Goal: Task Accomplishment & Management: Manage account settings

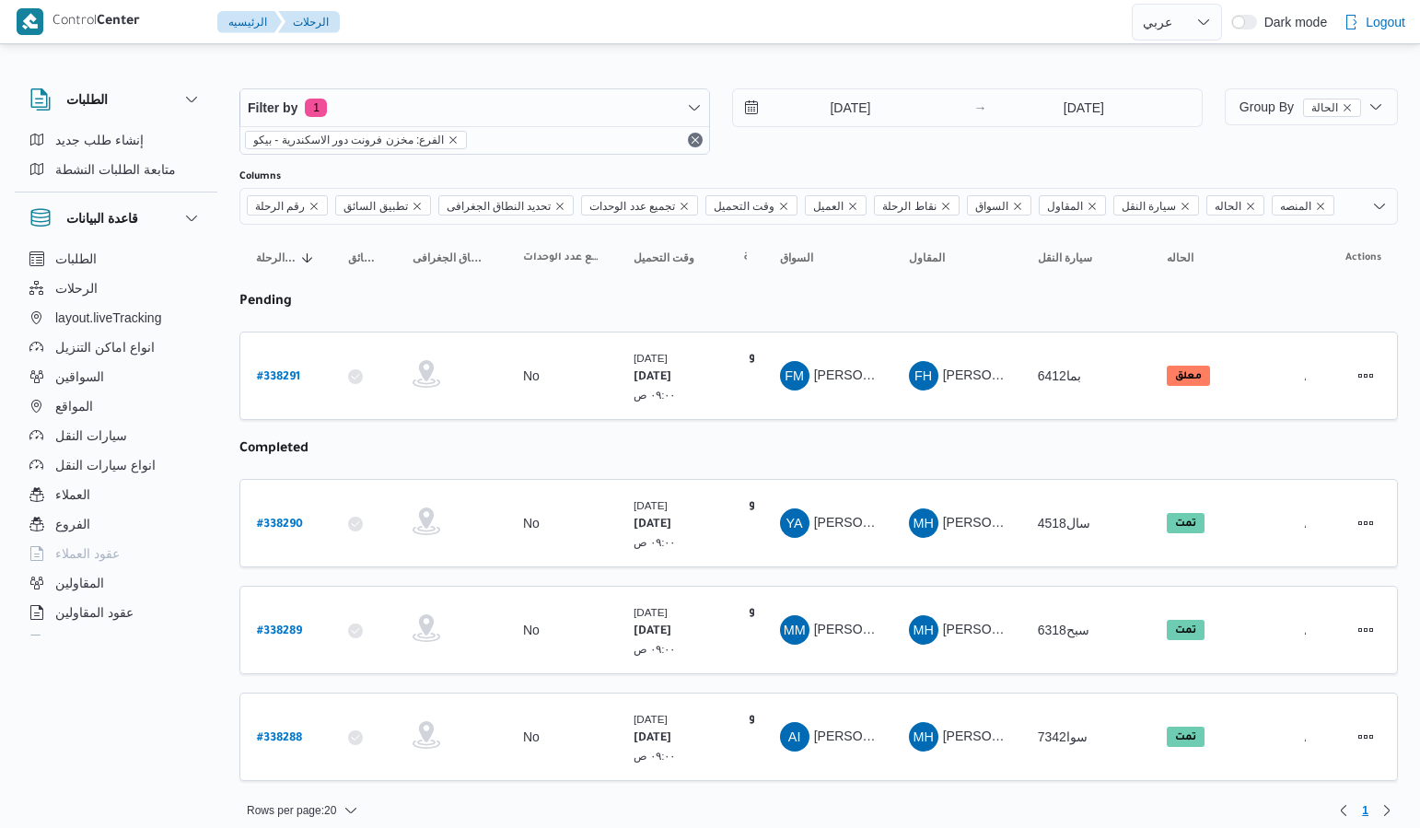
select select "ar"
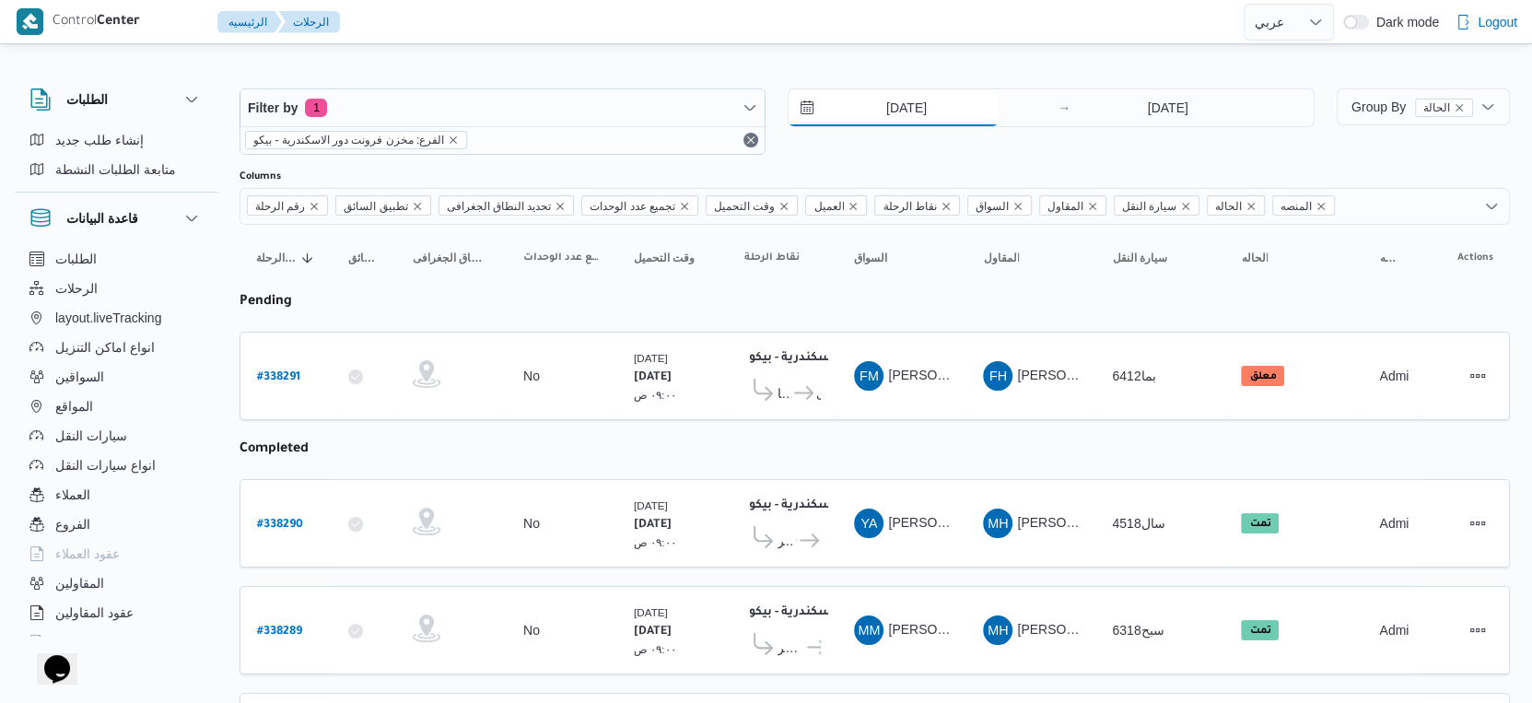
click at [897, 101] on input "18/9/2025" at bounding box center [893, 107] width 209 height 37
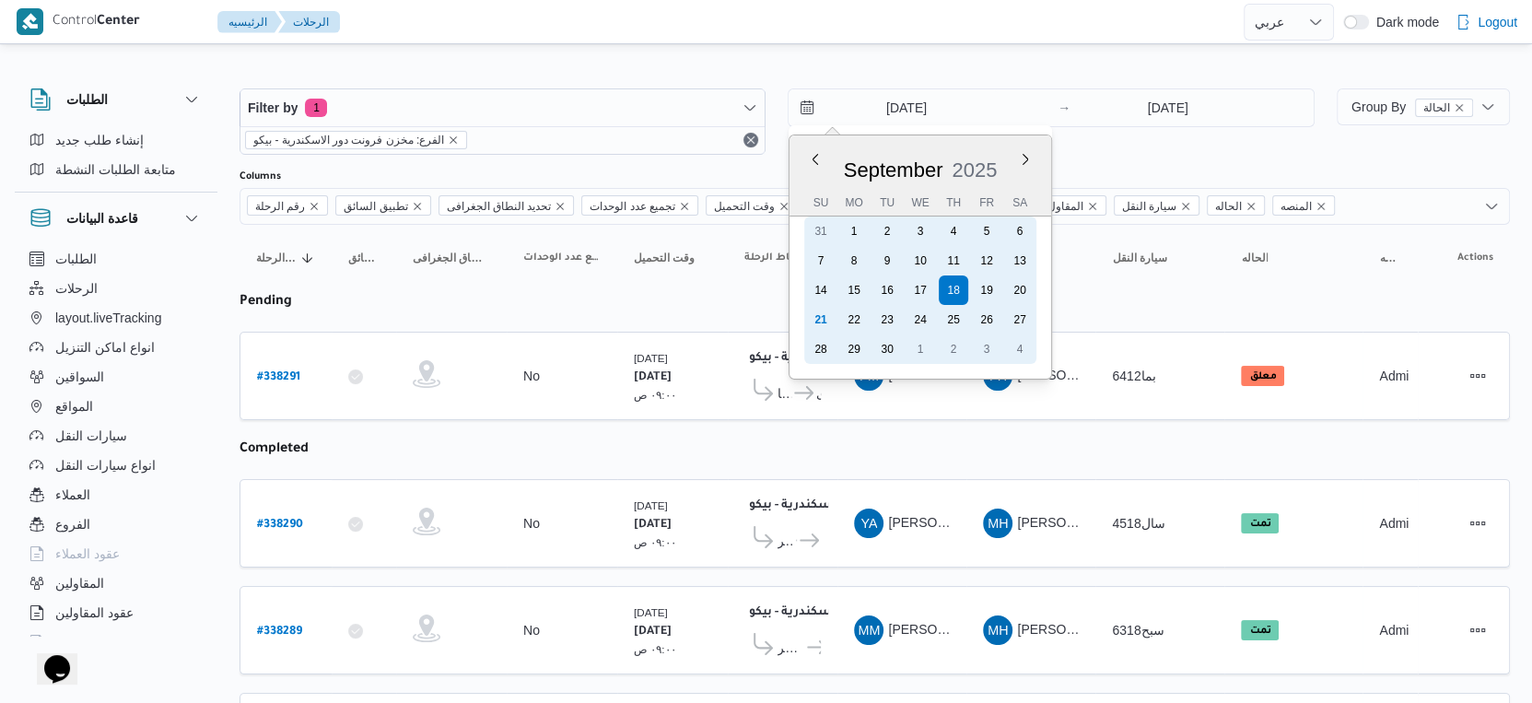
drag, startPoint x: 824, startPoint y: 316, endPoint x: 1003, endPoint y: 236, distance: 196.7
click at [824, 317] on div "21" at bounding box center [820, 319] width 29 height 29
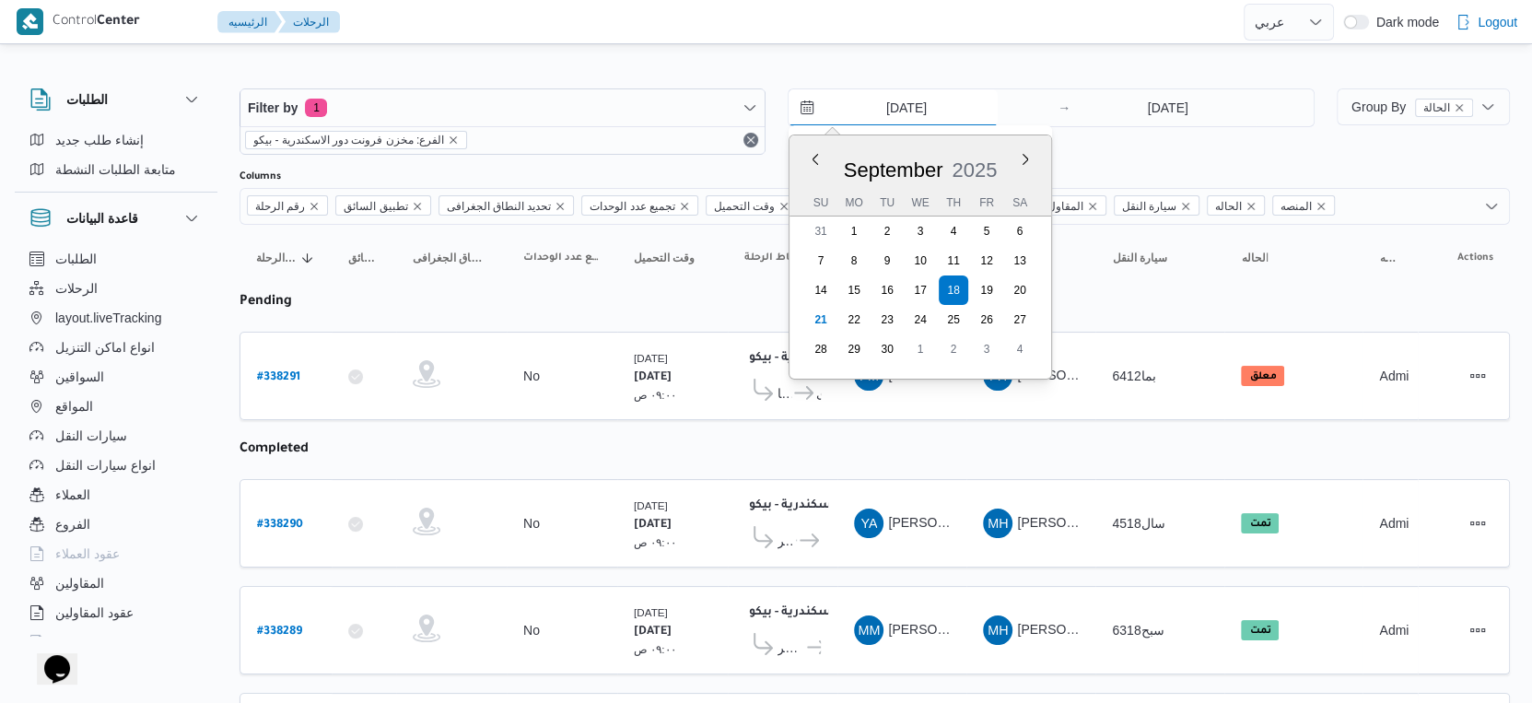
type input "21/9/2025"
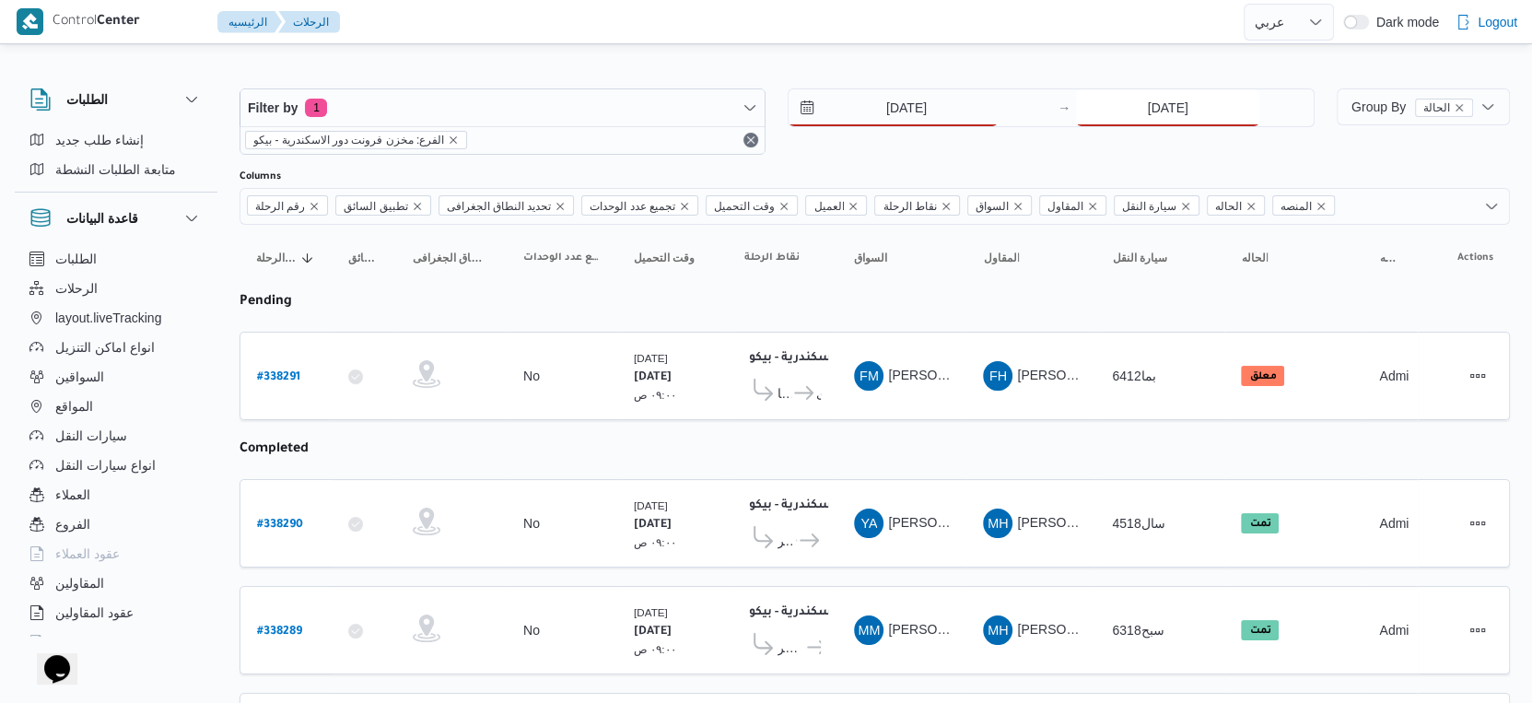
click at [1170, 107] on input "18/9/2025" at bounding box center [1167, 107] width 183 height 37
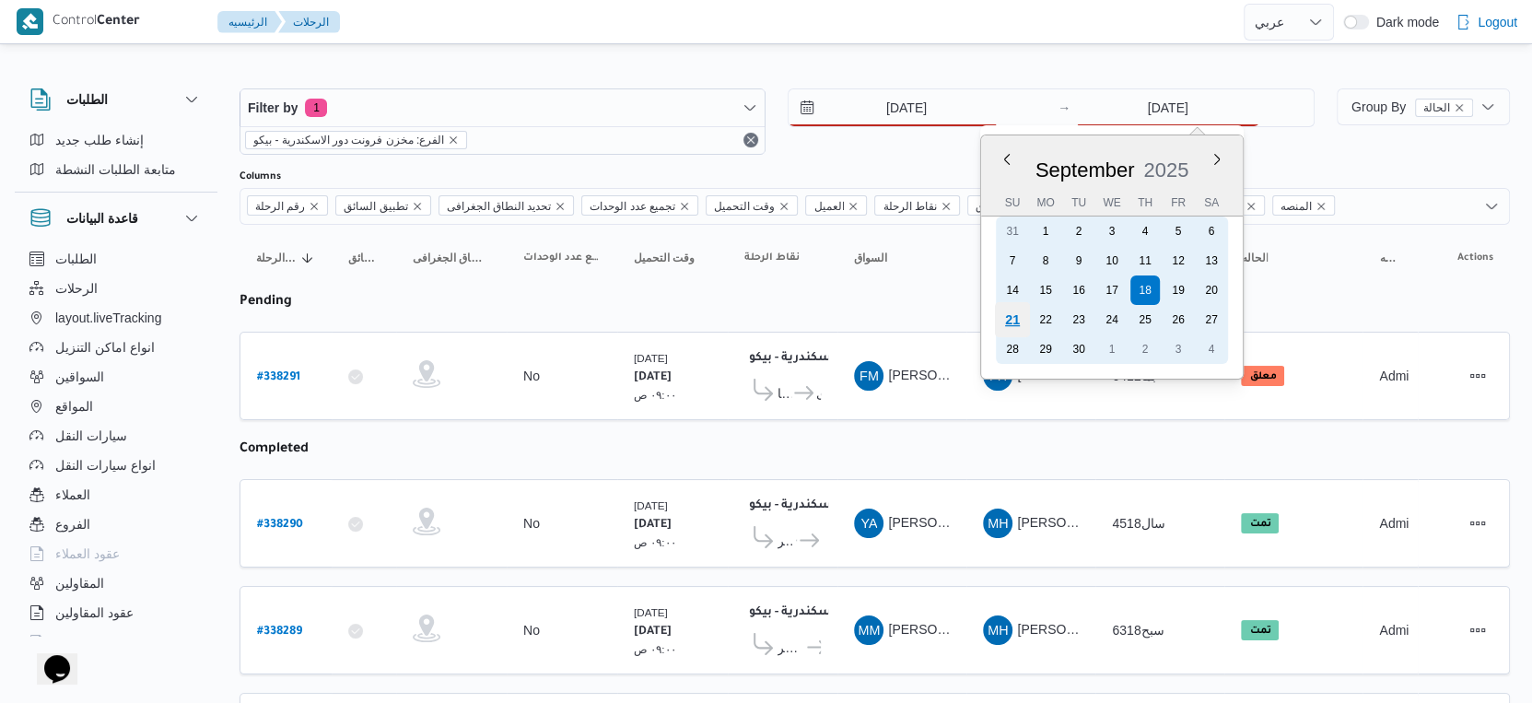
click at [1018, 319] on div "21" at bounding box center [1012, 319] width 35 height 35
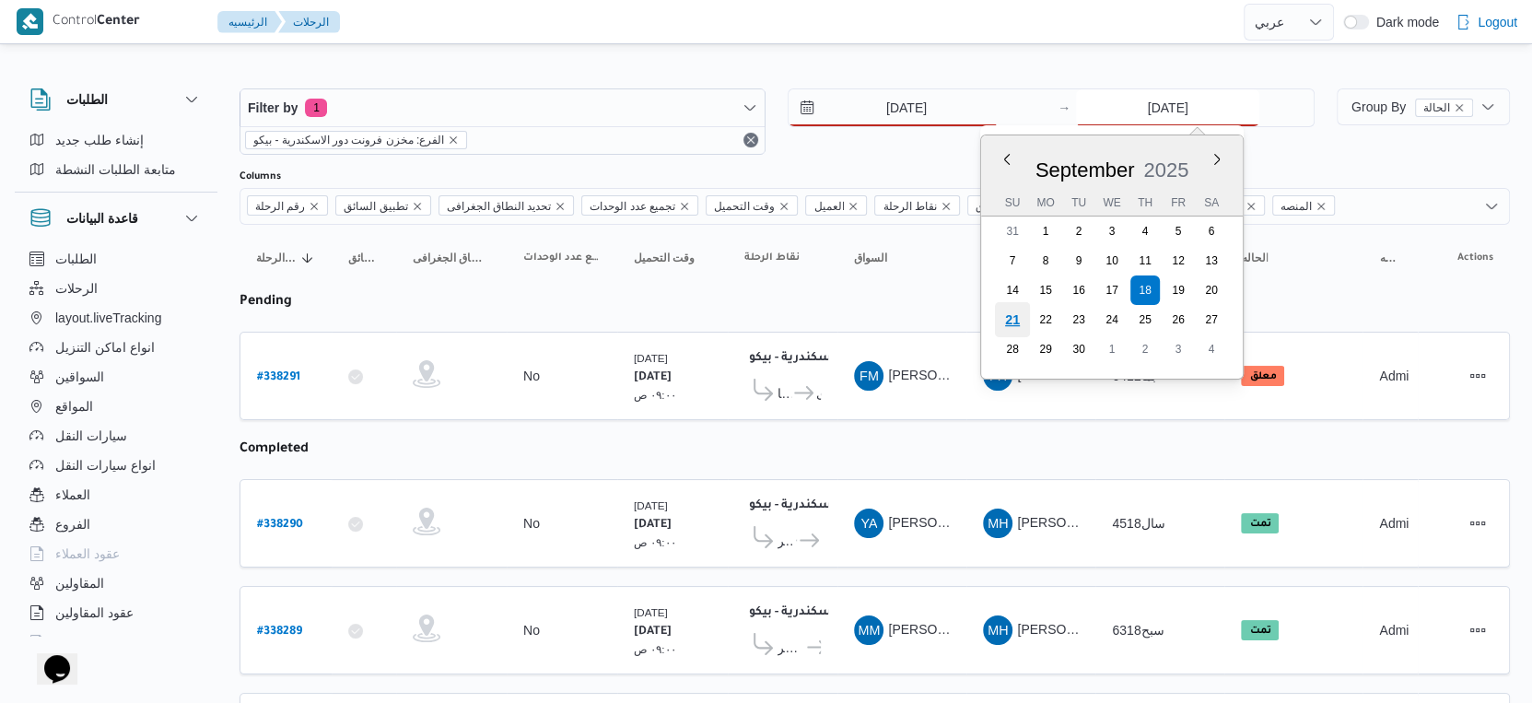
type input "21/9/2025"
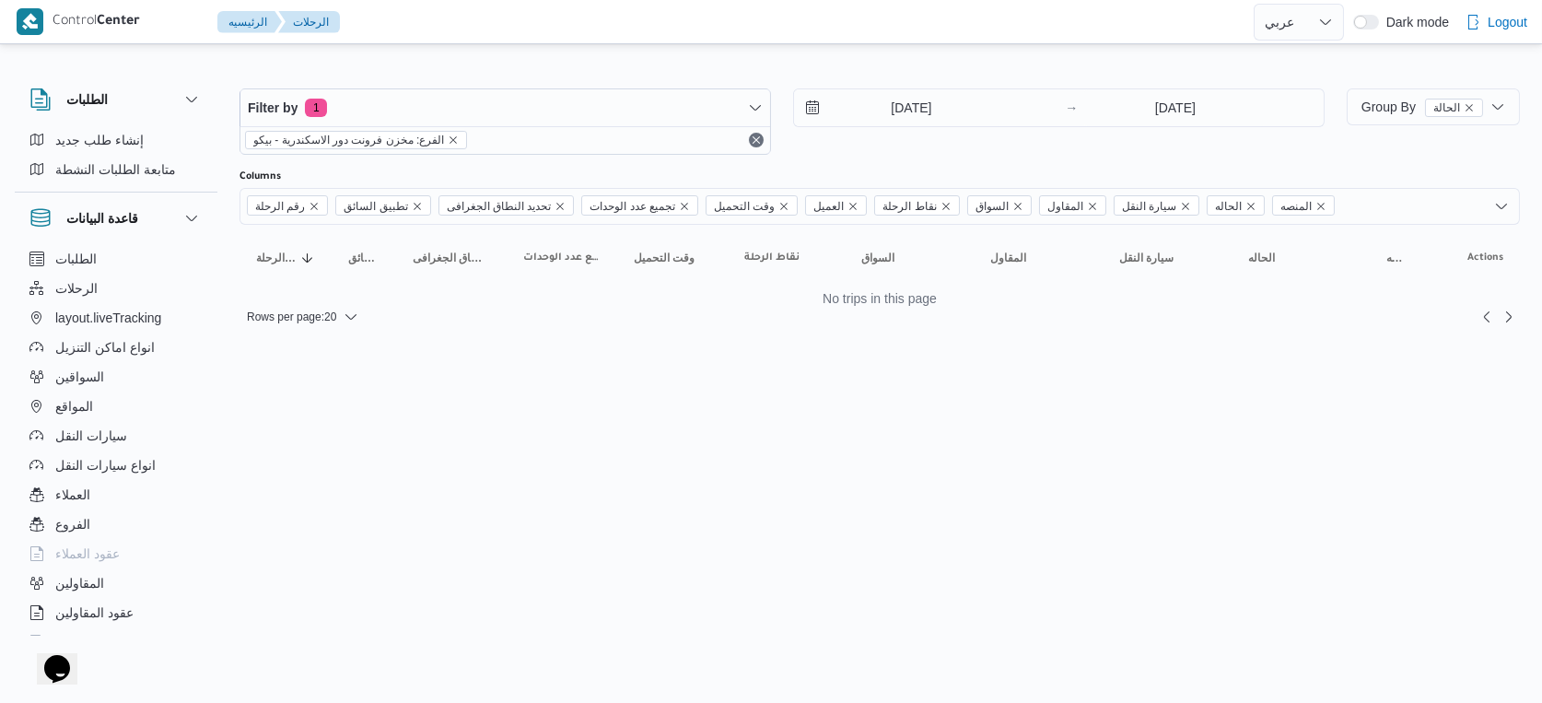
click at [658, 641] on html "Control Center الرئيسيه الرحلات English عربي Dark mode Logout الطلبات إنشاء طلب…" at bounding box center [771, 351] width 1542 height 703
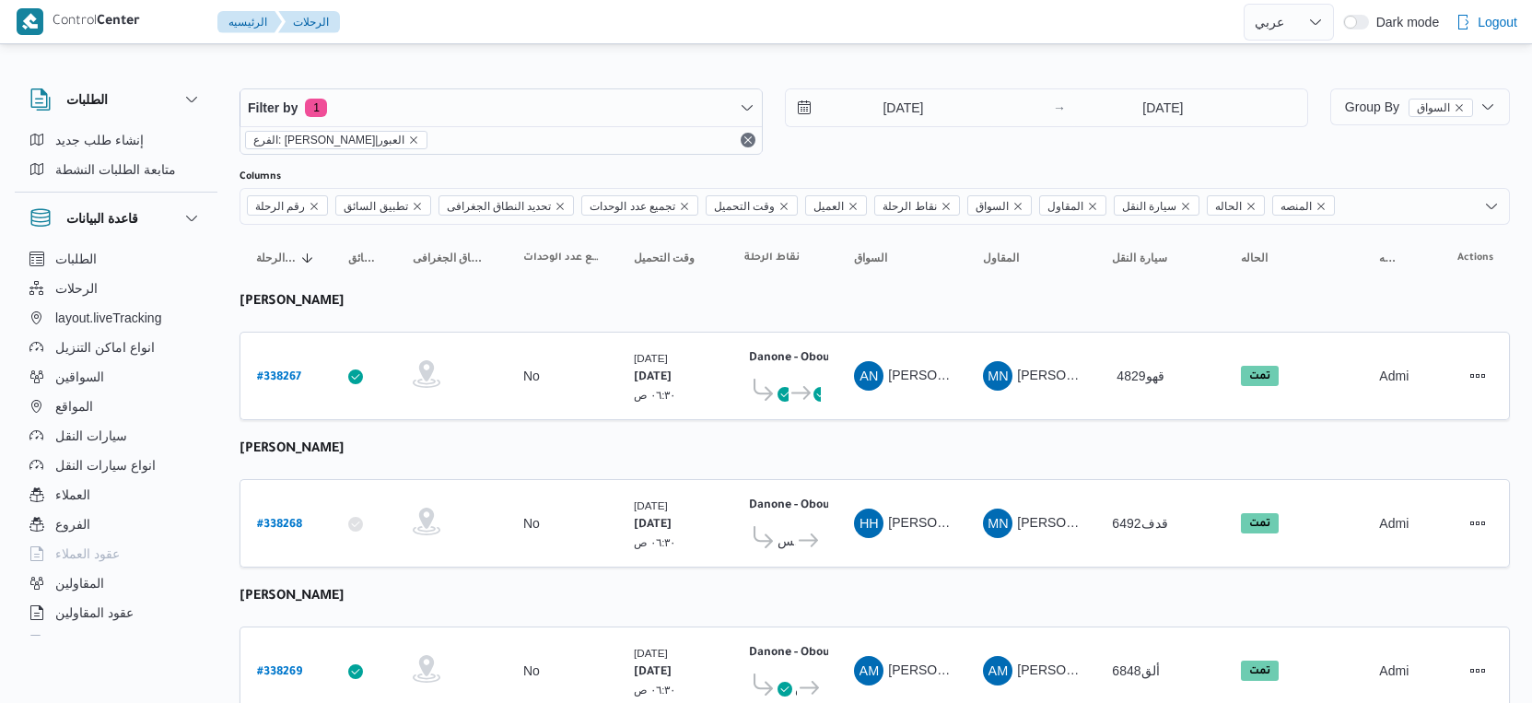
select select "ar"
click at [929, 101] on input "[DATE]" at bounding box center [890, 107] width 209 height 37
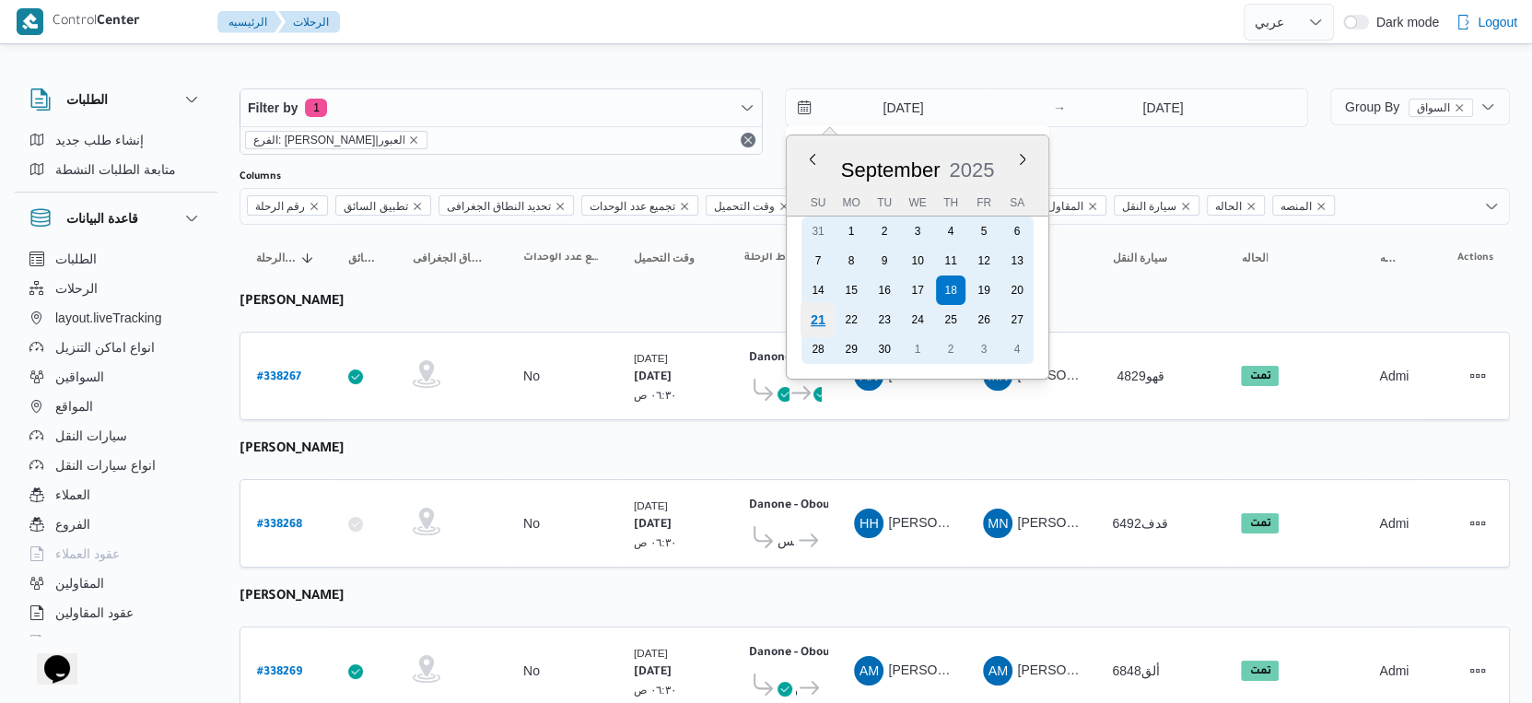
click at [815, 318] on div "21" at bounding box center [817, 319] width 35 height 35
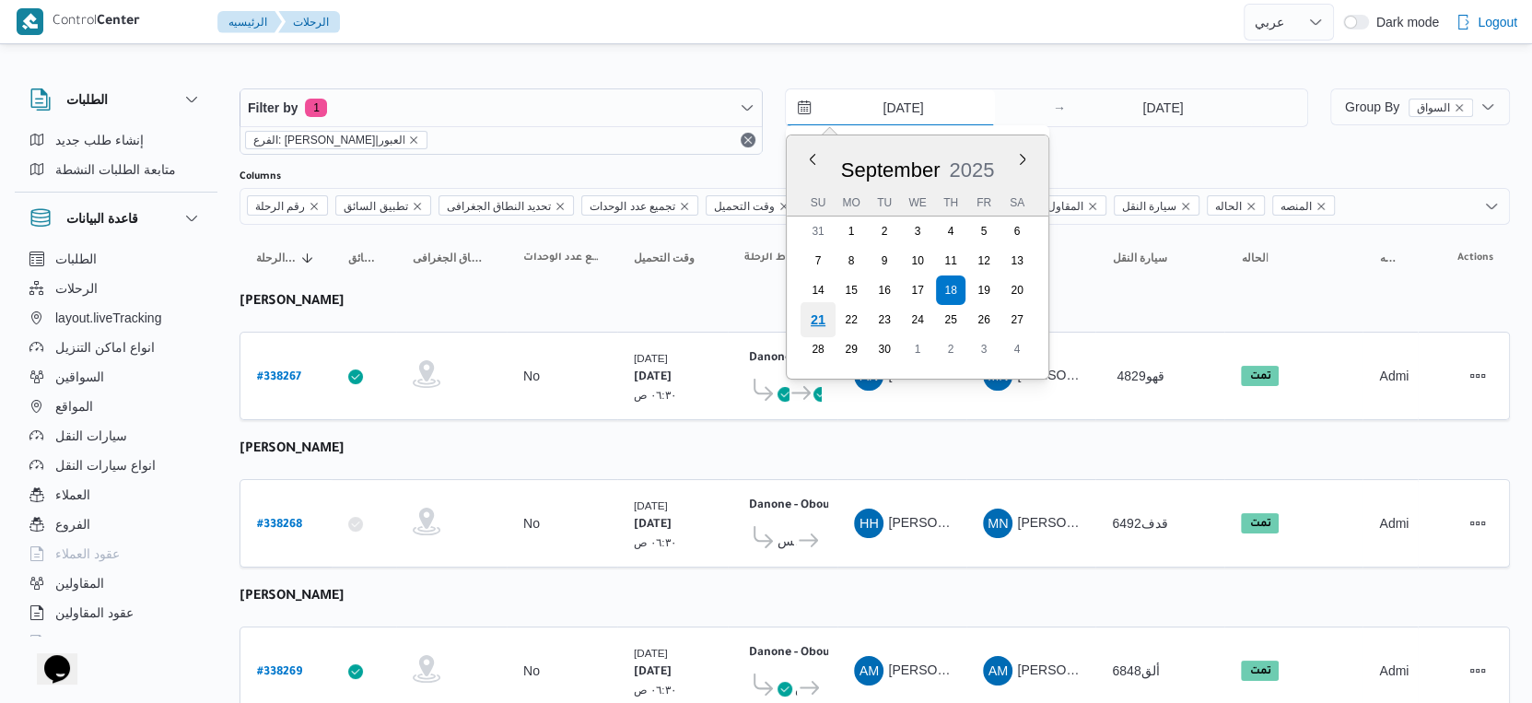
type input "[DATE]"
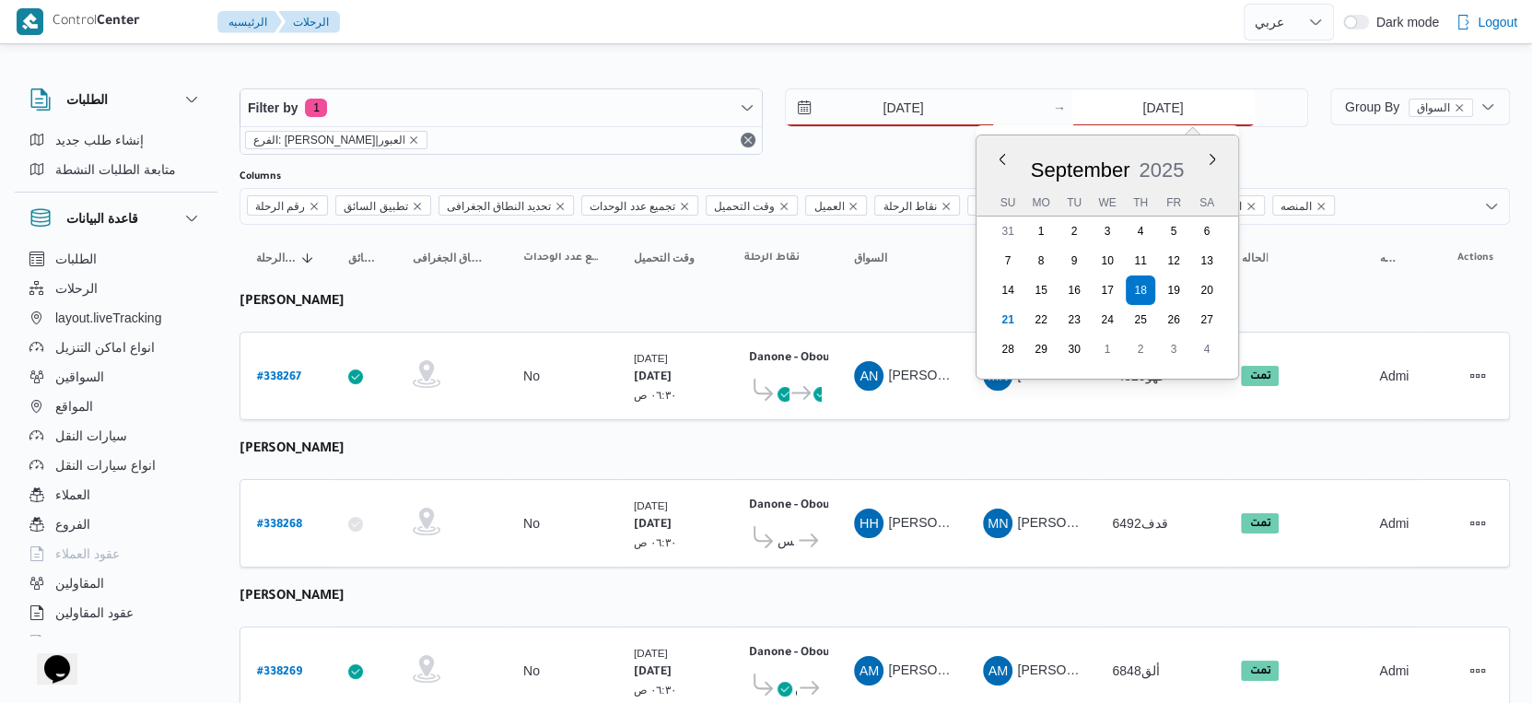
click at [1205, 108] on input "[DATE]" at bounding box center [1162, 107] width 183 height 37
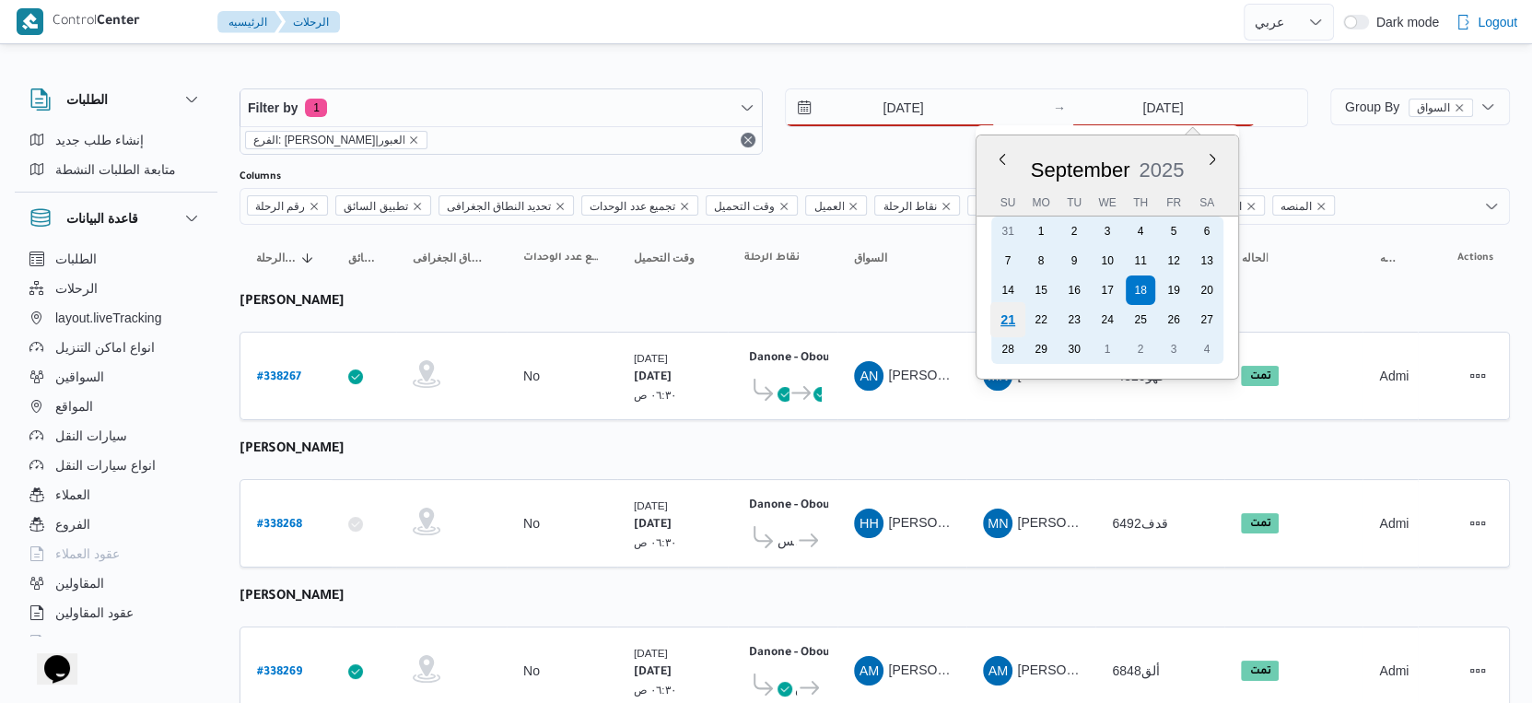
click at [1006, 316] on div "21" at bounding box center [1007, 319] width 35 height 35
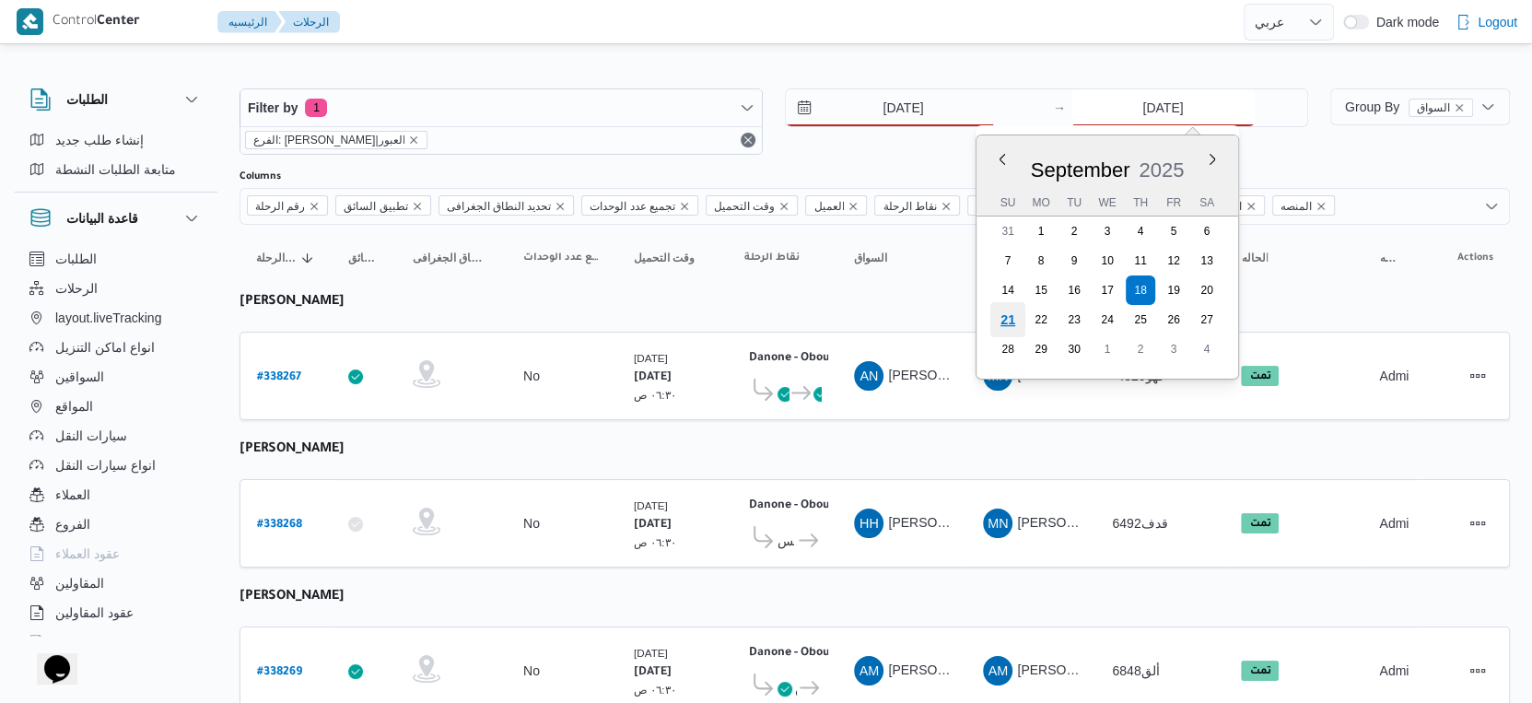
type input "[DATE]"
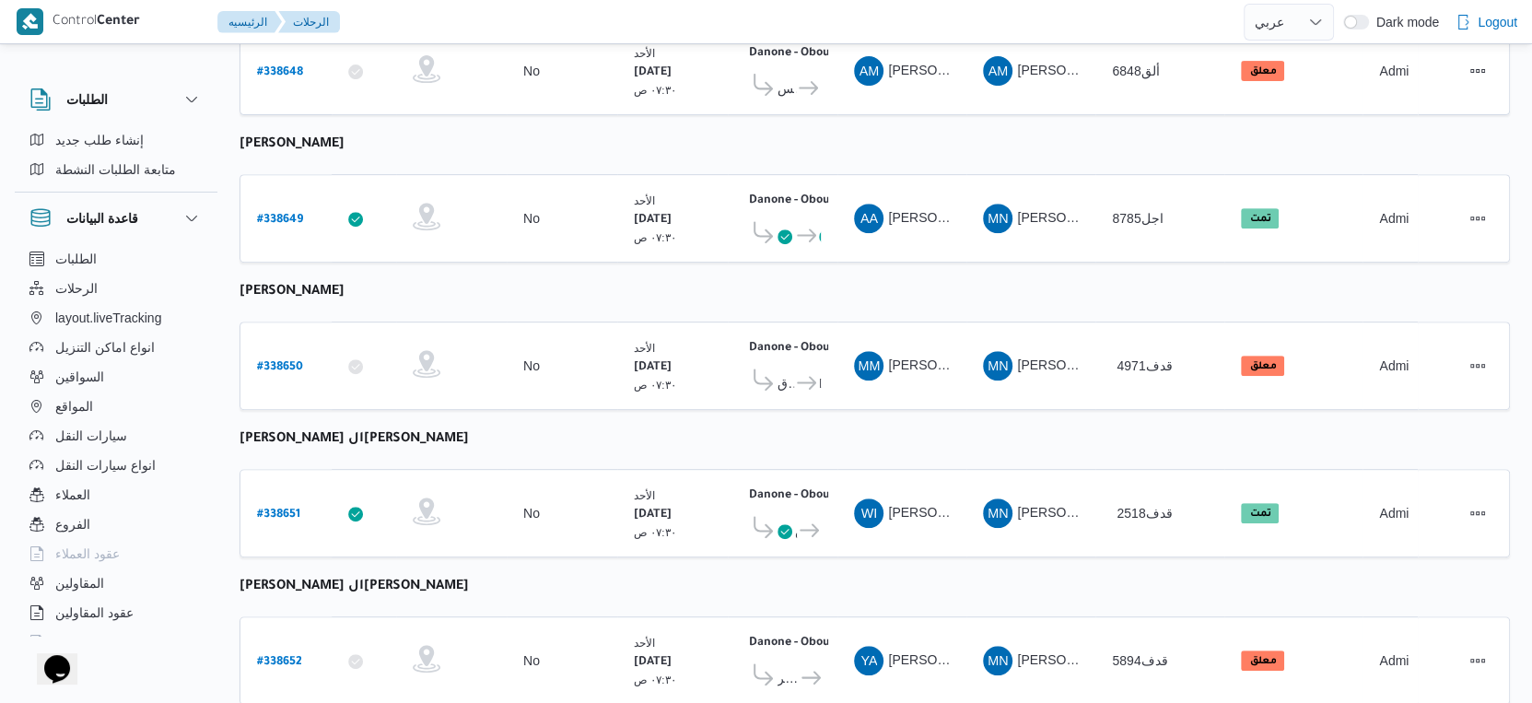
scroll to position [638, 0]
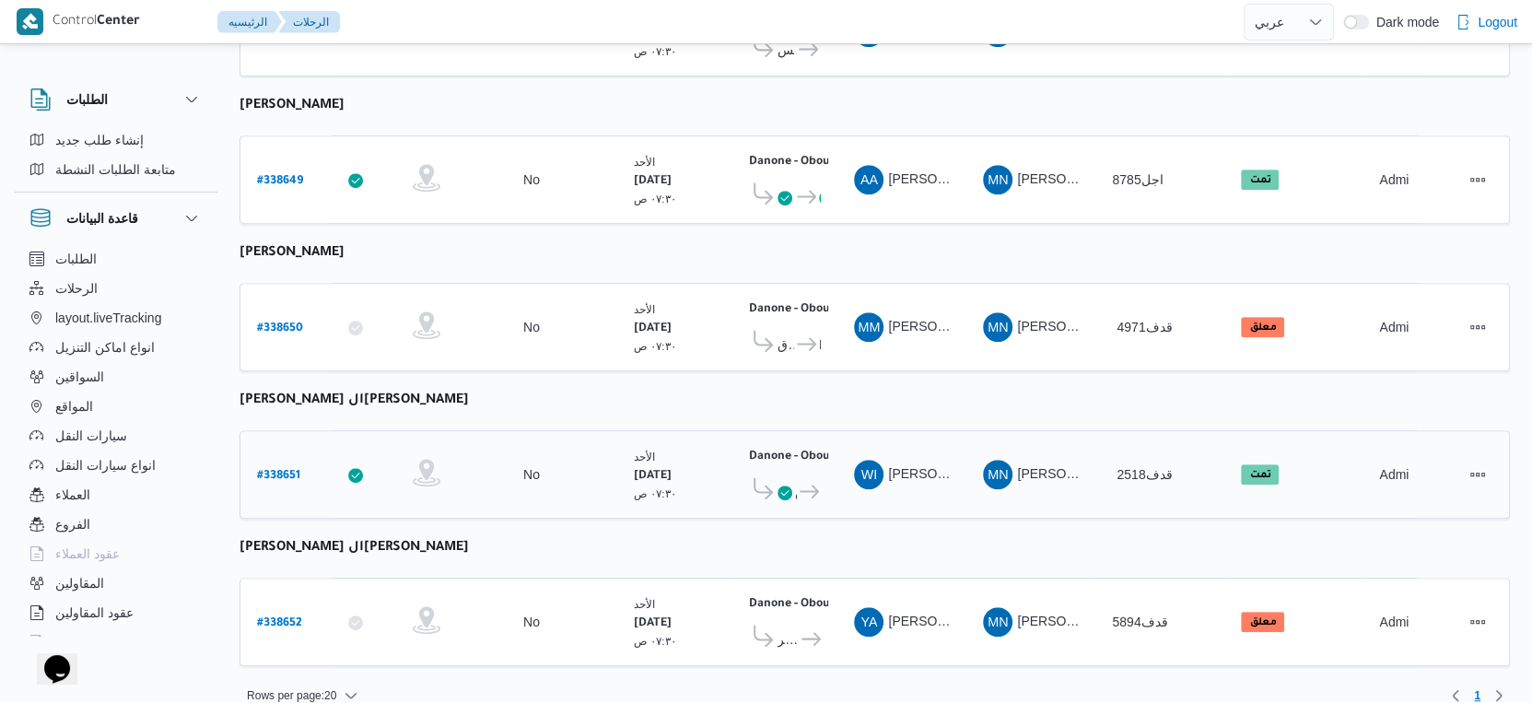
click at [275, 470] on b "# 338651" at bounding box center [278, 476] width 43 height 13
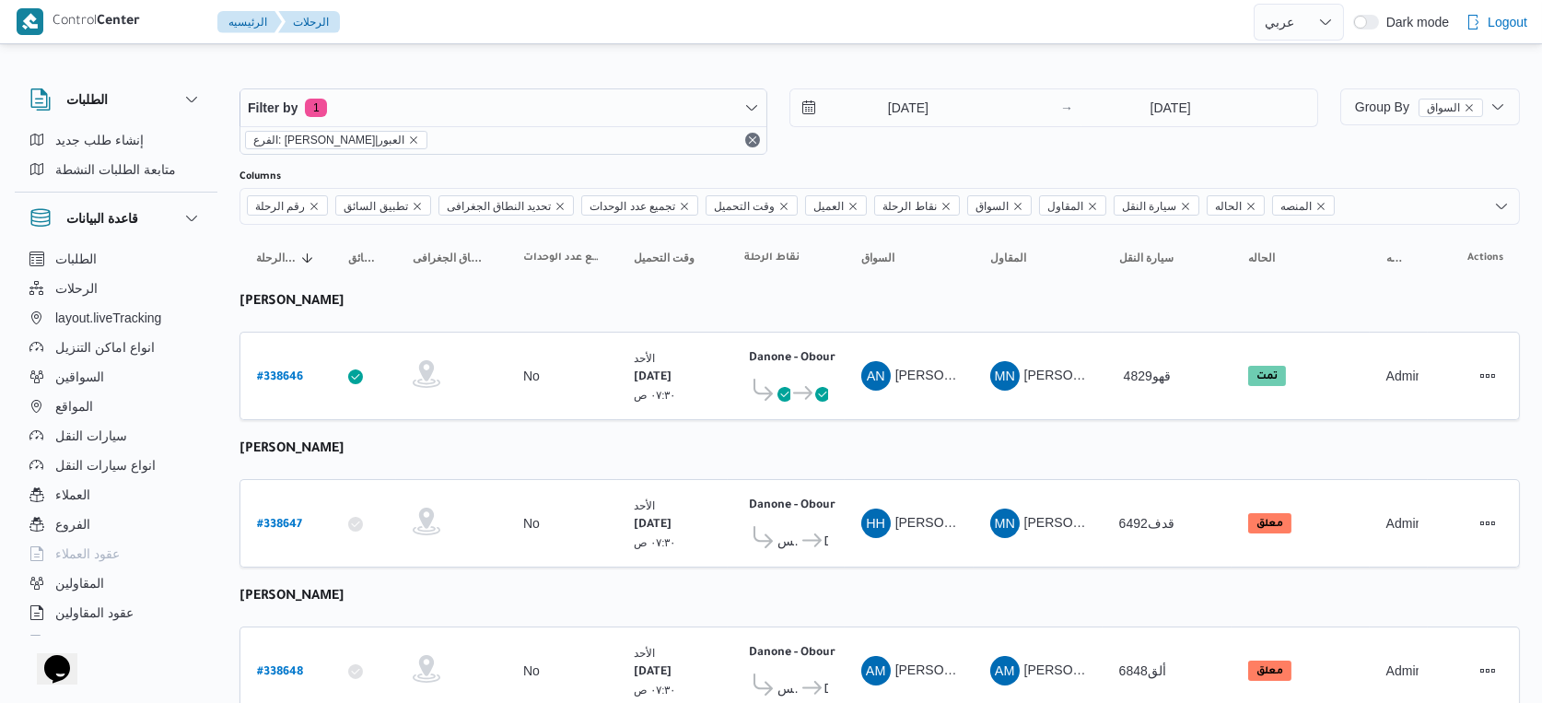
select select "ar"
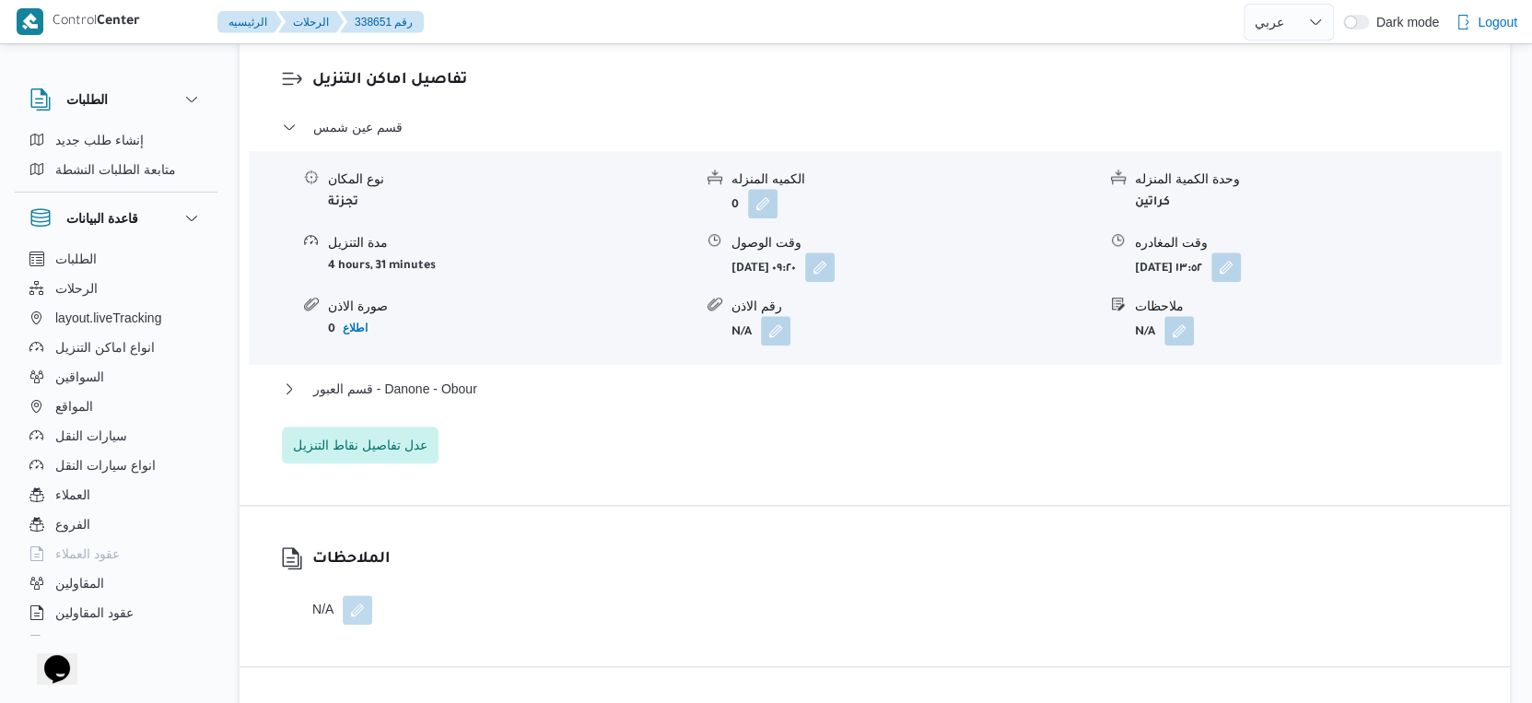
scroll to position [1637, 0]
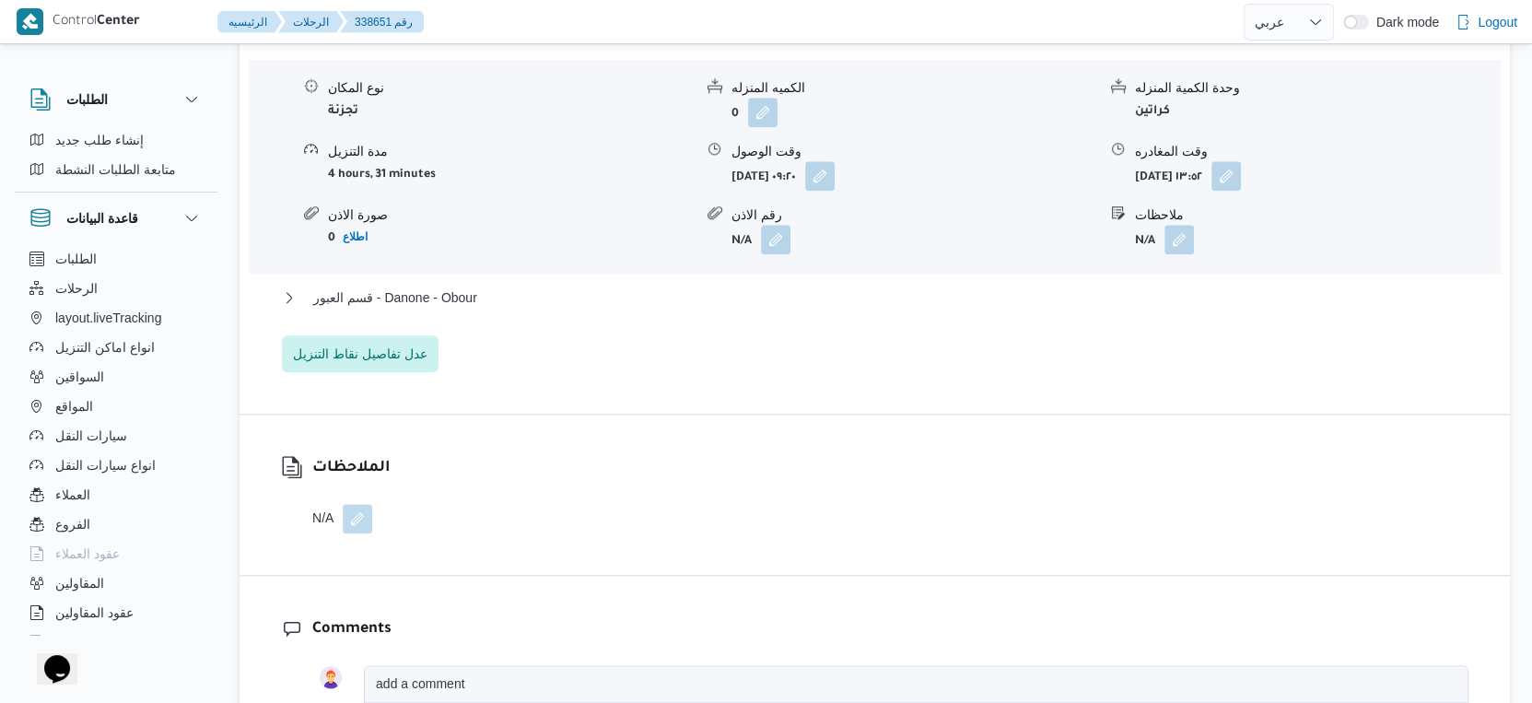
click at [458, 282] on div "قسم عين شمس نوع المكان تجزئة الكميه المنزله 0 وحدة الكمية المنزله كراتين مدة ال…" at bounding box center [875, 198] width 1186 height 347
click at [471, 298] on span "قسم العبور - Danone - Obour" at bounding box center [395, 297] width 164 height 22
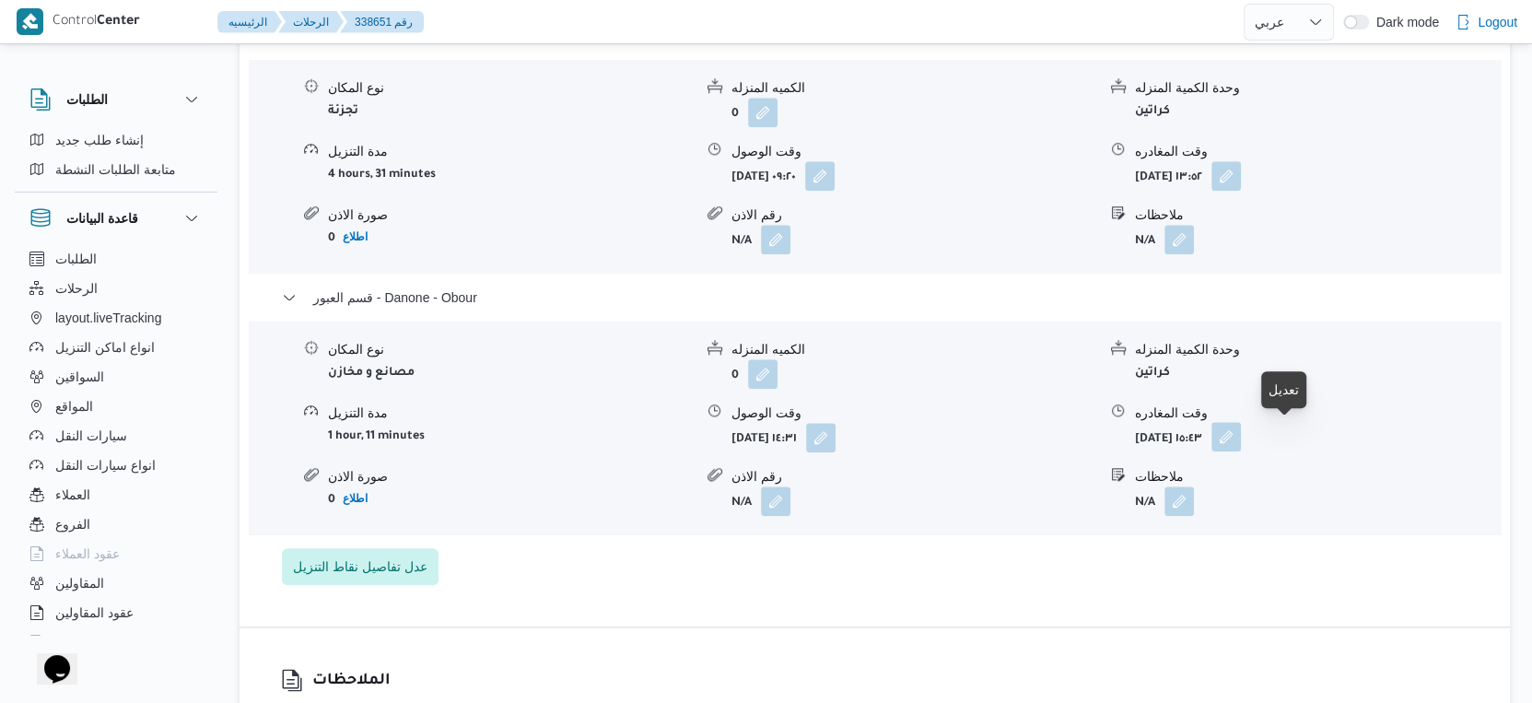
click at [1241, 438] on button "button" at bounding box center [1225, 436] width 29 height 29
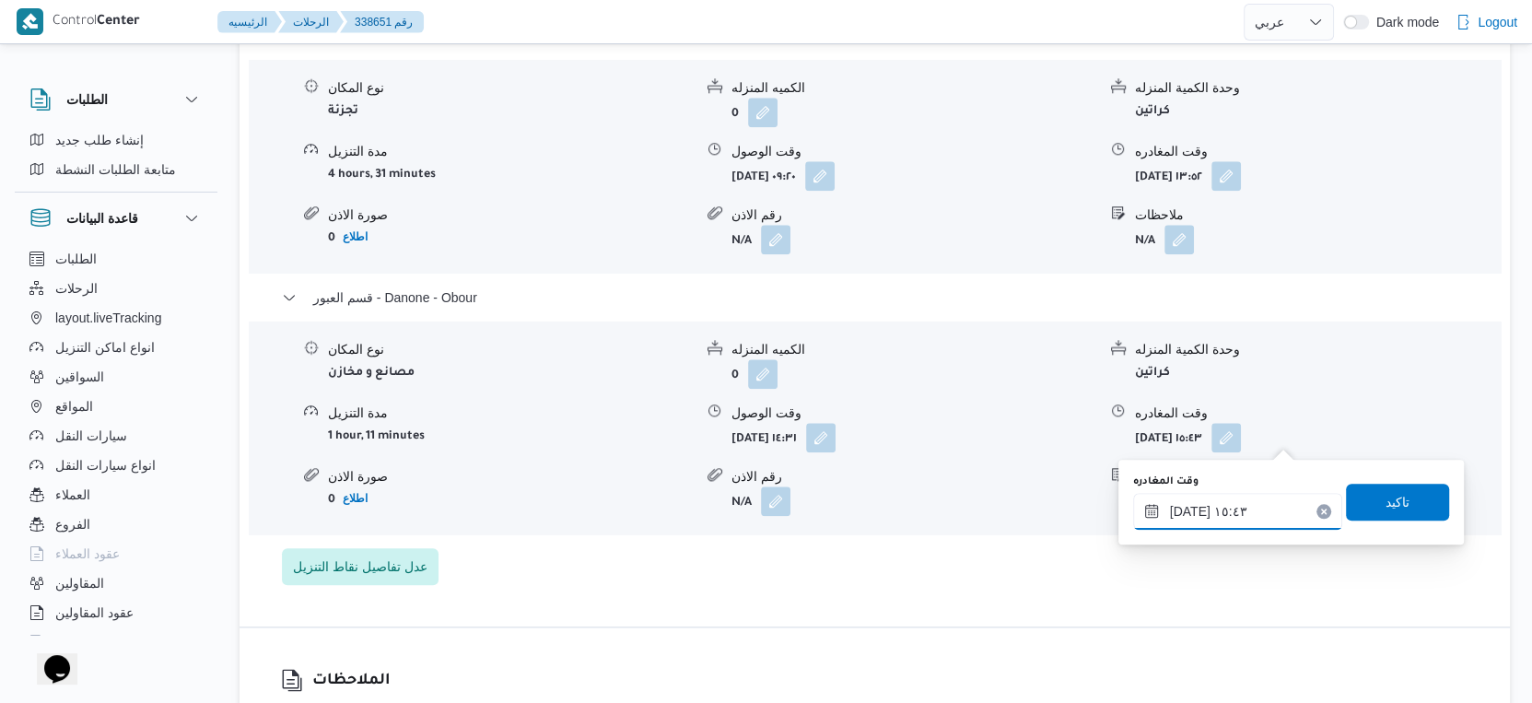
click at [1217, 514] on input "٢١/٠٩/٢٠٢٥ ١٥:٤٣" at bounding box center [1237, 511] width 209 height 37
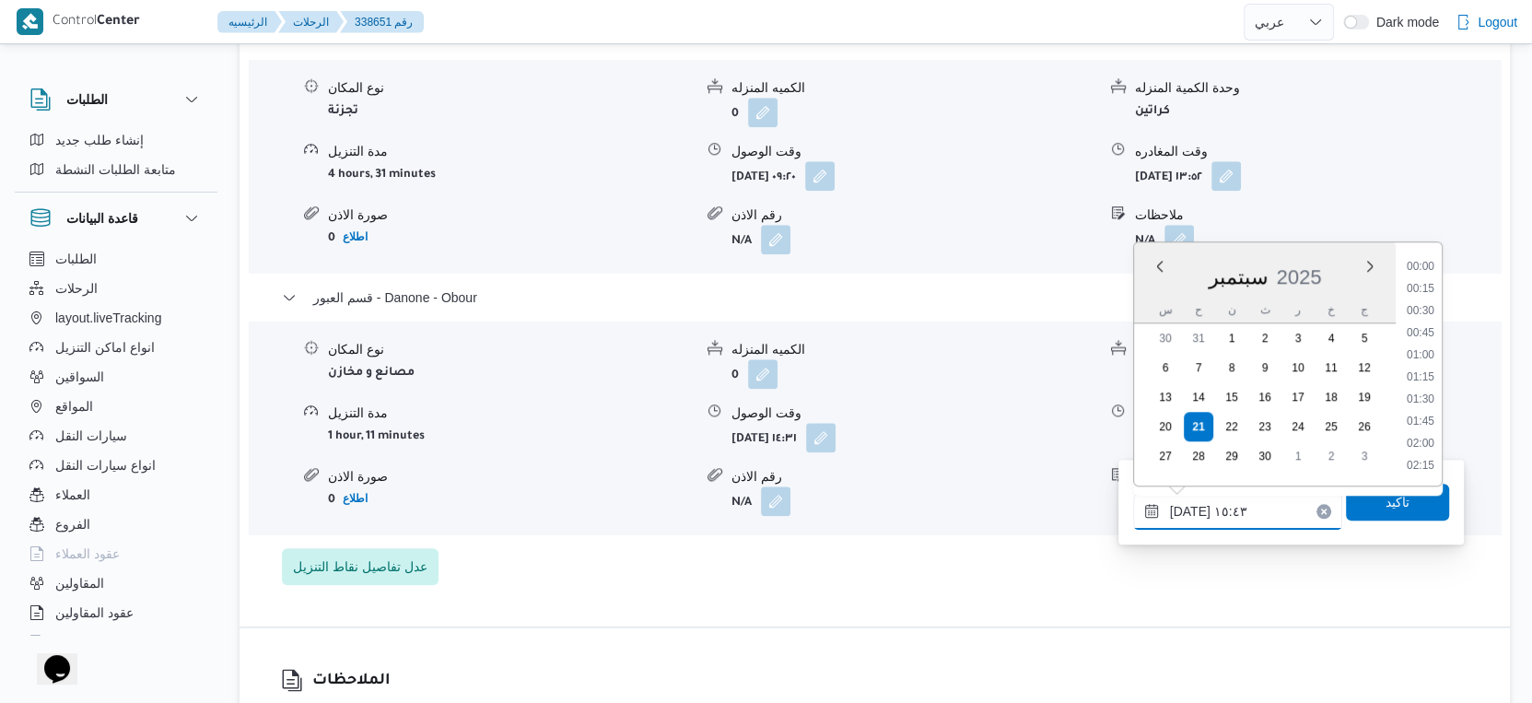
scroll to position [1256, 0]
click at [1432, 316] on li "14:45" at bounding box center [1420, 314] width 42 height 18
type input "٢١/٠٩/٢٠٢٥ ١٤:٤٥"
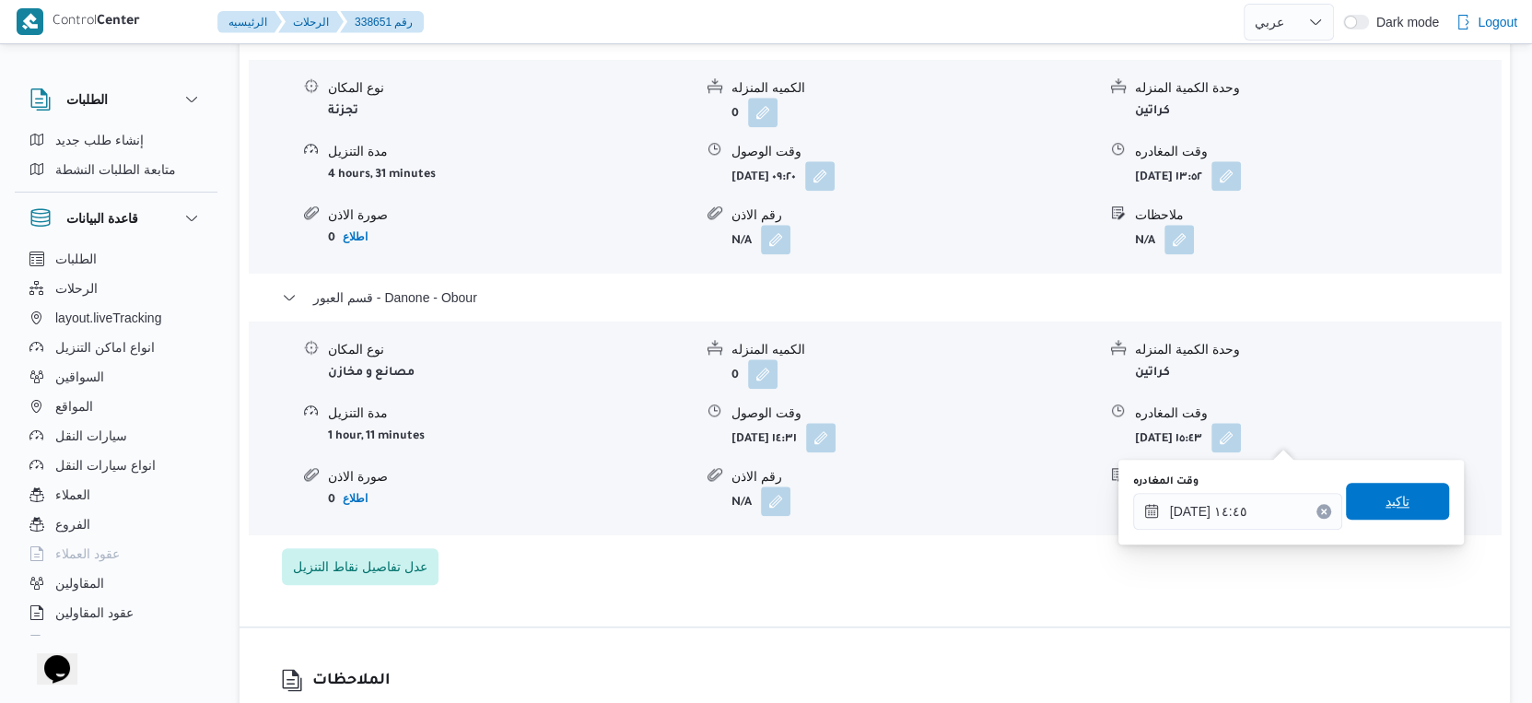
click at [1392, 497] on span "تاكيد" at bounding box center [1397, 501] width 24 height 22
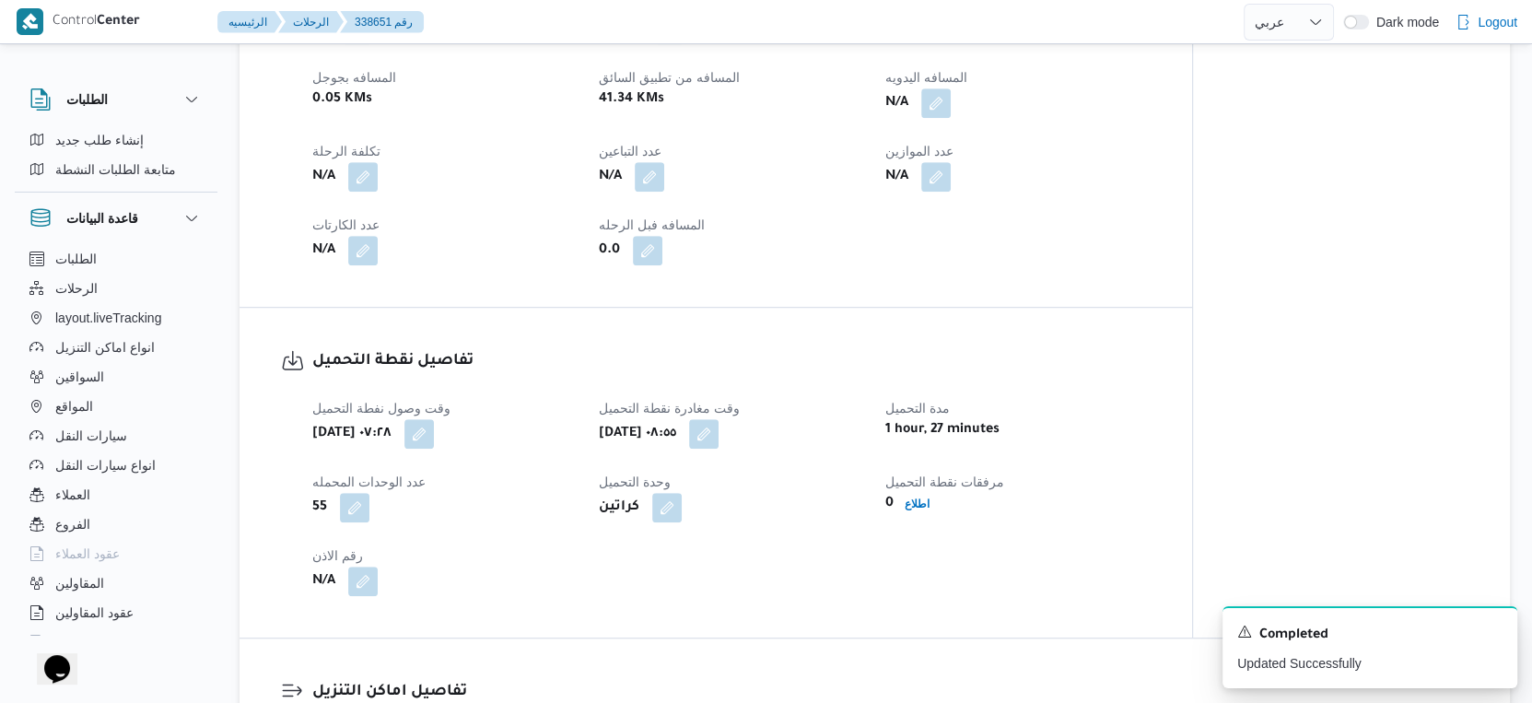
scroll to position [818, 0]
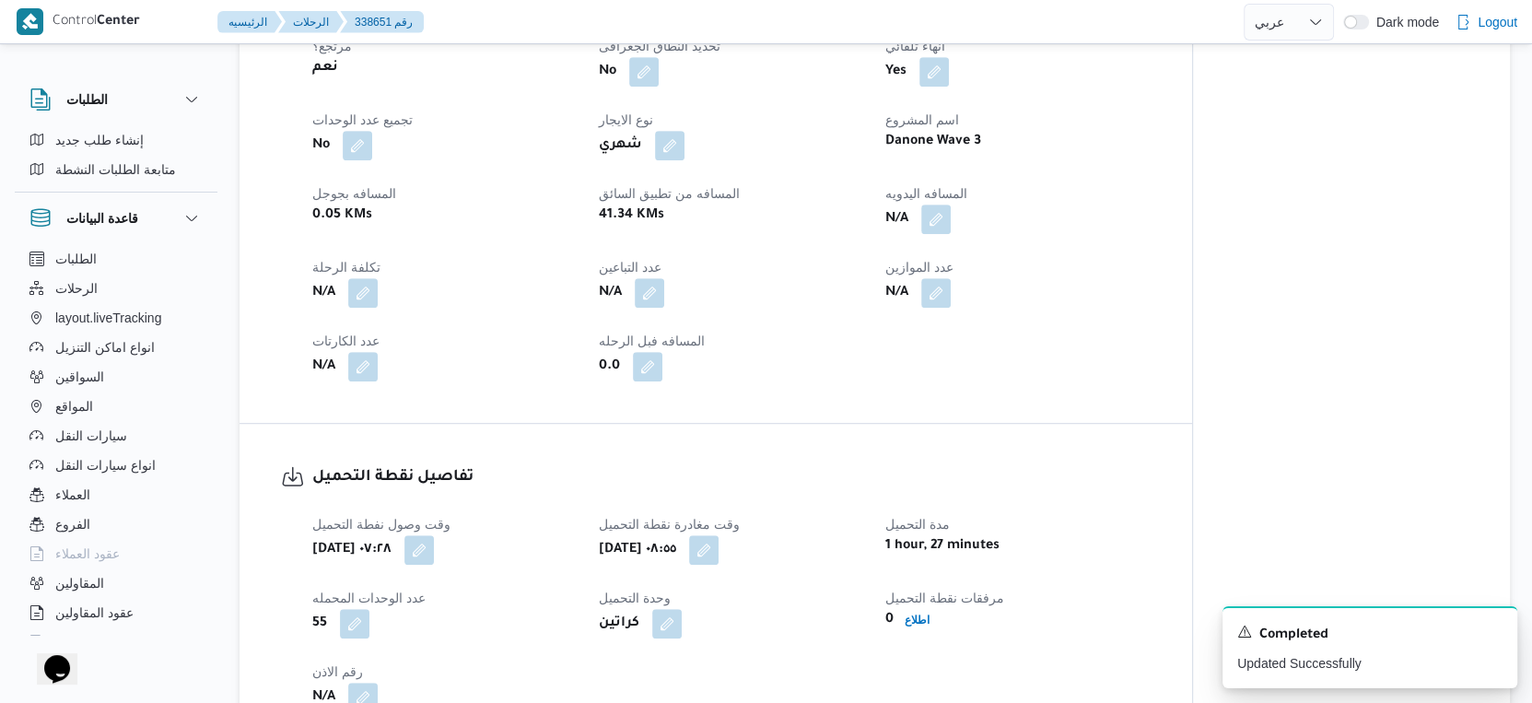
click at [1065, 410] on div "تفاصيل الرحلة العميل Danone الفرع دانون|العبور نوع الرحله تجزئة تاريخ ووقت التح…" at bounding box center [716, 114] width 952 height 617
click at [949, 223] on button "button" at bounding box center [935, 218] width 29 height 29
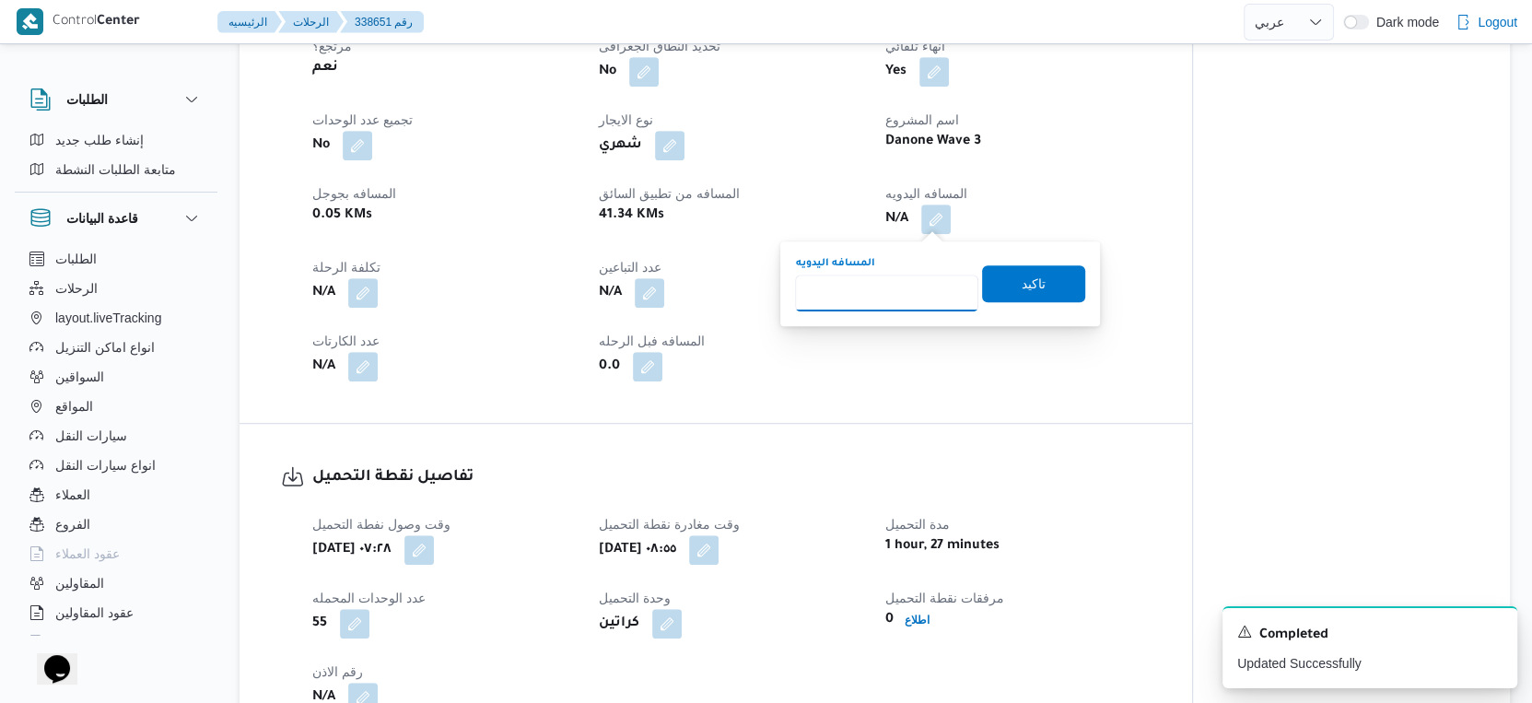
click at [888, 273] on div "المسافه اليدويه" at bounding box center [886, 283] width 183 height 55
type input "47"
click at [1022, 282] on span "تاكيد" at bounding box center [1034, 283] width 24 height 22
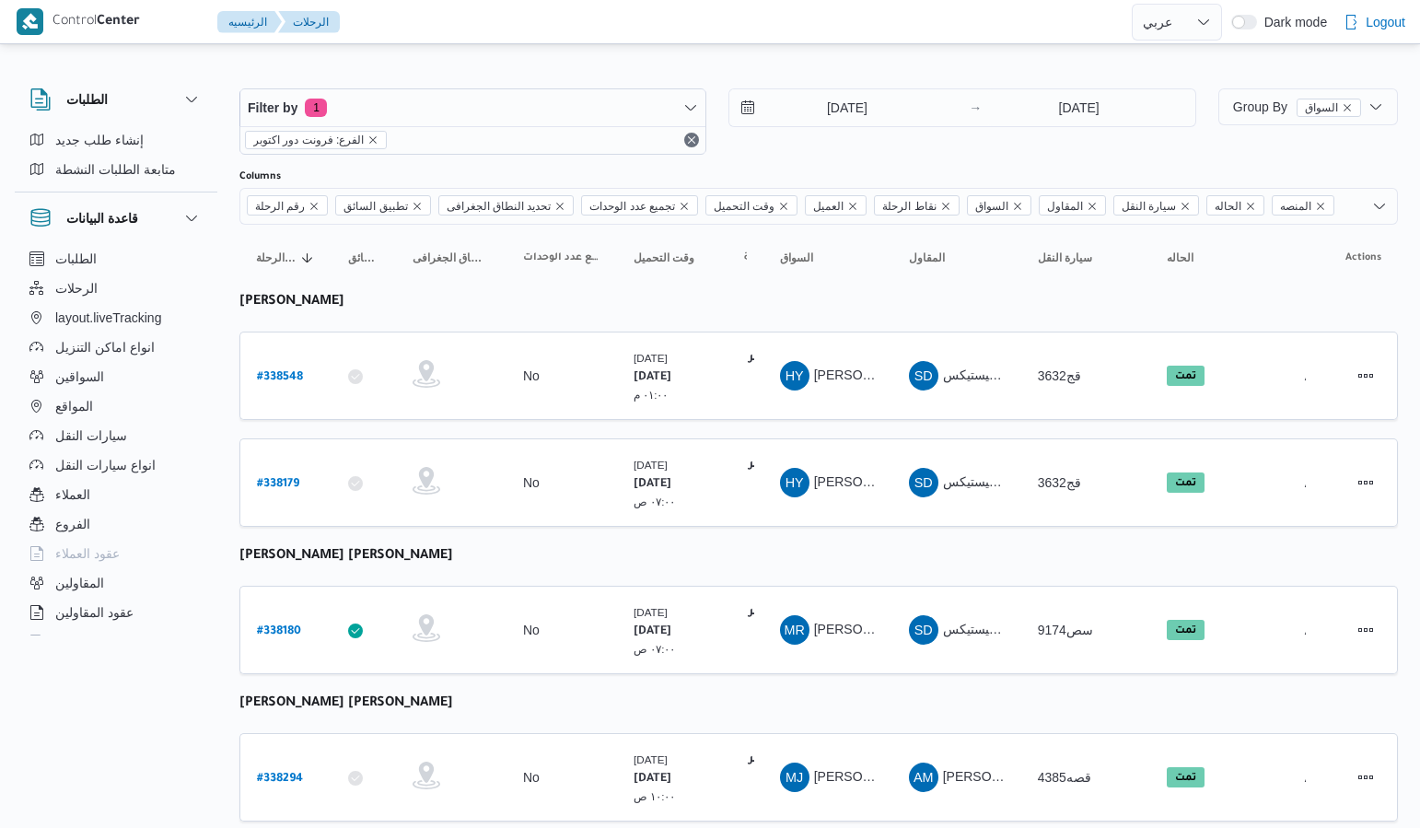
select select "ar"
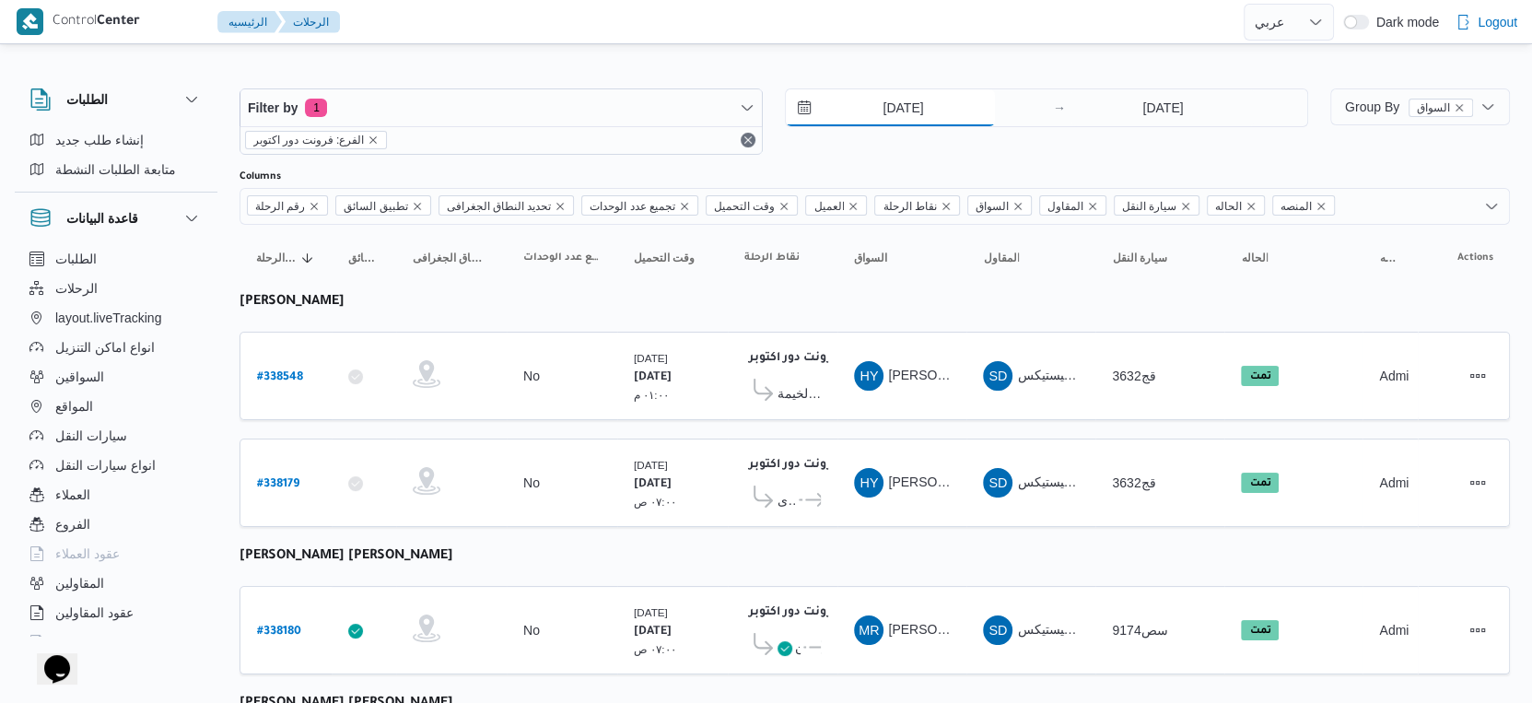
click at [929, 95] on input "[DATE]" at bounding box center [890, 107] width 209 height 37
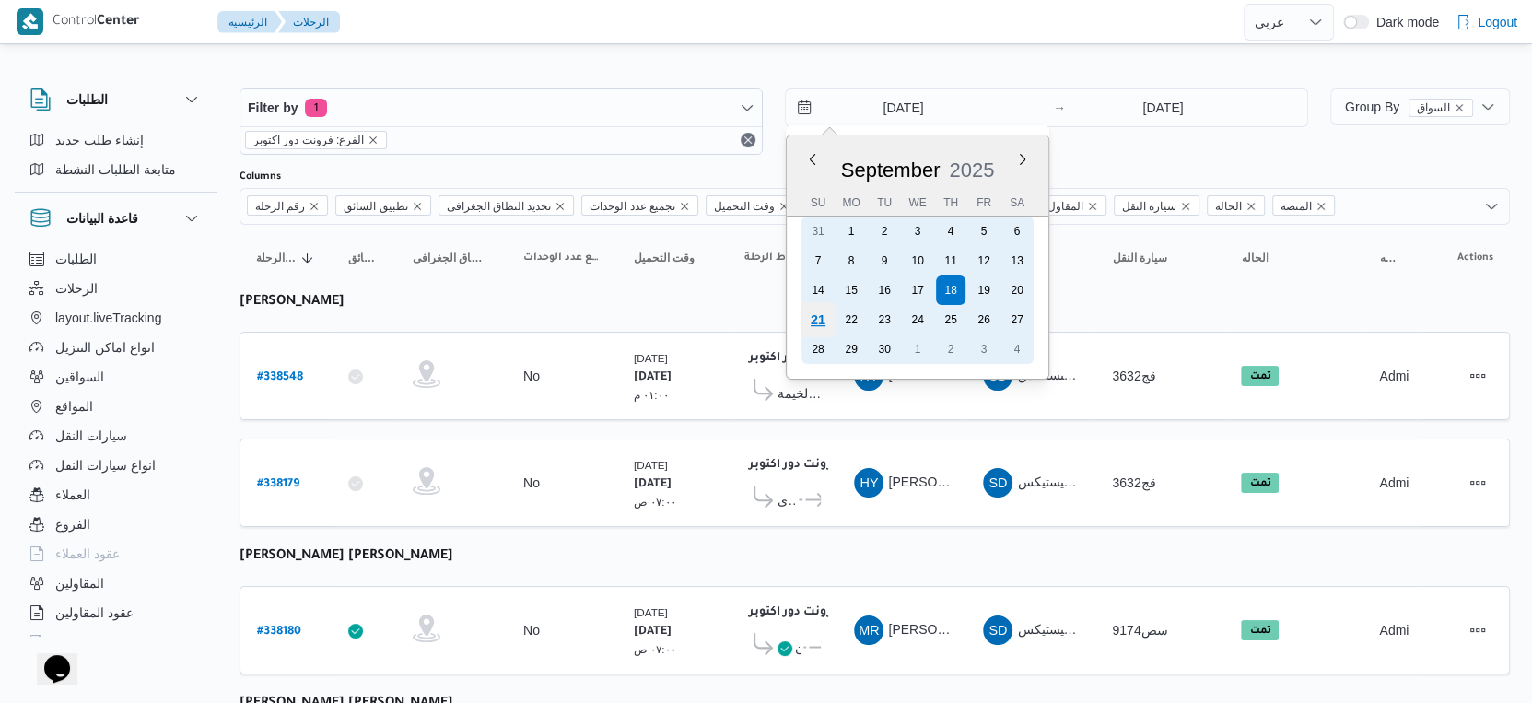
click at [810, 315] on div "21" at bounding box center [817, 319] width 35 height 35
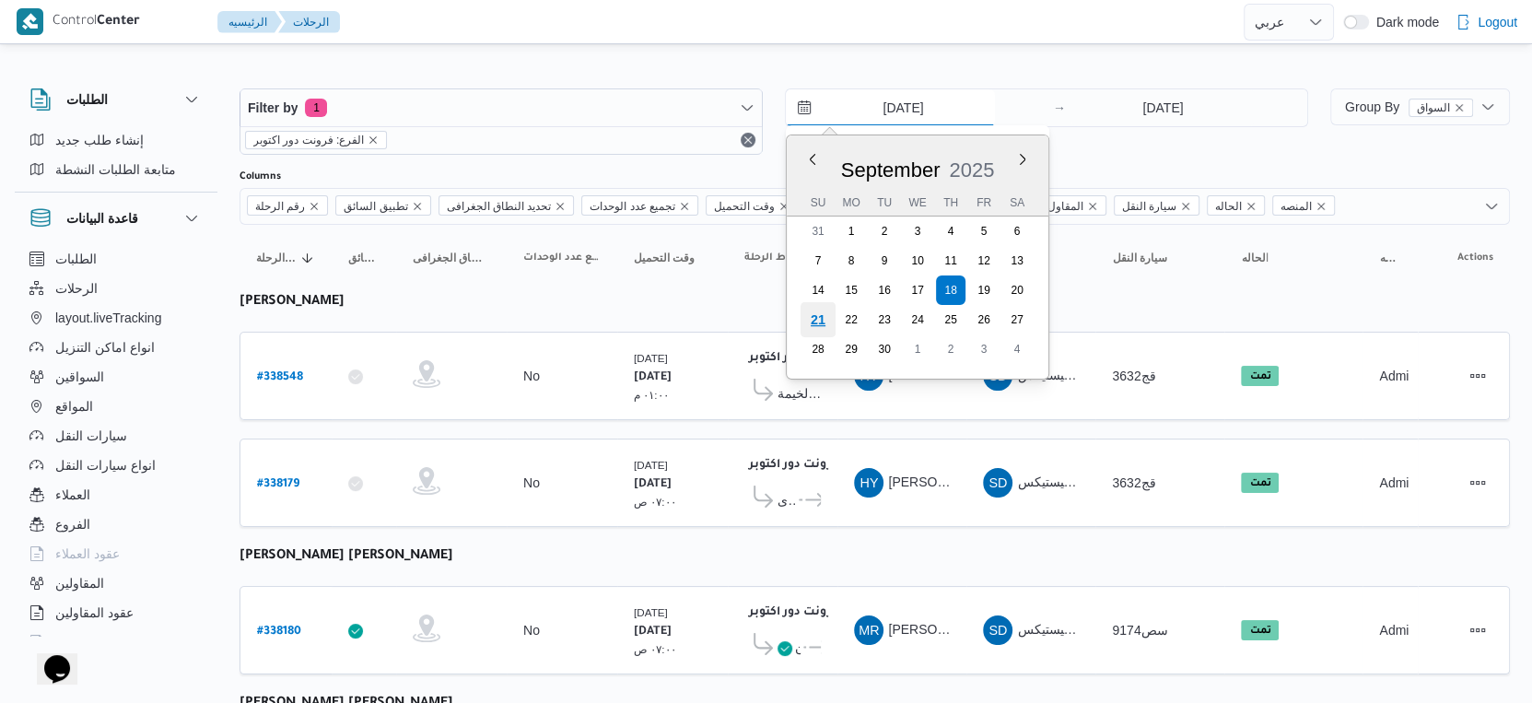
type input "[DATE]"
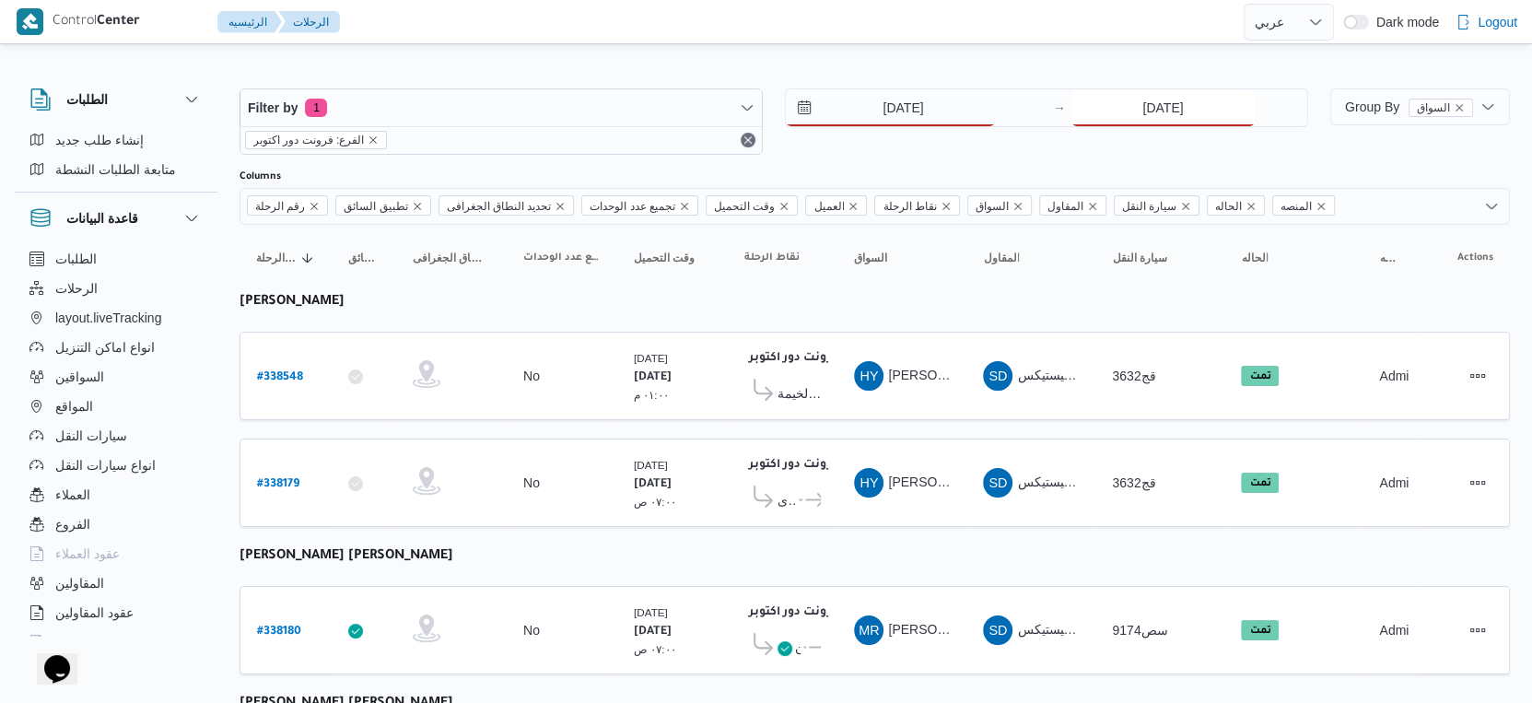
click at [1120, 103] on input "[DATE]" at bounding box center [1162, 107] width 183 height 37
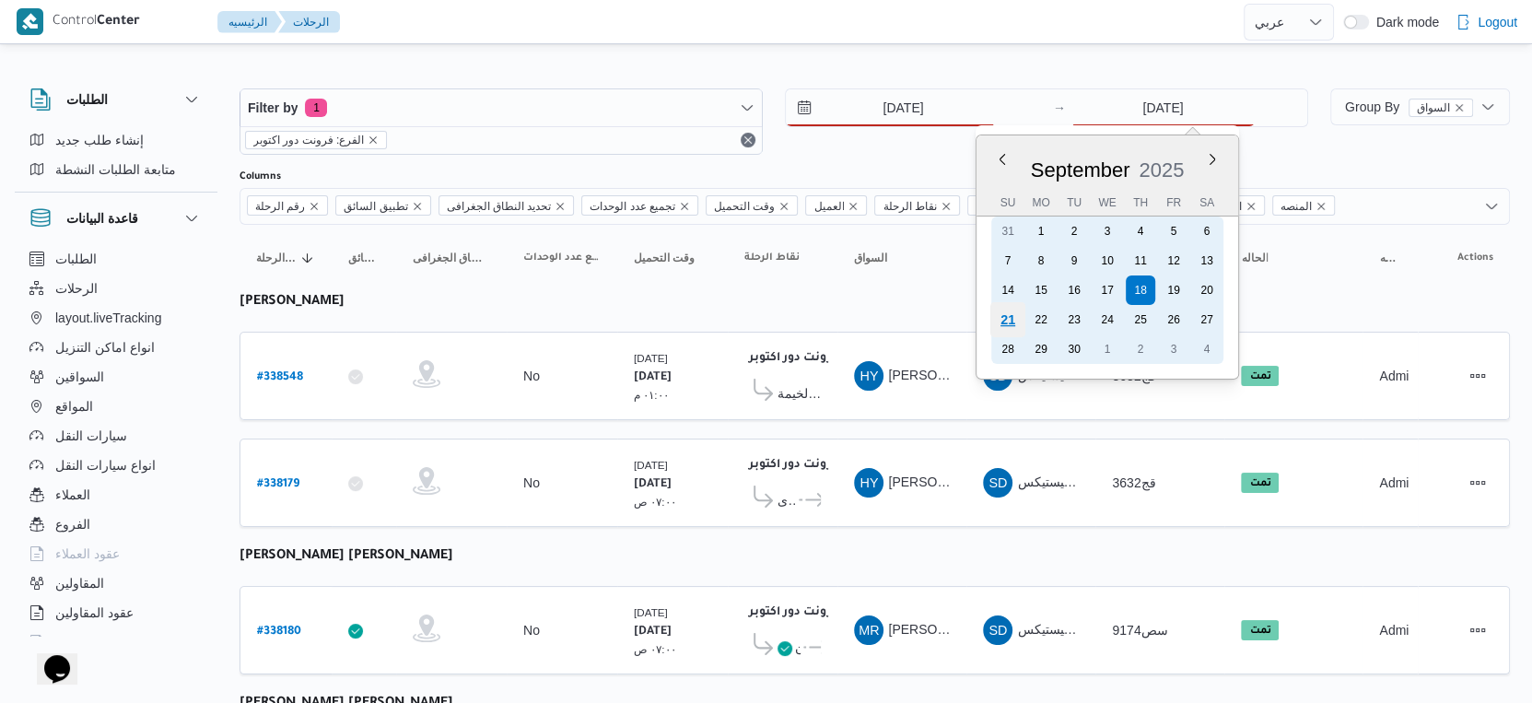
click at [1007, 325] on div "21" at bounding box center [1007, 319] width 35 height 35
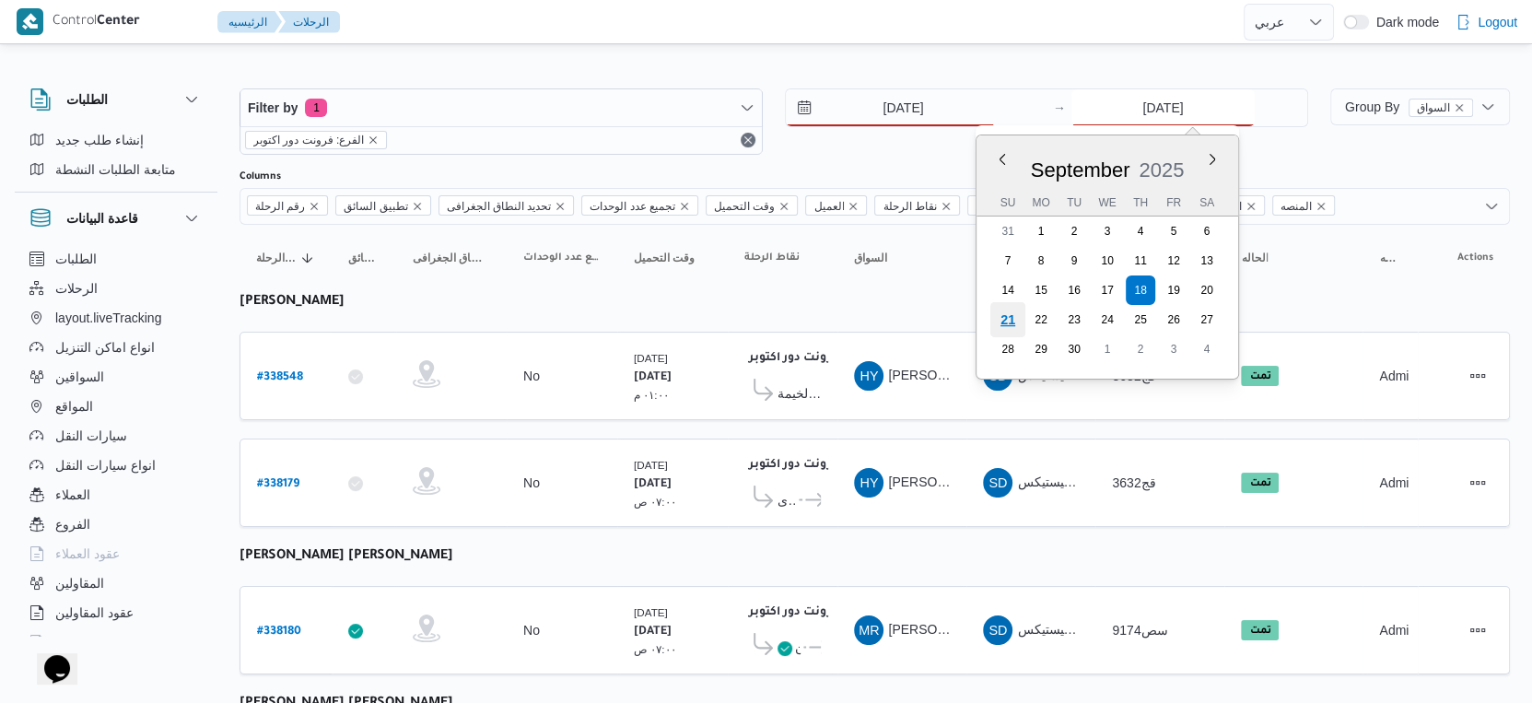
type input "[DATE]"
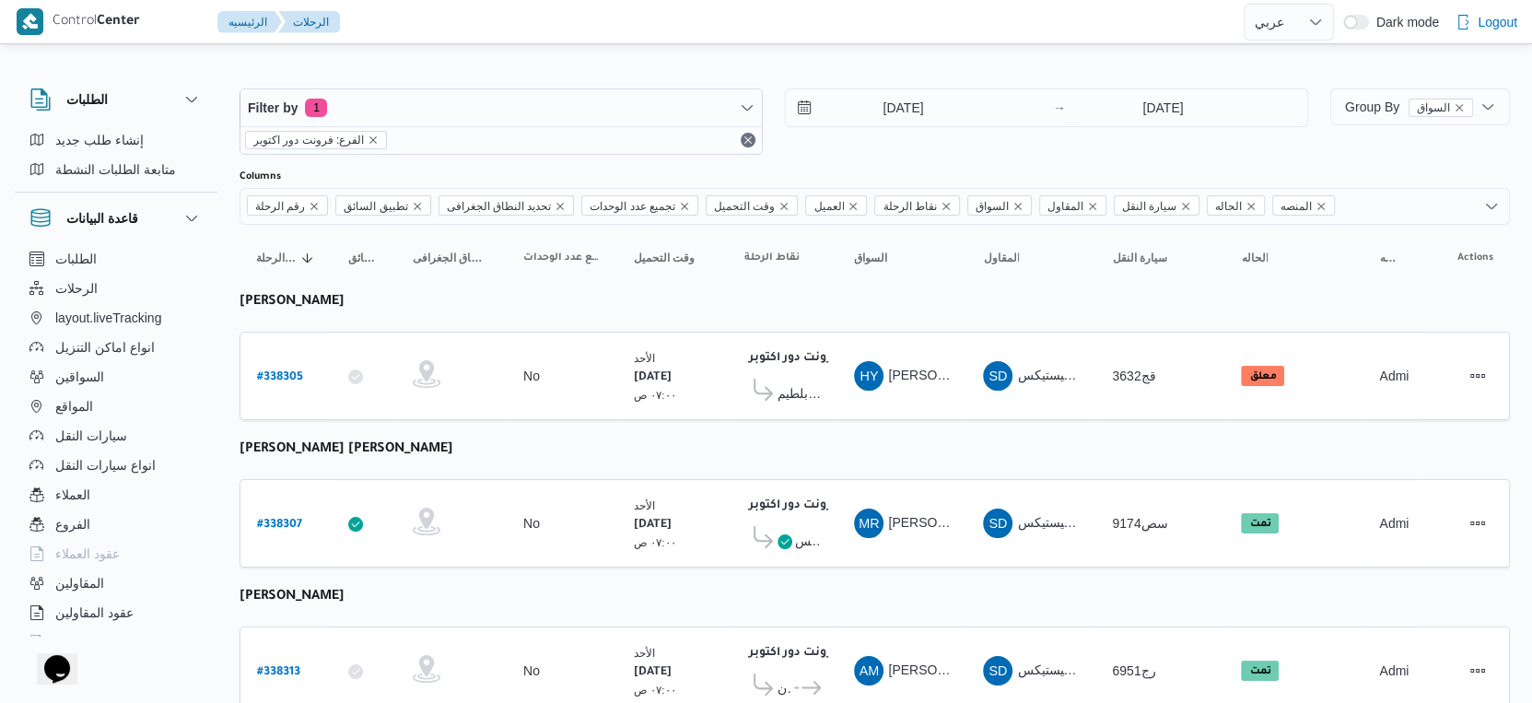
click at [847, 465] on table "رقم الرحلة Click to sort in ascending order تطبيق السائق Click to sort in ascen…" at bounding box center [875, 479] width 1270 height 508
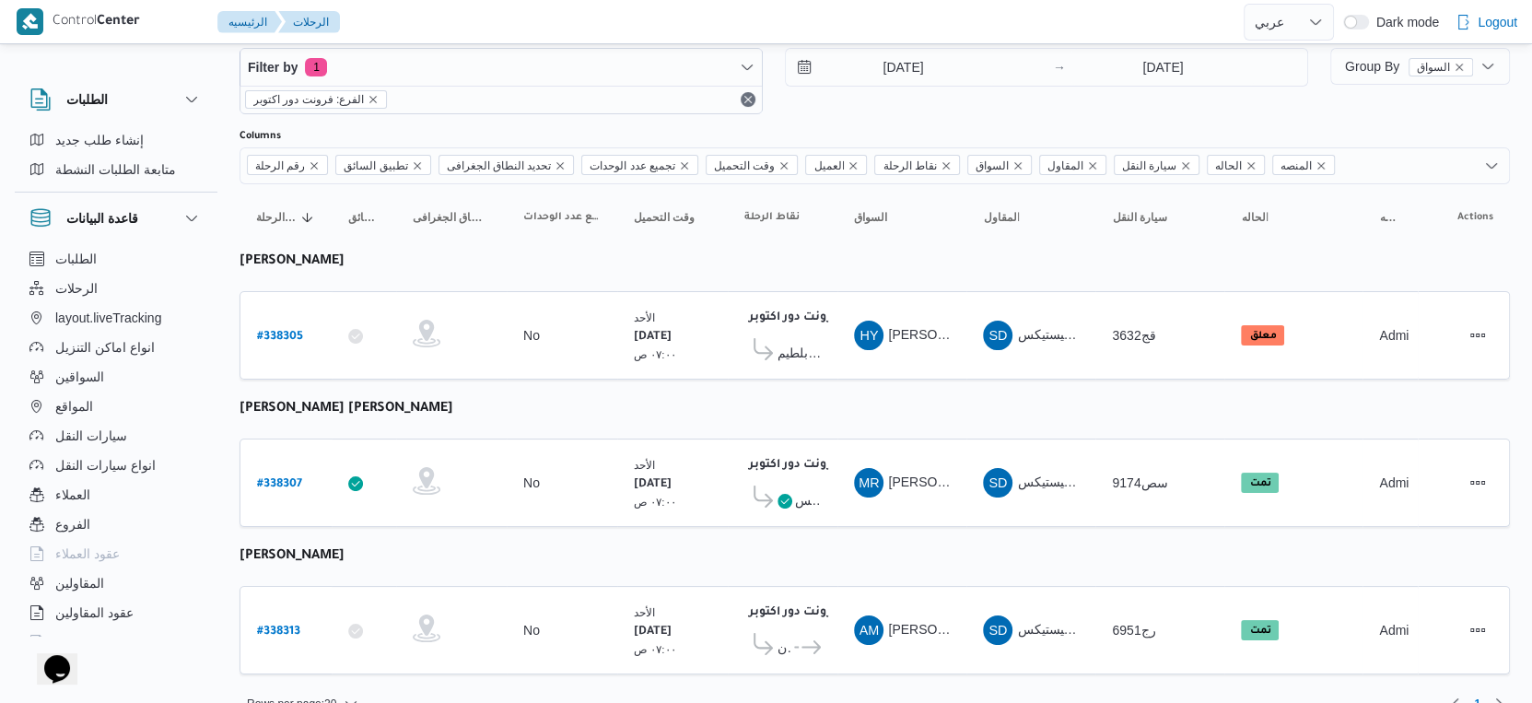
scroll to position [63, 0]
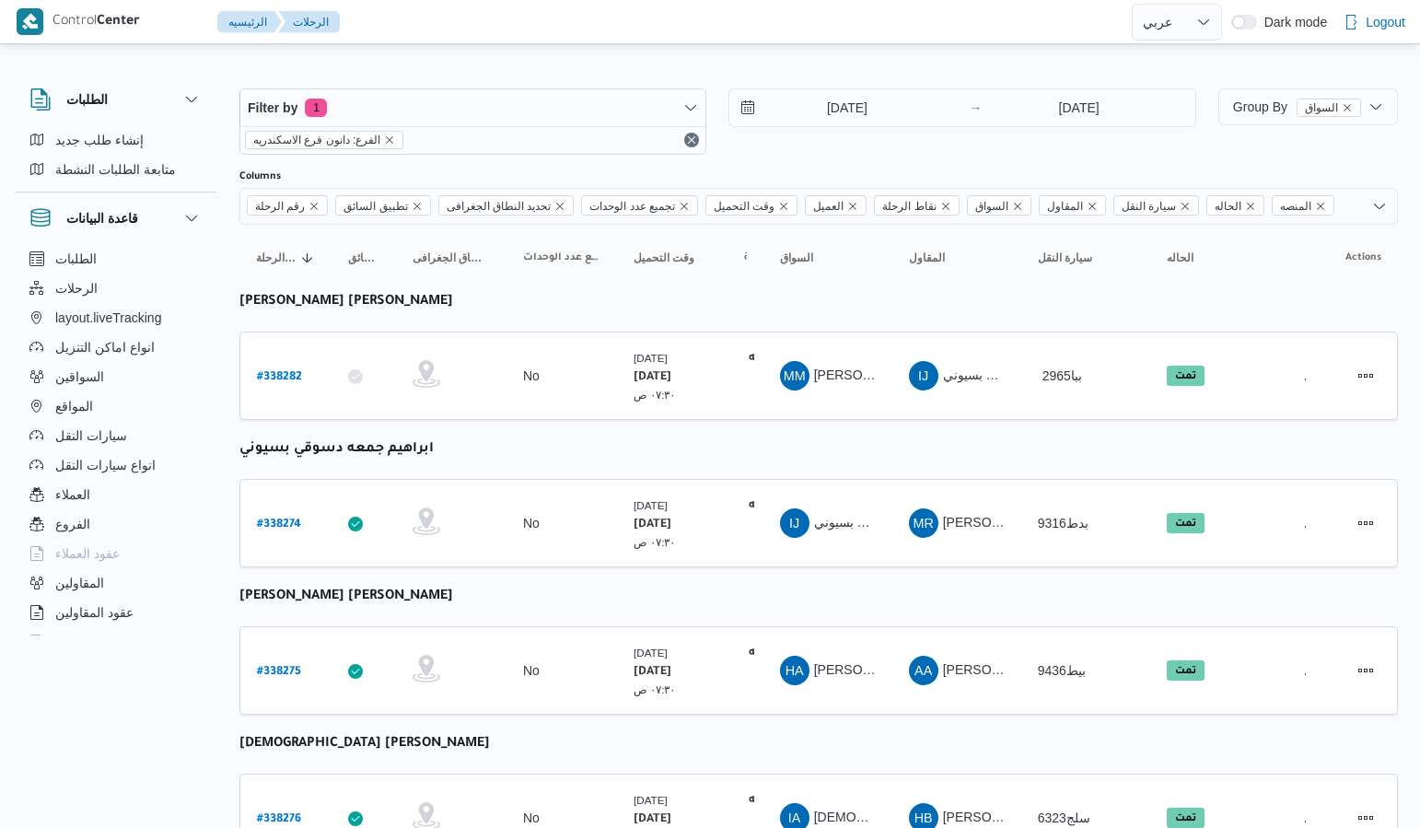
select select "ar"
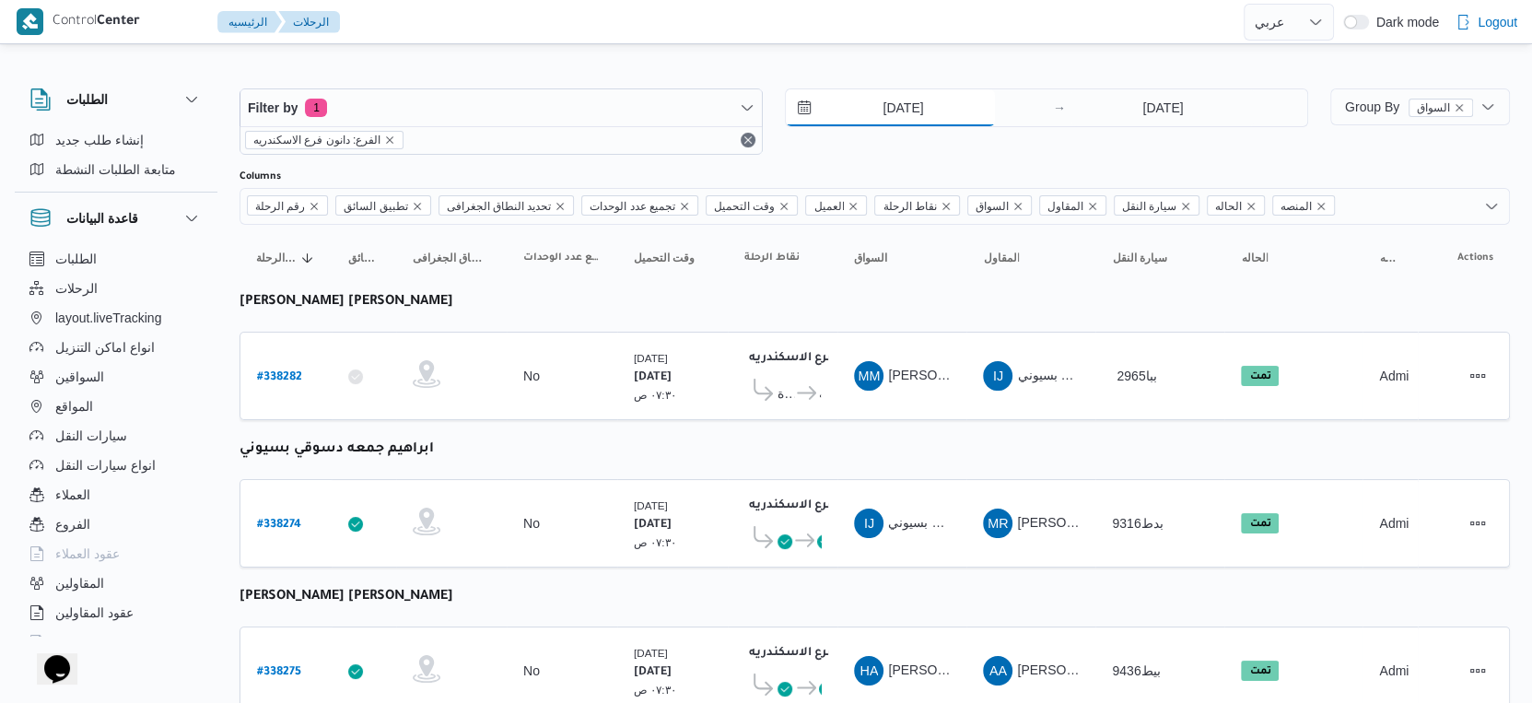
click at [921, 104] on input "[DATE]" at bounding box center [890, 107] width 209 height 37
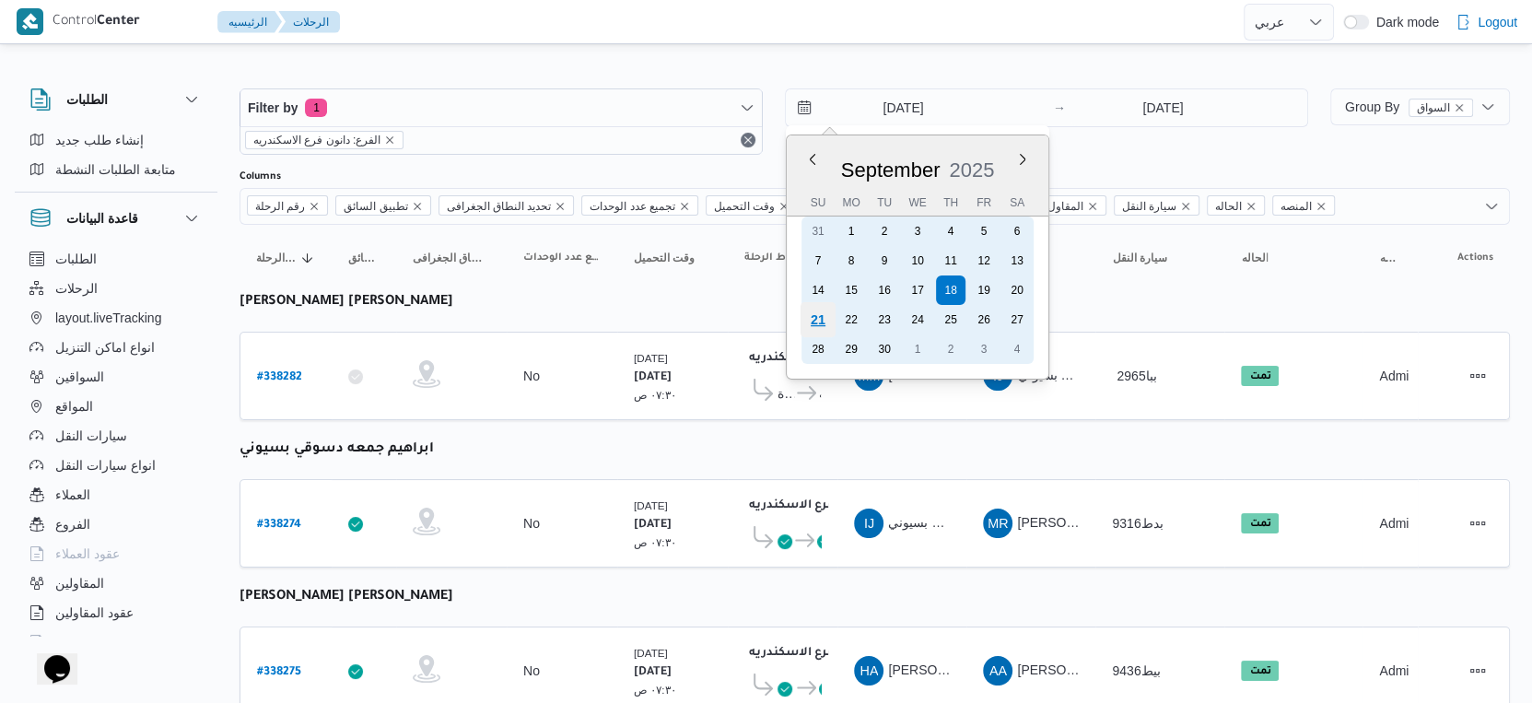
click at [815, 318] on div "21" at bounding box center [817, 319] width 35 height 35
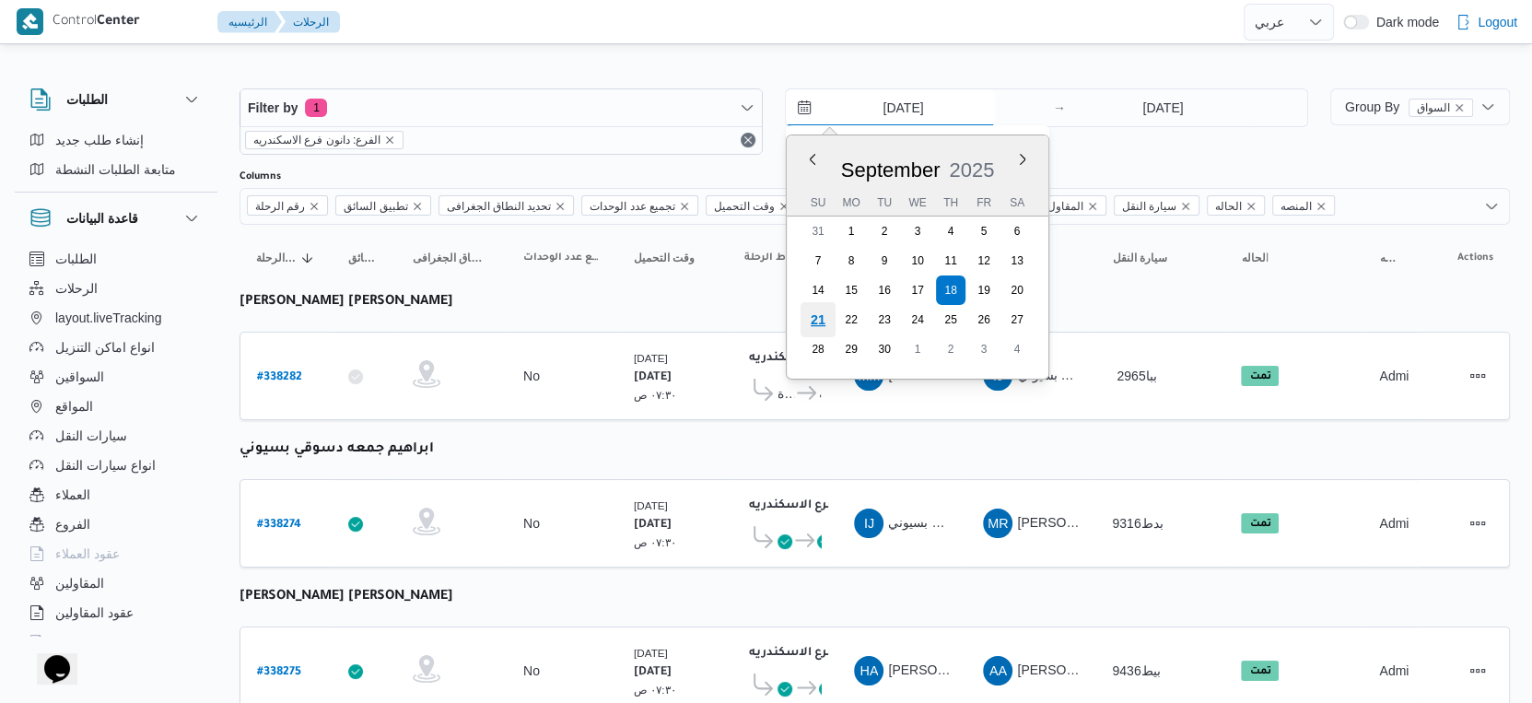
type input "21/9/2025"
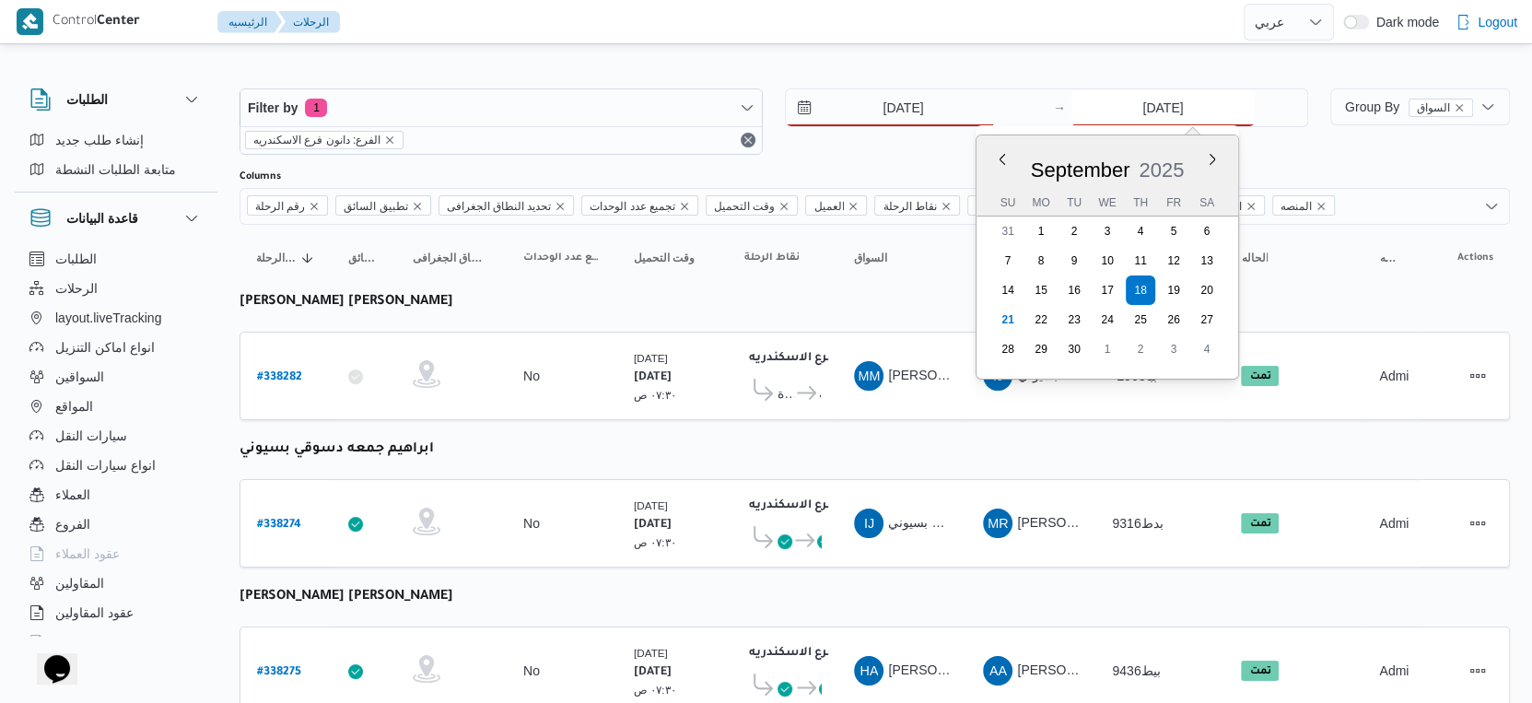
click at [1183, 103] on input "18/9/2025" at bounding box center [1162, 107] width 183 height 37
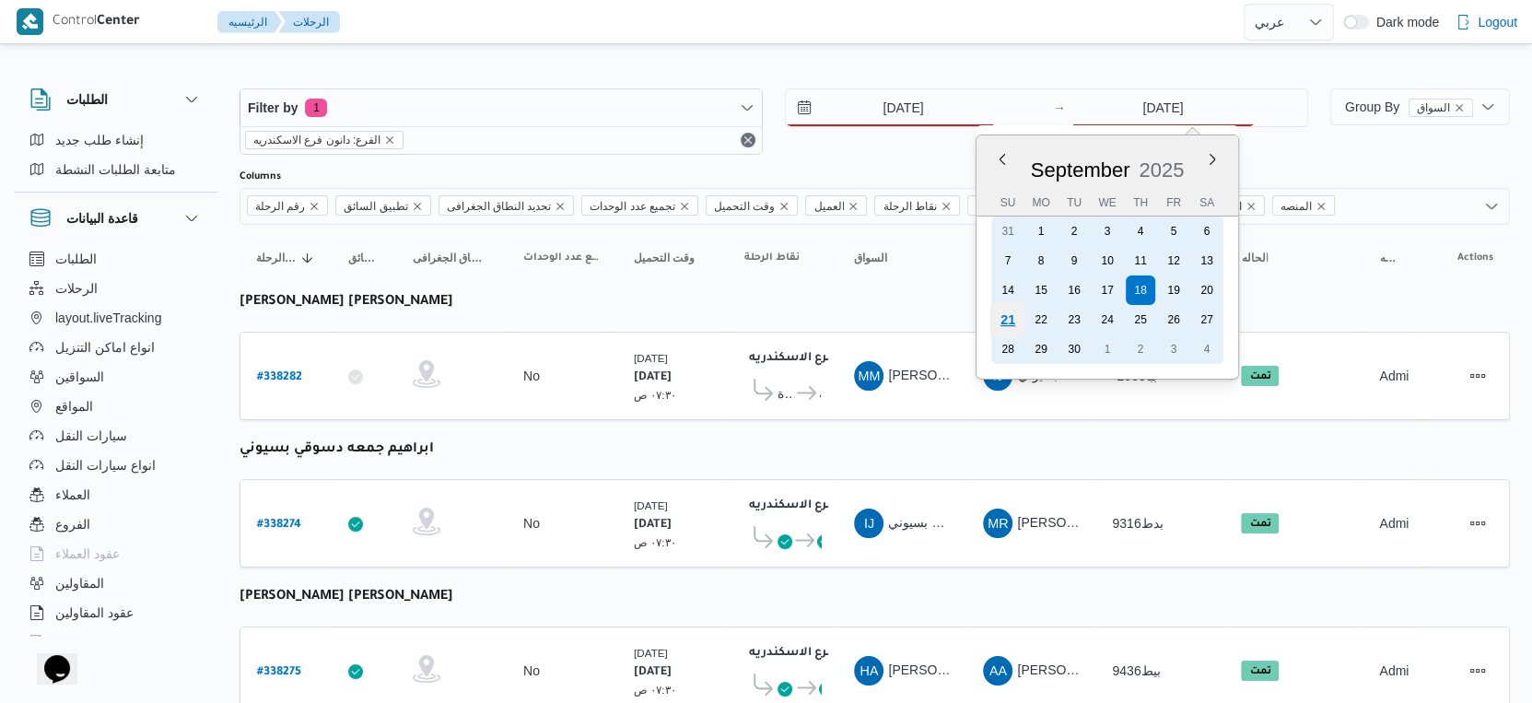
click at [1007, 310] on div "21" at bounding box center [1007, 319] width 35 height 35
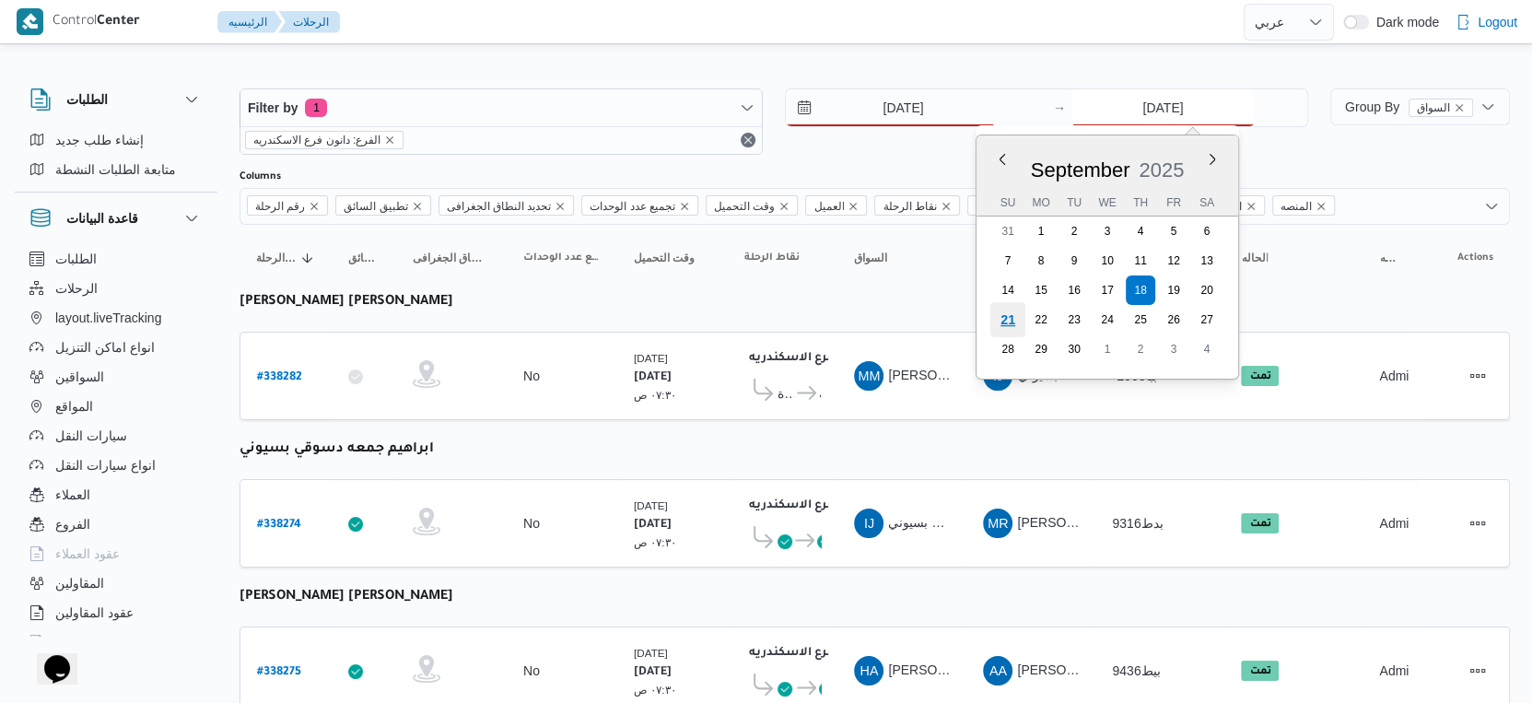
type input "[DATE]"
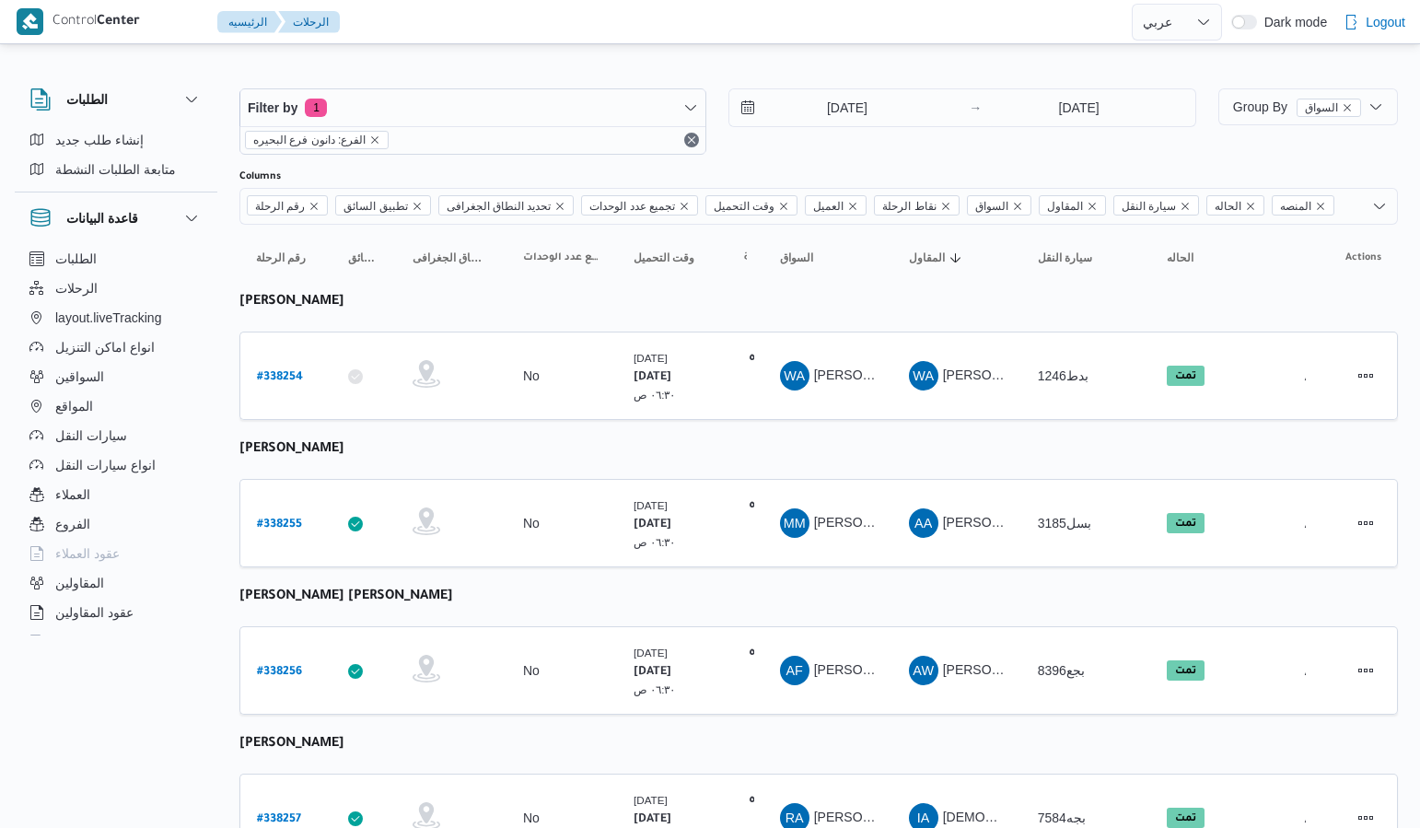
select select "ar"
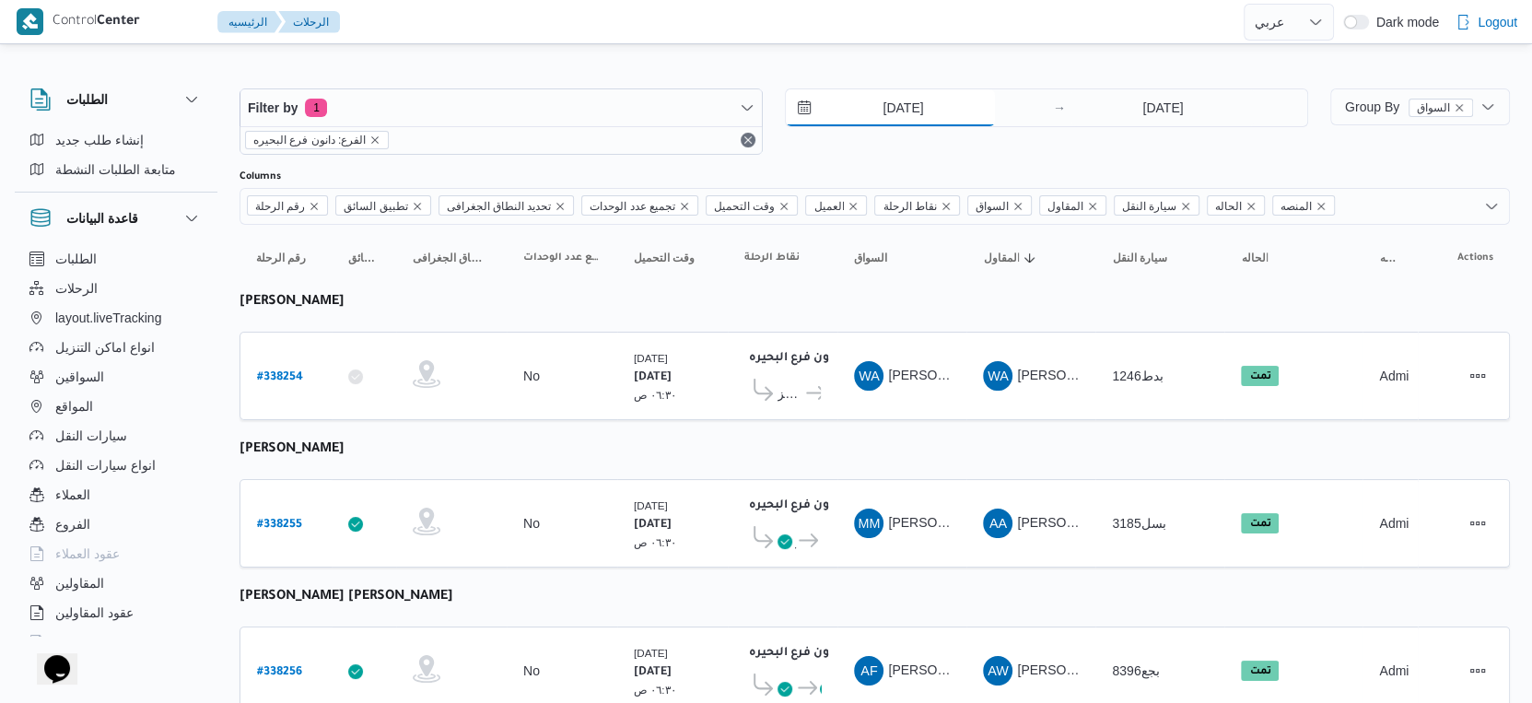
click at [905, 109] on input "[DATE]" at bounding box center [890, 107] width 209 height 37
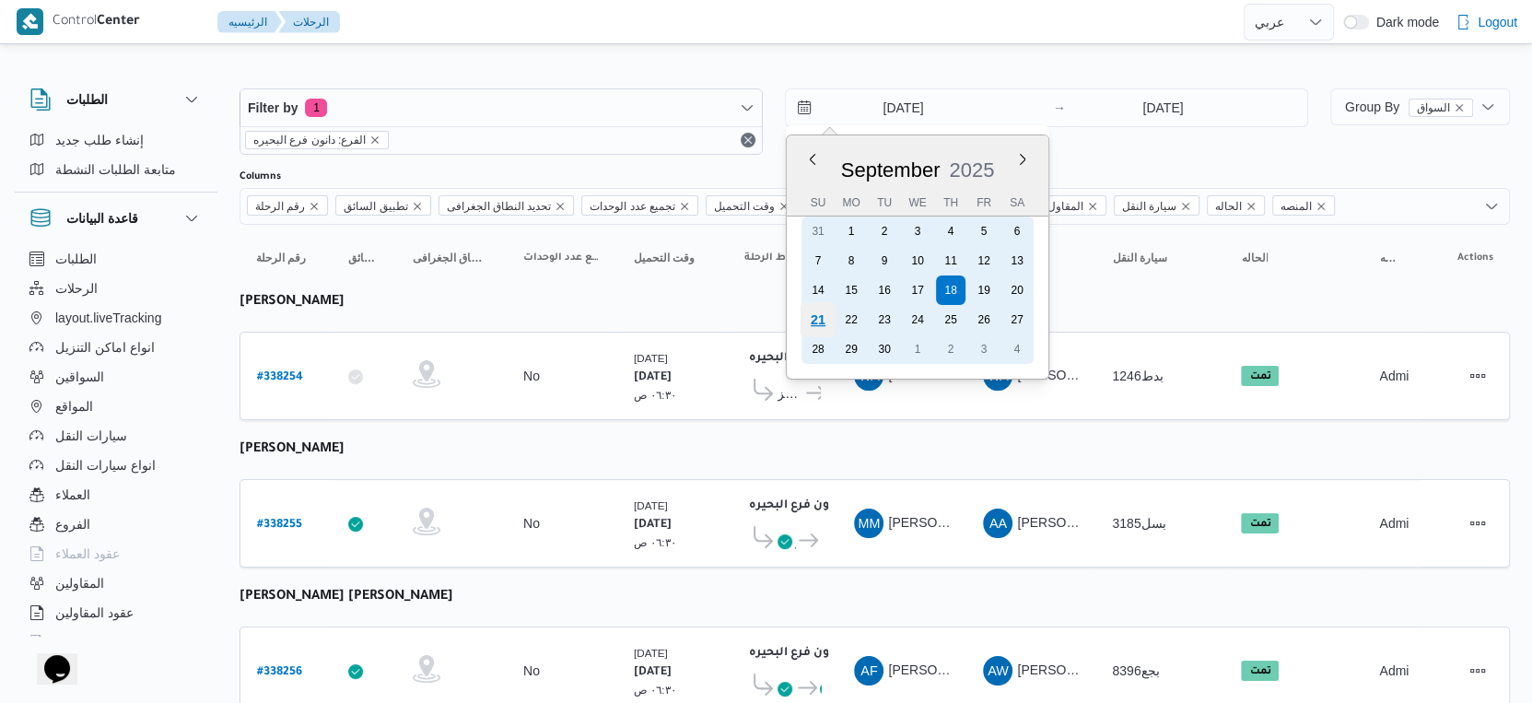
click at [802, 317] on div "21" at bounding box center [817, 319] width 35 height 35
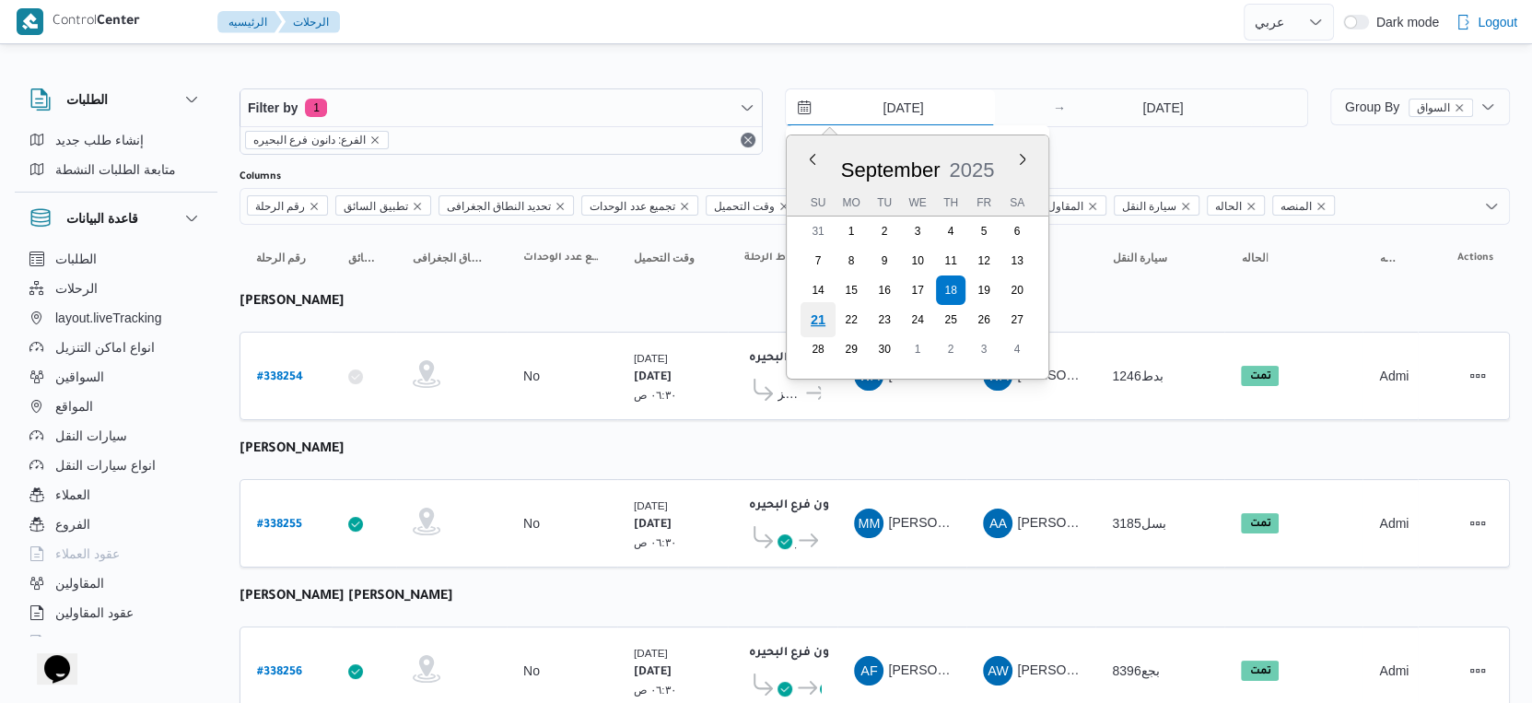
type input "[DATE]"
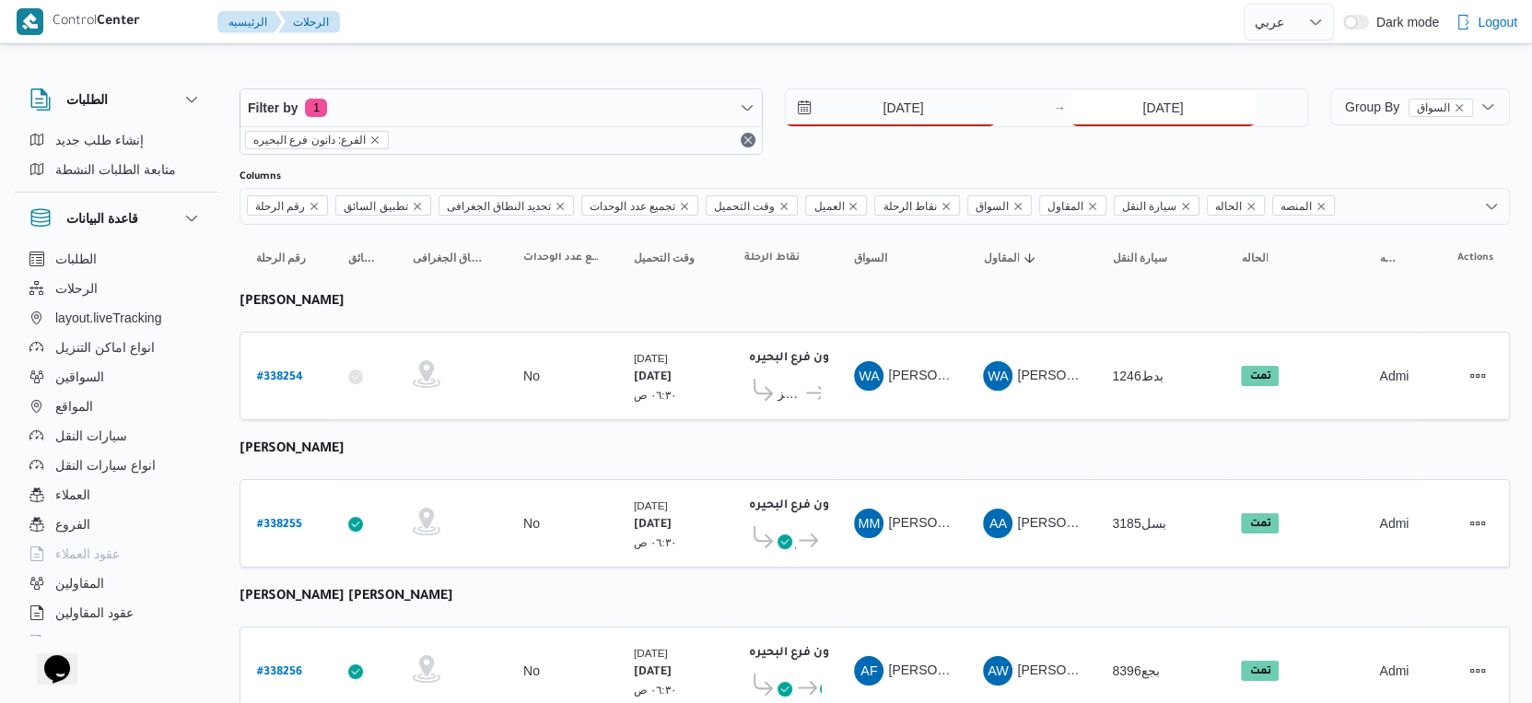
click at [1201, 109] on input "[DATE]" at bounding box center [1162, 107] width 183 height 37
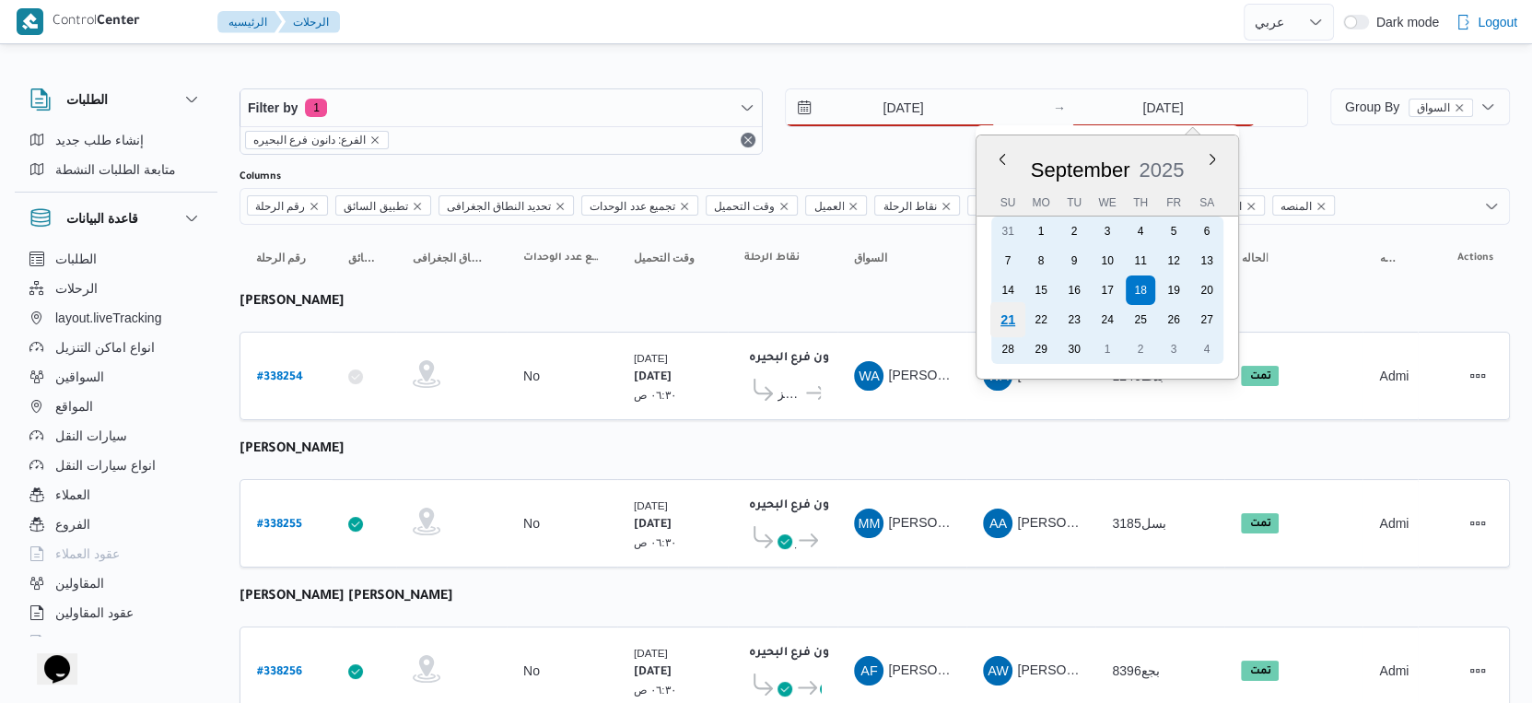
click at [1012, 306] on div "21" at bounding box center [1007, 319] width 35 height 35
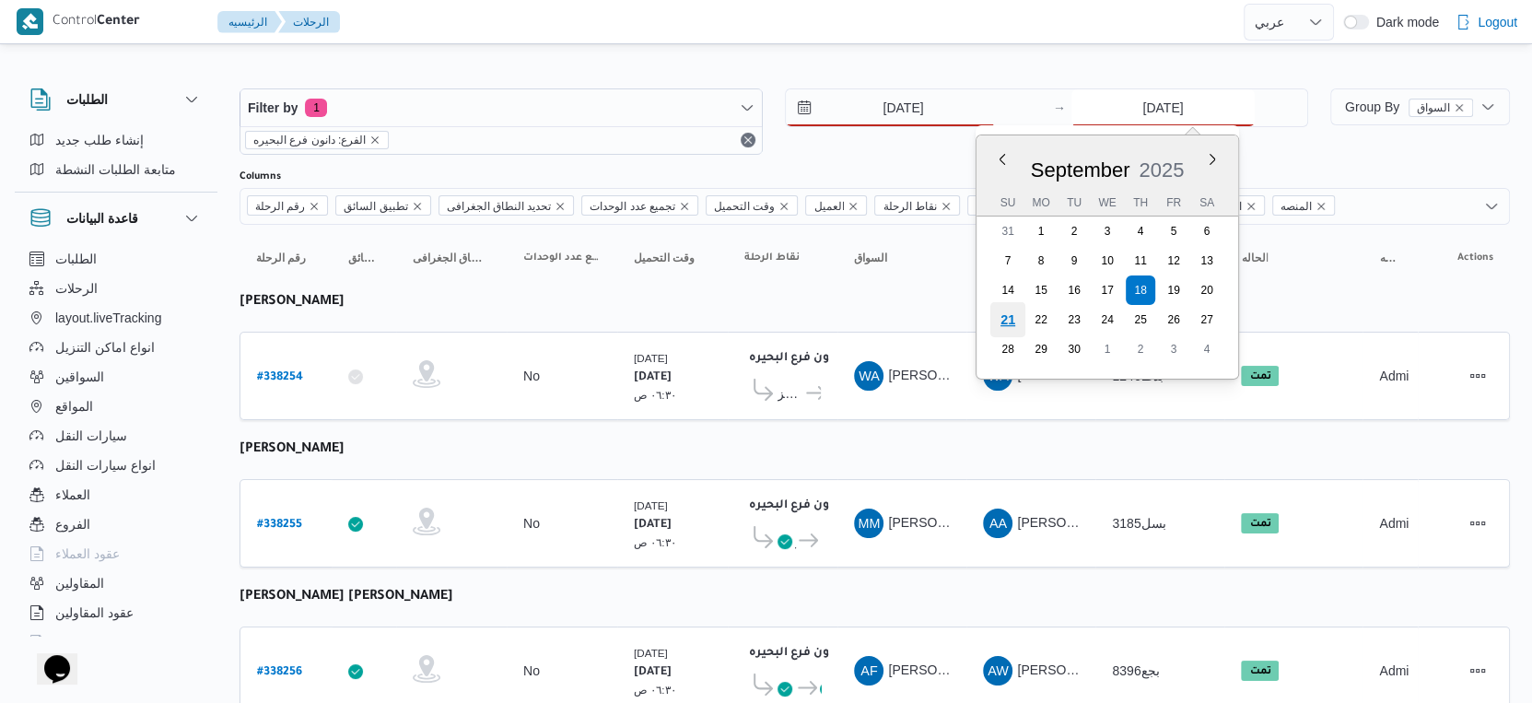
type input "[DATE]"
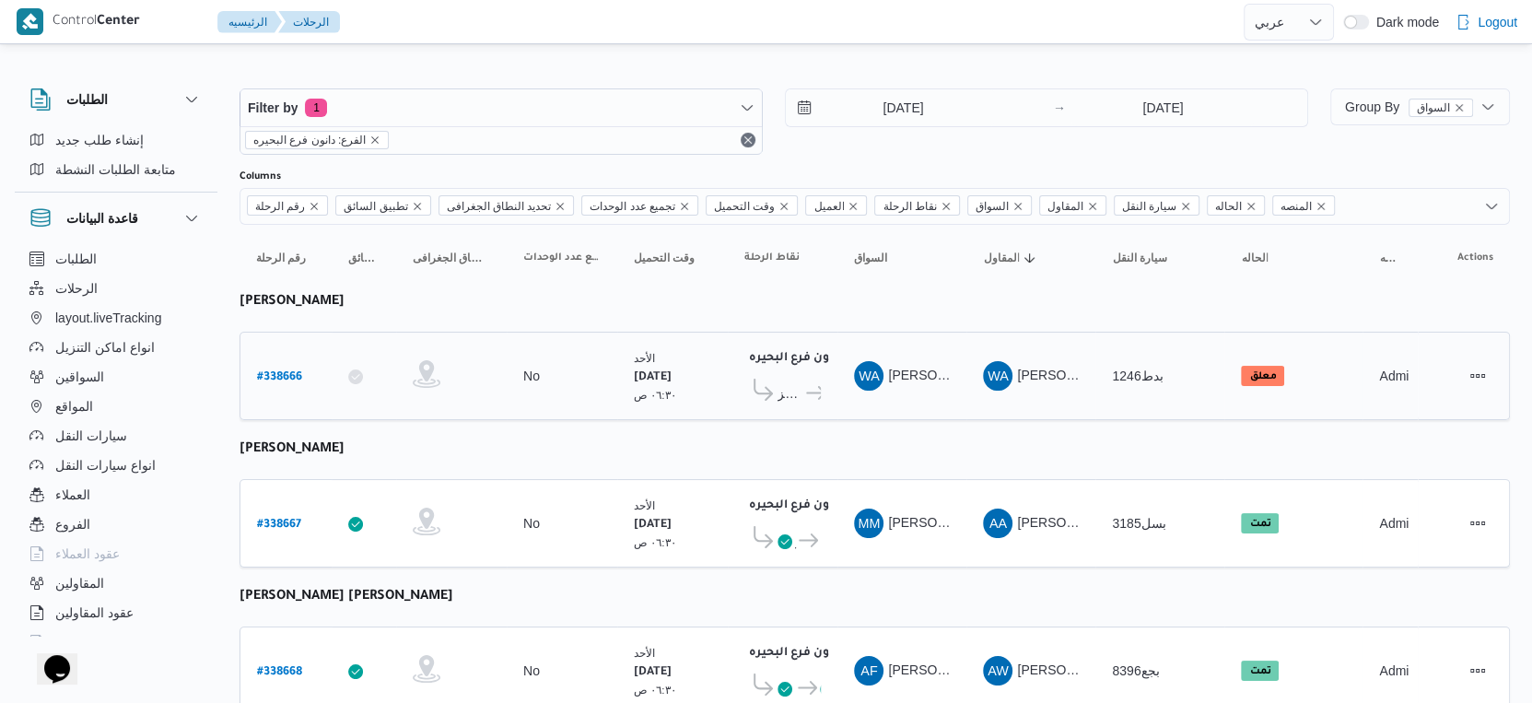
click at [853, 396] on td "السواق WA [PERSON_NAME]" at bounding box center [901, 376] width 129 height 88
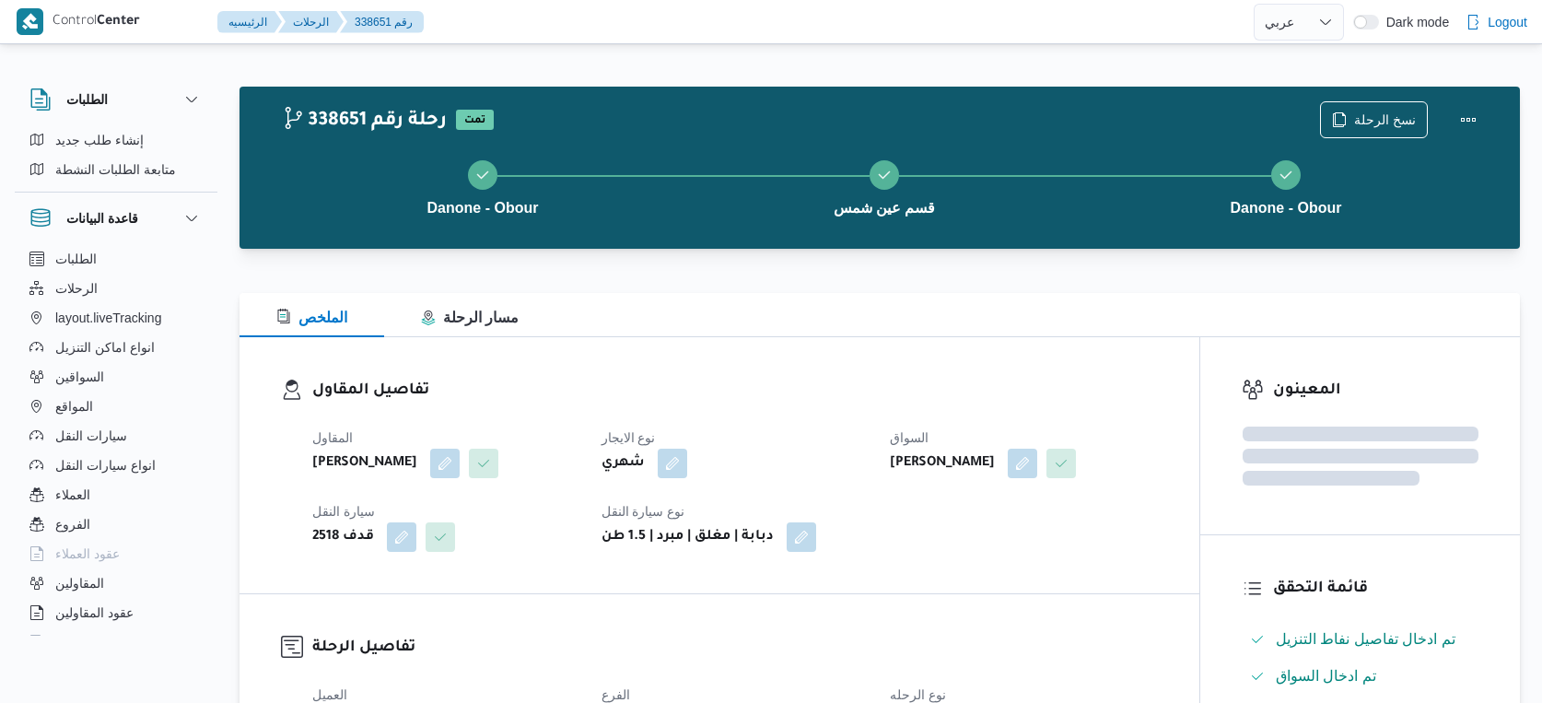
select select "ar"
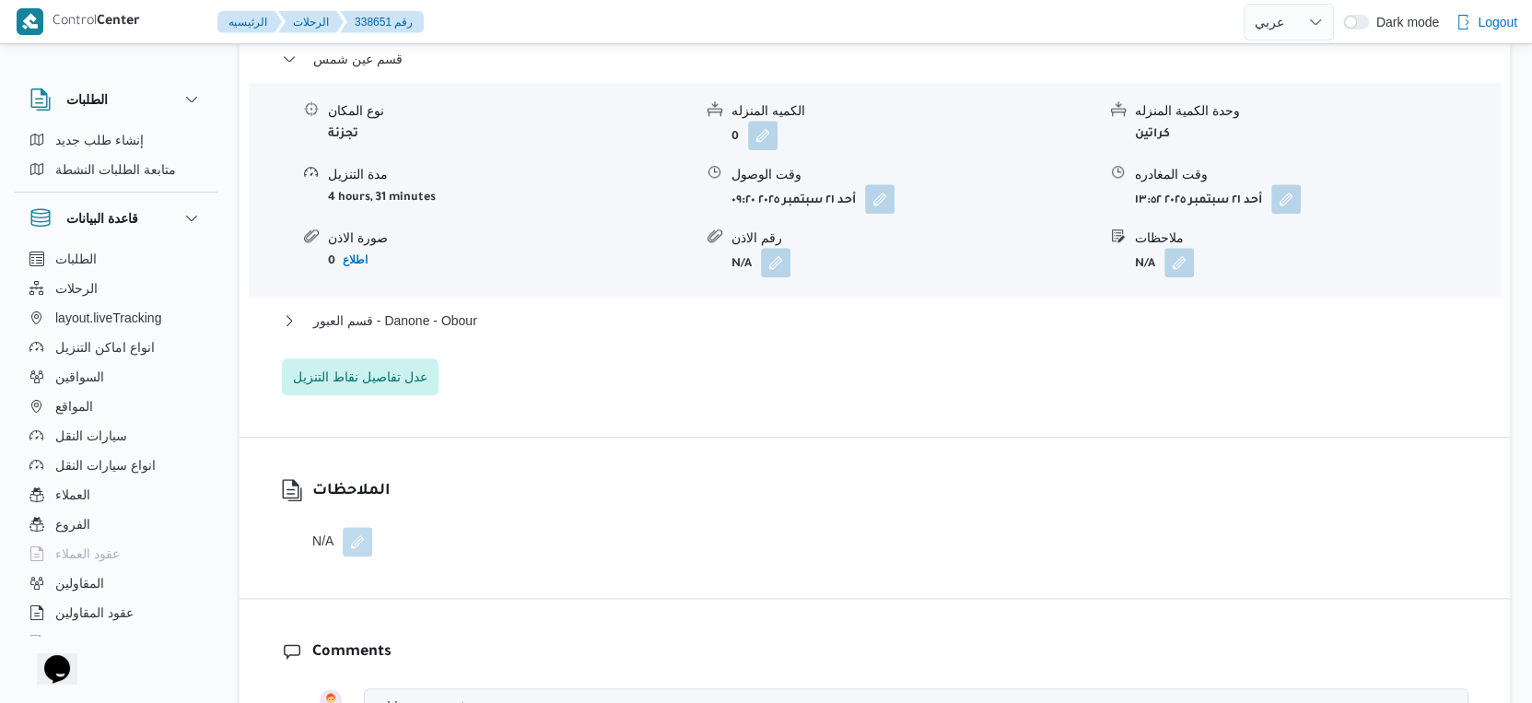
scroll to position [1585, 0]
click at [486, 331] on button "قسم العبور - Danone - Obour" at bounding box center [875, 320] width 1186 height 22
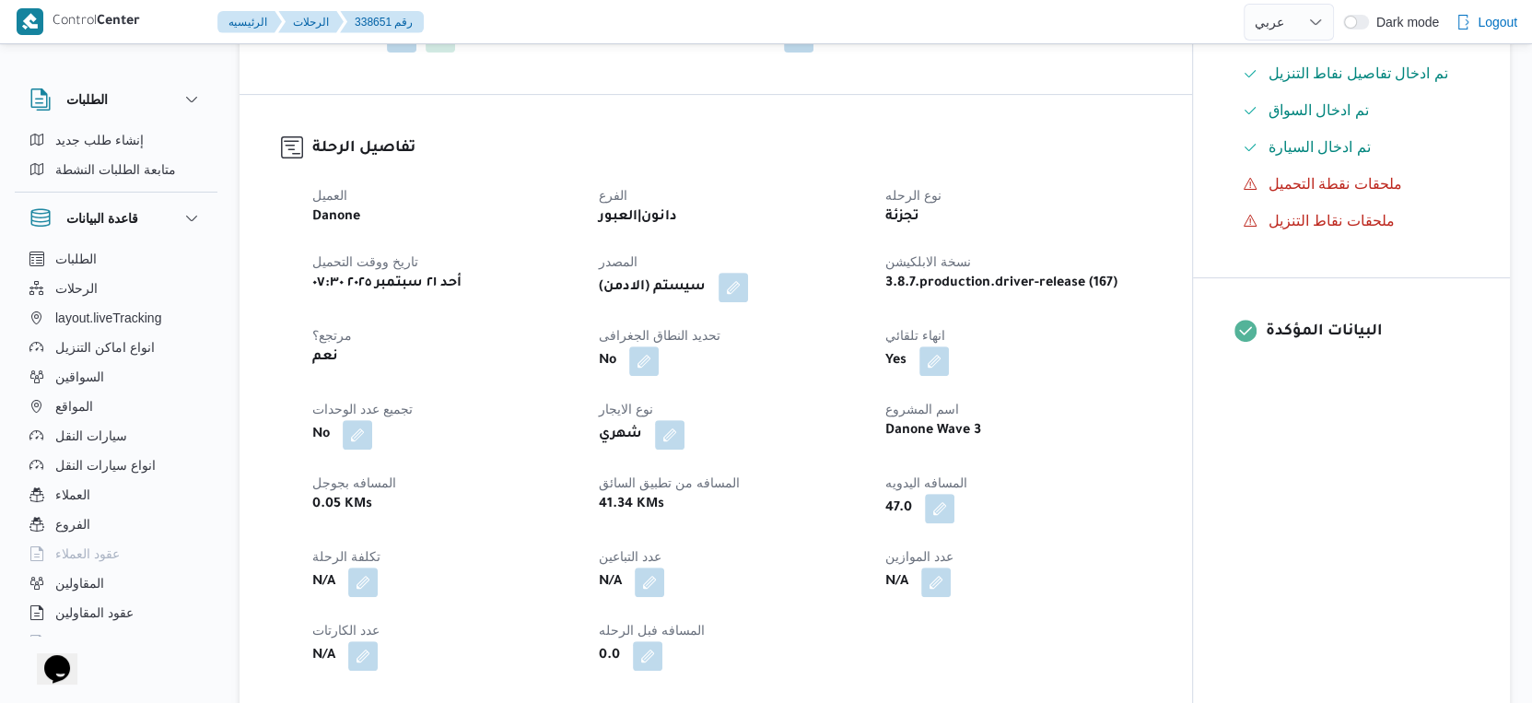
scroll to position [511, 0]
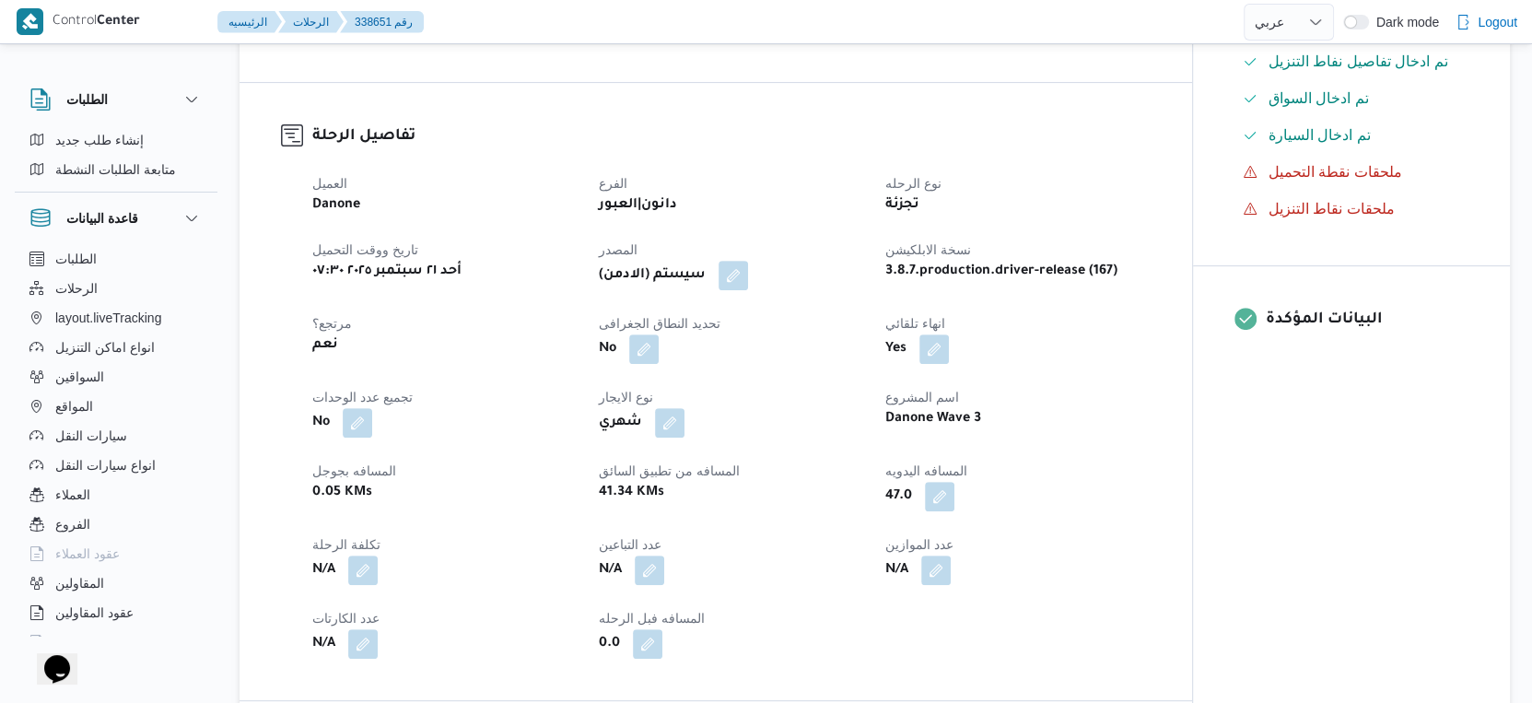
select select "ar"
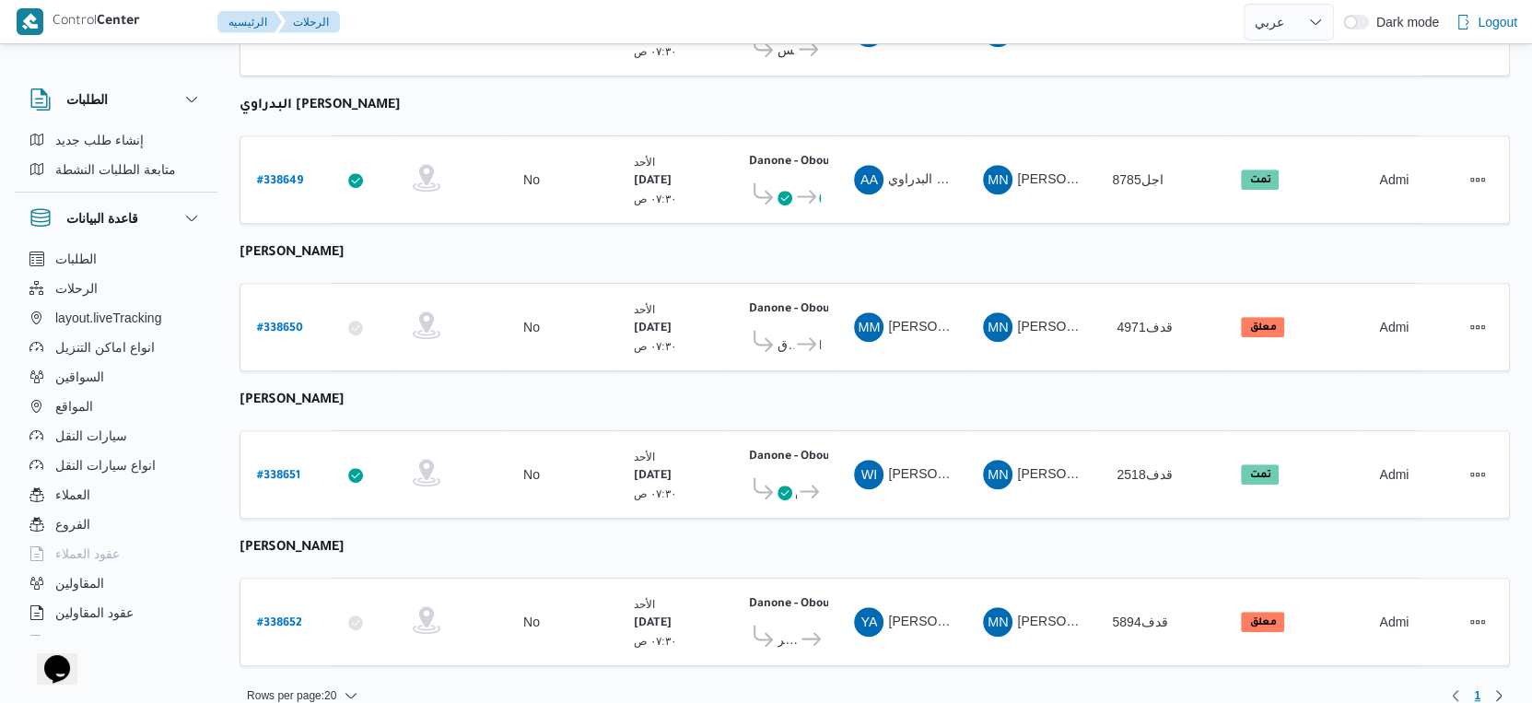
scroll to position [537, 0]
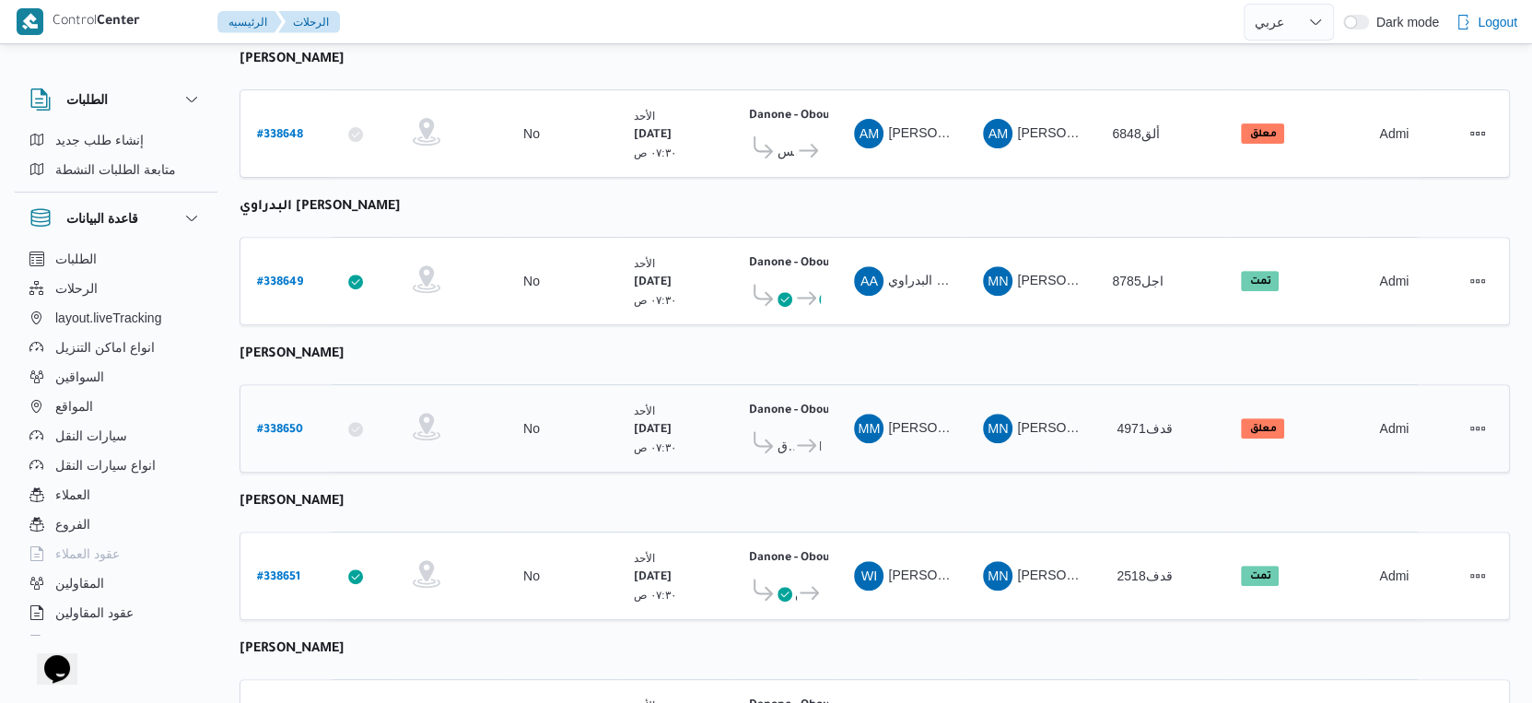
click at [272, 424] on b "# 338650" at bounding box center [280, 430] width 46 height 13
select select "ar"
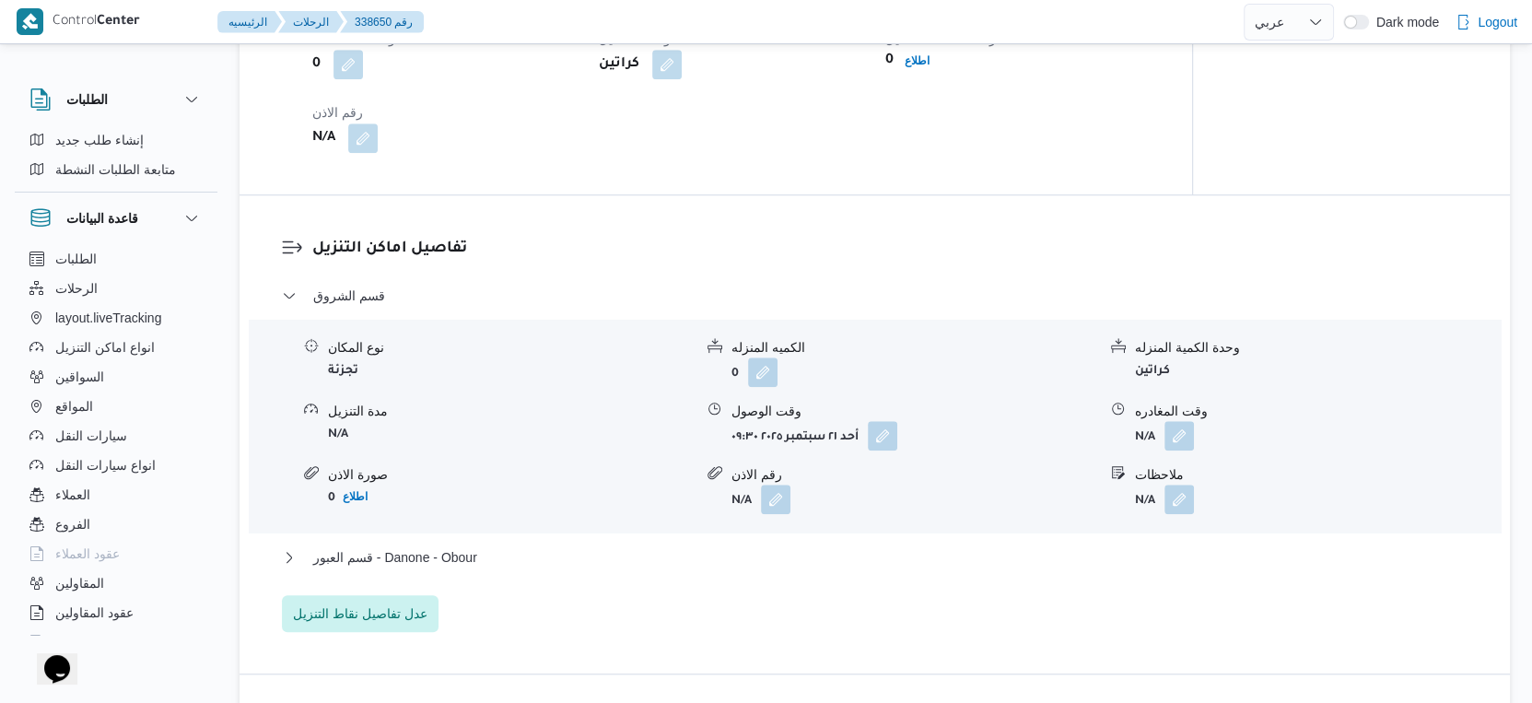
scroll to position [1457, 0]
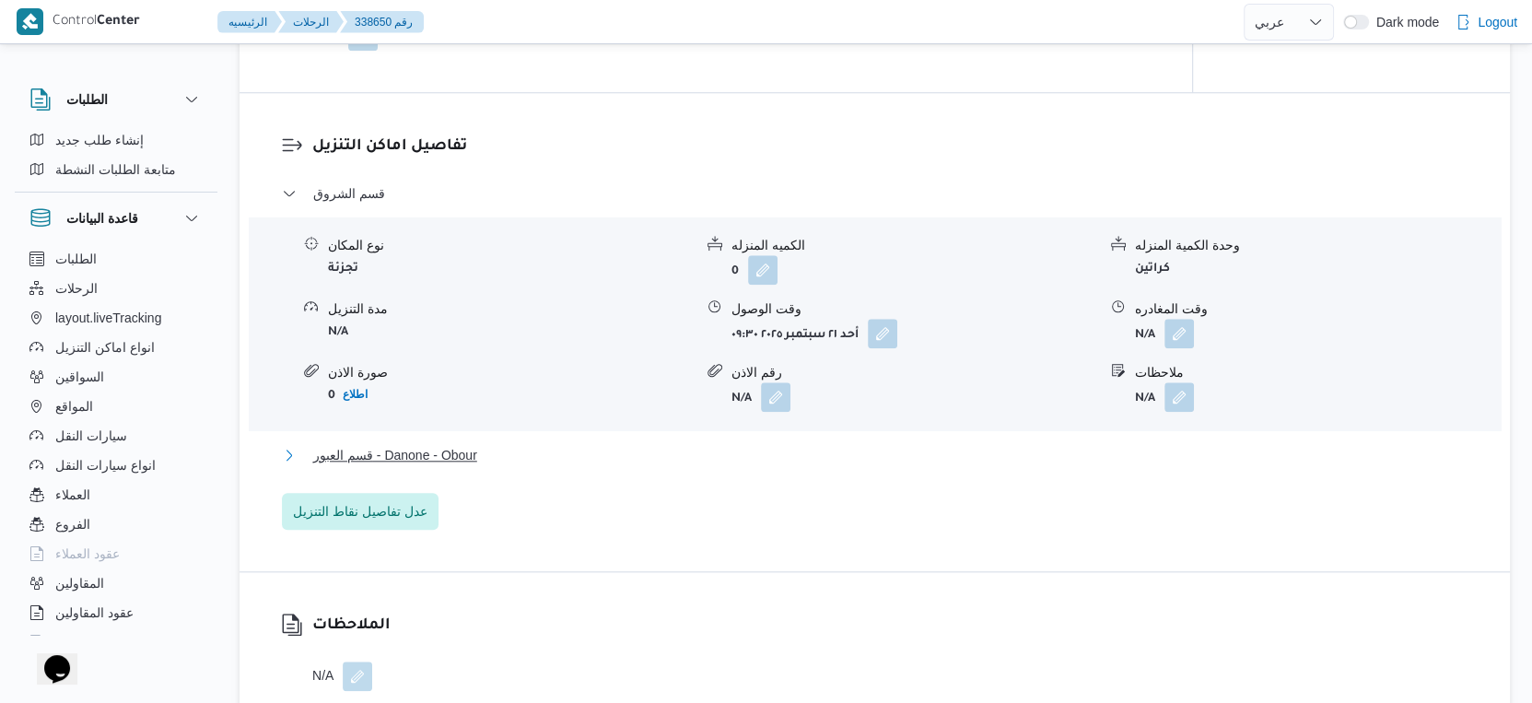
click at [493, 460] on button "قسم العبور - Danone - Obour" at bounding box center [875, 455] width 1186 height 22
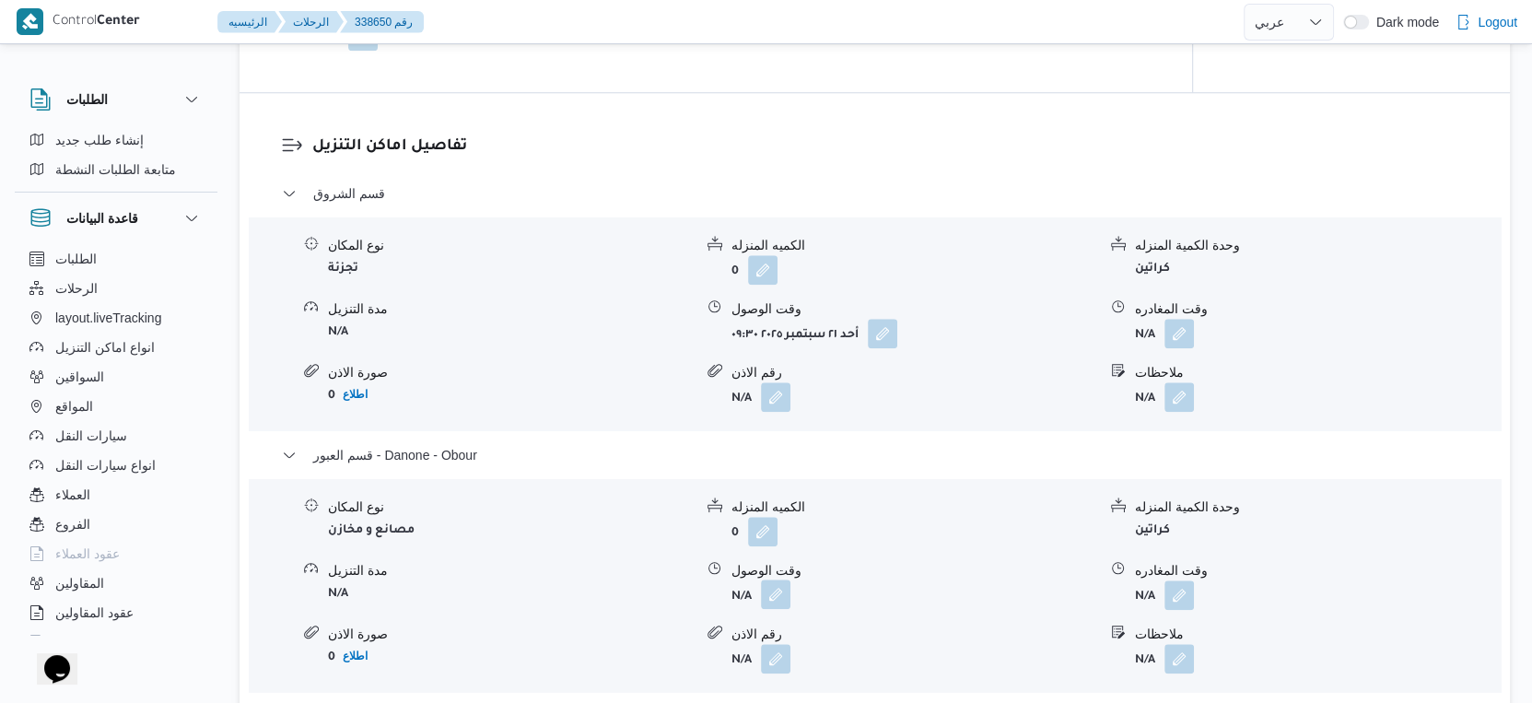
click at [765, 597] on button "button" at bounding box center [775, 593] width 29 height 29
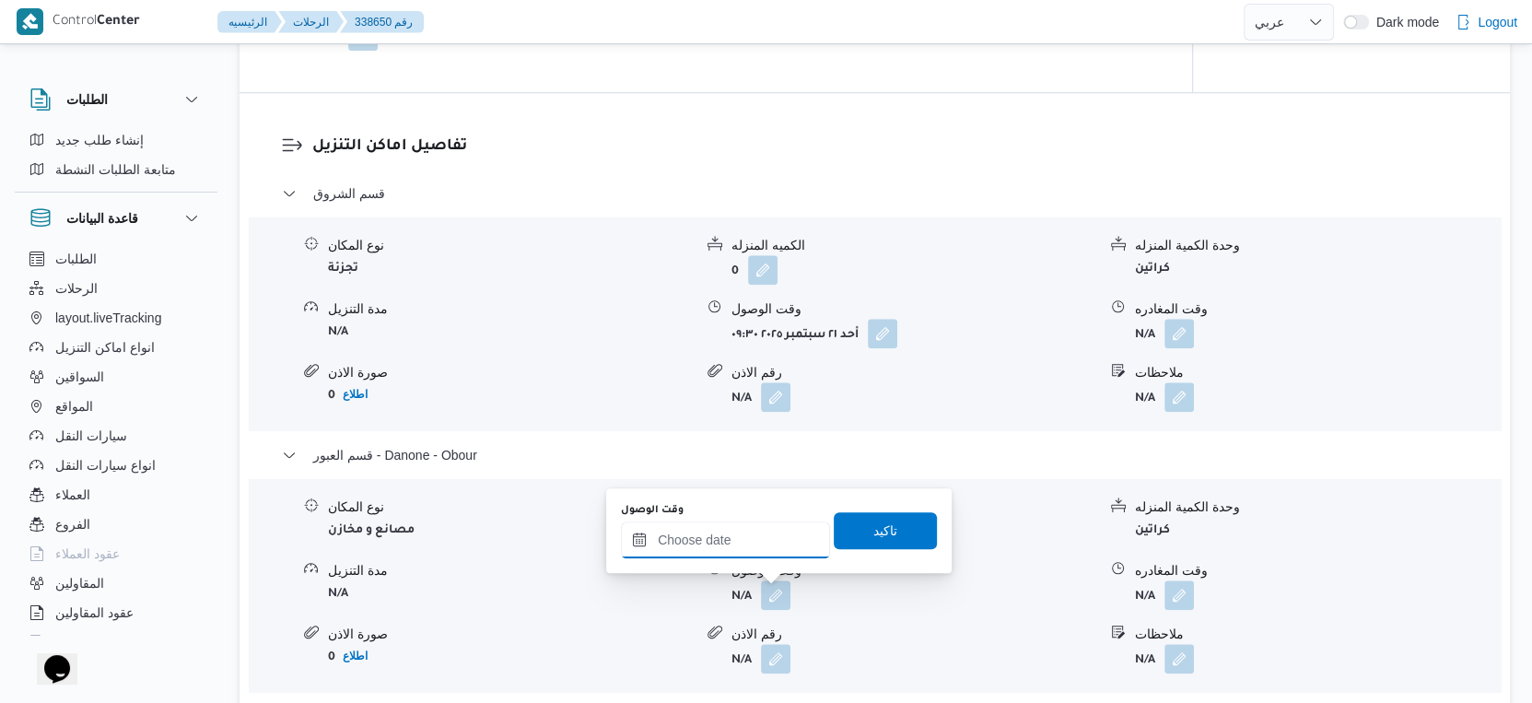
click at [743, 521] on div at bounding box center [725, 539] width 209 height 37
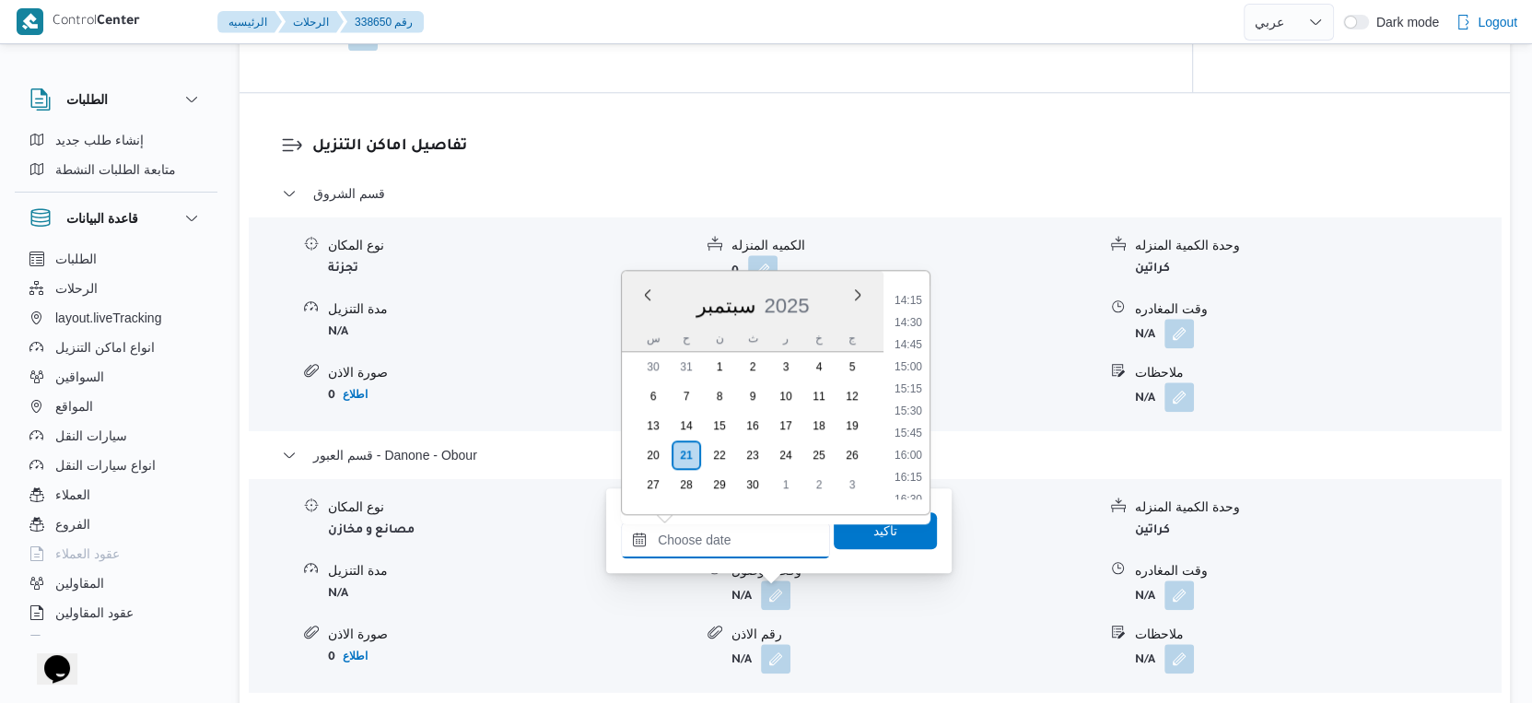
scroll to position [1252, 0]
click at [913, 404] on li "15:30" at bounding box center [908, 413] width 42 height 18
type input "٢١/٠٩/٢٠٢٥ ١٥:٣٠"
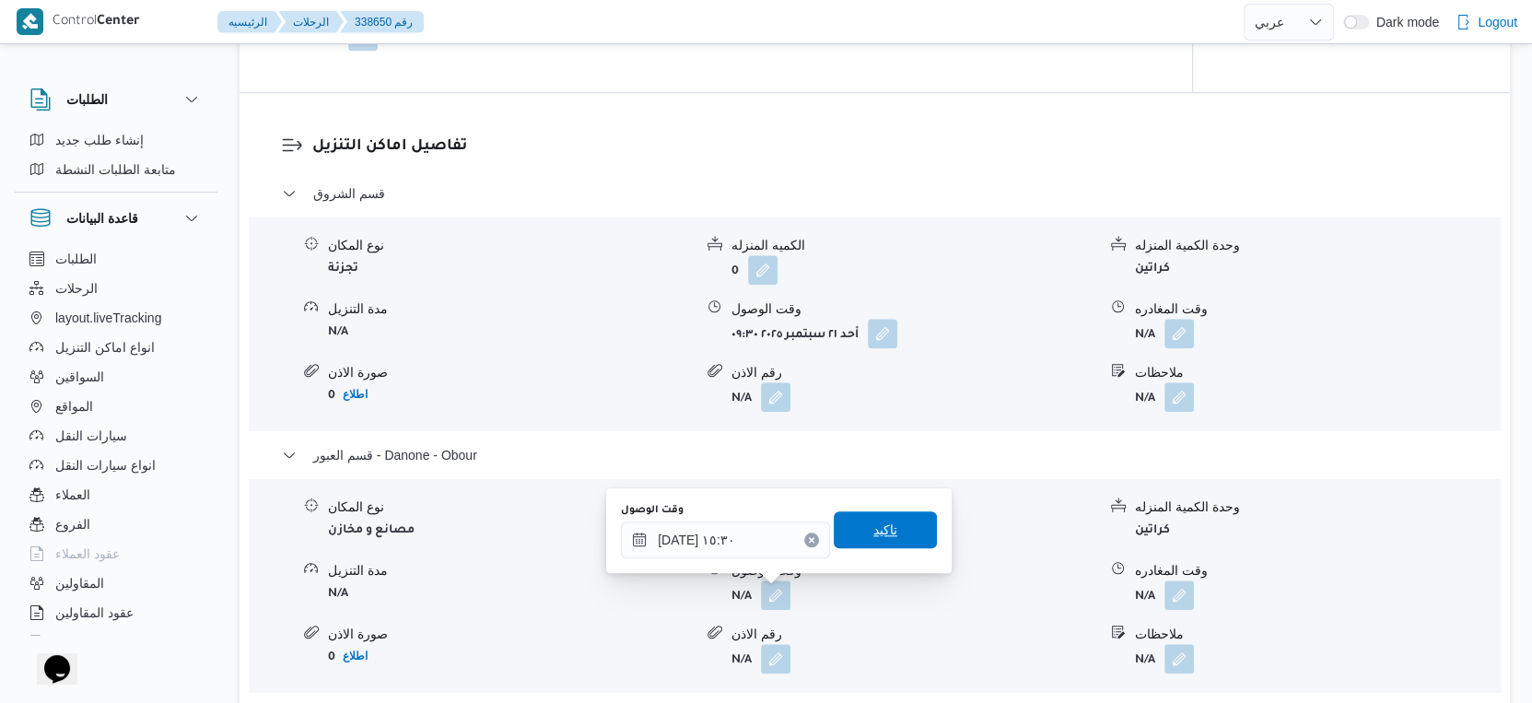
click at [898, 532] on span "تاكيد" at bounding box center [885, 529] width 103 height 37
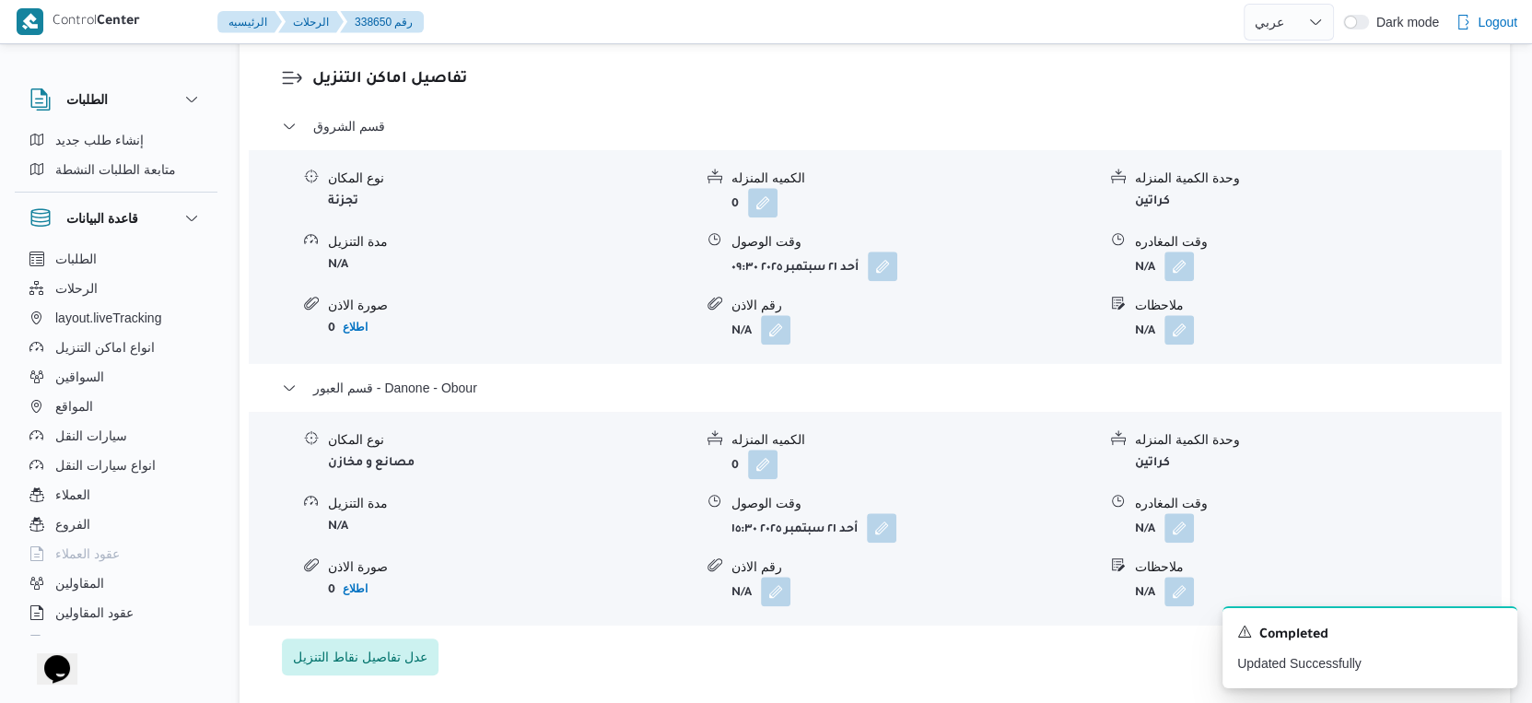
scroll to position [1560, 0]
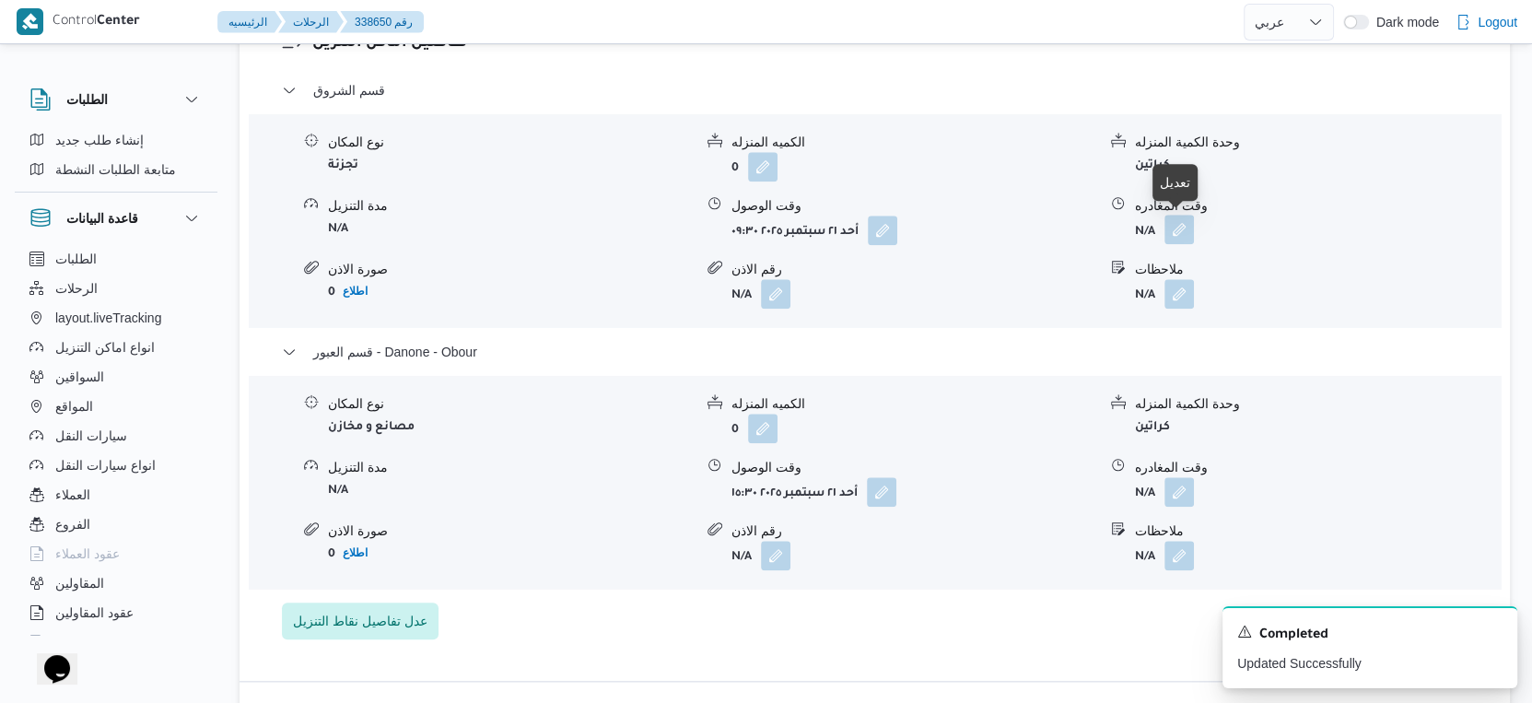
click at [1175, 216] on button "button" at bounding box center [1178, 229] width 29 height 29
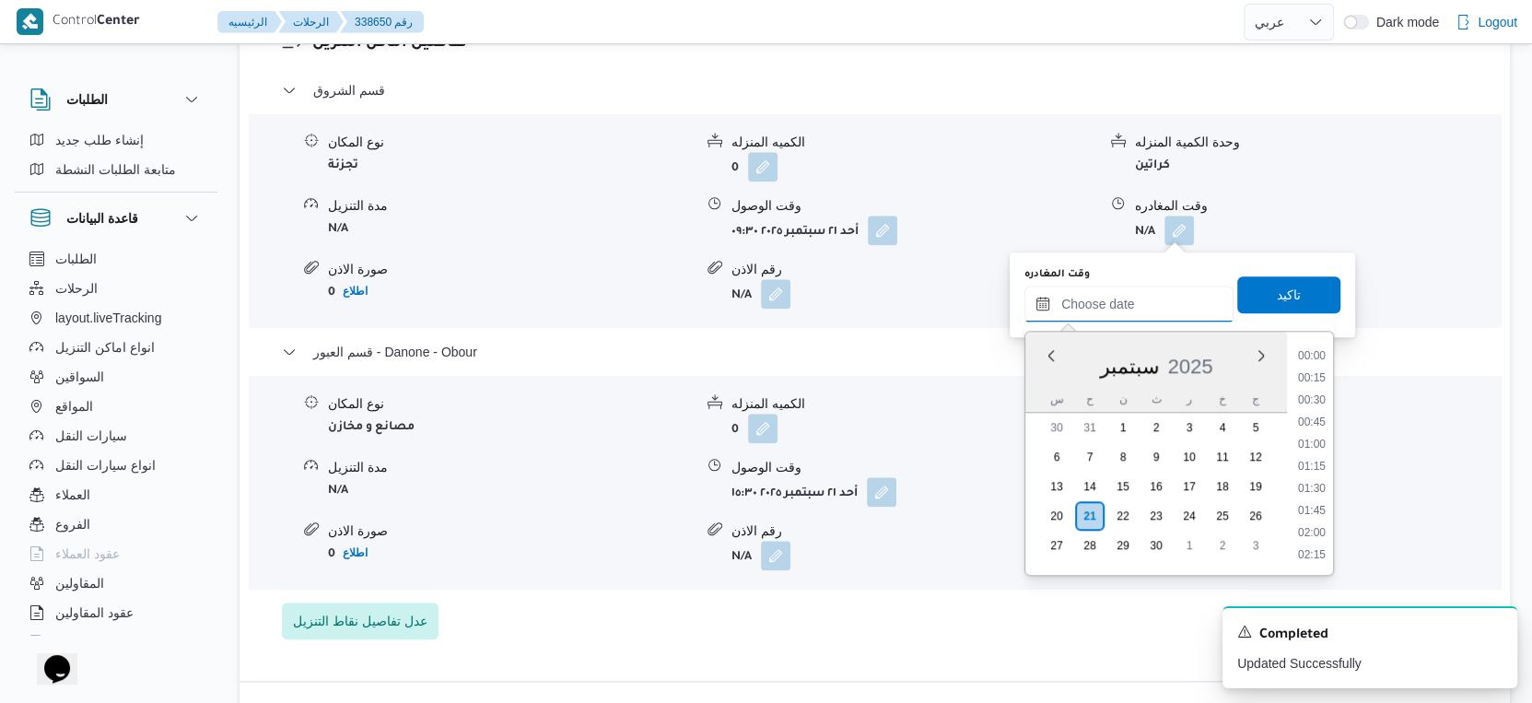
click at [1138, 304] on input "وقت المغادره" at bounding box center [1128, 304] width 209 height 37
click at [1315, 422] on li "15:00" at bounding box center [1312, 430] width 42 height 18
type input "٢١/٠٩/٢٠٢٥ ١٥:٠٠"
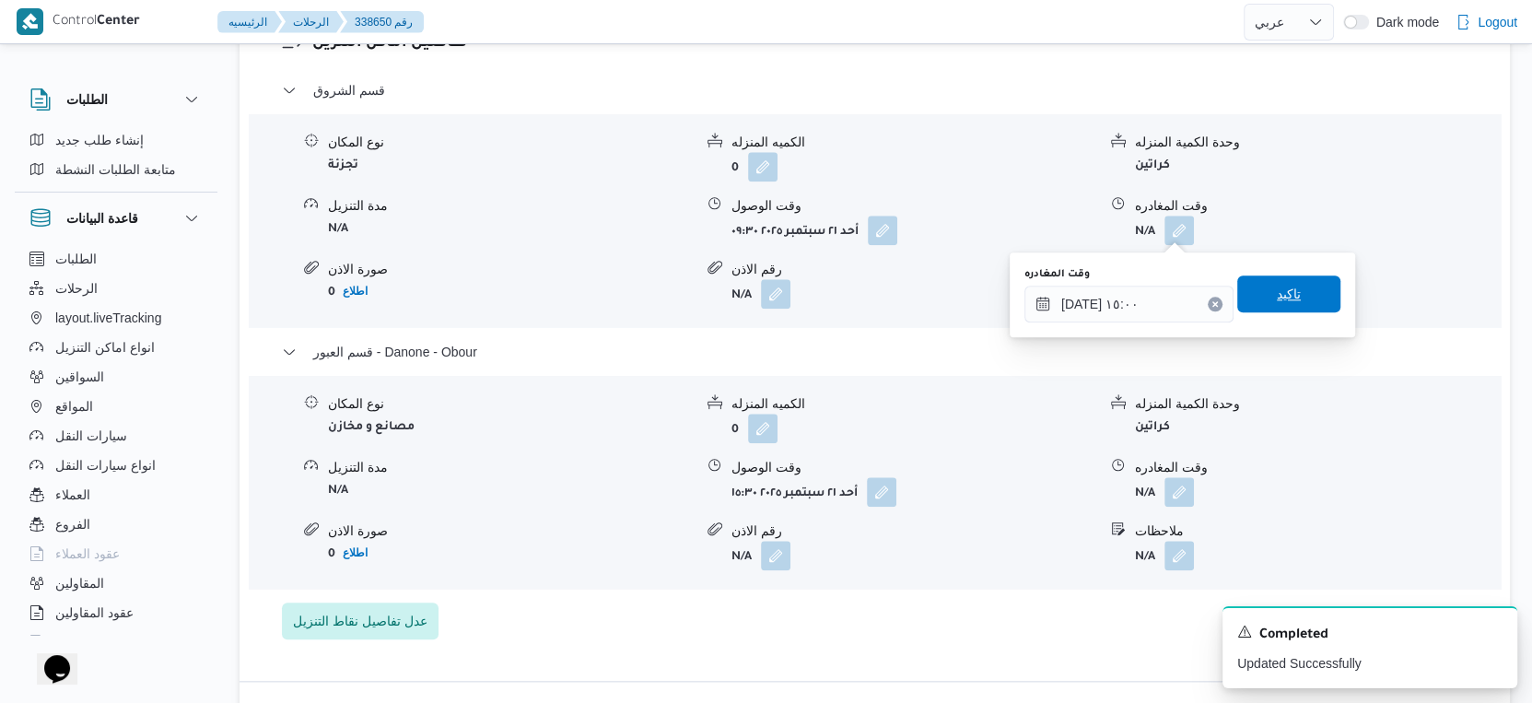
click at [1302, 280] on span "تاكيد" at bounding box center [1288, 293] width 103 height 37
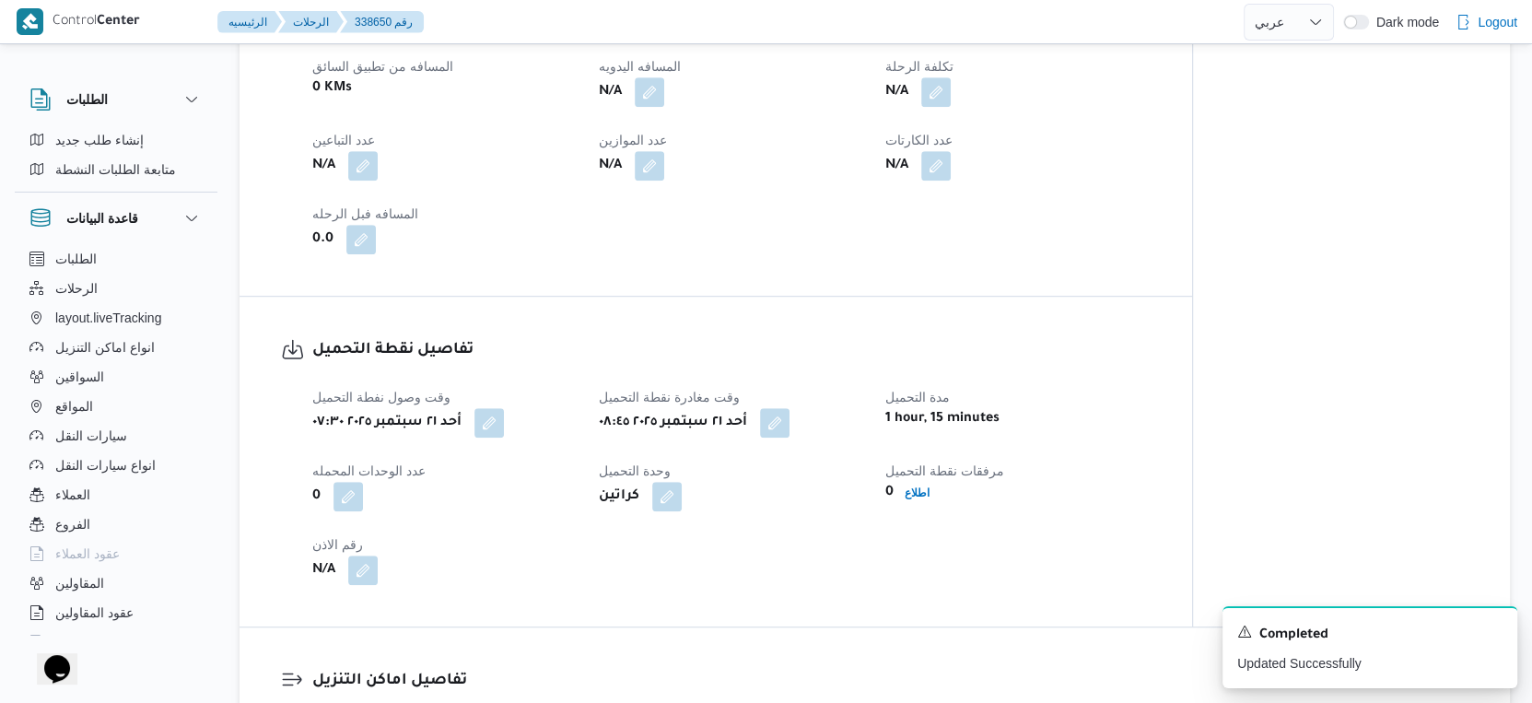
scroll to position [843, 0]
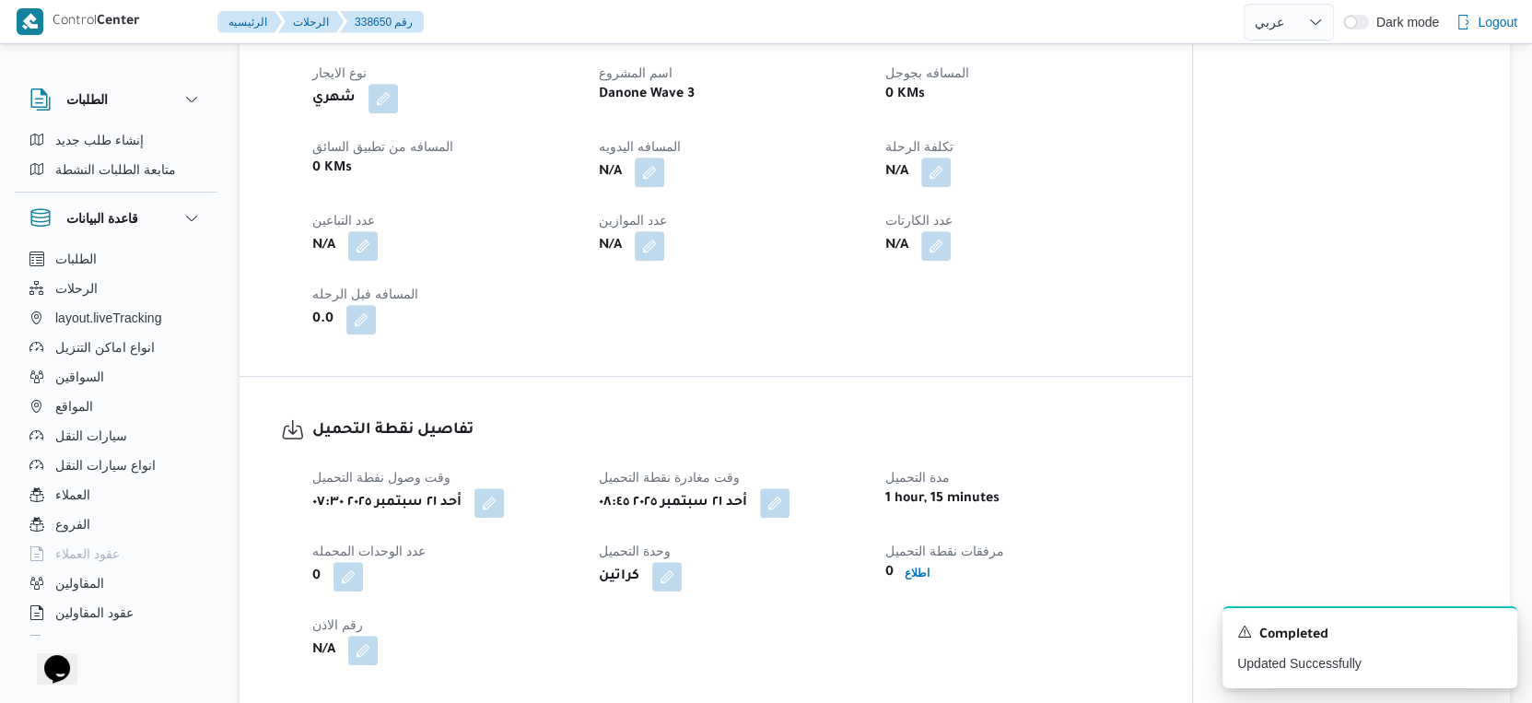
click at [1043, 368] on div "تفاصيل الرحلة العميل Danone الفرع دانون|العبور نوع الرحله تجزئة تاريخ ووقت التح…" at bounding box center [716, 63] width 952 height 625
click at [661, 169] on button "button" at bounding box center [649, 171] width 29 height 29
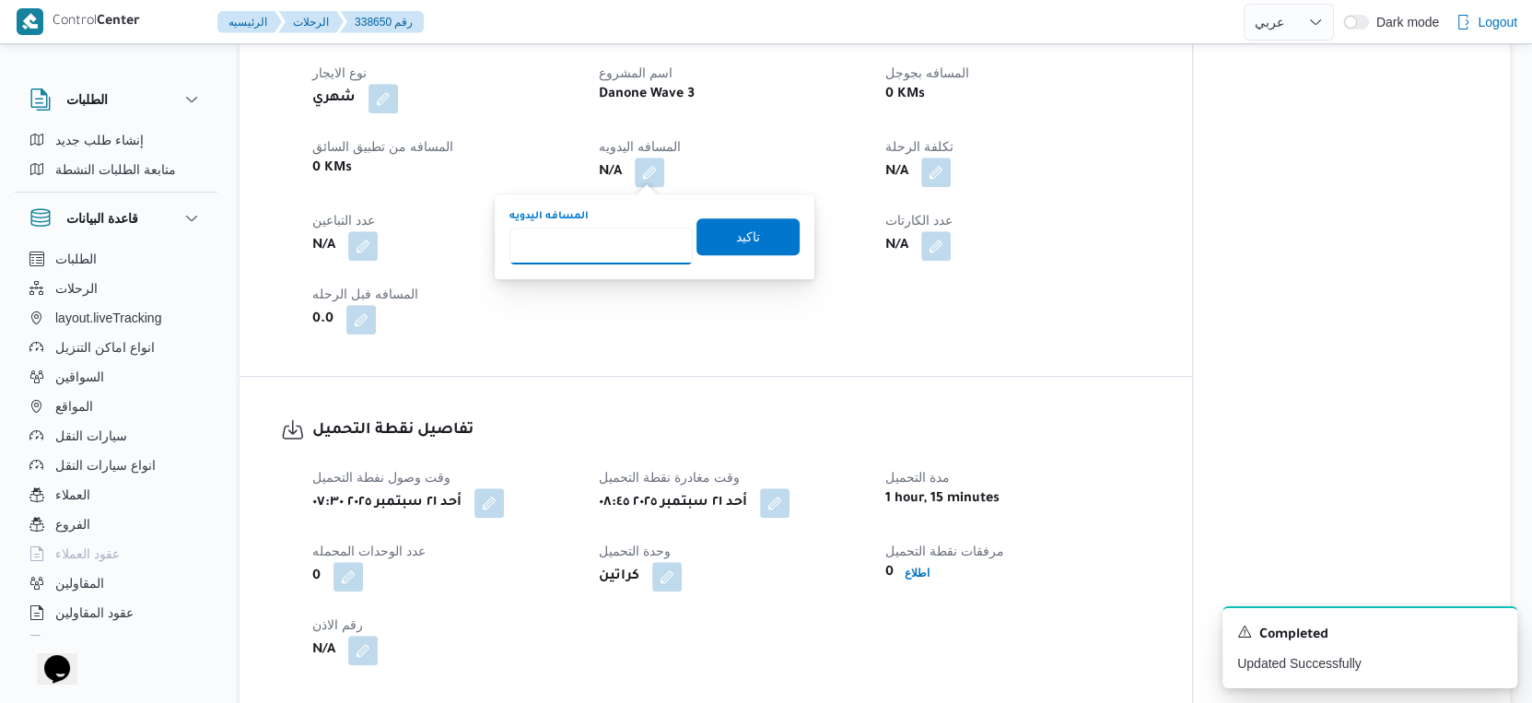
click at [602, 230] on input "المسافه اليدويه" at bounding box center [600, 246] width 183 height 37
type input "100"
click at [755, 235] on span "تاكيد" at bounding box center [747, 235] width 103 height 37
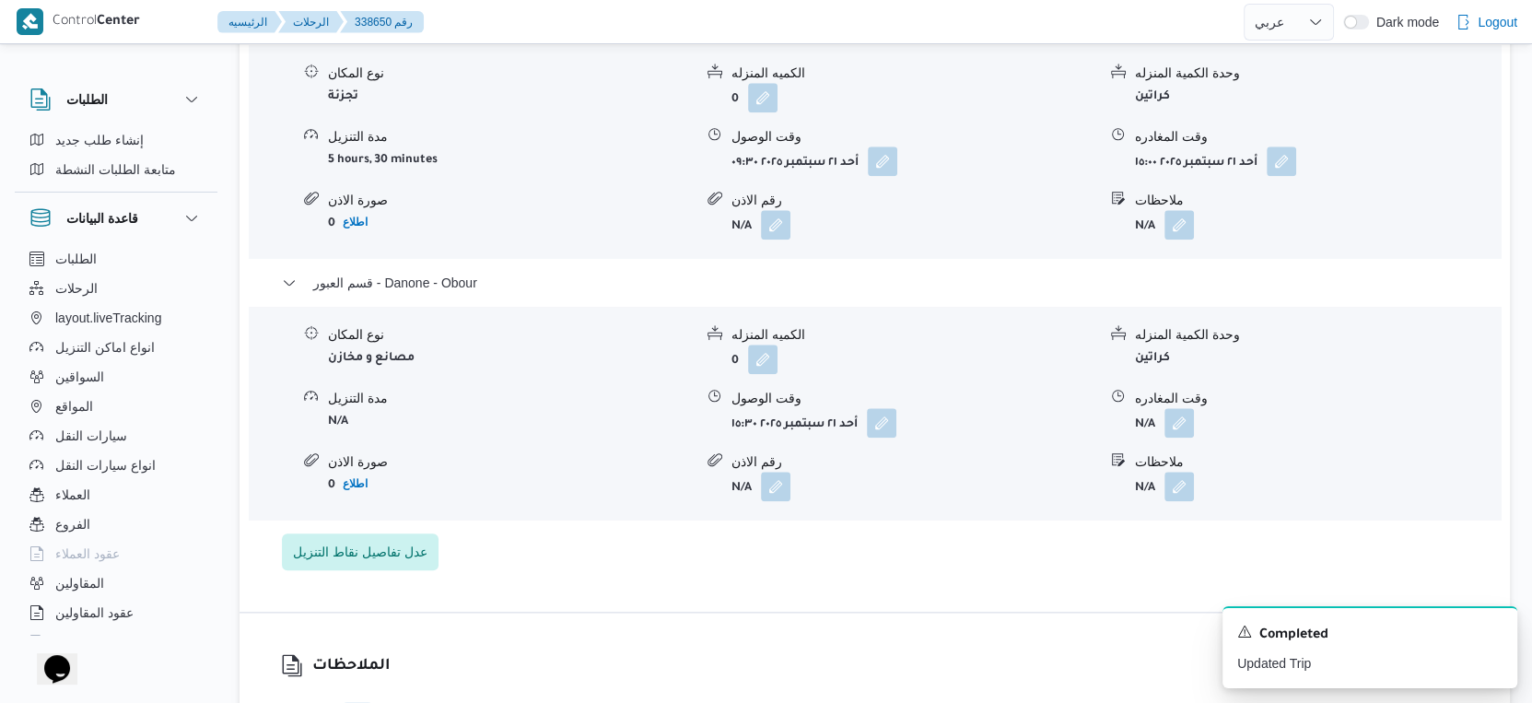
scroll to position [1637, 0]
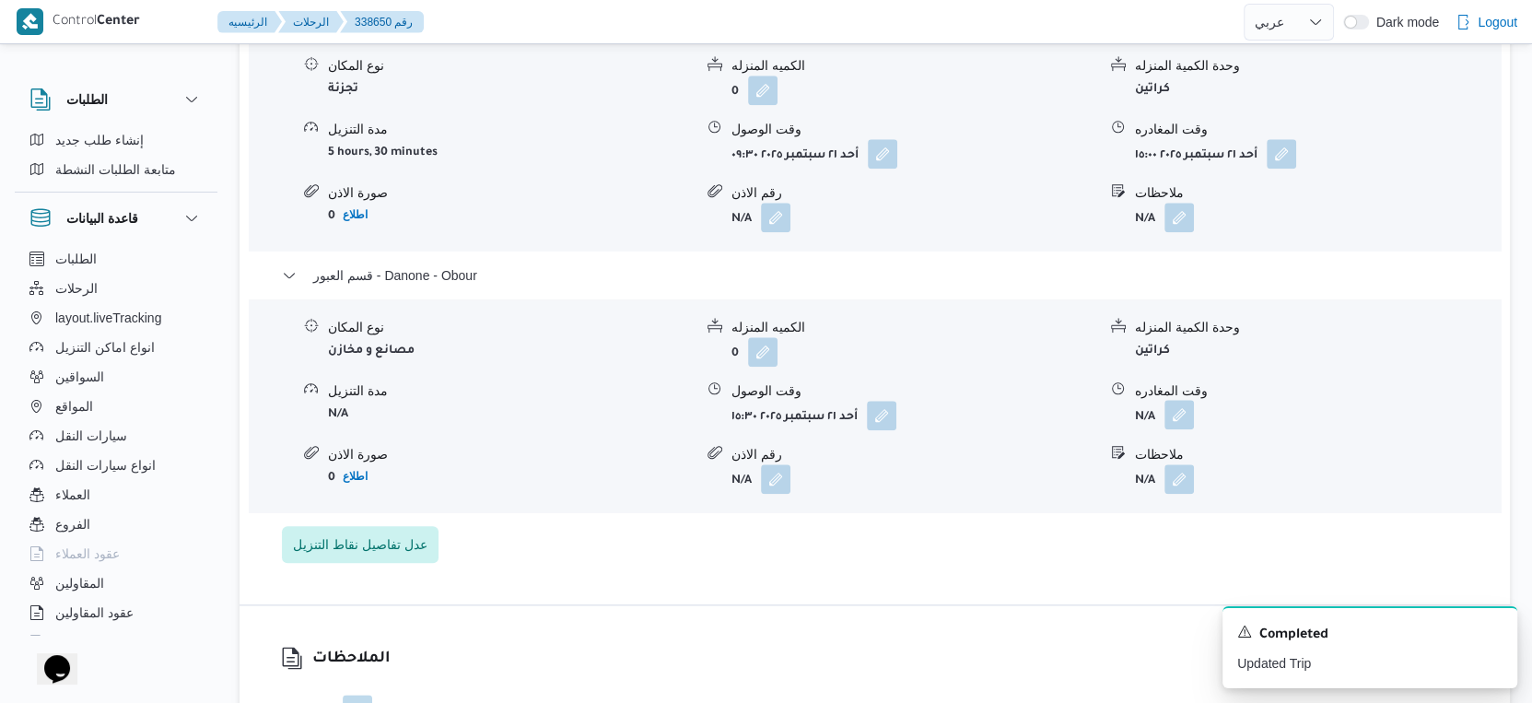
click at [1184, 416] on button "button" at bounding box center [1178, 414] width 29 height 29
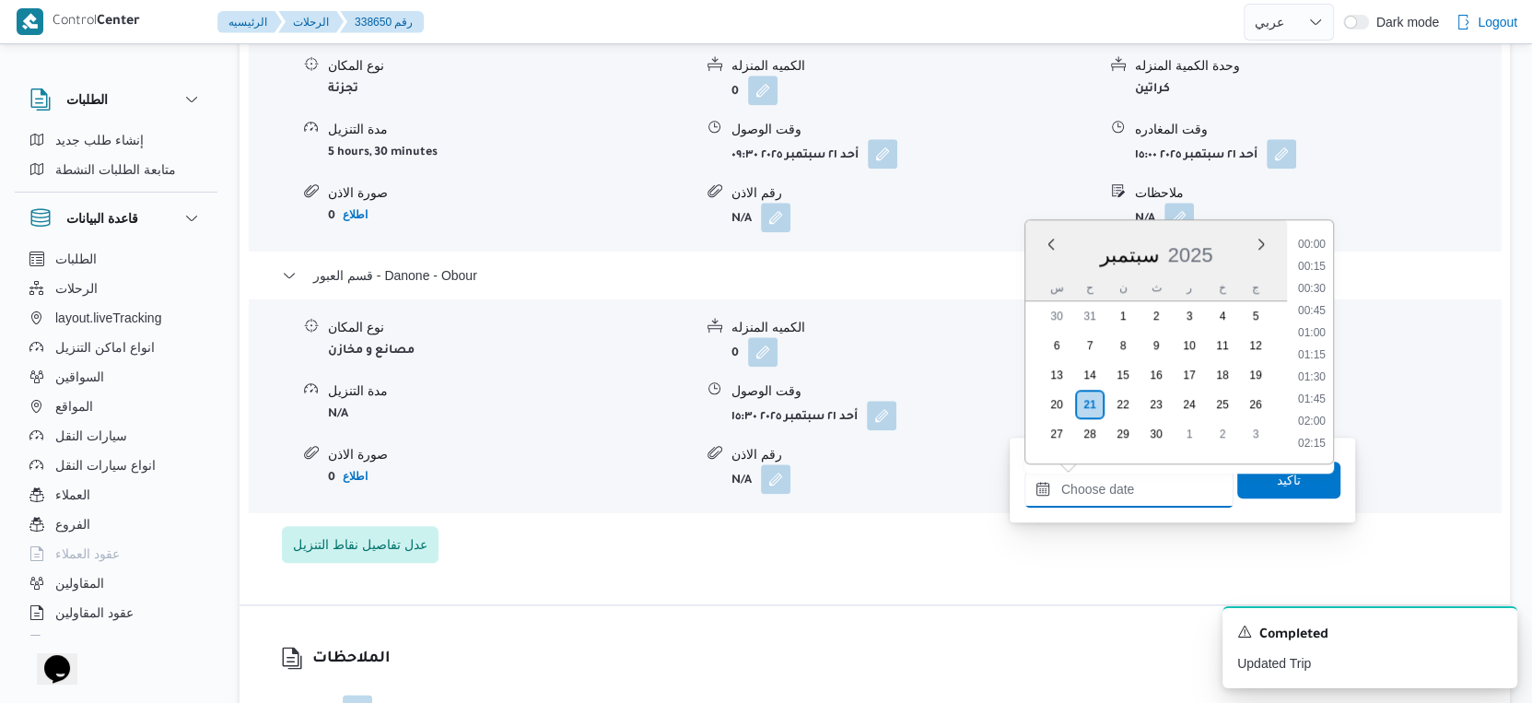
drag, startPoint x: 1142, startPoint y: 496, endPoint x: 1196, endPoint y: 471, distance: 58.9
click at [1142, 496] on input "وقت المغادره" at bounding box center [1128, 489] width 209 height 37
click at [1322, 269] on li "16:45" at bounding box center [1312, 269] width 42 height 18
type input "٢١/٠٩/٢٠٢٥ ١٦:٤٥"
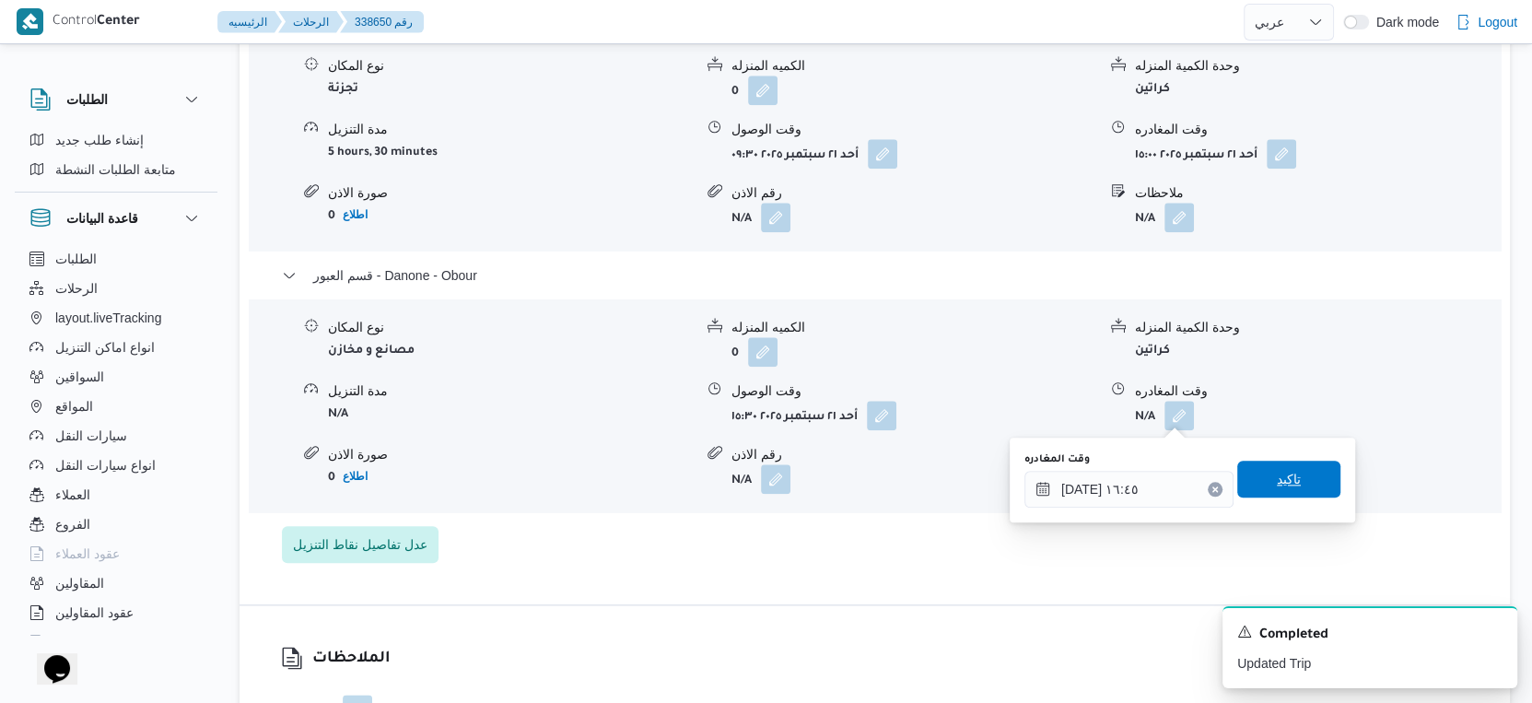
click at [1287, 485] on span "تاكيد" at bounding box center [1288, 479] width 103 height 37
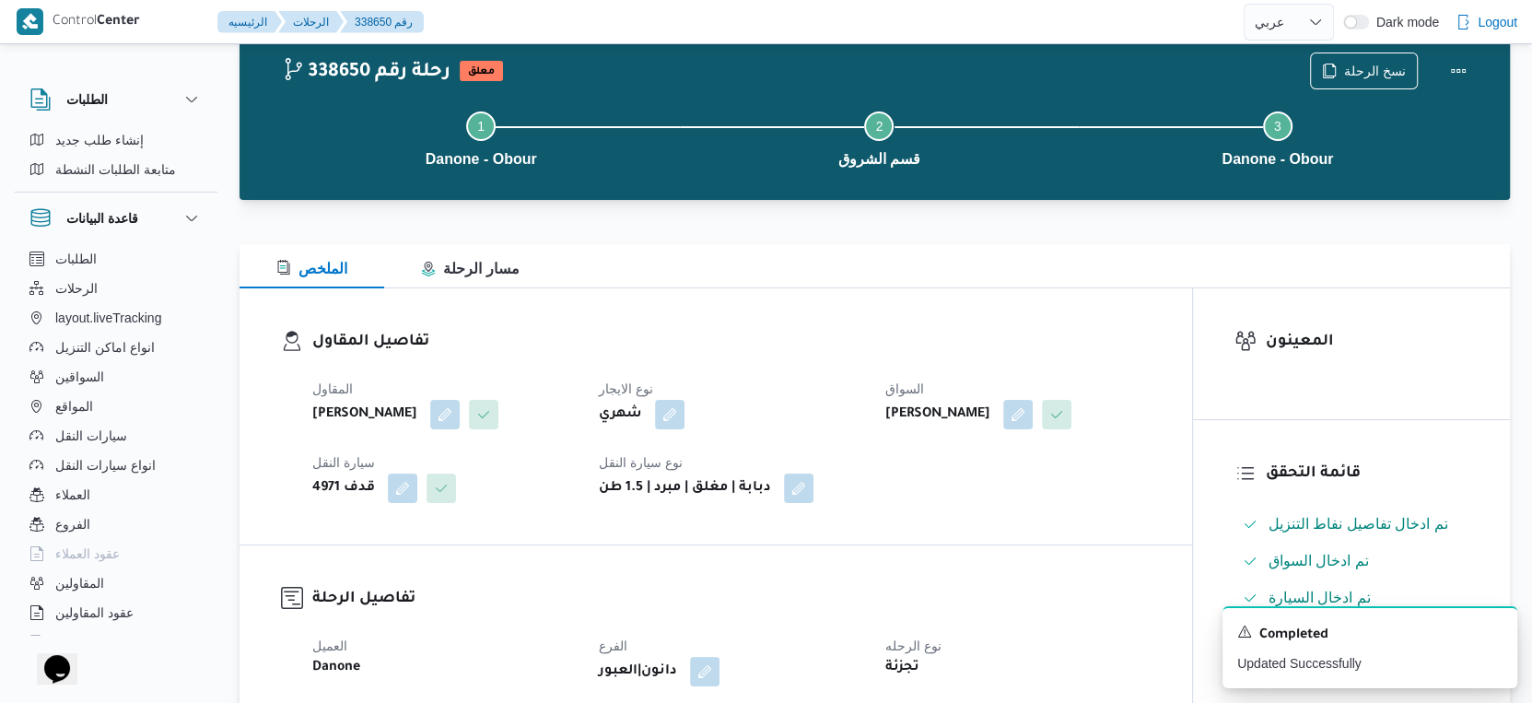
scroll to position [0, 0]
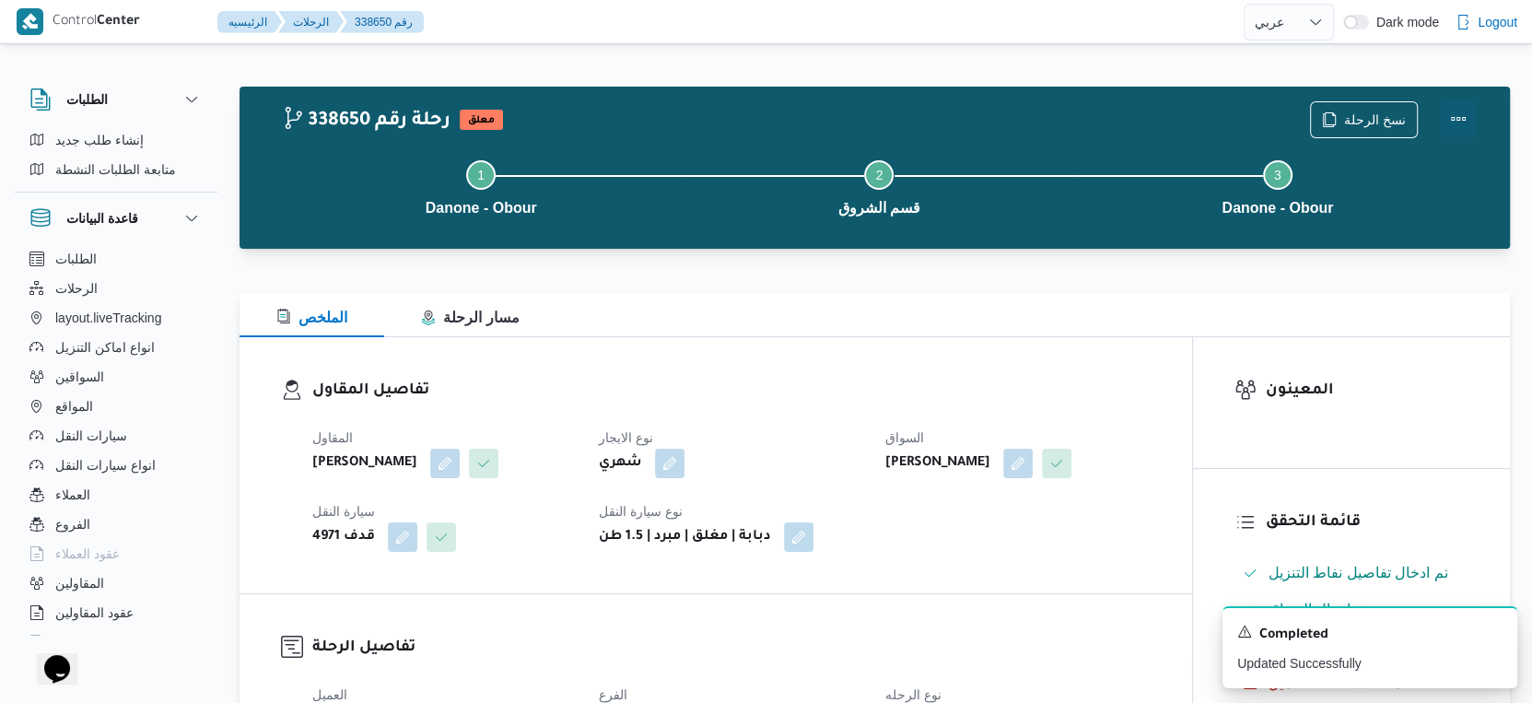
click at [1459, 111] on button "Actions" at bounding box center [1458, 118] width 37 height 37
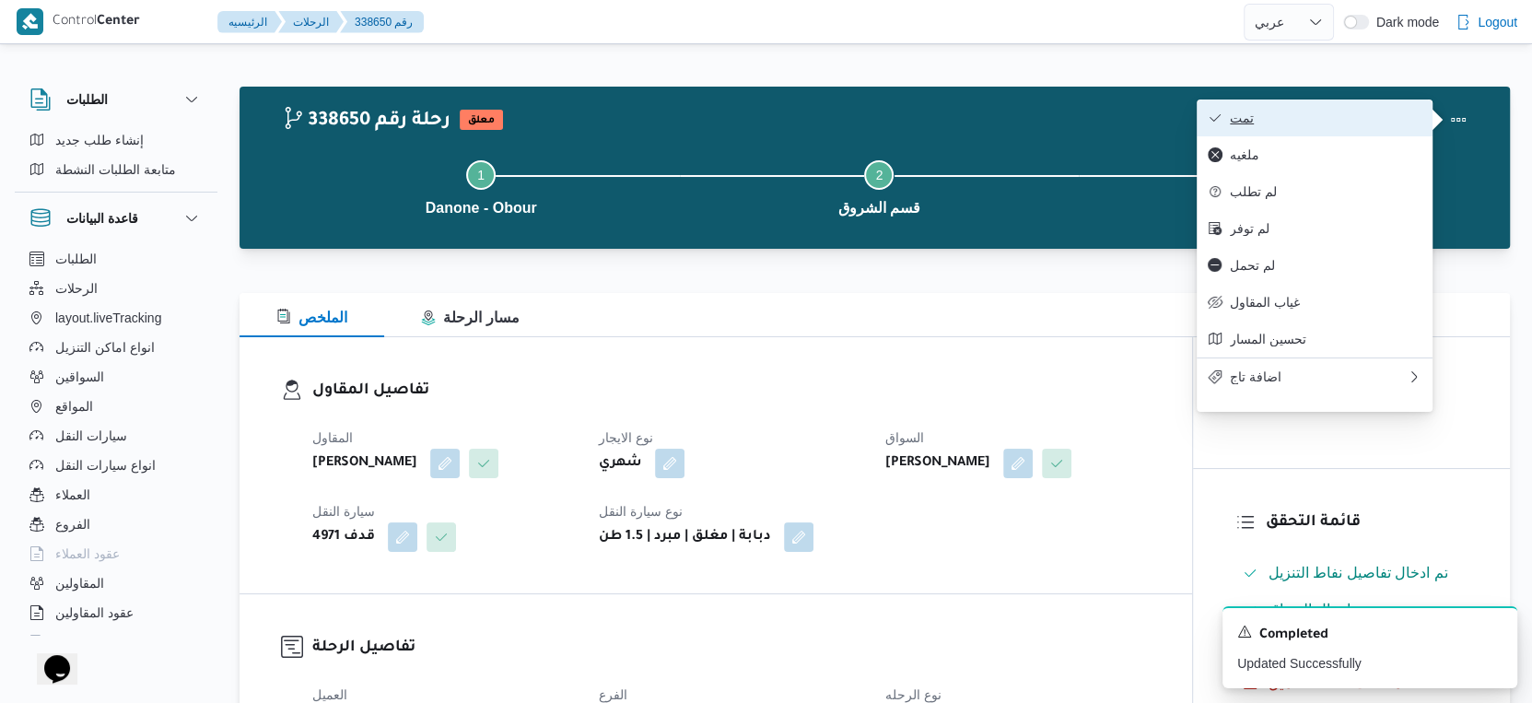
click at [1332, 111] on span "تمت" at bounding box center [1326, 118] width 192 height 15
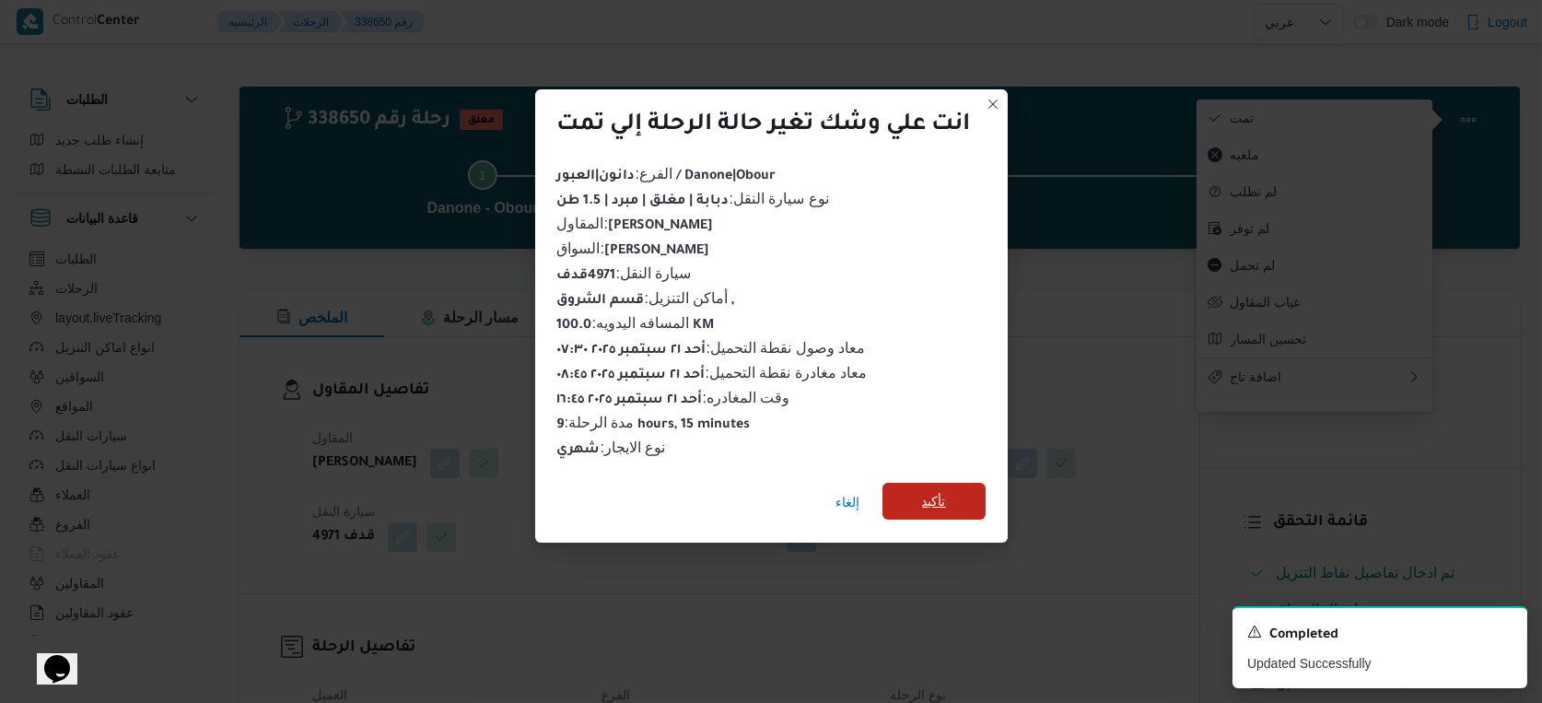
click at [953, 486] on span "تأكيد" at bounding box center [933, 501] width 103 height 37
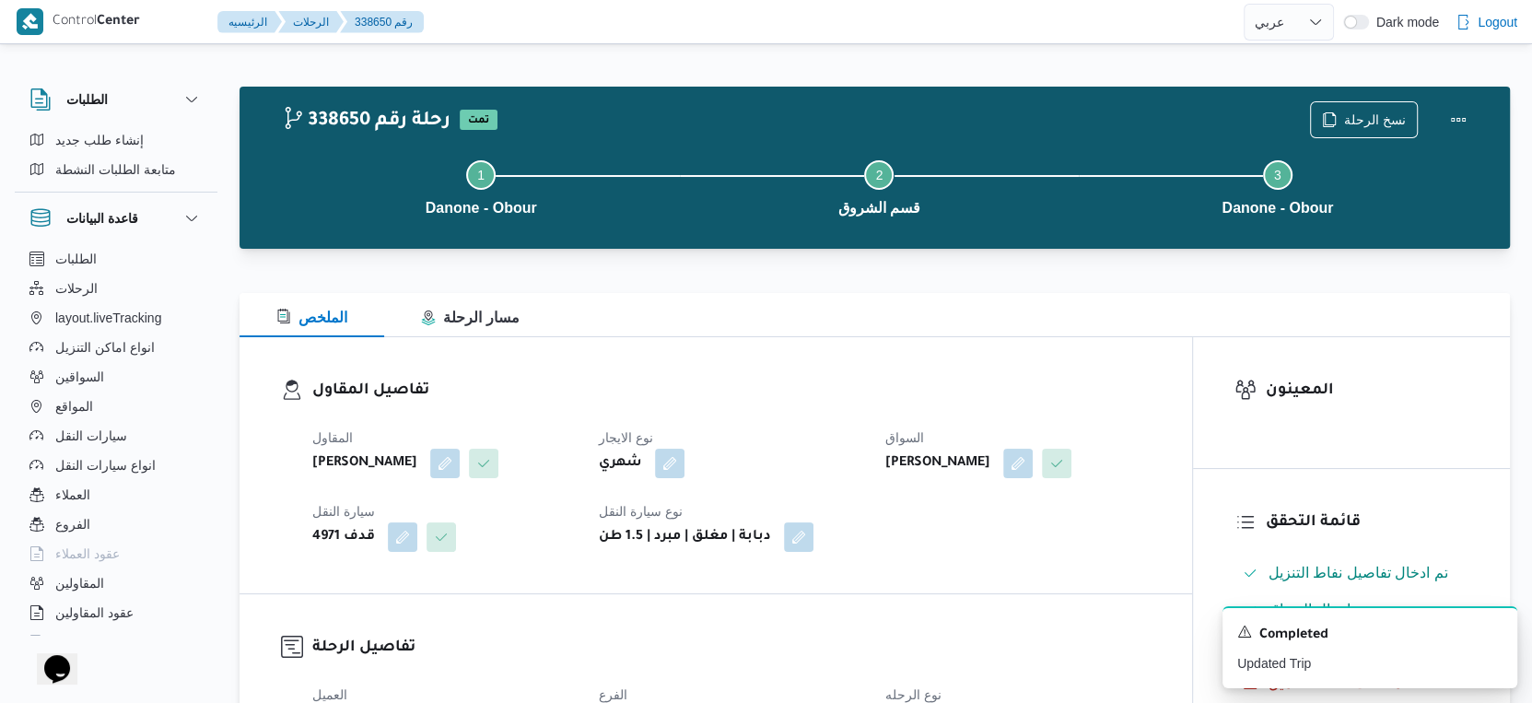
click at [886, 425] on div "المقاول مينا نجيب شفيق قلاده نوع الايجار شهري السواق محمود محمد سيد محمد سيارة …" at bounding box center [731, 488] width 860 height 147
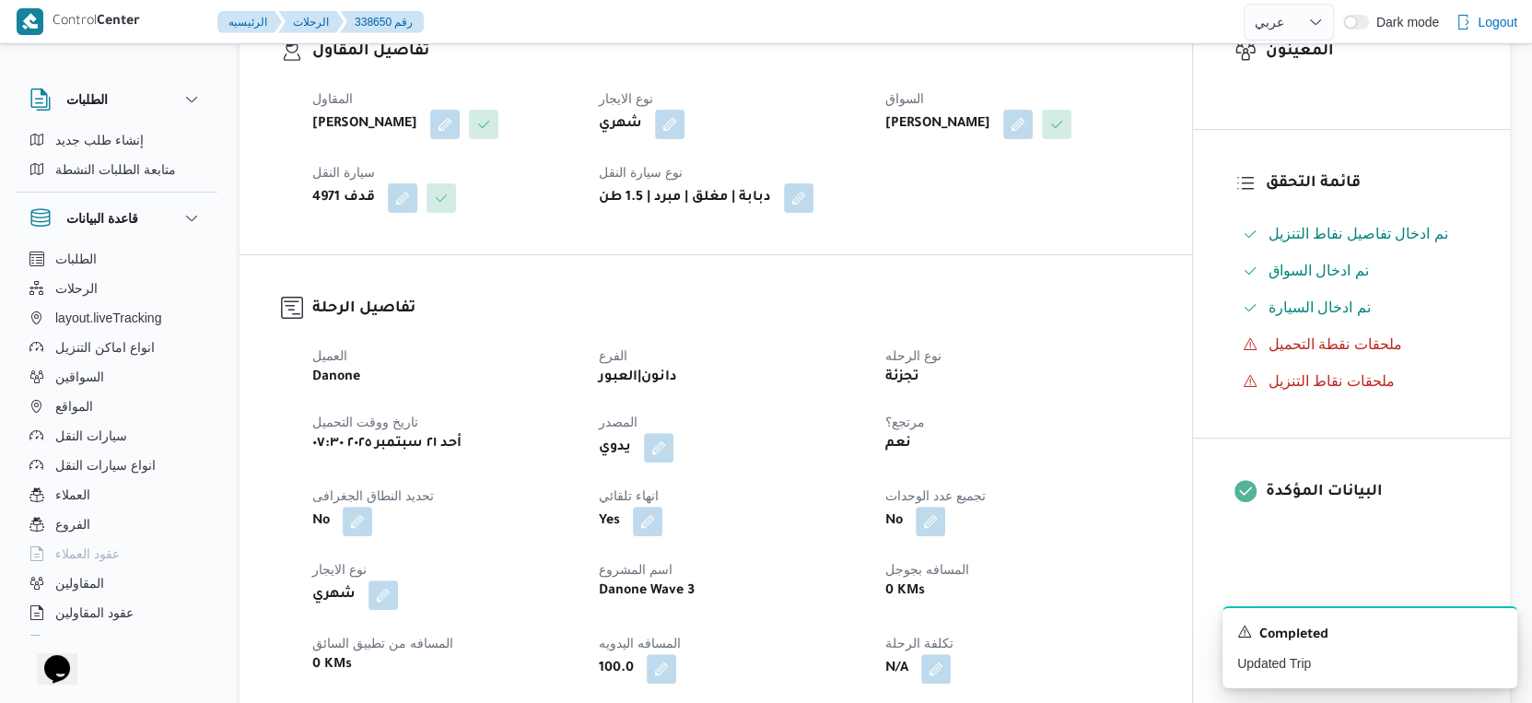
select select "ar"
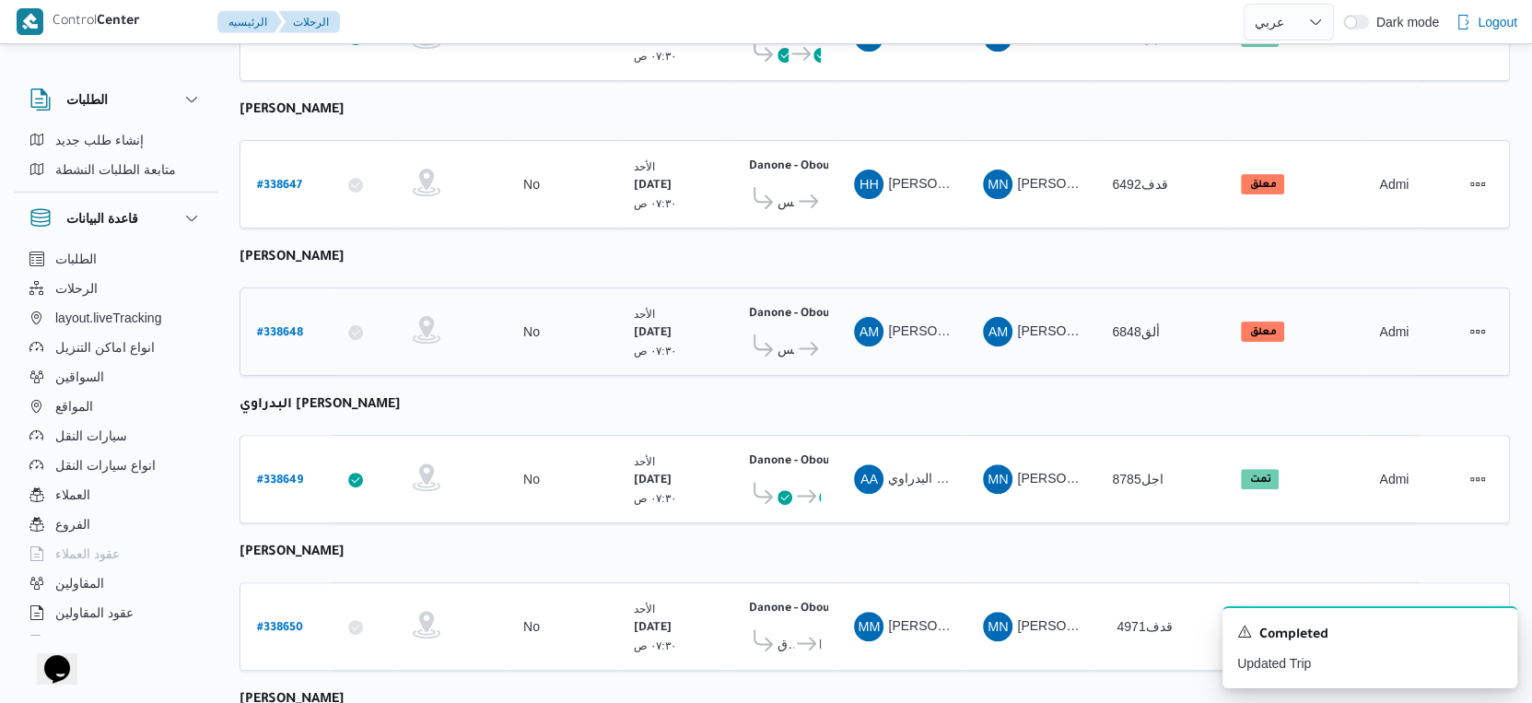
scroll to position [638, 0]
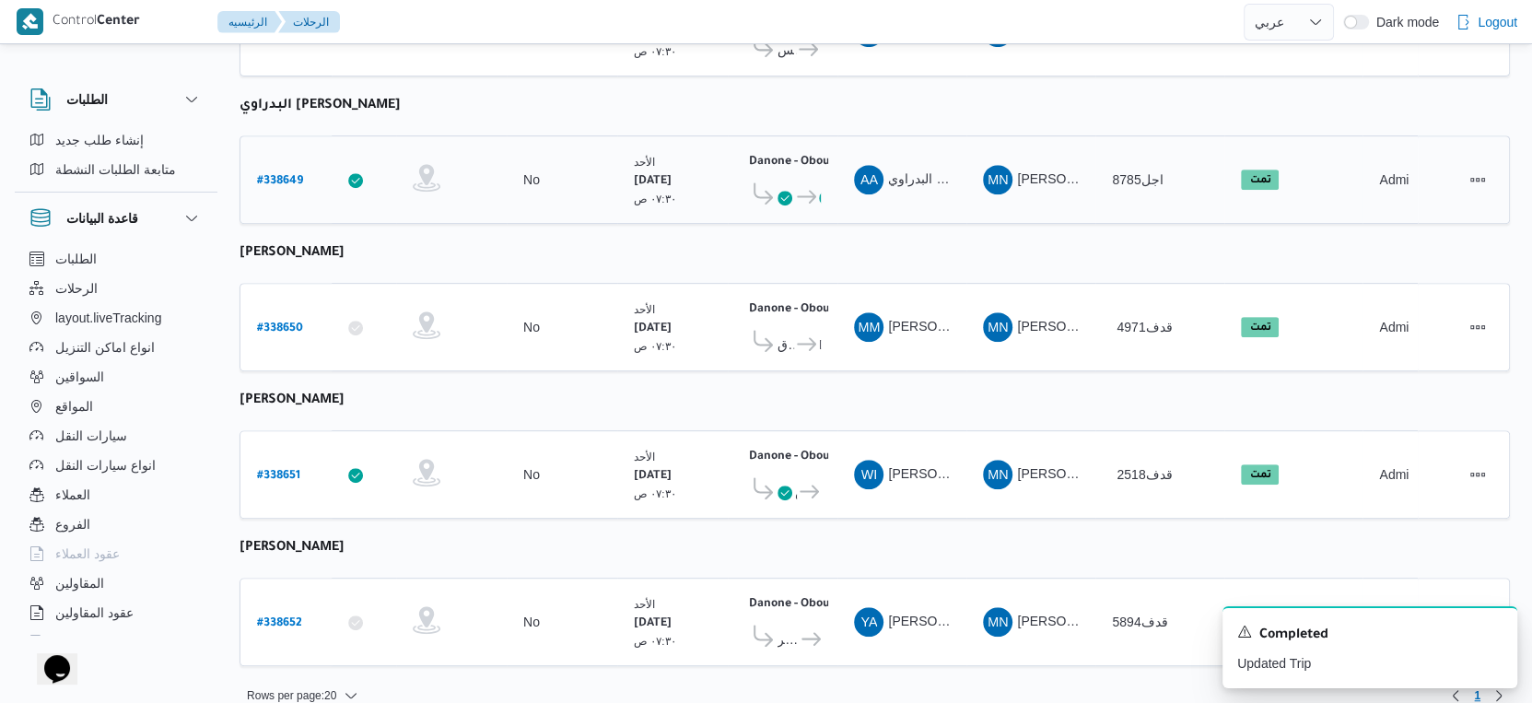
click at [268, 175] on b "# 338649" at bounding box center [280, 181] width 46 height 13
select select "ar"
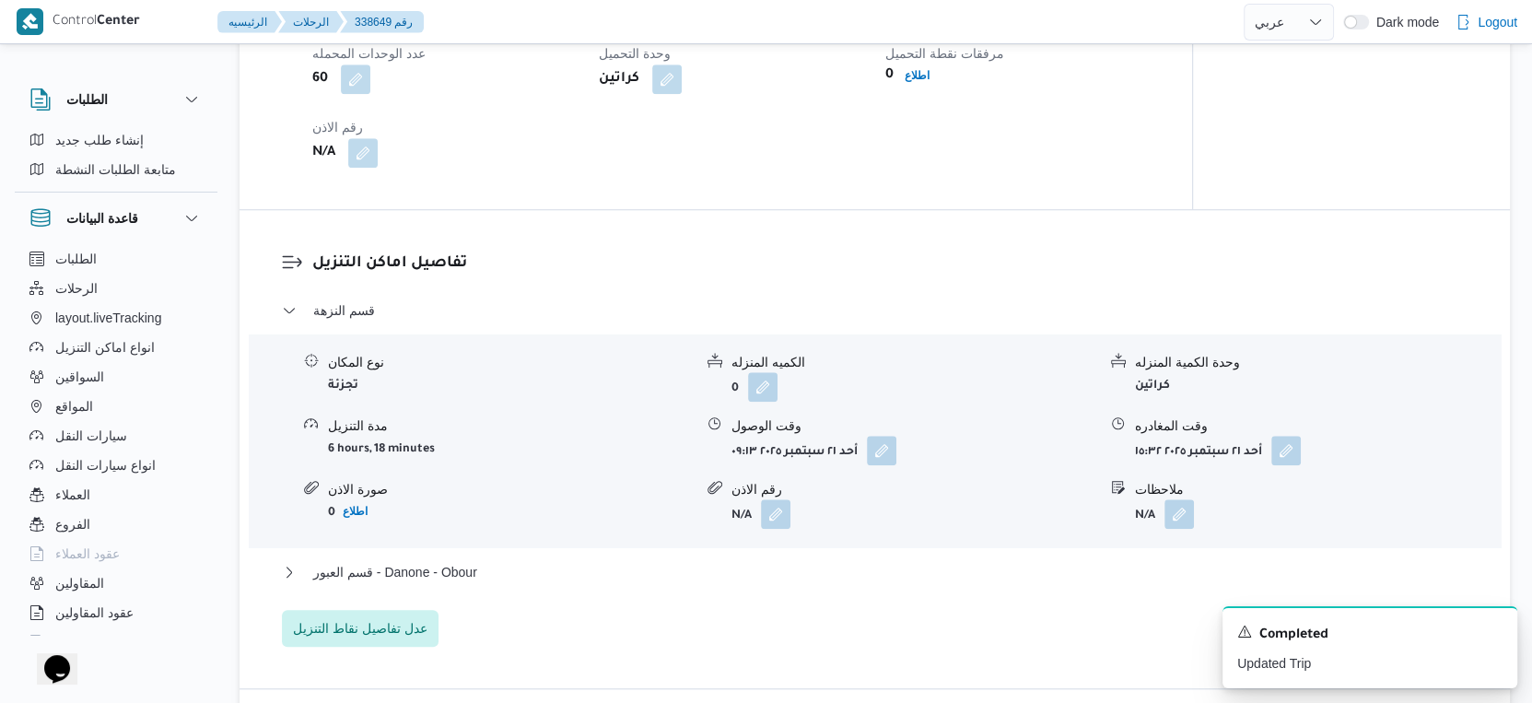
scroll to position [1432, 0]
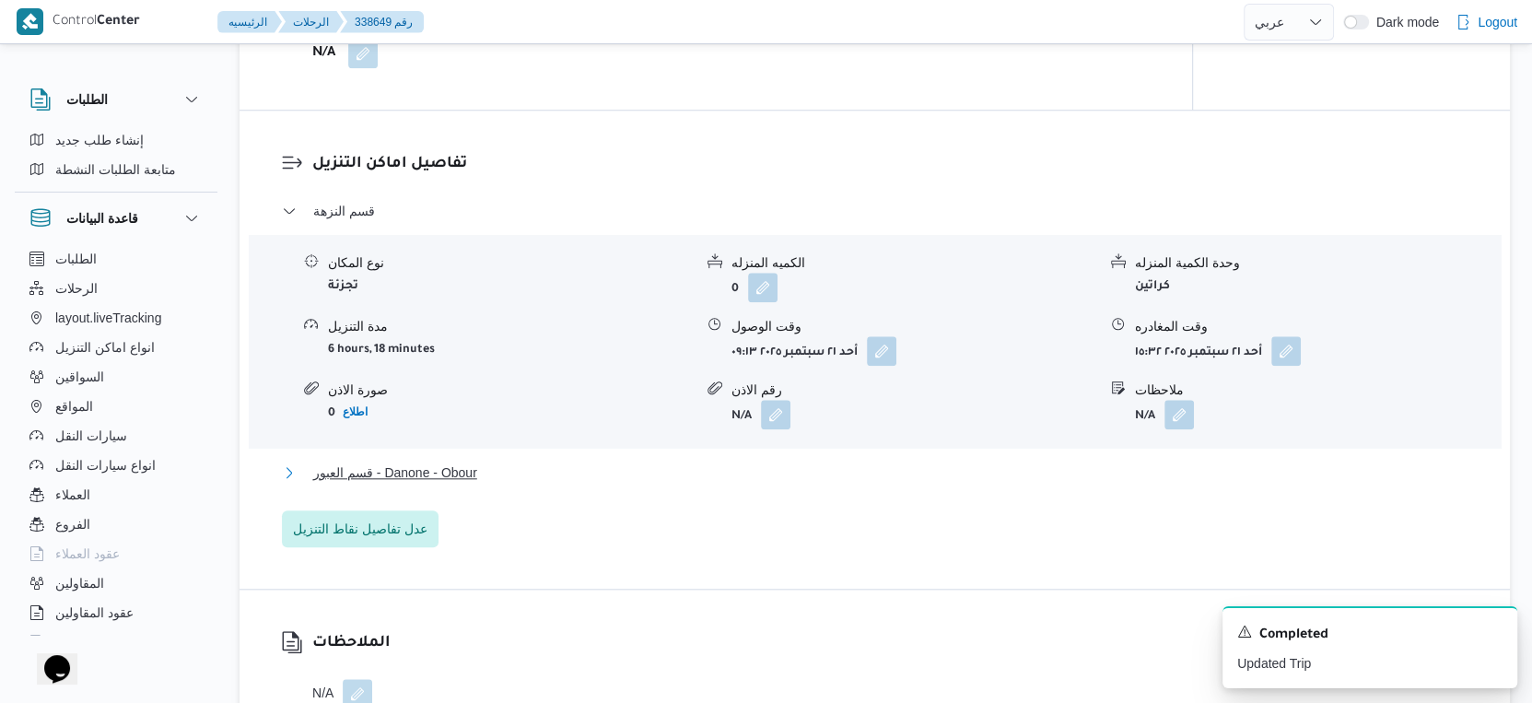
click at [481, 462] on button "قسم العبور - Danone - Obour" at bounding box center [875, 473] width 1186 height 22
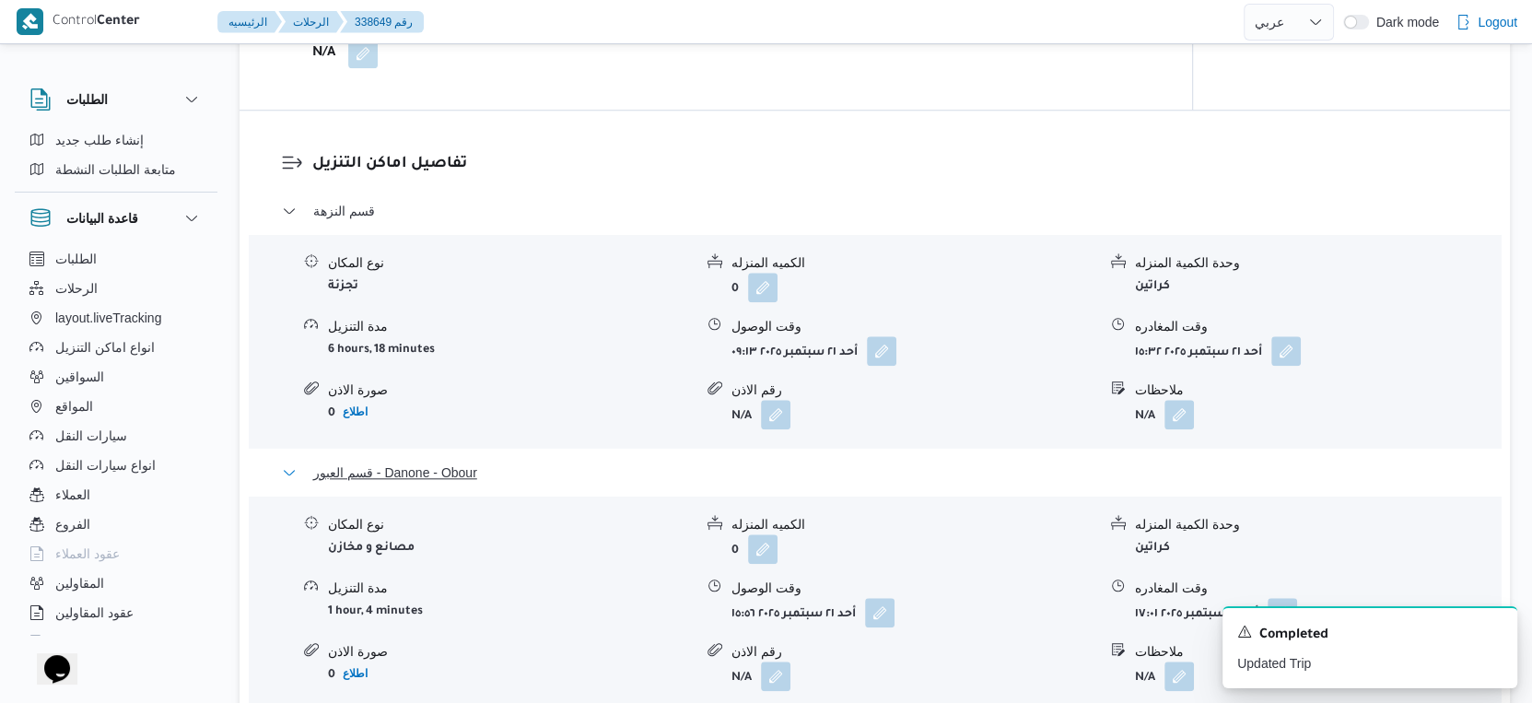
click at [485, 472] on button "قسم العبور - Danone - Obour" at bounding box center [875, 473] width 1186 height 22
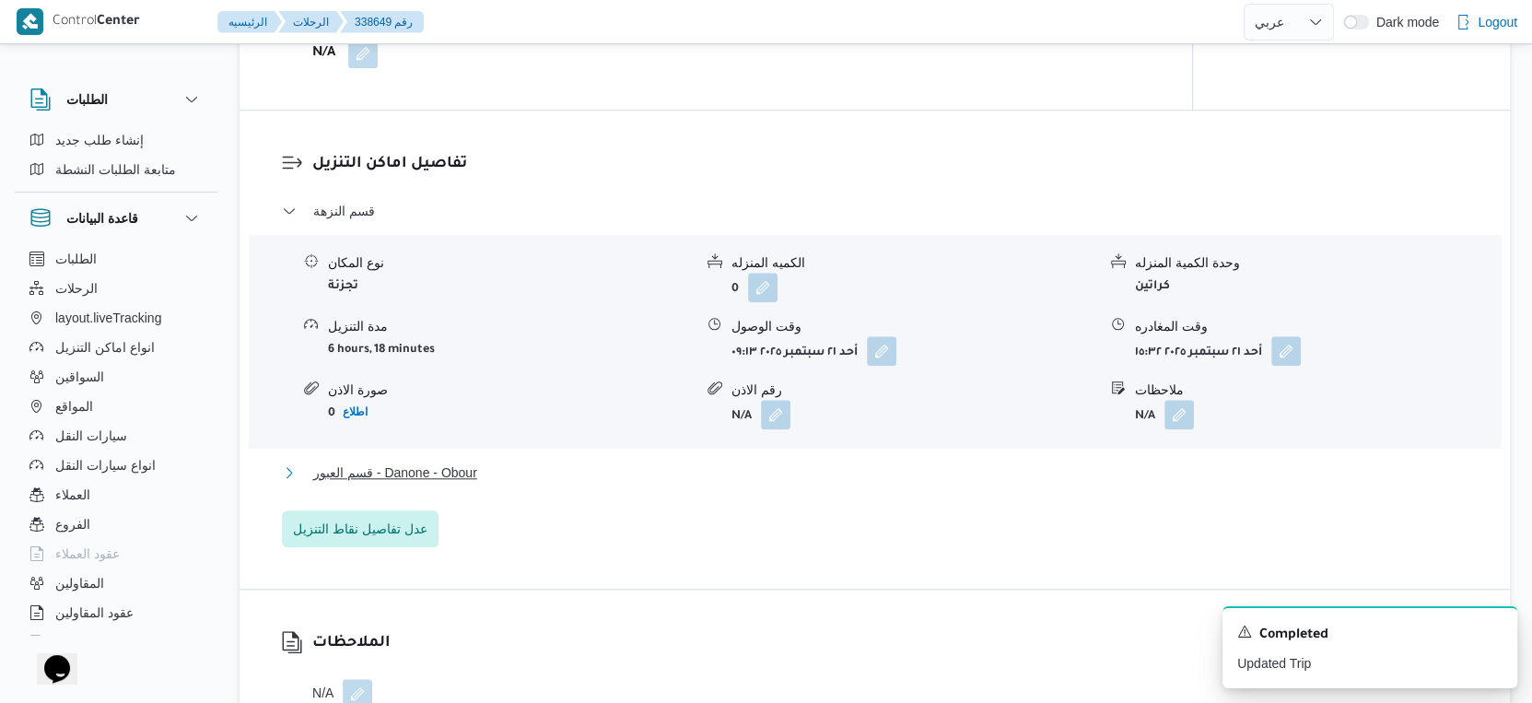
click at [548, 473] on button "قسم العبور - Danone - Obour" at bounding box center [875, 473] width 1186 height 22
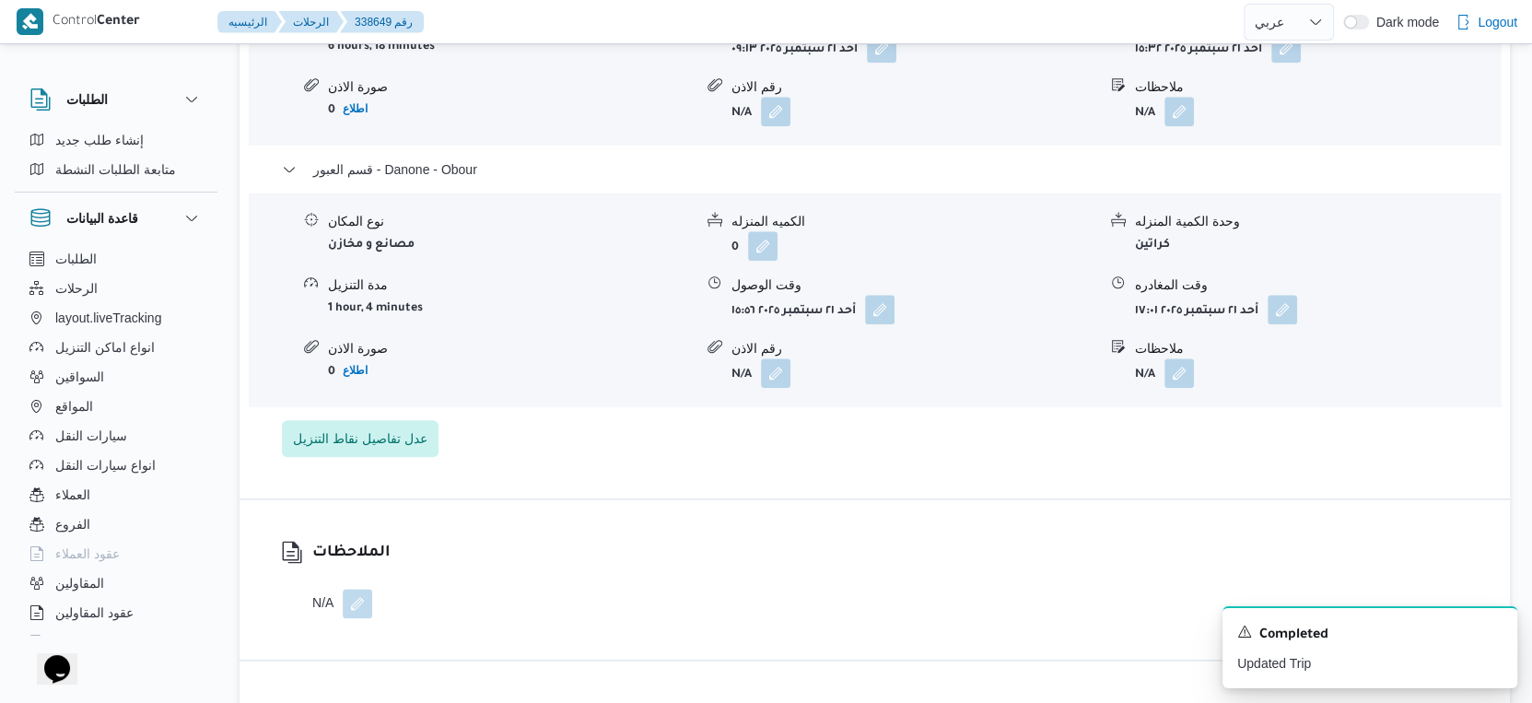
scroll to position [1740, 0]
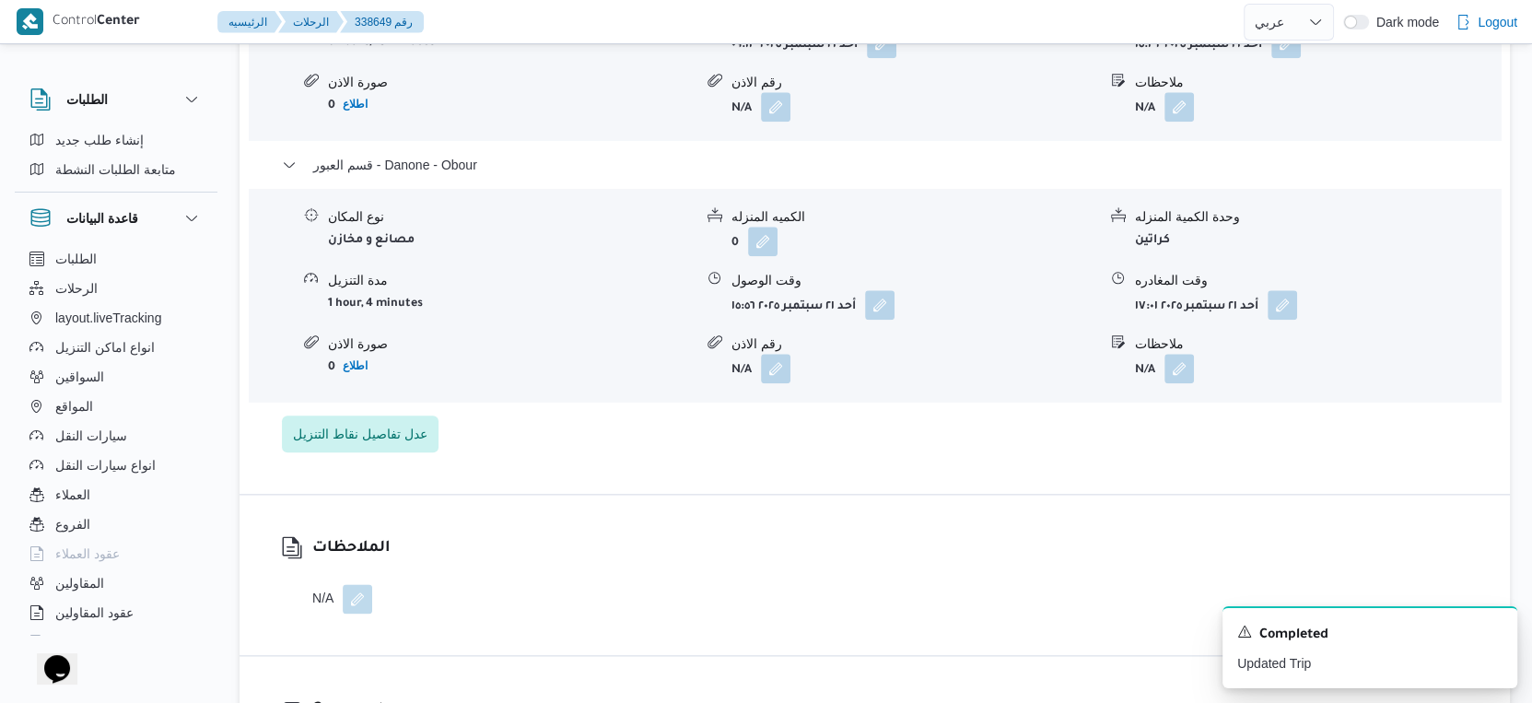
click at [1048, 495] on div "الملاحظات N/A" at bounding box center [875, 575] width 1270 height 160
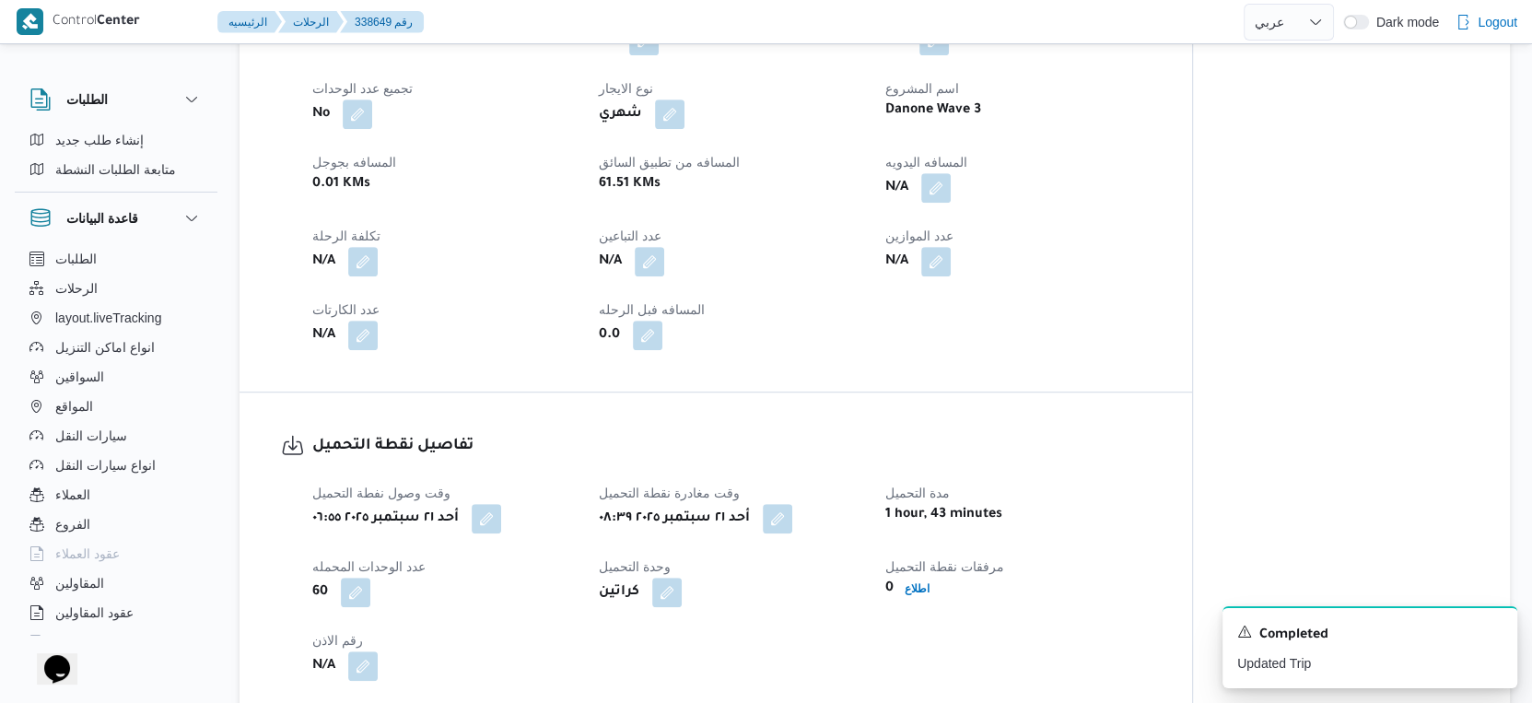
scroll to position [613, 0]
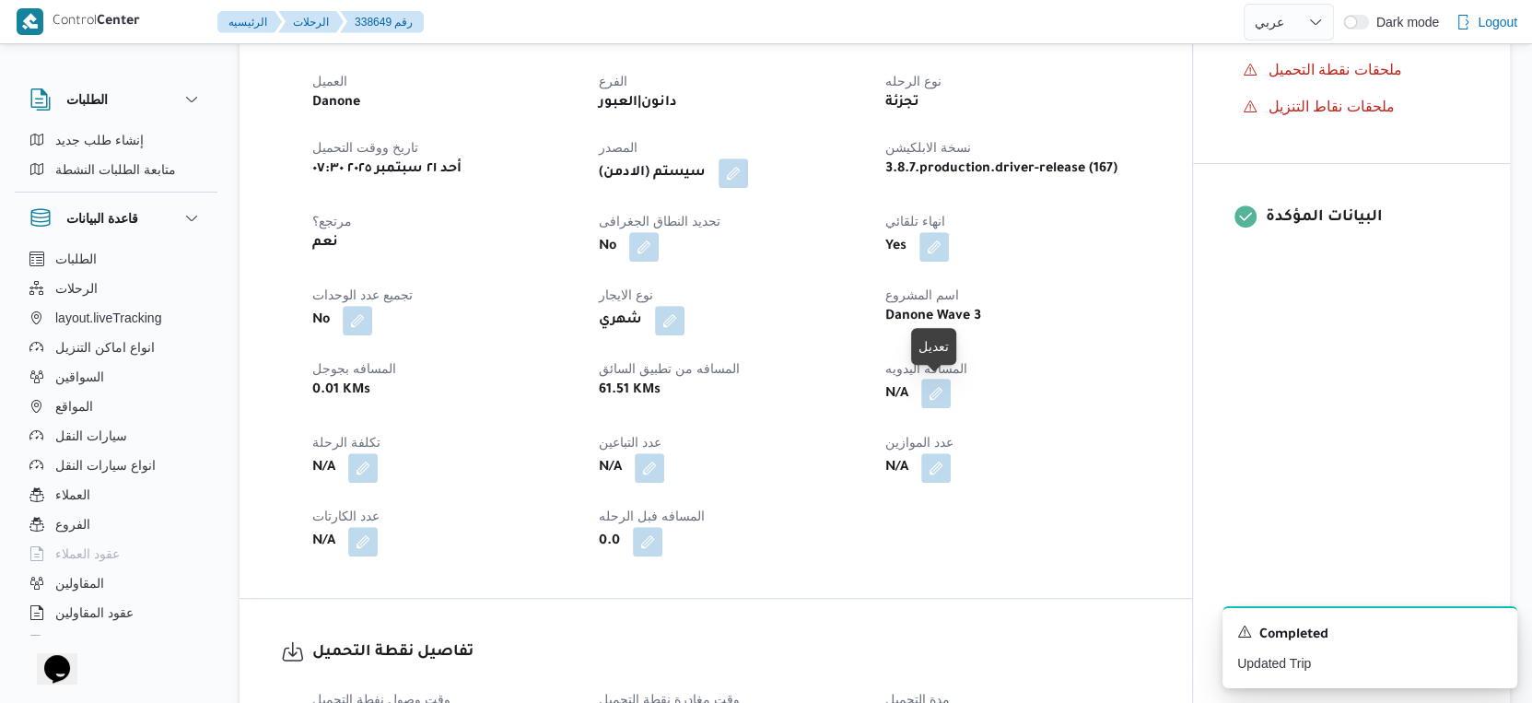
click at [942, 394] on button "button" at bounding box center [935, 393] width 29 height 29
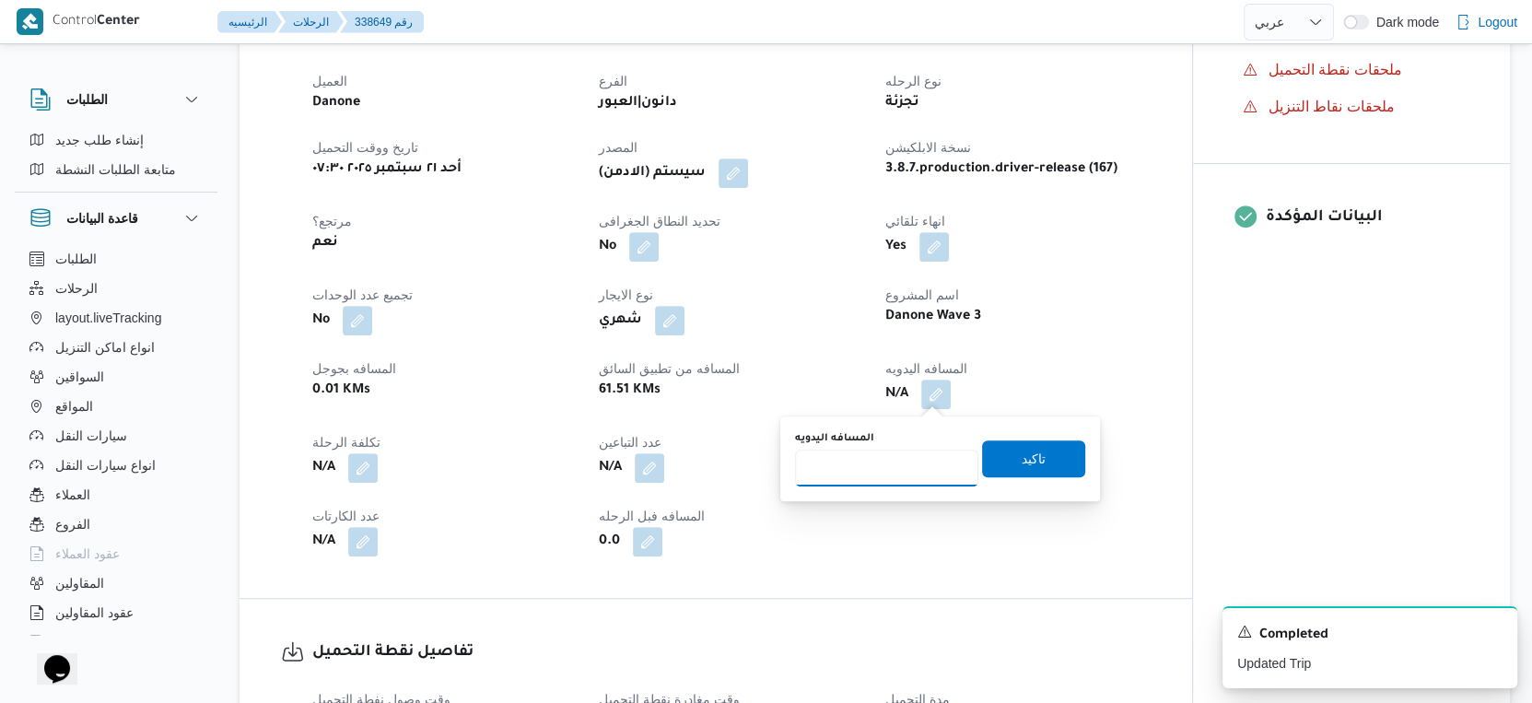
click at [865, 471] on input "المسافه اليدويه" at bounding box center [886, 468] width 183 height 37
type input "66"
click at [999, 462] on span "تاكيد" at bounding box center [1033, 457] width 103 height 37
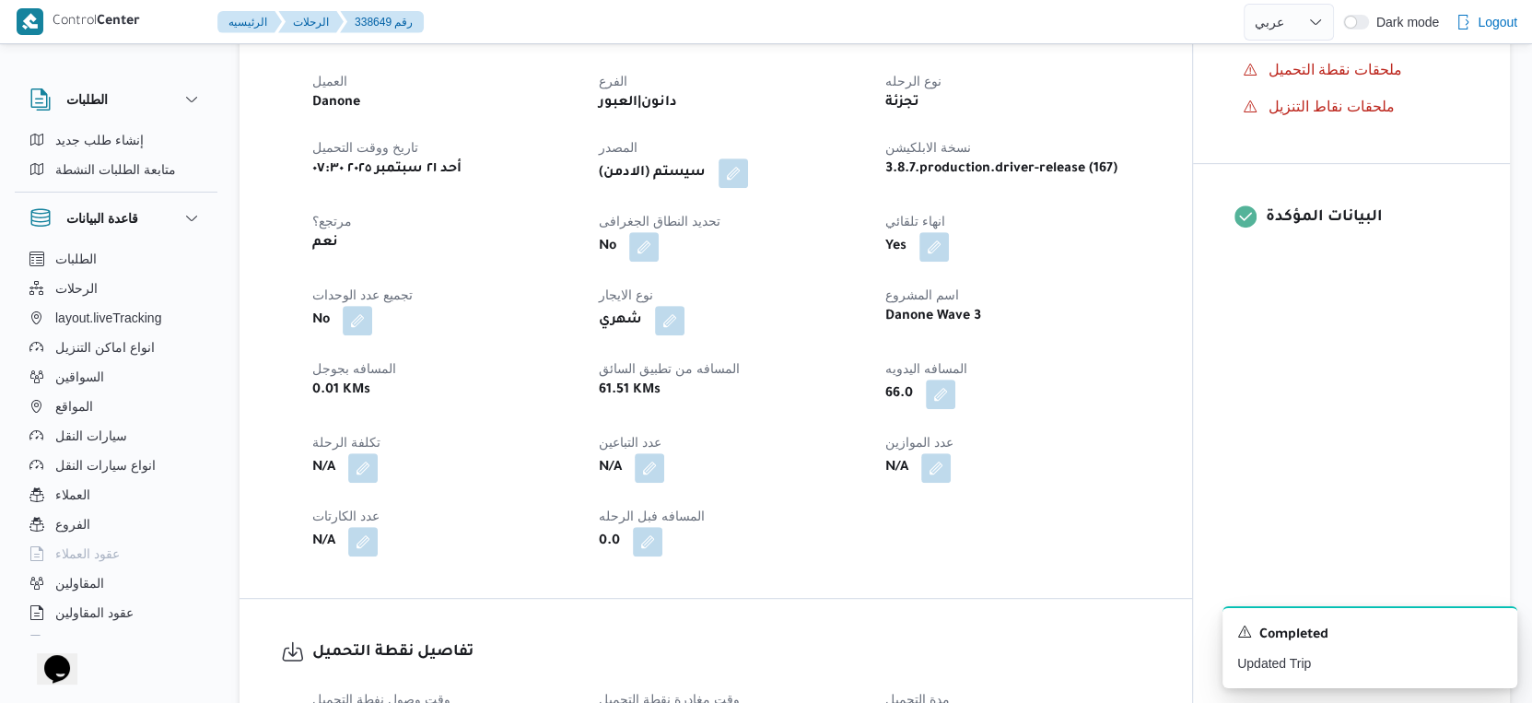
select select "ar"
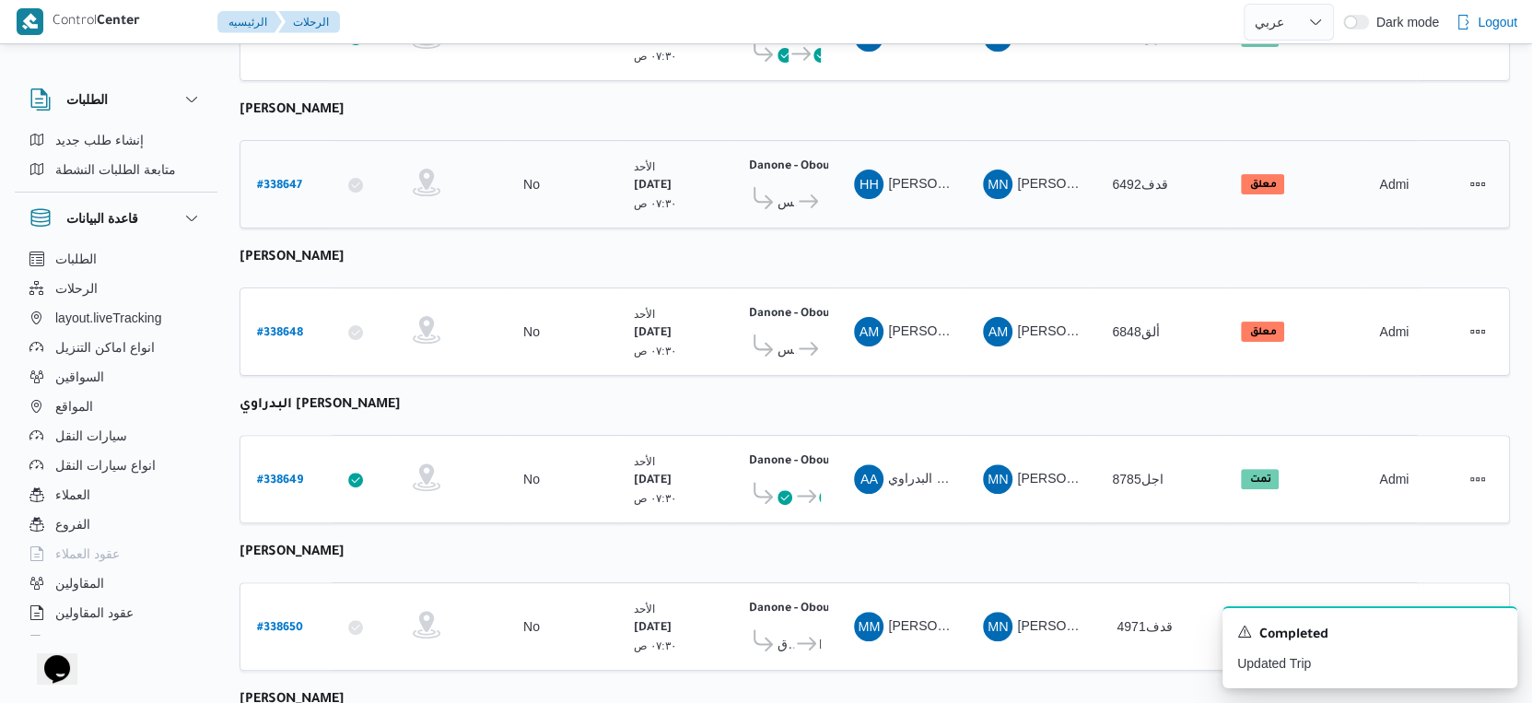
scroll to position [613, 0]
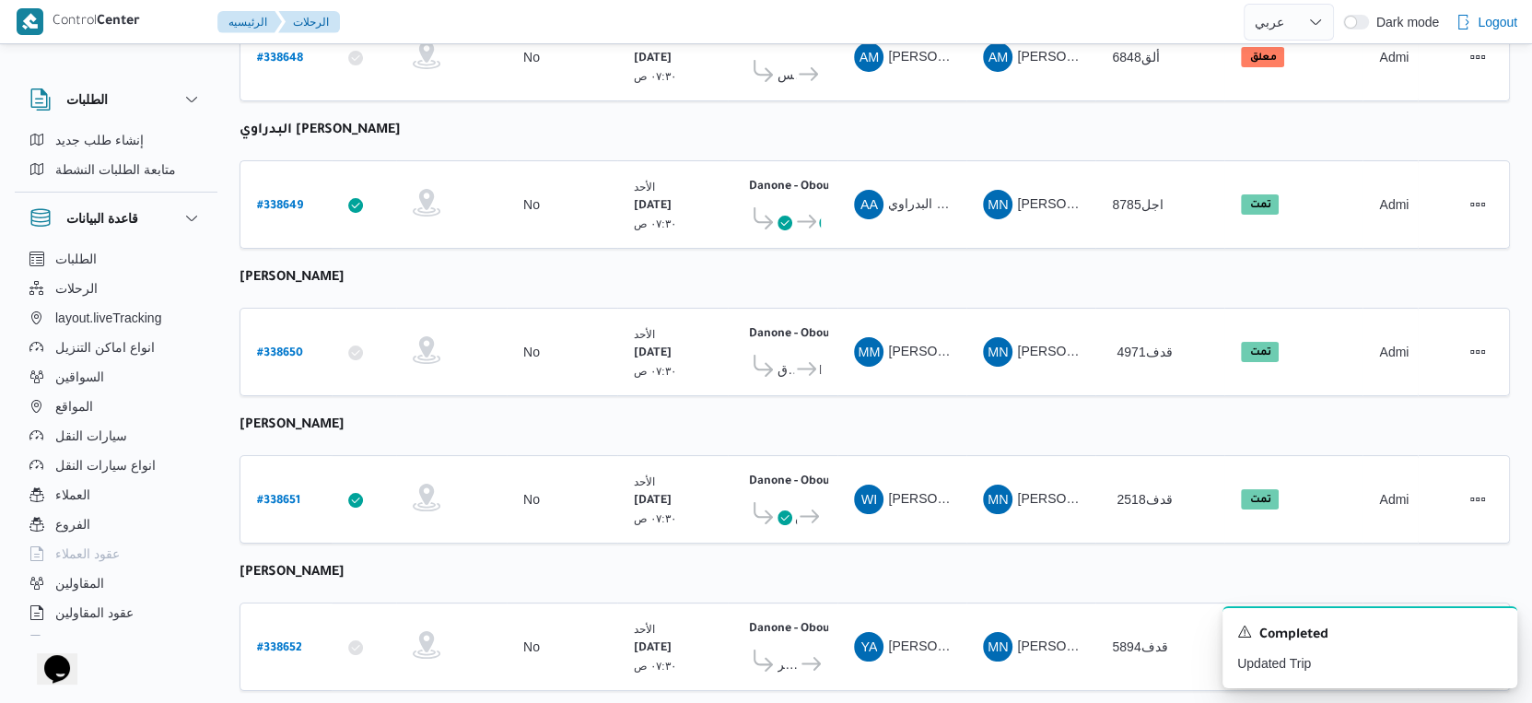
select select "ar"
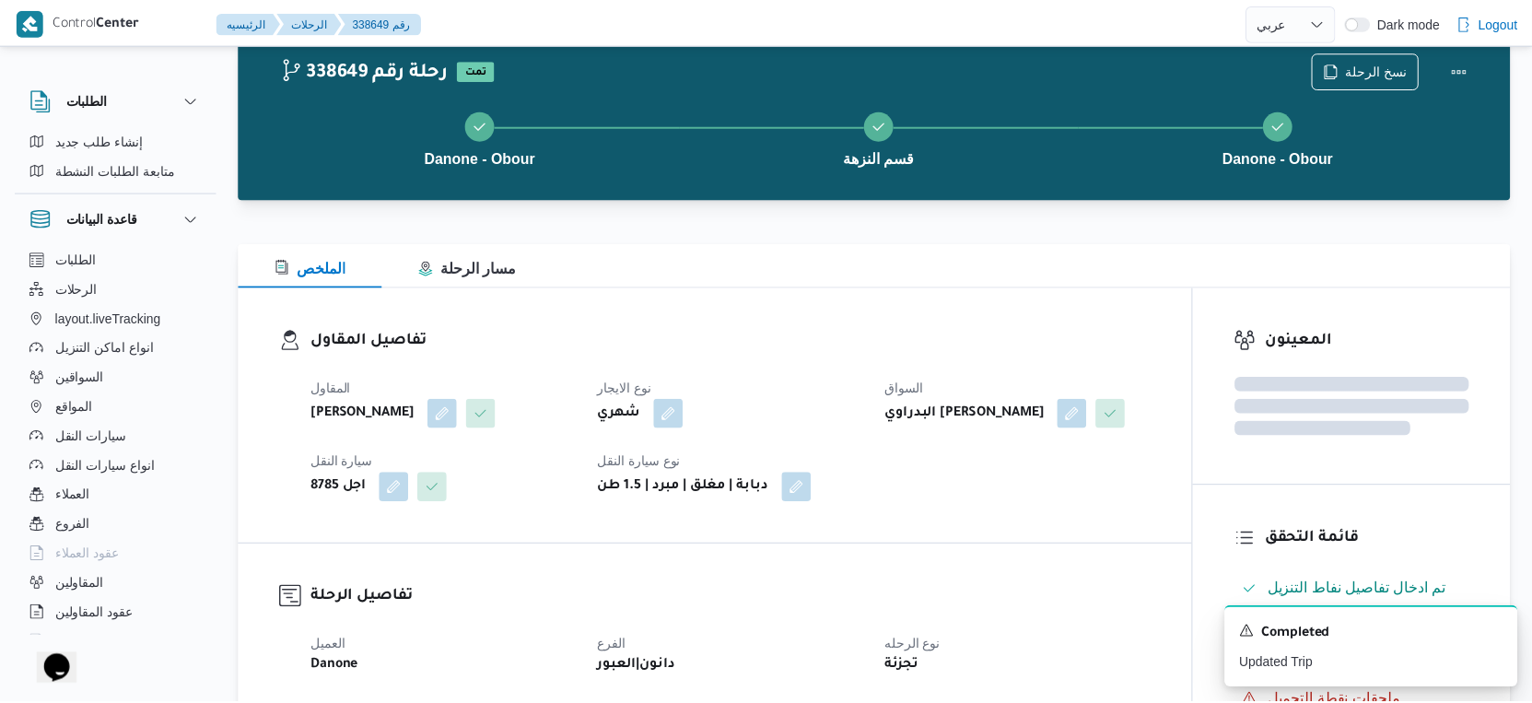
scroll to position [613, 0]
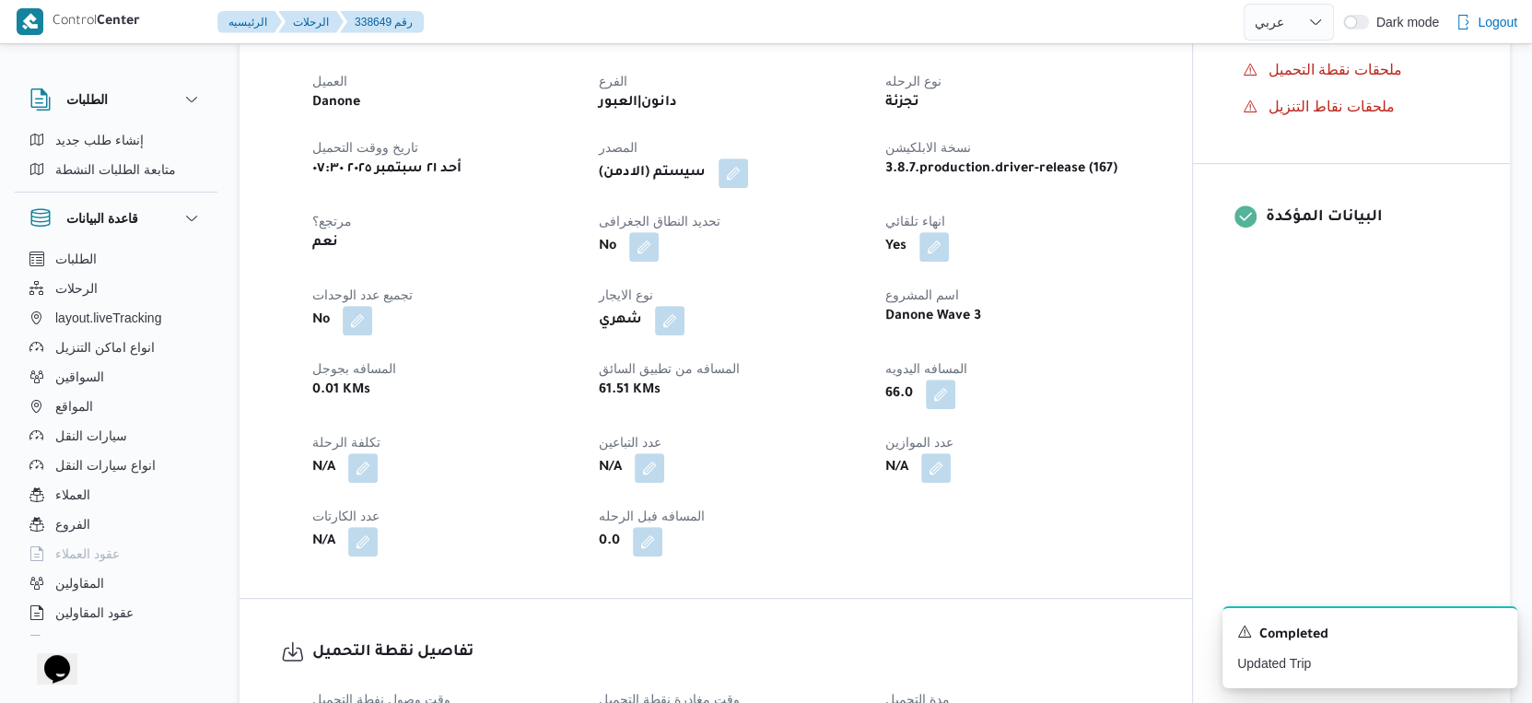
select select "ar"
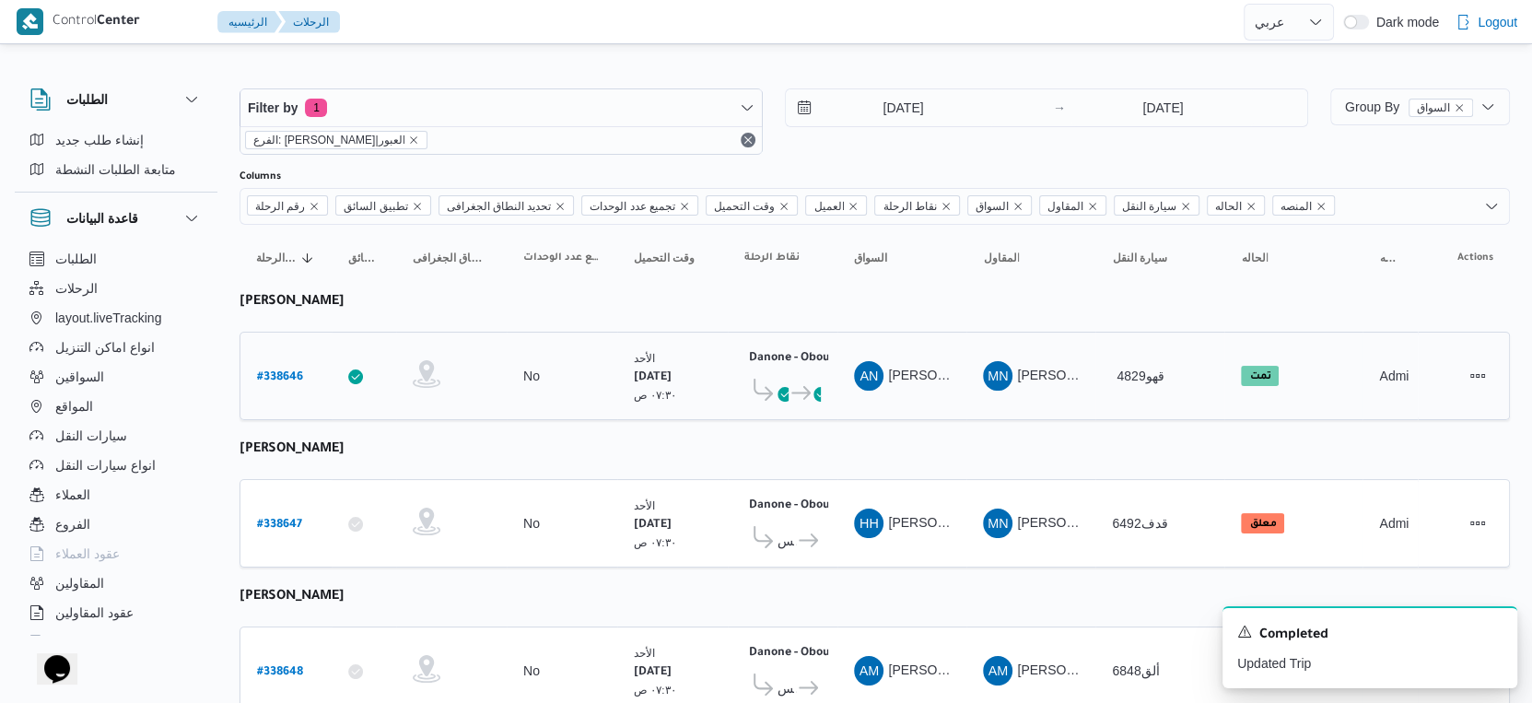
click at [281, 371] on b "# 338646" at bounding box center [280, 377] width 46 height 13
select select "ar"
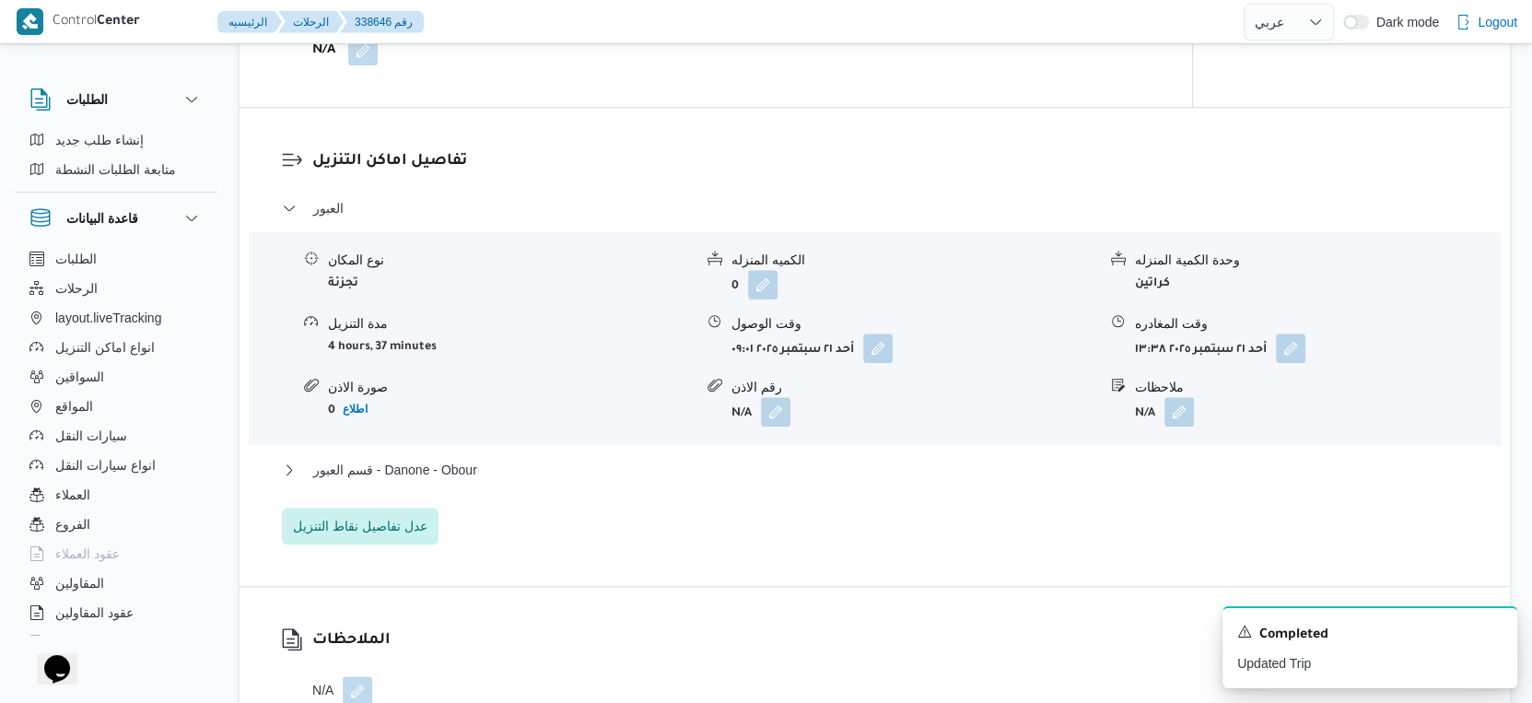
scroll to position [1637, 0]
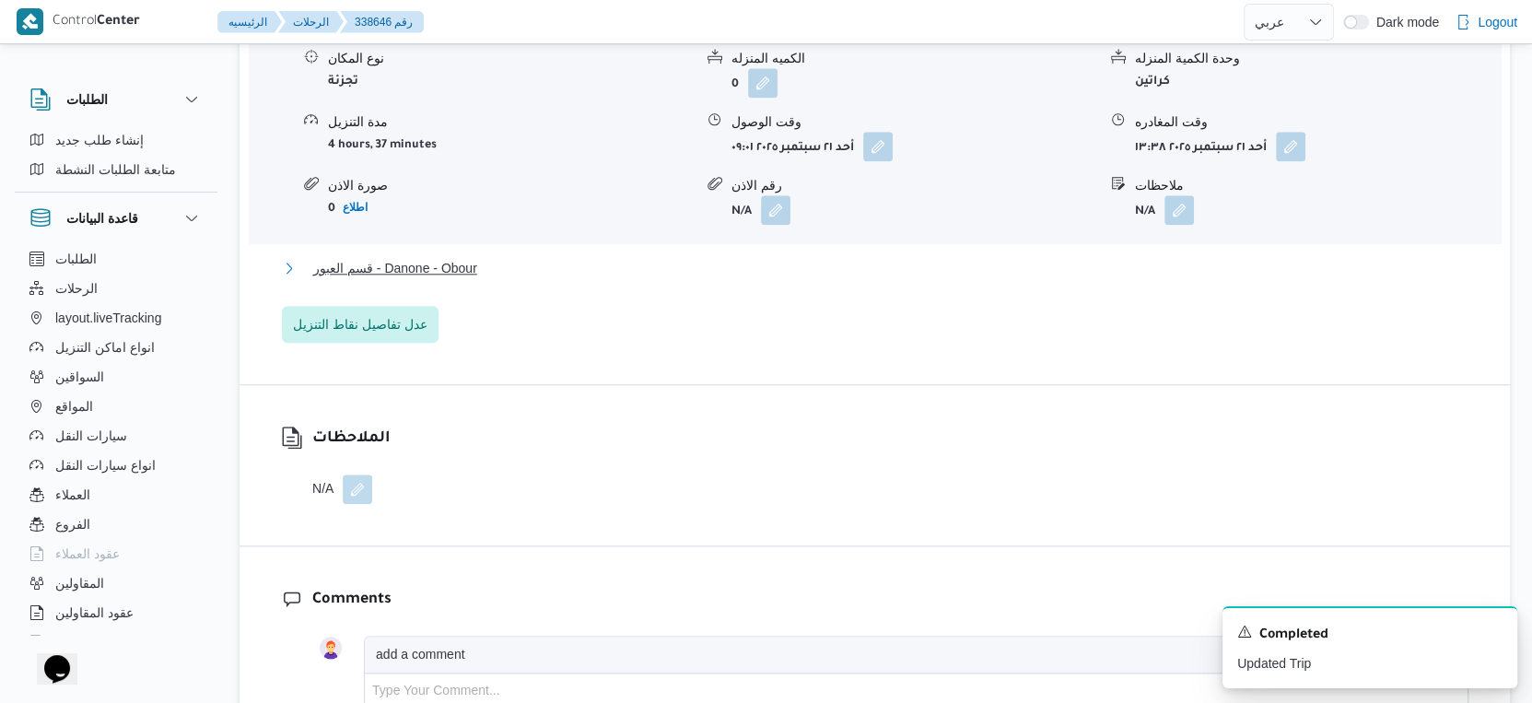
click at [462, 279] on span "قسم العبور - Danone - Obour" at bounding box center [395, 268] width 164 height 22
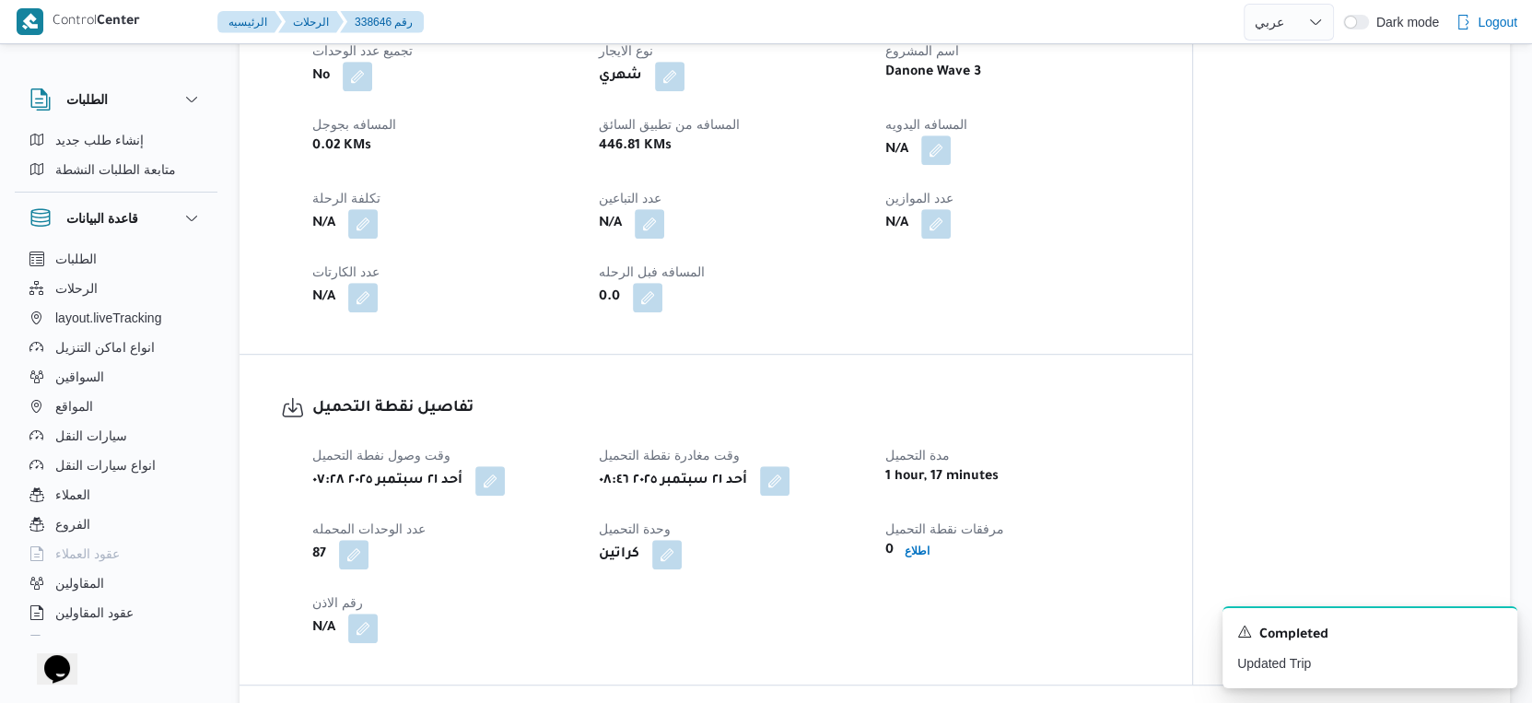
scroll to position [818, 0]
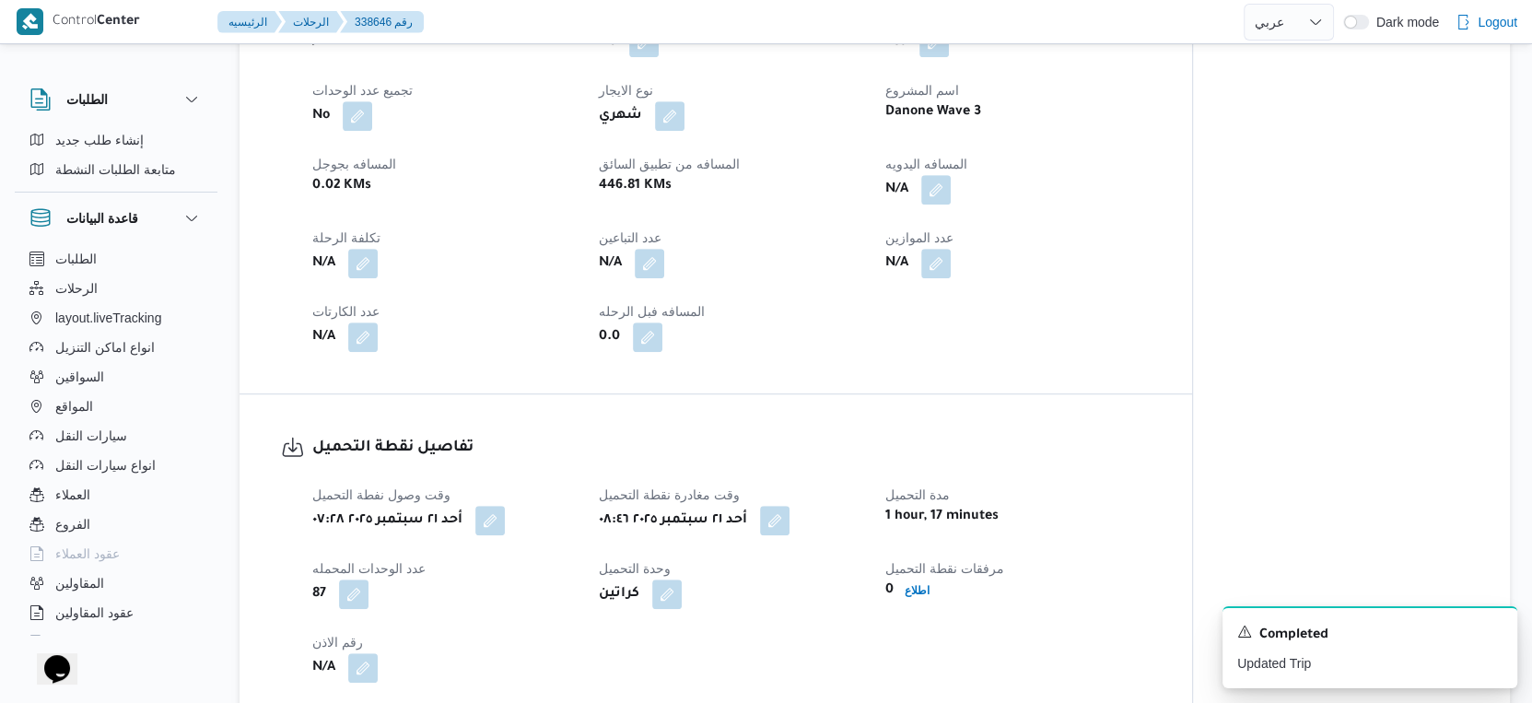
click at [1119, 361] on div "العميل Danone الفرع دانون|العبور نوع الرحله تجزئة تاريخ ووقت التحميل أحد ٢١ سبت…" at bounding box center [731, 108] width 860 height 508
click at [935, 204] on button "button" at bounding box center [935, 188] width 29 height 29
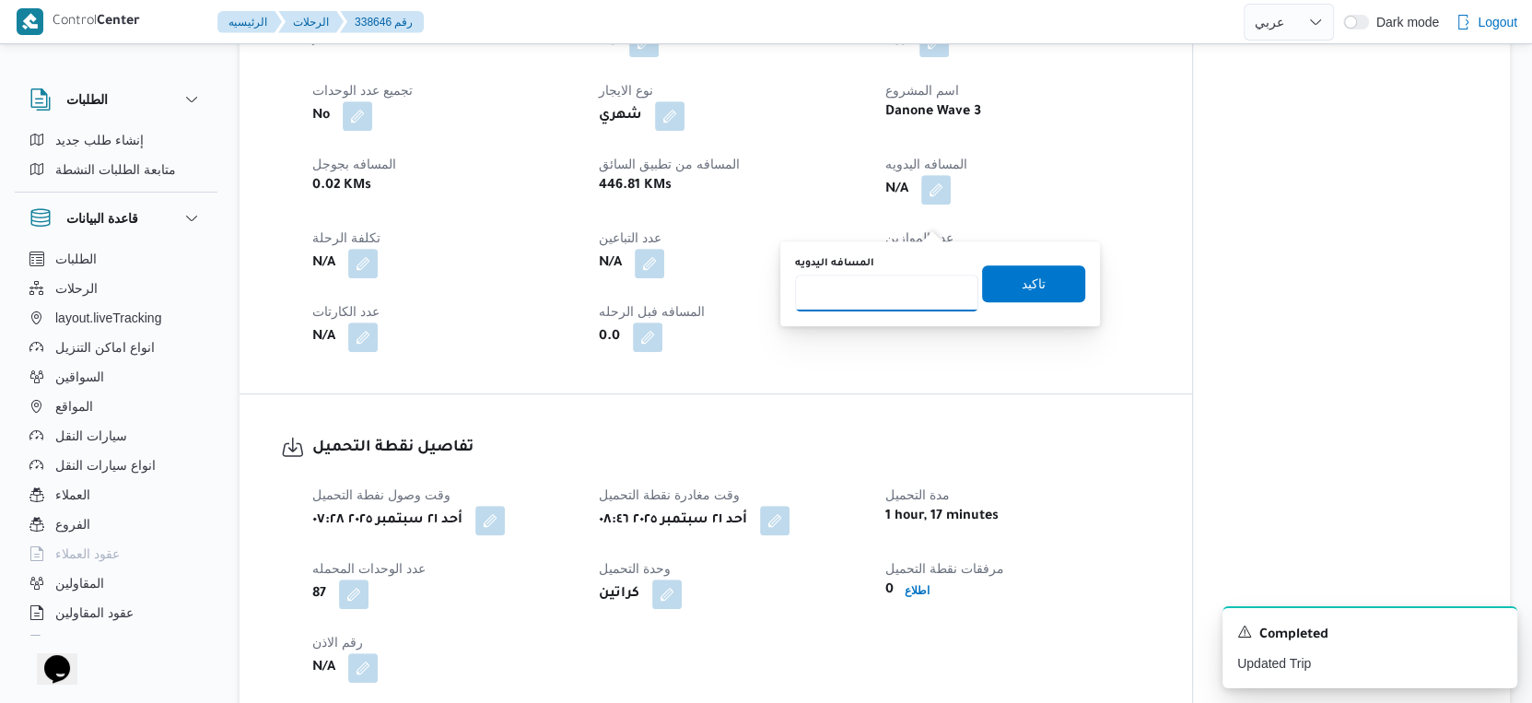
click at [864, 286] on input "المسافه اليدويه" at bounding box center [886, 293] width 183 height 37
type input "41"
click at [1024, 279] on span "تاكيد" at bounding box center [1034, 283] width 24 height 22
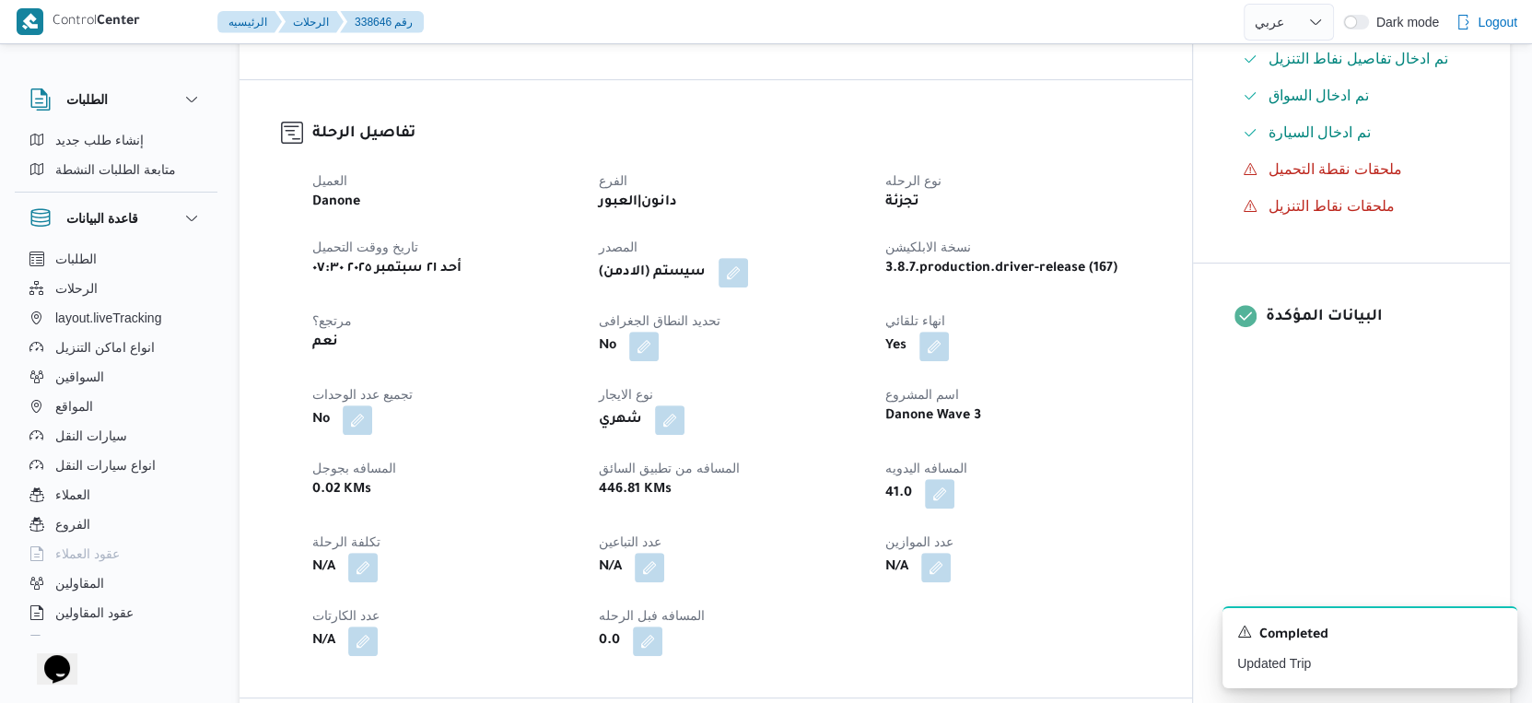
scroll to position [511, 0]
select select "ar"
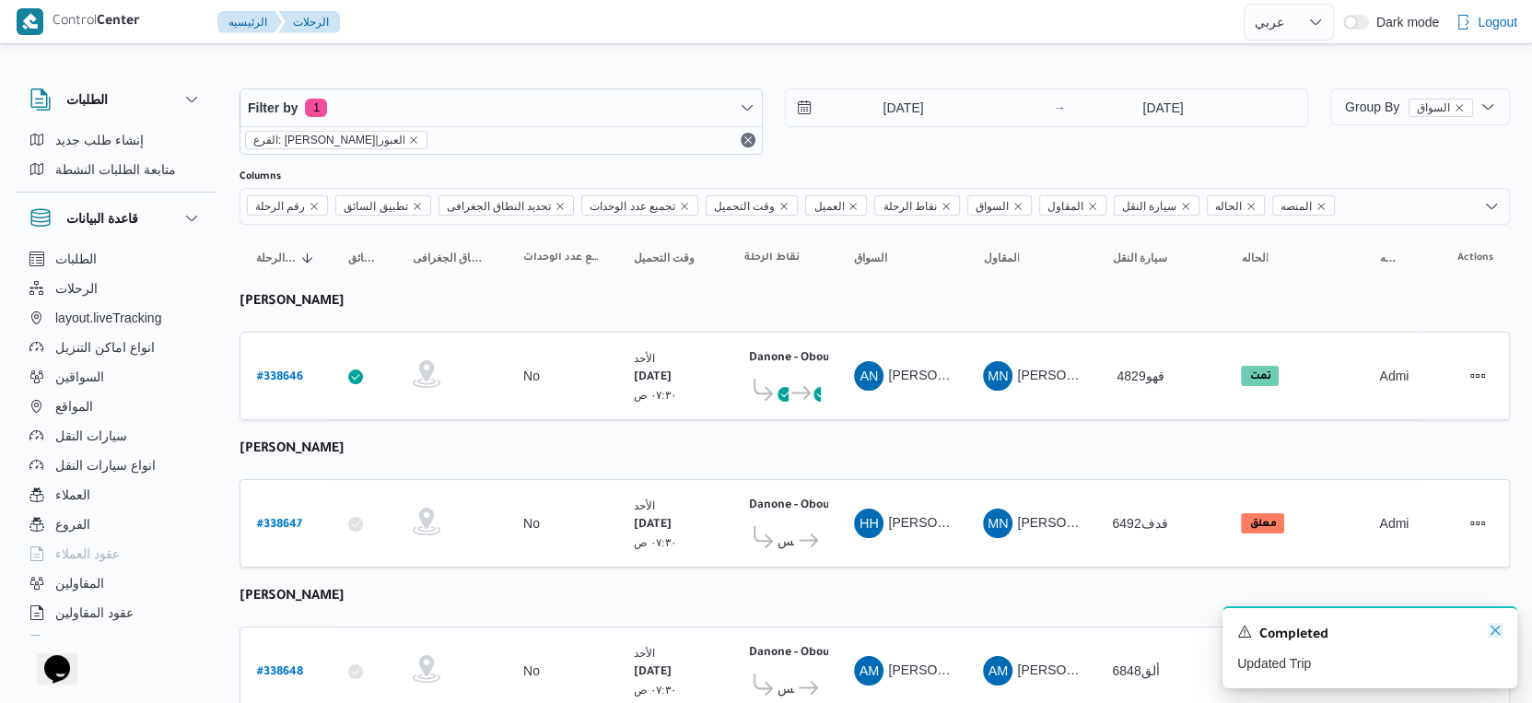
click at [1494, 633] on icon "Dismiss toast" at bounding box center [1495, 630] width 15 height 15
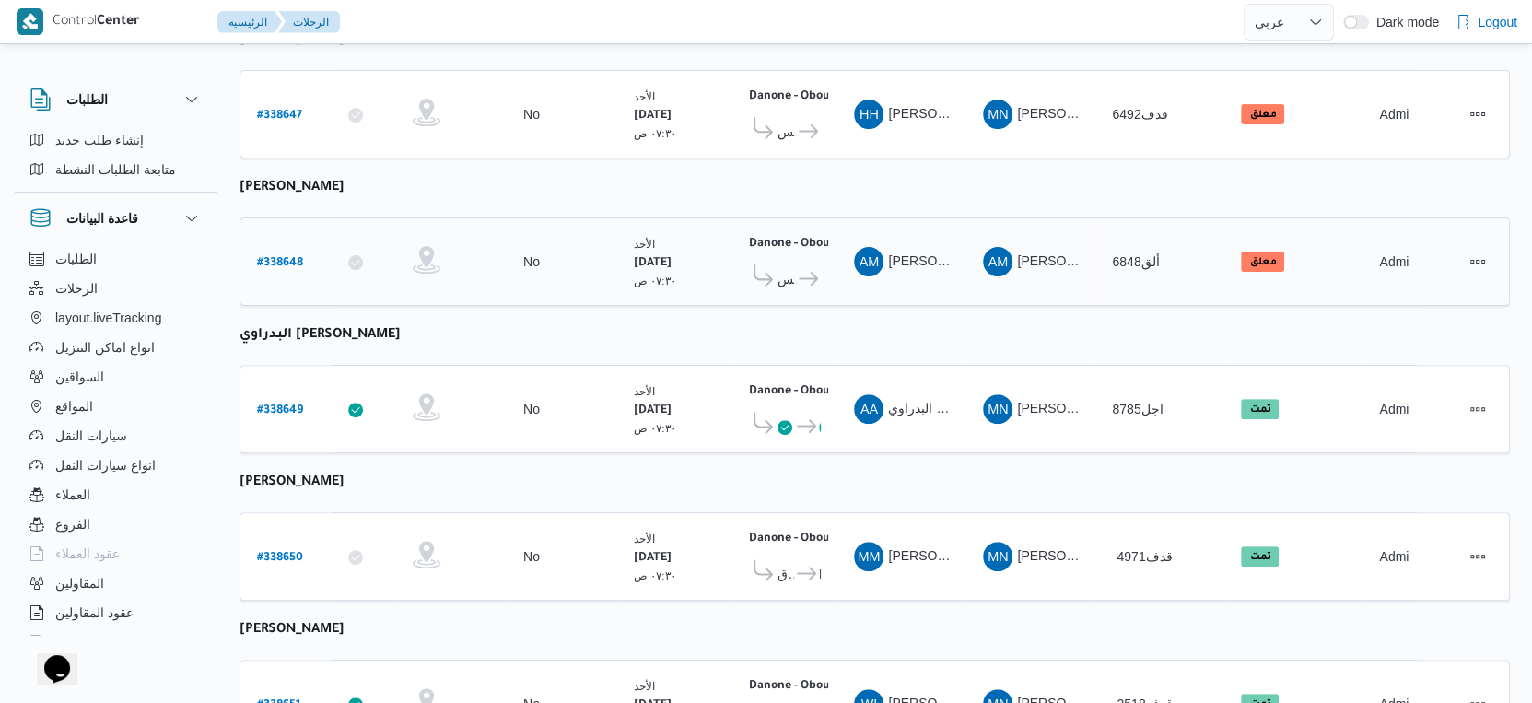
click at [283, 257] on b "# 338648" at bounding box center [280, 263] width 46 height 13
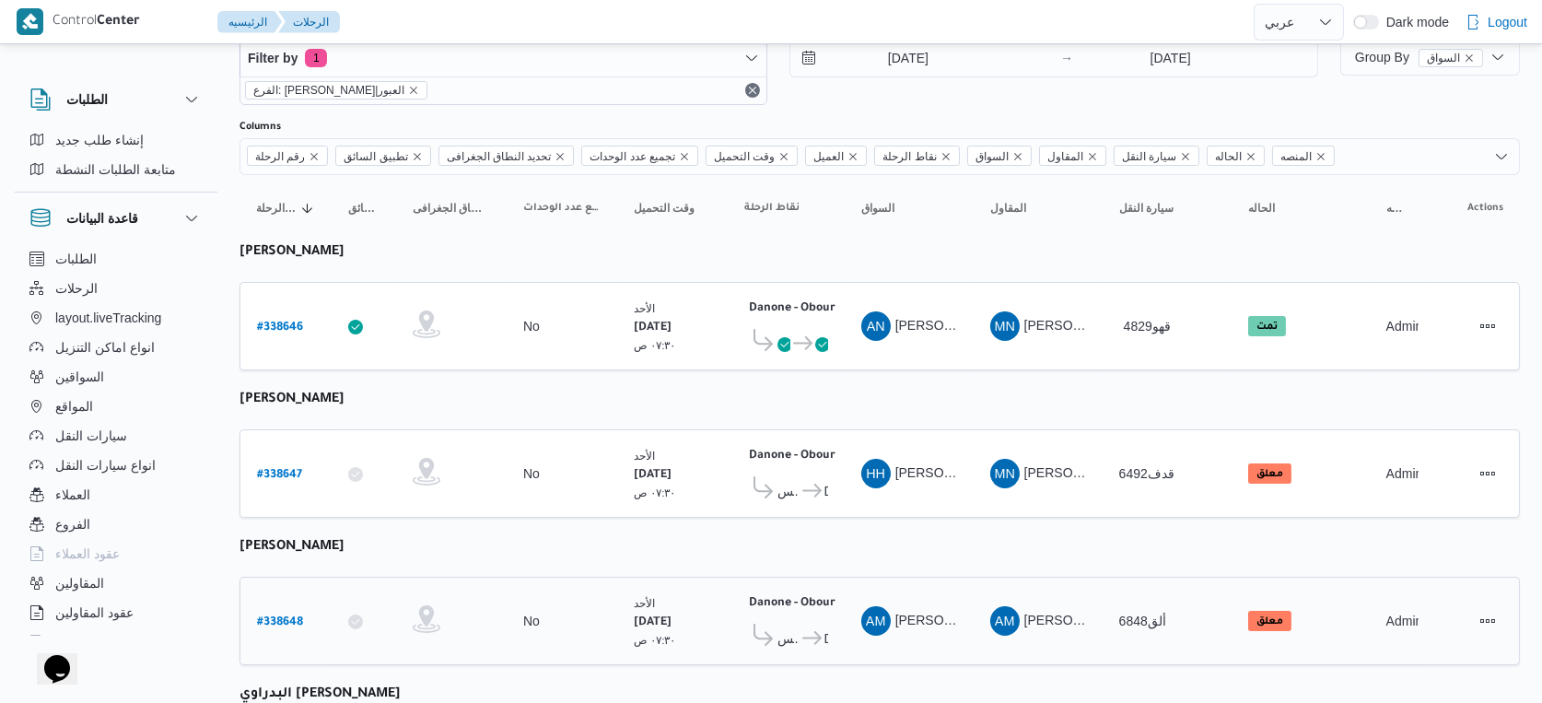
select select "ar"
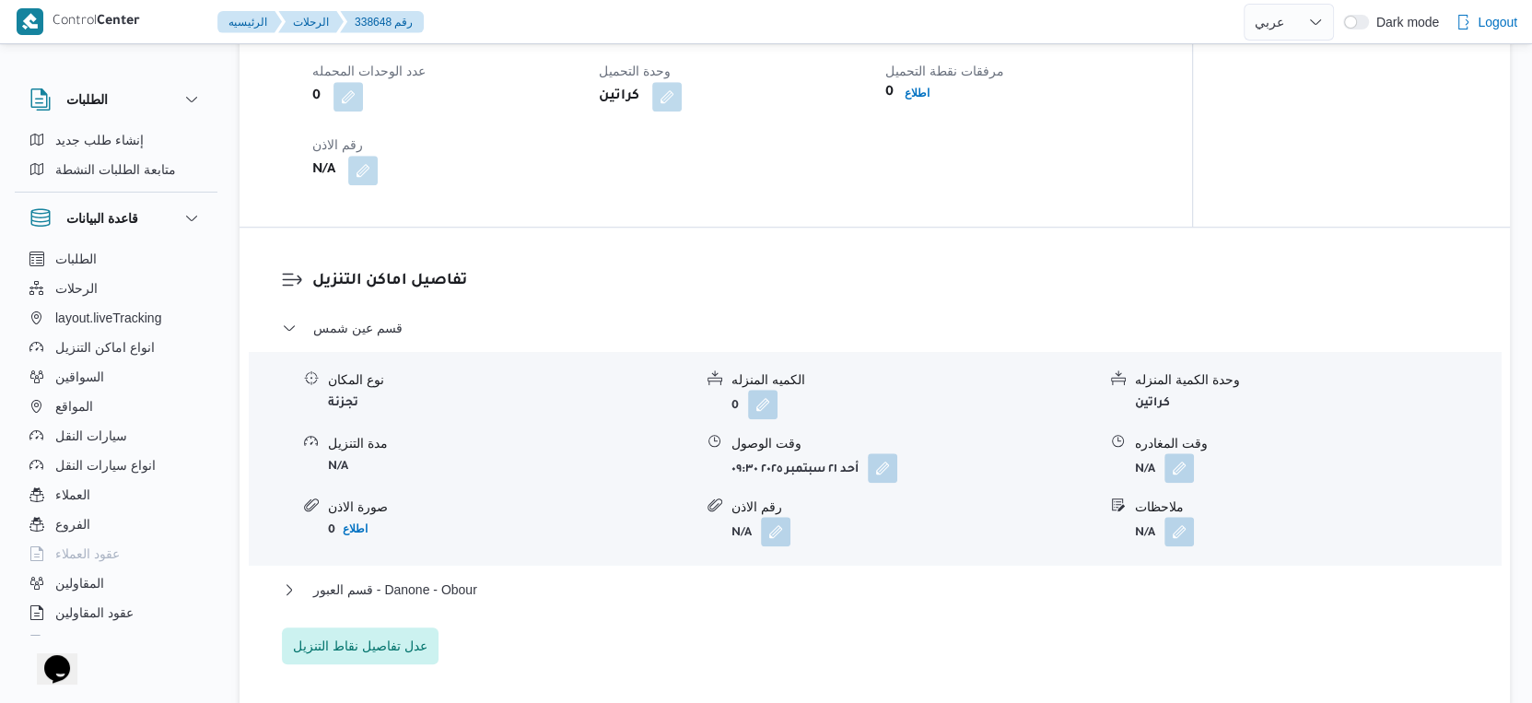
scroll to position [1330, 0]
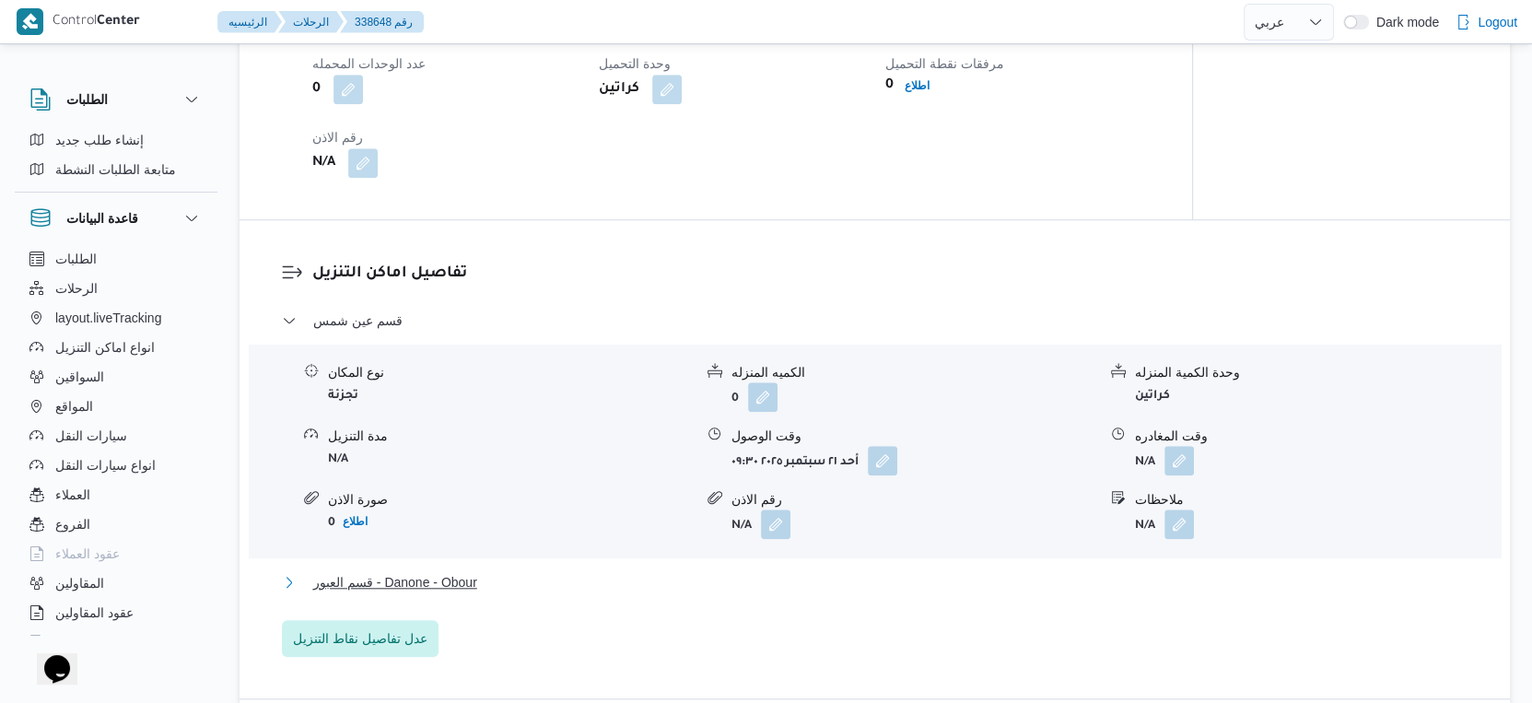
click at [468, 578] on span "قسم العبور - Danone - Obour" at bounding box center [395, 582] width 164 height 22
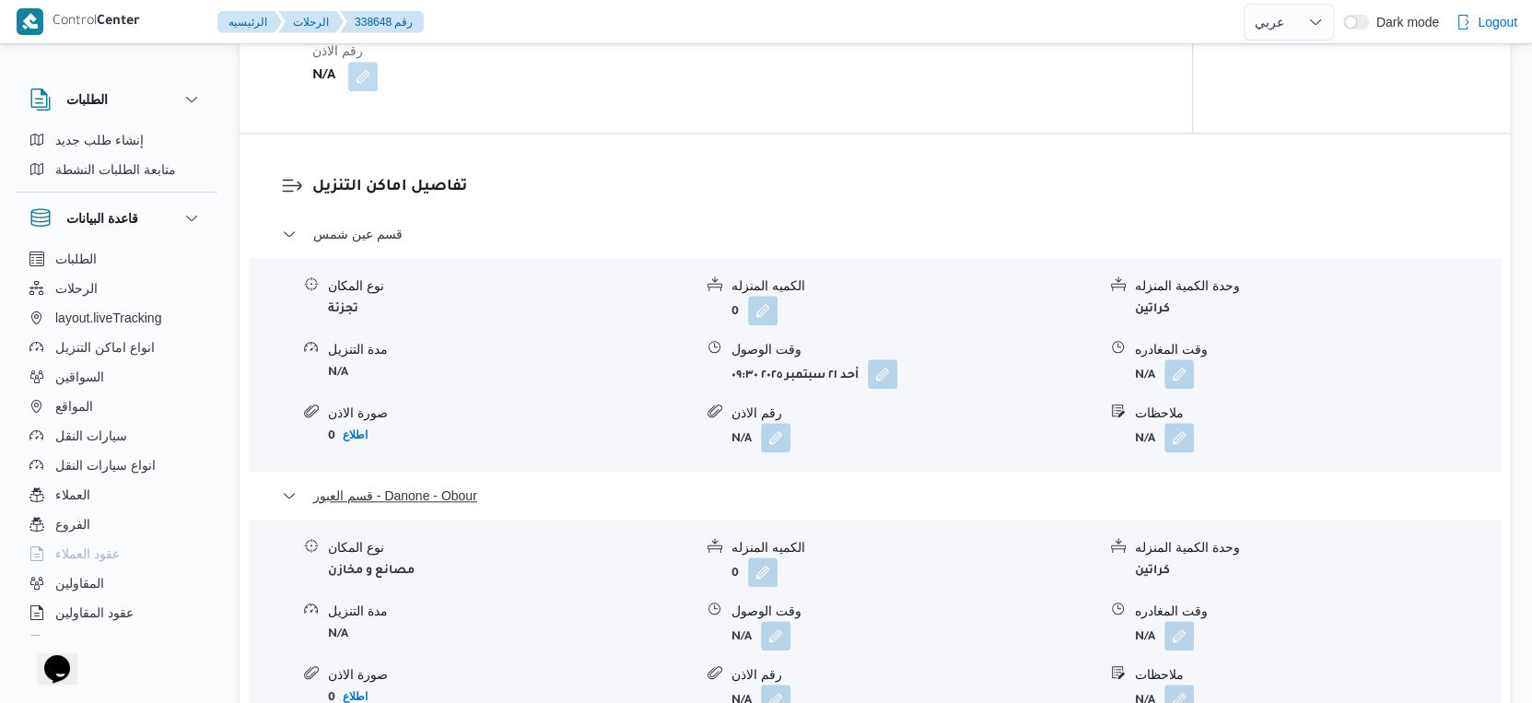
scroll to position [1536, 0]
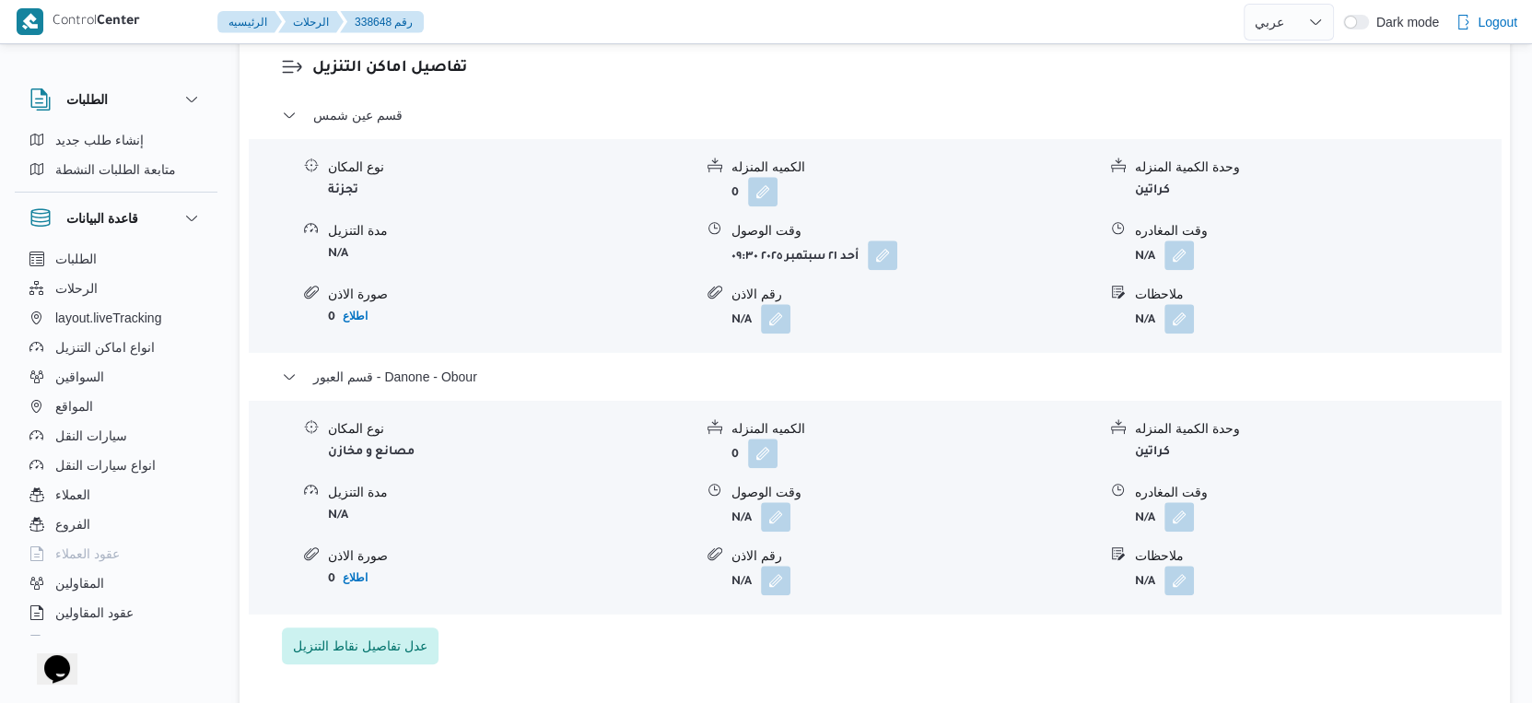
click at [768, 497] on div "وقت الوصول" at bounding box center [913, 492] width 365 height 19
click at [771, 514] on button "button" at bounding box center [775, 515] width 29 height 29
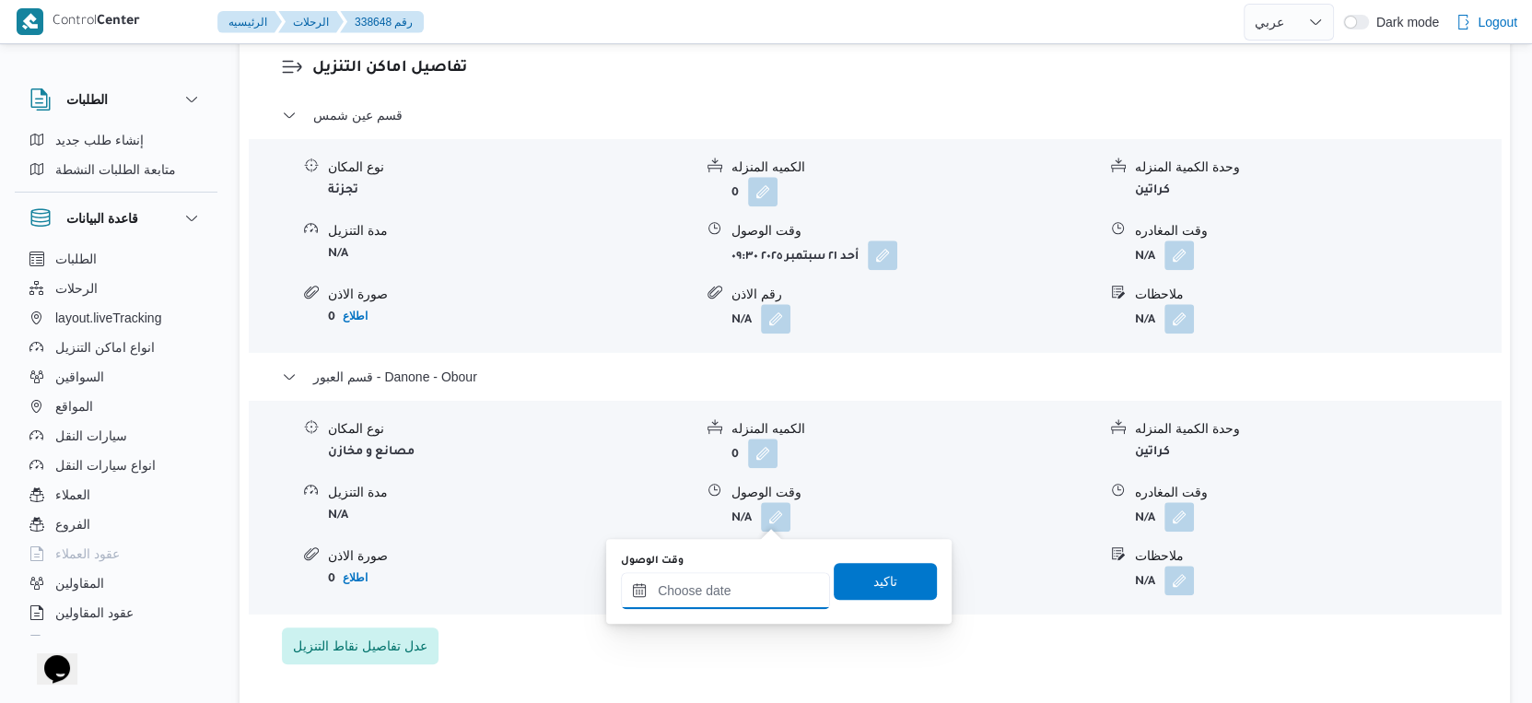
click at [749, 573] on input "وقت الوصول" at bounding box center [725, 590] width 209 height 37
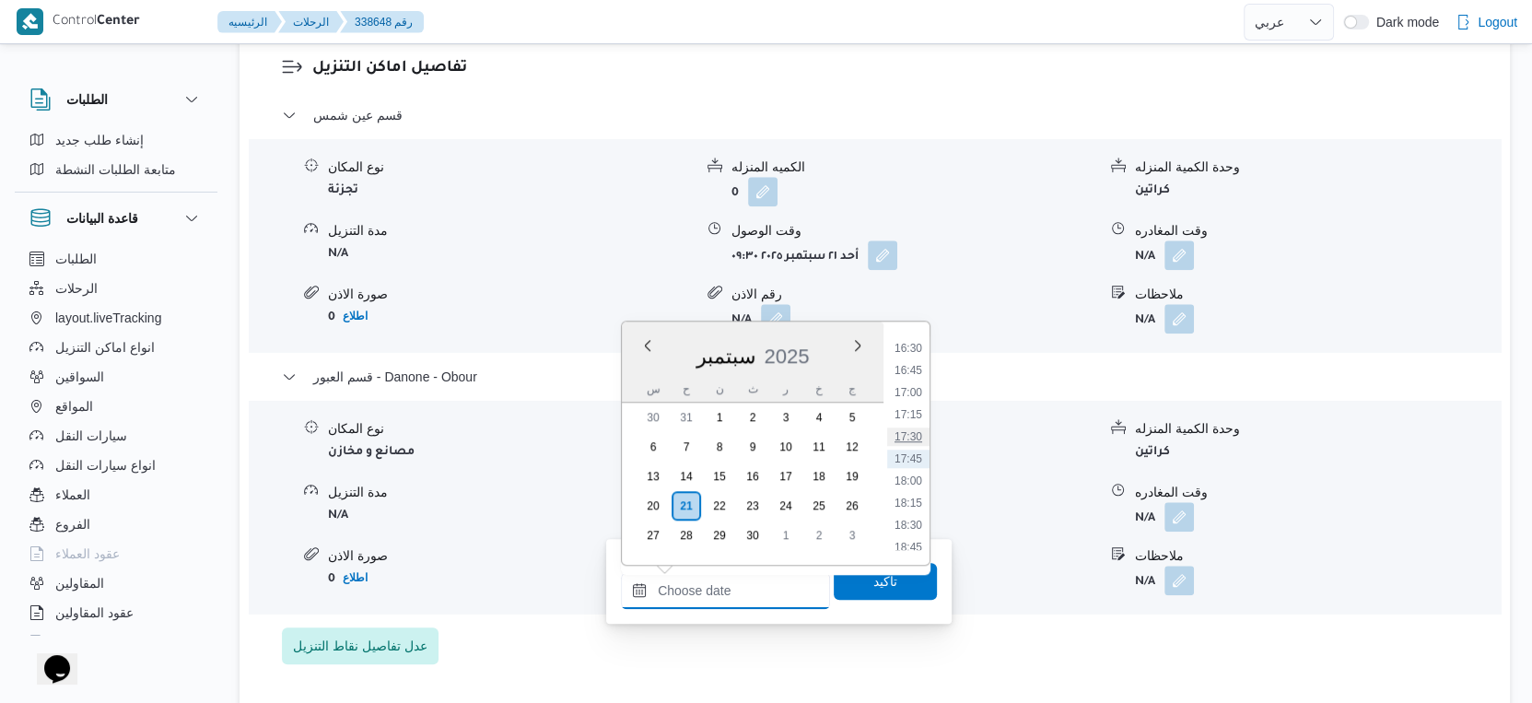
scroll to position [1355, 0]
click at [917, 421] on li "16:15" at bounding box center [908, 427] width 42 height 18
type input "٢١/٠٩/٢٠٢٥ ١٦:١٥"
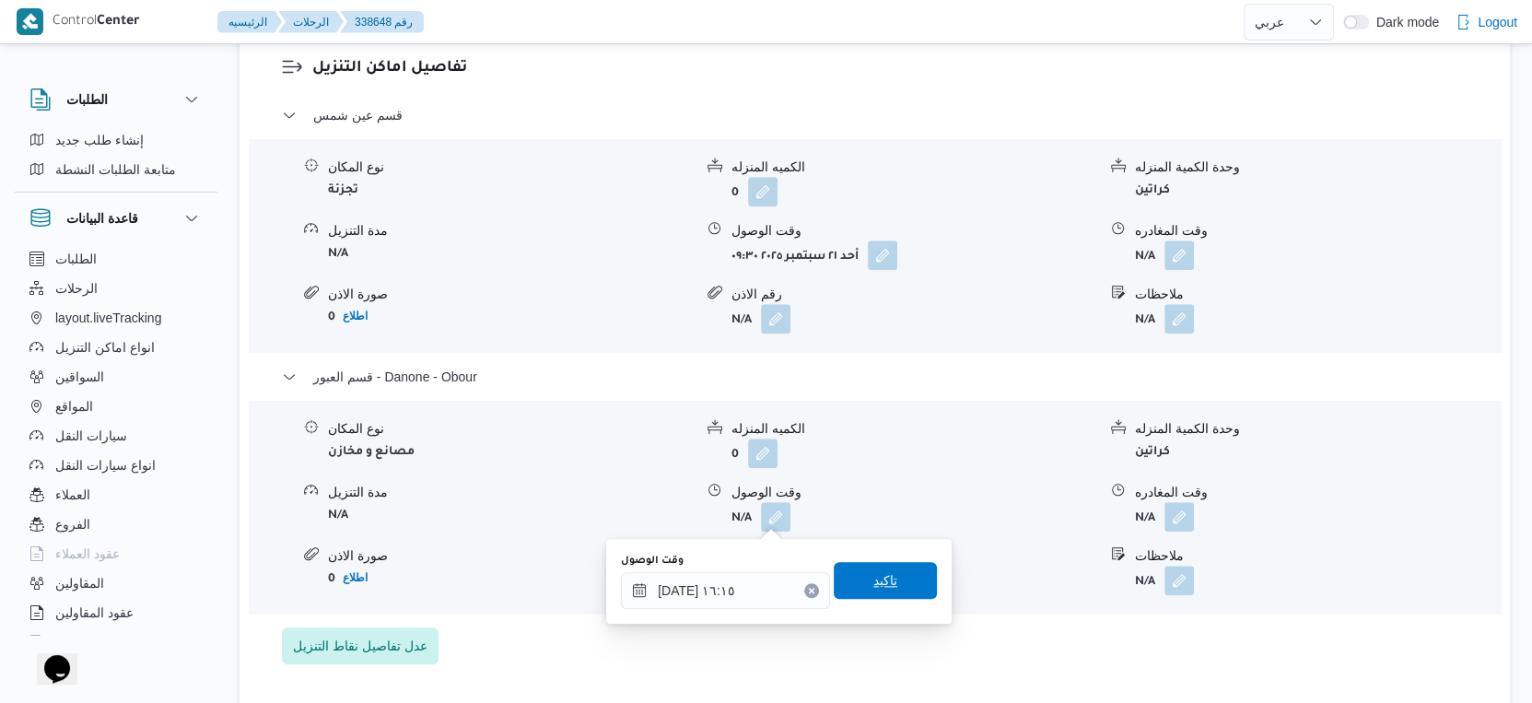
click at [904, 576] on span "تاكيد" at bounding box center [885, 580] width 103 height 37
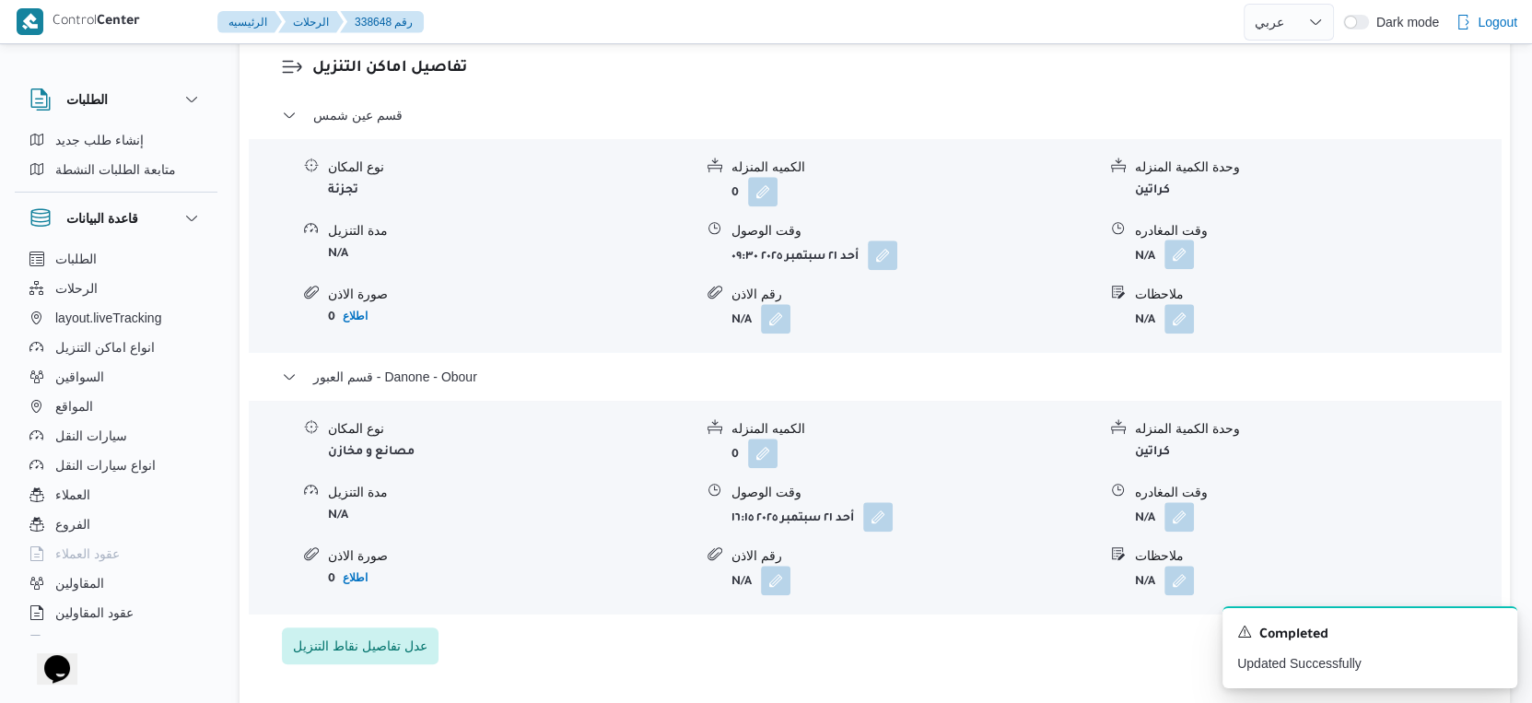
click at [1189, 244] on button "button" at bounding box center [1178, 254] width 29 height 29
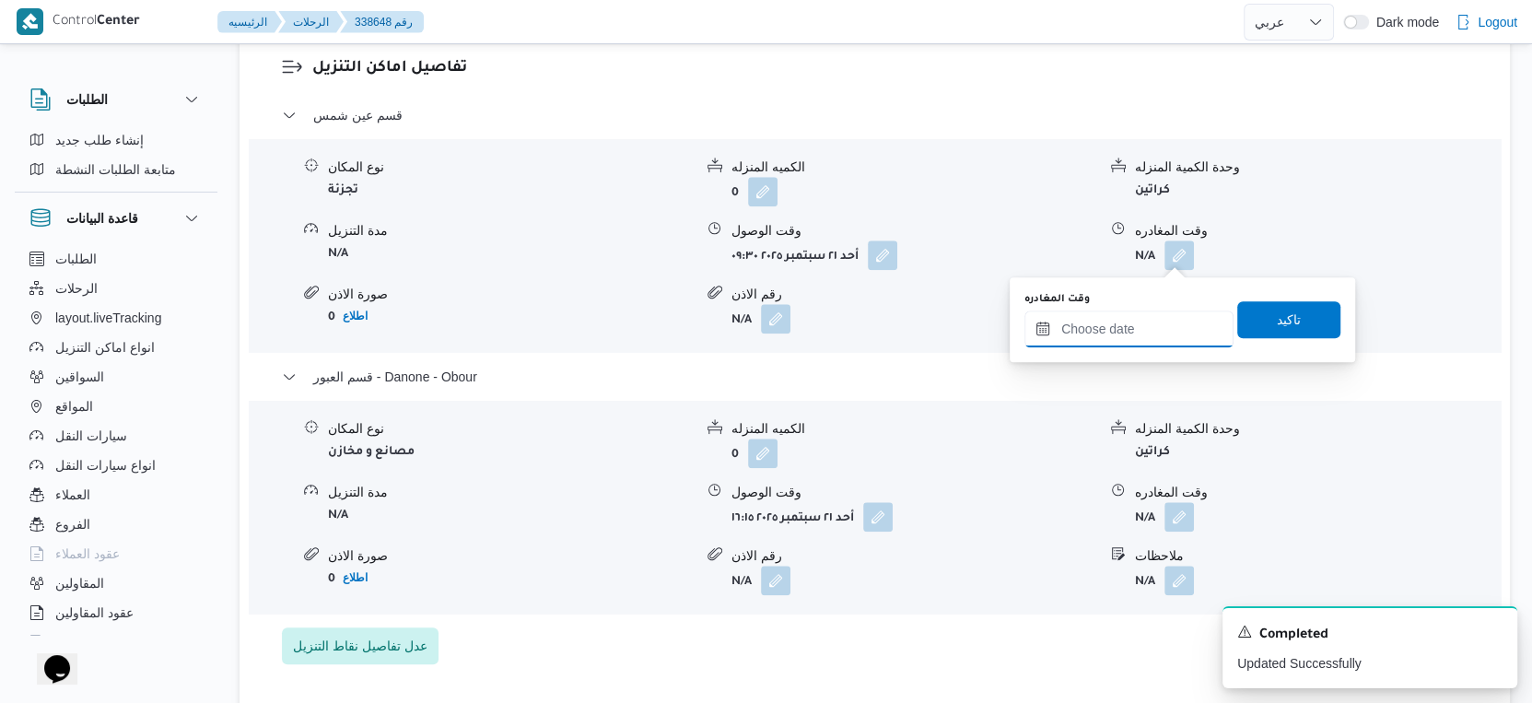
click at [1155, 319] on input "وقت المغادره" at bounding box center [1128, 328] width 209 height 37
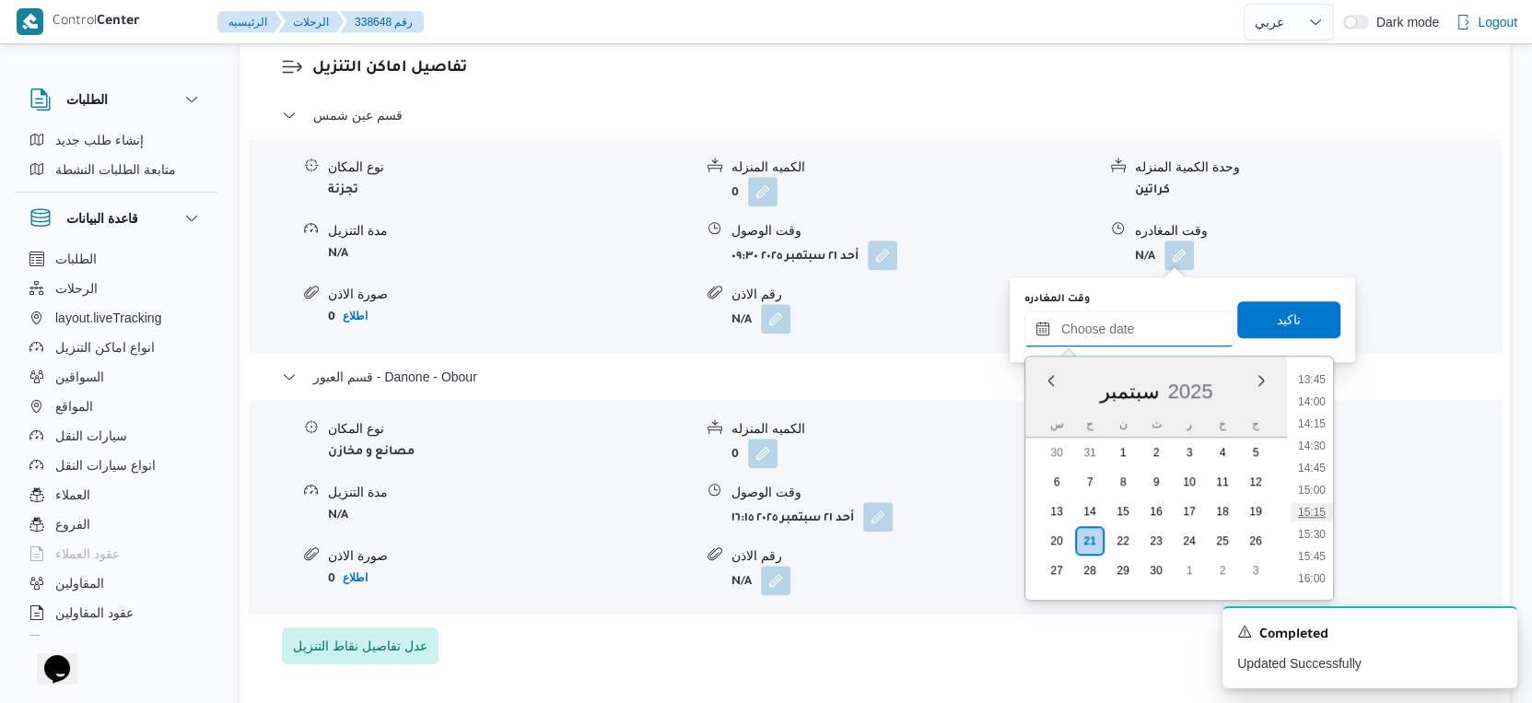
scroll to position [1252, 0]
click at [1313, 520] on li "15:45" at bounding box center [1312, 521] width 42 height 18
type input "٢١/٠٩/٢٠٢٥ ١٥:٤٥"
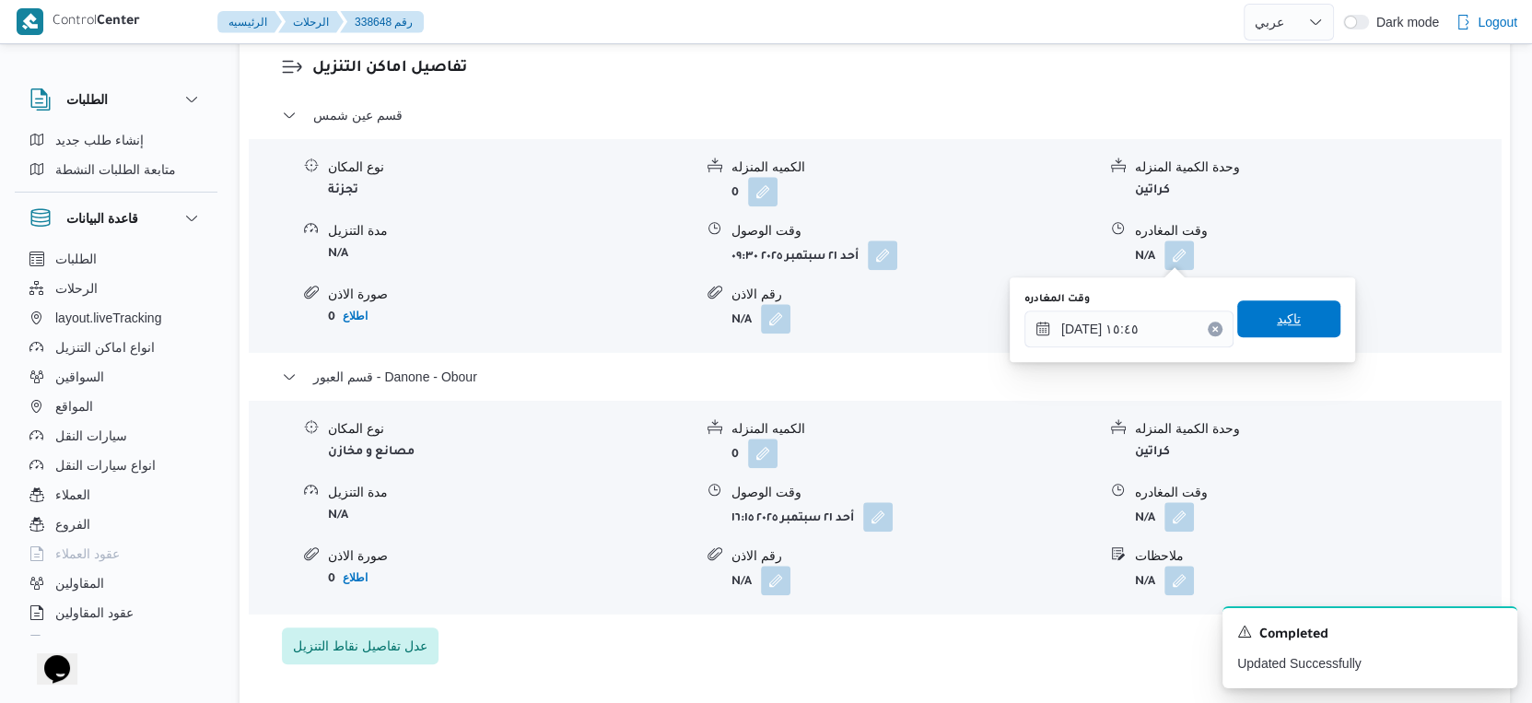
click at [1288, 322] on span "تاكيد" at bounding box center [1288, 318] width 103 height 37
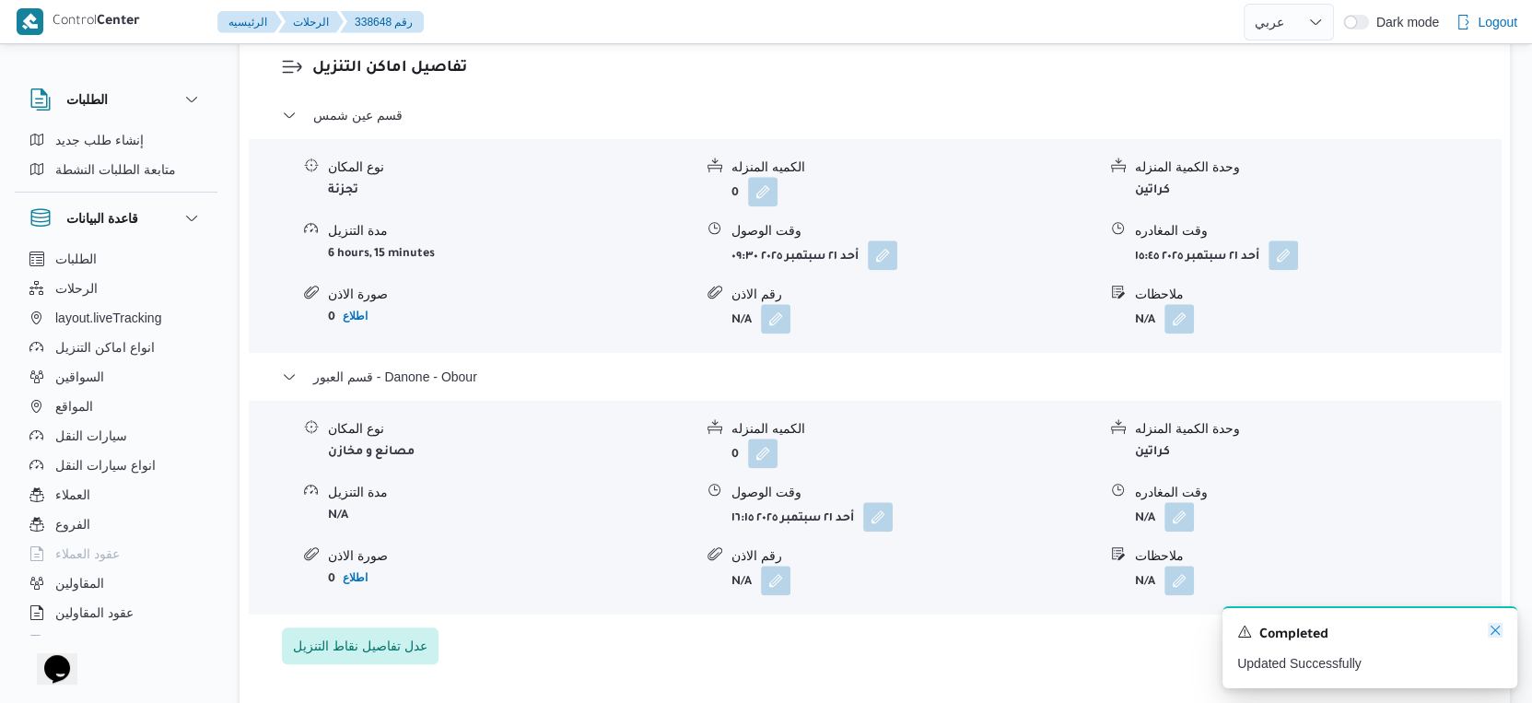
click at [1492, 627] on icon "Dismiss toast" at bounding box center [1495, 630] width 15 height 15
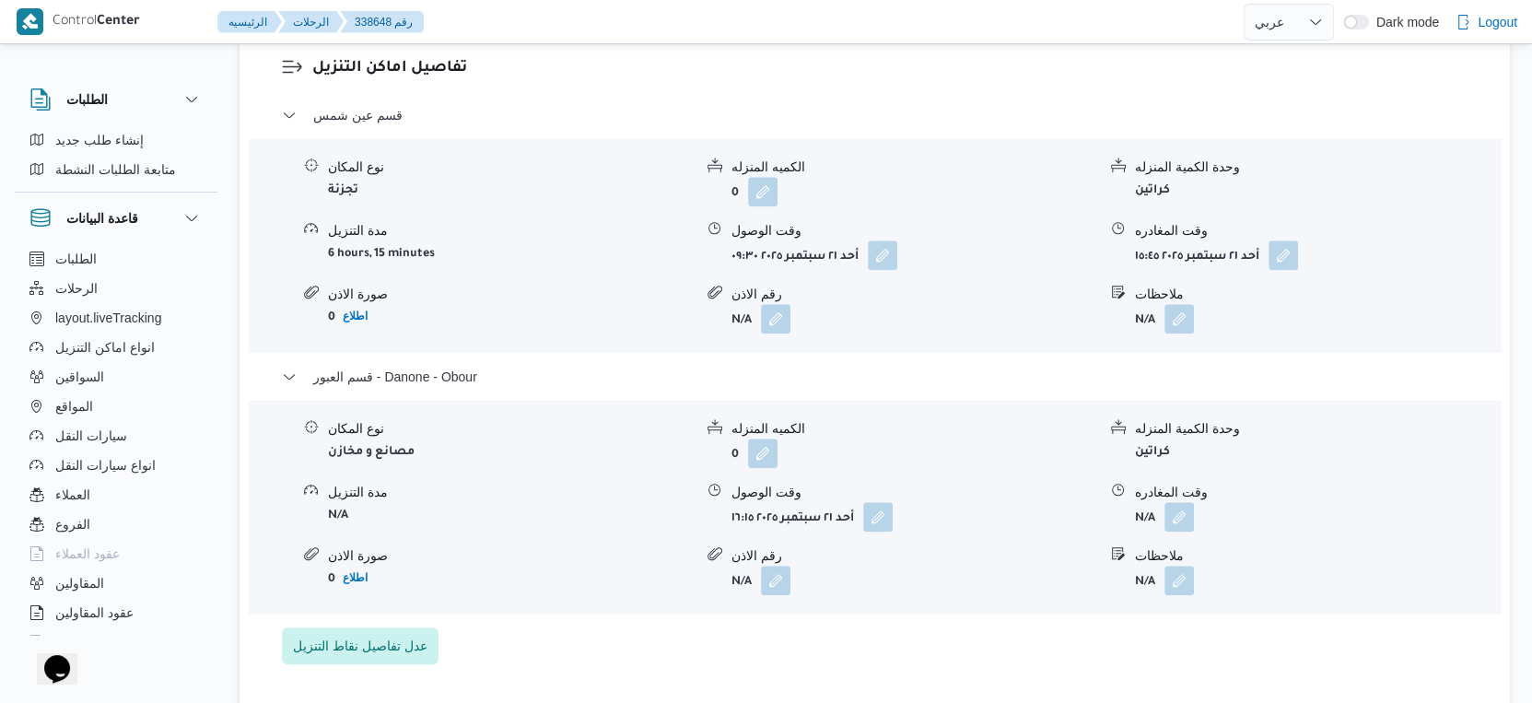
click at [967, 593] on form "N/A" at bounding box center [913, 580] width 365 height 29
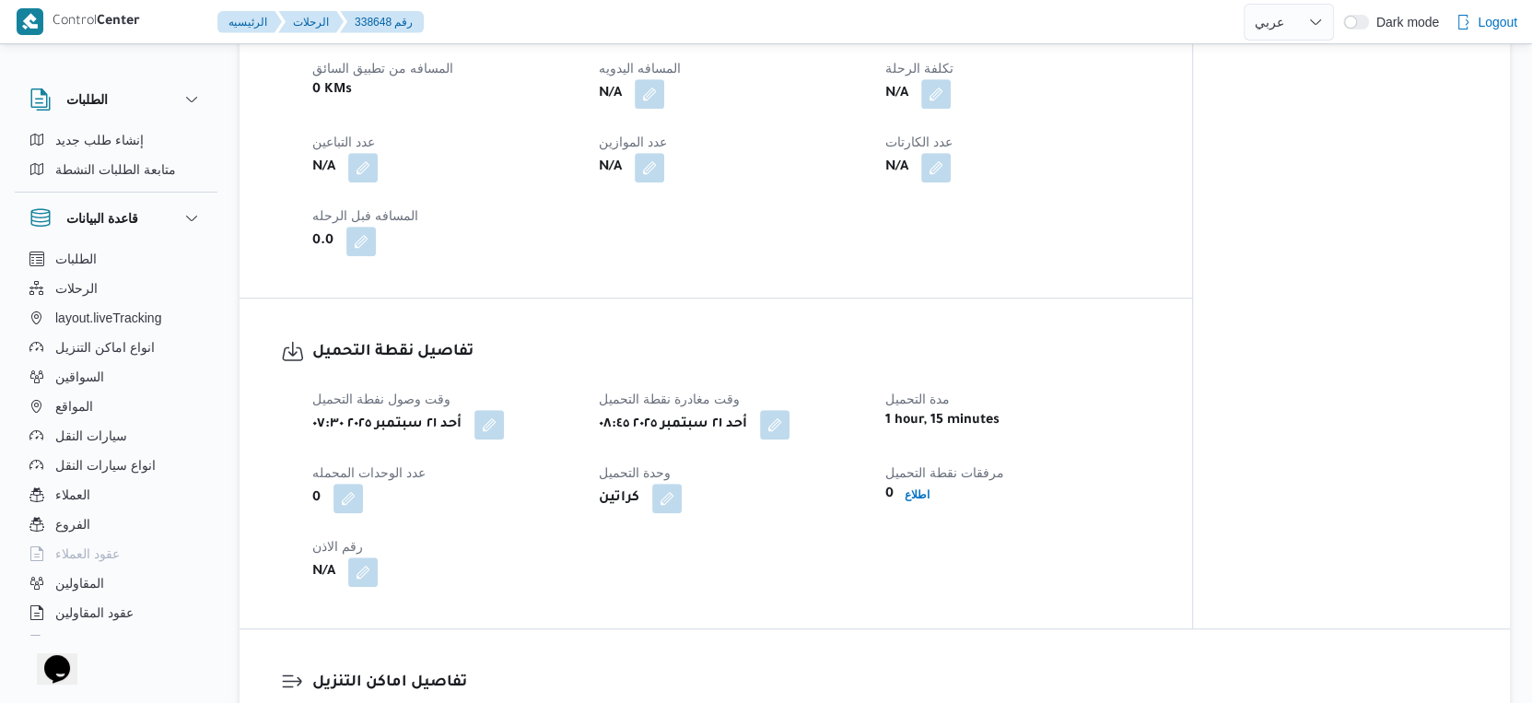
scroll to position [511, 0]
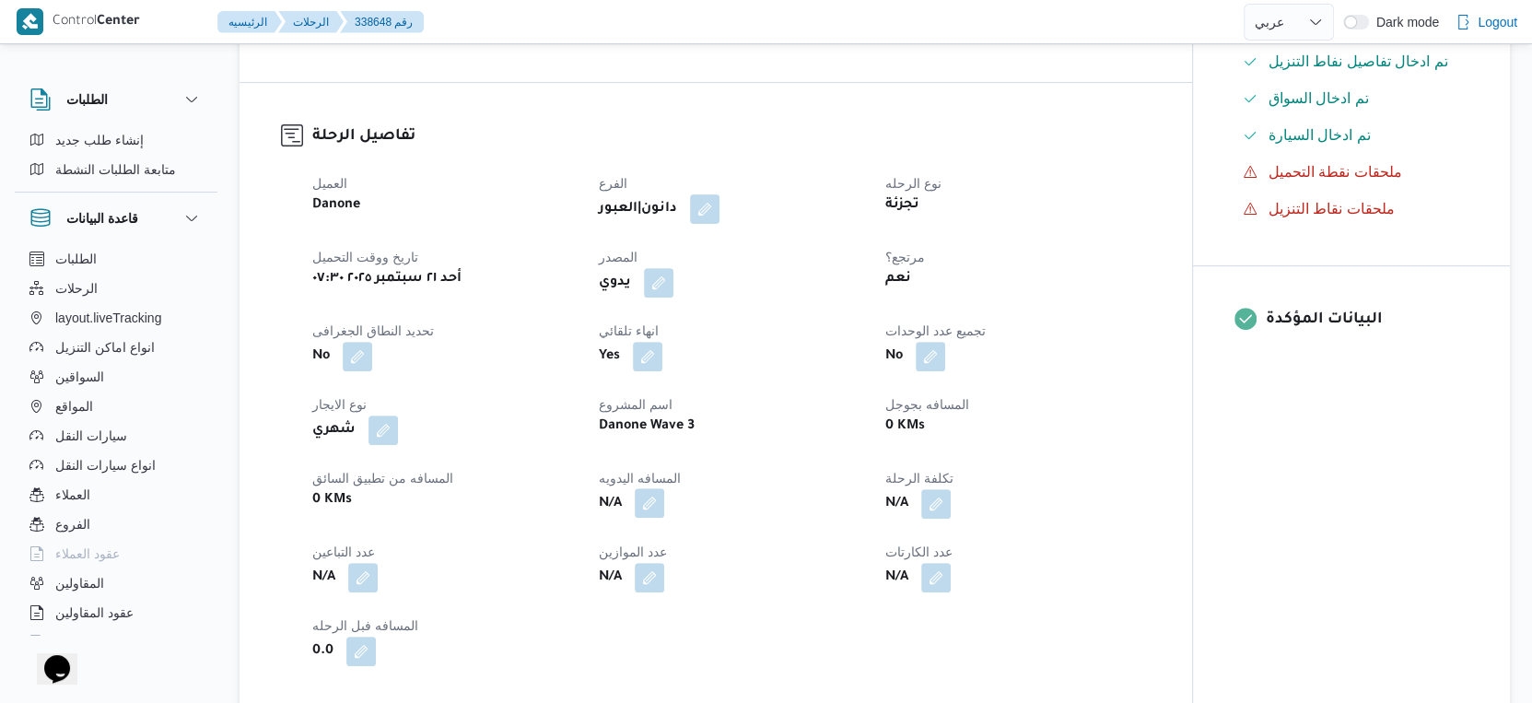
click at [657, 492] on button "button" at bounding box center [649, 502] width 29 height 29
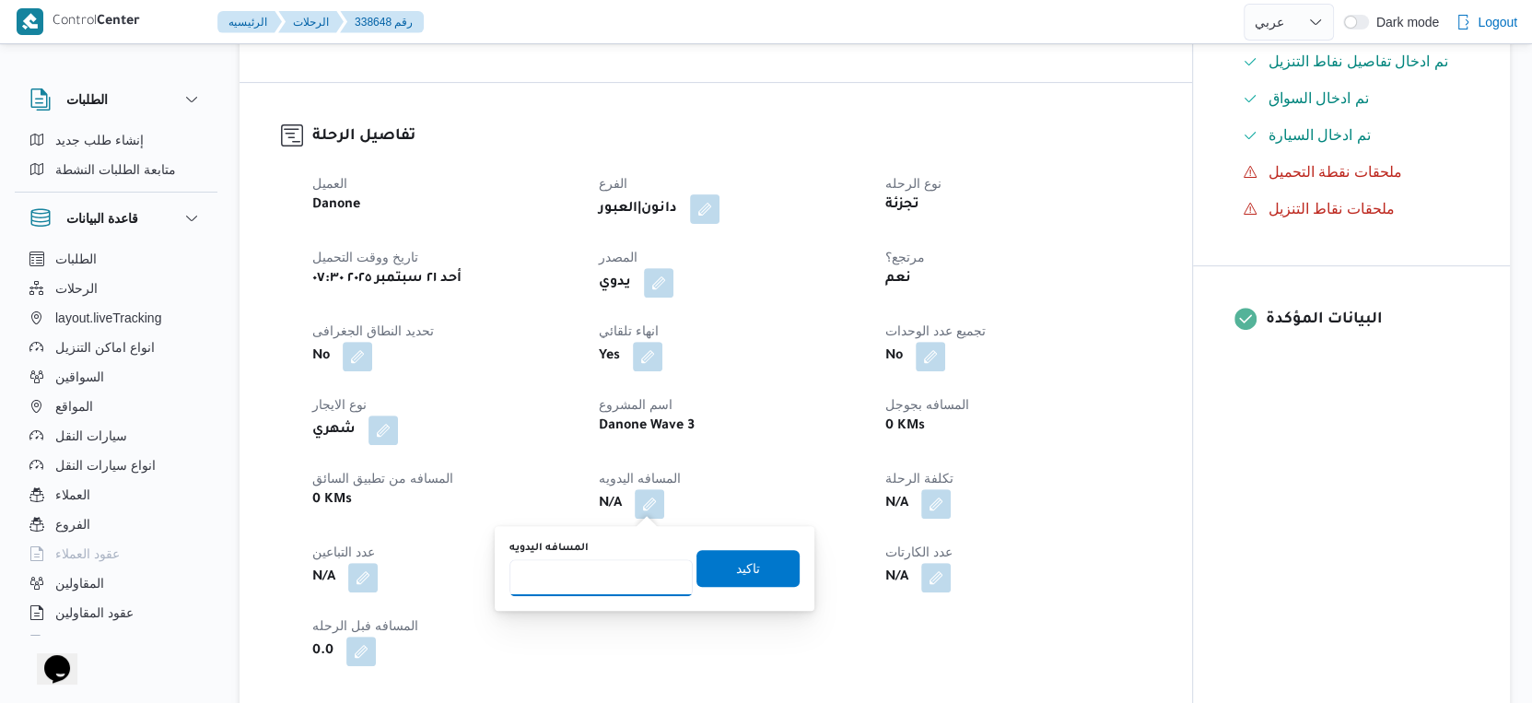
click at [626, 579] on input "المسافه اليدويه" at bounding box center [600, 577] width 183 height 37
type input "56"
click at [736, 567] on span "تاكيد" at bounding box center [748, 567] width 24 height 22
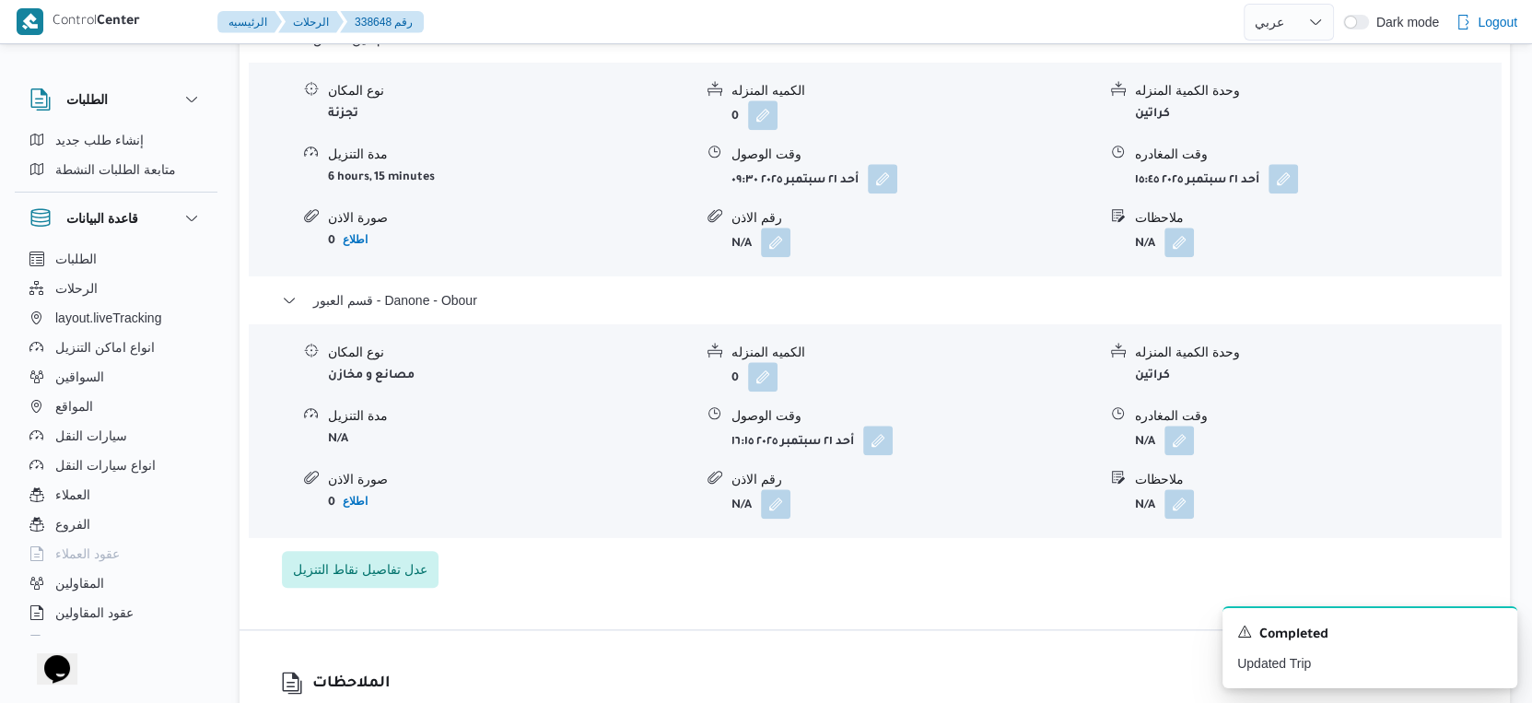
scroll to position [1637, 0]
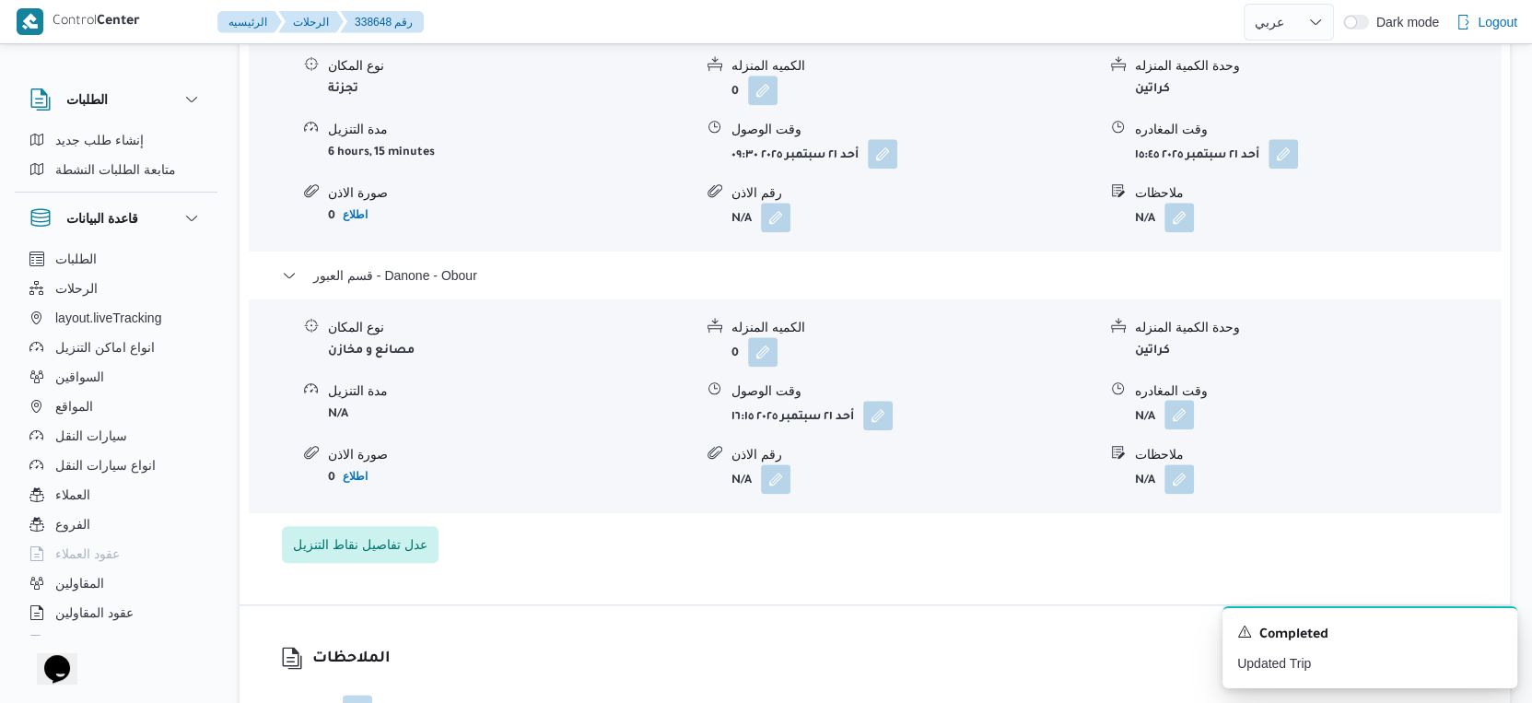
click at [1186, 421] on button "button" at bounding box center [1178, 414] width 29 height 29
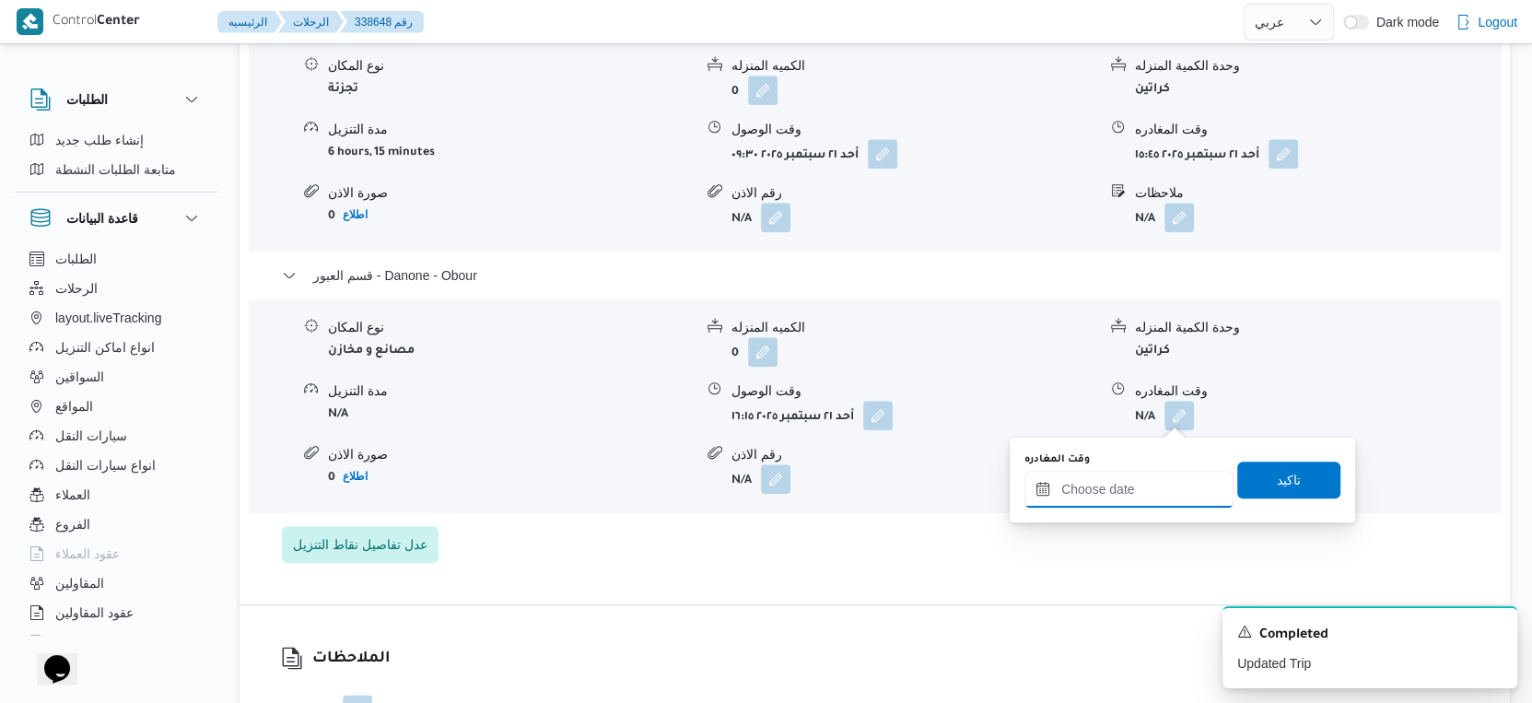
click at [1149, 479] on input "وقت المغادره" at bounding box center [1128, 489] width 209 height 37
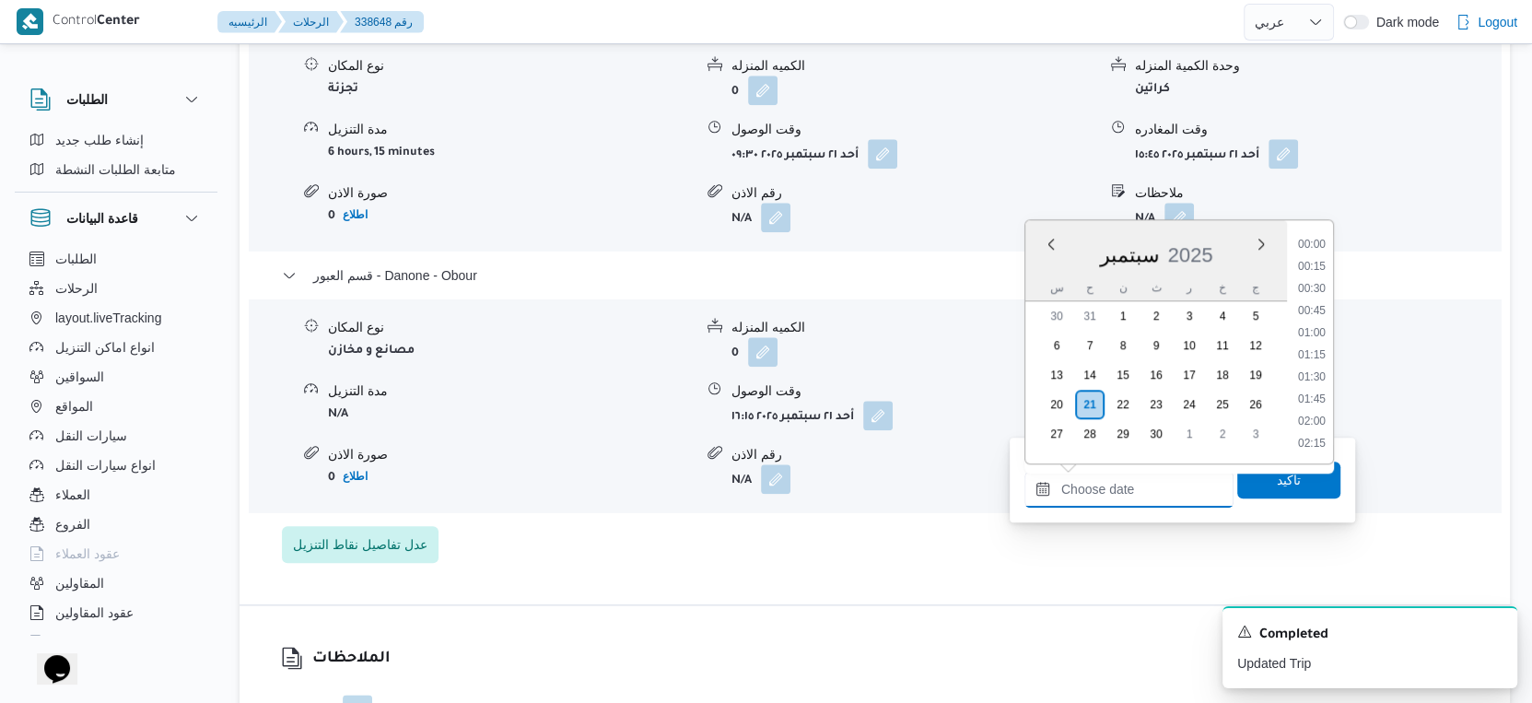
scroll to position [1456, 0]
click at [1321, 331] on li "17:30" at bounding box center [1312, 335] width 42 height 18
type input "٢١/٠٩/٢٠٢٥ ١٧:٣٠"
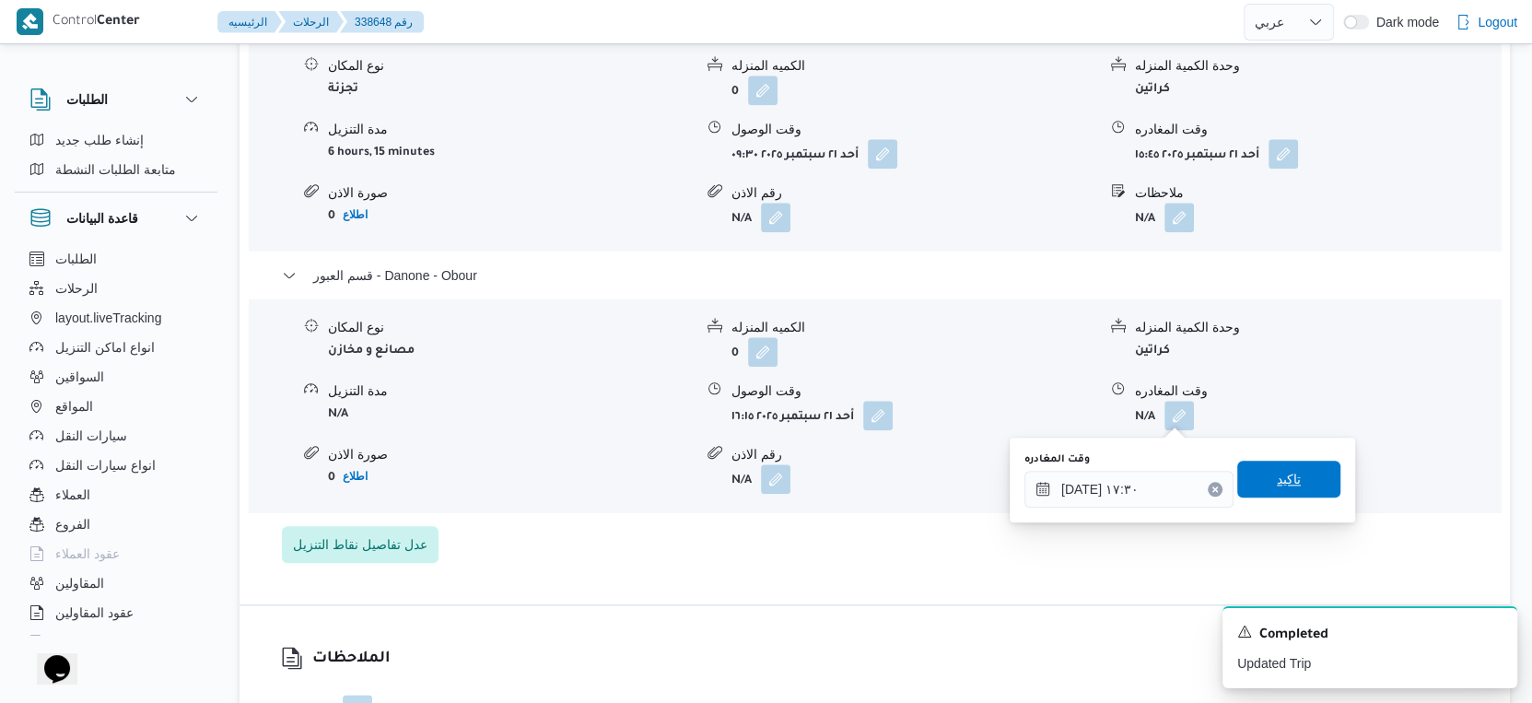
click at [1293, 473] on span "تاكيد" at bounding box center [1288, 479] width 103 height 37
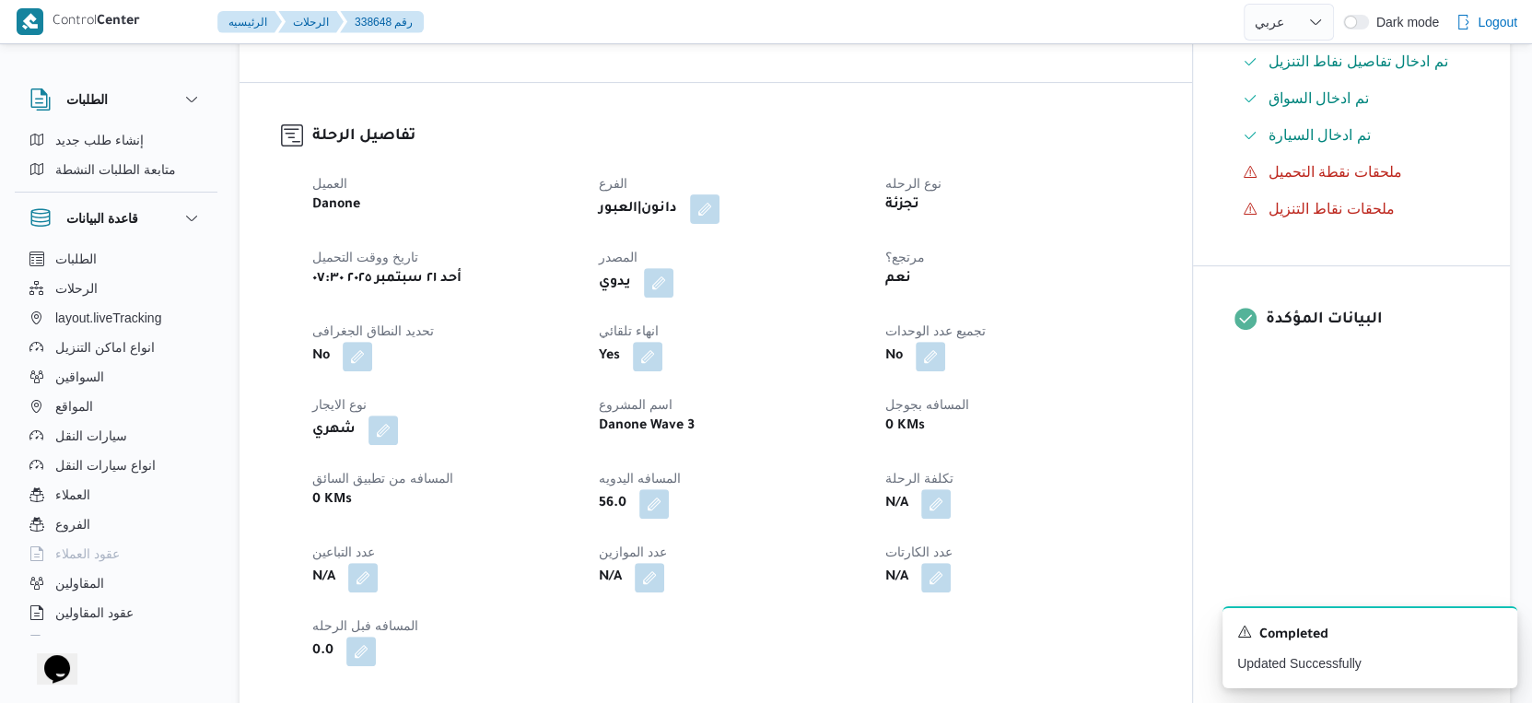
scroll to position [0, 0]
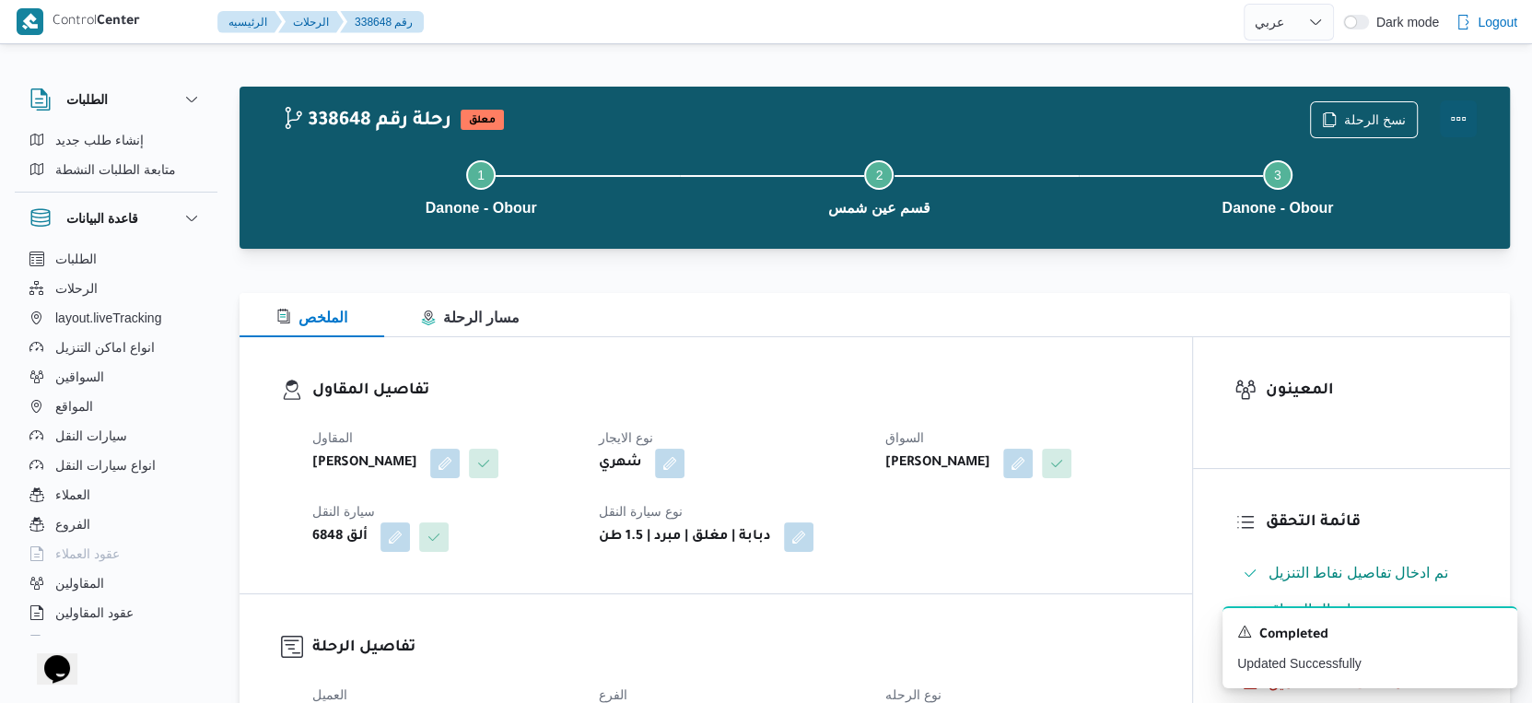
click at [1462, 113] on button "Actions" at bounding box center [1458, 118] width 37 height 37
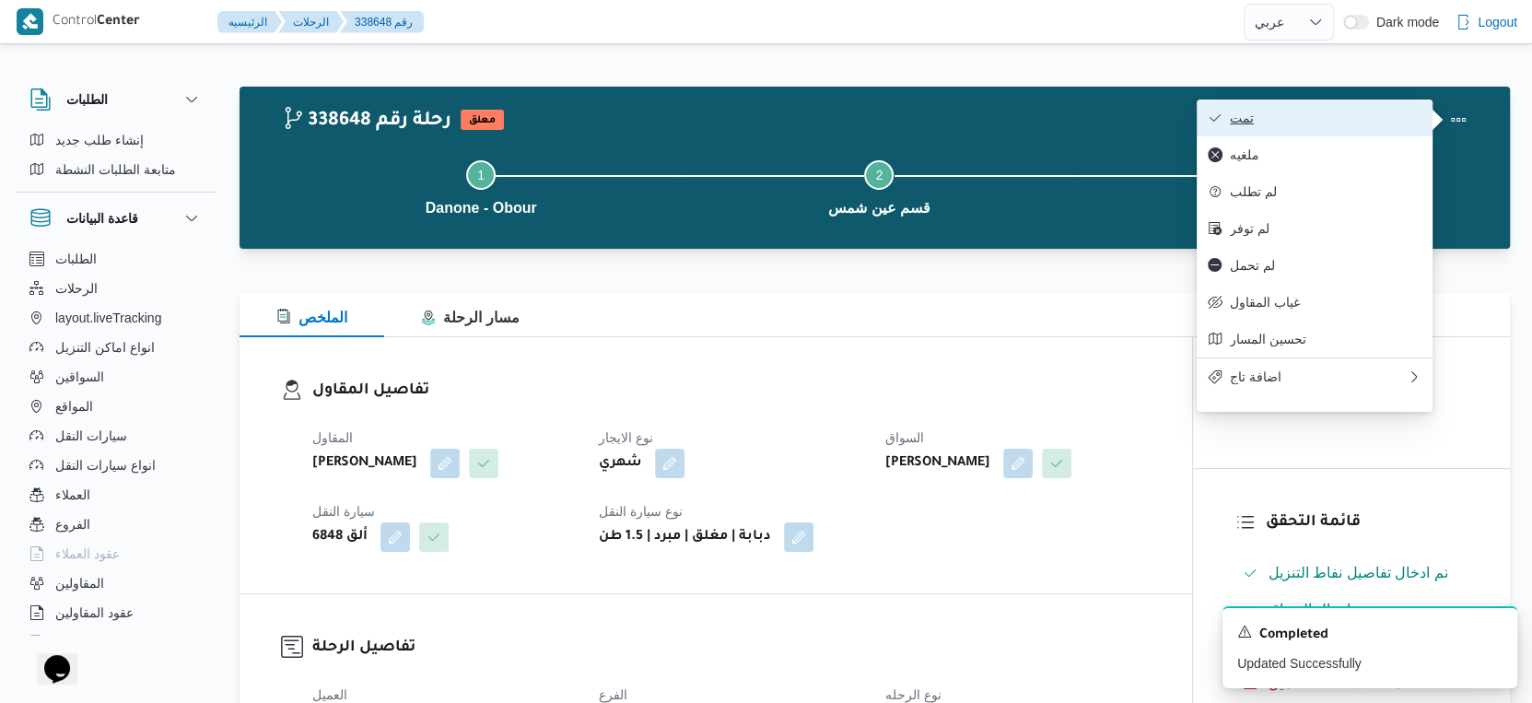
click at [1332, 120] on span "تمت" at bounding box center [1326, 118] width 192 height 15
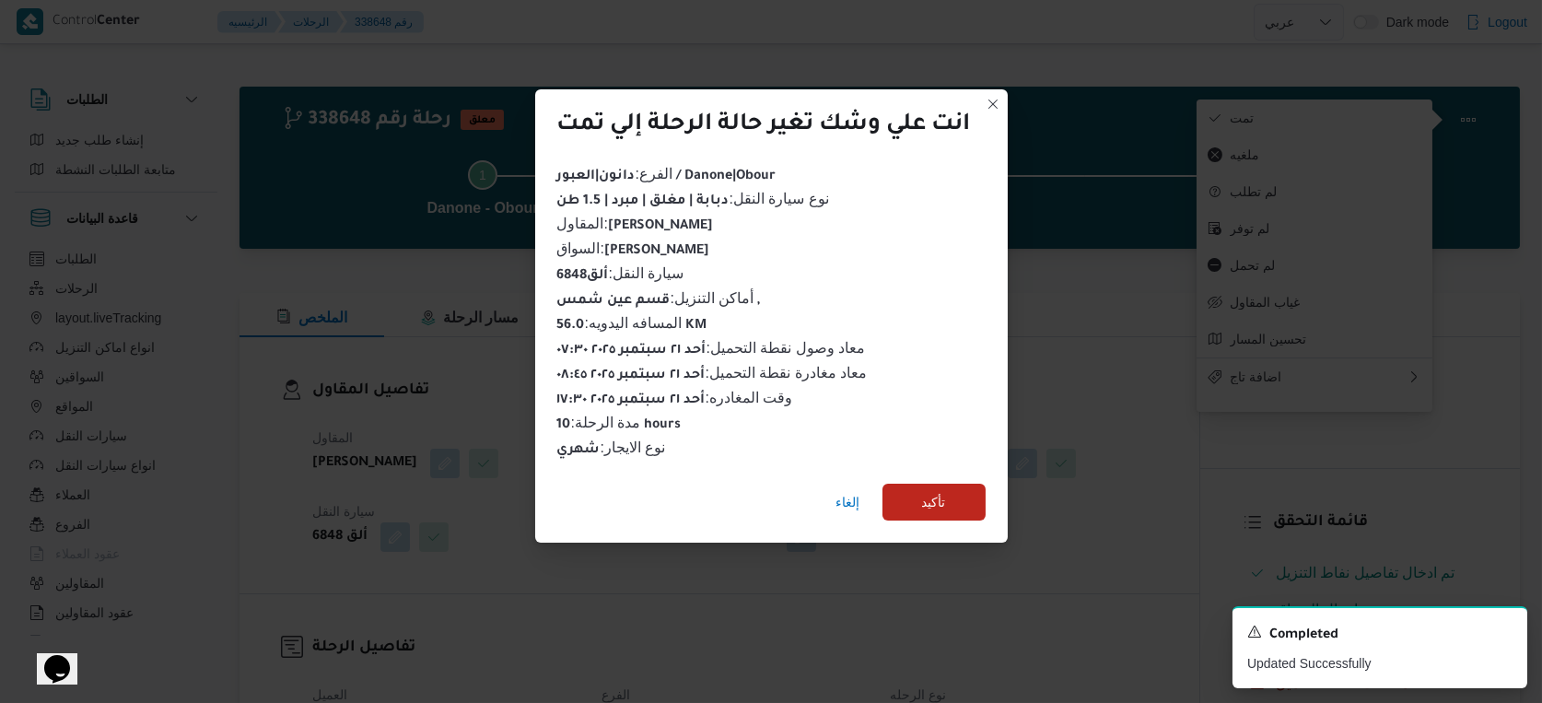
click at [930, 543] on div "انت علي وشك تغير حالة الرحلة إلي تمت الفرع : دانون|العبور / Danone|Obour نوع سي…" at bounding box center [771, 351] width 1542 height 703
click at [936, 504] on span "تأكيد" at bounding box center [934, 501] width 24 height 22
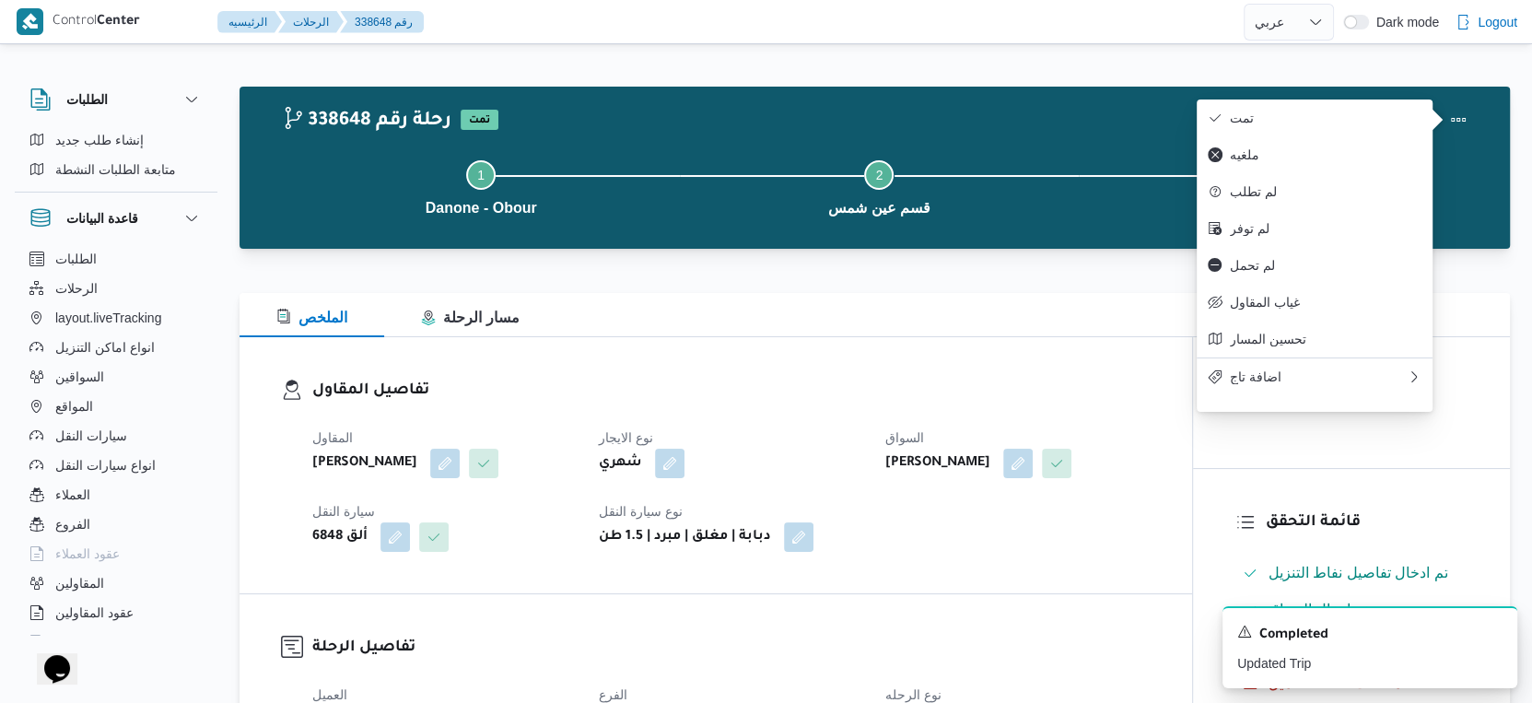
click at [719, 363] on div "تفاصيل المقاول المقاول ابوزيد محمد ابوزيد سيد نوع الايجار شهري السواق ابوزيد مح…" at bounding box center [716, 465] width 952 height 256
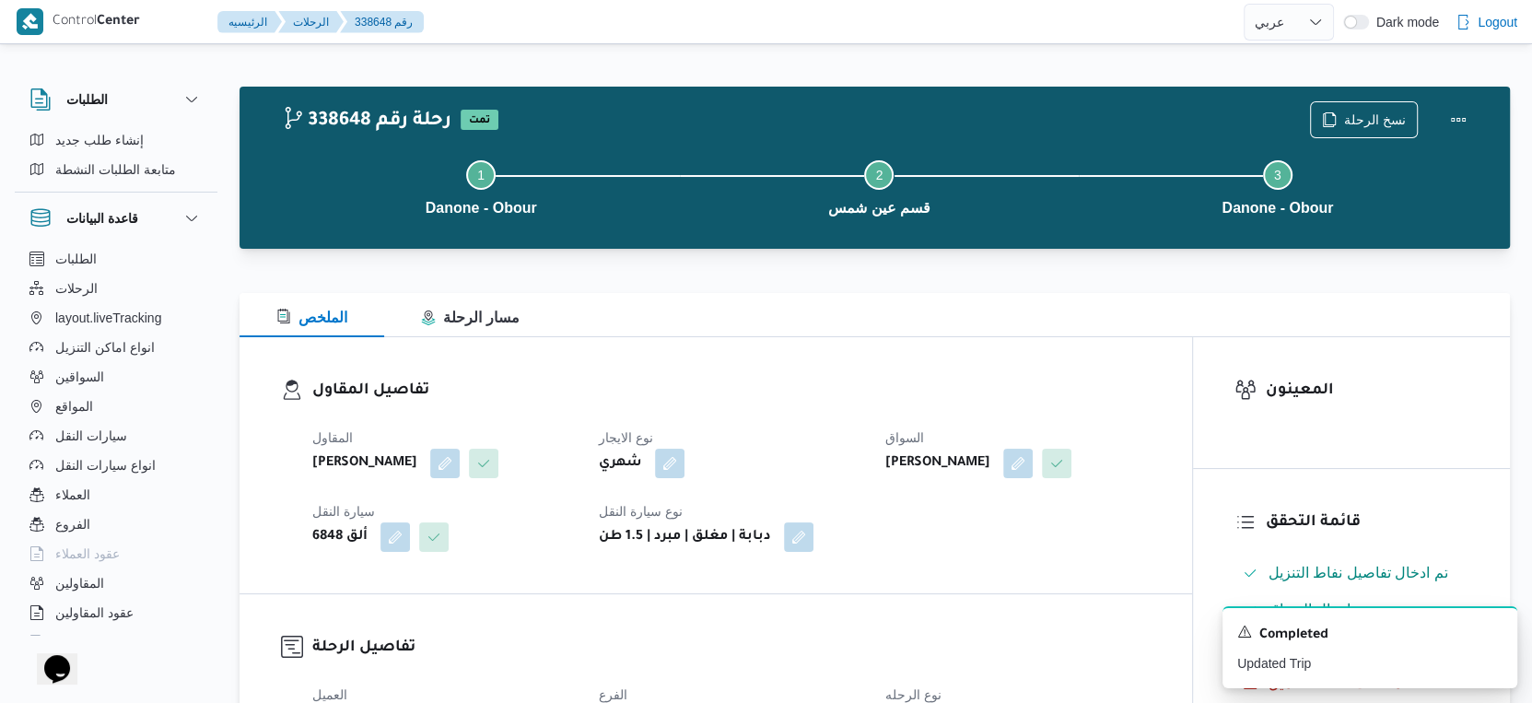
scroll to position [717, 0]
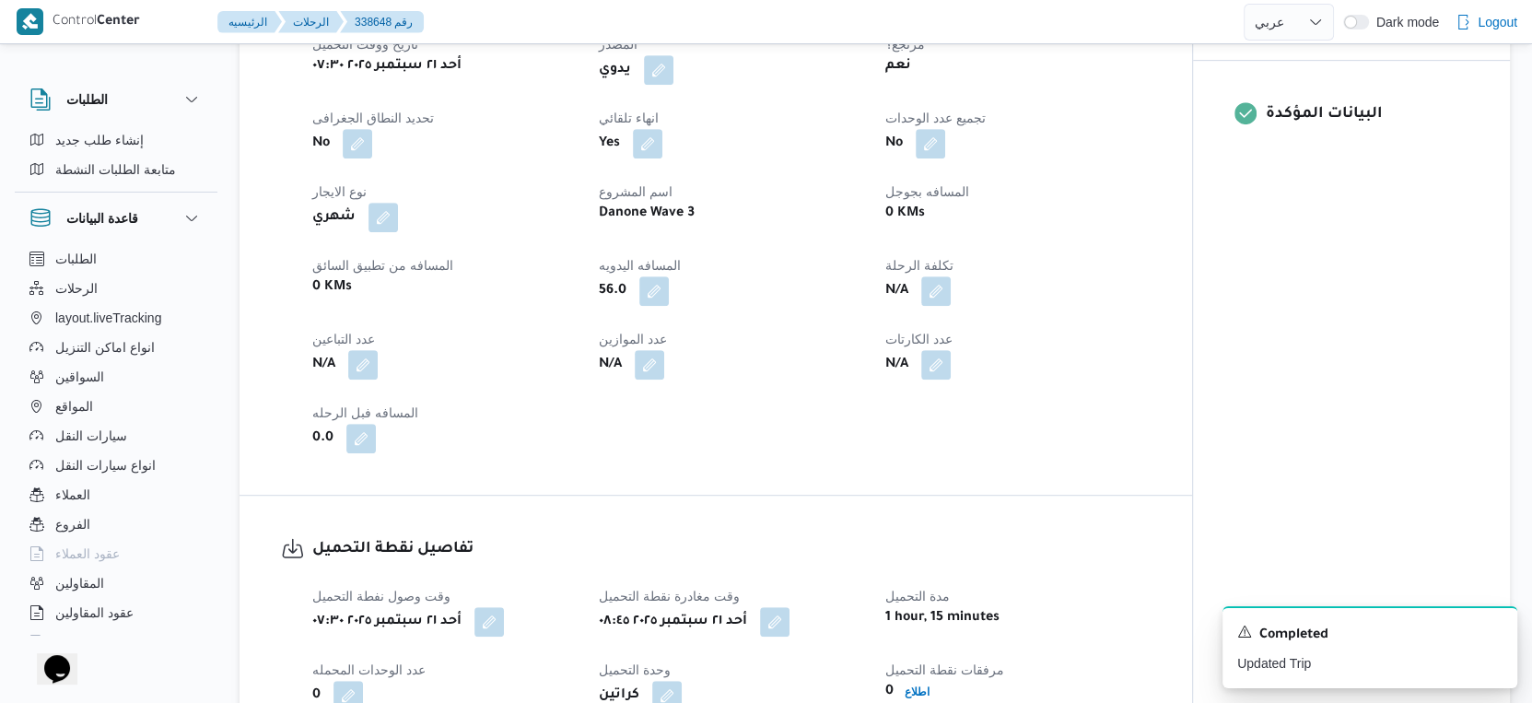
select select "ar"
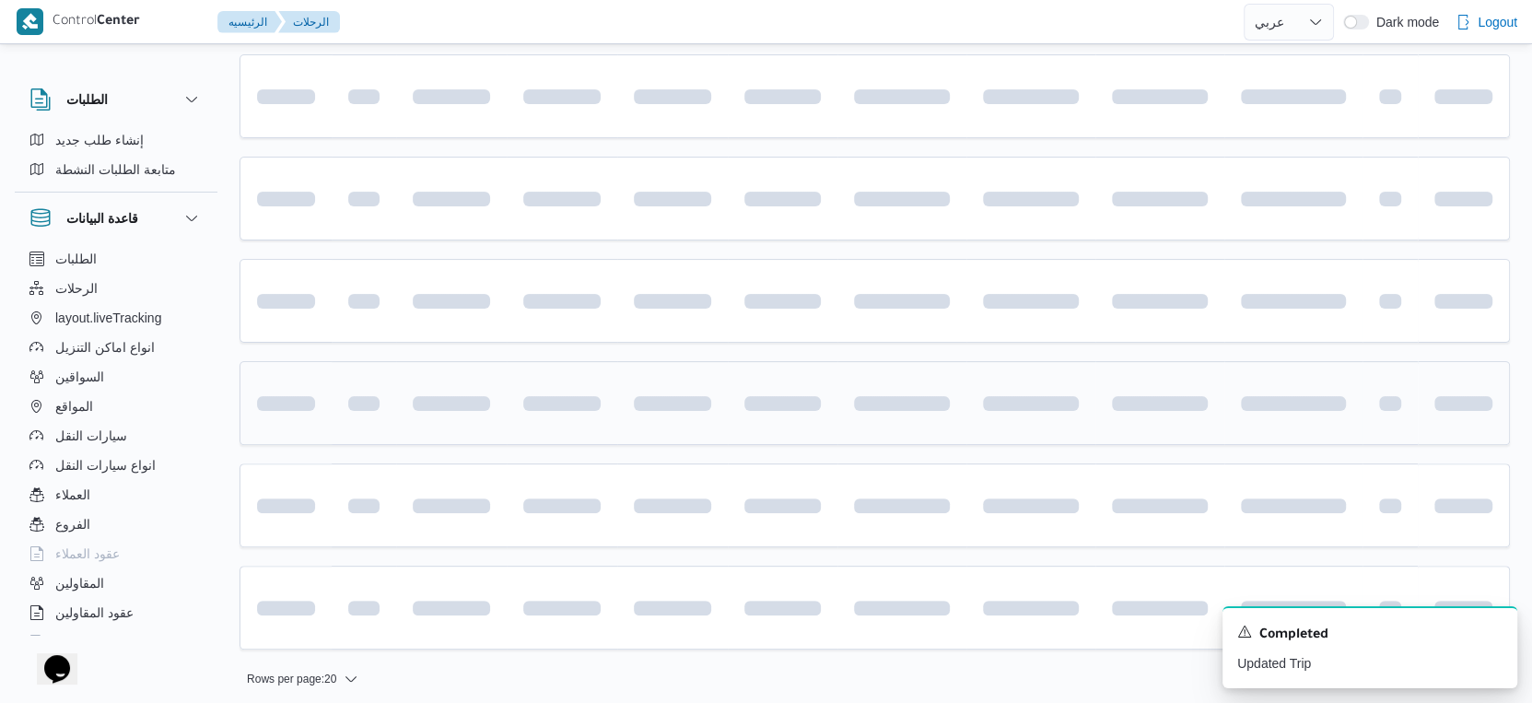
scroll to position [638, 0]
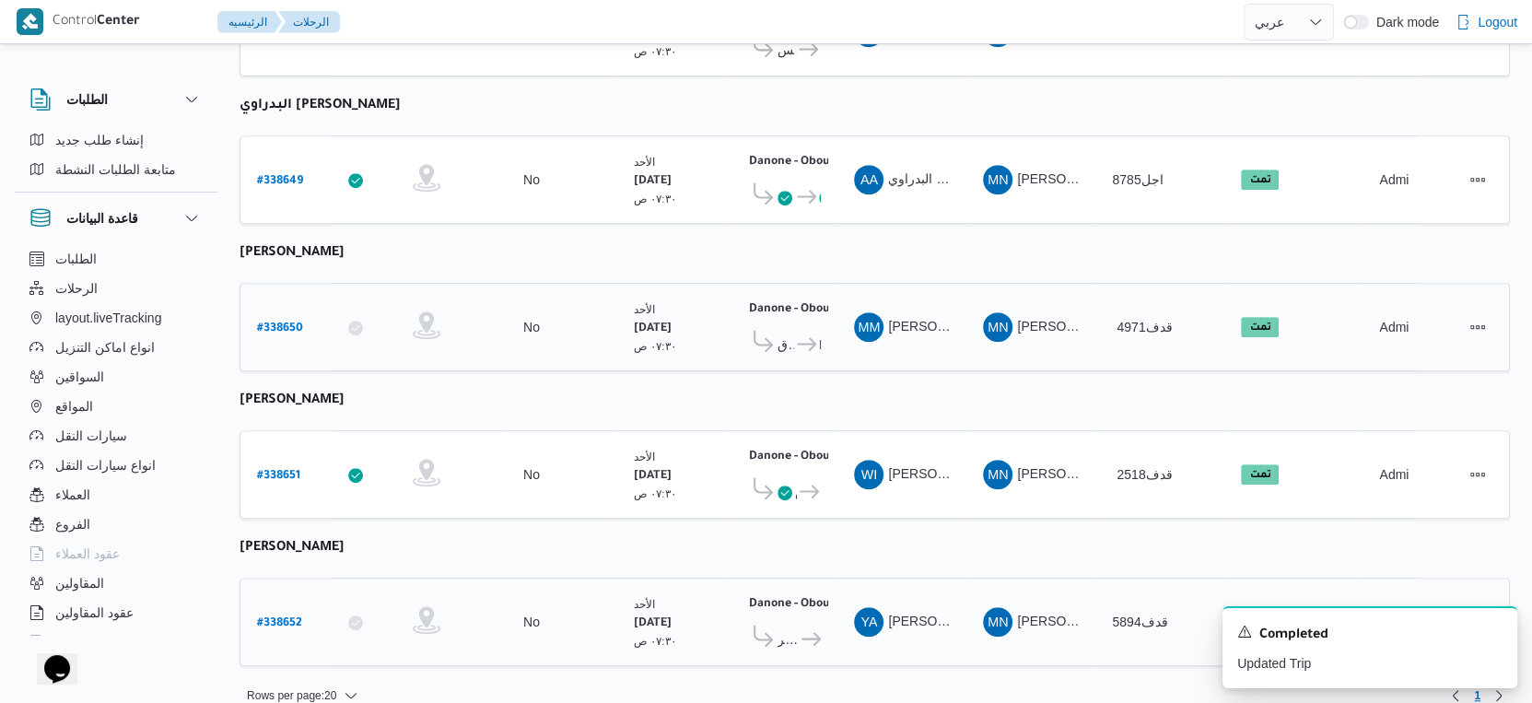
click at [281, 617] on b "# 338652" at bounding box center [279, 623] width 45 height 13
select select "ar"
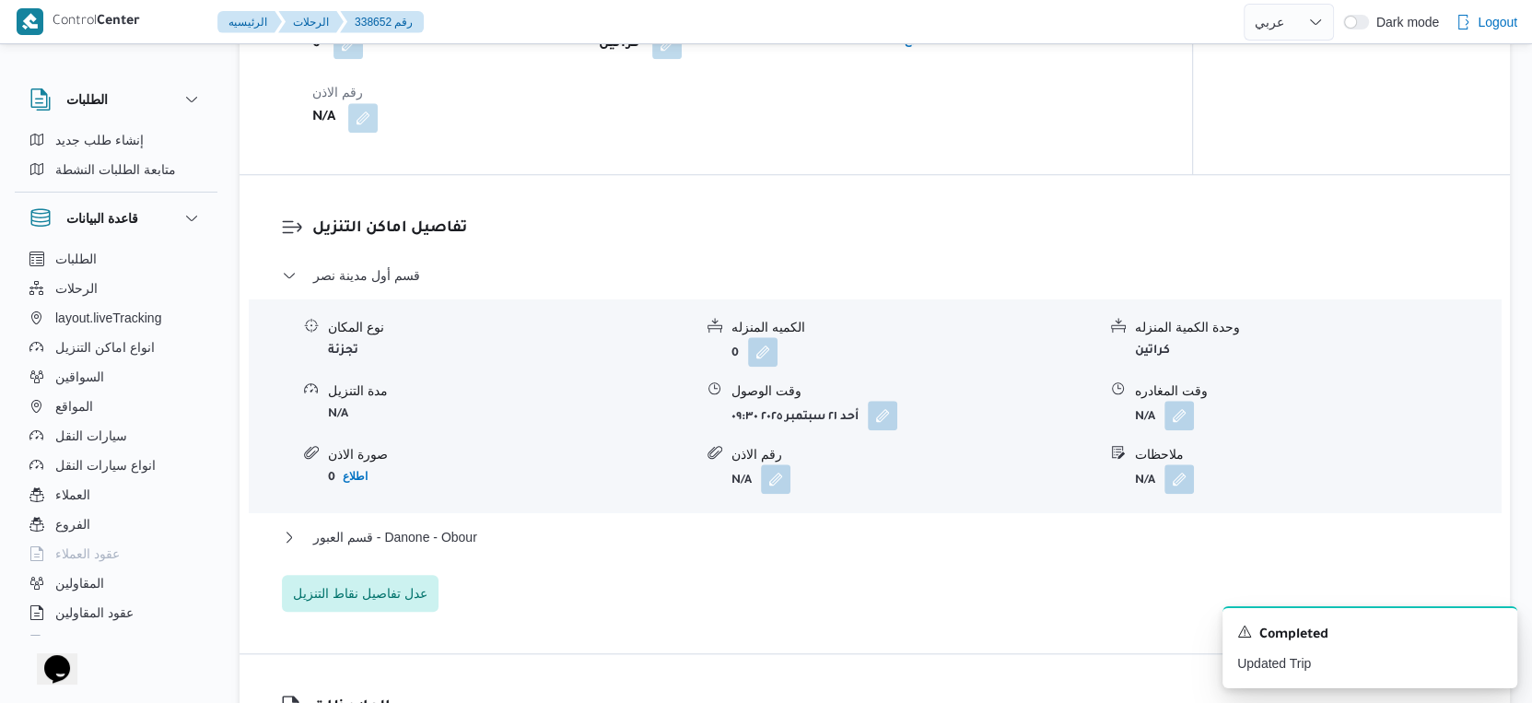
scroll to position [1637, 0]
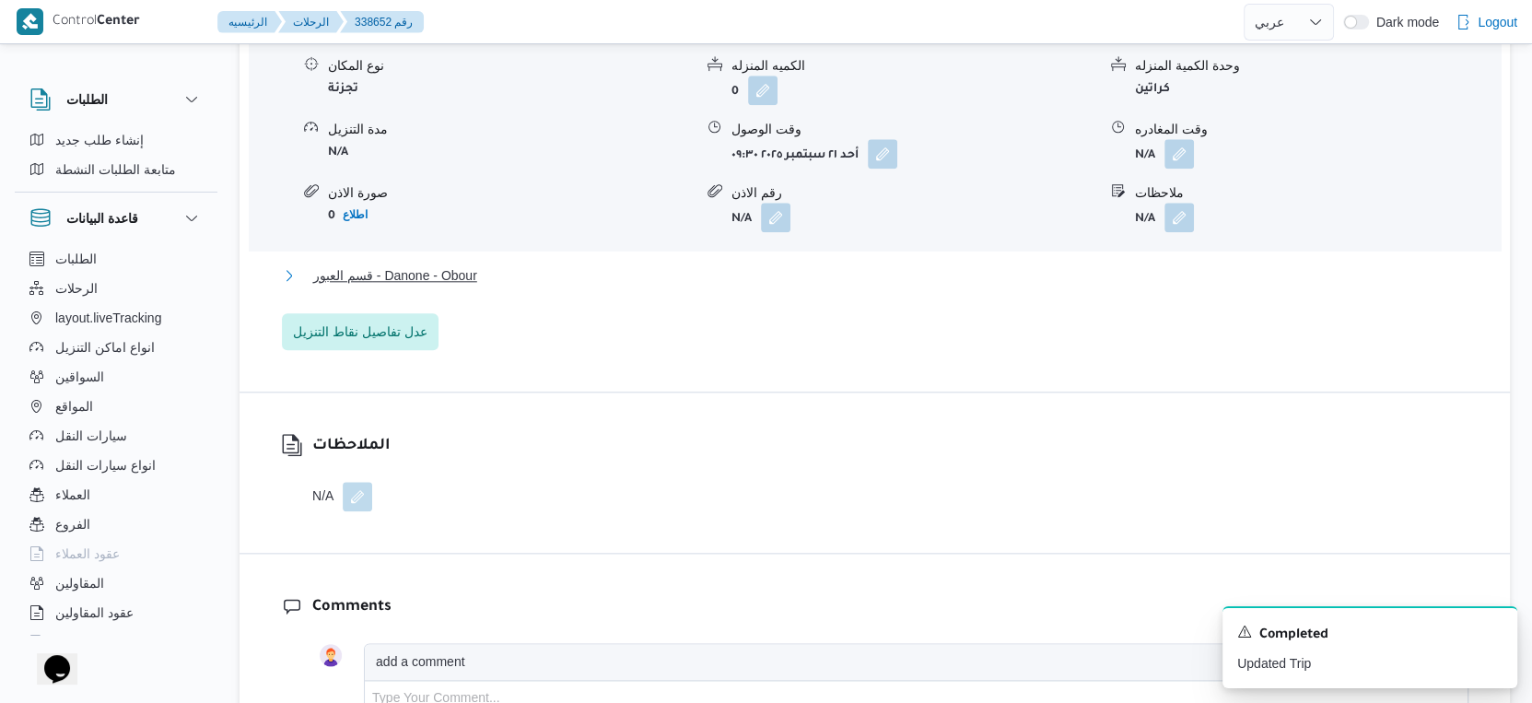
click at [485, 286] on button "قسم العبور - Danone - Obour" at bounding box center [875, 275] width 1186 height 22
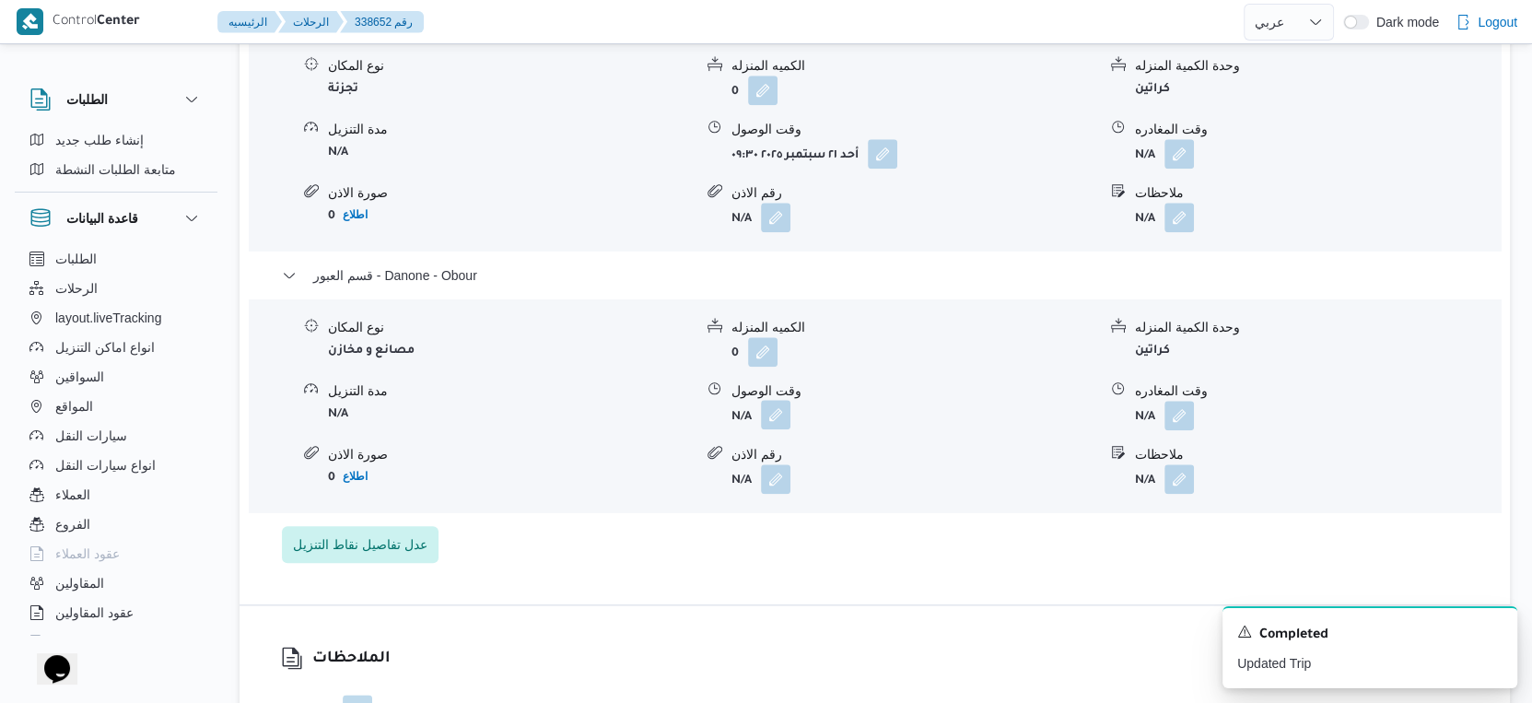
click at [774, 429] on button "button" at bounding box center [775, 414] width 29 height 29
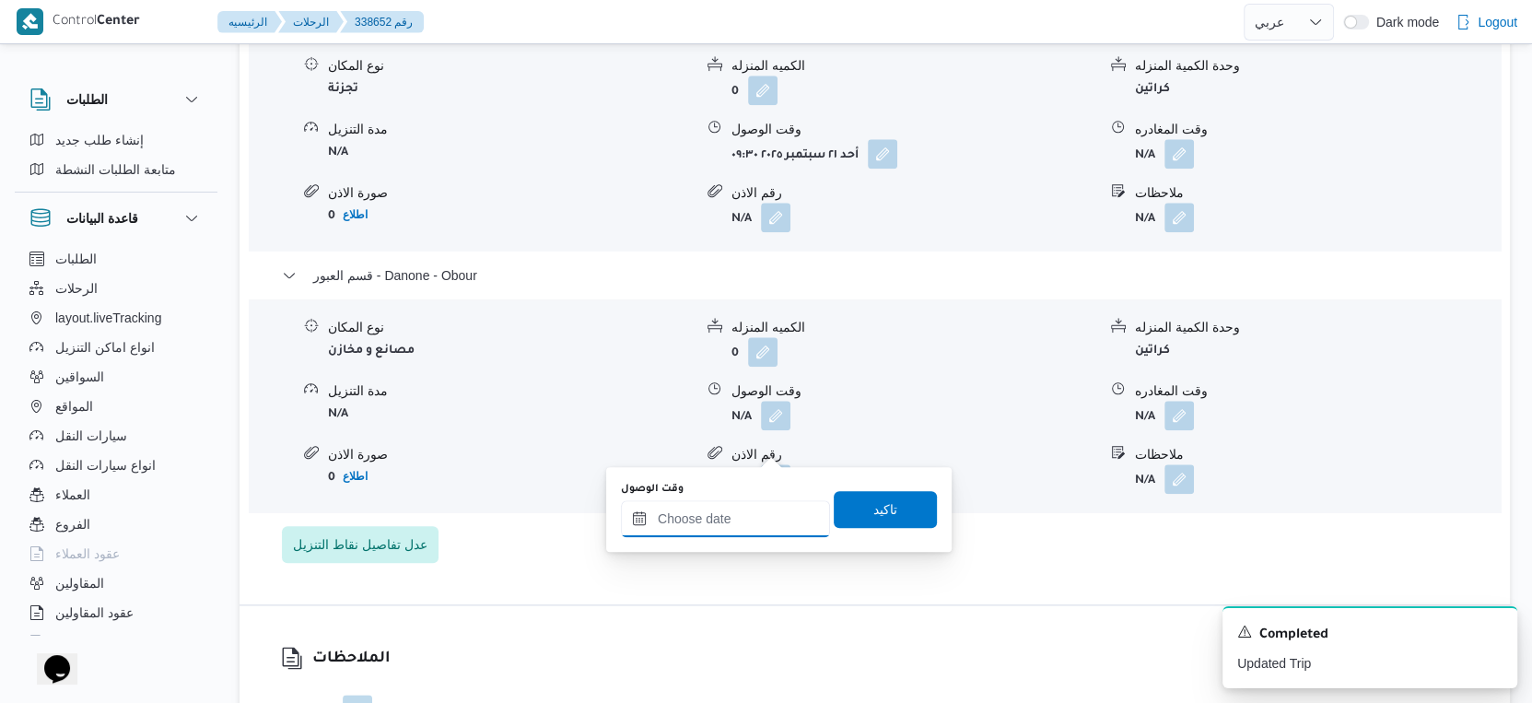
click at [747, 519] on input "وقت الوصول" at bounding box center [725, 518] width 209 height 37
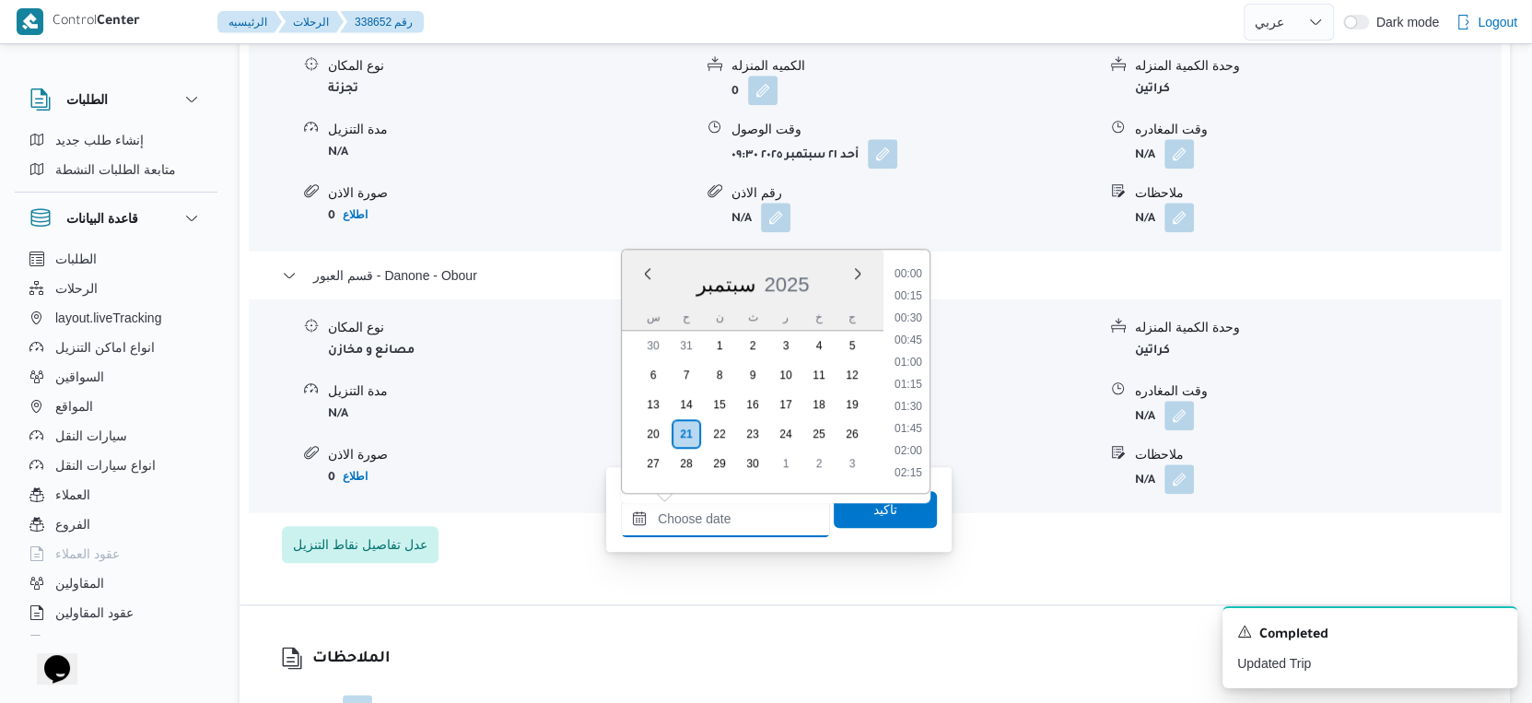
scroll to position [1456, 0]
click at [913, 316] on li "17:00" at bounding box center [908, 320] width 42 height 18
type input "٢١/٠٩/٢٠٢٥ ١٧:٠٠"
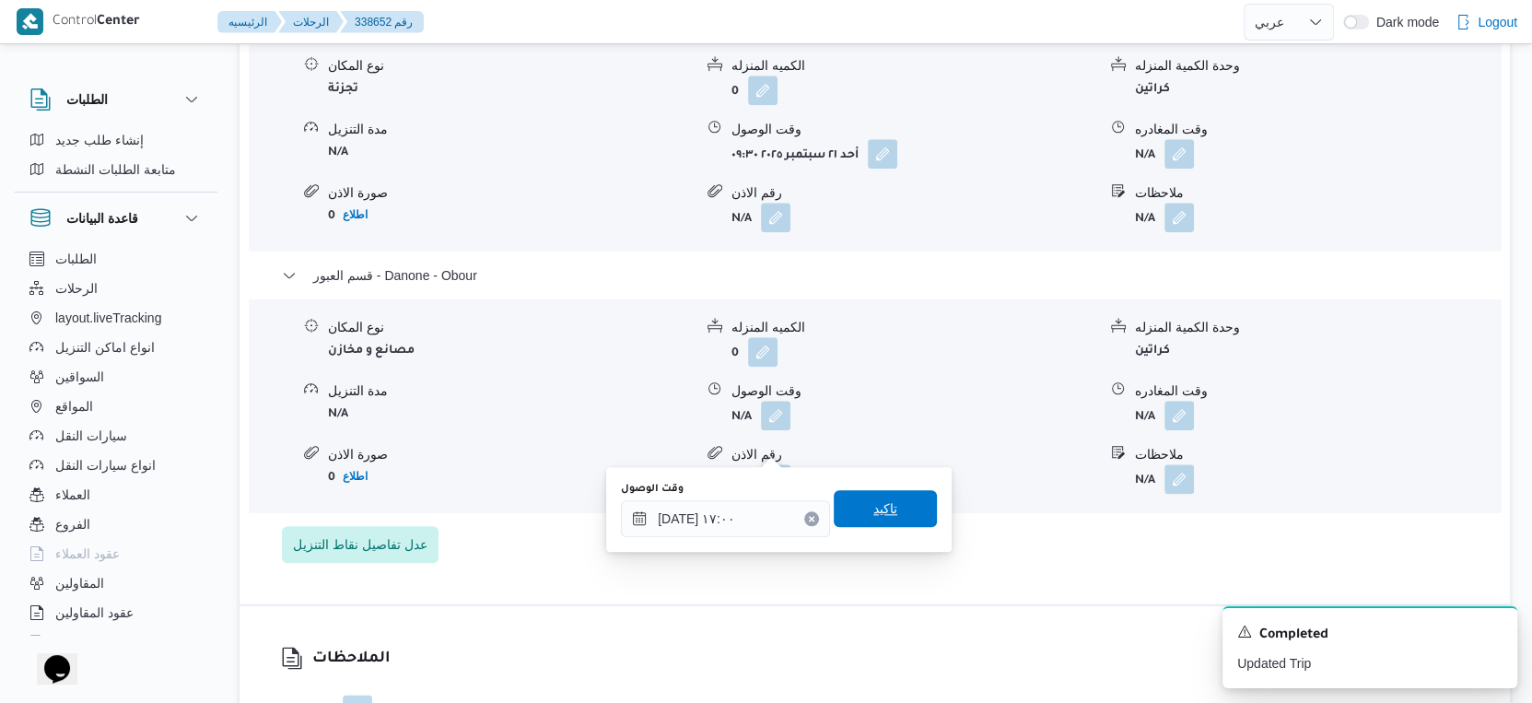
click at [898, 500] on span "تاكيد" at bounding box center [885, 508] width 103 height 37
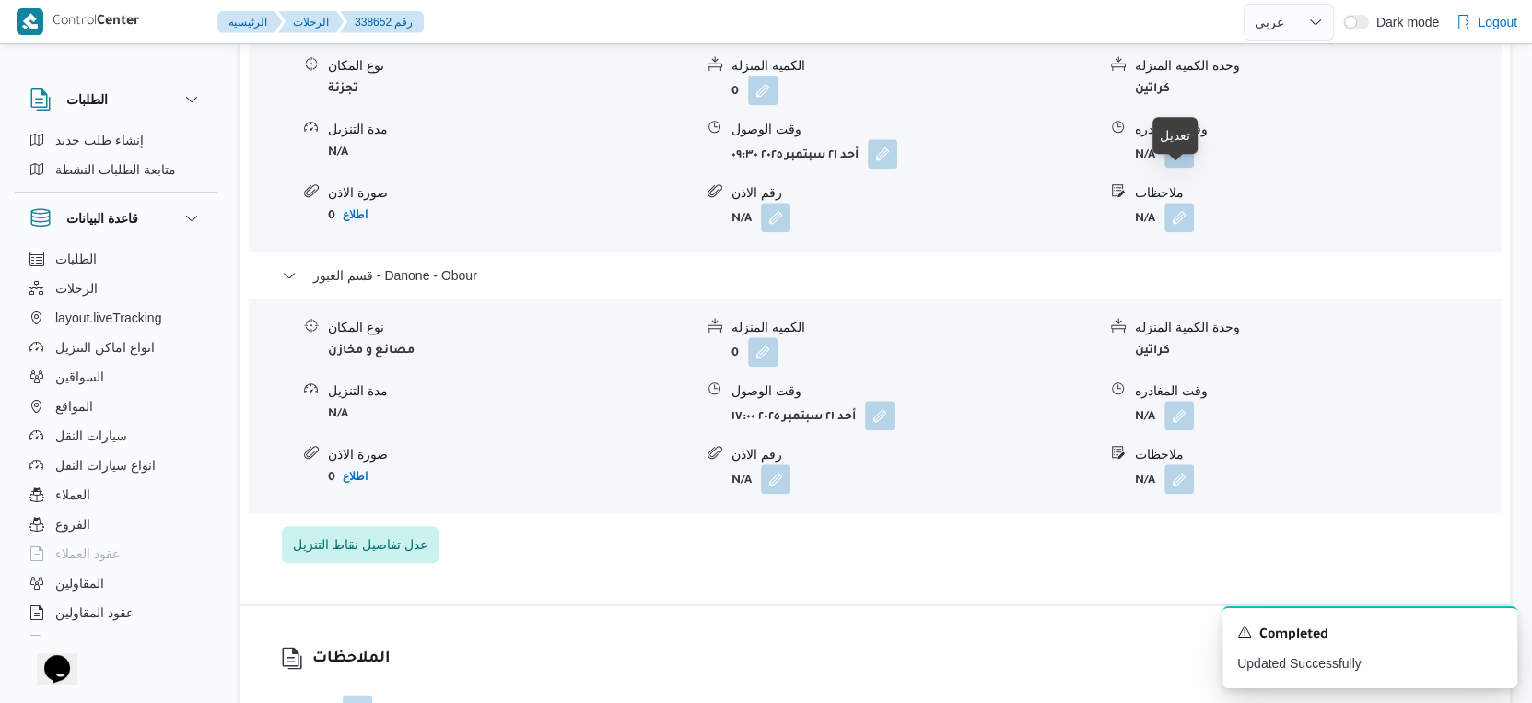
click at [1183, 168] on button "button" at bounding box center [1178, 152] width 29 height 29
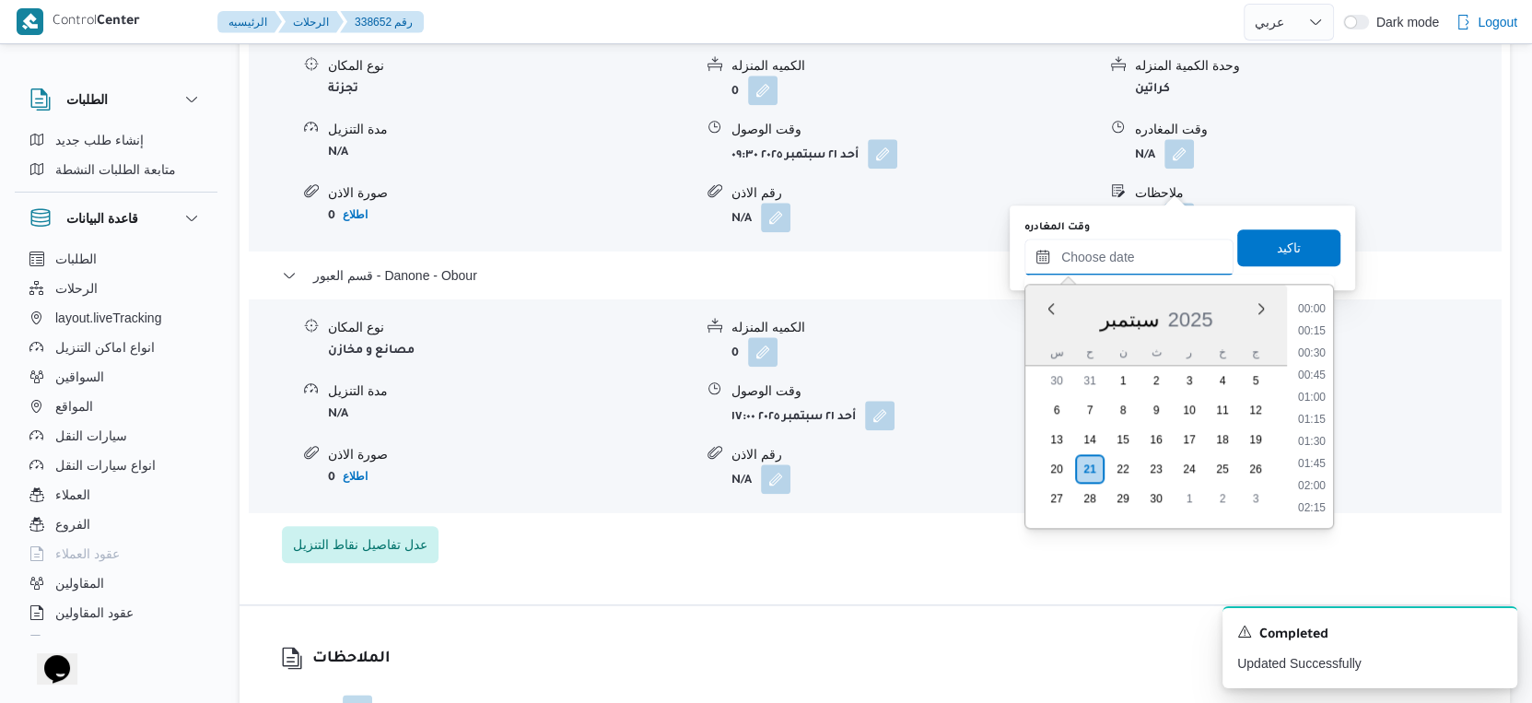
drag, startPoint x: 1155, startPoint y: 249, endPoint x: 1166, endPoint y: 273, distance: 26.4
click at [1155, 249] on input "وقت المغادره" at bounding box center [1128, 257] width 209 height 37
click at [1305, 310] on li "16:30" at bounding box center [1312, 311] width 42 height 18
type input "[DATE] ١٦:٣٠"
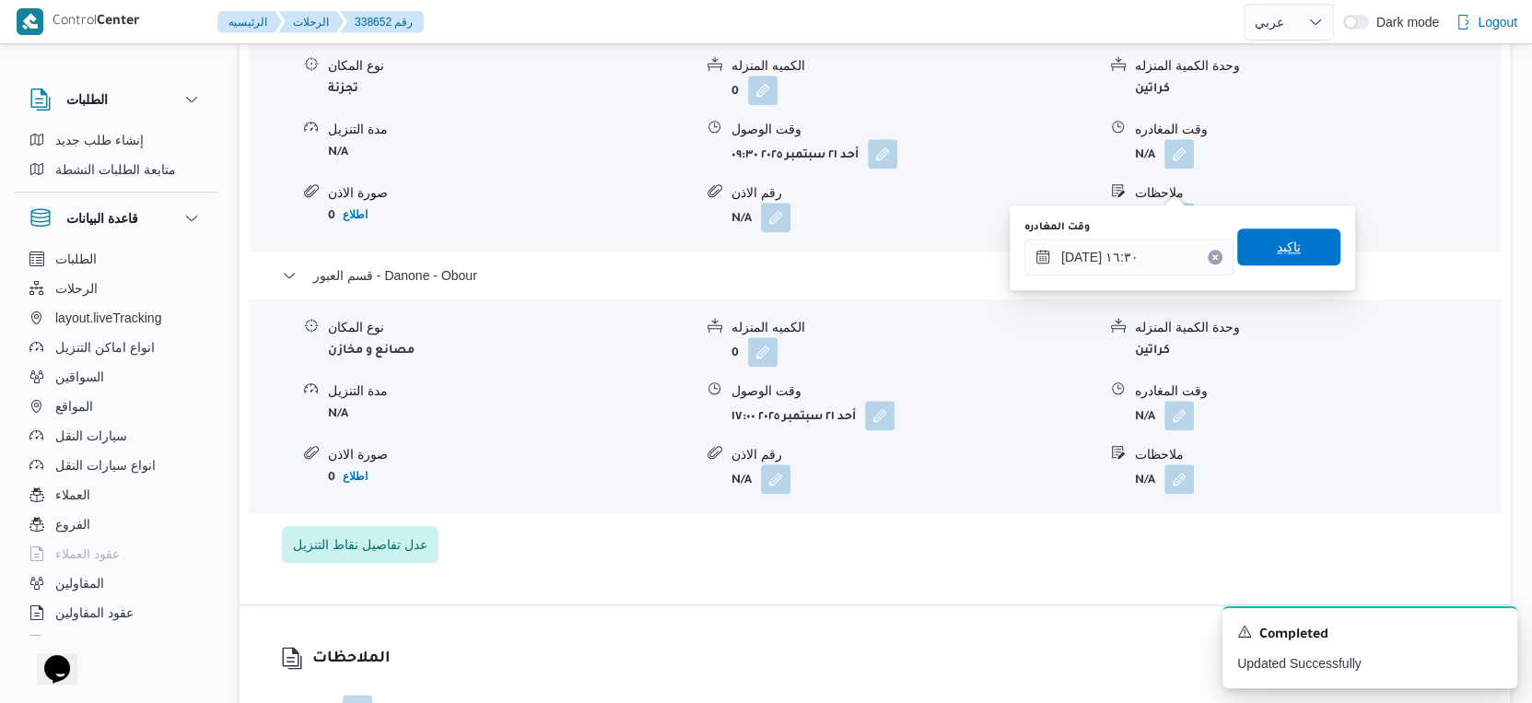
click at [1298, 257] on span "تاكيد" at bounding box center [1288, 246] width 103 height 37
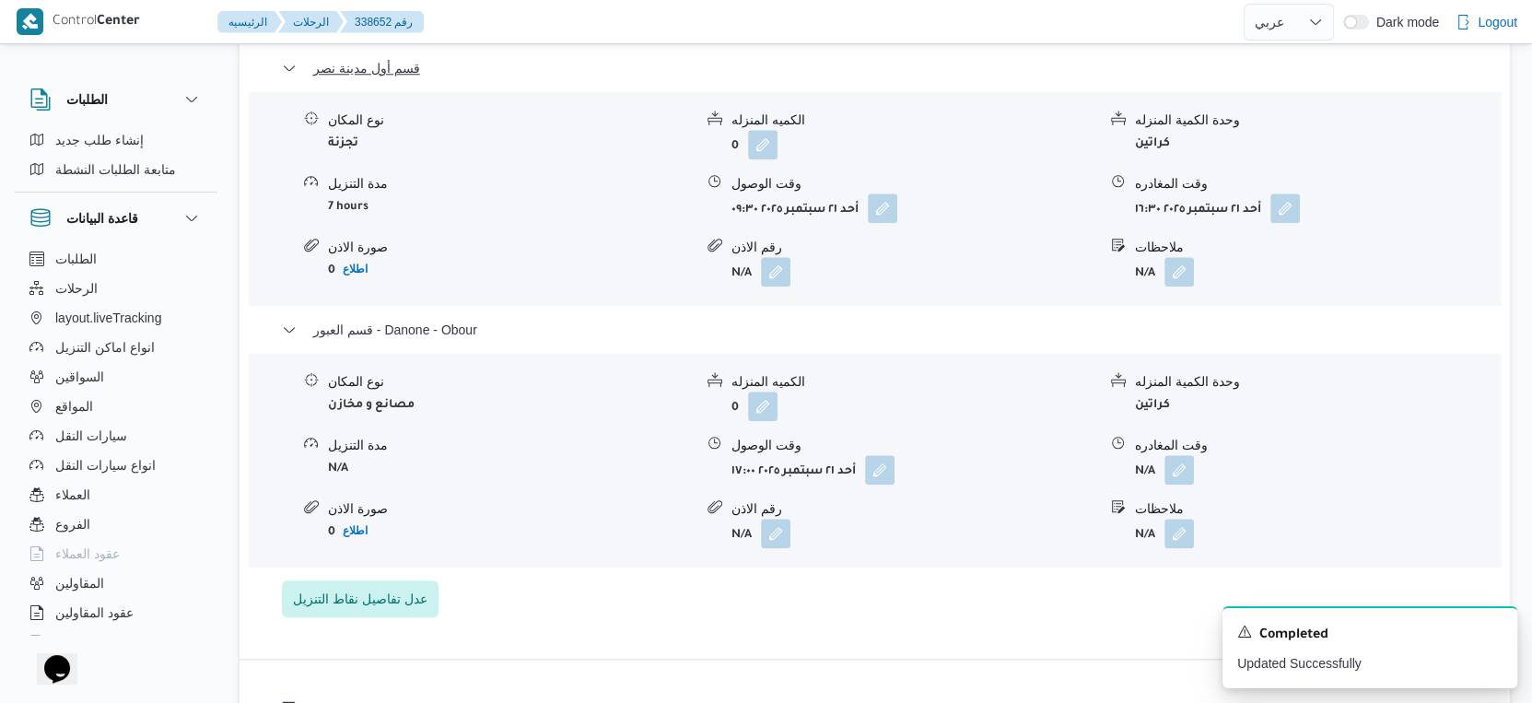
scroll to position [1536, 0]
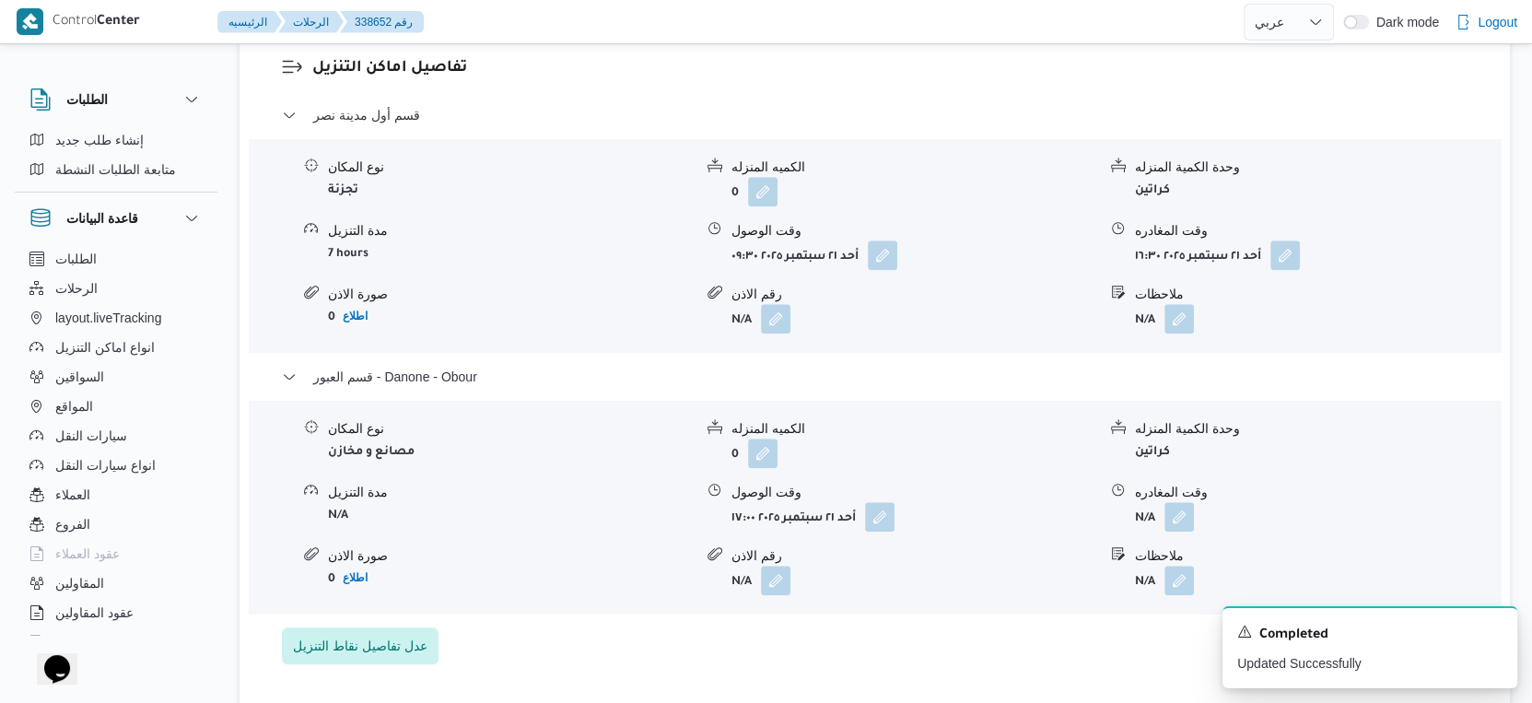
click at [911, 612] on div "نوع المكان مصانع و مخازن الكميه المنزله 0 وحدة الكمية المنزله كراتين مدة التنزي…" at bounding box center [874, 507] width 1267 height 209
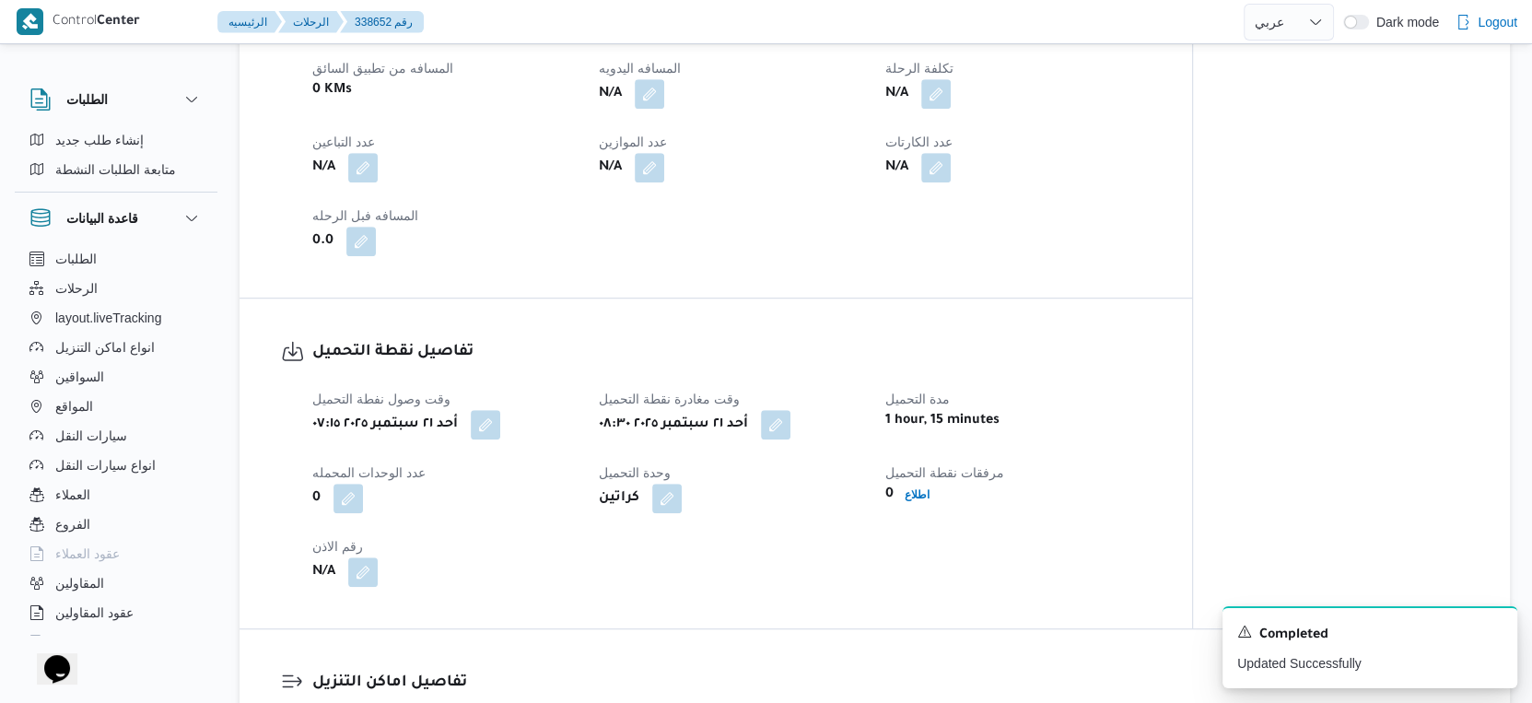
scroll to position [613, 0]
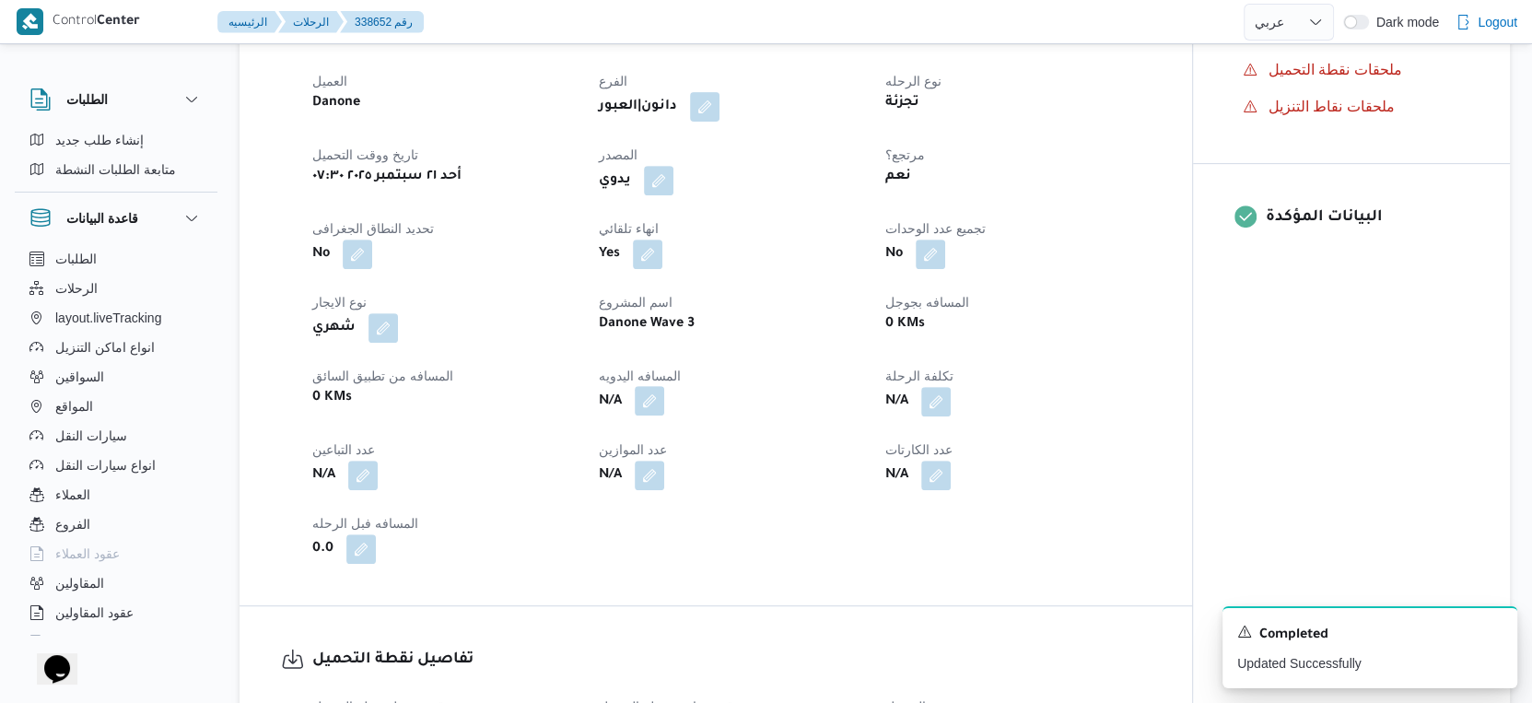
click at [650, 415] on button "button" at bounding box center [649, 400] width 29 height 29
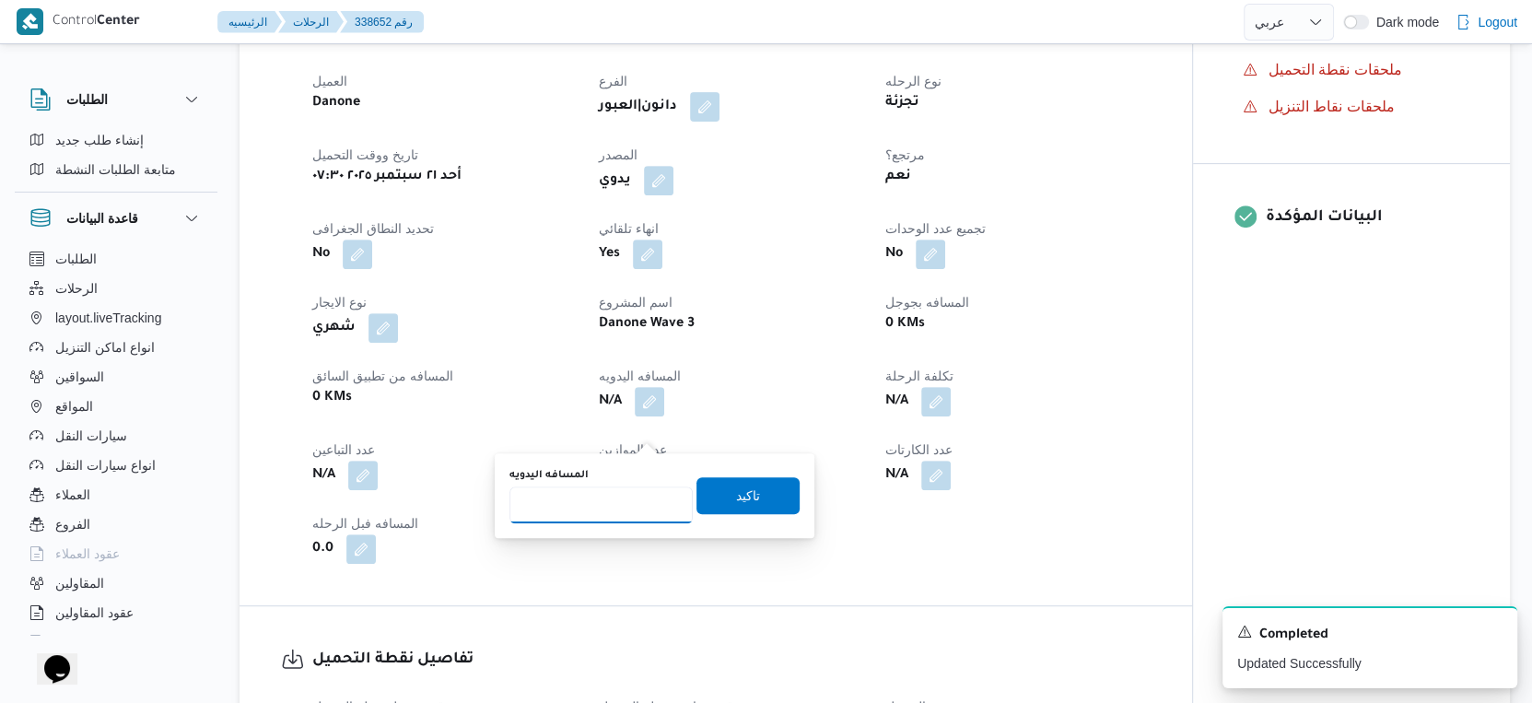
click at [600, 504] on input "المسافه اليدويه" at bounding box center [600, 504] width 183 height 37
type input "84"
click at [767, 498] on span "تاكيد" at bounding box center [747, 494] width 103 height 37
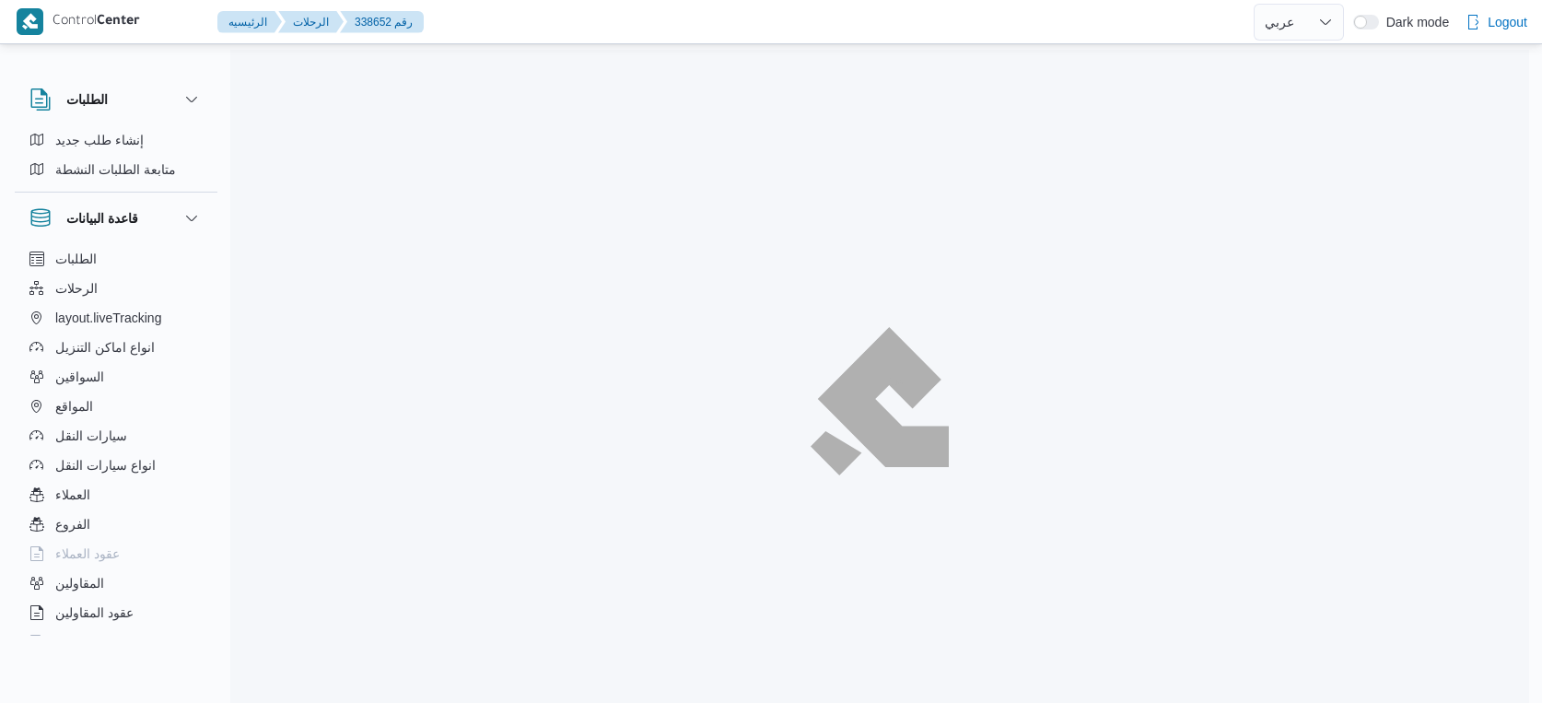
select select "ar"
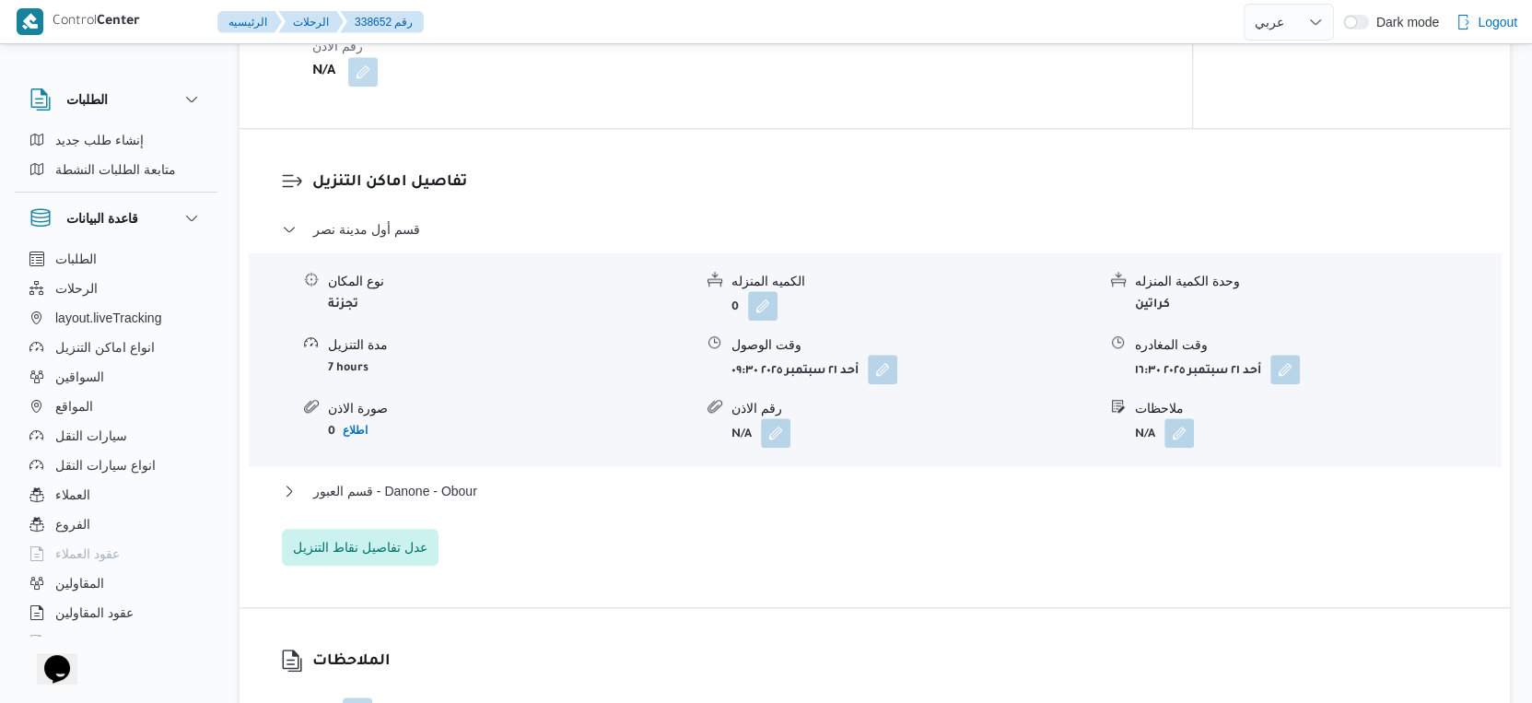
scroll to position [1482, 0]
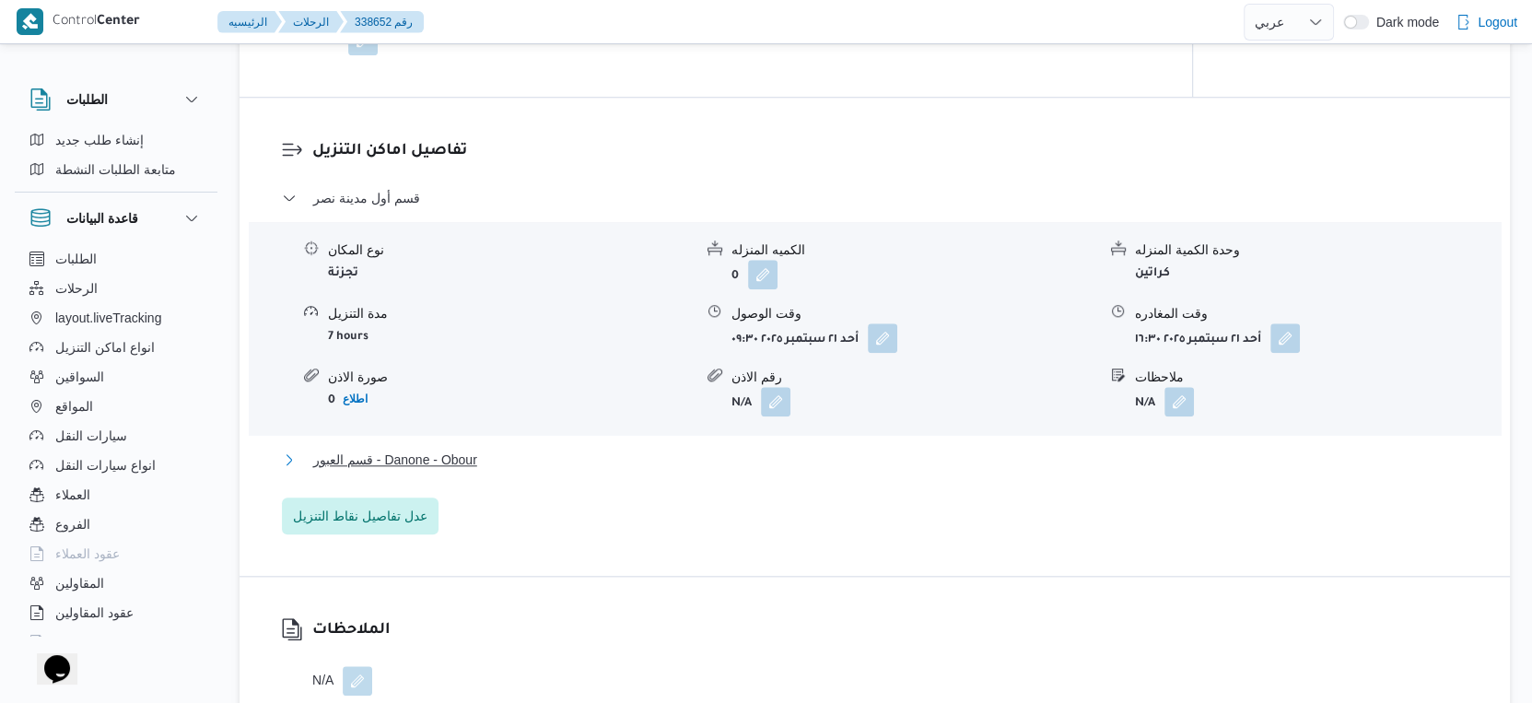
click at [507, 457] on button "قسم العبور - Danone - Obour" at bounding box center [875, 460] width 1186 height 22
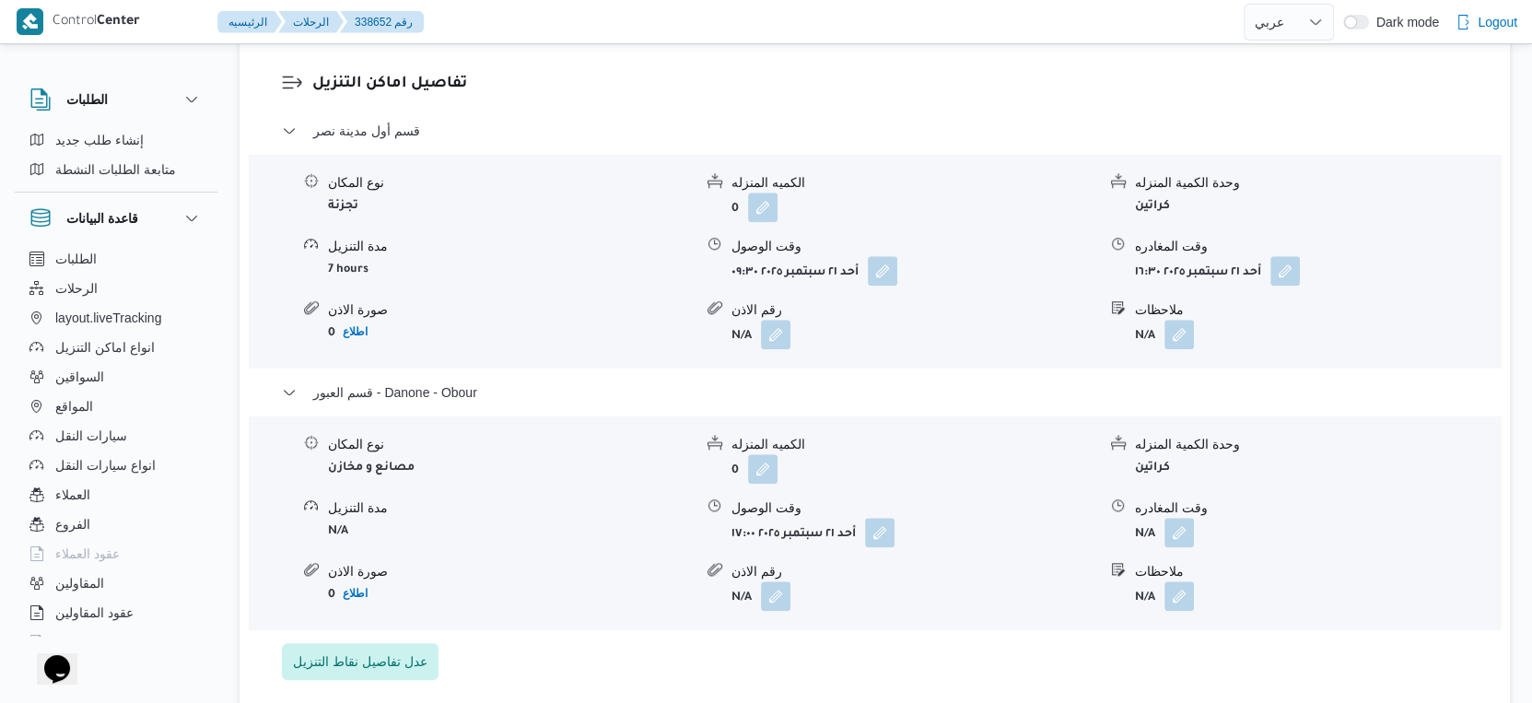
scroll to position [1585, 0]
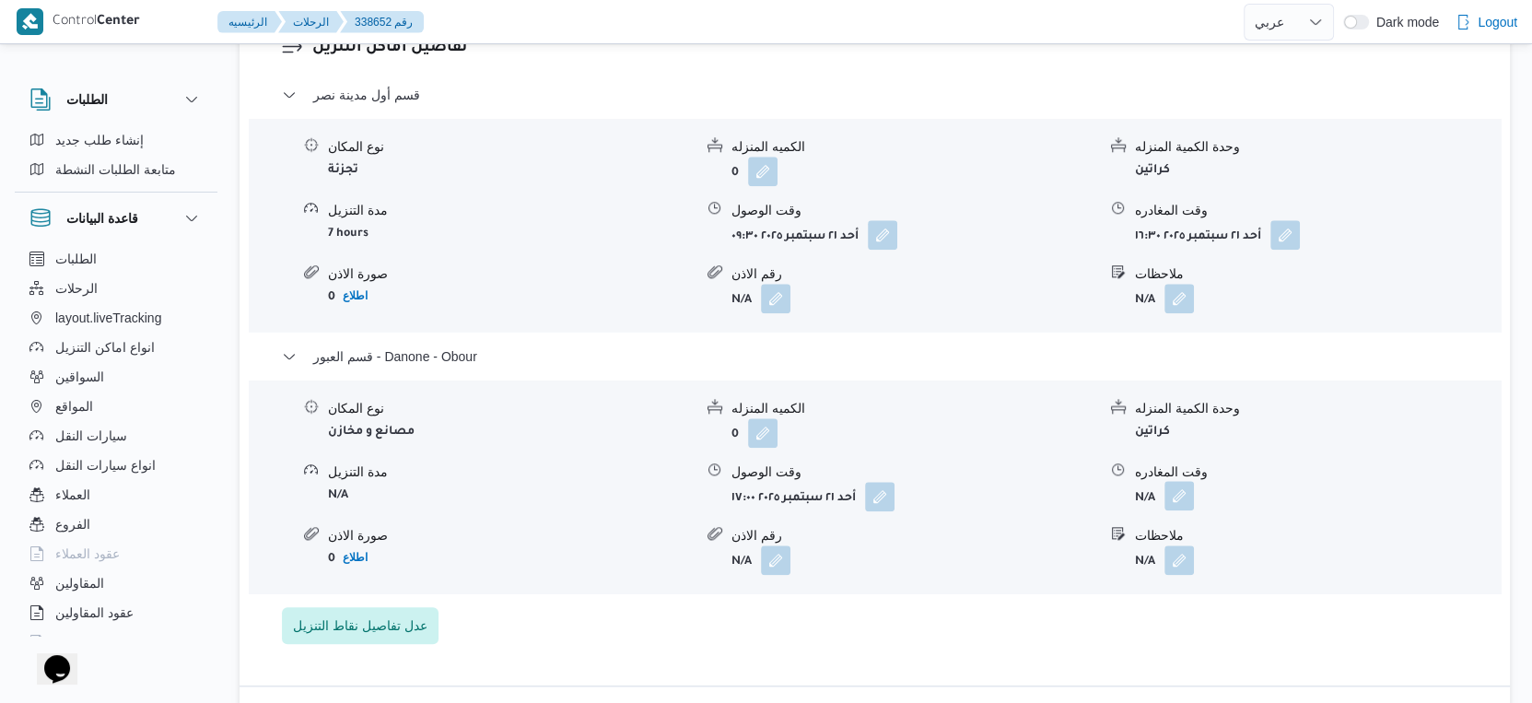
click at [1180, 497] on button "button" at bounding box center [1178, 495] width 29 height 29
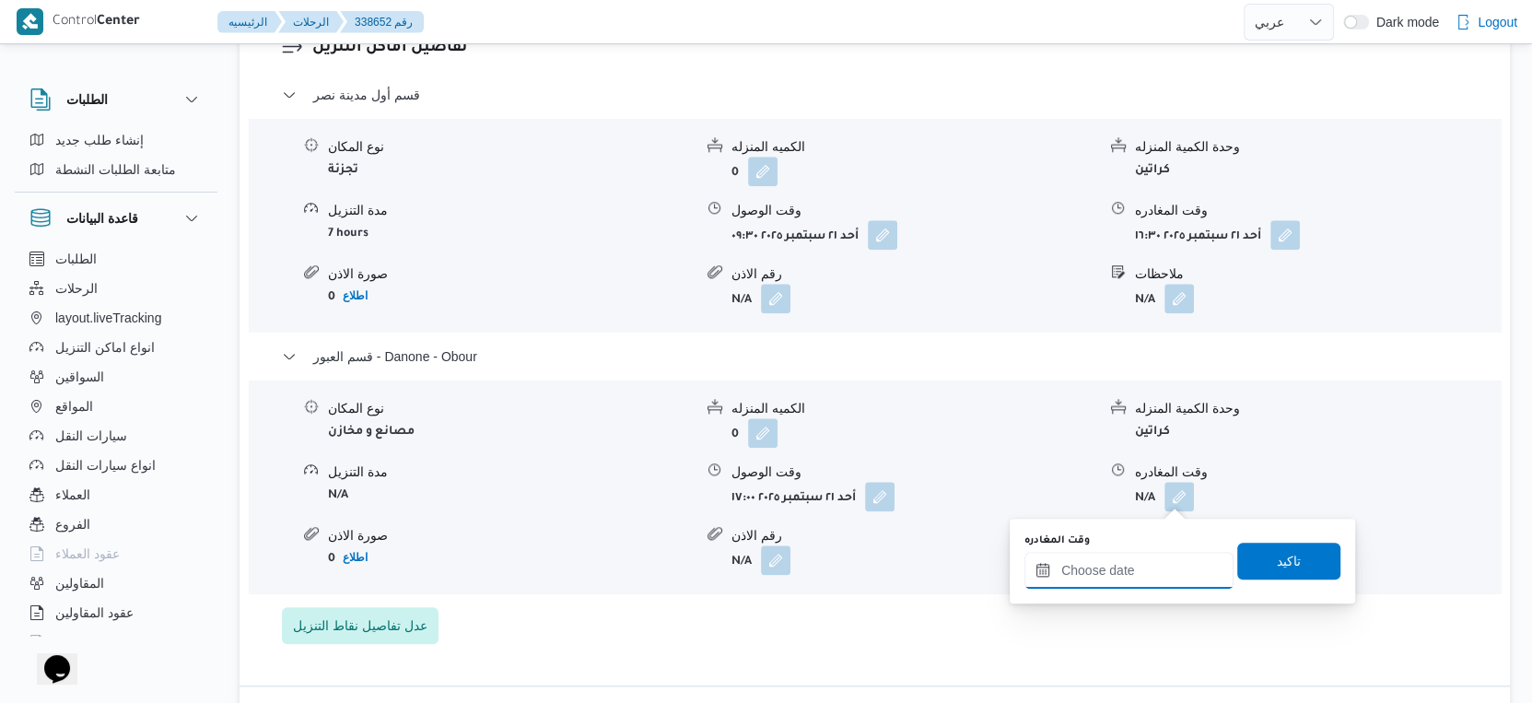
click at [1136, 567] on input "وقت المغادره" at bounding box center [1128, 570] width 209 height 37
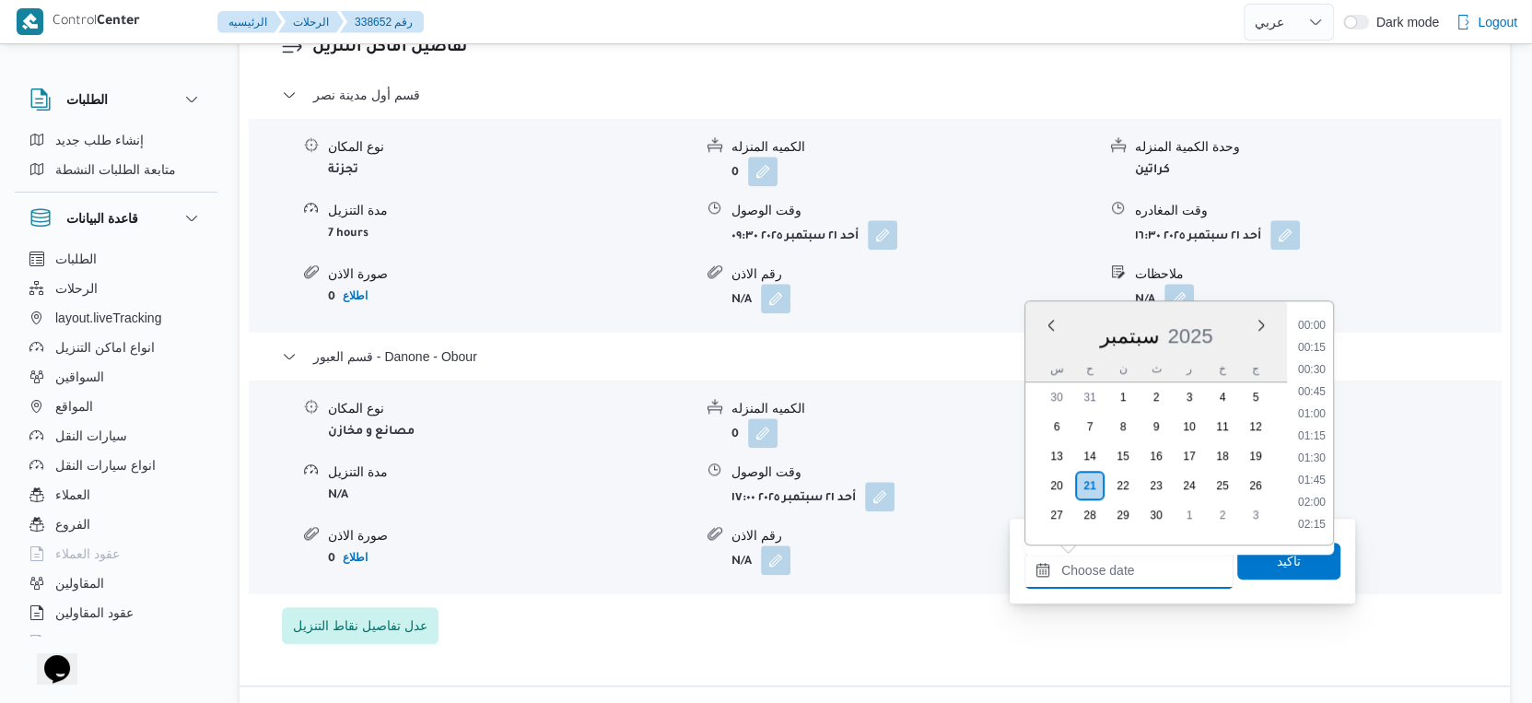
scroll to position [1456, 0]
click at [1316, 431] on li "17:45" at bounding box center [1312, 438] width 42 height 18
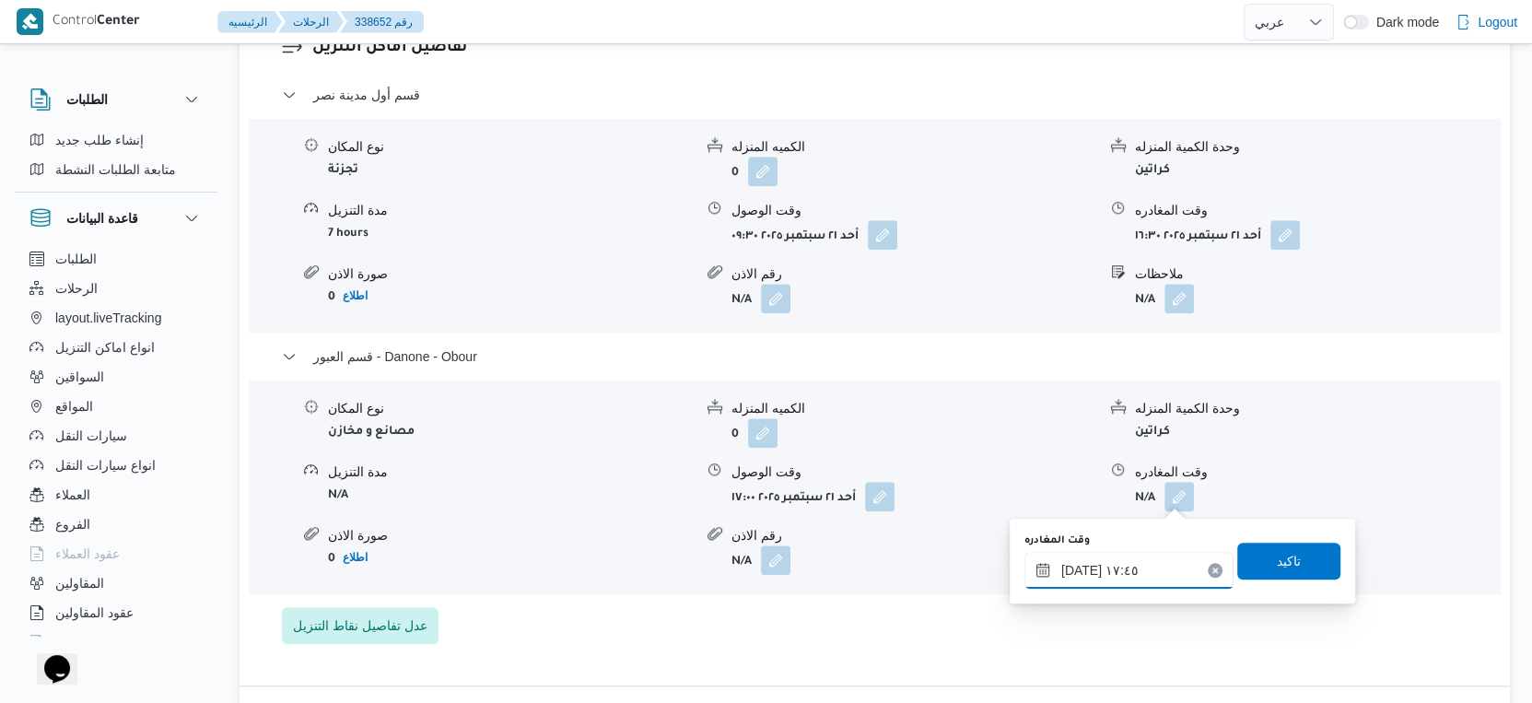
click at [1077, 570] on input "٢١/٠٩/٢٠٢٥ ١٧:٤٥" at bounding box center [1128, 570] width 209 height 37
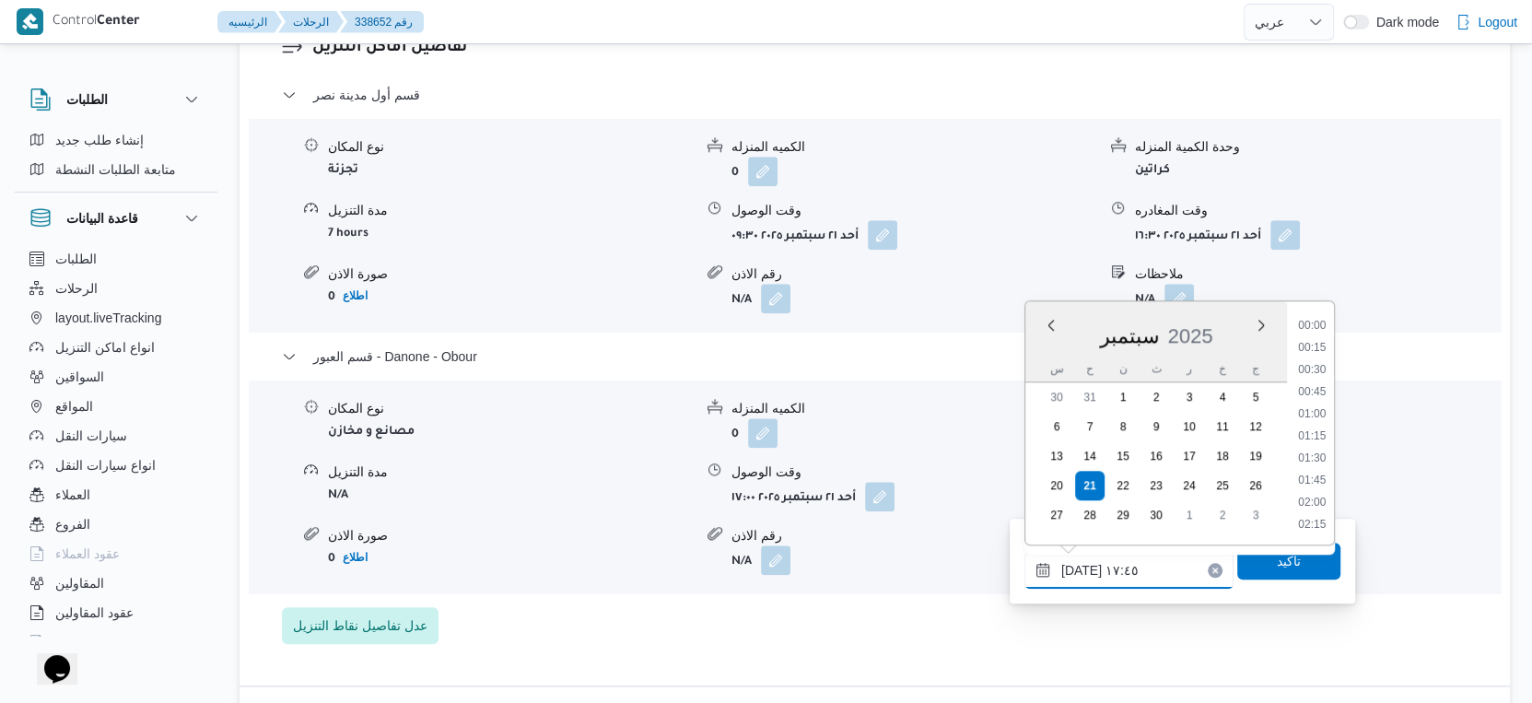
scroll to position [1455, 0]
type input "٢١/٠٩/٢٠٢٥ ١٧:65"
click at [1211, 618] on div "قسم أول مدينة نصر نوع المكان تجزئة الكميه المنزله 0 وحدة الكمية المنزله كراتين …" at bounding box center [875, 364] width 1186 height 560
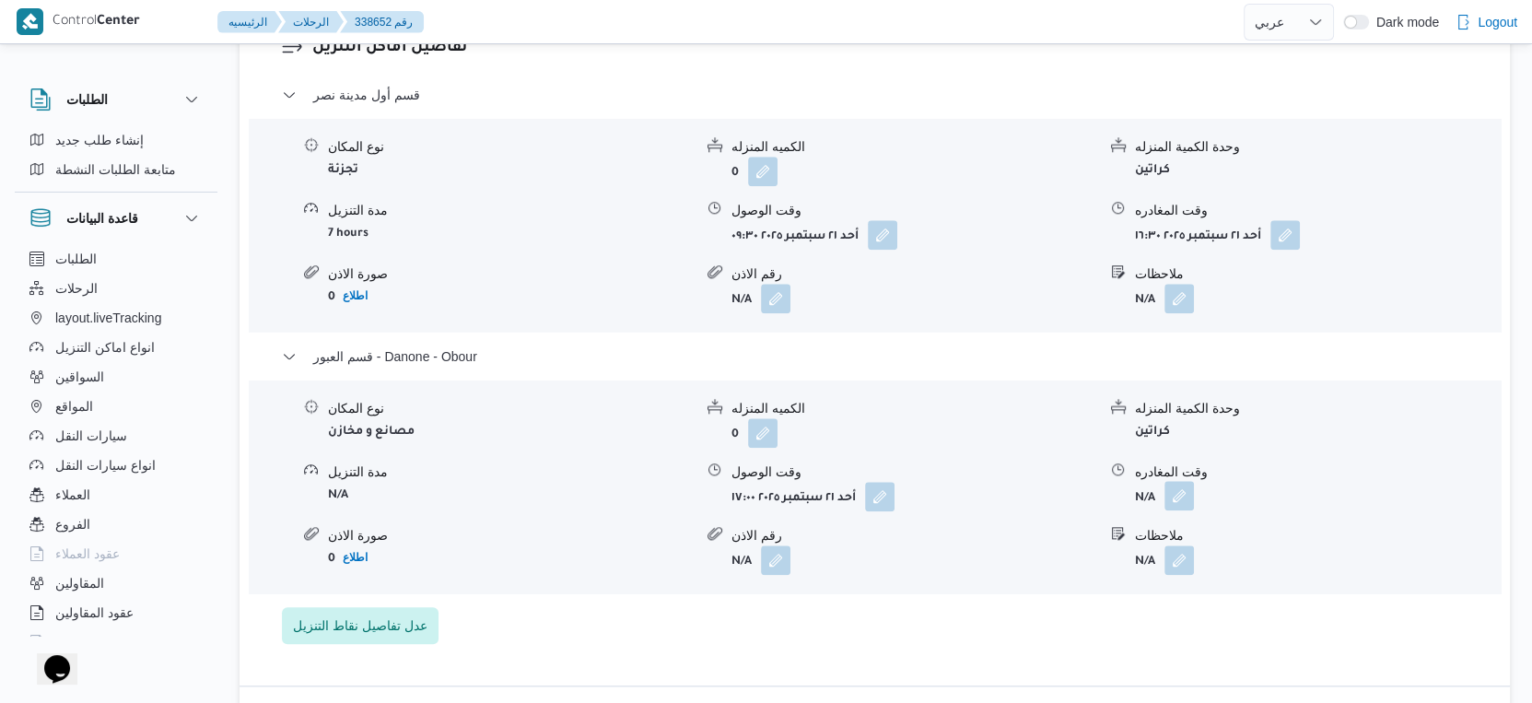
click at [1169, 492] on button "button" at bounding box center [1178, 495] width 29 height 29
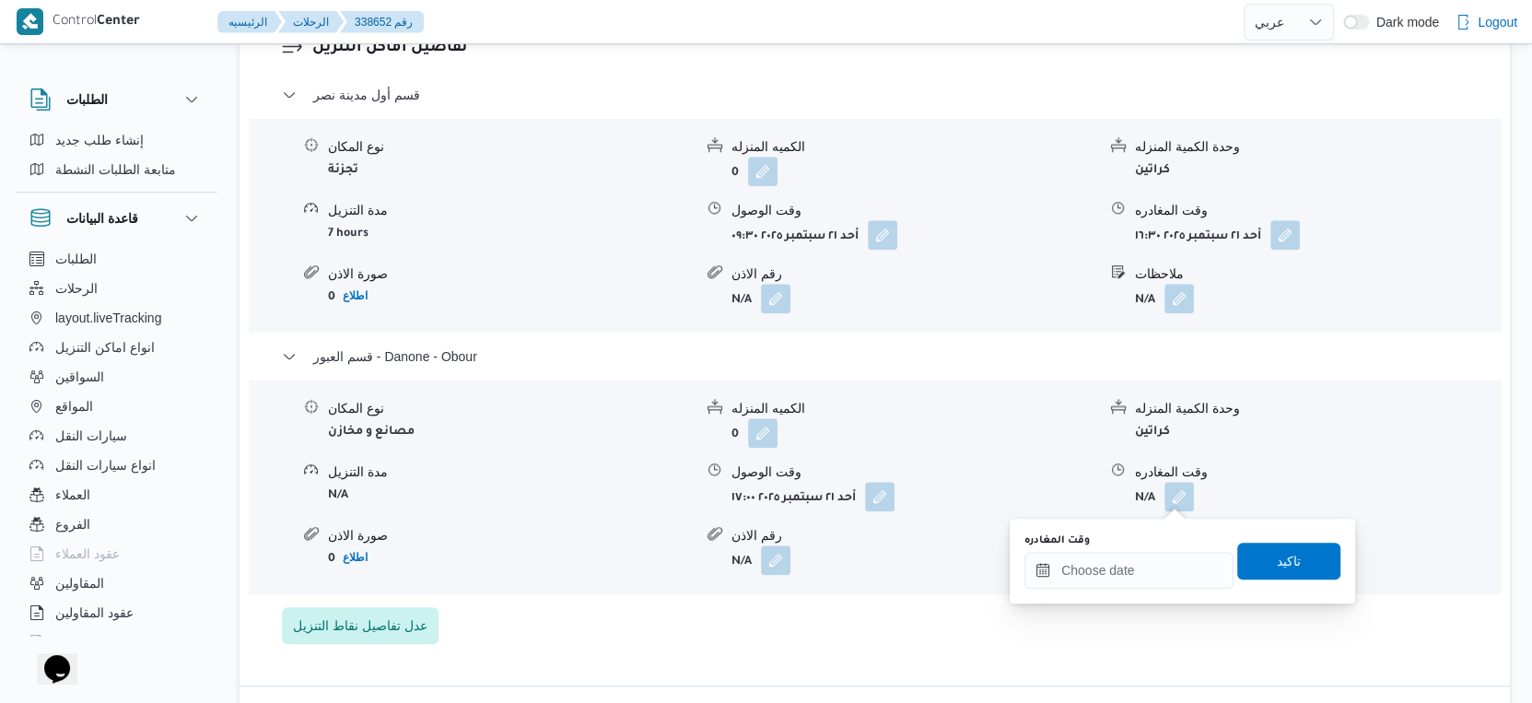
click at [1164, 540] on div "وقت المغادره" at bounding box center [1128, 540] width 209 height 15
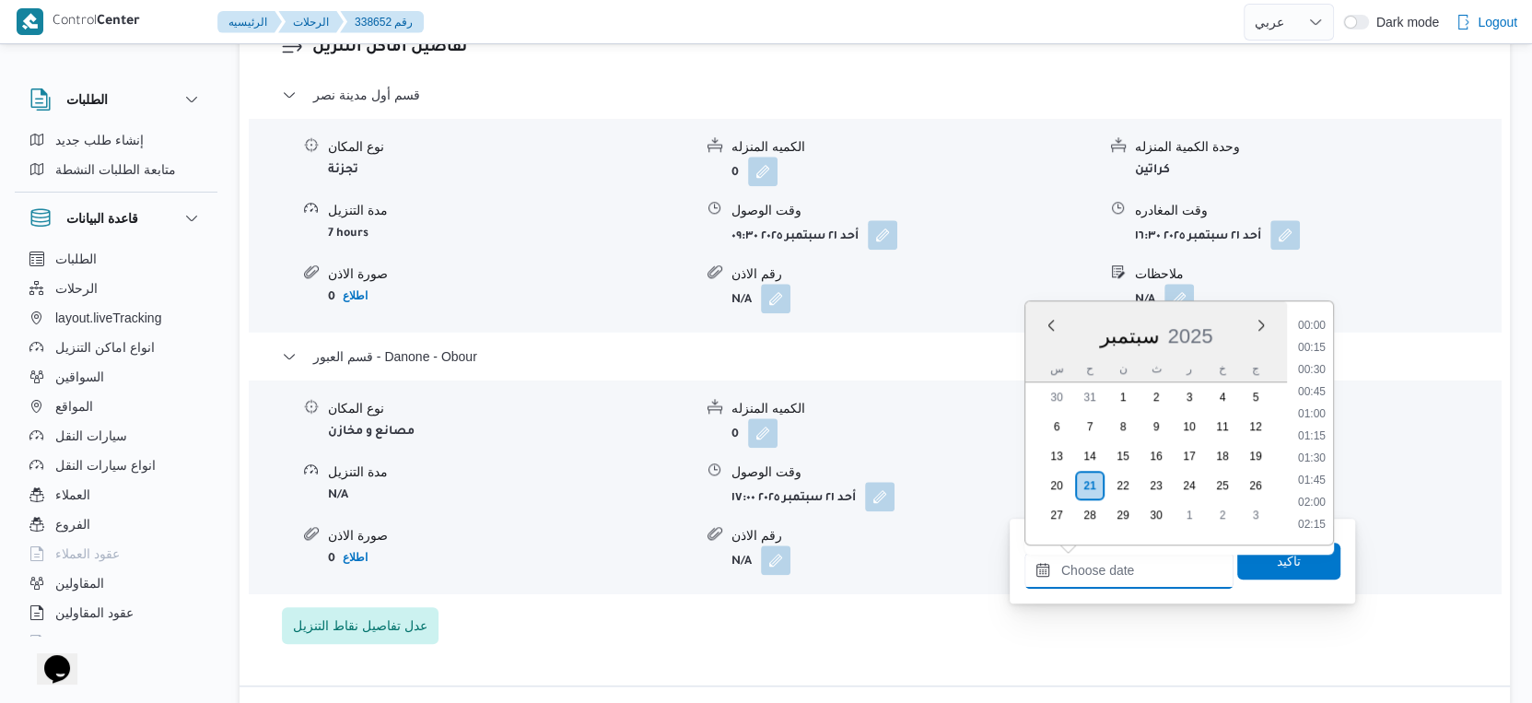
drag, startPoint x: 1163, startPoint y: 555, endPoint x: 1174, endPoint y: 553, distance: 11.2
click at [1163, 555] on input "وقت المغادره" at bounding box center [1128, 570] width 209 height 37
click at [1324, 435] on li "17:45" at bounding box center [1312, 438] width 42 height 18
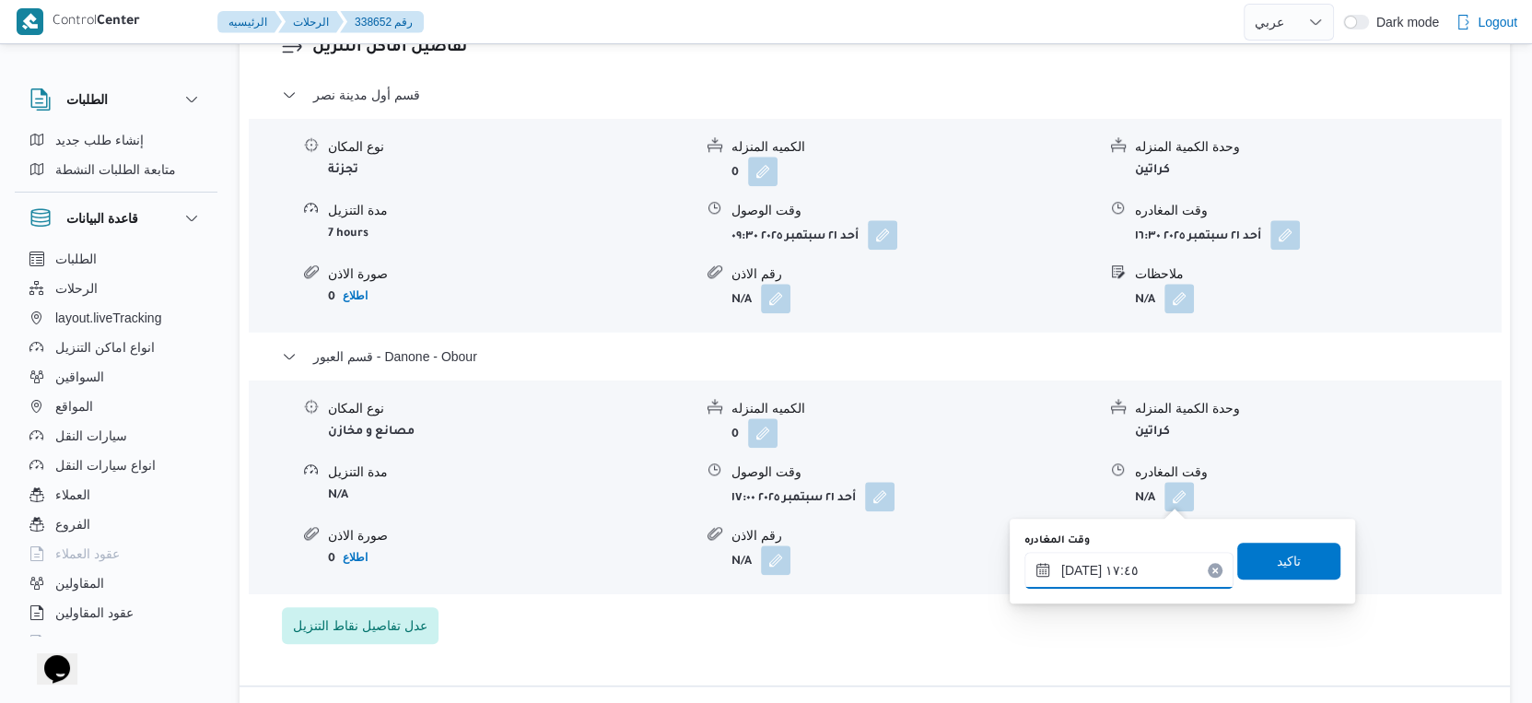
click at [1077, 572] on input "٢١/٠٩/٢٠٢٥ ١٧:٤٥" at bounding box center [1128, 570] width 209 height 37
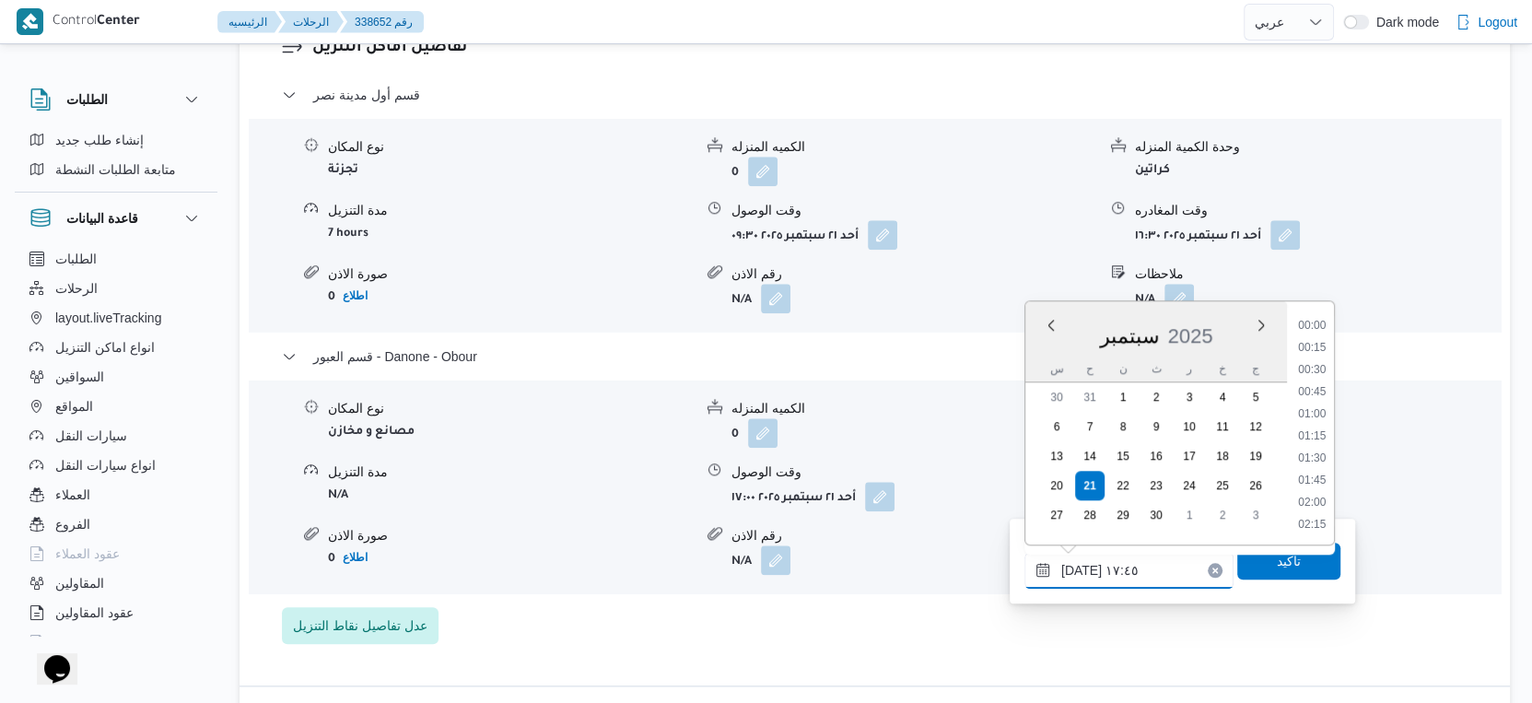
scroll to position [1455, 0]
type input "٢١/٠٩/٢٠٢٥ ١٧:٥٦"
click at [1300, 558] on span "تاكيد" at bounding box center [1288, 560] width 103 height 37
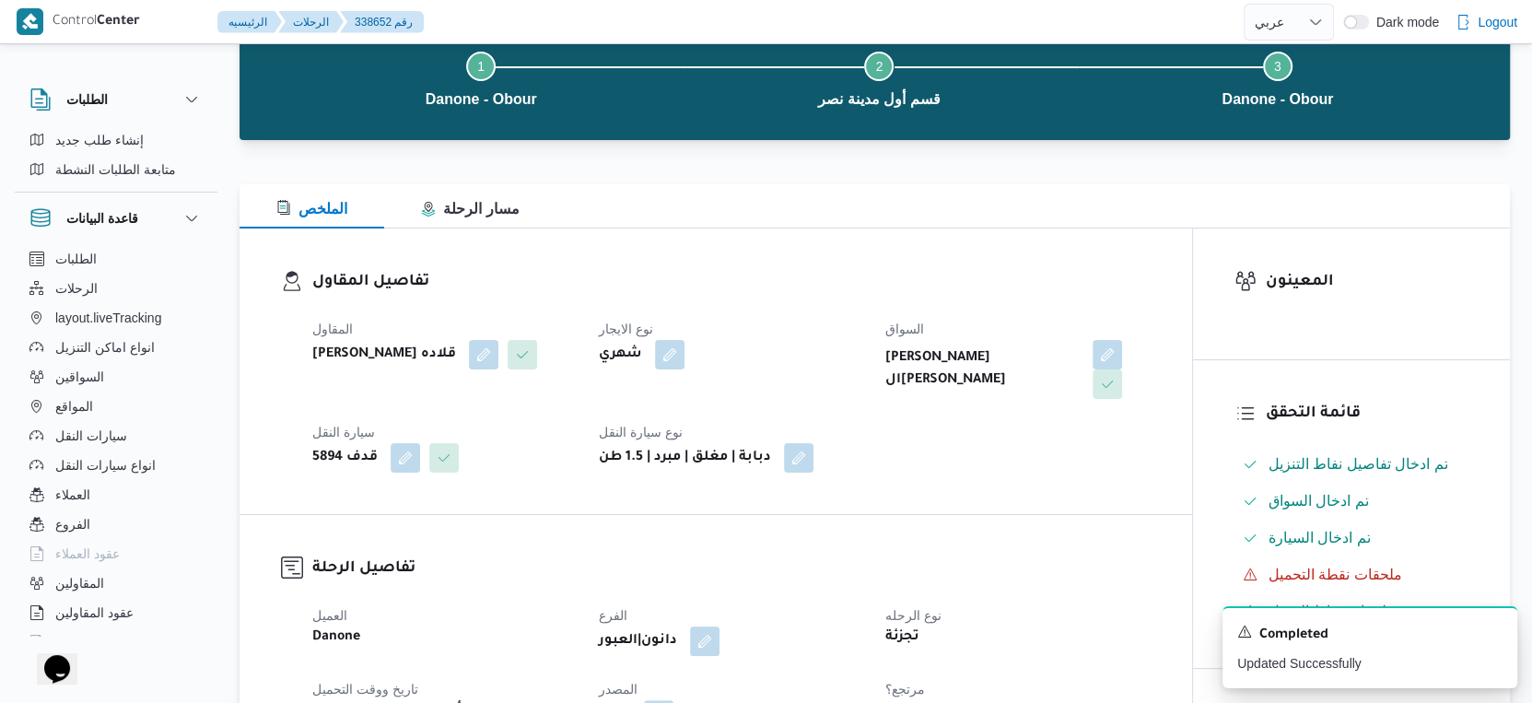
scroll to position [0, 0]
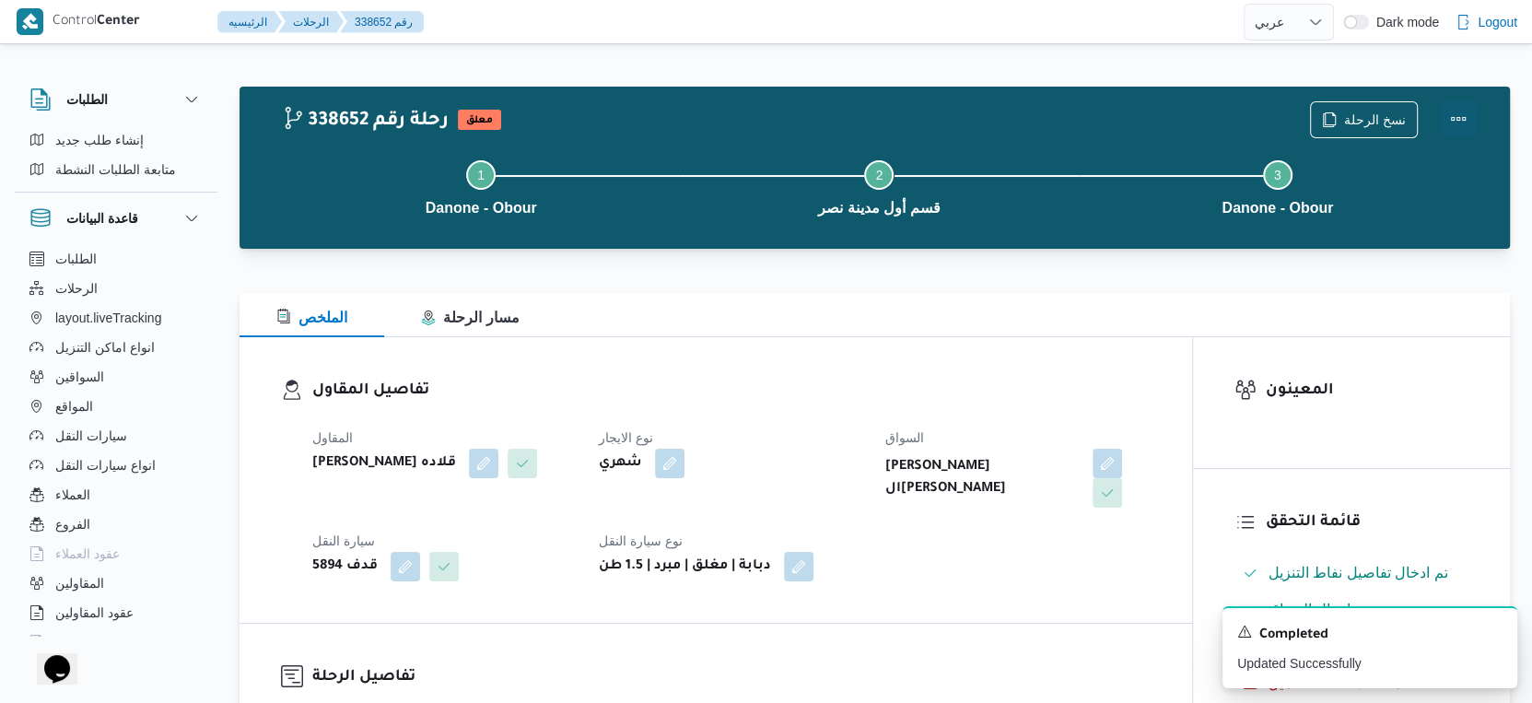
click at [1463, 114] on button "Actions" at bounding box center [1458, 118] width 37 height 37
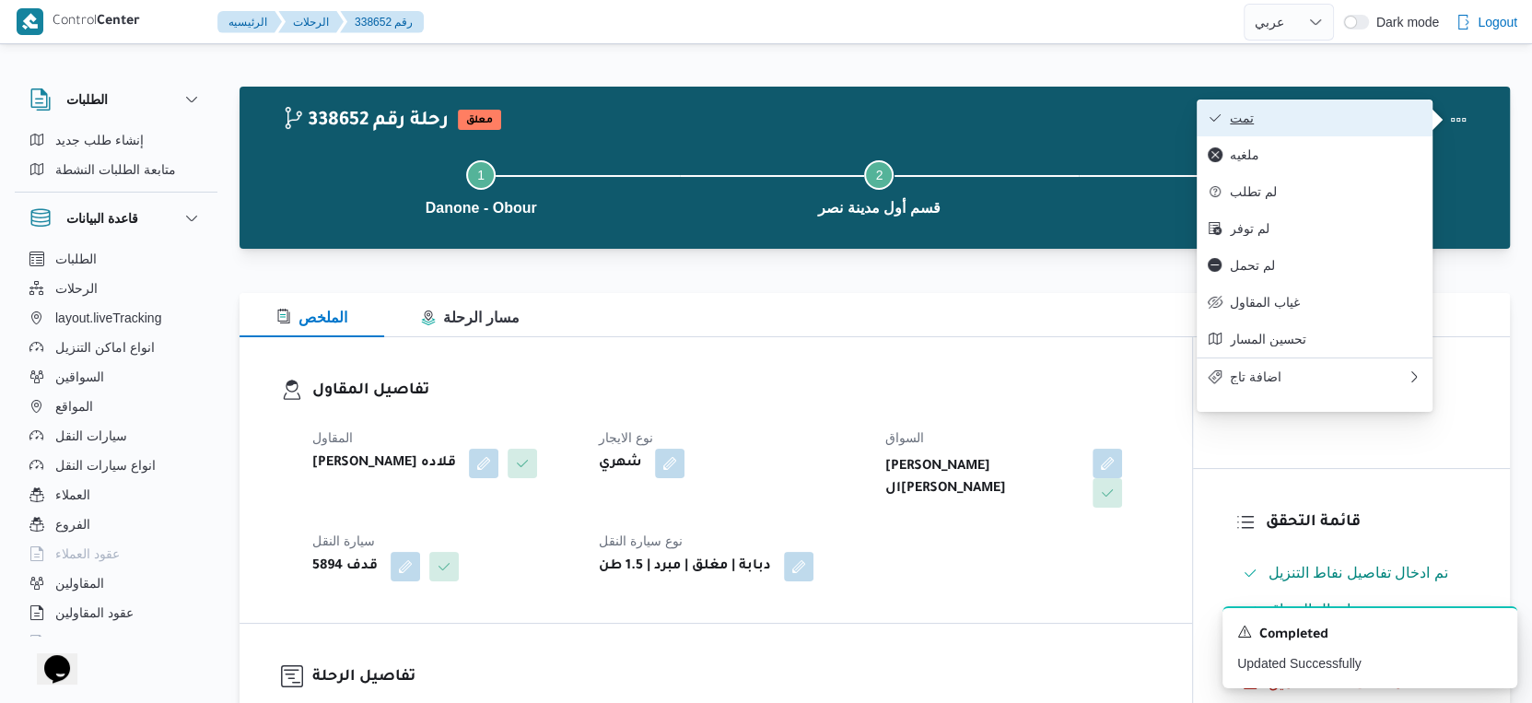
click at [1367, 110] on button "تمت" at bounding box center [1315, 117] width 236 height 37
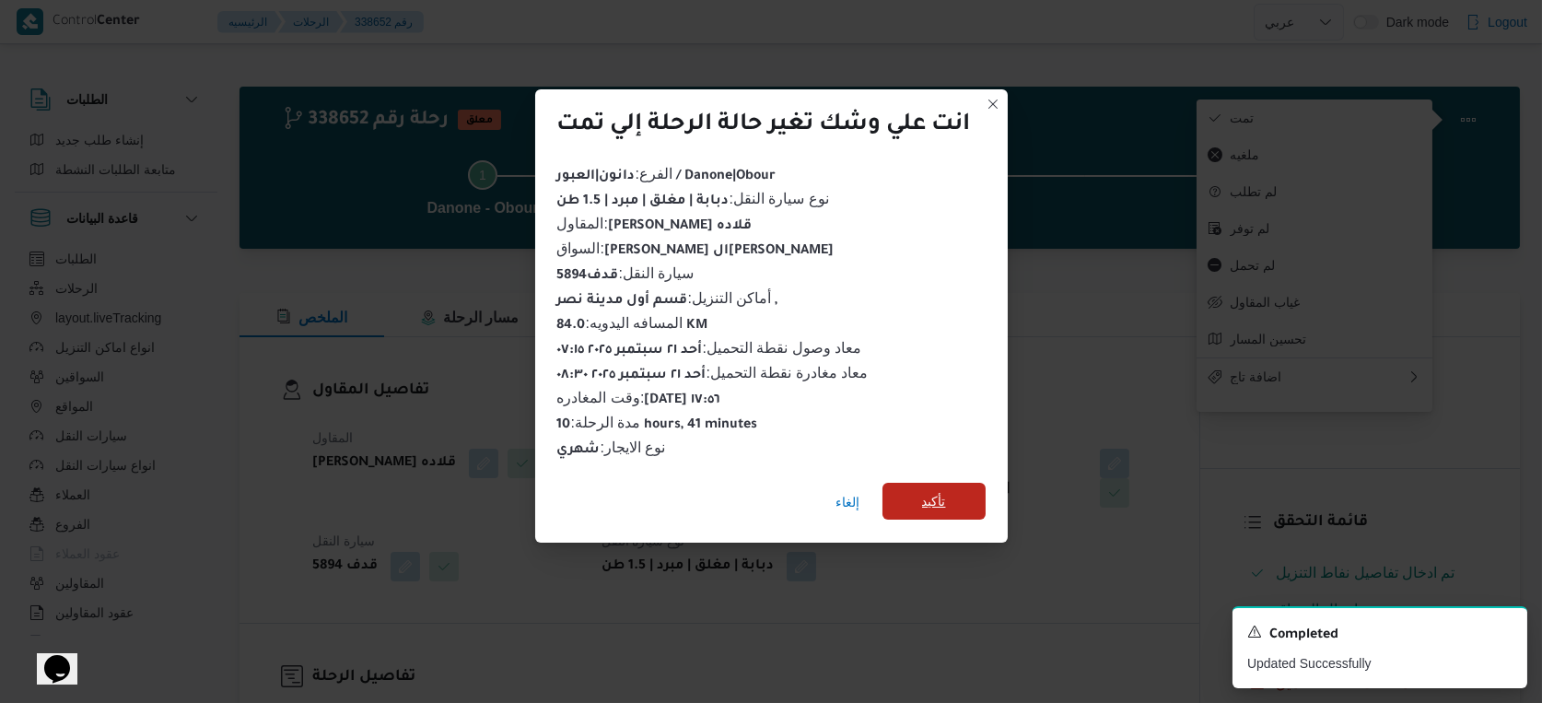
click at [924, 492] on span "تأكيد" at bounding box center [934, 501] width 24 height 22
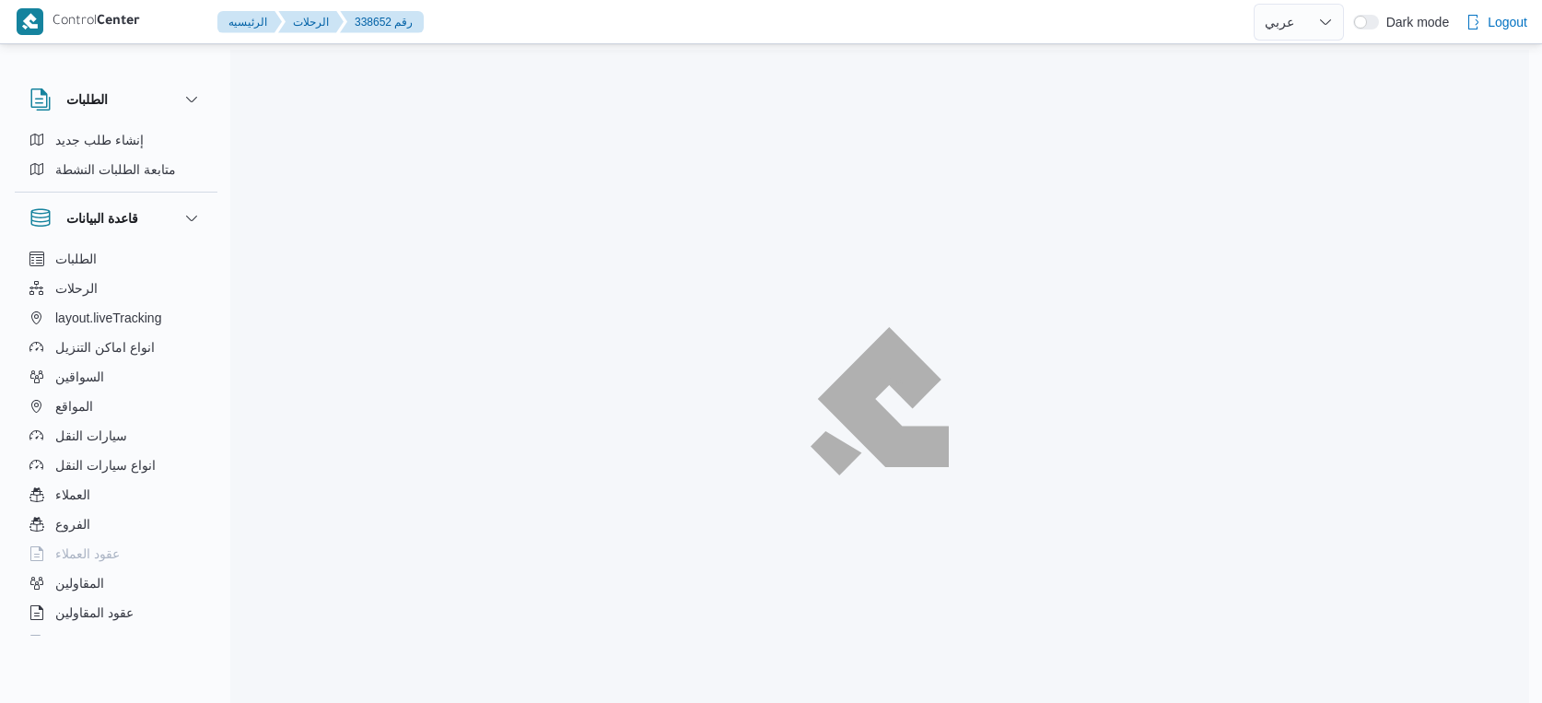
select select "ar"
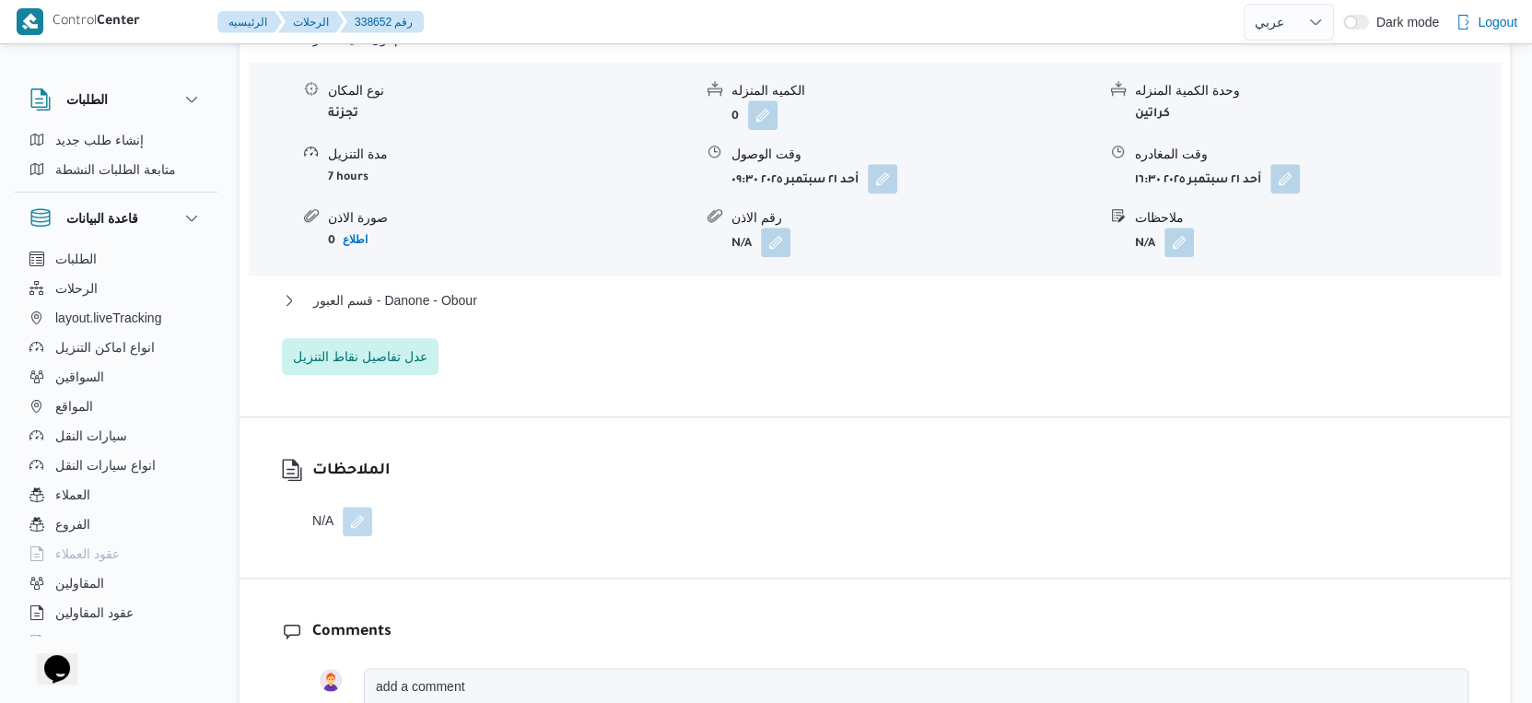
scroll to position [1637, 0]
click at [507, 294] on button "قسم العبور - Danone - Obour" at bounding box center [875, 297] width 1186 height 22
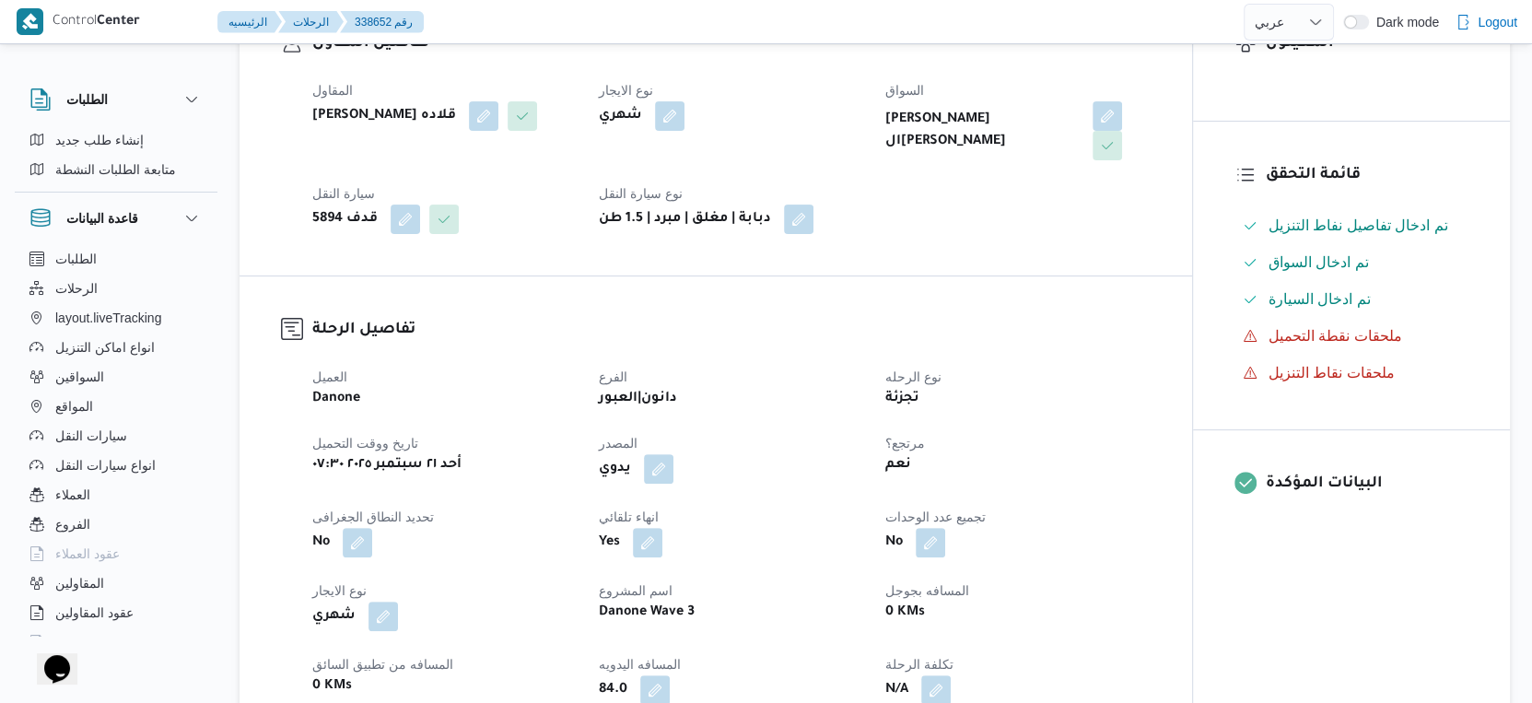
scroll to position [613, 0]
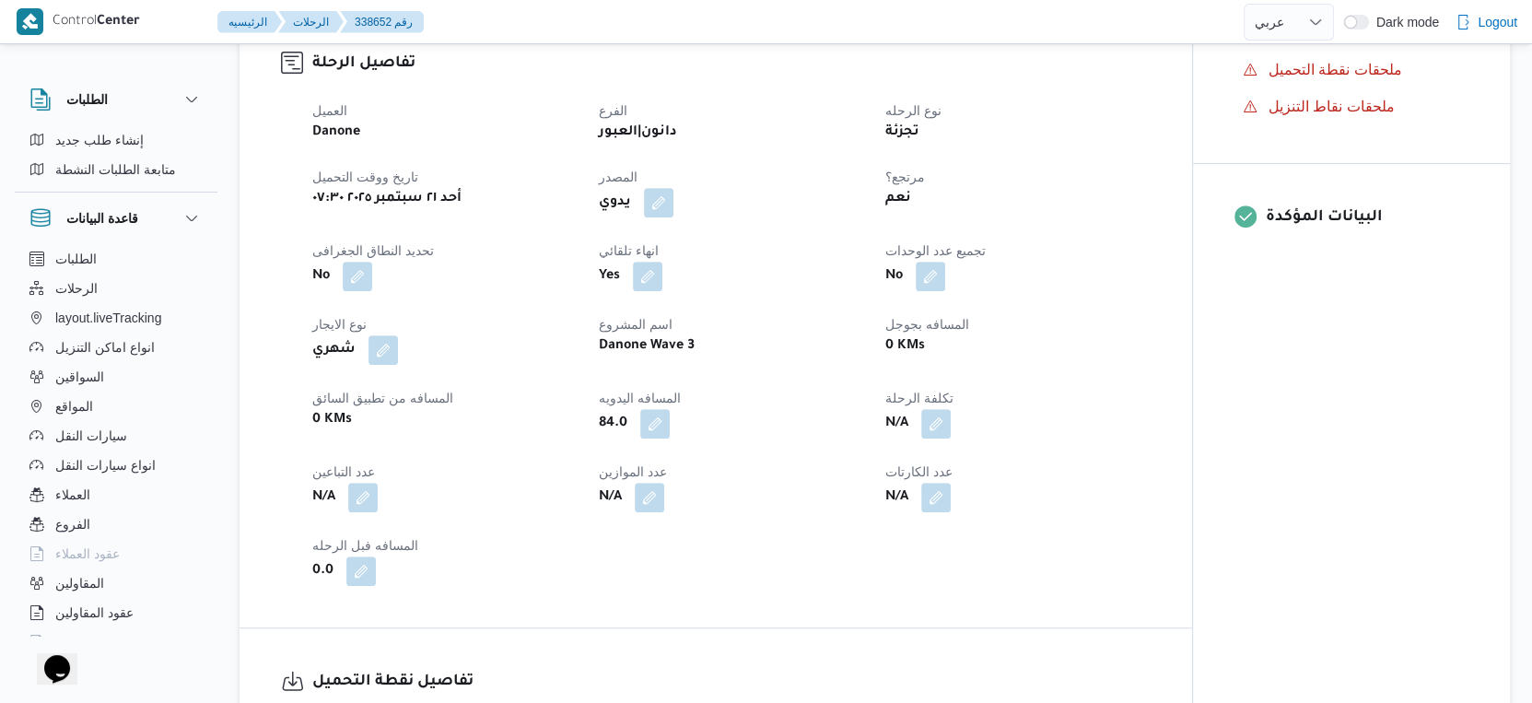
select select "ar"
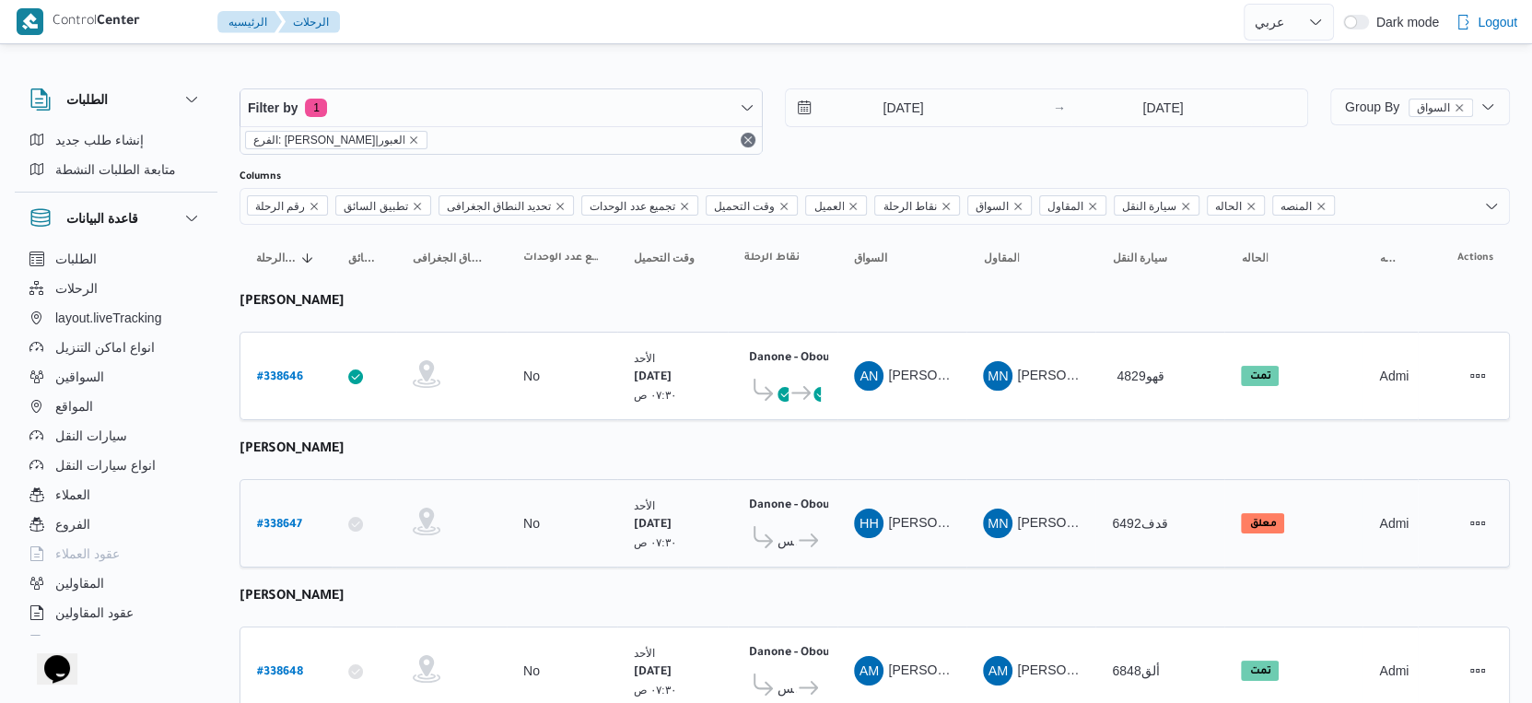
click at [281, 519] on b "# 338647" at bounding box center [279, 525] width 45 height 13
select select "ar"
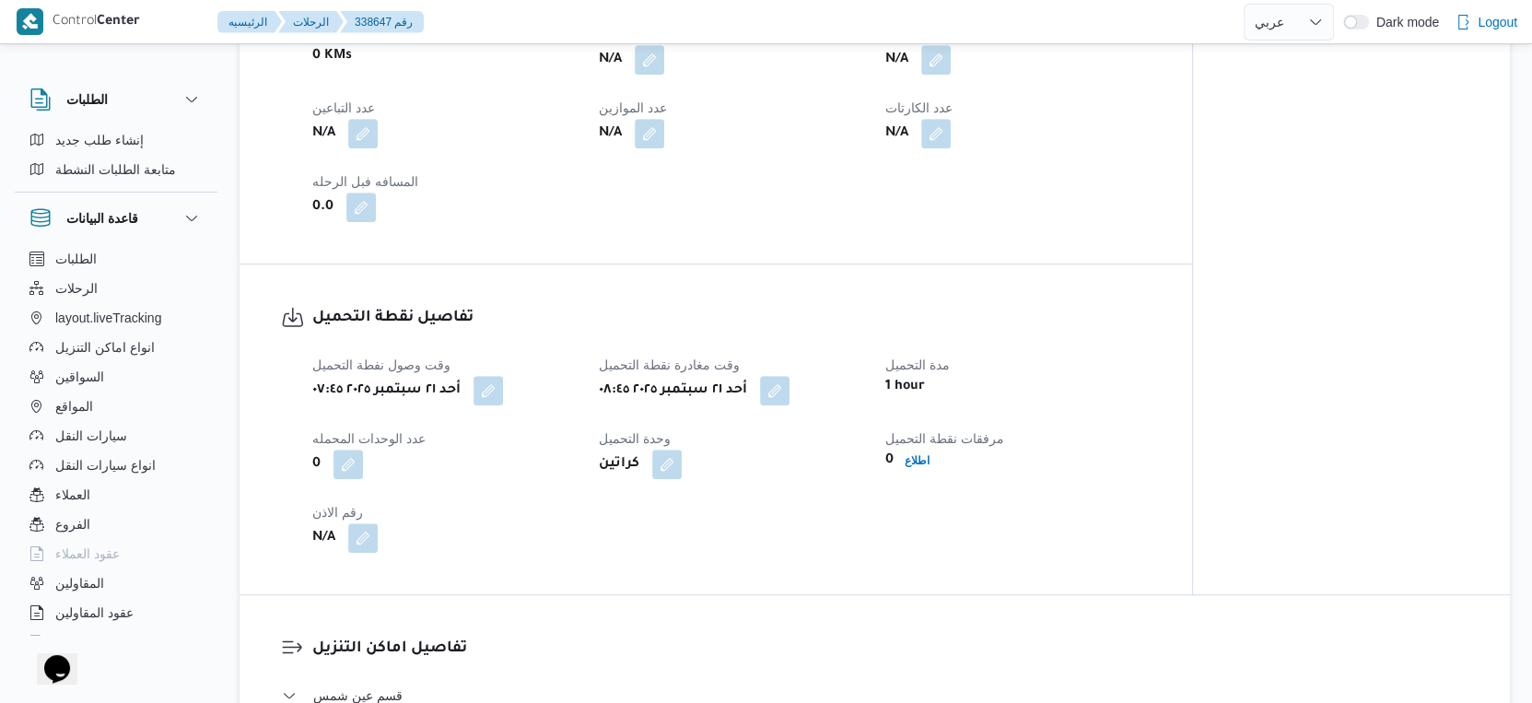
scroll to position [1228, 0]
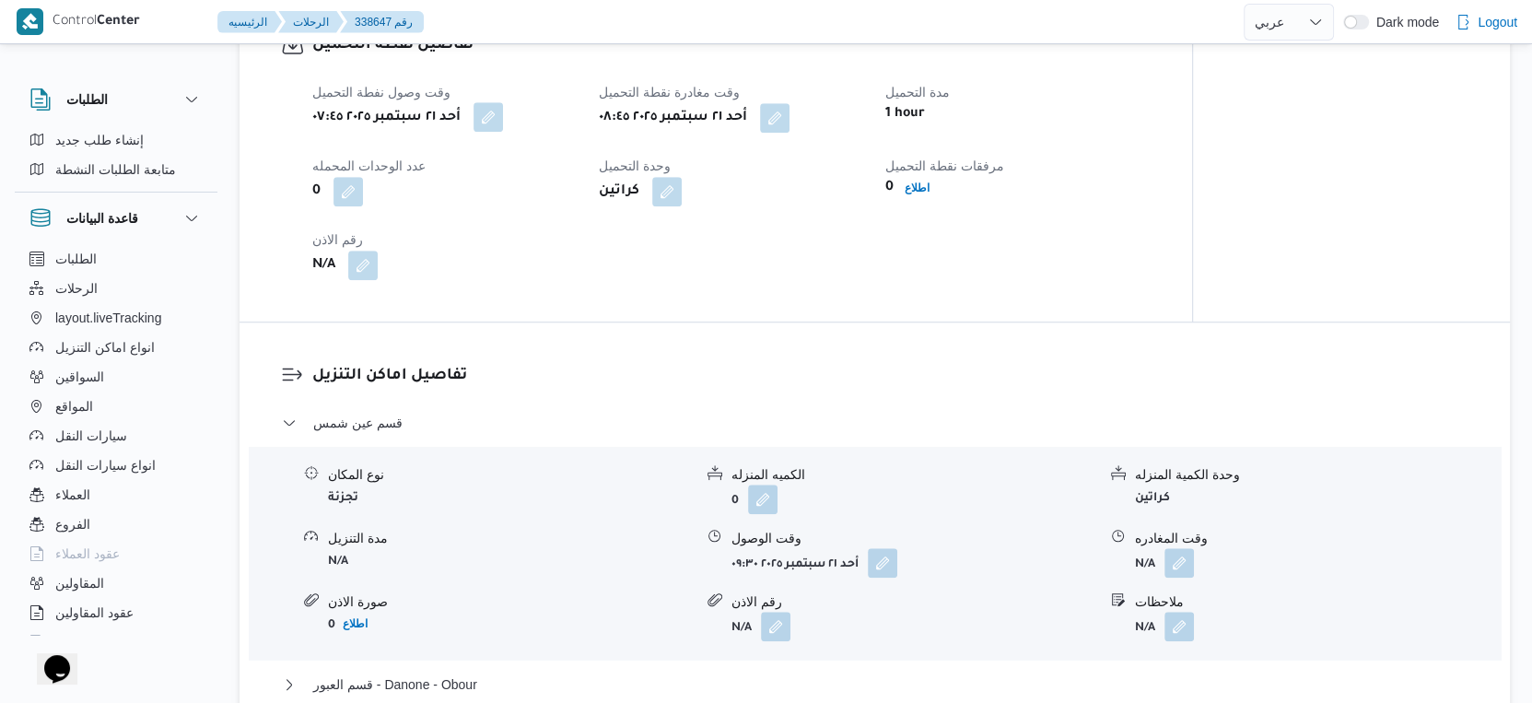
click at [500, 132] on button "button" at bounding box center [487, 116] width 29 height 29
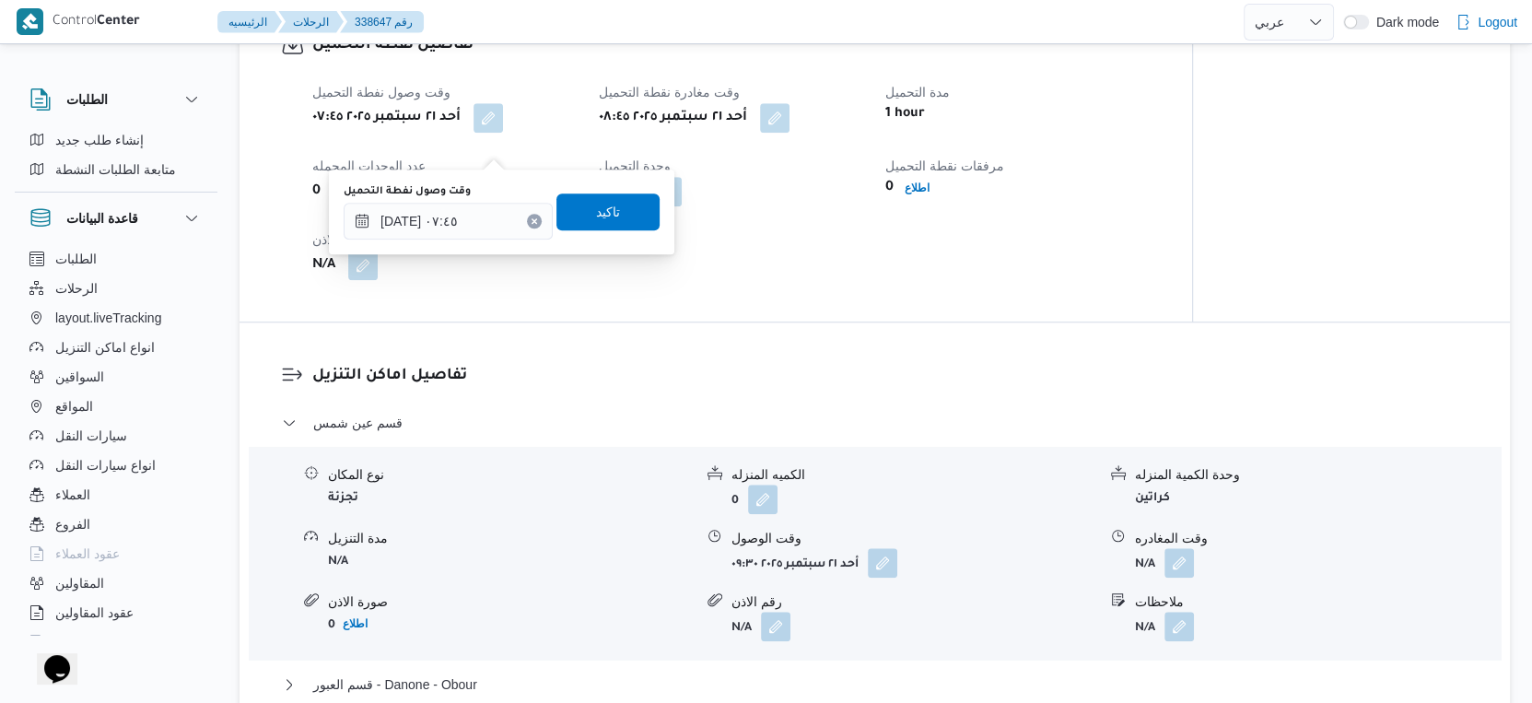
click at [469, 199] on div "وقت وصول نفطة التحميل ٢١/٠٩/٢٠٢٥ ٠٧:٤٥" at bounding box center [448, 211] width 209 height 55
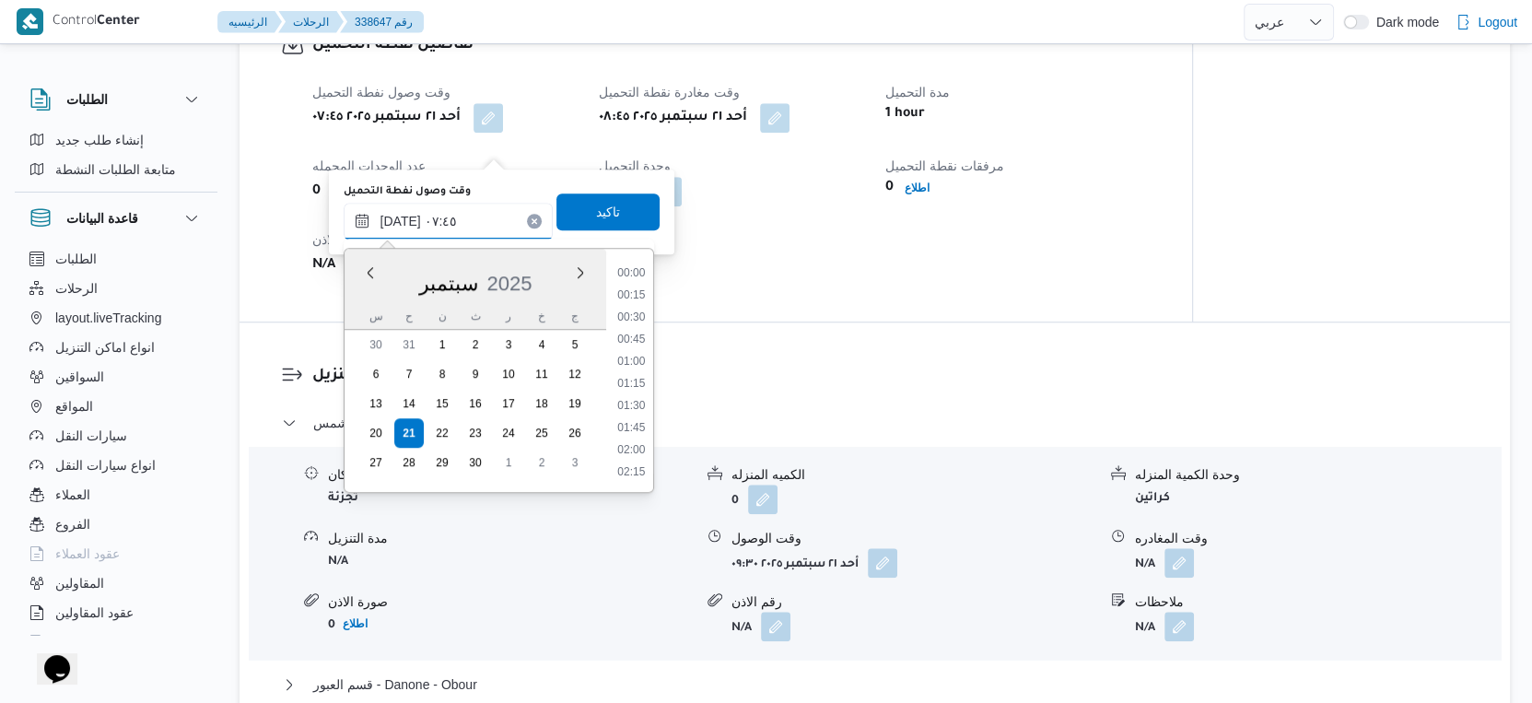
click at [467, 216] on input "٢١/٠٩/٢٠٢٥ ٠٧:٤٥" at bounding box center [448, 221] width 209 height 37
click at [637, 316] on li "07:00" at bounding box center [631, 319] width 42 height 18
type input "٢١/٠٩/٢٠٢٥ ٠٧:٠٠"
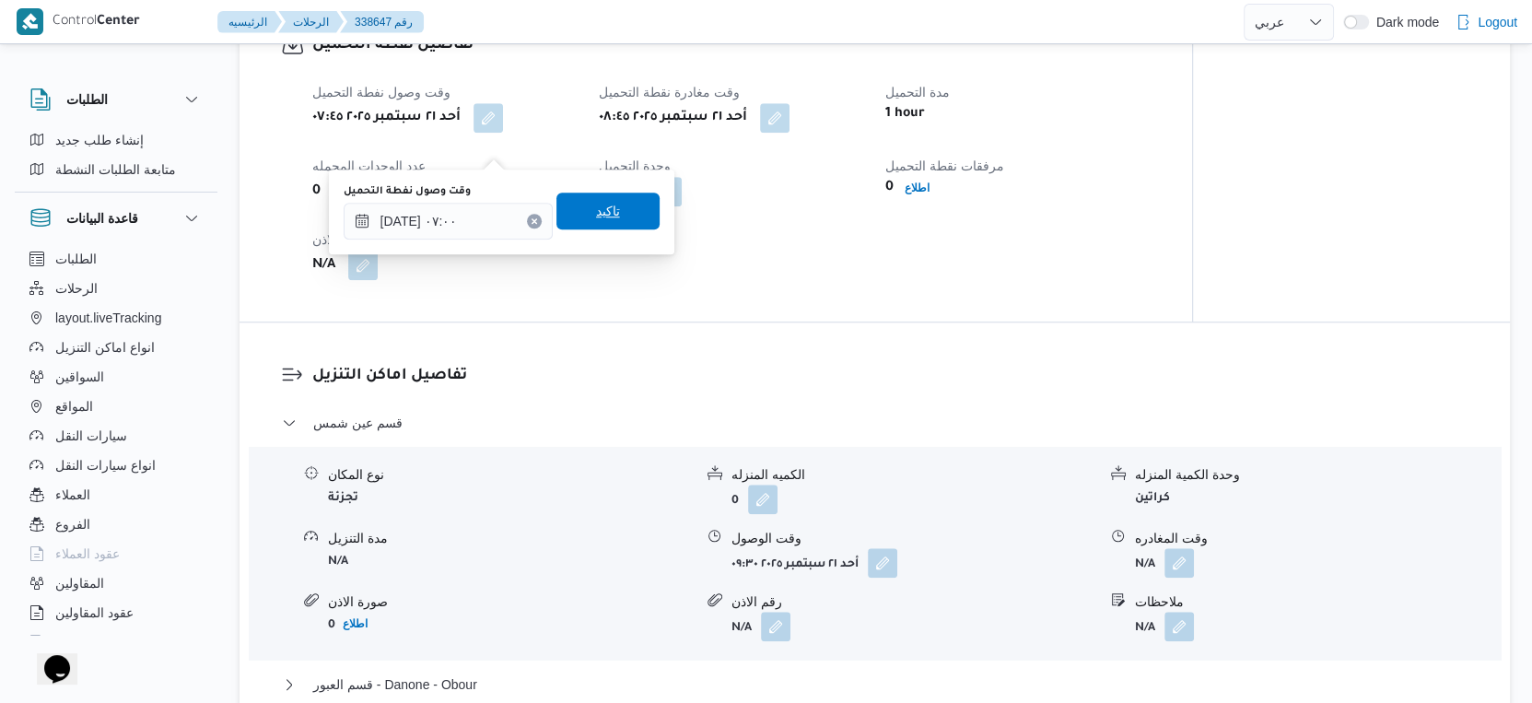
click at [613, 210] on span "تاكيد" at bounding box center [607, 211] width 103 height 37
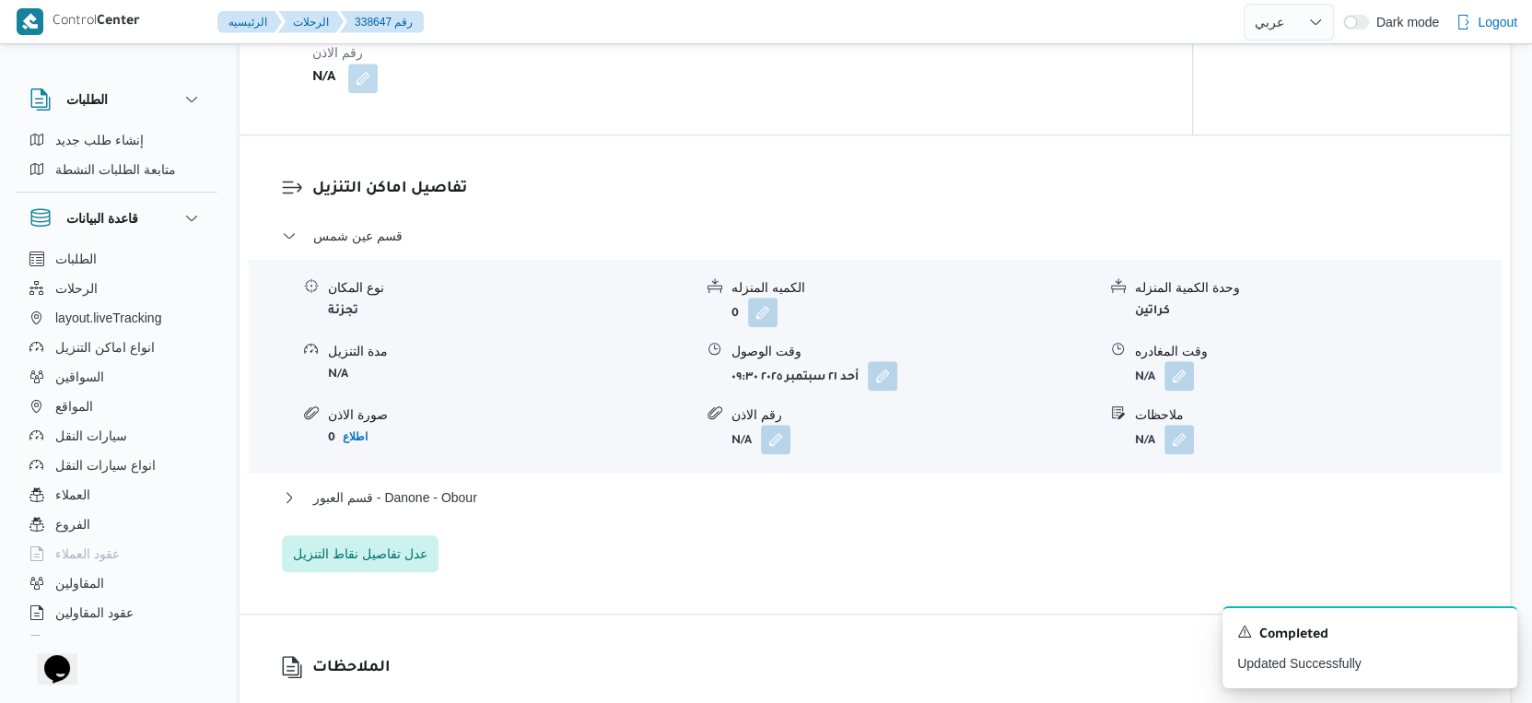
scroll to position [1432, 0]
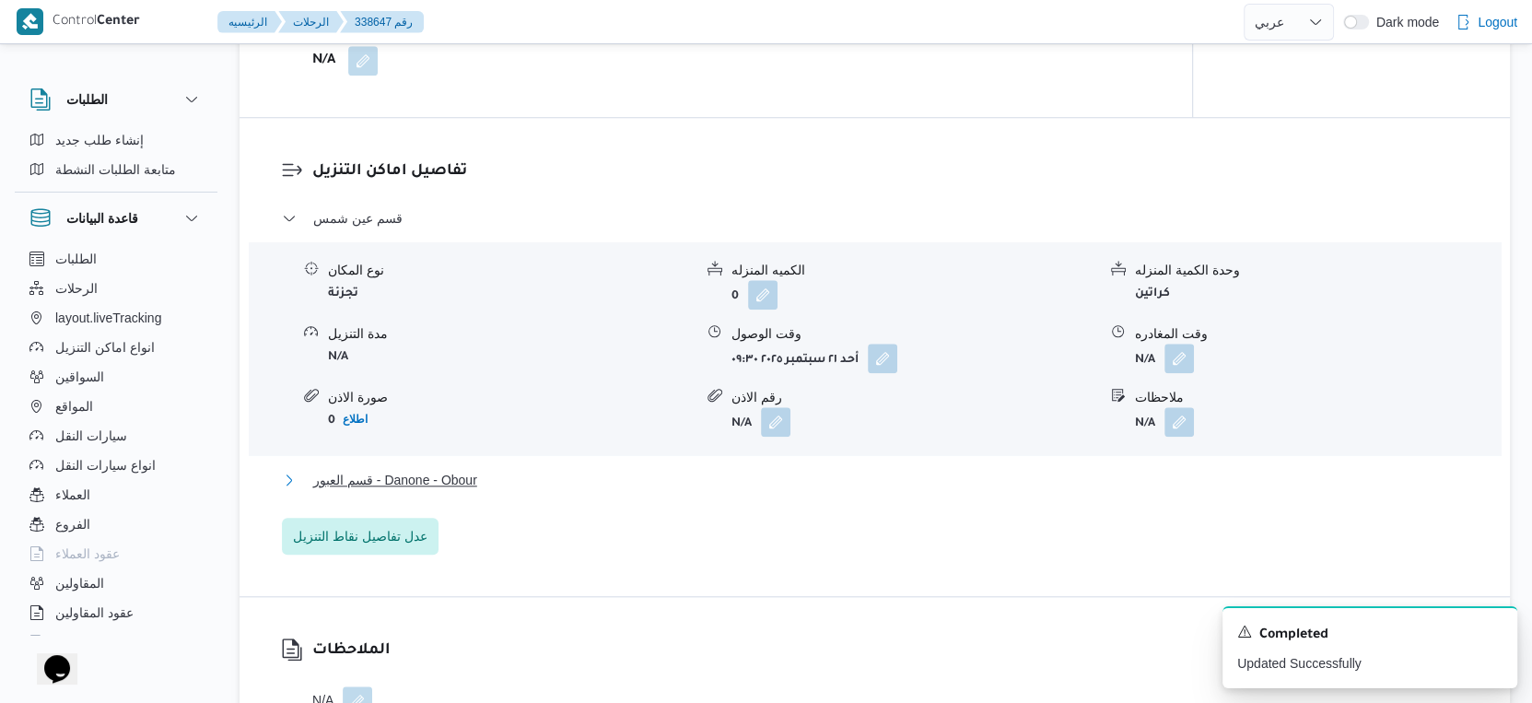
click at [498, 491] on button "قسم العبور - Danone - Obour" at bounding box center [875, 480] width 1186 height 22
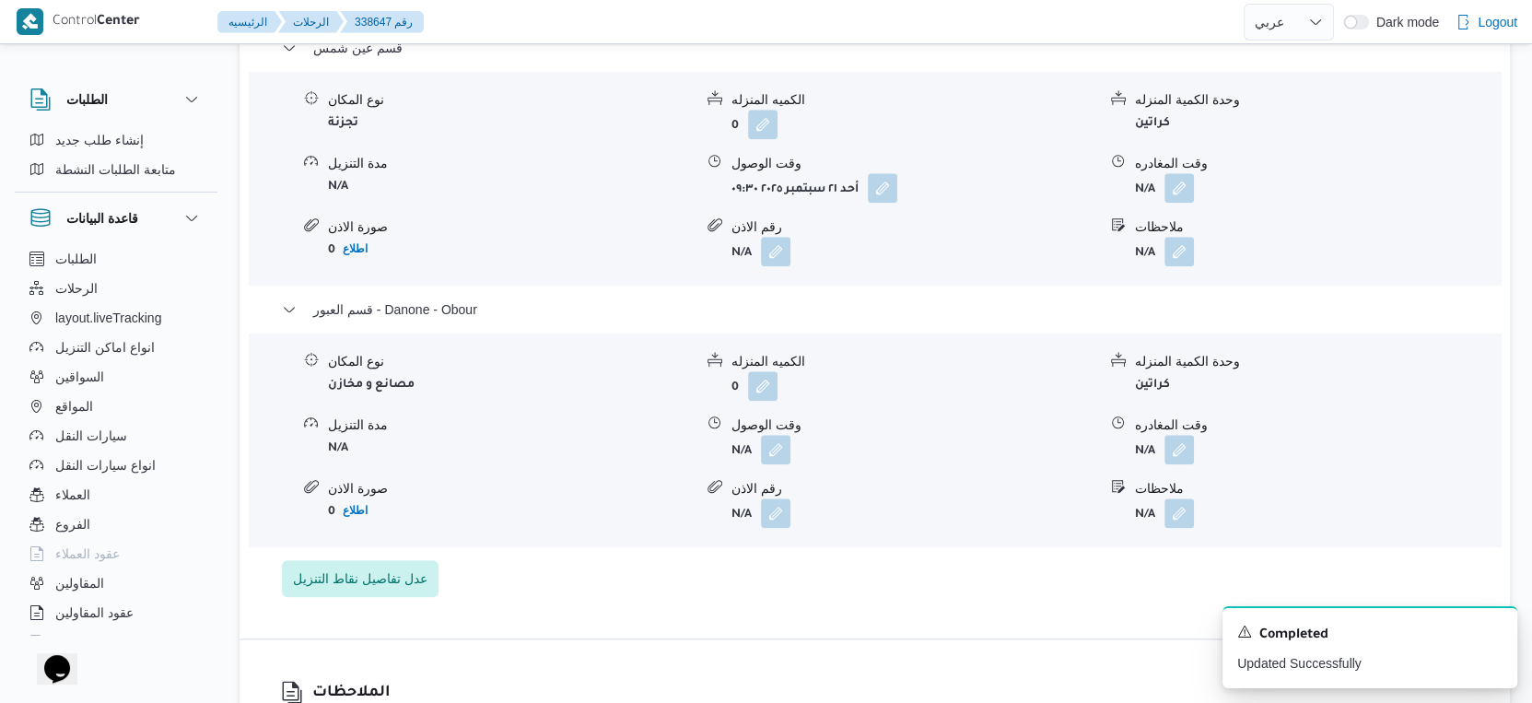
scroll to position [1637, 0]
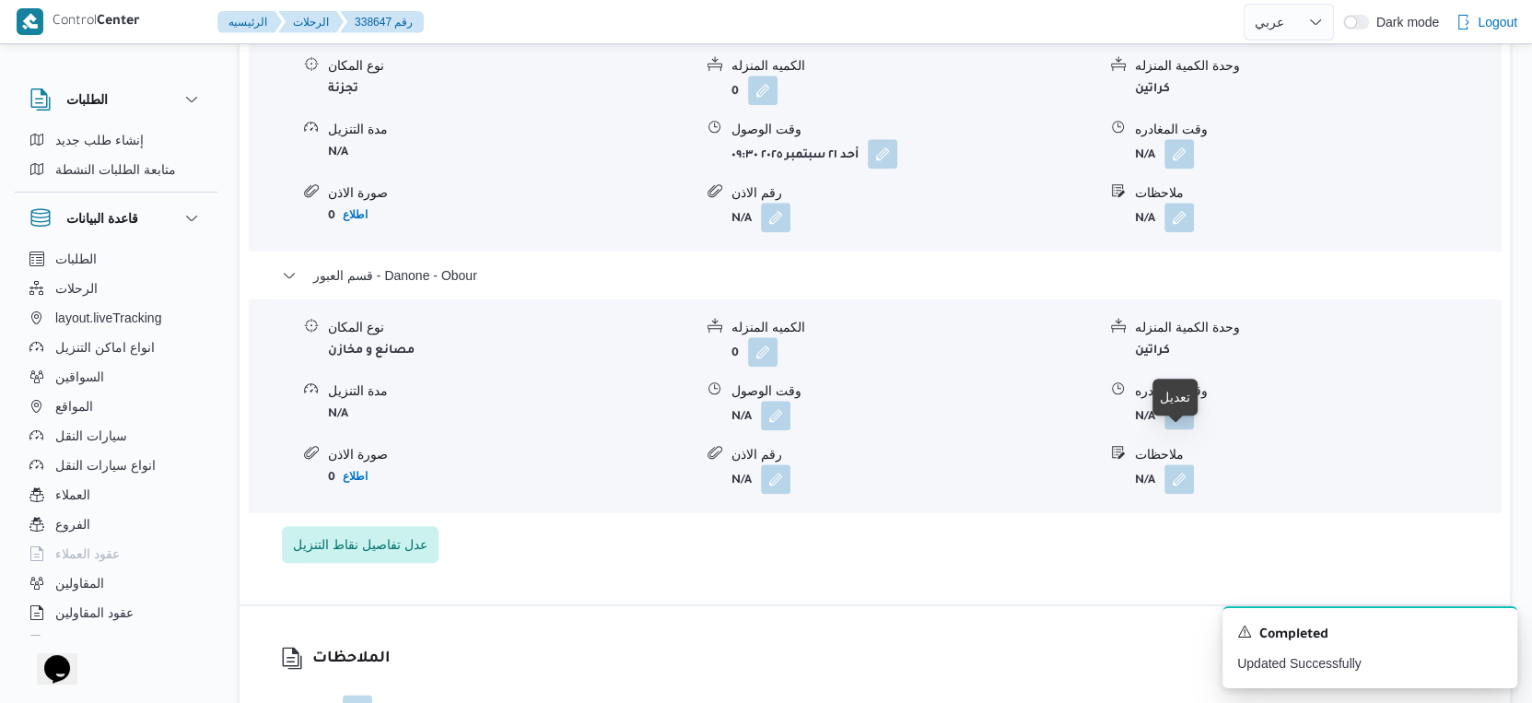
drag, startPoint x: 1189, startPoint y: 444, endPoint x: 1184, endPoint y: 458, distance: 14.9
click at [1189, 429] on button "button" at bounding box center [1178, 414] width 29 height 29
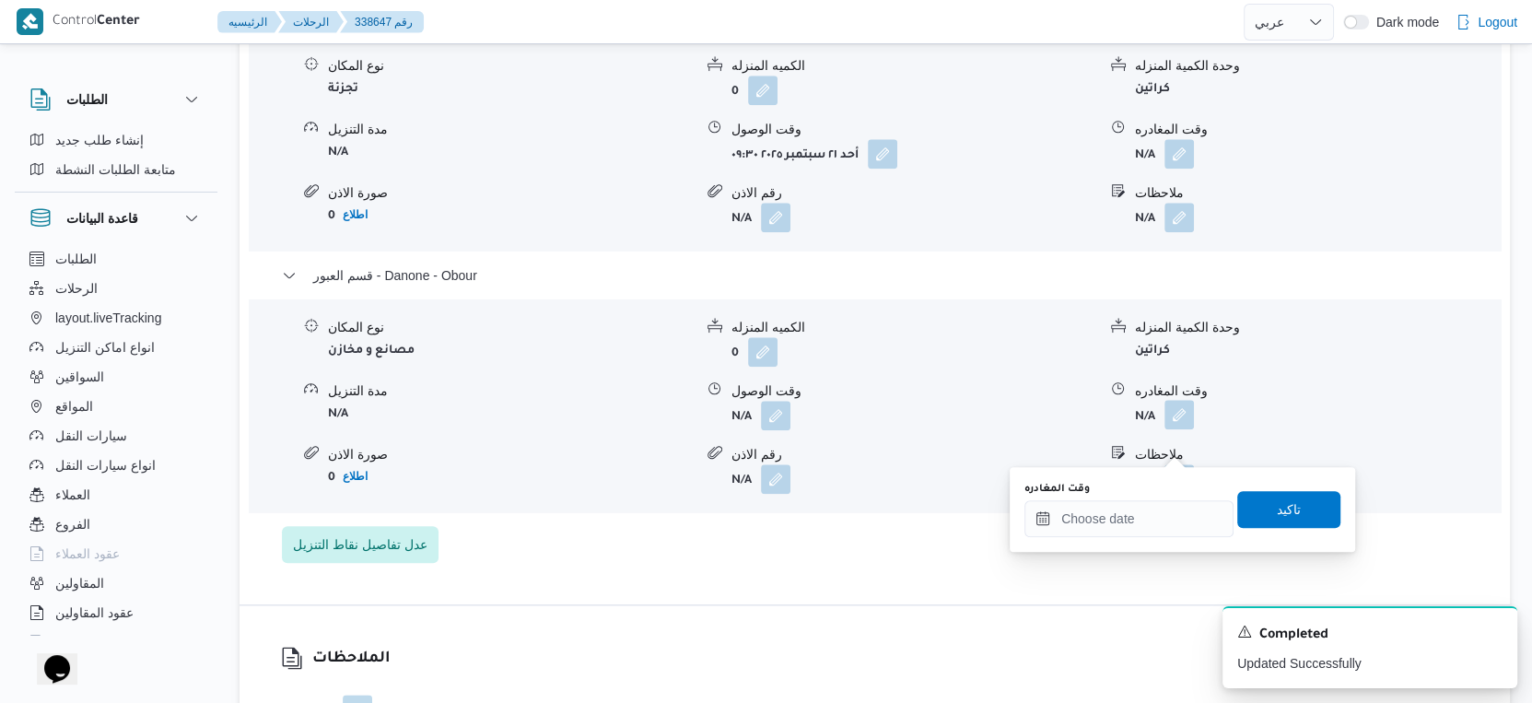
click at [1139, 537] on div "You are in a dialog. To close this dialog, hit escape. وقت المغادره تاكيد" at bounding box center [1182, 509] width 345 height 85
click at [1155, 523] on input "وقت المغادره" at bounding box center [1128, 518] width 209 height 37
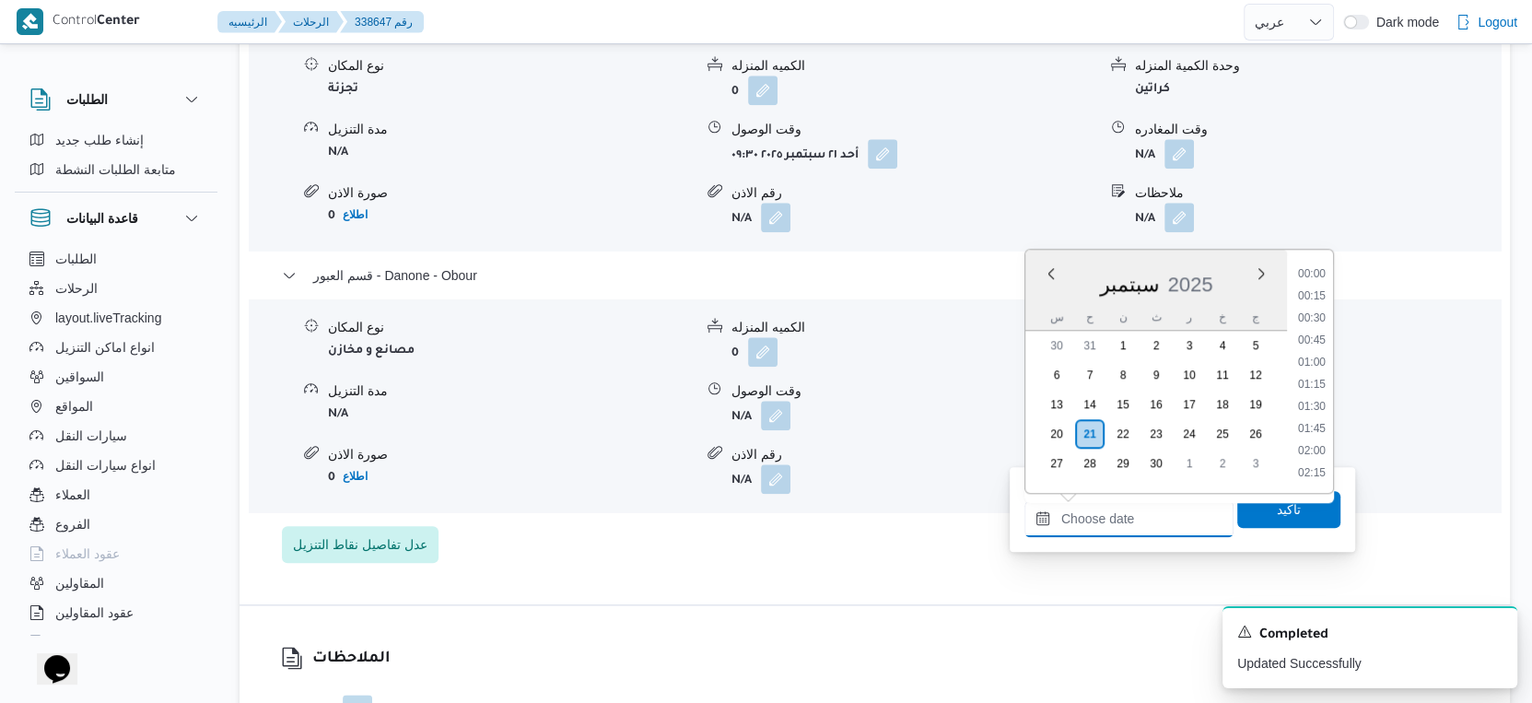
scroll to position [1456, 0]
click at [1317, 341] on li "17:15" at bounding box center [1312, 342] width 42 height 18
type input "٢١/٠٩/٢٠٢٥ ١٧:١٥"
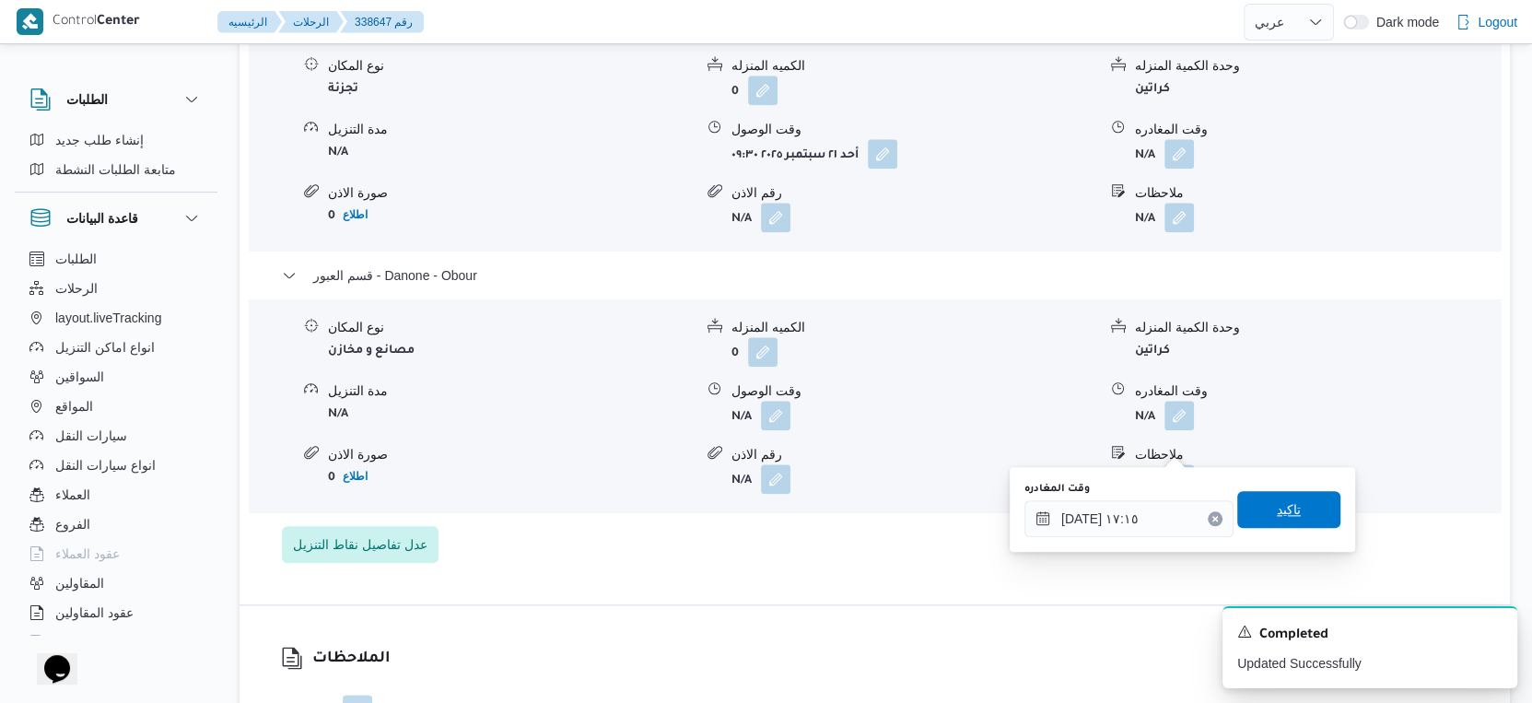
drag, startPoint x: 1312, startPoint y: 499, endPoint x: 1148, endPoint y: 491, distance: 164.2
click at [1312, 501] on span "تاكيد" at bounding box center [1288, 509] width 103 height 37
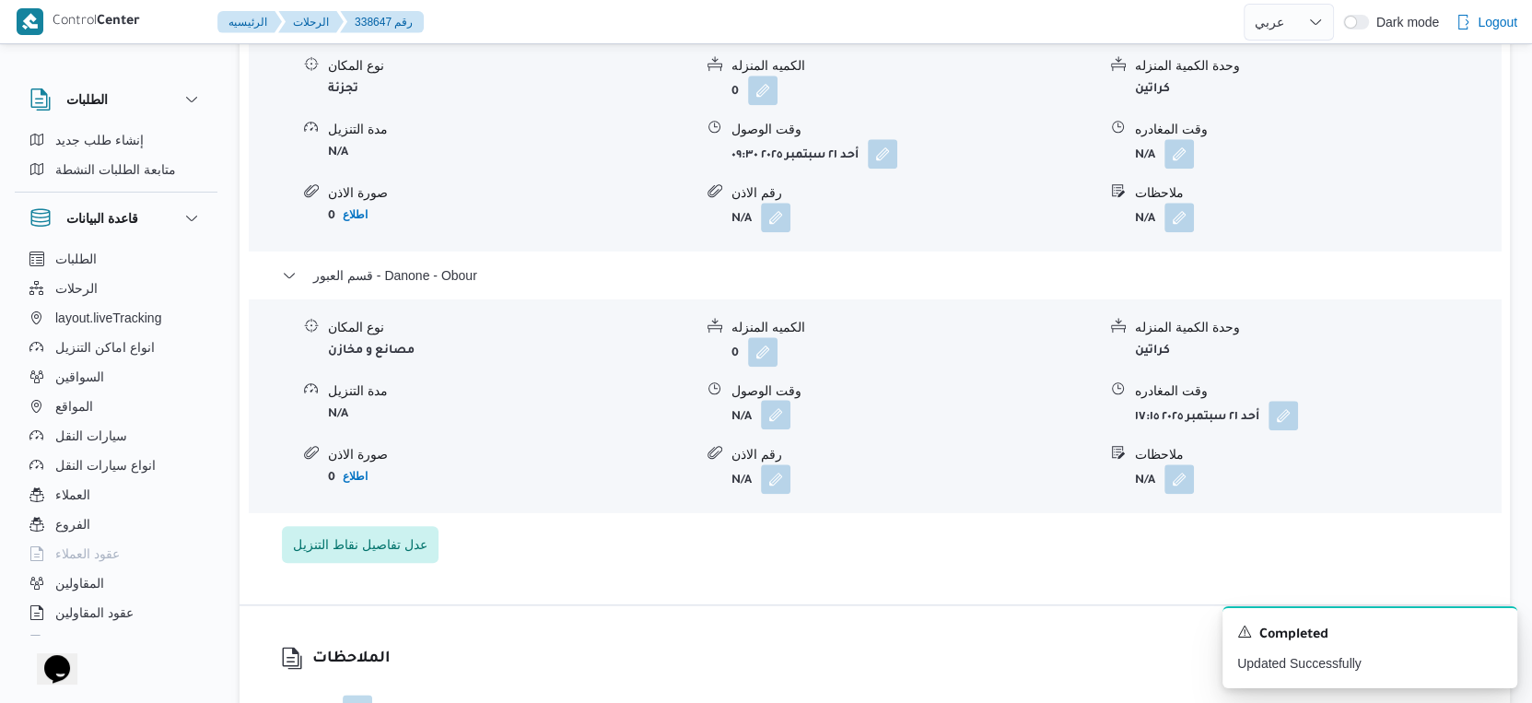
click at [769, 429] on button "button" at bounding box center [775, 414] width 29 height 29
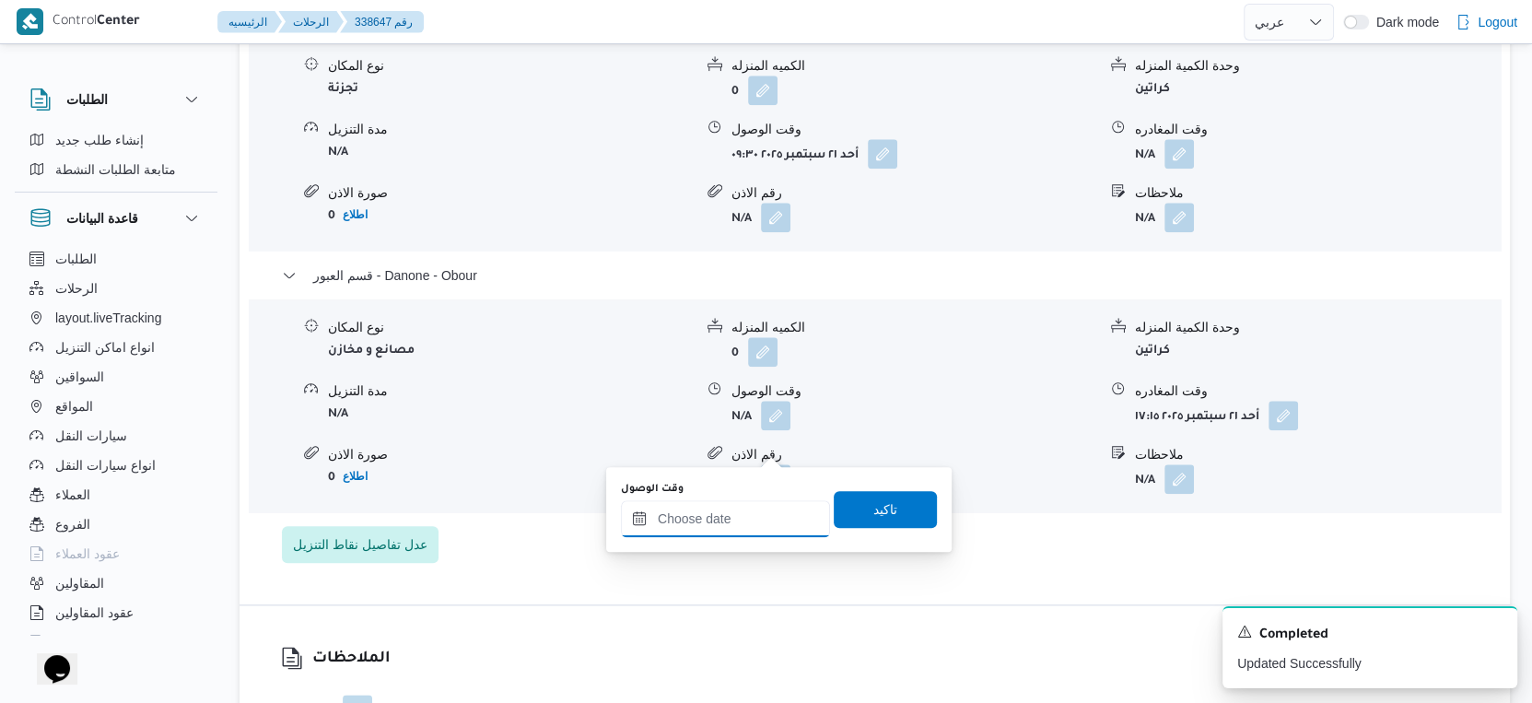
click at [738, 518] on input "وقت الوصول" at bounding box center [725, 518] width 209 height 37
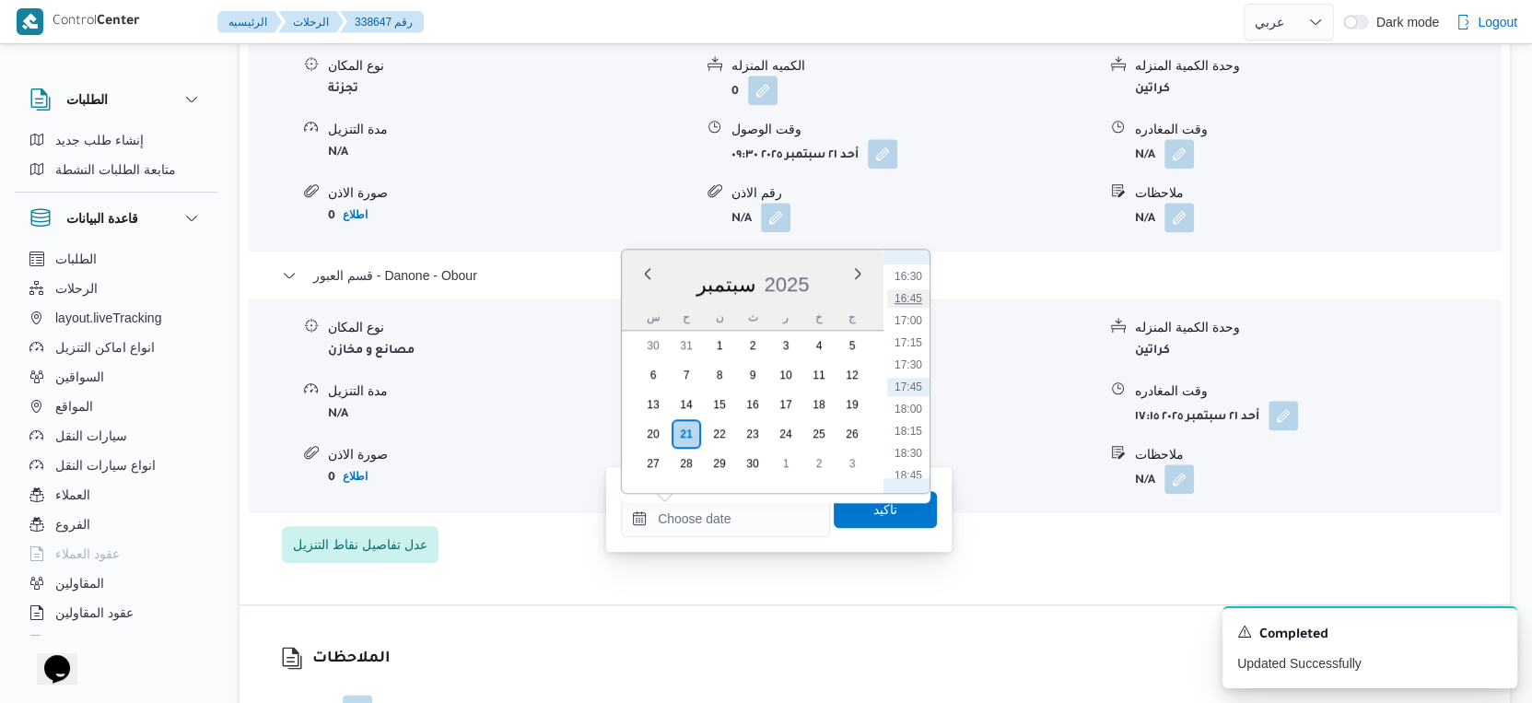
click at [913, 292] on li "16:45" at bounding box center [908, 298] width 42 height 18
type input "٢١/٠٩/٢٠٢٥ ١٦:٤٥"
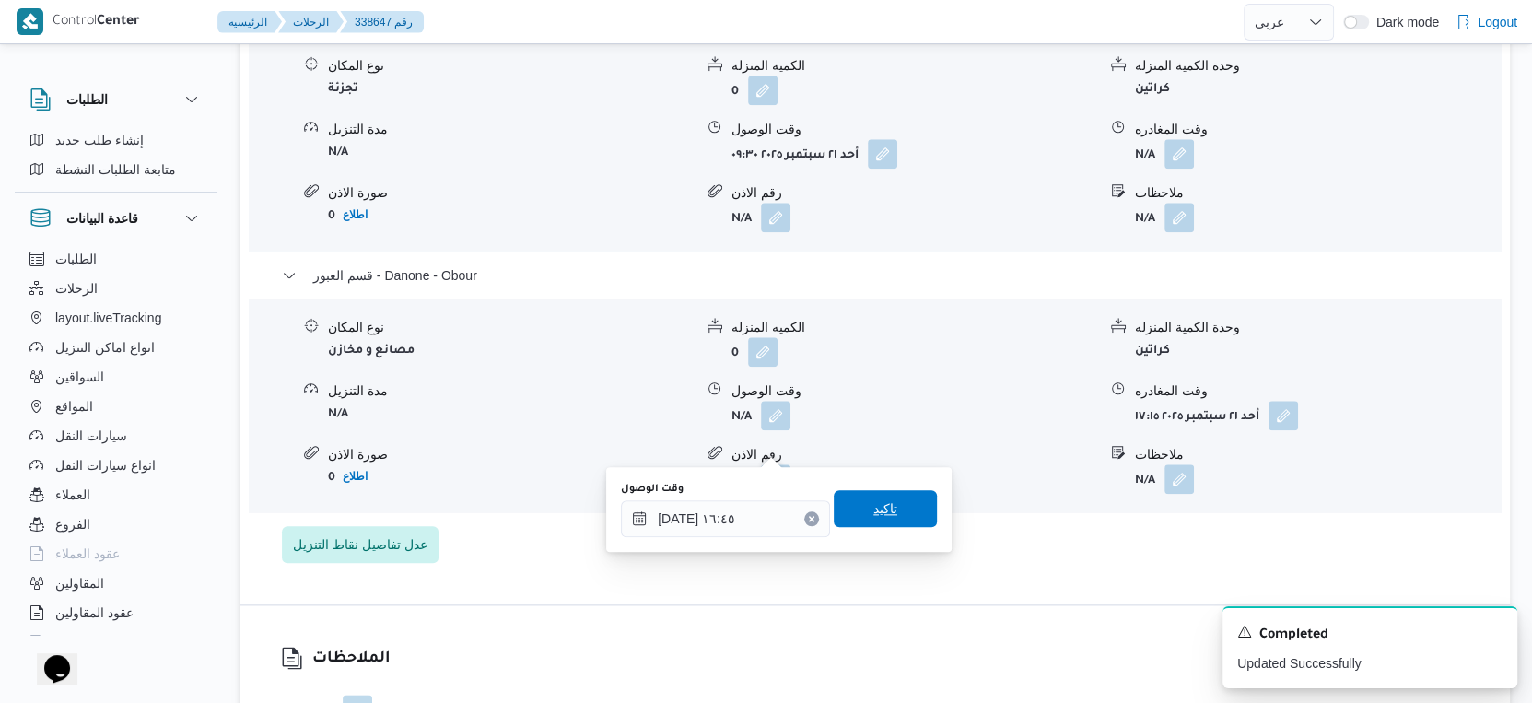
click at [900, 496] on span "تاكيد" at bounding box center [885, 508] width 103 height 37
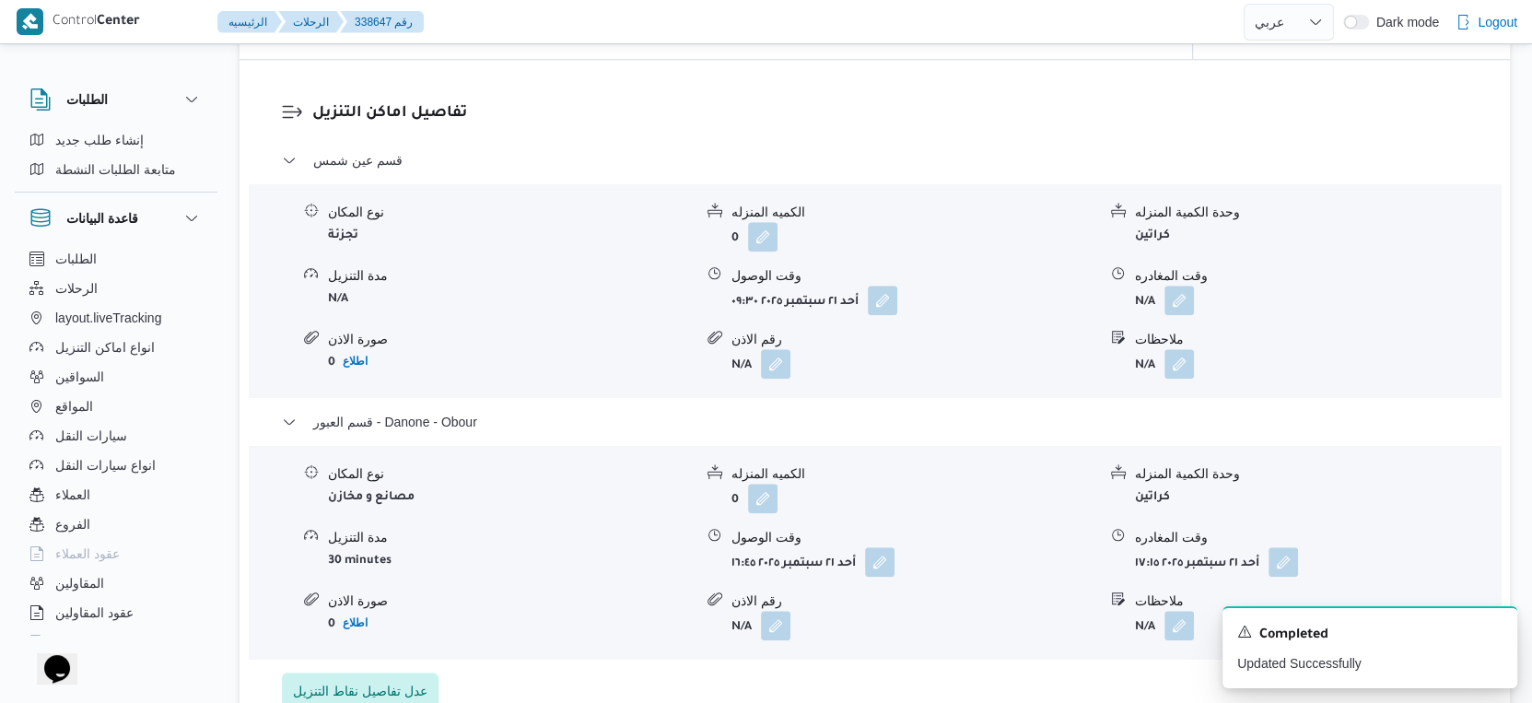
scroll to position [1536, 0]
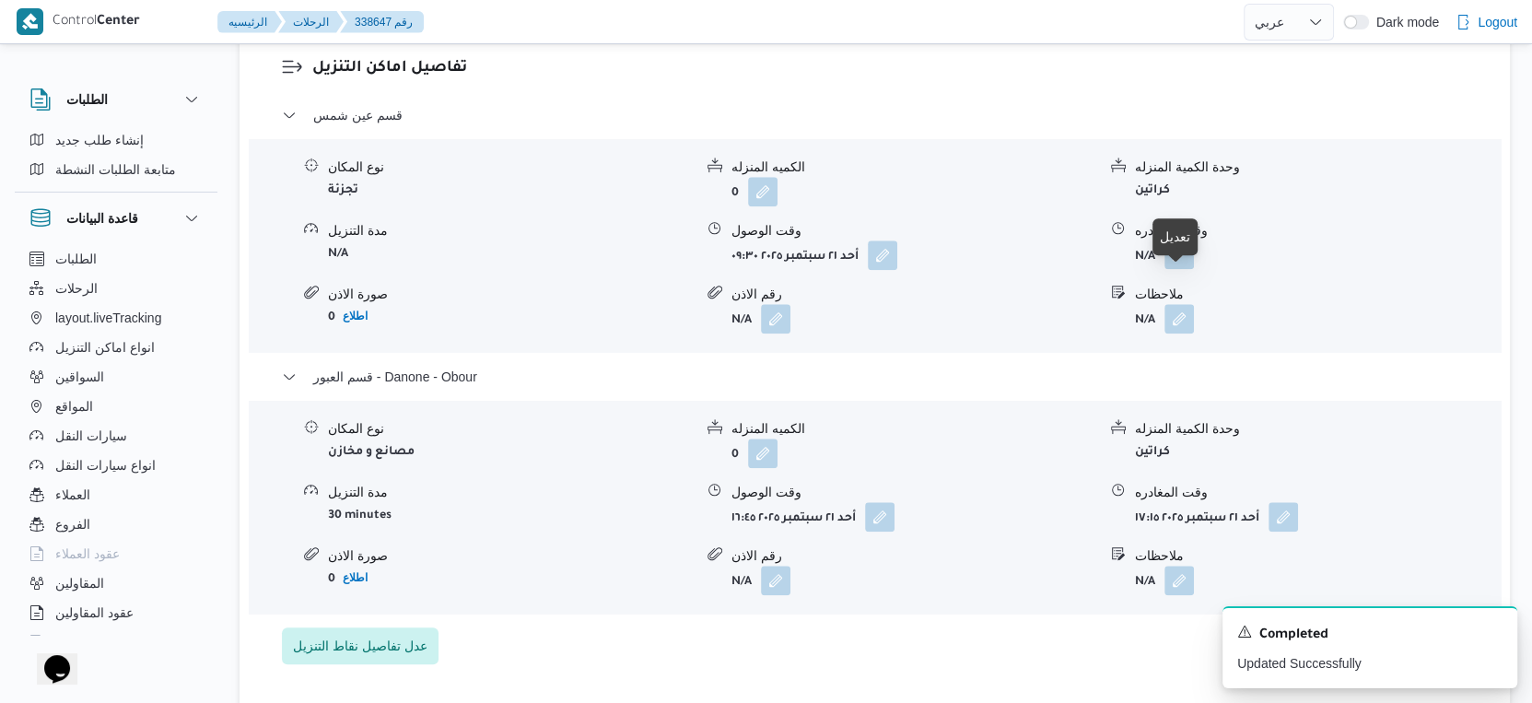
click at [1174, 269] on button "button" at bounding box center [1178, 254] width 29 height 29
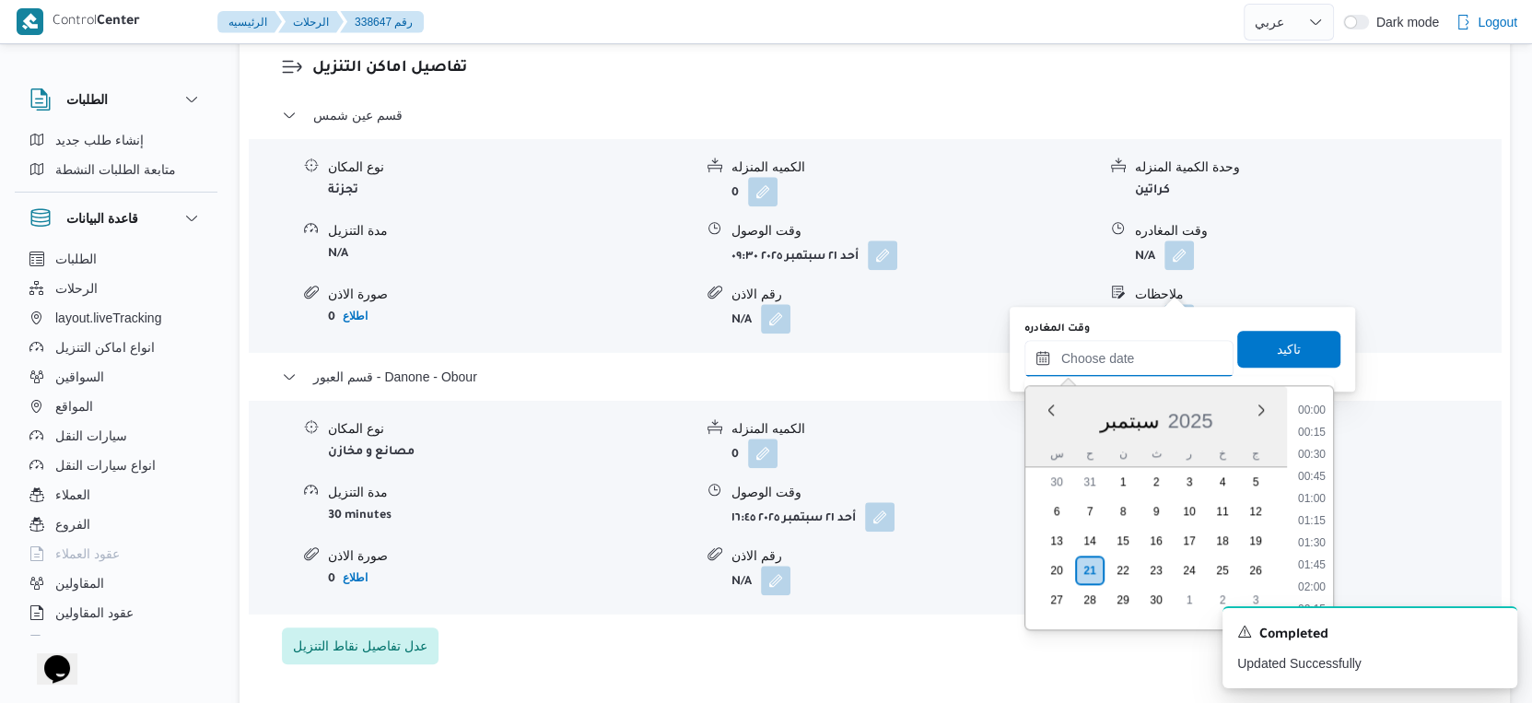
click at [1146, 351] on input "وقت المغادره" at bounding box center [1128, 358] width 209 height 37
click at [1315, 483] on li "16:15" at bounding box center [1312, 492] width 42 height 18
type input "٢١/٠٩/٢٠٢٥ ١٦:١٥"
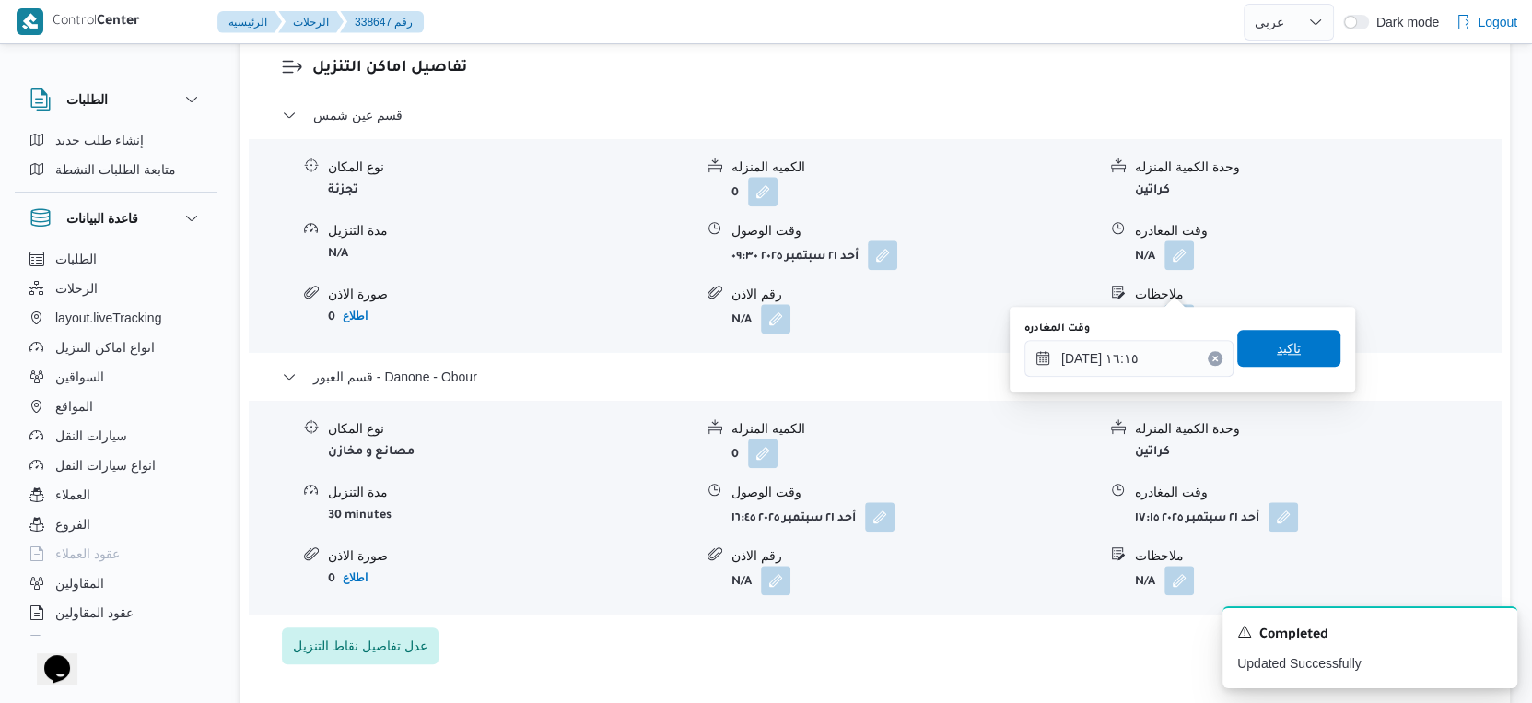
click at [1291, 352] on span "تاكيد" at bounding box center [1288, 348] width 103 height 37
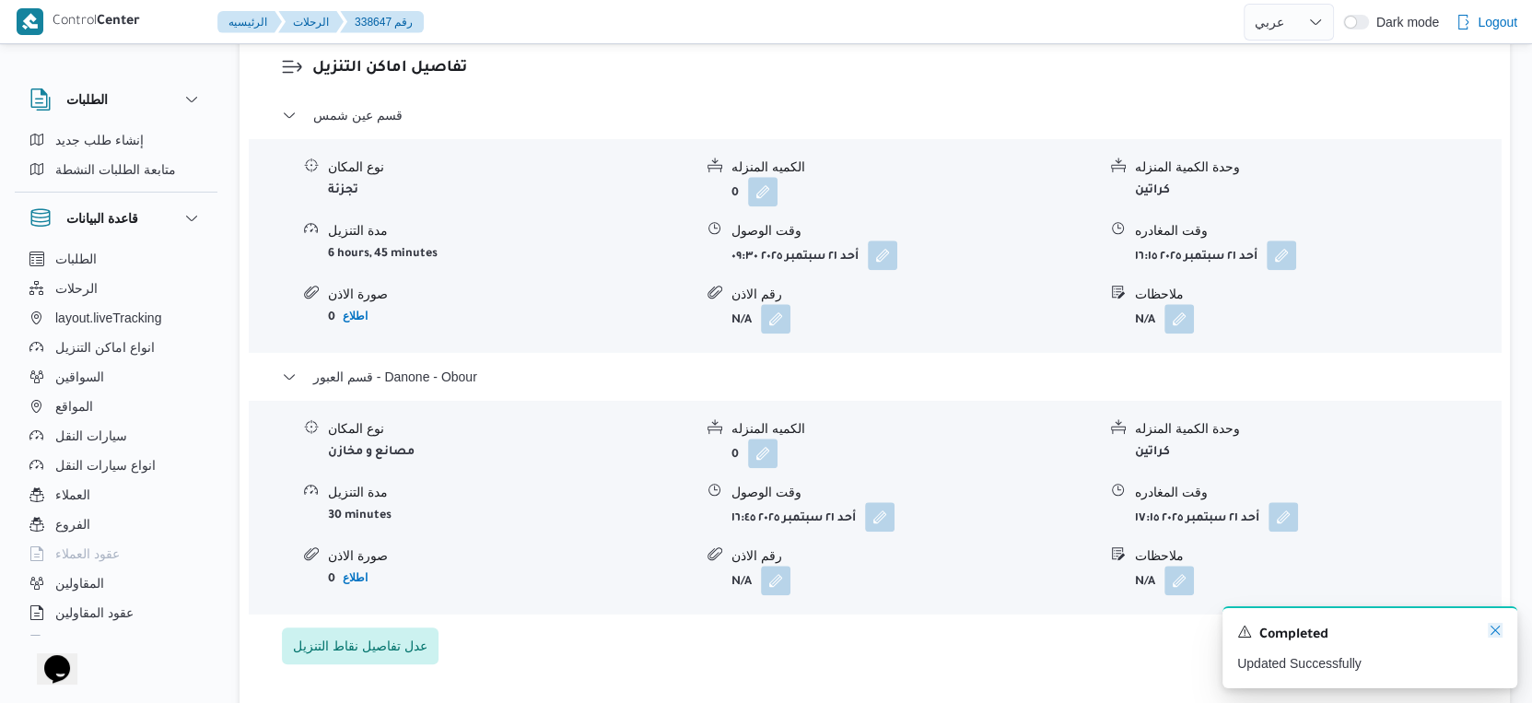
click at [1491, 632] on icon "Dismiss toast" at bounding box center [1495, 630] width 15 height 15
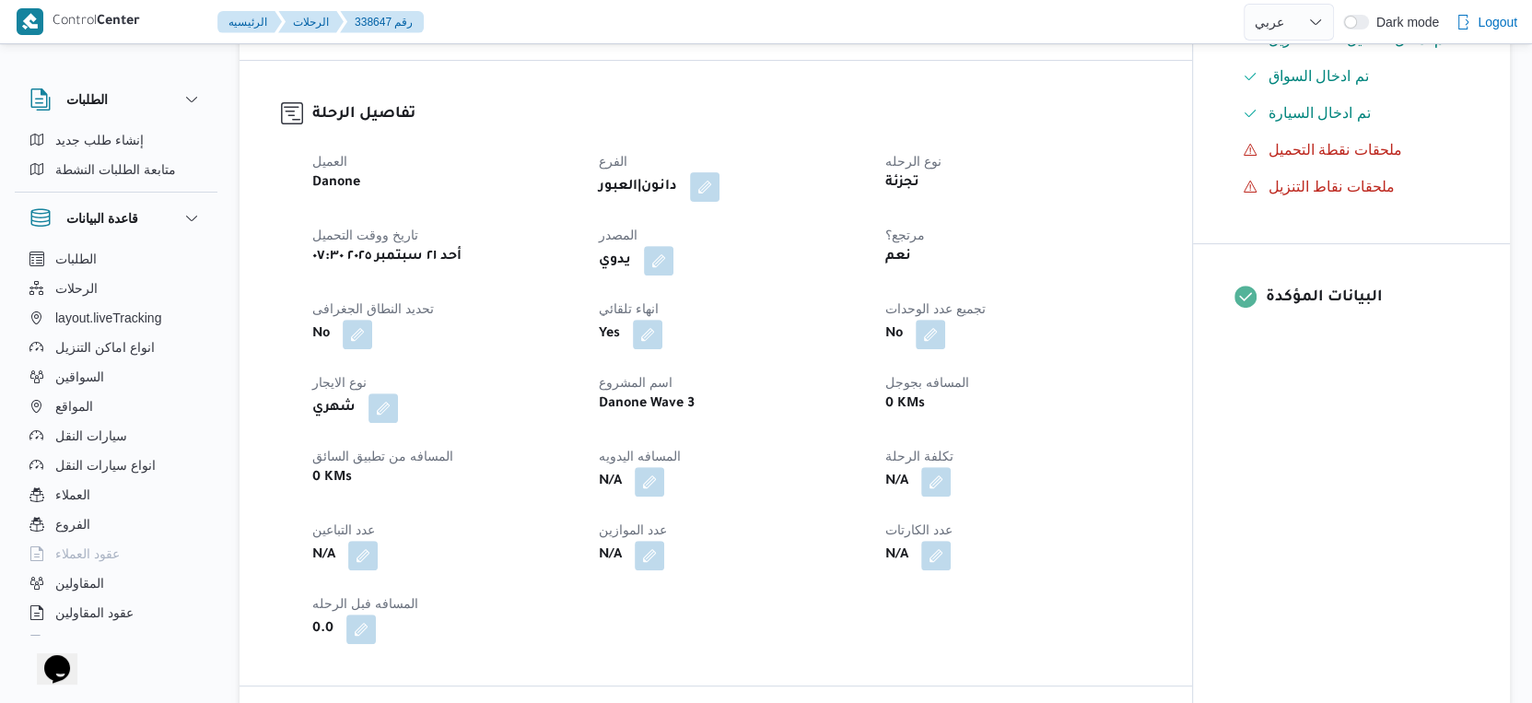
scroll to position [511, 0]
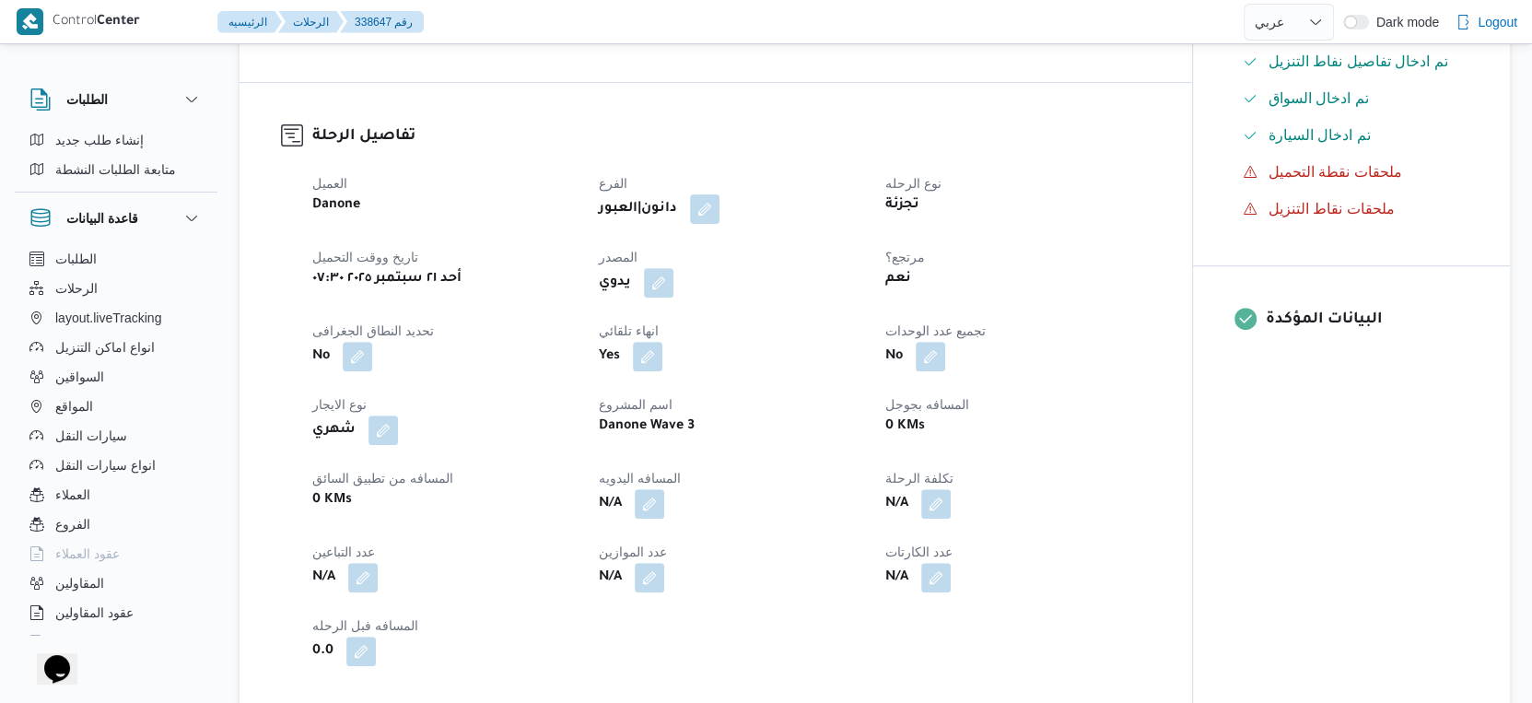
click at [1069, 403] on div "العميل Danone الفرع دانون|العبور نوع الرحله تجزئة تاريخ ووقت التحميل أحد ٢١ سبت…" at bounding box center [731, 419] width 860 height 516
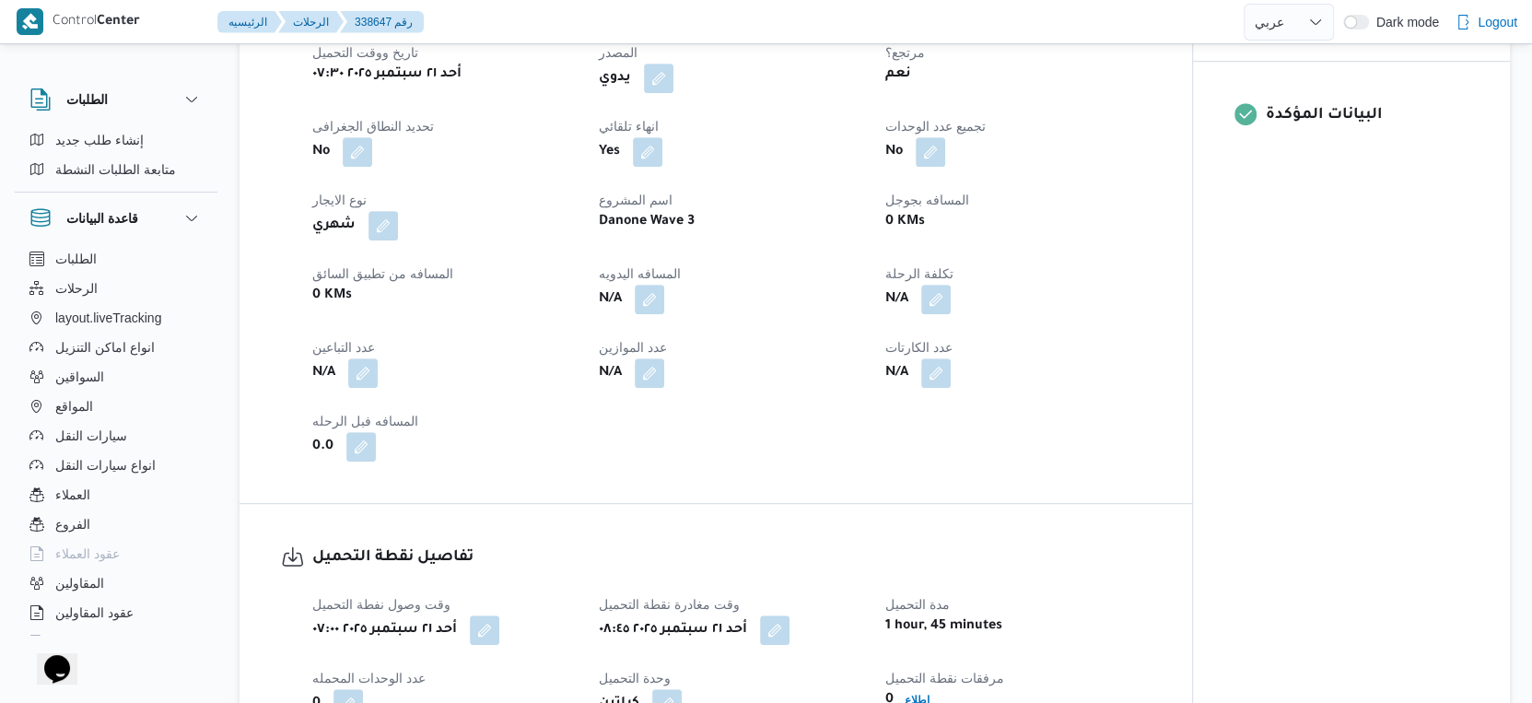
scroll to position [717, 0]
click at [655, 312] on button "button" at bounding box center [649, 297] width 29 height 29
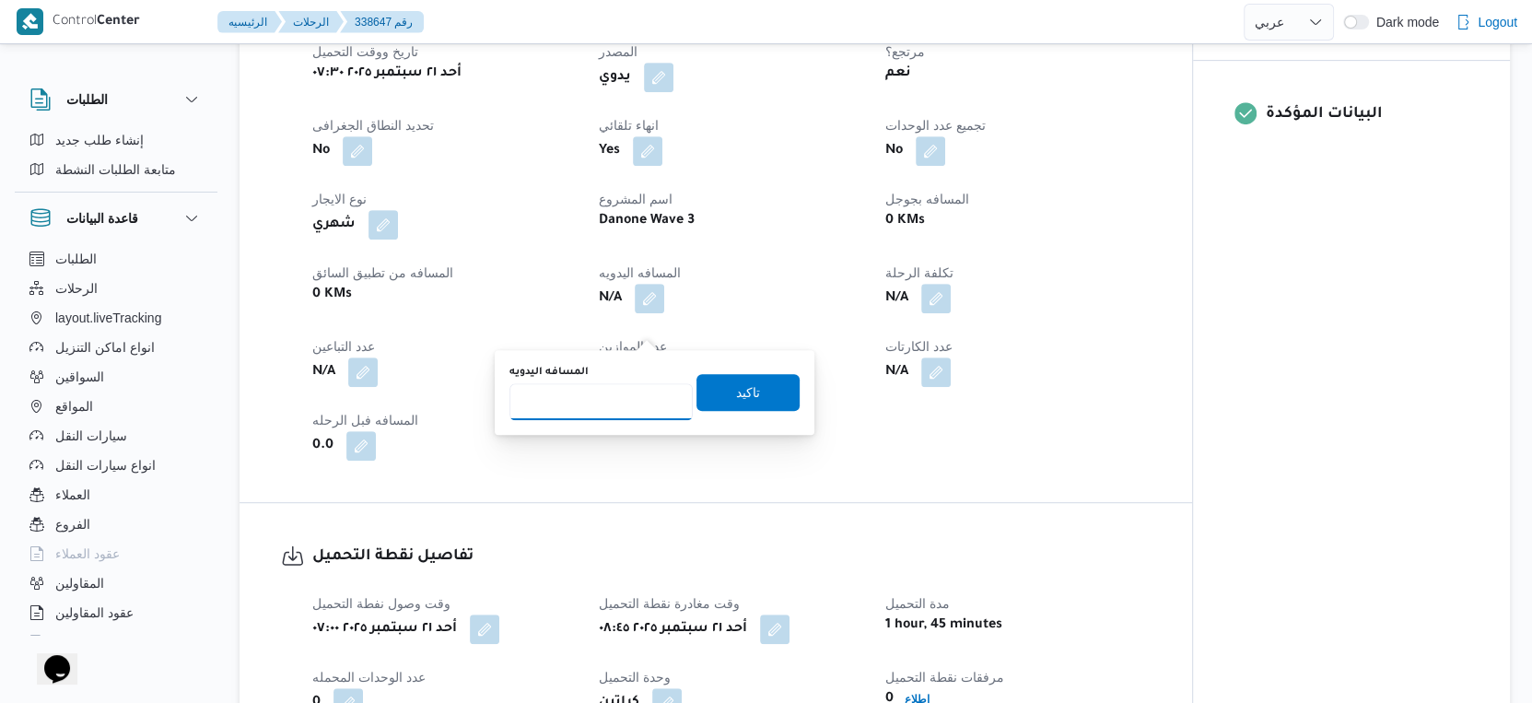
click at [596, 391] on input "المسافه اليدويه" at bounding box center [600, 401] width 183 height 37
type input "51"
click at [736, 381] on span "تاكيد" at bounding box center [748, 391] width 24 height 22
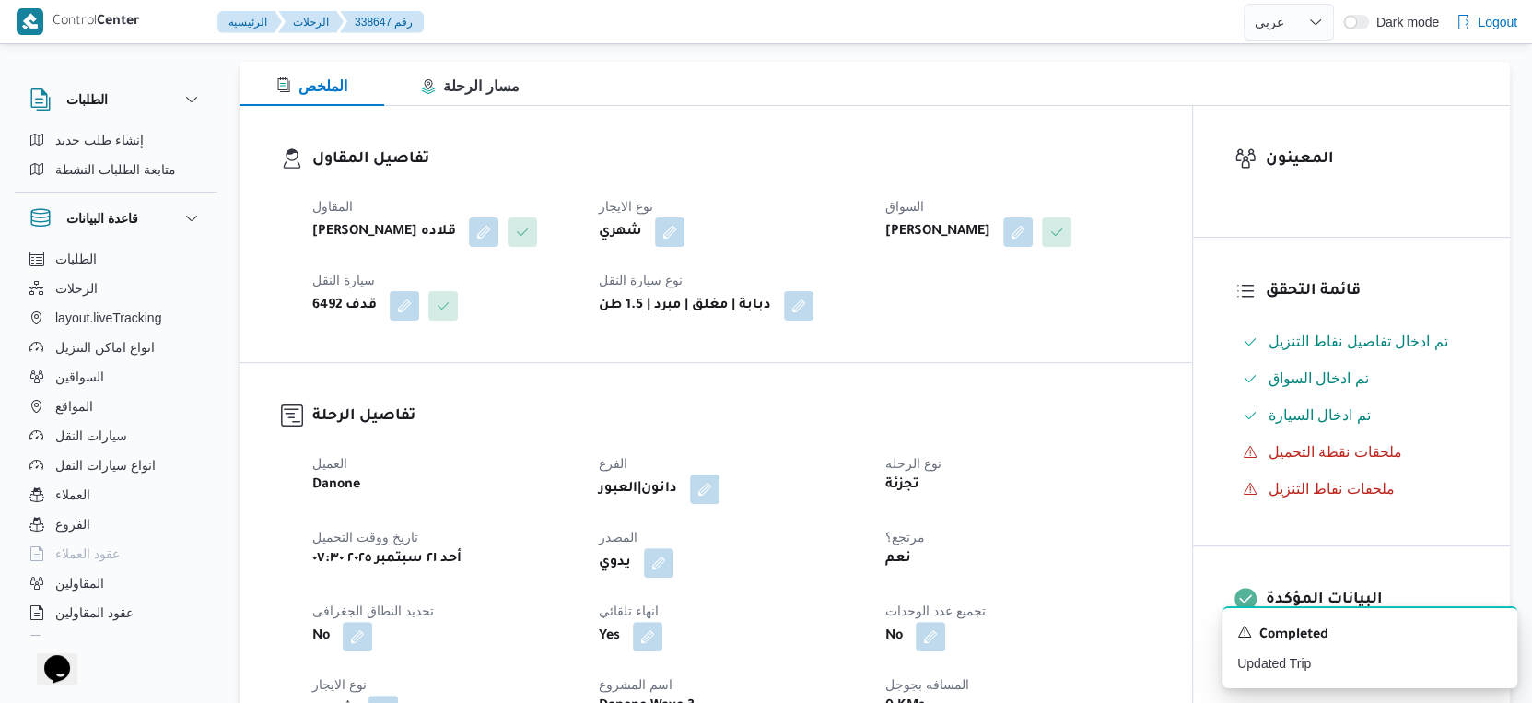
scroll to position [0, 0]
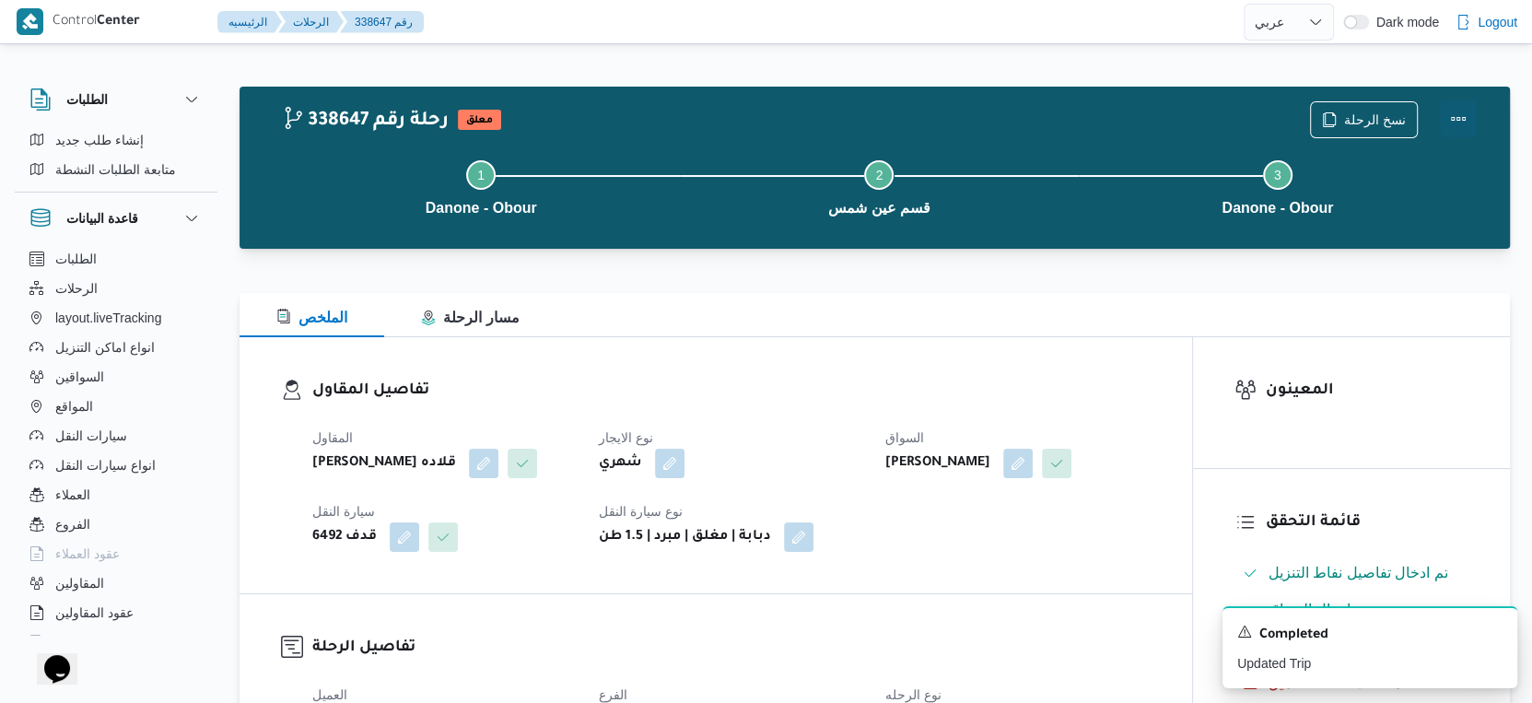
click at [1467, 119] on button "Actions" at bounding box center [1458, 118] width 37 height 37
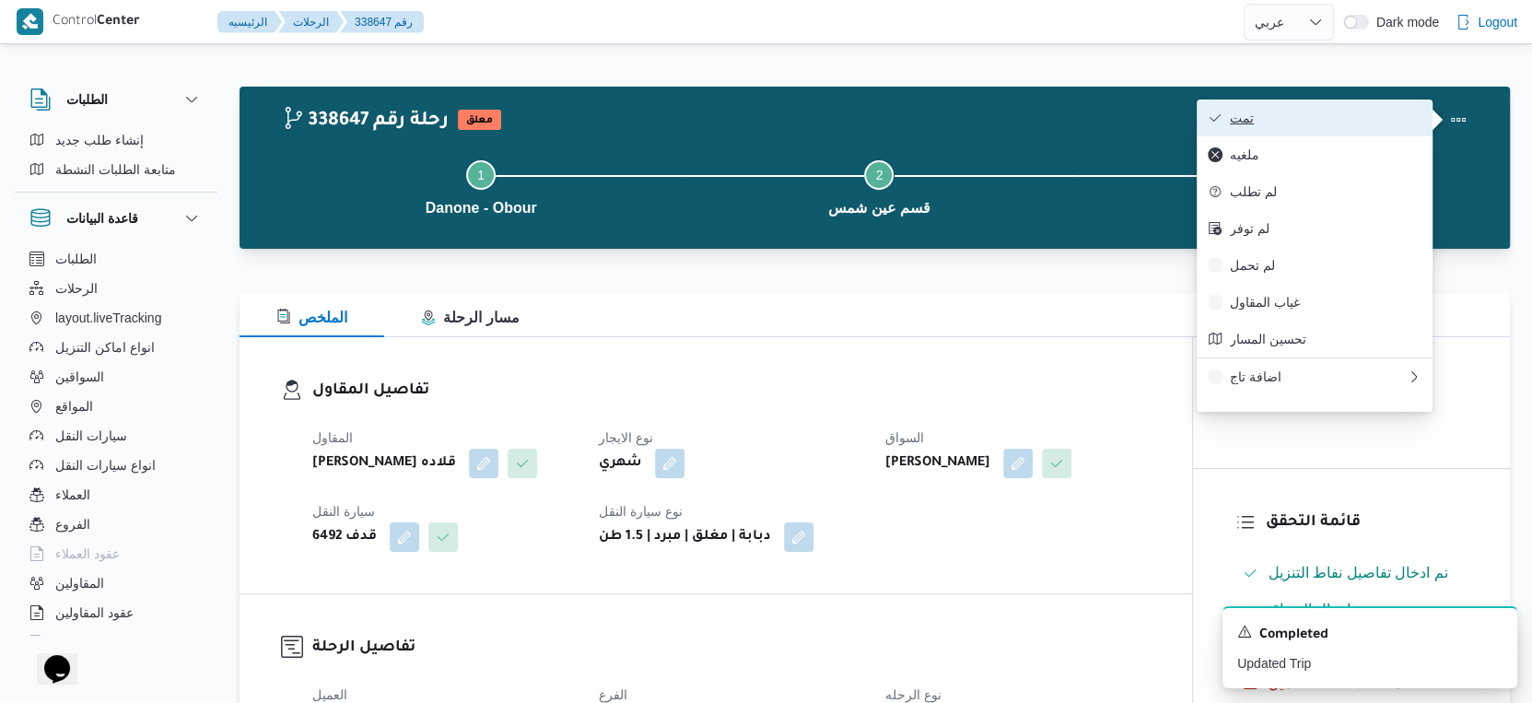
click at [1345, 116] on span "تمت" at bounding box center [1326, 118] width 192 height 15
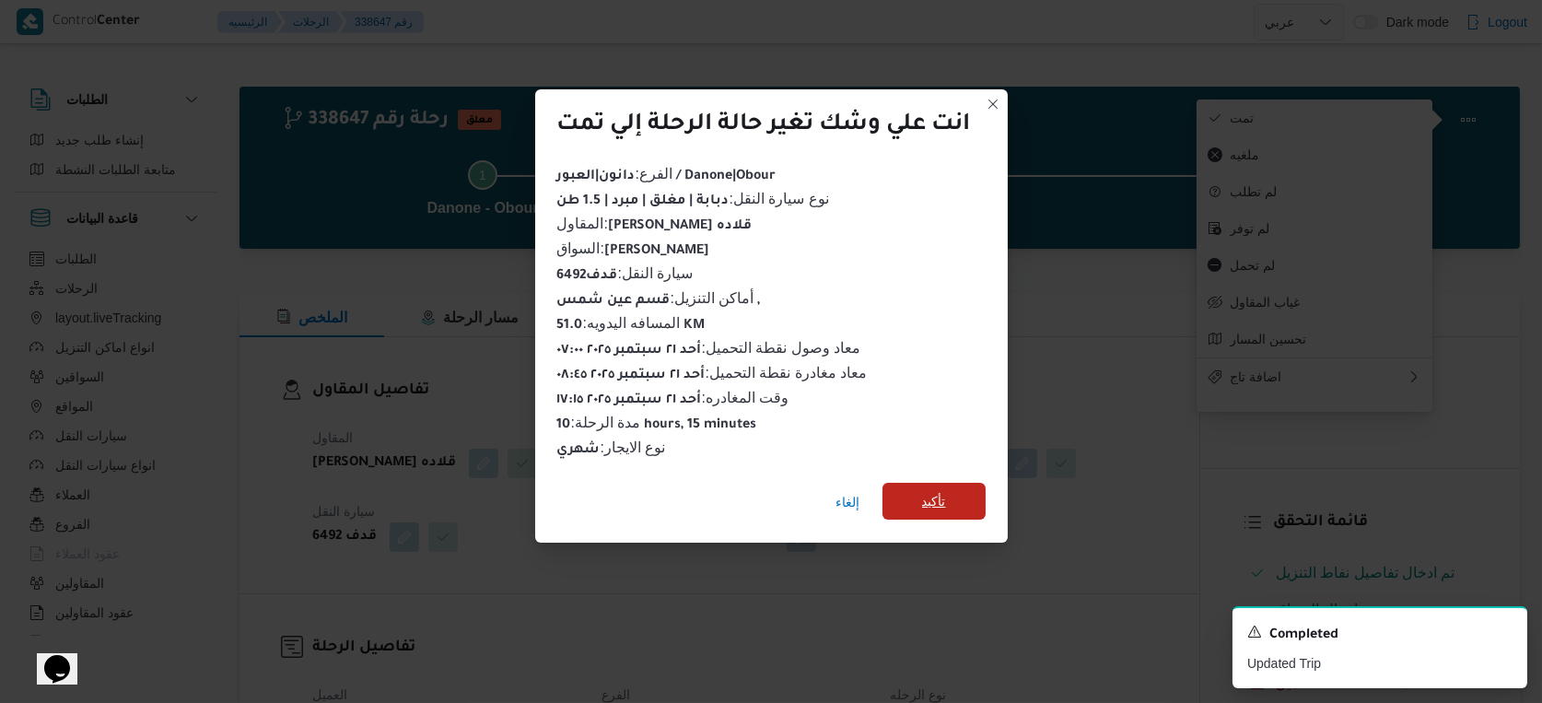
click at [944, 483] on span "تأكيد" at bounding box center [933, 501] width 103 height 37
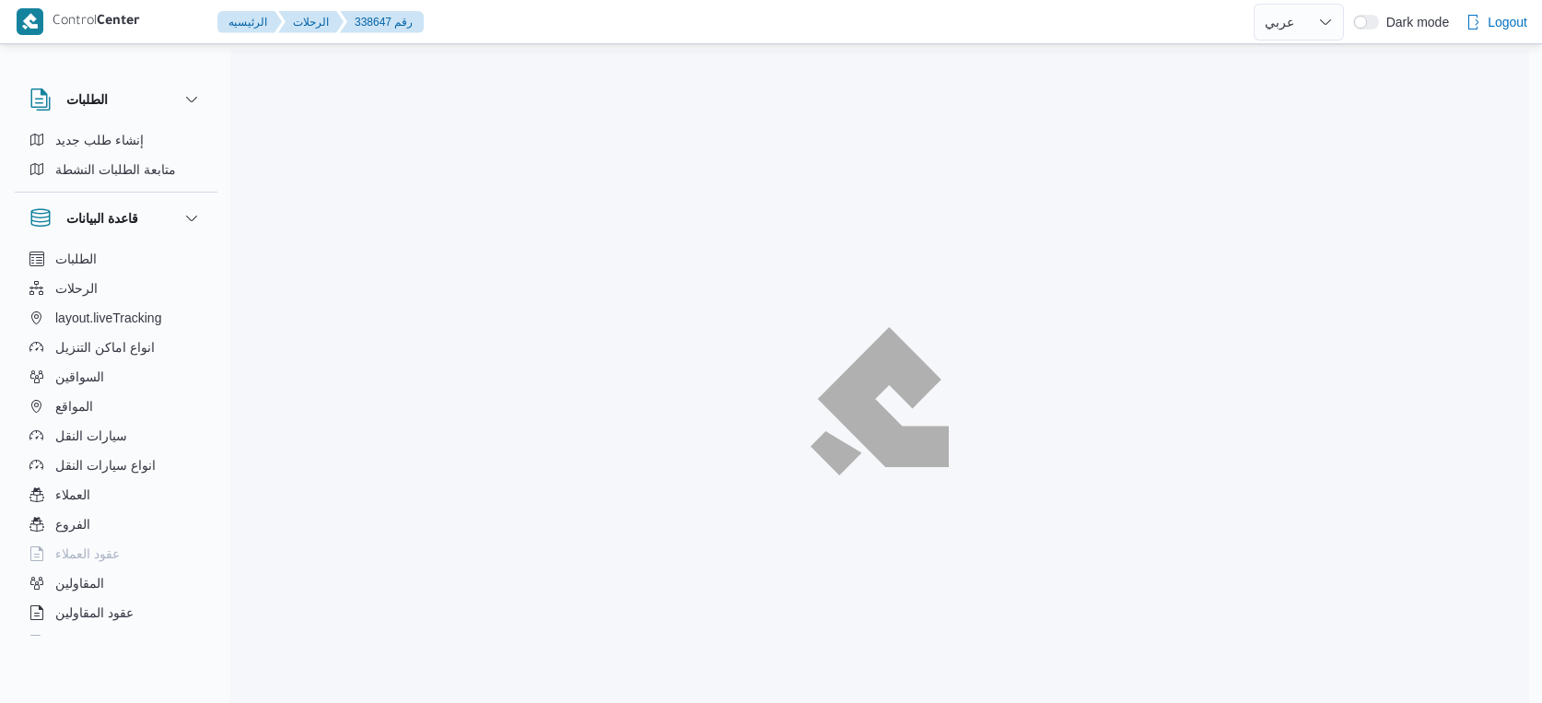
select select "ar"
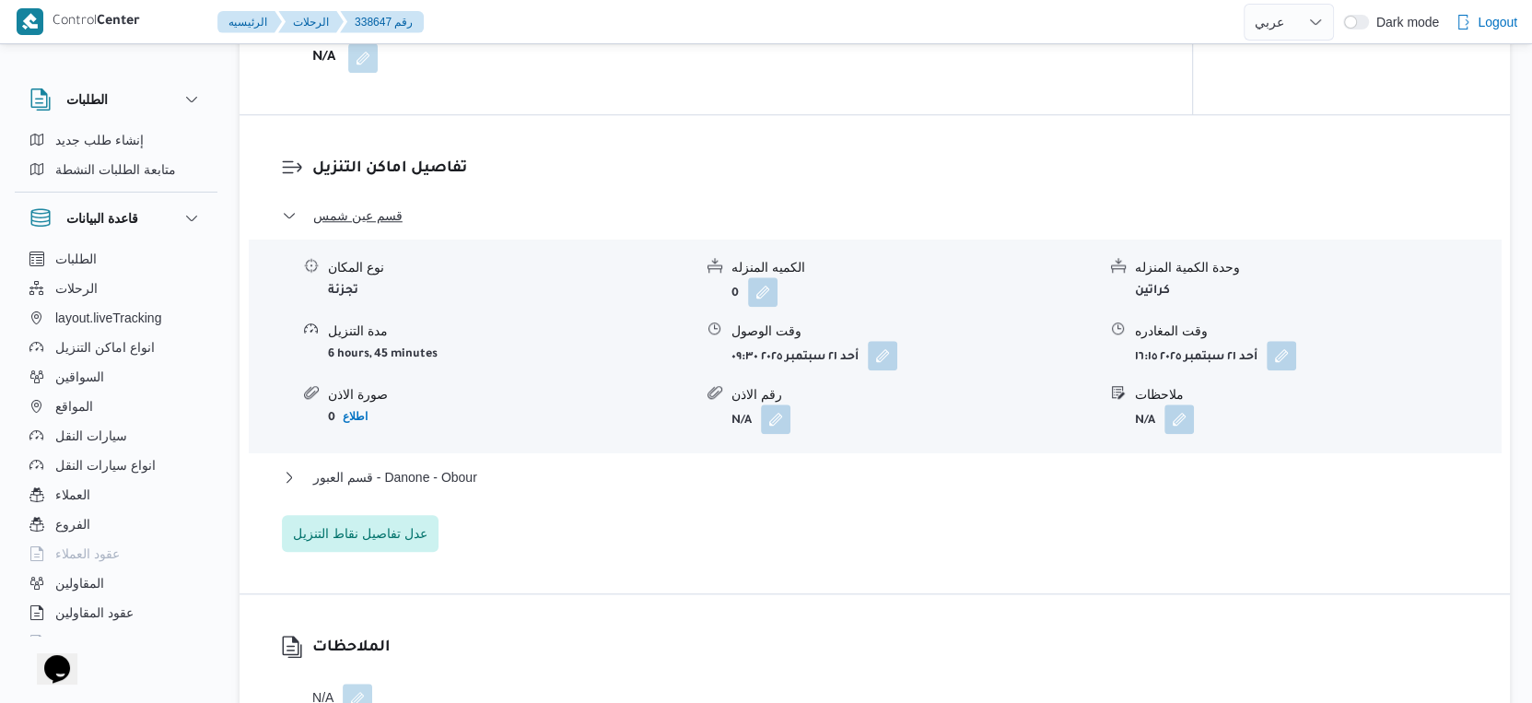
scroll to position [1536, 0]
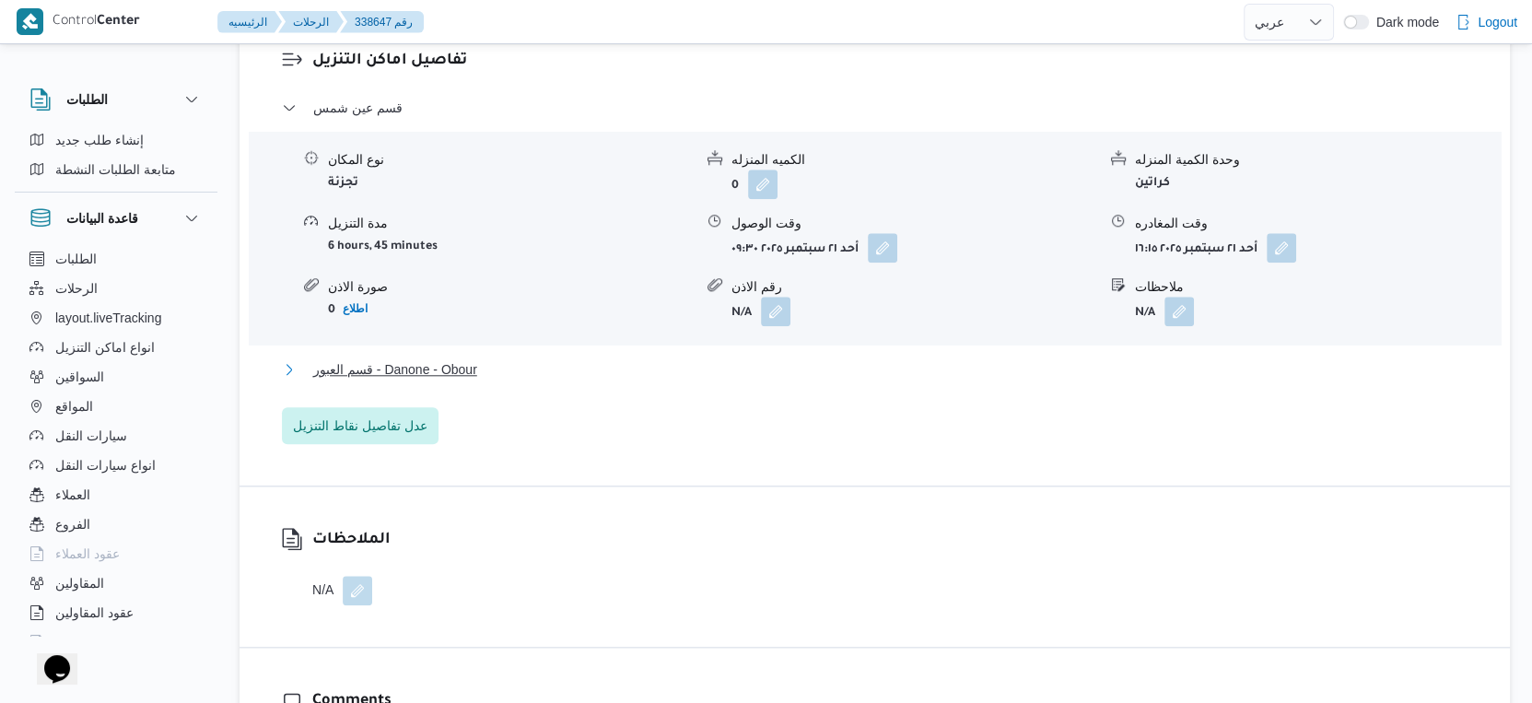
click at [494, 380] on button "قسم العبور - Danone - Obour" at bounding box center [875, 369] width 1186 height 22
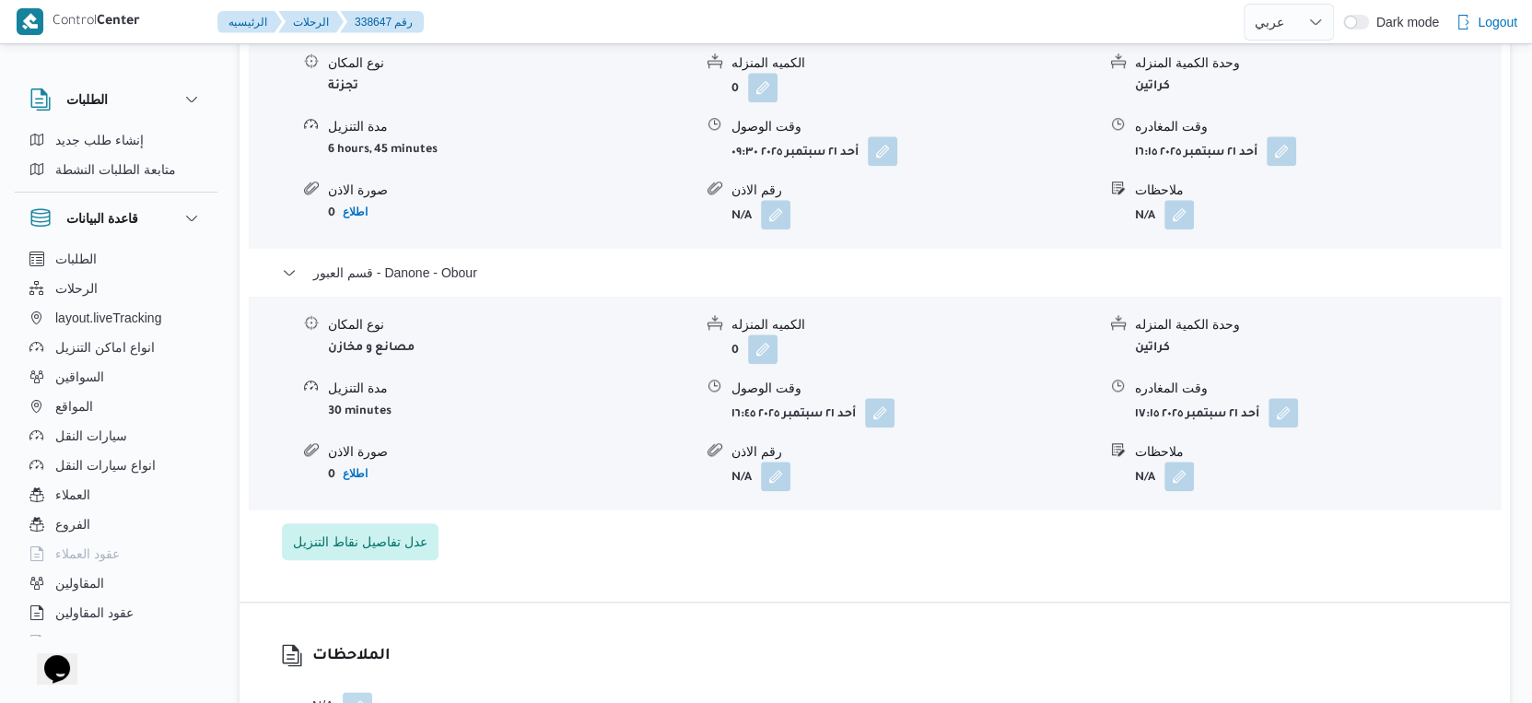
scroll to position [1637, 0]
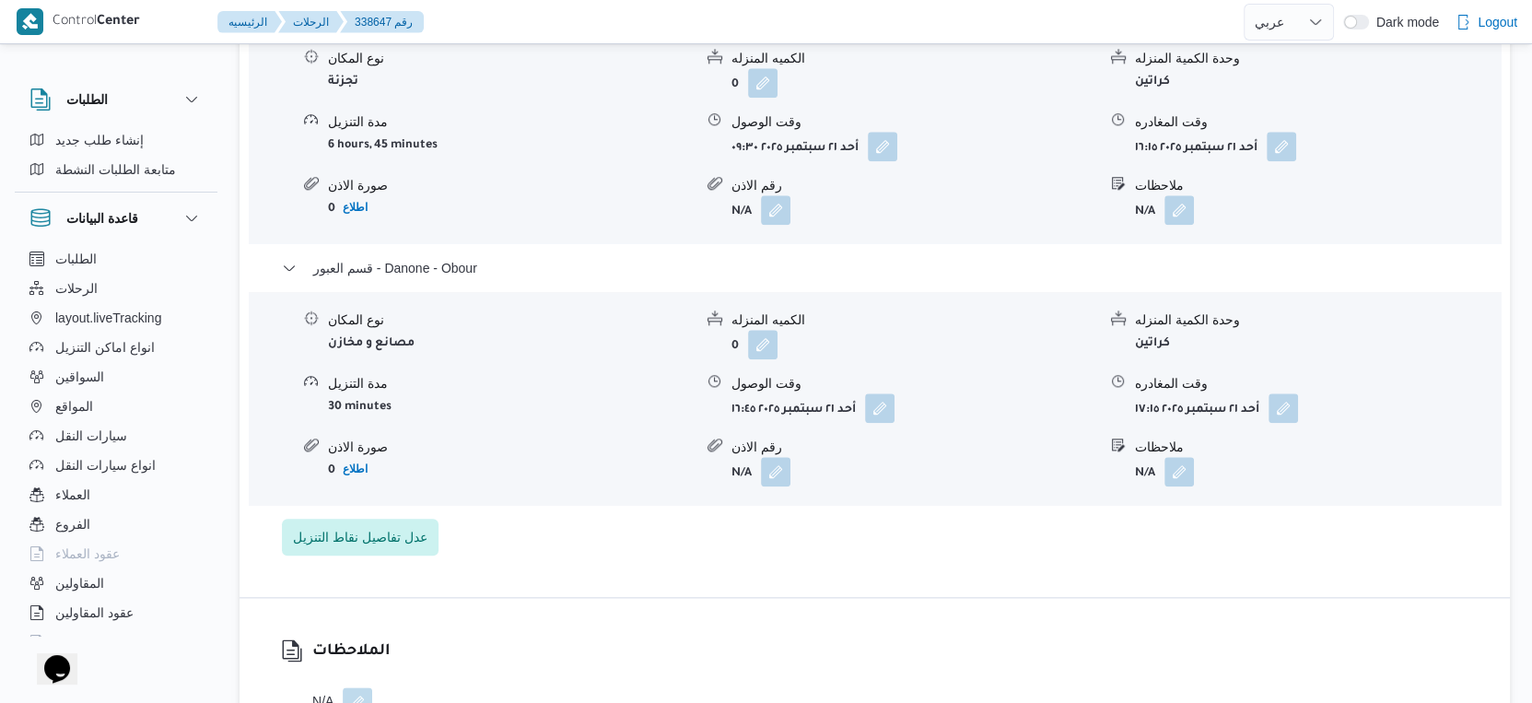
select select "ar"
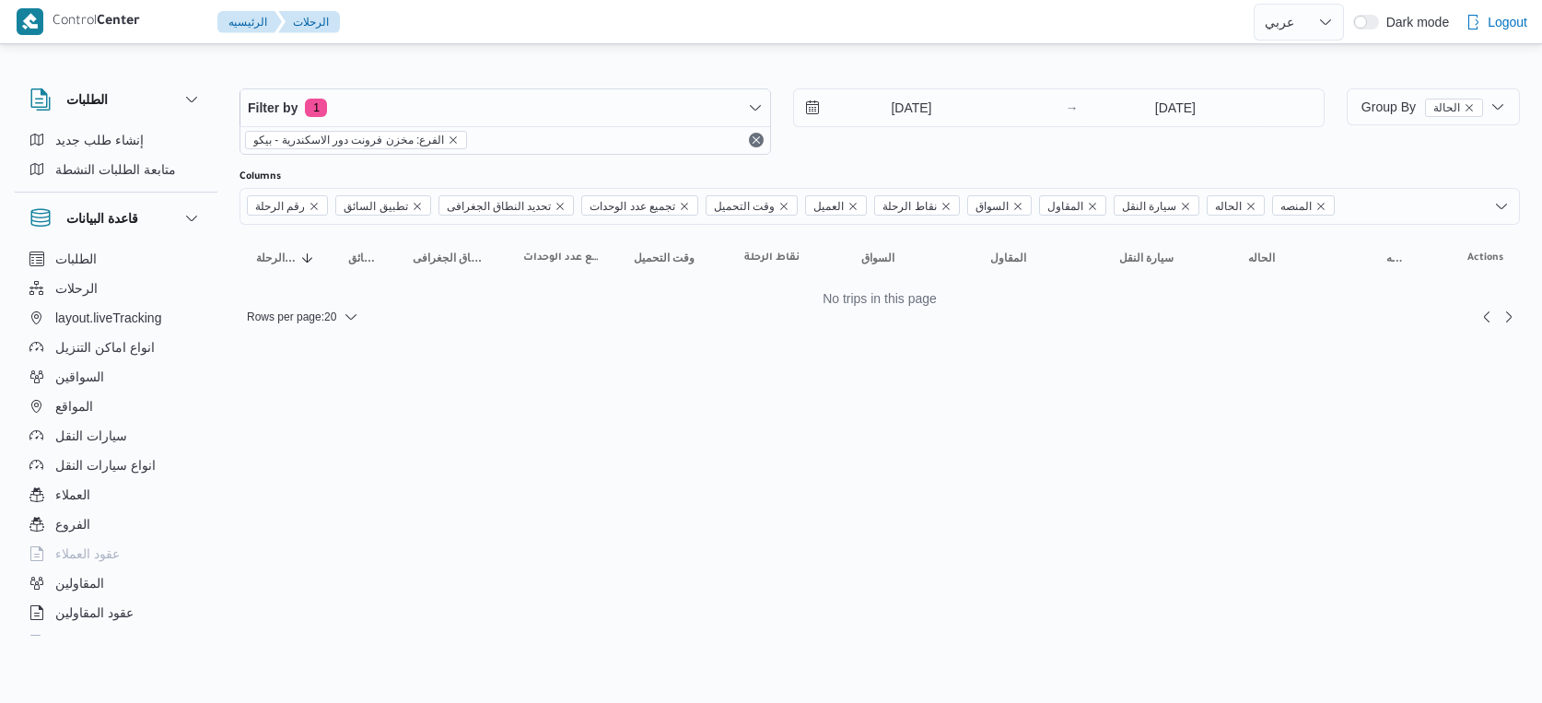
select select "ar"
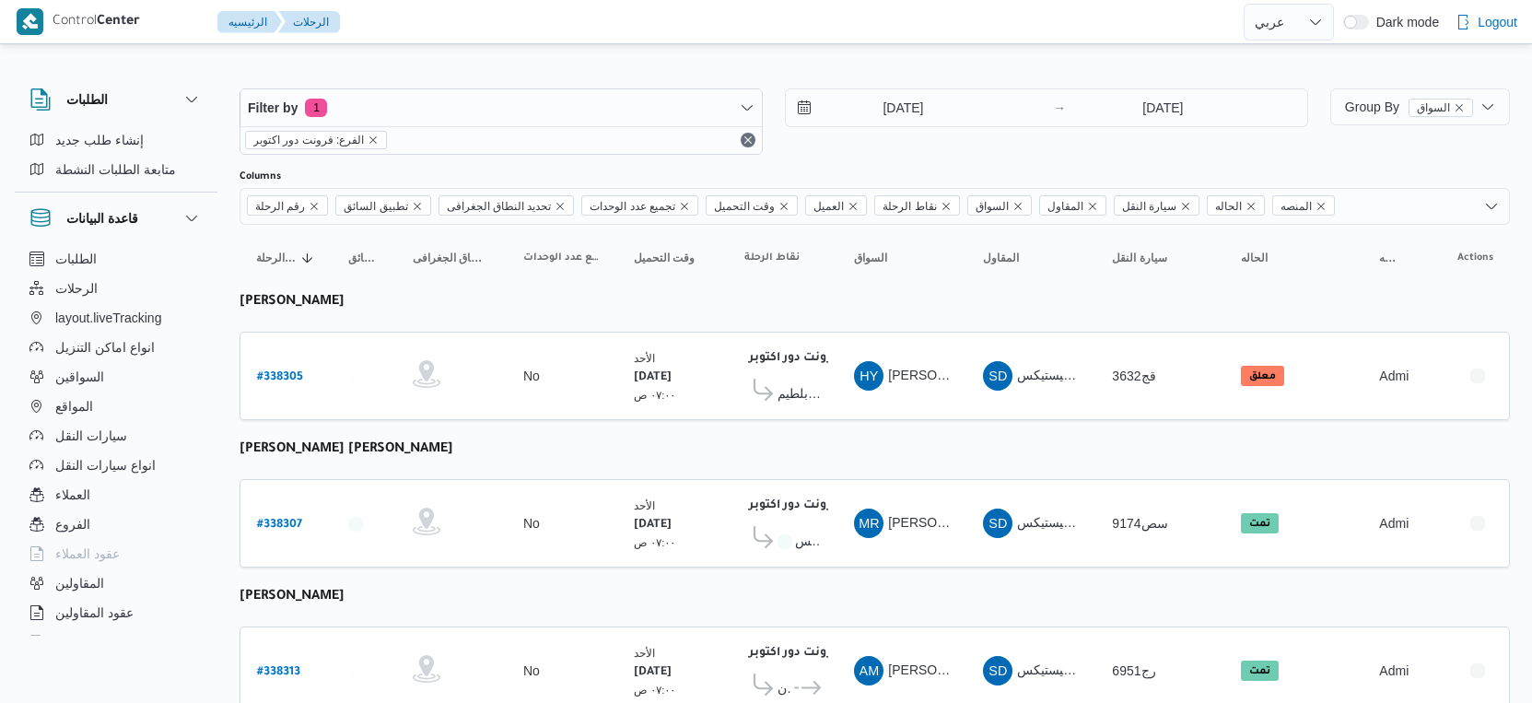
select select "ar"
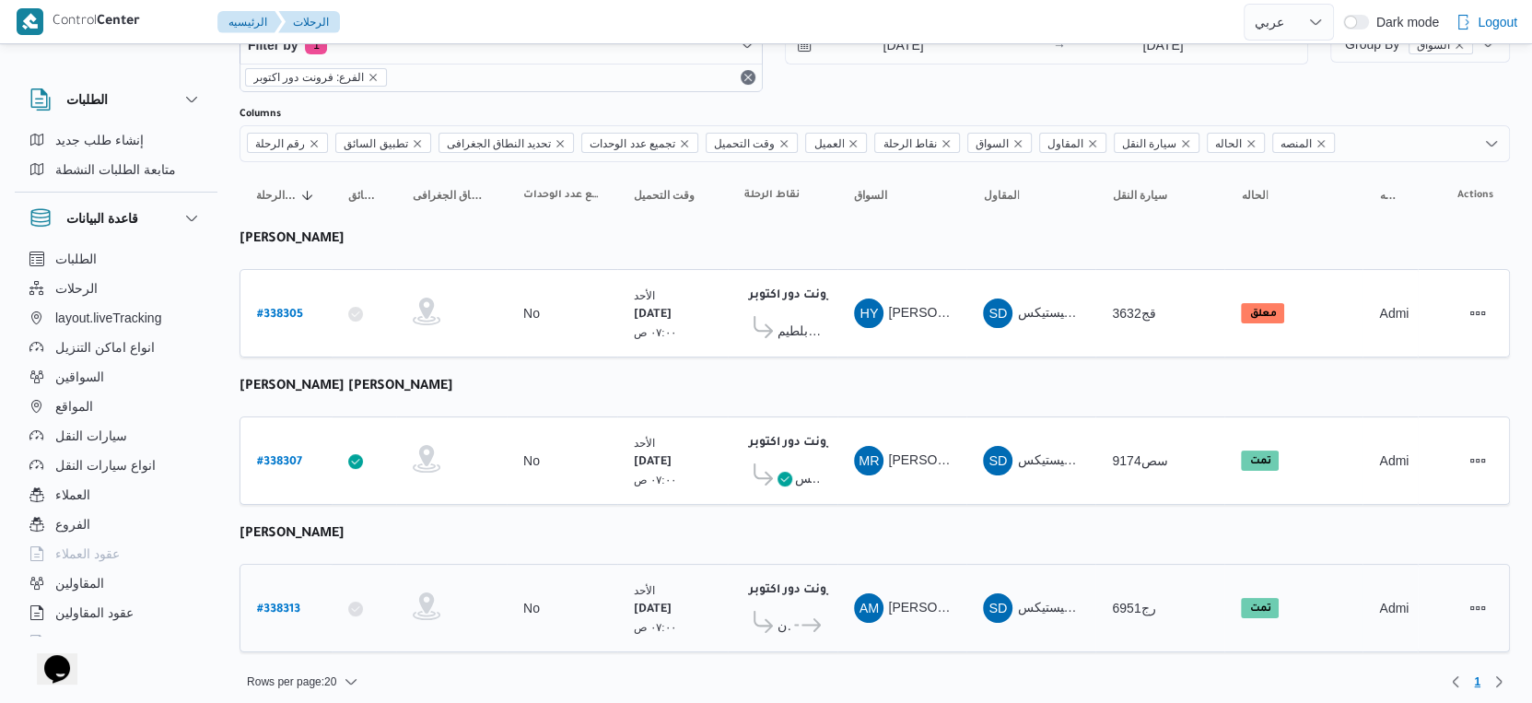
click at [289, 603] on b "# 338313" at bounding box center [278, 609] width 43 height 13
select select "ar"
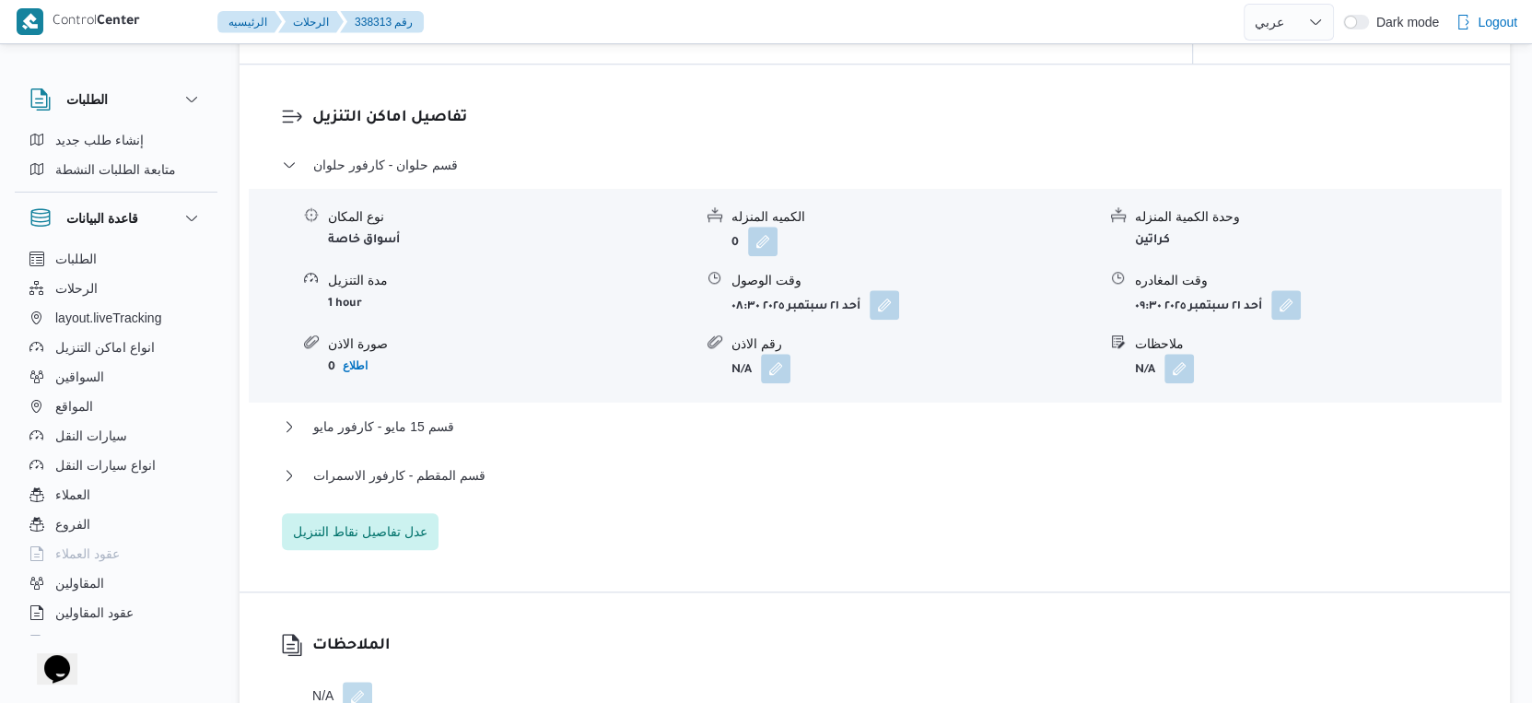
scroll to position [1536, 0]
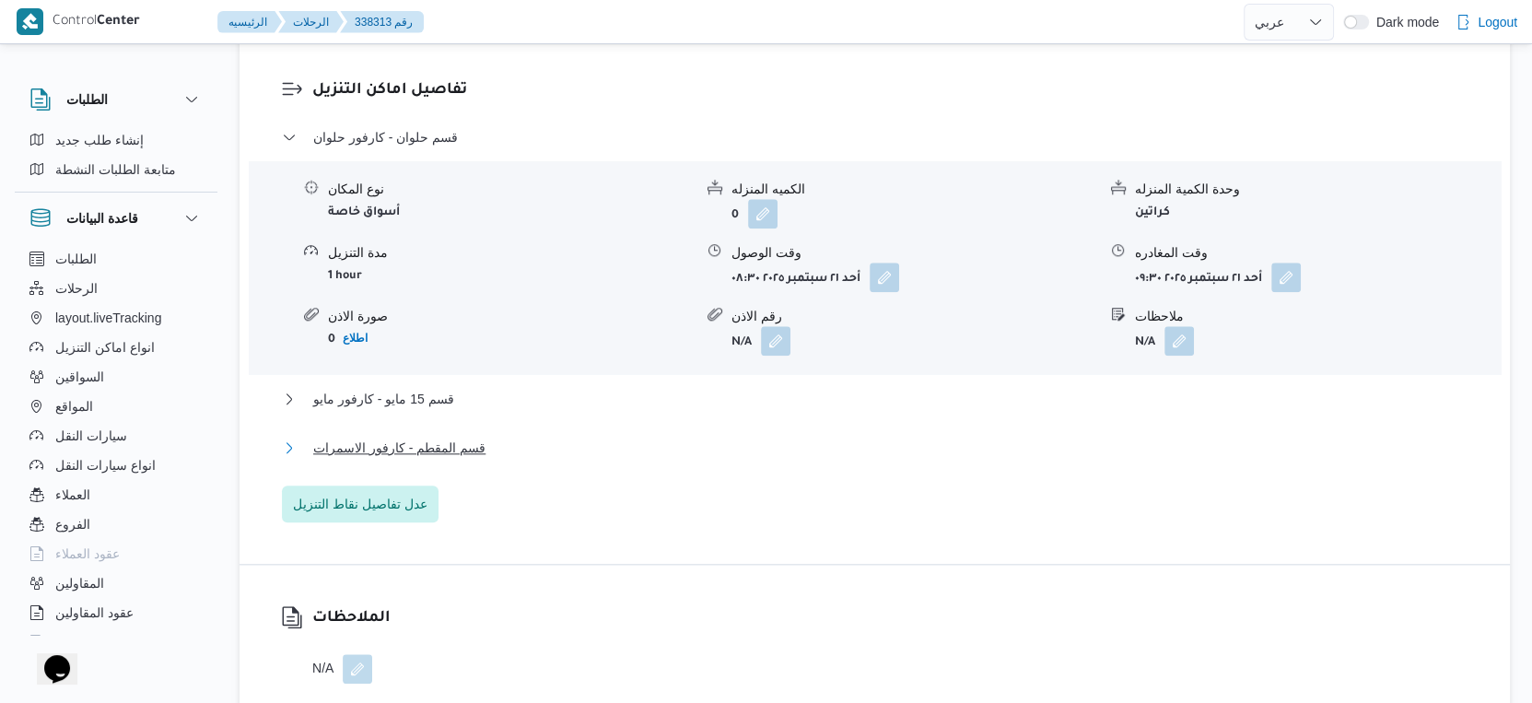
click at [449, 457] on span "قسم المقطم - كارفور الاسمرات" at bounding box center [399, 448] width 172 height 22
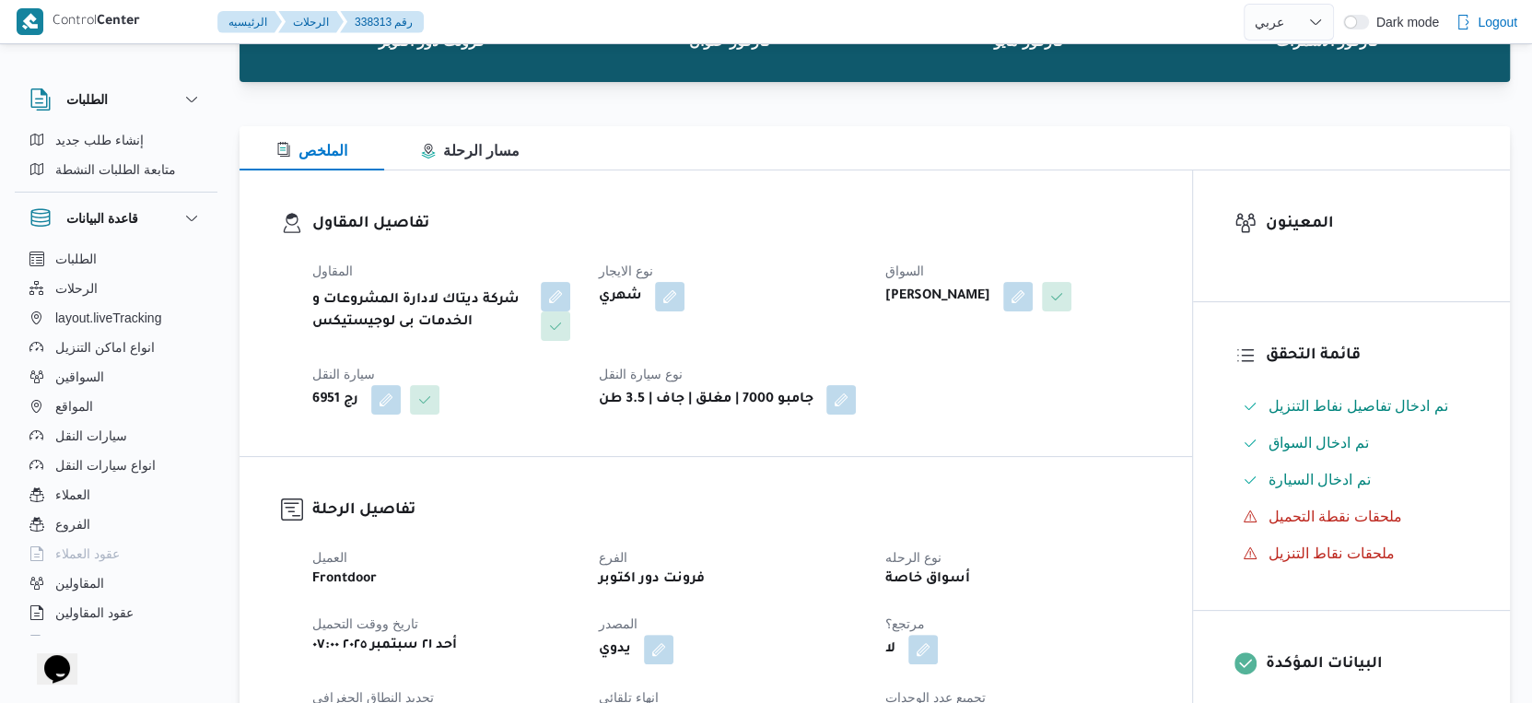
scroll to position [0, 0]
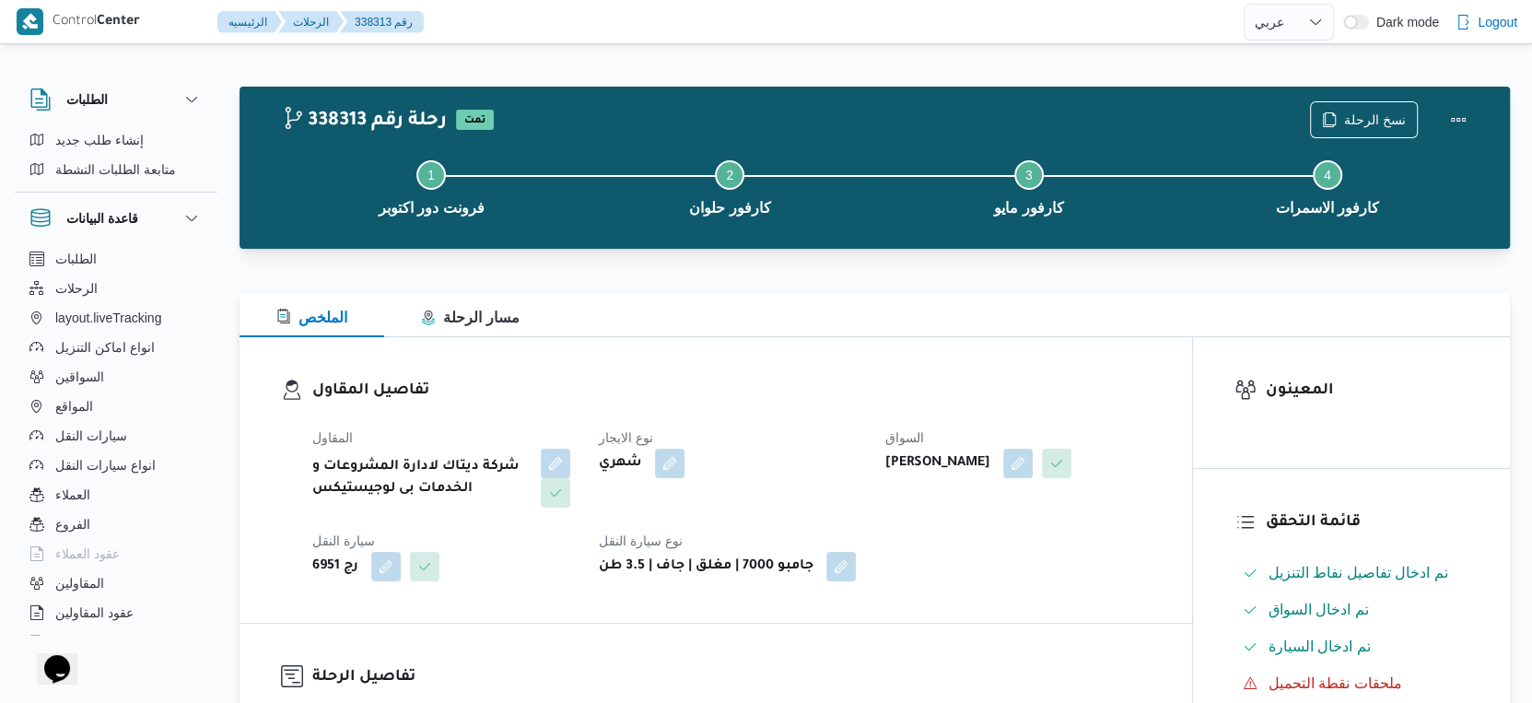
select select "ar"
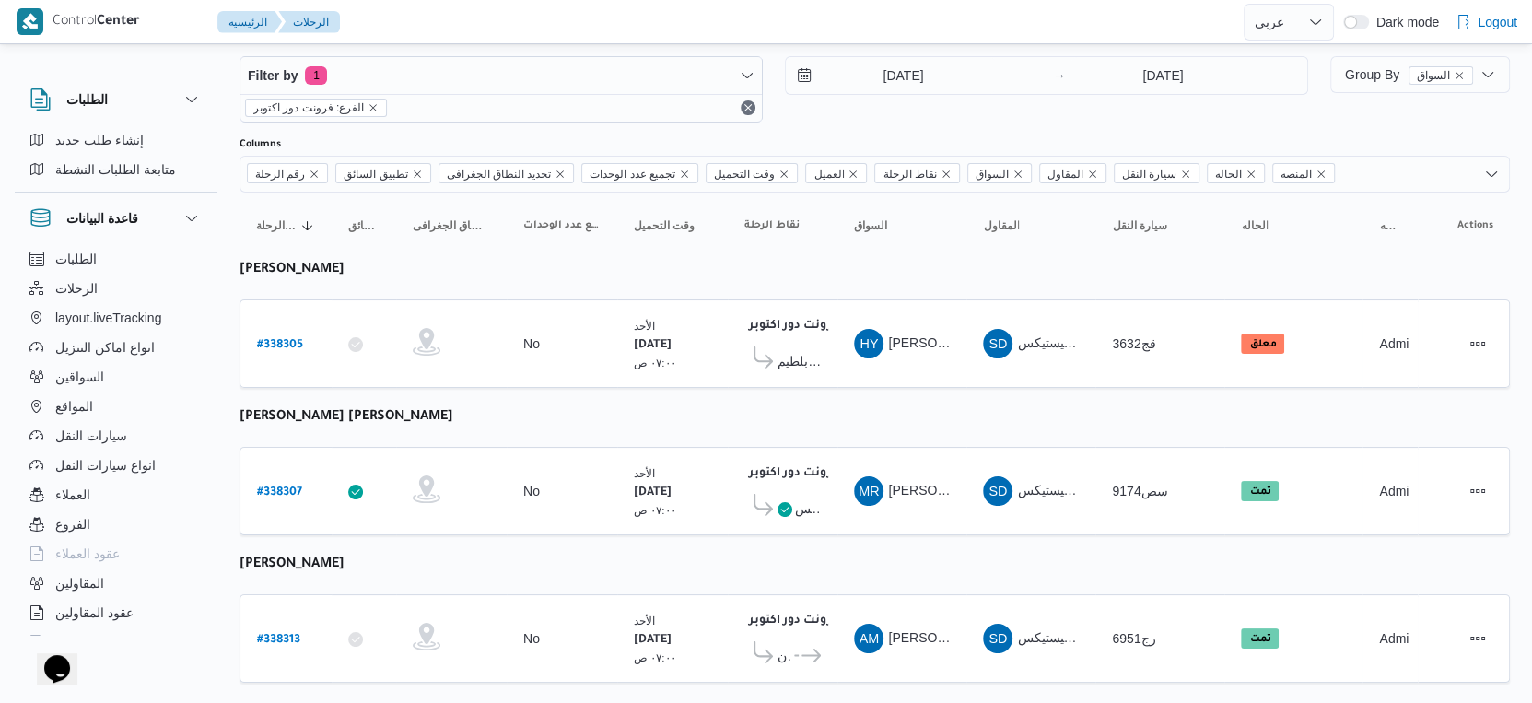
scroll to position [63, 0]
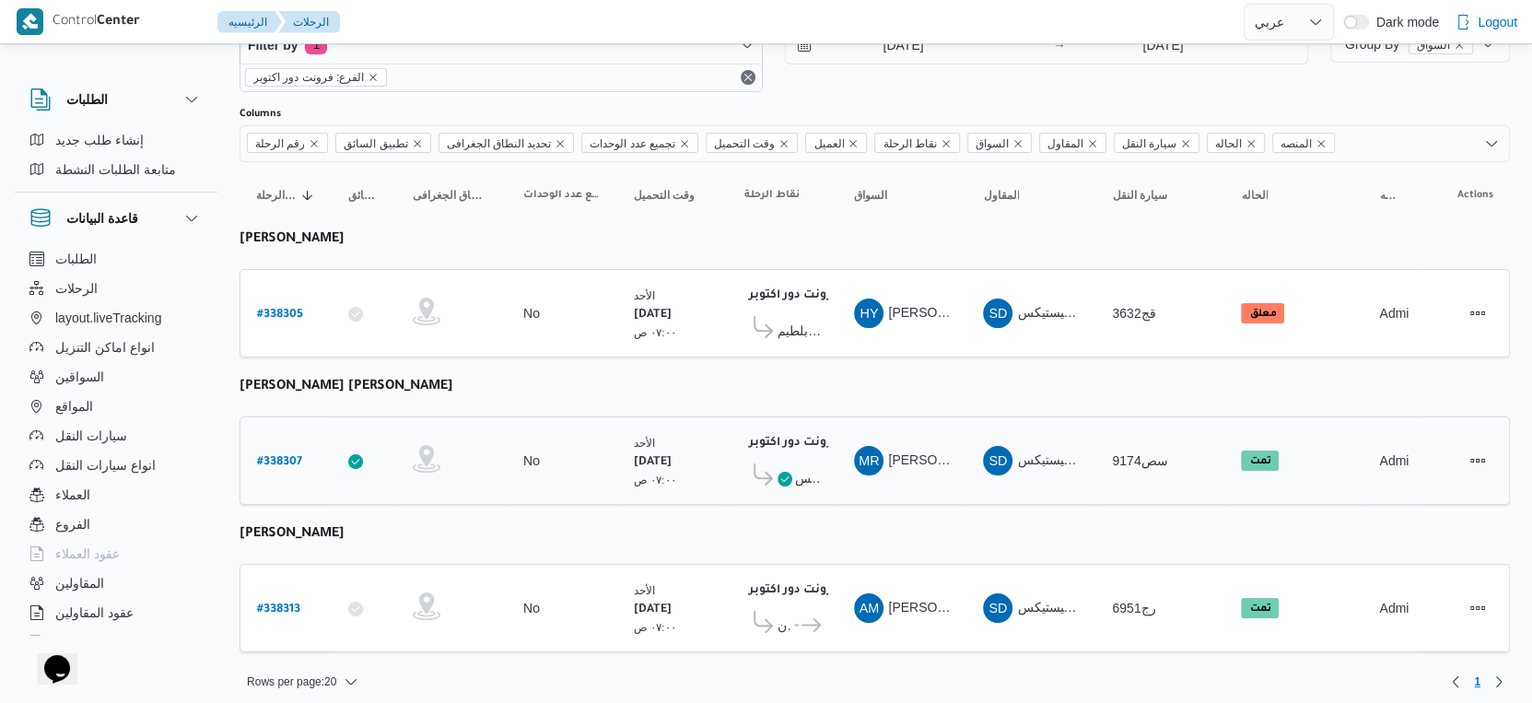
click at [263, 456] on b "# 338307" at bounding box center [279, 462] width 45 height 13
select select "ar"
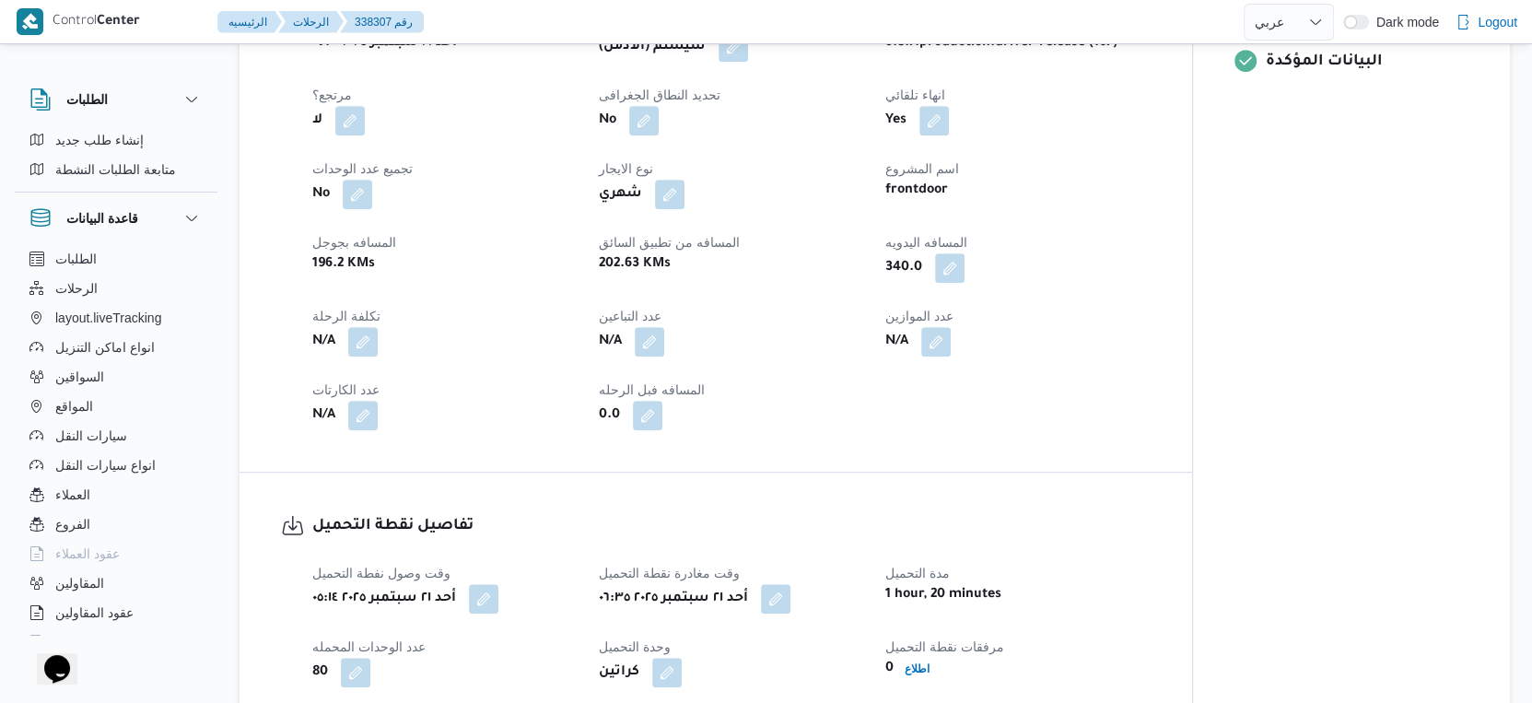
scroll to position [1023, 0]
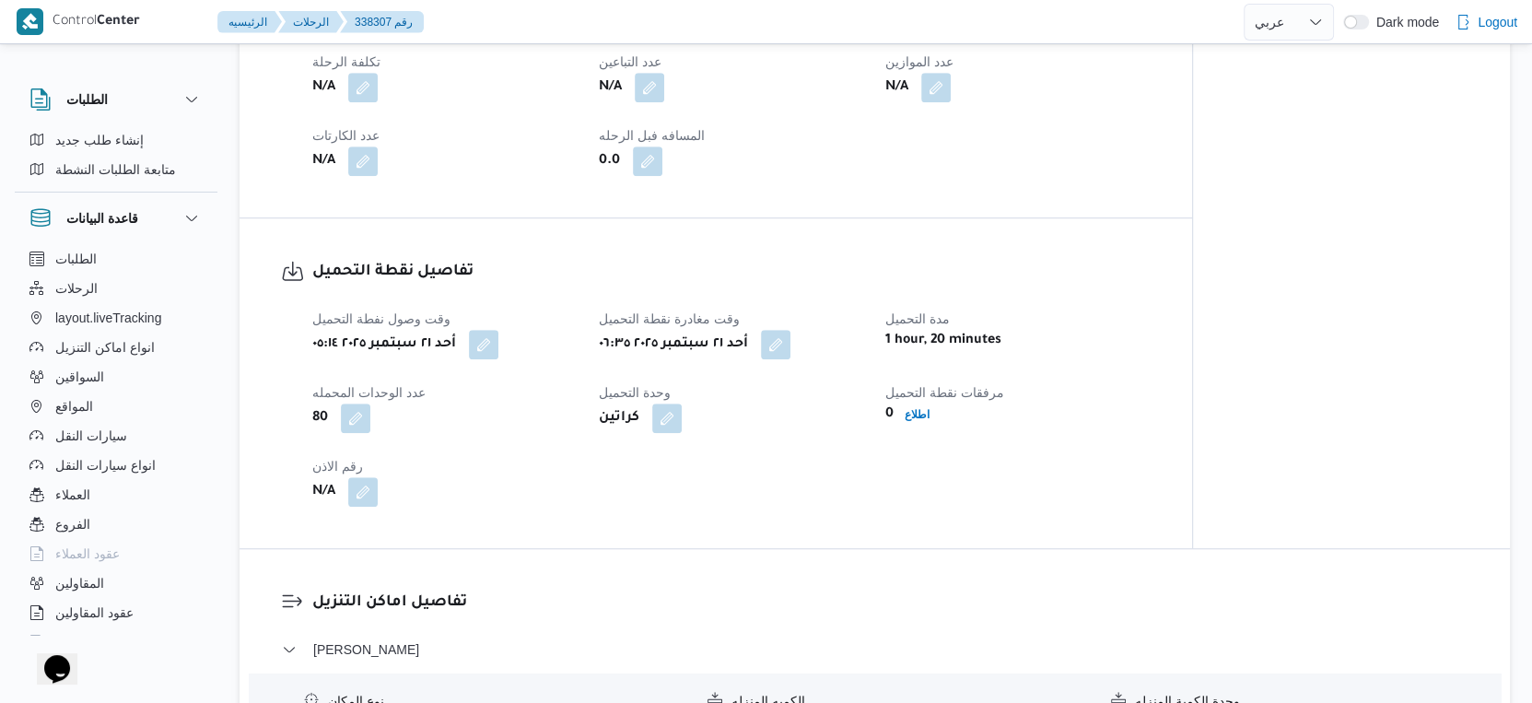
select select "ar"
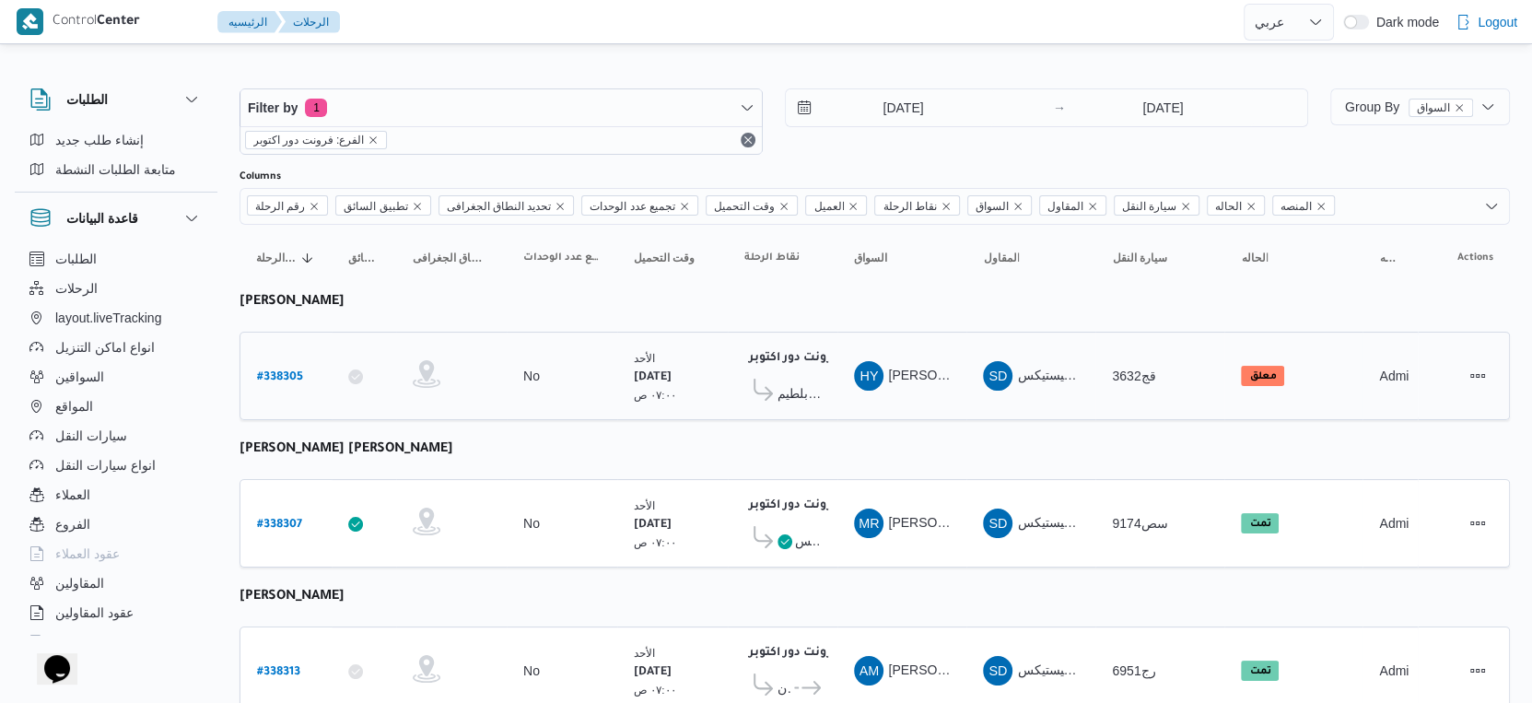
click at [287, 371] on b "# 338305" at bounding box center [280, 377] width 46 height 13
select select "ar"
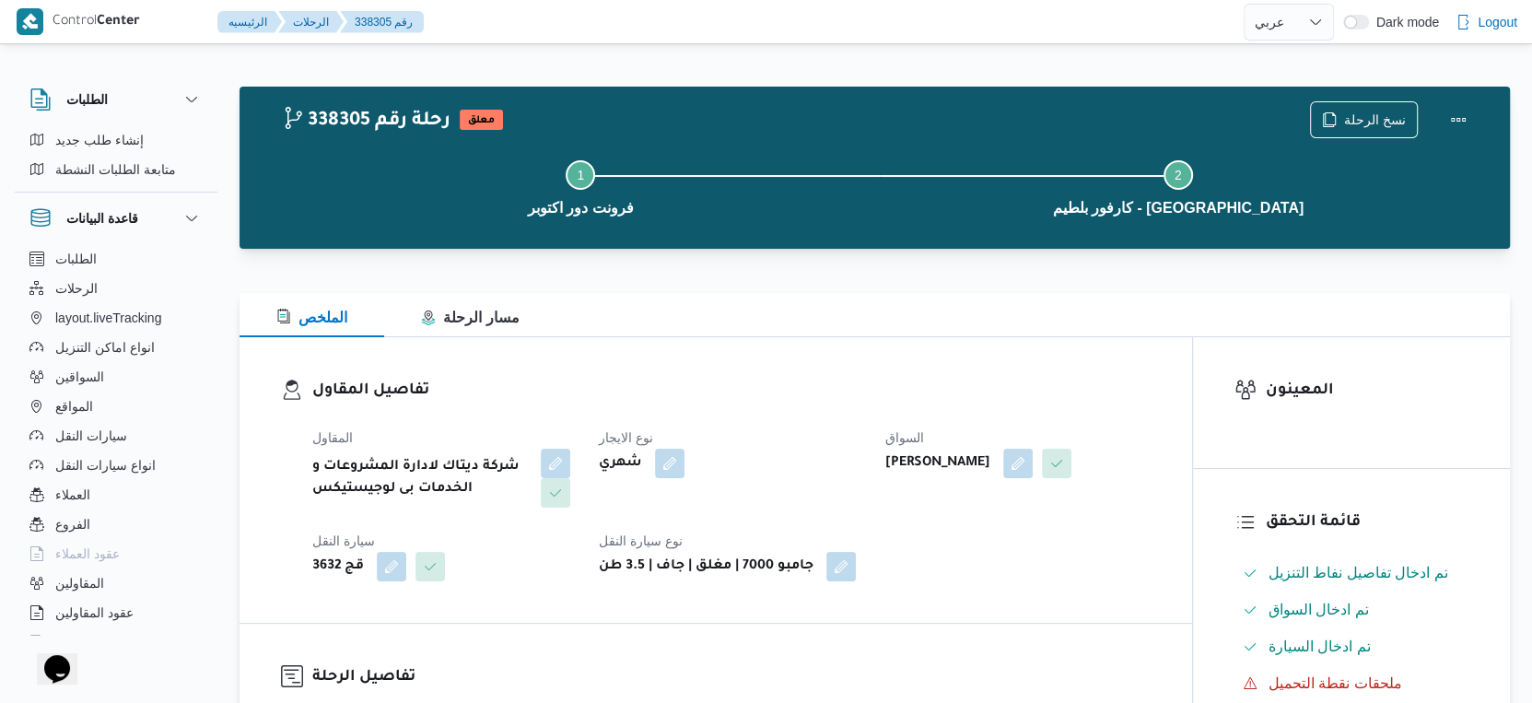
select select "ar"
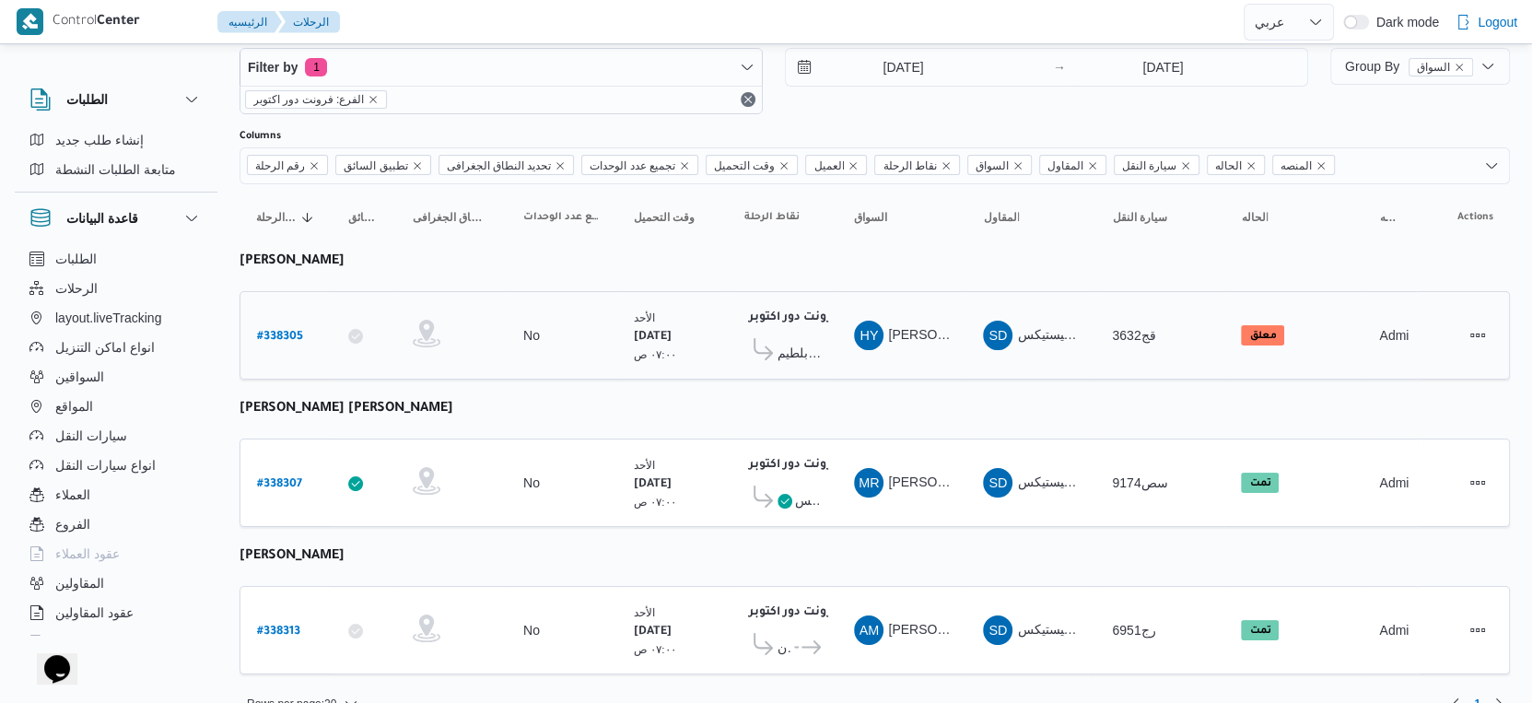
scroll to position [63, 0]
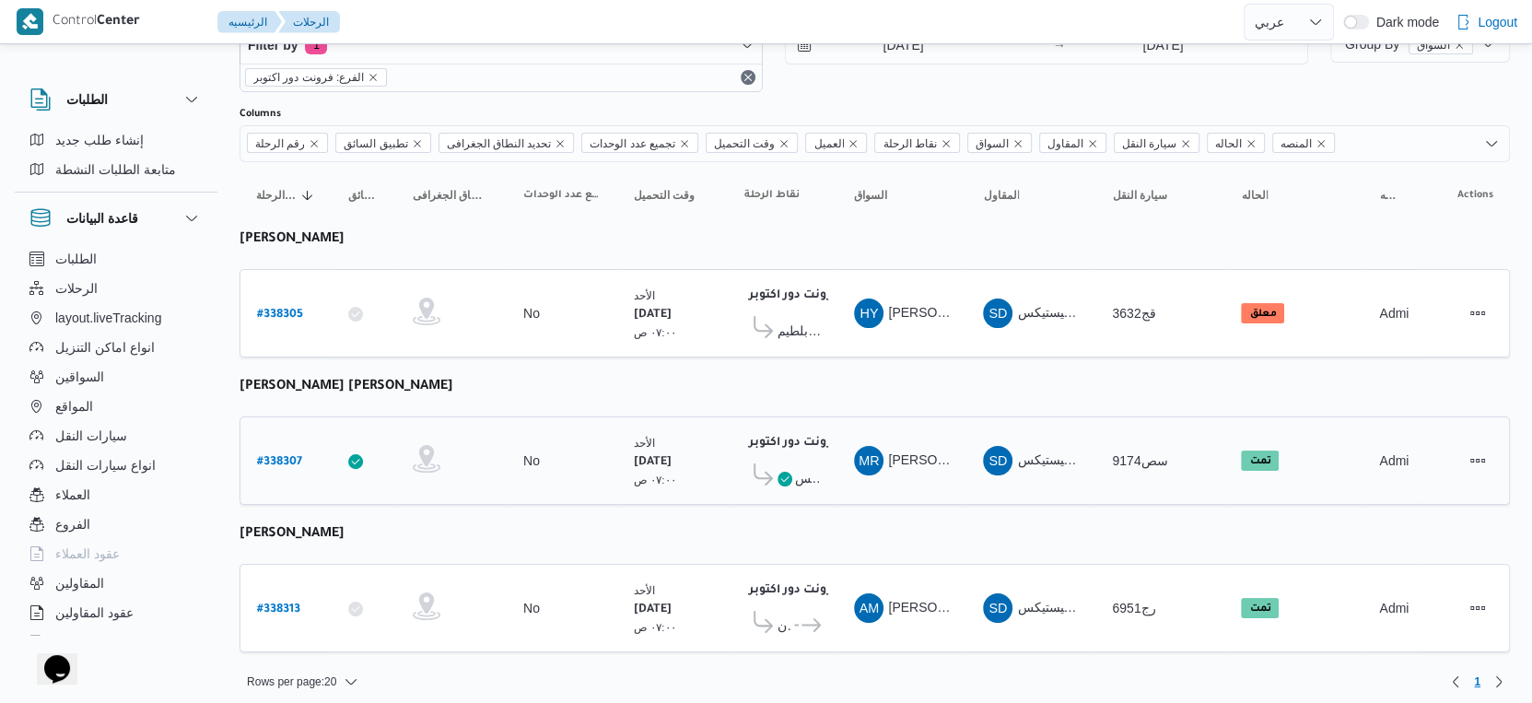
click at [774, 463] on span at bounding box center [760, 477] width 33 height 29
click at [795, 467] on span "كارفور السويس" at bounding box center [808, 478] width 26 height 22
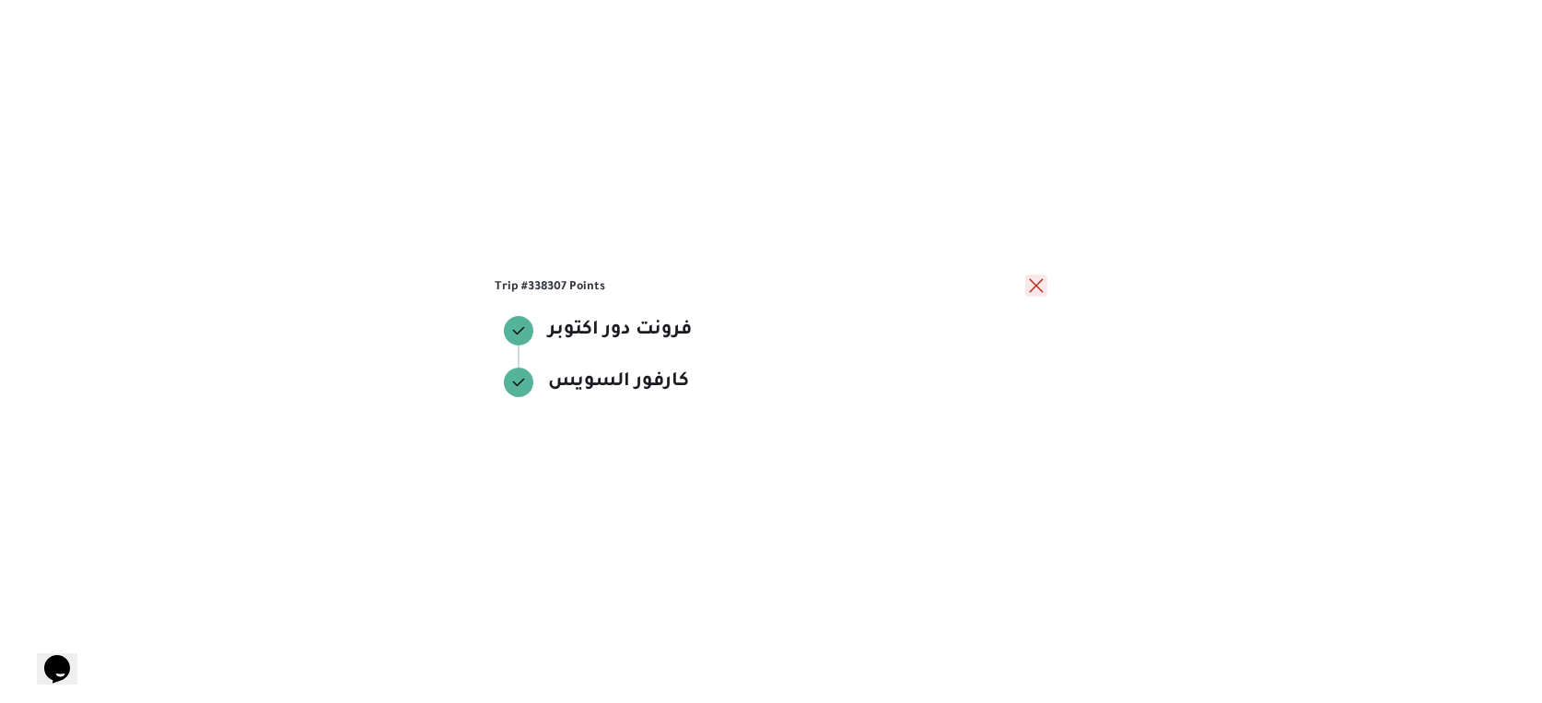
click at [1034, 287] on button "close" at bounding box center [1036, 286] width 22 height 22
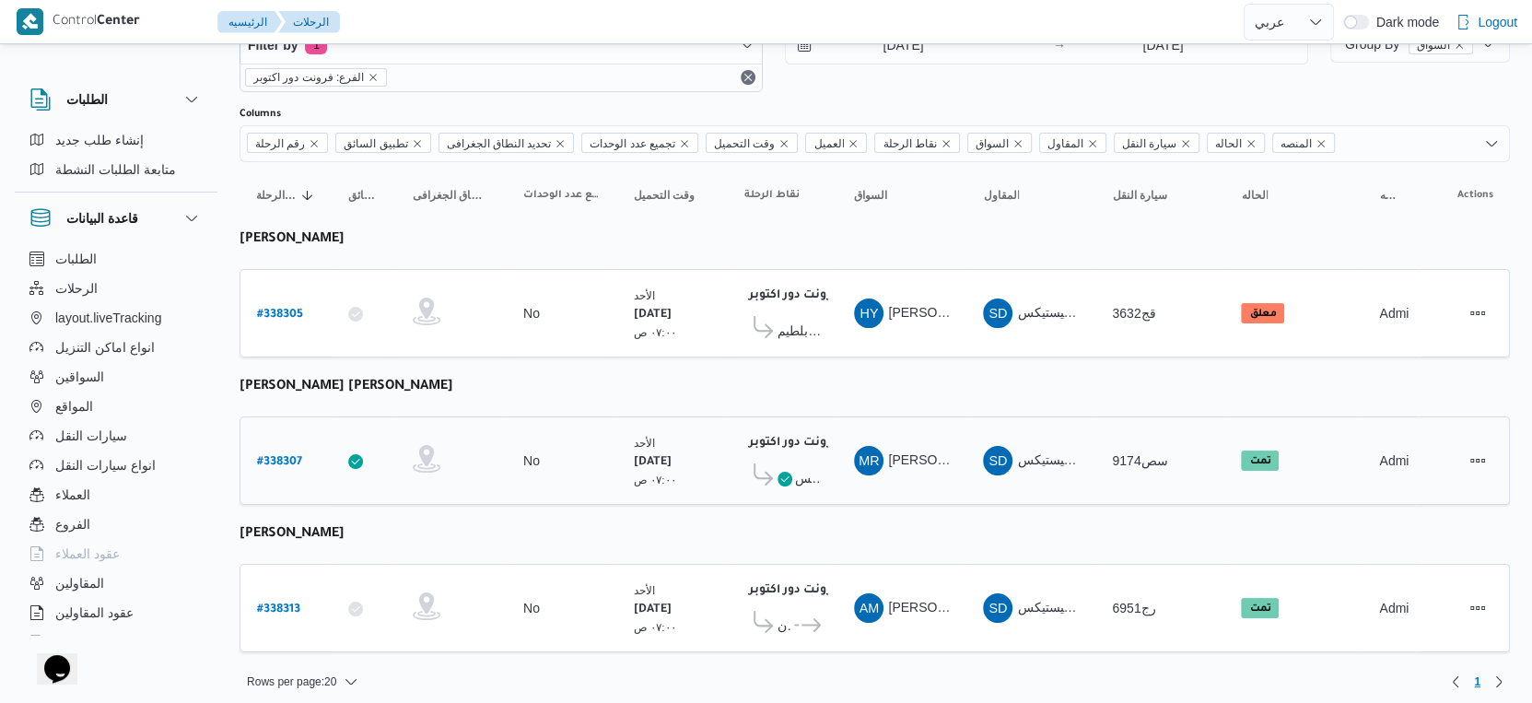
click at [267, 449] on link "# 338307" at bounding box center [279, 461] width 45 height 25
select select "ar"
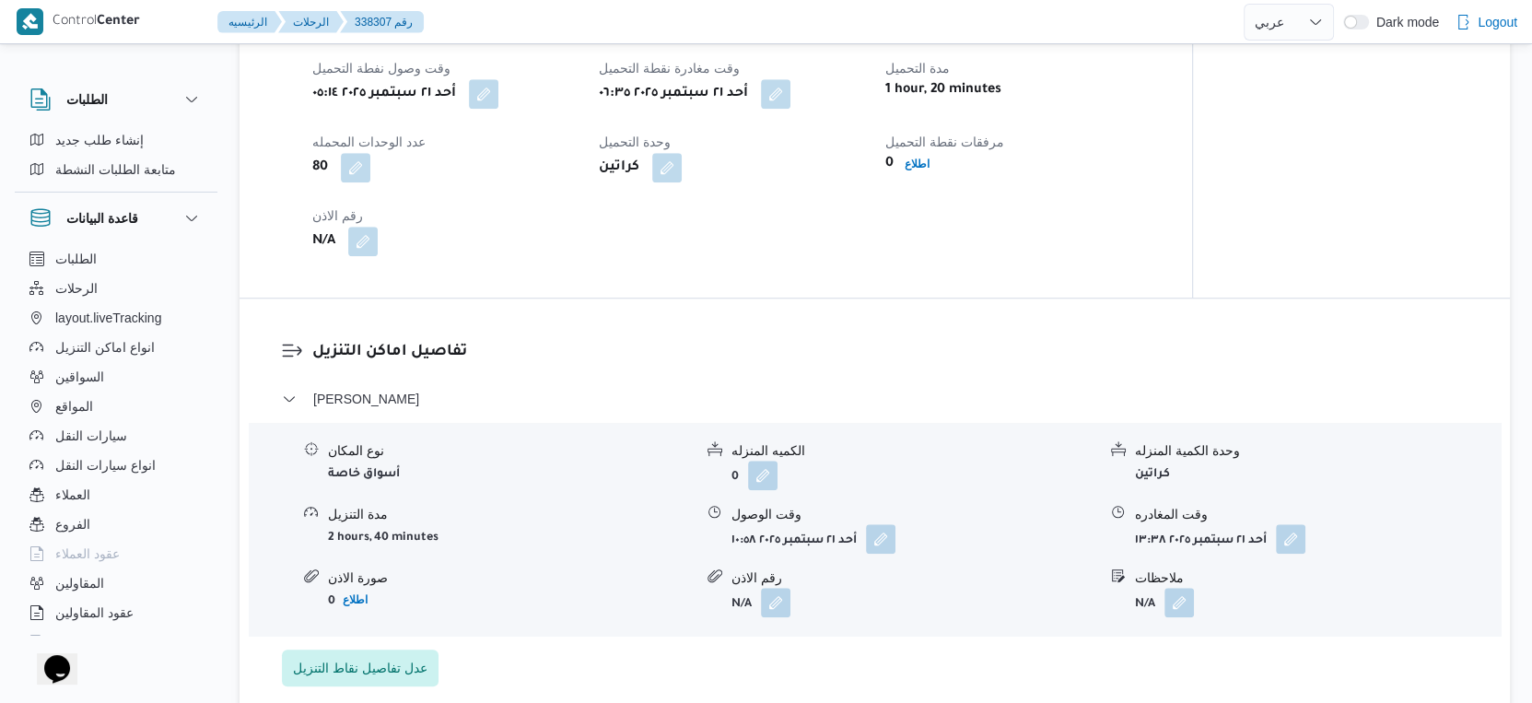
scroll to position [1228, 0]
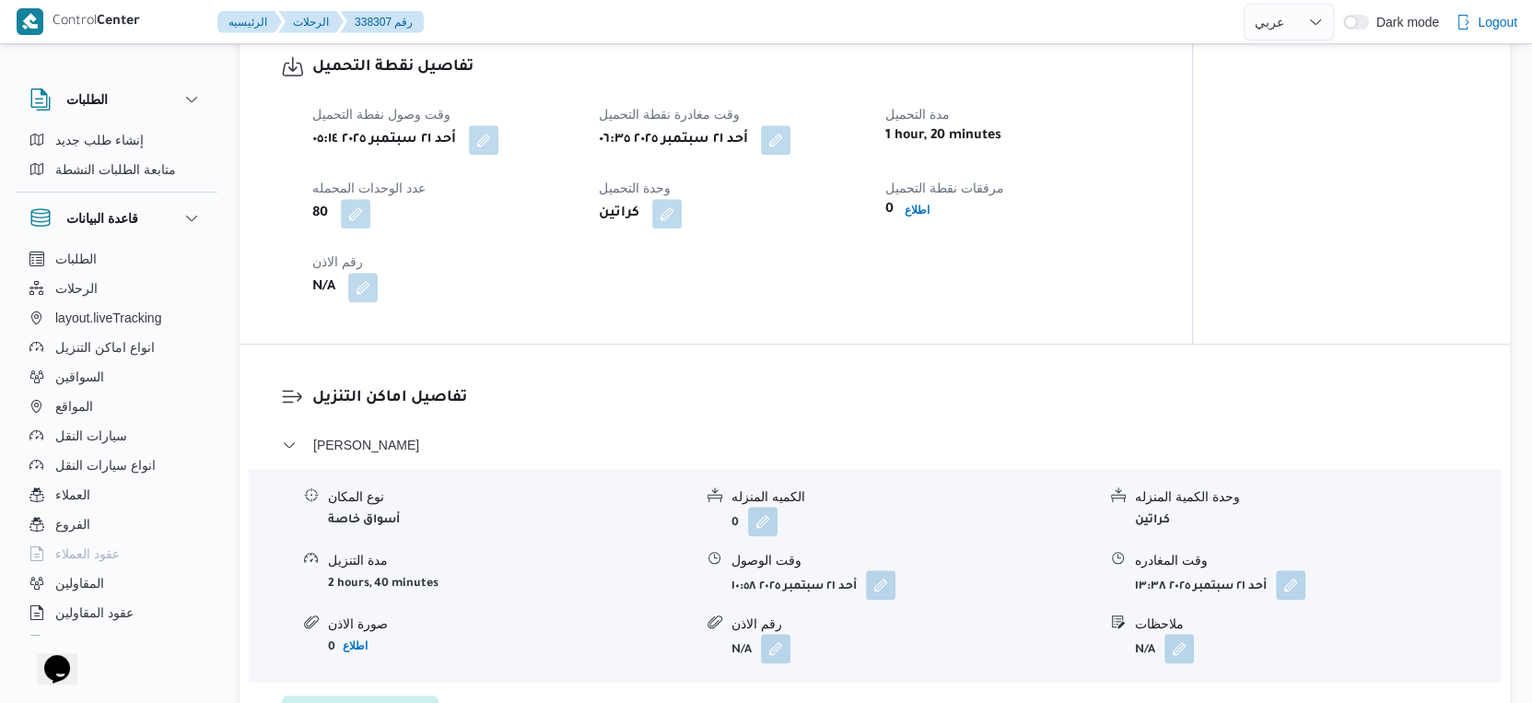
select select "ar"
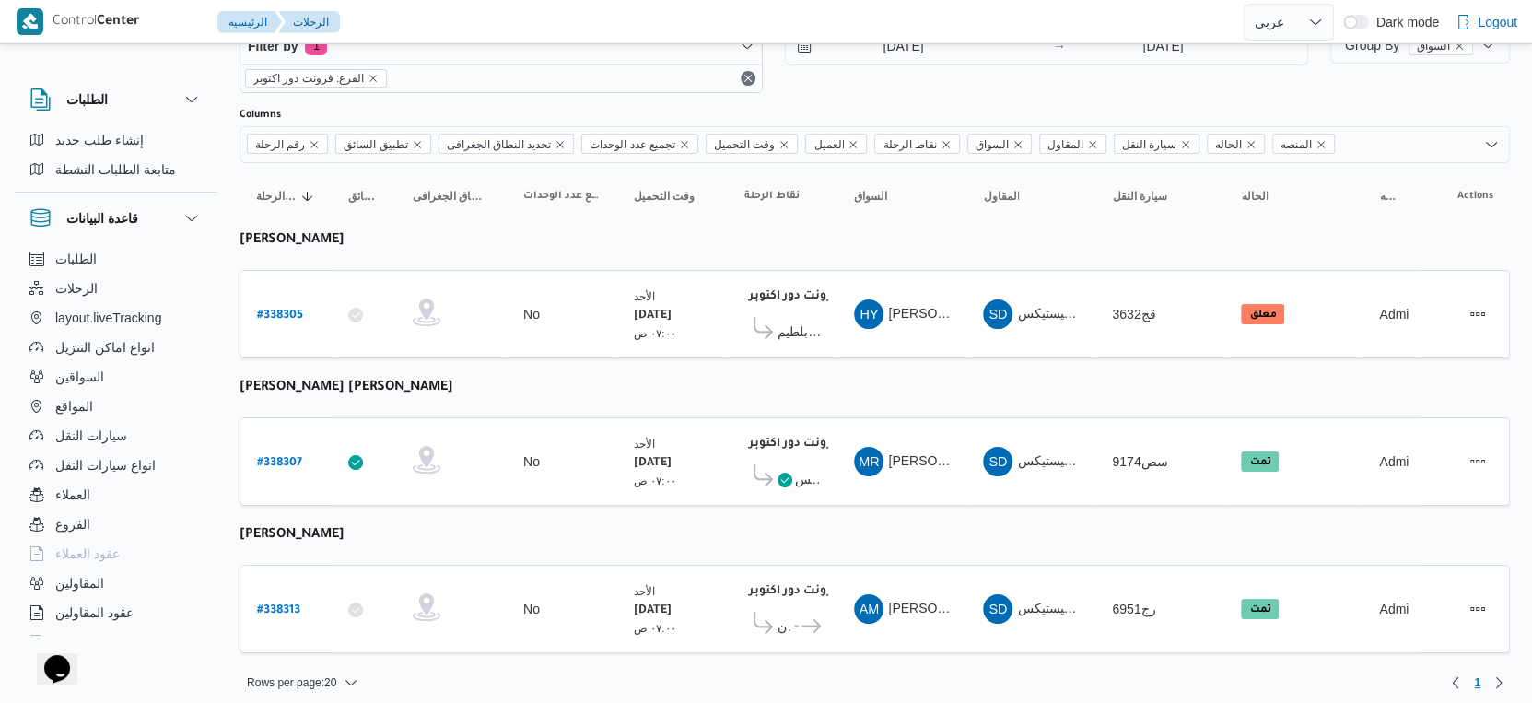
scroll to position [63, 0]
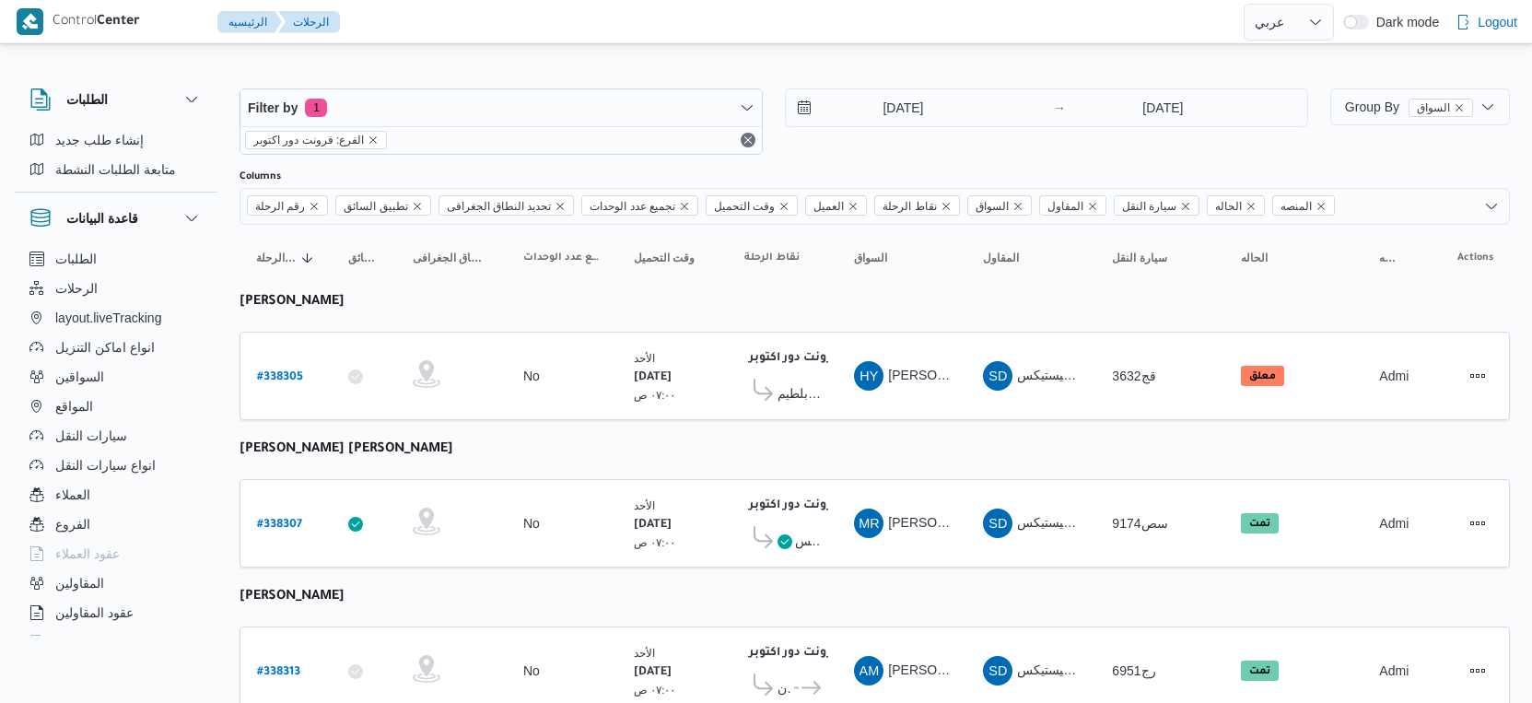
select select "ar"
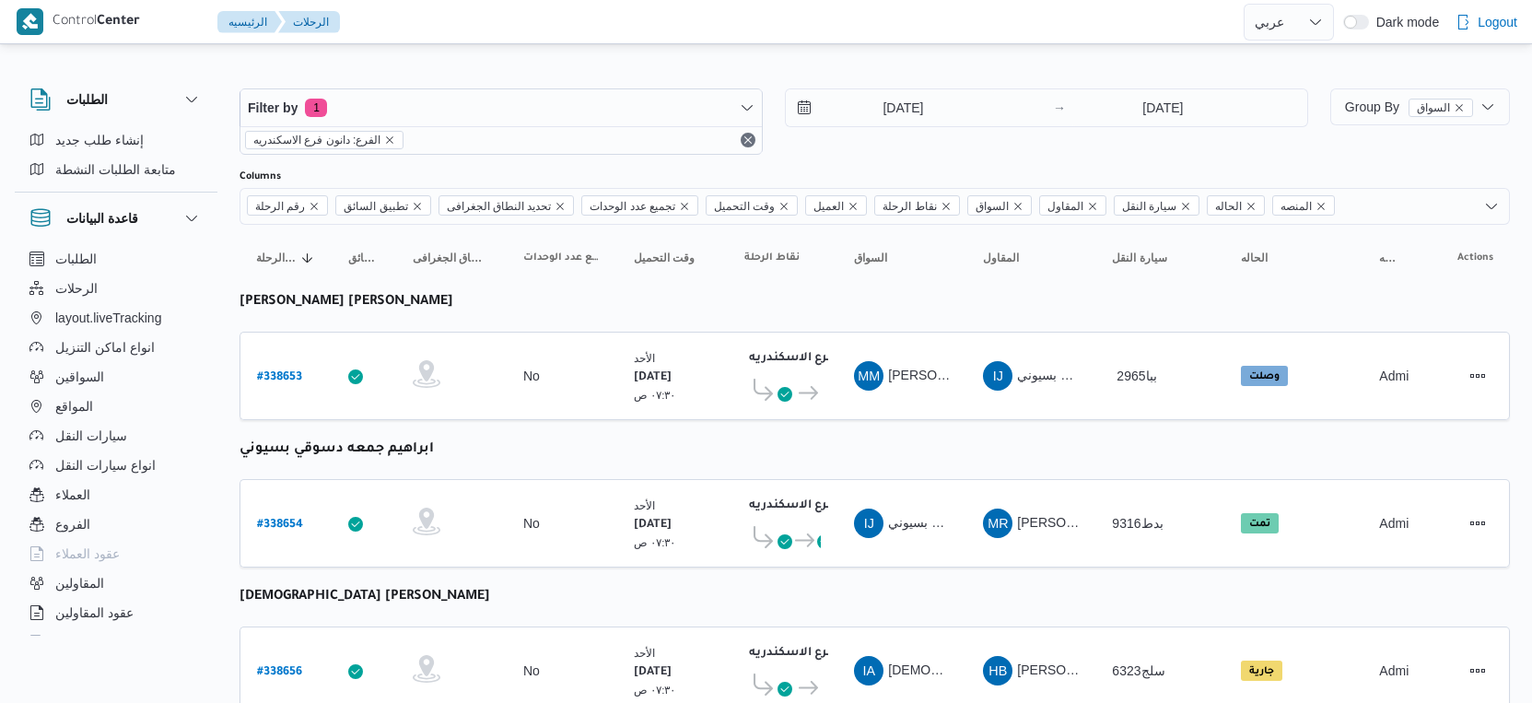
select select "ar"
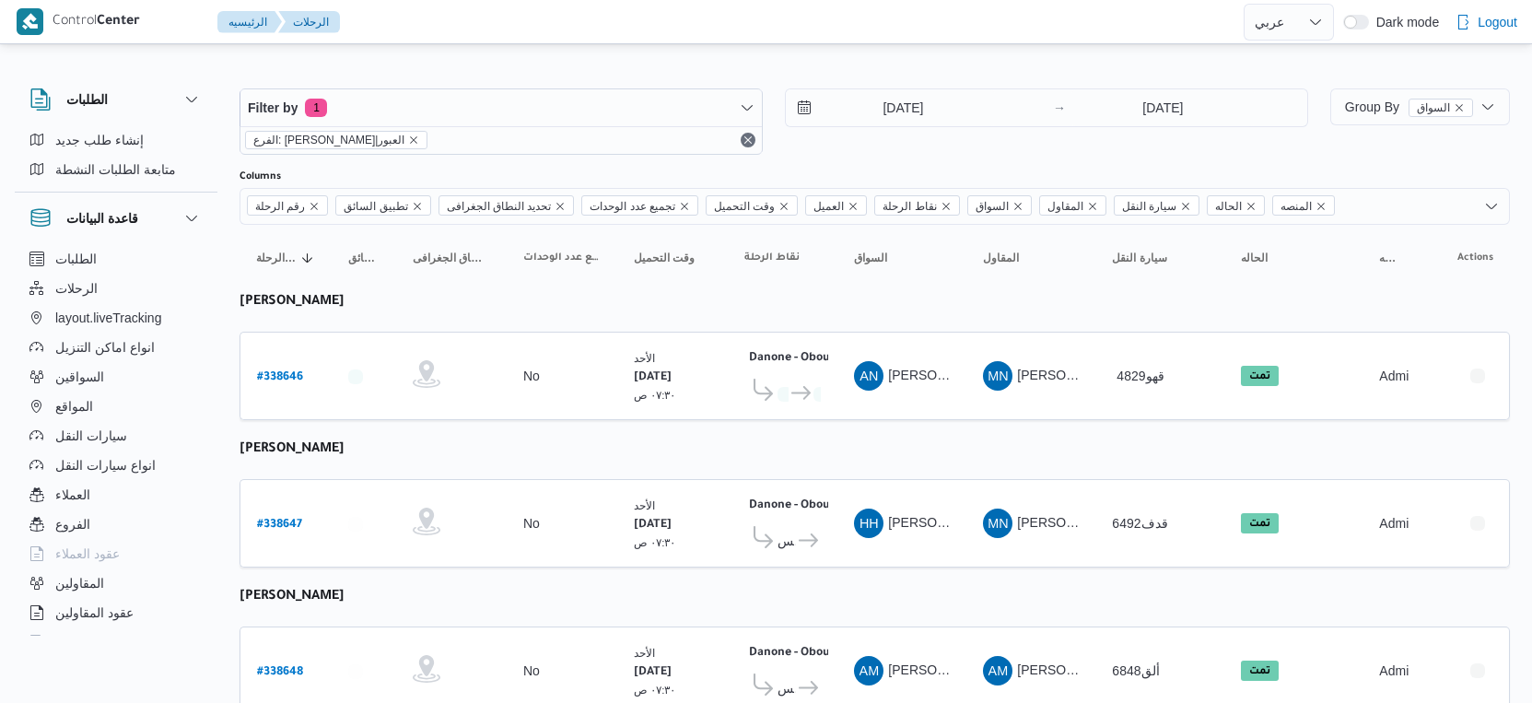
select select "ar"
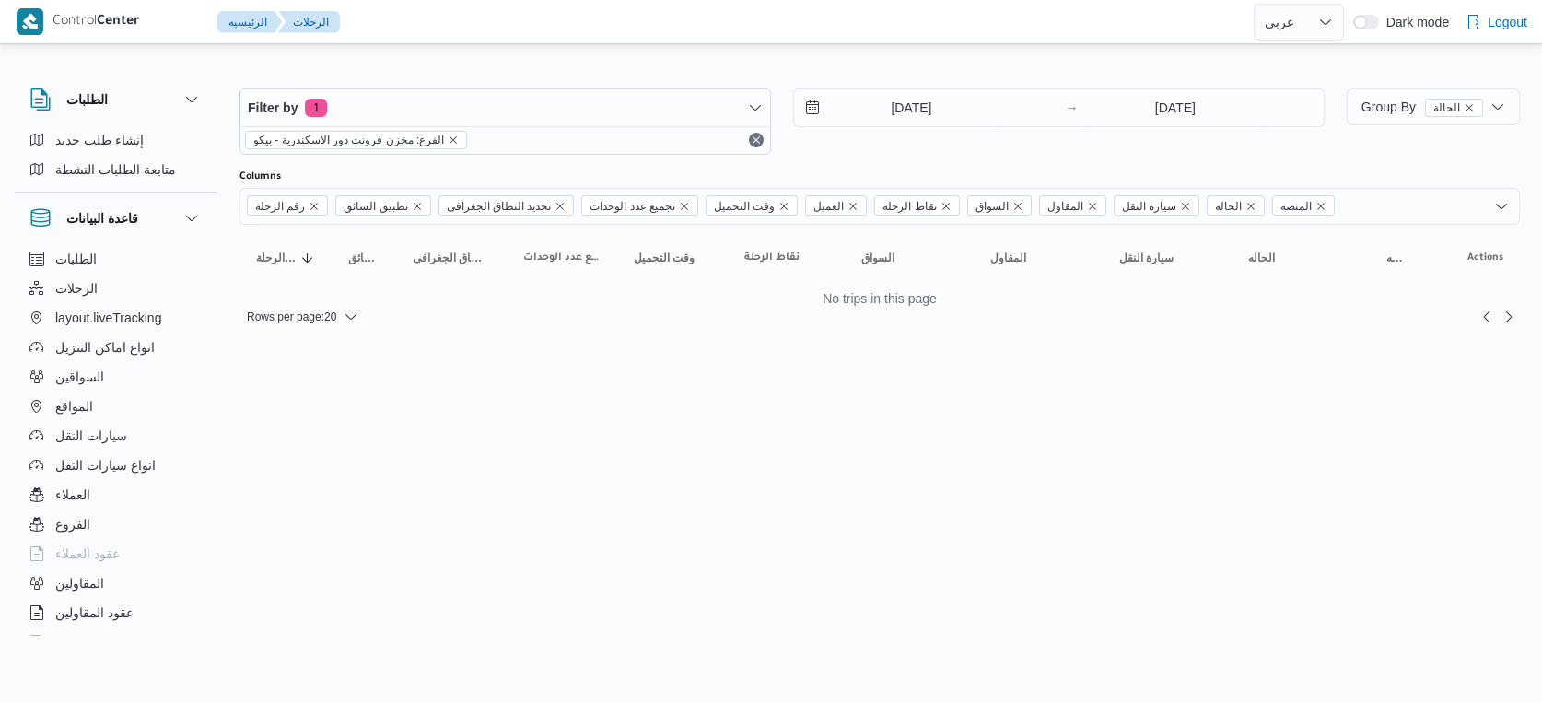
select select "ar"
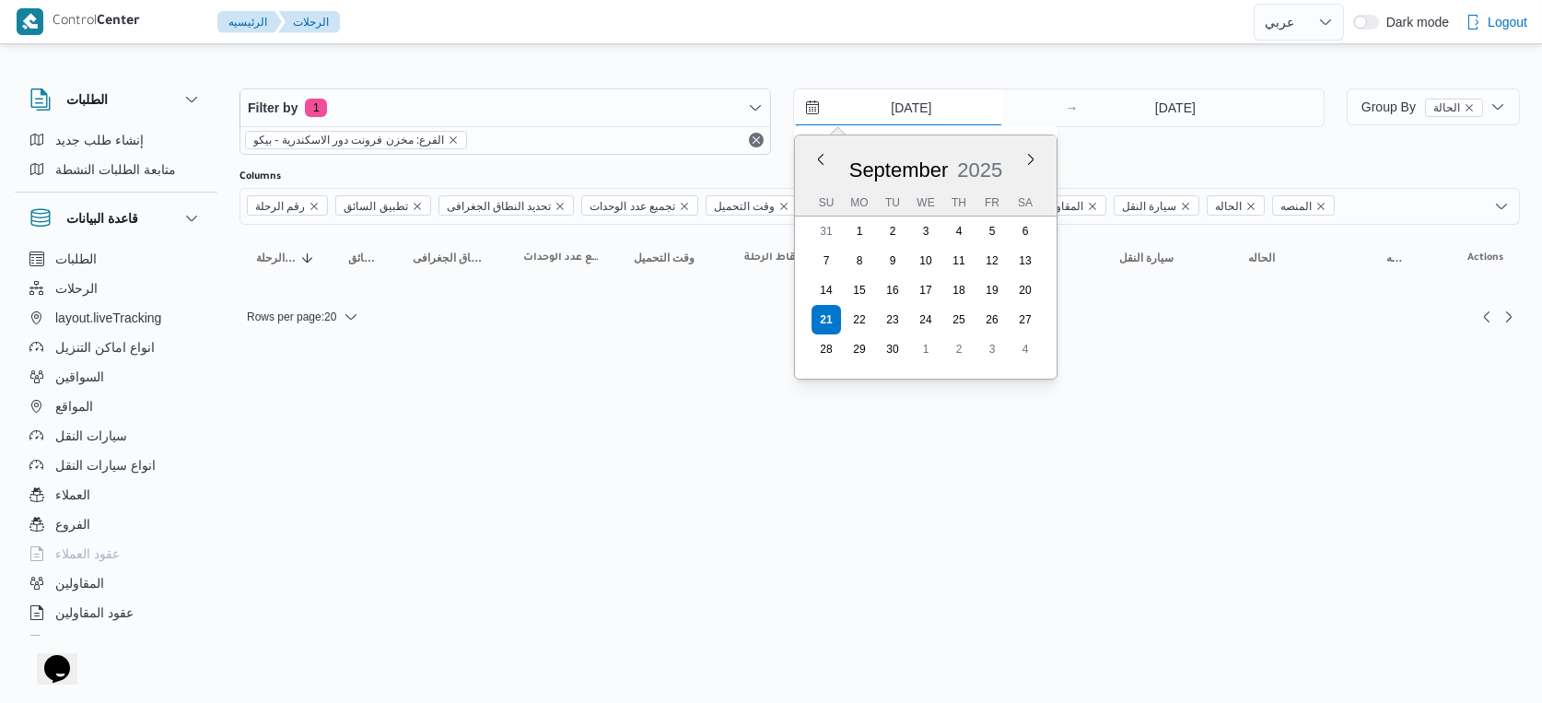
click at [936, 90] on input "[DATE]" at bounding box center [898, 107] width 209 height 37
click at [1167, 111] on input "[DATE]" at bounding box center [1174, 107] width 183 height 37
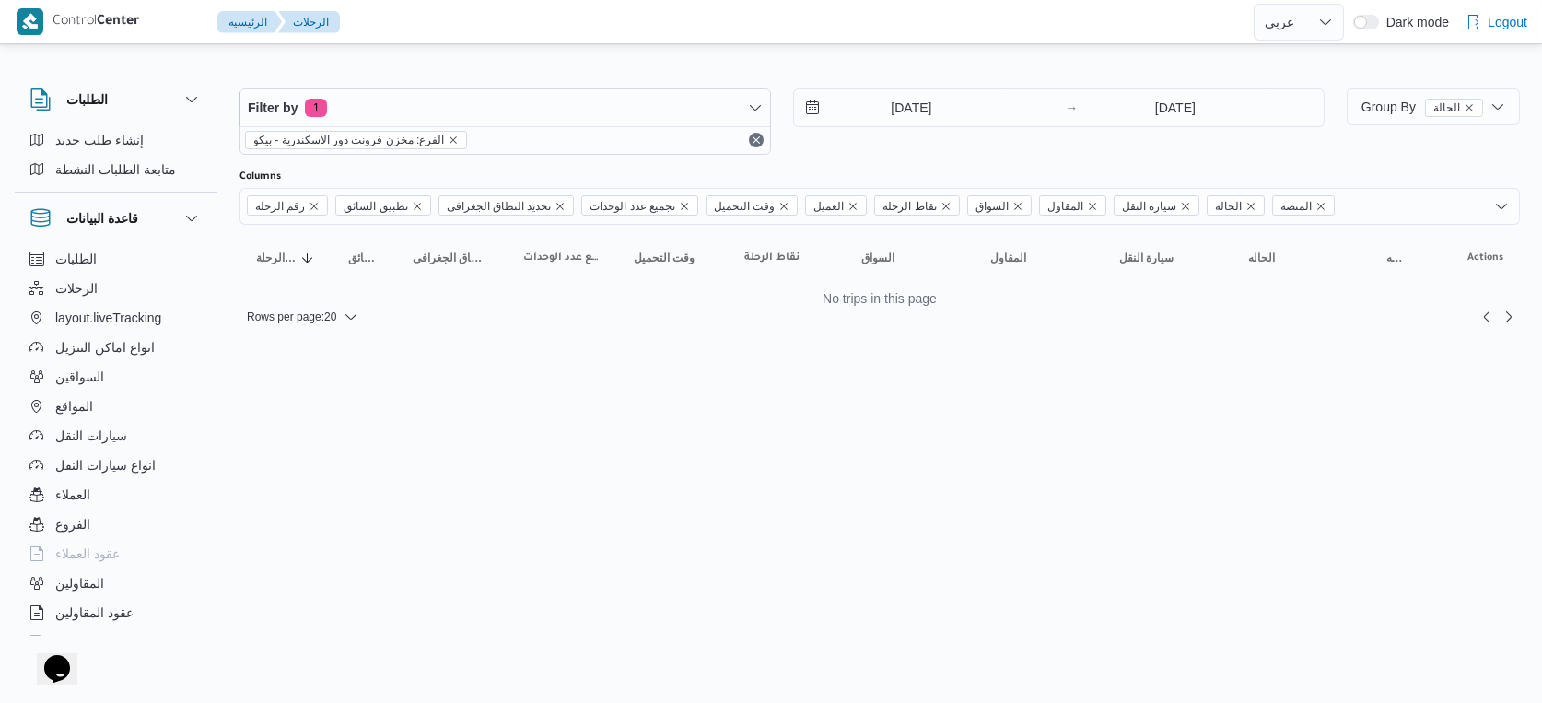
click at [752, 394] on html "Control Center الرئيسيه الرحلات English عربي Dark mode Logout الطلبات إنشاء طلب…" at bounding box center [771, 351] width 1542 height 703
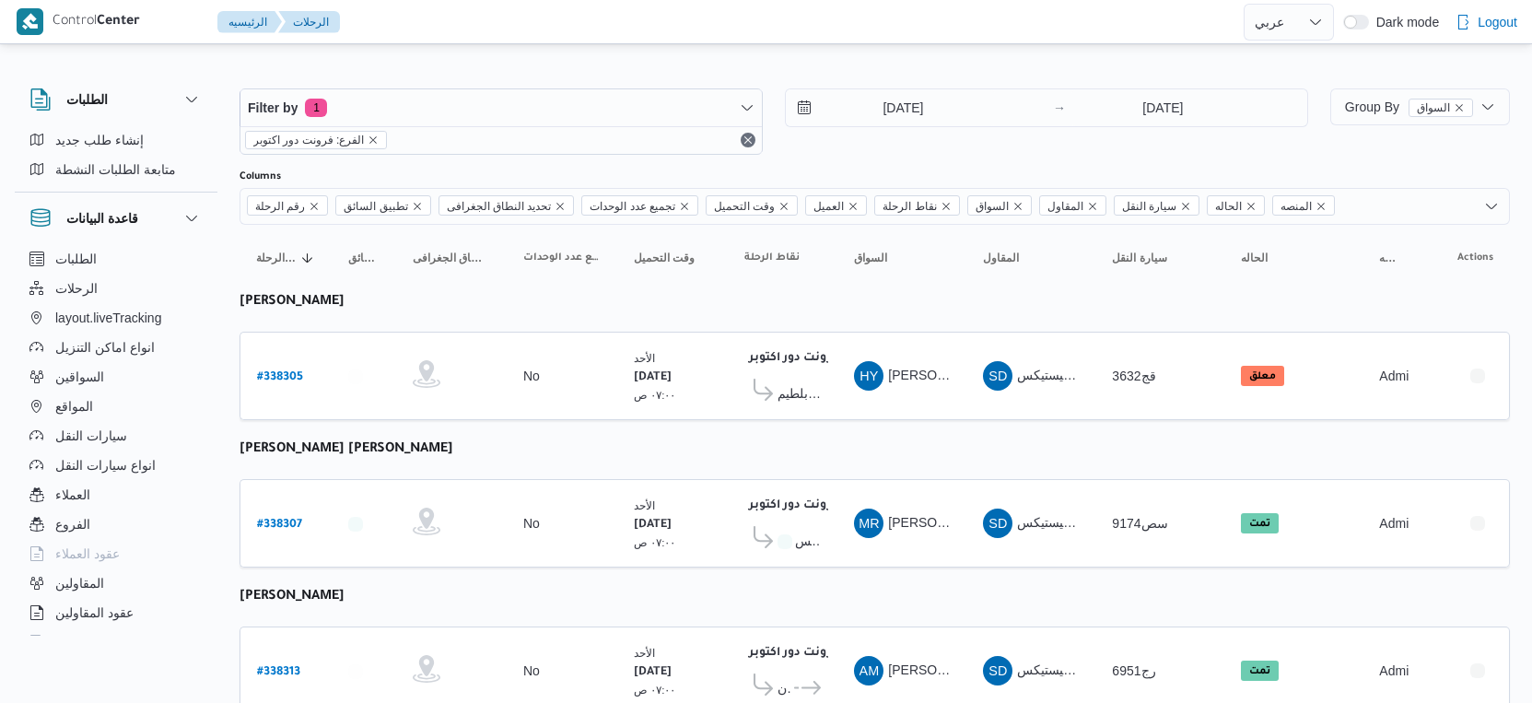
select select "ar"
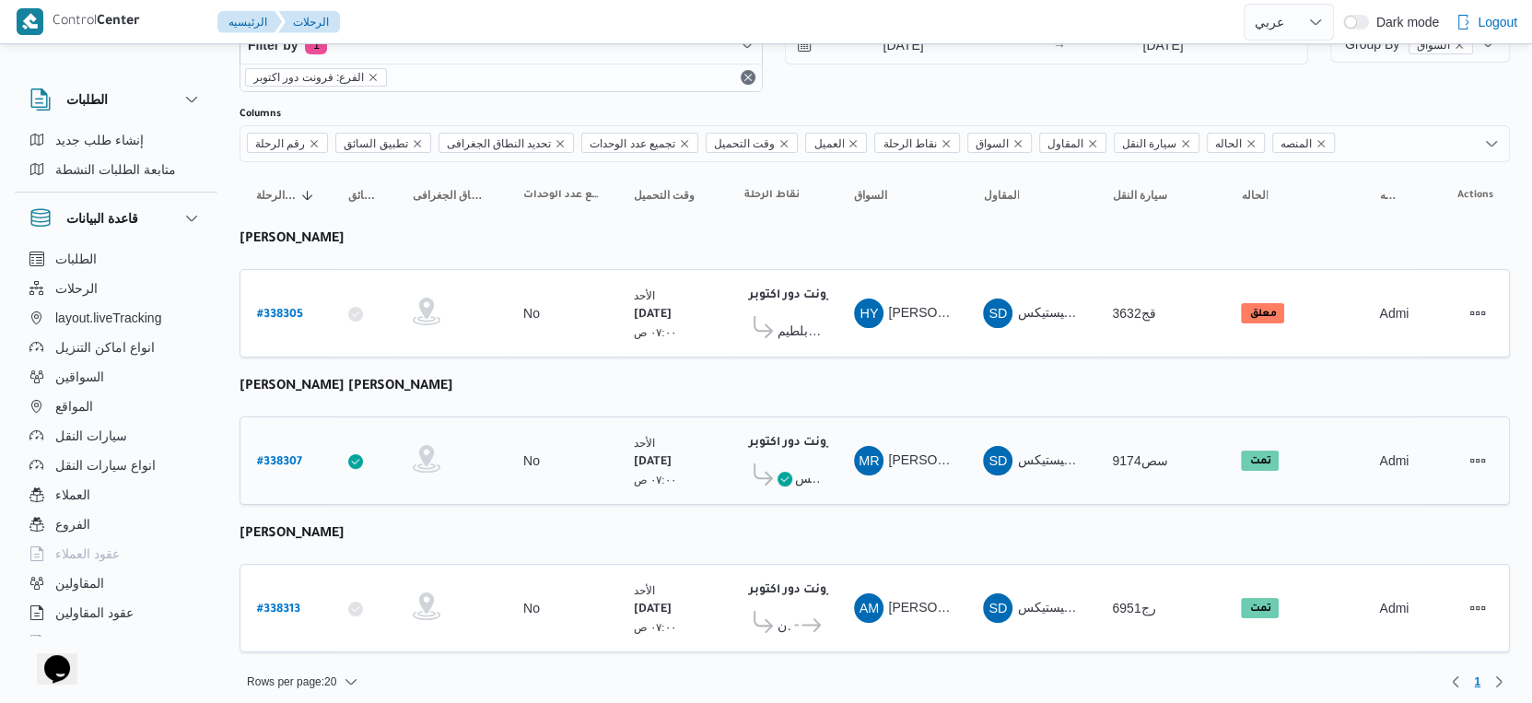
click at [289, 456] on b "# 338307" at bounding box center [279, 462] width 45 height 13
select select "ar"
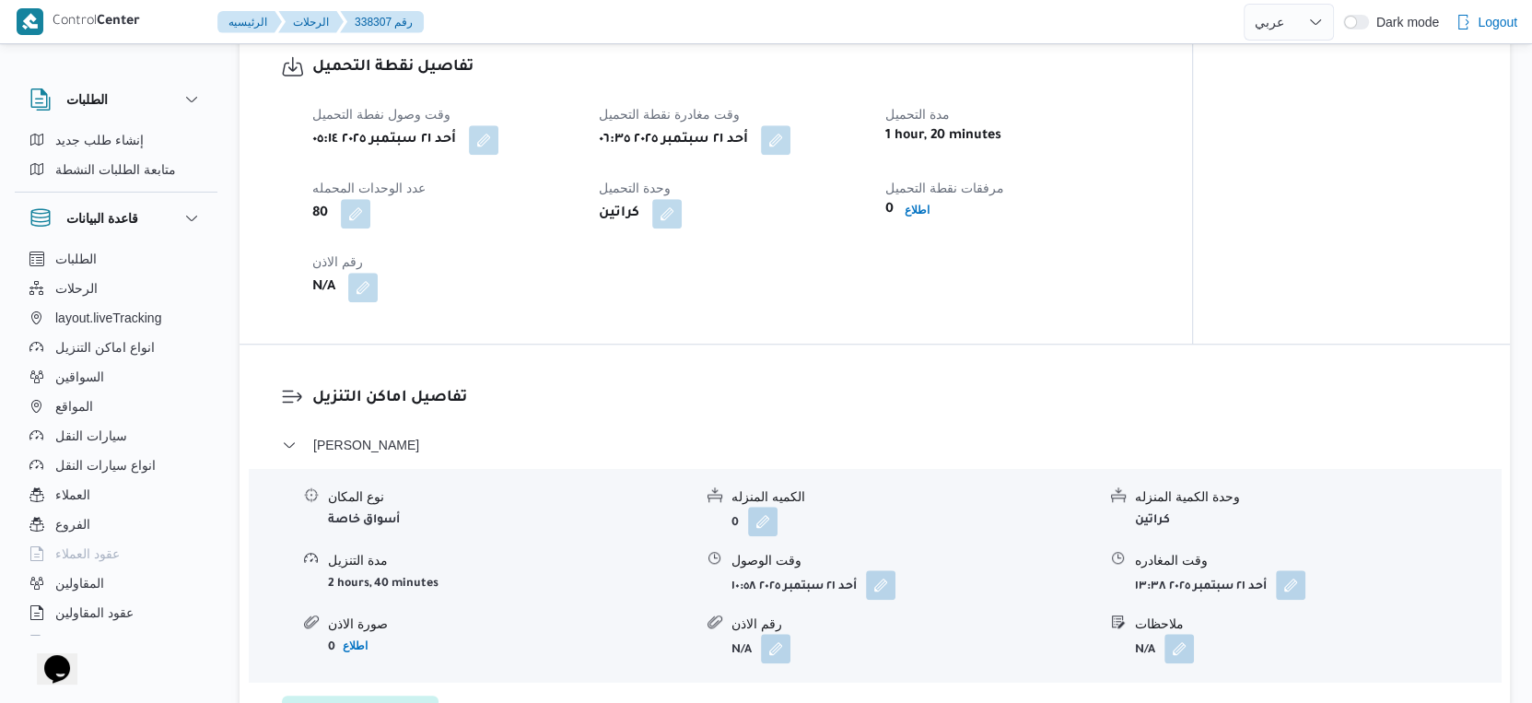
scroll to position [1637, 0]
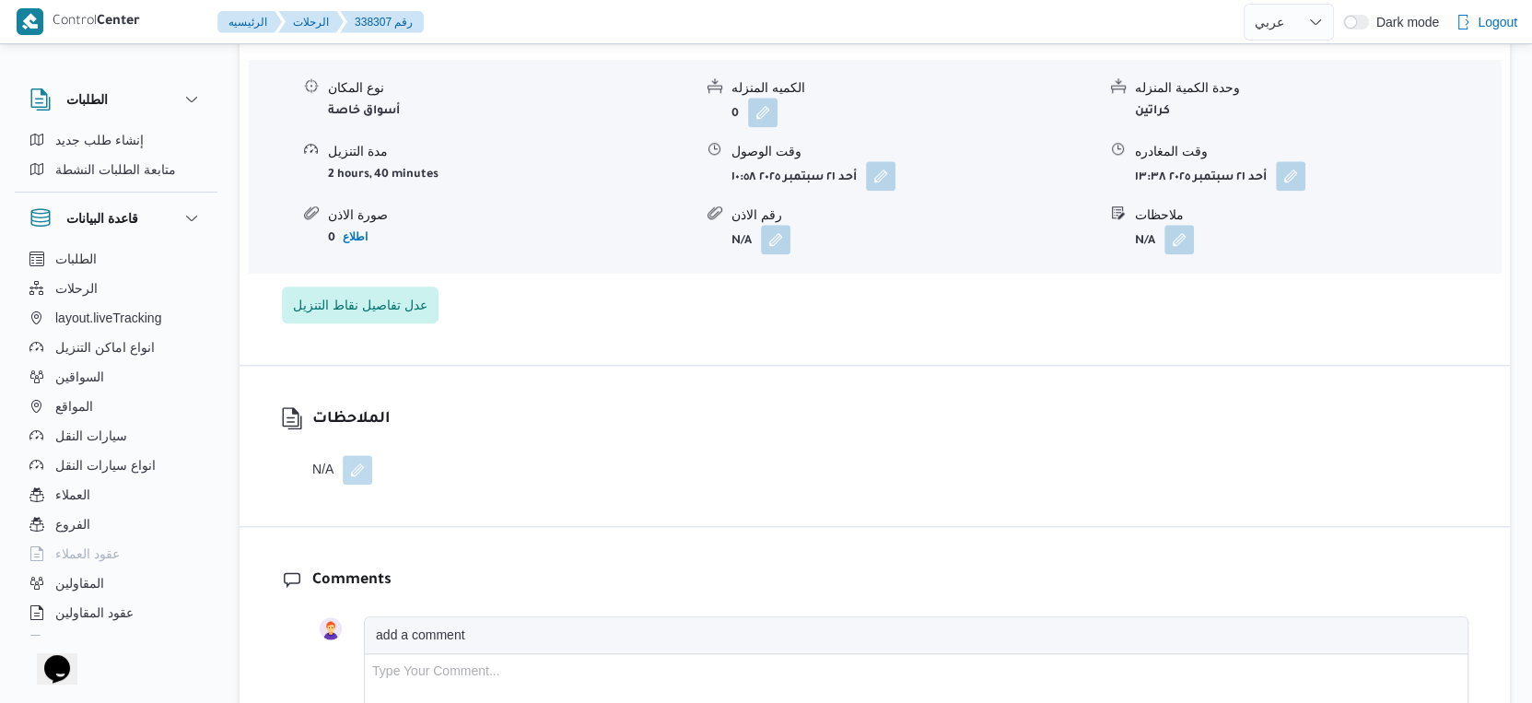
select select "ar"
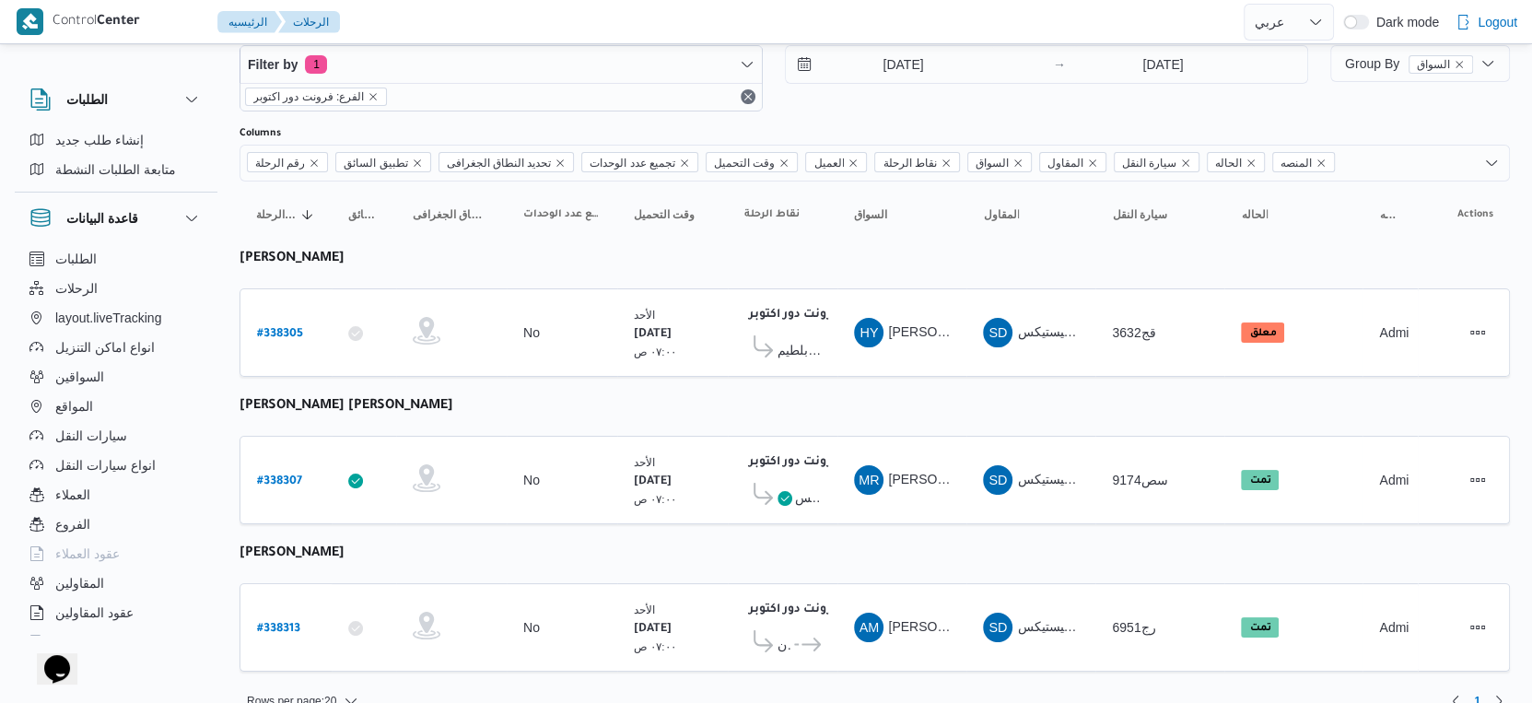
scroll to position [63, 0]
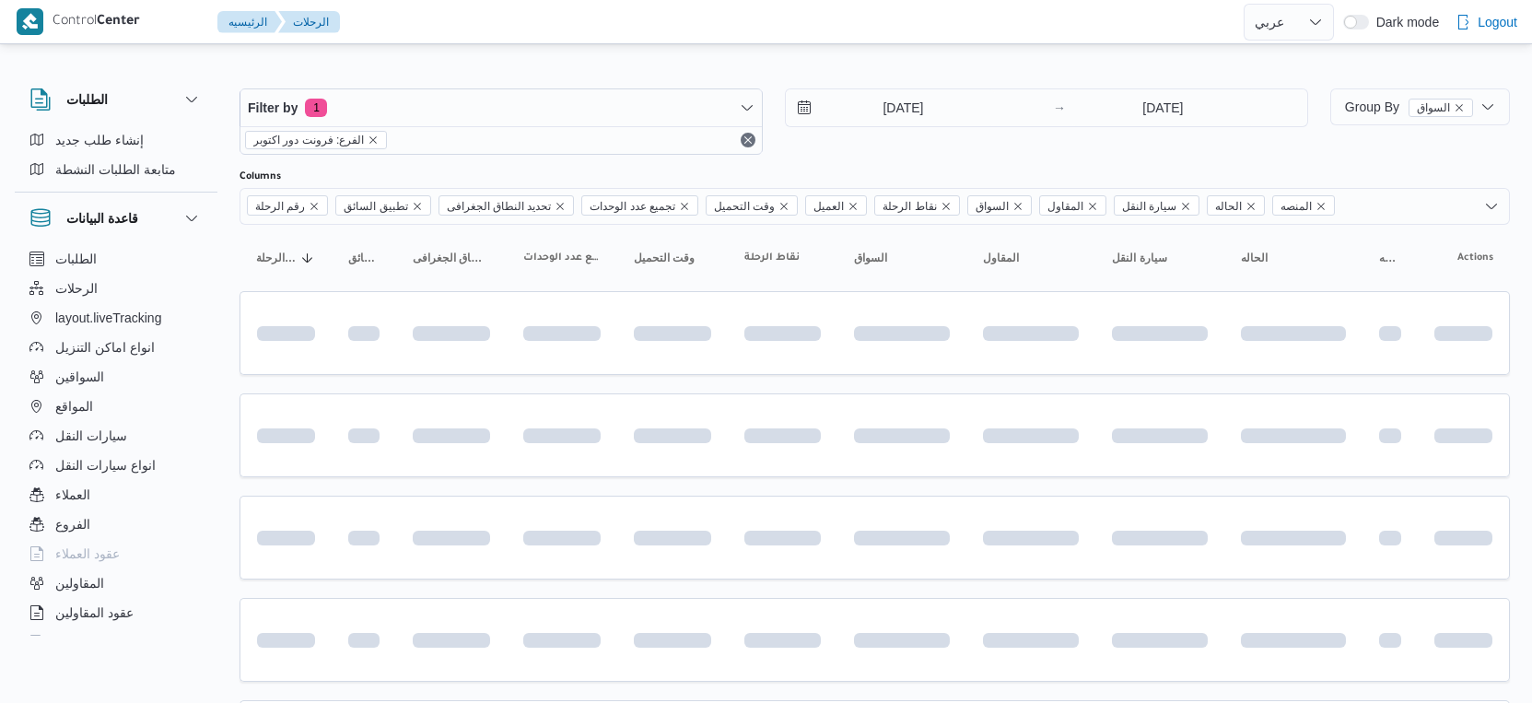
select select "ar"
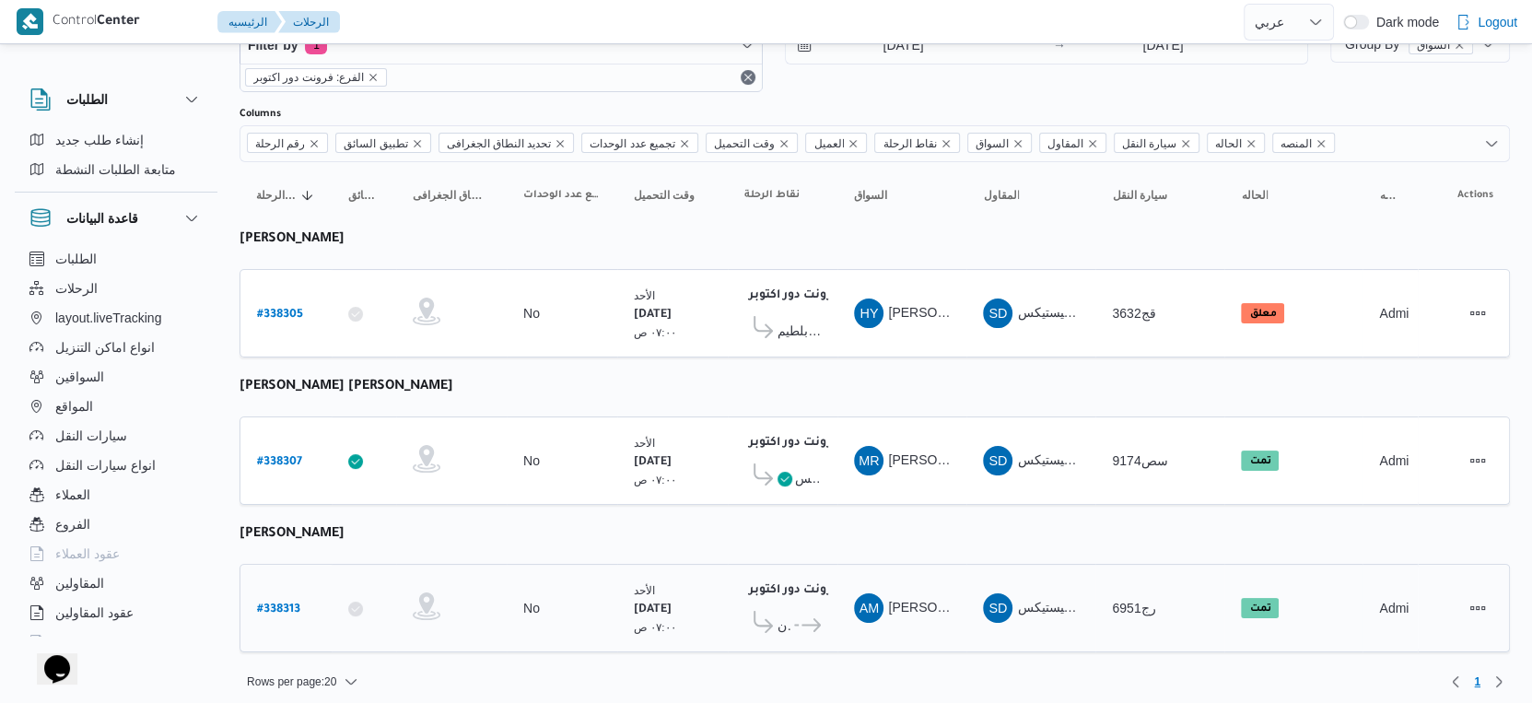
click at [286, 603] on b "# 338313" at bounding box center [278, 609] width 43 height 13
select select "ar"
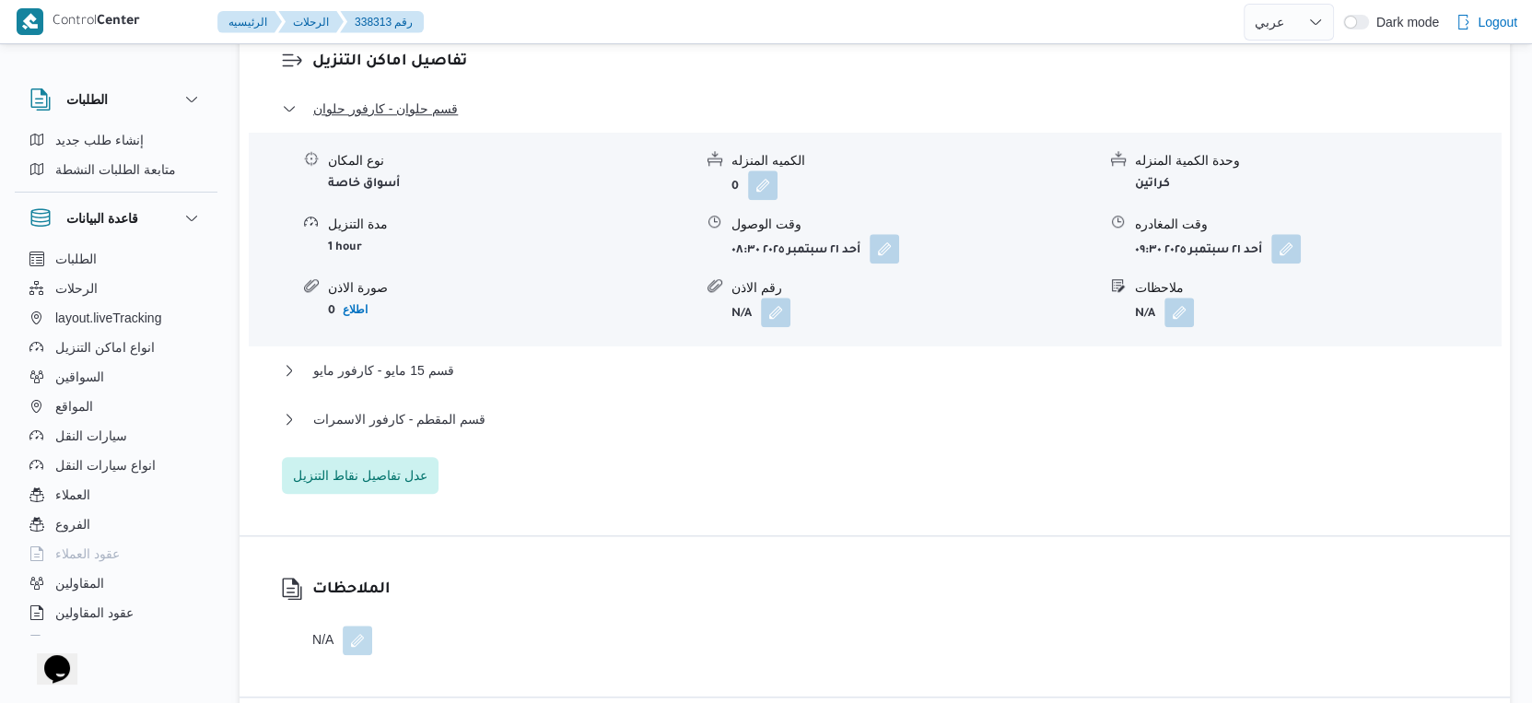
scroll to position [1432, 0]
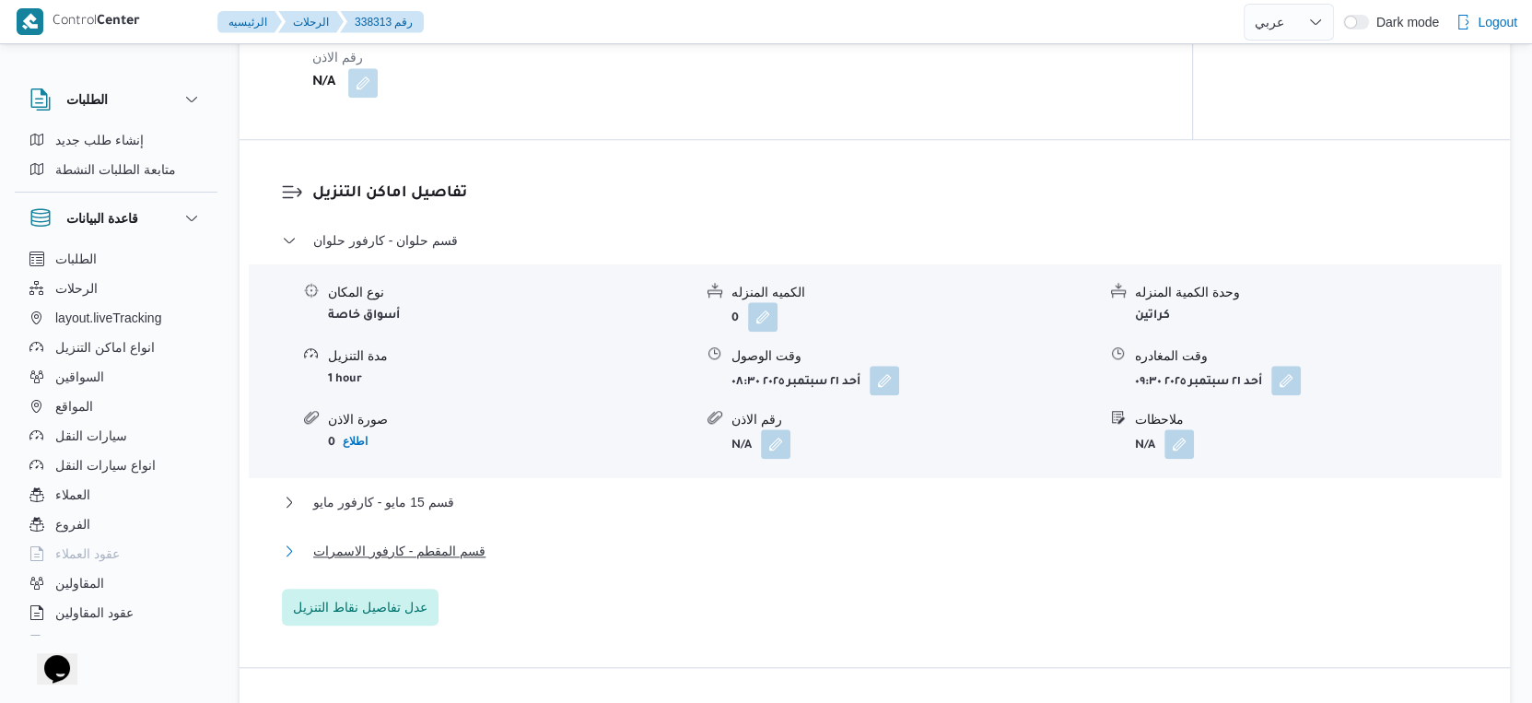
click at [431, 562] on span "قسم المقطم - كارفور الاسمرات" at bounding box center [399, 551] width 172 height 22
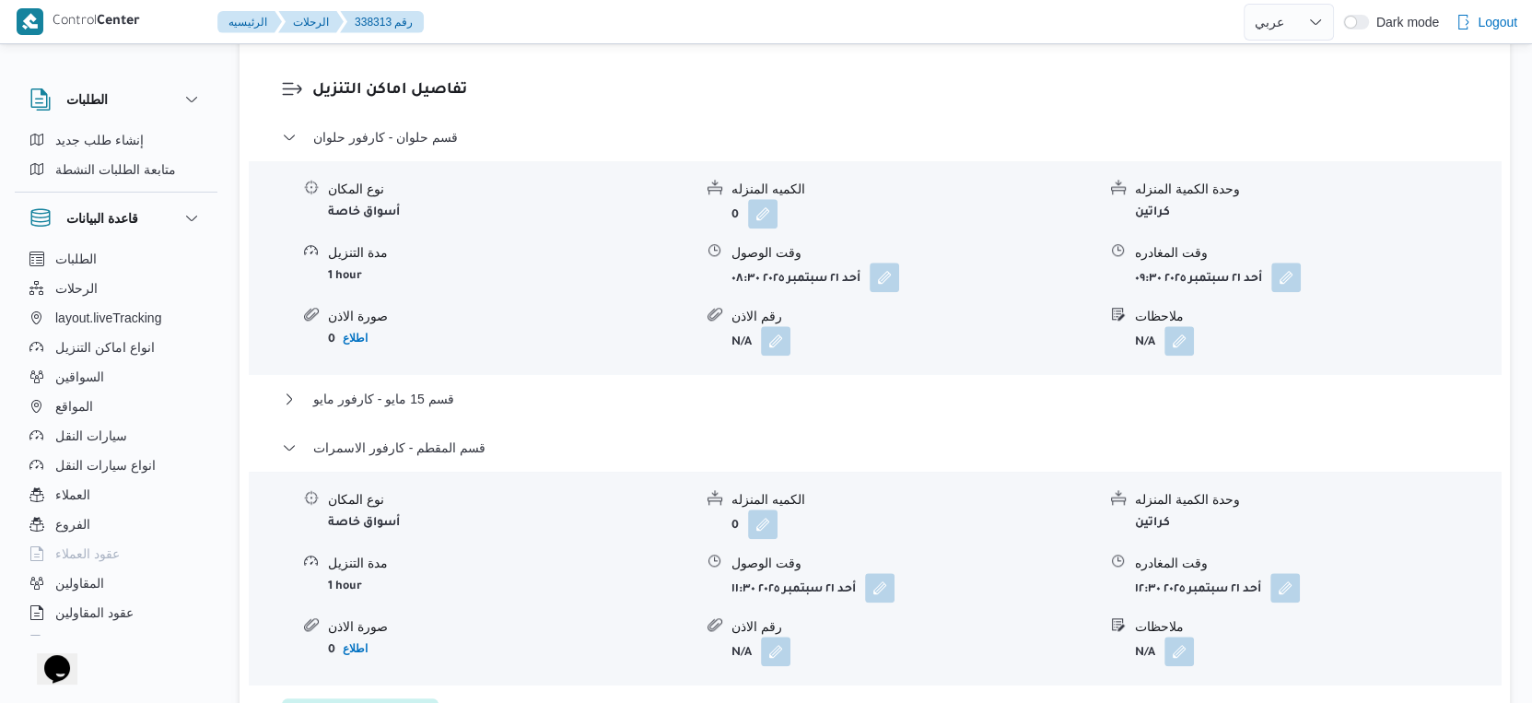
scroll to position [1536, 0]
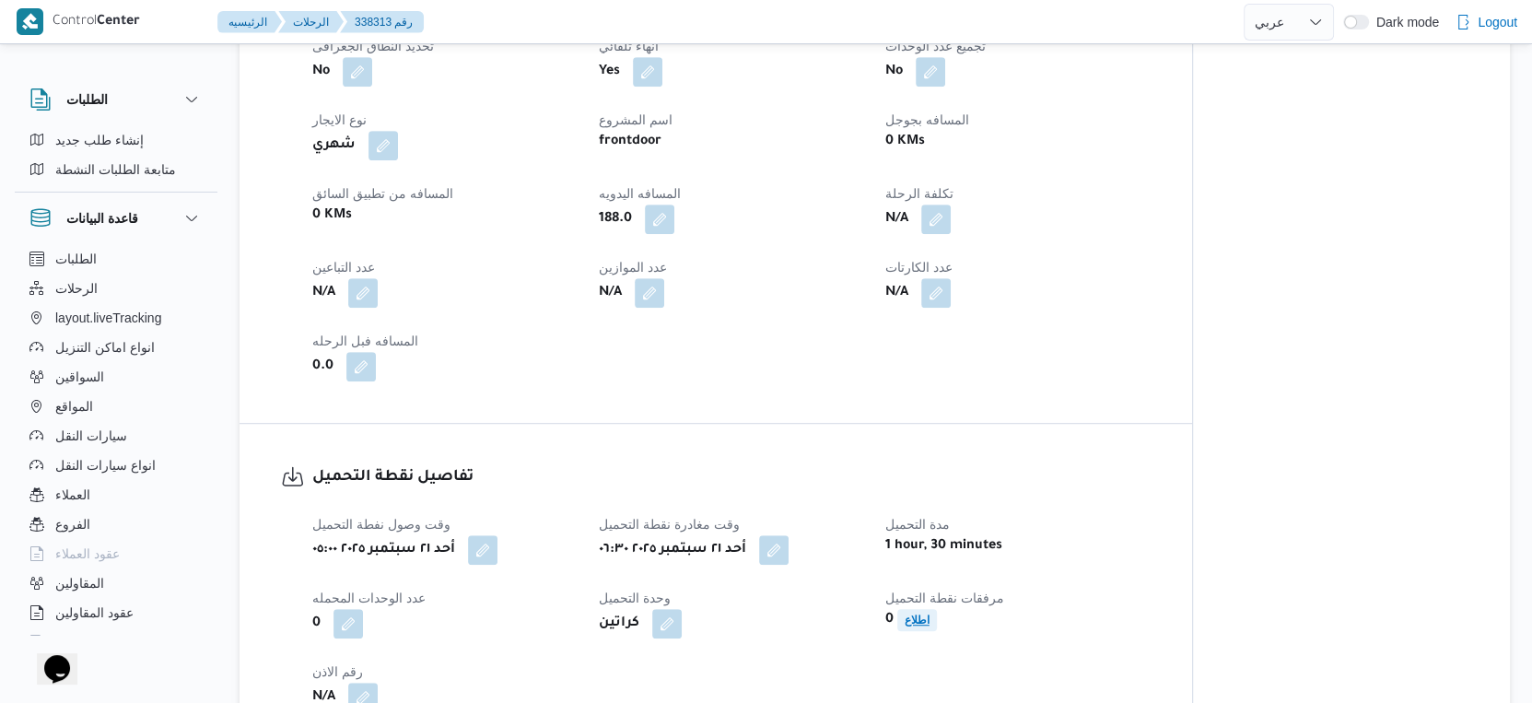
click at [918, 626] on b "اطلاع" at bounding box center [917, 619] width 25 height 13
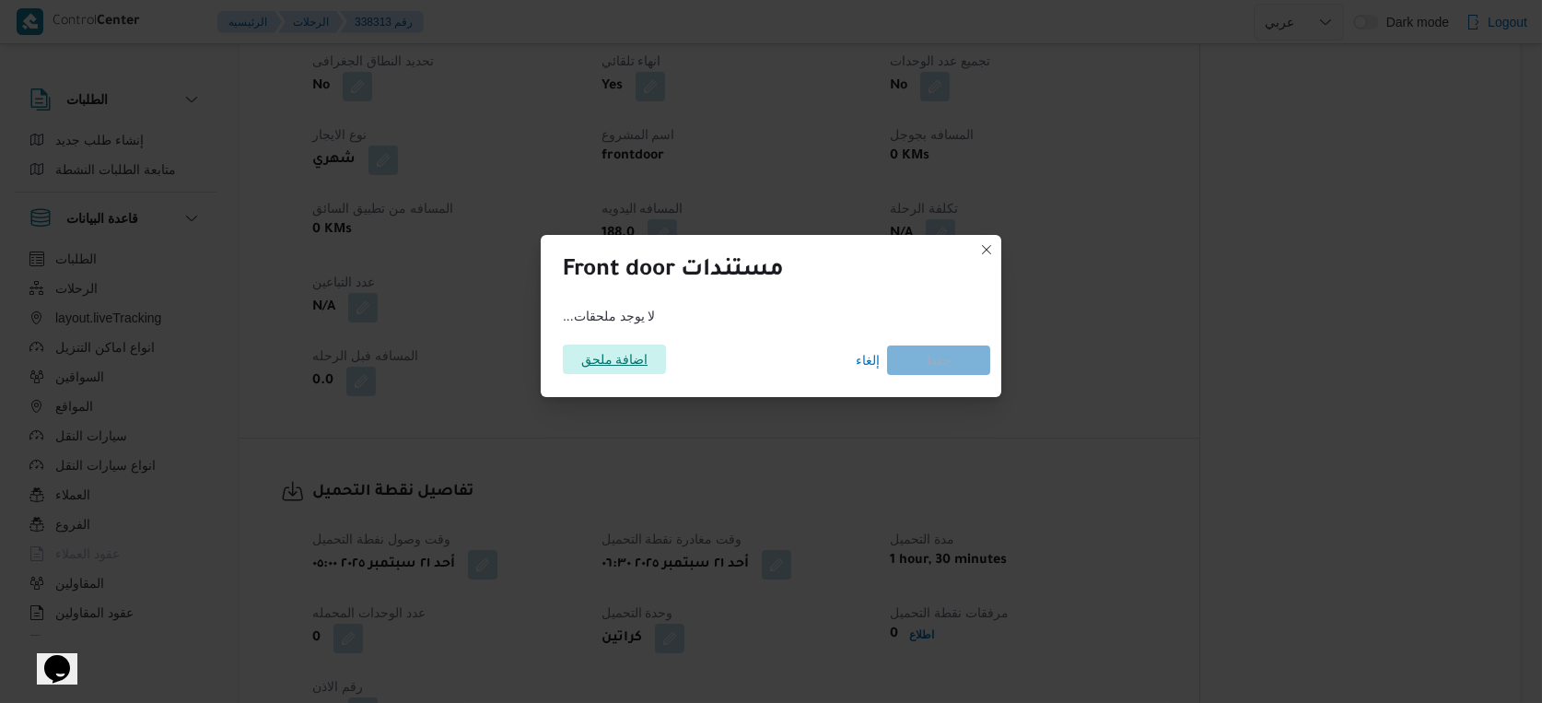
click at [607, 348] on span "اضافة ملحق" at bounding box center [614, 359] width 67 height 29
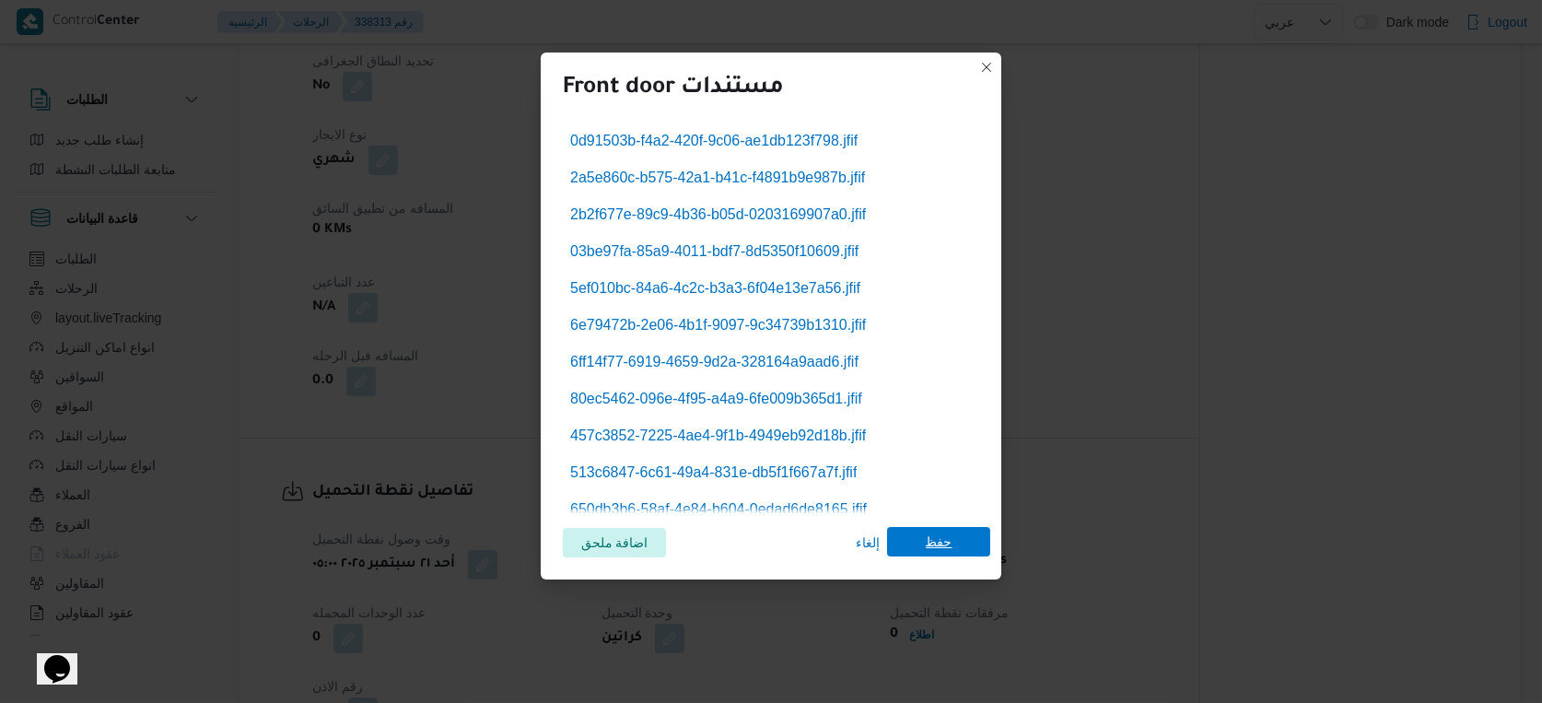
click at [941, 541] on span "حفظ" at bounding box center [939, 541] width 27 height 29
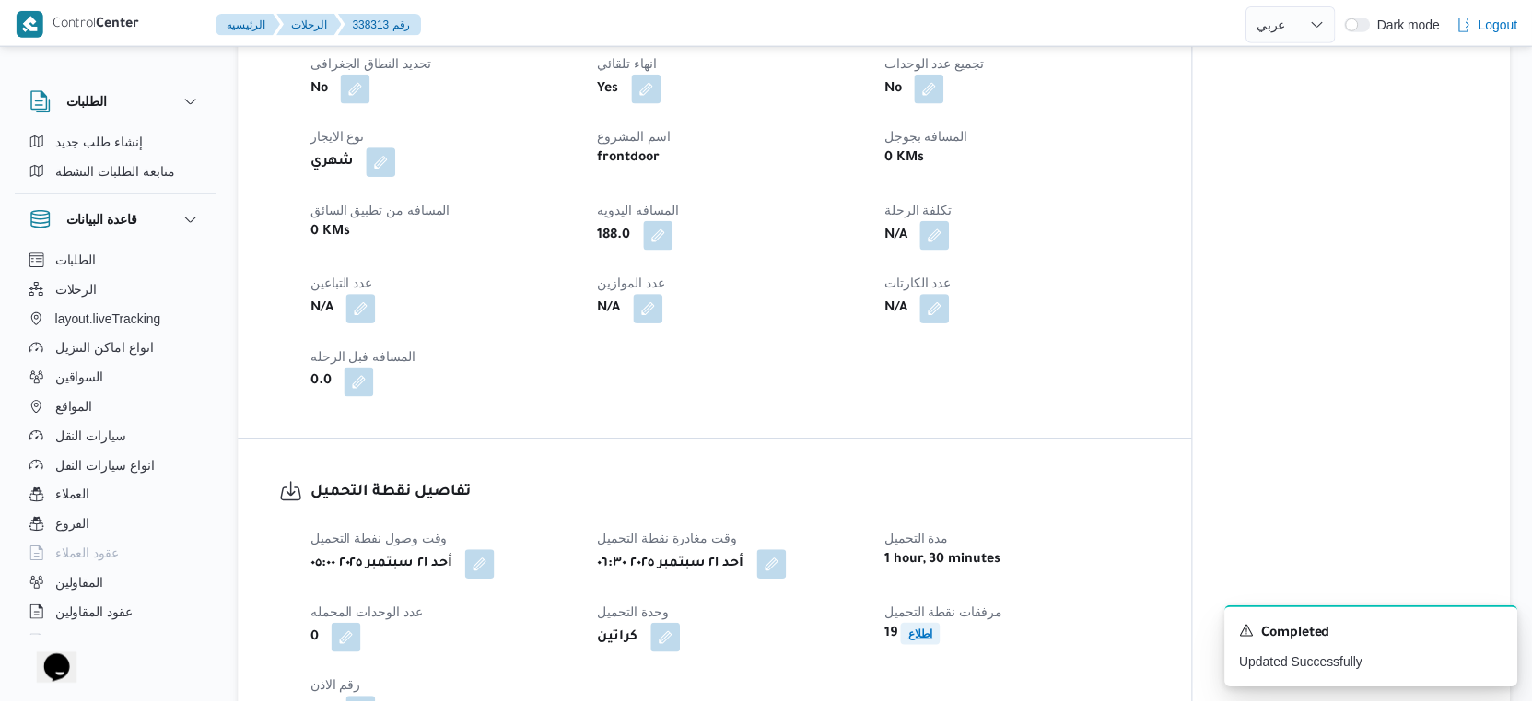
scroll to position [818, 0]
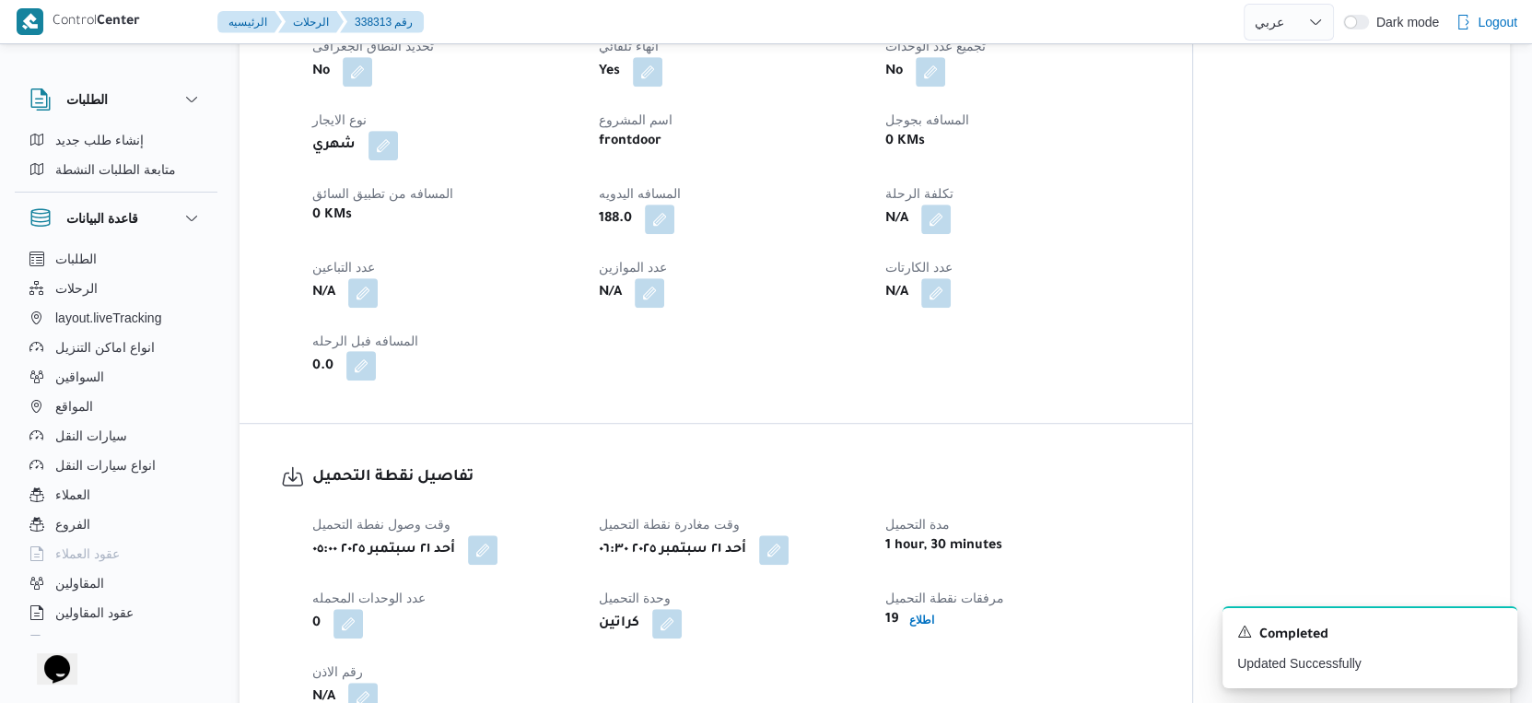
click at [362, 380] on button "button" at bounding box center [360, 365] width 29 height 29
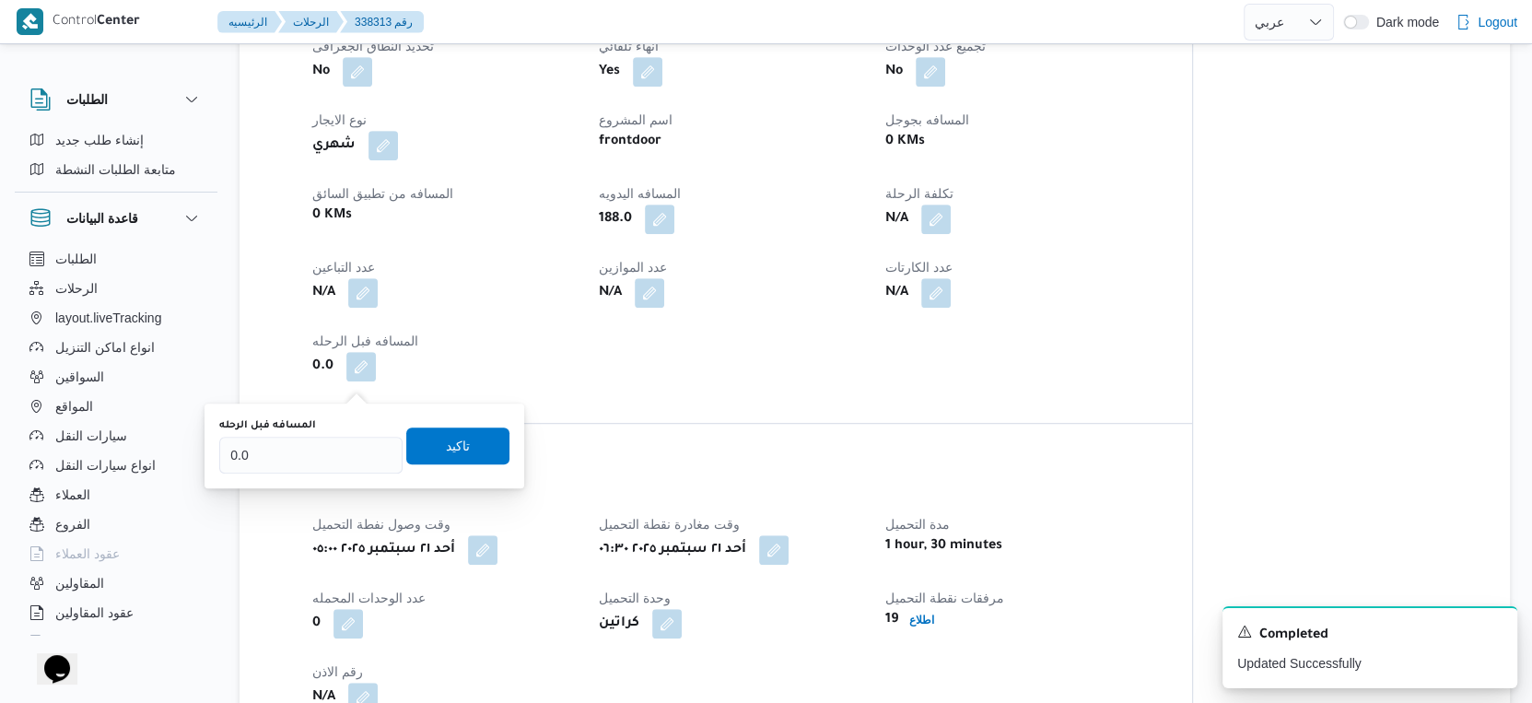
click at [576, 392] on div "العميل Frontdoor الفرع فرونت دور اكتوبر نوع الرحله أسواق خاصة تاريخ ووقت التحمي…" at bounding box center [731, 138] width 860 height 508
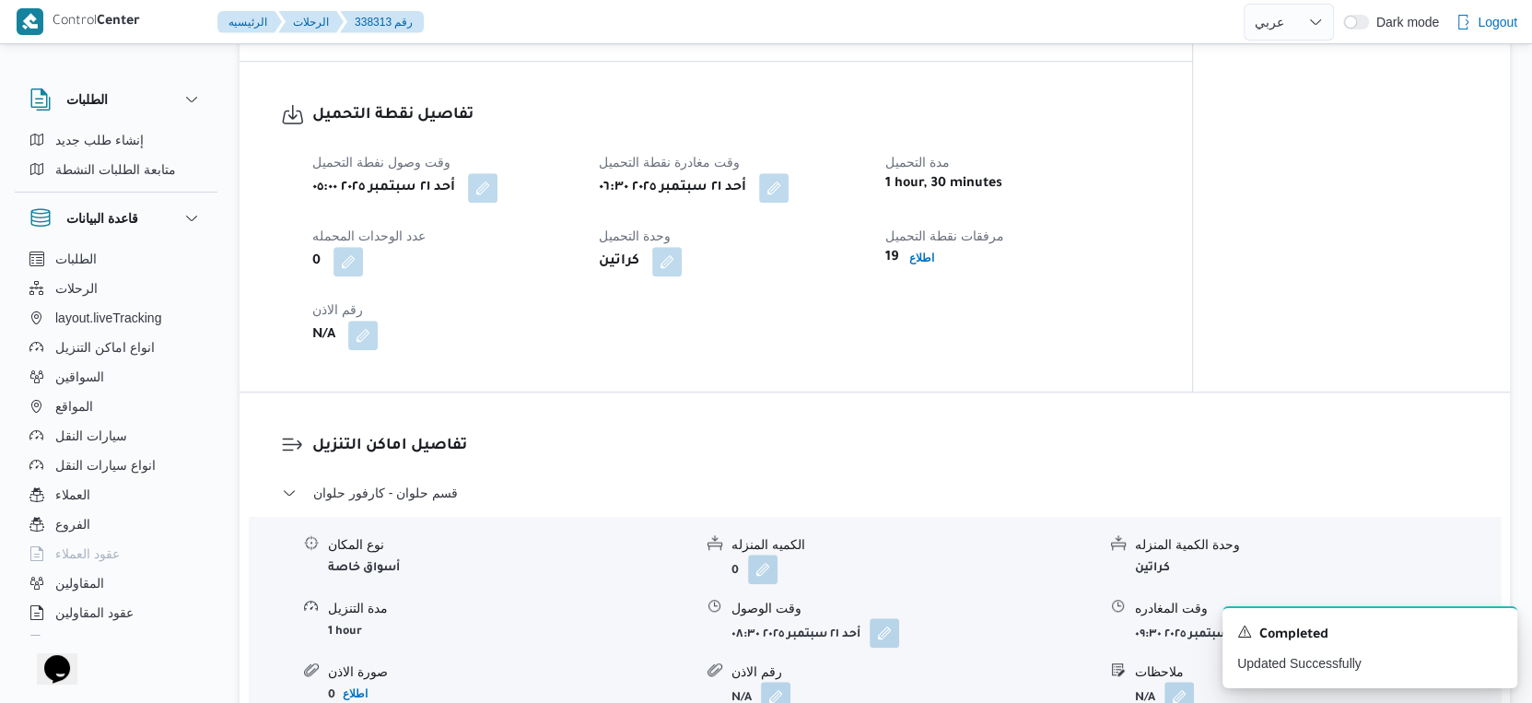
scroll to position [1228, 0]
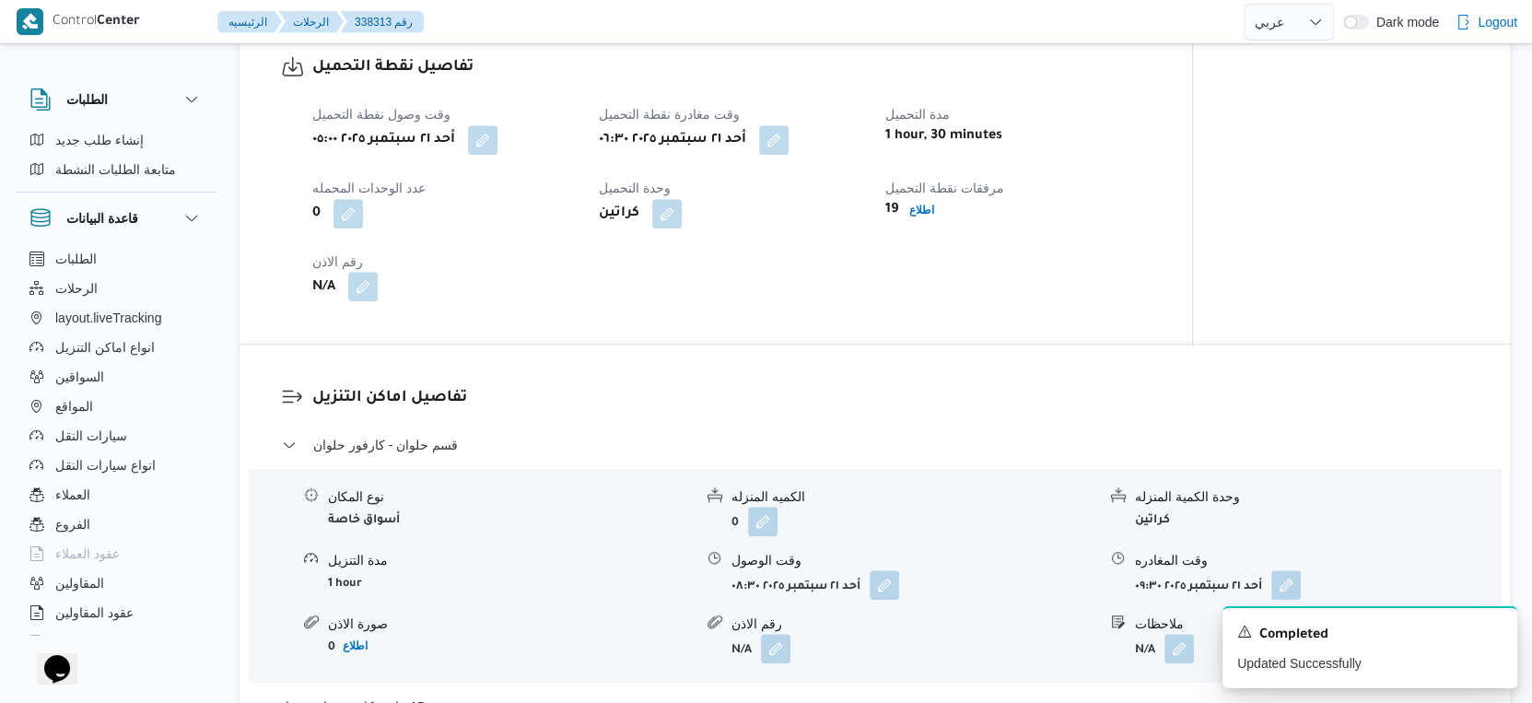
click at [367, 300] on button "button" at bounding box center [362, 286] width 29 height 29
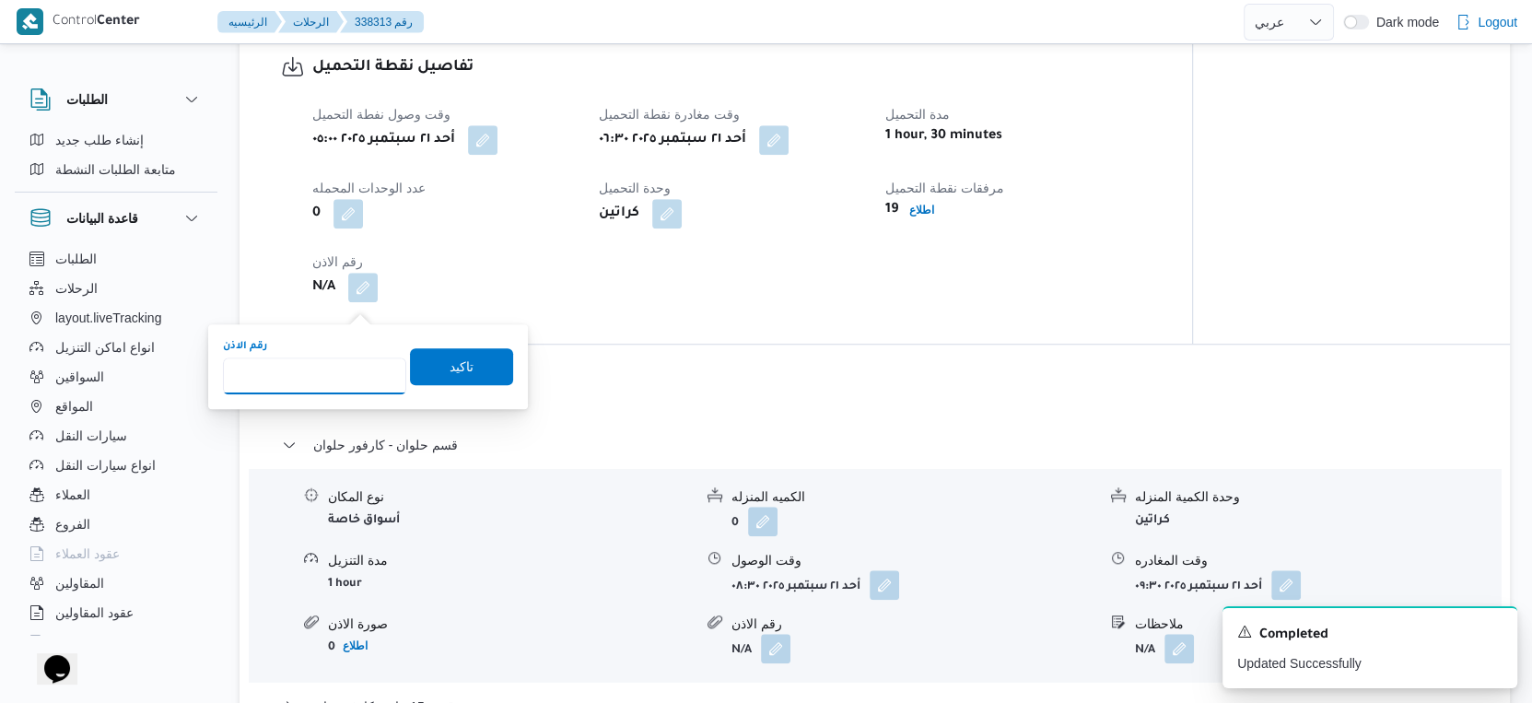
click at [315, 376] on input "رقم الاذن" at bounding box center [314, 375] width 183 height 37
type input "8811"
click at [461, 369] on span "تاكيد" at bounding box center [461, 365] width 103 height 37
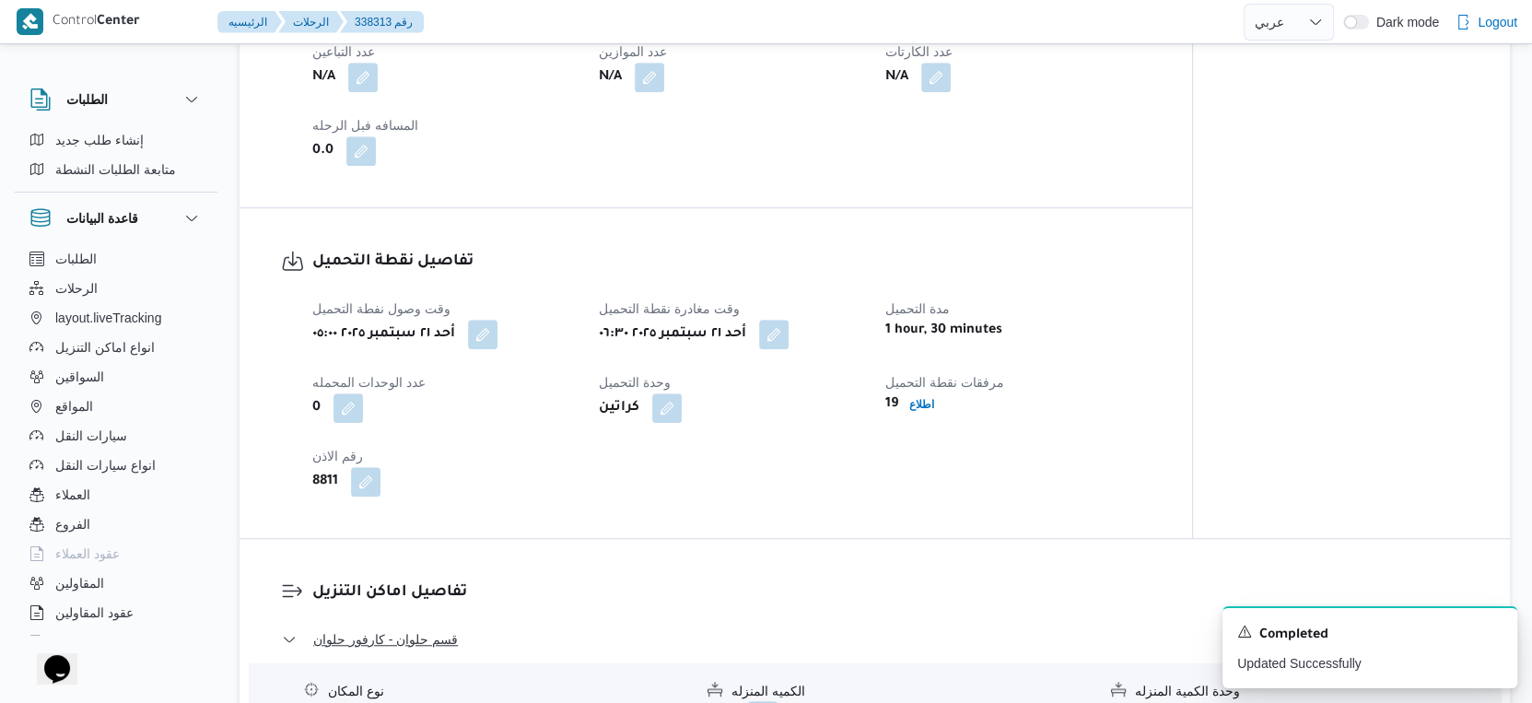
scroll to position [1023, 0]
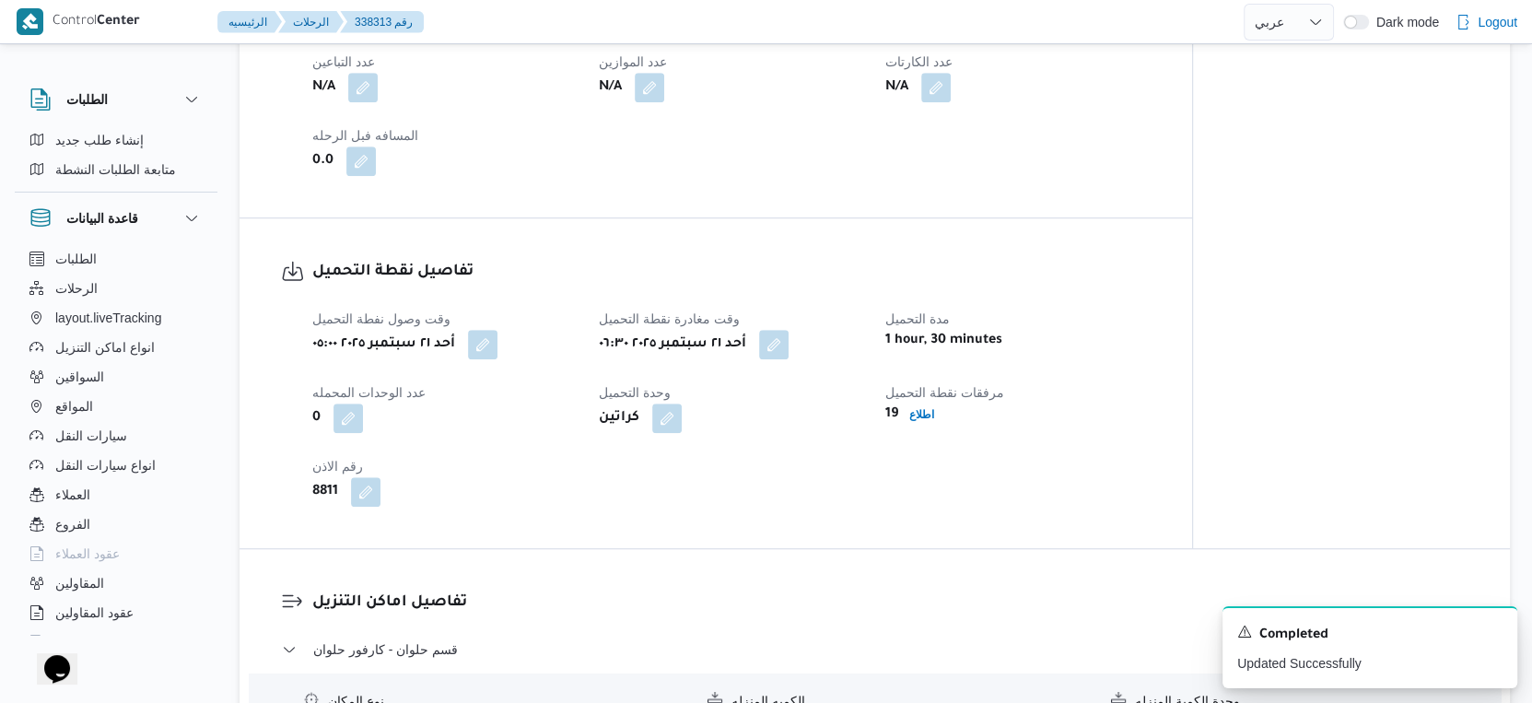
click at [723, 518] on div "وقت وصول نفطة التحميل أحد ٢١ سبتمبر ٢٠٢٥ ٠٥:٠٠ وقت مغادرة نقطة التحميل أحد ٢١ س…" at bounding box center [731, 407] width 860 height 221
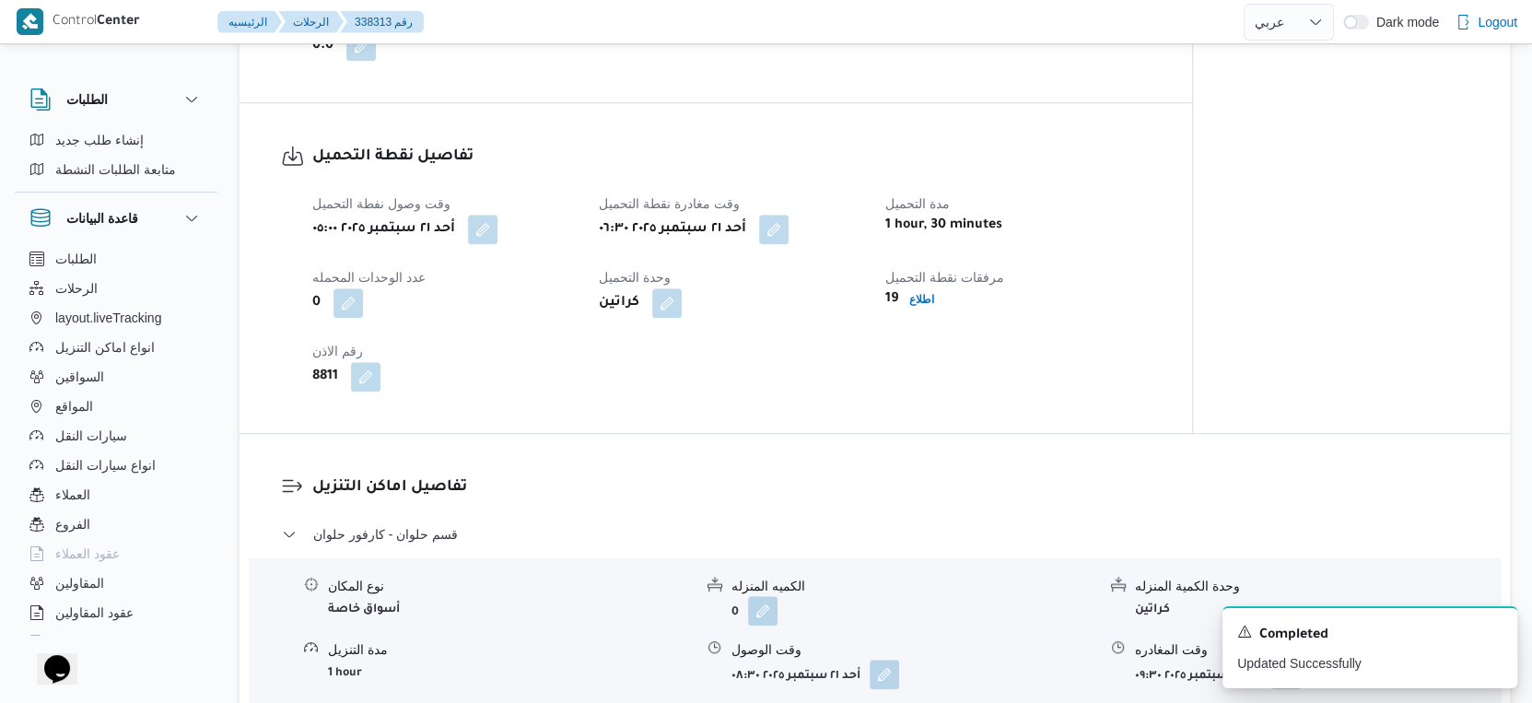
scroll to position [921, 0]
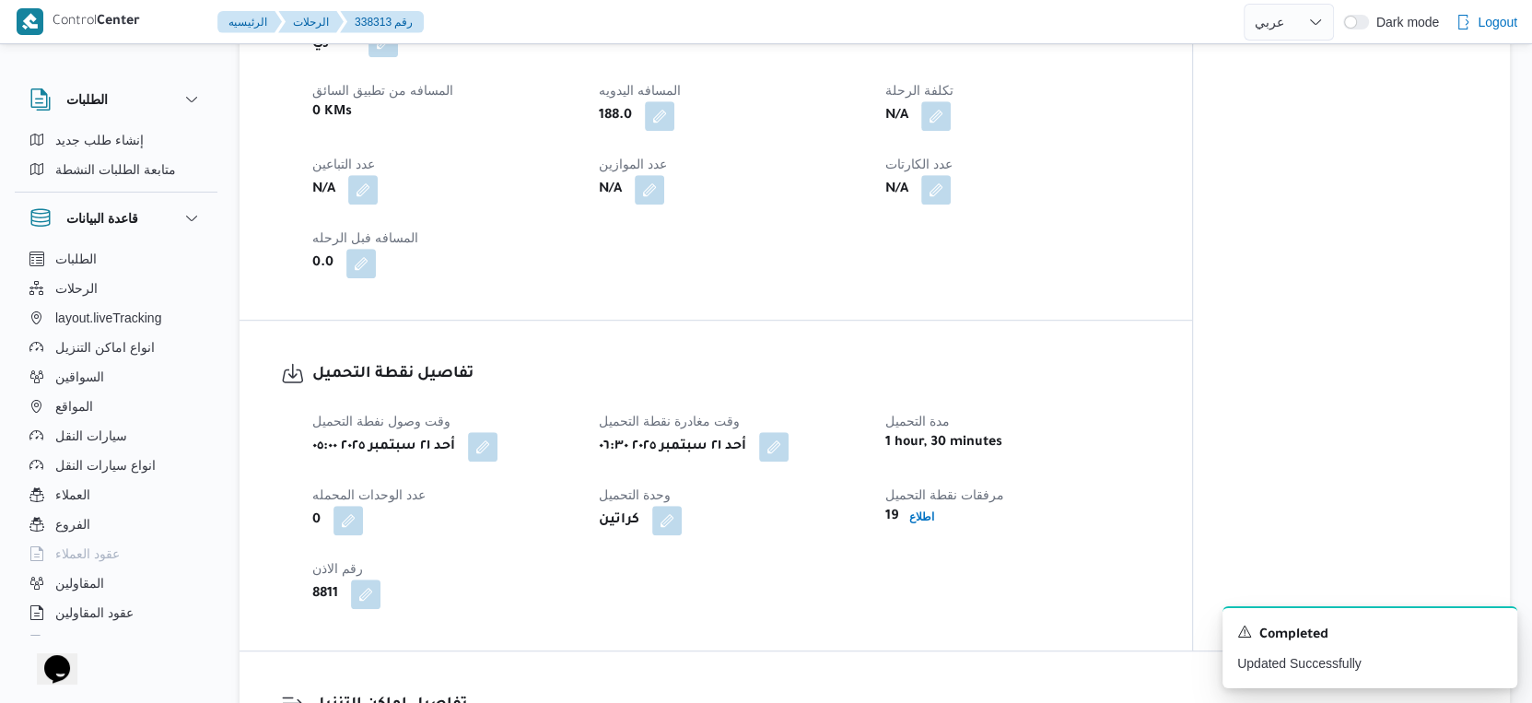
select select "ar"
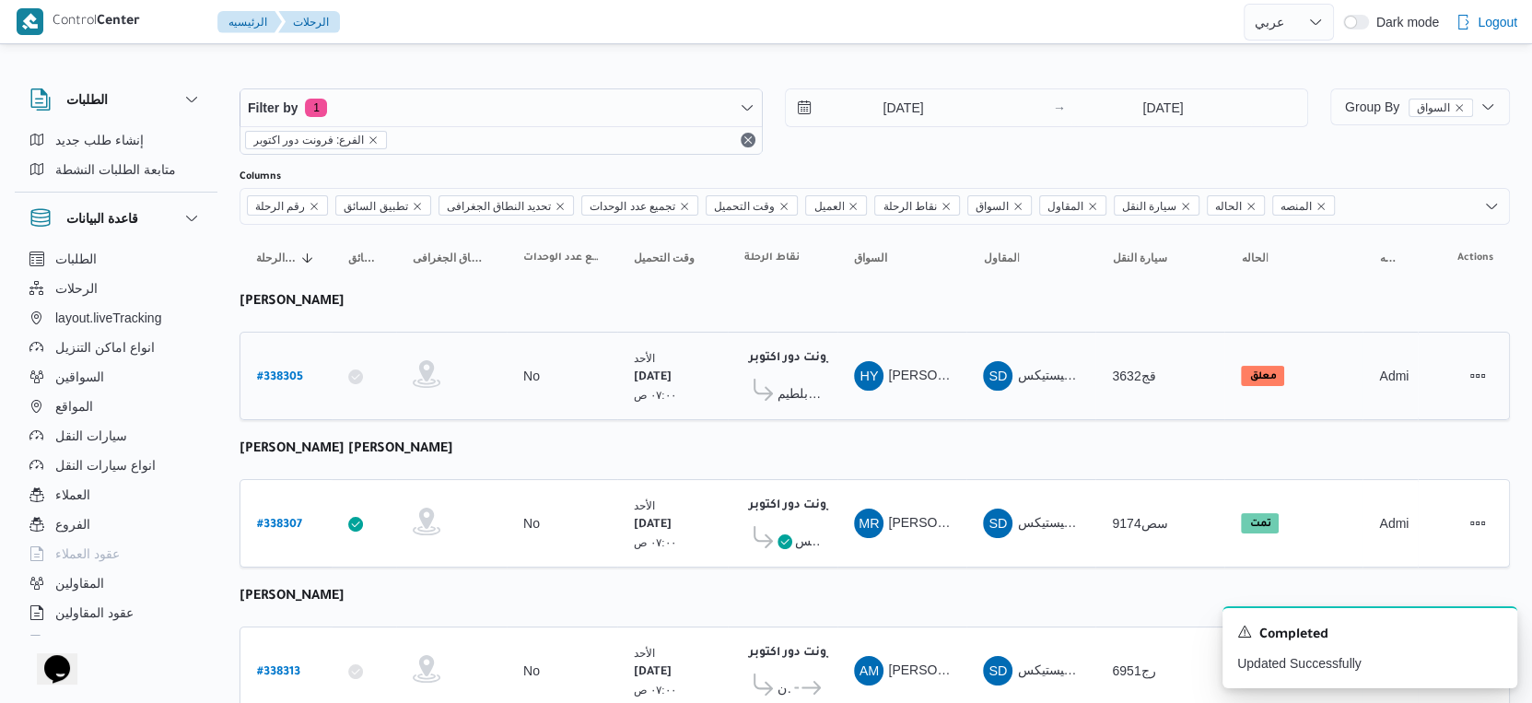
click at [807, 384] on span "كارفور بلطيم - [GEOGRAPHIC_DATA]" at bounding box center [798, 393] width 43 height 22
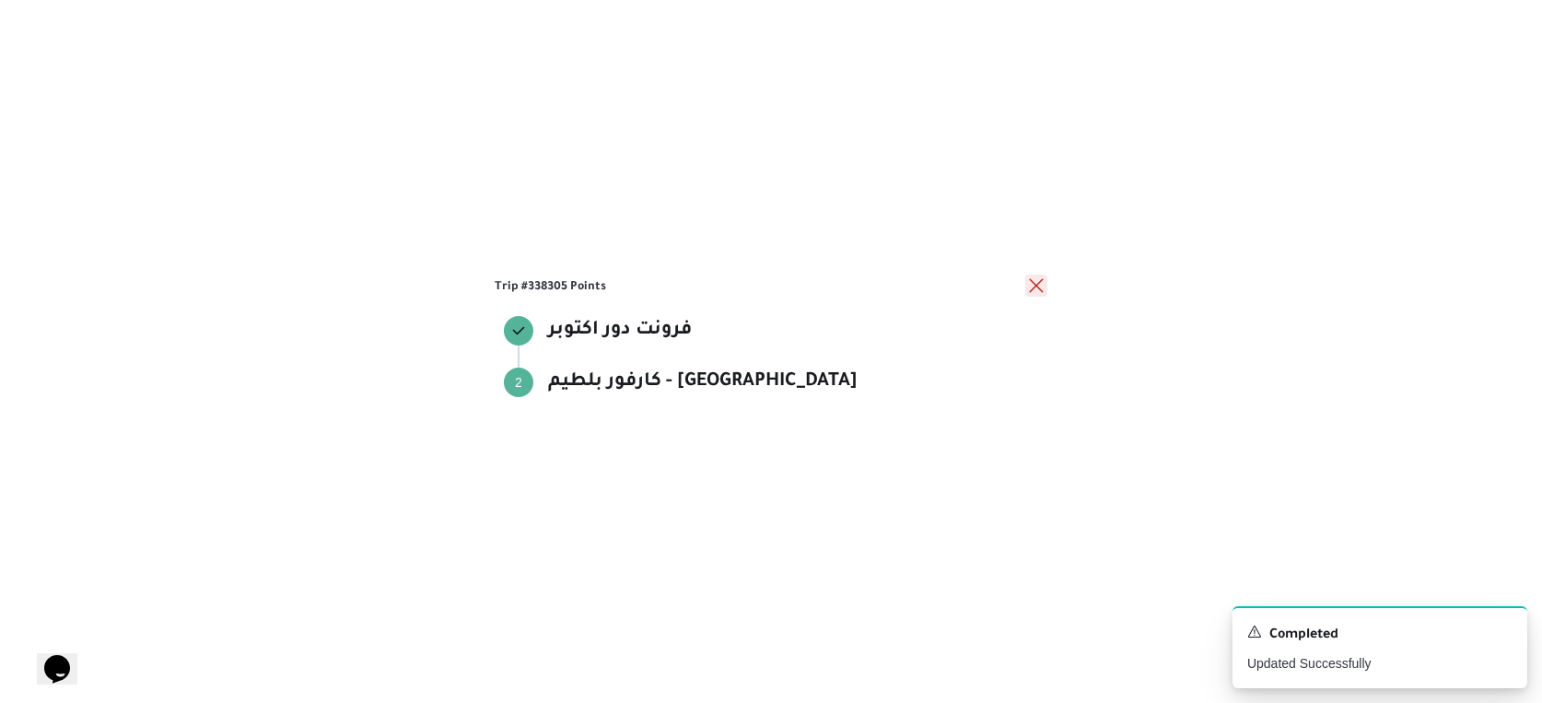
click at [1027, 285] on button "close" at bounding box center [1036, 286] width 22 height 22
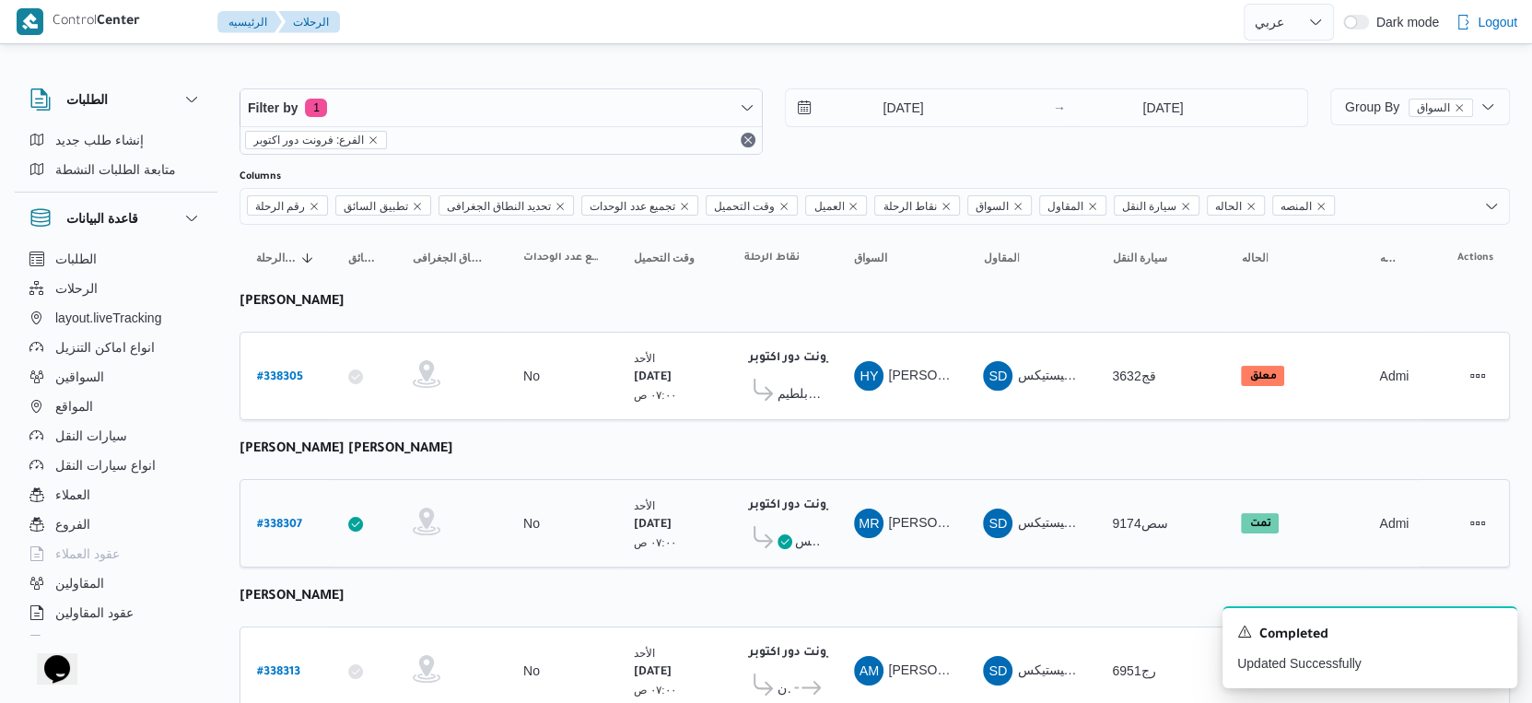
scroll to position [63, 0]
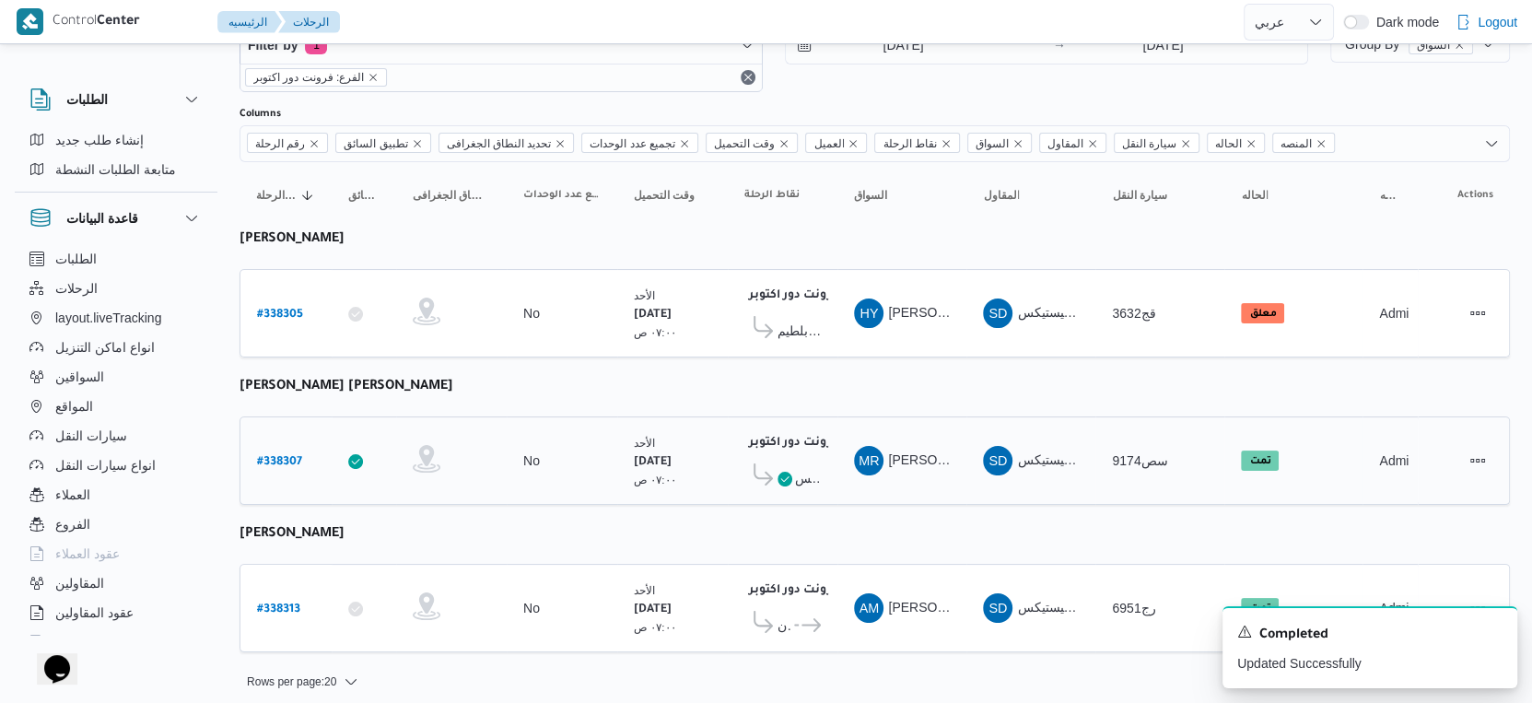
click at [801, 467] on span "كارفور السويس" at bounding box center [808, 478] width 26 height 22
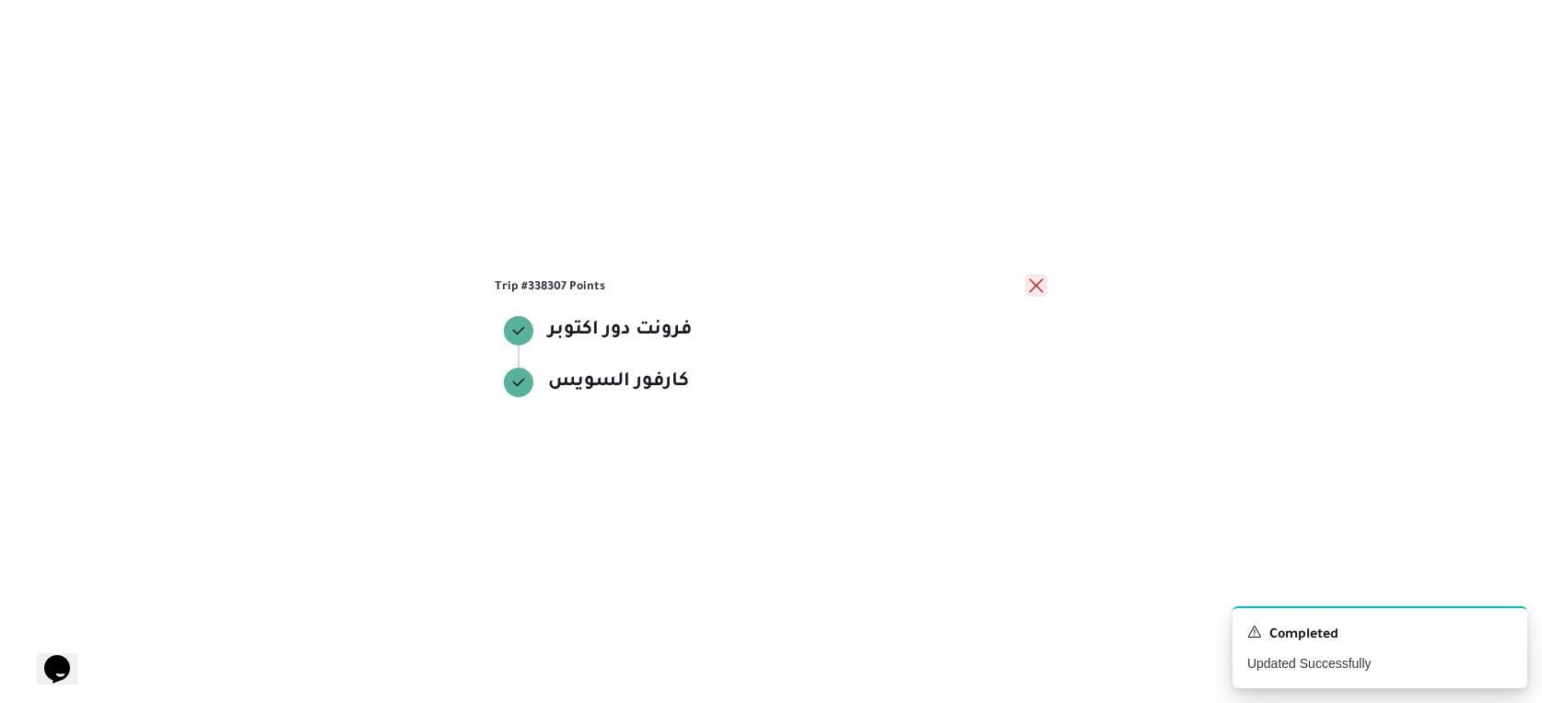
click at [1036, 286] on button "close" at bounding box center [1036, 286] width 22 height 22
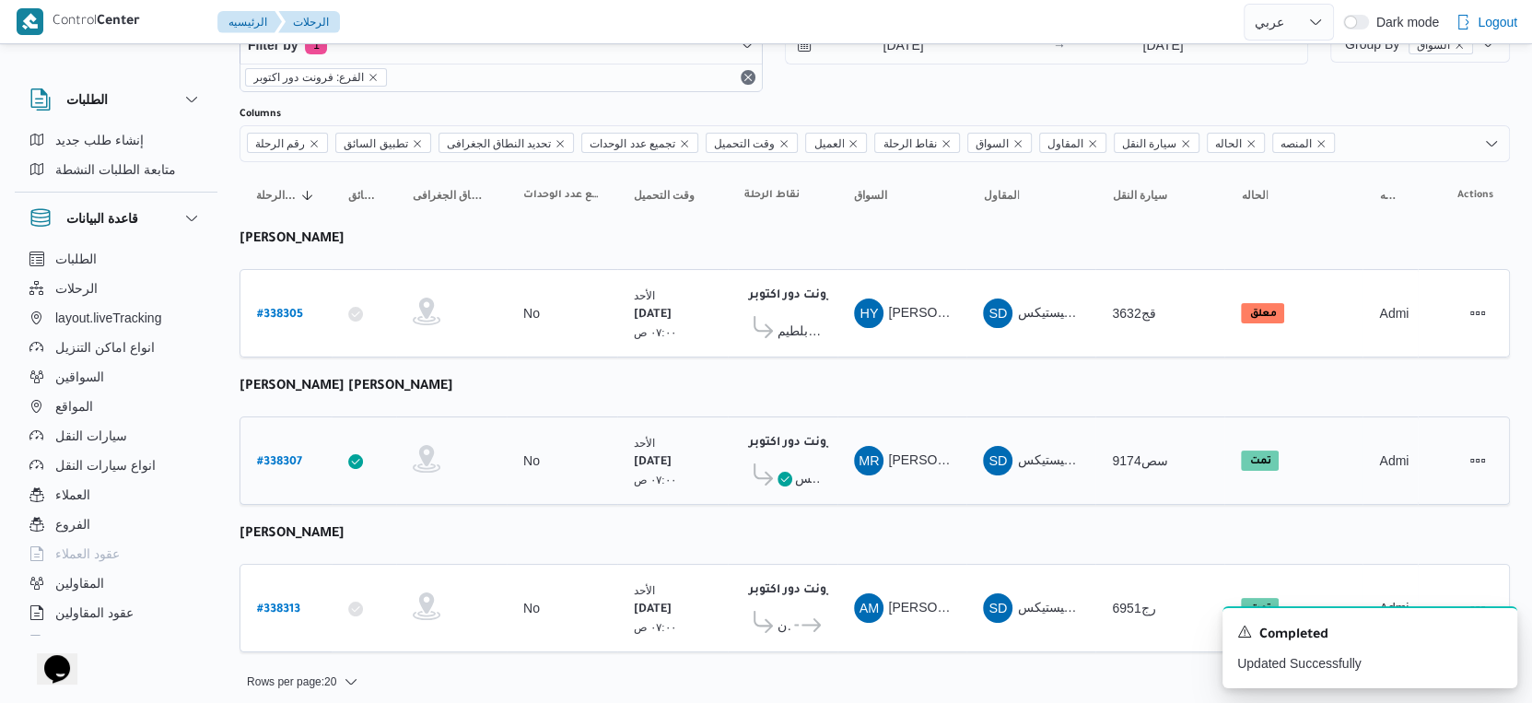
click at [269, 458] on b "# 338307" at bounding box center [279, 462] width 45 height 13
select select "ar"
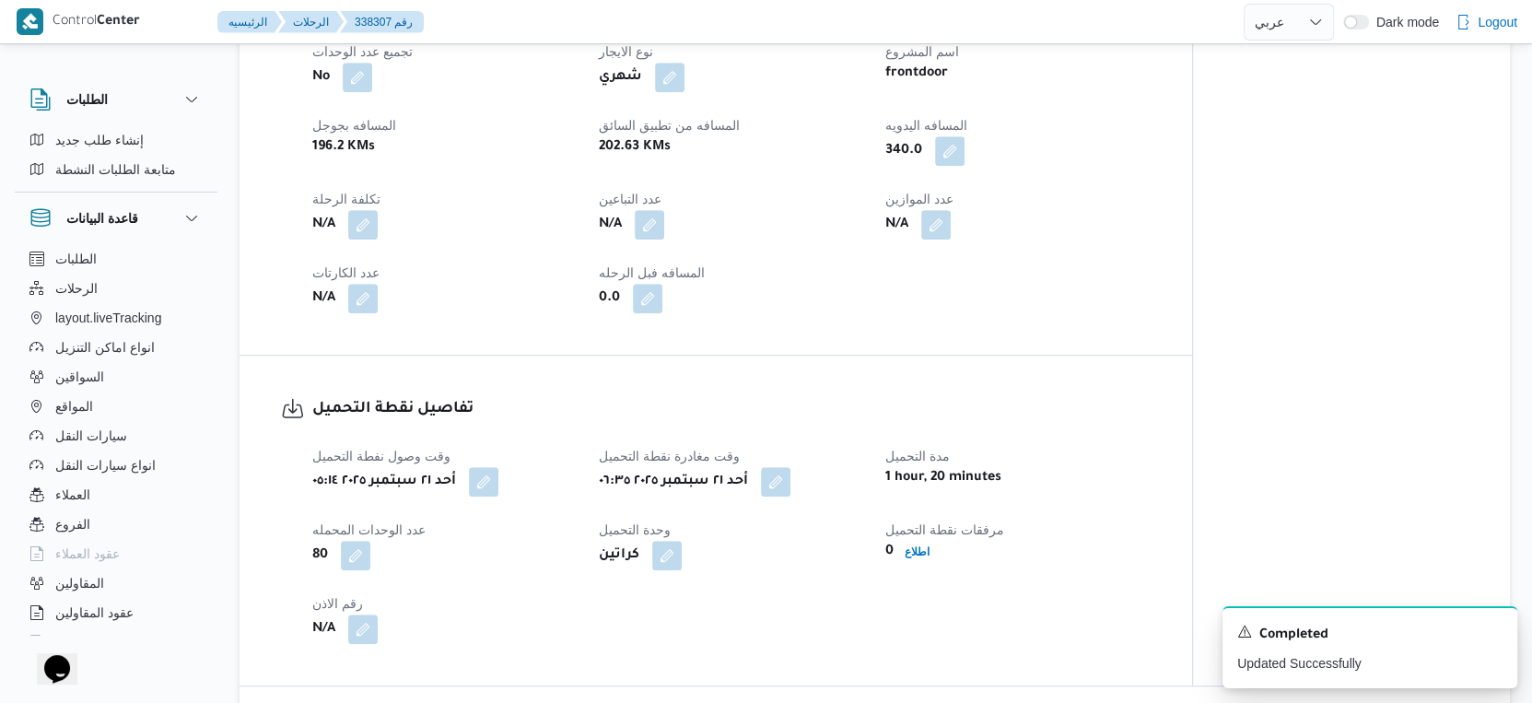
scroll to position [1023, 0]
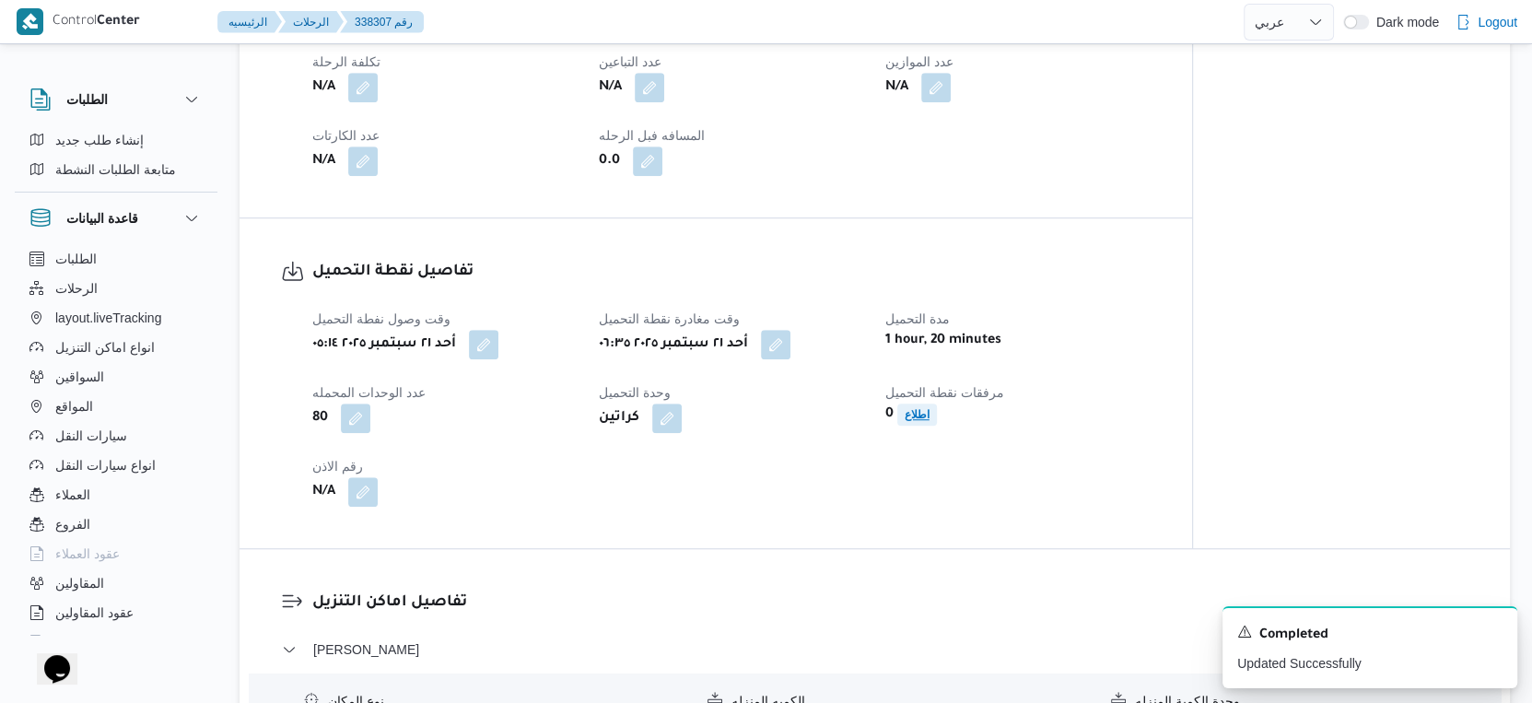
click at [926, 421] on b "اطلاع" at bounding box center [917, 414] width 25 height 13
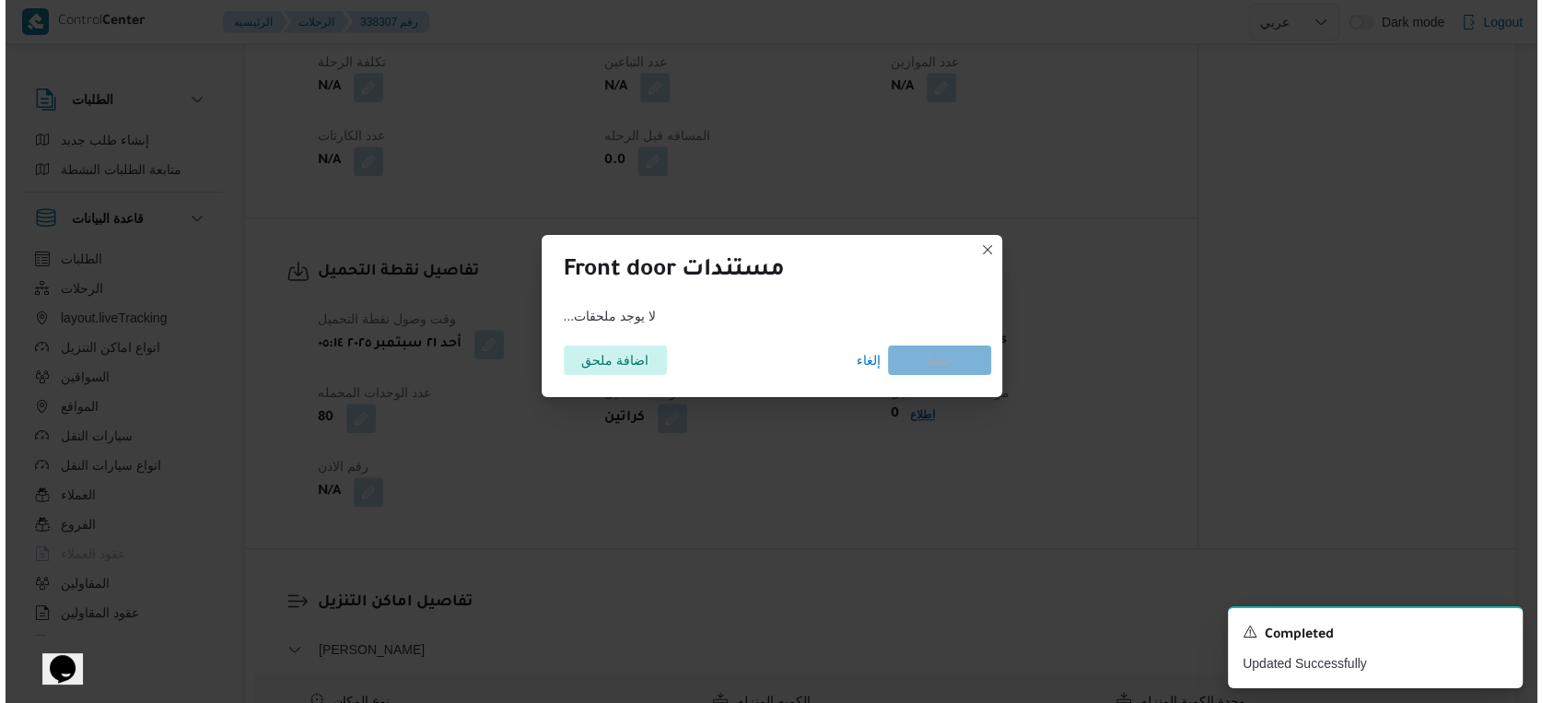
scroll to position [1008, 0]
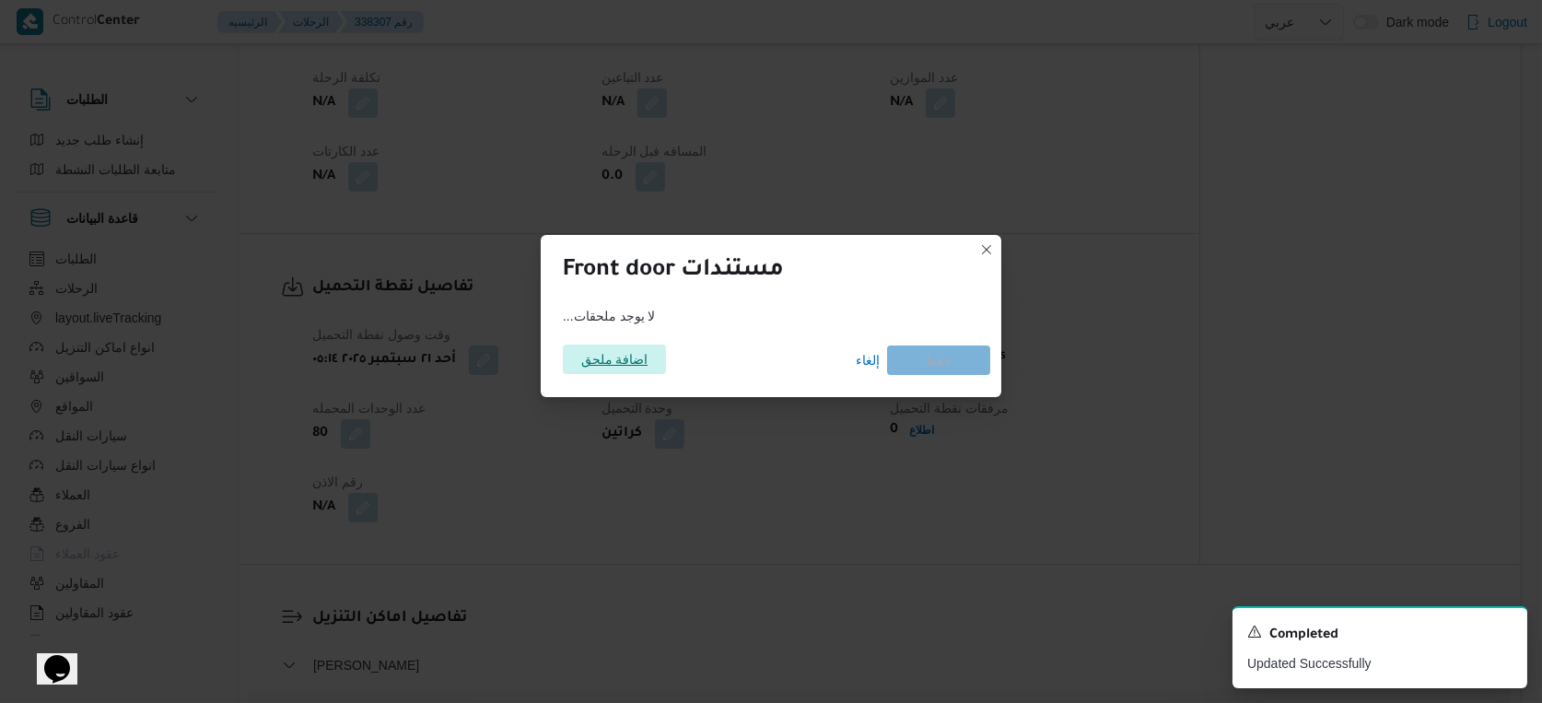
click at [657, 356] on span "اضافة ملحق" at bounding box center [614, 359] width 103 height 29
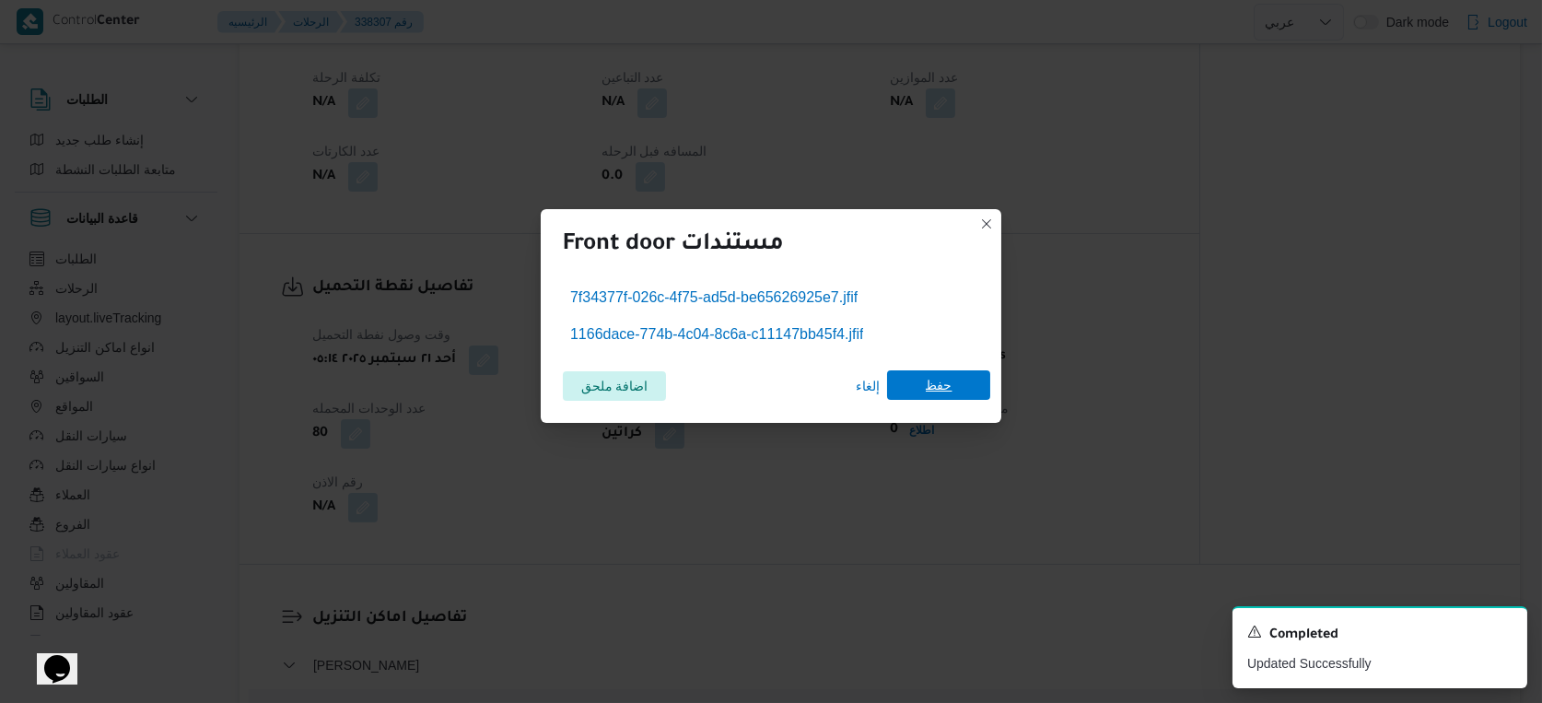
click at [952, 386] on span "حفظ" at bounding box center [938, 384] width 103 height 29
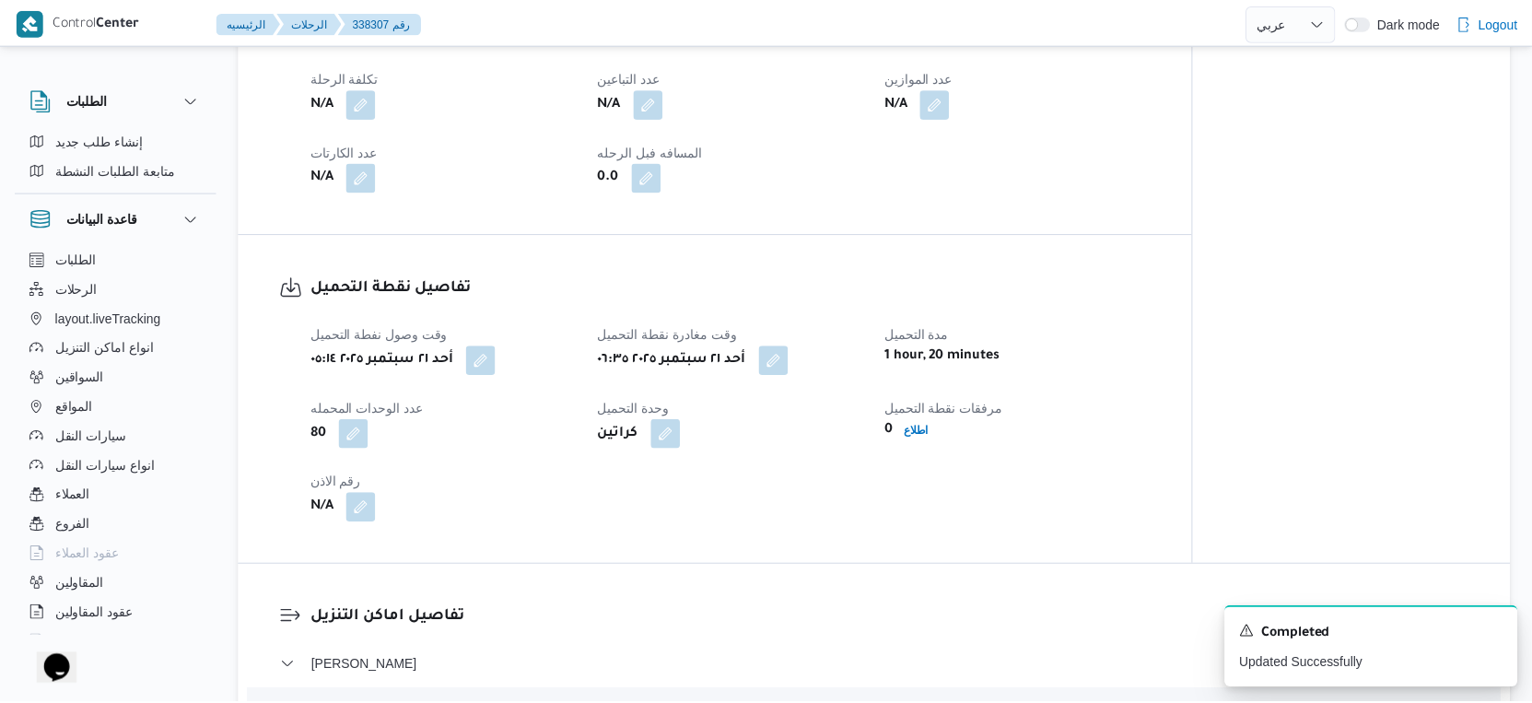
scroll to position [1023, 0]
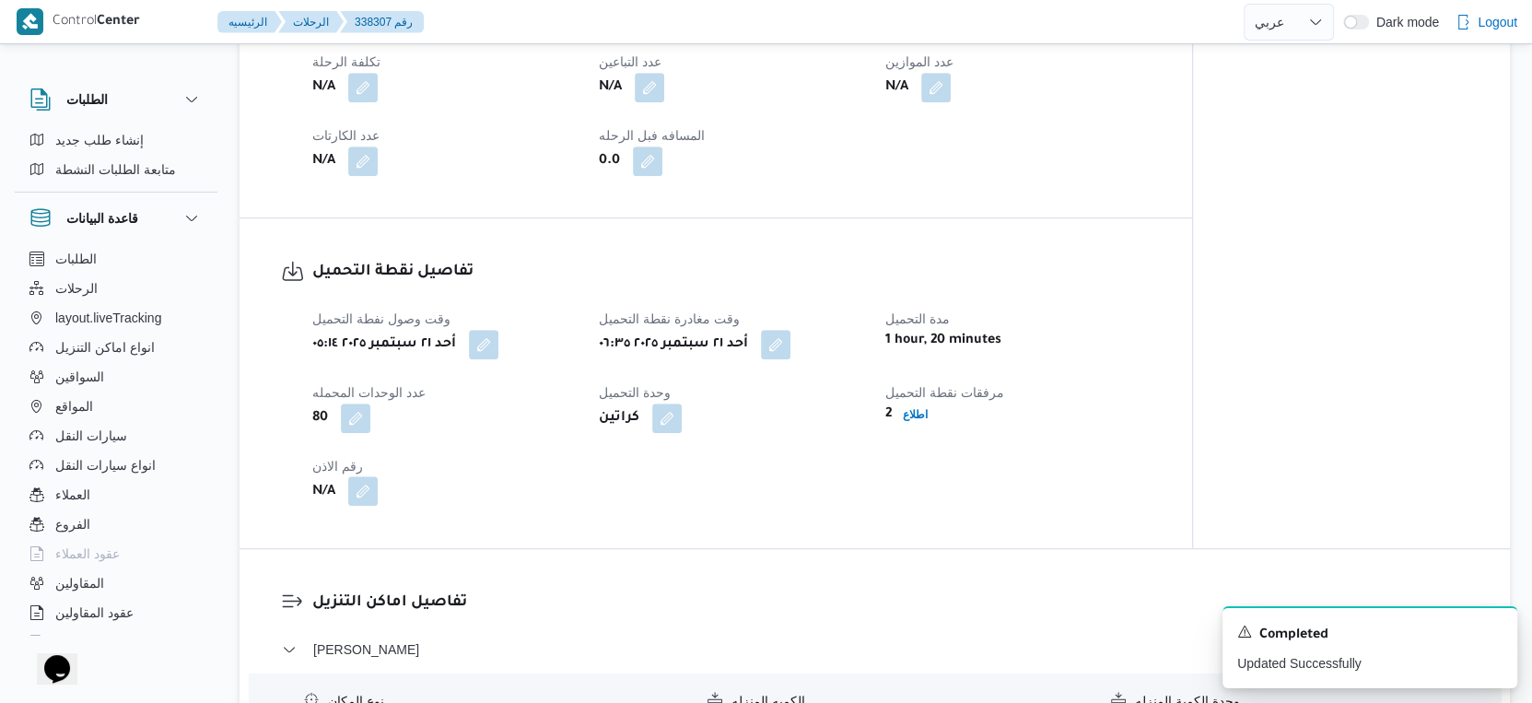
click at [353, 504] on button "button" at bounding box center [362, 490] width 29 height 29
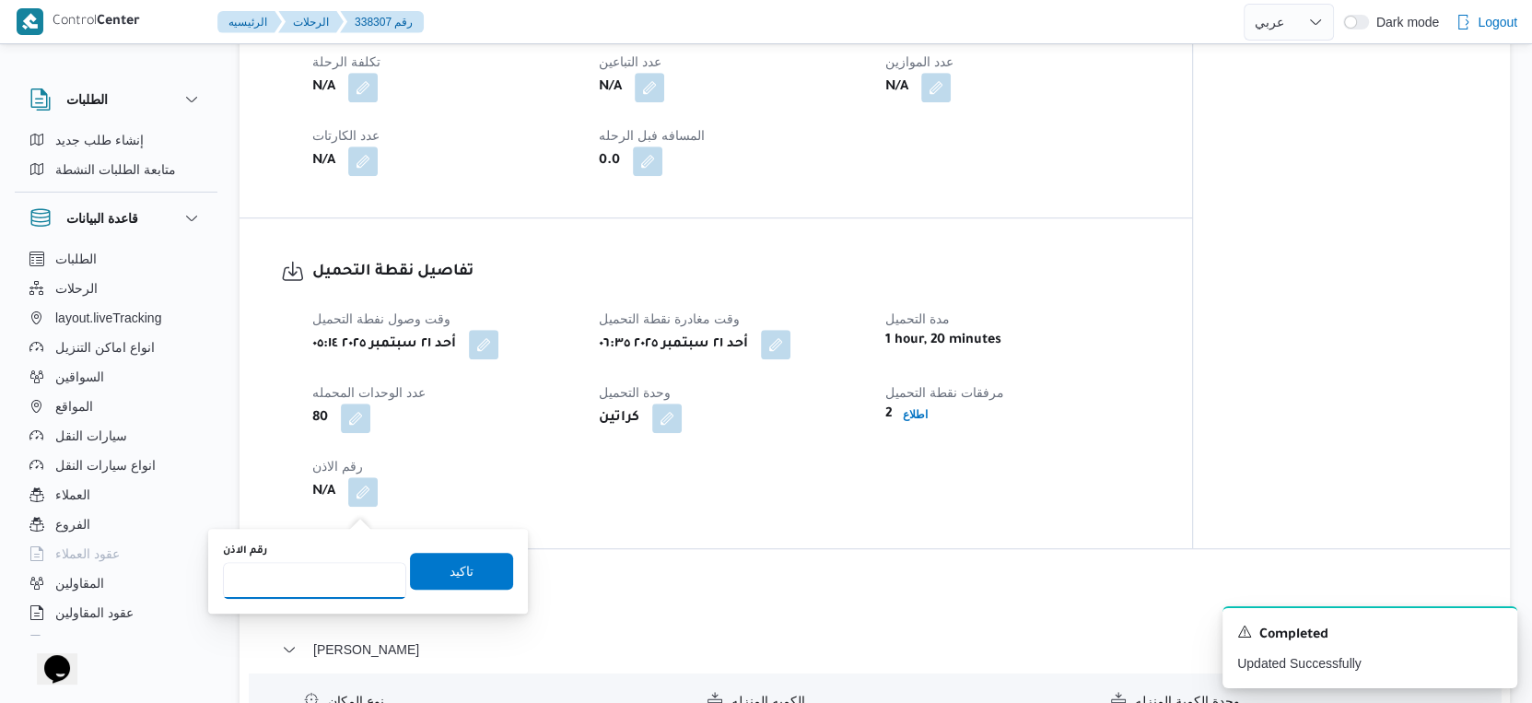
click at [298, 585] on input "رقم الاذن" at bounding box center [314, 580] width 183 height 37
type input "8801"
click at [466, 575] on span "تاكيد" at bounding box center [461, 570] width 103 height 37
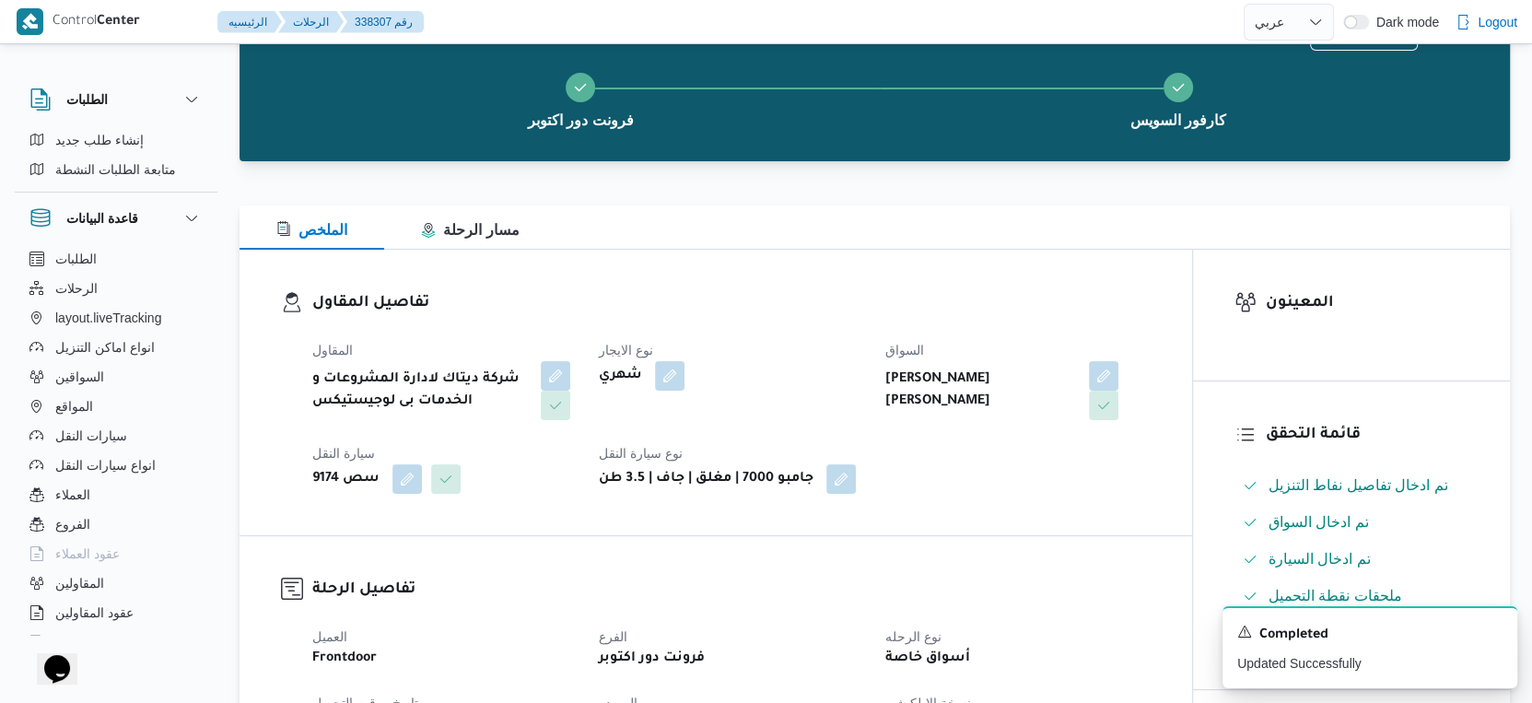
scroll to position [0, 0]
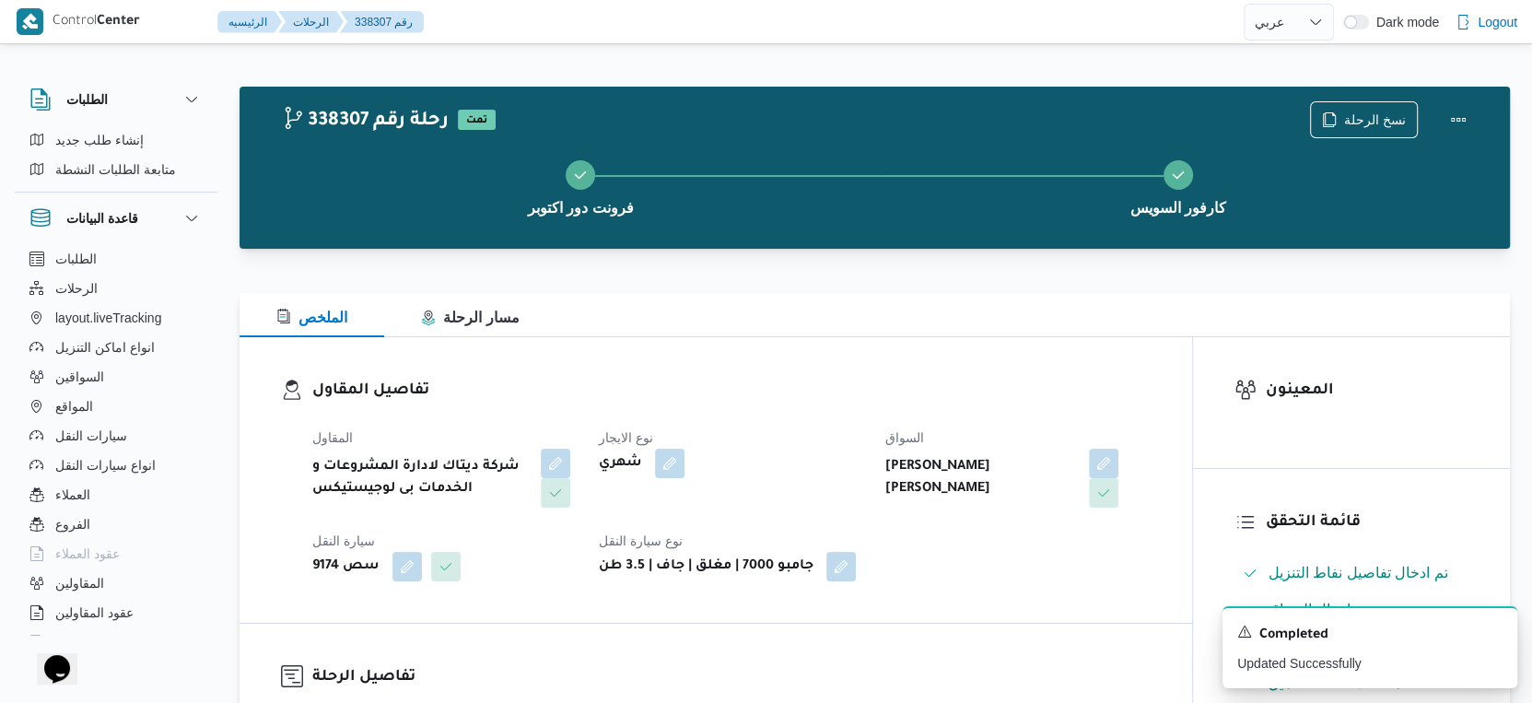
select select "ar"
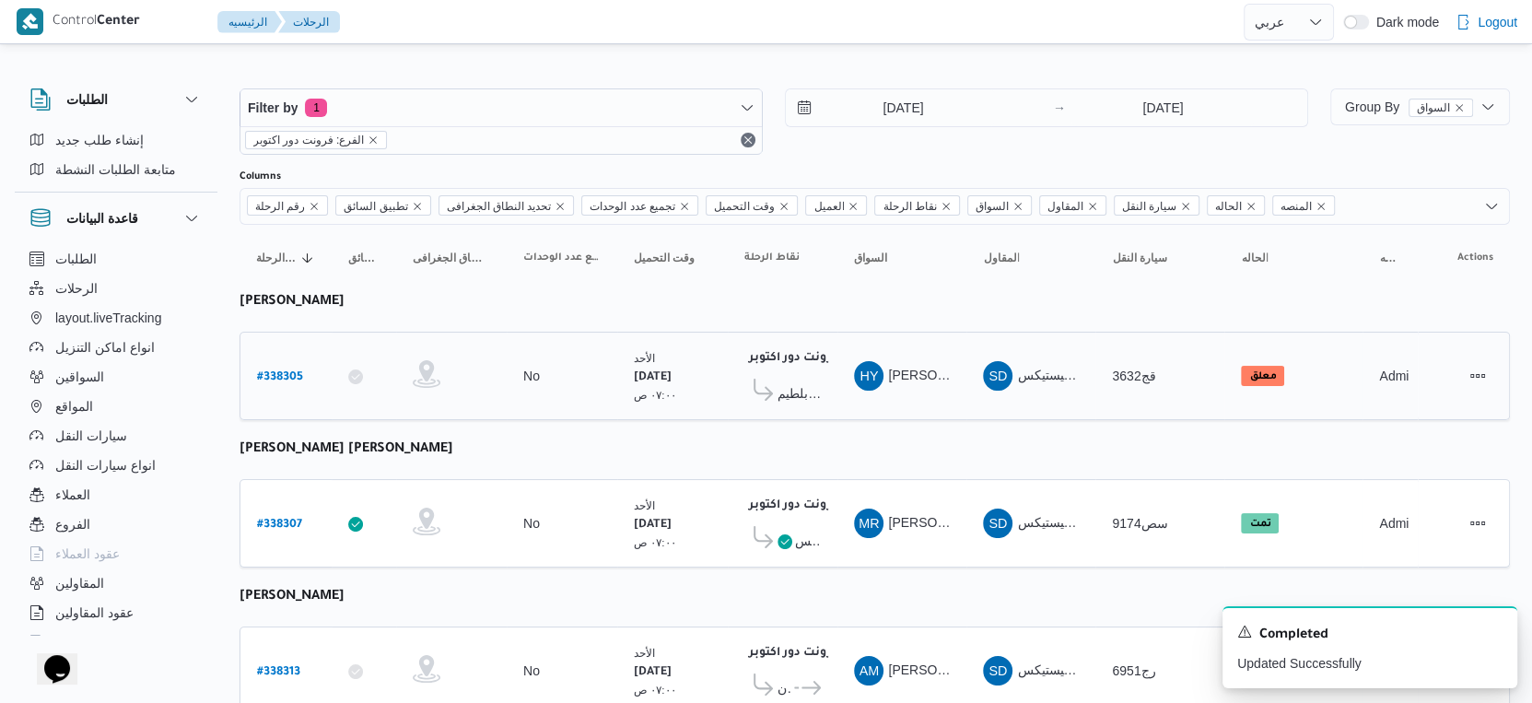
click at [786, 369] on div "كارفور بلطيم - كفر الشيخ" at bounding box center [782, 388] width 76 height 38
click at [801, 407] on div "فرونت دور اكتوبر ١٠:٤٨ م كارفور بلطيم - كفر الشيخ" at bounding box center [782, 375] width 91 height 77
click at [808, 391] on span "كارفور بلطيم - كفر الشيخ" at bounding box center [798, 393] width 43 height 22
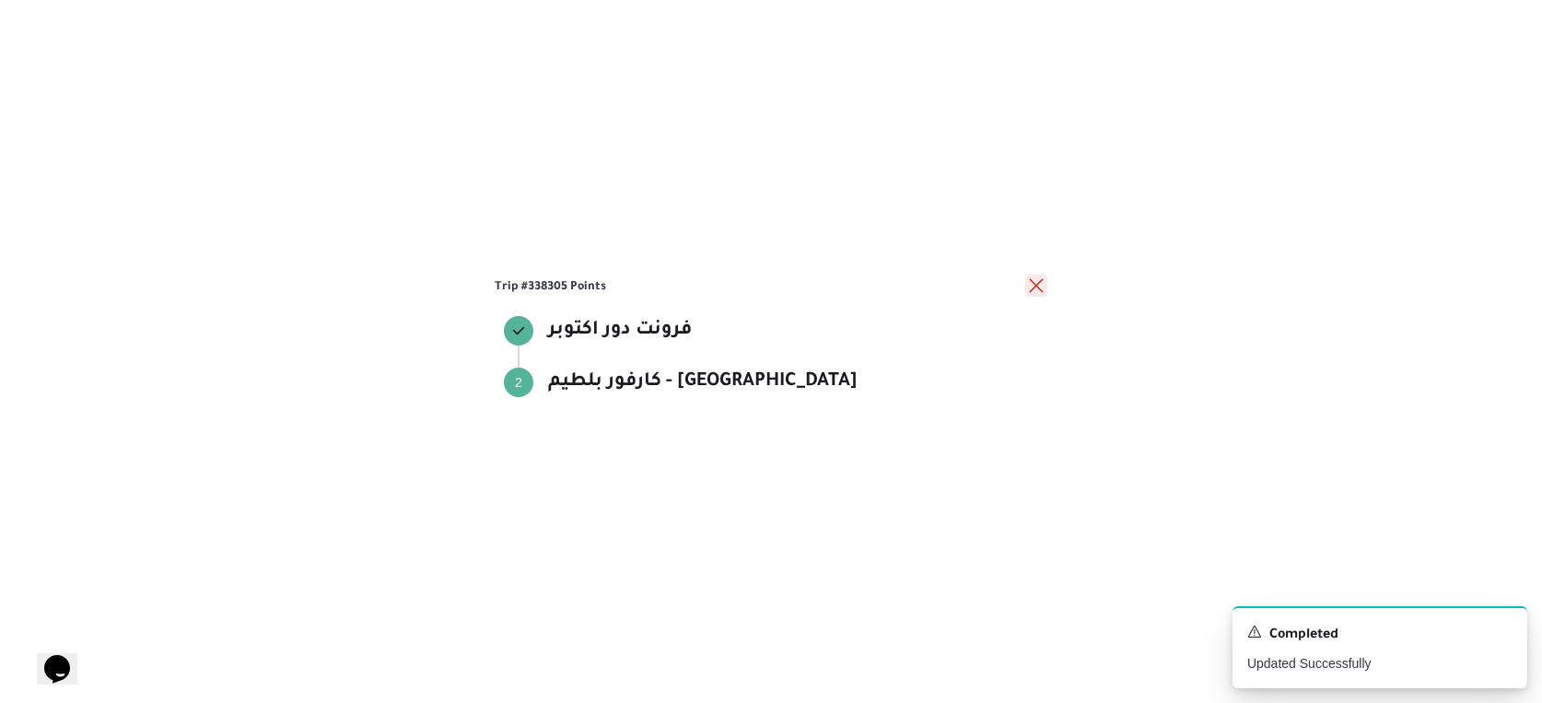
click at [1036, 284] on button "close" at bounding box center [1036, 286] width 22 height 22
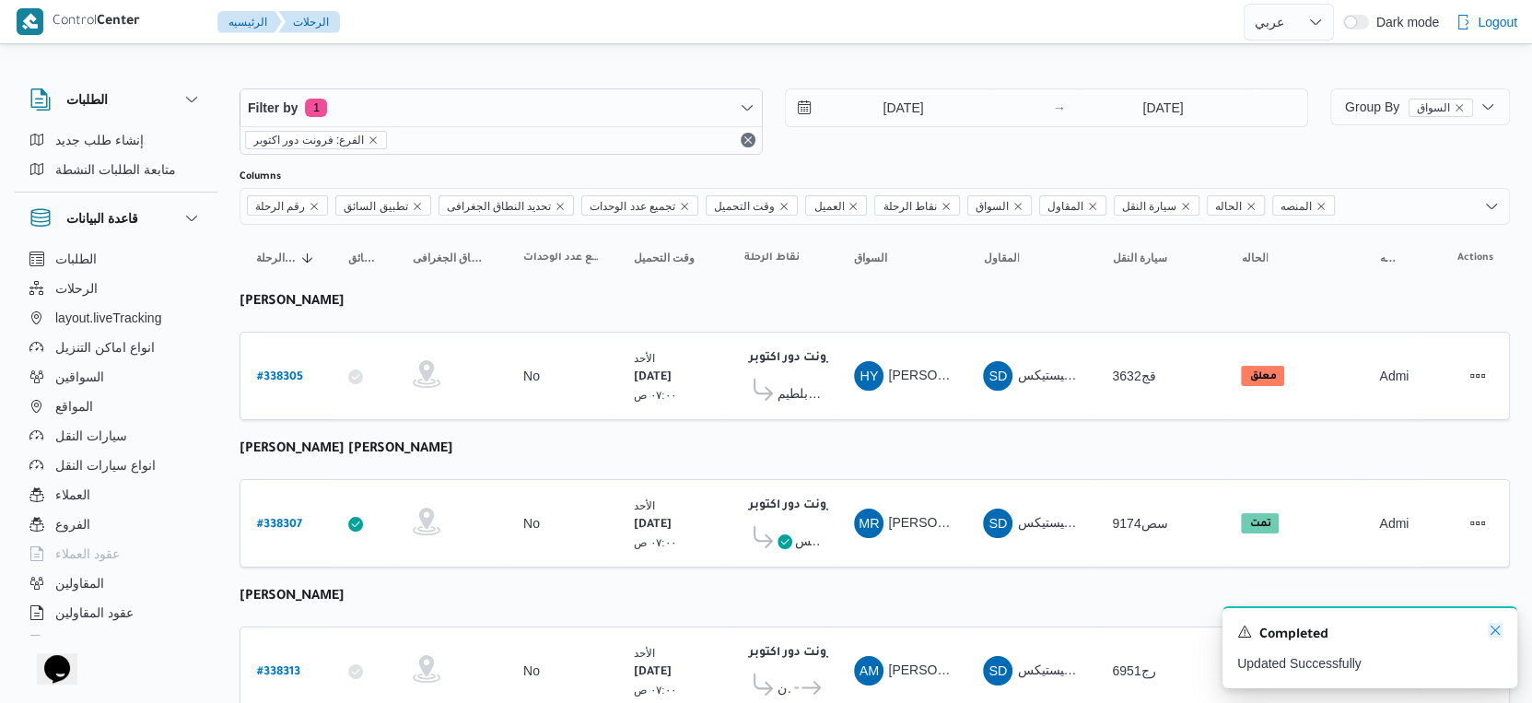
click at [1494, 633] on icon "Dismiss toast" at bounding box center [1495, 630] width 15 height 15
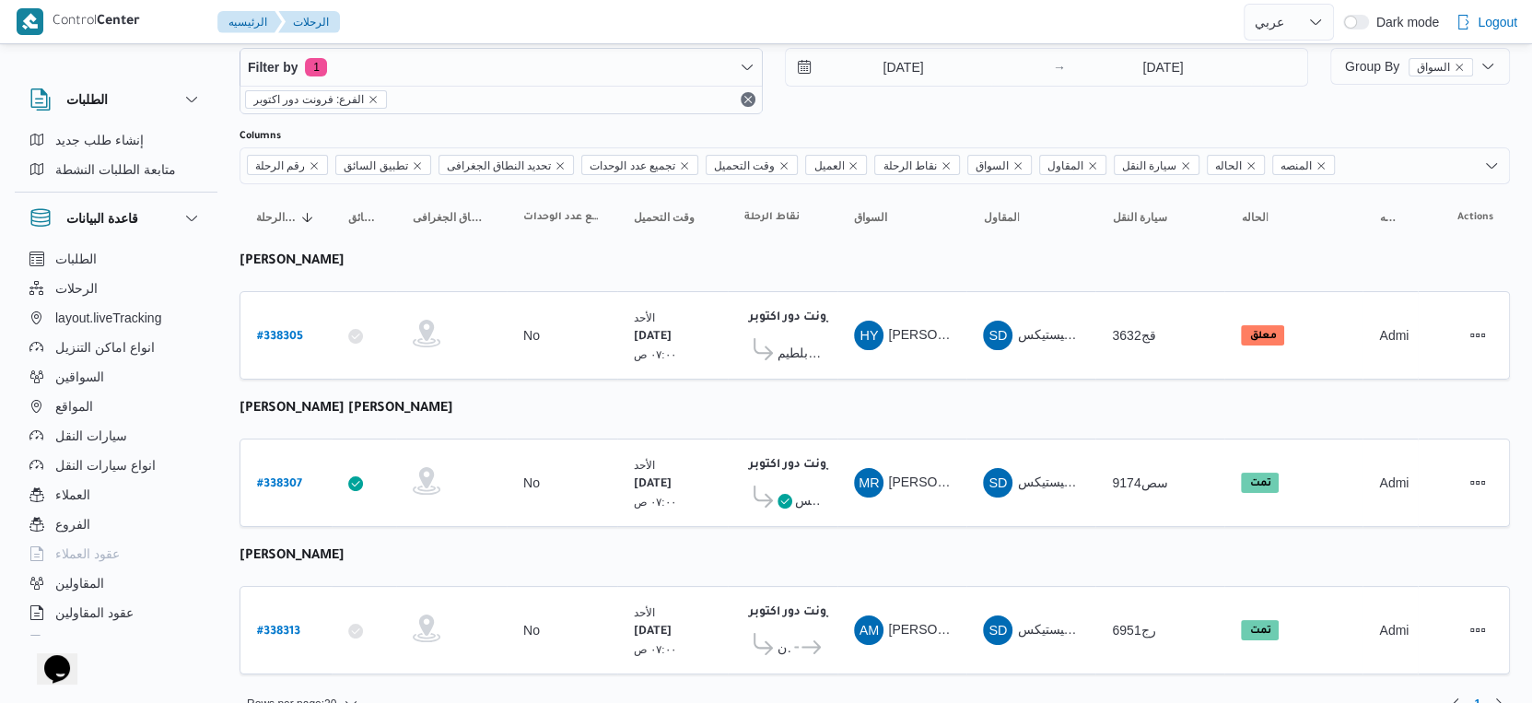
scroll to position [63, 0]
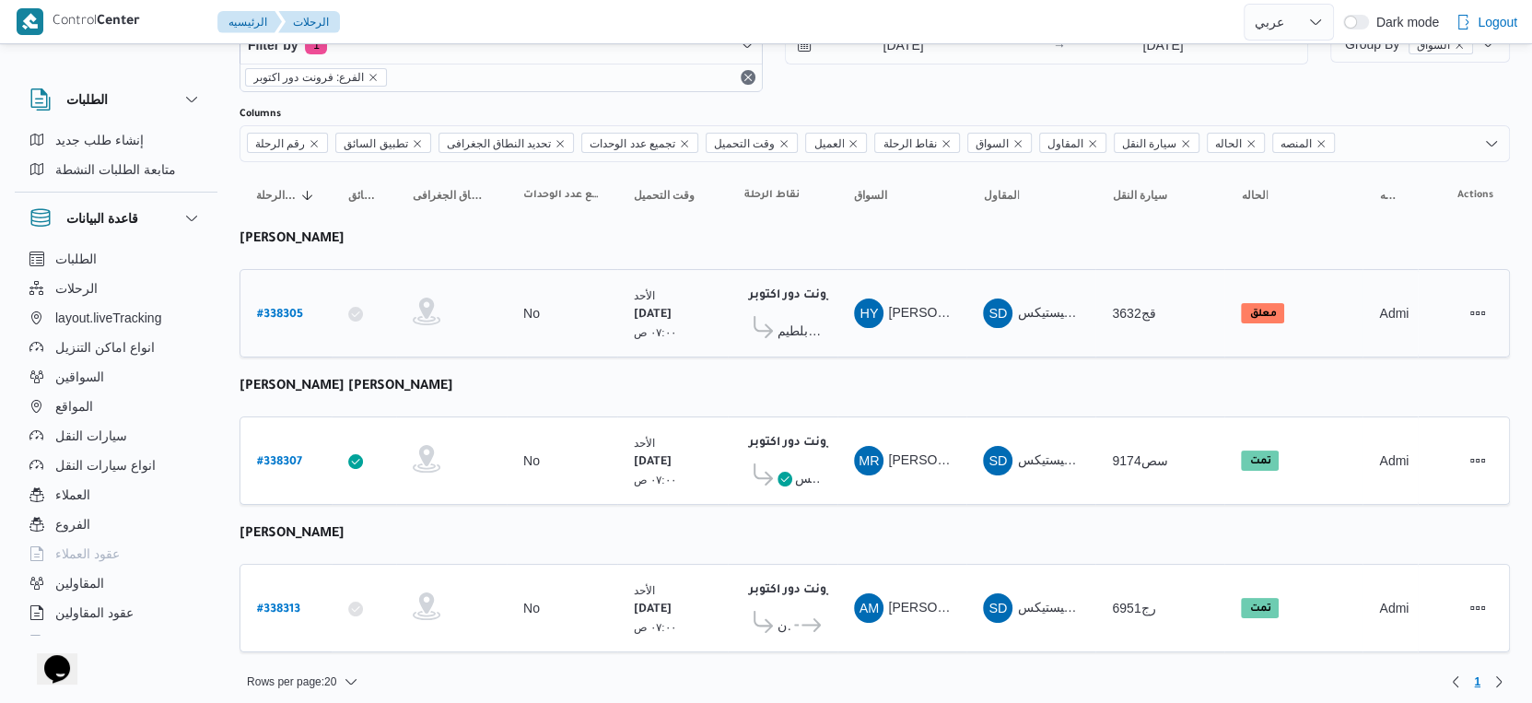
click at [812, 321] on span "كارفور بلطيم - كفر الشيخ" at bounding box center [798, 331] width 43 height 22
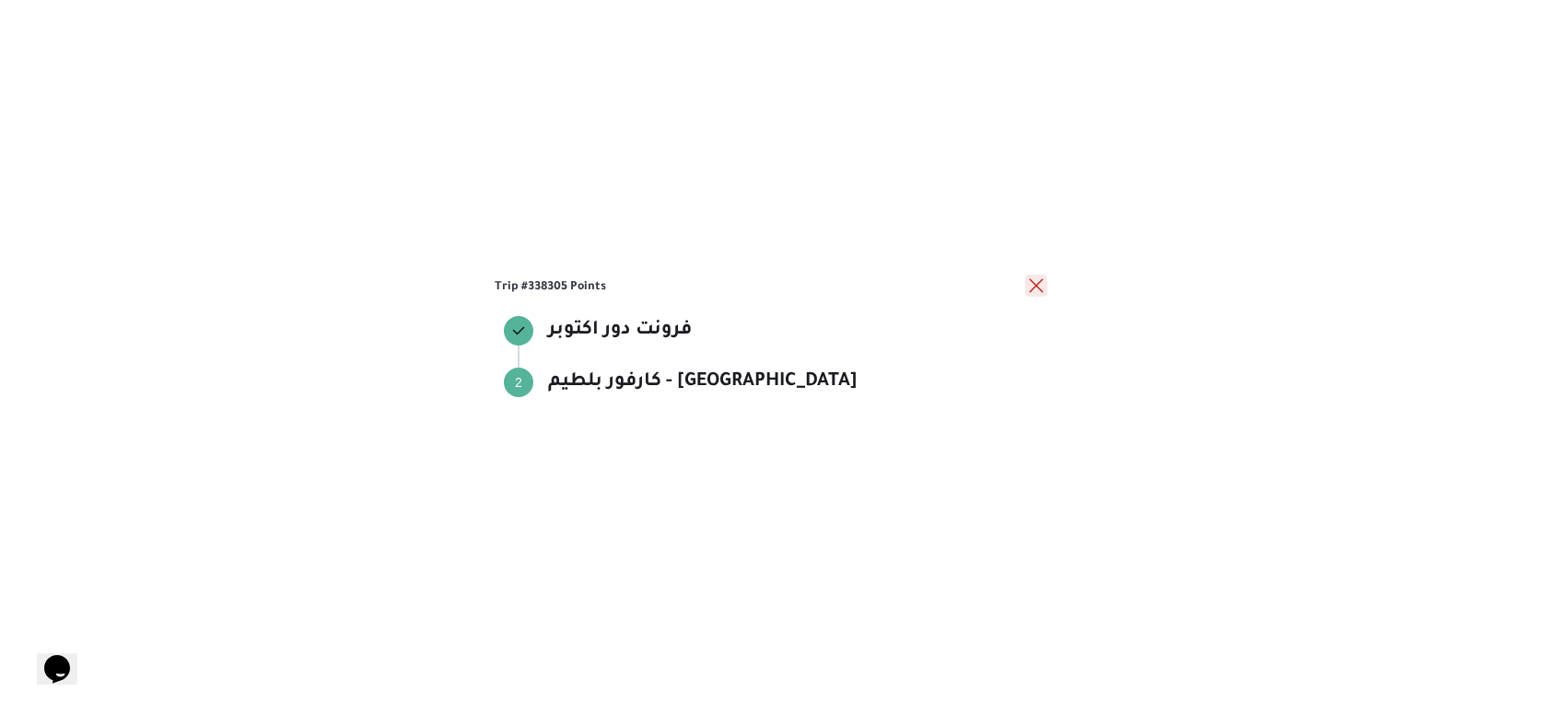
click at [1040, 283] on button "close" at bounding box center [1036, 286] width 22 height 22
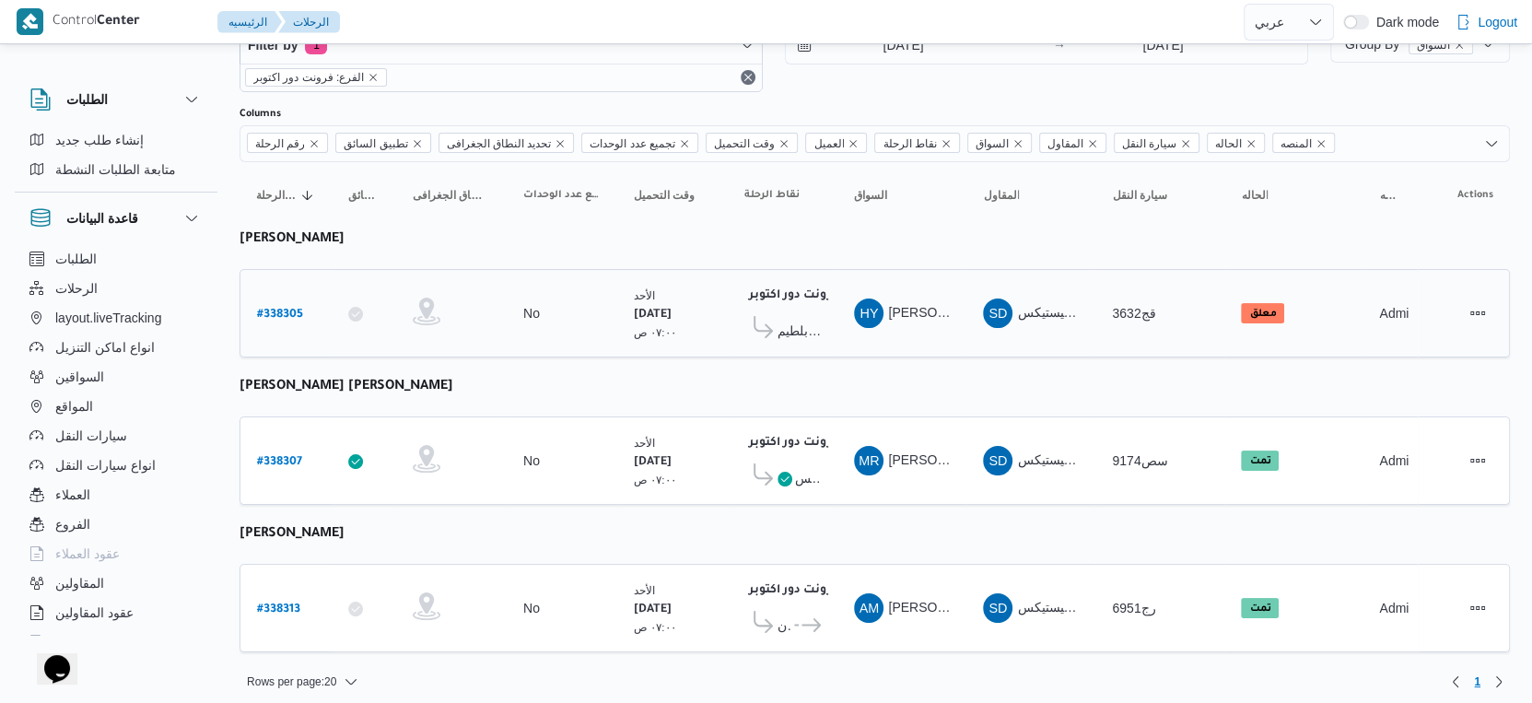
click at [298, 309] on b "# 338305" at bounding box center [280, 315] width 46 height 13
select select "ar"
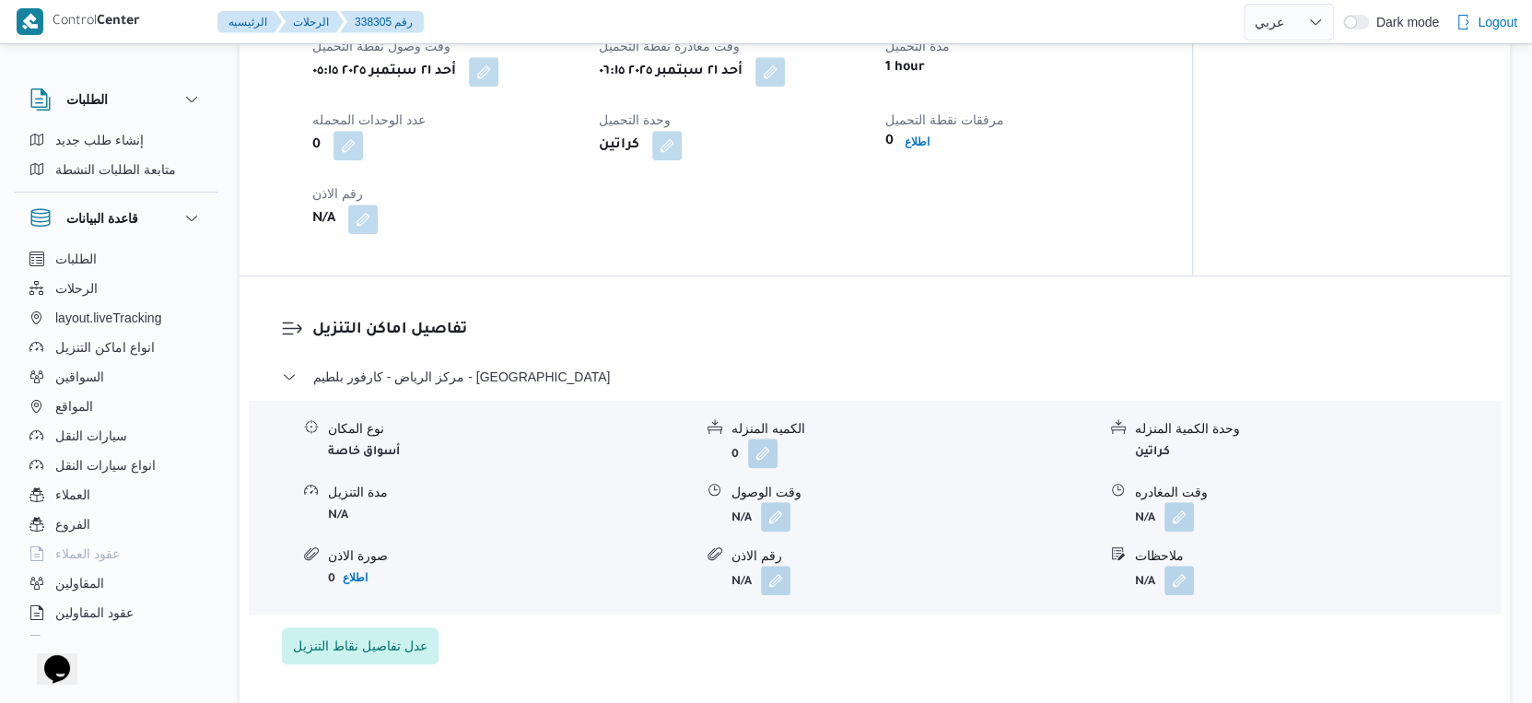
scroll to position [1330, 0]
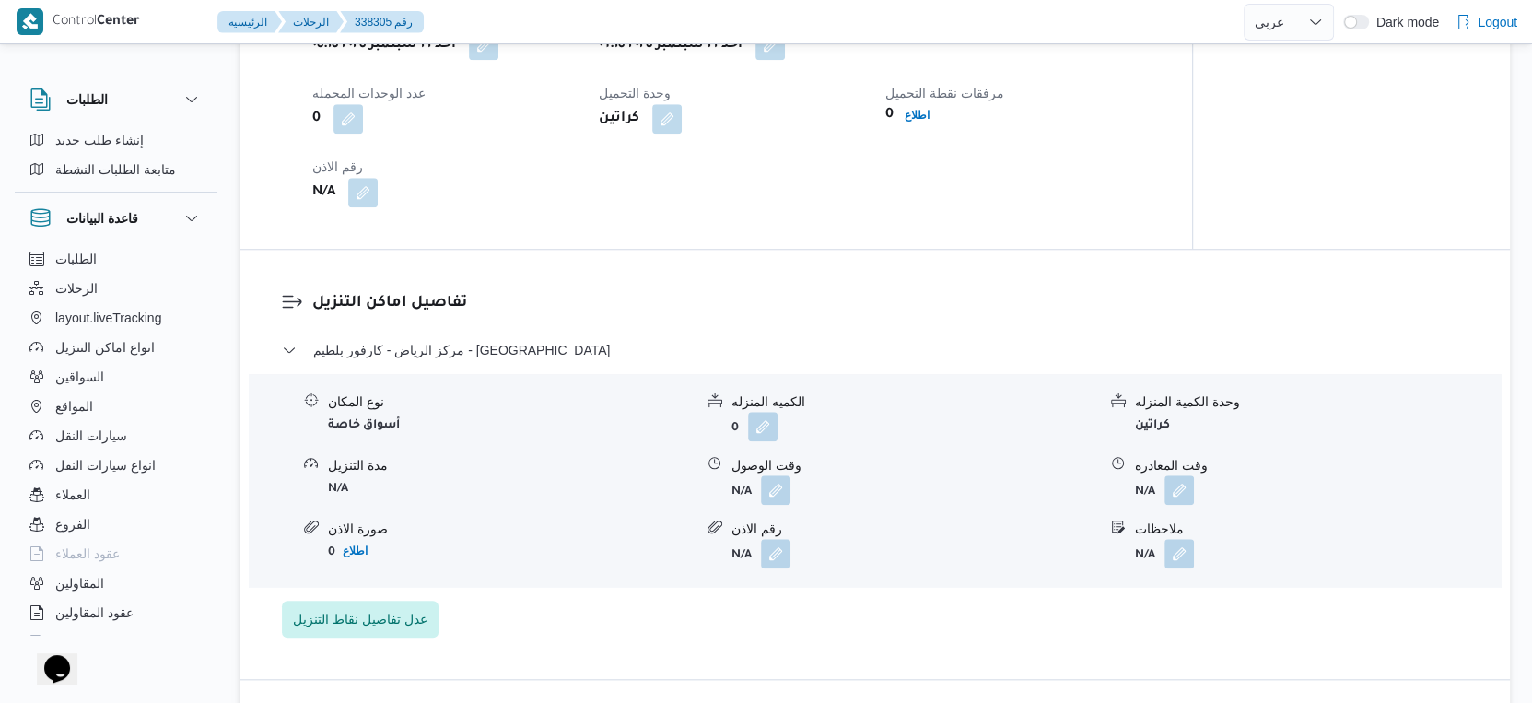
select select "ar"
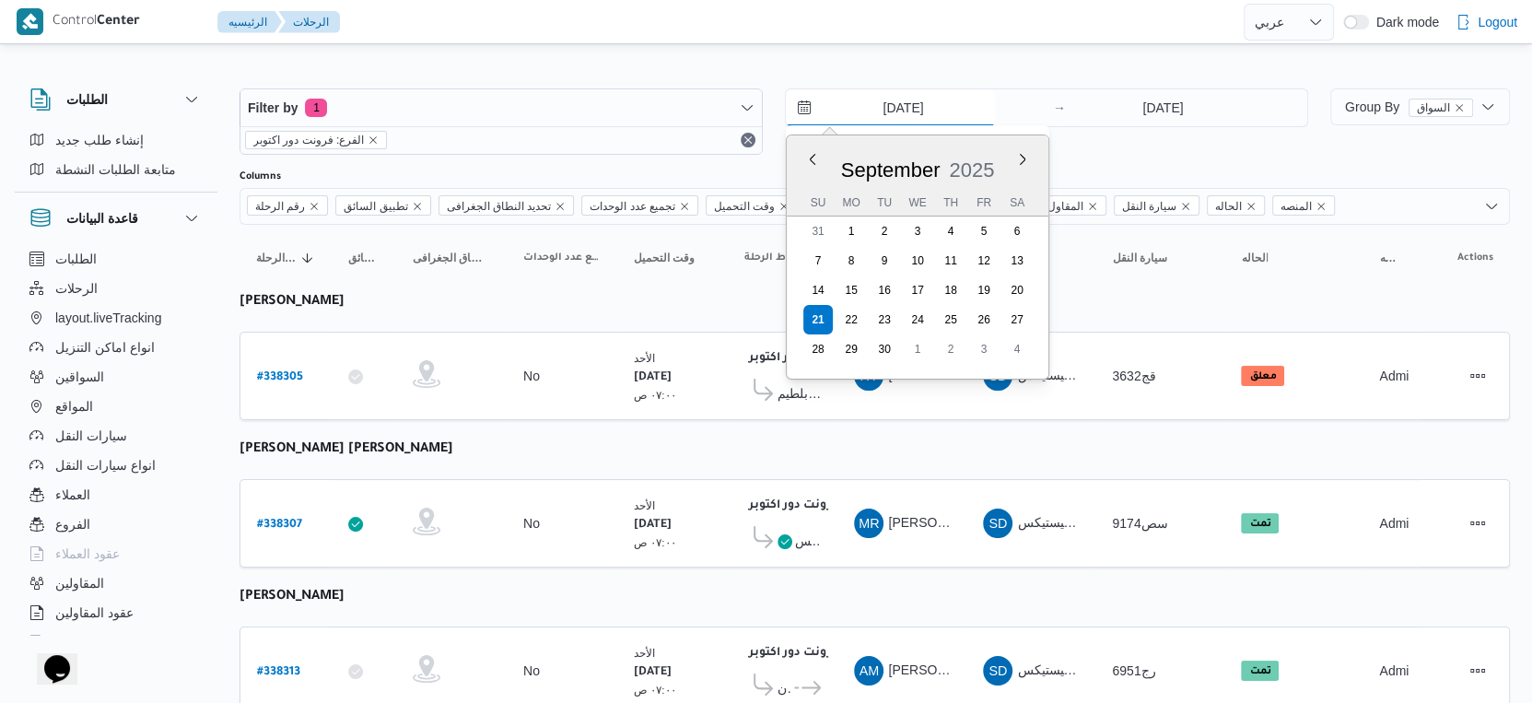
click at [942, 98] on input "[DATE]" at bounding box center [890, 107] width 209 height 37
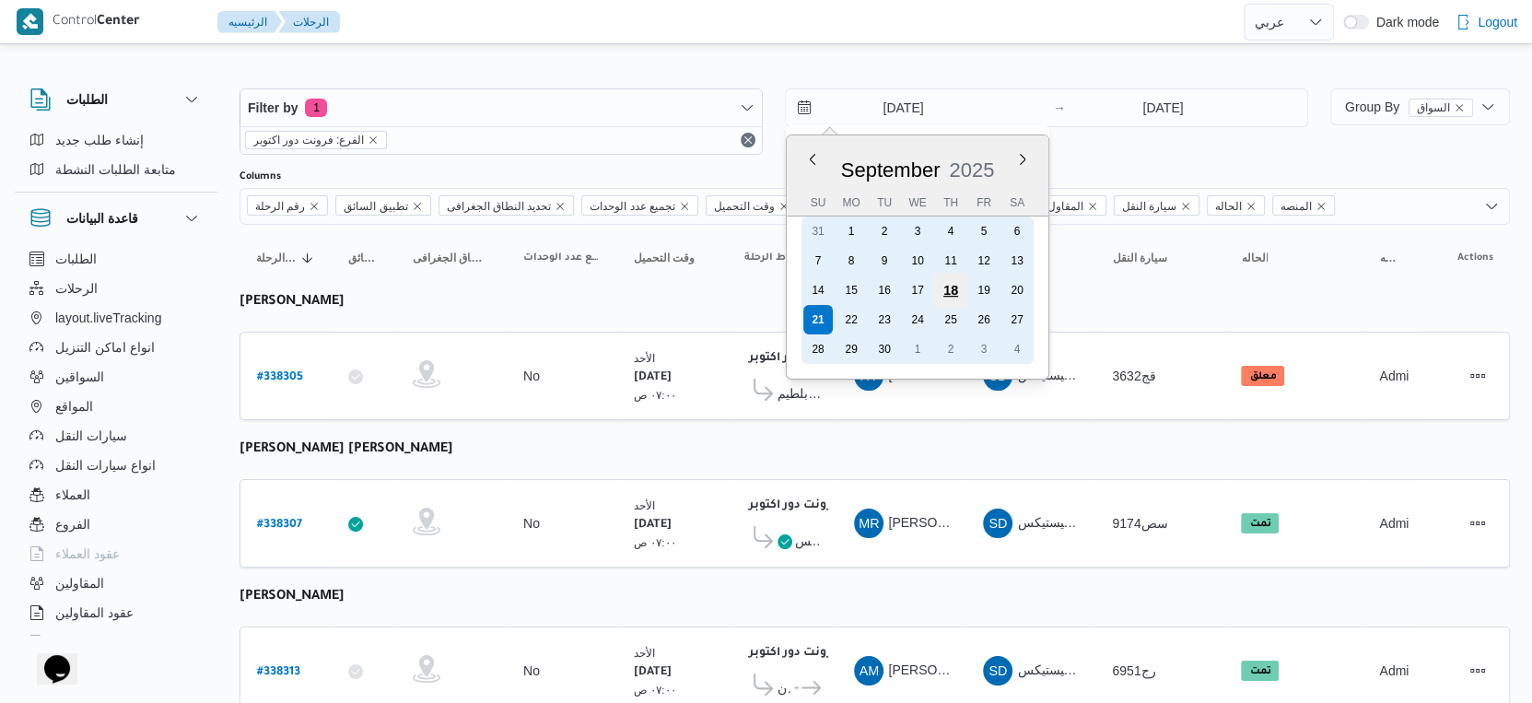
click at [960, 291] on div "18" at bounding box center [950, 290] width 35 height 35
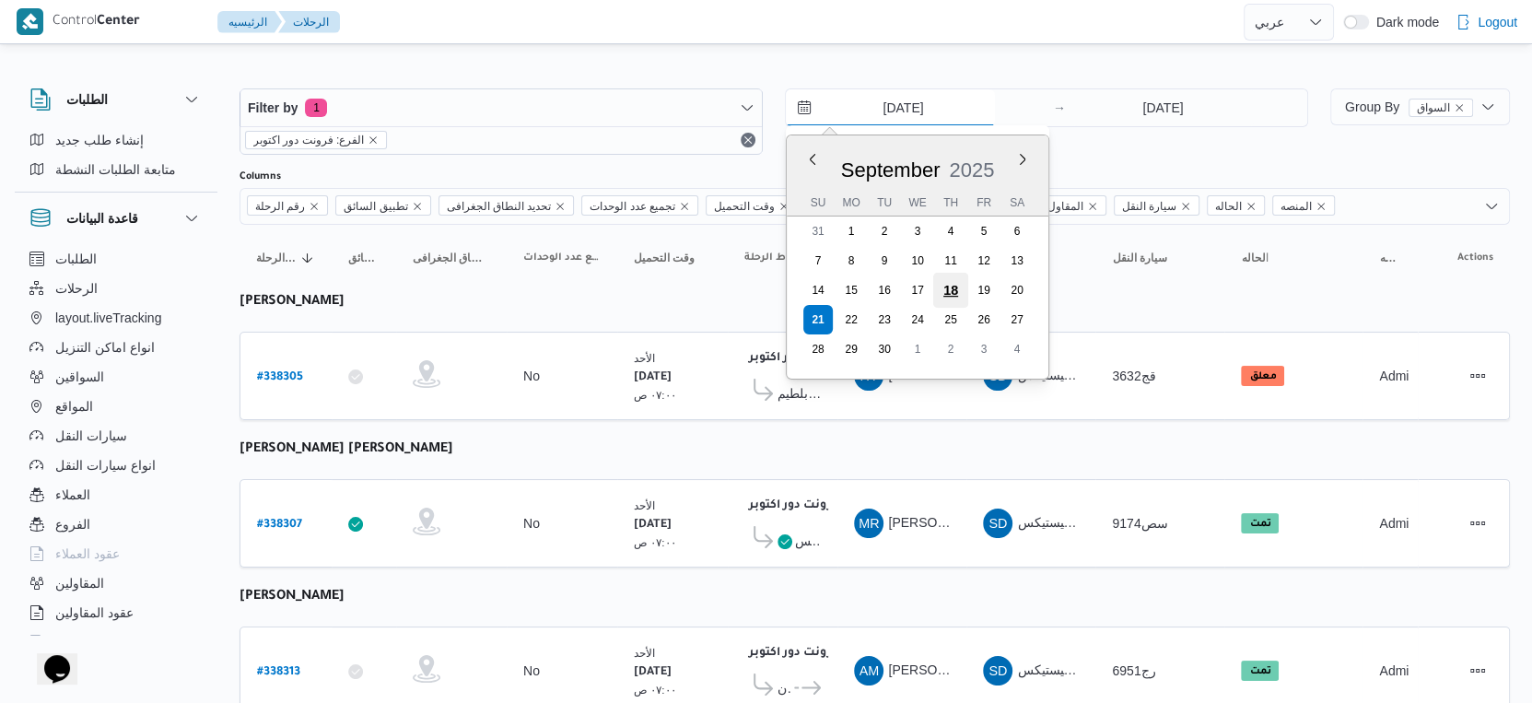
type input "18/9/2025"
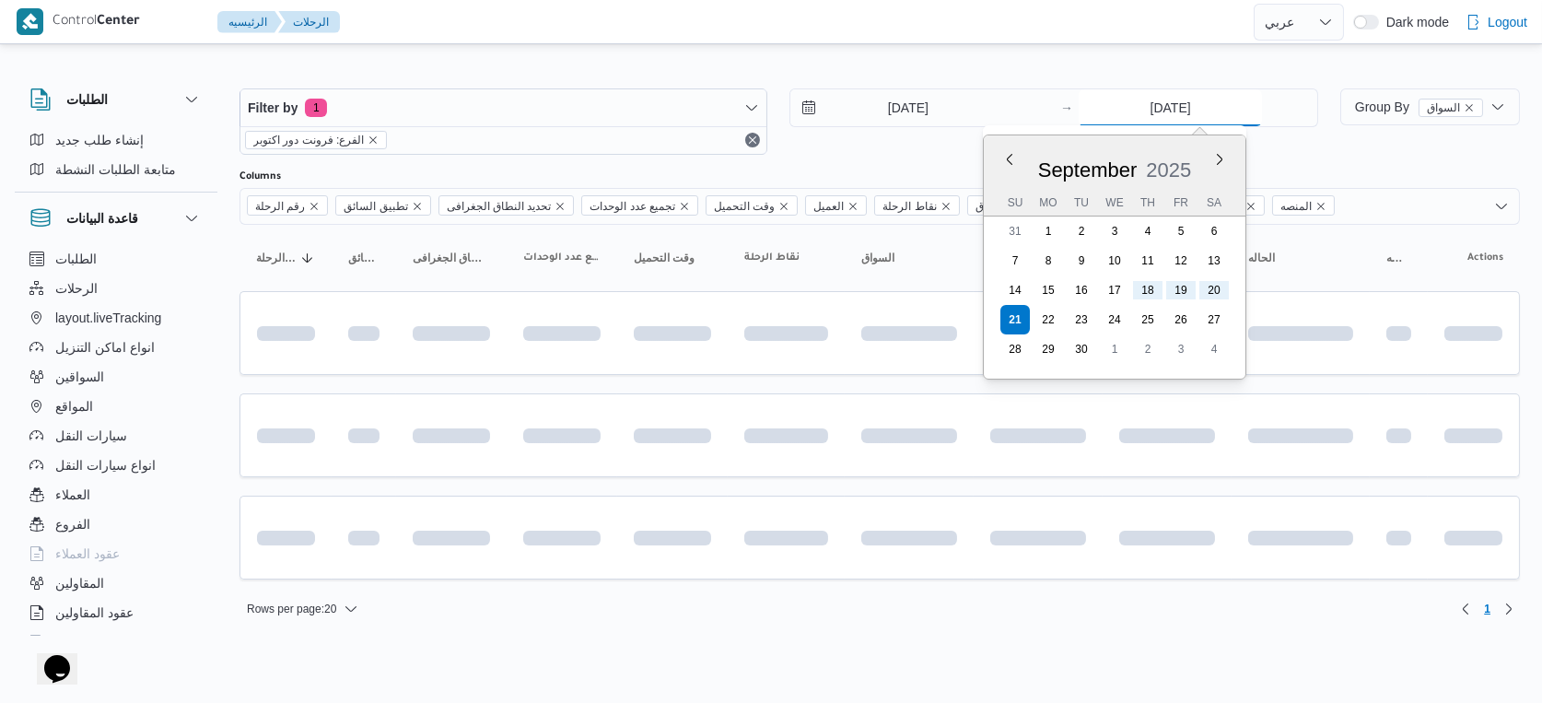
click at [1149, 104] on input "[DATE]" at bounding box center [1170, 107] width 183 height 37
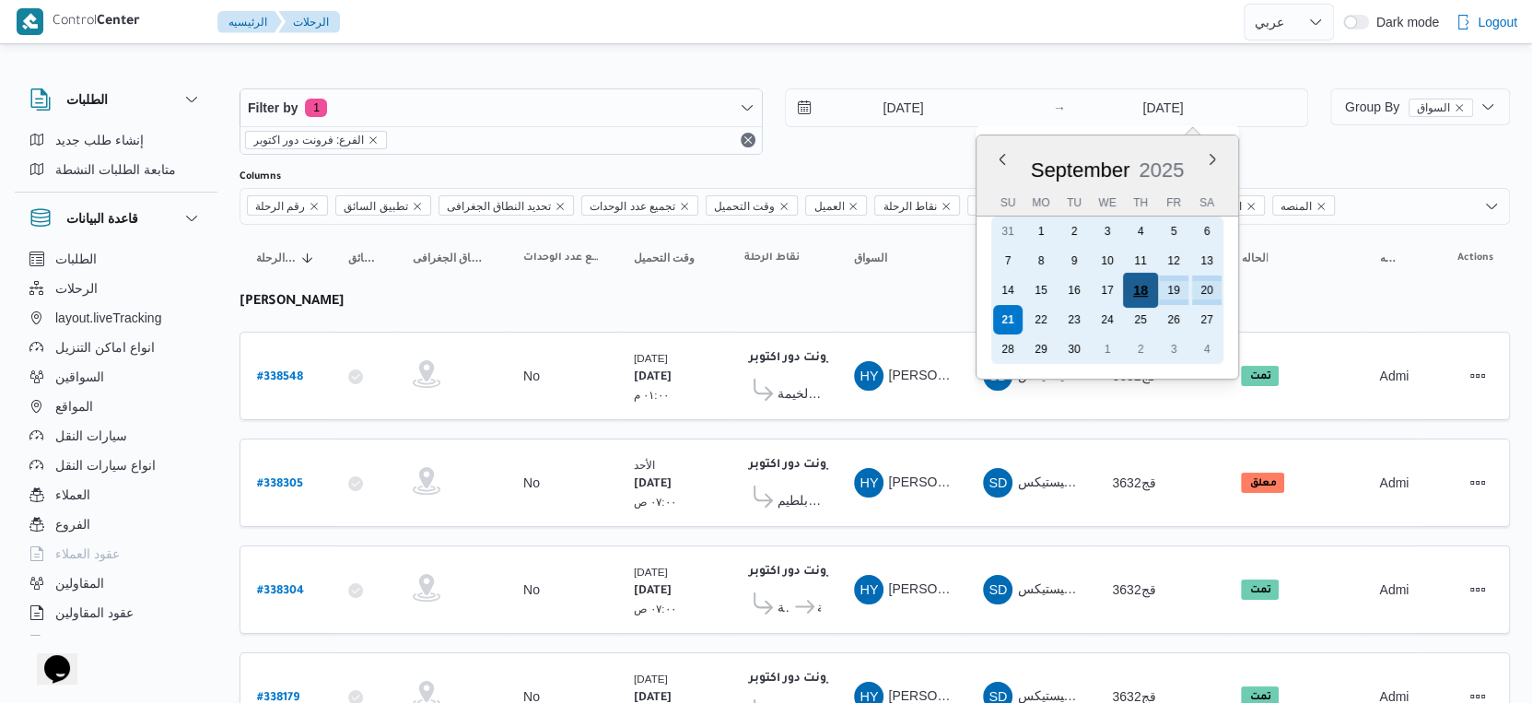
click at [1149, 286] on div "18" at bounding box center [1140, 290] width 35 height 35
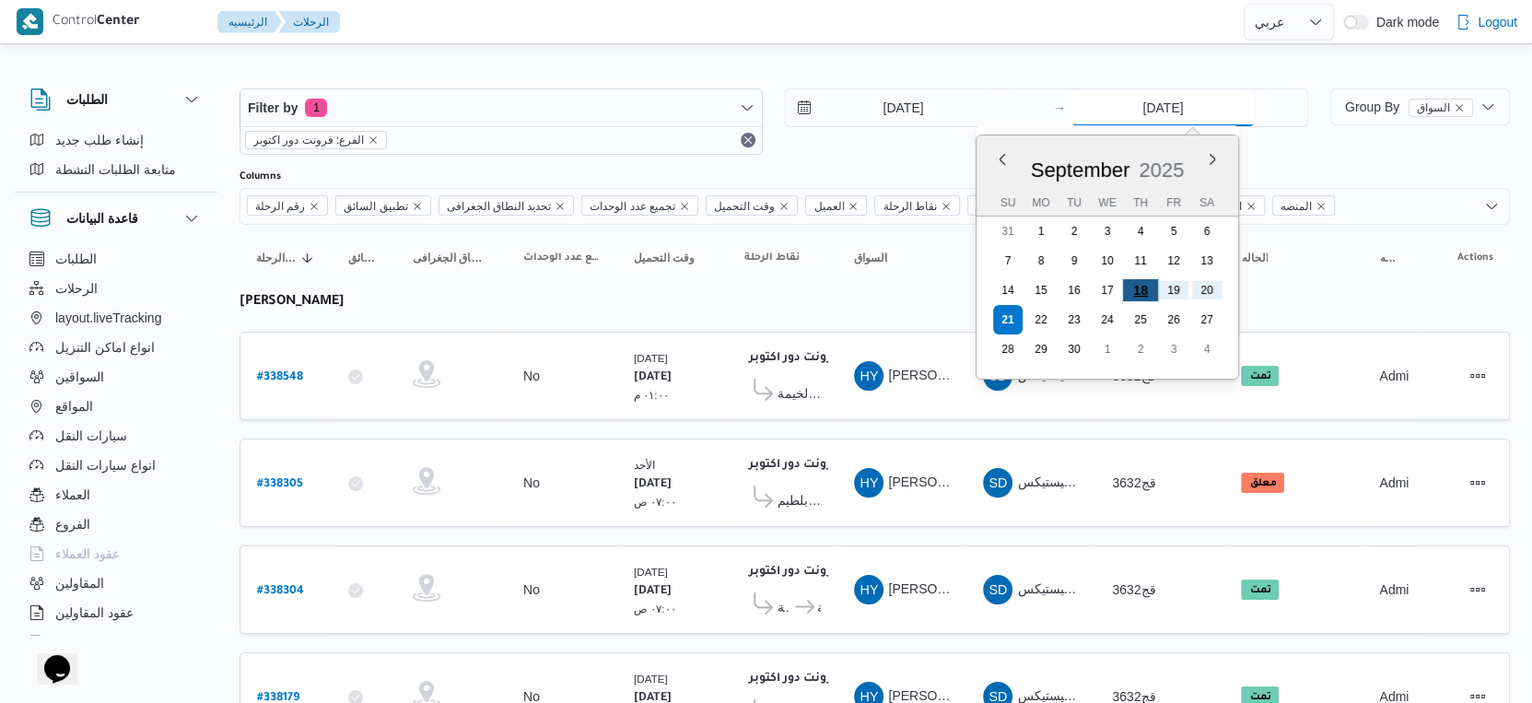
type input "18/9/2025"
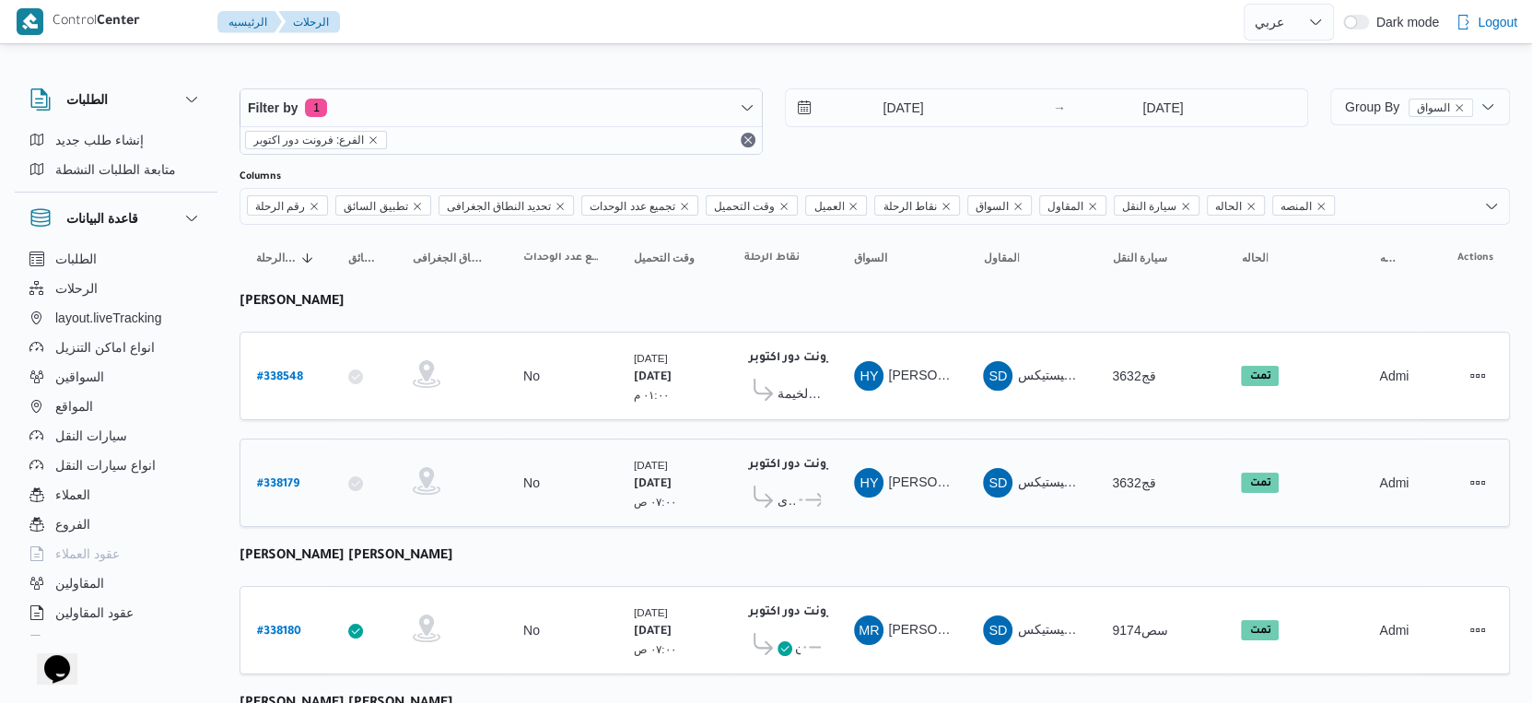
click at [899, 447] on td "السواق HY حسن يوسف حسانين صالح" at bounding box center [901, 482] width 129 height 88
click at [272, 481] on b "# 338179" at bounding box center [278, 484] width 42 height 13
select select "ar"
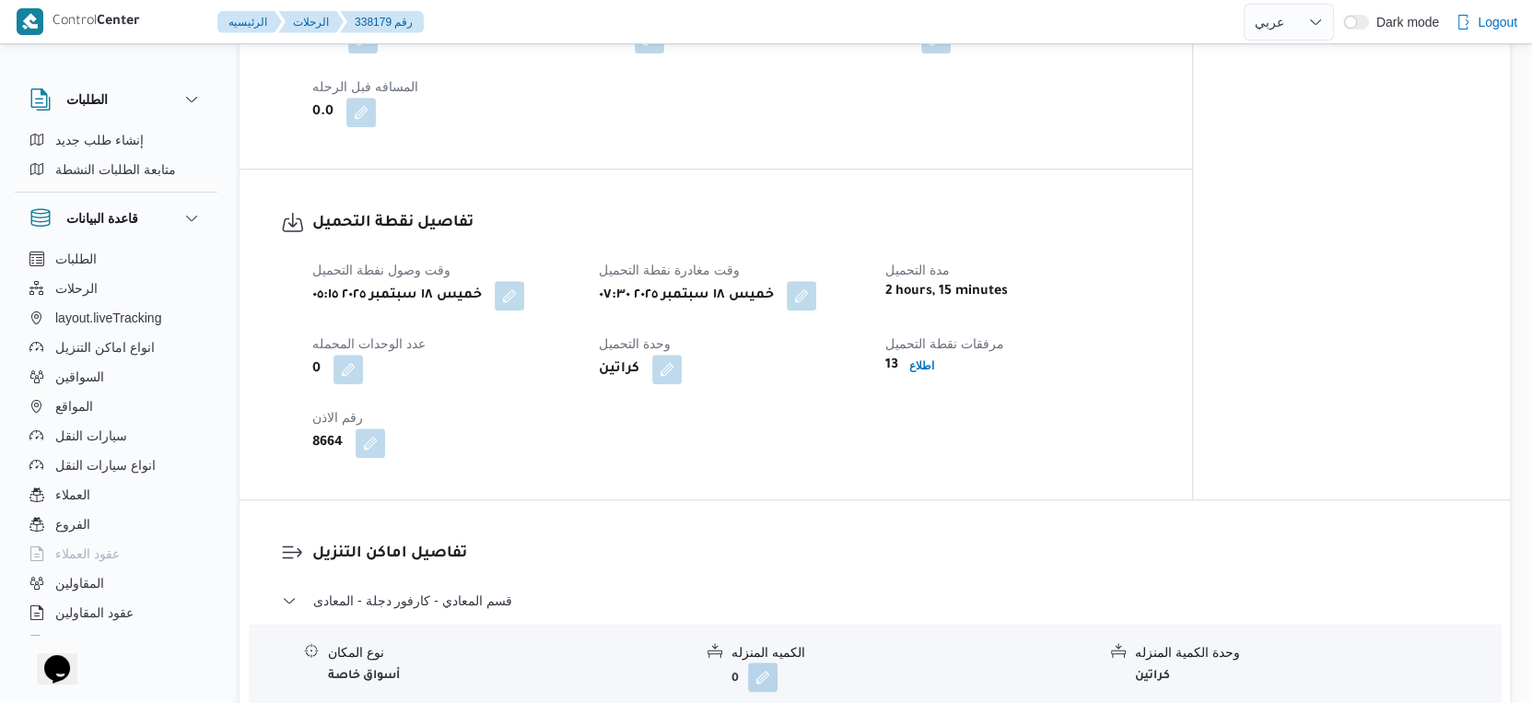
scroll to position [1228, 0]
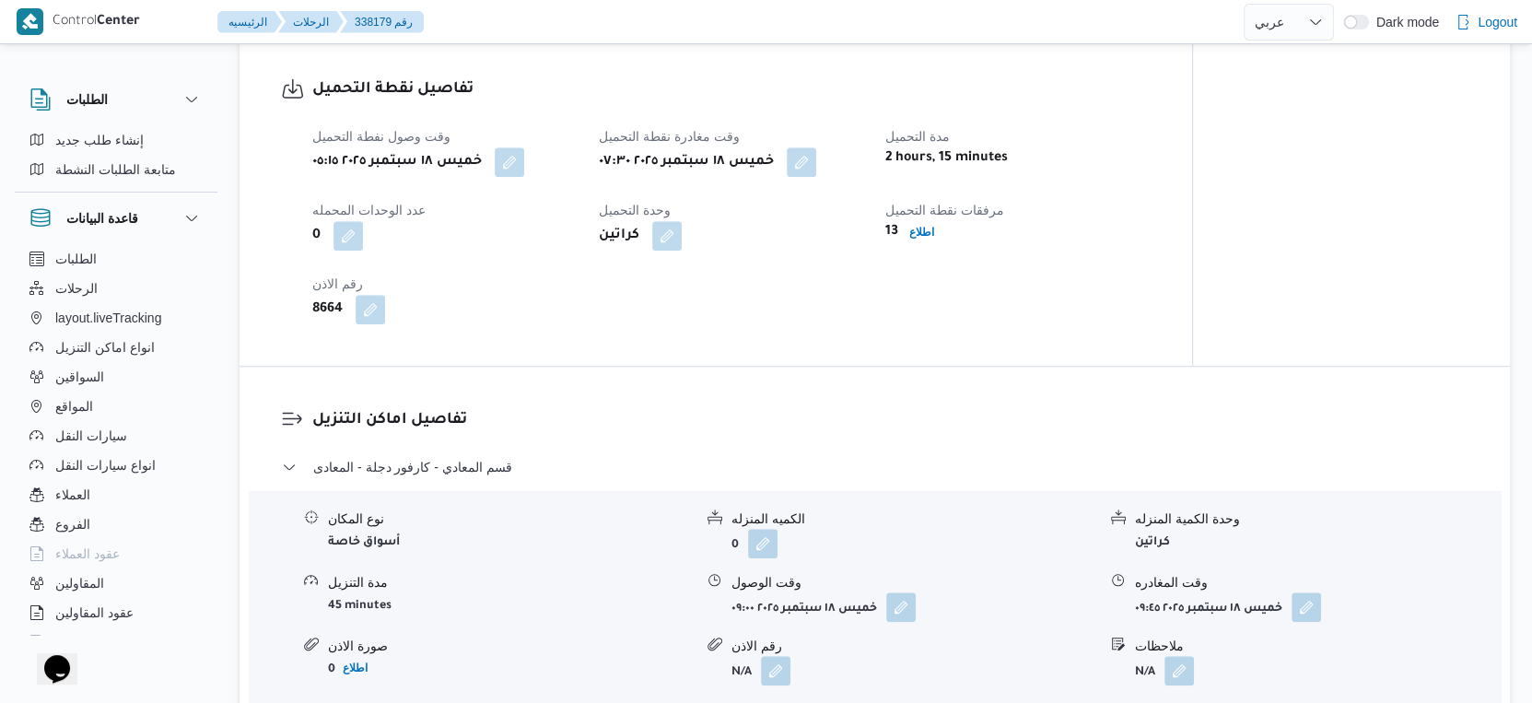
select select "ar"
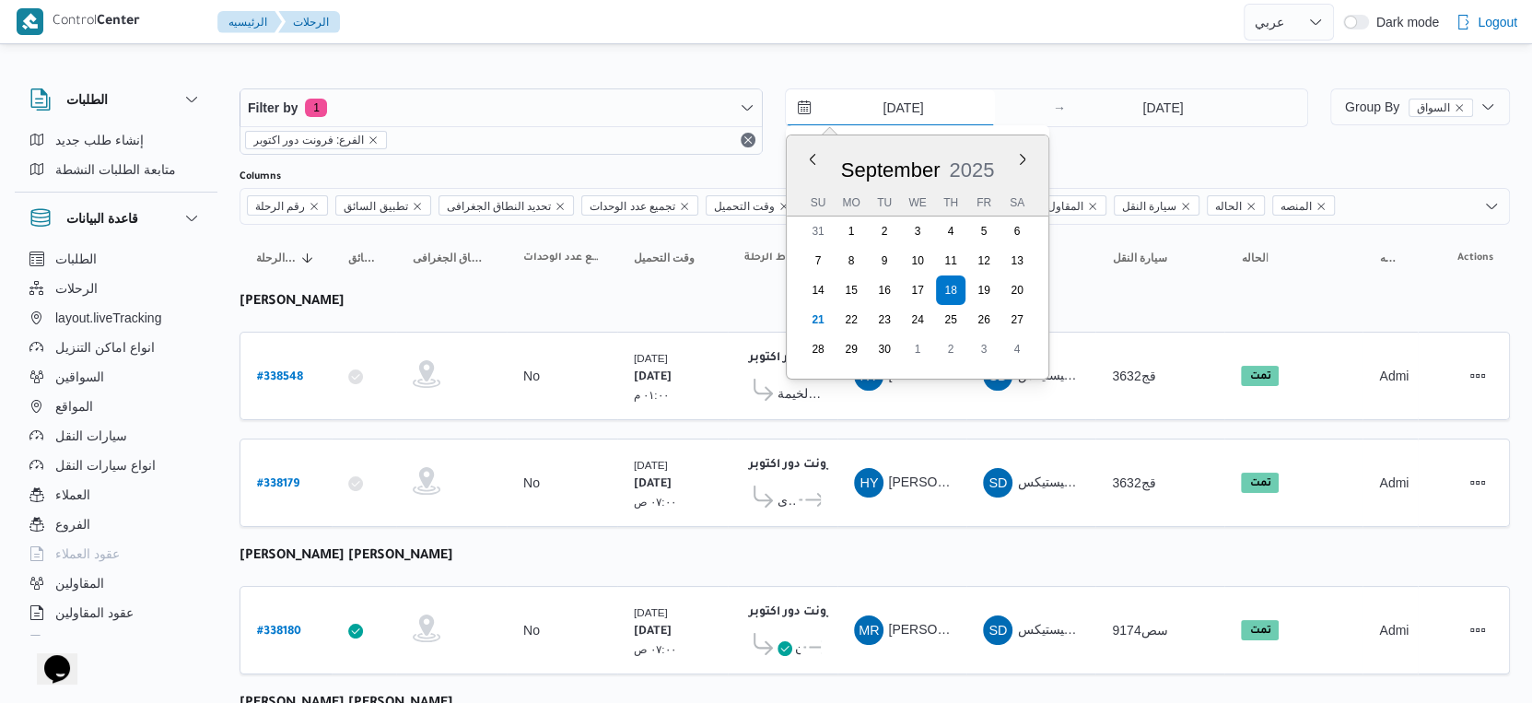
click at [958, 111] on input "18/9/2025" at bounding box center [890, 107] width 209 height 37
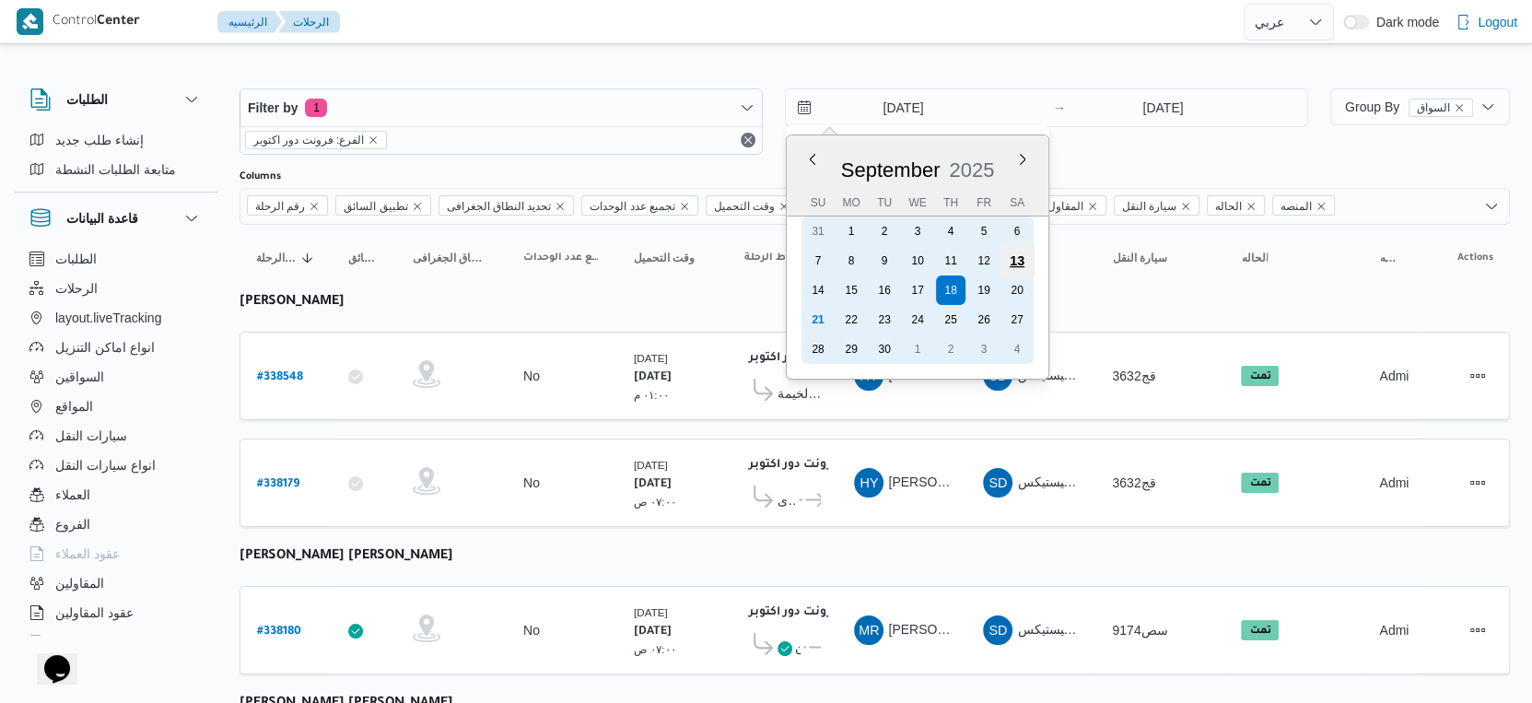
click at [1011, 262] on div "13" at bounding box center [1016, 260] width 35 height 35
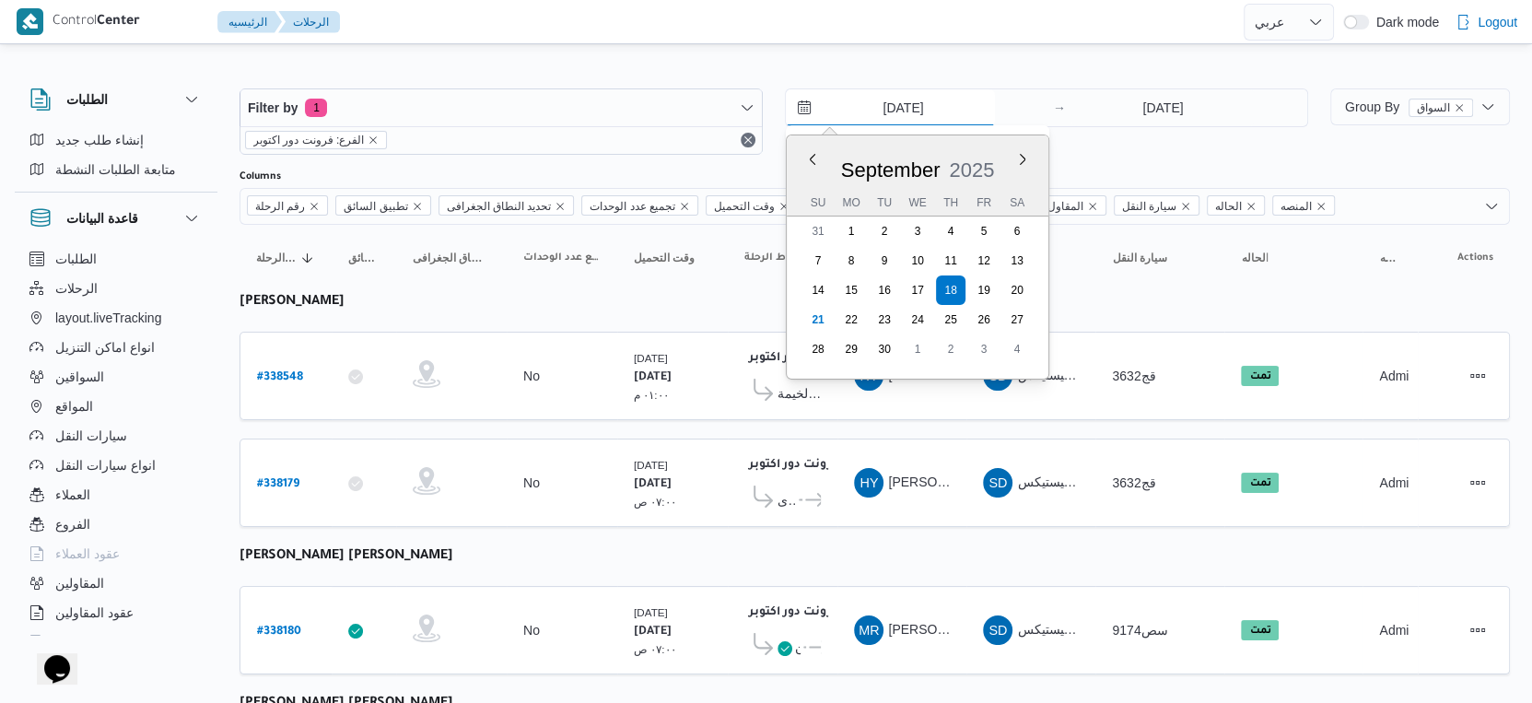
type input "13/9/2025"
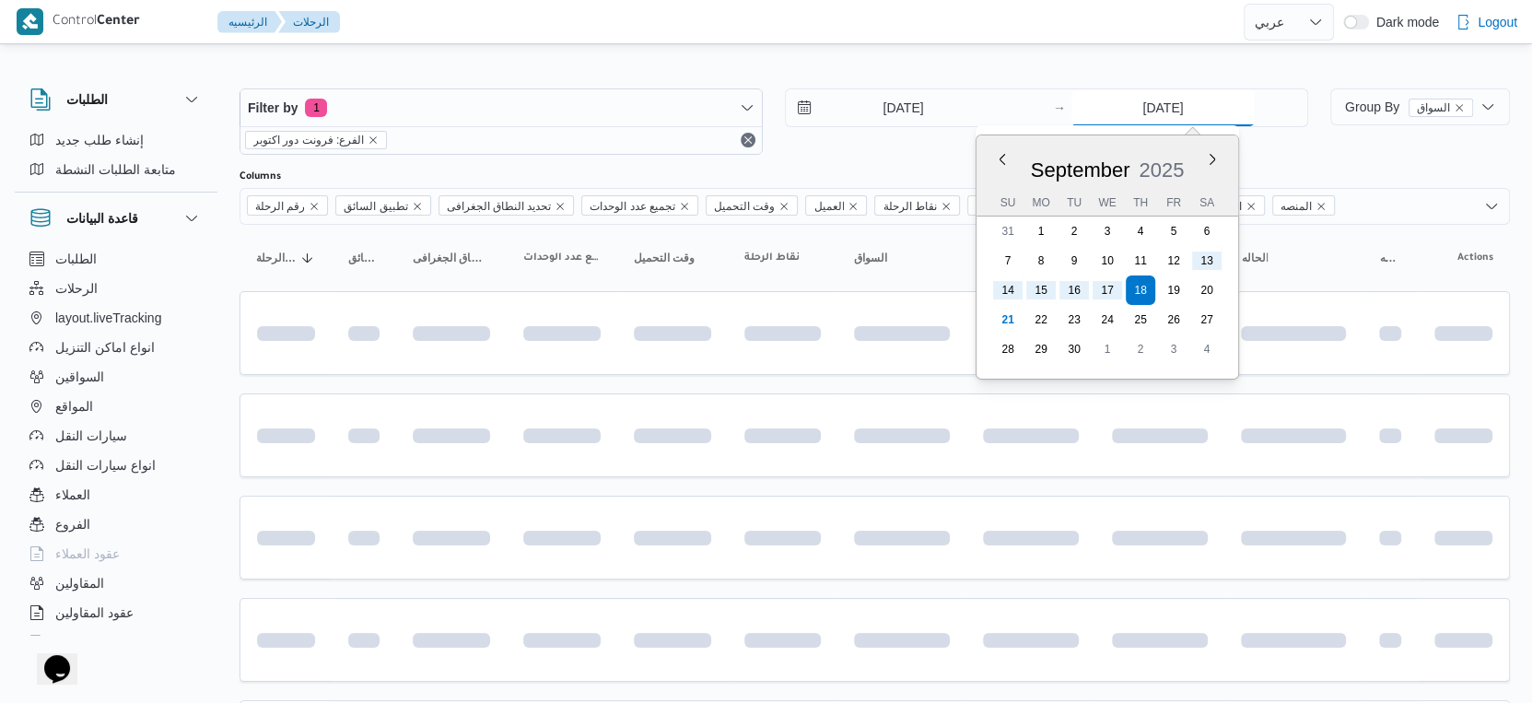
click at [1166, 108] on input "18/9/2025" at bounding box center [1162, 107] width 183 height 37
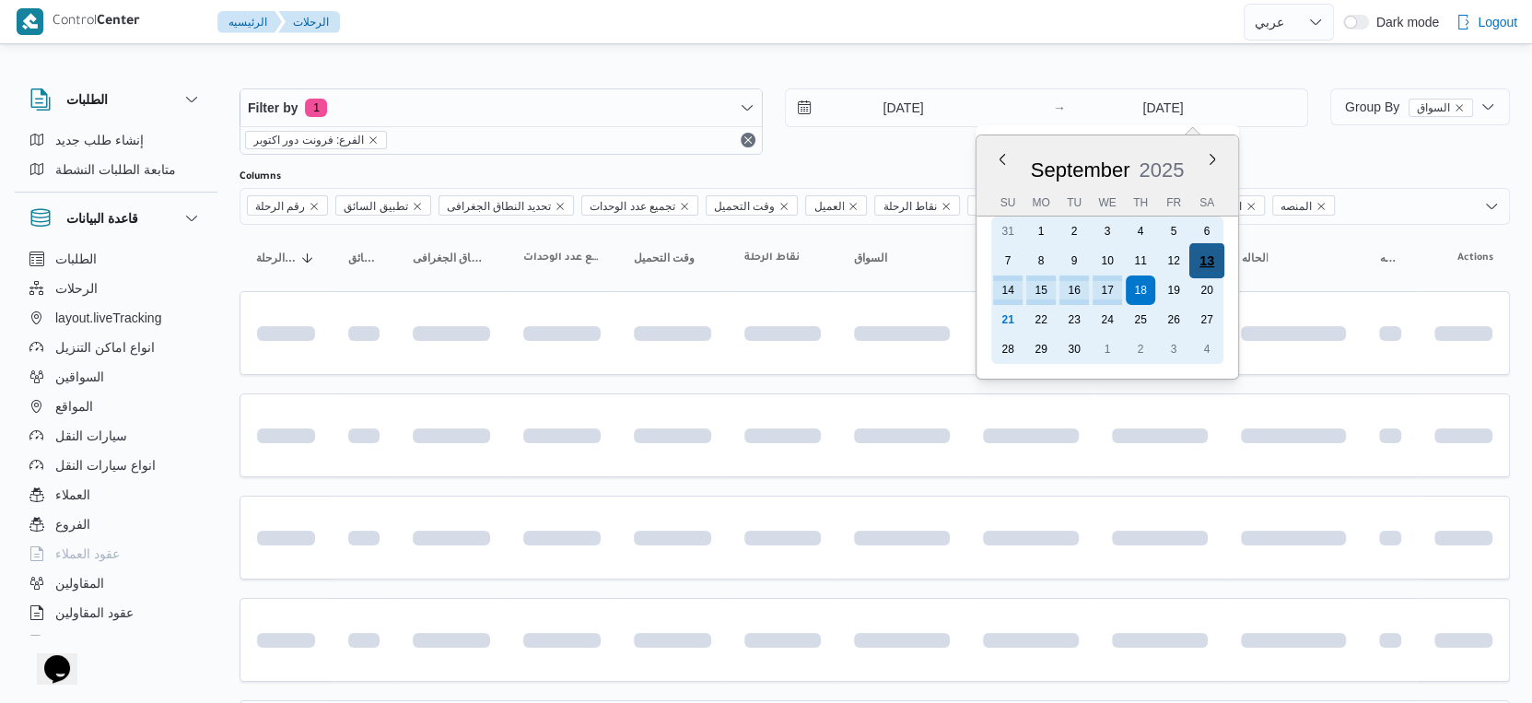
click at [1215, 260] on div "13" at bounding box center [1206, 260] width 35 height 35
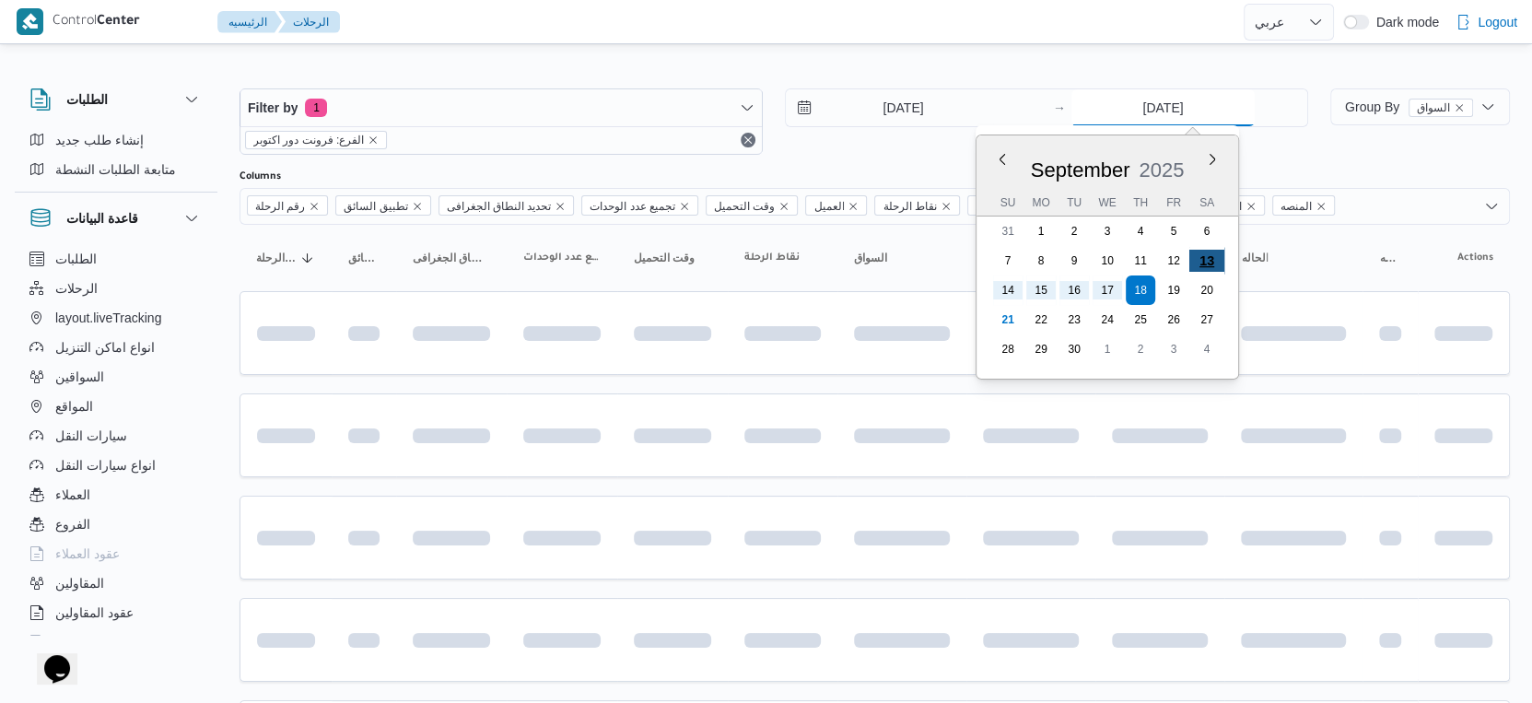
type input "13/9/2025"
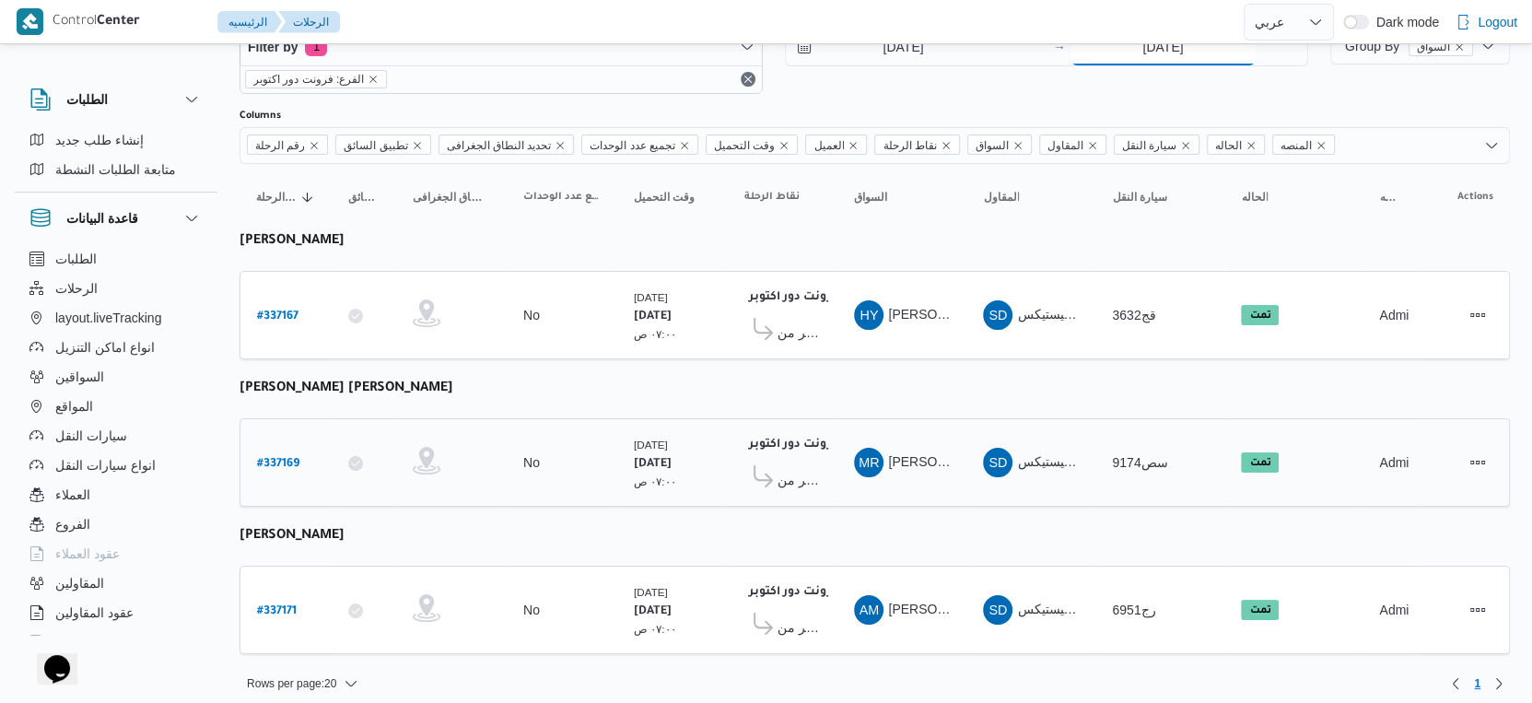
scroll to position [63, 0]
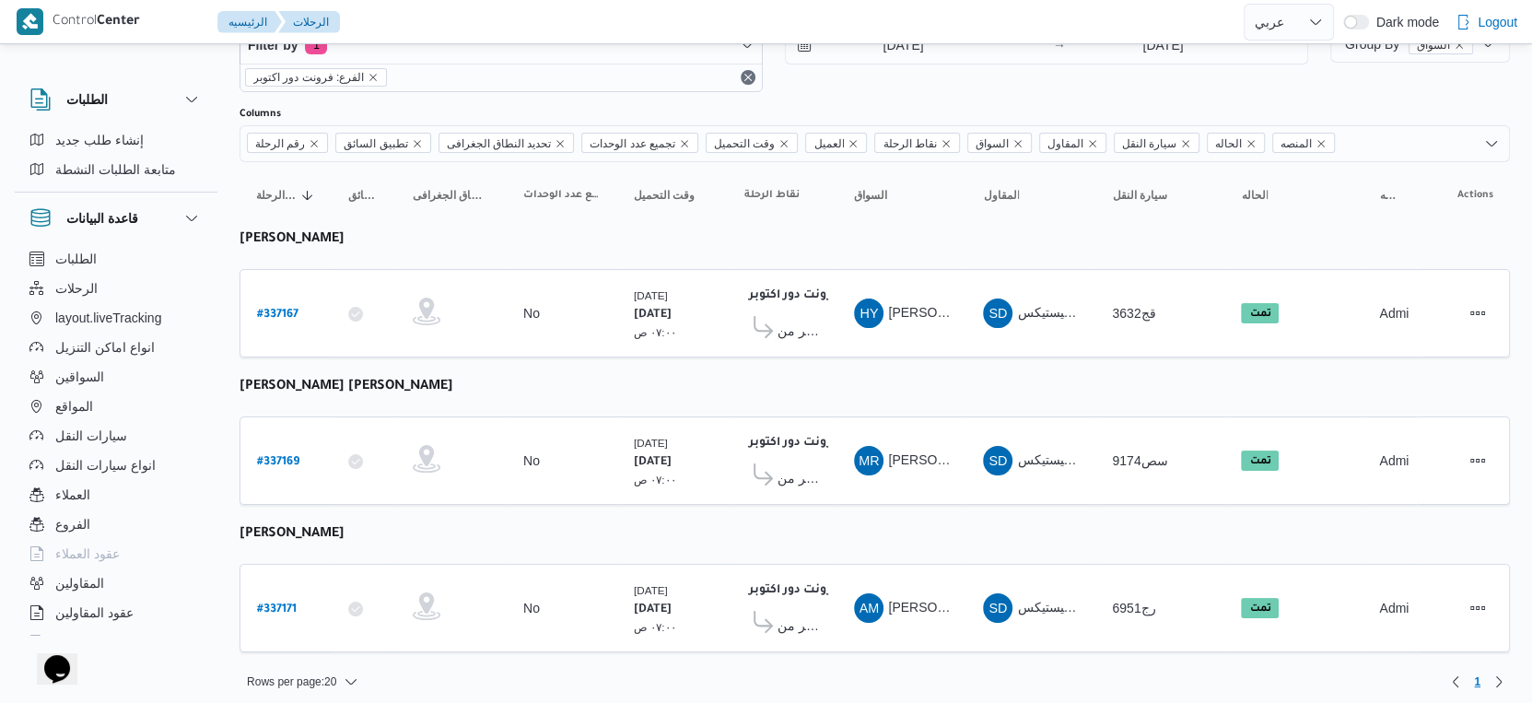
click at [849, 382] on table "رقم الرحلة Click to sort in ascending order تطبيق السائق Click to sort in ascen…" at bounding box center [875, 416] width 1270 height 508
click at [793, 614] on span "كارفور العاشر من رمضان" at bounding box center [798, 625] width 43 height 22
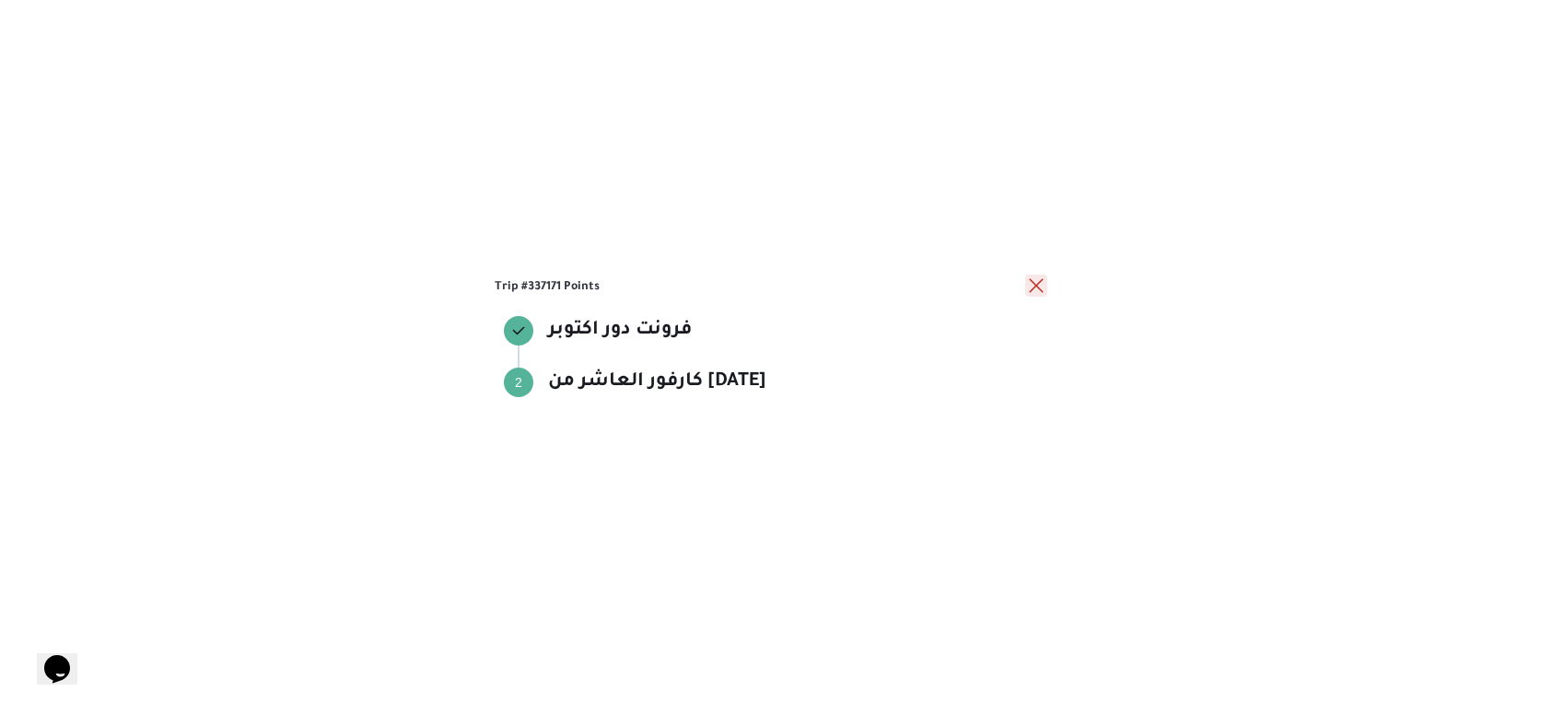
click at [1030, 284] on button "close" at bounding box center [1036, 286] width 22 height 22
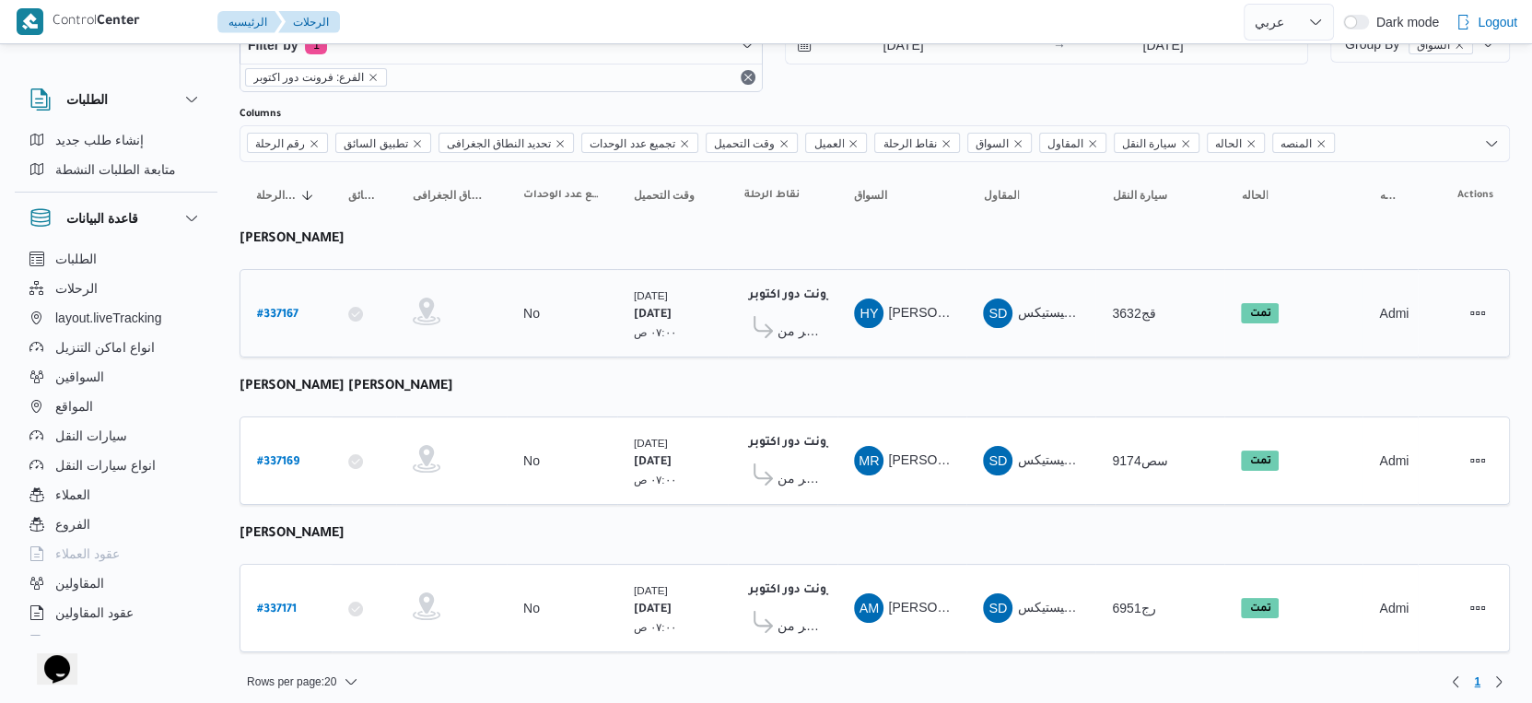
click at [284, 309] on b "# 337167" at bounding box center [277, 315] width 41 height 13
select select "ar"
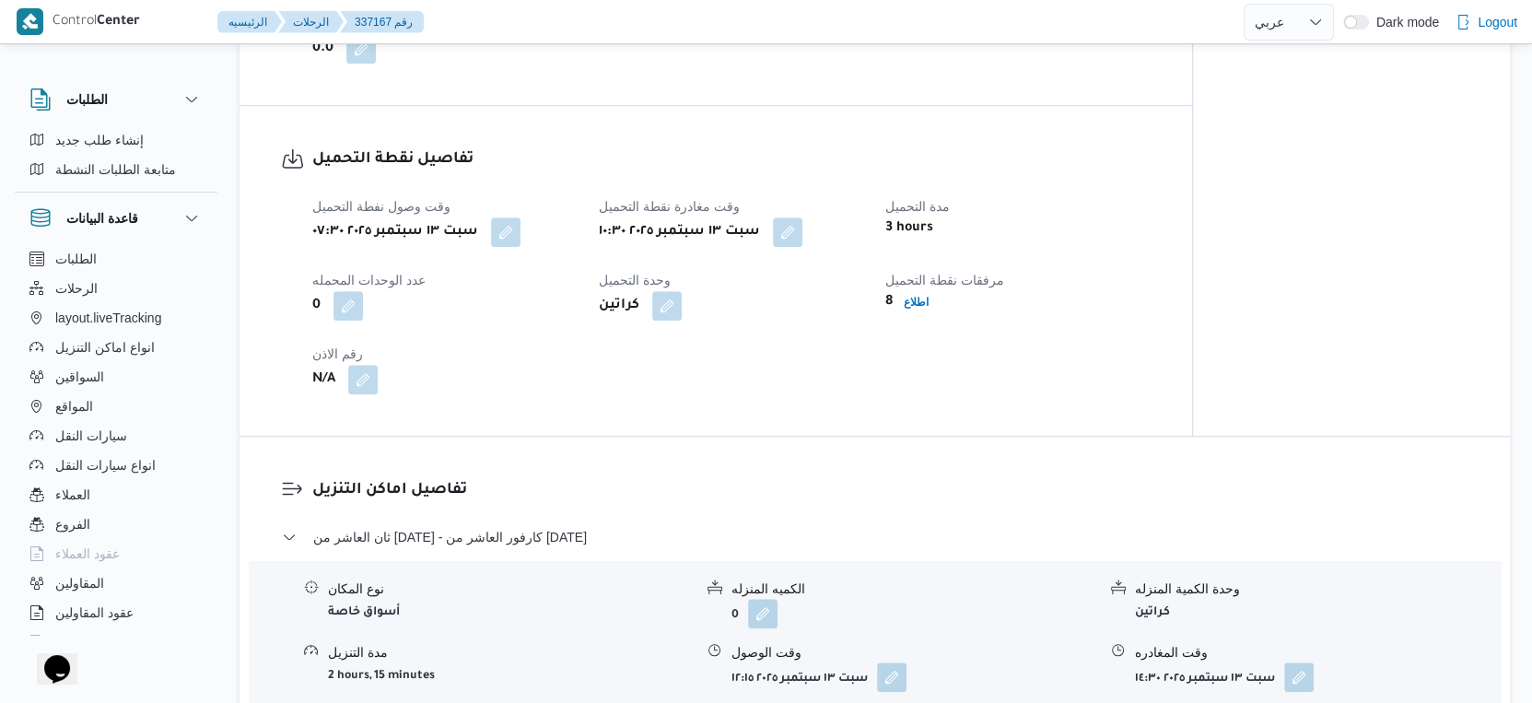
scroll to position [1228, 0]
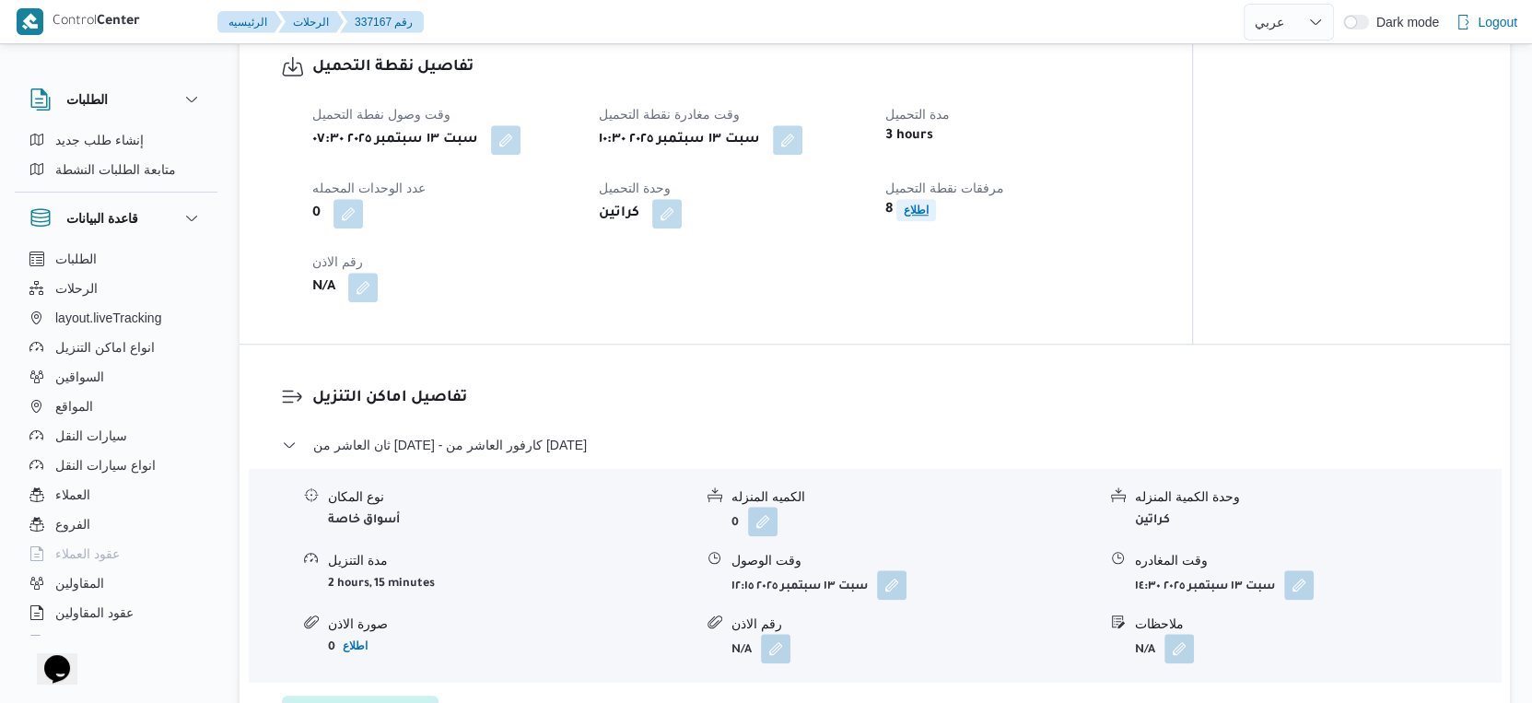
click at [914, 216] on b "اطلاع" at bounding box center [916, 210] width 25 height 13
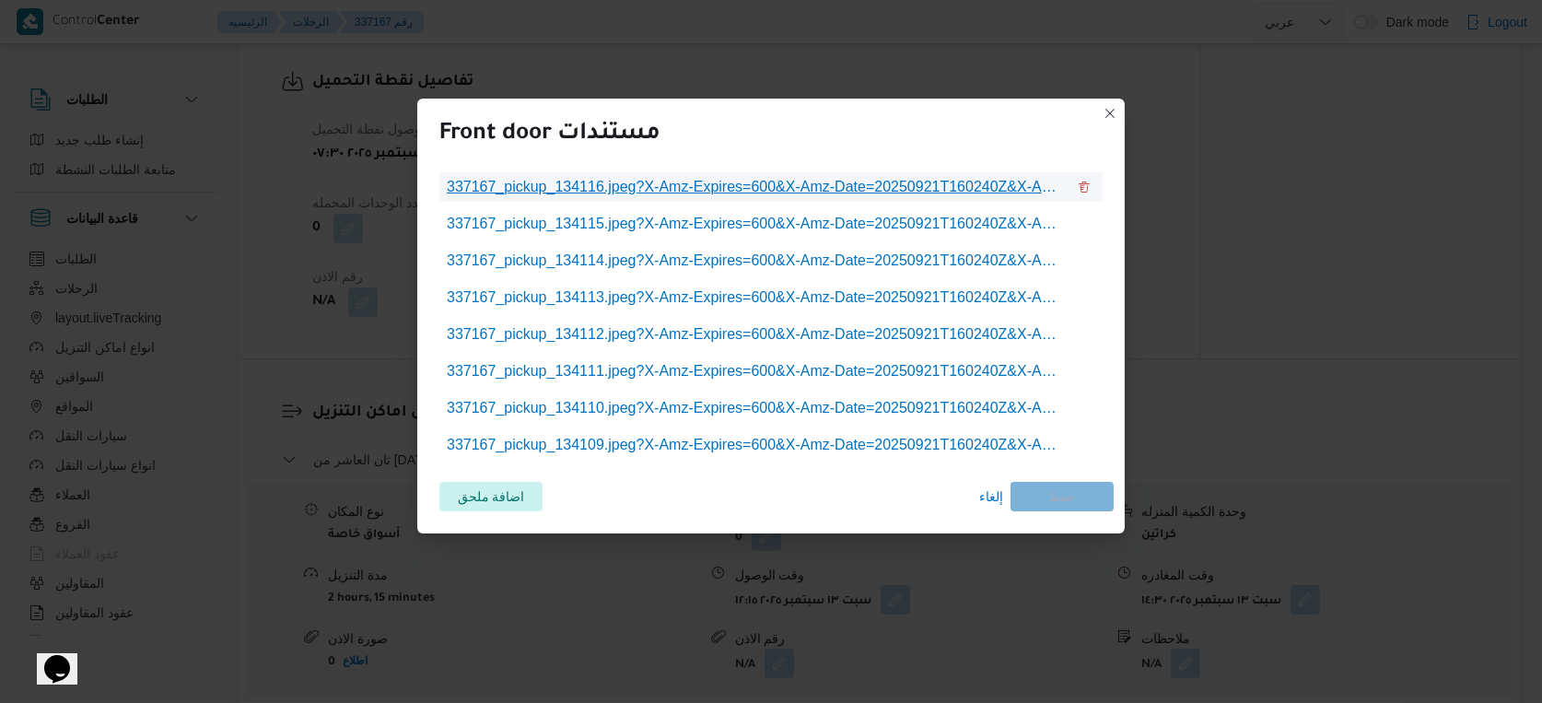
click at [764, 189] on span "337167_pickup_134116.jpeg?X-Amz-Expires=600&X-Amz-Date=20250921T160240Z&X-Amz-A…" at bounding box center [756, 187] width 619 height 22
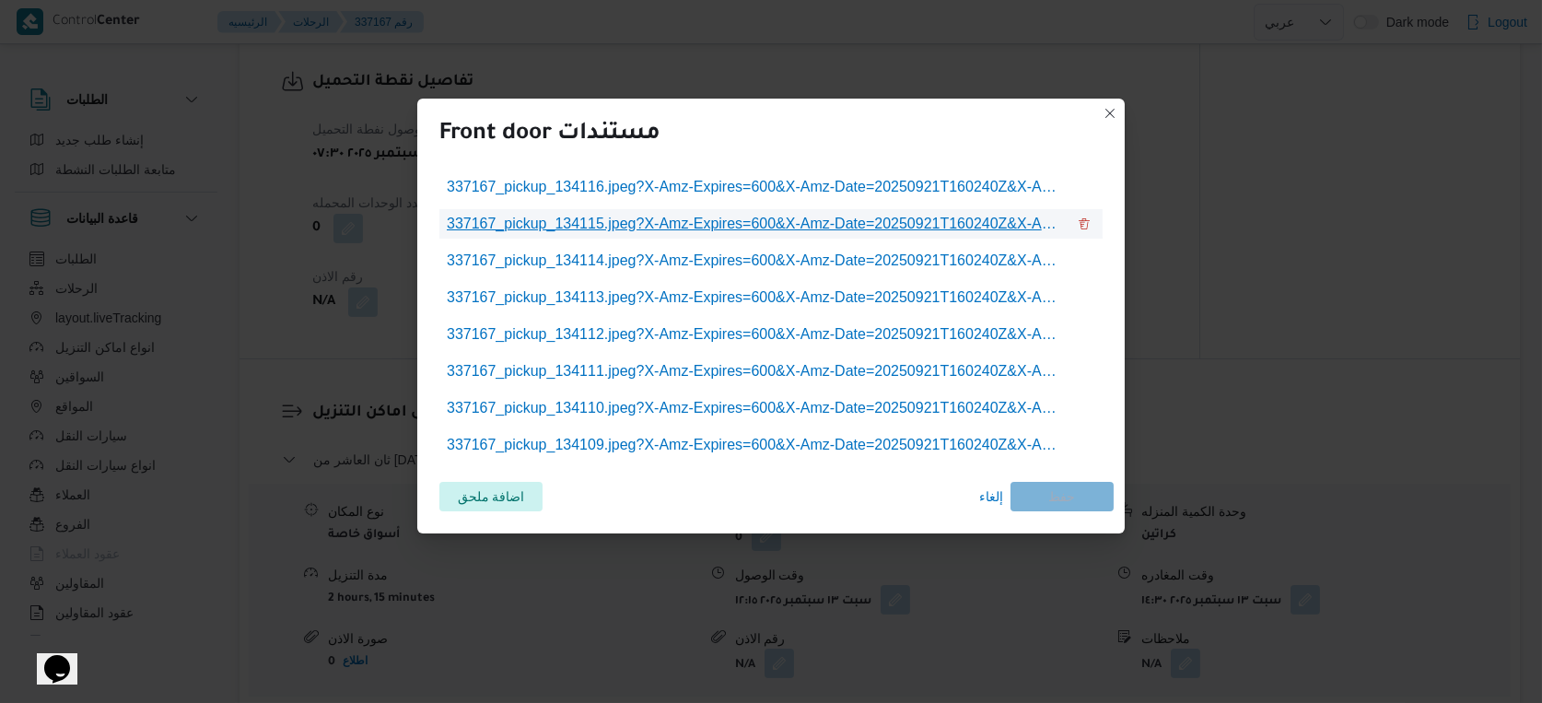
click at [844, 219] on span "337167_pickup_134115.jpeg?X-Amz-Expires=600&X-Amz-Date=20250921T160240Z&X-Amz-A…" at bounding box center [756, 224] width 619 height 22
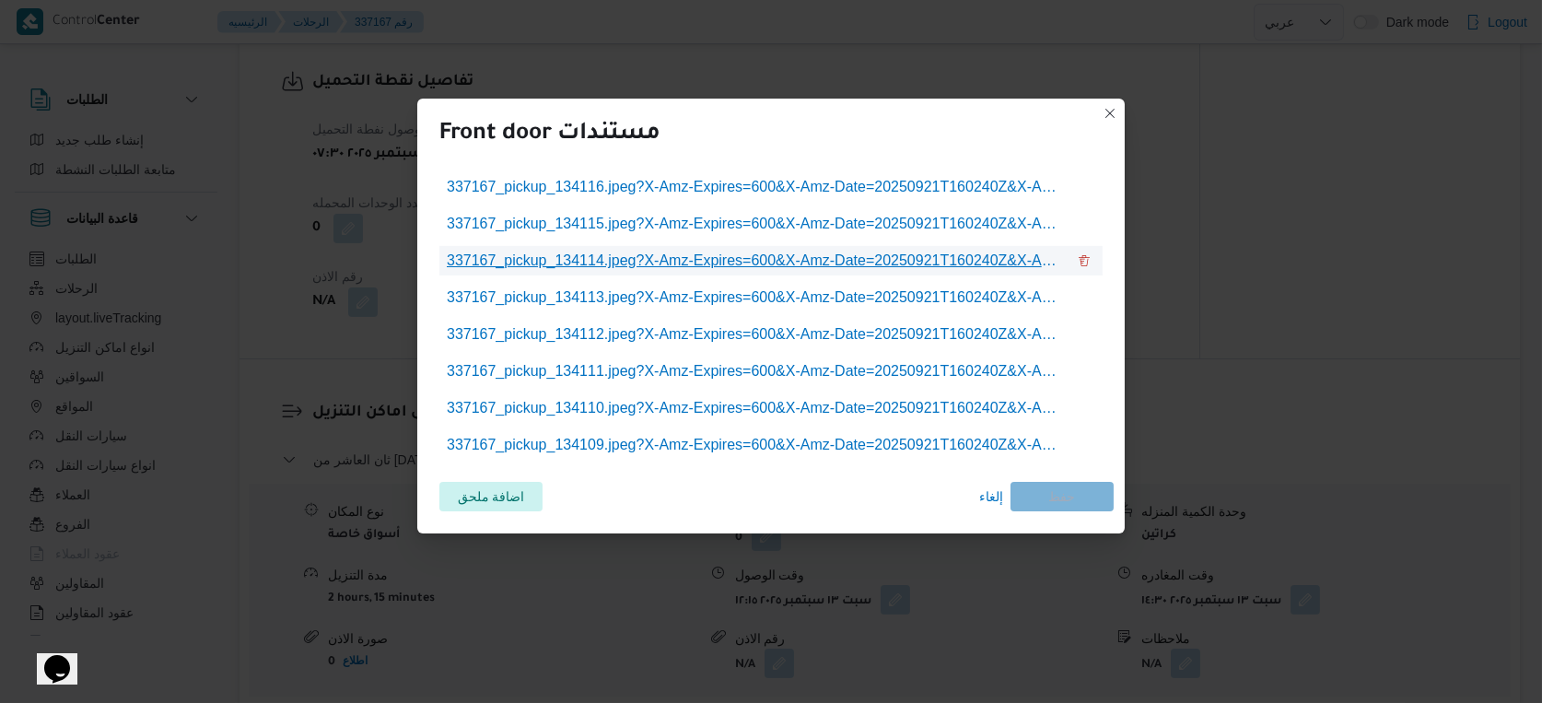
click at [733, 259] on span "337167_pickup_134114.jpeg?X-Amz-Expires=600&X-Amz-Date=20250921T160240Z&X-Amz-A…" at bounding box center [756, 261] width 619 height 22
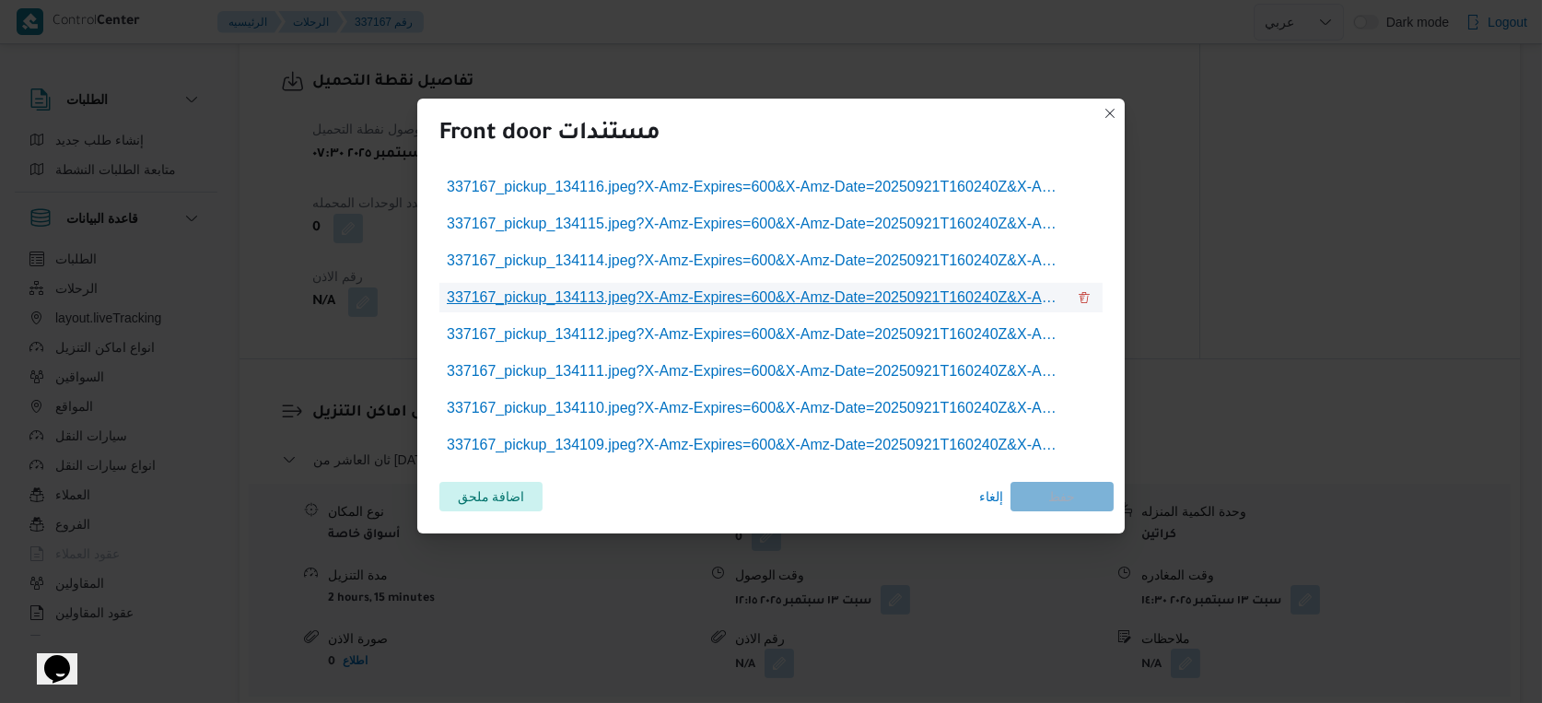
click at [812, 304] on span "337167_pickup_134113.jpeg?X-Amz-Expires=600&X-Amz-Date=20250921T160240Z&X-Amz-A…" at bounding box center [756, 297] width 619 height 22
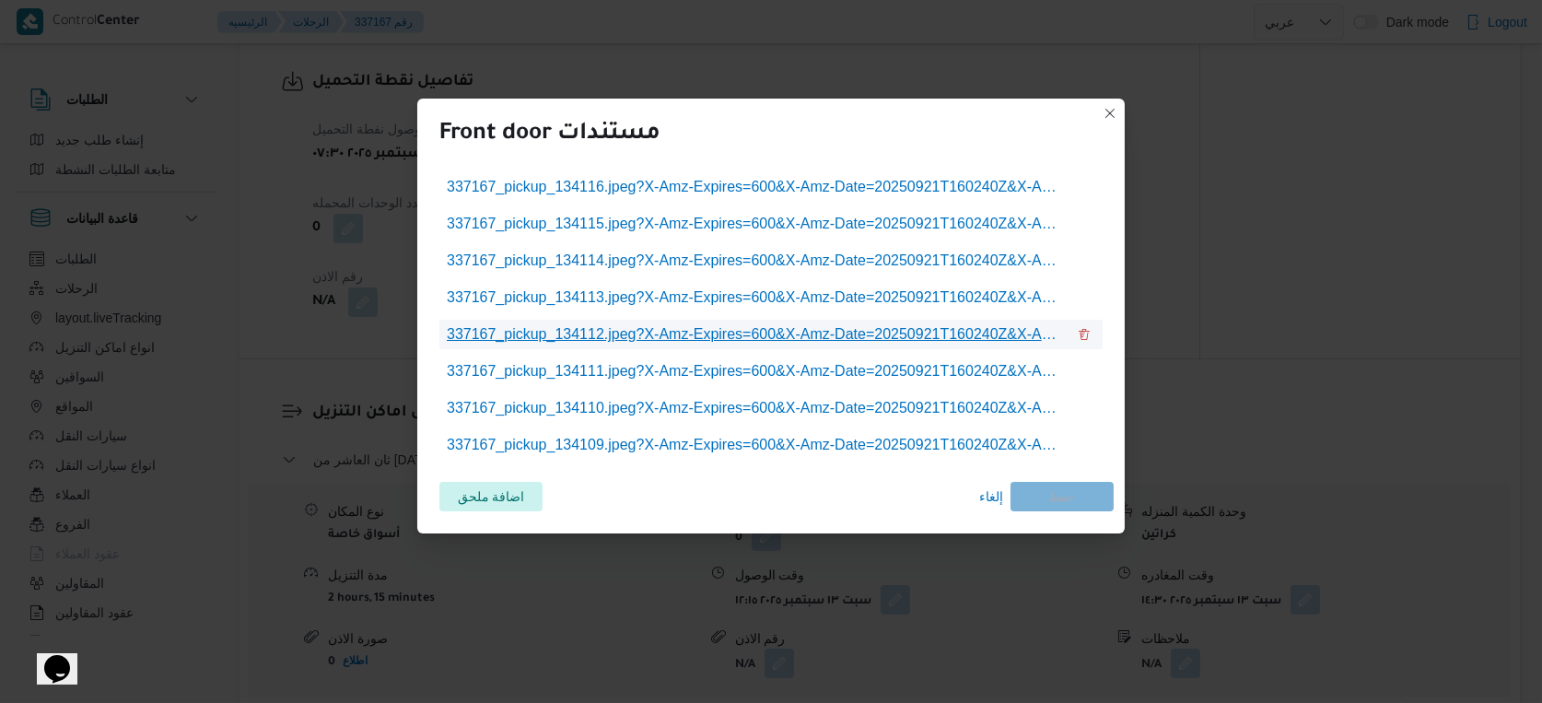
click at [814, 333] on span "337167_pickup_134112.jpeg?X-Amz-Expires=600&X-Amz-Date=20250921T160240Z&X-Amz-A…" at bounding box center [756, 334] width 619 height 22
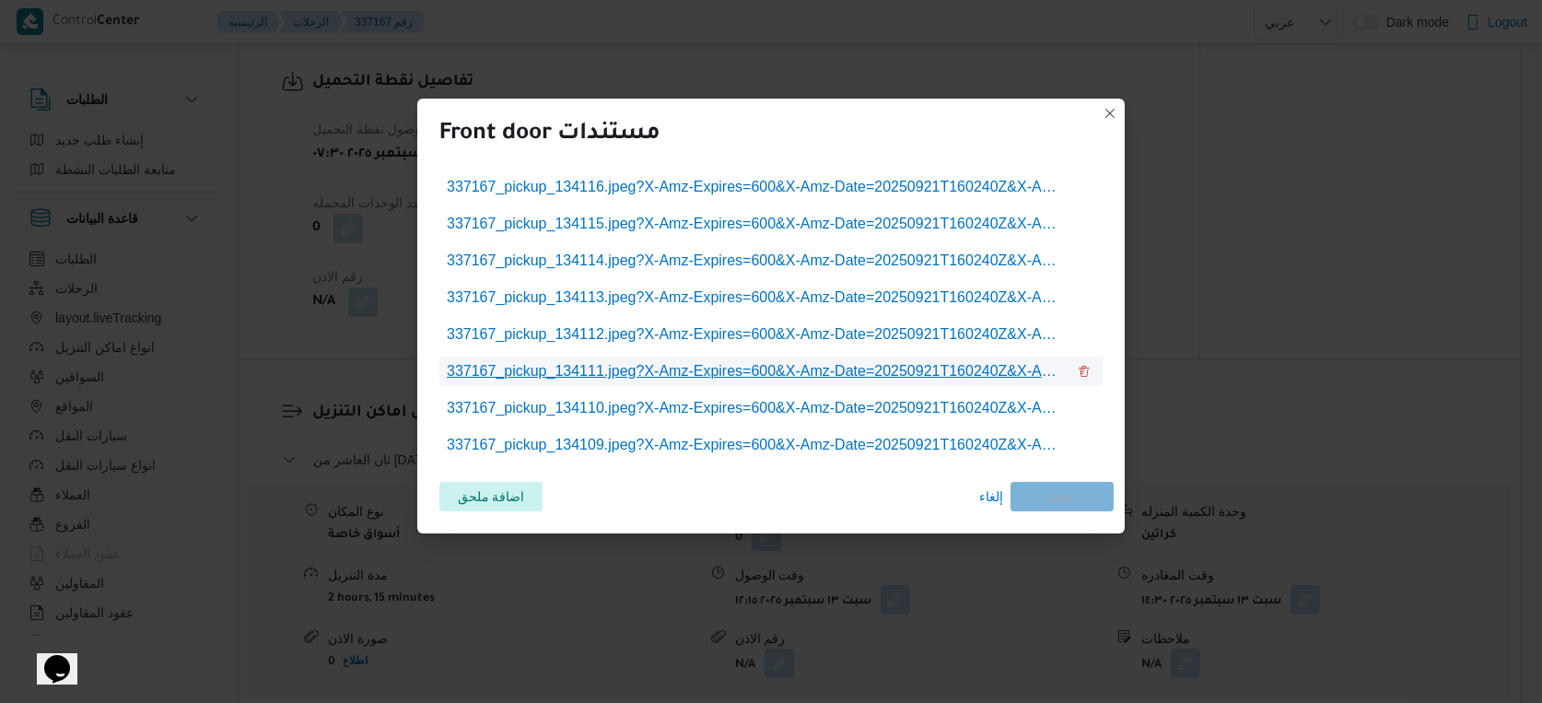
click at [808, 375] on span "337167_pickup_134111.jpeg?X-Amz-Expires=600&X-Amz-Date=20250921T160240Z&X-Amz-A…" at bounding box center [756, 371] width 619 height 22
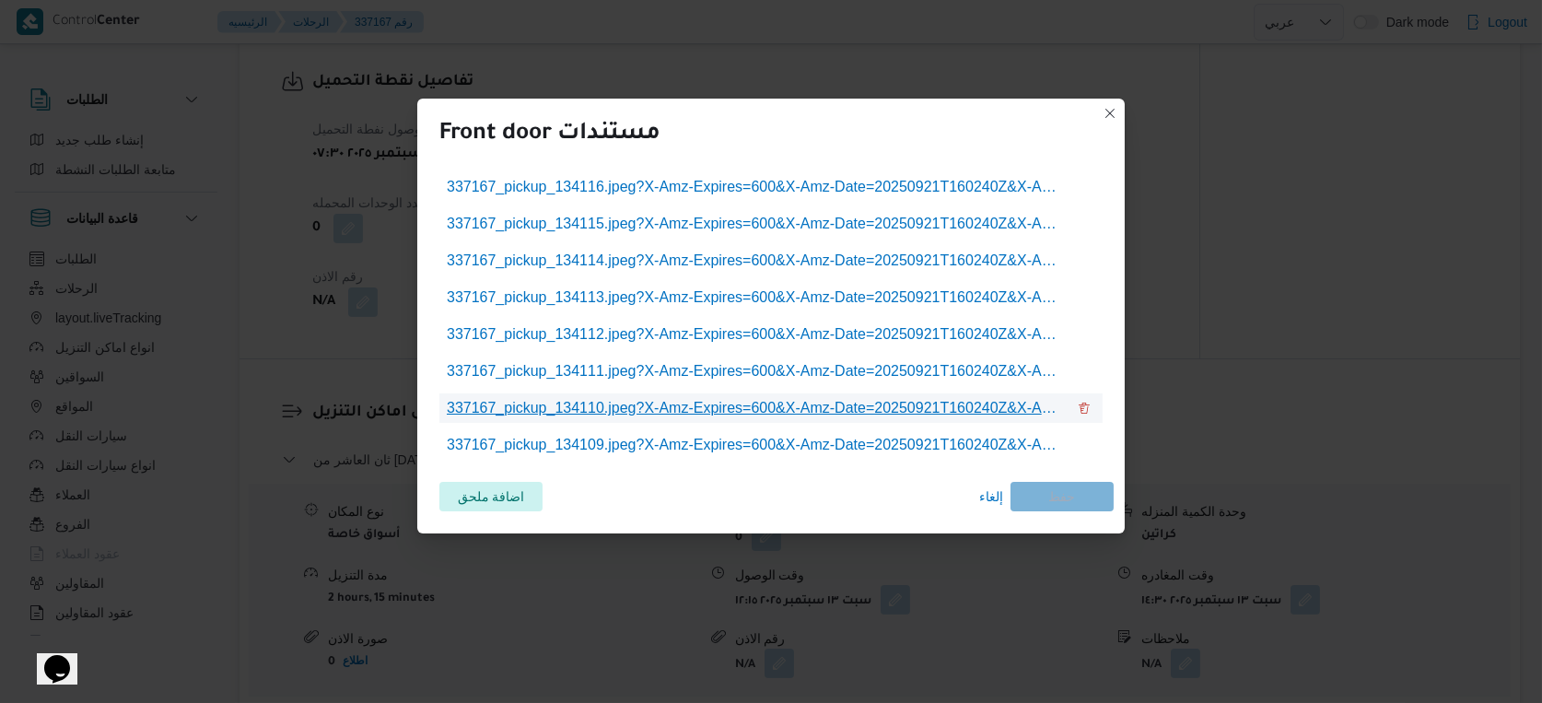
click at [781, 409] on span "337167_pickup_134110.jpeg?X-Amz-Expires=600&X-Amz-Date=20250921T160240Z&X-Amz-A…" at bounding box center [756, 408] width 619 height 22
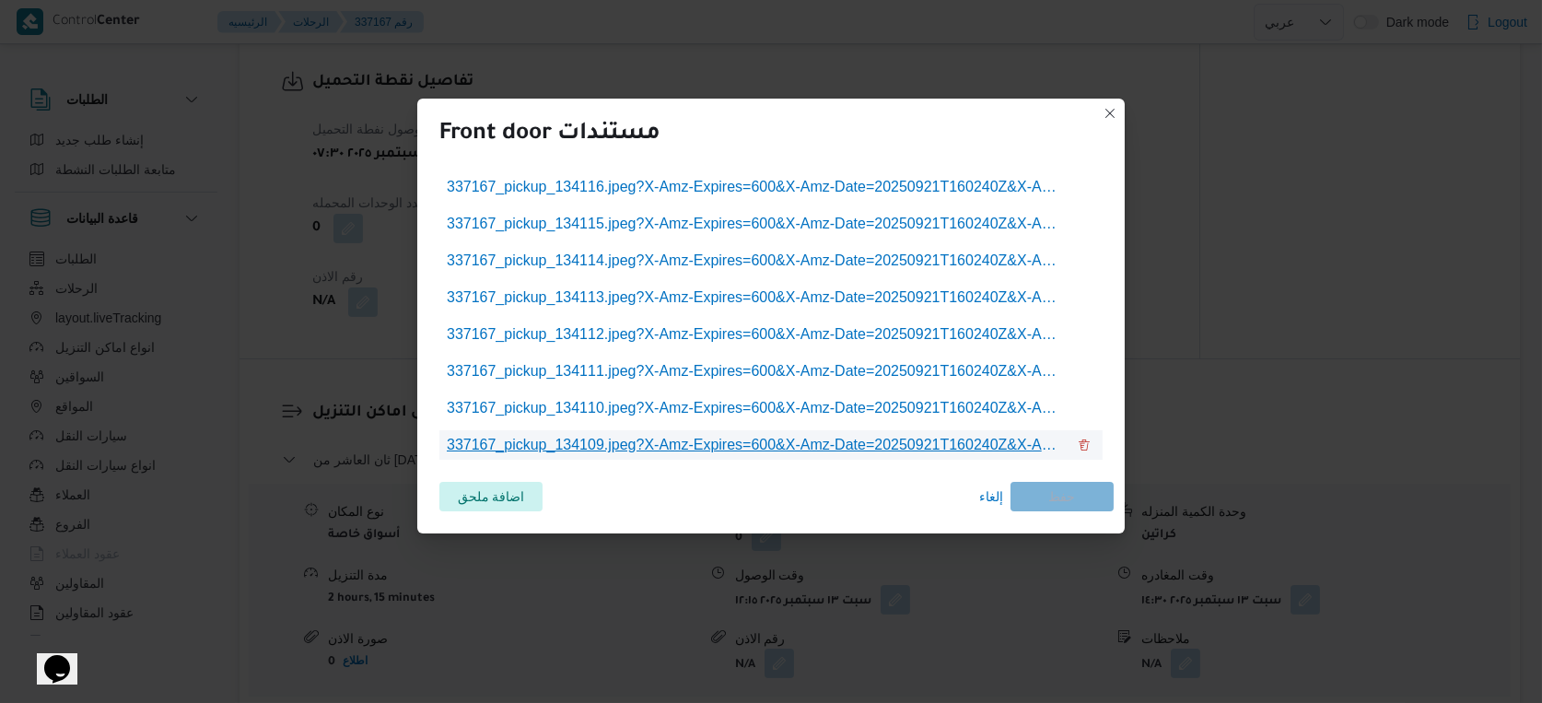
click at [792, 441] on span "337167_pickup_134109.jpeg?X-Amz-Expires=600&X-Amz-Date=20250921T160240Z&X-Amz-A…" at bounding box center [756, 445] width 619 height 22
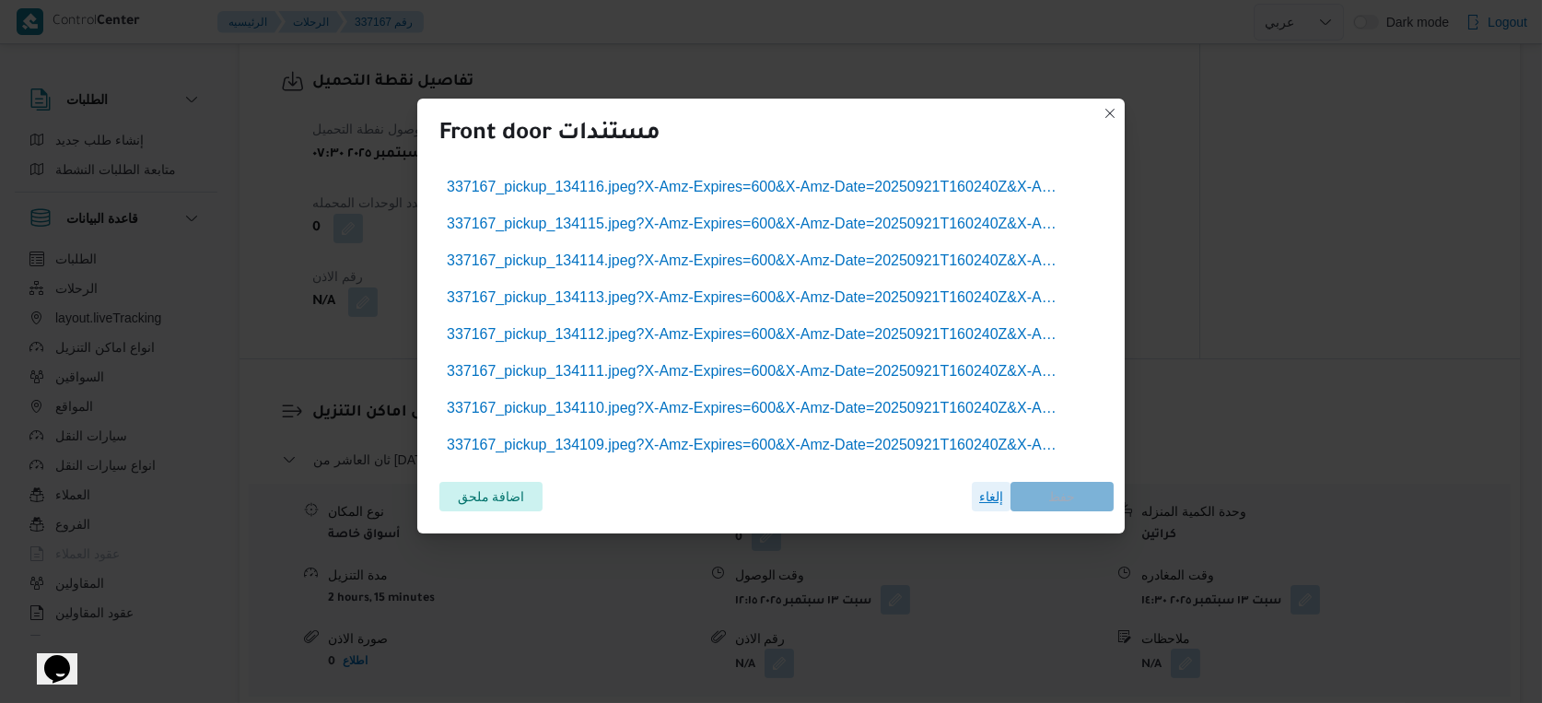
click at [986, 502] on span "إلغاء" at bounding box center [991, 496] width 24 height 22
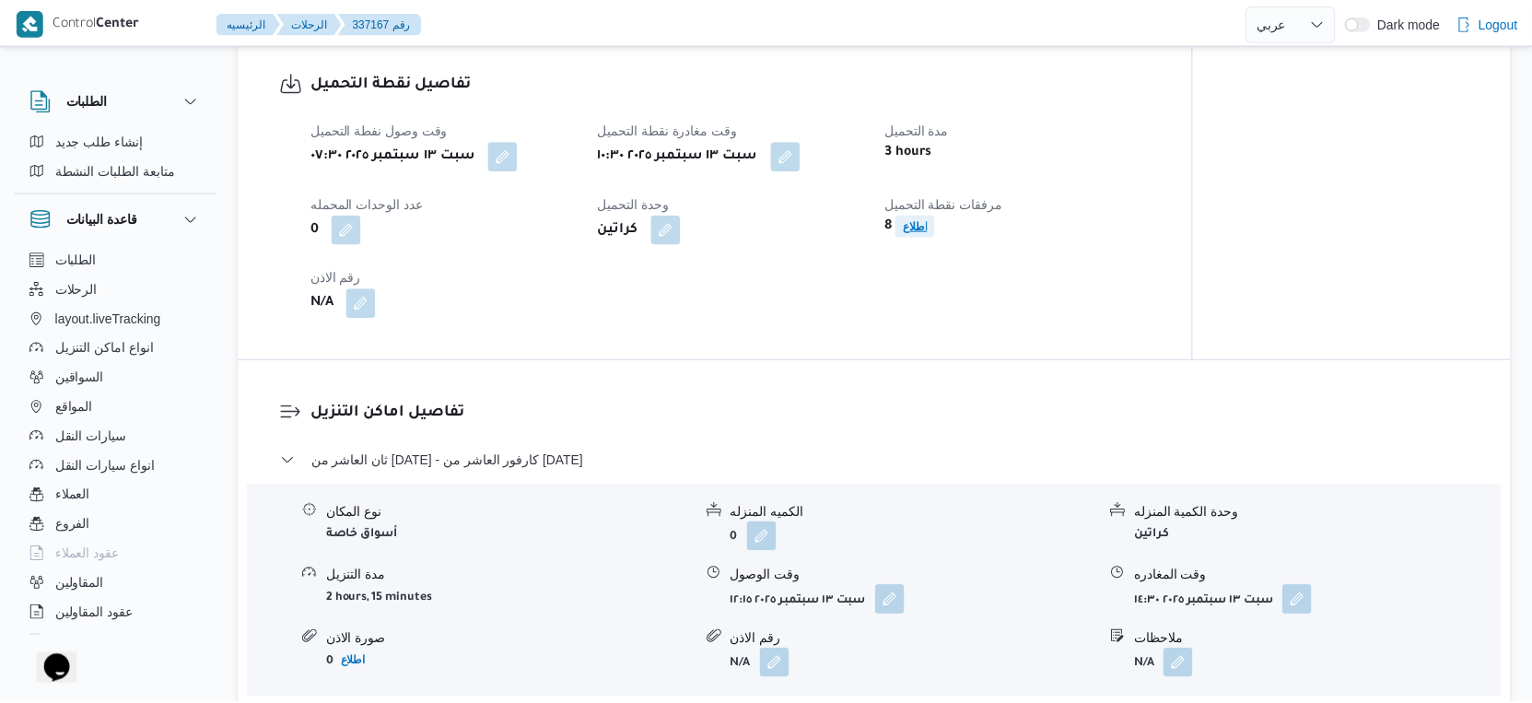
scroll to position [1228, 0]
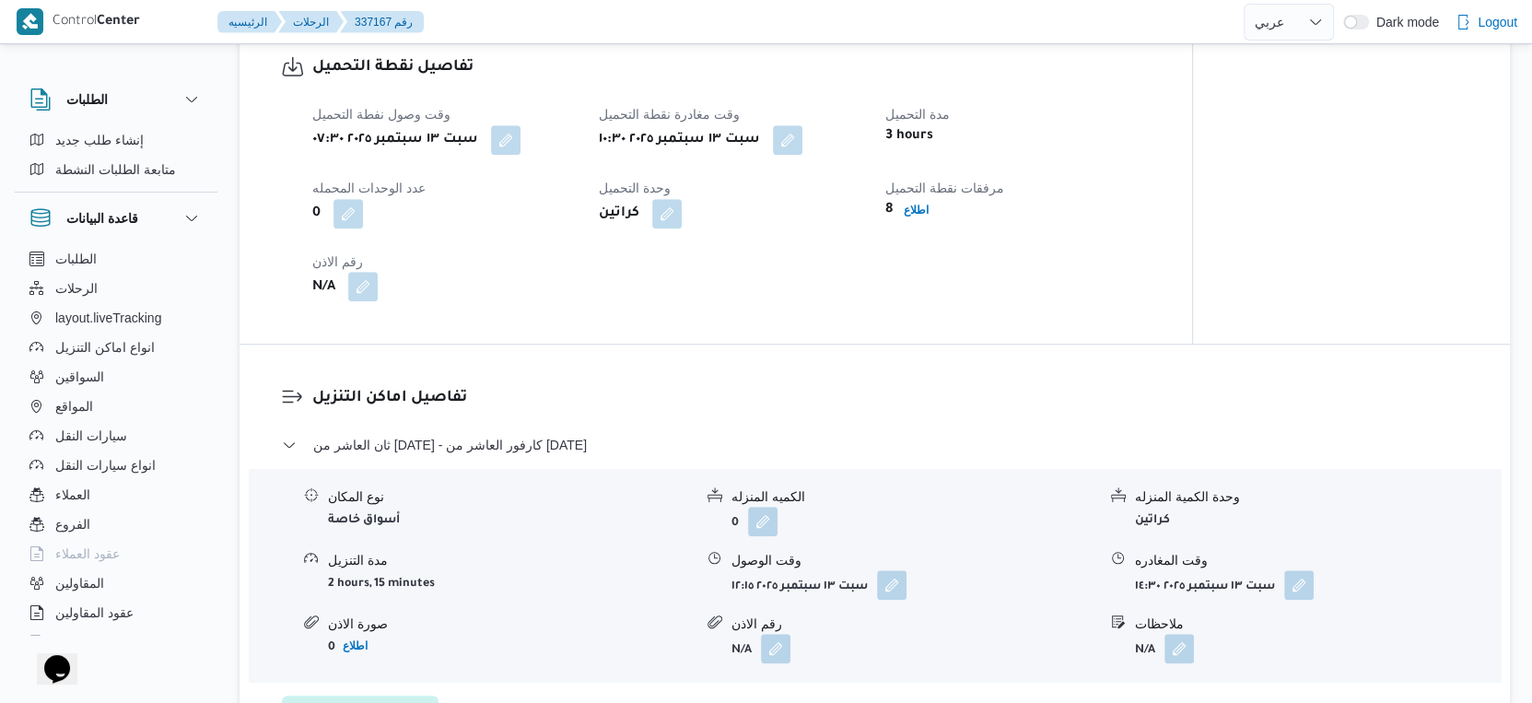
click at [366, 301] on button "button" at bounding box center [362, 286] width 29 height 29
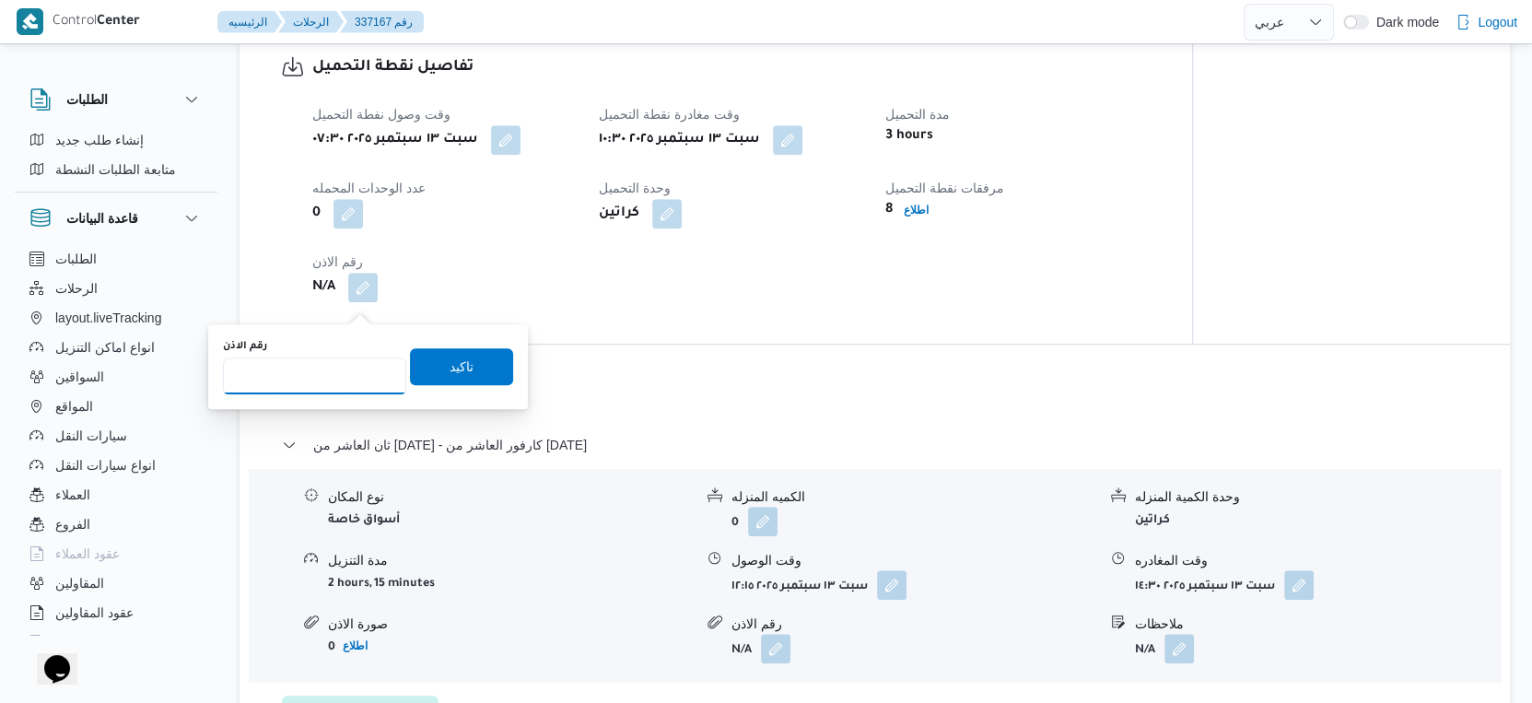
click at [315, 370] on input "رقم الاذن" at bounding box center [314, 375] width 183 height 37
type input "9015"
click at [450, 368] on span "تاكيد" at bounding box center [462, 366] width 24 height 22
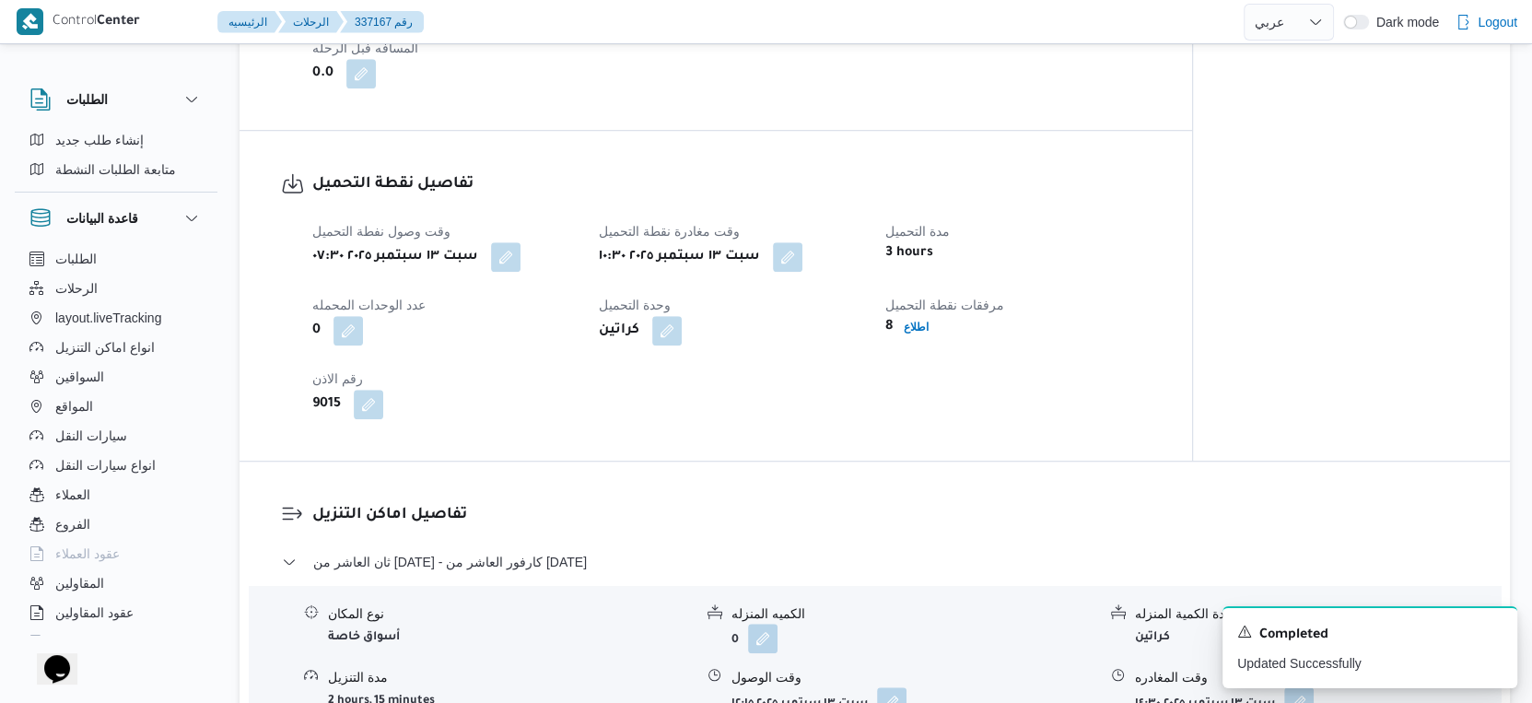
scroll to position [1126, 0]
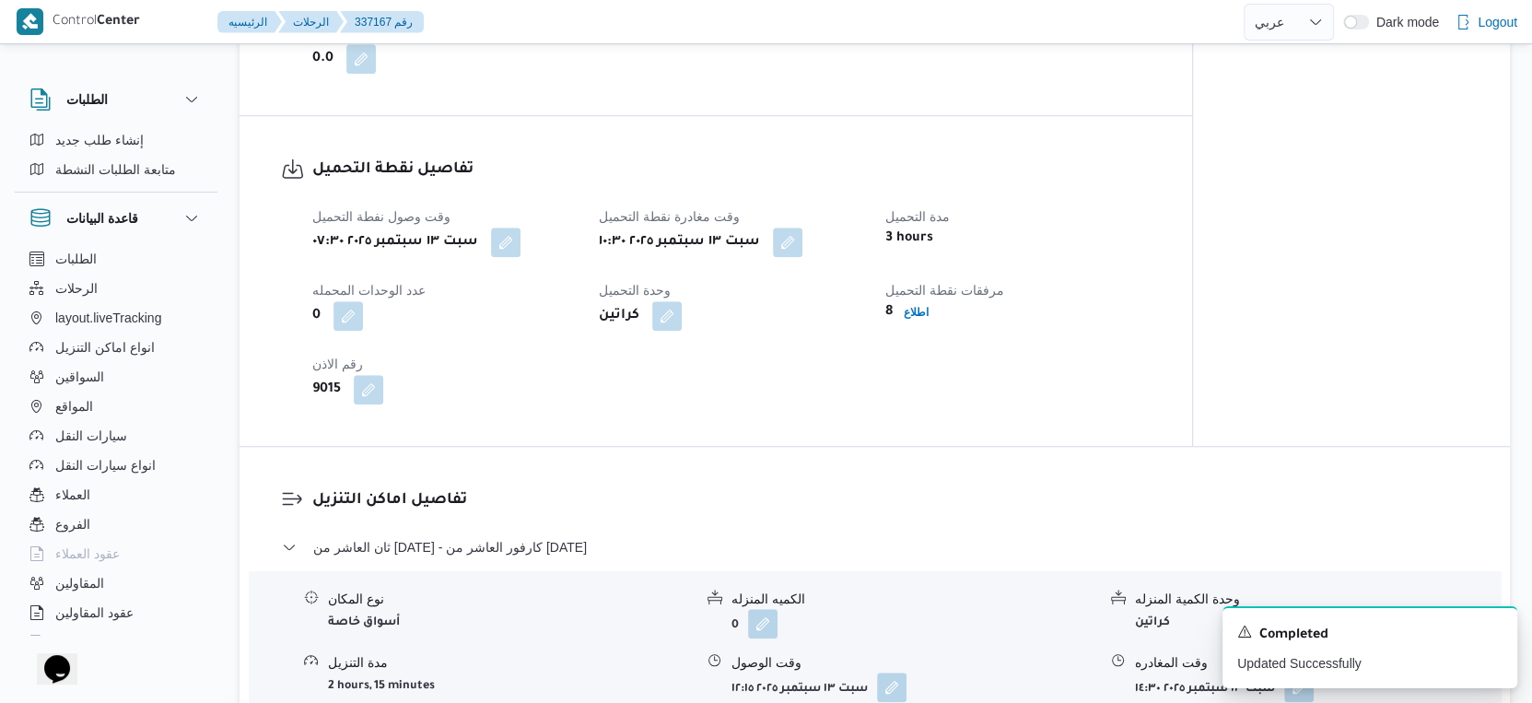
select select "ar"
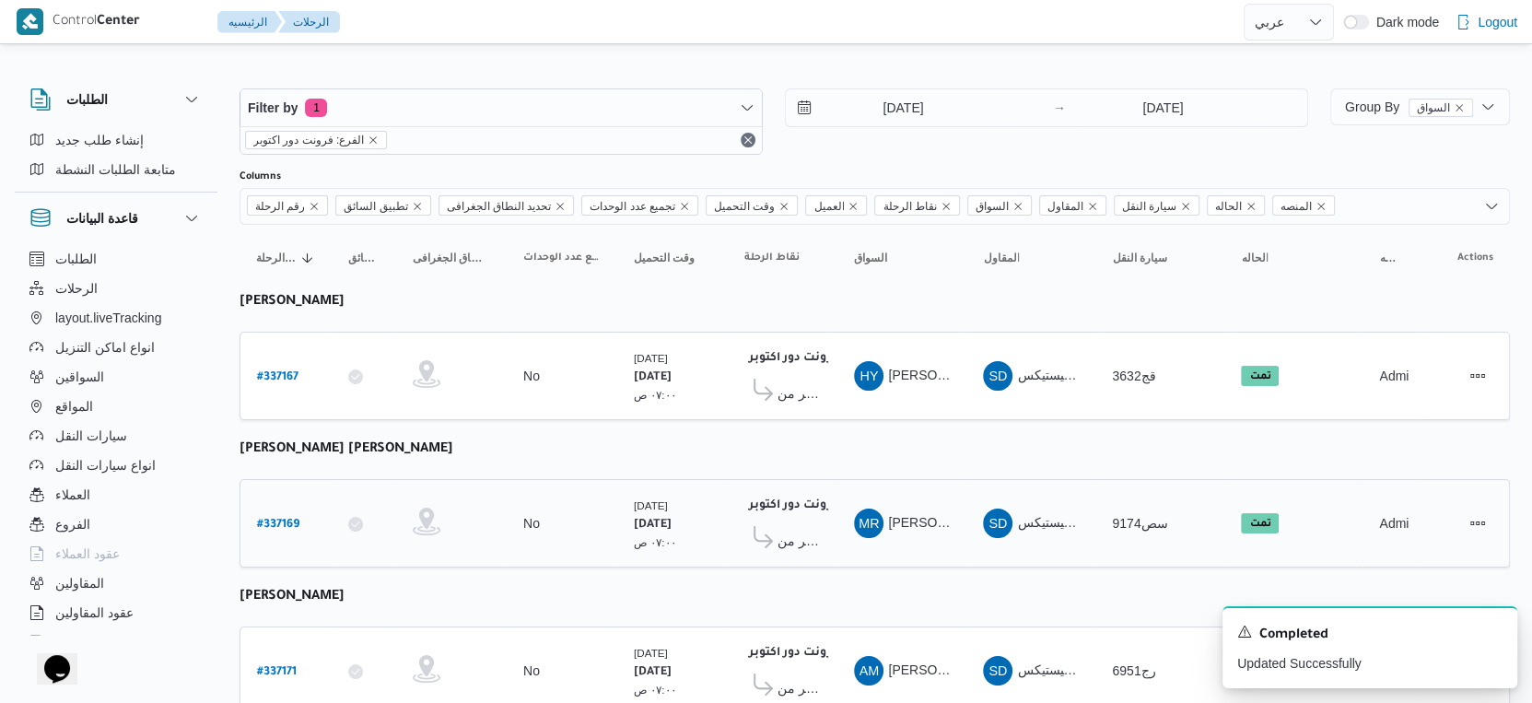
click at [278, 519] on b "# 337169" at bounding box center [278, 525] width 42 height 13
select select "ar"
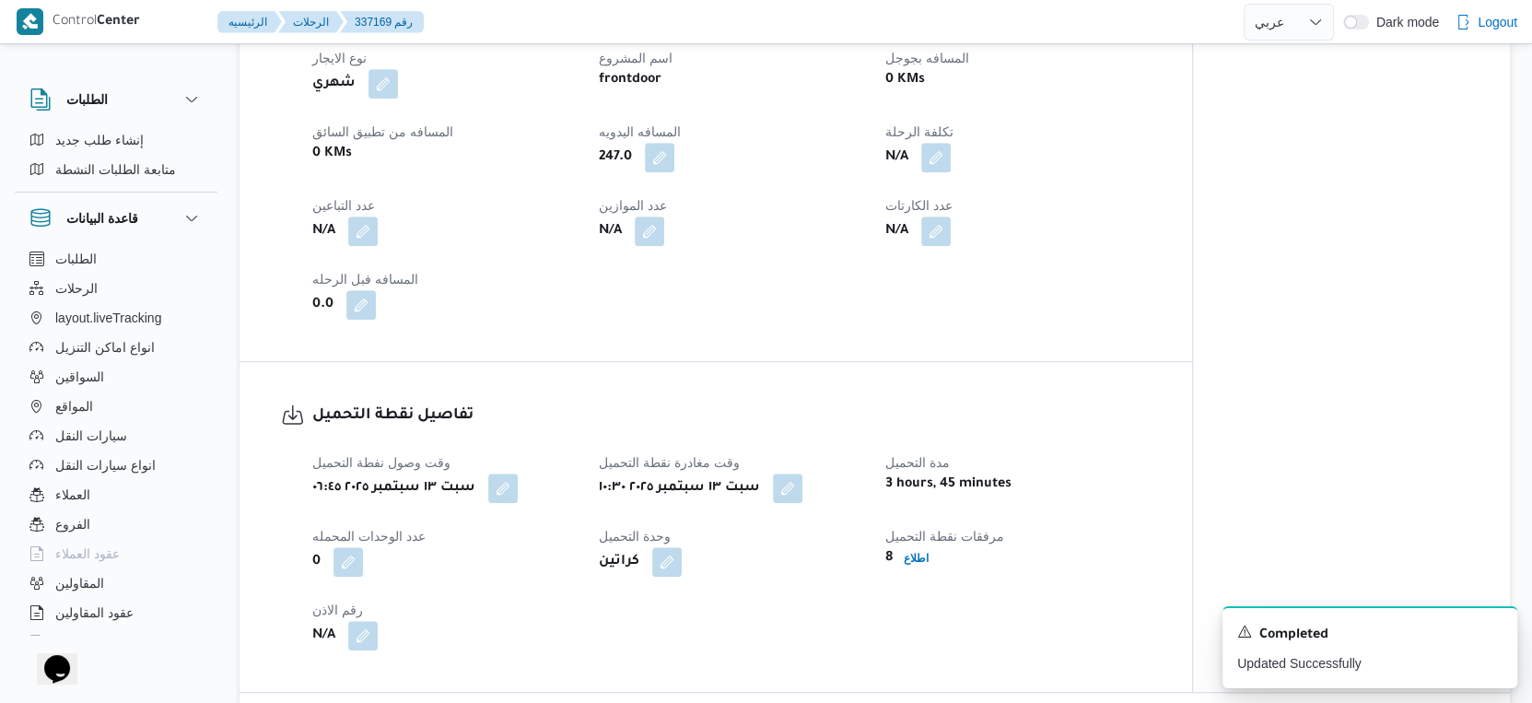
scroll to position [1228, 0]
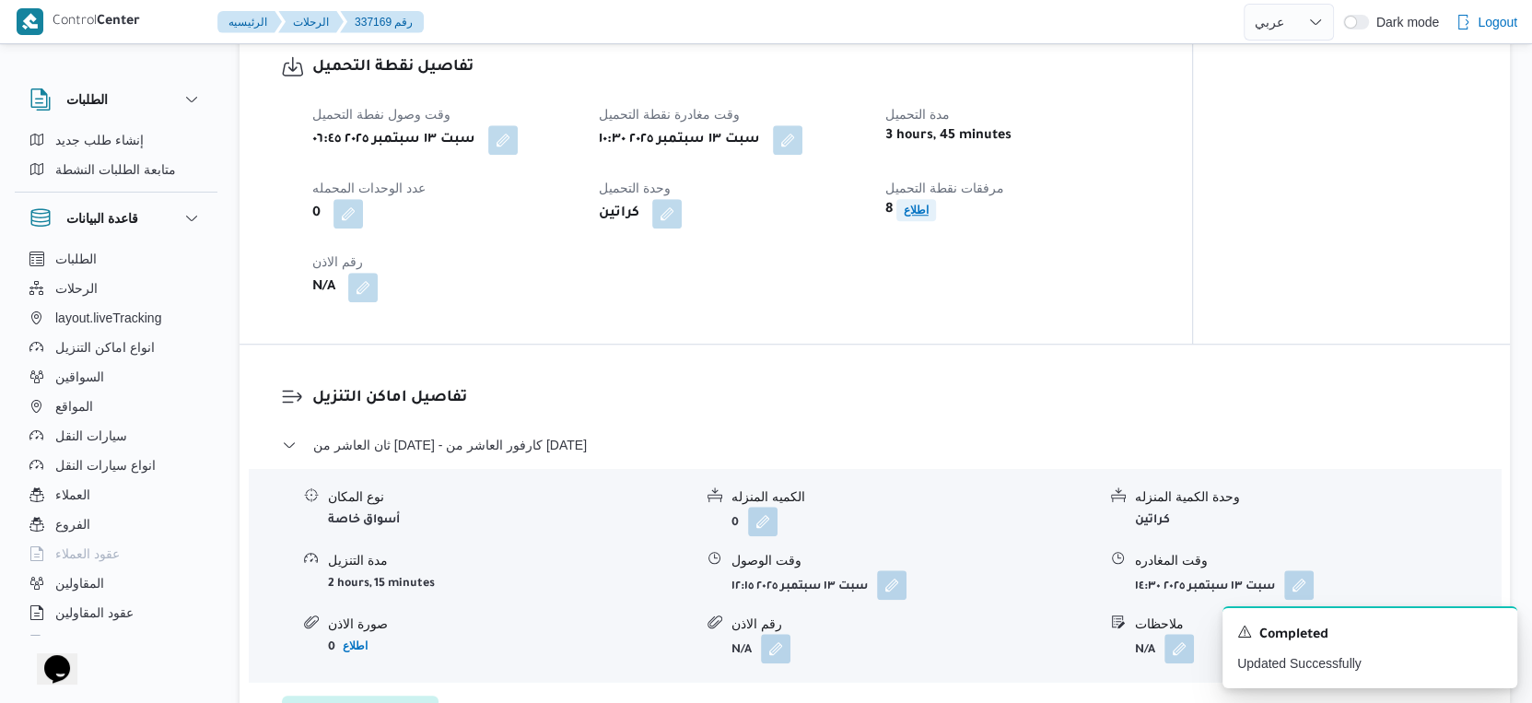
click at [916, 216] on b "اطلاع" at bounding box center [916, 210] width 25 height 13
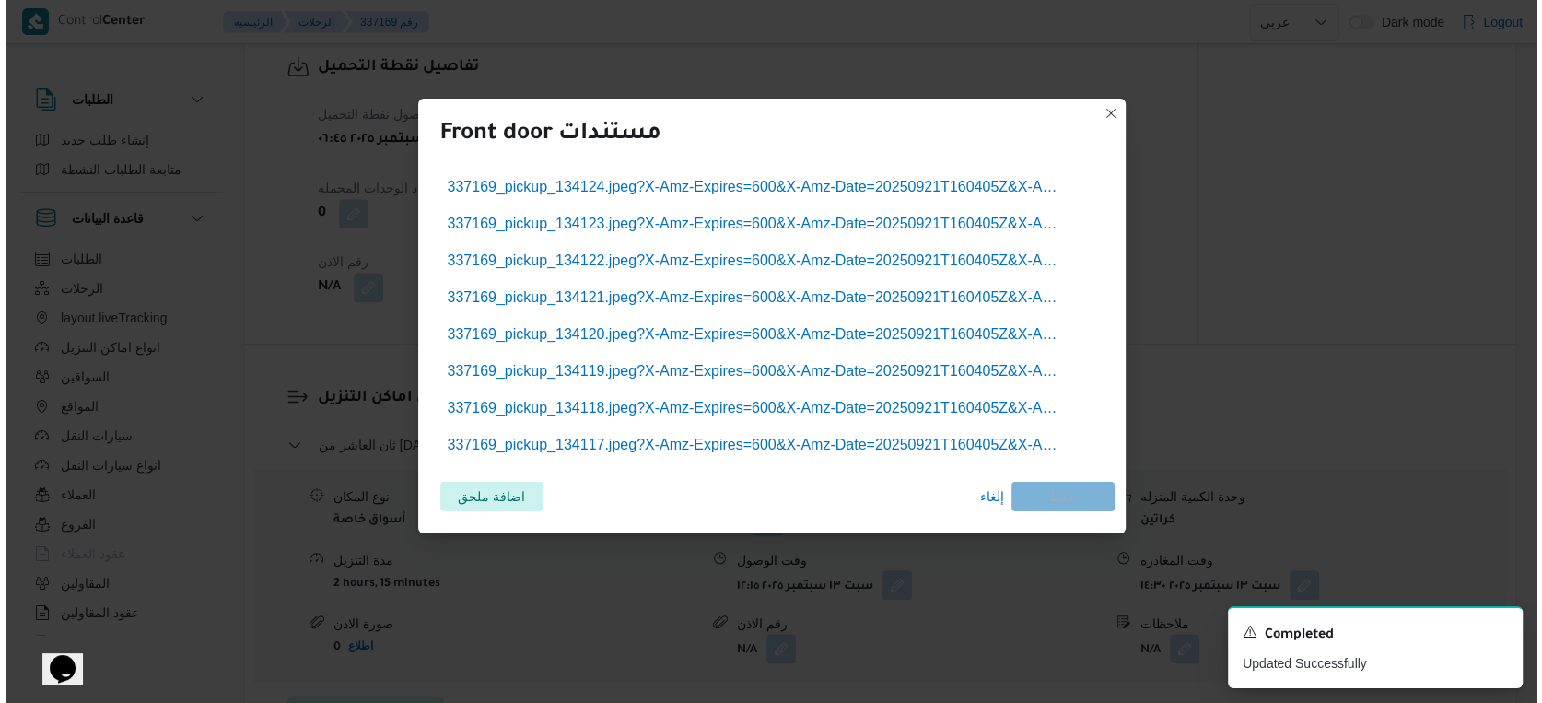
scroll to position [1213, 0]
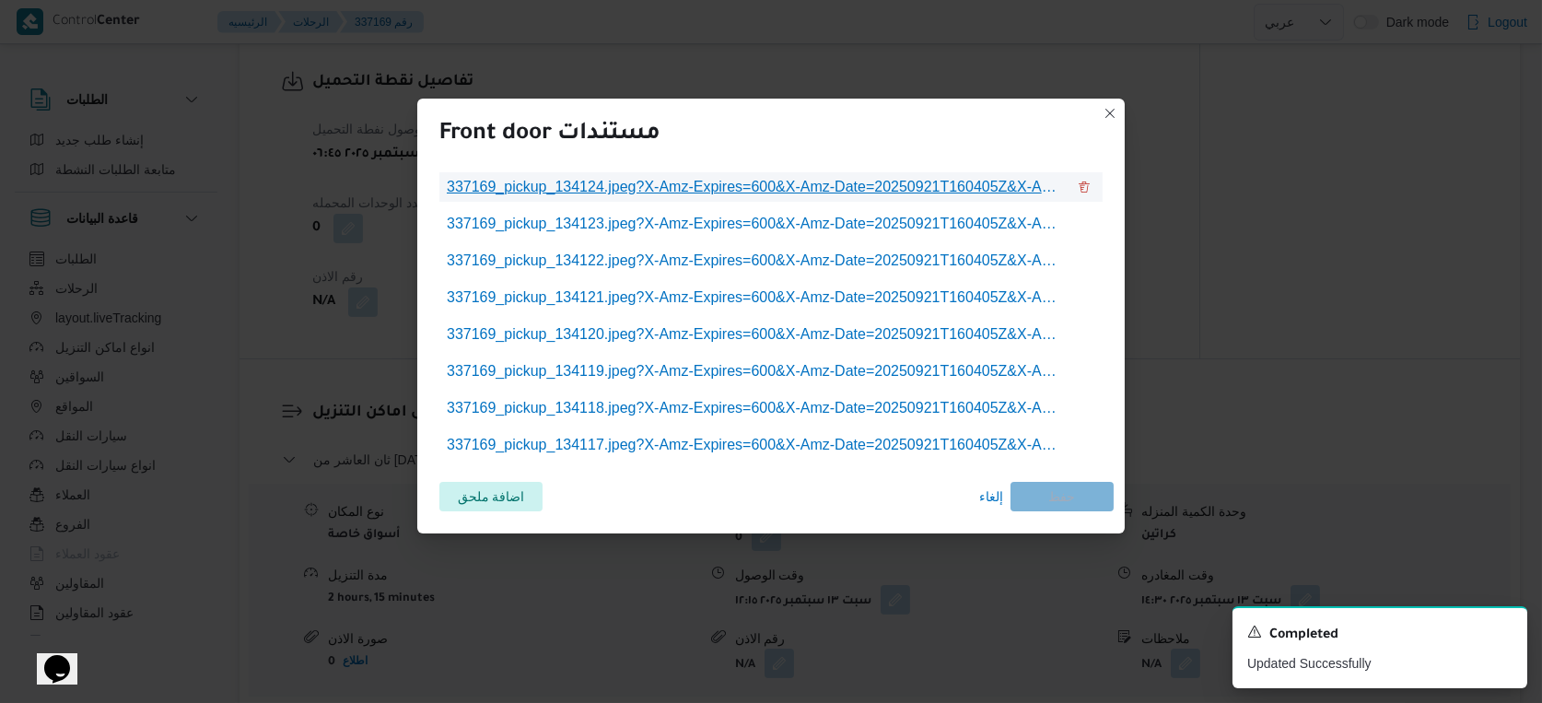
click at [779, 188] on span "337169_pickup_134124.jpeg?X-Amz-Expires=600&X-Amz-Date=20250921T160405Z&X-Amz-A…" at bounding box center [756, 187] width 619 height 22
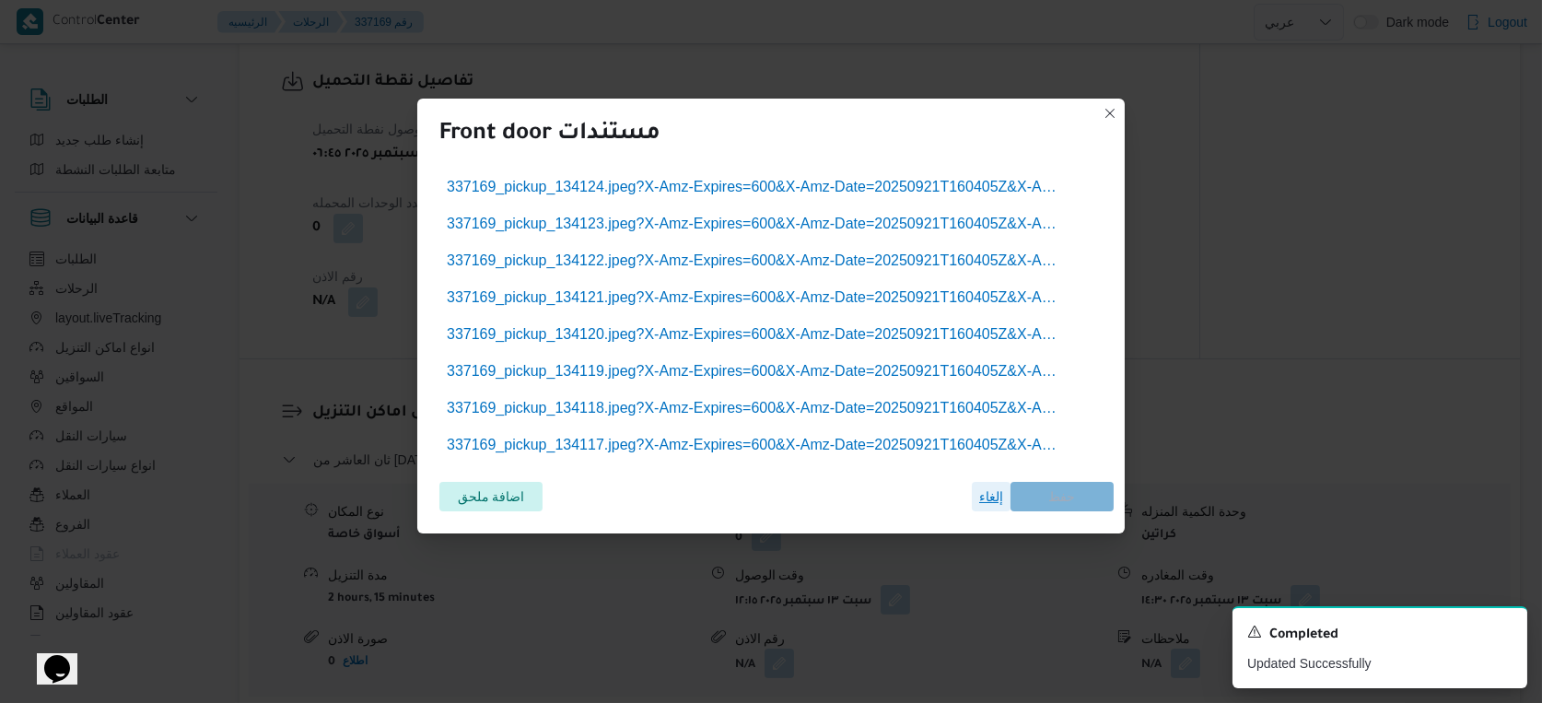
click at [993, 491] on span "إلغاء" at bounding box center [991, 496] width 24 height 22
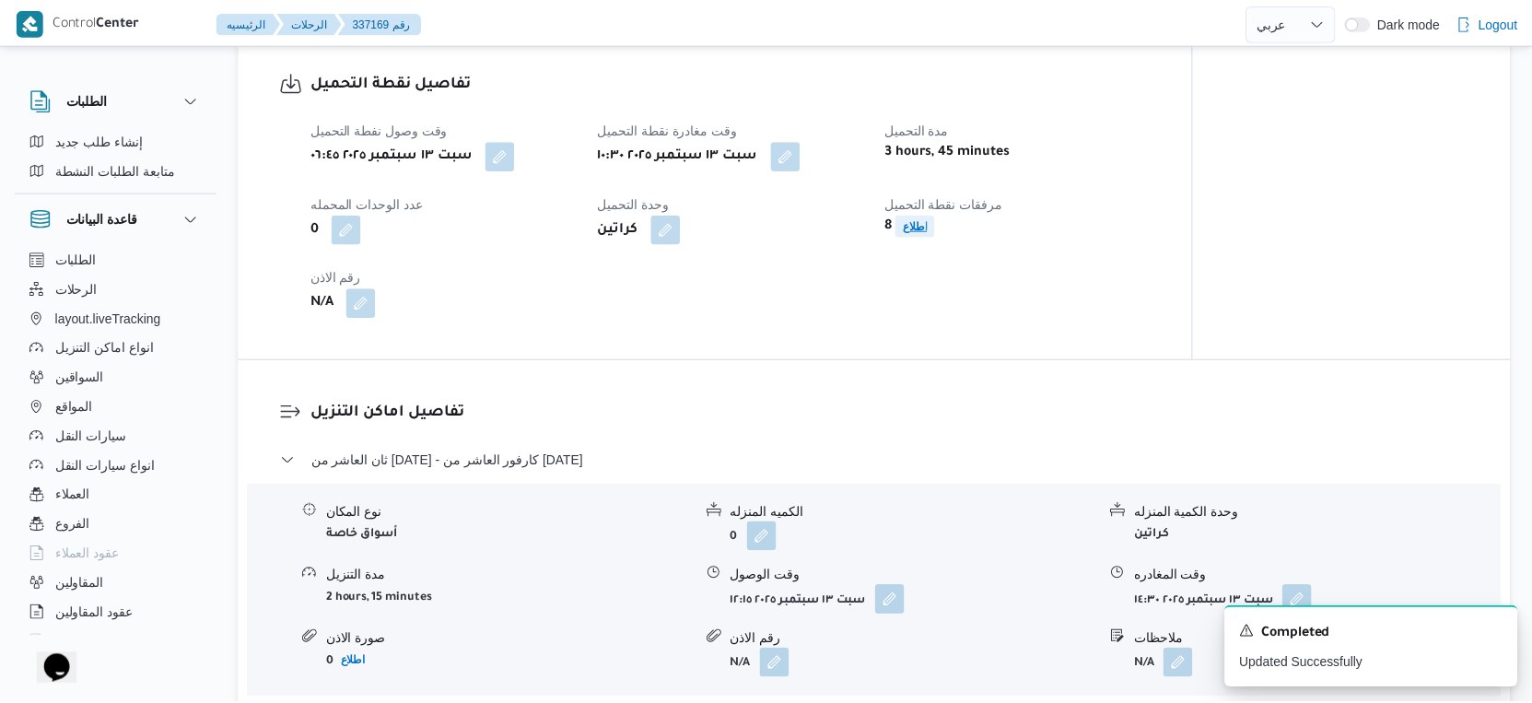
scroll to position [1228, 0]
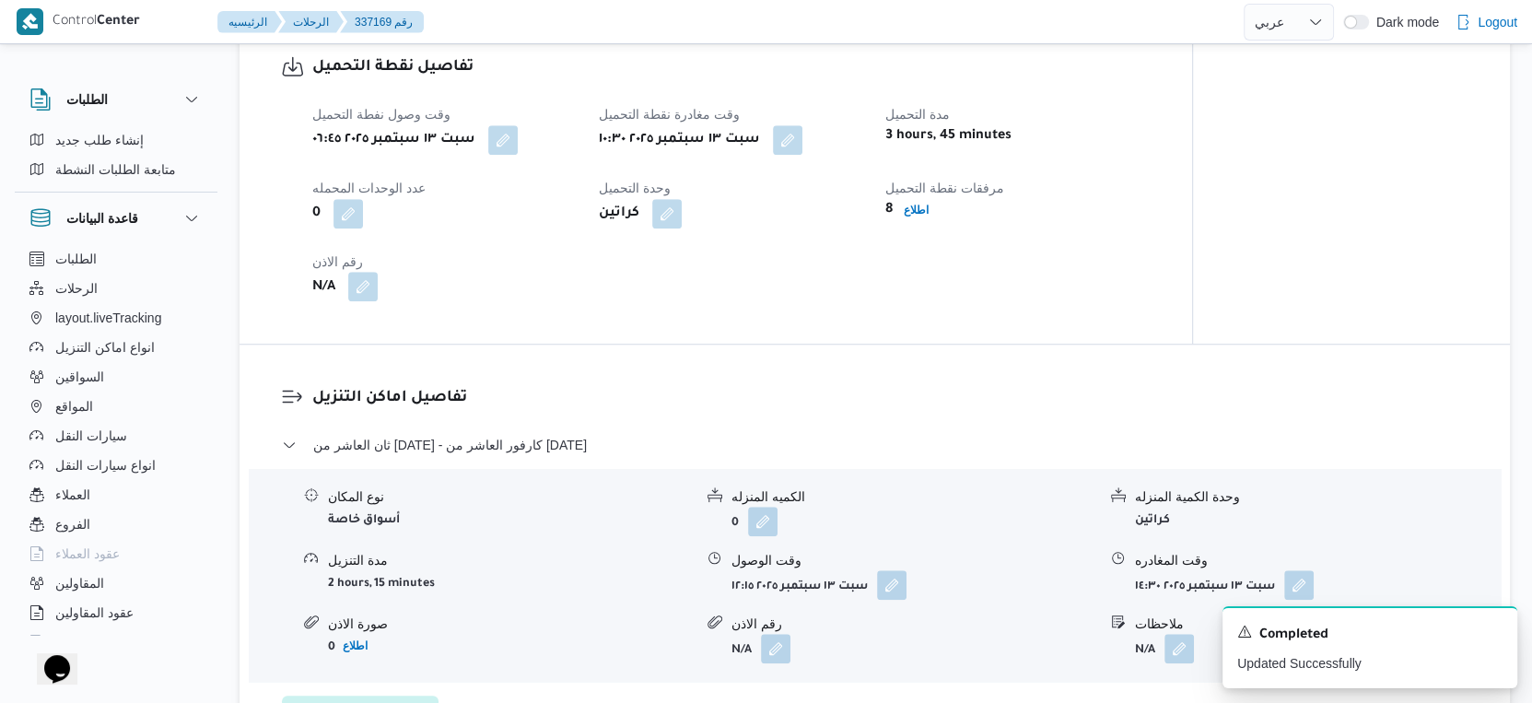
drag, startPoint x: 366, startPoint y: 295, endPoint x: 353, endPoint y: 315, distance: 24.0
click at [366, 297] on button "button" at bounding box center [362, 286] width 29 height 29
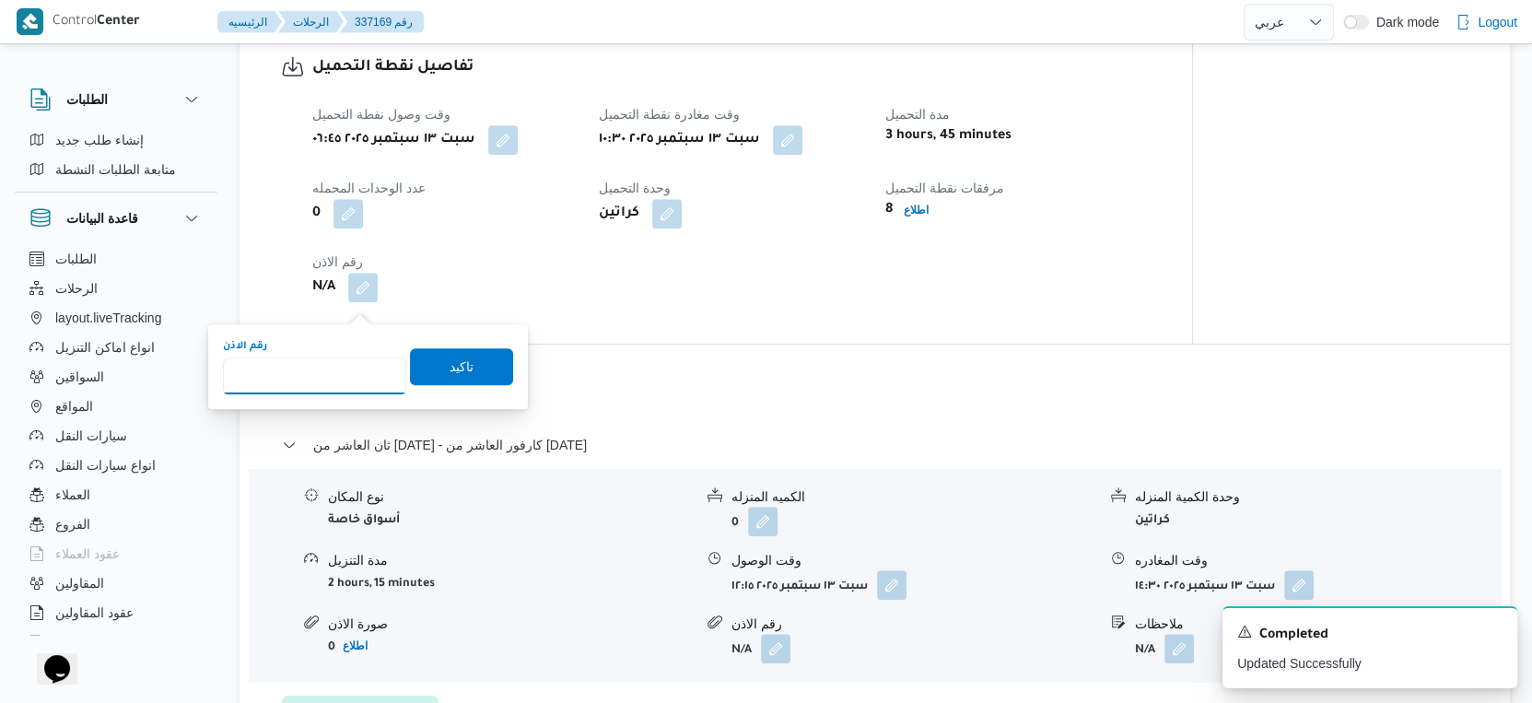
click at [310, 388] on input "رقم الاذن" at bounding box center [314, 375] width 183 height 37
type input "8825"
click at [476, 373] on span "تاكيد" at bounding box center [461, 365] width 103 height 37
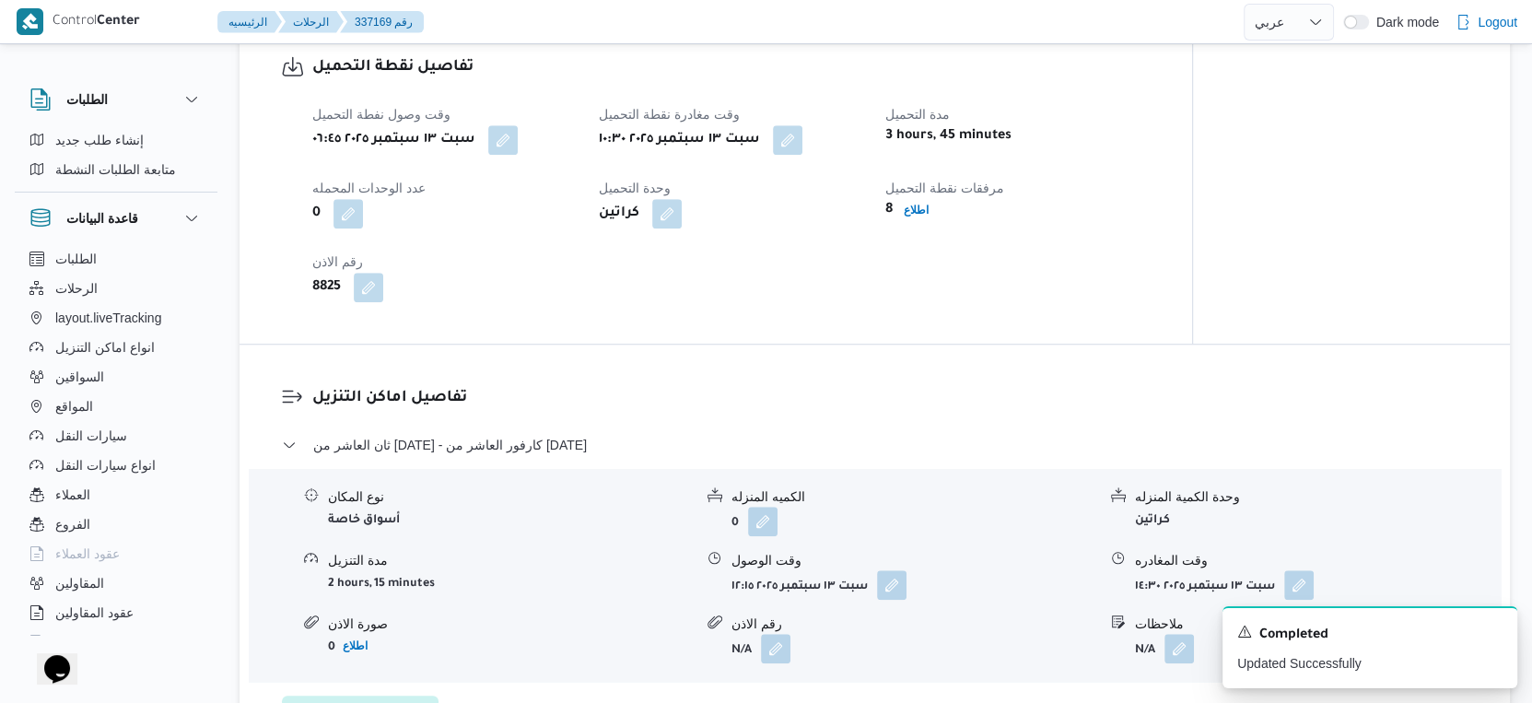
select select "ar"
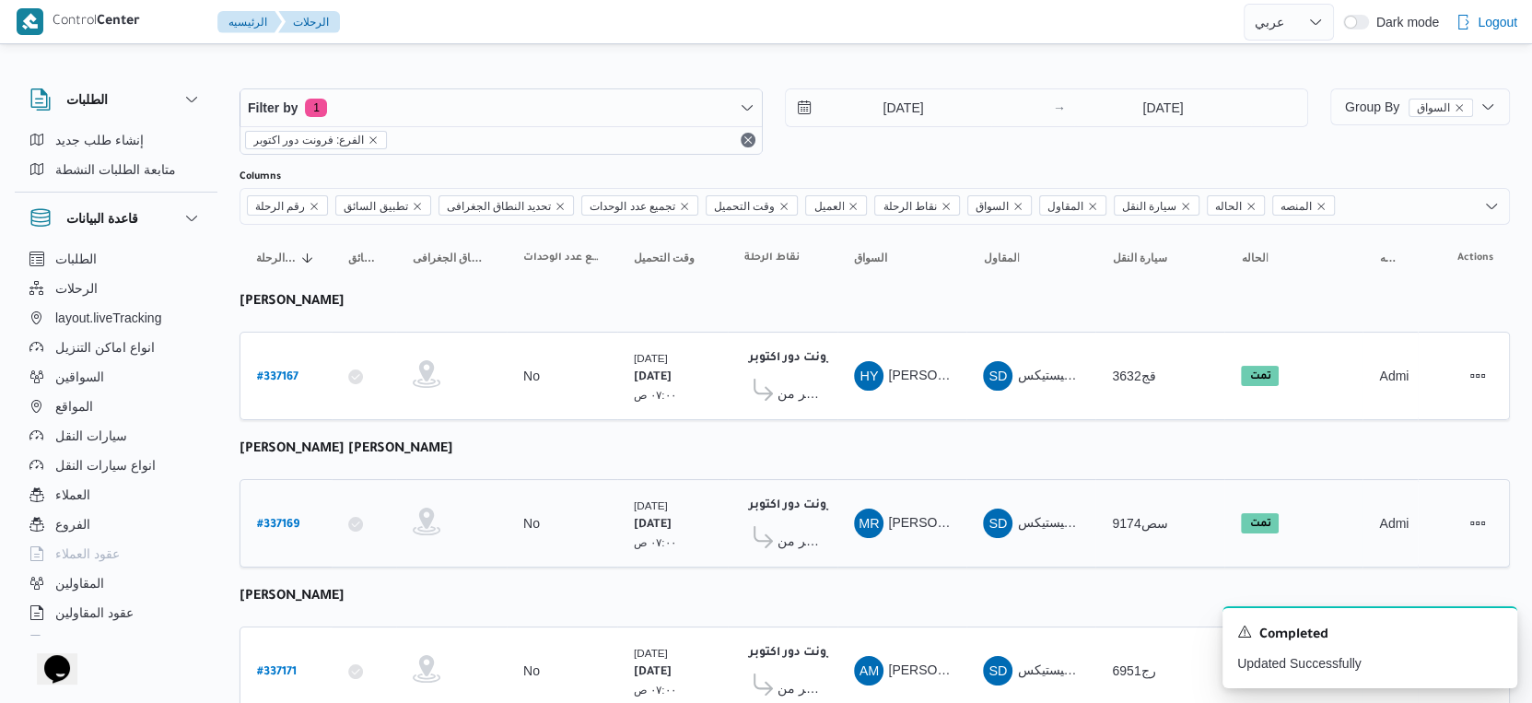
scroll to position [63, 0]
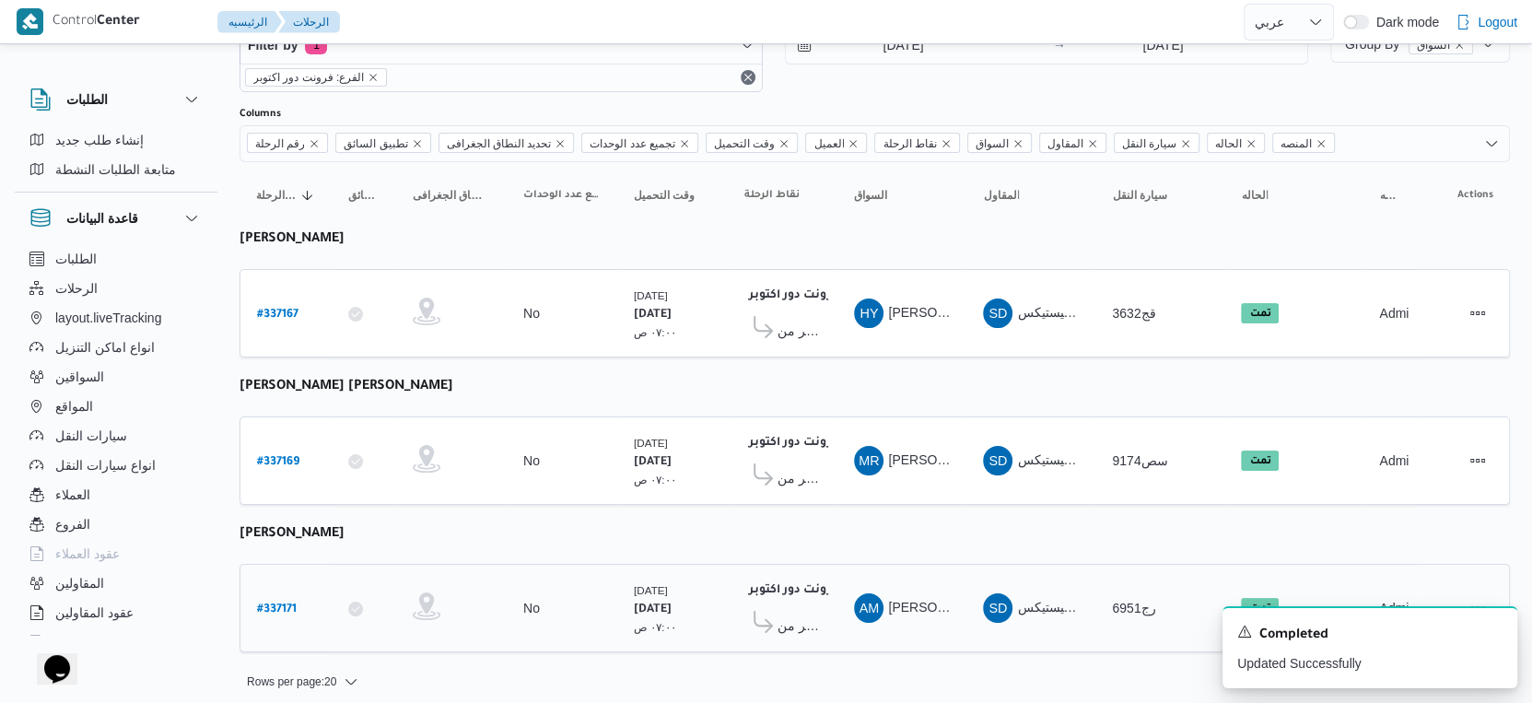
click at [276, 603] on b "# 337171" at bounding box center [277, 609] width 40 height 13
select select "ar"
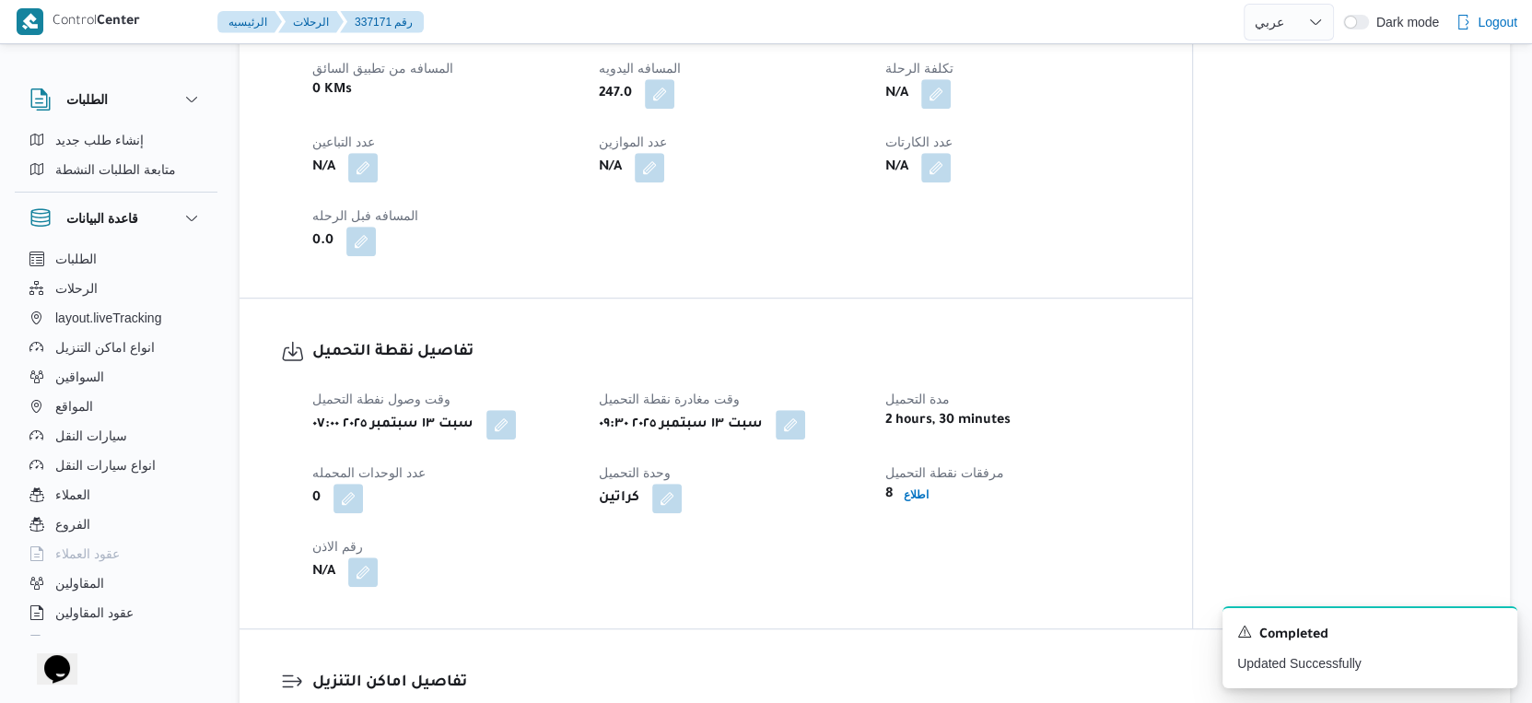
scroll to position [1330, 0]
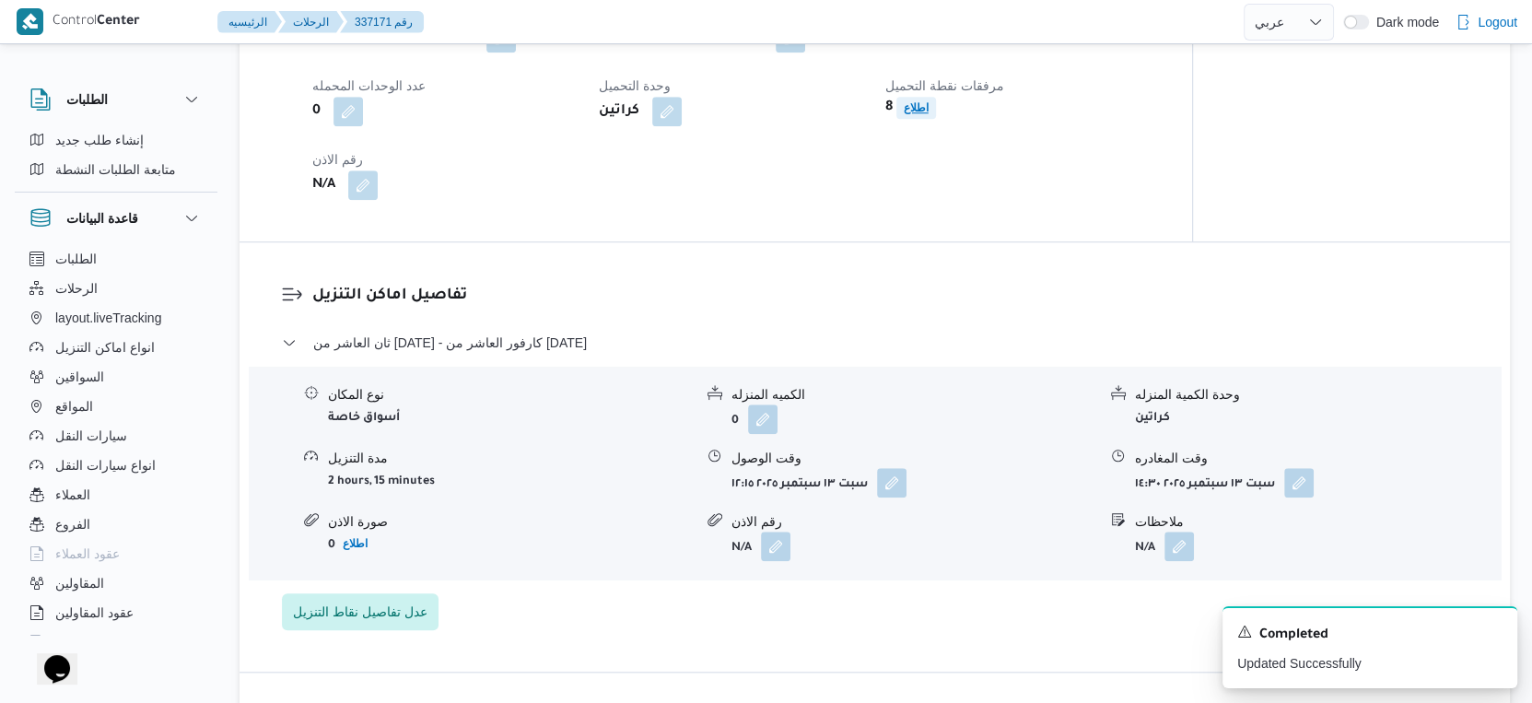
click at [917, 110] on span "اطلاع" at bounding box center [916, 108] width 25 height 22
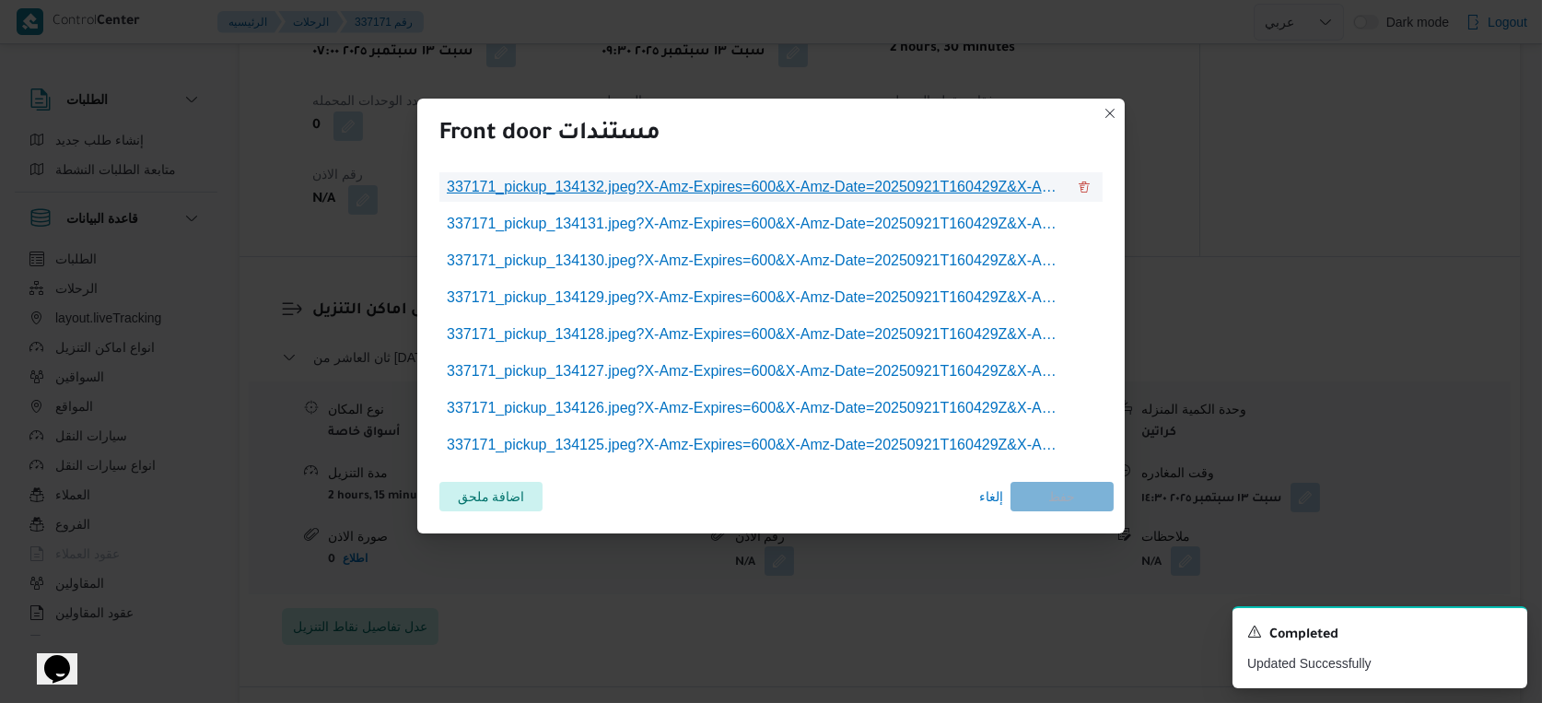
click at [754, 186] on span "337171_pickup_134132.jpeg?X-Amz-Expires=600&X-Amz-Date=20250921T160429Z&X-Amz-A…" at bounding box center [756, 187] width 619 height 22
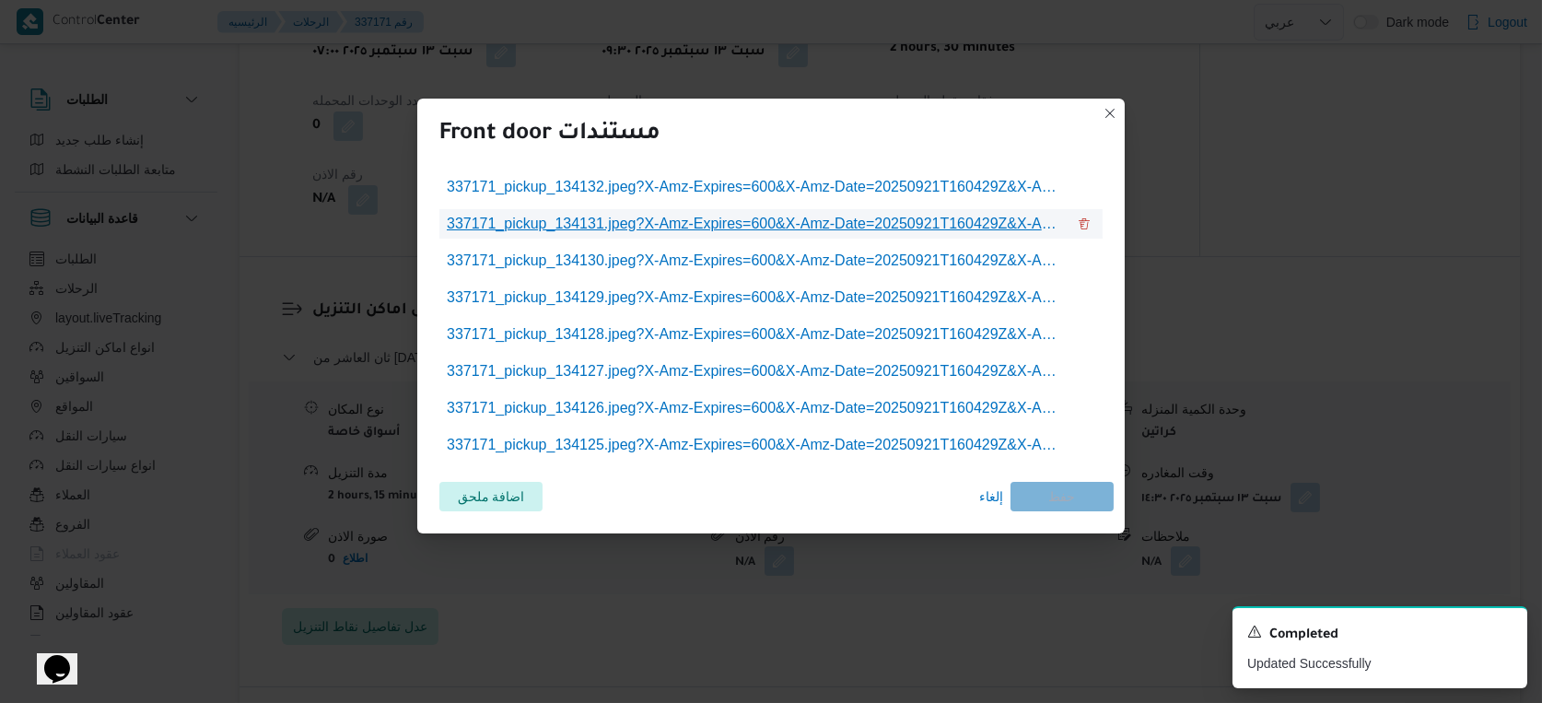
click at [767, 223] on span "337171_pickup_134131.jpeg?X-Amz-Expires=600&X-Amz-Date=20250921T160429Z&X-Amz-A…" at bounding box center [756, 224] width 619 height 22
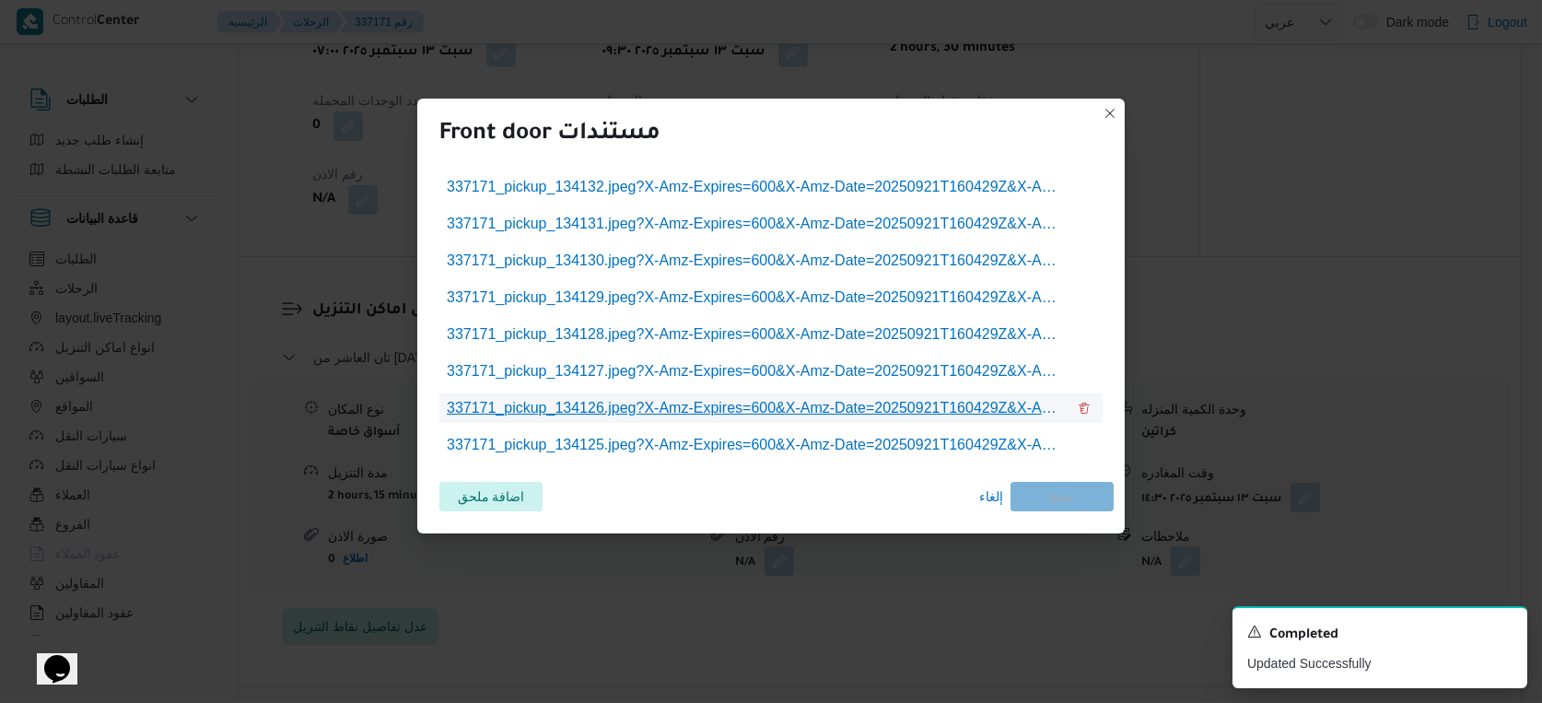
click at [765, 400] on span "337171_pickup_134126.jpeg?X-Amz-Expires=600&X-Amz-Date=20250921T160429Z&X-Amz-A…" at bounding box center [756, 408] width 619 height 22
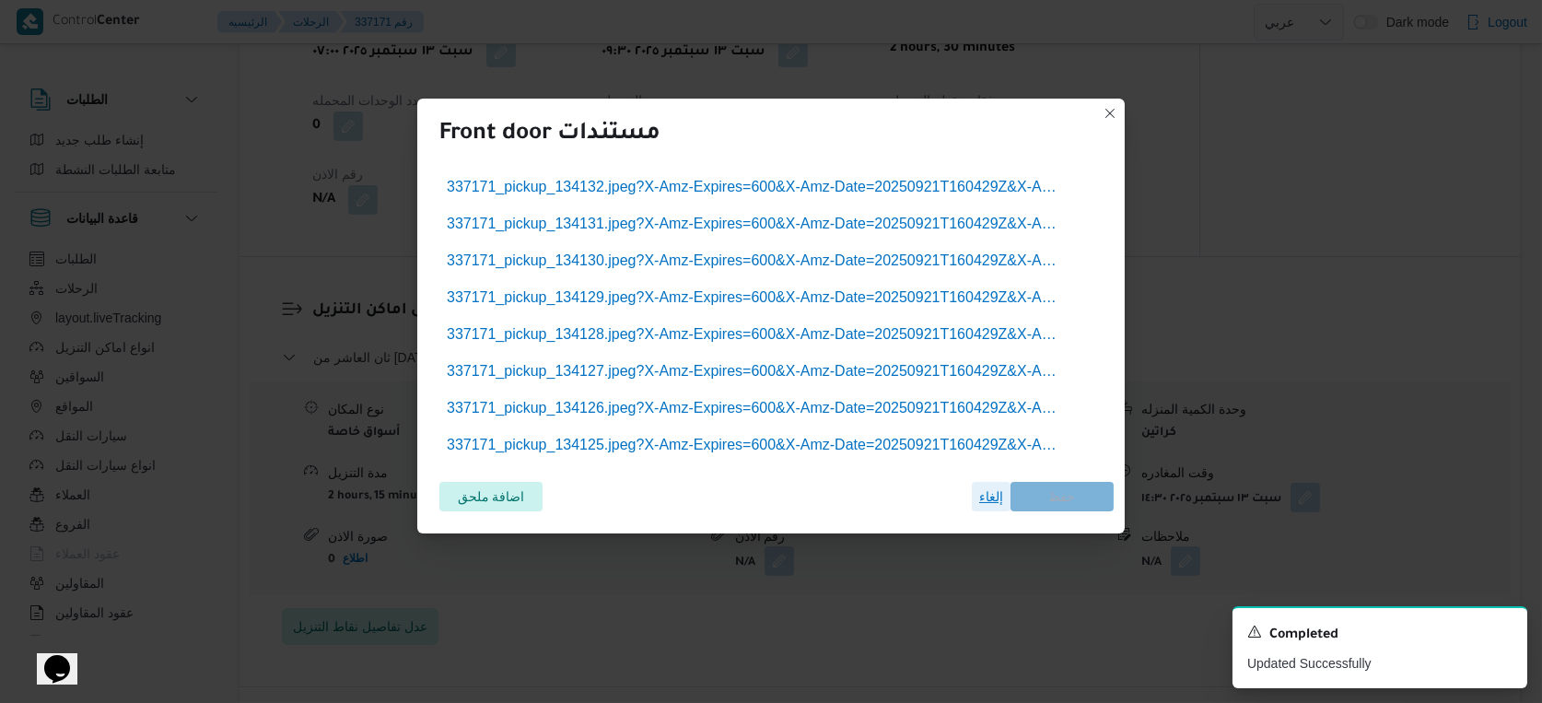
click at [983, 501] on span "إلغاء" at bounding box center [991, 496] width 24 height 22
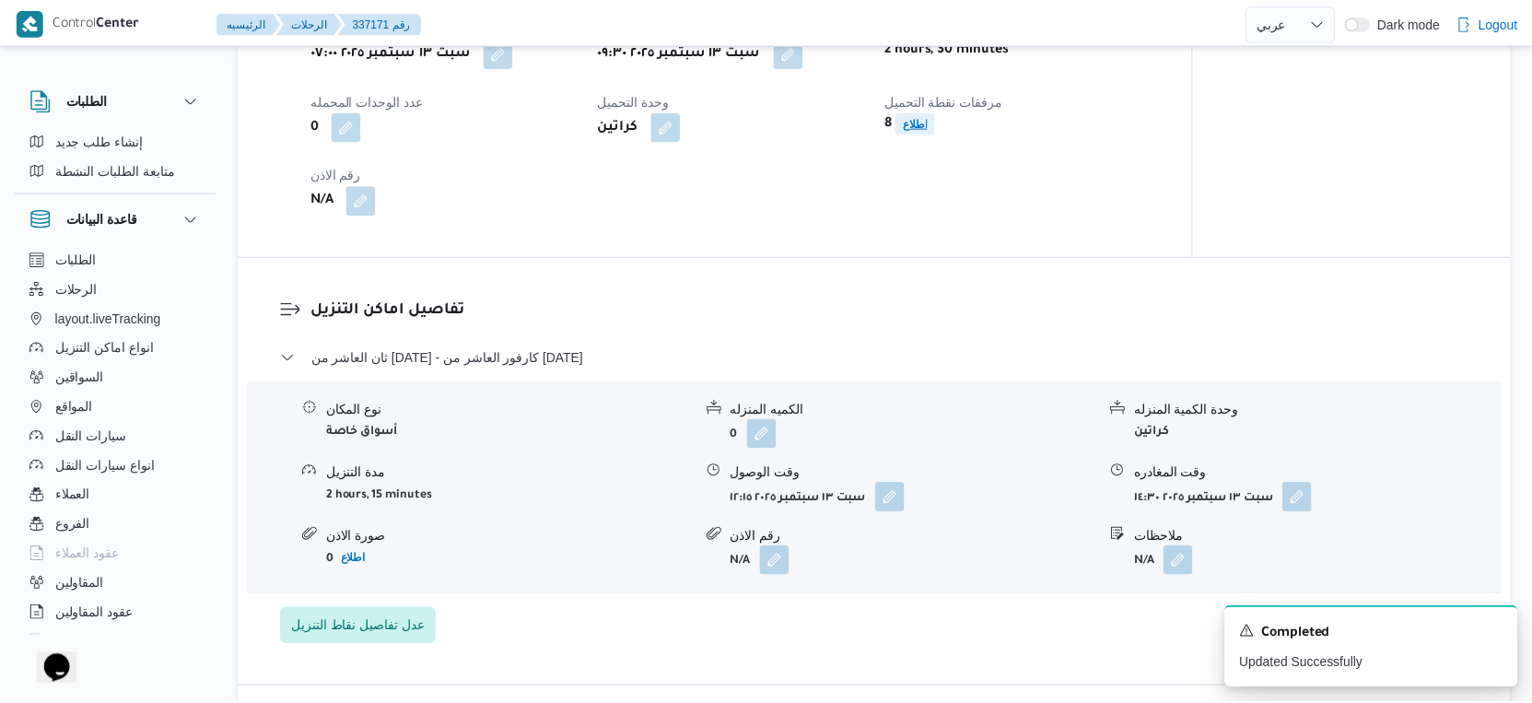
scroll to position [1330, 0]
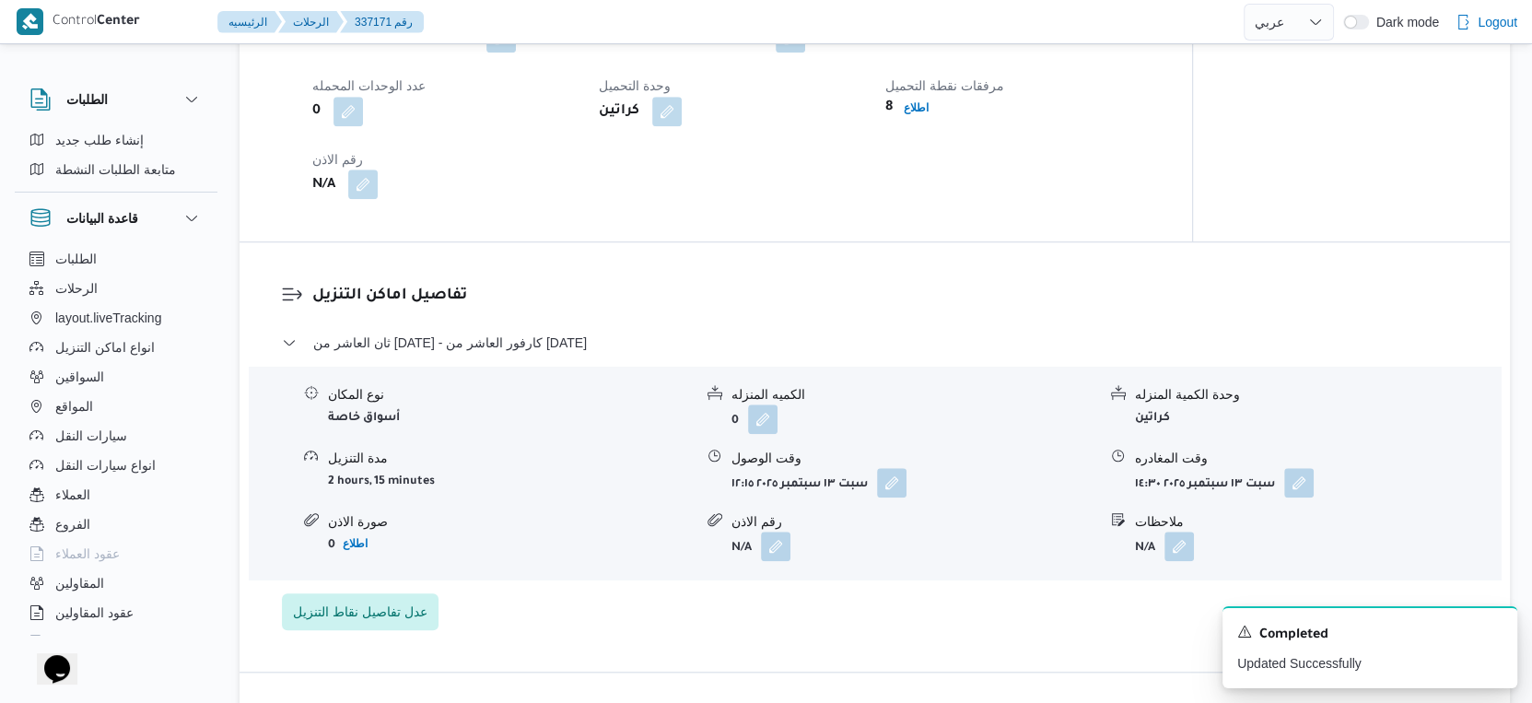
click at [358, 199] on button "button" at bounding box center [362, 183] width 29 height 29
click at [313, 292] on div "You are in a dialog. To close this dialog, hit escape. رقم الاذن تاكيد" at bounding box center [368, 264] width 320 height 85
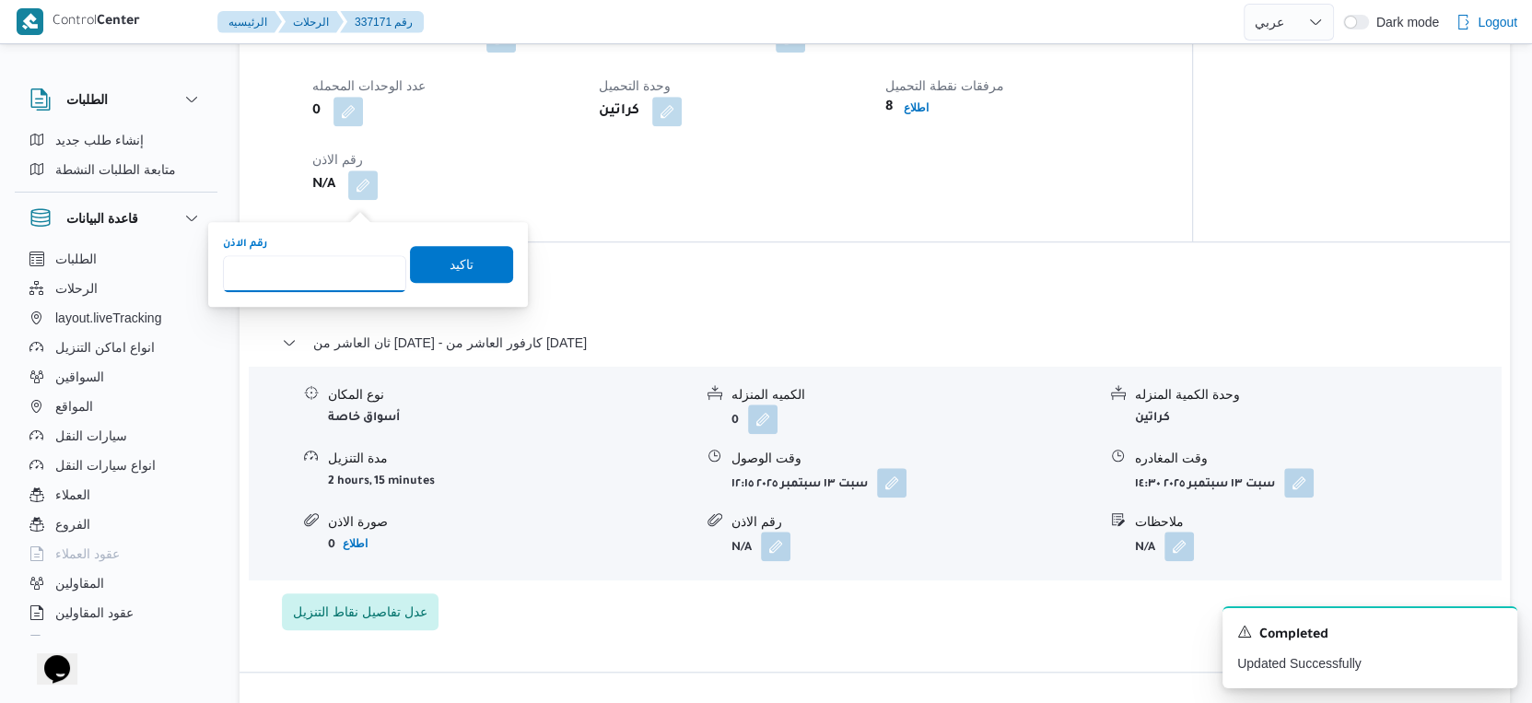
click at [321, 280] on input "رقم الاذن" at bounding box center [314, 273] width 183 height 37
type input "8825"
click at [454, 264] on span "تاكيد" at bounding box center [462, 263] width 24 height 22
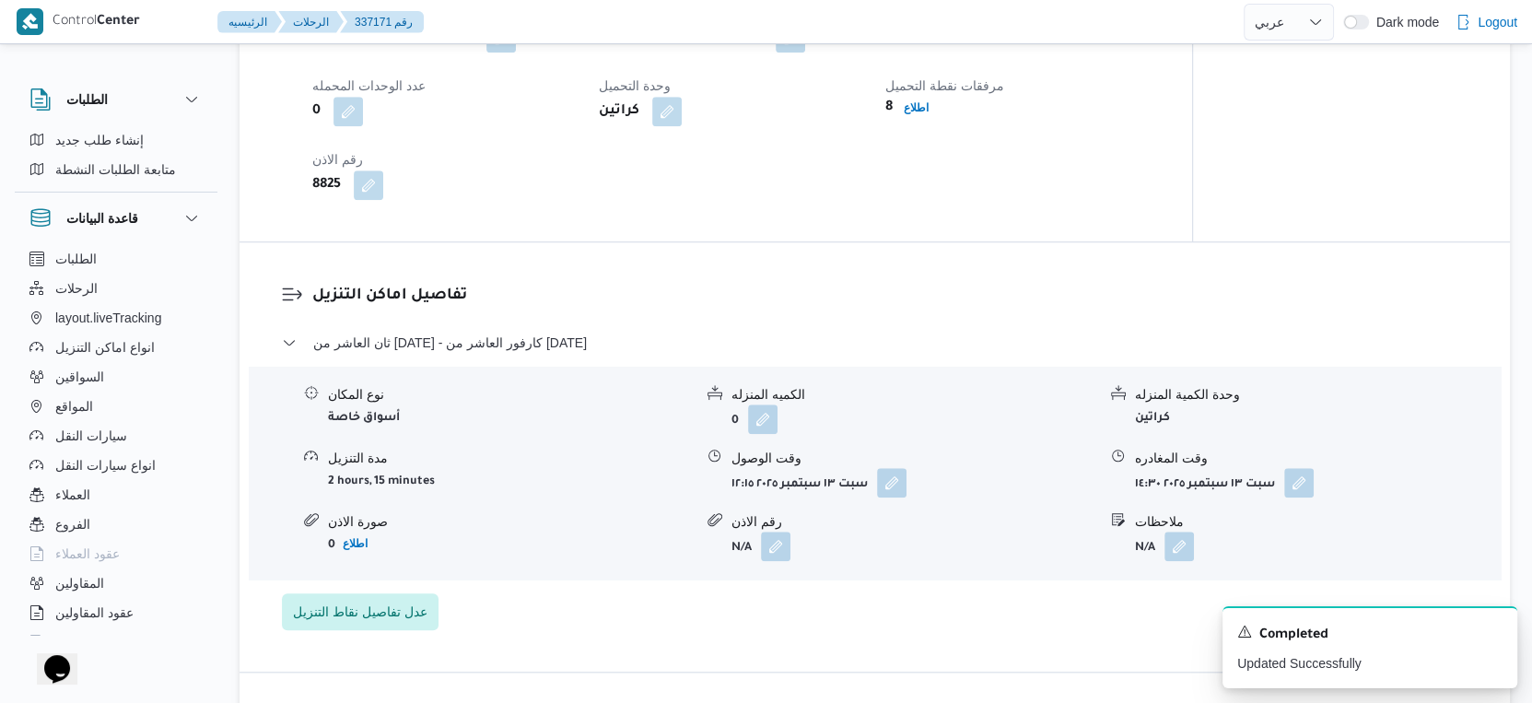
select select "ar"
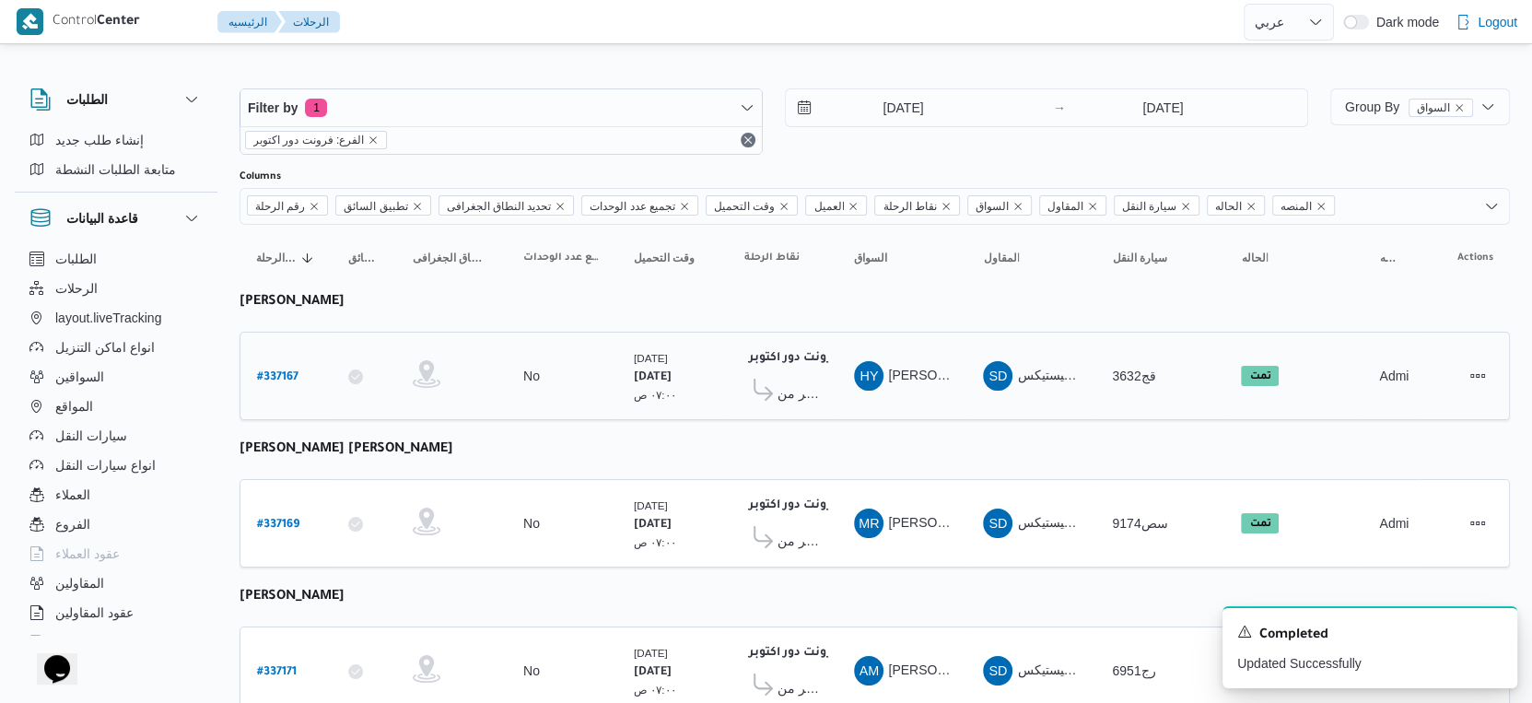
click at [266, 371] on b "# 337167" at bounding box center [277, 377] width 41 height 13
select select "ar"
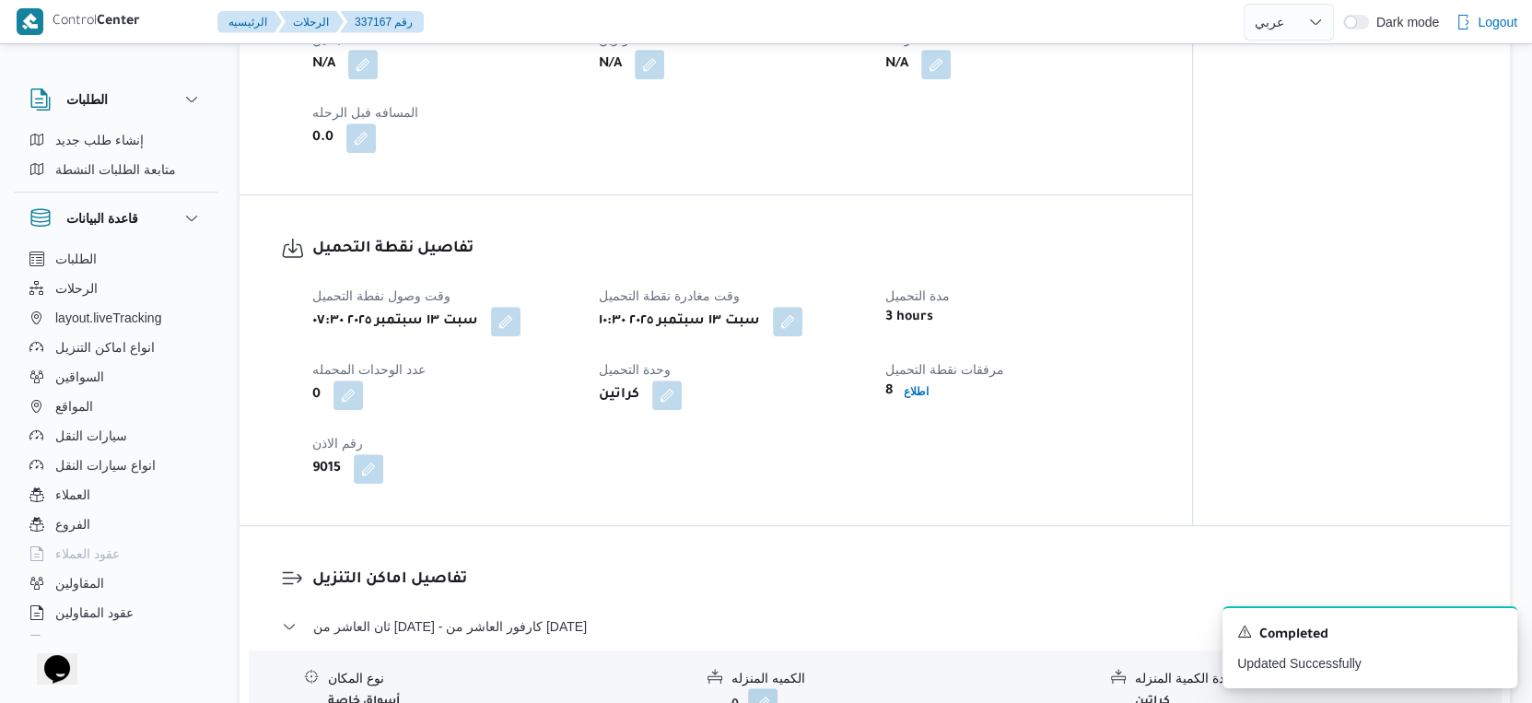
scroll to position [1228, 0]
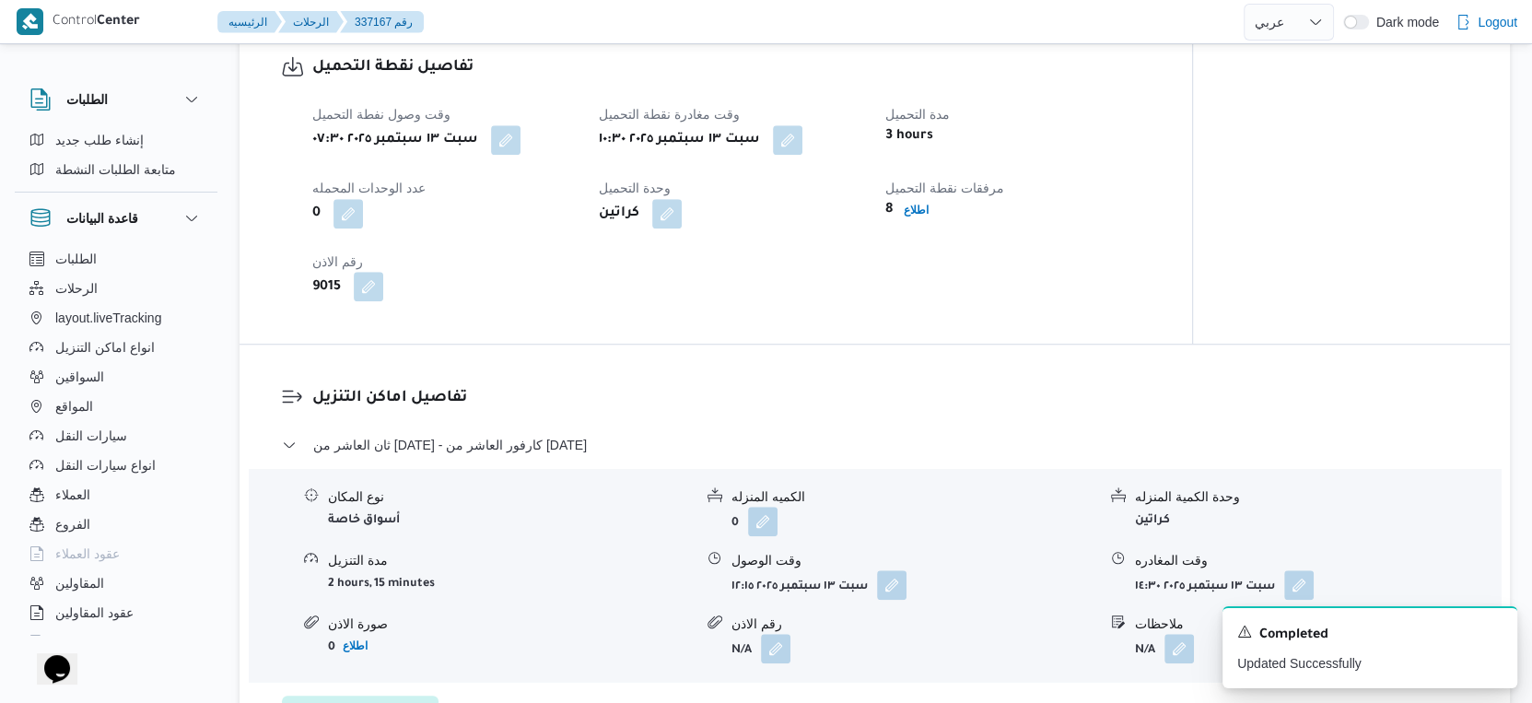
click at [368, 298] on button "button" at bounding box center [368, 286] width 29 height 29
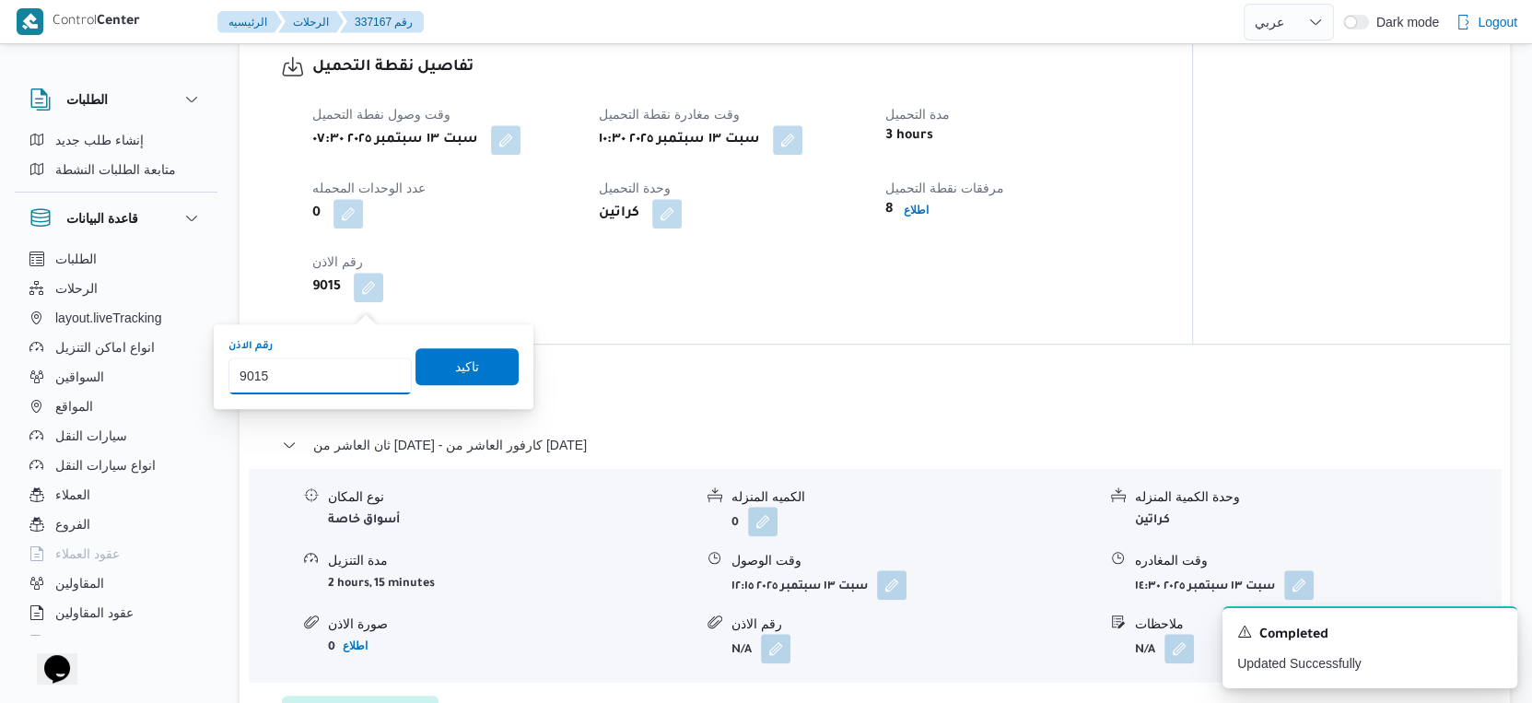
click at [337, 368] on input "9015" at bounding box center [319, 375] width 183 height 37
type input "8825"
click at [468, 367] on span "تاكيد" at bounding box center [466, 365] width 103 height 37
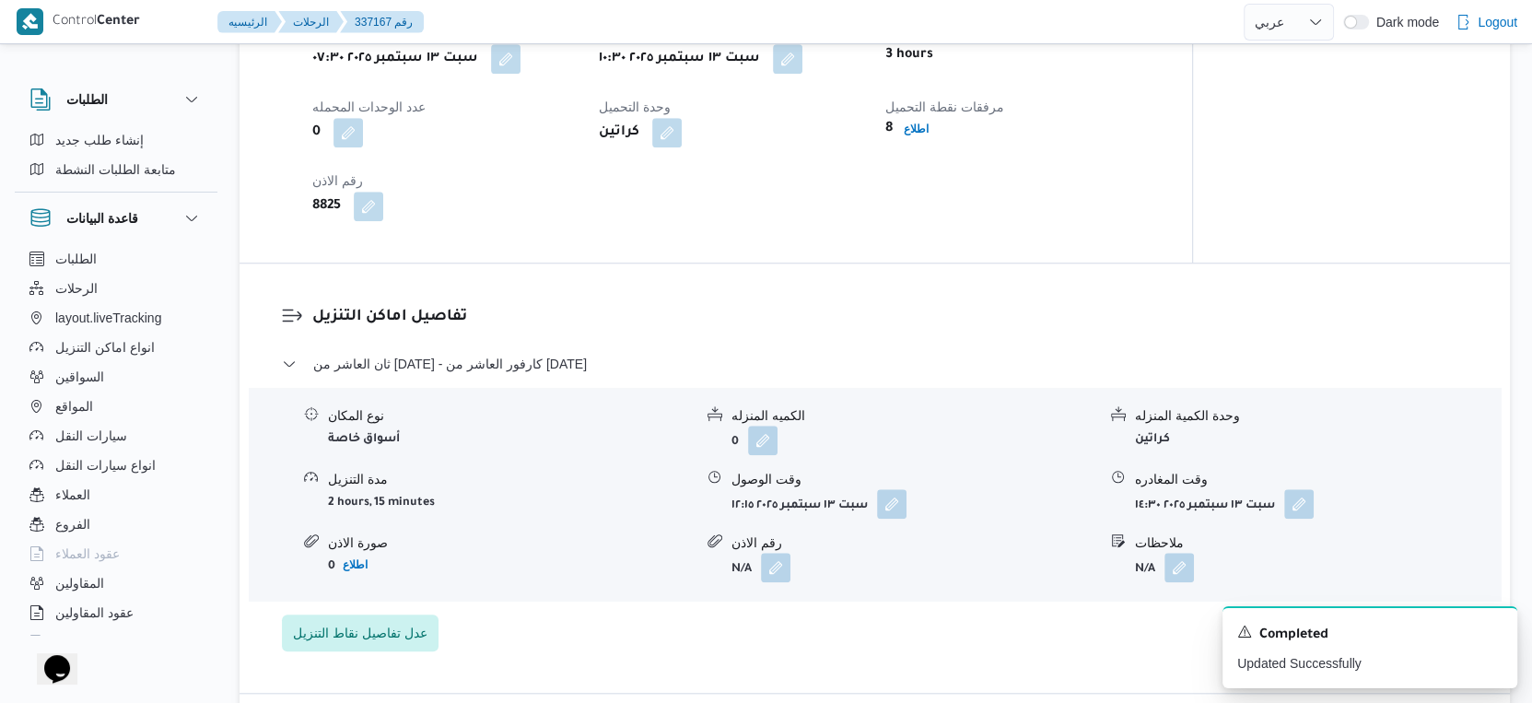
scroll to position [1432, 0]
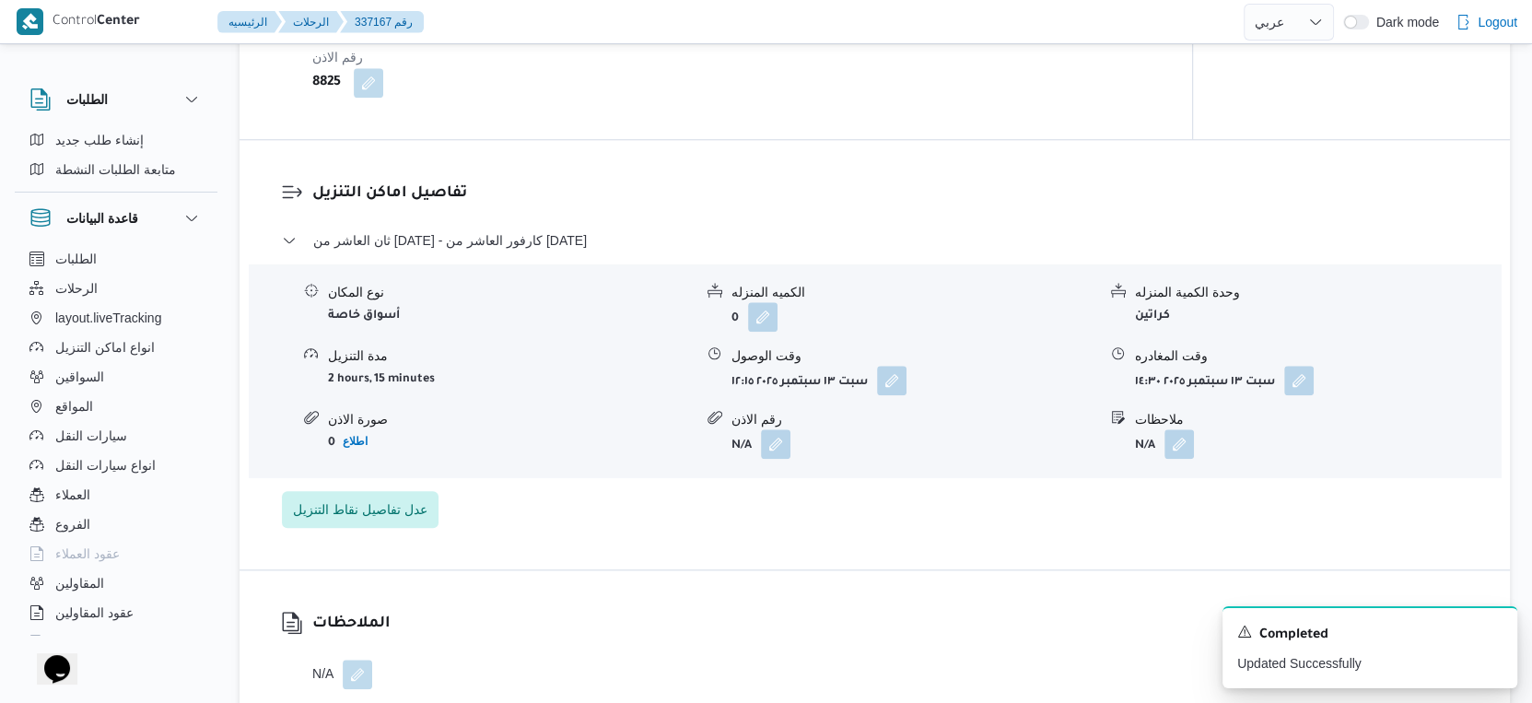
select select "ar"
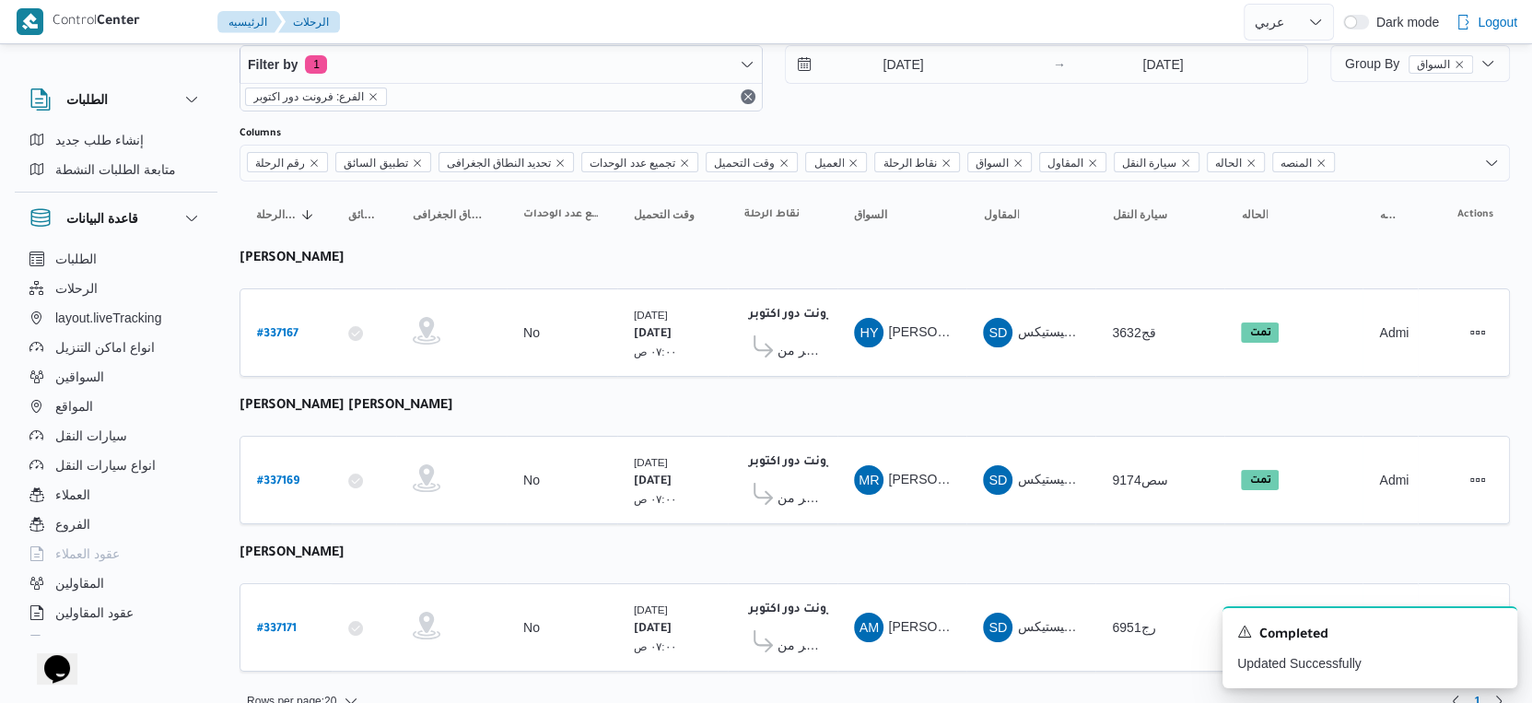
scroll to position [63, 0]
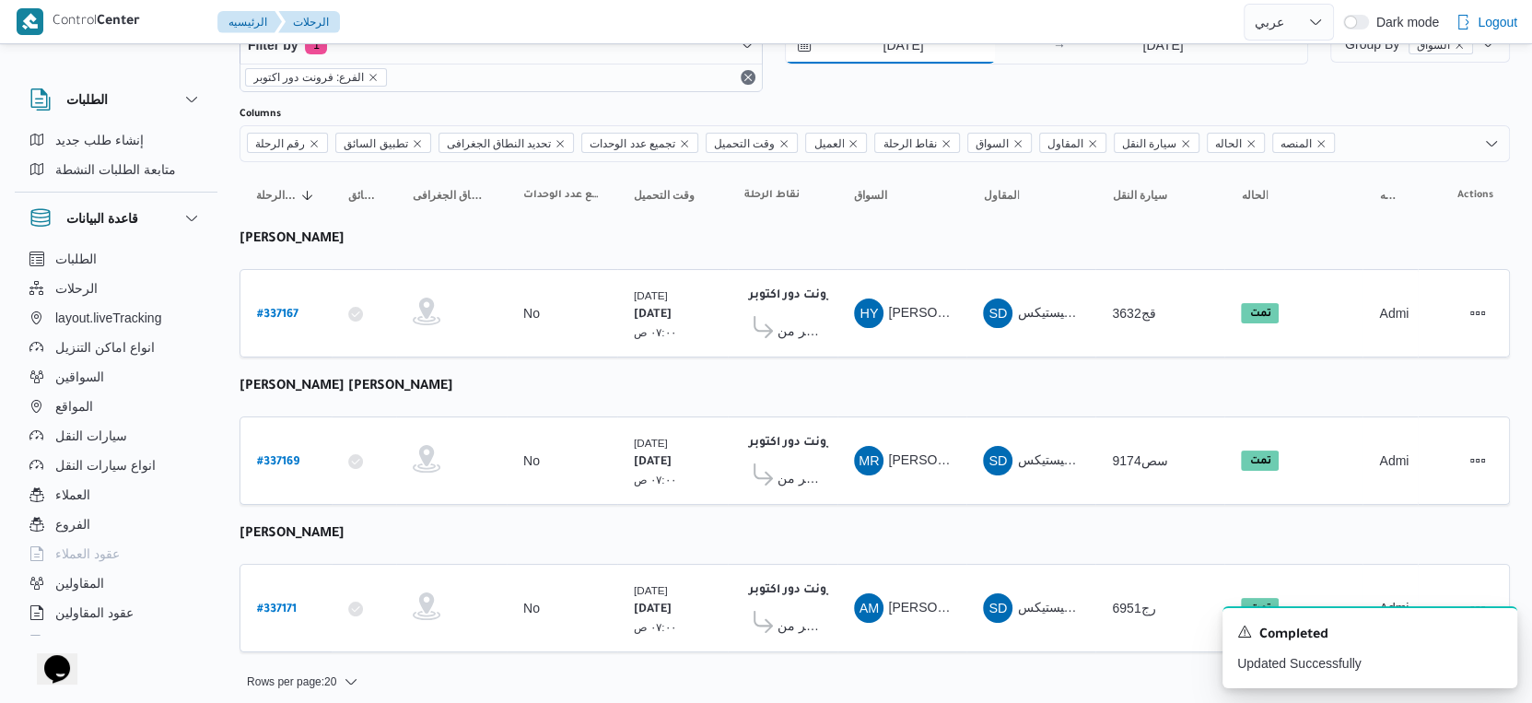
click at [950, 53] on input "13/9/2025" at bounding box center [890, 45] width 209 height 37
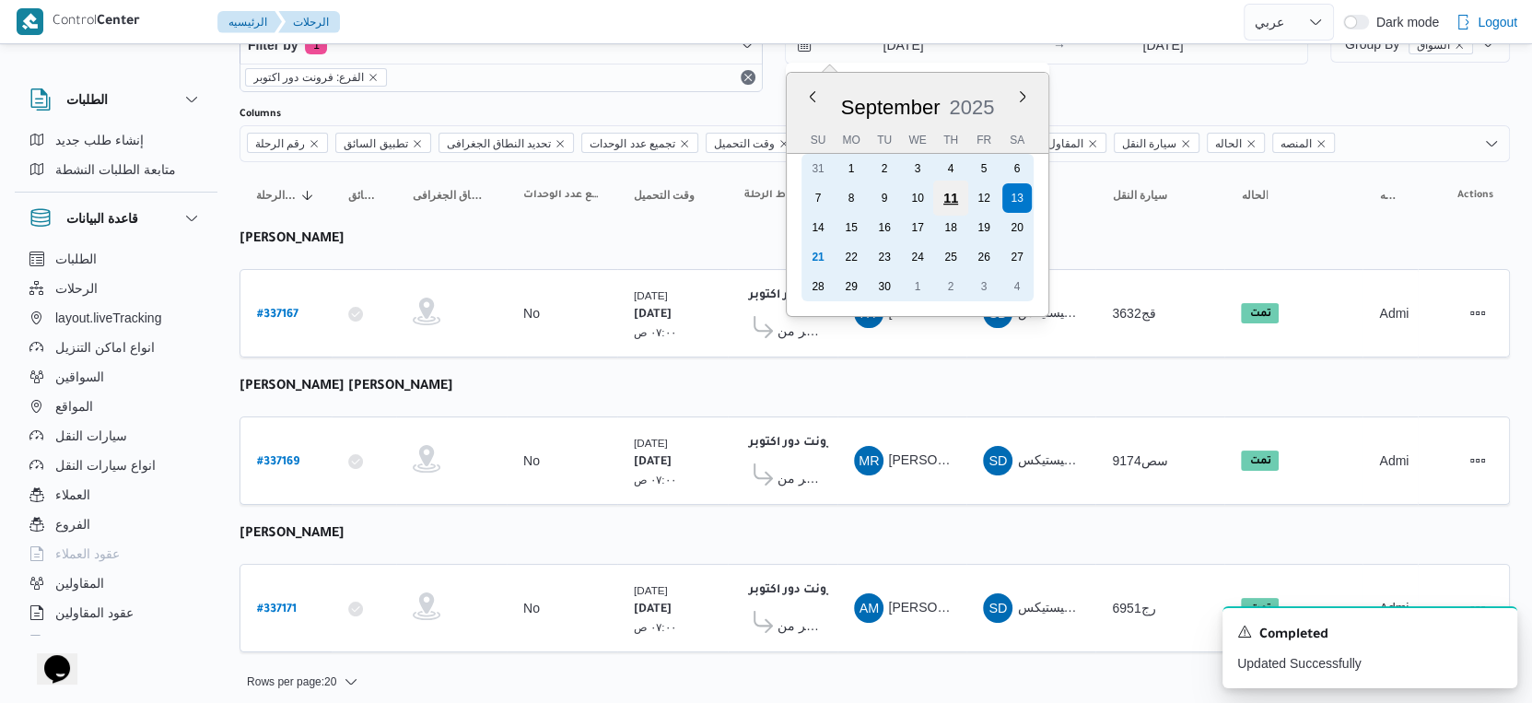
click at [955, 199] on div "11" at bounding box center [950, 198] width 35 height 35
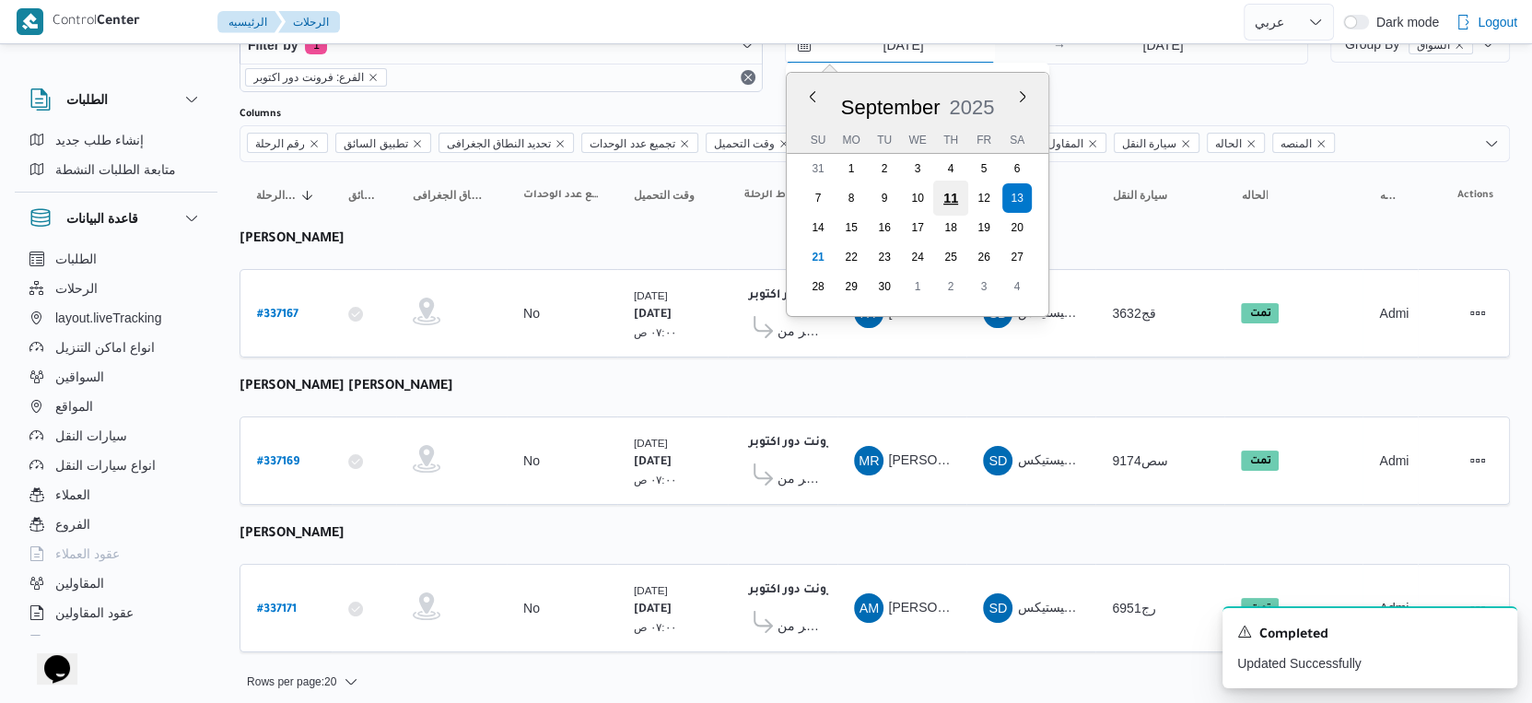
type input "11/9/2025"
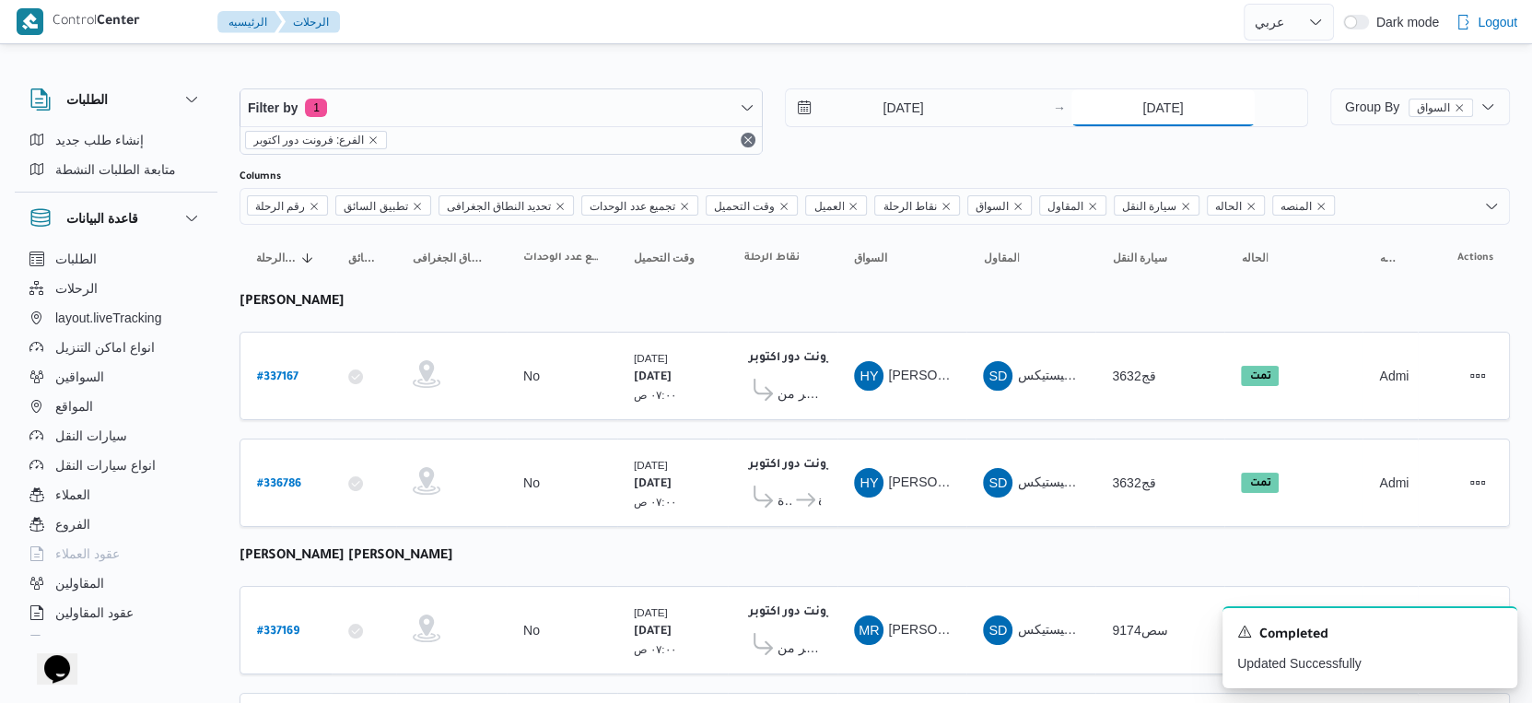
click at [1175, 104] on input "13/9/2025" at bounding box center [1162, 107] width 183 height 37
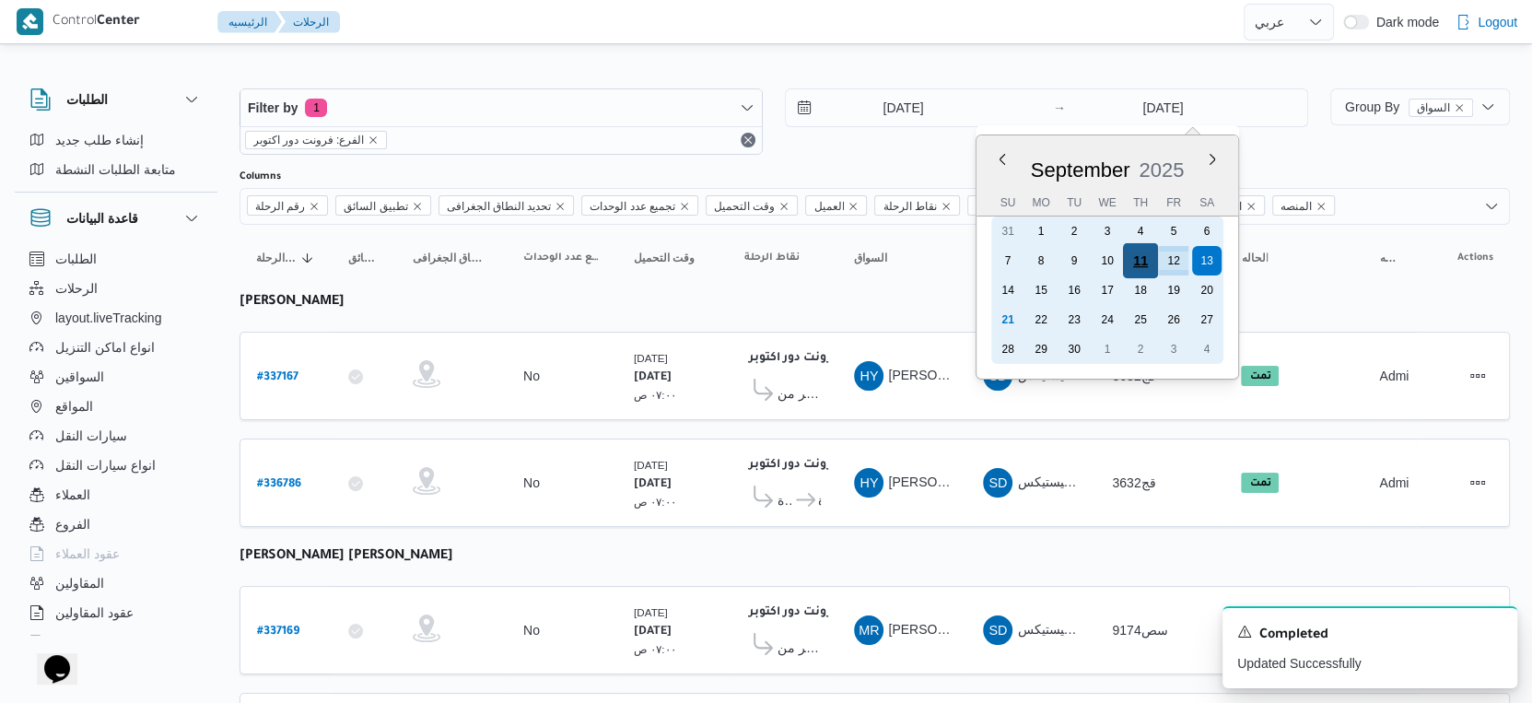
click at [1147, 262] on div "11" at bounding box center [1140, 260] width 35 height 35
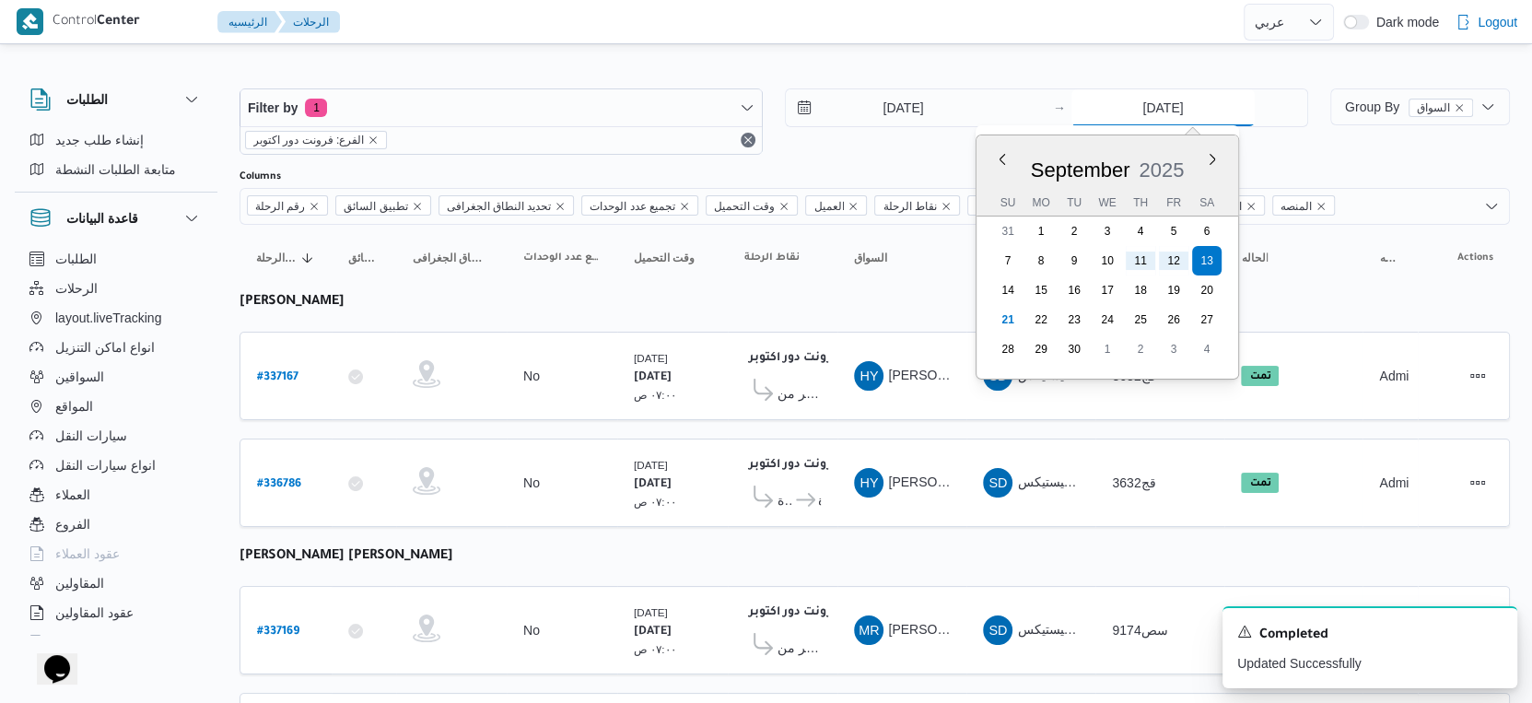
type input "11/9/2025"
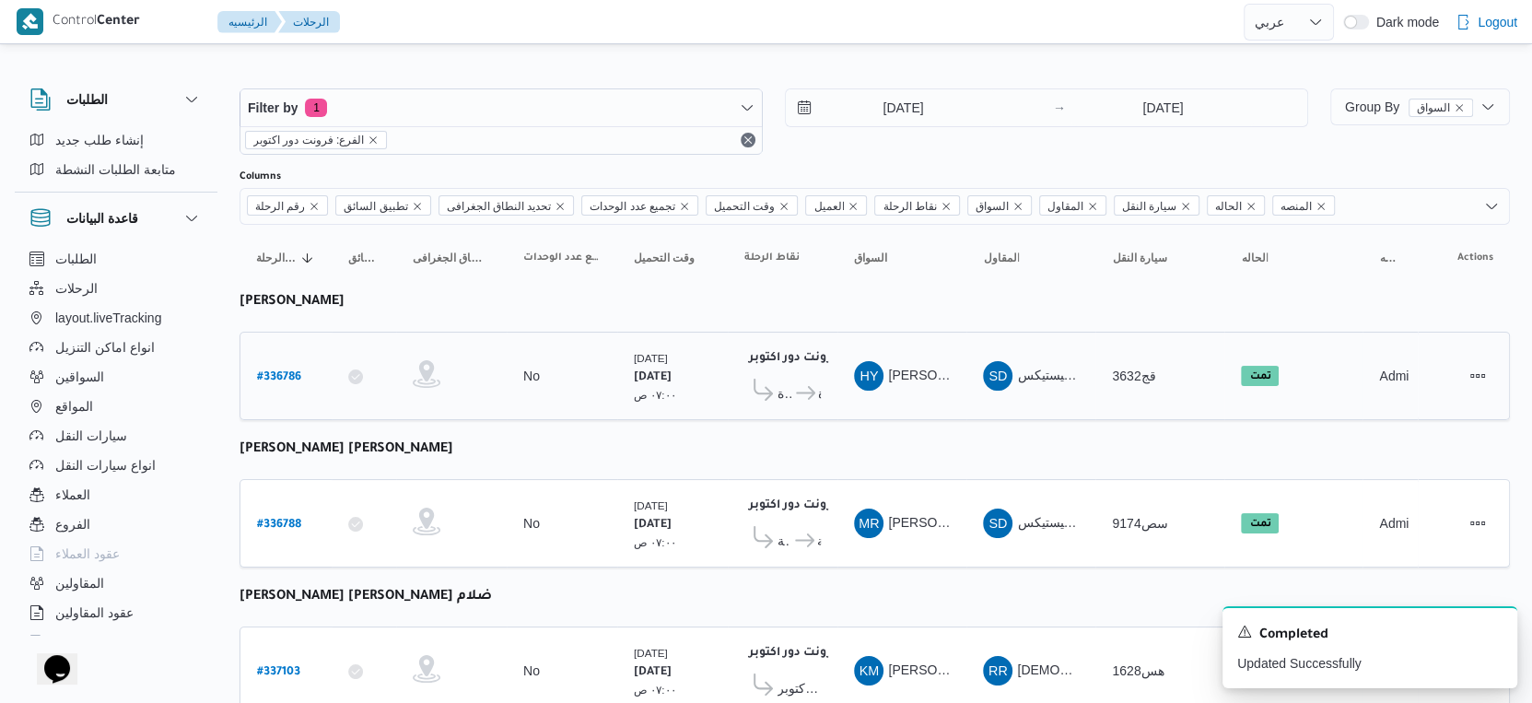
click at [799, 397] on span "كارفور البنيان - المنصورة" at bounding box center [807, 393] width 28 height 22
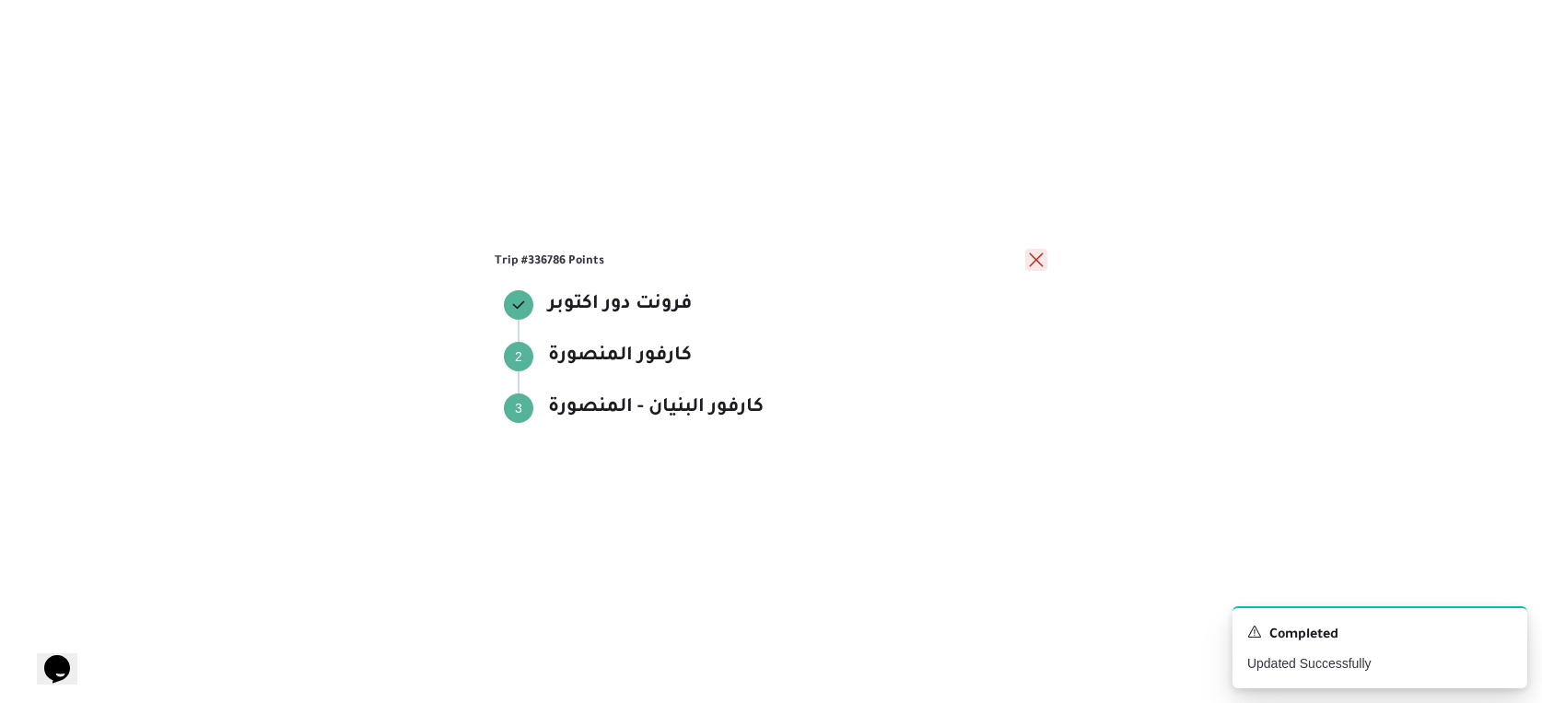
drag, startPoint x: 1036, startPoint y: 264, endPoint x: 1024, endPoint y: 283, distance: 22.0
click at [1036, 264] on button "close" at bounding box center [1036, 261] width 22 height 22
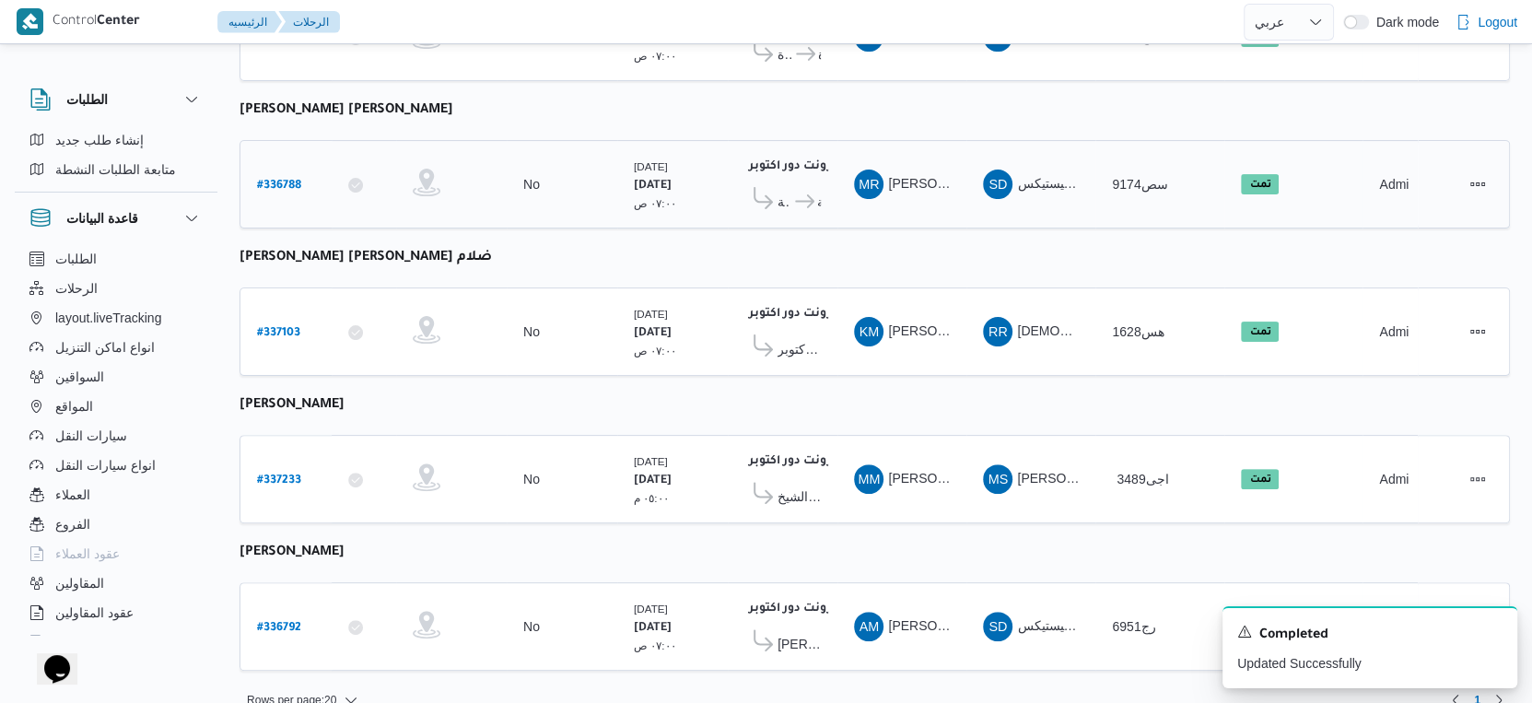
scroll to position [351, 0]
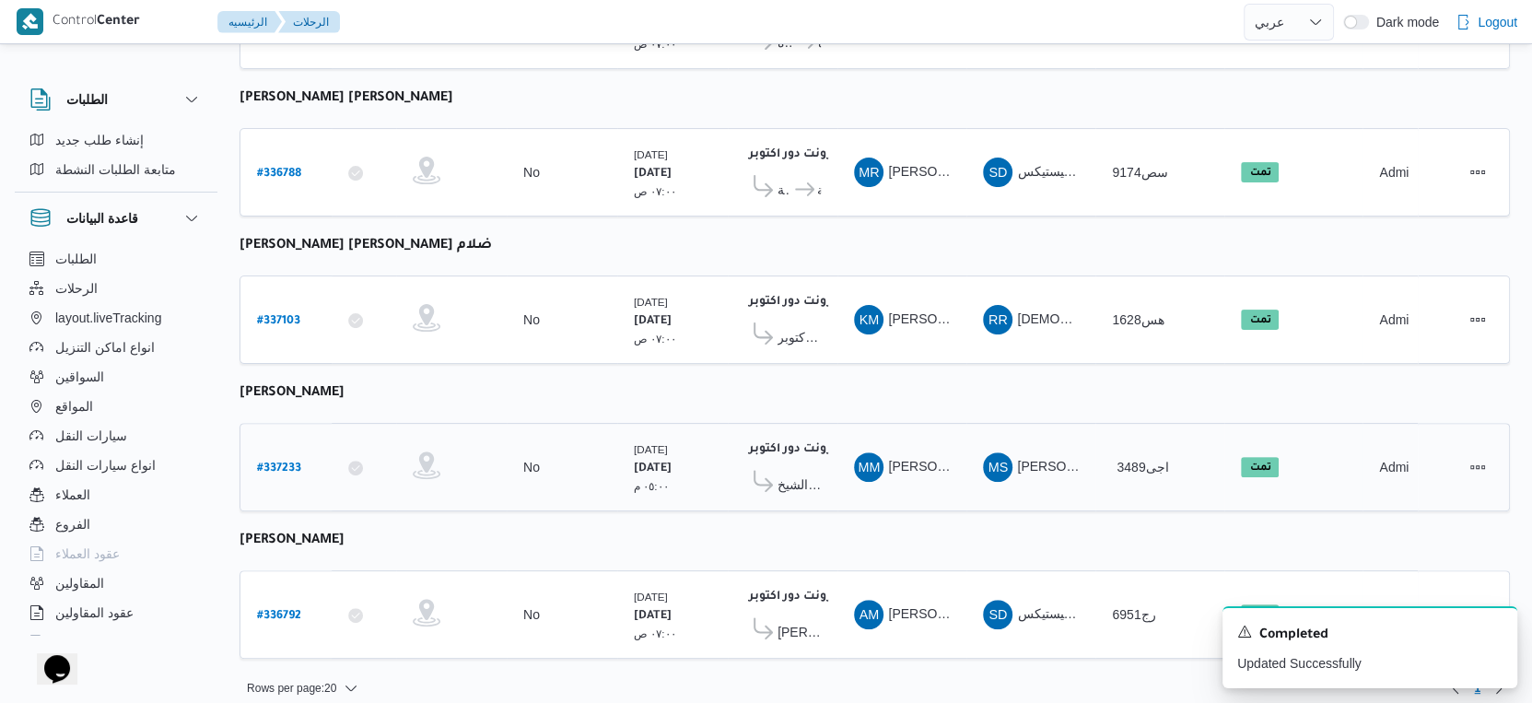
click at [784, 473] on span "كارفور شرم الشيخ" at bounding box center [798, 484] width 43 height 22
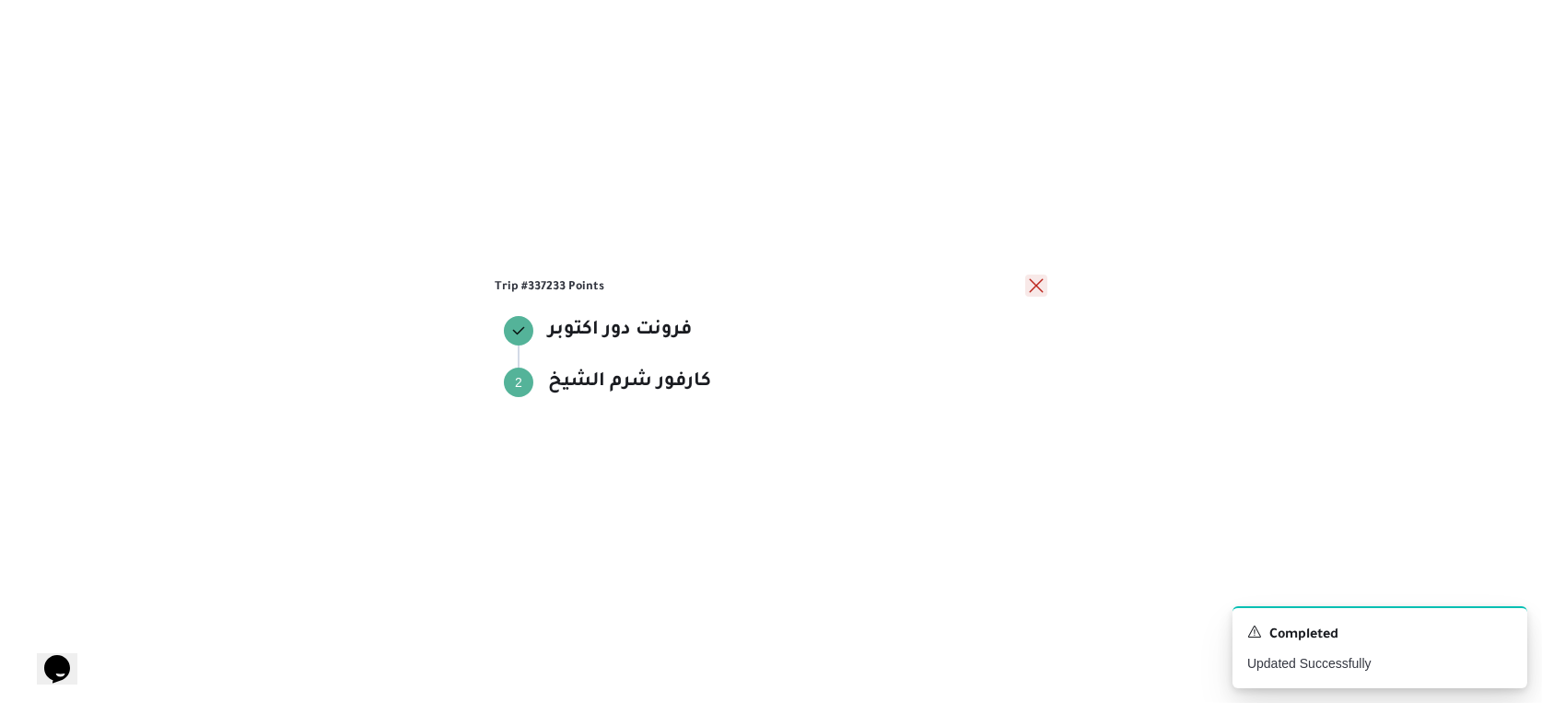
click at [1030, 286] on button "close" at bounding box center [1036, 286] width 22 height 22
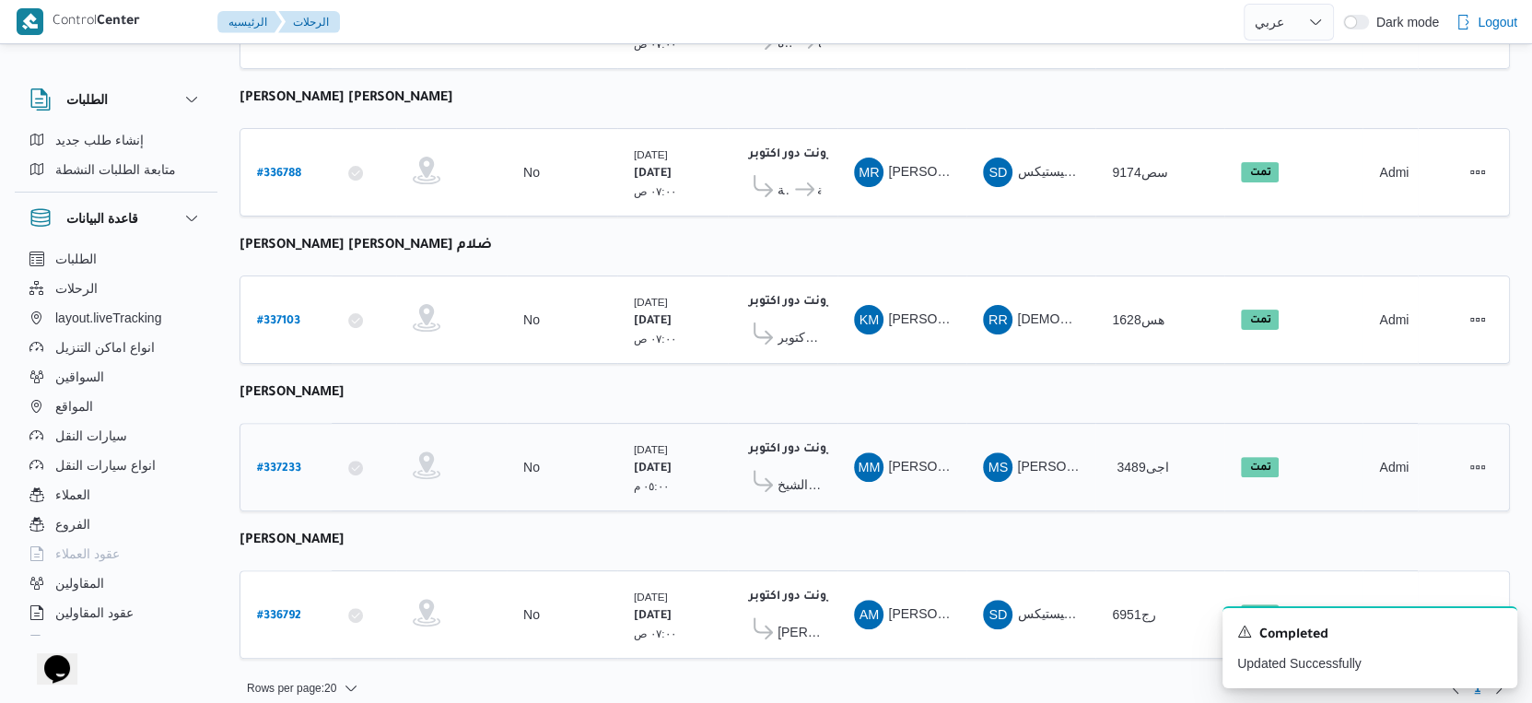
click at [286, 462] on b "# 337233" at bounding box center [279, 468] width 44 height 13
select select "ar"
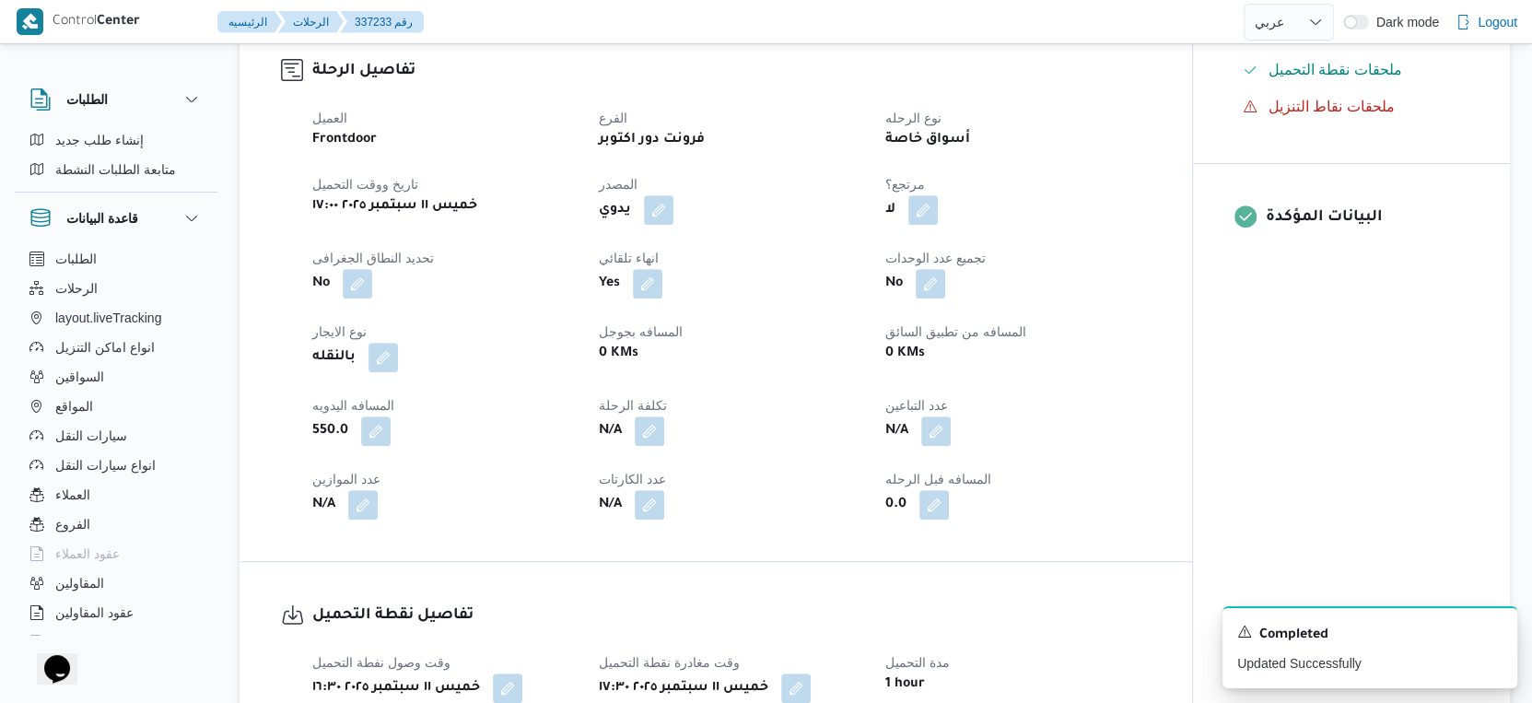
scroll to position [307, 0]
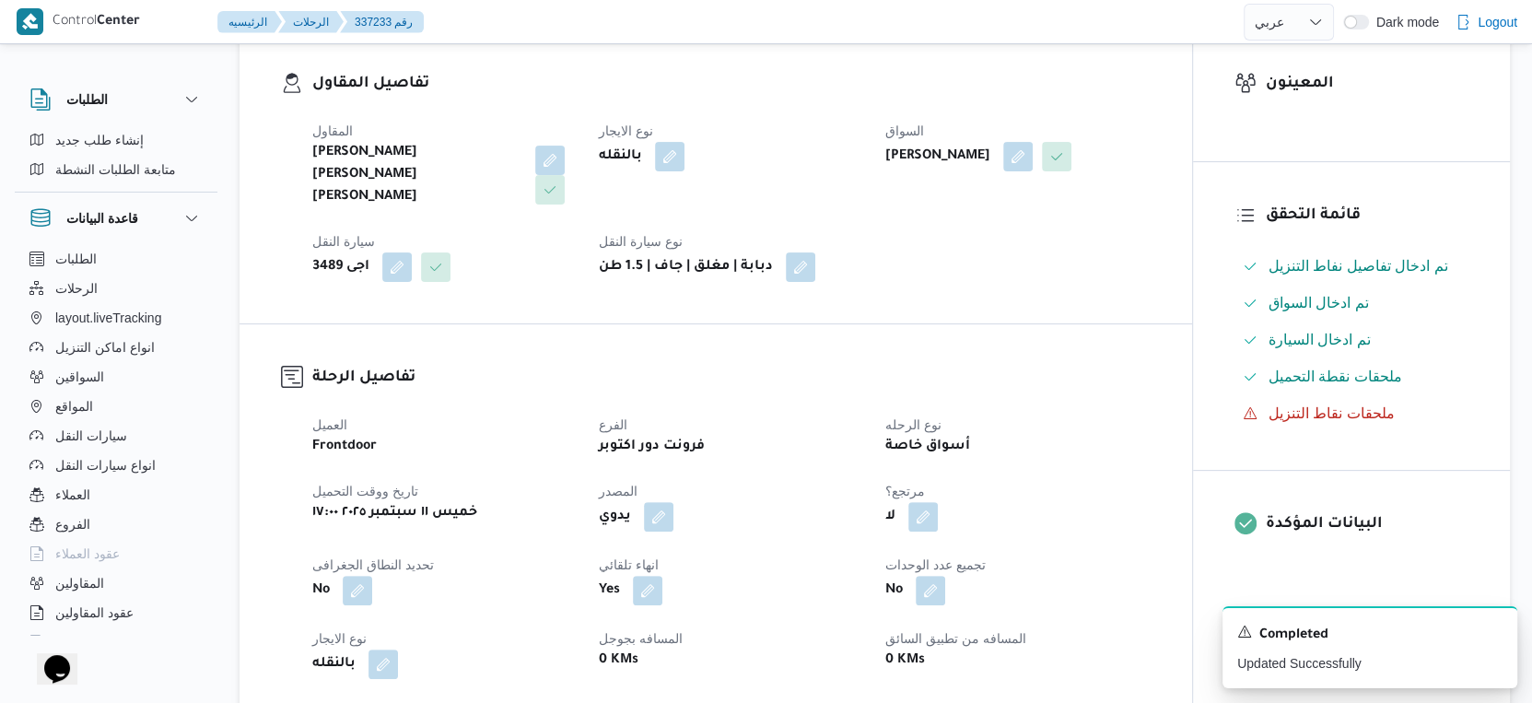
select select "ar"
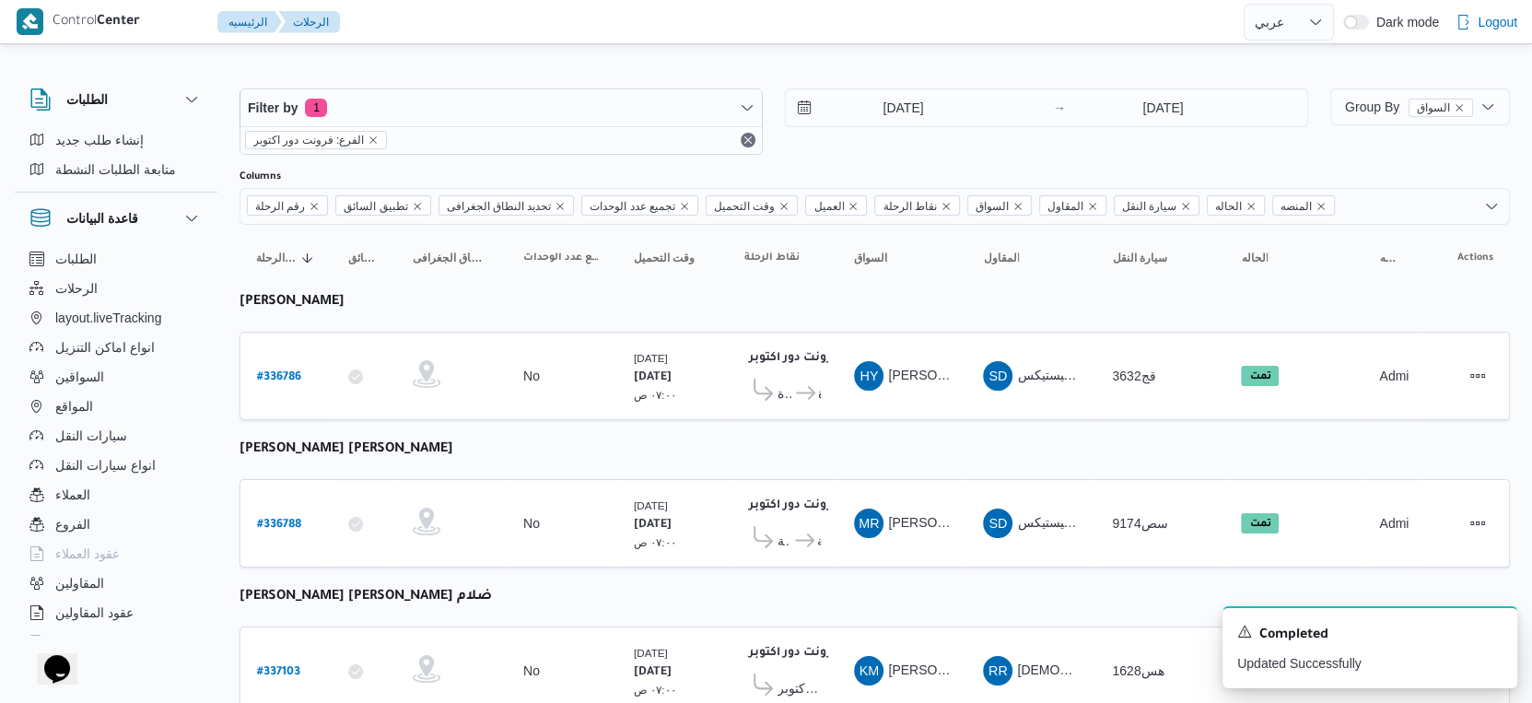
click at [937, 130] on div "11/9/2025 → 11/9/2025" at bounding box center [1046, 121] width 523 height 66
click at [937, 104] on input "11/9/2025" at bounding box center [890, 107] width 209 height 37
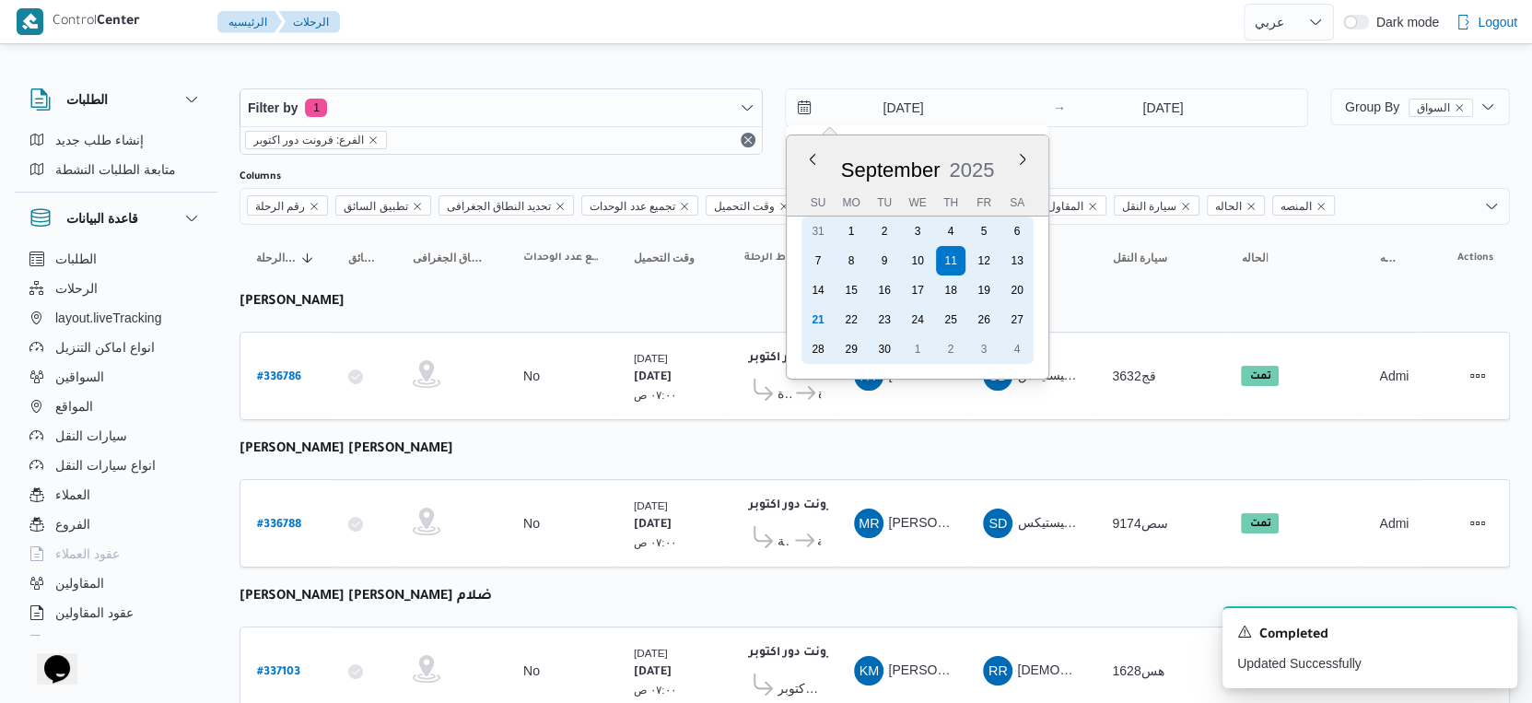
drag, startPoint x: 815, startPoint y: 318, endPoint x: 885, endPoint y: 274, distance: 82.8
click at [820, 316] on div "21" at bounding box center [817, 319] width 29 height 29
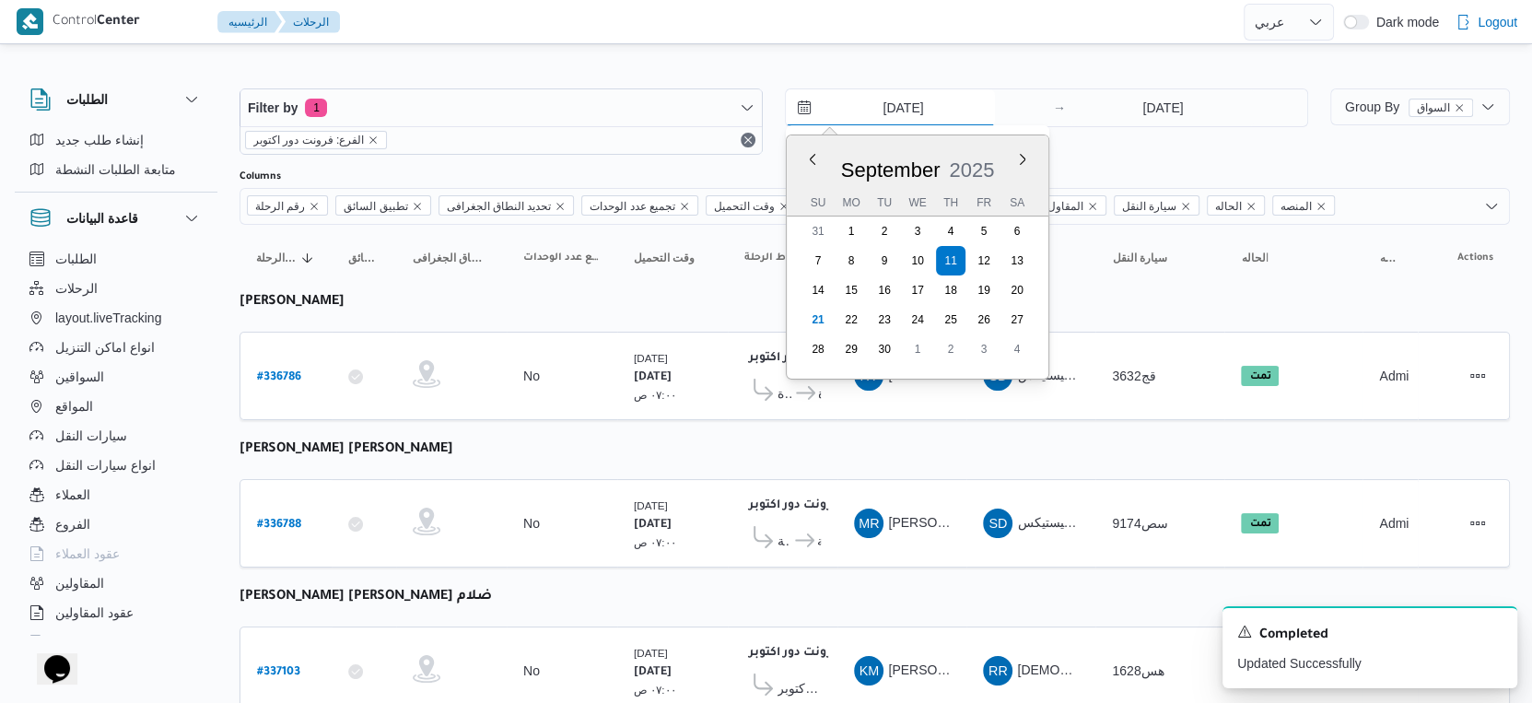
type input "[DATE]"
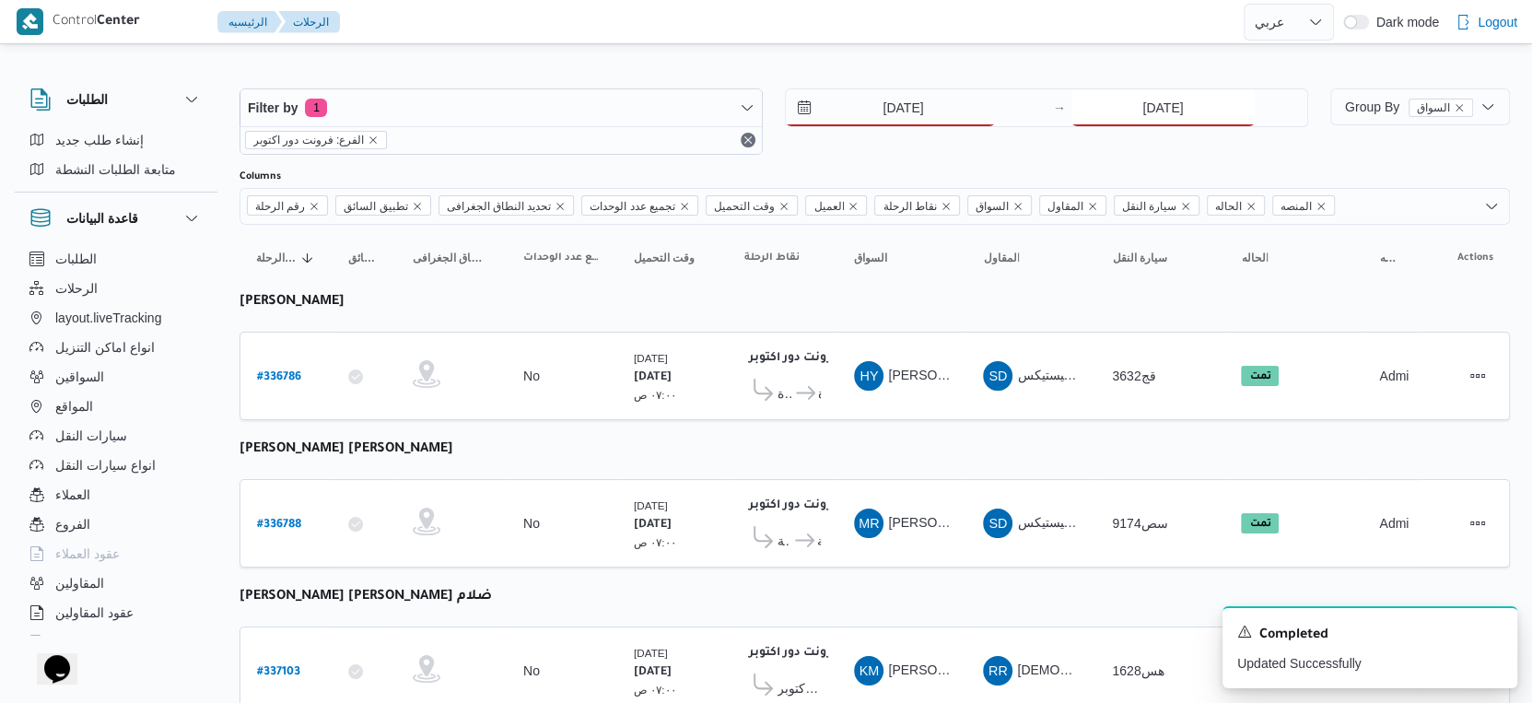
click at [1159, 102] on input "11/9/2025" at bounding box center [1162, 107] width 183 height 37
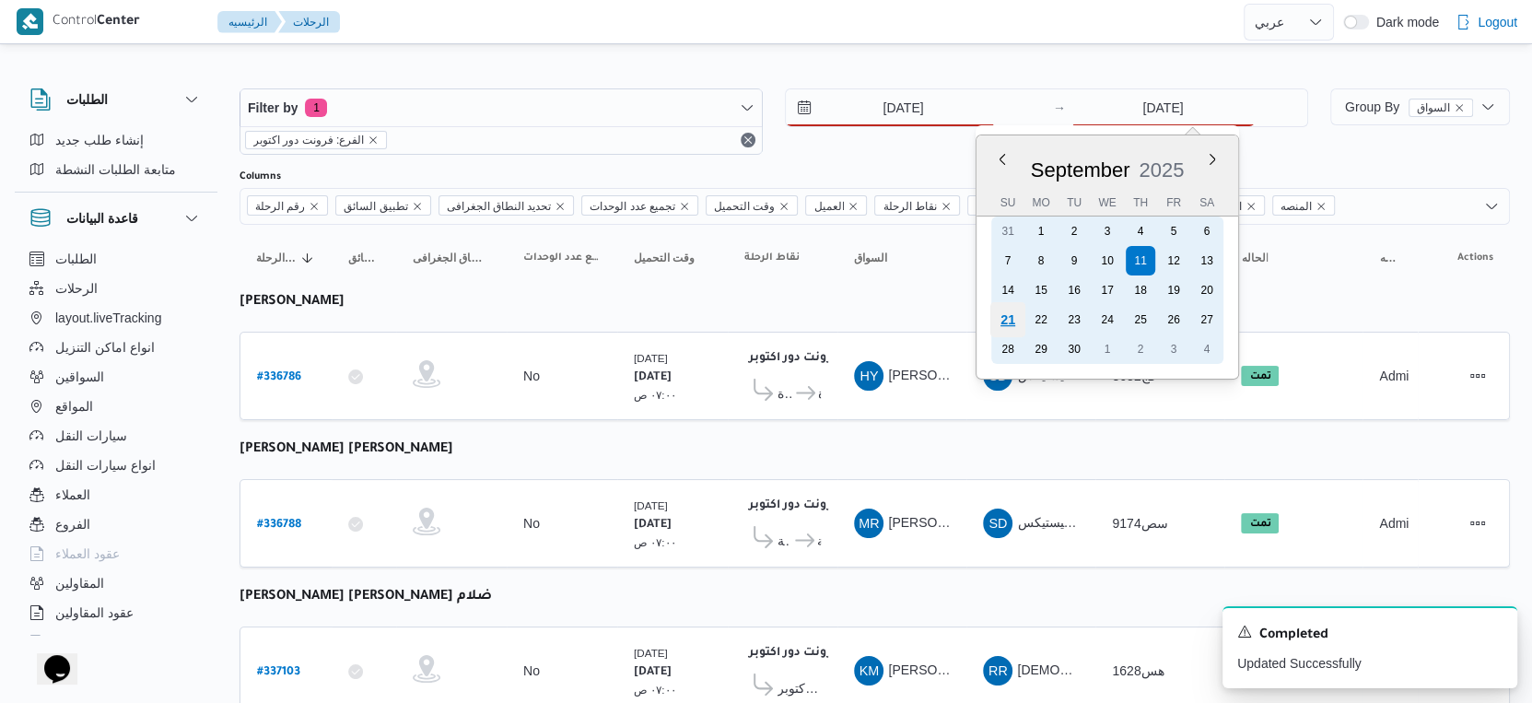
click at [1005, 315] on div "21" at bounding box center [1007, 319] width 35 height 35
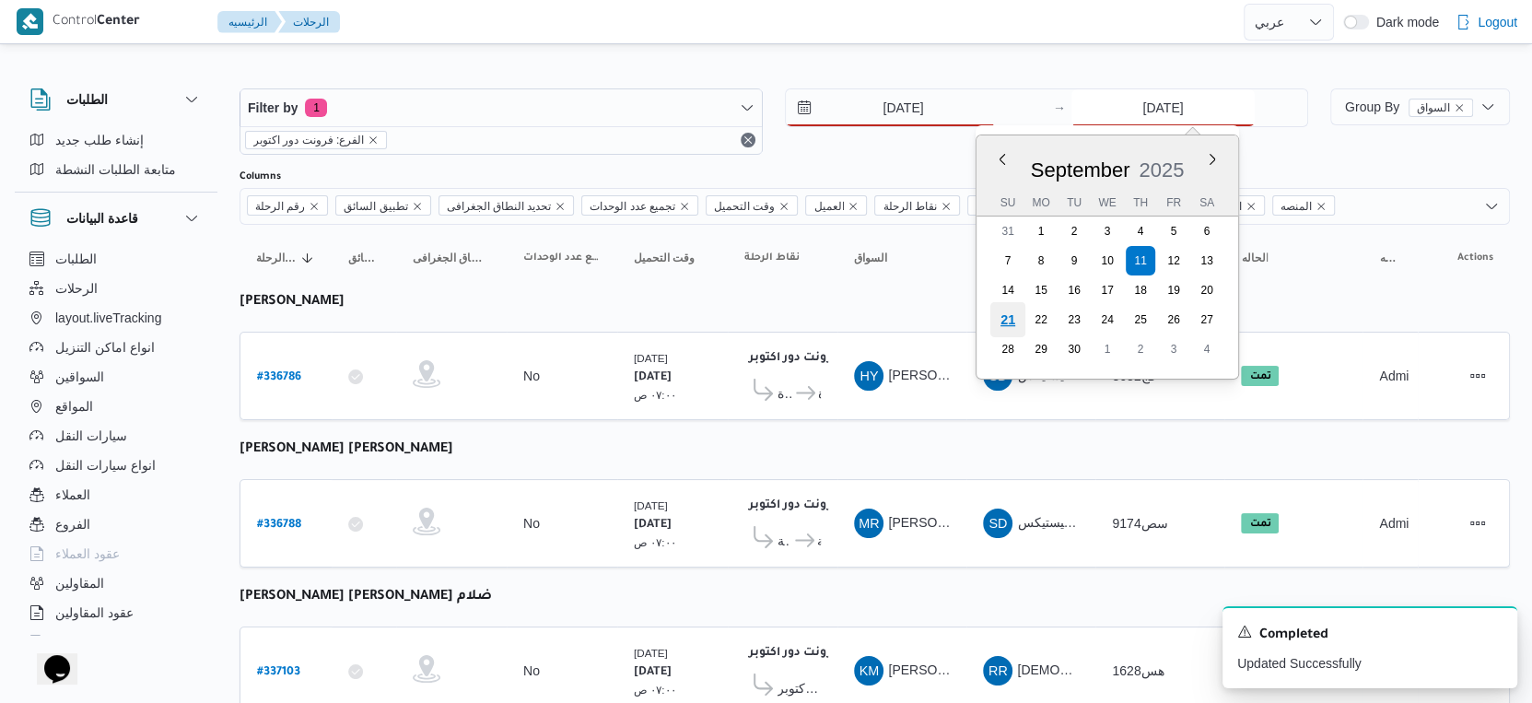
type input "[DATE]"
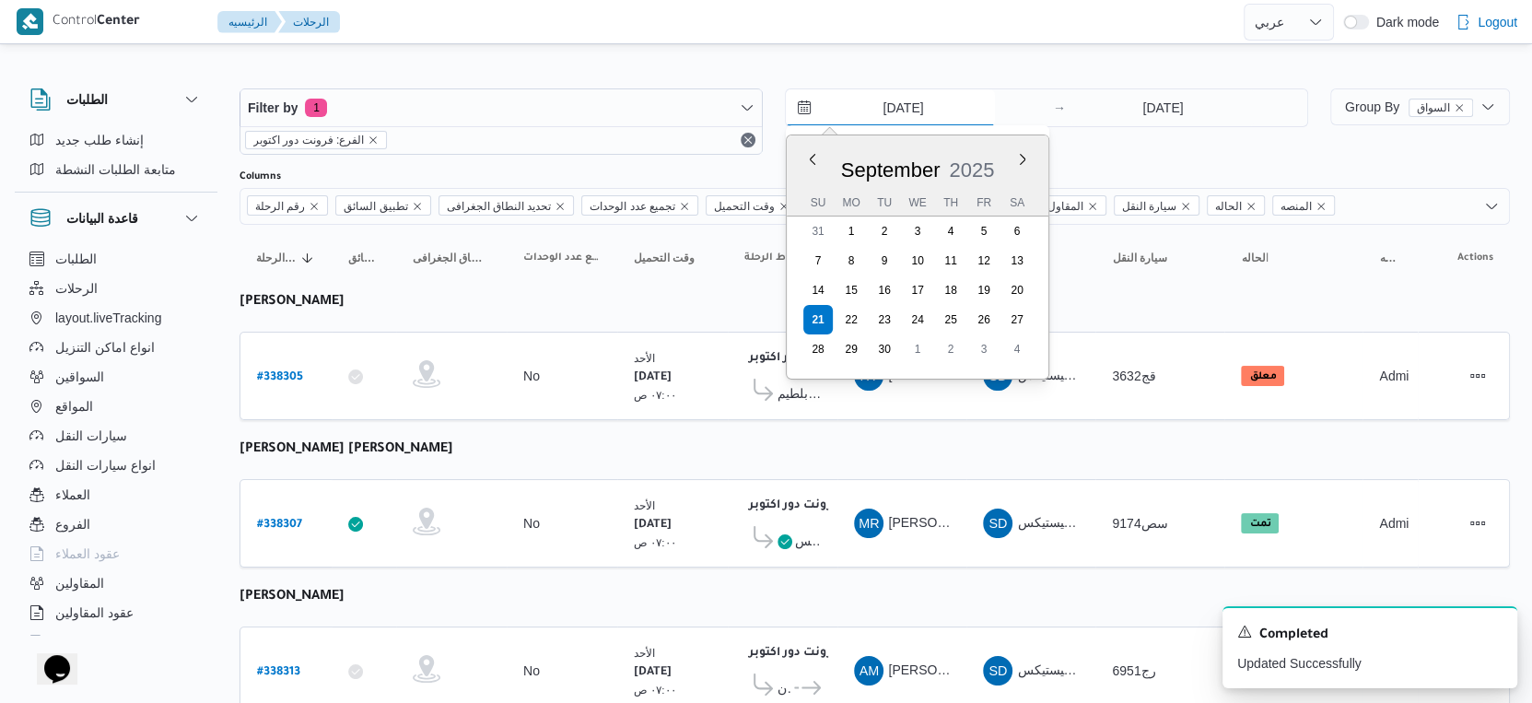
click at [930, 107] on input "[DATE]" at bounding box center [890, 107] width 209 height 37
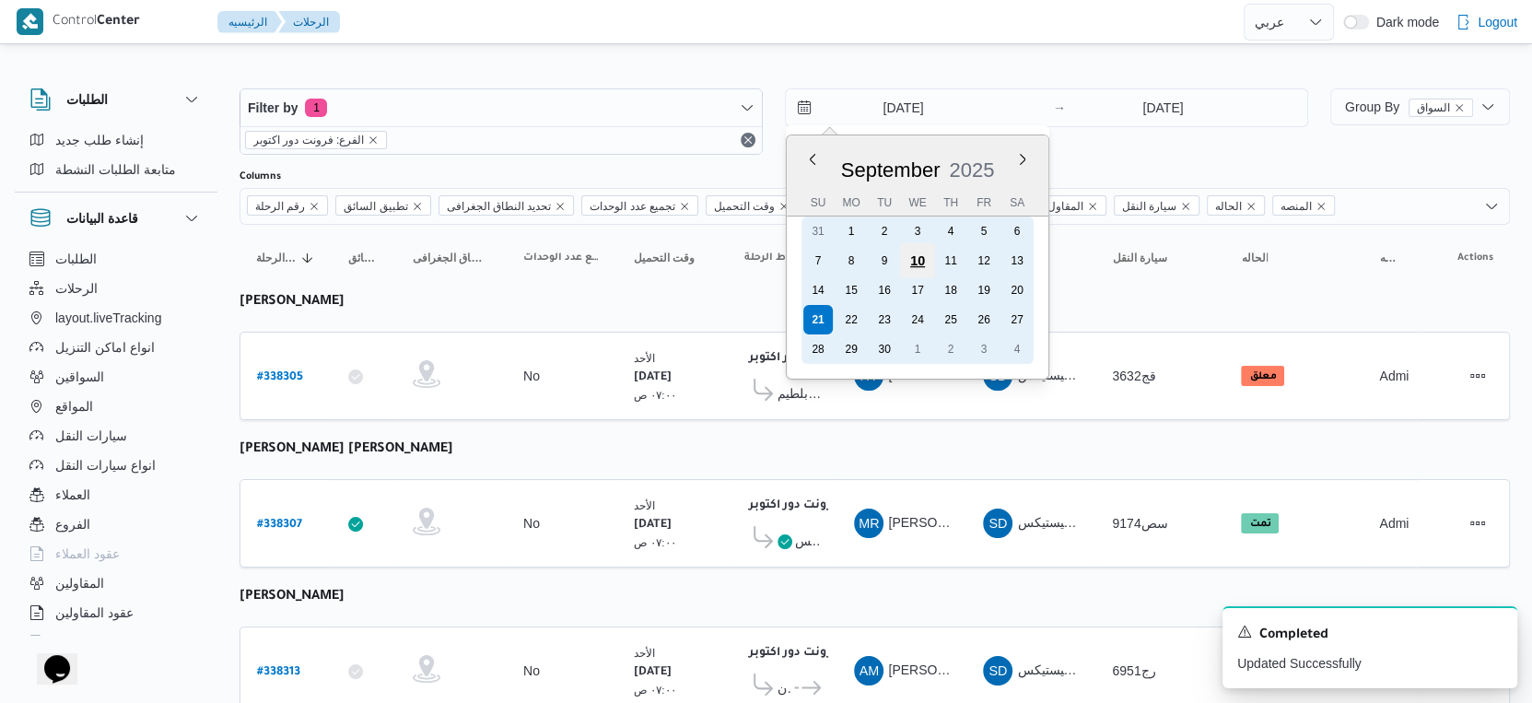
click at [924, 260] on div "10" at bounding box center [917, 260] width 35 height 35
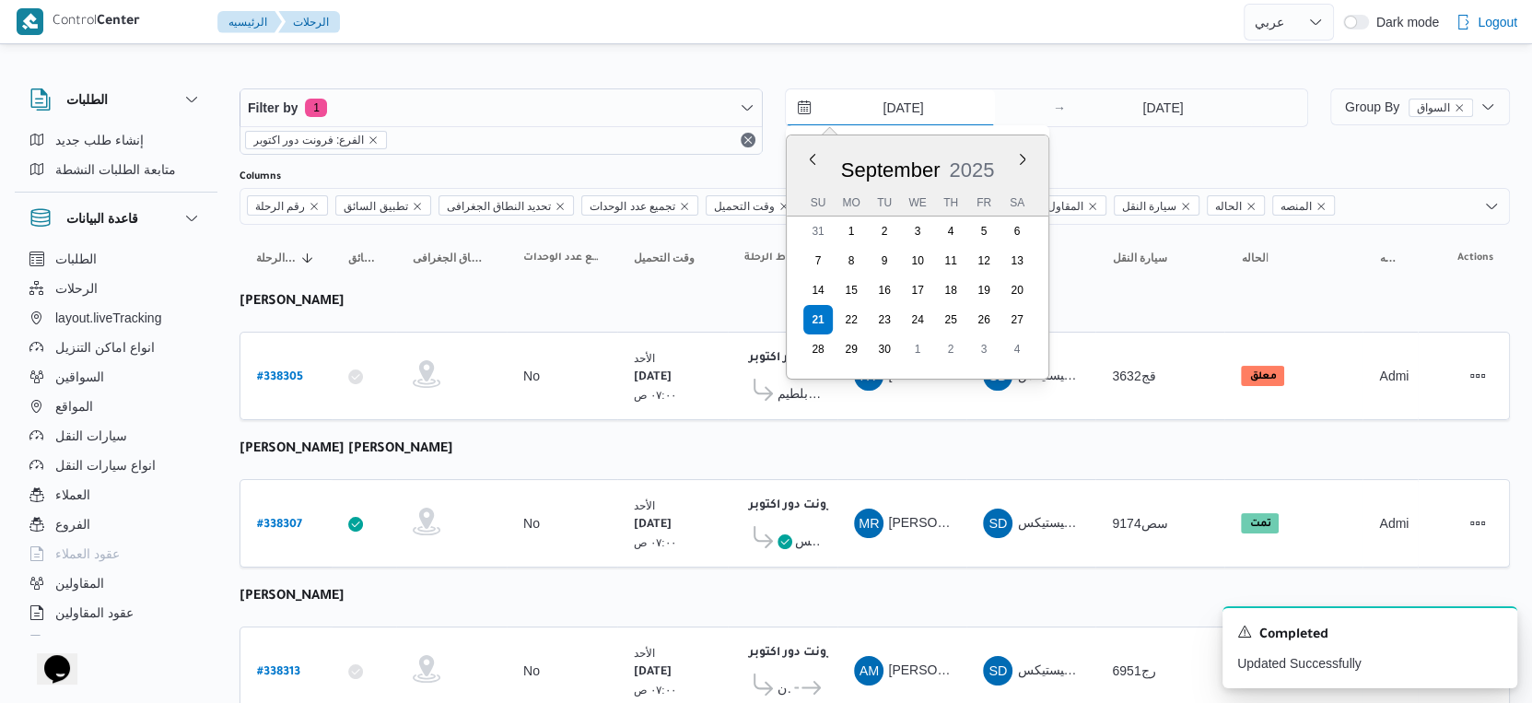
type input "10/9/2025"
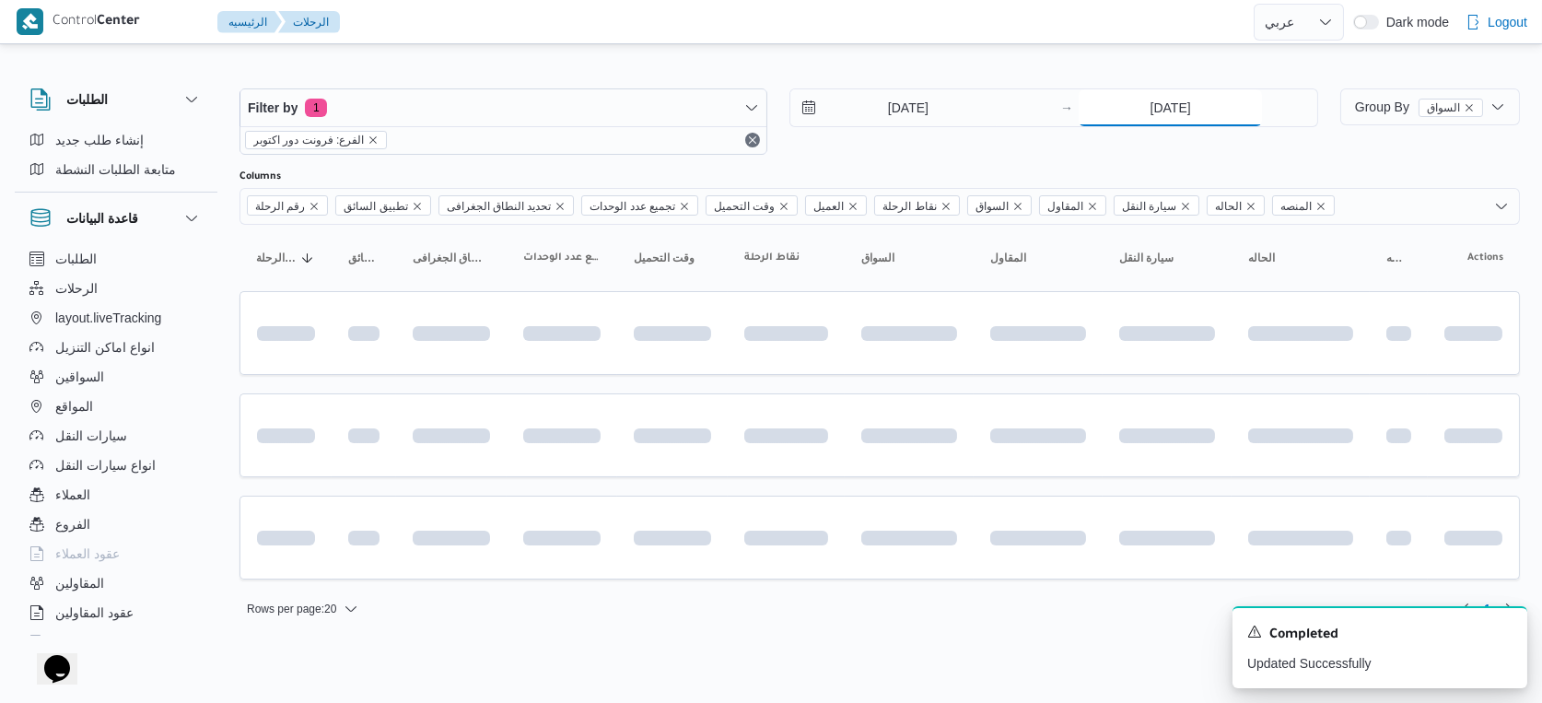
click at [1167, 99] on input "[DATE]" at bounding box center [1170, 107] width 183 height 37
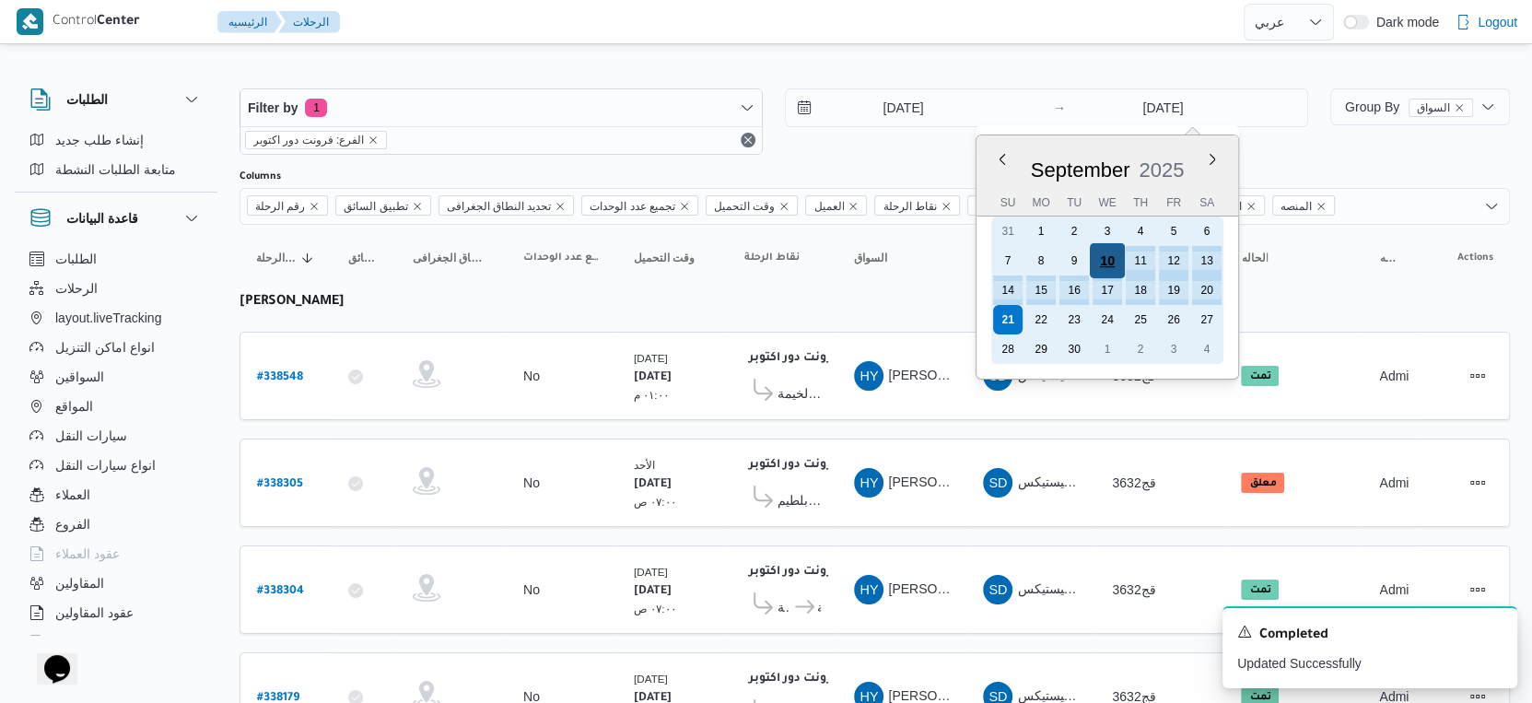
click at [1108, 262] on div "10" at bounding box center [1107, 260] width 35 height 35
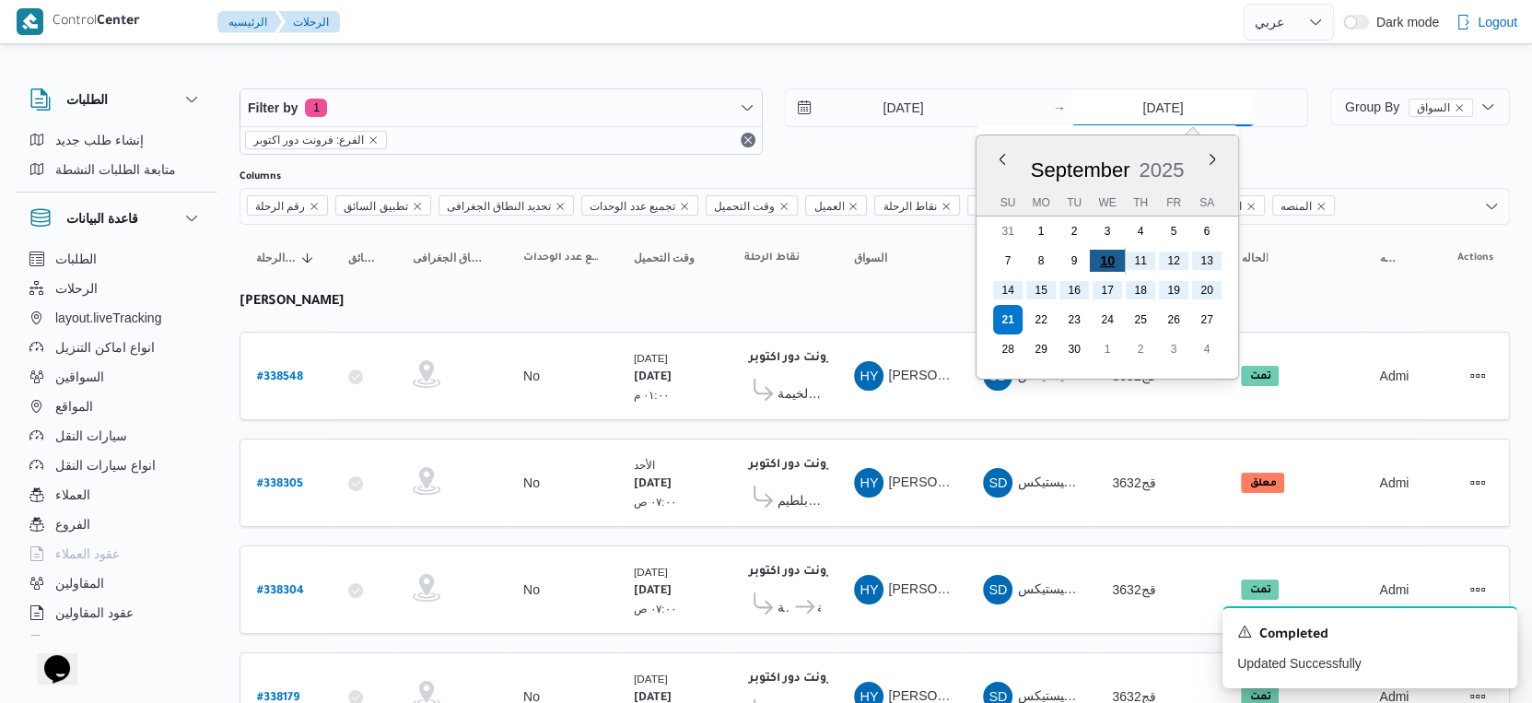
type input "10/9/2025"
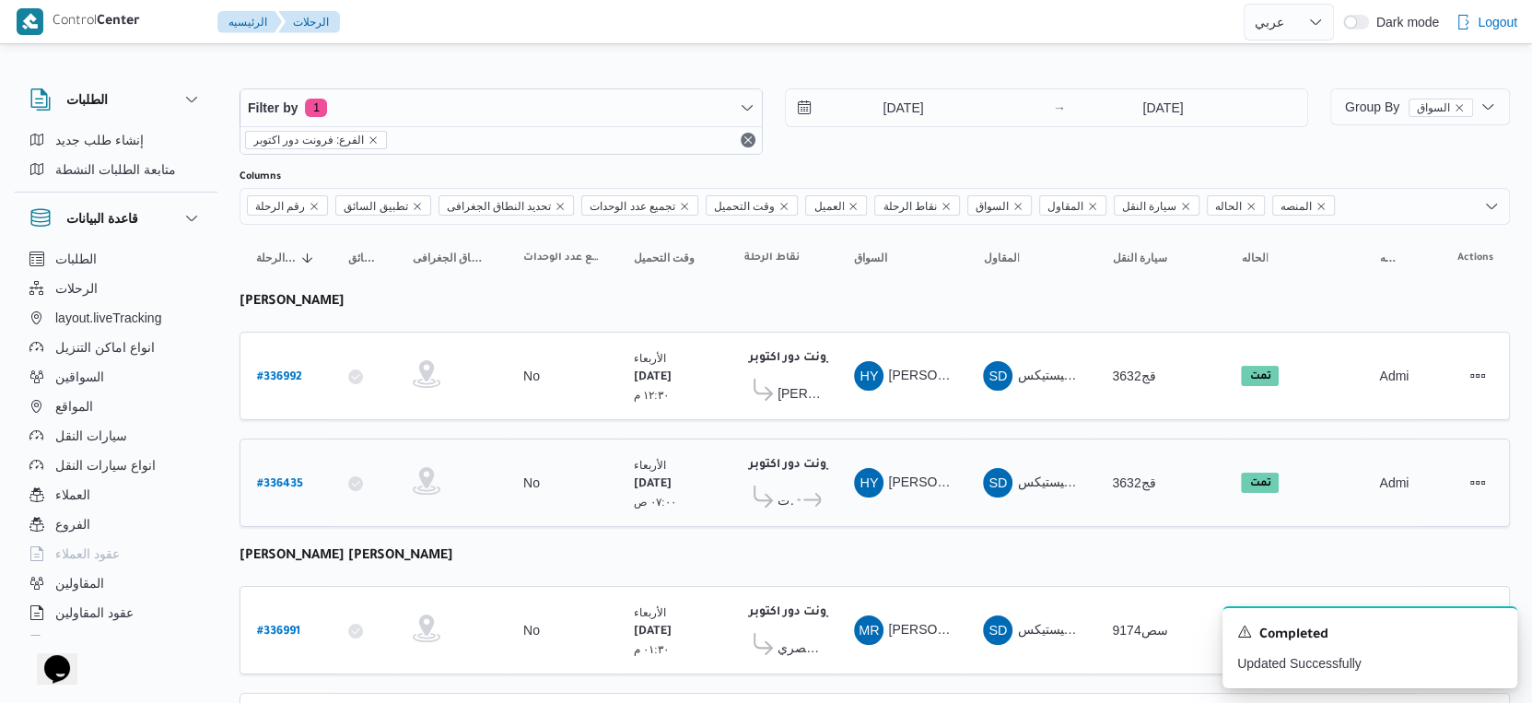
click at [835, 438] on td "نقاط الرحلة فرونت دور اكتوبر ١٠:٤٨ م كارفور الاسمرات ... فرونت دور اكتوبر" at bounding box center [783, 482] width 110 height 88
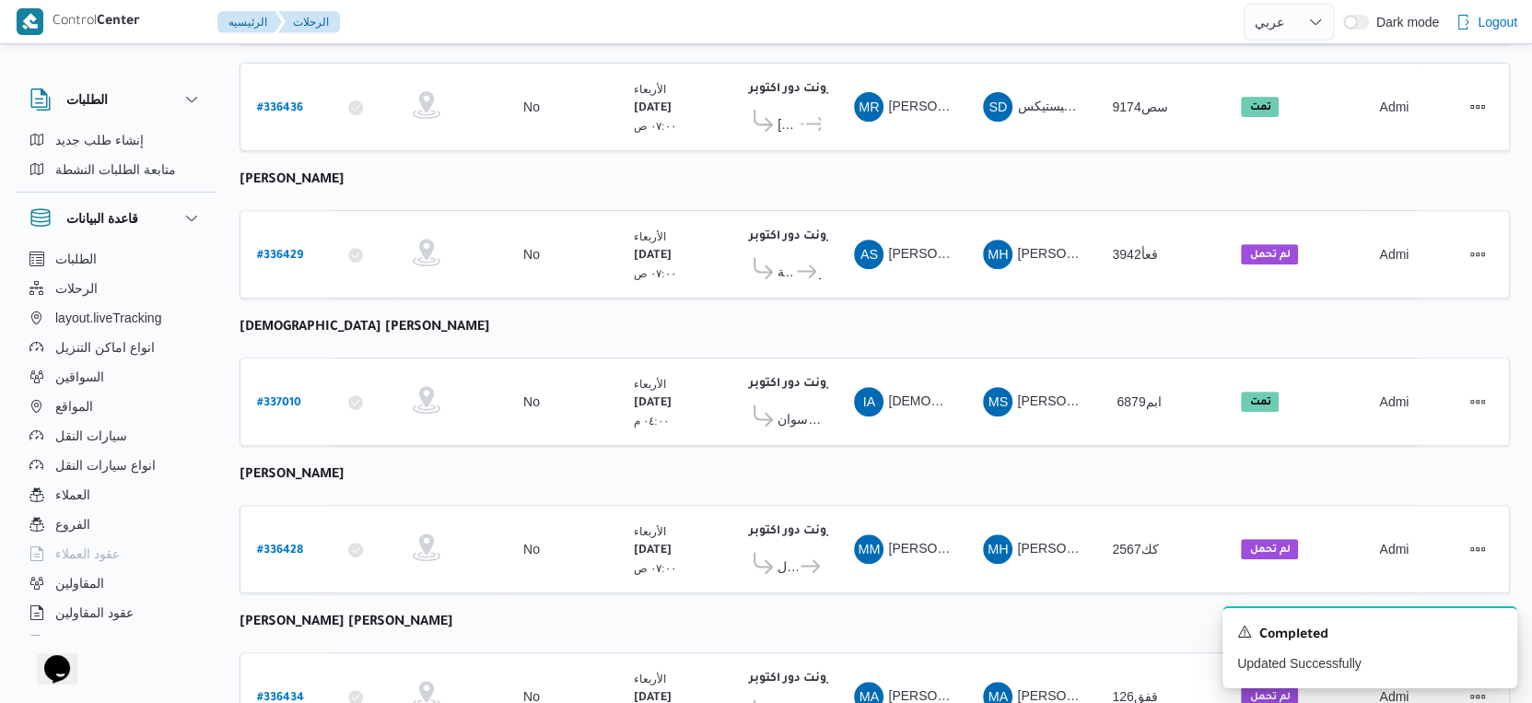
scroll to position [847, 0]
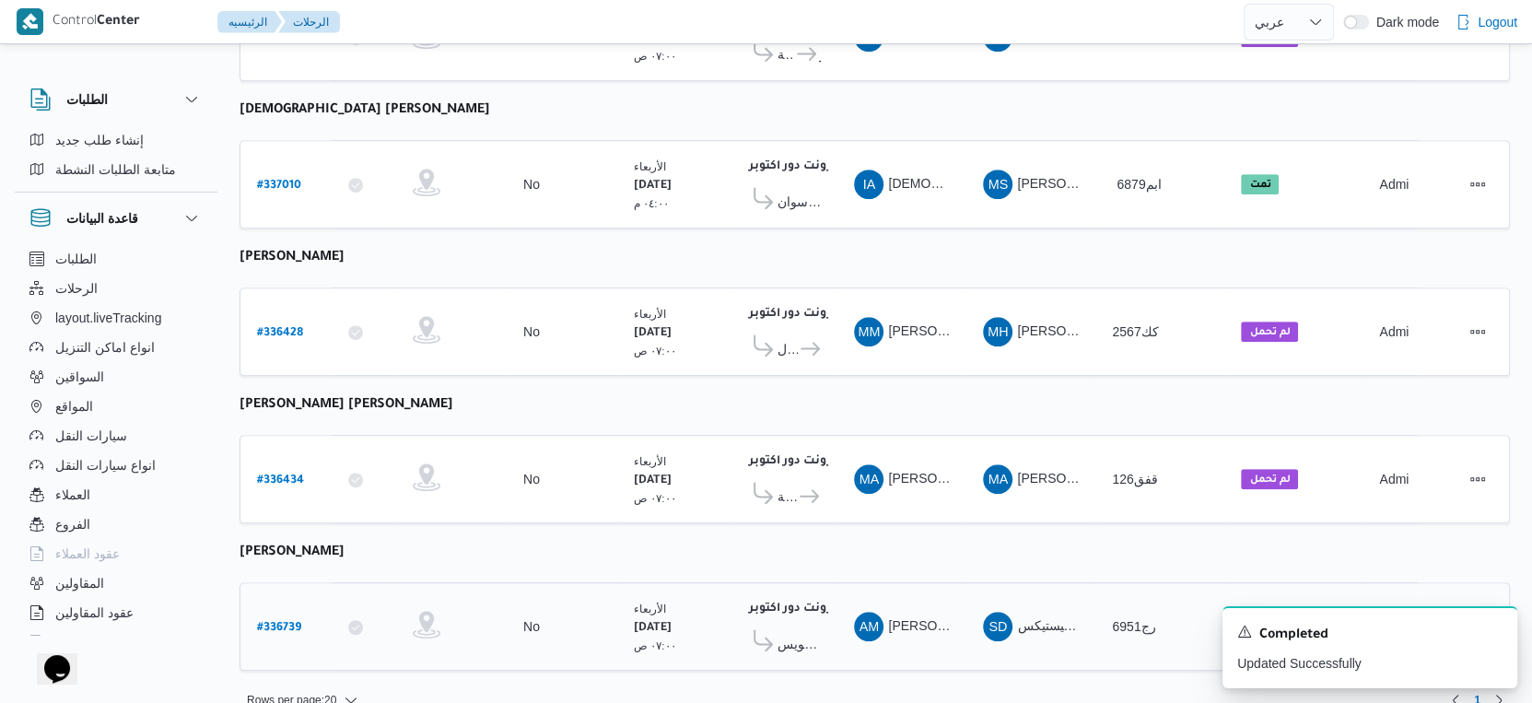
click at [298, 622] on b "# 336739" at bounding box center [279, 628] width 44 height 13
select select "ar"
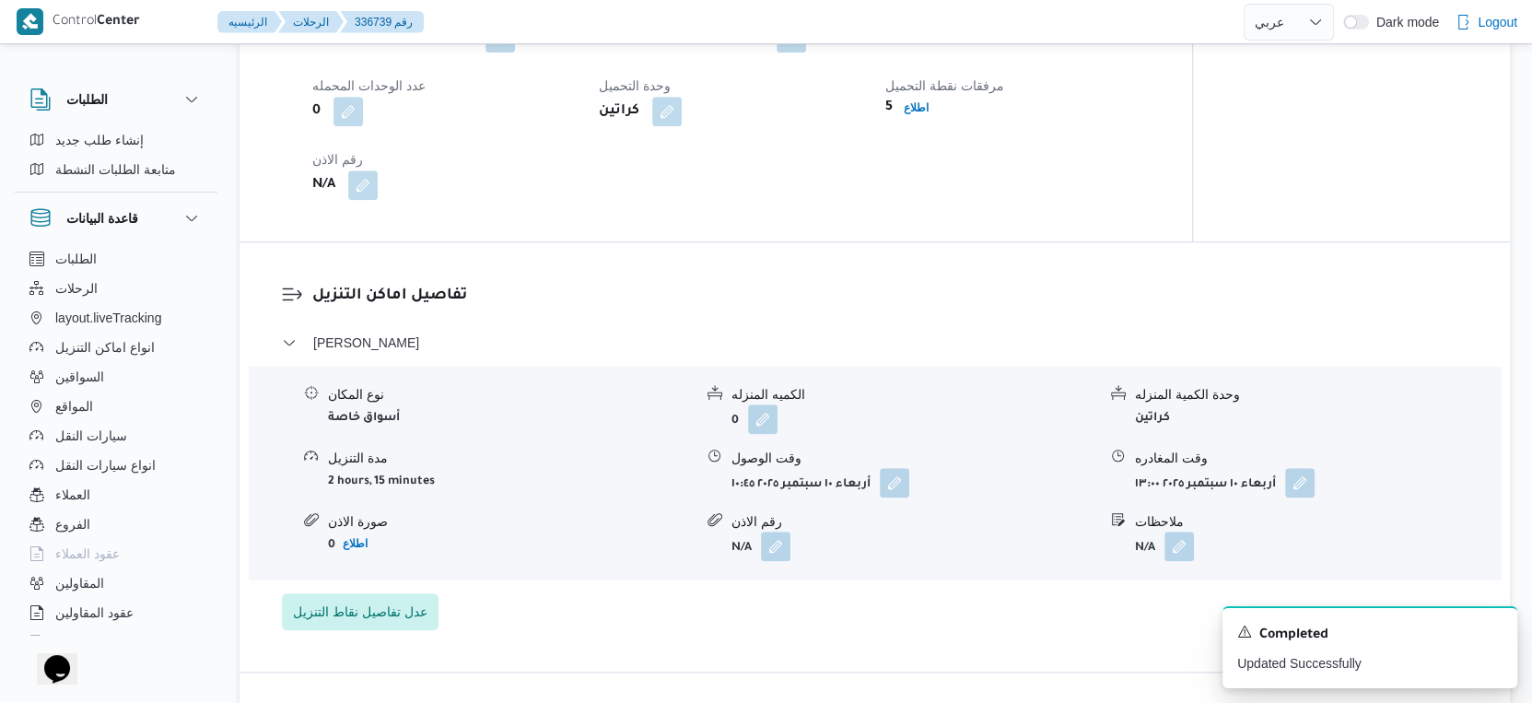
scroll to position [1228, 0]
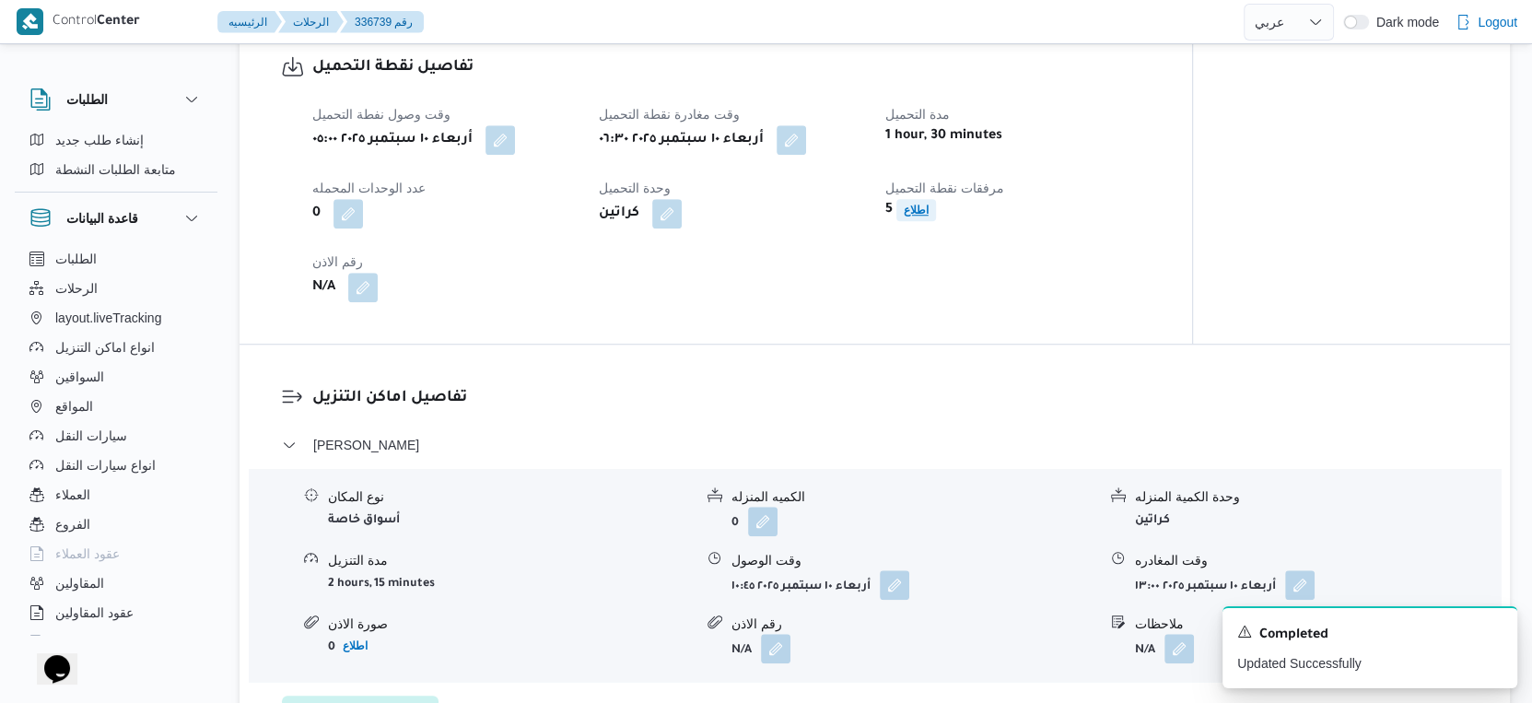
click at [908, 216] on b "اطلاع" at bounding box center [916, 210] width 25 height 13
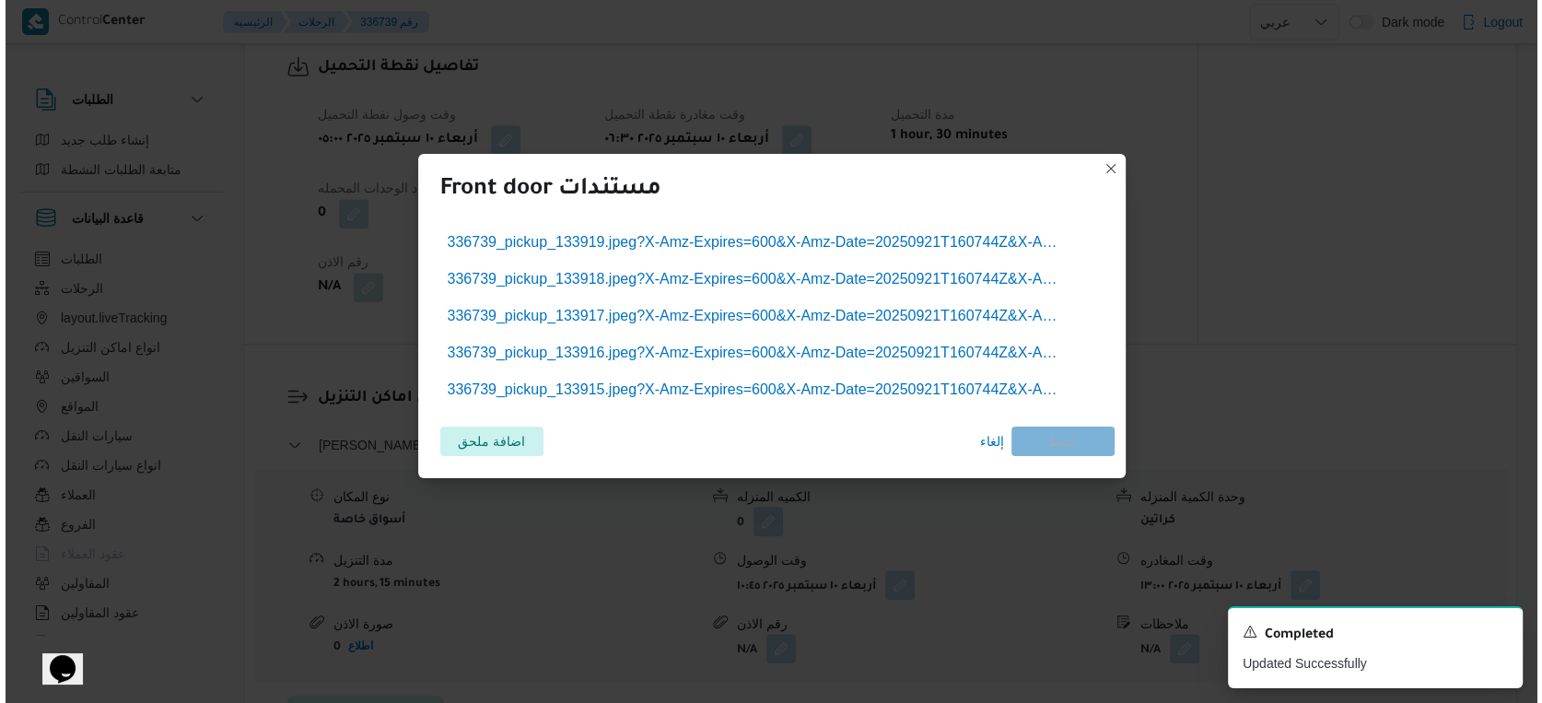
scroll to position [1213, 0]
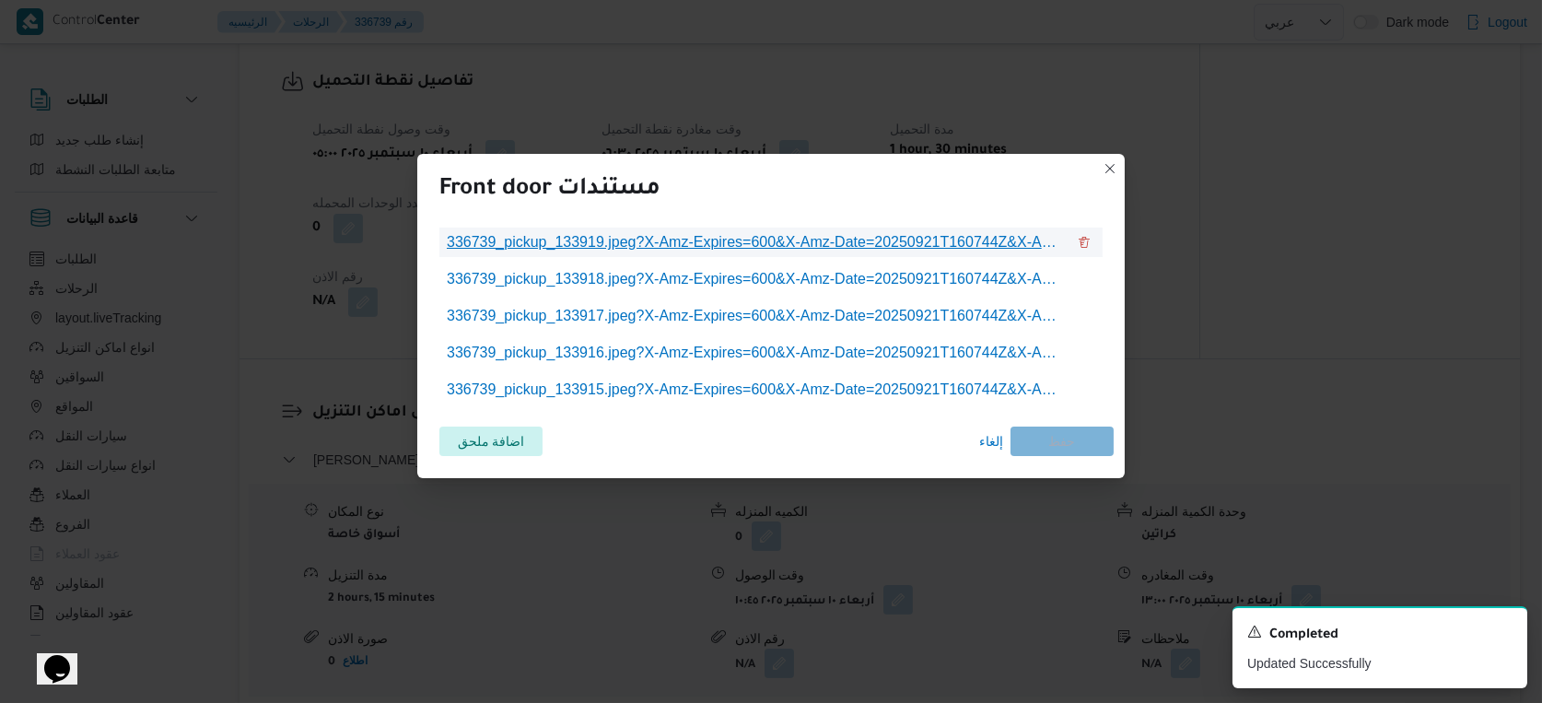
click at [819, 251] on span "336739_pickup_133919.jpeg?X-Amz-Expires=600&X-Amz-Date=20250921T160744Z&X-Amz-A…" at bounding box center [756, 242] width 619 height 22
click at [980, 443] on span "إلغاء" at bounding box center [991, 441] width 24 height 22
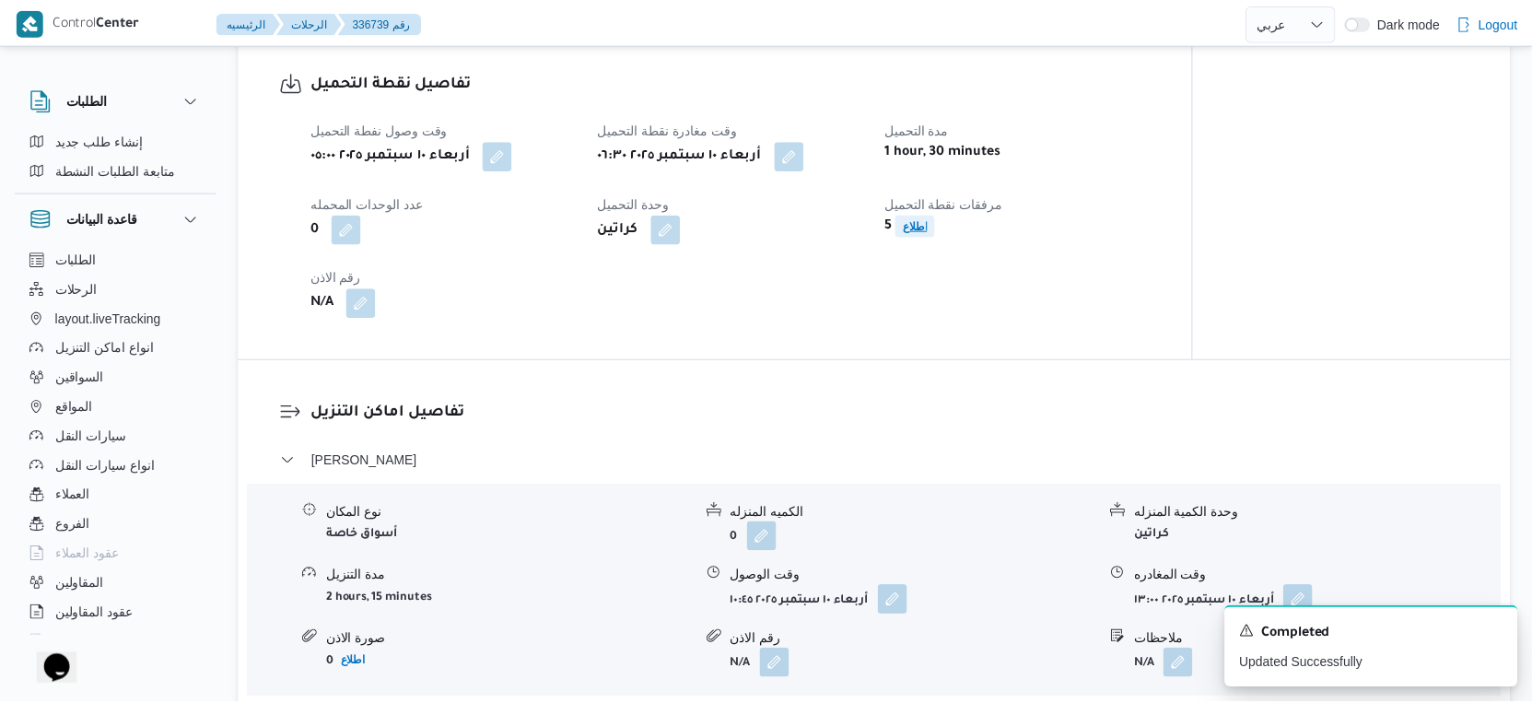
scroll to position [1228, 0]
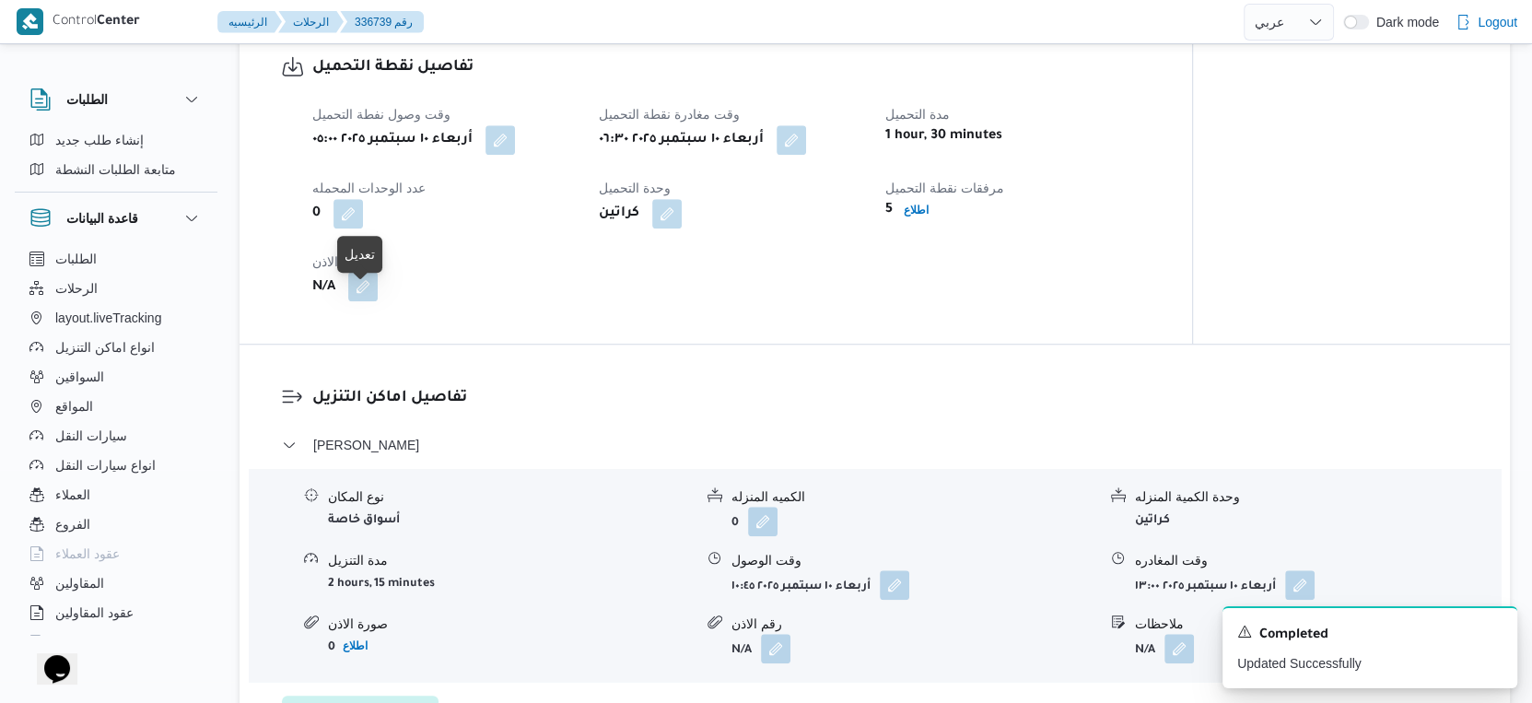
click at [368, 301] on button "button" at bounding box center [362, 286] width 29 height 29
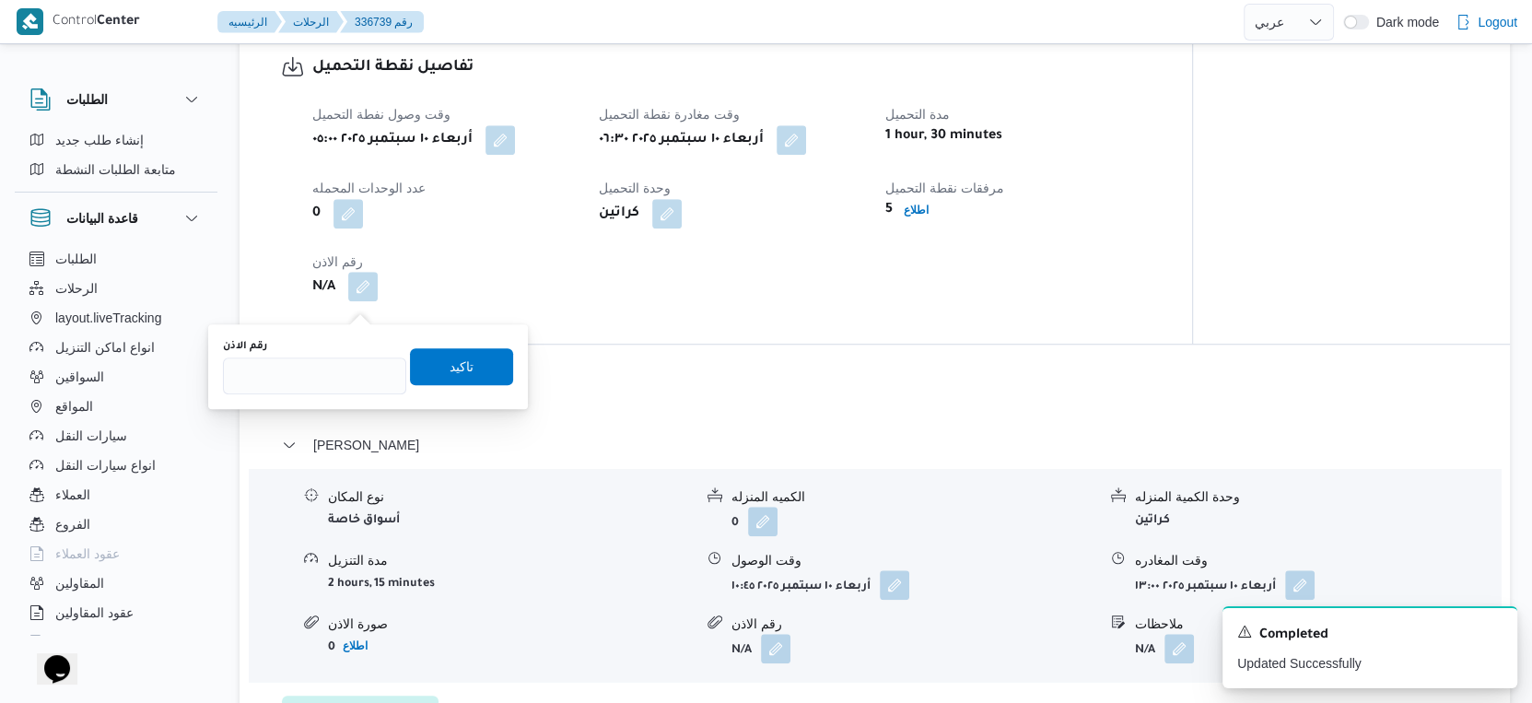
click at [330, 353] on div "رقم الاذن" at bounding box center [314, 366] width 183 height 55
click at [324, 384] on input "رقم الاذن" at bounding box center [314, 375] width 183 height 37
type input "8428"
click at [426, 368] on span "تاكيد" at bounding box center [461, 365] width 103 height 37
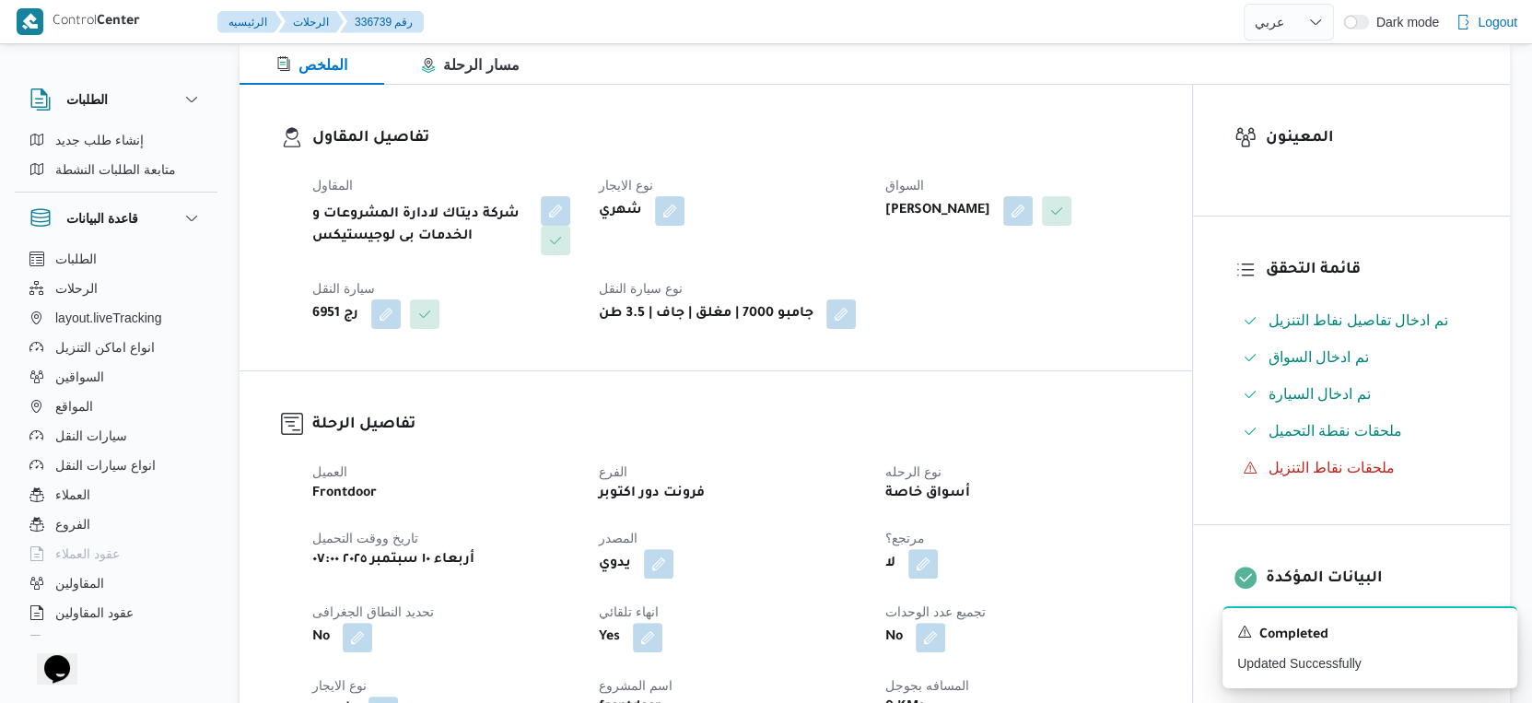
scroll to position [0, 0]
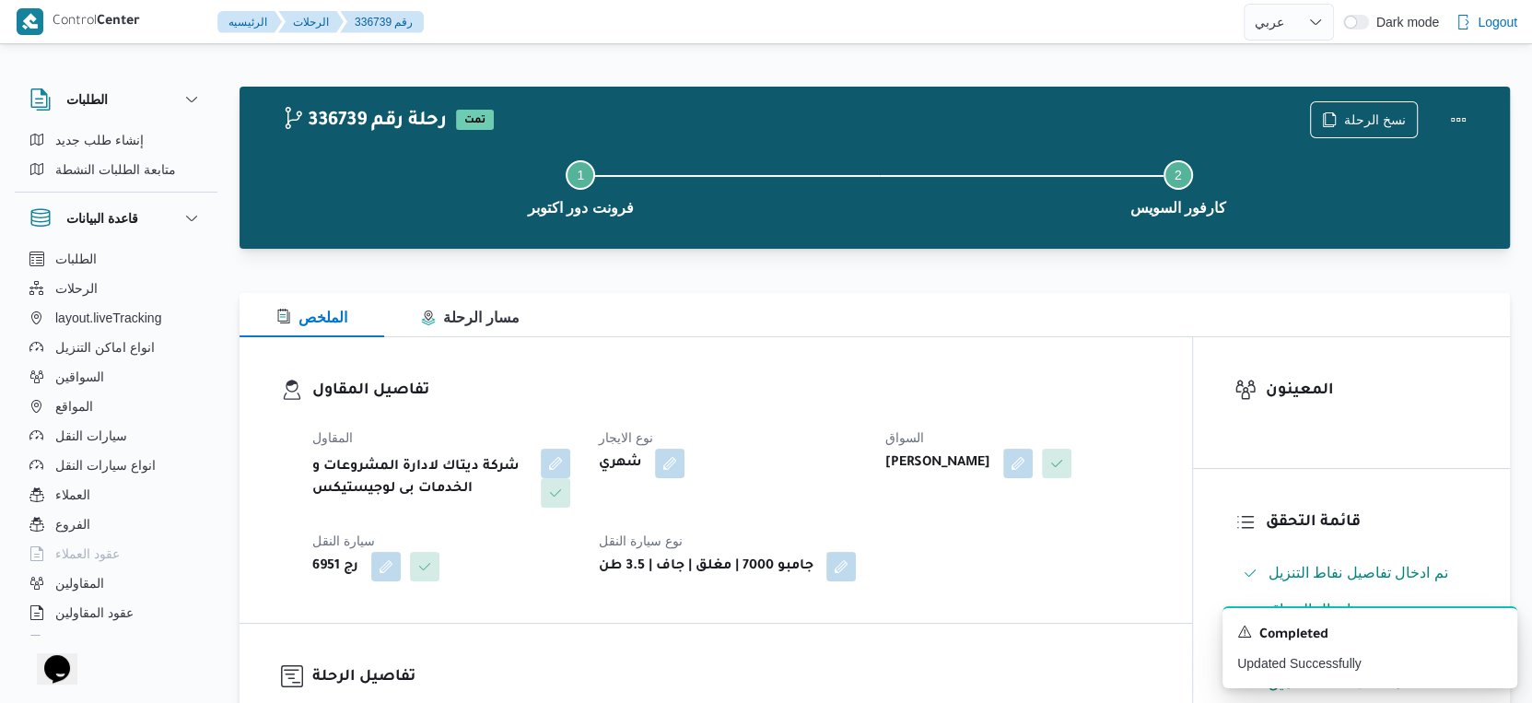
select select "ar"
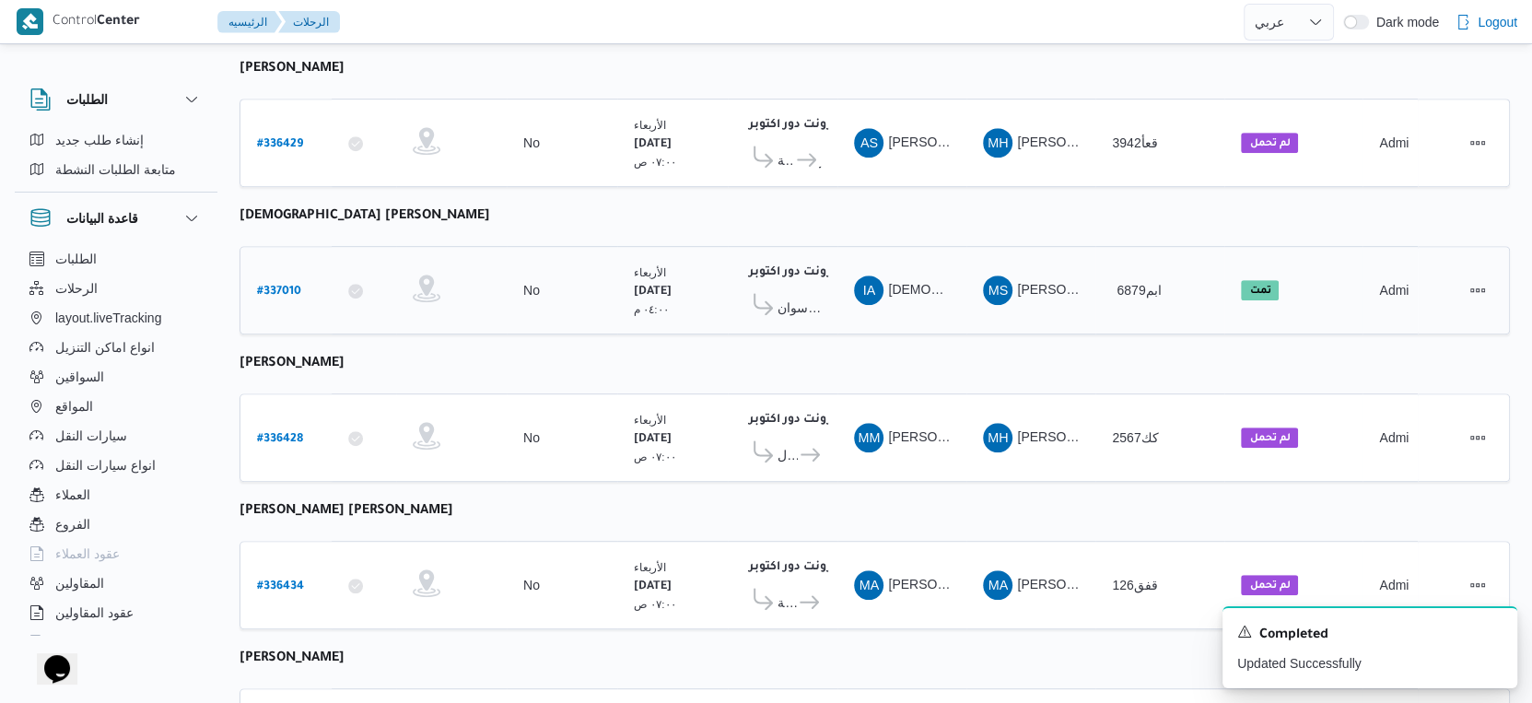
scroll to position [847, 0]
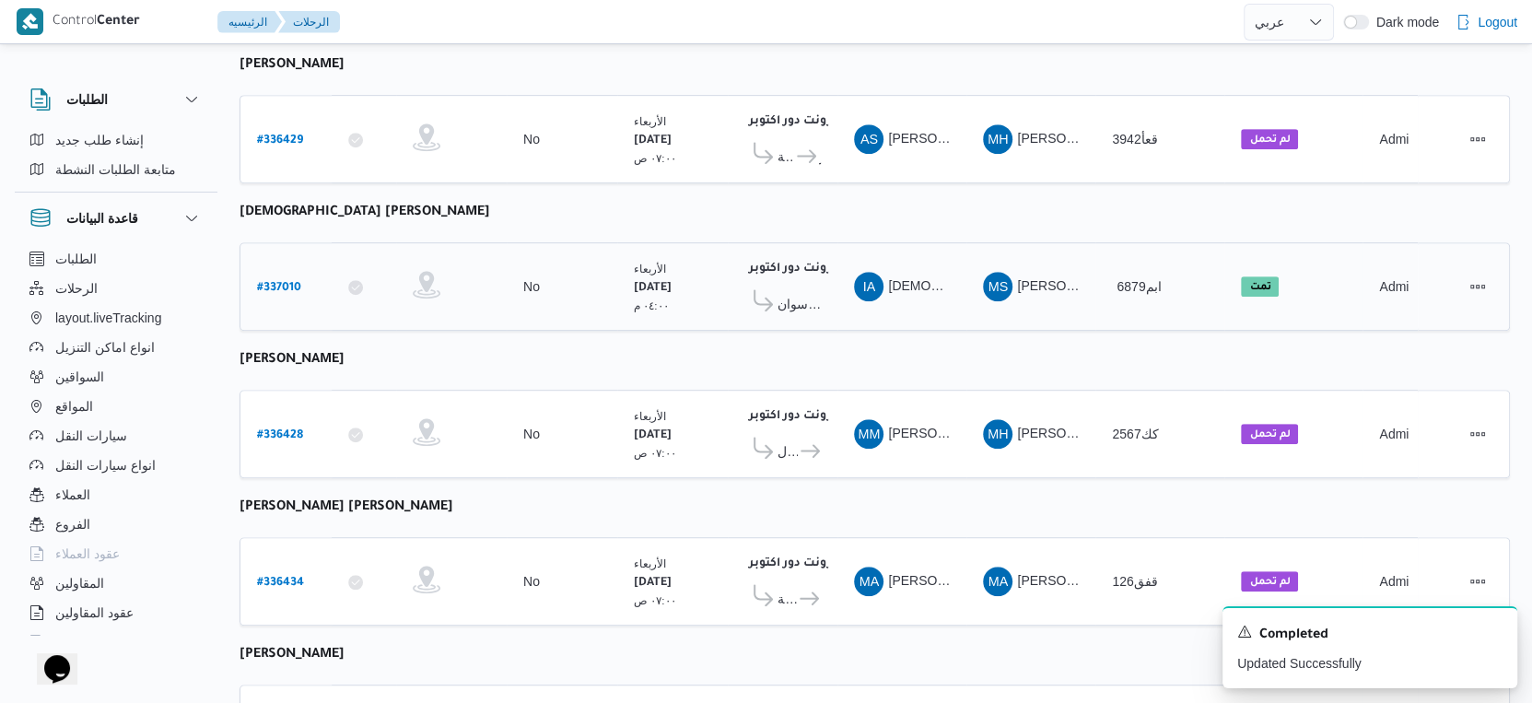
click at [288, 282] on b "# 337010" at bounding box center [279, 288] width 44 height 13
select select "ar"
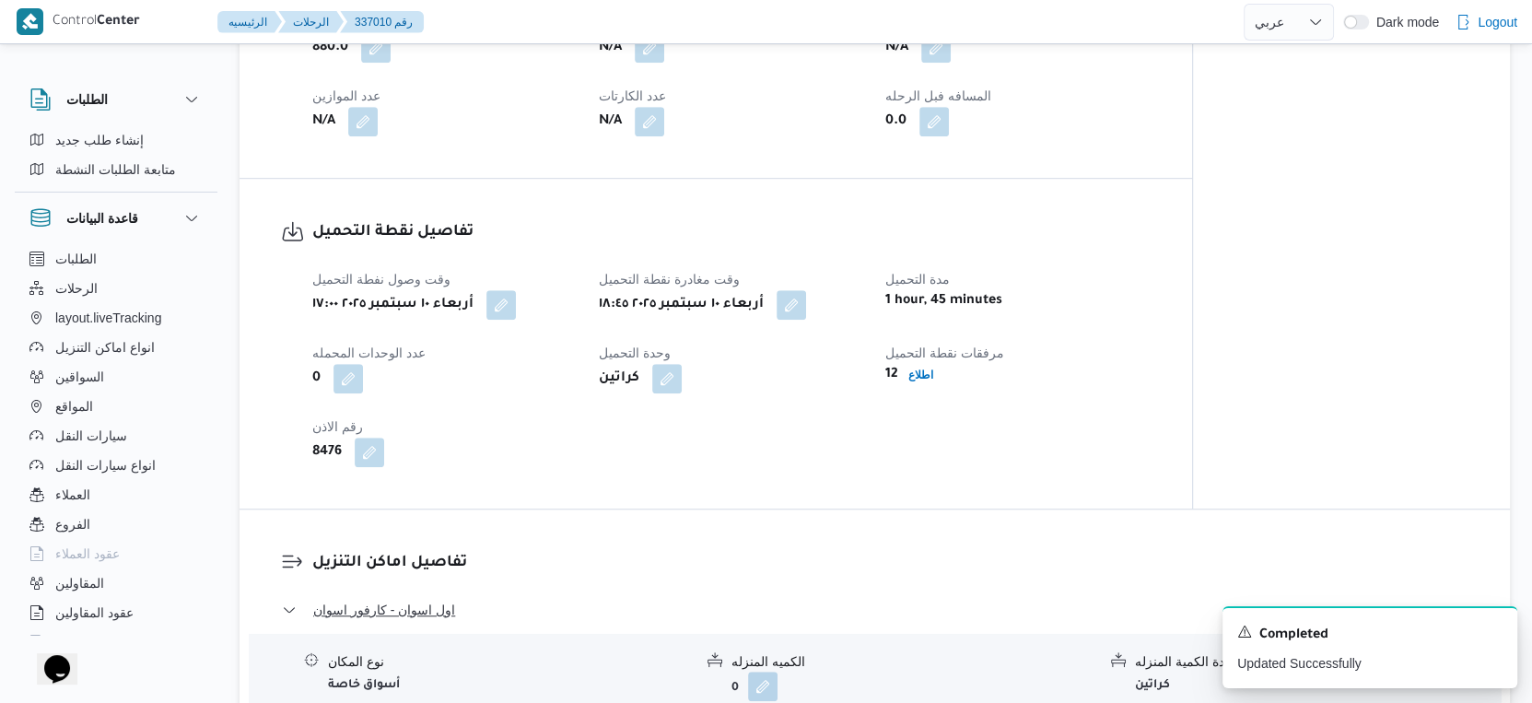
scroll to position [950, 0]
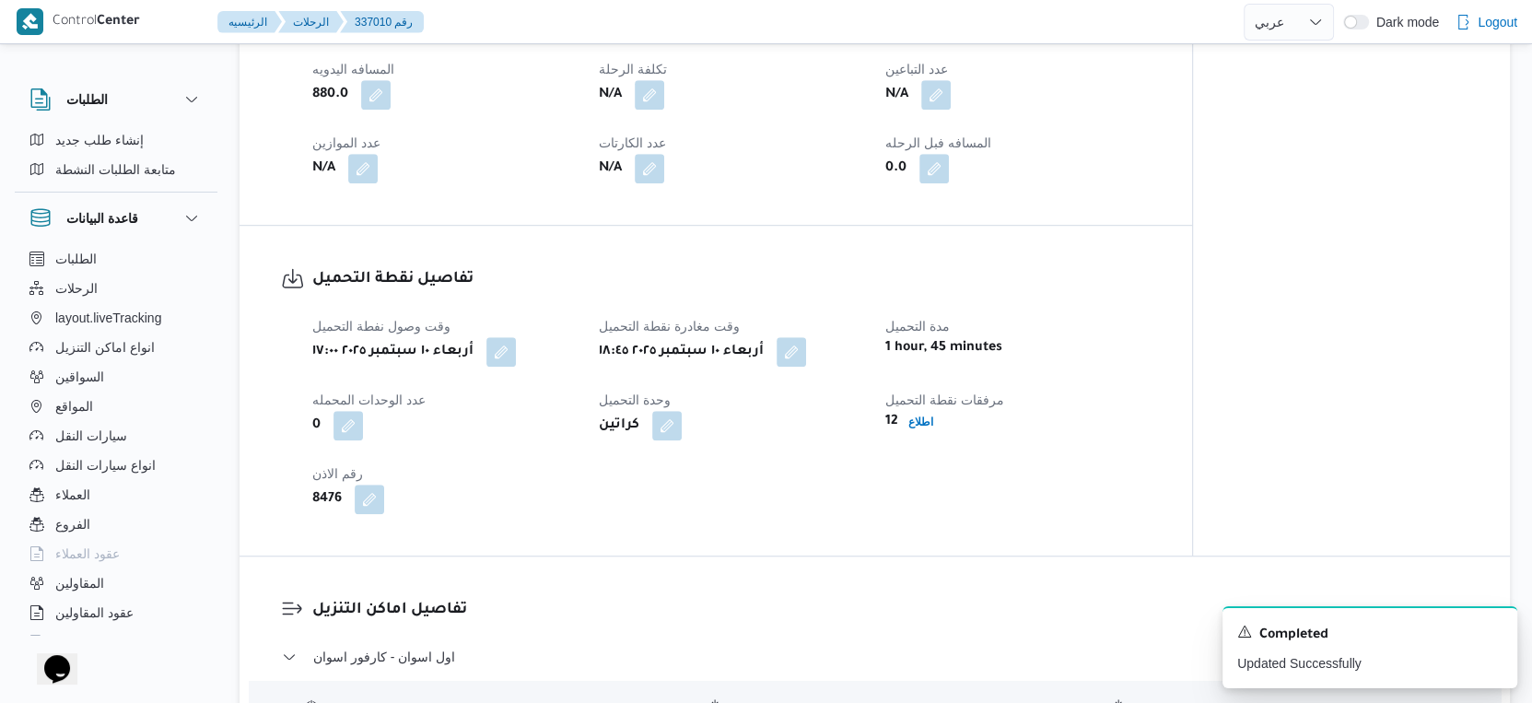
select select "ar"
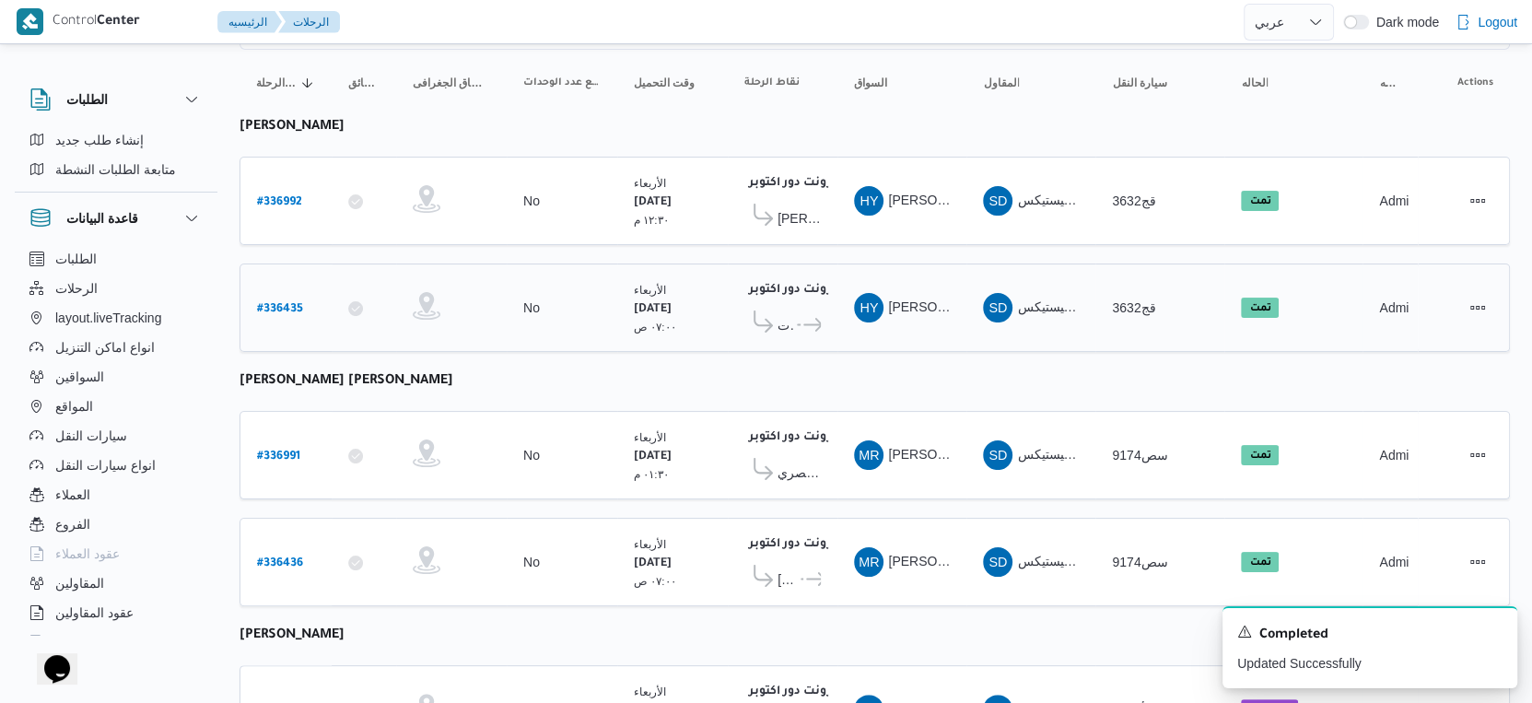
scroll to position [131, 0]
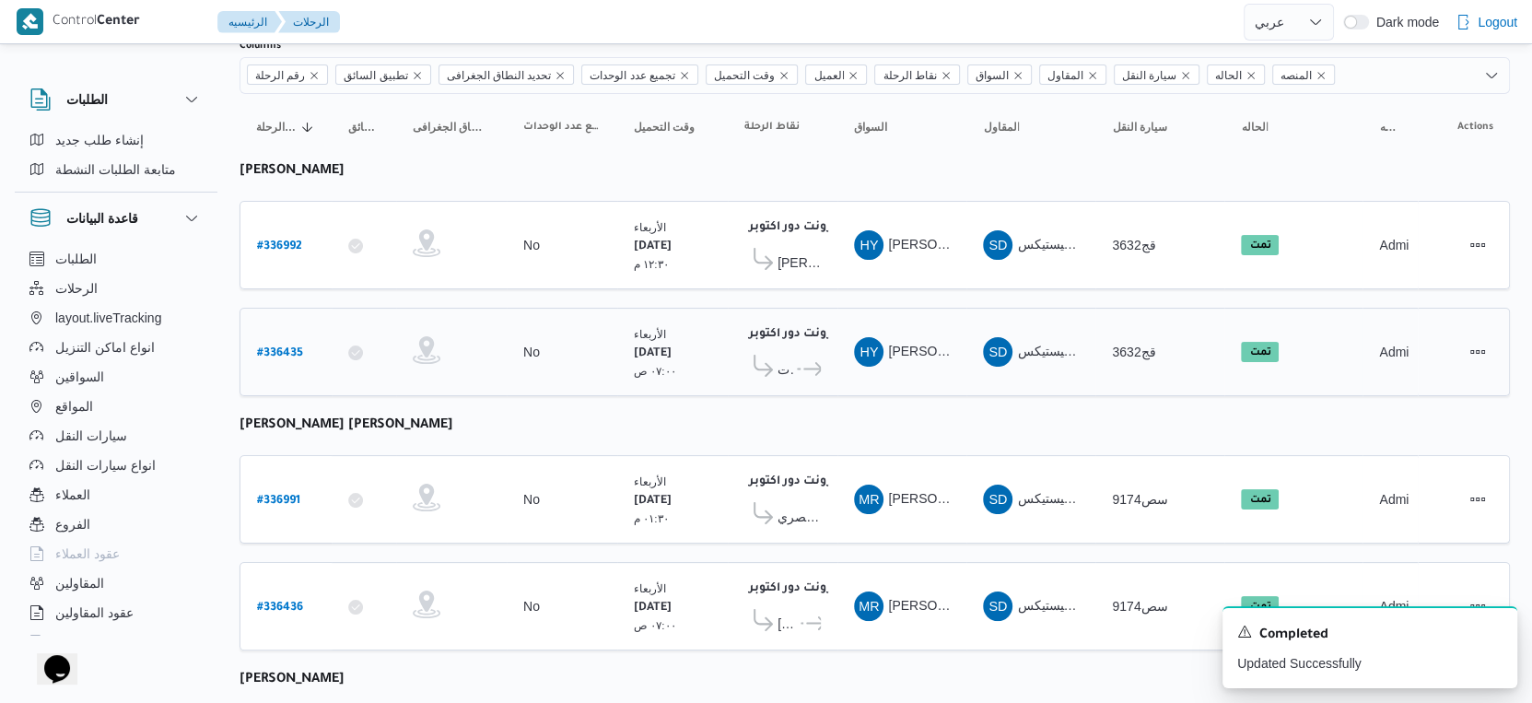
click at [811, 362] on icon at bounding box center [812, 369] width 19 height 14
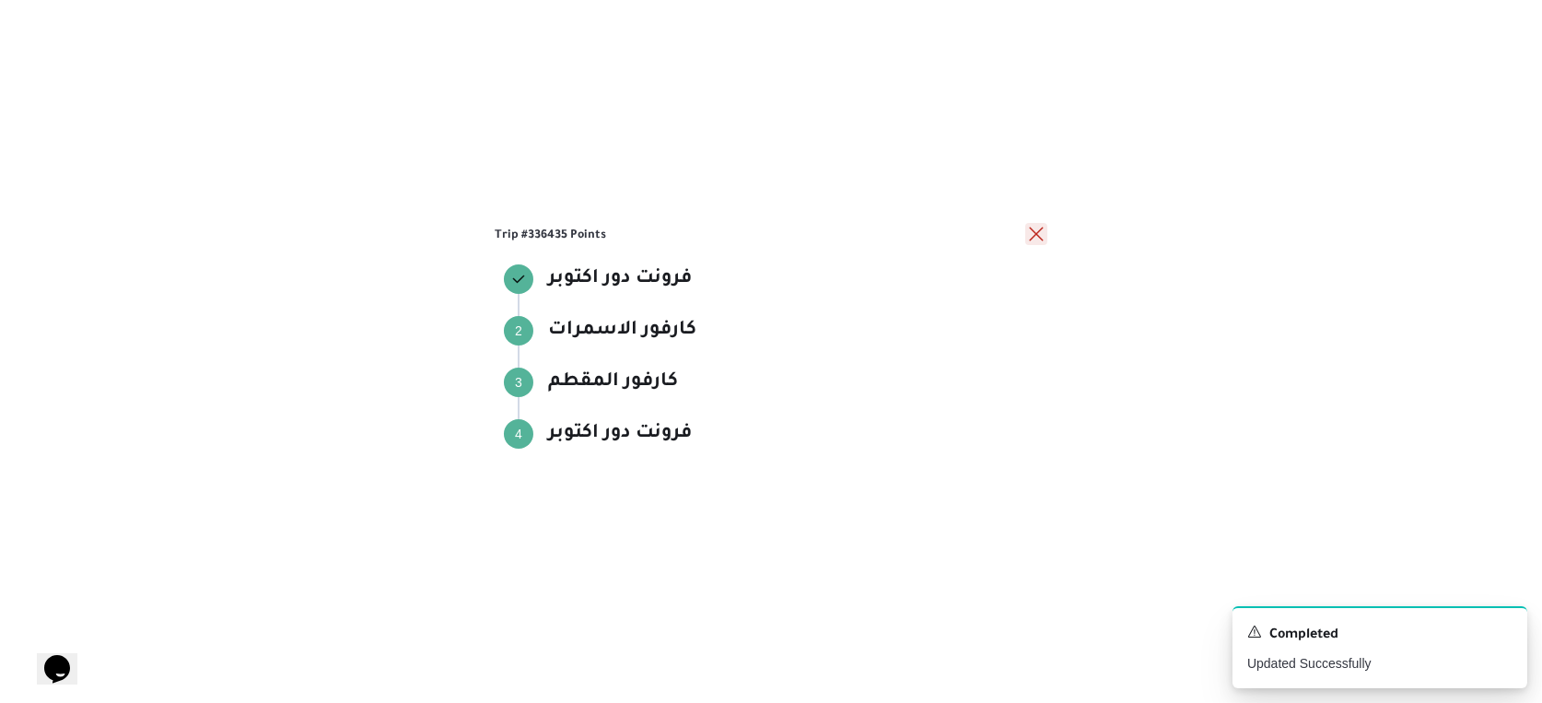
click at [1033, 235] on button "close" at bounding box center [1036, 234] width 22 height 22
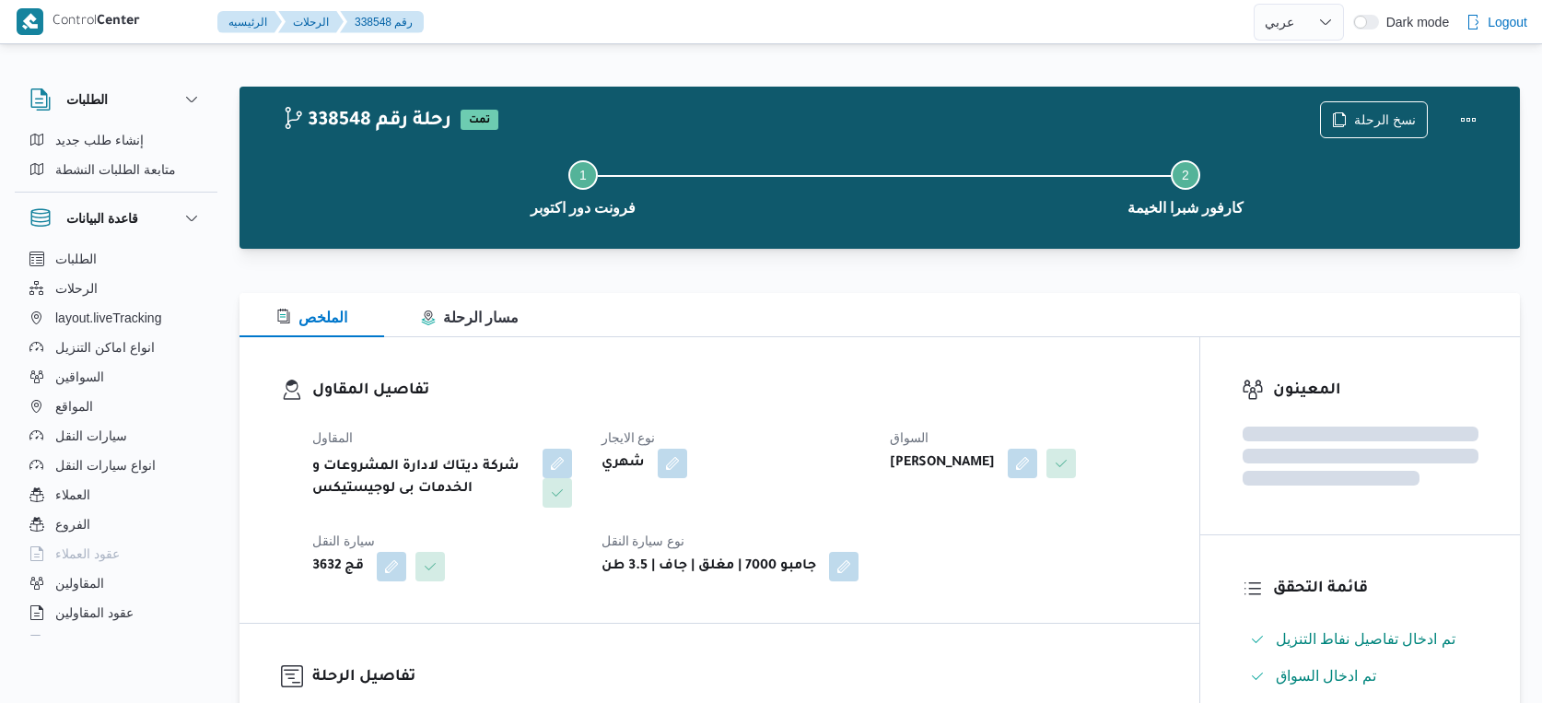
select select "ar"
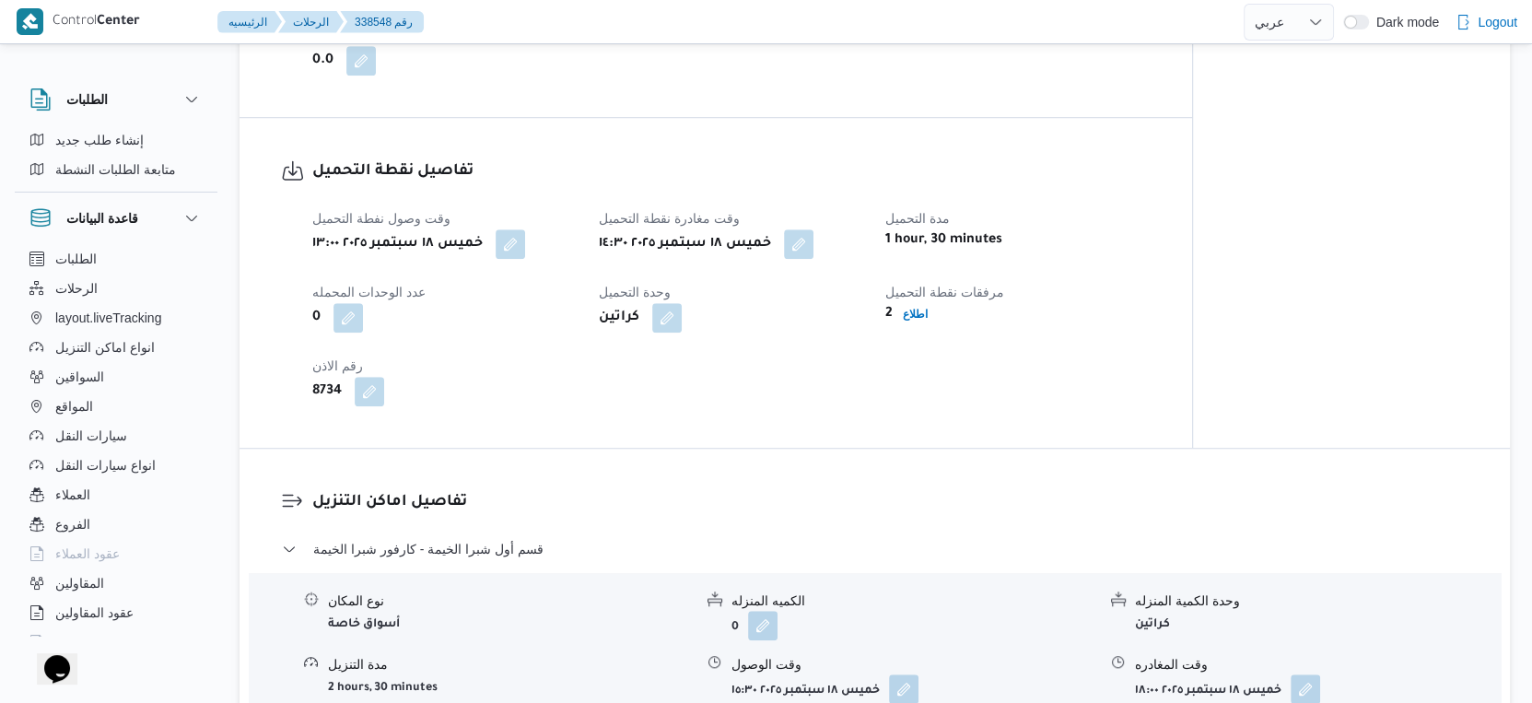
scroll to position [1126, 0]
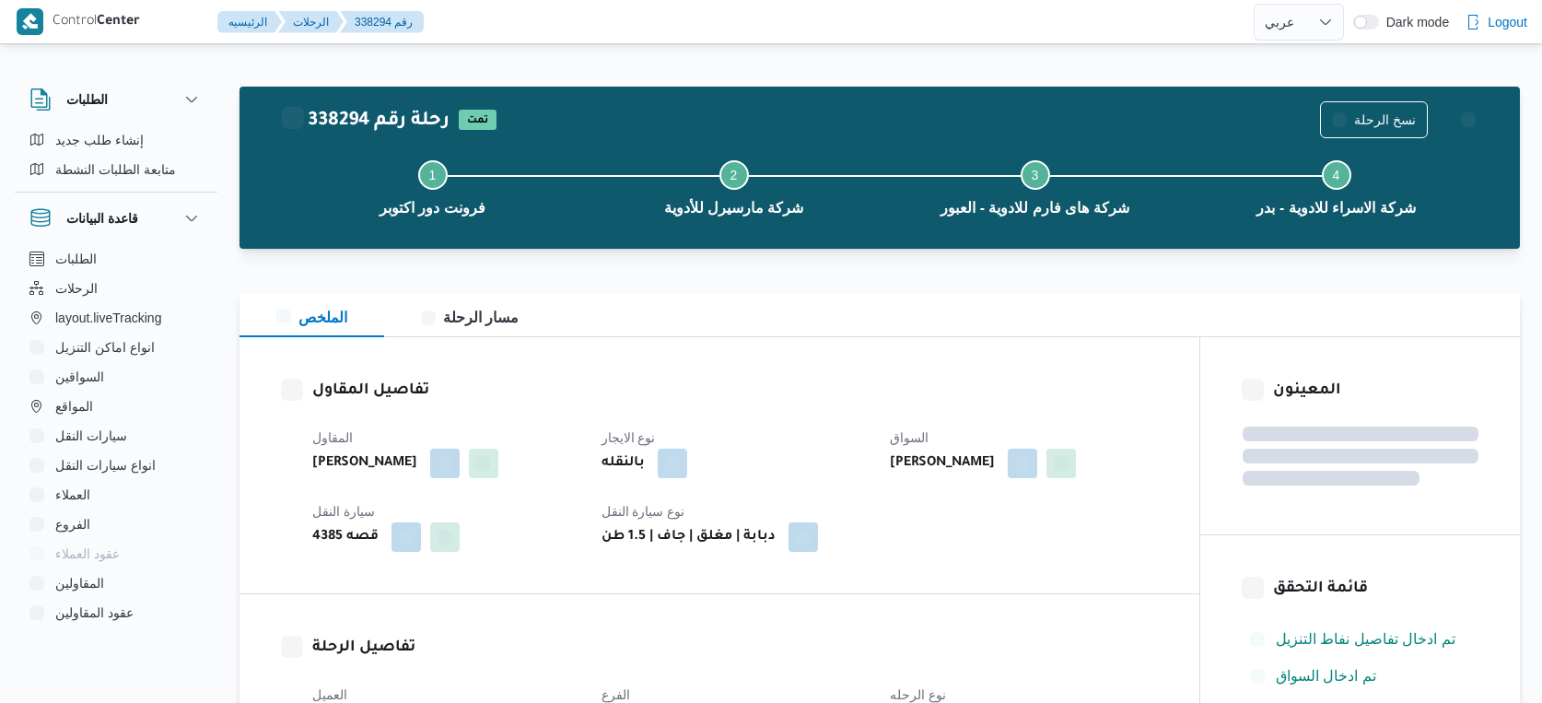
select select "ar"
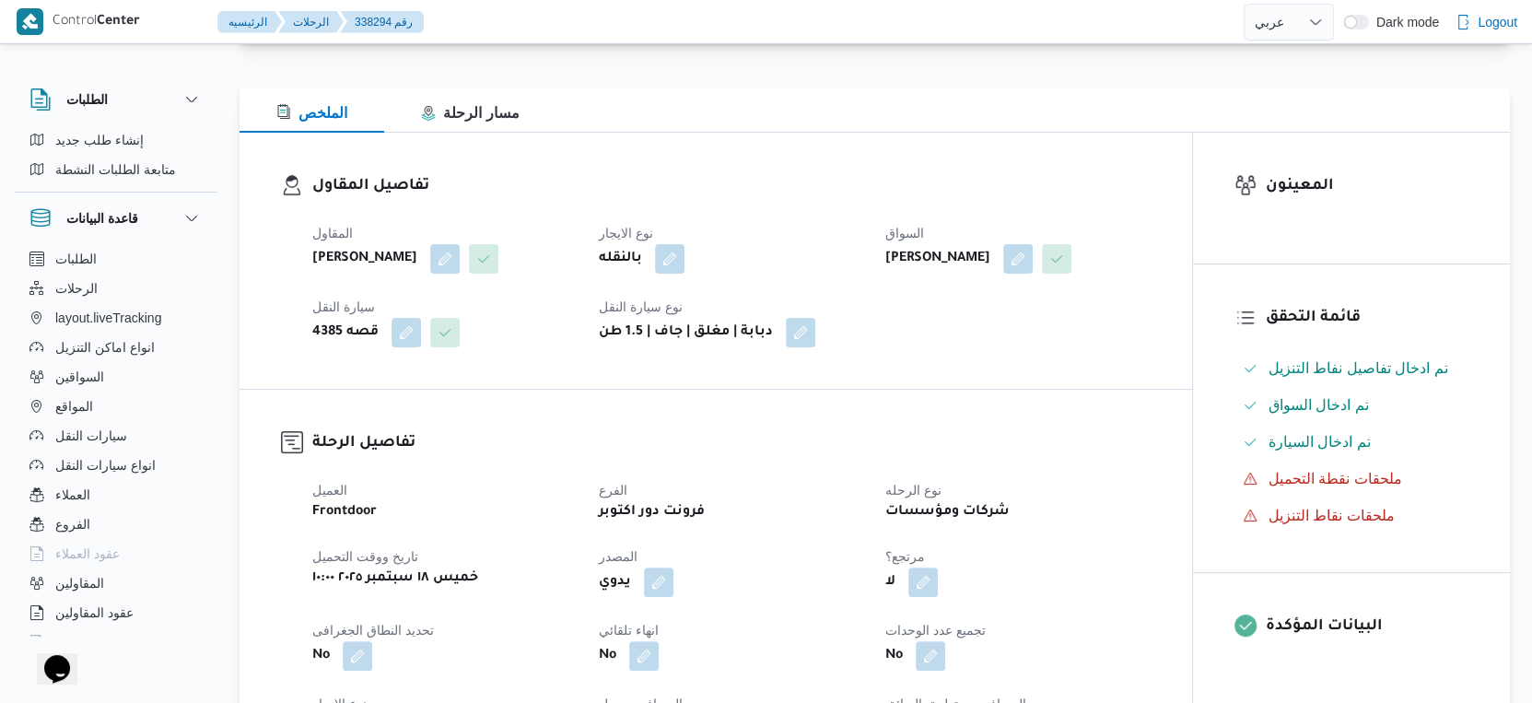
scroll to position [818, 0]
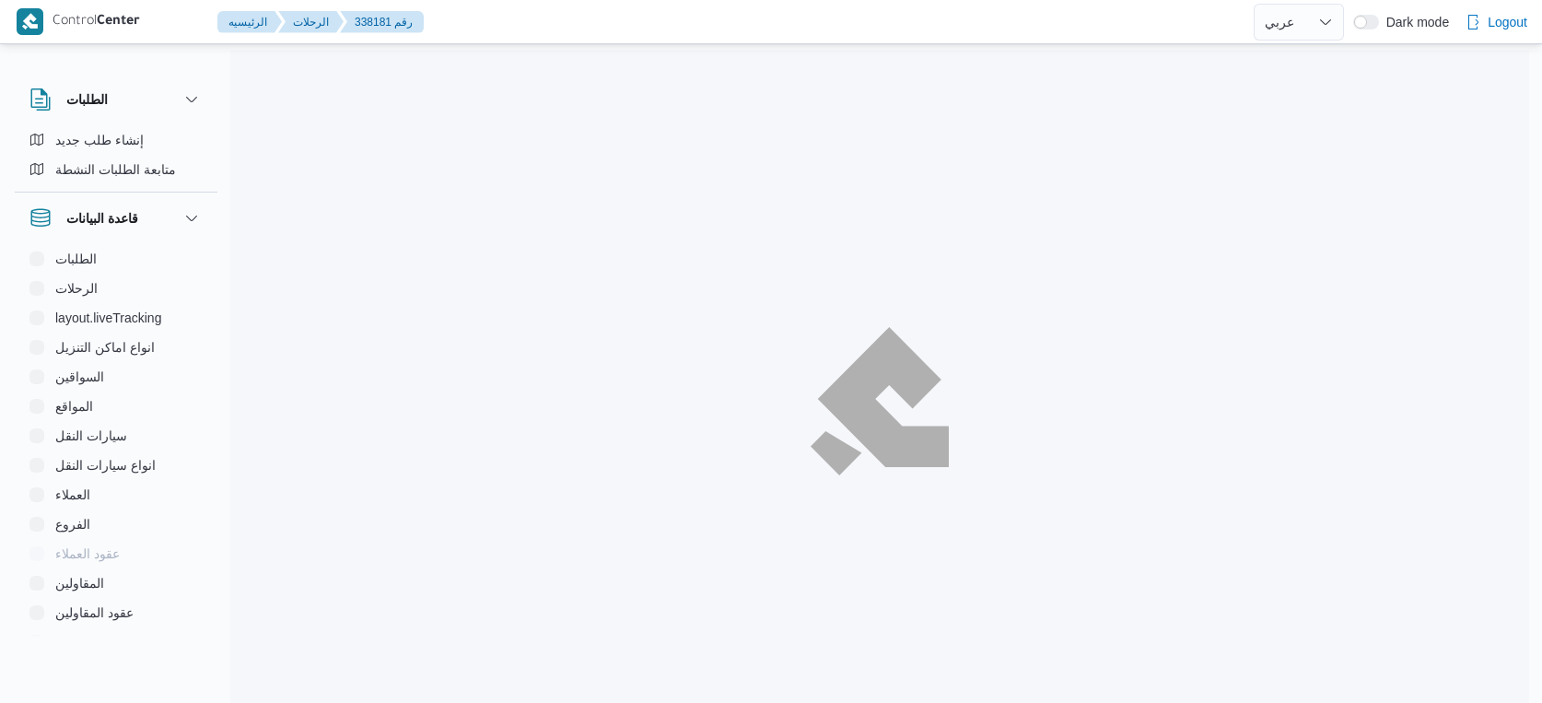
select select "ar"
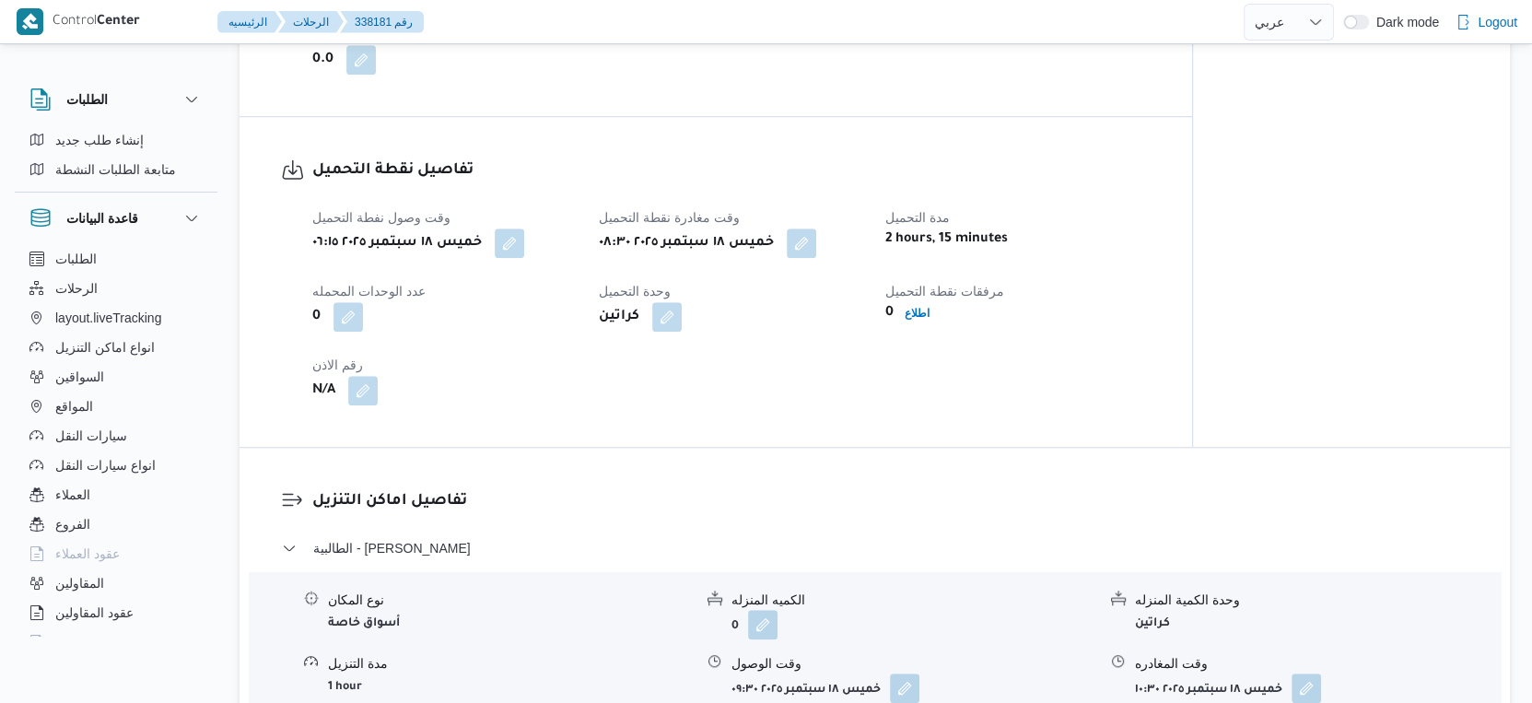
scroll to position [1126, 0]
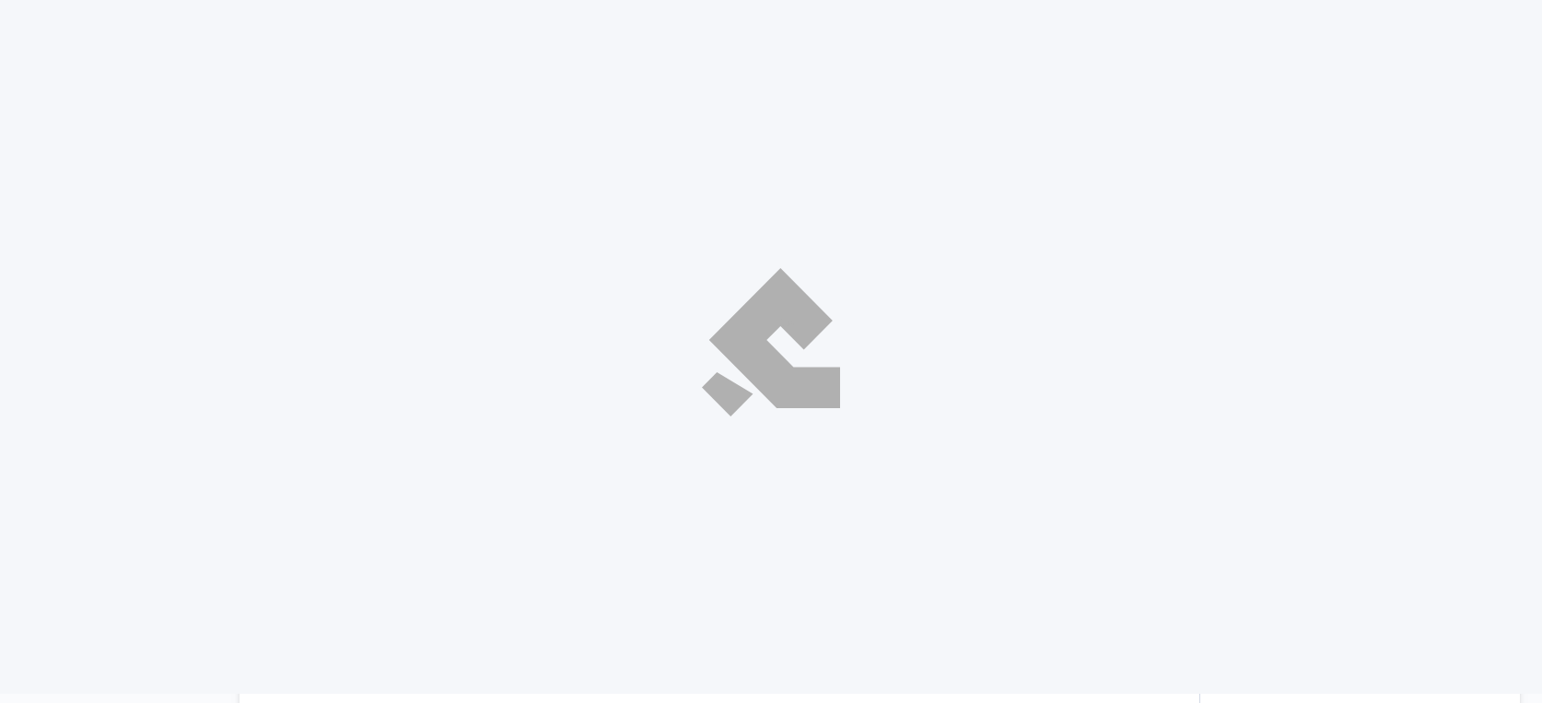
select select "ar"
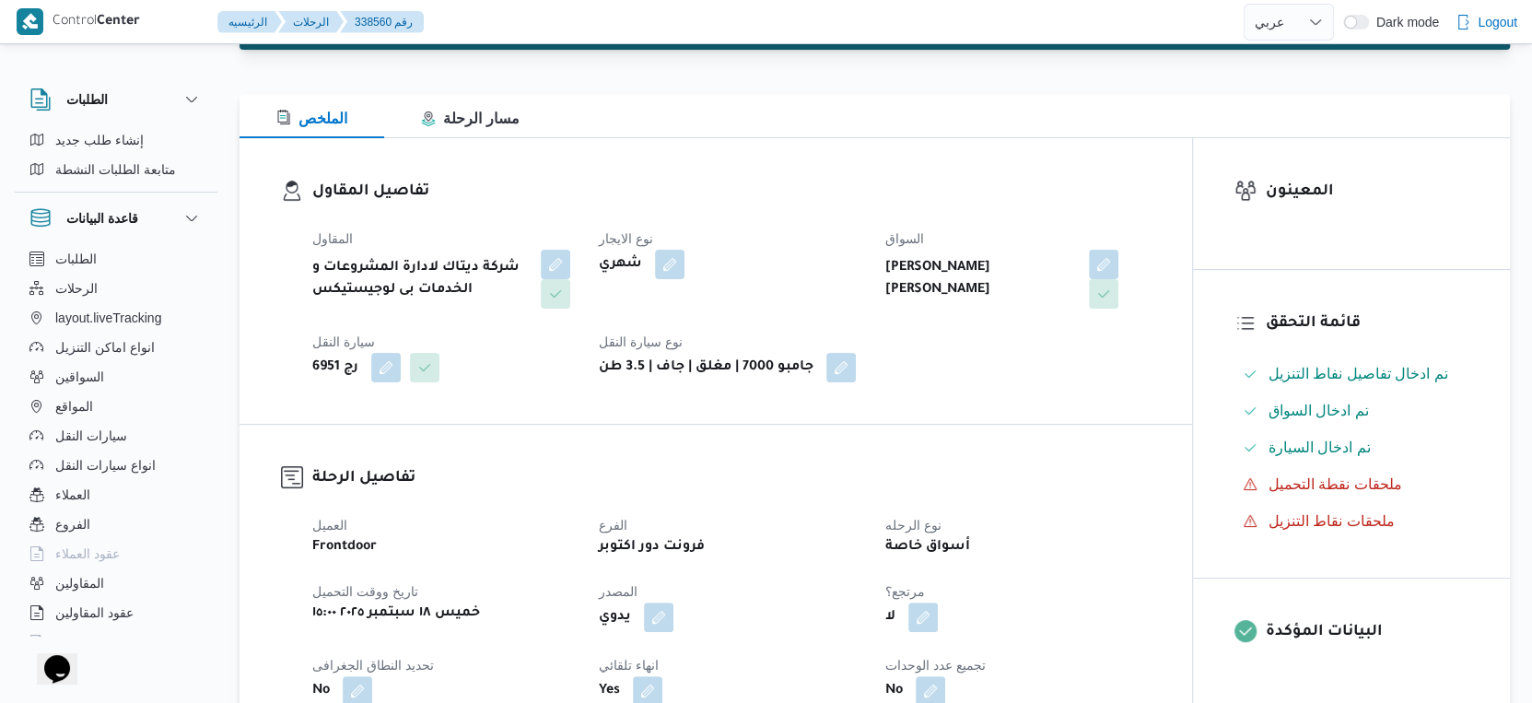
scroll to position [511, 0]
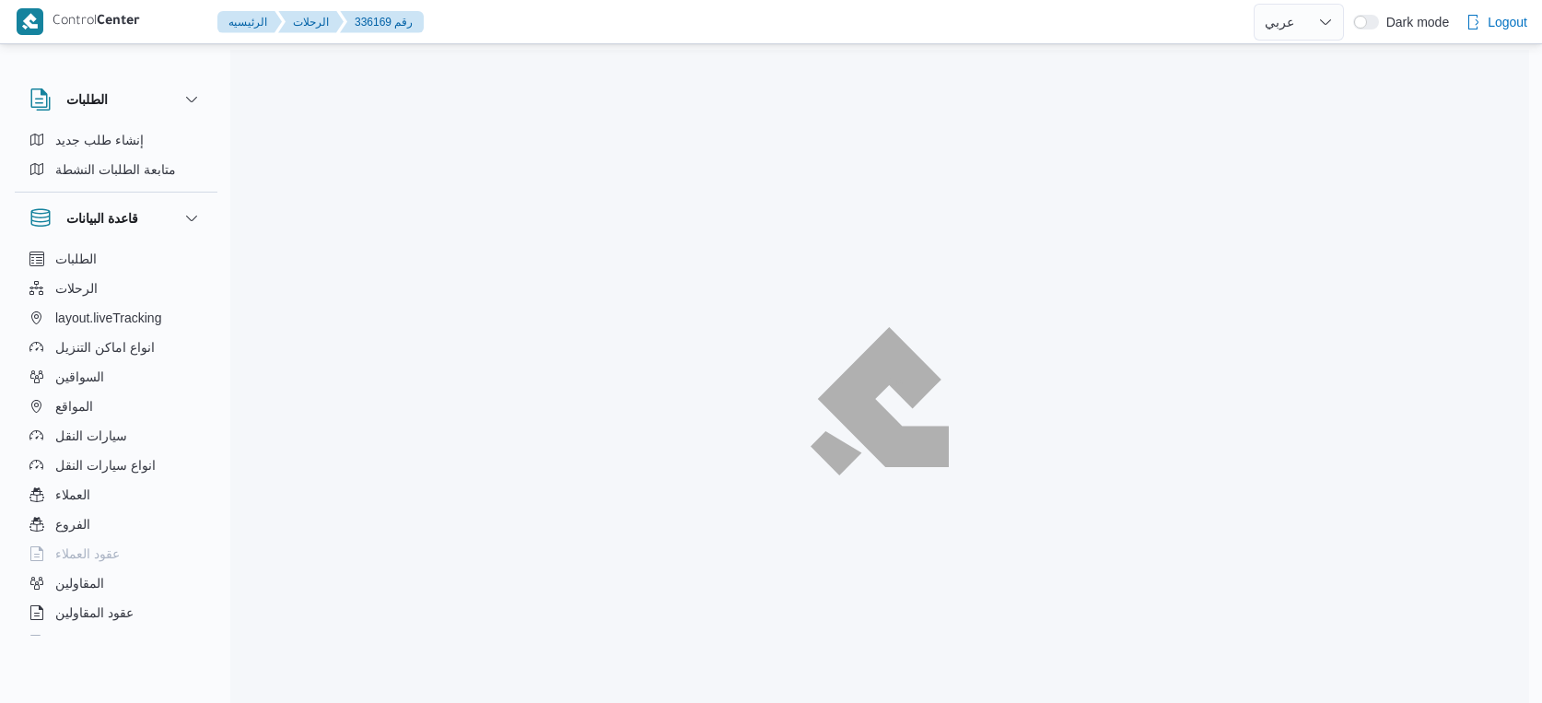
select select "ar"
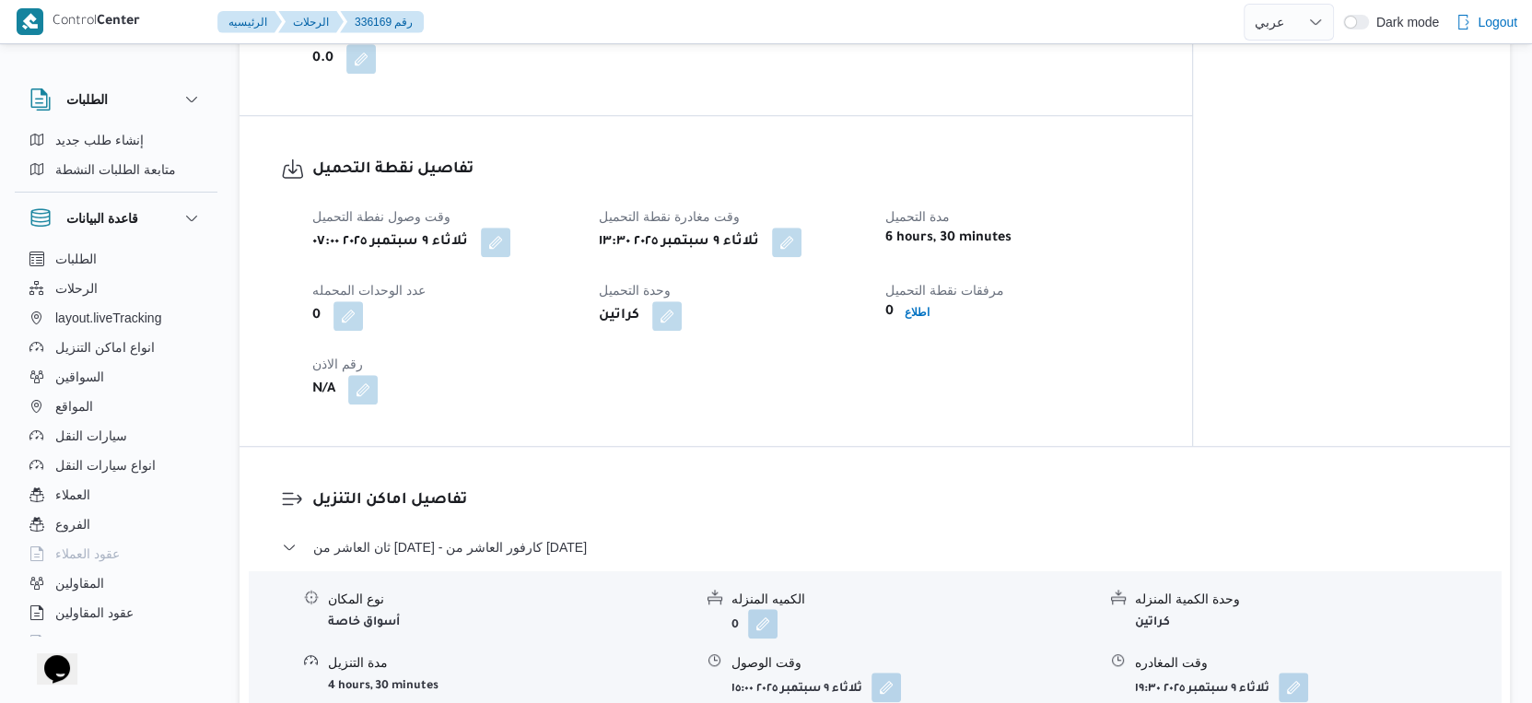
scroll to position [1330, 0]
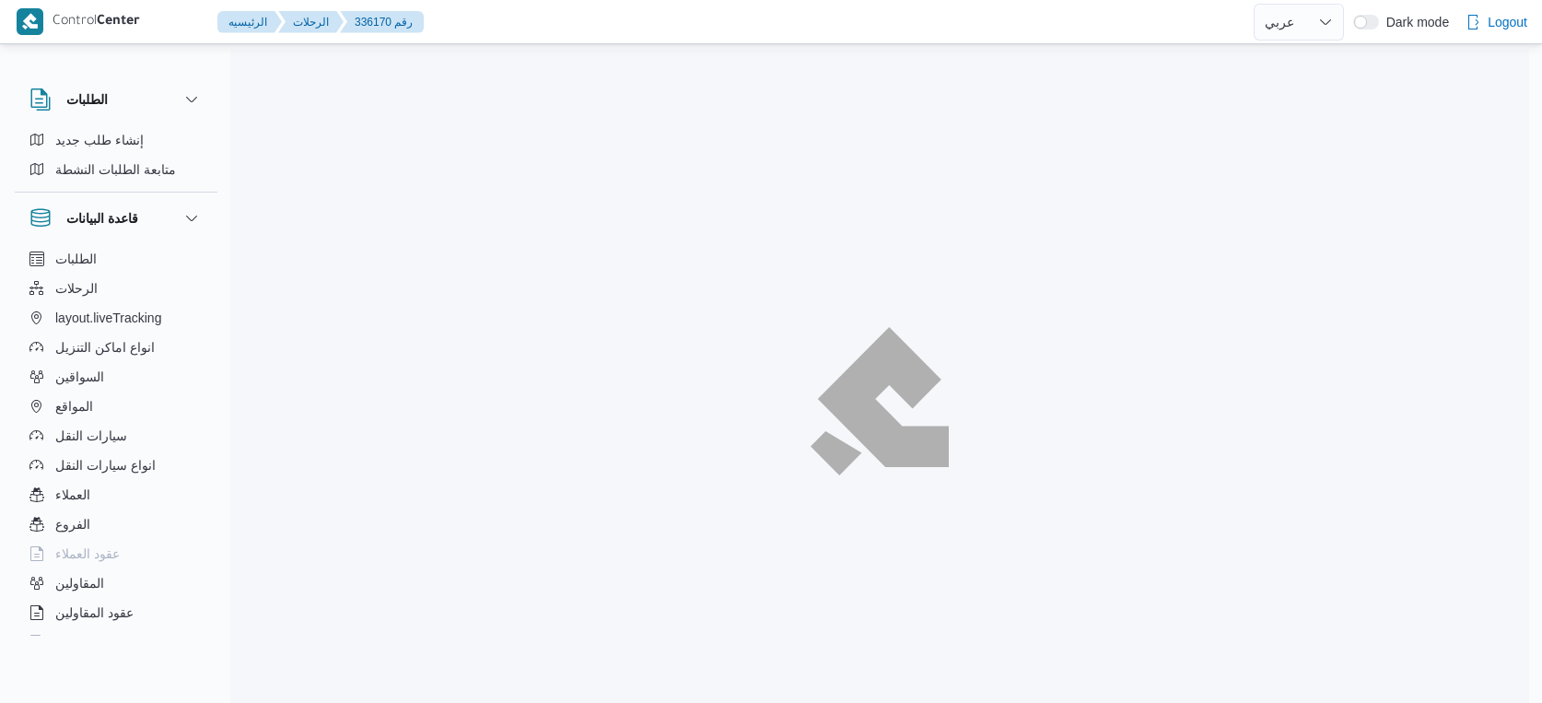
select select "ar"
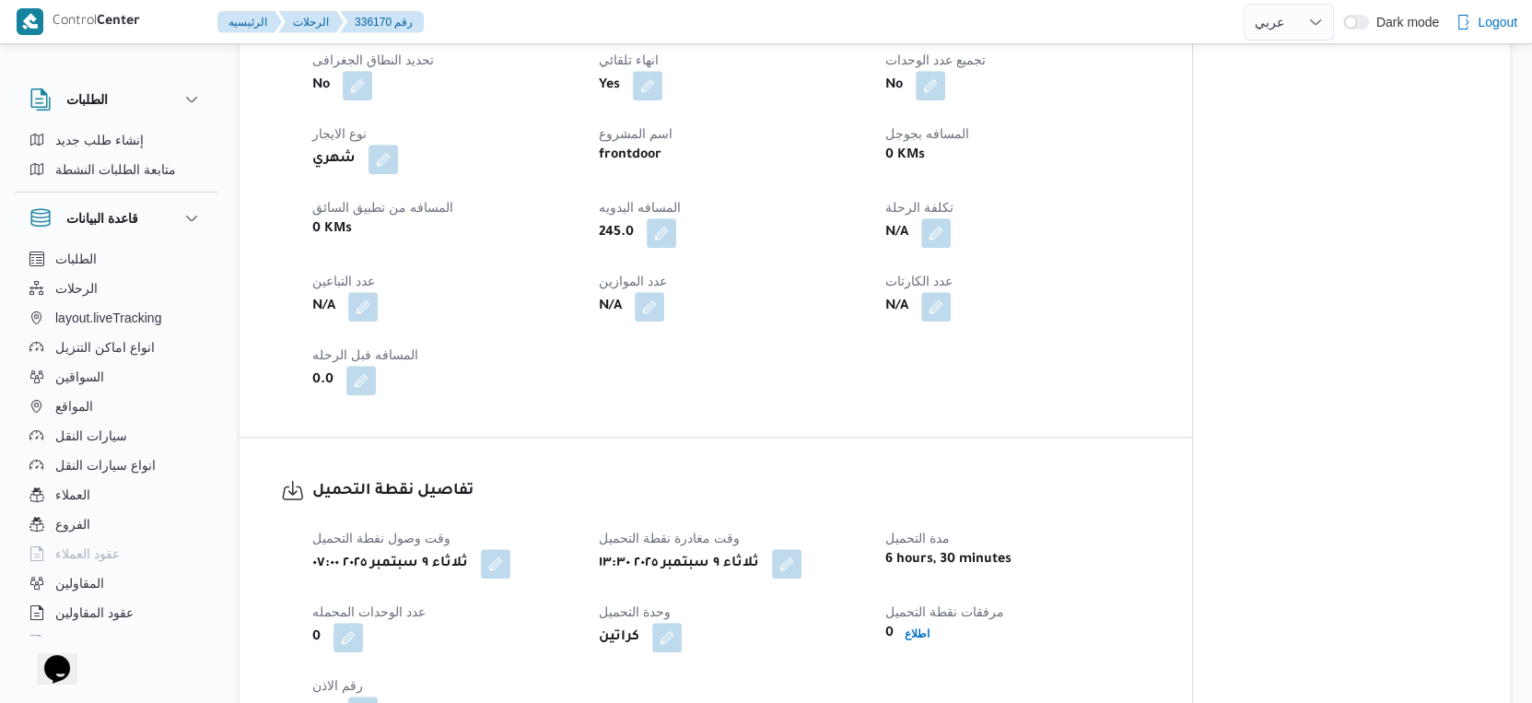
scroll to position [1023, 0]
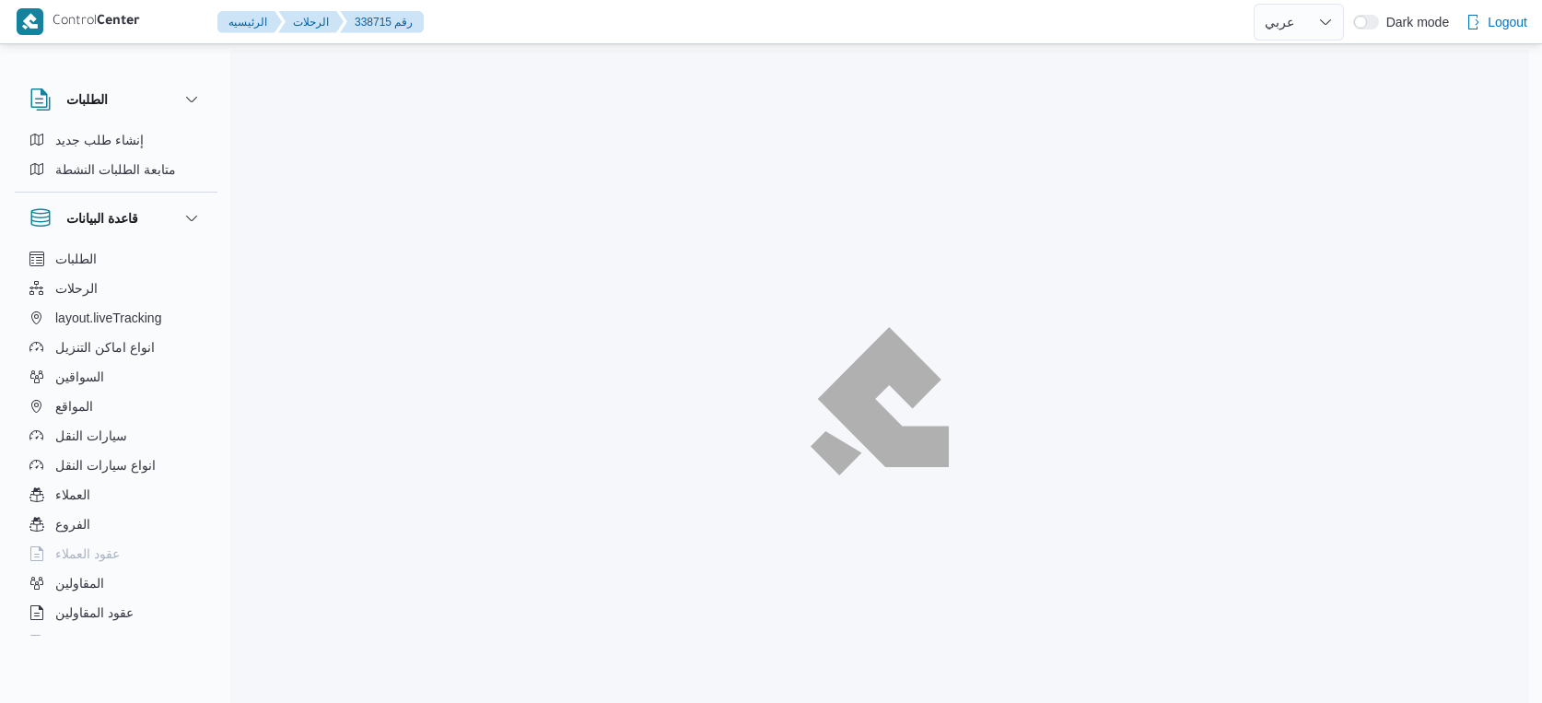
select select "ar"
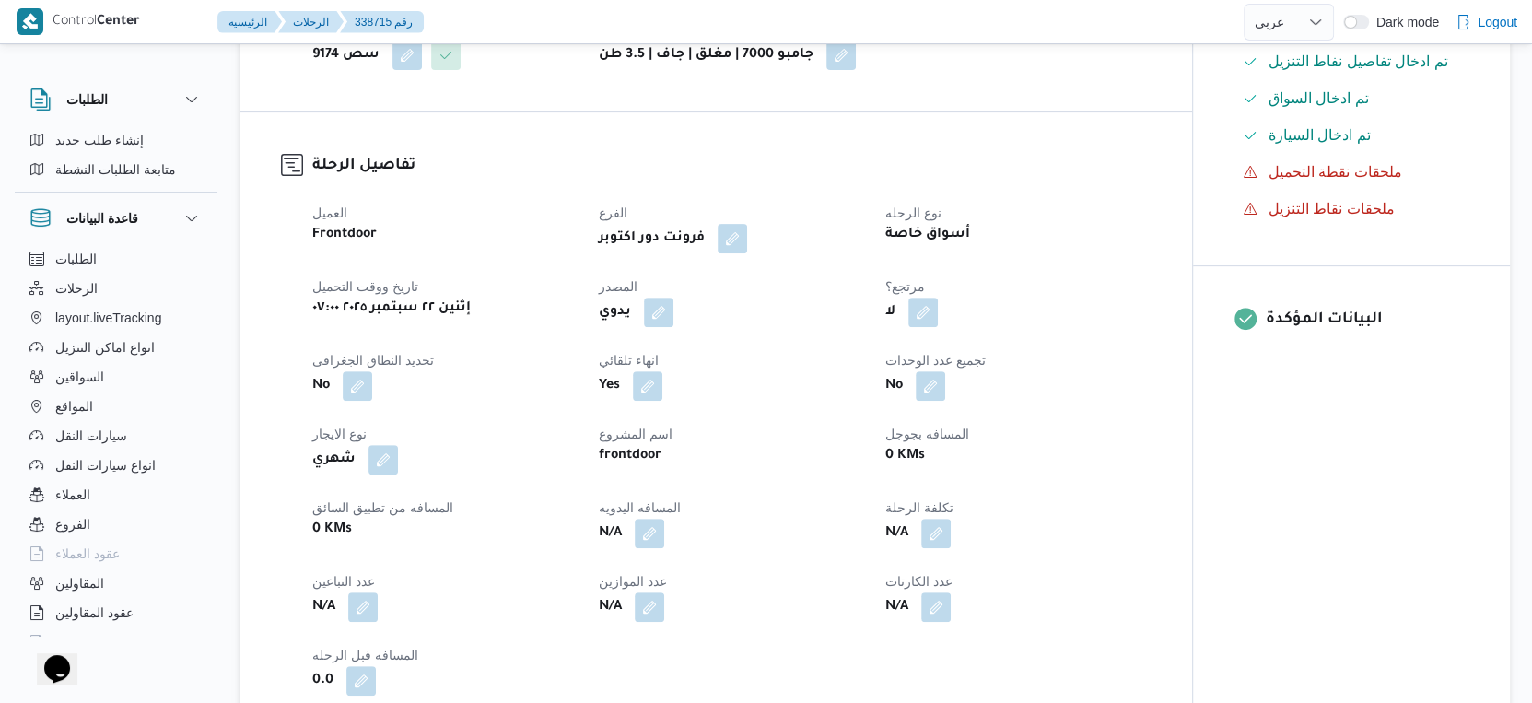
scroll to position [1023, 0]
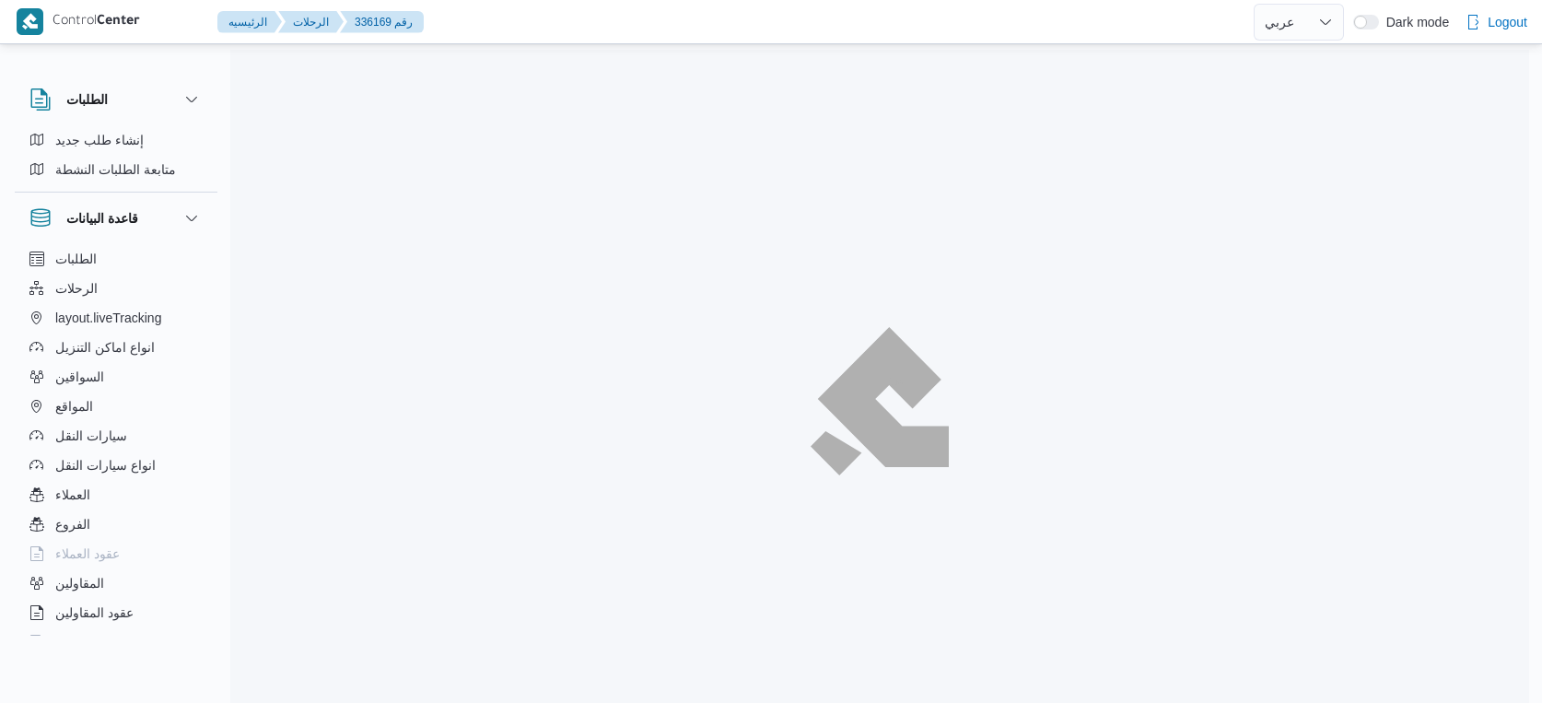
select select "ar"
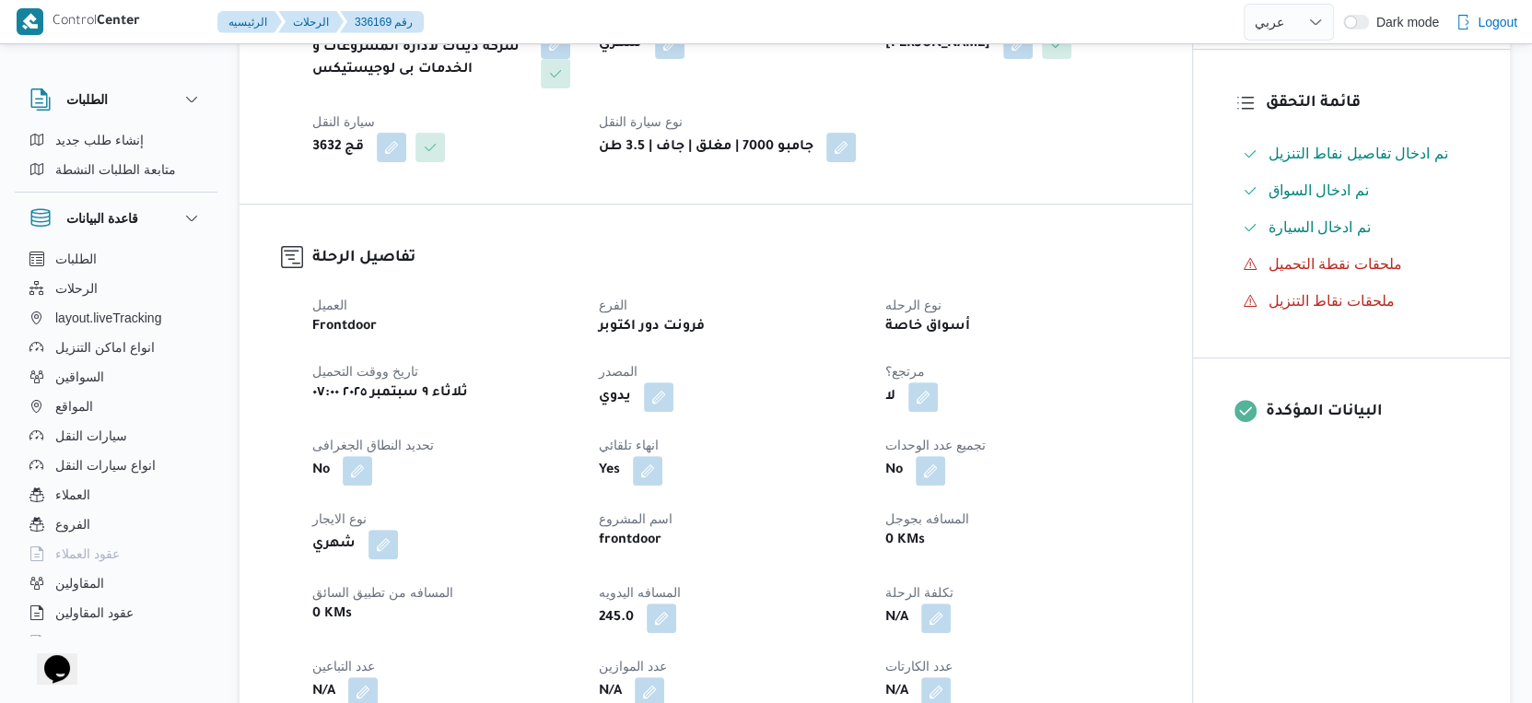
scroll to position [204, 0]
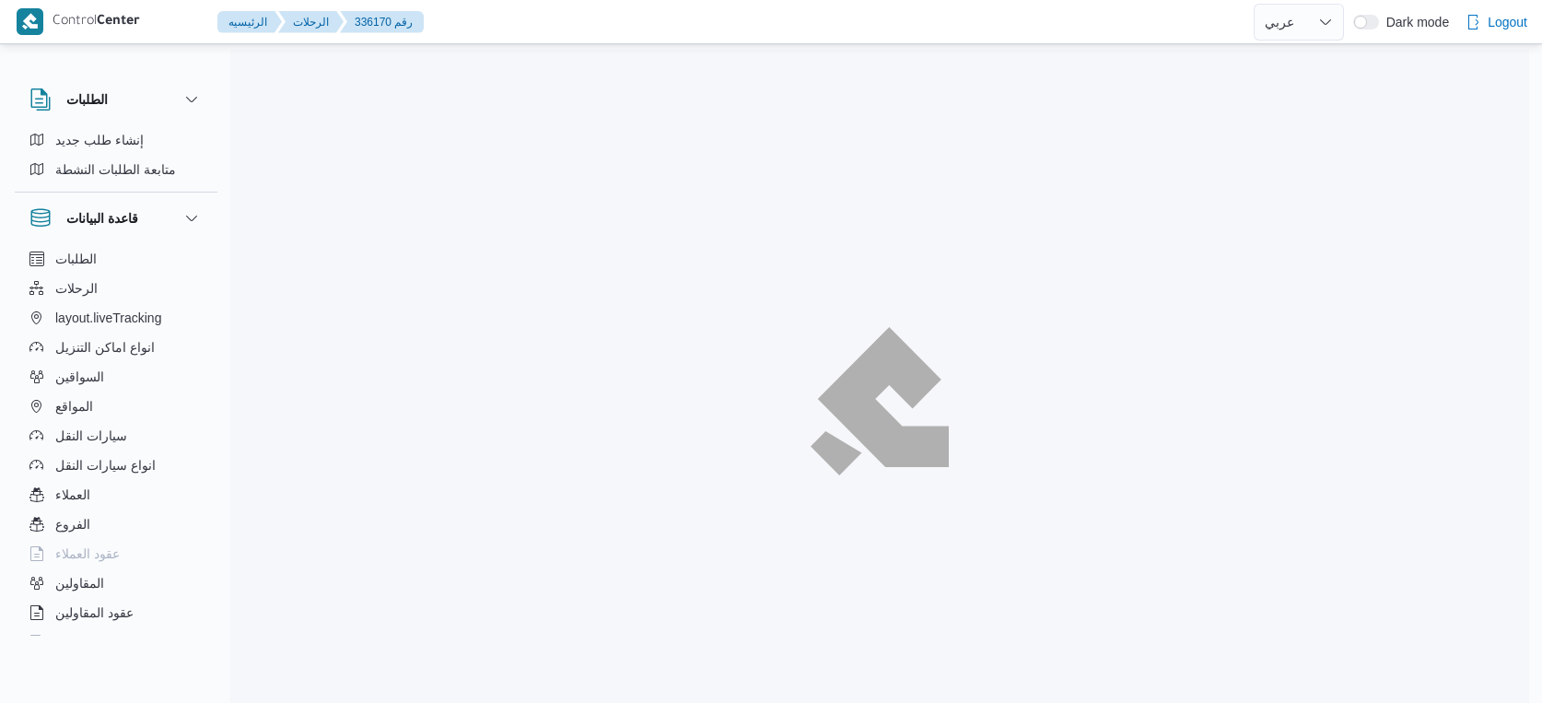
select select "ar"
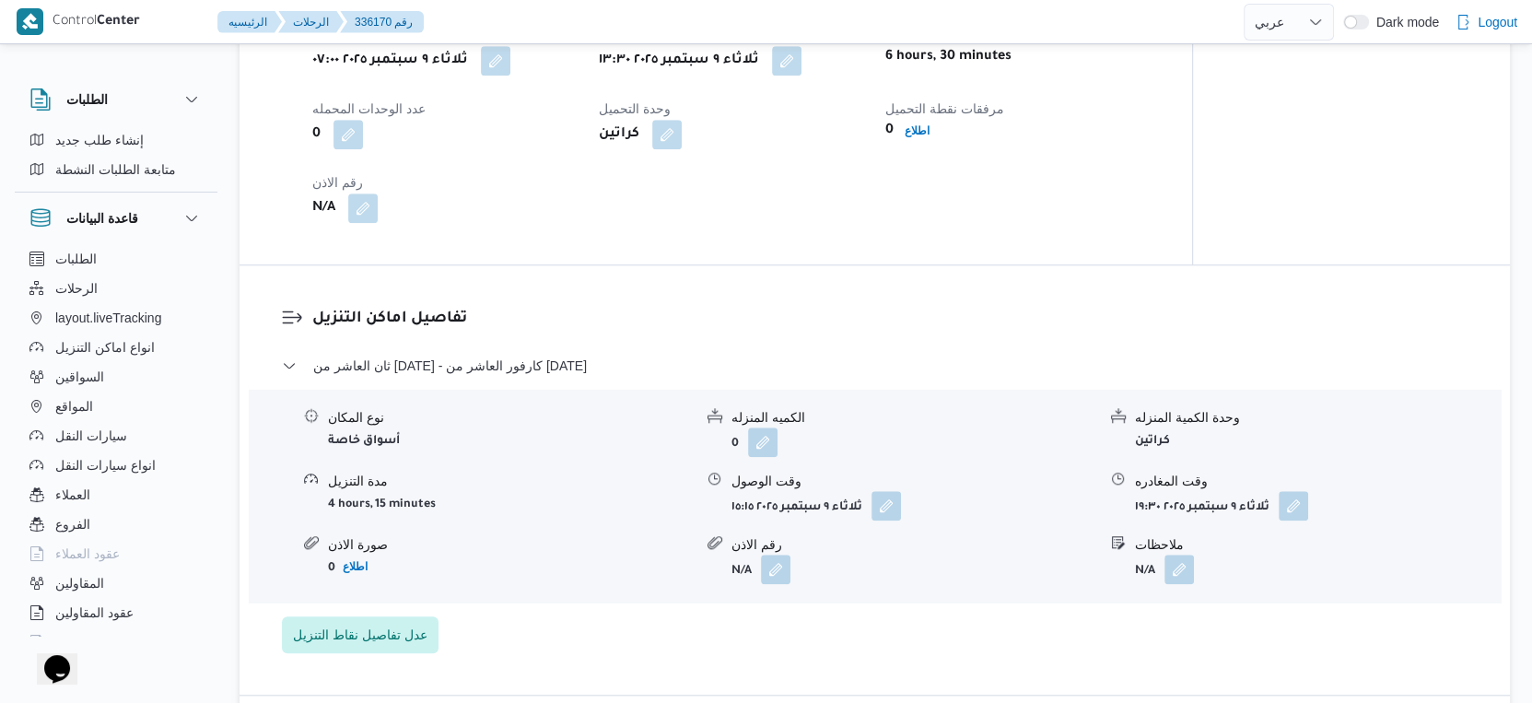
scroll to position [1432, 0]
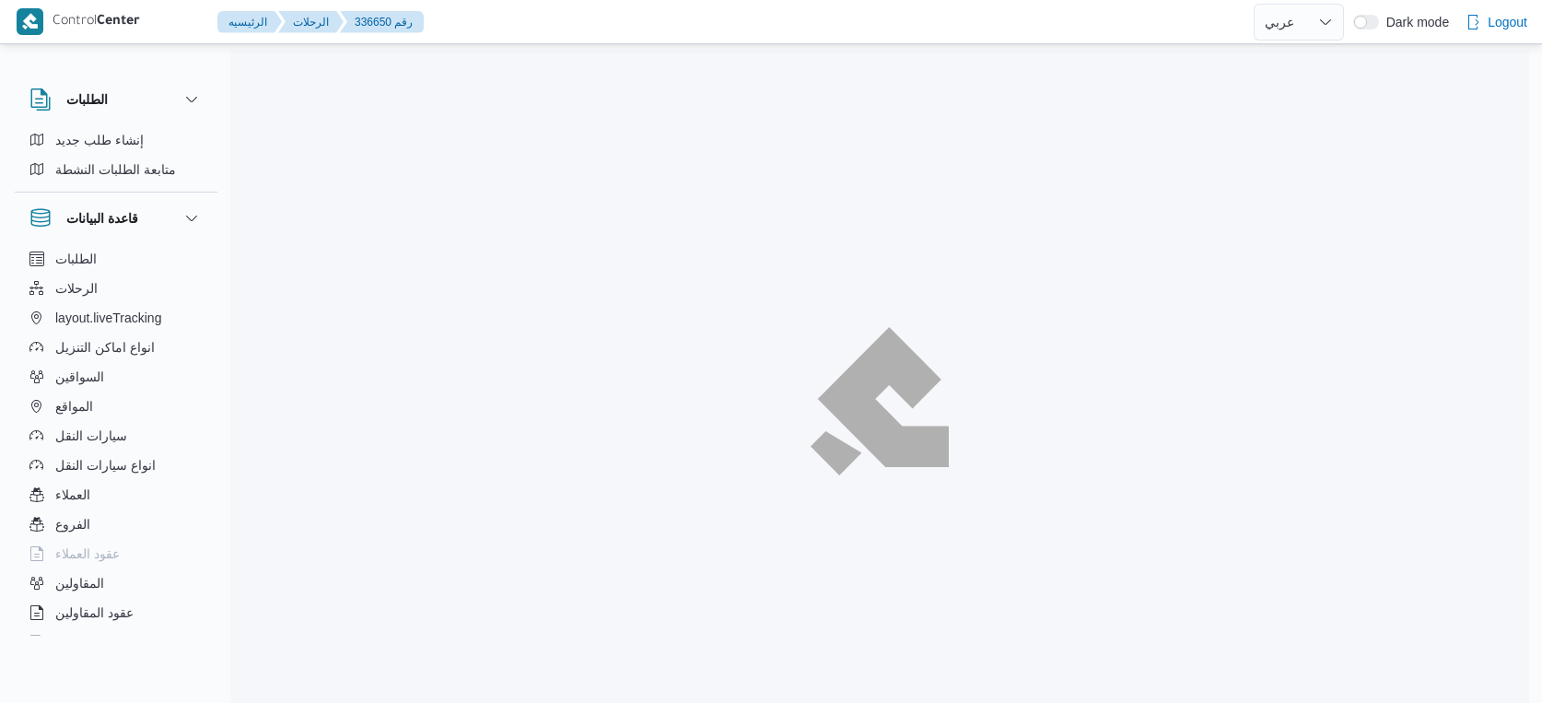
select select "ar"
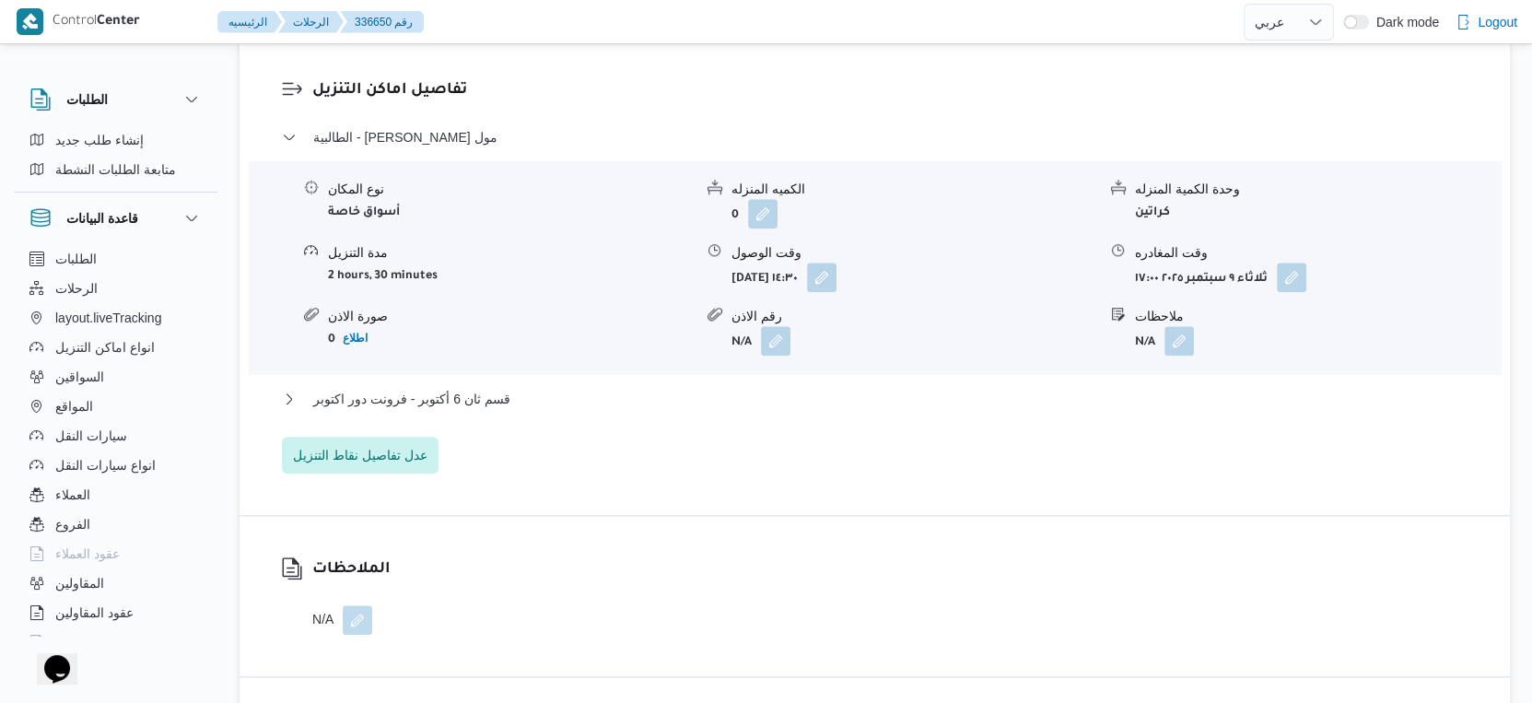
scroll to position [1842, 0]
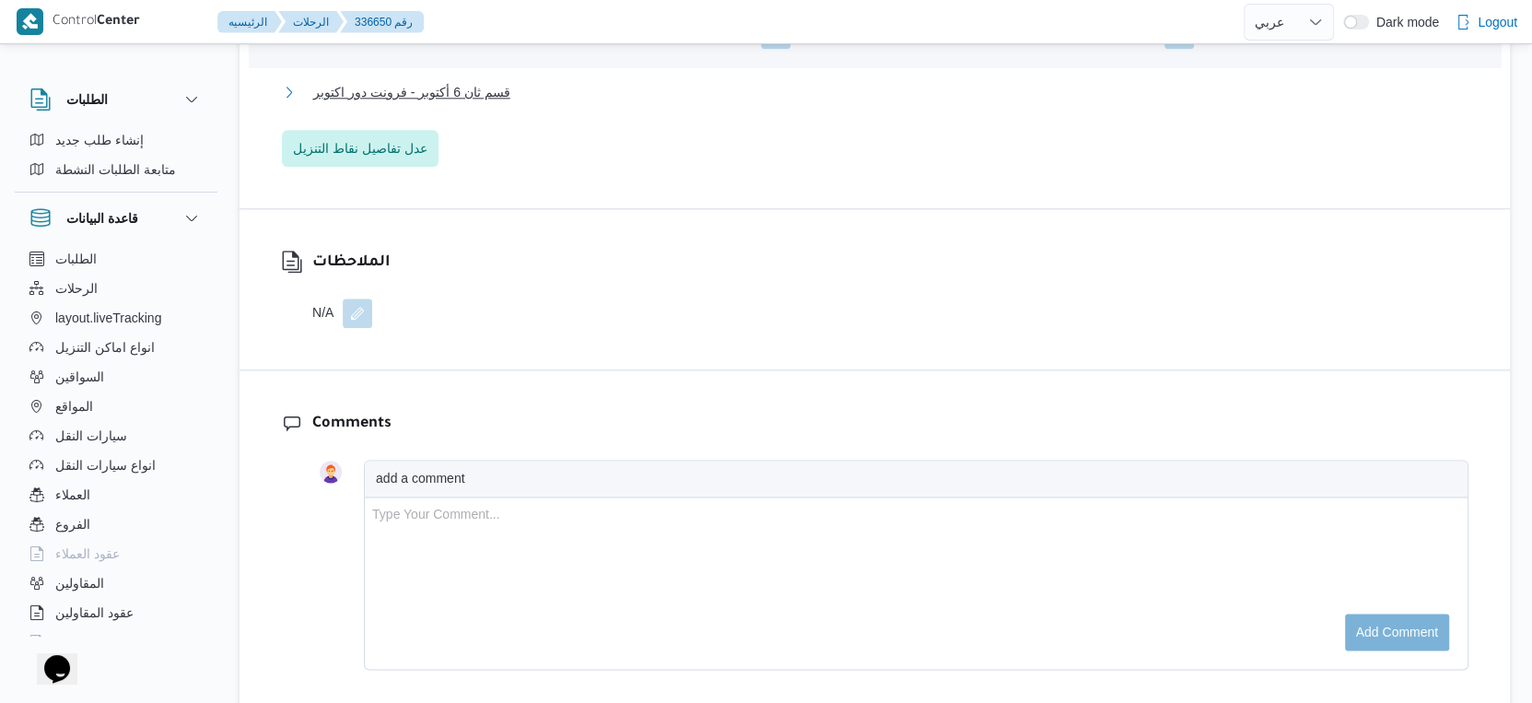
click at [513, 103] on button "قسم ثان 6 أكتوبر - فرونت دور اكتوبر" at bounding box center [875, 92] width 1186 height 22
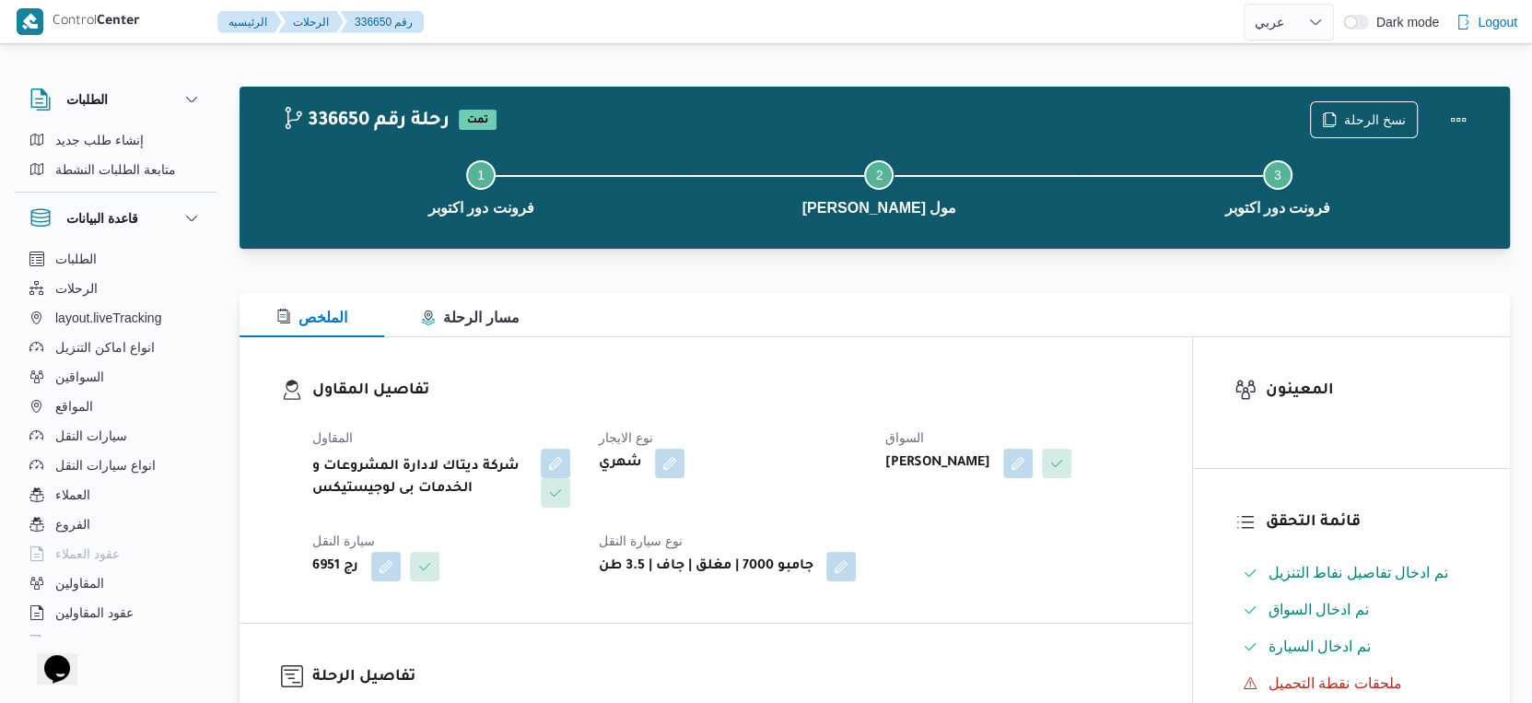
scroll to position [0, 0]
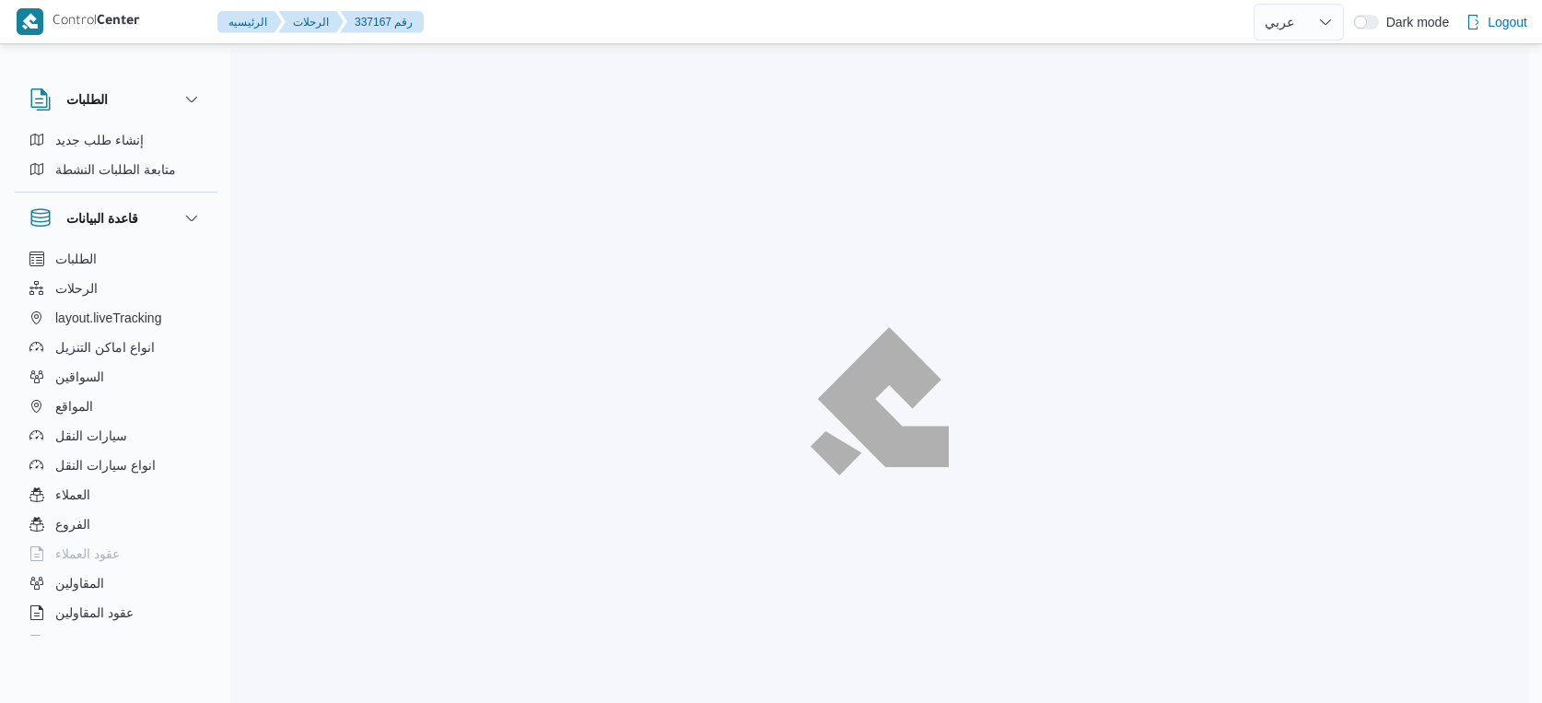
select select "ar"
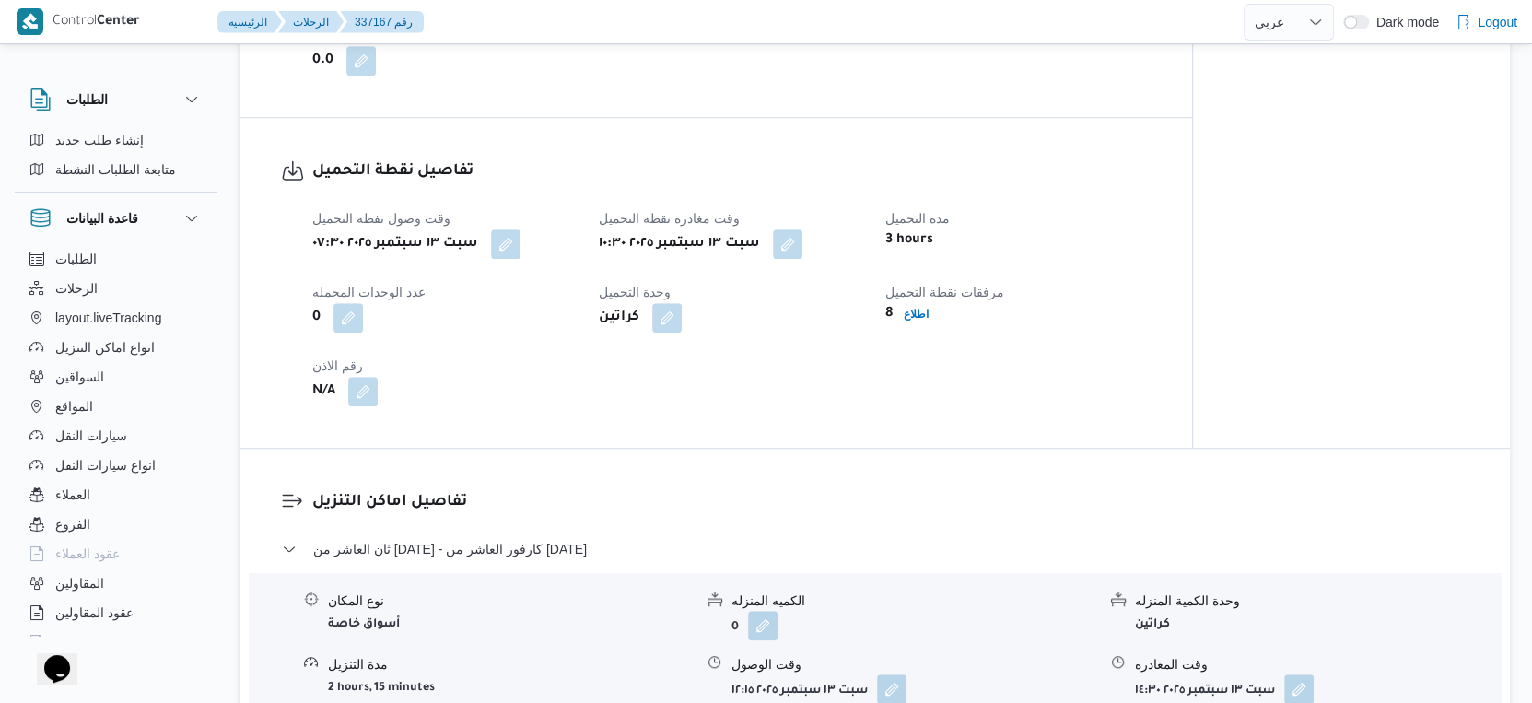
scroll to position [1432, 0]
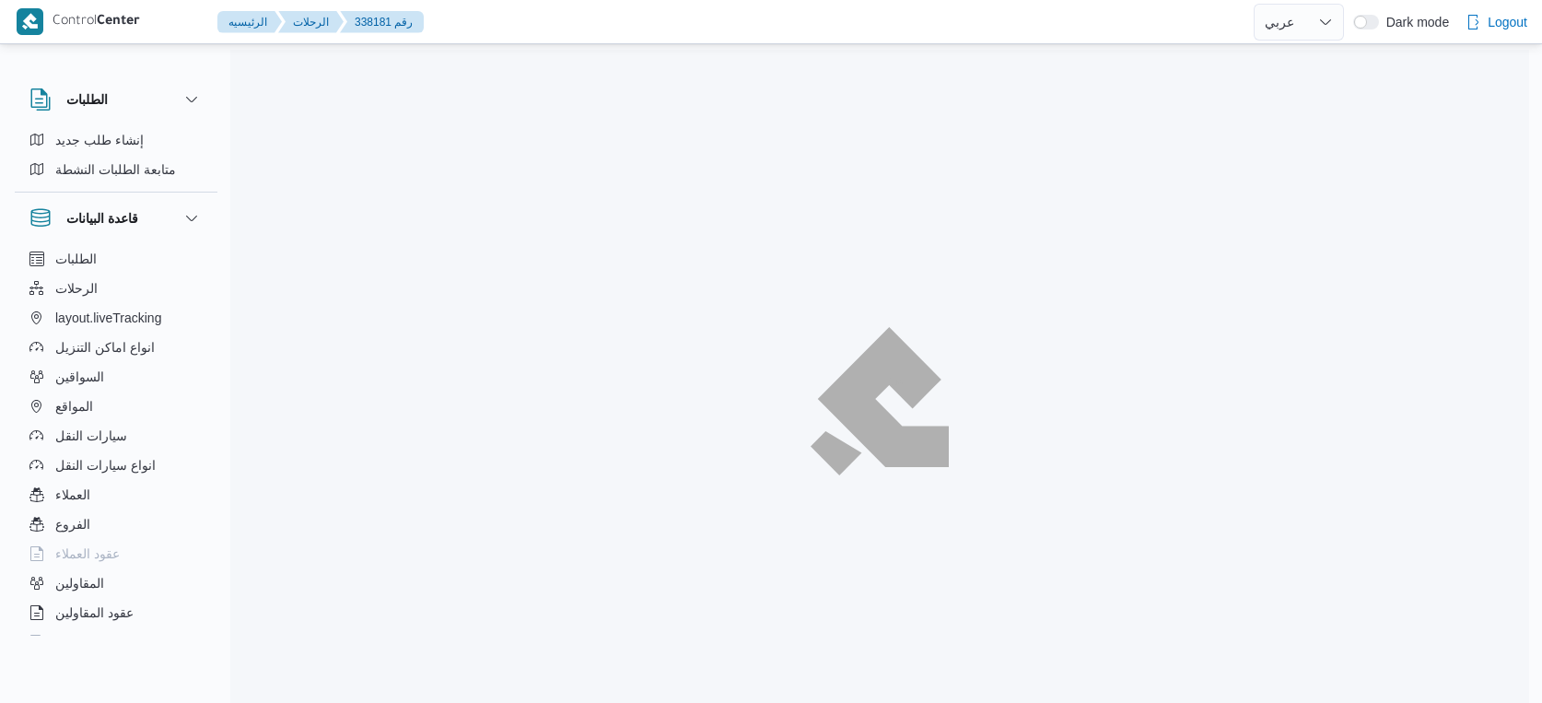
select select "ar"
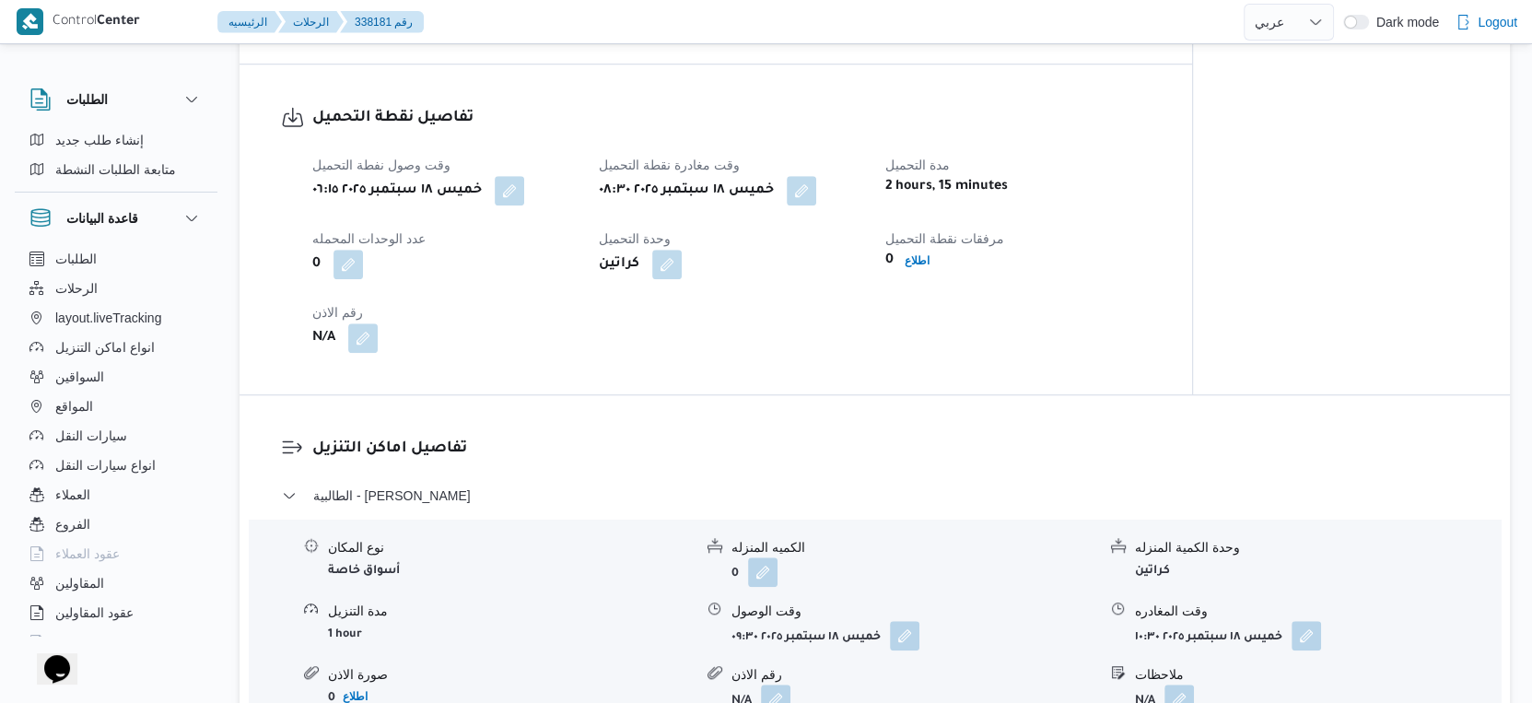
scroll to position [1228, 0]
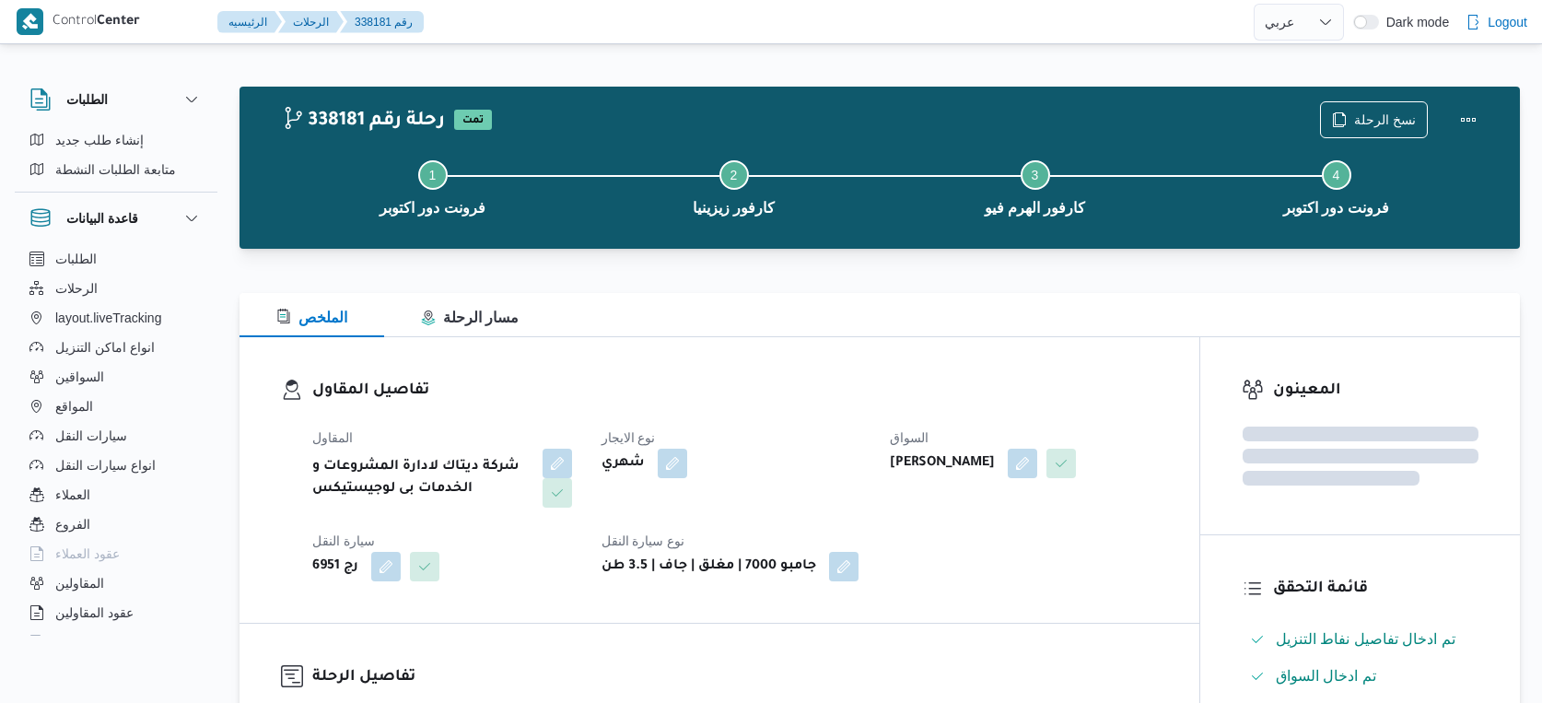
select select "ar"
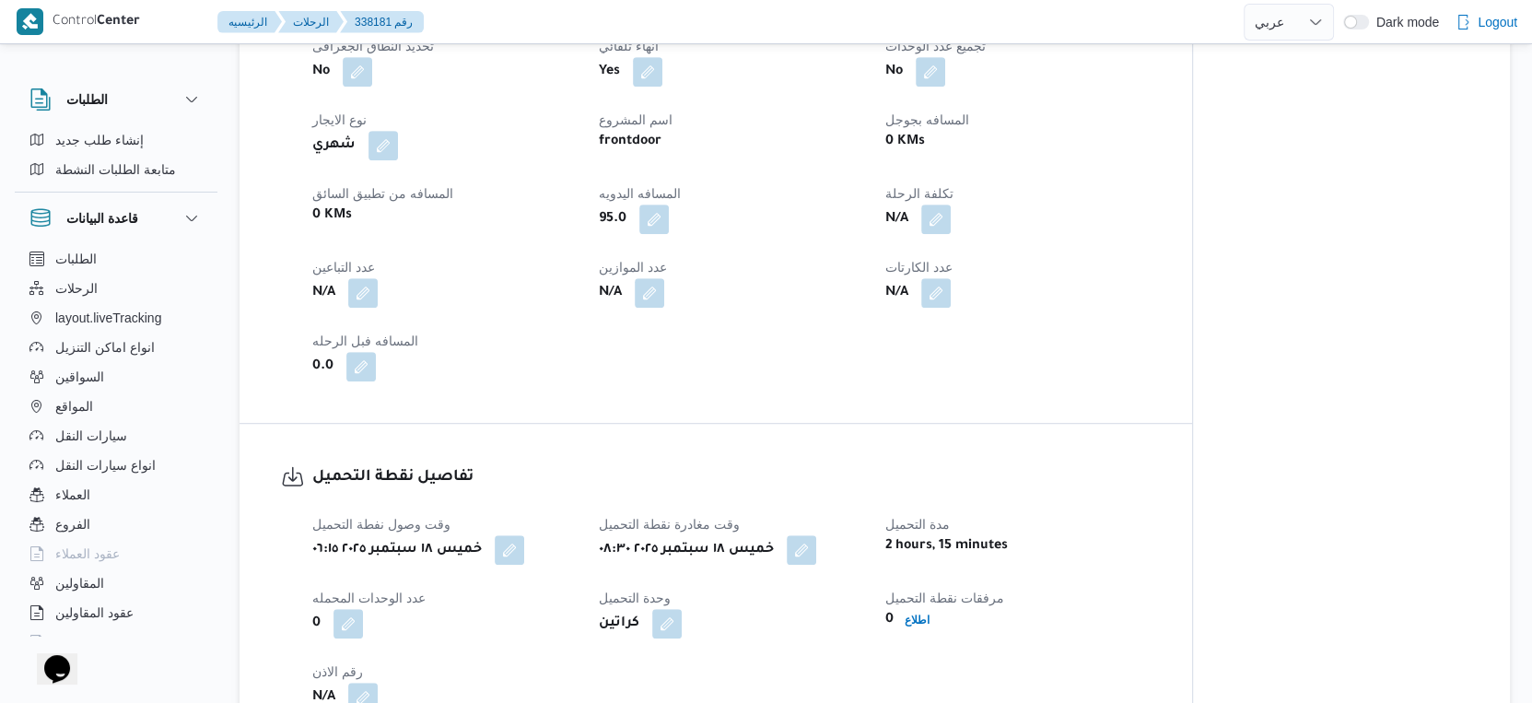
scroll to position [1330, 0]
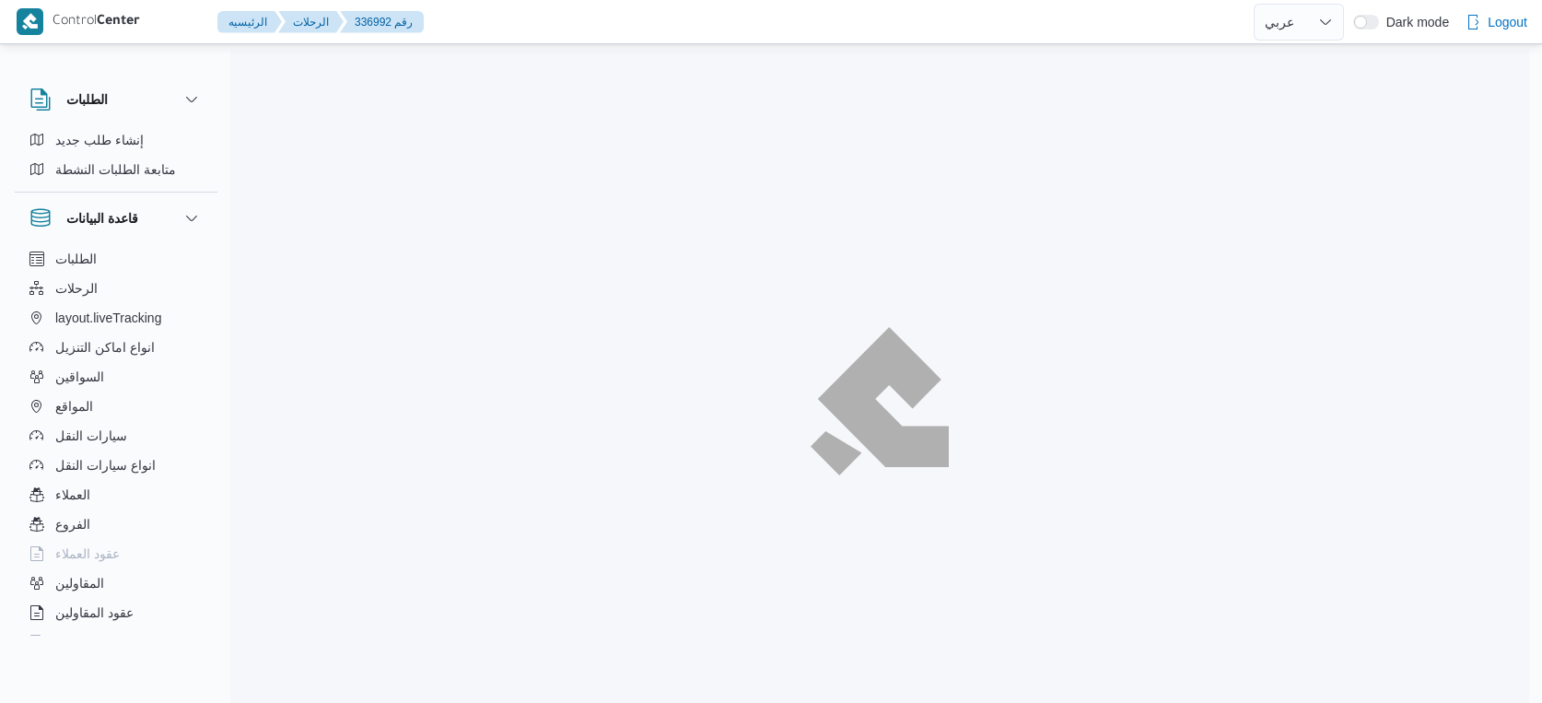
select select "ar"
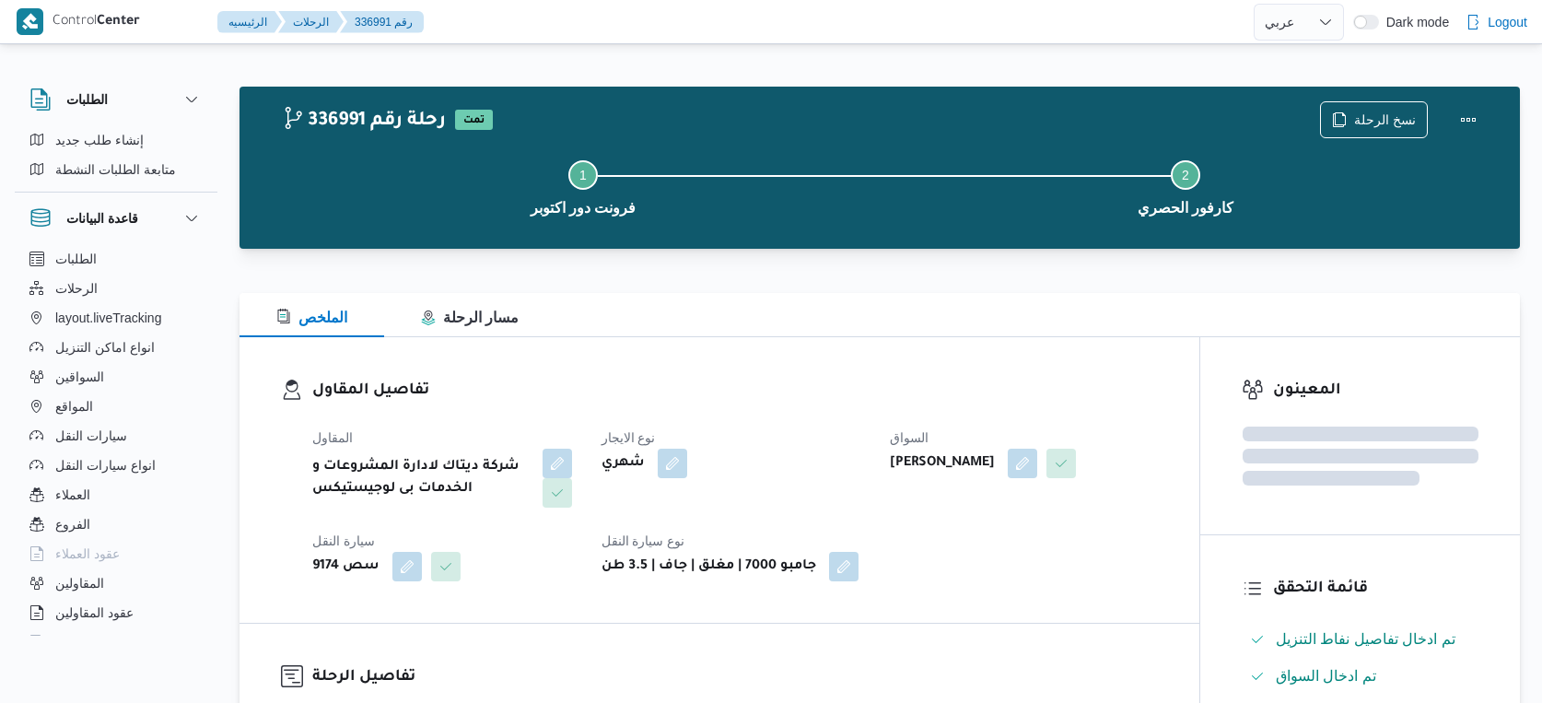
select select "ar"
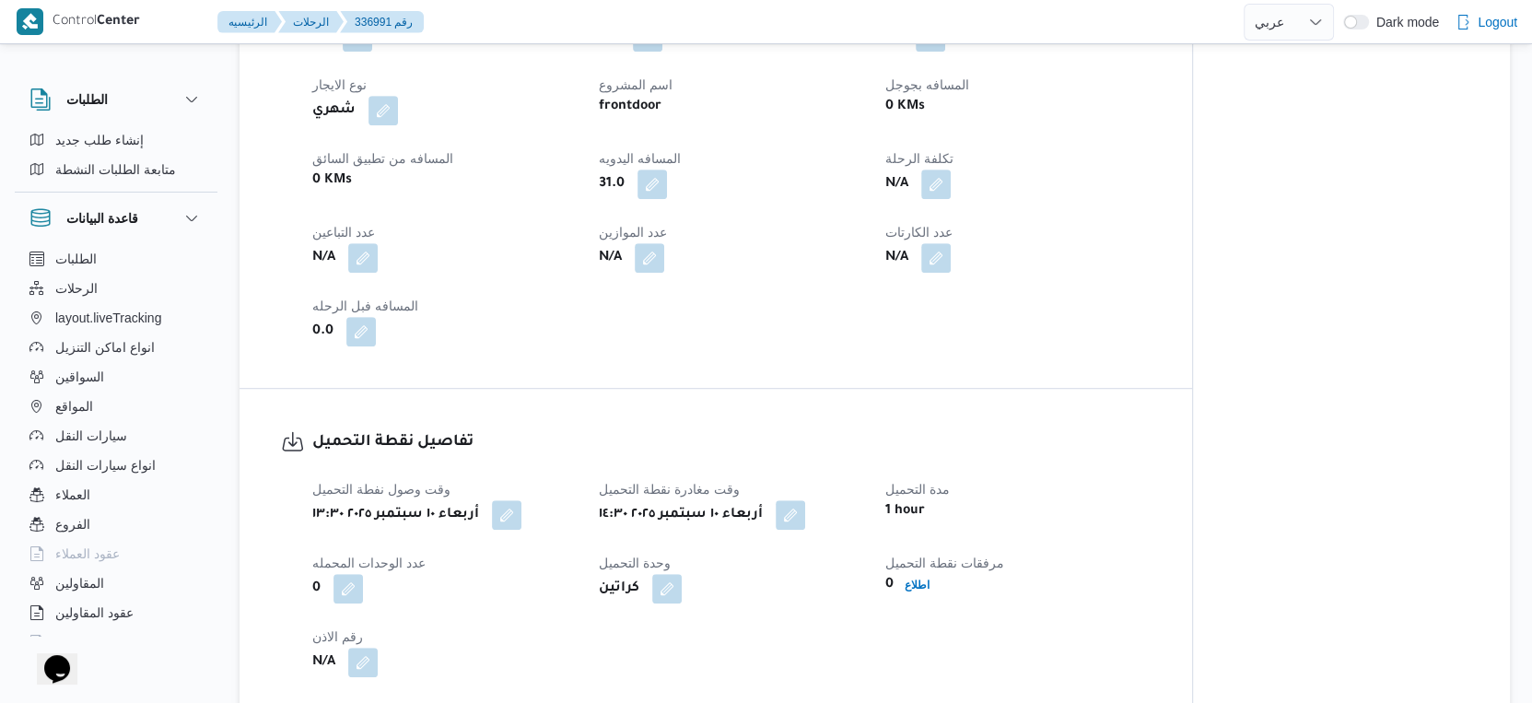
scroll to position [818, 0]
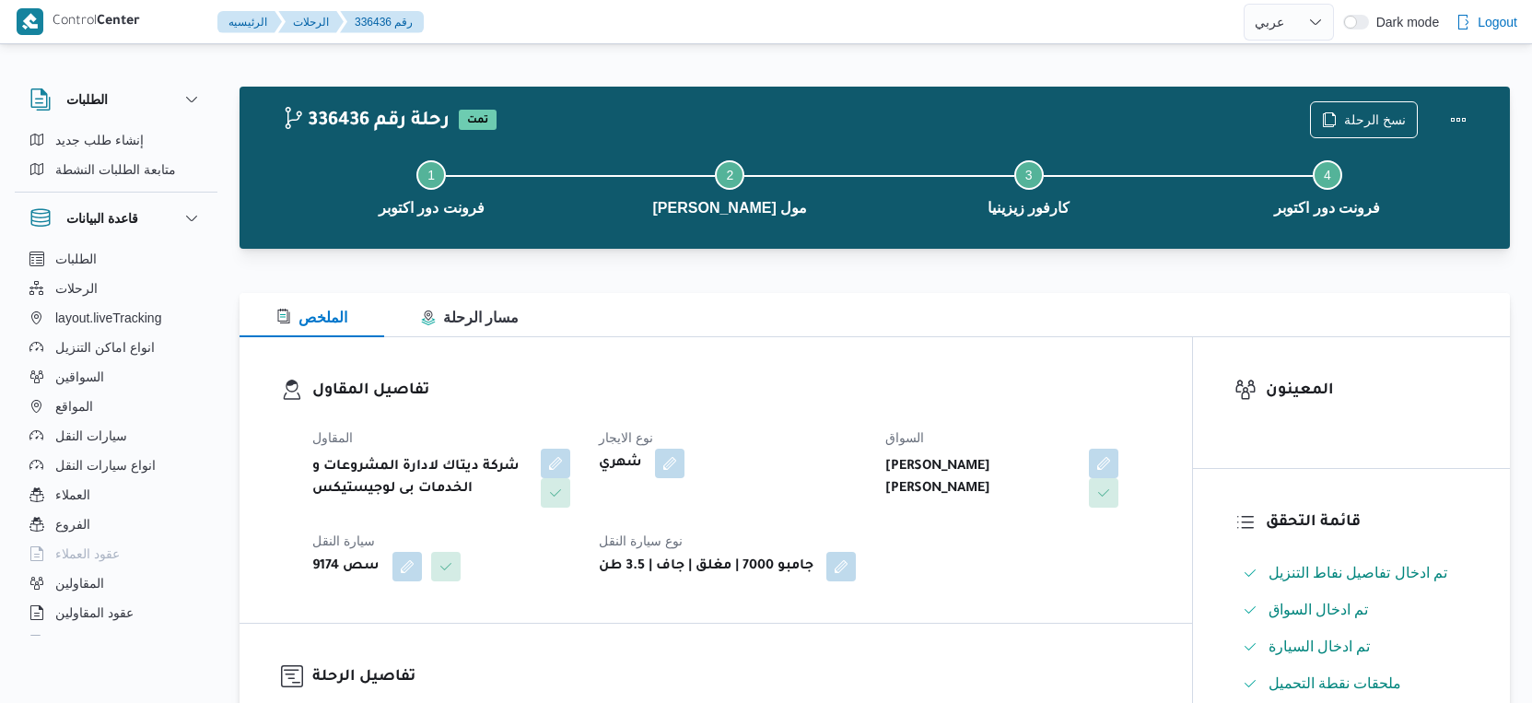
select select "ar"
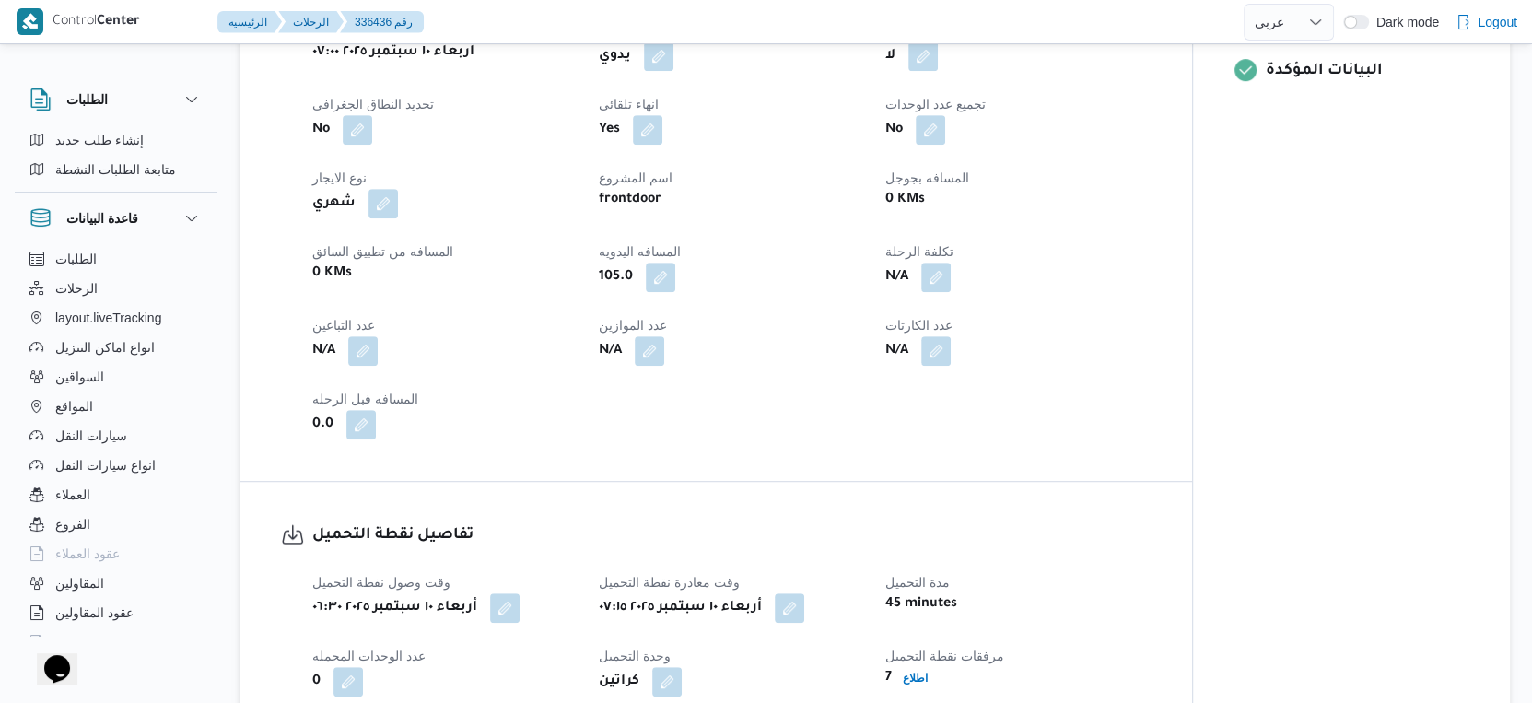
scroll to position [1126, 0]
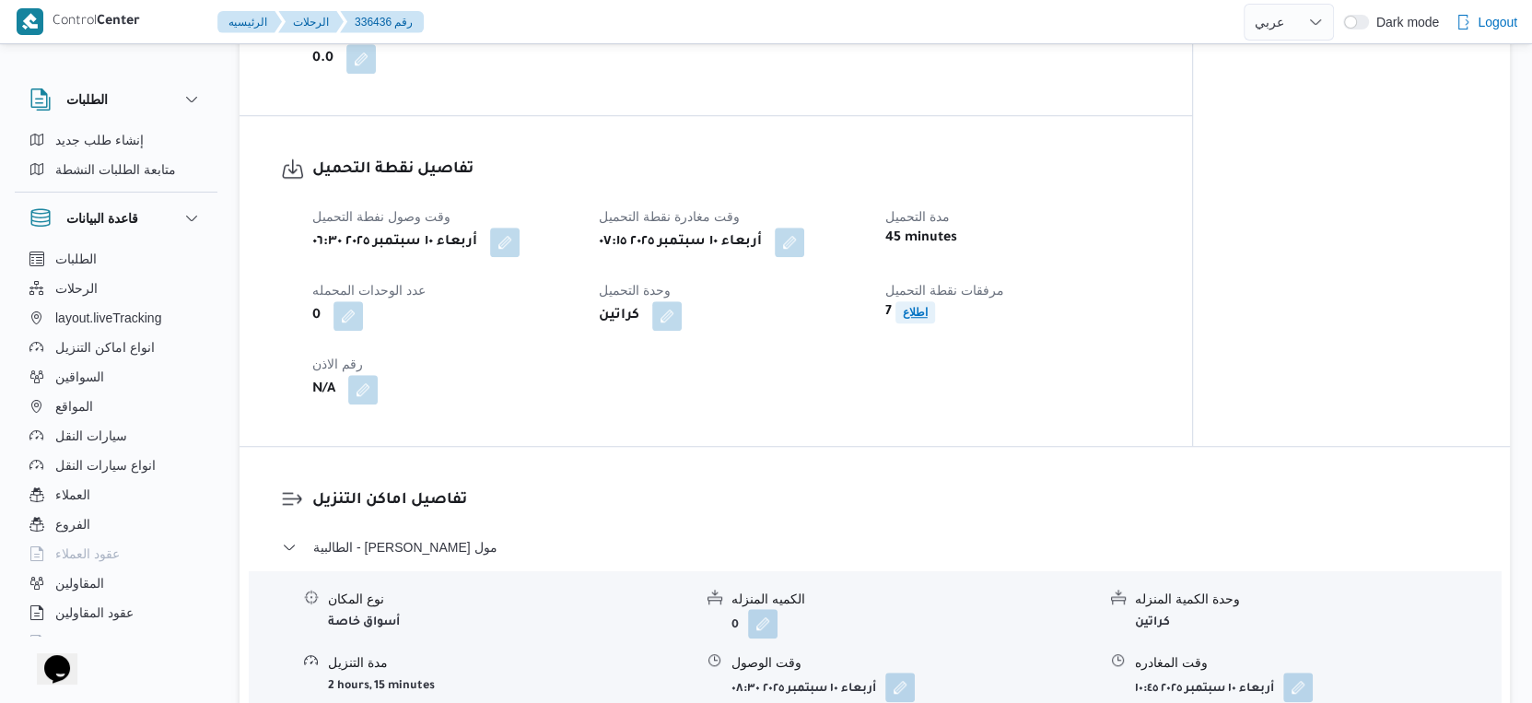
click at [917, 319] on b "اطلاع" at bounding box center [915, 312] width 25 height 13
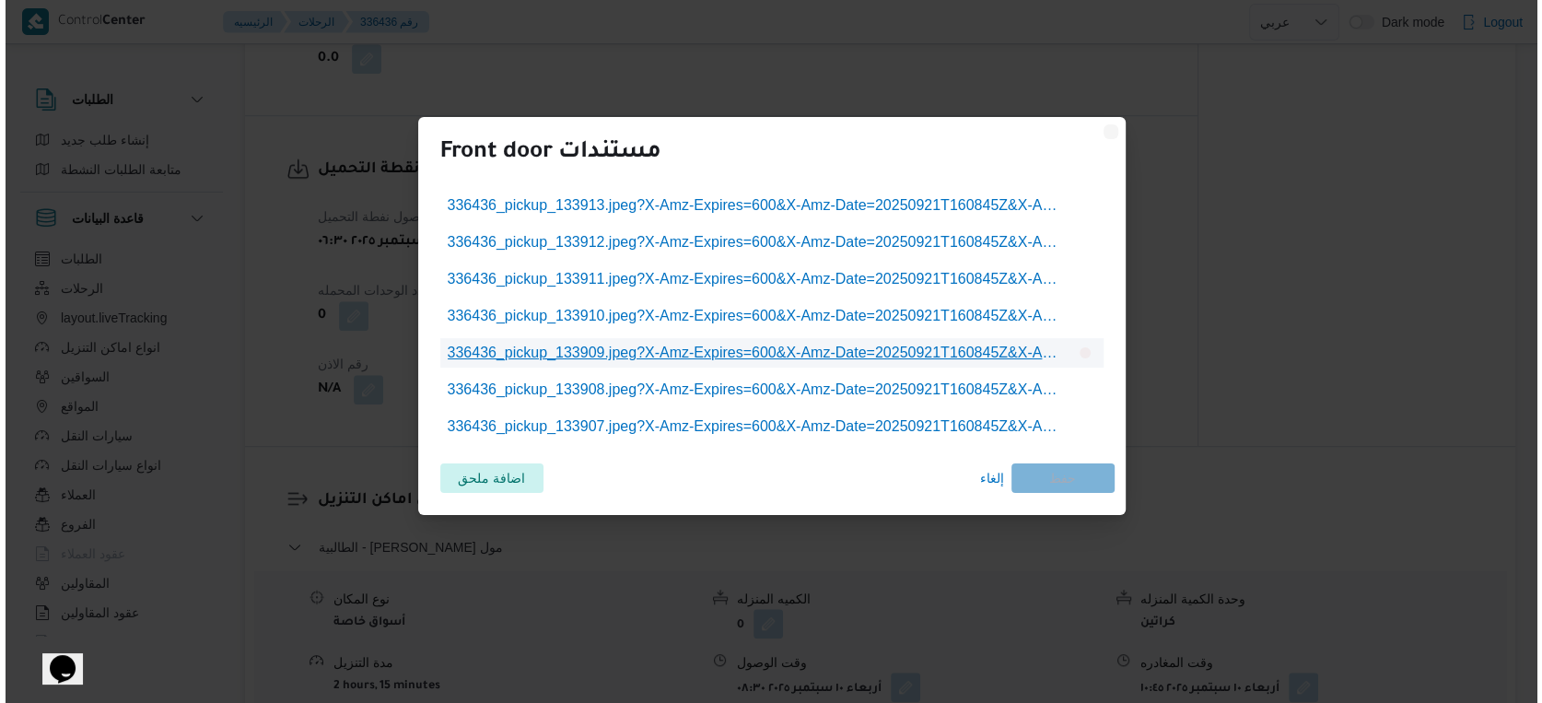
scroll to position [1111, 0]
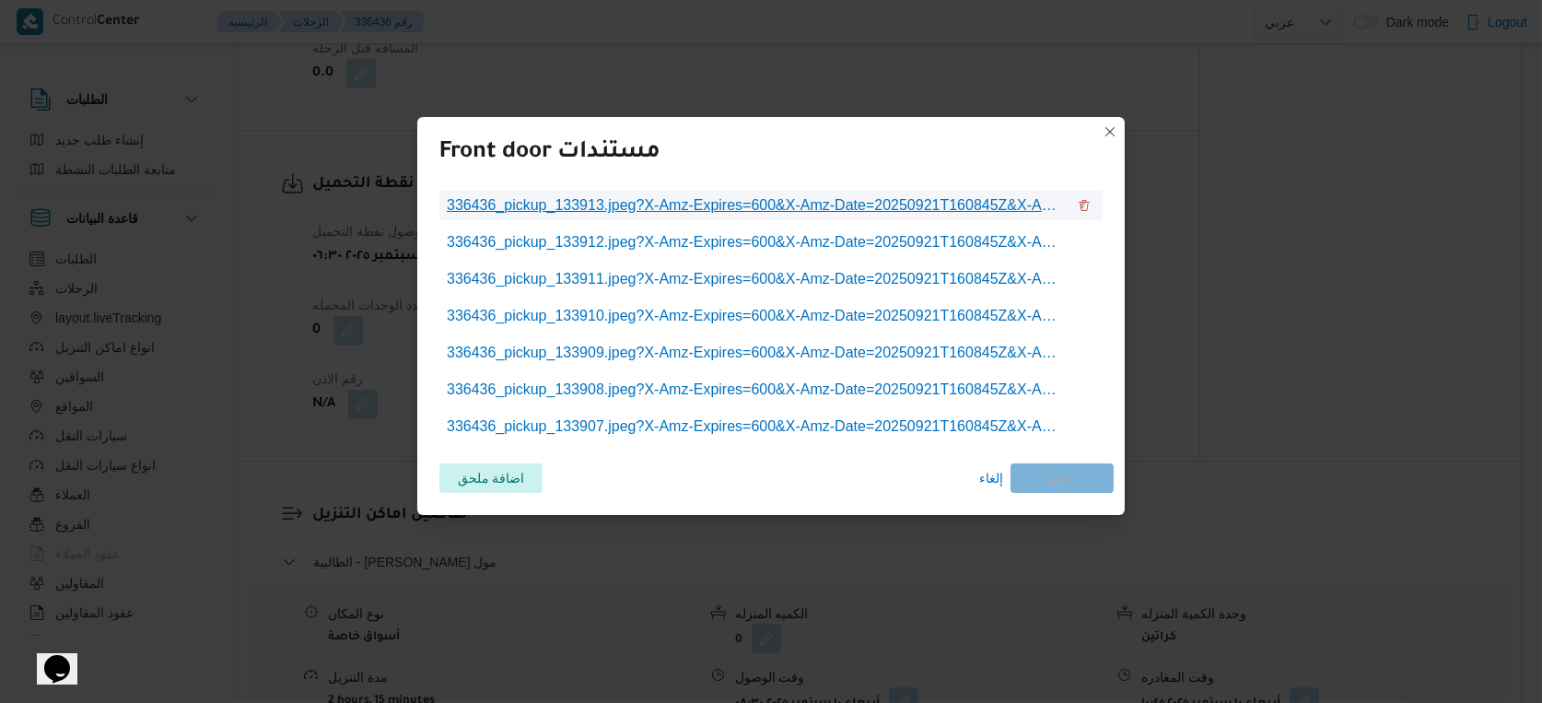
click at [740, 209] on span "336436_pickup_133913.jpeg?X-Amz-Expires=600&X-Amz-Date=20250921T160845Z&X-Amz-A…" at bounding box center [756, 205] width 619 height 22
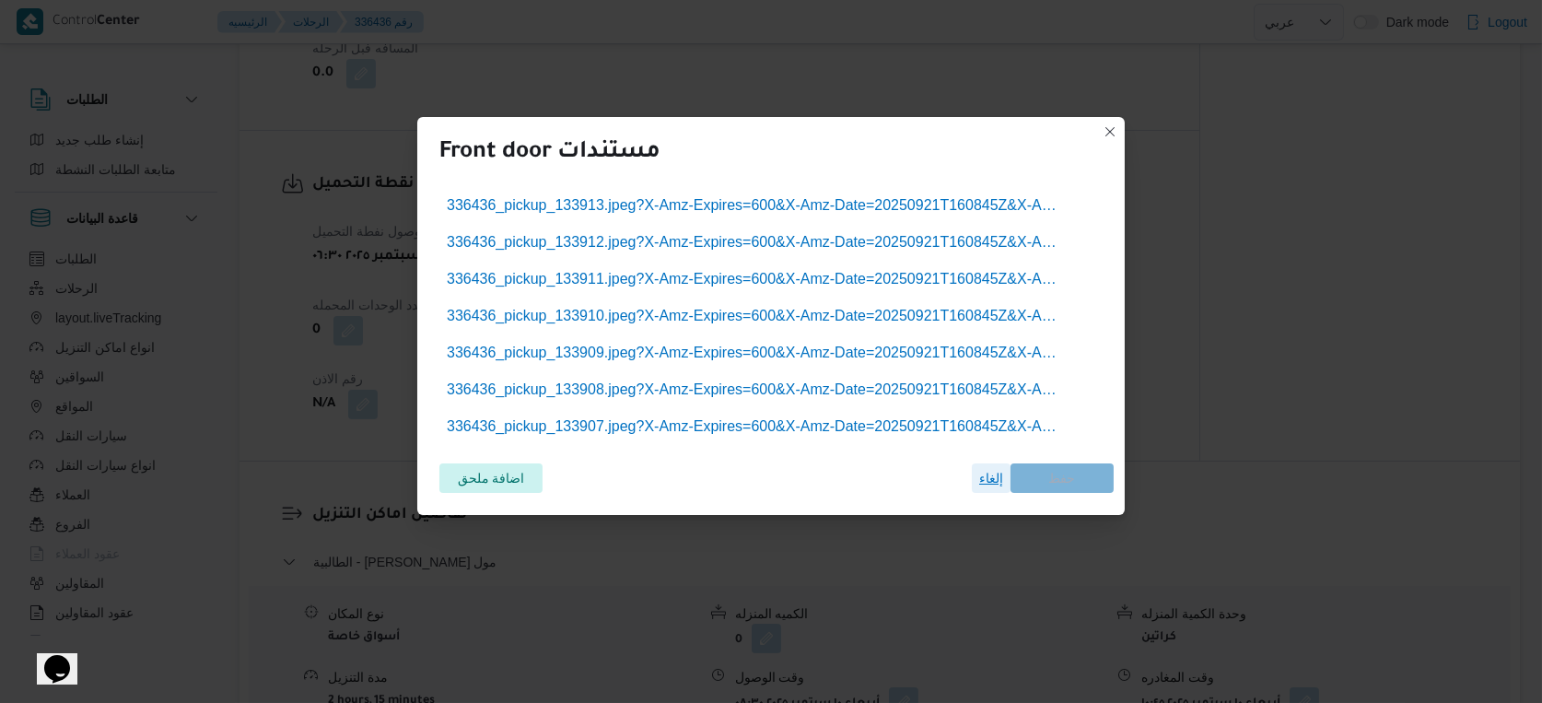
click at [1003, 481] on span "إلغاء" at bounding box center [991, 477] width 39 height 29
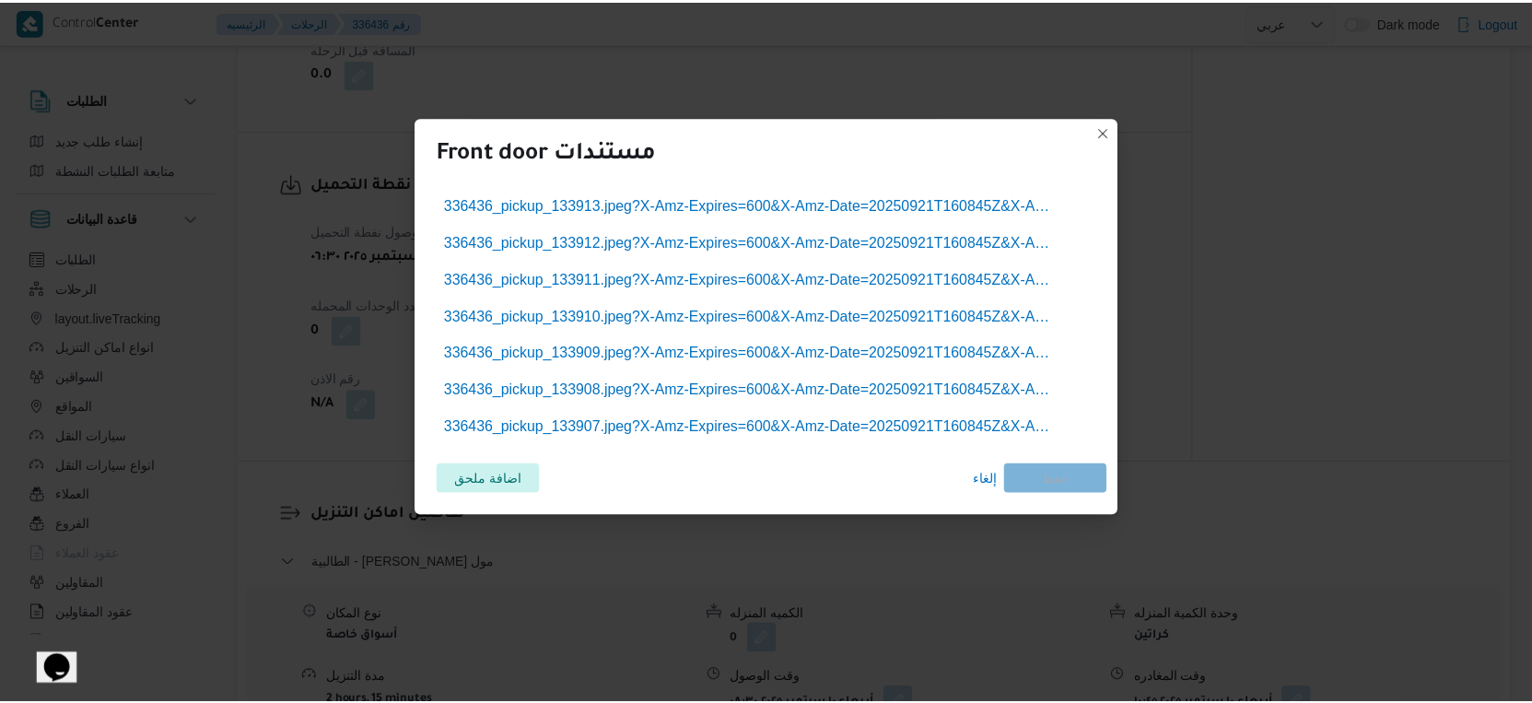
scroll to position [1126, 0]
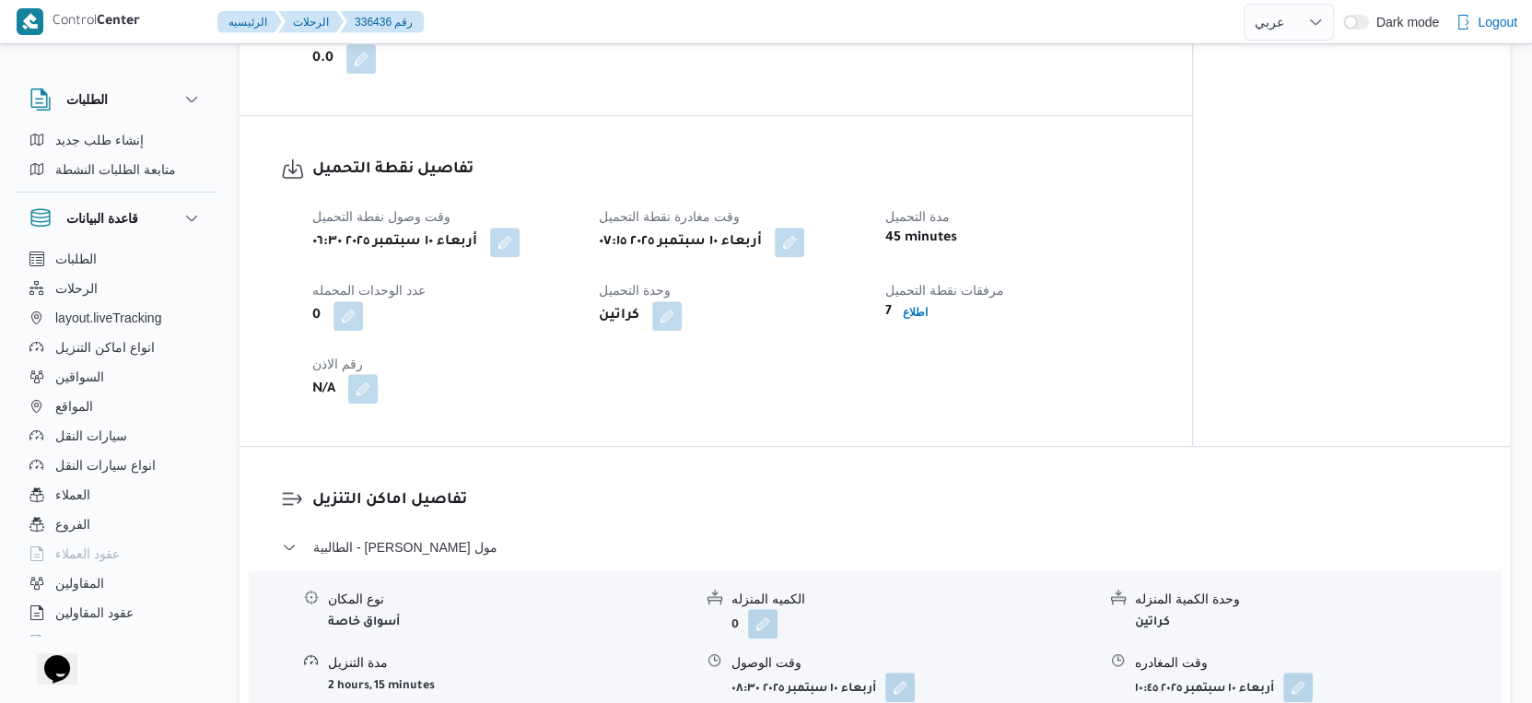
click at [376, 402] on button "button" at bounding box center [362, 388] width 29 height 29
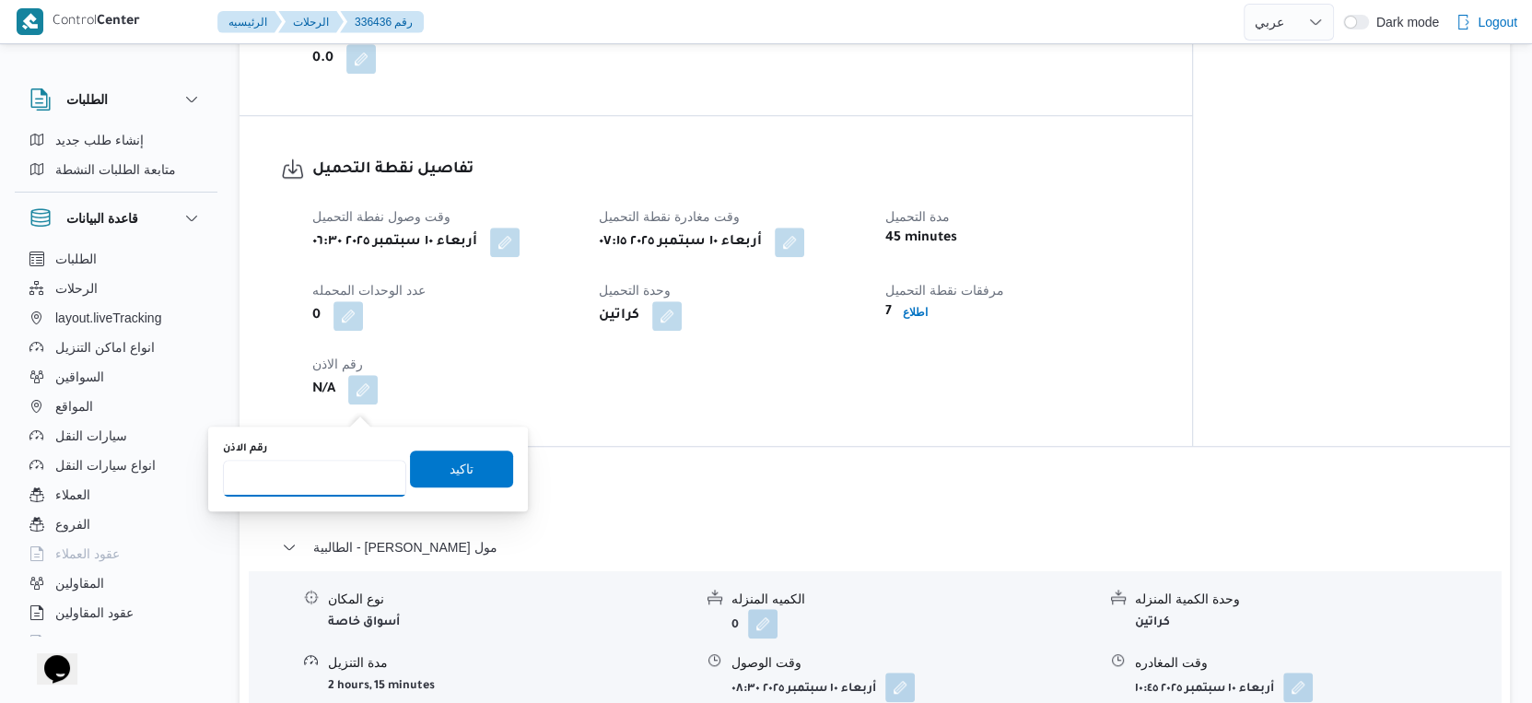
click at [319, 466] on input "رقم الاذن" at bounding box center [314, 478] width 183 height 37
type input "8434"
click at [450, 465] on span "تاكيد" at bounding box center [462, 468] width 24 height 22
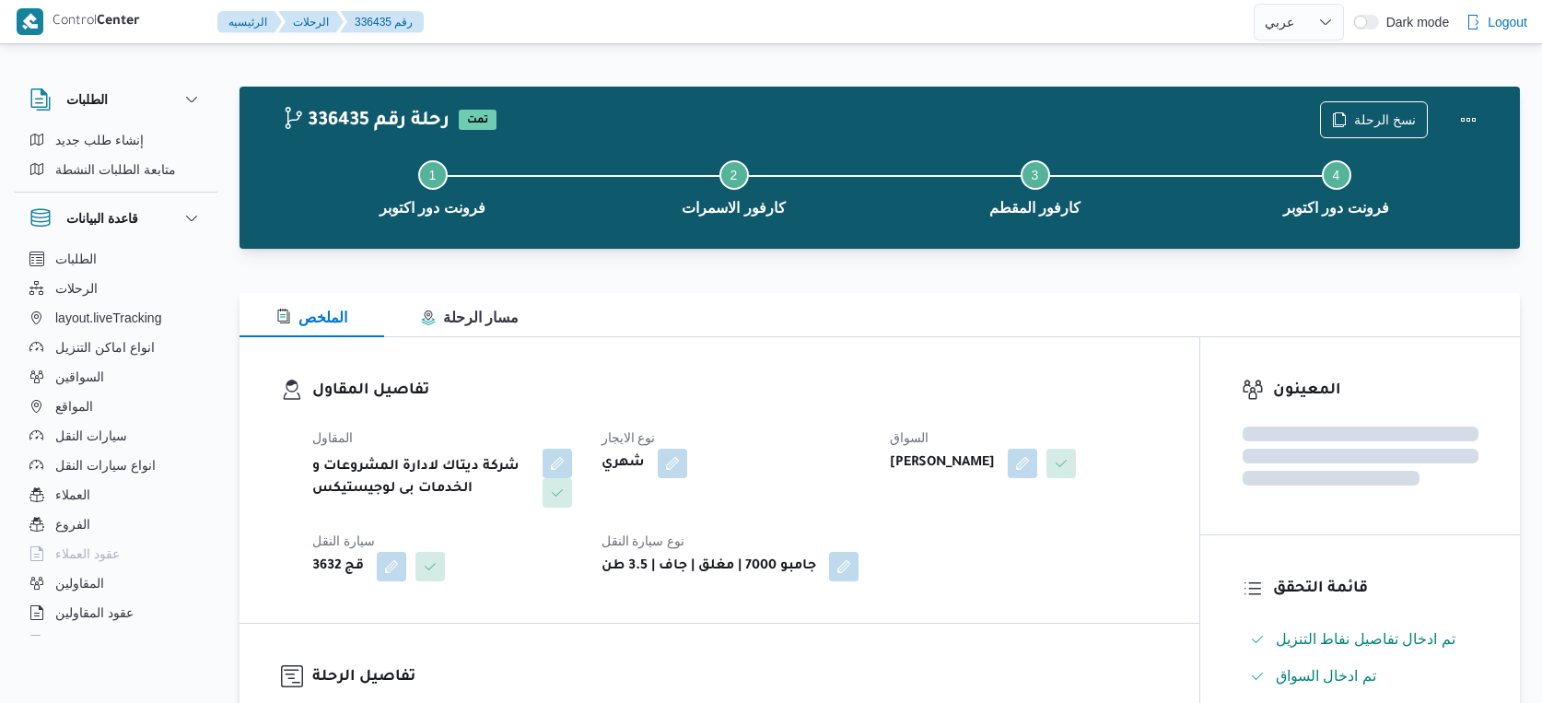
select select "ar"
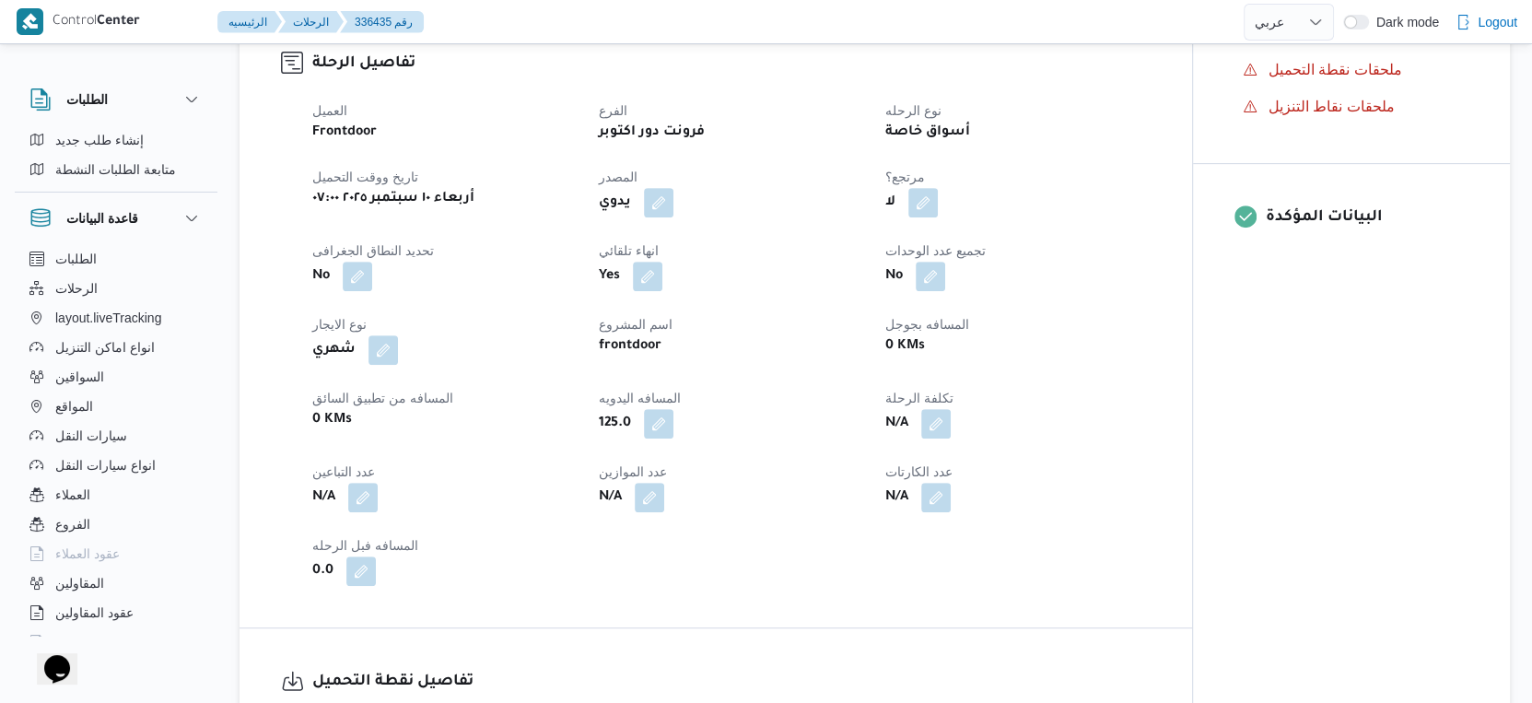
scroll to position [1023, 0]
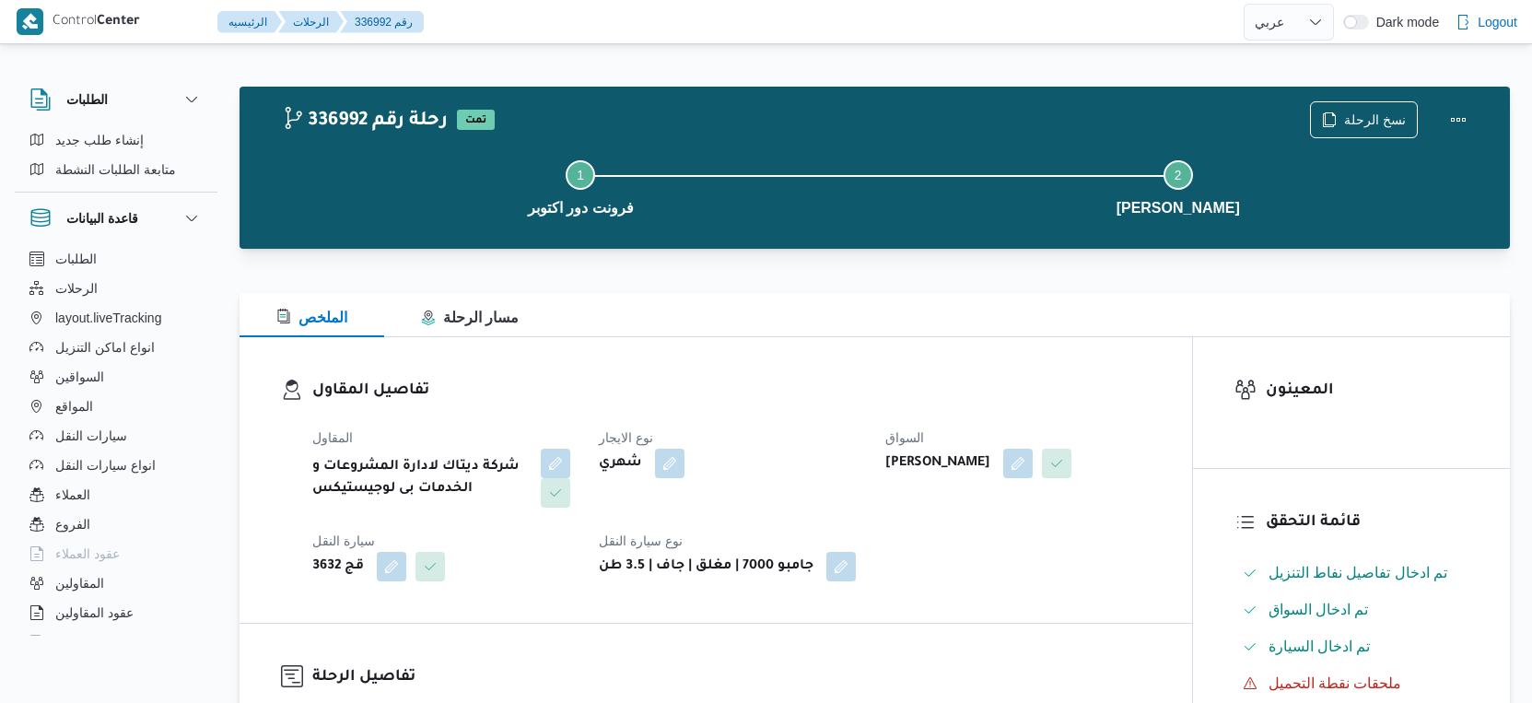
select select "ar"
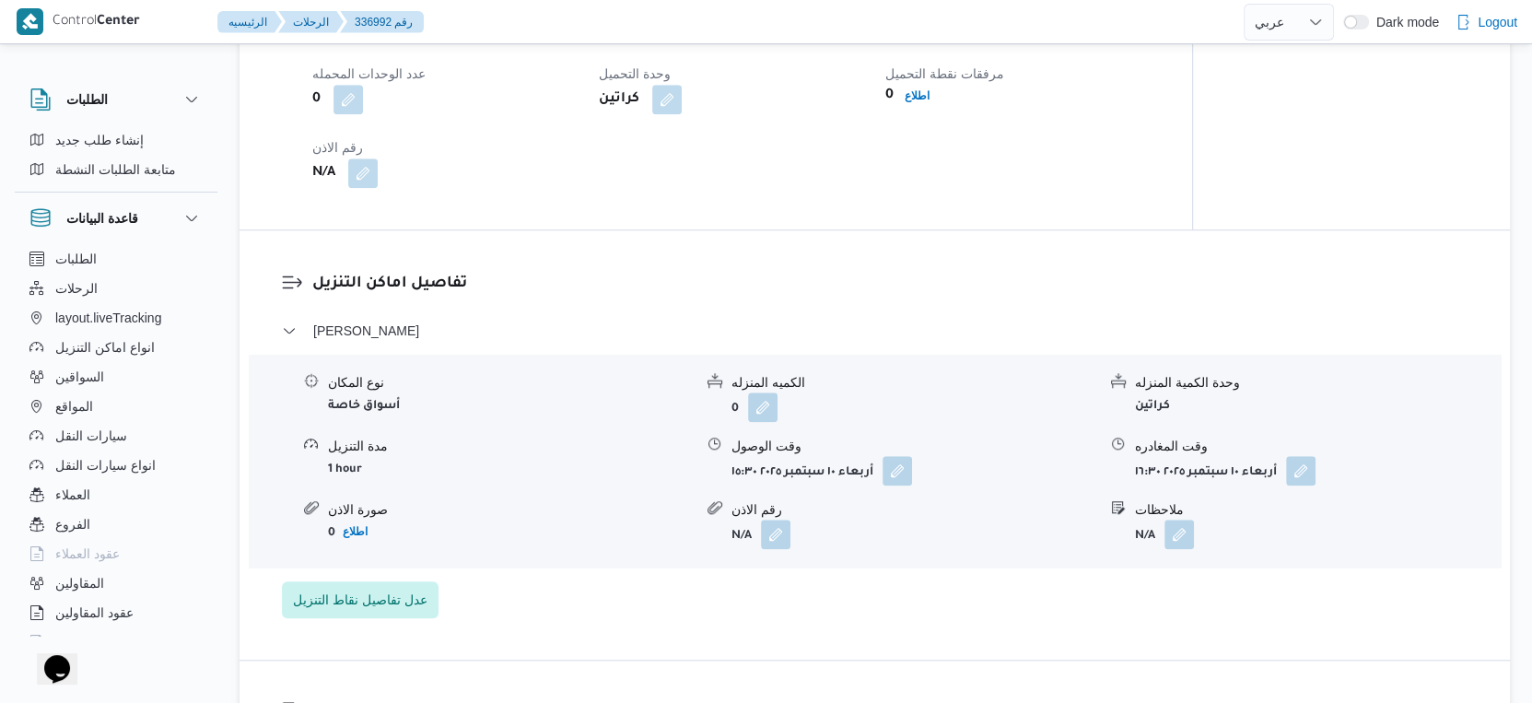
scroll to position [1228, 0]
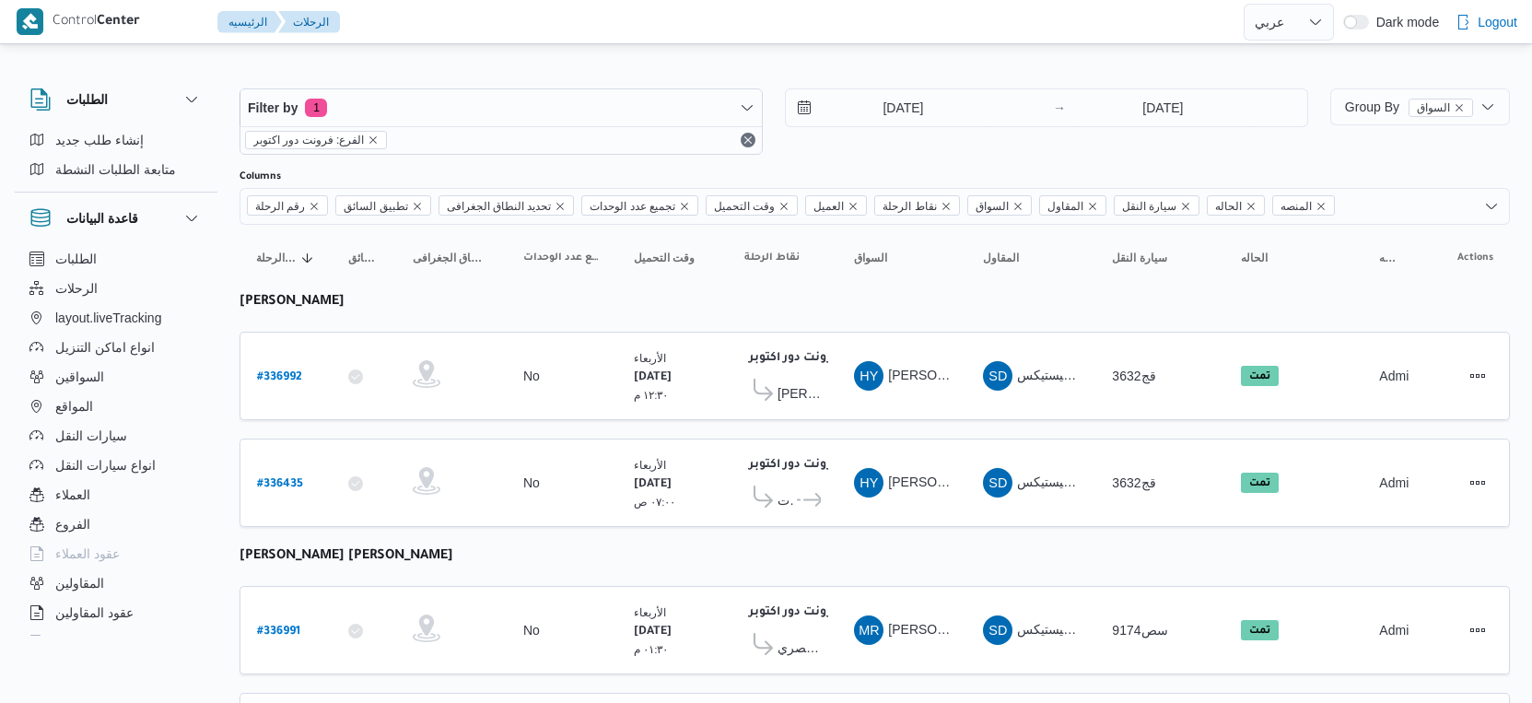
select select "ar"
click at [916, 111] on input "10/9/2025" at bounding box center [890, 107] width 209 height 37
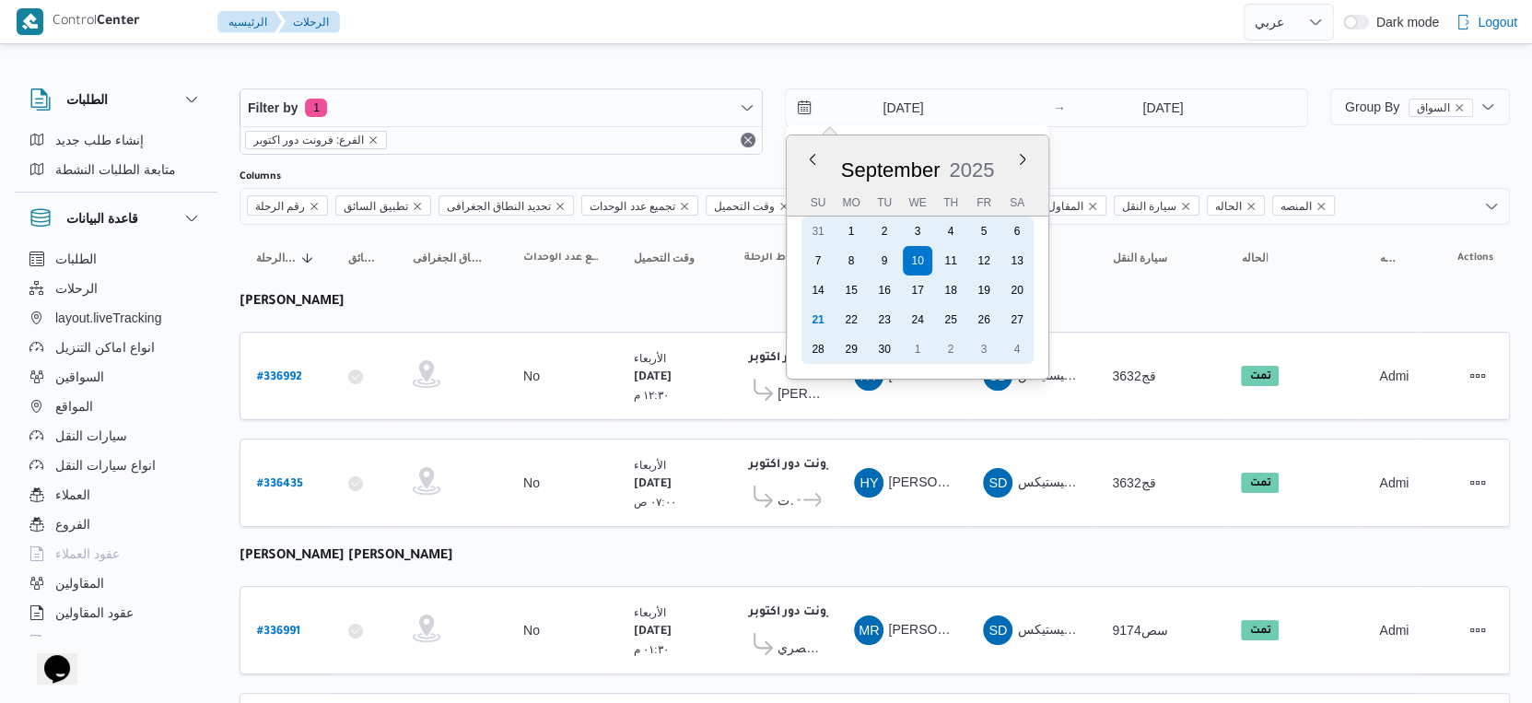
drag, startPoint x: 883, startPoint y: 258, endPoint x: 1155, endPoint y: 131, distance: 300.0
click at [885, 258] on div "9" at bounding box center [884, 260] width 29 height 29
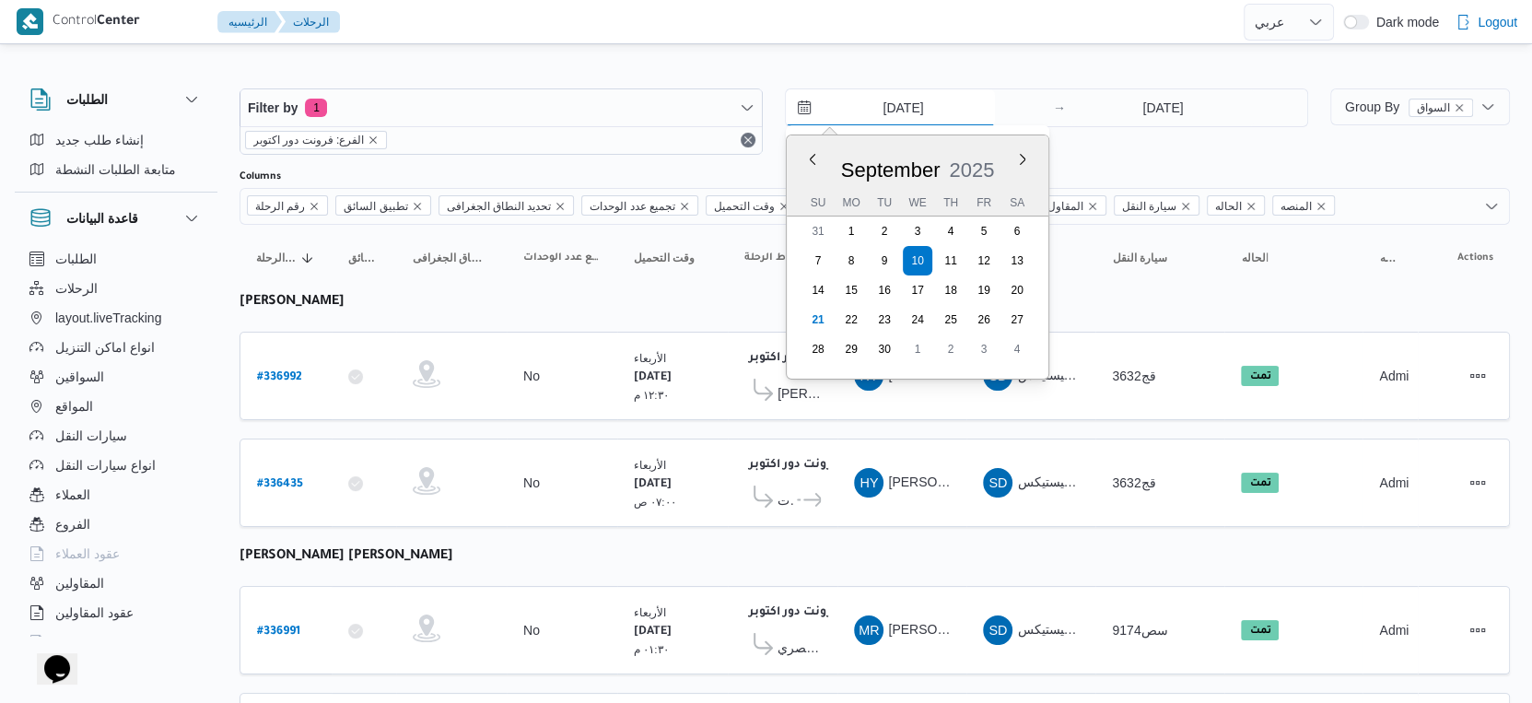
type input "9/9/2025"
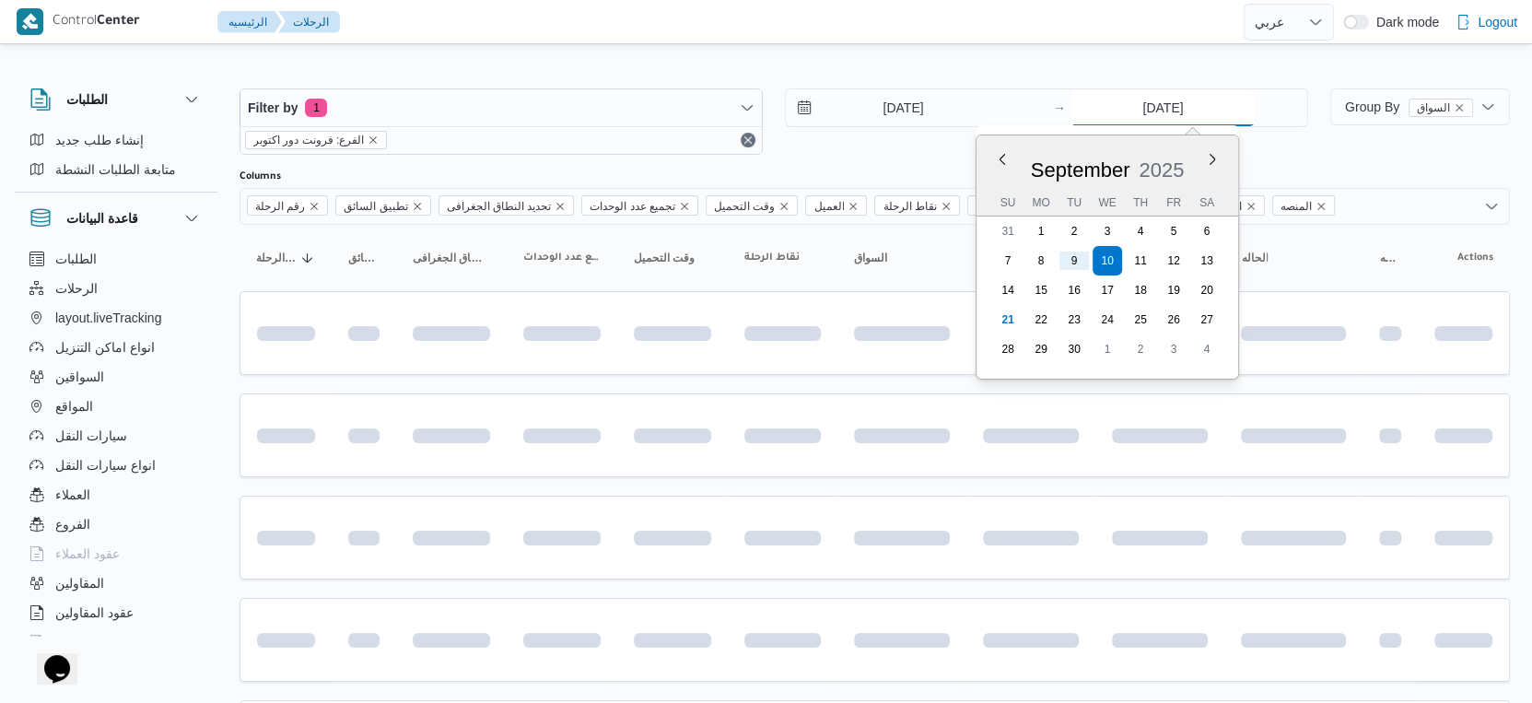
click at [1156, 98] on input "10/9/2025" at bounding box center [1162, 107] width 183 height 37
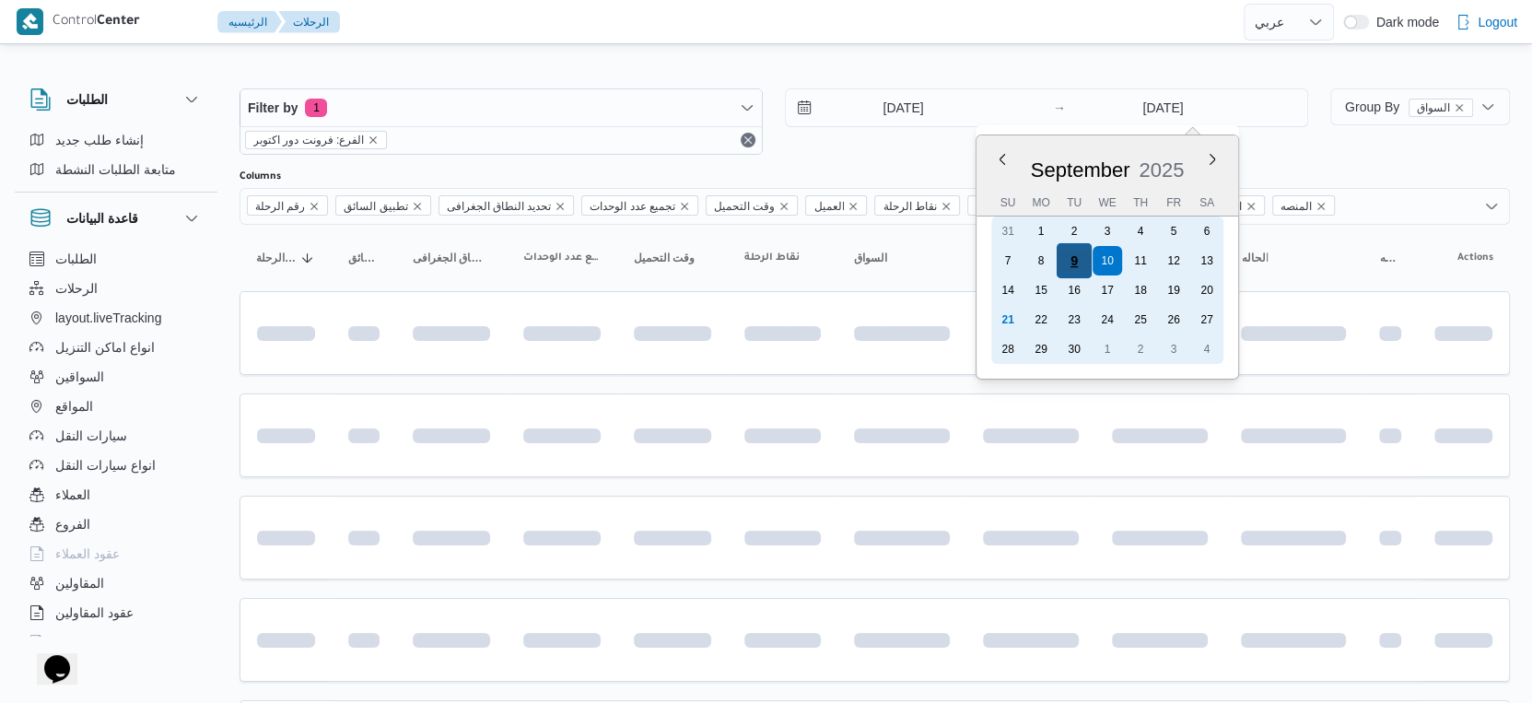
click at [1084, 258] on div "9" at bounding box center [1074, 260] width 35 height 35
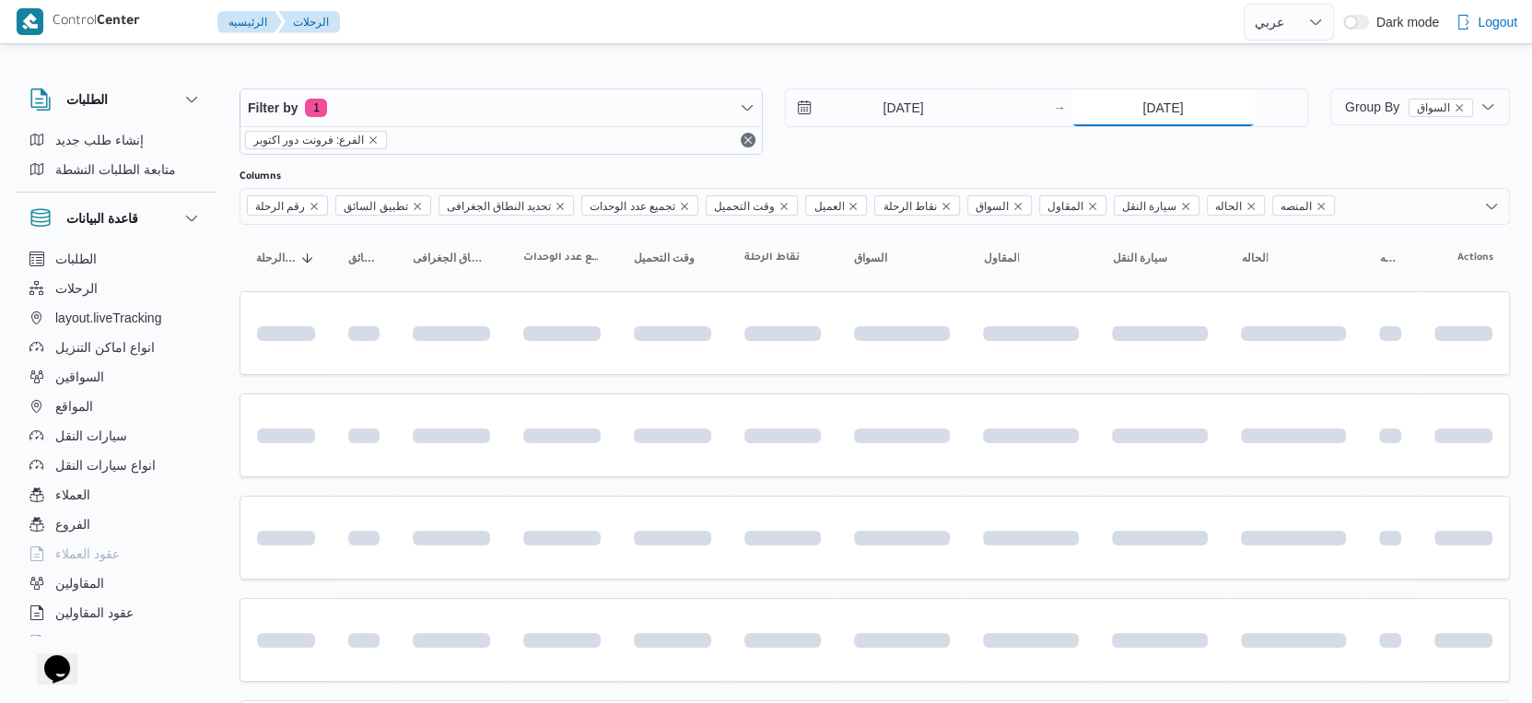
type input "9/9/2025"
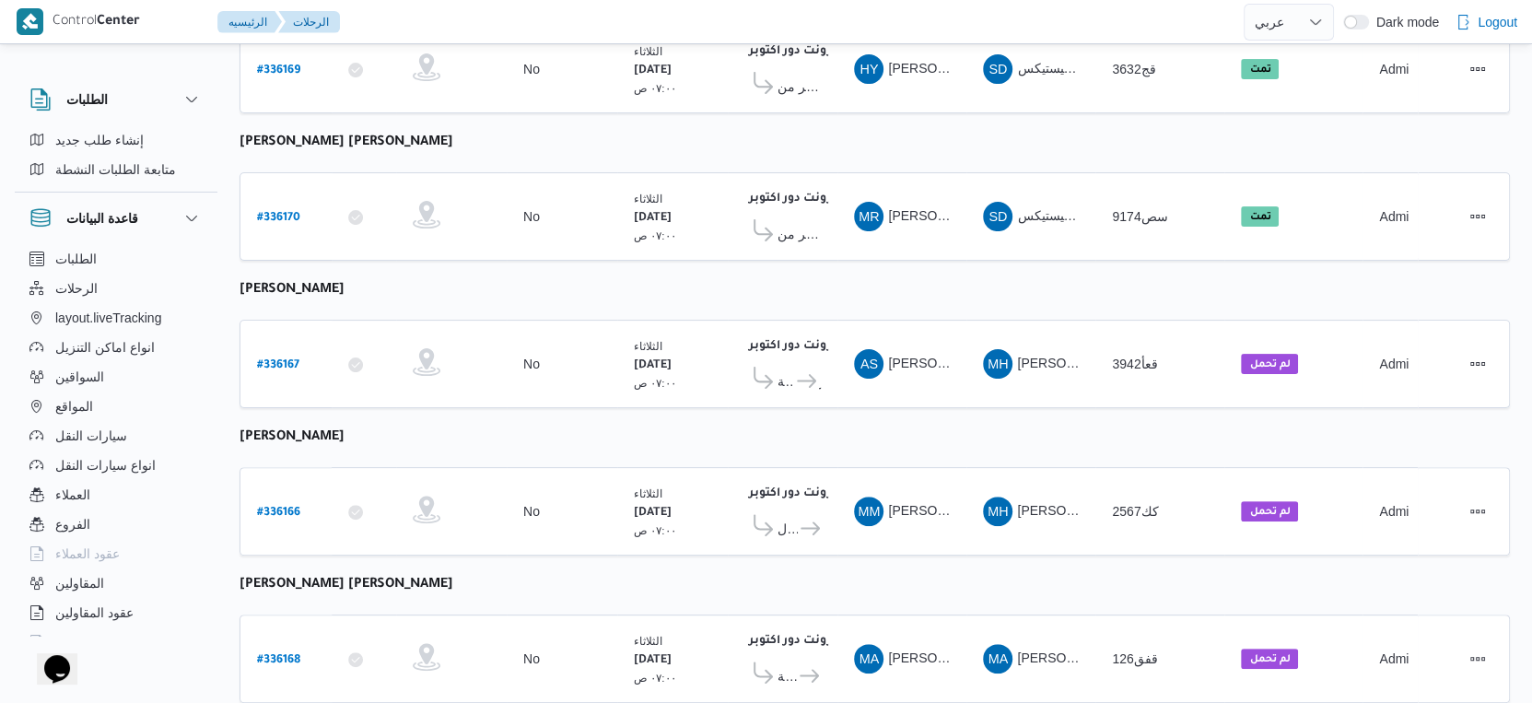
scroll to position [495, 0]
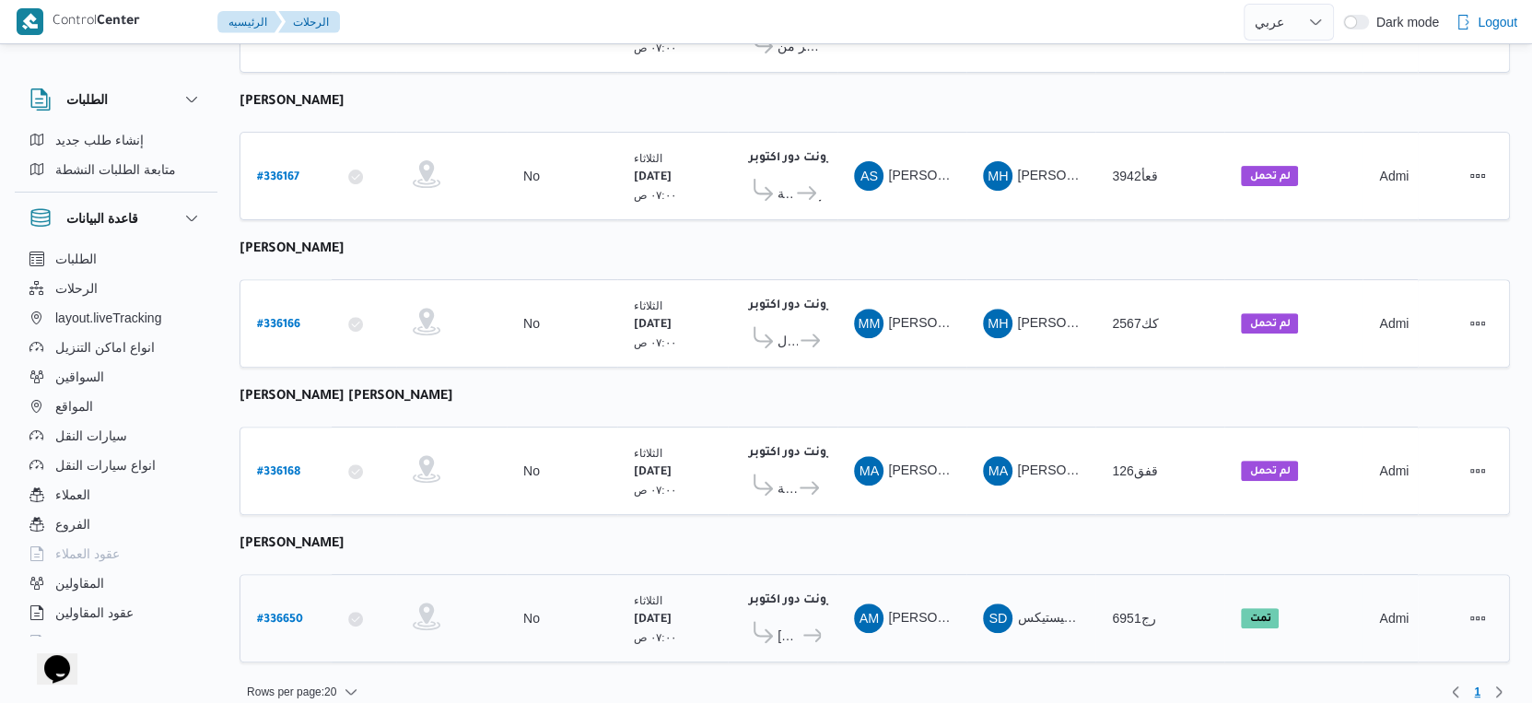
click at [278, 613] on b "# 336650" at bounding box center [280, 619] width 46 height 13
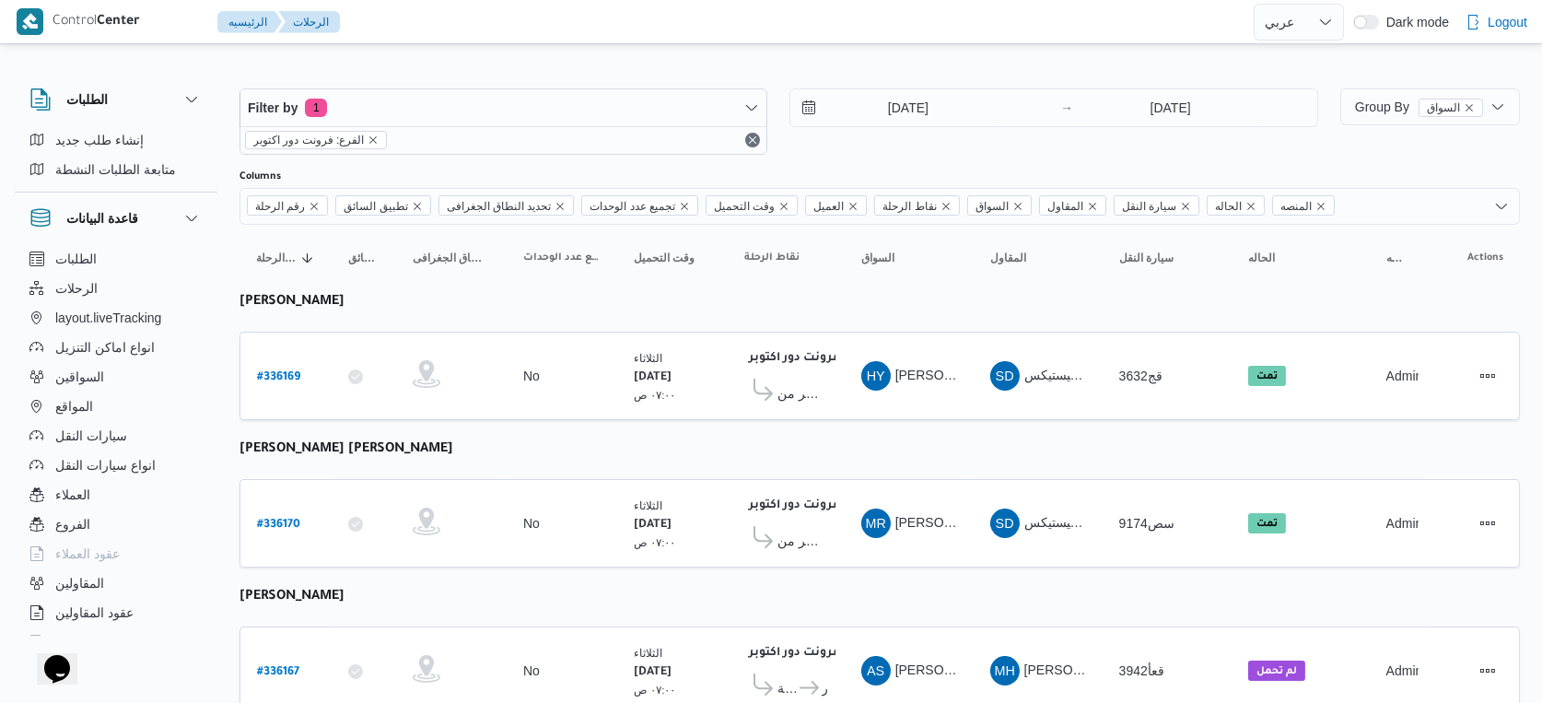
select select "ar"
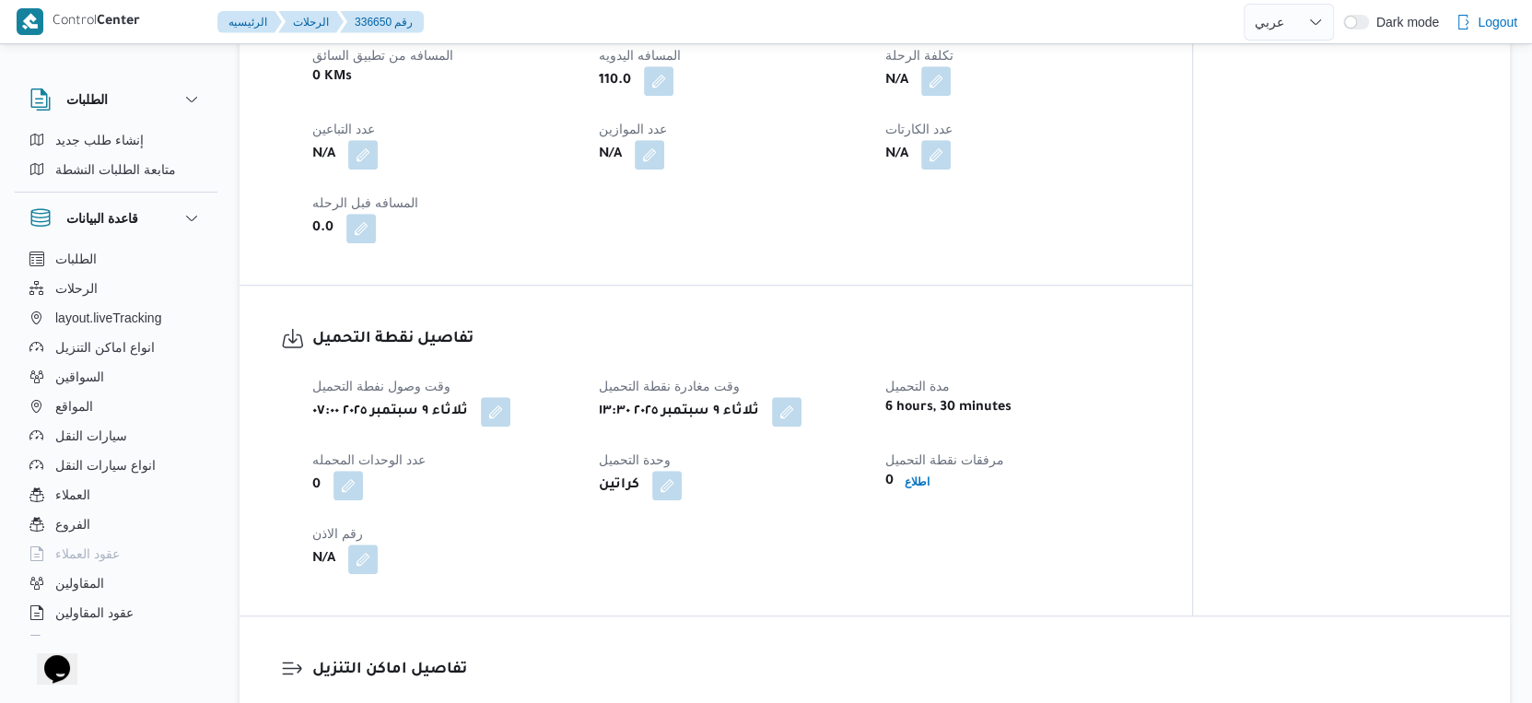
scroll to position [1228, 0]
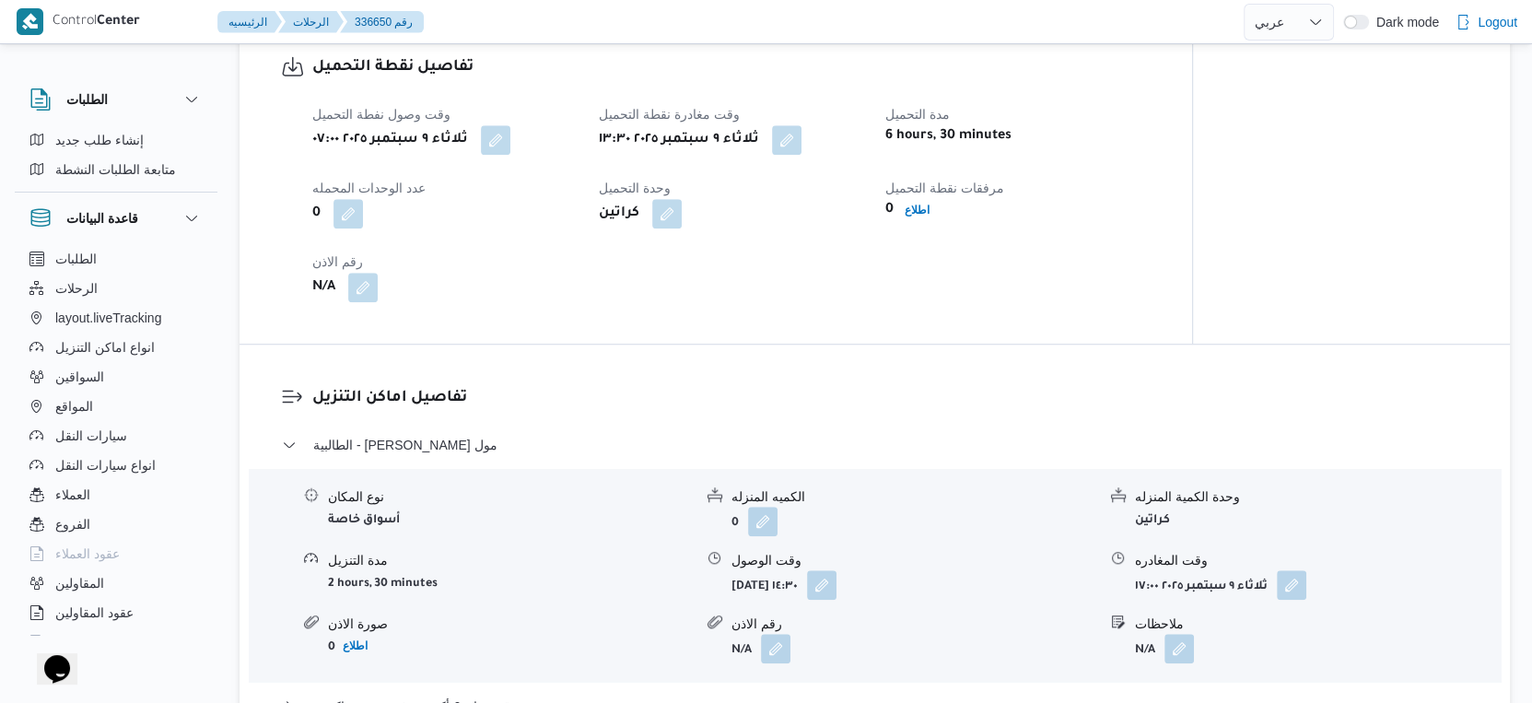
select select "ar"
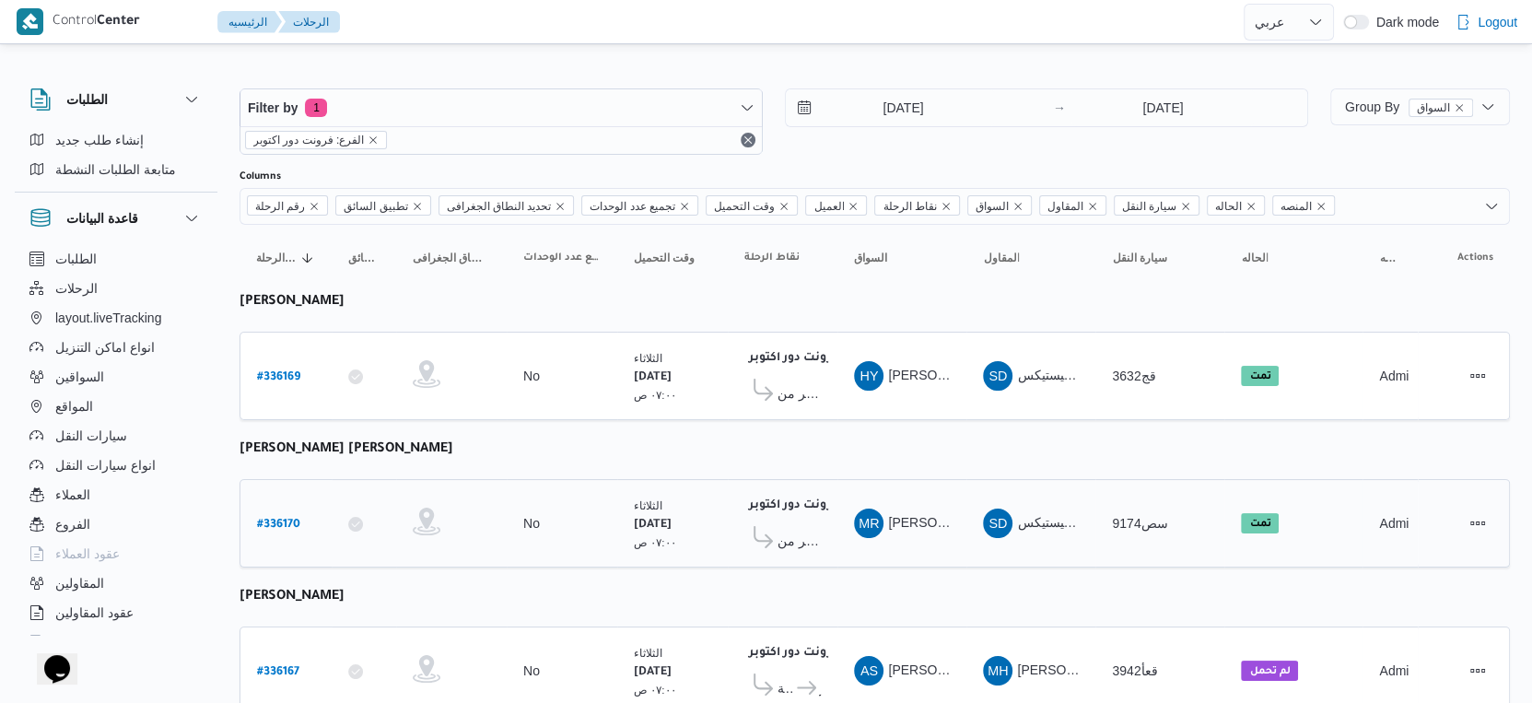
click at [279, 519] on b "# 336170" at bounding box center [278, 525] width 43 height 13
select select "ar"
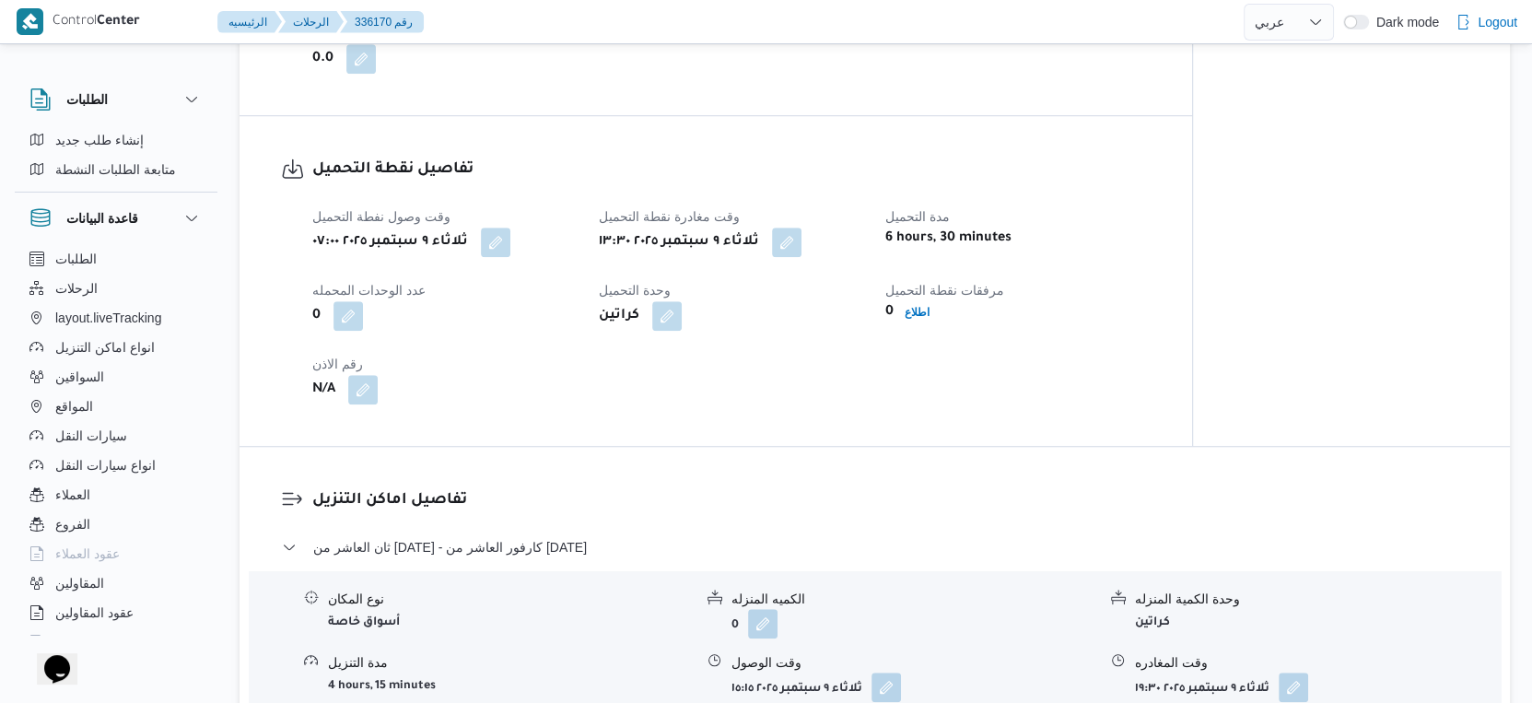
scroll to position [1023, 0]
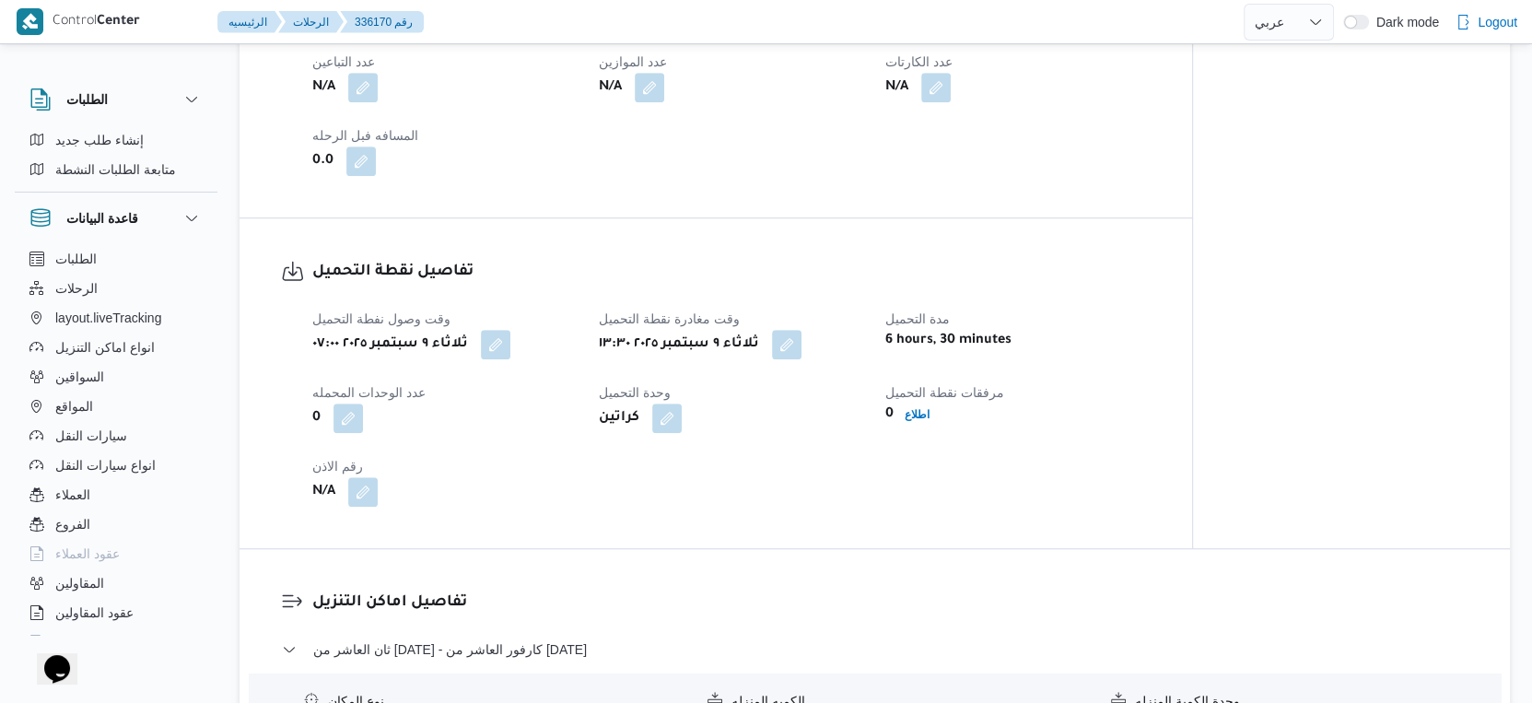
select select "ar"
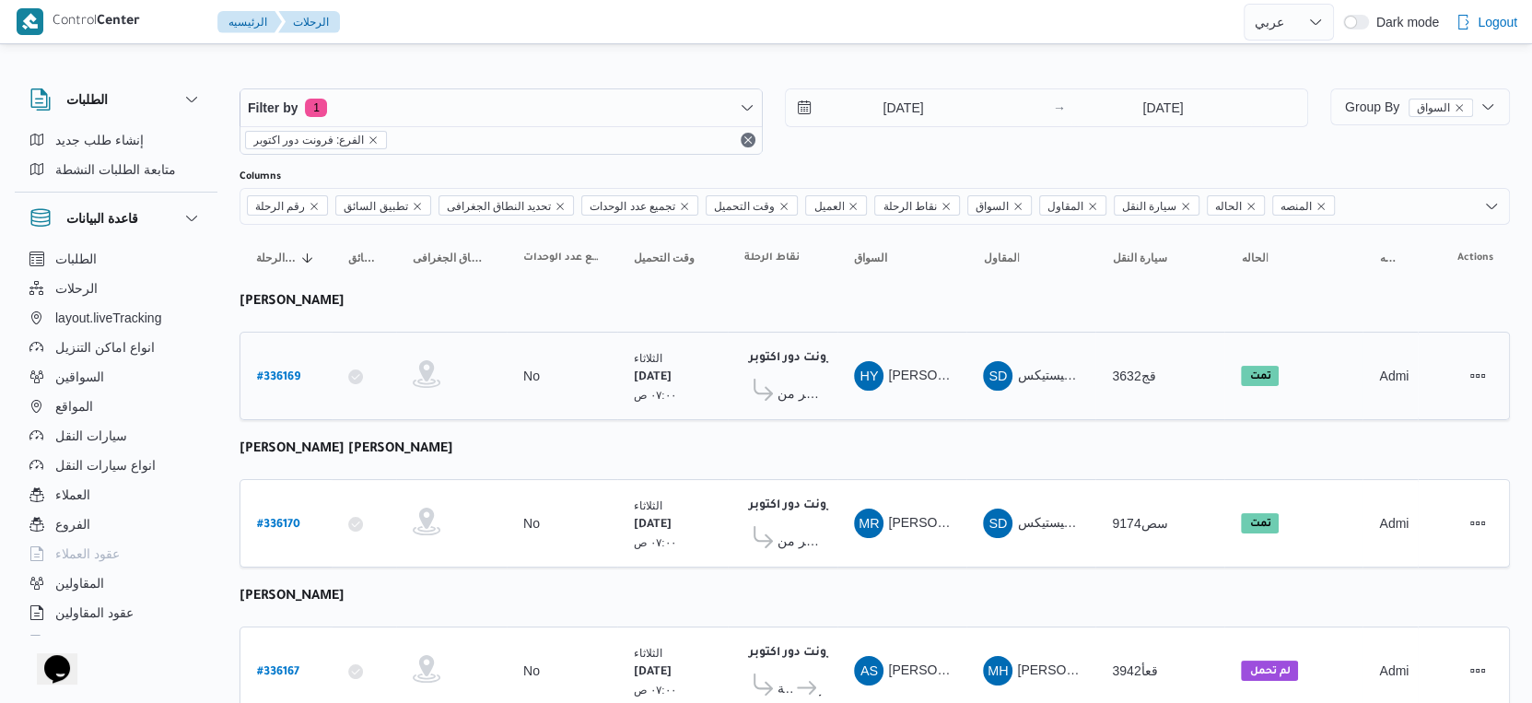
click at [286, 375] on b "# 336169" at bounding box center [278, 377] width 43 height 13
select select "ar"
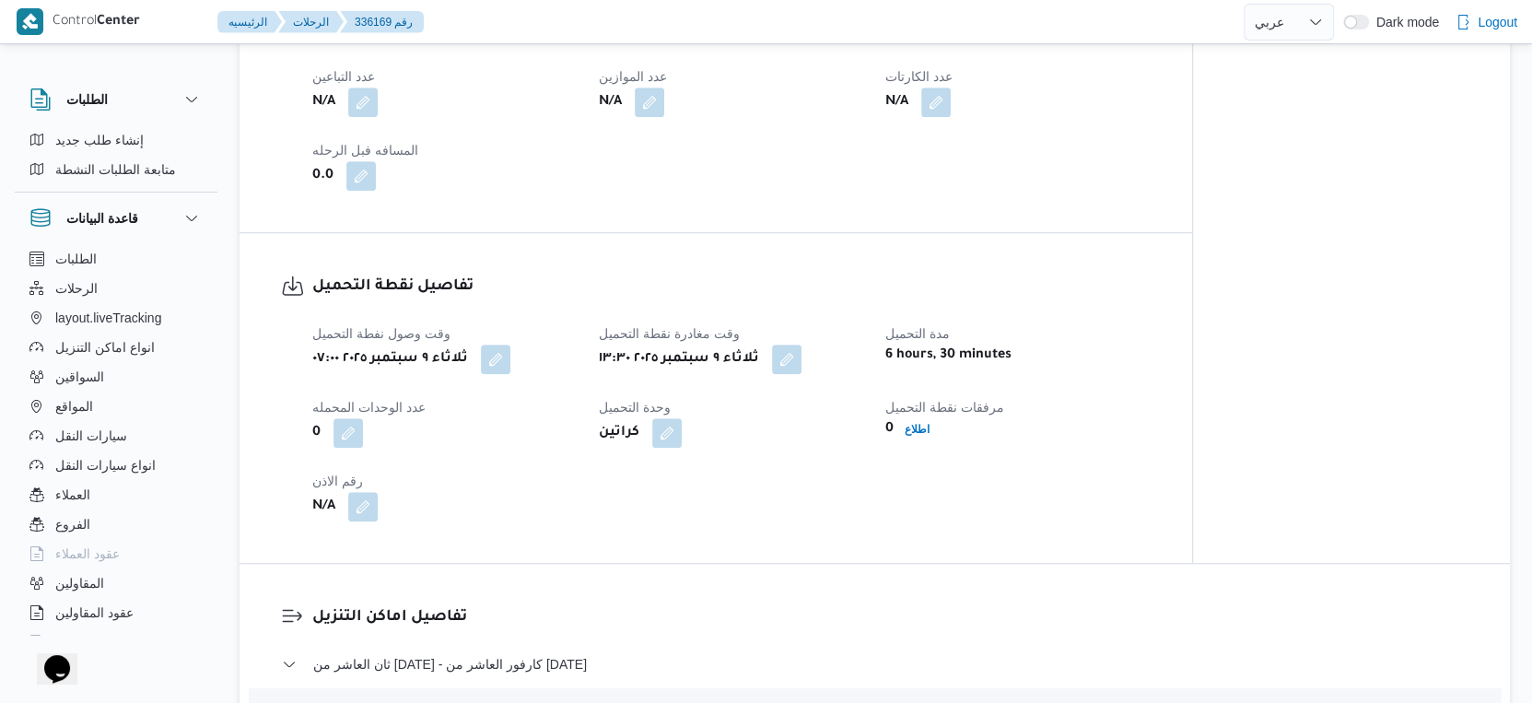
scroll to position [1330, 0]
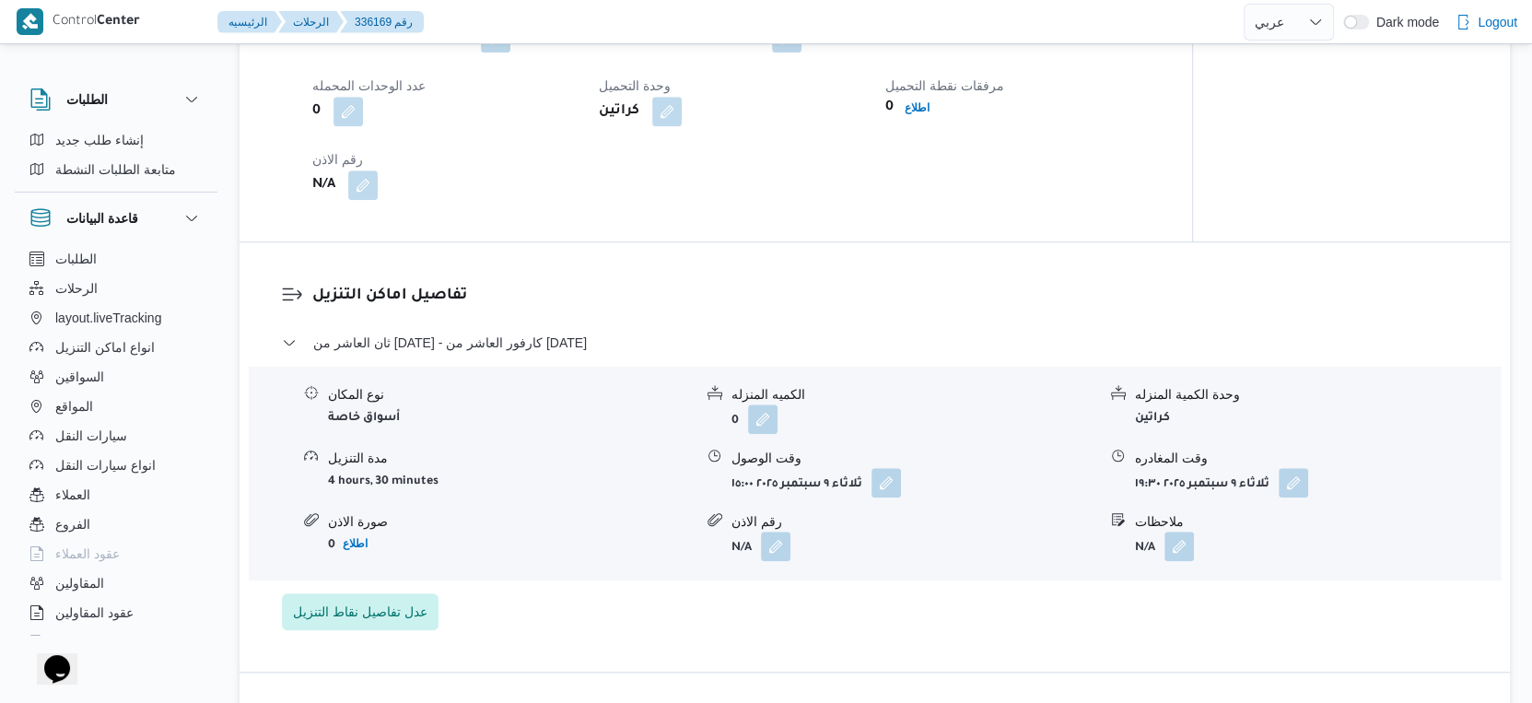
select select "ar"
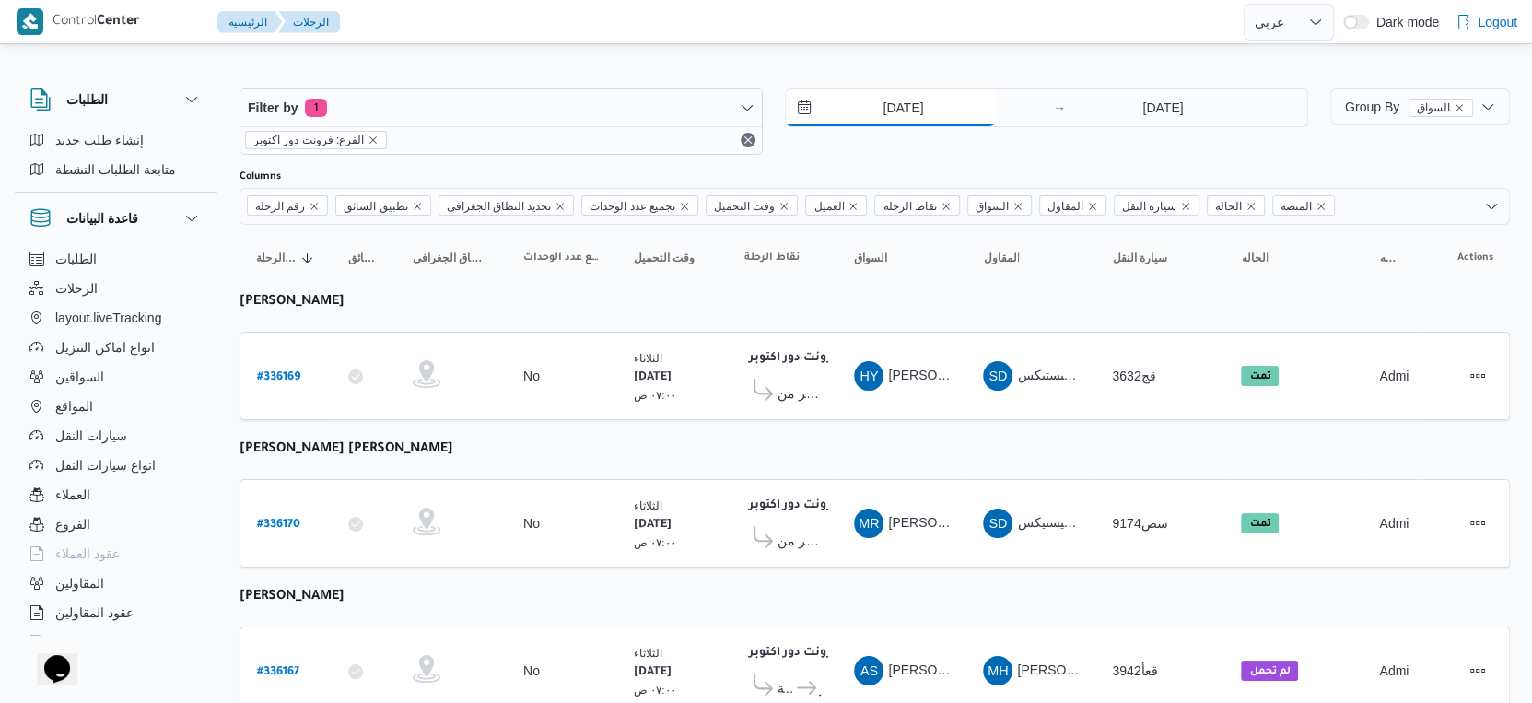
click at [931, 106] on input "9/9/2025" at bounding box center [890, 107] width 209 height 37
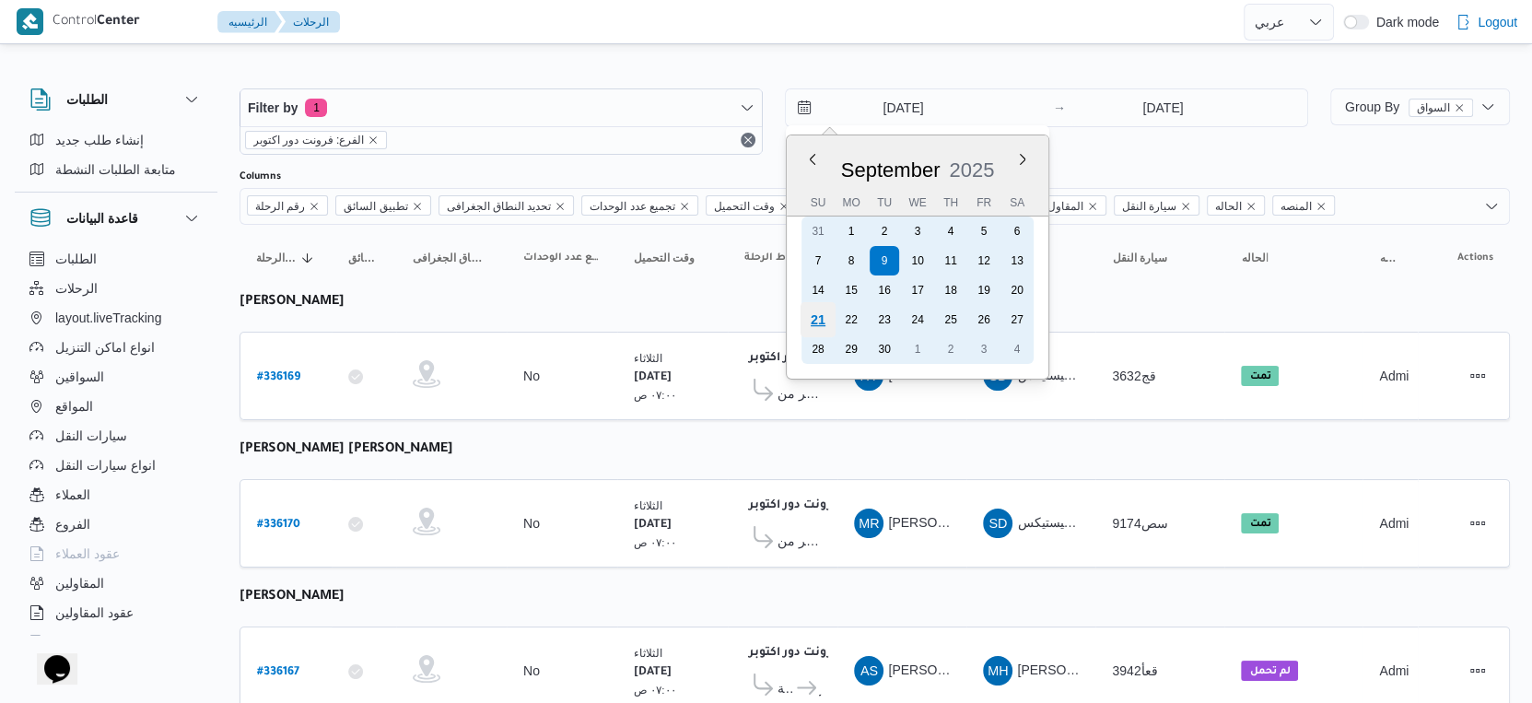
drag, startPoint x: 817, startPoint y: 316, endPoint x: 846, endPoint y: 298, distance: 34.0
click at [818, 313] on div "21" at bounding box center [817, 319] width 29 height 29
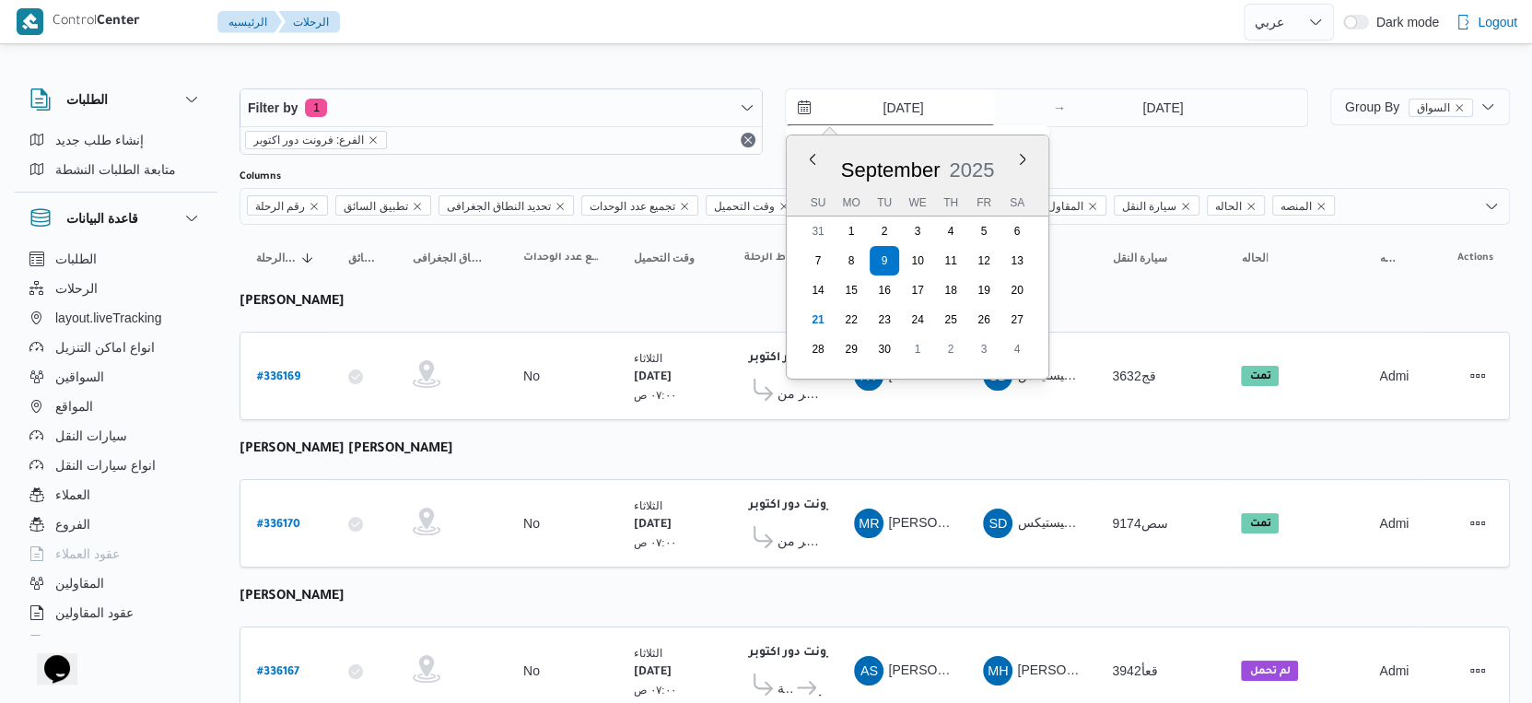
type input "[DATE]"
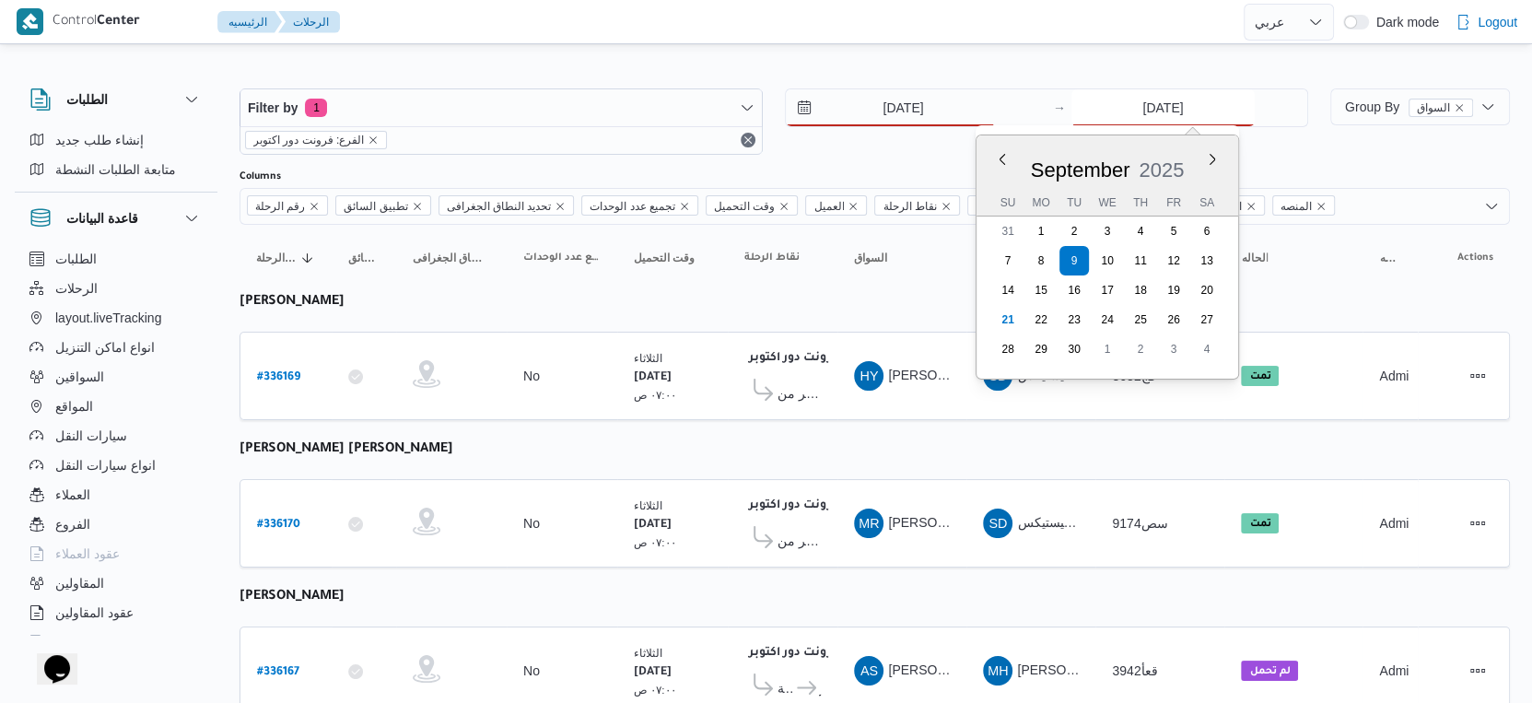
click at [1172, 118] on input "9/9/2025" at bounding box center [1162, 107] width 183 height 37
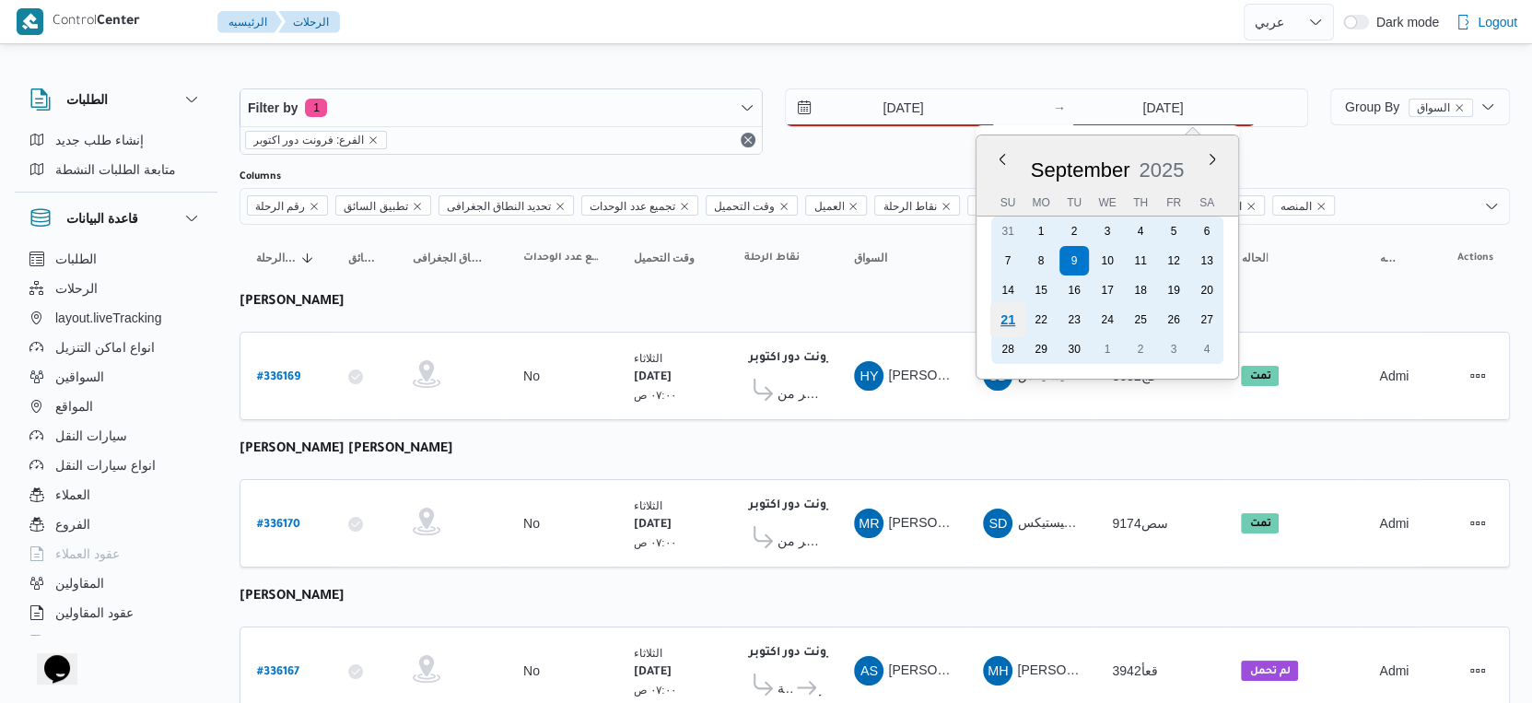
click at [1000, 314] on div "21" at bounding box center [1007, 319] width 35 height 35
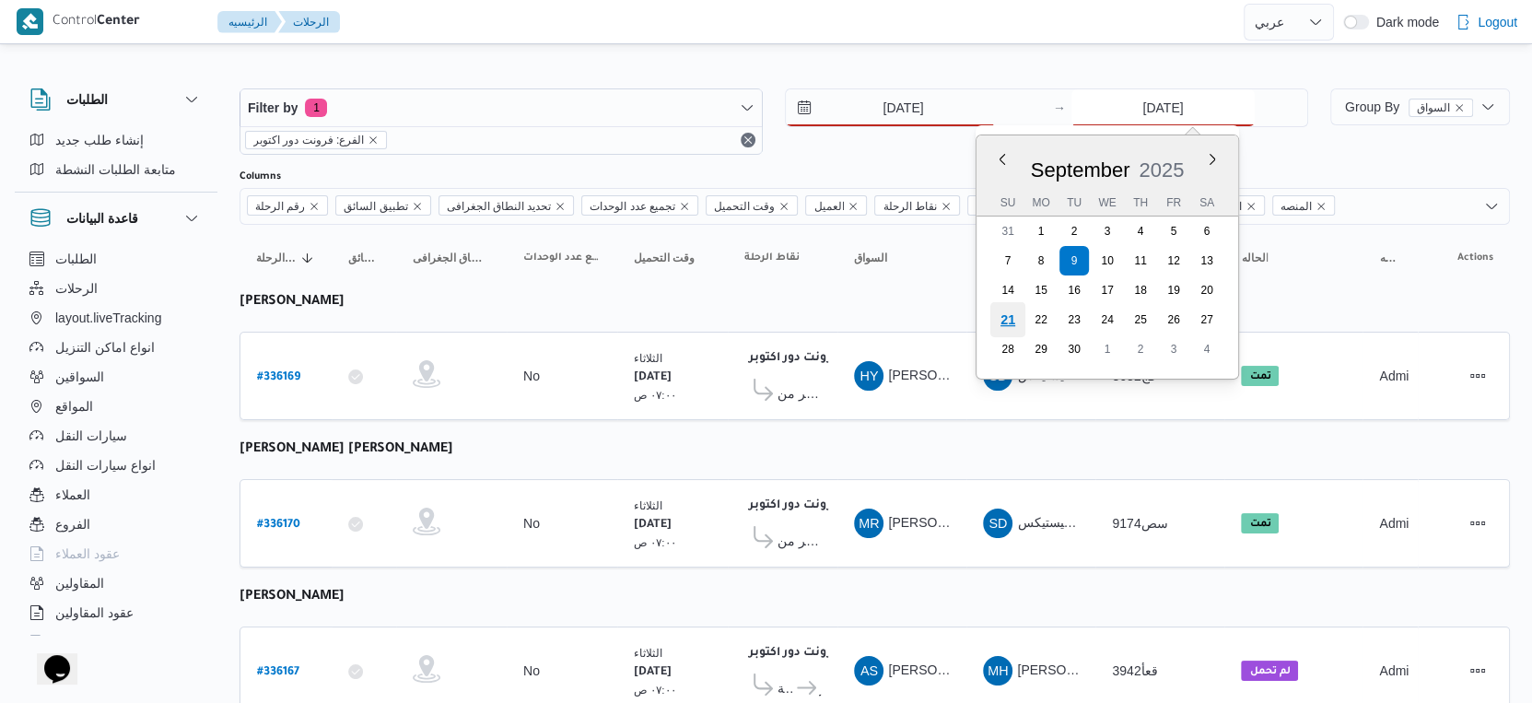
type input "[DATE]"
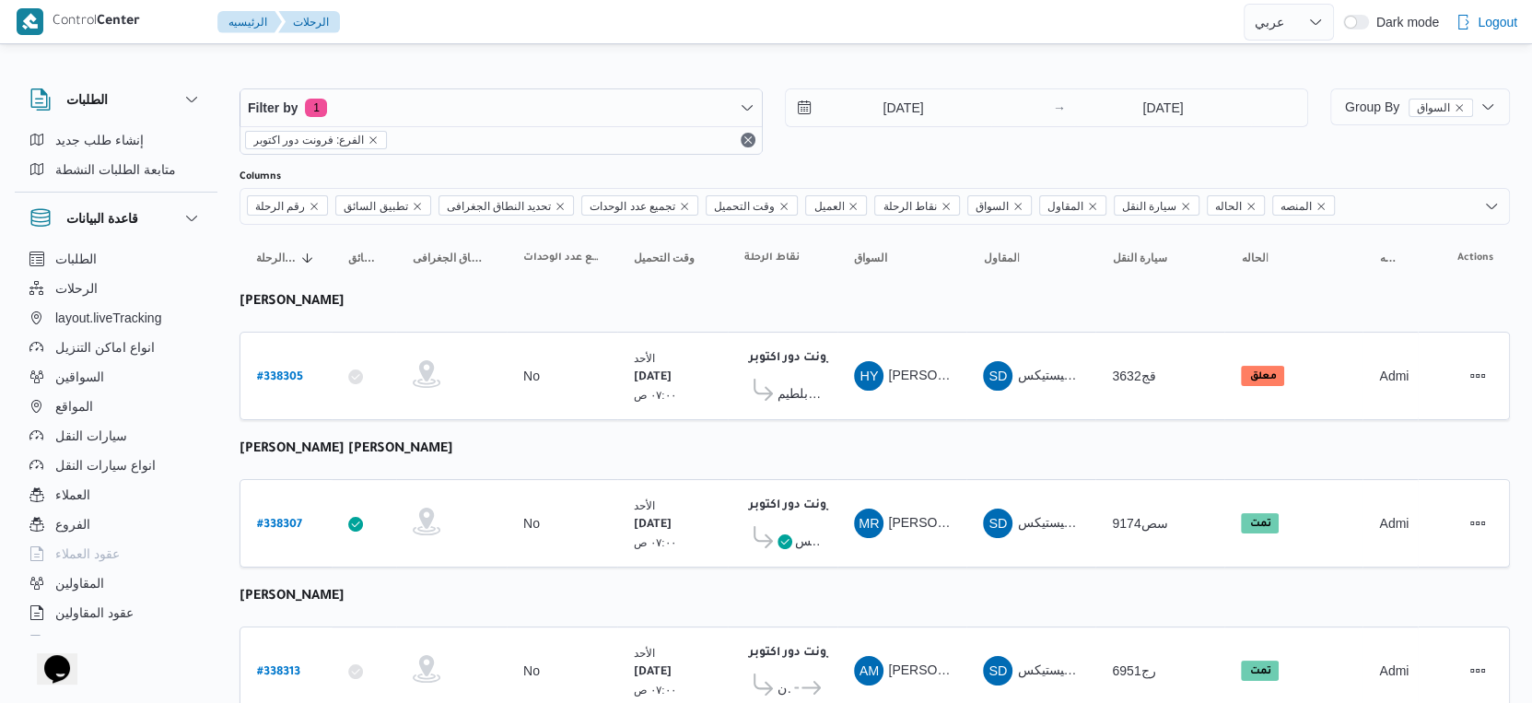
click at [976, 423] on table "رقم الرحلة Click to sort in ascending order تطبيق السائق Click to sort in ascen…" at bounding box center [875, 479] width 1270 height 508
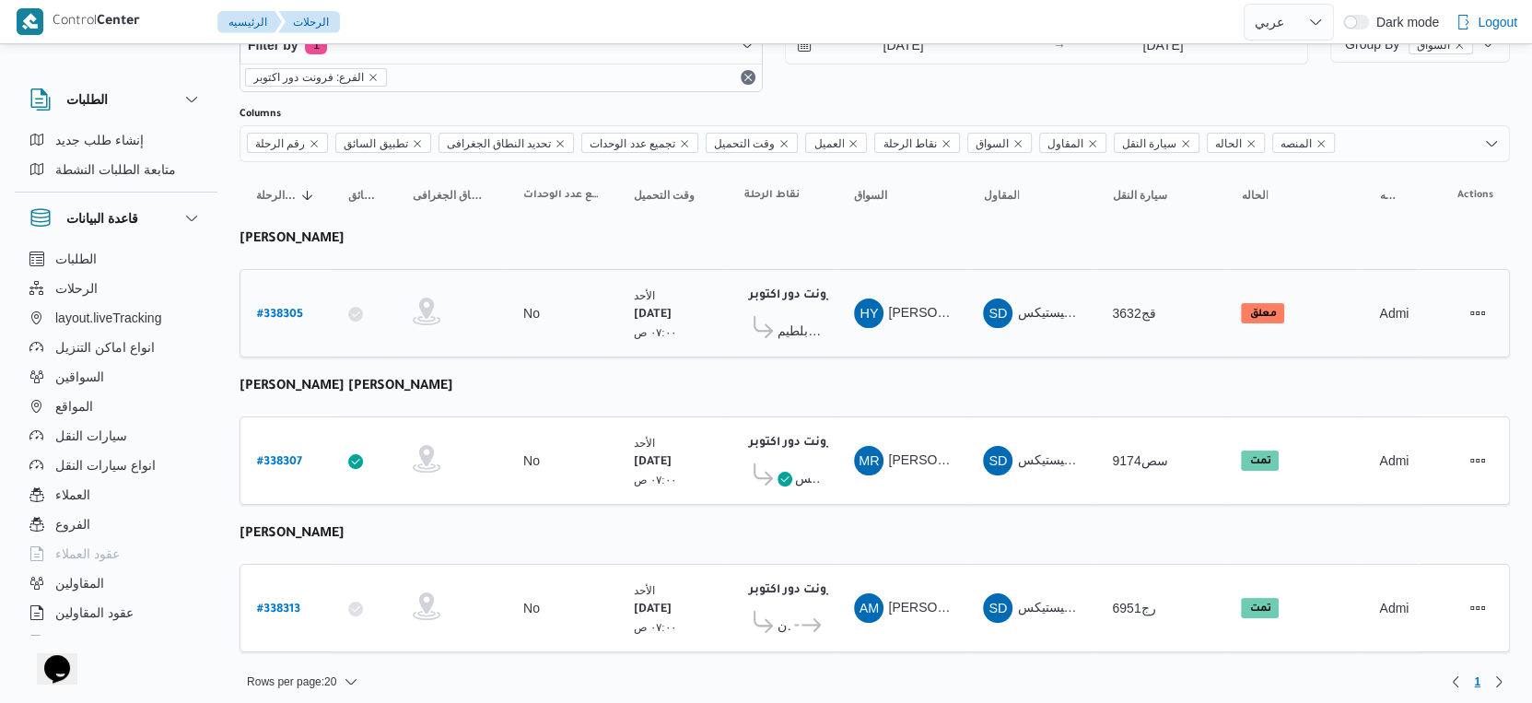
click at [281, 309] on b "# 338305" at bounding box center [280, 315] width 46 height 13
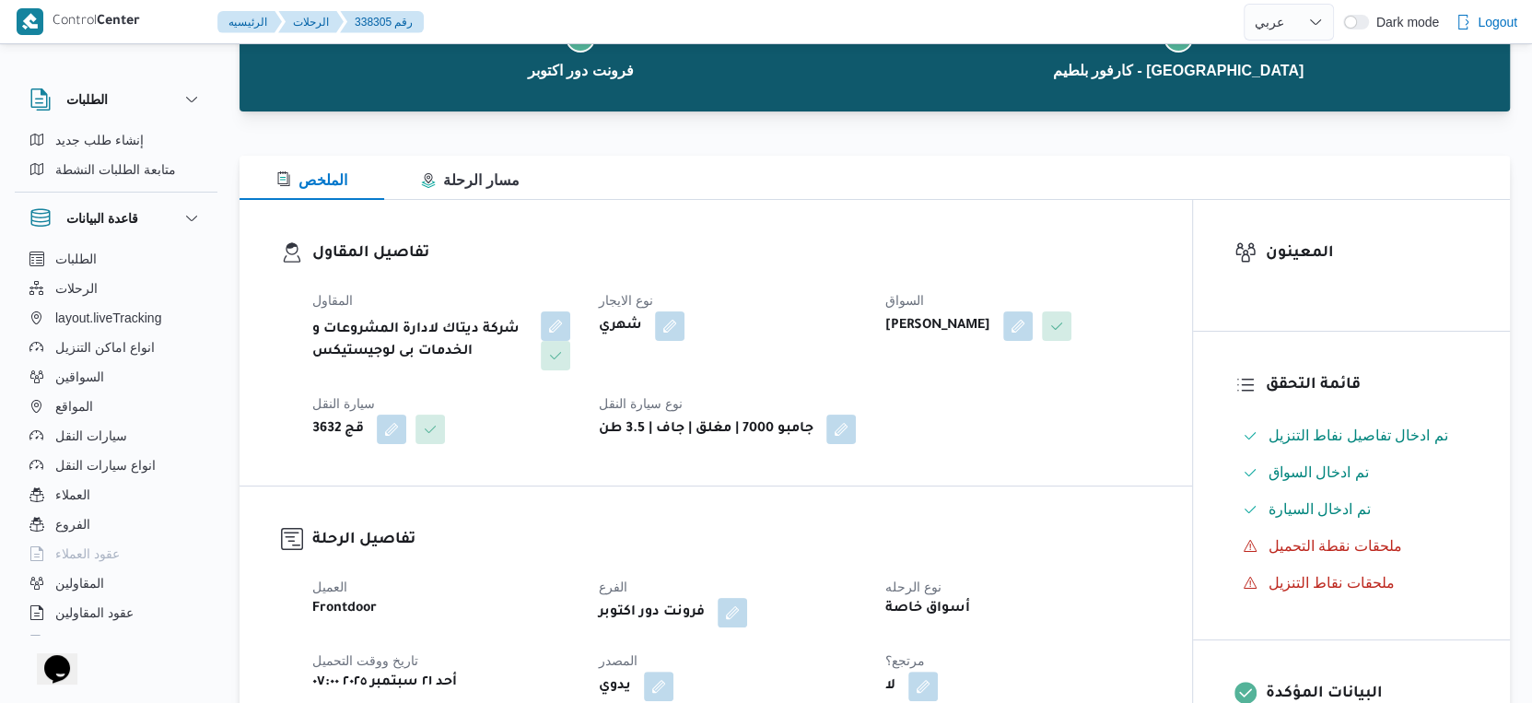
scroll to position [102, 0]
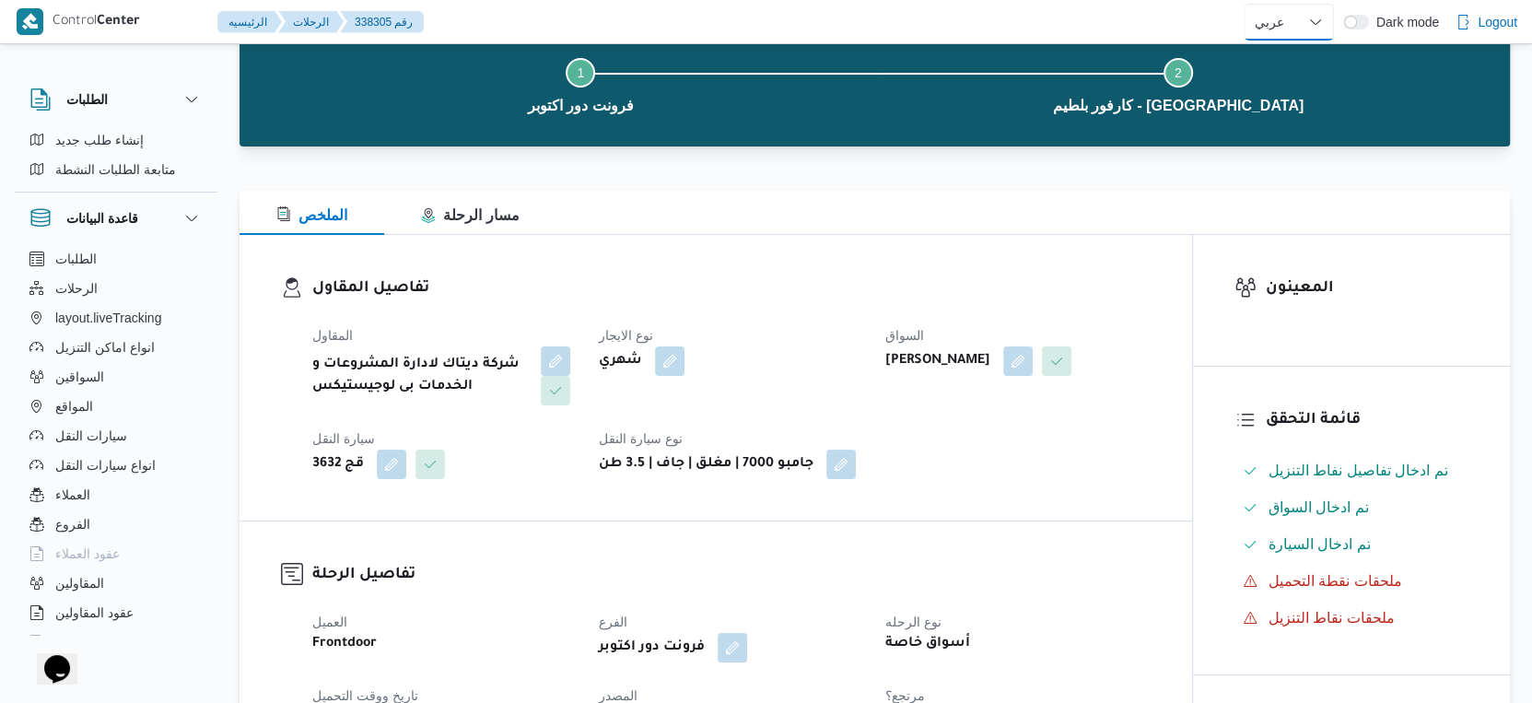
click at [1279, 25] on select "English عربي" at bounding box center [1289, 22] width 90 height 37
select select "en"
click at [1244, 4] on select "English عربي" at bounding box center [1289, 22] width 90 height 37
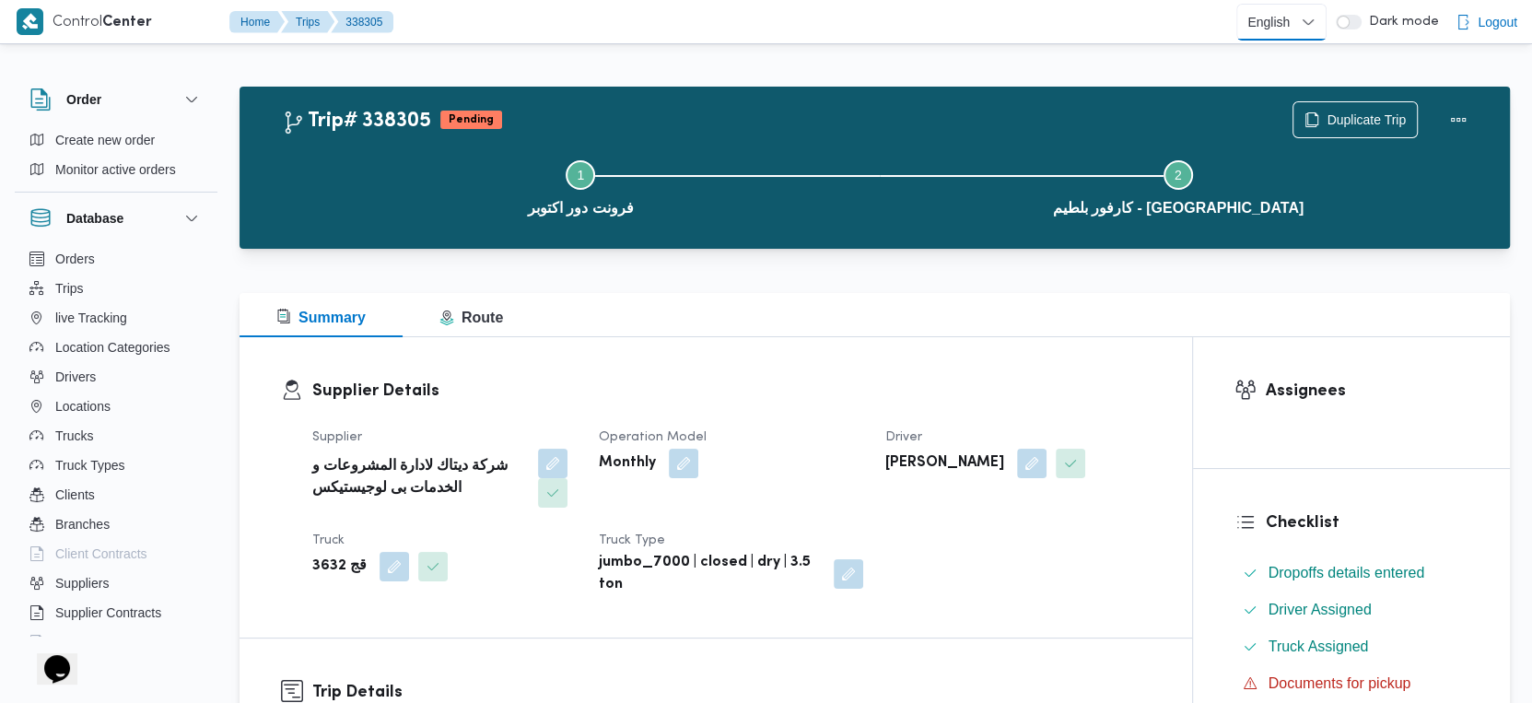
click at [1296, 17] on select "English عربي" at bounding box center [1281, 22] width 90 height 37
select select "ar"
click at [1240, 4] on select "English عربي" at bounding box center [1281, 22] width 90 height 37
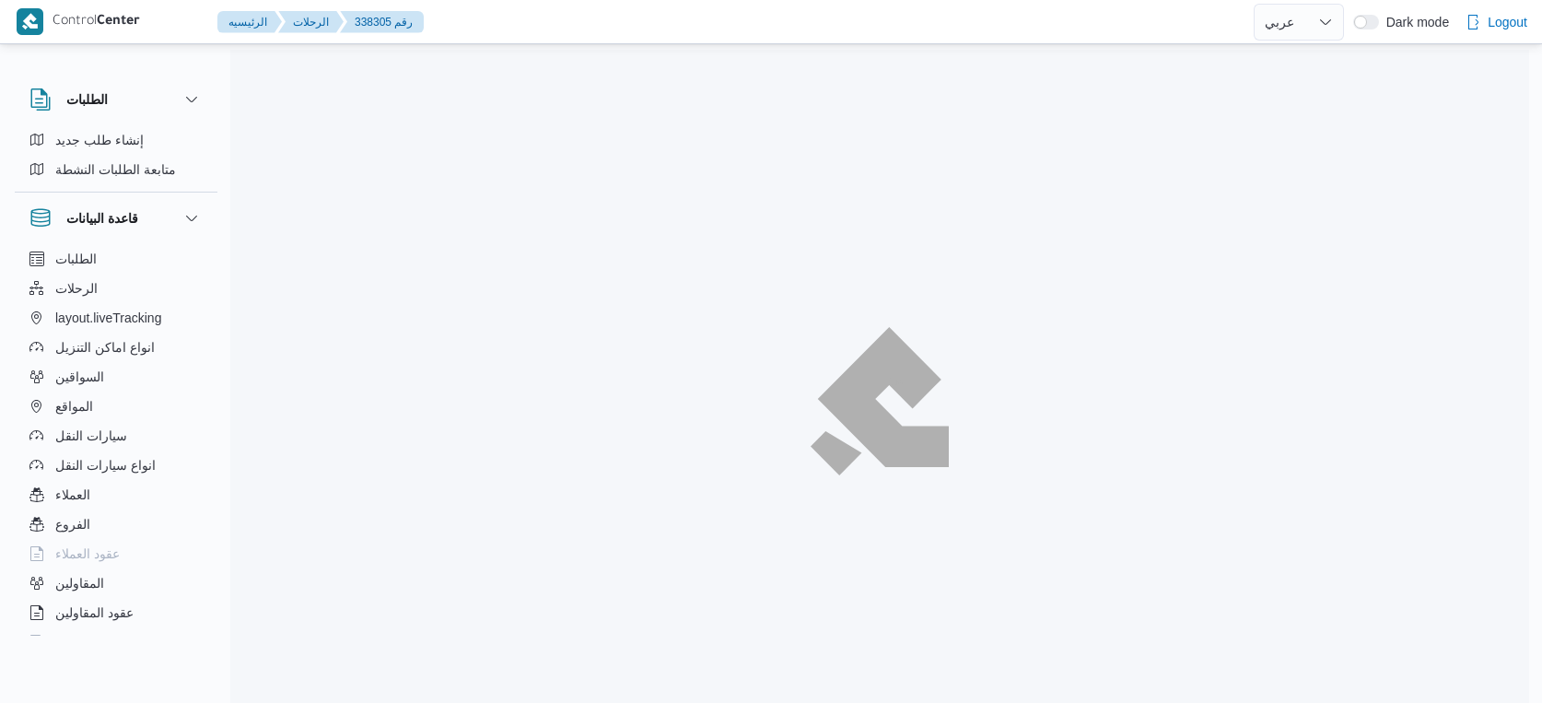
select select "ar"
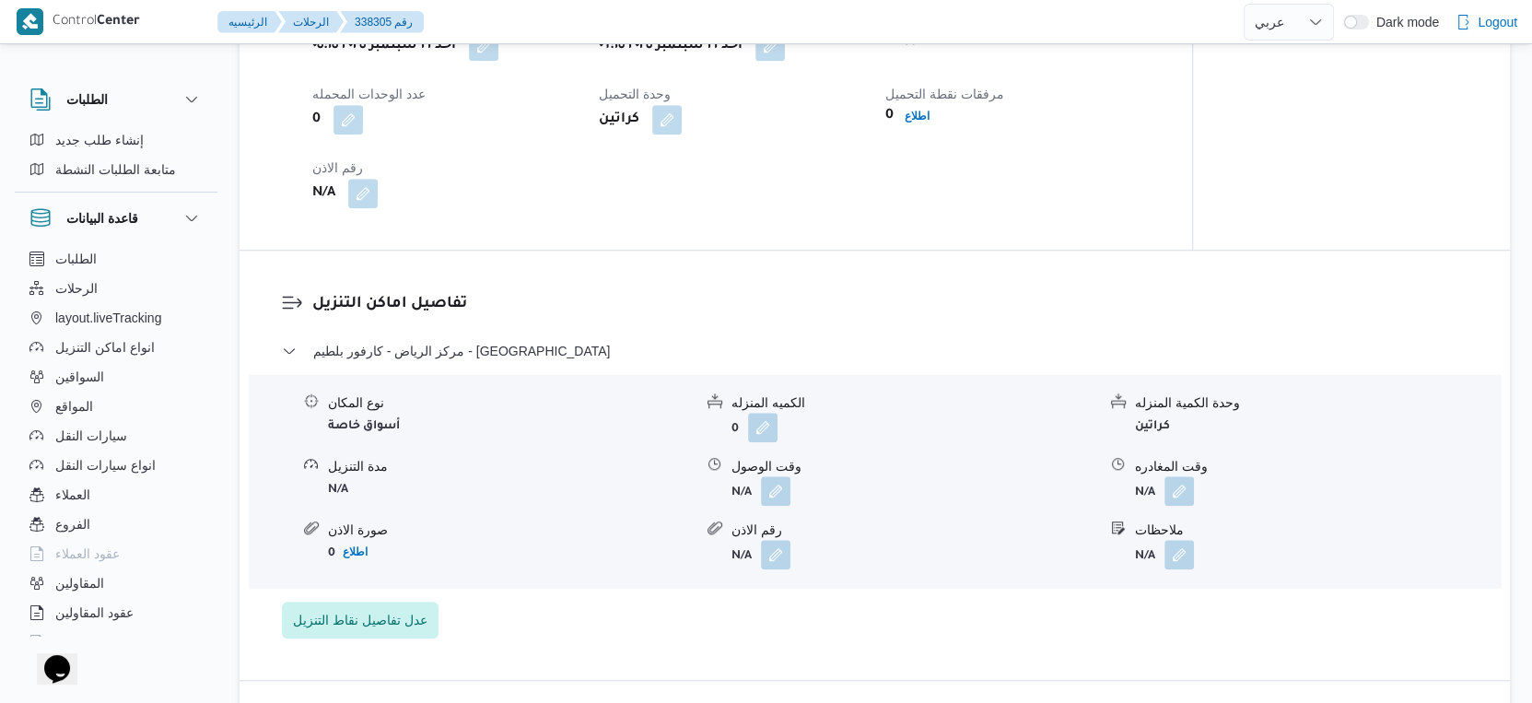
scroll to position [1330, 0]
select select "ar"
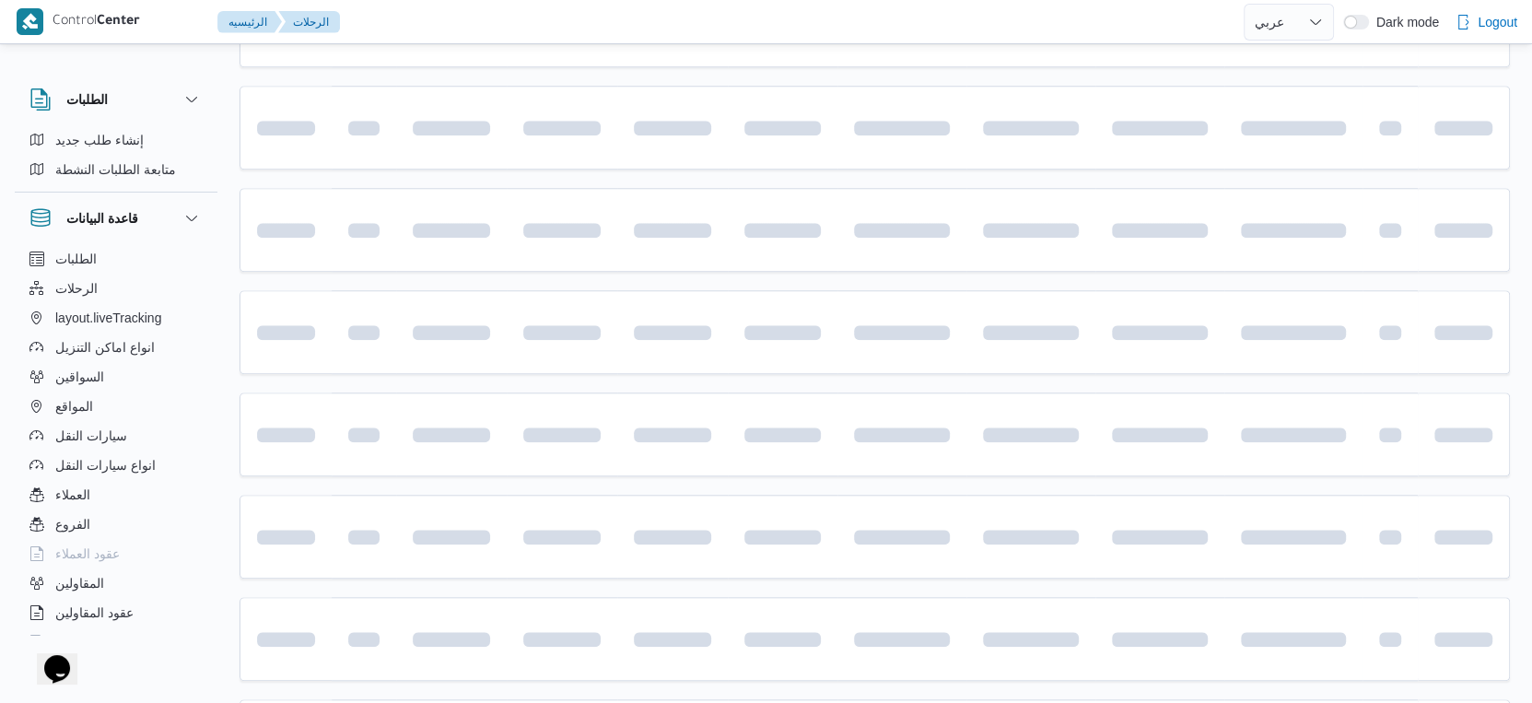
scroll to position [63, 0]
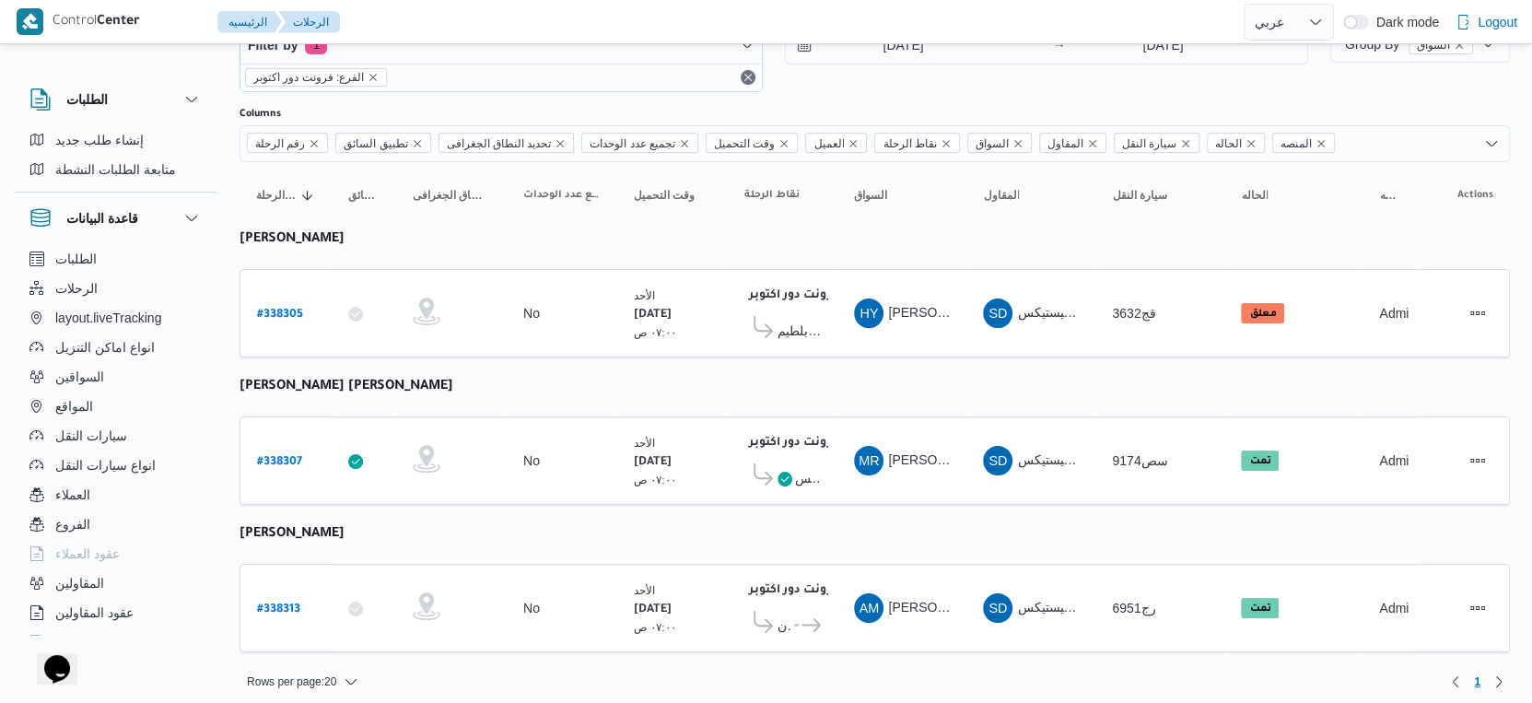
click at [824, 239] on table "رقم الرحلة Click to sort in ascending order تطبيق السائق Click to sort in ascen…" at bounding box center [875, 416] width 1270 height 508
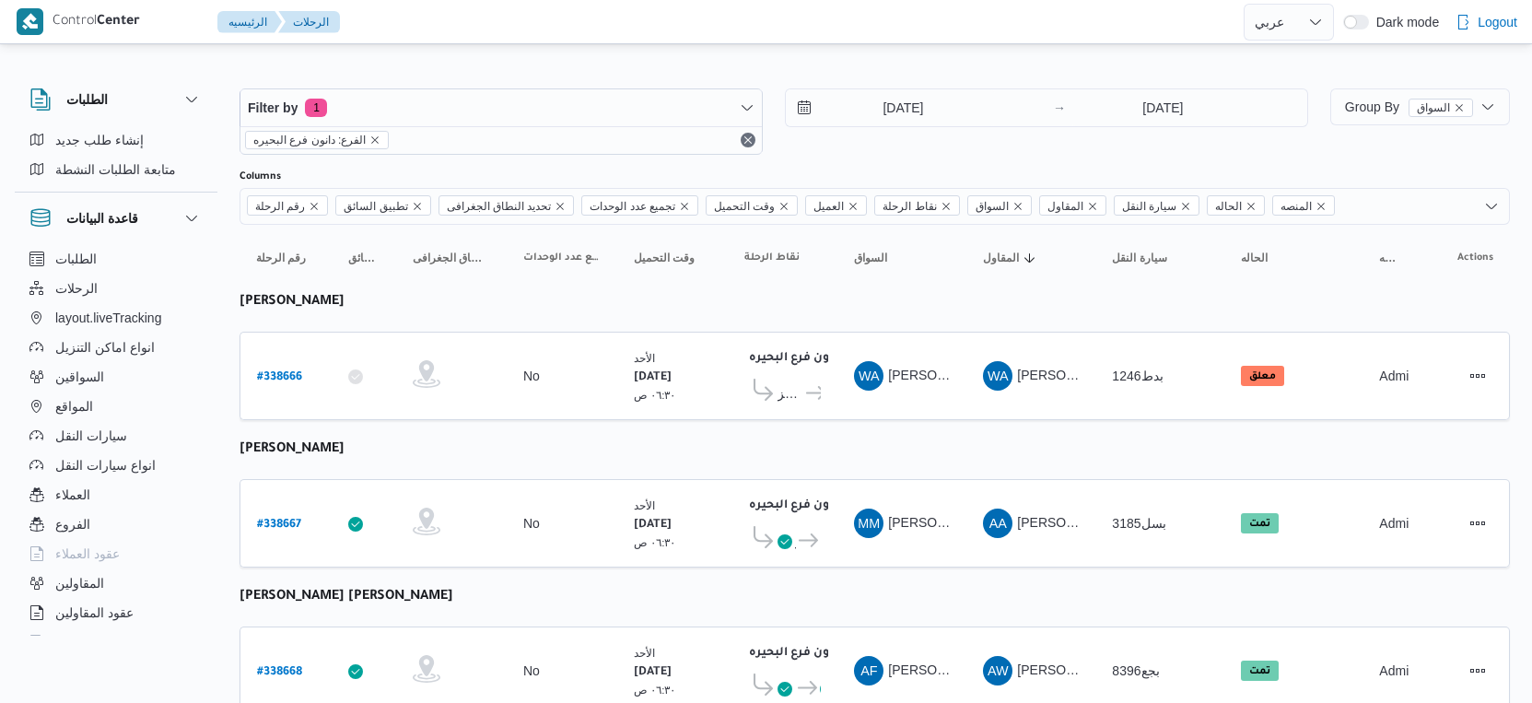
select select "ar"
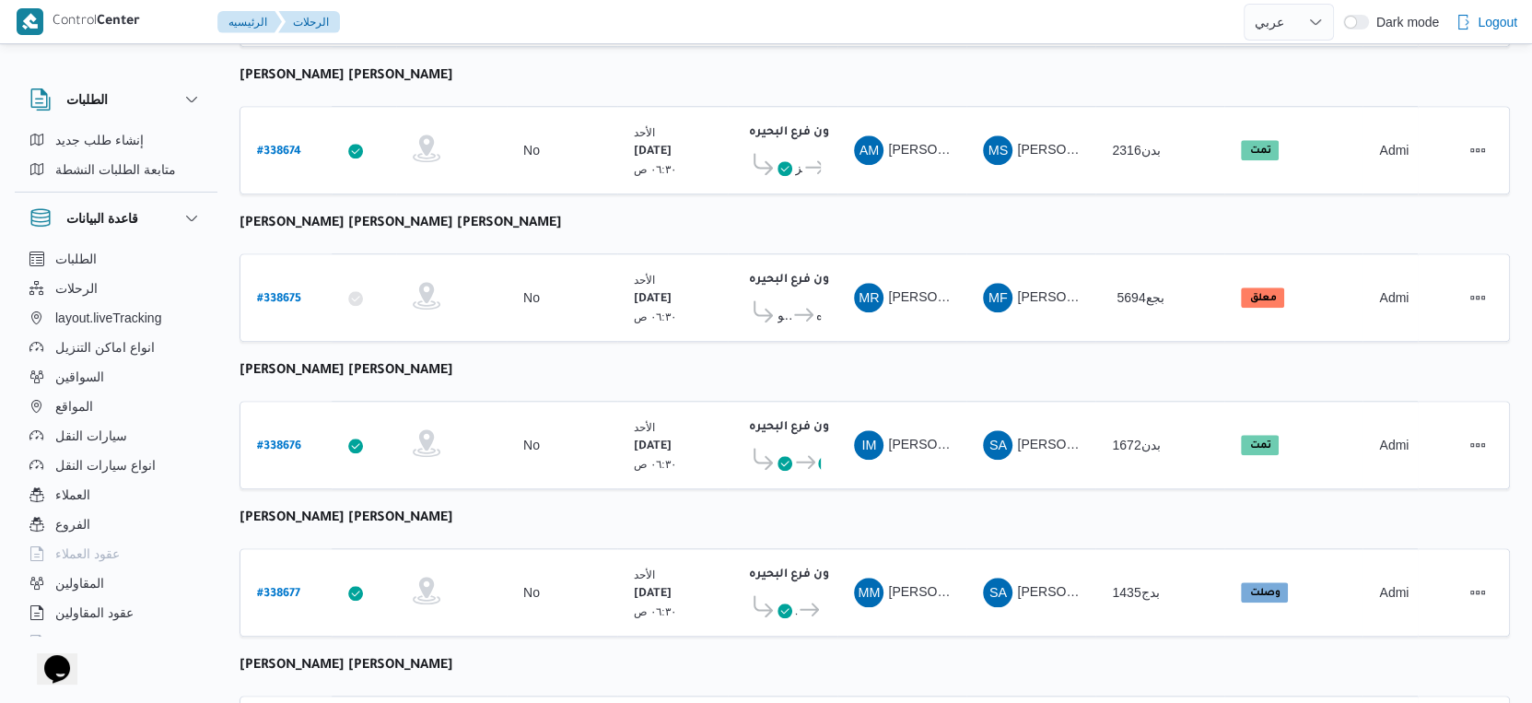
scroll to position [1299, 0]
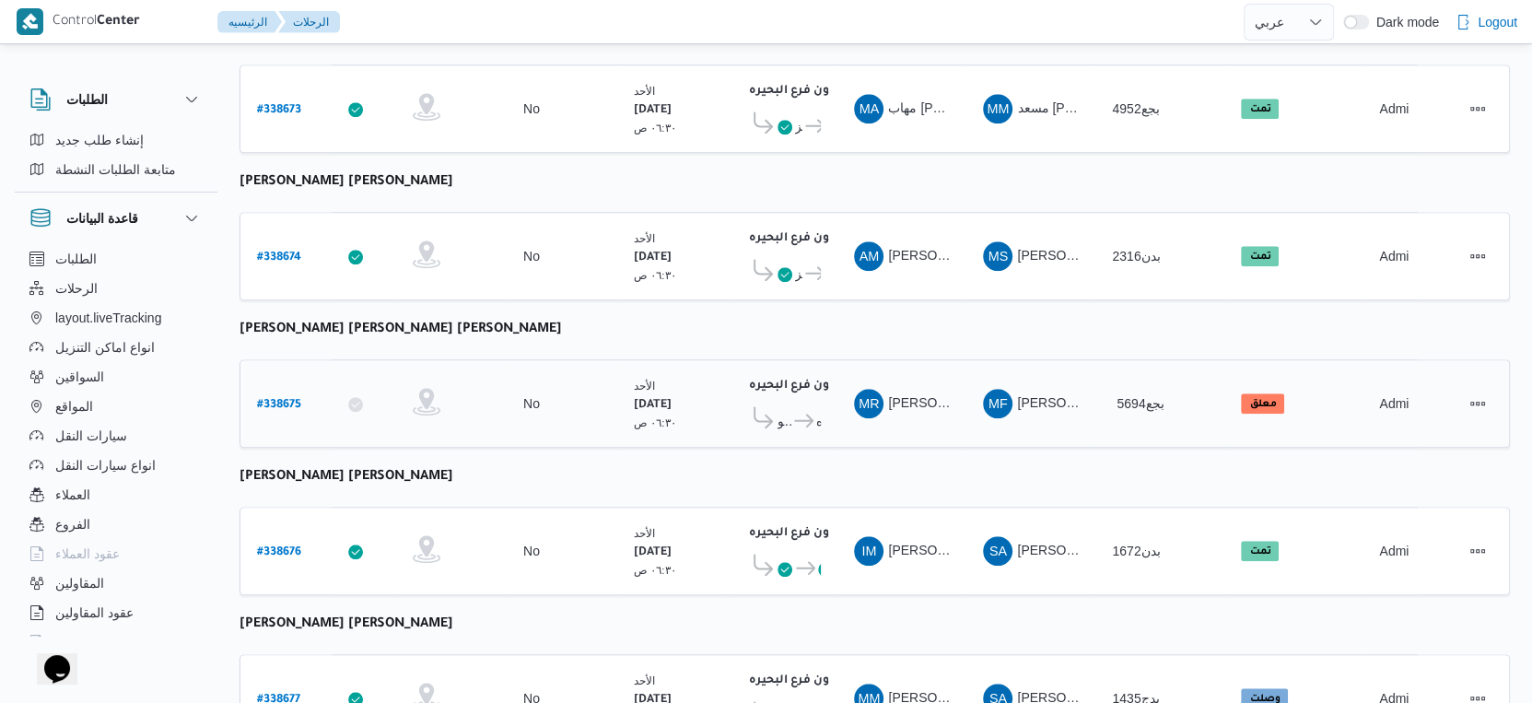
click at [286, 399] on b "# 338675" at bounding box center [279, 405] width 44 height 13
select select "ar"
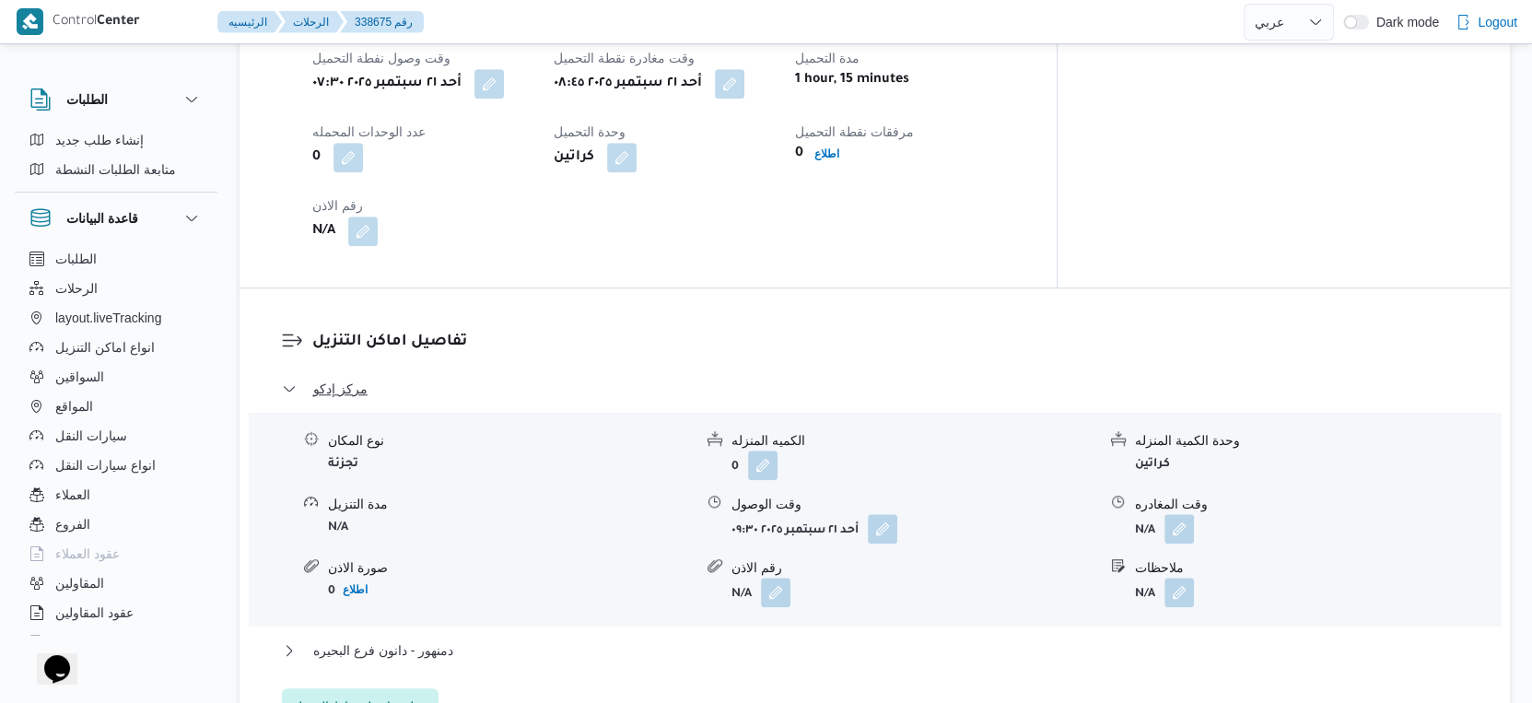
scroll to position [787, 0]
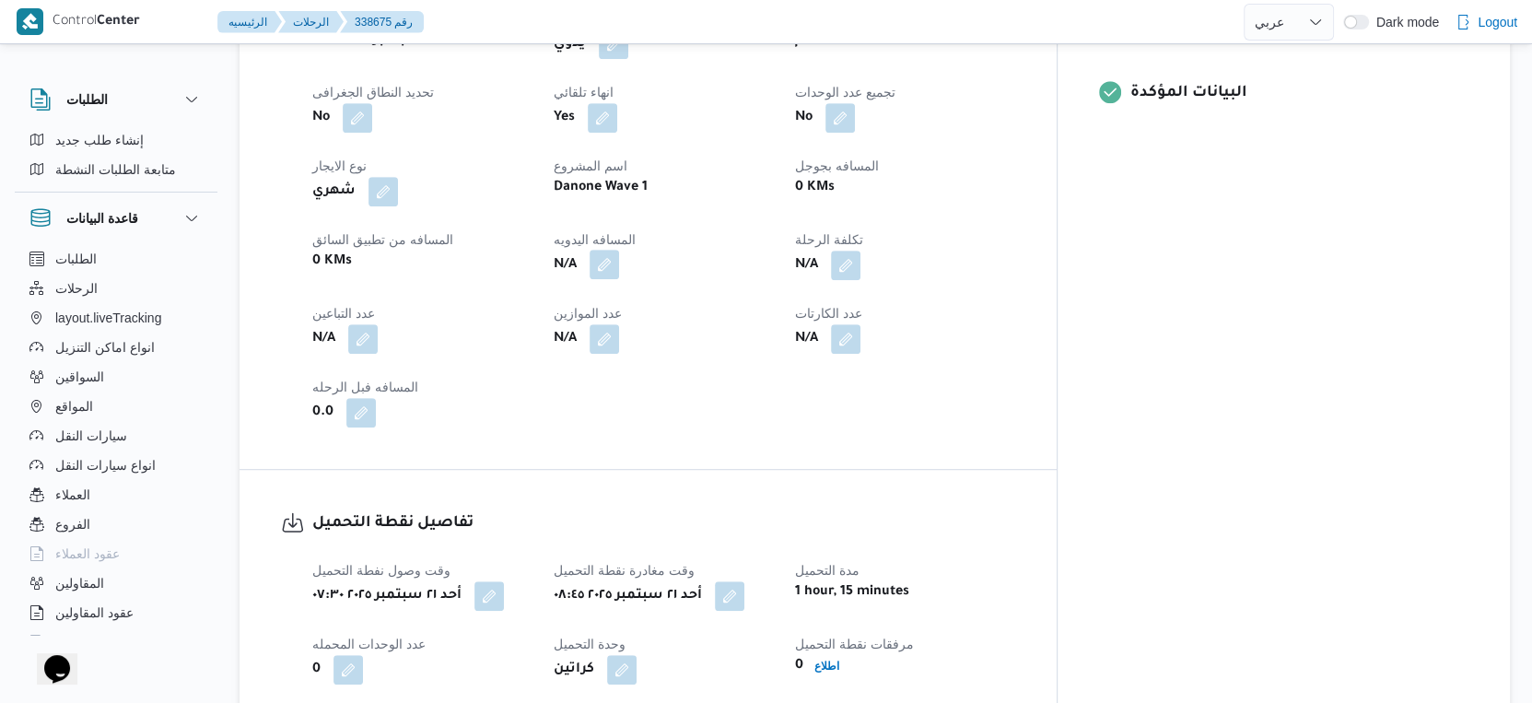
click at [619, 255] on button "button" at bounding box center [604, 264] width 29 height 29
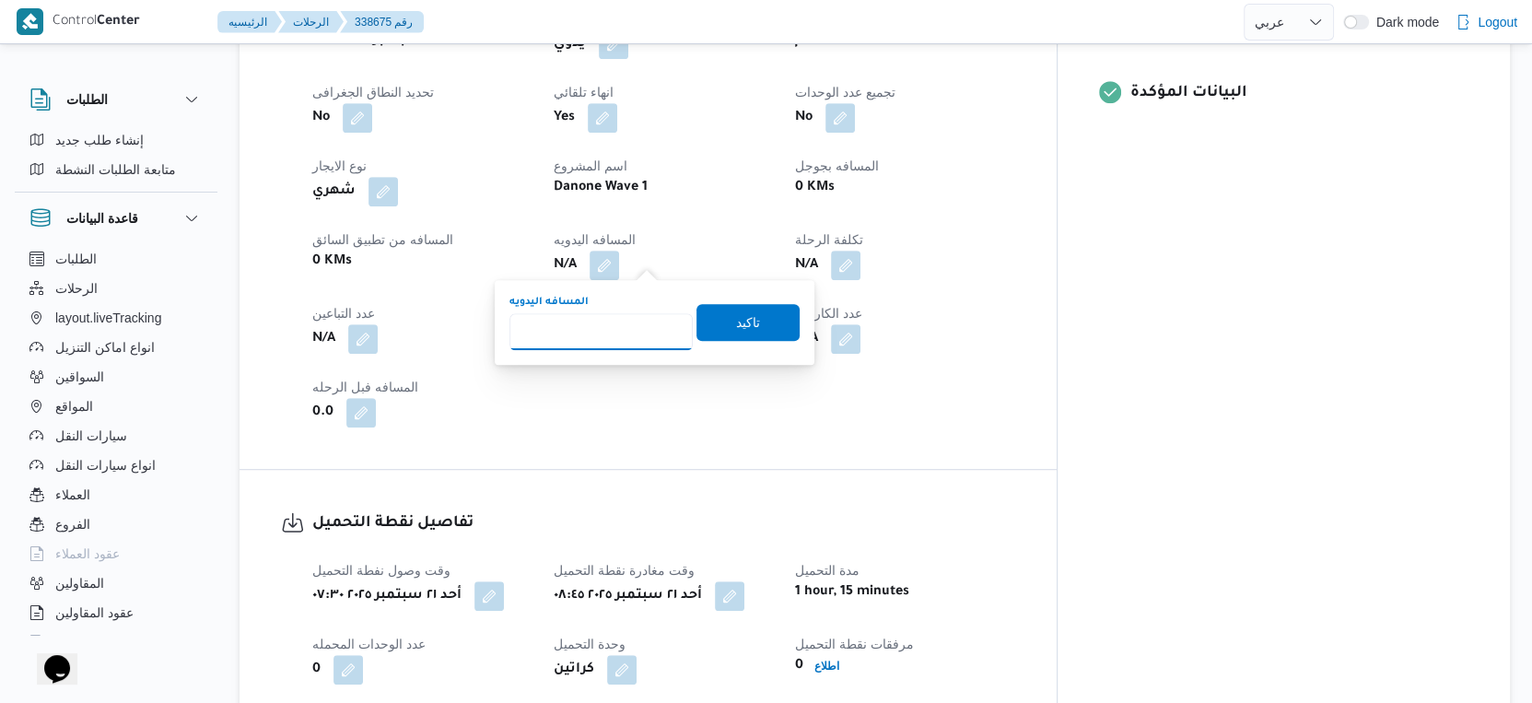
click at [618, 313] on input "المسافه اليدويه" at bounding box center [600, 331] width 183 height 37
type input "171"
click at [749, 301] on div "المسافه اليدويه 171 تاكيد" at bounding box center [655, 322] width 294 height 59
click at [752, 319] on span "تاكيد" at bounding box center [747, 321] width 103 height 37
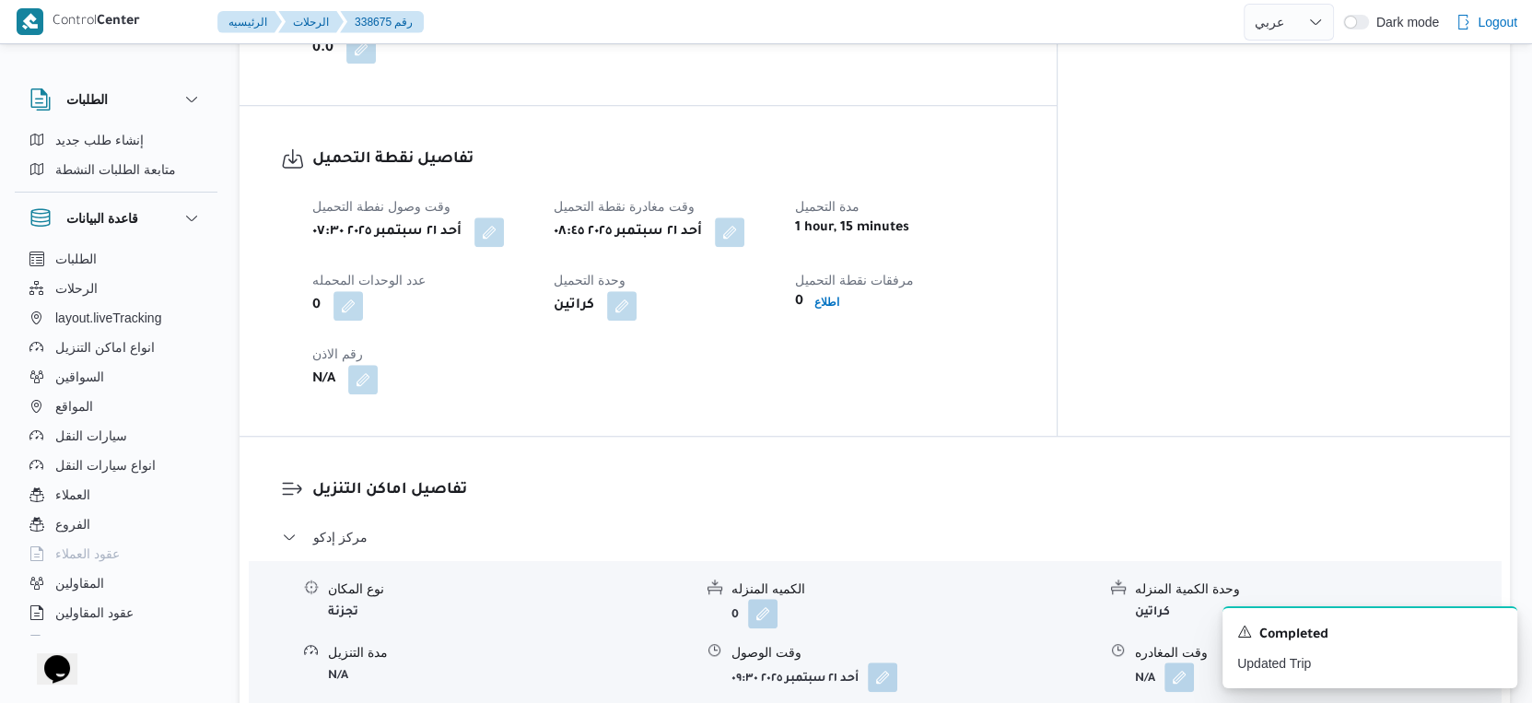
scroll to position [1197, 0]
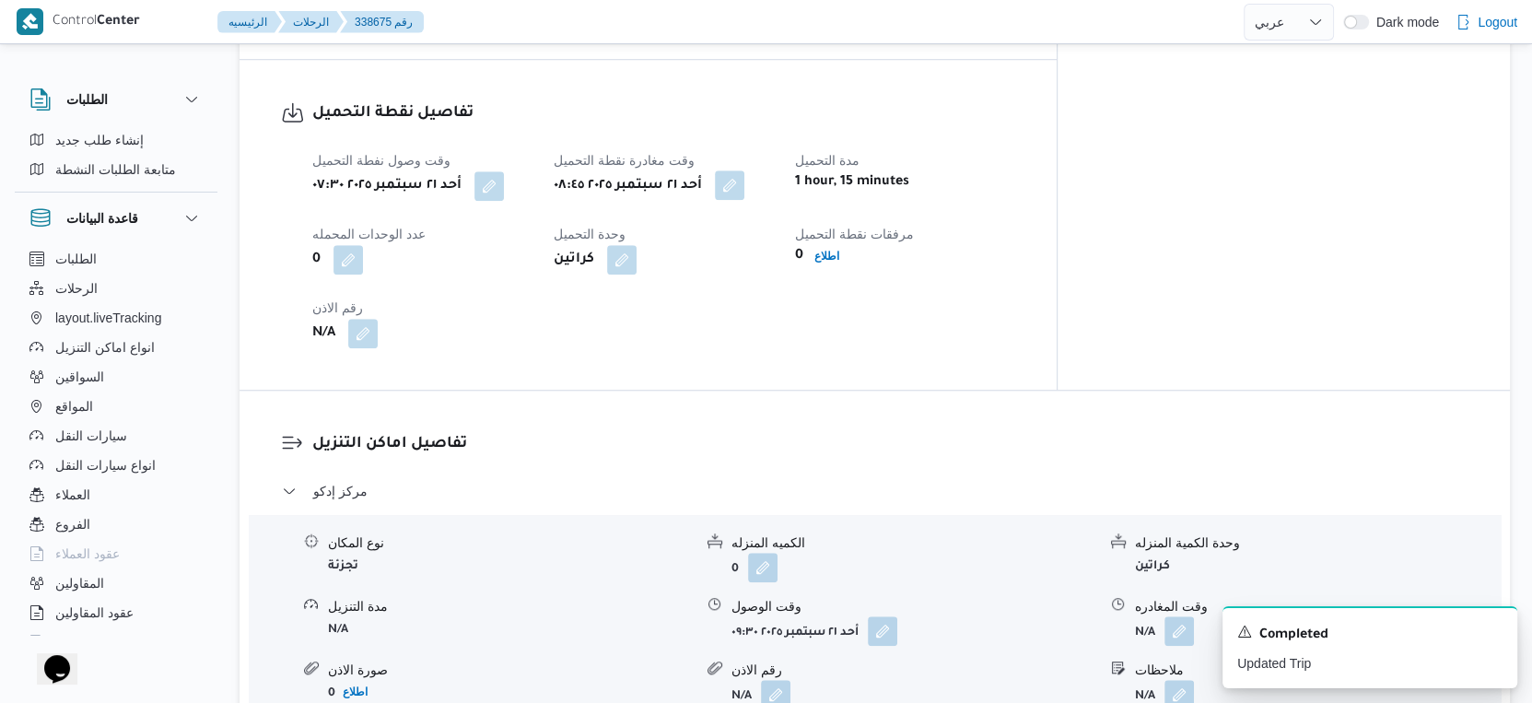
click at [744, 184] on button "button" at bounding box center [729, 184] width 29 height 29
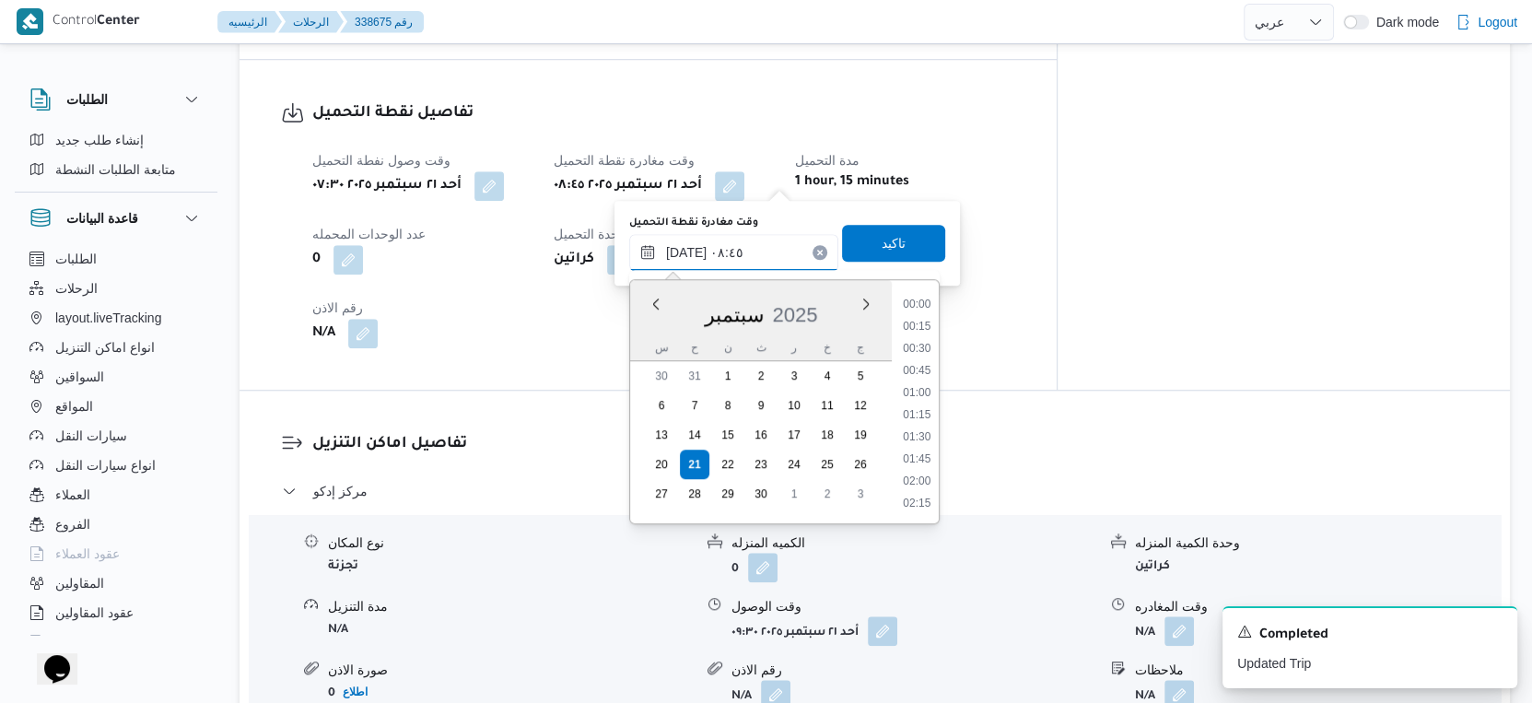
click at [761, 235] on input "[DATE] ٠٨:٤٥" at bounding box center [733, 252] width 209 height 37
click at [922, 391] on li "08:30" at bounding box center [917, 394] width 42 height 18
type input "[DATE] ٠٨:٣٠"
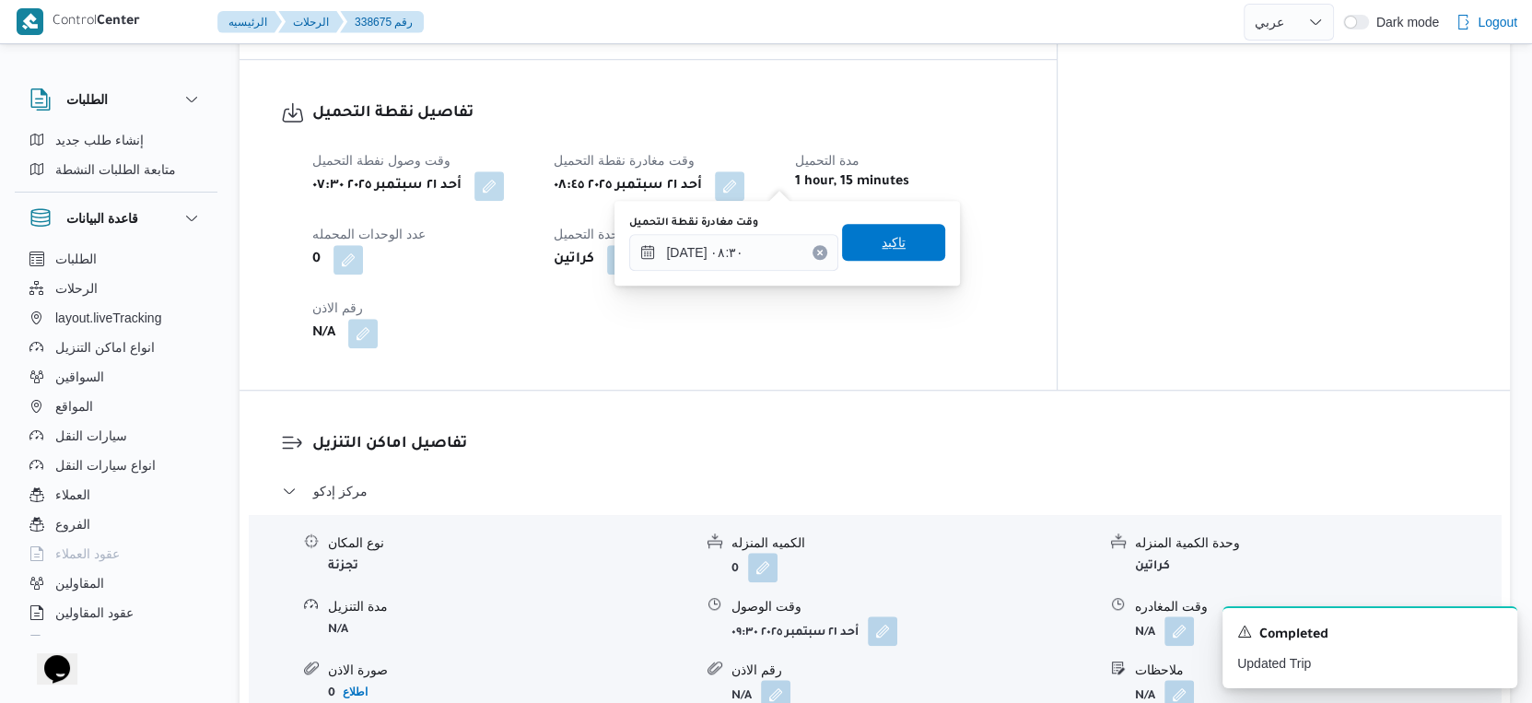
click at [888, 237] on span "تاكيد" at bounding box center [894, 242] width 24 height 22
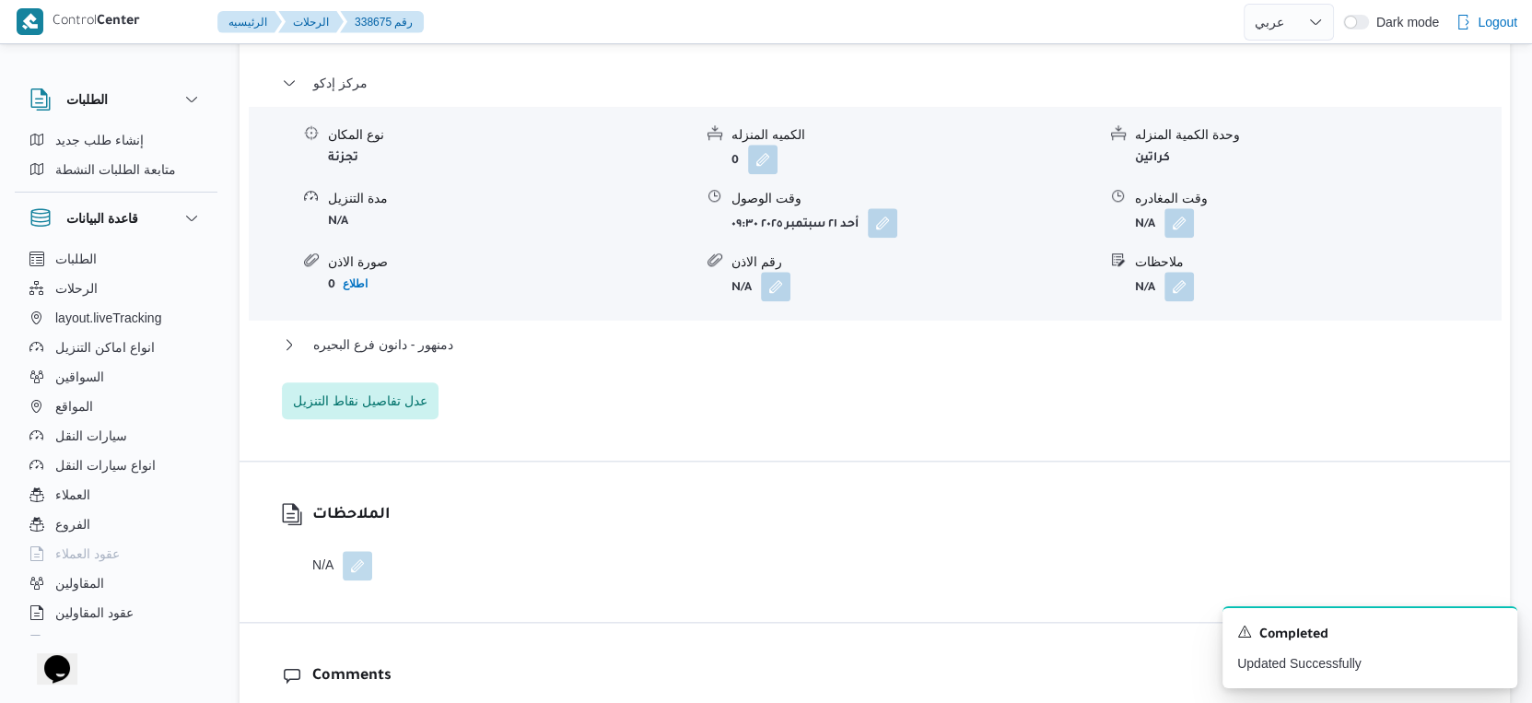
scroll to position [1606, 0]
click at [543, 339] on button "دمنهور - دانون فرع البحيره" at bounding box center [875, 344] width 1186 height 22
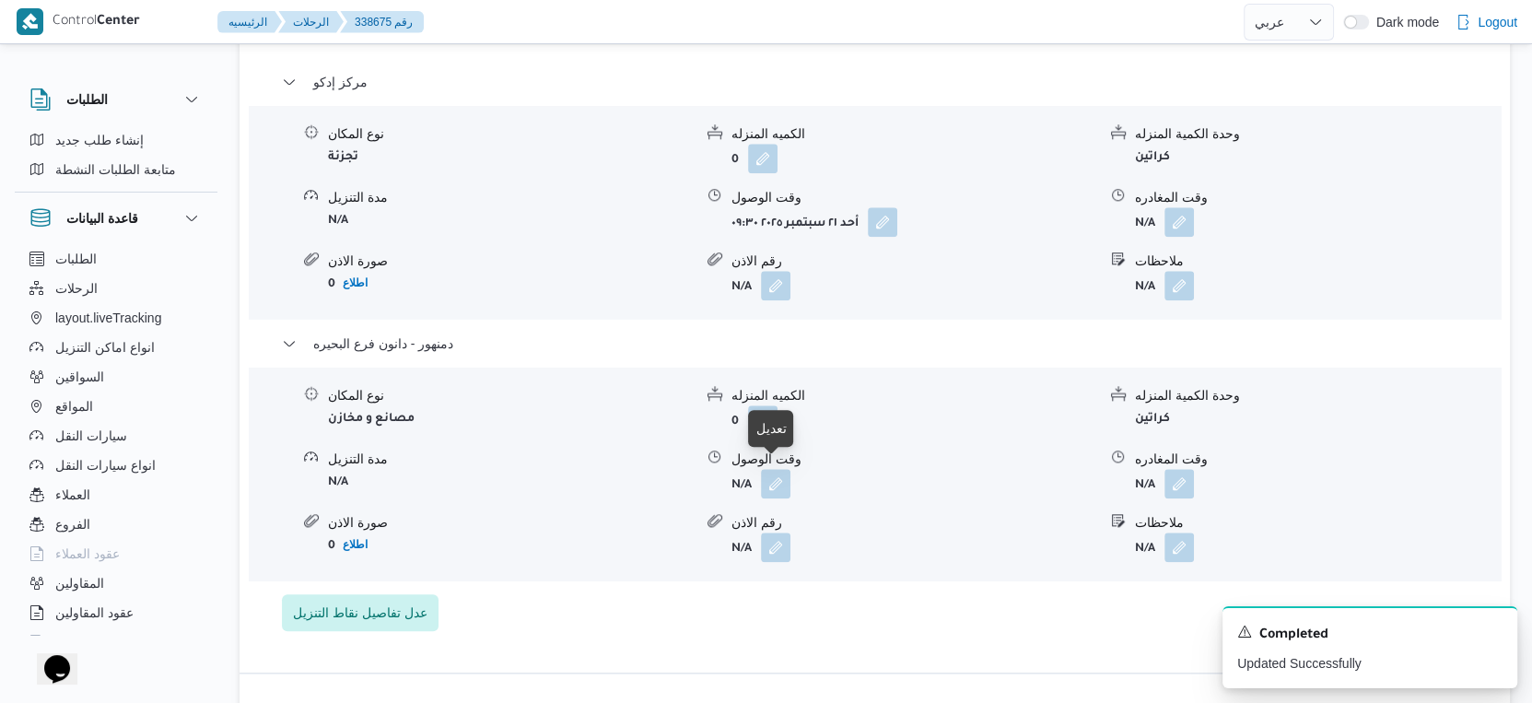
click at [760, 473] on span at bounding box center [771, 483] width 39 height 29
click at [774, 475] on button "button" at bounding box center [775, 482] width 29 height 29
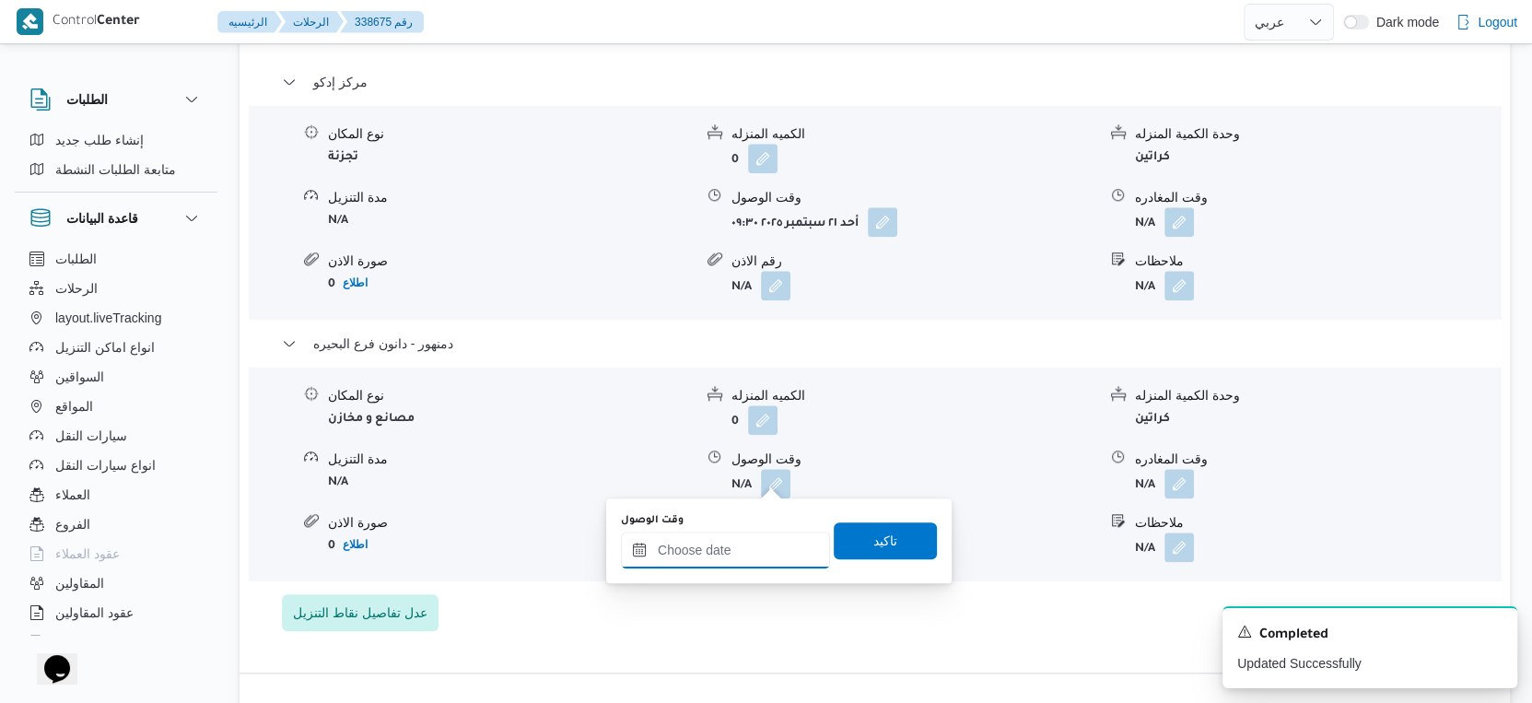
drag, startPoint x: 748, startPoint y: 548, endPoint x: 757, endPoint y: 541, distance: 11.8
click at [748, 548] on input "وقت الوصول" at bounding box center [725, 550] width 209 height 37
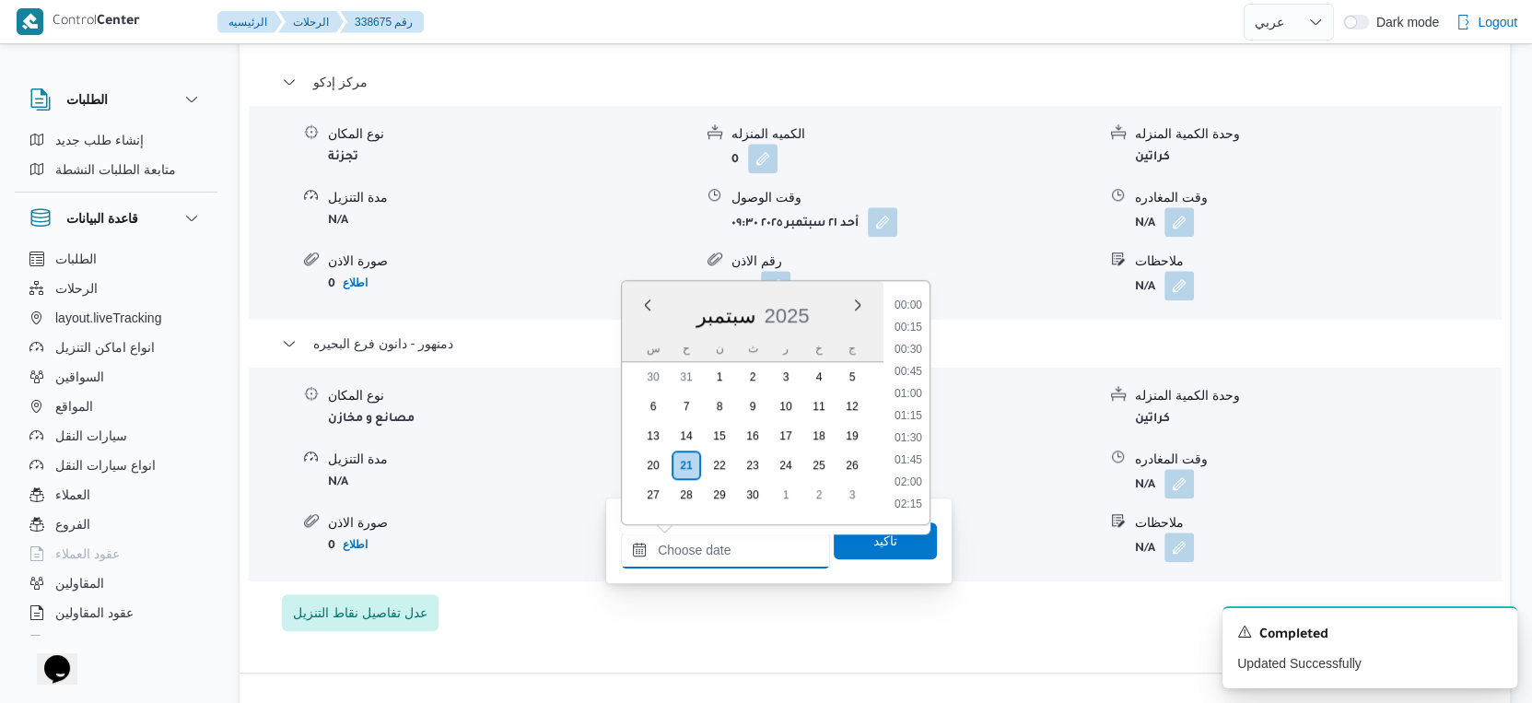
scroll to position [1588, 0]
click at [915, 350] on li "18:30" at bounding box center [908, 353] width 42 height 18
type input "٢١/٠٩/٢٠٢٥ ١٨:٣٠"
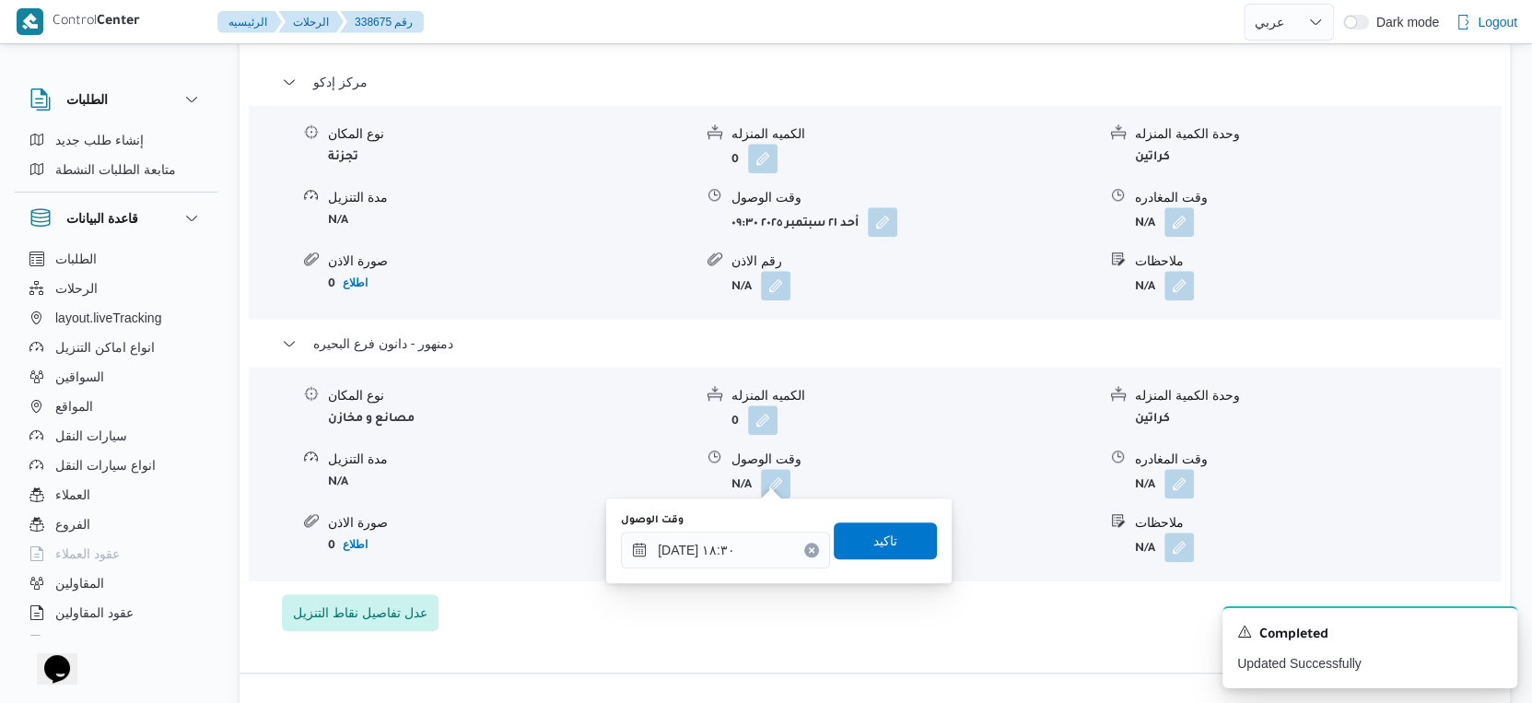
click at [887, 563] on div "وقت الوصول ٢١/٠٩/٢٠٢٥ ١٨:٣٠ تاكيد" at bounding box center [779, 540] width 320 height 59
click at [896, 550] on span "تاكيد" at bounding box center [885, 539] width 103 height 37
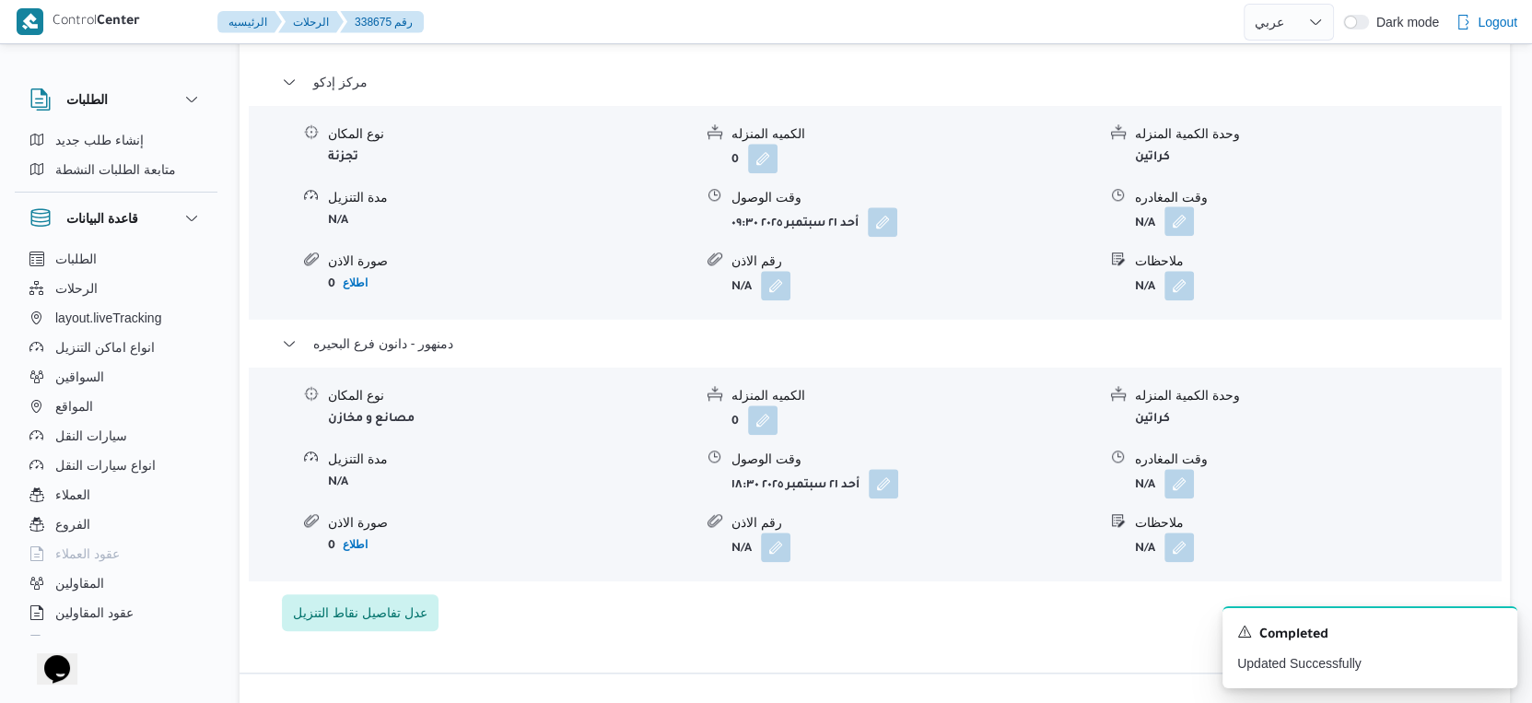
drag, startPoint x: 1179, startPoint y: 207, endPoint x: 1175, endPoint y: 224, distance: 17.0
click at [1179, 211] on button "button" at bounding box center [1178, 220] width 29 height 29
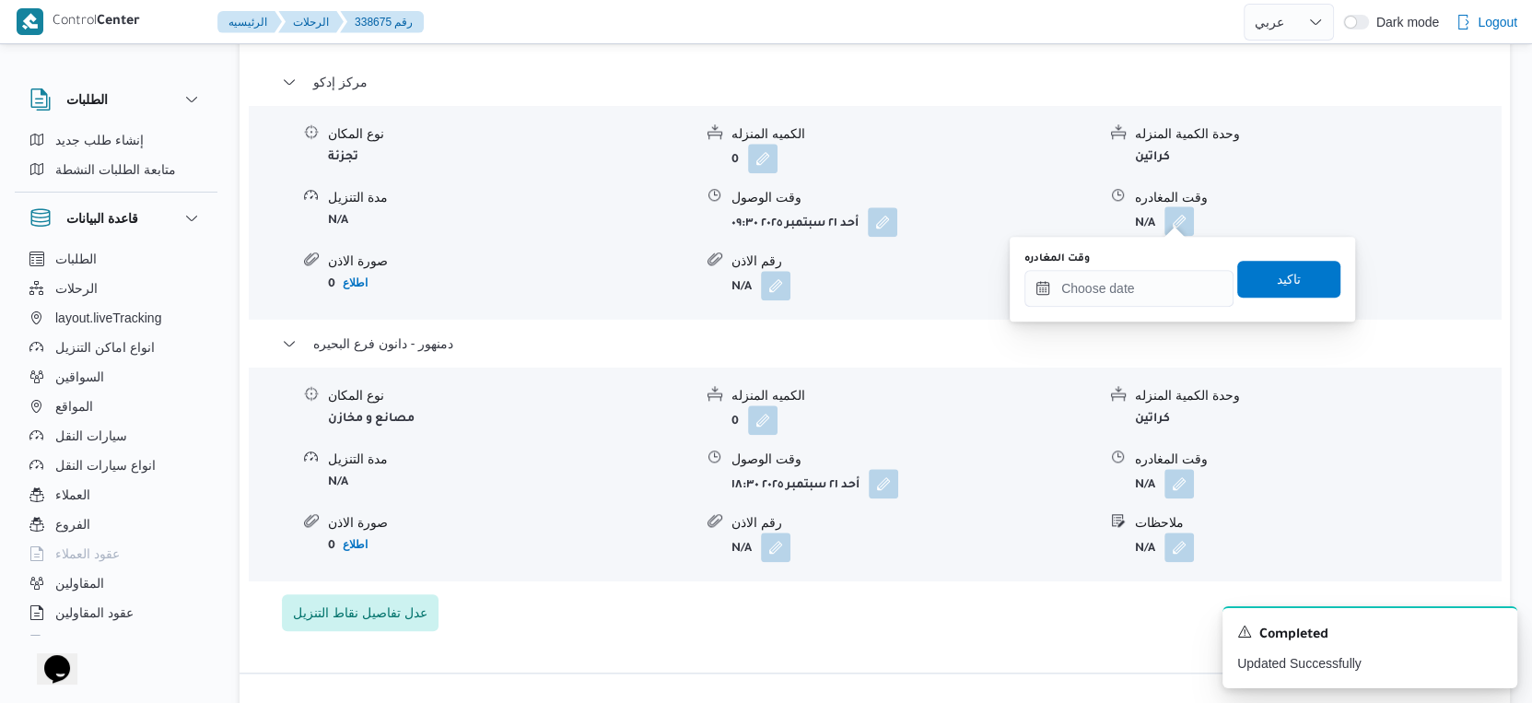
click at [1165, 251] on div "وقت المغادره" at bounding box center [1128, 258] width 209 height 15
drag, startPoint x: 1165, startPoint y: 267, endPoint x: 1207, endPoint y: 315, distance: 63.3
click at [1166, 269] on div "وقت المغادره" at bounding box center [1128, 278] width 209 height 55
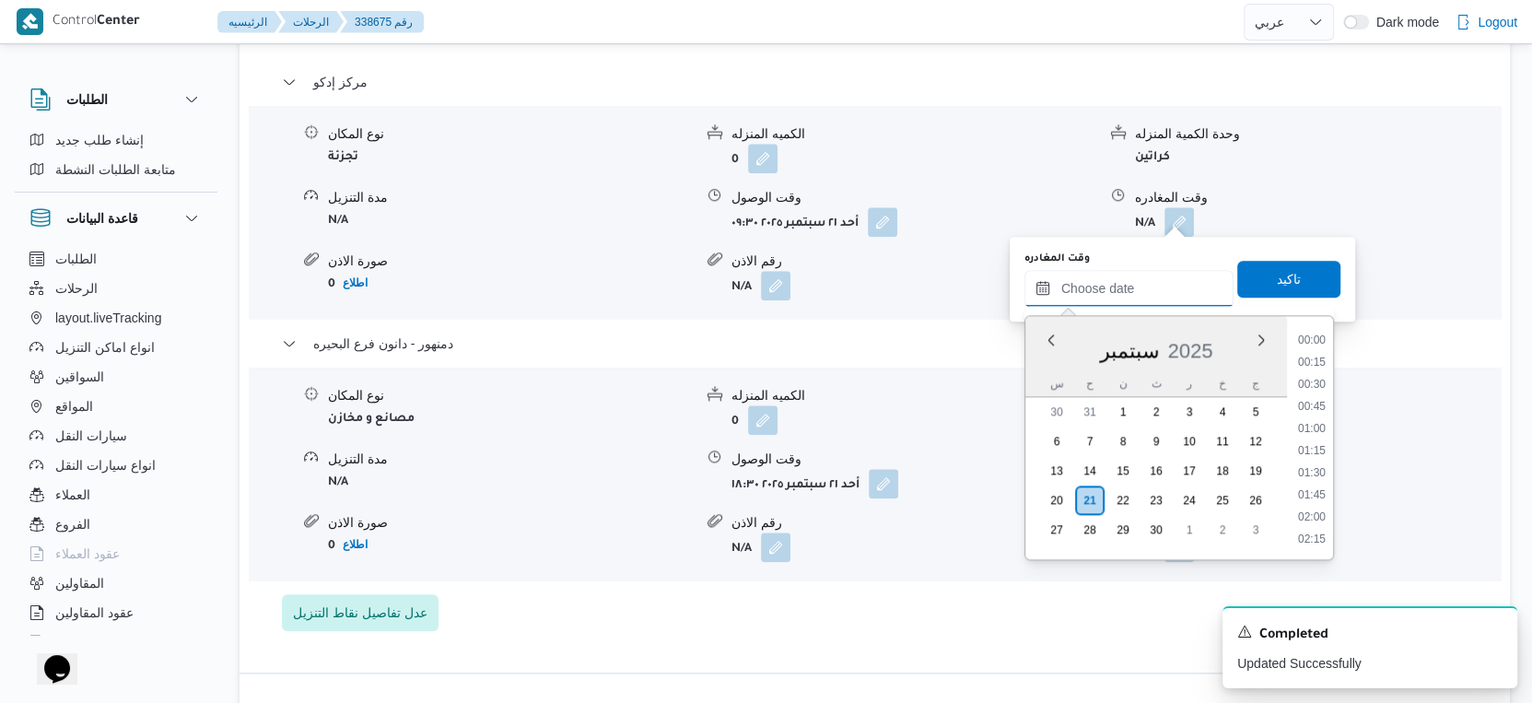
click at [1175, 284] on input "وقت المغادره" at bounding box center [1128, 288] width 209 height 37
click at [1313, 403] on li "17:30" at bounding box center [1312, 401] width 42 height 18
type input "٢١/٠٩/٢٠٢٥ ١٧:٣٠"
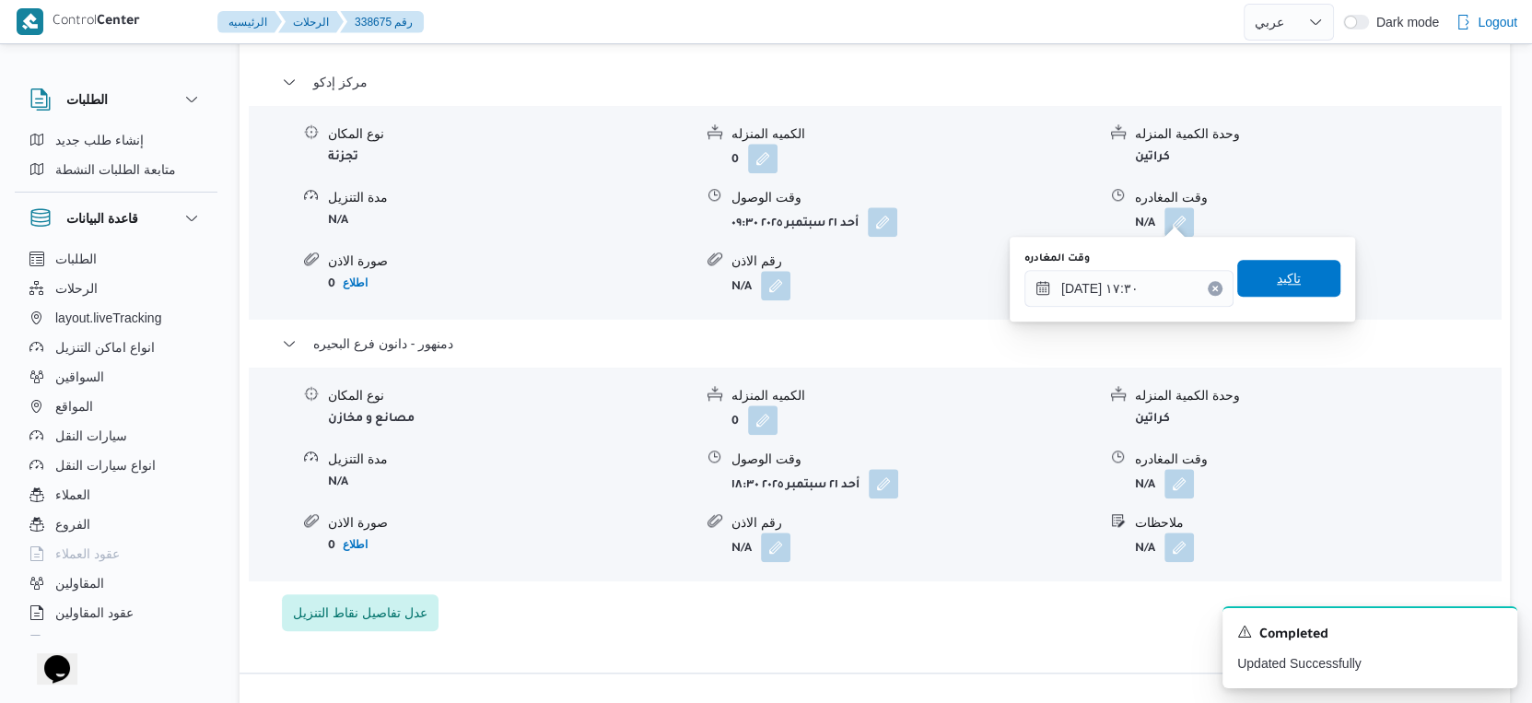
click at [1305, 274] on span "تاكيد" at bounding box center [1288, 278] width 103 height 37
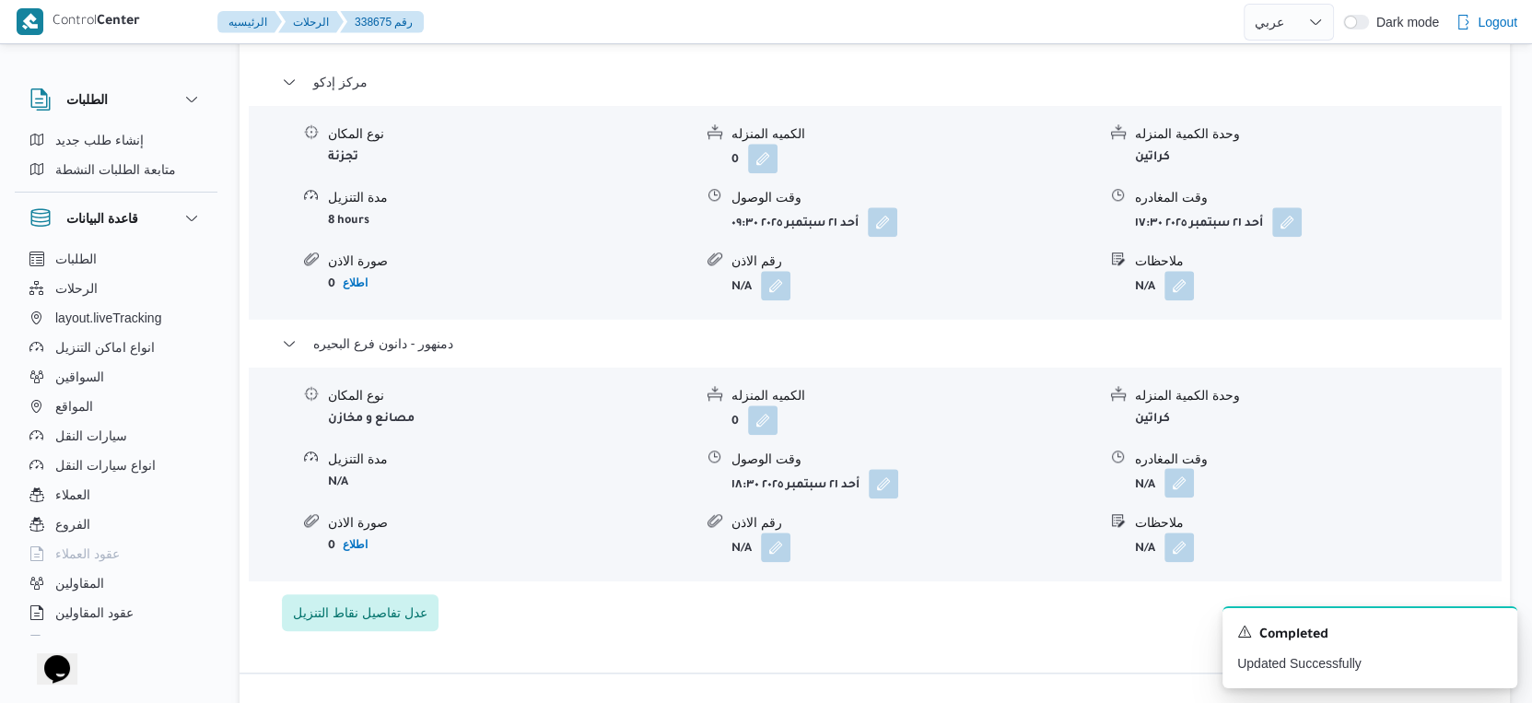
click at [1181, 473] on button "button" at bounding box center [1178, 482] width 29 height 29
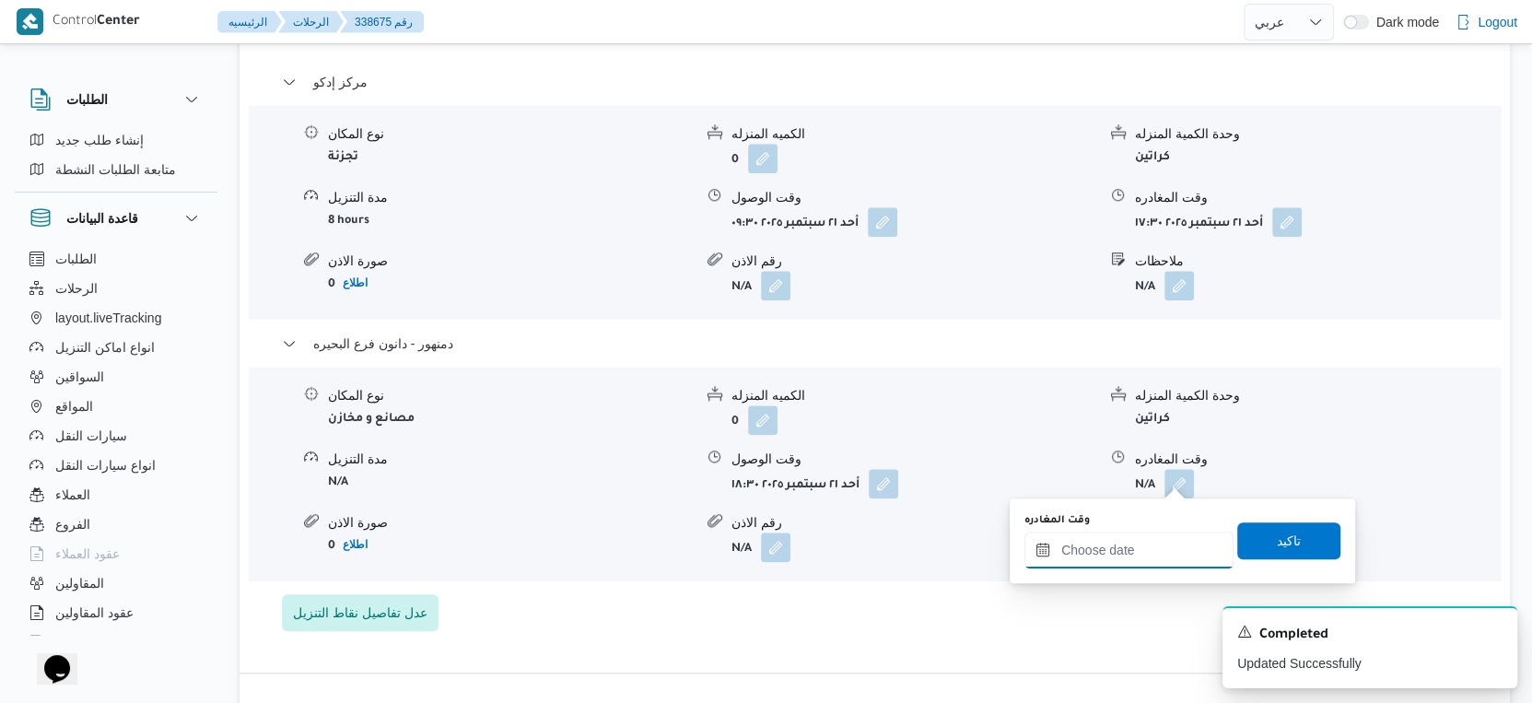
drag, startPoint x: 1128, startPoint y: 547, endPoint x: 1158, endPoint y: 530, distance: 35.1
click at [1128, 547] on input "وقت المغادره" at bounding box center [1128, 550] width 209 height 37
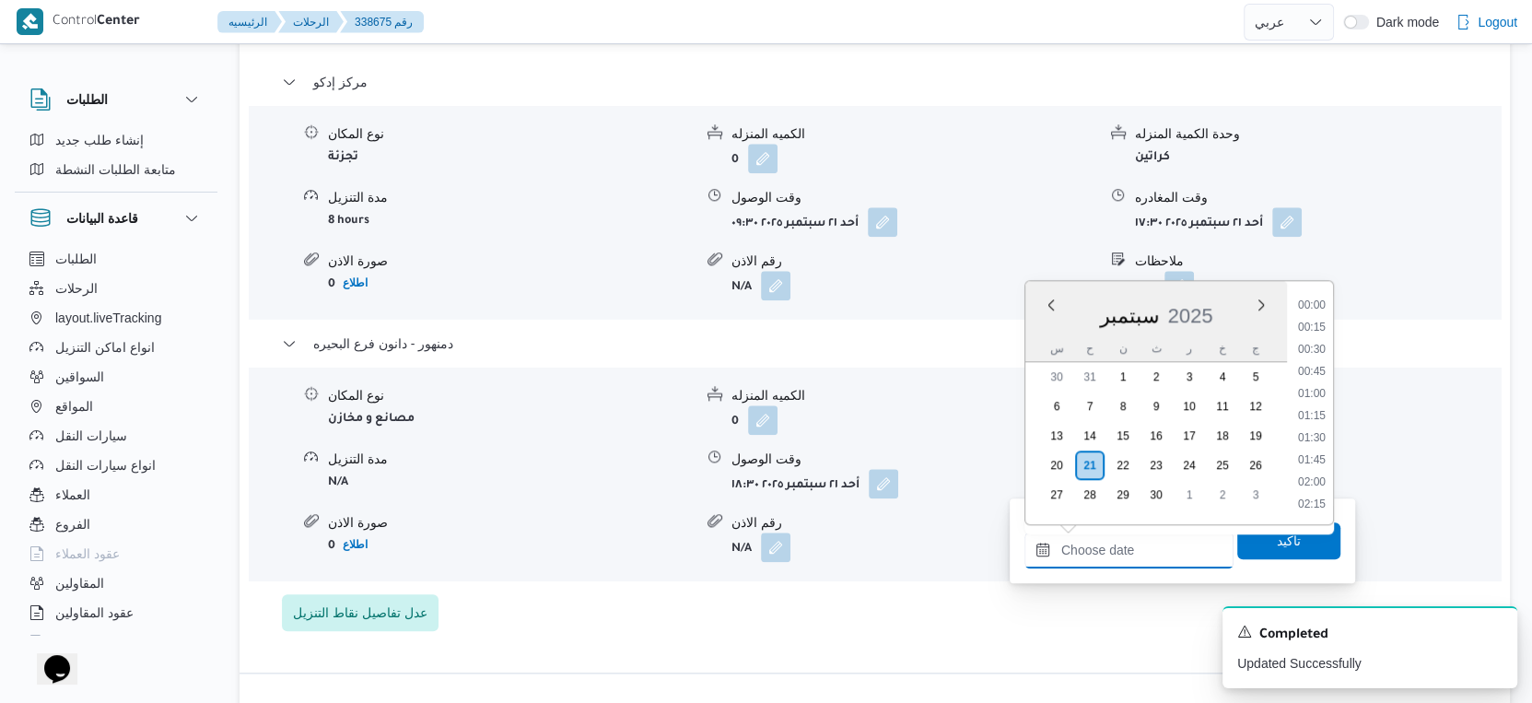
scroll to position [1588, 0]
drag, startPoint x: 1319, startPoint y: 357, endPoint x: 1297, endPoint y: 390, distance: 39.1
click at [1319, 357] on li "18:30" at bounding box center [1312, 353] width 42 height 18
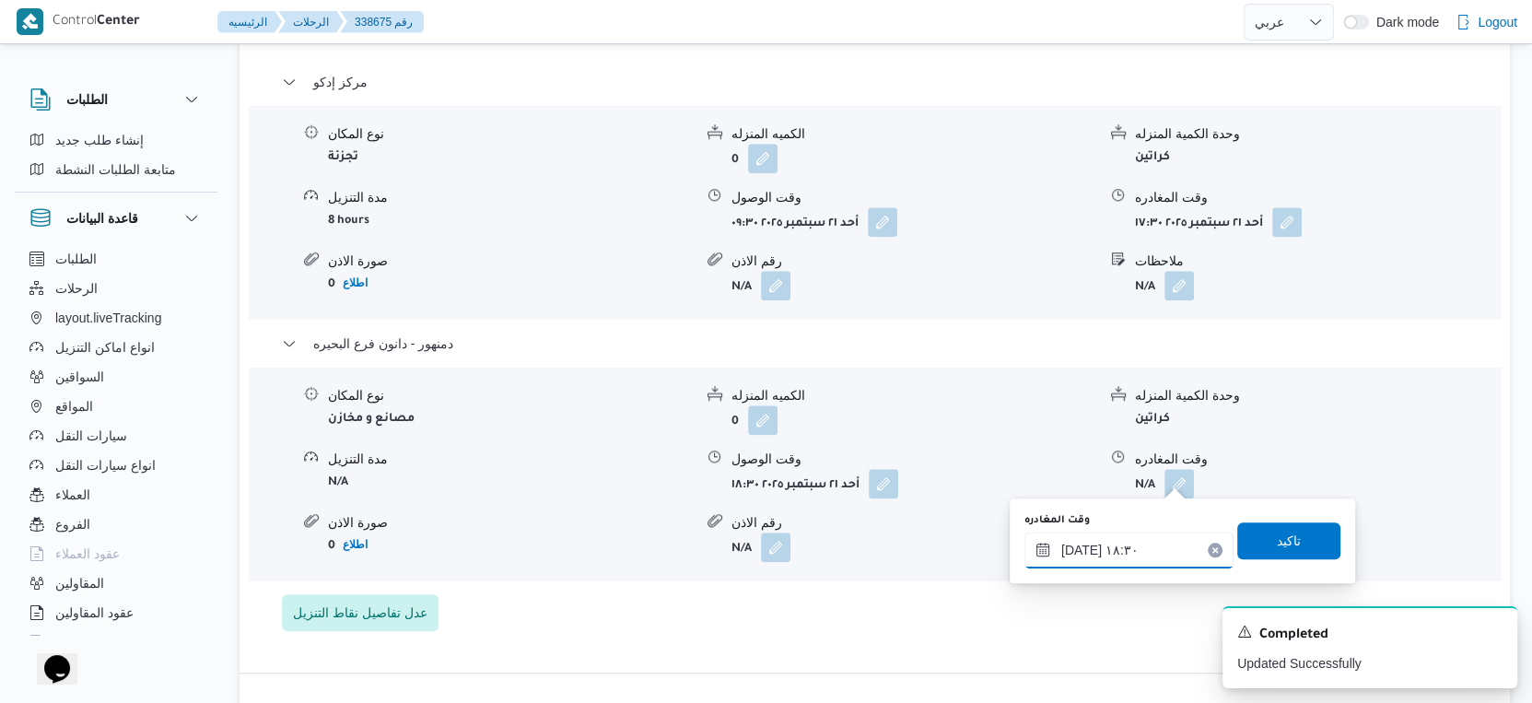
click at [1078, 546] on input "٢١/٠٩/٢٠٢٥ ١٨:٣٠" at bounding box center [1128, 550] width 209 height 37
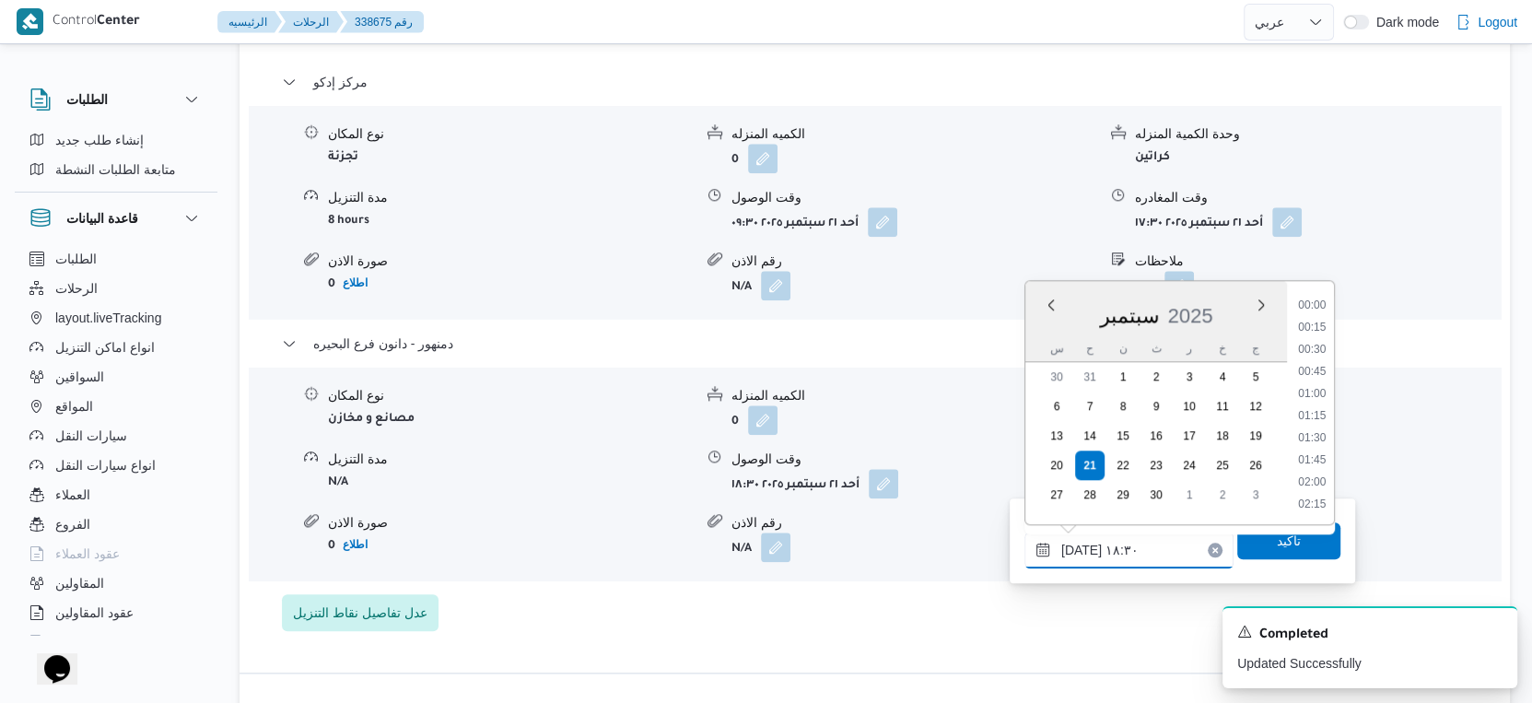
click at [1078, 546] on input "٢١/٠٩/٢٠٢٥ ١٨:٣٠" at bounding box center [1128, 550] width 209 height 37
type input "٢١/٠٩/٢٠٢٥ ١٨:٤٠"
click at [1277, 541] on span "تاكيد" at bounding box center [1289, 540] width 24 height 22
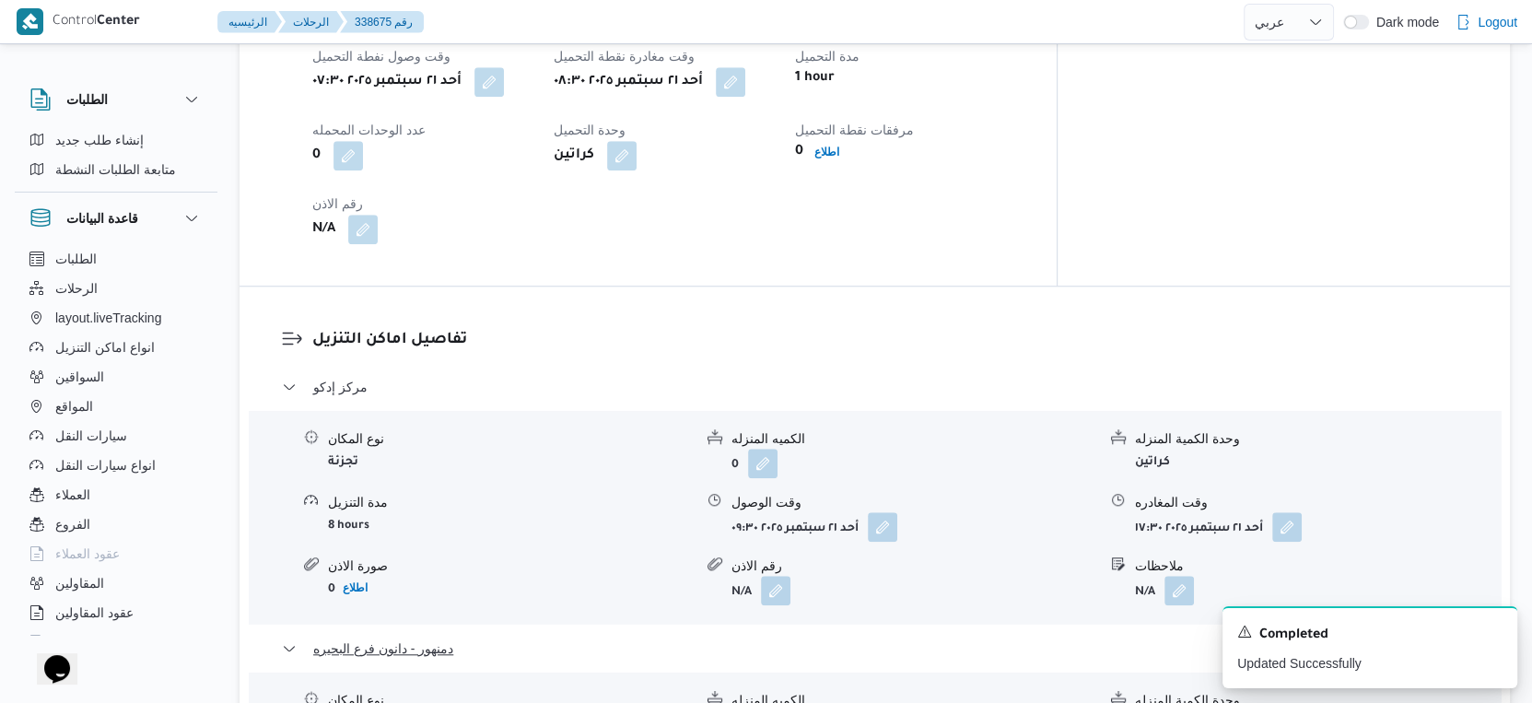
scroll to position [1299, 0]
click at [883, 522] on button "button" at bounding box center [882, 527] width 29 height 29
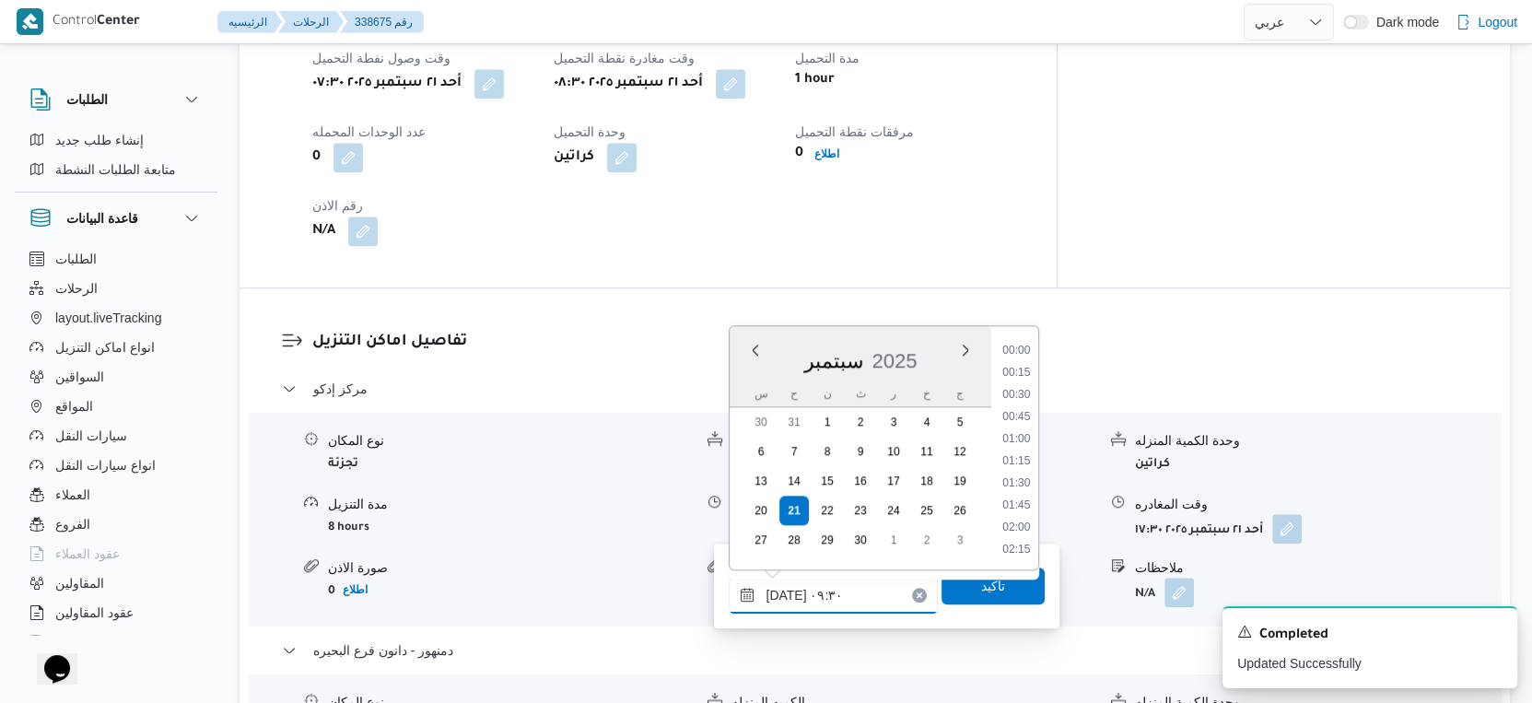
click at [836, 592] on input "٢١/٠٩/٢٠٢٥ ٠٩:٣٠" at bounding box center [833, 595] width 209 height 37
click at [1018, 504] on li "10:00" at bounding box center [1017, 506] width 42 height 18
type input "٢١/٠٩/٢٠٢٥ ١٠:٠٠"
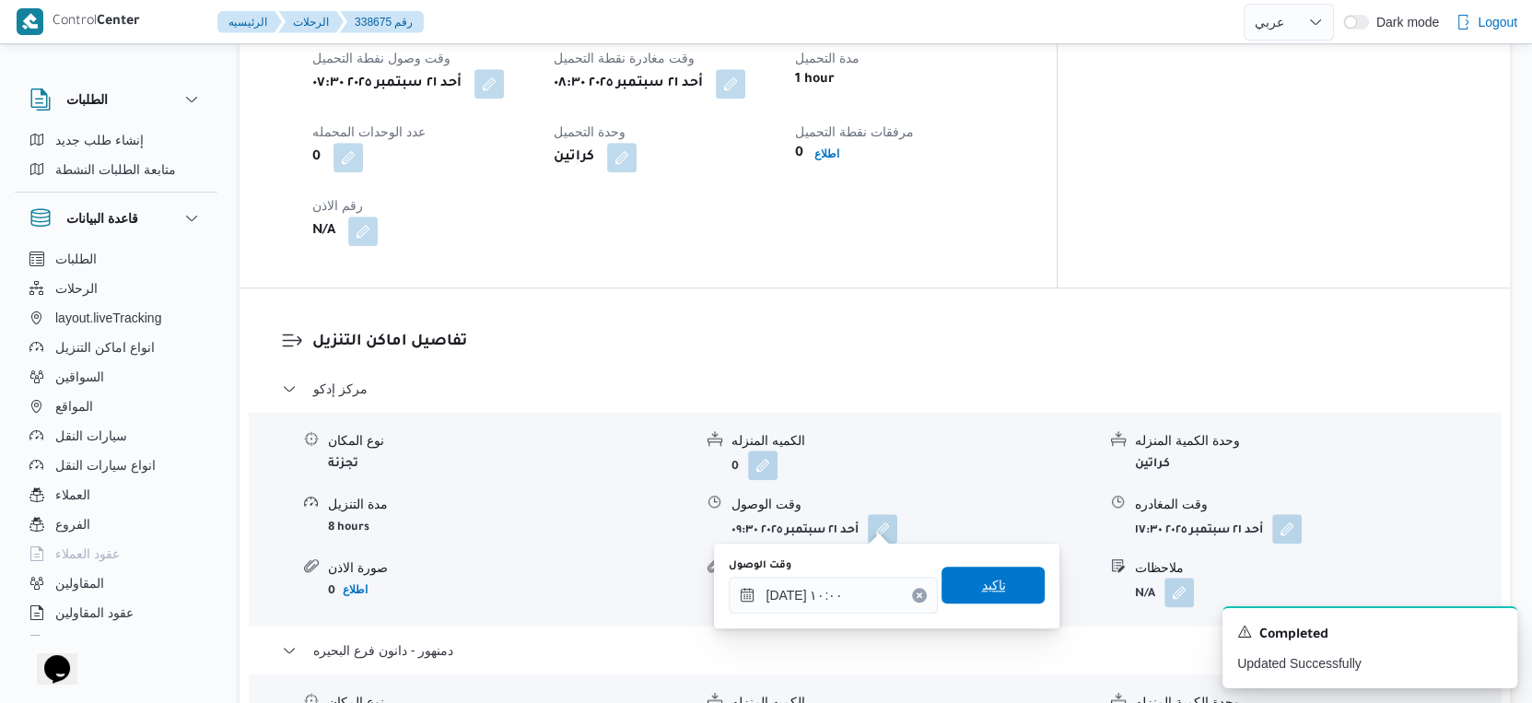
drag, startPoint x: 998, startPoint y: 560, endPoint x: 994, endPoint y: 597, distance: 37.0
click at [998, 561] on div "وقت الوصول ٢١/٠٩/٢٠٢٥ ١٠:٠٠ تاكيد" at bounding box center [887, 585] width 320 height 59
click at [994, 597] on span "تاكيد" at bounding box center [992, 585] width 103 height 37
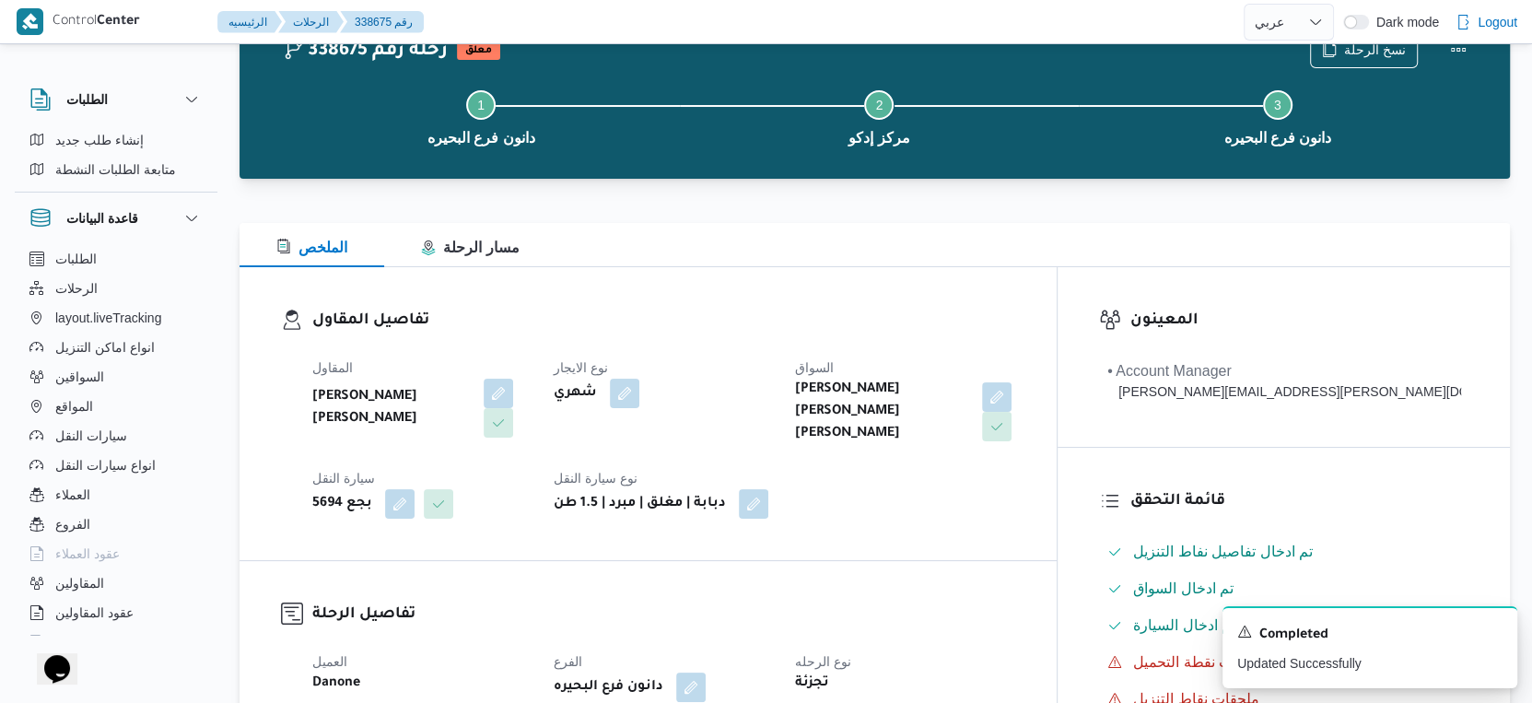
scroll to position [0, 0]
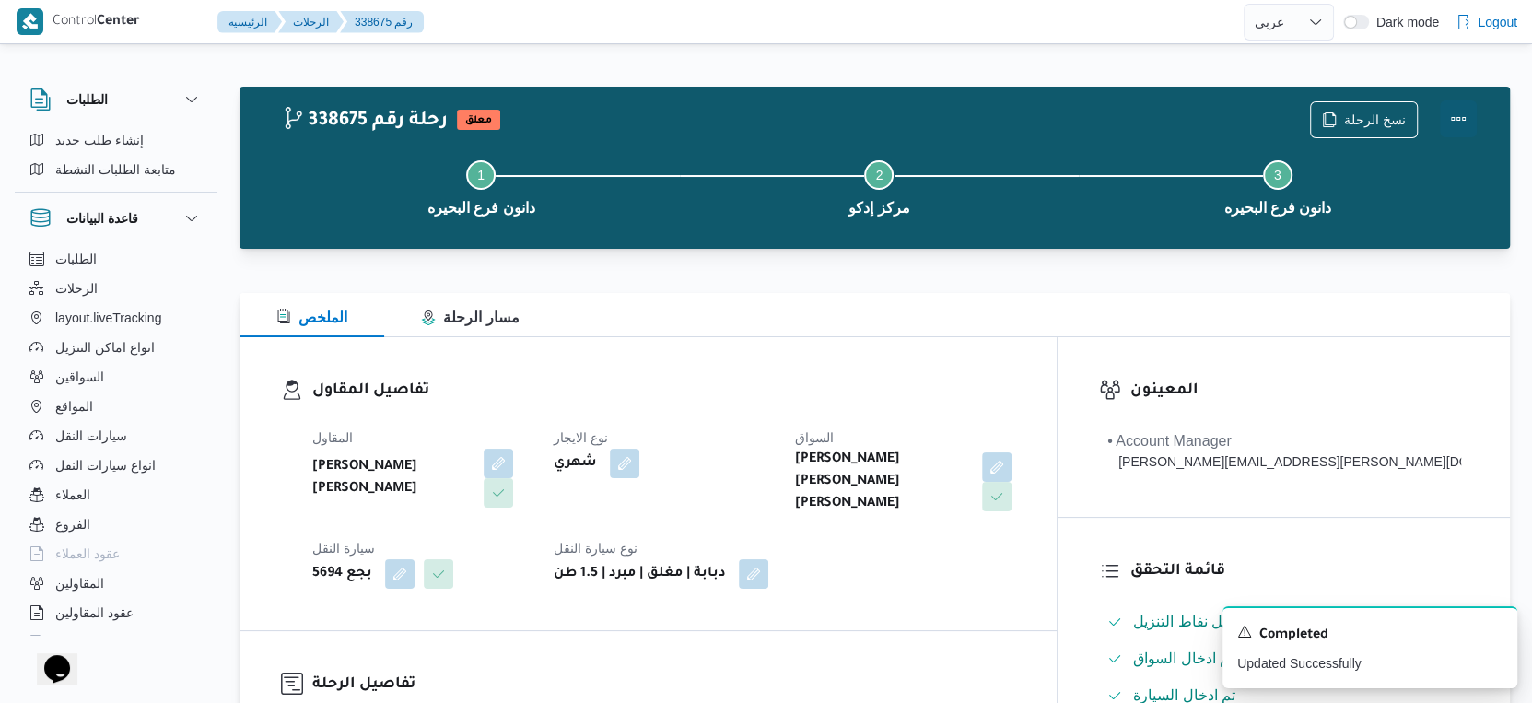
click at [1459, 115] on button "Actions" at bounding box center [1458, 118] width 37 height 37
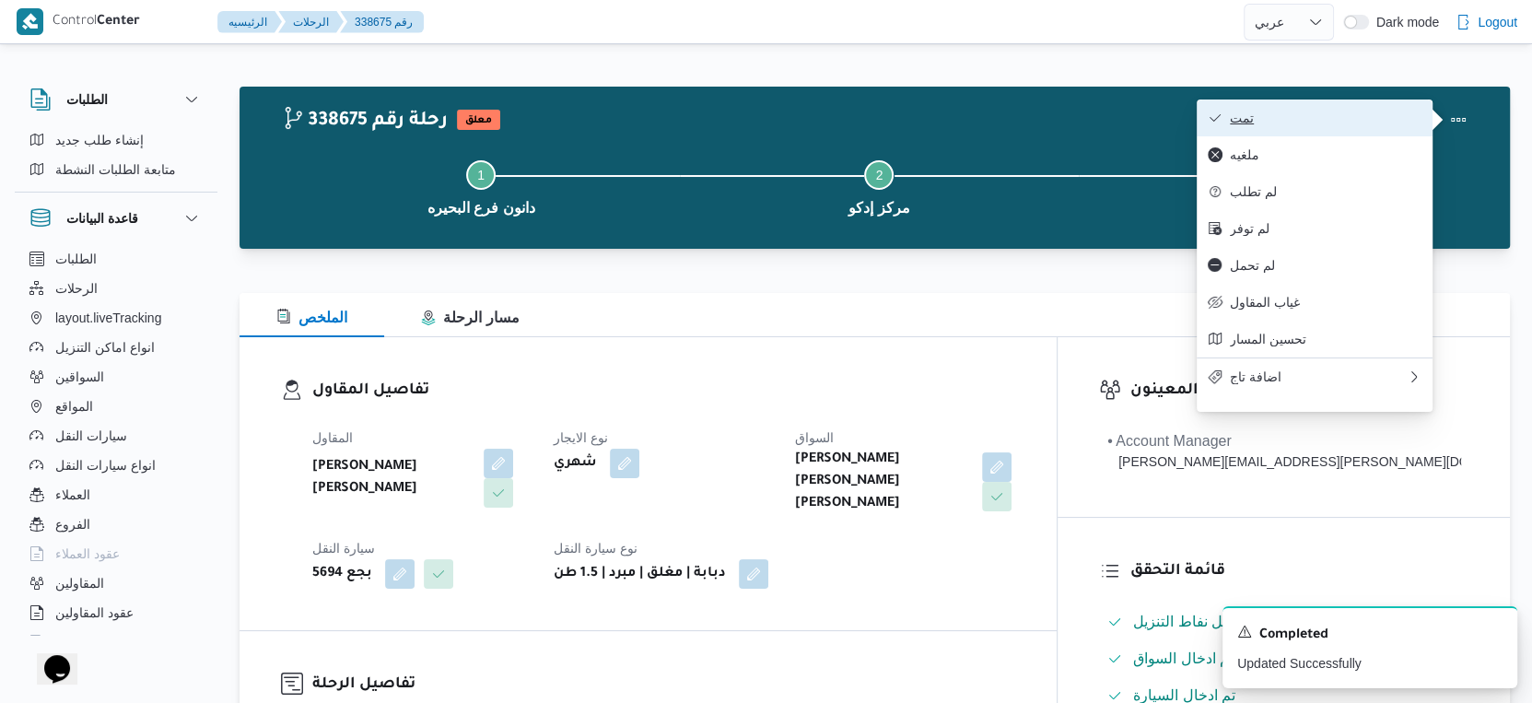
click at [1326, 103] on button "تمت" at bounding box center [1315, 117] width 236 height 37
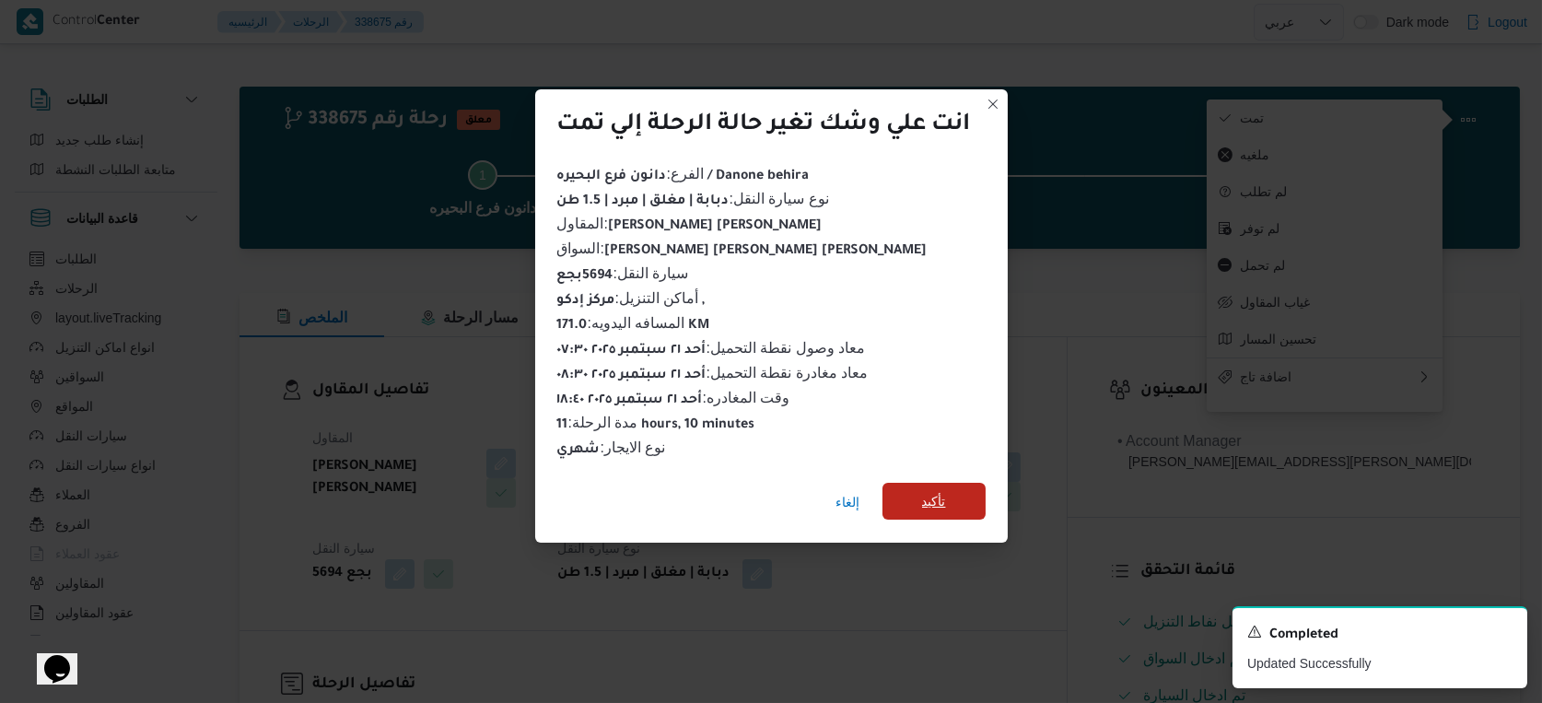
click at [901, 487] on span "تأكيد" at bounding box center [933, 501] width 103 height 37
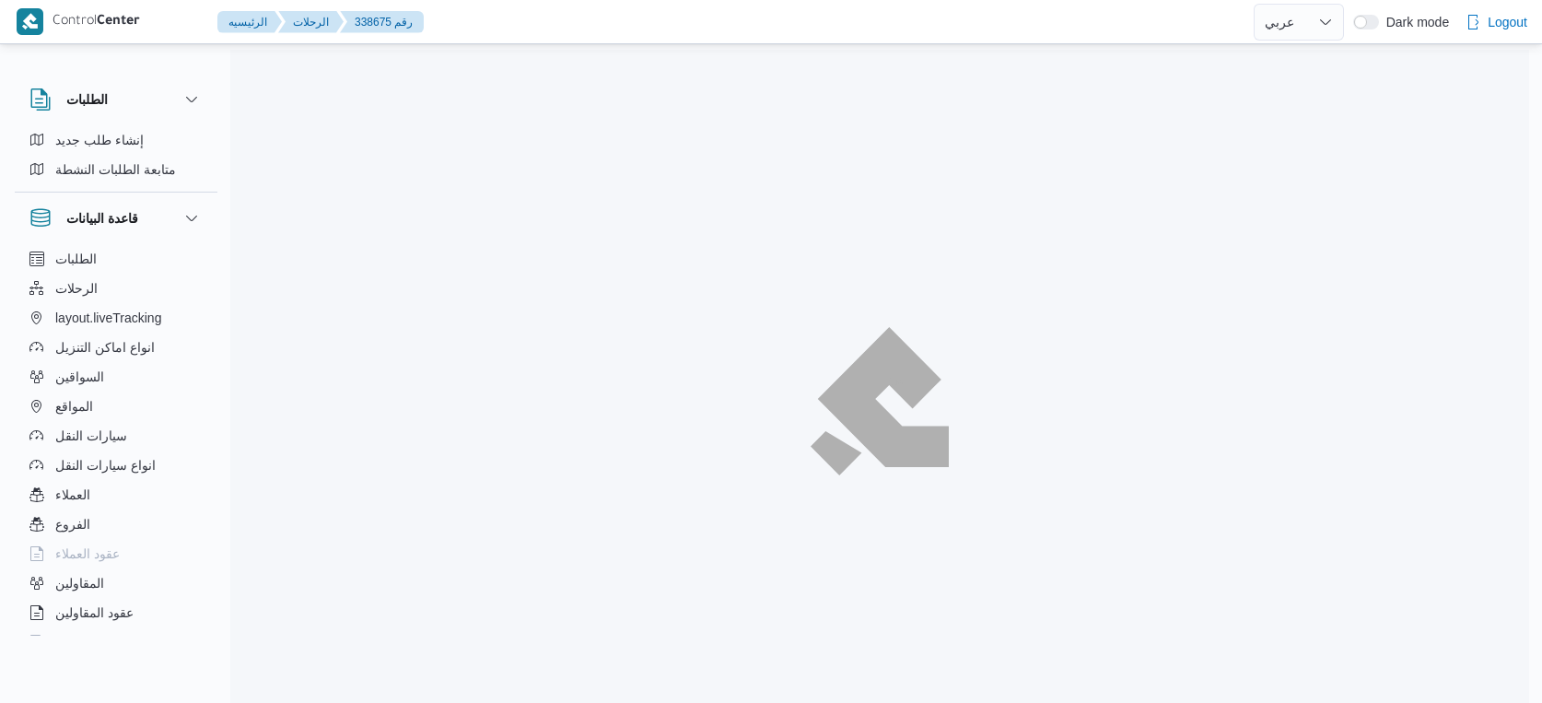
select select "ar"
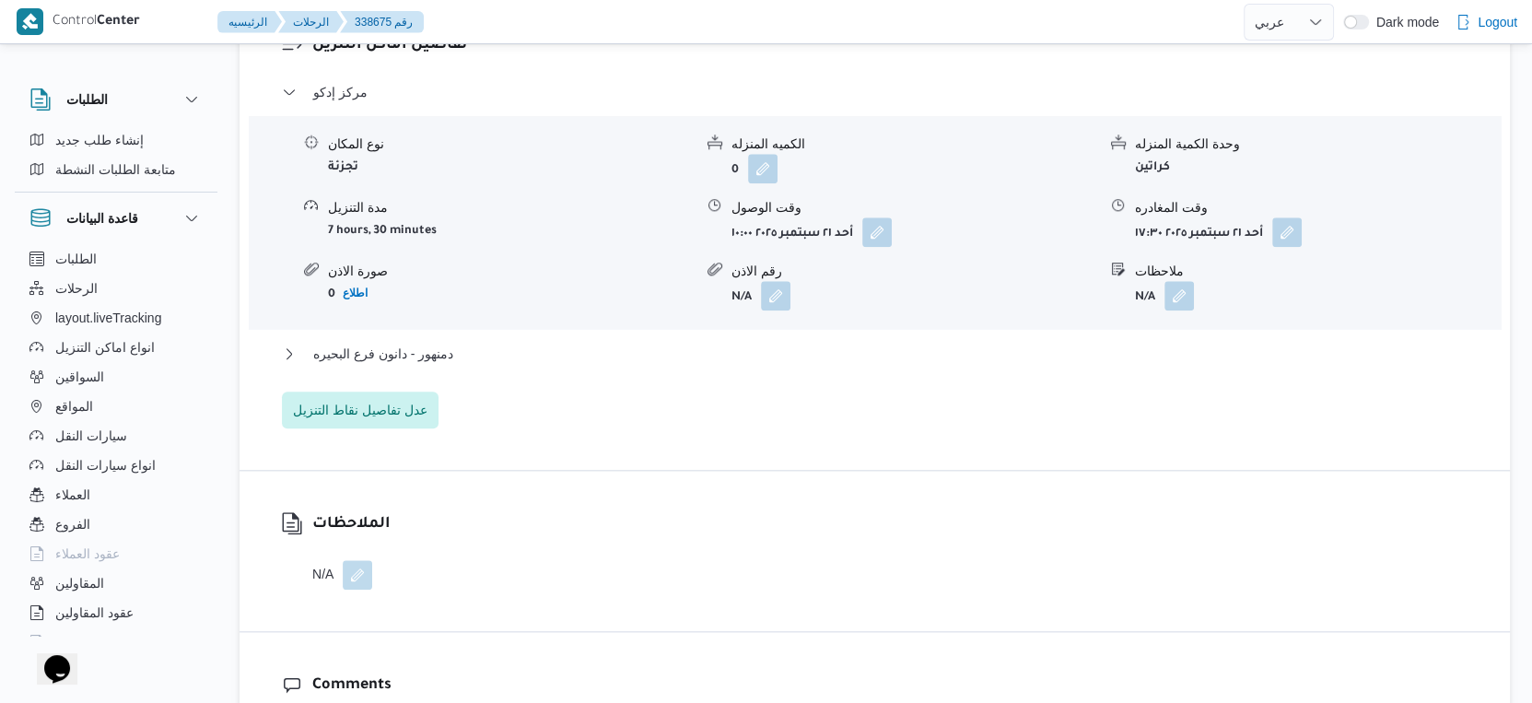
scroll to position [1637, 0]
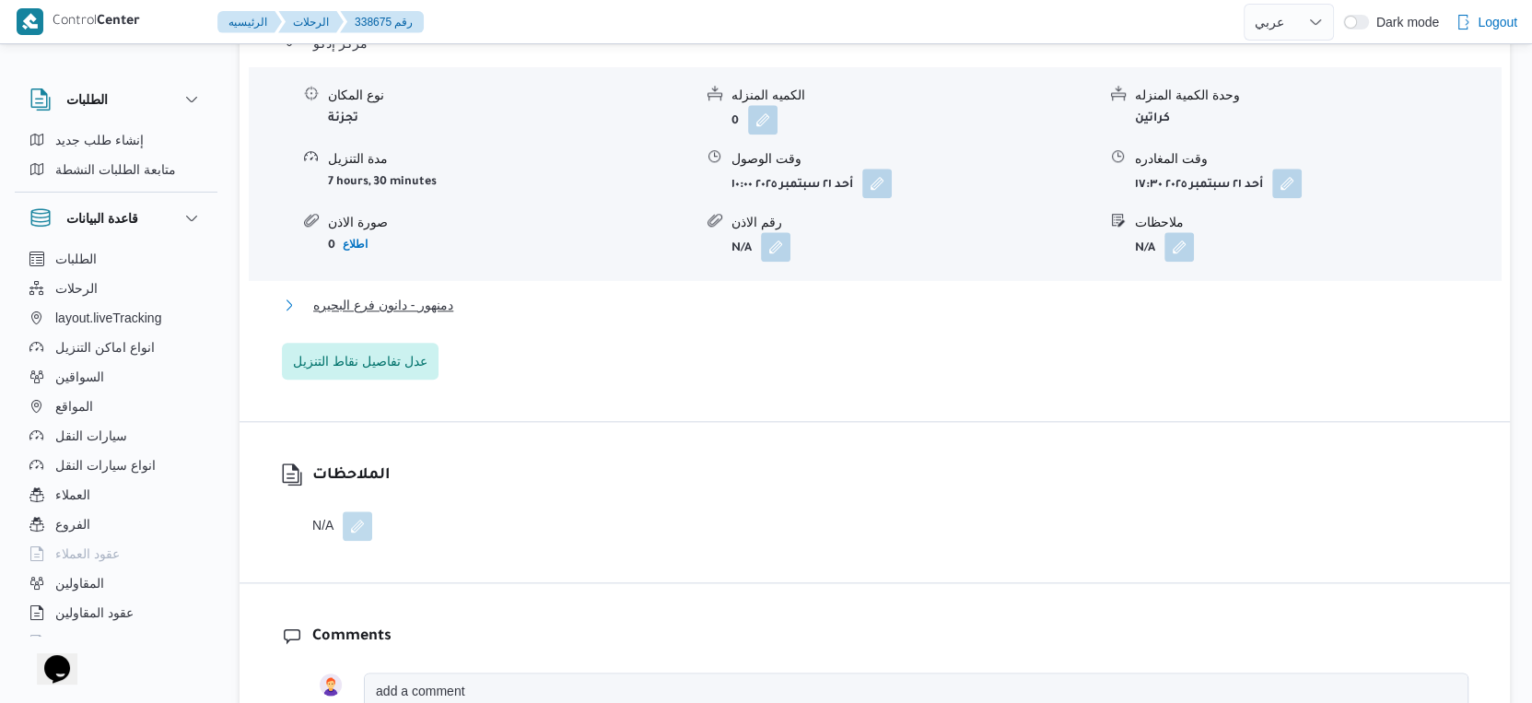
click at [451, 300] on span "دمنهور - دانون فرع البحيره" at bounding box center [383, 305] width 140 height 22
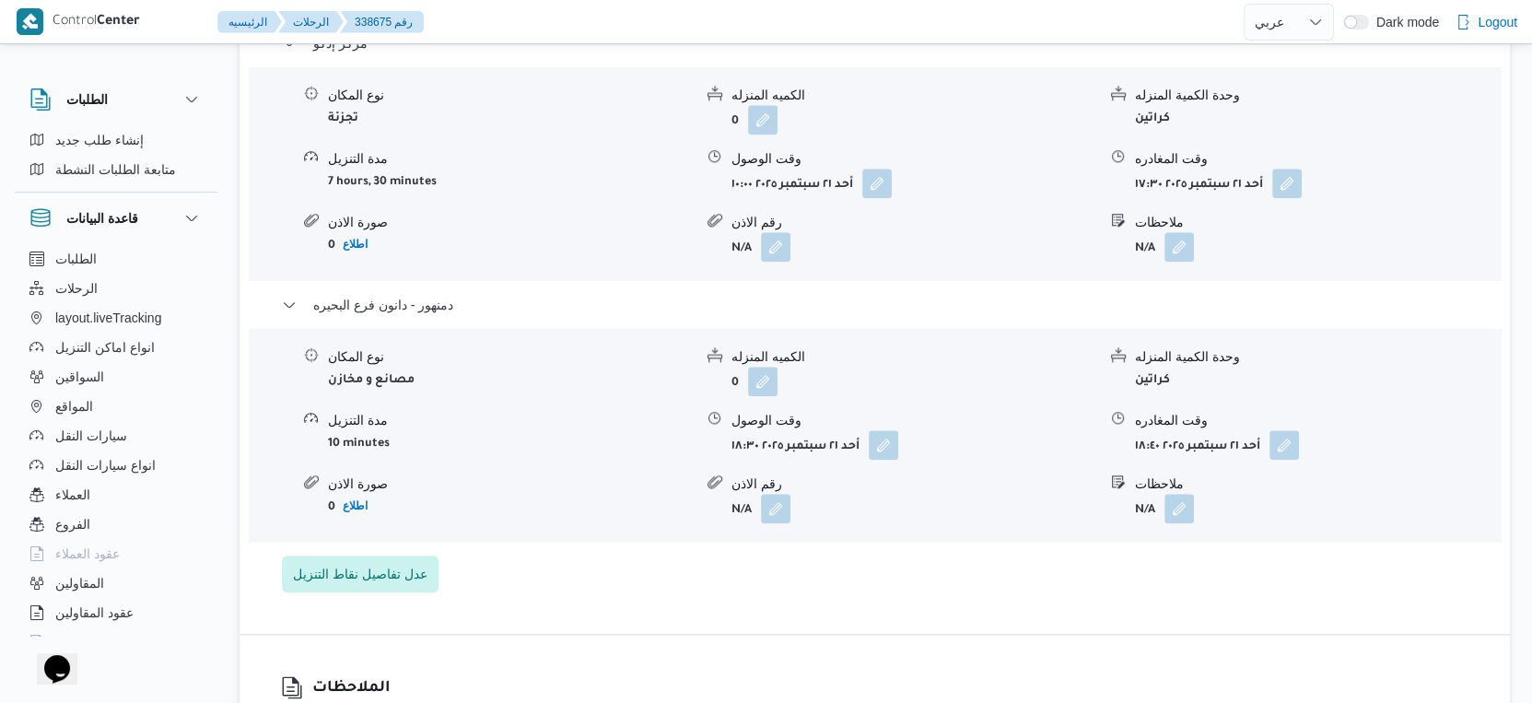
select select "ar"
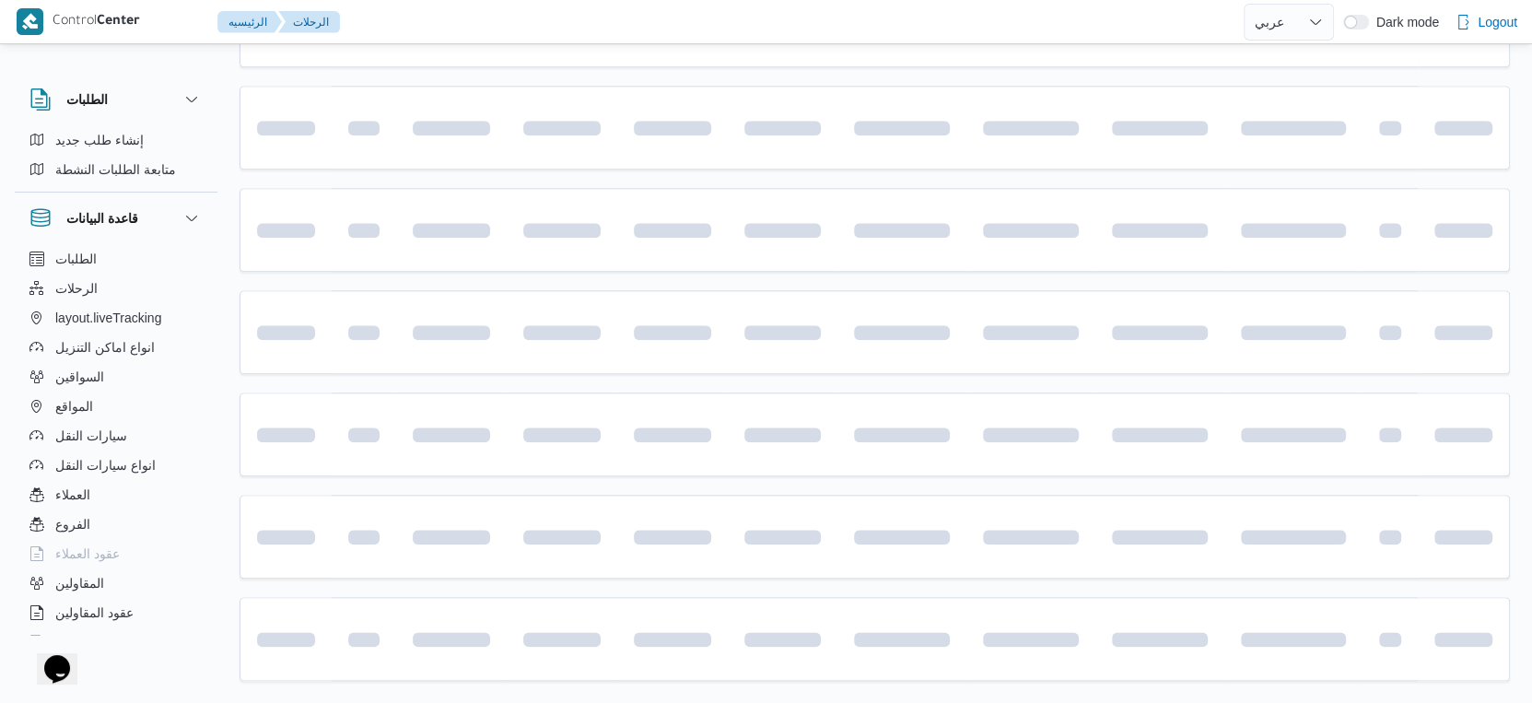
scroll to position [1299, 0]
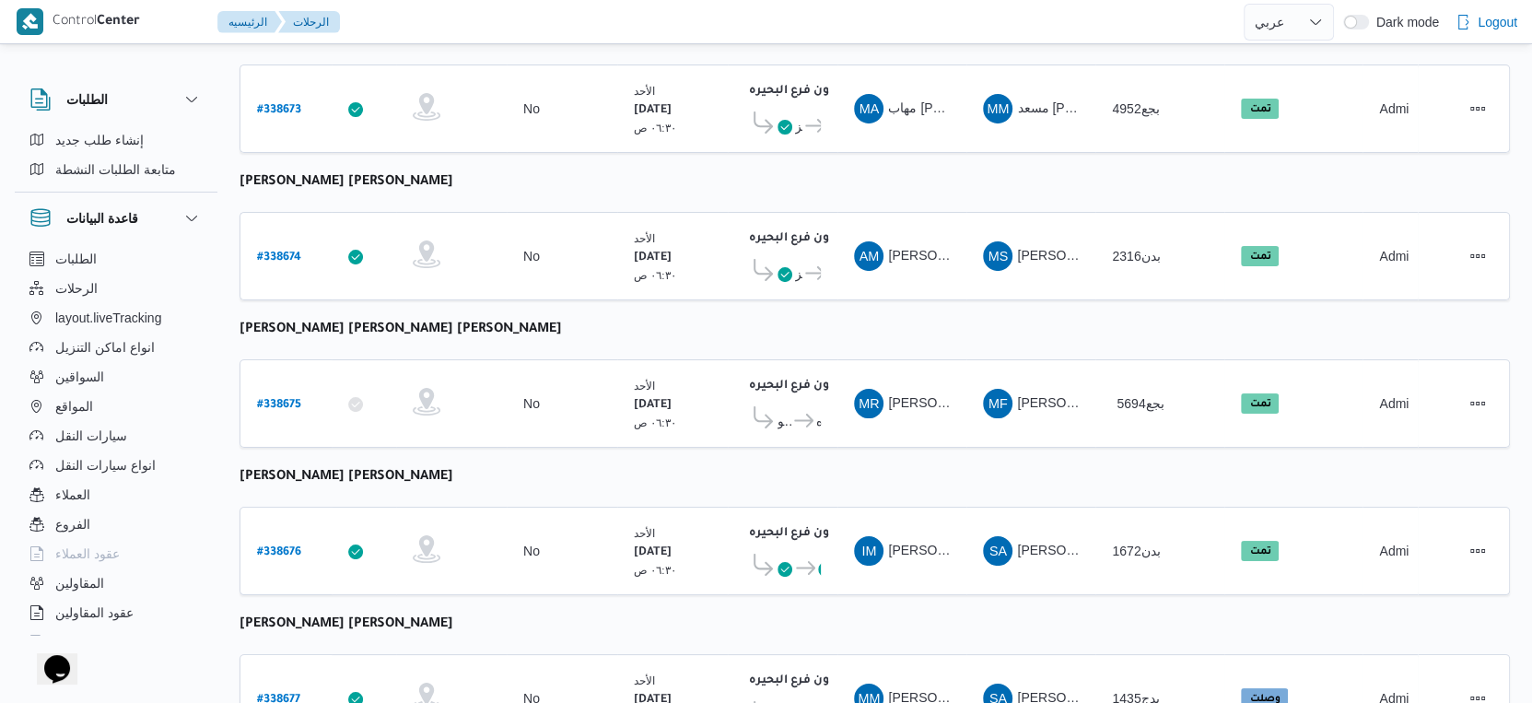
select select "ar"
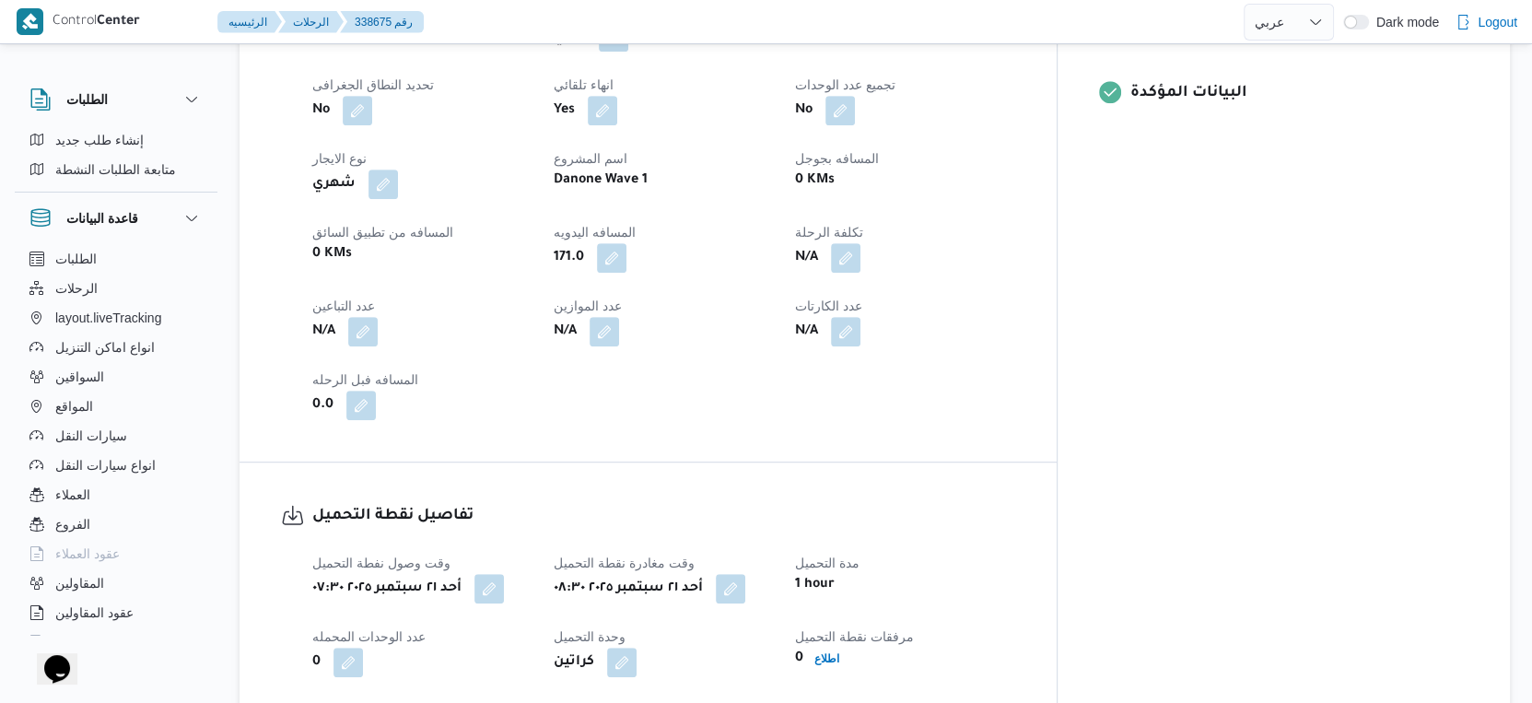
scroll to position [480, 0]
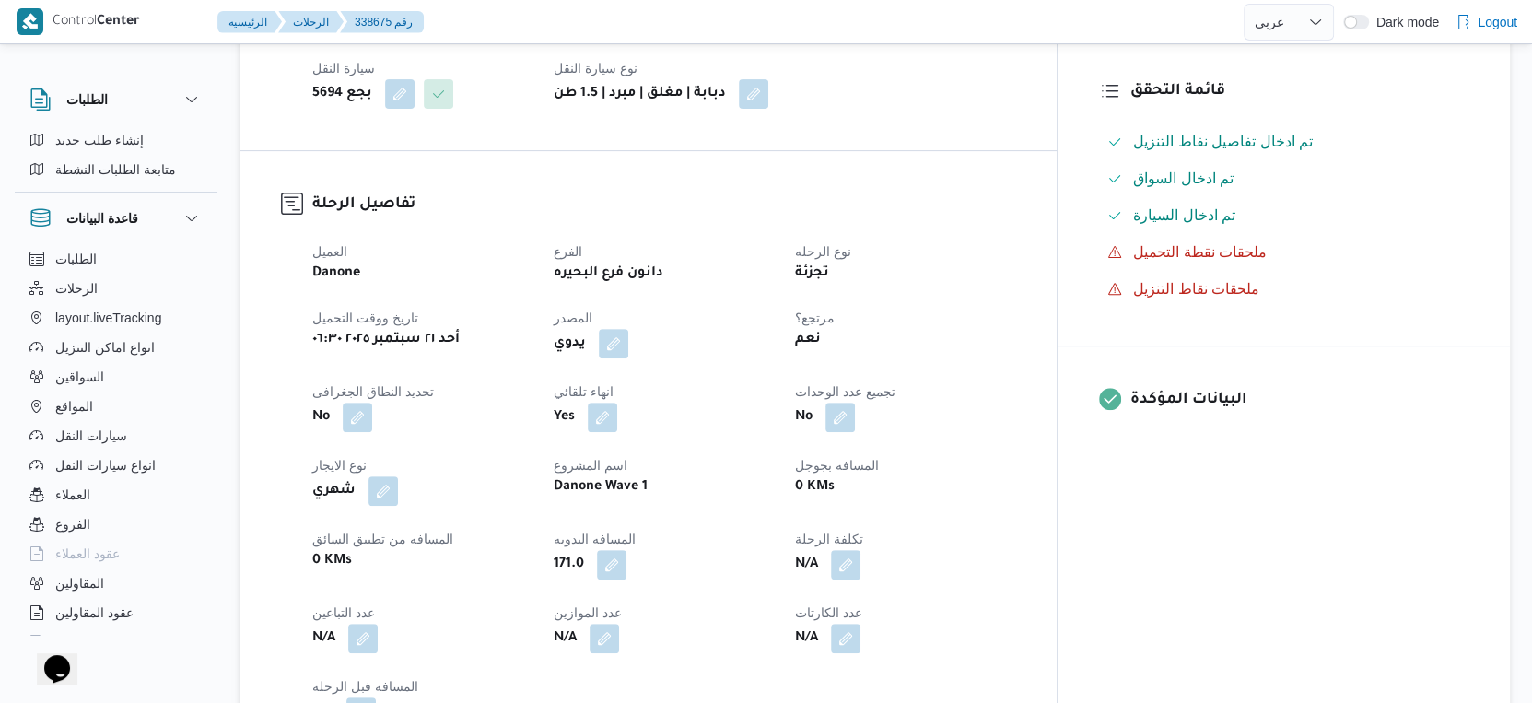
select select "ar"
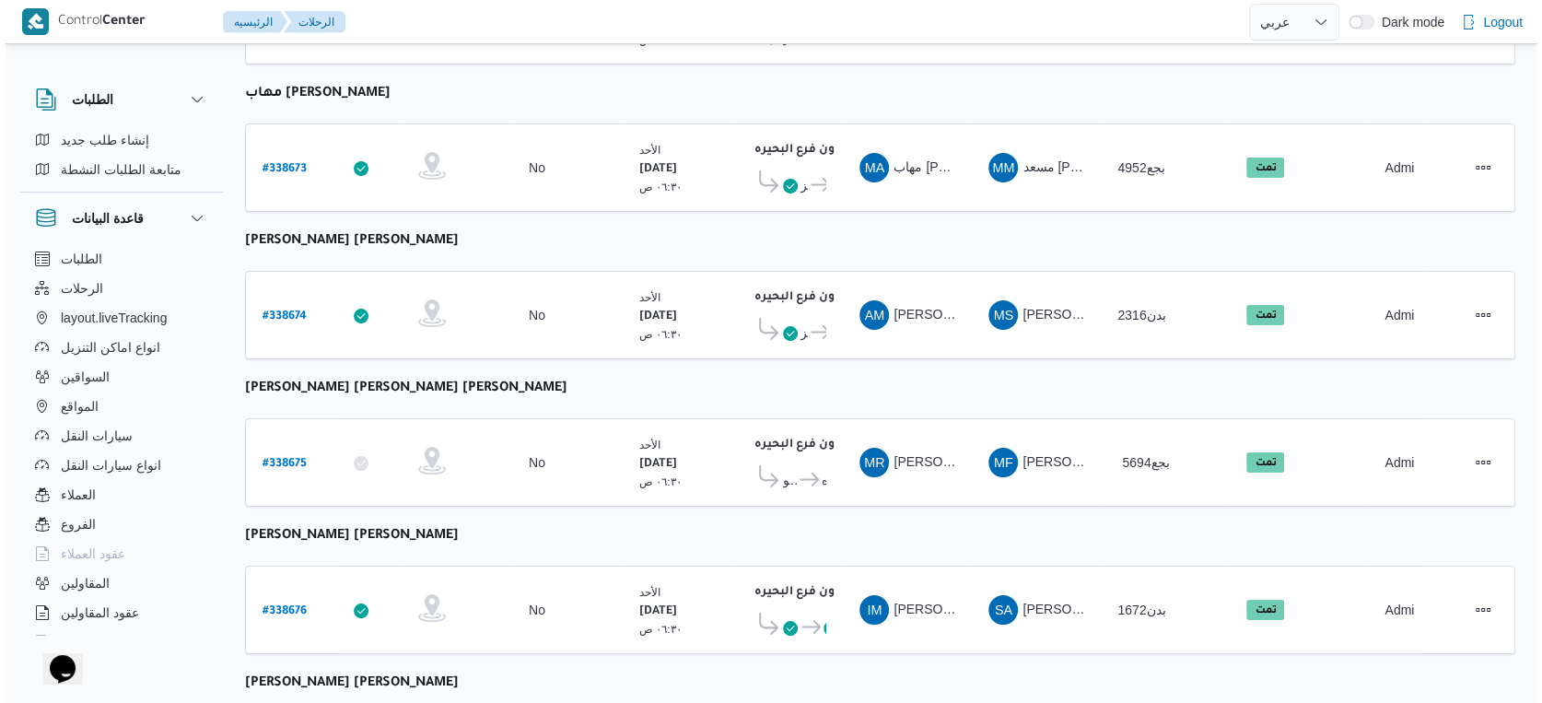
scroll to position [50, 0]
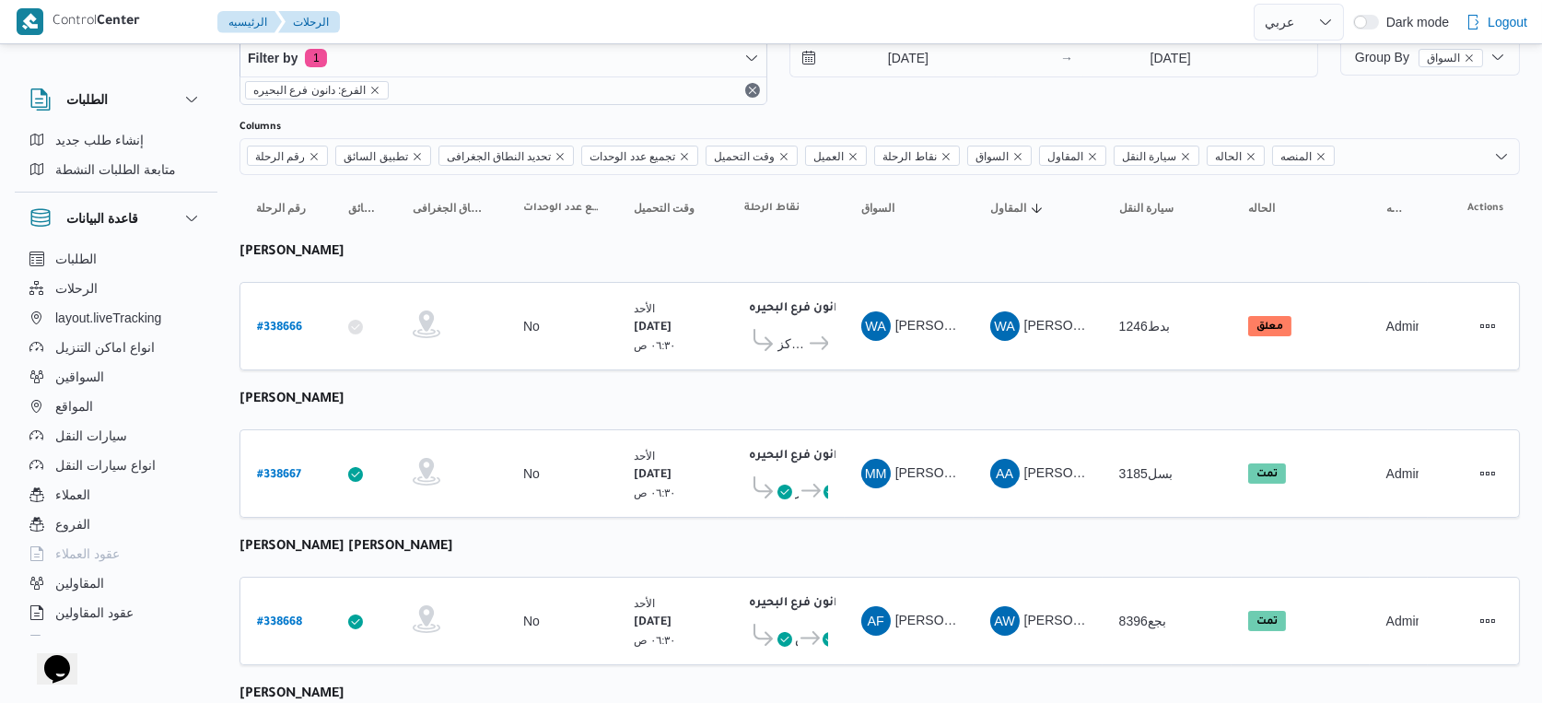
select select "ar"
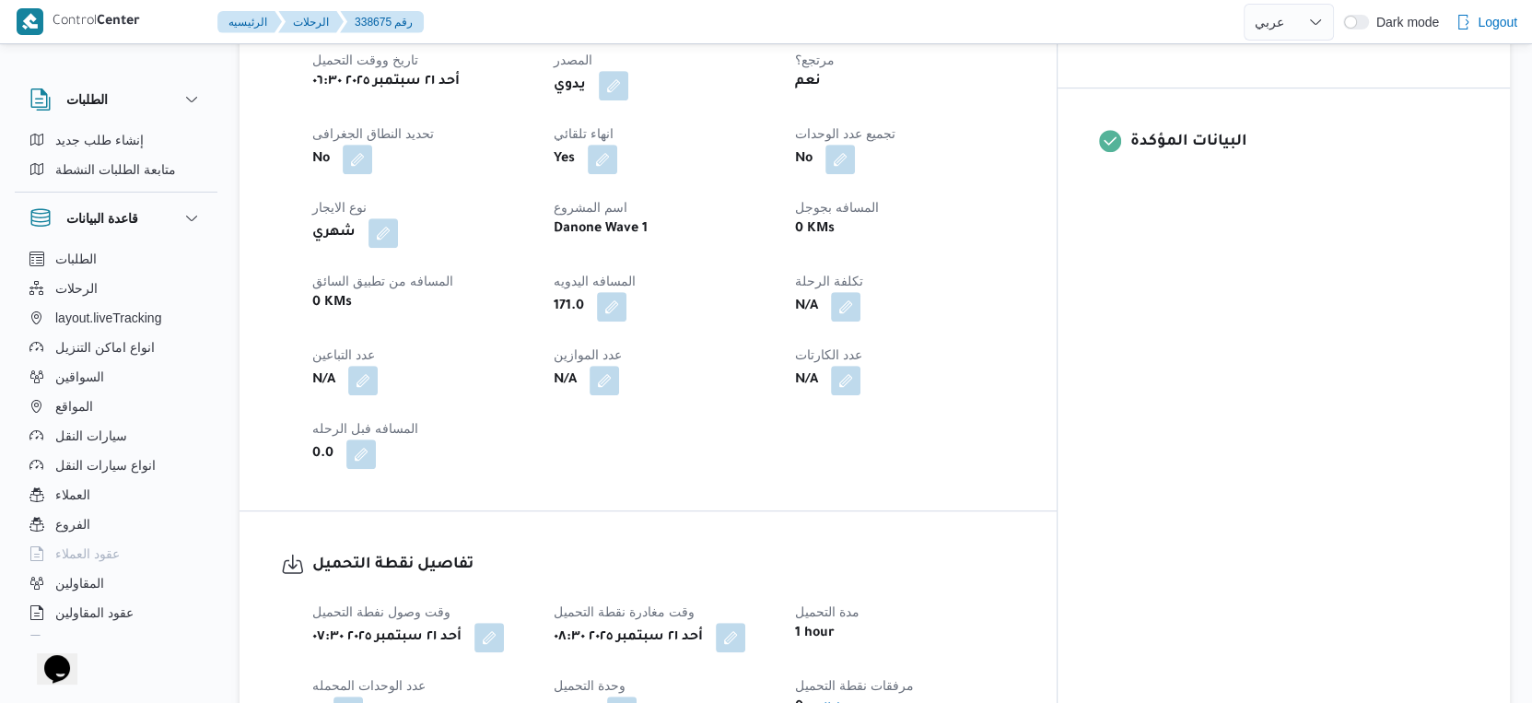
scroll to position [729, 0]
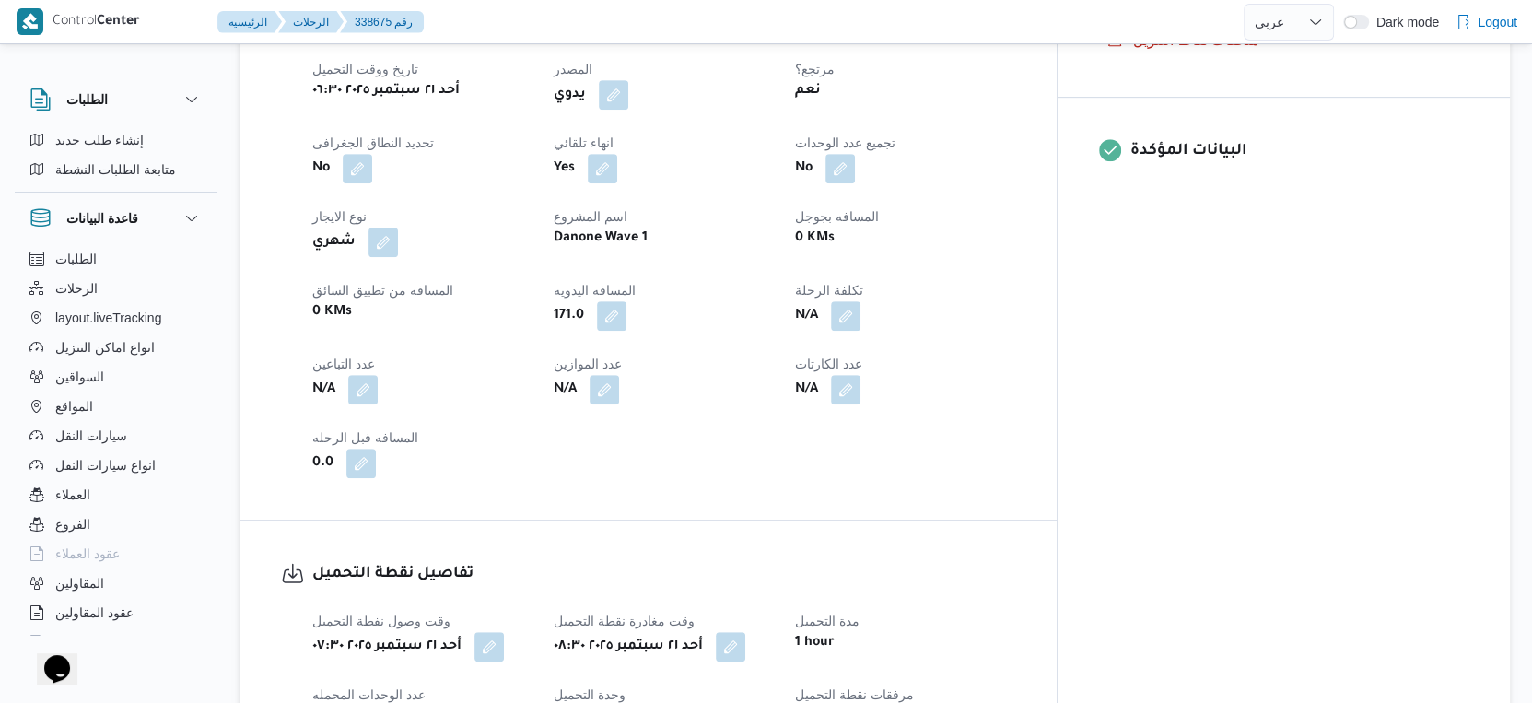
select select "ar"
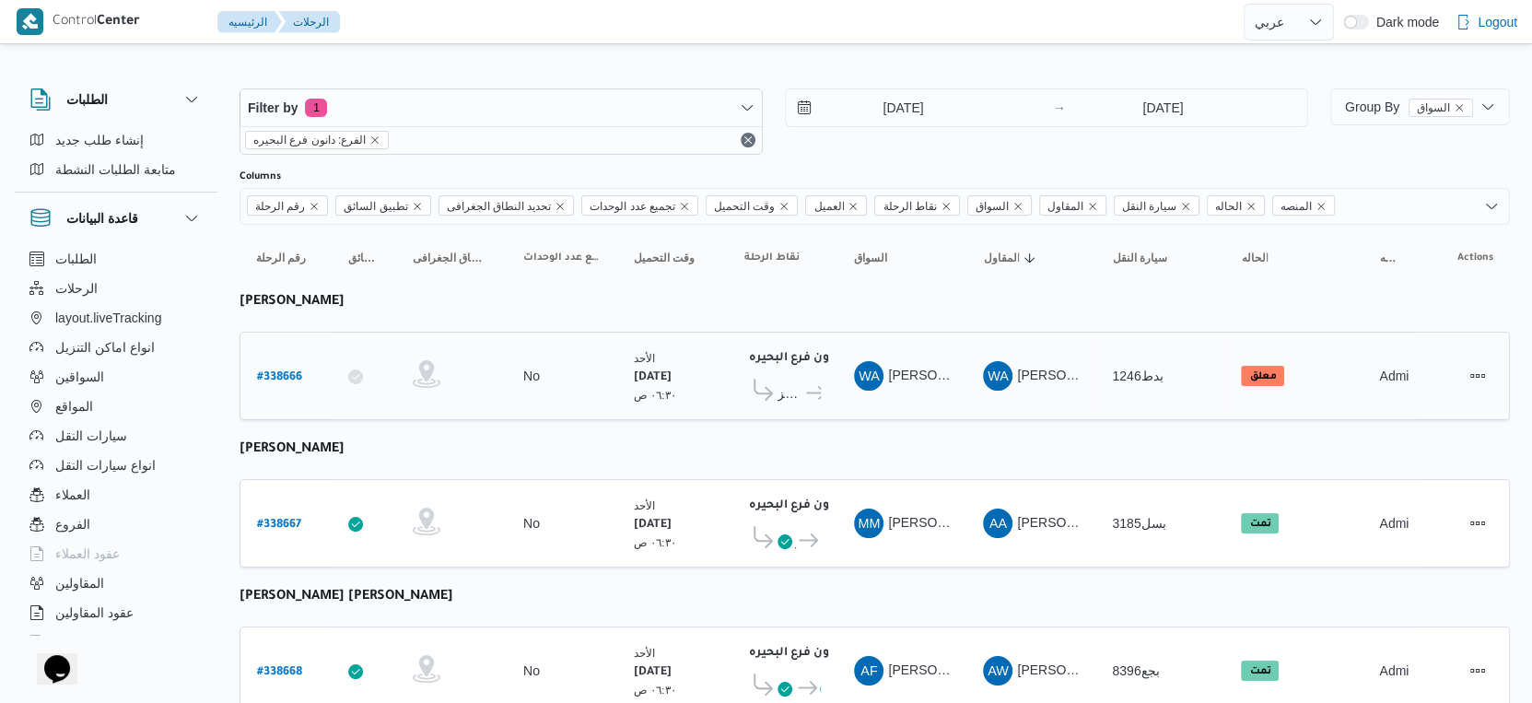
click at [298, 372] on b "# 338666" at bounding box center [279, 377] width 45 height 13
select select "ar"
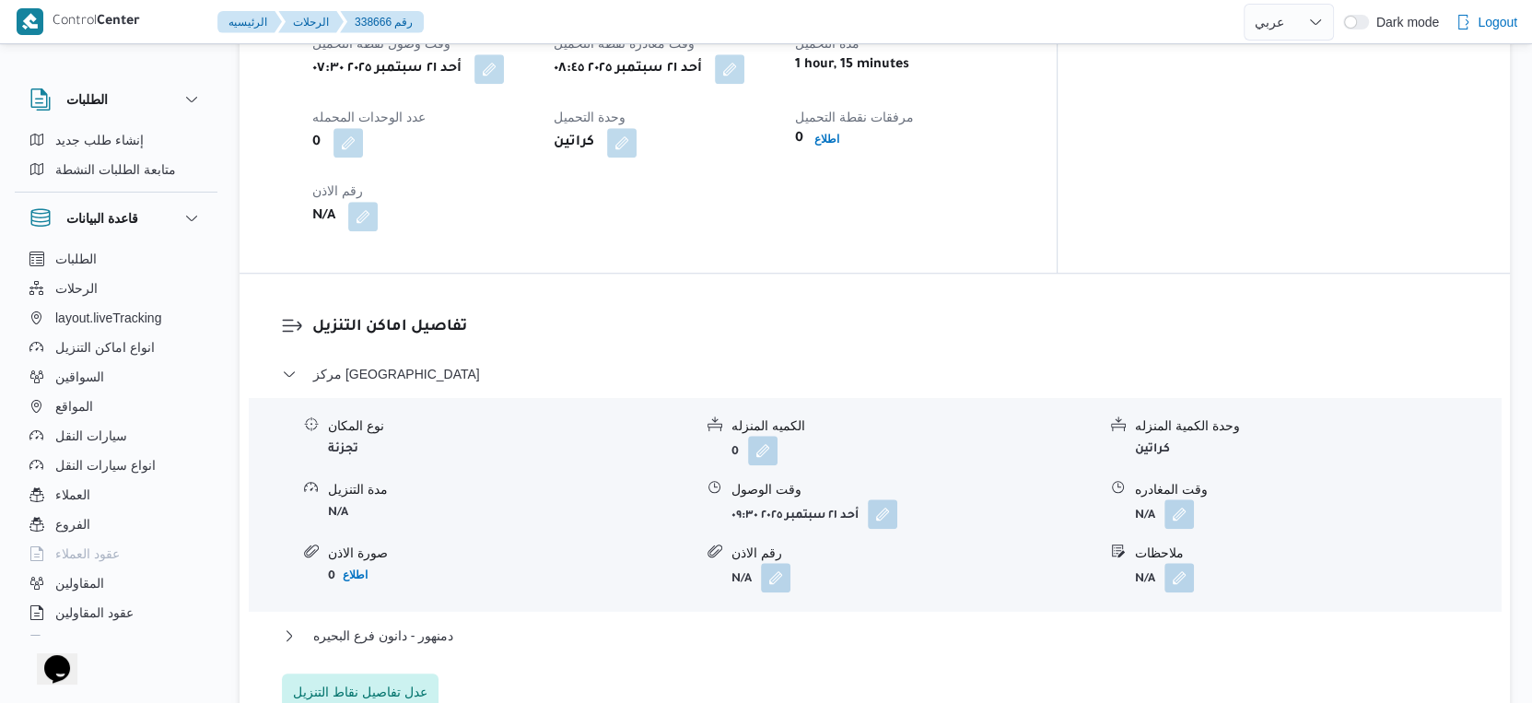
scroll to position [1228, 0]
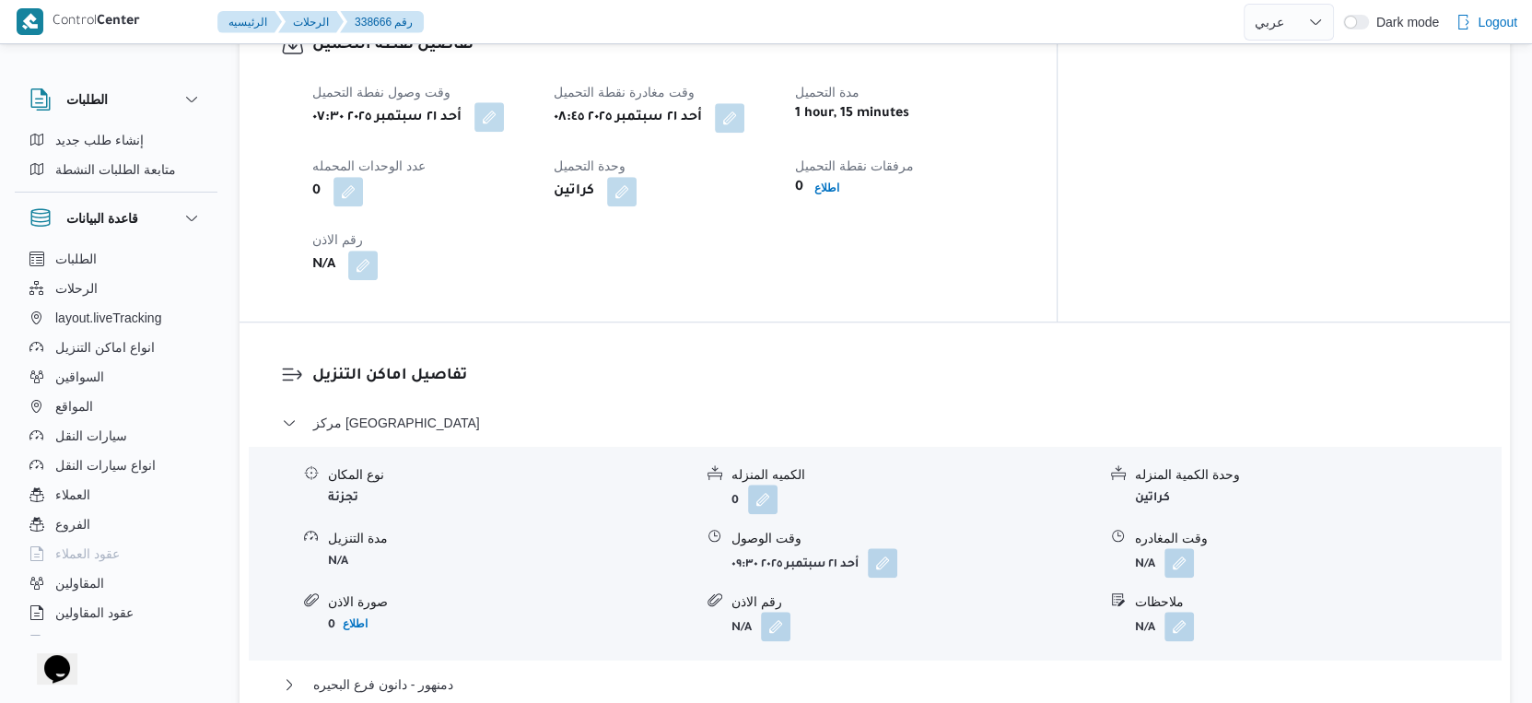
click at [497, 116] on button "button" at bounding box center [488, 116] width 29 height 29
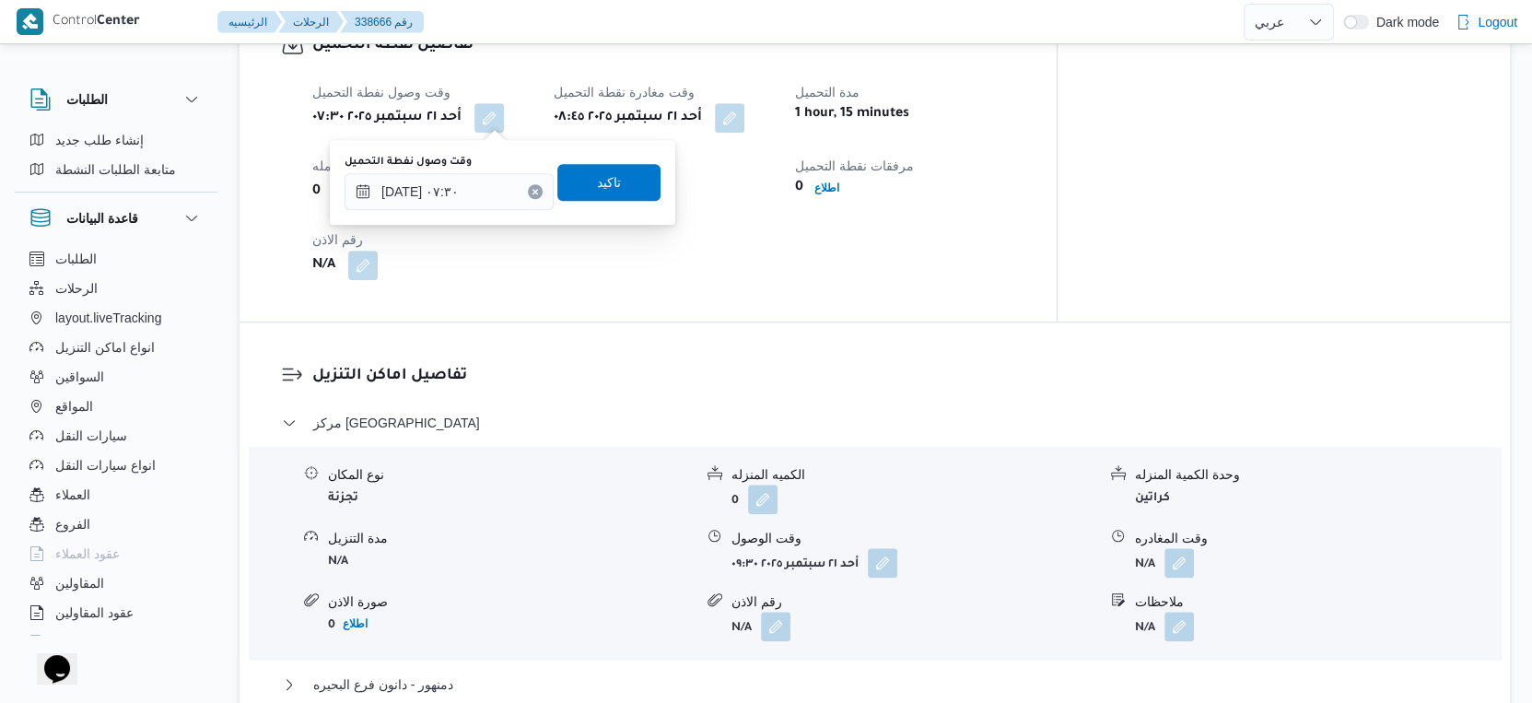
drag, startPoint x: 483, startPoint y: 151, endPoint x: 481, endPoint y: 169, distance: 18.5
click at [482, 153] on div "وقت وصول نفطة التحميل [DATE] ٠٧:٣٠ تاكيد" at bounding box center [503, 182] width 320 height 59
drag, startPoint x: 481, startPoint y: 169, endPoint x: 486, endPoint y: 204, distance: 34.5
click at [481, 176] on div "وقت وصول نفطة التحميل [DATE] ٠٧:٣٠" at bounding box center [449, 182] width 209 height 55
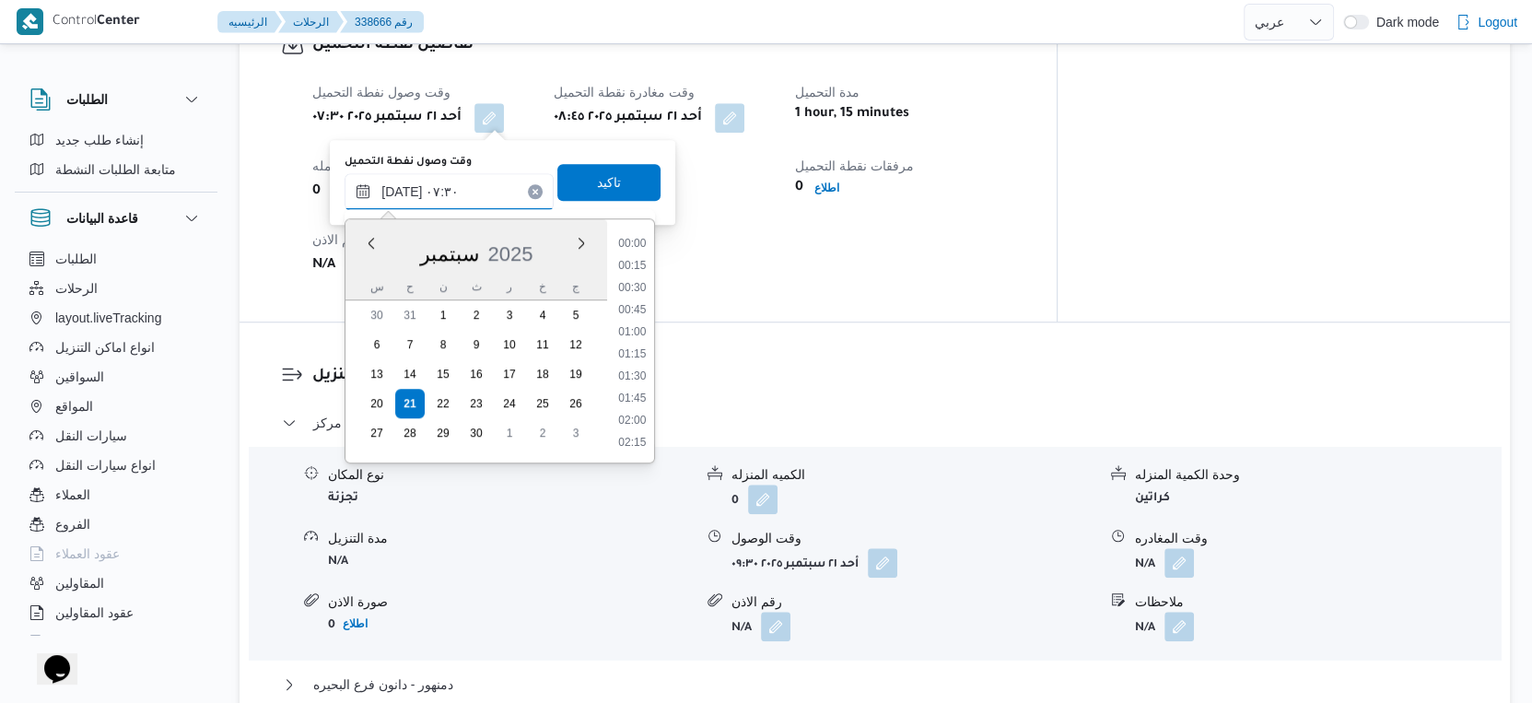
click at [420, 179] on input "[DATE] ٠٧:٣٠" at bounding box center [449, 191] width 209 height 37
drag, startPoint x: 643, startPoint y: 335, endPoint x: 630, endPoint y: 232, distance: 104.0
click at [643, 335] on li "07:15" at bounding box center [633, 334] width 42 height 18
type input "[DATE] ٠٧:١٥"
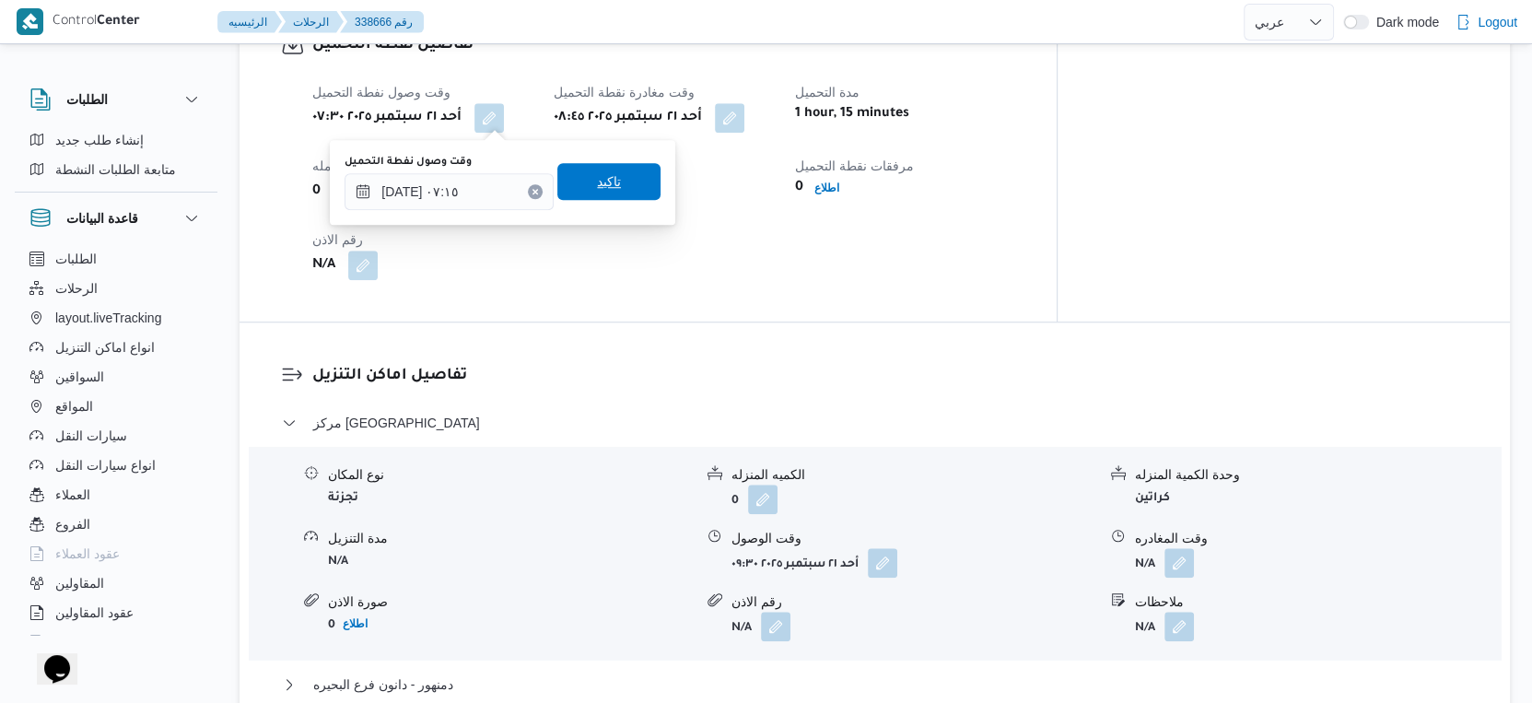
click at [606, 176] on span "تاكيد" at bounding box center [608, 181] width 103 height 37
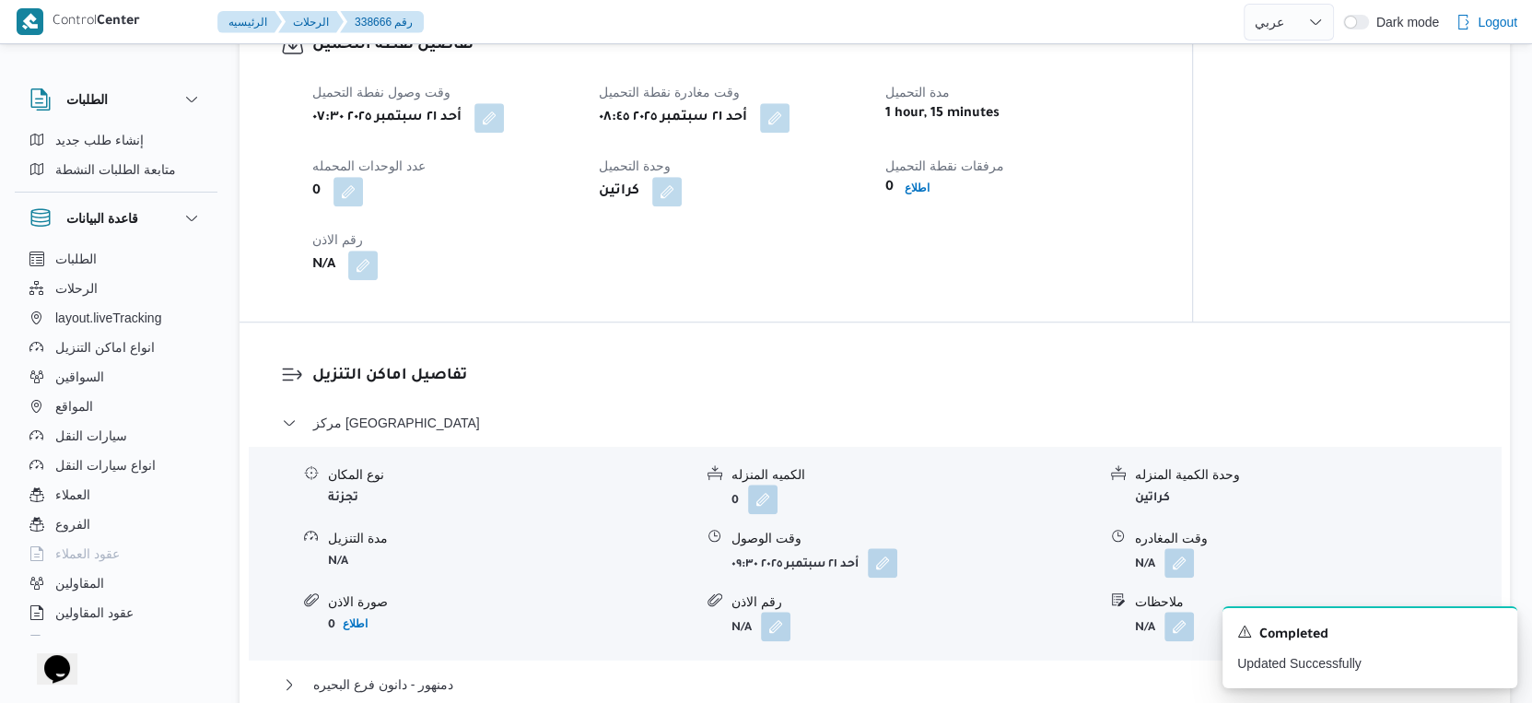
drag, startPoint x: 789, startPoint y: 118, endPoint x: 751, endPoint y: 209, distance: 99.1
click at [785, 136] on div "وقت وصول نفطة التحميل [DATE] ٠٧:٣٠ وقت مغادرة نقطة التحميل [DATE] ٠٨:٤٥ مدة الت…" at bounding box center [731, 180] width 860 height 221
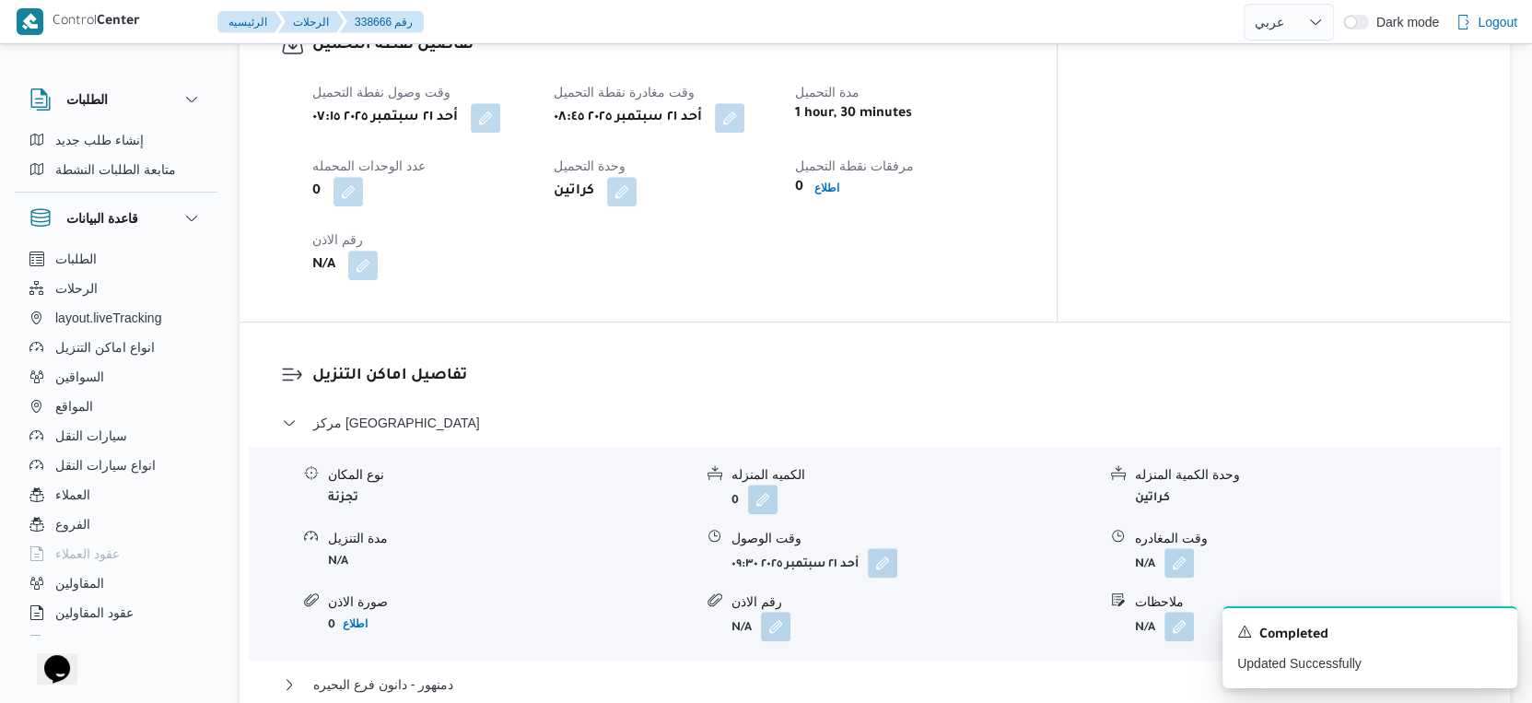
click at [751, 210] on div "وقت وصول نفطة التحميل [DATE] ٠٧:١٥ وقت مغادرة نقطة التحميل [DATE] ٠٨:٤٥ مدة الت…" at bounding box center [663, 180] width 725 height 221
click at [744, 117] on button "button" at bounding box center [729, 116] width 29 height 29
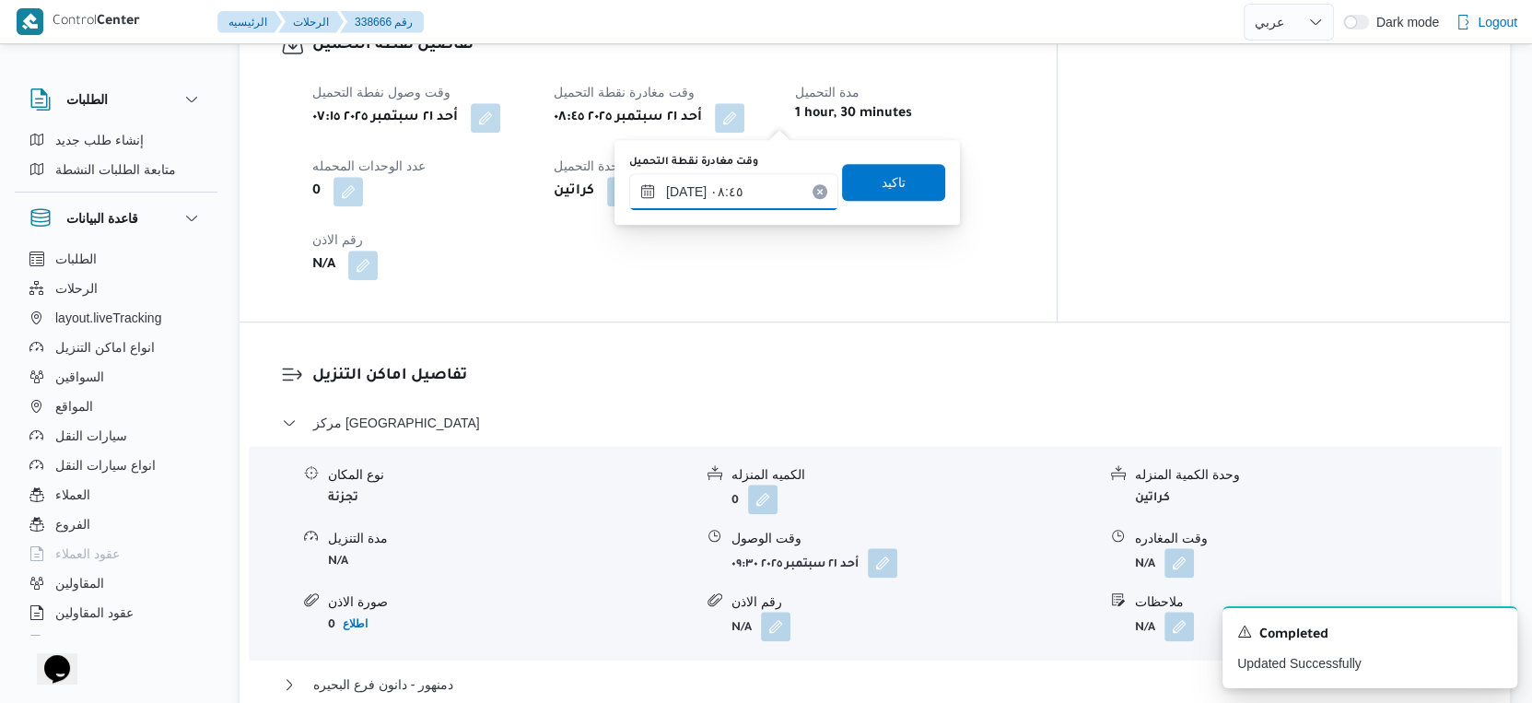
drag, startPoint x: 742, startPoint y: 181, endPoint x: 742, endPoint y: 193, distance: 12.0
click at [742, 190] on input "[DATE] ٠٨:٤٥" at bounding box center [733, 191] width 209 height 37
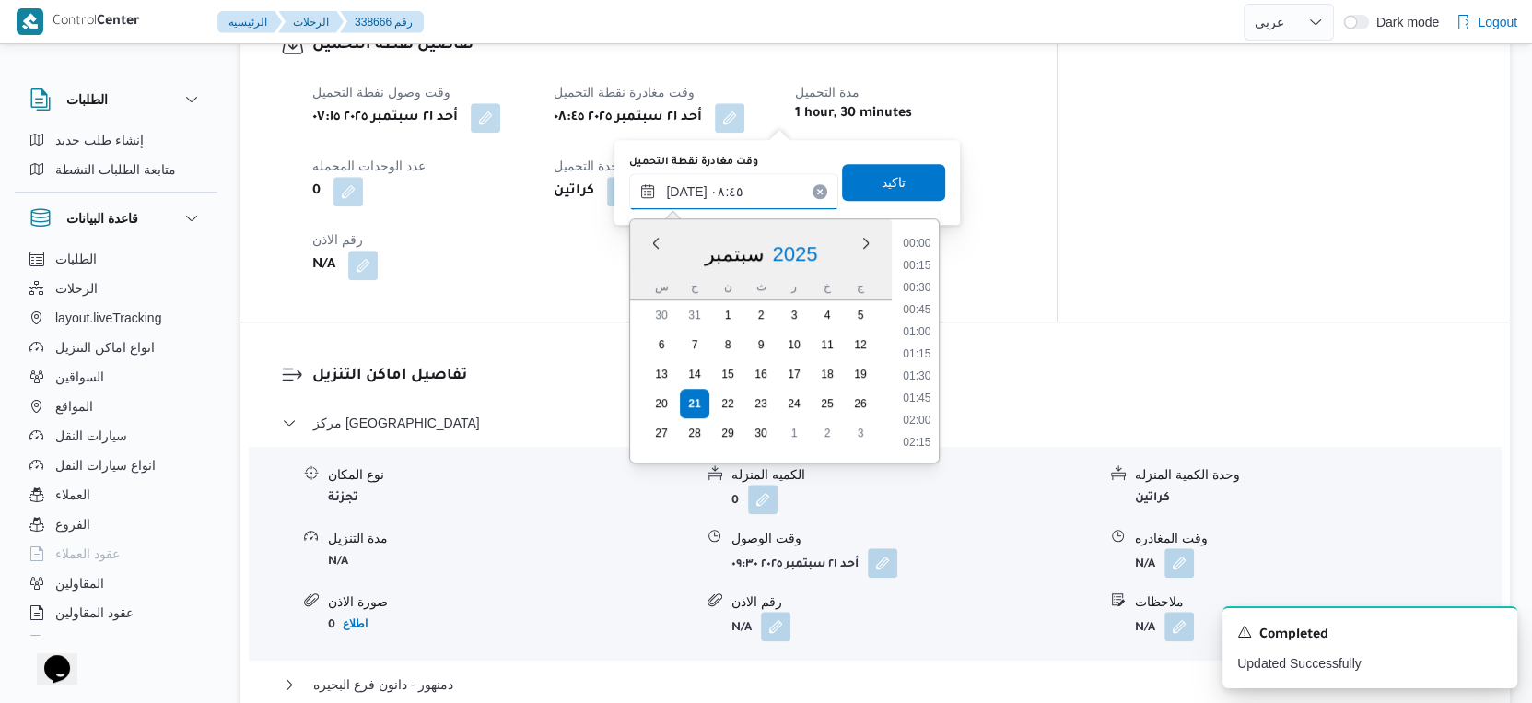
scroll to position [661, 0]
click at [917, 304] on li "08:15" at bounding box center [917, 311] width 42 height 18
type input "[DATE] ٠٨:١٥"
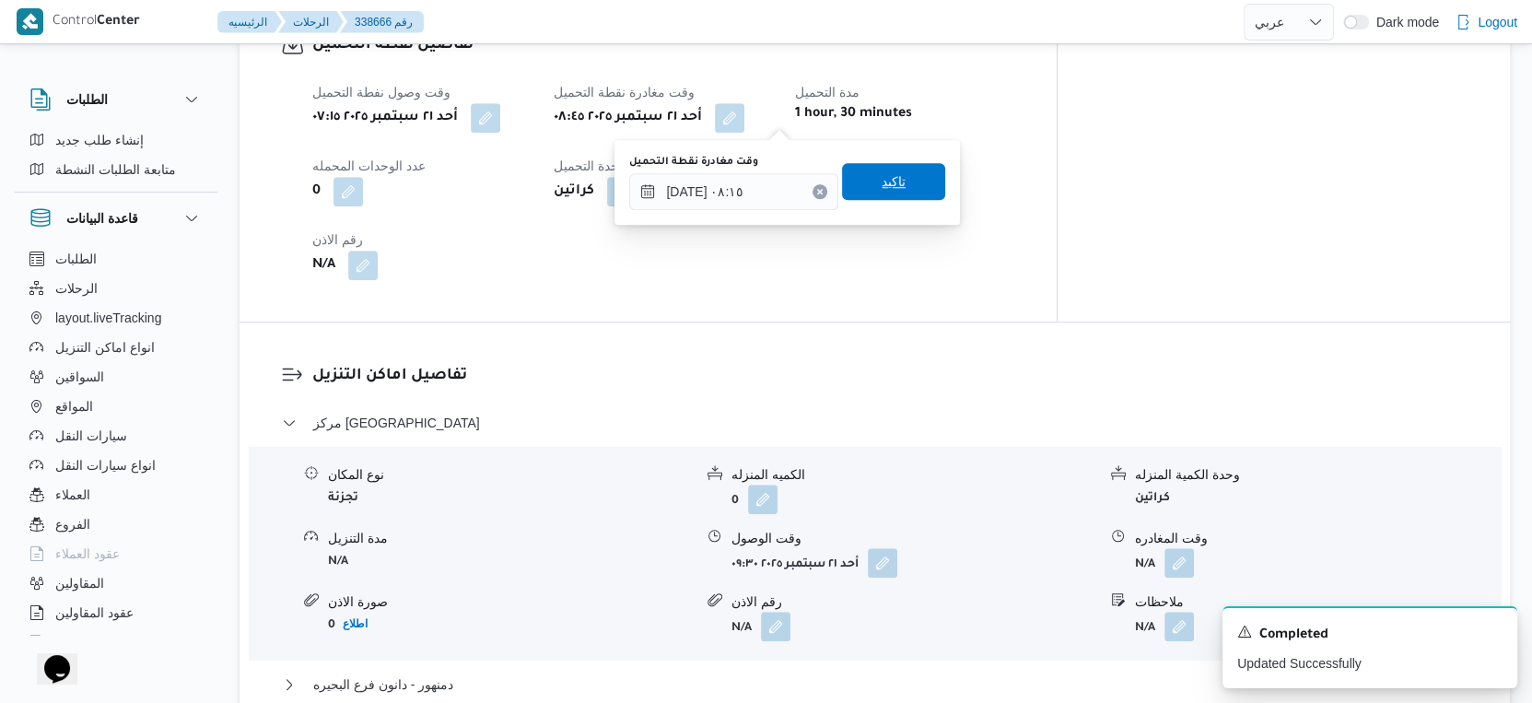
click at [887, 192] on span "تاكيد" at bounding box center [894, 181] width 24 height 22
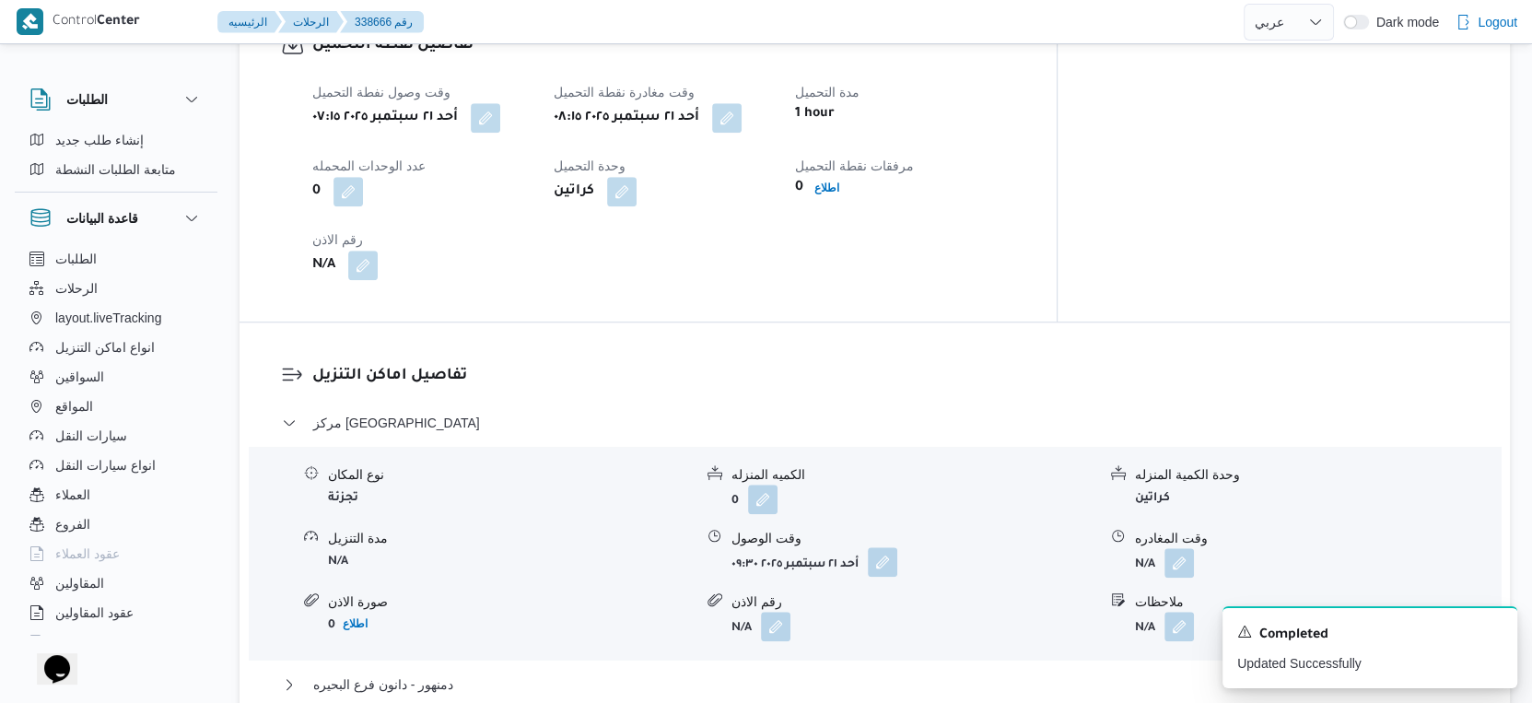
drag, startPoint x: 882, startPoint y: 555, endPoint x: 875, endPoint y: 574, distance: 19.8
click at [882, 559] on button "button" at bounding box center [882, 561] width 29 height 29
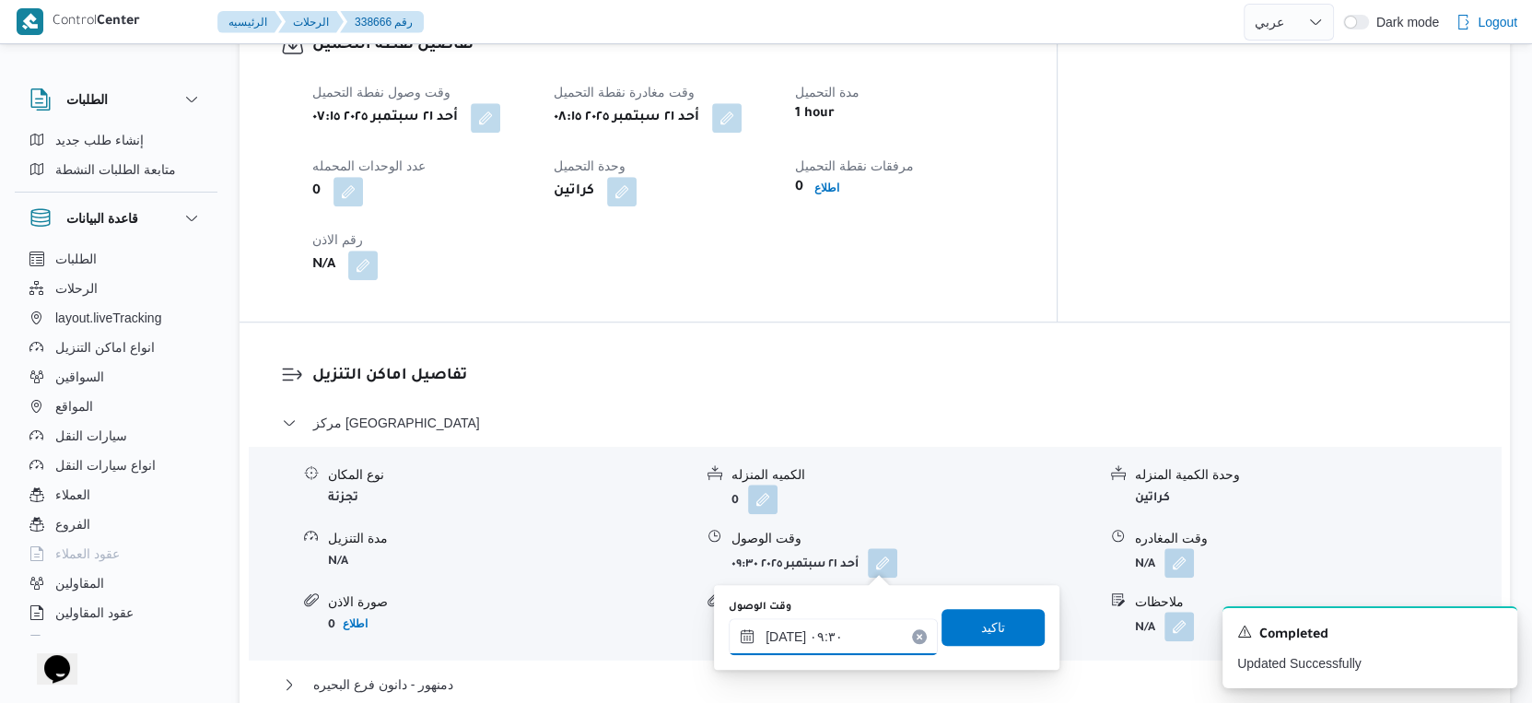
click at [830, 628] on input "[DATE] ٠٩:٣٠" at bounding box center [833, 636] width 209 height 37
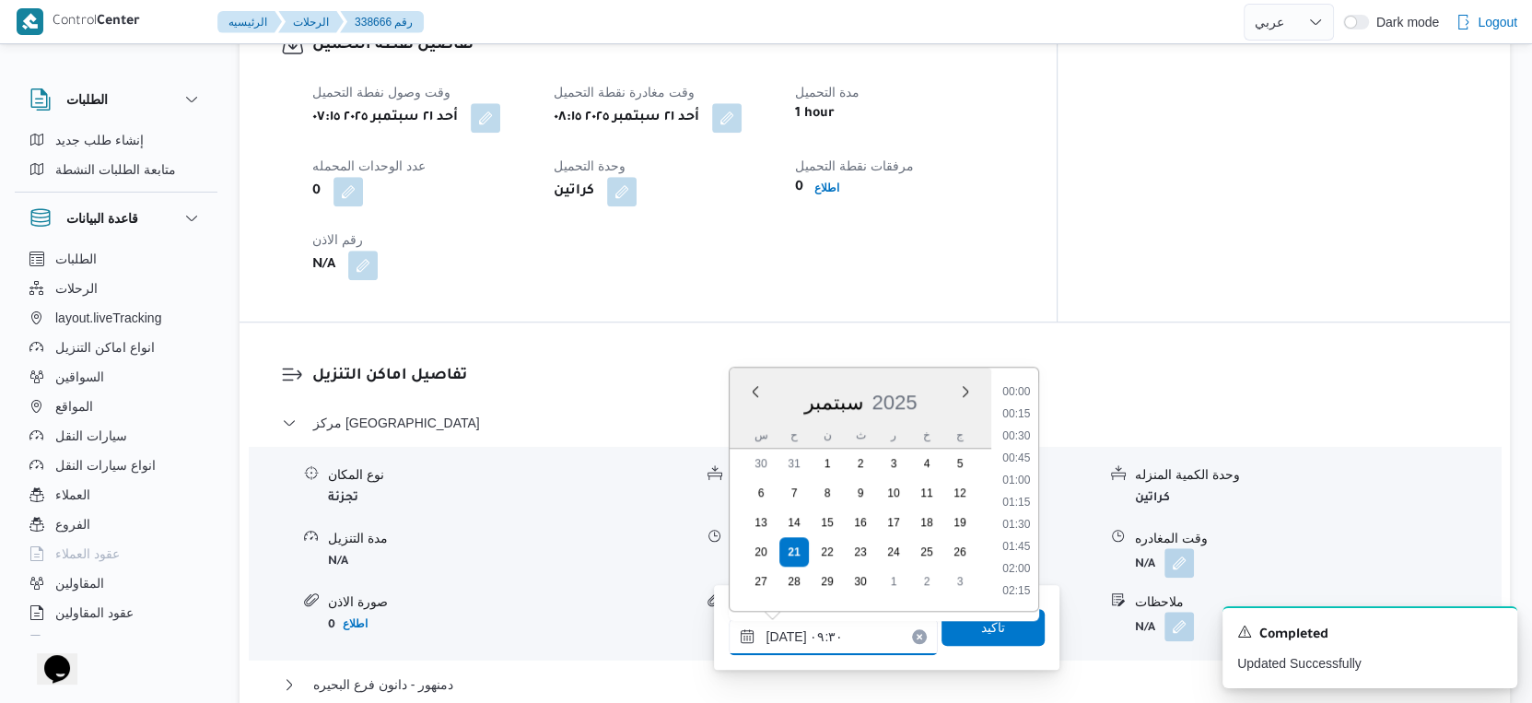
scroll to position [728, 0]
click at [1023, 415] on li "08:30" at bounding box center [1017, 415] width 42 height 18
type input "[DATE] ٠٨:٣٠"
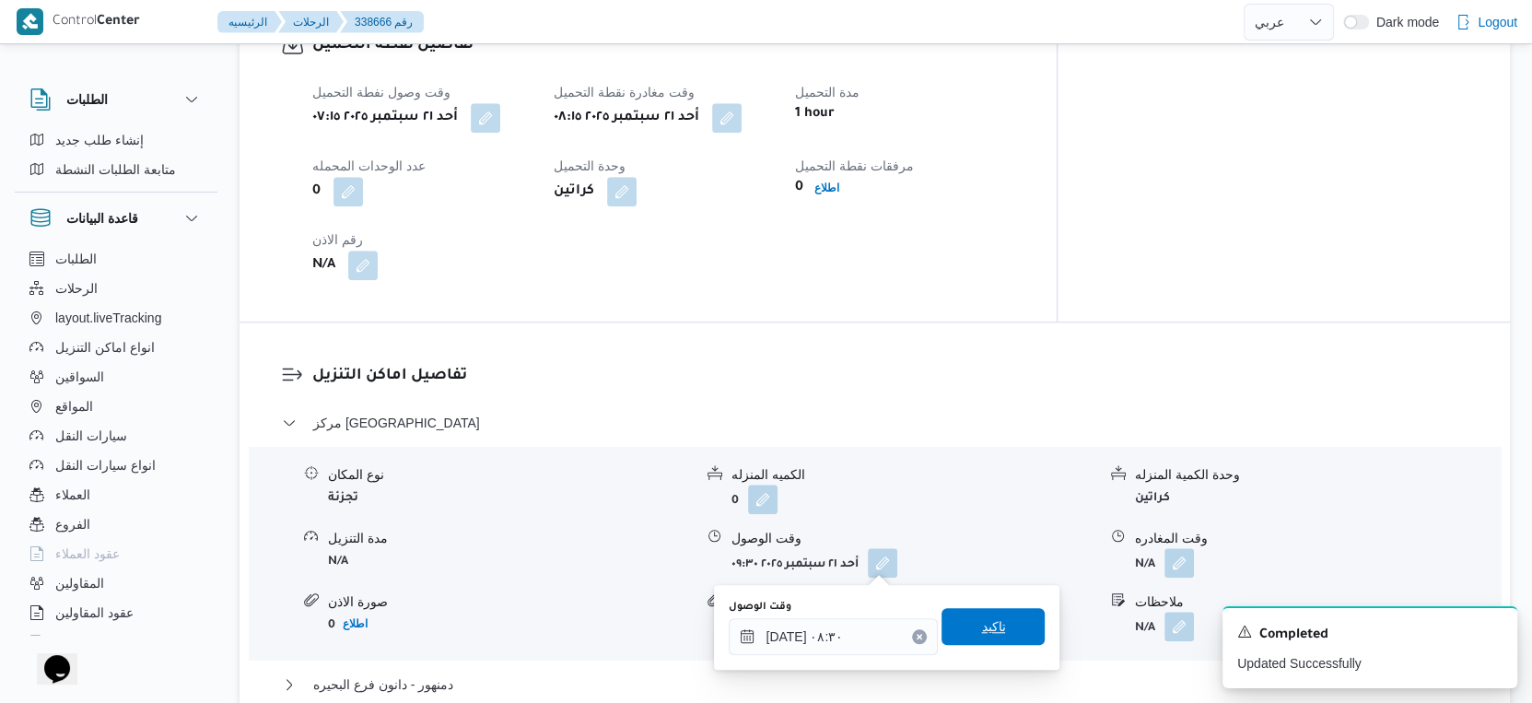
click at [1000, 625] on span "تاكيد" at bounding box center [992, 626] width 103 height 37
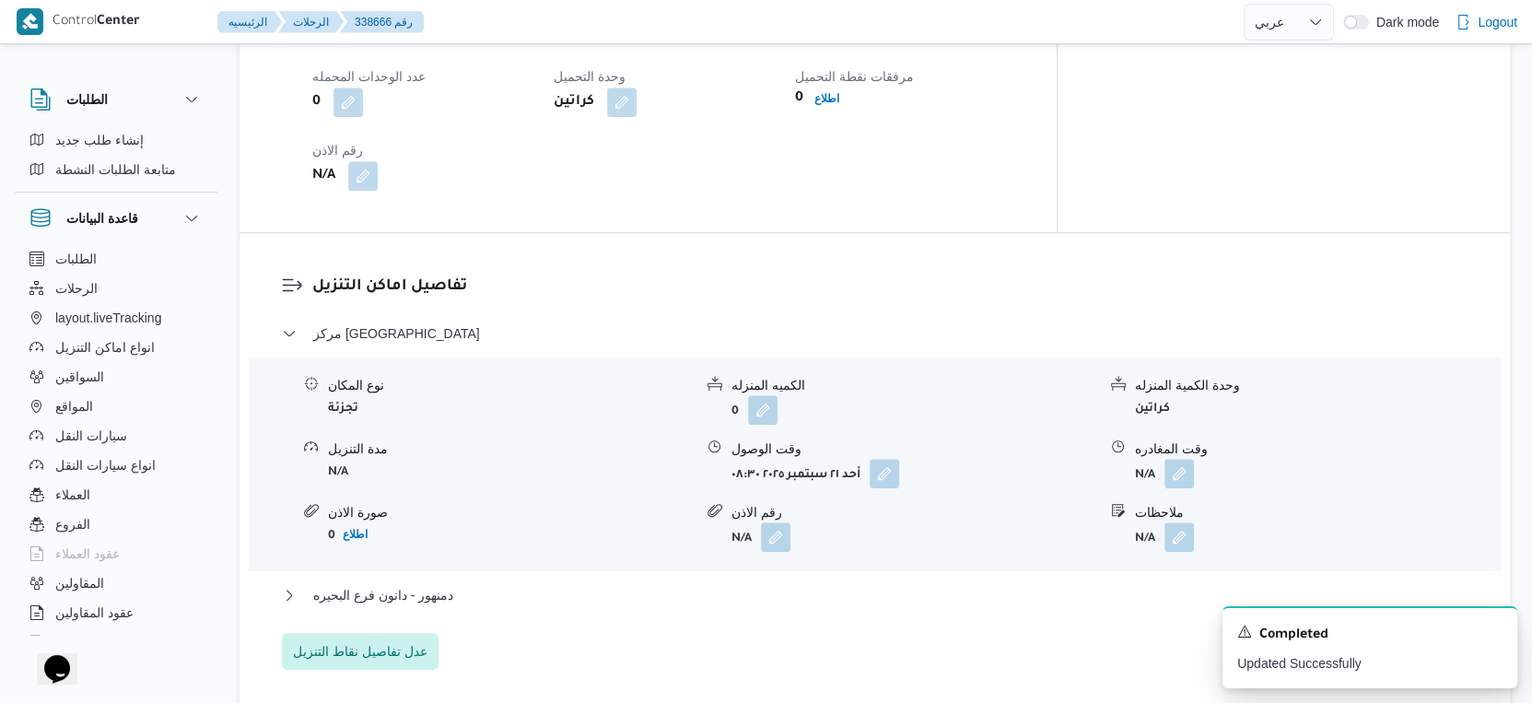
scroll to position [1536, 0]
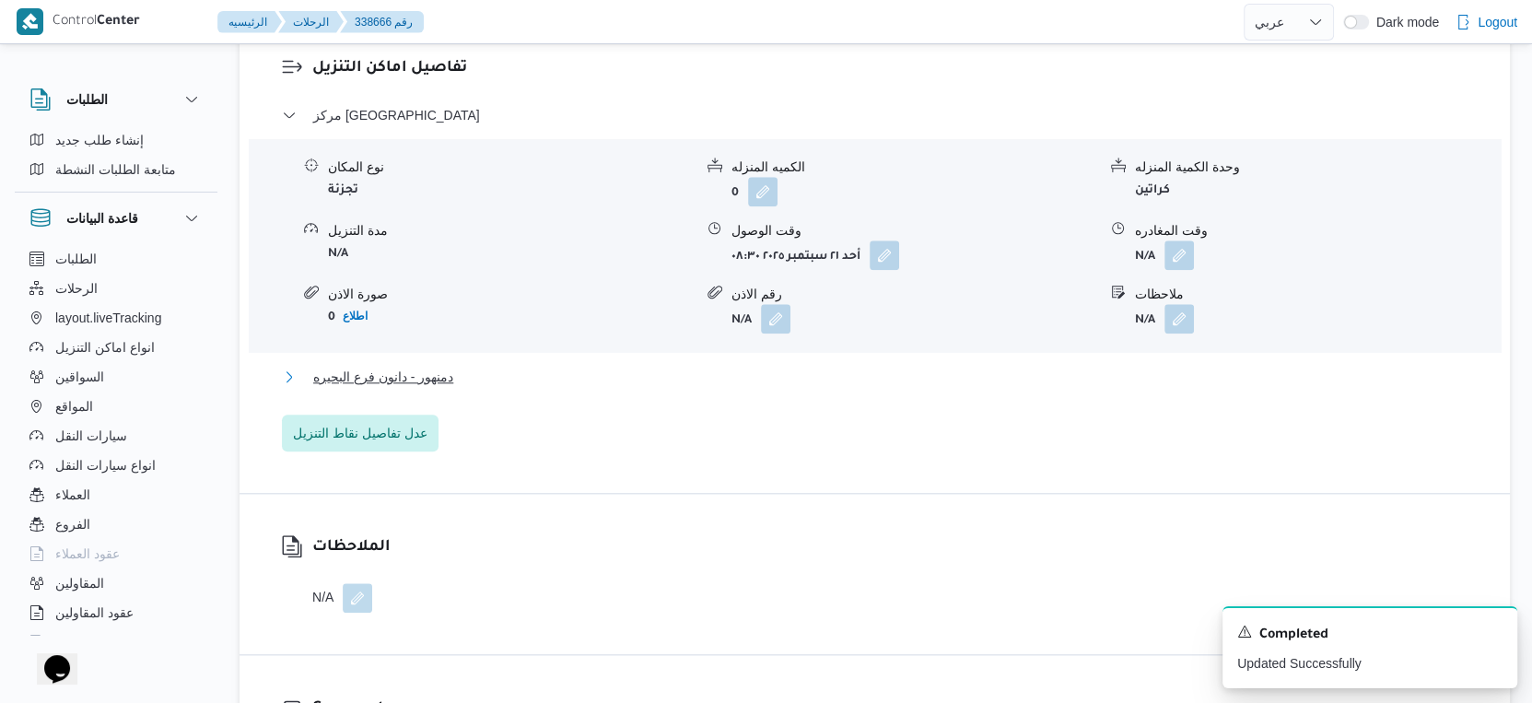
click at [461, 372] on button "دمنهور - دانون فرع البحيره" at bounding box center [875, 377] width 1186 height 22
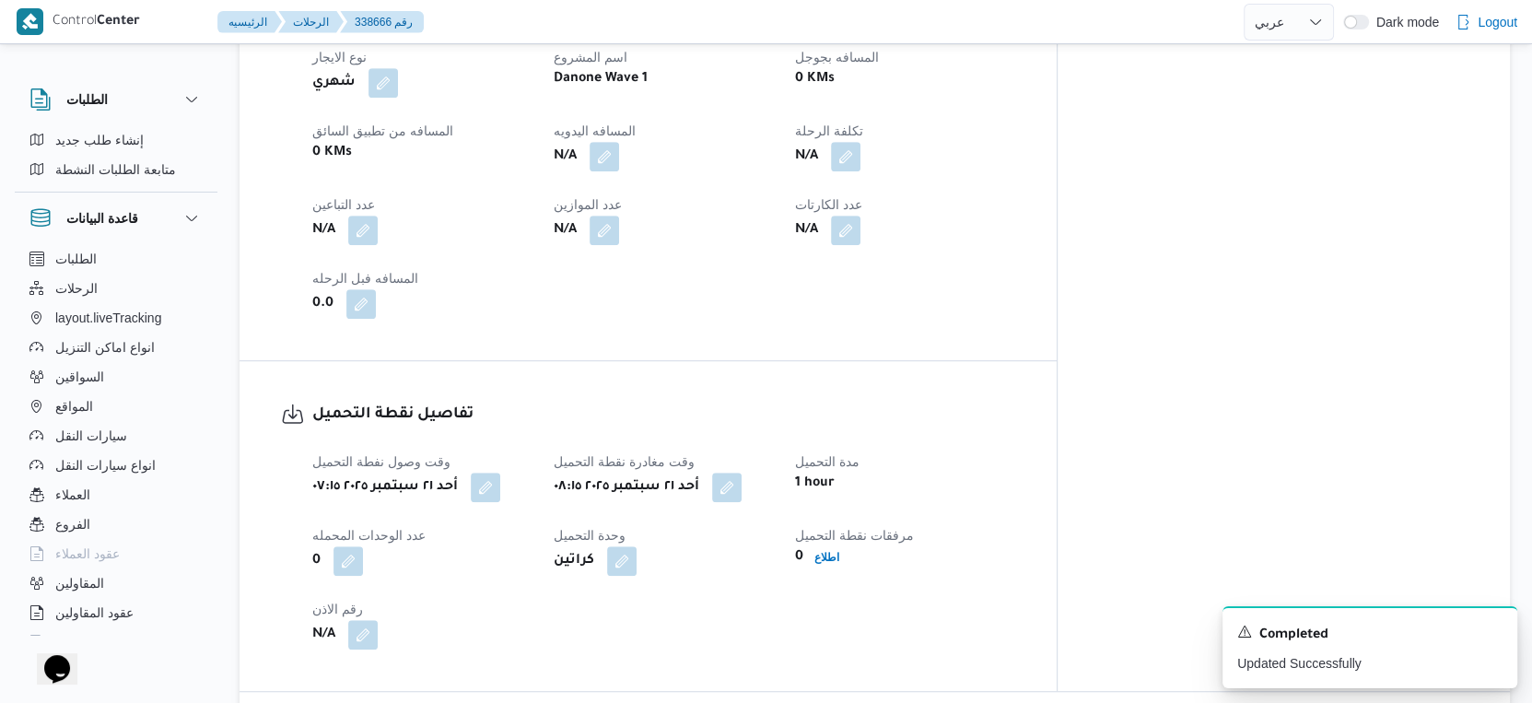
scroll to position [818, 0]
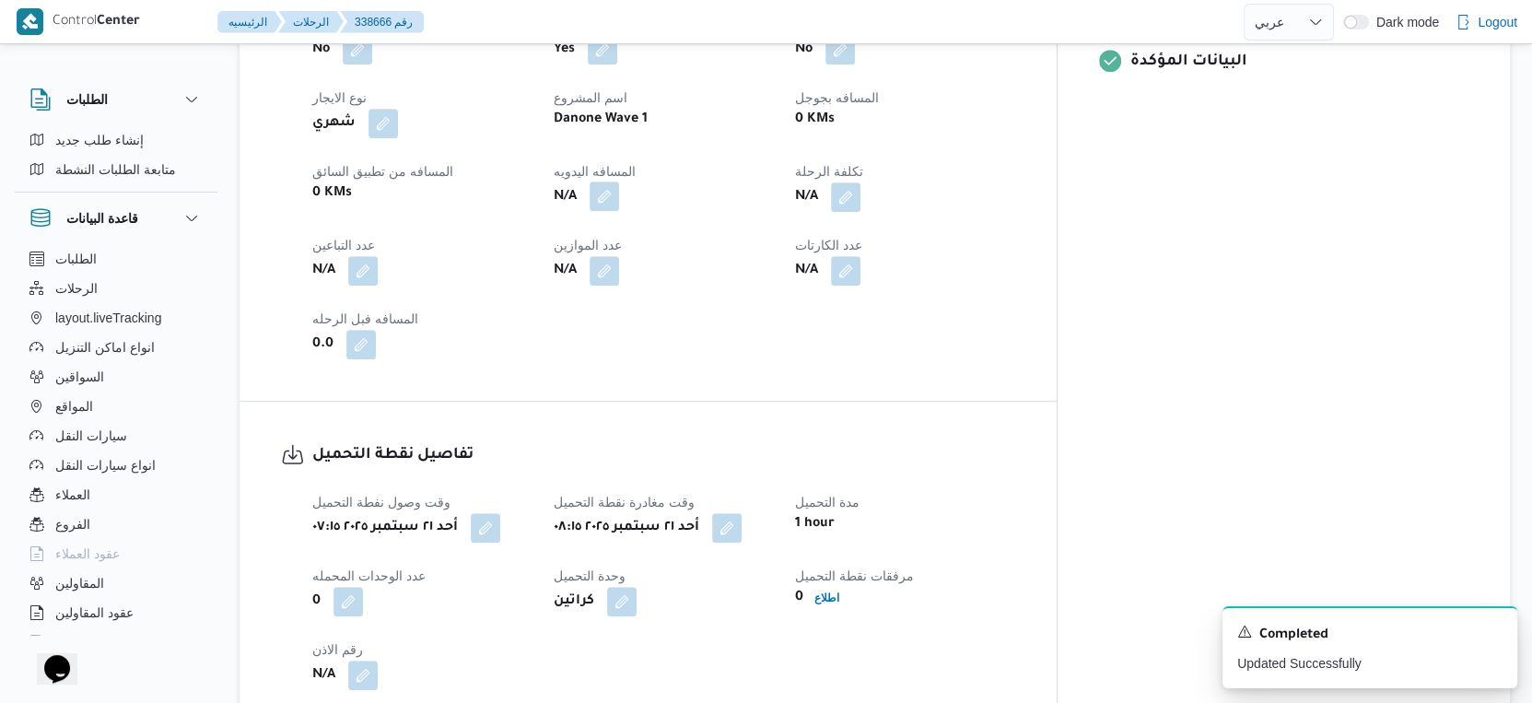
click at [619, 184] on button "button" at bounding box center [604, 195] width 29 height 29
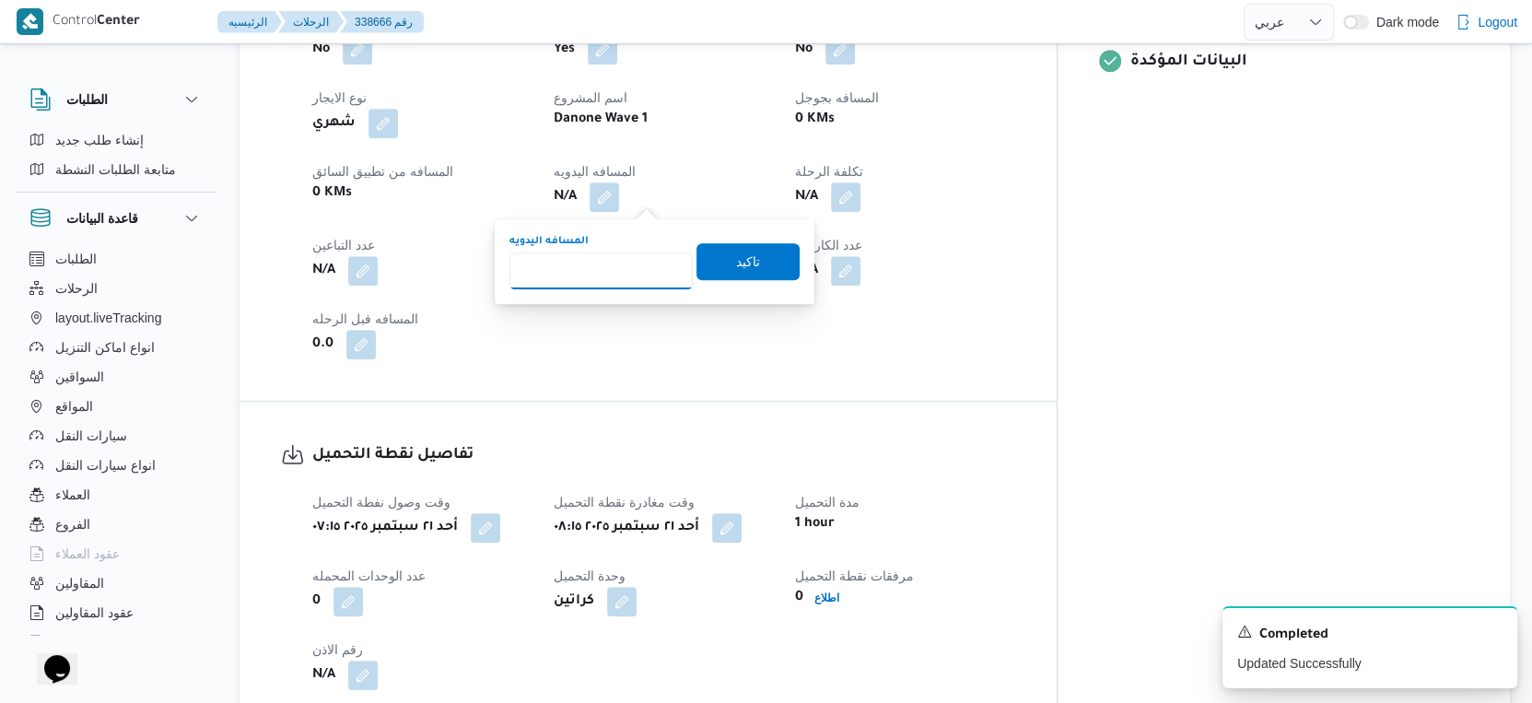
click at [613, 260] on input "المسافه اليدويه" at bounding box center [600, 270] width 183 height 37
type input "36"
click at [750, 245] on span "تاكيد" at bounding box center [747, 260] width 103 height 37
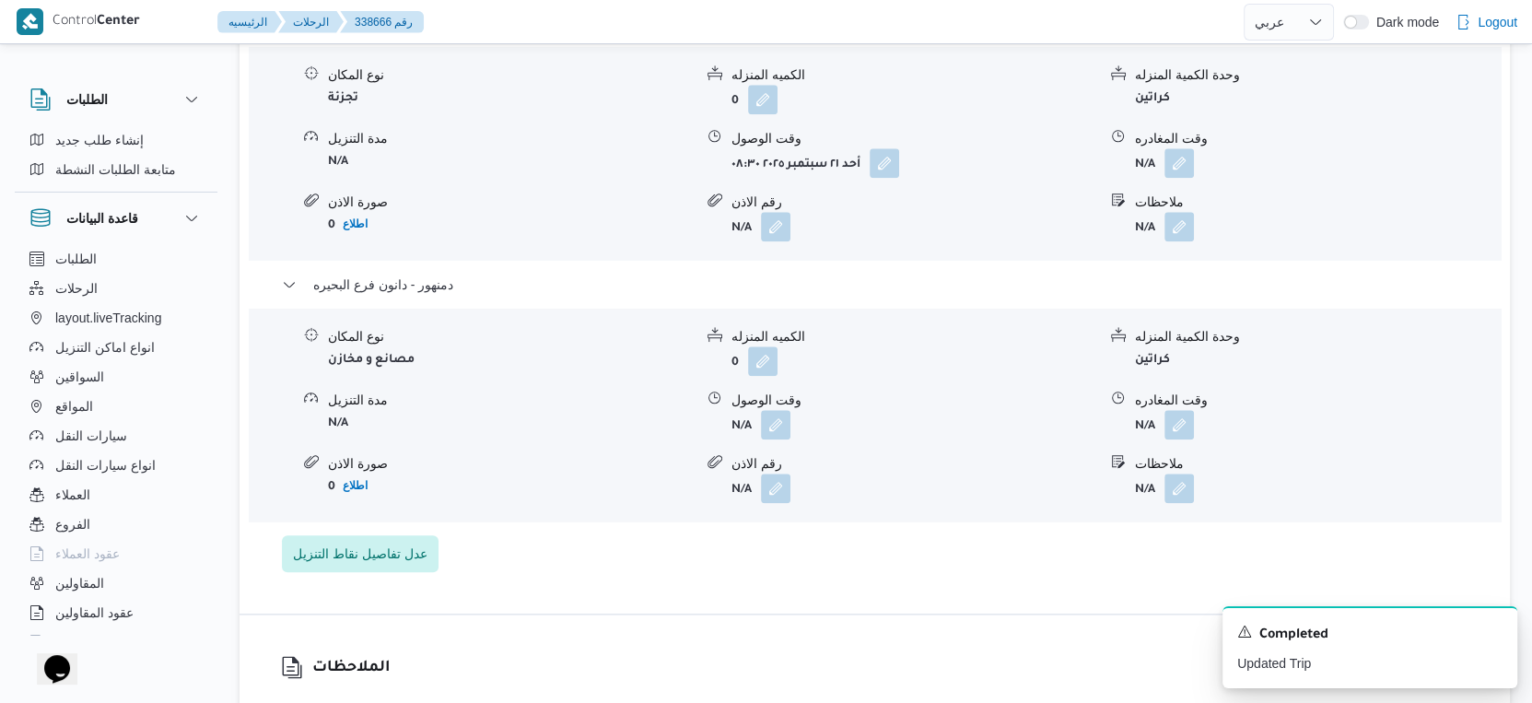
scroll to position [1637, 0]
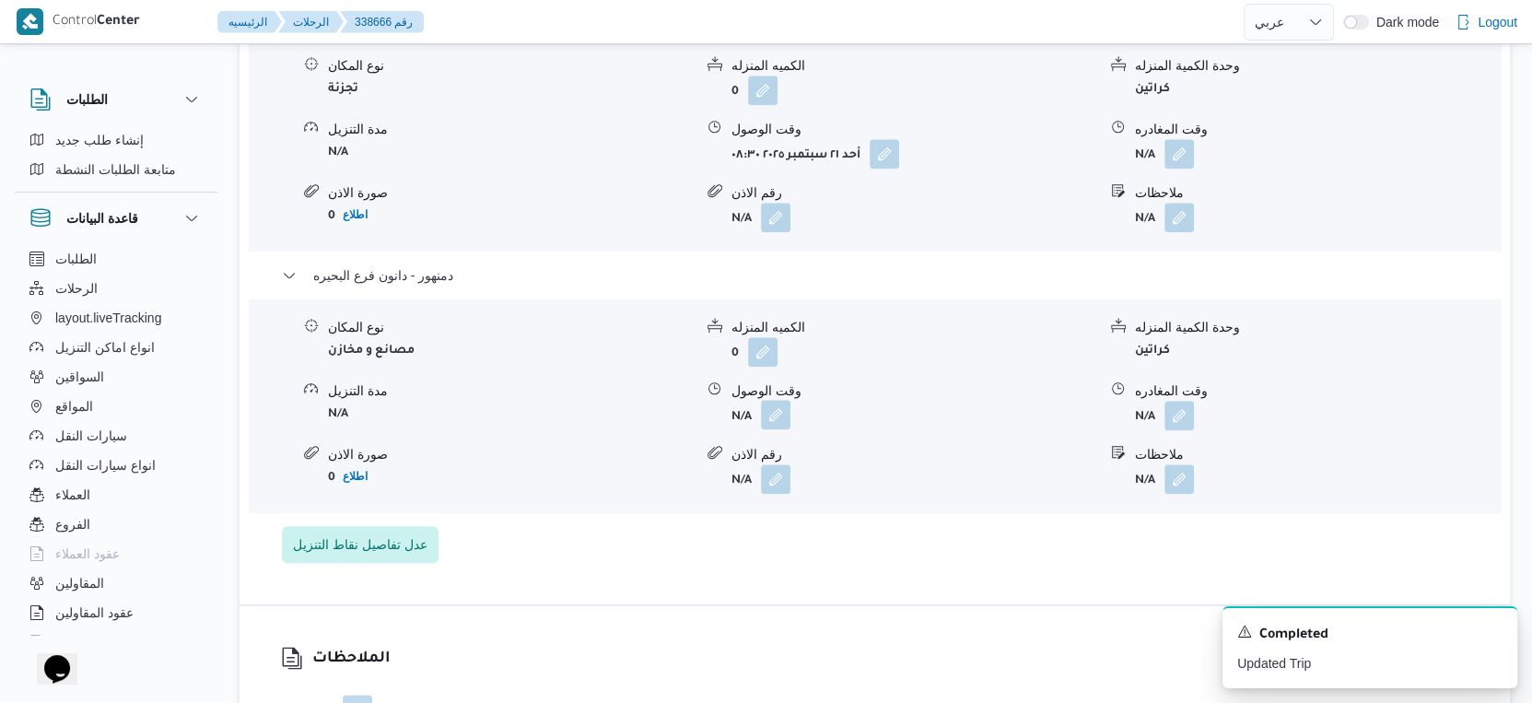
click at [770, 409] on button "button" at bounding box center [775, 414] width 29 height 29
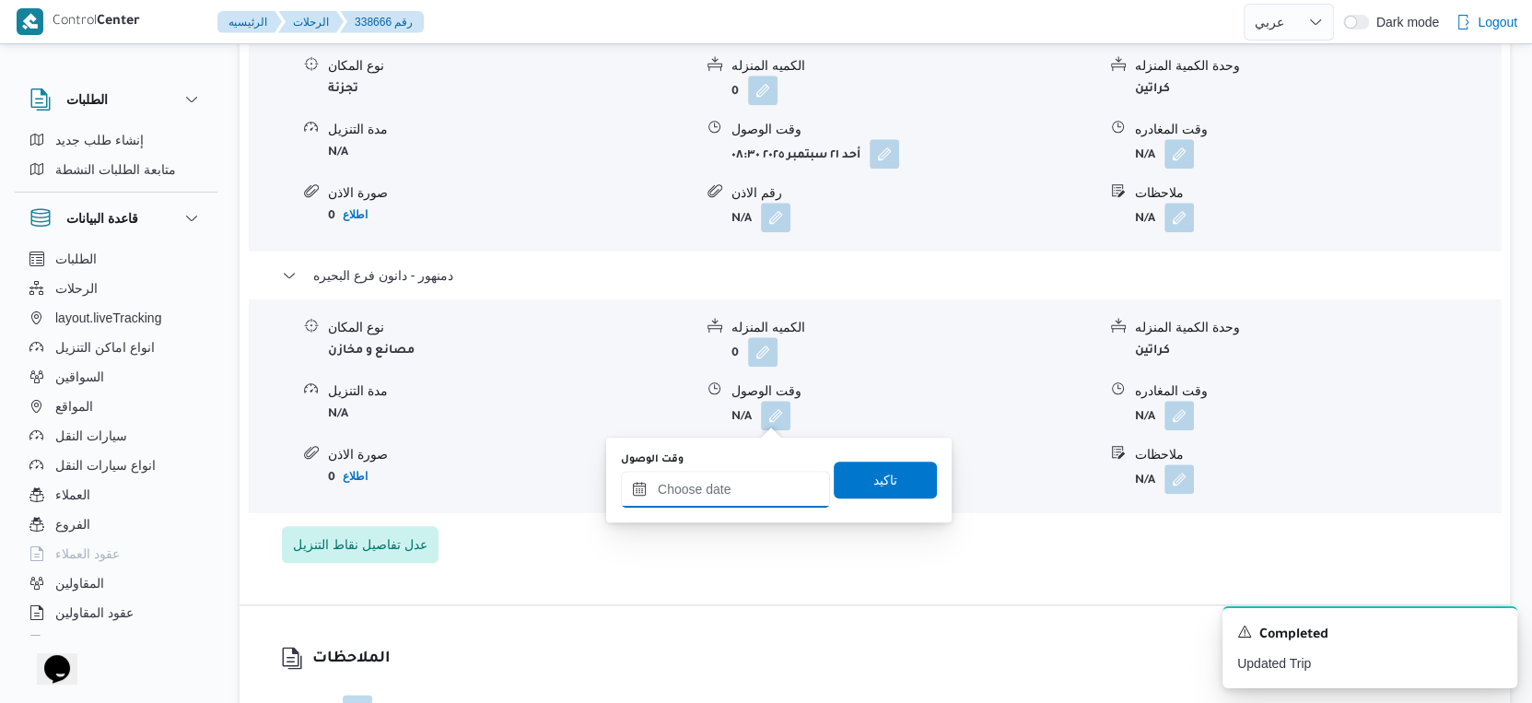
click at [737, 487] on input "وقت الوصول" at bounding box center [725, 489] width 209 height 37
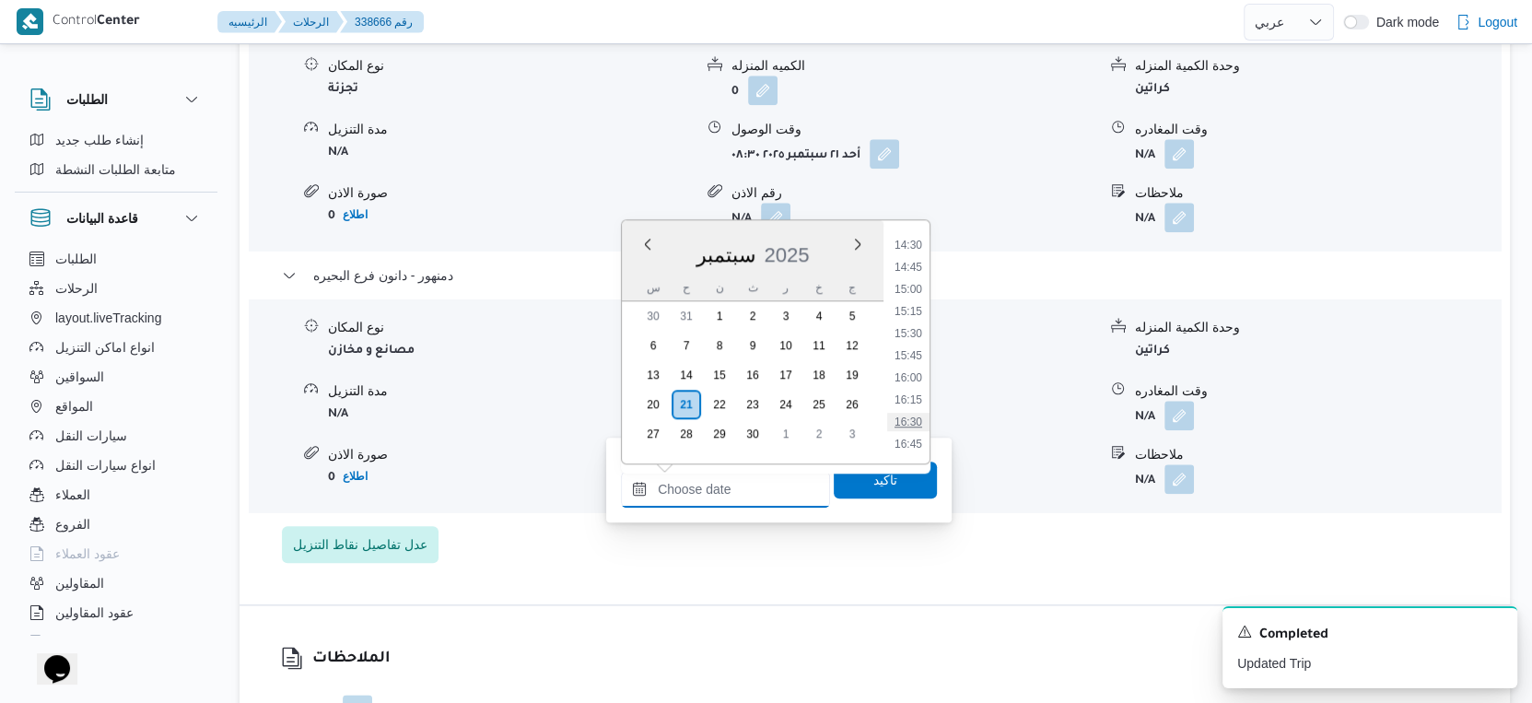
scroll to position [1384, 0]
click at [917, 334] on li "16:45" at bounding box center [908, 342] width 42 height 18
type input "[DATE] ١٦:٤٥"
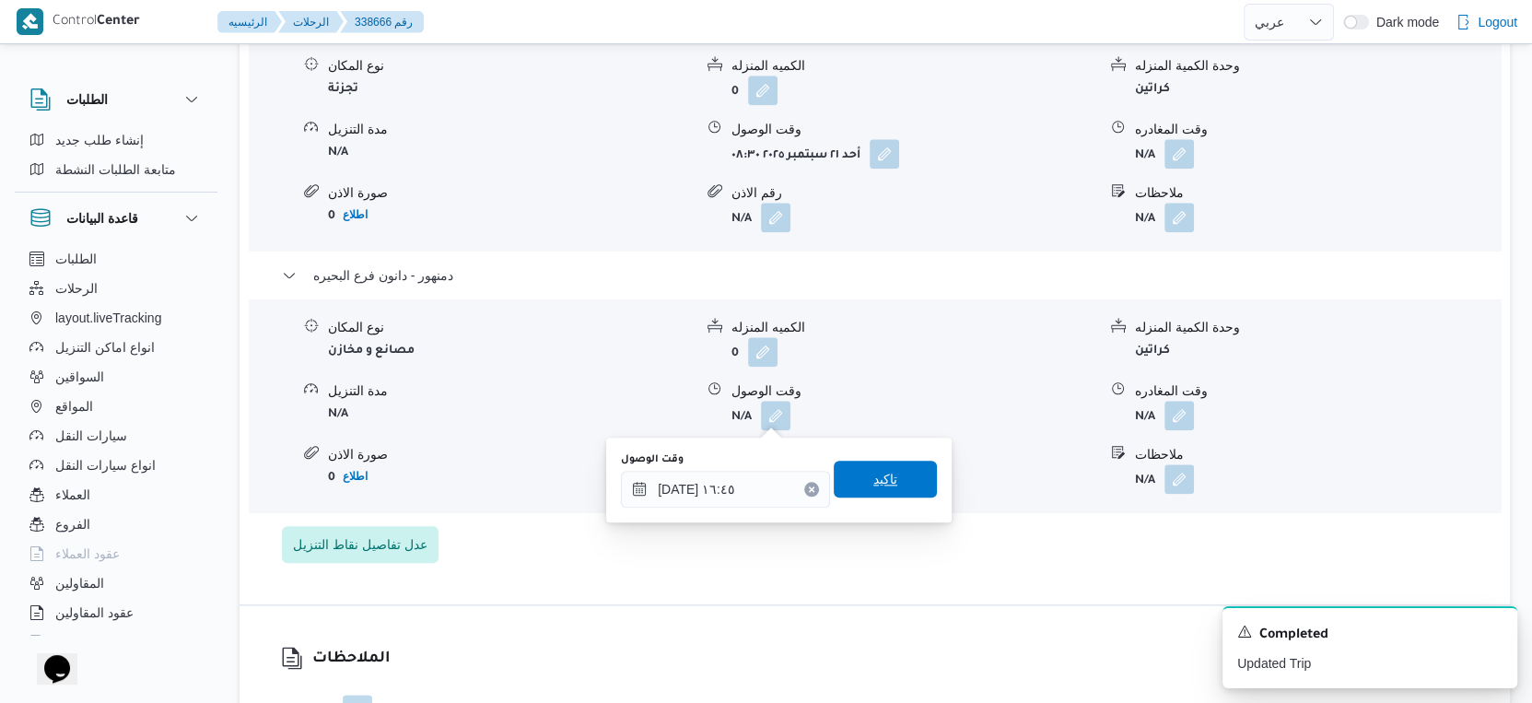
click at [896, 477] on span "تاكيد" at bounding box center [885, 479] width 103 height 37
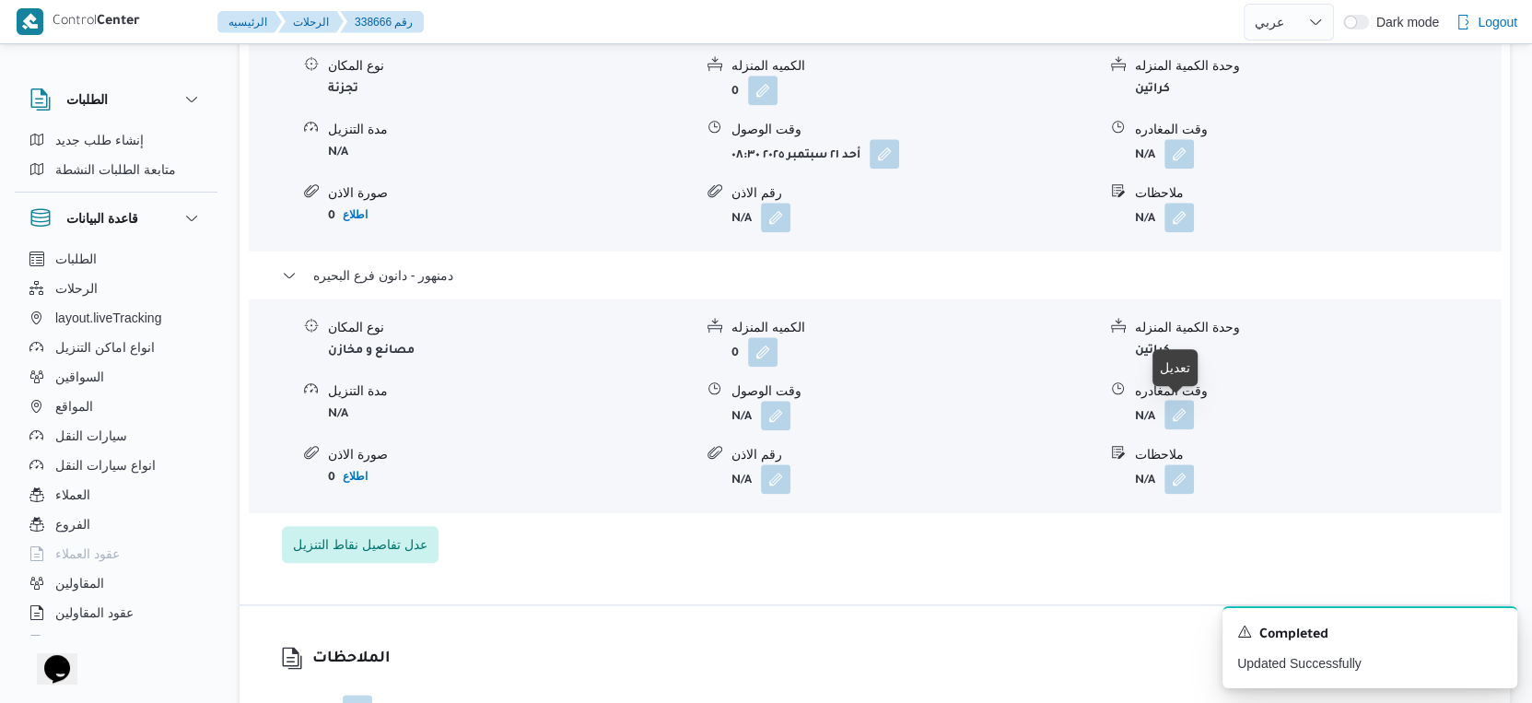
click at [1179, 417] on button "button" at bounding box center [1178, 414] width 29 height 29
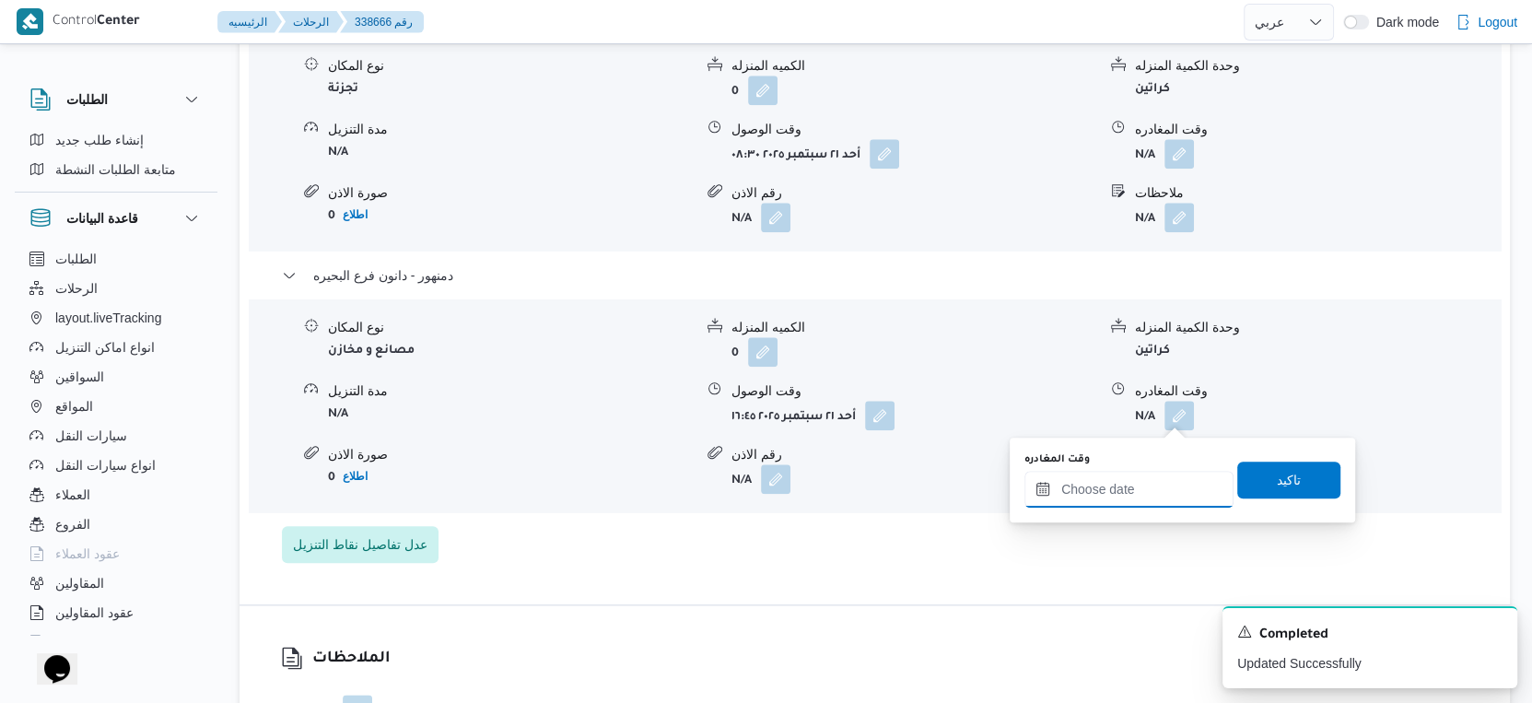
click at [1153, 485] on input "وقت المغادره" at bounding box center [1128, 489] width 209 height 37
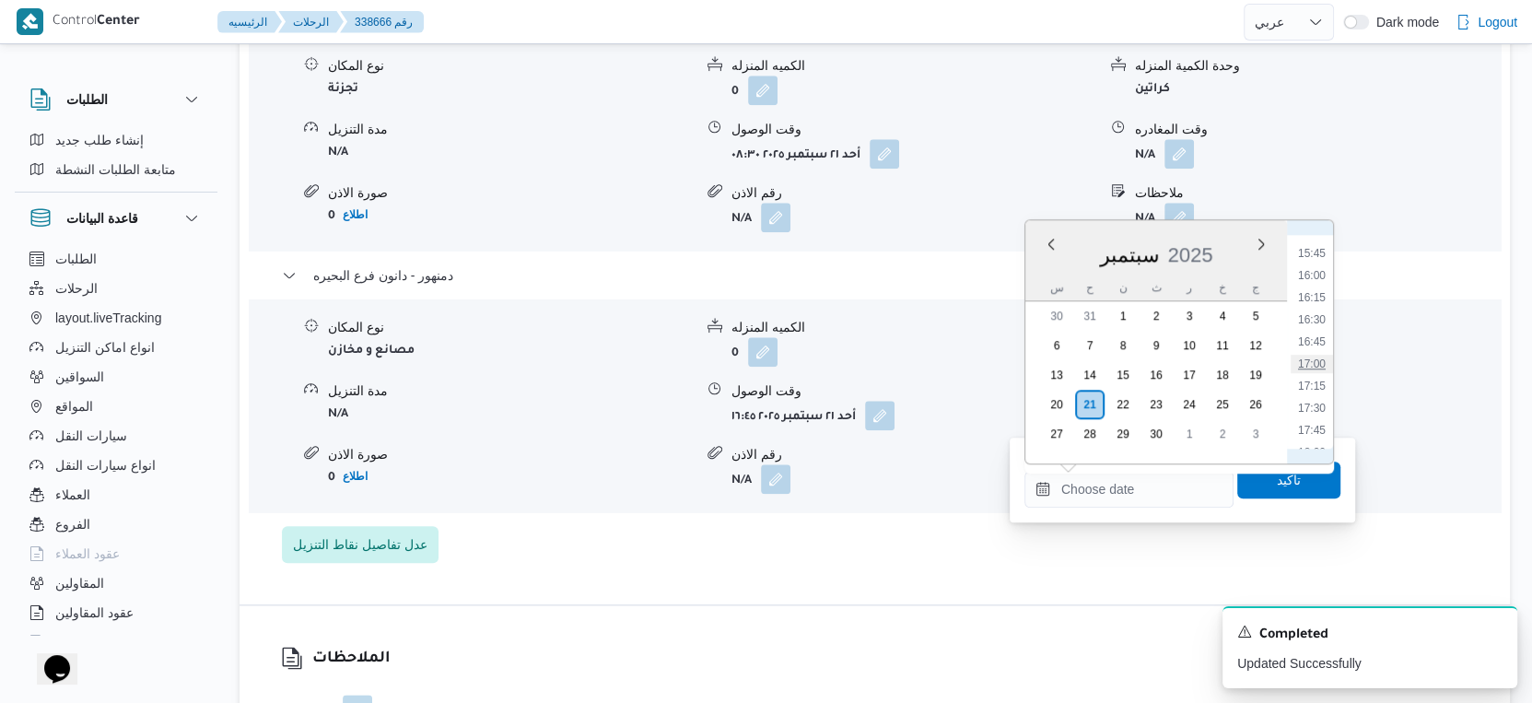
click at [1311, 357] on li "17:00" at bounding box center [1312, 364] width 42 height 18
type input "[DATE] ١٧:٠٠"
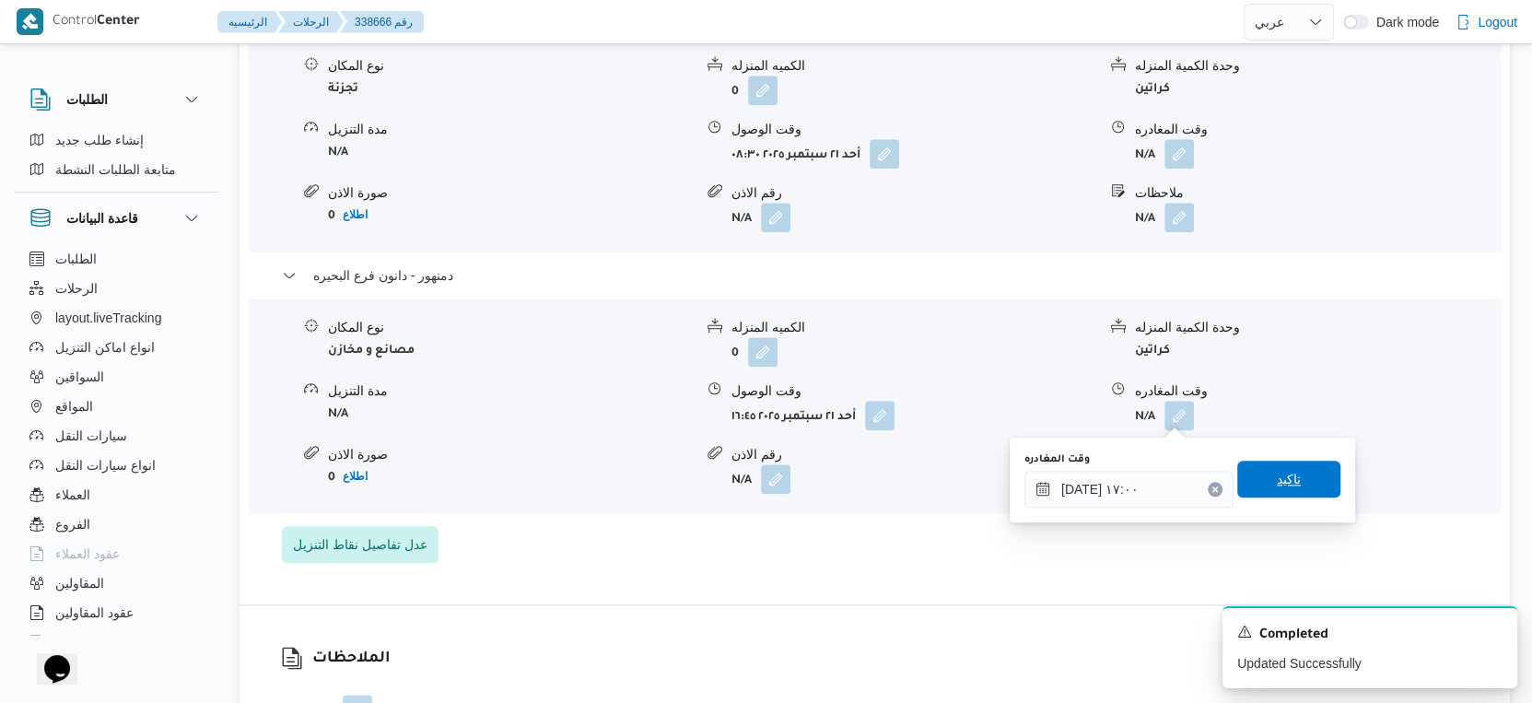
click at [1303, 462] on span "تاكيد" at bounding box center [1288, 479] width 103 height 37
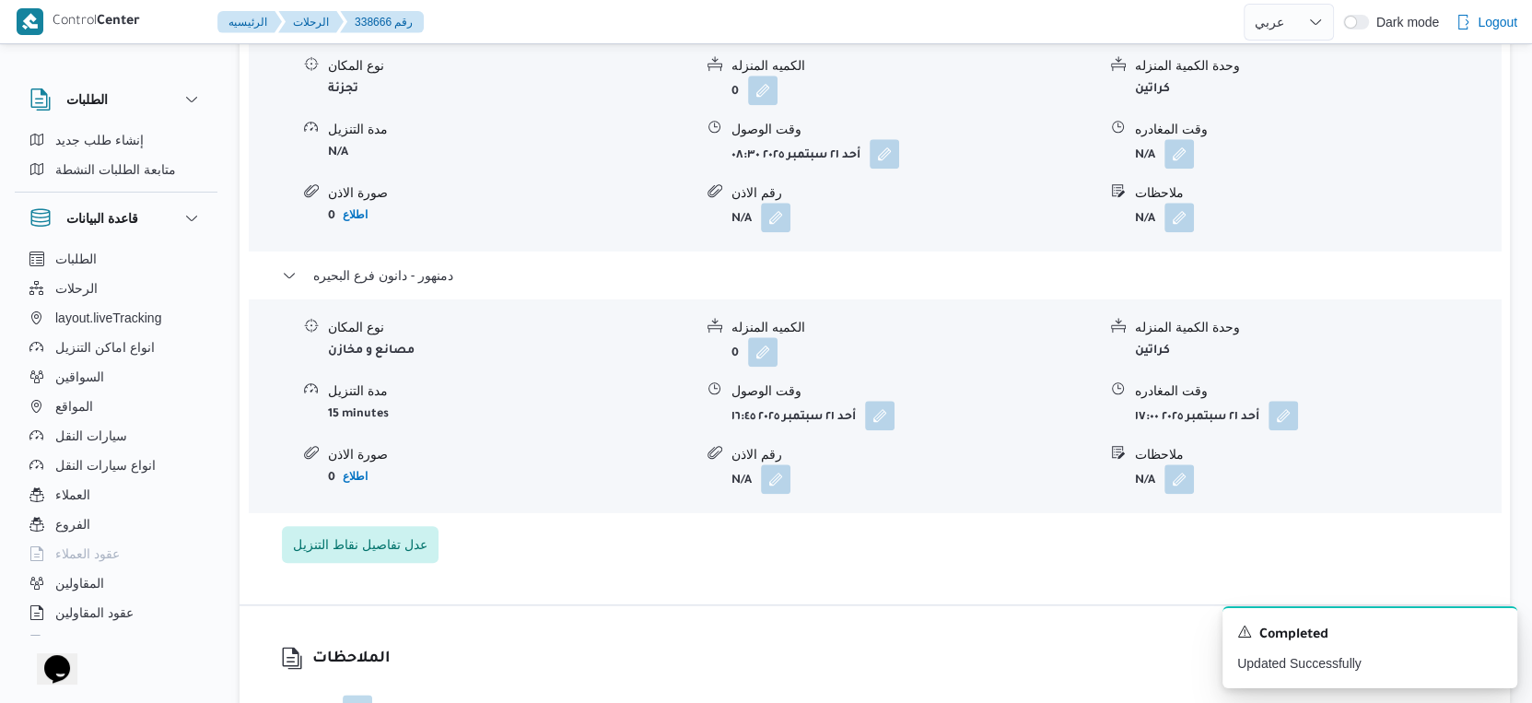
scroll to position [1536, 0]
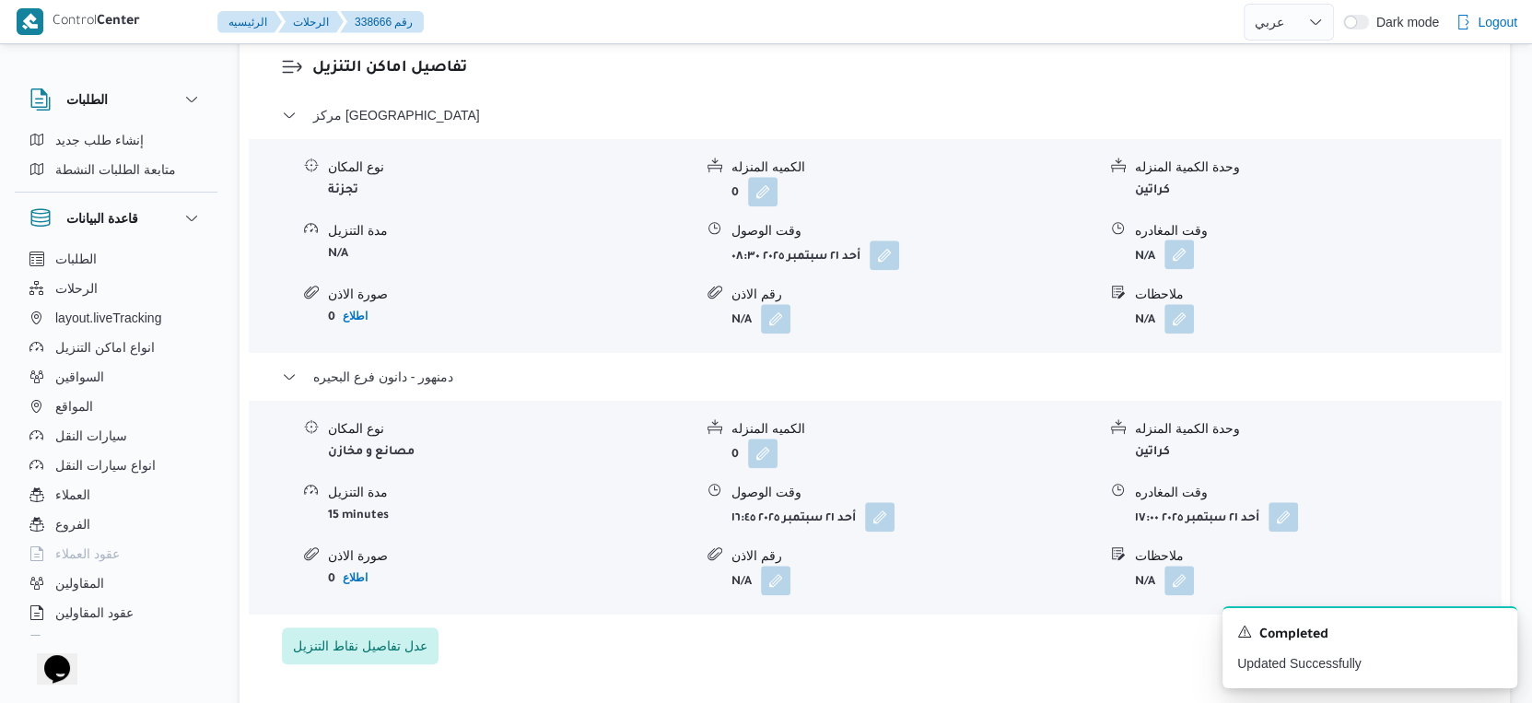
click at [1171, 249] on button "button" at bounding box center [1178, 254] width 29 height 29
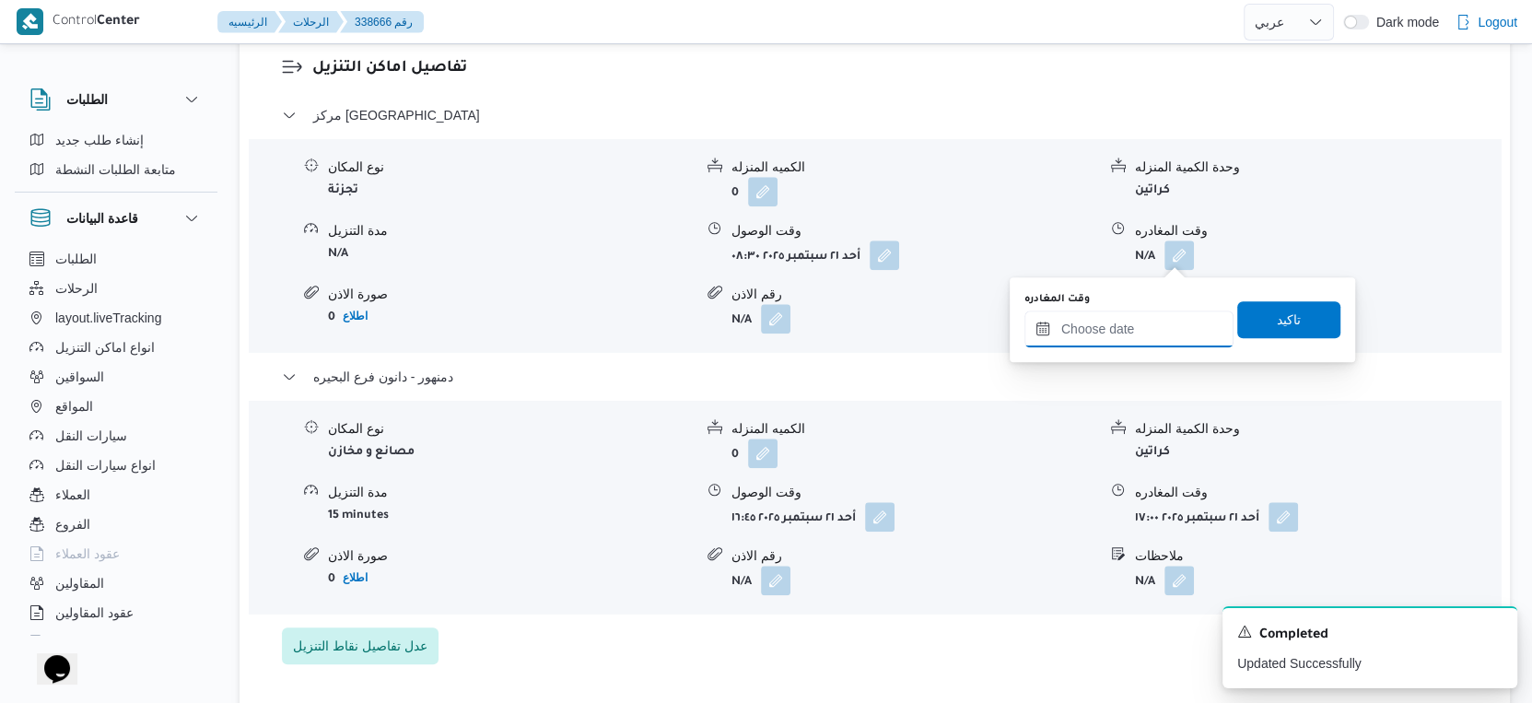
drag, startPoint x: 1154, startPoint y: 316, endPoint x: 1172, endPoint y: 344, distance: 32.7
click at [1154, 316] on input "وقت المغادره" at bounding box center [1128, 328] width 209 height 37
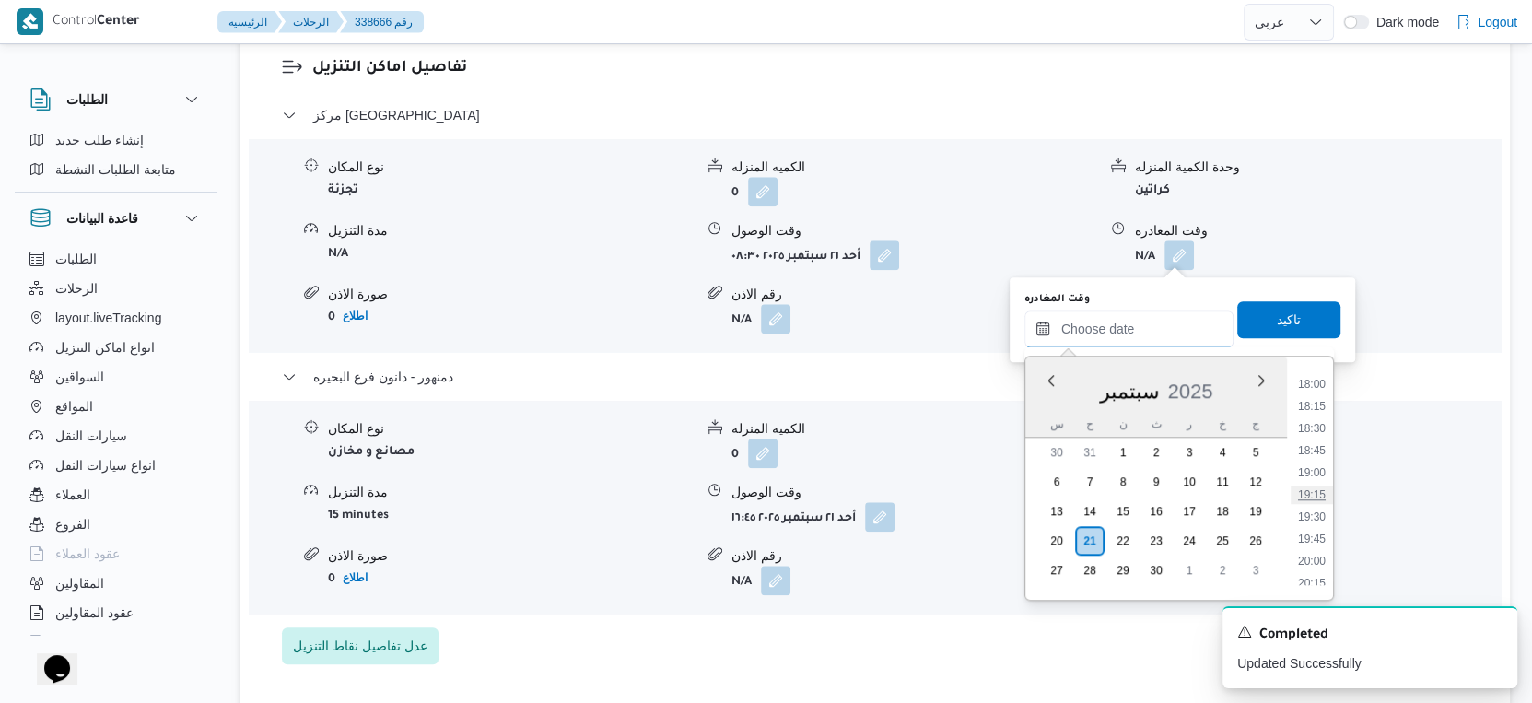
scroll to position [1384, 0]
click at [1315, 453] on li "16:30" at bounding box center [1312, 456] width 42 height 18
type input "[DATE] ١٦:٣٠"
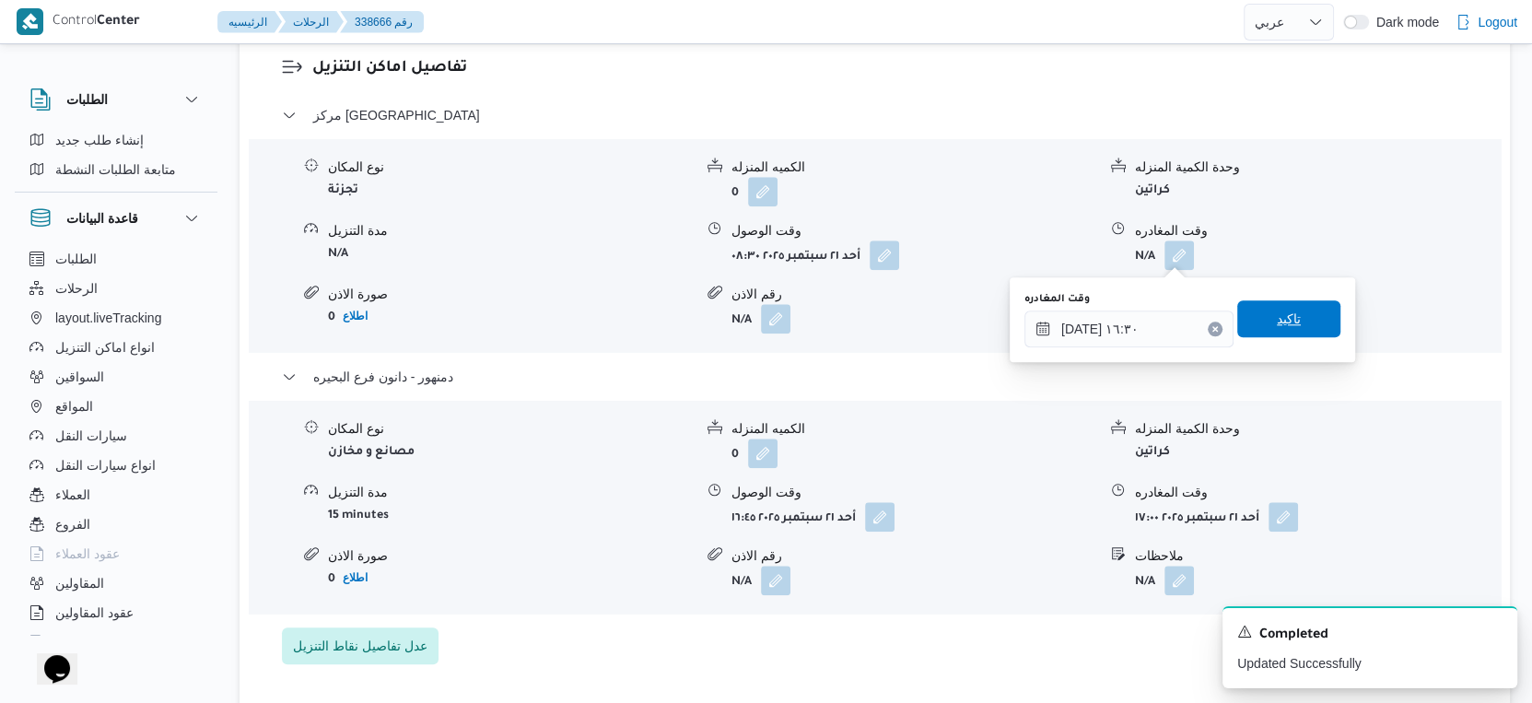
click at [1288, 313] on span "تاكيد" at bounding box center [1288, 318] width 103 height 37
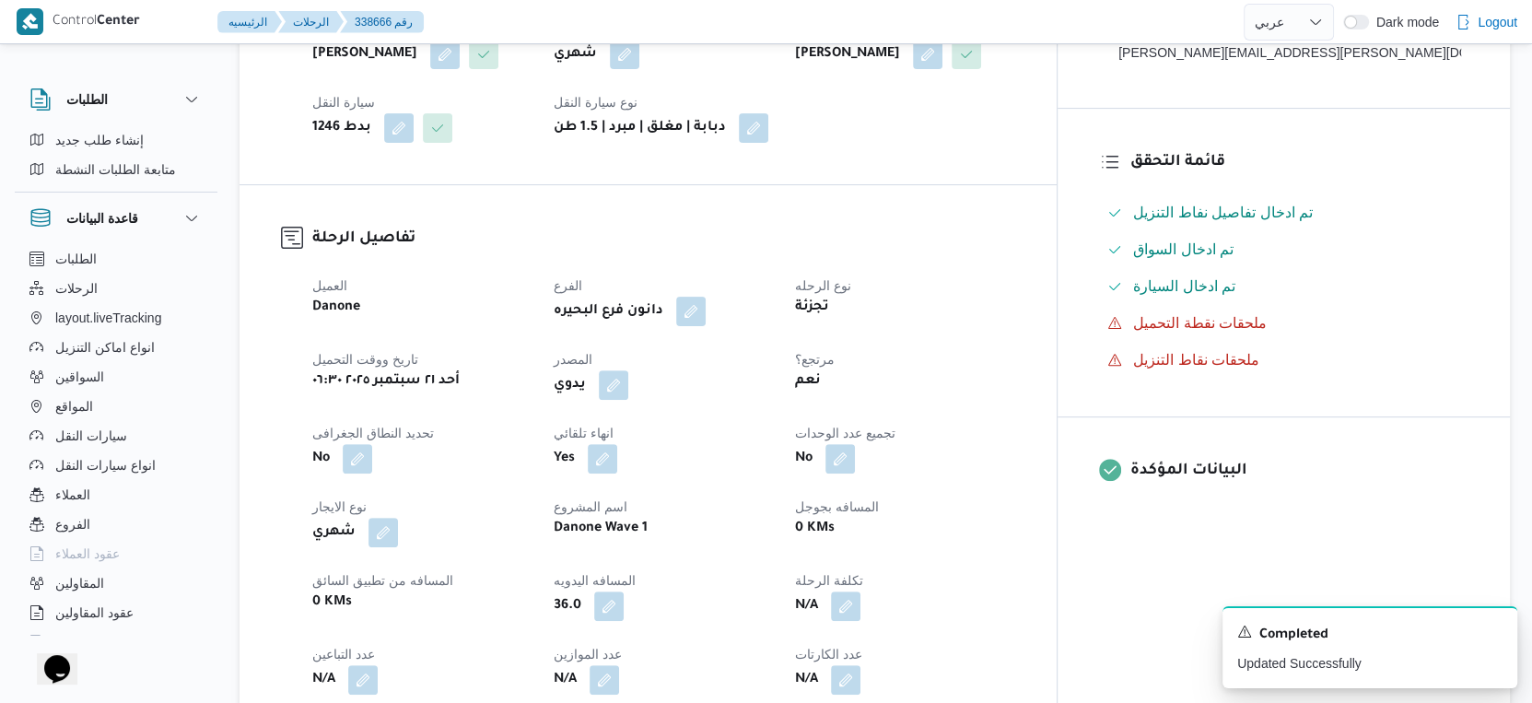
scroll to position [0, 0]
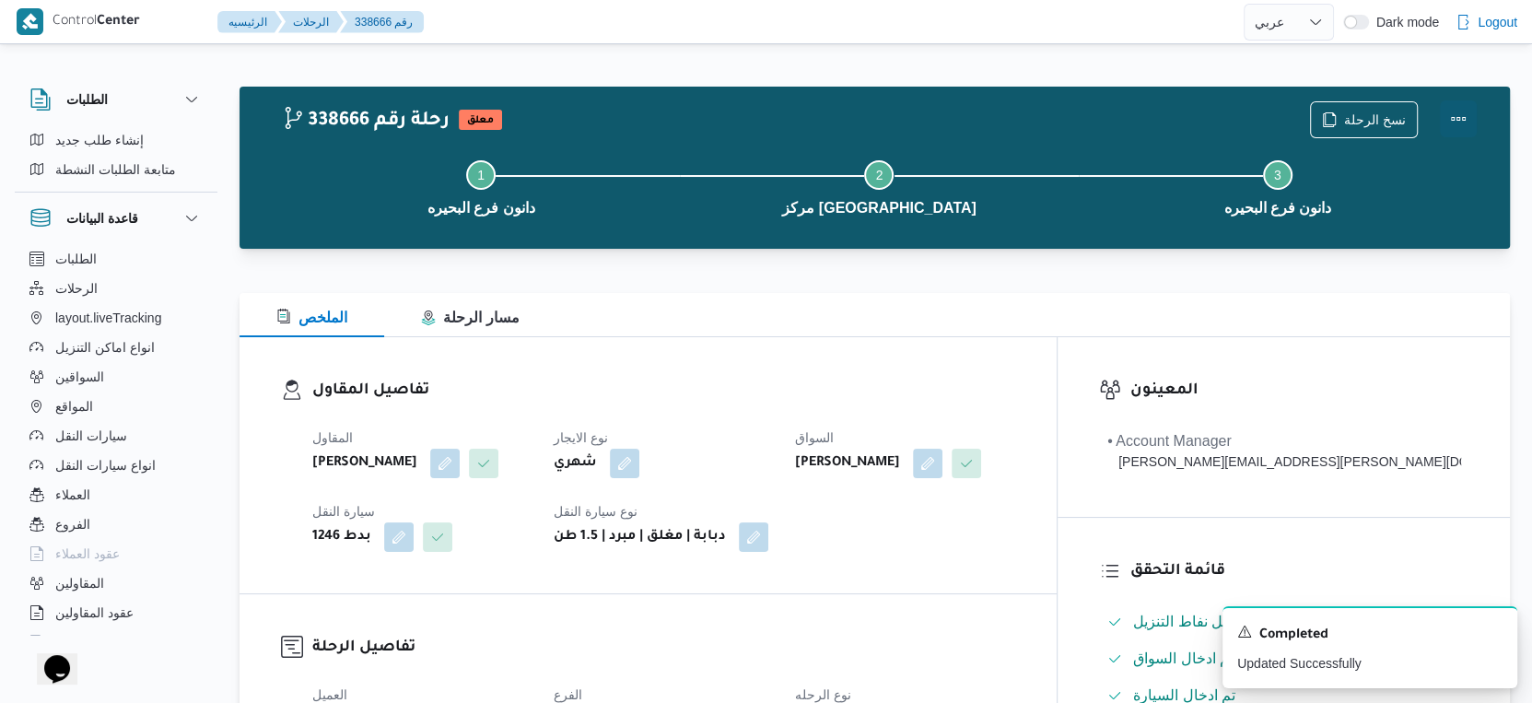
click at [1461, 114] on button "Actions" at bounding box center [1458, 118] width 37 height 37
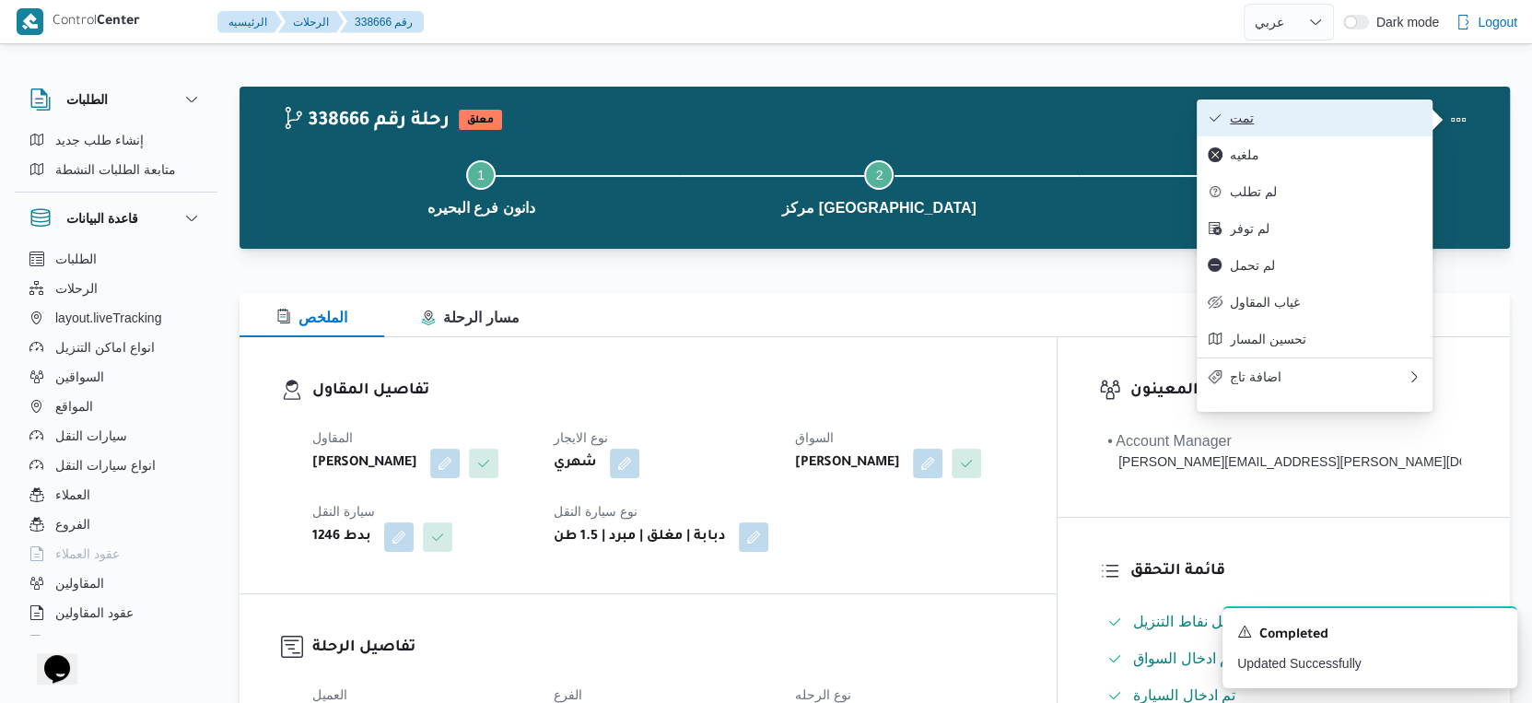
click at [1329, 105] on button "تمت" at bounding box center [1315, 117] width 236 height 37
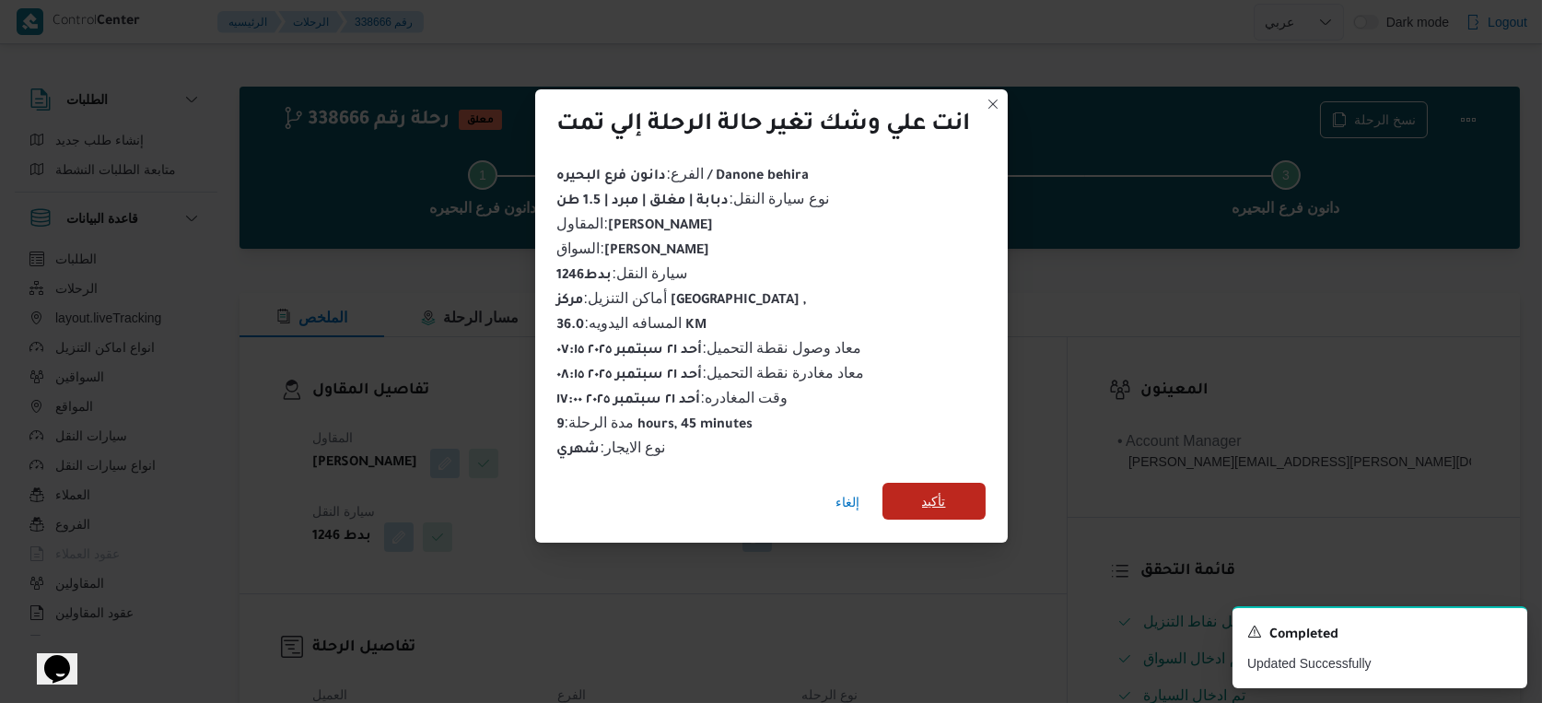
drag, startPoint x: 962, startPoint y: 468, endPoint x: 960, endPoint y: 491, distance: 23.1
click at [960, 491] on div "إلغاء تأكيد" at bounding box center [771, 506] width 473 height 74
click at [960, 491] on span "تأكيد" at bounding box center [933, 501] width 103 height 37
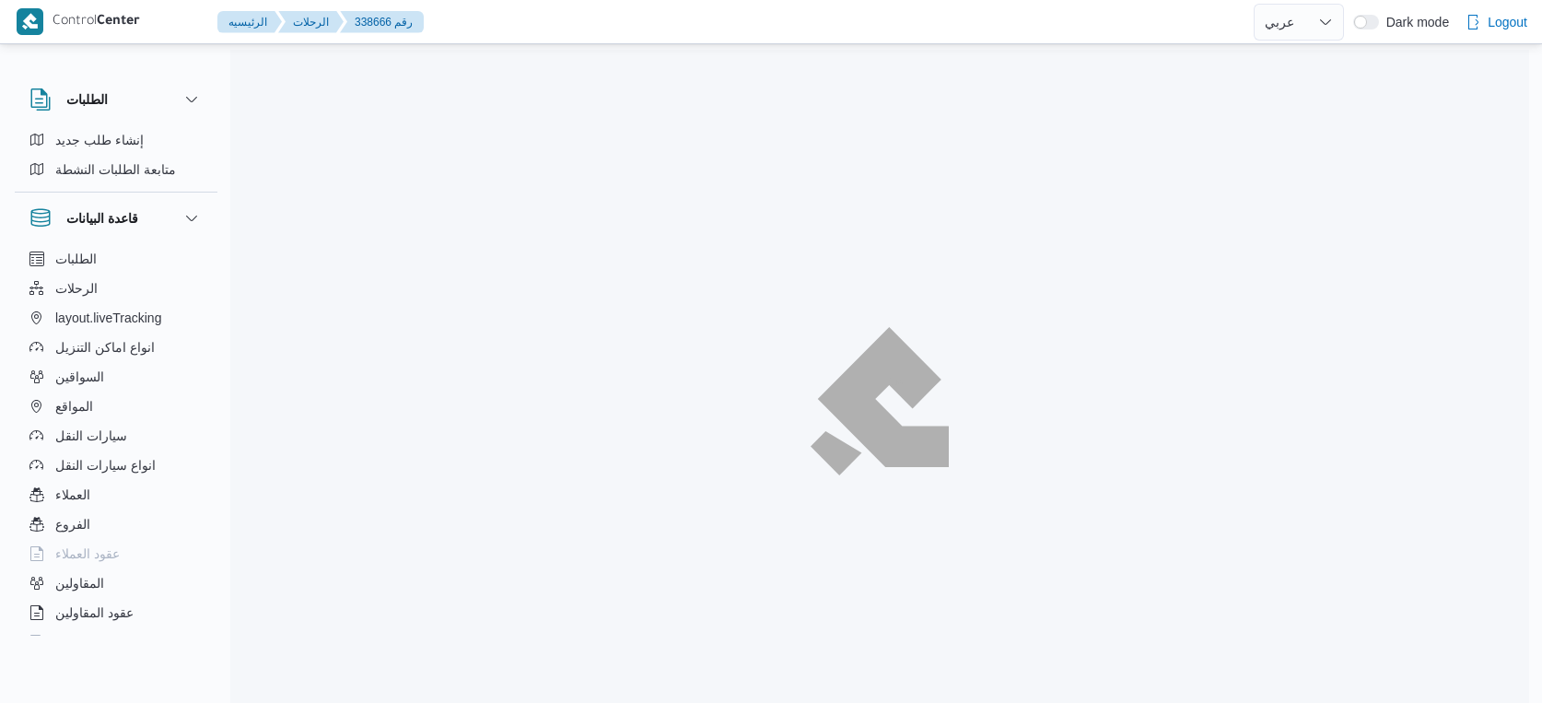
select select "ar"
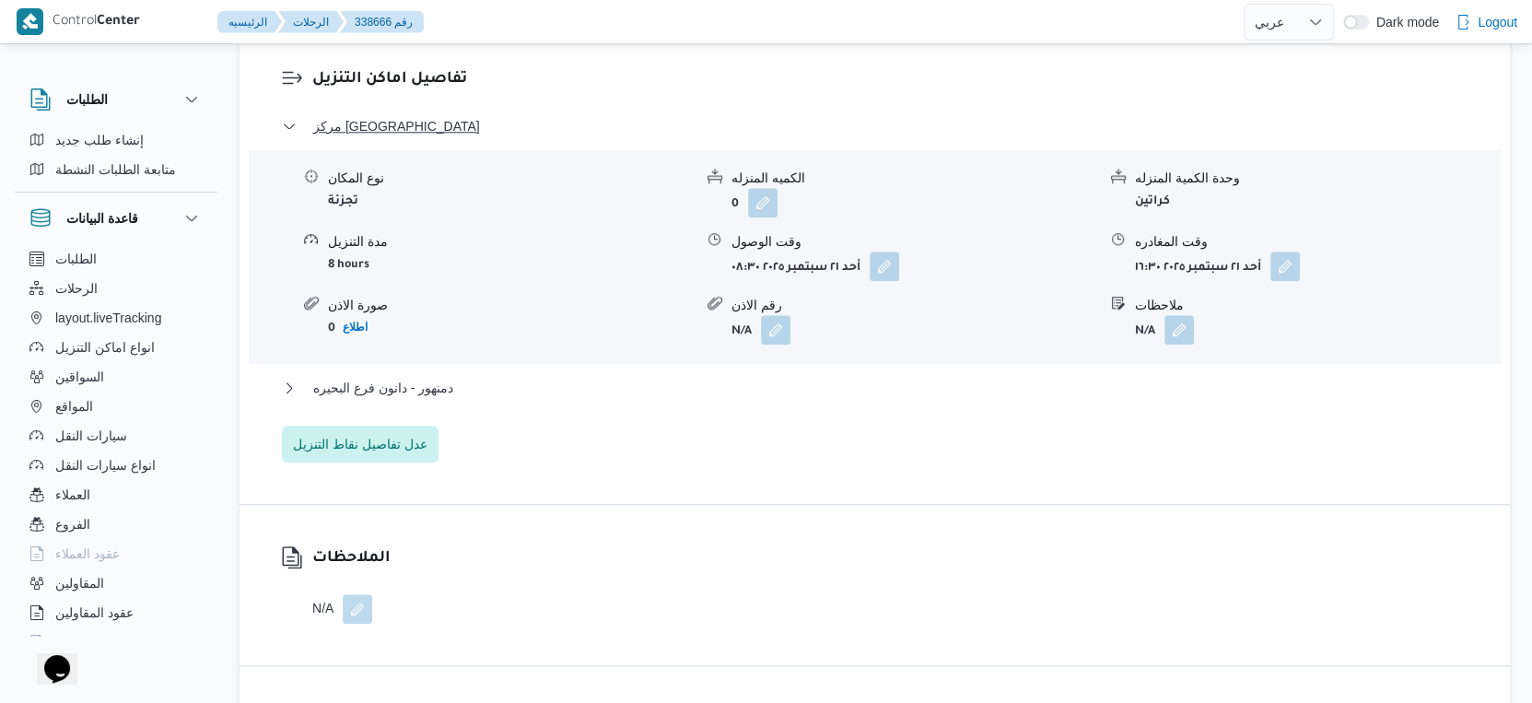
scroll to position [1536, 0]
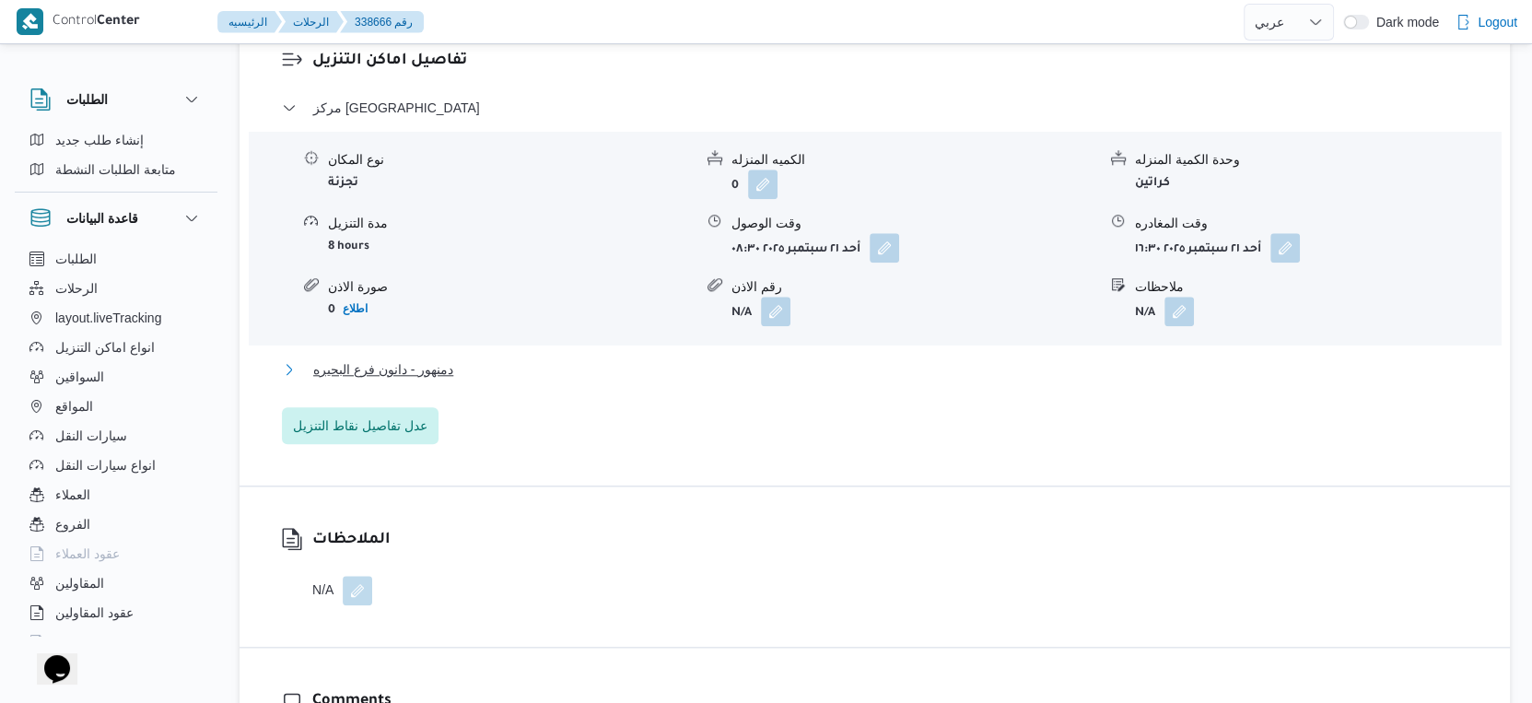
click at [430, 371] on span "دمنهور - دانون فرع البحيره" at bounding box center [383, 369] width 140 height 22
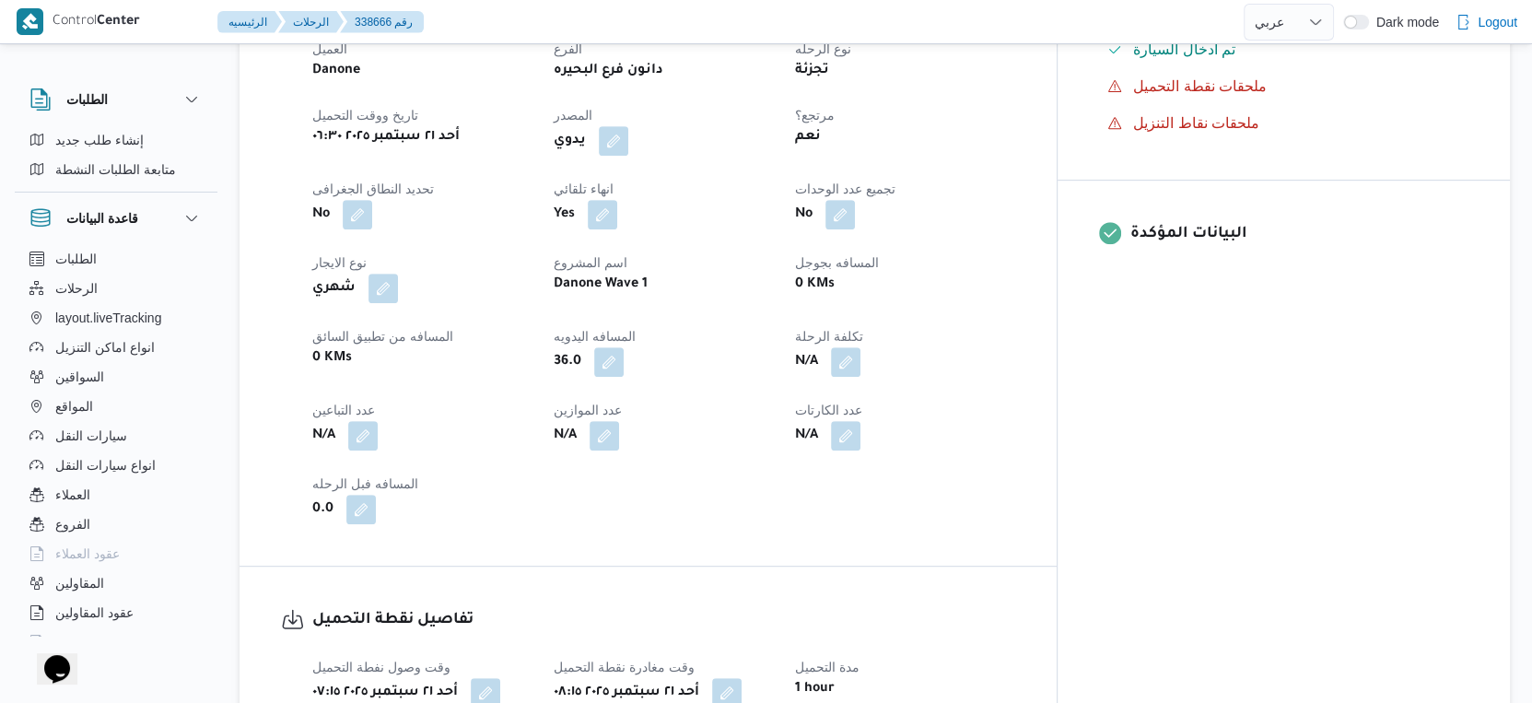
scroll to position [409, 0]
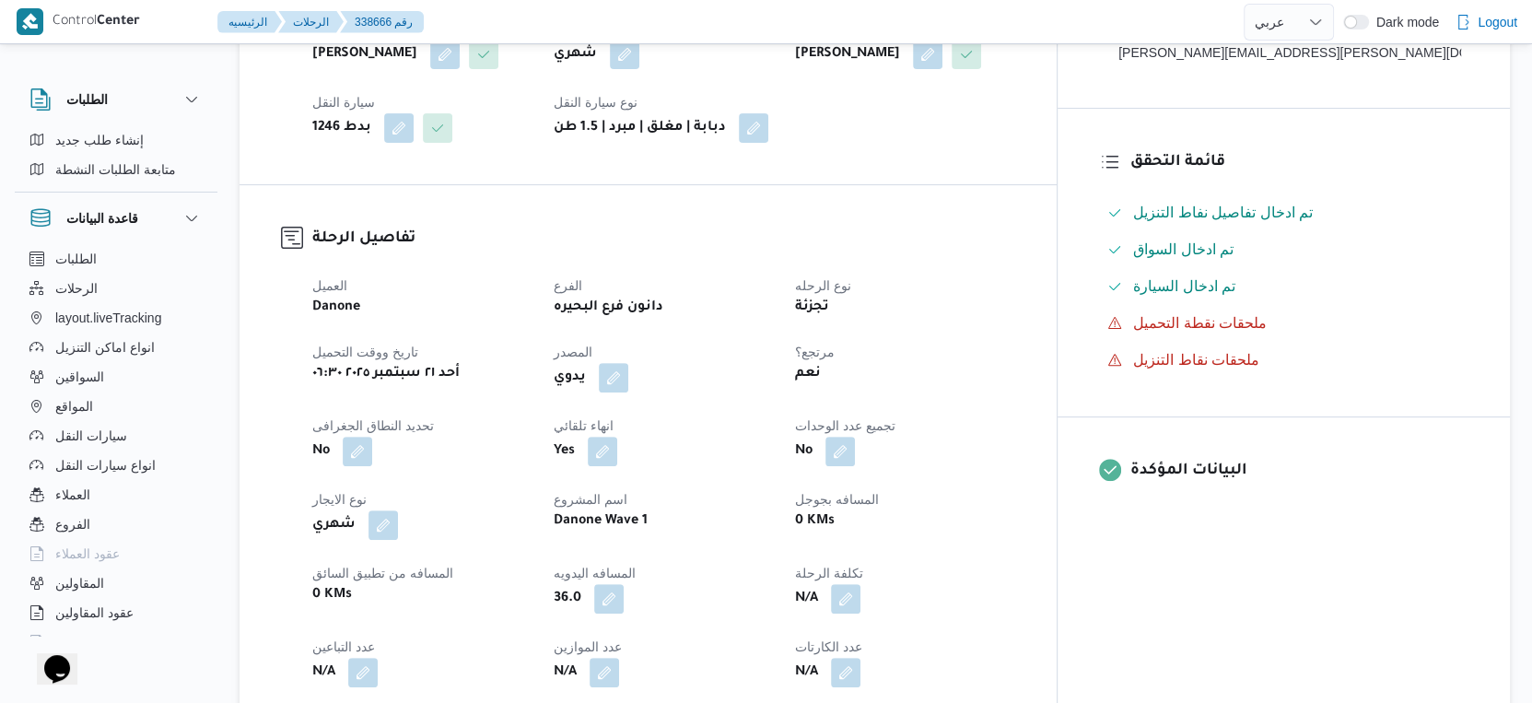
select select "ar"
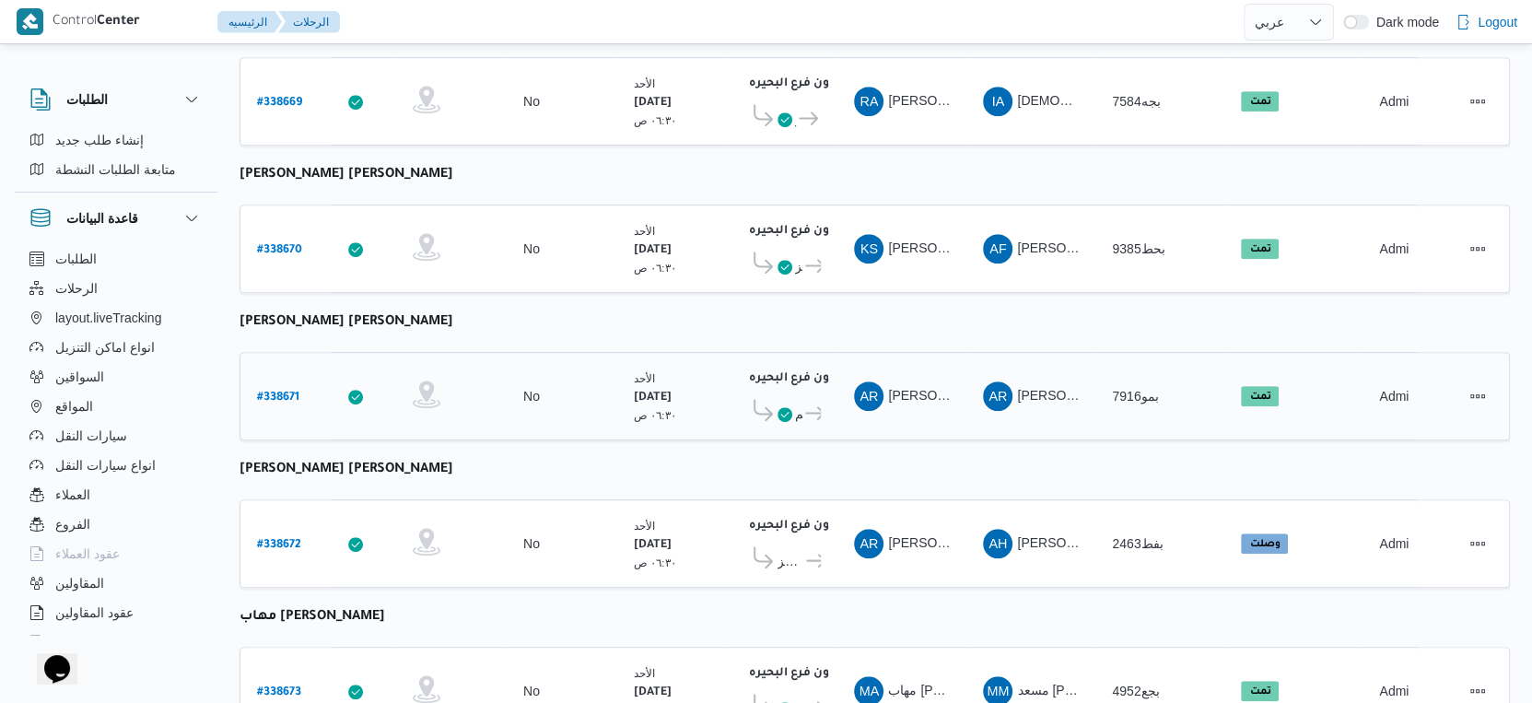
click at [275, 391] on b "# 338671" at bounding box center [278, 397] width 42 height 13
select select "ar"
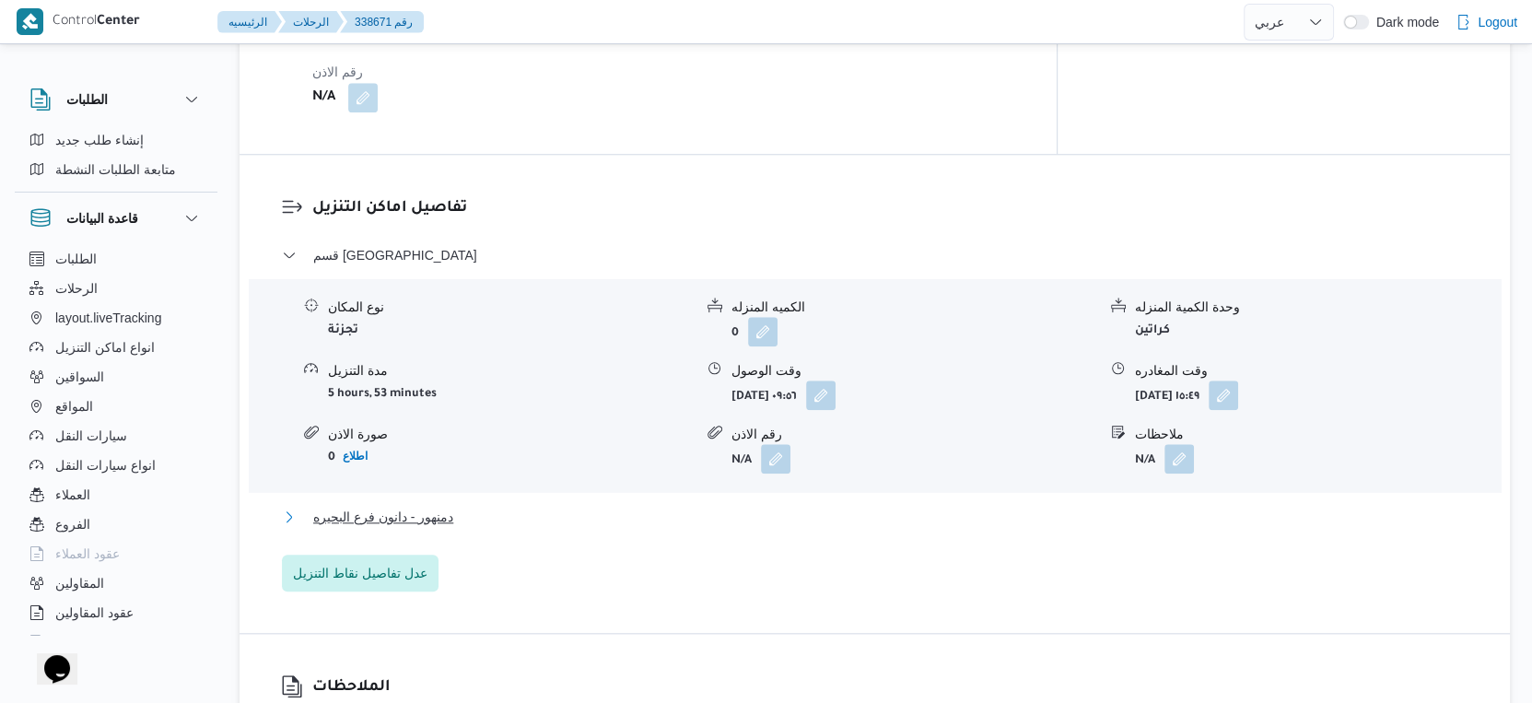
click at [484, 506] on button "دمنهور - دانون فرع البحيره" at bounding box center [875, 517] width 1186 height 22
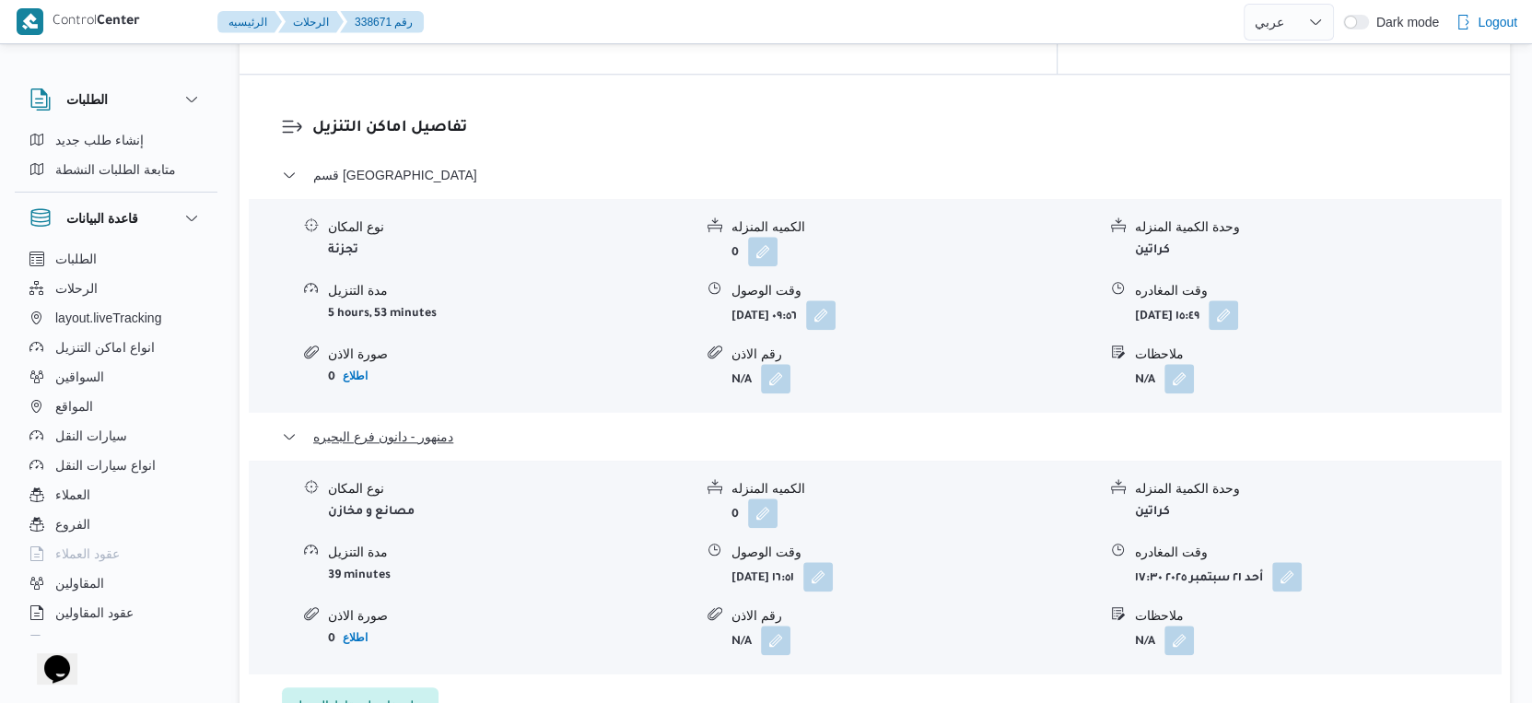
scroll to position [1536, 0]
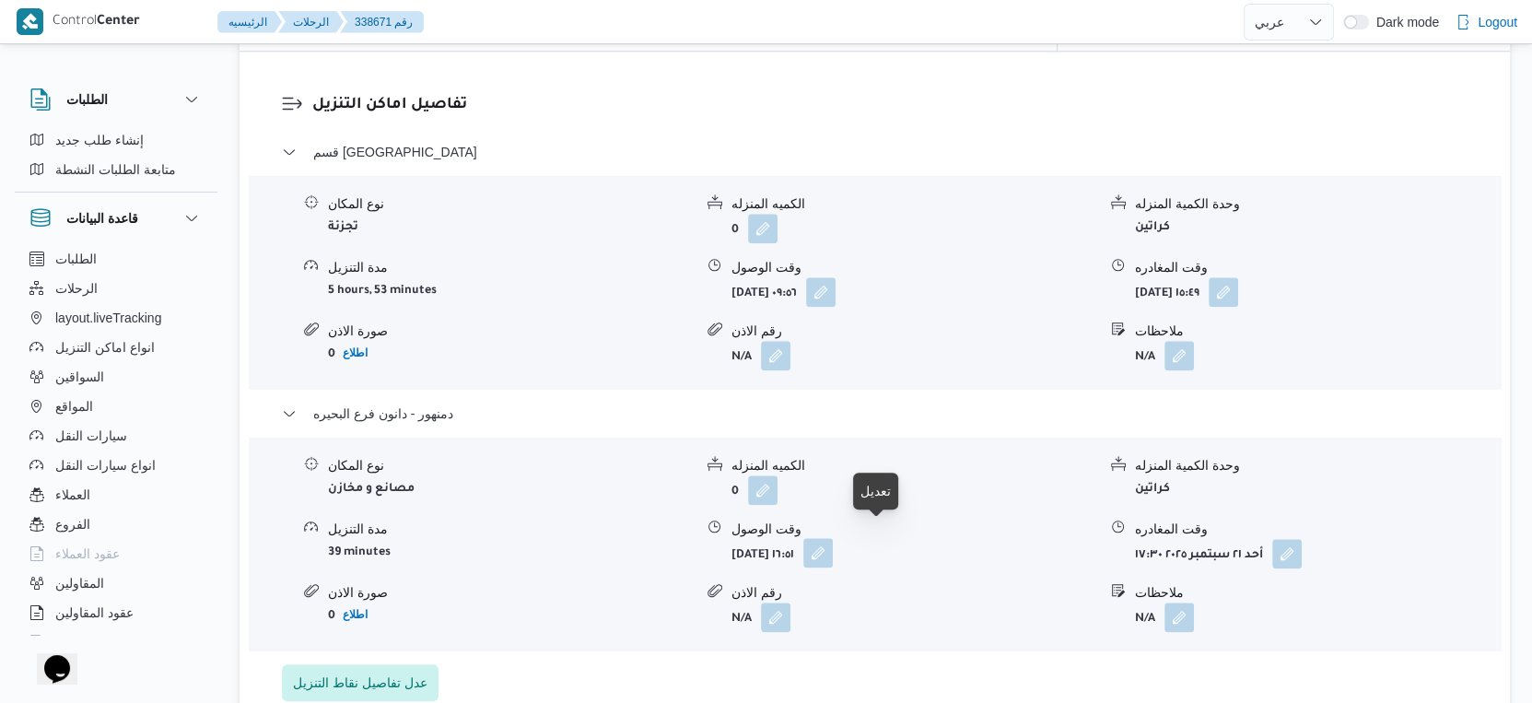
click at [833, 540] on button "button" at bounding box center [817, 552] width 29 height 29
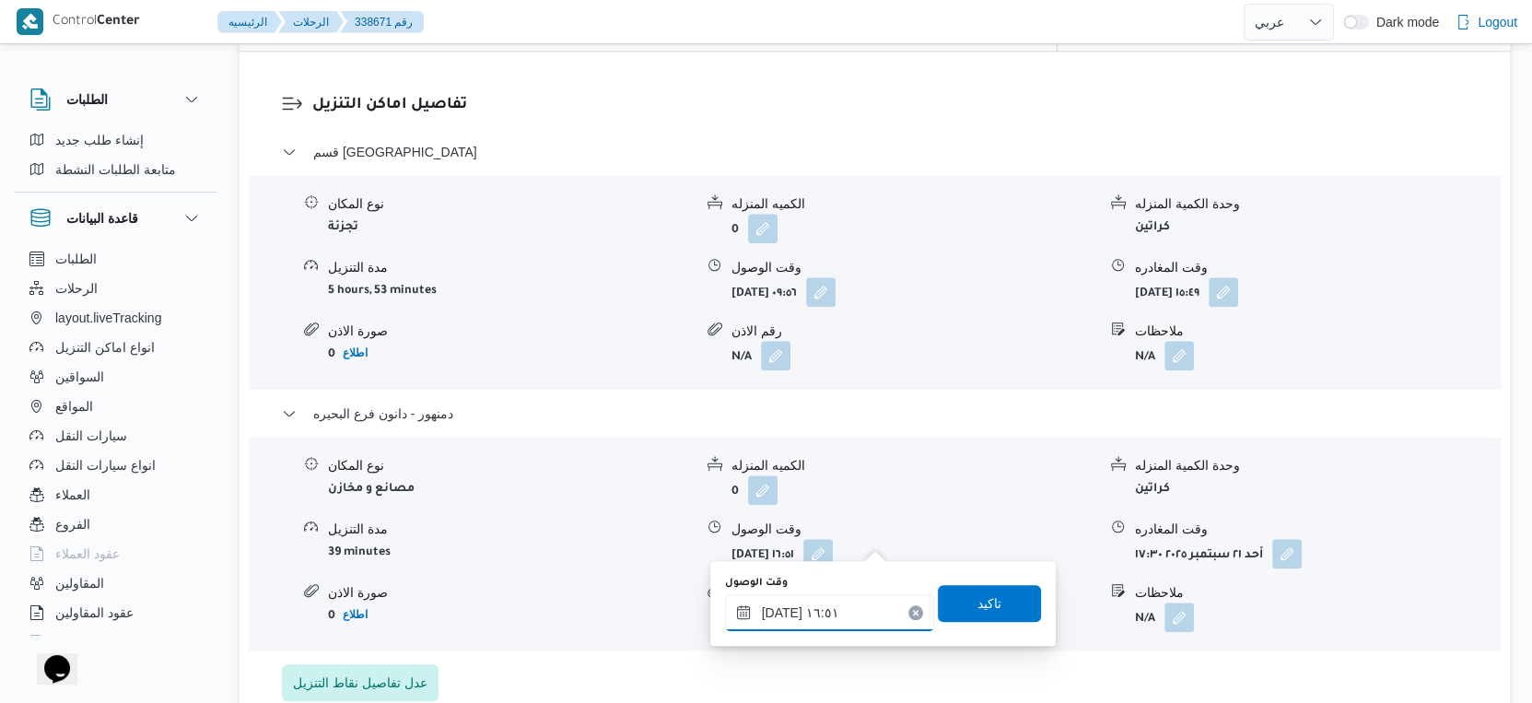
click at [845, 603] on input "[DATE] ١٦:٥١" at bounding box center [829, 612] width 209 height 37
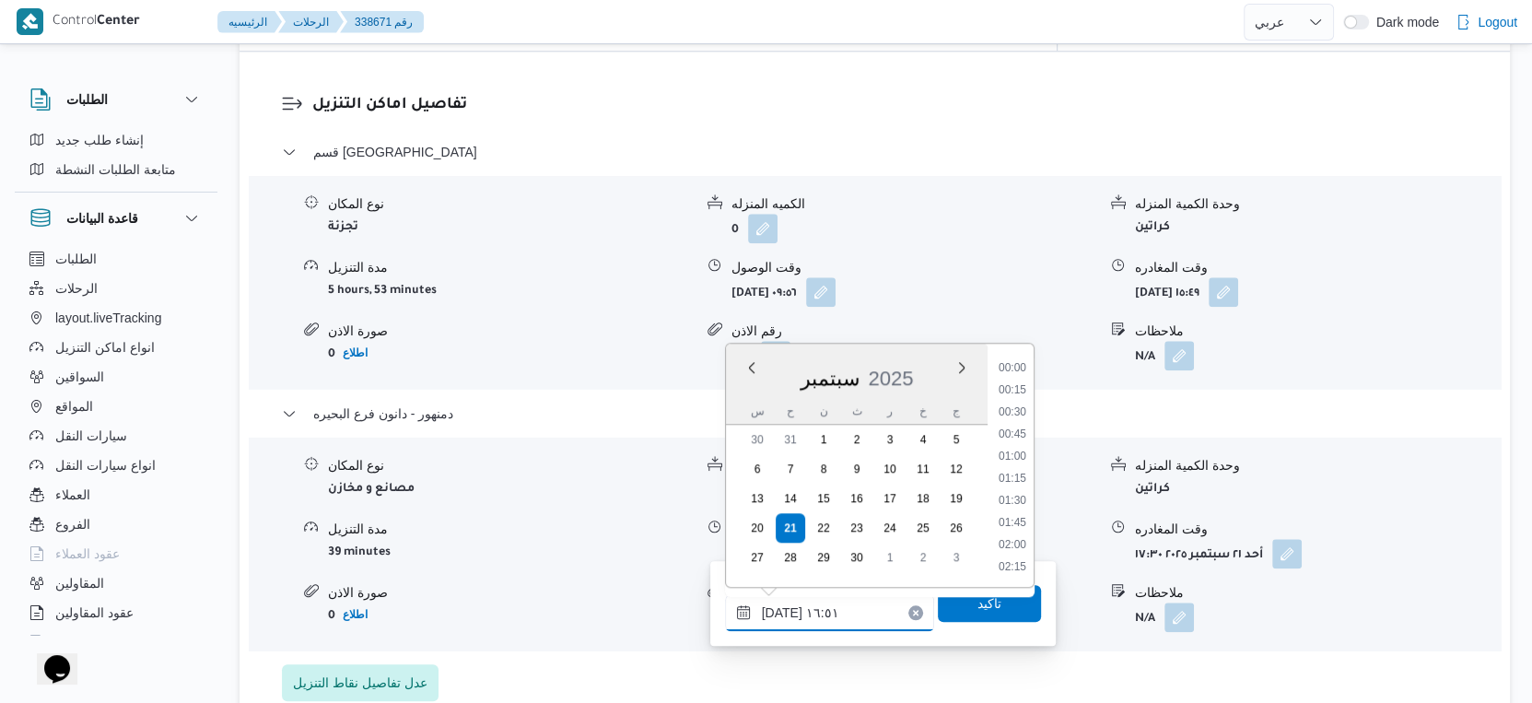
scroll to position [1367, 0]
click at [1167, 648] on div "قسم كفرالدوار نوع المكان تجزئة الكميه المنزله 0 وحدة الكمية المنزله كراتين مدة …" at bounding box center [875, 421] width 1186 height 560
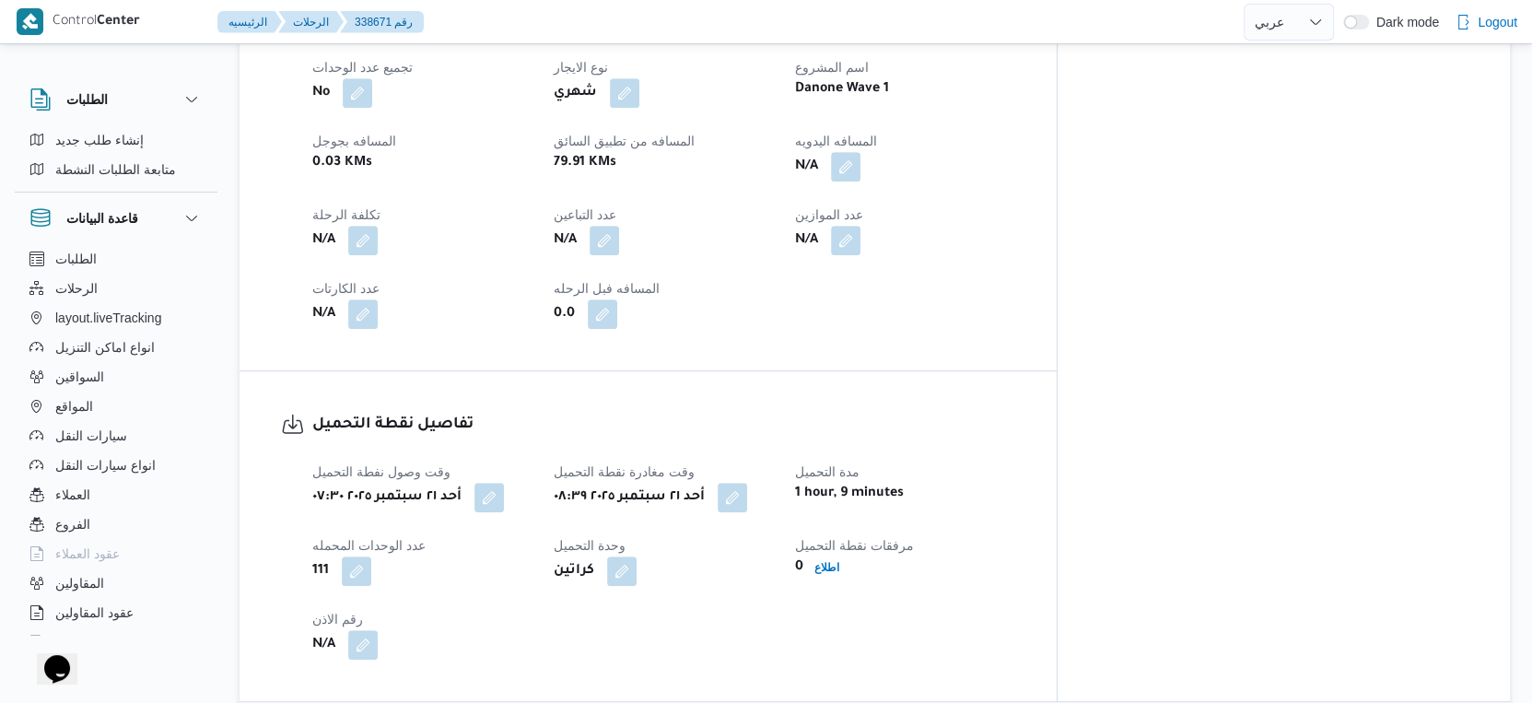
scroll to position [613, 0]
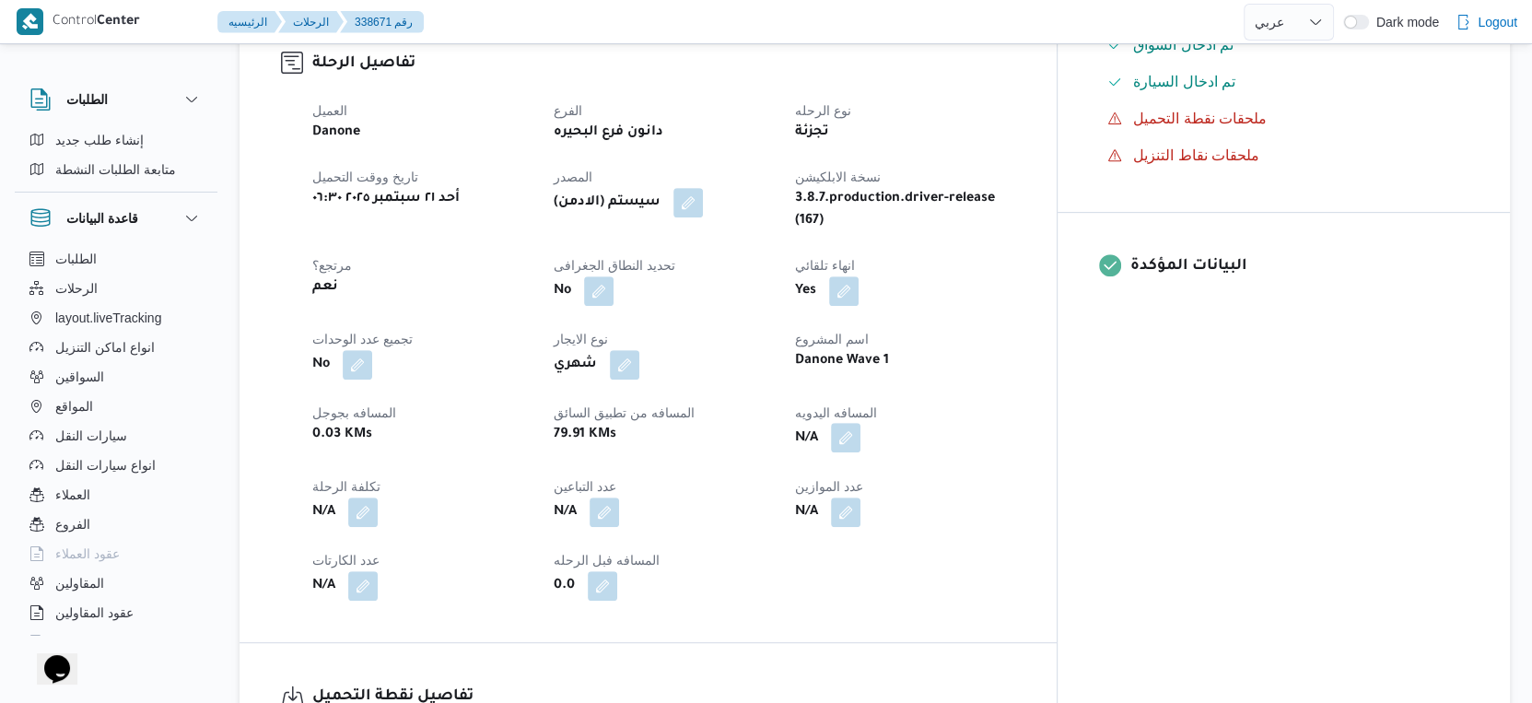
click at [860, 423] on button "button" at bounding box center [845, 437] width 29 height 29
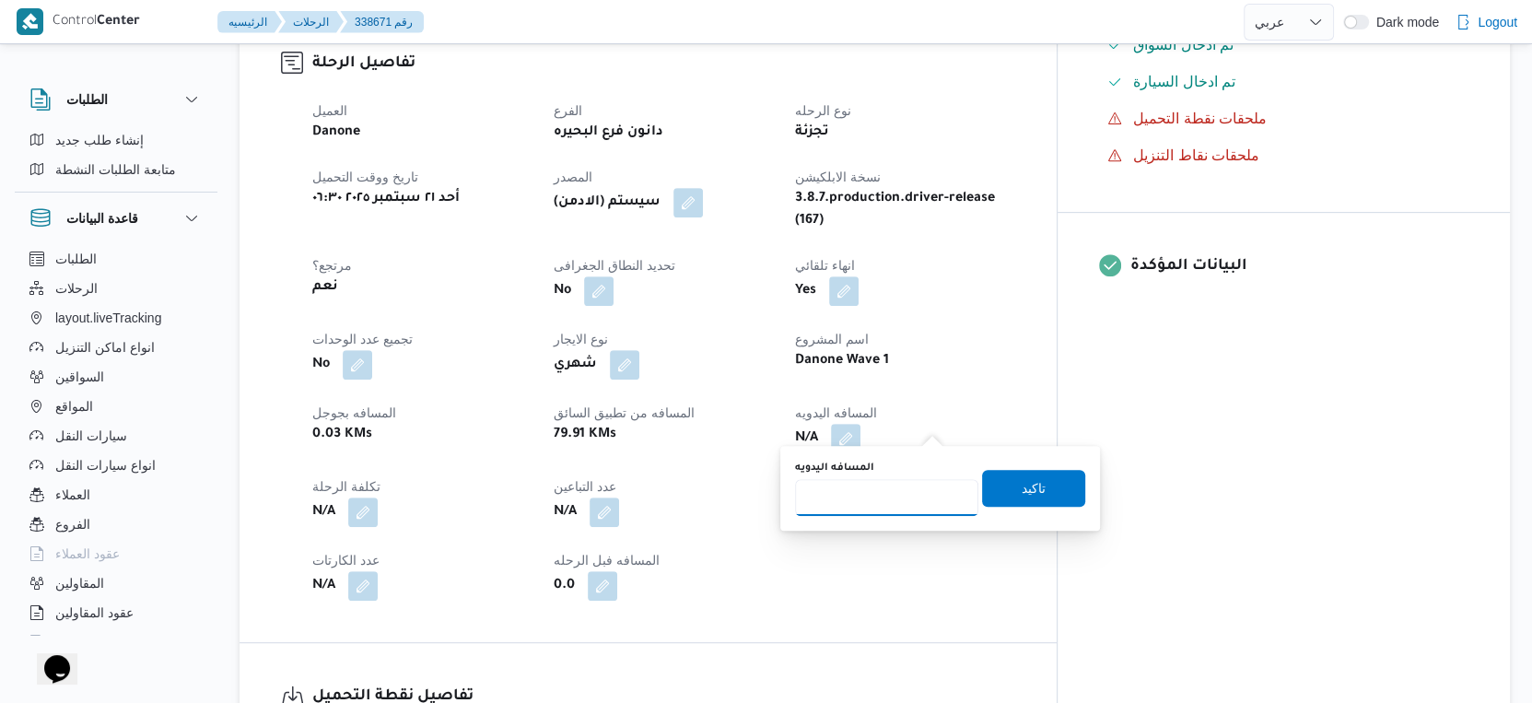
click at [899, 491] on input "المسافه اليدويه" at bounding box center [886, 497] width 183 height 37
type input "106"
click at [1048, 491] on span "تاكيد" at bounding box center [1033, 487] width 103 height 37
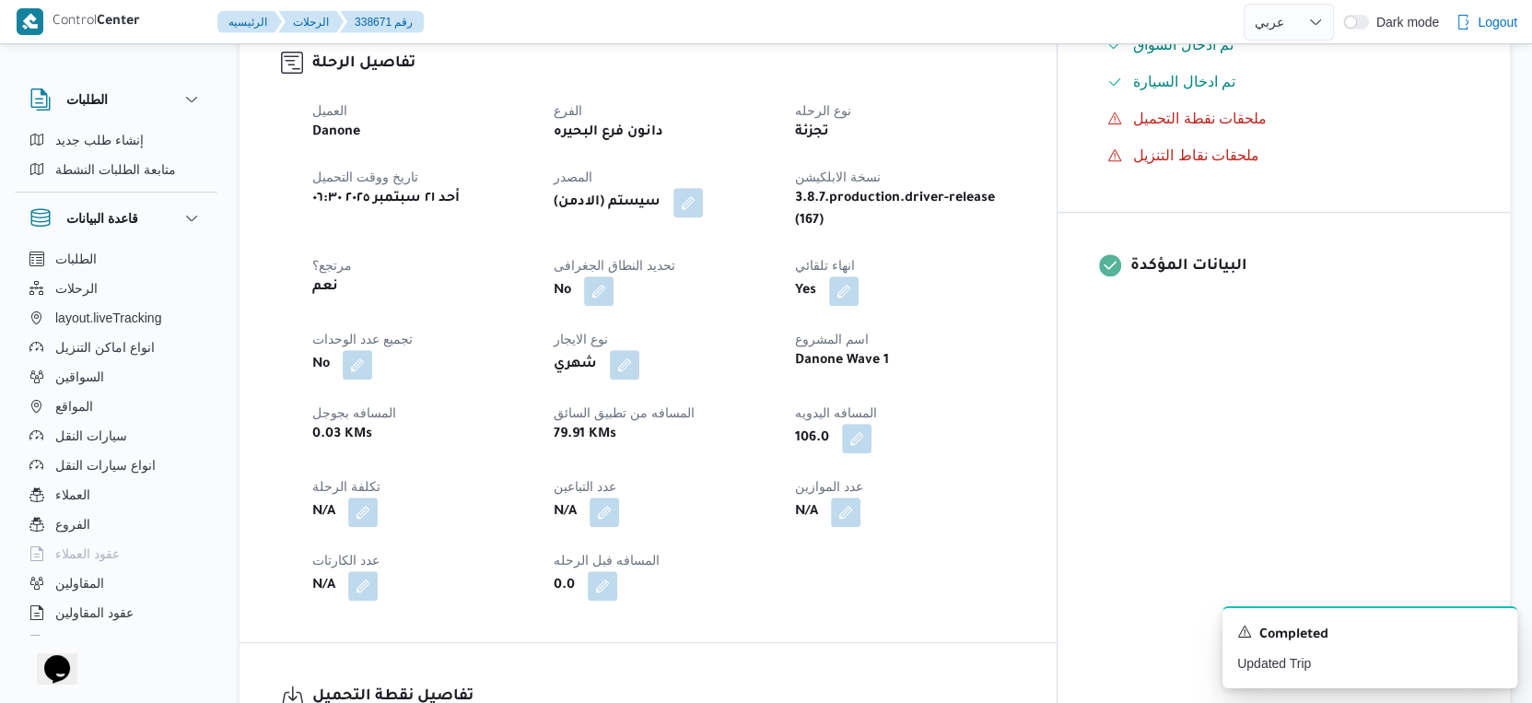
select select "ar"
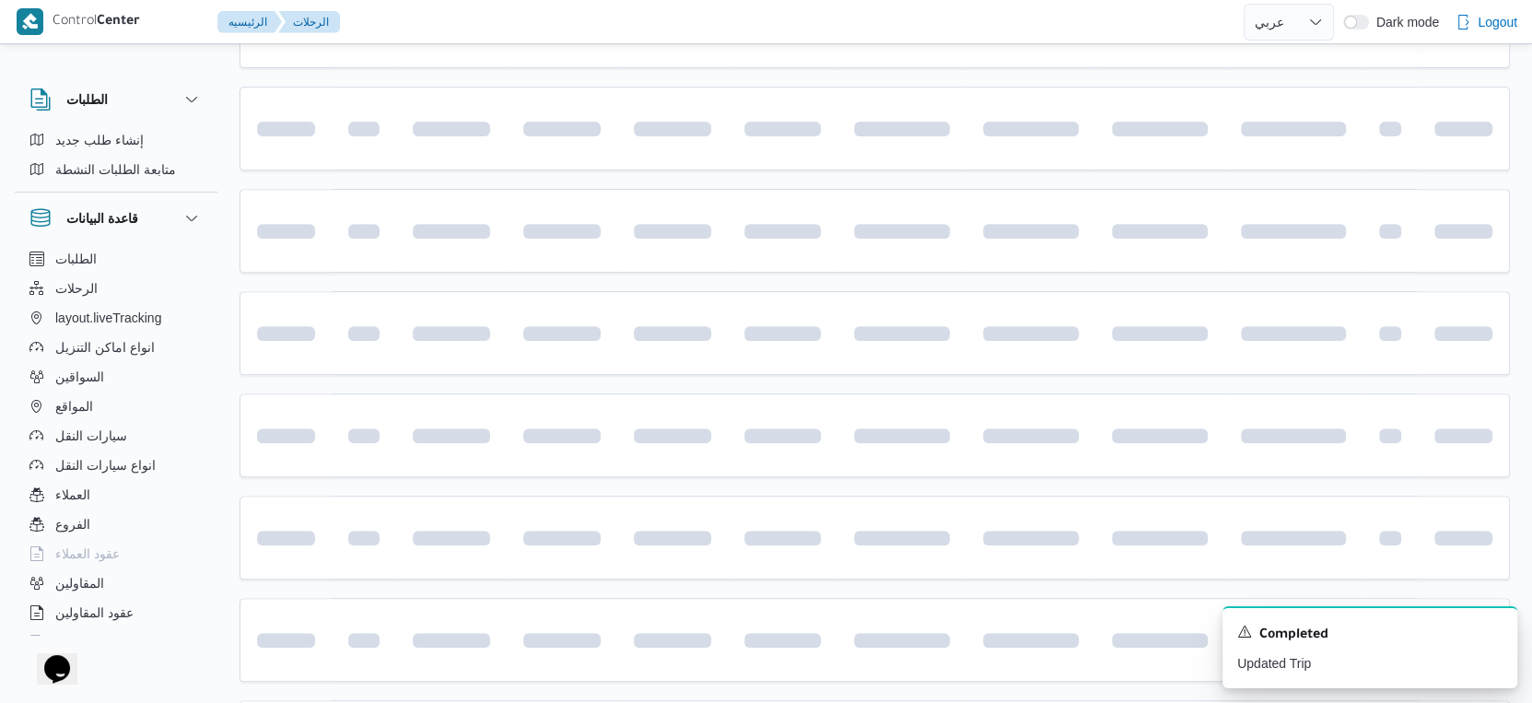
scroll to position [717, 0]
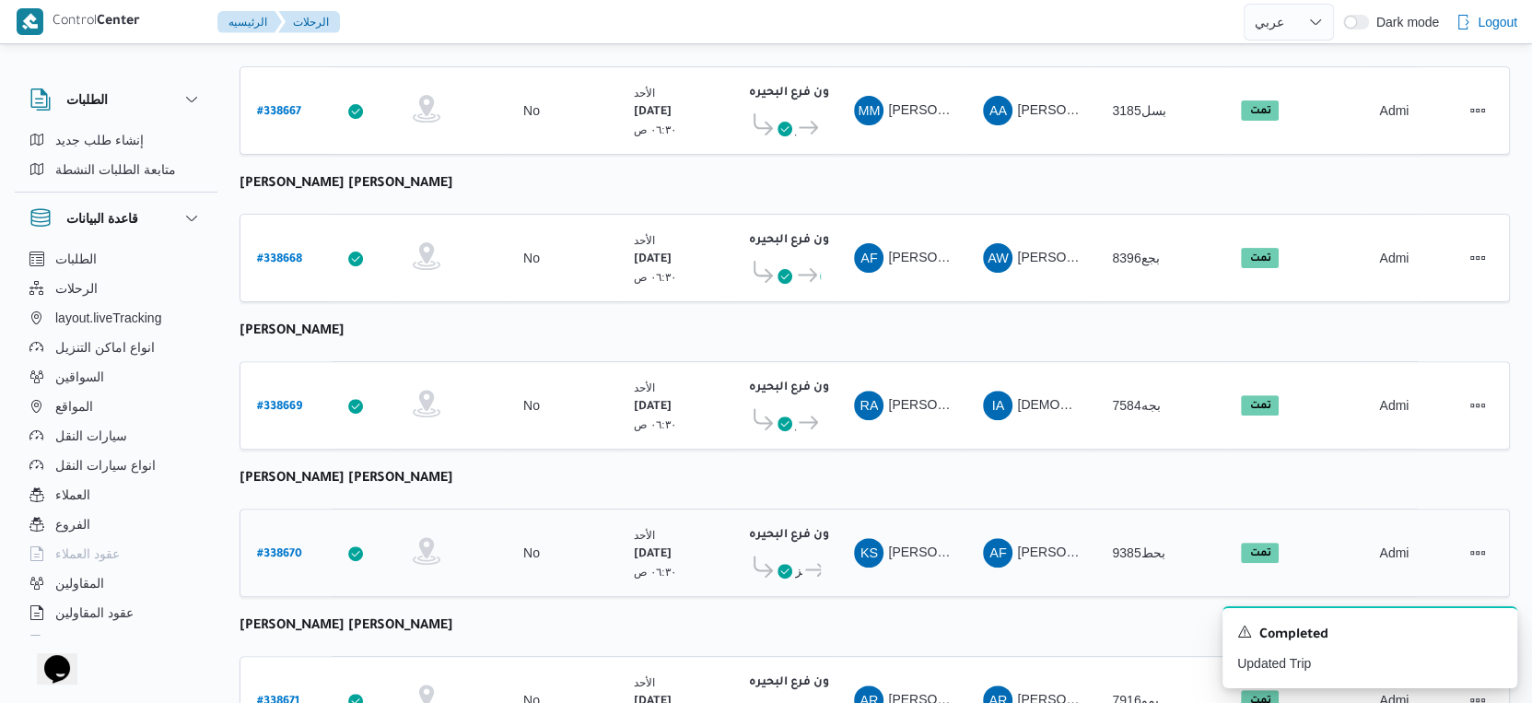
click at [278, 548] on b "# 338670" at bounding box center [279, 554] width 45 height 13
select select "ar"
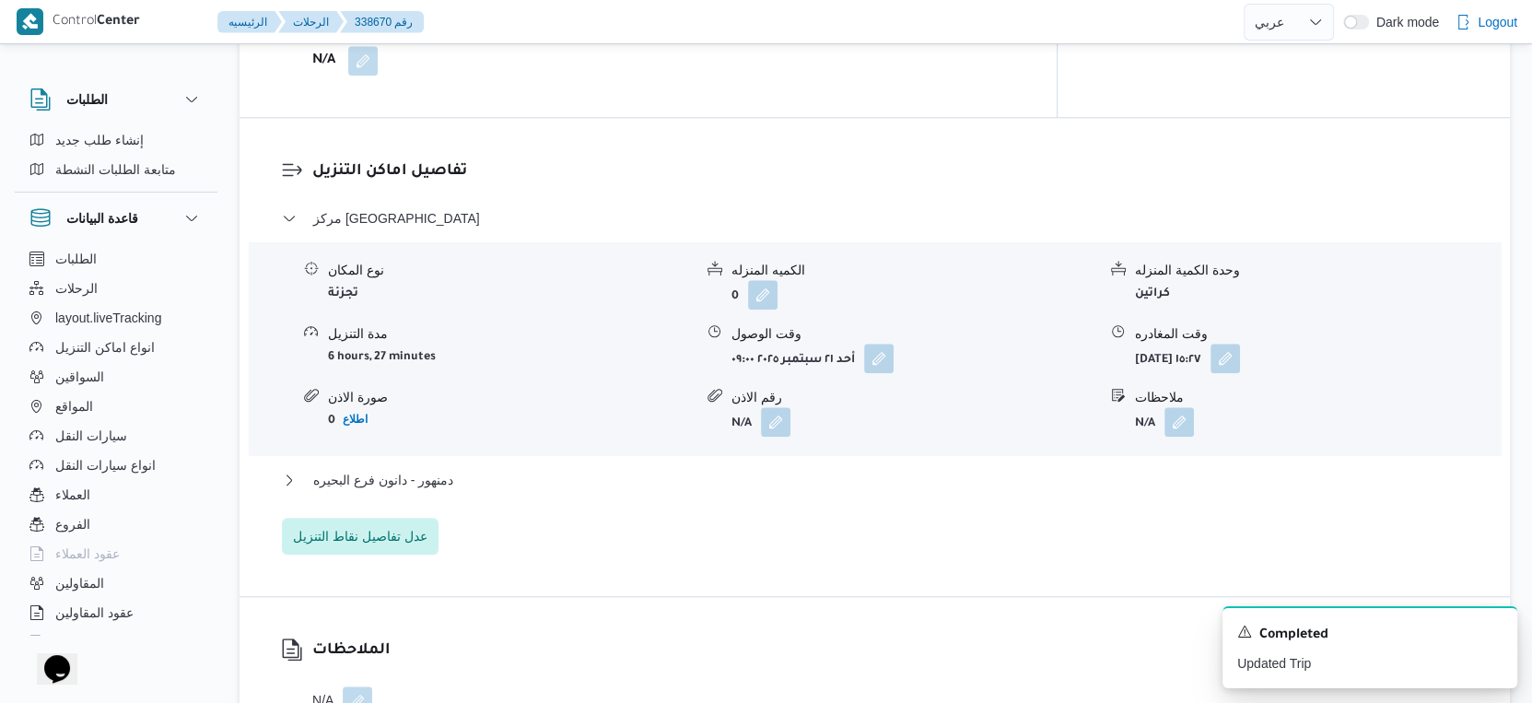
scroll to position [1538, 0]
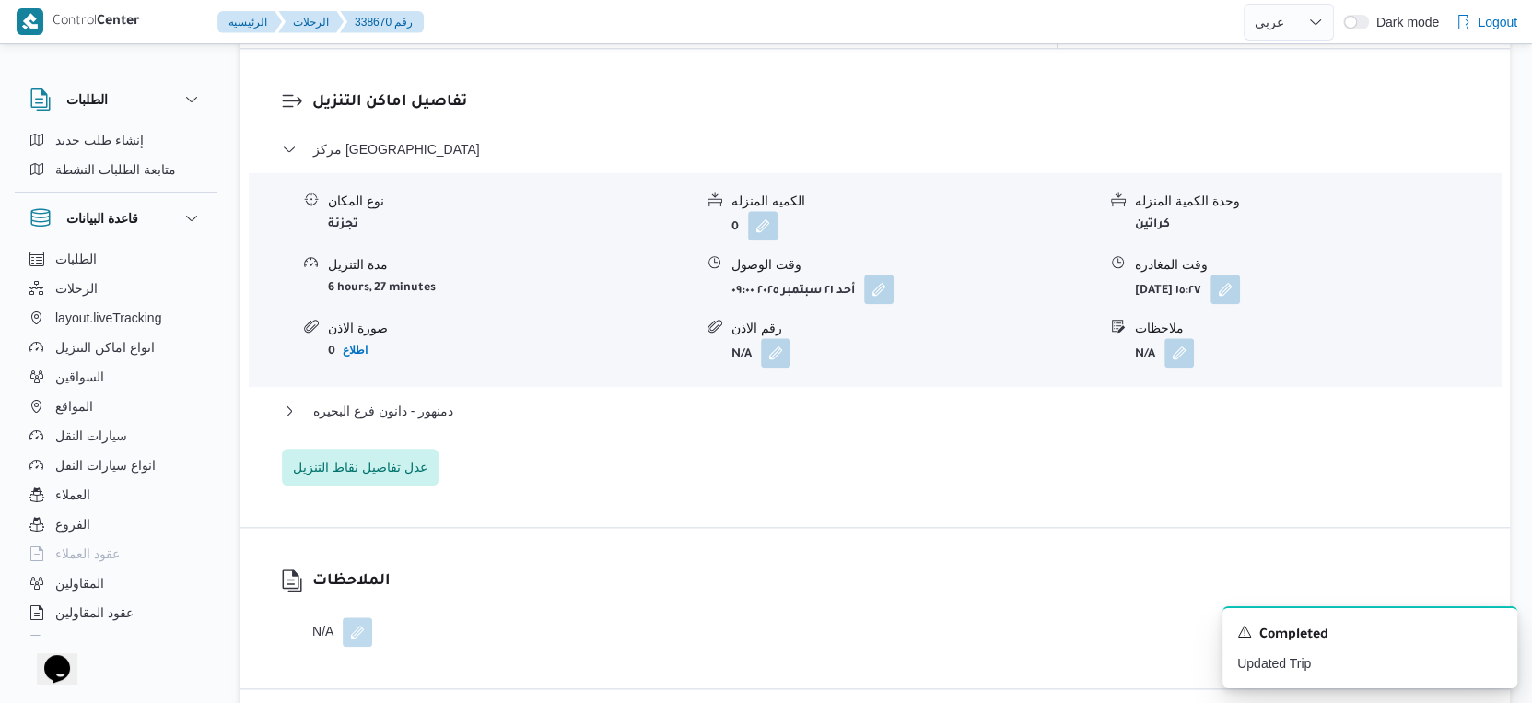
click at [512, 379] on div "مركز دمنهور نوع المكان تجزئة الكميه المنزله 0 وحدة الكمية المنزله كراتين مدة ال…" at bounding box center [875, 311] width 1186 height 347
click at [551, 403] on button "دمنهور - دانون فرع البحيره" at bounding box center [875, 411] width 1186 height 22
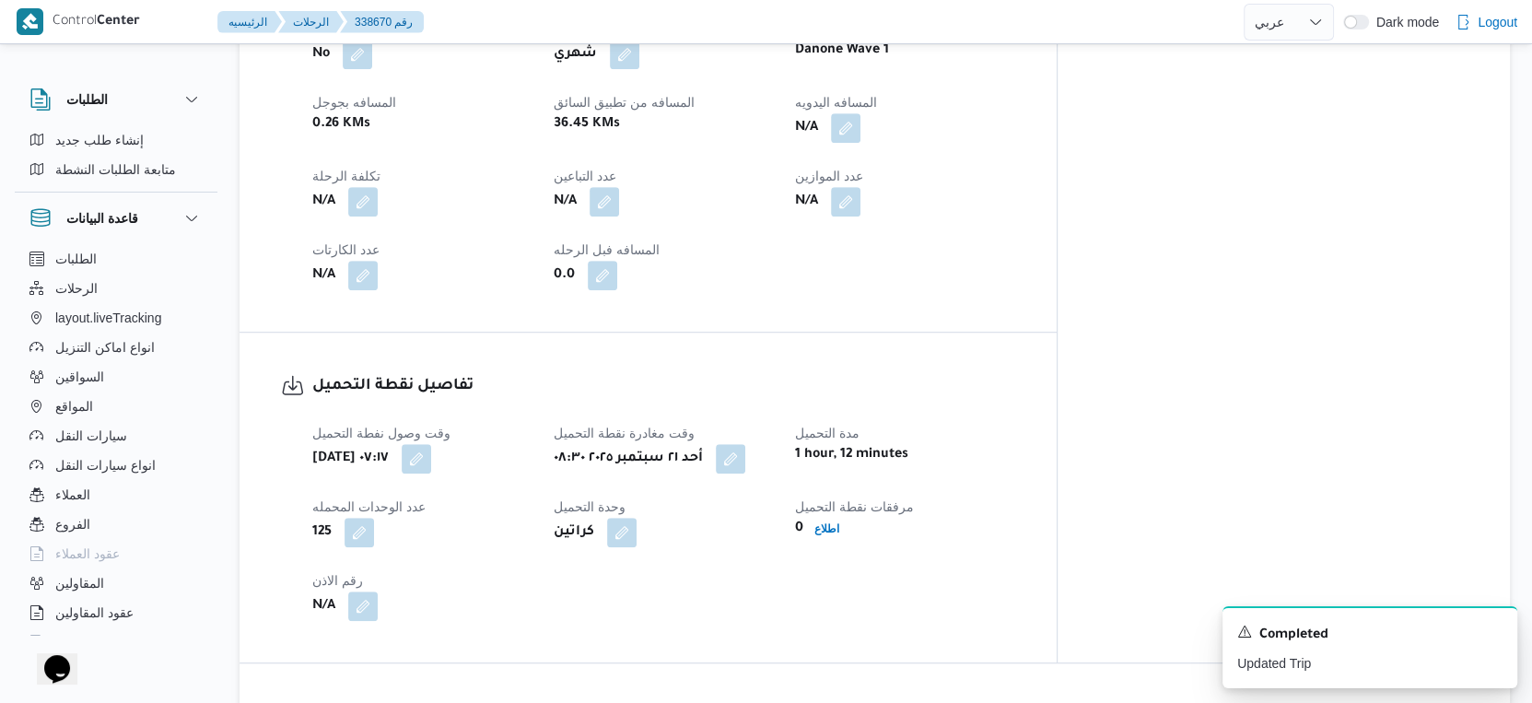
scroll to position [823, 0]
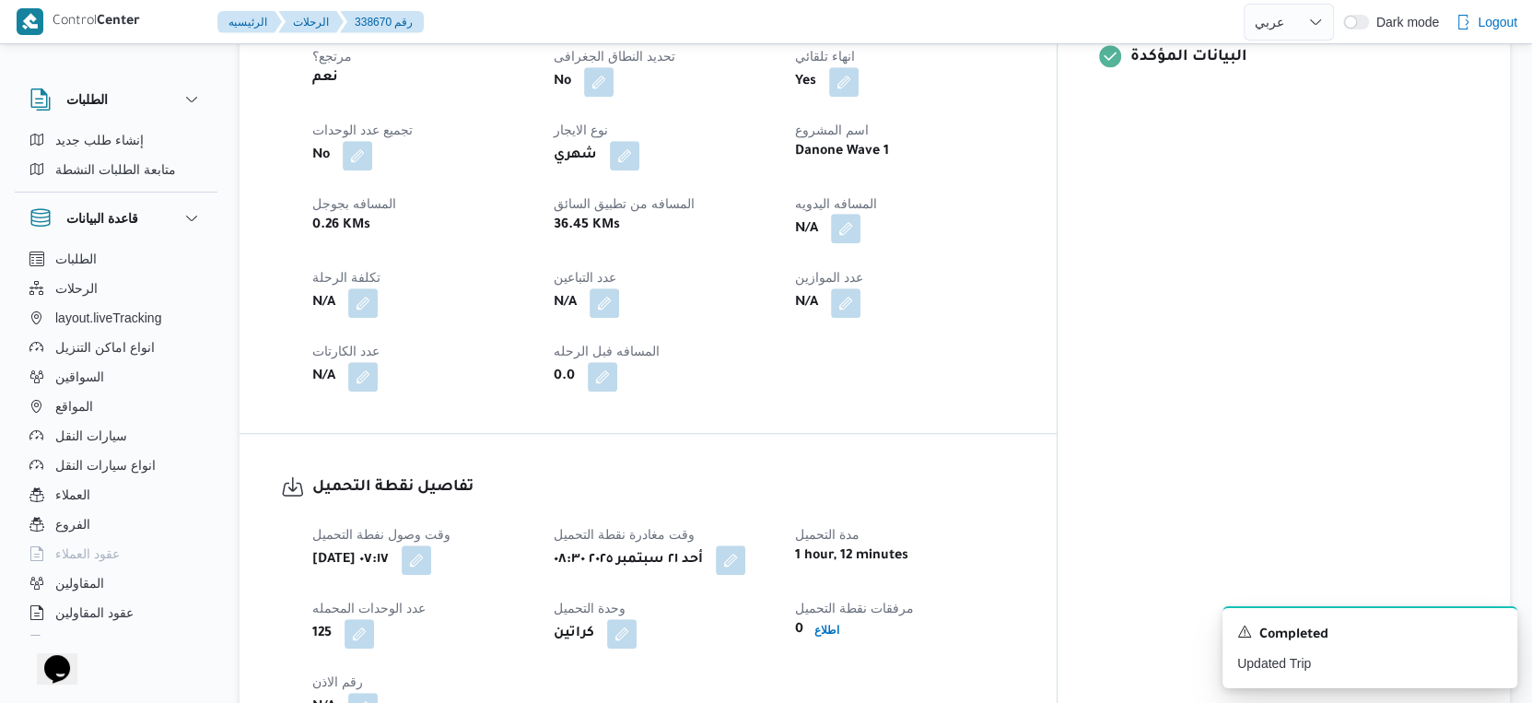
click at [860, 214] on button "button" at bounding box center [845, 228] width 29 height 29
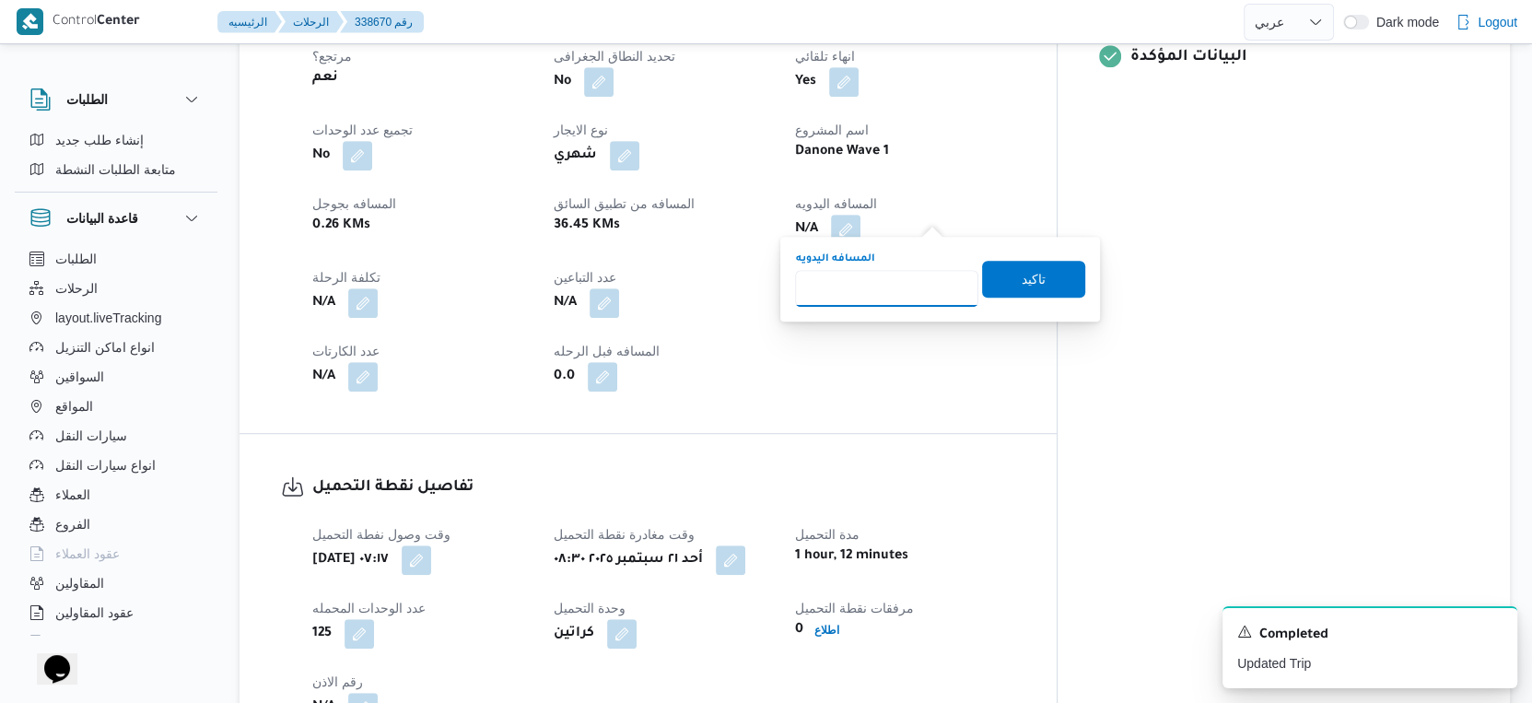
click at [896, 286] on input "المسافه اليدويه" at bounding box center [886, 288] width 183 height 37
type input "39"
click at [1027, 284] on span "تاكيد" at bounding box center [1034, 278] width 24 height 22
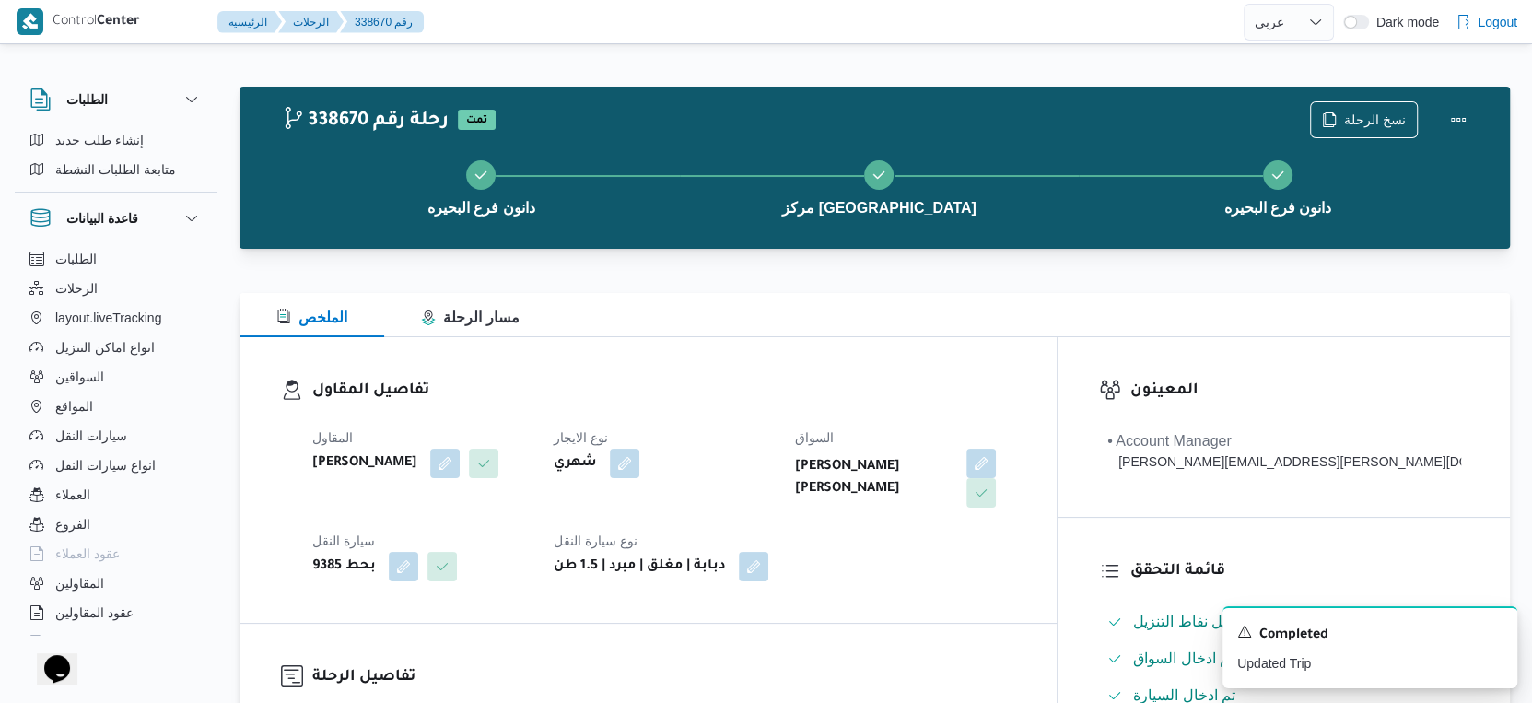
scroll to position [613, 0]
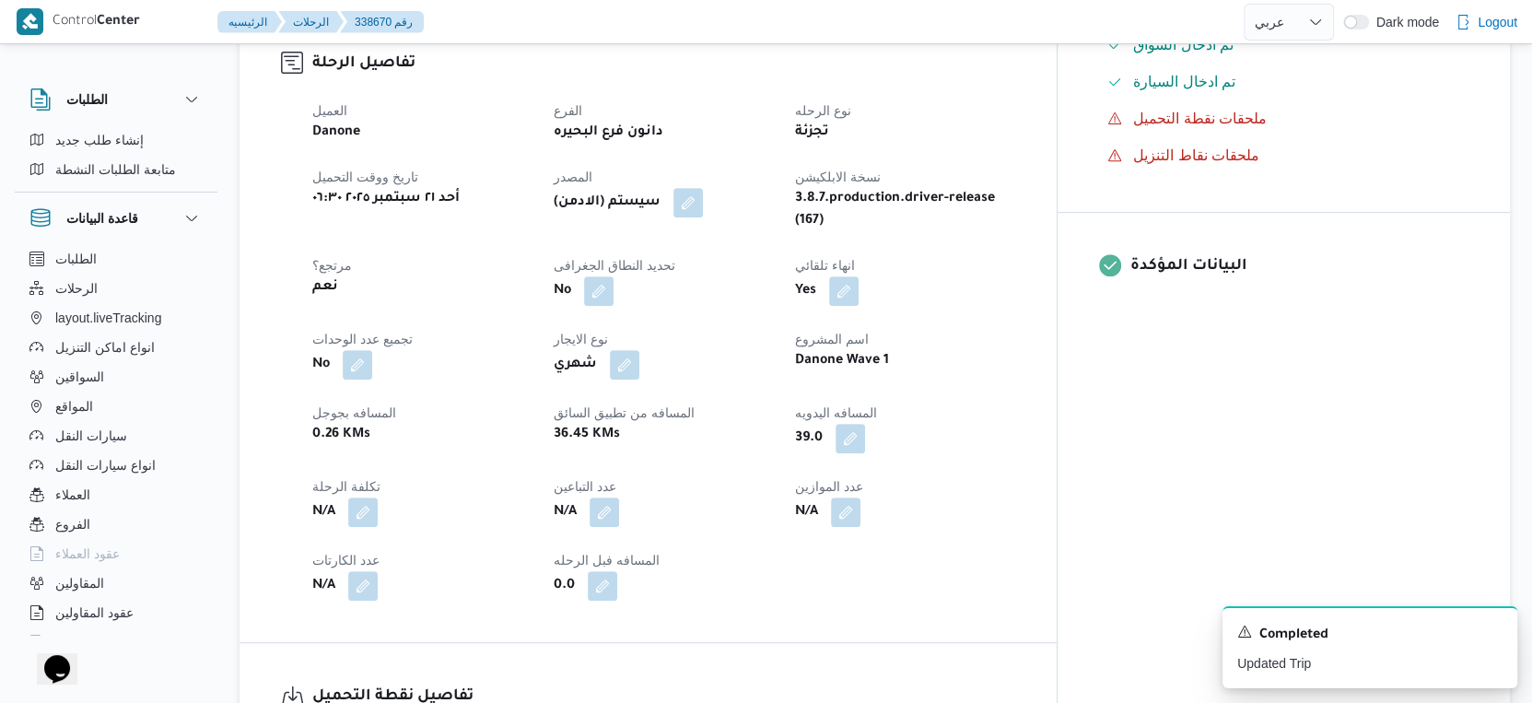
select select "ar"
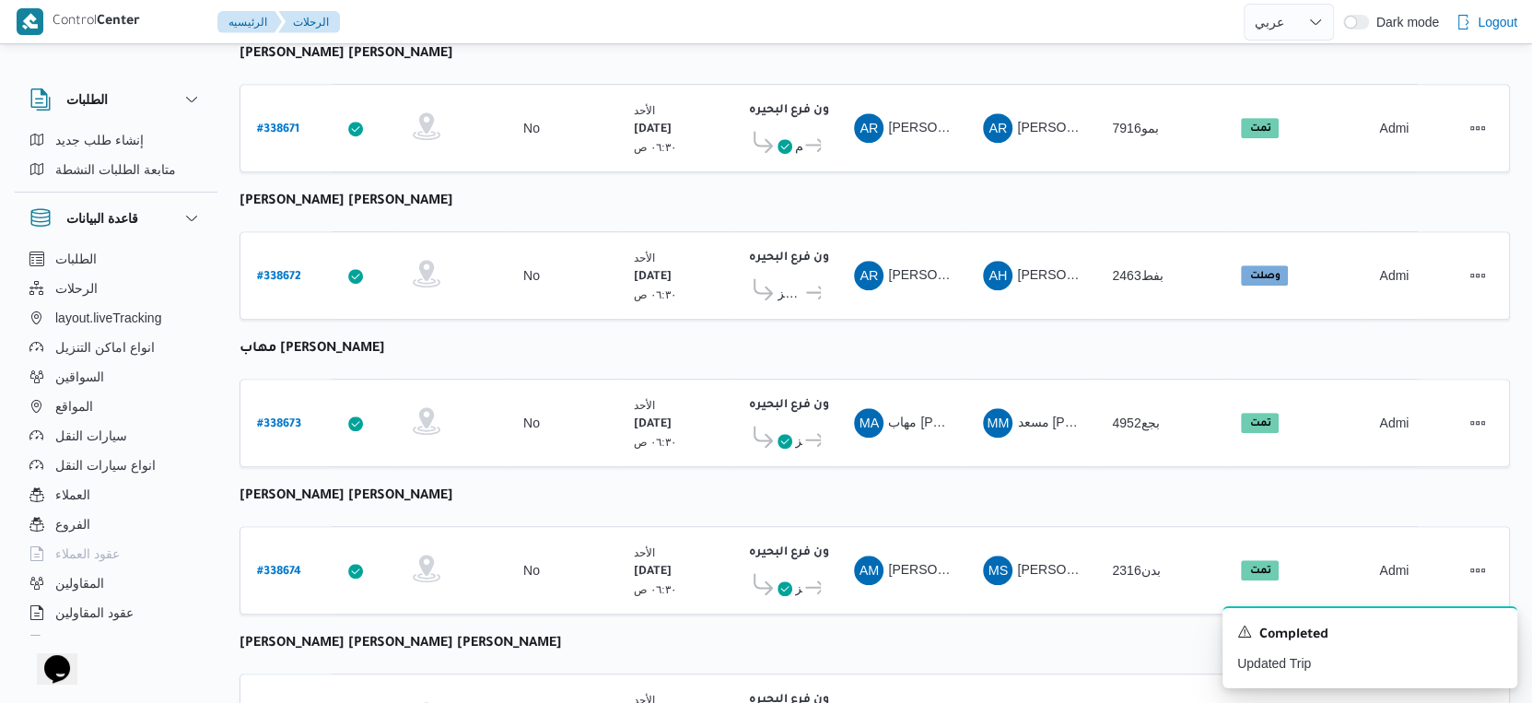
scroll to position [1106, 0]
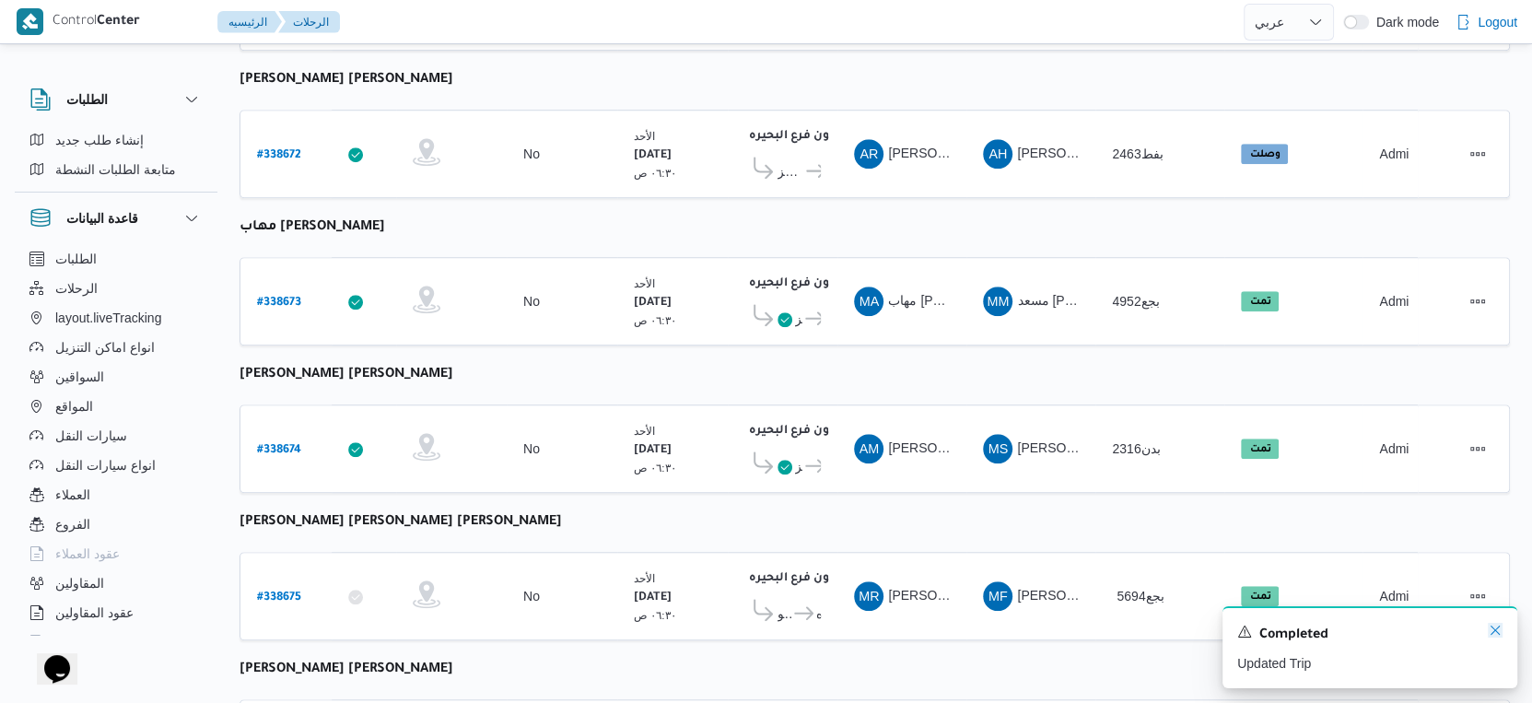
click at [1488, 628] on icon "Dismiss toast" at bounding box center [1495, 630] width 15 height 15
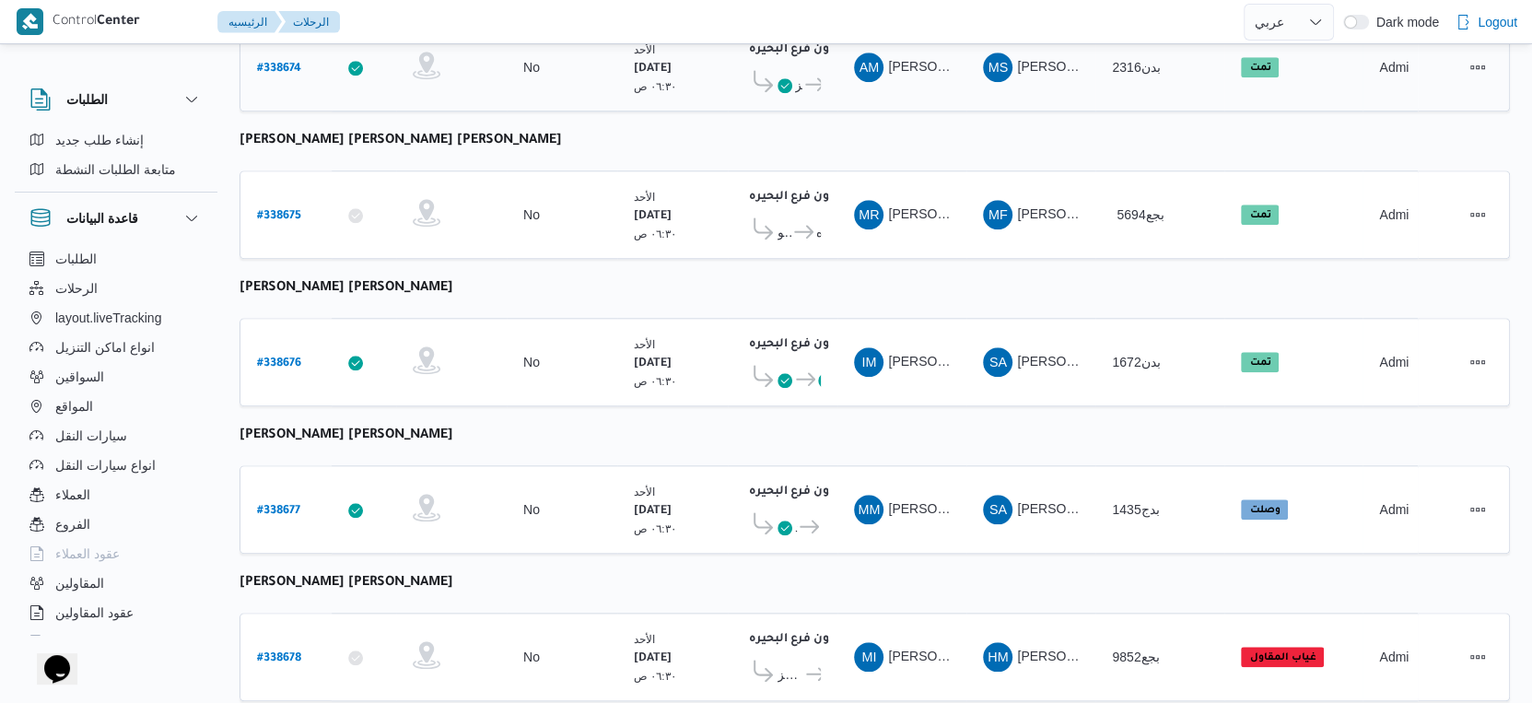
scroll to position [1503, 0]
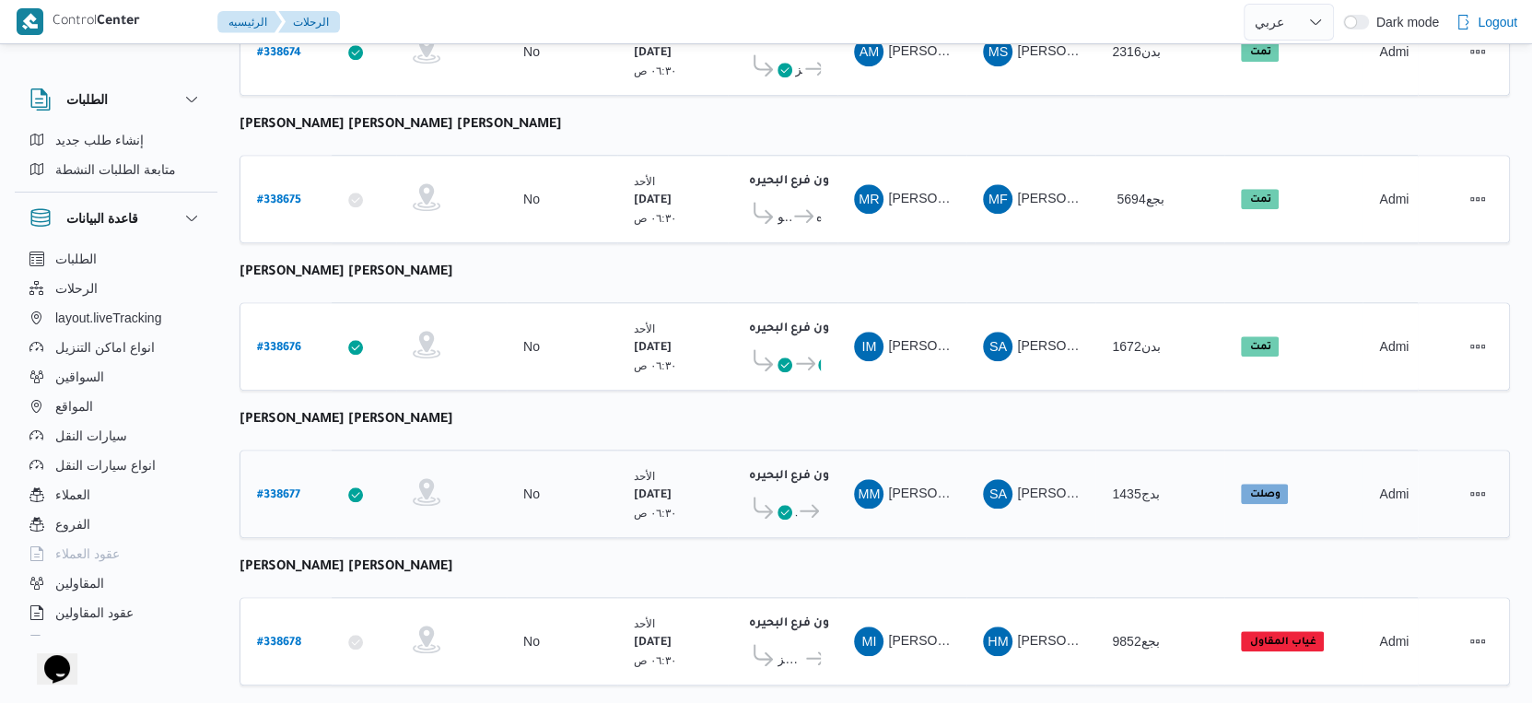
click at [279, 450] on td "رقم الرحلة # 338677" at bounding box center [286, 494] width 92 height 88
click at [279, 482] on link "# 338677" at bounding box center [278, 494] width 43 height 25
select select "ar"
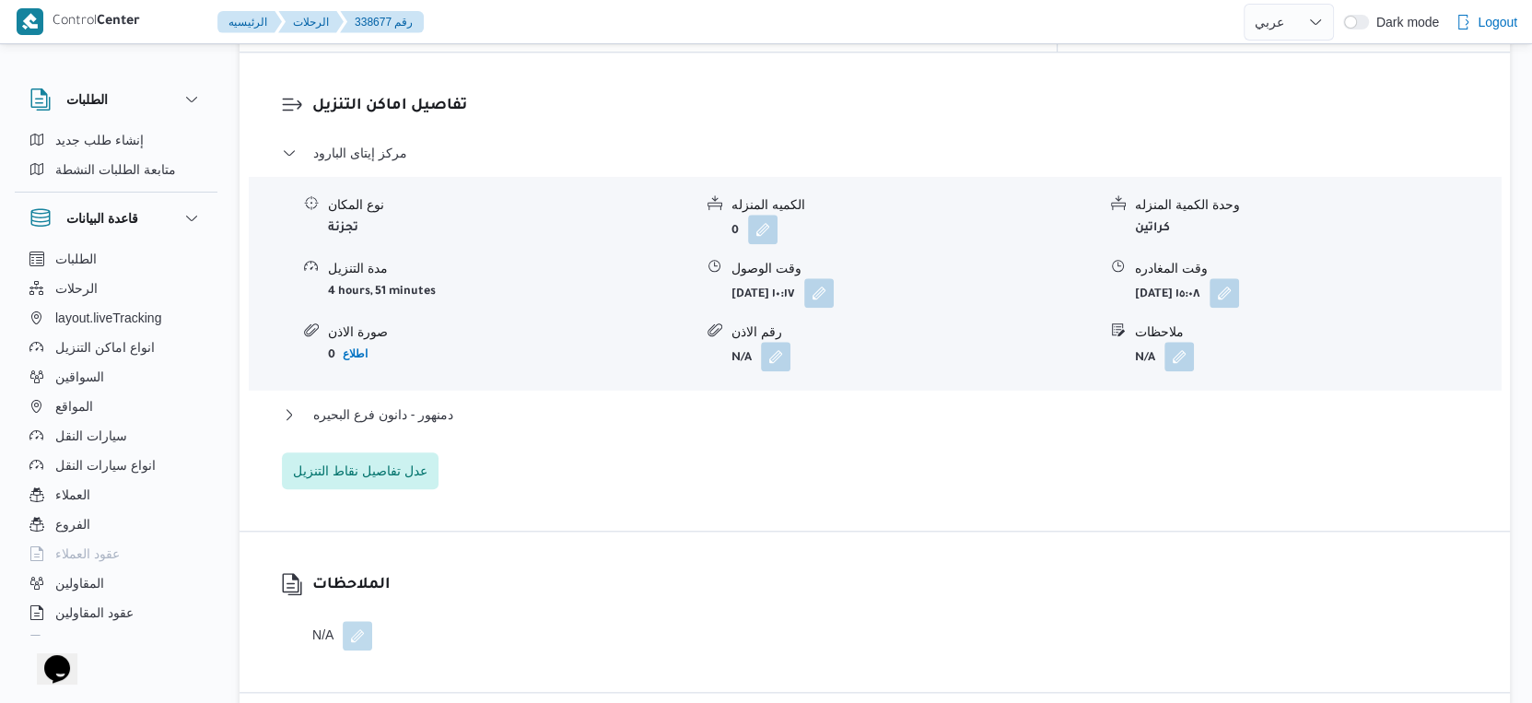
scroll to position [1536, 0]
click at [518, 403] on button "دمنهور - دانون فرع البحيره" at bounding box center [875, 414] width 1186 height 22
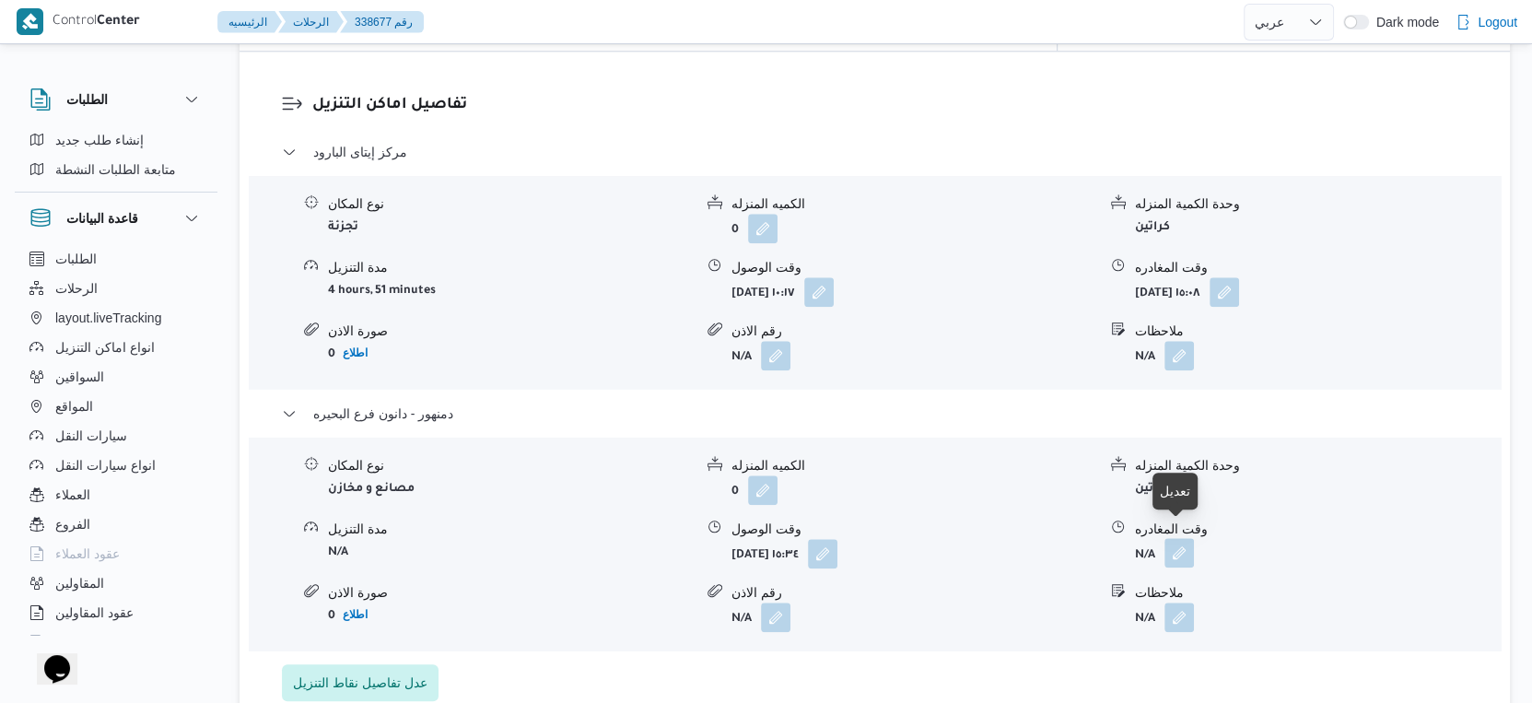
click at [1186, 545] on button "button" at bounding box center [1178, 552] width 29 height 29
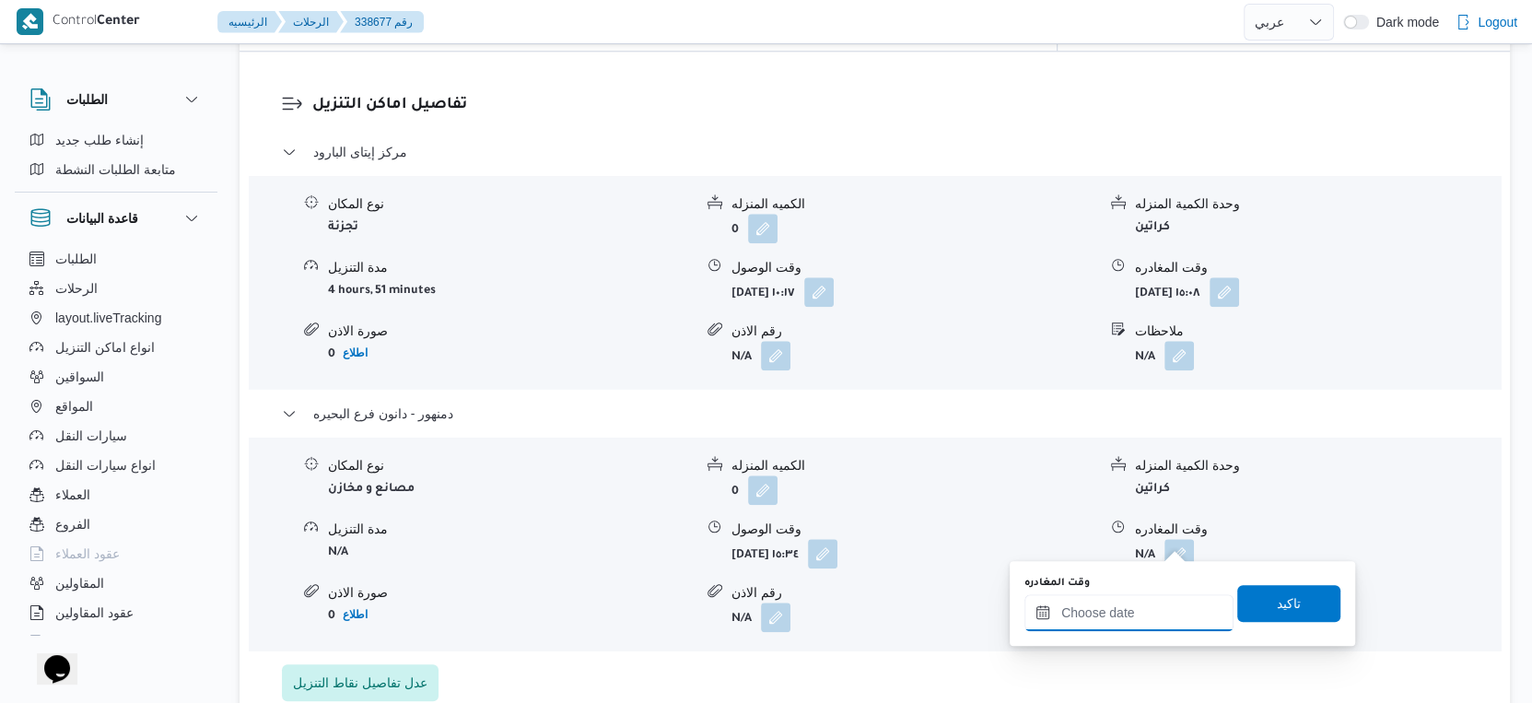
drag, startPoint x: 1186, startPoint y: 547, endPoint x: 1151, endPoint y: 606, distance: 69.0
click at [1147, 609] on input "وقت المغادره" at bounding box center [1128, 612] width 209 height 37
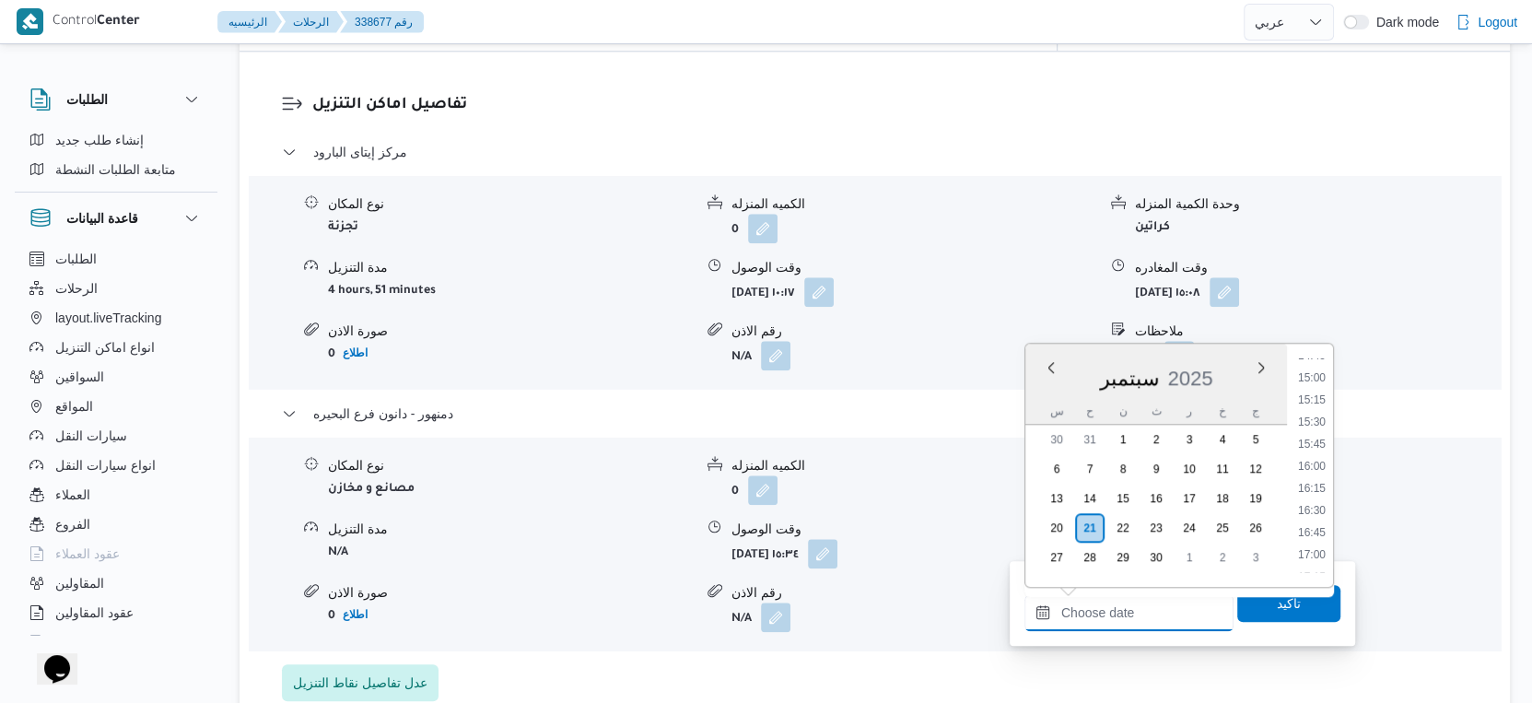
scroll to position [1281, 0]
click at [1316, 475] on li "15:45" at bounding box center [1312, 479] width 42 height 18
type input "[DATE] ١٥:٤٥"
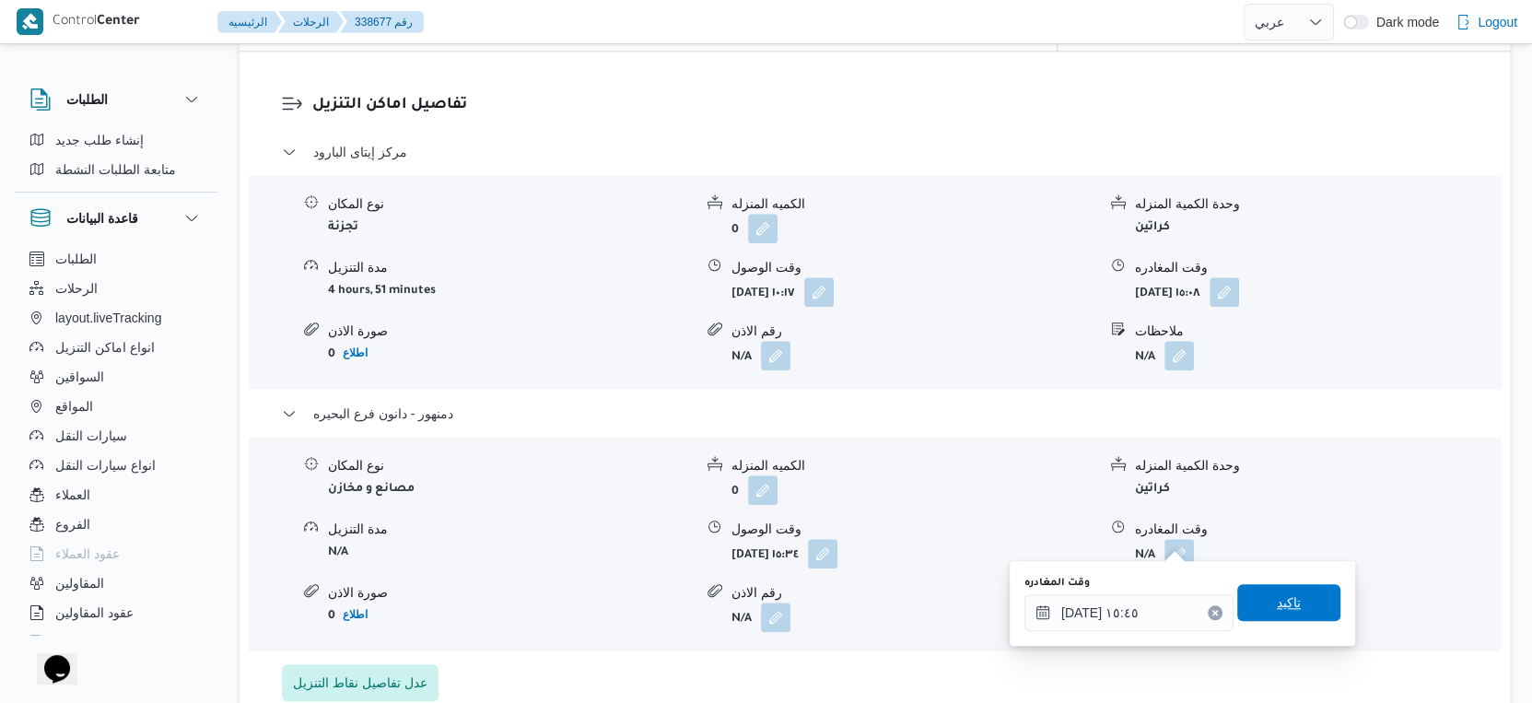
click at [1297, 591] on span "تاكيد" at bounding box center [1288, 602] width 103 height 37
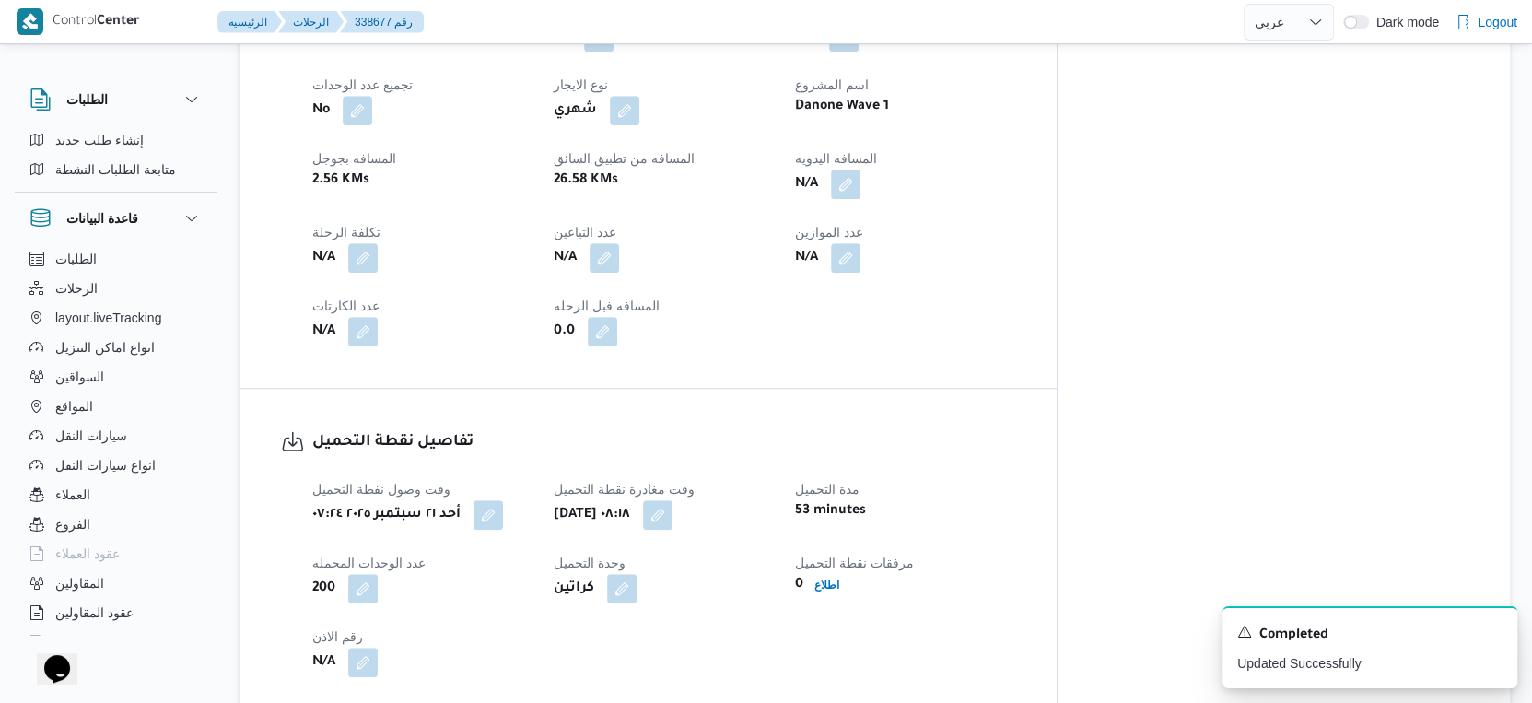
scroll to position [818, 0]
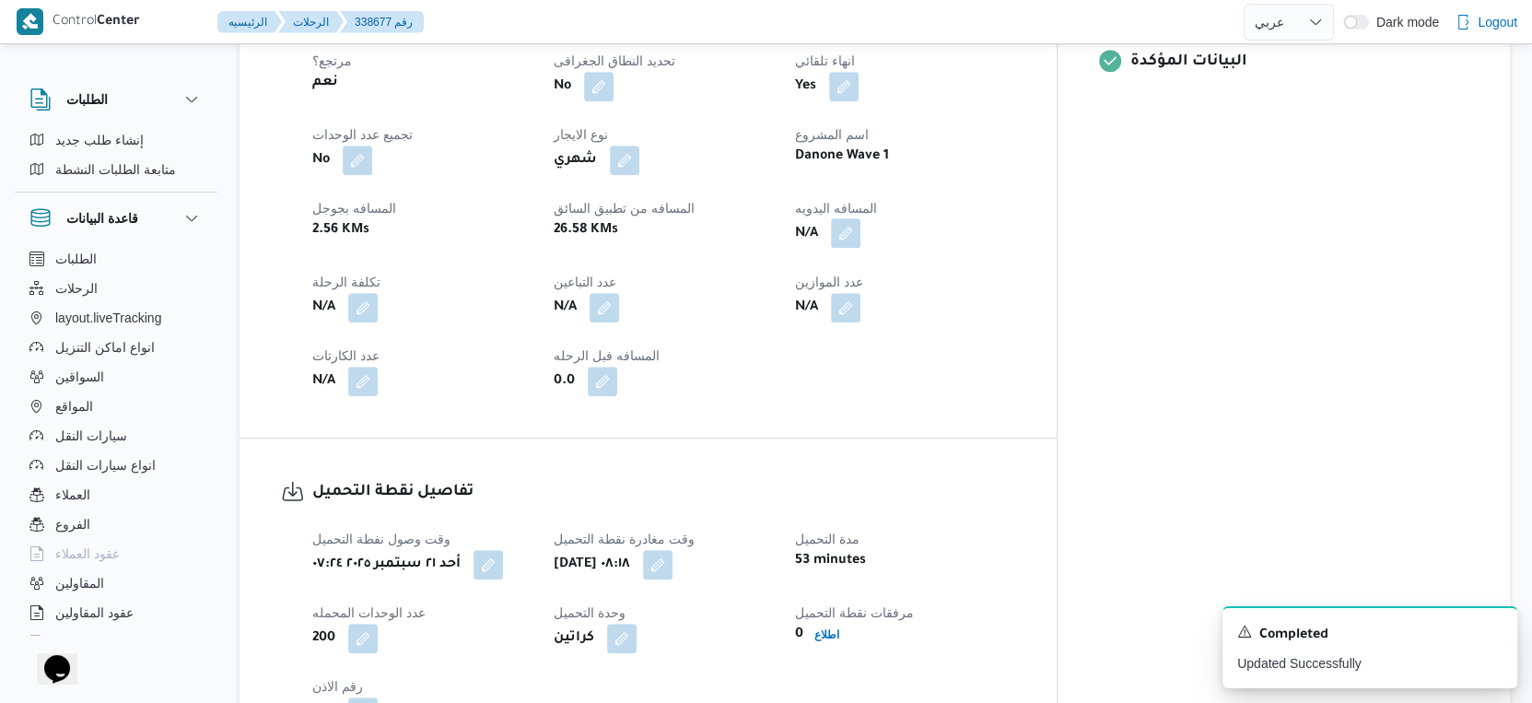
click at [860, 218] on button "button" at bounding box center [845, 232] width 29 height 29
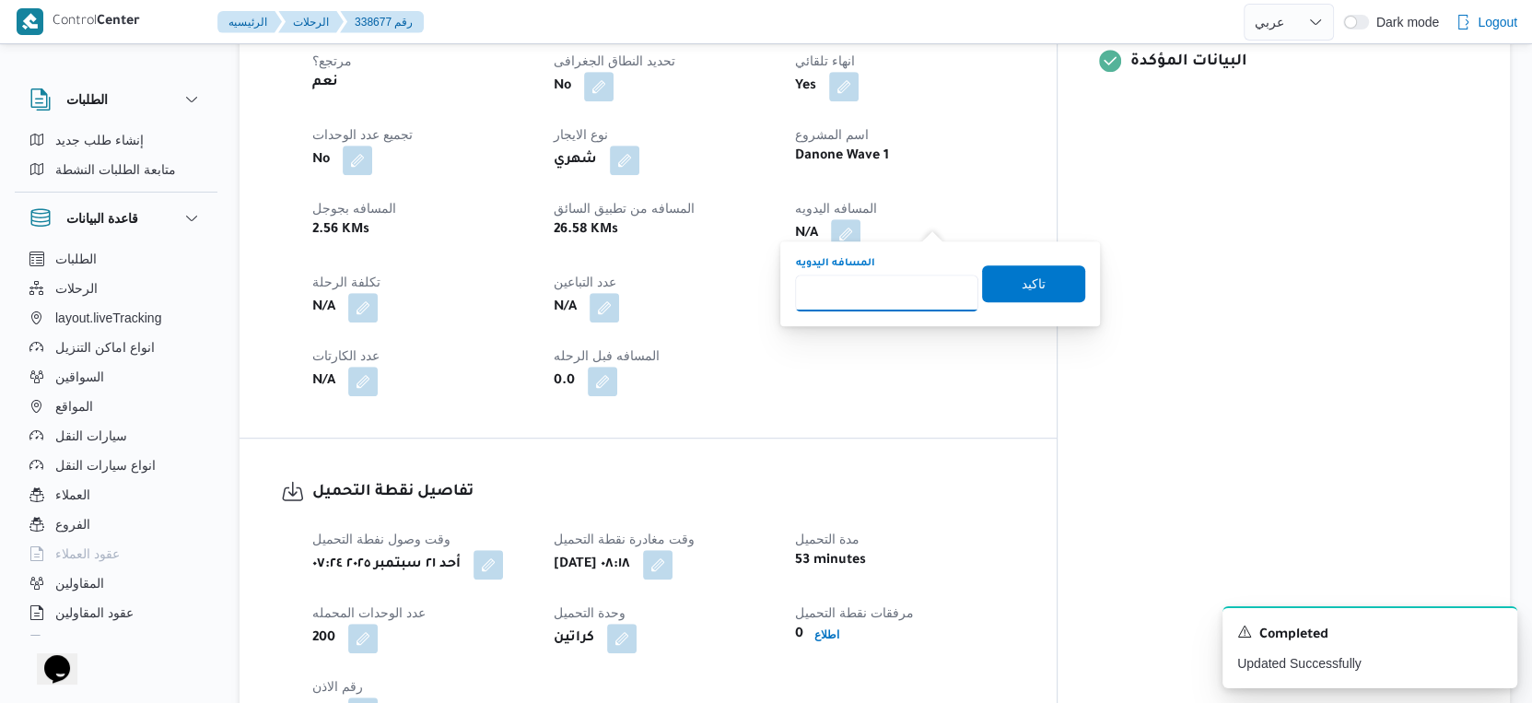
click at [878, 305] on input "المسافه اليدويه" at bounding box center [886, 293] width 183 height 37
type input "69"
click at [1043, 299] on span "تاكيد" at bounding box center [1033, 282] width 103 height 37
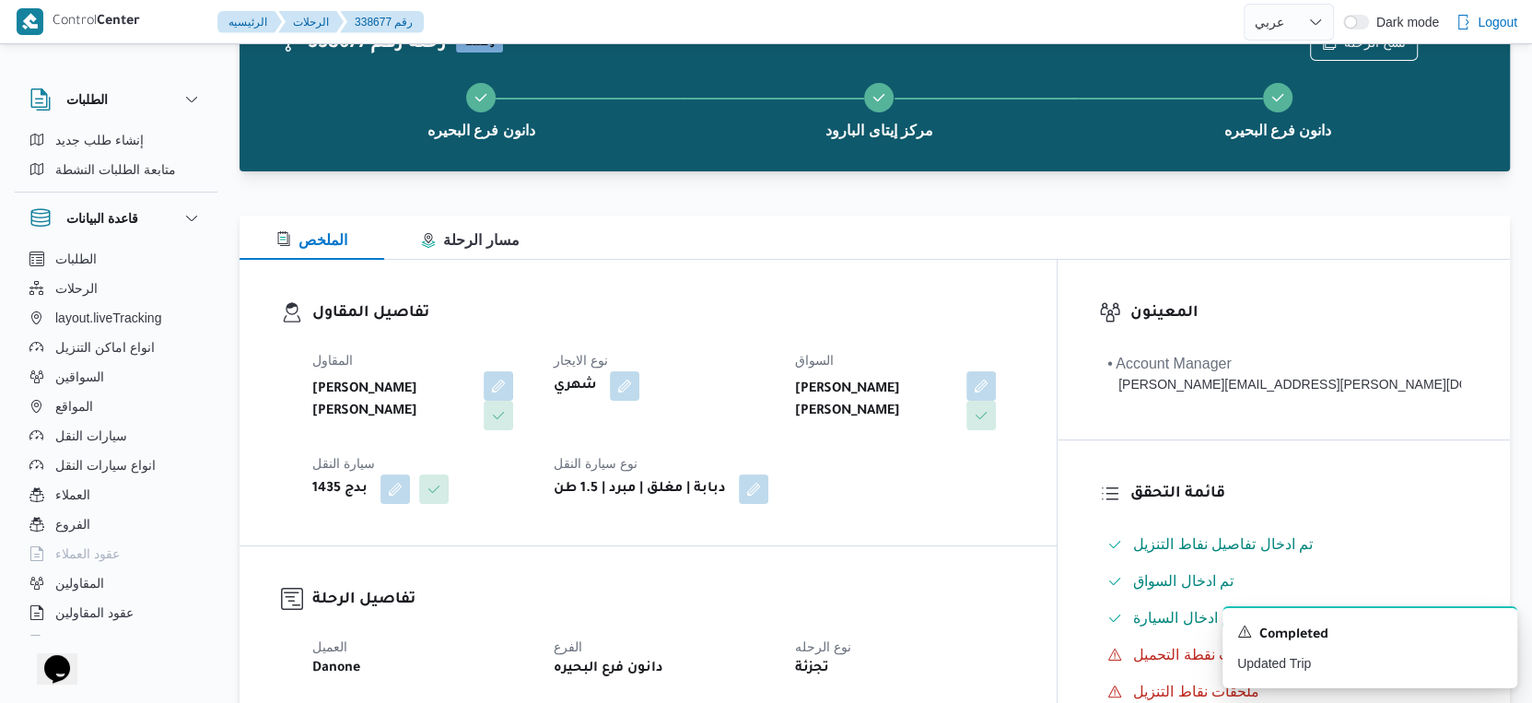
scroll to position [0, 0]
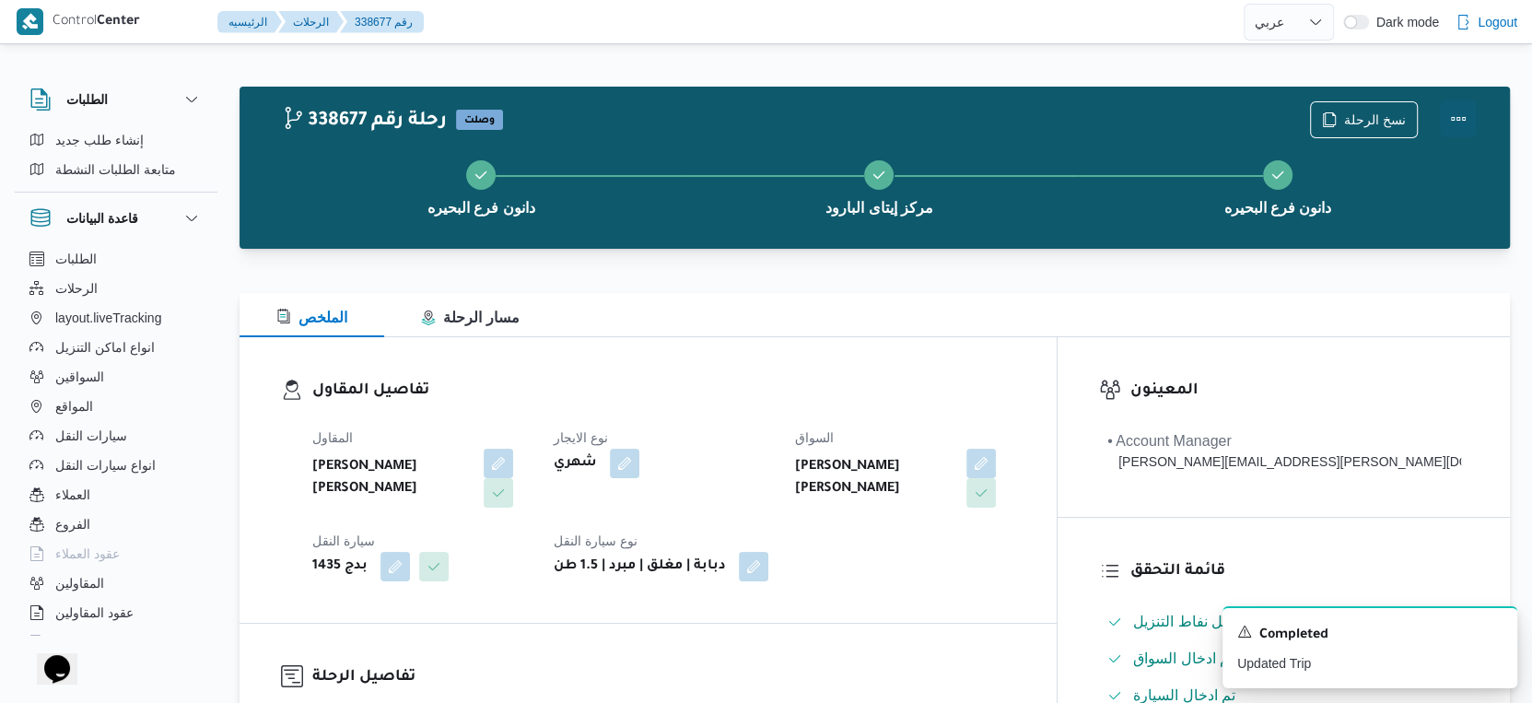
click at [1458, 116] on button "Actions" at bounding box center [1458, 118] width 37 height 37
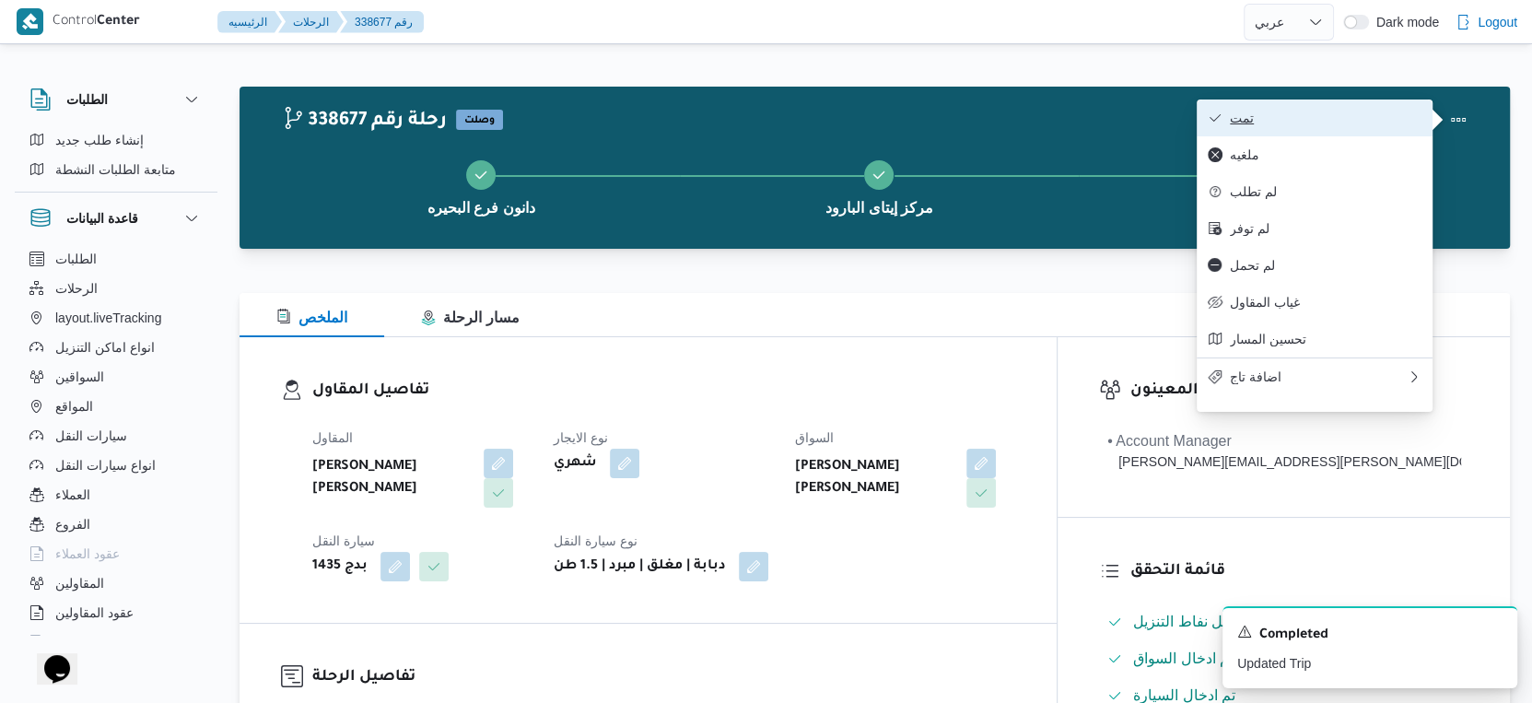
click at [1287, 116] on span "تمت" at bounding box center [1326, 118] width 192 height 15
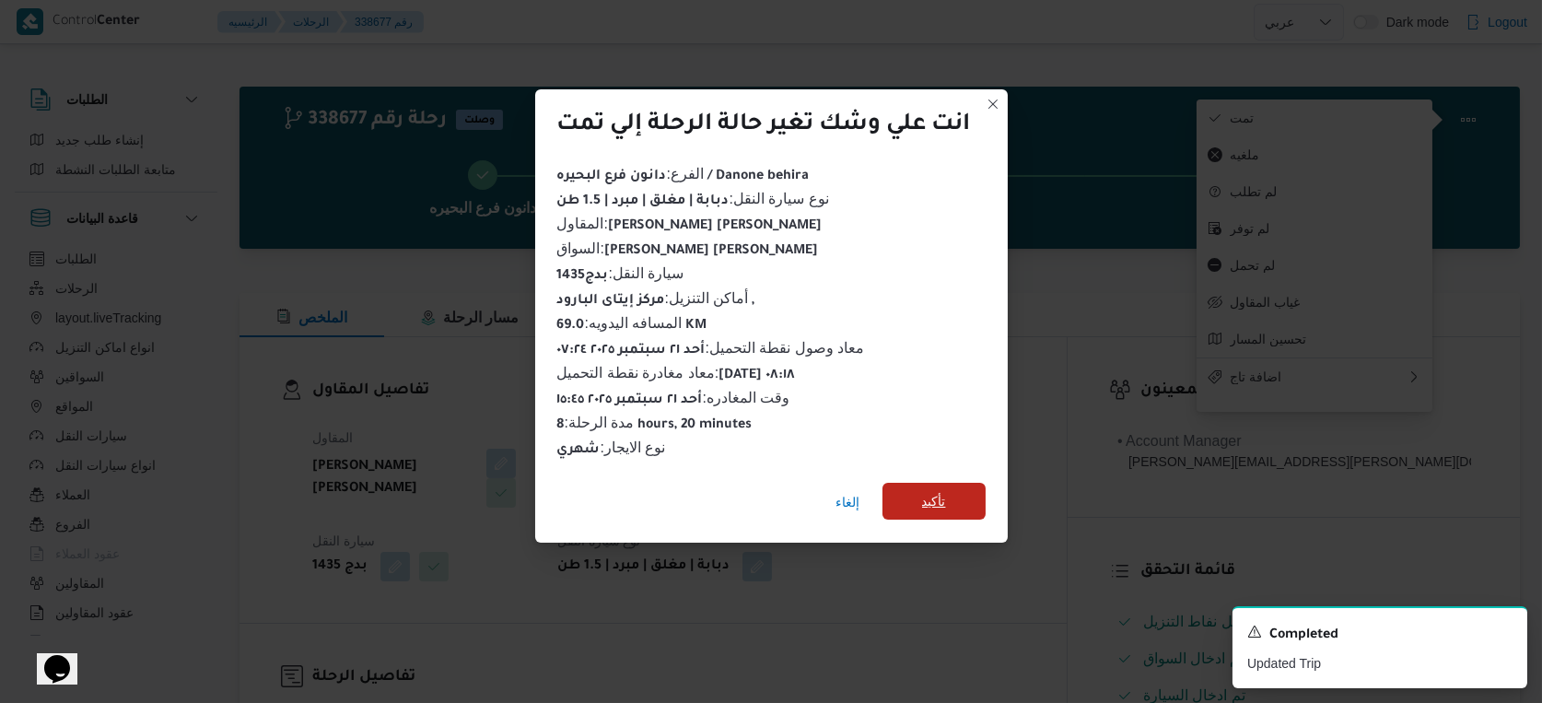
click at [929, 485] on span "تأكيد" at bounding box center [933, 501] width 103 height 37
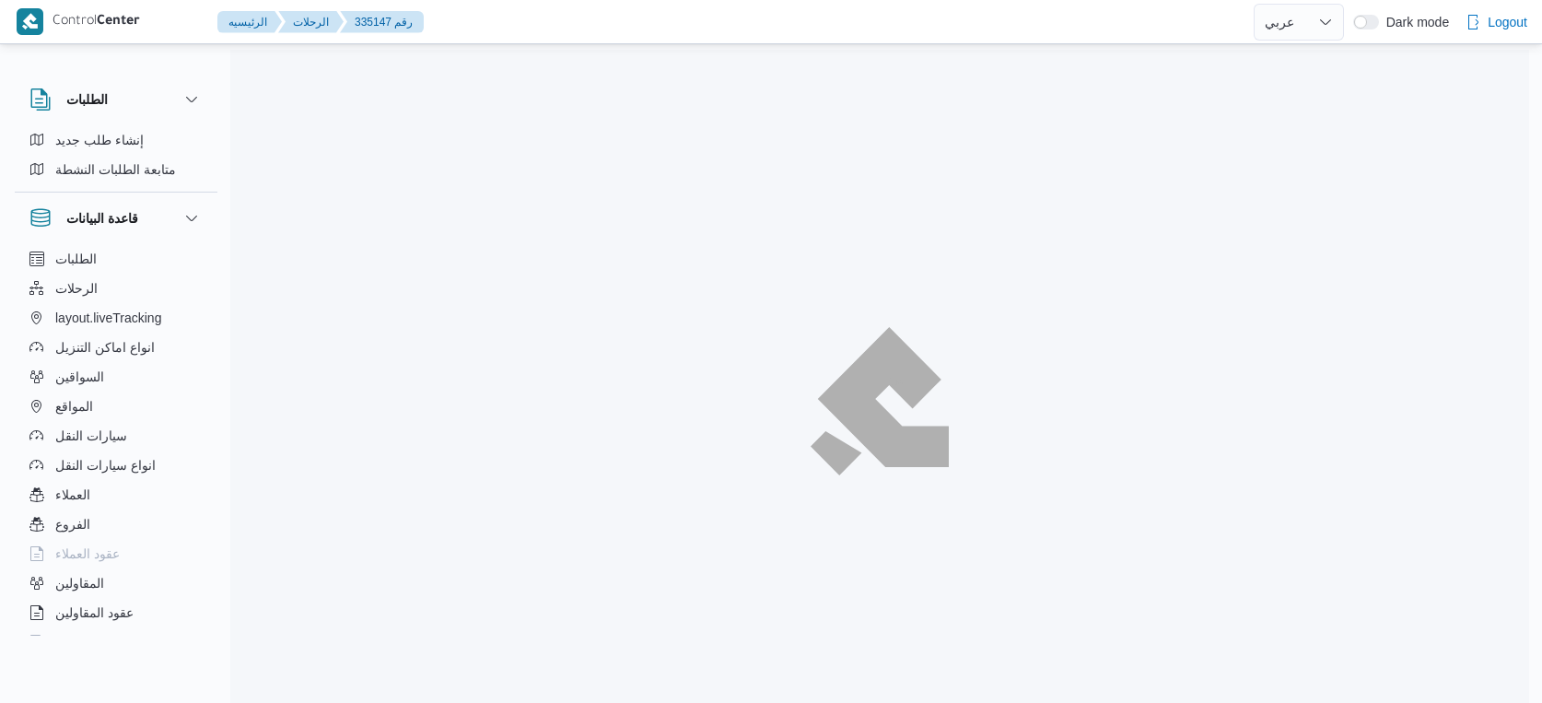
select select "ar"
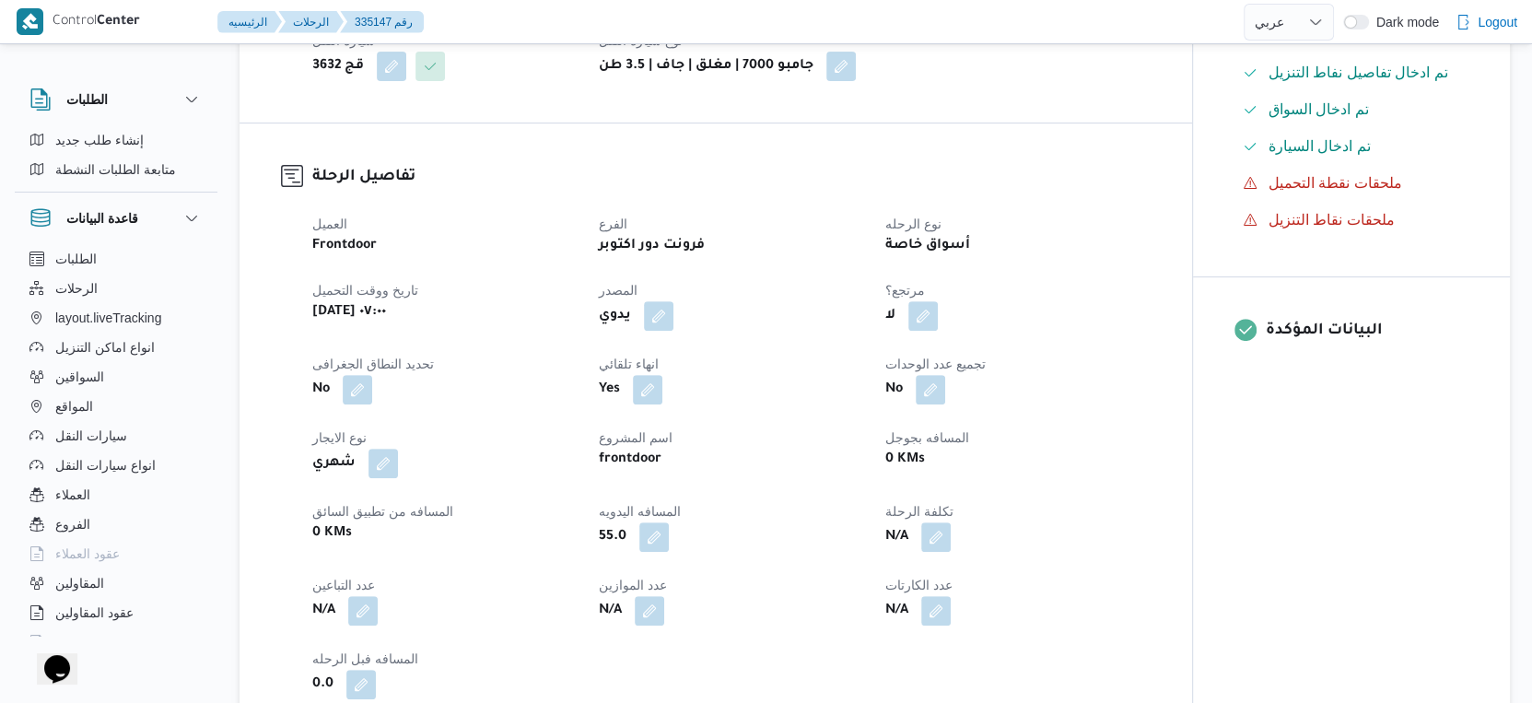
scroll to position [511, 0]
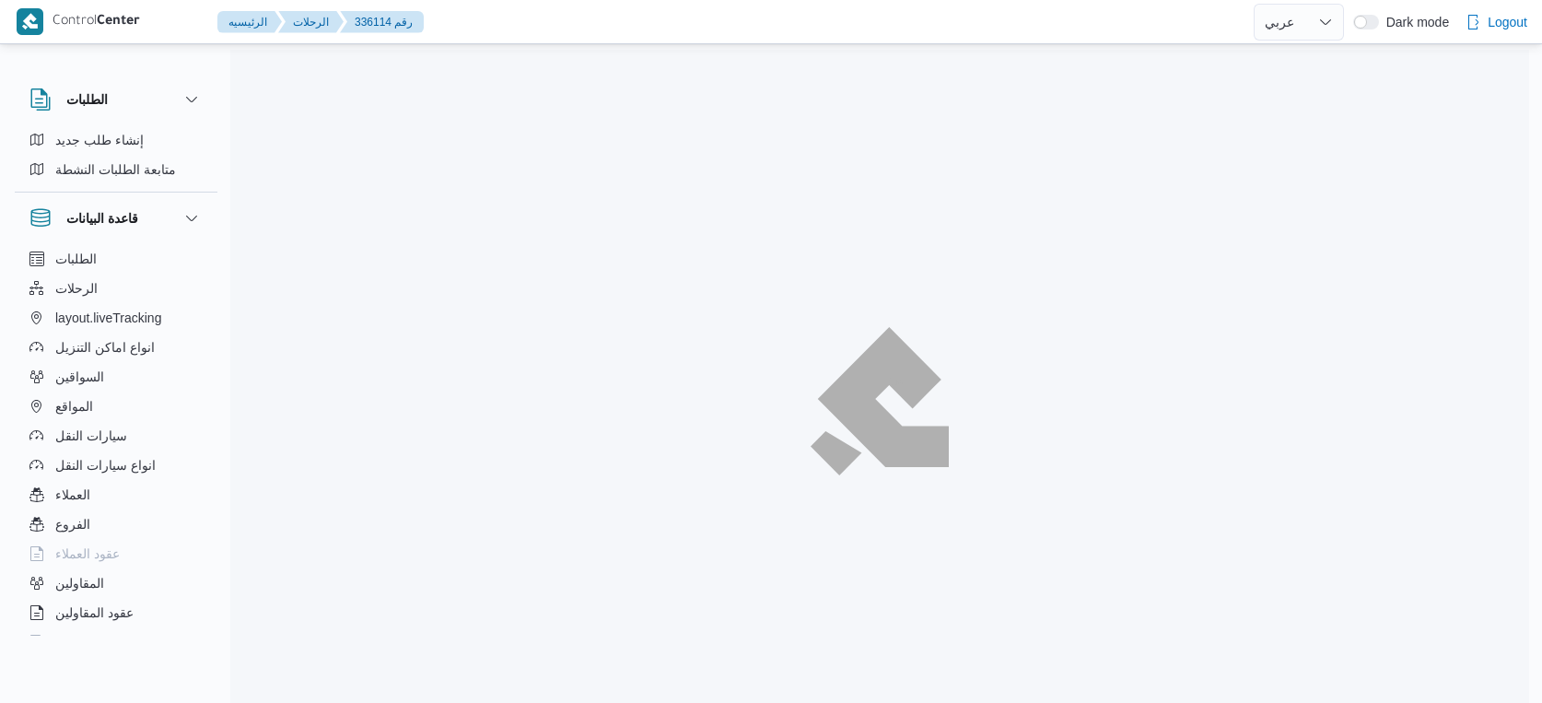
select select "ar"
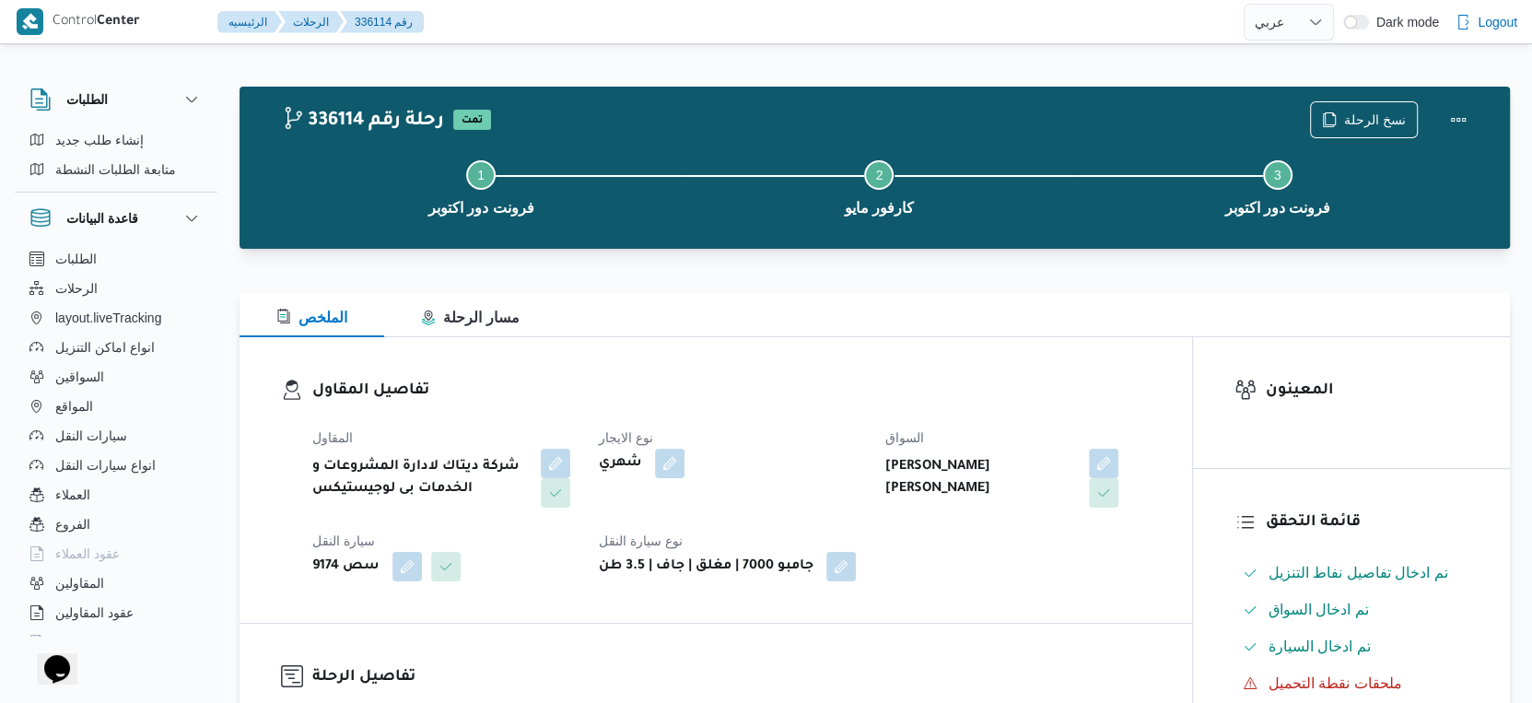
click at [450, 478] on b "شركة ديتاك لادارة المشروعات و الخدمات بى لوجيستيكس" at bounding box center [420, 478] width 216 height 44
click at [481, 466] on b "شركة ديتاك لادارة المشروعات و الخدمات بى لوجيستيكس" at bounding box center [420, 478] width 216 height 44
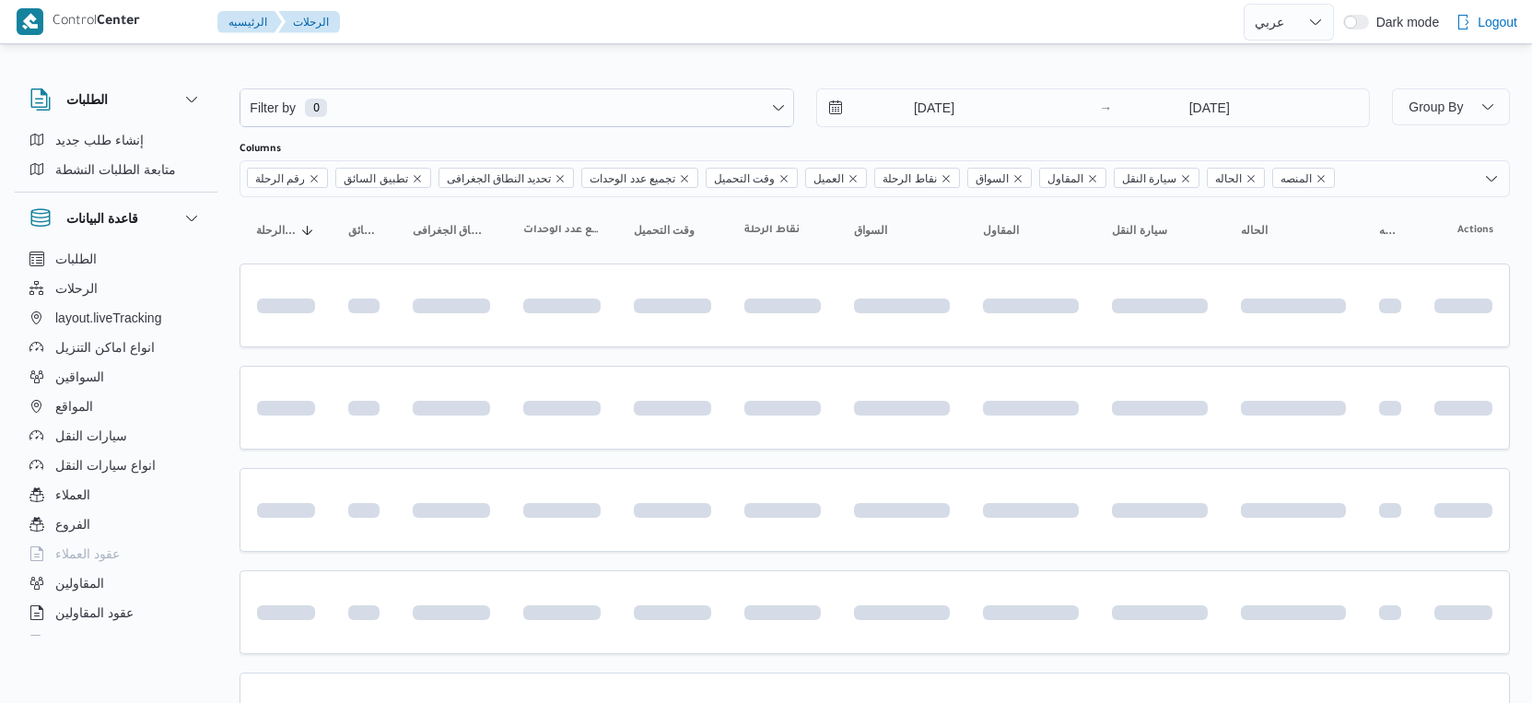
select select "ar"
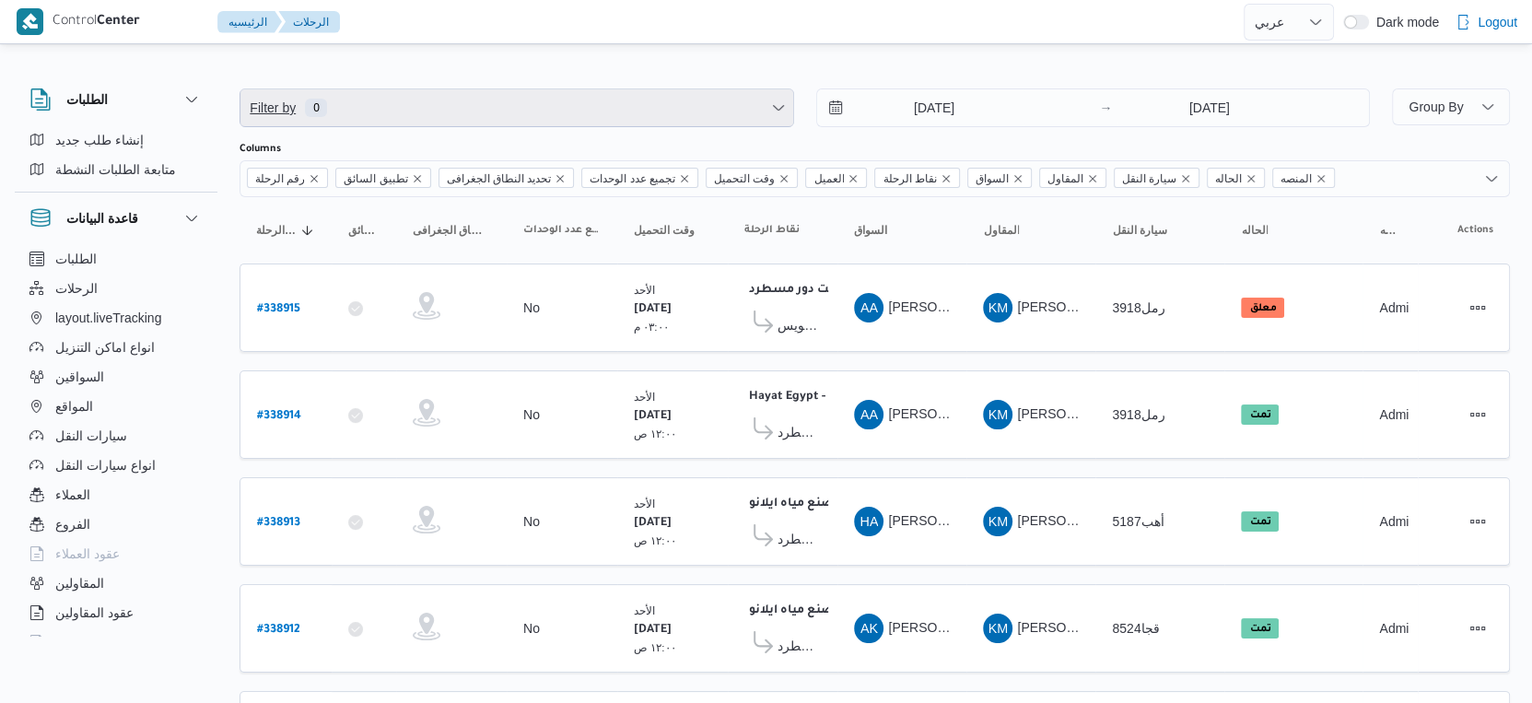
click at [537, 106] on span "Filter by 0" at bounding box center [516, 107] width 553 height 37
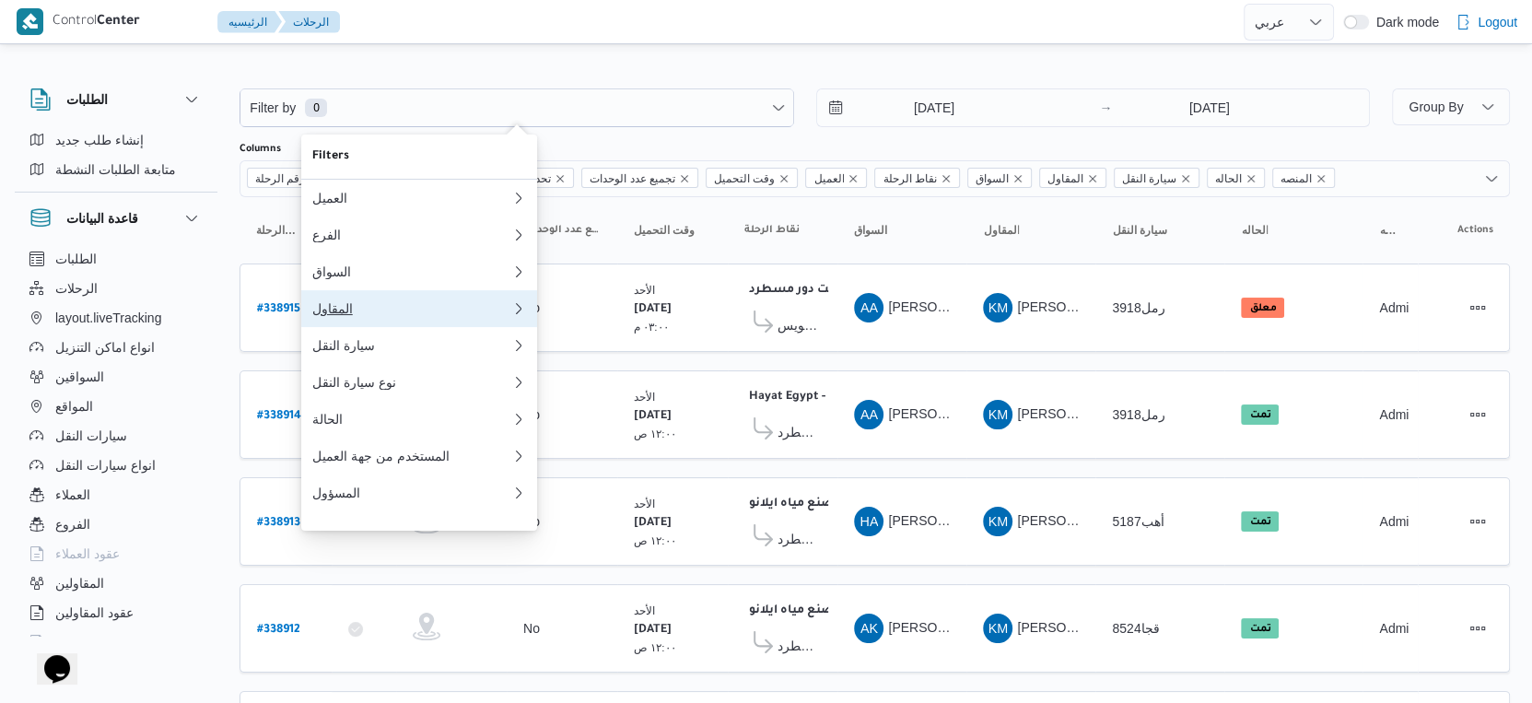
click at [406, 316] on div "المقاول" at bounding box center [411, 308] width 199 height 15
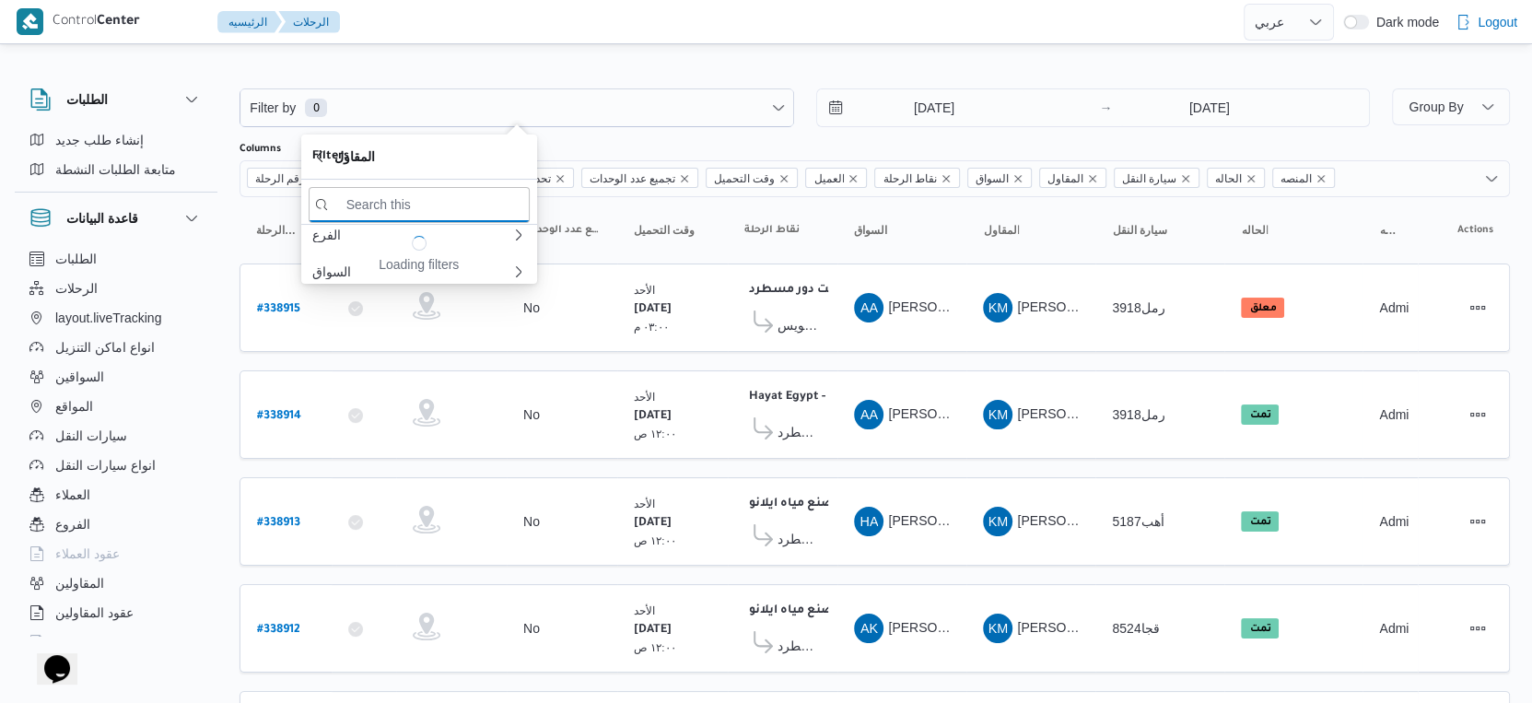
paste input "https://backoffice.illa.blue/database/trips?filter[branchId]=1731&filter[create…"
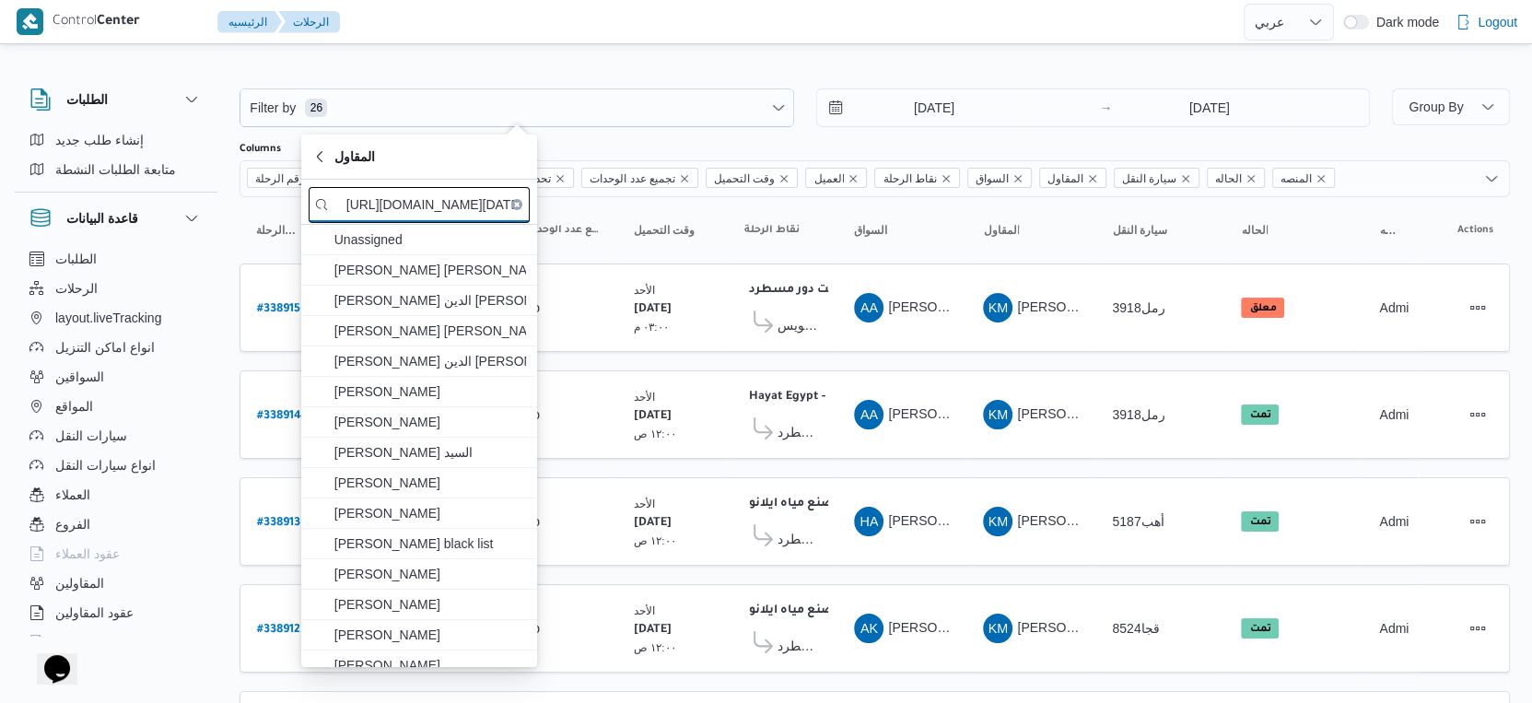
click at [399, 206] on input "https://backoffice.illa.blue/database/trips?filter[branchId]=1731&filter[create…" at bounding box center [419, 205] width 221 height 36
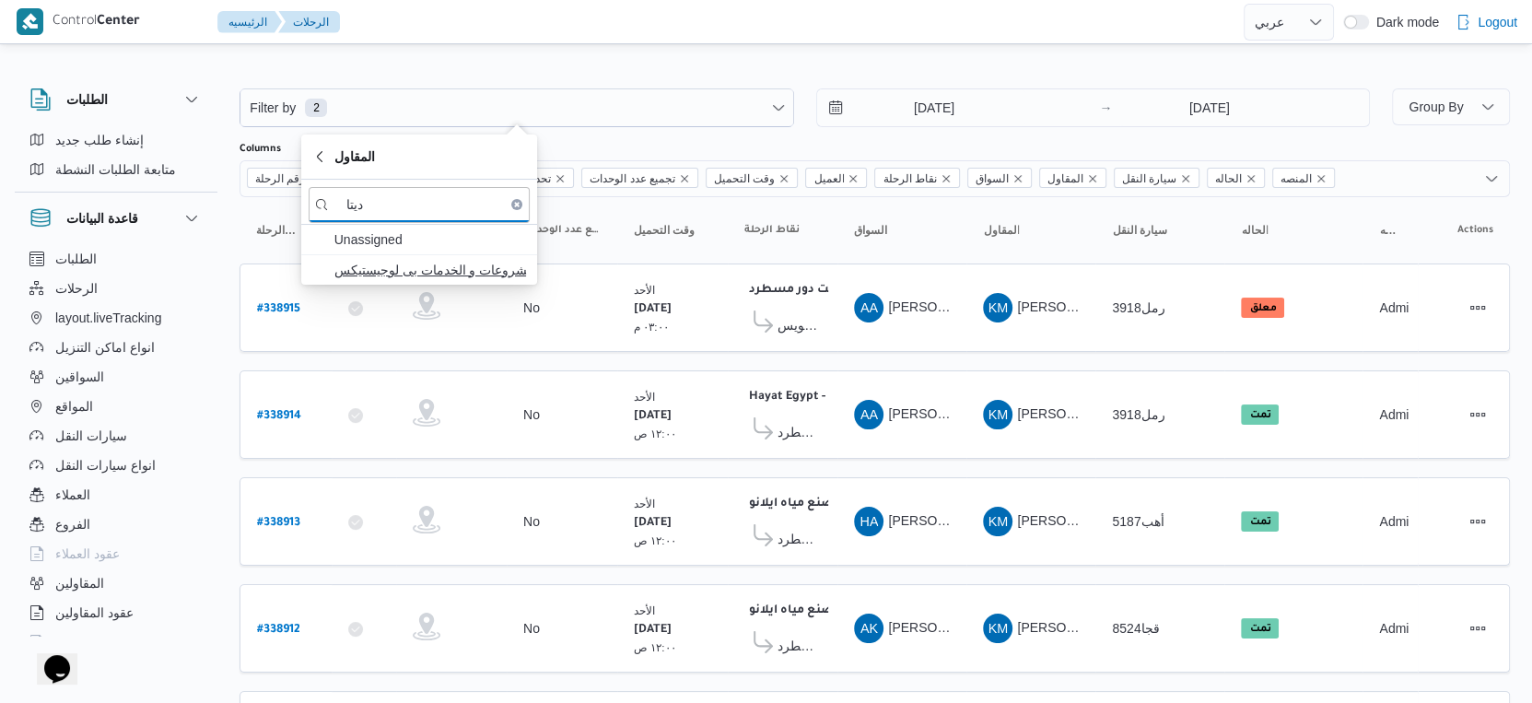
type input "ديتا"
click at [443, 276] on span "شركة ديتاك لادارة المشروعات و الخدمات بى لوجيستيكس" at bounding box center [430, 270] width 192 height 22
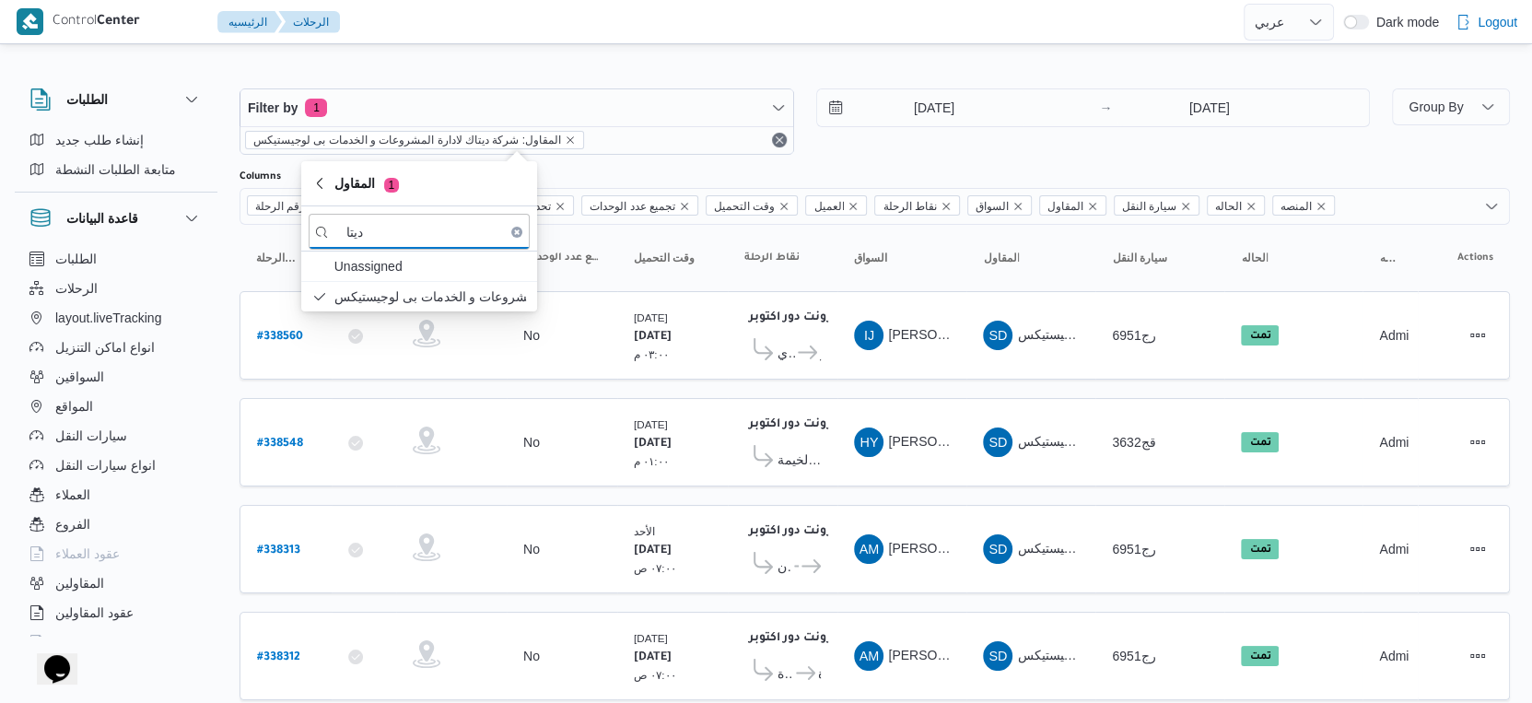
click at [902, 109] on input "14/9/2025" at bounding box center [921, 107] width 209 height 37
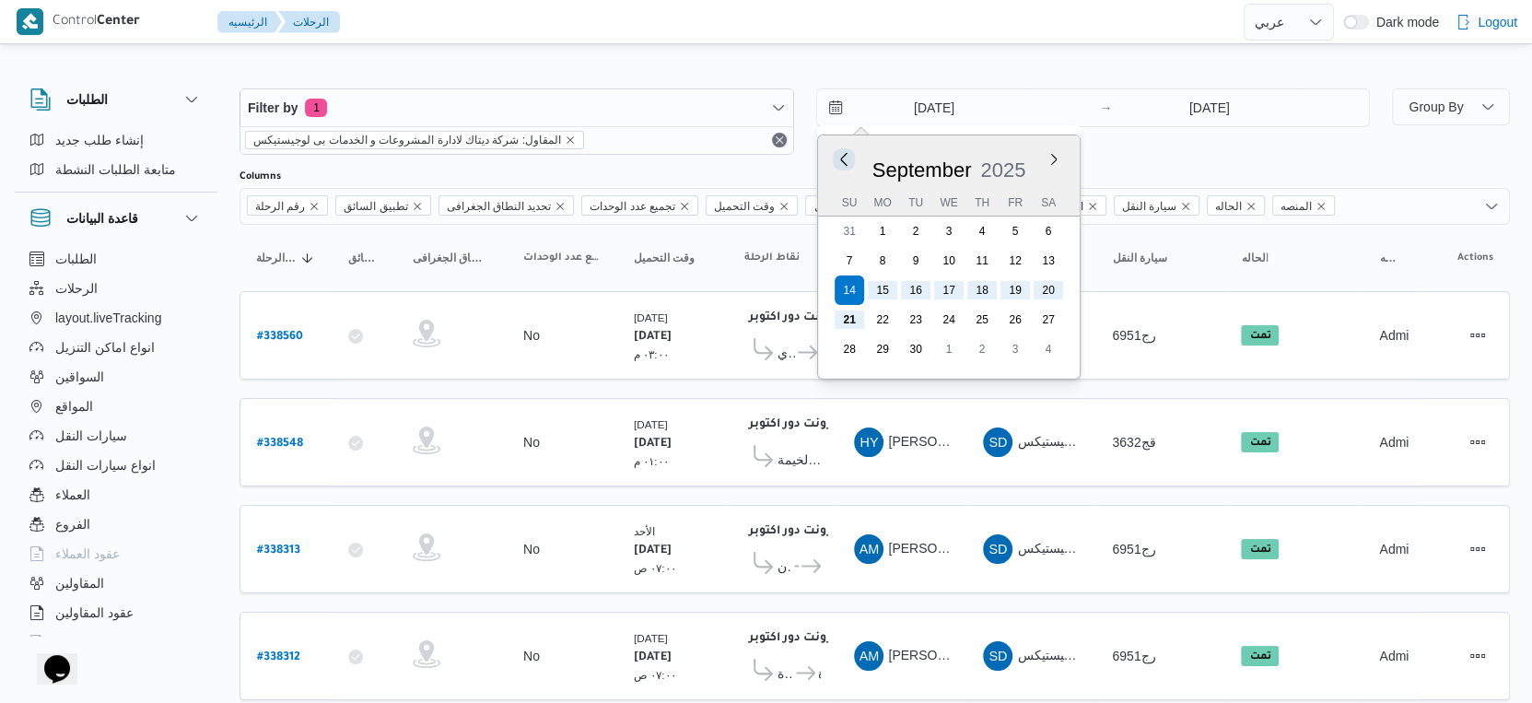
click at [838, 160] on button "Previous Month" at bounding box center [844, 159] width 18 height 18
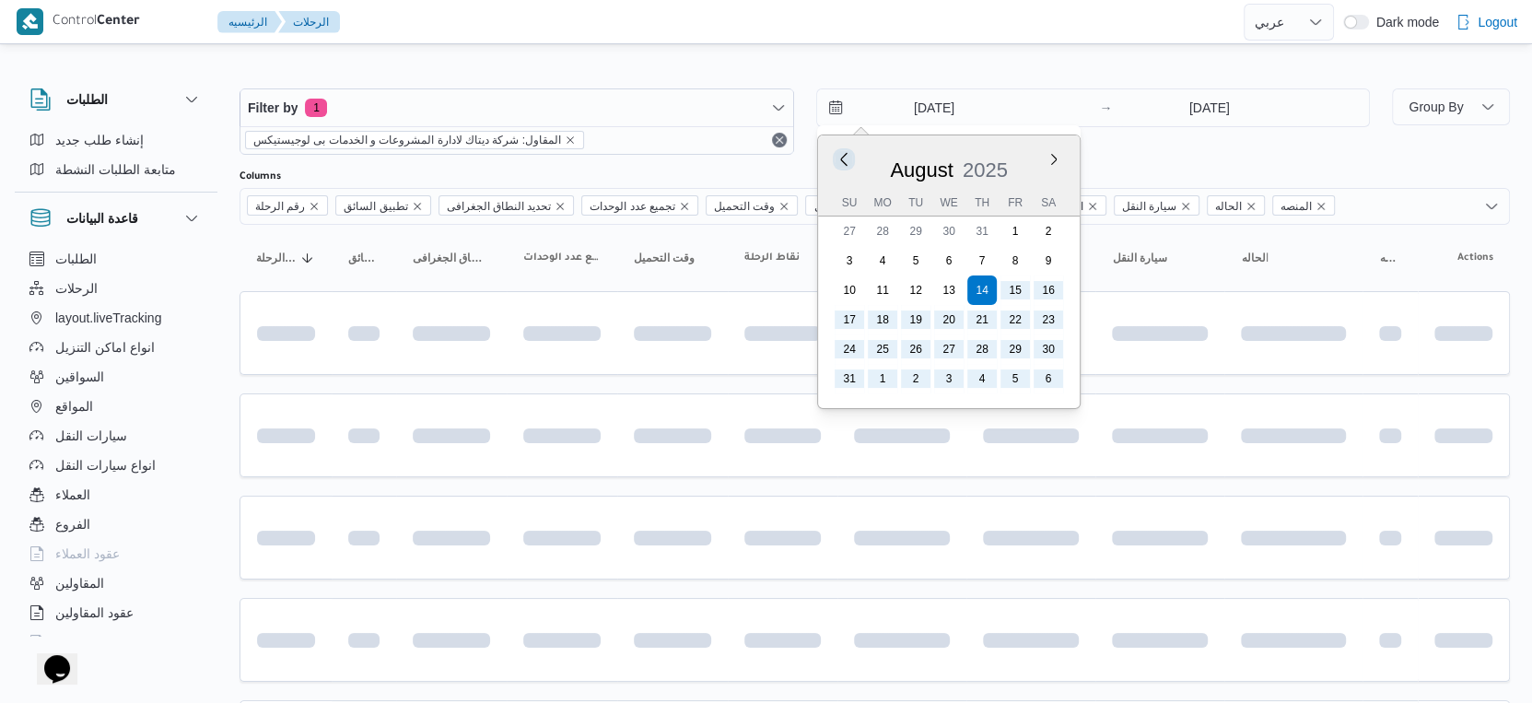
click at [838, 160] on button "Previous Month" at bounding box center [844, 159] width 18 height 18
type input "14/7/2025"
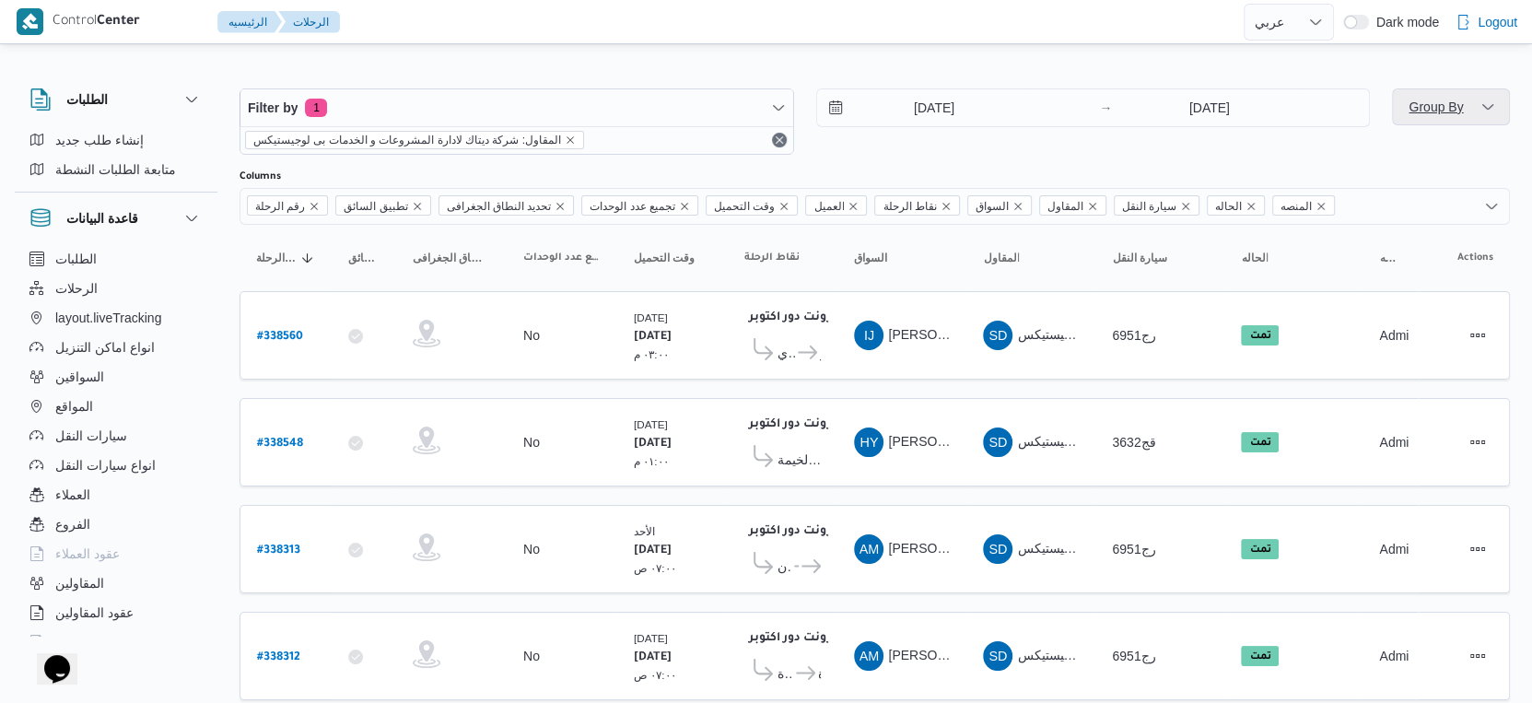
click at [1451, 112] on span "Group By" at bounding box center [1435, 106] width 54 height 15
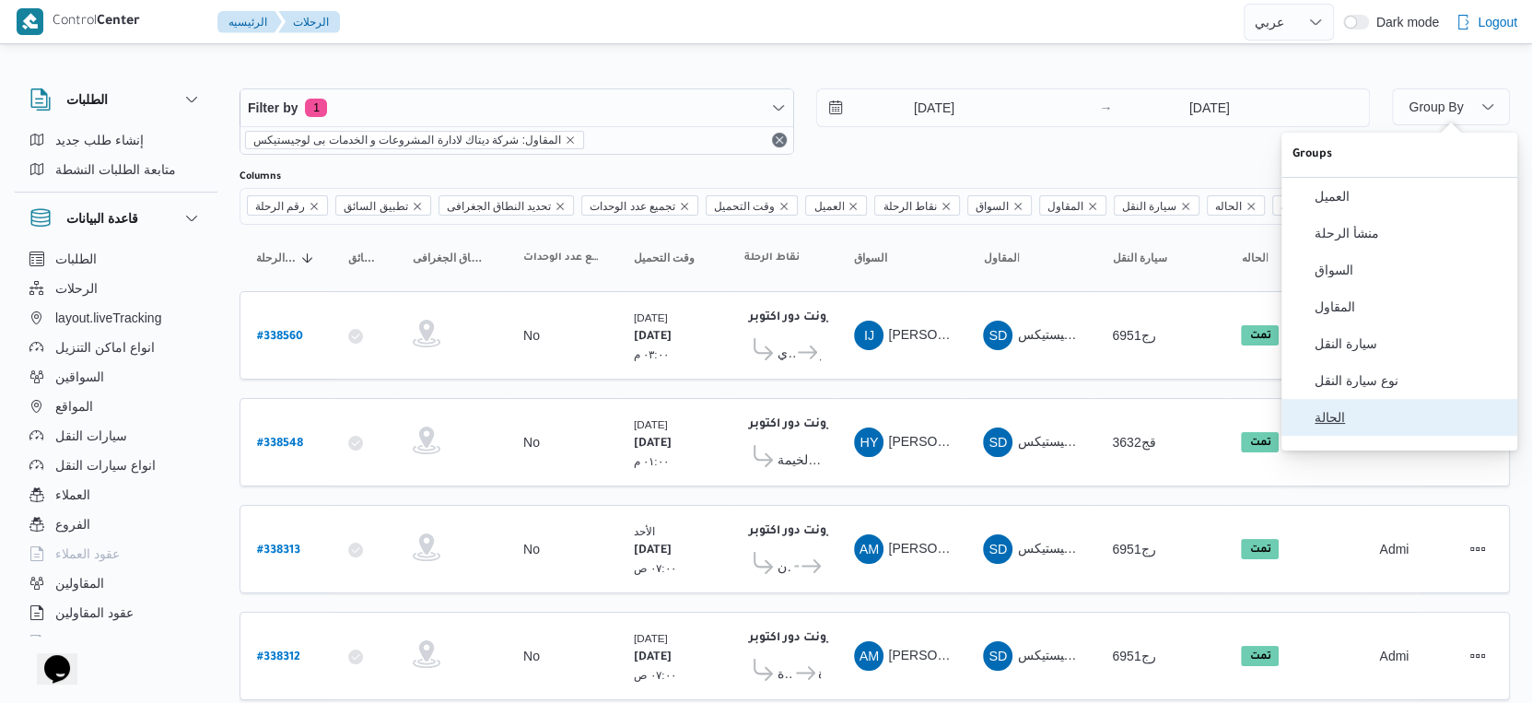
click at [1406, 436] on button "الحالة" at bounding box center [1399, 417] width 236 height 37
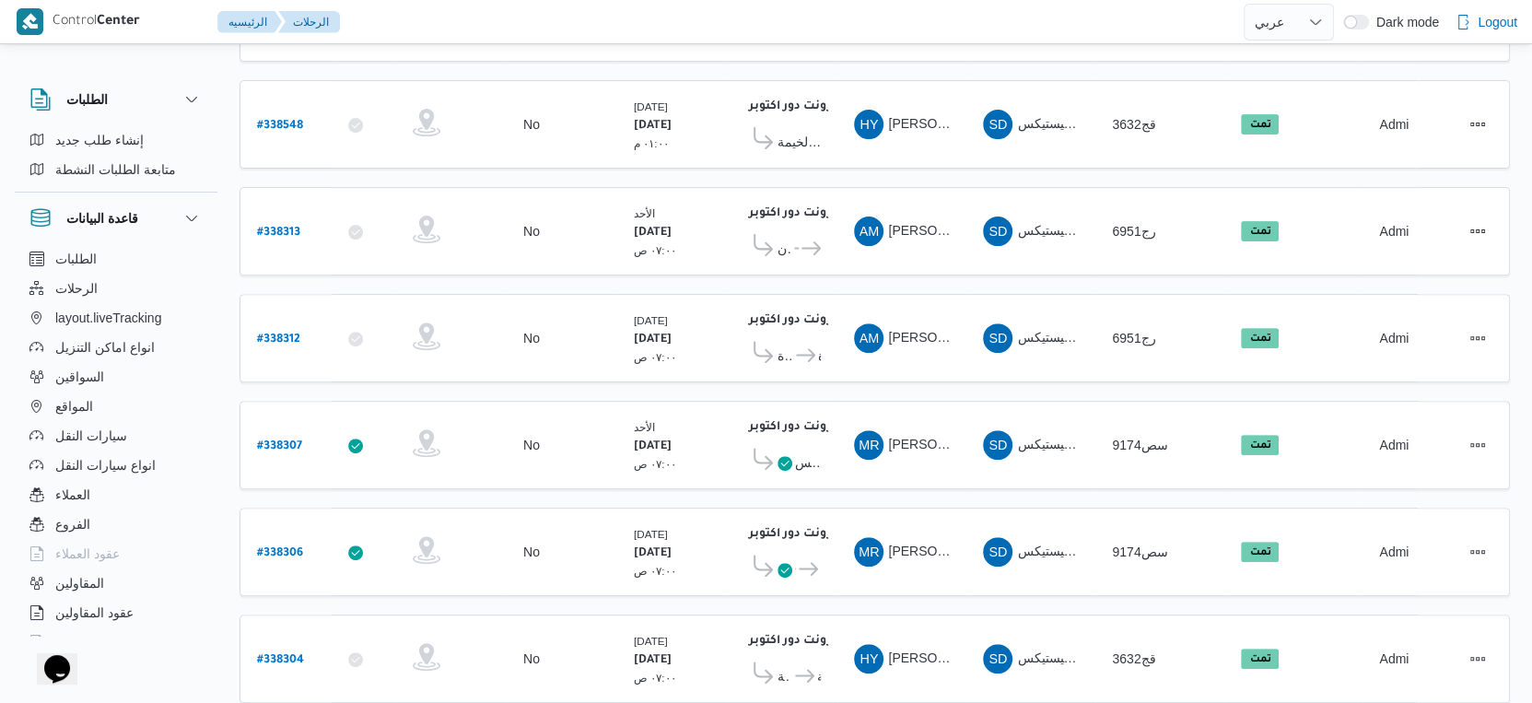
scroll to position [753, 0]
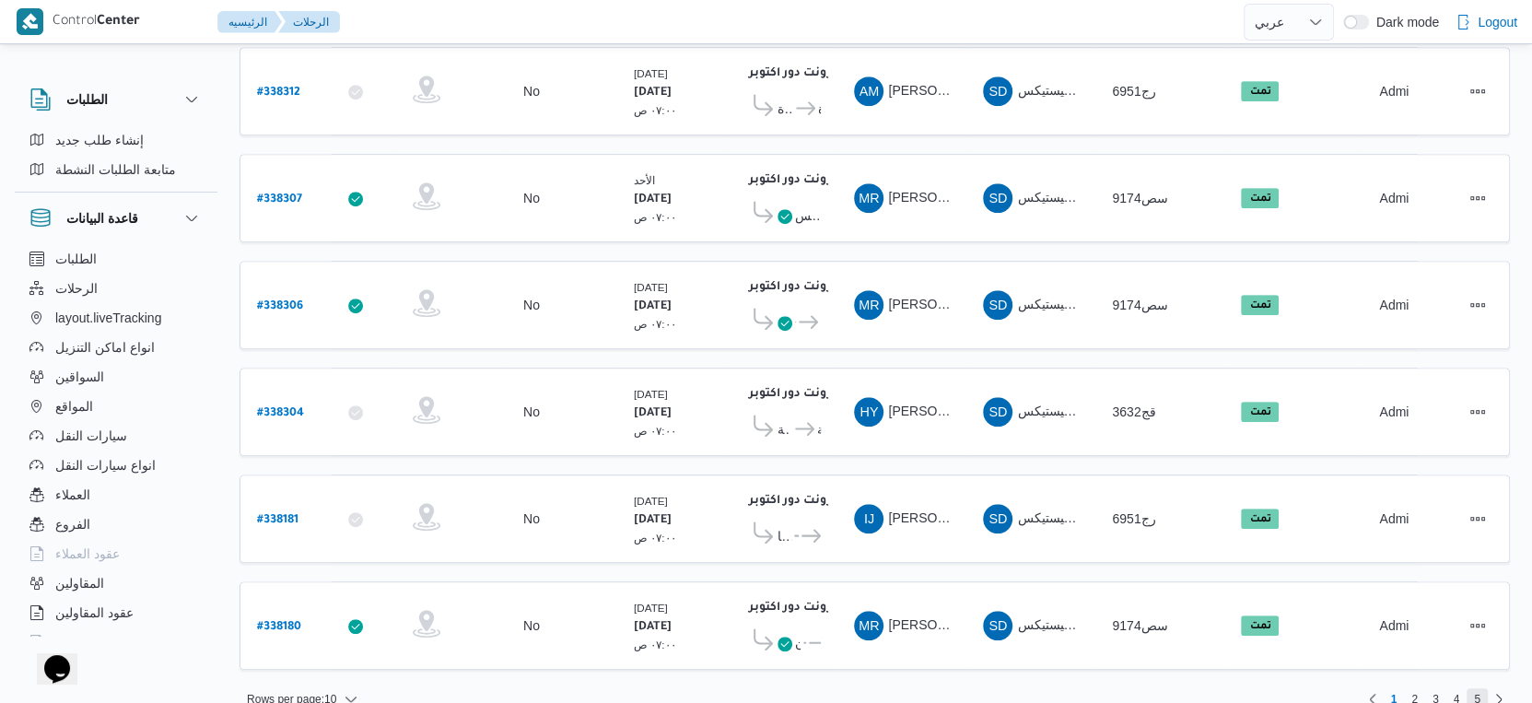
click at [1476, 688] on span "5" at bounding box center [1477, 699] width 6 height 22
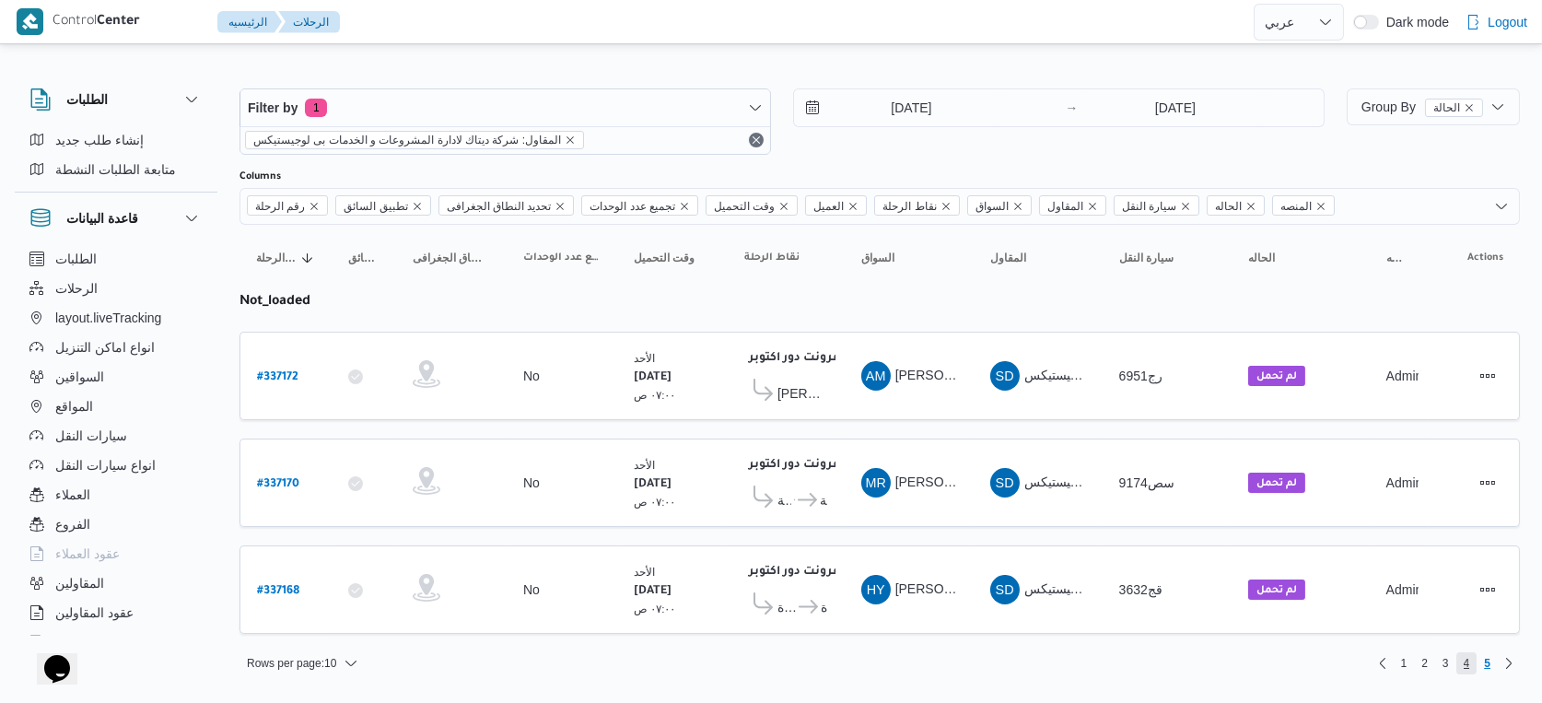
click at [1466, 656] on span "4" at bounding box center [1467, 663] width 6 height 22
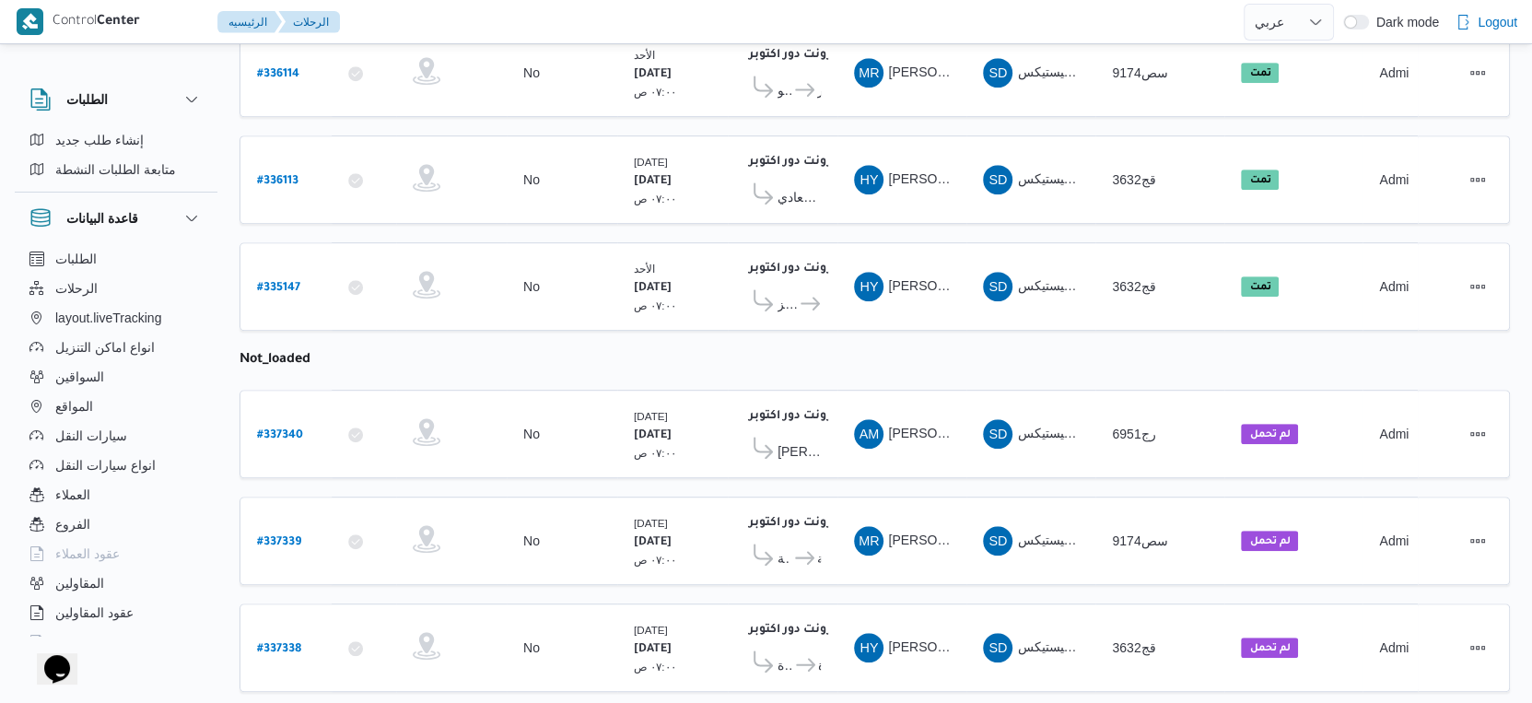
scroll to position [753, 0]
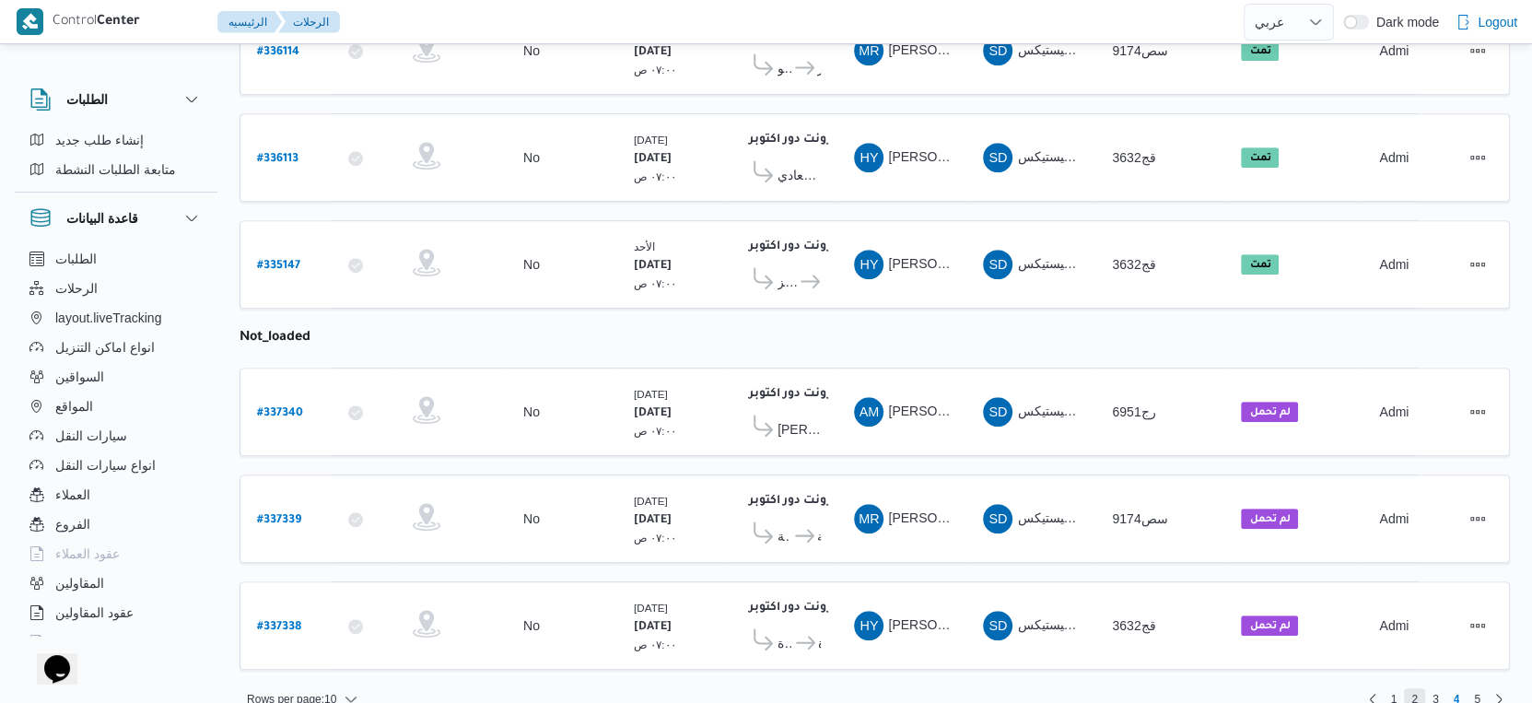
click at [1417, 688] on span "2" at bounding box center [1414, 699] width 21 height 22
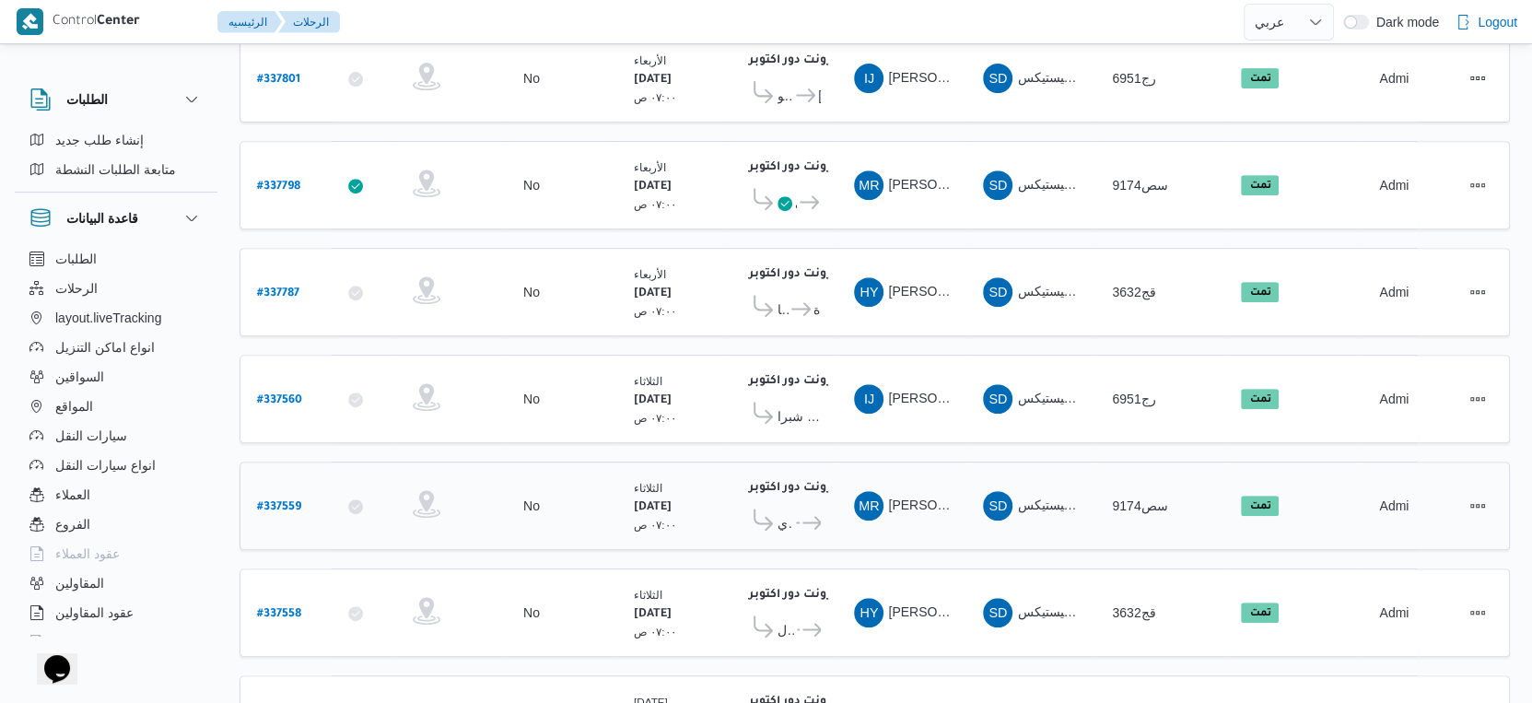
scroll to position [713, 0]
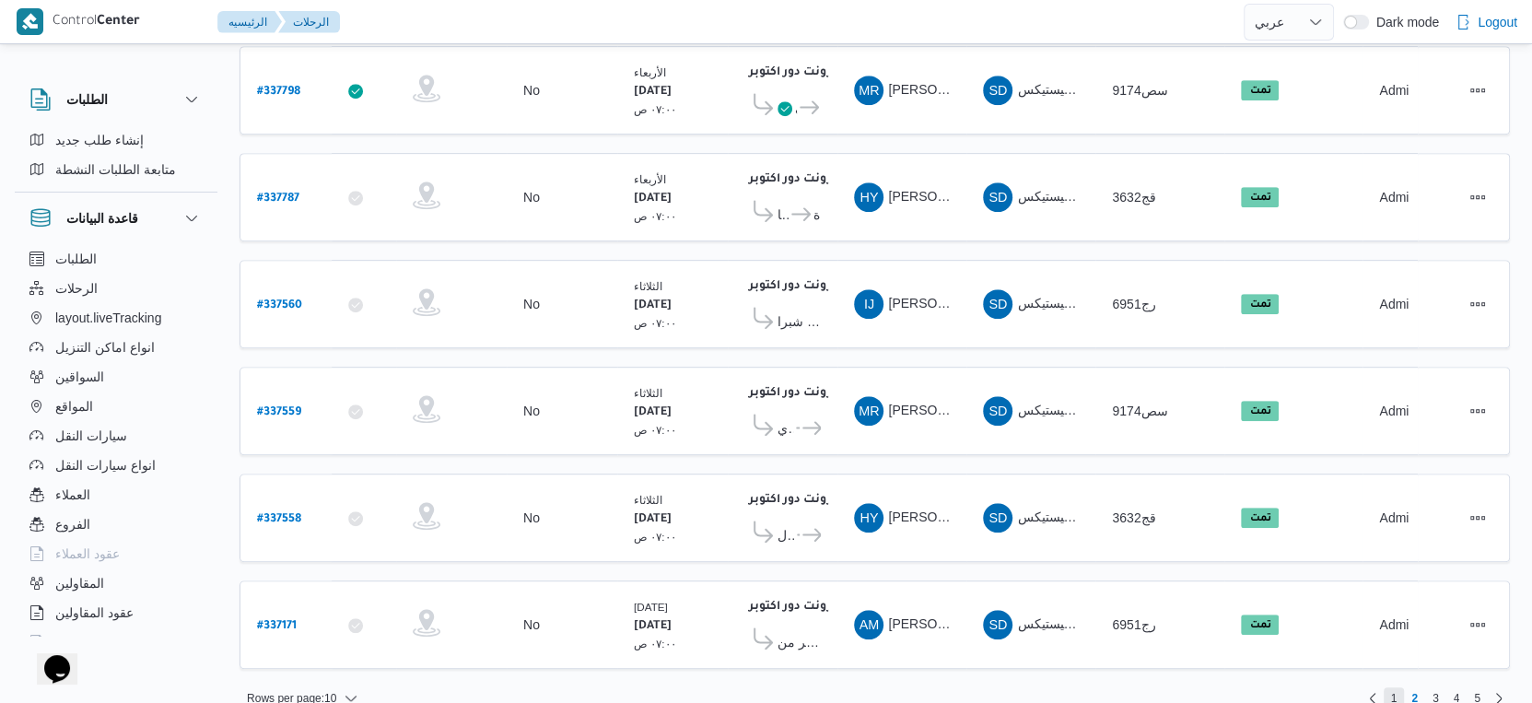
click at [1398, 687] on span "1" at bounding box center [1394, 698] width 21 height 22
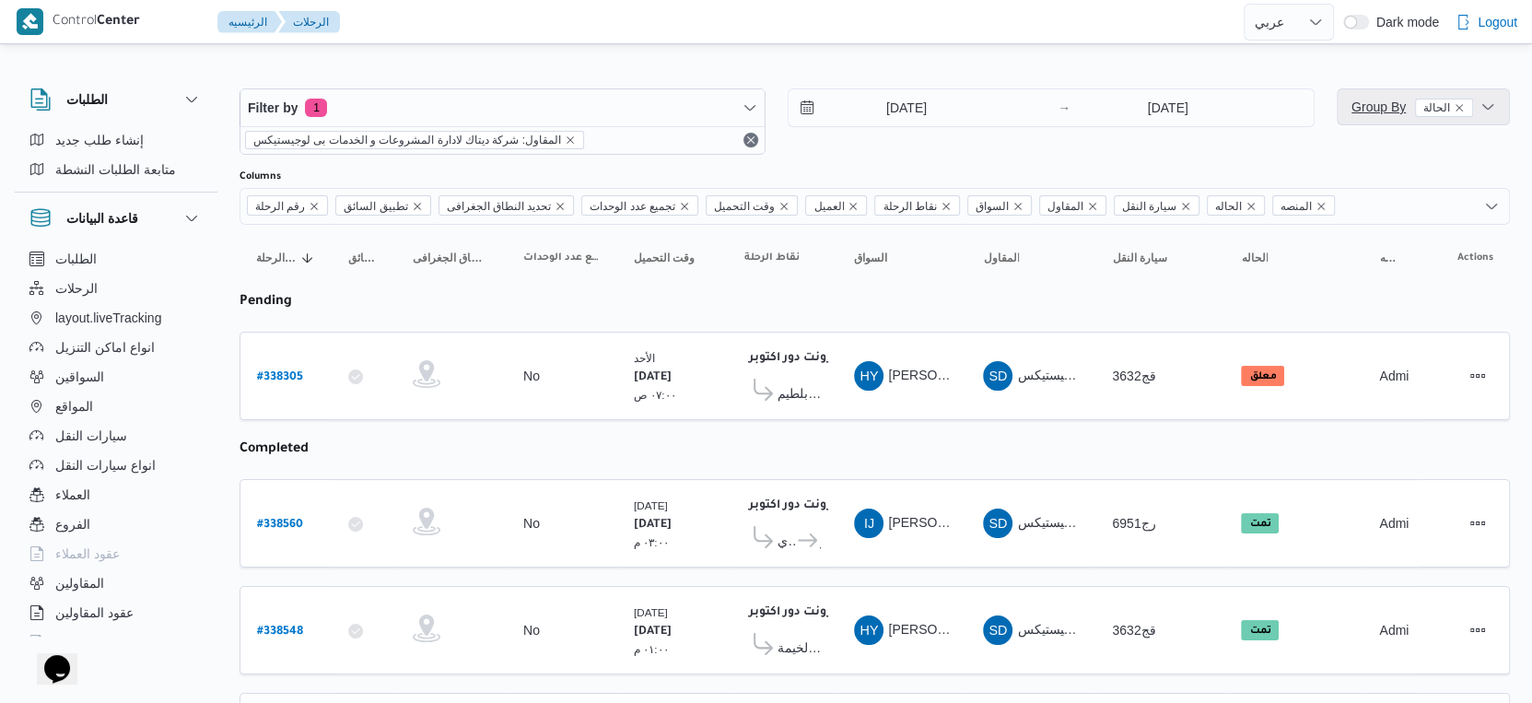
click at [1399, 102] on span "Group By الحالة" at bounding box center [1412, 106] width 122 height 15
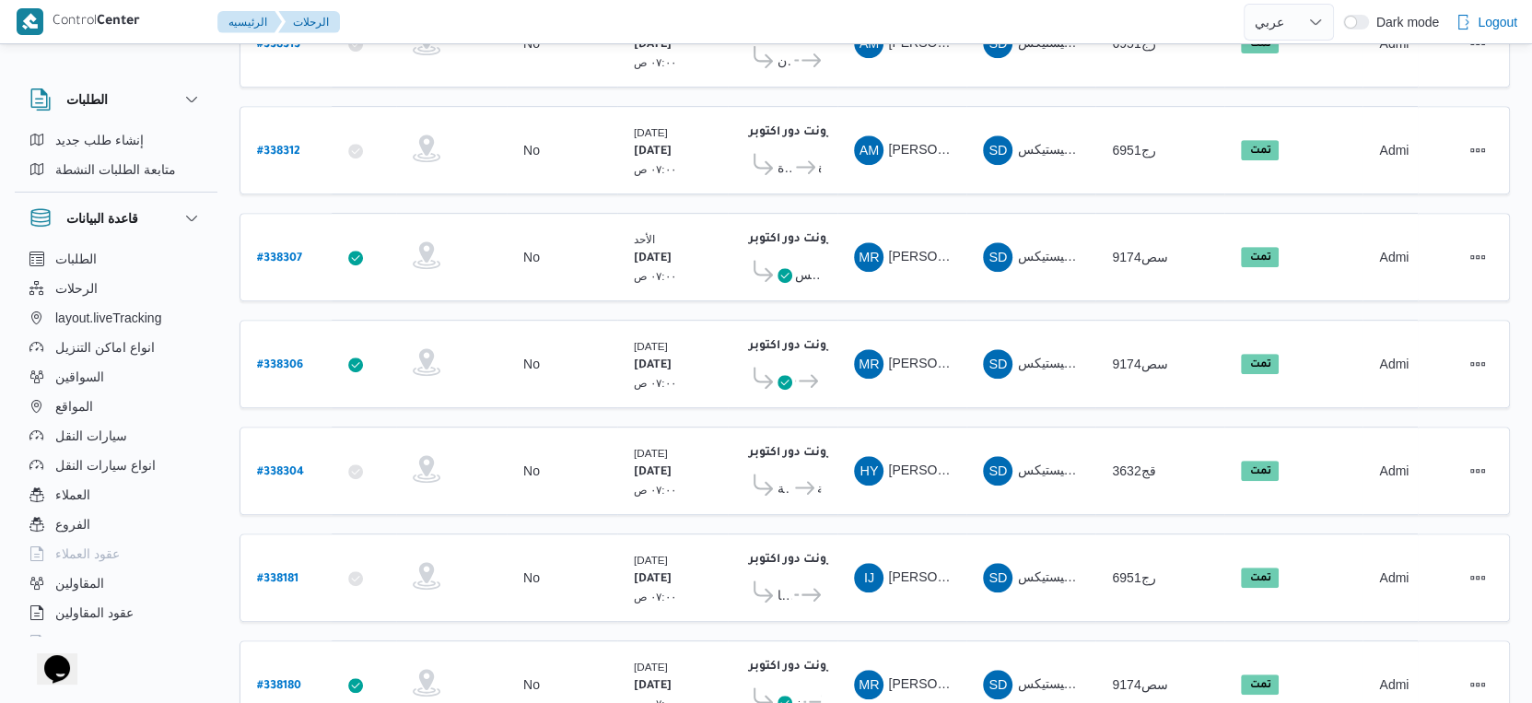
scroll to position [753, 0]
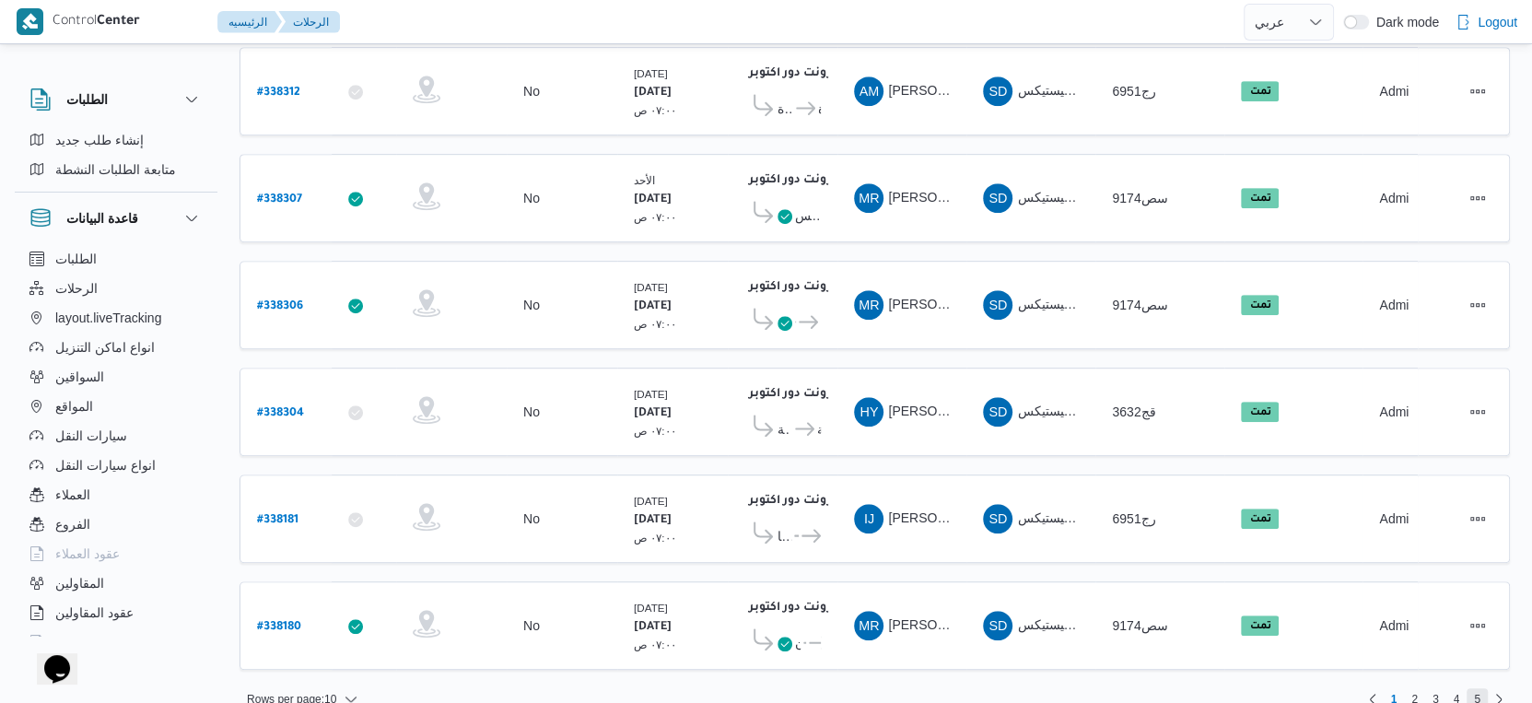
click at [1478, 688] on span "5" at bounding box center [1477, 699] width 6 height 22
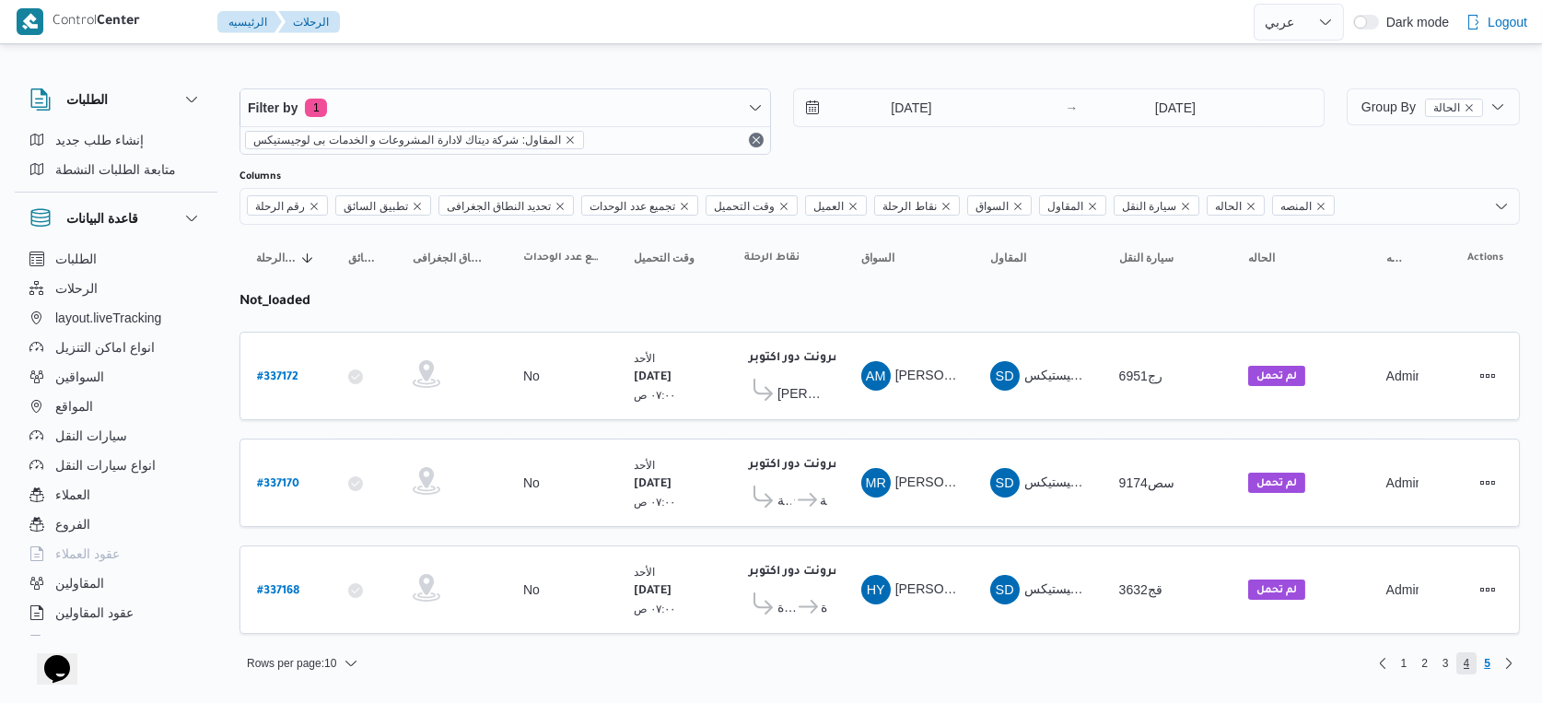
click at [1467, 655] on span "4" at bounding box center [1467, 663] width 6 height 22
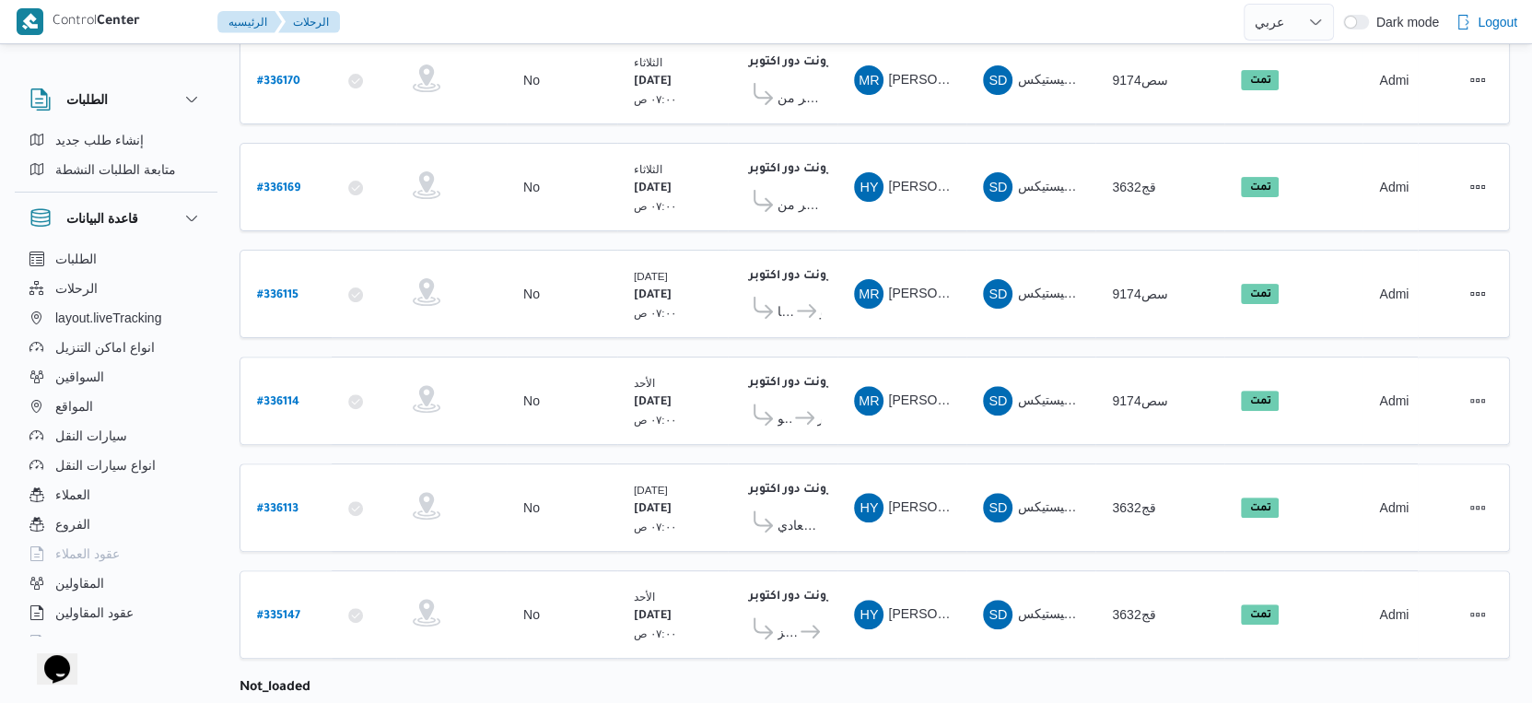
scroll to position [613, 0]
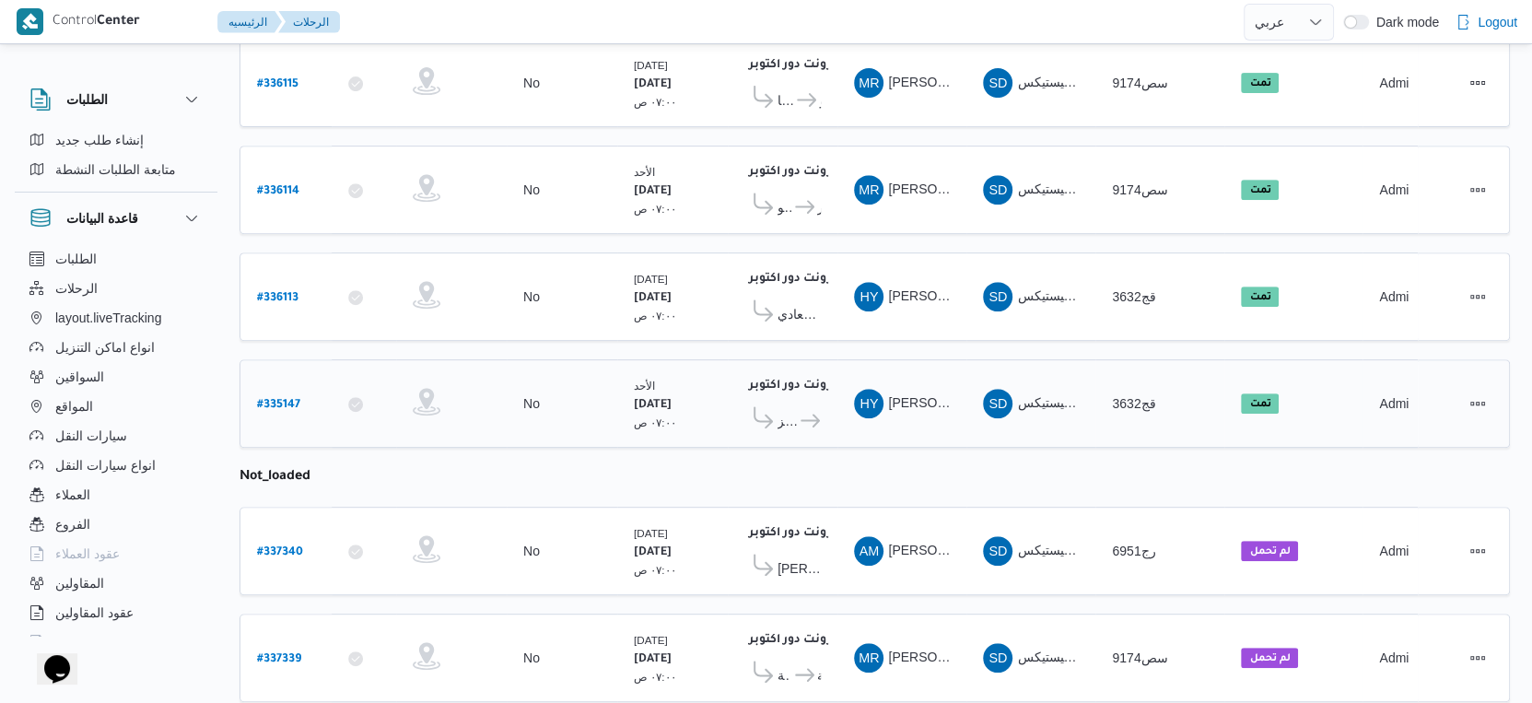
click at [274, 399] on b "# 335147" at bounding box center [278, 405] width 43 height 13
select select "ar"
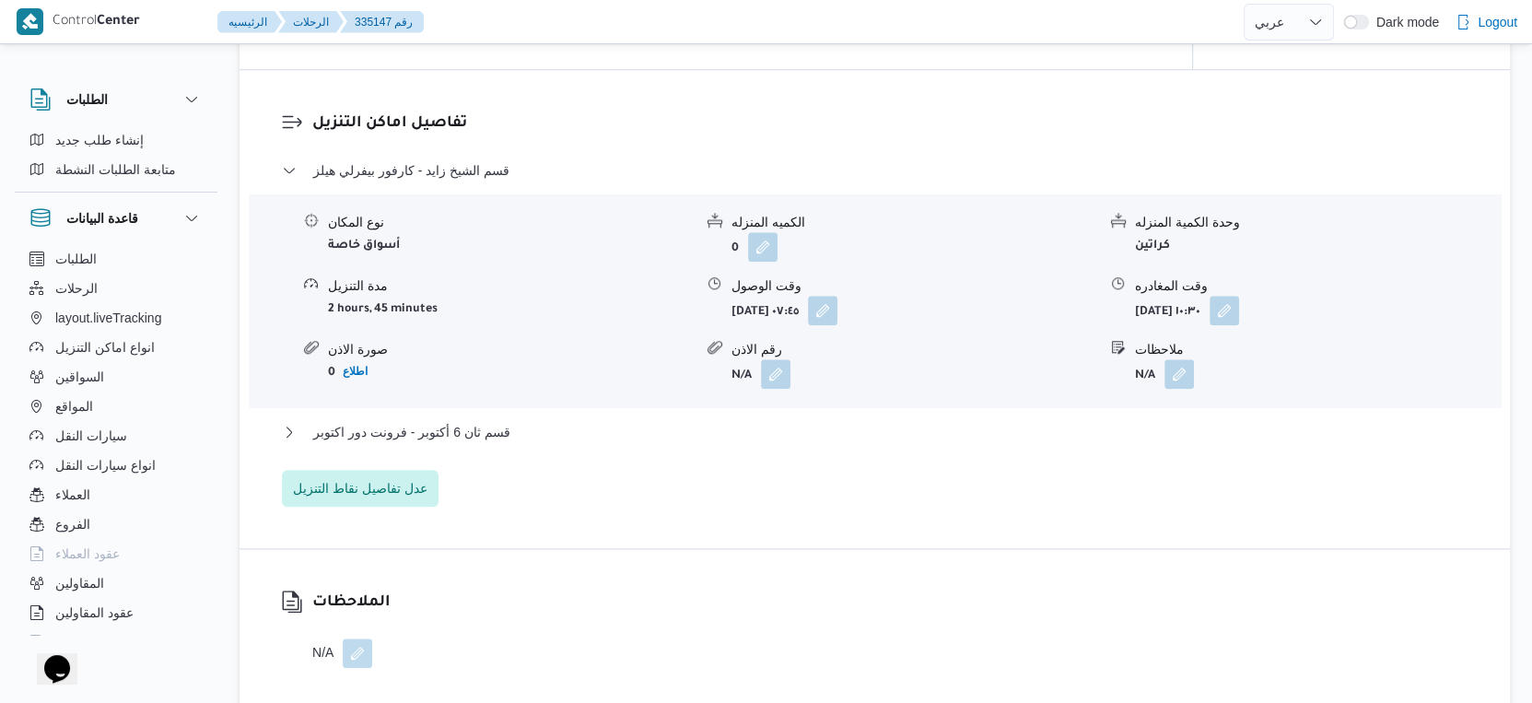
scroll to position [1536, 0]
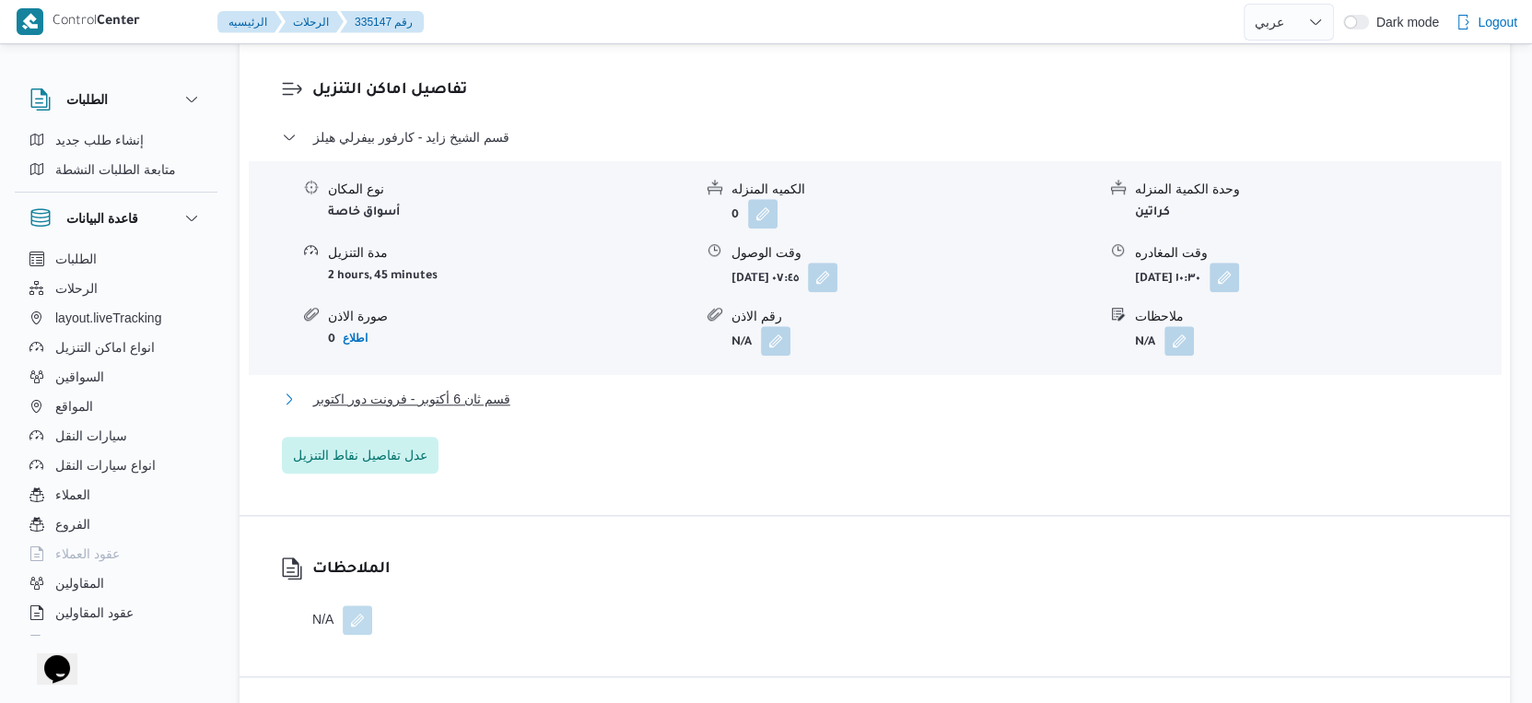
click at [437, 410] on span "قسم ثان 6 أكتوبر - فرونت دور اكتوبر" at bounding box center [411, 399] width 197 height 22
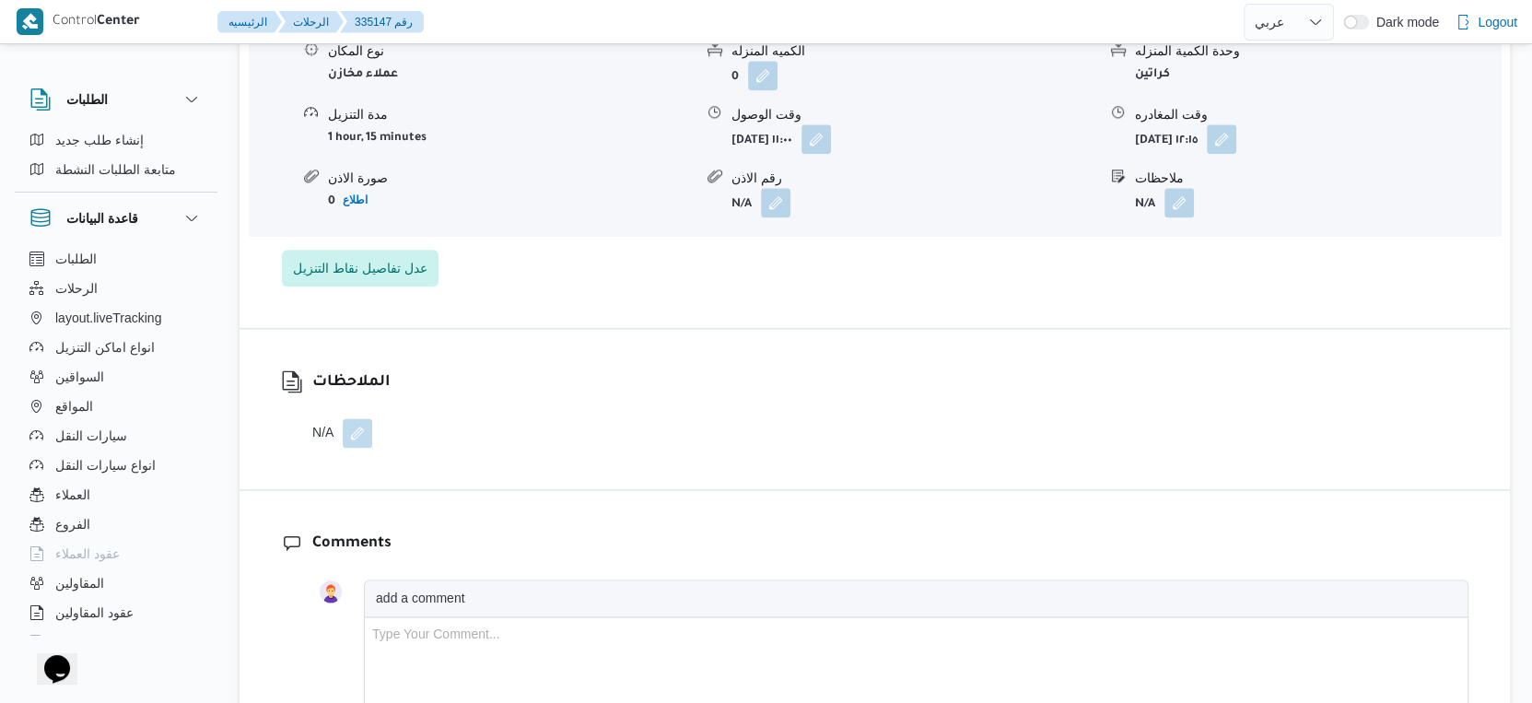
scroll to position [2047, 0]
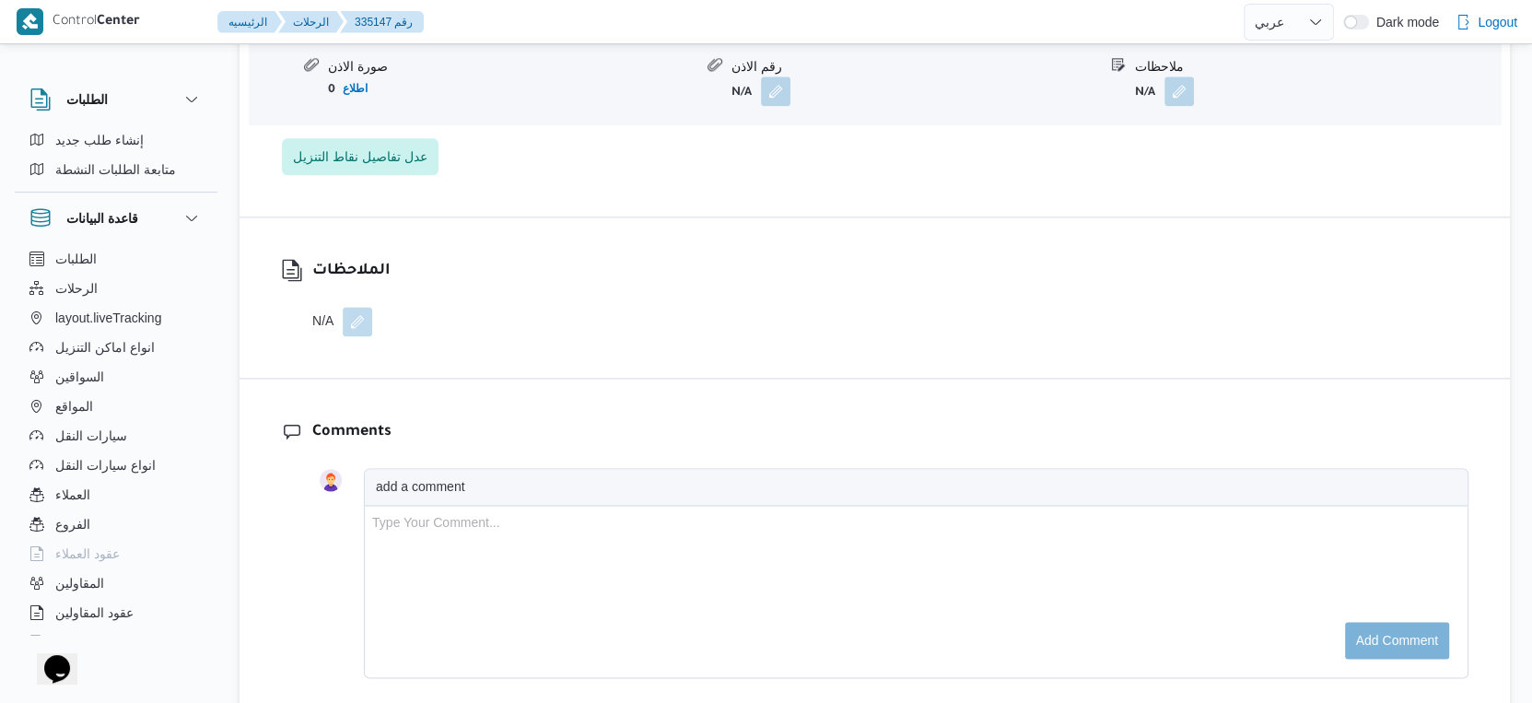
select select "ar"
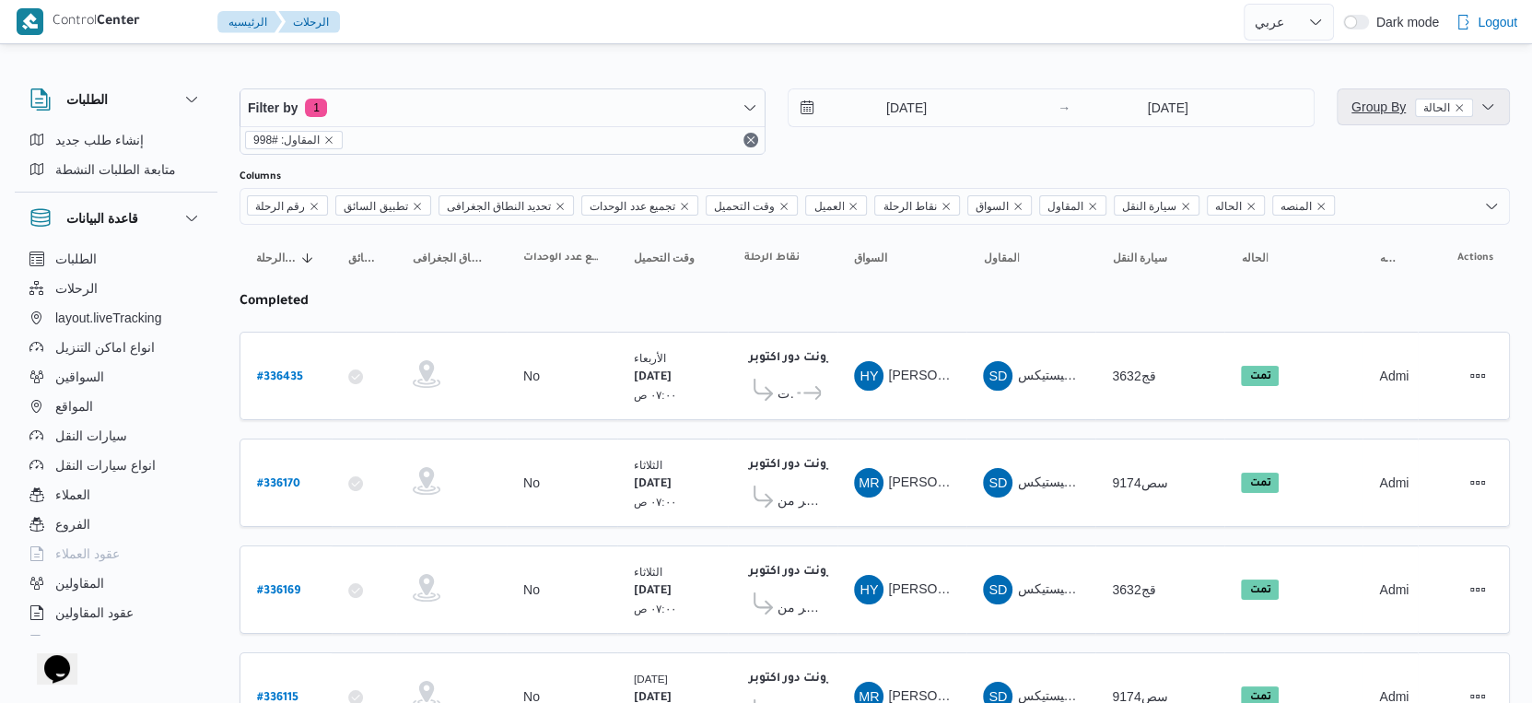
click at [1384, 111] on span "Group By الحالة" at bounding box center [1412, 106] width 122 height 15
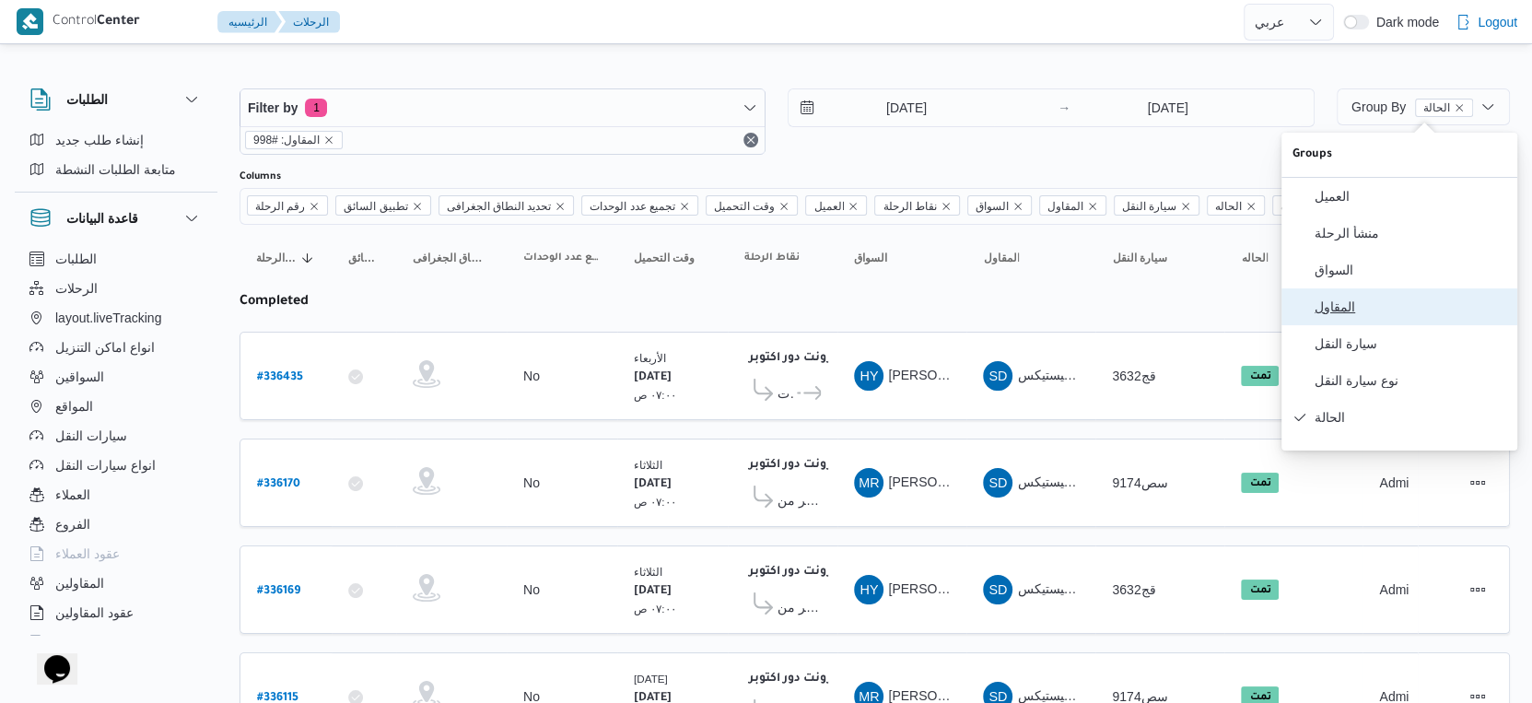
click at [1373, 312] on span "المقاول" at bounding box center [1411, 306] width 192 height 15
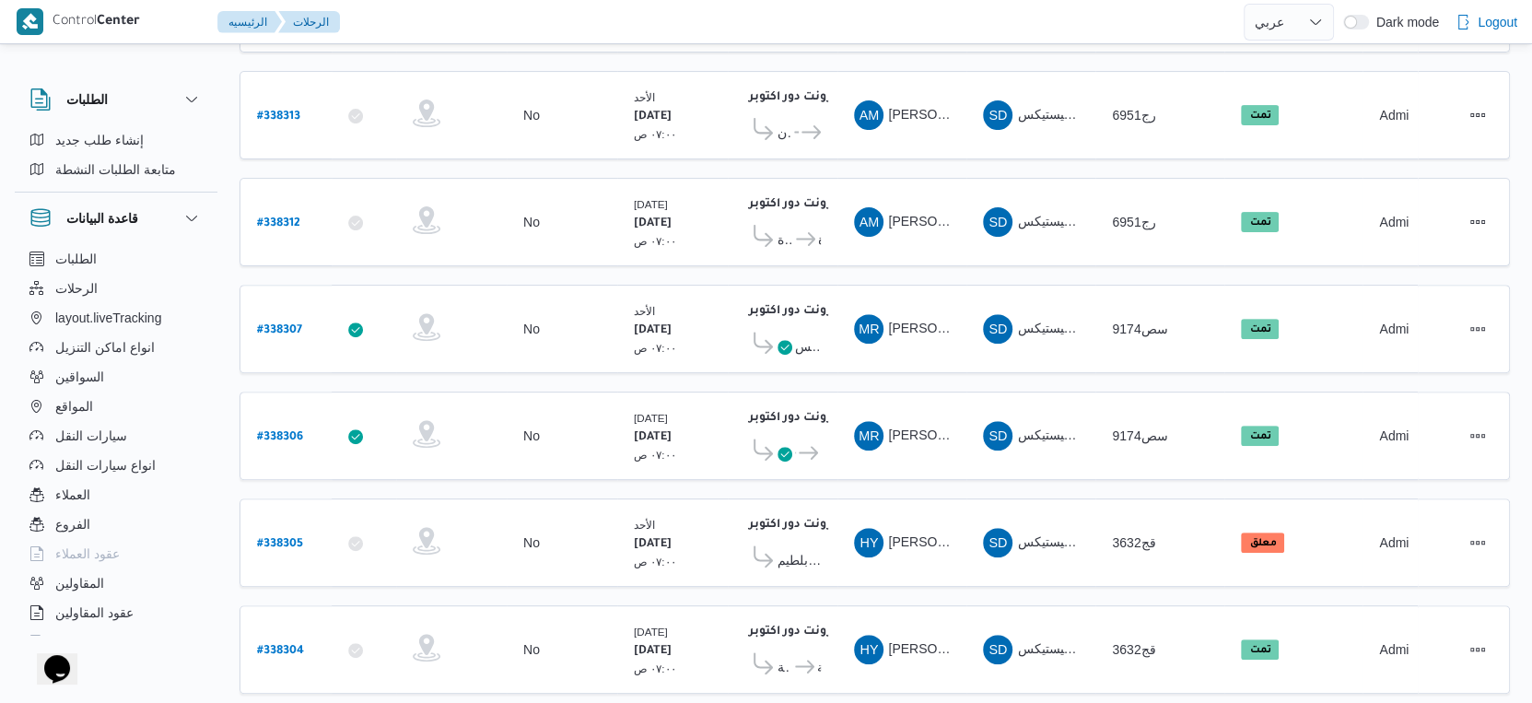
scroll to position [713, 0]
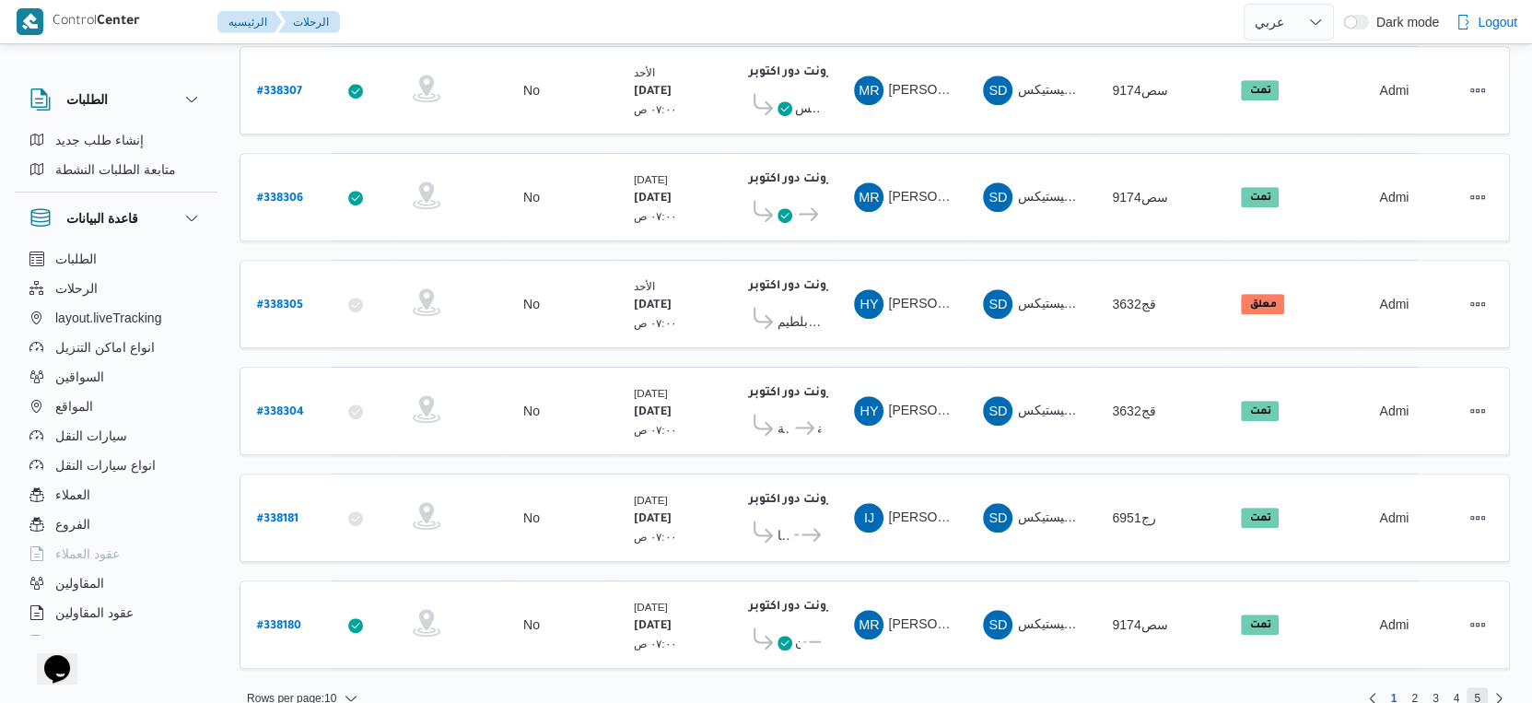
click at [1483, 687] on span "5" at bounding box center [1476, 698] width 21 height 22
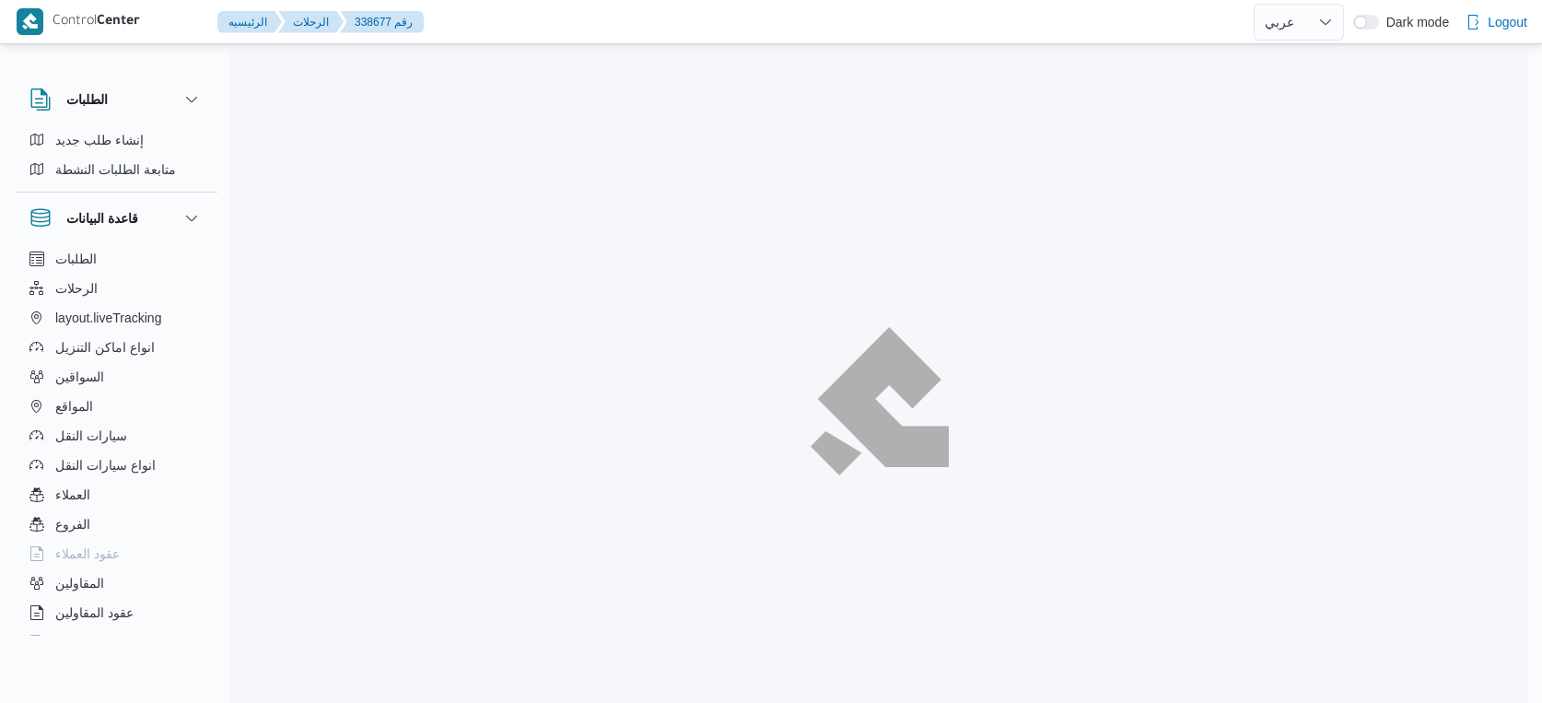
select select "ar"
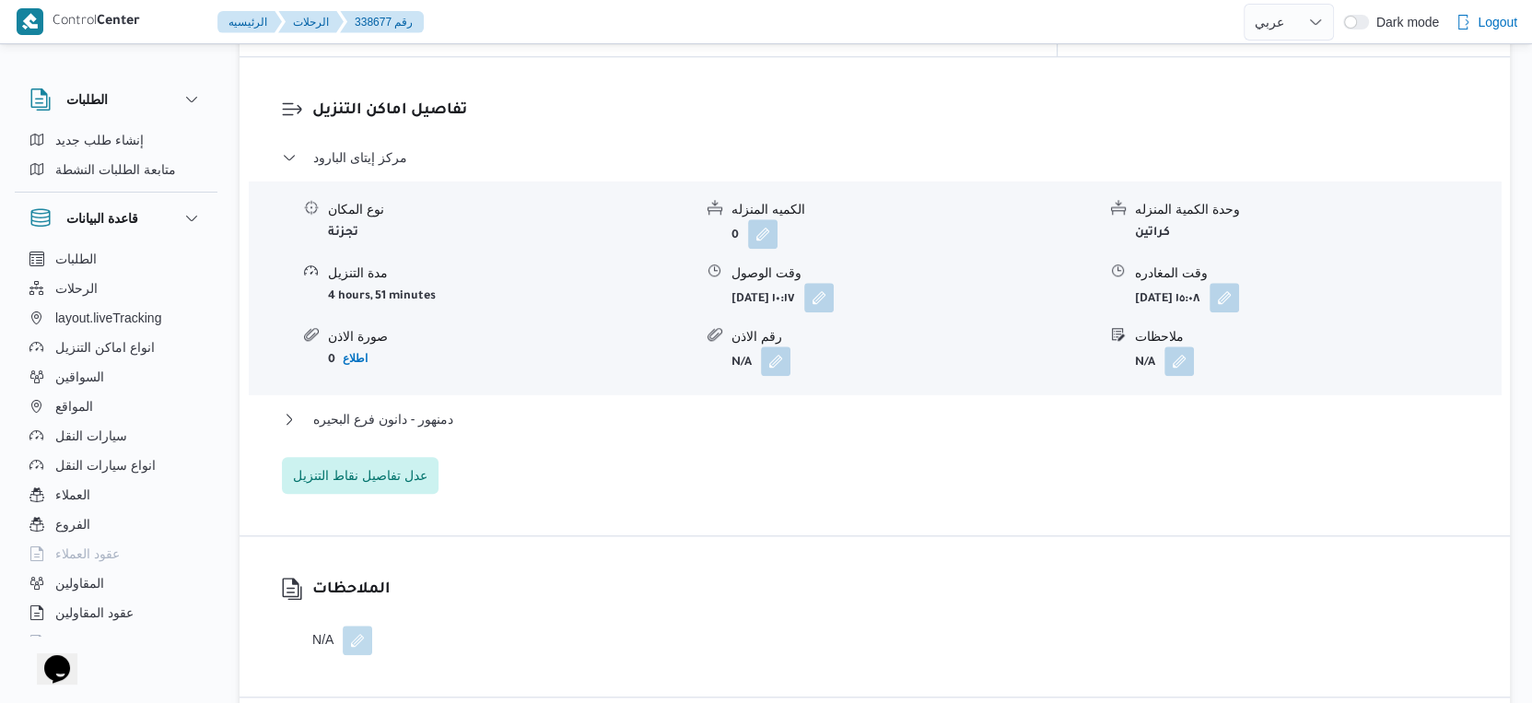
scroll to position [1536, 0]
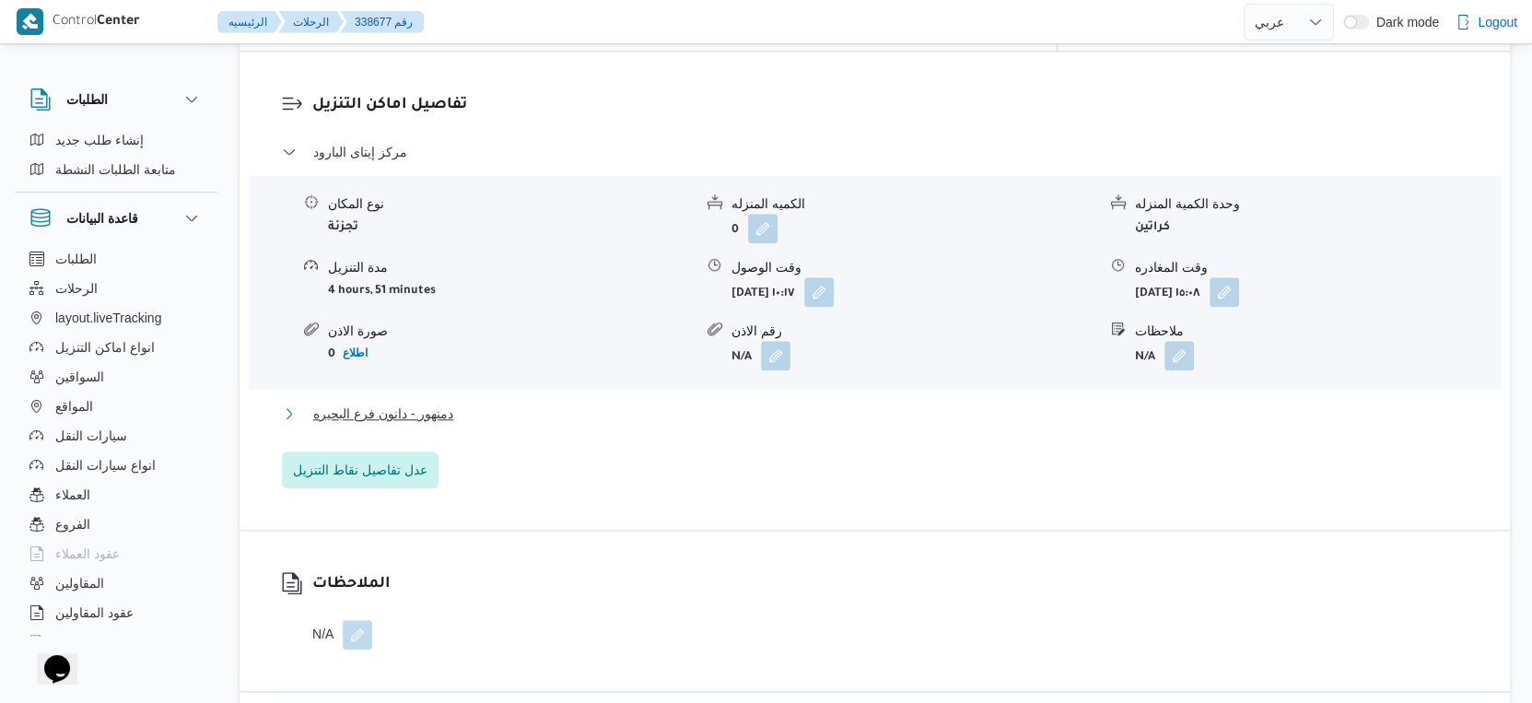
click at [508, 403] on button "دمنهور - دانون فرع البحيره" at bounding box center [875, 414] width 1186 height 22
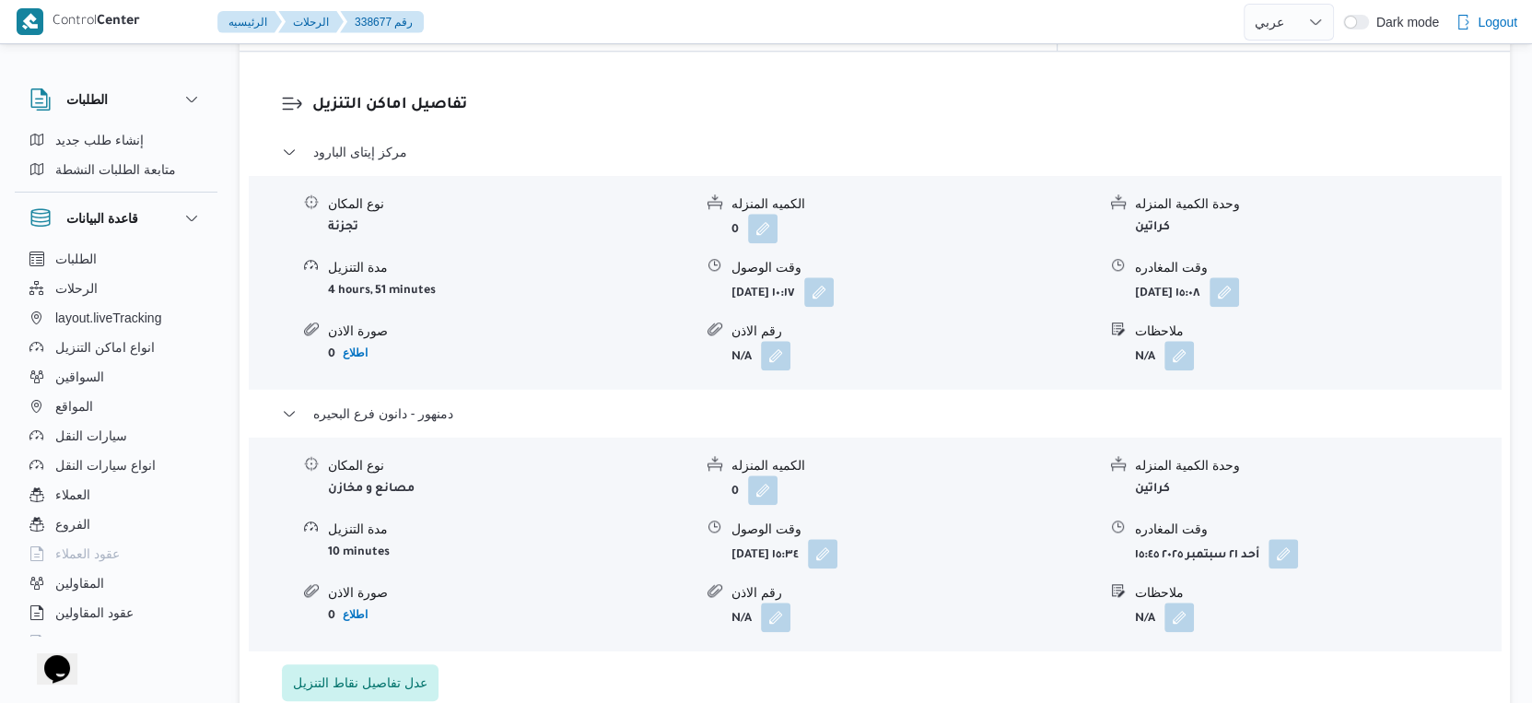
select select "ar"
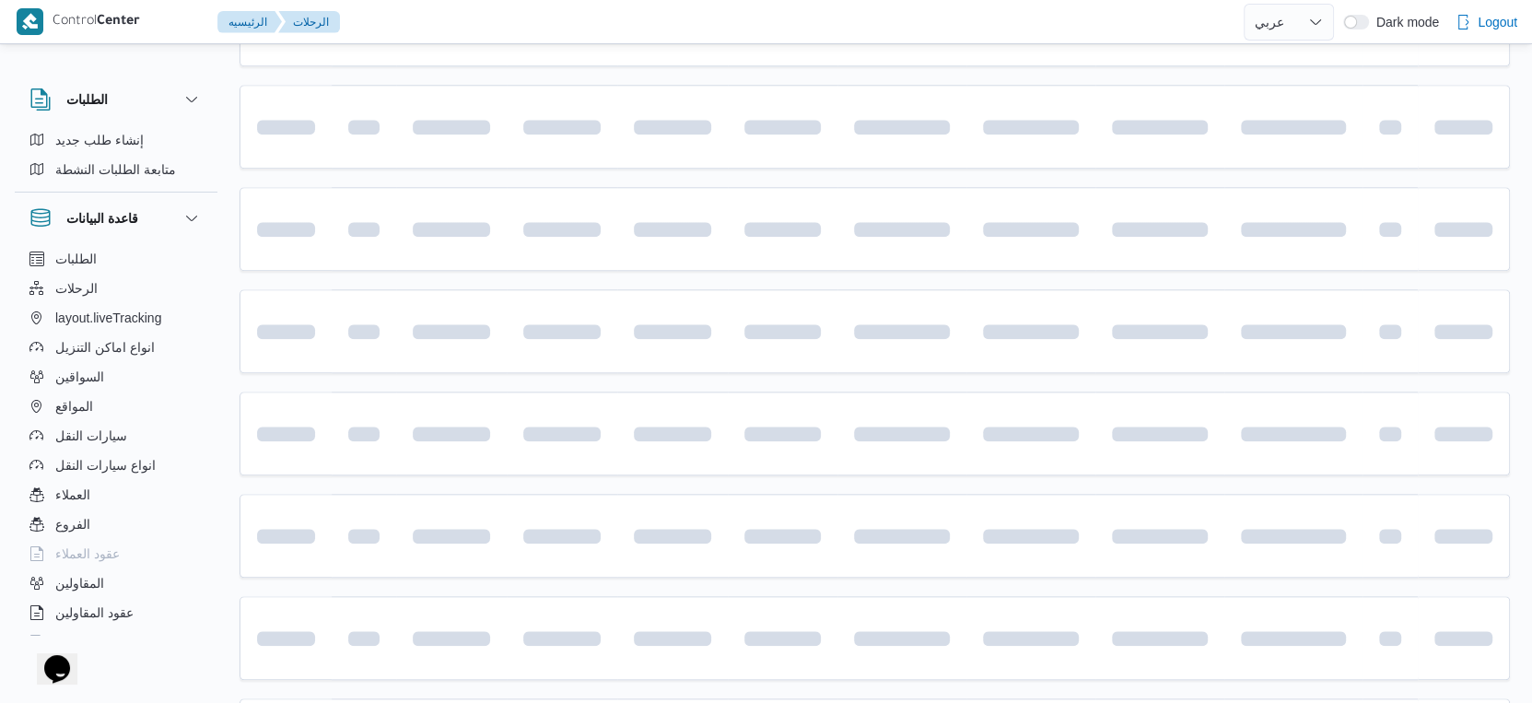
scroll to position [1503, 0]
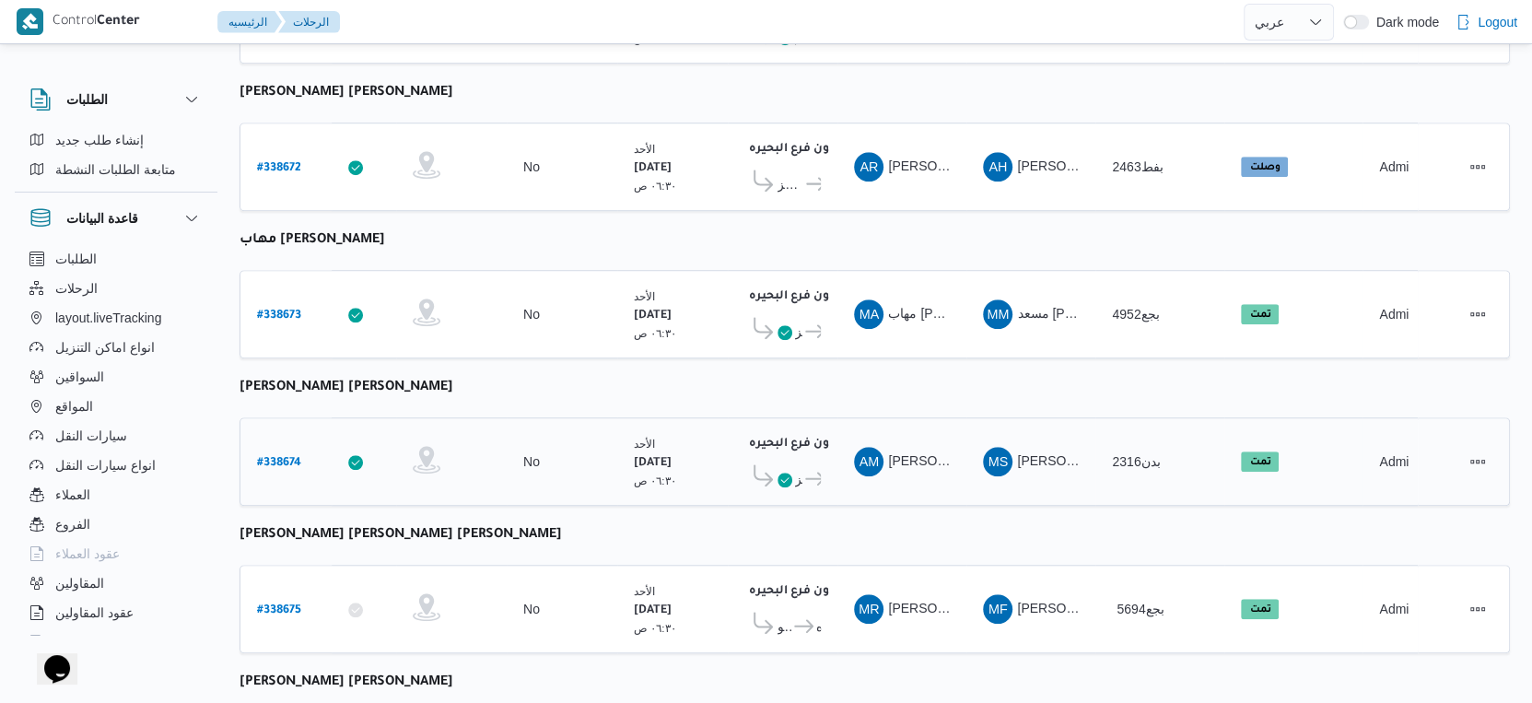
click at [276, 457] on b "# 338674" at bounding box center [279, 463] width 44 height 13
select select "ar"
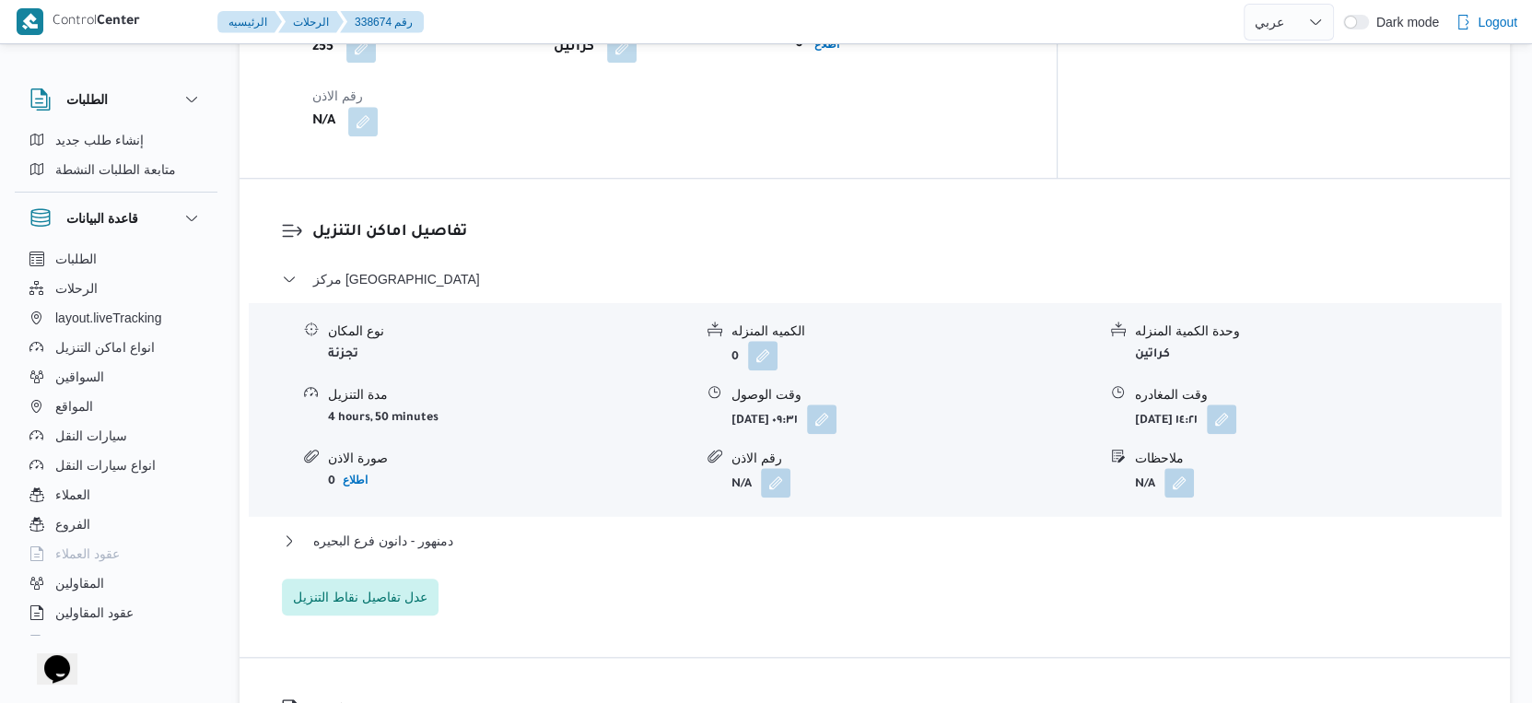
scroll to position [1503, 0]
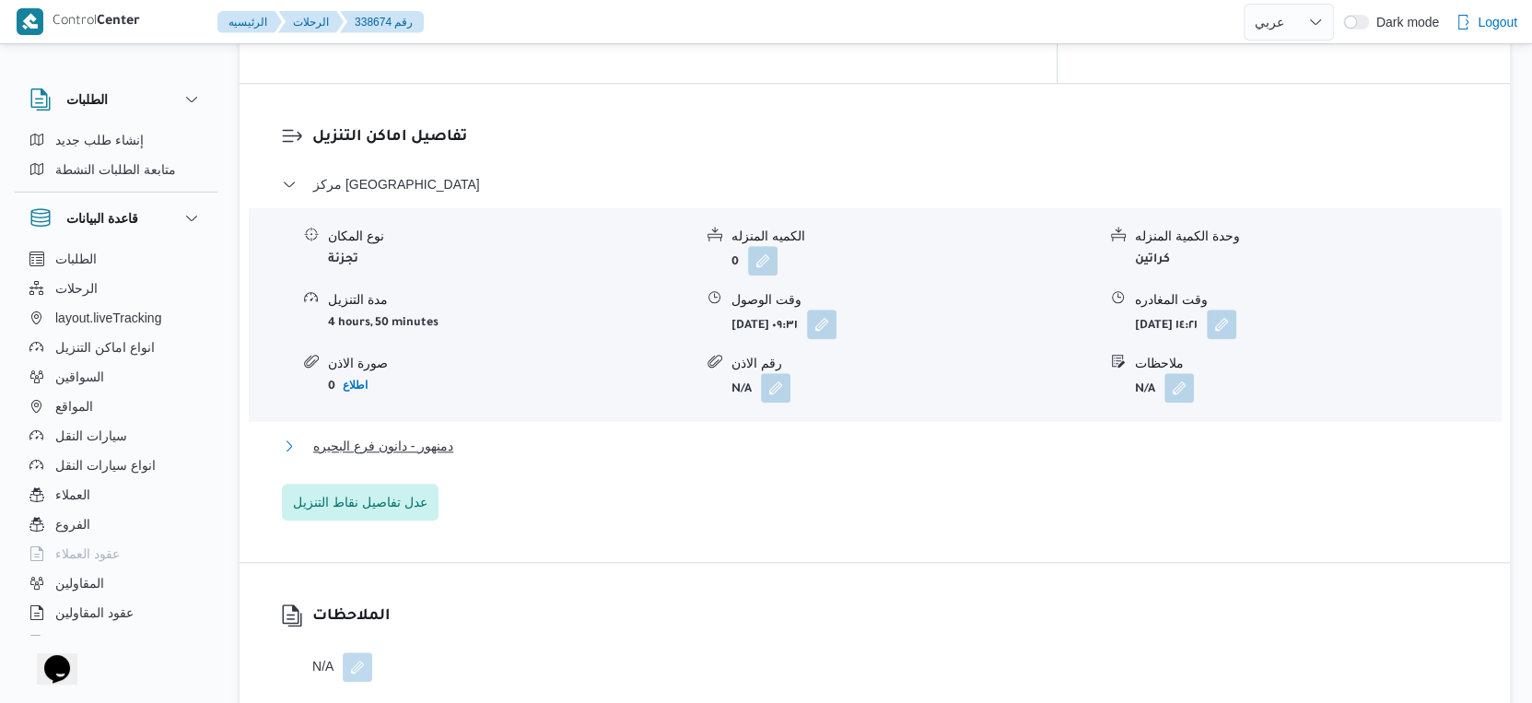
click at [487, 435] on button "دمنهور - دانون فرع البحيره" at bounding box center [875, 446] width 1186 height 22
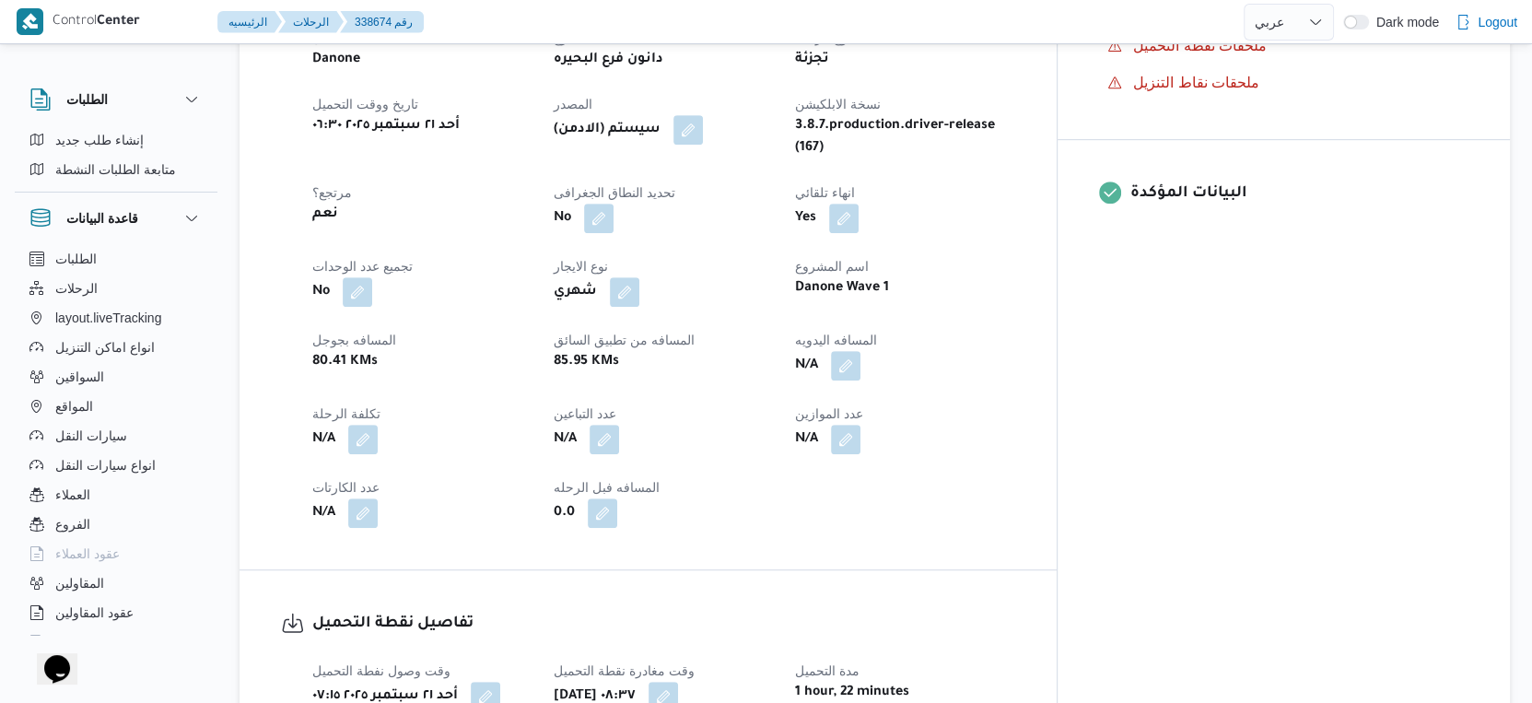
scroll to position [684, 0]
click at [860, 352] on button "button" at bounding box center [845, 366] width 29 height 29
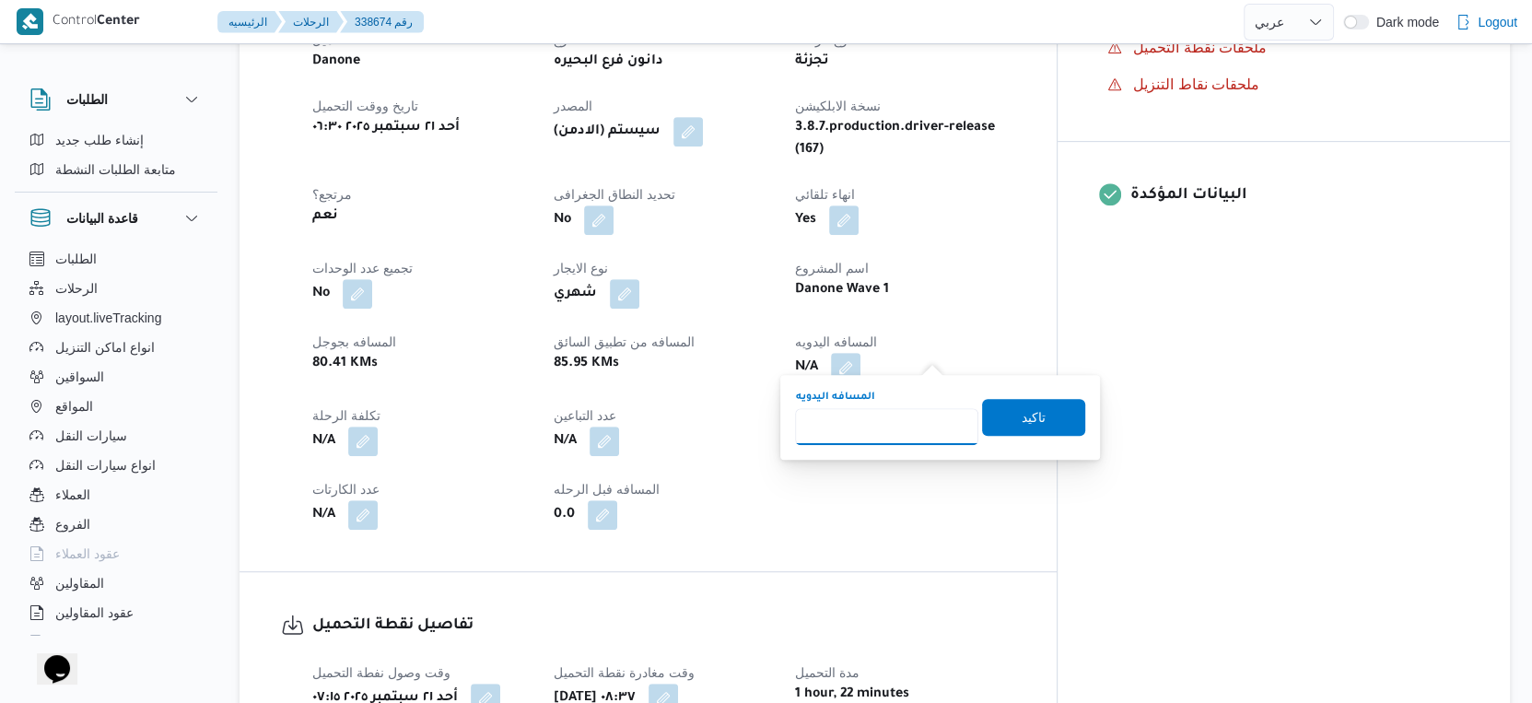
click at [876, 416] on input "المسافه اليدويه" at bounding box center [886, 426] width 183 height 37
type input "103"
click at [1022, 416] on span "تاكيد" at bounding box center [1034, 416] width 24 height 22
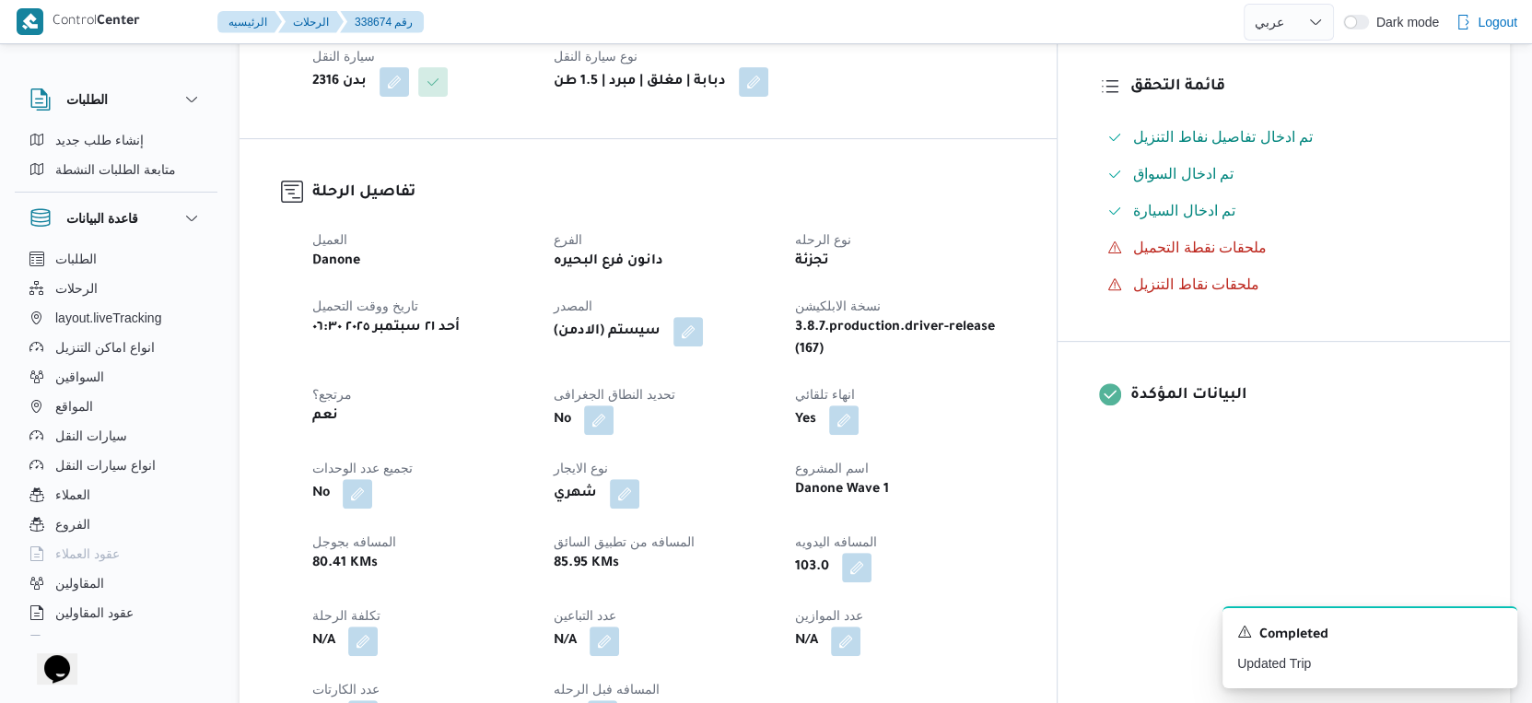
scroll to position [511, 0]
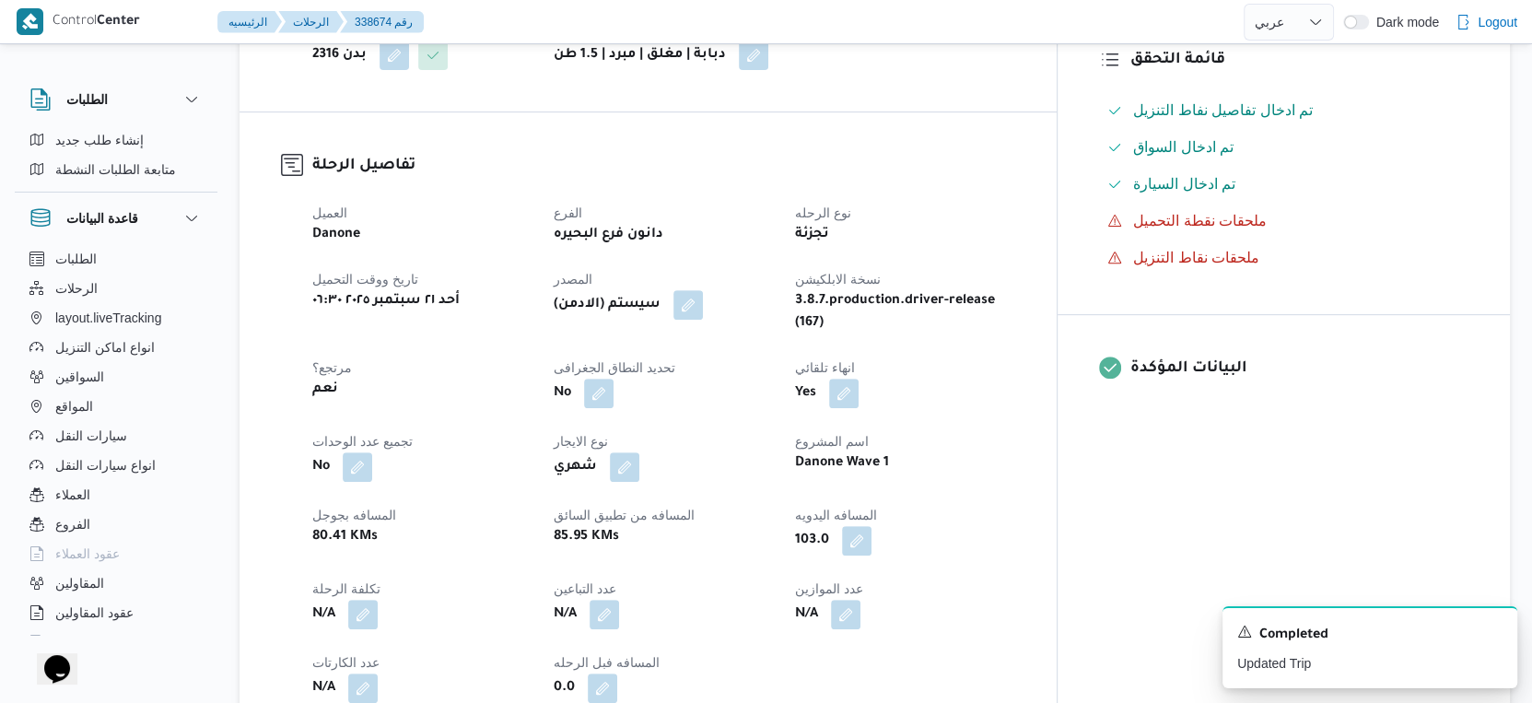
select select "ar"
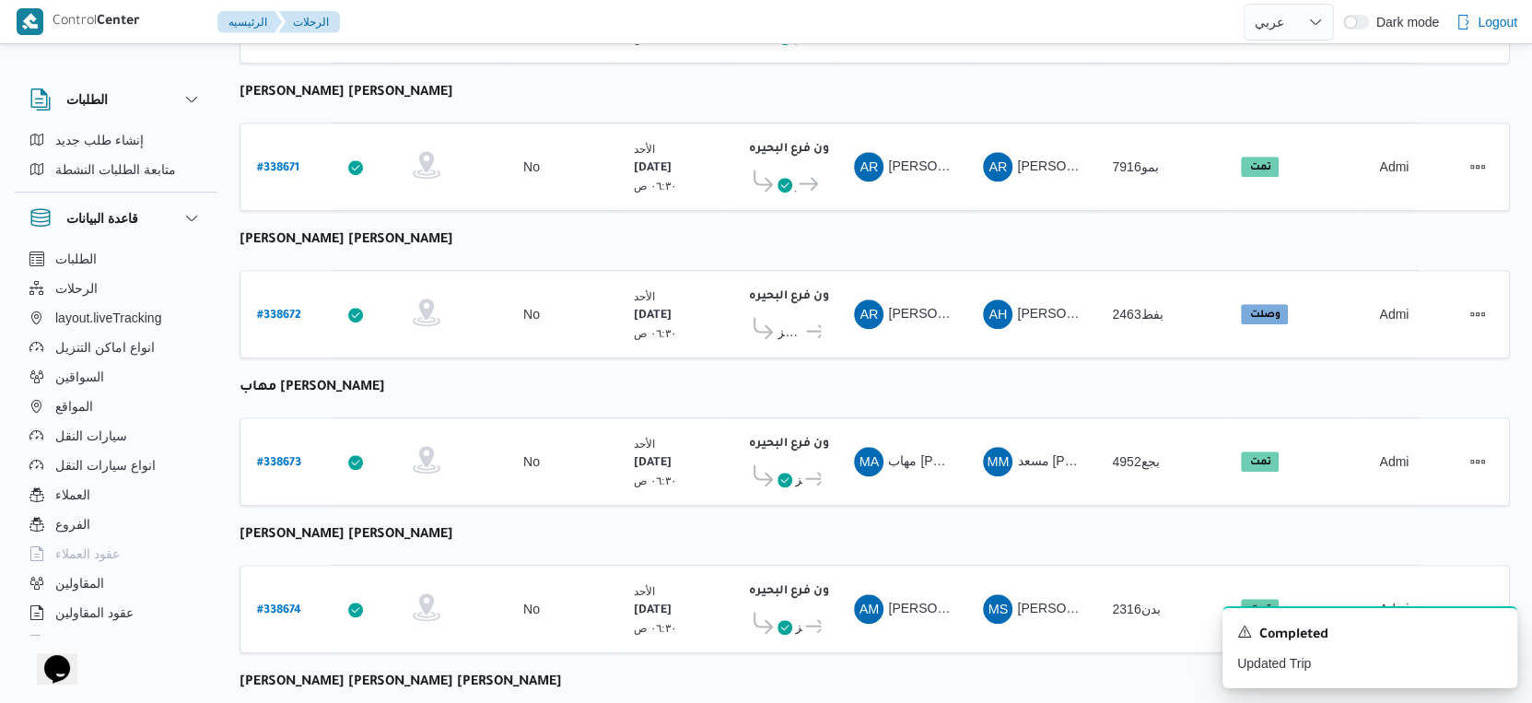
scroll to position [1240, 0]
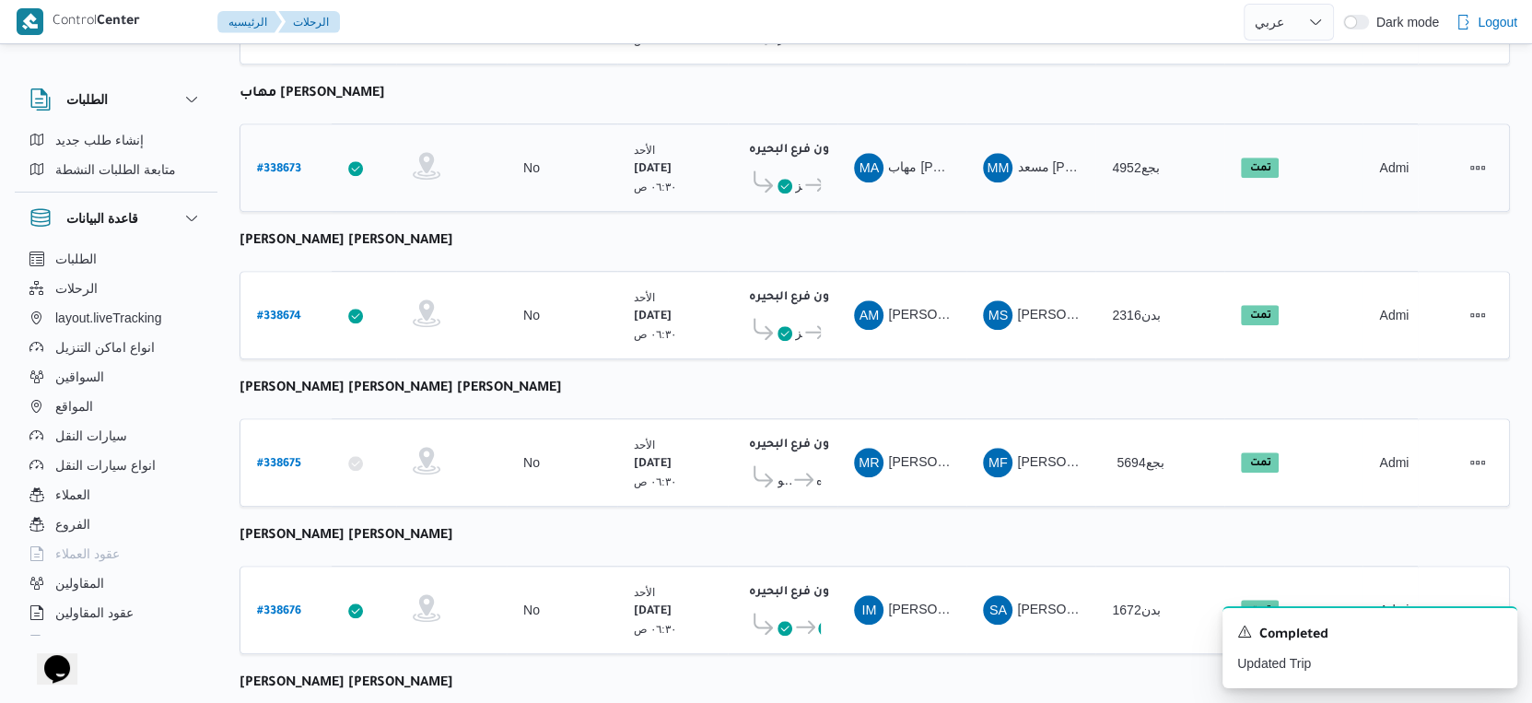
click at [283, 163] on b "# 338673" at bounding box center [279, 169] width 44 height 13
select select "ar"
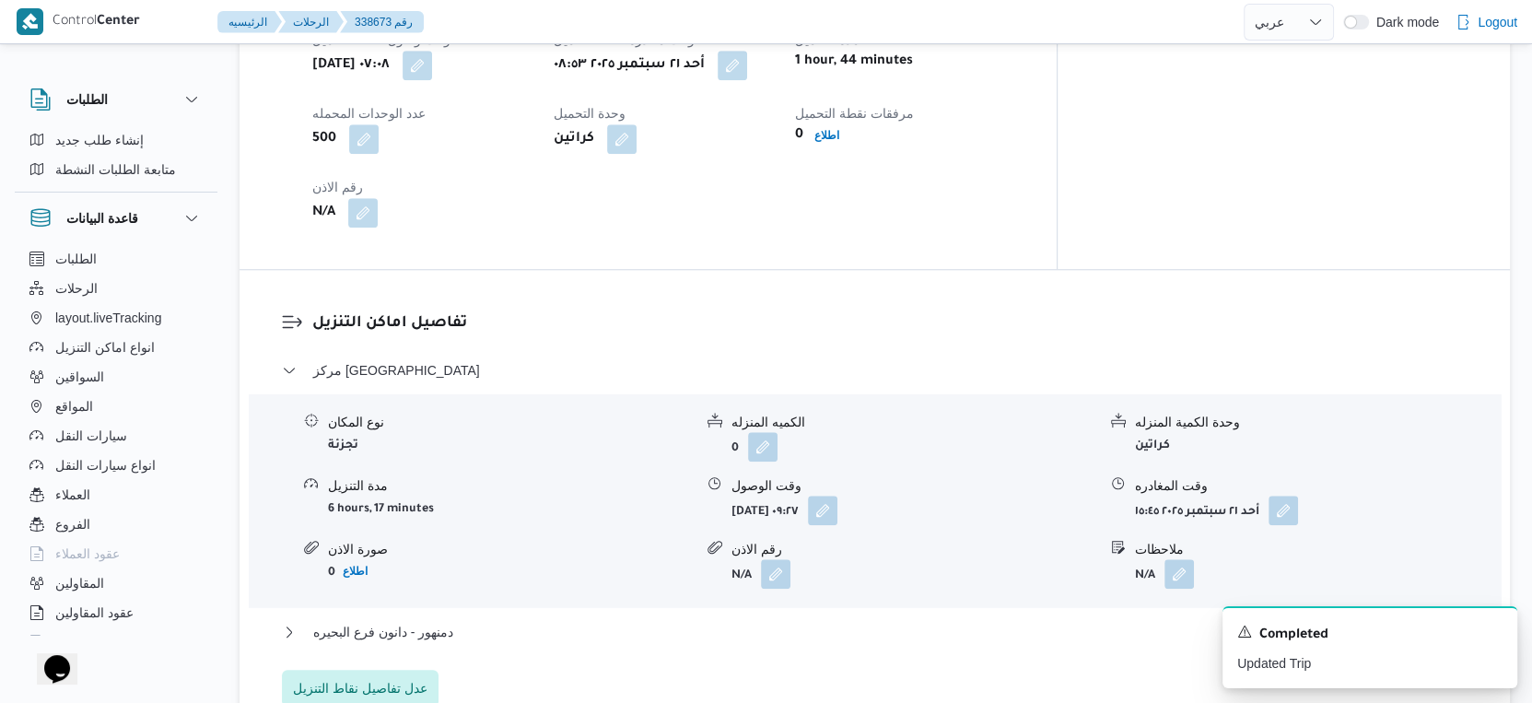
scroll to position [1547, 0]
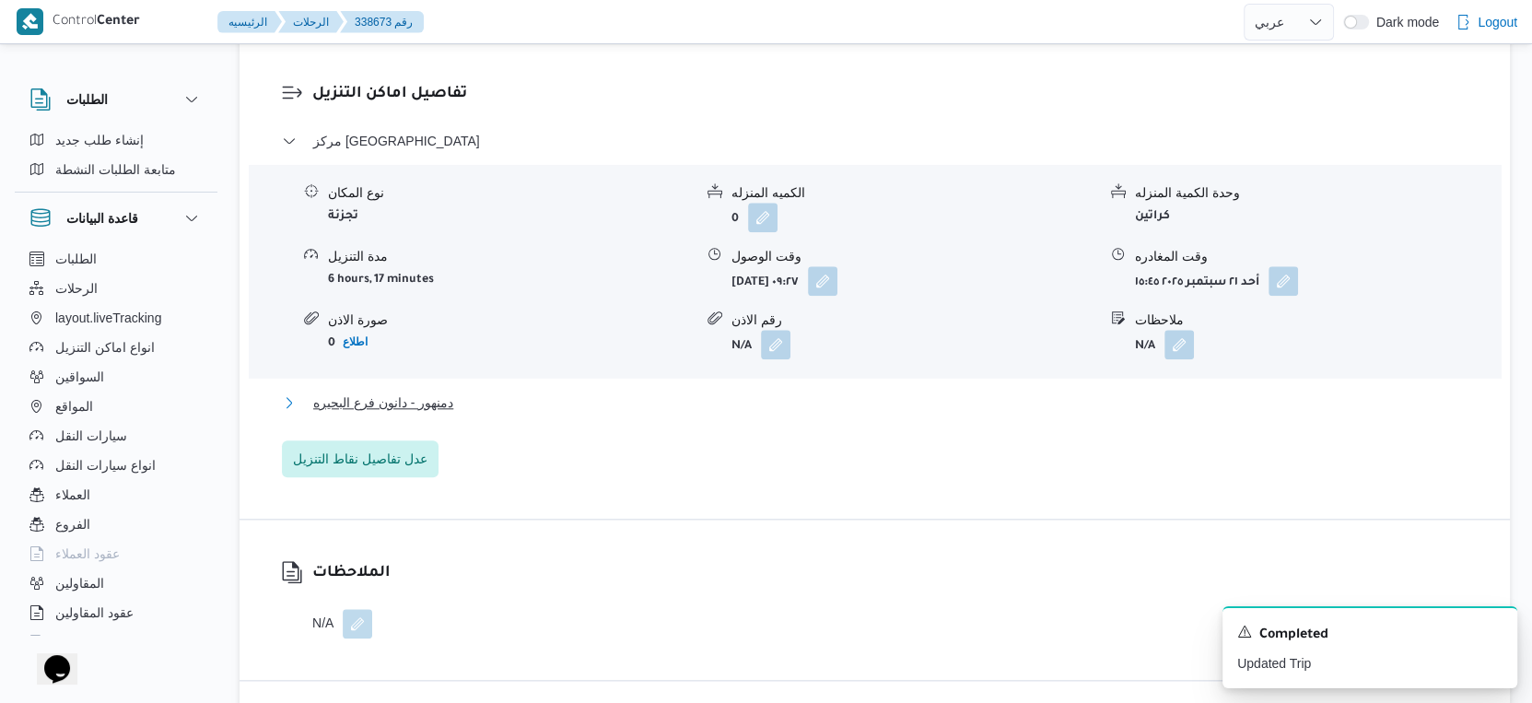
click at [534, 391] on button "دمنهور - دانون فرع البحيره" at bounding box center [875, 402] width 1186 height 22
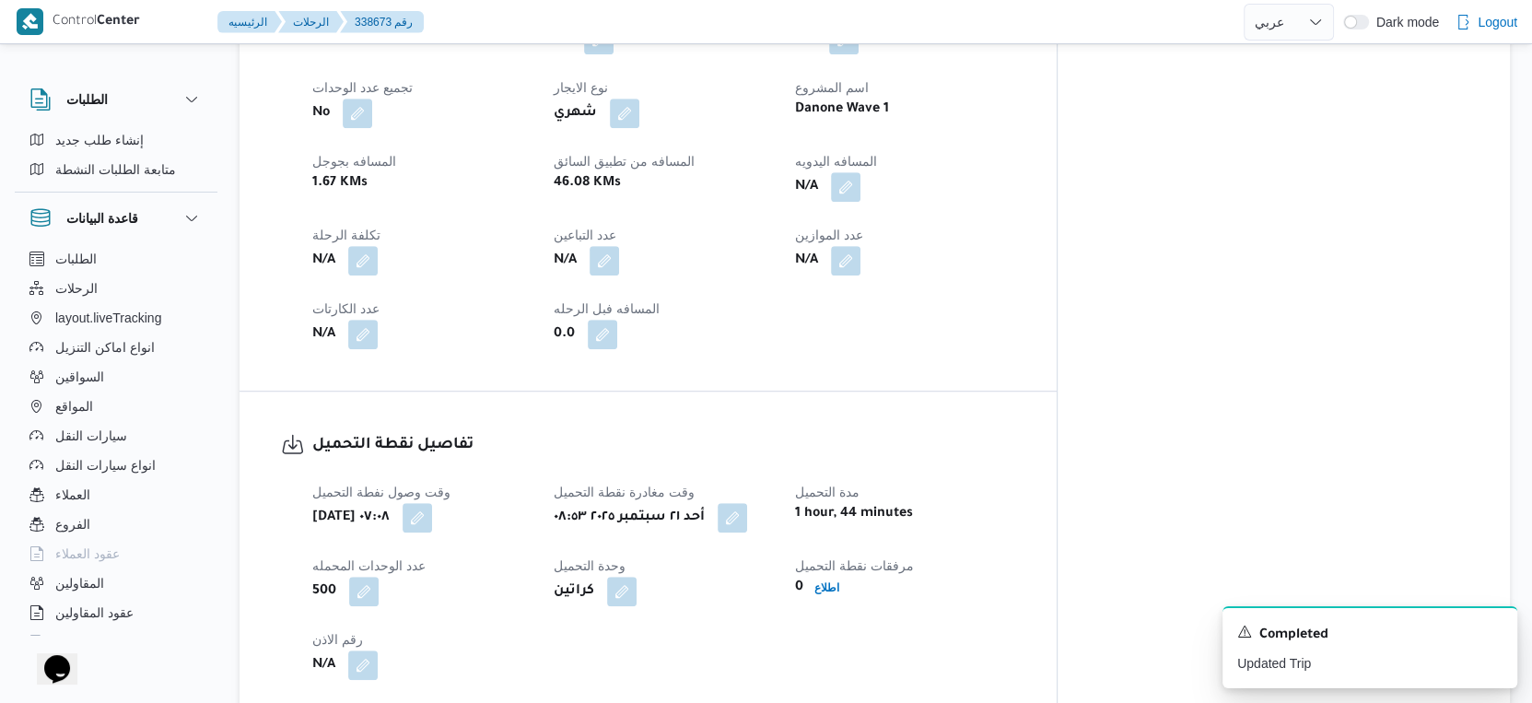
scroll to position [830, 0]
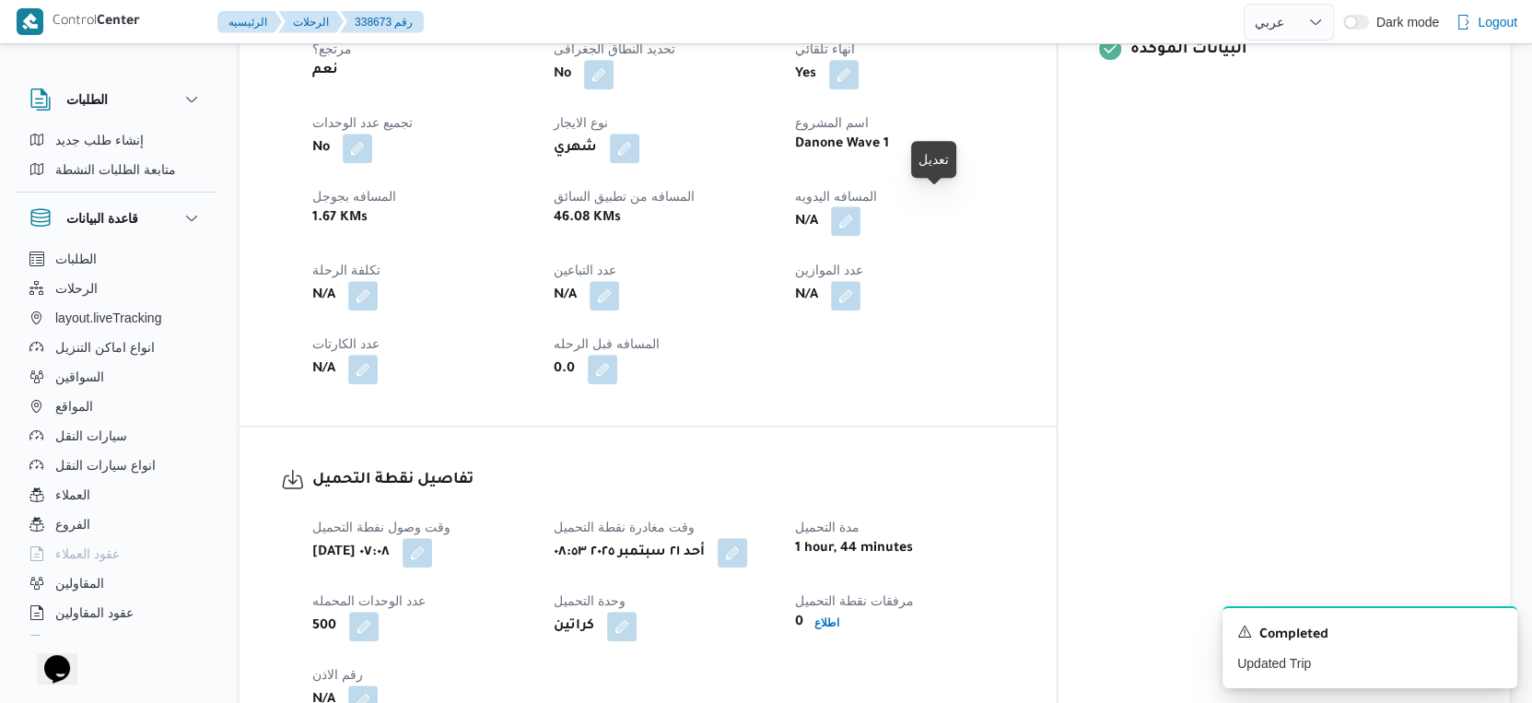
click at [860, 206] on button "button" at bounding box center [845, 220] width 29 height 29
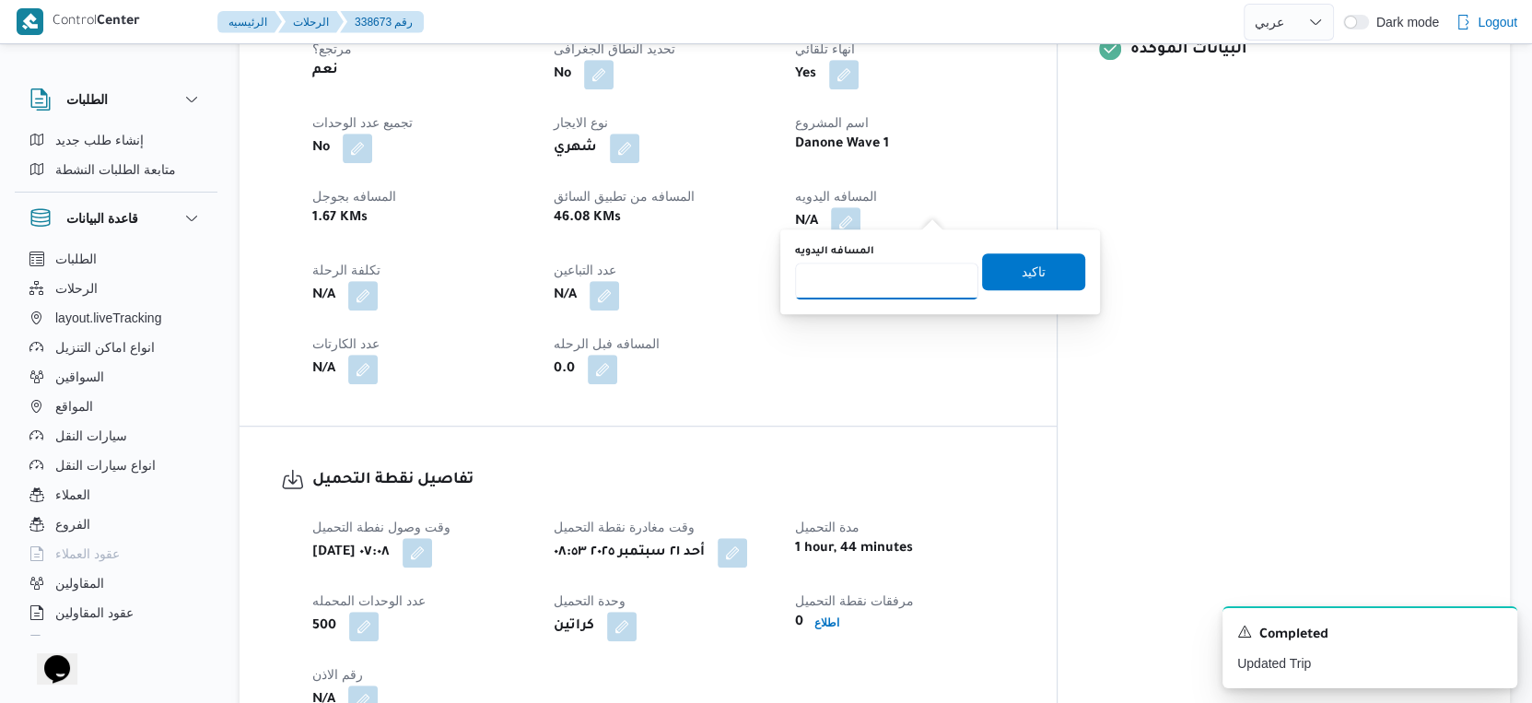
click at [861, 292] on input "المسافه اليدويه" at bounding box center [886, 281] width 183 height 37
type input "55"
click at [1022, 273] on span "تاكيد" at bounding box center [1034, 271] width 24 height 22
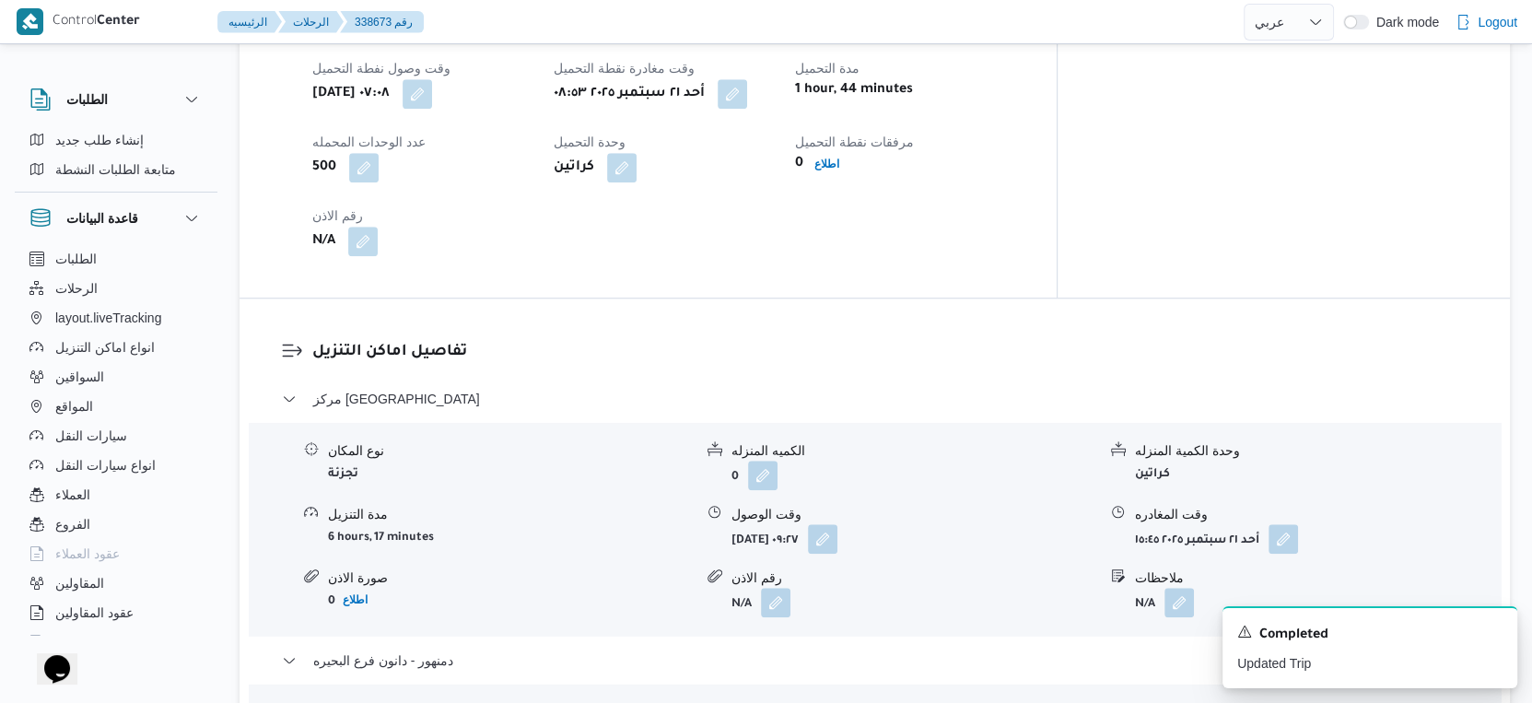
scroll to position [1240, 0]
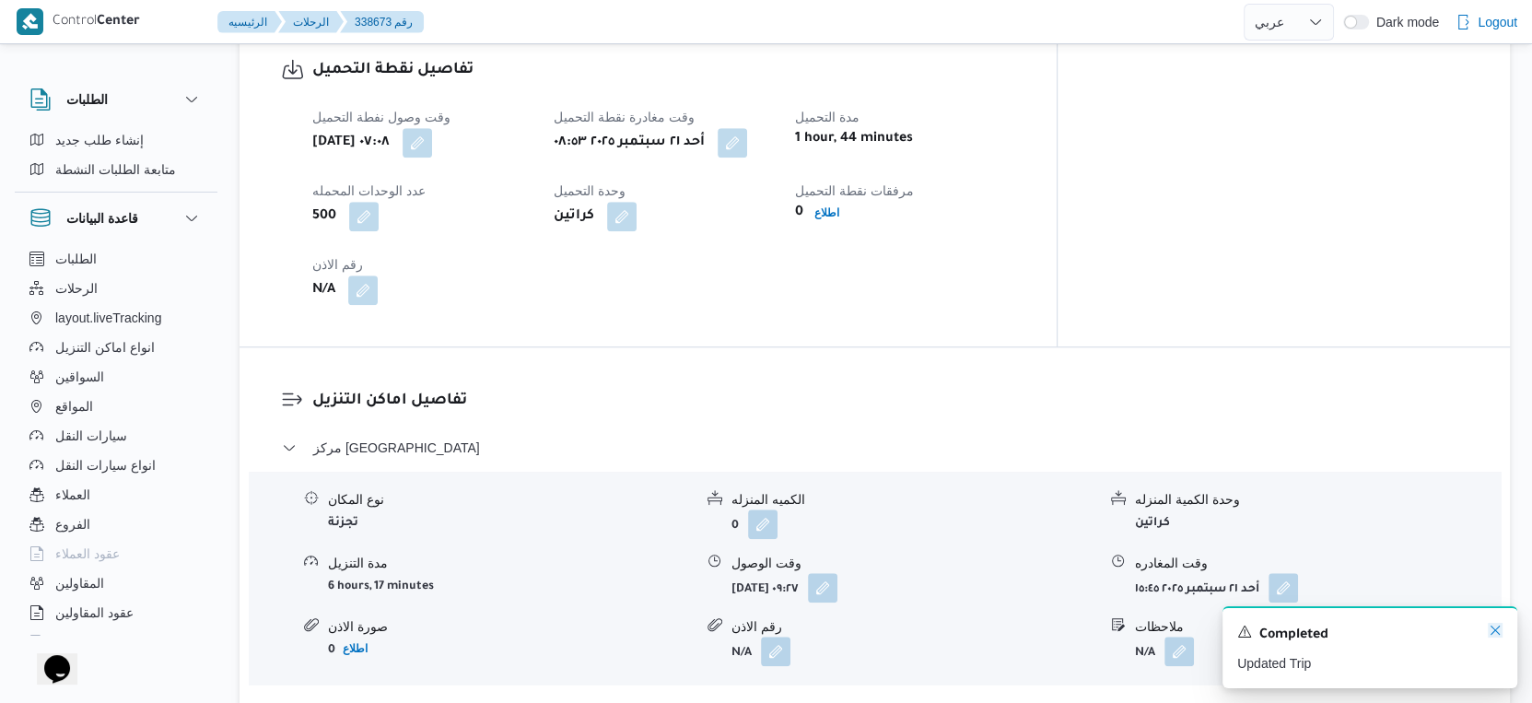
click at [1490, 635] on icon "Dismiss toast" at bounding box center [1495, 630] width 15 height 15
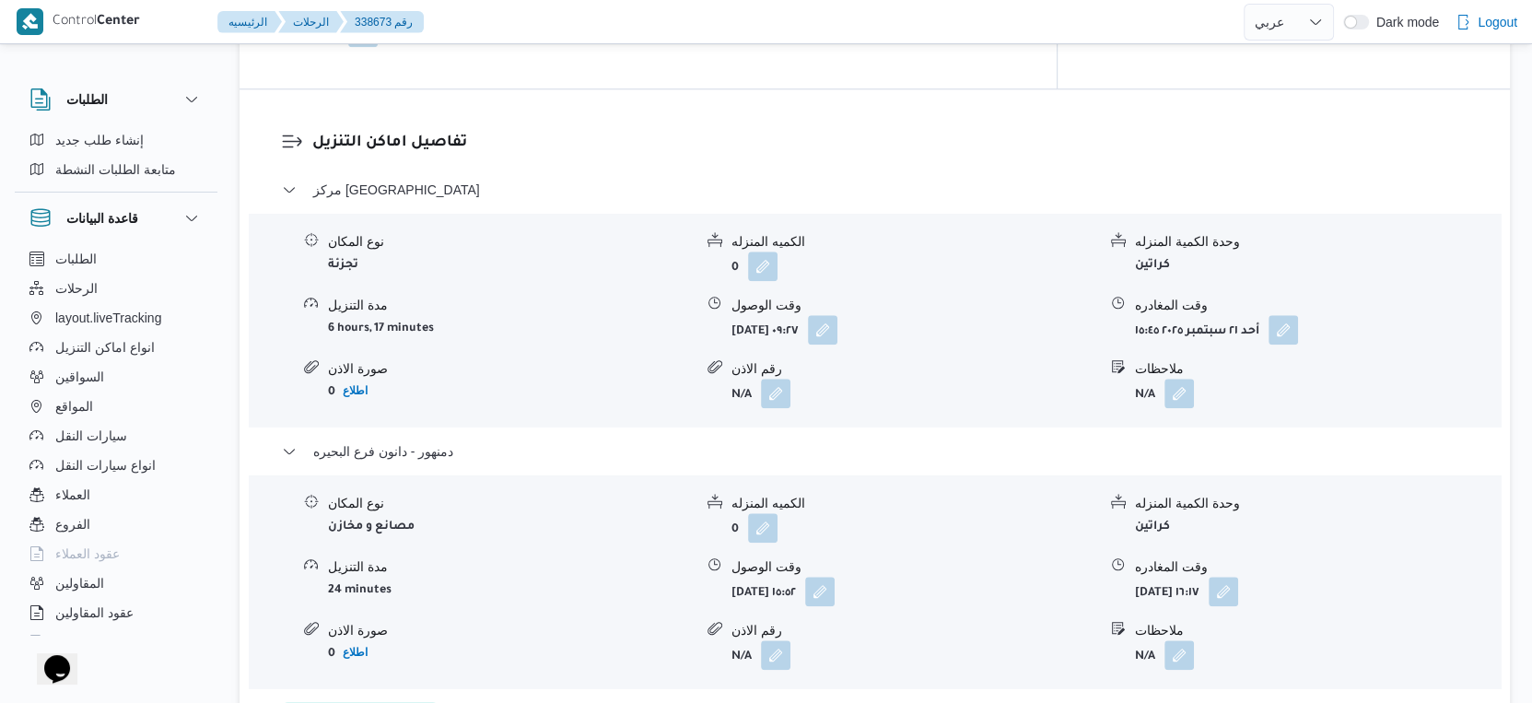
scroll to position [1740, 0]
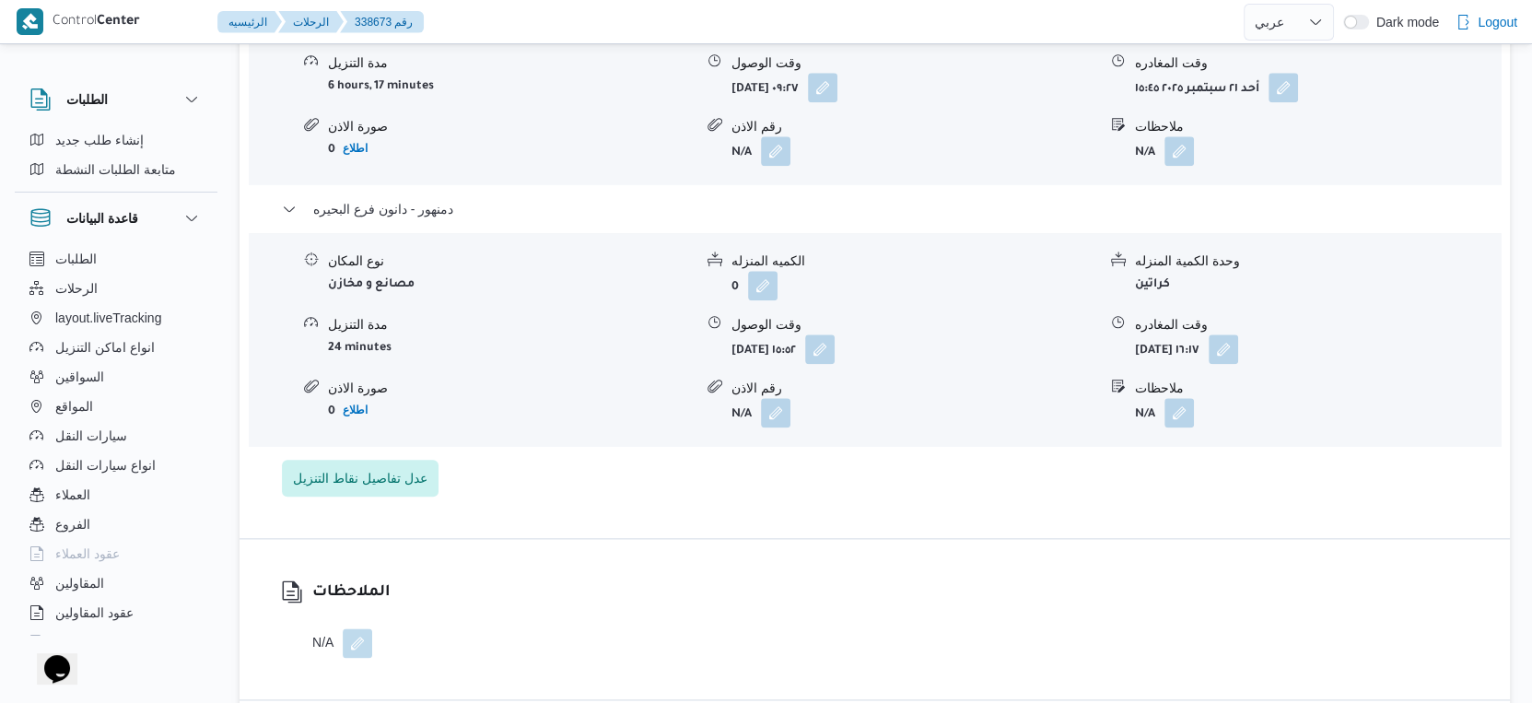
select select "ar"
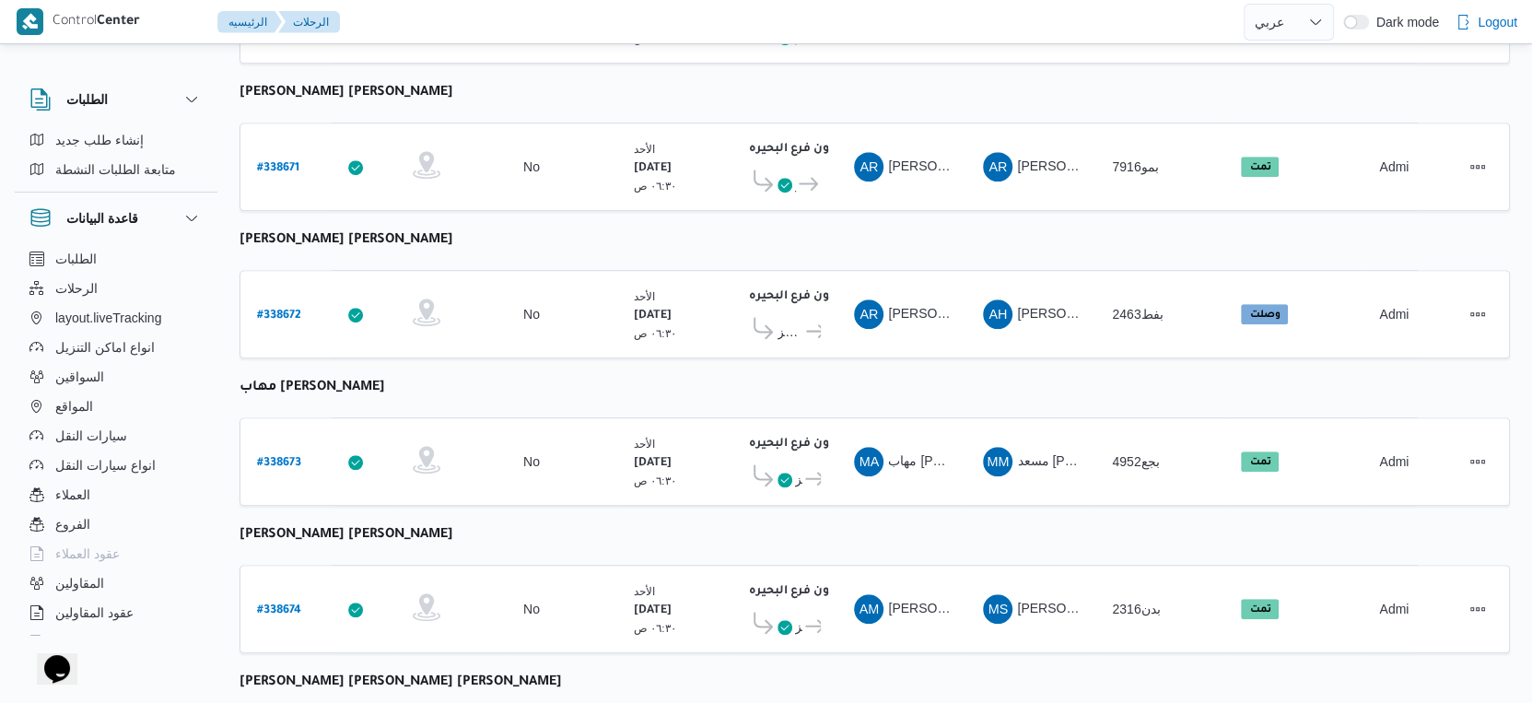
scroll to position [1503, 0]
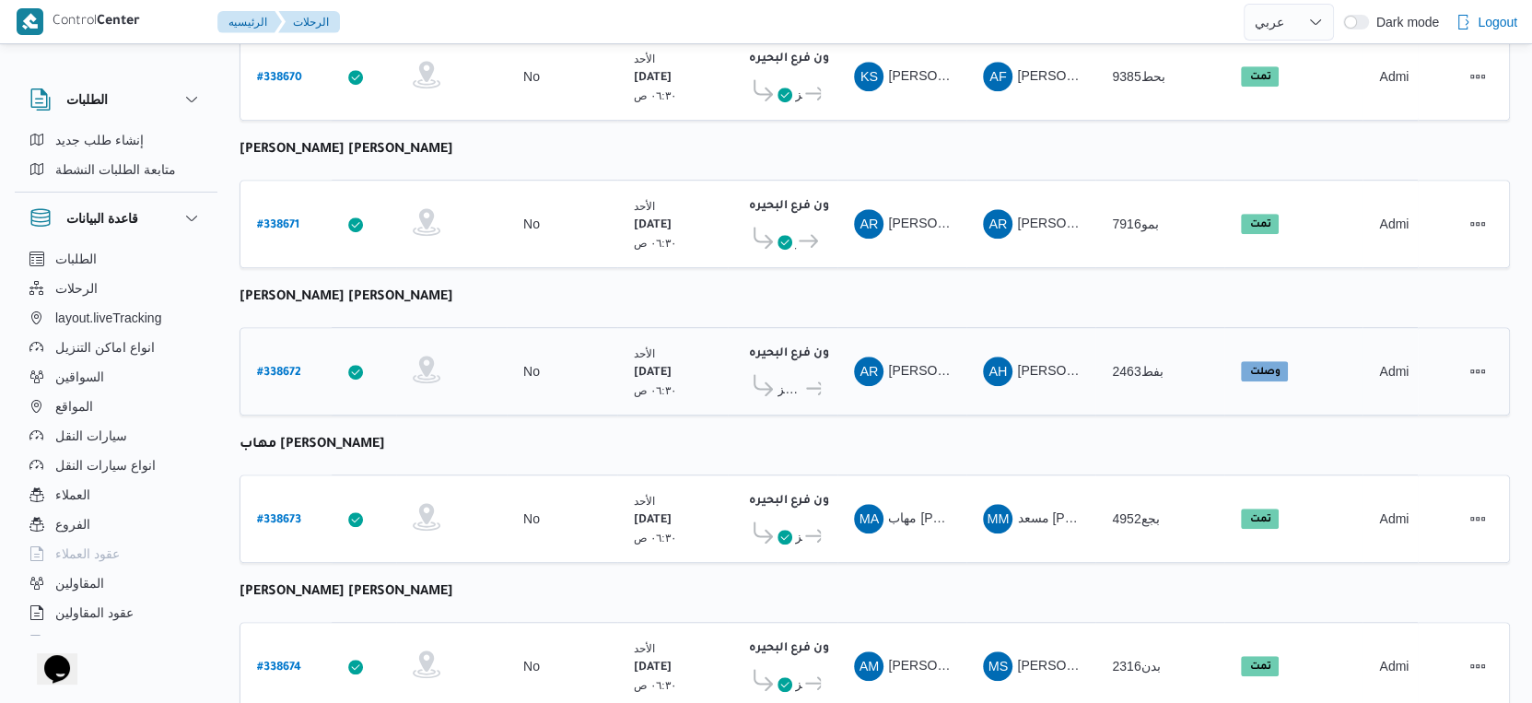
click at [273, 367] on b "# 338672" at bounding box center [279, 373] width 44 height 13
select select "ar"
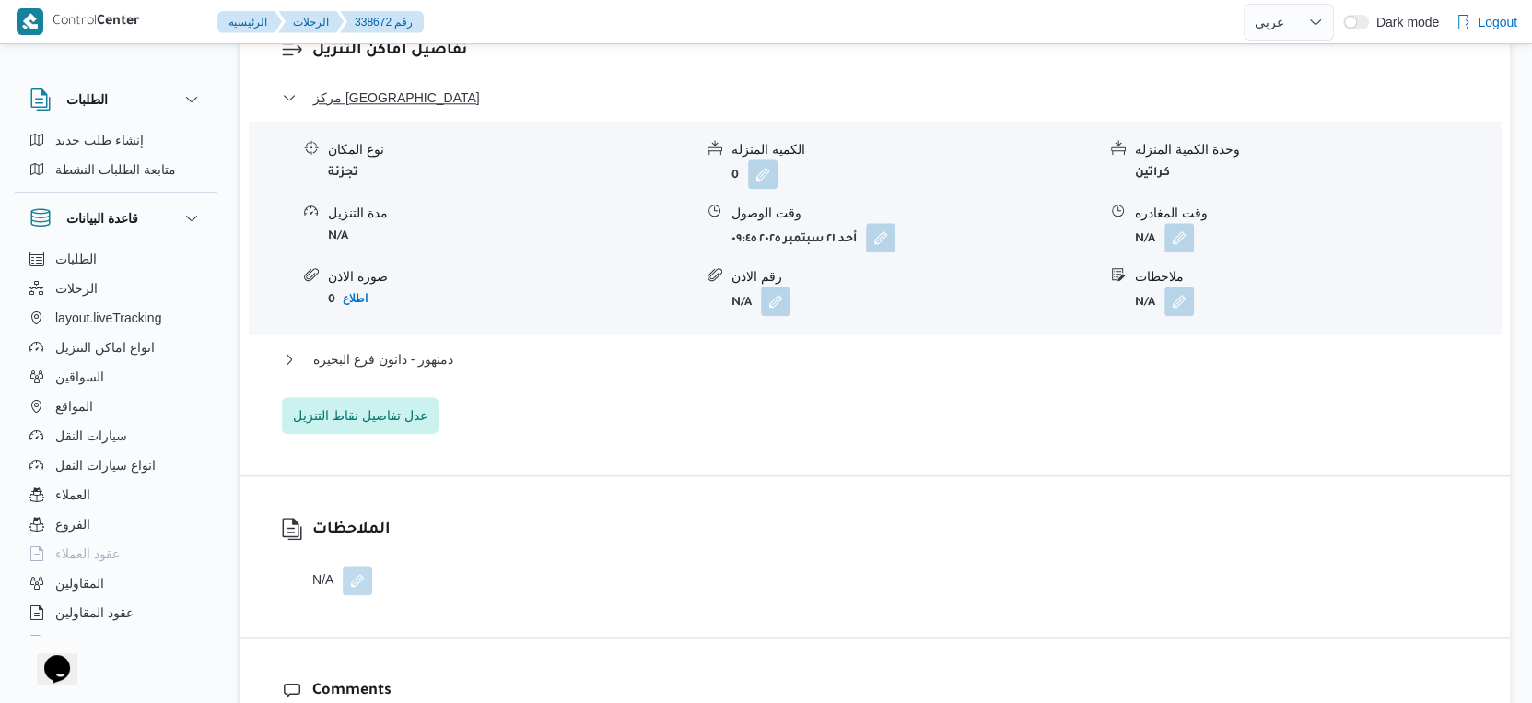
scroll to position [1605, 0]
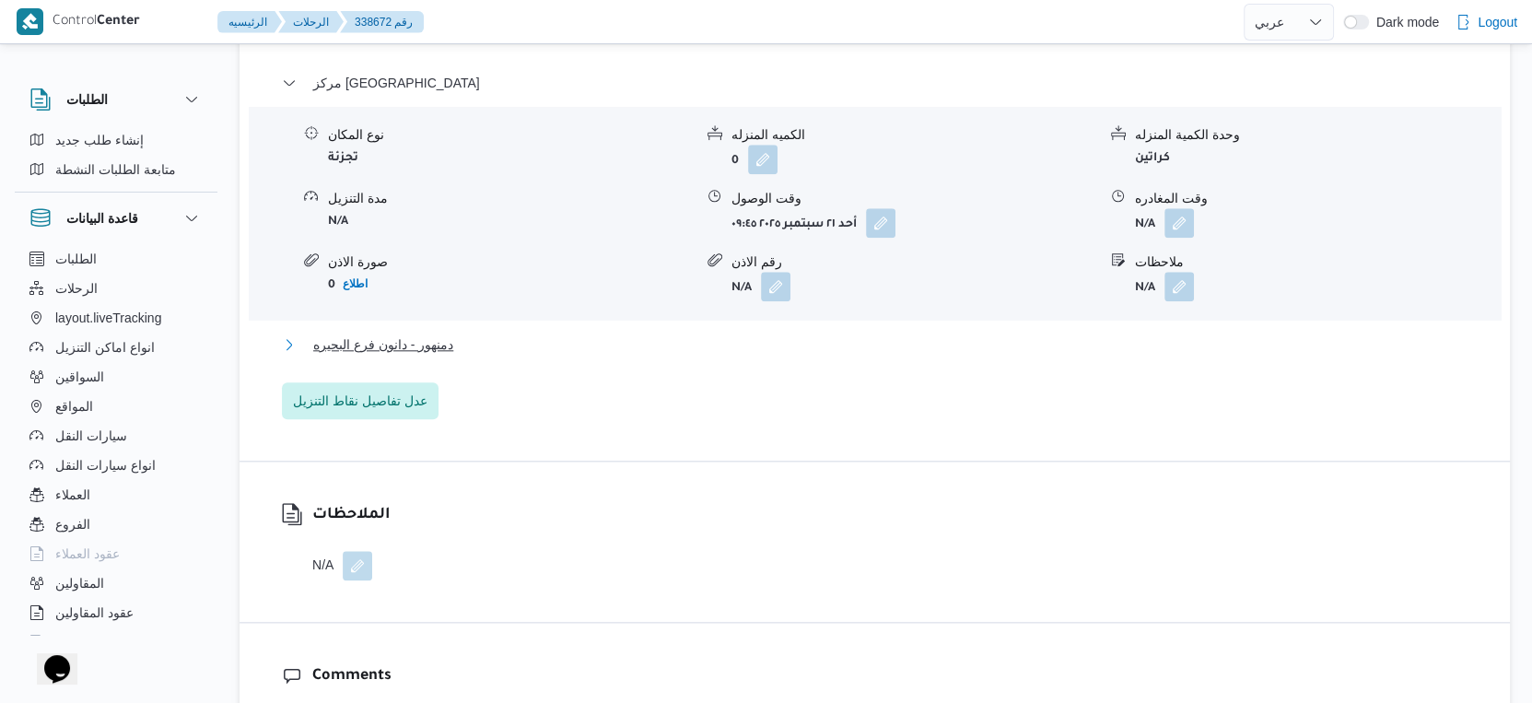
click at [450, 338] on span "دمنهور - دانون فرع البحيره" at bounding box center [383, 344] width 140 height 22
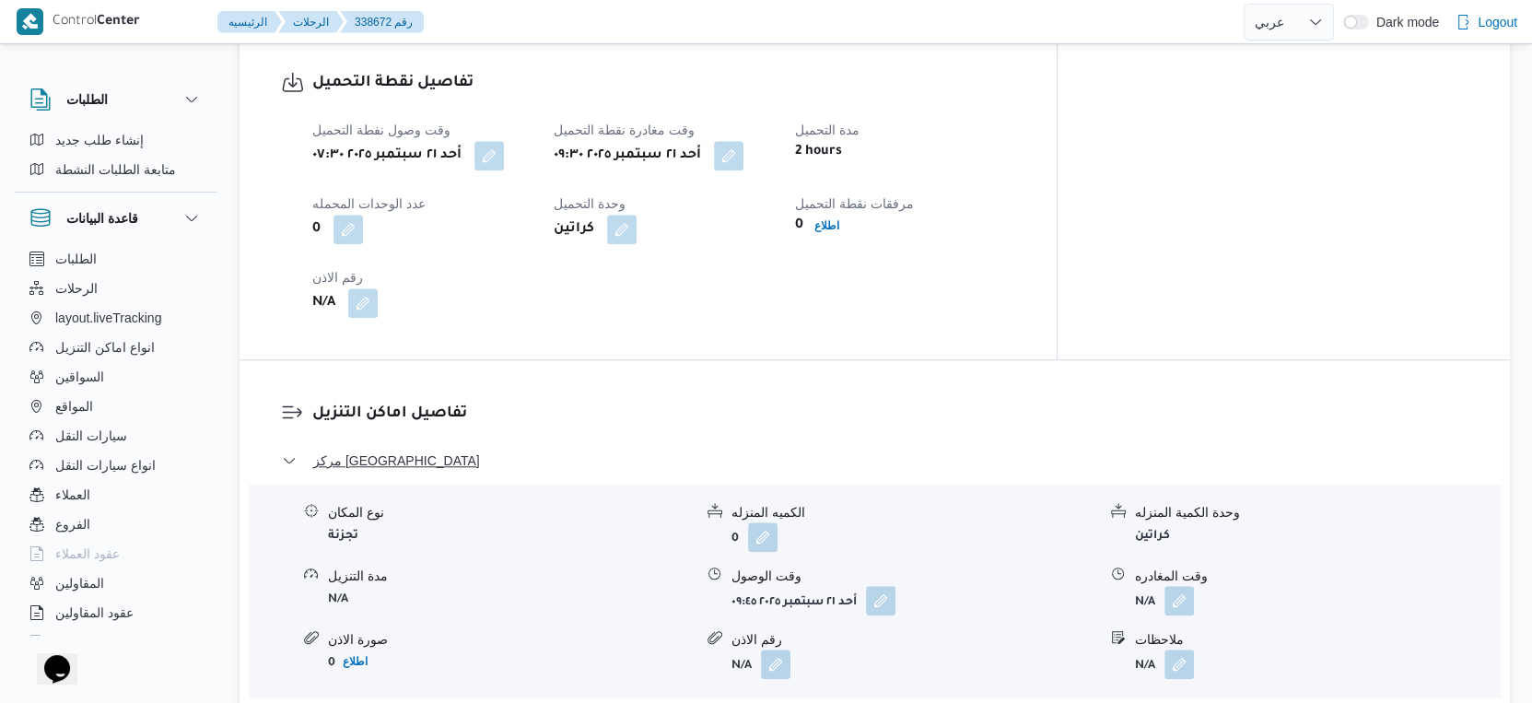
scroll to position [1636, 0]
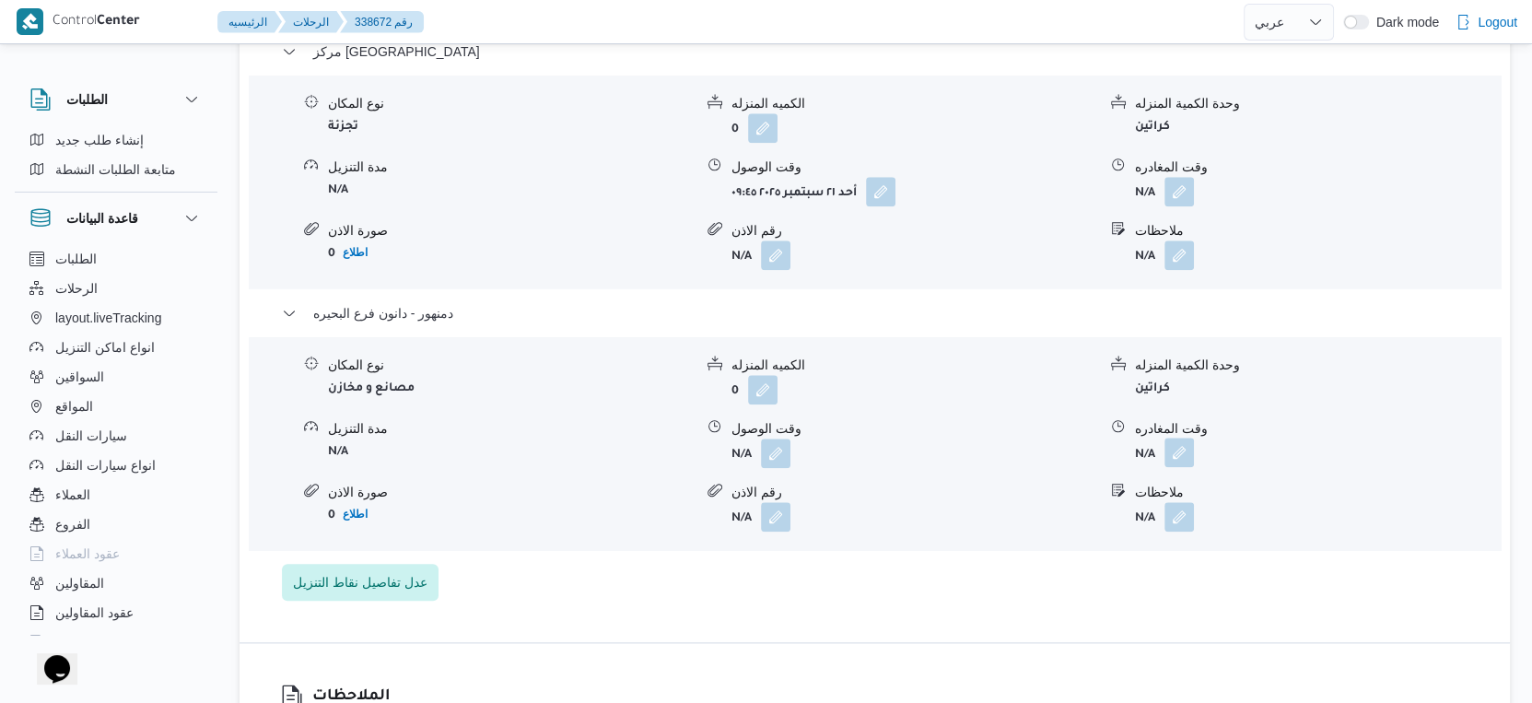
click at [1179, 438] on button "button" at bounding box center [1178, 452] width 29 height 29
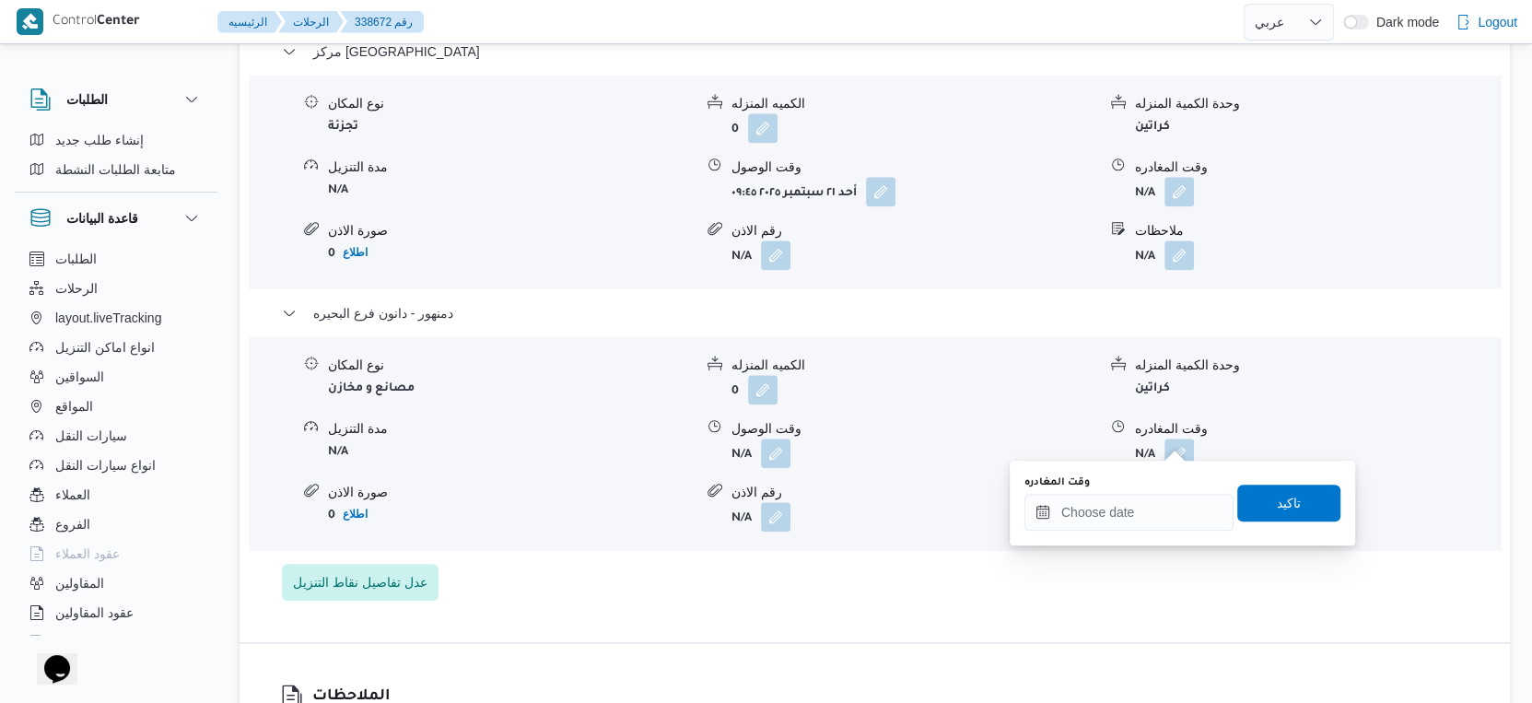
click at [1167, 491] on div "وقت المغادره" at bounding box center [1128, 502] width 209 height 55
drag, startPoint x: 1174, startPoint y: 496, endPoint x: 1185, endPoint y: 495, distance: 10.2
click at [1174, 496] on input "وقت المغادره" at bounding box center [1128, 512] width 209 height 37
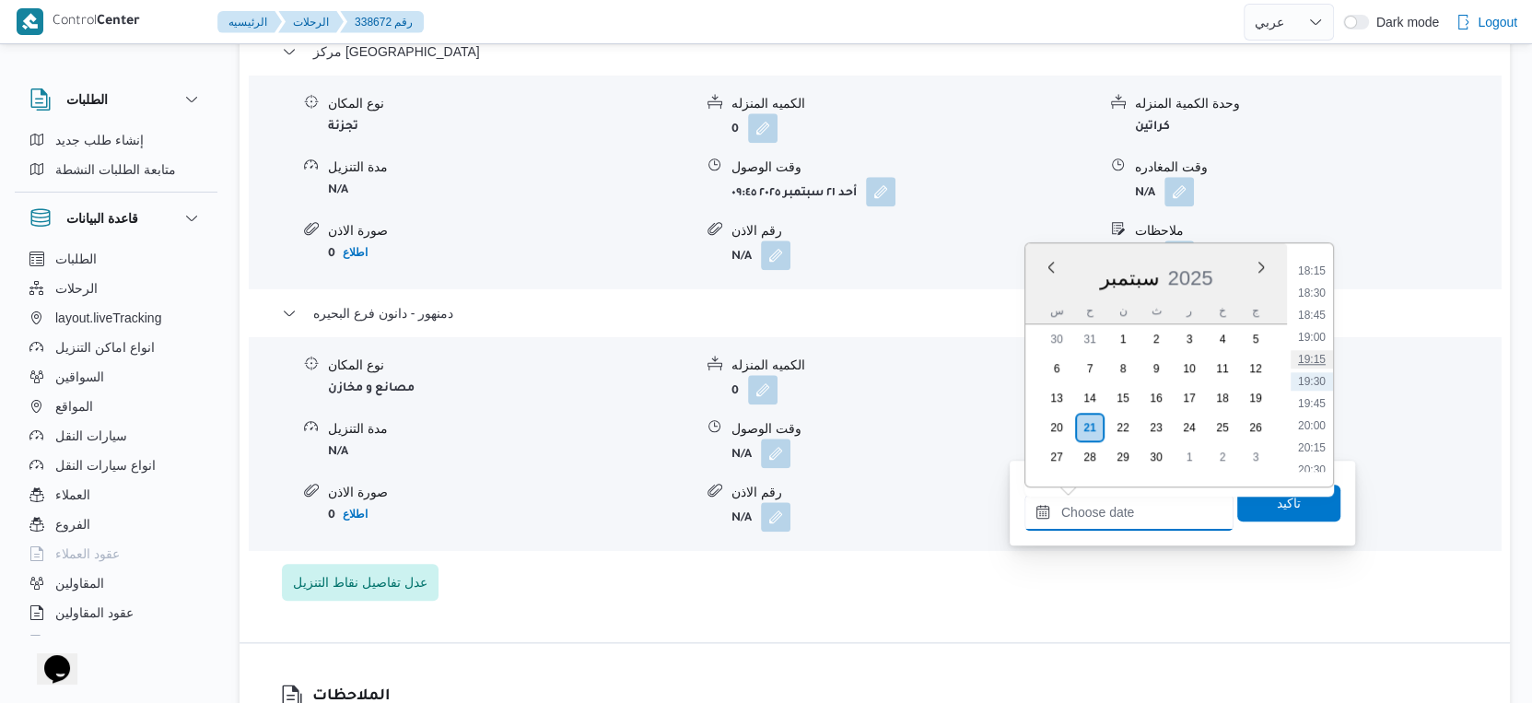
scroll to position [1303, 0]
click at [1315, 330] on li "15:30" at bounding box center [1312, 334] width 42 height 18
type input "[DATE] ١٥:٣٠"
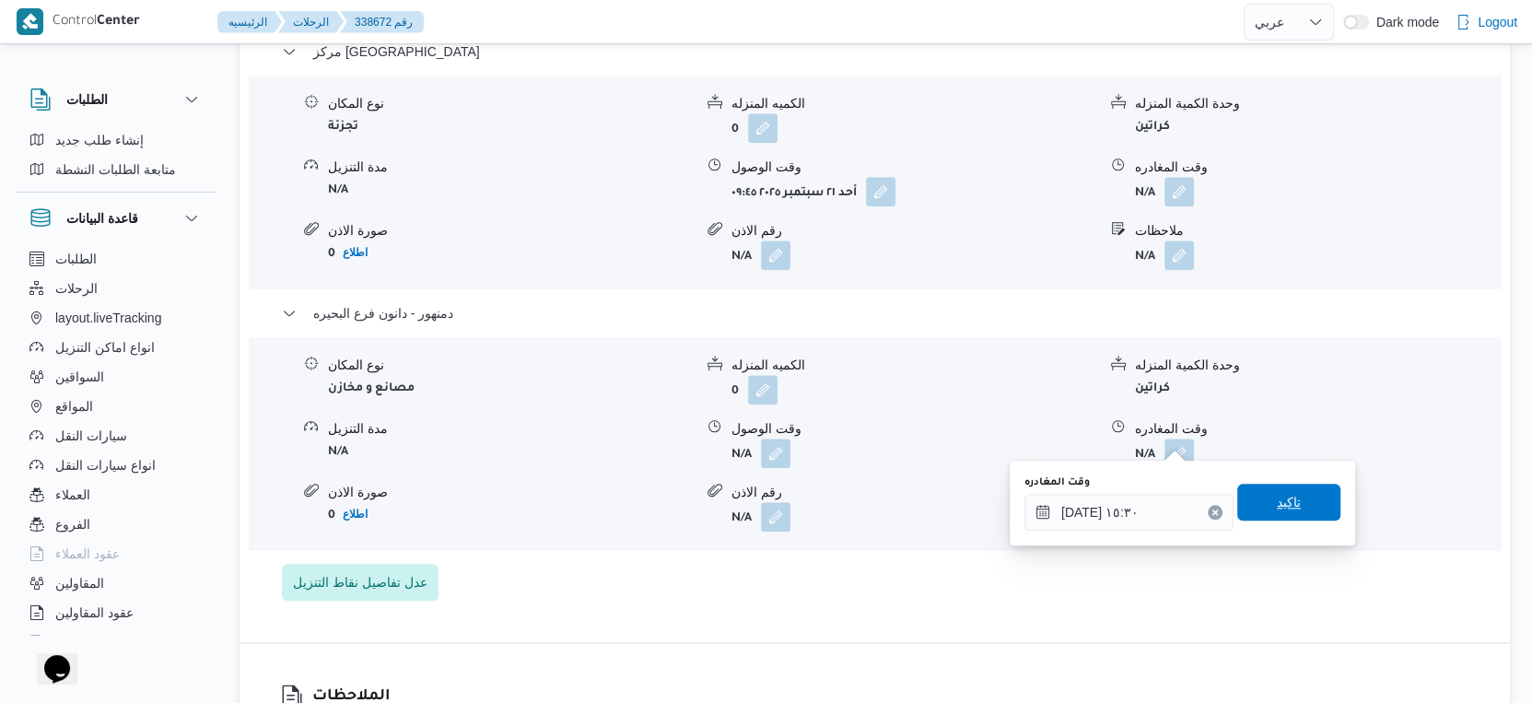
click at [1291, 504] on span "تاكيد" at bounding box center [1288, 502] width 103 height 37
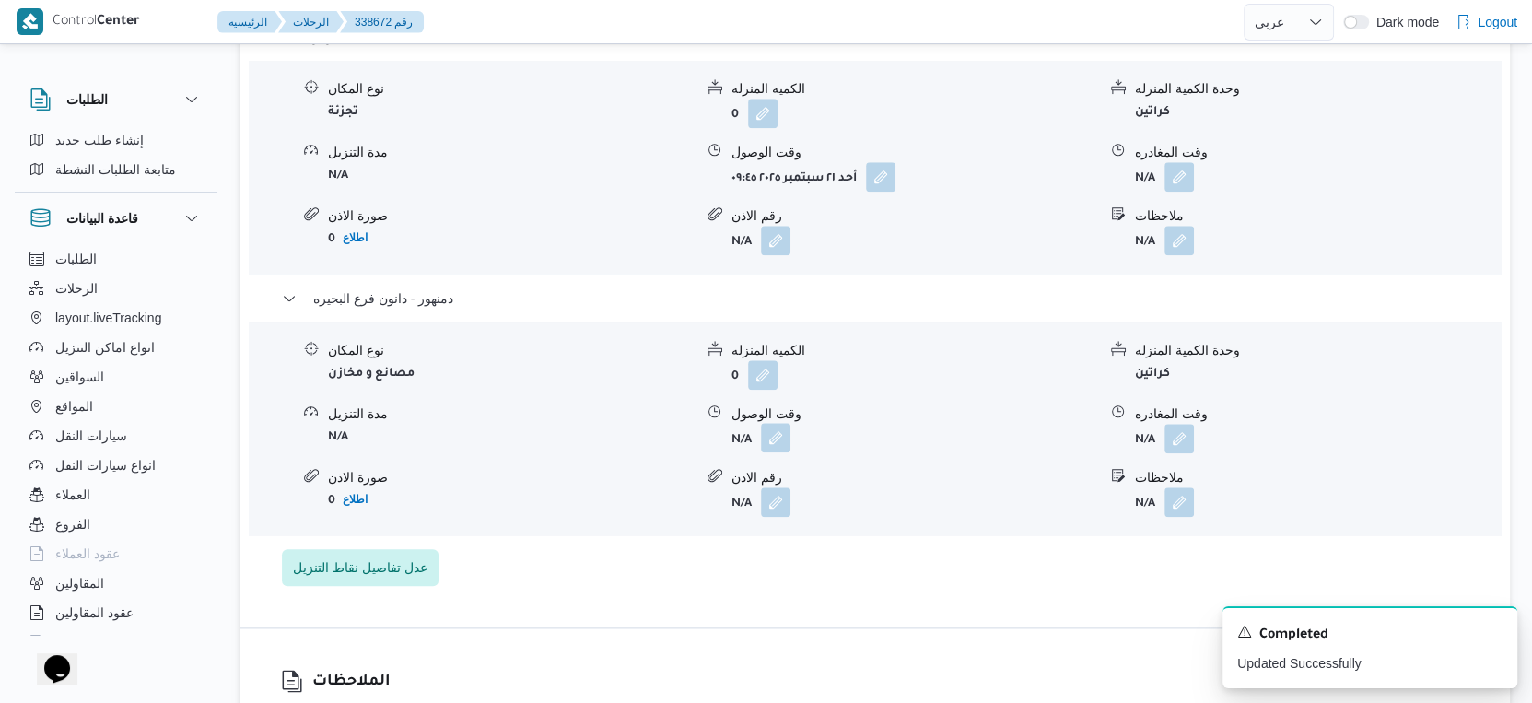
click at [773, 441] on button "button" at bounding box center [775, 437] width 29 height 29
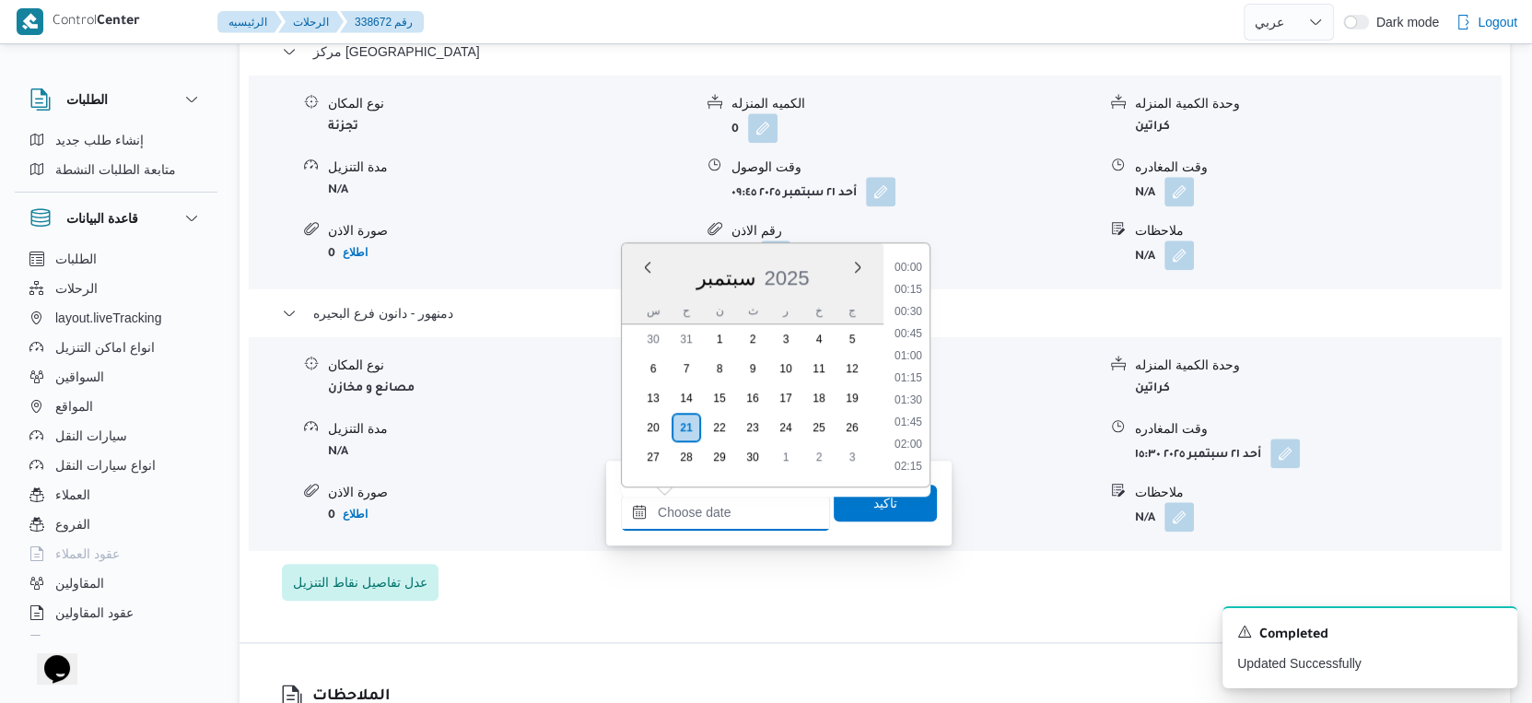
click at [750, 512] on input "وقت الوصول" at bounding box center [725, 512] width 209 height 37
click at [916, 415] on li "15:15" at bounding box center [908, 415] width 42 height 18
type input "[DATE] ١٥:١٥"
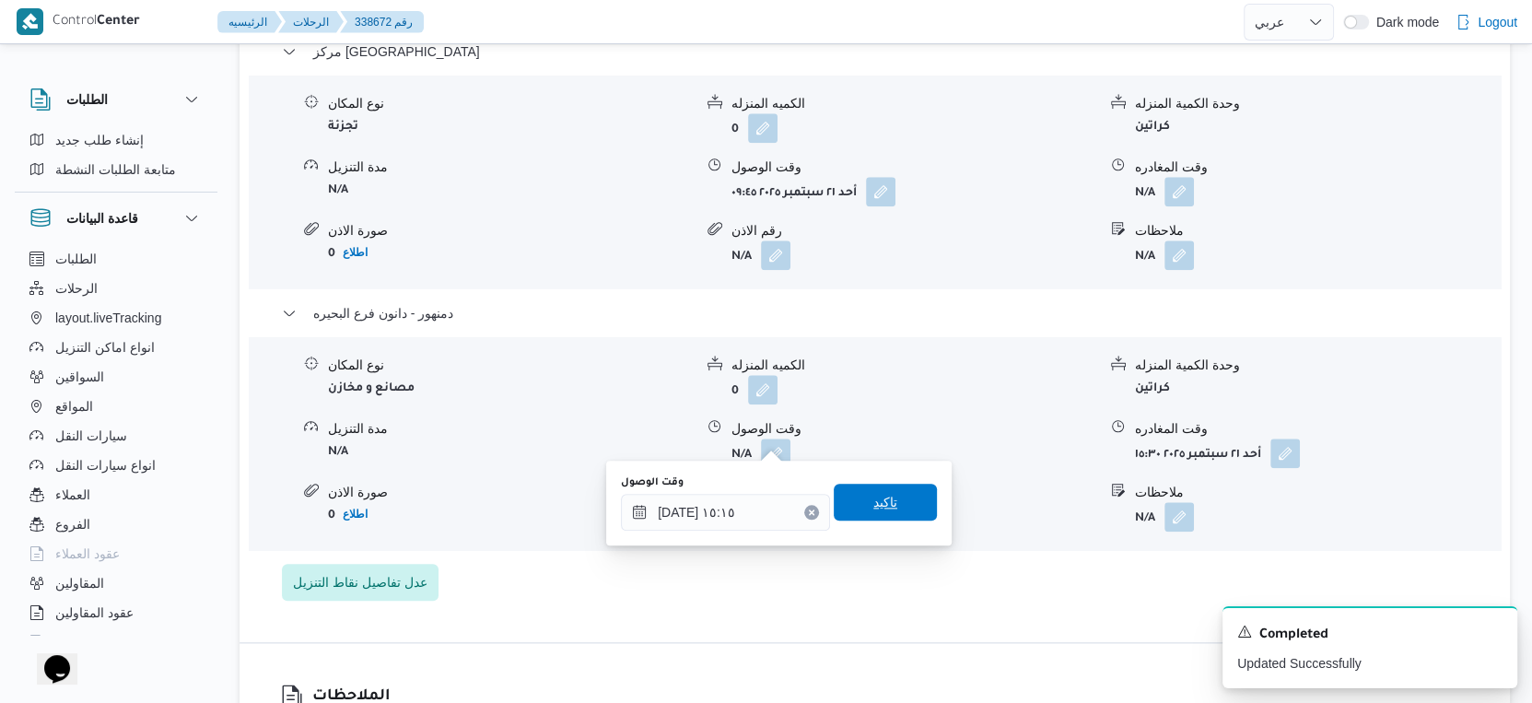
click at [911, 490] on span "تاكيد" at bounding box center [885, 502] width 103 height 37
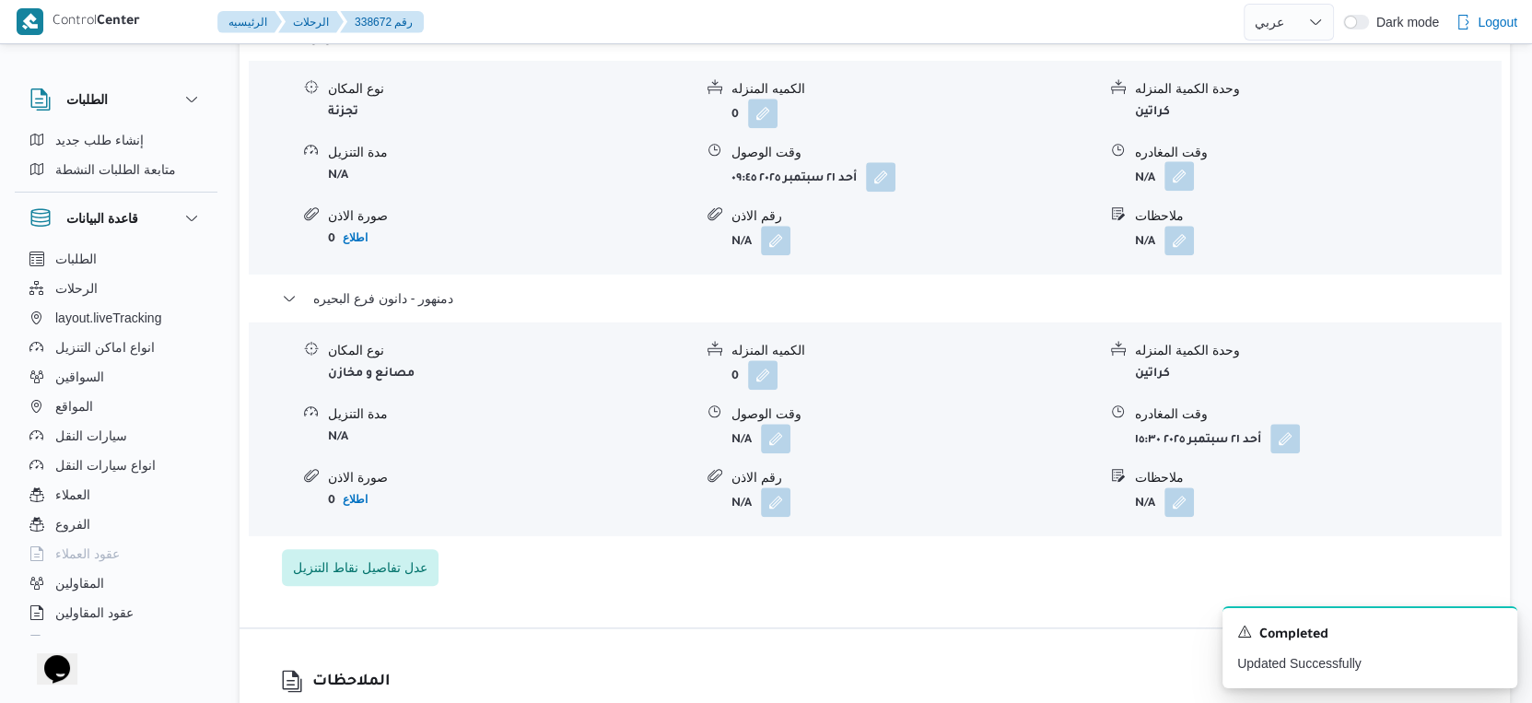
click at [1171, 183] on button "button" at bounding box center [1178, 175] width 29 height 29
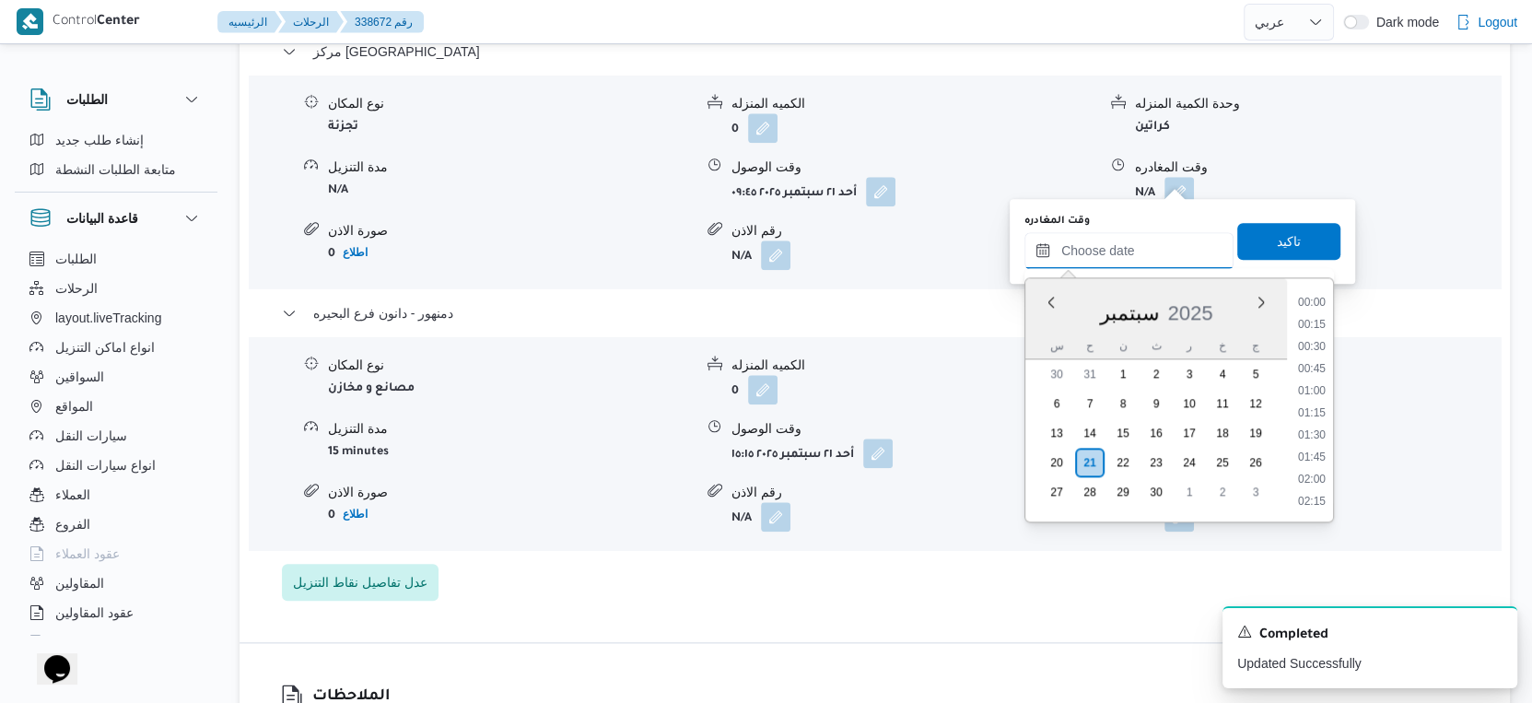
drag, startPoint x: 1154, startPoint y: 235, endPoint x: 1203, endPoint y: 266, distance: 58.0
click at [1154, 235] on input "وقت المغادره" at bounding box center [1128, 250] width 209 height 37
click at [1315, 322] on li "15:00" at bounding box center [1312, 325] width 42 height 18
type input "[DATE] ١٥:٠٠"
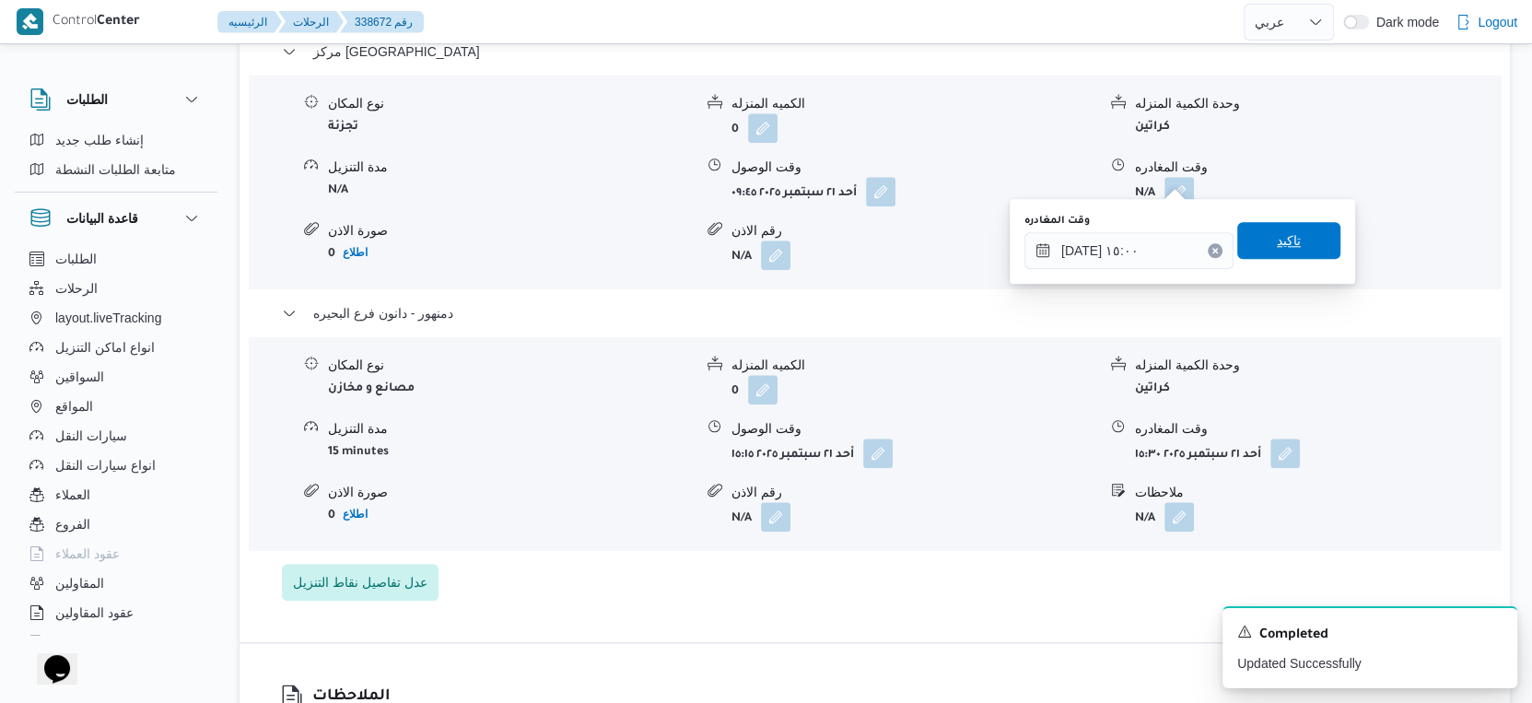
click at [1304, 252] on span "تاكيد" at bounding box center [1288, 240] width 103 height 37
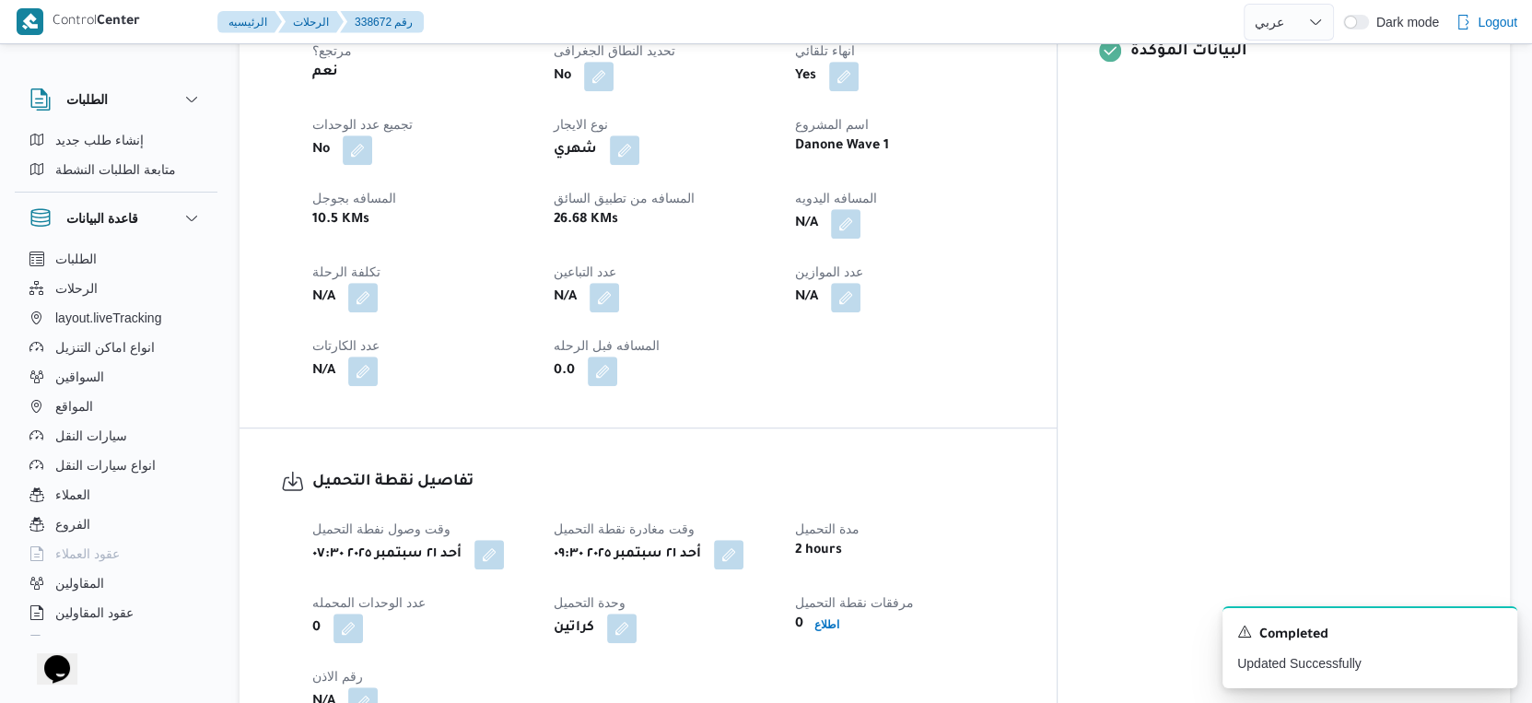
scroll to position [613, 0]
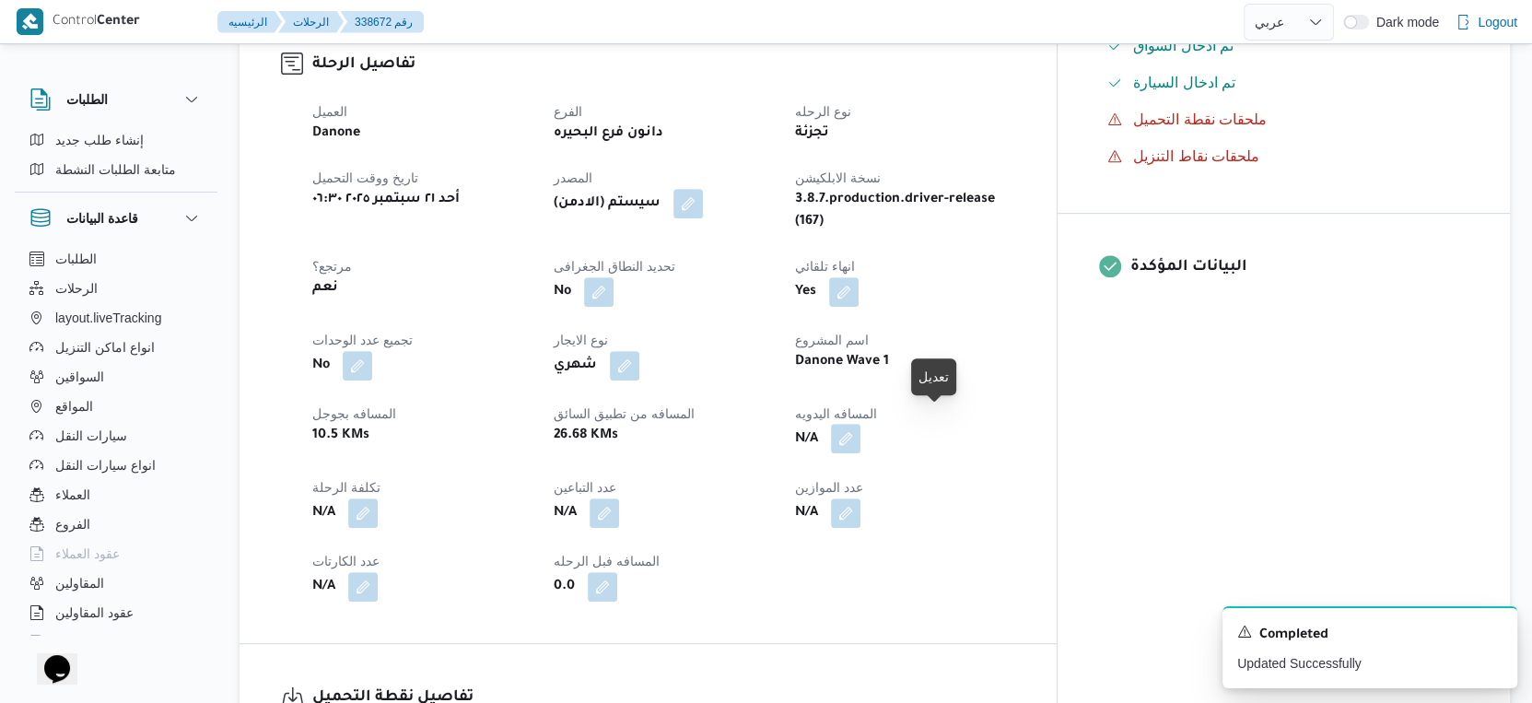
click at [860, 424] on button "button" at bounding box center [845, 438] width 29 height 29
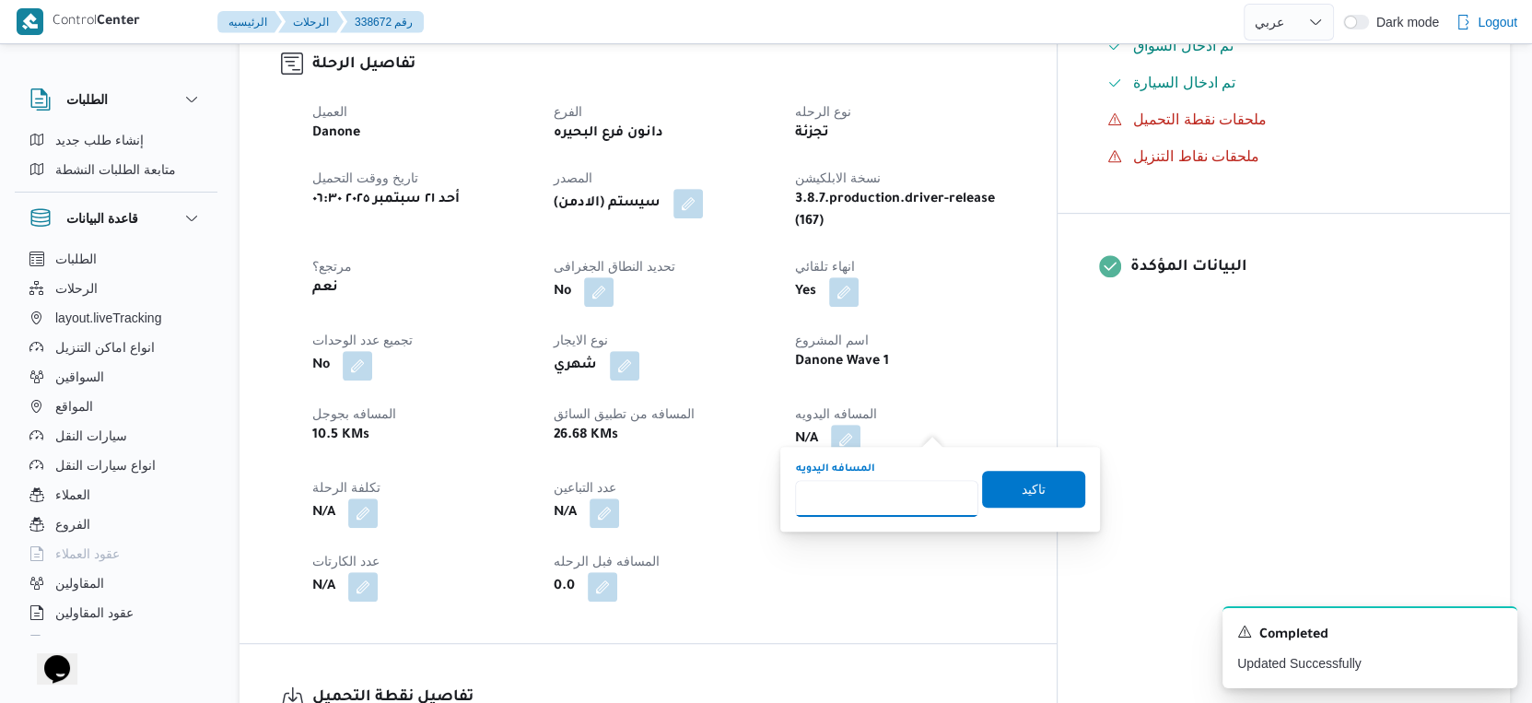
click at [880, 480] on input "المسافه اليدويه" at bounding box center [886, 498] width 183 height 37
type input "33"
click at [1031, 492] on span "تاكيد" at bounding box center [1033, 488] width 103 height 37
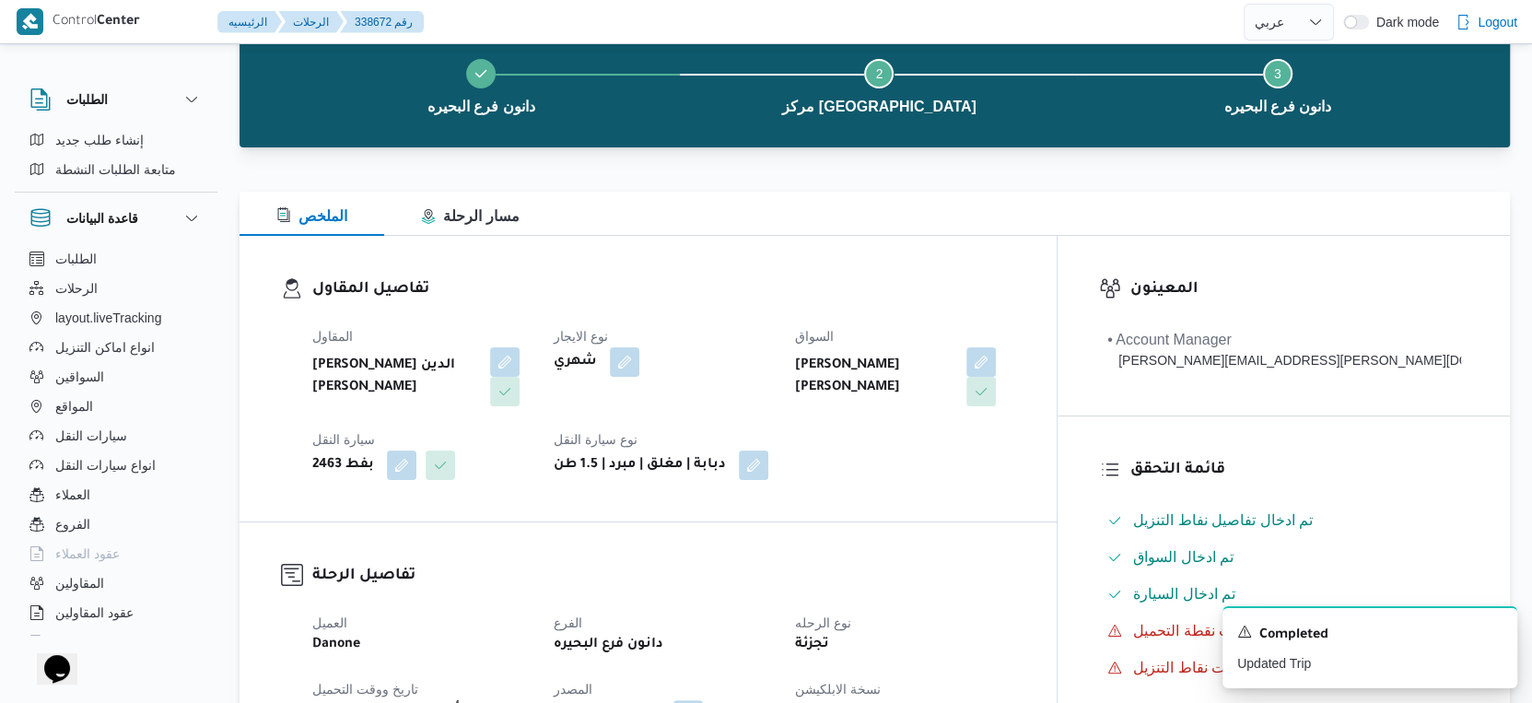
scroll to position [0, 0]
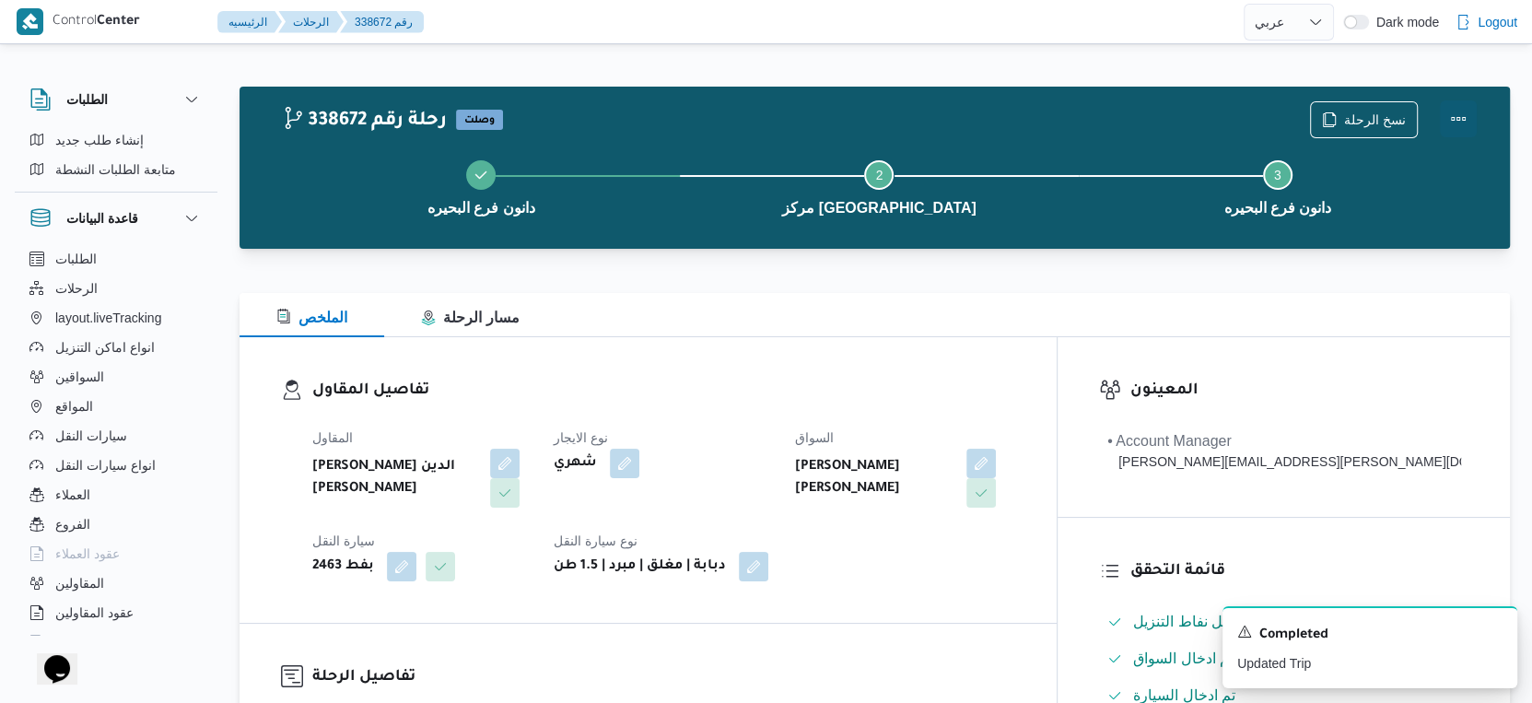
click at [1472, 111] on button "Actions" at bounding box center [1458, 118] width 37 height 37
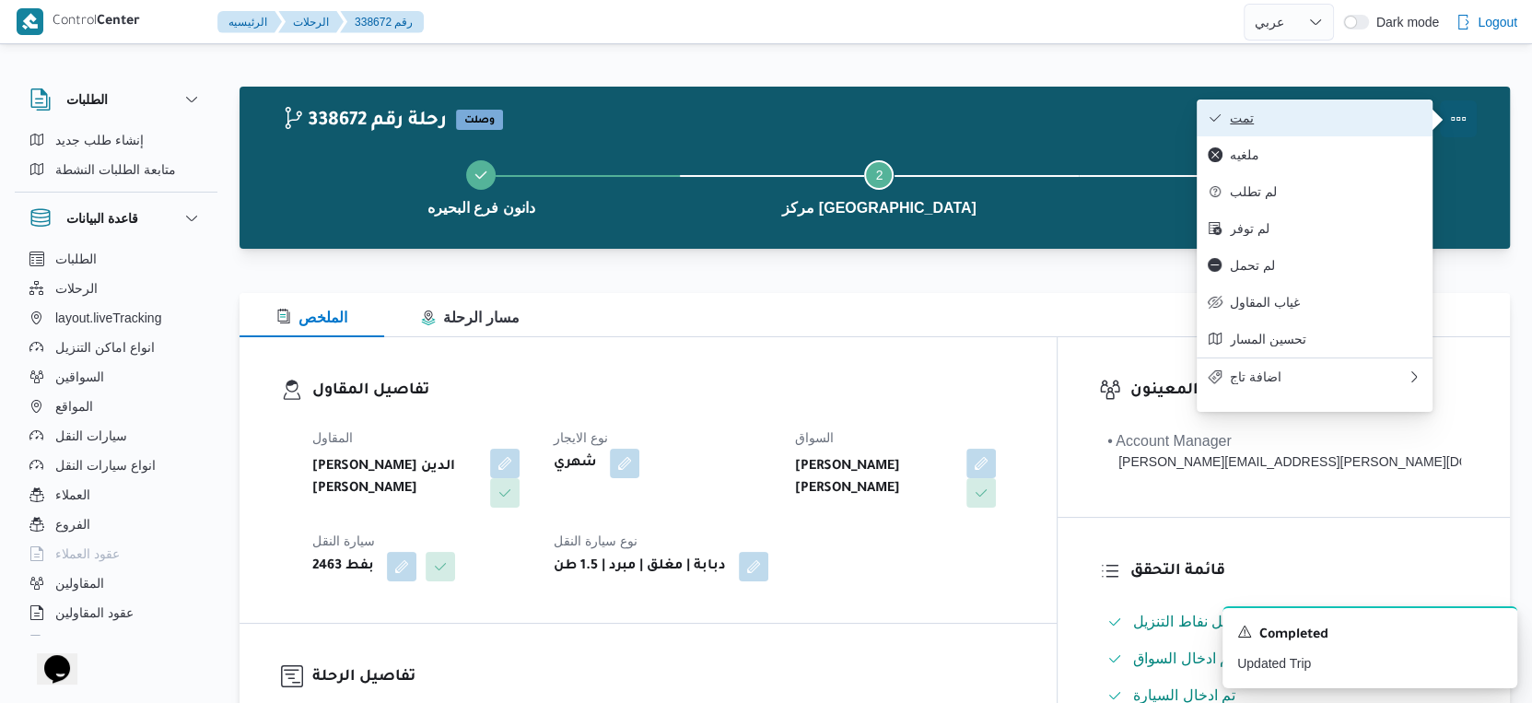
click at [1352, 113] on span "تمت" at bounding box center [1326, 118] width 192 height 15
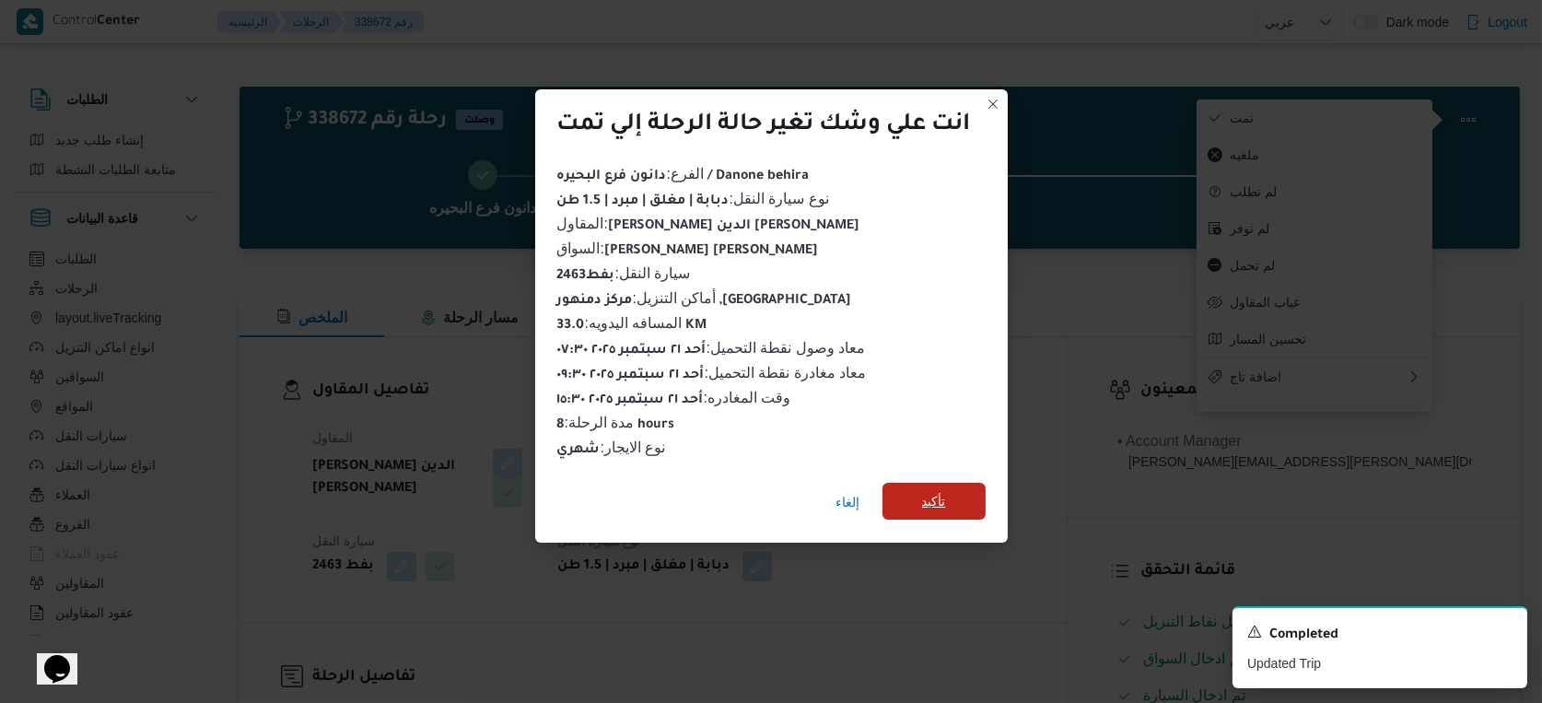
click at [917, 498] on span "تأكيد" at bounding box center [933, 501] width 103 height 37
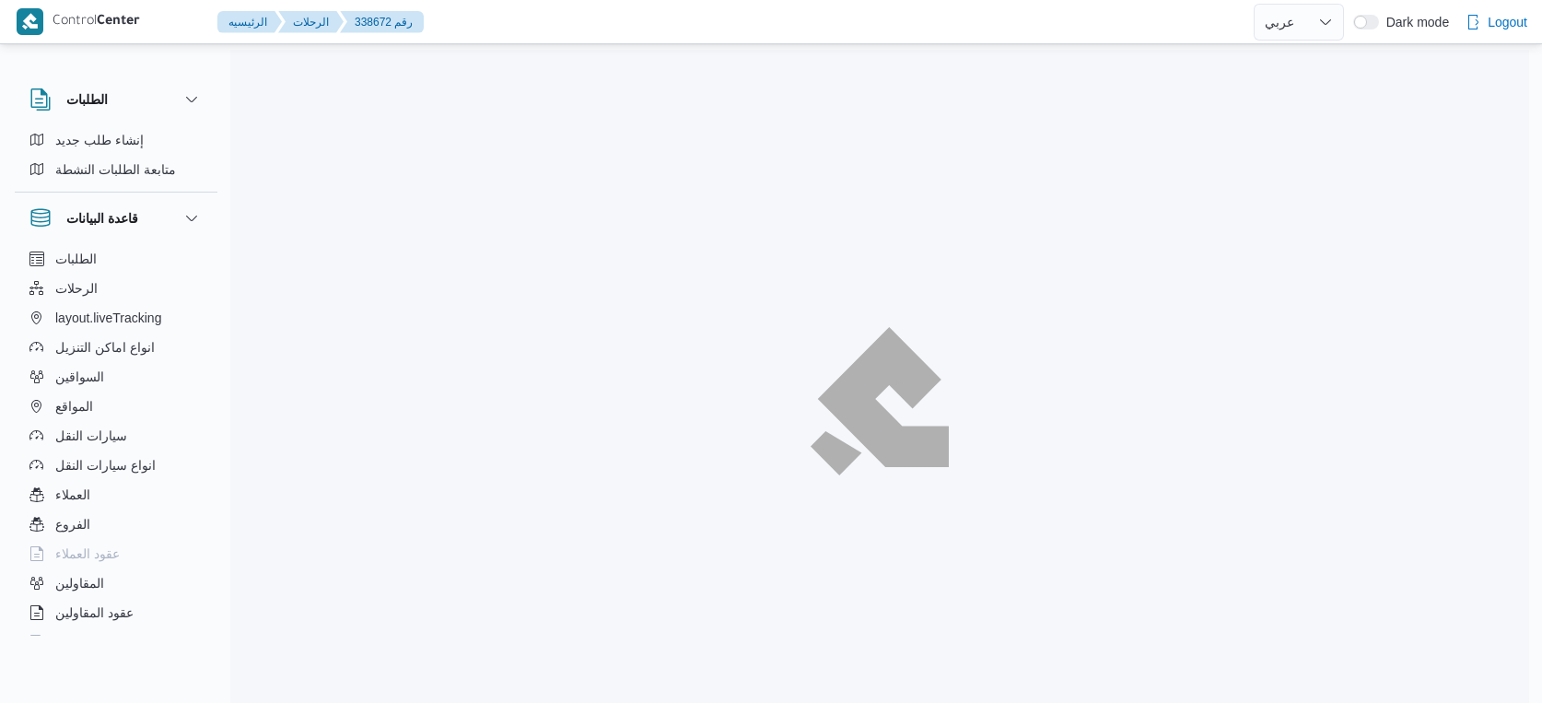
select select "ar"
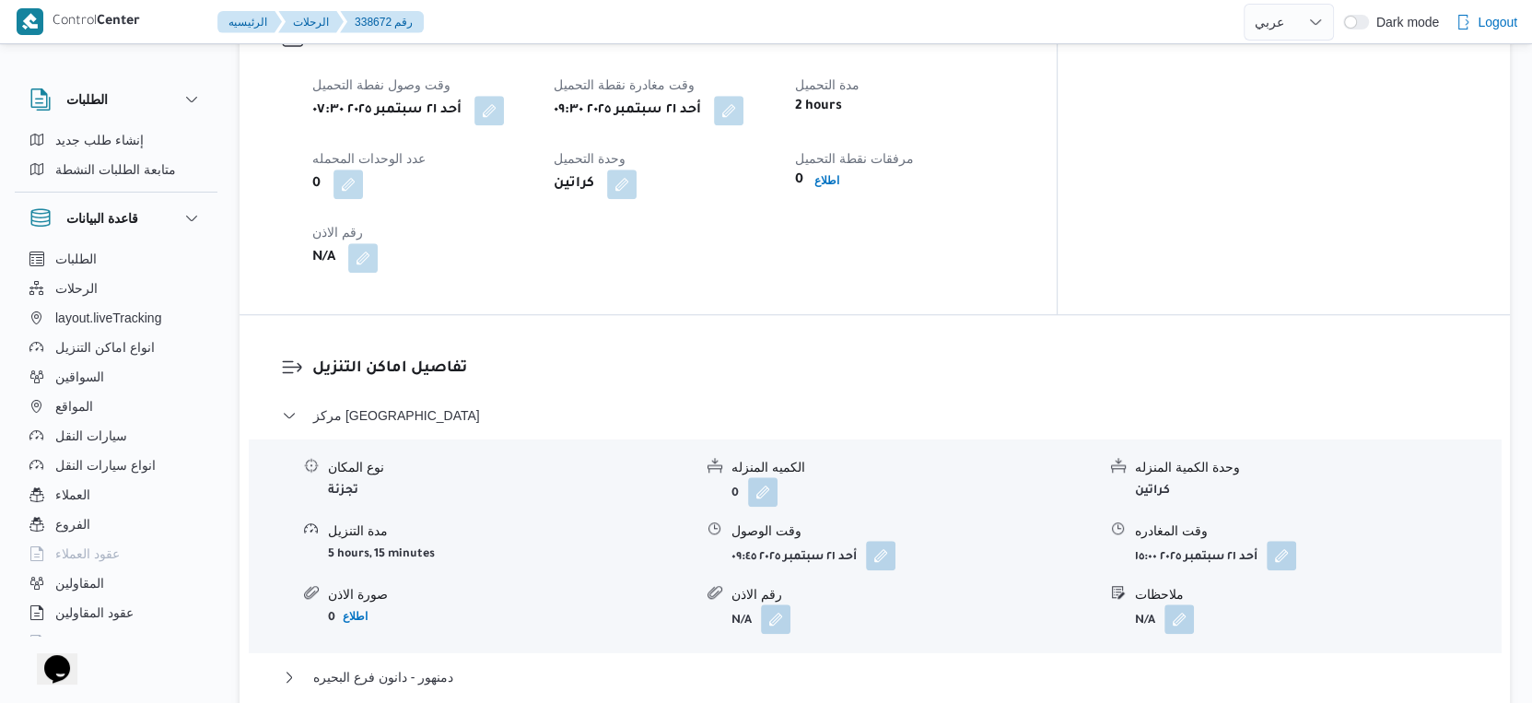
scroll to position [1228, 0]
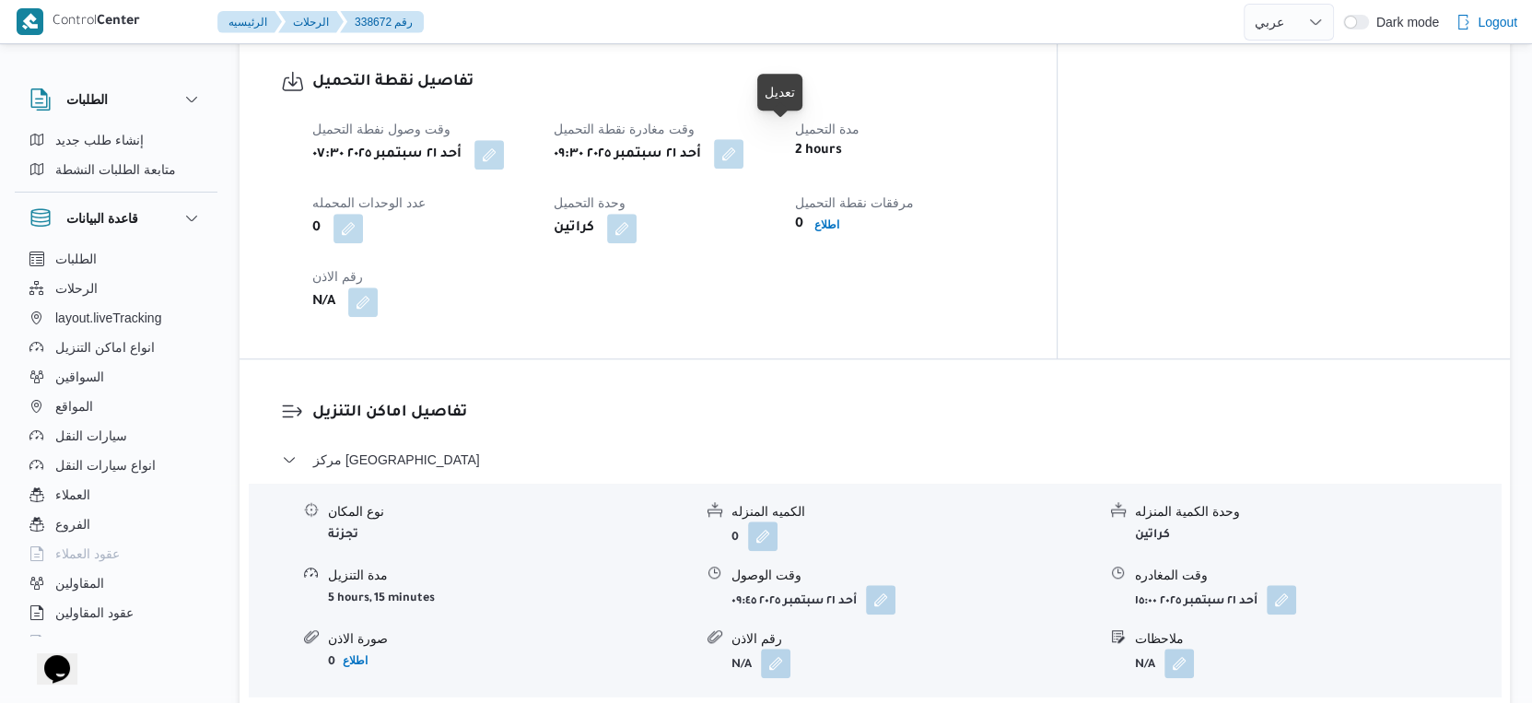
click at [743, 139] on button "button" at bounding box center [728, 153] width 29 height 29
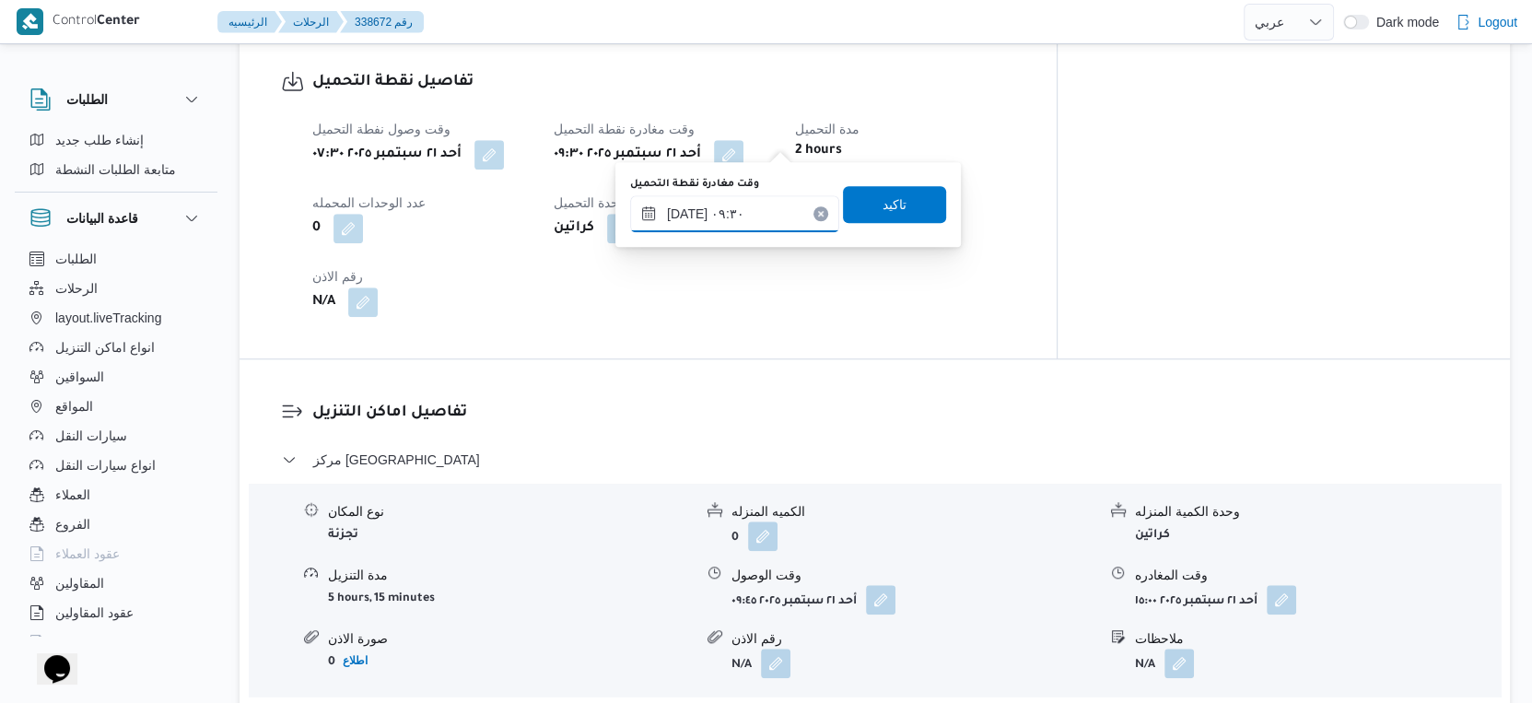
click at [740, 195] on input "[DATE] ٠٩:٣٠" at bounding box center [734, 213] width 209 height 37
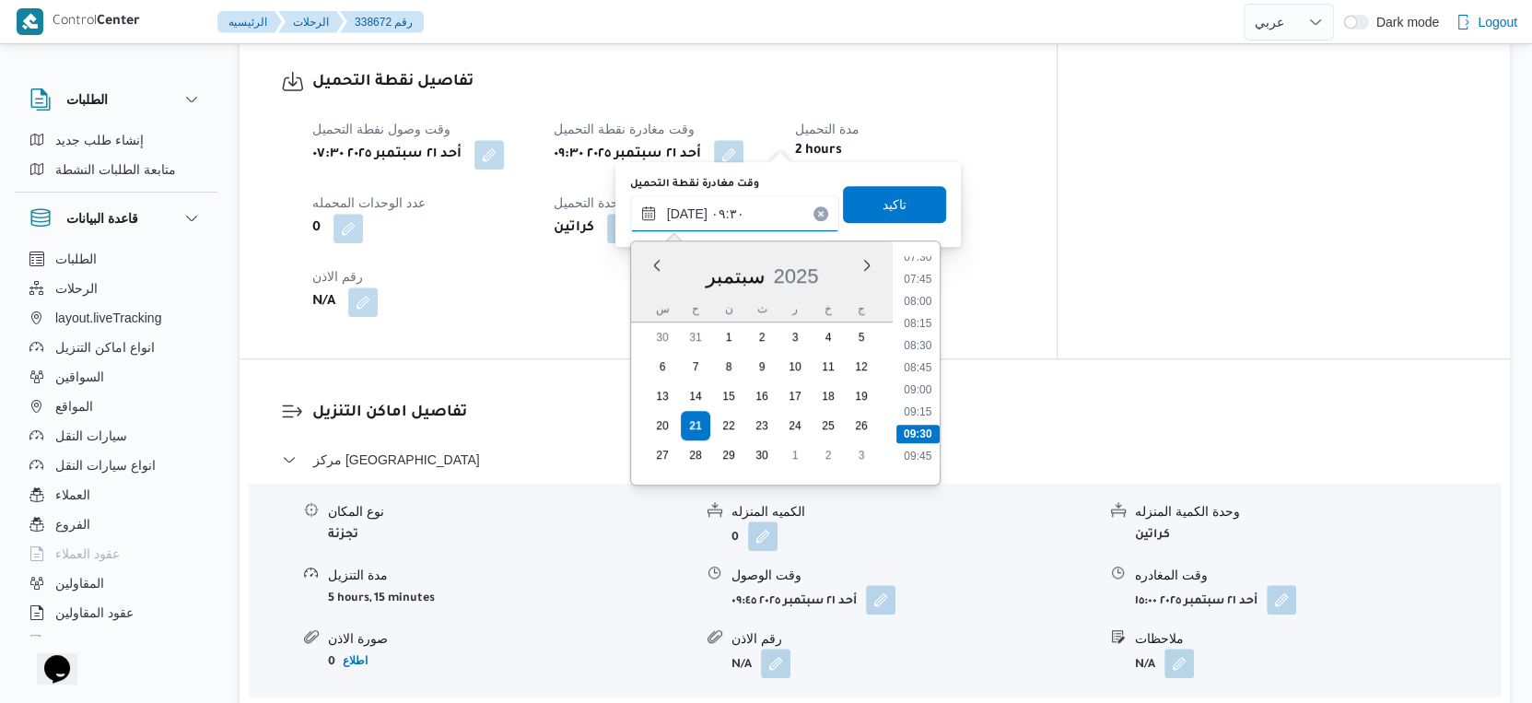
scroll to position [625, 0]
click at [925, 415] on li "08:45" at bounding box center [917, 413] width 42 height 18
type input "[DATE] ٠٨:٤٥"
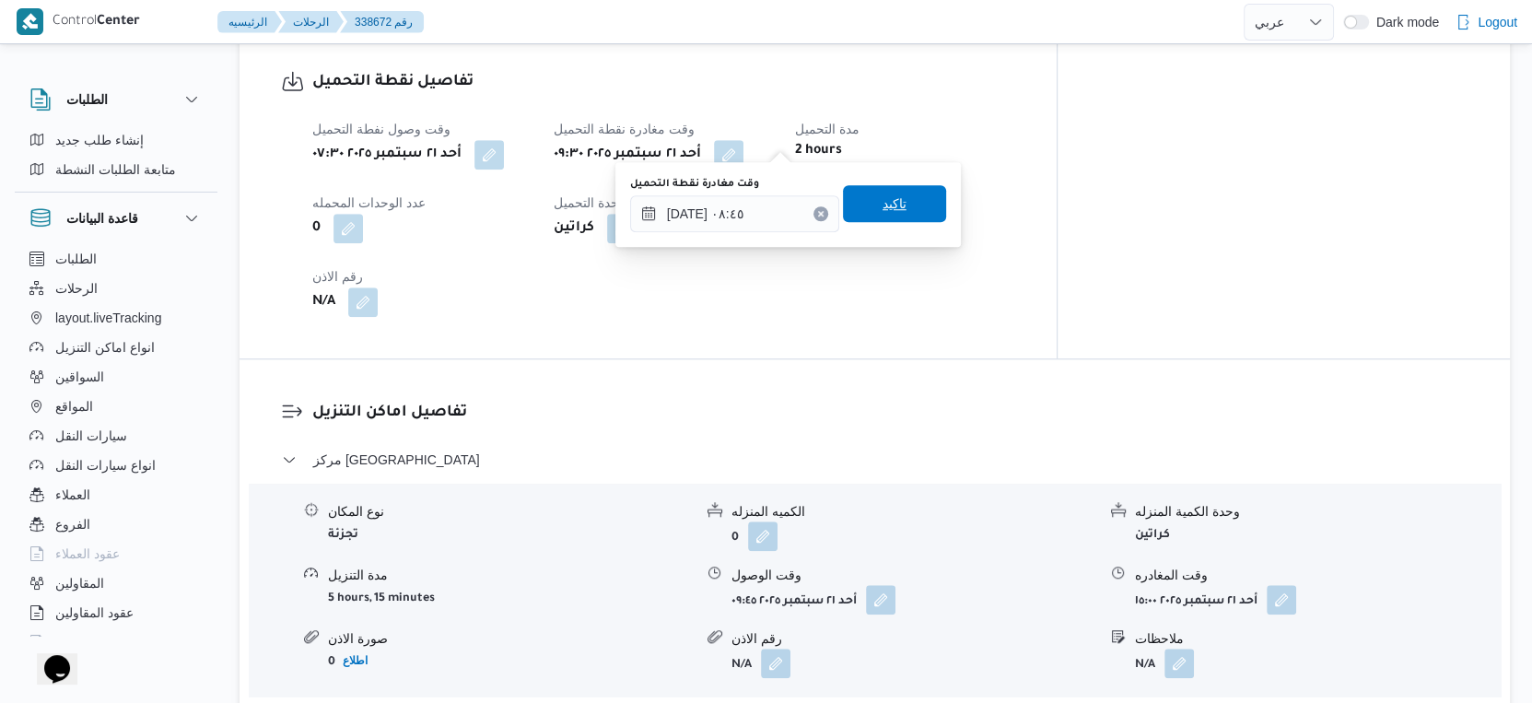
click at [906, 201] on span "تاكيد" at bounding box center [894, 203] width 103 height 37
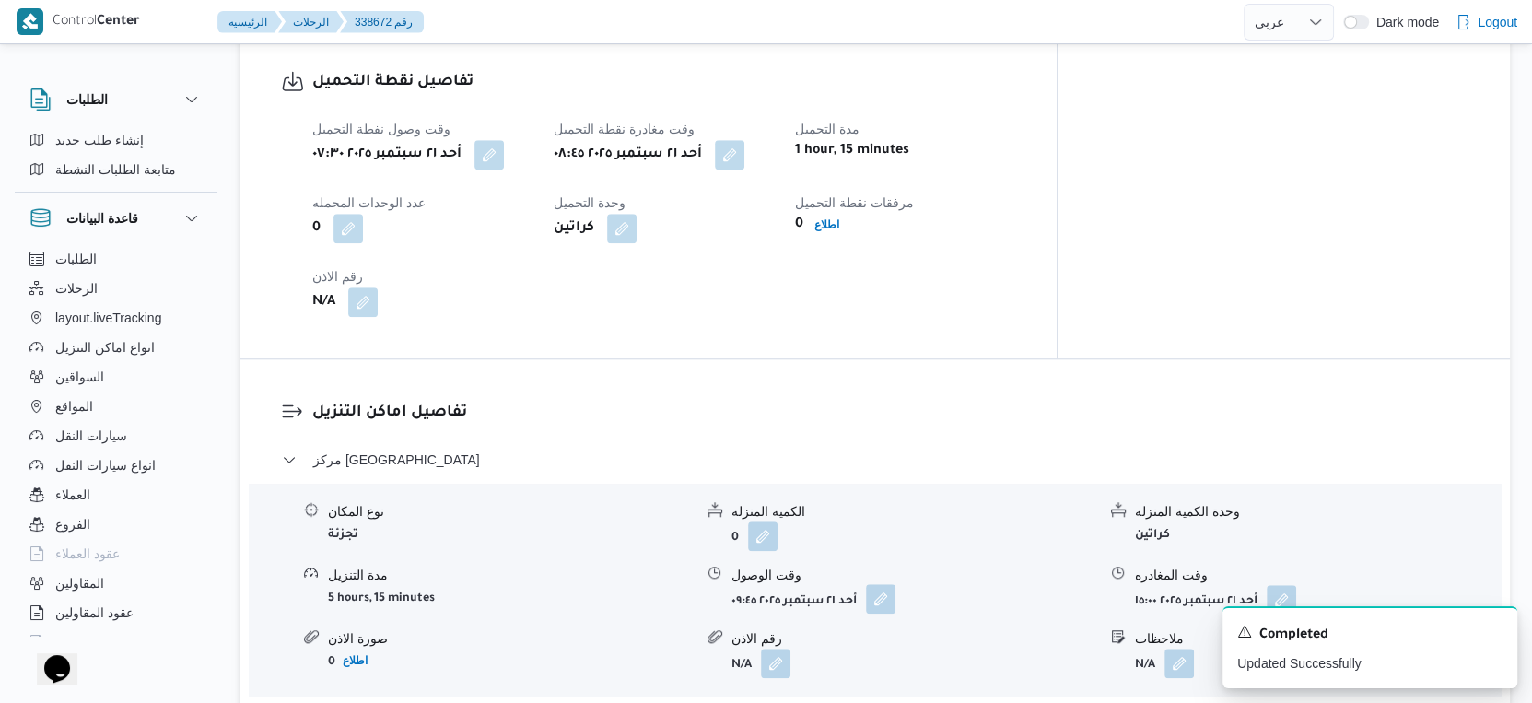
click at [895, 584] on button "button" at bounding box center [880, 598] width 29 height 29
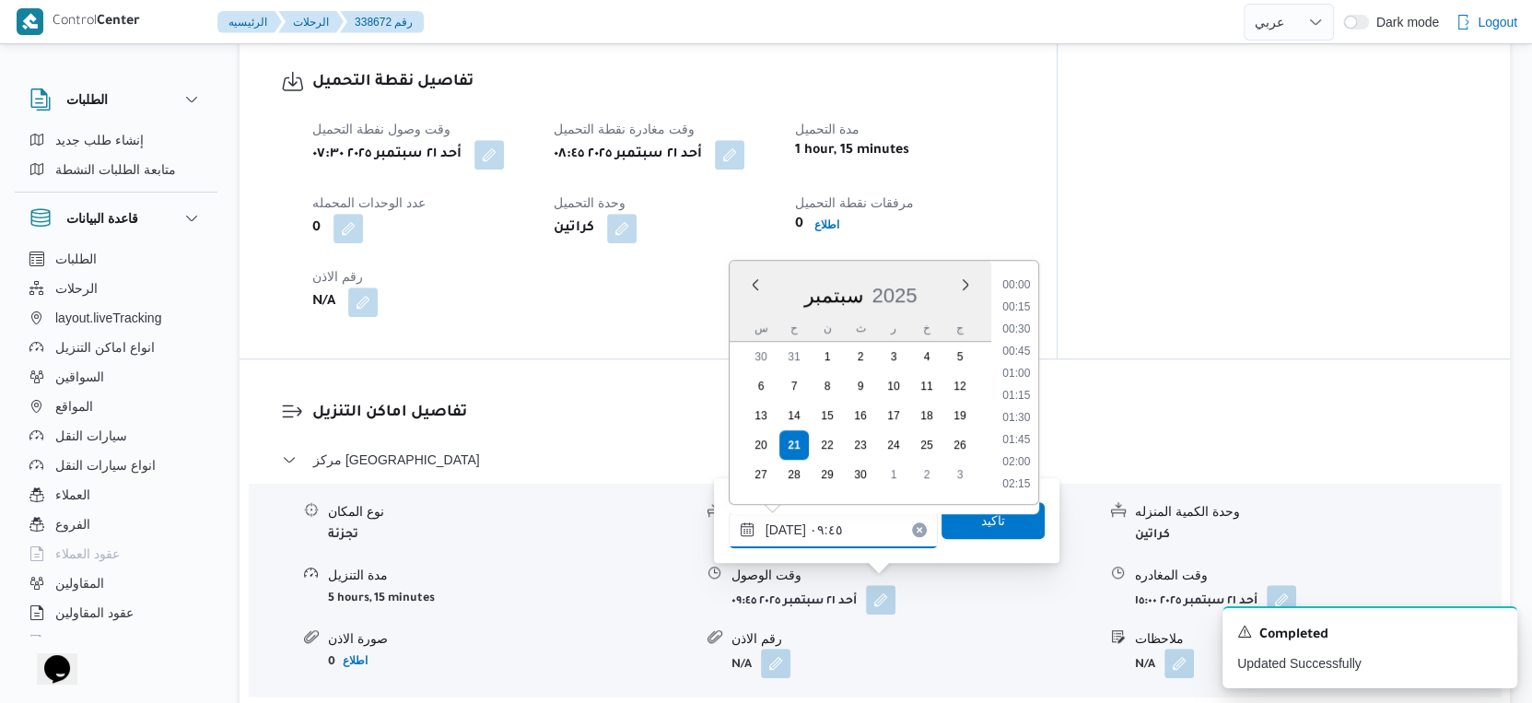
click at [857, 526] on input "[DATE] ٠٩:٤٥" at bounding box center [833, 529] width 209 height 37
click at [1030, 329] on li "09:00" at bounding box center [1016, 331] width 42 height 18
type input "[DATE] ٠٩:٠٠"
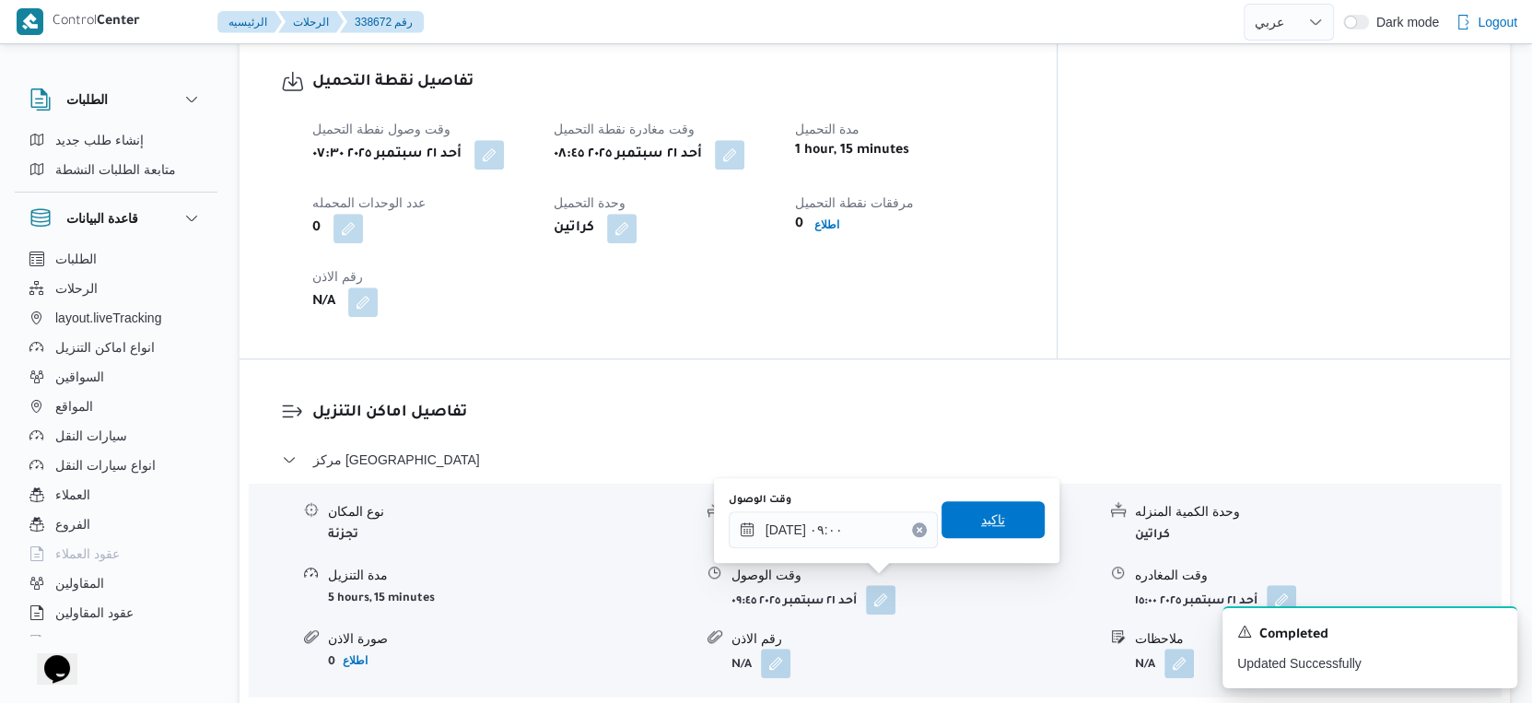
click at [1002, 509] on span "تاكيد" at bounding box center [992, 519] width 103 height 37
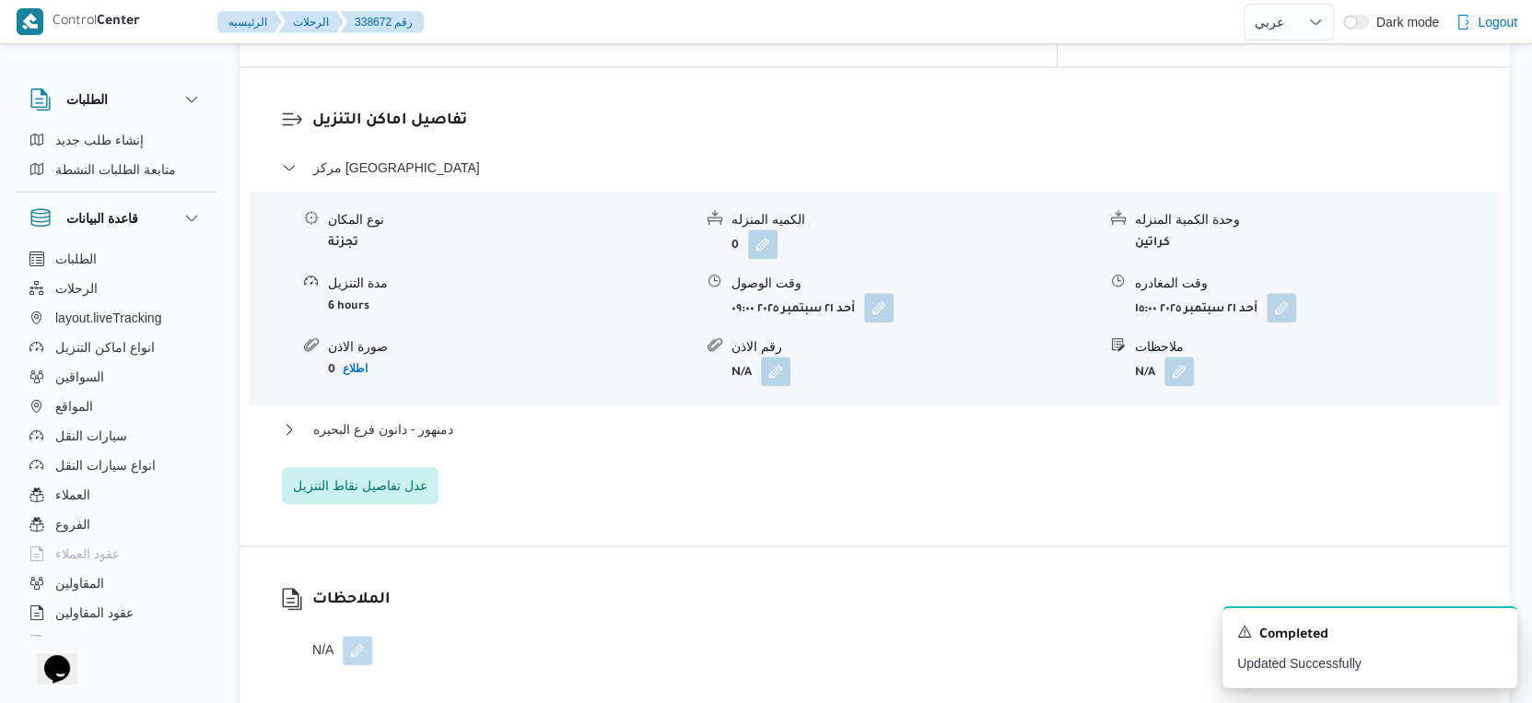
scroll to position [1536, 0]
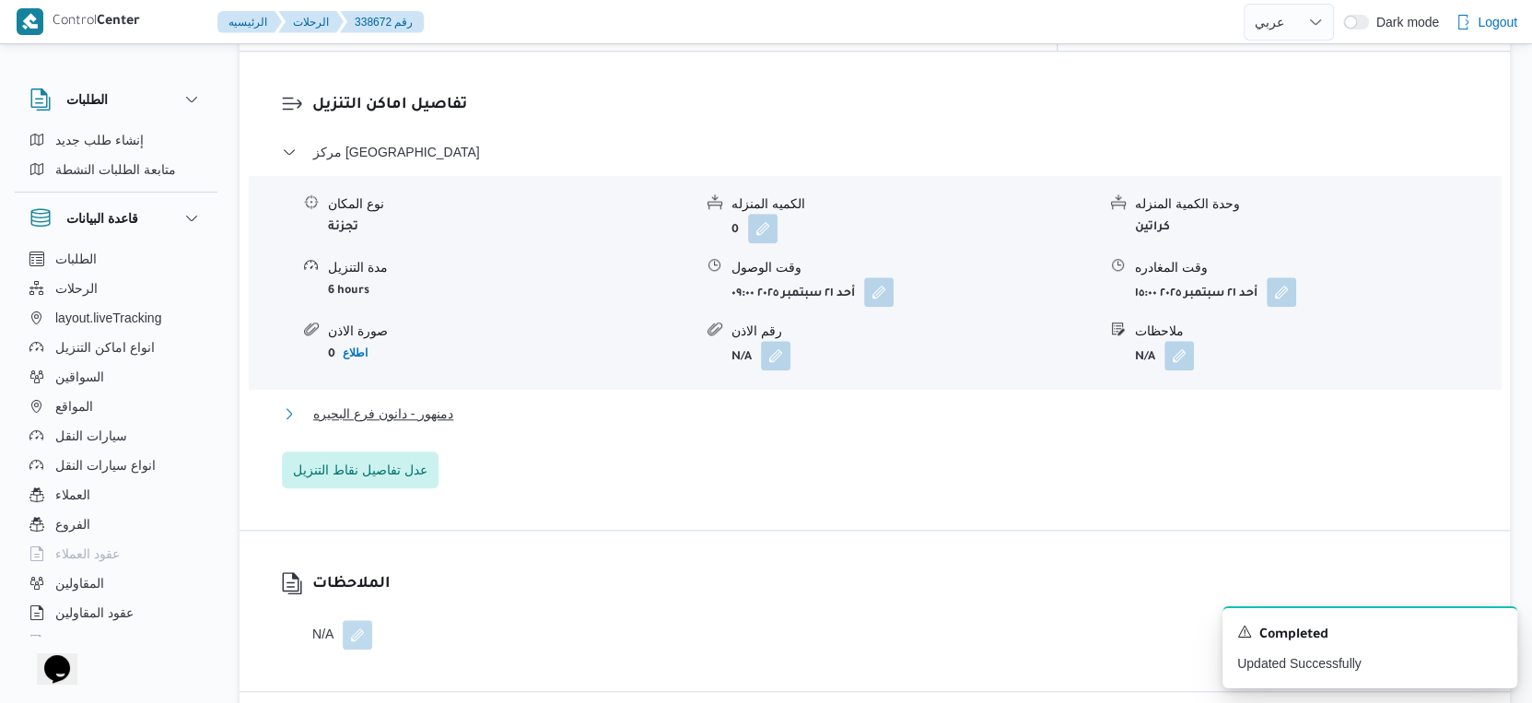
click at [461, 403] on button "دمنهور - دانون فرع البحيره" at bounding box center [875, 414] width 1186 height 22
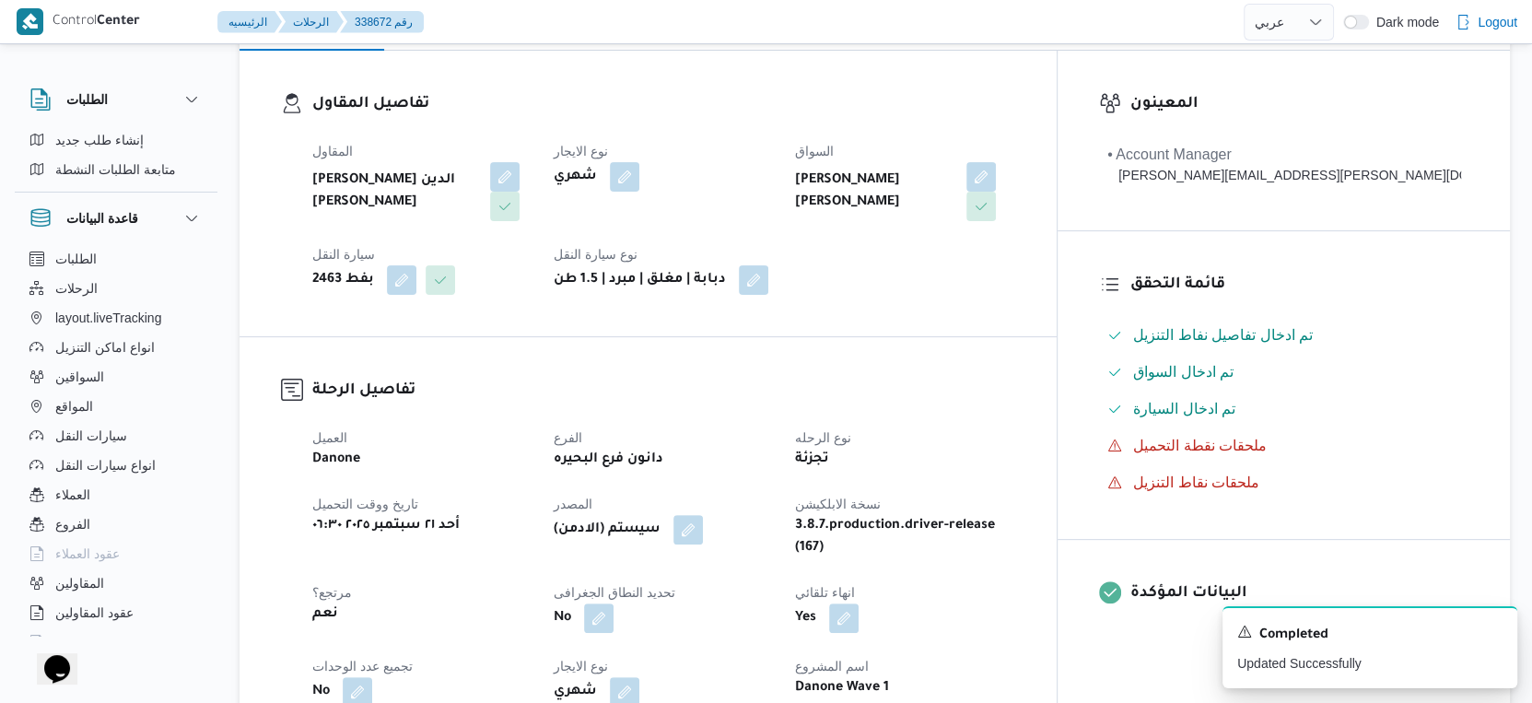
scroll to position [613, 0]
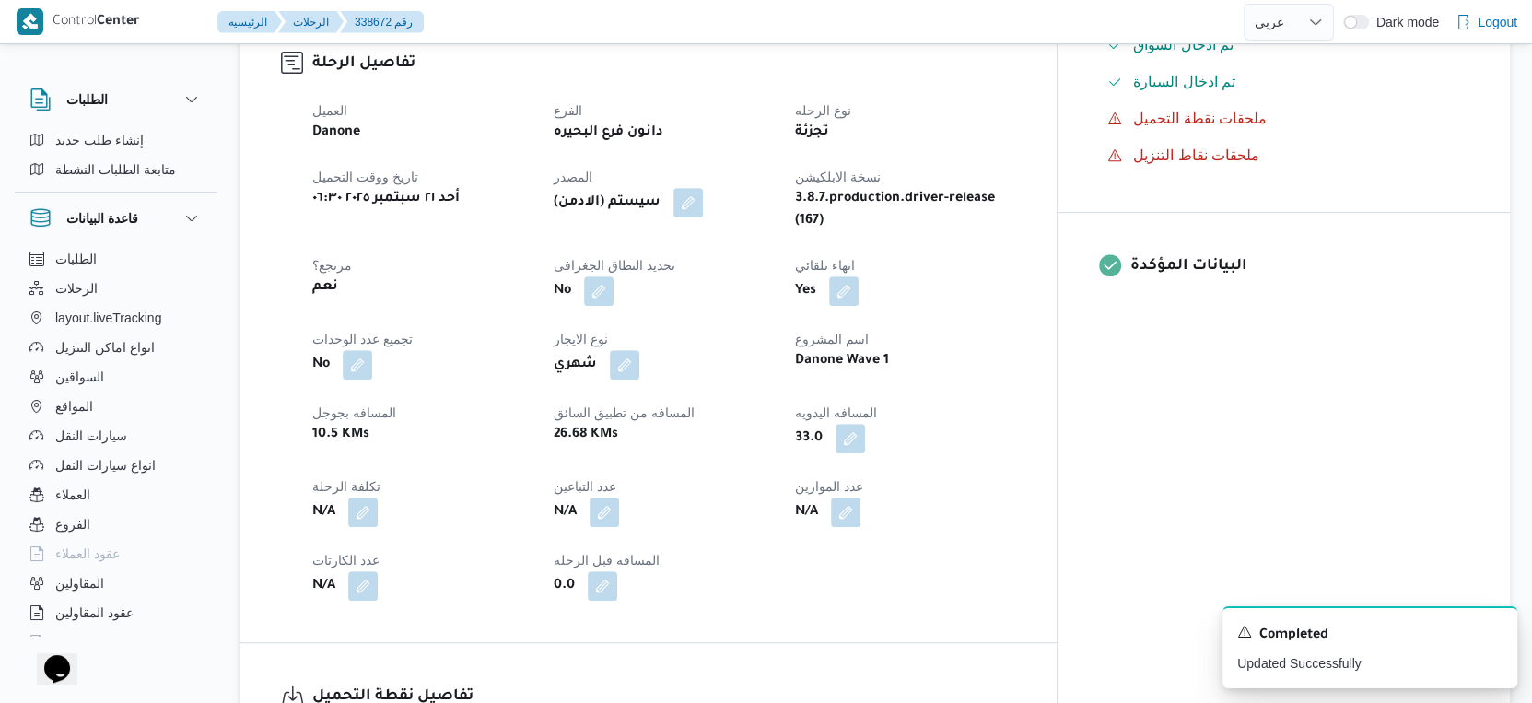
select select "ar"
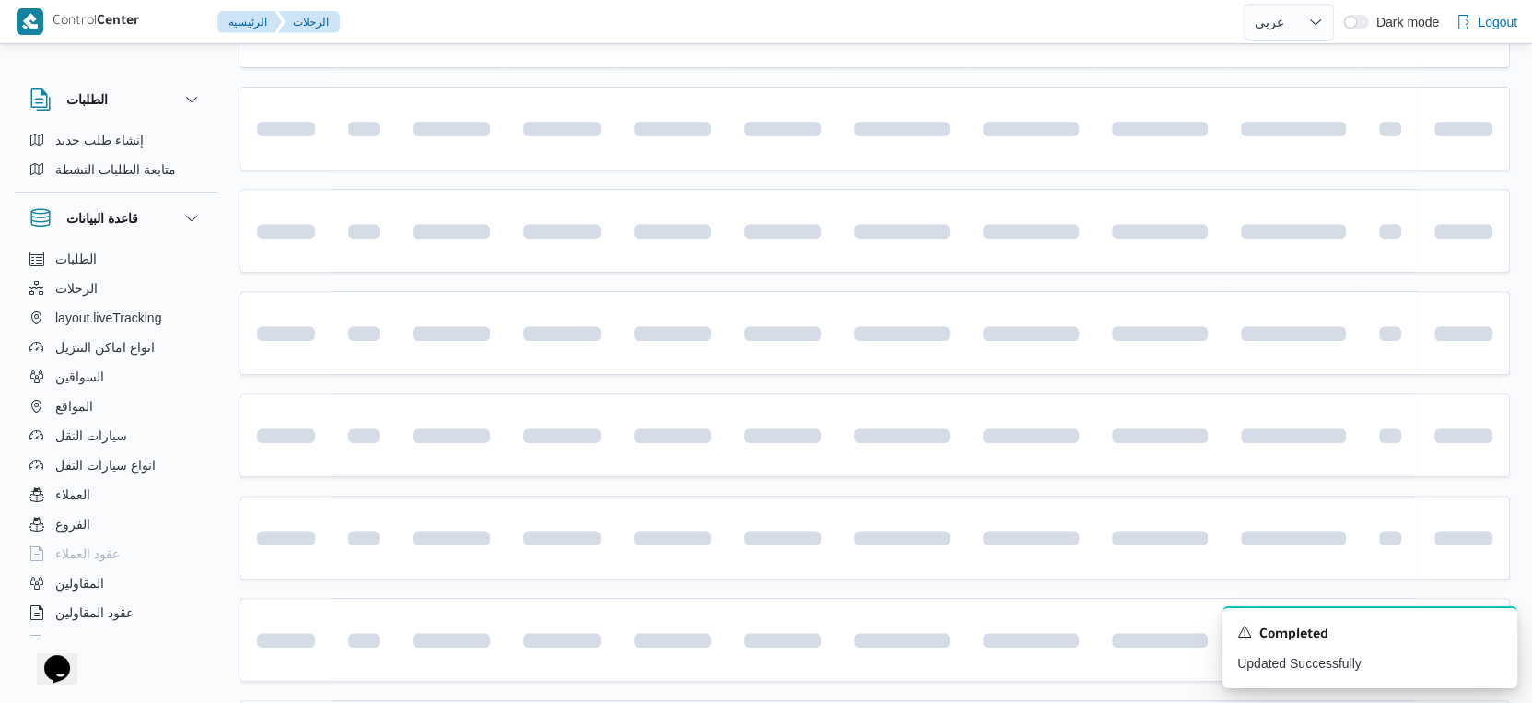
scroll to position [889, 0]
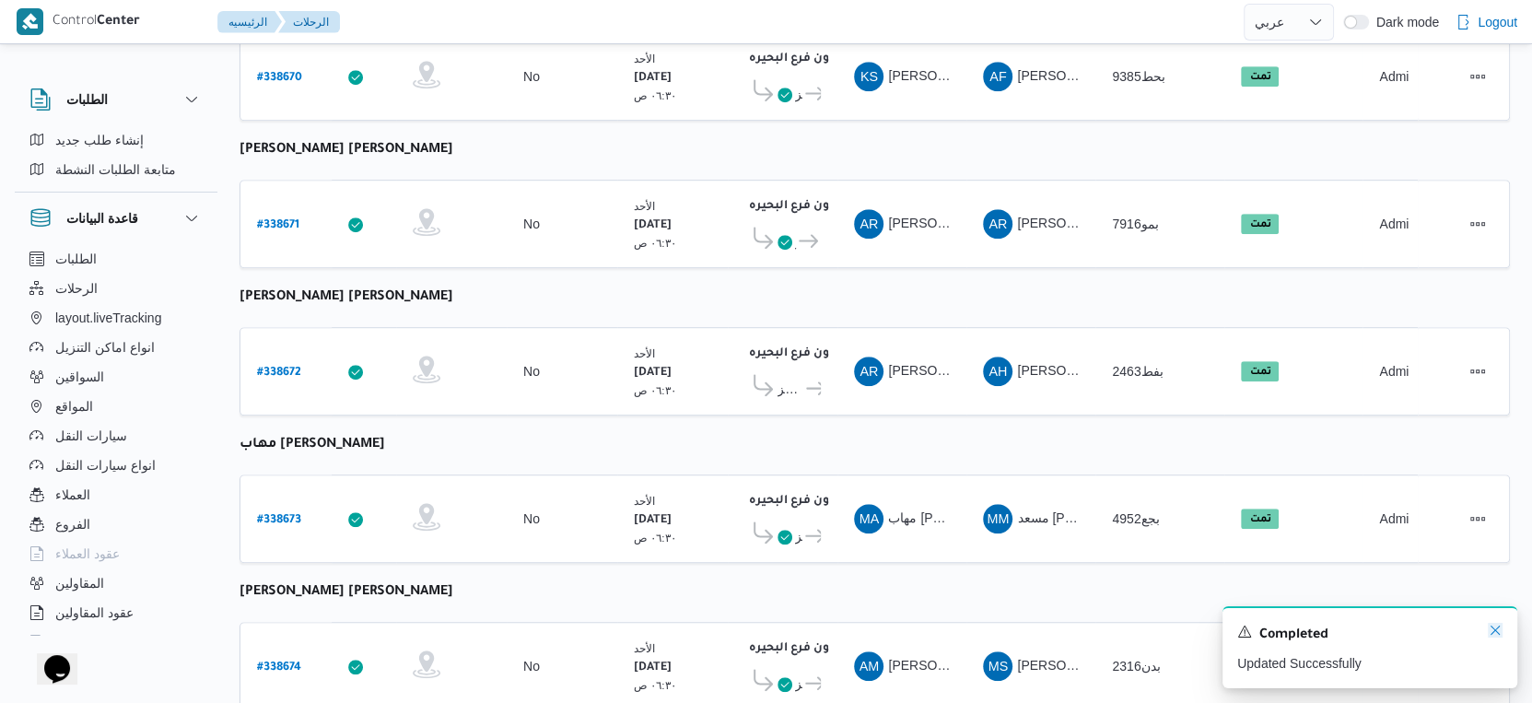
click at [1494, 634] on icon "Dismiss toast" at bounding box center [1495, 630] width 15 height 15
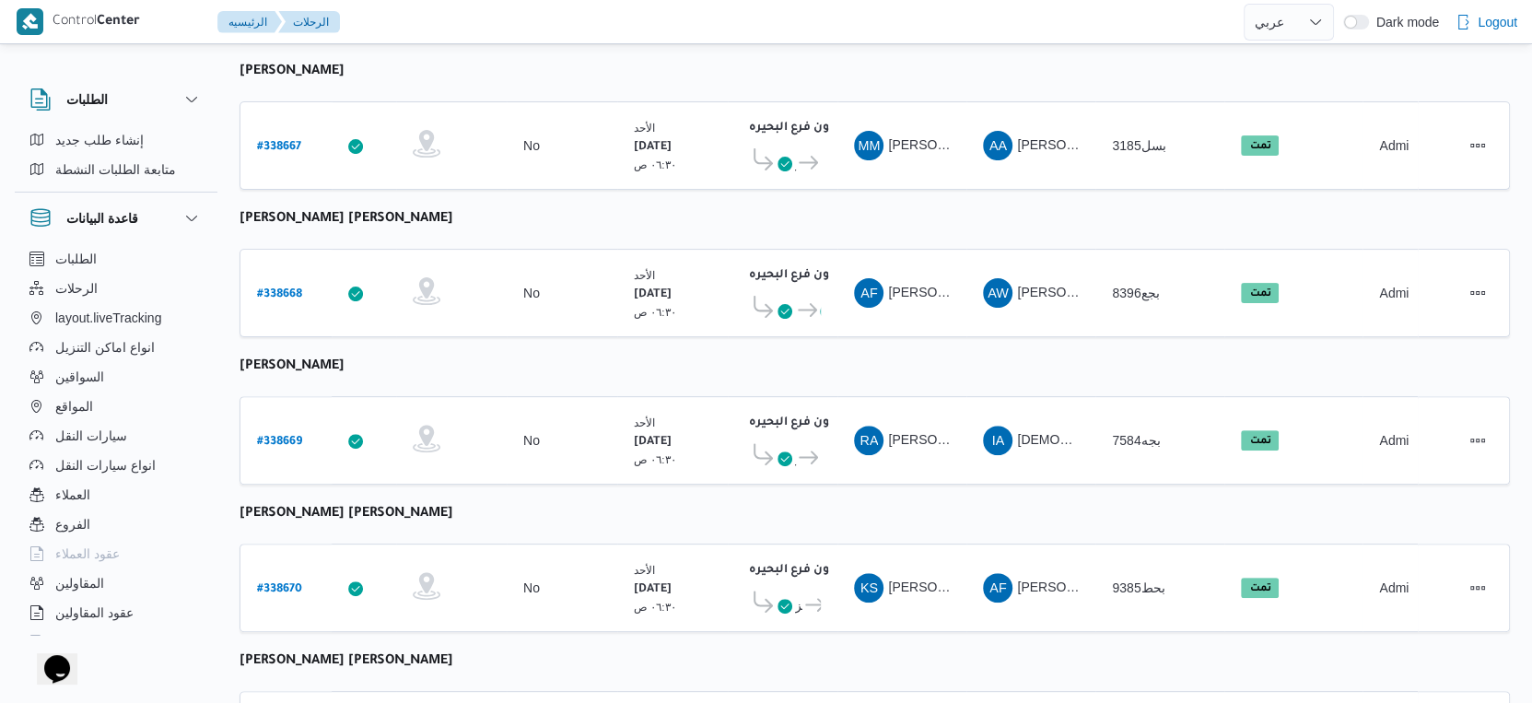
scroll to position [173, 0]
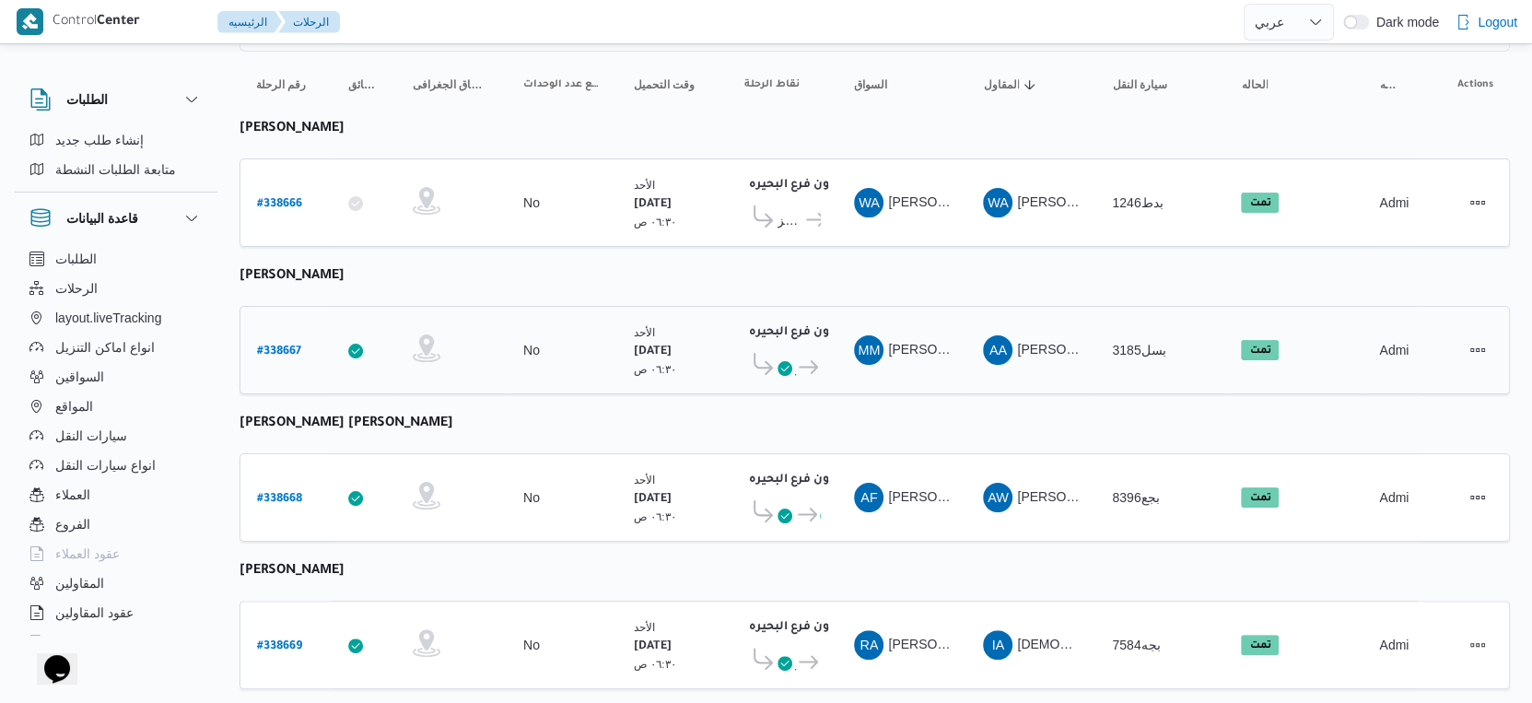
click at [270, 345] on b "# 338667" at bounding box center [279, 351] width 44 height 13
select select "ar"
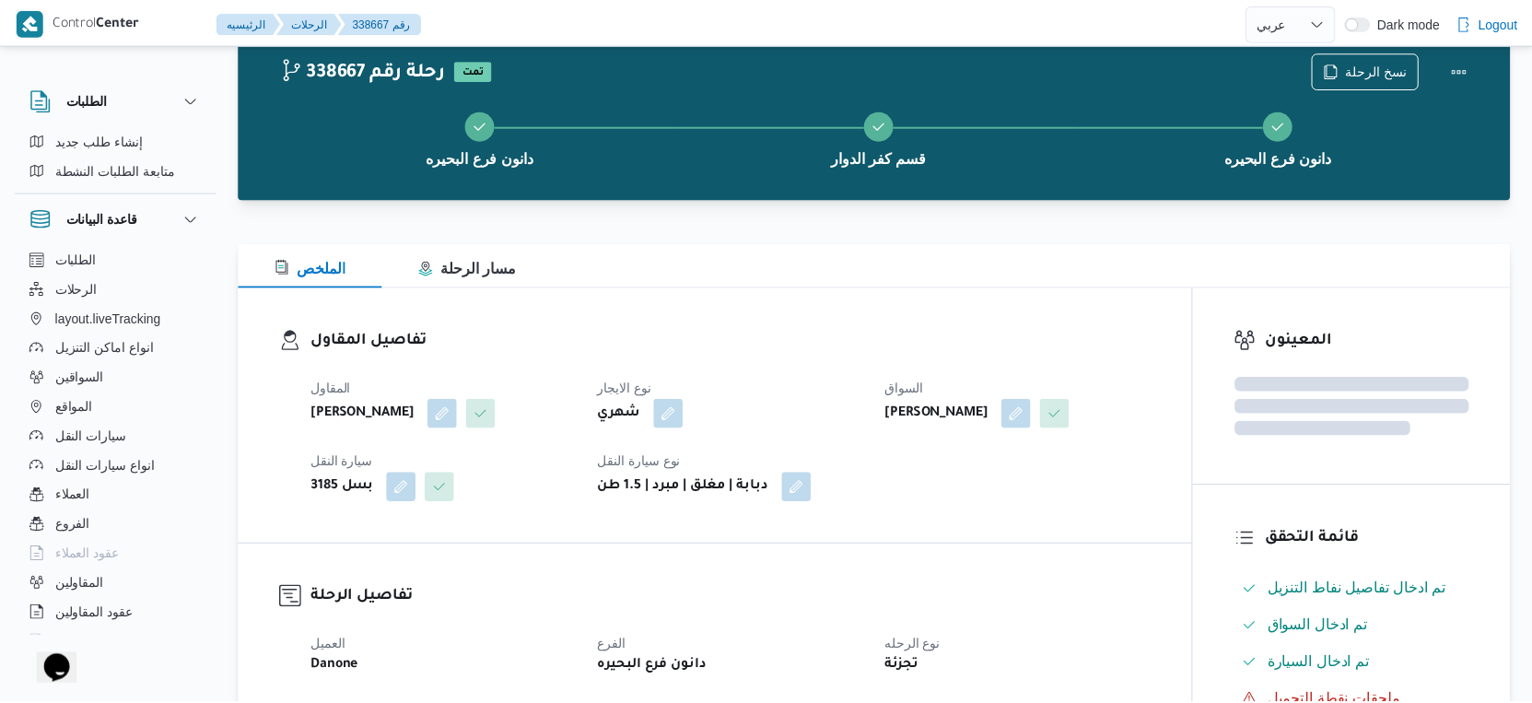
scroll to position [173, 0]
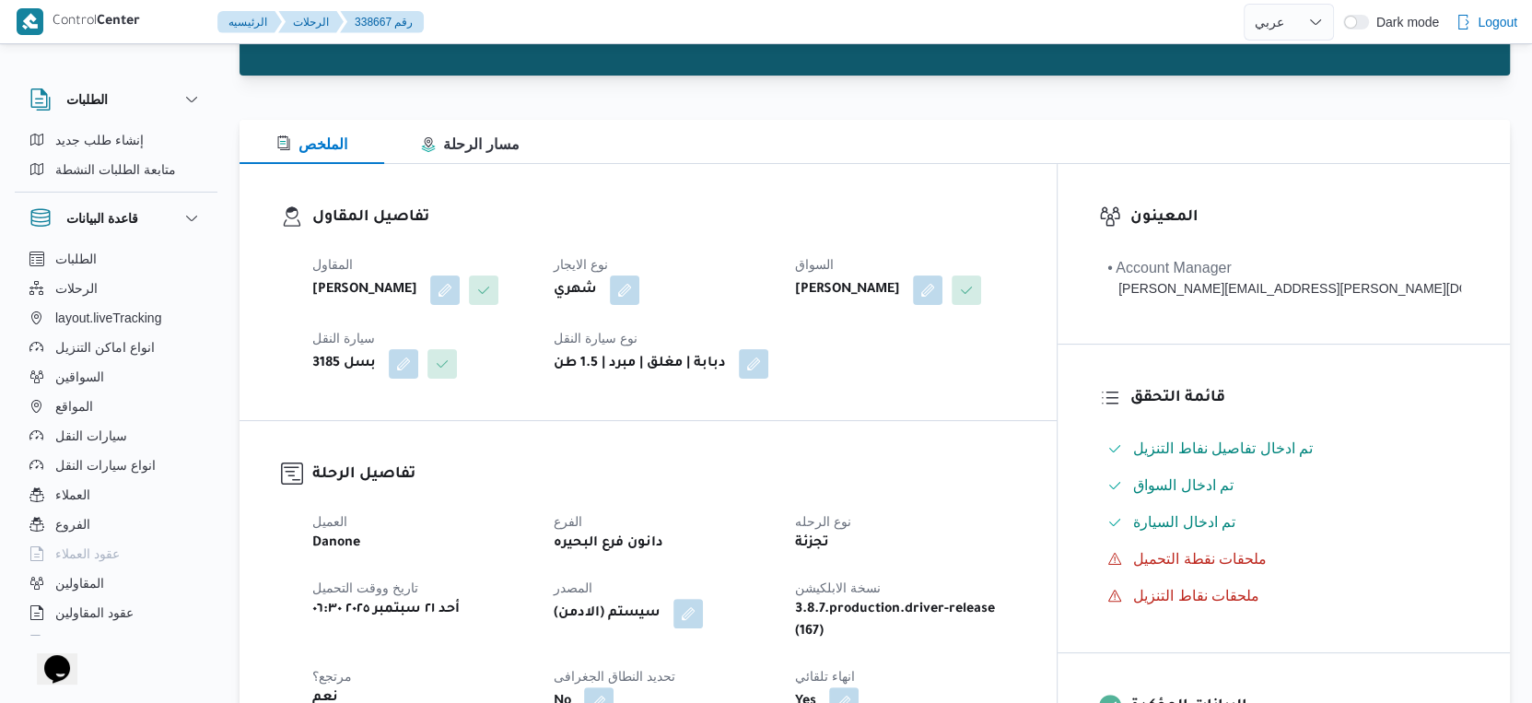
select select "ar"
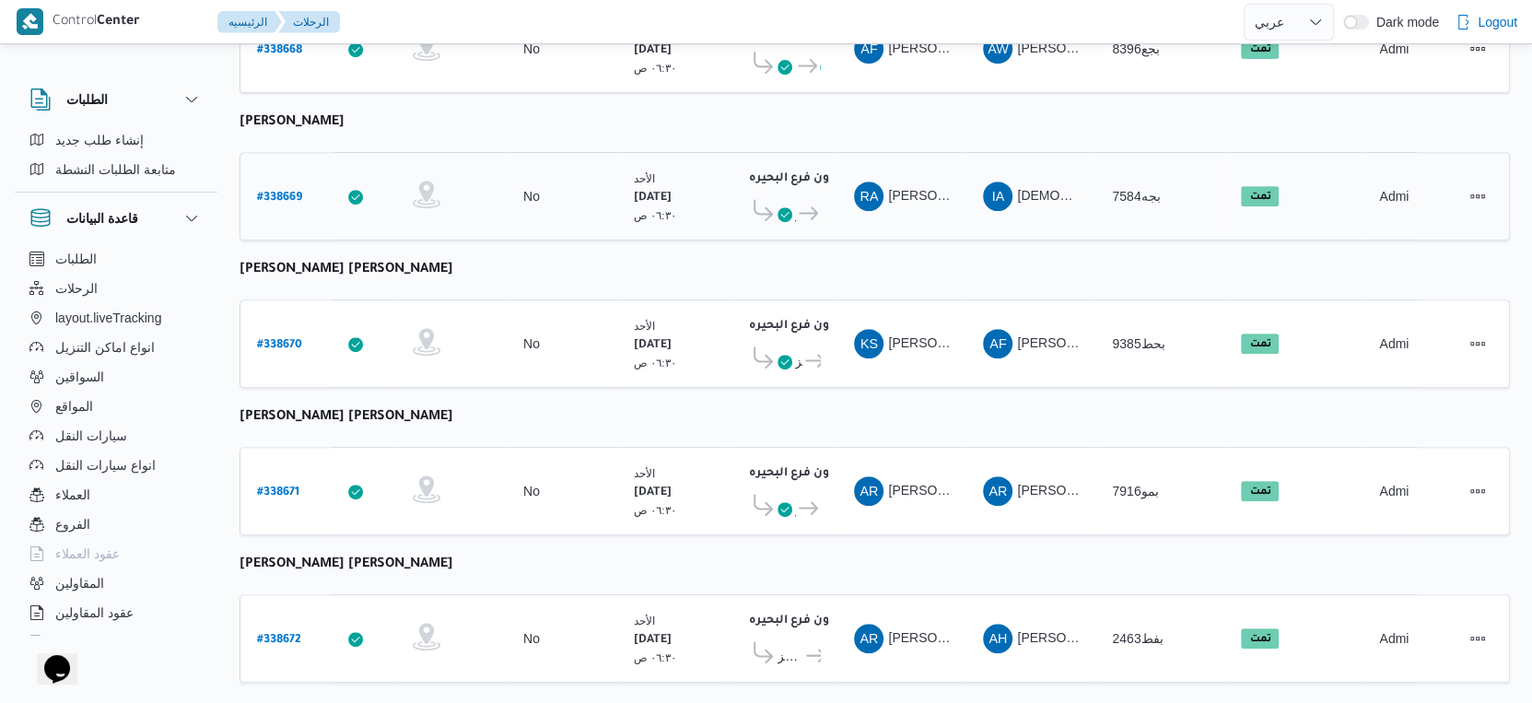
scroll to position [818, 0]
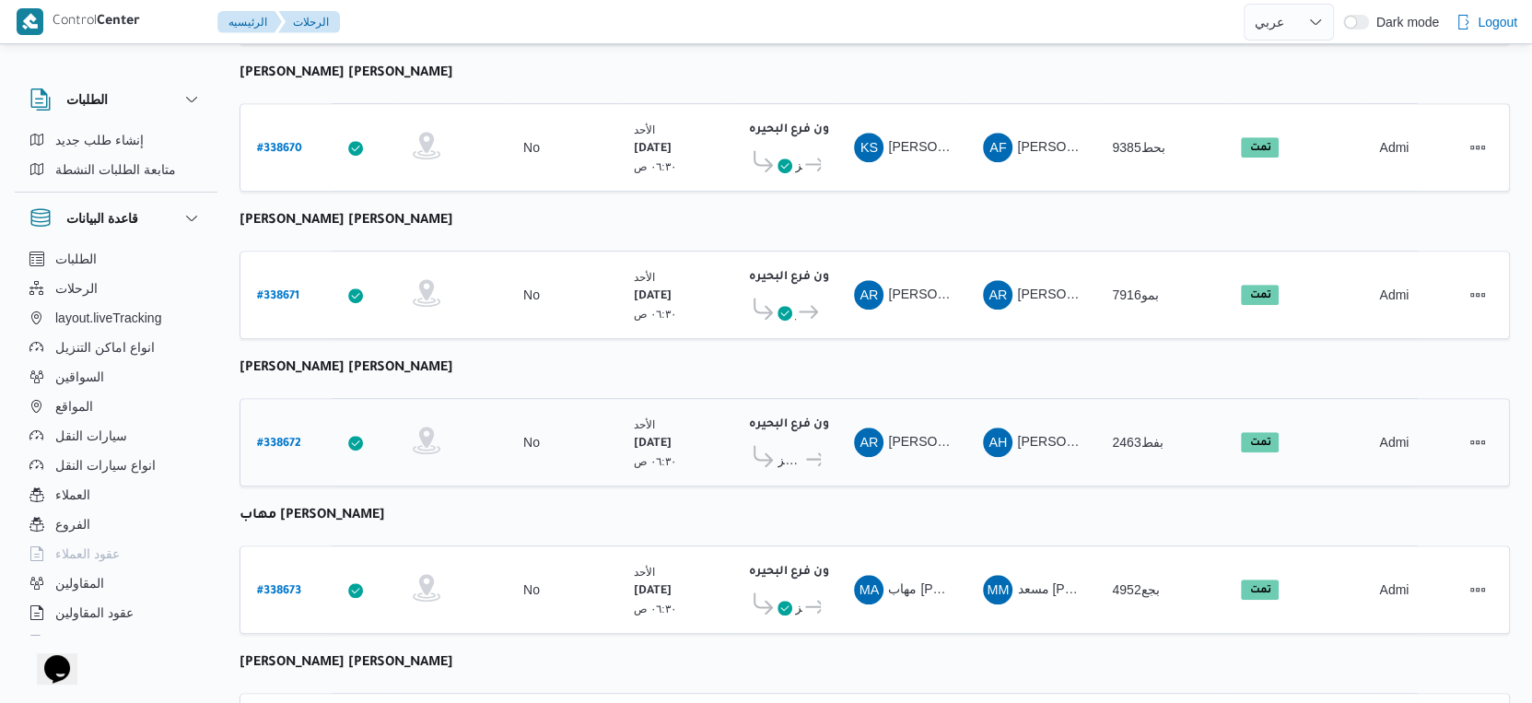
click at [283, 438] on b "# 338672" at bounding box center [279, 444] width 44 height 13
select select "ar"
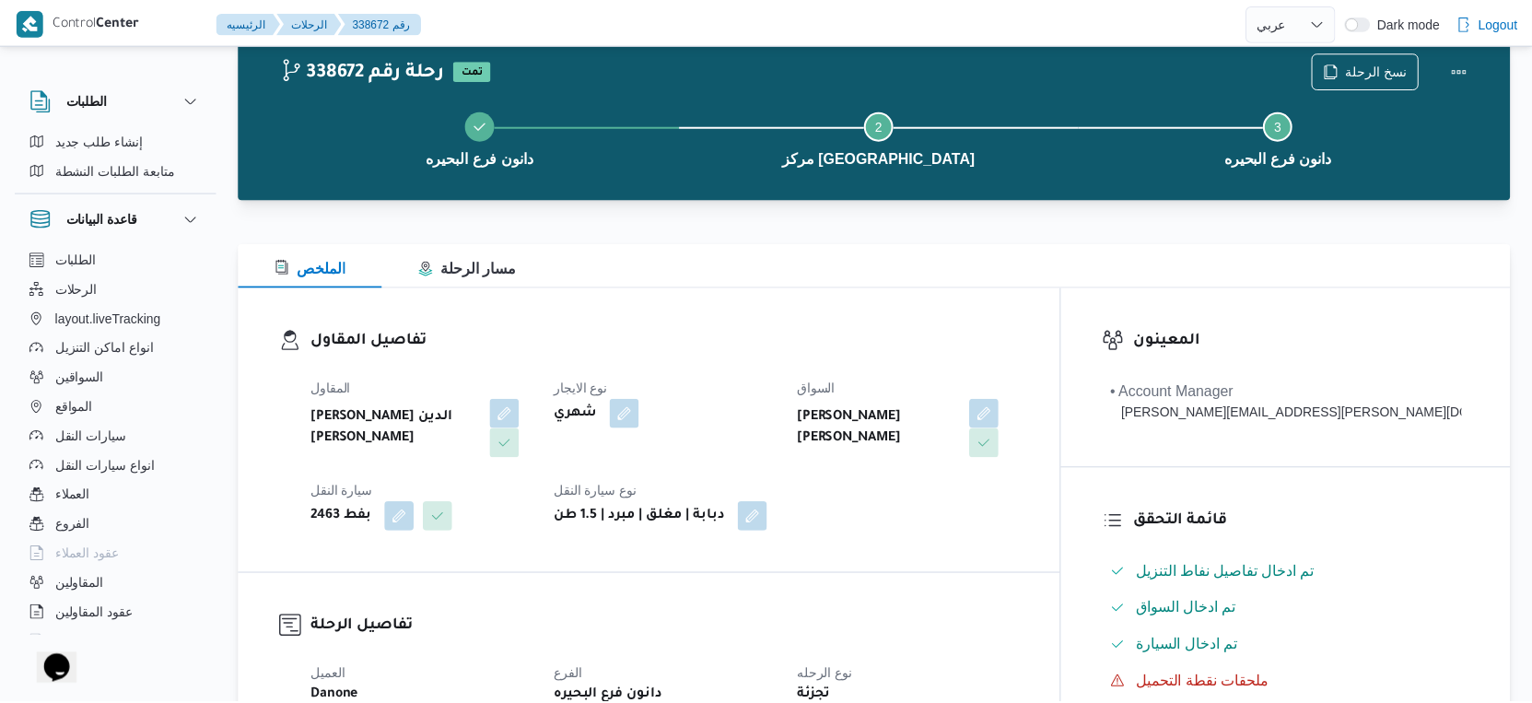
scroll to position [818, 0]
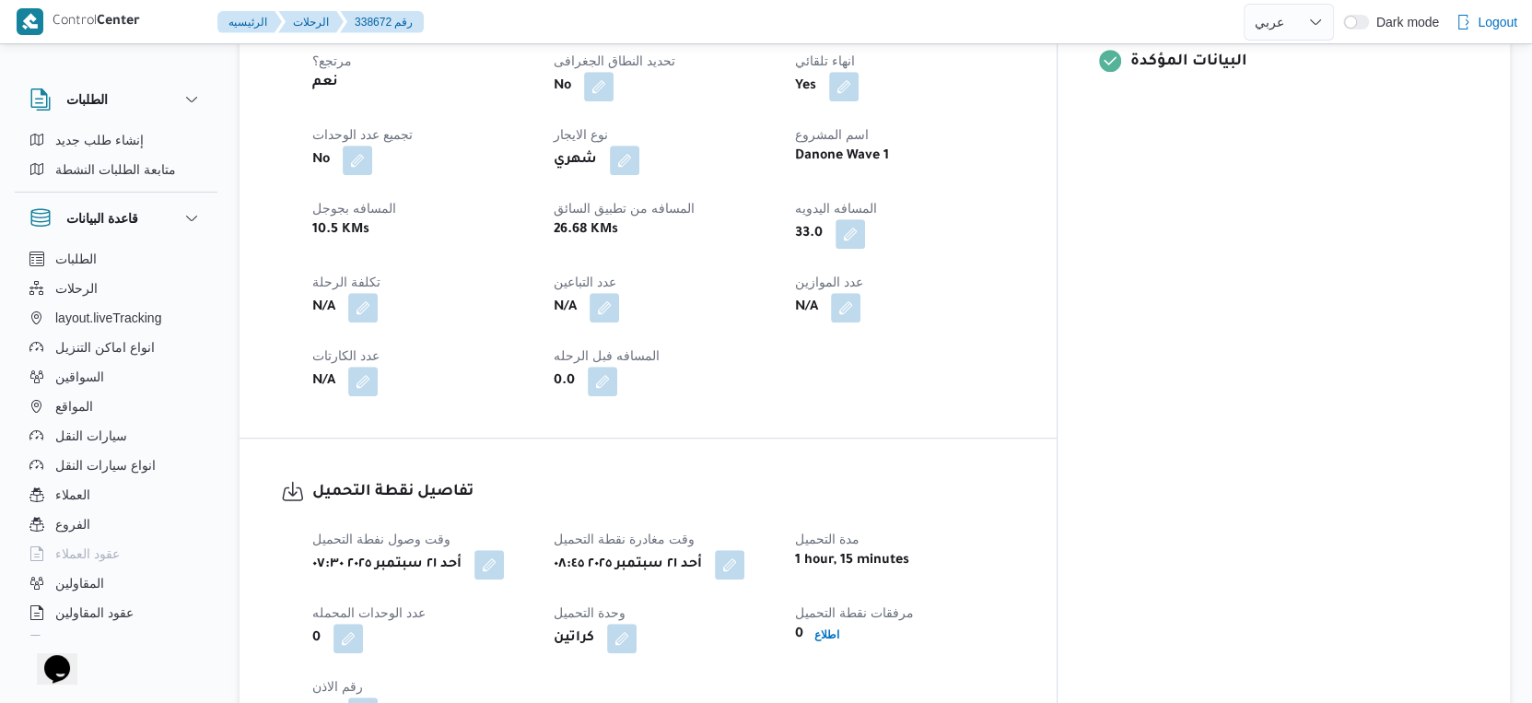
select select "ar"
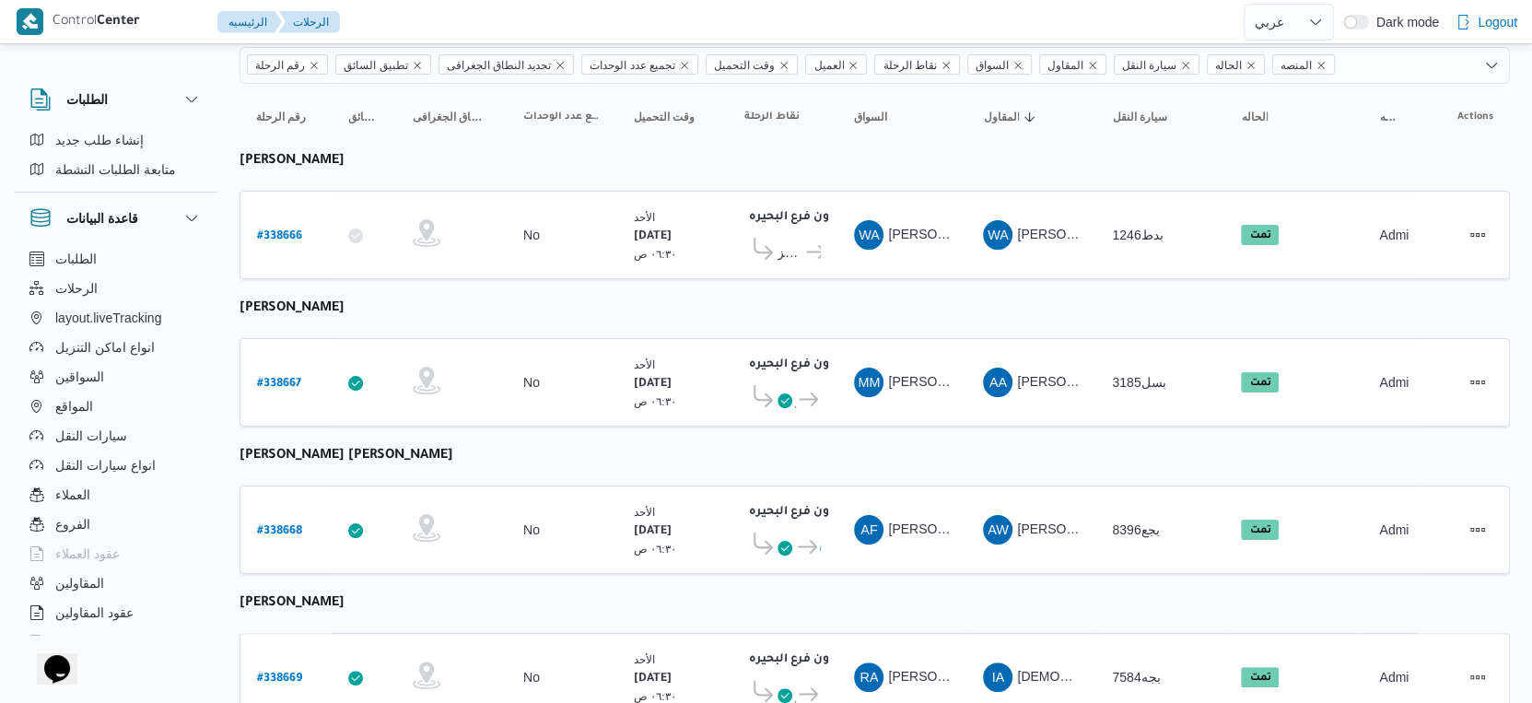
scroll to position [307, 0]
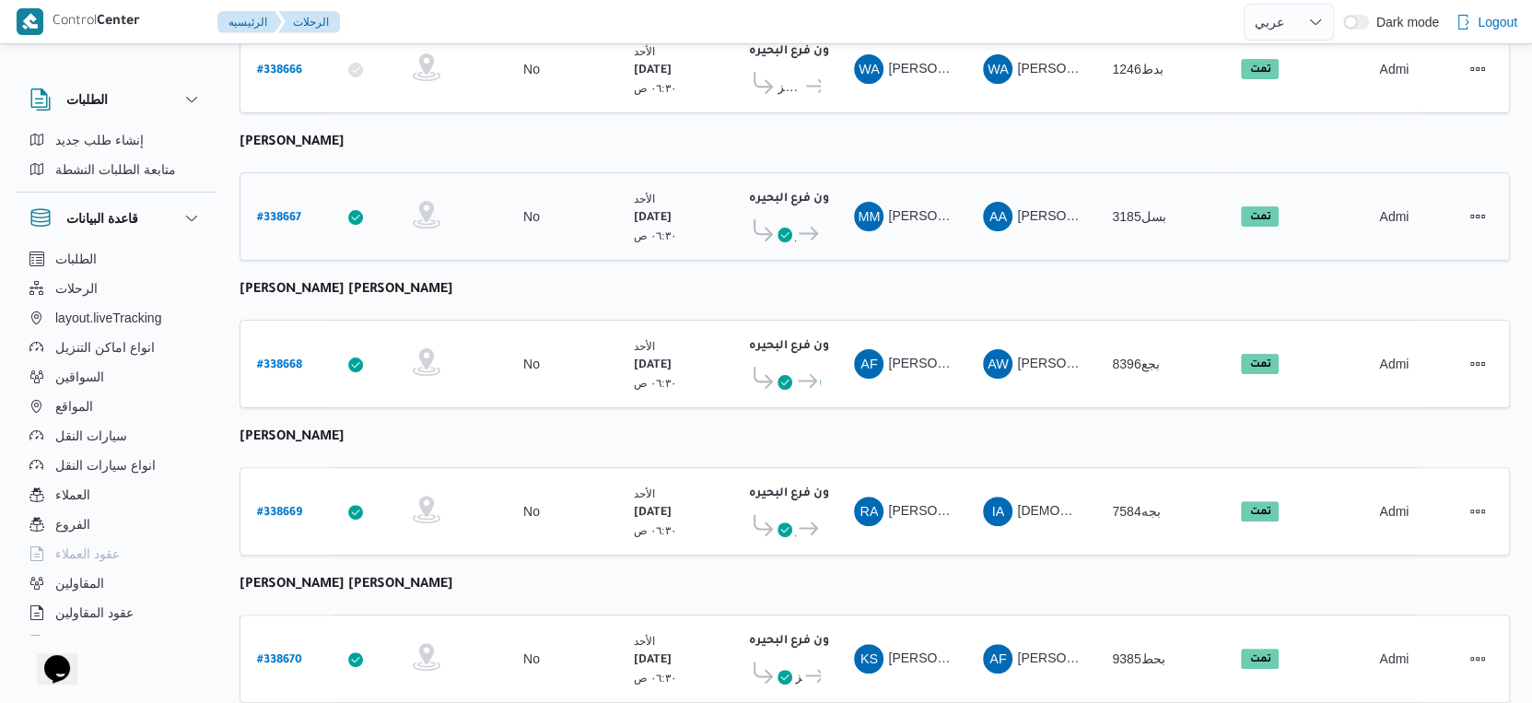
click at [275, 212] on b "# 338667" at bounding box center [279, 218] width 44 height 13
select select "ar"
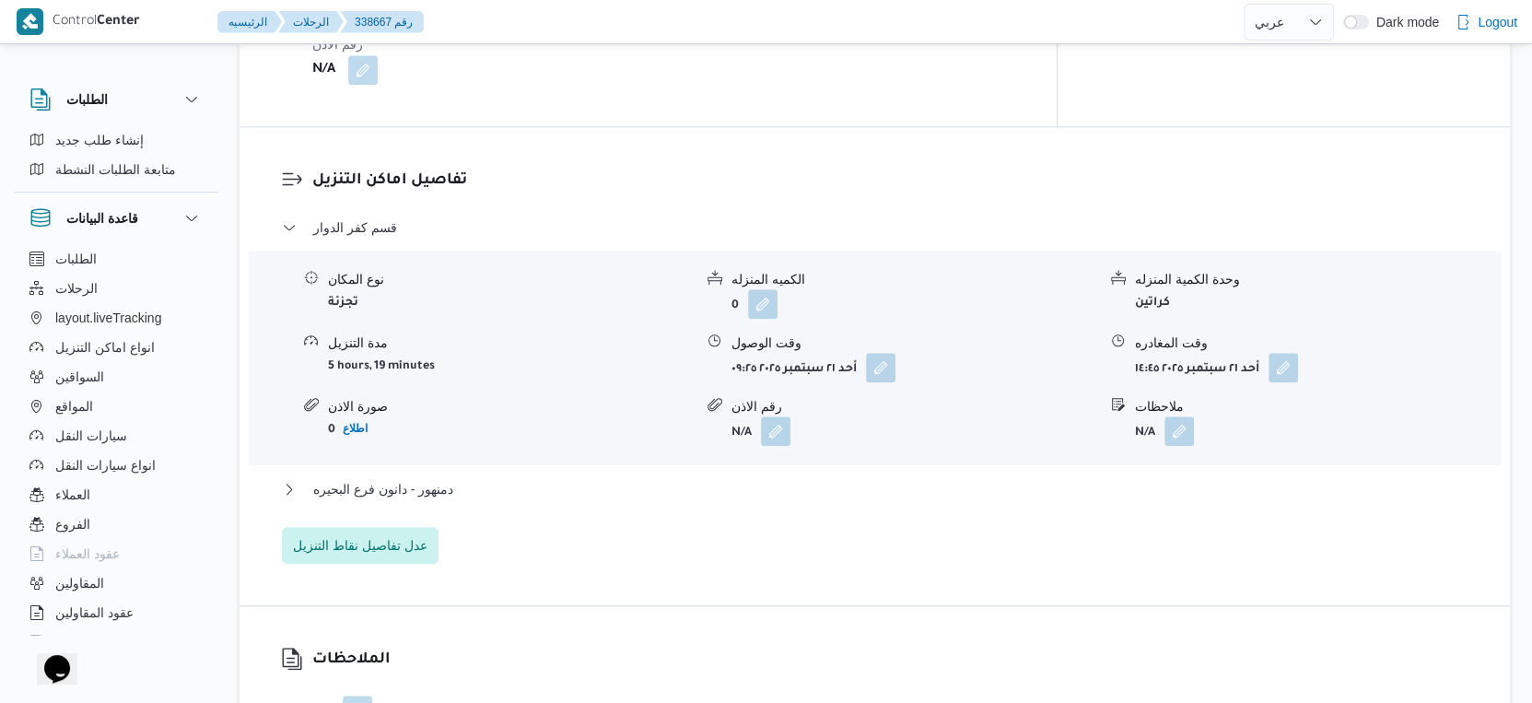
scroll to position [1432, 0]
click at [543, 498] on button "دمنهور - دانون فرع البحيره" at bounding box center [875, 487] width 1186 height 22
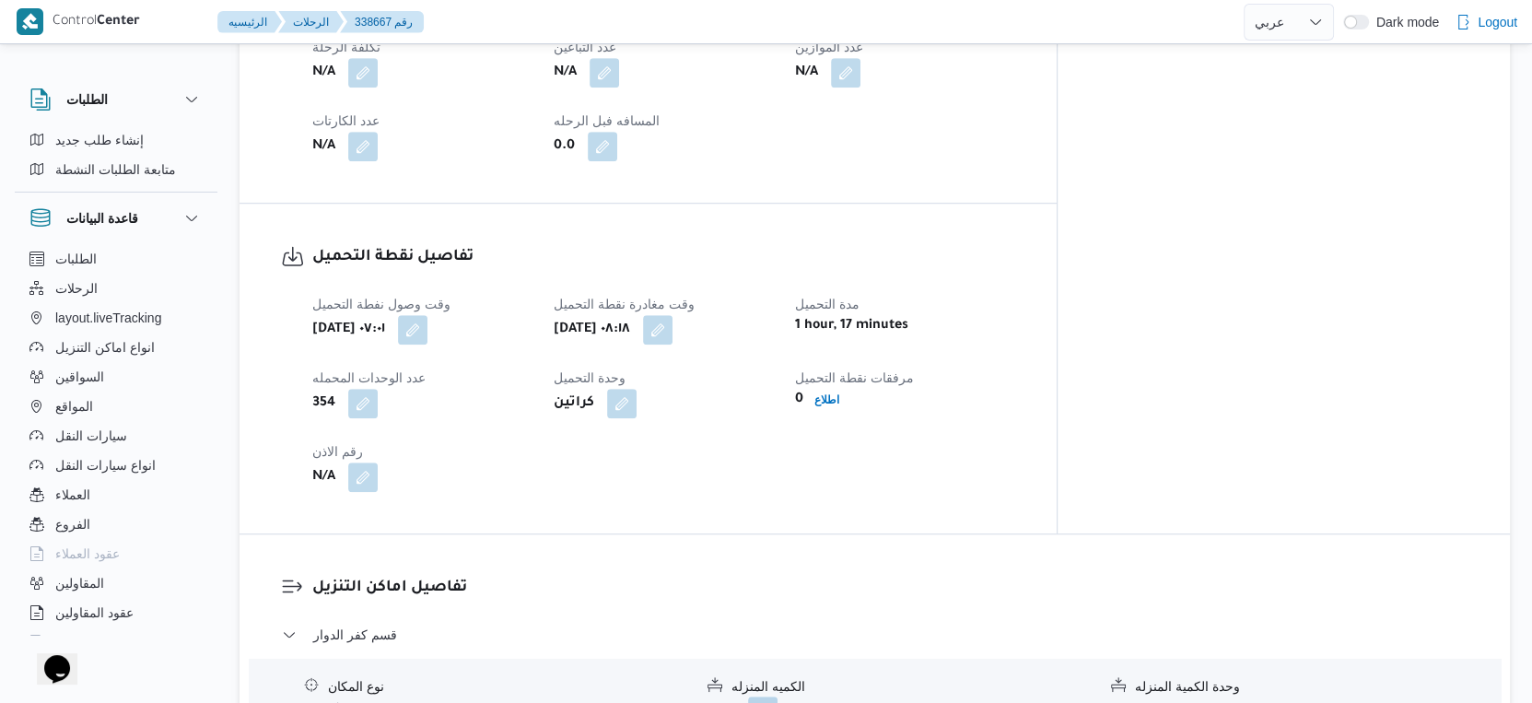
scroll to position [717, 0]
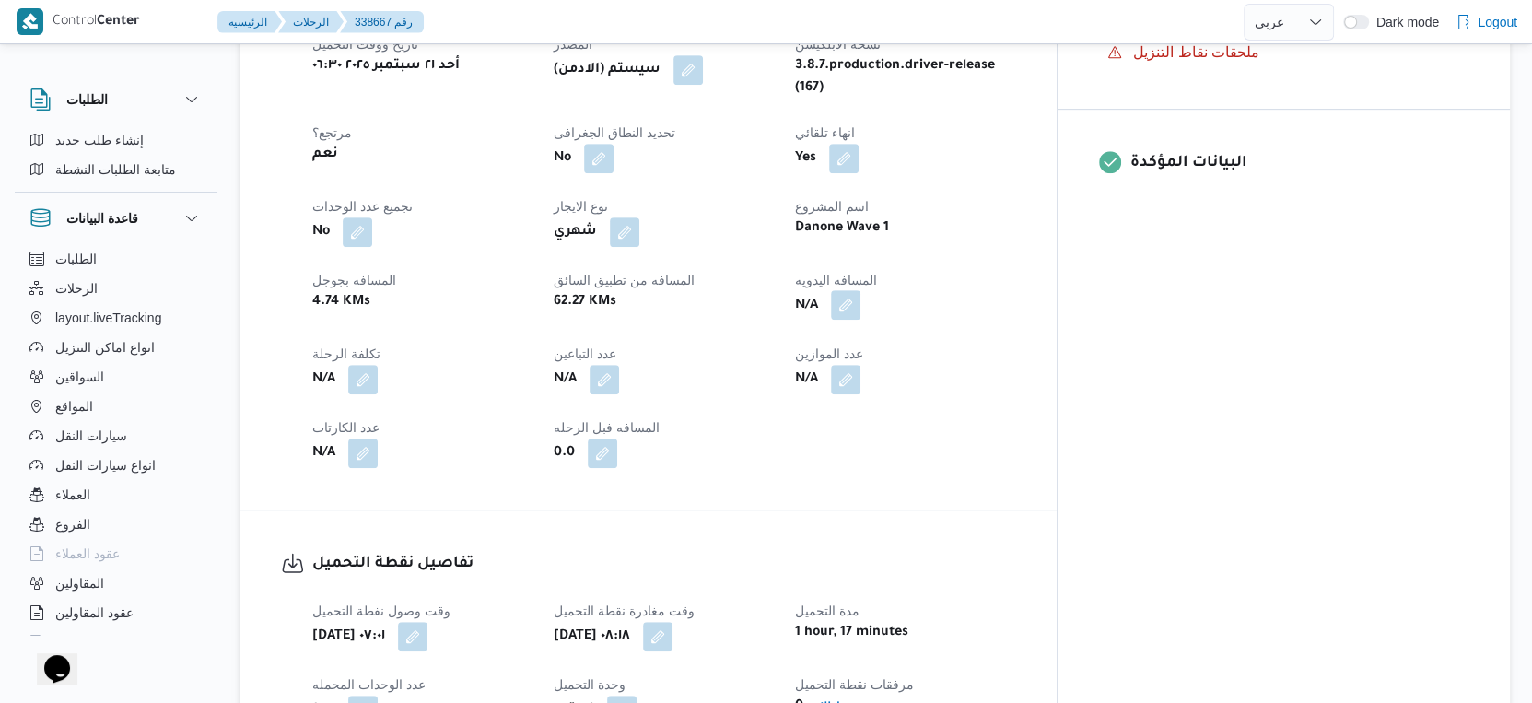
click at [860, 317] on button "button" at bounding box center [845, 304] width 29 height 29
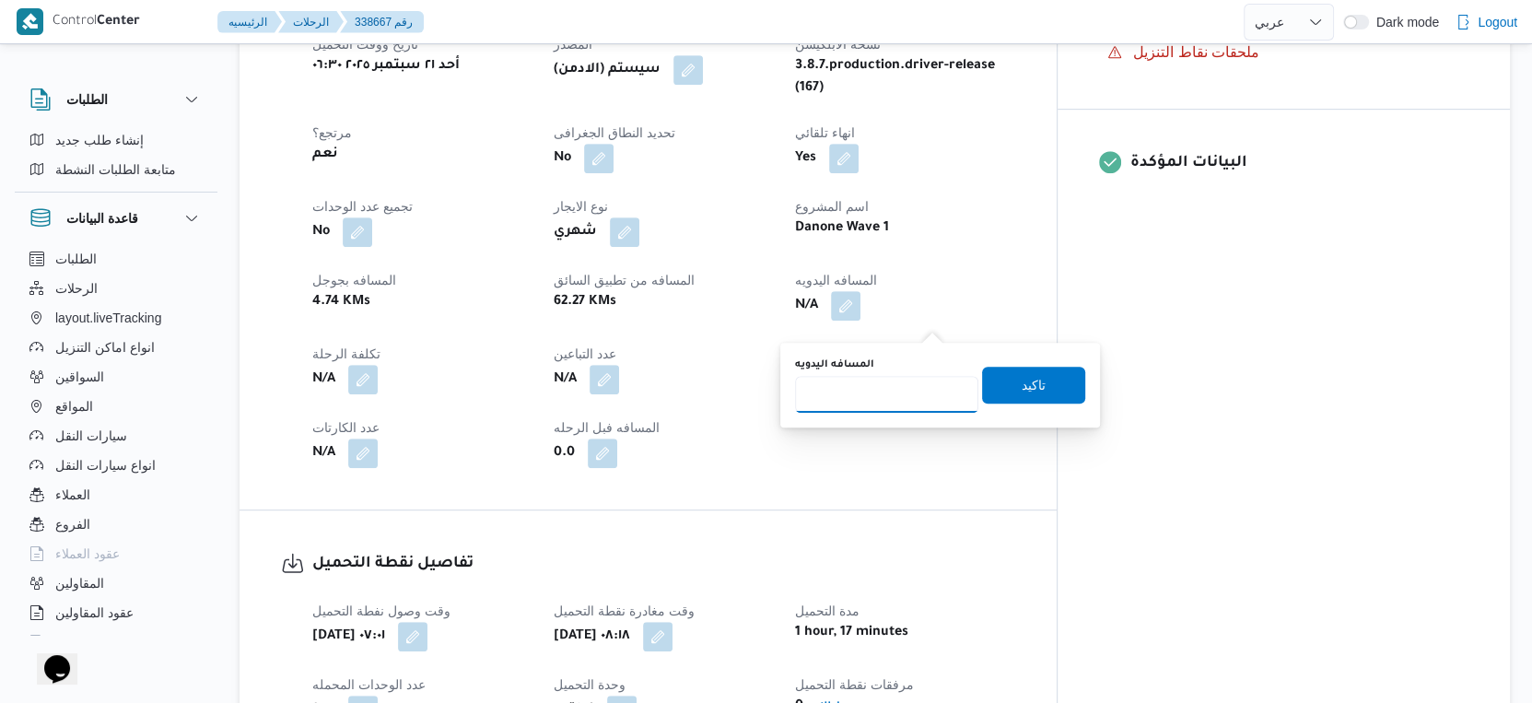
click at [880, 393] on input "المسافه اليدويه" at bounding box center [886, 394] width 183 height 37
type input "101"
click at [1042, 398] on span "تاكيد" at bounding box center [1033, 384] width 103 height 37
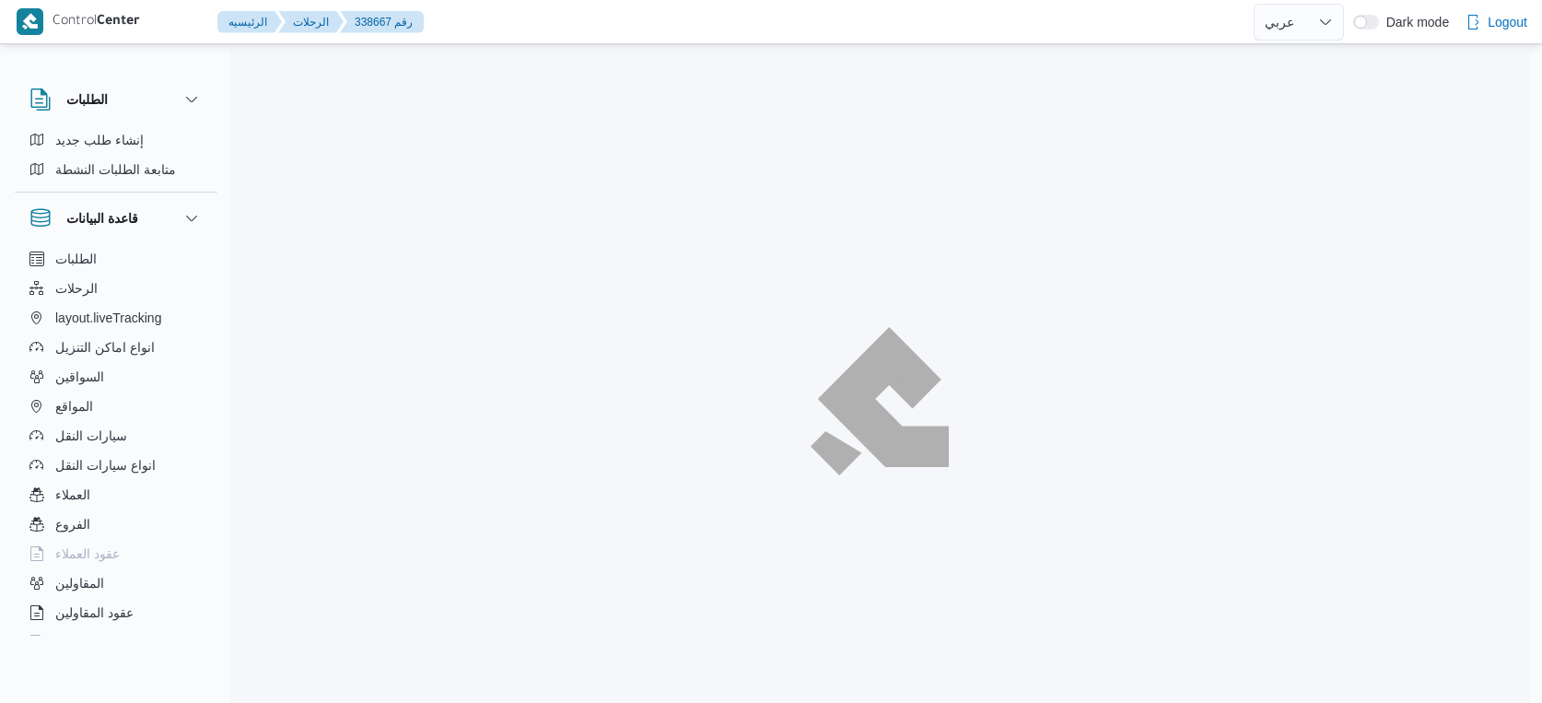
select select "ar"
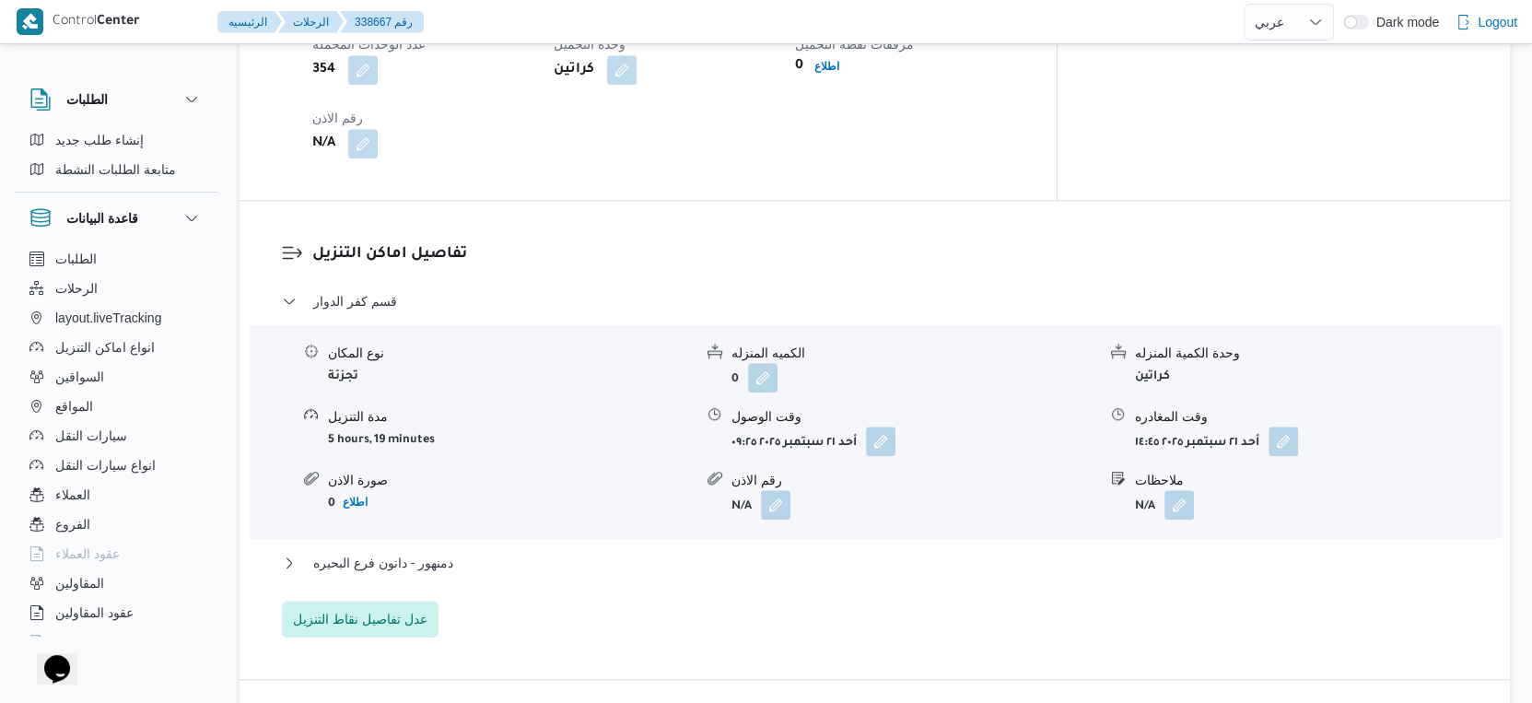
scroll to position [1482, 0]
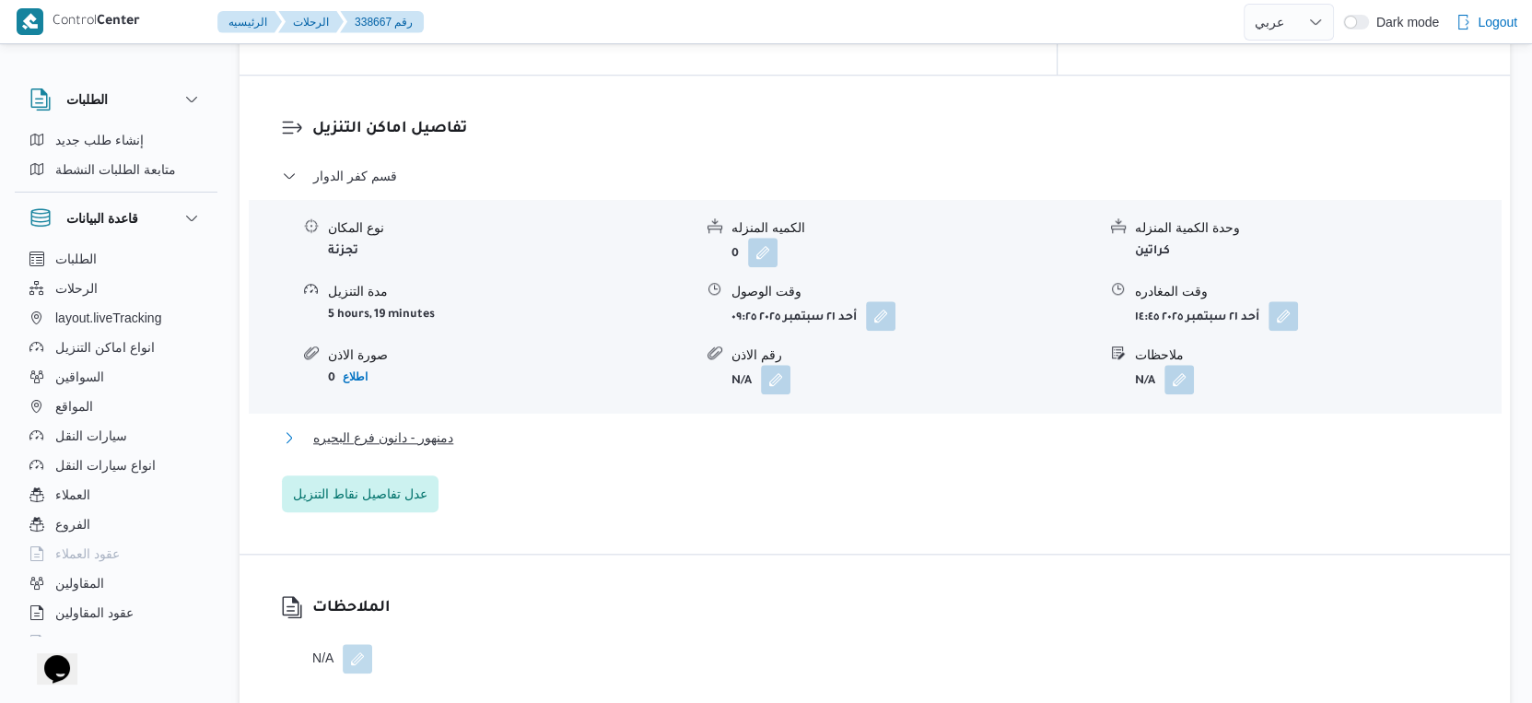
click at [456, 449] on button "دمنهور - دانون فرع البحيره" at bounding box center [875, 437] width 1186 height 22
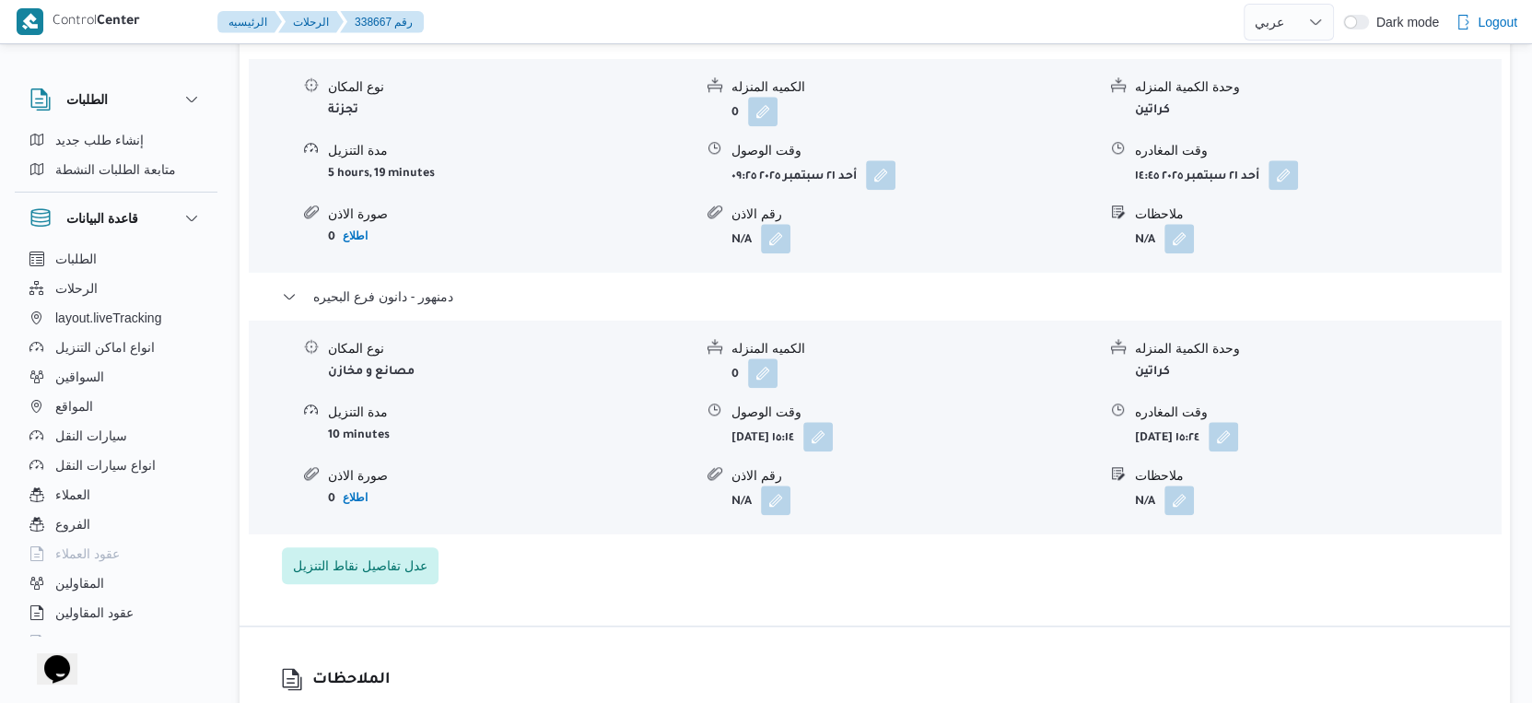
scroll to position [1740, 0]
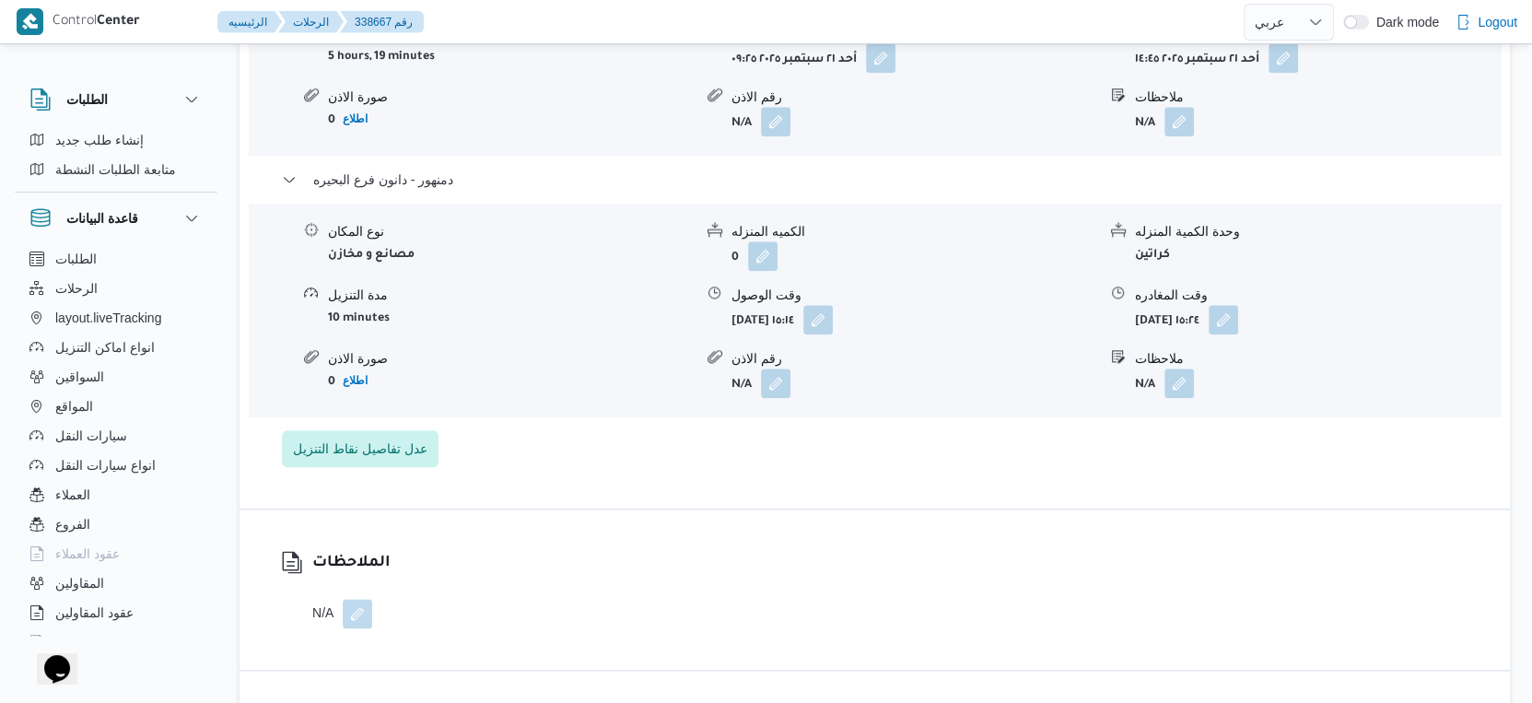
select select "ar"
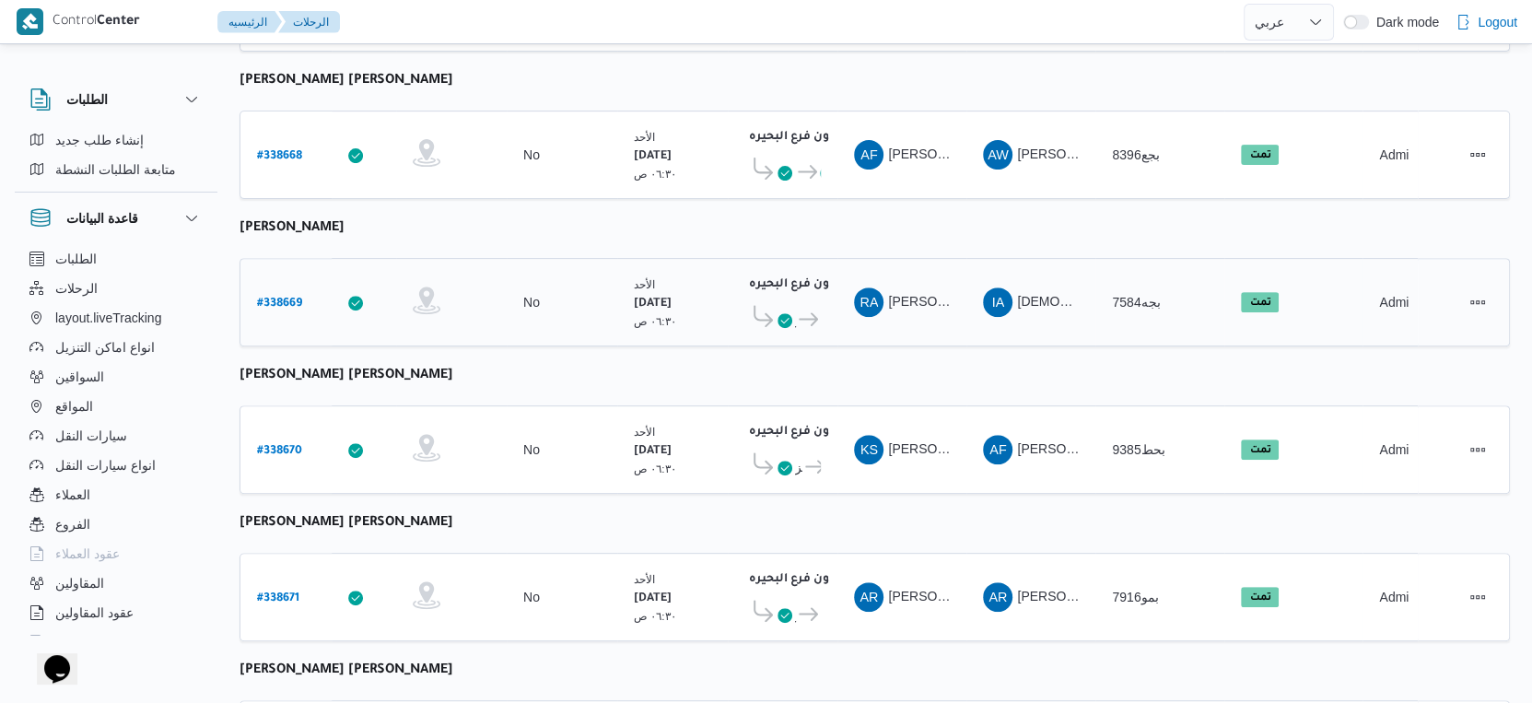
scroll to position [511, 0]
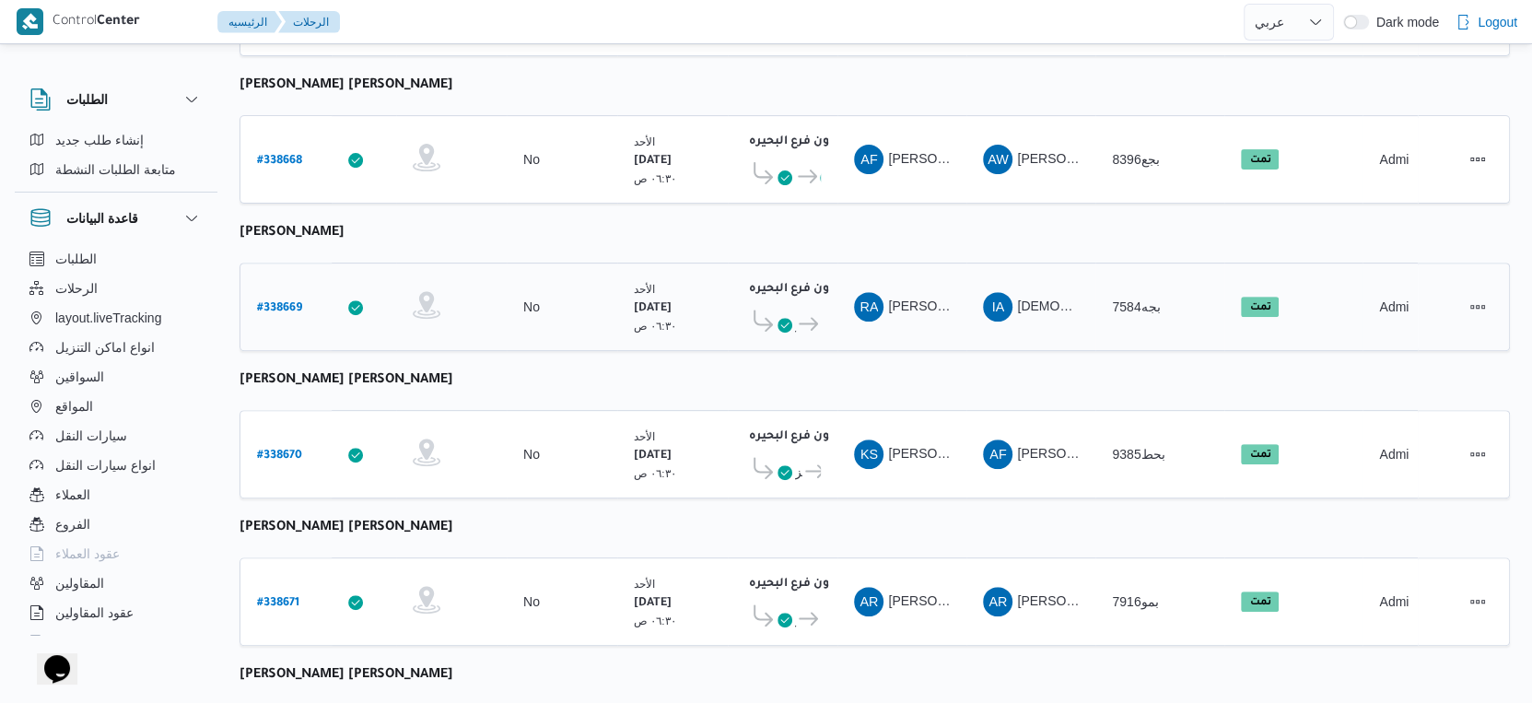
click at [287, 302] on b "# 338669" at bounding box center [279, 308] width 45 height 13
select select "ar"
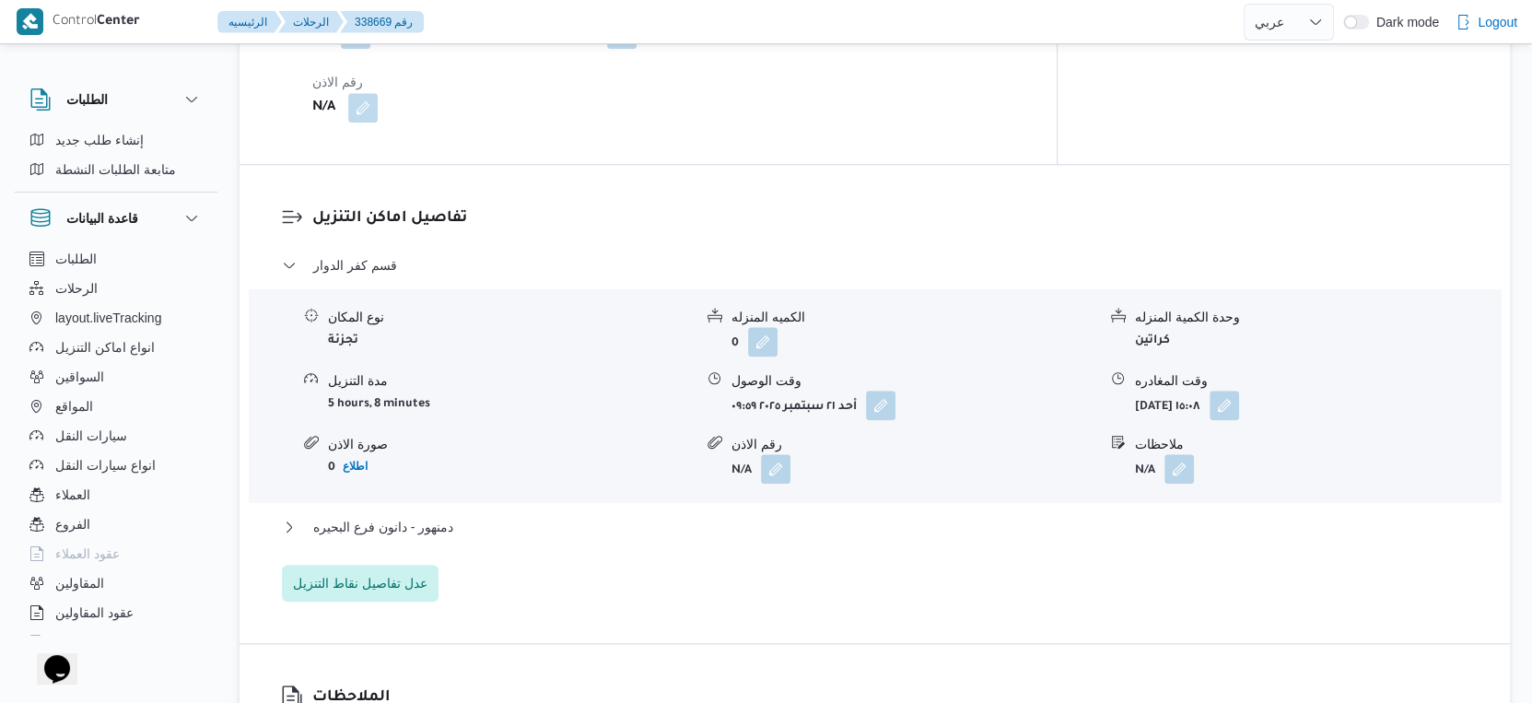
scroll to position [1432, 0]
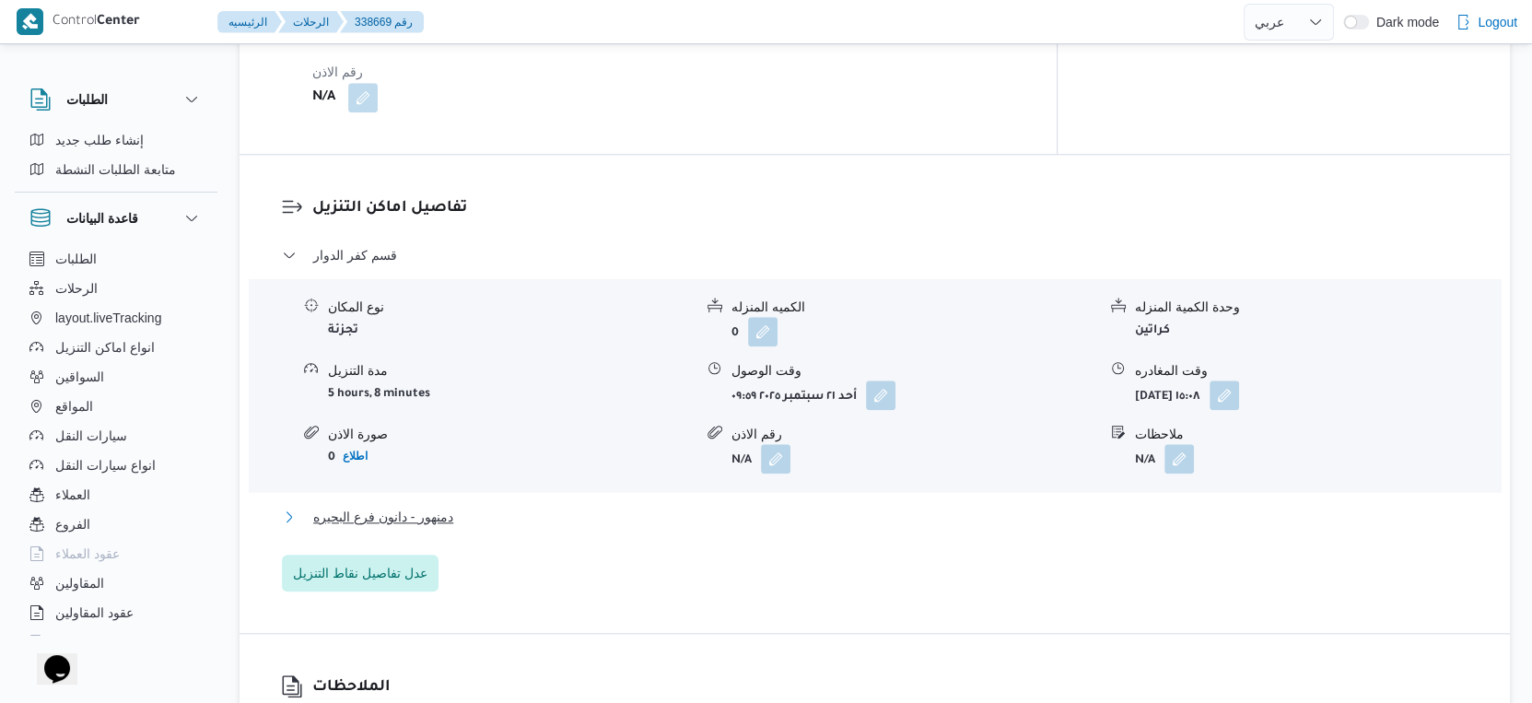
click at [477, 506] on button "دمنهور - دانون فرع البحيره" at bounding box center [875, 517] width 1186 height 22
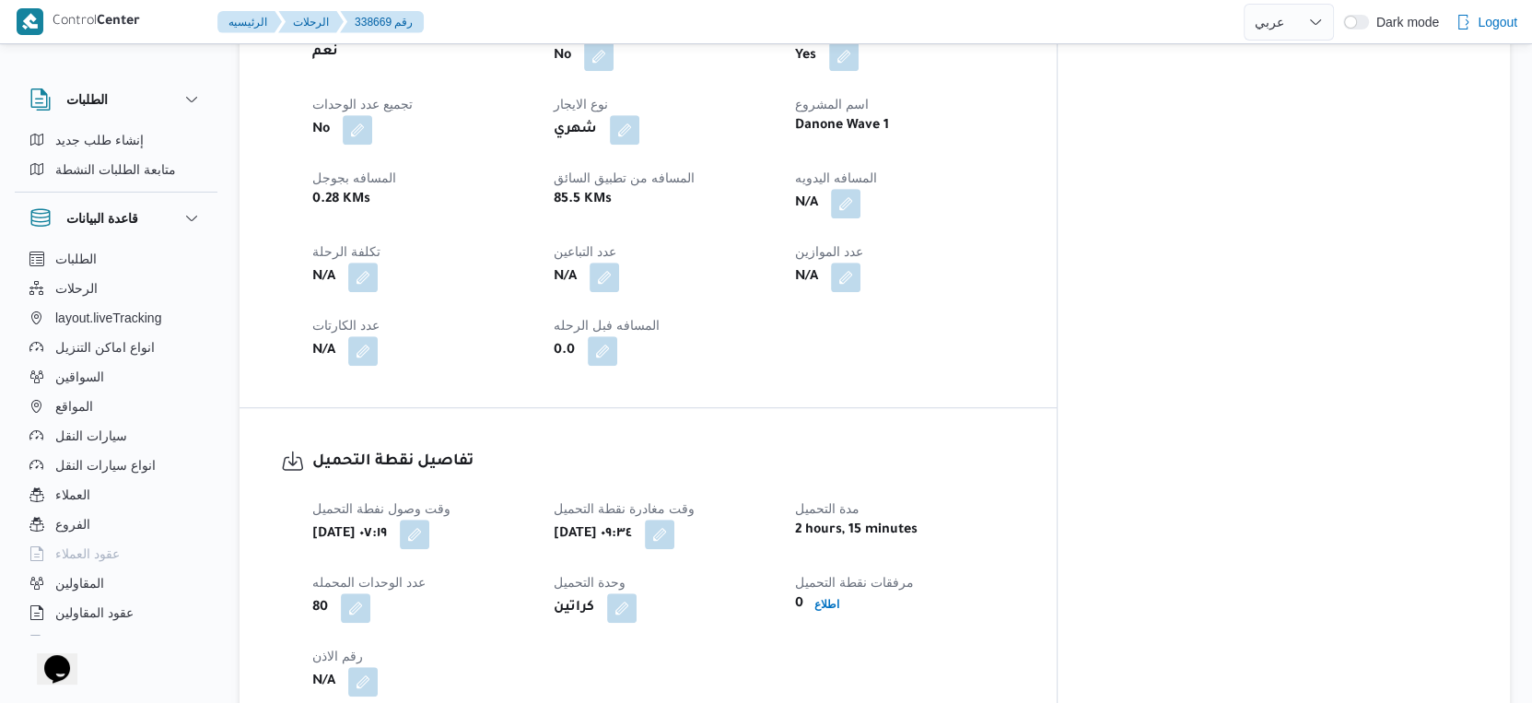
scroll to position [717, 0]
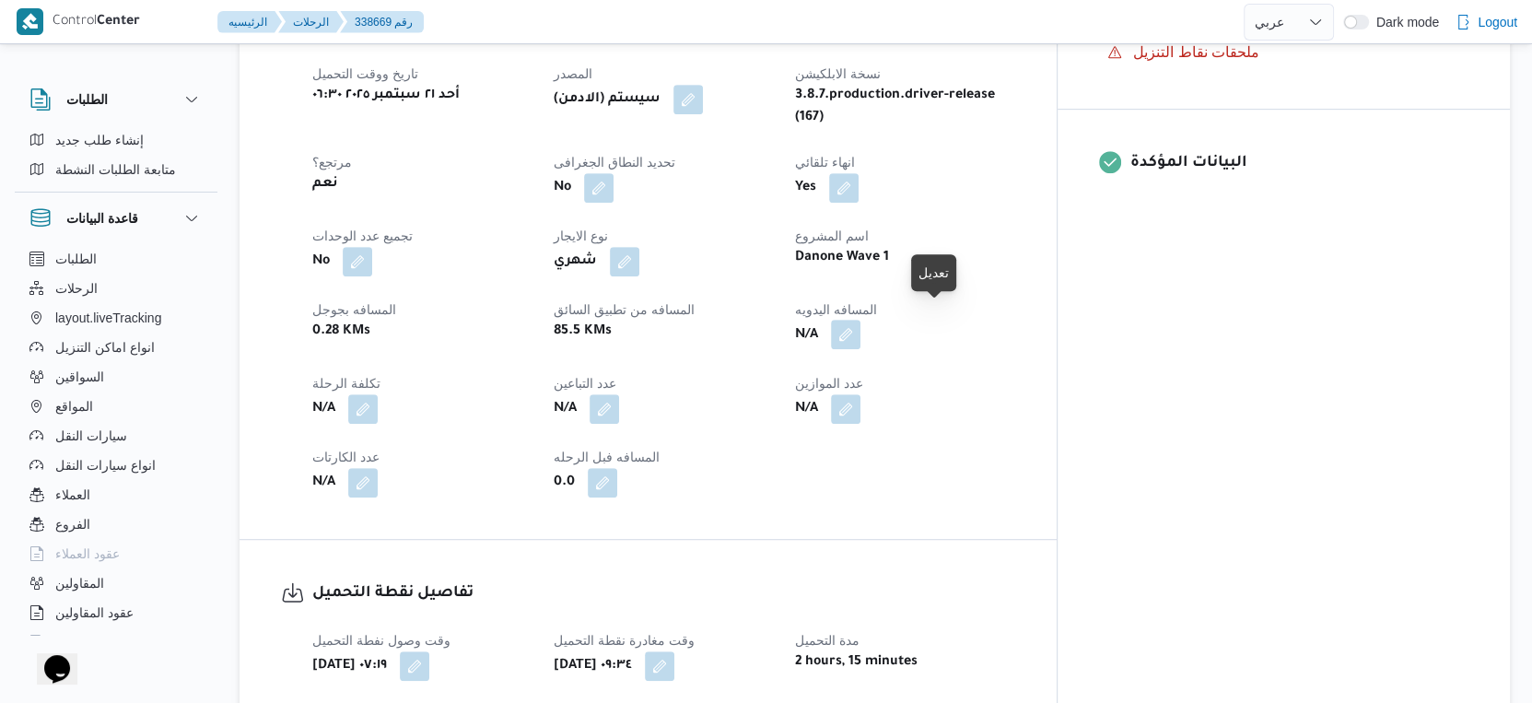
click at [860, 322] on button "button" at bounding box center [845, 334] width 29 height 29
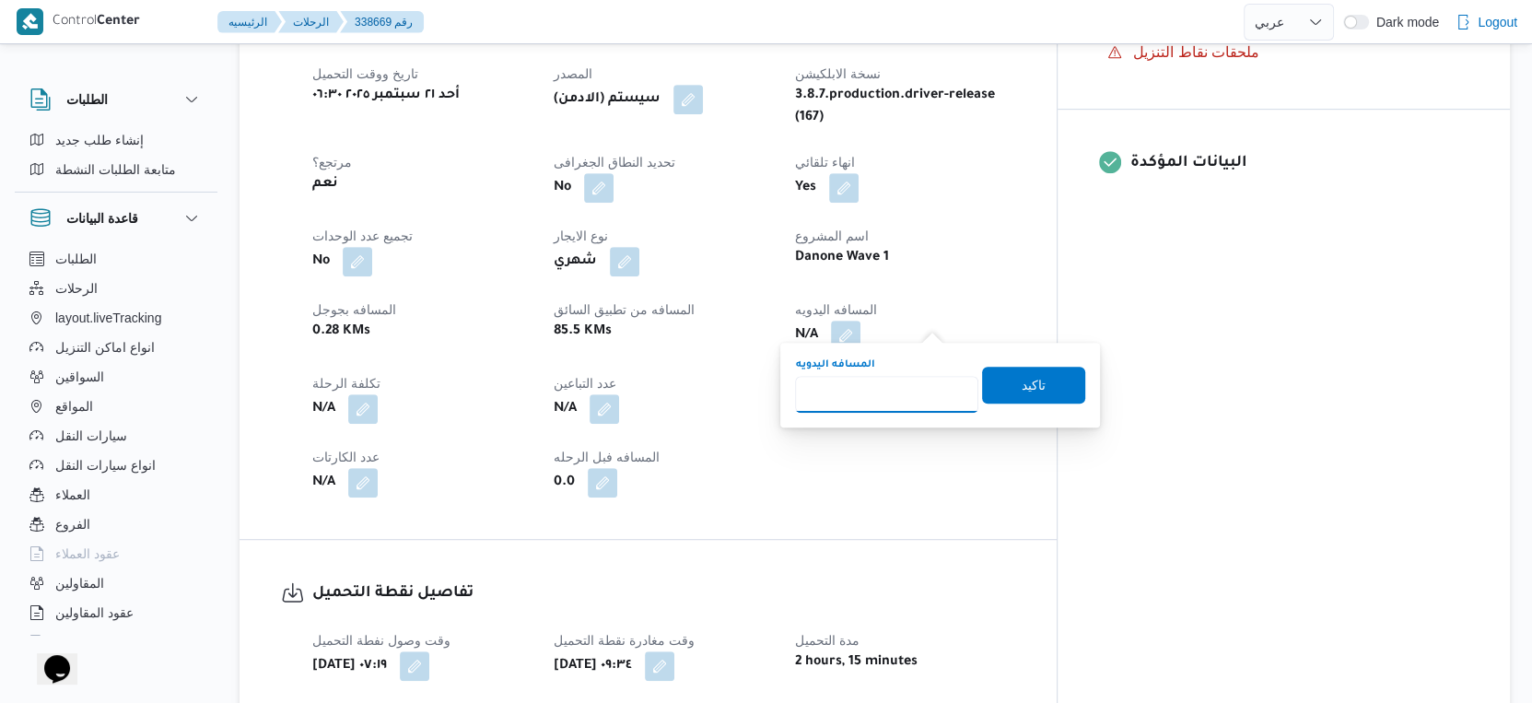
click at [868, 385] on input "المسافه اليدويه" at bounding box center [886, 394] width 183 height 37
type input "118"
click at [1043, 397] on span "تاكيد" at bounding box center [1033, 384] width 103 height 37
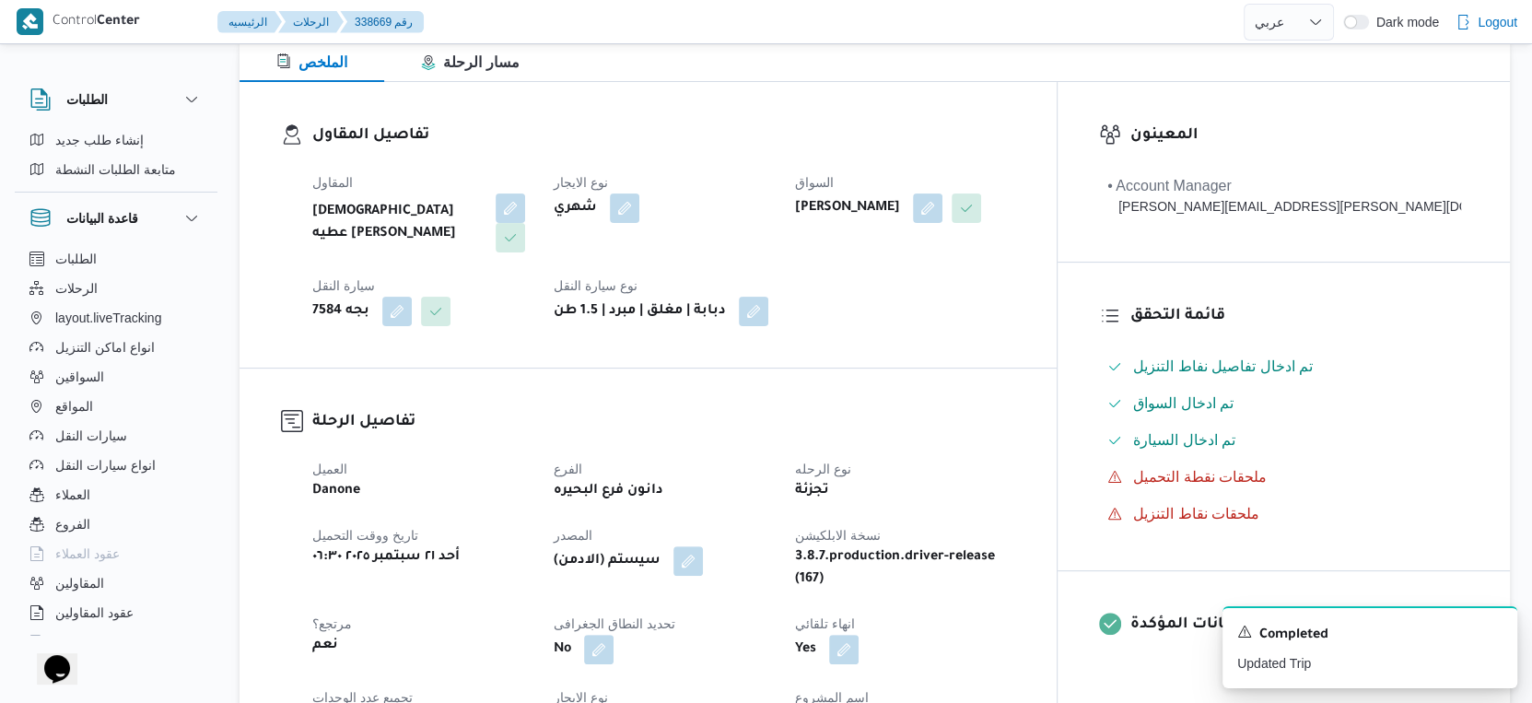
scroll to position [204, 0]
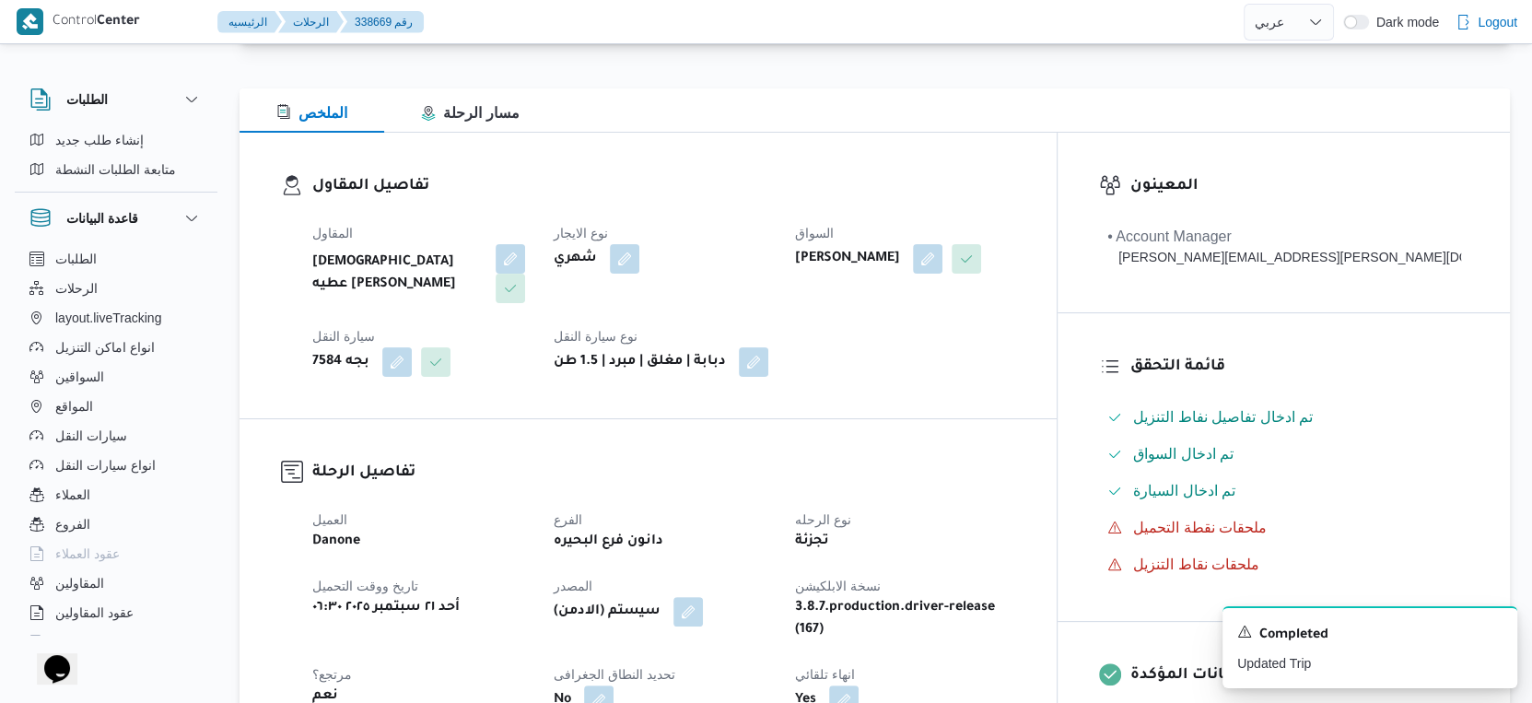
select select "ar"
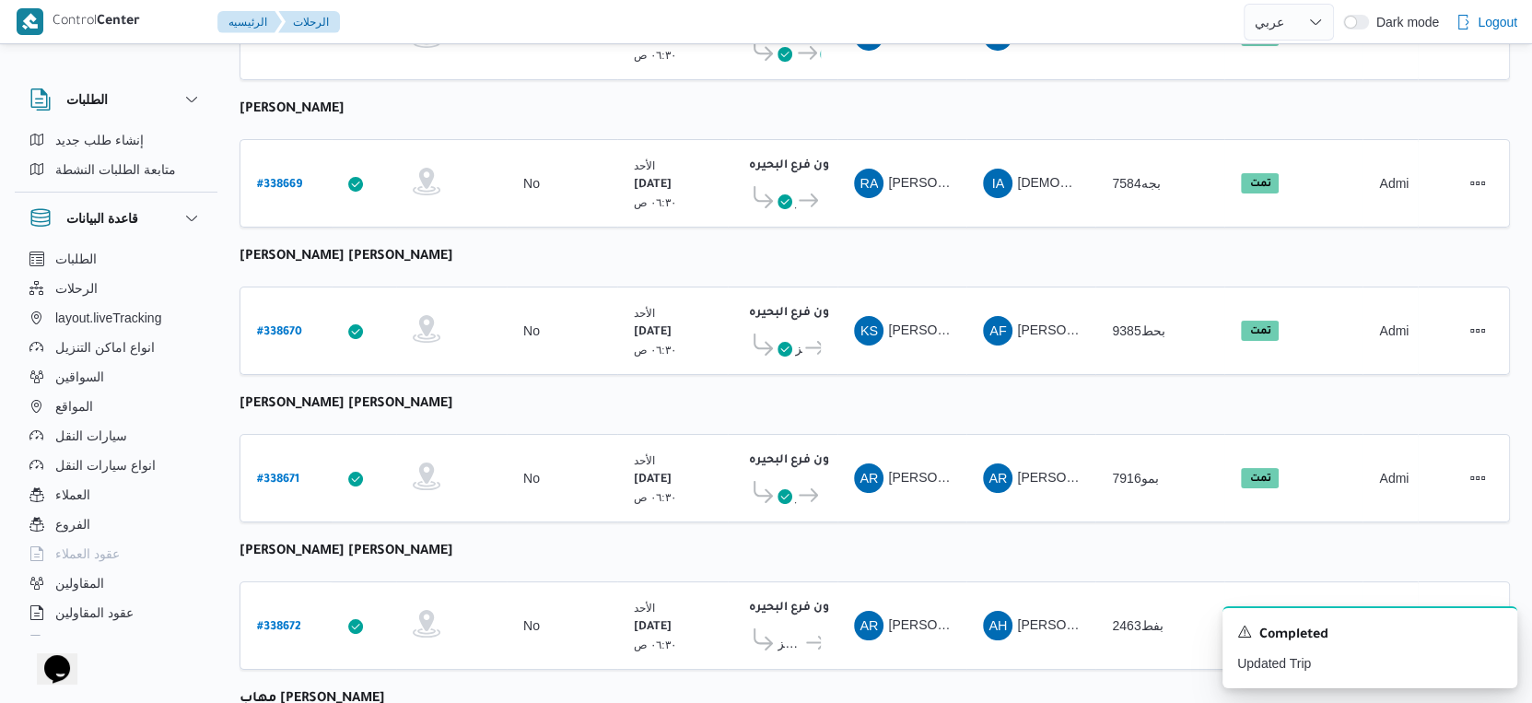
select select "ar"
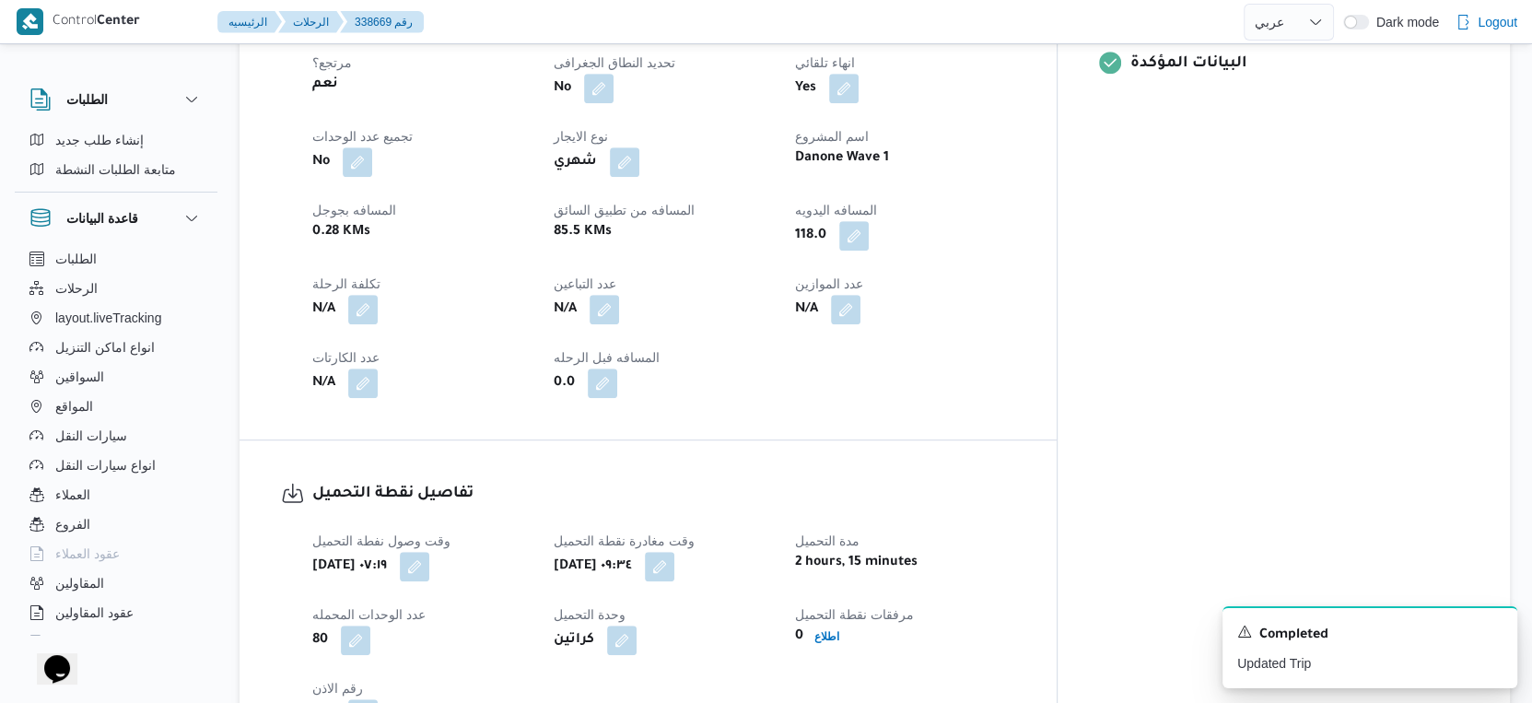
scroll to position [532, 0]
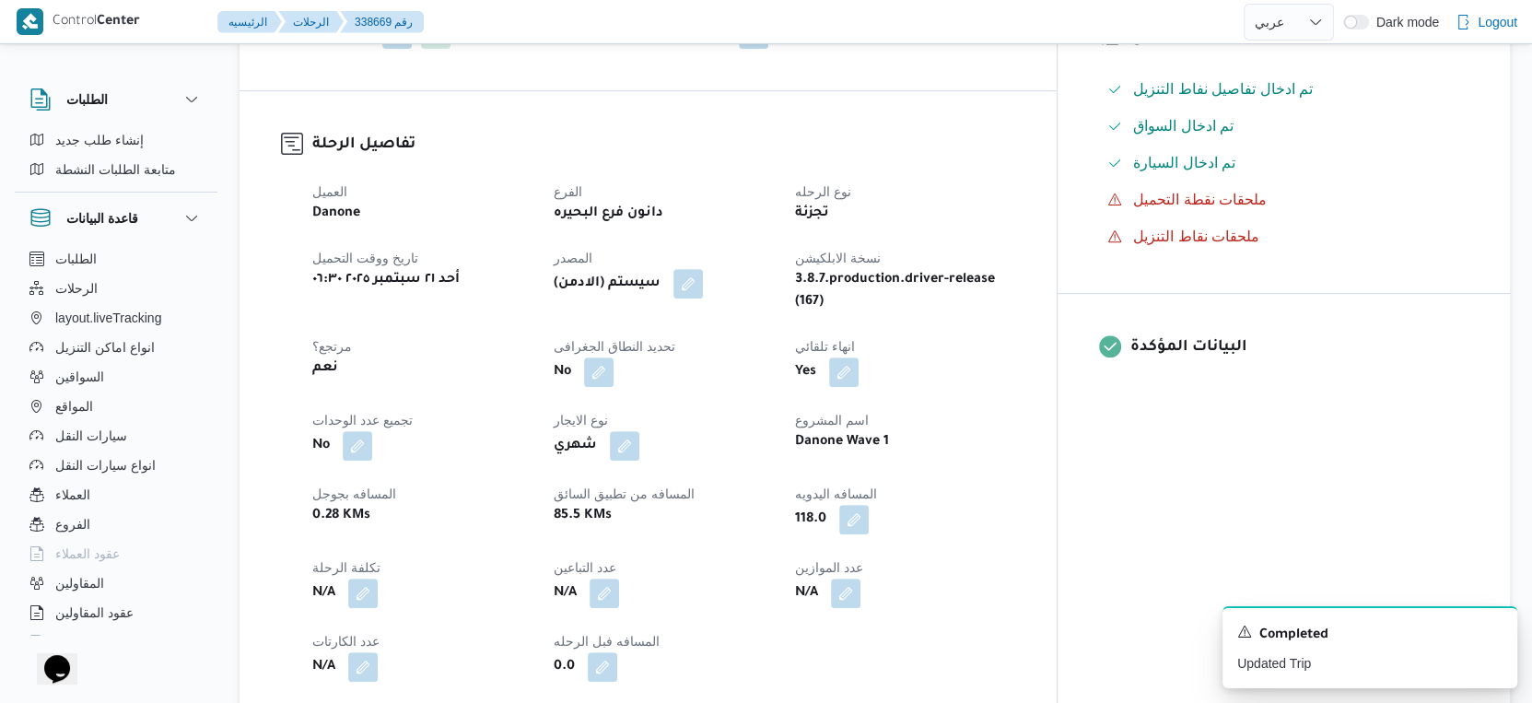
select select "ar"
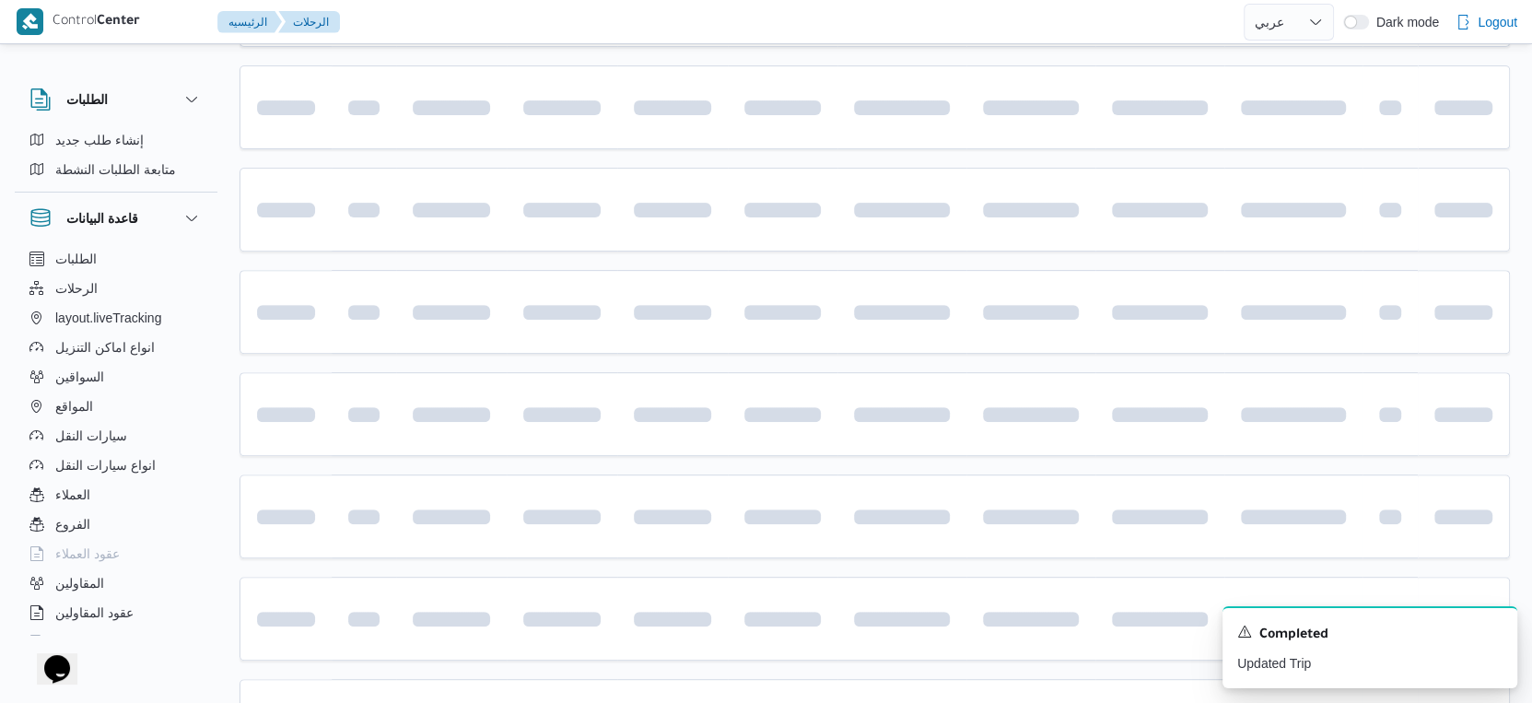
scroll to position [635, 0]
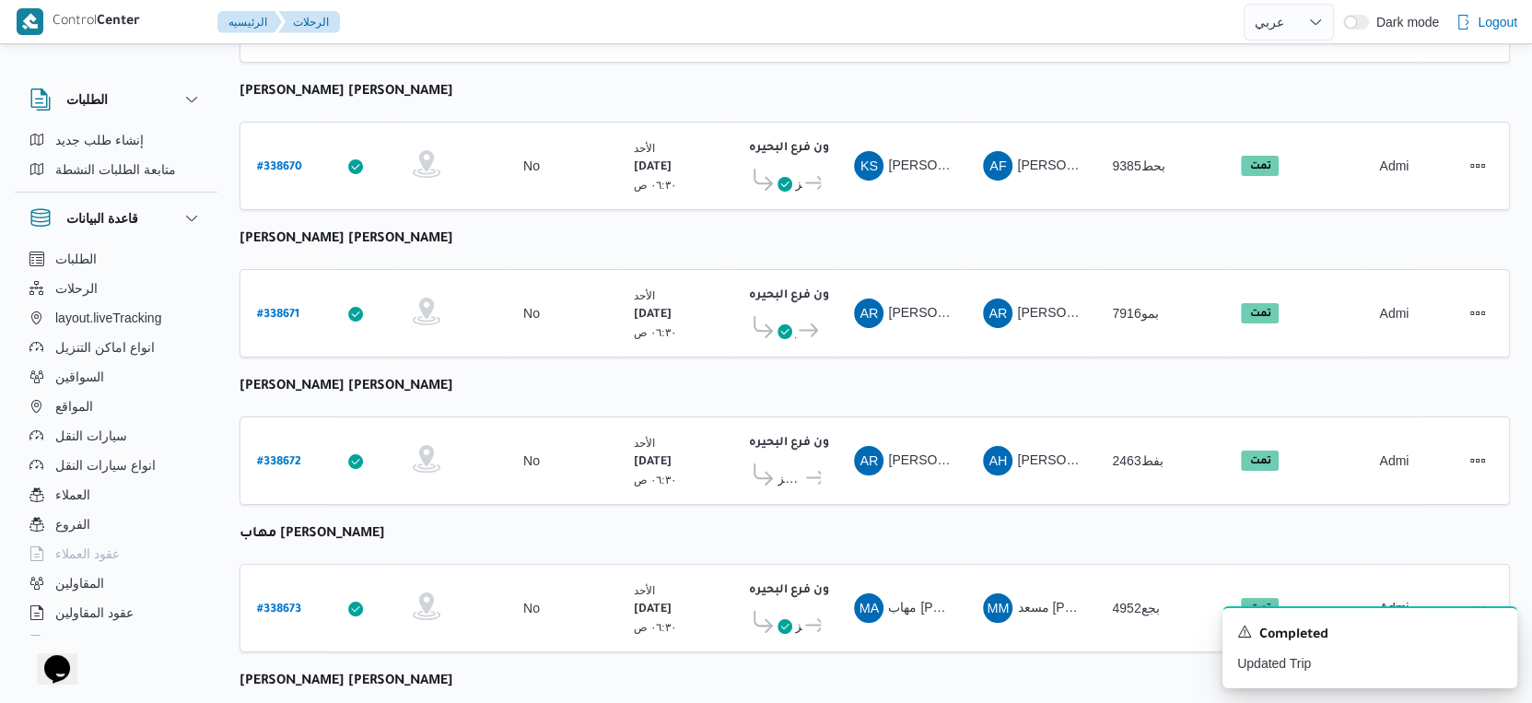
select select "ar"
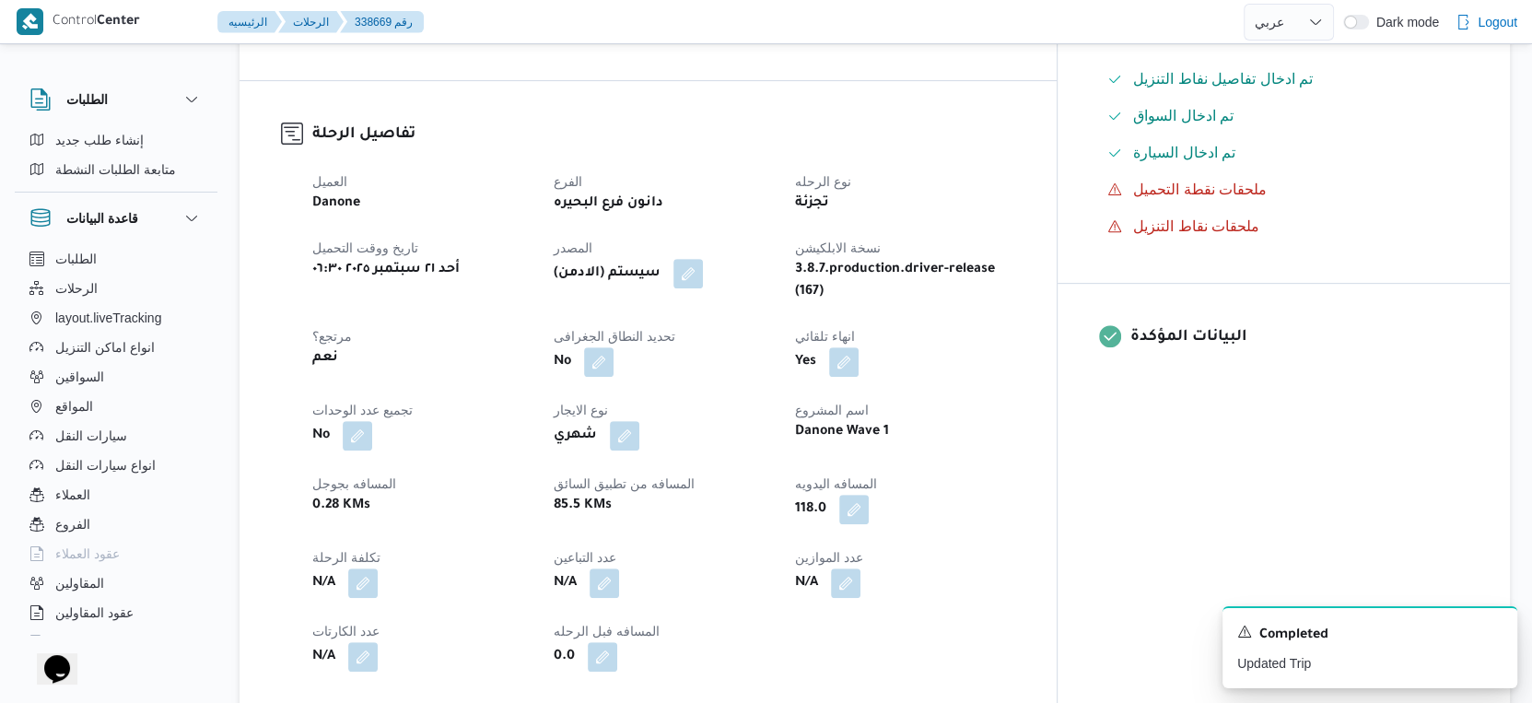
scroll to position [493, 0]
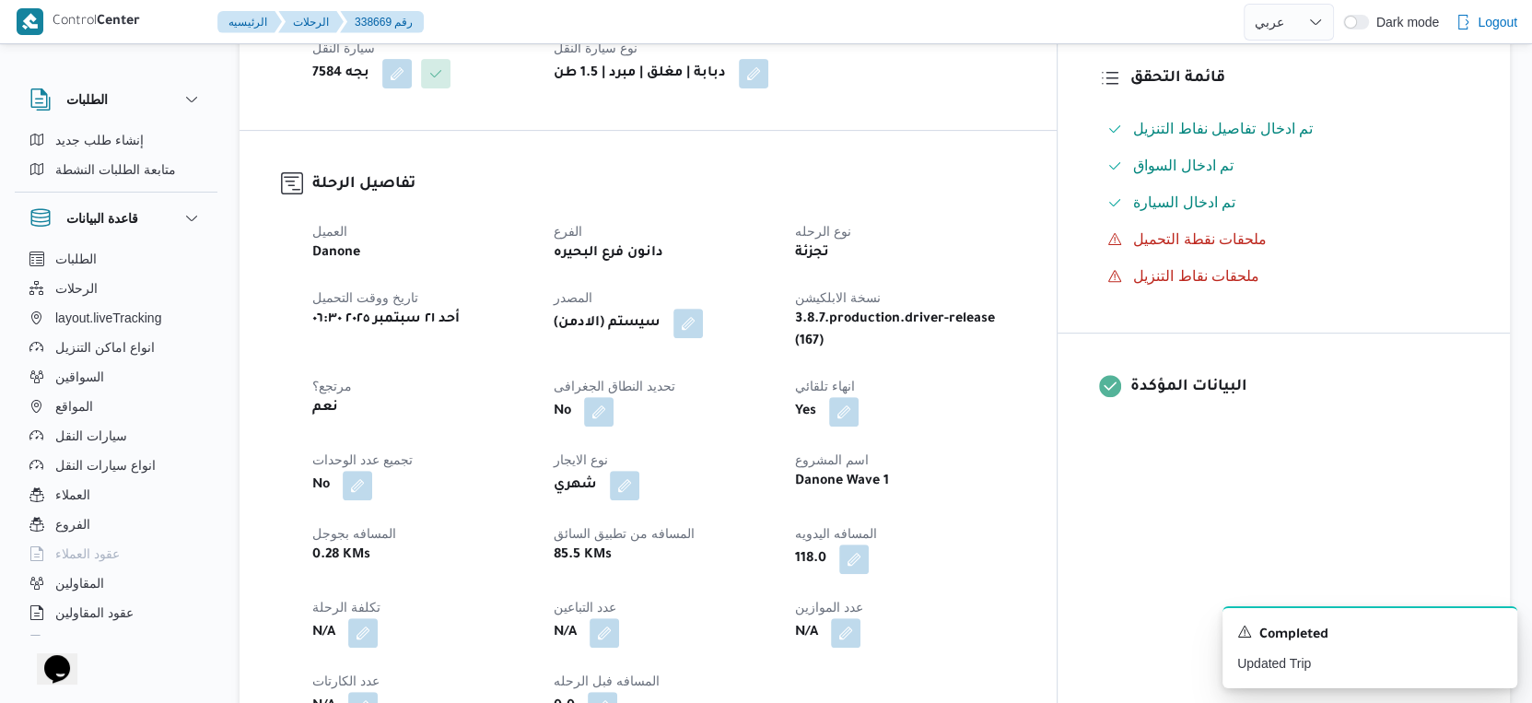
select select "ar"
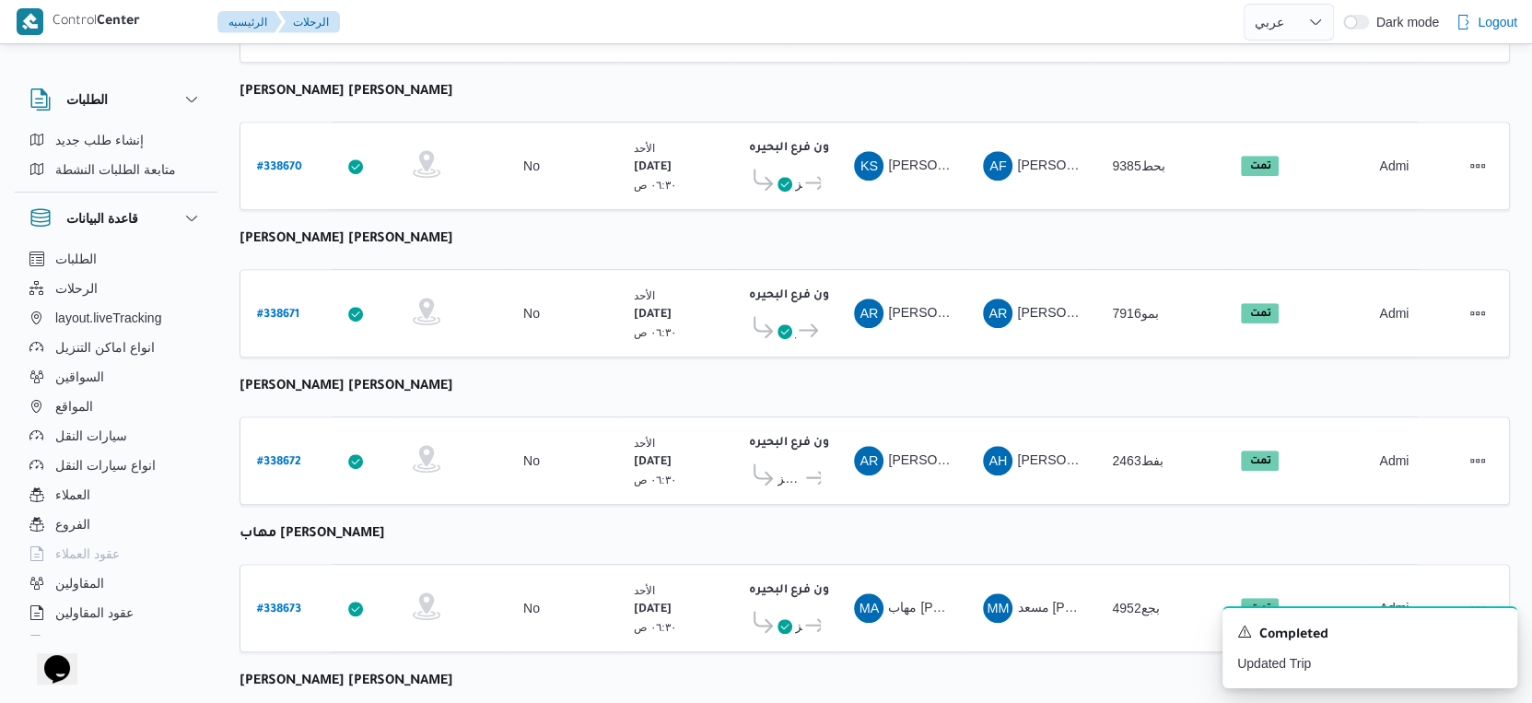
scroll to position [1051, 0]
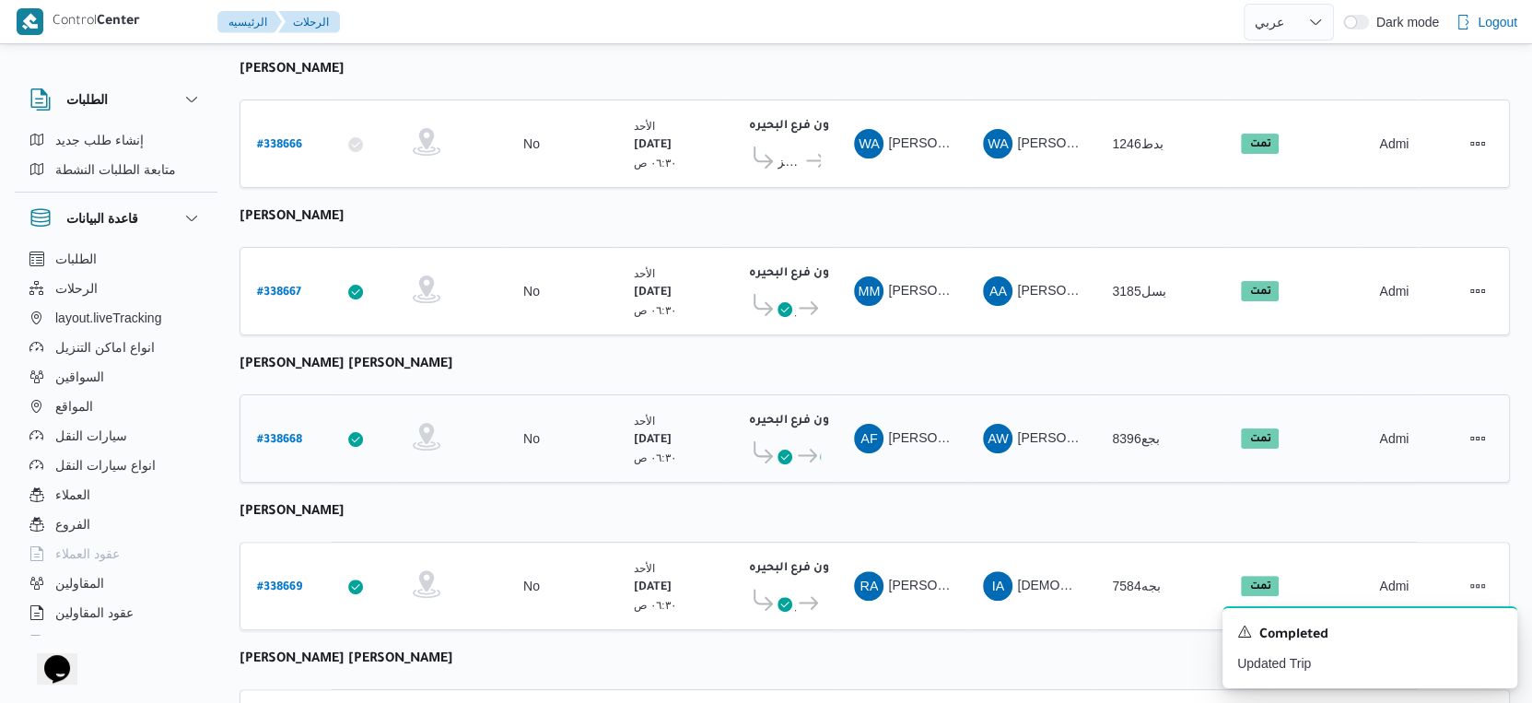
click at [285, 434] on b "# 338668" at bounding box center [279, 440] width 45 height 13
select select "ar"
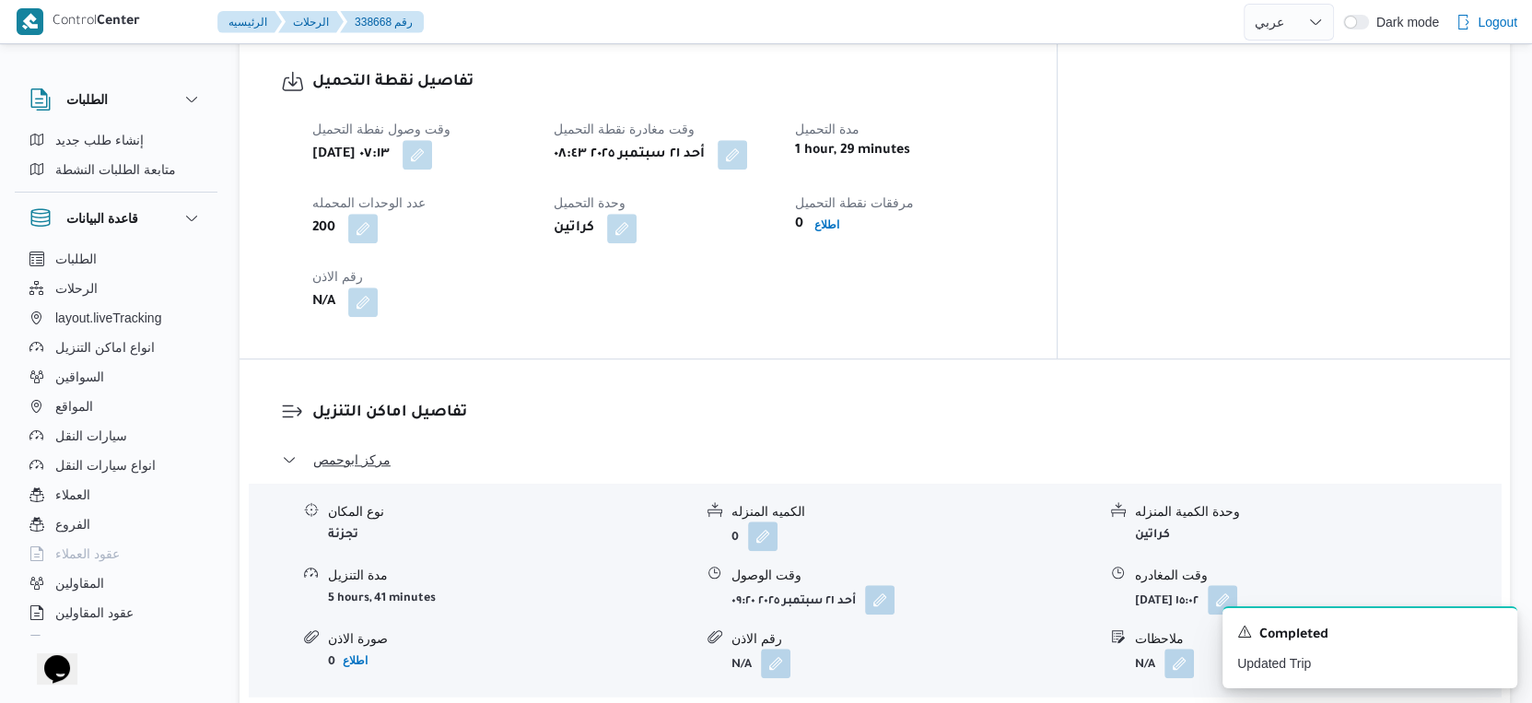
scroll to position [1432, 0]
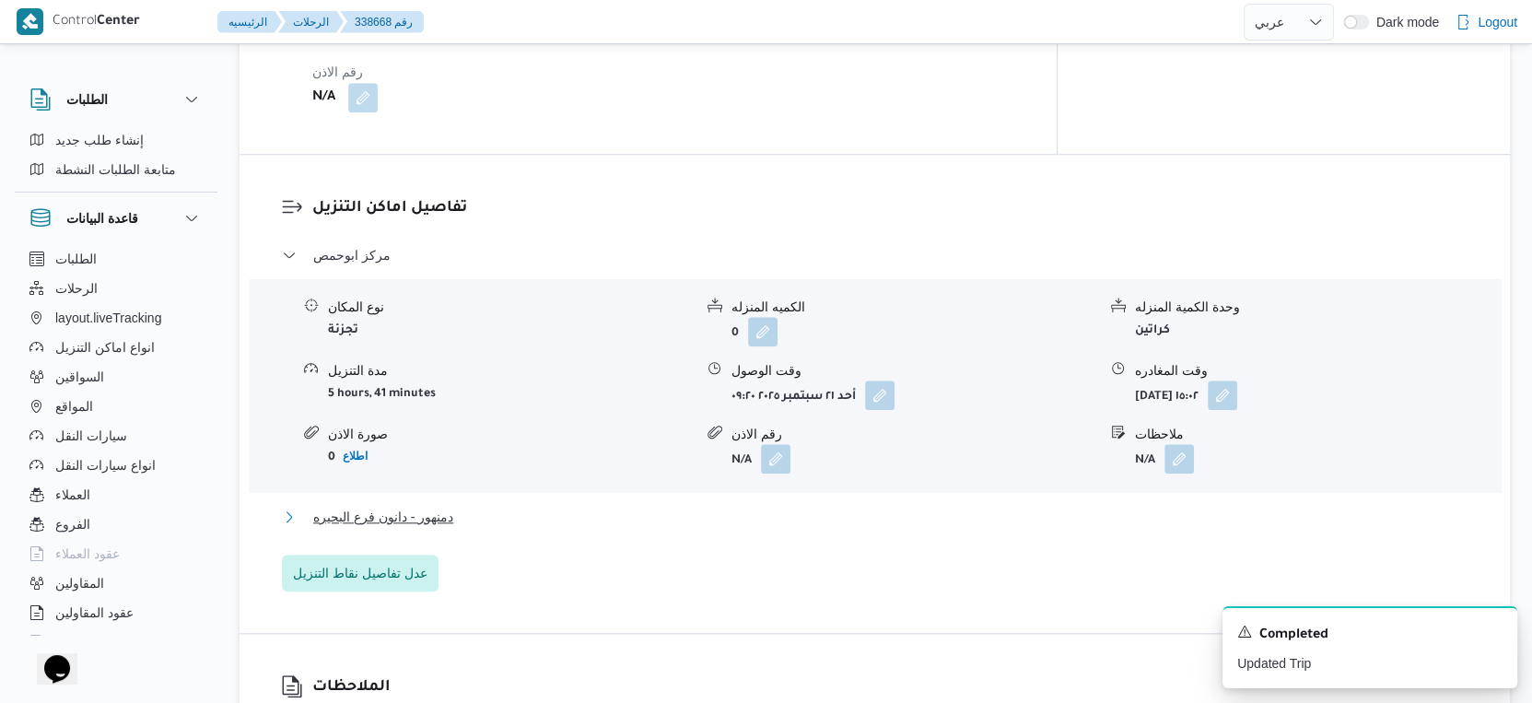
click at [537, 506] on button "دمنهور - دانون فرع البحيره" at bounding box center [875, 517] width 1186 height 22
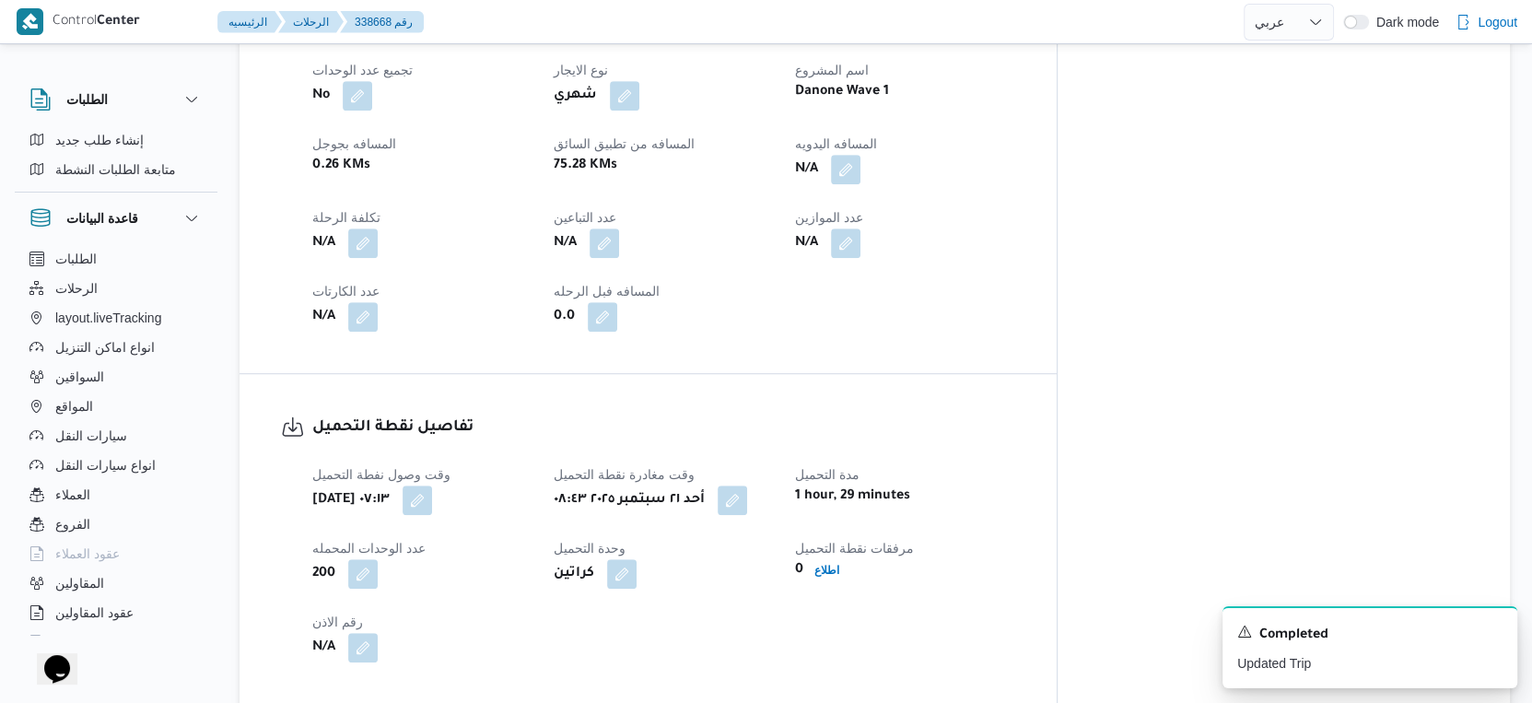
scroll to position [717, 0]
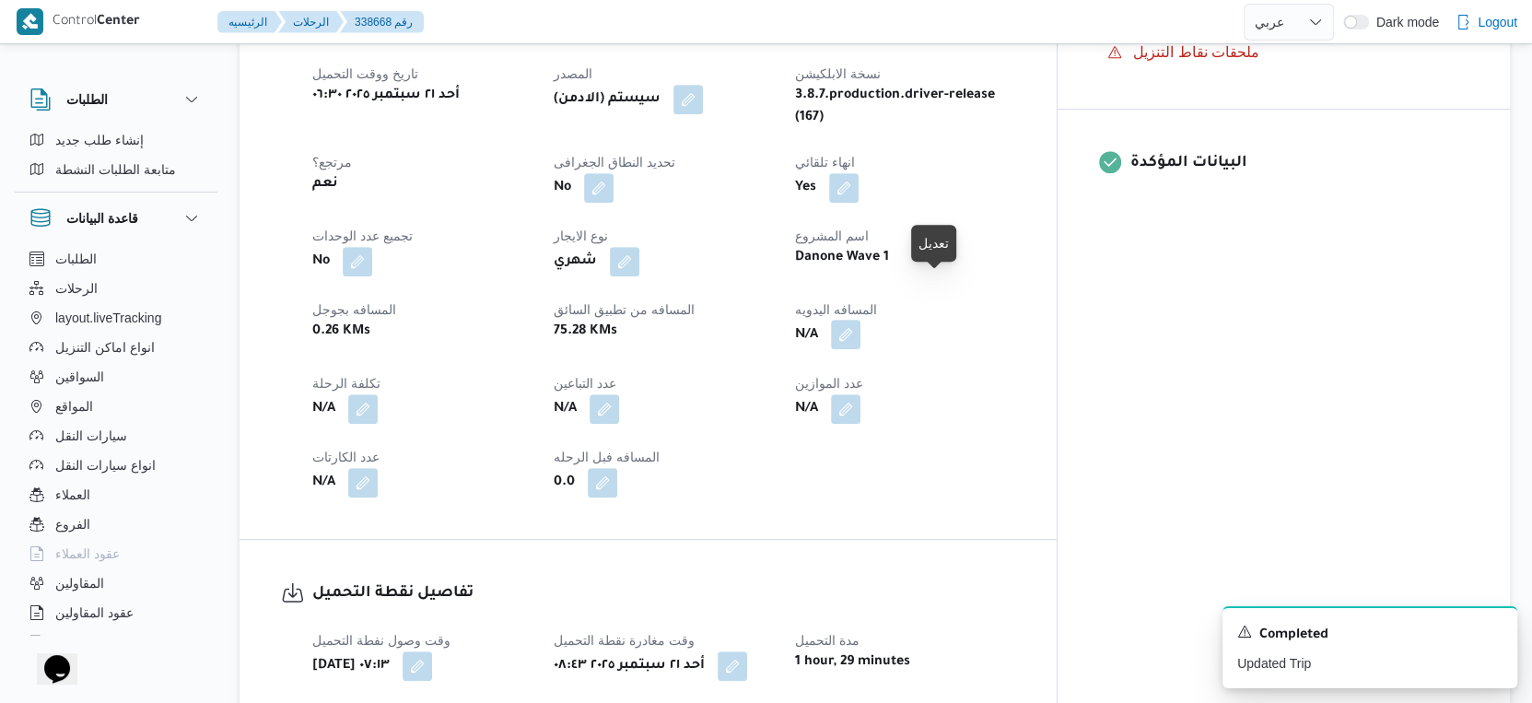
click at [860, 320] on button "button" at bounding box center [845, 334] width 29 height 29
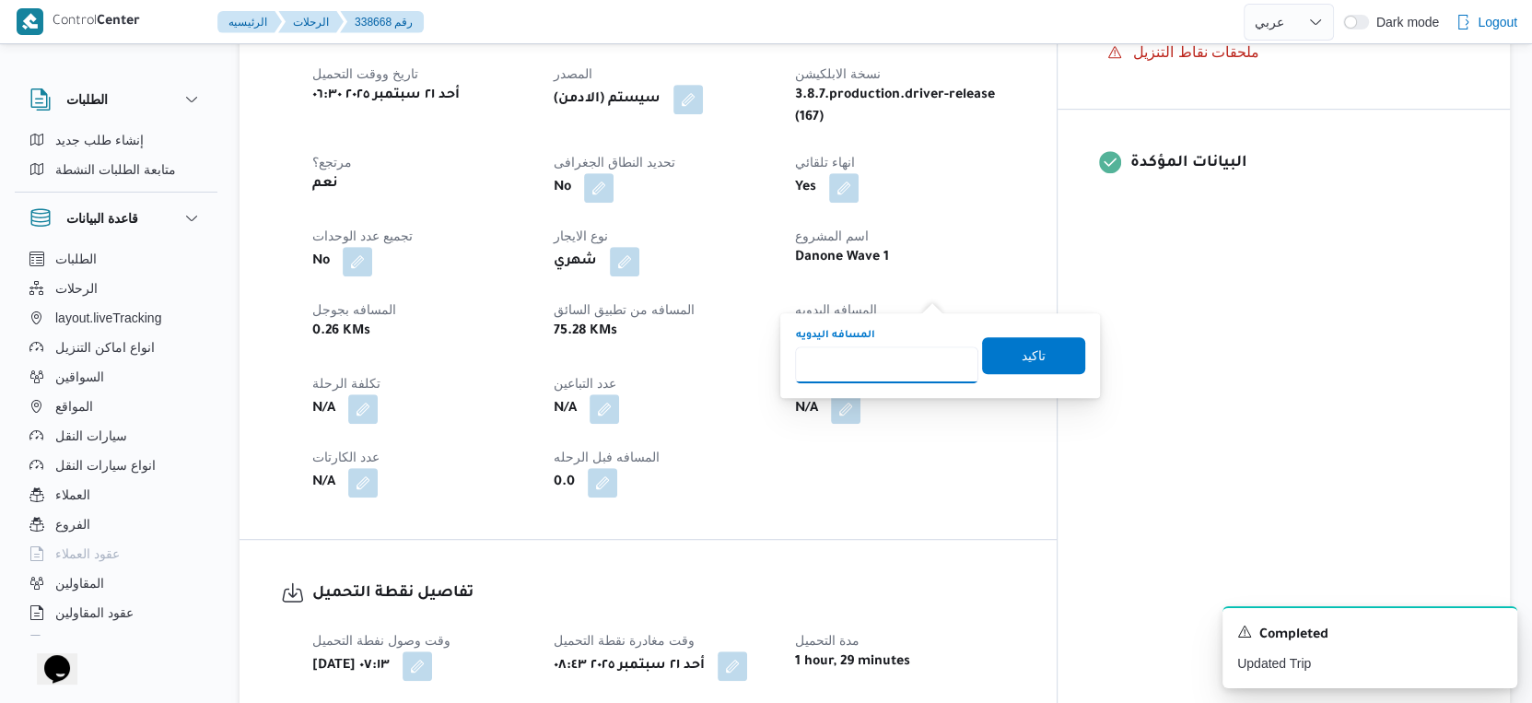
click at [855, 362] on input "المسافه اليدويه" at bounding box center [886, 364] width 183 height 37
type input "76"
click at [1029, 354] on span "تاكيد" at bounding box center [1034, 355] width 24 height 22
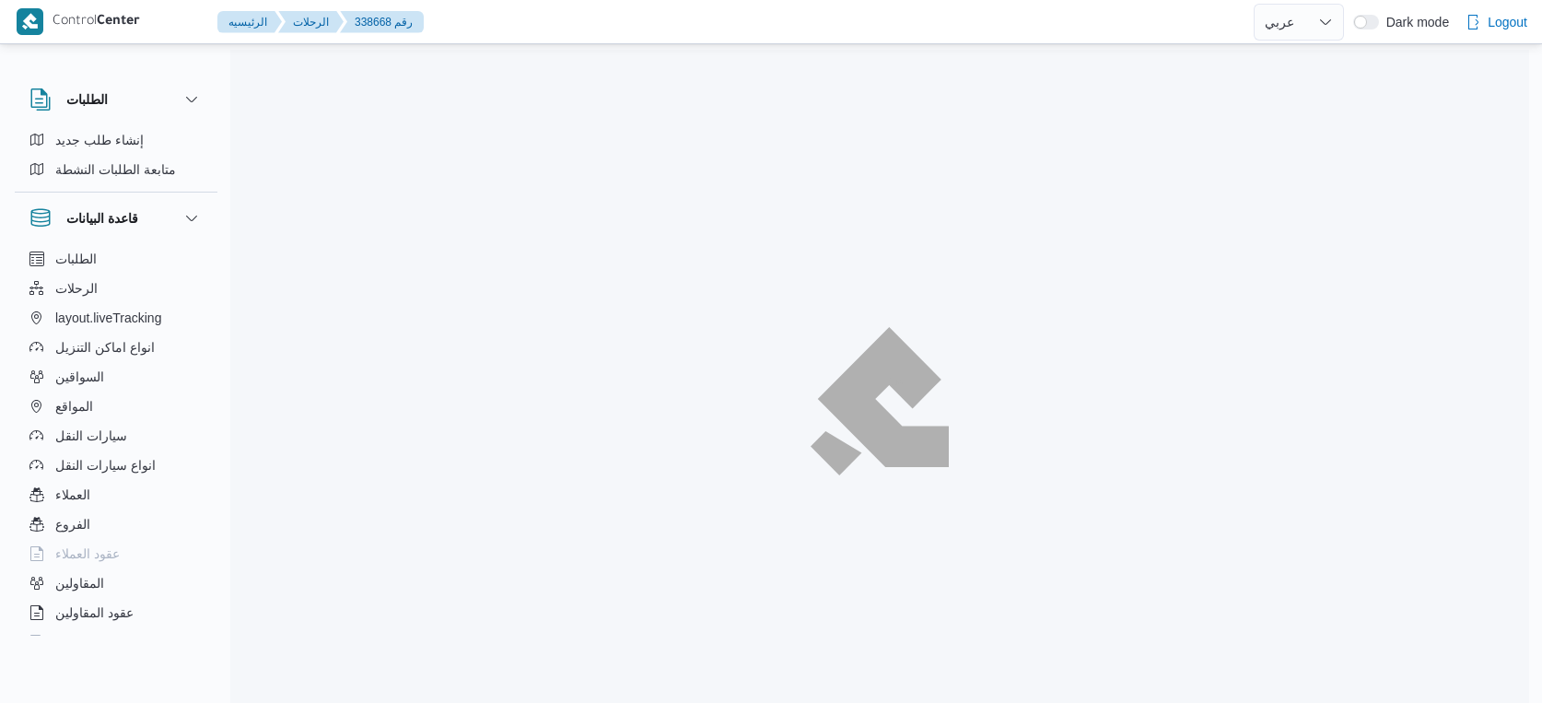
select select "ar"
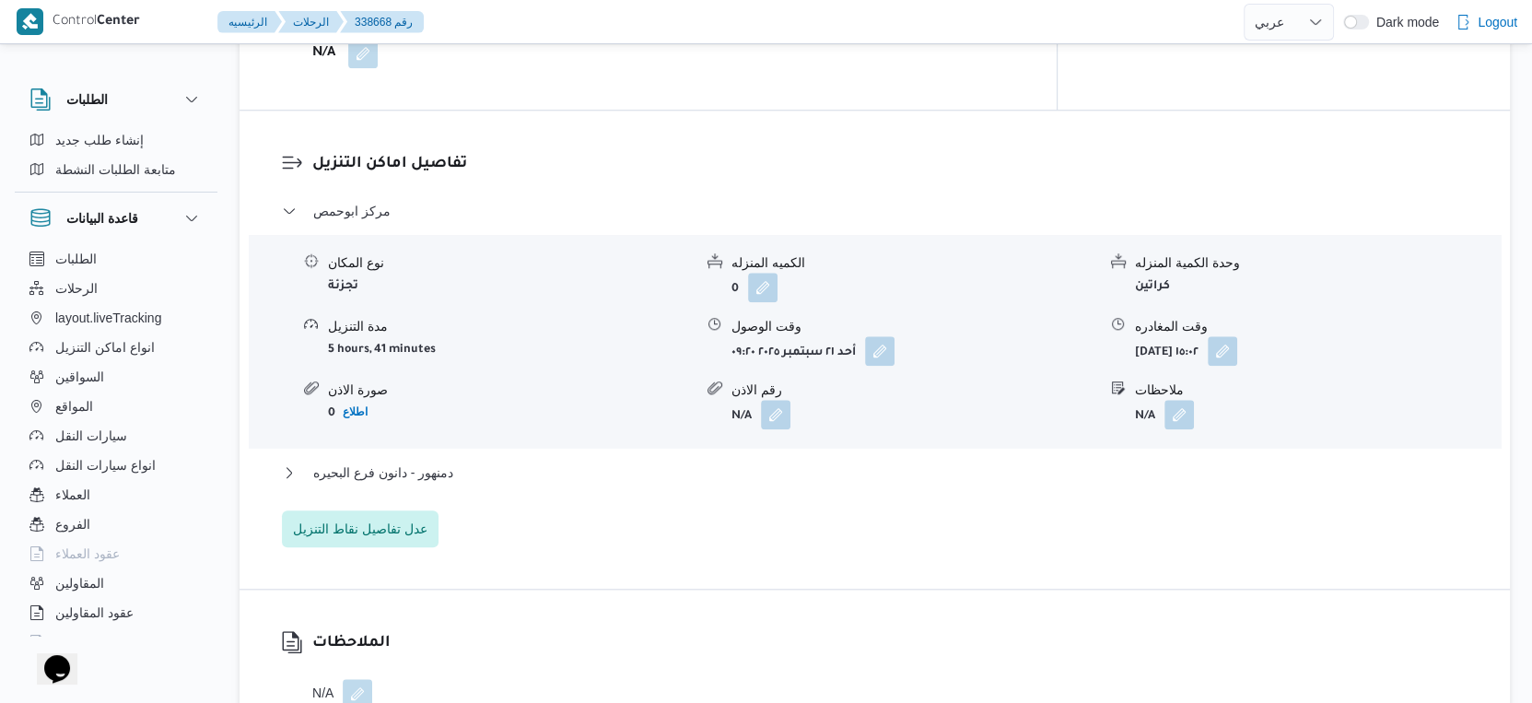
scroll to position [1536, 0]
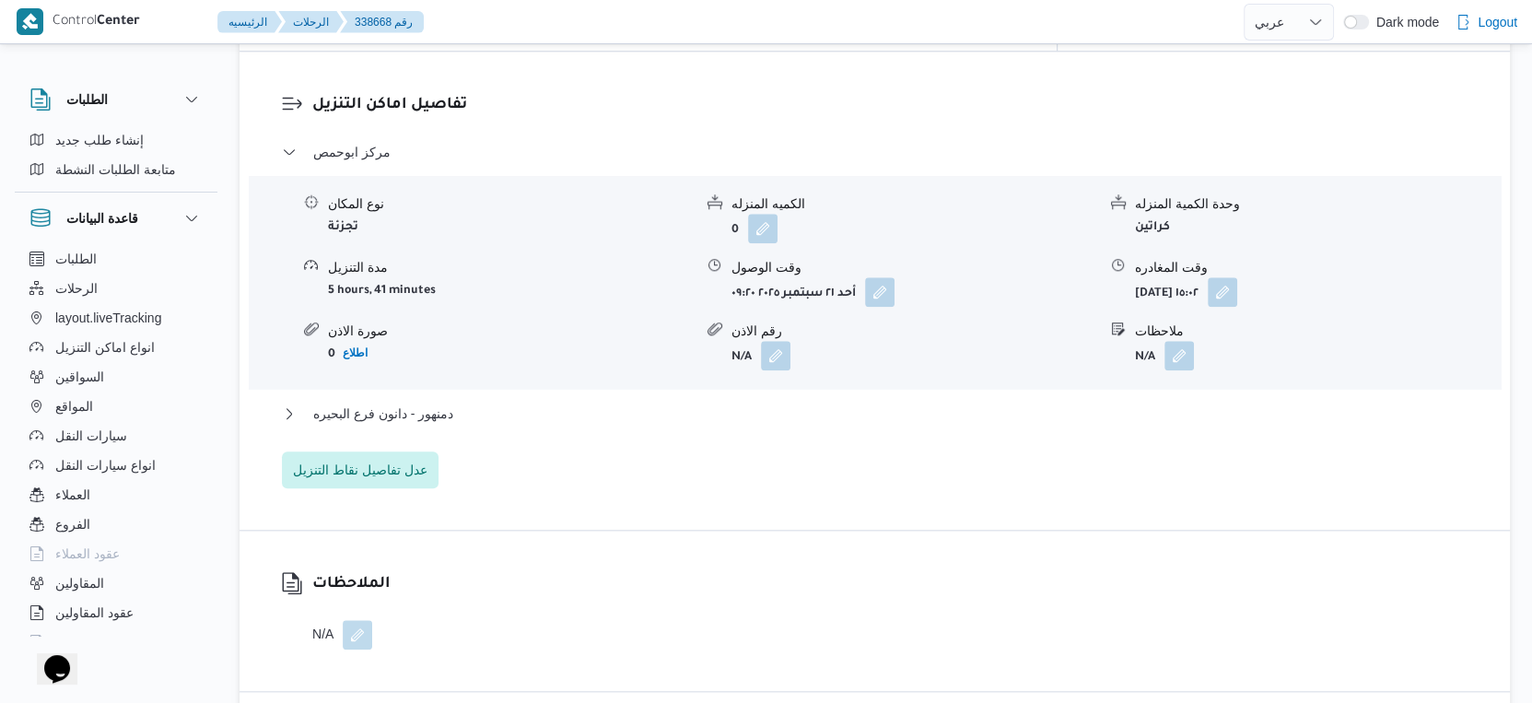
click at [495, 403] on div "دمنهور - دانون فرع البحيره" at bounding box center [875, 420] width 1186 height 35
click at [496, 403] on button "دمنهور - دانون فرع البحيره" at bounding box center [875, 414] width 1186 height 22
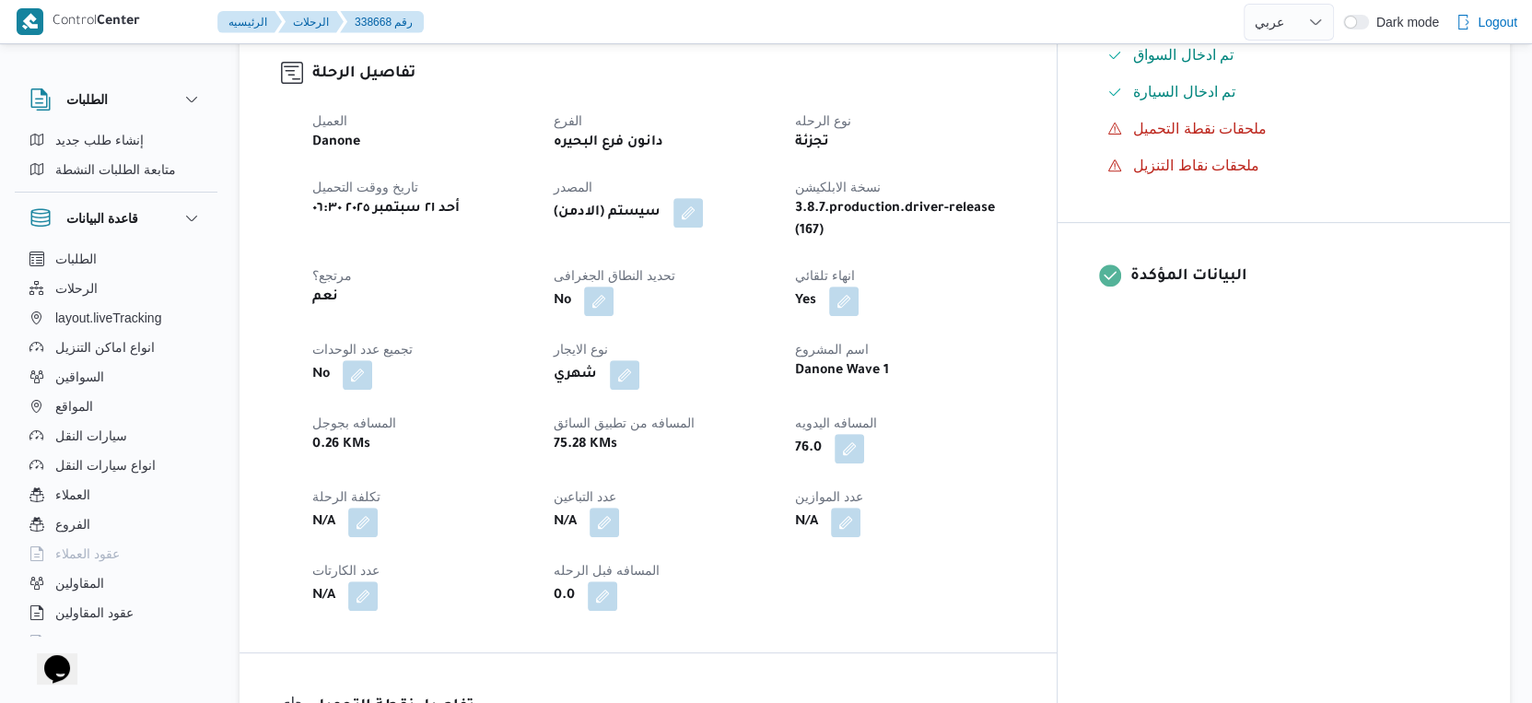
scroll to position [613, 0]
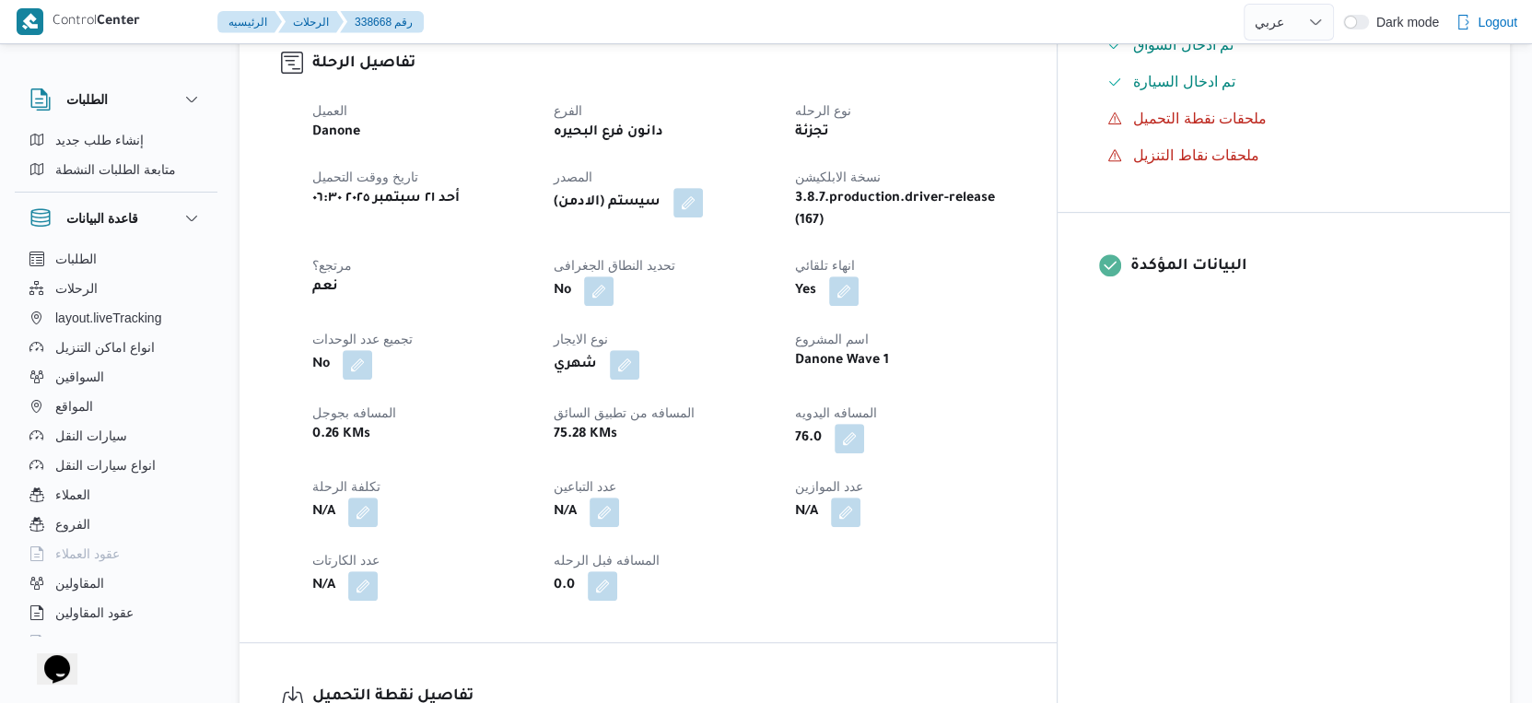
select select "ar"
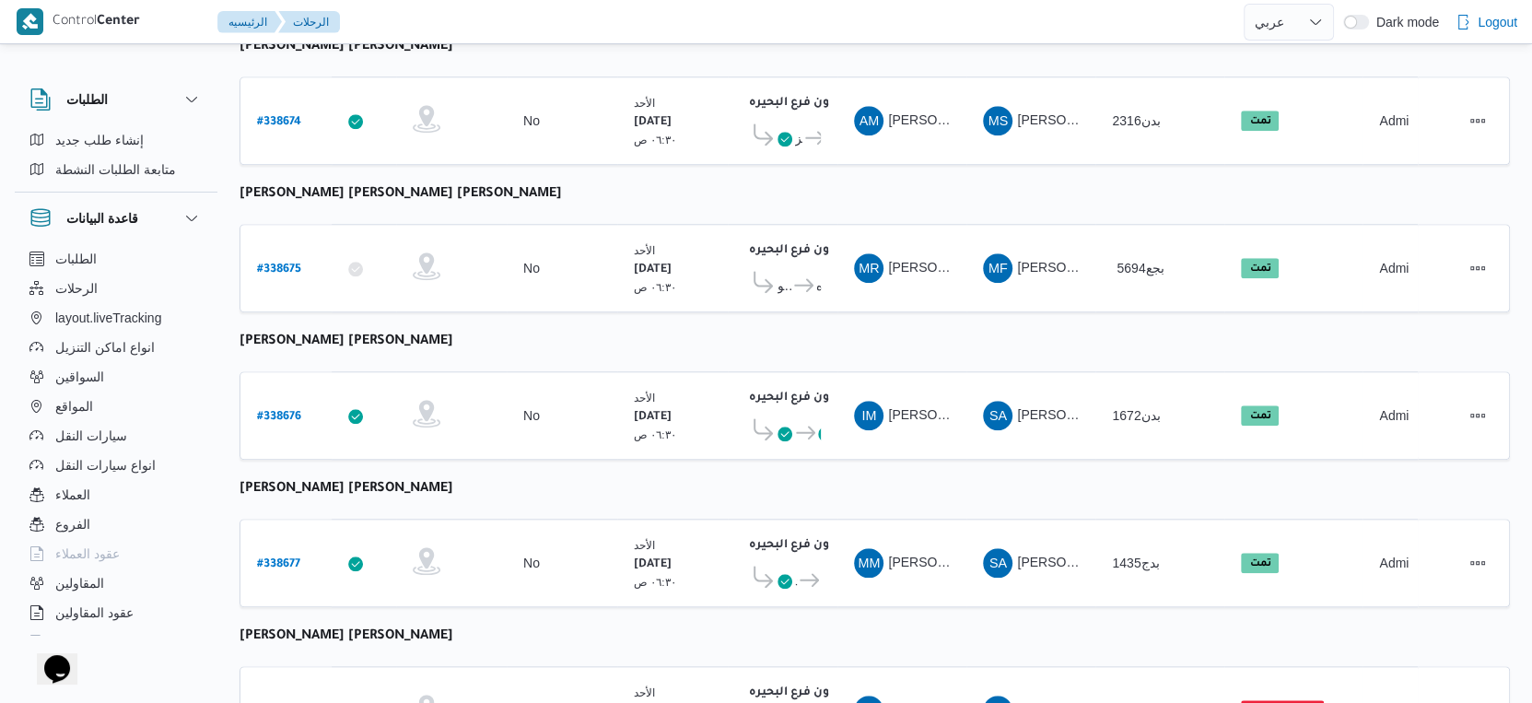
scroll to position [1503, 0]
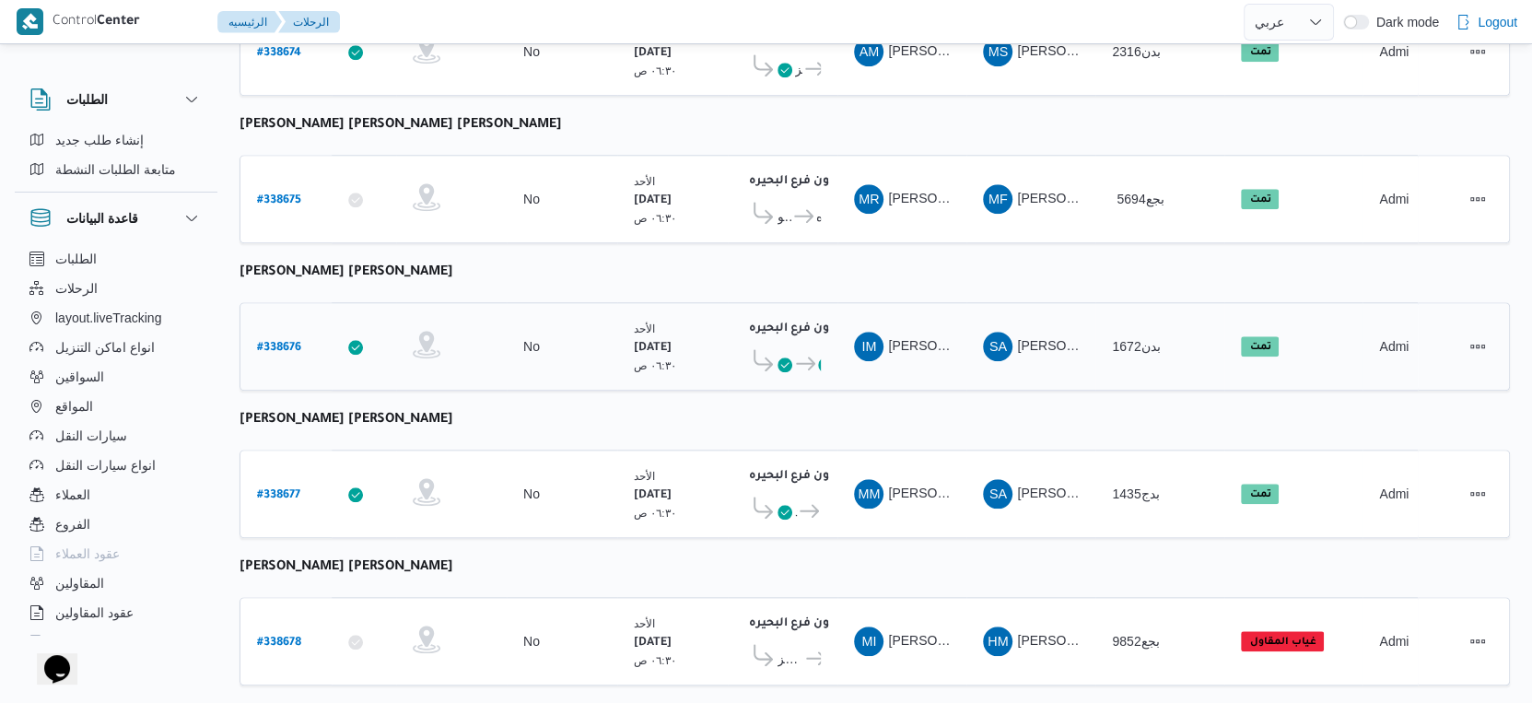
click at [276, 342] on b "# 338676" at bounding box center [279, 348] width 44 height 13
select select "ar"
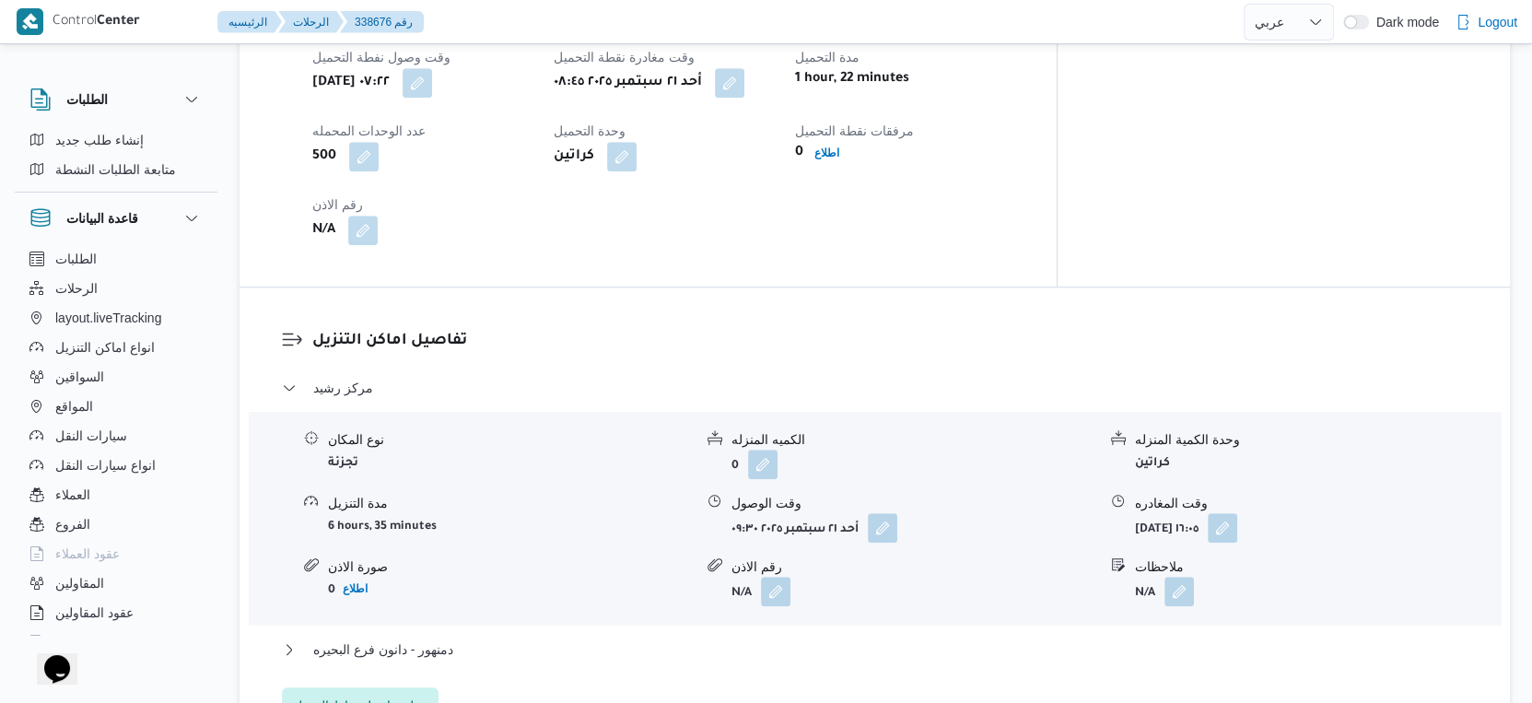
scroll to position [1432, 0]
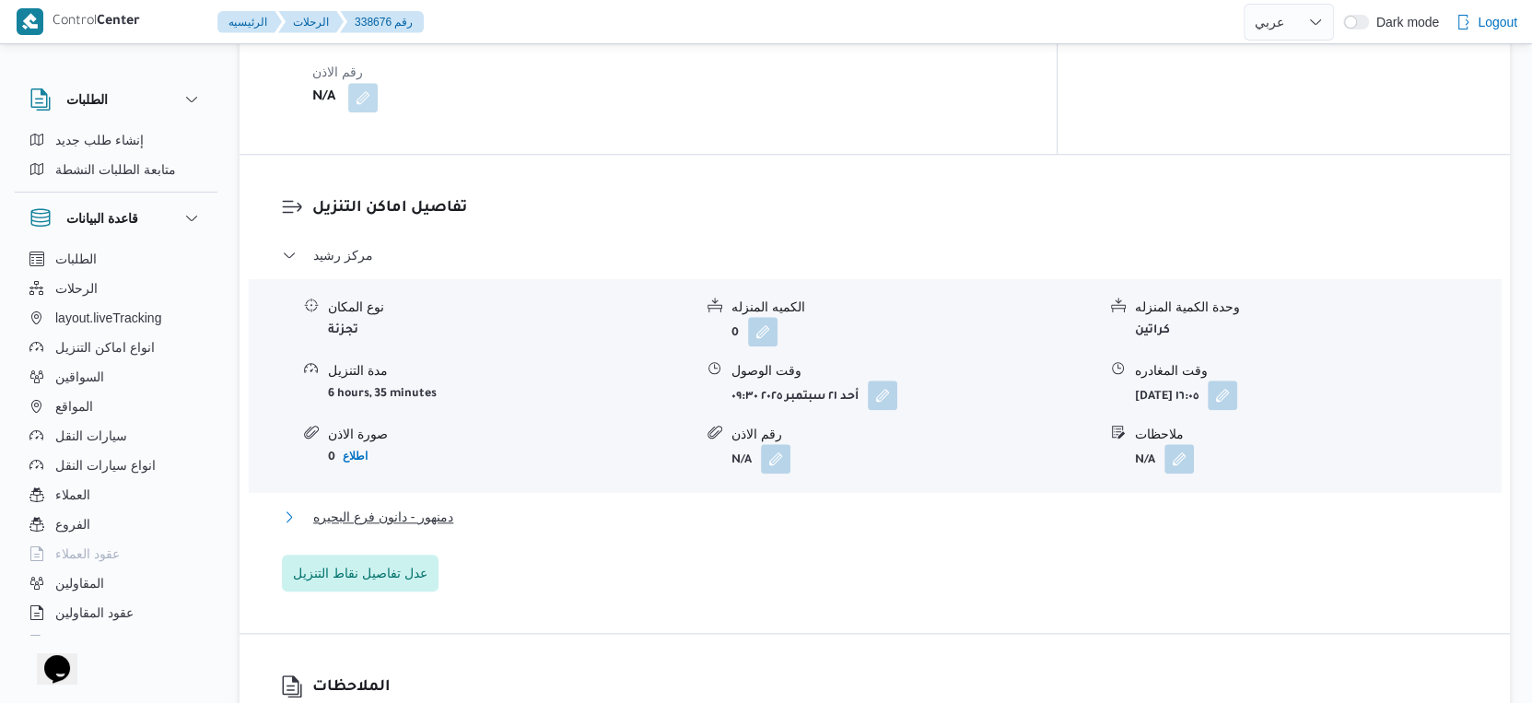
click at [446, 506] on span "دمنهور - دانون فرع البحيره" at bounding box center [383, 517] width 140 height 22
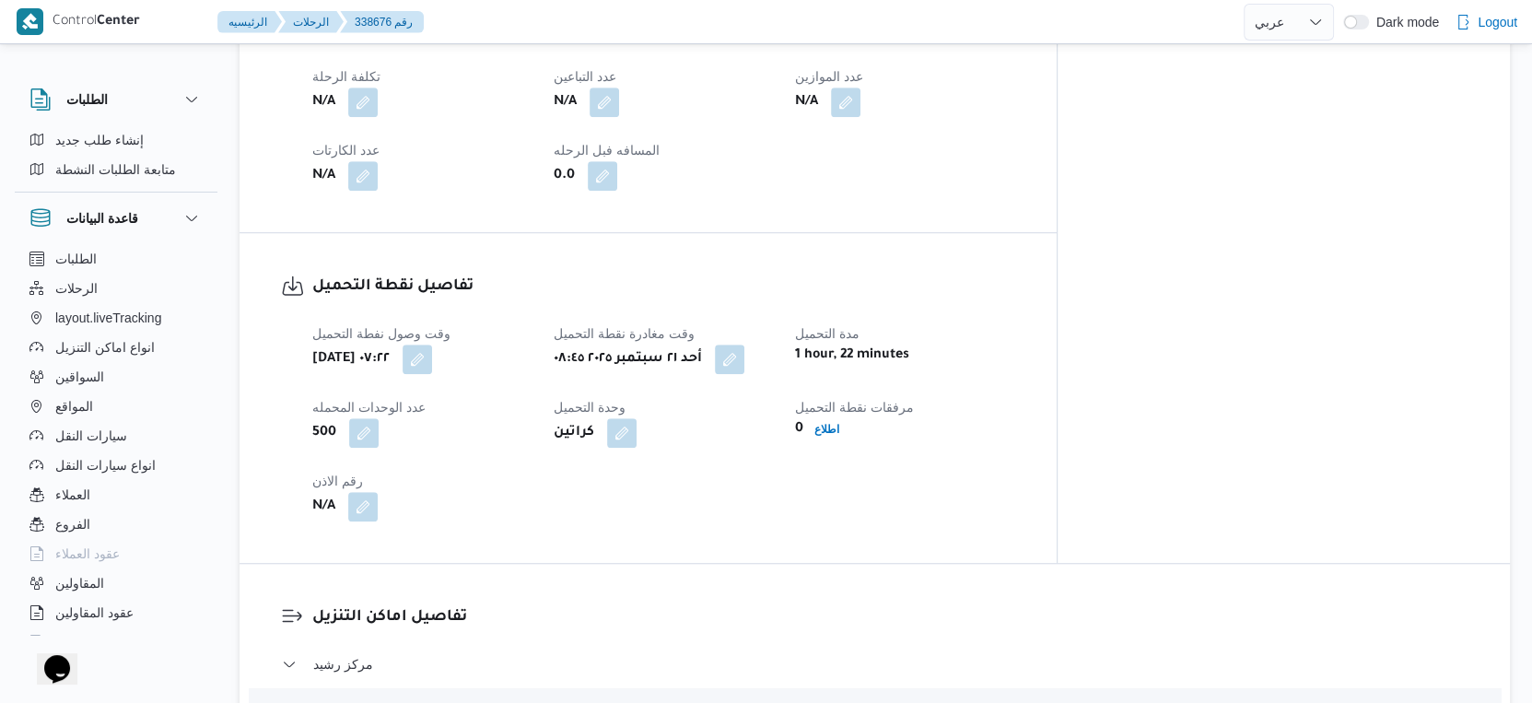
scroll to position [717, 0]
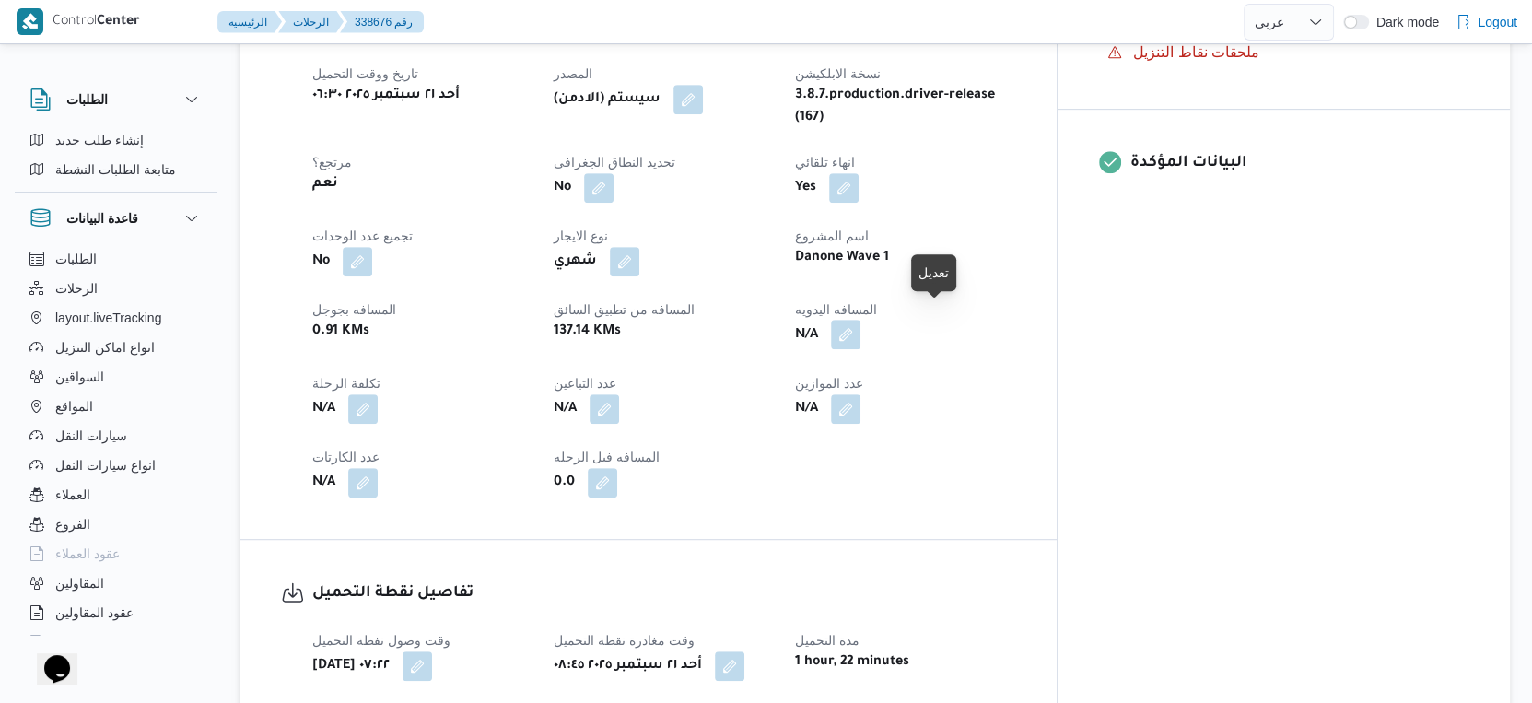
click at [860, 320] on button "button" at bounding box center [845, 334] width 29 height 29
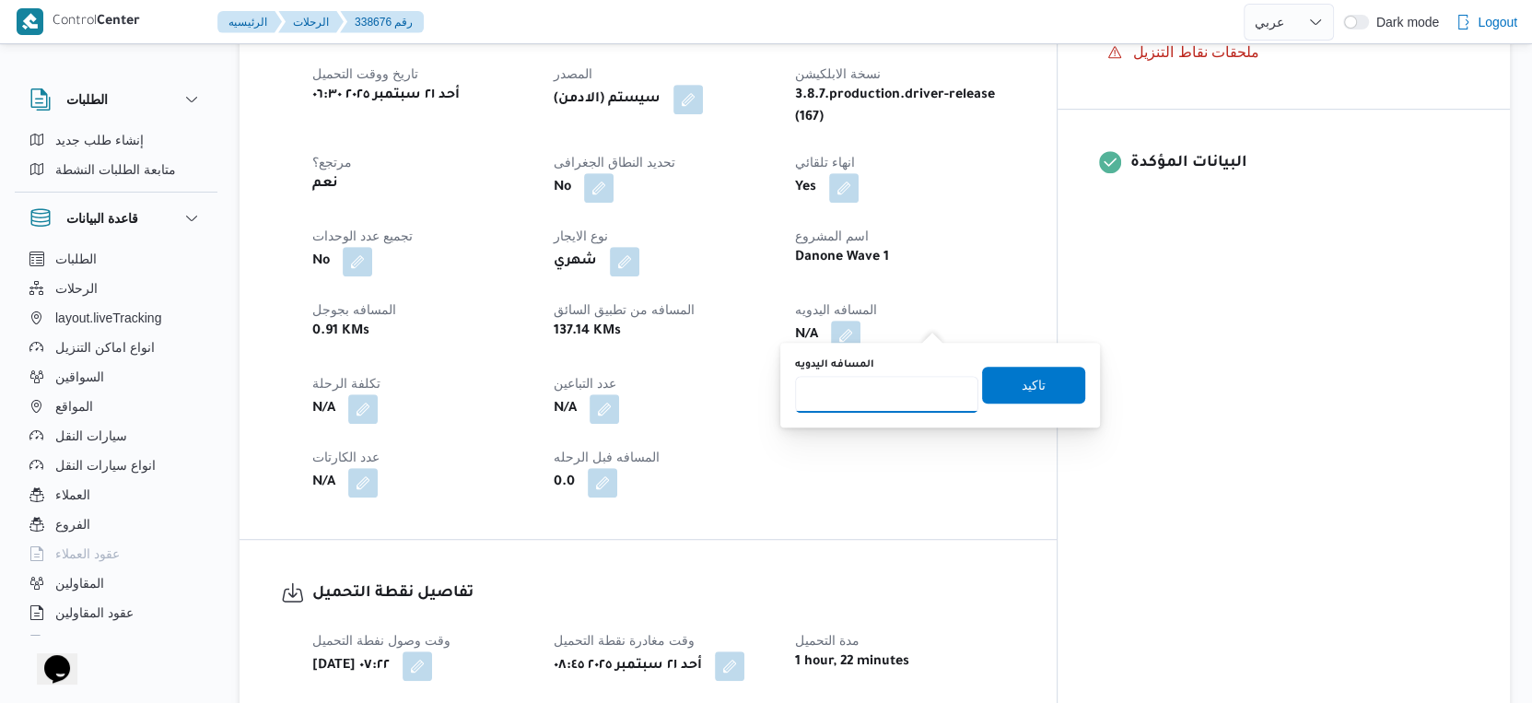
click at [849, 397] on input "المسافه اليدويه" at bounding box center [886, 394] width 183 height 37
type input "163"
click at [1031, 385] on span "تاكيد" at bounding box center [1033, 384] width 103 height 37
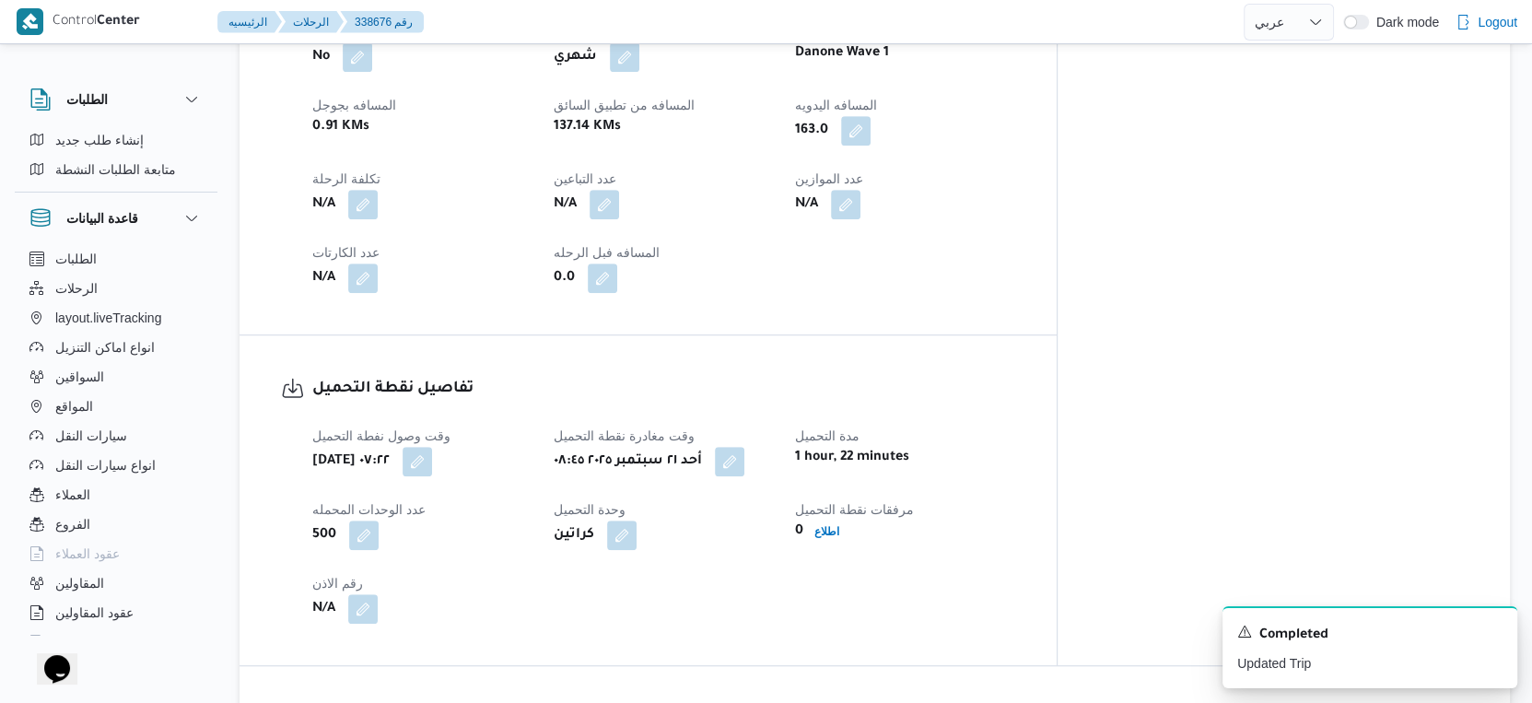
scroll to position [511, 0]
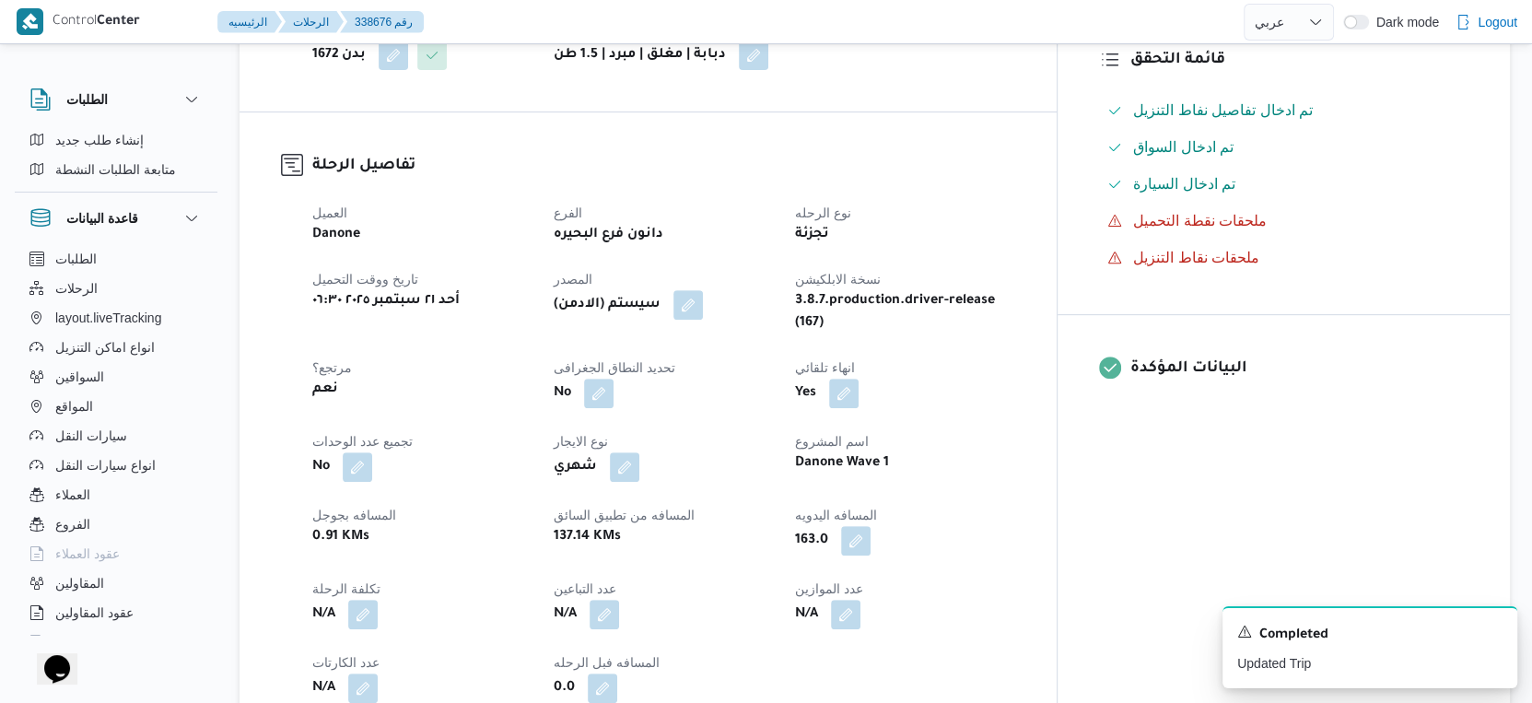
select select "ar"
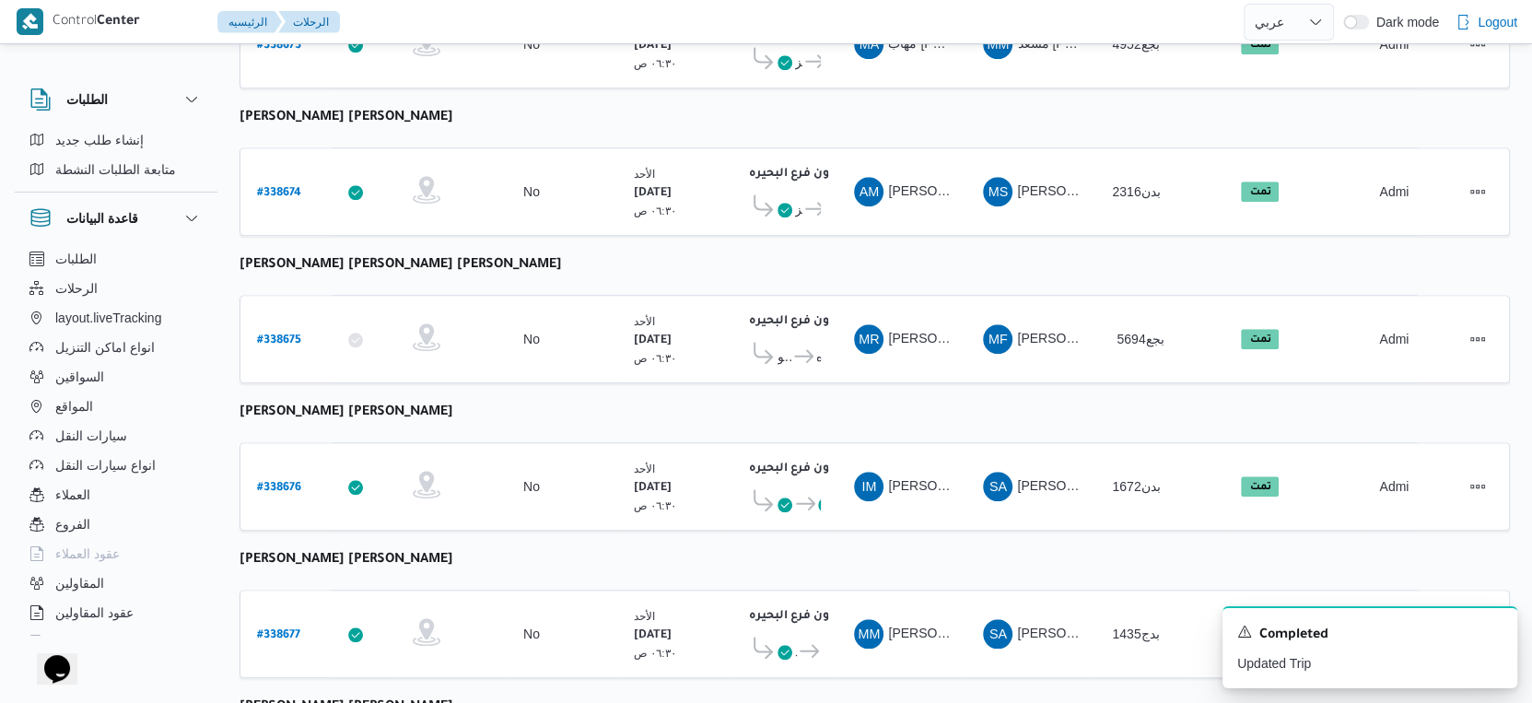
scroll to position [1503, 0]
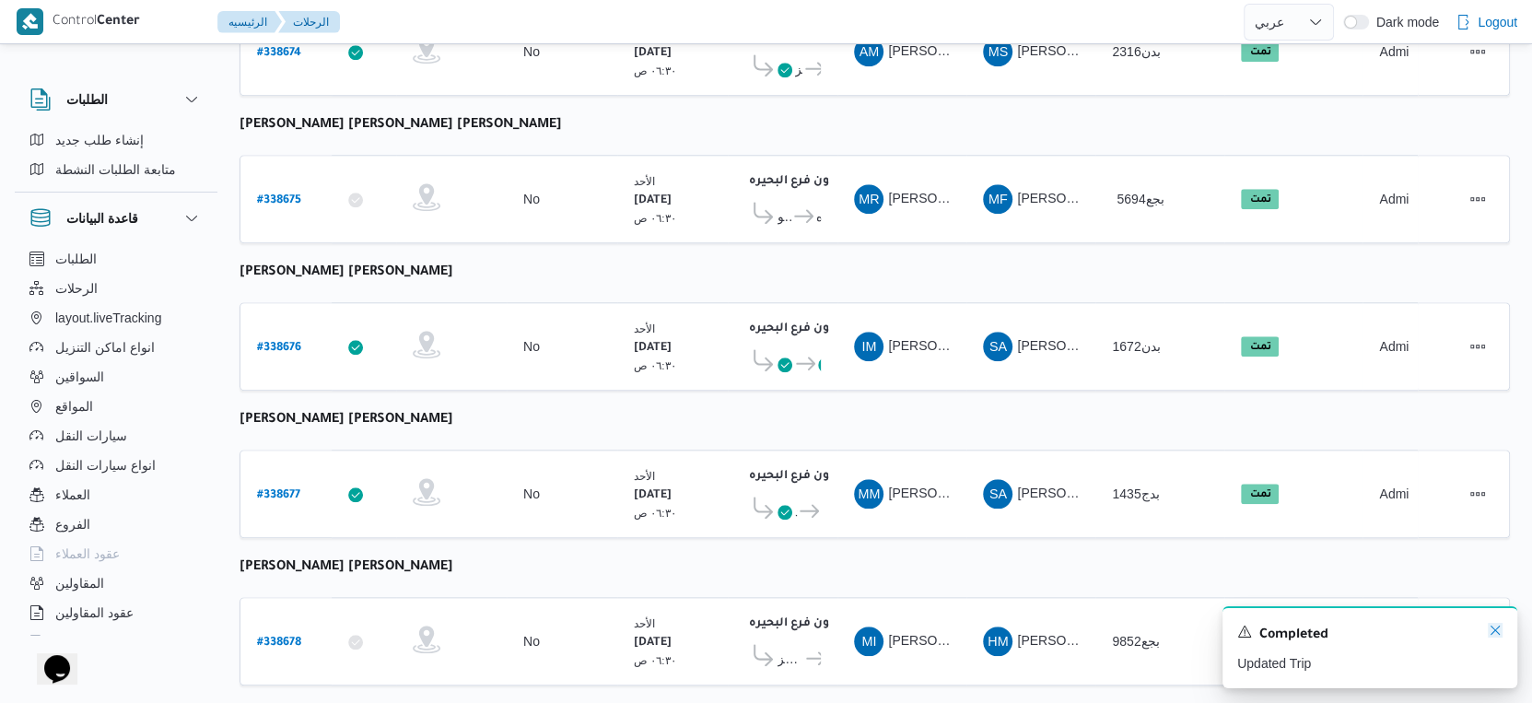
click at [1490, 628] on icon "Dismiss toast" at bounding box center [1495, 630] width 15 height 15
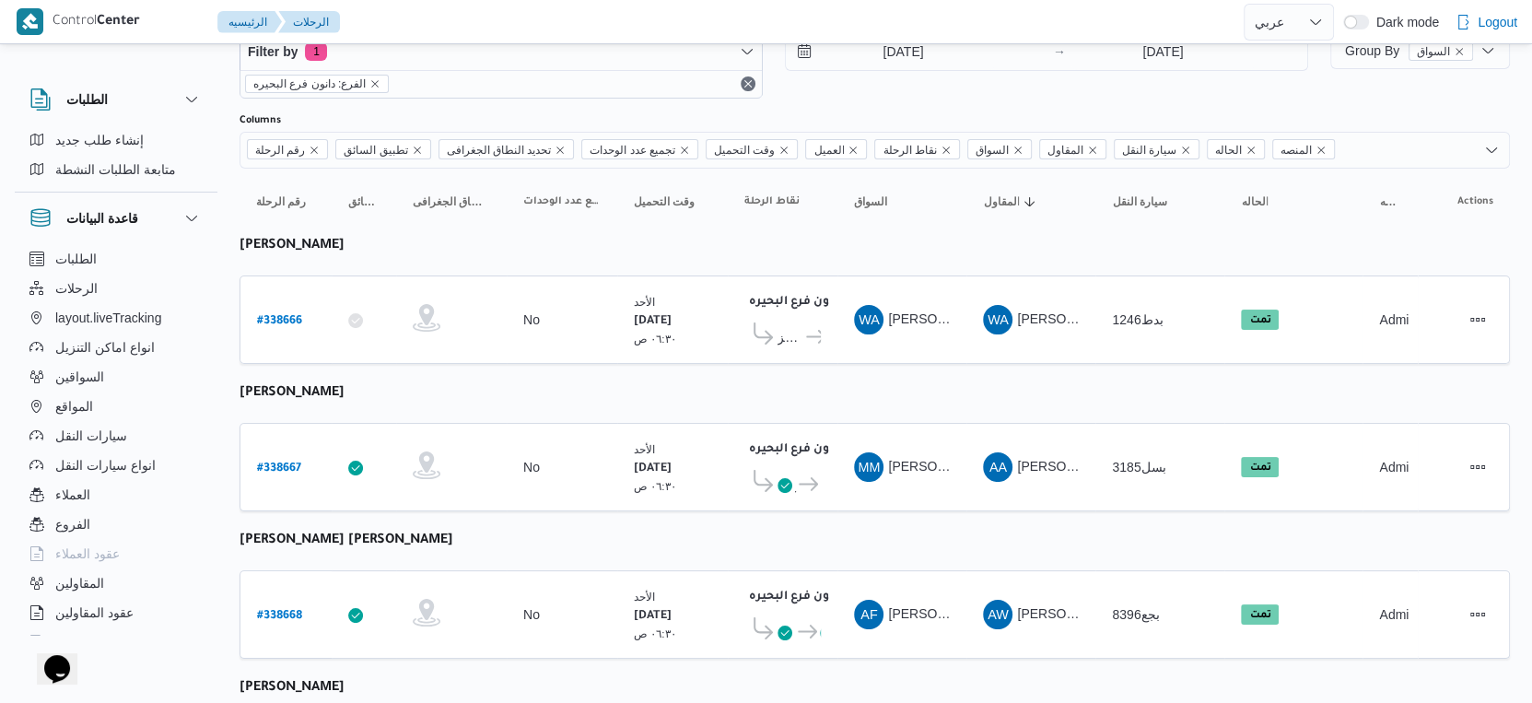
scroll to position [0, 0]
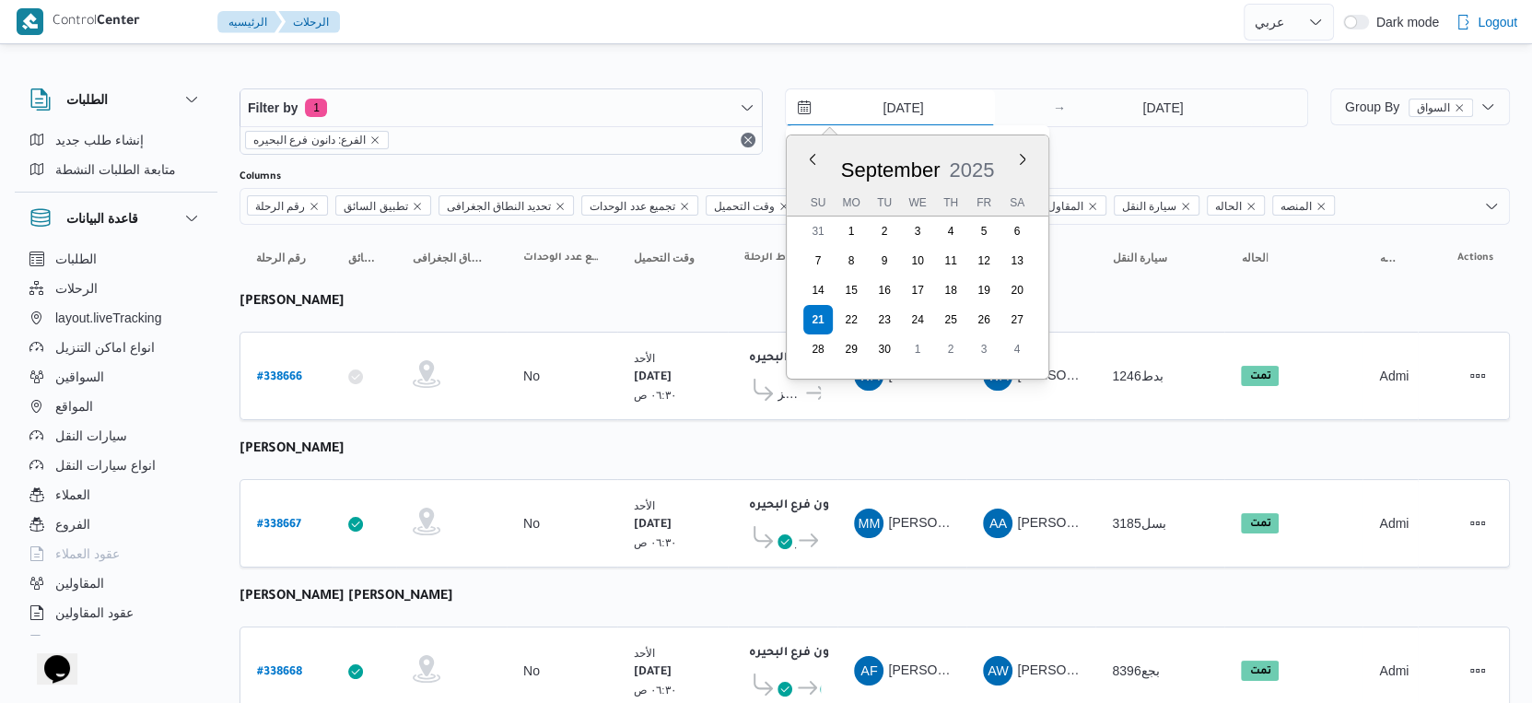
click at [906, 108] on input "[DATE]" at bounding box center [890, 107] width 209 height 37
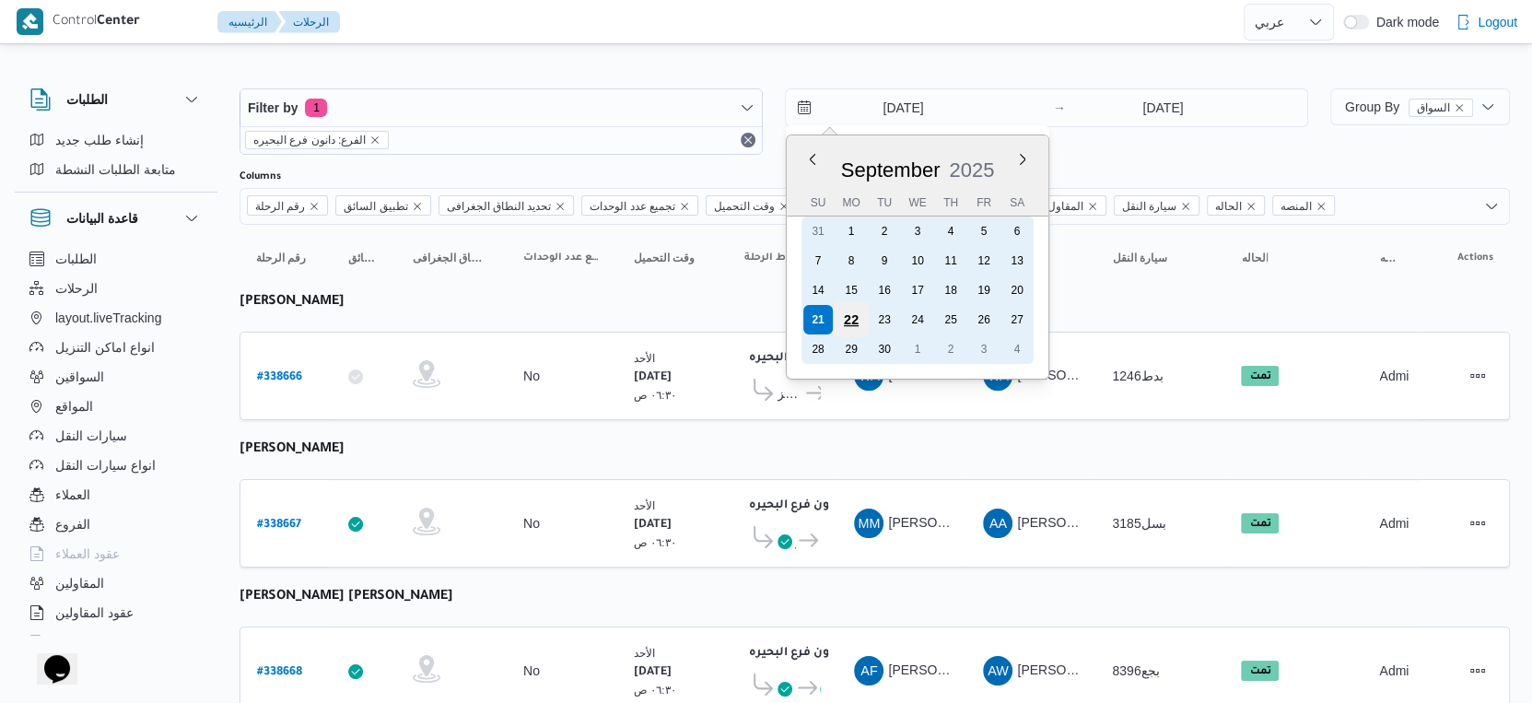
click at [855, 313] on div "22" at bounding box center [851, 319] width 35 height 35
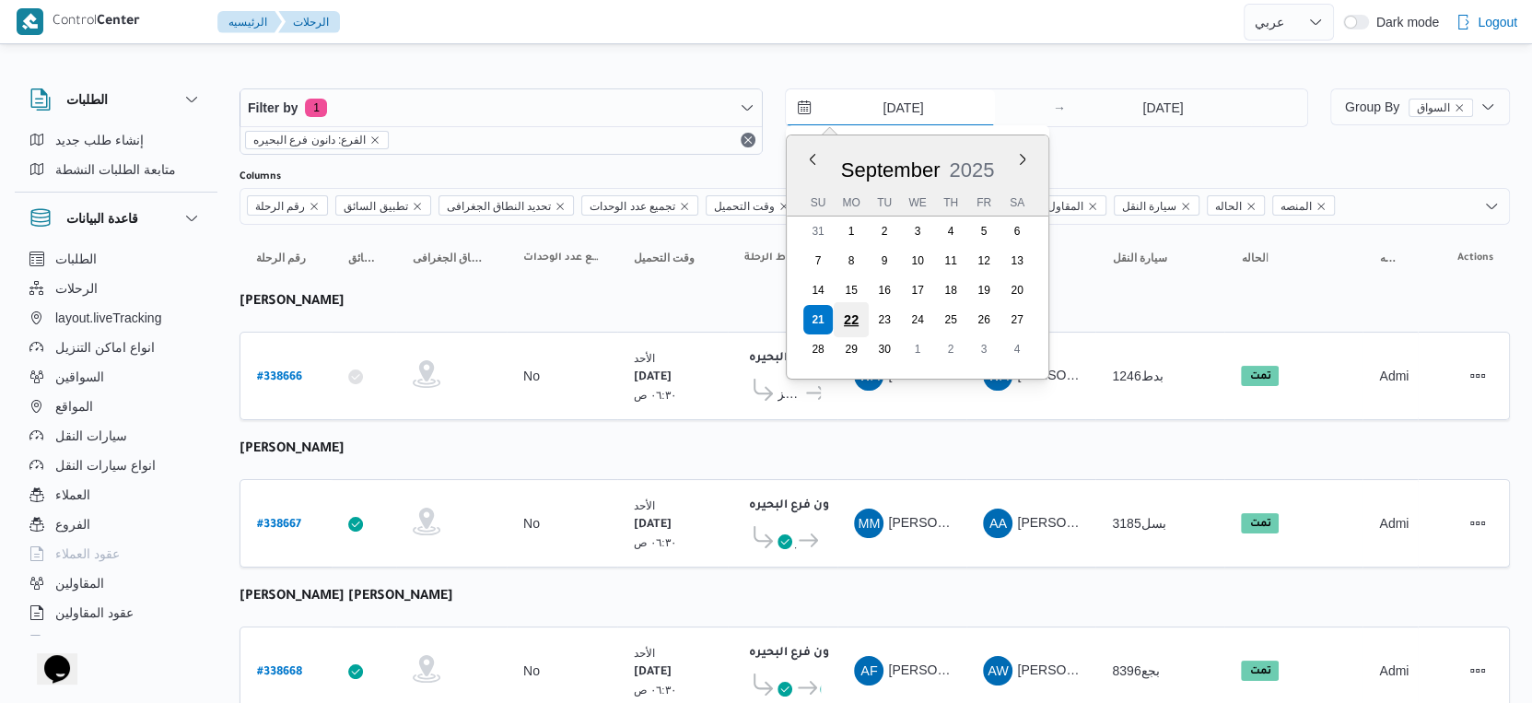
type input "[DATE]"
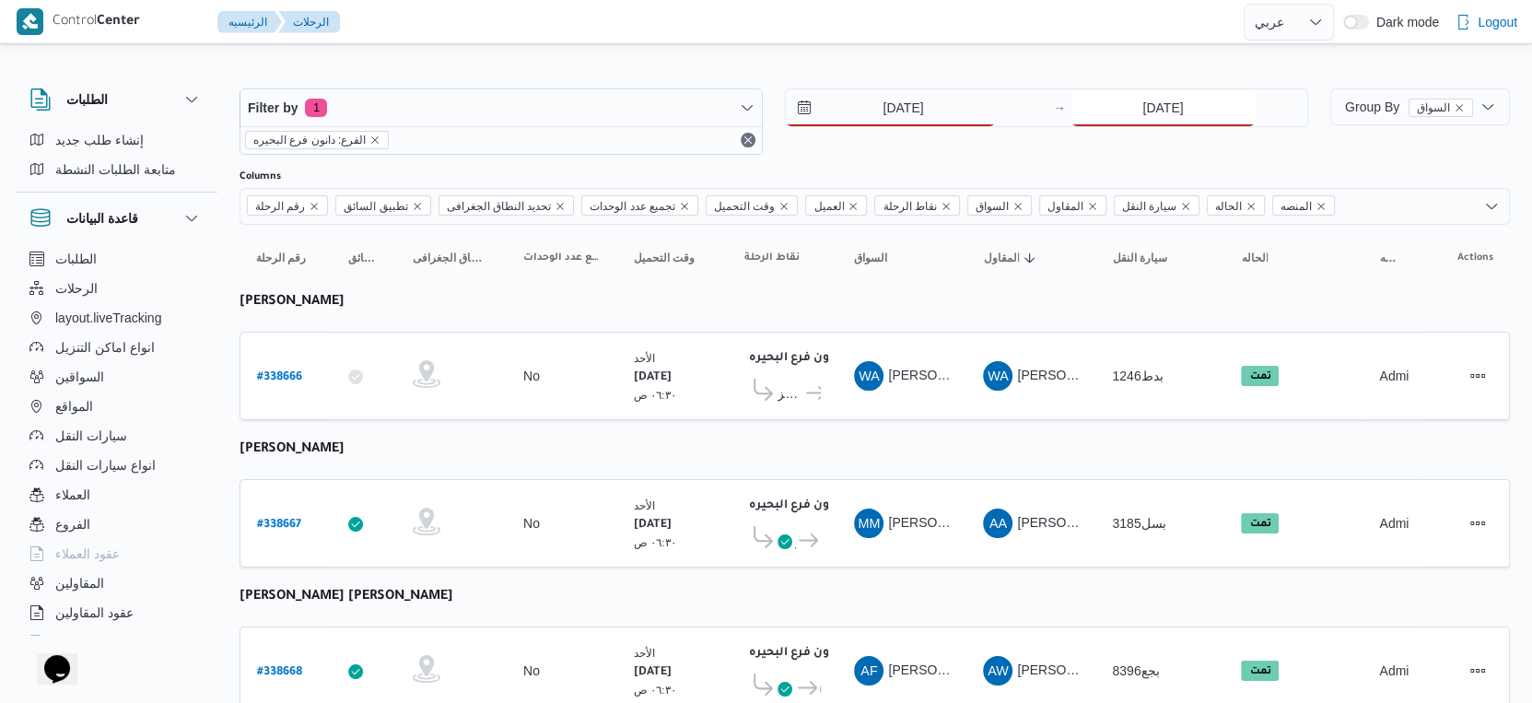
click at [1192, 106] on input "[DATE]" at bounding box center [1162, 107] width 183 height 37
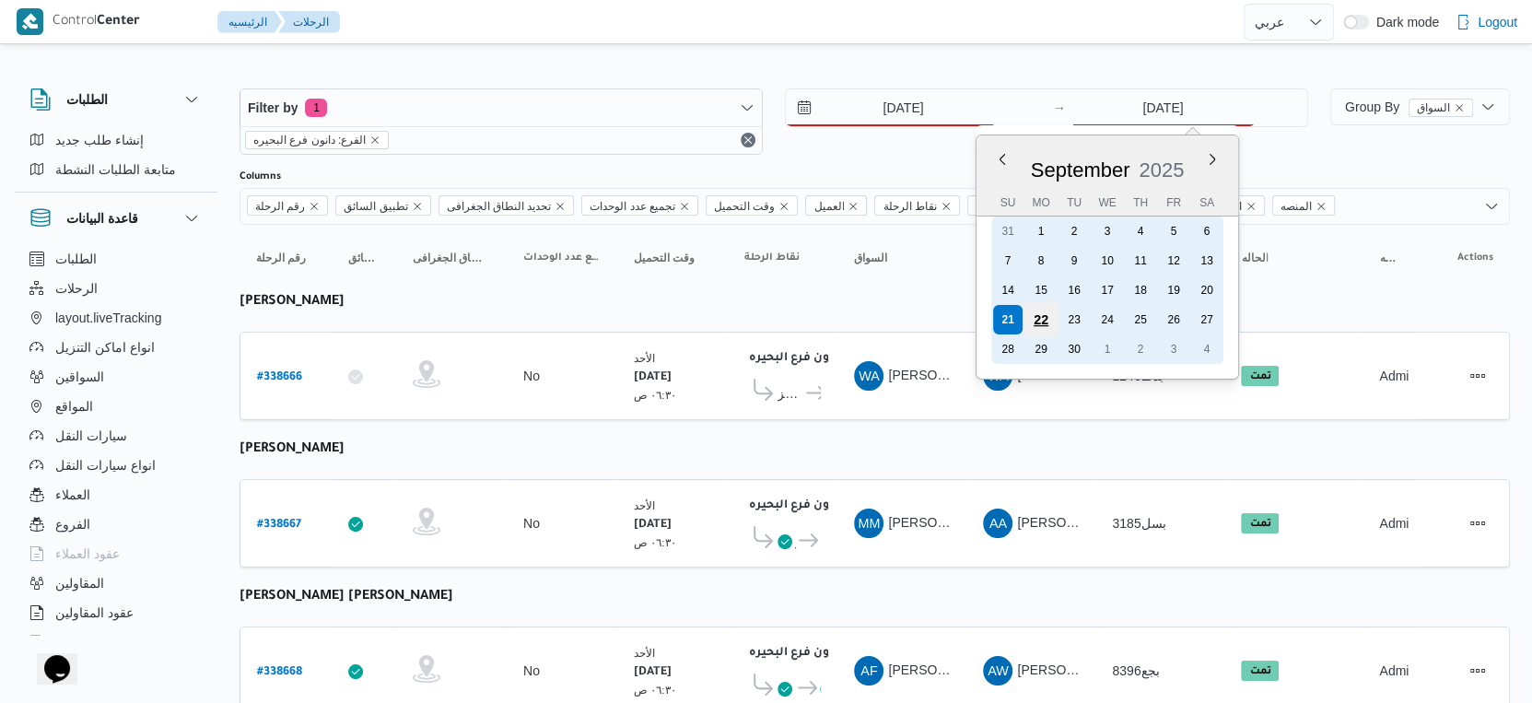
click at [1046, 312] on div "22" at bounding box center [1040, 319] width 35 height 35
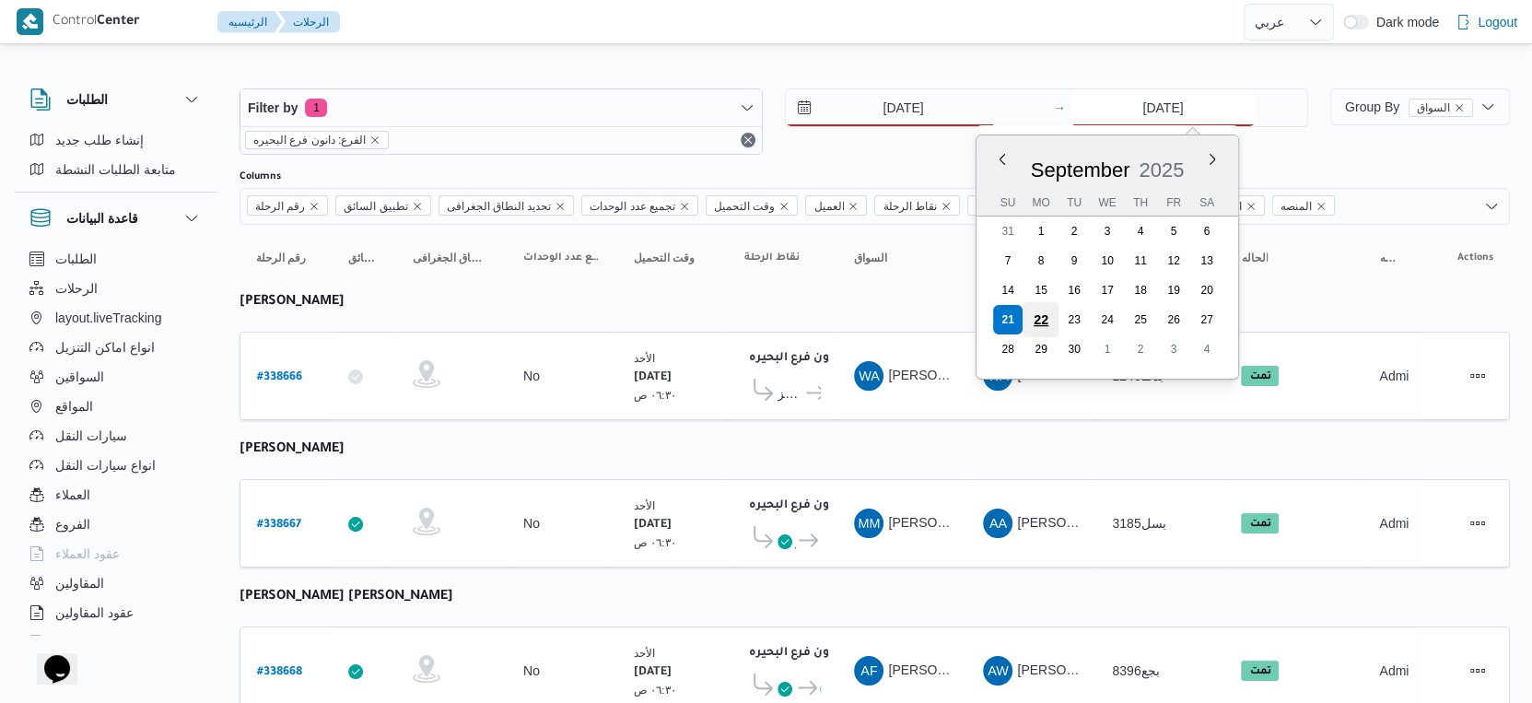
type input "[DATE]"
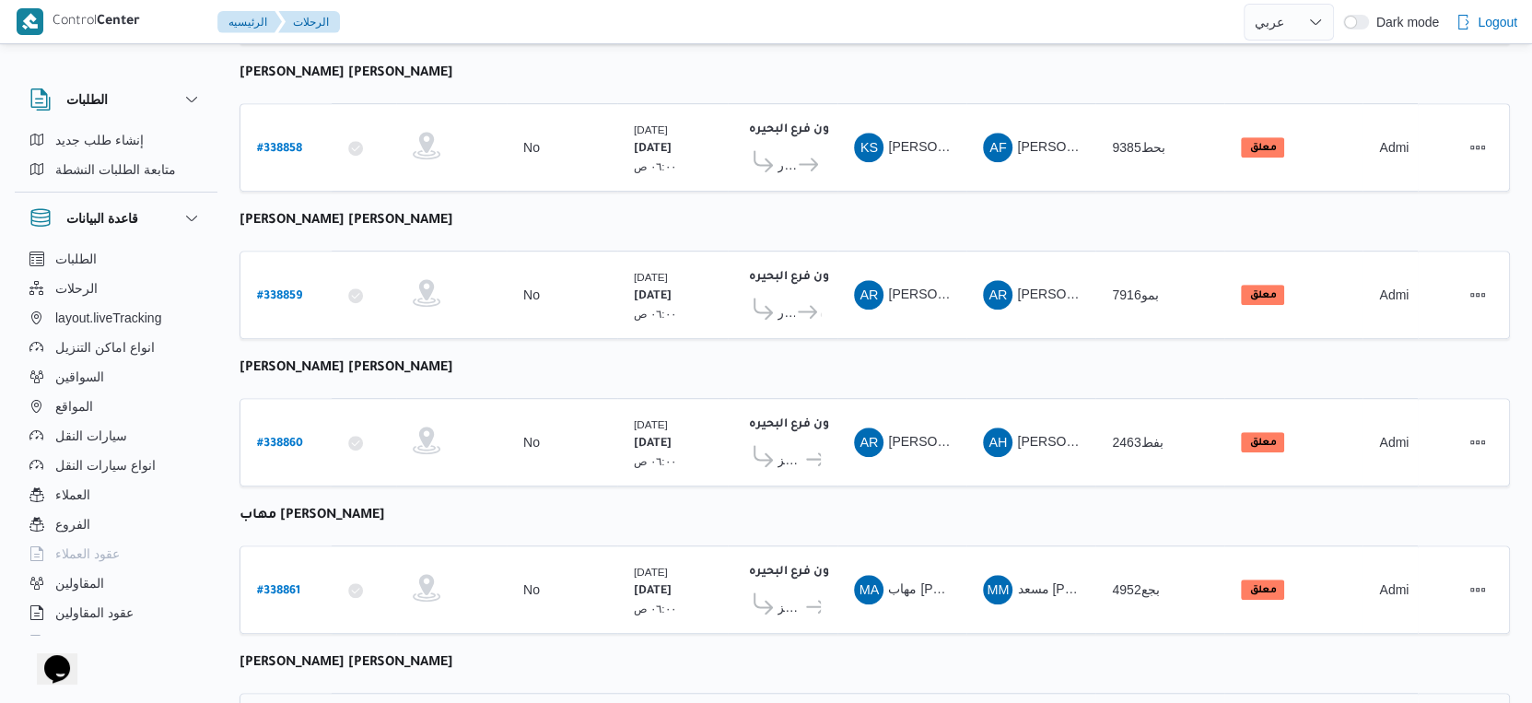
scroll to position [717, 0]
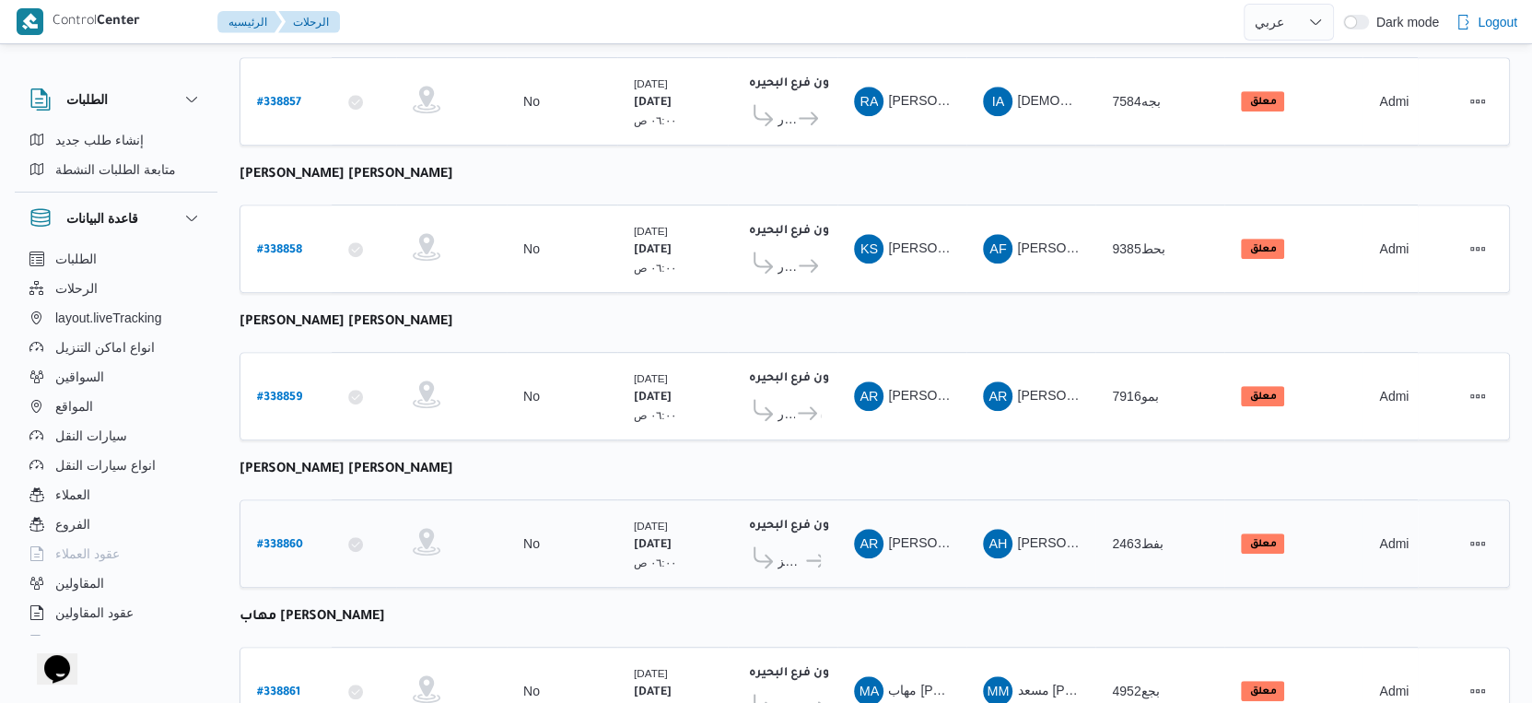
click at [288, 539] on b "# 338860" at bounding box center [280, 545] width 46 height 13
select select "ar"
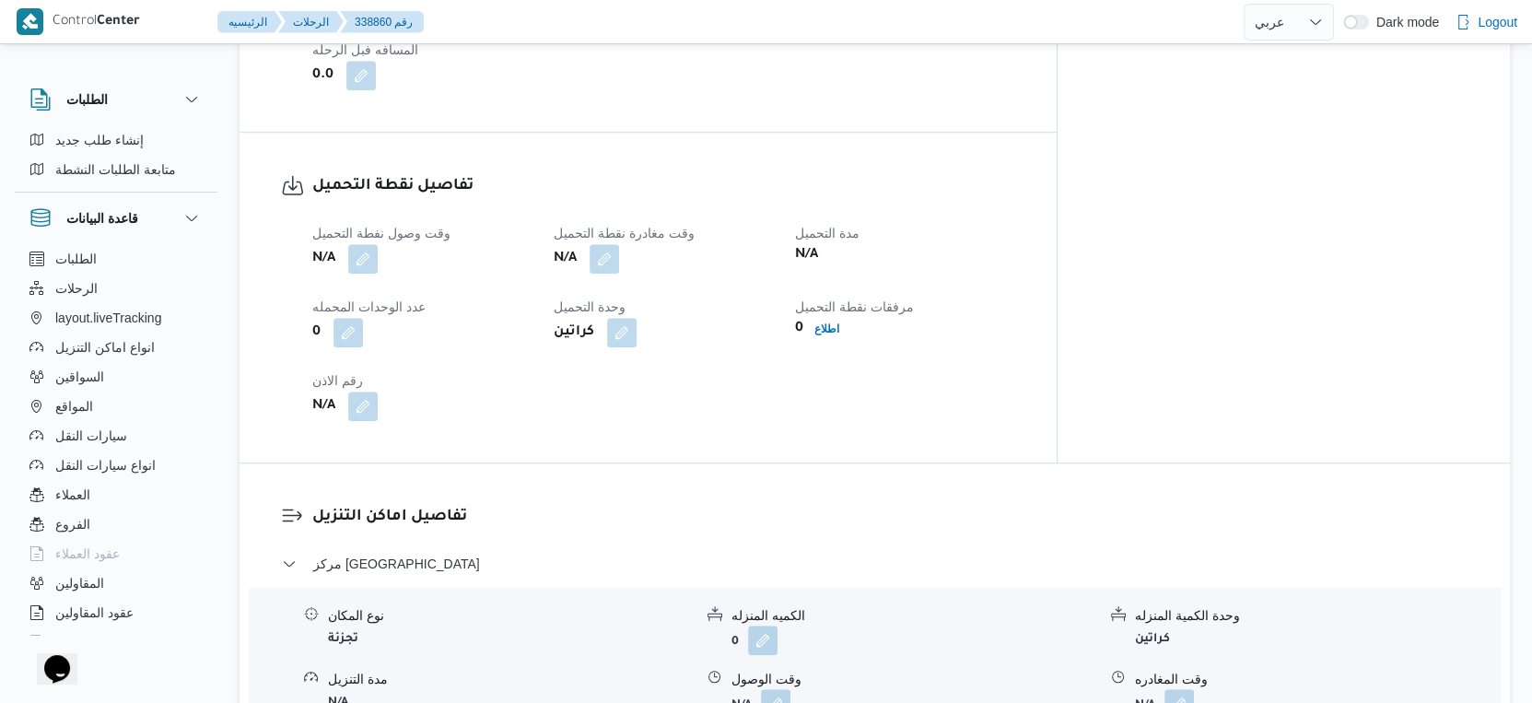
scroll to position [1432, 0]
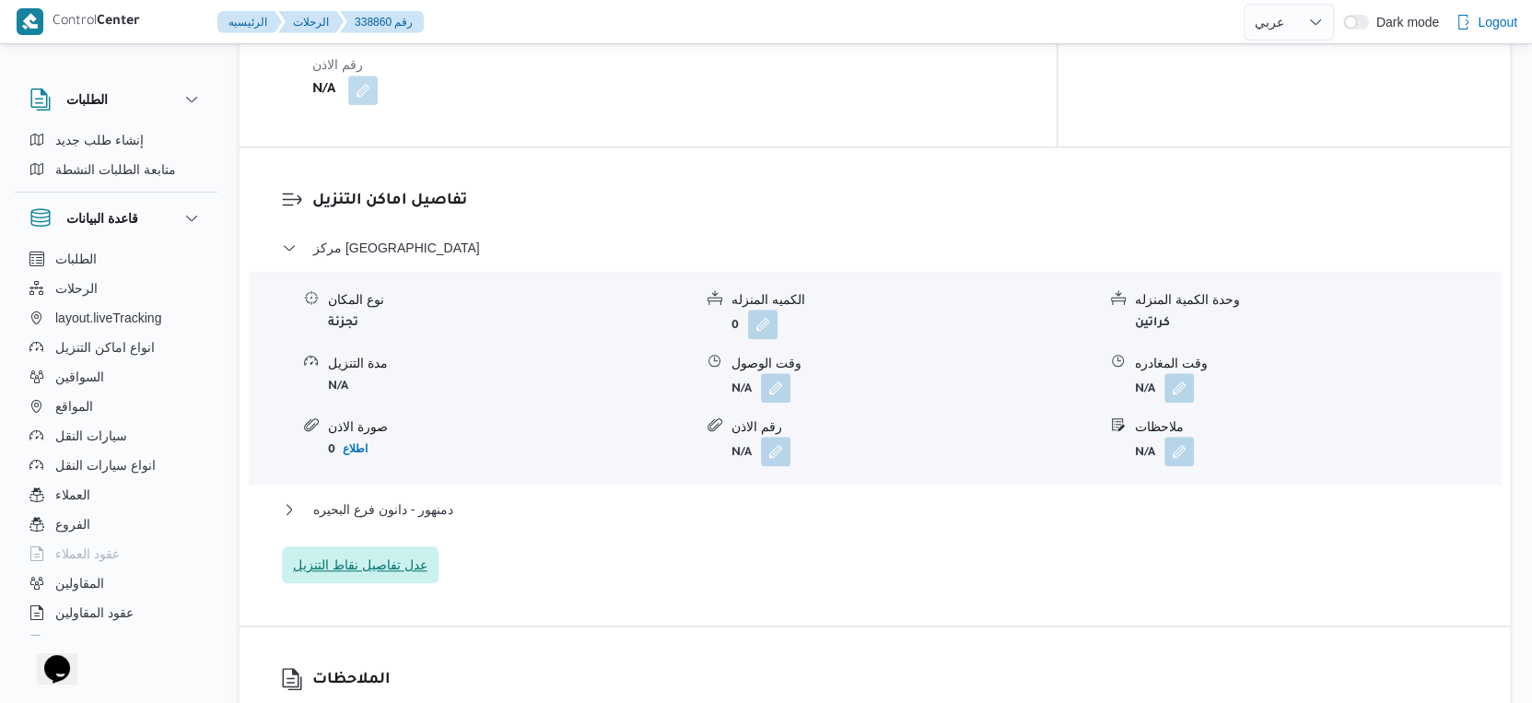
click at [383, 564] on span "عدل تفاصيل نقاط التنزيل" at bounding box center [360, 565] width 134 height 22
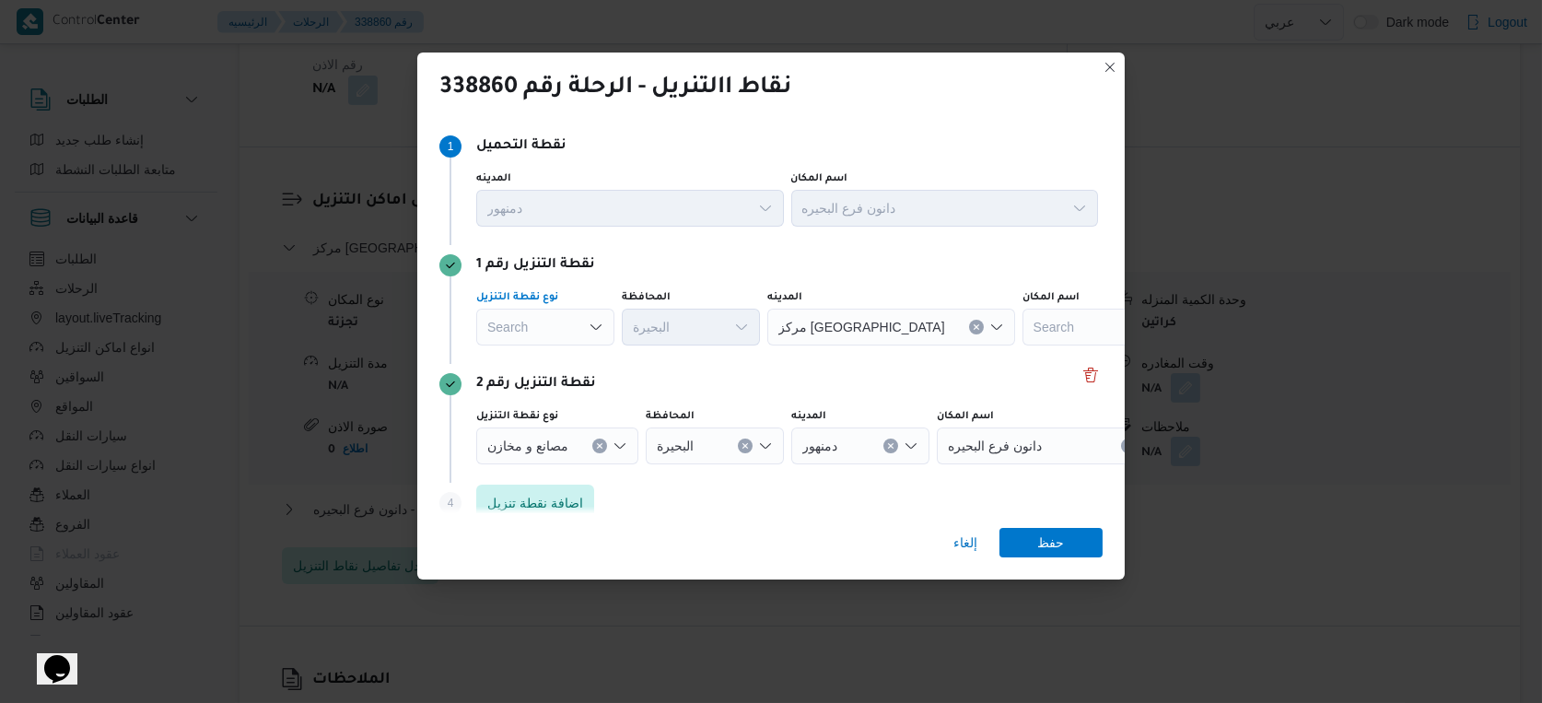
click at [580, 321] on div "Search" at bounding box center [545, 327] width 138 height 37
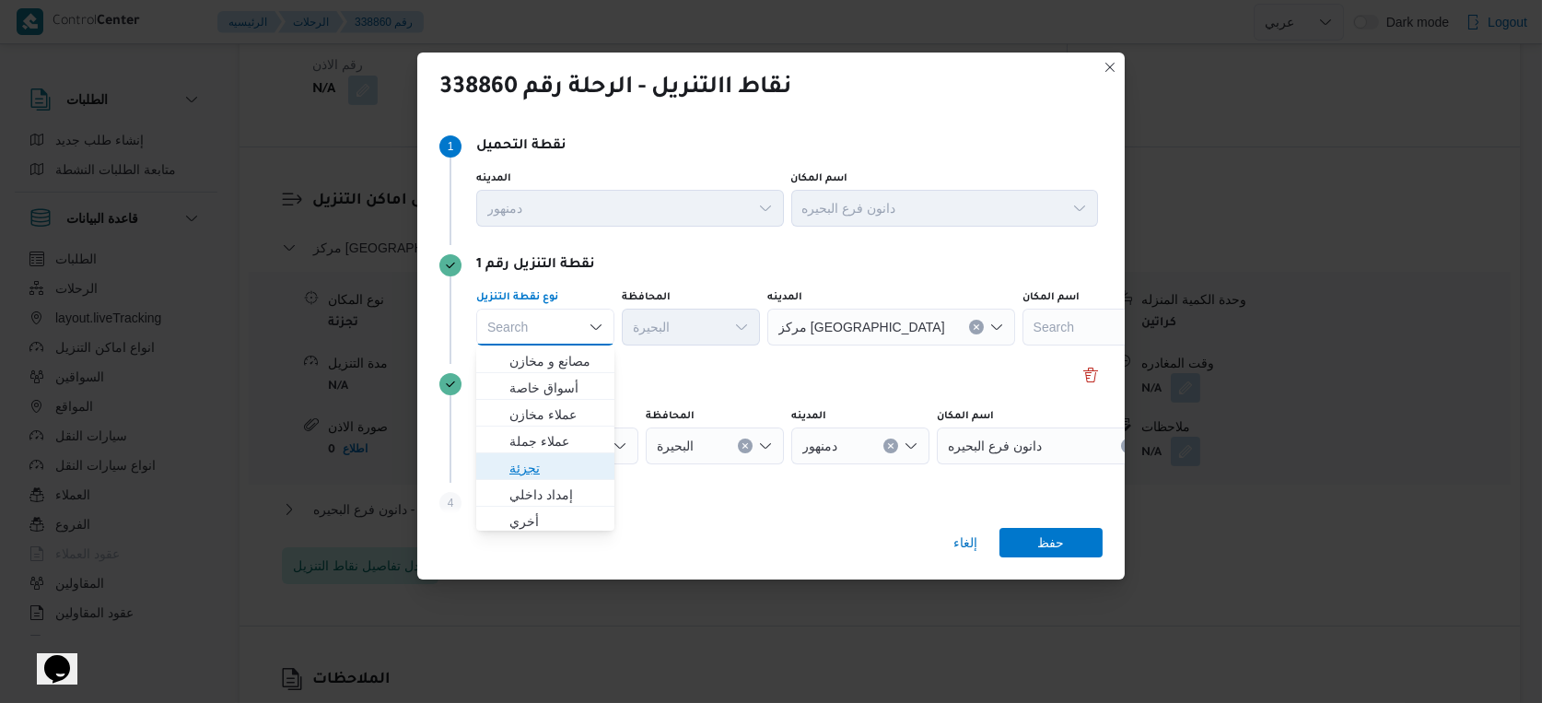
click at [559, 464] on span "تجزئة" at bounding box center [556, 468] width 94 height 22
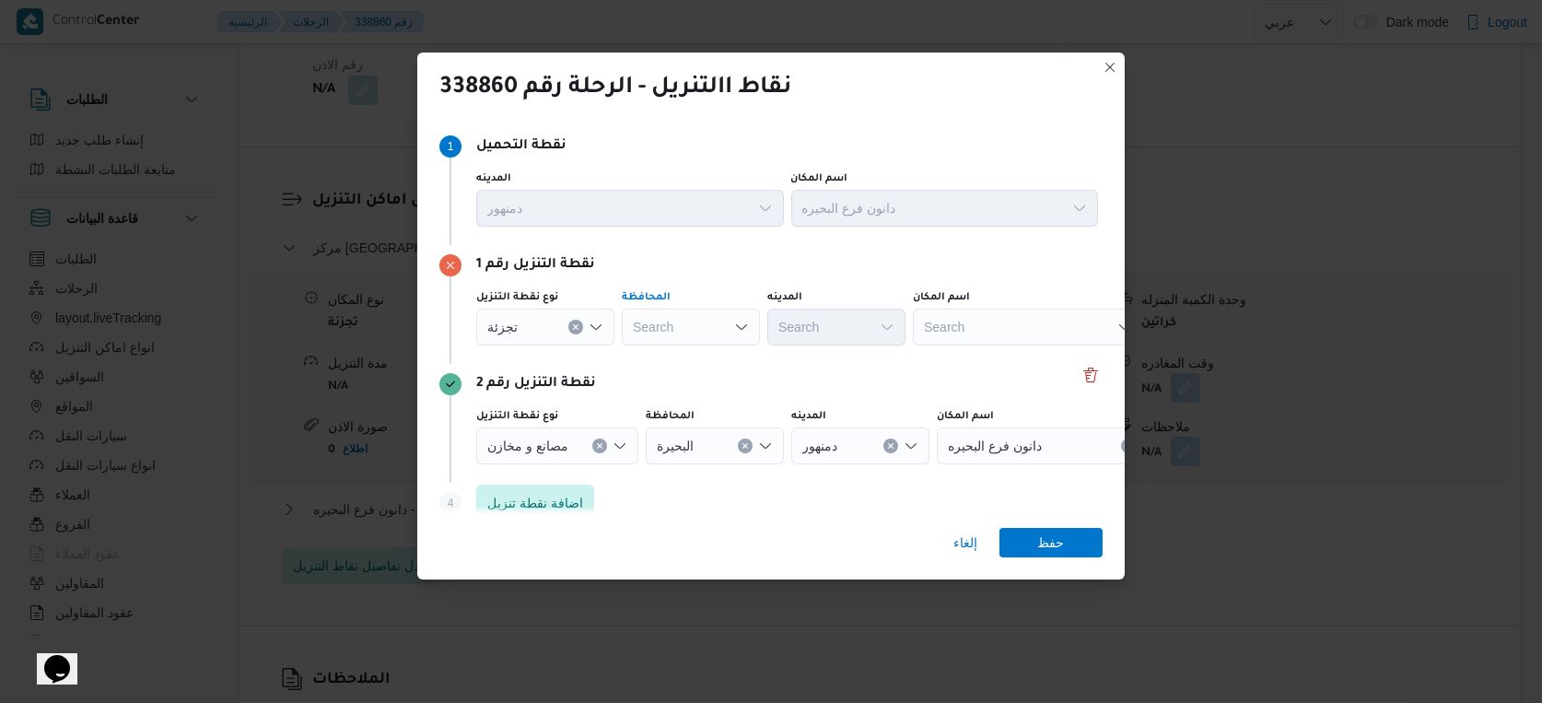
click at [699, 323] on div "Search" at bounding box center [691, 327] width 138 height 37
type input "[PERSON_NAME]"
click at [699, 323] on div "البحير البحير" at bounding box center [691, 327] width 138 height 37
click at [701, 354] on span "[PERSON_NAME] ة" at bounding box center [702, 361] width 94 height 22
click at [817, 330] on div "Search" at bounding box center [836, 327] width 138 height 37
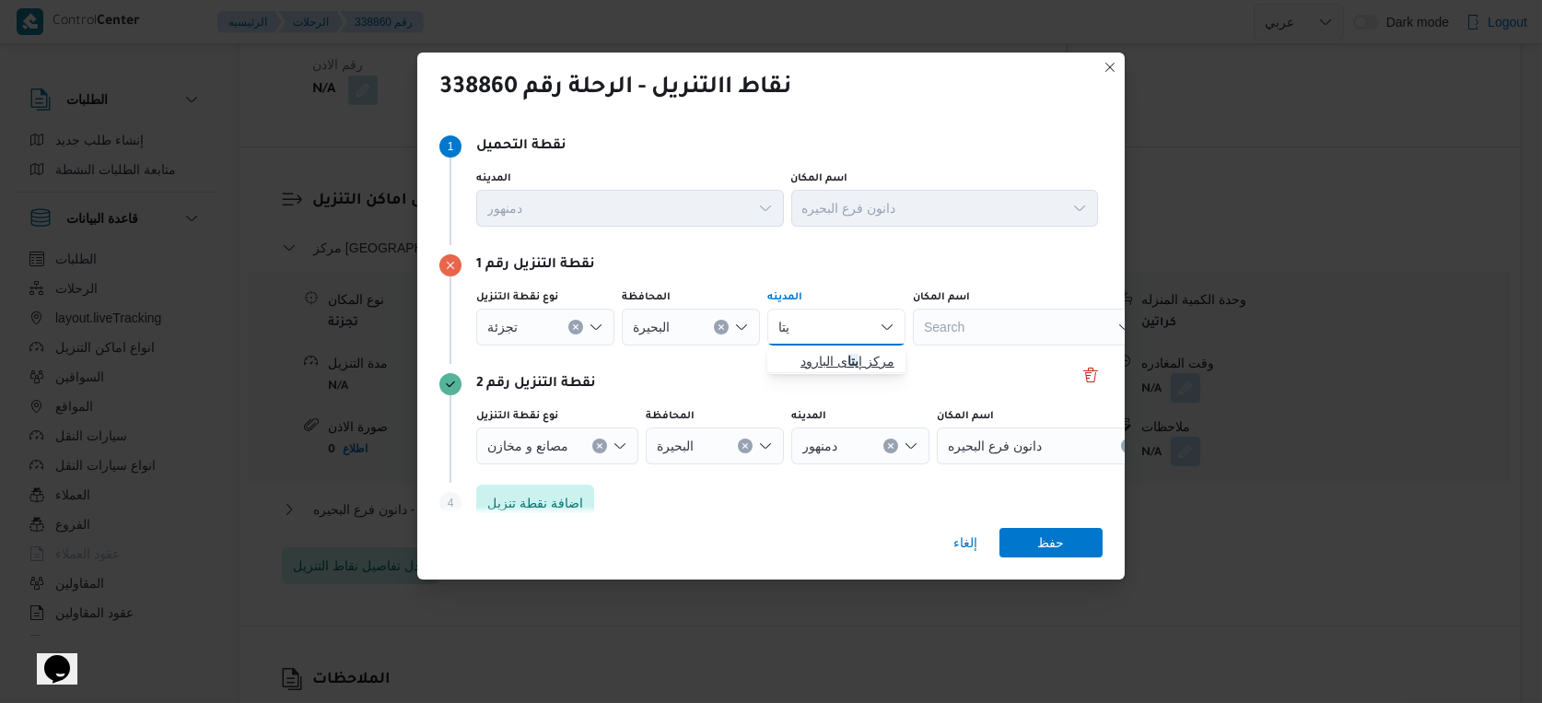
type input "يتا"
click at [828, 355] on span "مركز إ يتا ى البارود" at bounding box center [847, 361] width 94 height 22
click at [1091, 543] on span "حفظ" at bounding box center [1050, 541] width 103 height 29
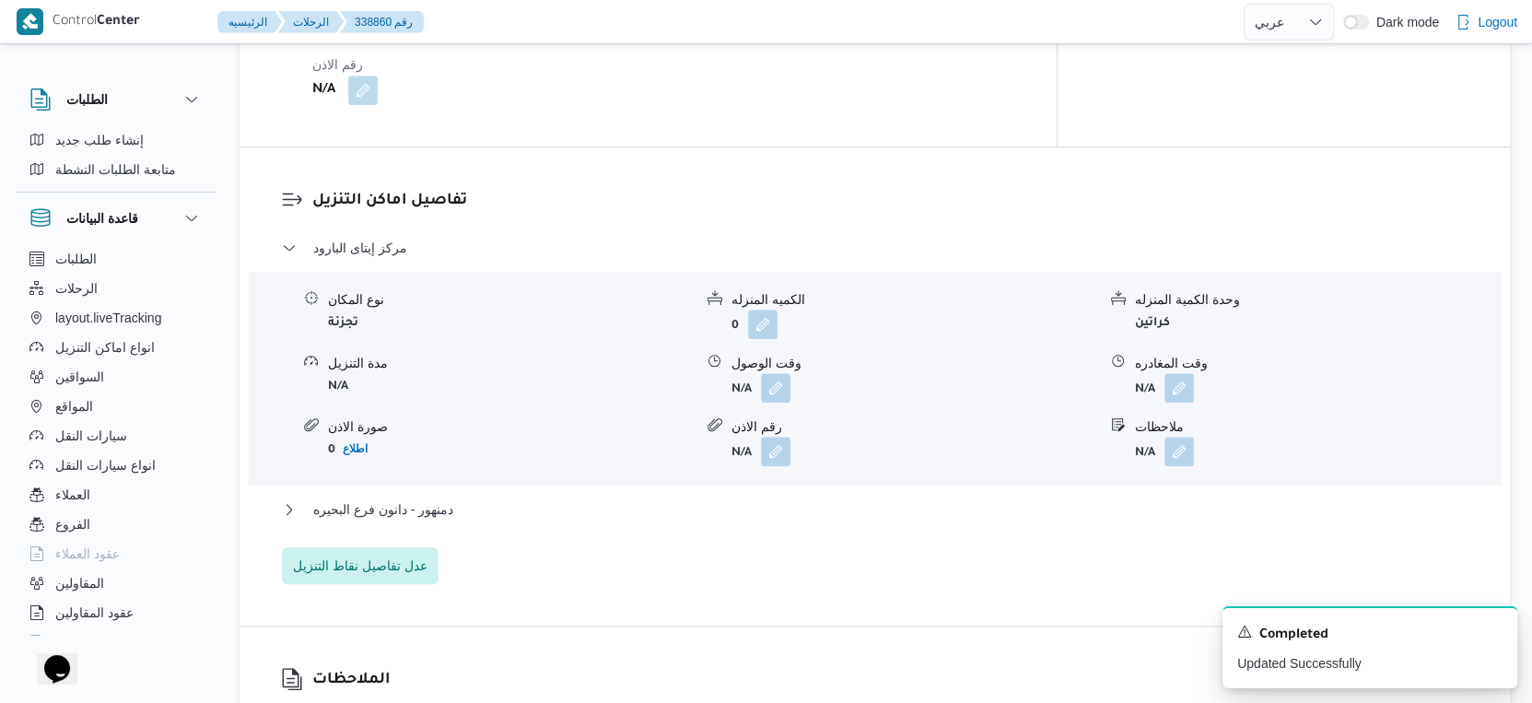
select select "ar"
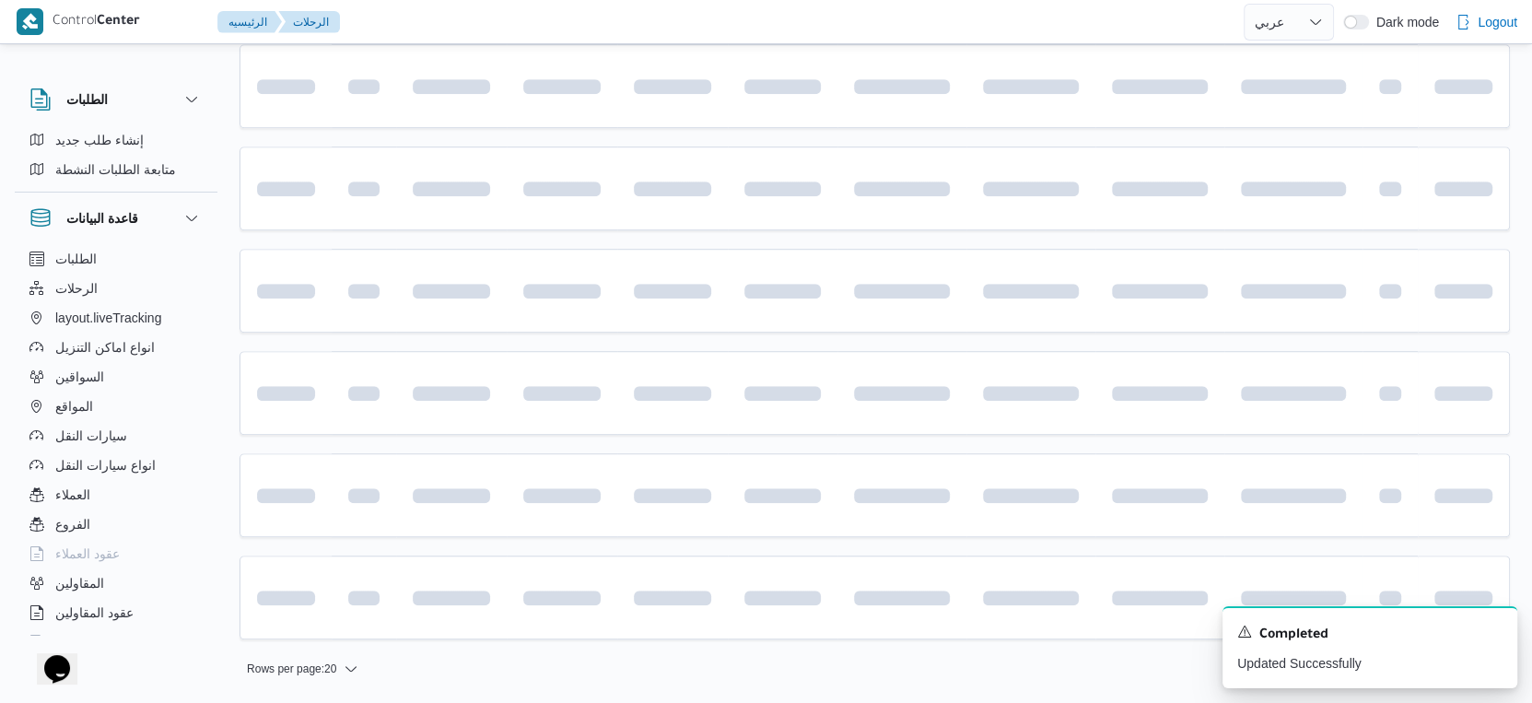
scroll to position [717, 0]
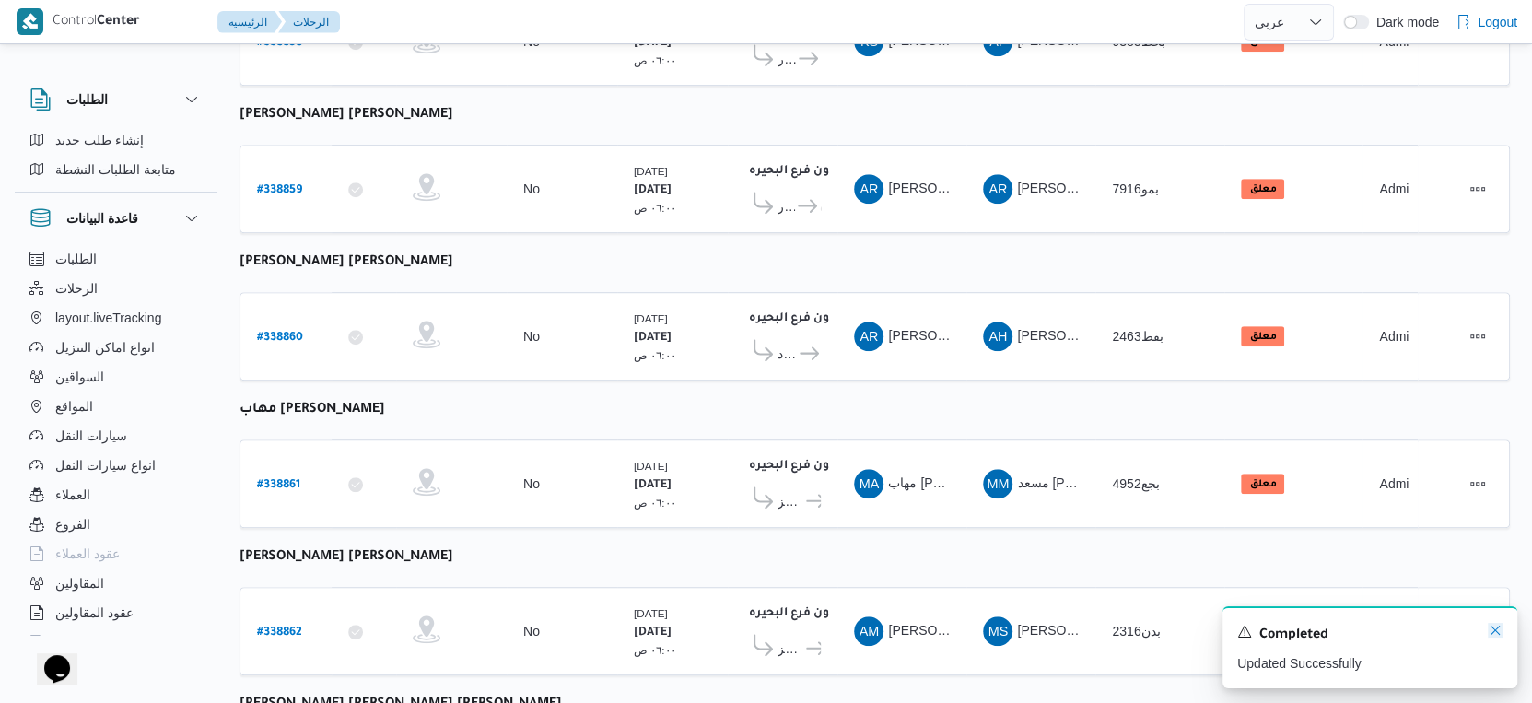
click at [1494, 627] on icon "Dismiss toast" at bounding box center [1495, 630] width 15 height 15
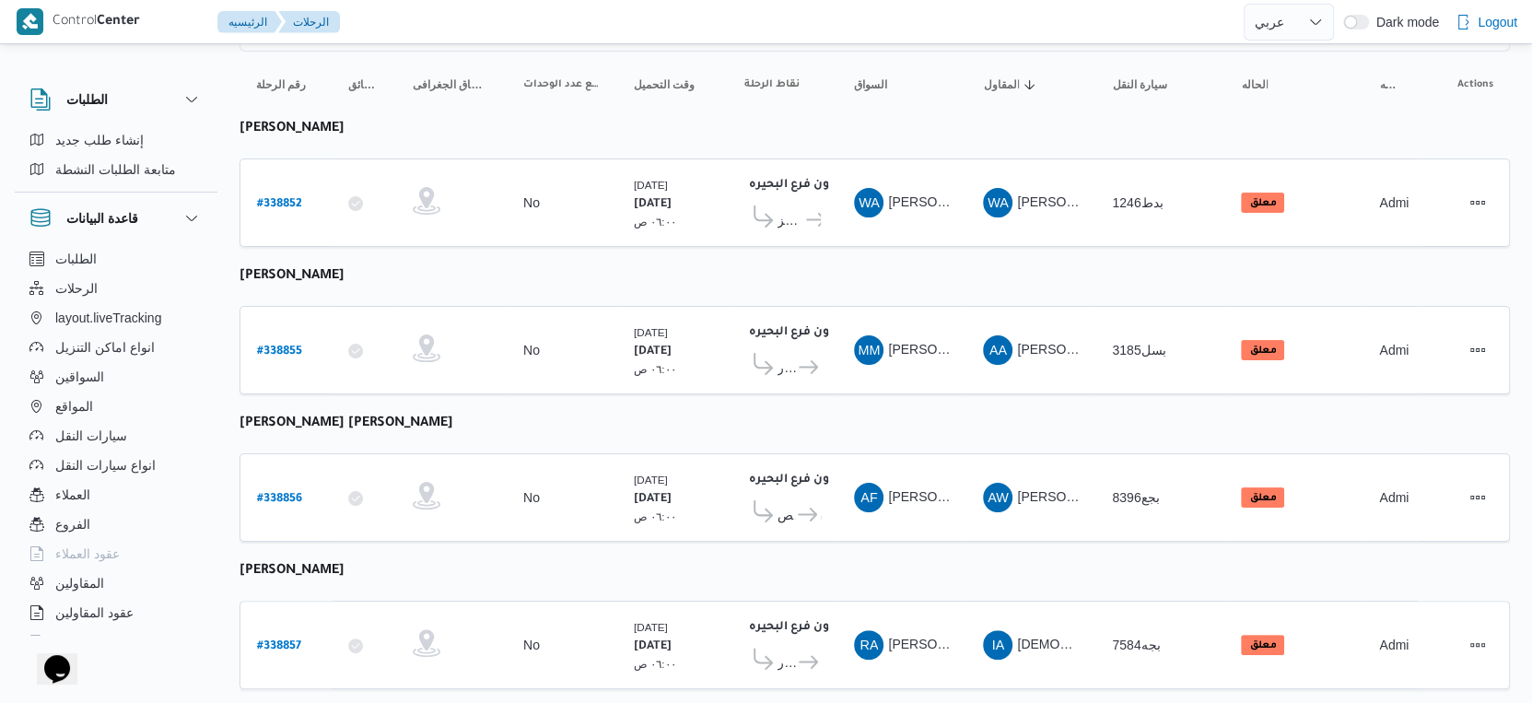
scroll to position [0, 0]
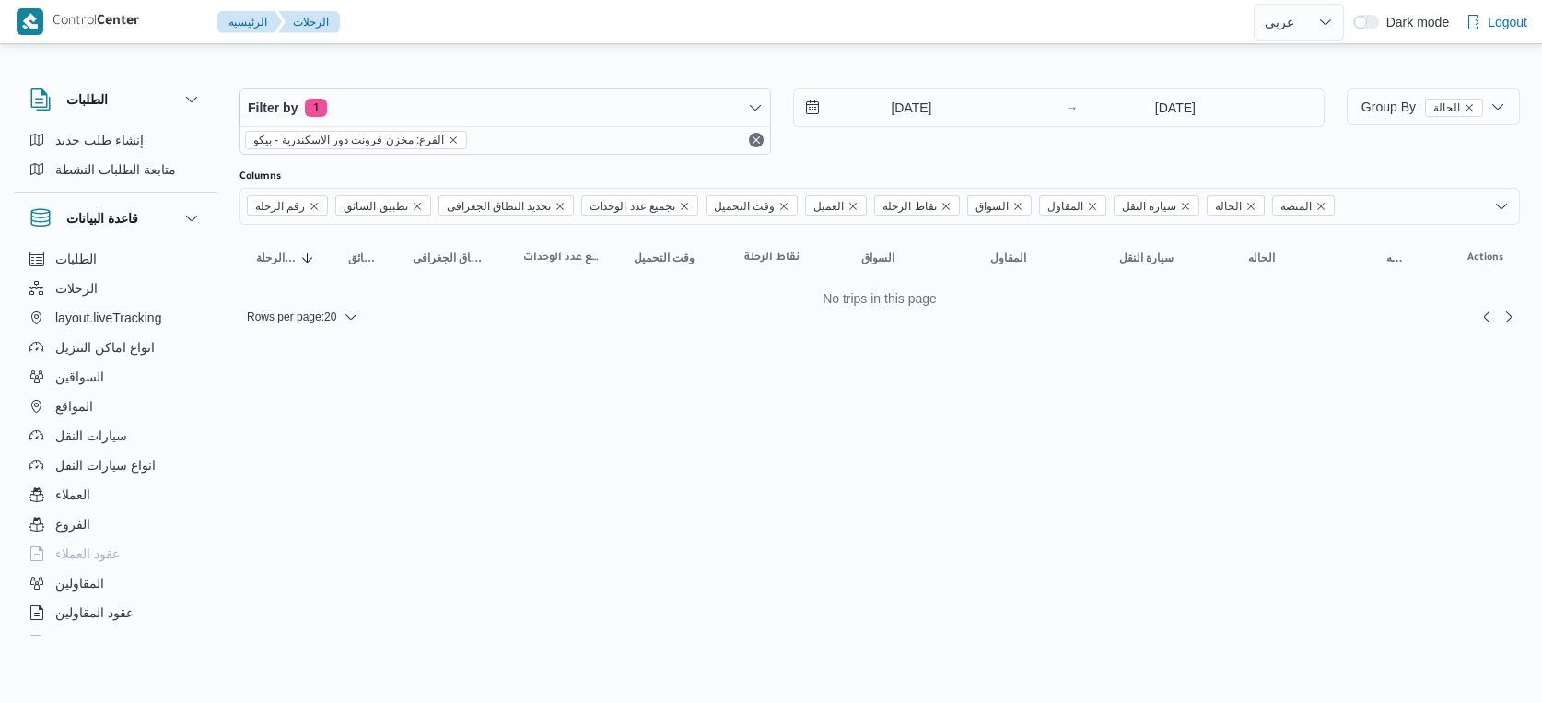
select select "ar"
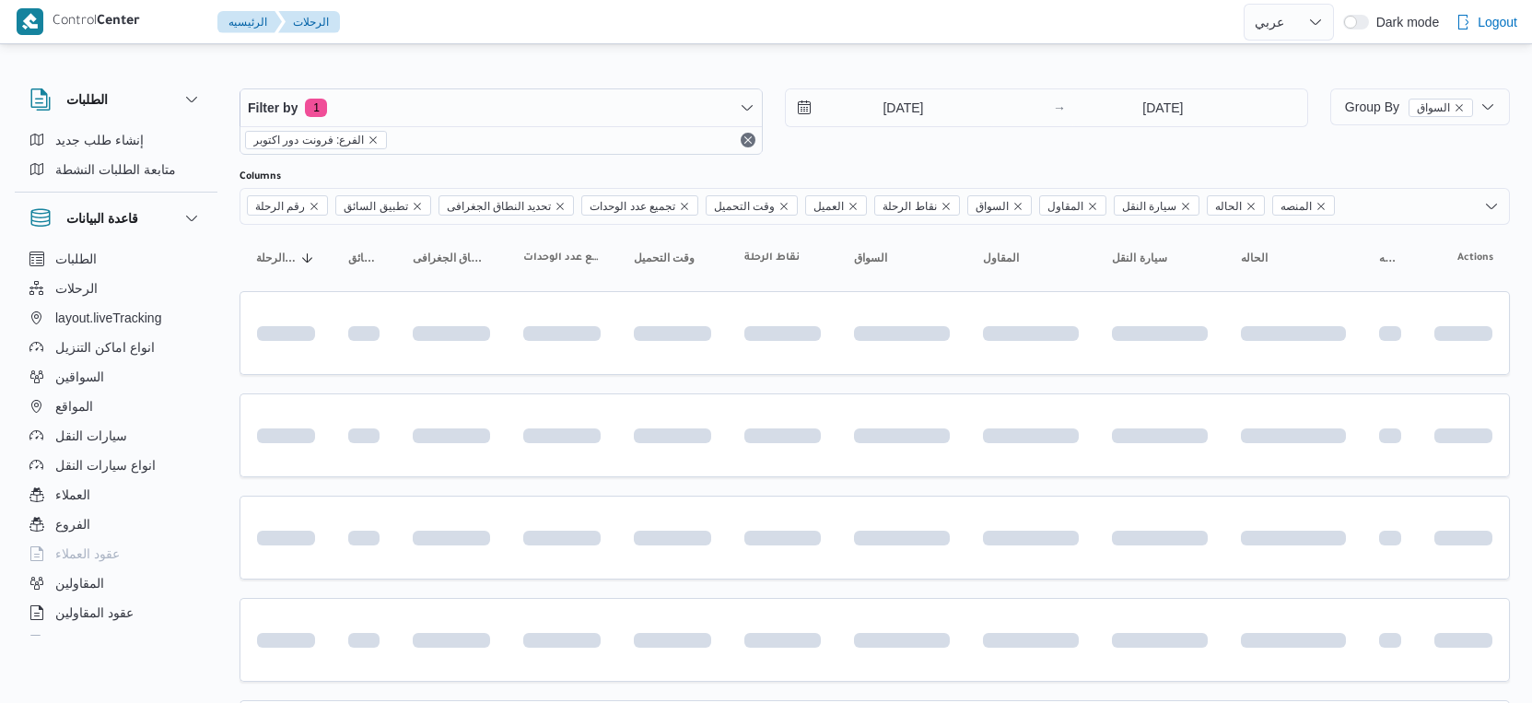
select select "ar"
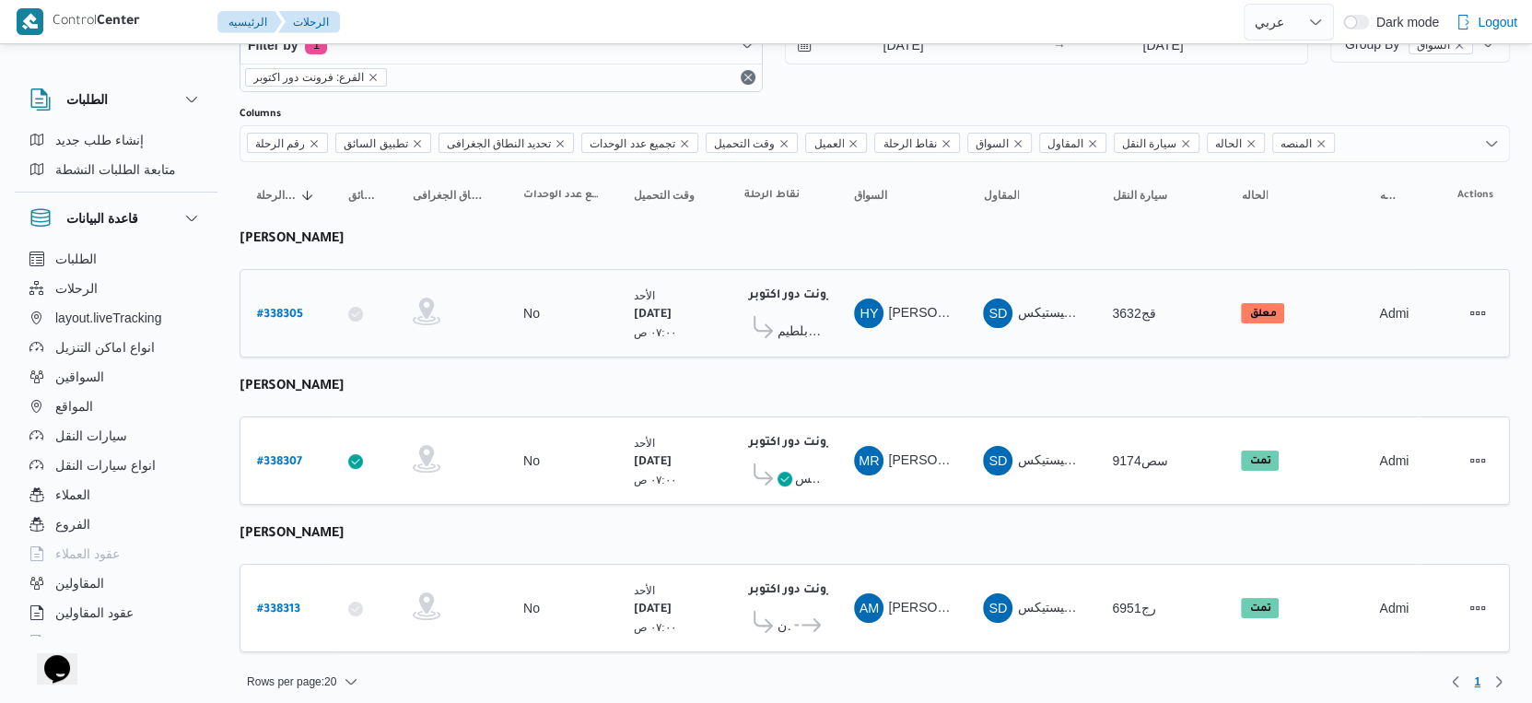
click at [801, 327] on span "كارفور بلطيم - [GEOGRAPHIC_DATA]" at bounding box center [798, 331] width 43 height 22
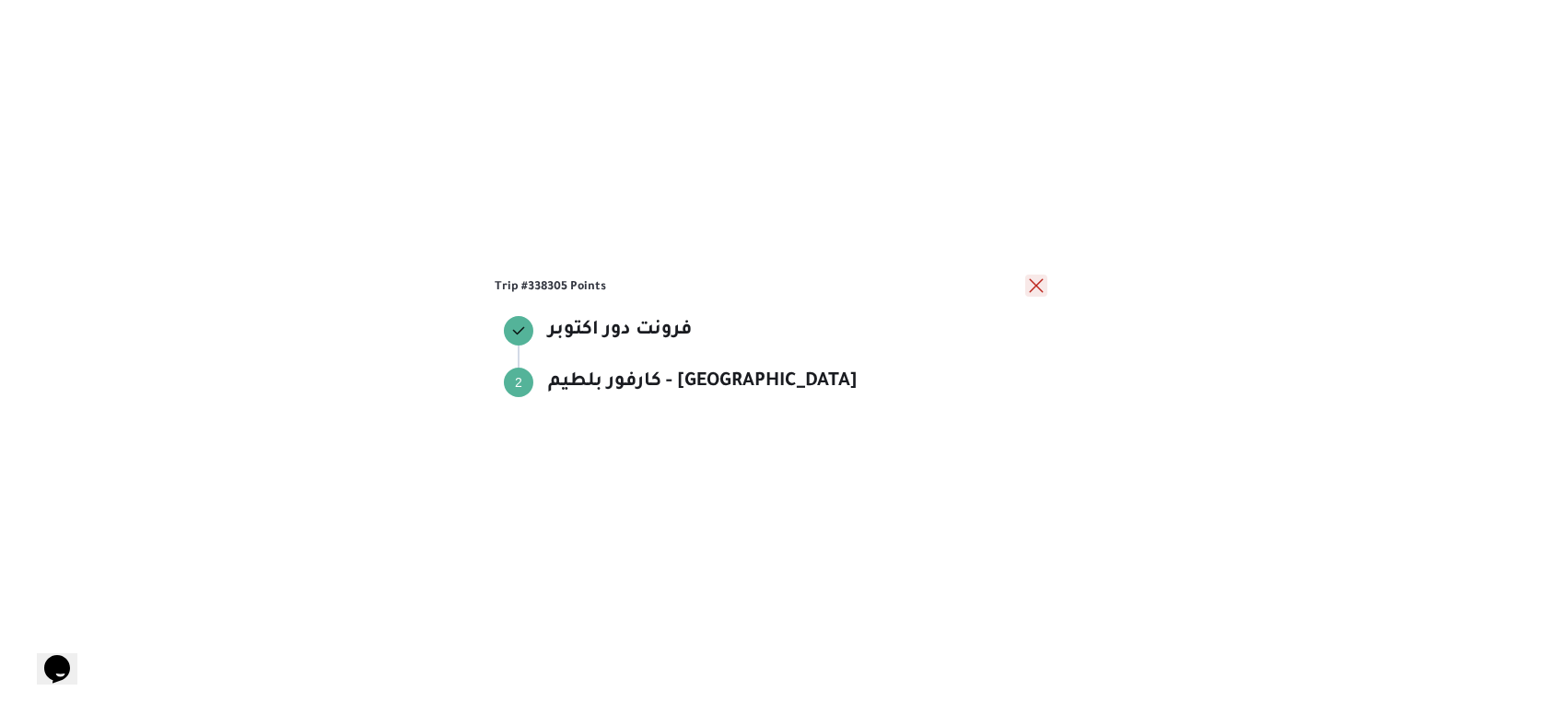
click at [1034, 284] on button "close" at bounding box center [1036, 286] width 22 height 22
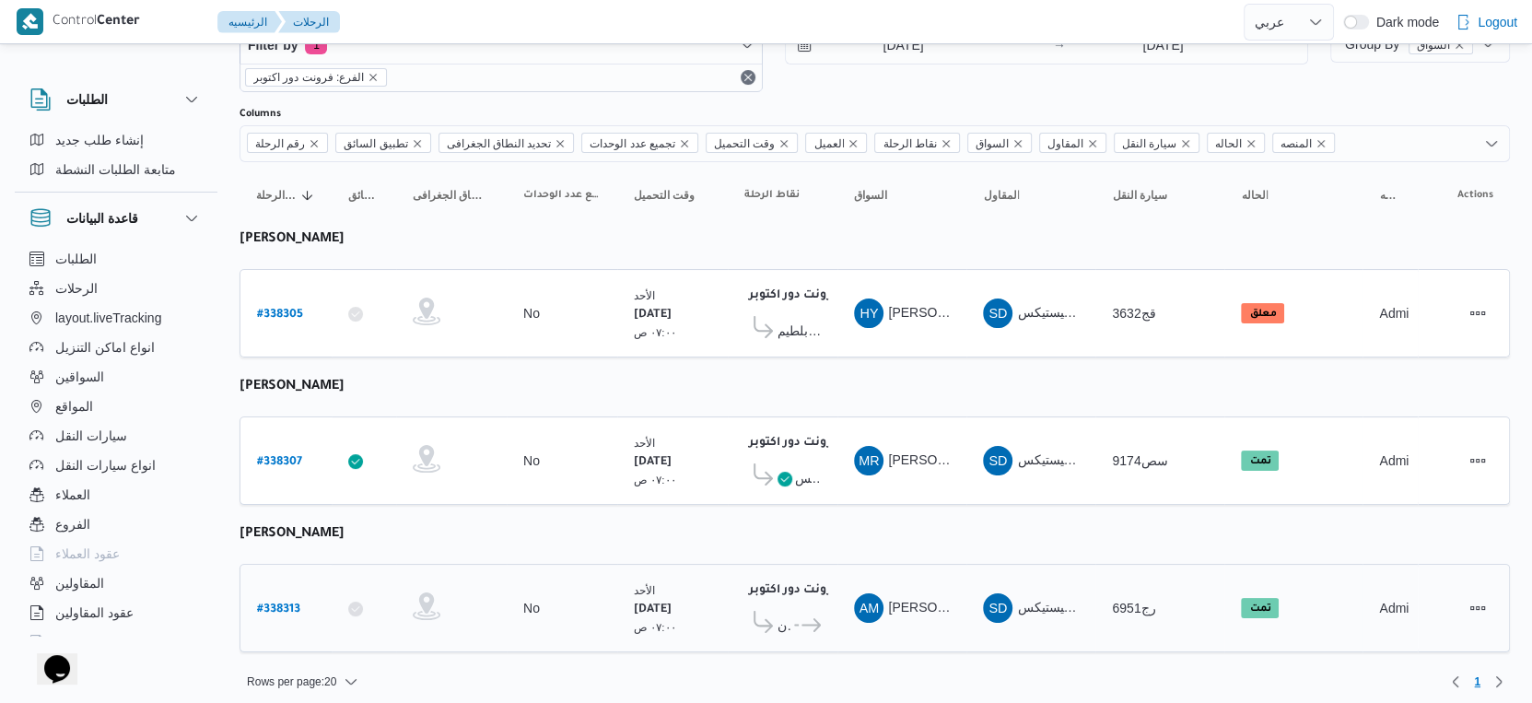
click at [281, 603] on b "# 338313" at bounding box center [278, 609] width 43 height 13
select select "ar"
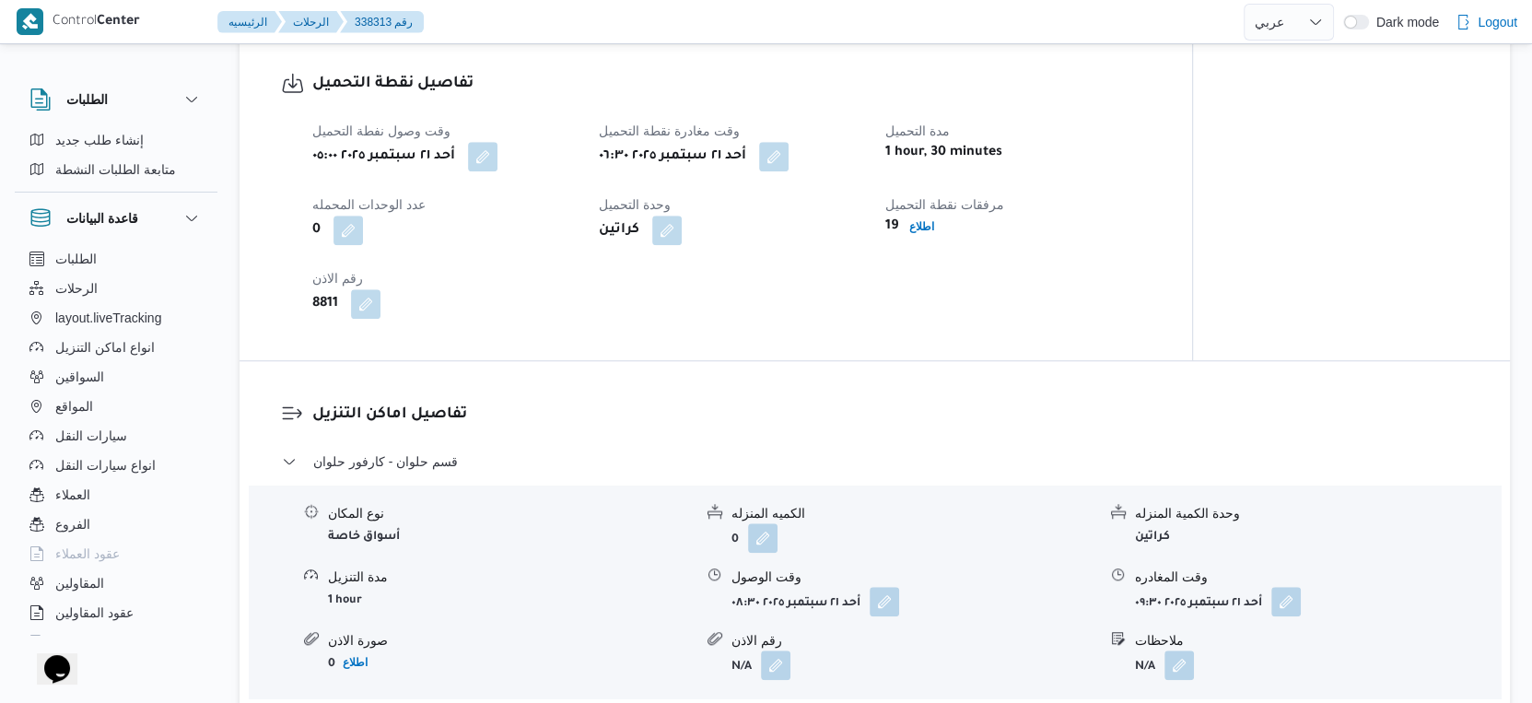
scroll to position [1228, 0]
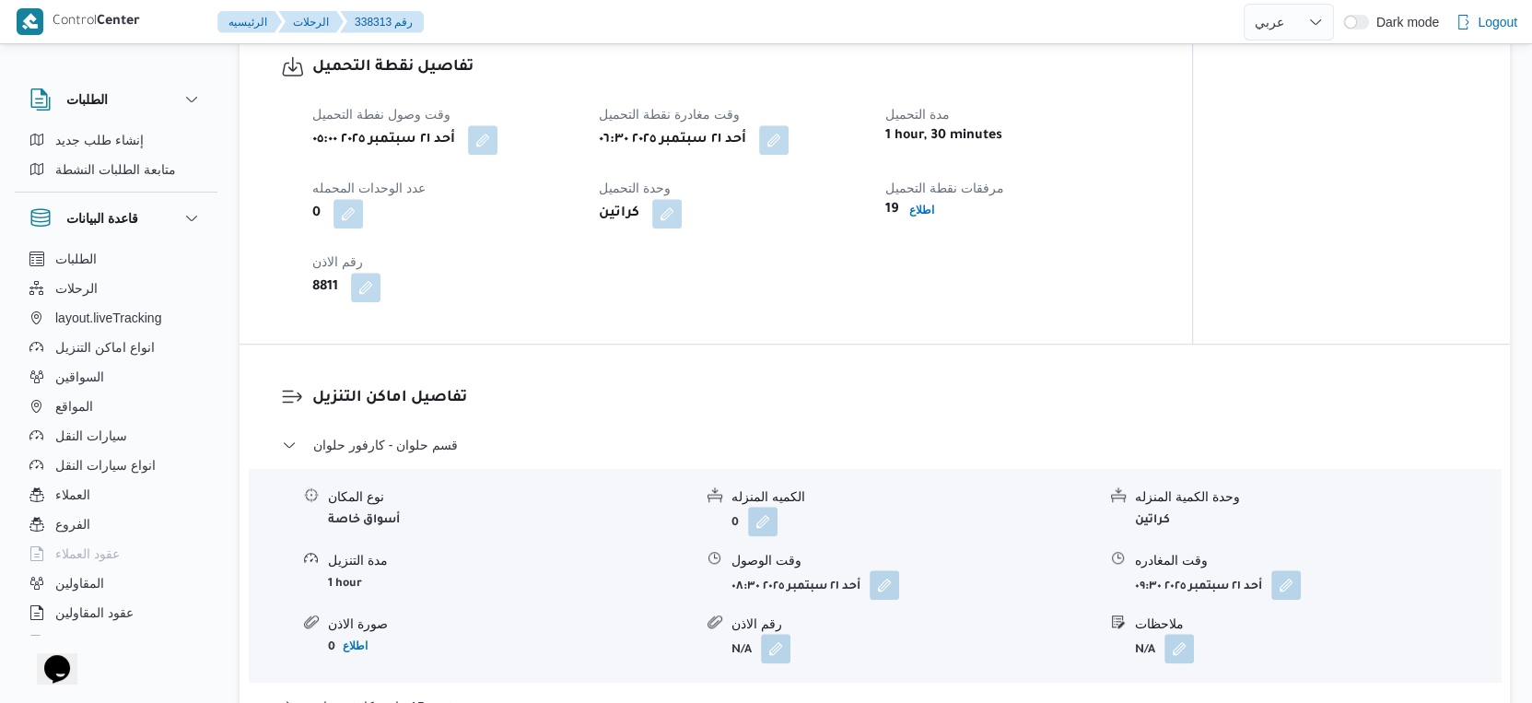
select select "ar"
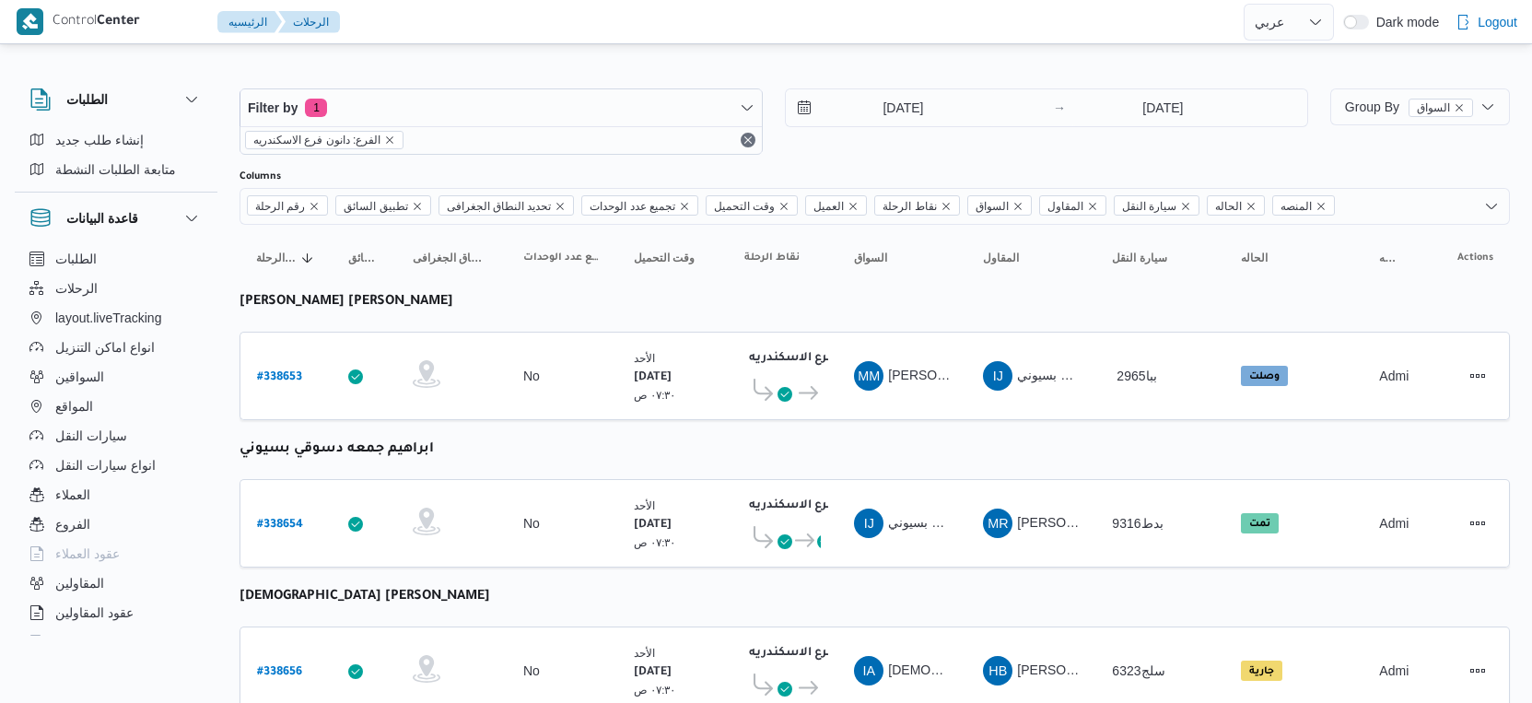
select select "ar"
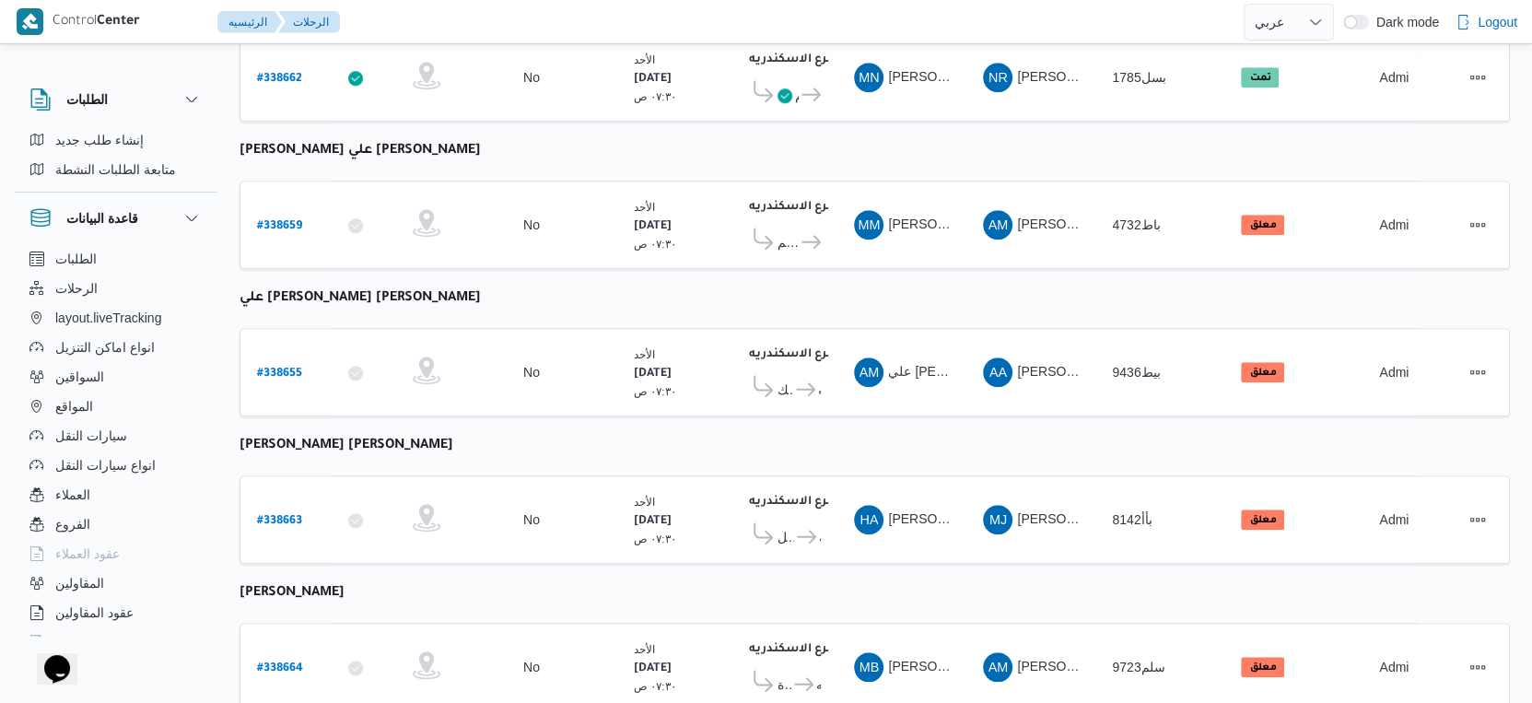
scroll to position [1503, 0]
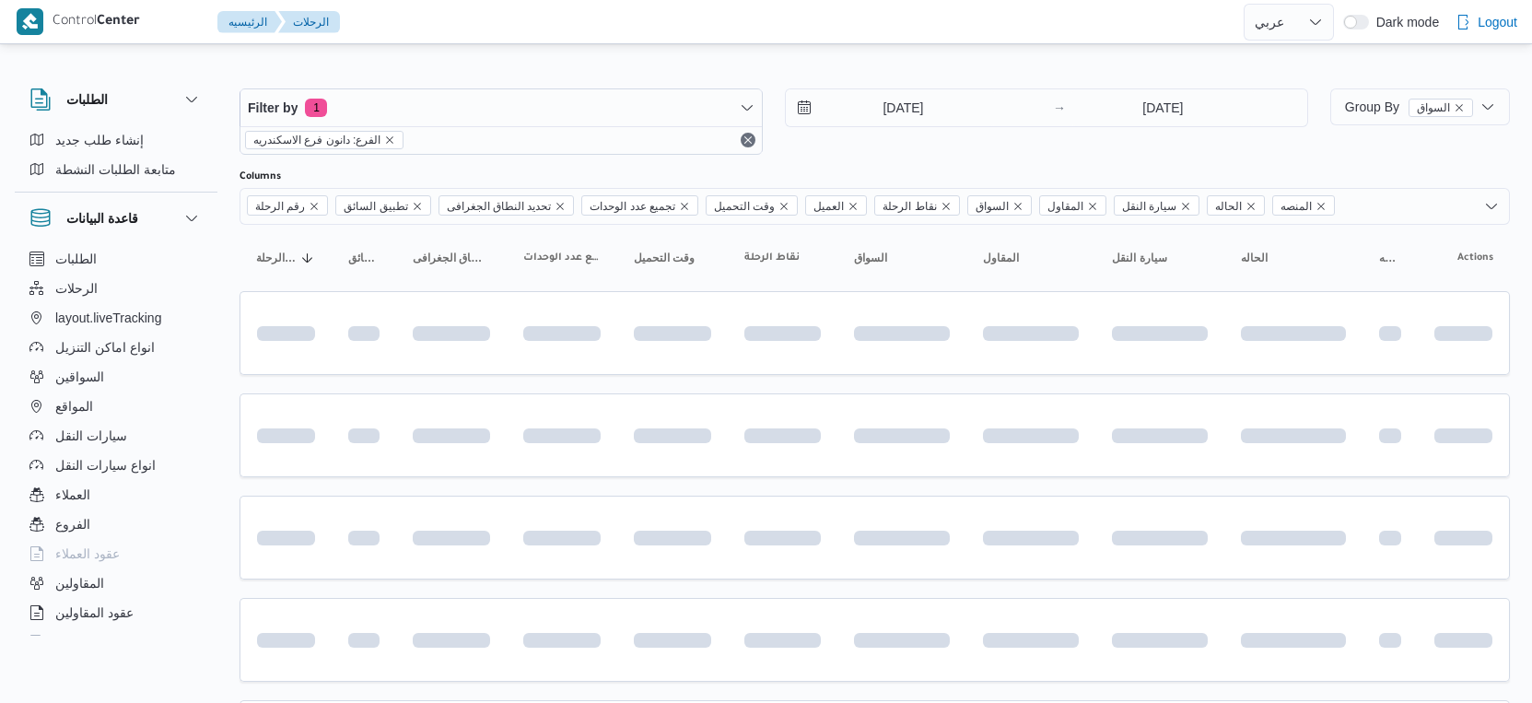
select select "ar"
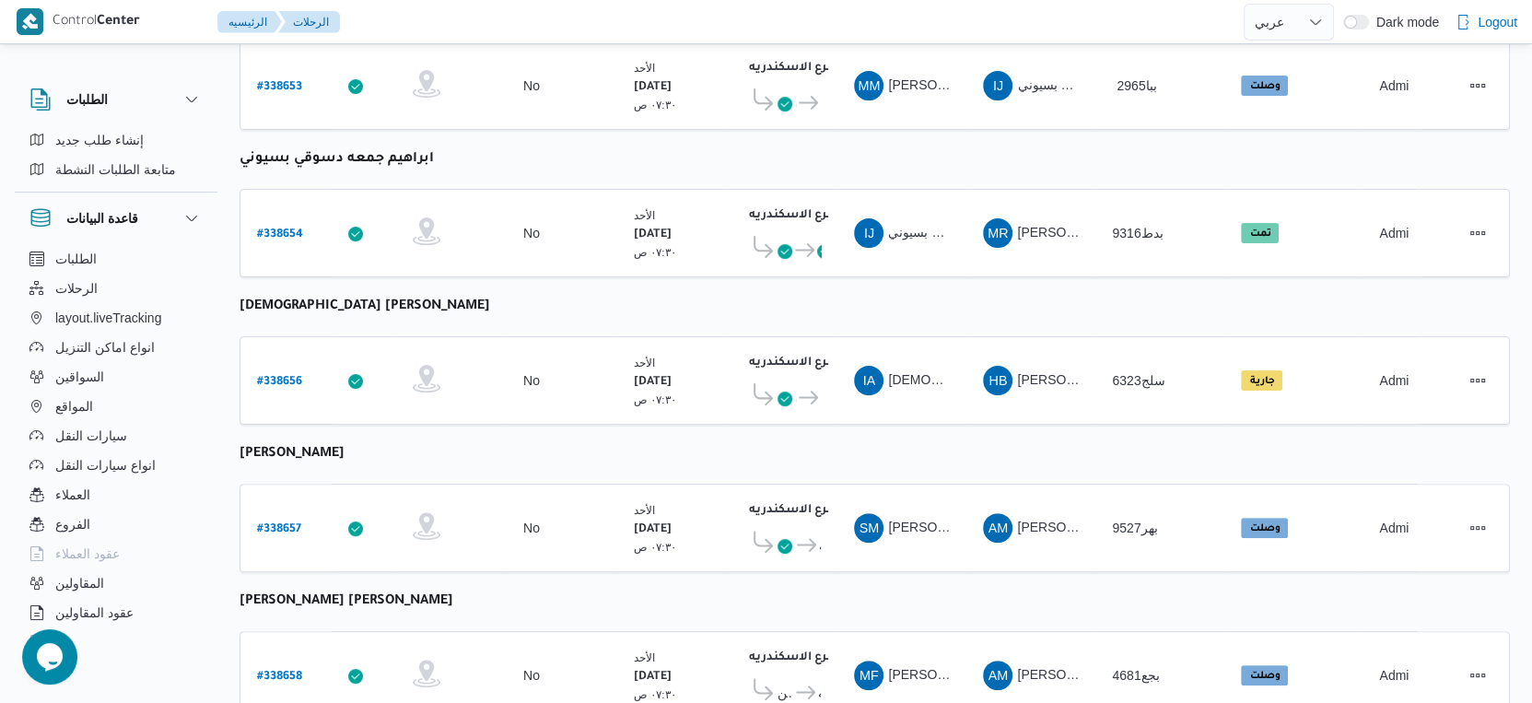
scroll to position [173, 0]
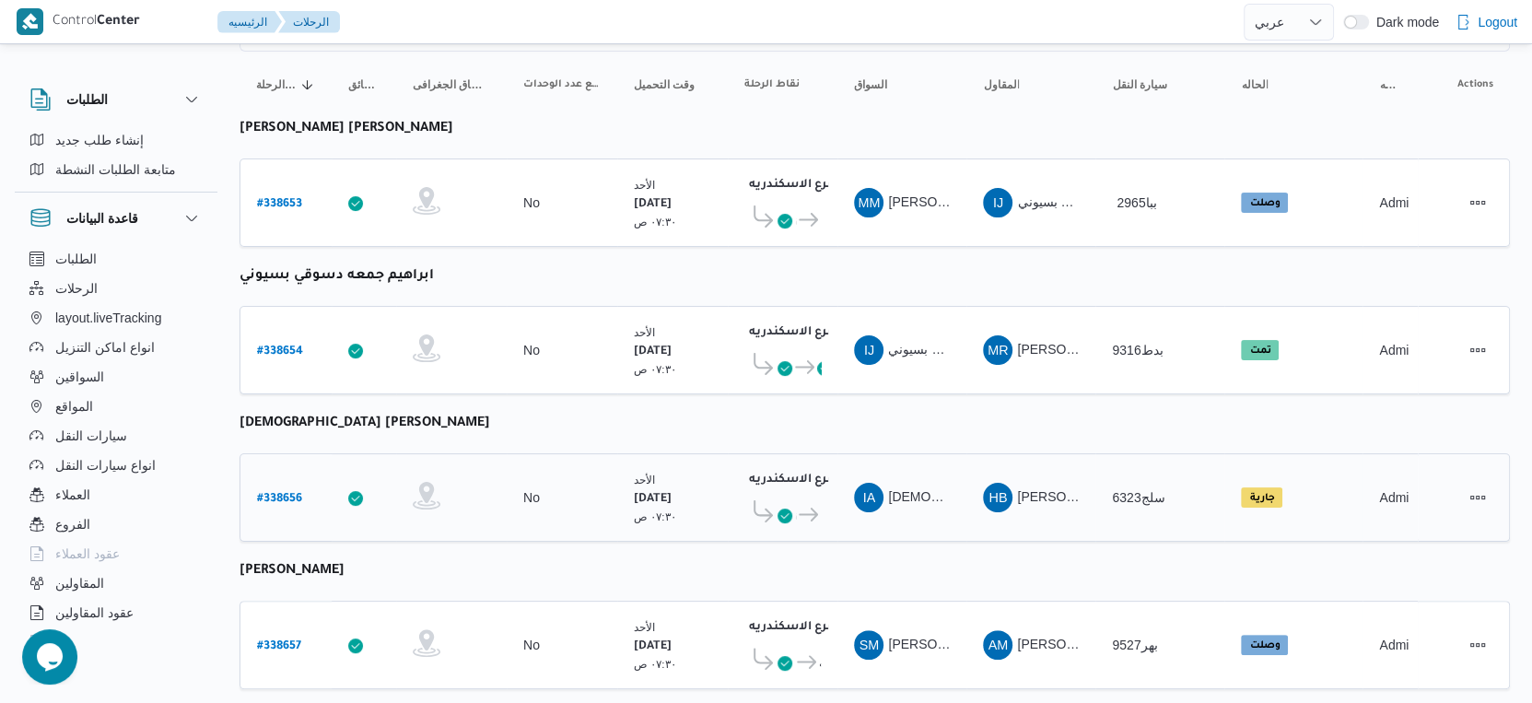
click at [281, 485] on link "# 338656" at bounding box center [279, 497] width 45 height 25
select select "ar"
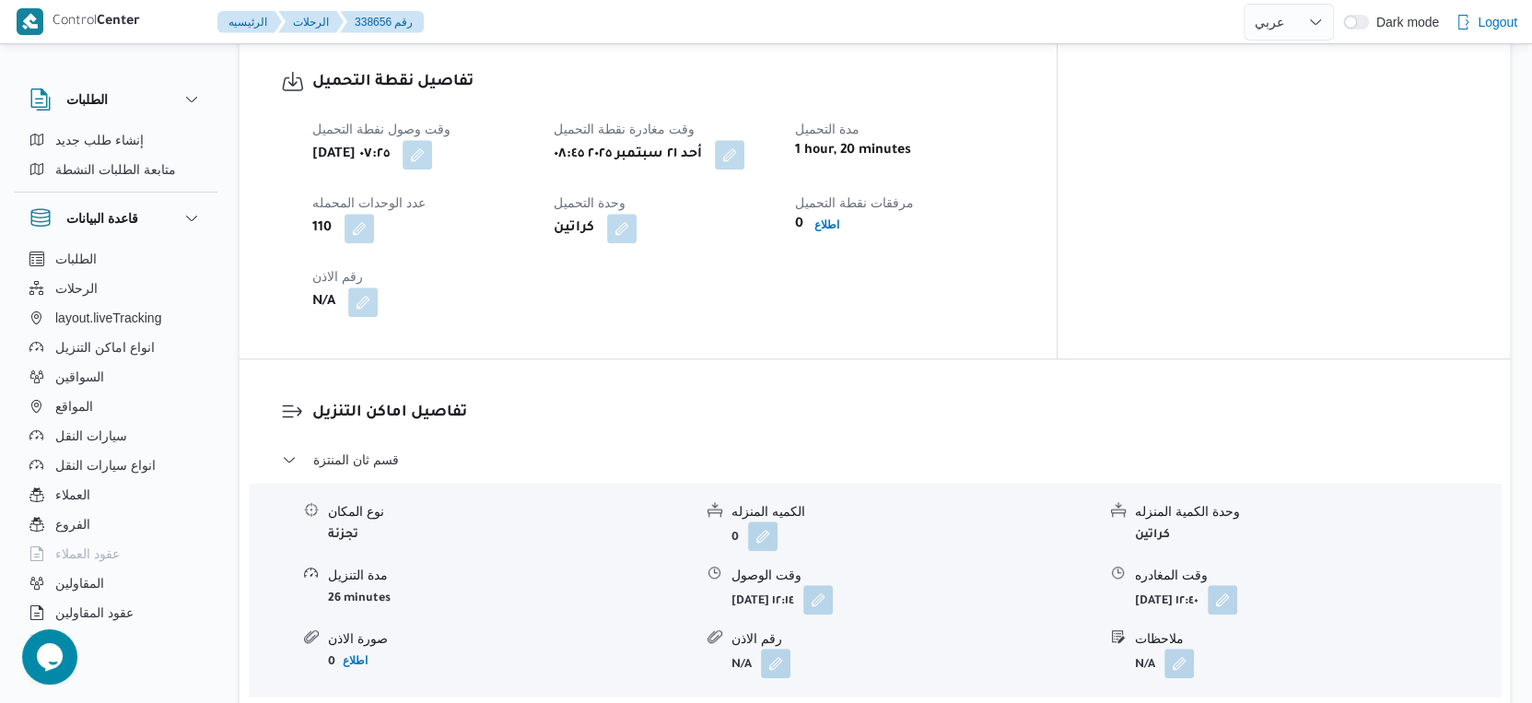
scroll to position [1842, 0]
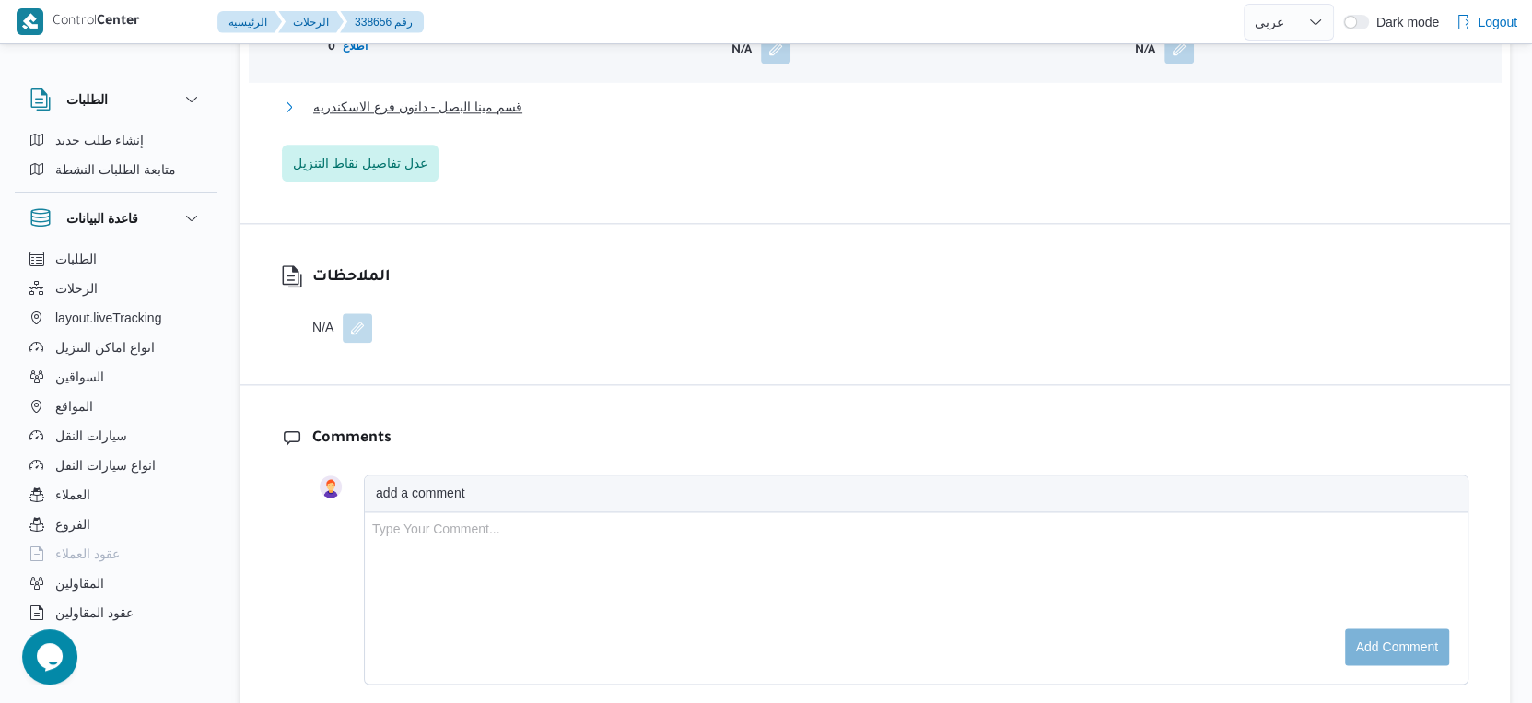
drag, startPoint x: 494, startPoint y: 92, endPoint x: 506, endPoint y: 134, distance: 43.1
click at [494, 96] on span "قسم مينا البصل - دانون فرع الاسكندريه" at bounding box center [417, 107] width 209 height 22
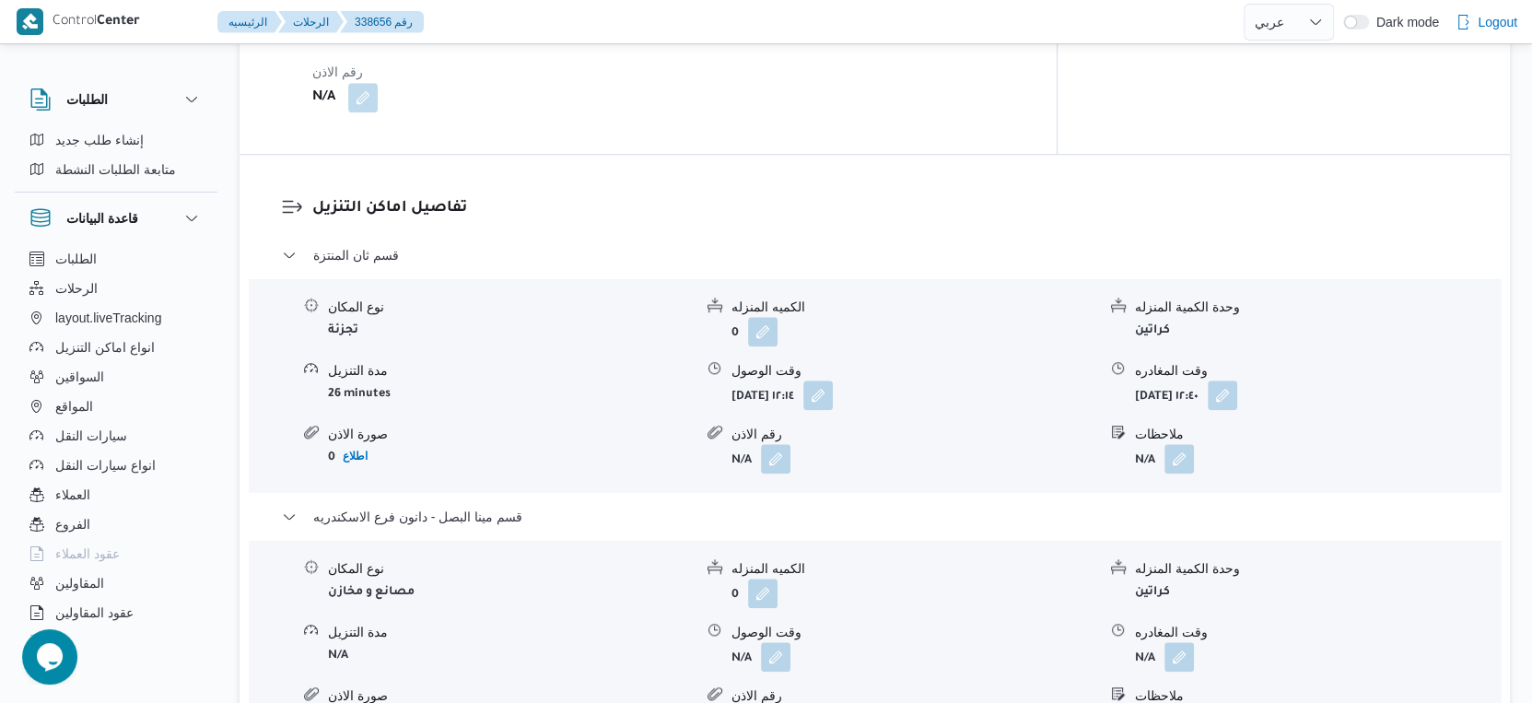
scroll to position [1536, 0]
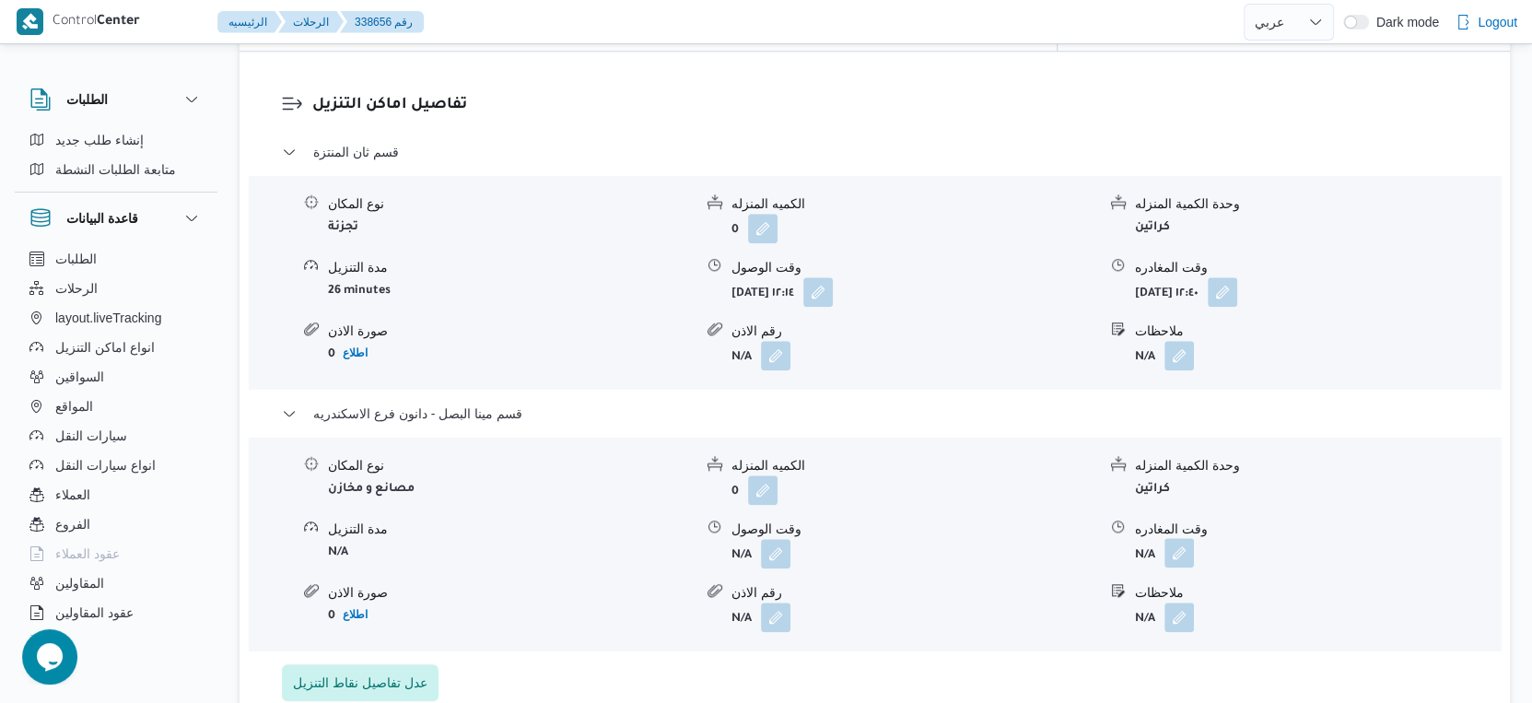
click at [1186, 538] on button "button" at bounding box center [1178, 552] width 29 height 29
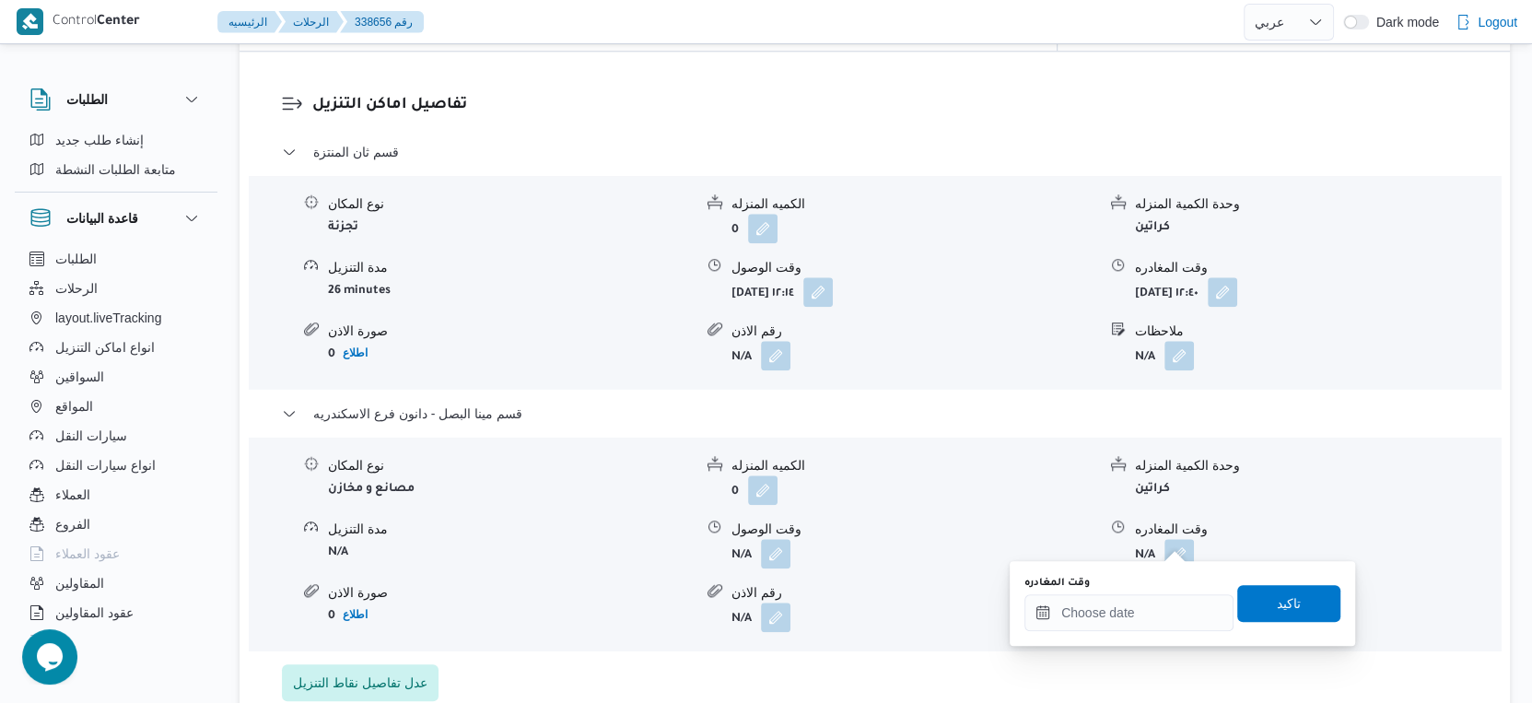
click at [1136, 635] on div "You are in a dialog. To close this dialog, hit escape. وقت المغادره تاكيد" at bounding box center [1182, 603] width 345 height 85
click at [1150, 605] on input "وقت المغادره" at bounding box center [1128, 612] width 209 height 37
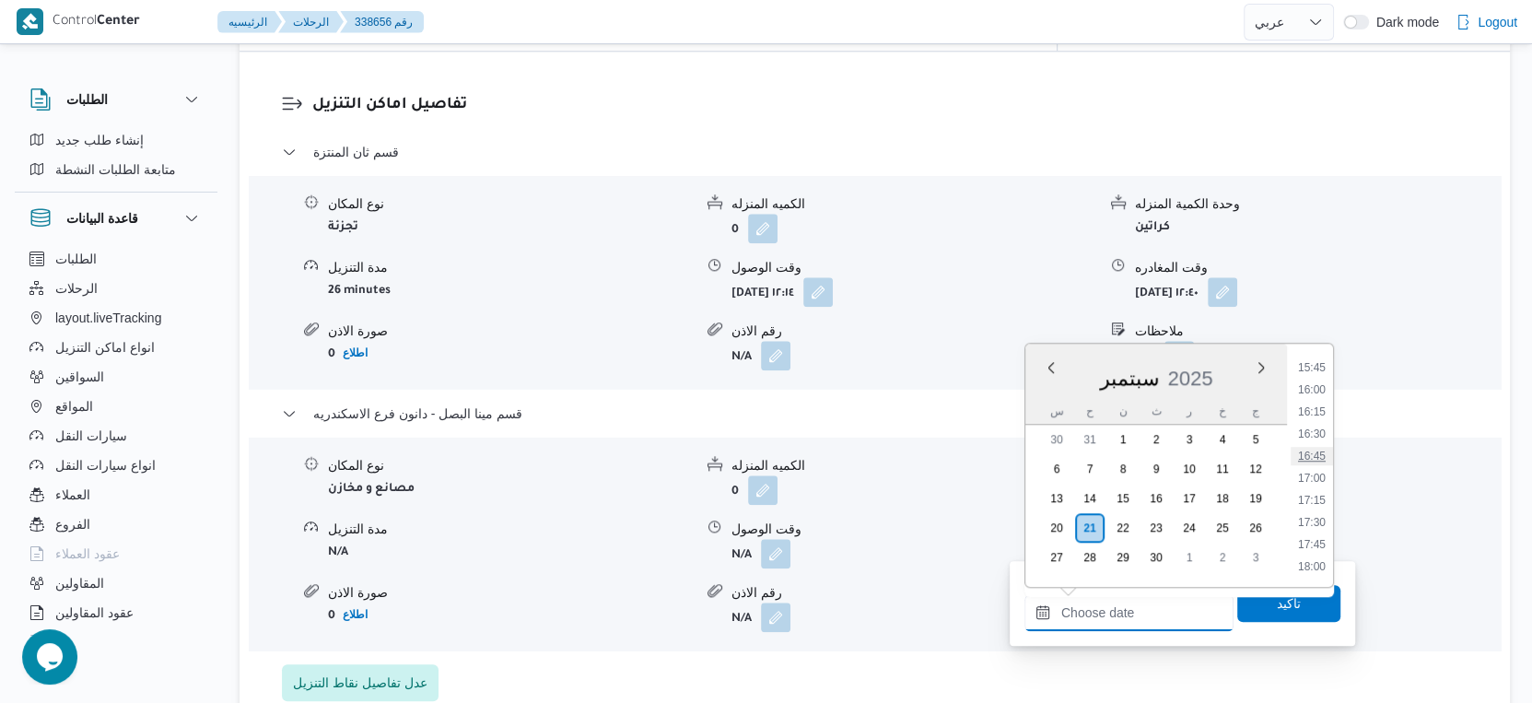
scroll to position [1428, 0]
click at [1312, 478] on li "17:30" at bounding box center [1312, 487] width 42 height 18
type input "[DATE] ١٧:٣٠"
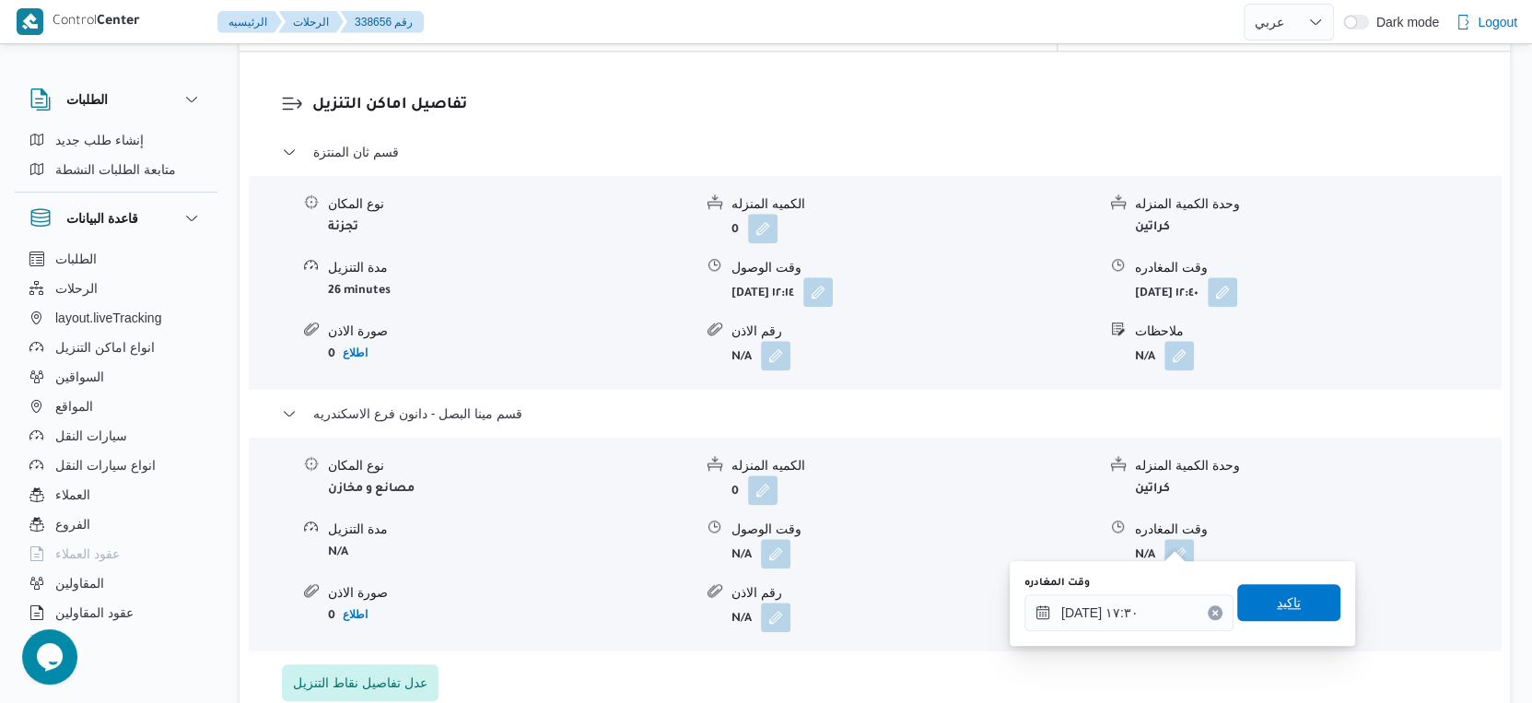
click at [1298, 602] on span "تاكيد" at bounding box center [1288, 602] width 103 height 37
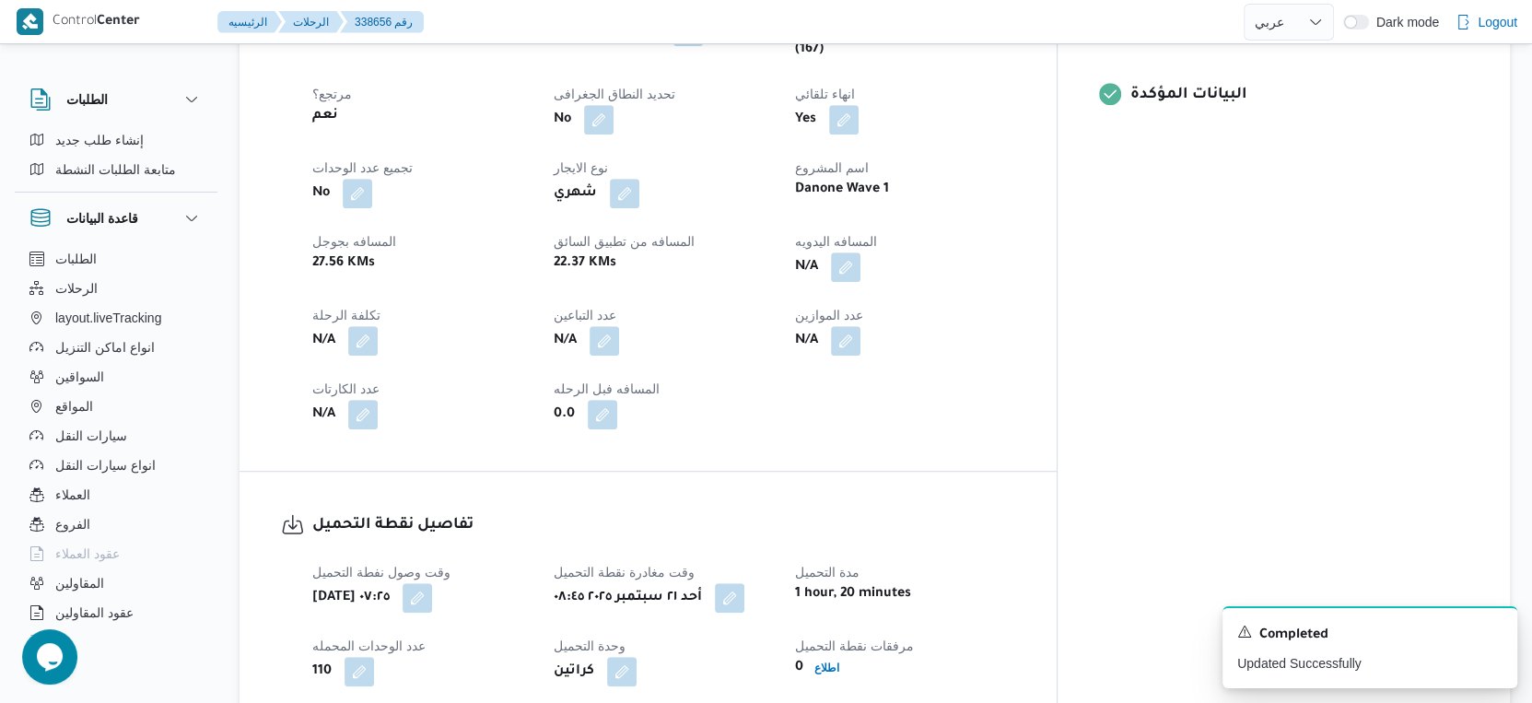
scroll to position [613, 0]
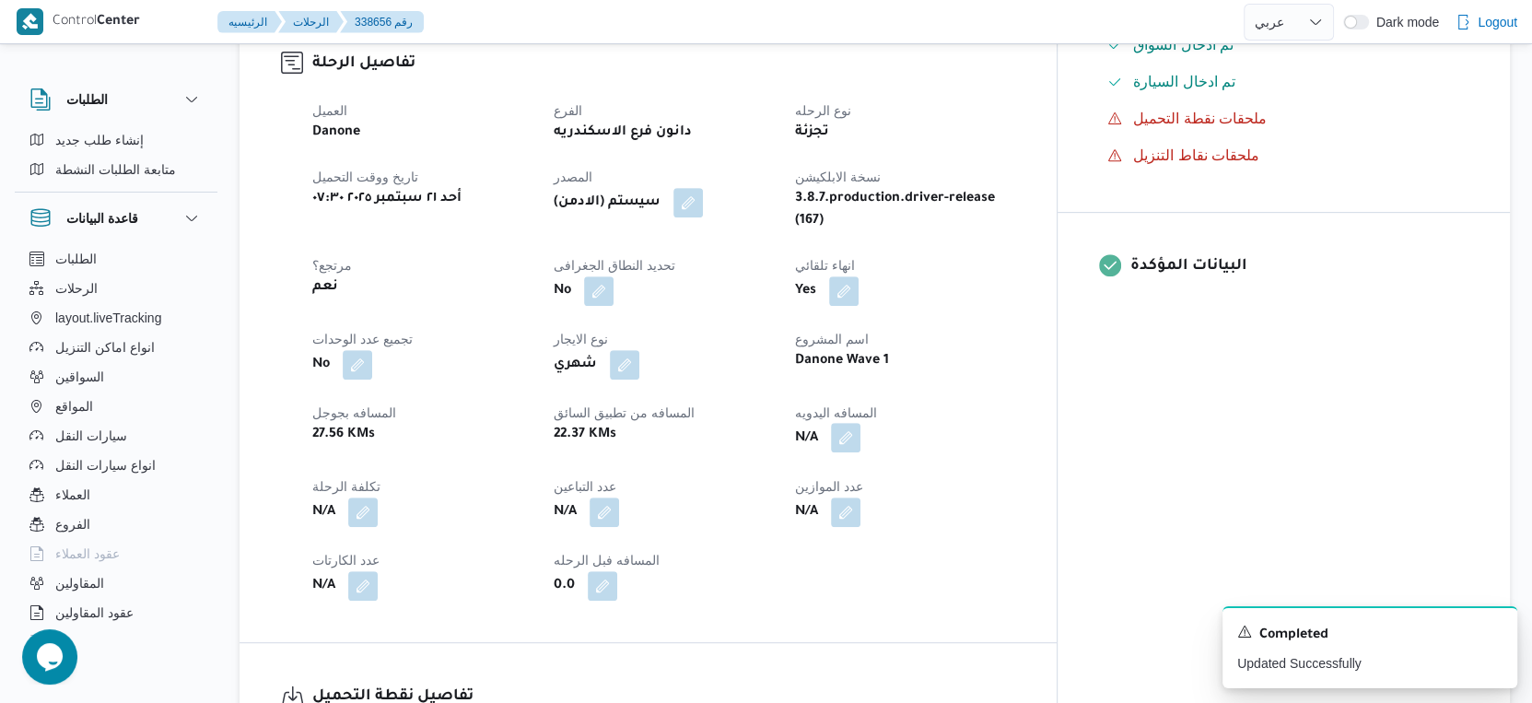
click at [860, 423] on button "button" at bounding box center [845, 437] width 29 height 29
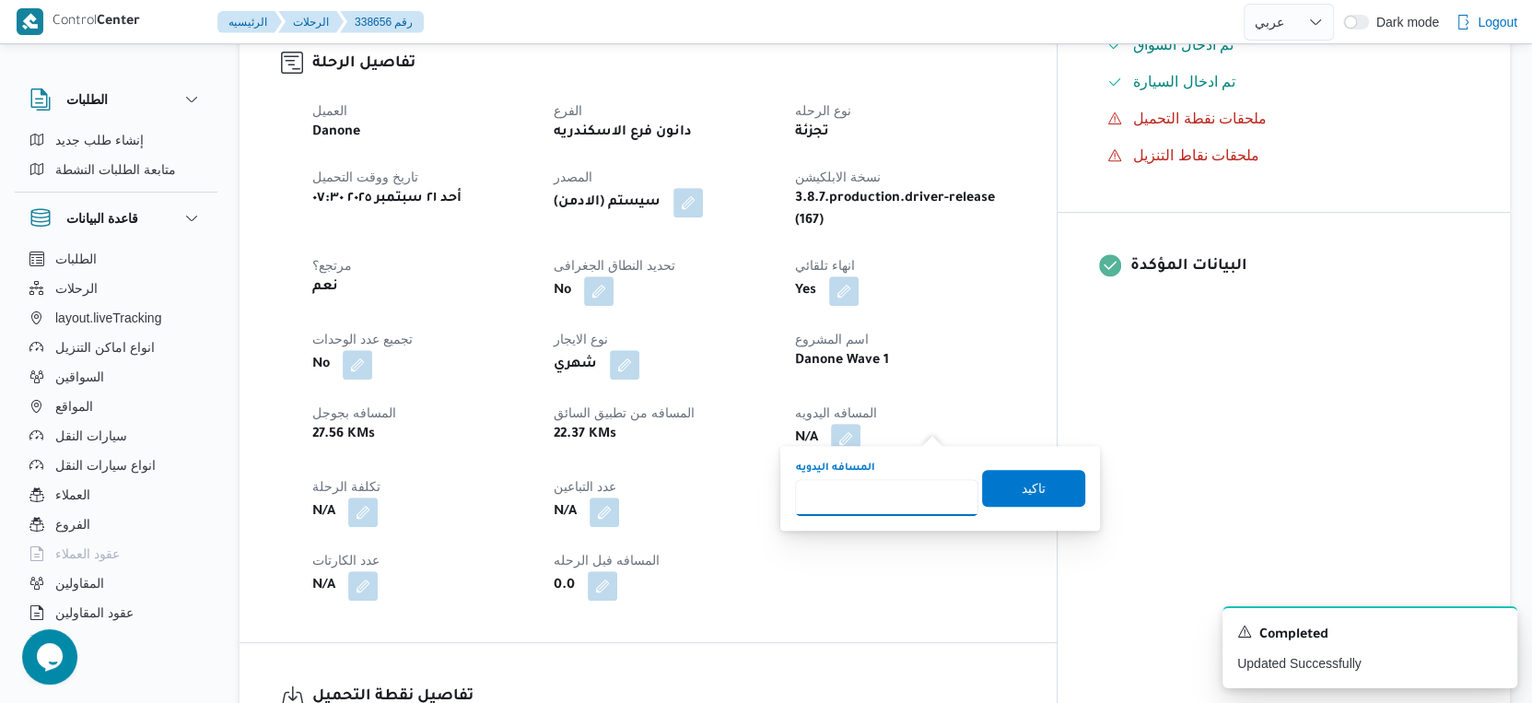
click at [855, 492] on input "المسافه اليدويه" at bounding box center [886, 497] width 183 height 37
type input "73"
click at [1040, 492] on span "تاكيد" at bounding box center [1033, 487] width 103 height 37
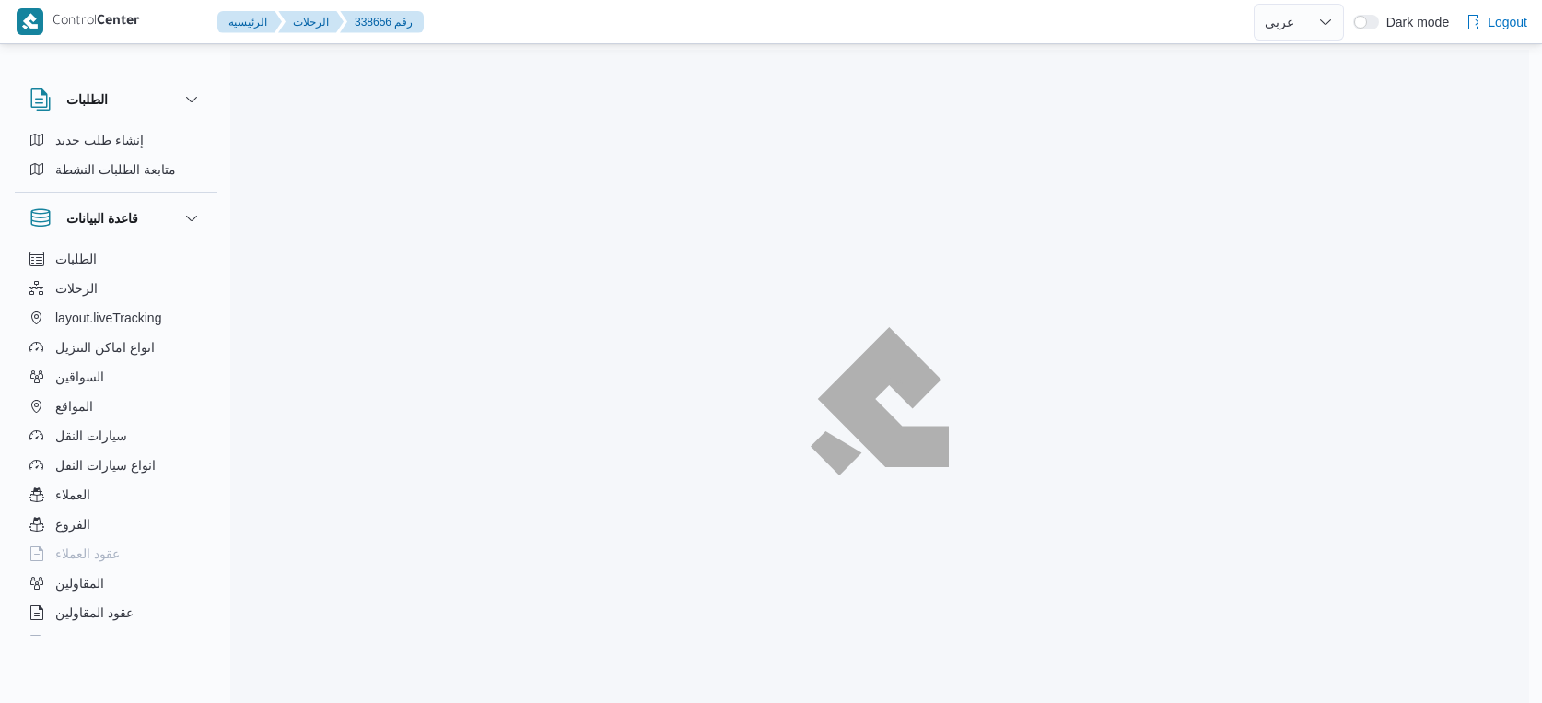
select select "ar"
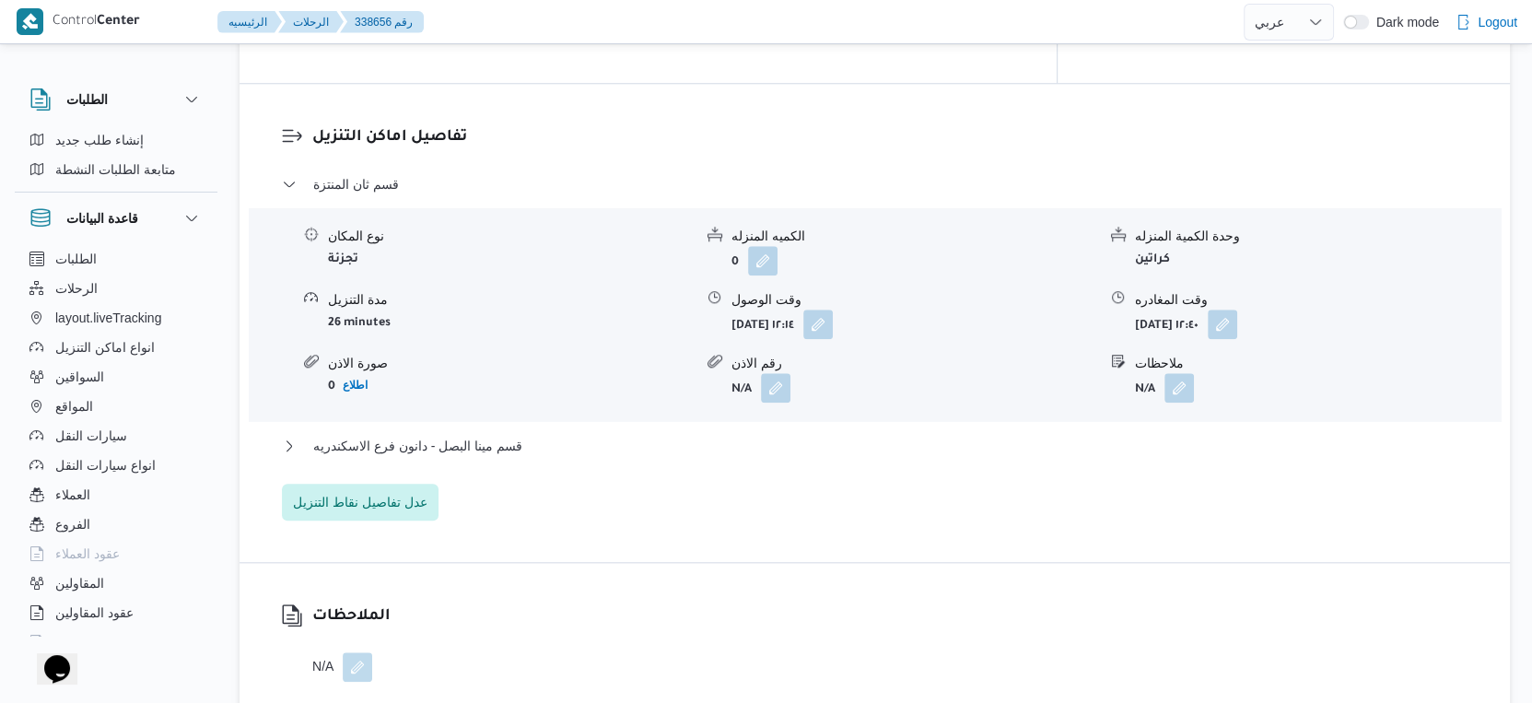
scroll to position [1637, 0]
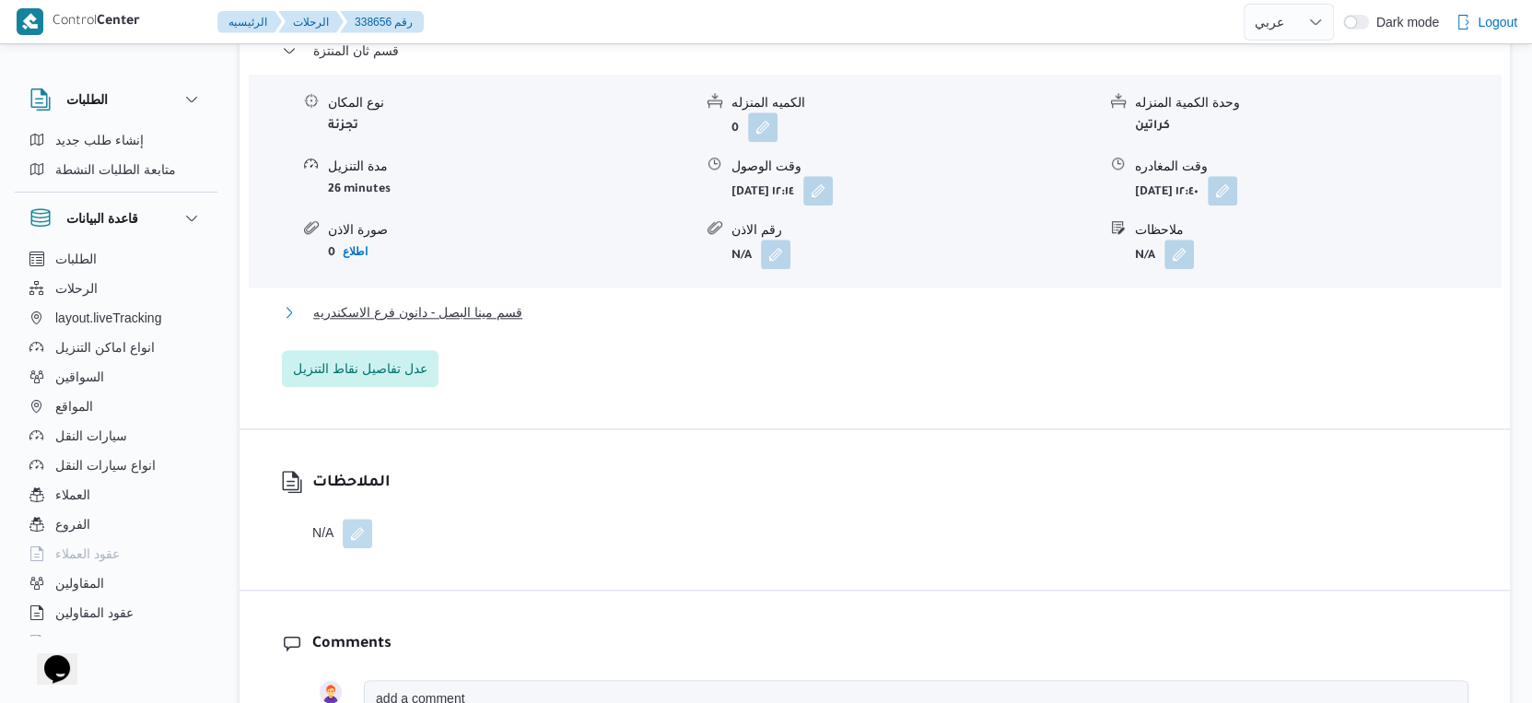
click at [567, 301] on button "قسم مينا البصل - دانون فرع الاسكندريه" at bounding box center [875, 312] width 1186 height 22
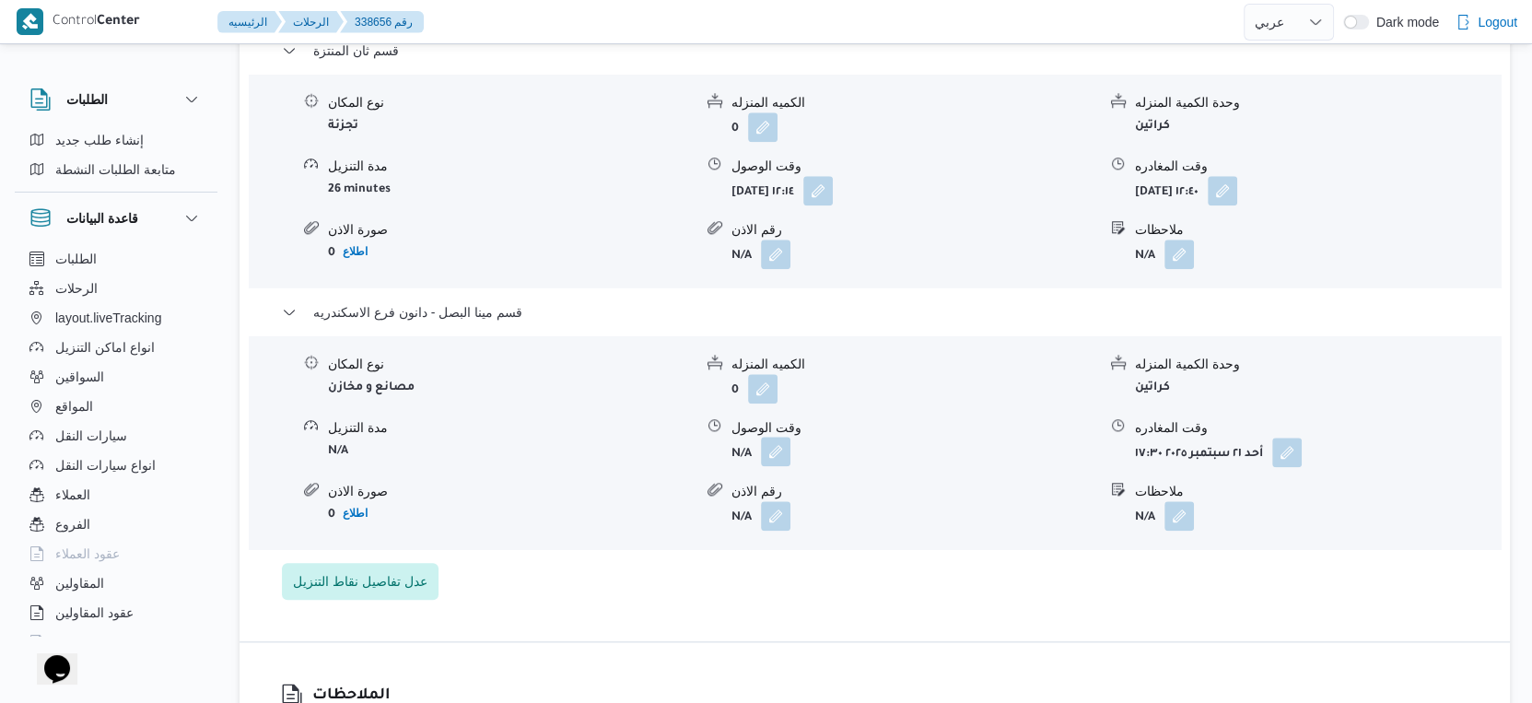
click at [773, 437] on button "button" at bounding box center [775, 451] width 29 height 29
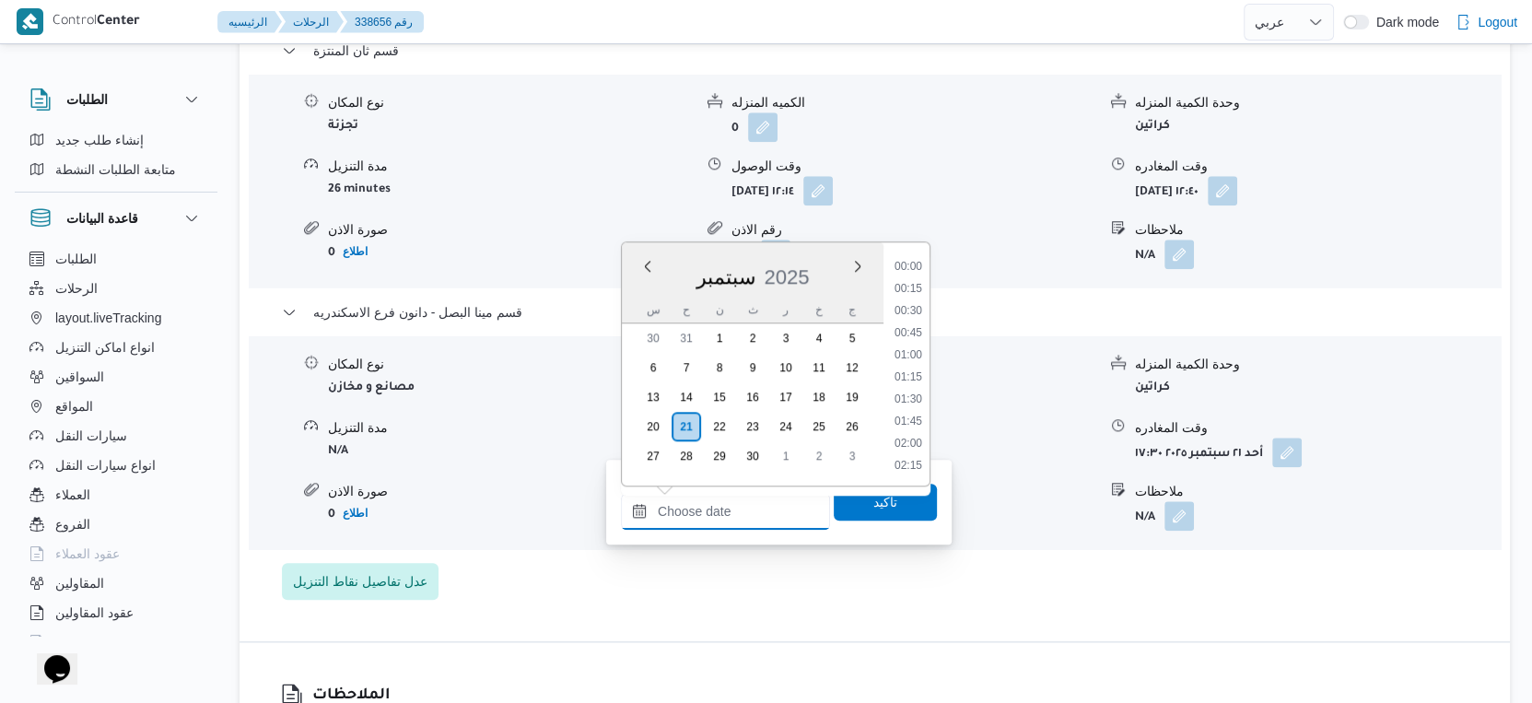
click at [734, 526] on input "وقت الوصول" at bounding box center [725, 511] width 209 height 37
drag, startPoint x: 913, startPoint y: 342, endPoint x: 893, endPoint y: 438, distance: 98.8
click at [913, 341] on li "17:00" at bounding box center [908, 342] width 42 height 18
type input "[DATE] ١٧:٠٠"
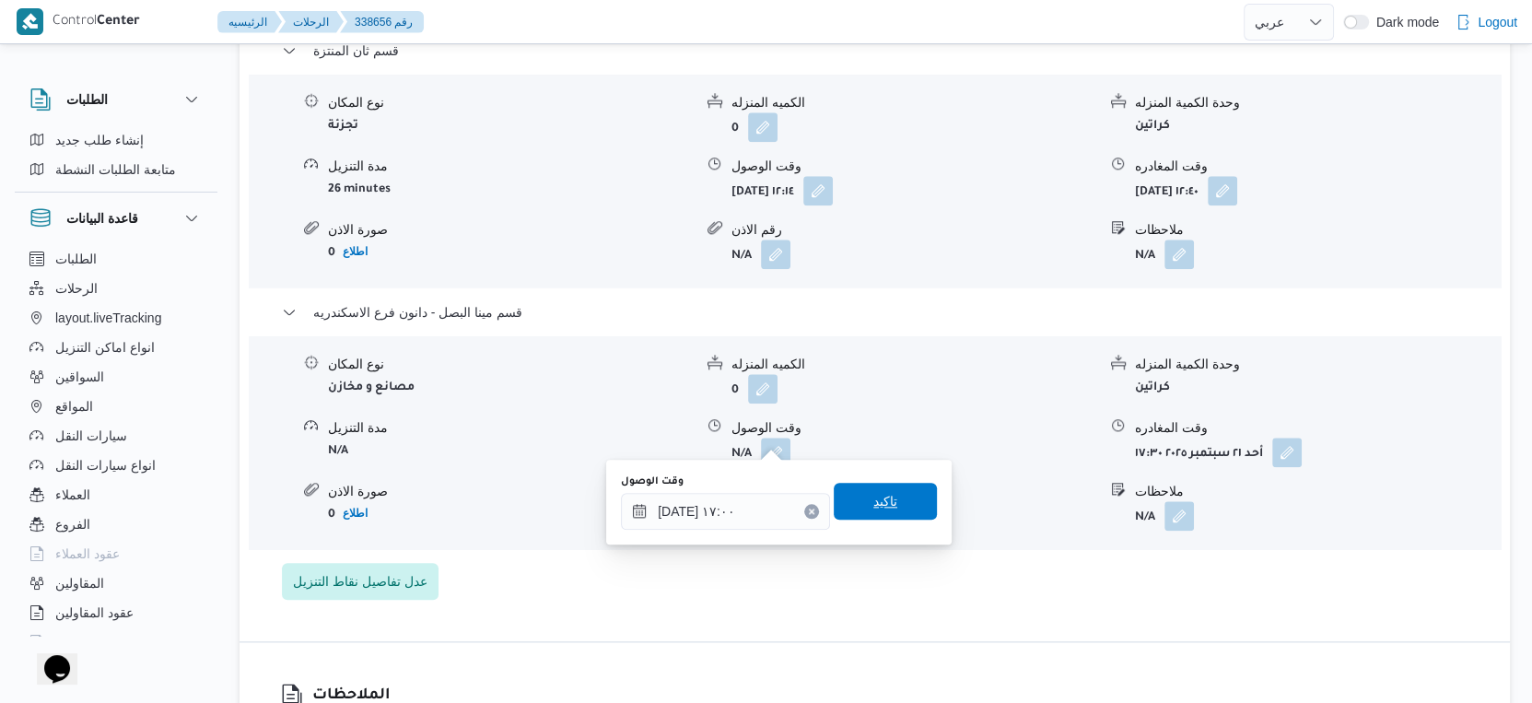
click at [881, 490] on span "تاكيد" at bounding box center [885, 501] width 24 height 22
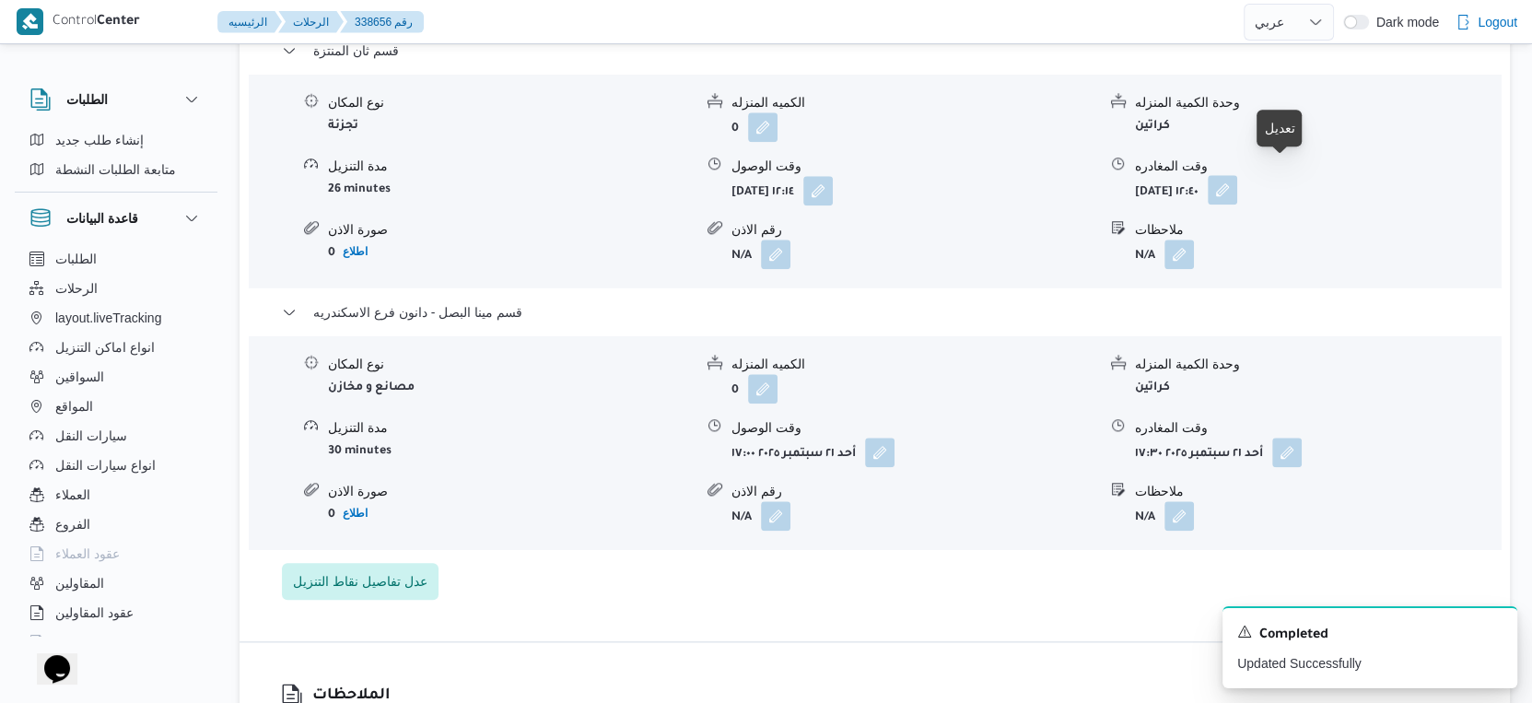
click at [1237, 175] on button "button" at bounding box center [1222, 189] width 29 height 29
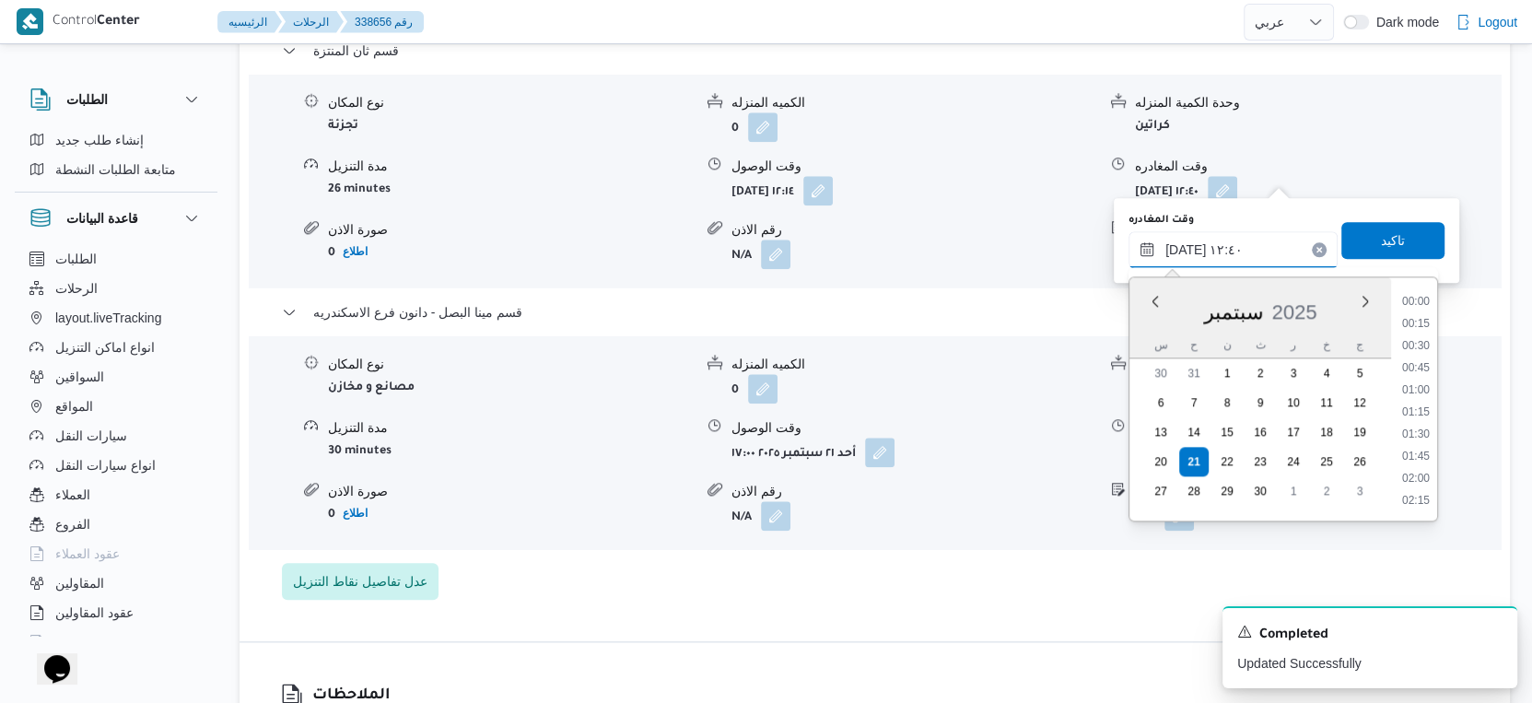
click at [1248, 244] on input "[DATE] ١٢:٤٠" at bounding box center [1232, 249] width 209 height 37
click at [1420, 352] on li "16:30" at bounding box center [1416, 359] width 42 height 18
type input "[DATE] ١٦:٣٠"
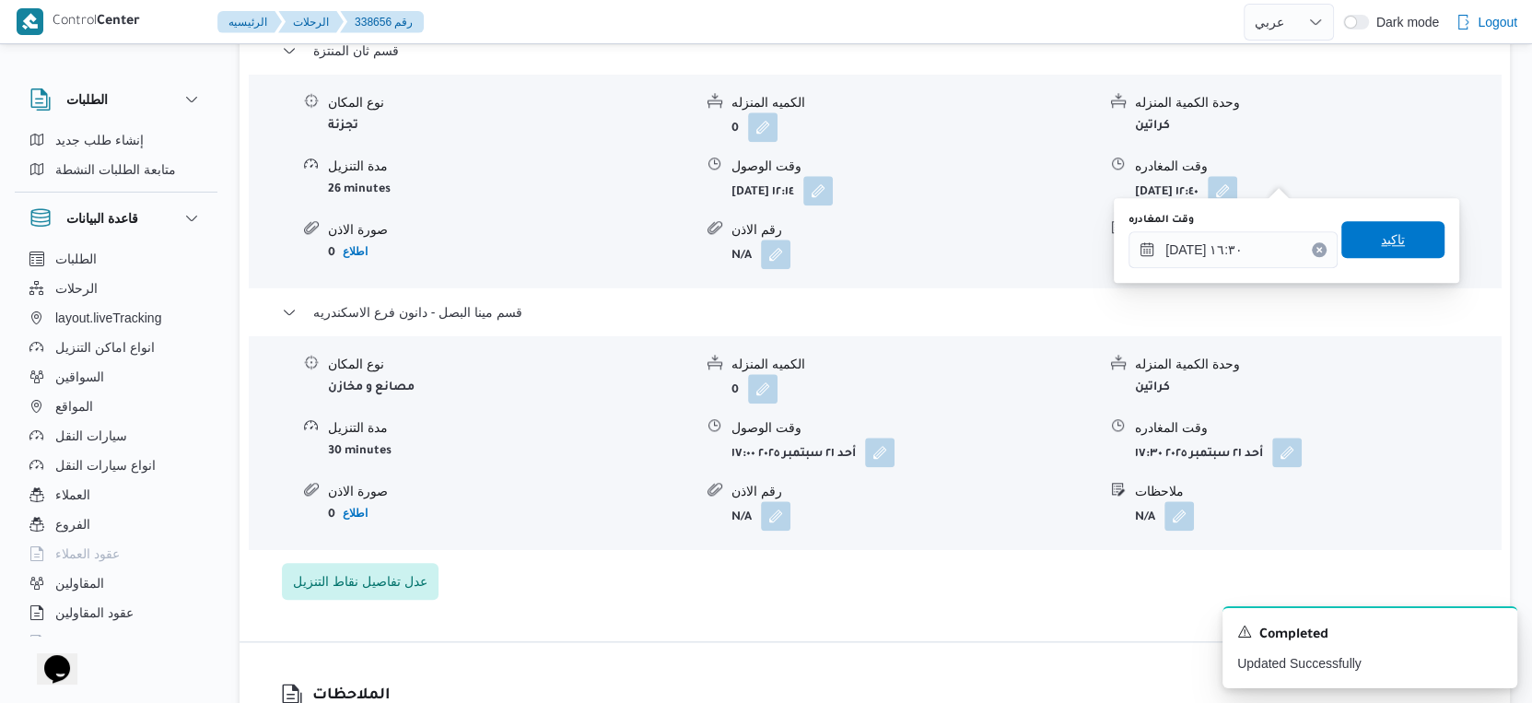
click at [1395, 229] on span "تاكيد" at bounding box center [1392, 239] width 103 height 37
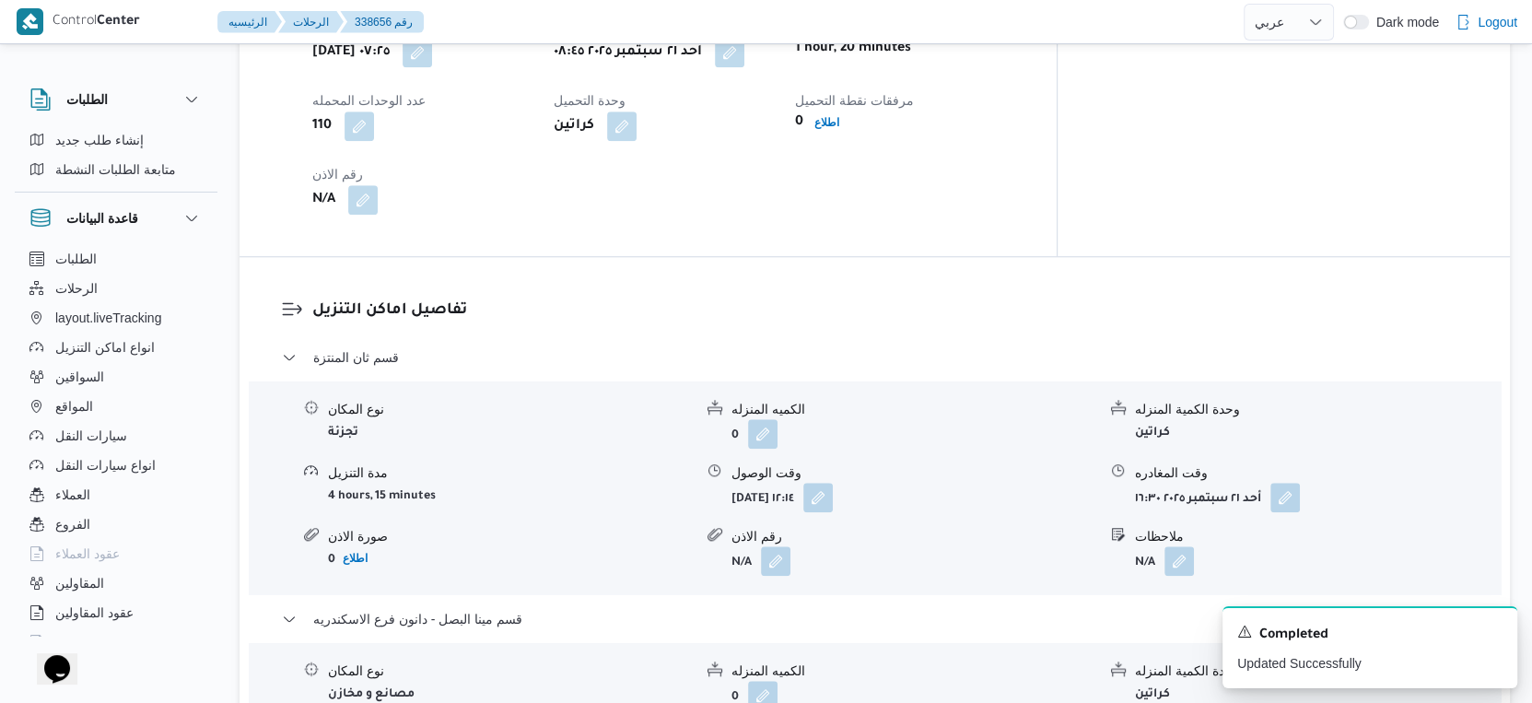
scroll to position [1228, 0]
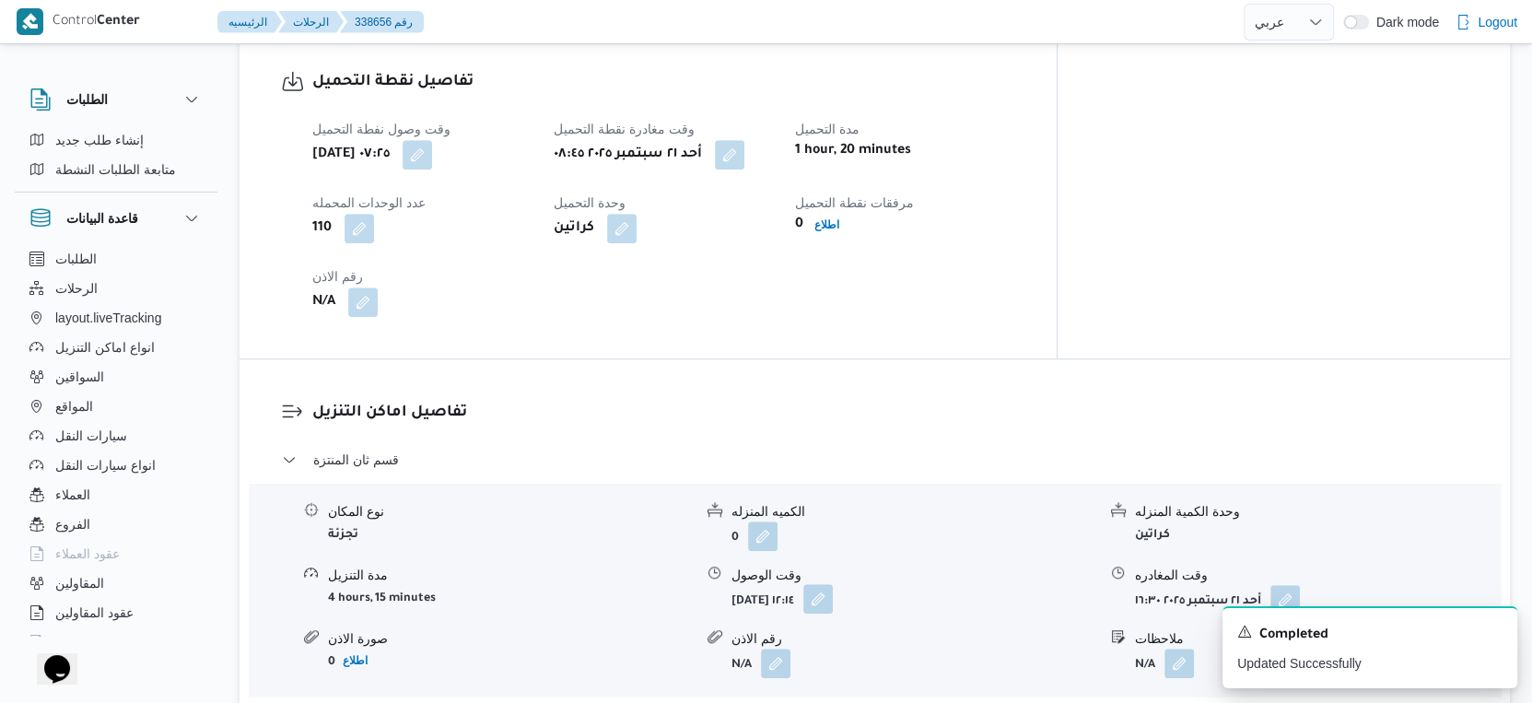
click at [833, 590] on button "button" at bounding box center [817, 598] width 29 height 29
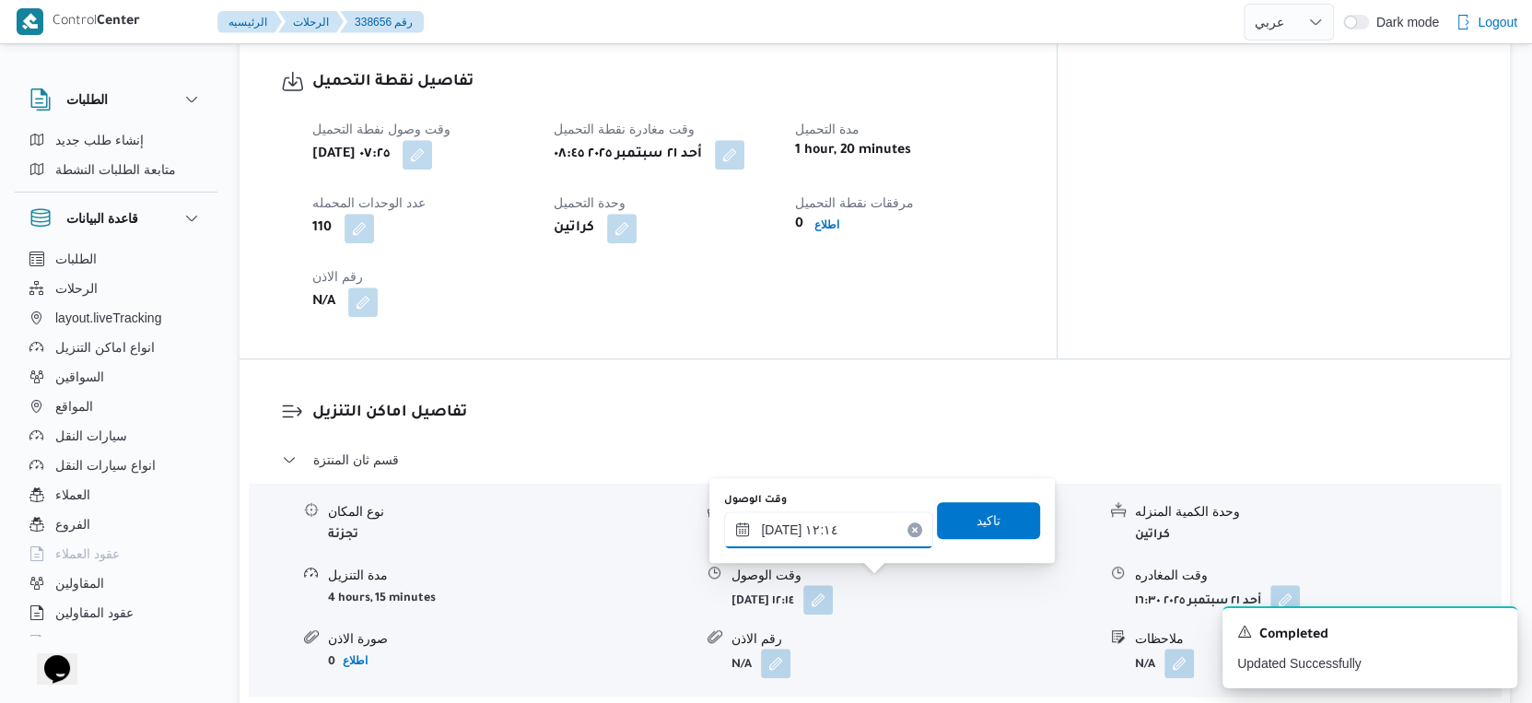
click at [840, 535] on input "[DATE] ١٢:١٤" at bounding box center [828, 529] width 209 height 37
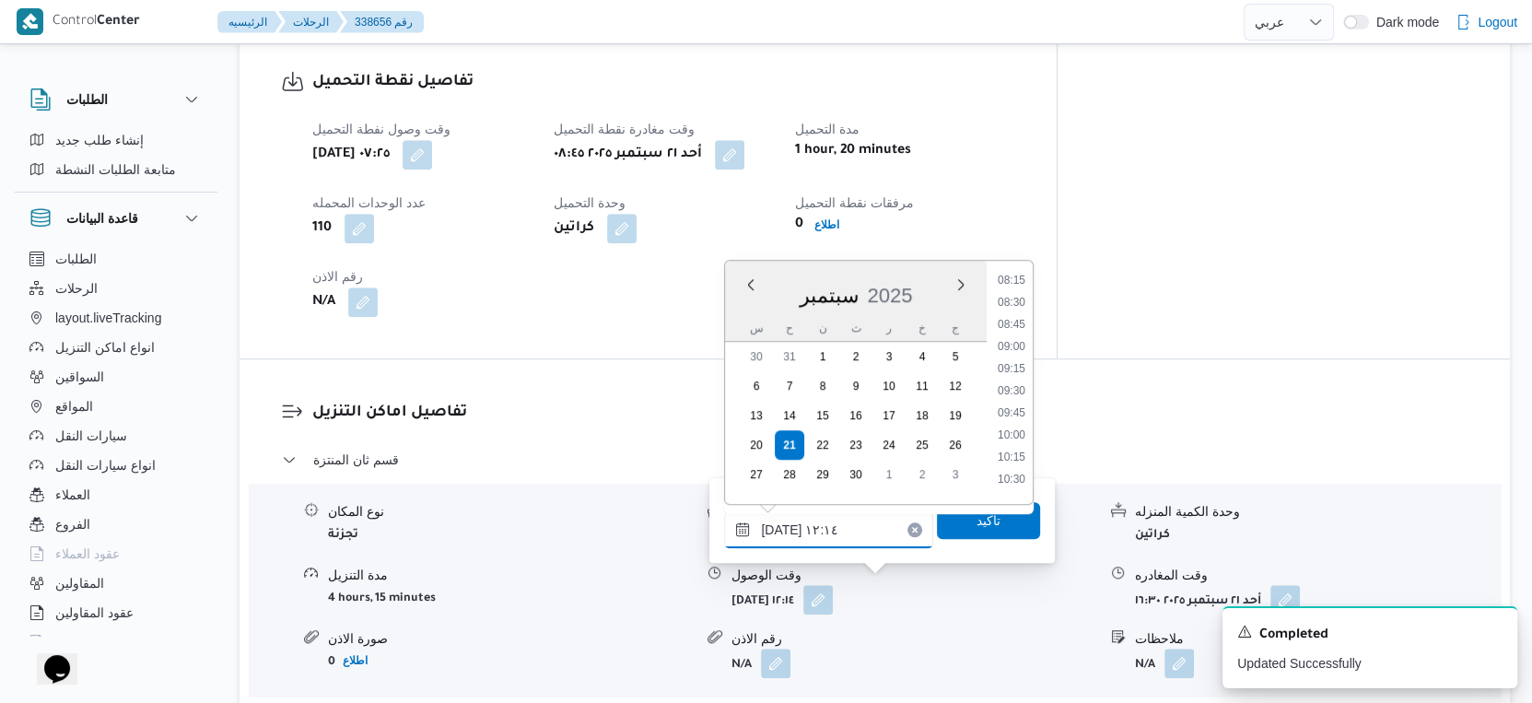
scroll to position [742, 0]
click at [1021, 381] on li "09:30" at bounding box center [1011, 382] width 42 height 18
type input "[DATE] ٠٩:٣٠"
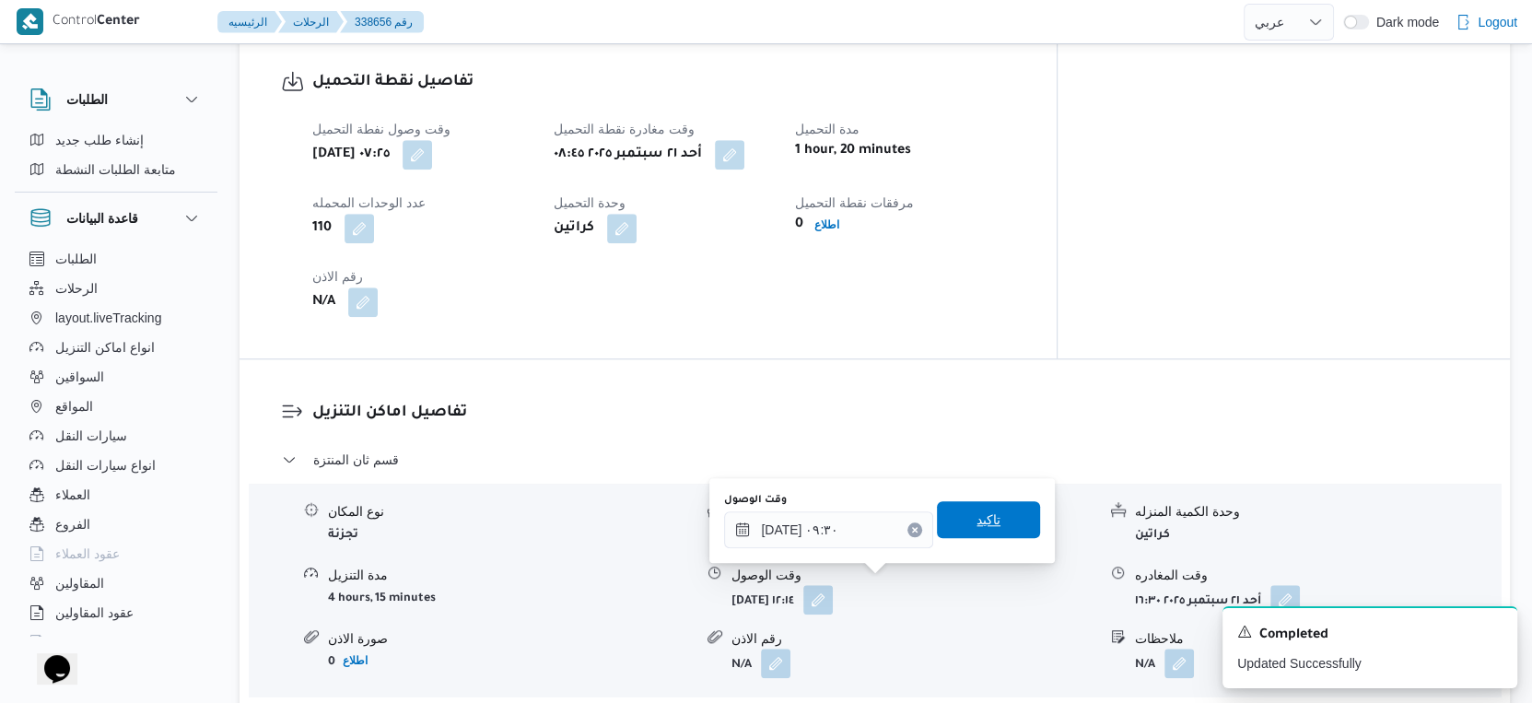
click at [1000, 515] on span "تاكيد" at bounding box center [988, 519] width 103 height 37
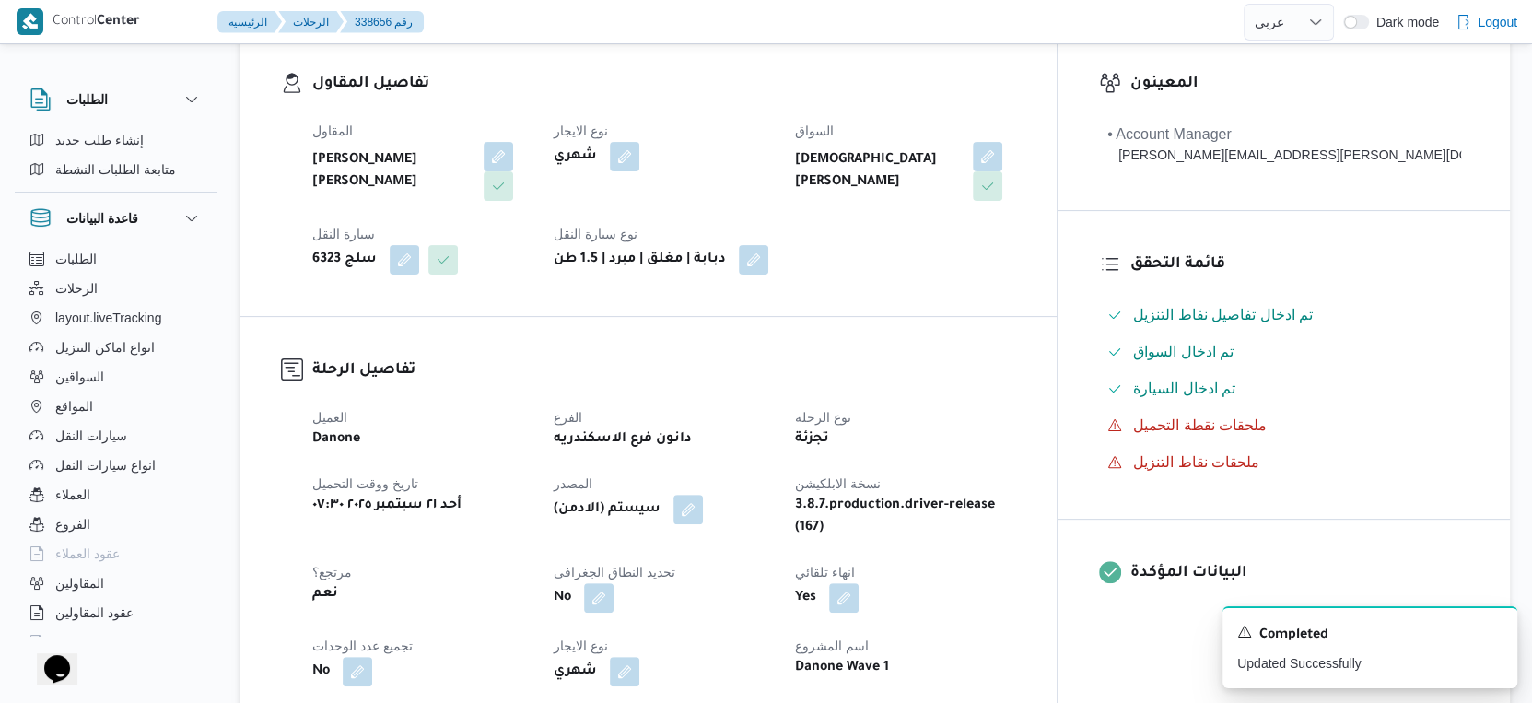
scroll to position [0, 0]
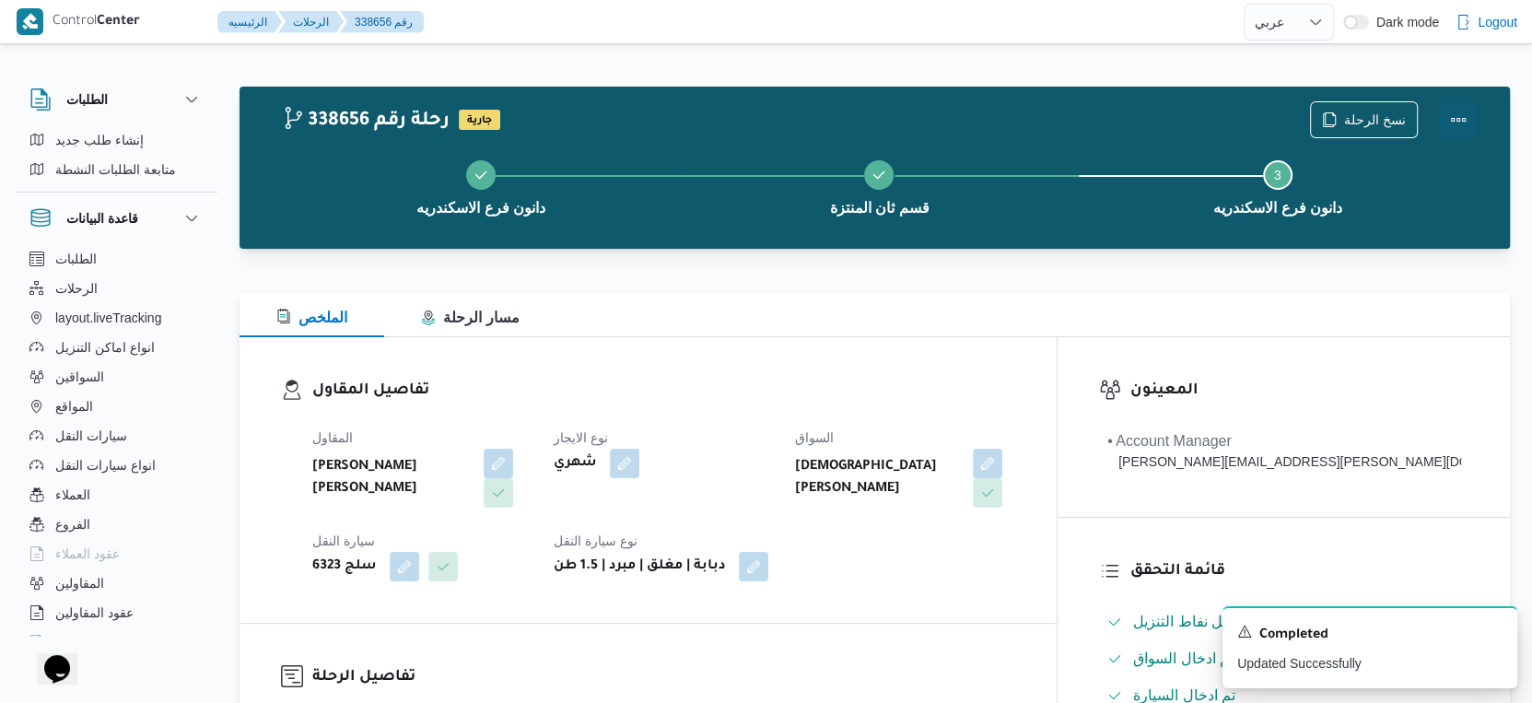
drag, startPoint x: 1456, startPoint y: 112, endPoint x: 1428, endPoint y: 124, distance: 31.0
click at [1453, 116] on button "Actions" at bounding box center [1458, 119] width 37 height 37
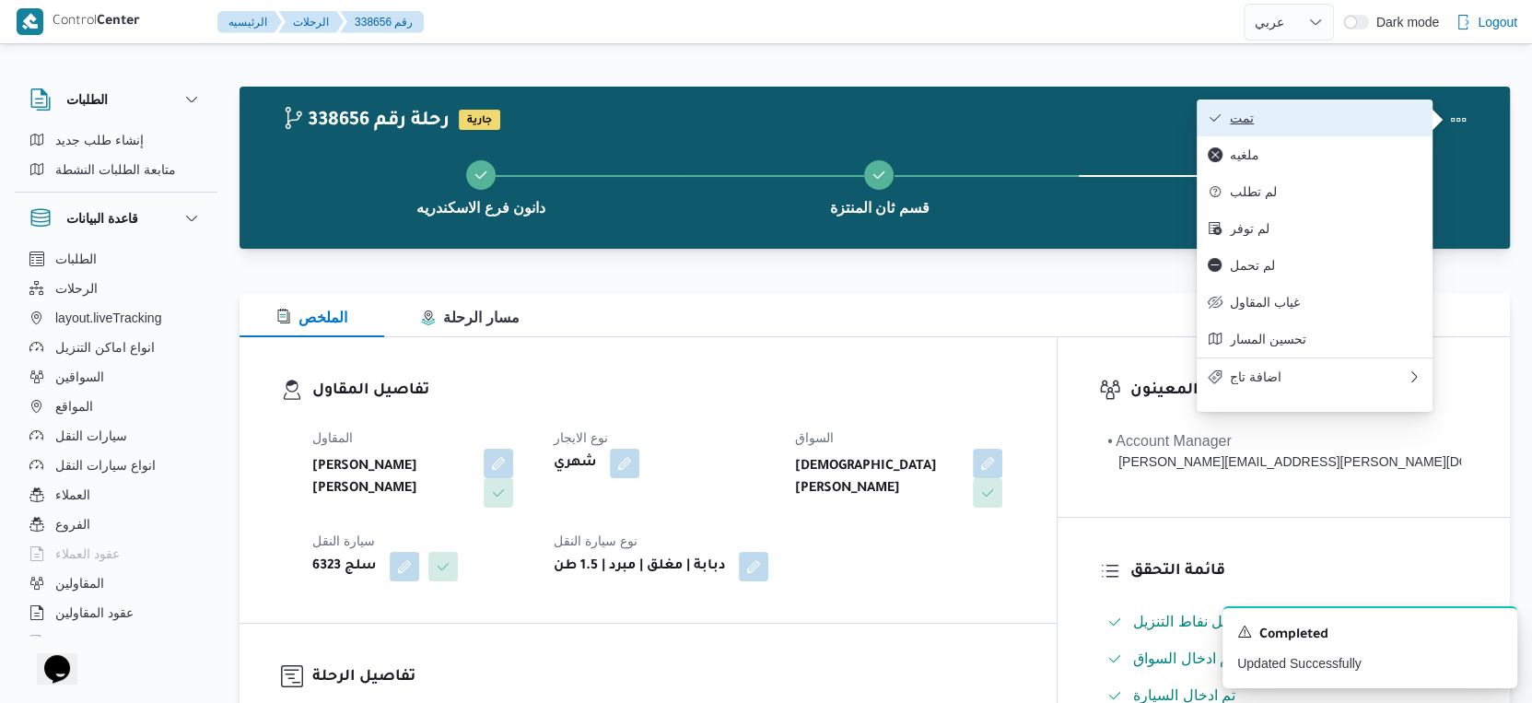
click at [1308, 112] on span "تمت" at bounding box center [1326, 118] width 192 height 15
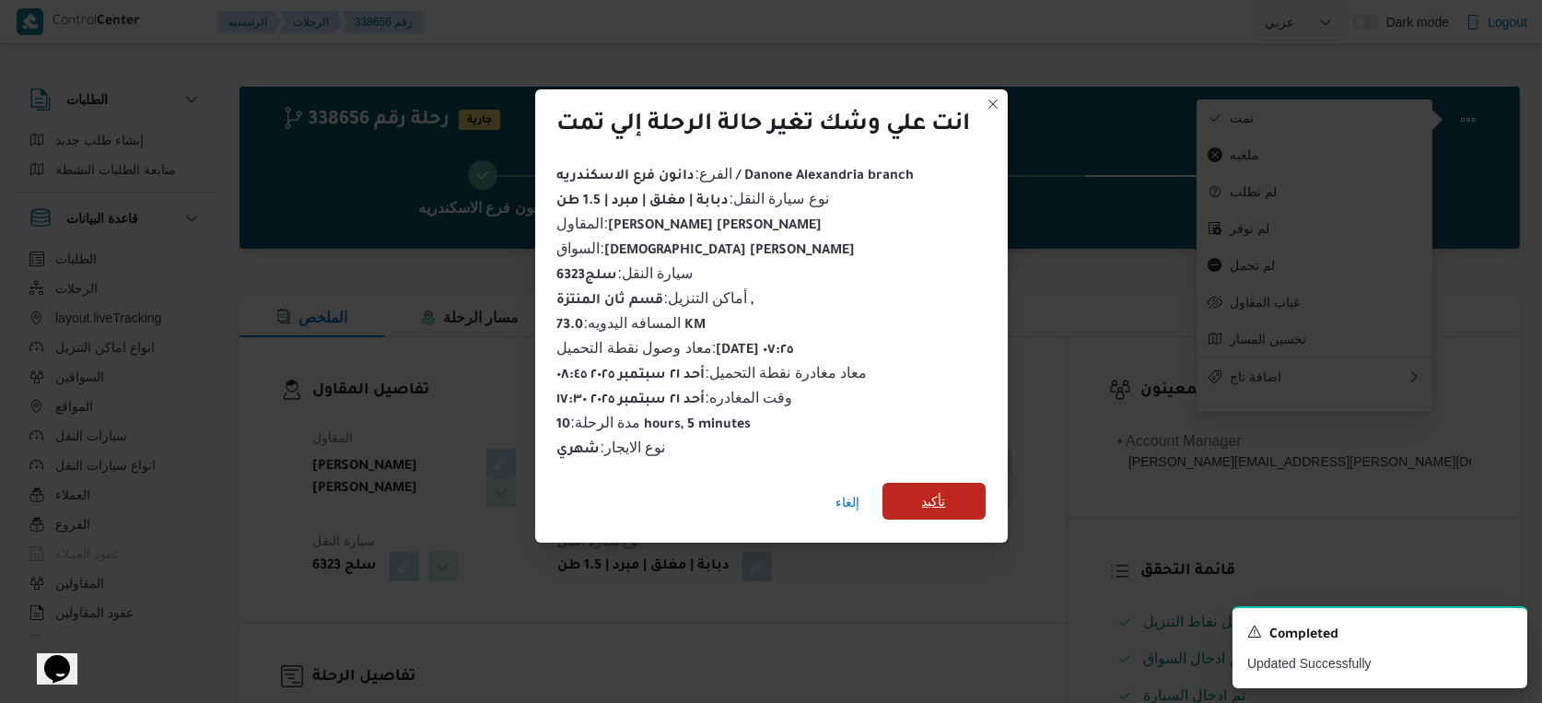
click at [961, 499] on span "تأكيد" at bounding box center [933, 501] width 103 height 37
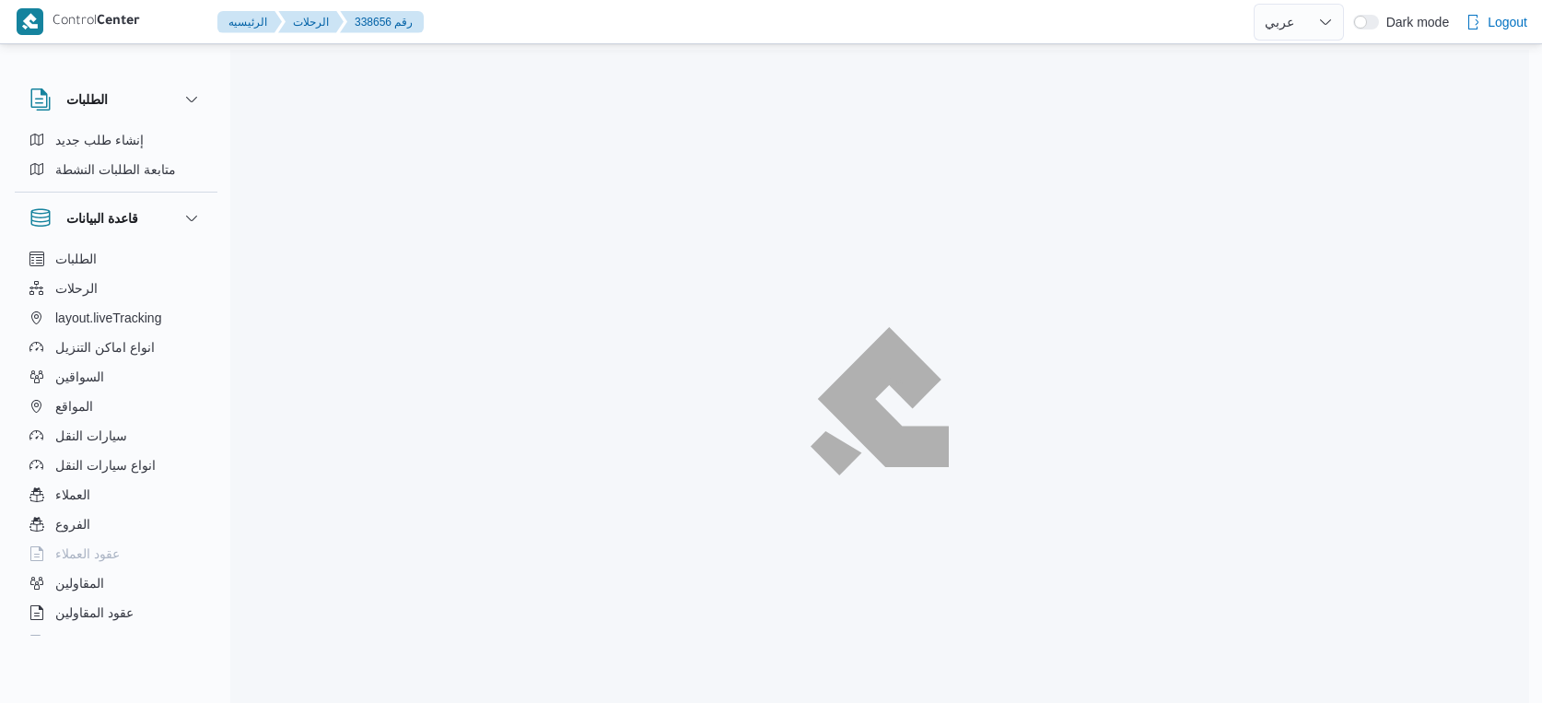
select select "ar"
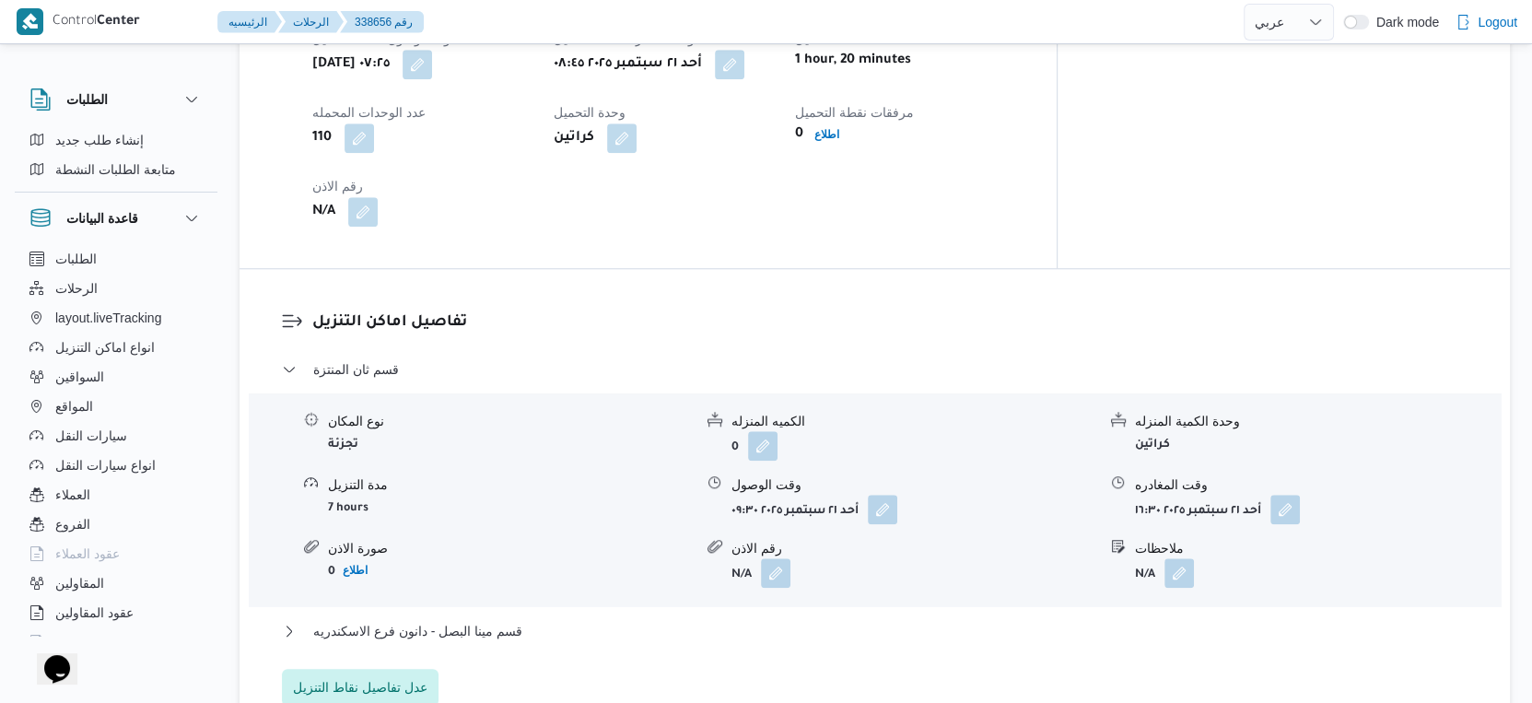
scroll to position [1536, 0]
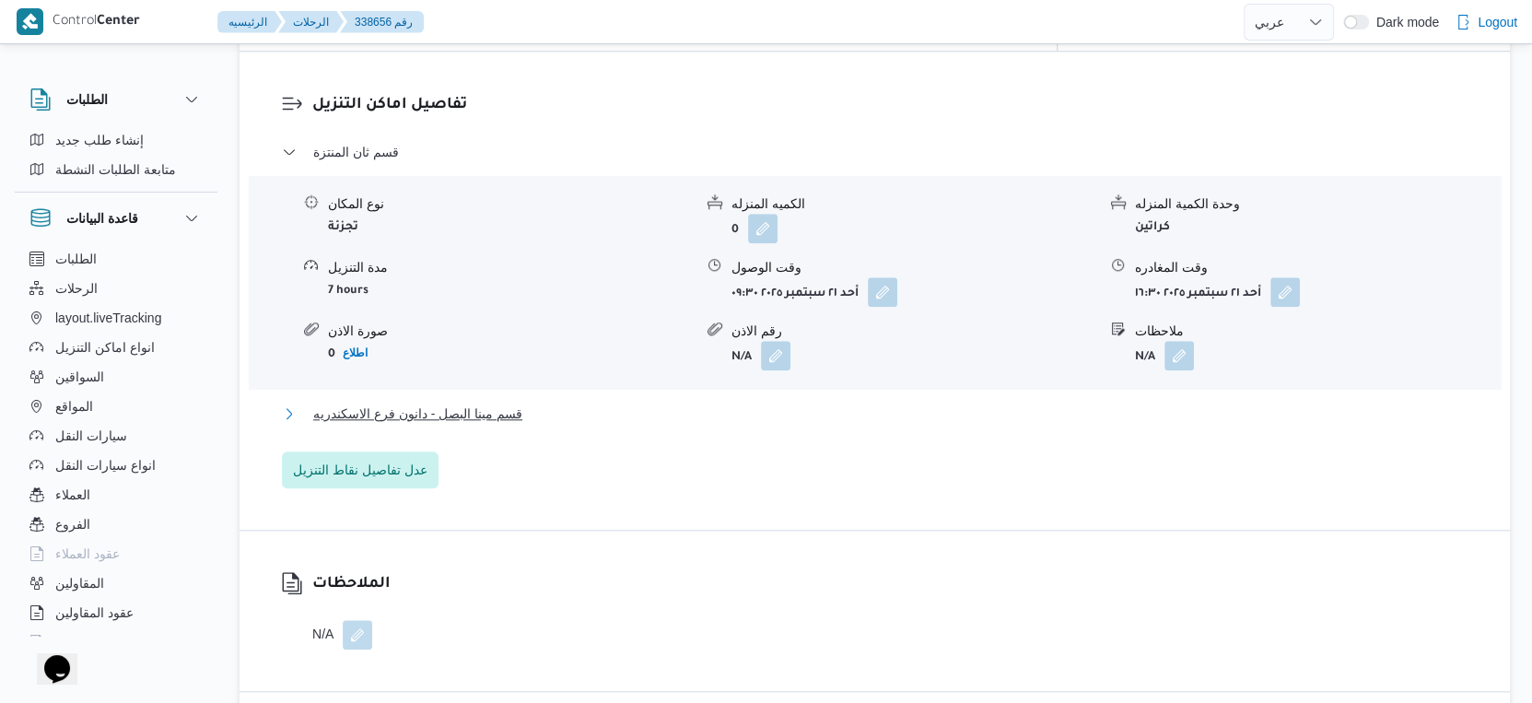
click at [481, 407] on span "قسم مينا البصل - دانون فرع الاسكندريه" at bounding box center [417, 414] width 209 height 22
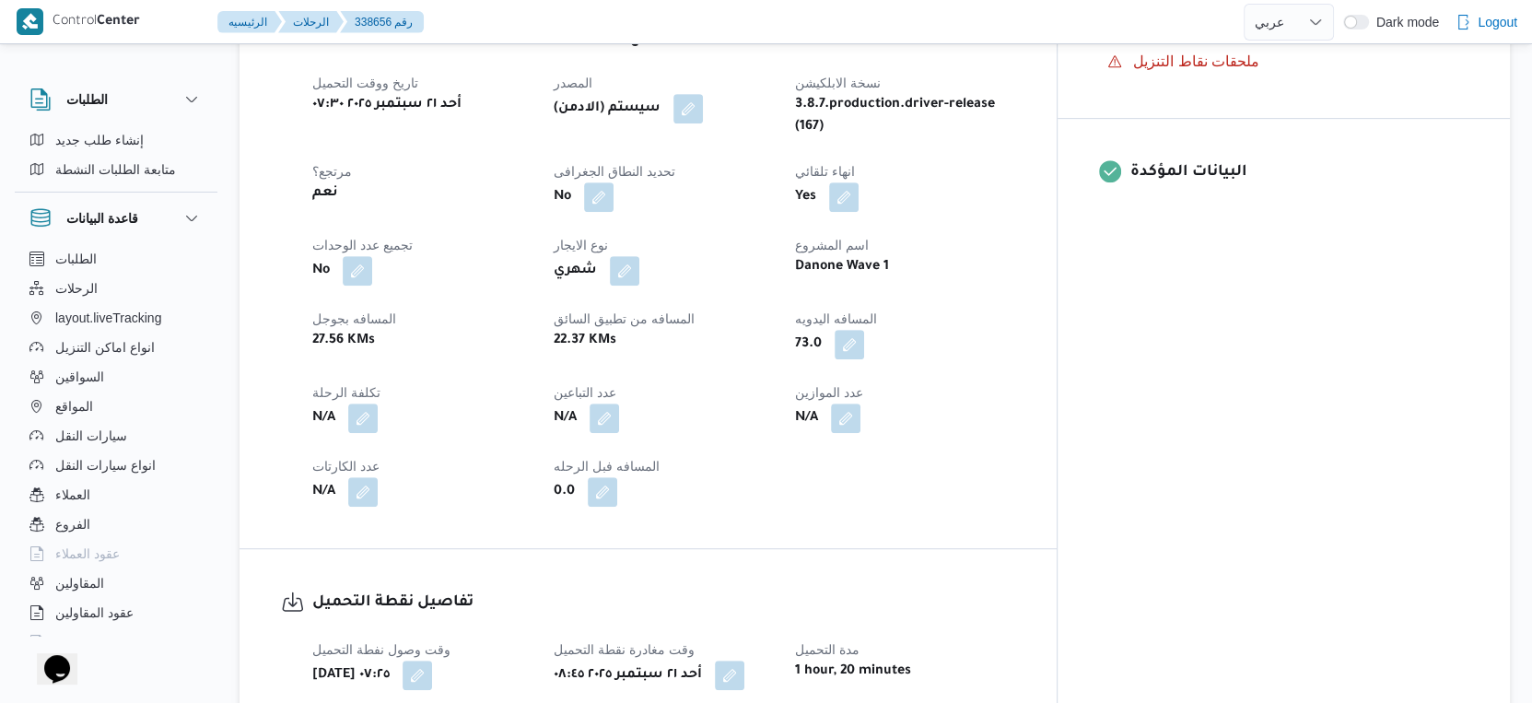
scroll to position [717, 0]
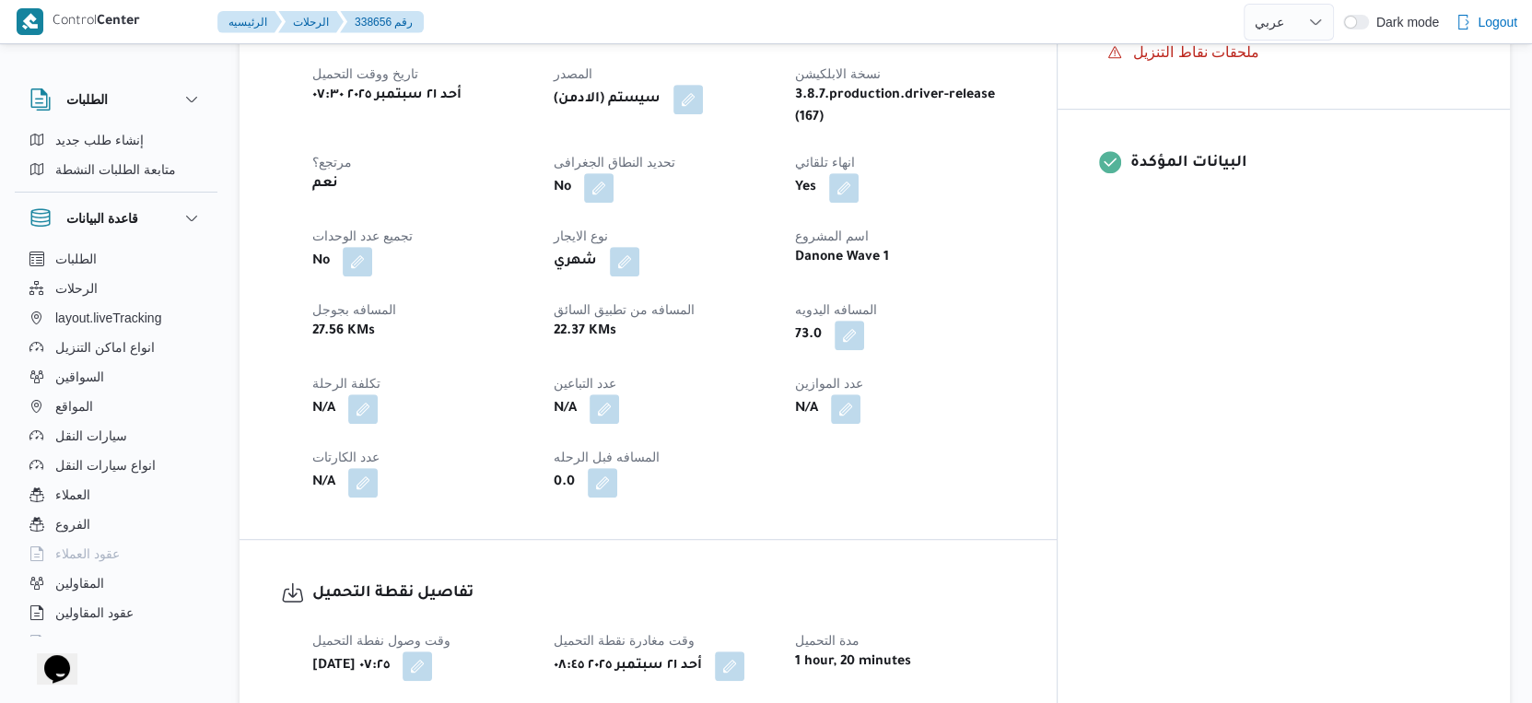
select select "ar"
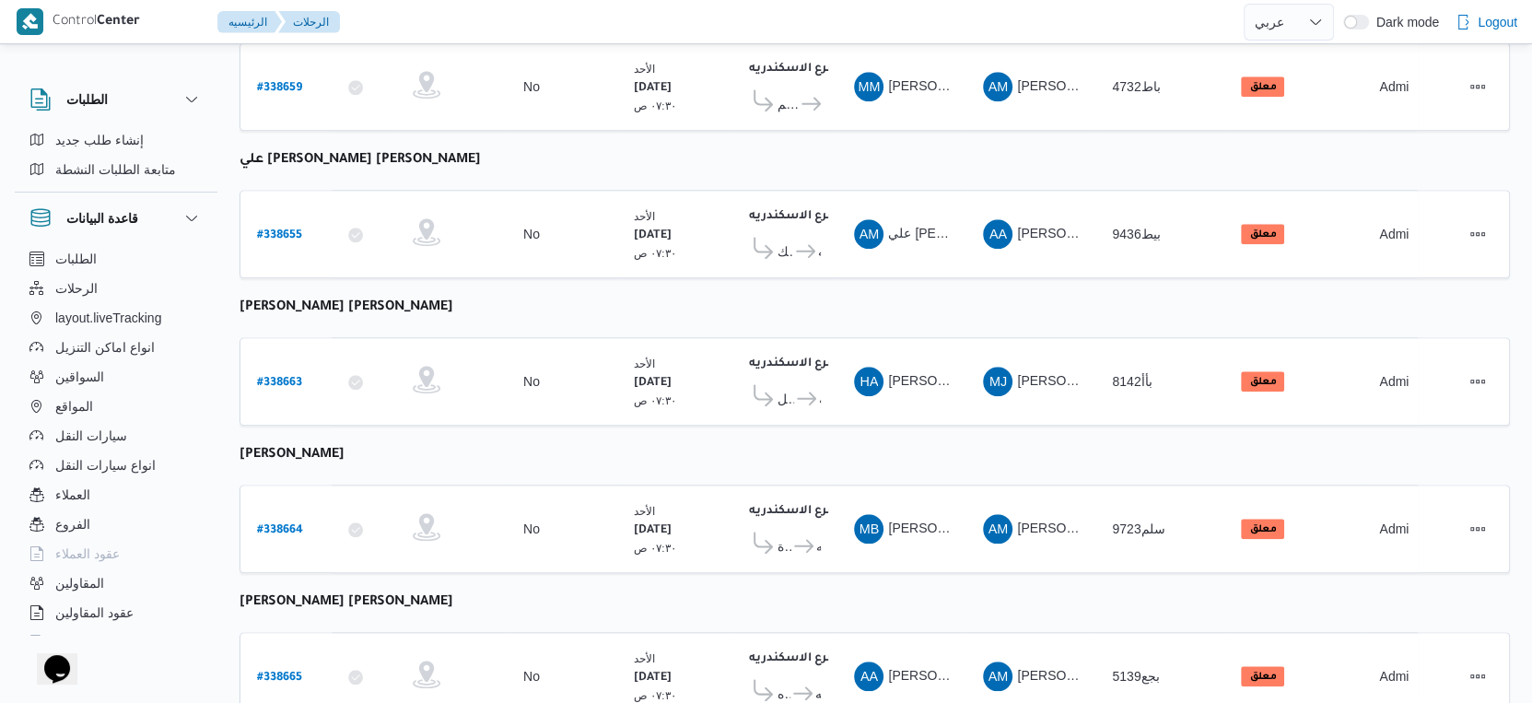
scroll to position [1503, 0]
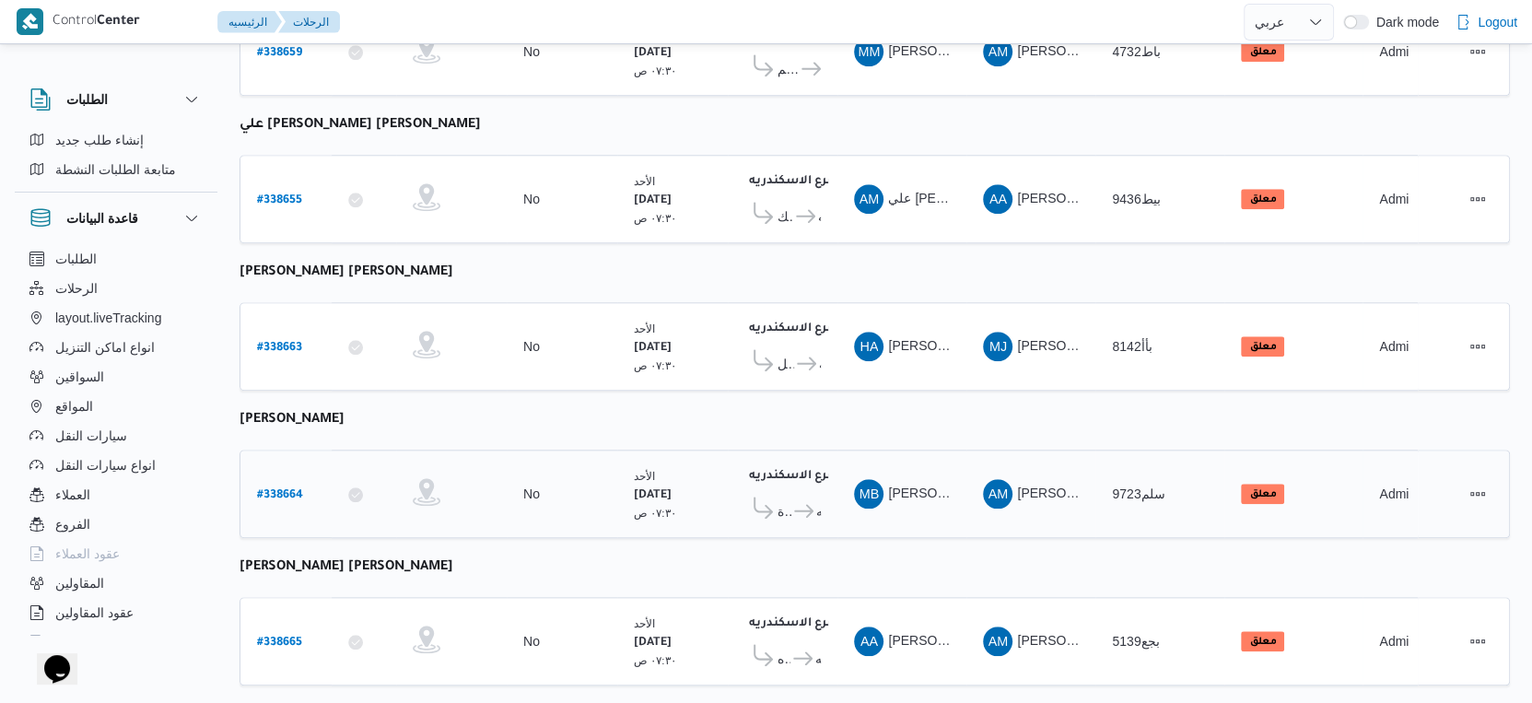
click at [280, 489] on b "# 338664" at bounding box center [280, 495] width 46 height 13
select select "ar"
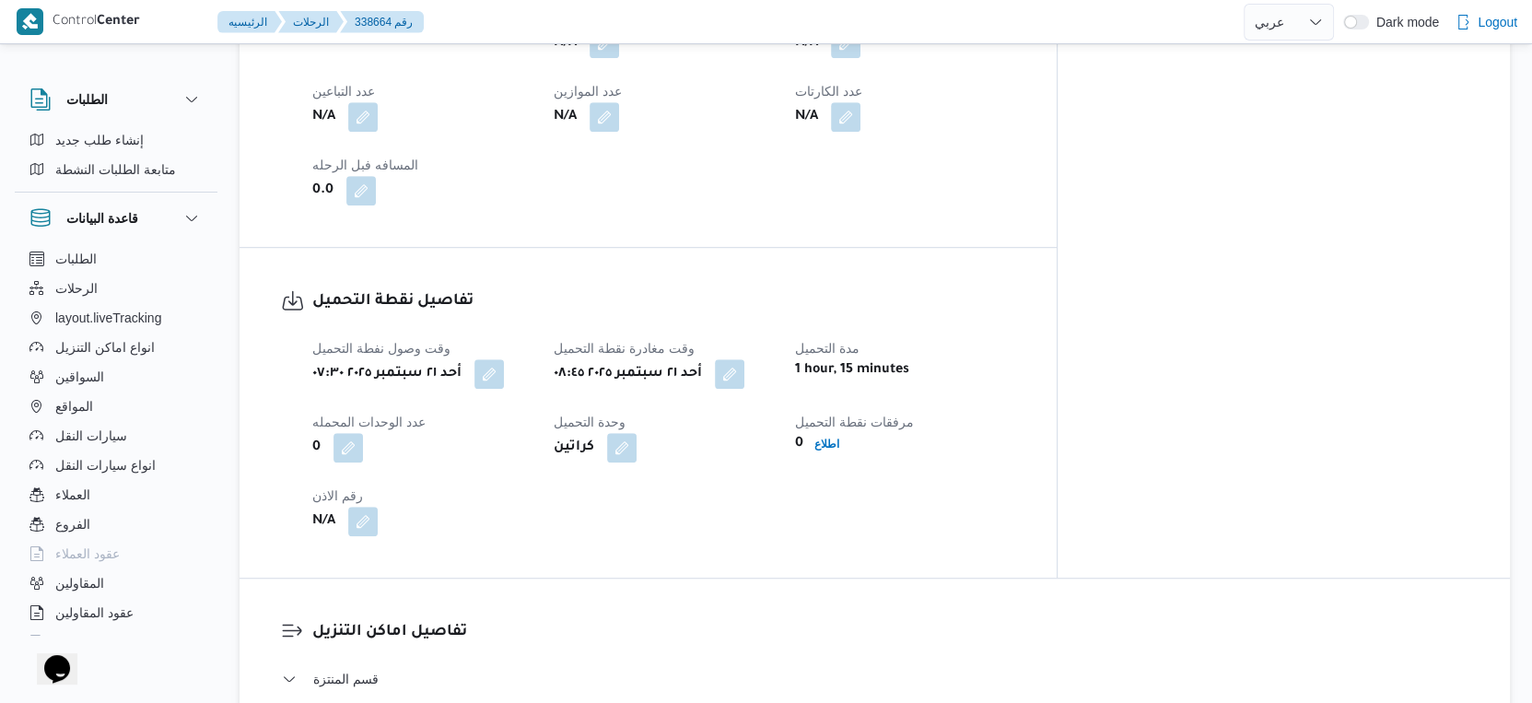
scroll to position [717, 0]
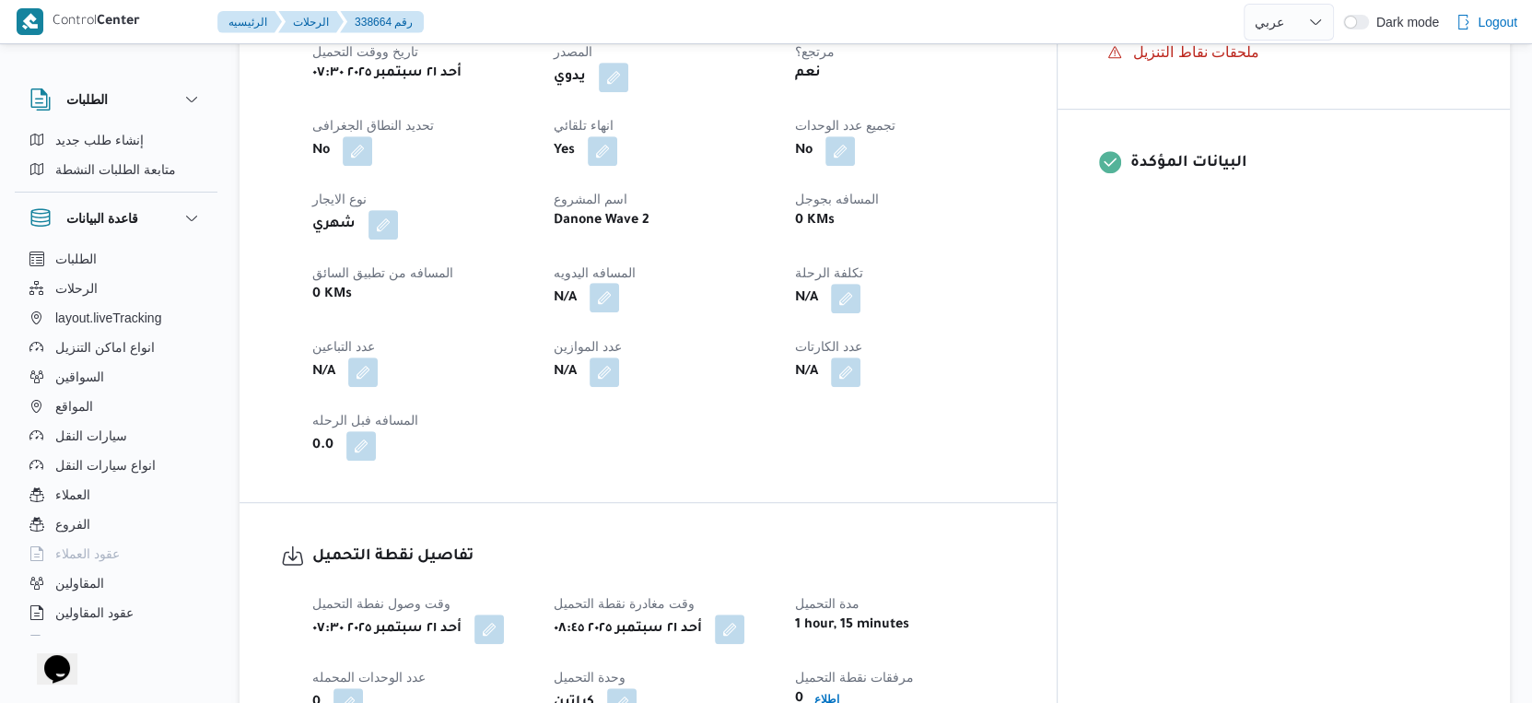
click at [619, 312] on button "button" at bounding box center [604, 297] width 29 height 29
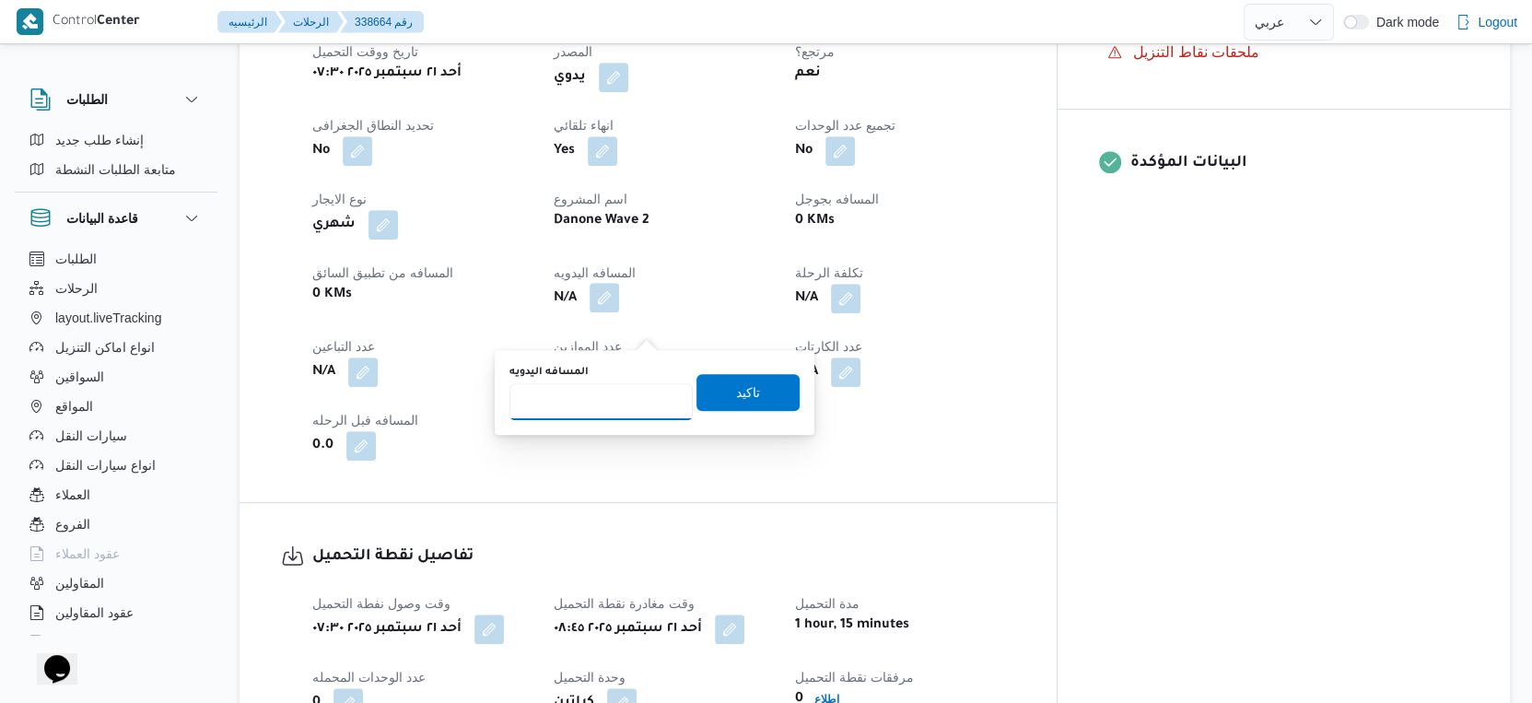
click at [619, 388] on input "المسافه اليدويه" at bounding box center [600, 401] width 183 height 37
type input "44"
click at [767, 396] on span "تاكيد" at bounding box center [747, 391] width 103 height 37
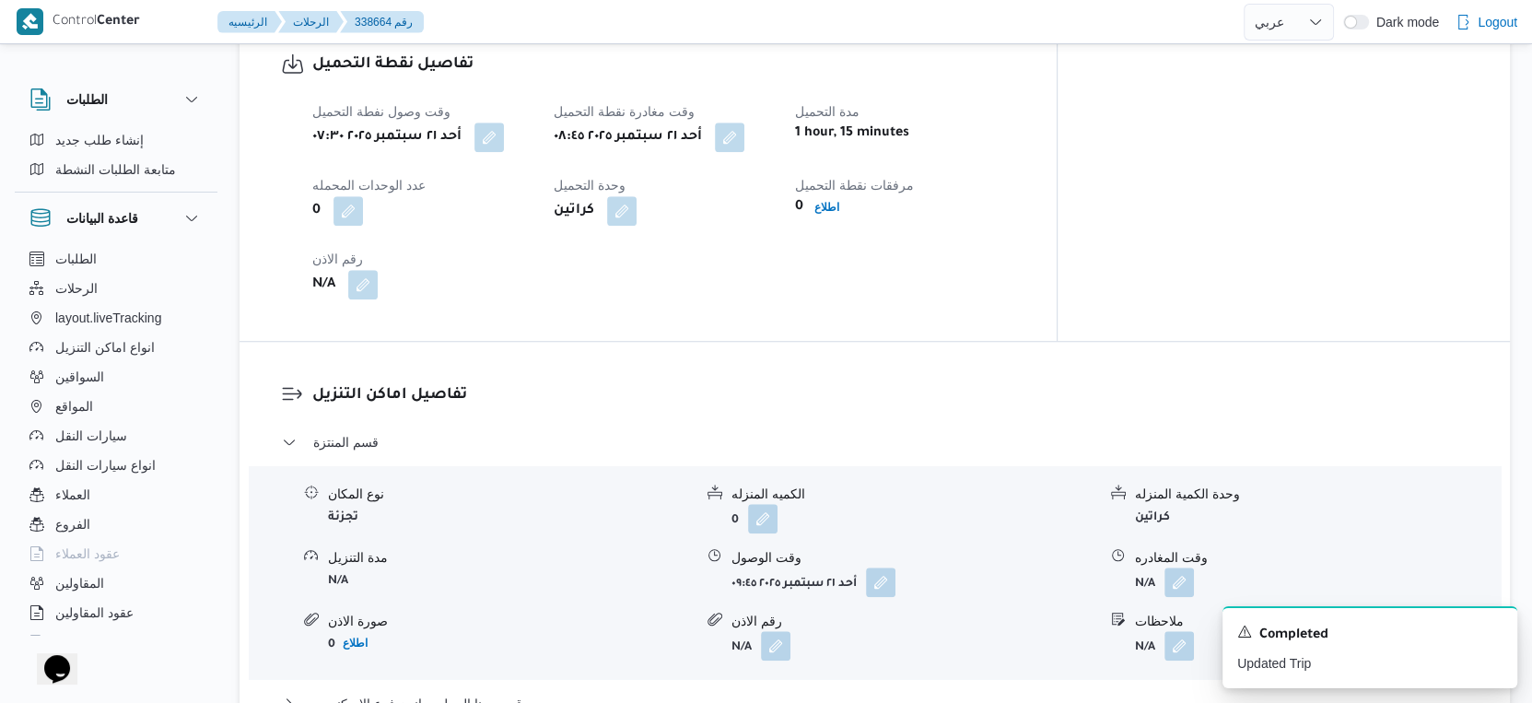
scroll to position [1126, 0]
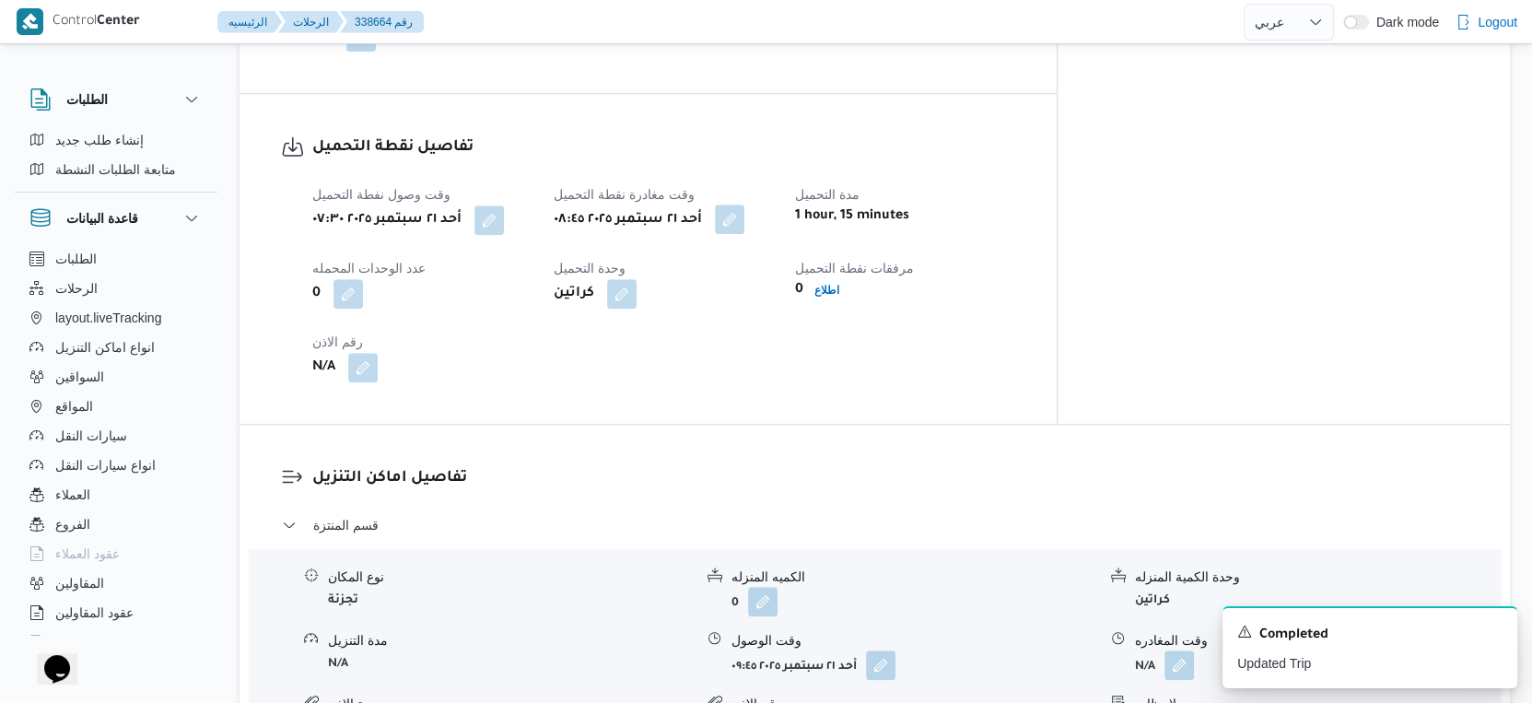
click at [744, 234] on button "button" at bounding box center [729, 218] width 29 height 29
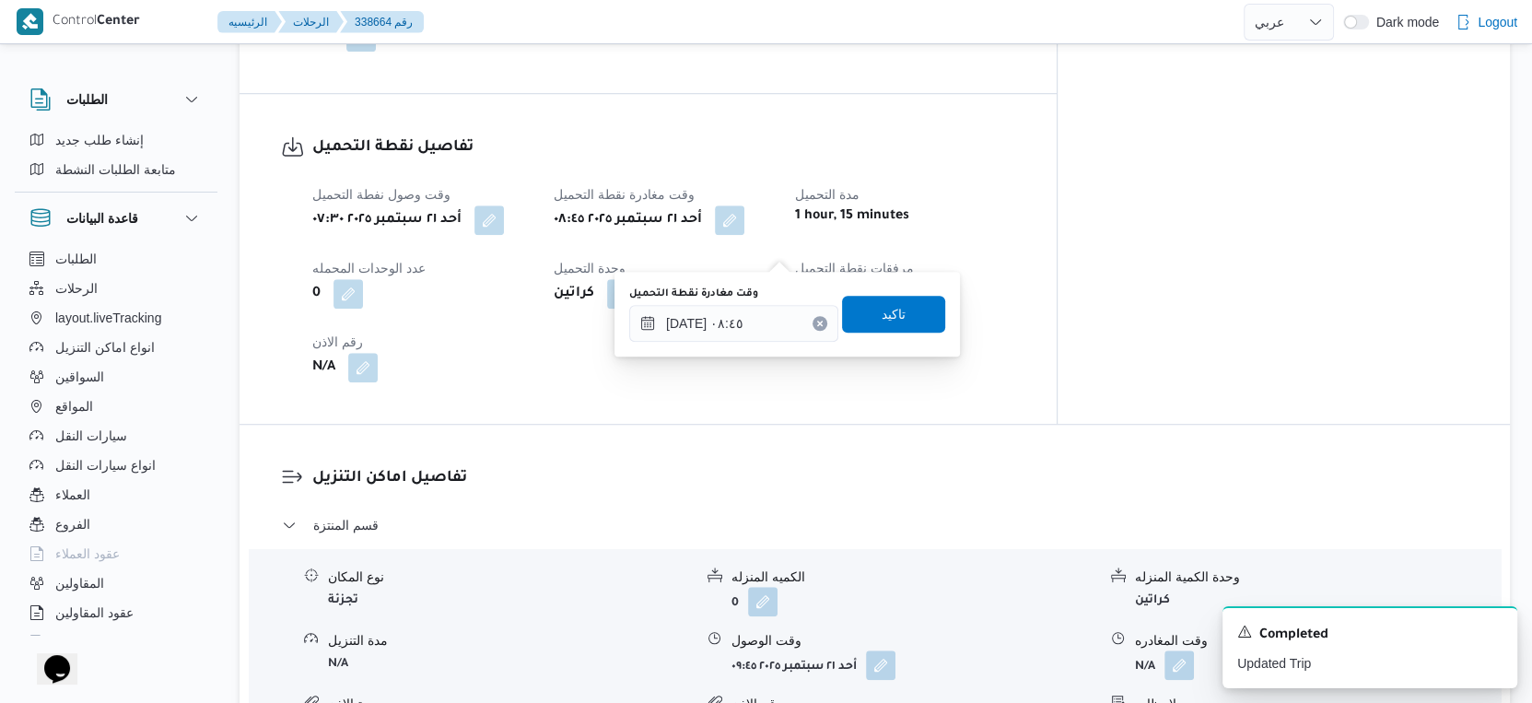
click at [762, 300] on div "وقت مغادرة نقطة التحميل ٢١/٠٩/٢٠٢٥ ٠٨:٤٥" at bounding box center [733, 313] width 209 height 55
click at [764, 321] on input "٢١/٠٩/٢٠٢٥ ٠٨:٤٥" at bounding box center [733, 323] width 209 height 37
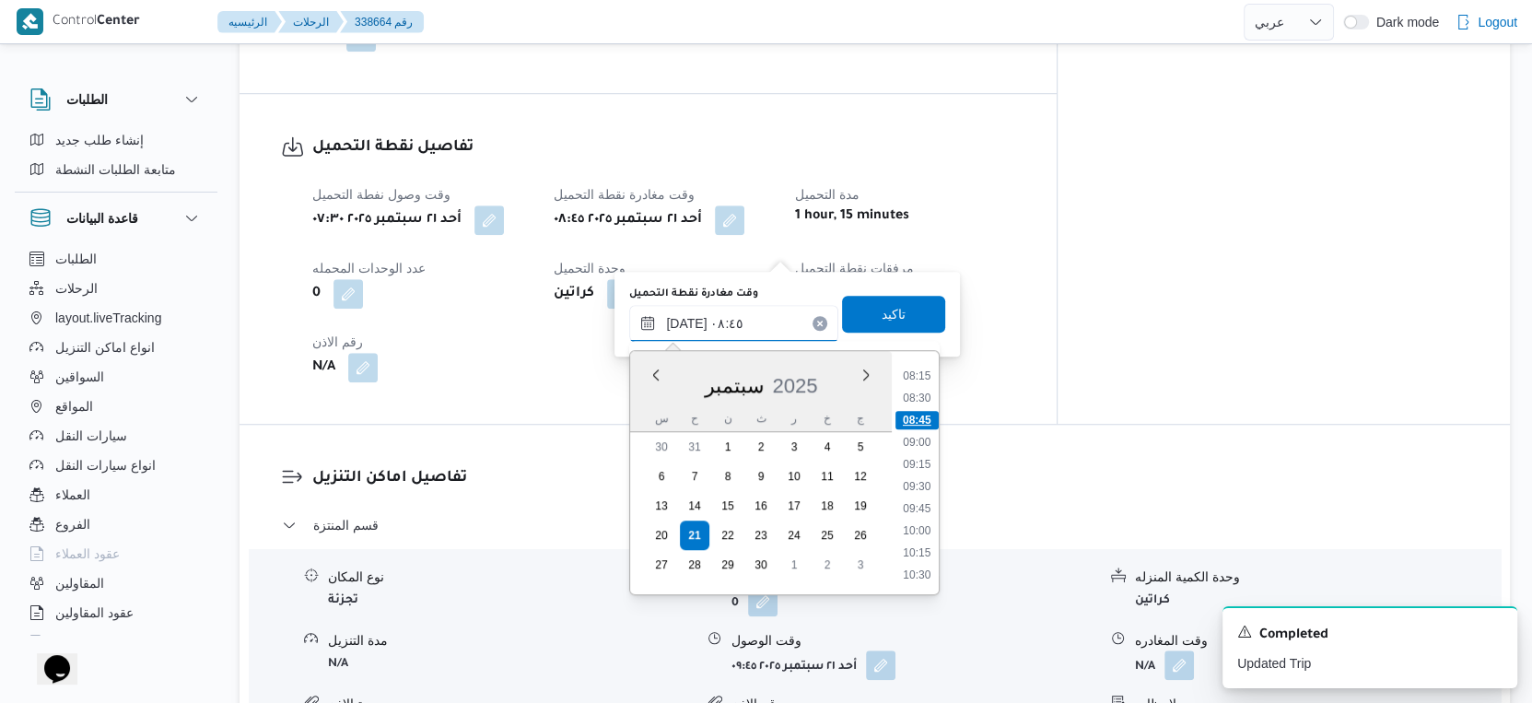
scroll to position [764, 0]
click at [924, 432] on li "09:15" at bounding box center [917, 429] width 42 height 18
type input "٢١/٠٩/٢٠٢٥ ٠٩:١٥"
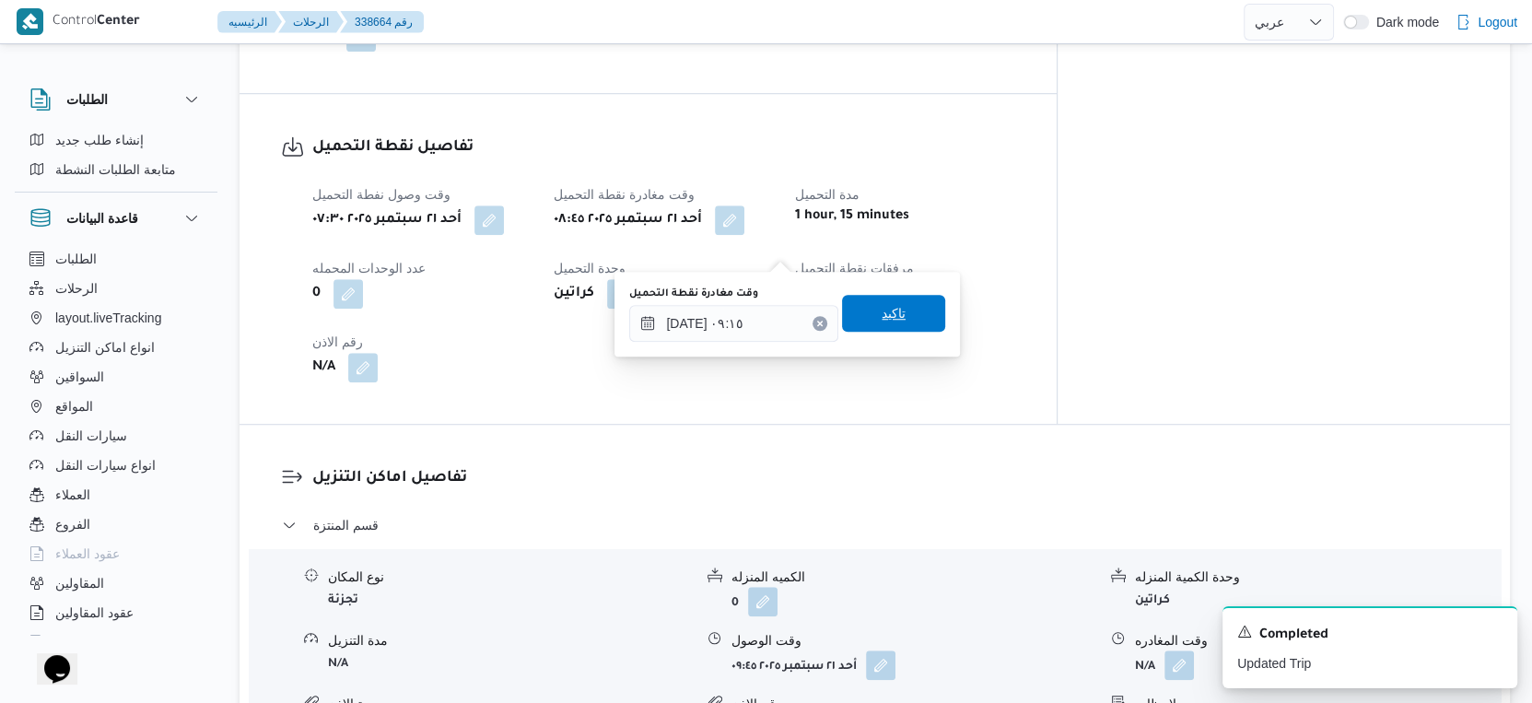
click at [913, 331] on div "وقت مغادرة نقطة التحميل ٢١/٠٩/٢٠٢٥ ٠٩:١٥ تاكيد" at bounding box center [787, 314] width 320 height 59
click at [909, 321] on span "تاكيد" at bounding box center [893, 313] width 103 height 37
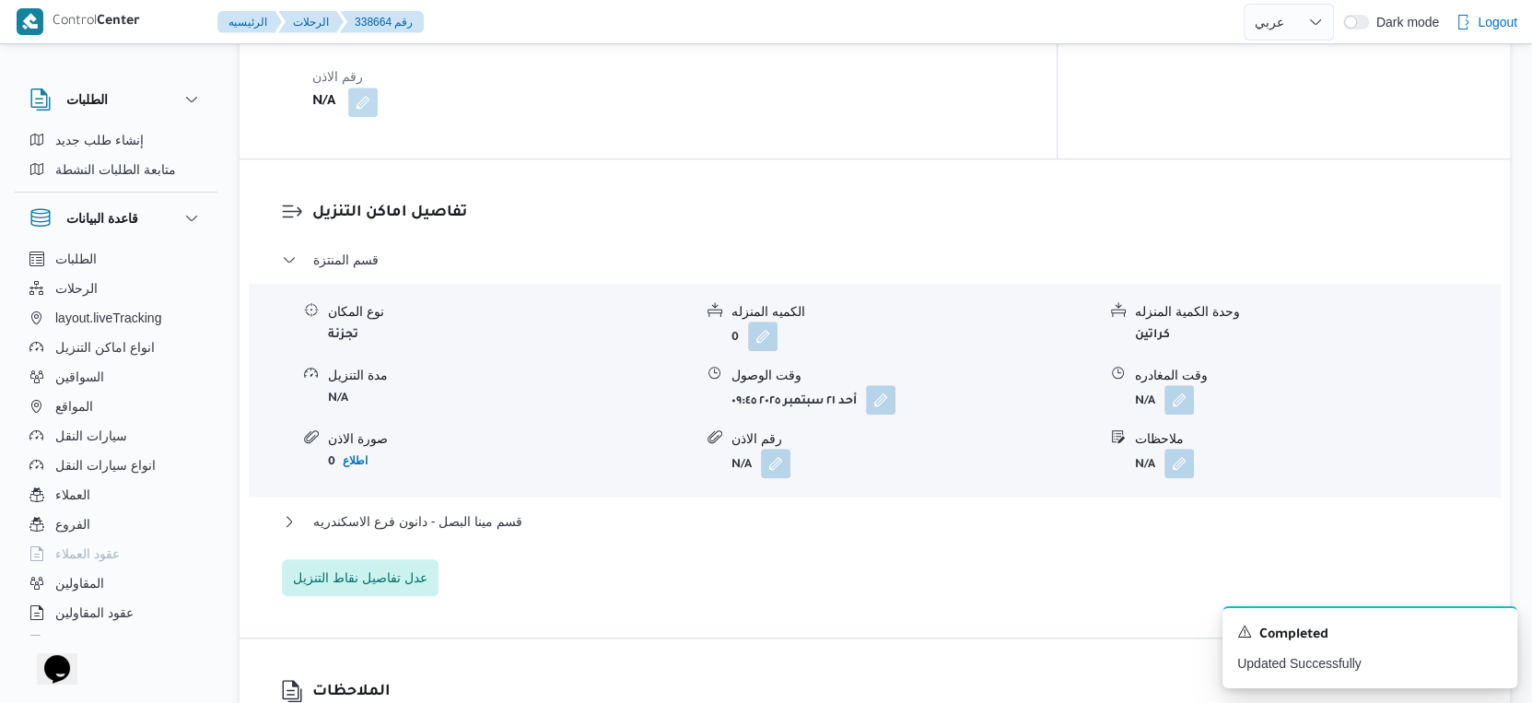
scroll to position [1432, 0]
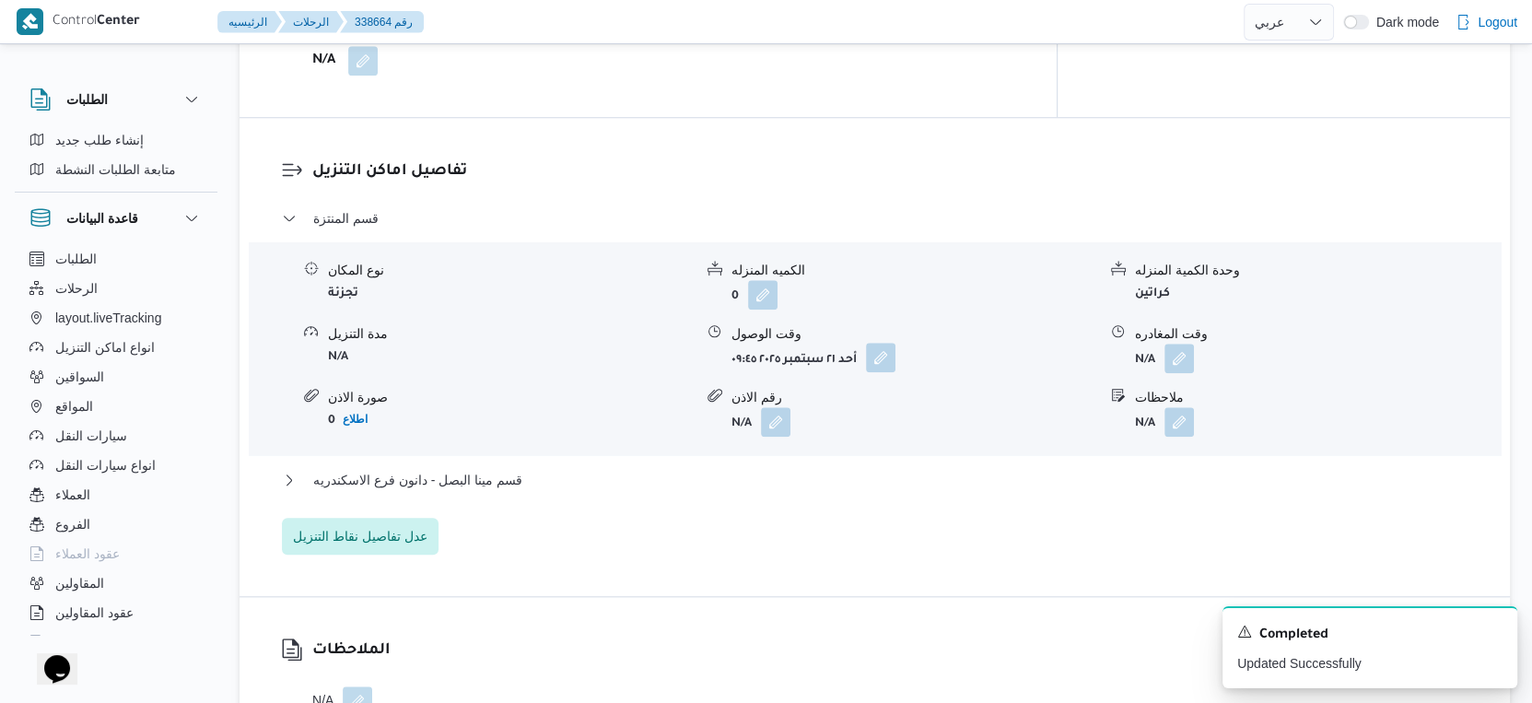
click at [883, 372] on button "button" at bounding box center [880, 357] width 29 height 29
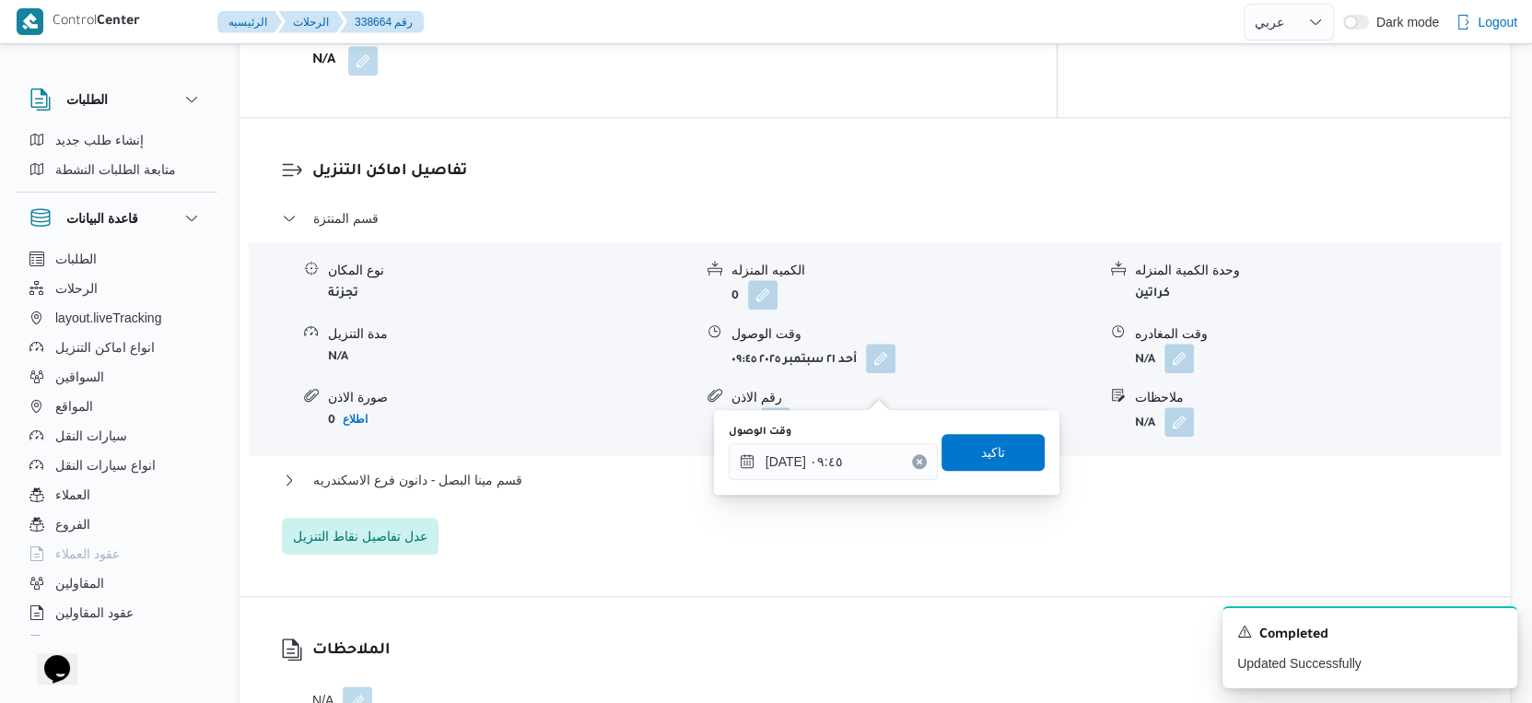
click at [766, 555] on div "قسم المنتزة نوع المكان تجزئة الكميه المنزله 0 وحدة الكمية المنزله كراتين مدة ال…" at bounding box center [875, 380] width 1186 height 347
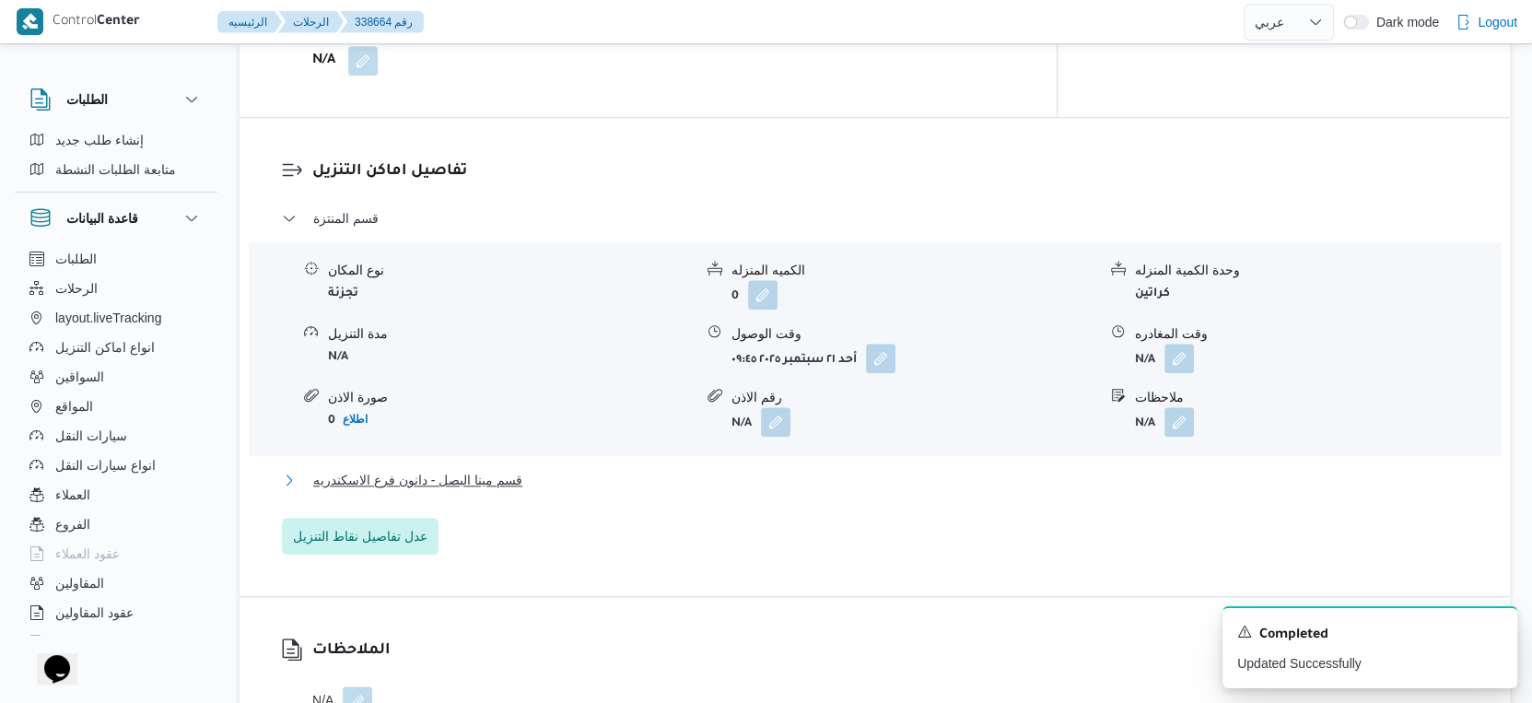
click at [571, 491] on button "قسم مينا البصل - دانون فرع الاسكندريه" at bounding box center [875, 480] width 1186 height 22
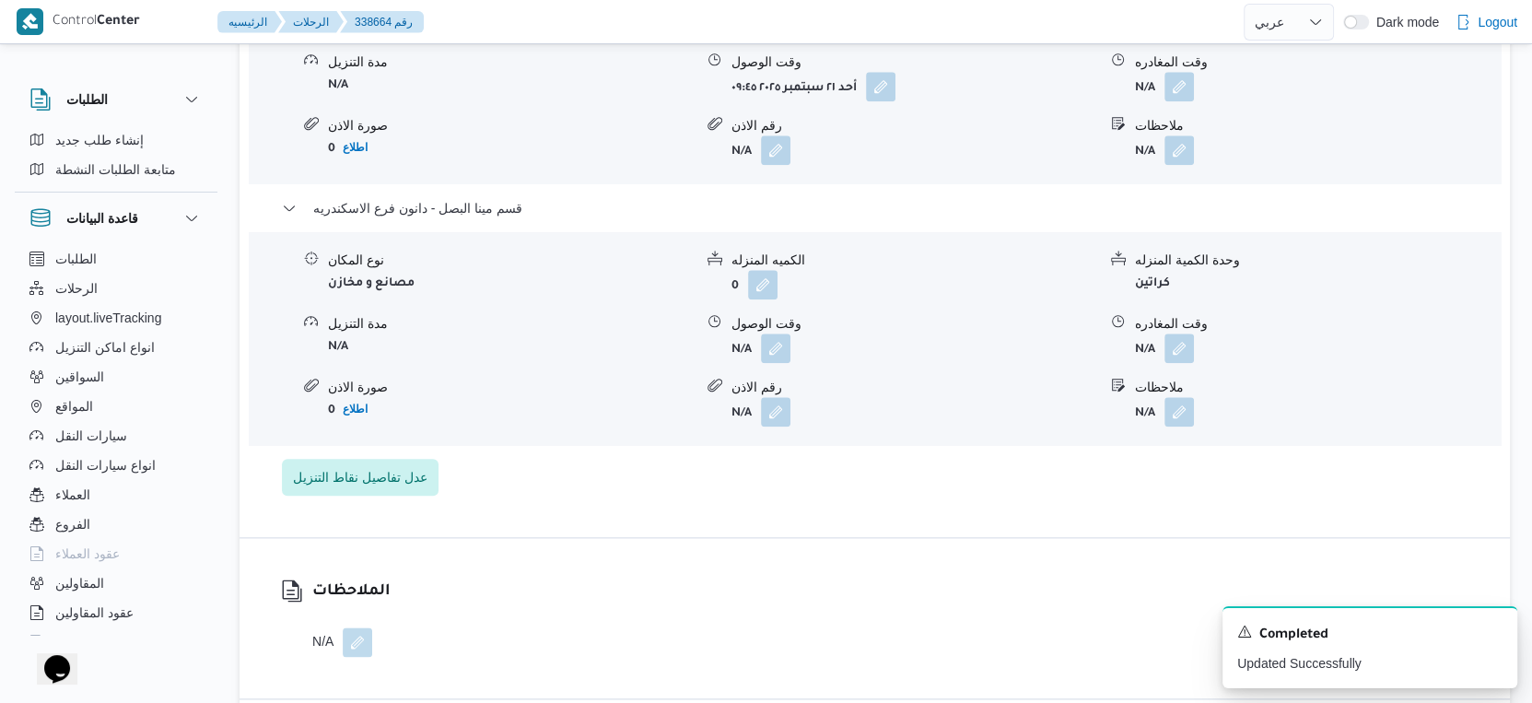
scroll to position [1740, 0]
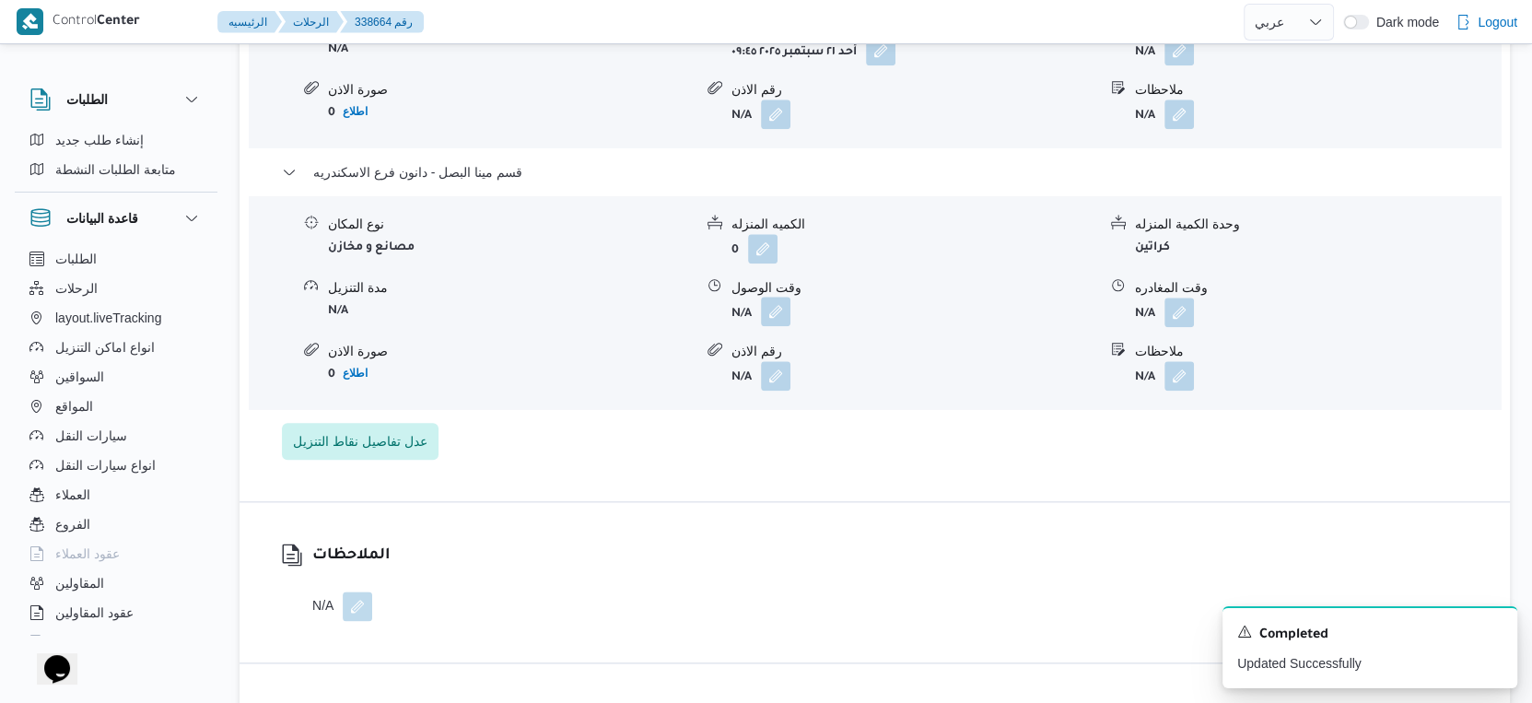
click at [778, 326] on button "button" at bounding box center [775, 311] width 29 height 29
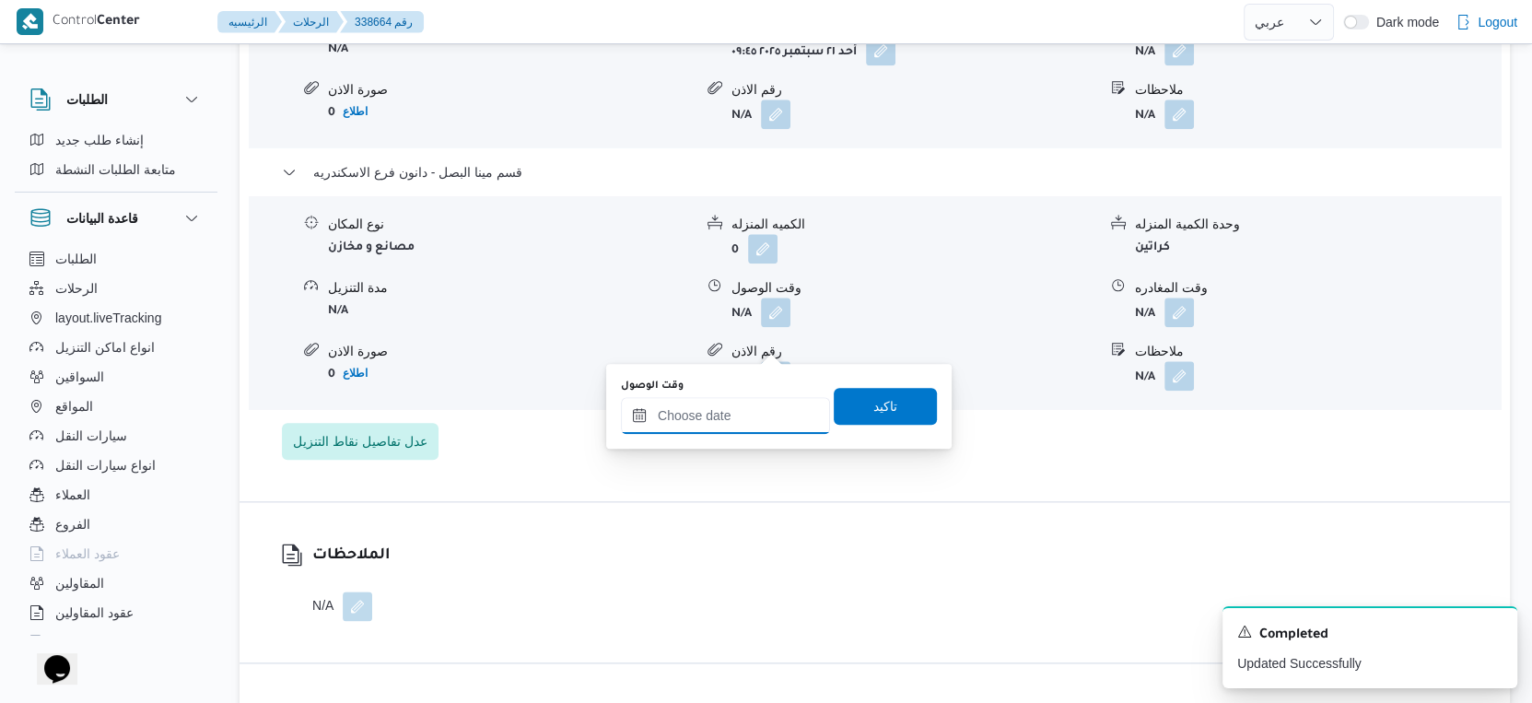
click at [730, 427] on input "وقت الوصول" at bounding box center [725, 415] width 209 height 37
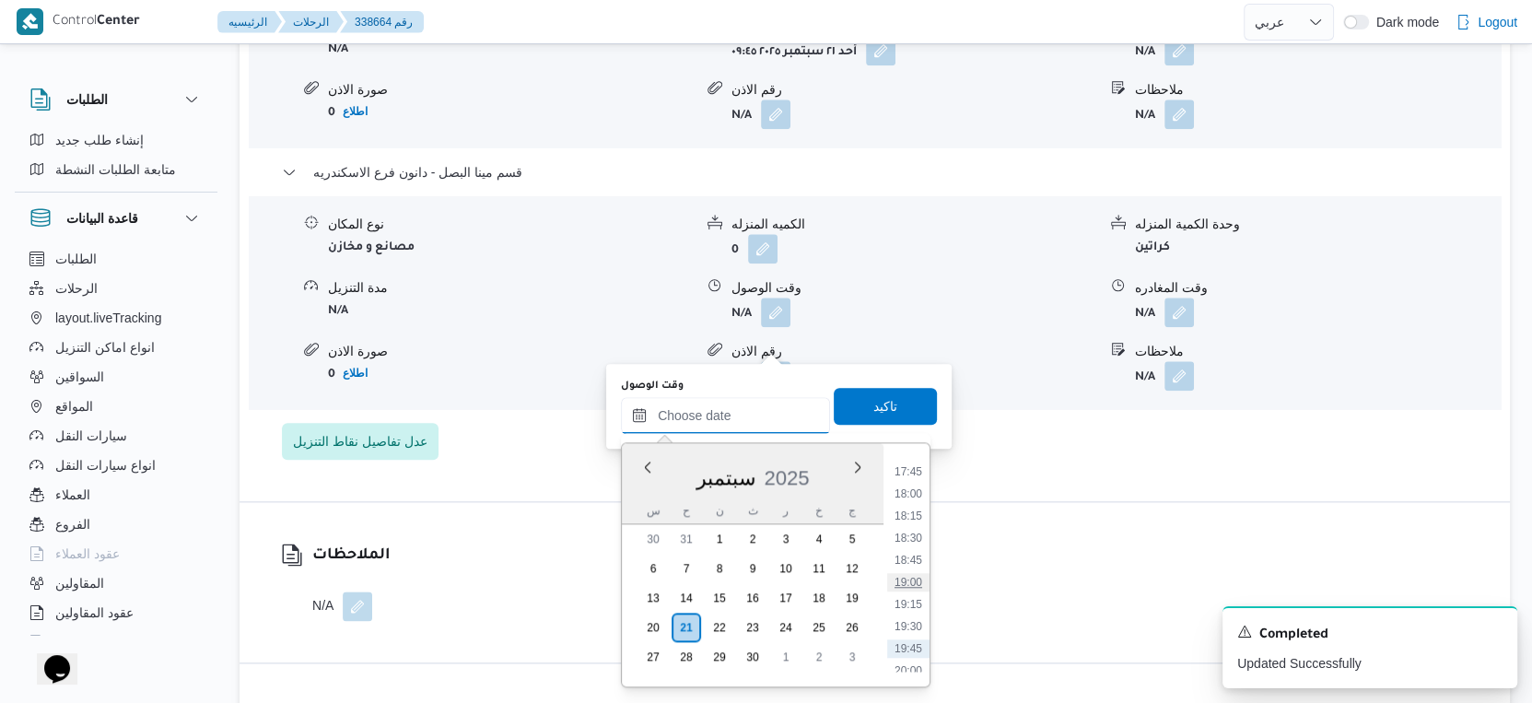
scroll to position [1530, 0]
click at [909, 508] on li "17:45" at bounding box center [908, 506] width 42 height 18
type input "[DATE] ١٧:٤٥"
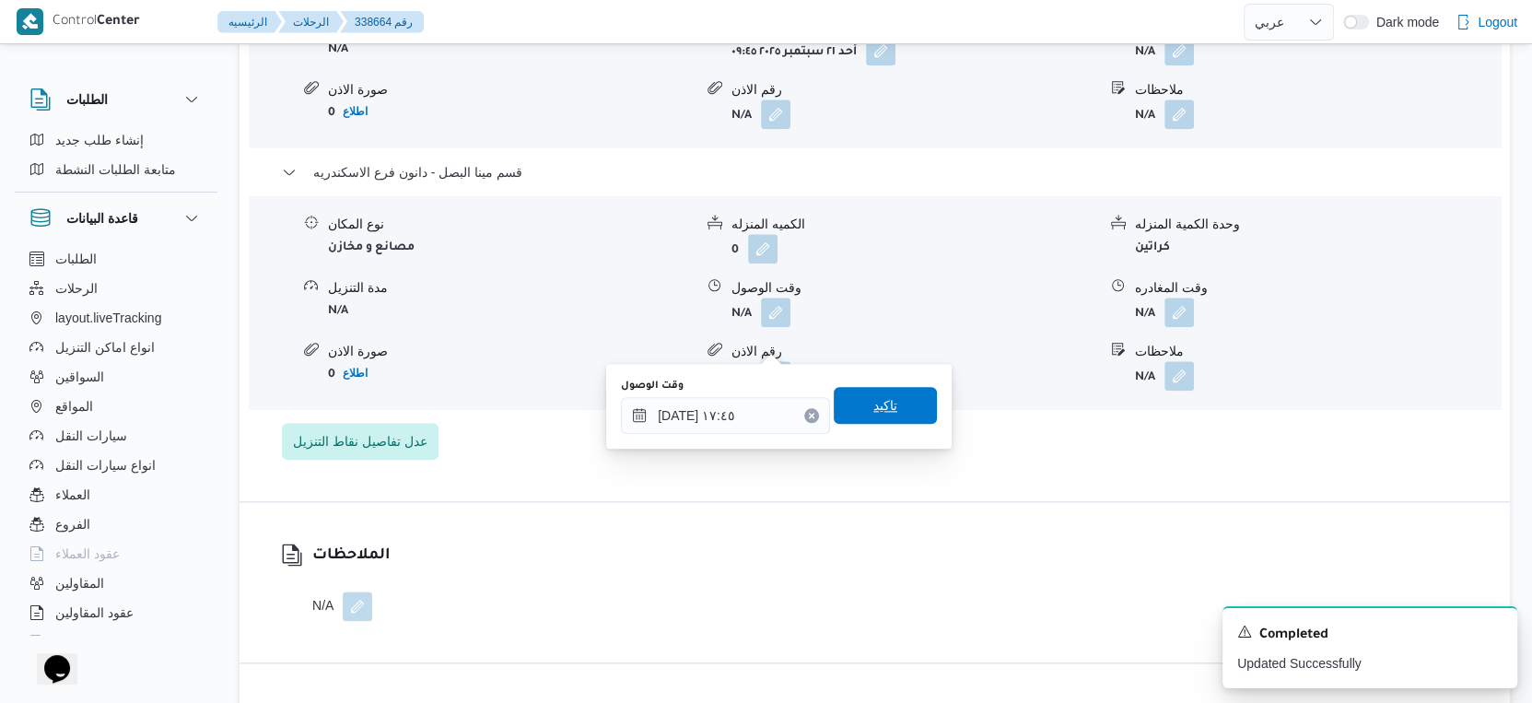
click at [906, 411] on span "تاكيد" at bounding box center [885, 405] width 103 height 37
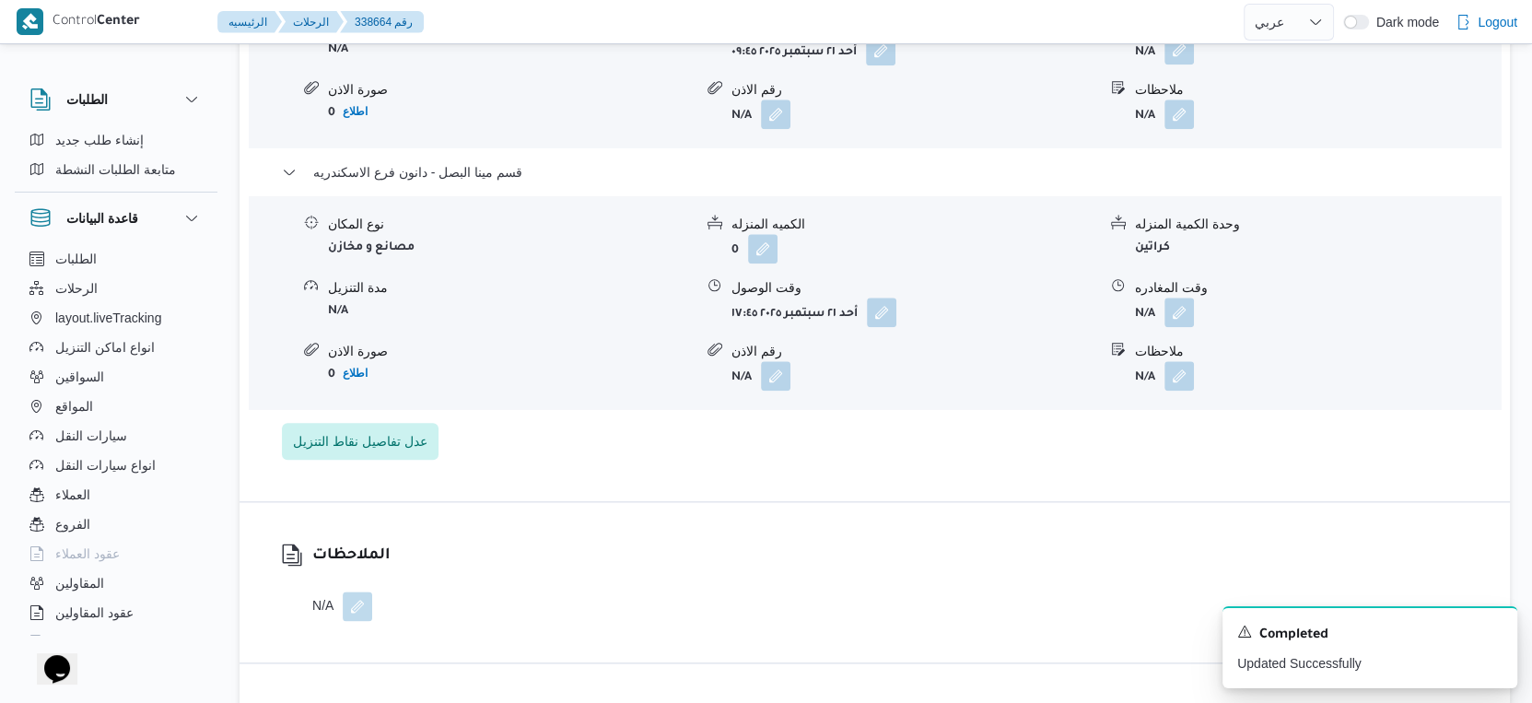
click at [1185, 64] on button "button" at bounding box center [1178, 49] width 29 height 29
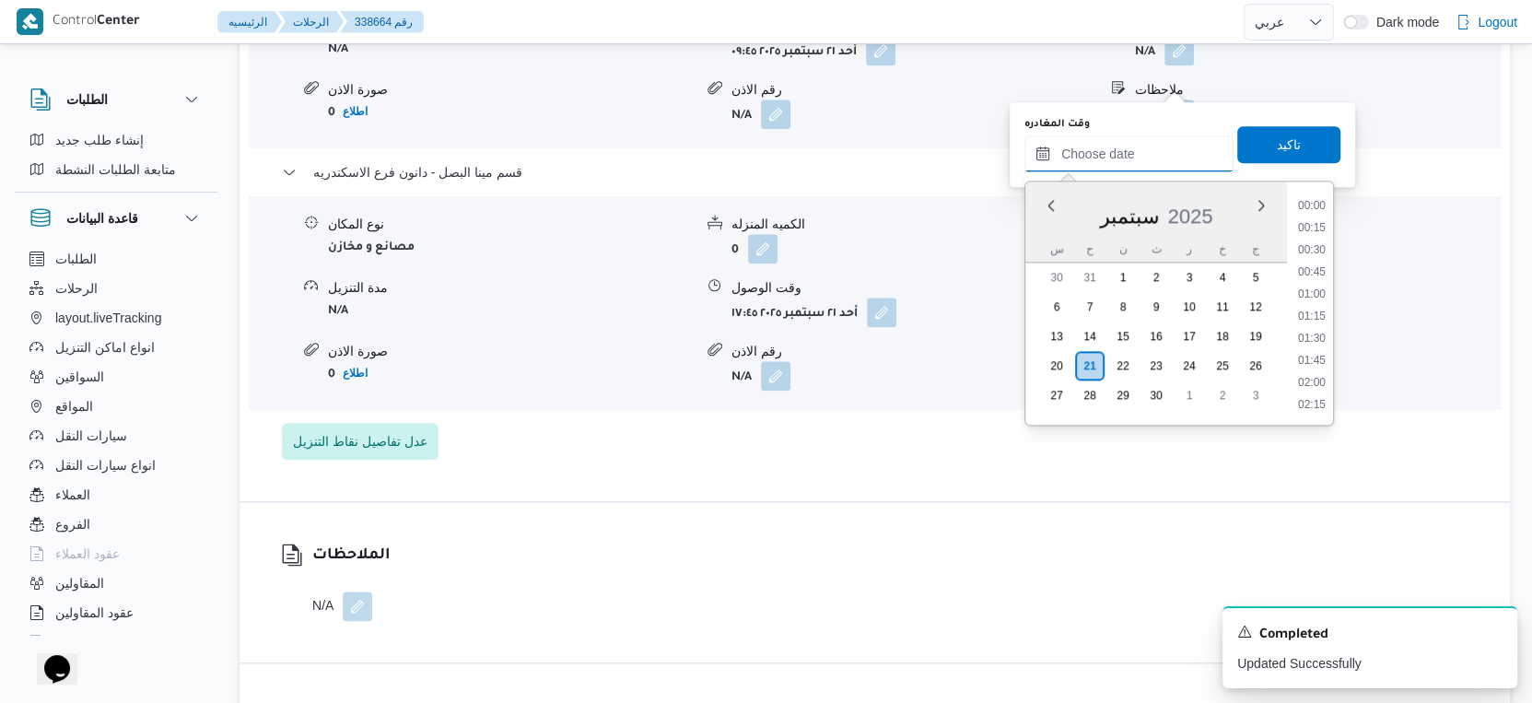
click at [1147, 136] on input "وقت المغادره" at bounding box center [1128, 153] width 209 height 37
click at [1314, 276] on li "17:00" at bounding box center [1312, 281] width 42 height 18
type input "٢١/٠٩/٢٠٢٥ ١٧:٠٠"
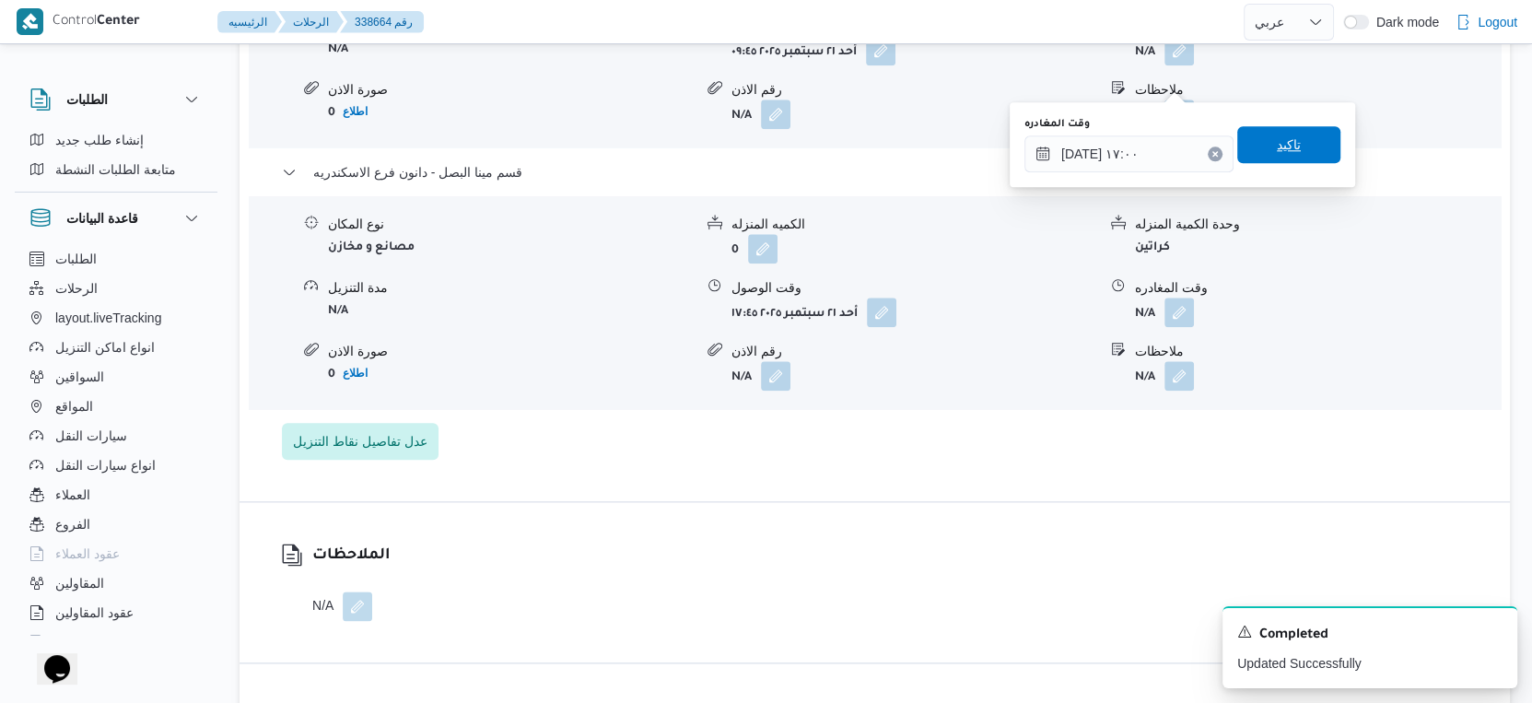
click at [1303, 147] on span "تاكيد" at bounding box center [1288, 144] width 103 height 37
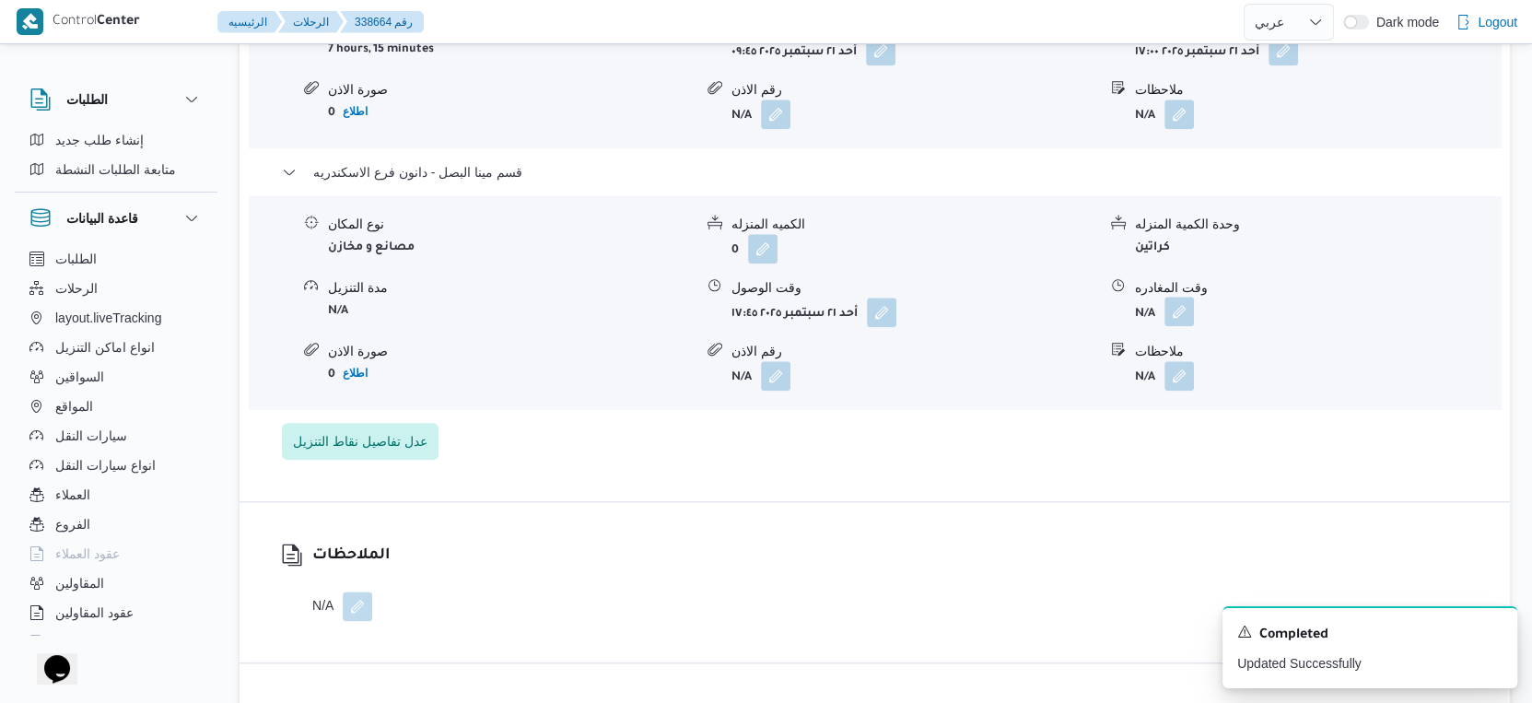
click at [1185, 326] on button "button" at bounding box center [1178, 311] width 29 height 29
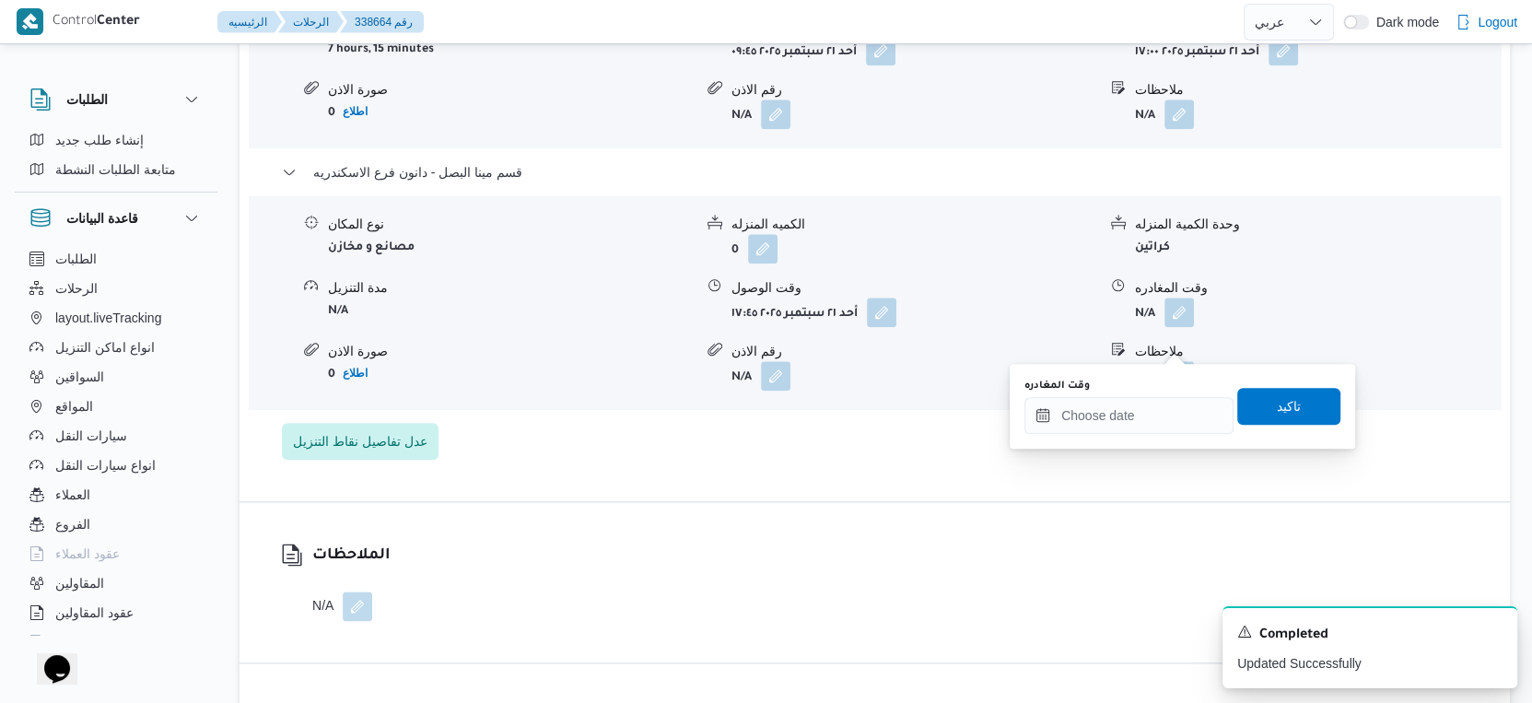
click at [1166, 392] on div "وقت المغادره" at bounding box center [1128, 406] width 209 height 55
click at [1166, 397] on input "وقت المغادره" at bounding box center [1128, 415] width 209 height 37
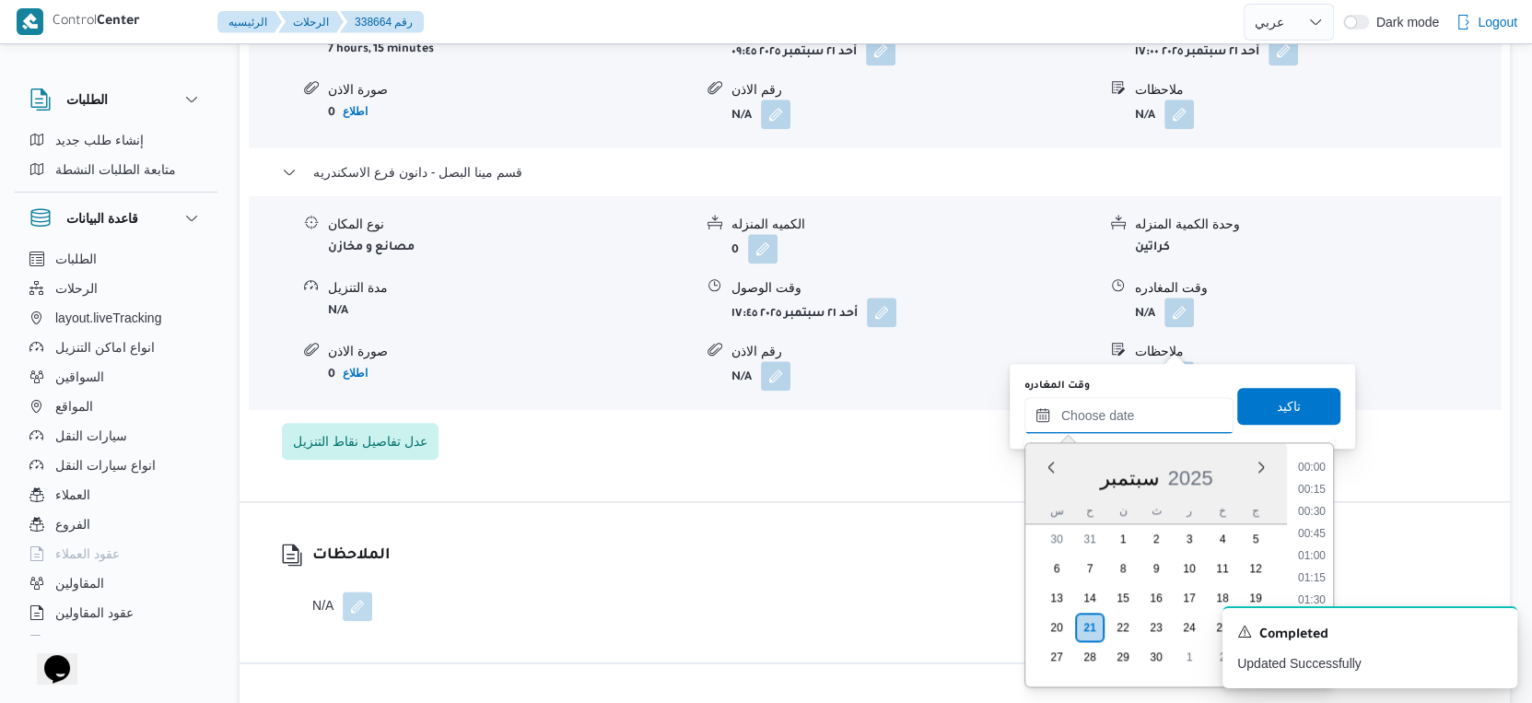
scroll to position [1632, 0]
click at [1314, 466] on li "18:30" at bounding box center [1312, 471] width 42 height 18
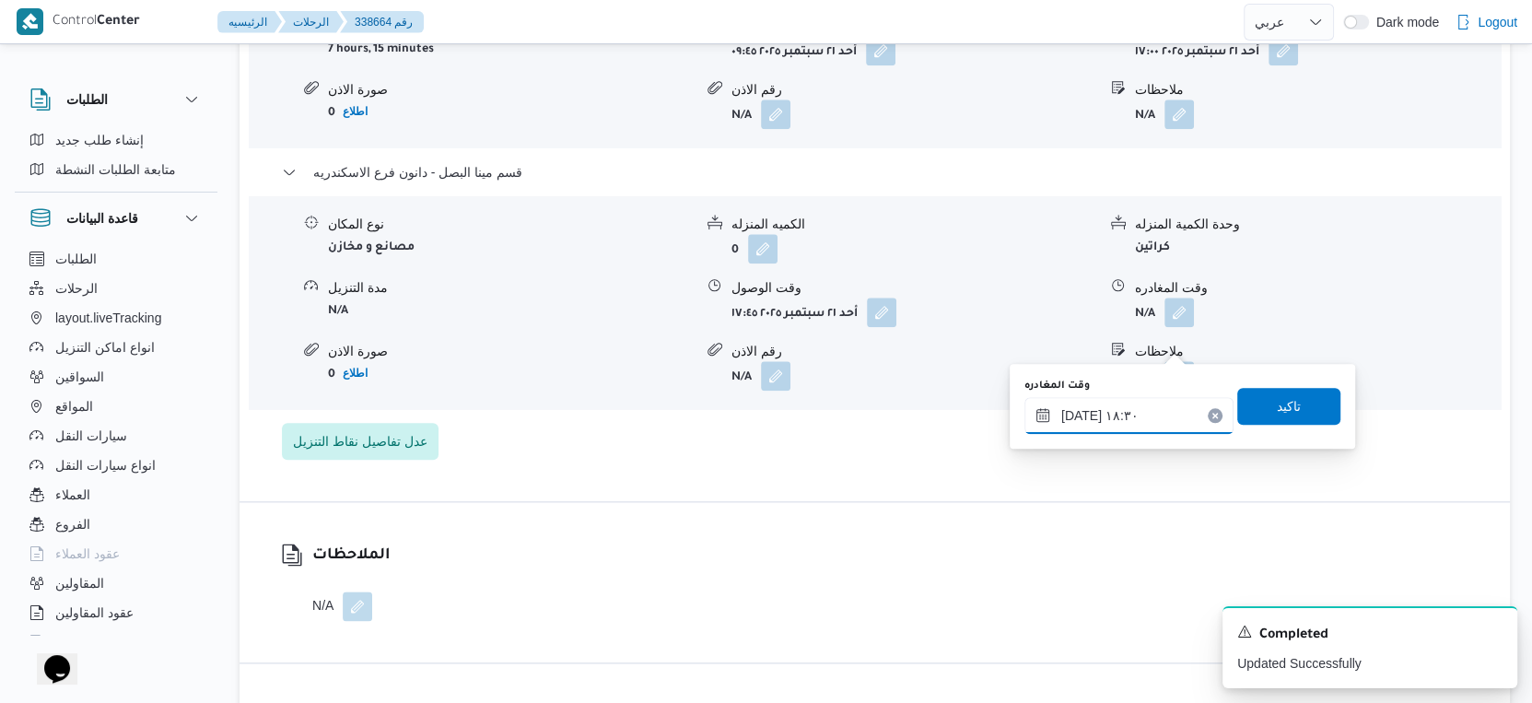
click at [1075, 410] on input "٢١/٠٩/٢٠٢٥ ١٨:٣٠" at bounding box center [1128, 415] width 209 height 37
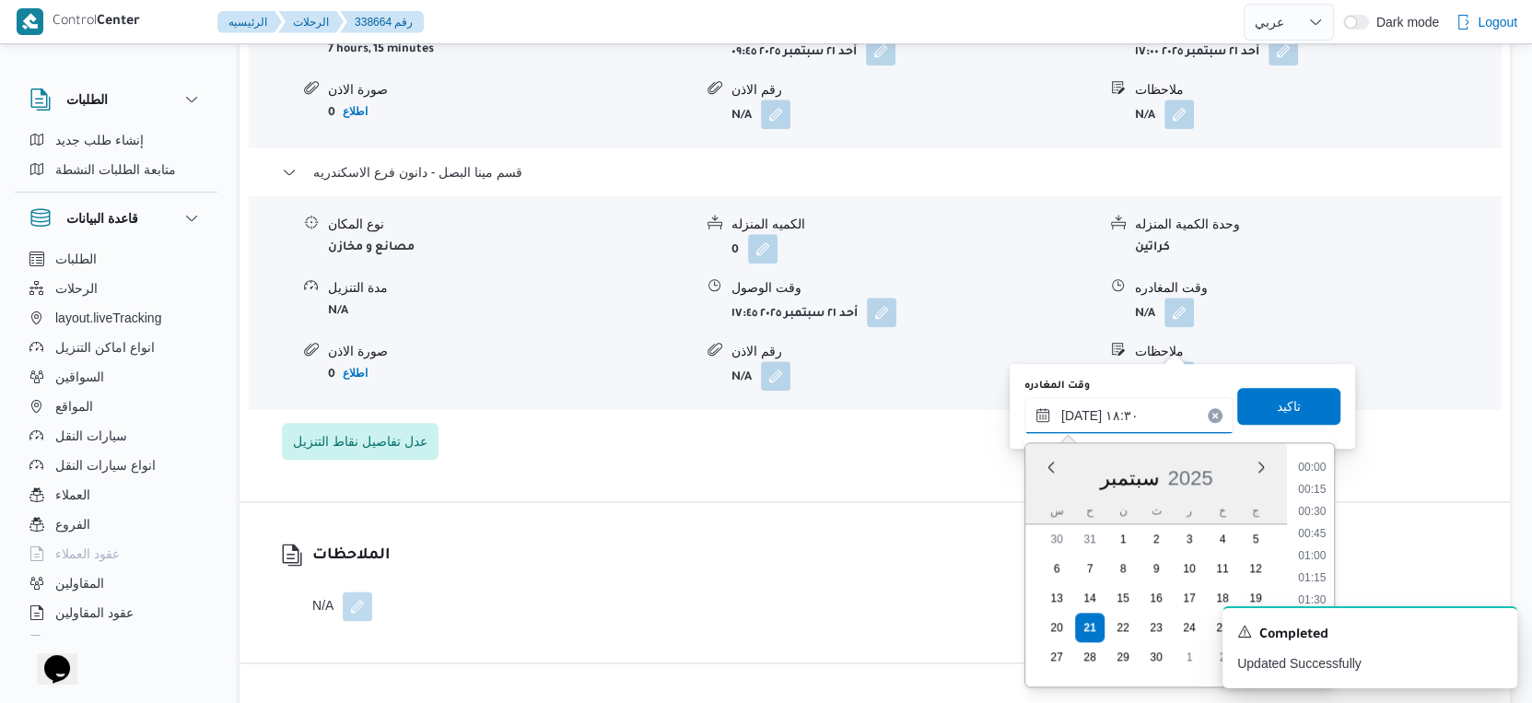
click at [1075, 410] on input "٢١/٠٩/٢٠٢٥ ١٨:٣٠" at bounding box center [1128, 415] width 209 height 37
type input "٢١/٠٩/٢٠٢٥ ١٨:١٠"
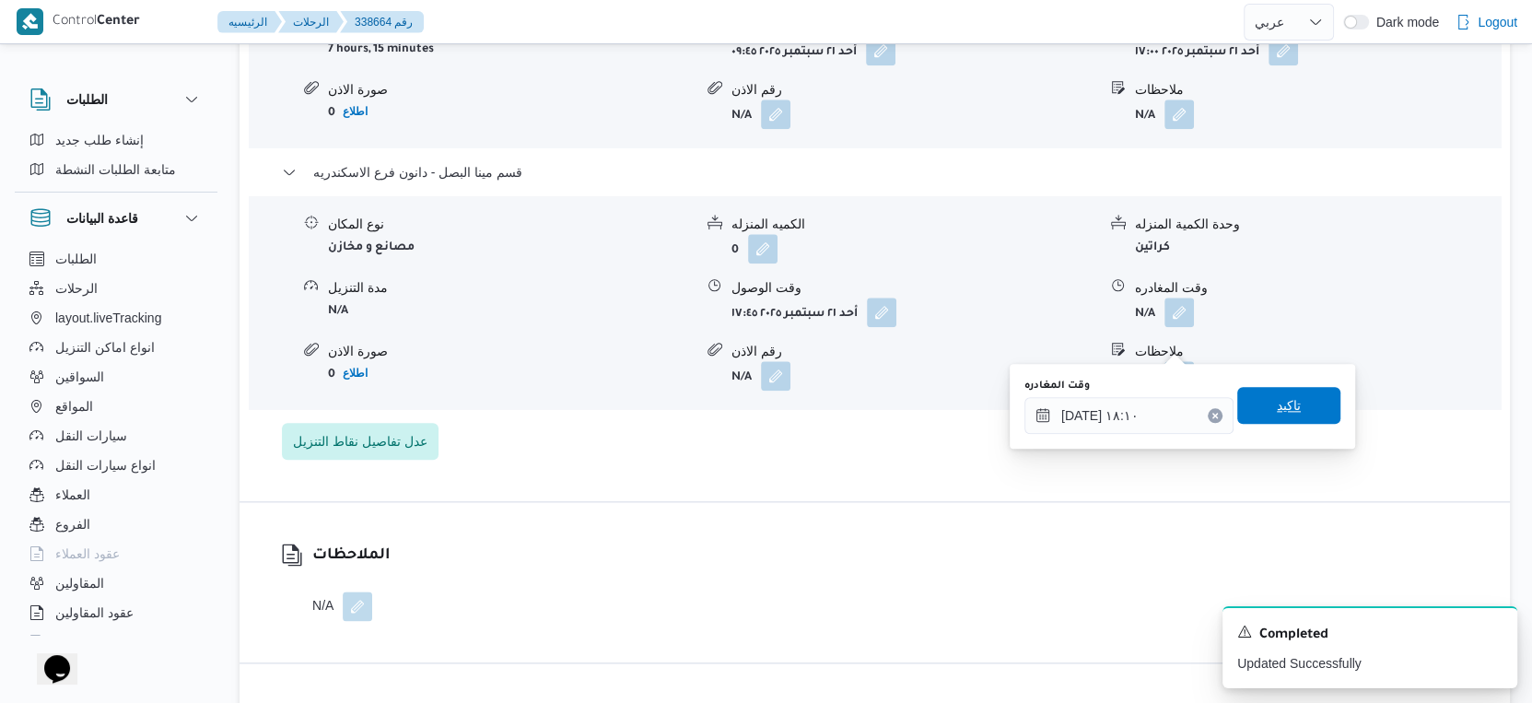
click at [1281, 402] on span "تاكيد" at bounding box center [1289, 405] width 24 height 22
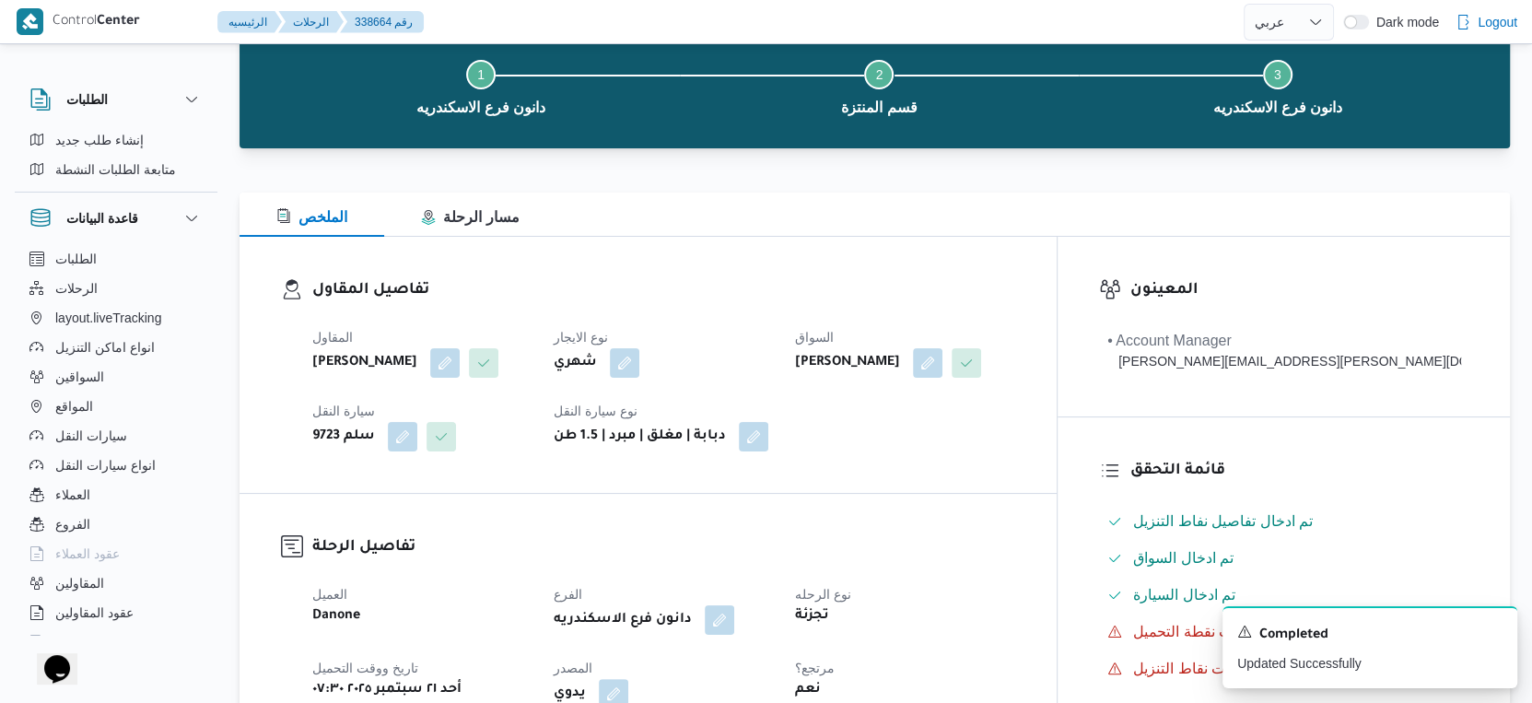
scroll to position [0, 0]
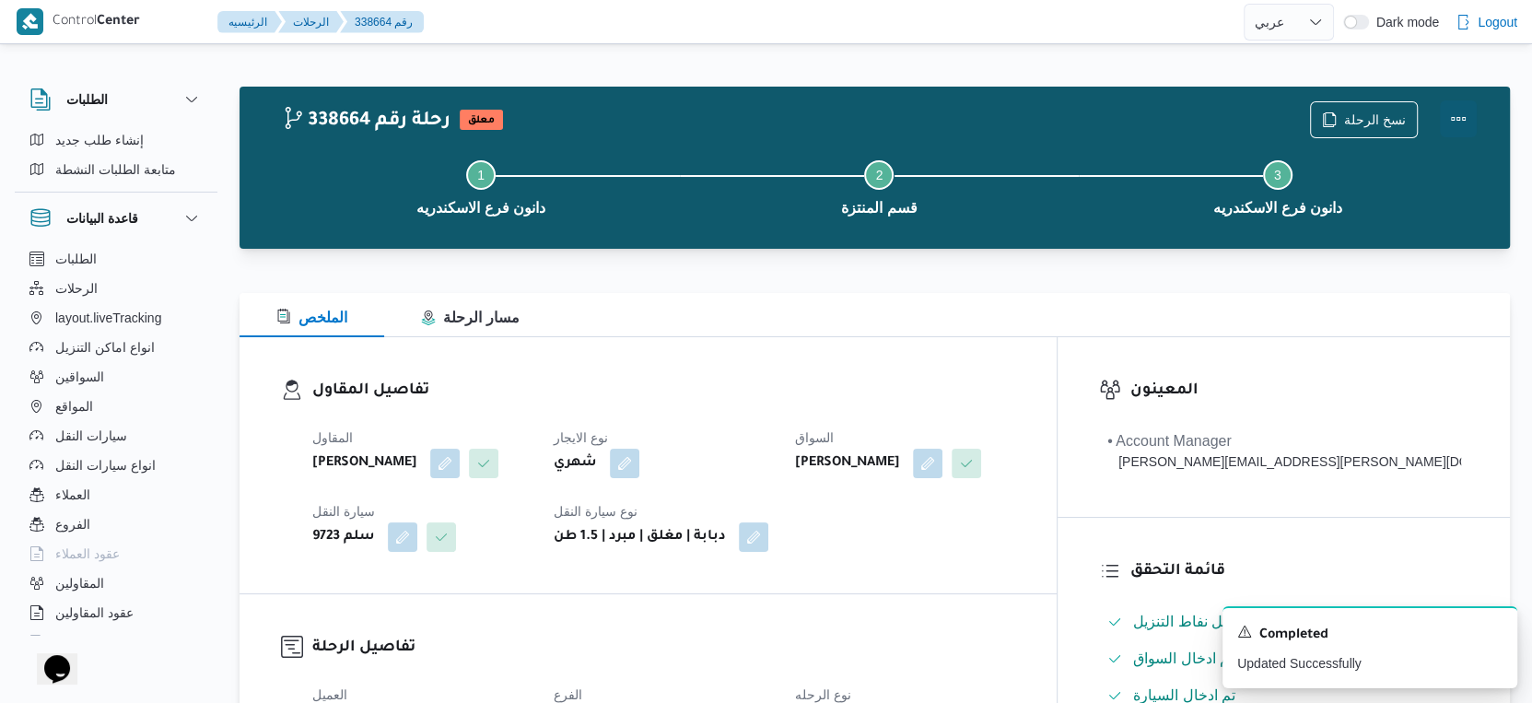
click at [1459, 116] on button "Actions" at bounding box center [1458, 118] width 37 height 37
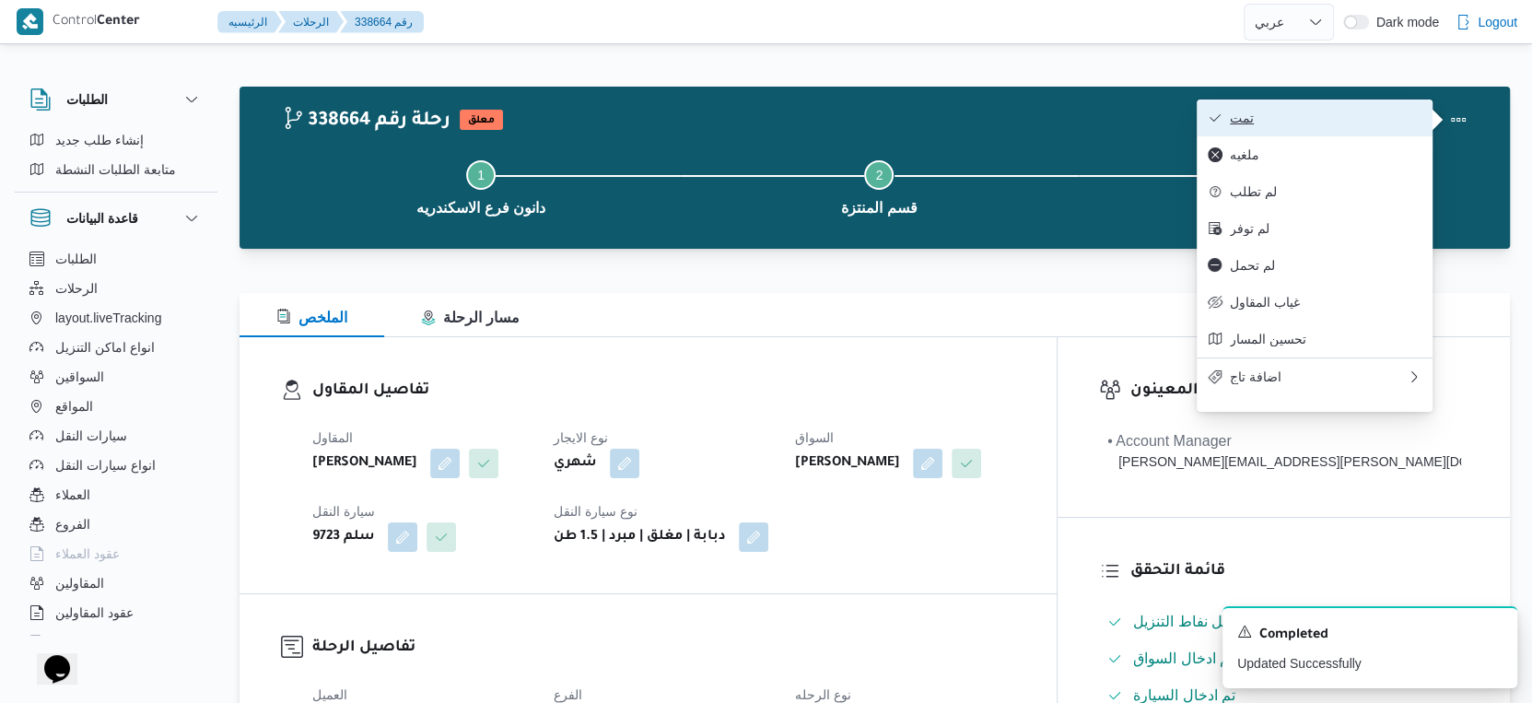
click at [1373, 110] on button "تمت" at bounding box center [1315, 117] width 236 height 37
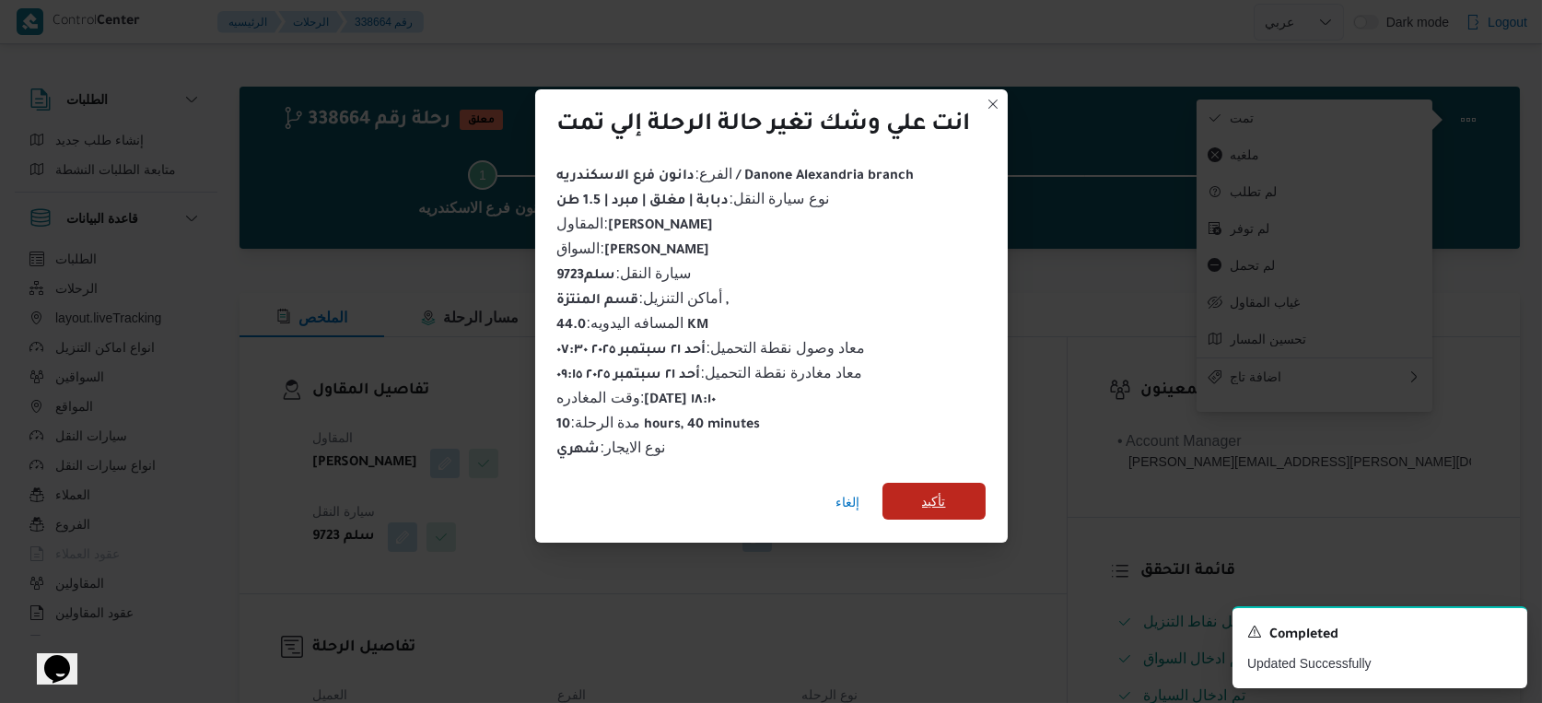
click at [941, 491] on span "تأكيد" at bounding box center [934, 501] width 24 height 22
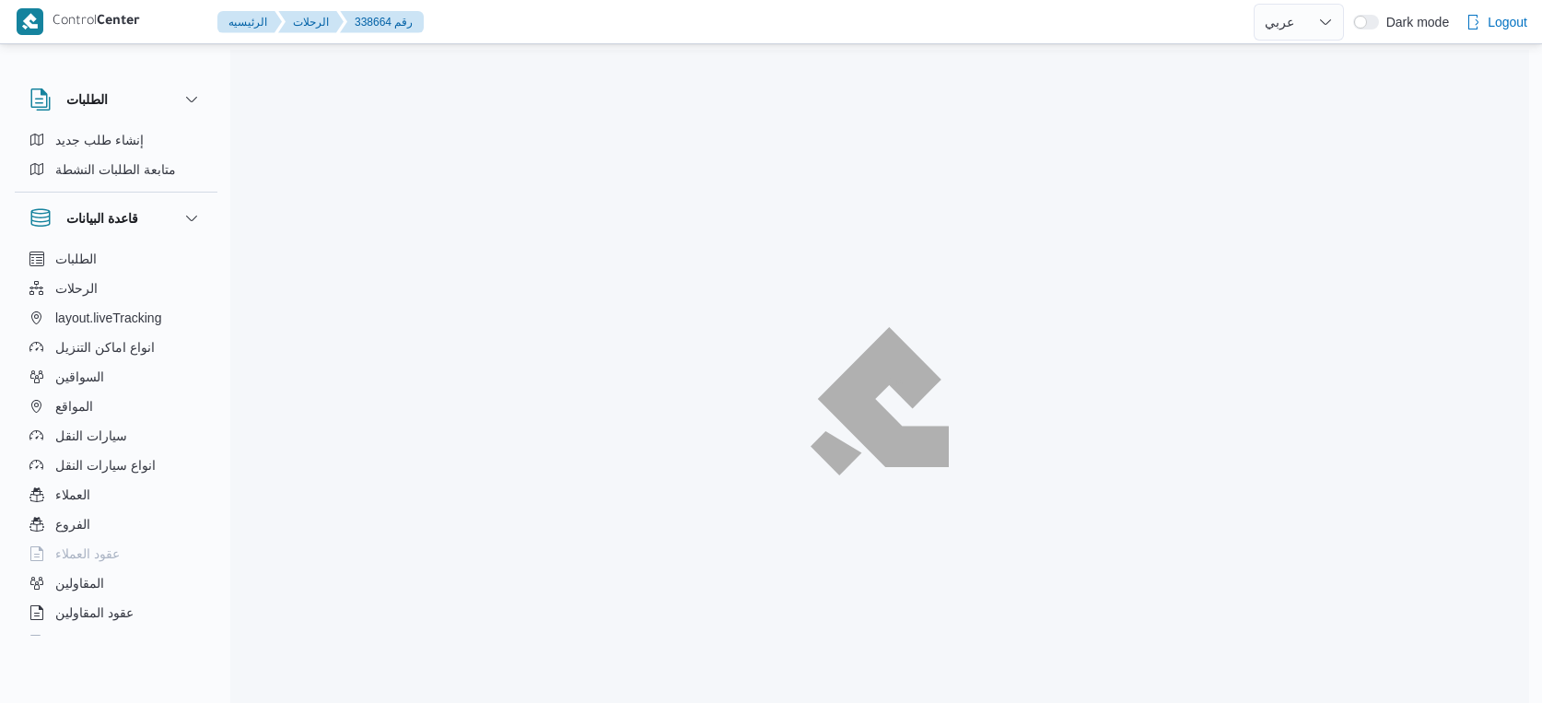
select select "ar"
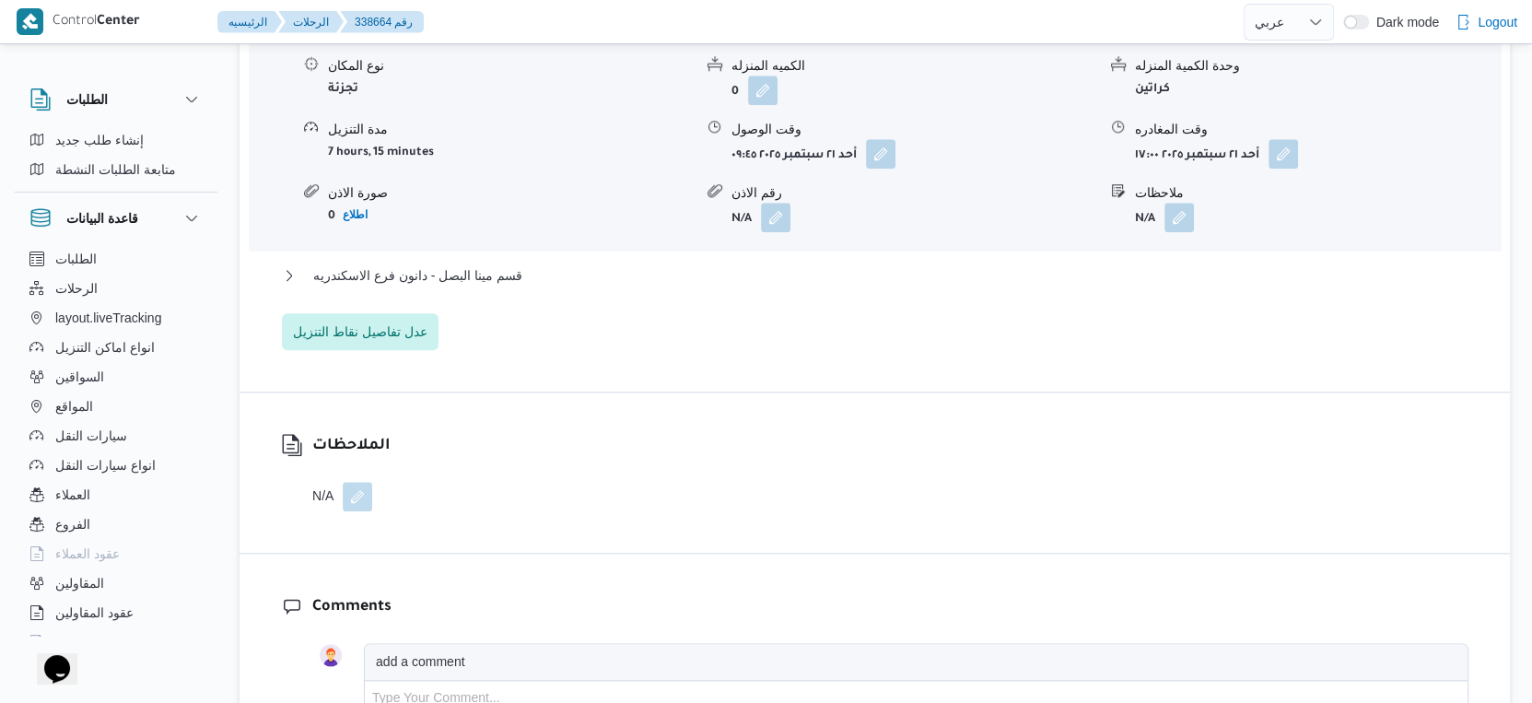
scroll to position [1637, 0]
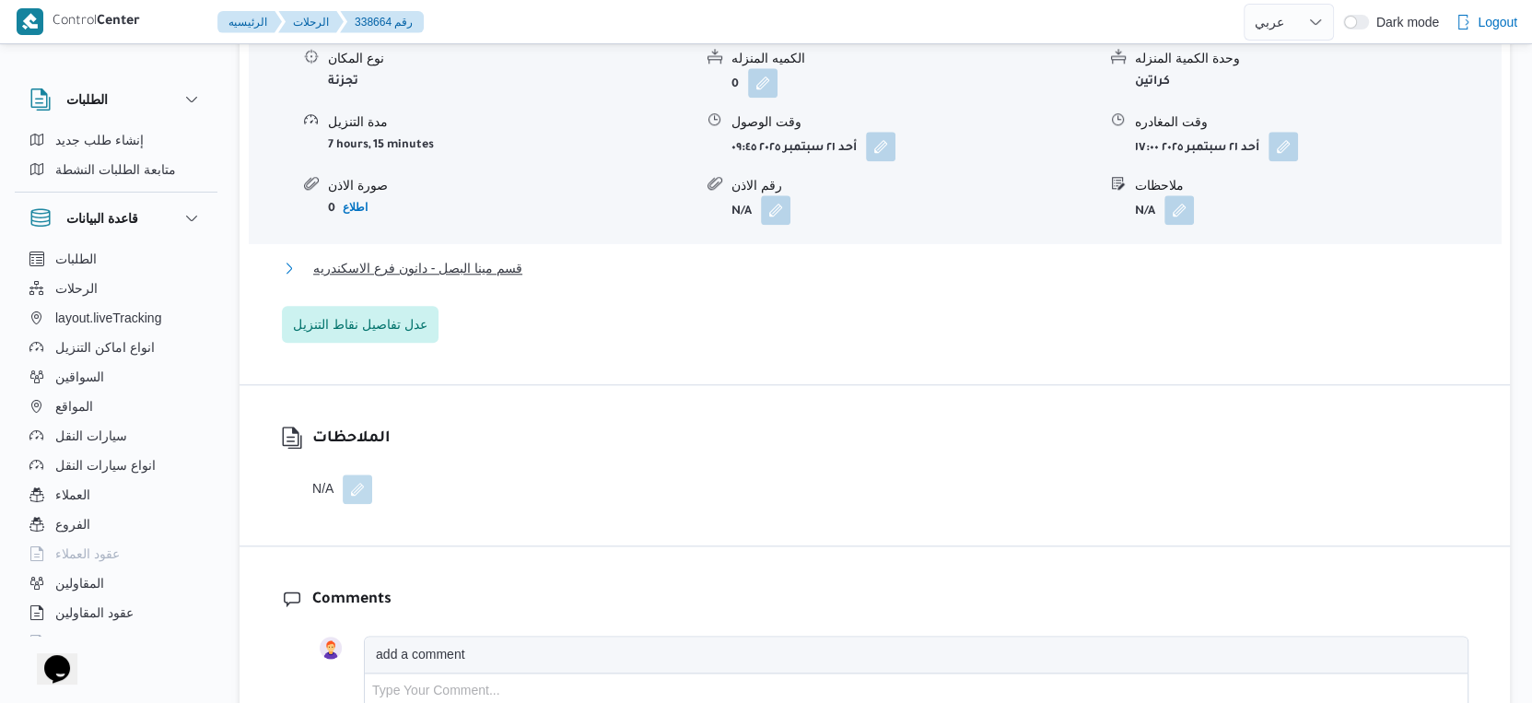
click at [546, 279] on button "قسم مينا البصل - دانون فرع الاسكندريه" at bounding box center [875, 268] width 1186 height 22
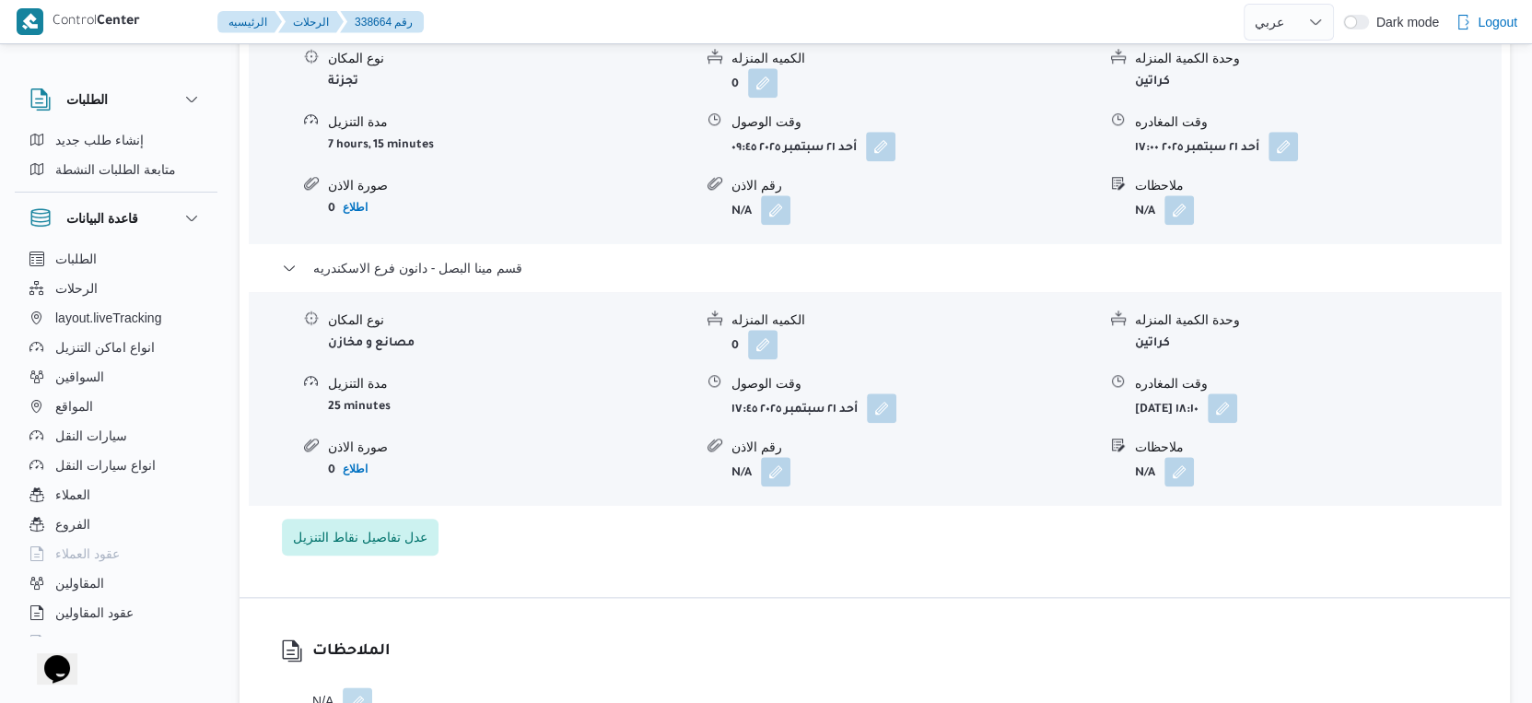
select select "ar"
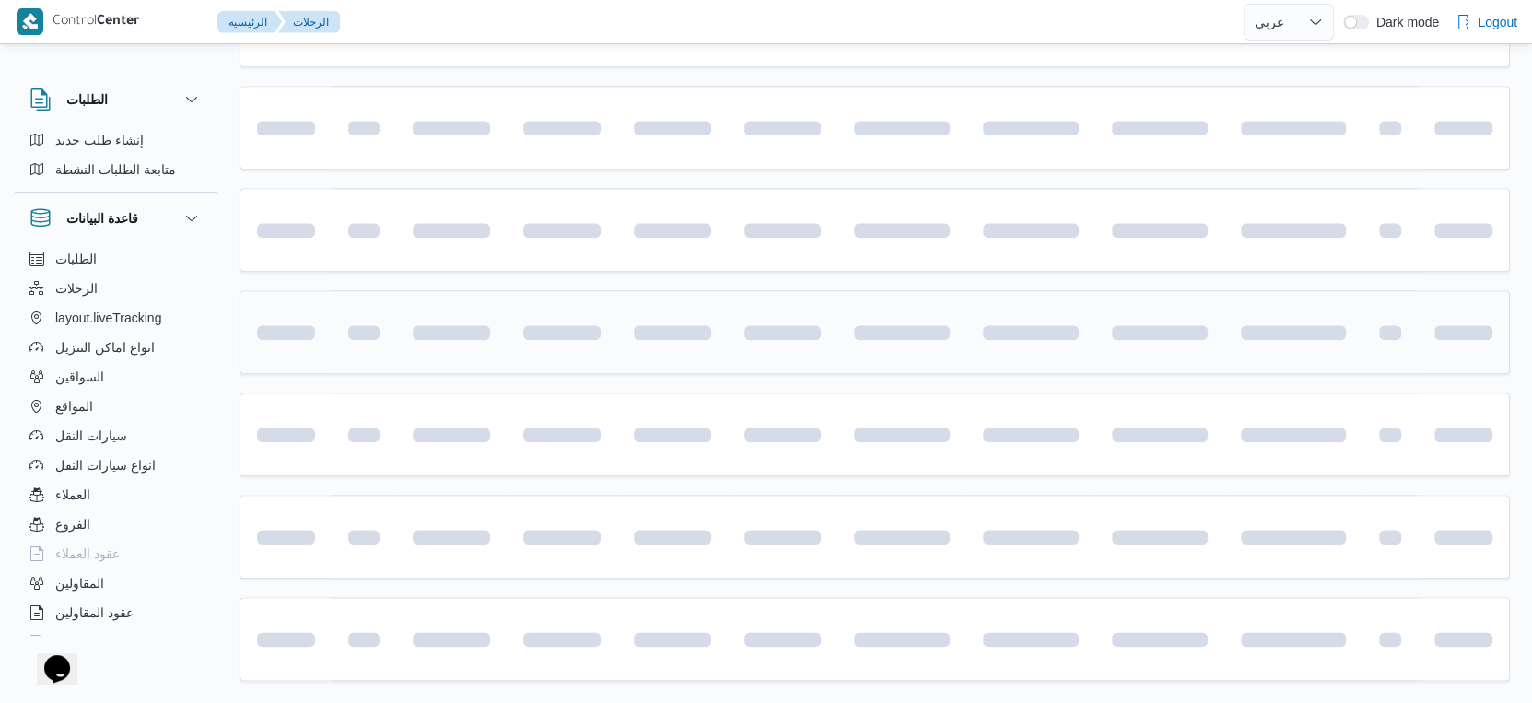
scroll to position [1503, 0]
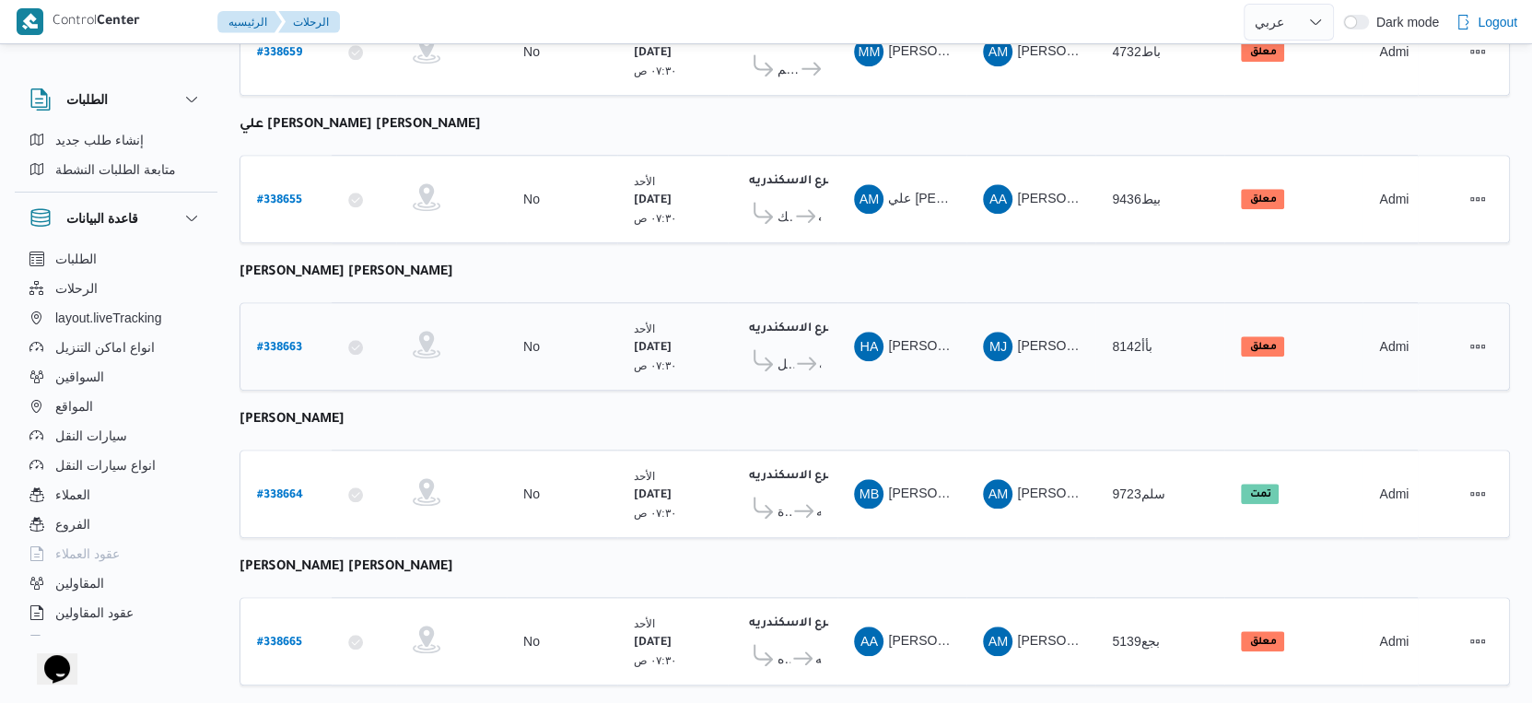
click at [286, 342] on b "# 338663" at bounding box center [279, 348] width 45 height 13
select select "ar"
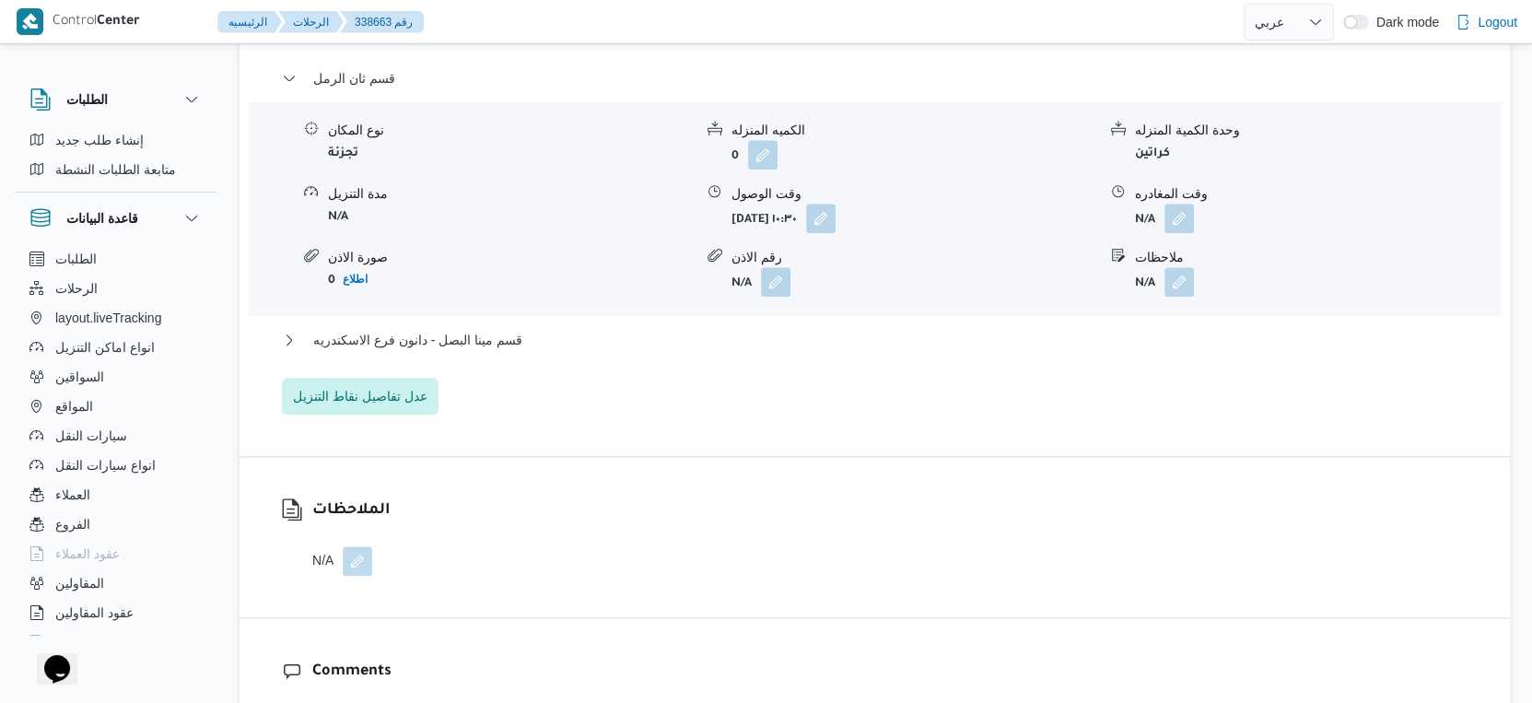
scroll to position [1637, 0]
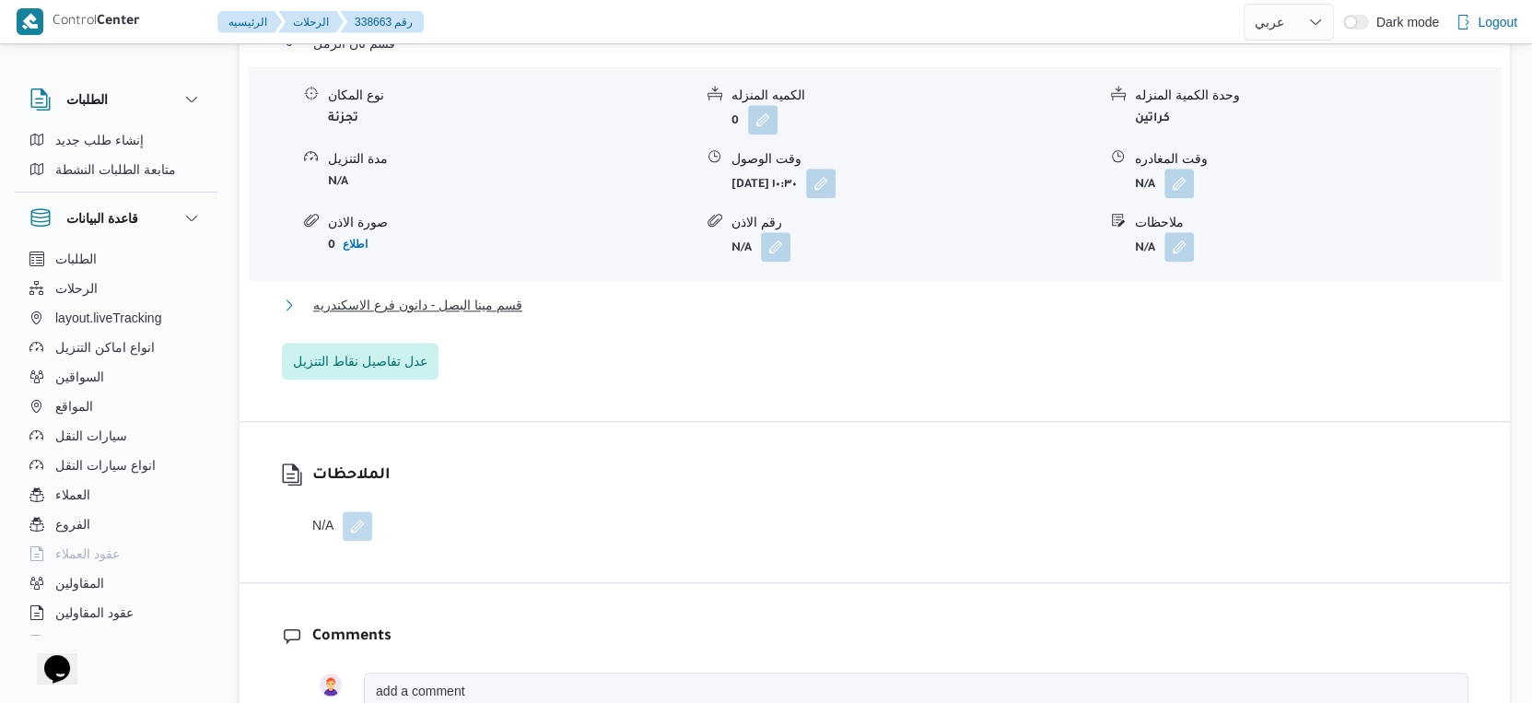
click at [518, 298] on span "قسم مينا البصل - دانون فرع الاسكندريه" at bounding box center [417, 305] width 209 height 22
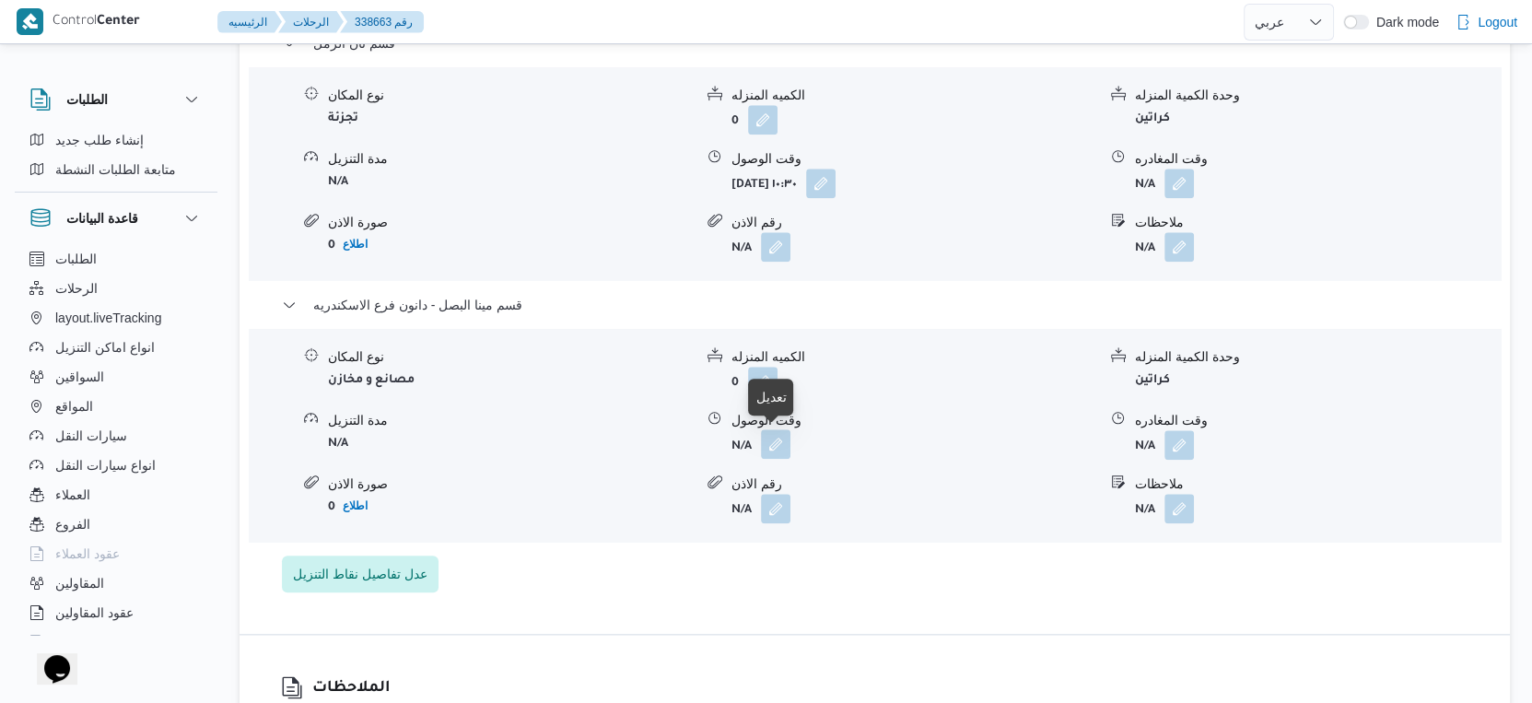
click at [771, 438] on button "button" at bounding box center [775, 443] width 29 height 29
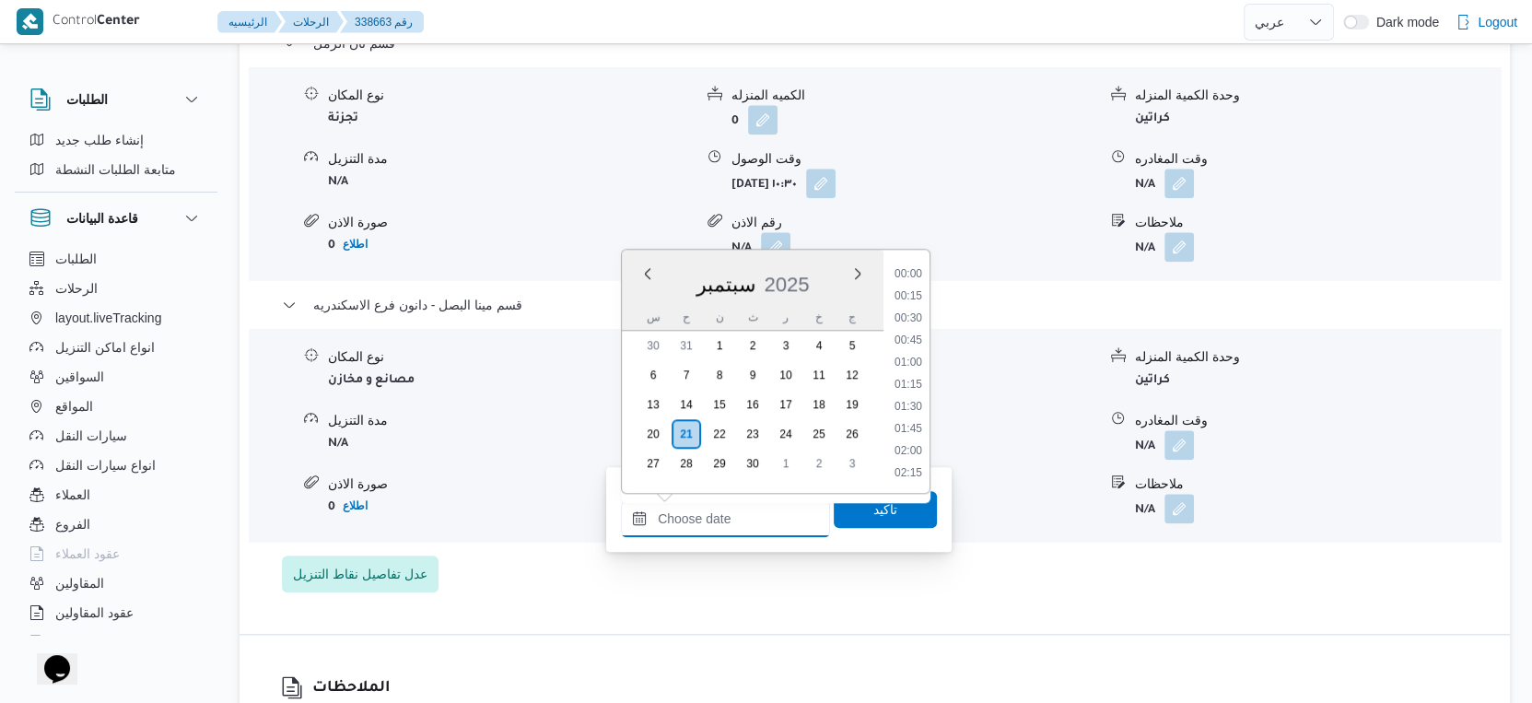
click at [738, 518] on input "وقت الوصول" at bounding box center [725, 518] width 209 height 37
drag, startPoint x: 906, startPoint y: 358, endPoint x: 906, endPoint y: 395, distance: 36.9
click at [906, 362] on li "17:15" at bounding box center [908, 371] width 42 height 18
type input "[DATE] ١٧:١٥"
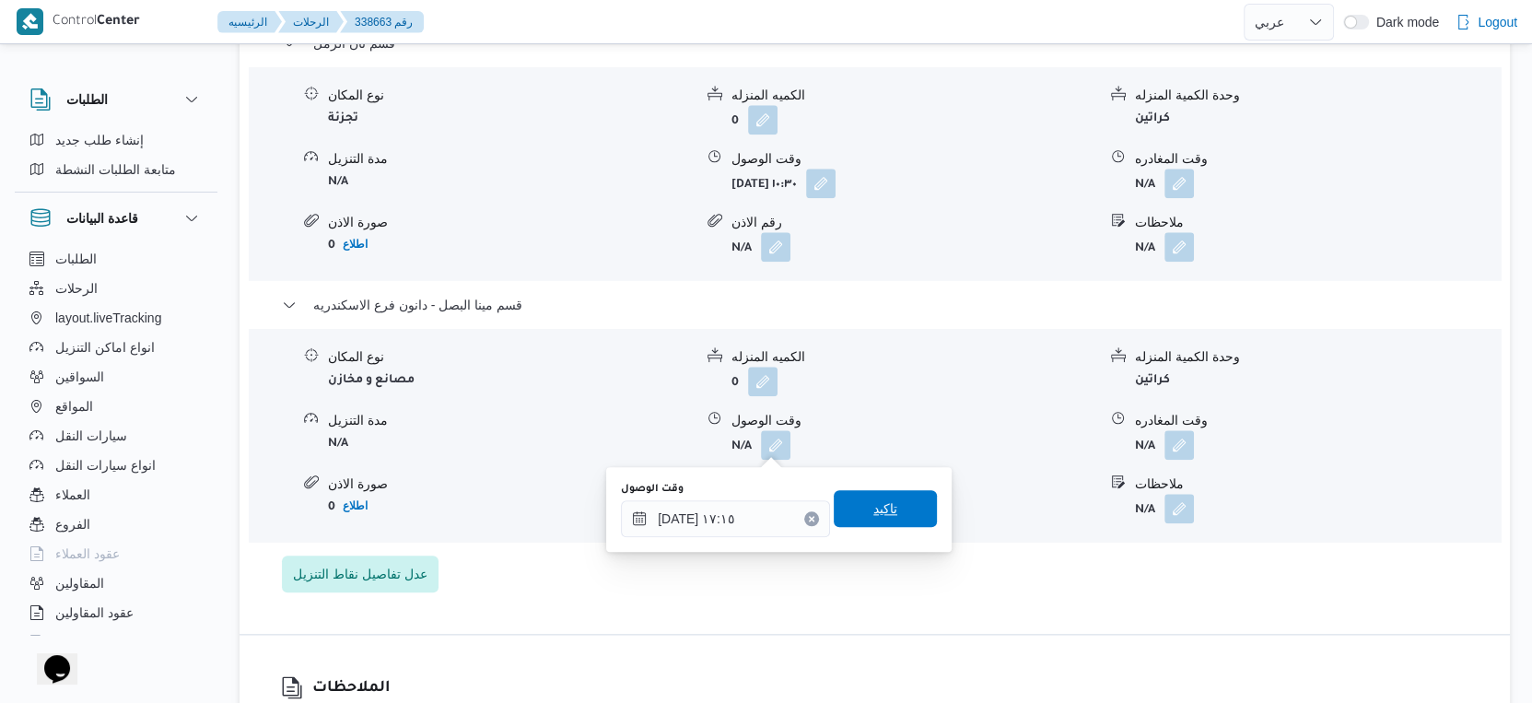
click at [889, 510] on span "تاكيد" at bounding box center [885, 508] width 103 height 37
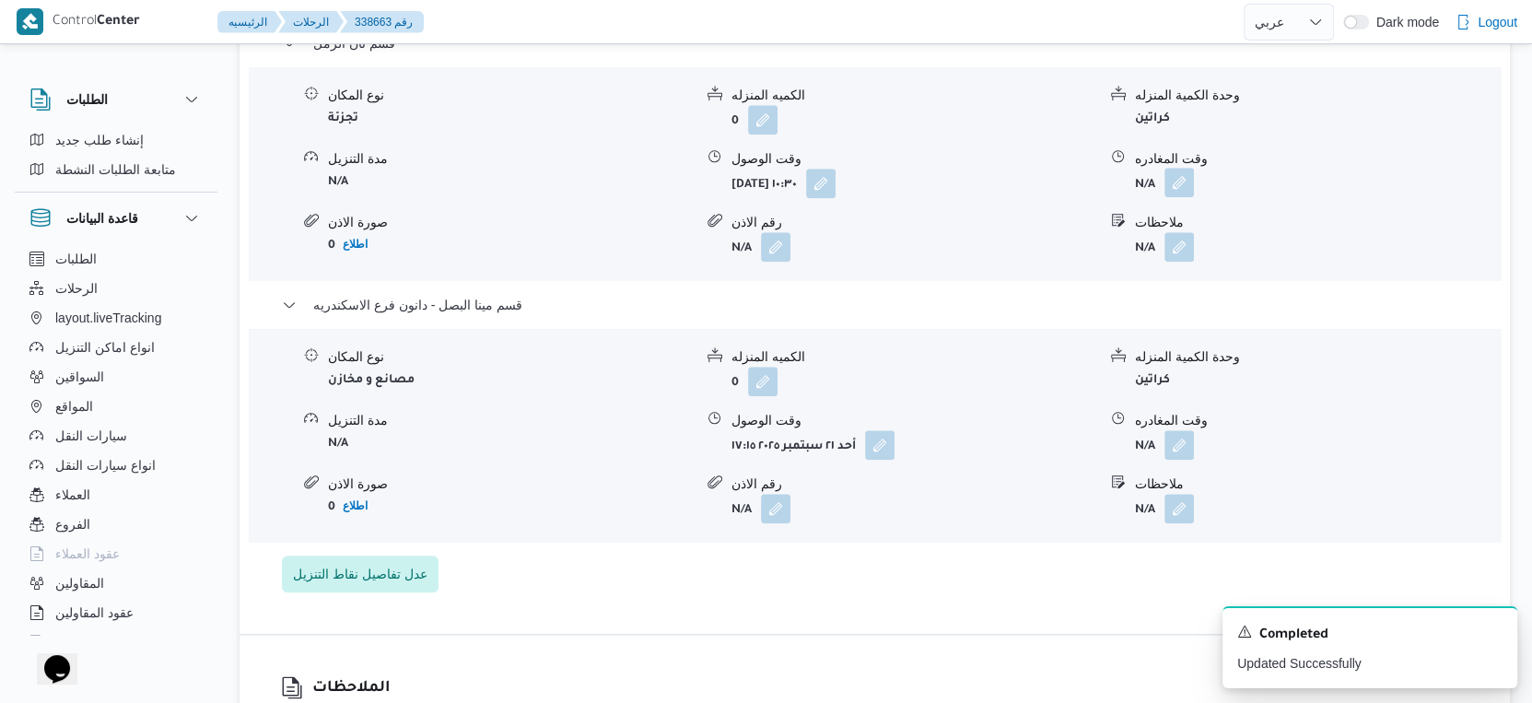
click at [1183, 183] on button "button" at bounding box center [1178, 182] width 29 height 29
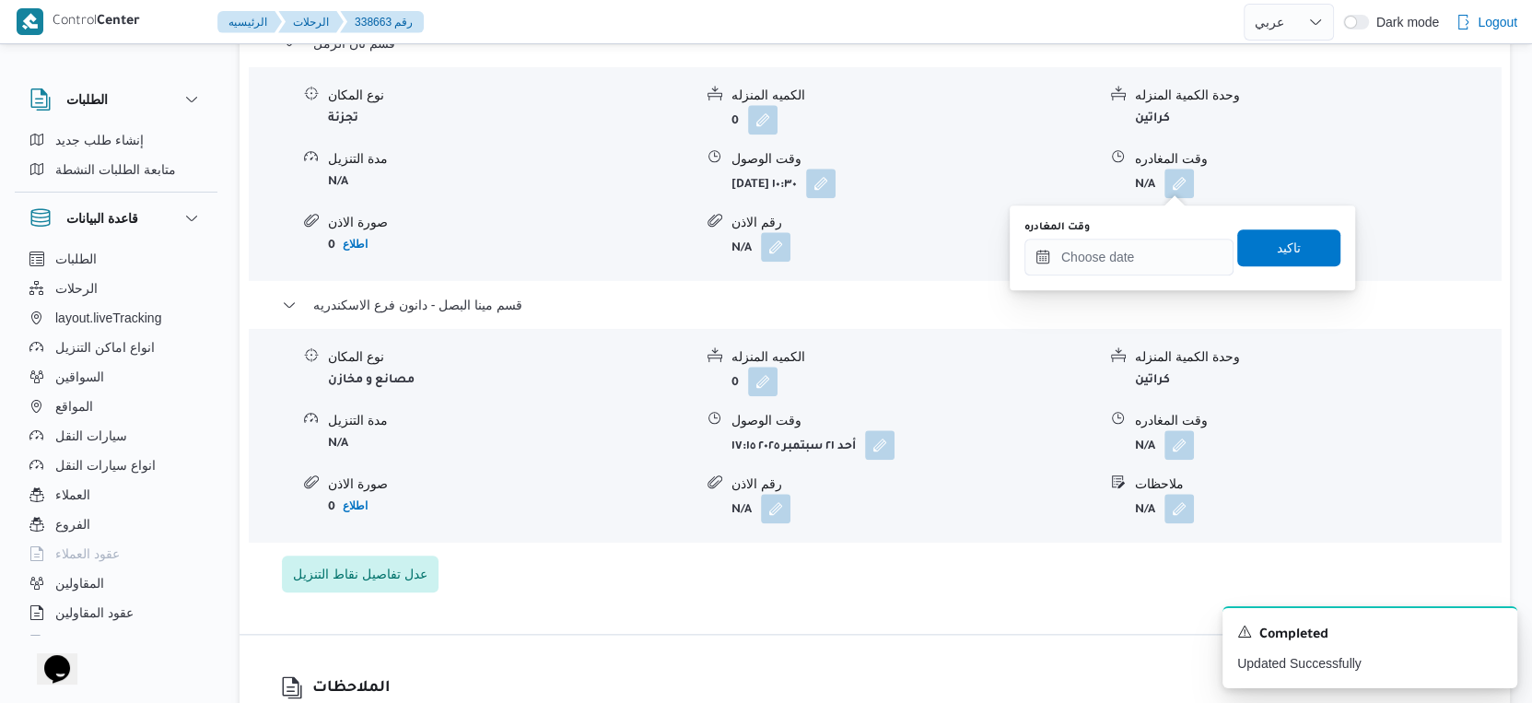
scroll to position [1536, 0]
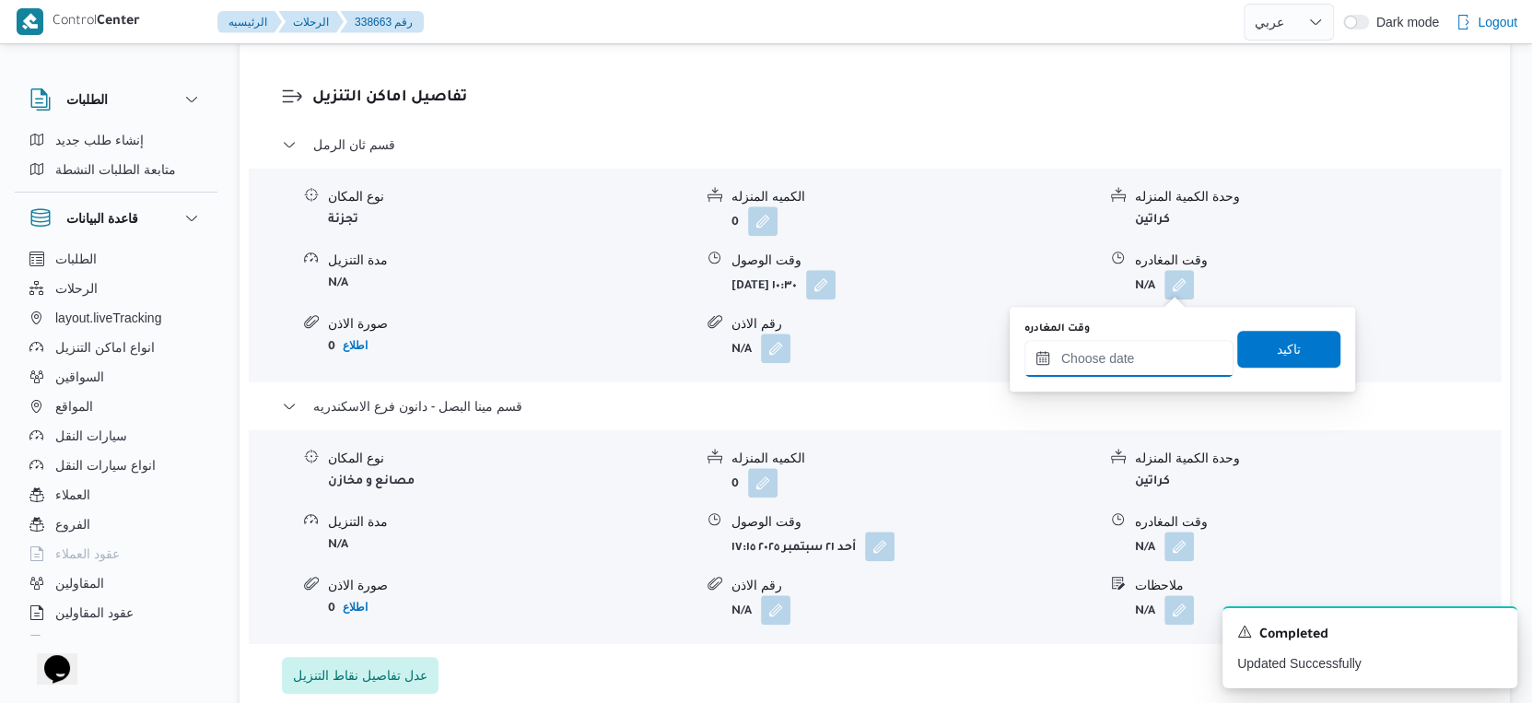
click at [1132, 362] on input "وقت المغادره" at bounding box center [1128, 358] width 209 height 37
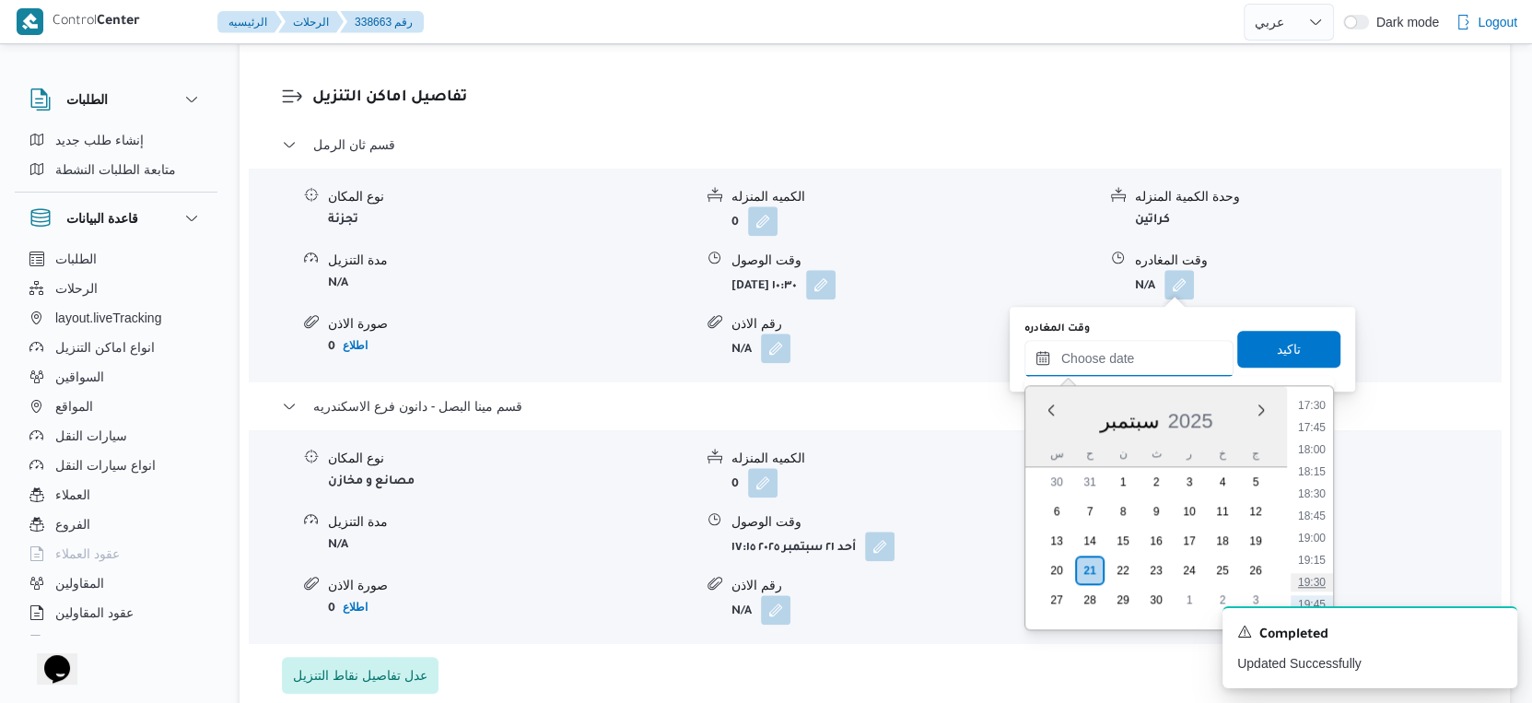
scroll to position [1428, 0]
click at [1319, 456] on li "16:45" at bounding box center [1312, 463] width 42 height 18
type input "٢١/٠٩/٢٠٢٥ ١٦:٤٥"
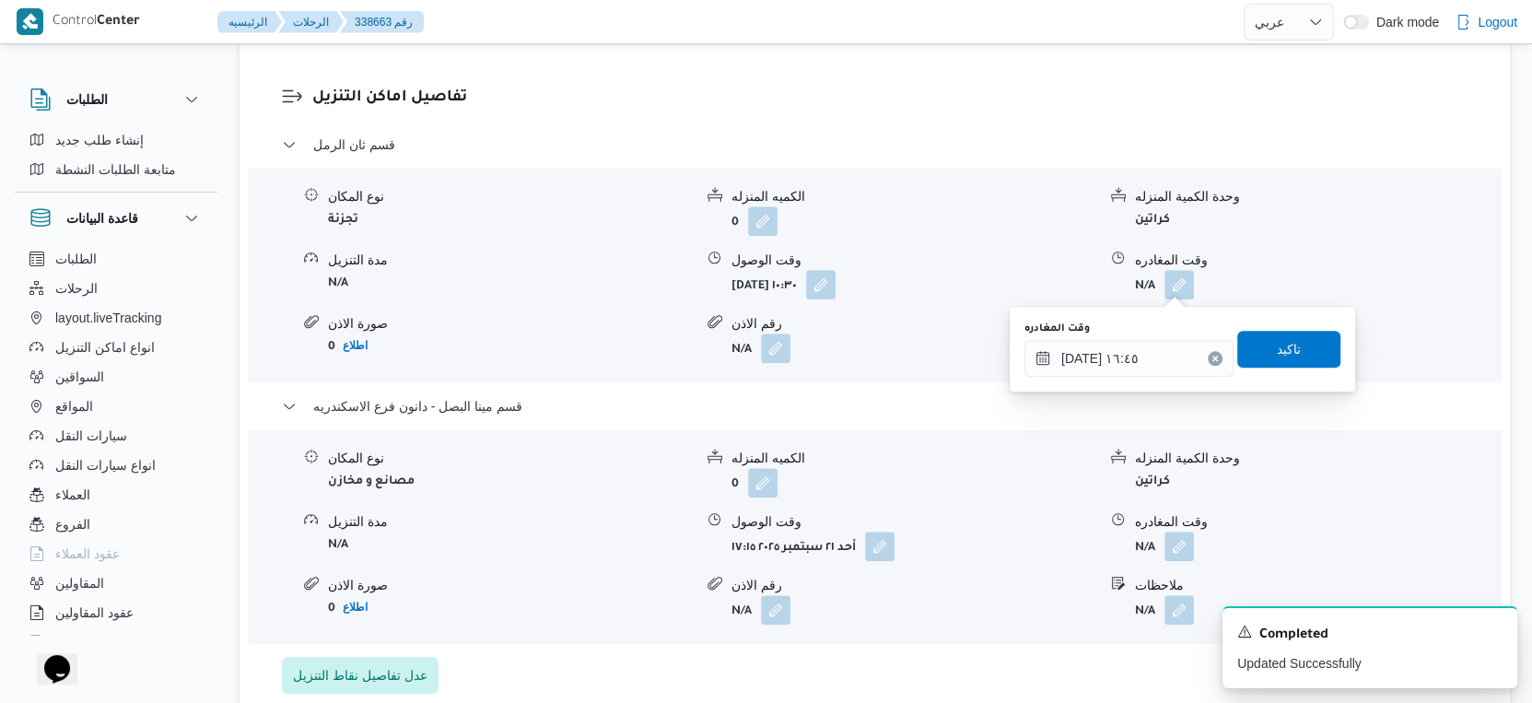
click at [1283, 313] on div "You are in a dialog. To close this dialog, hit escape. وقت المغادره ٢١/٠٩/٢٠٢٥ …" at bounding box center [1182, 349] width 345 height 85
click at [1283, 345] on span "تاكيد" at bounding box center [1289, 348] width 24 height 22
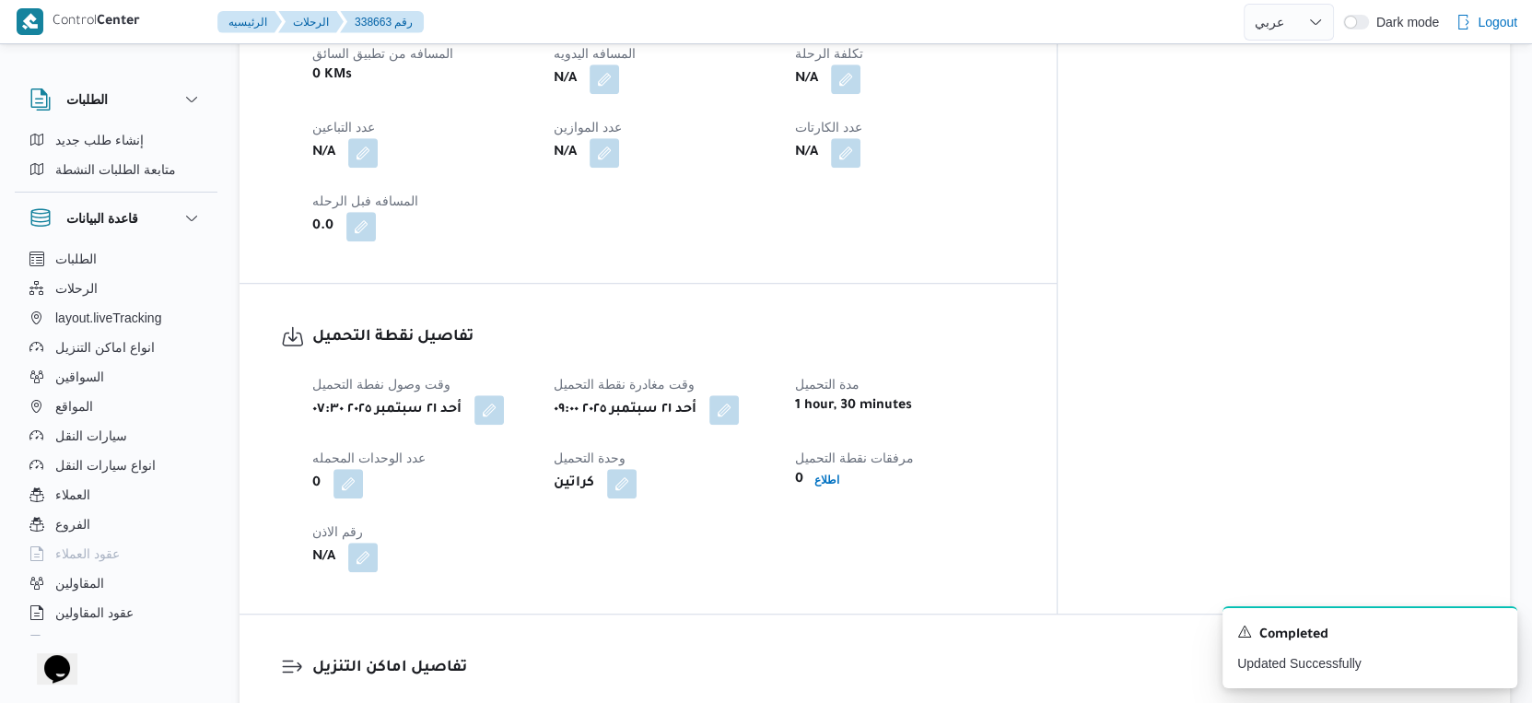
scroll to position [613, 0]
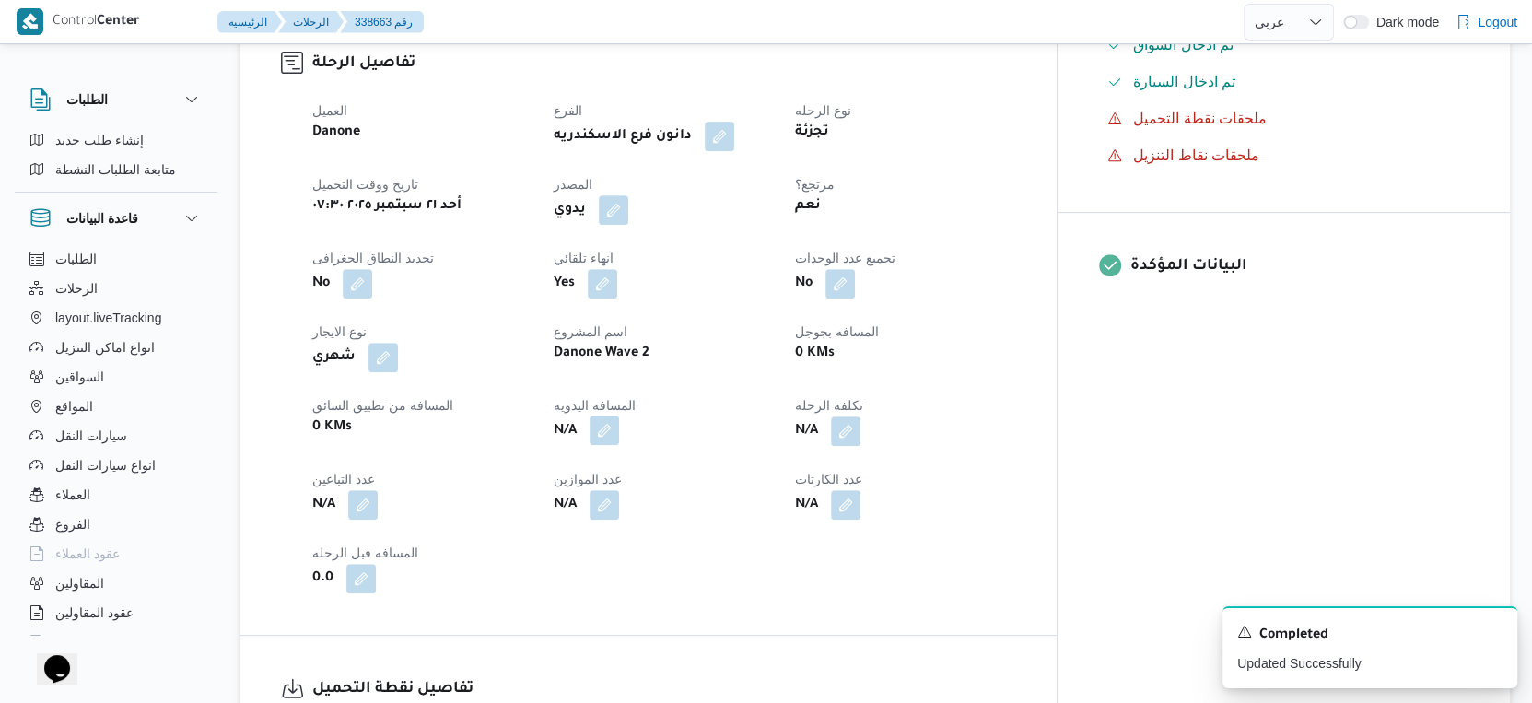
click at [619, 423] on button "button" at bounding box center [604, 429] width 29 height 29
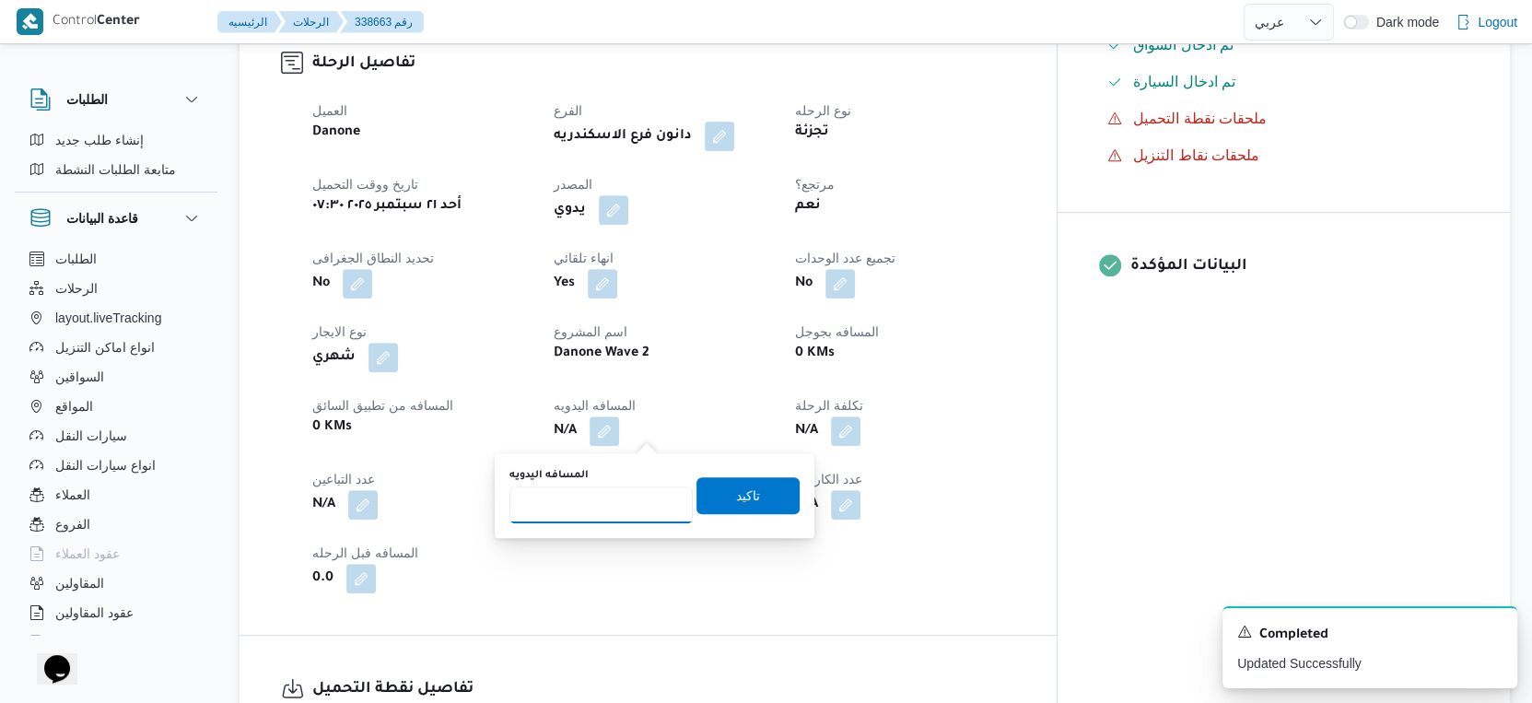
click at [597, 504] on input "المسافه اليدويه" at bounding box center [600, 504] width 183 height 37
type input "53"
click at [734, 483] on span "تاكيد" at bounding box center [747, 494] width 103 height 37
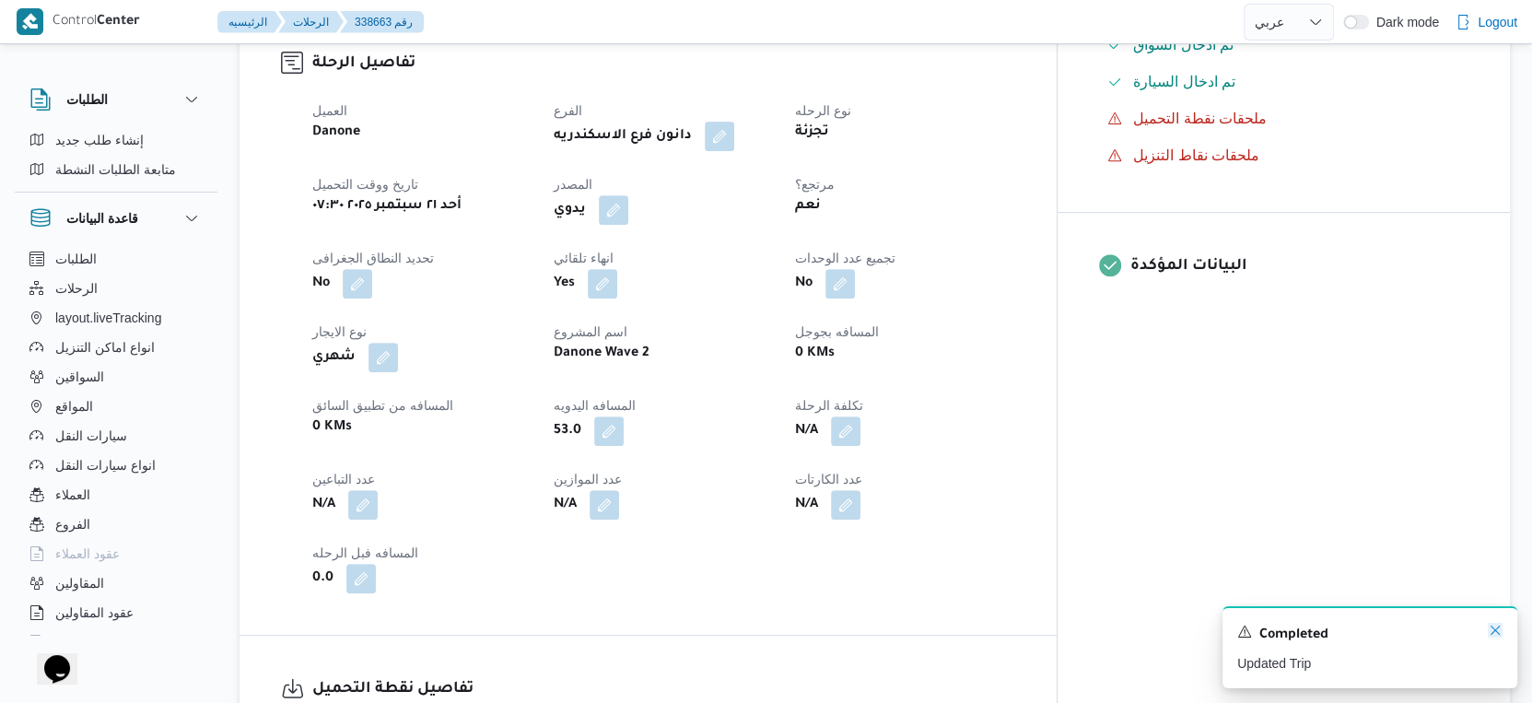
click at [1492, 630] on icon "Dismiss toast" at bounding box center [1494, 629] width 9 height 9
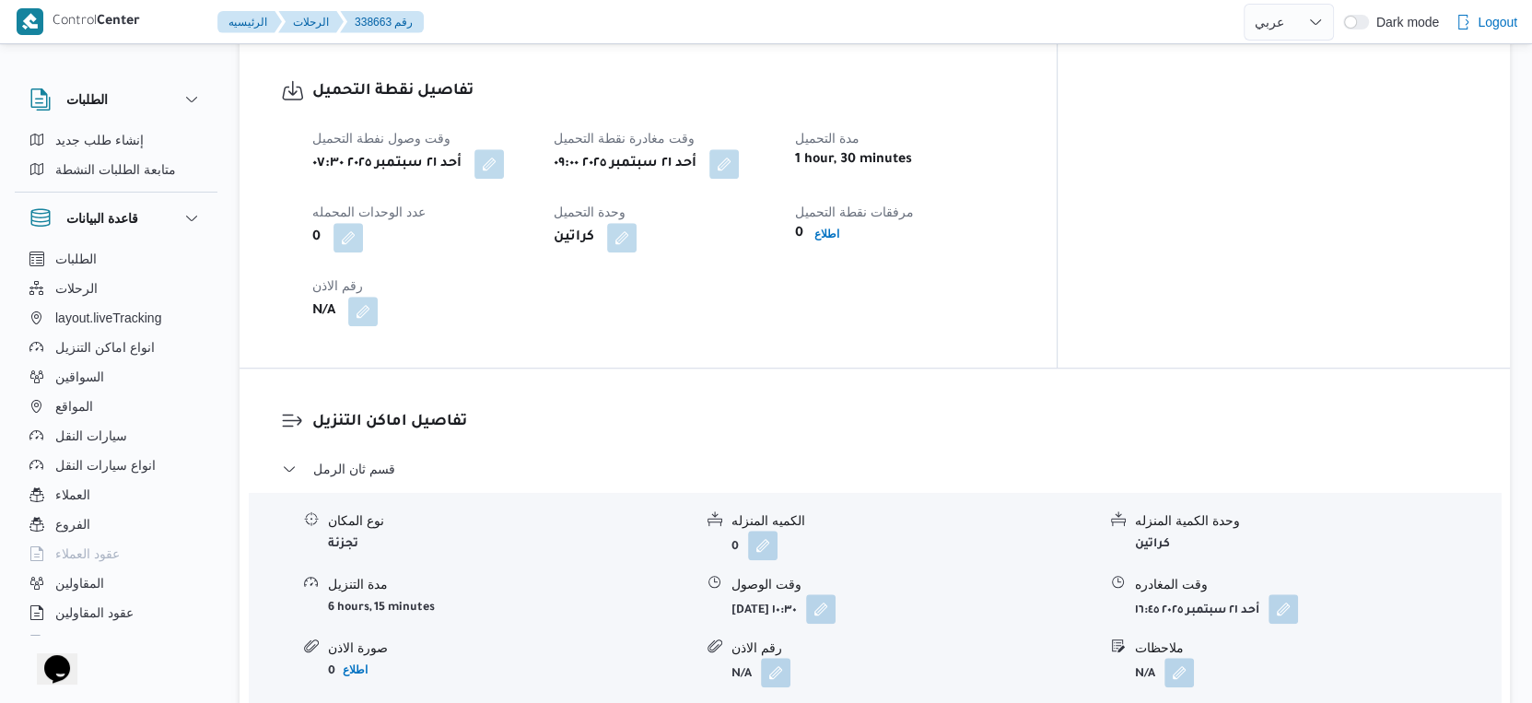
scroll to position [1228, 0]
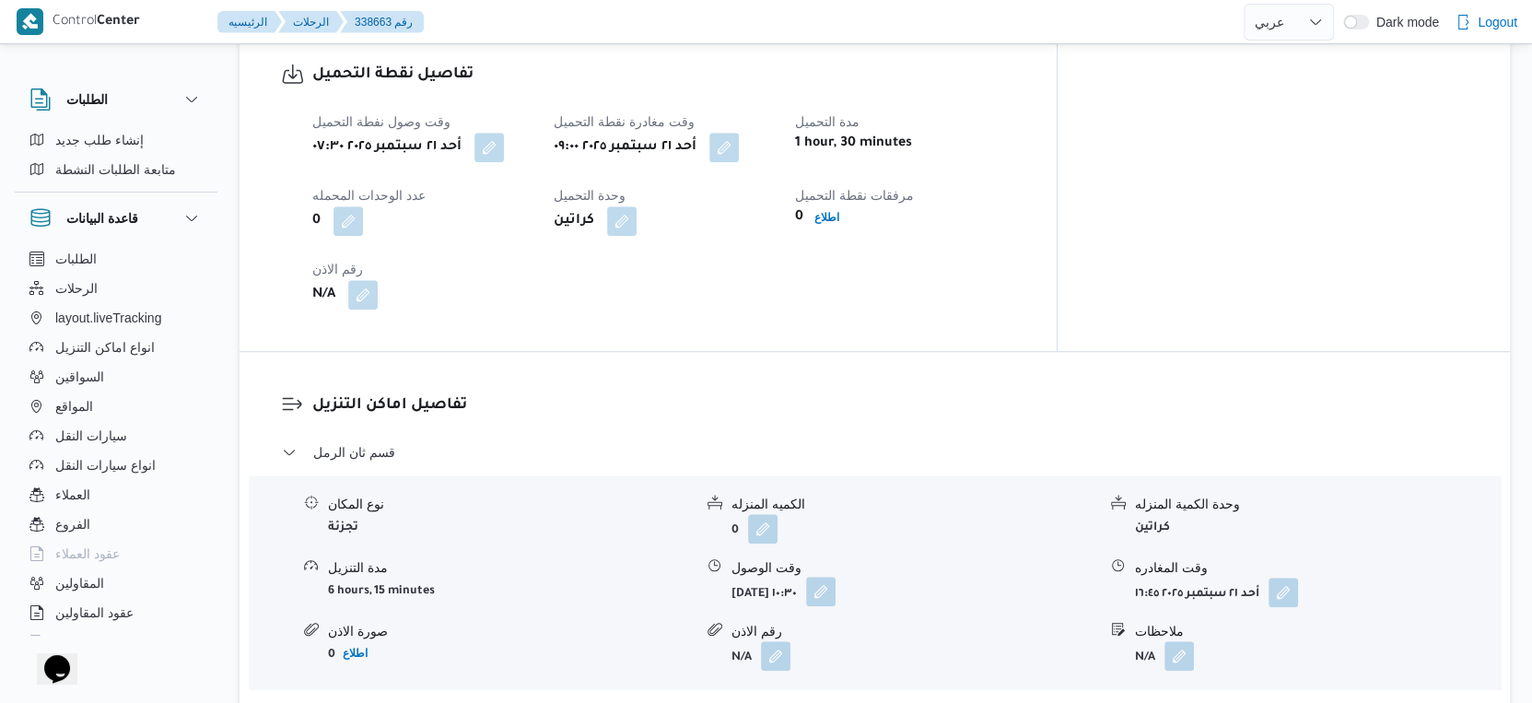
click at [835, 598] on button "button" at bounding box center [820, 591] width 29 height 29
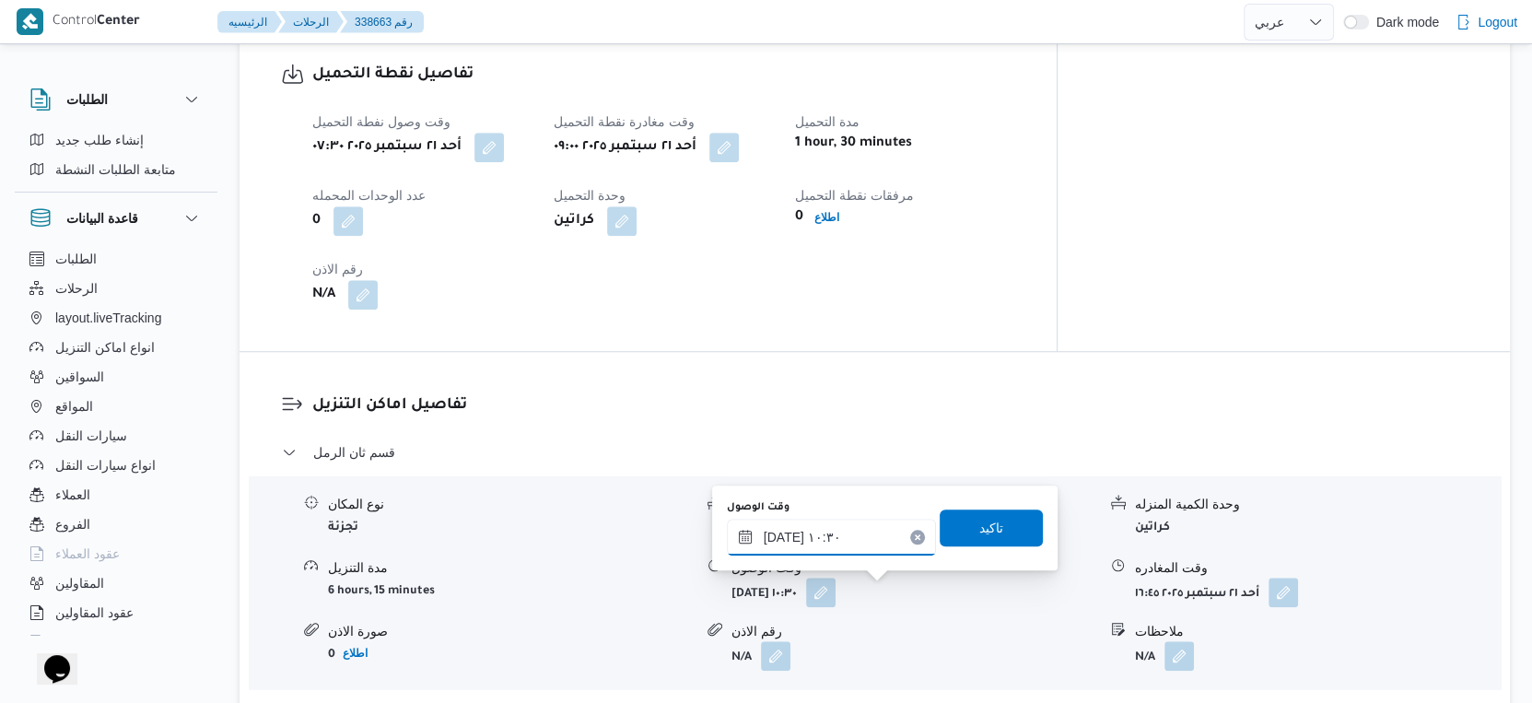
click at [849, 532] on input "٢١/٠٩/٢٠٢٥ ١٠:٣٠" at bounding box center [831, 537] width 209 height 37
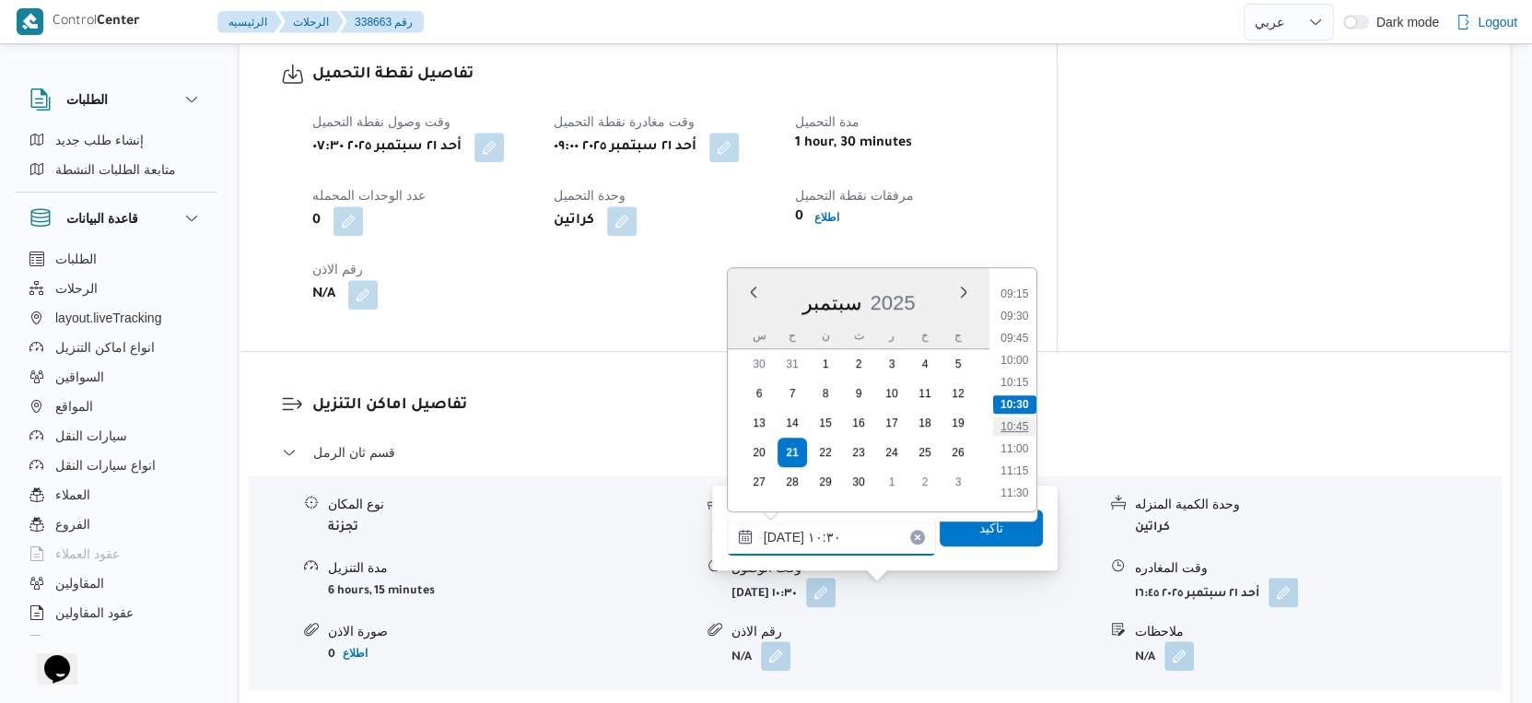
scroll to position [714, 0]
click at [1020, 412] on li "09:30" at bounding box center [1014, 418] width 42 height 18
type input "٢١/٠٩/٢٠٢٥ ٠٩:٣٠"
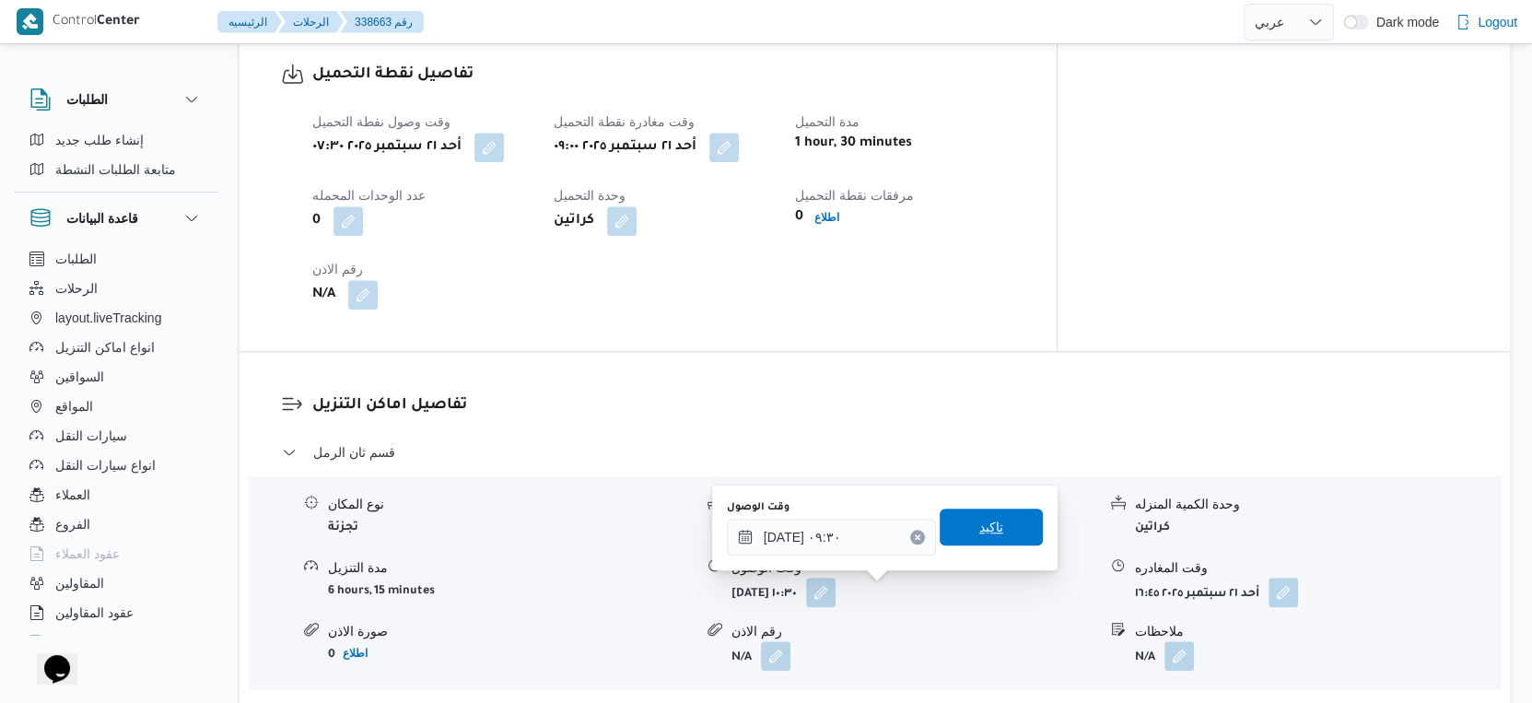
click at [1008, 536] on span "تاكيد" at bounding box center [991, 526] width 103 height 37
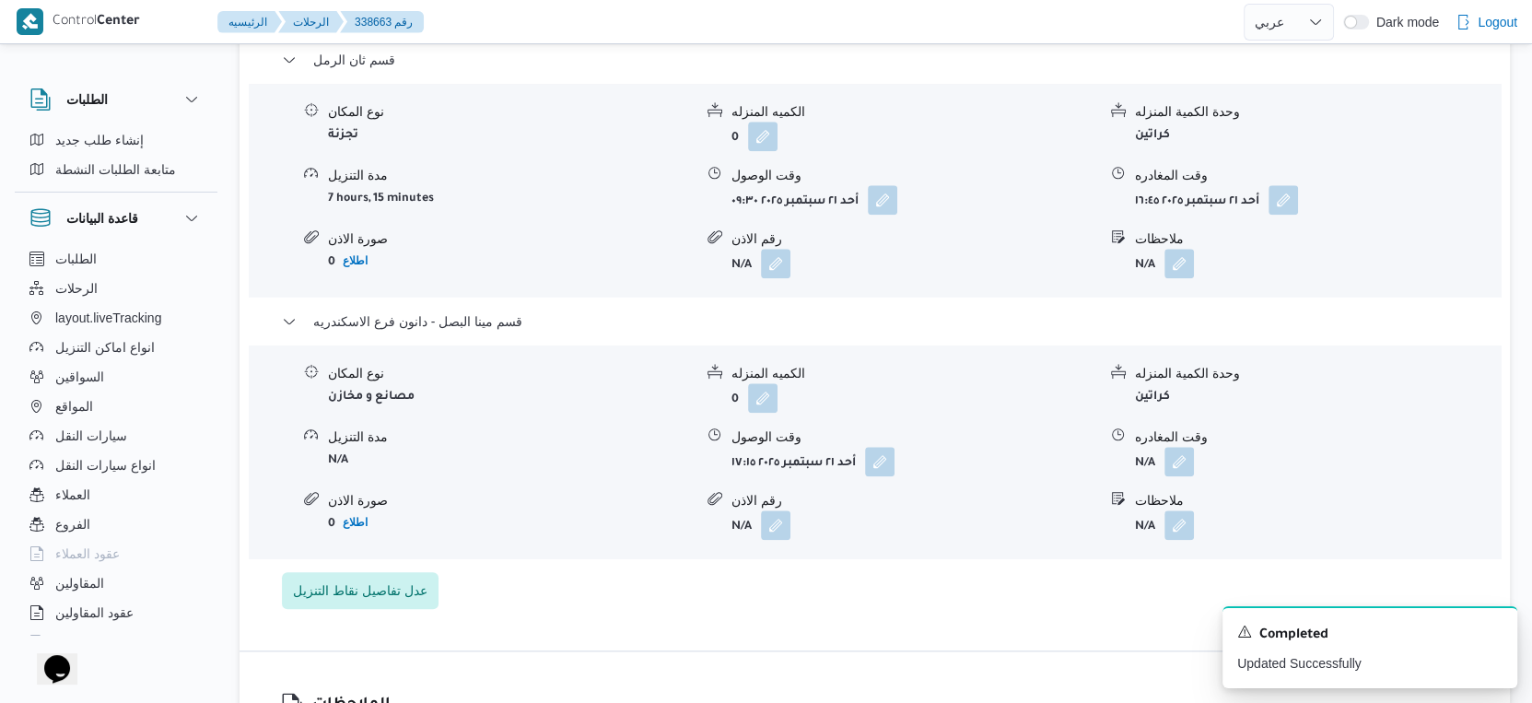
scroll to position [1637, 0]
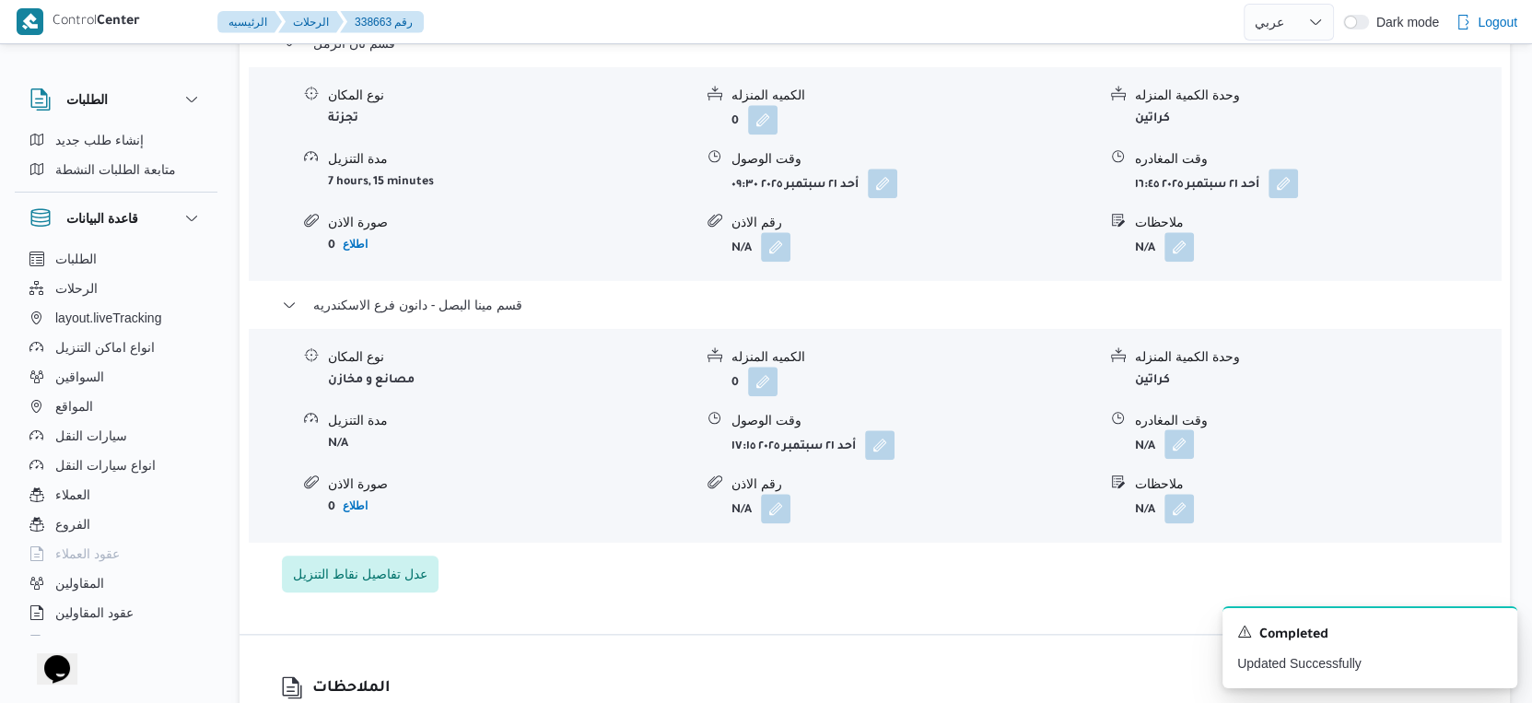
click at [1184, 447] on button "button" at bounding box center [1178, 443] width 29 height 29
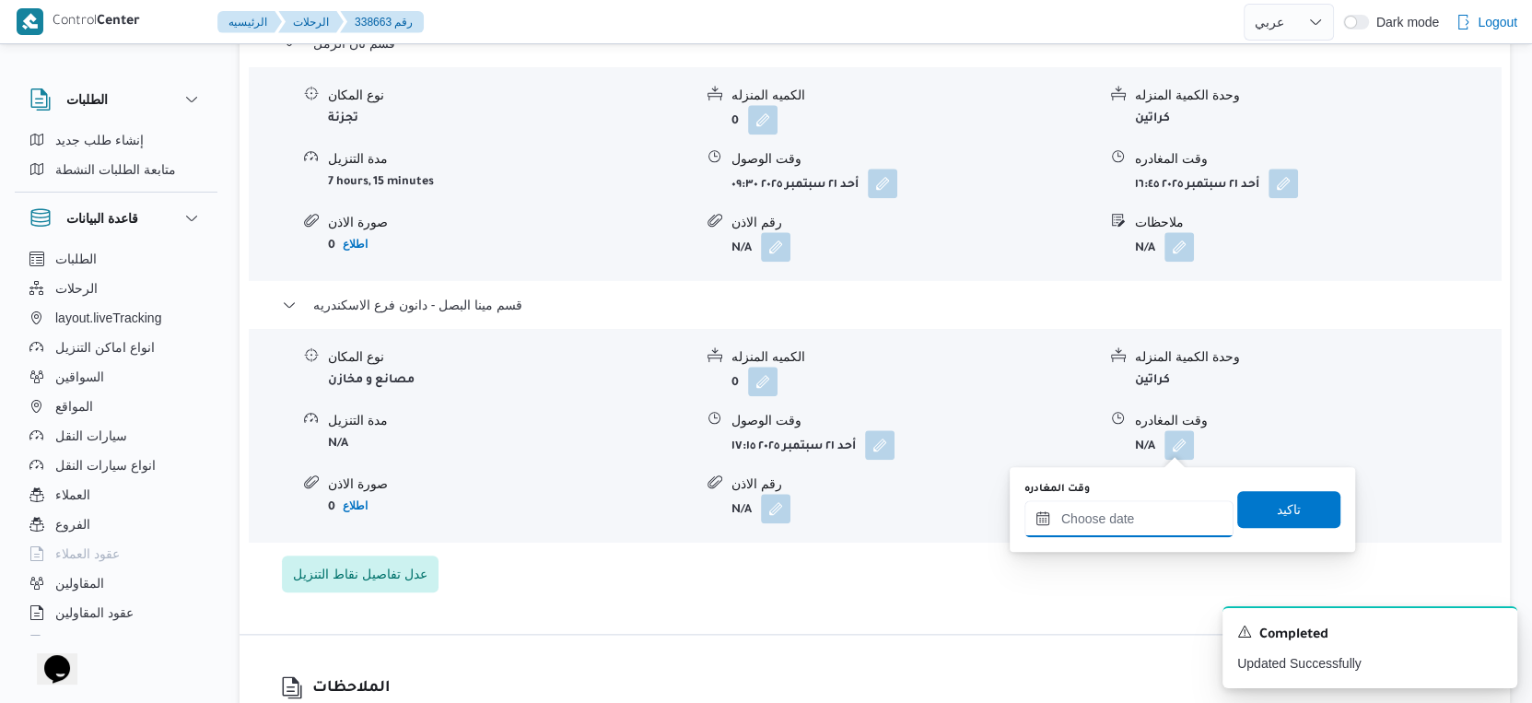
click at [1148, 502] on input "وقت المغادره" at bounding box center [1128, 518] width 209 height 37
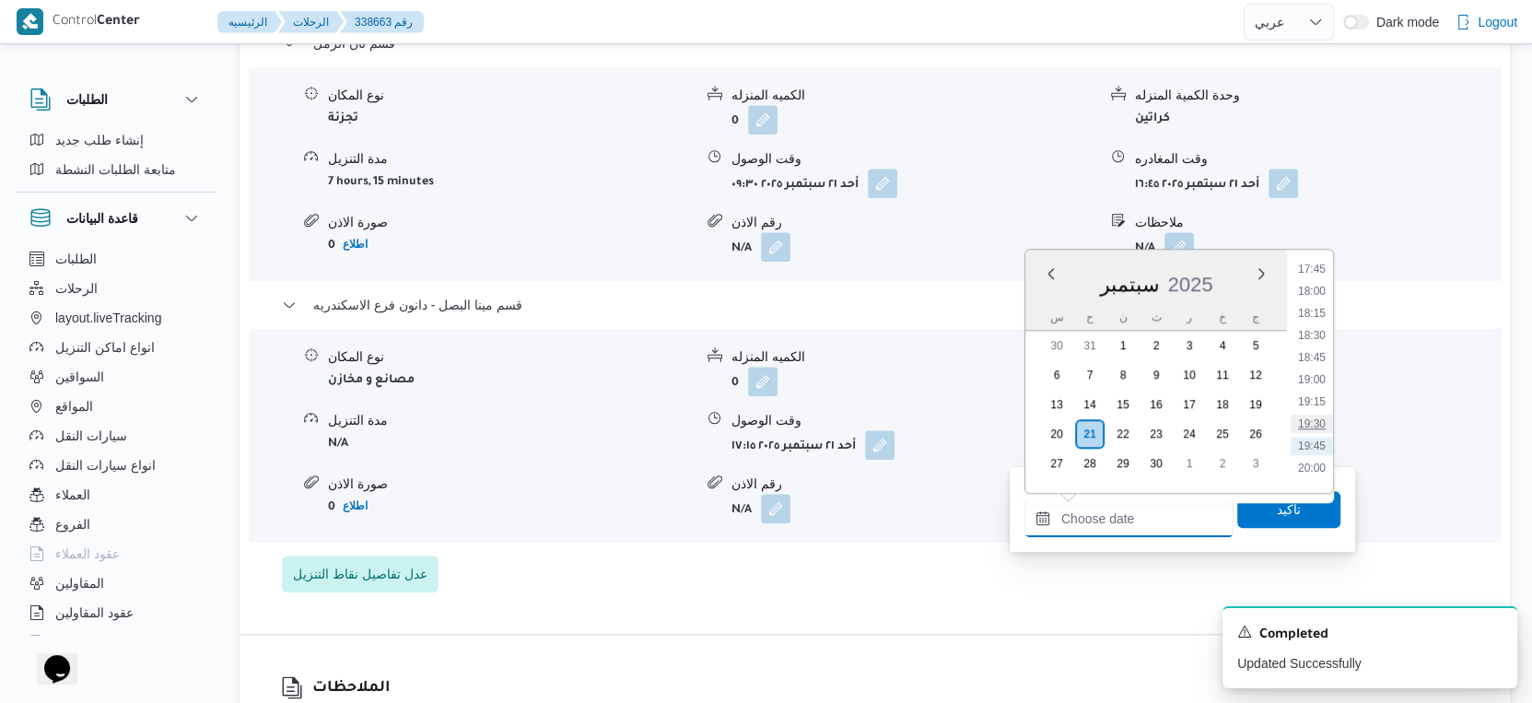
scroll to position [1530, 0]
click at [1321, 313] on li "17:45" at bounding box center [1312, 313] width 42 height 18
type input "٢١/٠٩/٢٠٢٥ ١٧:٤٥"
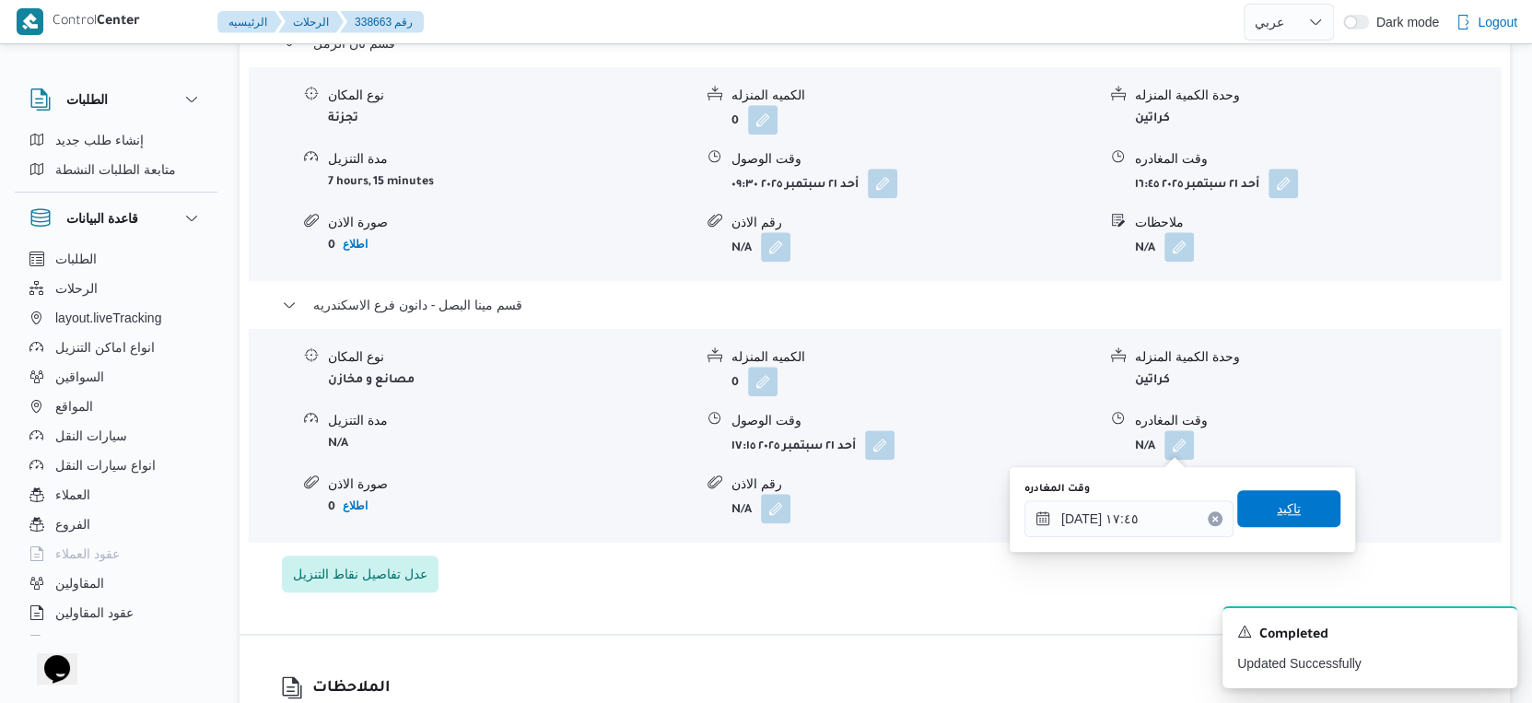
click at [1287, 492] on span "تاكيد" at bounding box center [1288, 508] width 103 height 37
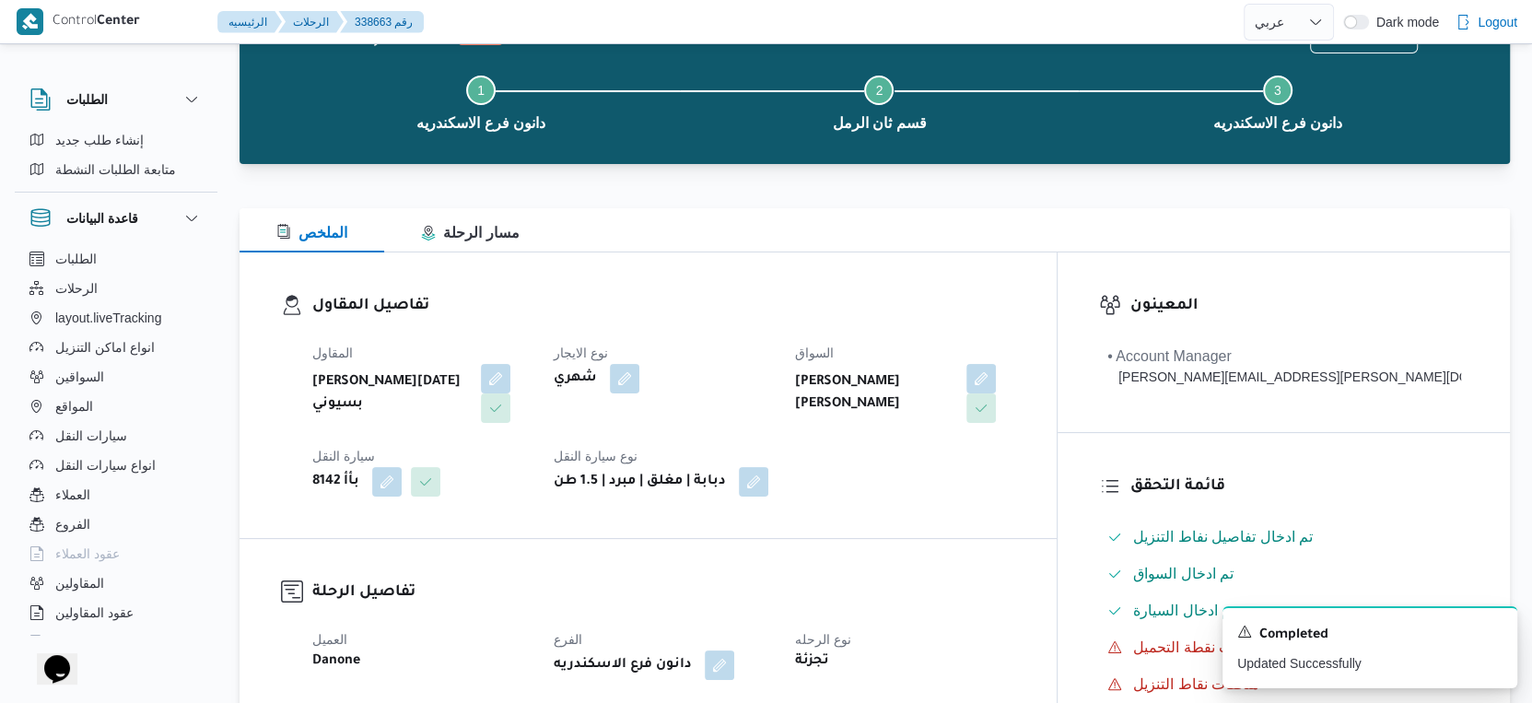
scroll to position [0, 0]
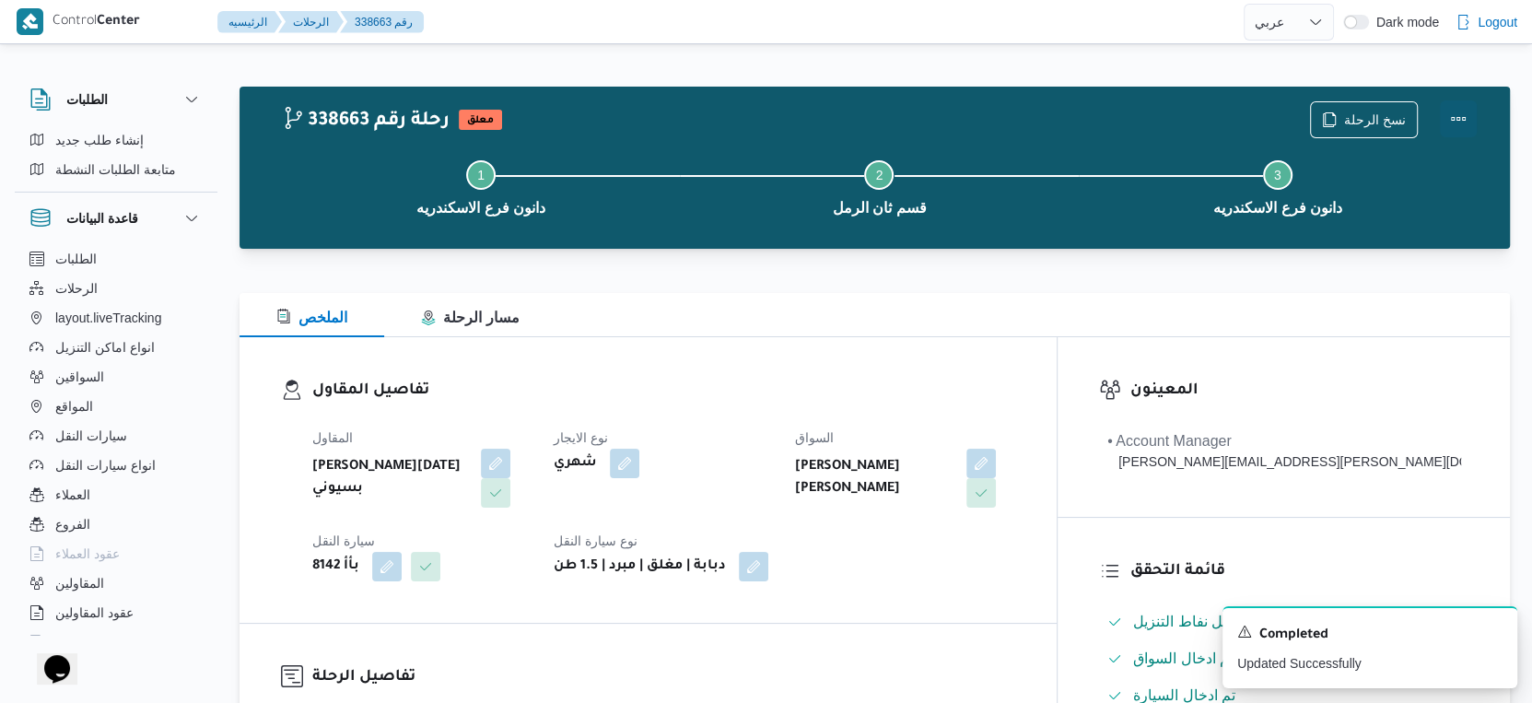
click at [1464, 112] on button "Actions" at bounding box center [1458, 118] width 37 height 37
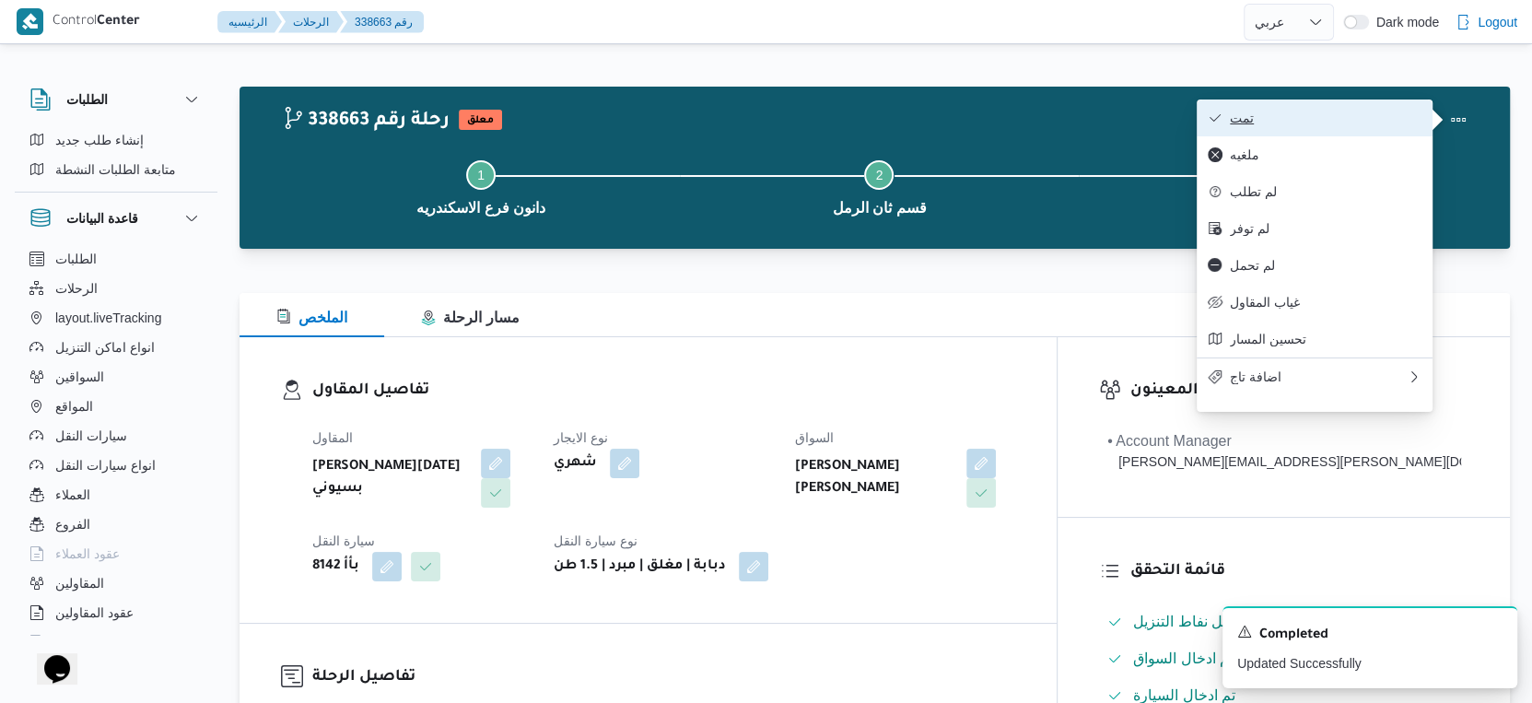
click at [1369, 116] on span "تمت" at bounding box center [1326, 118] width 192 height 15
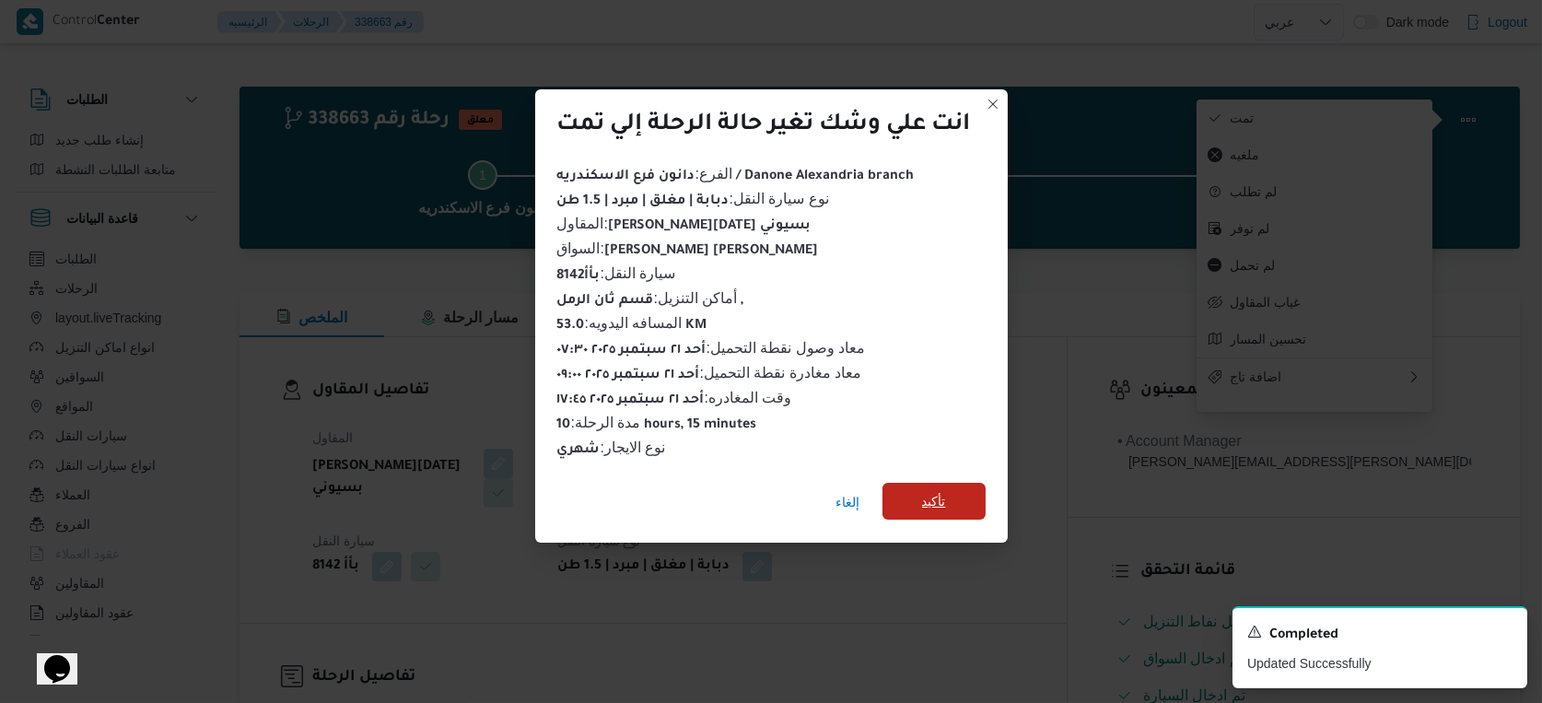
click at [936, 497] on span "تأكيد" at bounding box center [934, 501] width 24 height 22
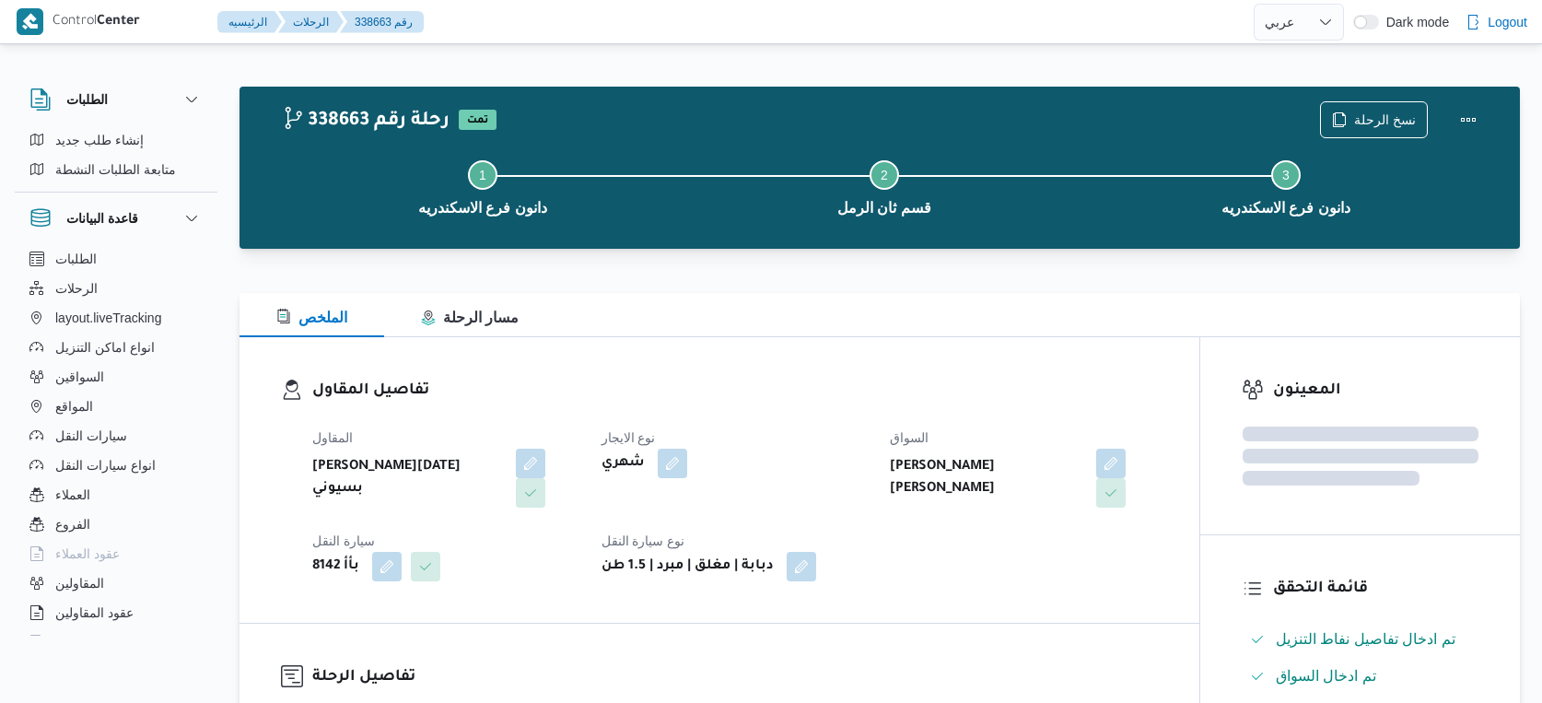
select select "ar"
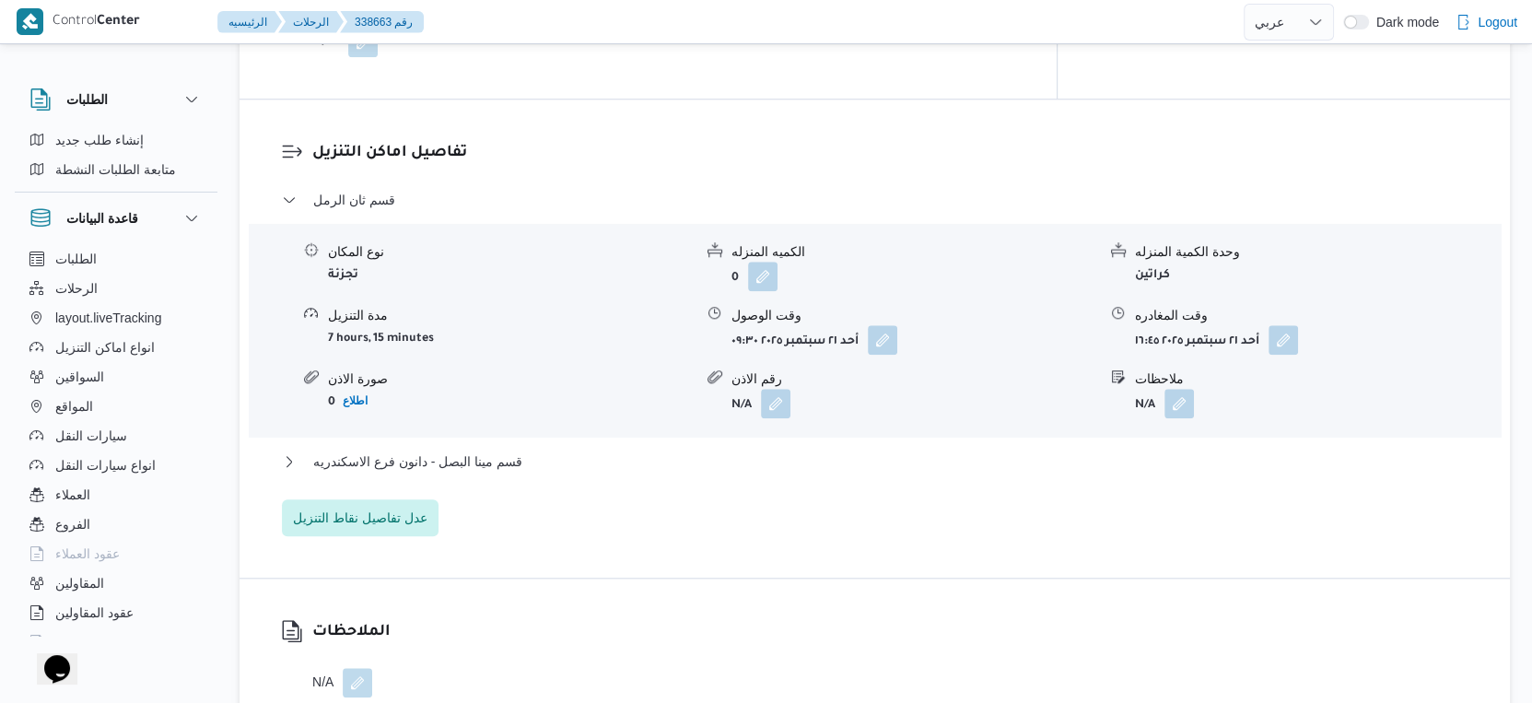
scroll to position [1637, 0]
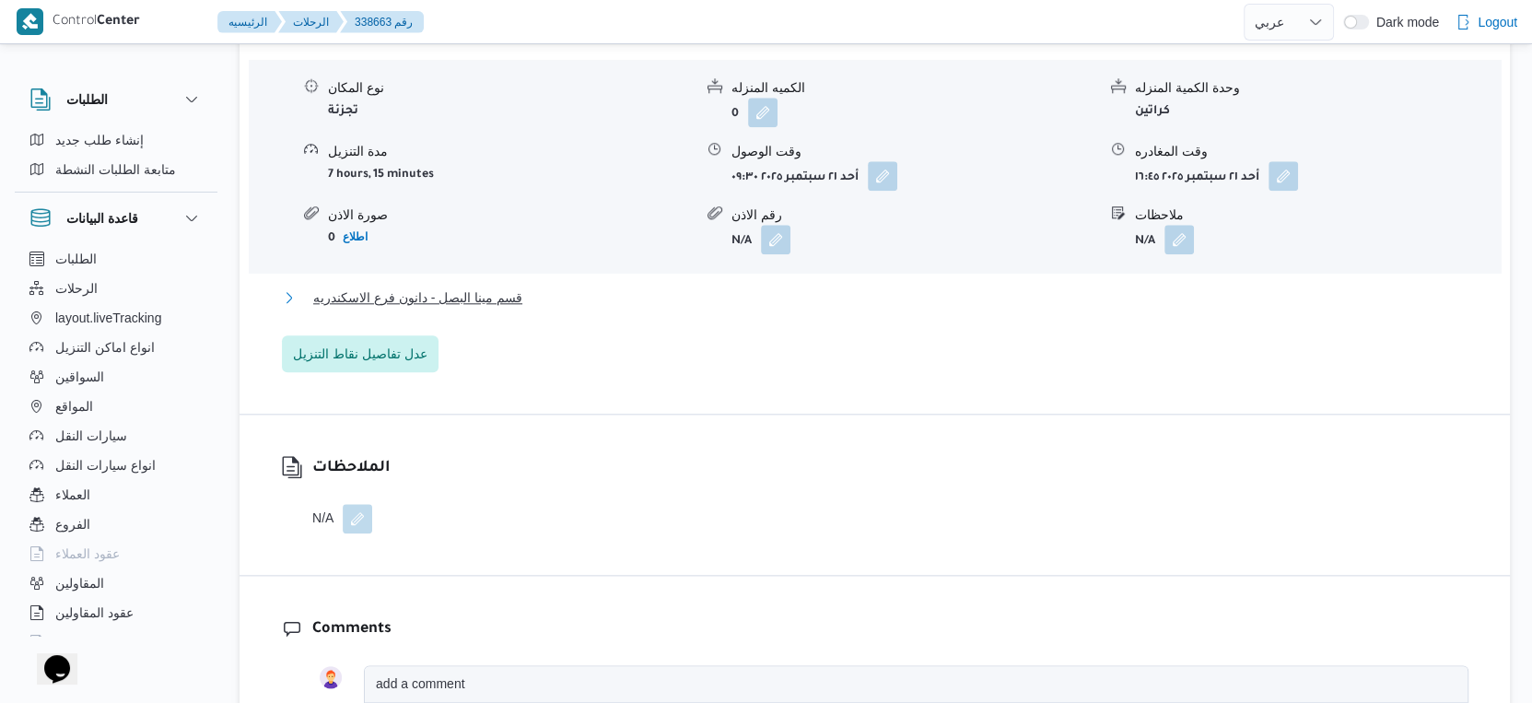
click at [514, 295] on span "قسم مينا البصل - دانون فرع الاسكندريه" at bounding box center [417, 297] width 209 height 22
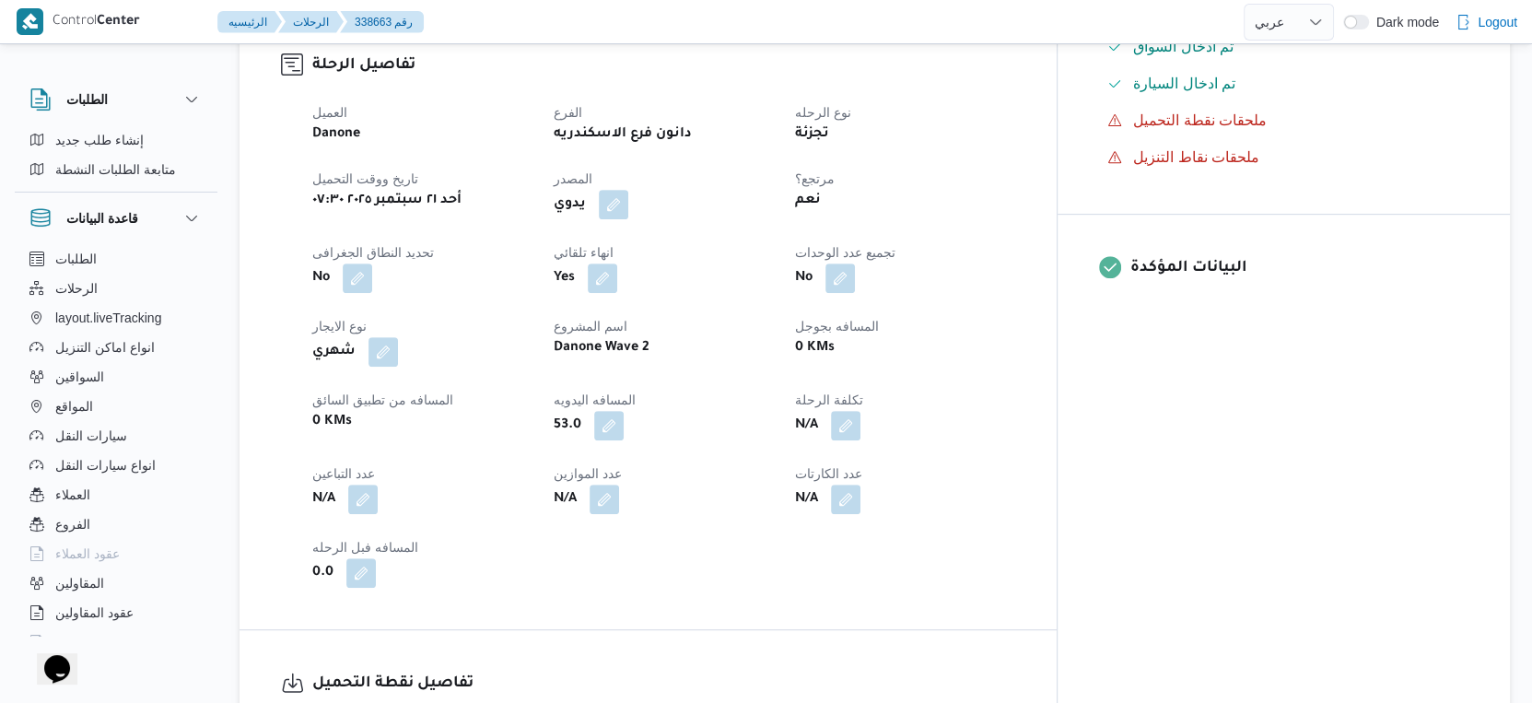
scroll to position [613, 0]
select select "ar"
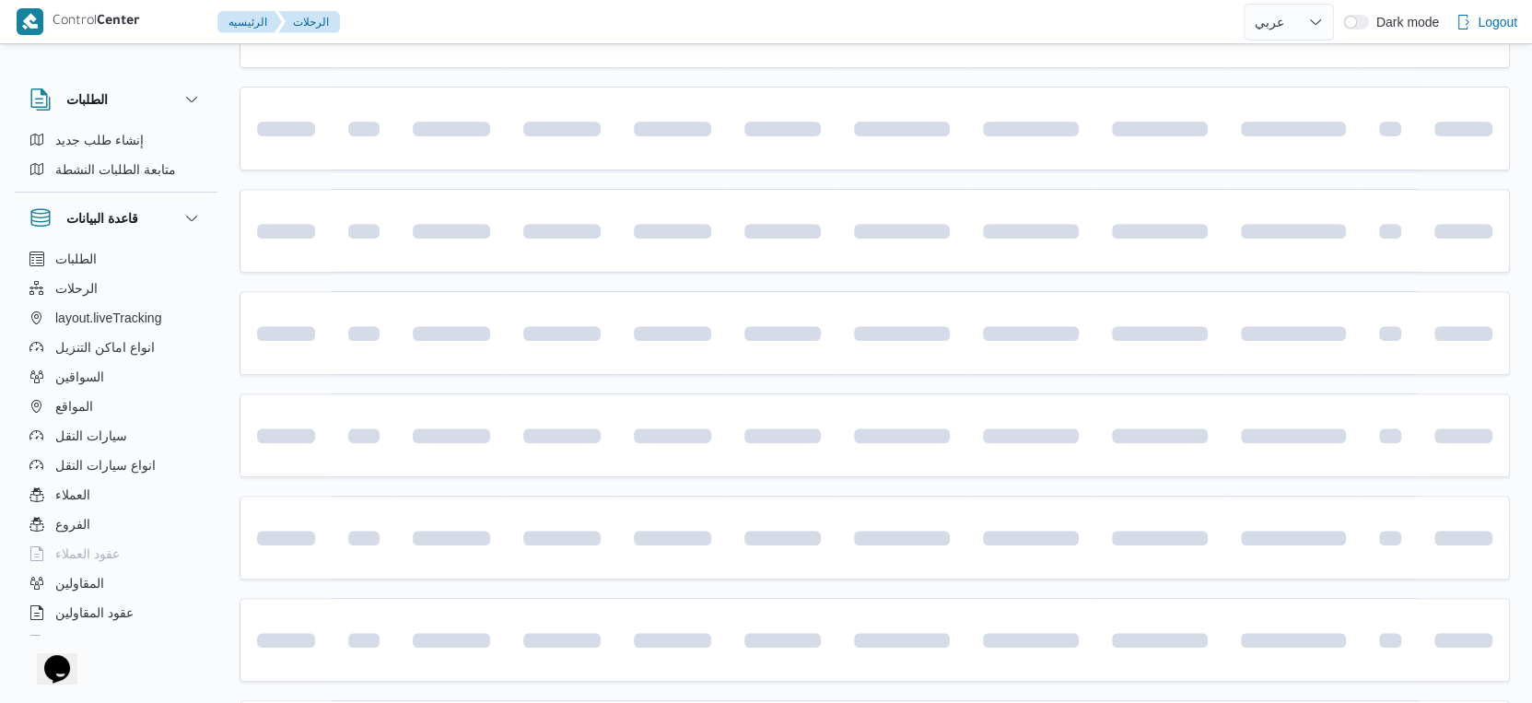
scroll to position [1503, 0]
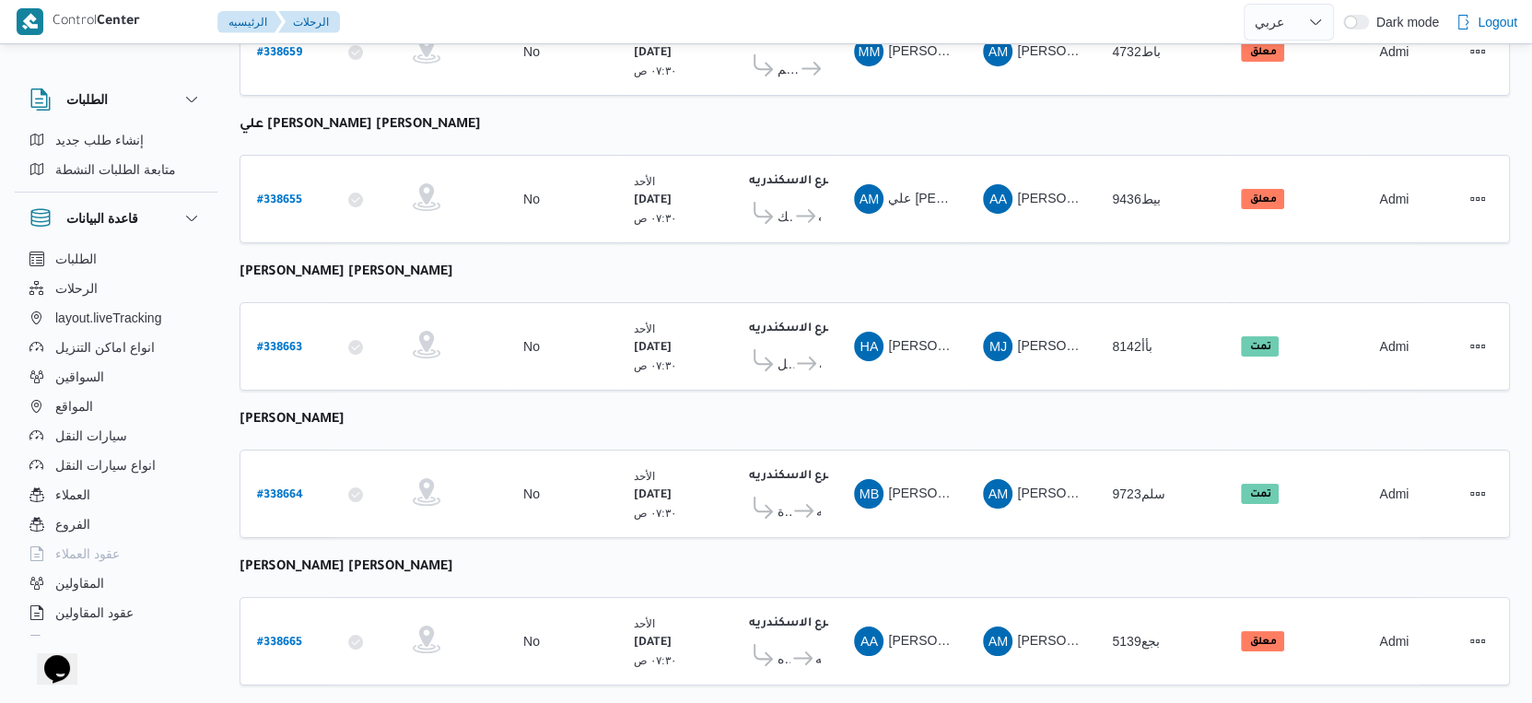
select select "ar"
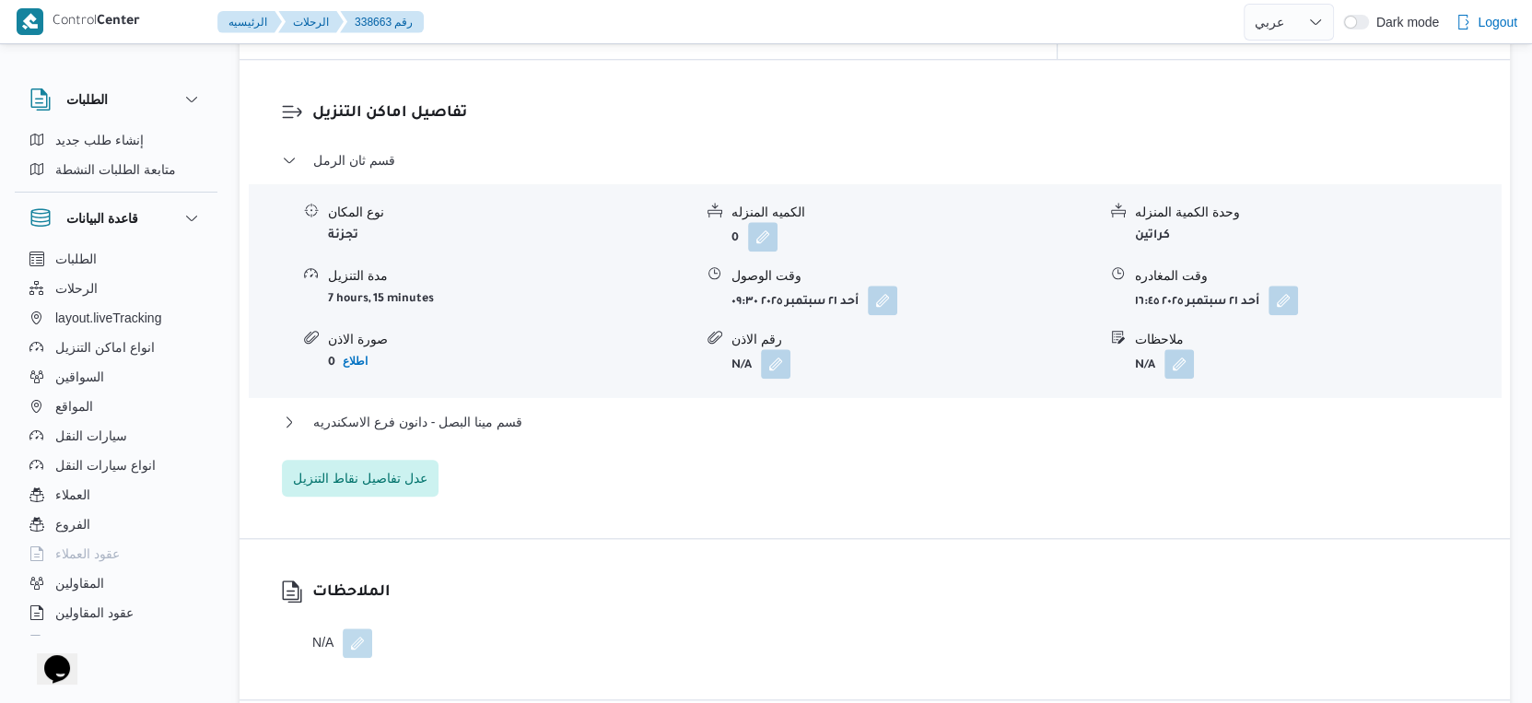
scroll to position [1503, 0]
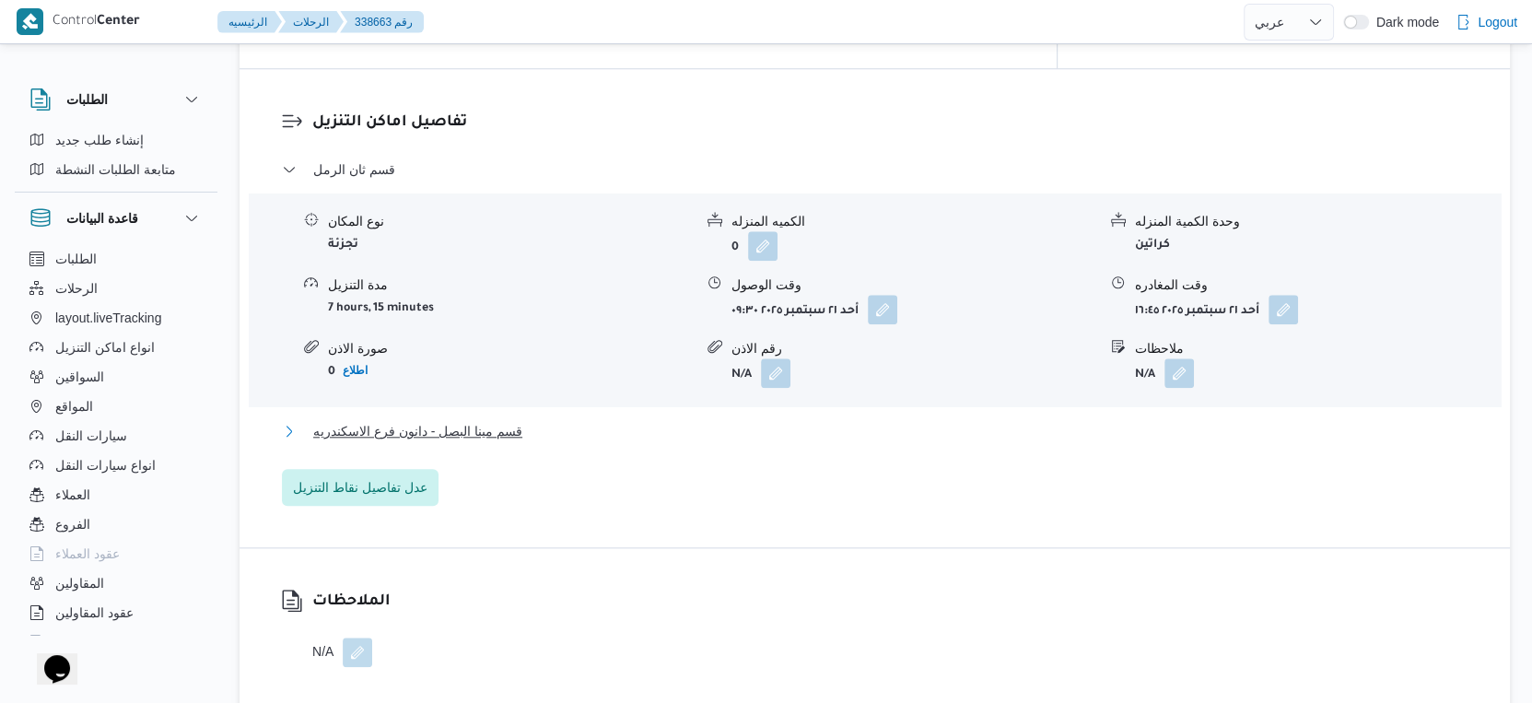
click at [492, 432] on span "قسم مينا البصل - دانون فرع الاسكندريه" at bounding box center [417, 431] width 209 height 22
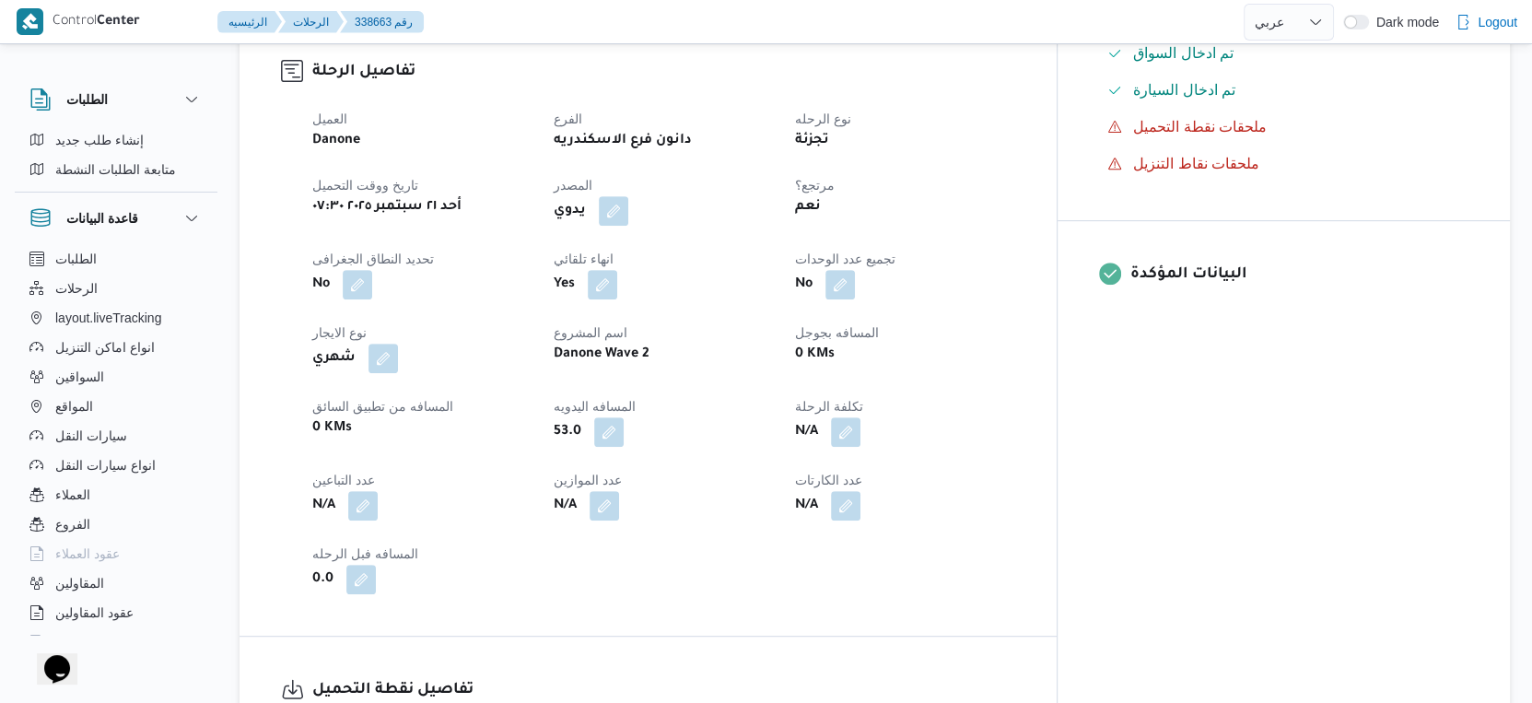
scroll to position [613, 0]
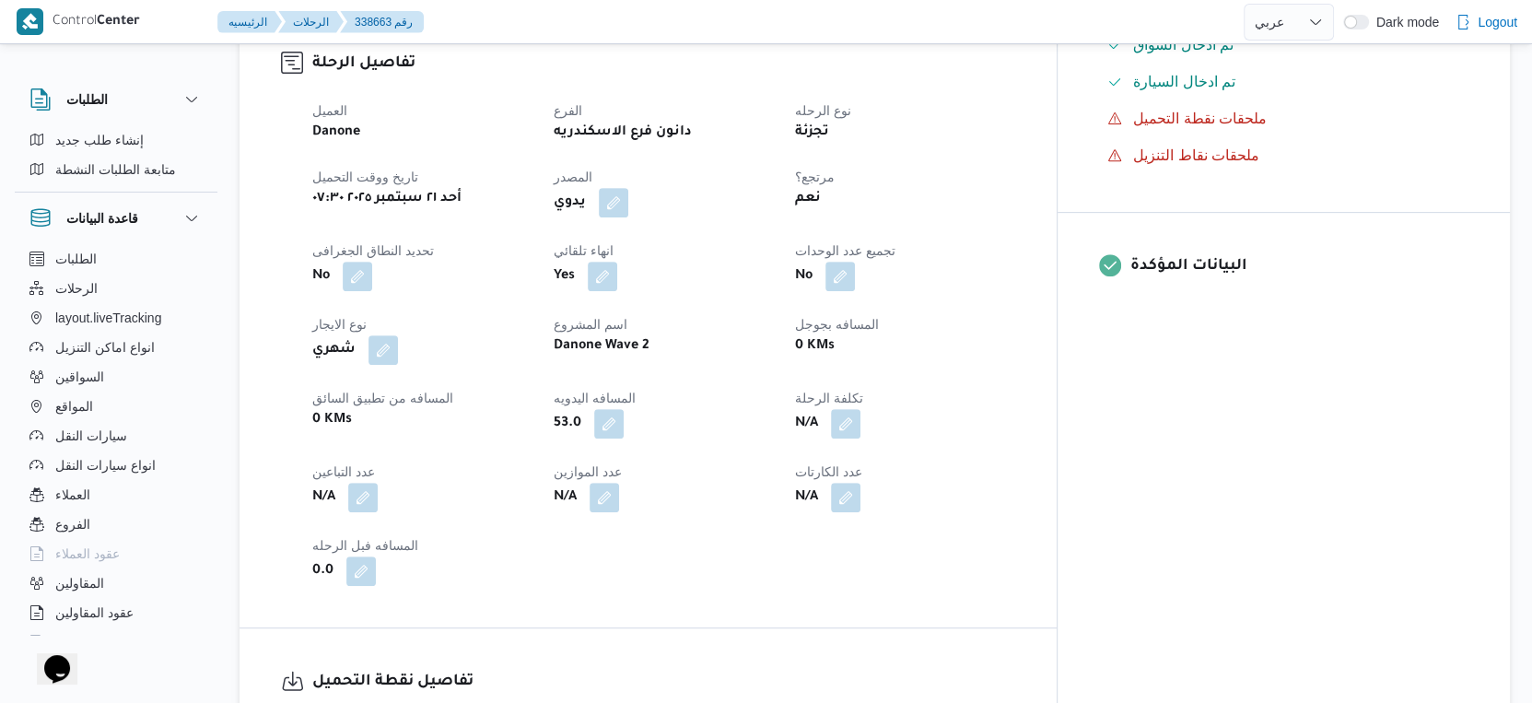
select select "ar"
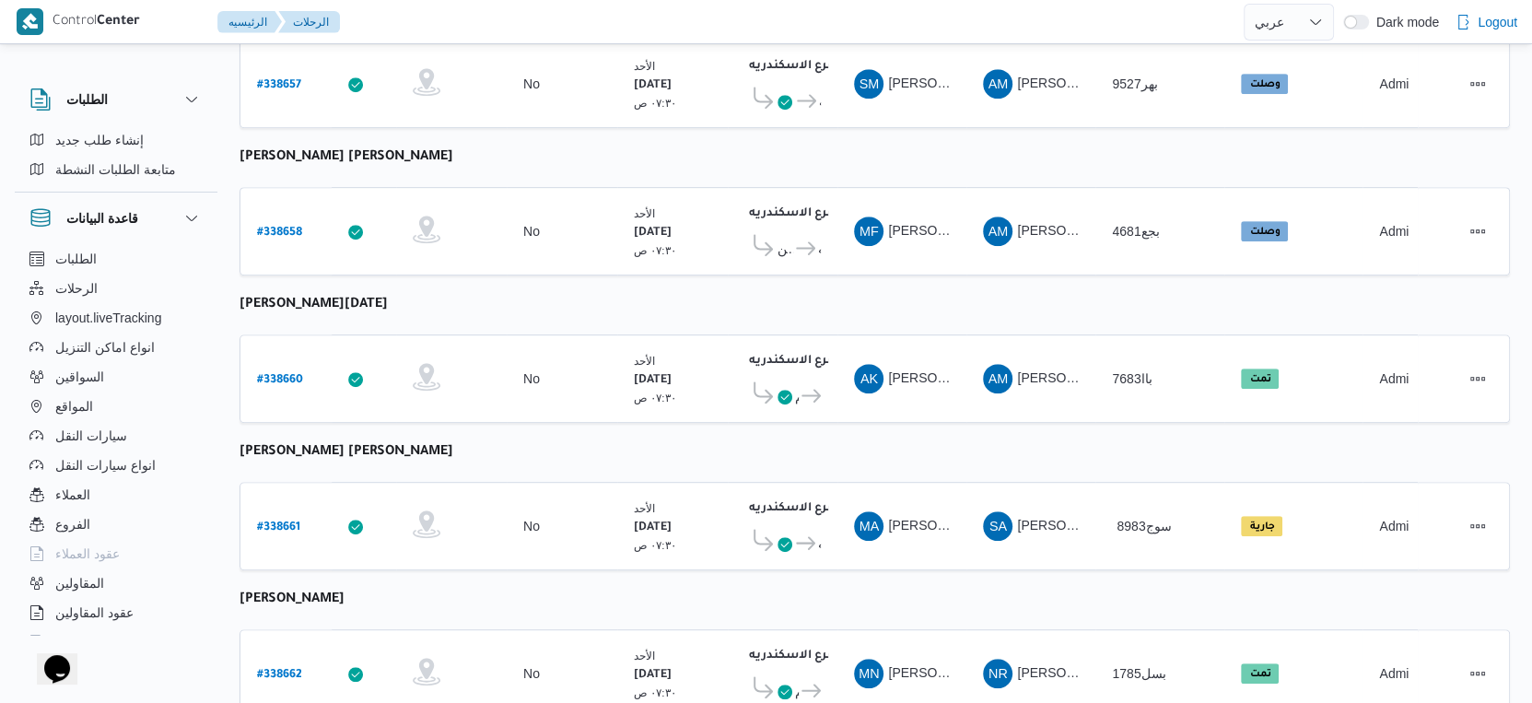
scroll to position [625, 0]
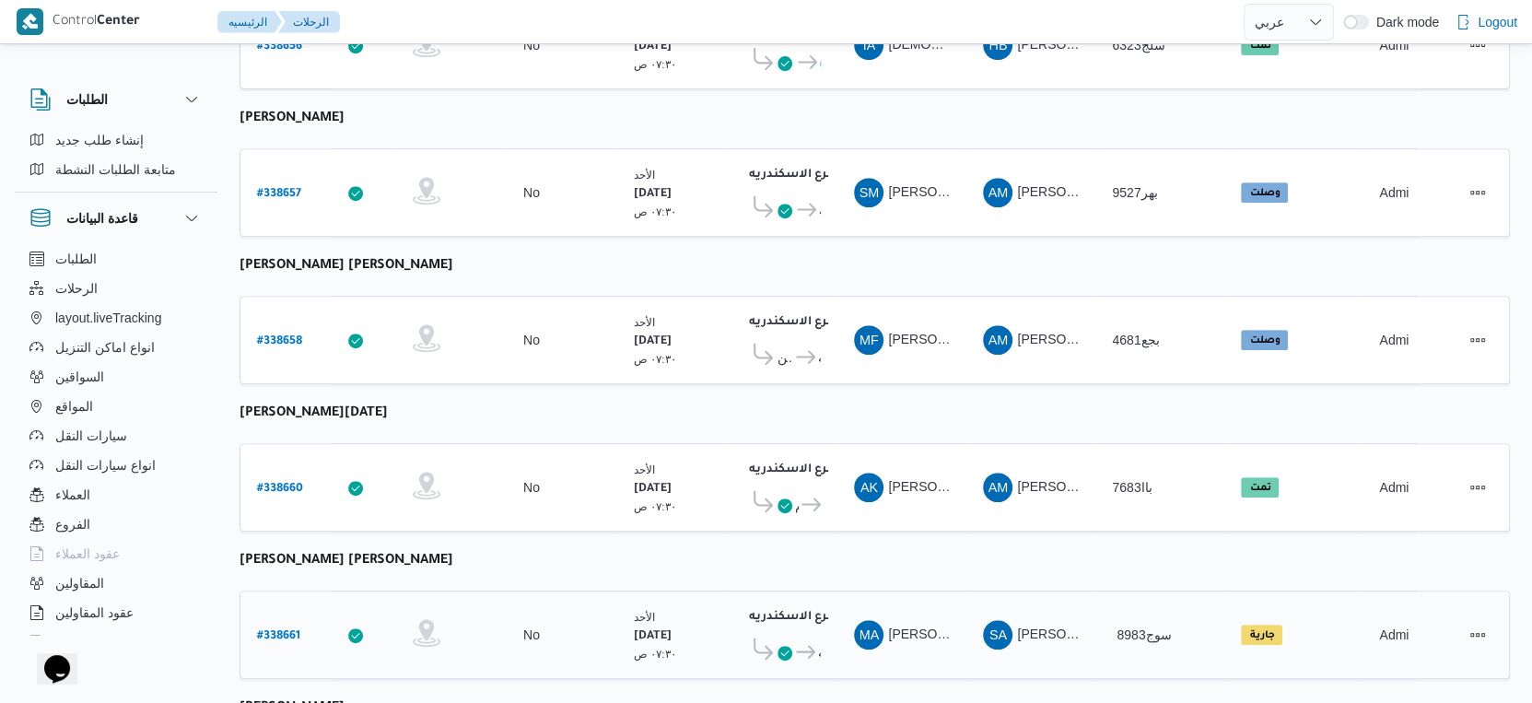
click at [290, 630] on b "# 338661" at bounding box center [278, 636] width 43 height 13
select select "ar"
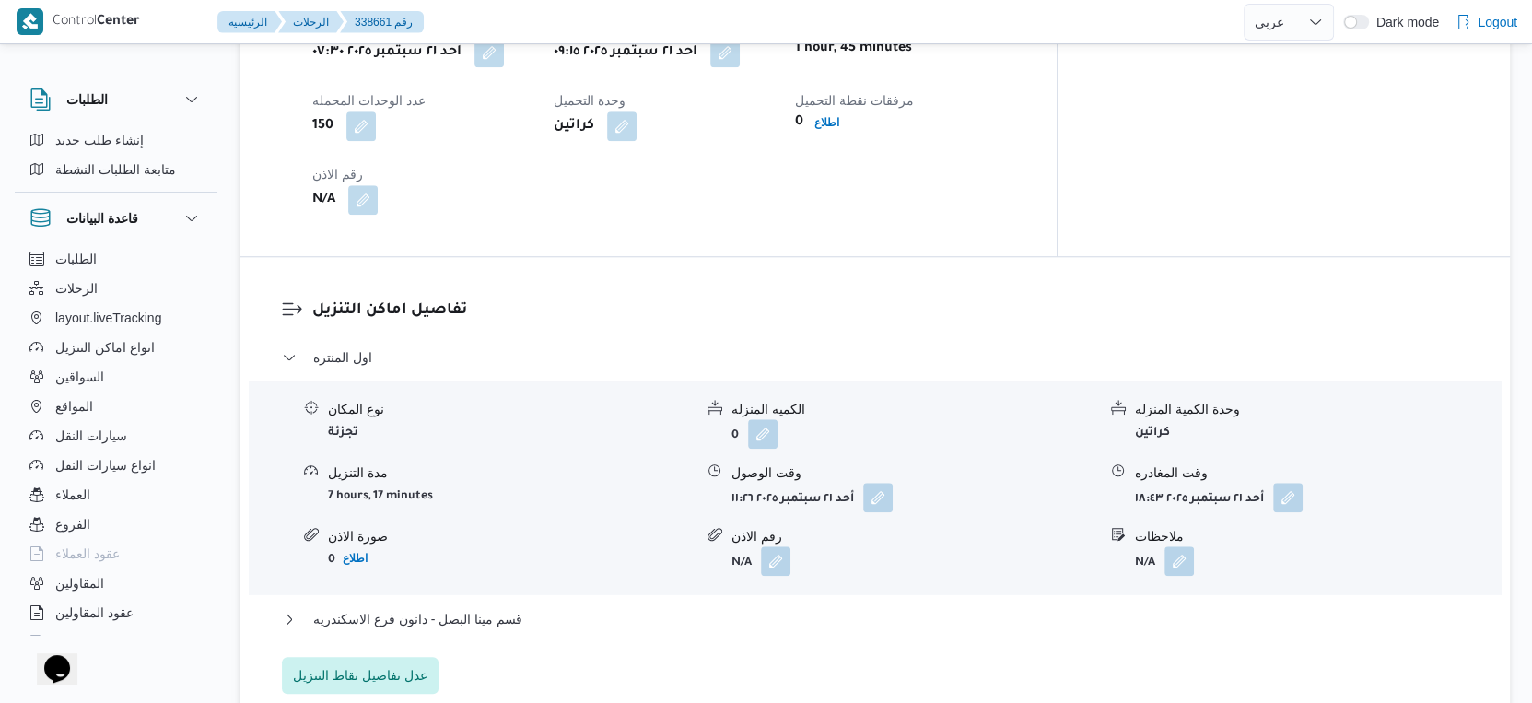
scroll to position [1330, 0]
click at [548, 558] on div "اول المنتزه نوع المكان تجزئة الكميه المنزله 0 وحدة الكمية المنزله كراتين مدة ال…" at bounding box center [875, 519] width 1186 height 347
click at [548, 608] on button "قسم مينا البصل - دانون فرع الاسكندريه" at bounding box center [875, 619] width 1186 height 22
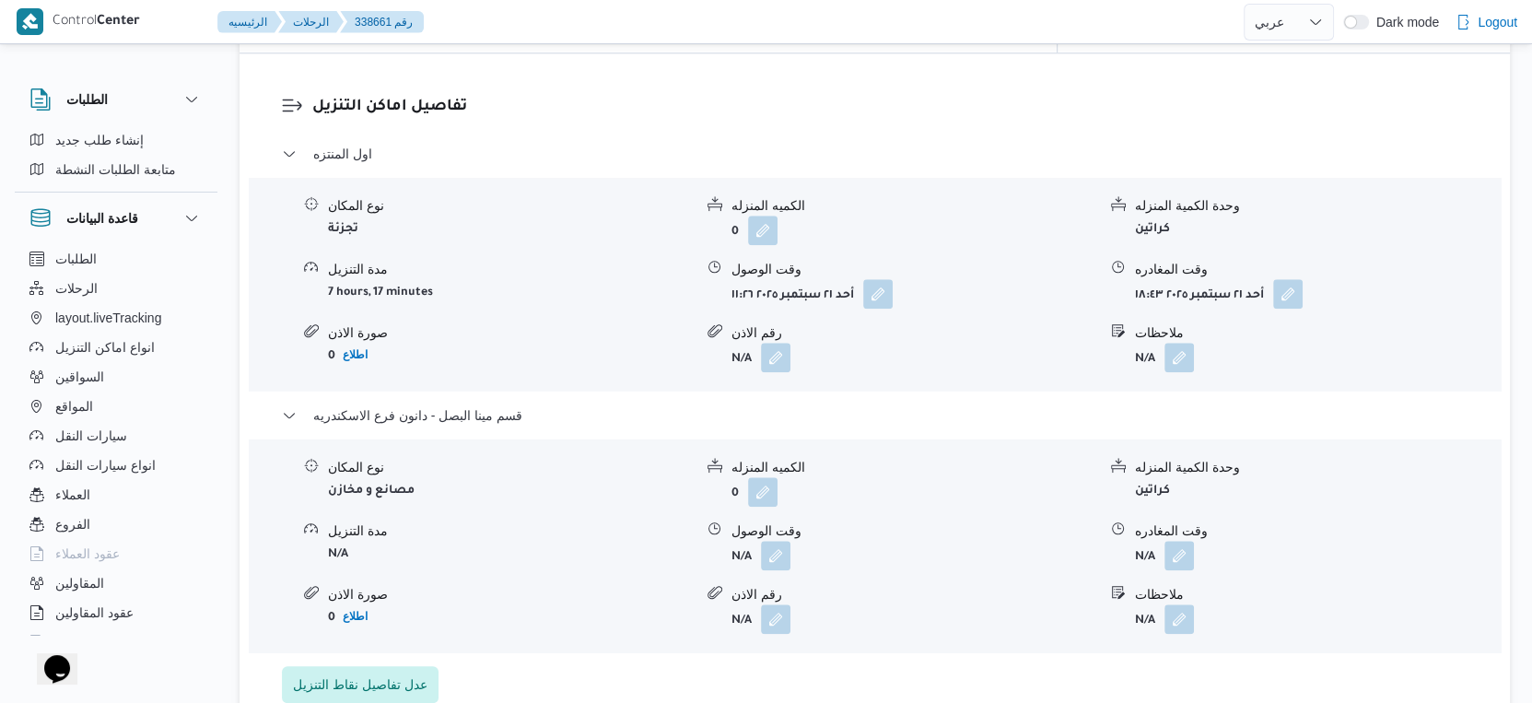
scroll to position [1536, 0]
click at [606, 583] on div "صورة الاذن" at bounding box center [510, 592] width 365 height 19
click at [781, 538] on button "button" at bounding box center [775, 552] width 29 height 29
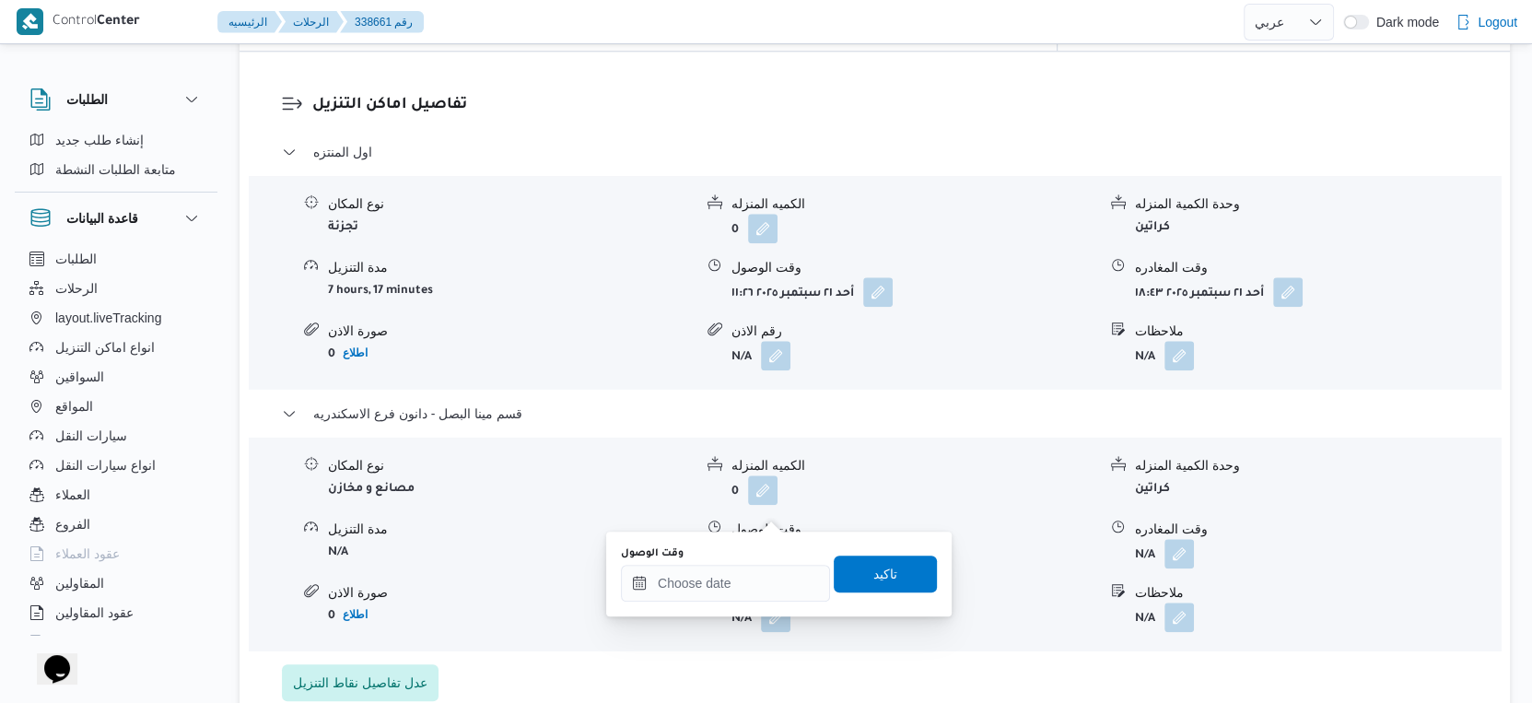
drag, startPoint x: 744, startPoint y: 558, endPoint x: 747, endPoint y: 573, distance: 15.0
click at [744, 559] on div "وقت الوصول" at bounding box center [725, 553] width 209 height 15
click at [747, 574] on input "وقت الوصول" at bounding box center [725, 583] width 209 height 37
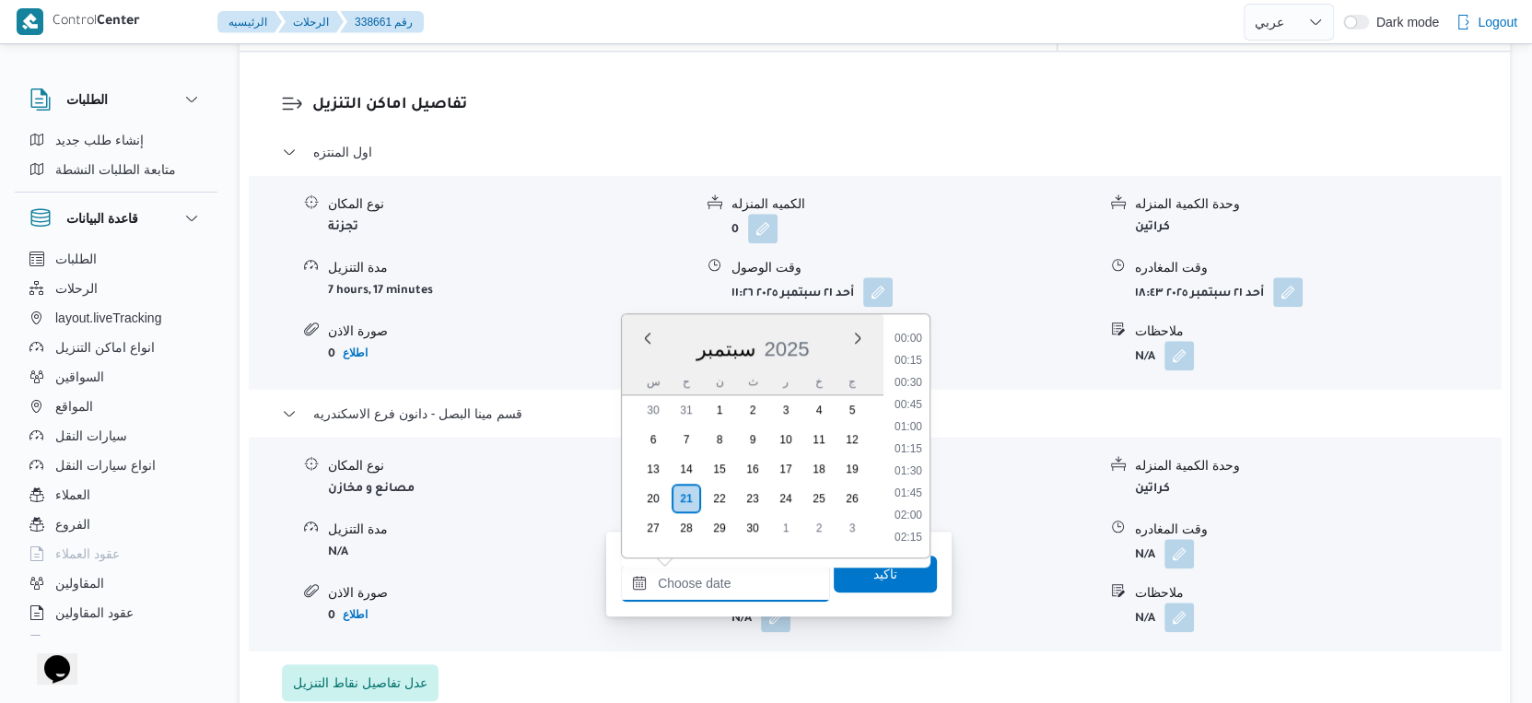
scroll to position [1632, 0]
click at [907, 340] on li "18:30" at bounding box center [908, 342] width 42 height 18
type input "٢١/٠٩/٢٠٢٥ ١٨:٣٠"
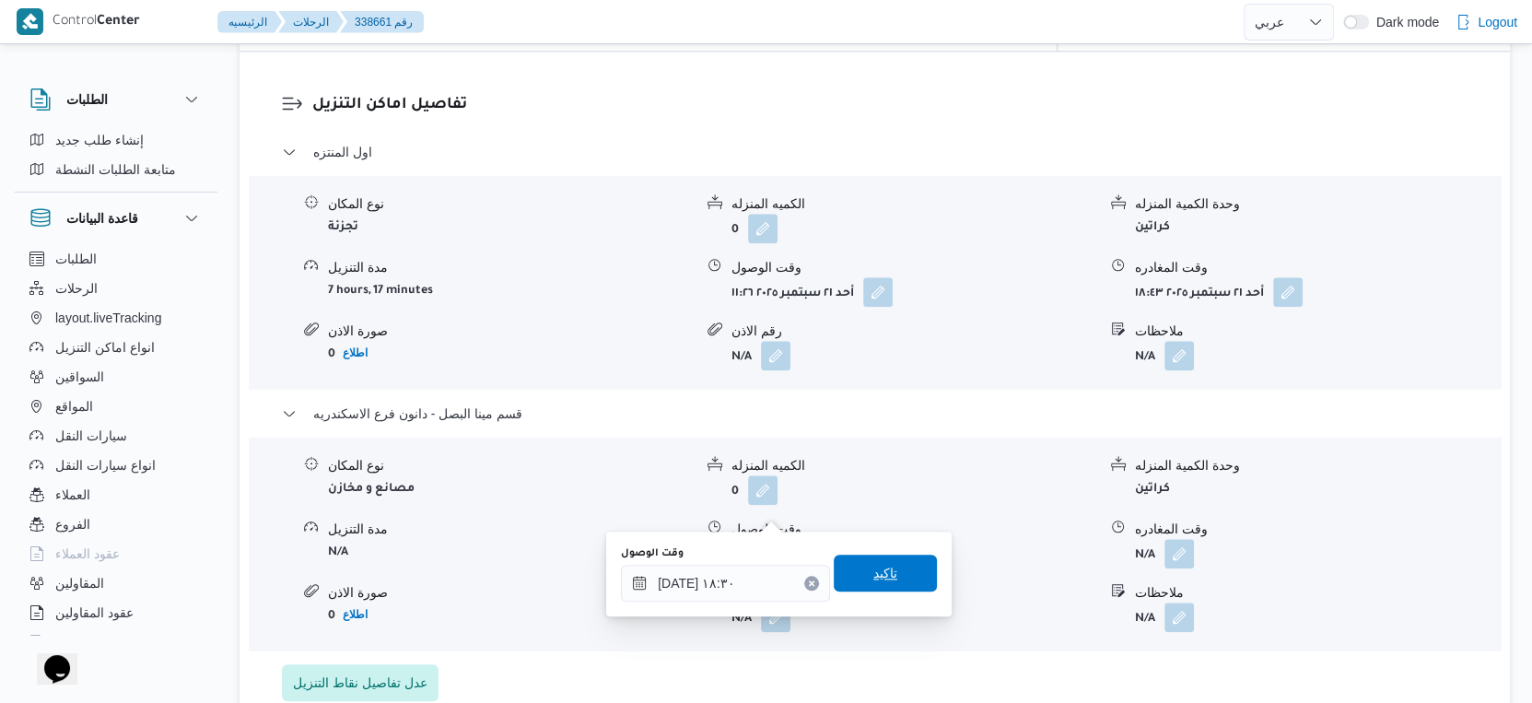
click at [894, 572] on span "تاكيد" at bounding box center [885, 573] width 103 height 37
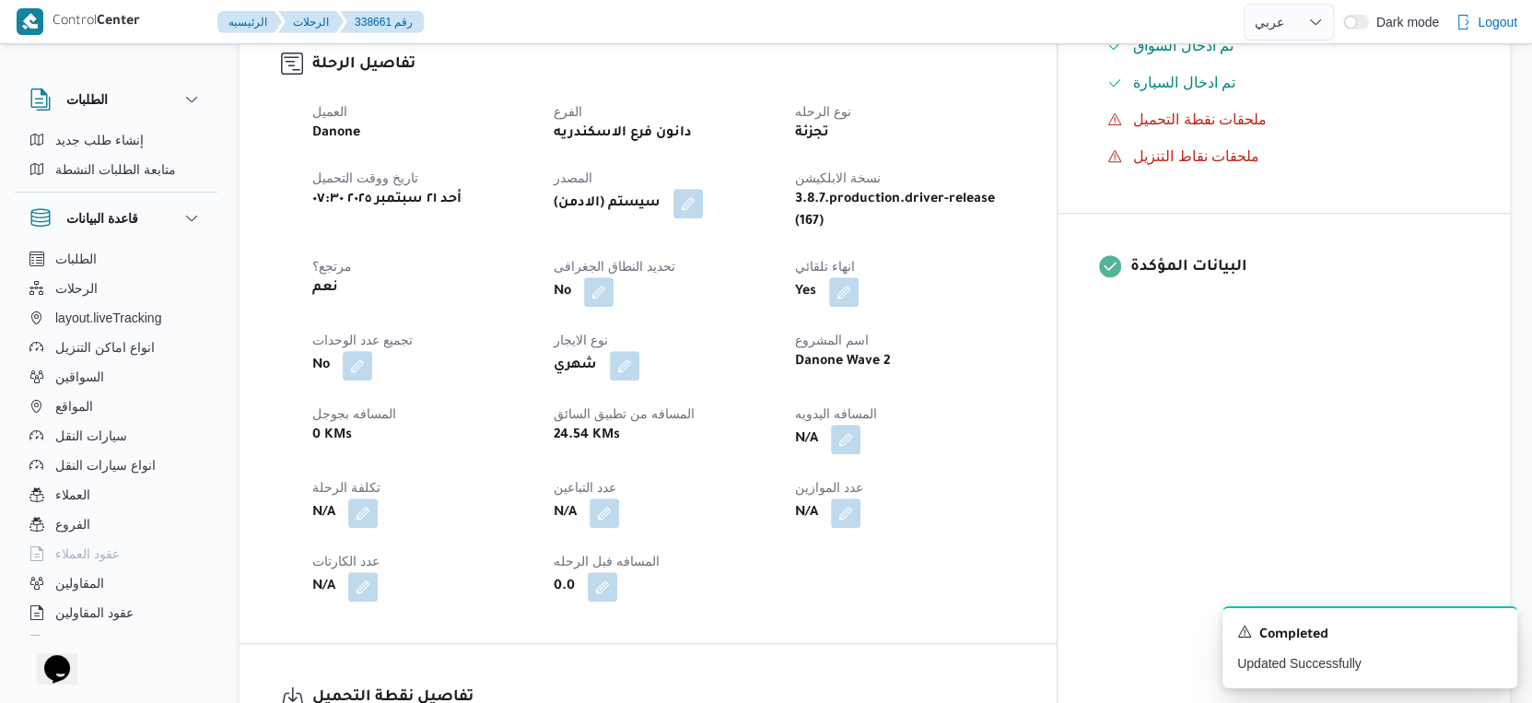
scroll to position [511, 0]
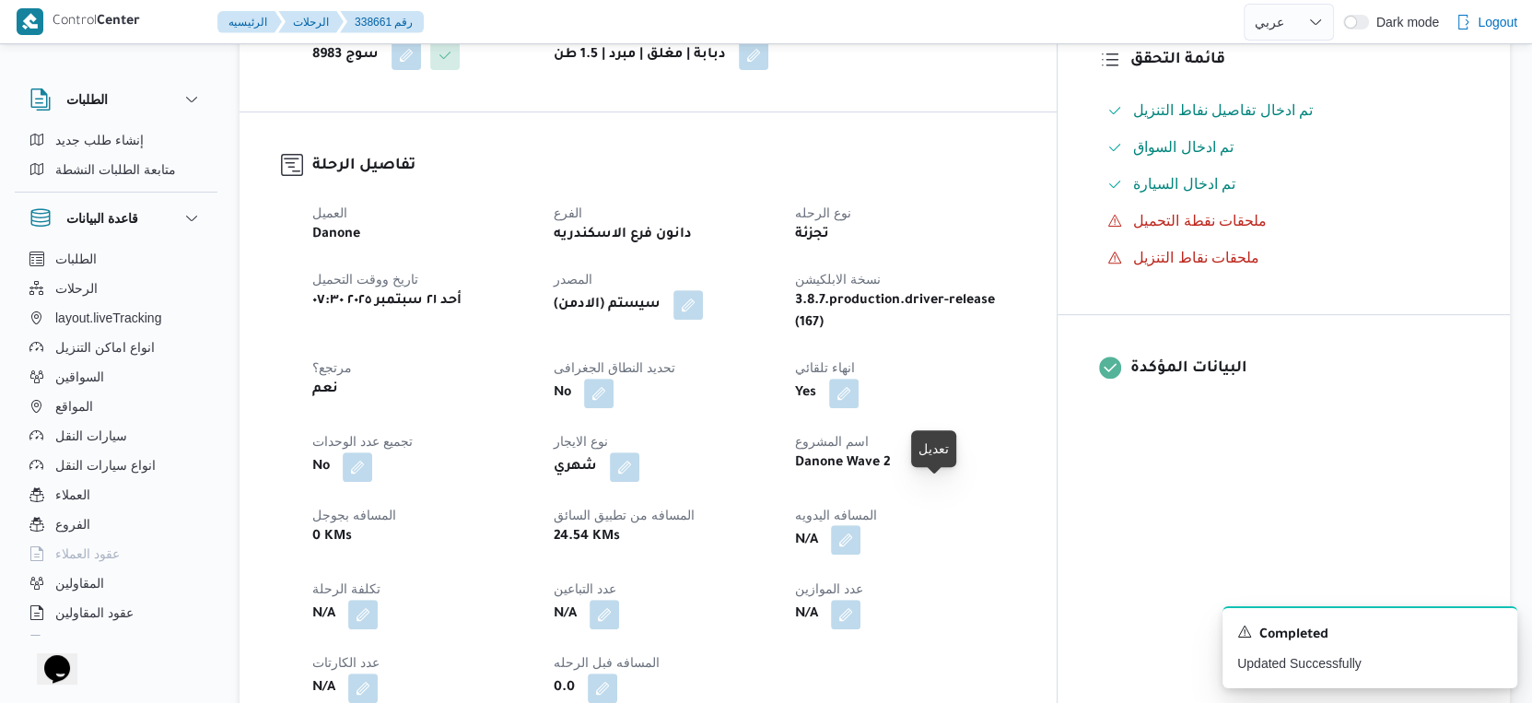
click at [860, 525] on button "button" at bounding box center [845, 539] width 29 height 29
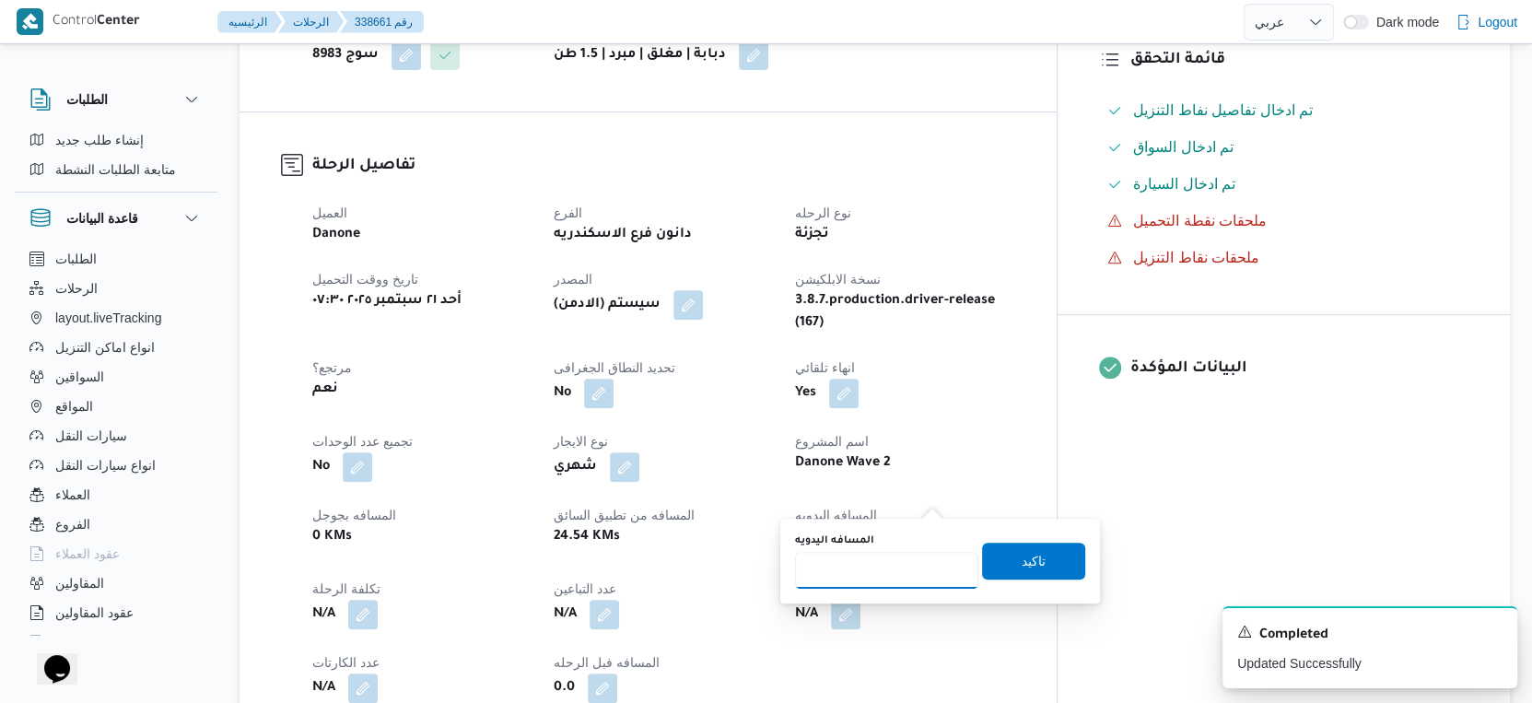
click at [885, 564] on input "المسافه اليدويه" at bounding box center [886, 570] width 183 height 37
type input "48"
click at [1022, 554] on span "تاكيد" at bounding box center [1034, 560] width 24 height 22
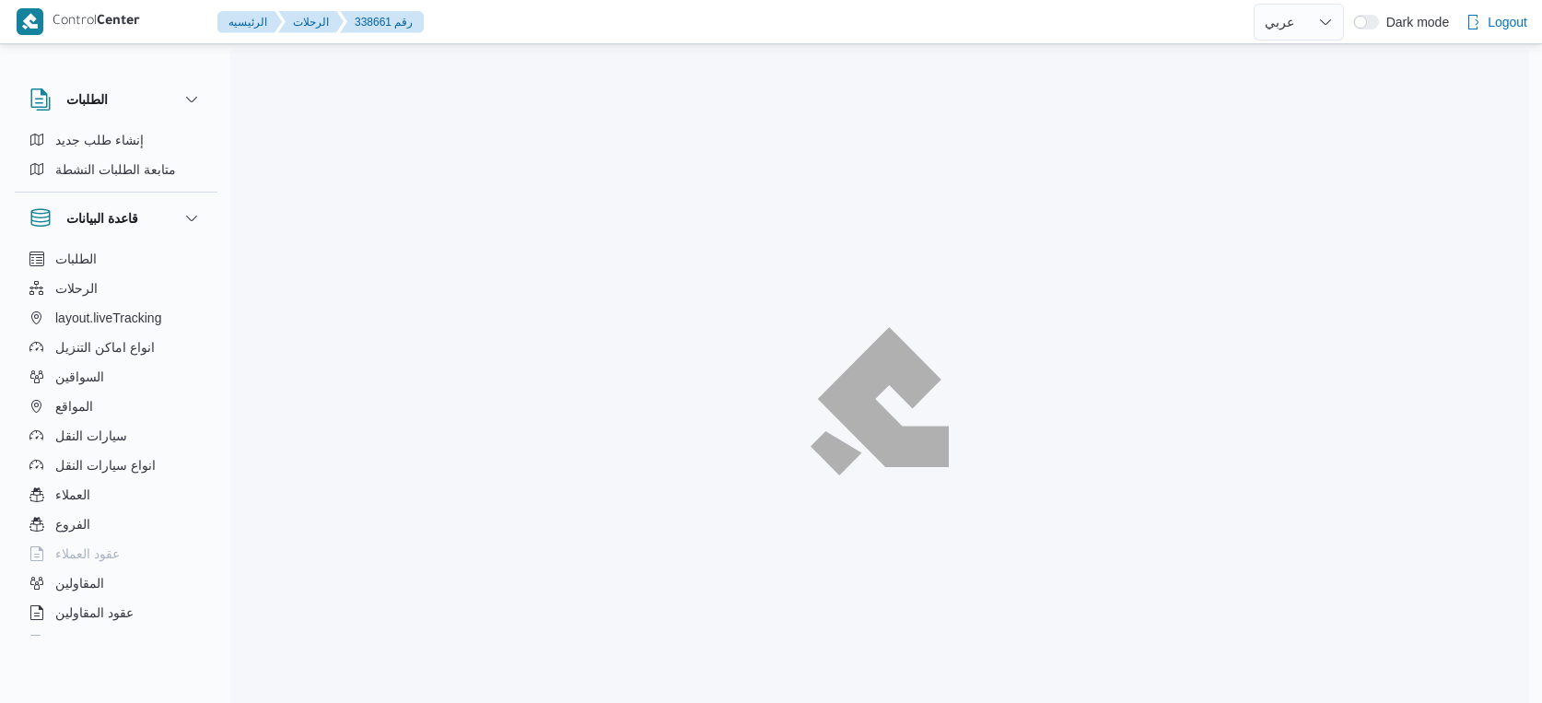
select select "ar"
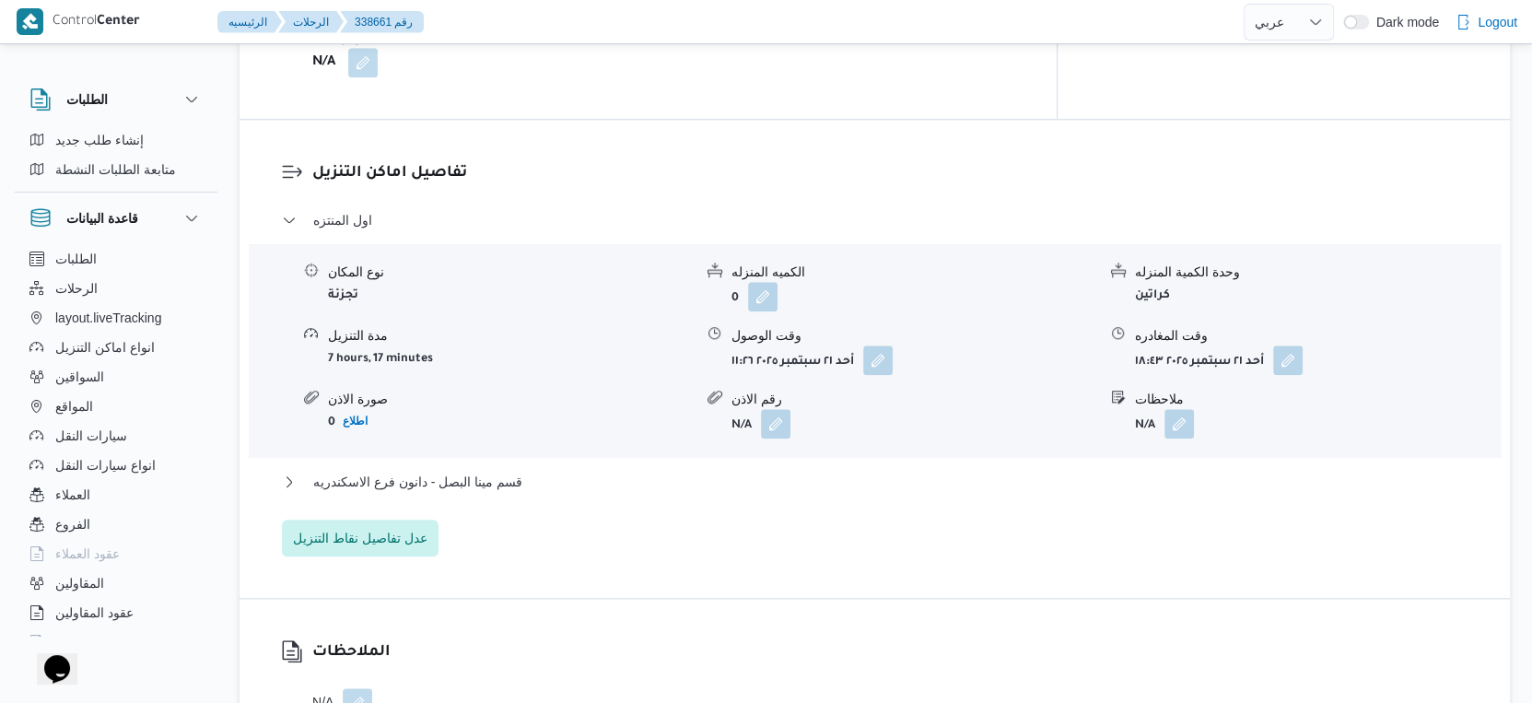
scroll to position [1482, 0]
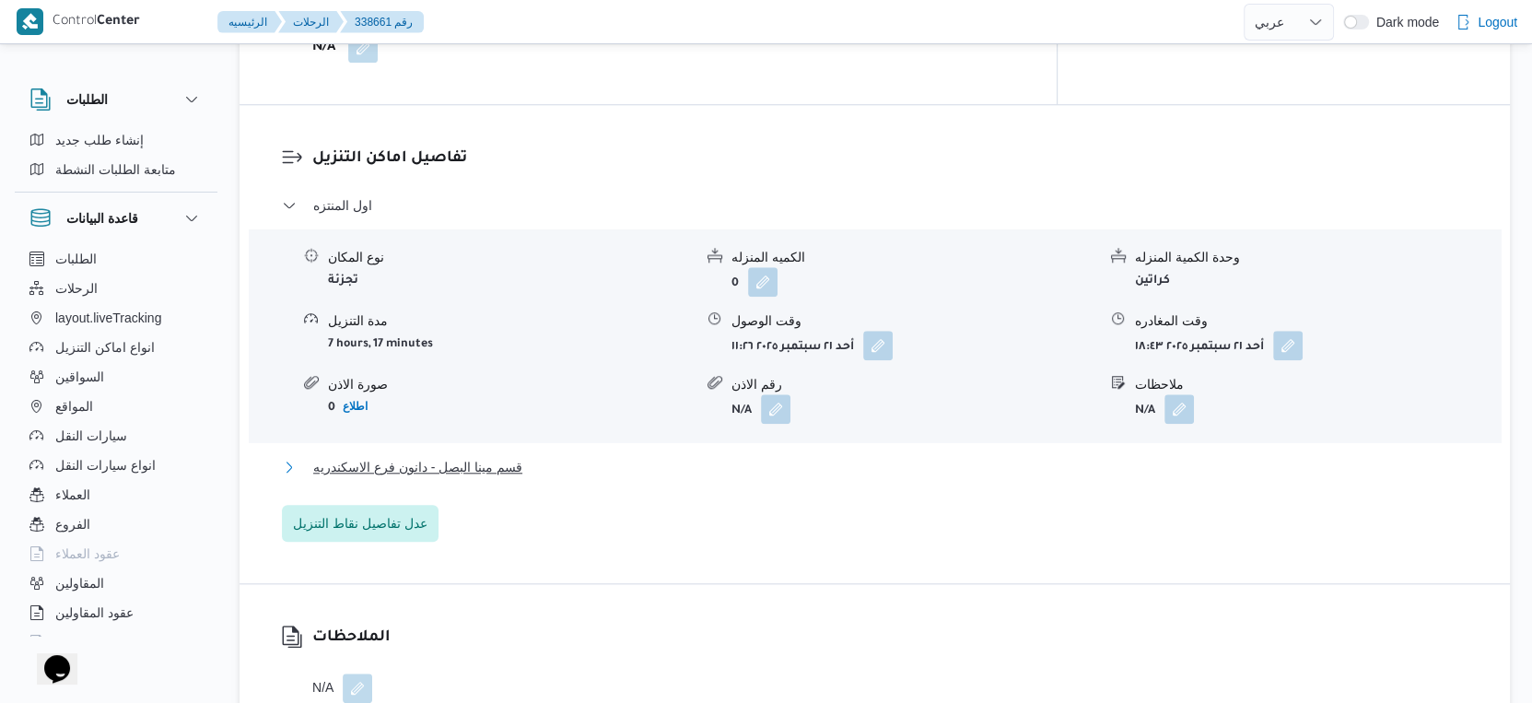
click at [533, 456] on button "قسم مينا البصل - دانون فرع الاسكندريه" at bounding box center [875, 467] width 1186 height 22
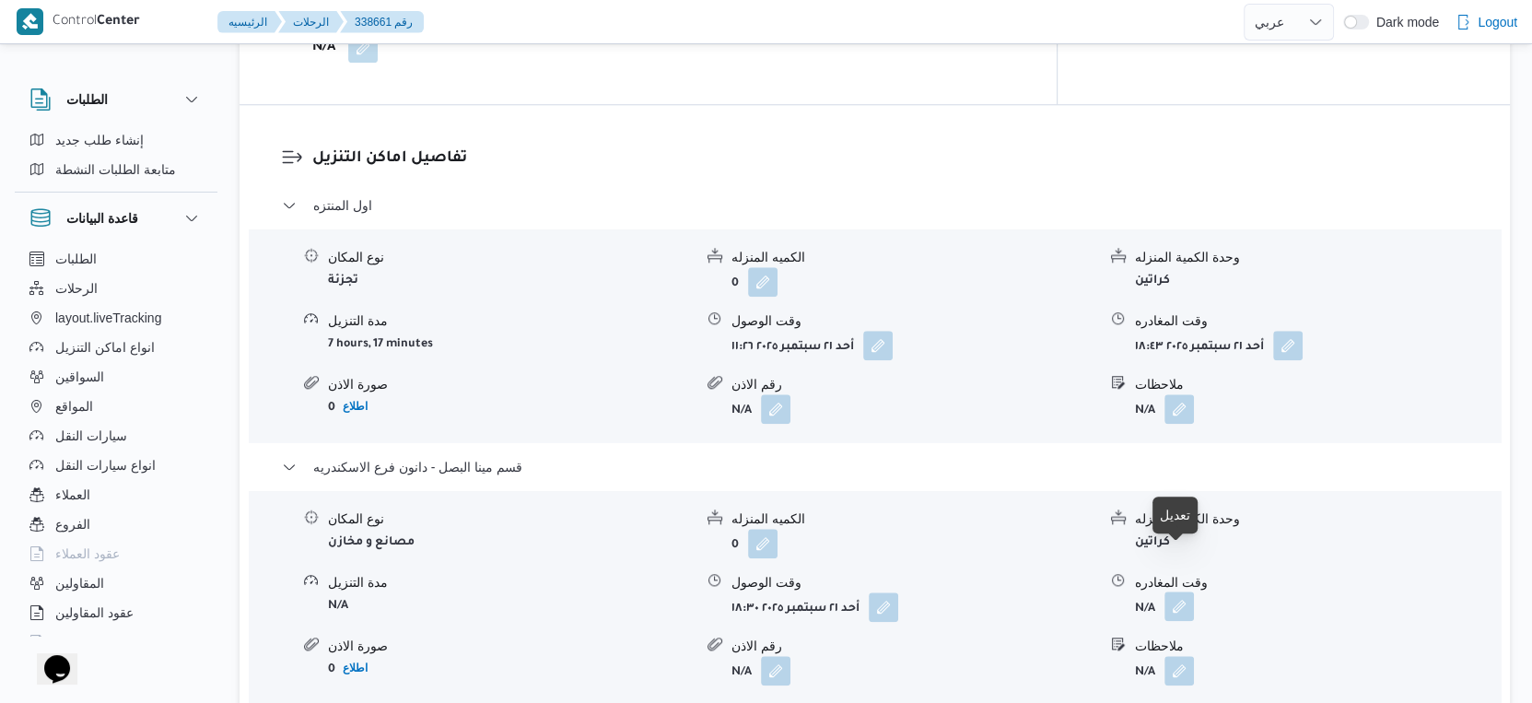
click at [1172, 591] on button "button" at bounding box center [1178, 605] width 29 height 29
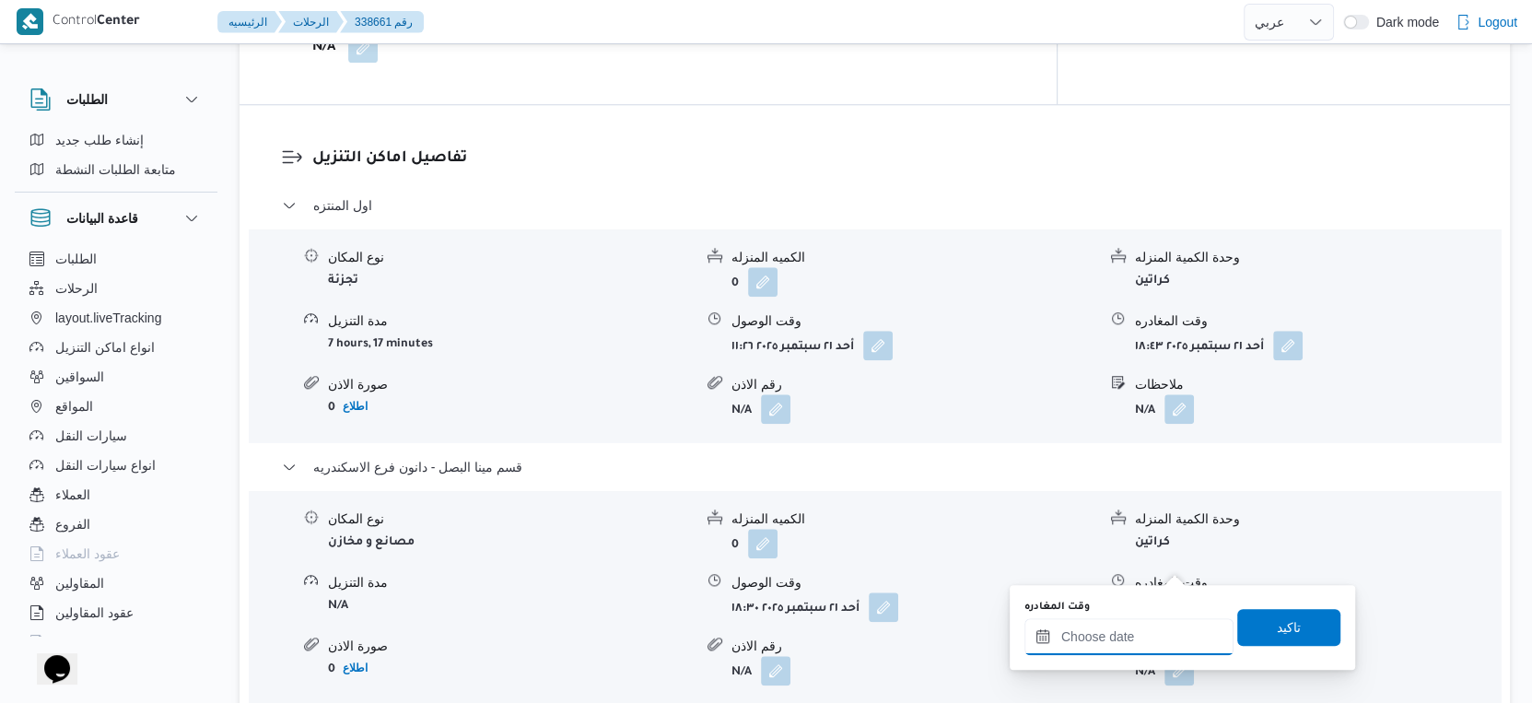
drag, startPoint x: 1158, startPoint y: 625, endPoint x: 1168, endPoint y: 619, distance: 11.5
click at [1158, 625] on input "وقت المغادره" at bounding box center [1128, 636] width 209 height 37
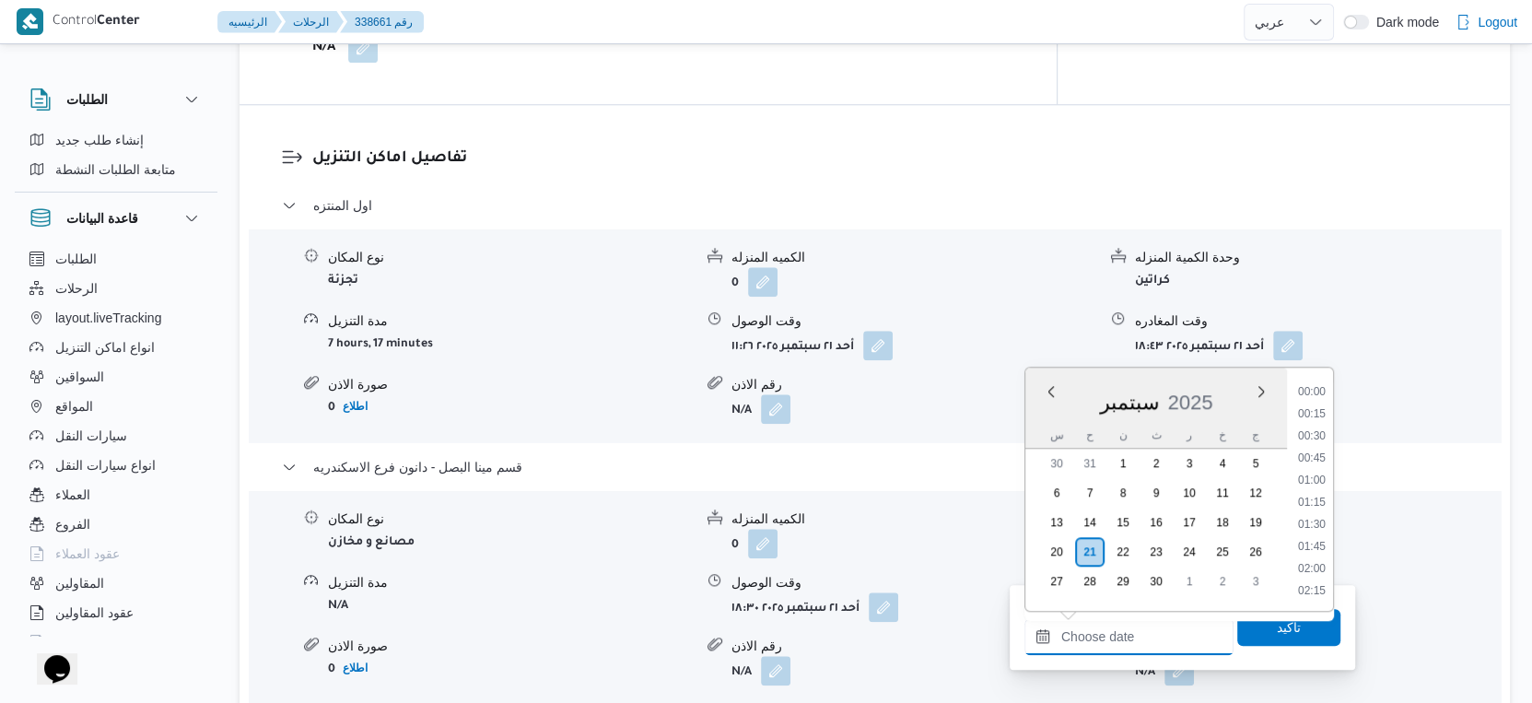
scroll to position [1632, 0]
drag, startPoint x: 1311, startPoint y: 477, endPoint x: 1304, endPoint y: 485, distance: 10.5
click at [1311, 477] on li "19:30" at bounding box center [1312, 483] width 42 height 18
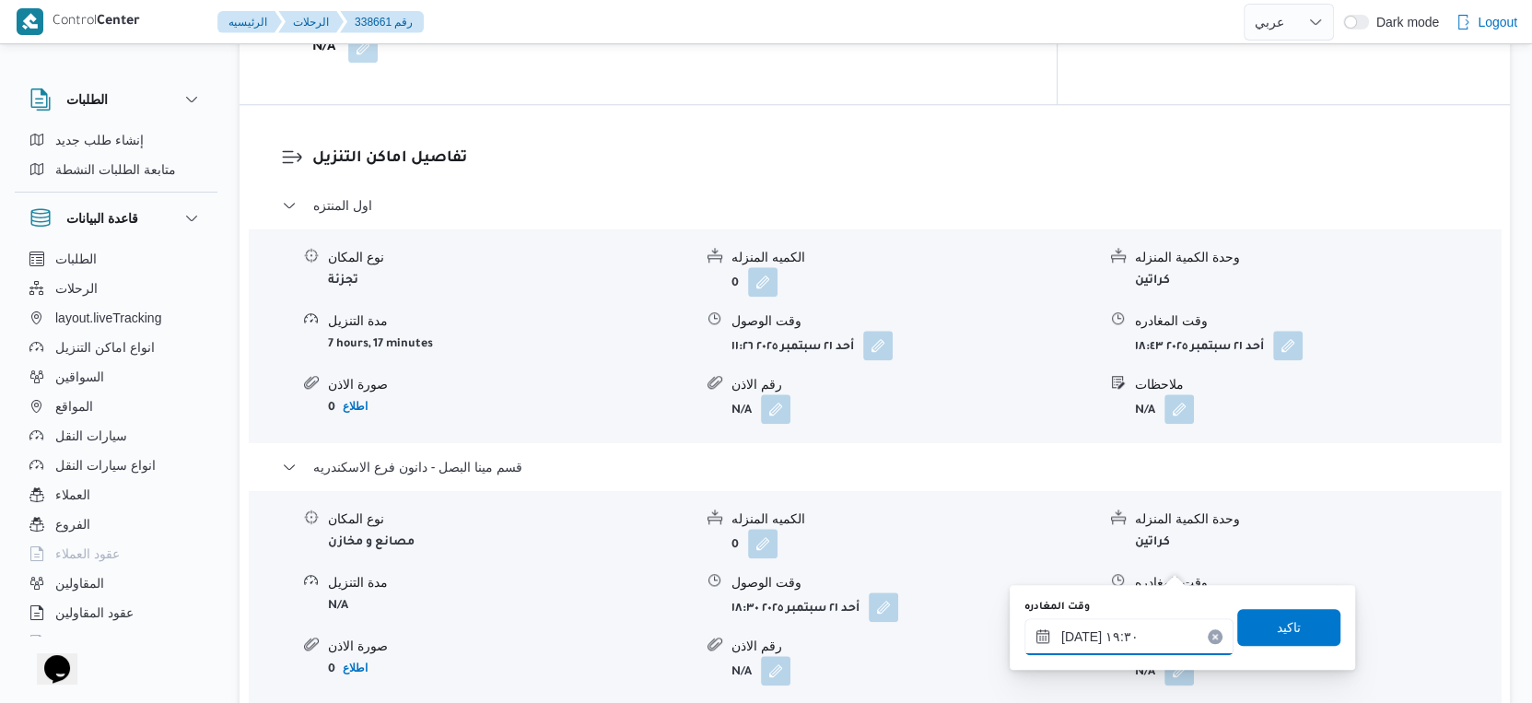
click at [1078, 634] on input "[DATE] ١٩:٣٠" at bounding box center [1128, 636] width 209 height 37
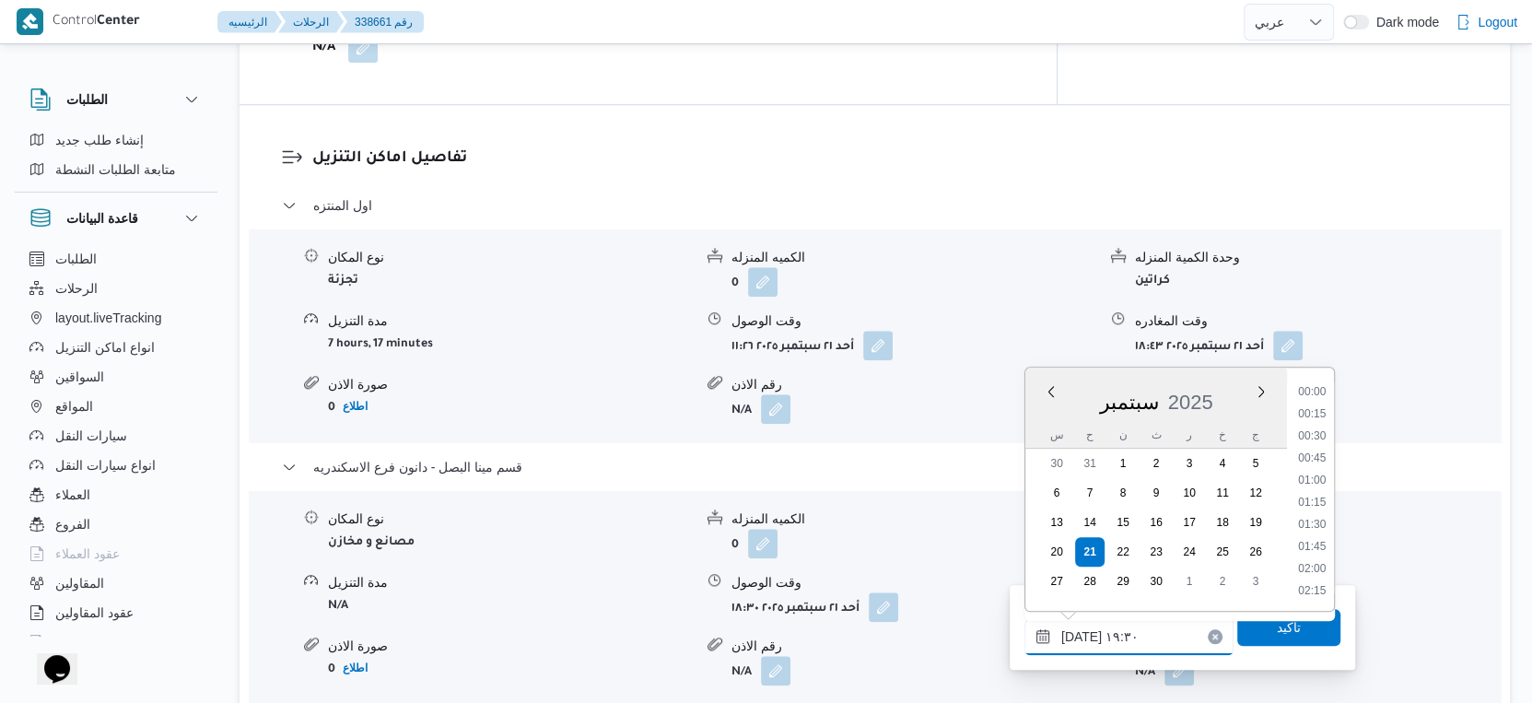
click at [1078, 634] on input "[DATE] ١٩:٣٠" at bounding box center [1128, 636] width 209 height 37
type input "[DATE] ١٩:١٠"
click at [1286, 628] on span "تاكيد" at bounding box center [1288, 626] width 103 height 37
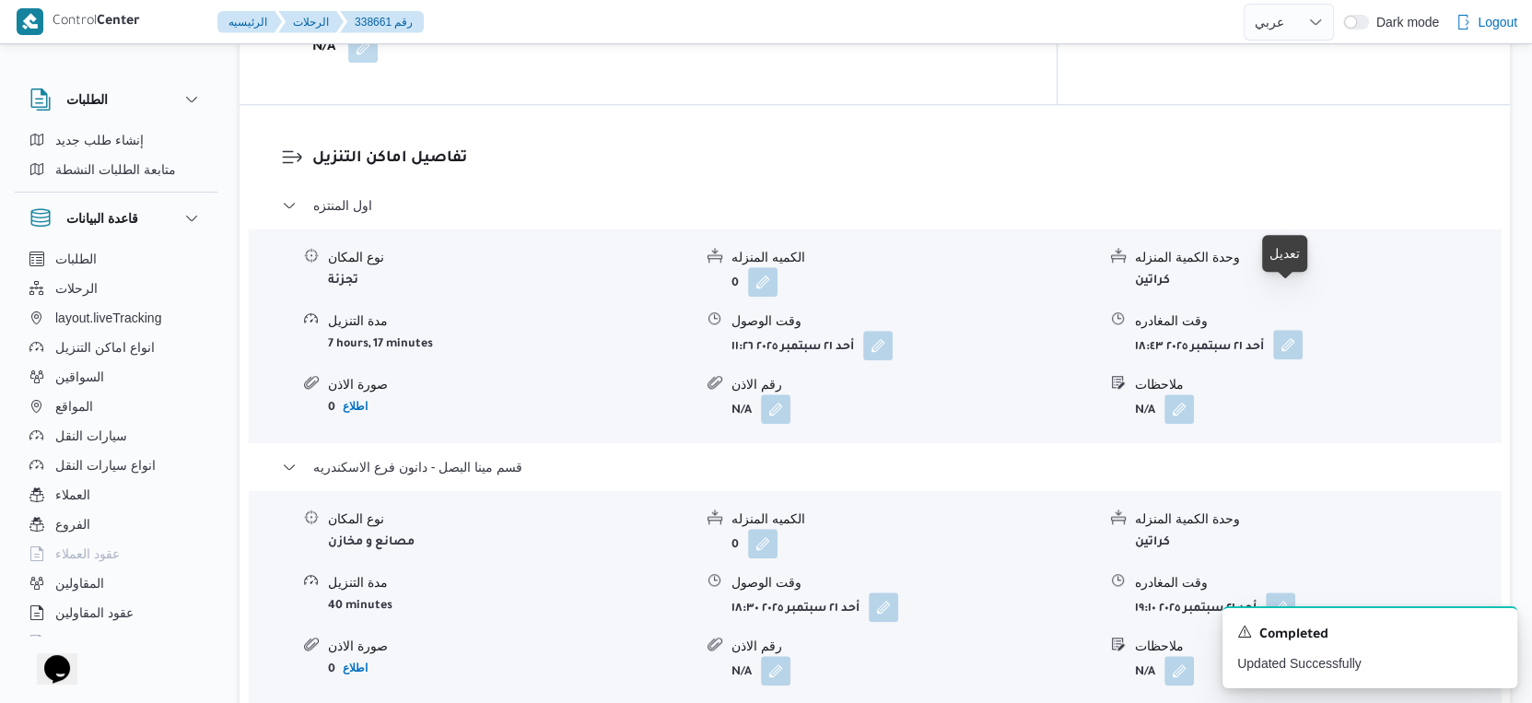
click at [1290, 330] on button "button" at bounding box center [1287, 344] width 29 height 29
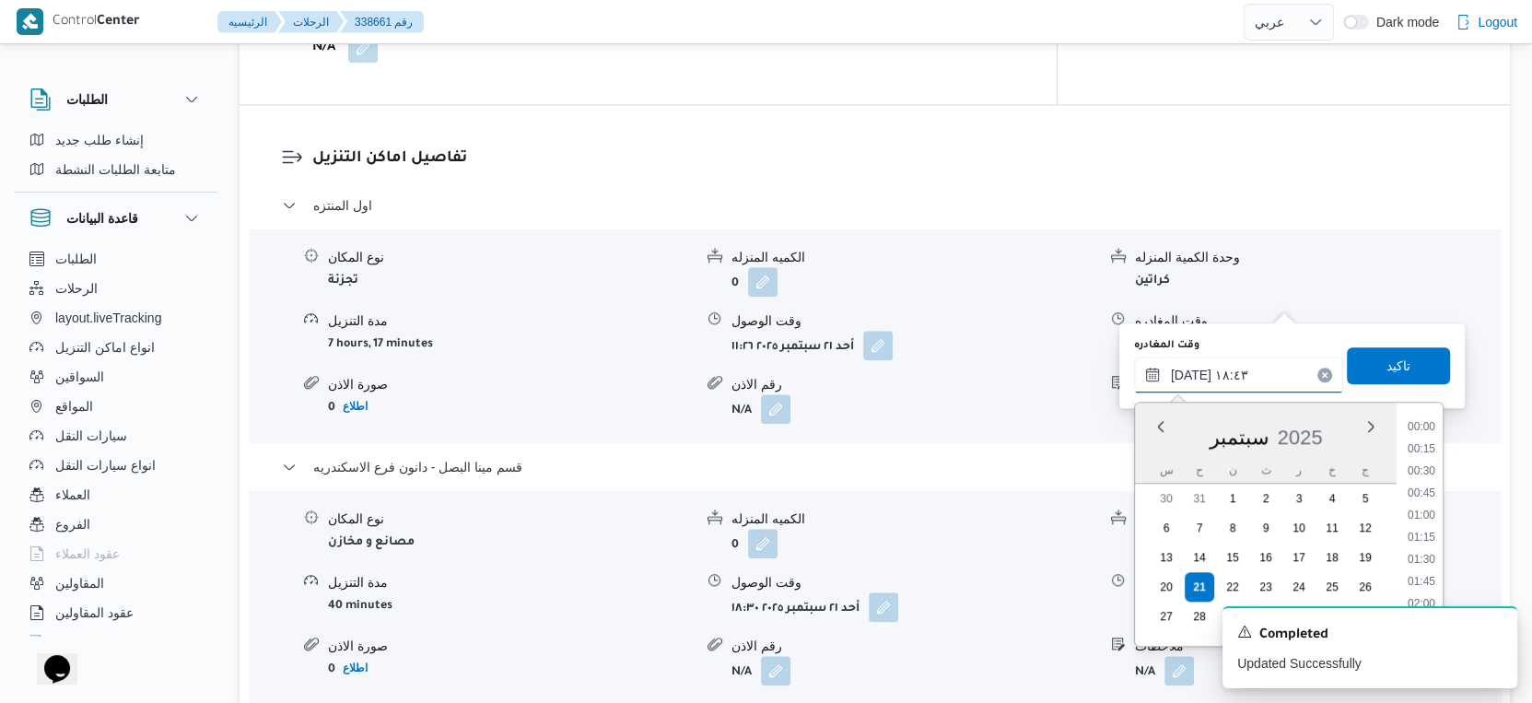
click at [1238, 372] on input "[DATE] ١٨:٤٣" at bounding box center [1238, 374] width 209 height 37
click at [1422, 495] on li "18:00" at bounding box center [1421, 496] width 42 height 18
type input "[DATE] ١٨:٠٠"
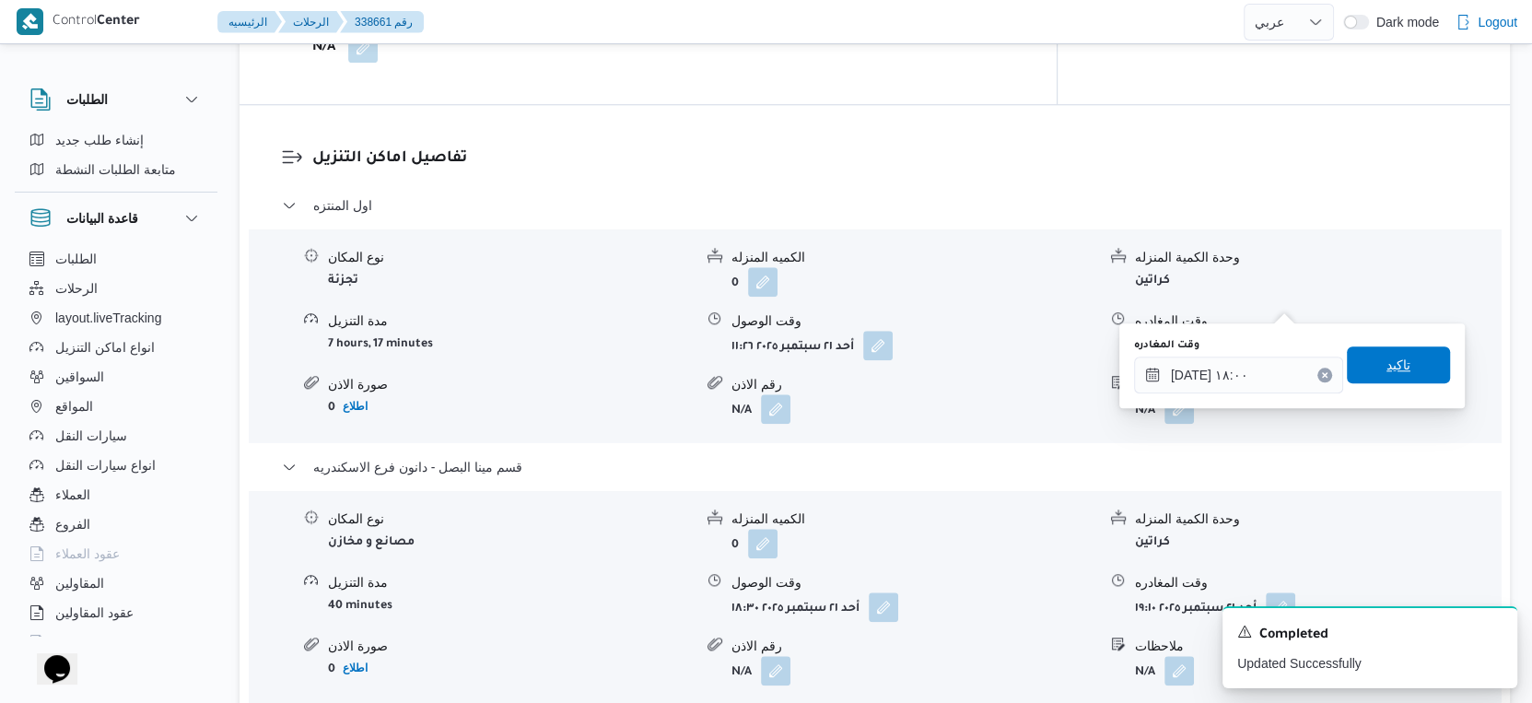
click at [1409, 367] on span "تاكيد" at bounding box center [1398, 364] width 103 height 37
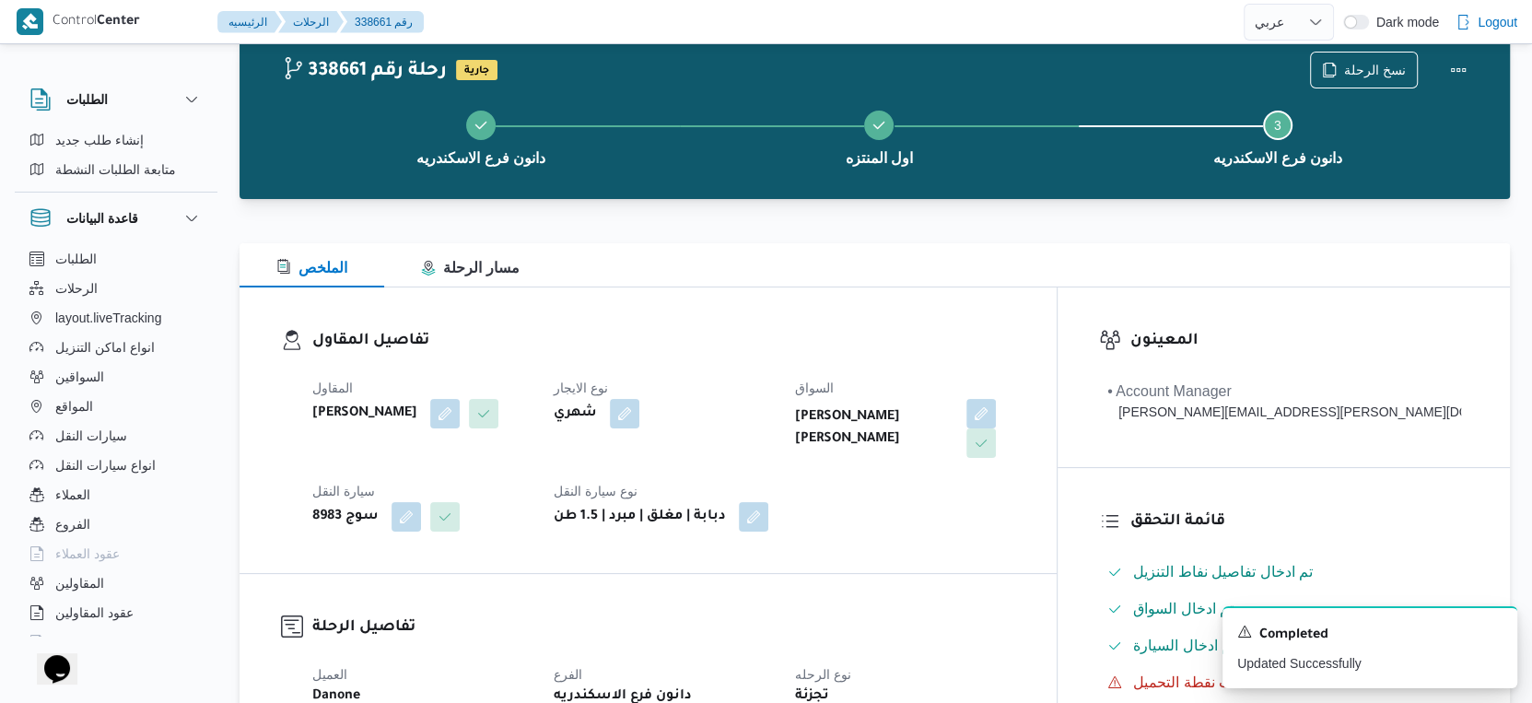
scroll to position [0, 0]
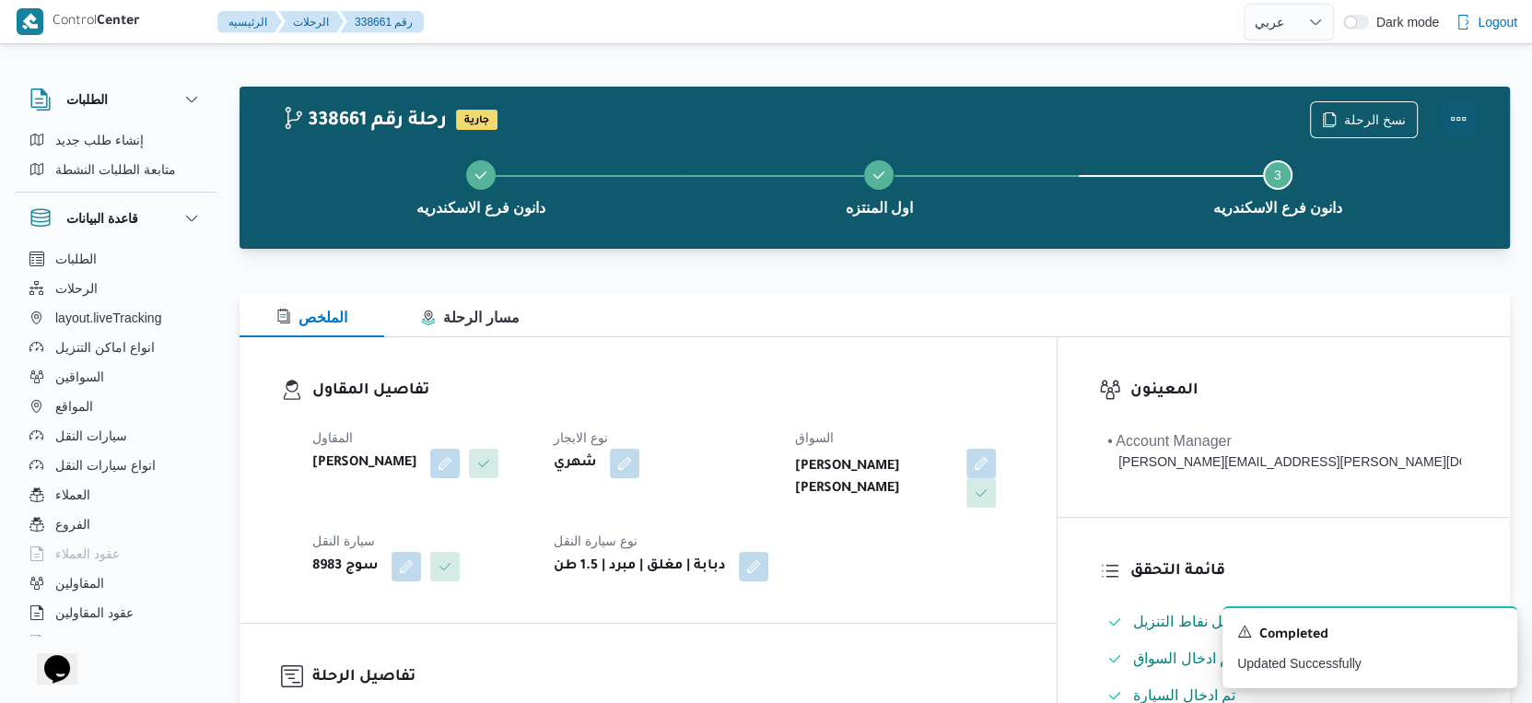
click at [1458, 116] on button "Actions" at bounding box center [1458, 118] width 37 height 37
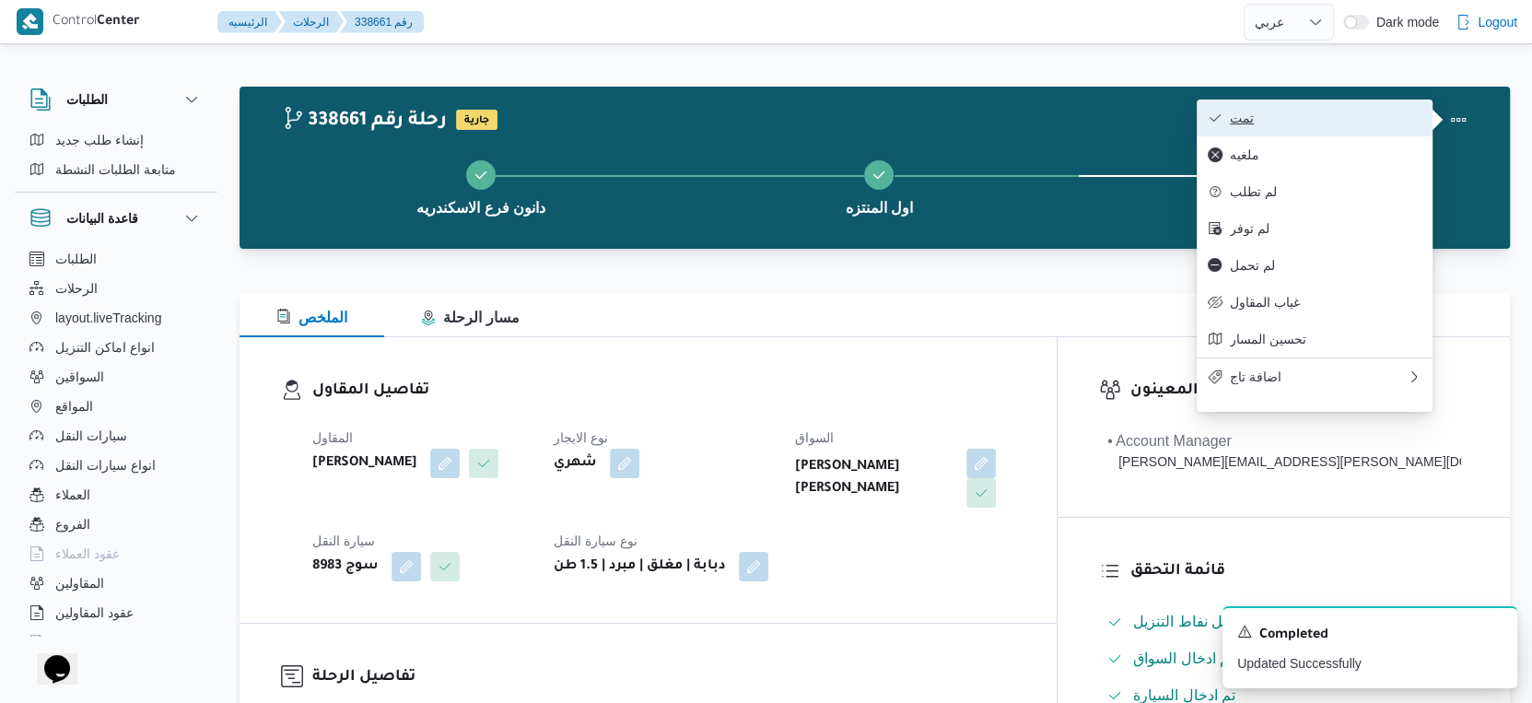
click at [1366, 116] on span "تمت" at bounding box center [1326, 118] width 192 height 15
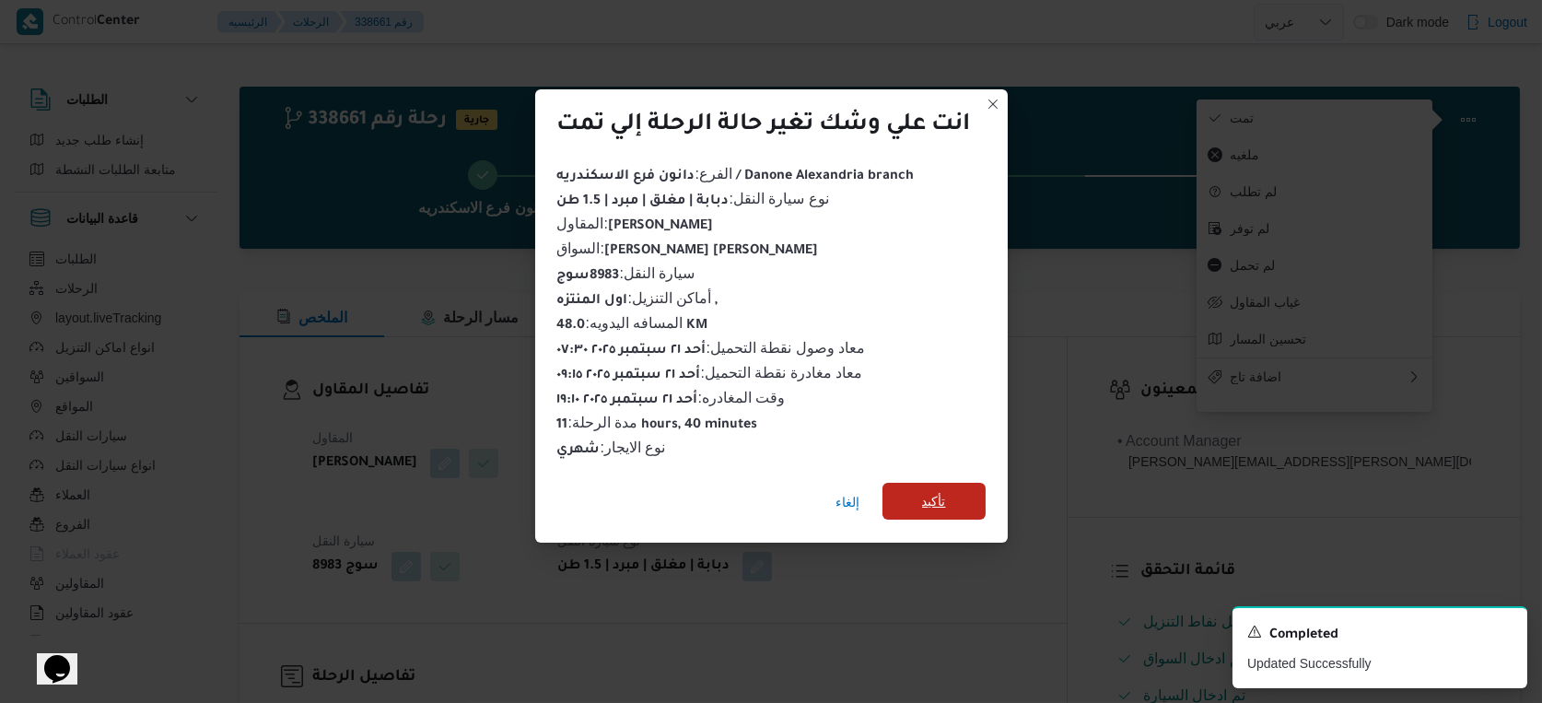
click at [969, 485] on span "تأكيد" at bounding box center [933, 501] width 103 height 37
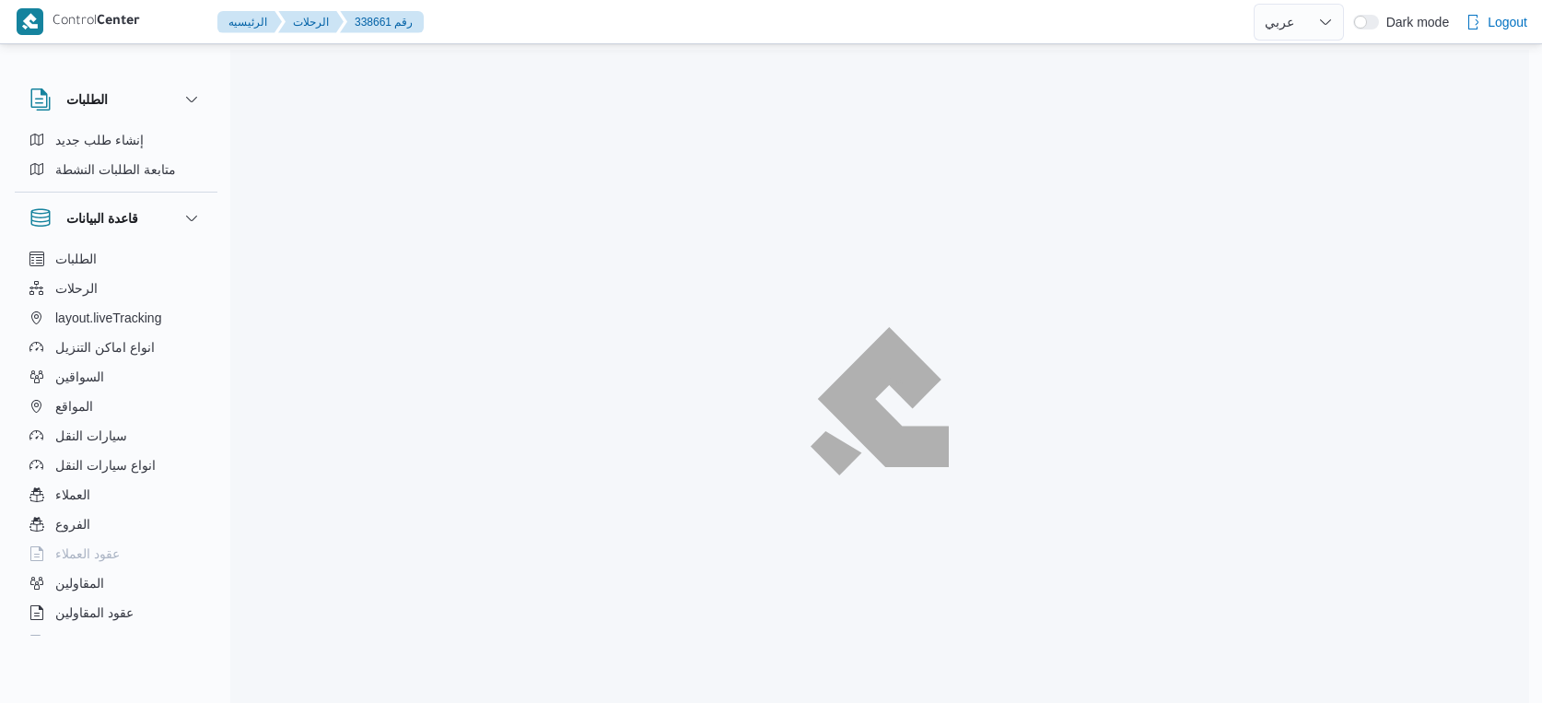
select select "ar"
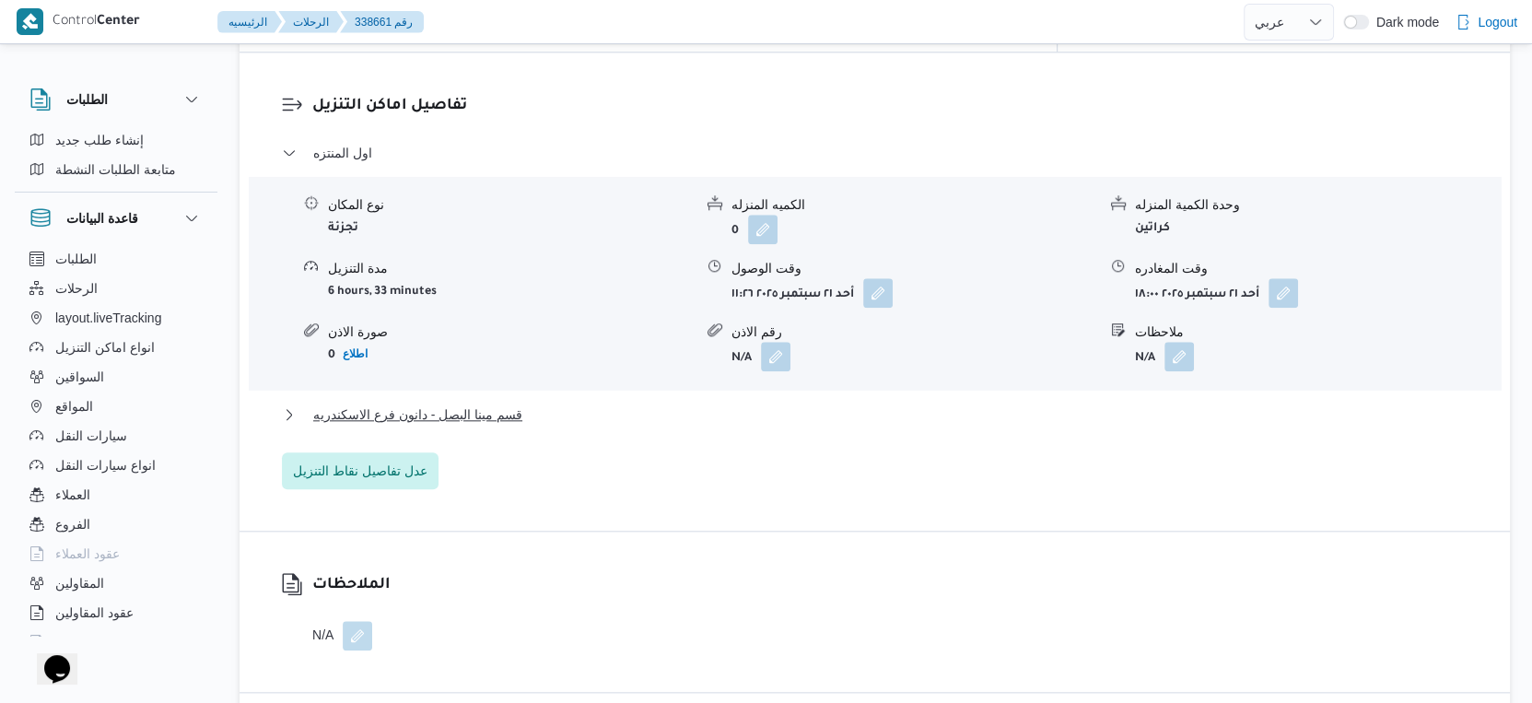
scroll to position [1536, 0]
click at [528, 403] on button "قسم مينا البصل - دانون فرع الاسكندريه" at bounding box center [875, 414] width 1186 height 22
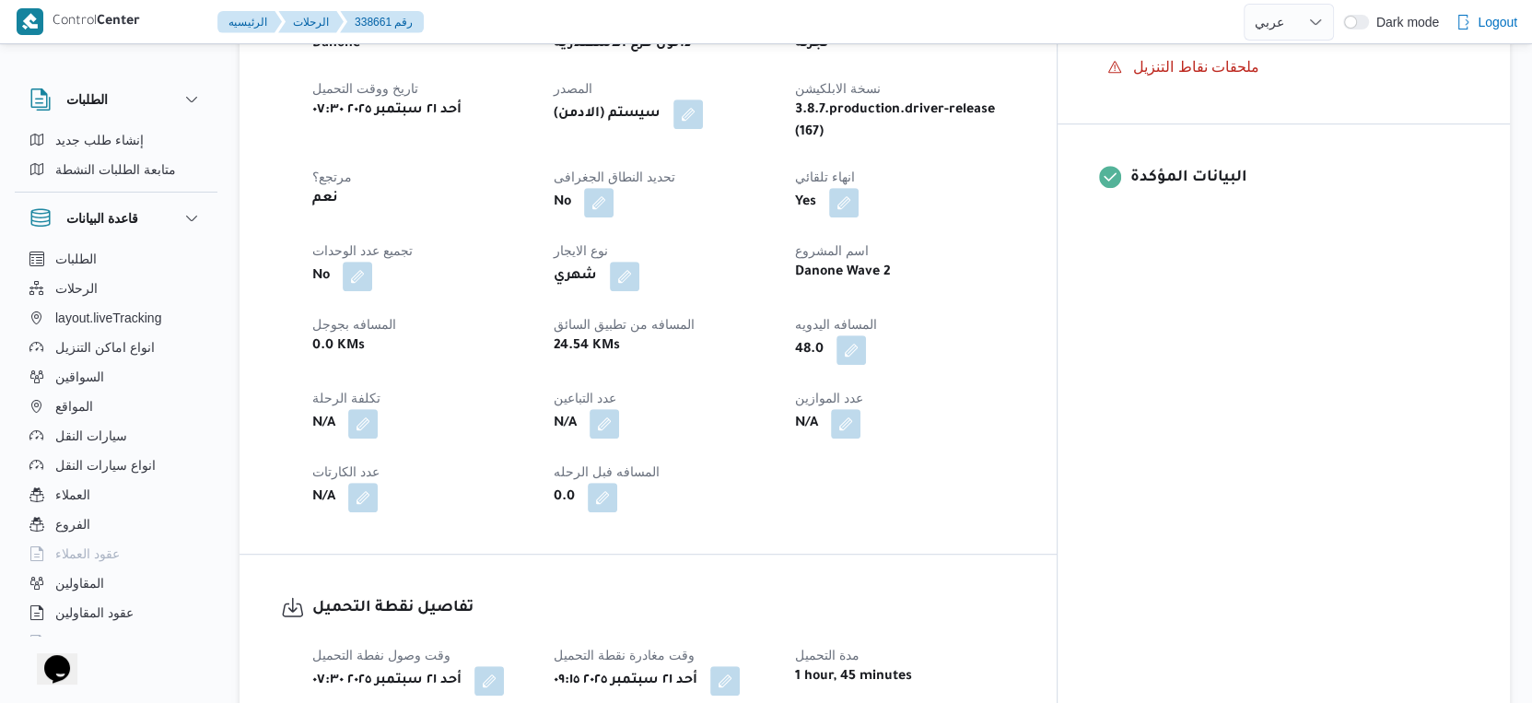
scroll to position [613, 0]
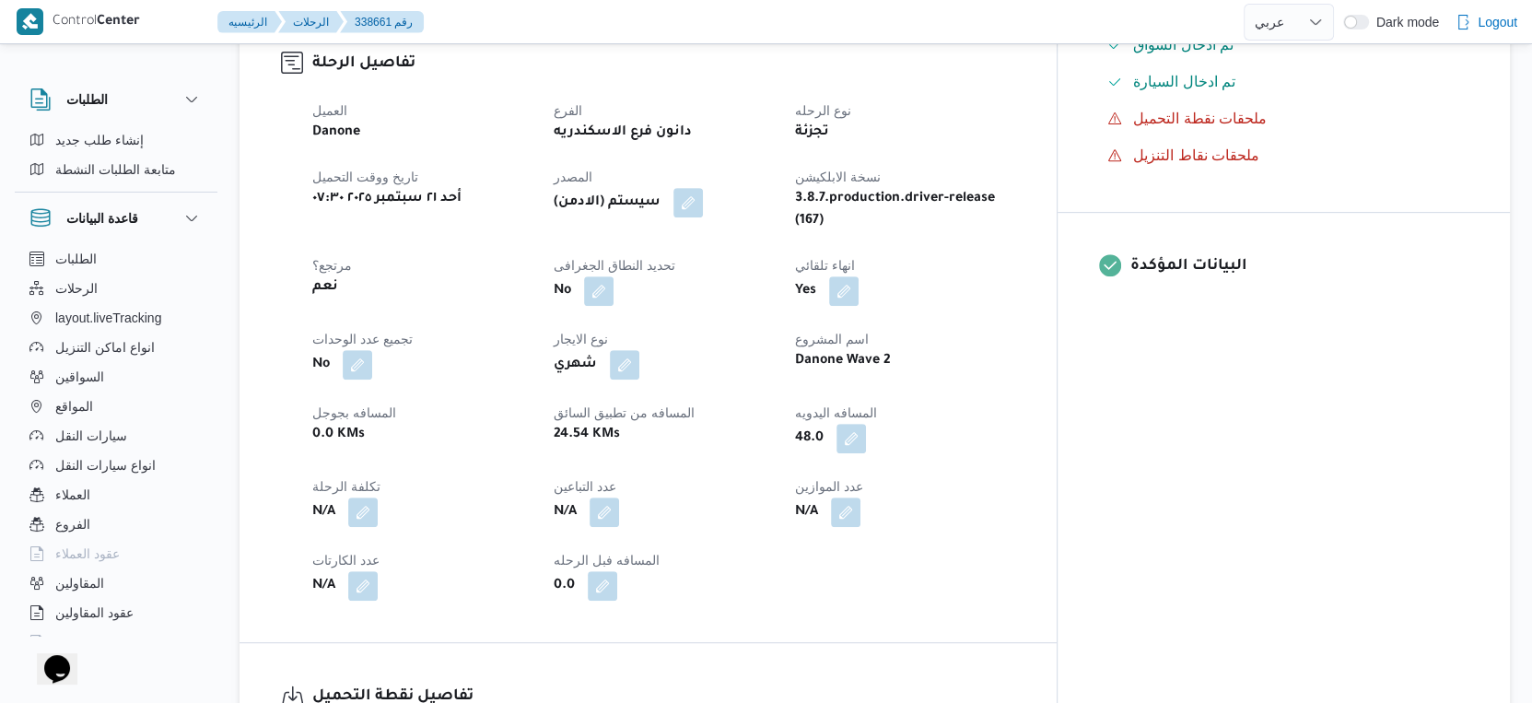
select select "ar"
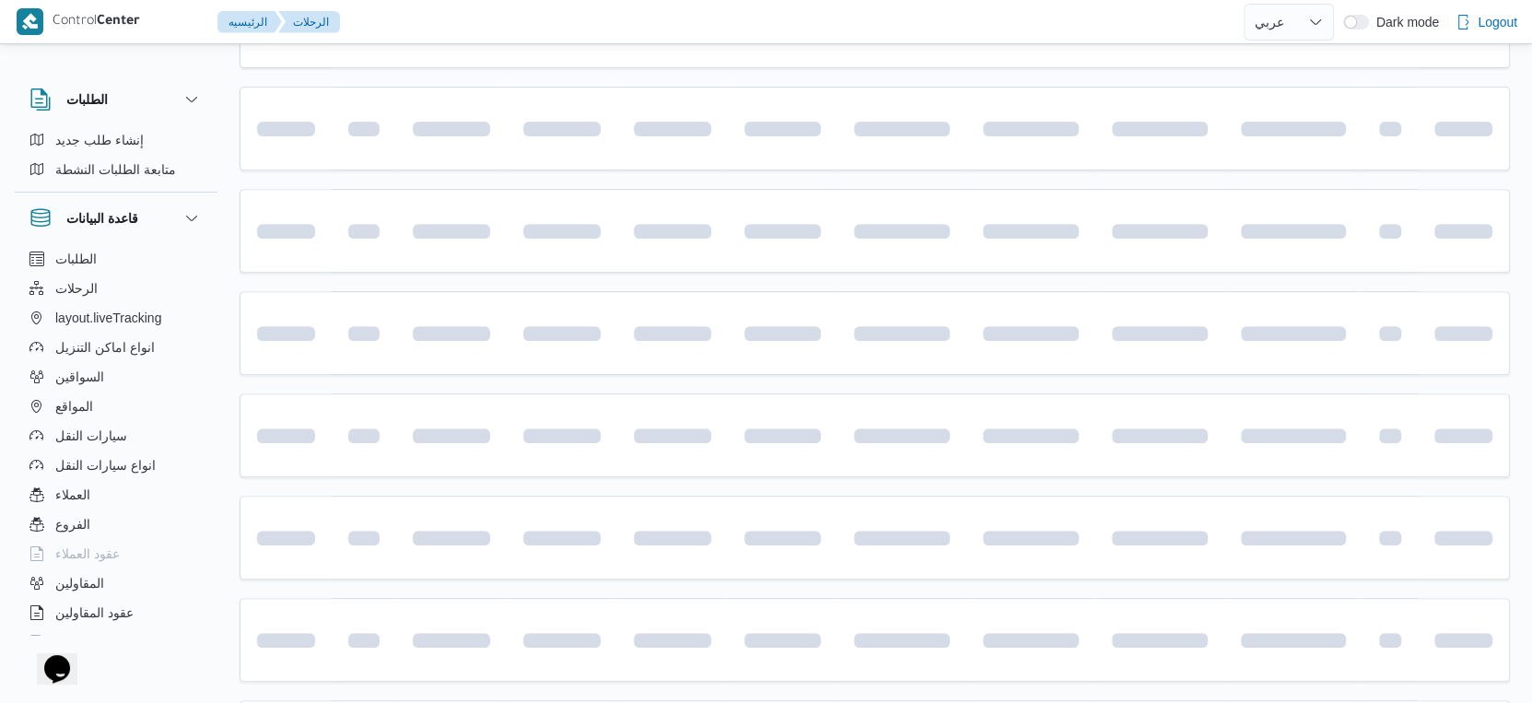
scroll to position [625, 0]
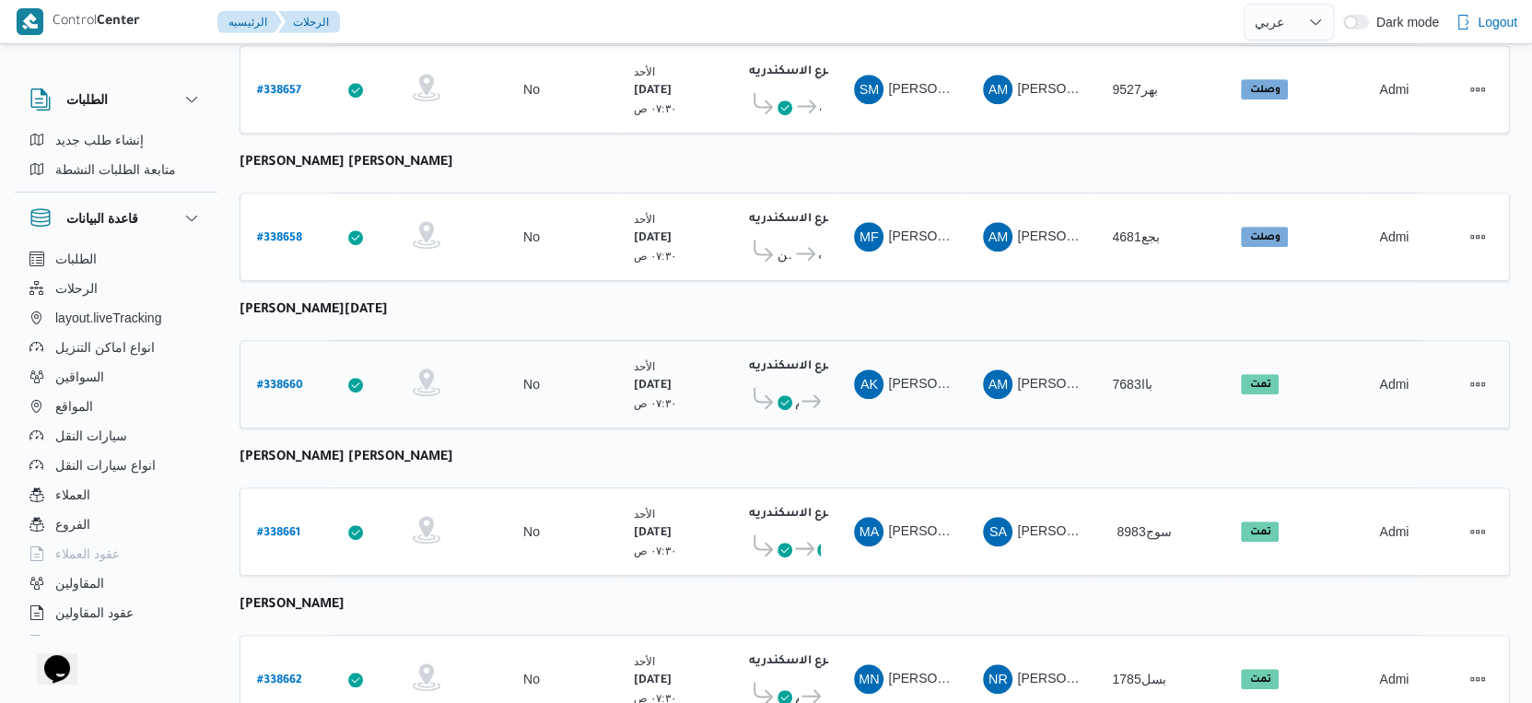
click at [275, 380] on b "# 338660" at bounding box center [280, 386] width 46 height 13
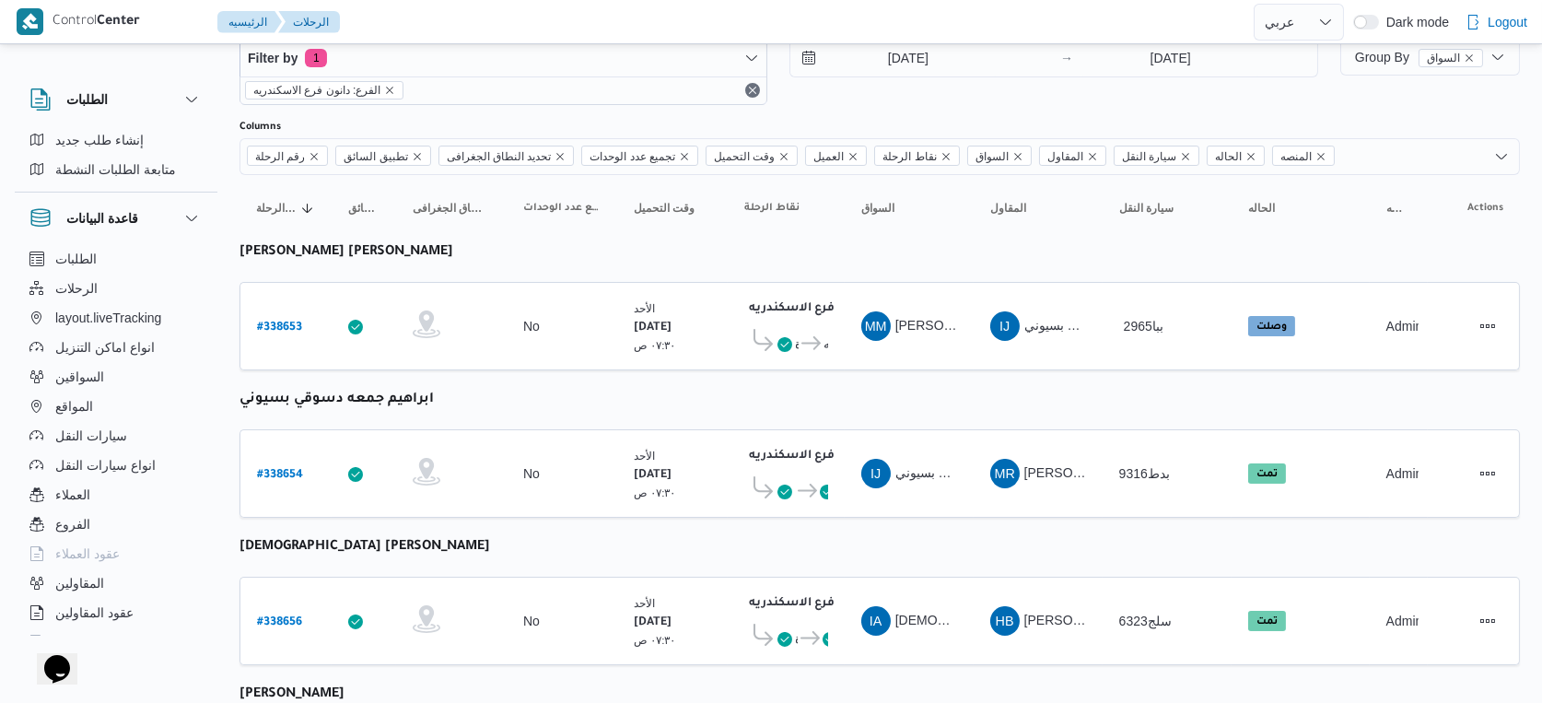
select select "ar"
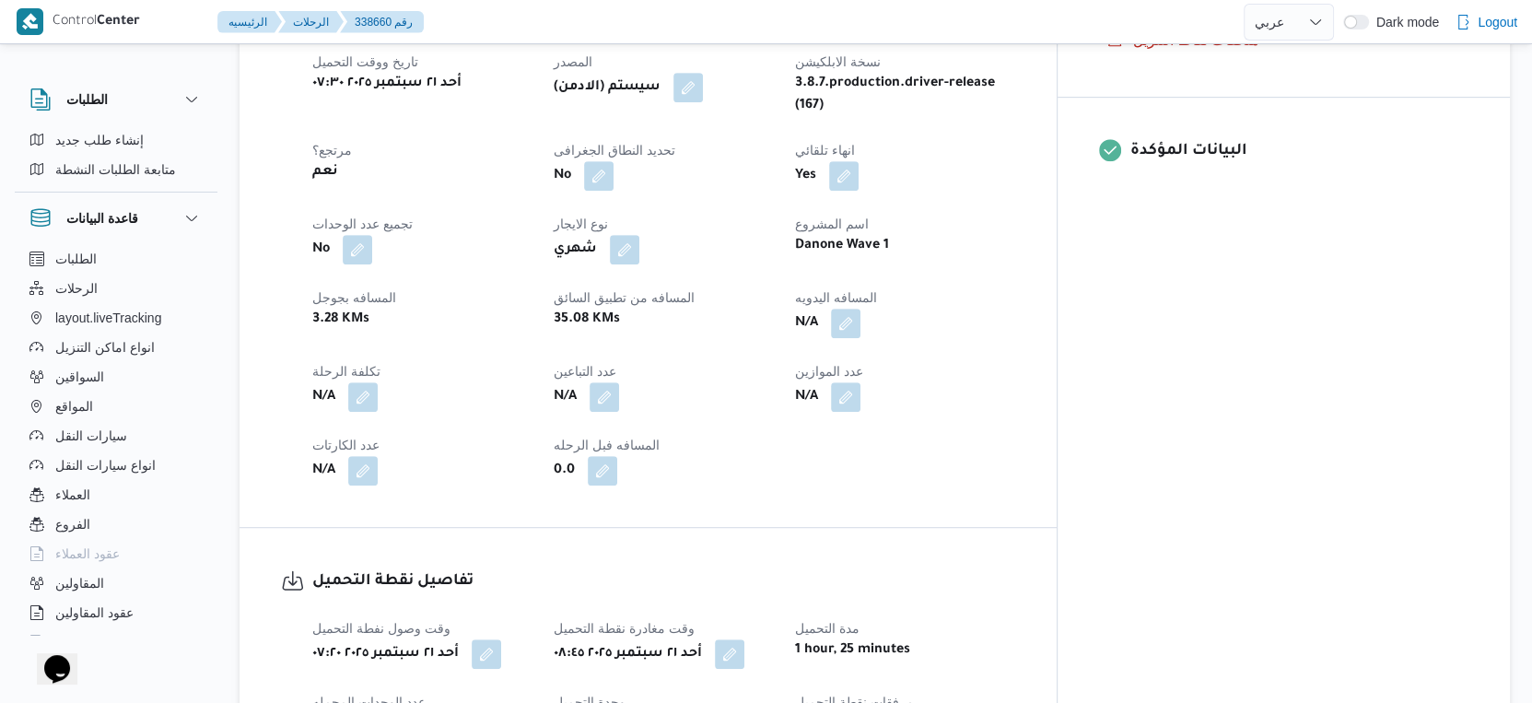
scroll to position [1240, 0]
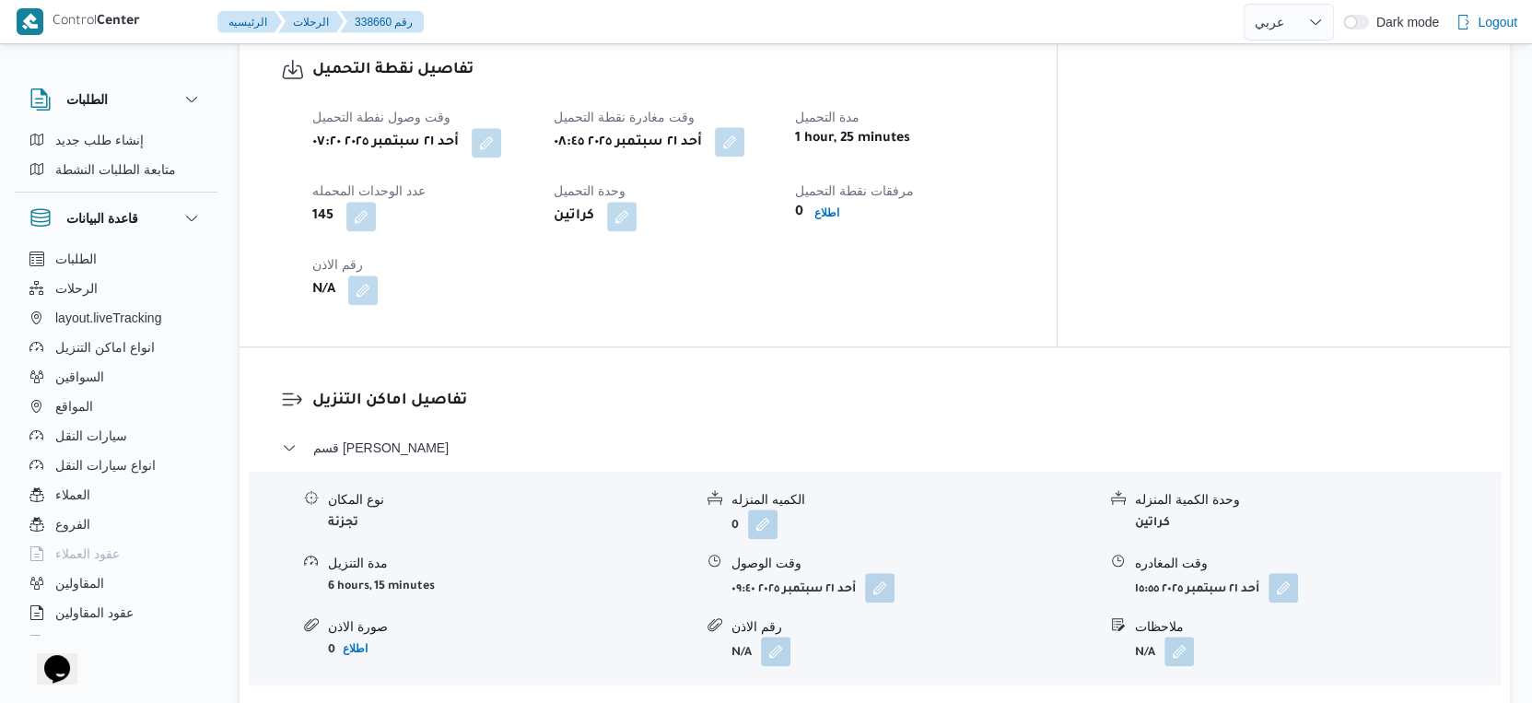
click at [744, 127] on button "button" at bounding box center [729, 141] width 29 height 29
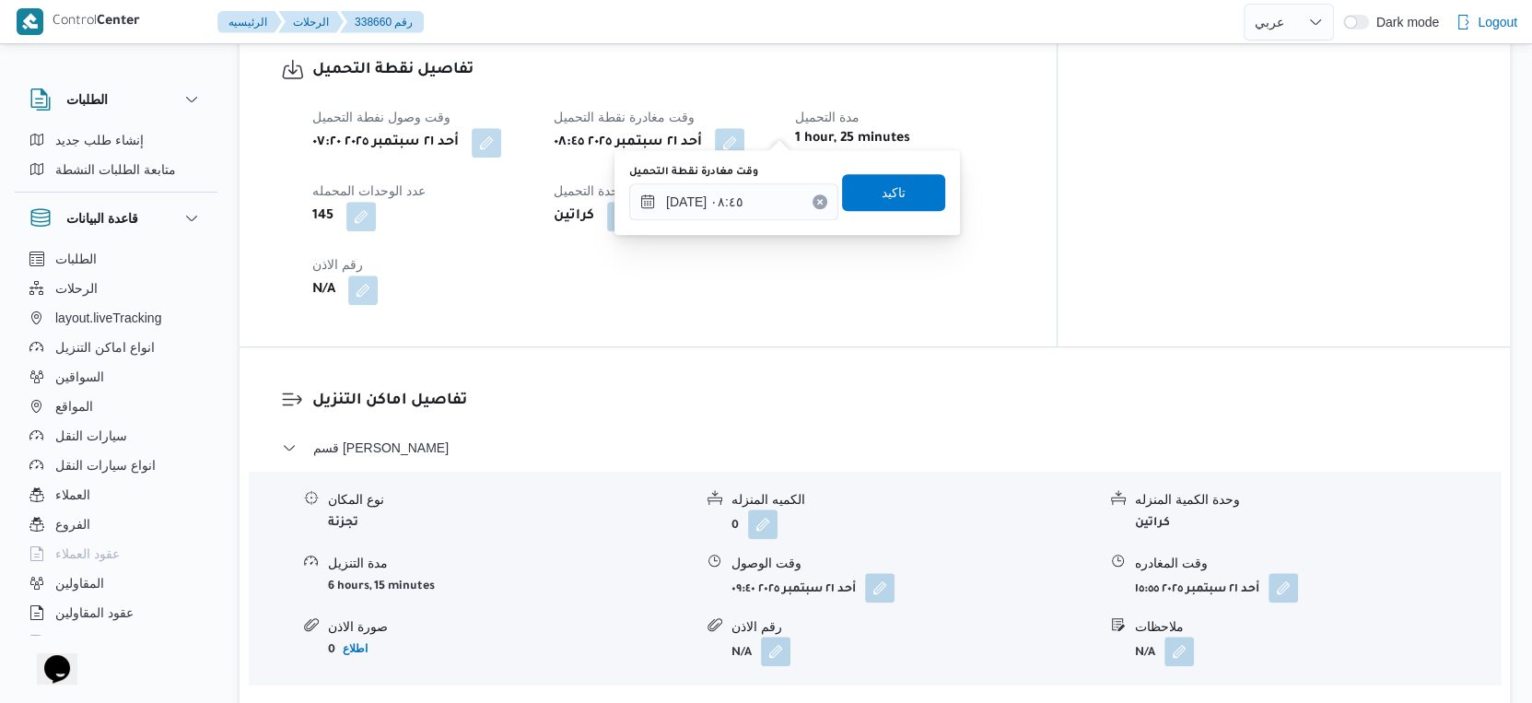
click at [762, 169] on div "وقت مغادرة نقطة التحميل" at bounding box center [733, 172] width 209 height 15
click at [765, 201] on input "[DATE] ٠٨:٤٥" at bounding box center [733, 201] width 209 height 37
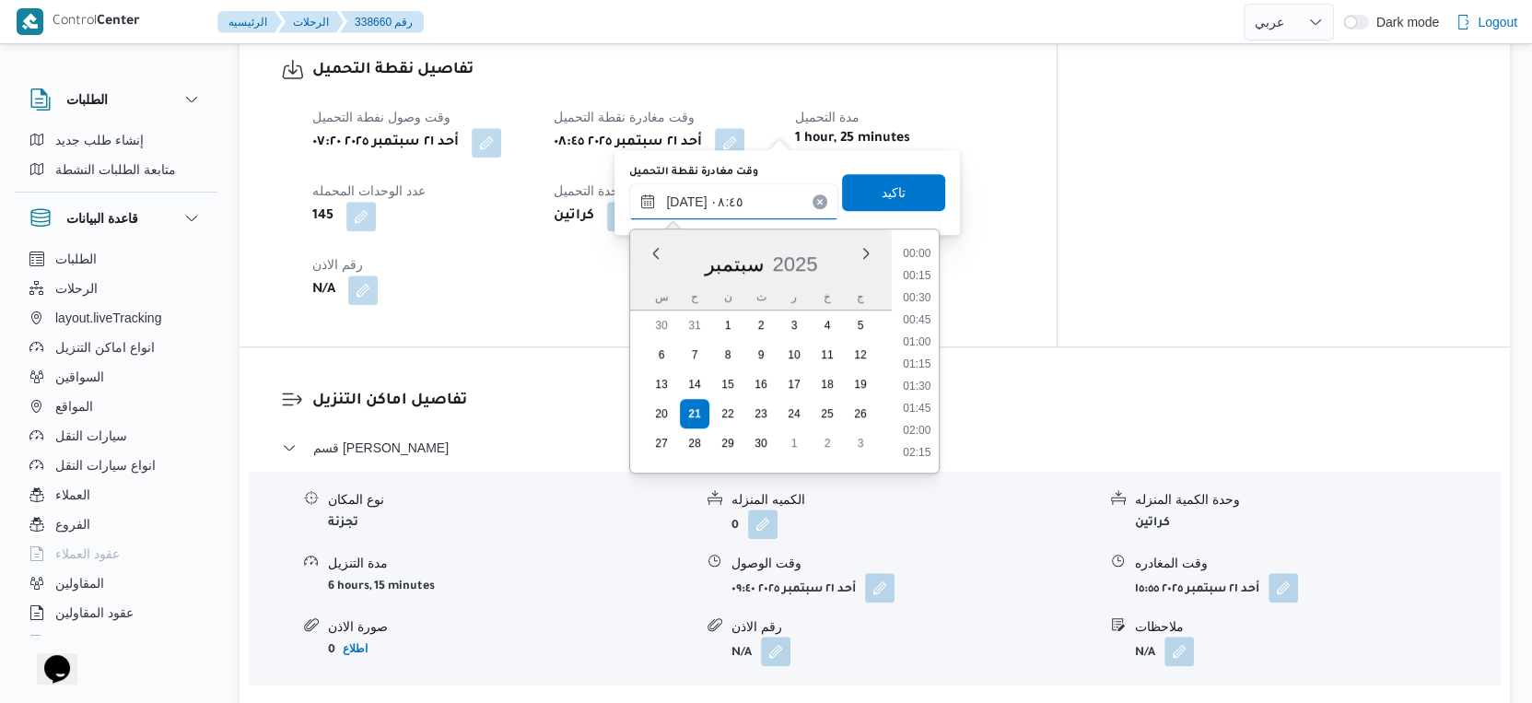
scroll to position [661, 0]
click at [916, 403] on li "09:15" at bounding box center [917, 410] width 42 height 18
type input "[DATE] ٠٩:١٥"
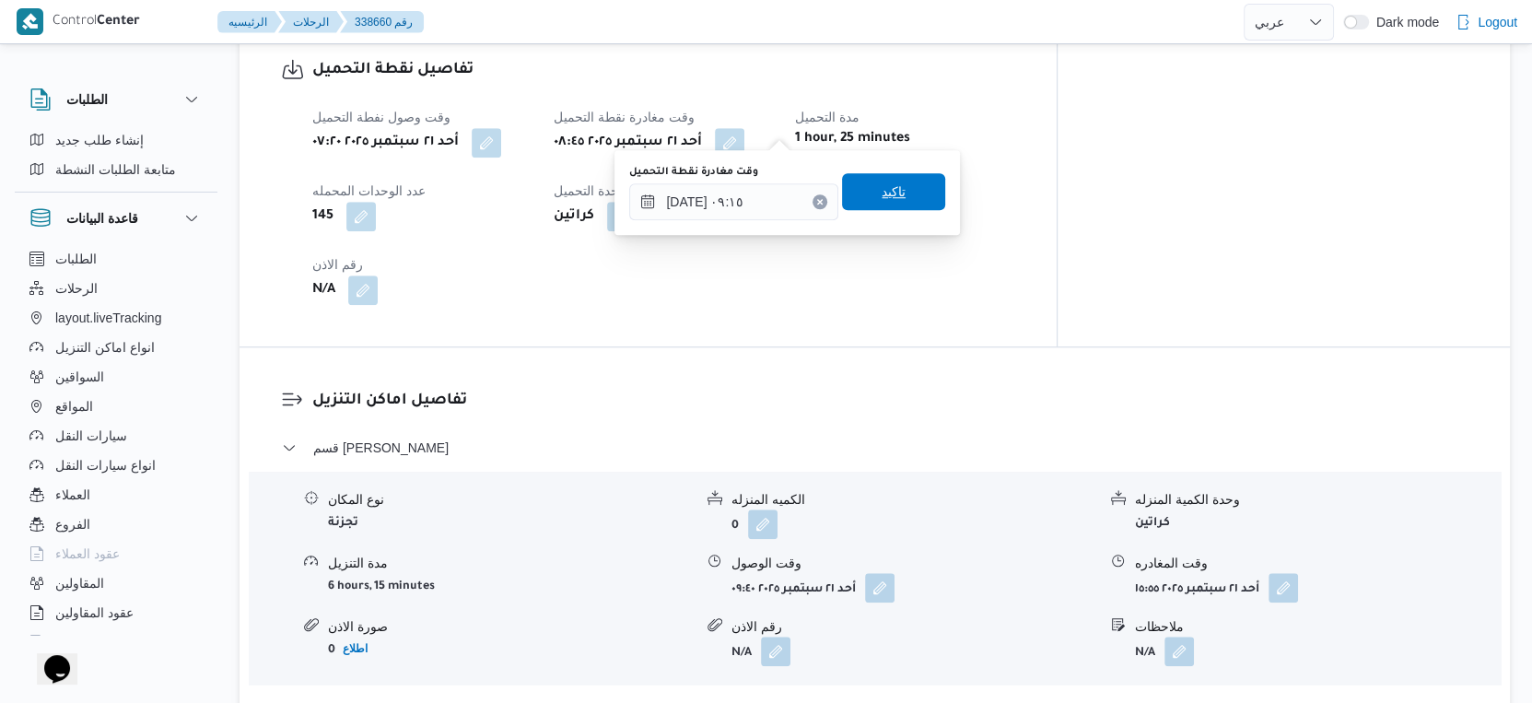
click at [901, 179] on span "تاكيد" at bounding box center [893, 191] width 103 height 37
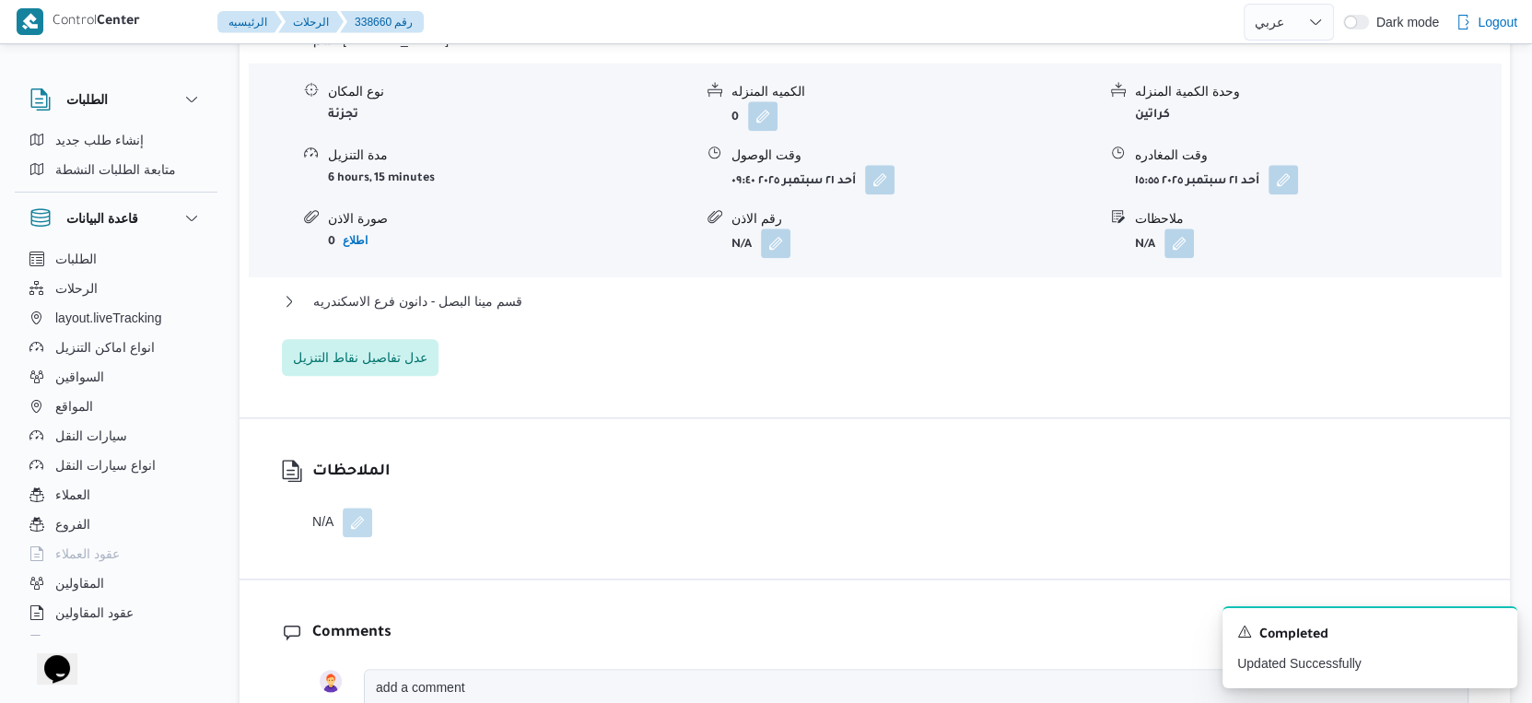
scroll to position [1649, 0]
click at [557, 291] on button "قسم مينا البصل - دانون فرع الاسكندريه" at bounding box center [875, 300] width 1186 height 22
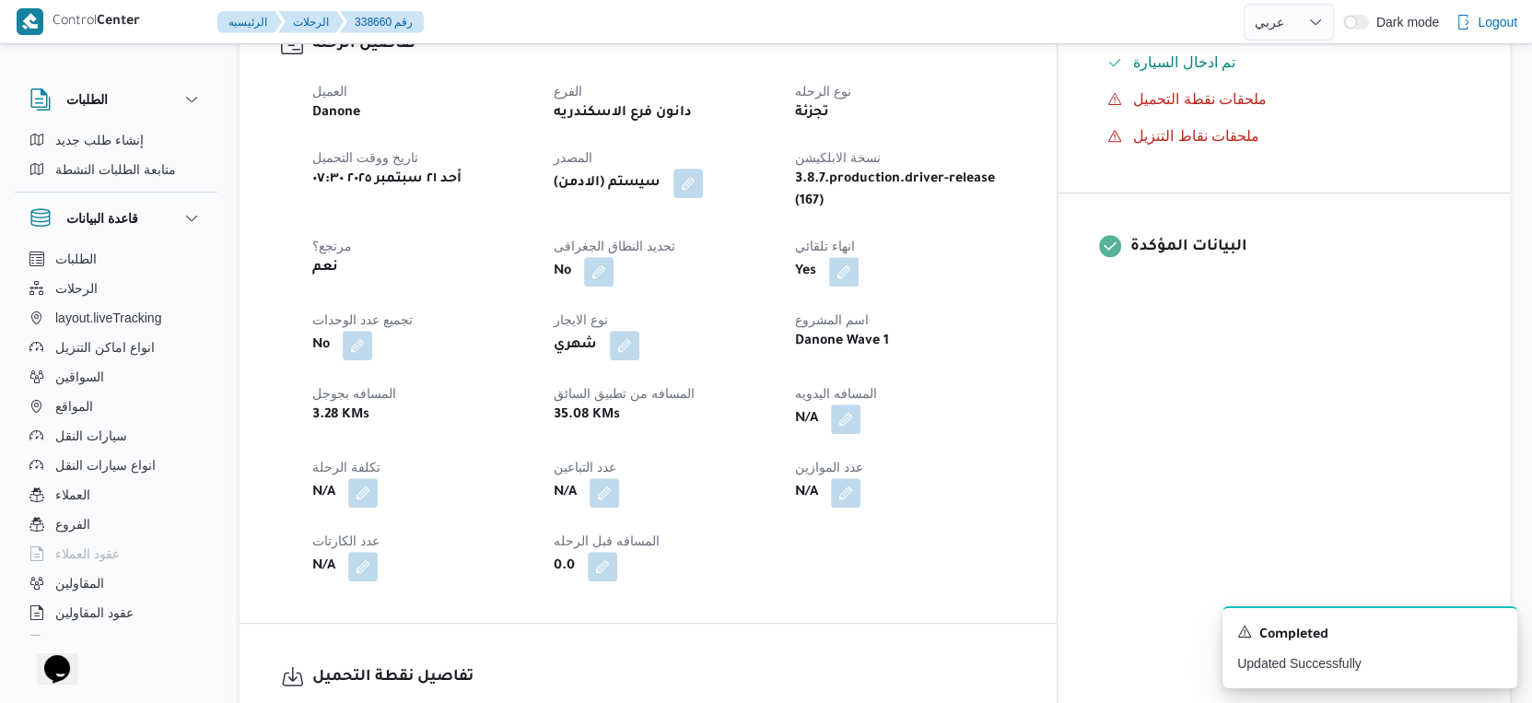
scroll to position [625, 0]
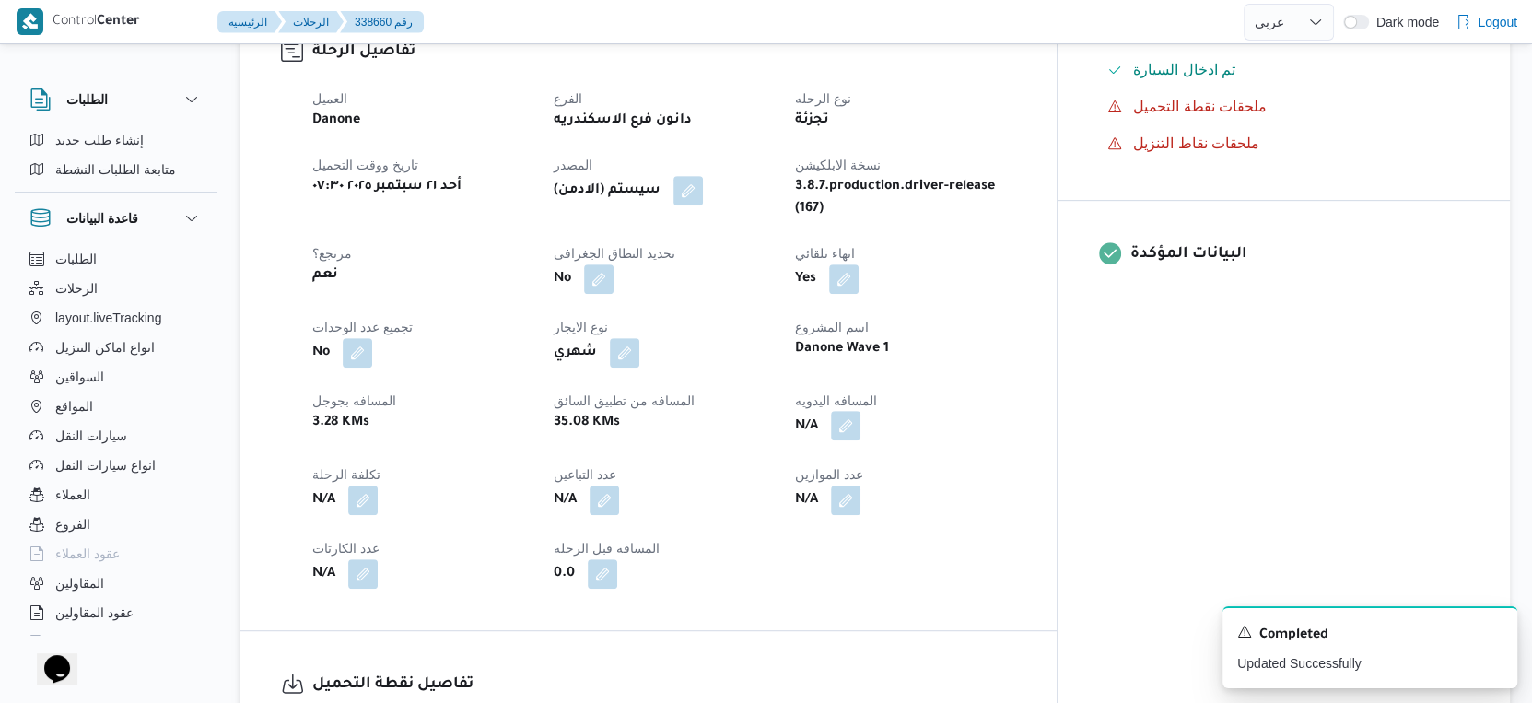
click at [860, 411] on button "button" at bounding box center [845, 425] width 29 height 29
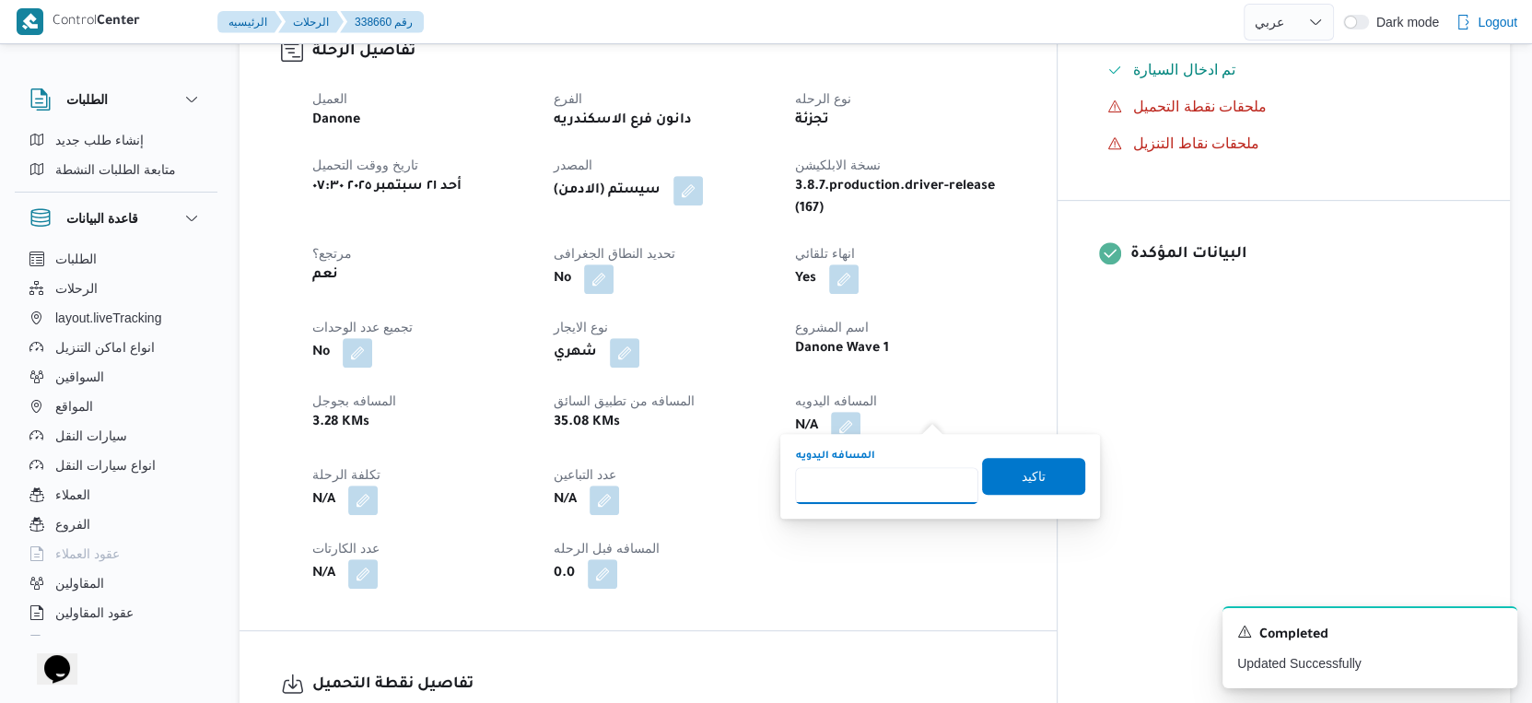
click at [866, 489] on input "المسافه اليدويه" at bounding box center [886, 485] width 183 height 37
type input "41"
click at [1000, 474] on span "تاكيد" at bounding box center [1033, 475] width 103 height 37
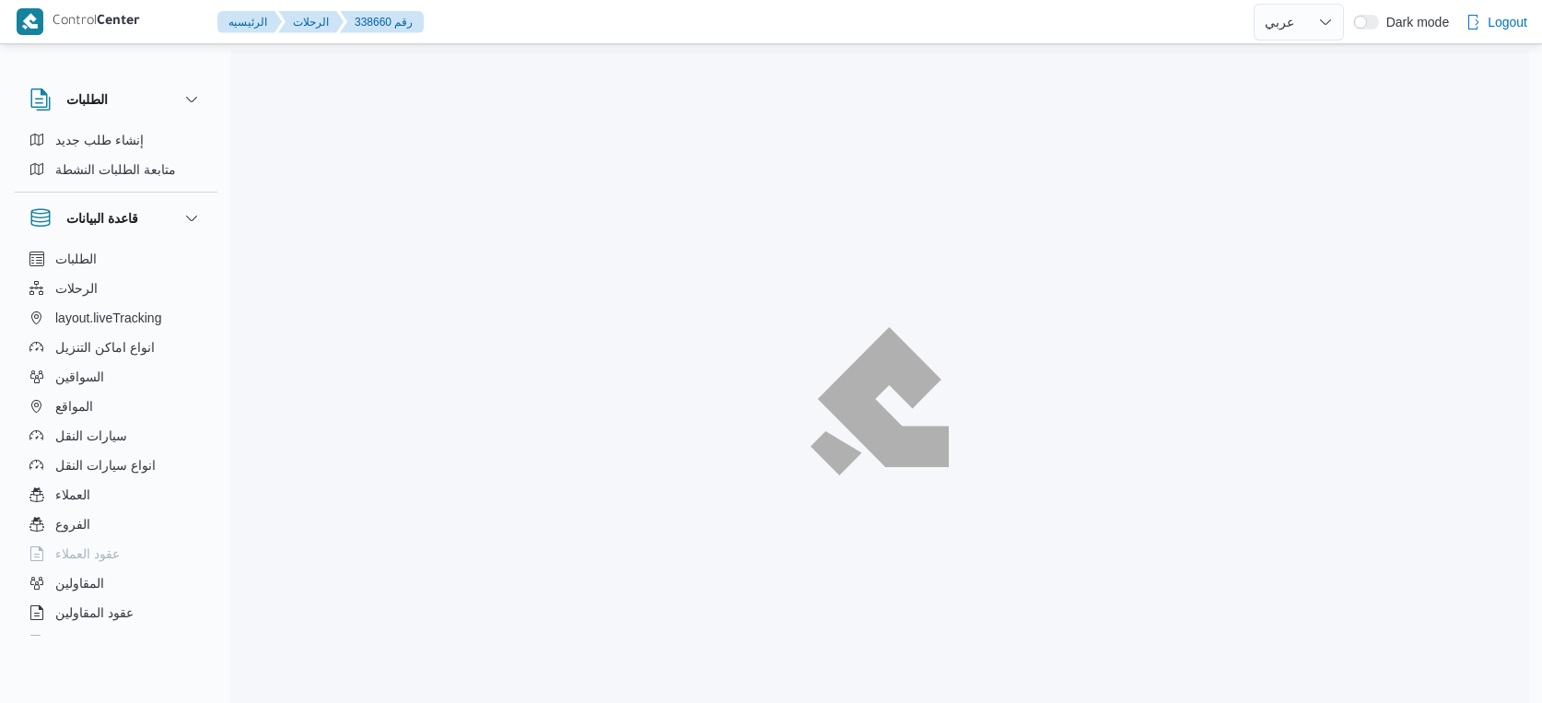
select select "ar"
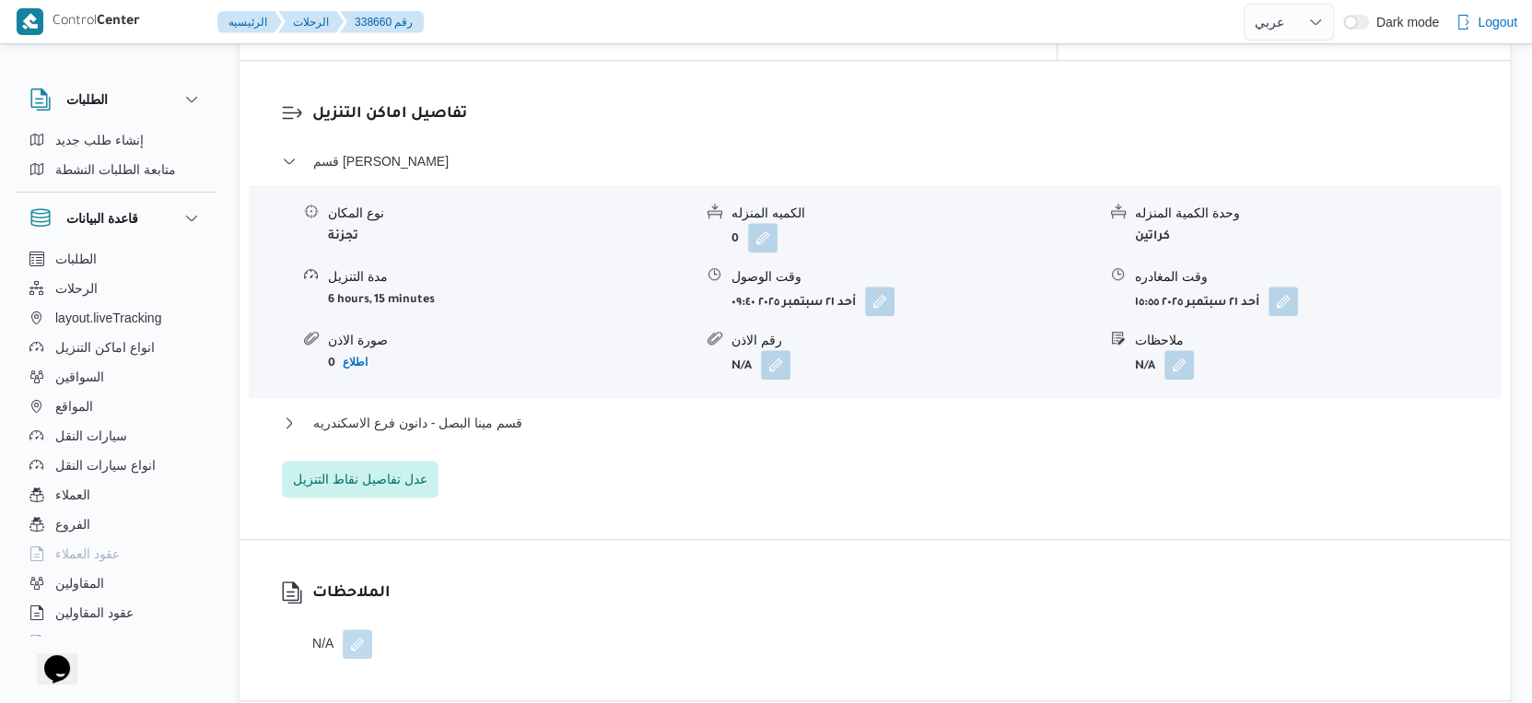
scroll to position [1536, 0]
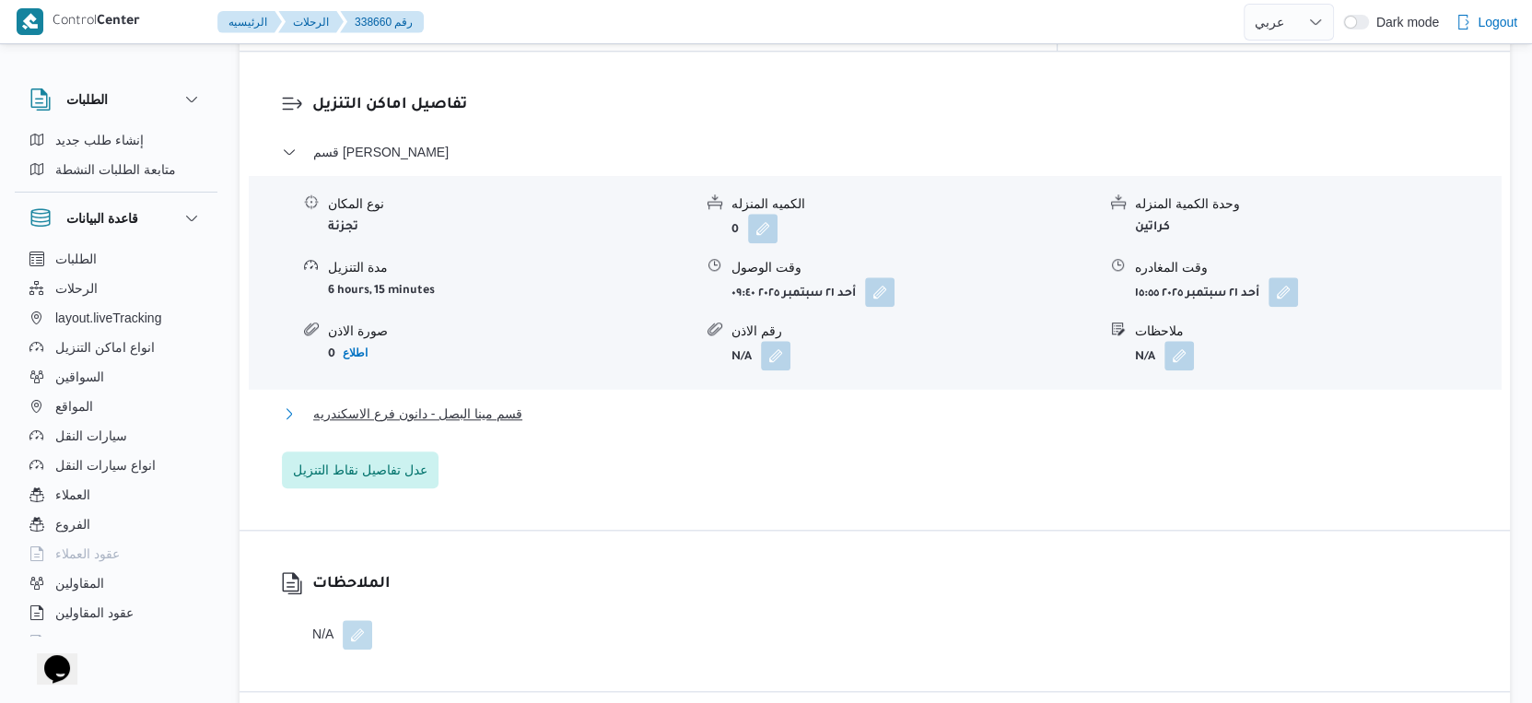
click at [556, 403] on button "قسم مينا البصل - دانون فرع الاسكندريه" at bounding box center [875, 414] width 1186 height 22
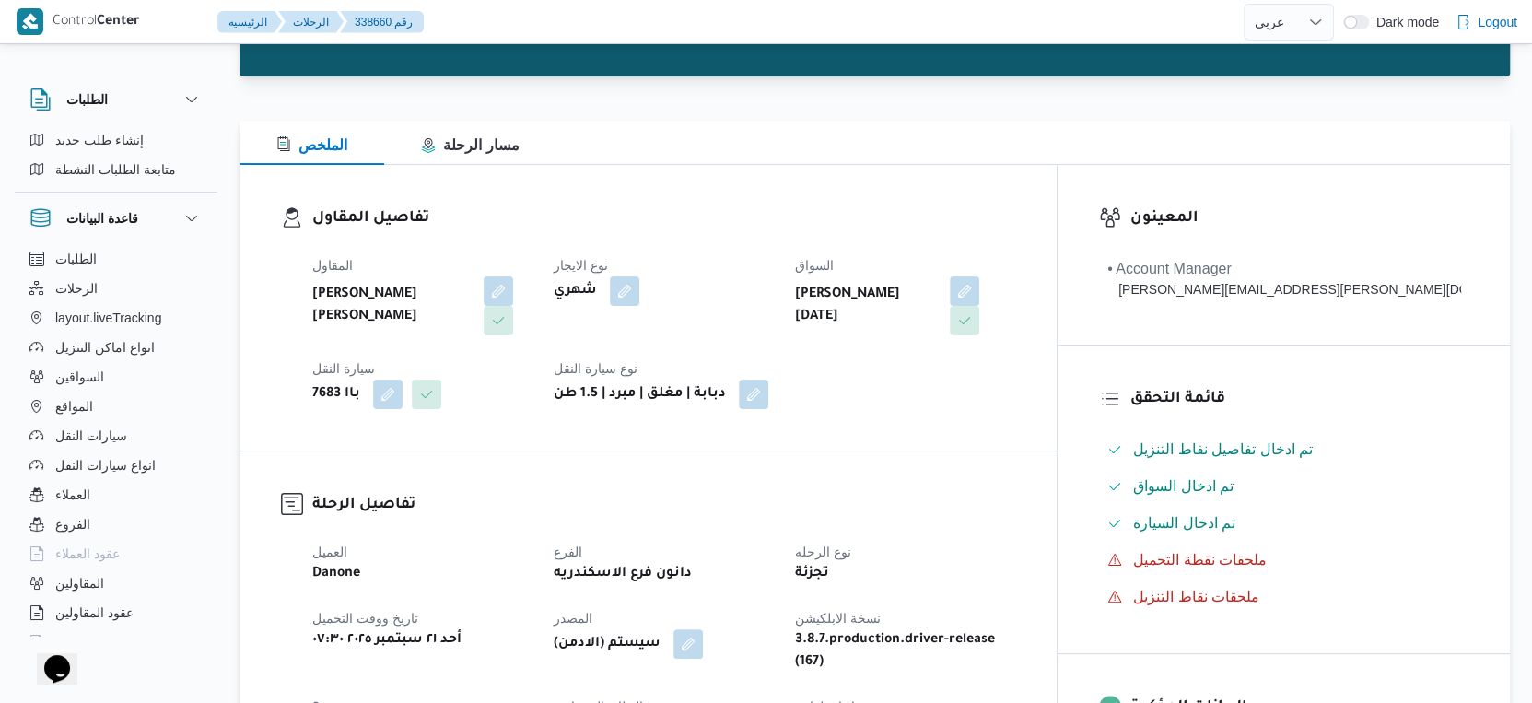
scroll to position [511, 0]
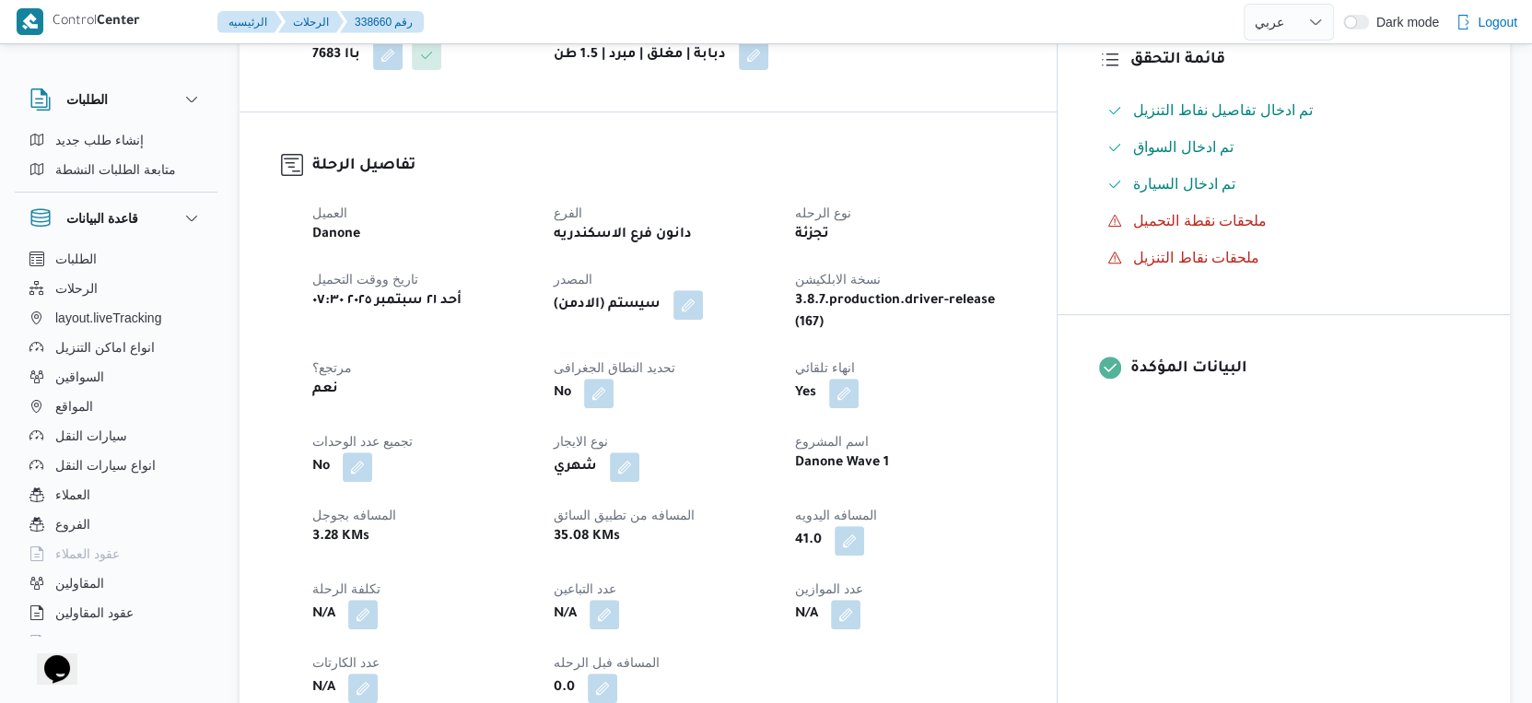
select select "ar"
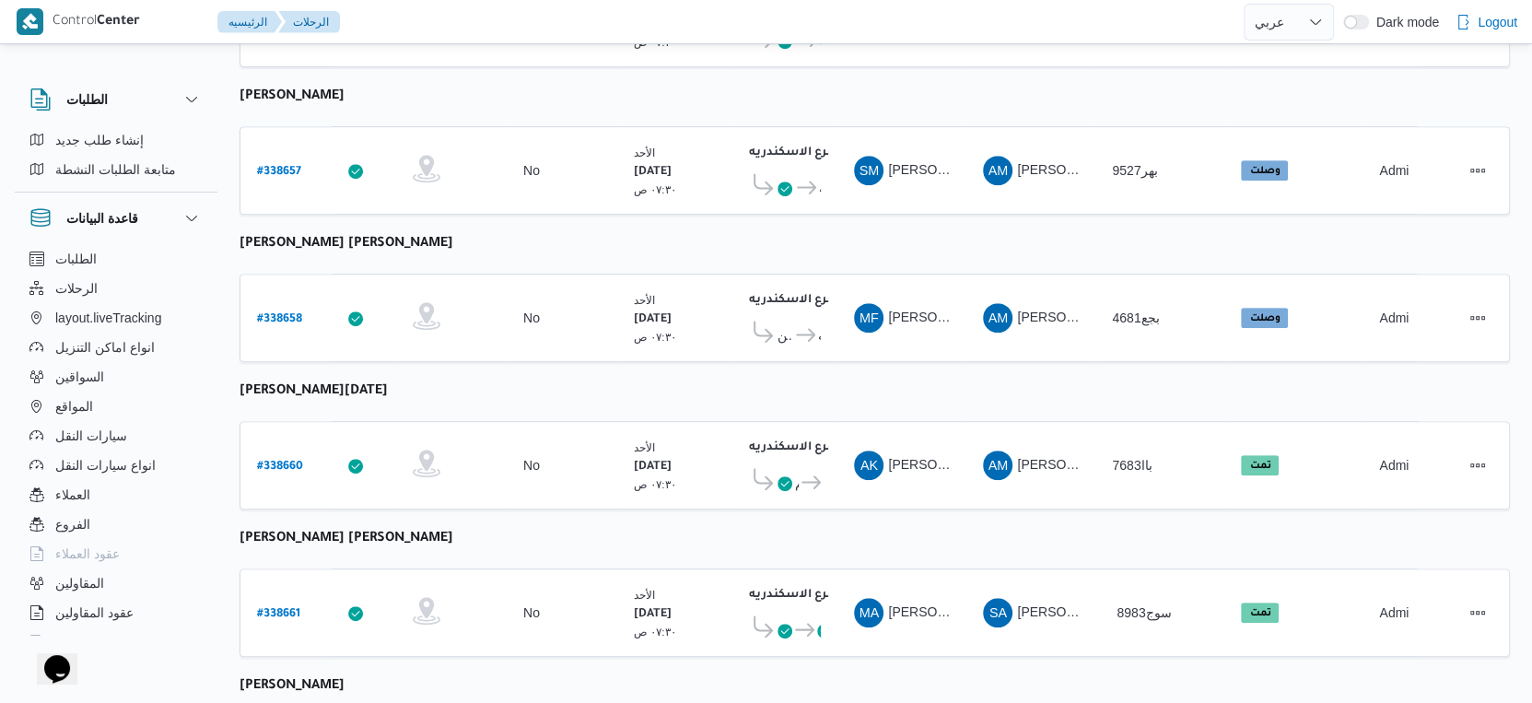
scroll to position [524, 0]
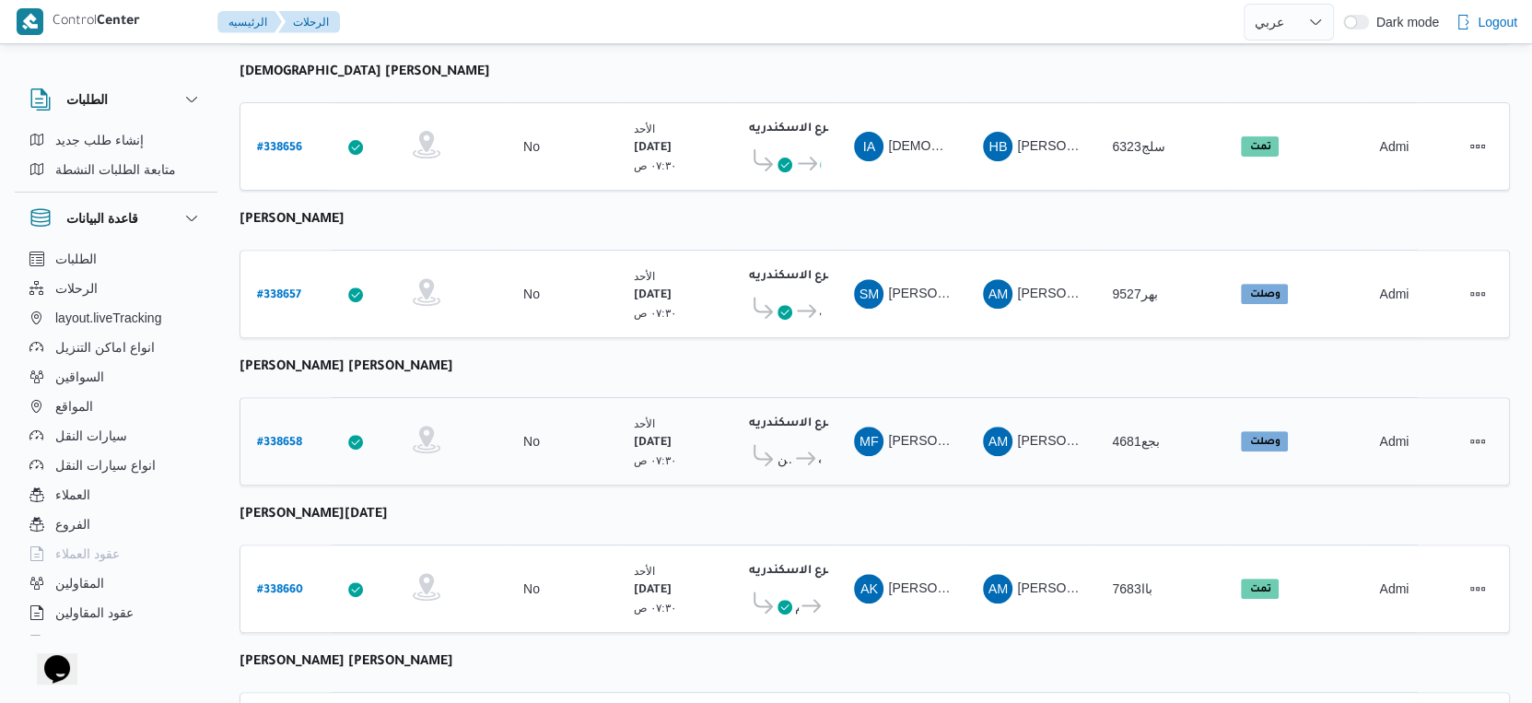
click at [296, 437] on b "# 338658" at bounding box center [279, 443] width 45 height 13
select select "ar"
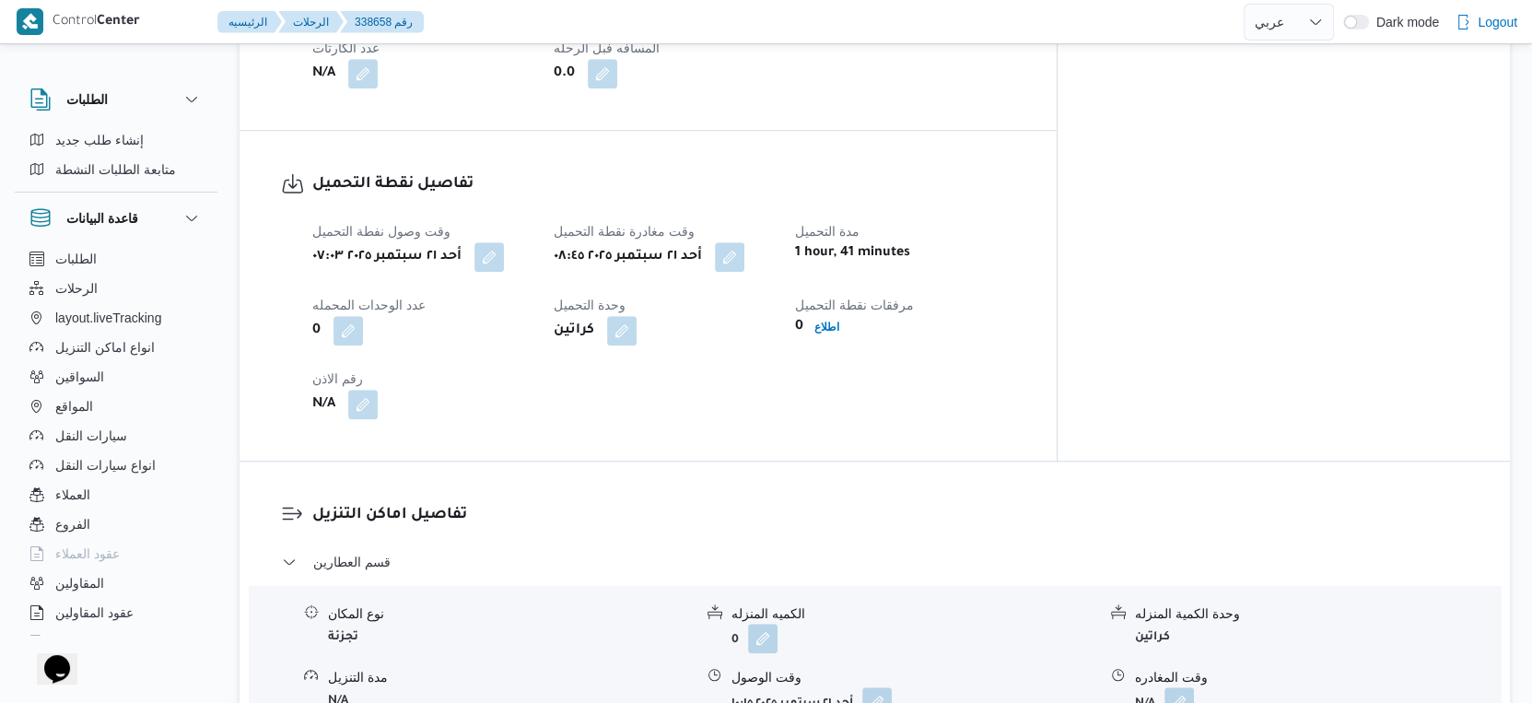
scroll to position [1228, 0]
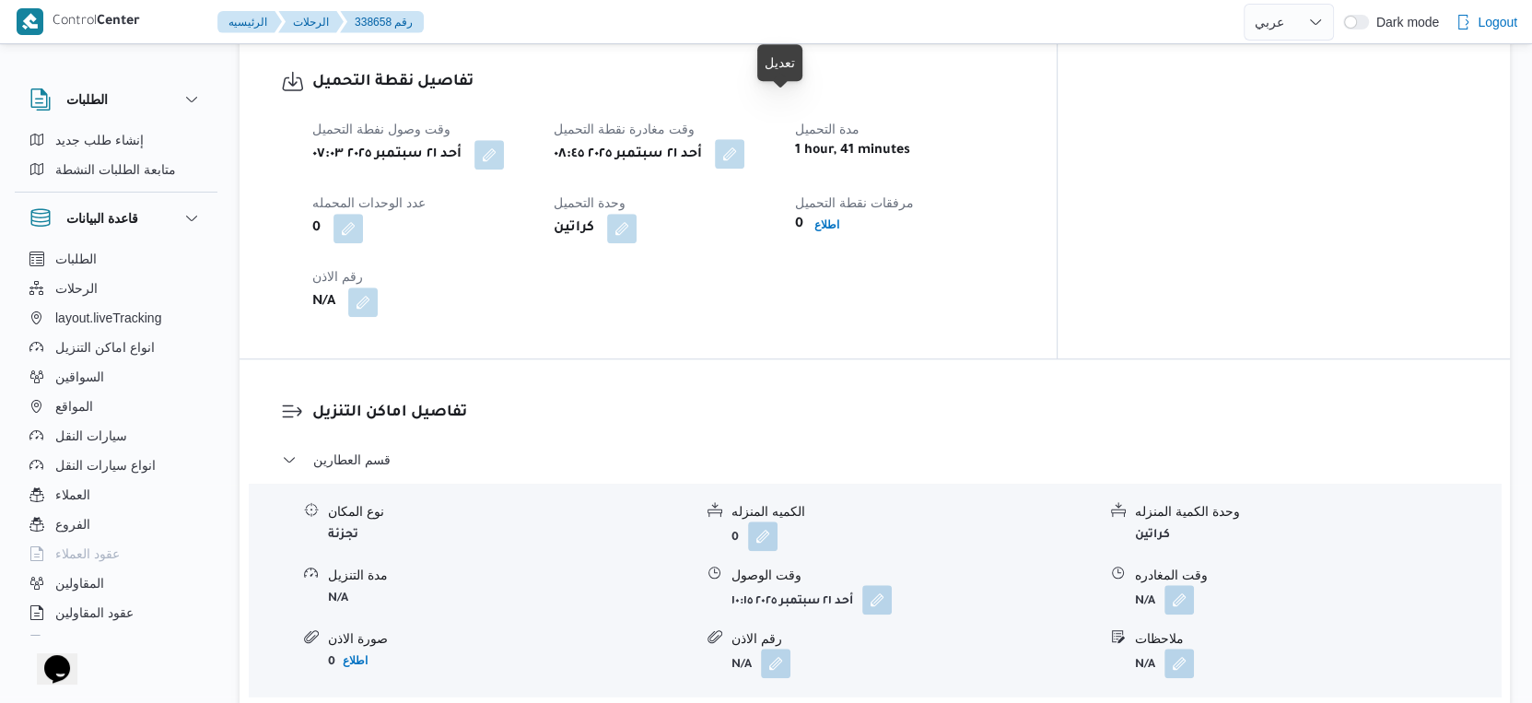
click at [744, 139] on button "button" at bounding box center [729, 153] width 29 height 29
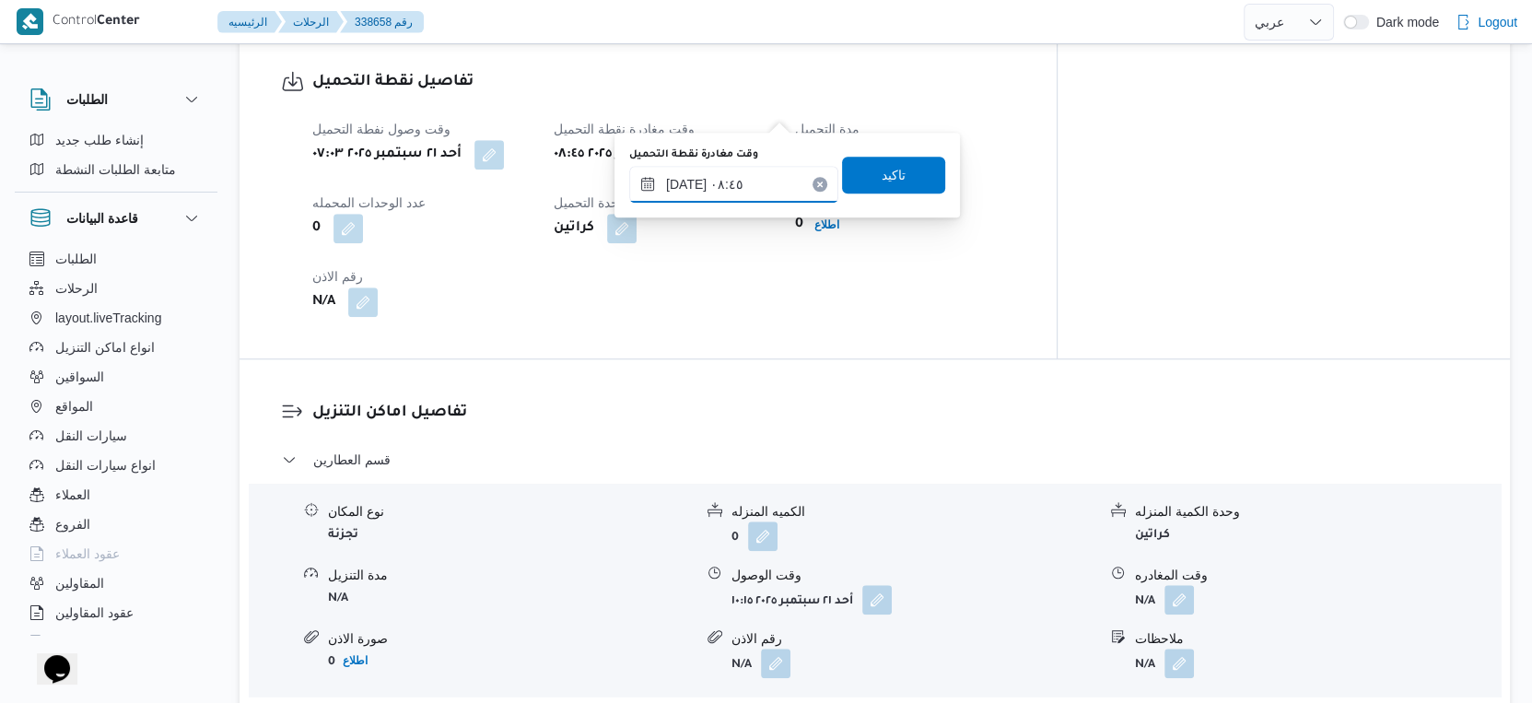
click at [747, 178] on input "[DATE] ٠٨:٤٥" at bounding box center [733, 184] width 209 height 37
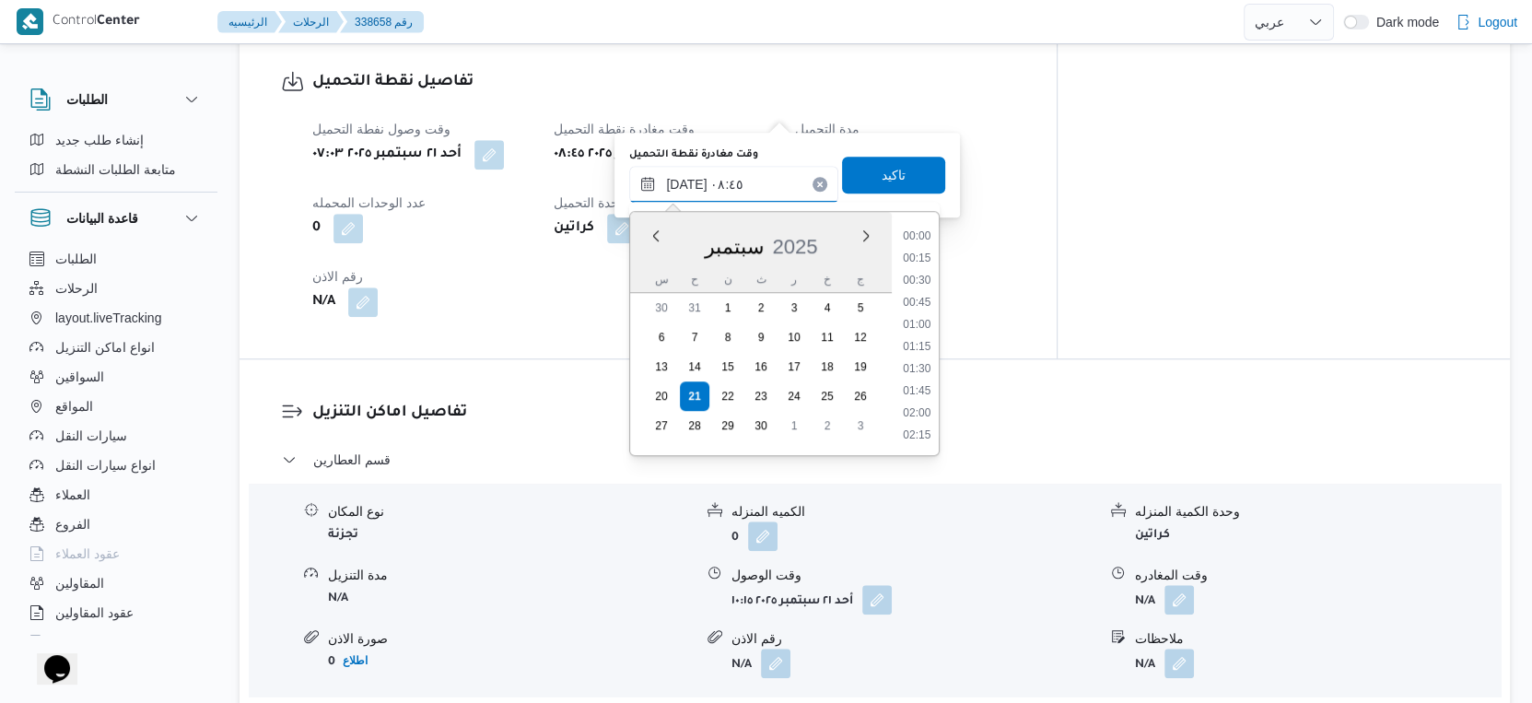
scroll to position [661, 0]
click at [928, 393] on li "09:15" at bounding box center [917, 392] width 42 height 18
type input "[DATE] ٠٩:١٥"
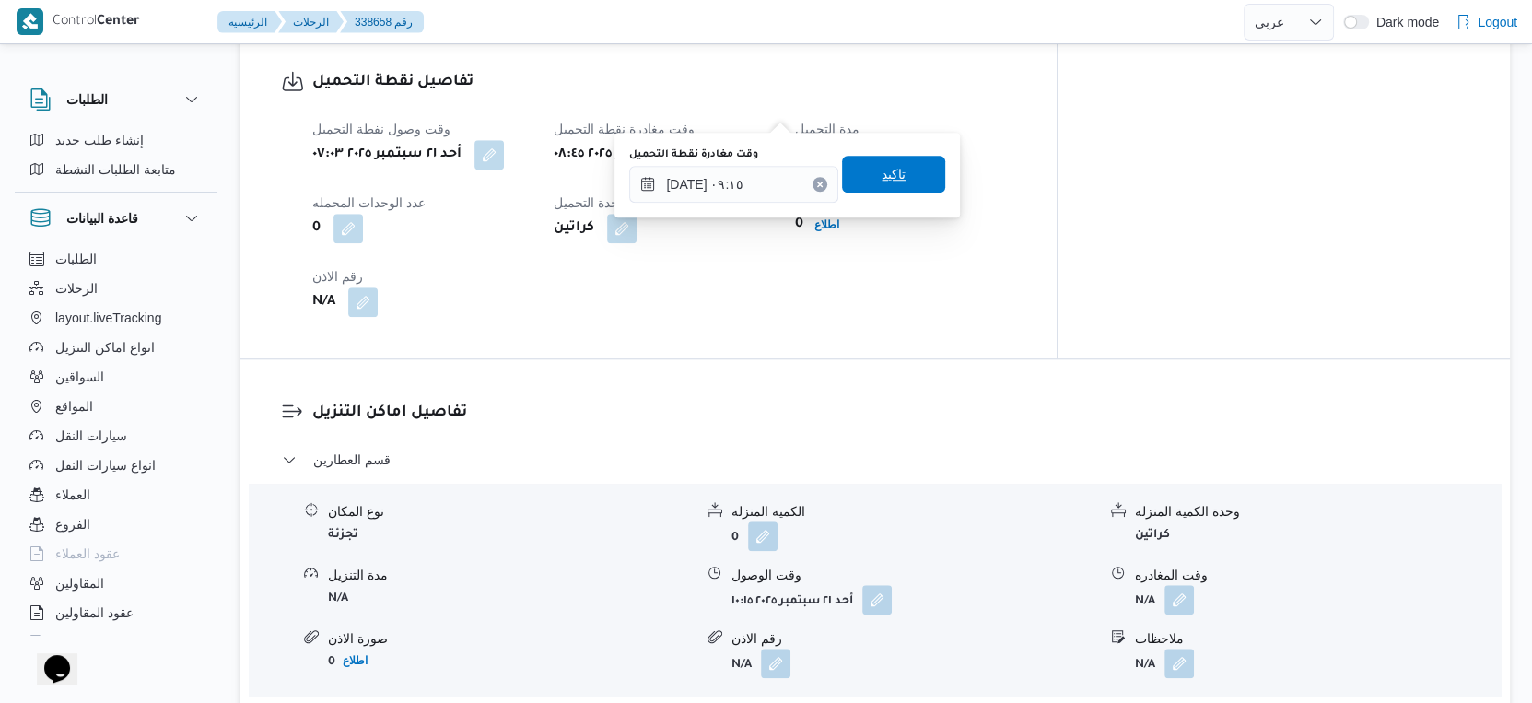
click at [886, 181] on span "تاكيد" at bounding box center [894, 174] width 24 height 22
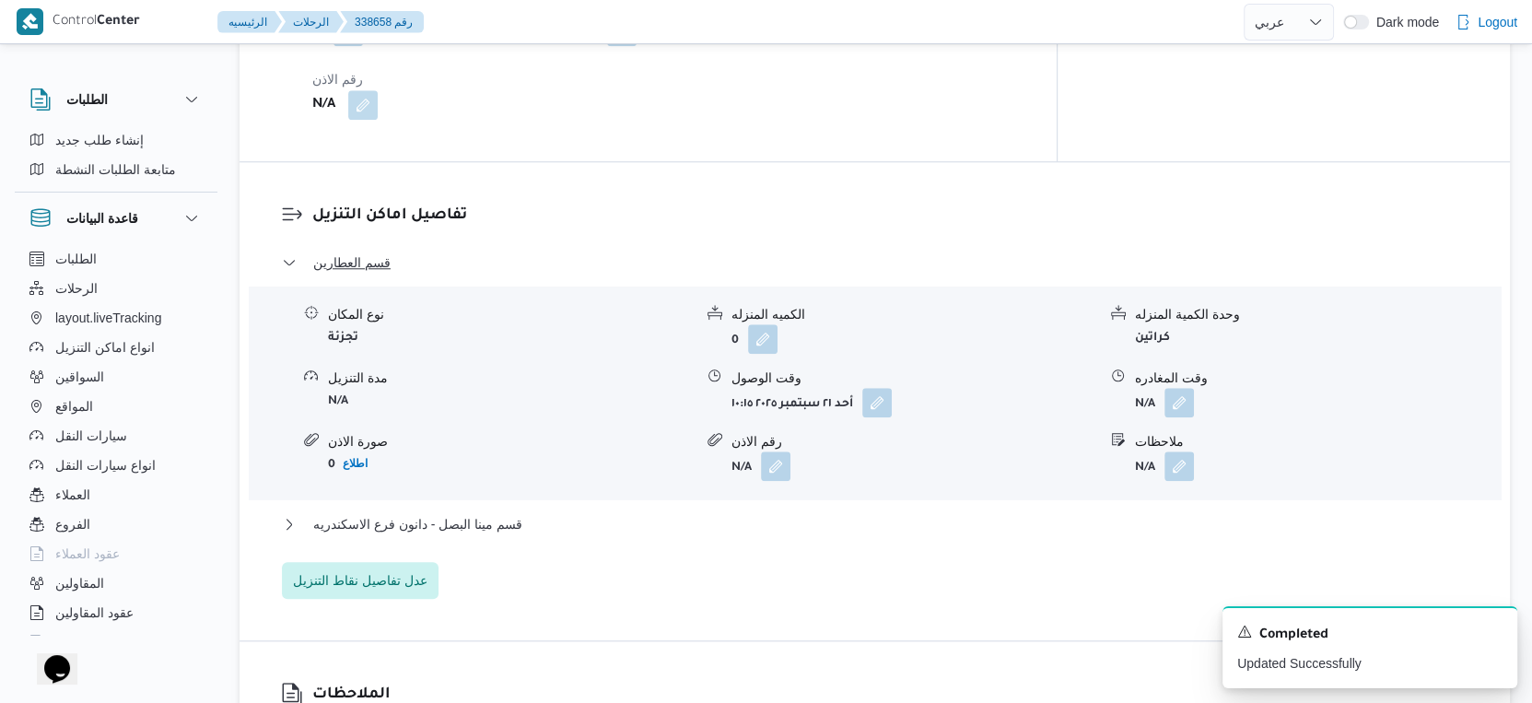
scroll to position [1432, 0]
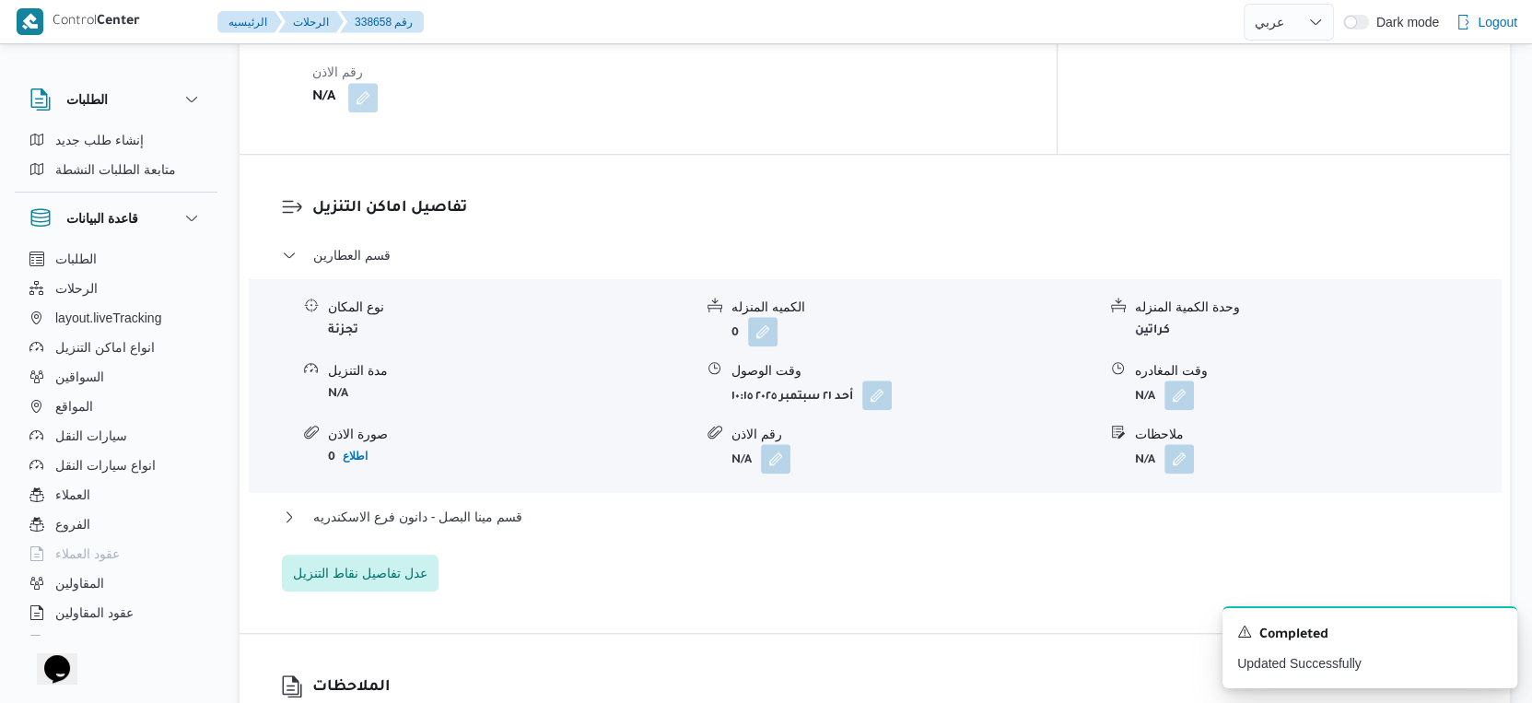
click at [626, 459] on div "قسم العطارين نوع المكان تجزئة الكميه المنزله 0 وحدة الكمية المنزله كراتين مدة ا…" at bounding box center [875, 417] width 1186 height 347
click at [627, 506] on button "قسم مينا البصل - دانون فرع الاسكندريه" at bounding box center [875, 517] width 1186 height 22
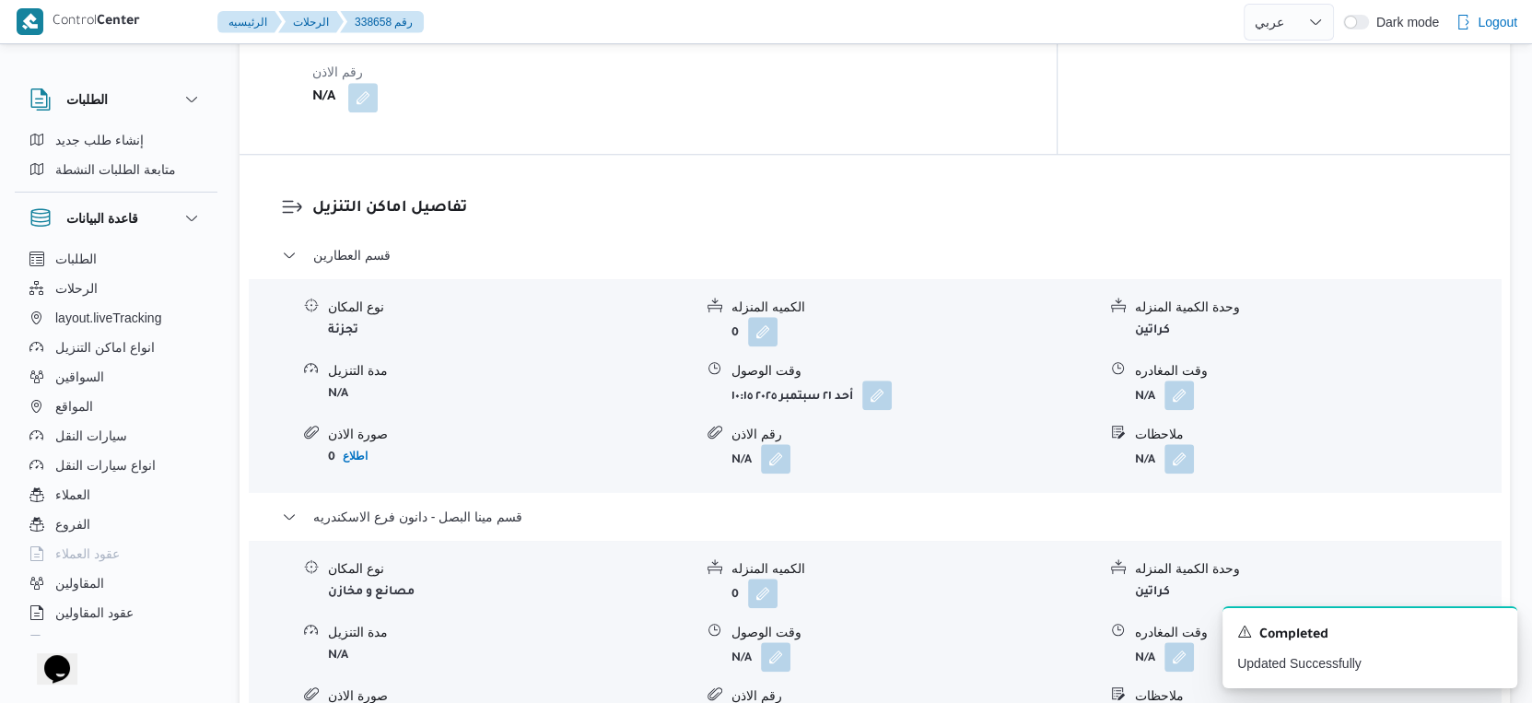
scroll to position [1228, 0]
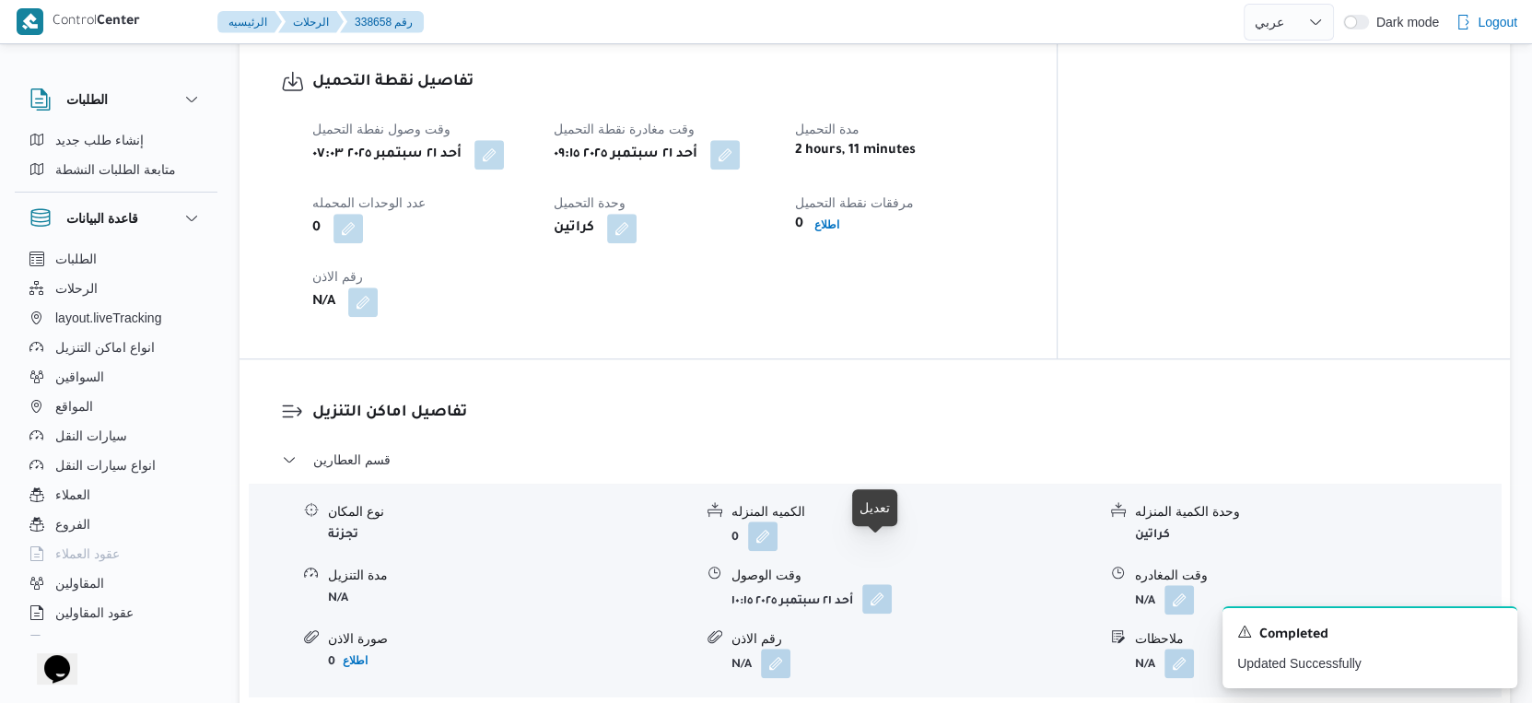
click at [866, 584] on button "button" at bounding box center [876, 598] width 29 height 29
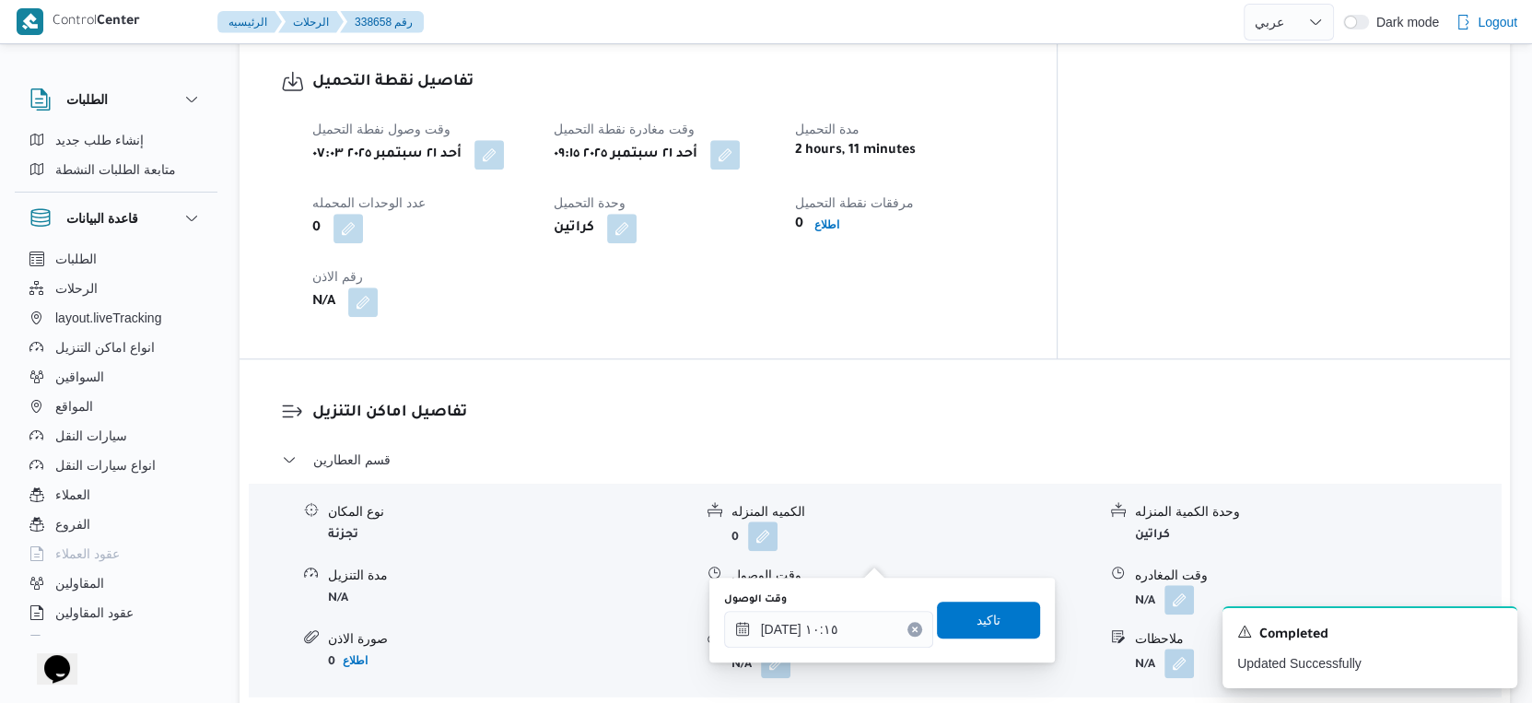
click at [672, 401] on h3 "تفاصيل اماكن التنزيل" at bounding box center [890, 413] width 1156 height 25
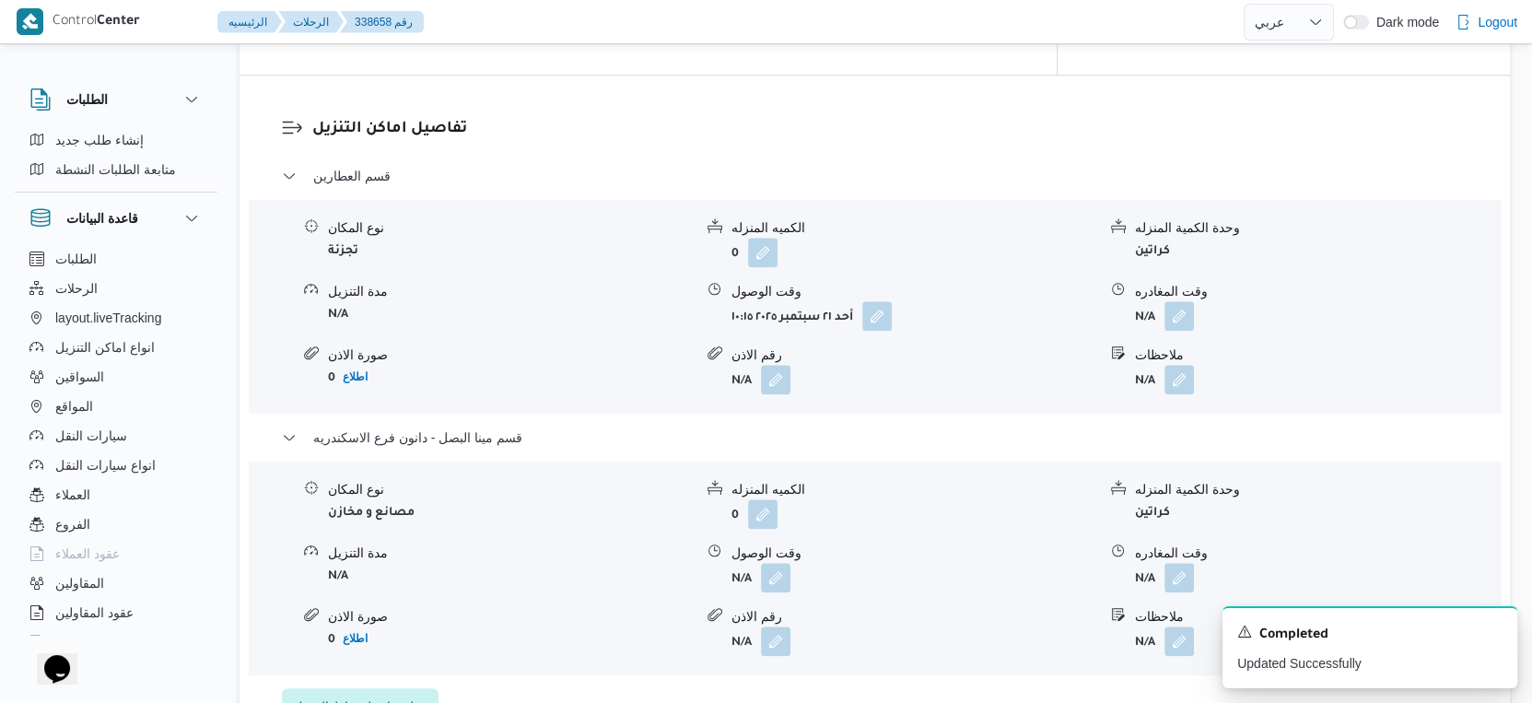
scroll to position [1536, 0]
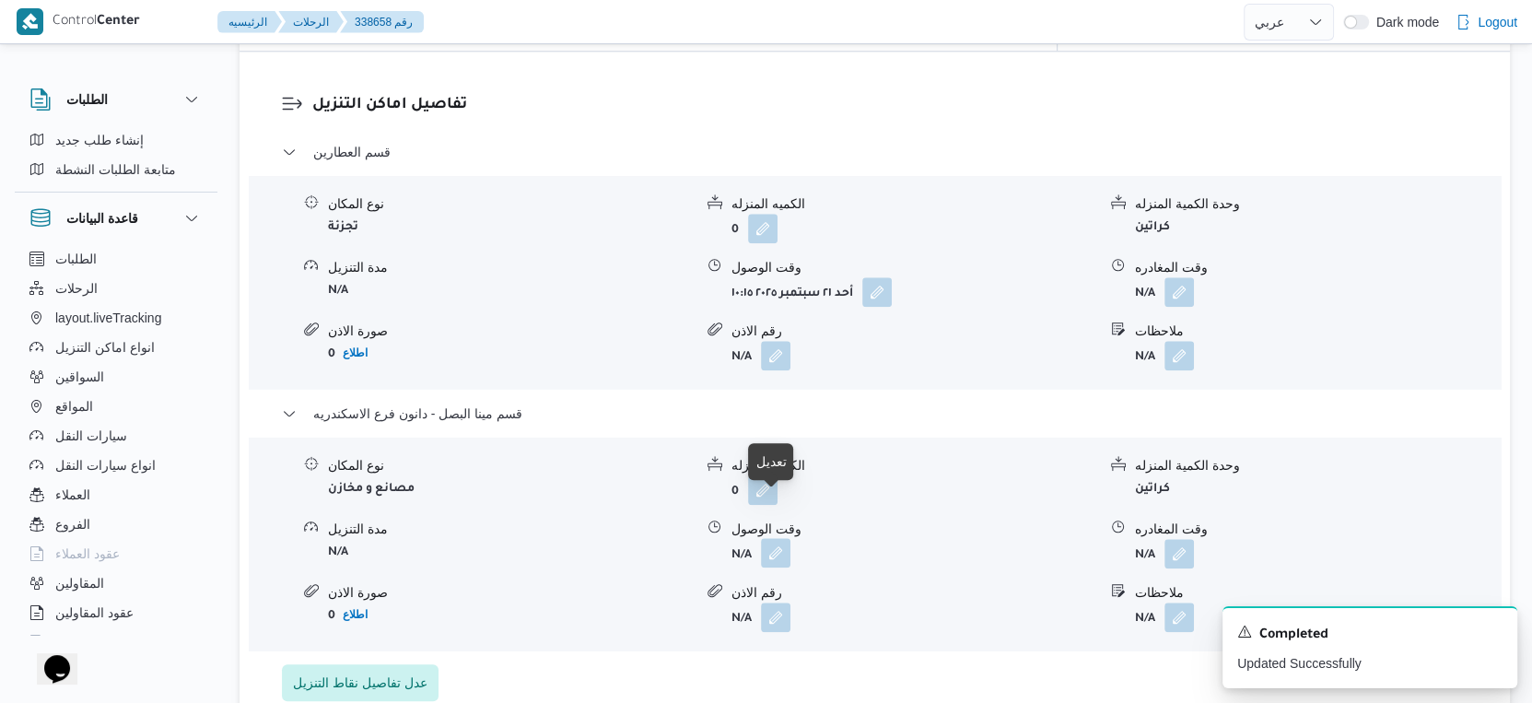
click at [777, 538] on button "button" at bounding box center [775, 552] width 29 height 29
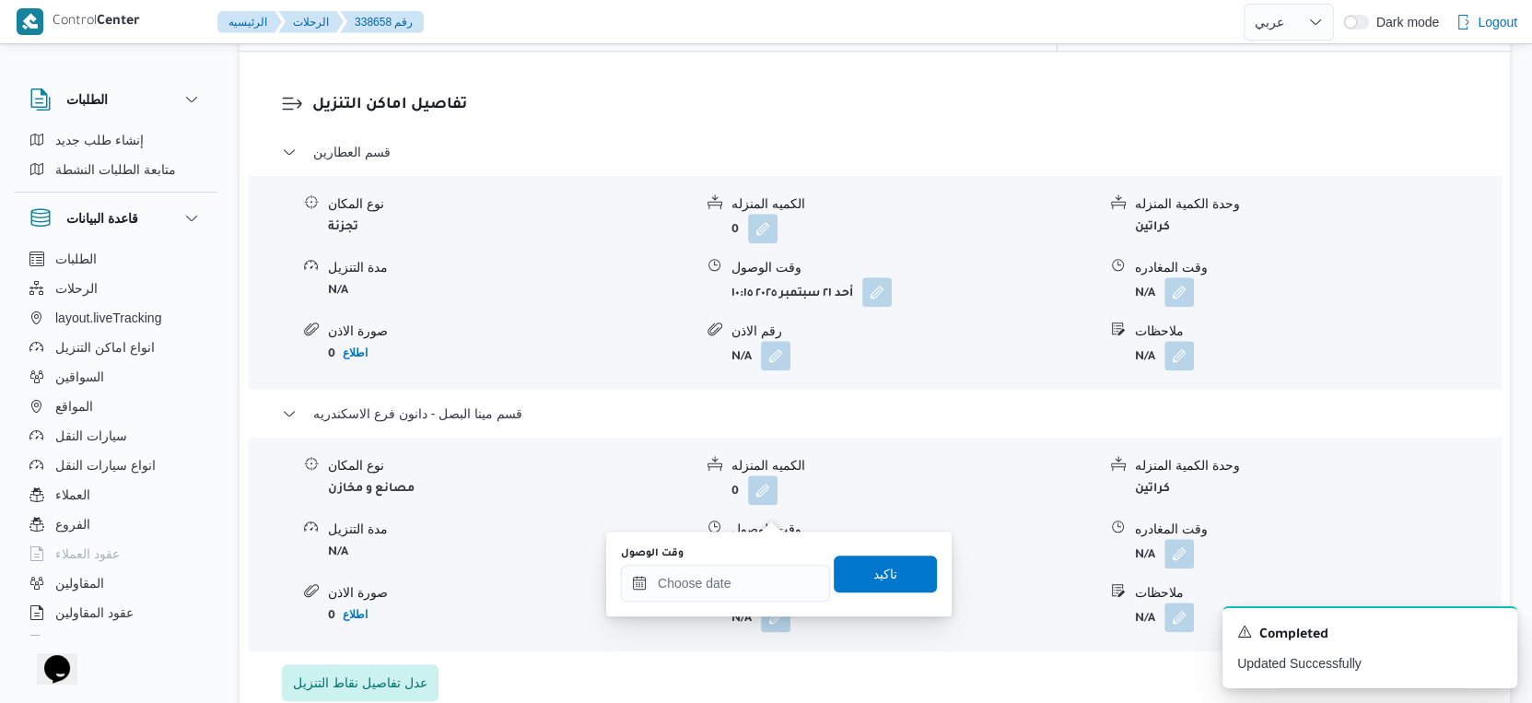
click at [743, 603] on div "You are in a dialog. To close this dialog, hit escape. وقت الوصول تاكيد" at bounding box center [778, 574] width 345 height 85
click at [745, 590] on input "وقت الوصول" at bounding box center [725, 583] width 209 height 37
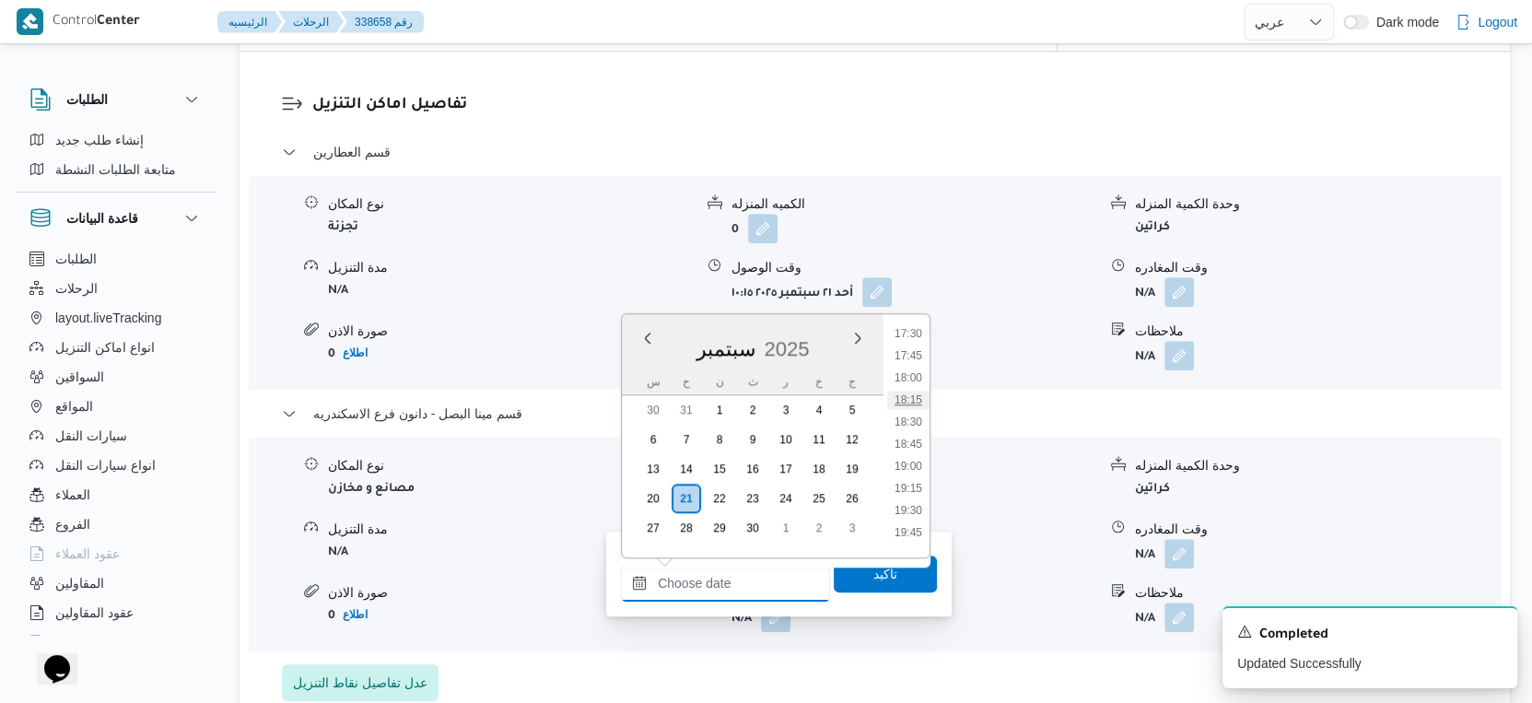
scroll to position [1449, 0]
click at [916, 435] on li "17:30" at bounding box center [908, 436] width 42 height 18
type input "[DATE] ١٧:٣٠"
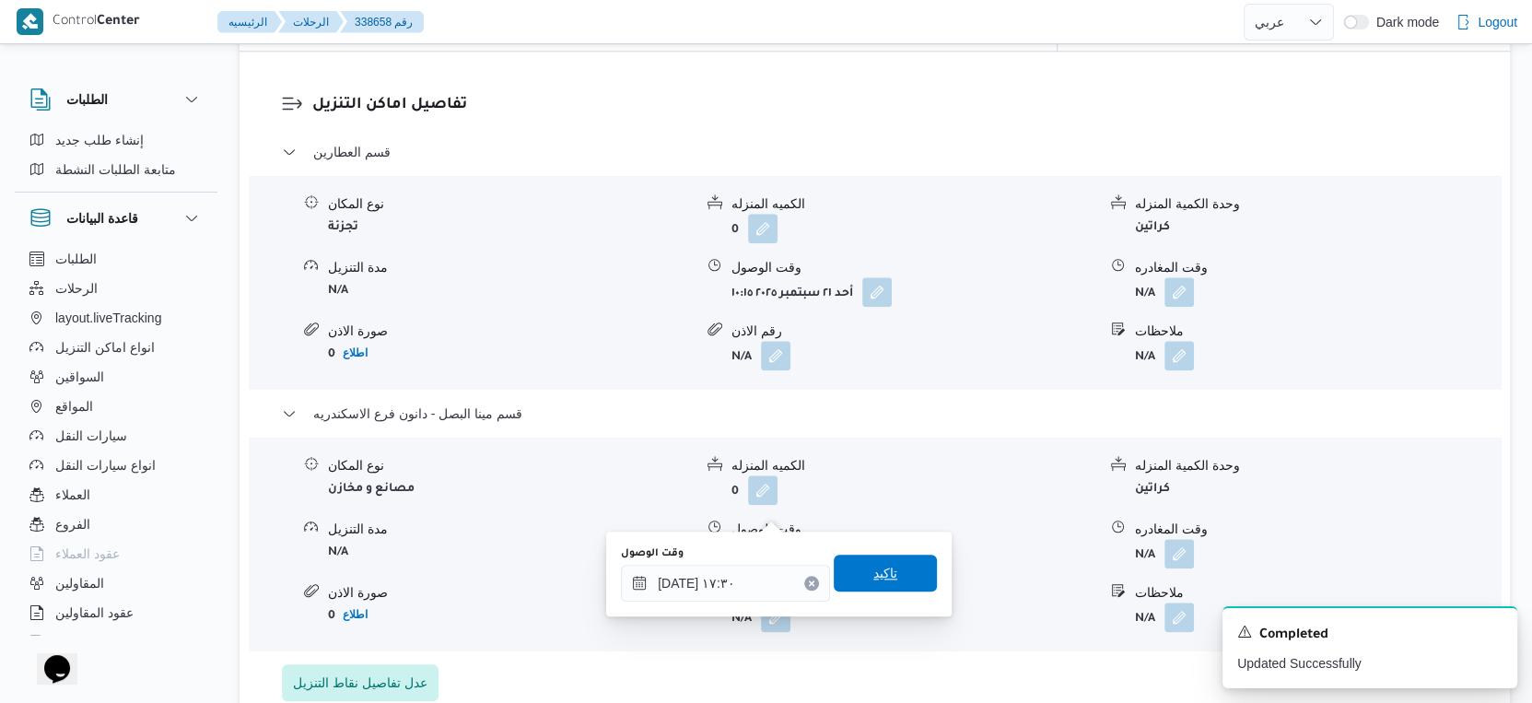
click at [906, 572] on span "تاكيد" at bounding box center [885, 573] width 103 height 37
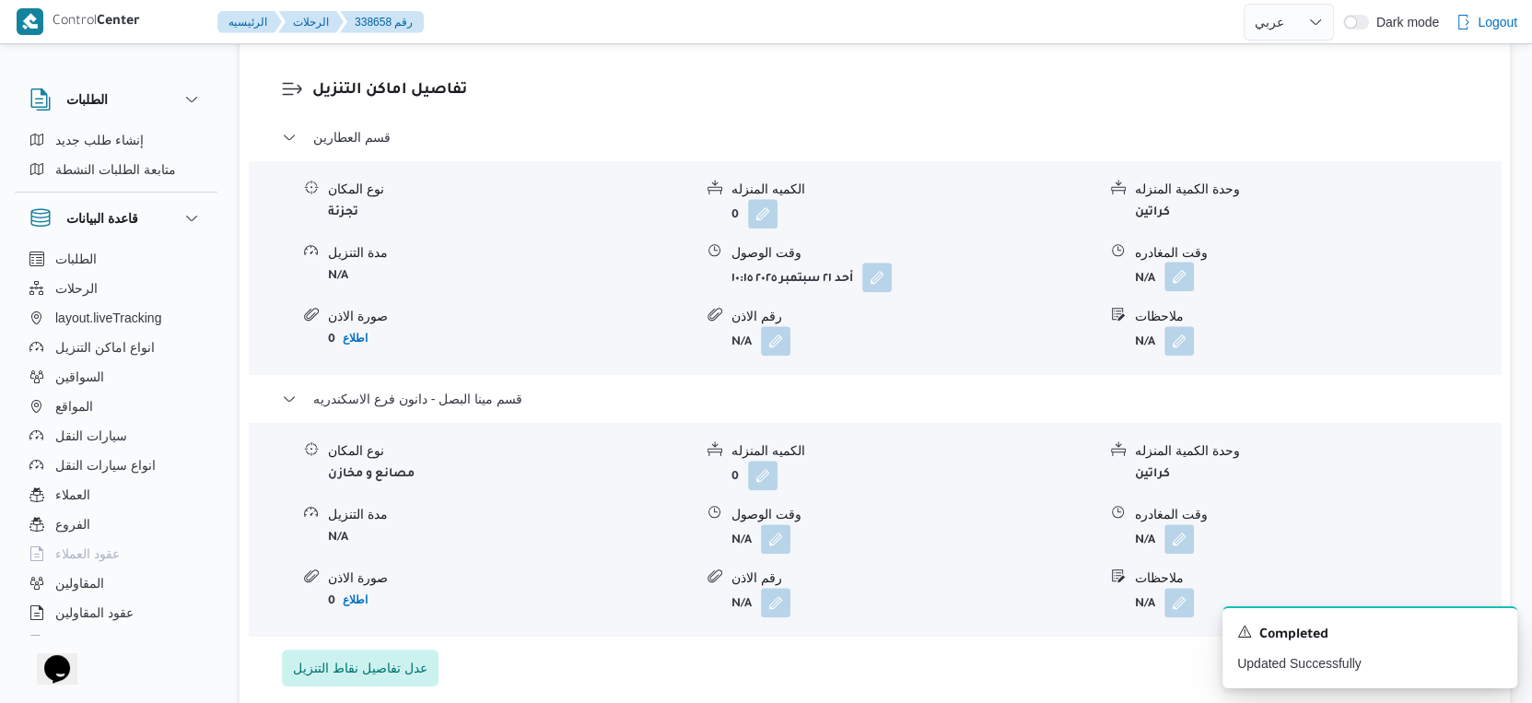
click at [1174, 262] on button "button" at bounding box center [1178, 276] width 29 height 29
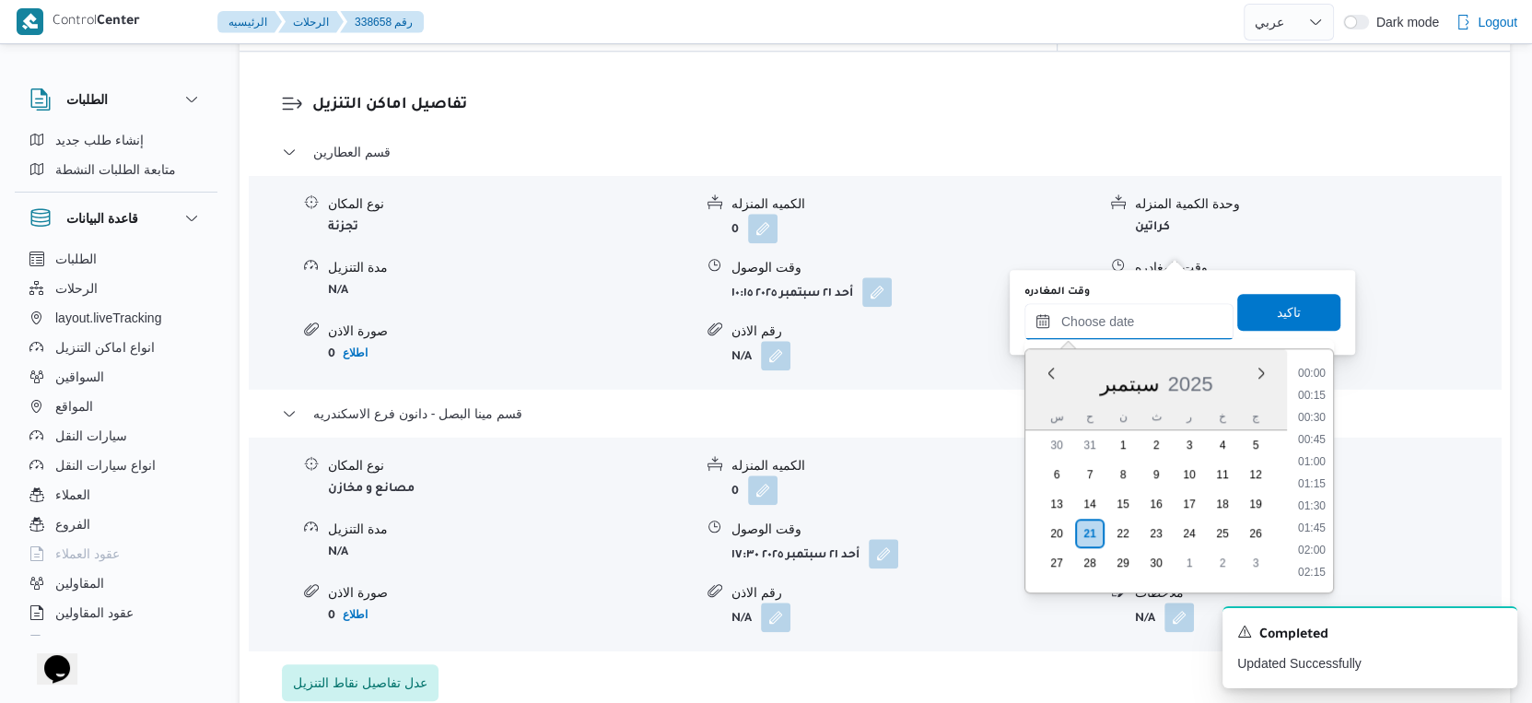
drag, startPoint x: 1152, startPoint y: 310, endPoint x: 1204, endPoint y: 338, distance: 58.5
click at [1152, 310] on input "وقت المغادره" at bounding box center [1128, 321] width 209 height 37
click at [1311, 424] on li "17:00" at bounding box center [1312, 427] width 42 height 18
type input "[DATE] ١٧:٠٠"
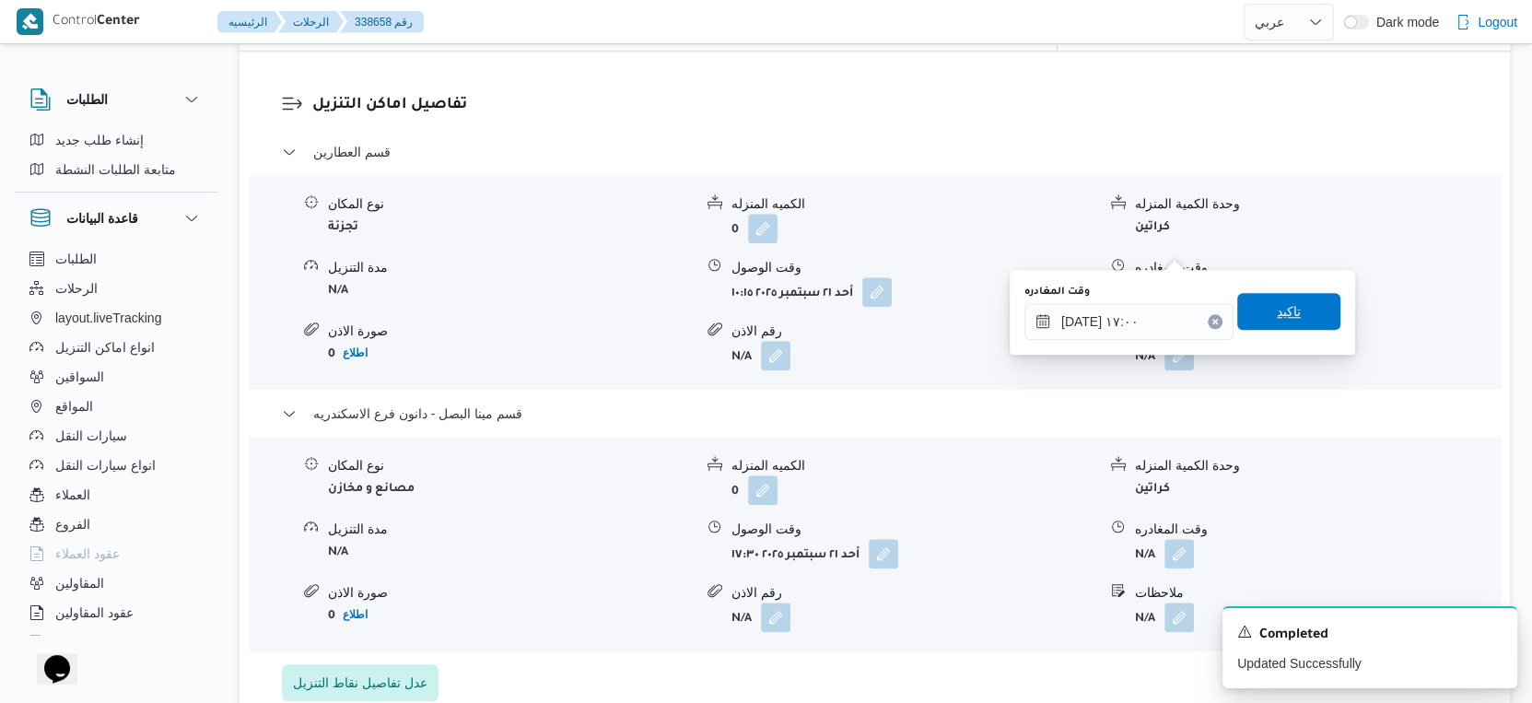
click at [1286, 302] on span "تاكيد" at bounding box center [1288, 311] width 103 height 37
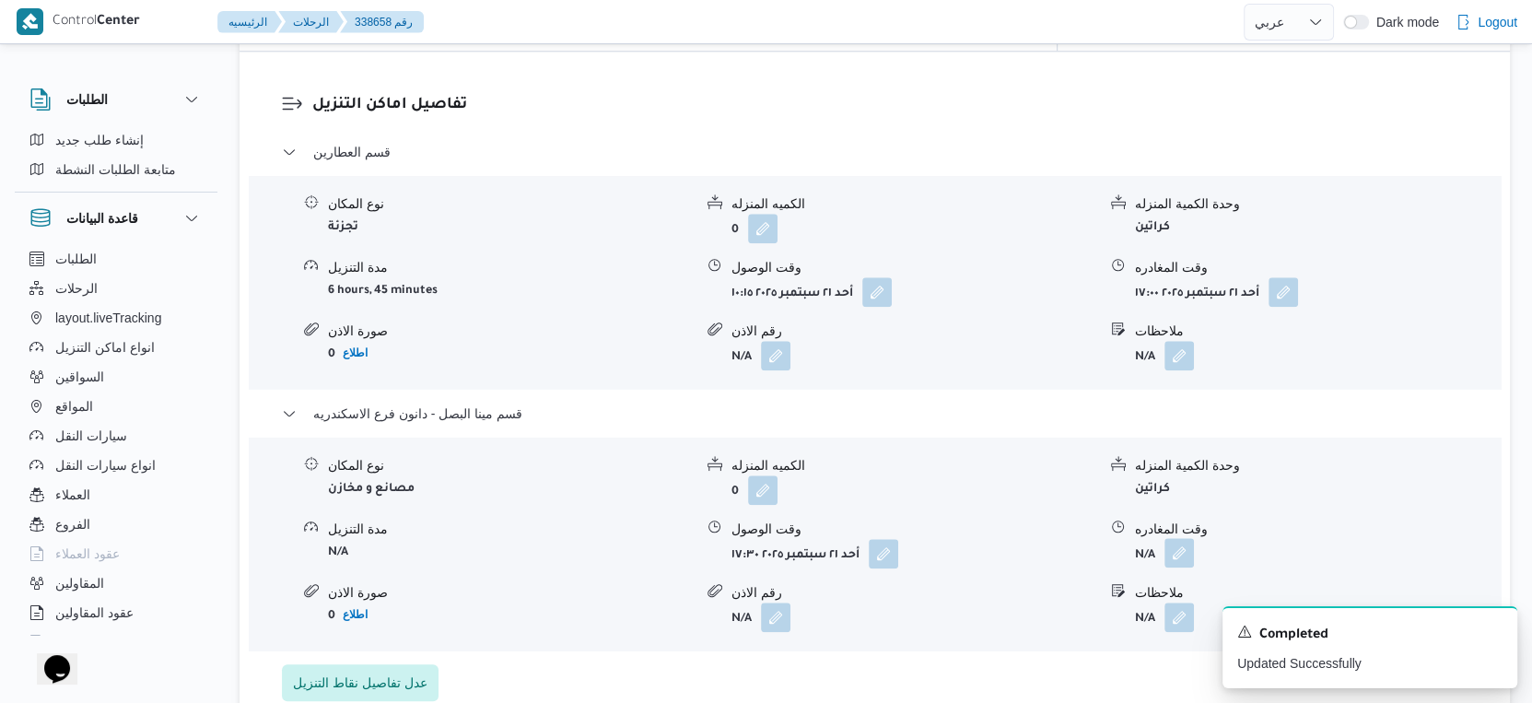
click at [1185, 538] on button "button" at bounding box center [1178, 552] width 29 height 29
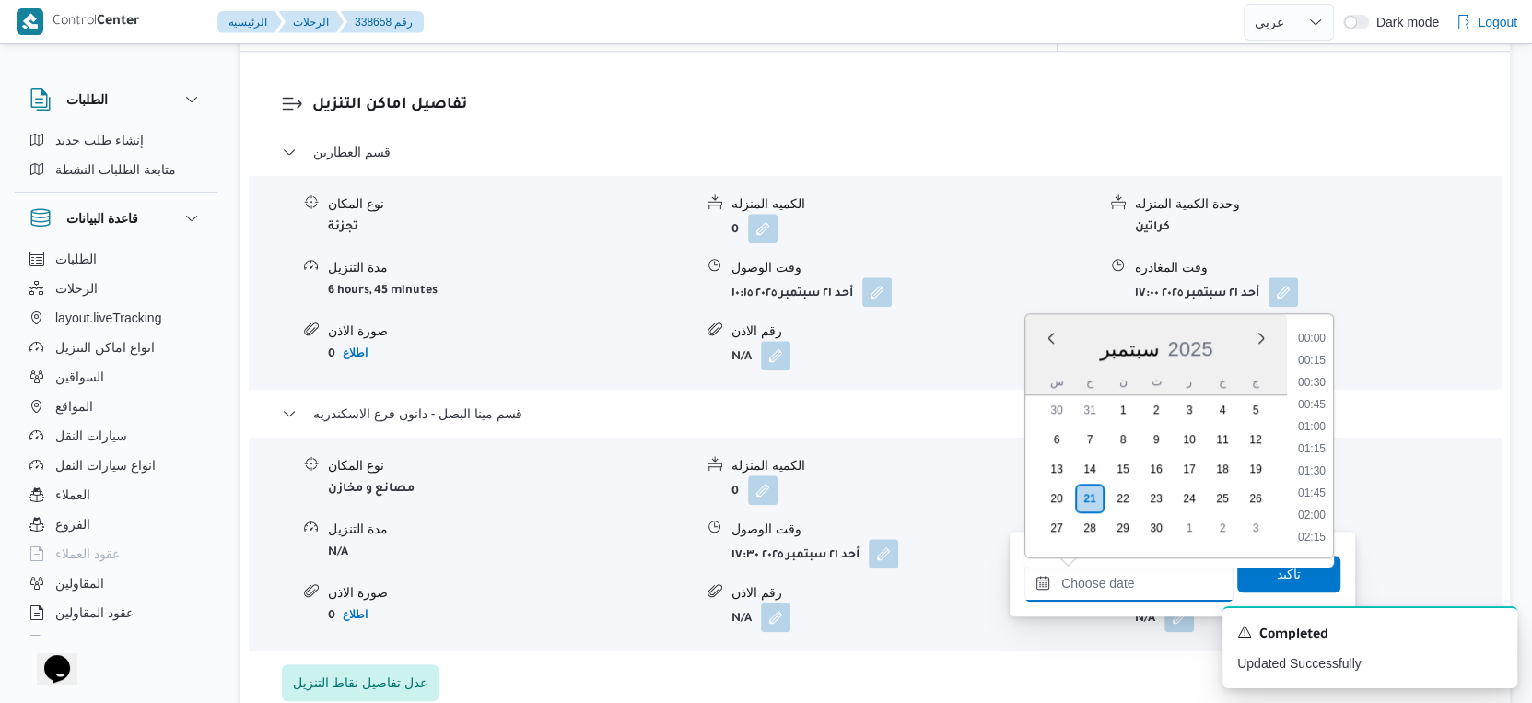
drag, startPoint x: 1139, startPoint y: 595, endPoint x: 1148, endPoint y: 586, distance: 13.0
click at [1139, 595] on input "وقت المغادره" at bounding box center [1128, 583] width 209 height 37
drag, startPoint x: 1317, startPoint y: 386, endPoint x: 1282, endPoint y: 417, distance: 47.0
click at [1317, 385] on li "17:00" at bounding box center [1312, 392] width 42 height 18
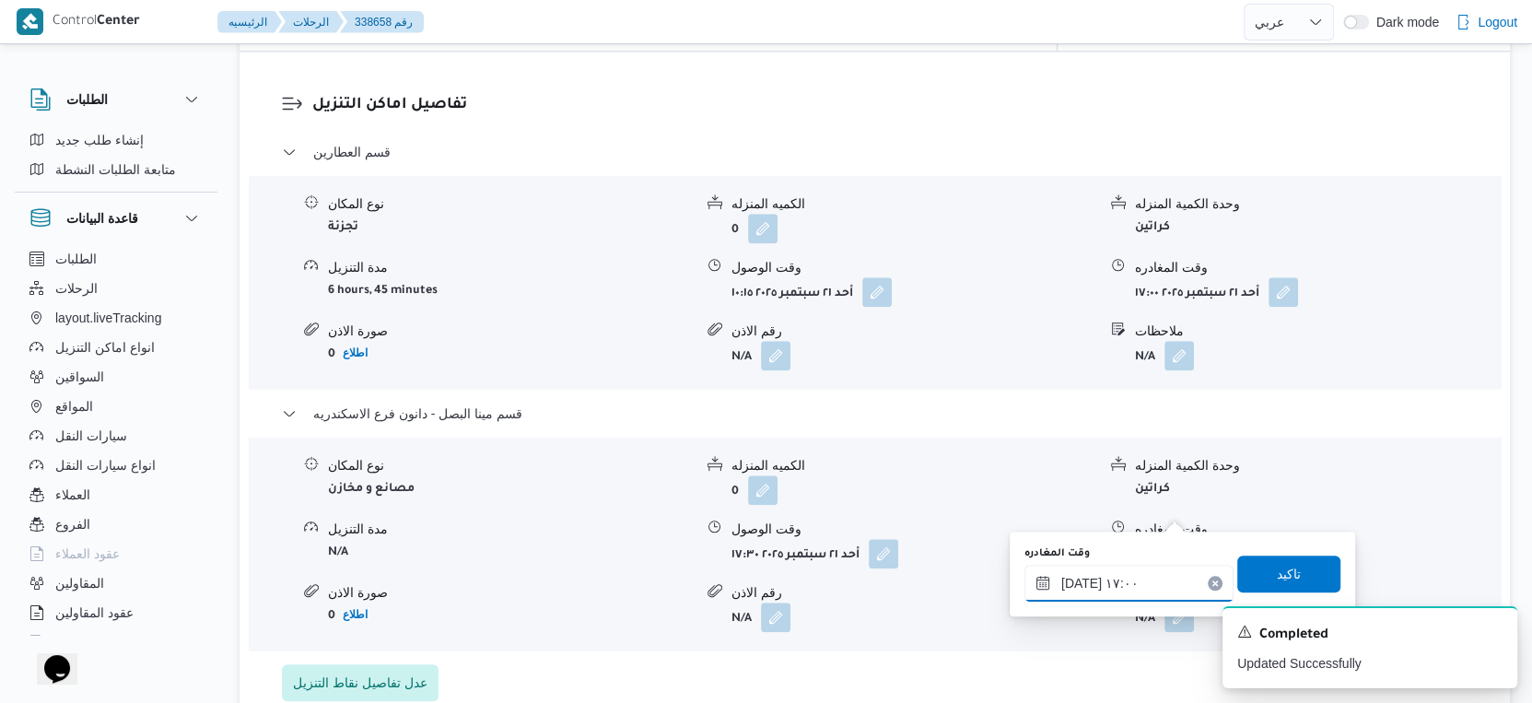
click at [1076, 582] on input "[DATE] ١٧:٠٠" at bounding box center [1128, 583] width 209 height 37
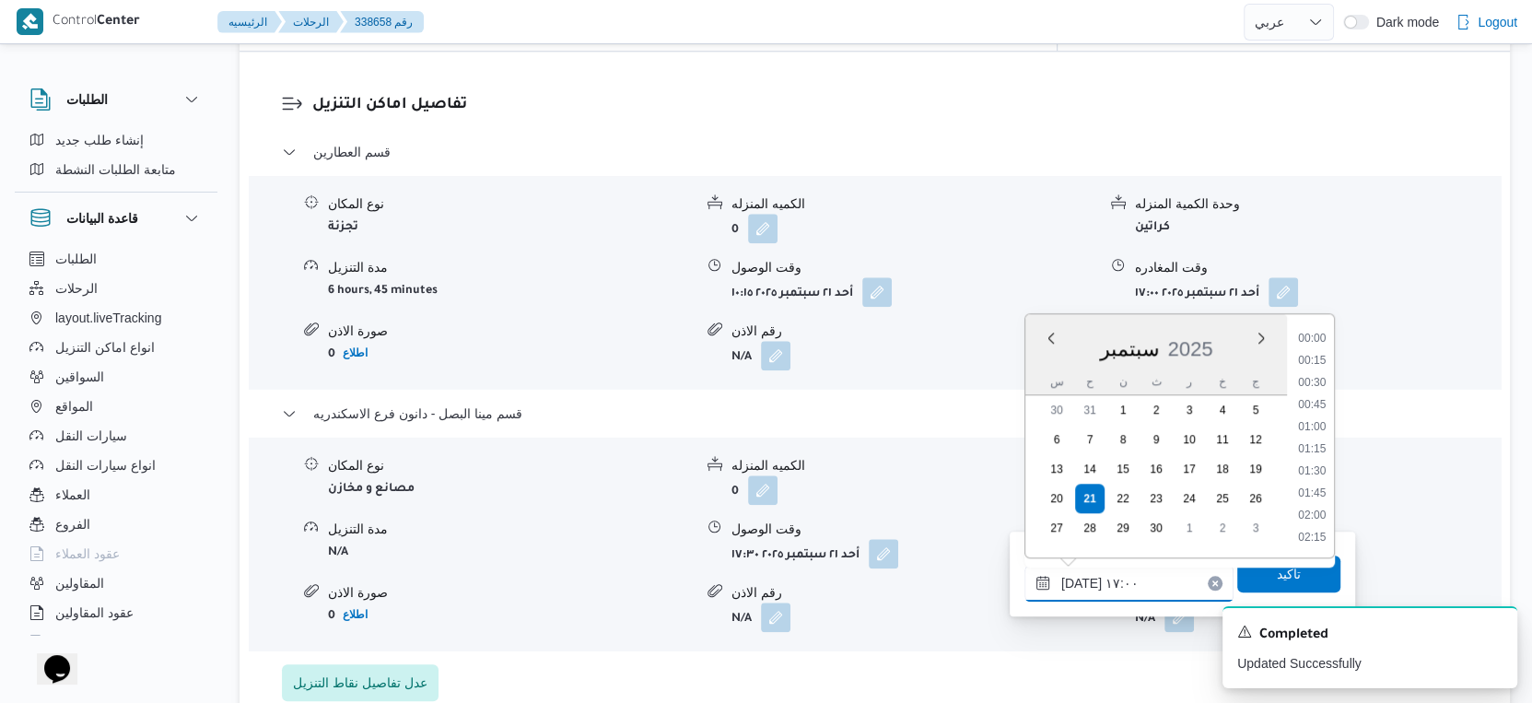
click at [1076, 582] on input "[DATE] ١٧:٠٠" at bounding box center [1128, 583] width 209 height 37
type input "[DATE] ١٧:٤١"
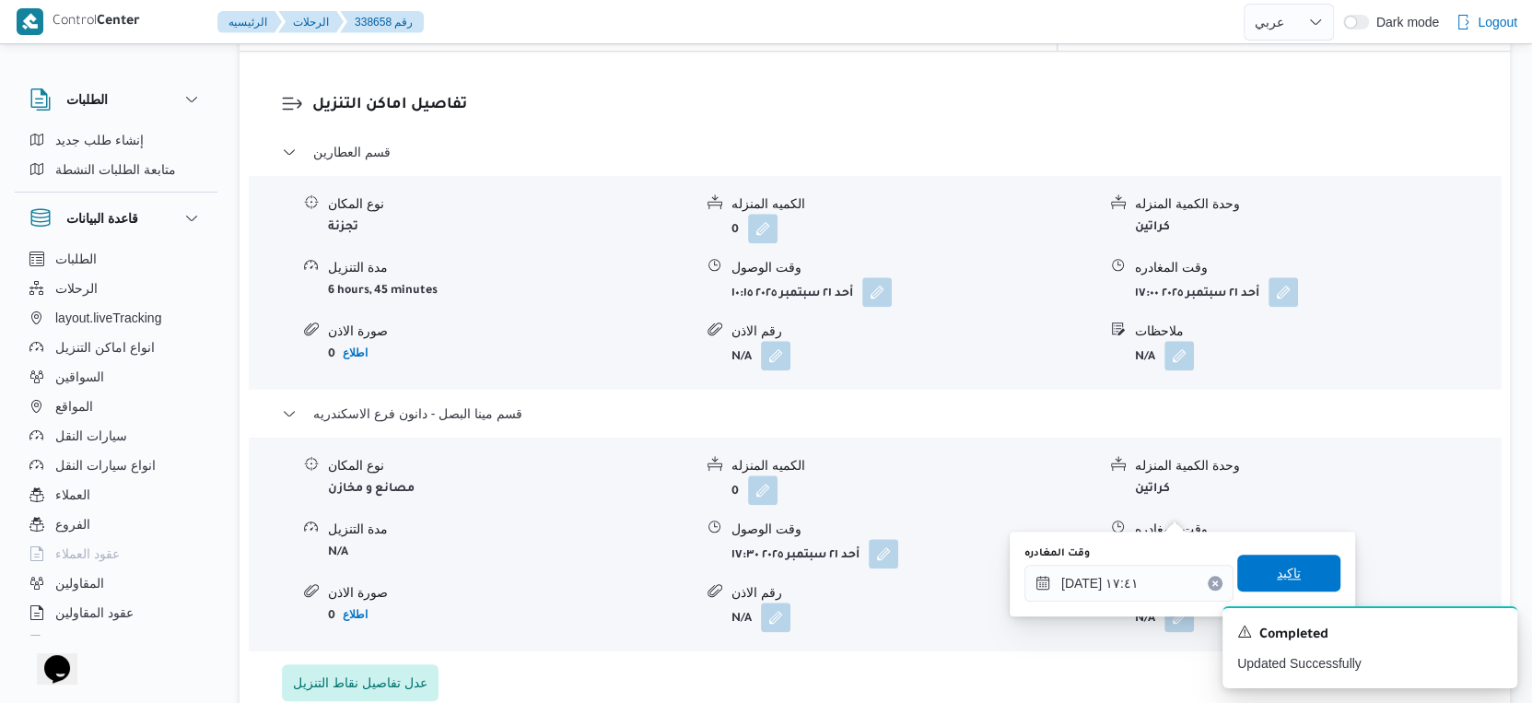
click at [1303, 585] on span "تاكيد" at bounding box center [1288, 573] width 103 height 37
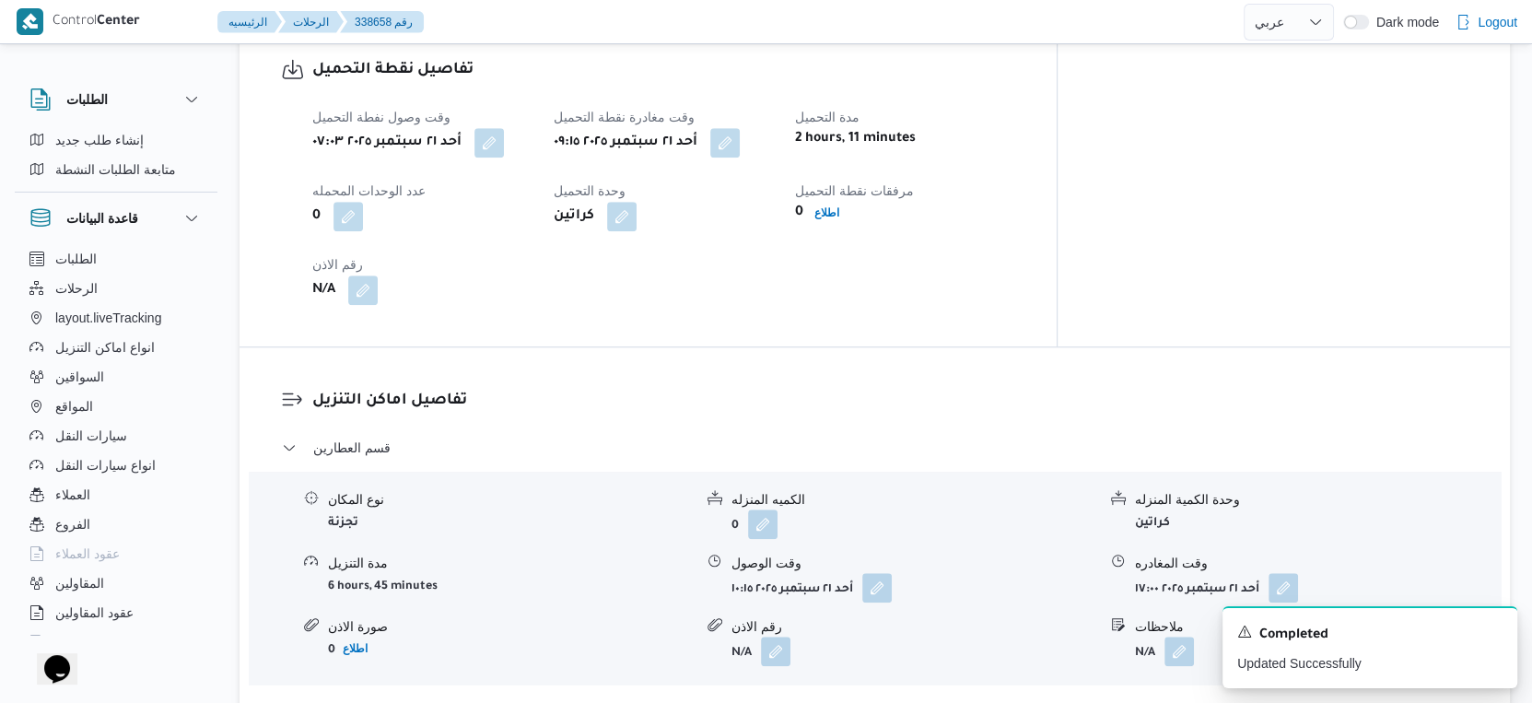
scroll to position [1228, 0]
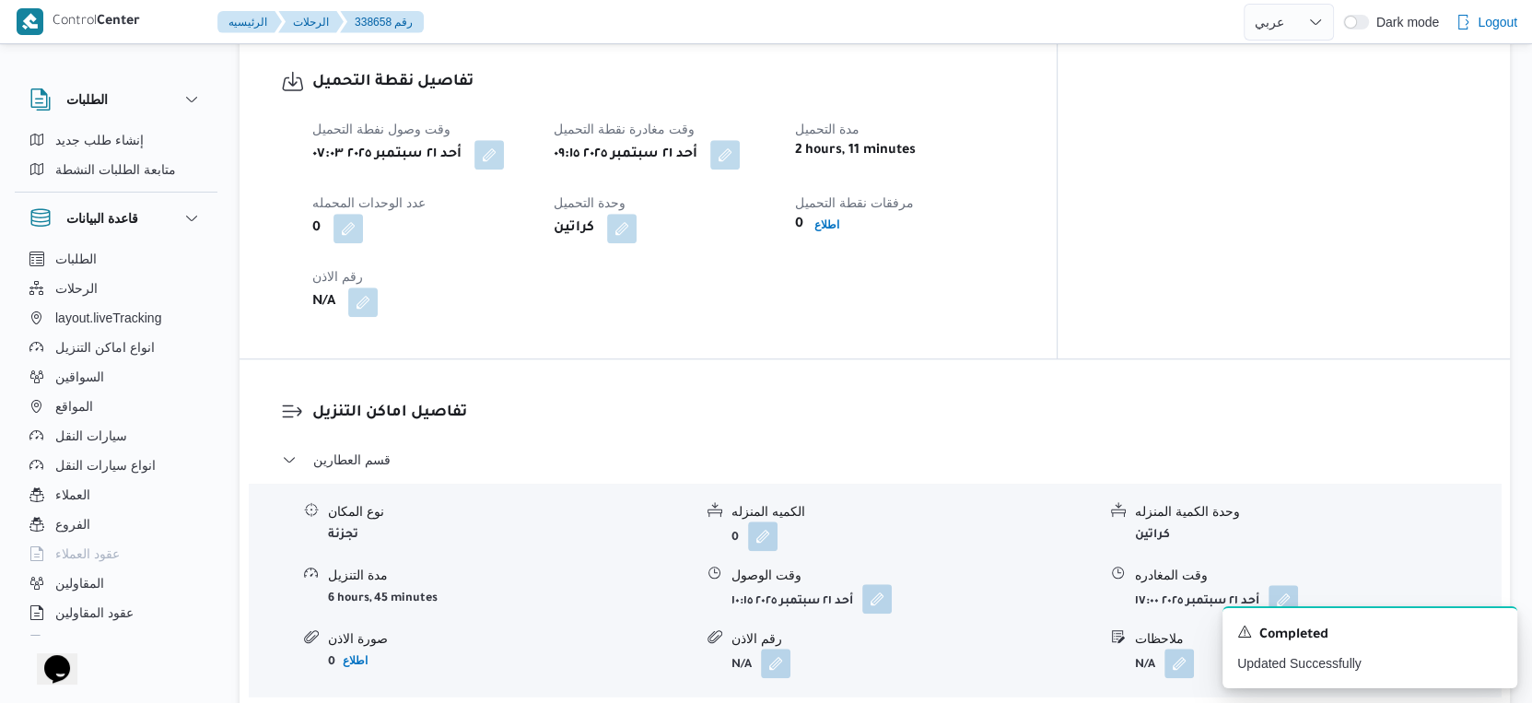
click at [872, 584] on button "button" at bounding box center [876, 598] width 29 height 29
click at [863, 401] on h3 "تفاصيل اماكن التنزيل" at bounding box center [890, 413] width 1156 height 25
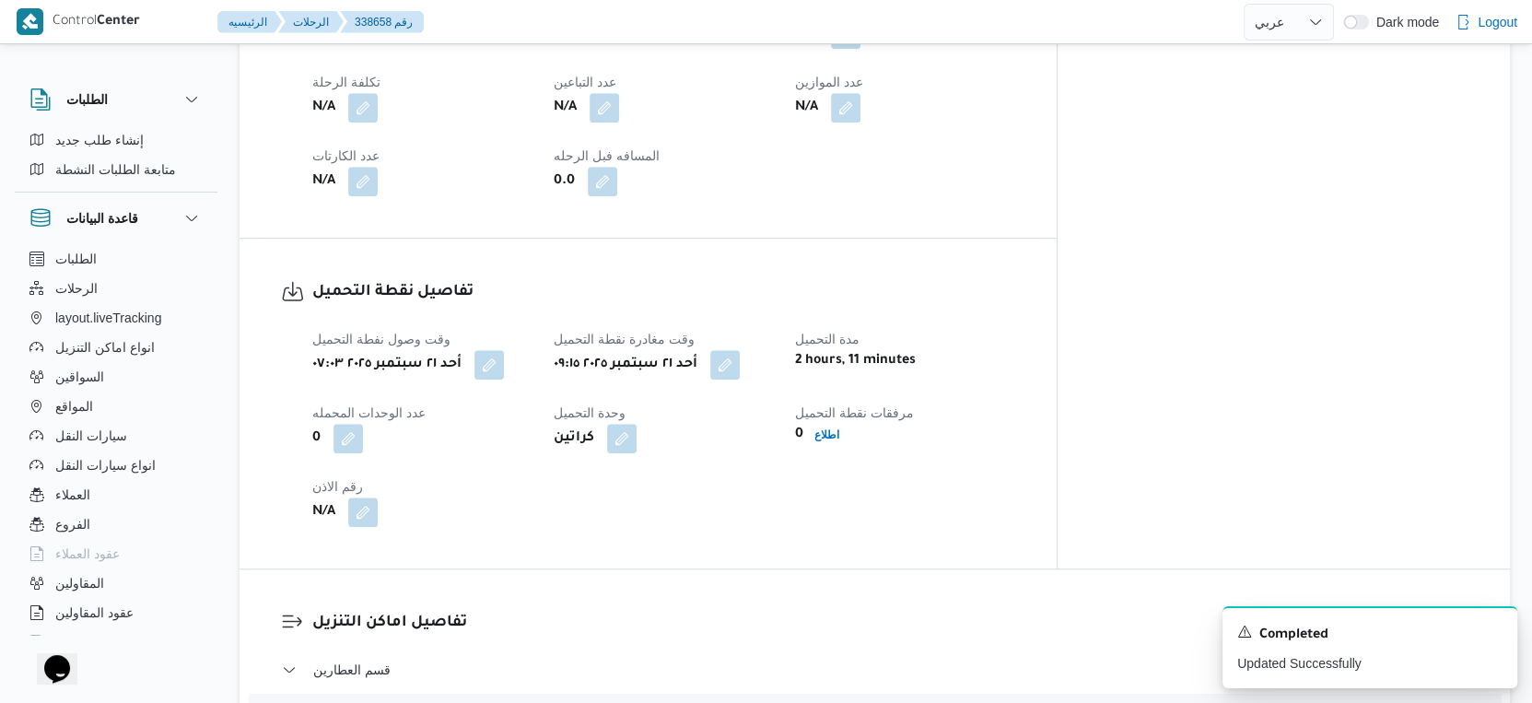
scroll to position [717, 0]
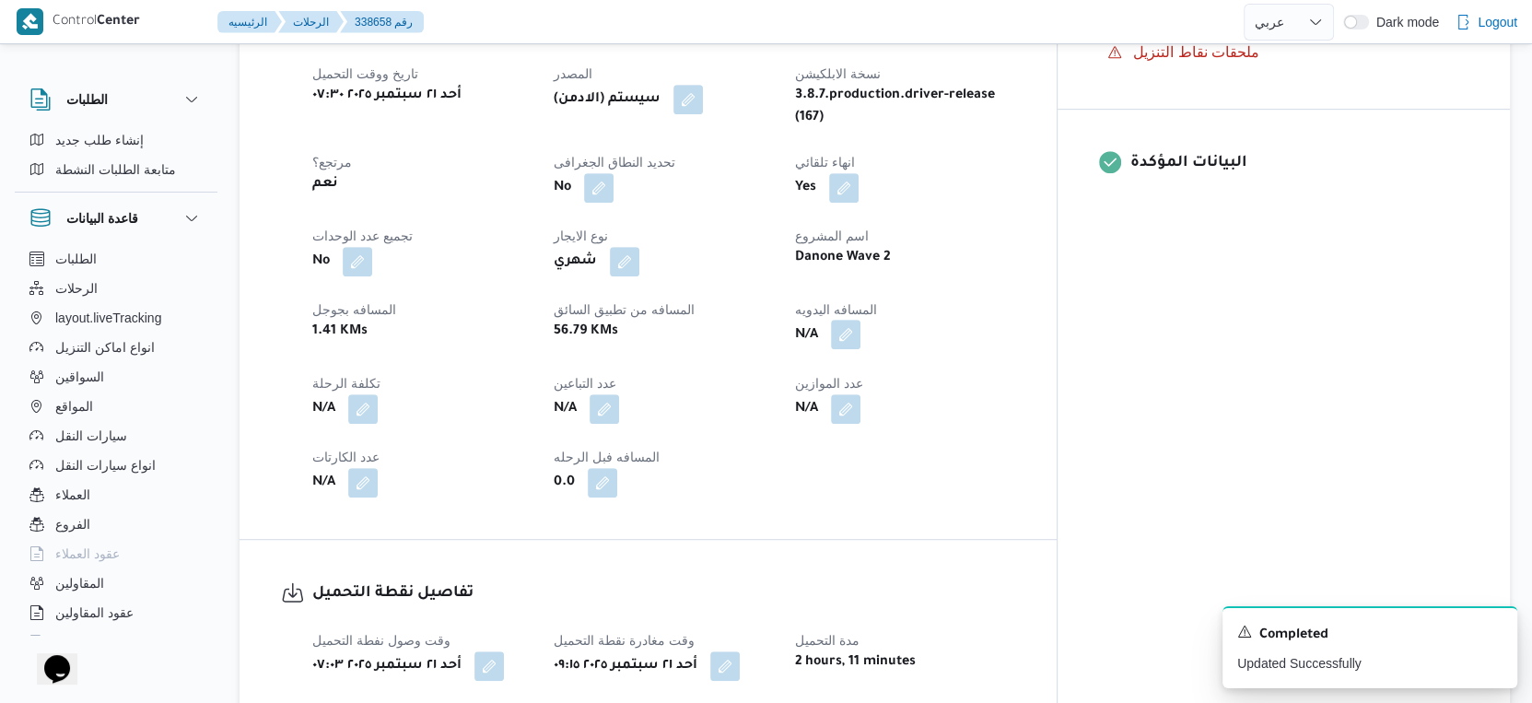
click at [860, 320] on button "button" at bounding box center [845, 334] width 29 height 29
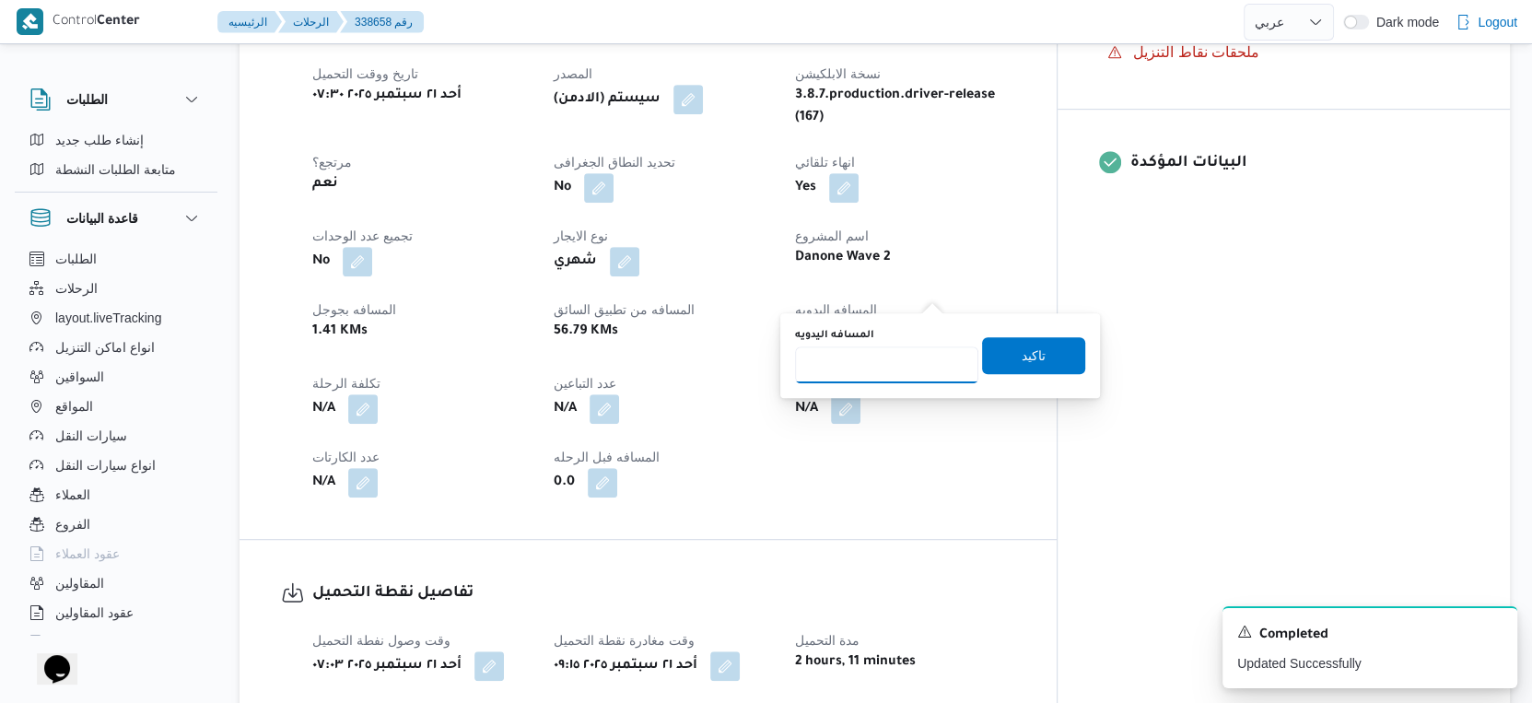
click at [899, 368] on input "المسافه اليدويه" at bounding box center [886, 364] width 183 height 37
type input "36"
click at [1057, 360] on span "تاكيد" at bounding box center [1033, 354] width 103 height 37
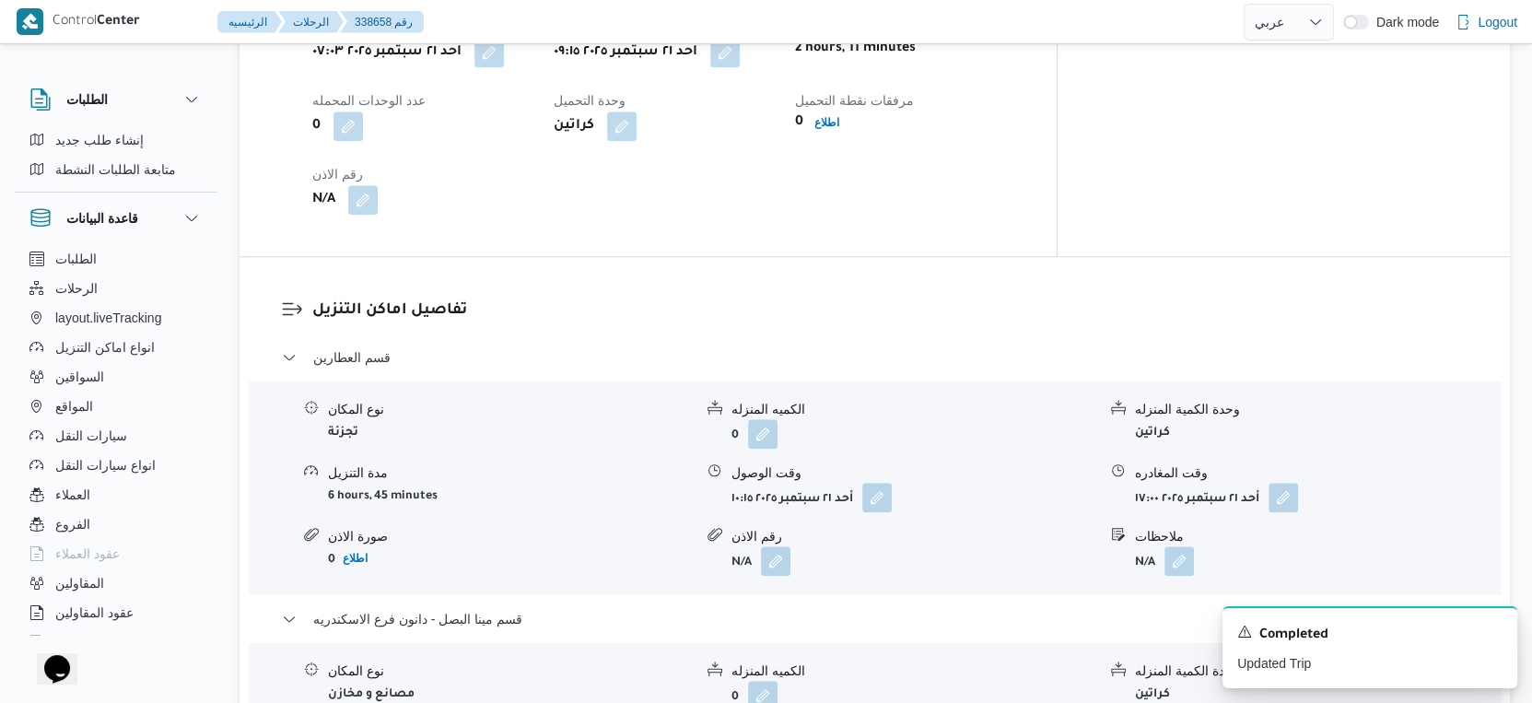
scroll to position [1228, 0]
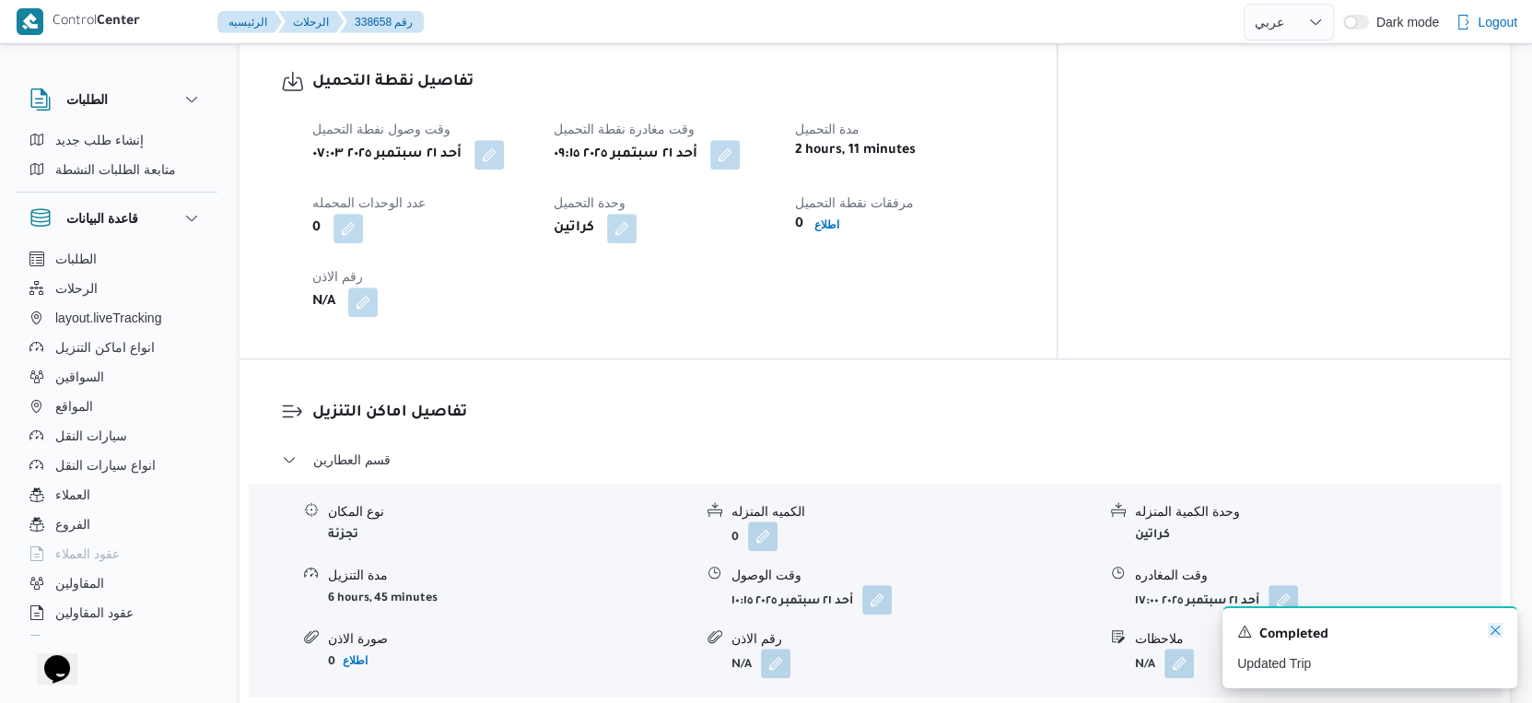
click at [1494, 629] on icon "Dismiss toast" at bounding box center [1495, 630] width 15 height 15
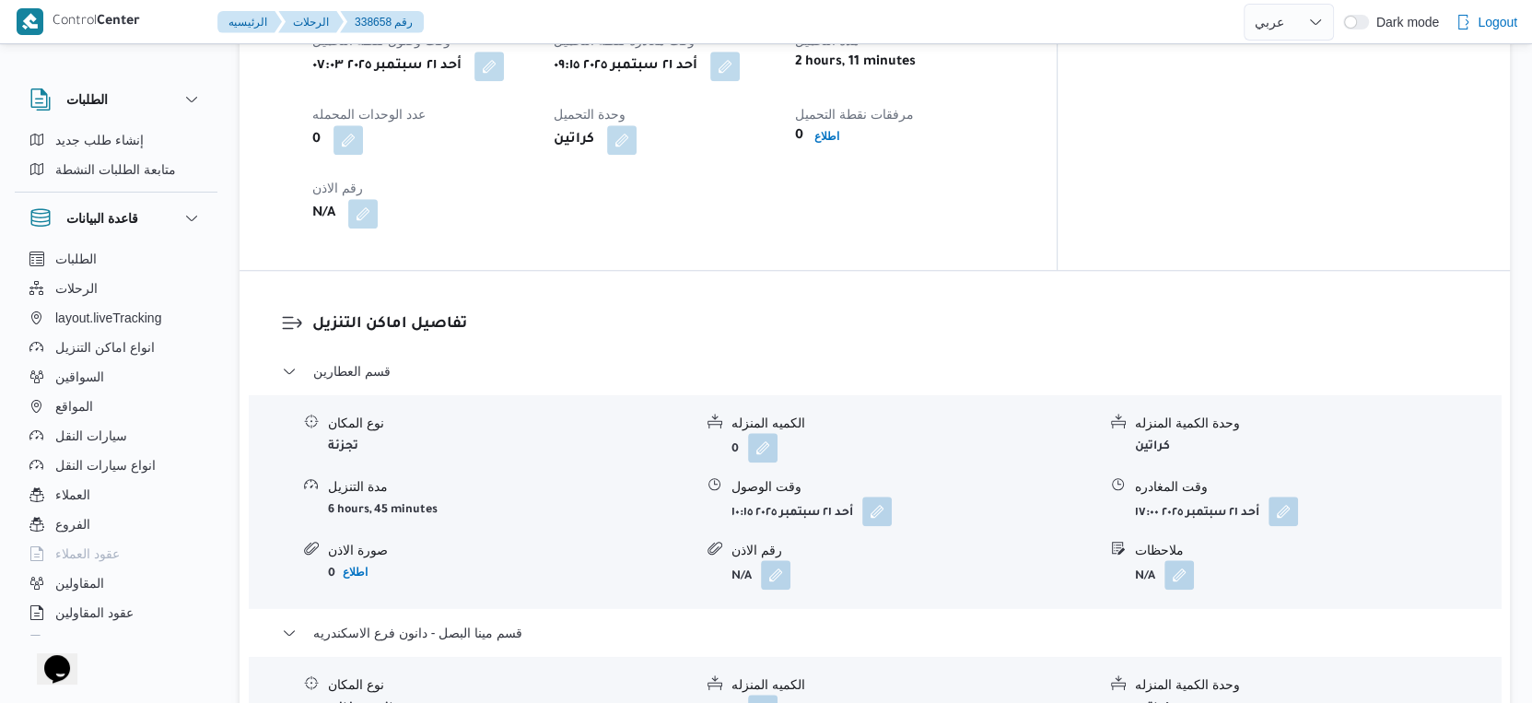
scroll to position [1330, 0]
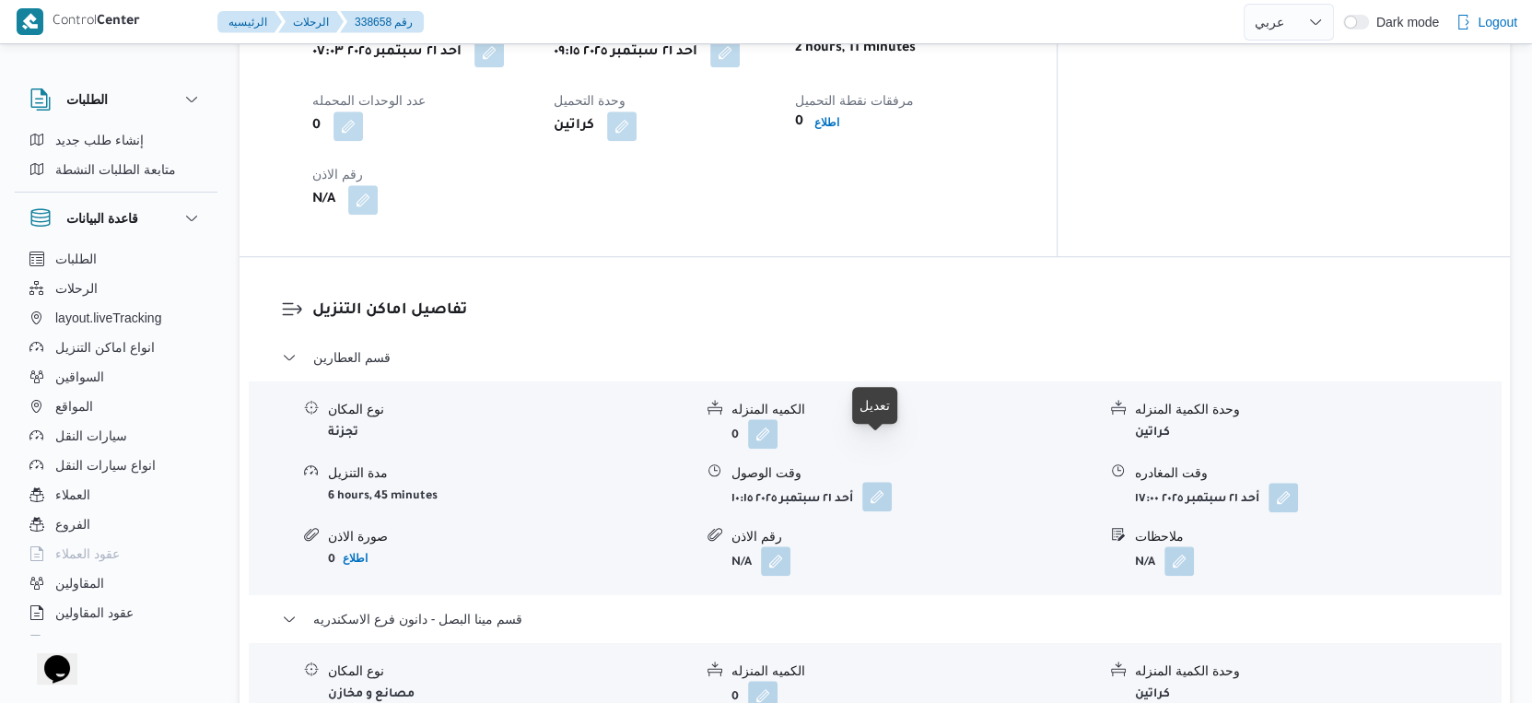
click at [875, 482] on button "button" at bounding box center [876, 496] width 29 height 29
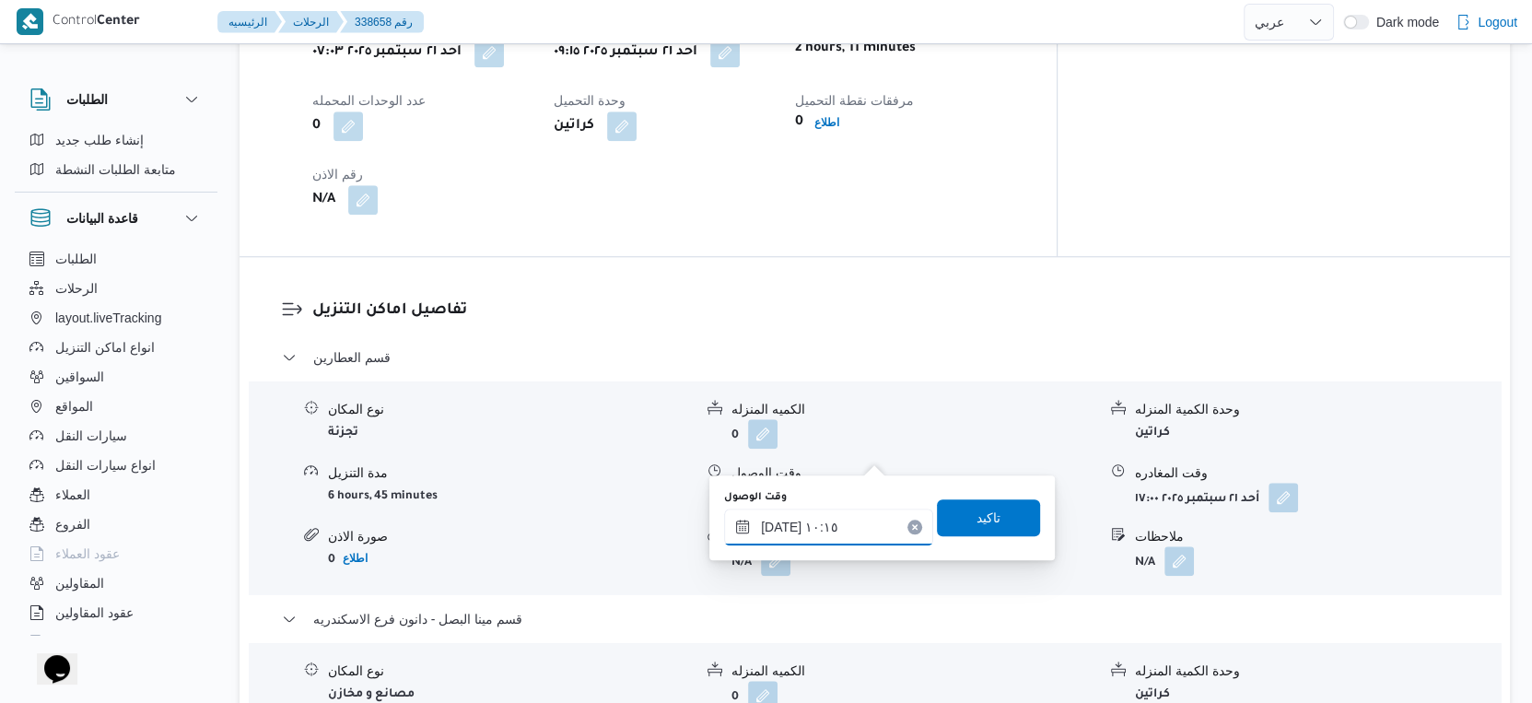
click at [836, 526] on input "٢١/٠٩/٢٠٢٥ ١٠:١٥" at bounding box center [828, 526] width 209 height 37
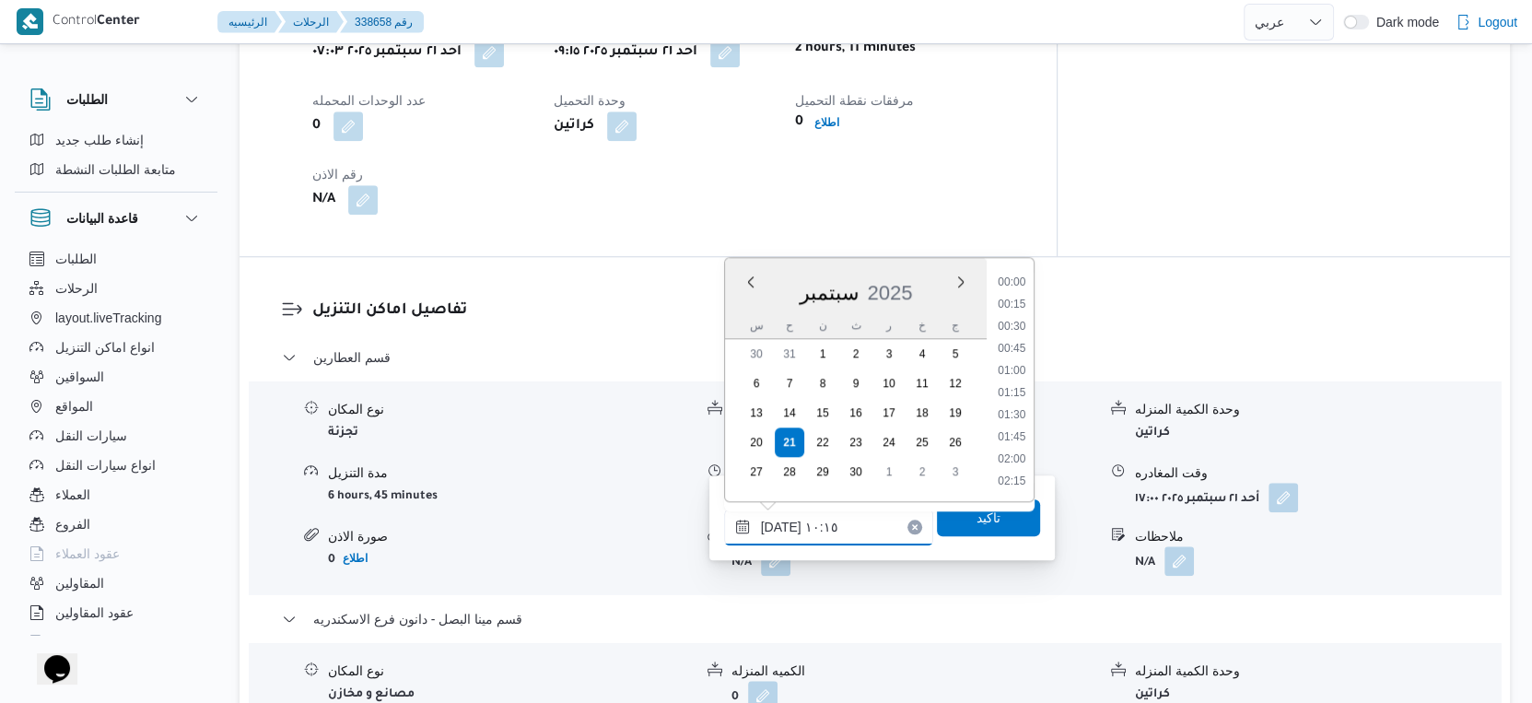
scroll to position [793, 0]
click at [1018, 345] on li "09:45" at bounding box center [1011, 351] width 42 height 18
type input "٢١/٠٩/٢٠٢٥ ٠٩:٤٥"
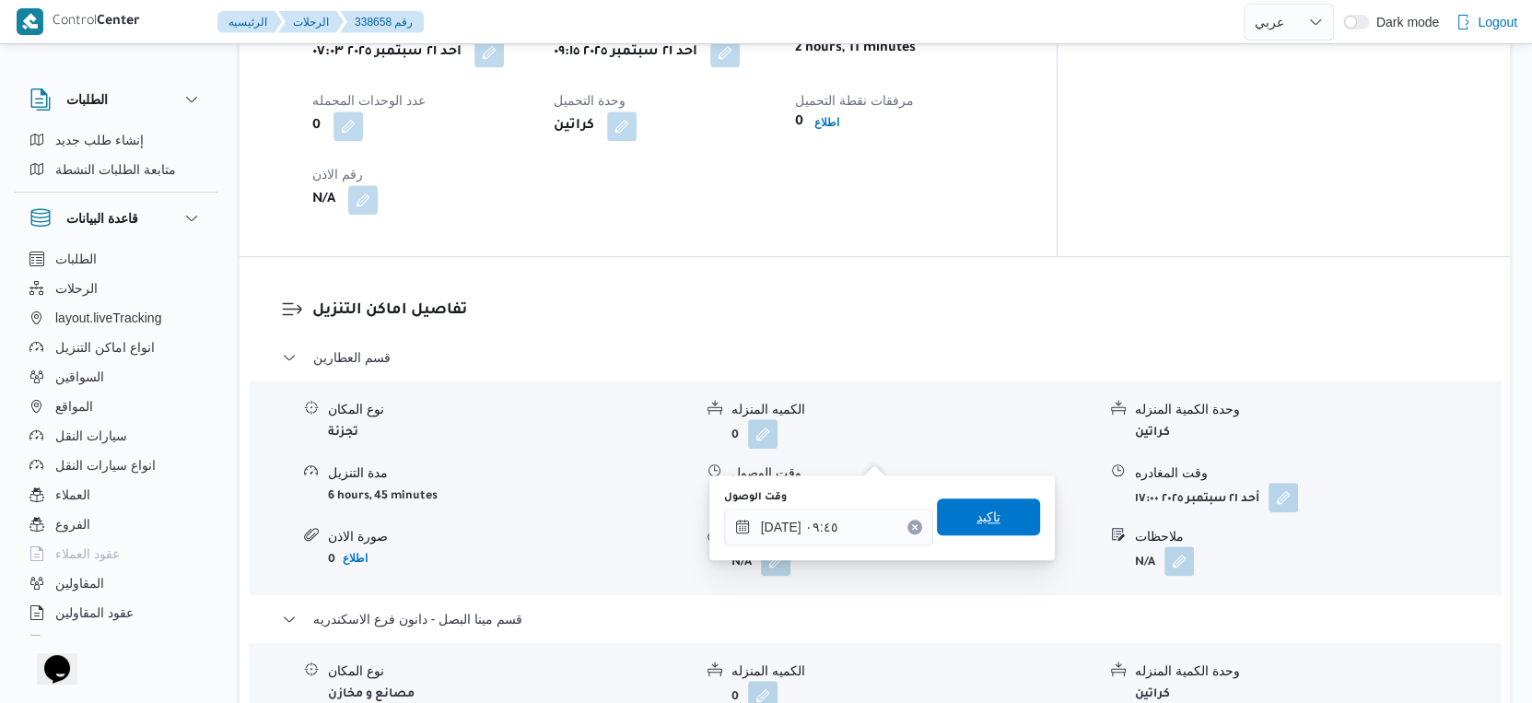
click at [983, 530] on span "تاكيد" at bounding box center [988, 516] width 103 height 37
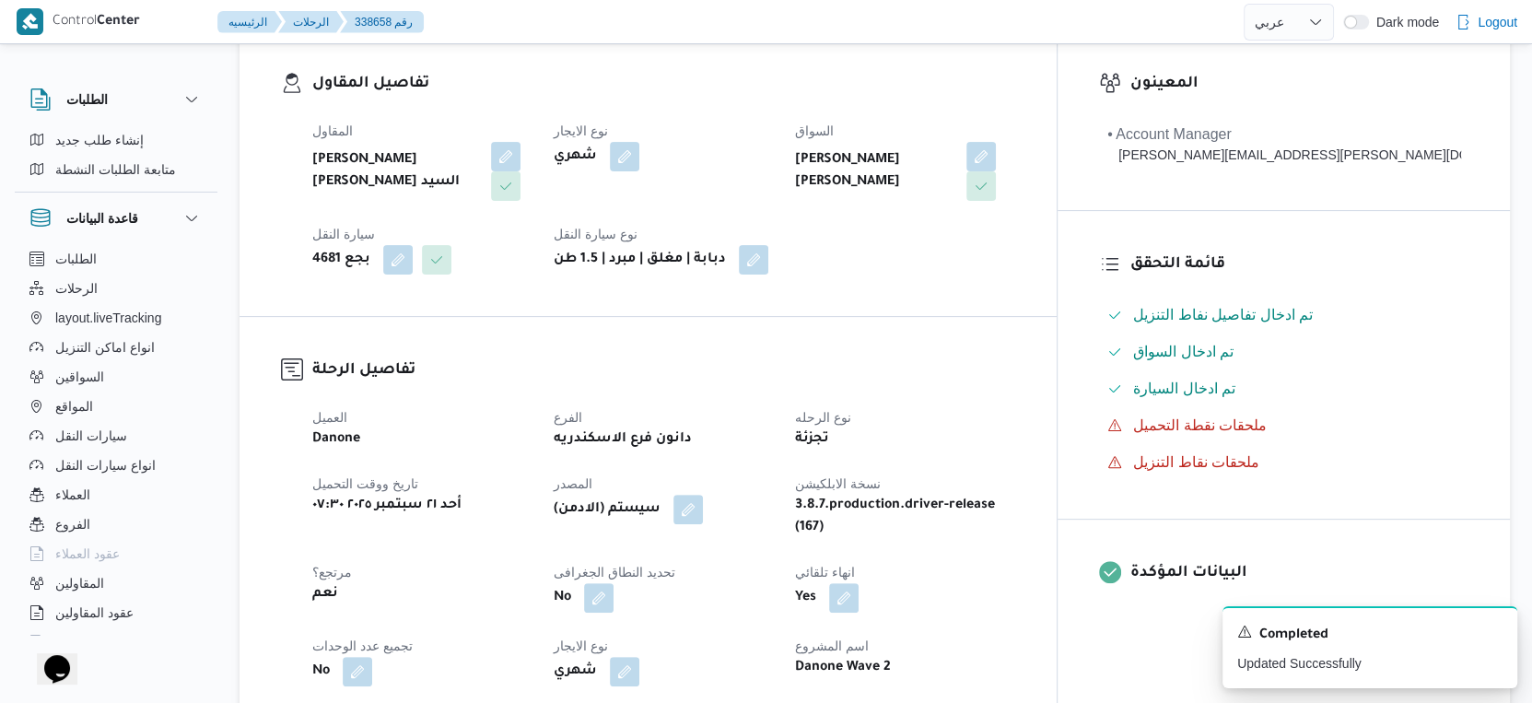
scroll to position [0, 0]
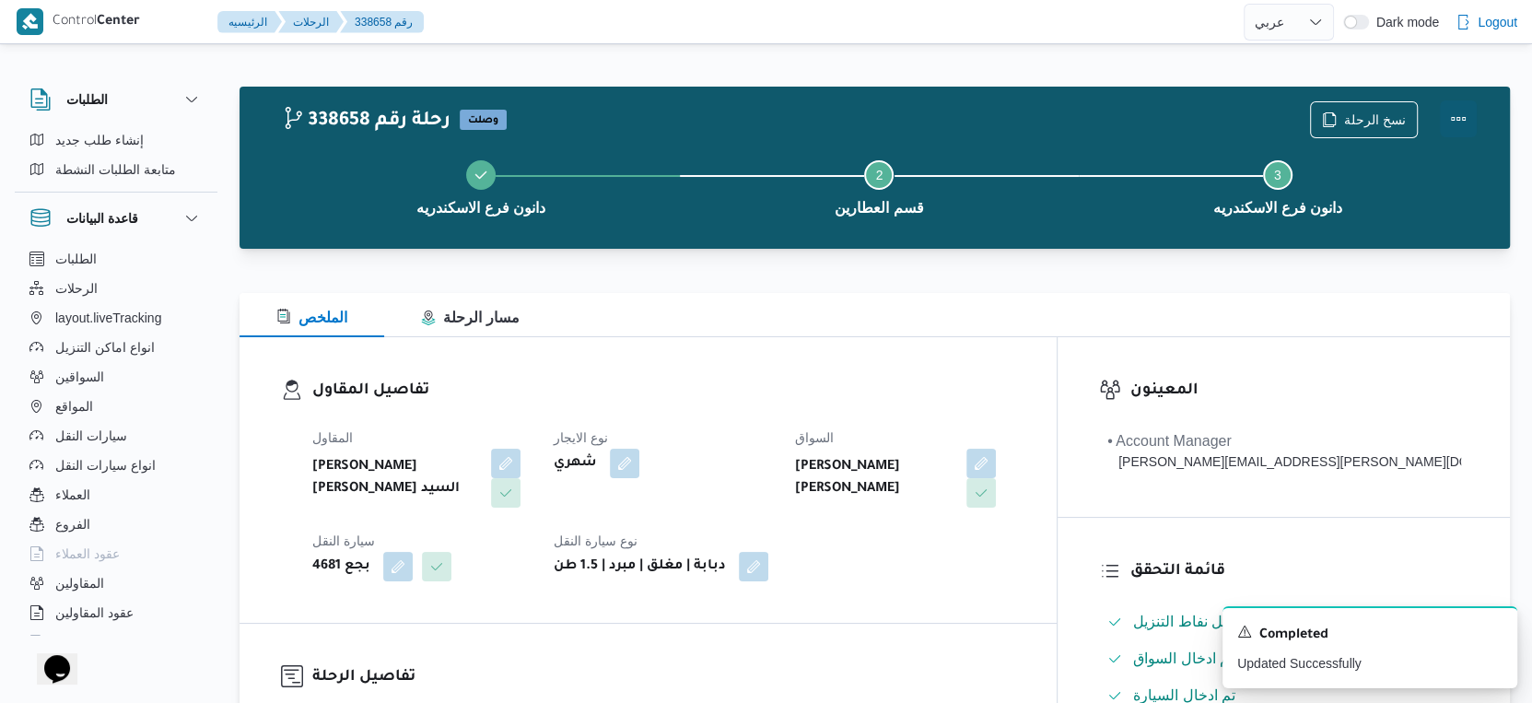
click at [1461, 112] on button "Actions" at bounding box center [1458, 118] width 37 height 37
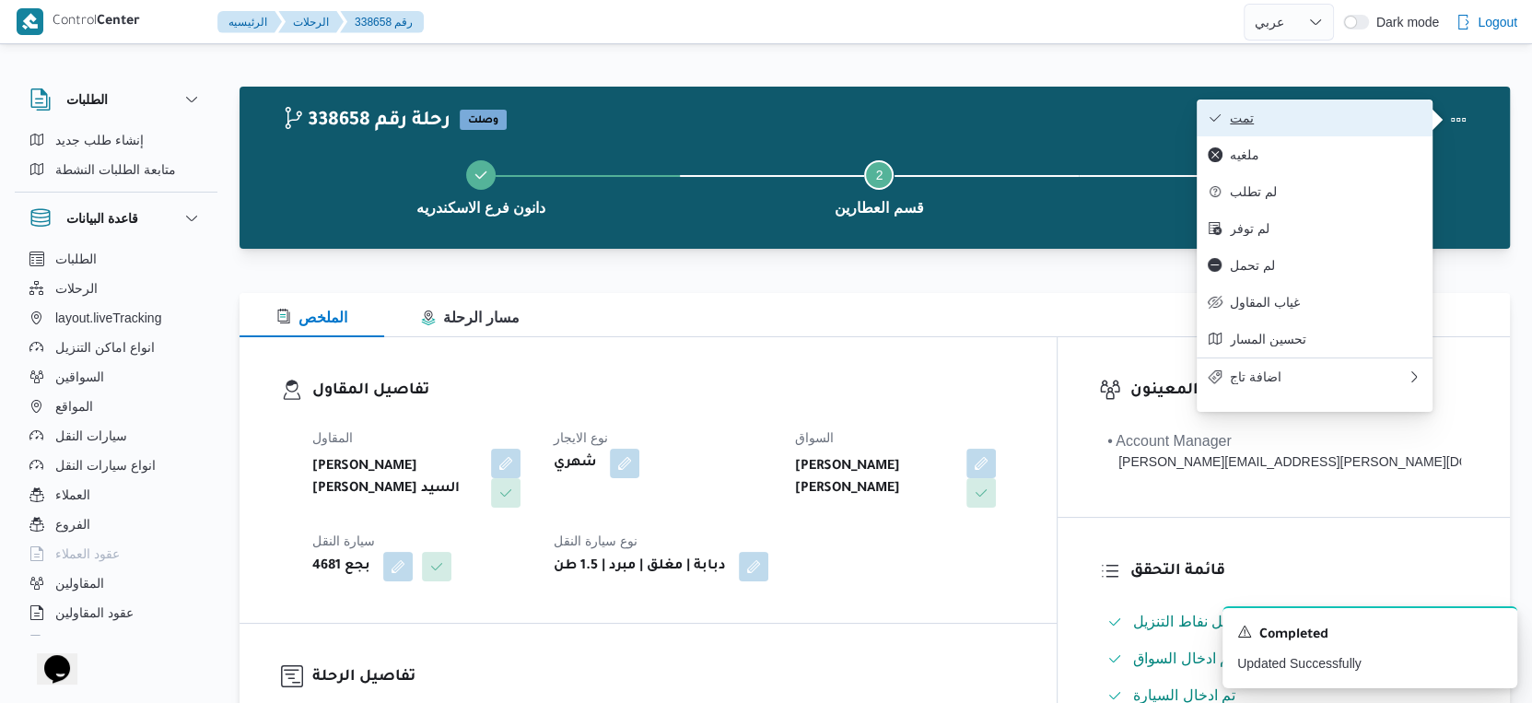
click at [1362, 121] on span "تمت" at bounding box center [1326, 118] width 192 height 15
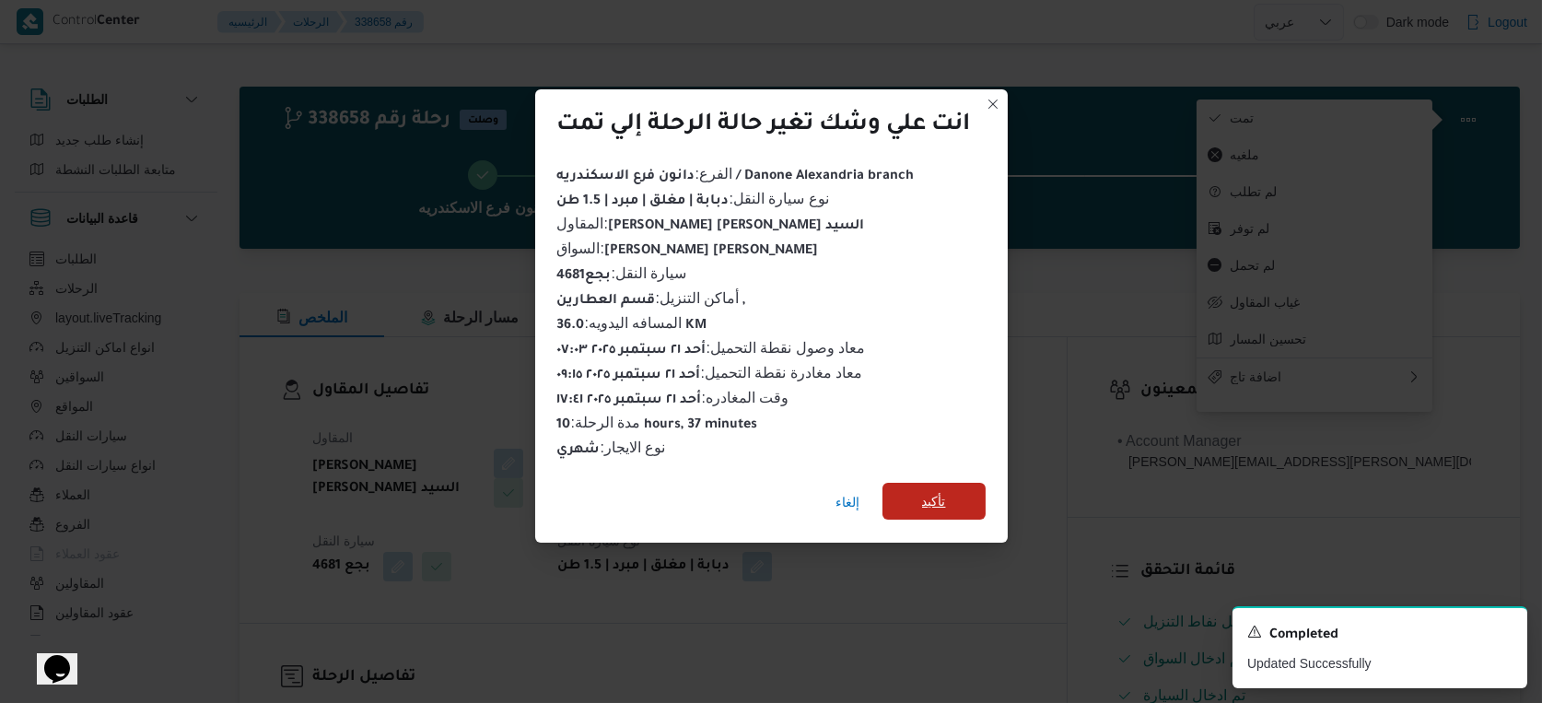
click at [955, 486] on span "تأكيد" at bounding box center [933, 501] width 103 height 37
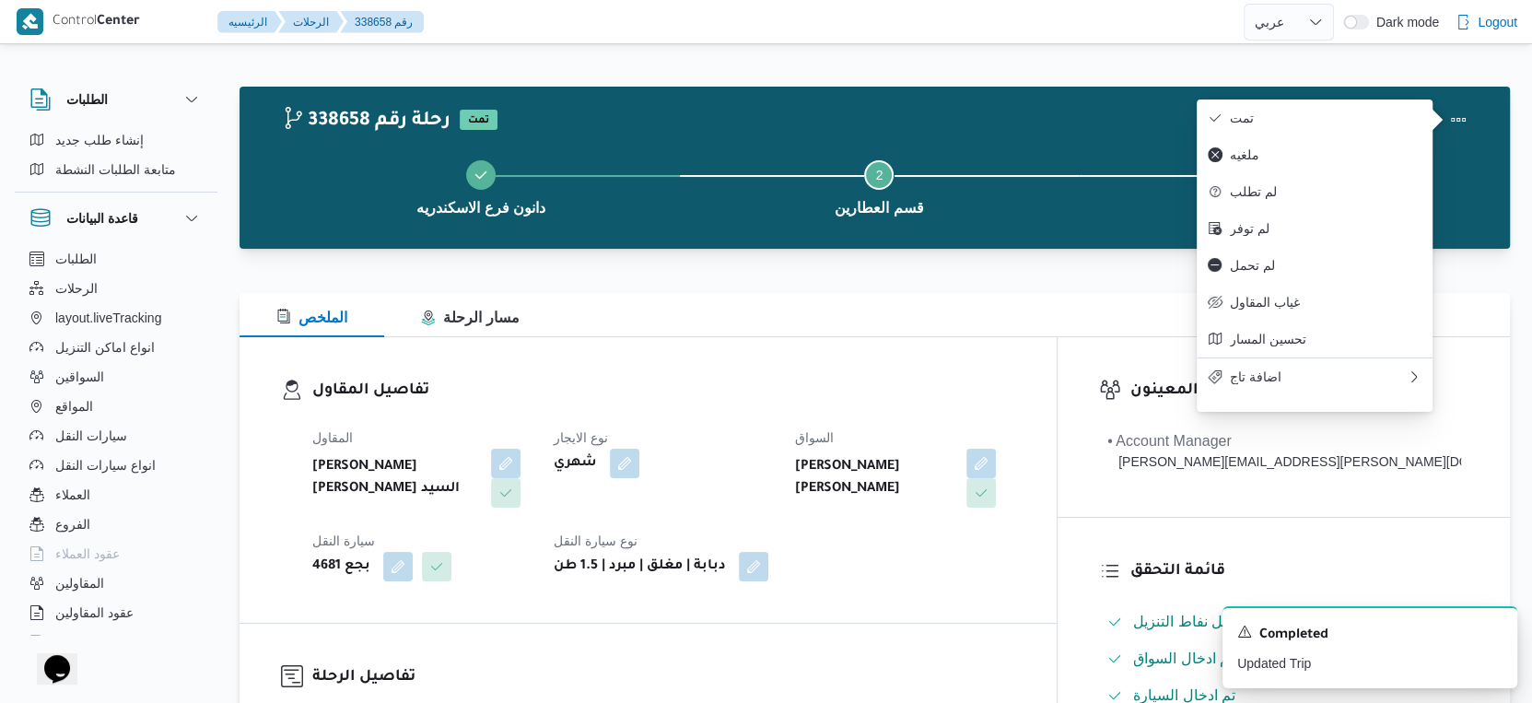
click at [855, 401] on h3 "تفاصيل المقاول" at bounding box center [663, 391] width 703 height 25
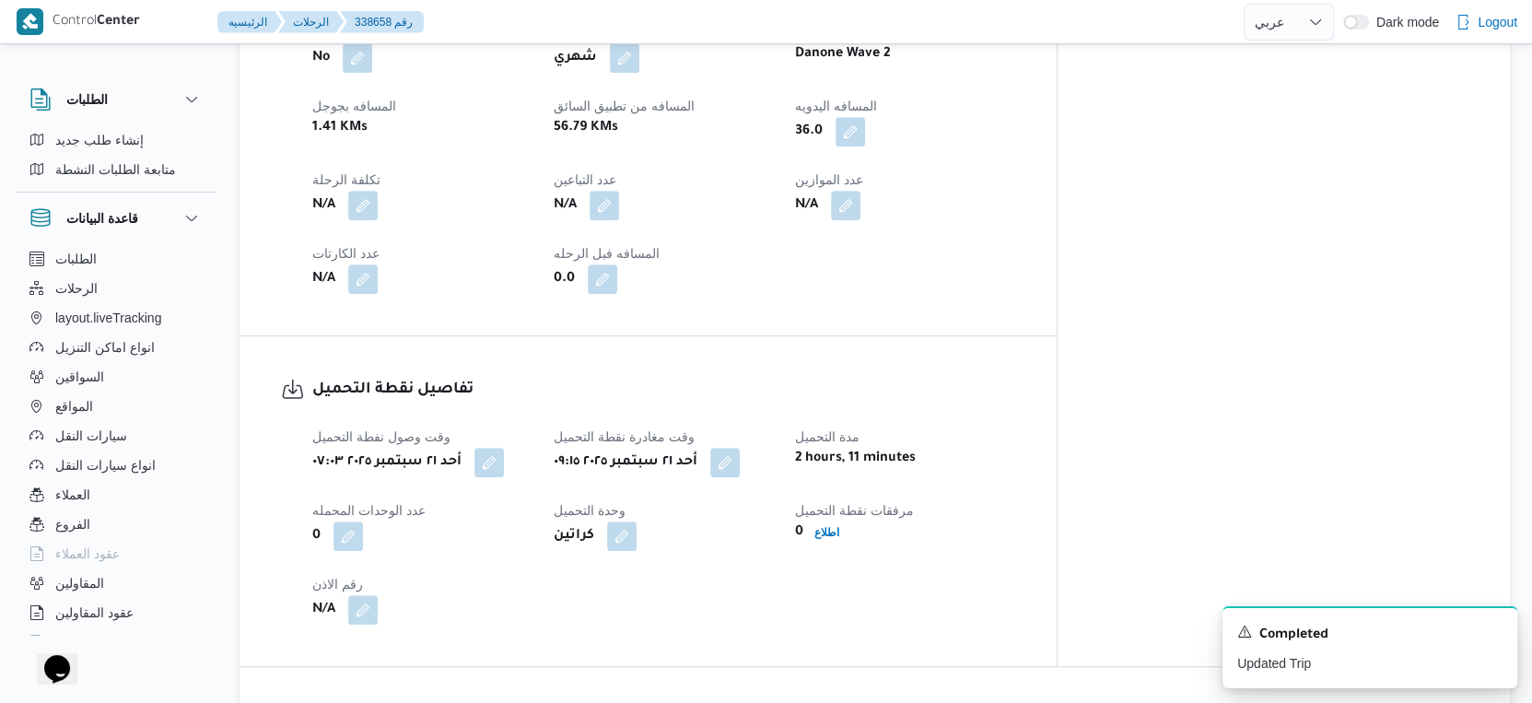
scroll to position [921, 0]
select select "ar"
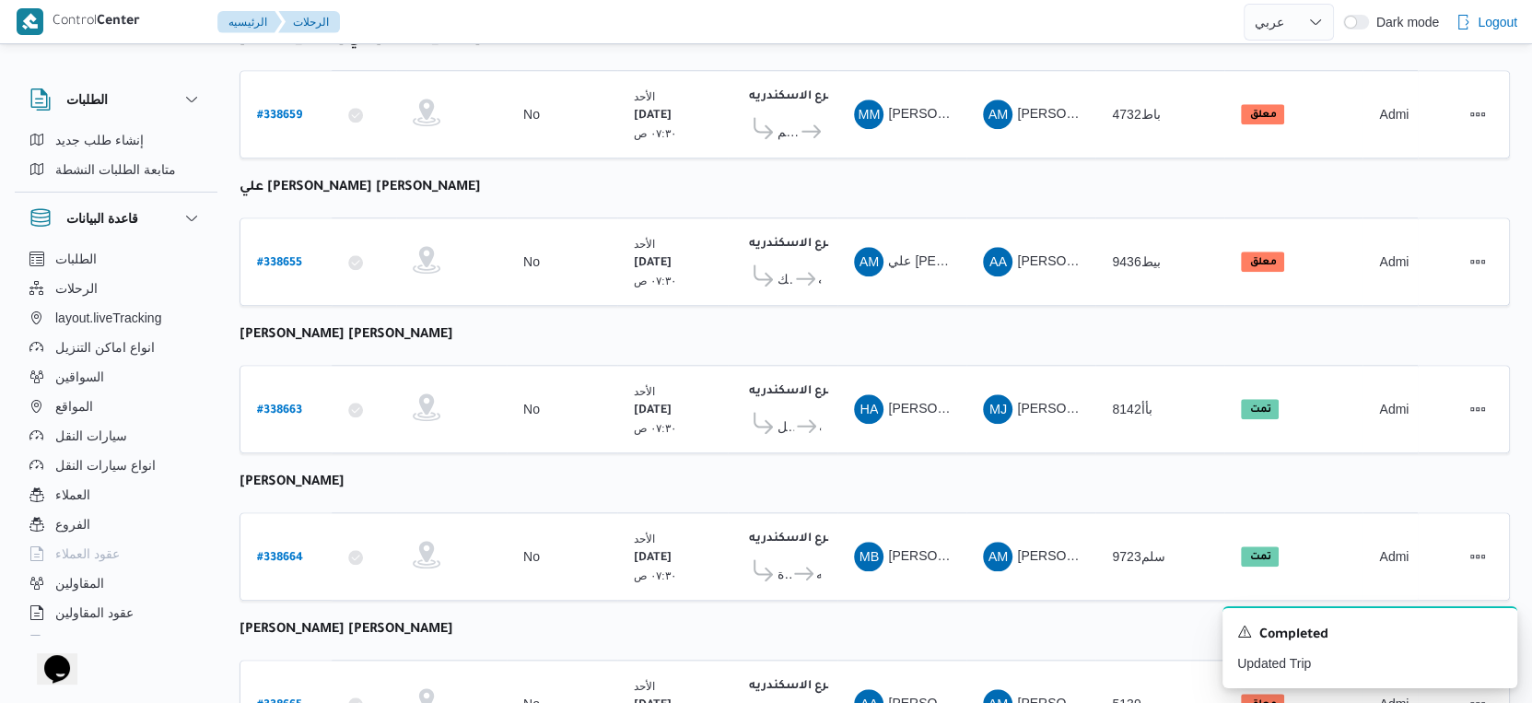
scroll to position [1466, 0]
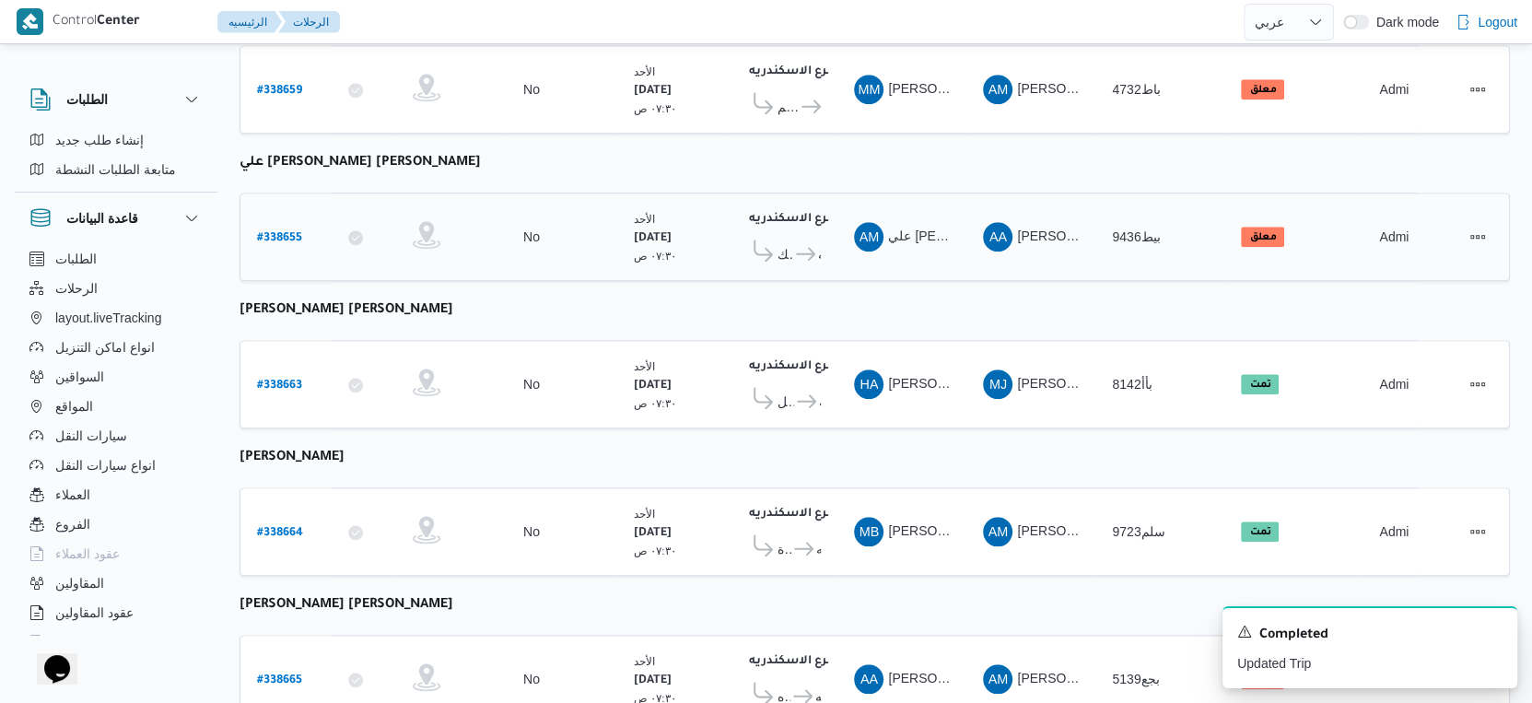
click at [276, 232] on b "# 338655" at bounding box center [279, 238] width 45 height 13
select select "ar"
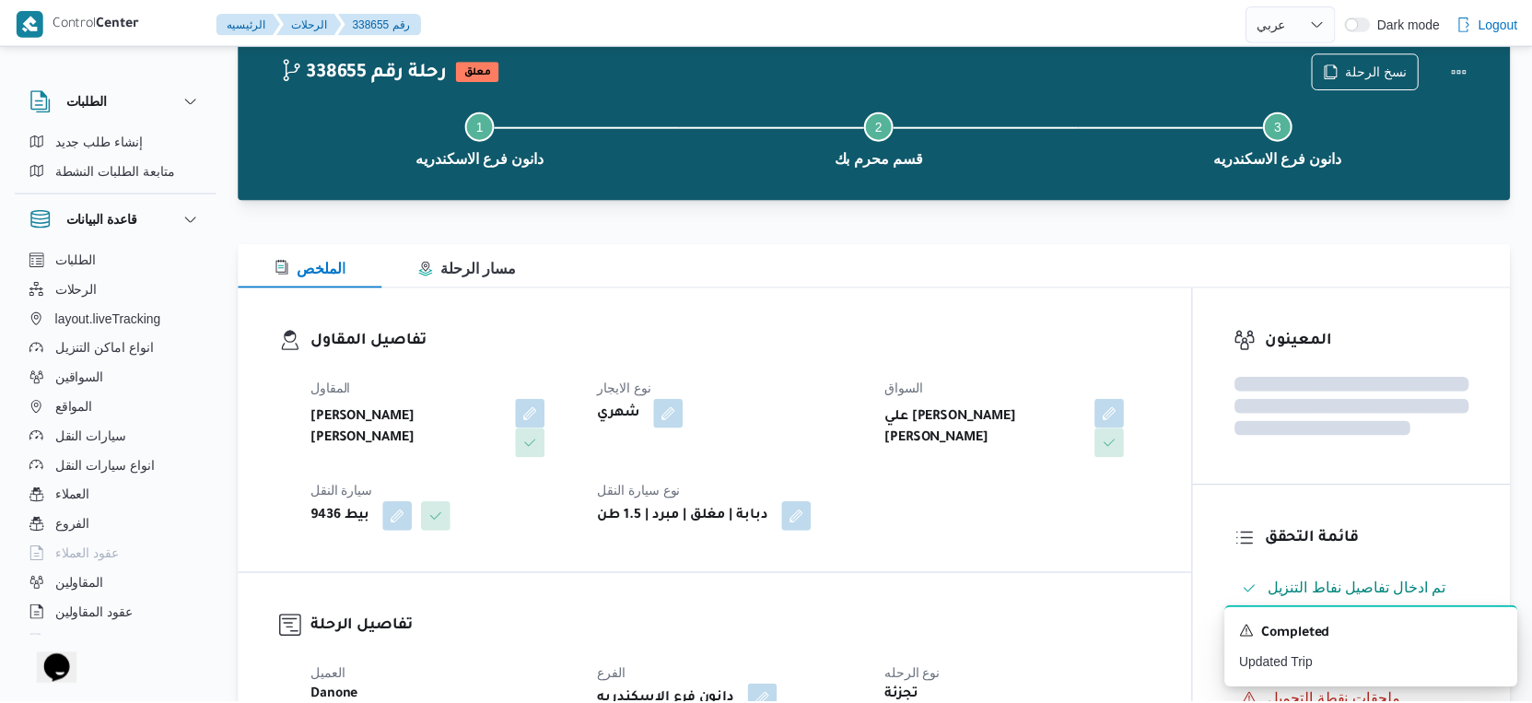
scroll to position [1466, 0]
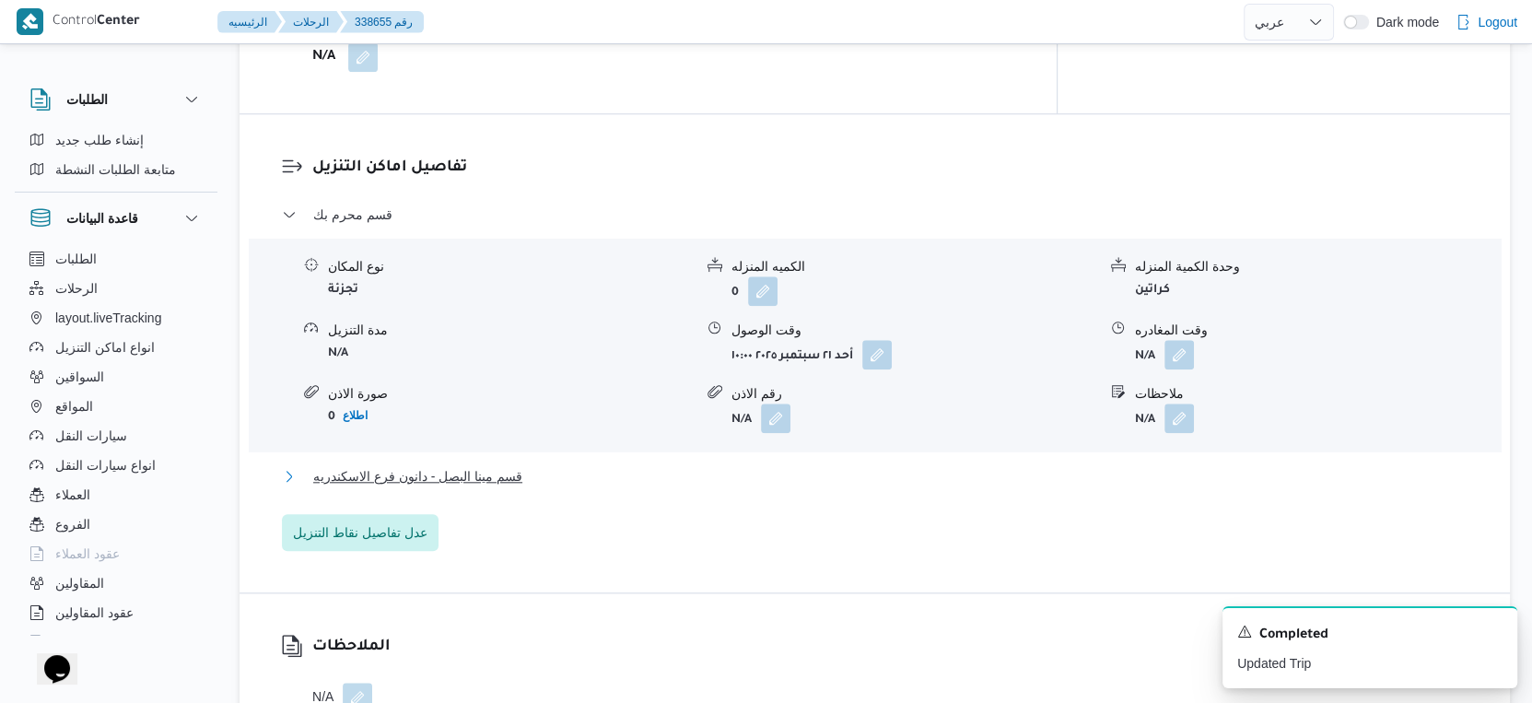
click at [547, 470] on button "قسم مينا البصل - دانون فرع الاسكندريه" at bounding box center [875, 476] width 1186 height 22
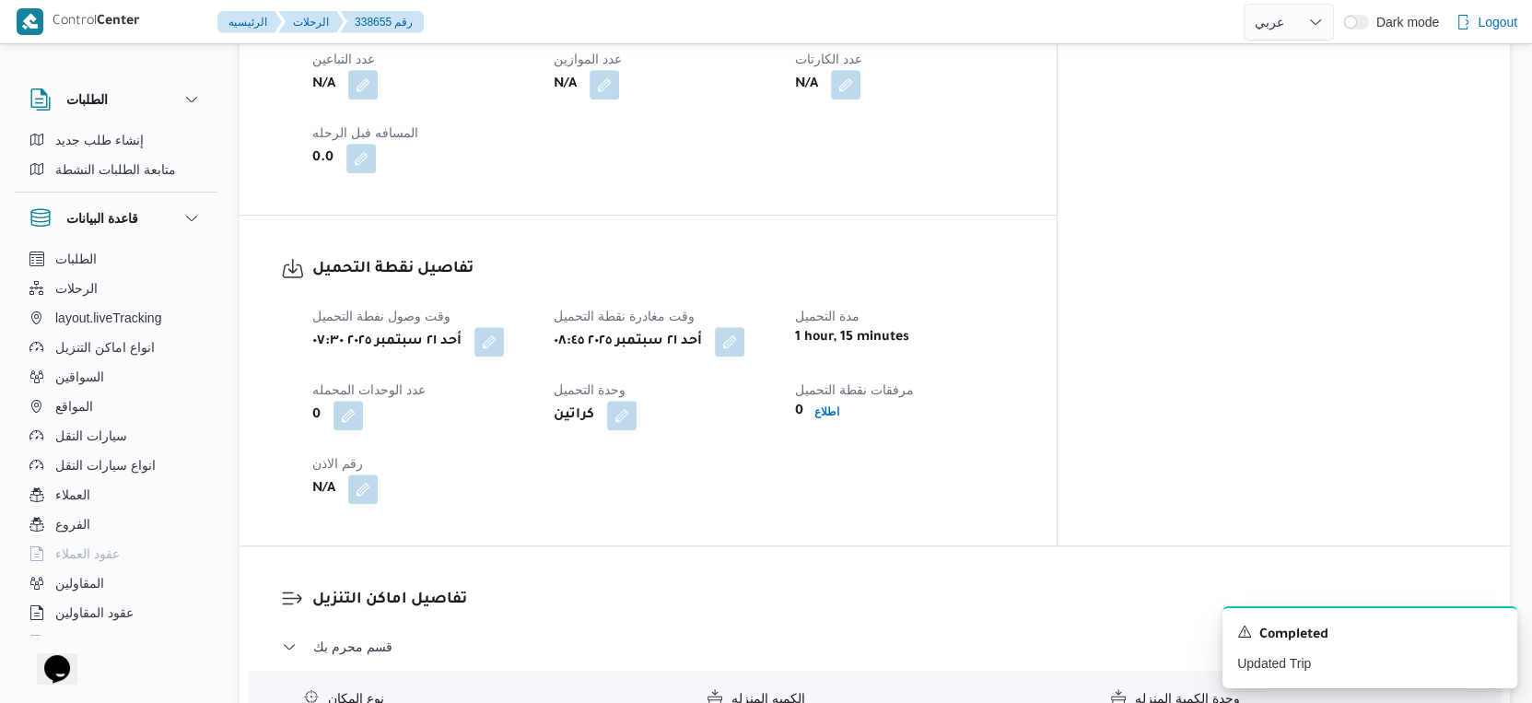
scroll to position [1056, 0]
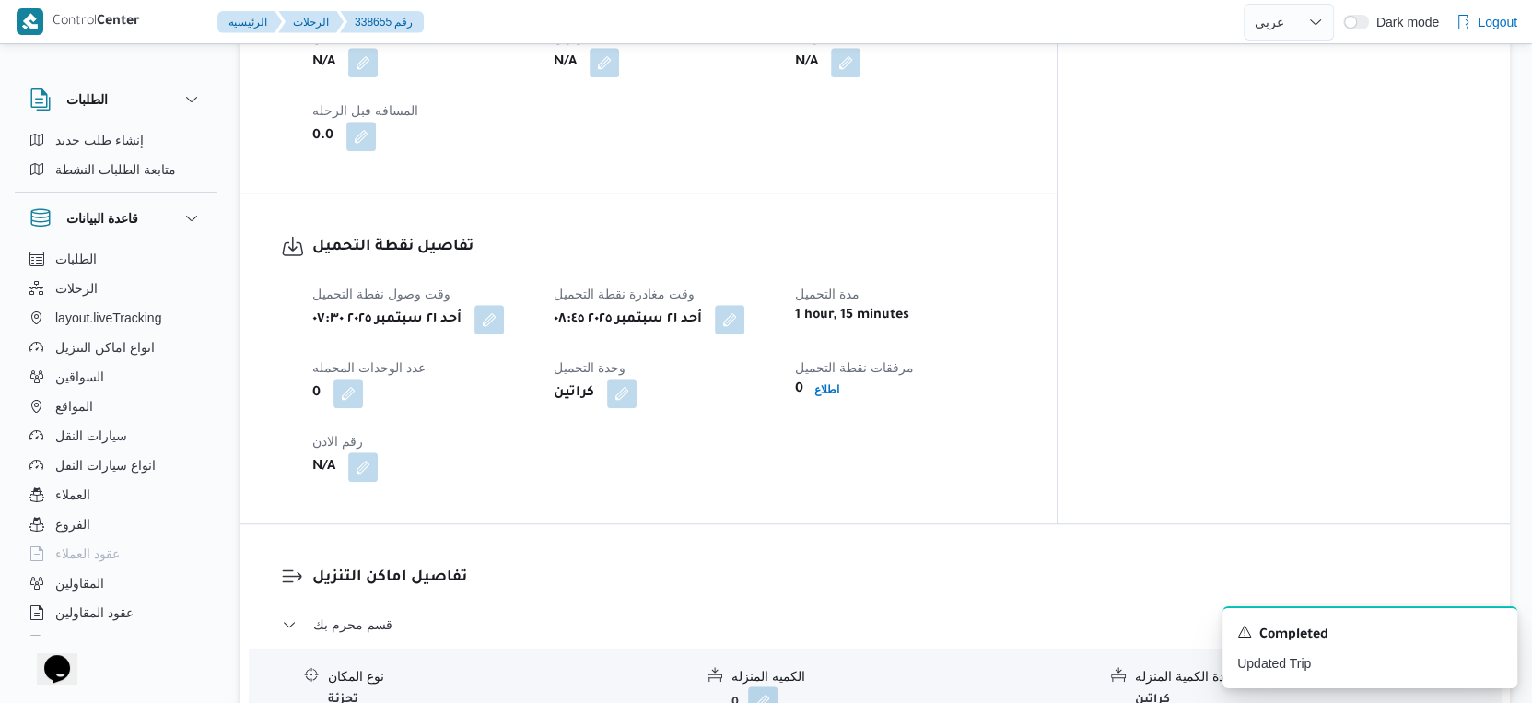
click at [520, 325] on div "أحد ٢١ سبتمبر ٢٠٢٥ ٠٧:٣٠" at bounding box center [421, 319] width 223 height 33
click at [504, 318] on button "button" at bounding box center [488, 318] width 29 height 29
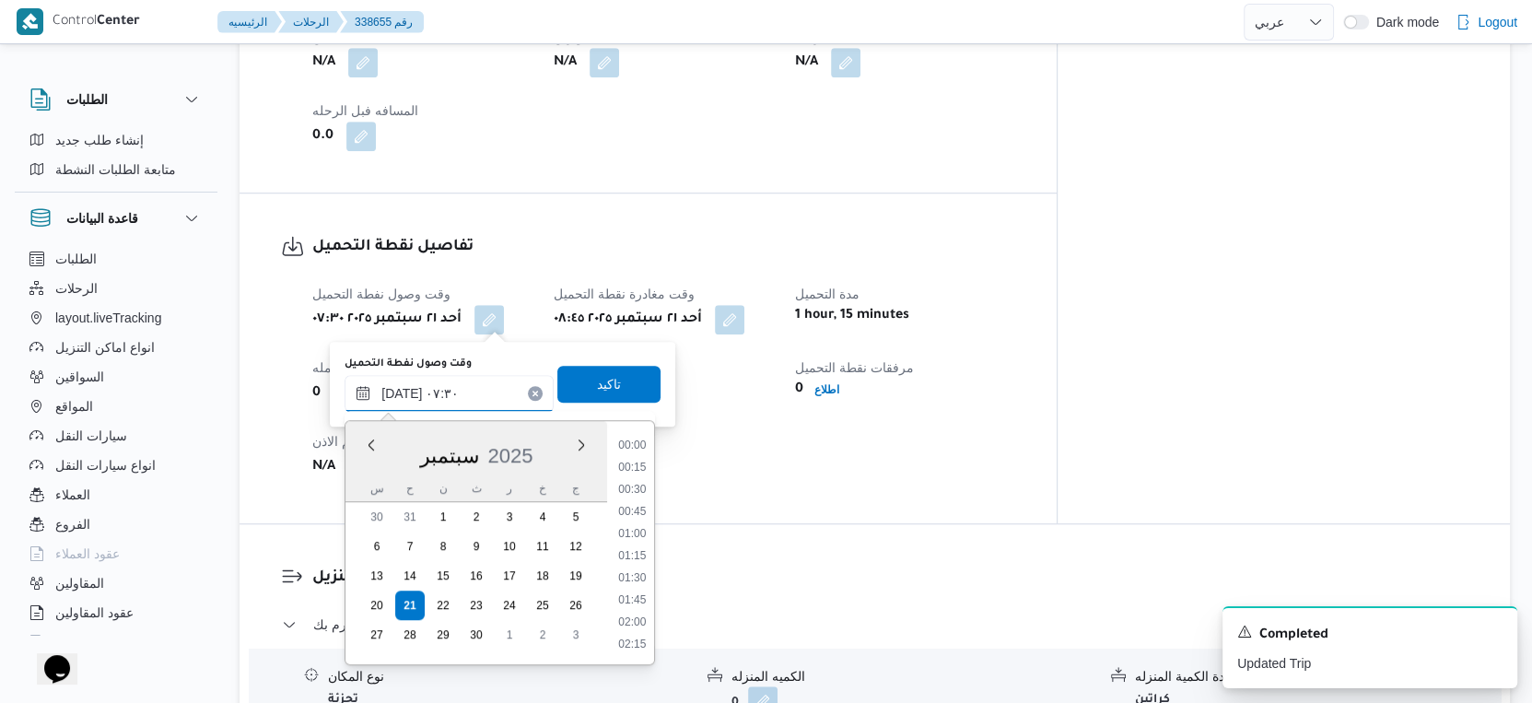
click at [405, 391] on input "٢١/٠٩/٢٠٢٥ ٠٧:٣٠" at bounding box center [449, 393] width 209 height 37
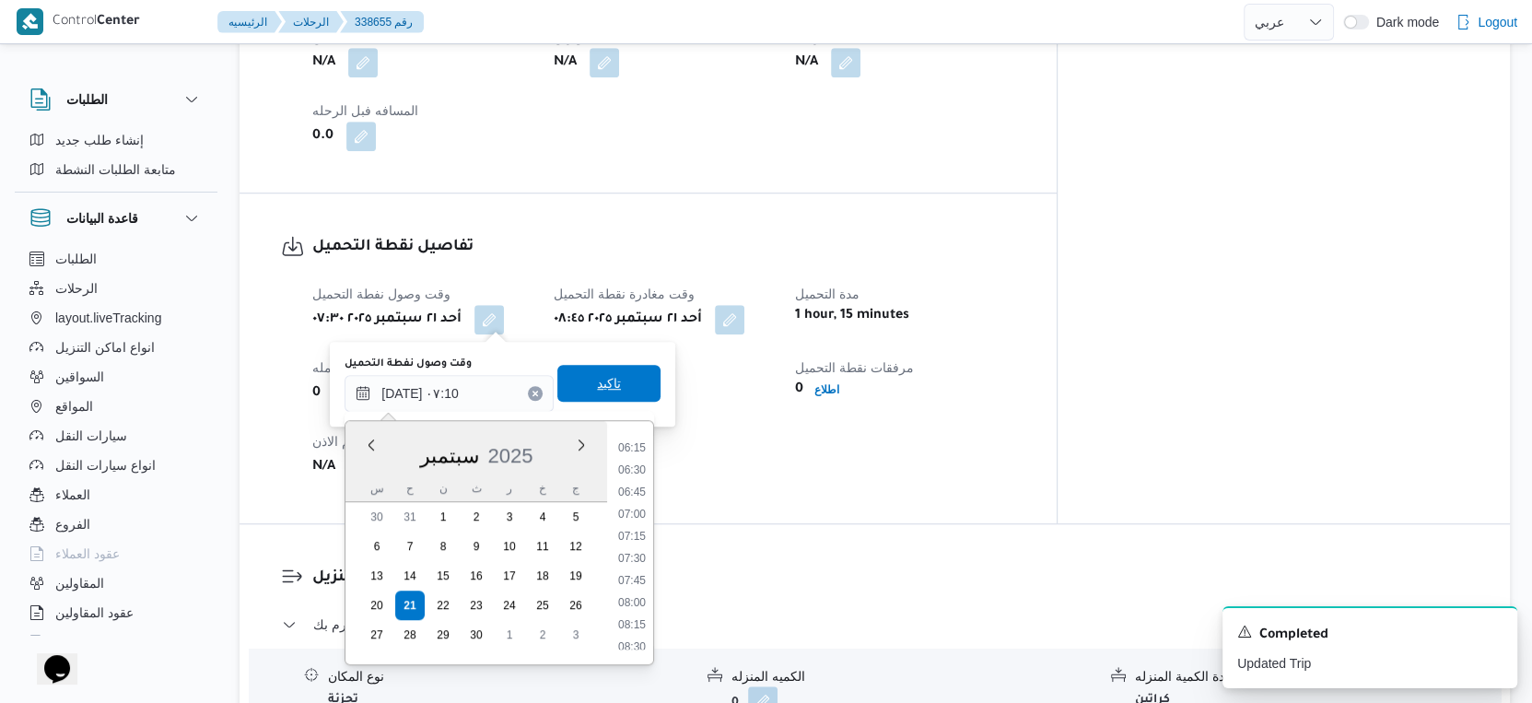
type input "٢١/٠٩/٢٠٢٥ ٠٧:١٠"
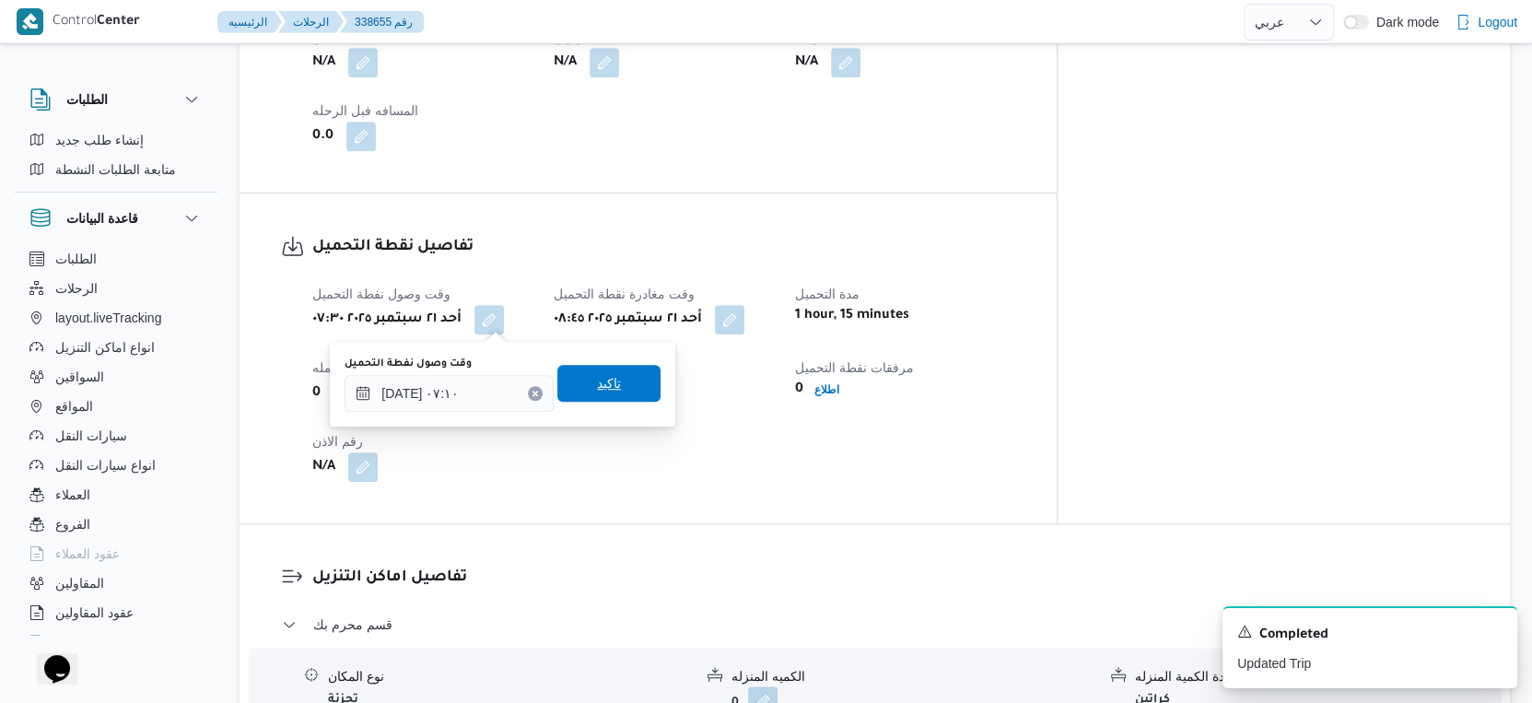
click at [626, 391] on span "تاكيد" at bounding box center [608, 383] width 103 height 37
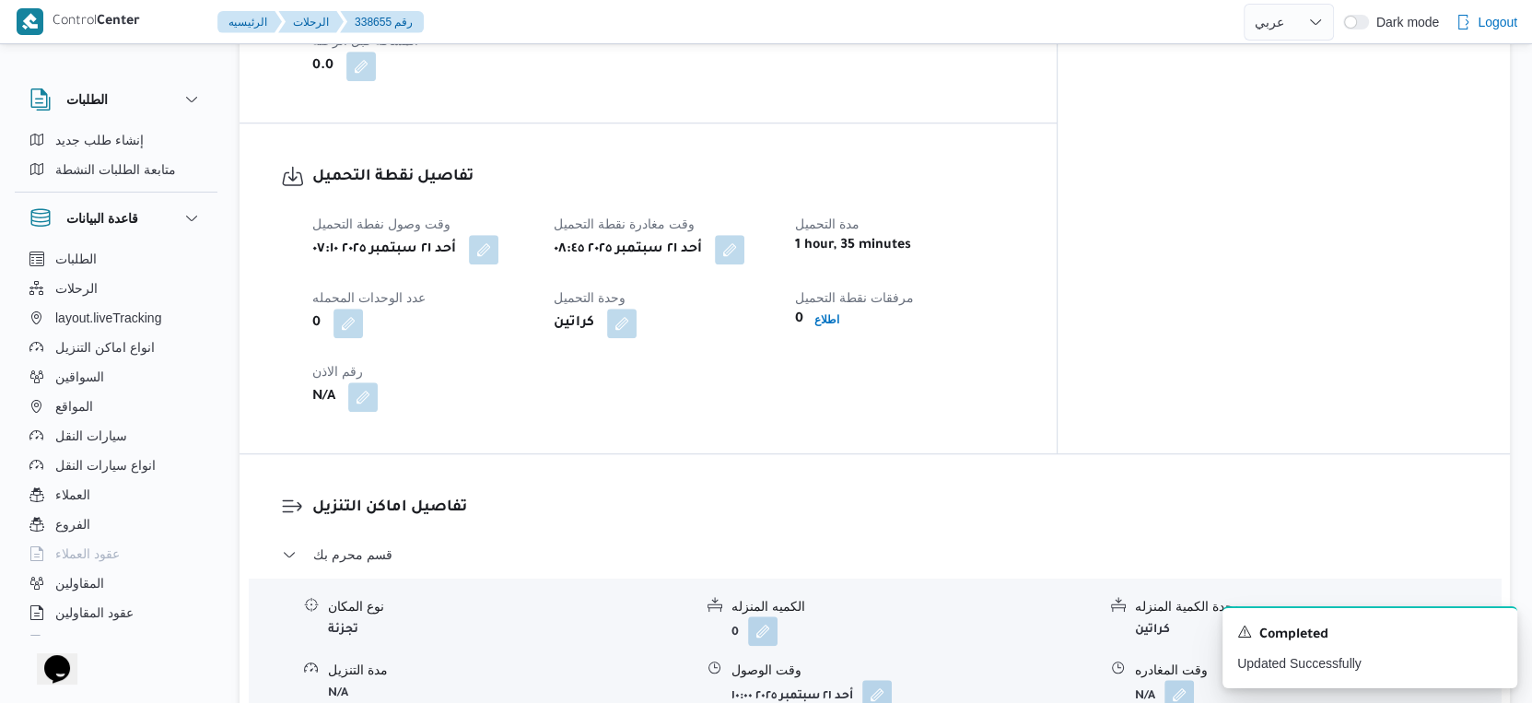
scroll to position [1228, 0]
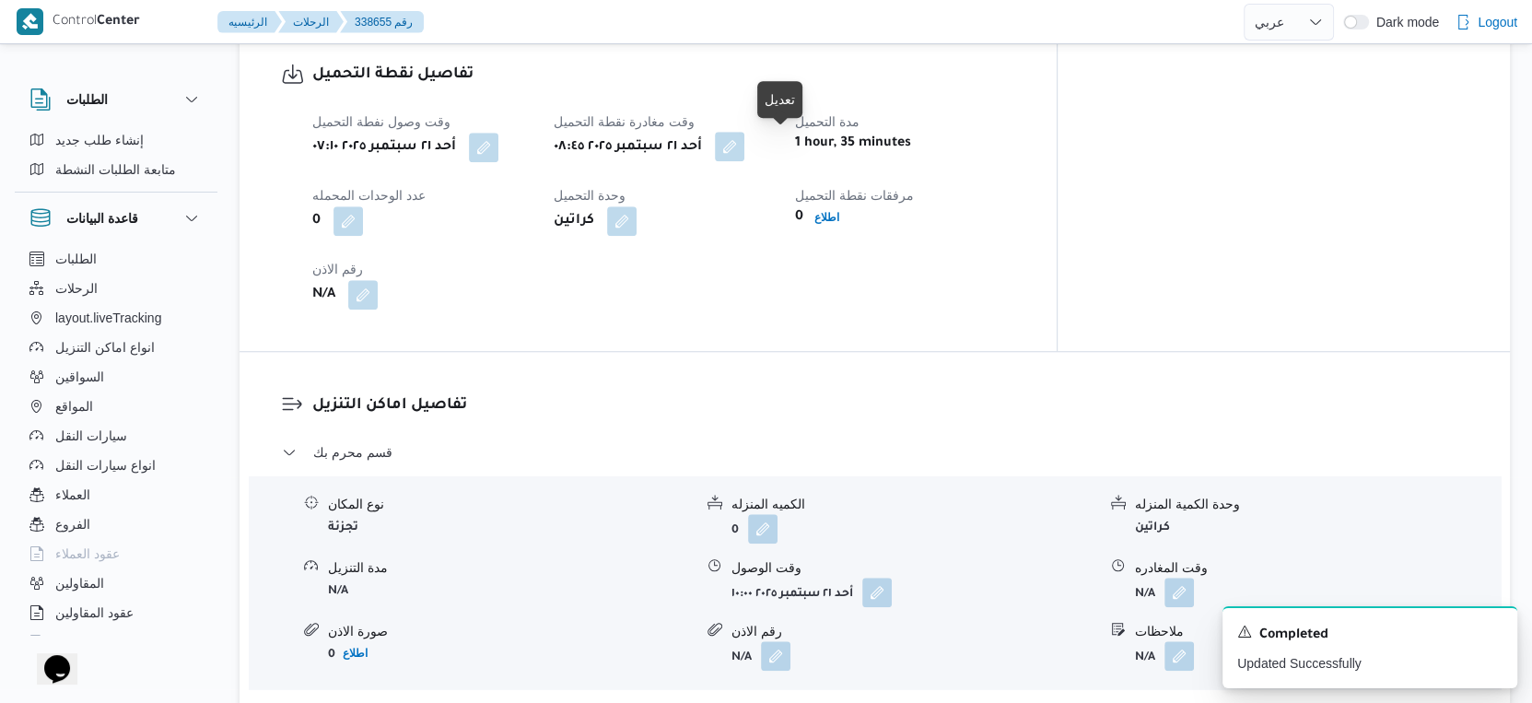
click at [744, 150] on button "button" at bounding box center [729, 146] width 29 height 29
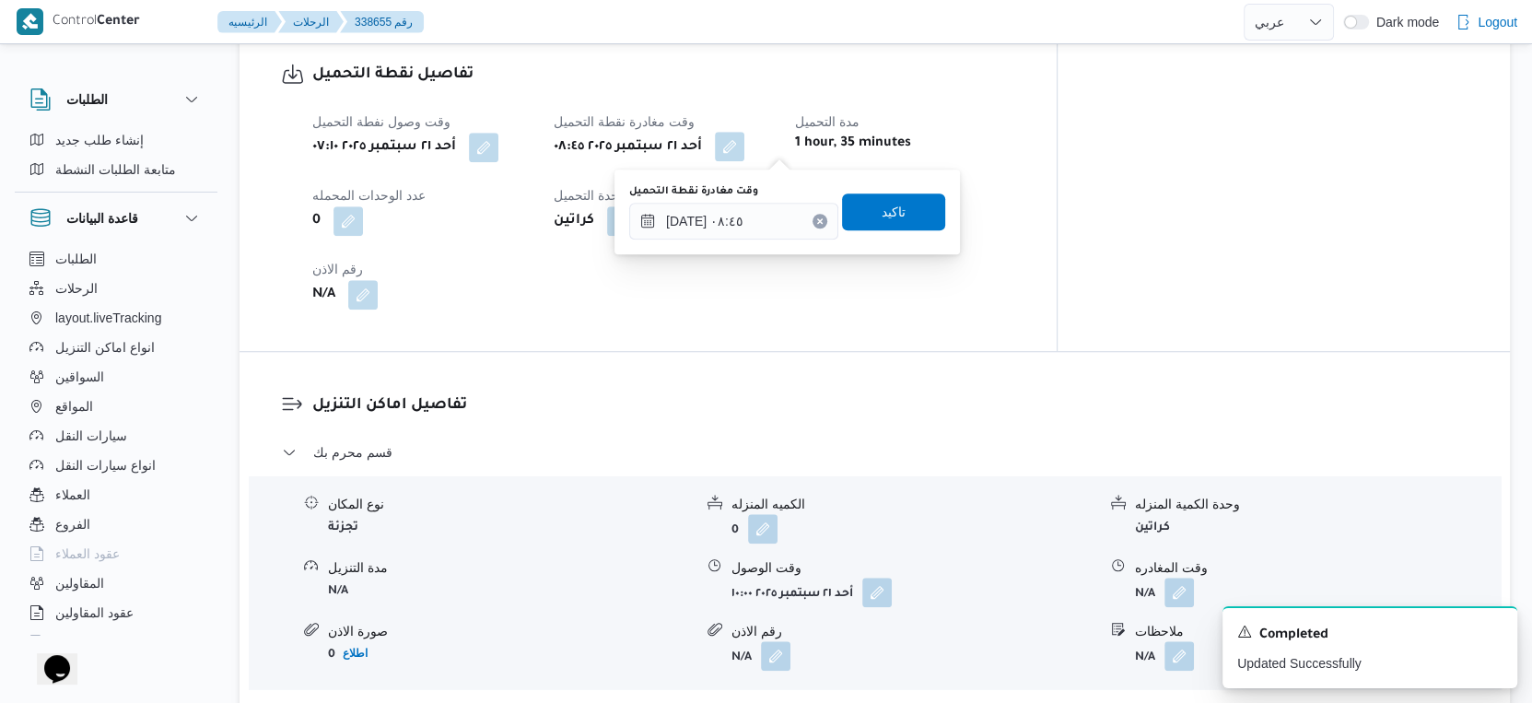
drag, startPoint x: 785, startPoint y: 160, endPoint x: 758, endPoint y: 220, distance: 65.6
click at [765, 193] on div "وقت مغادرة نقطة التحميل" at bounding box center [733, 191] width 209 height 15
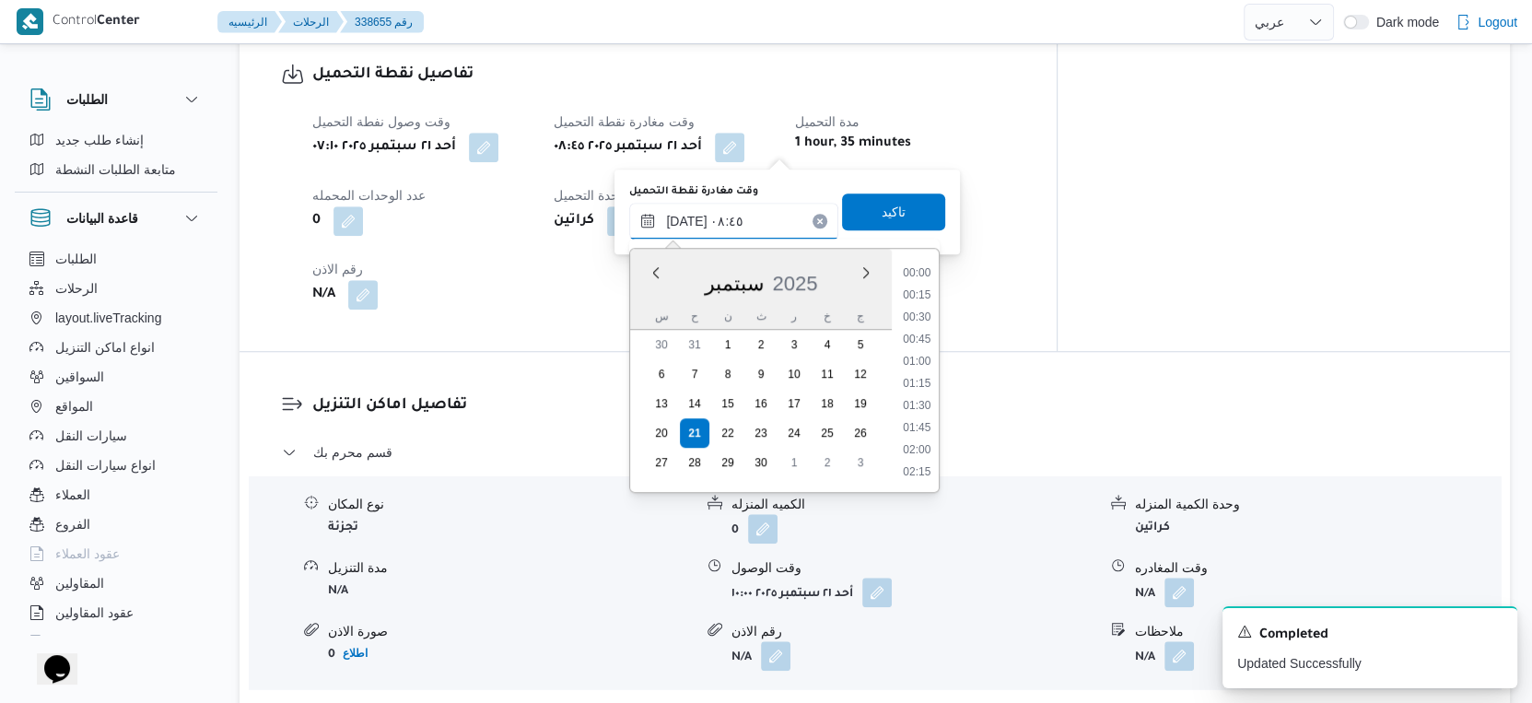
click at [758, 220] on input "٢١/٠٩/٢٠٢٥ ٠٨:٤٥" at bounding box center [733, 221] width 209 height 37
click at [913, 430] on li "09:15" at bounding box center [917, 429] width 42 height 18
type input "٢١/٠٩/٢٠٢٥ ٠٩:١٥"
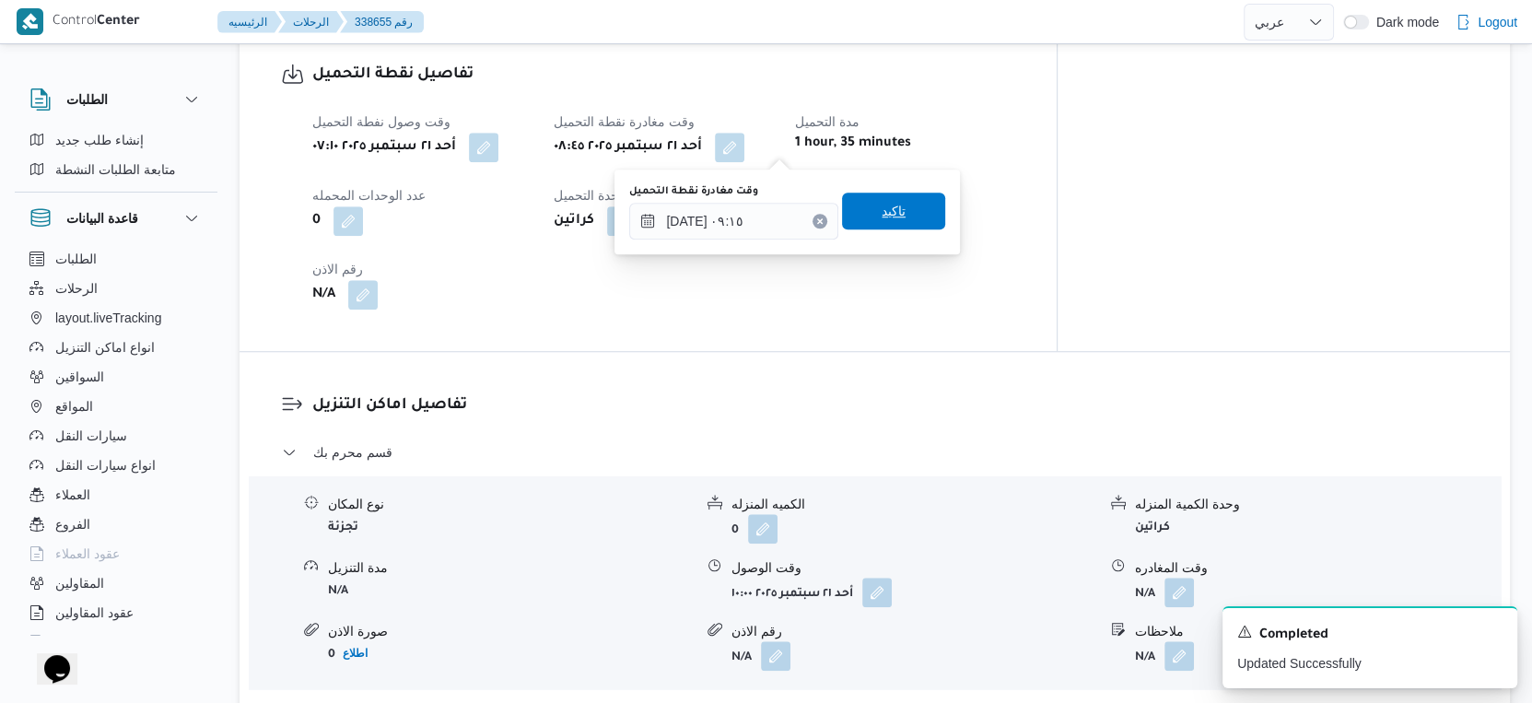
click at [898, 215] on span "تاكيد" at bounding box center [893, 211] width 103 height 37
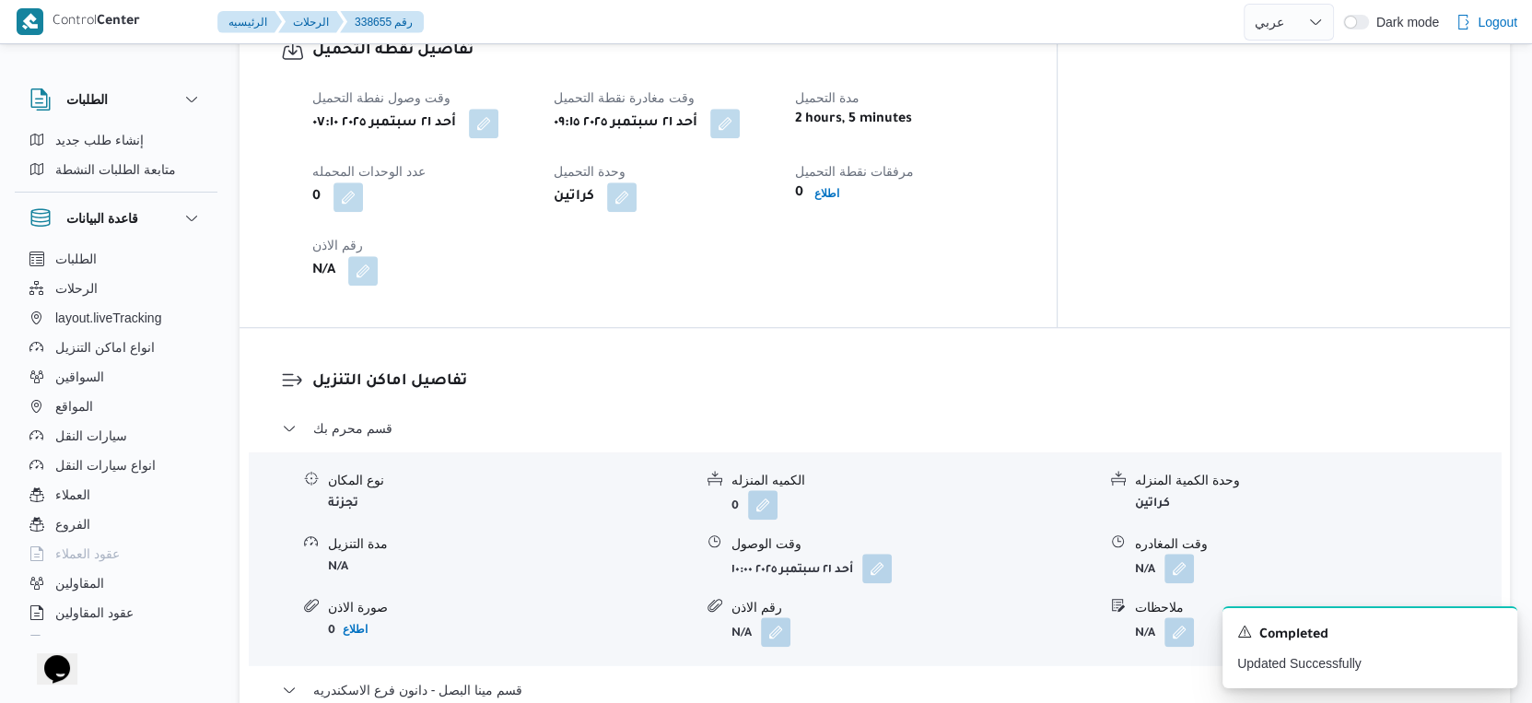
scroll to position [1536, 0]
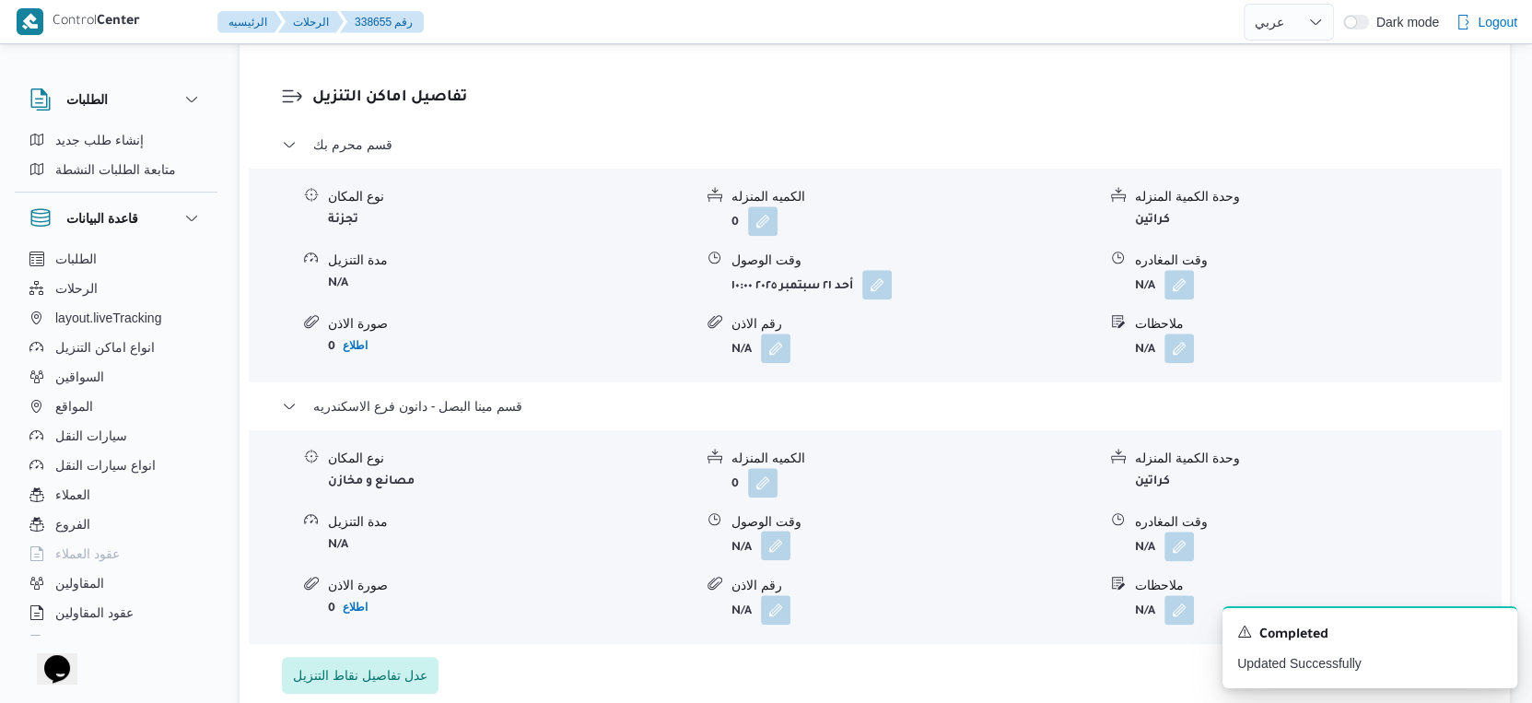
click at [780, 537] on button "button" at bounding box center [775, 545] width 29 height 29
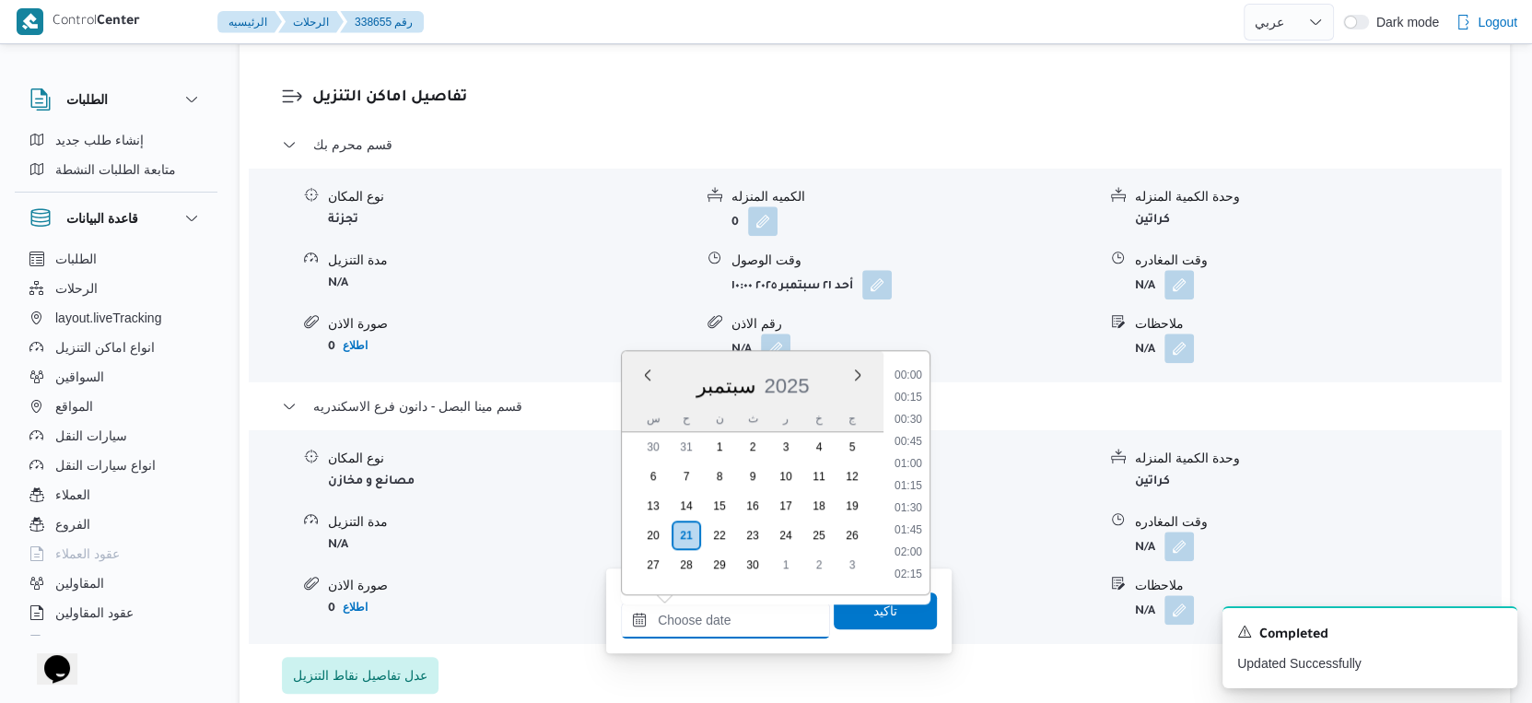
click at [759, 613] on input "وقت الوصول" at bounding box center [725, 620] width 209 height 37
click at [909, 563] on li "16:15" at bounding box center [908, 567] width 42 height 18
type input "٢١/٠٩/٢٠٢٥ ١٦:١٥"
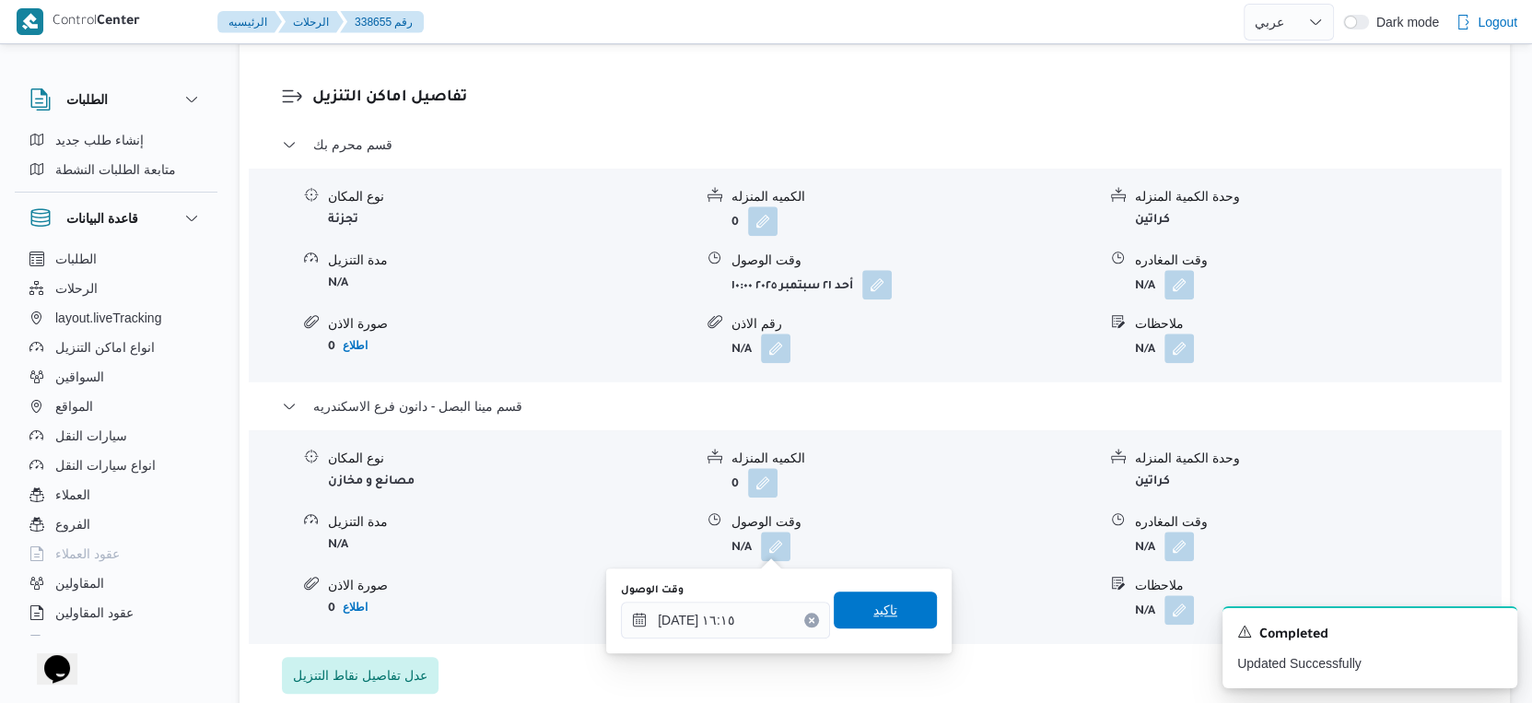
click at [893, 606] on span "تاكيد" at bounding box center [885, 609] width 103 height 37
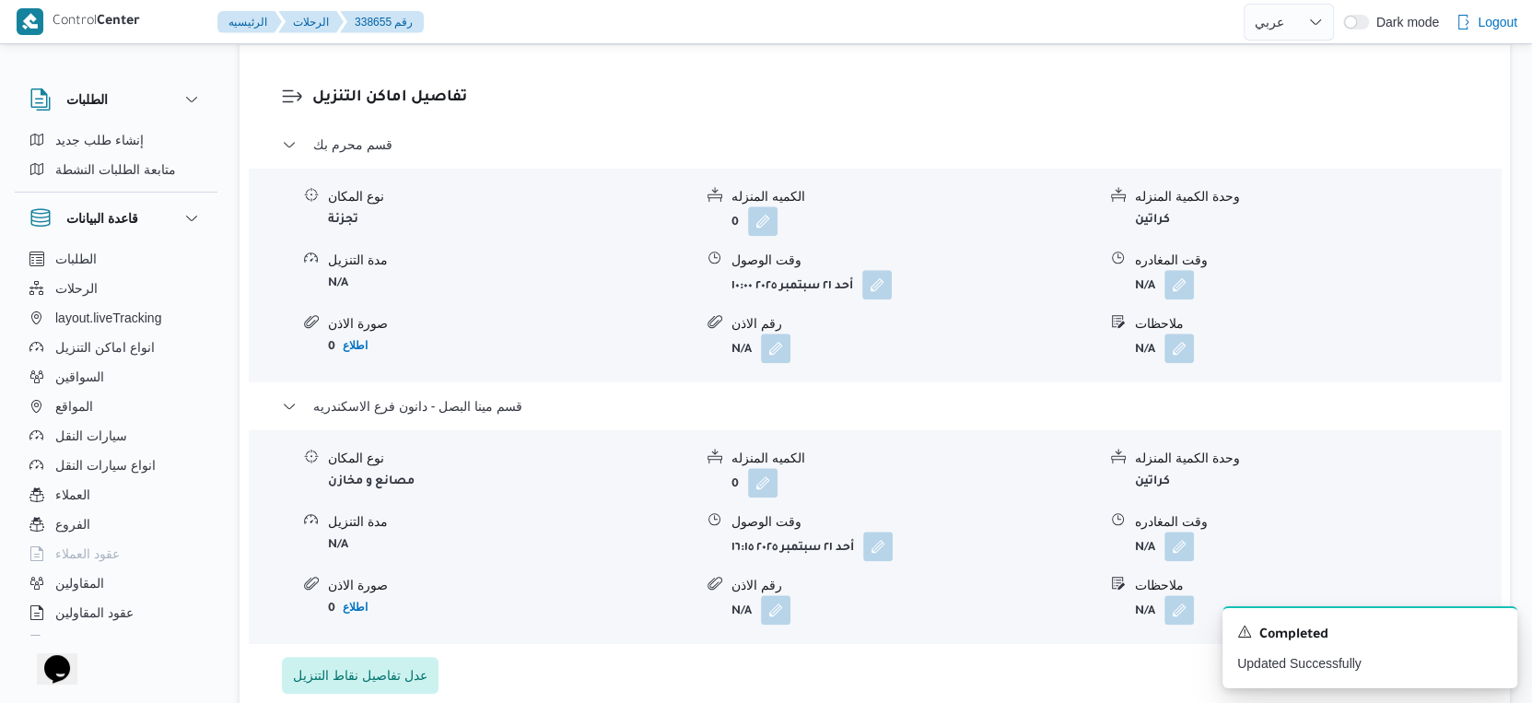
scroll to position [1740, 0]
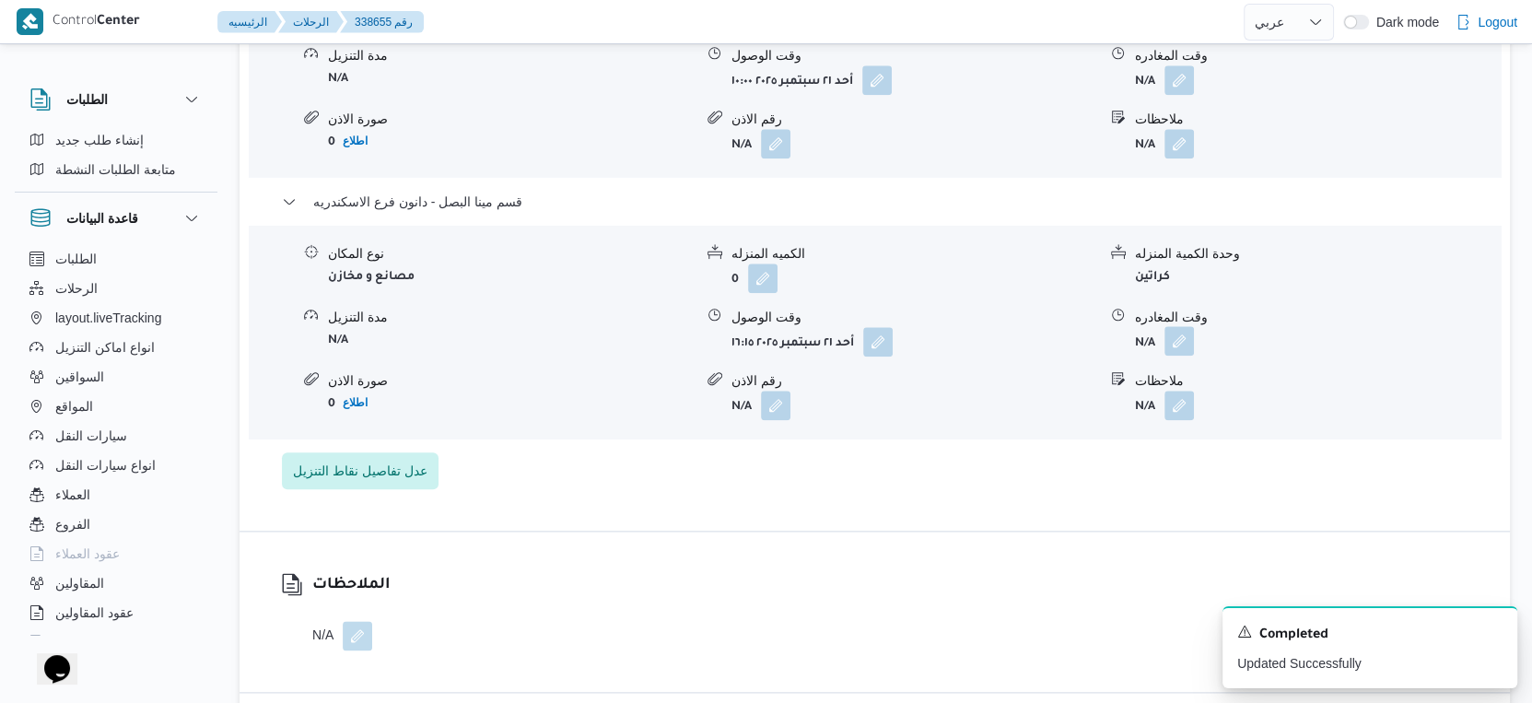
click at [1186, 339] on button "button" at bounding box center [1178, 340] width 29 height 29
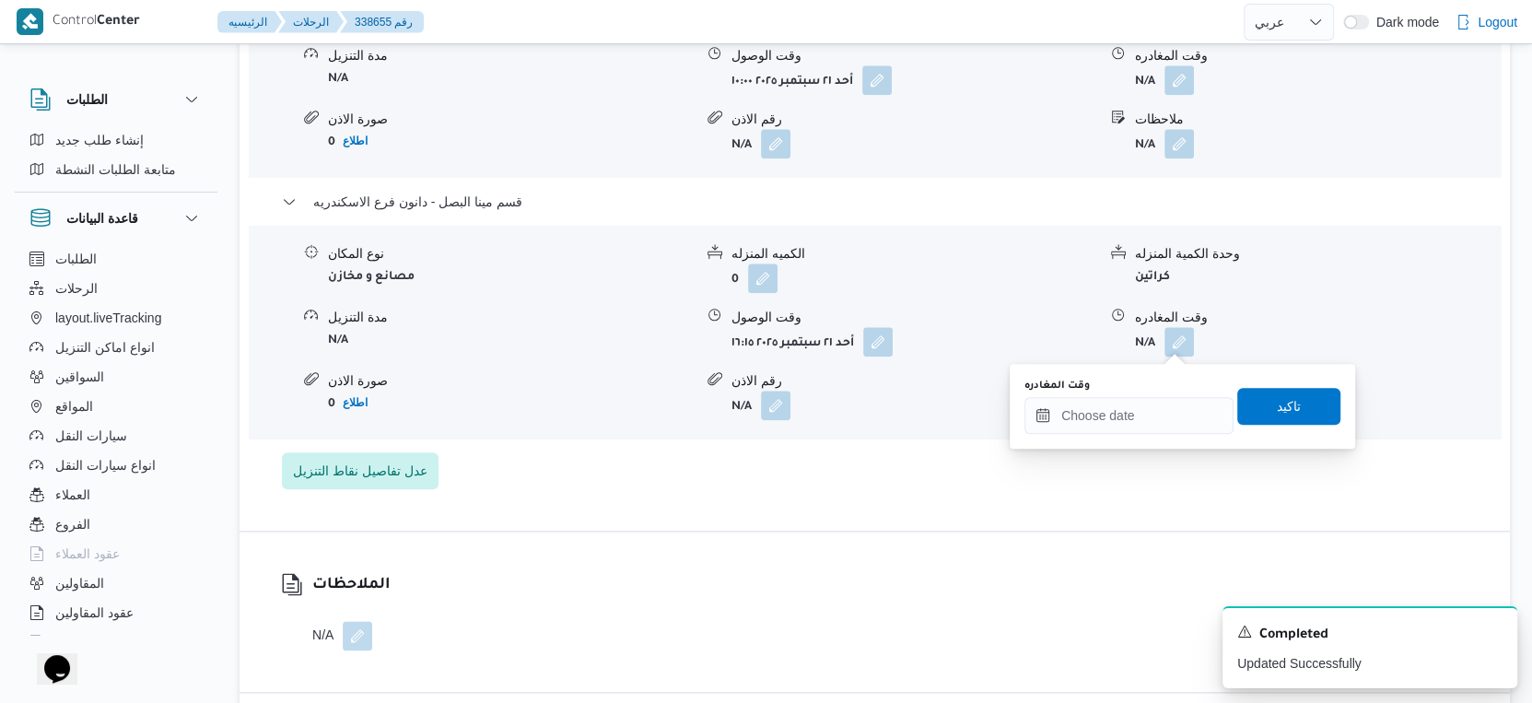
click at [1168, 385] on div "وقت المغادره" at bounding box center [1128, 386] width 209 height 15
click at [1153, 410] on input "وقت المغادره" at bounding box center [1128, 415] width 209 height 37
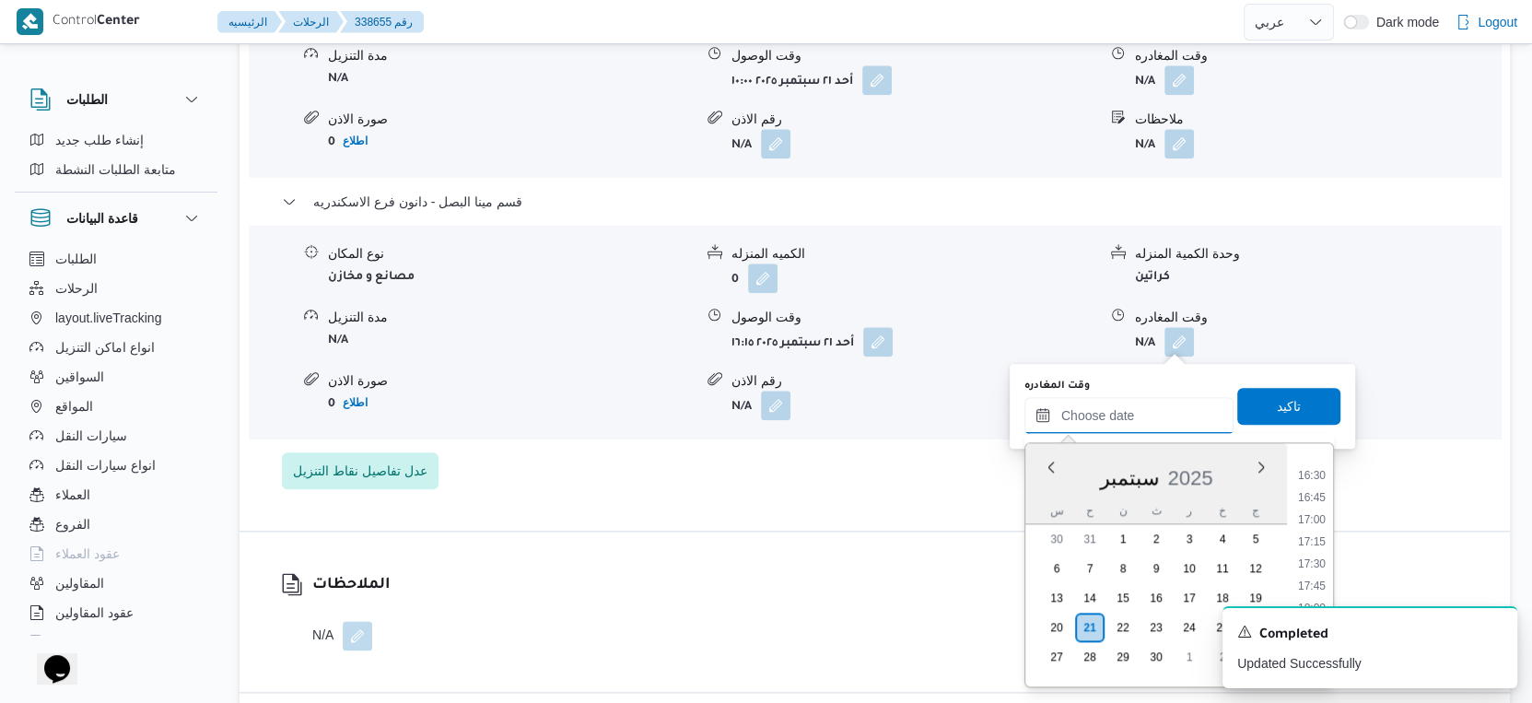
scroll to position [1449, 0]
click at [1314, 476] on li "16:30" at bounding box center [1312, 477] width 42 height 18
type input "٢١/٠٩/٢٠٢٥ ١٦:٣٠"
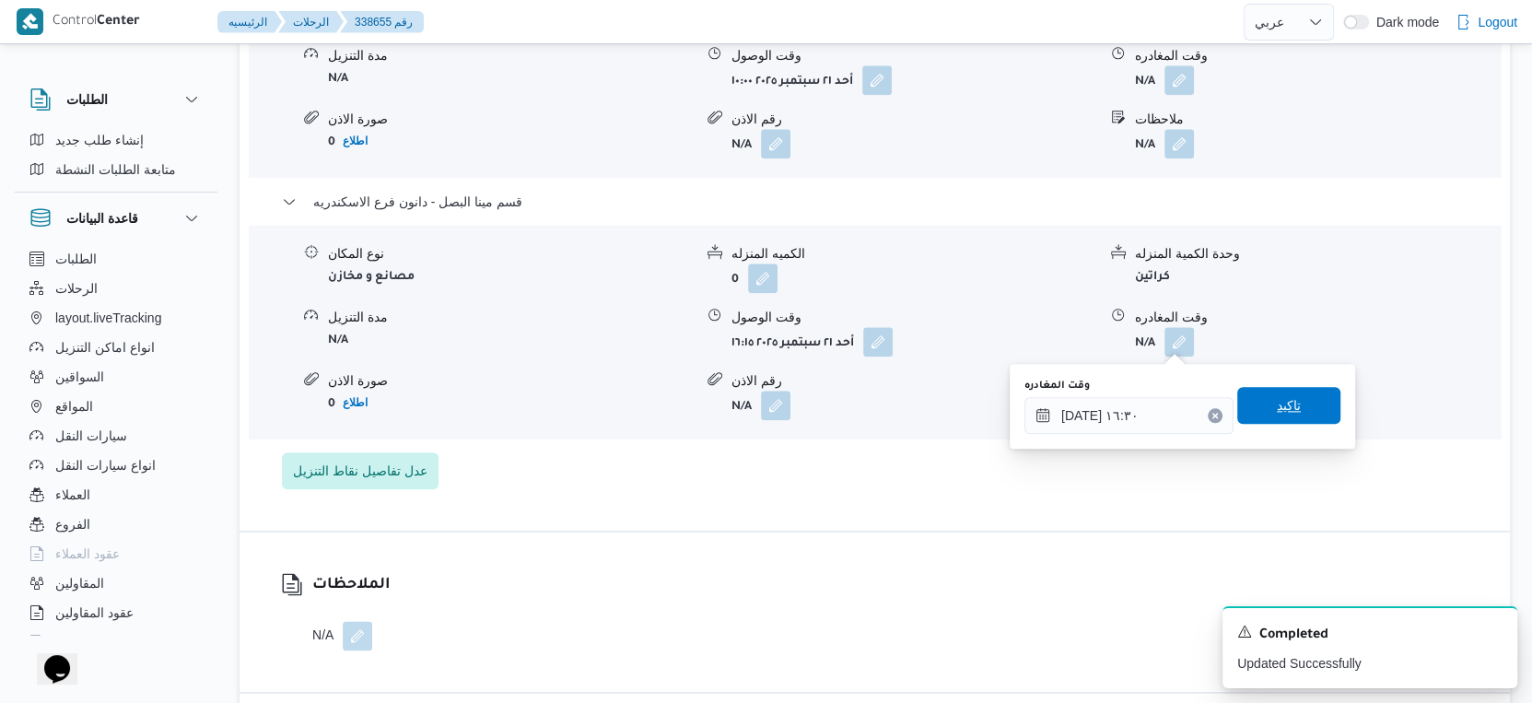
click at [1309, 404] on span "تاكيد" at bounding box center [1288, 405] width 103 height 37
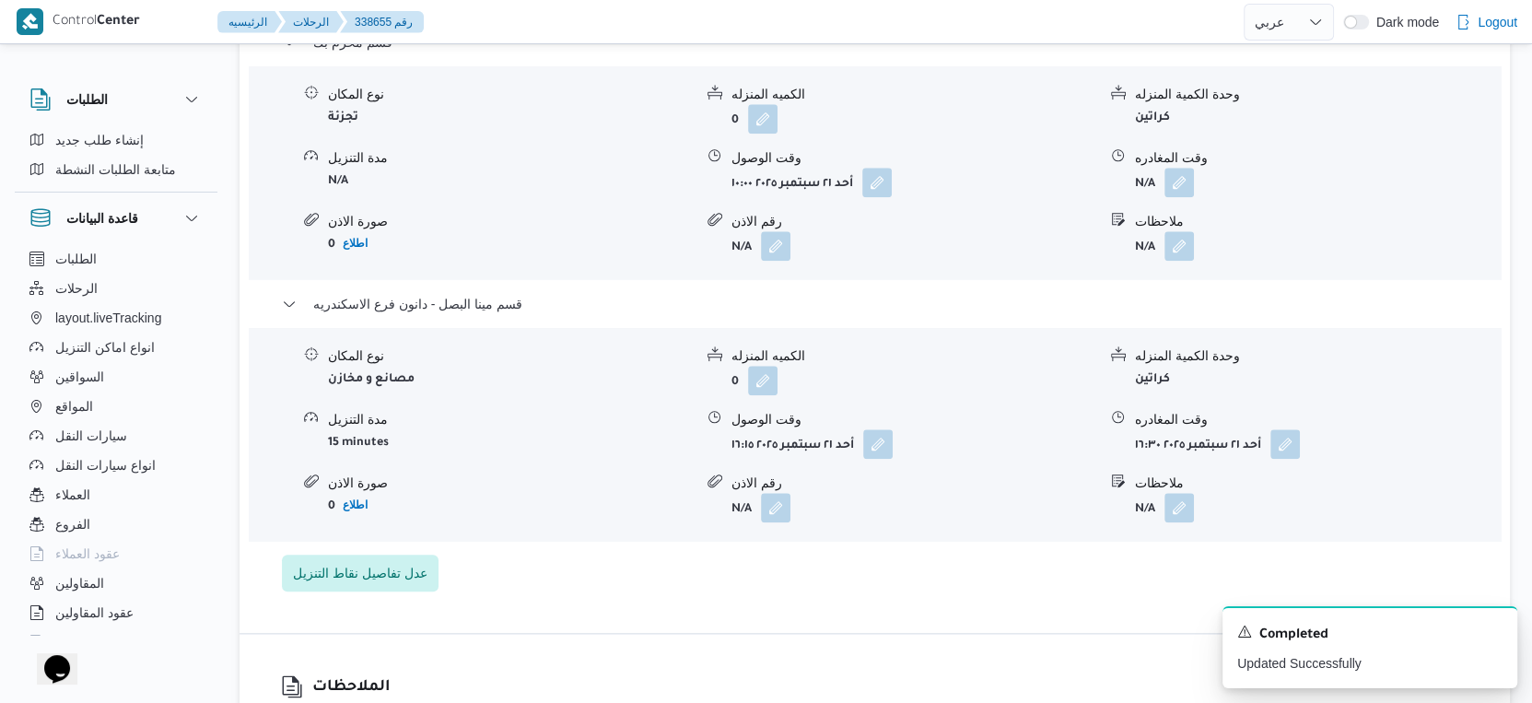
scroll to position [1637, 0]
drag, startPoint x: 1159, startPoint y: 184, endPoint x: 1192, endPoint y: 181, distance: 33.4
click at [1180, 180] on span at bounding box center [1174, 183] width 39 height 29
click at [1195, 181] on form "N/A" at bounding box center [1317, 183] width 365 height 29
click at [1186, 186] on button "button" at bounding box center [1178, 182] width 29 height 29
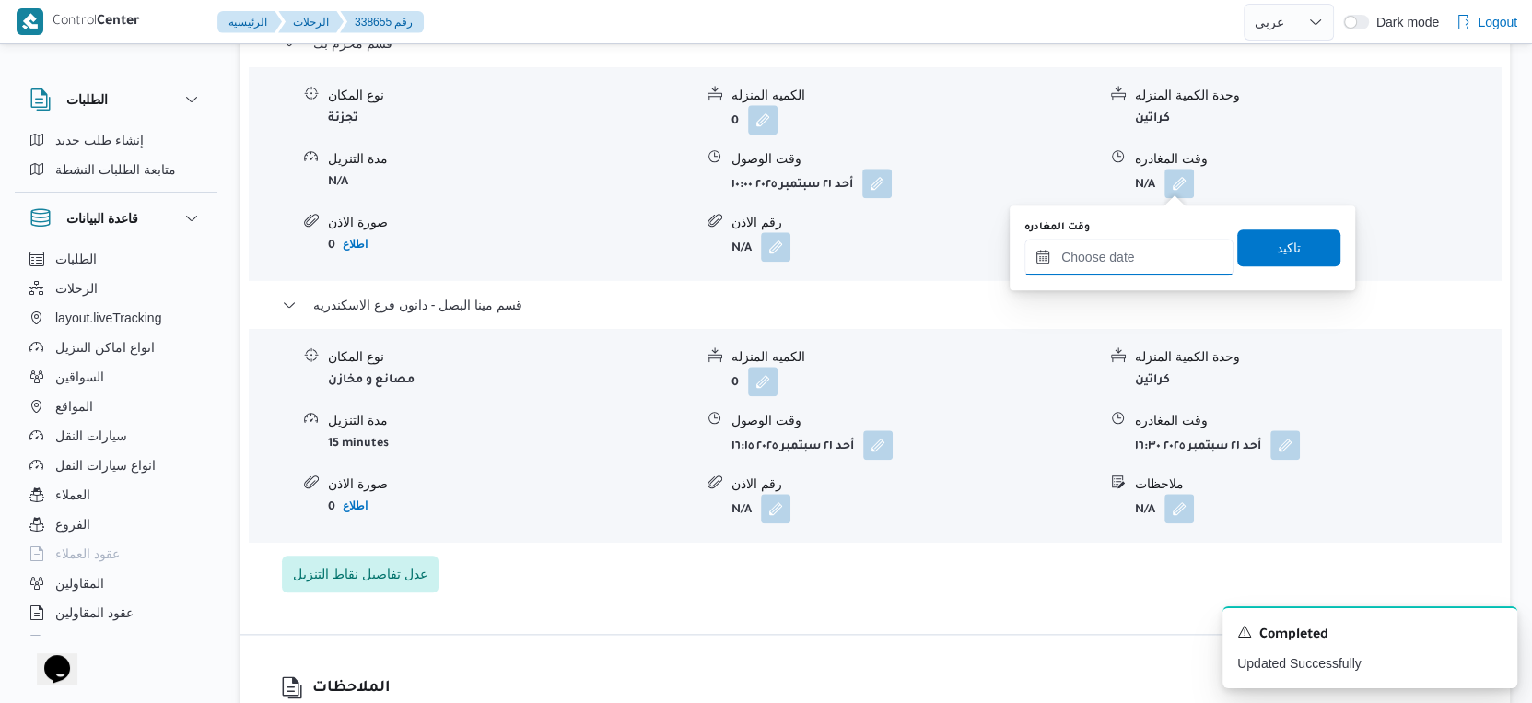
click at [1160, 244] on input "وقت المغادره" at bounding box center [1128, 257] width 209 height 37
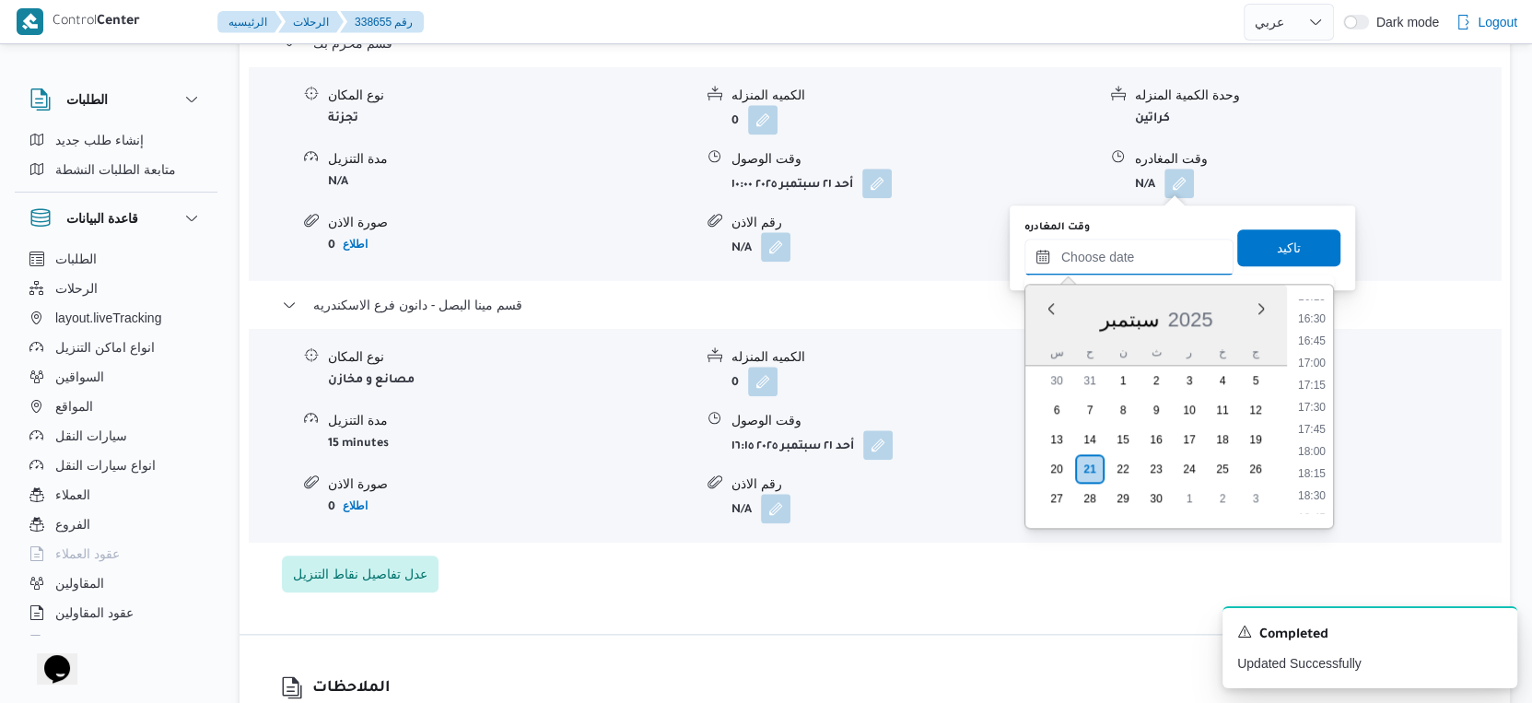
scroll to position [1348, 0]
click at [1320, 347] on li "15:45" at bounding box center [1312, 354] width 42 height 18
type input "٢١/٠٩/٢٠٢٥ ١٥:٤٥"
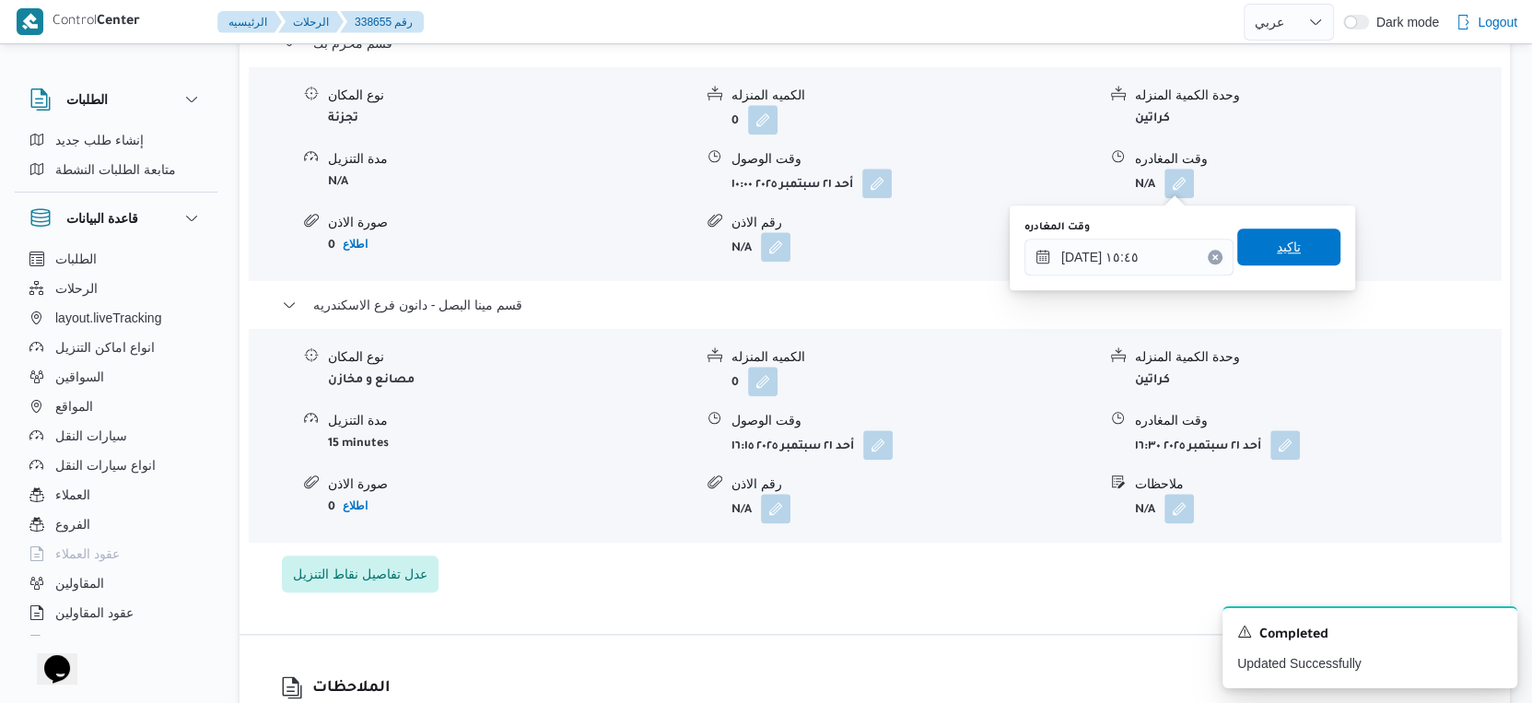
click at [1303, 236] on span "تاكيد" at bounding box center [1288, 246] width 103 height 37
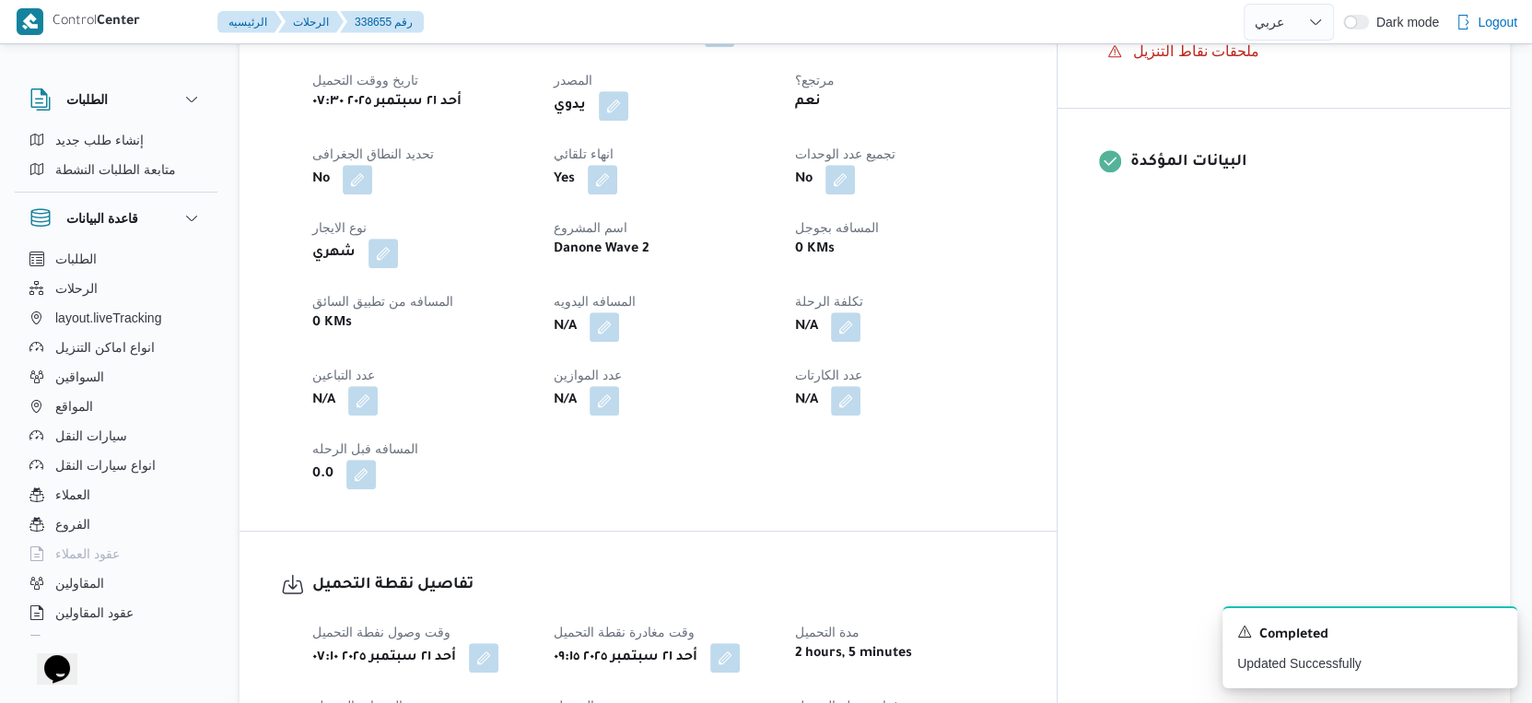
scroll to position [717, 0]
click at [619, 325] on button "button" at bounding box center [604, 326] width 29 height 29
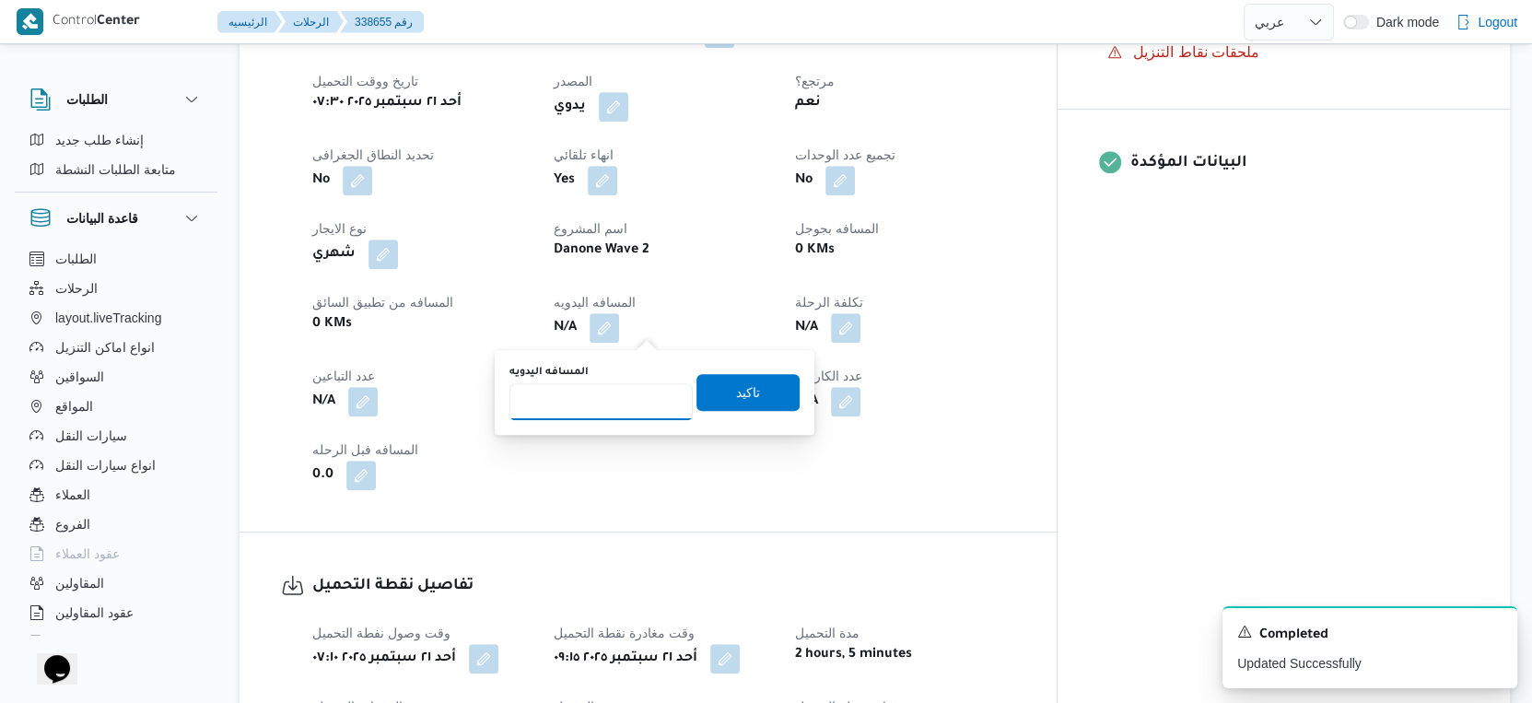
click at [616, 384] on input "المسافه اليدويه" at bounding box center [600, 401] width 183 height 37
type input "15"
click at [757, 391] on span "تاكيد" at bounding box center [747, 391] width 103 height 37
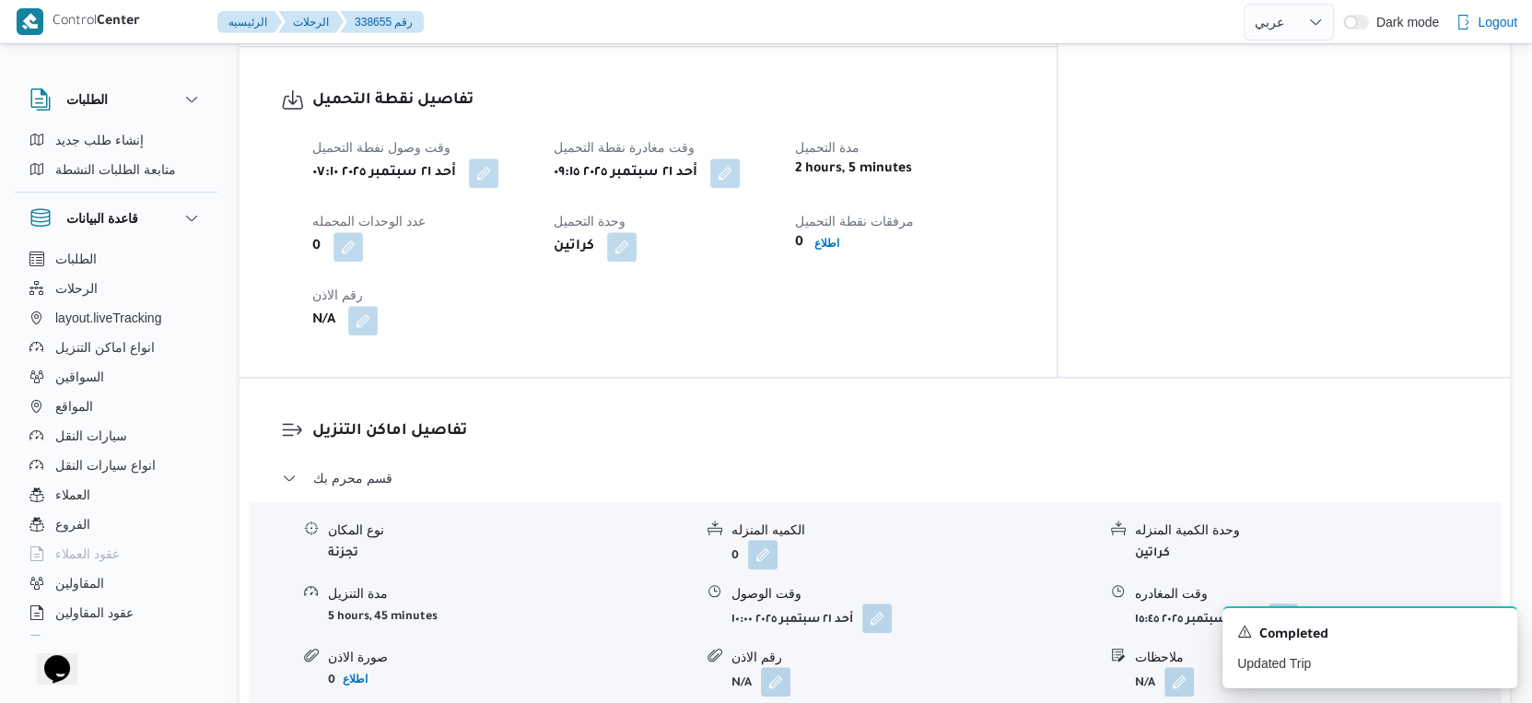
scroll to position [1228, 0]
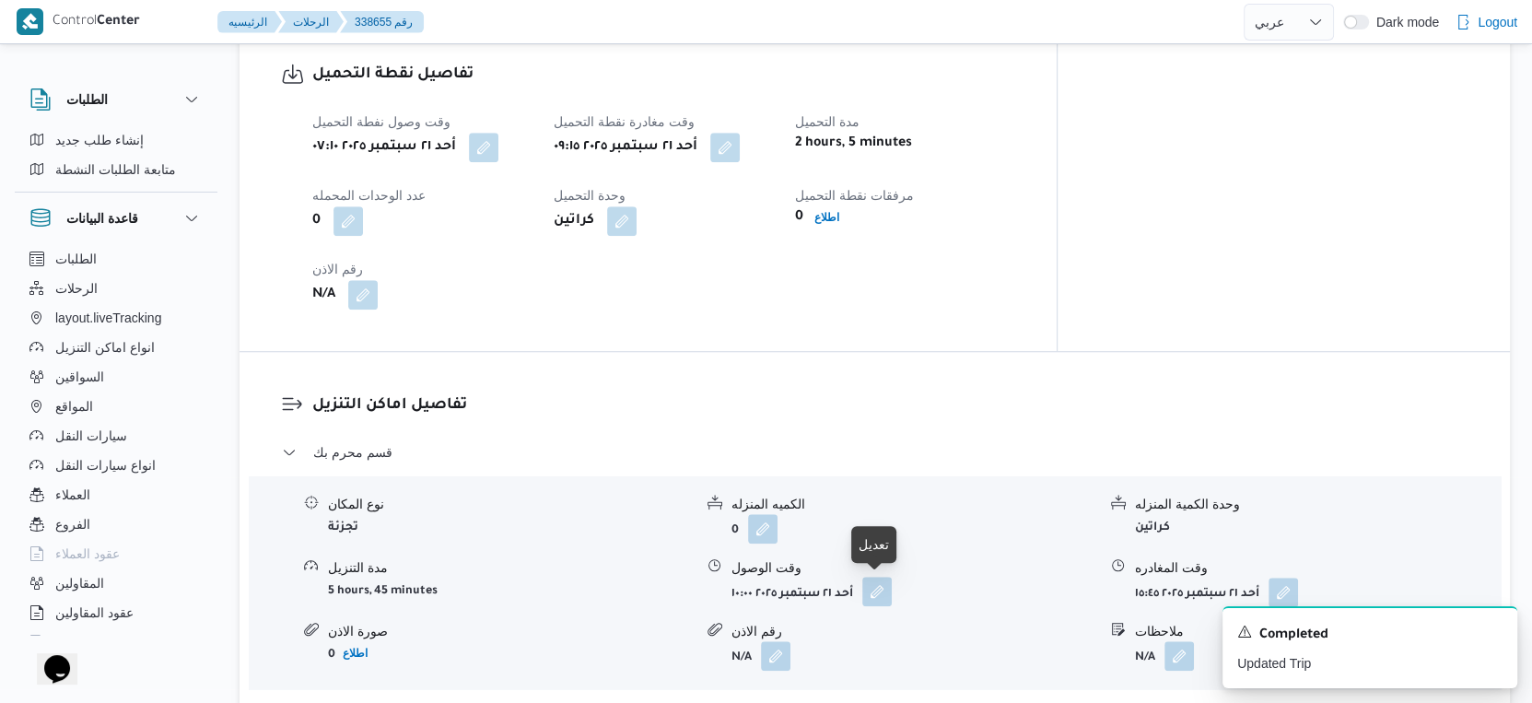
click at [884, 599] on button "button" at bounding box center [876, 591] width 29 height 29
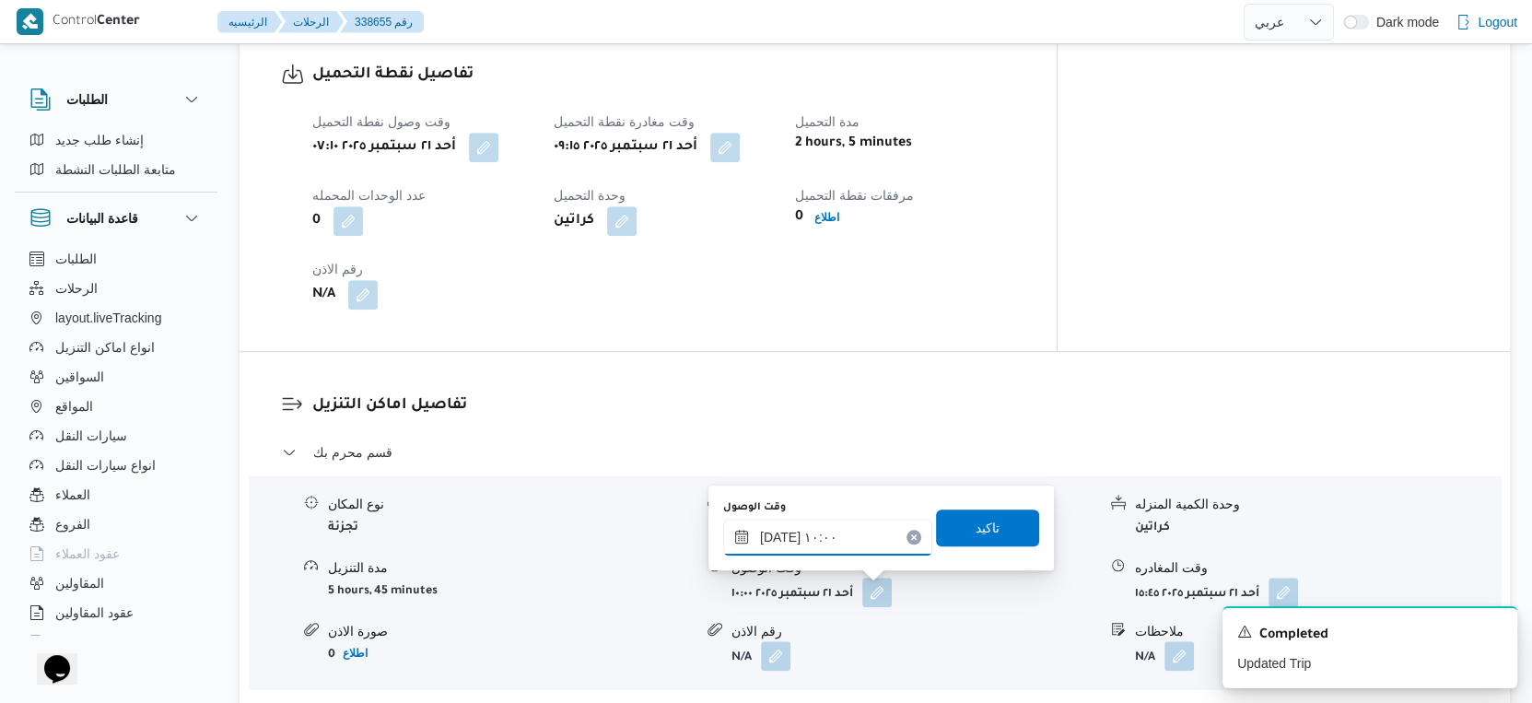
click at [838, 539] on input "٢١/٠٩/٢٠٢٥ ١٠:٠٠" at bounding box center [827, 537] width 209 height 37
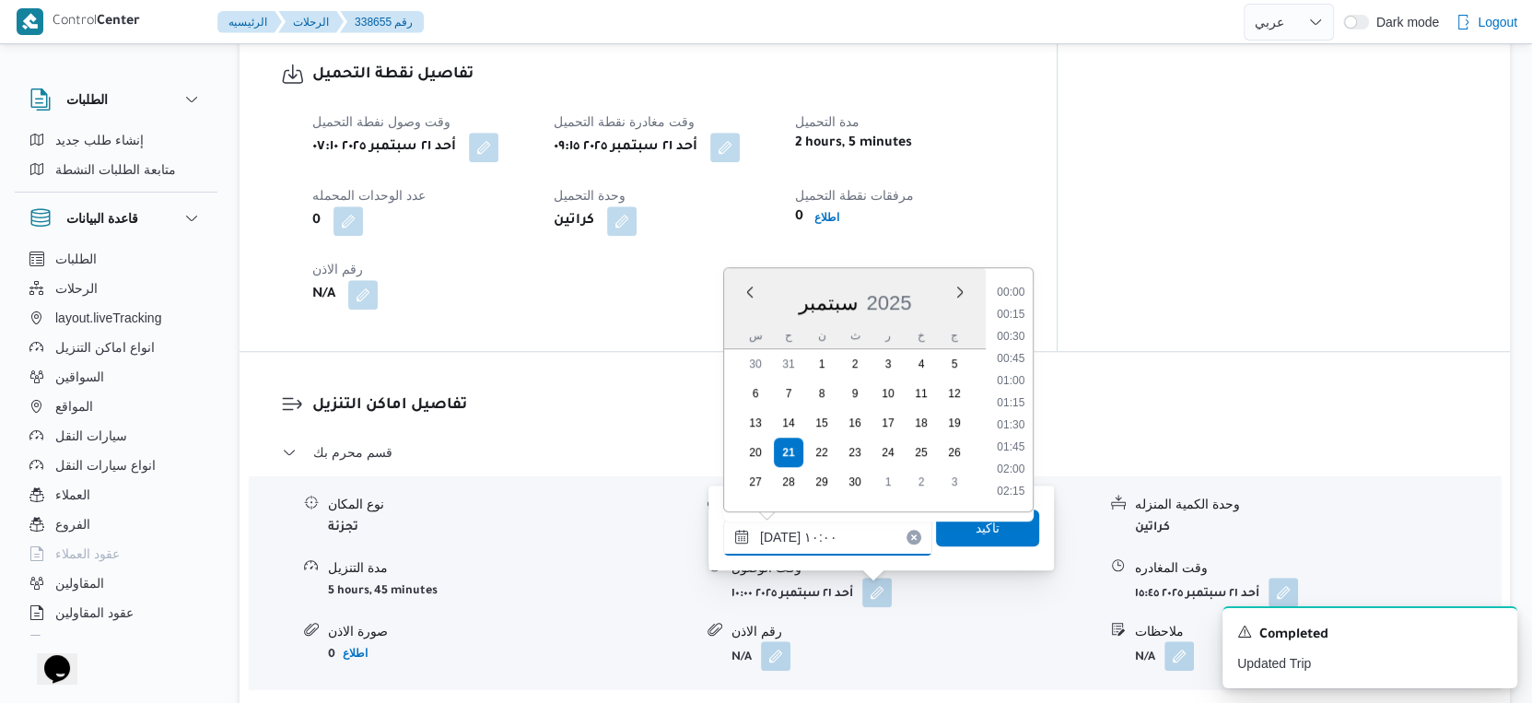
scroll to position [772, 0]
click at [1023, 354] on li "09:30" at bounding box center [1010, 360] width 42 height 18
type input "٢١/٠٩/٢٠٢٥ ٠٩:٣٠"
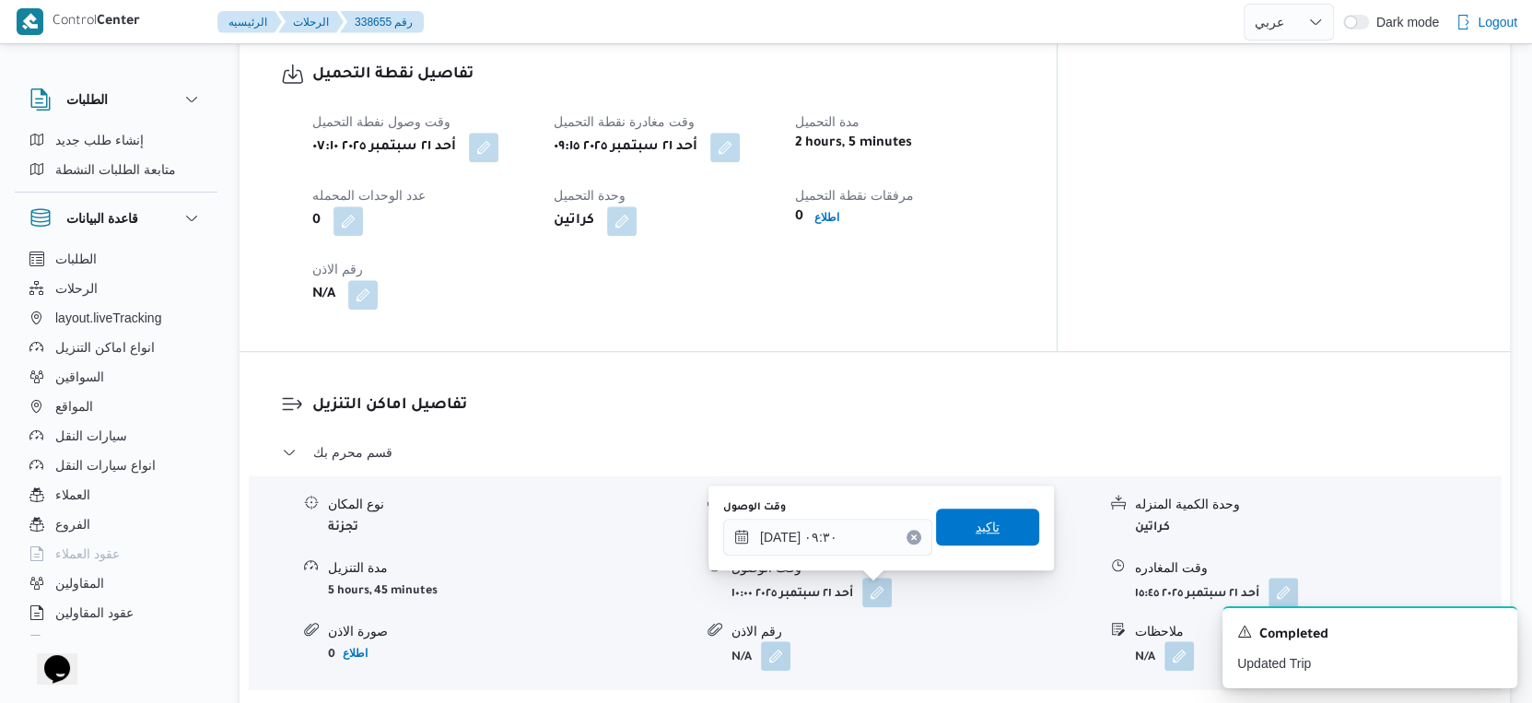
click at [1005, 516] on span "تاكيد" at bounding box center [987, 526] width 103 height 37
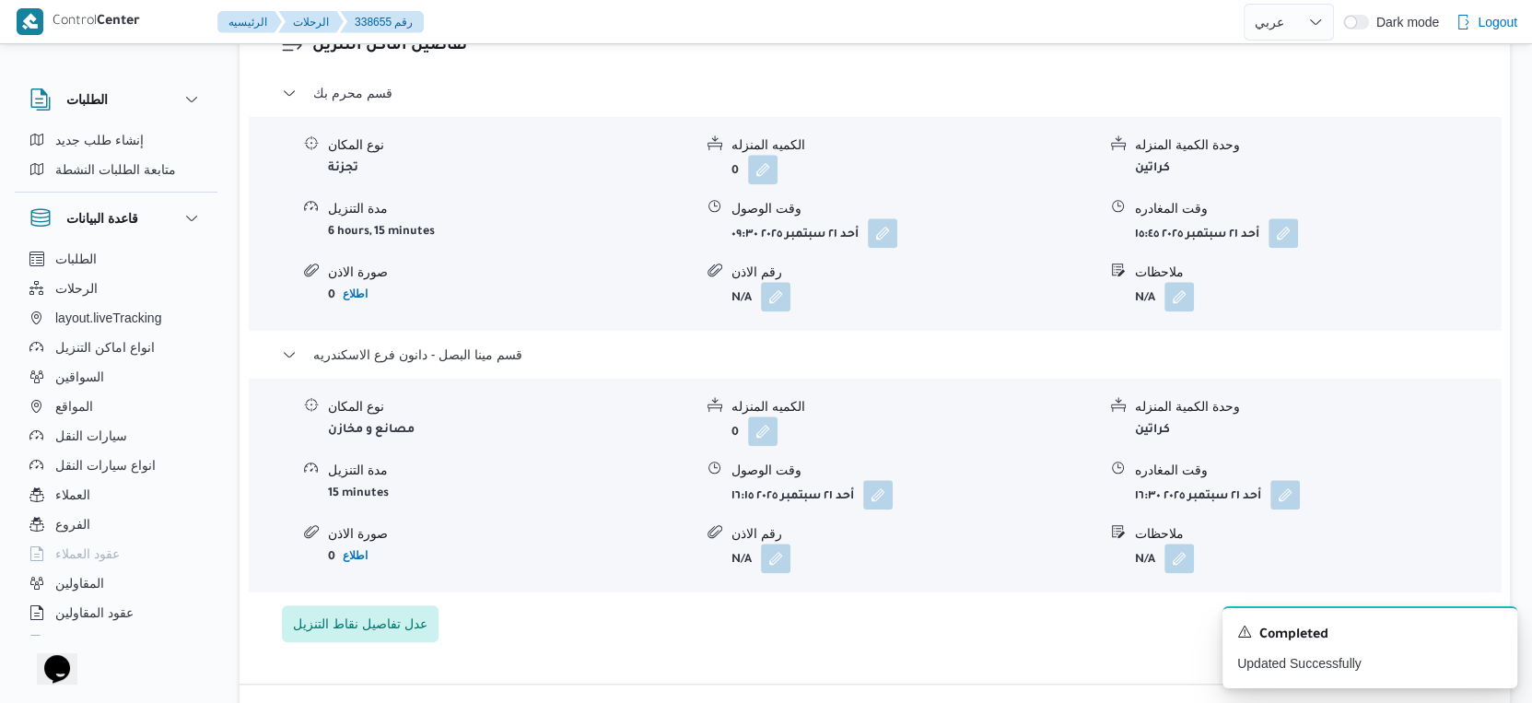
scroll to position [1637, 0]
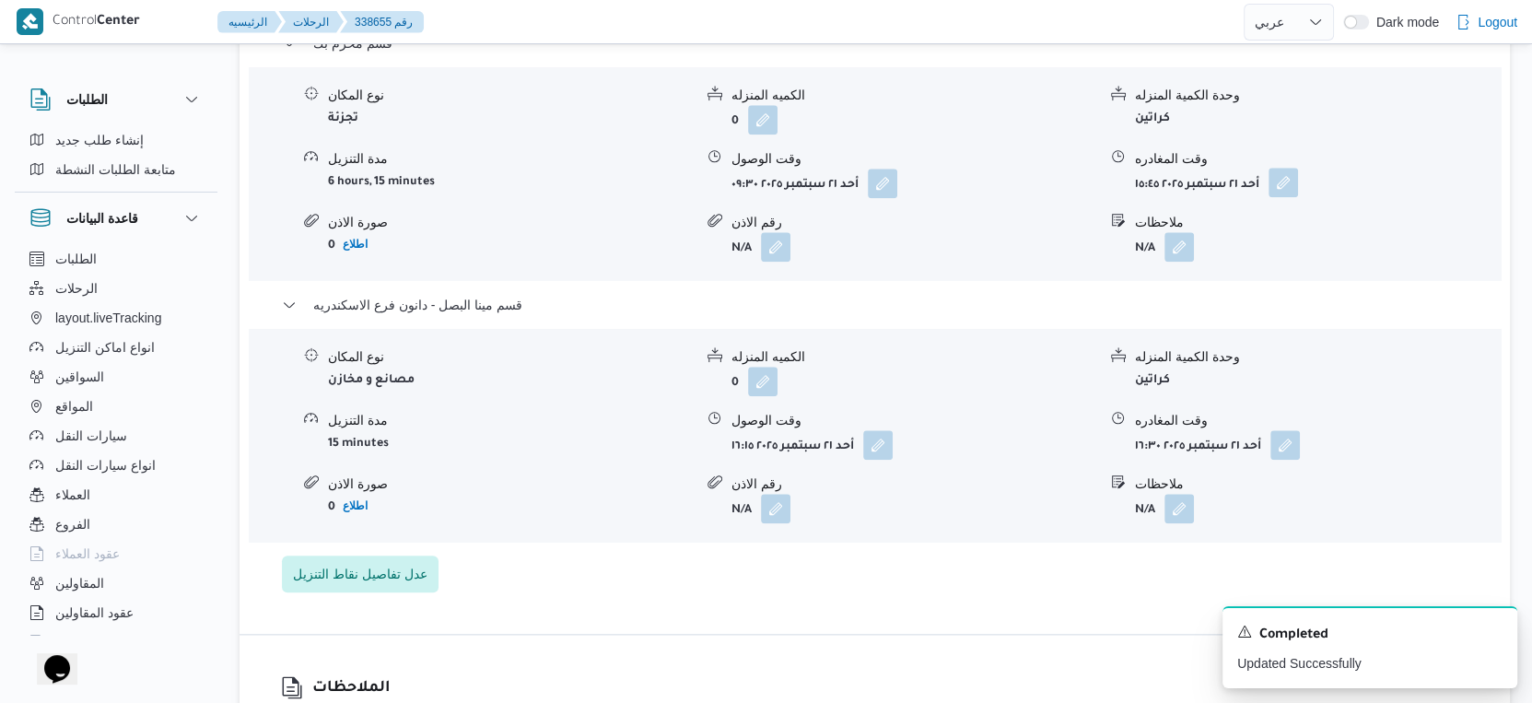
click at [1293, 171] on button "button" at bounding box center [1282, 182] width 29 height 29
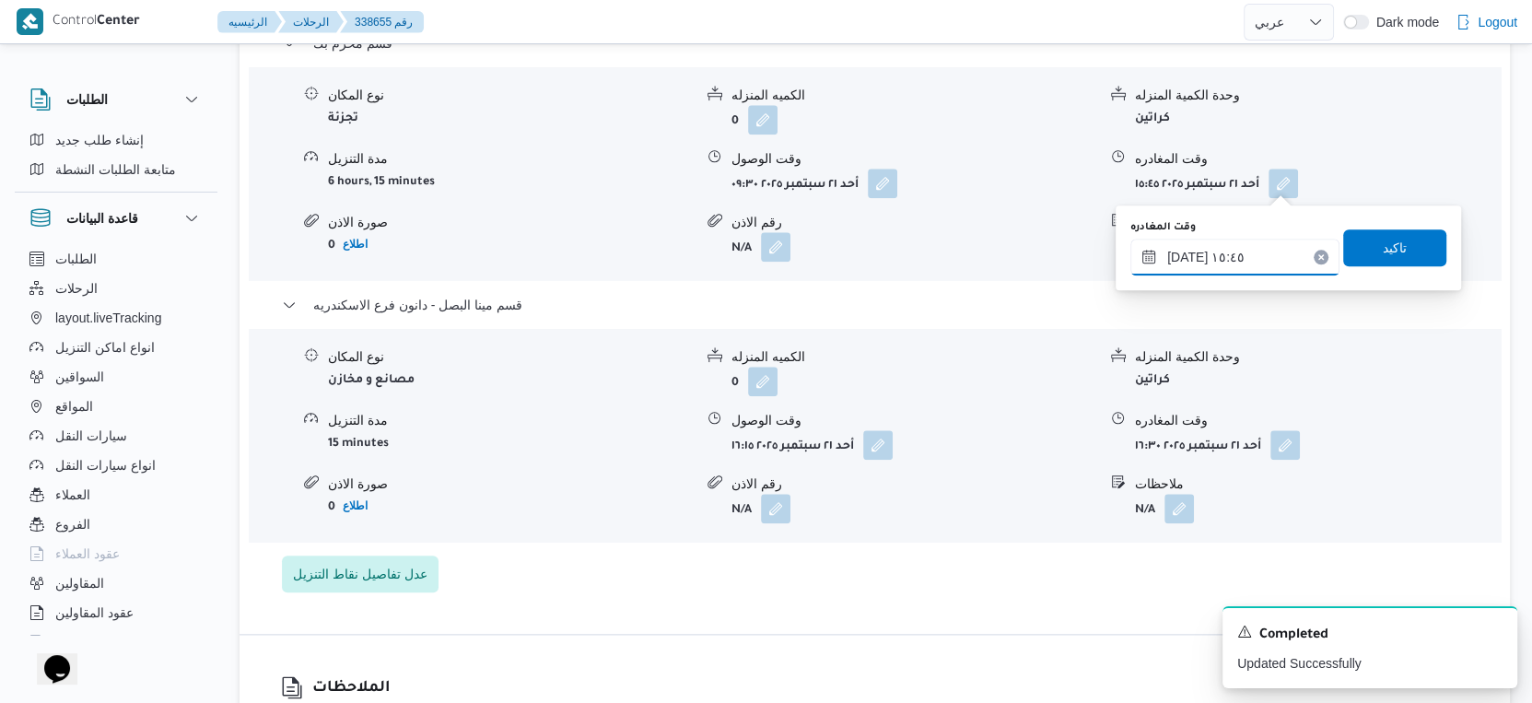
click at [1255, 239] on input "٢١/٠٩/٢٠٢٥ ١٥:٤٥" at bounding box center [1234, 257] width 209 height 37
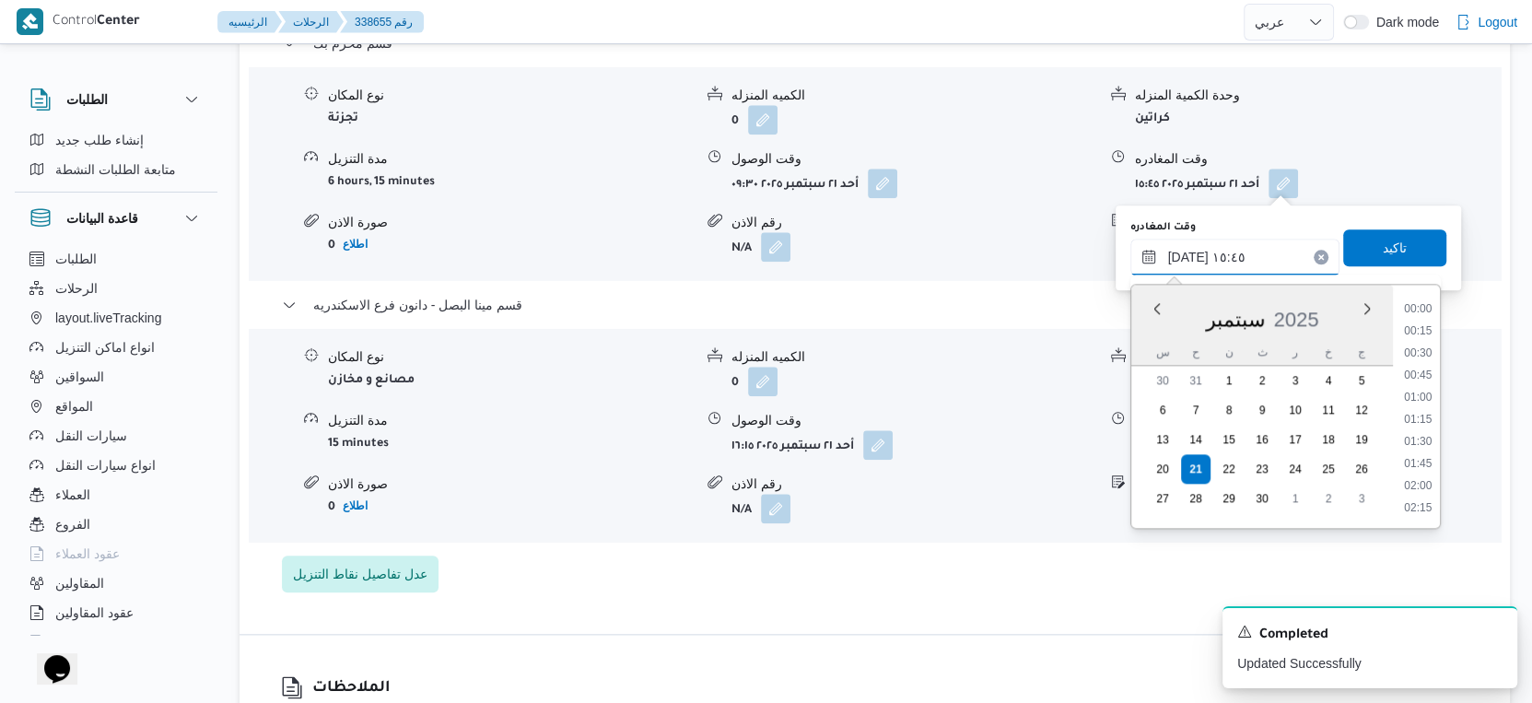
scroll to position [1279, 0]
click at [1427, 443] on li "16:00" at bounding box center [1418, 444] width 42 height 18
type input "٢١/٠٩/٢٠٢٥ ١٦:٠٠"
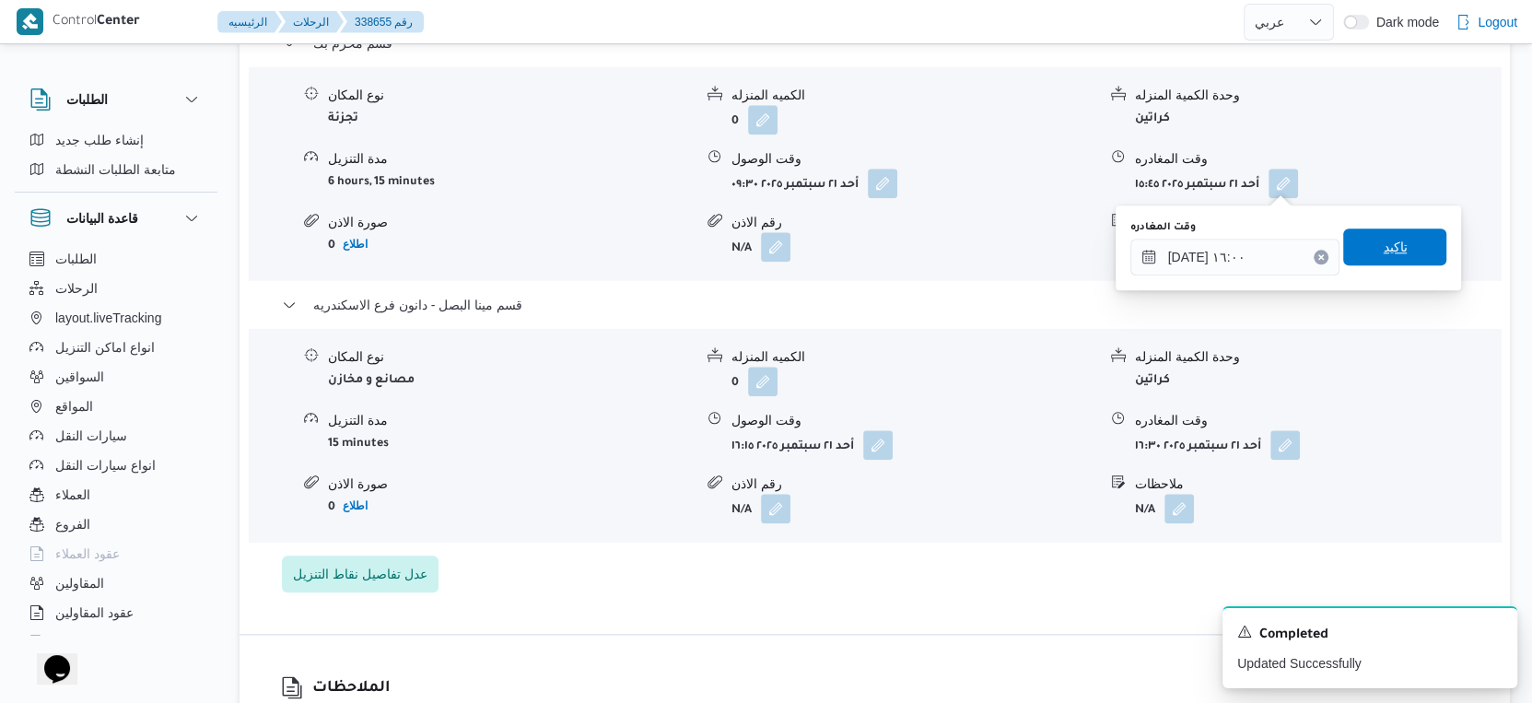
click at [1398, 245] on span "تاكيد" at bounding box center [1394, 246] width 103 height 37
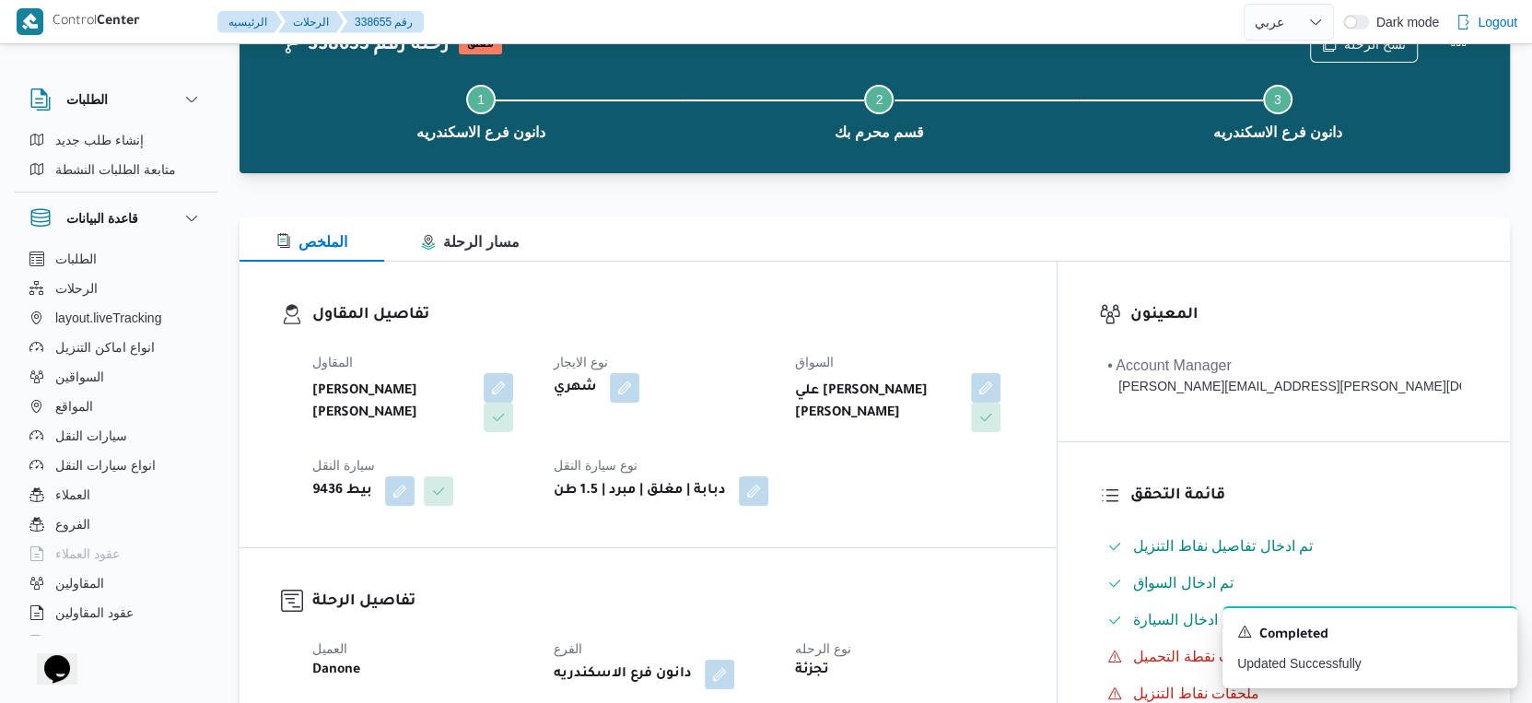
scroll to position [0, 0]
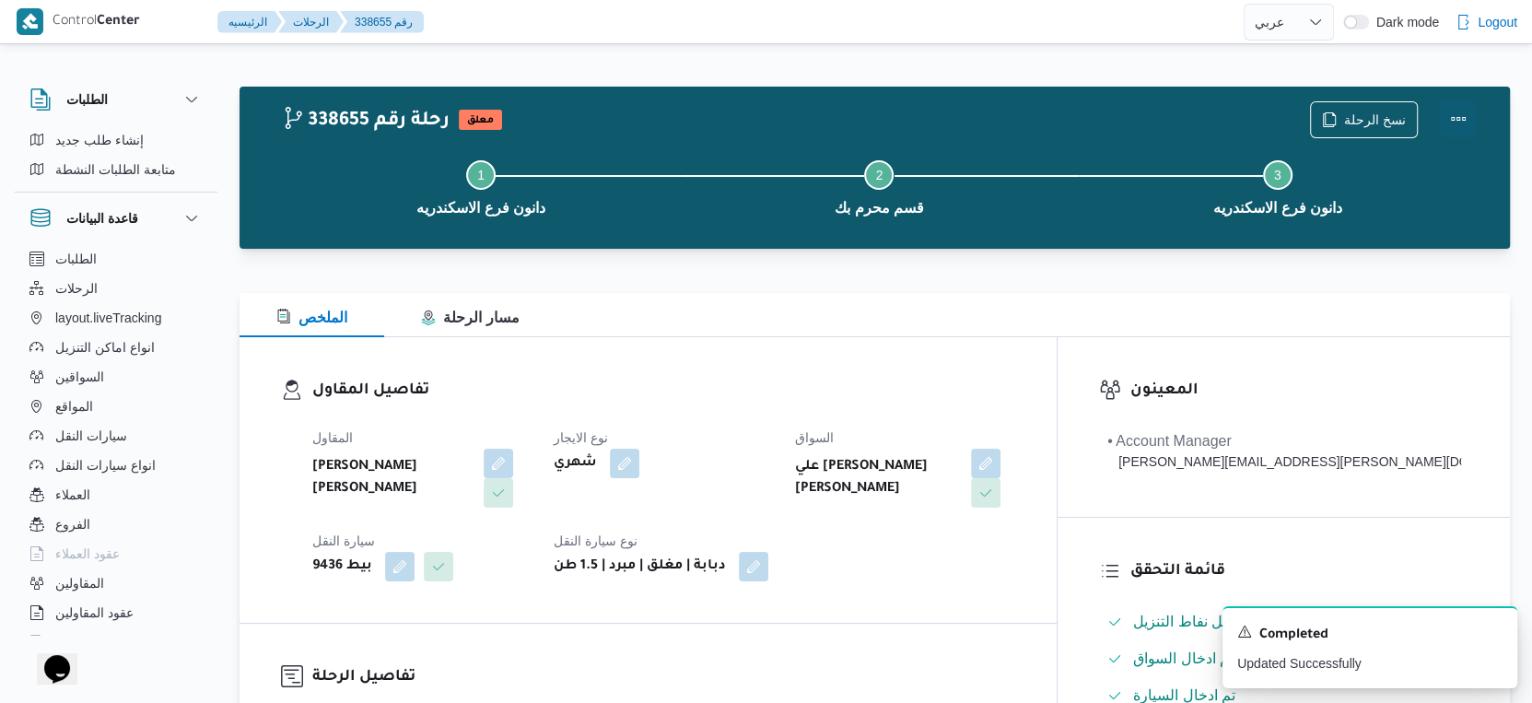
click at [1453, 113] on button "Actions" at bounding box center [1458, 118] width 37 height 37
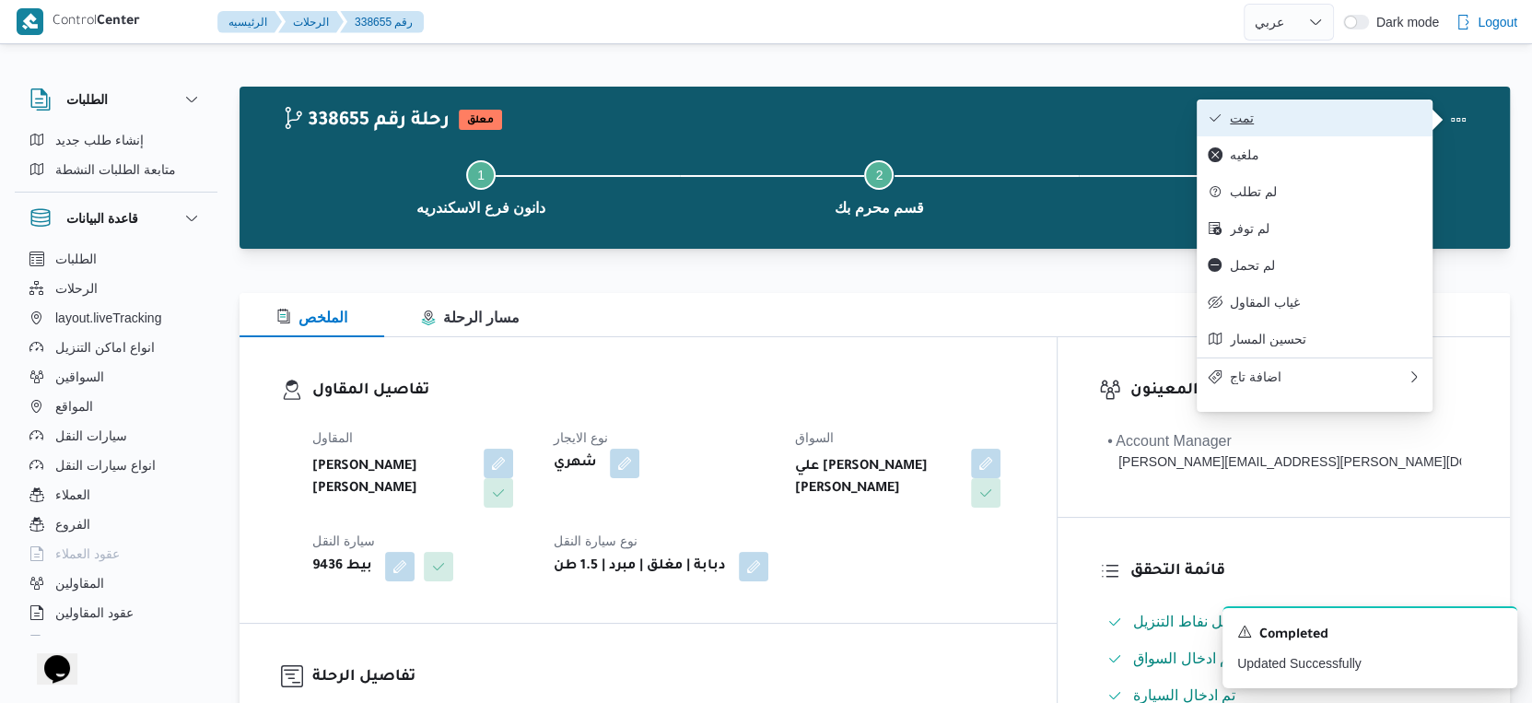
click at [1297, 109] on button "تمت" at bounding box center [1315, 117] width 236 height 37
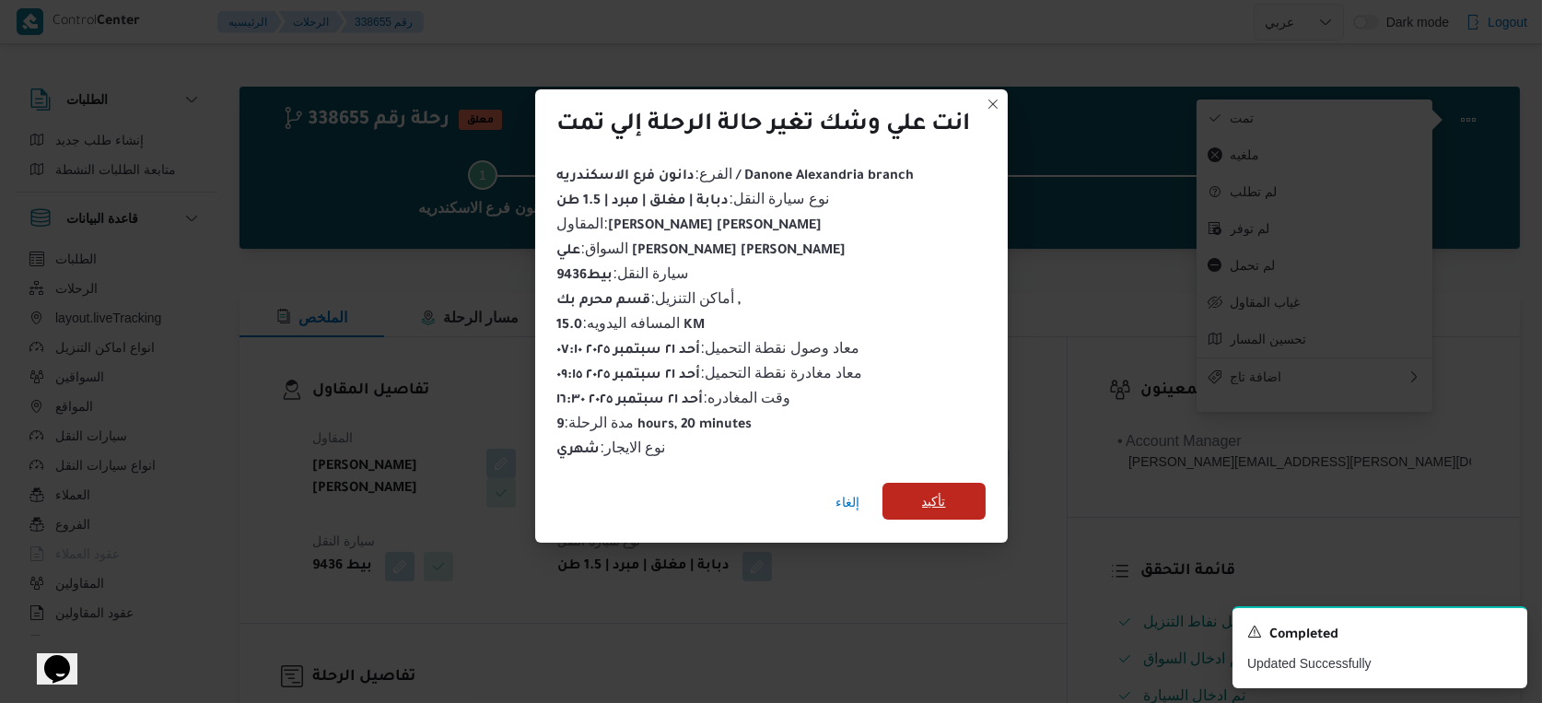
click at [931, 483] on span "تأكيد" at bounding box center [933, 501] width 103 height 37
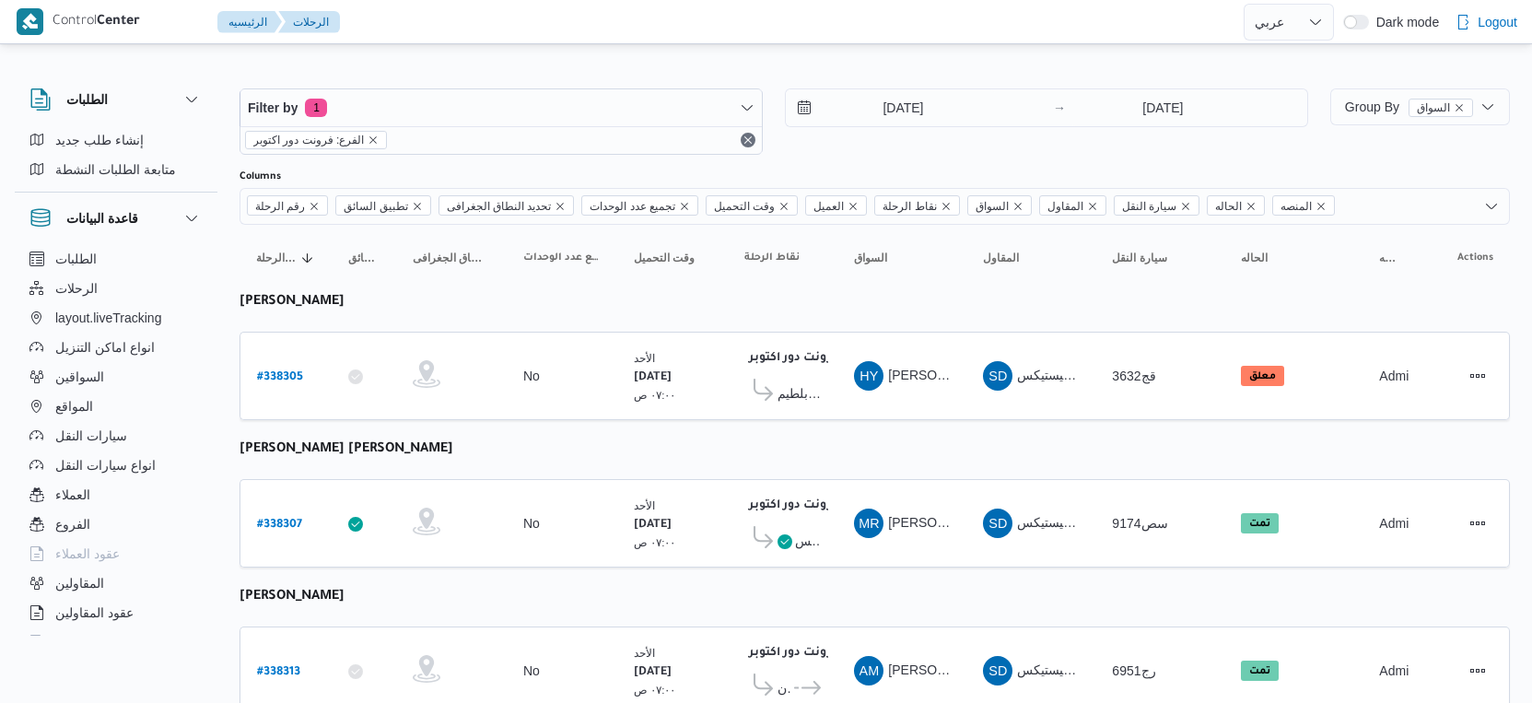
select select "ar"
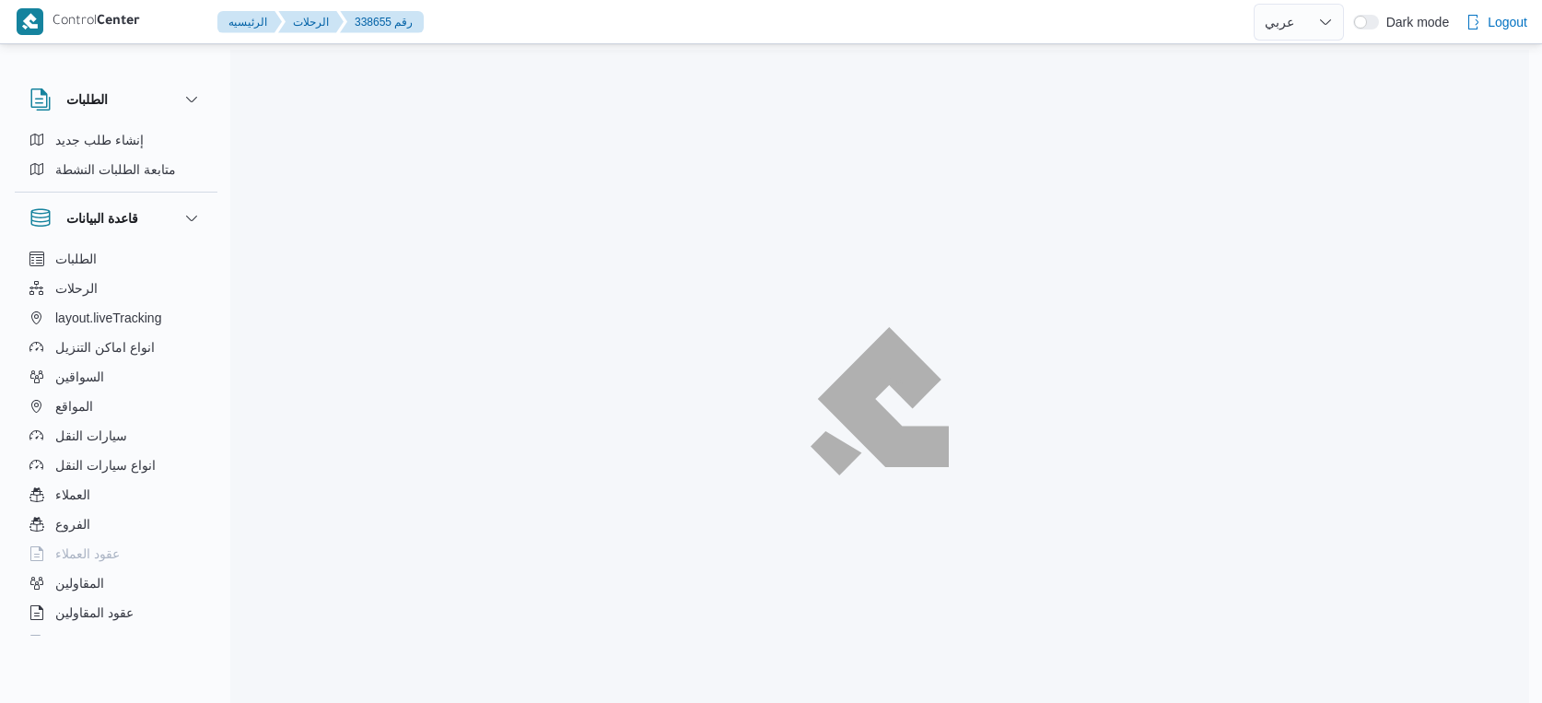
select select "ar"
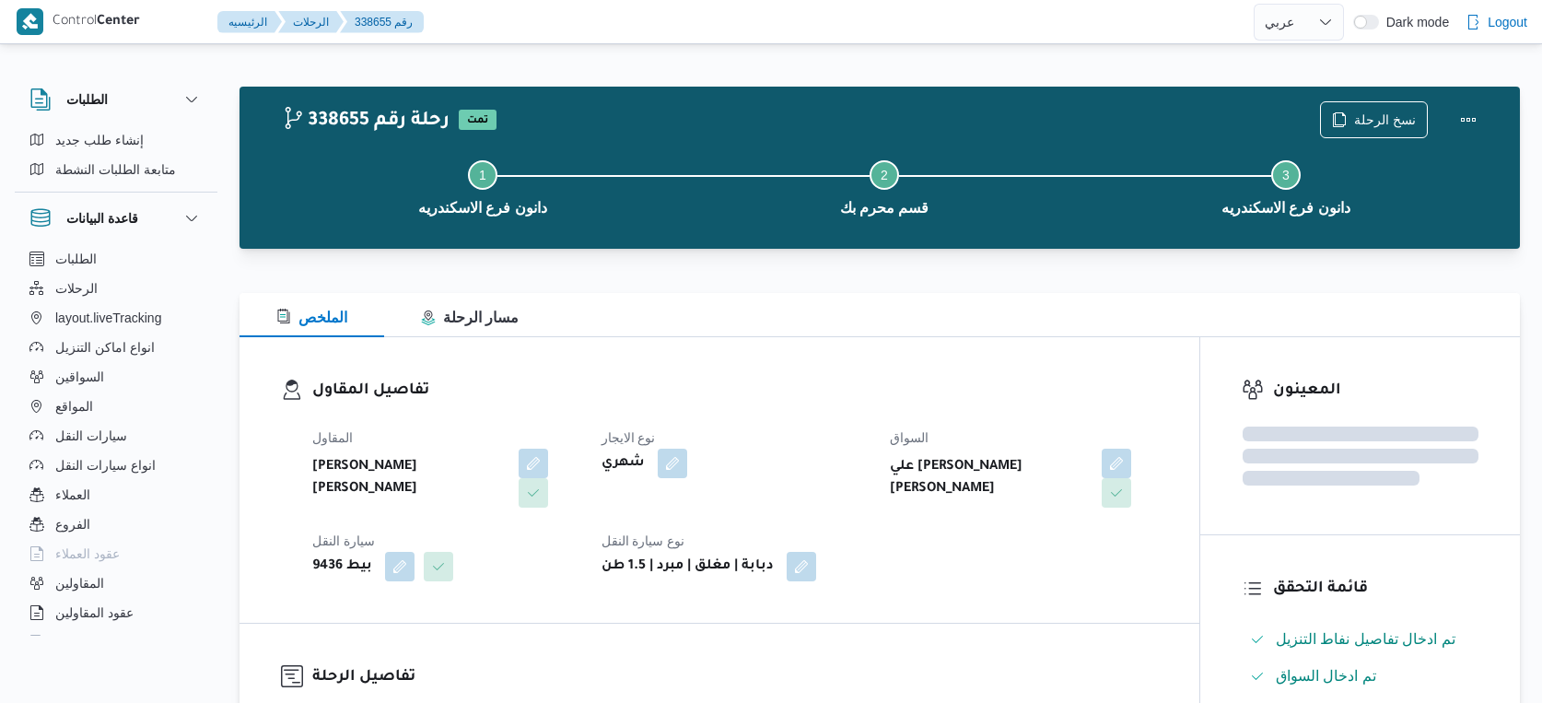
select select "ar"
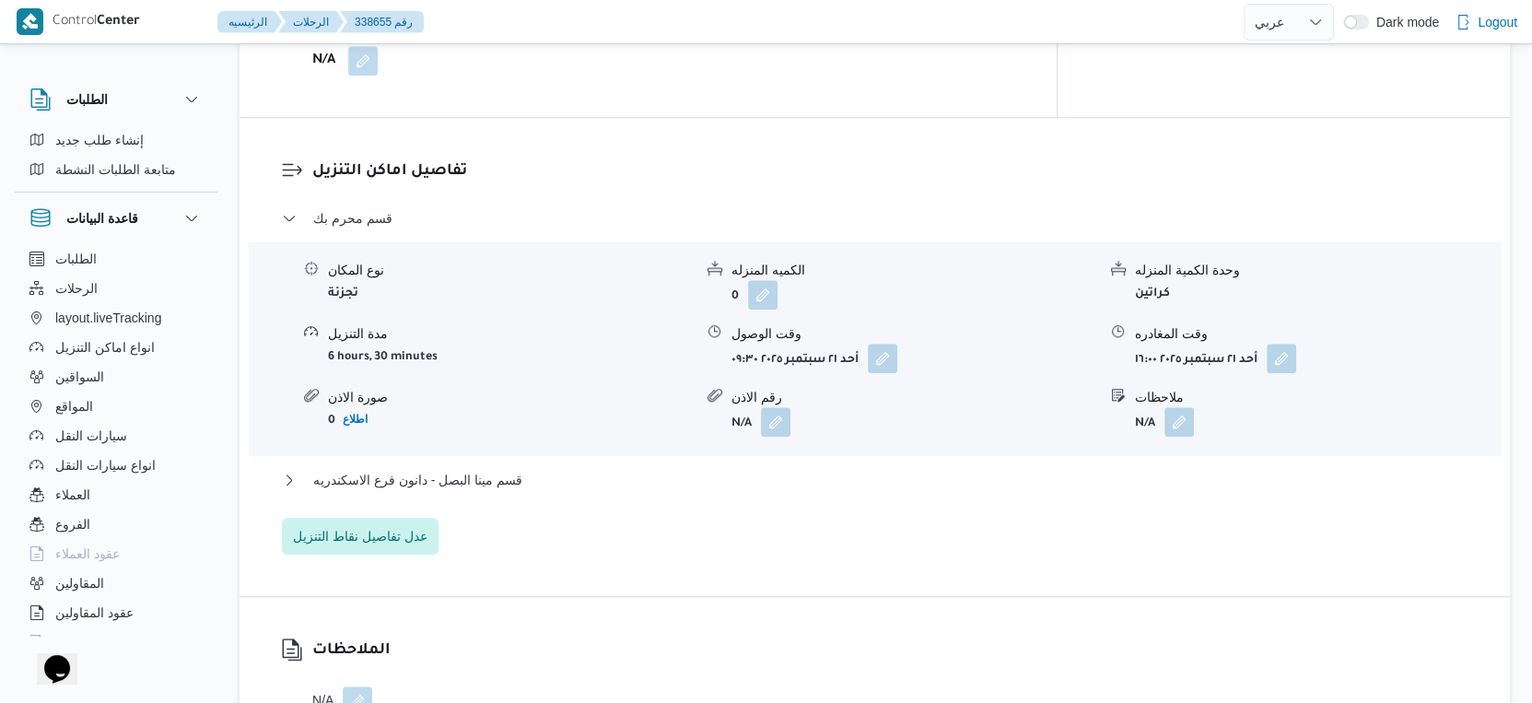
scroll to position [1637, 0]
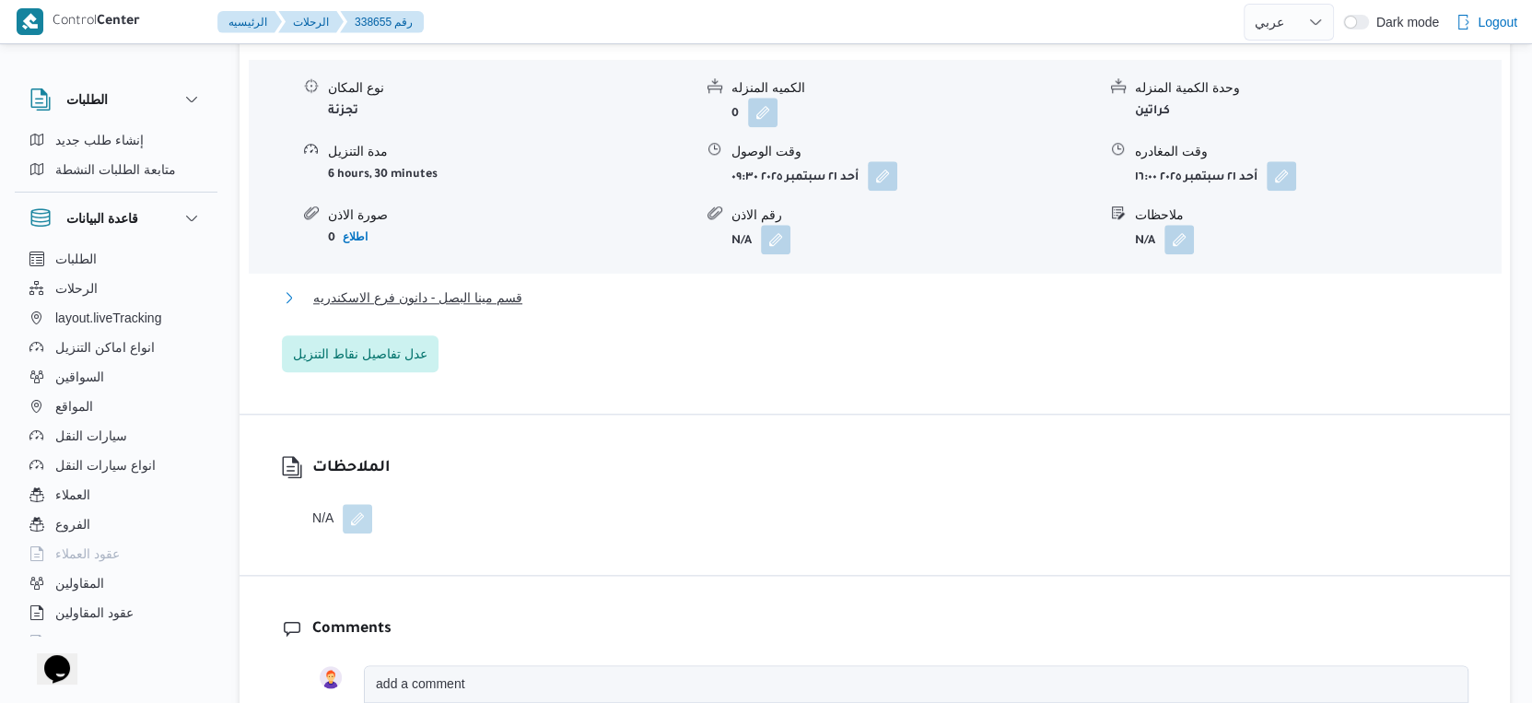
click at [487, 307] on span "قسم مينا البصل - دانون فرع الاسكندريه" at bounding box center [417, 297] width 209 height 22
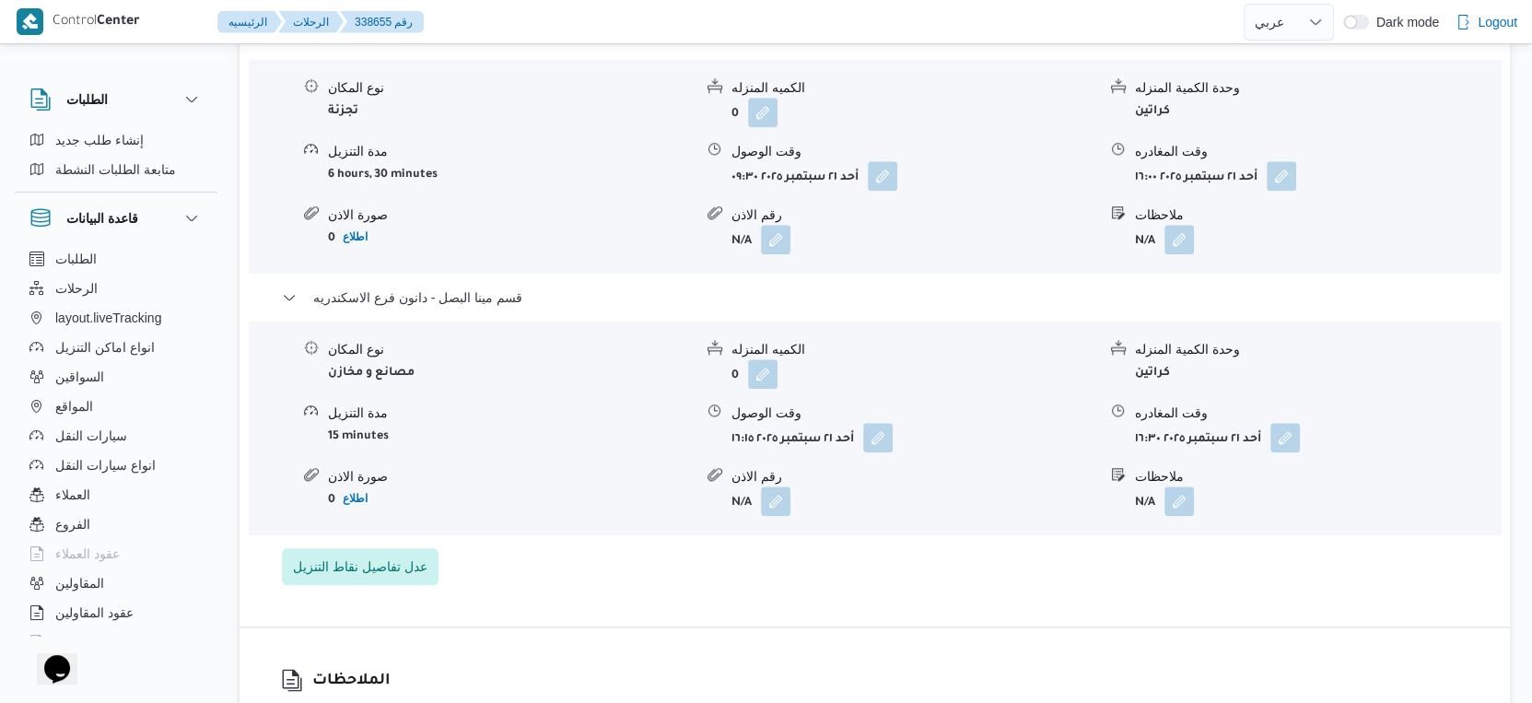
select select "ar"
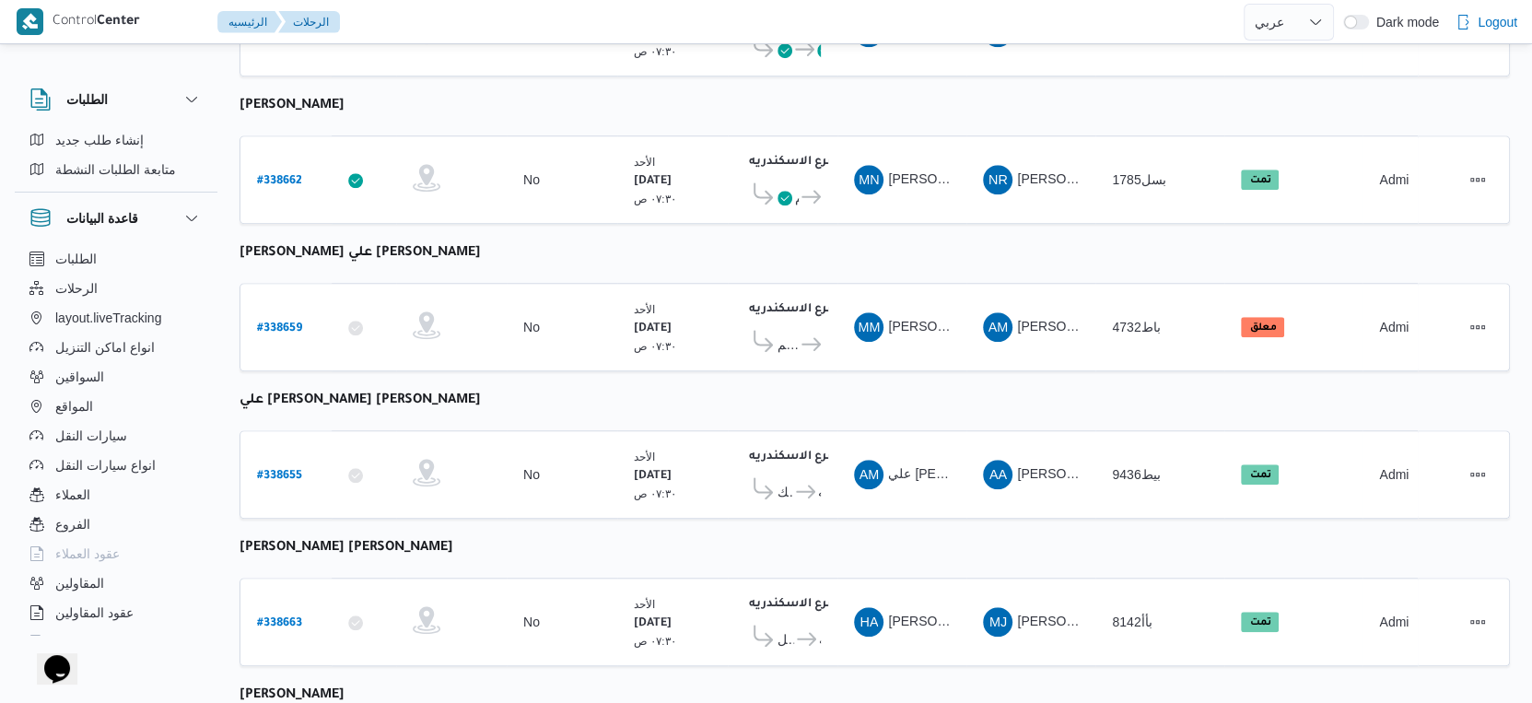
scroll to position [1503, 0]
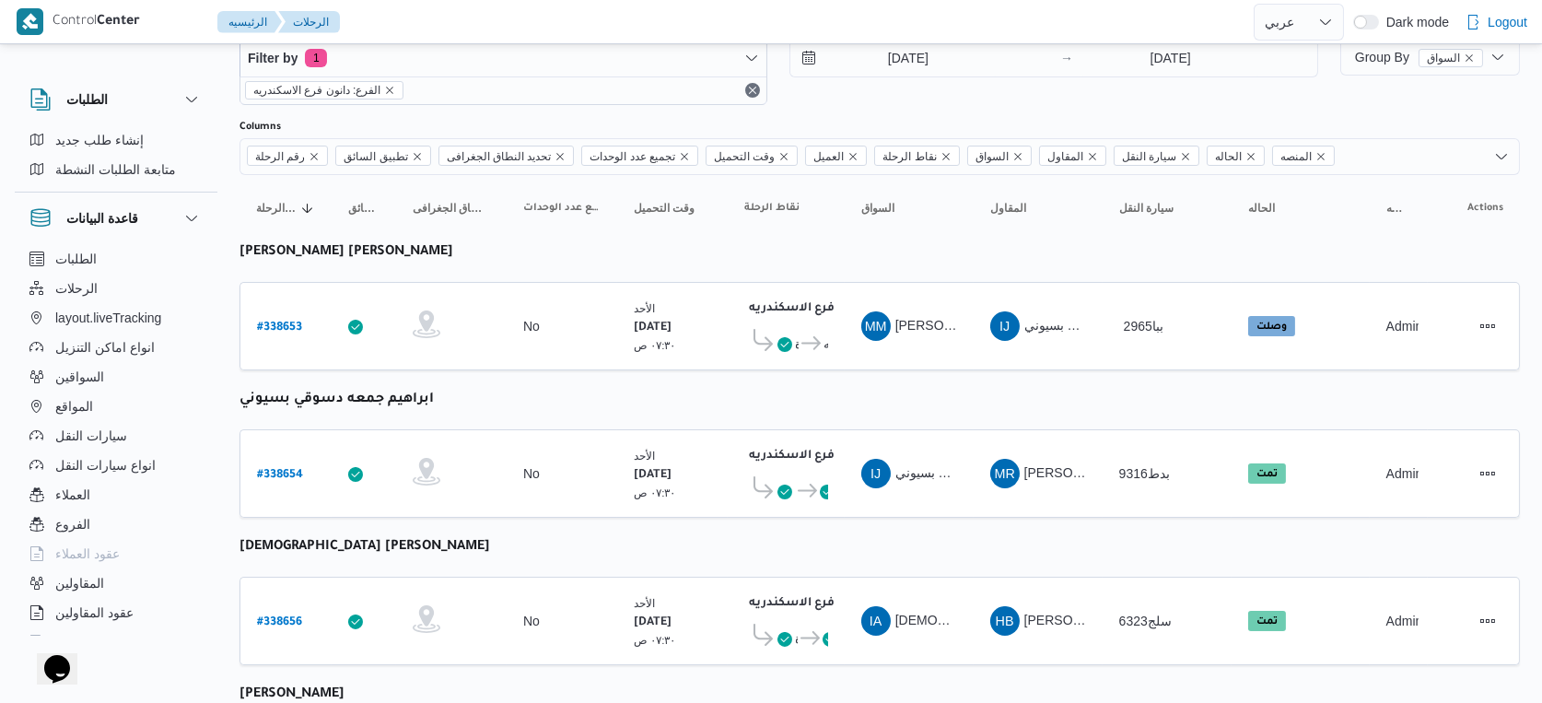
select select "ar"
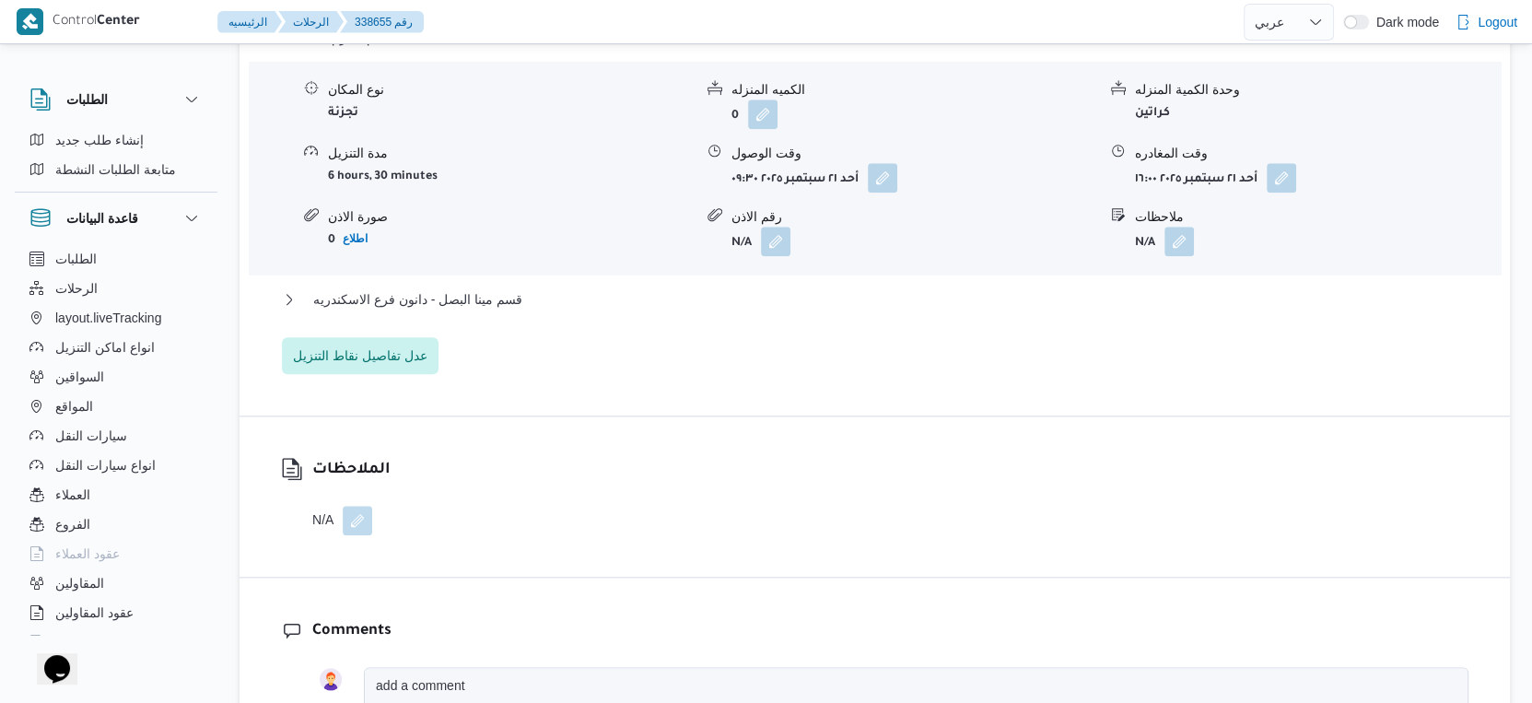
scroll to position [1637, 0]
click at [497, 299] on span "قسم مينا البصل - دانون فرع الاسكندريه" at bounding box center [417, 297] width 209 height 22
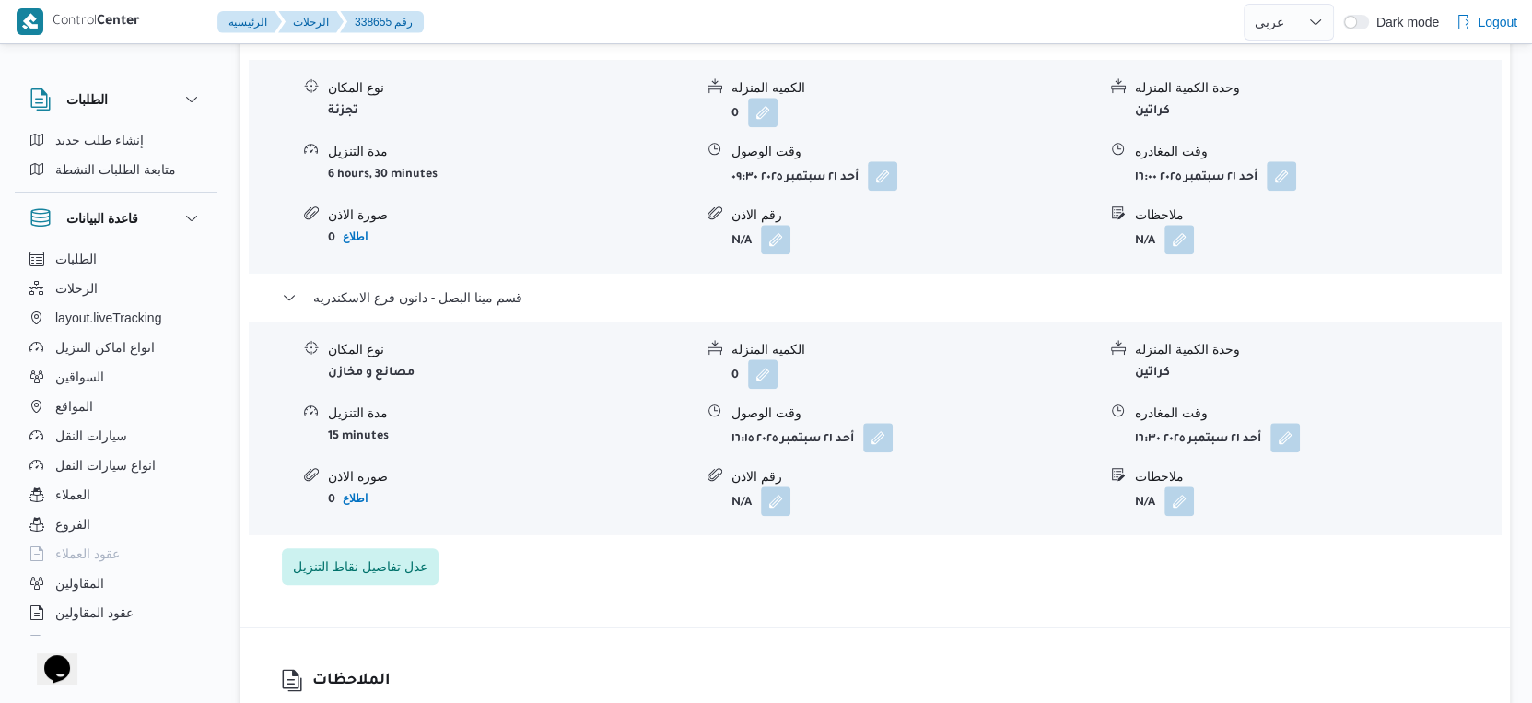
select select "ar"
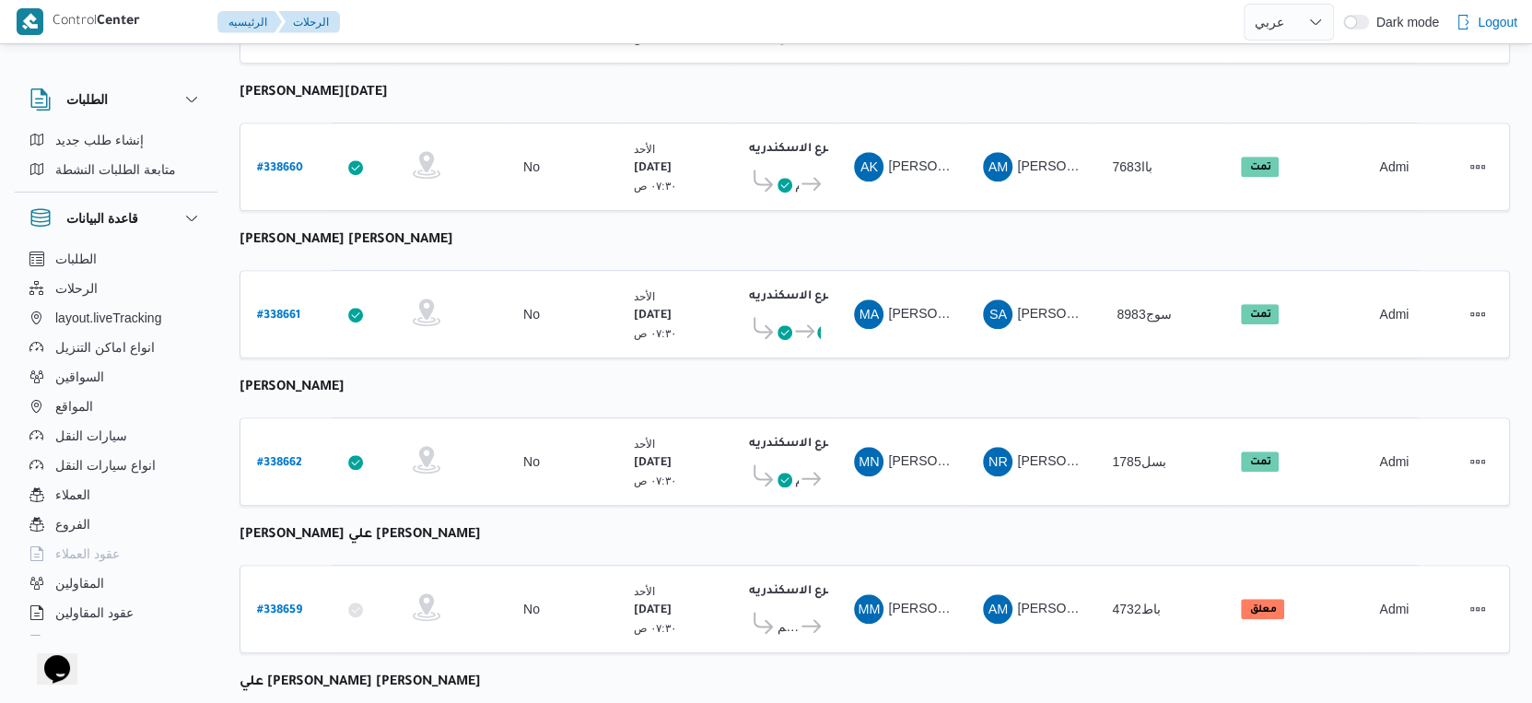
scroll to position [1503, 0]
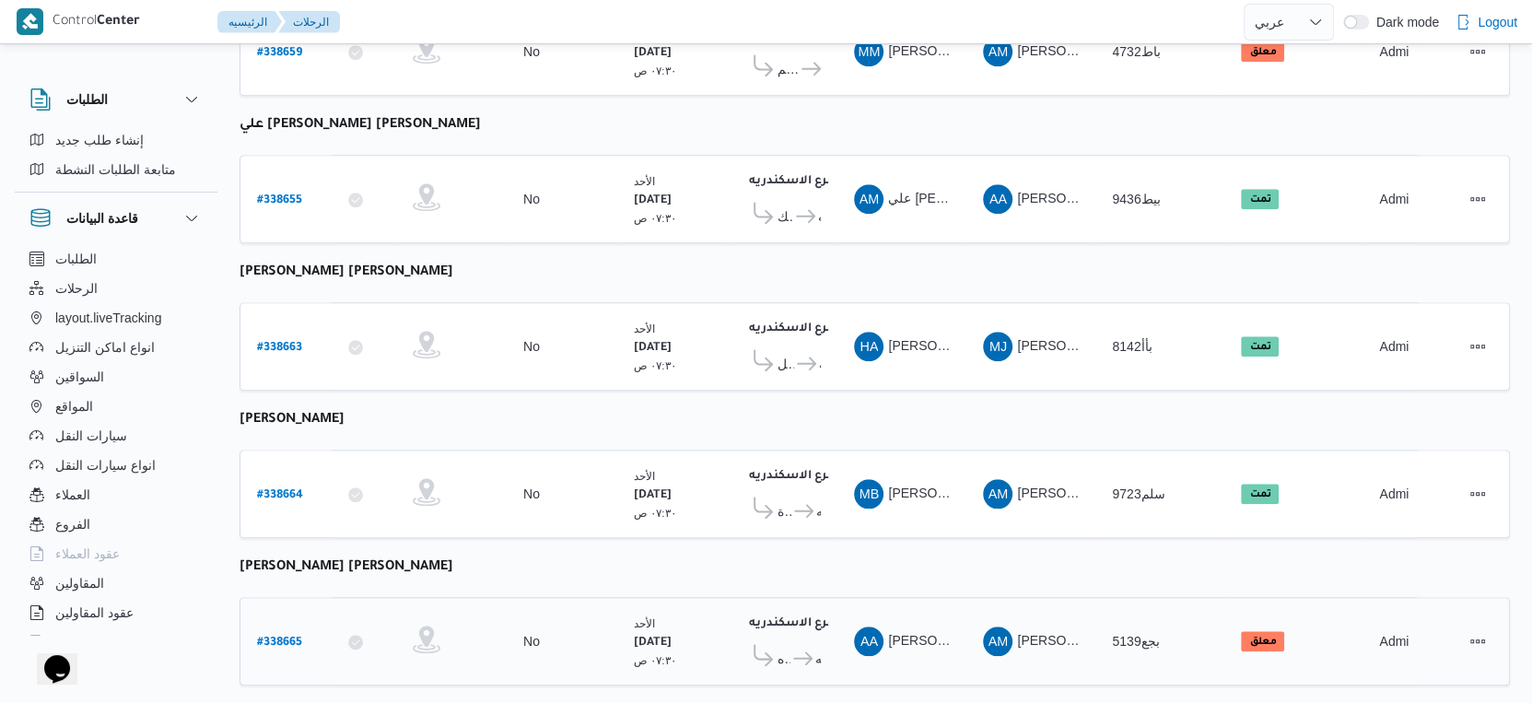
click at [290, 637] on b "# 338665" at bounding box center [279, 643] width 45 height 13
select select "ar"
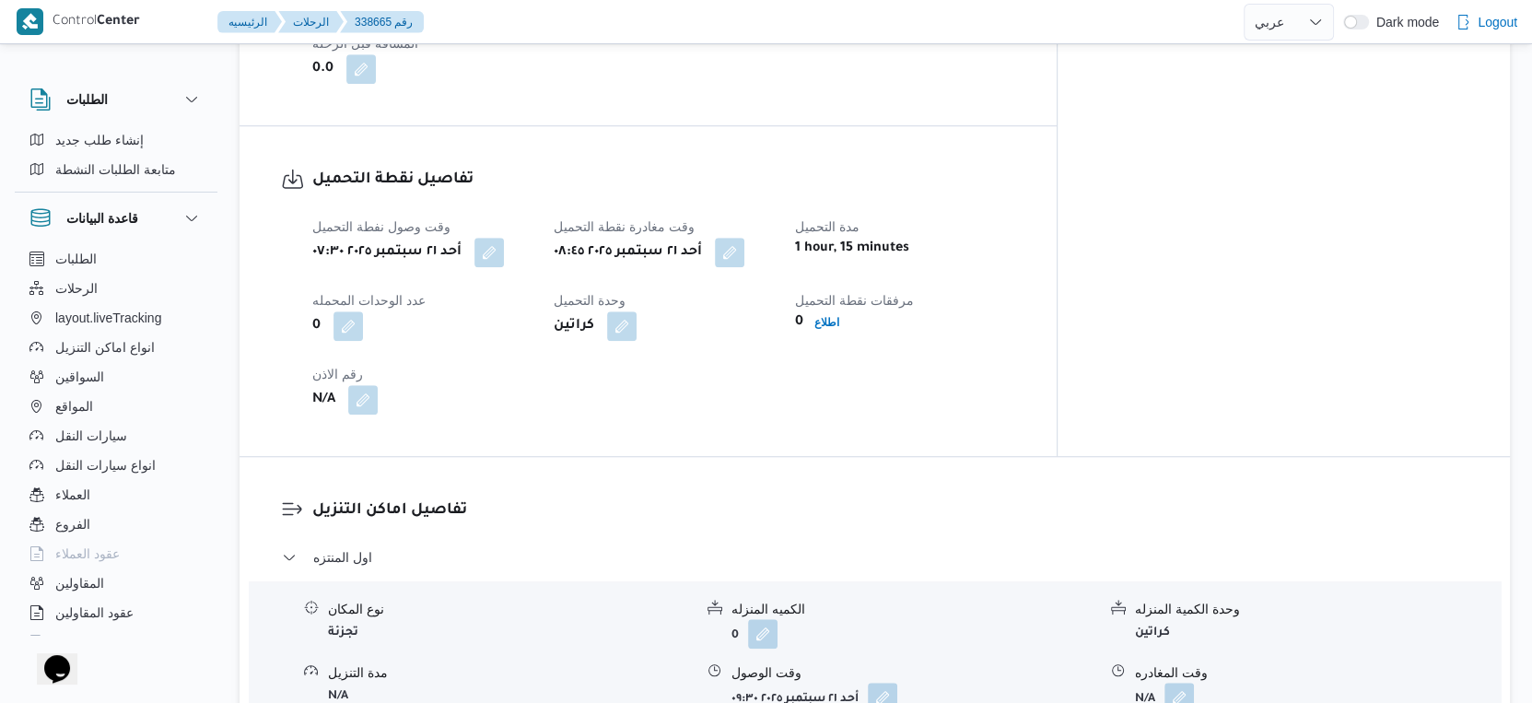
scroll to position [1126, 0]
click at [489, 248] on button "button" at bounding box center [488, 248] width 29 height 29
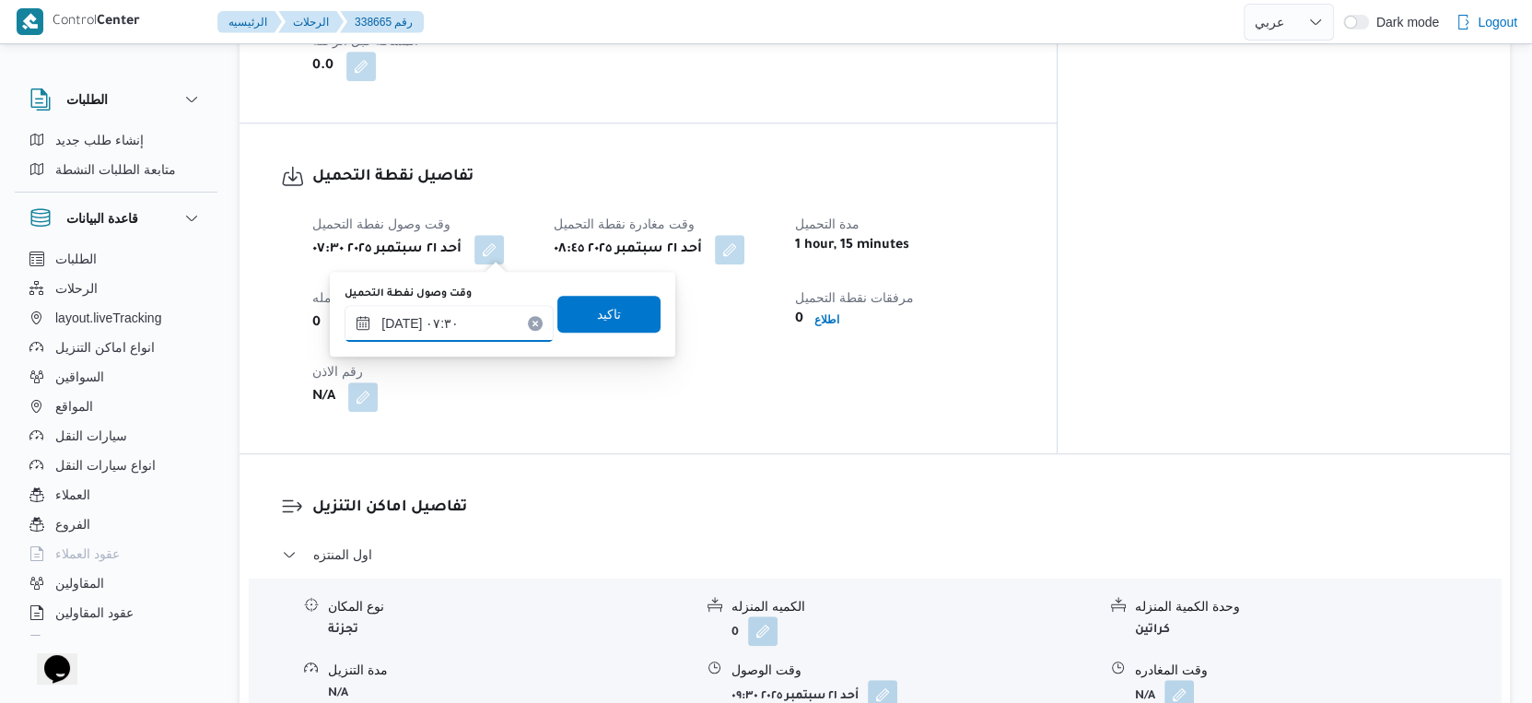
click at [403, 324] on input "٢١/٠٩/٢٠٢٥ ٠٧:٣٠" at bounding box center [449, 323] width 209 height 37
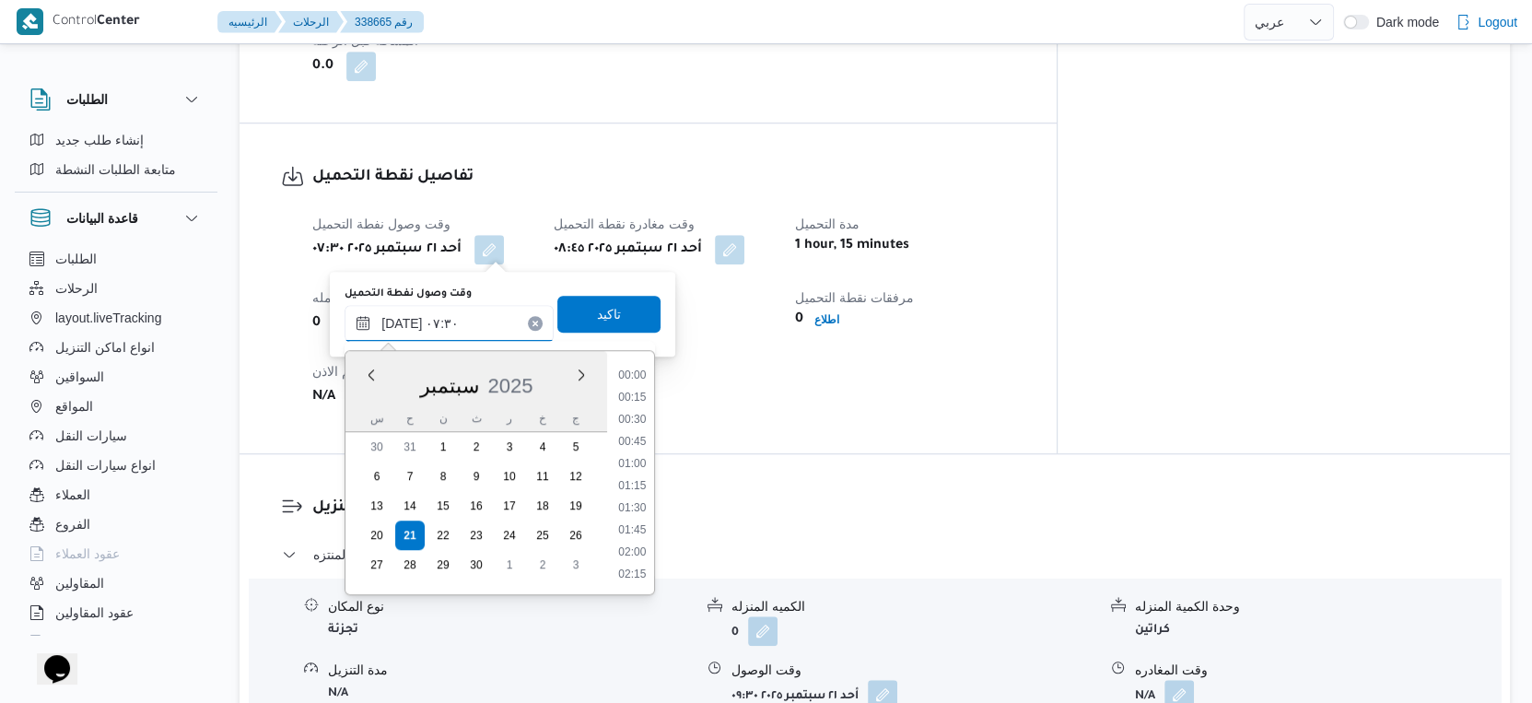
click at [403, 324] on input "٢١/٠٩/٢٠٢٥ ٠٧:٣٠" at bounding box center [449, 323] width 209 height 37
type input "٢١/٠٩/٢٠٢٥ ٠٧:٠٨"
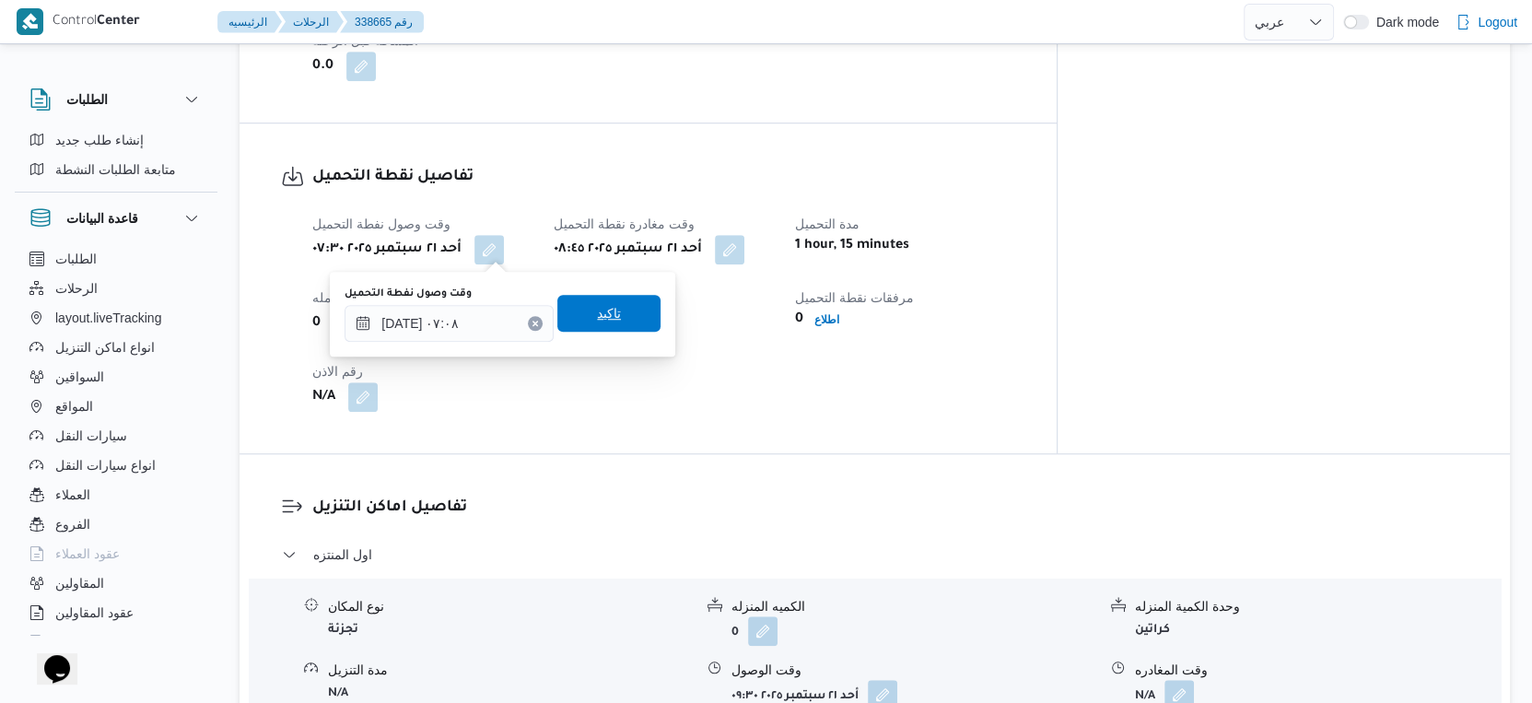
click at [597, 315] on span "تاكيد" at bounding box center [609, 313] width 24 height 22
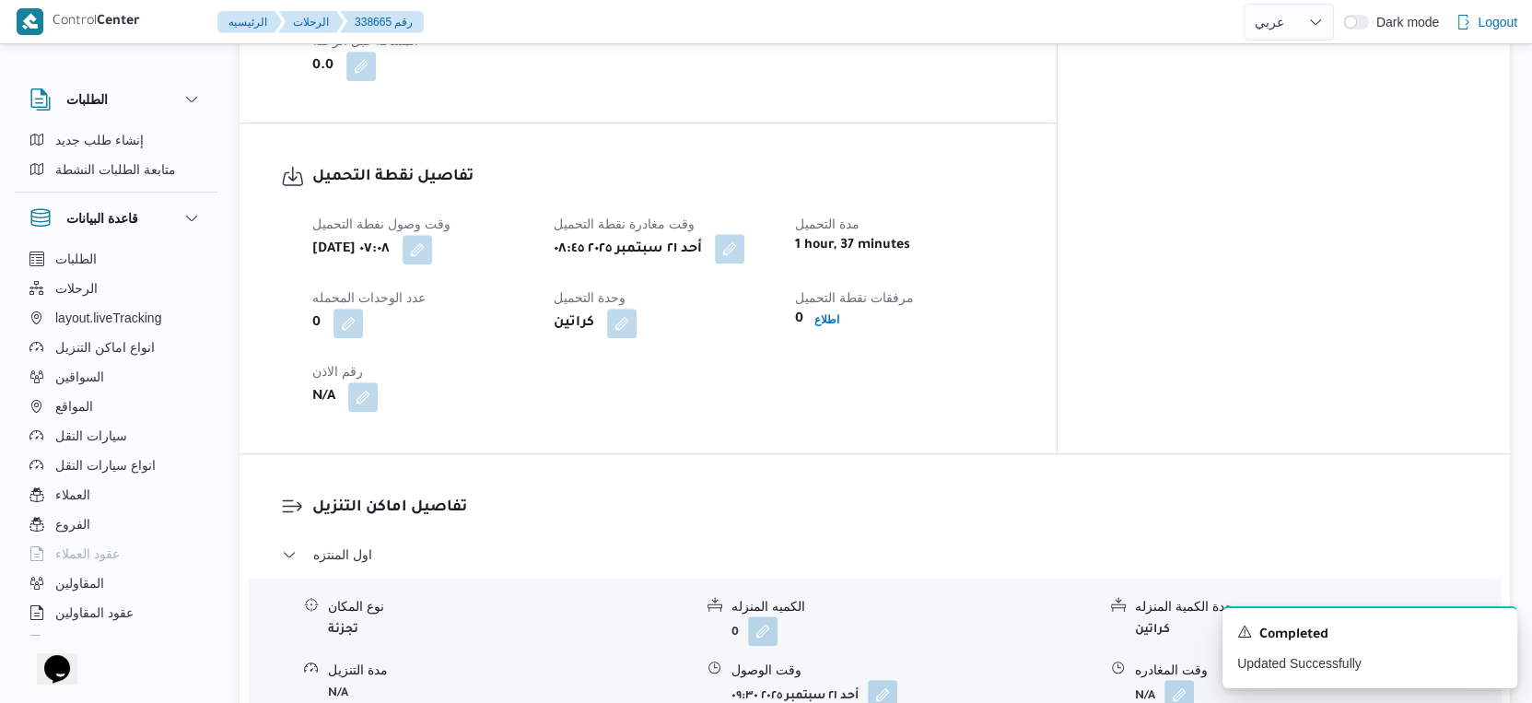
click at [744, 248] on button "button" at bounding box center [729, 248] width 29 height 29
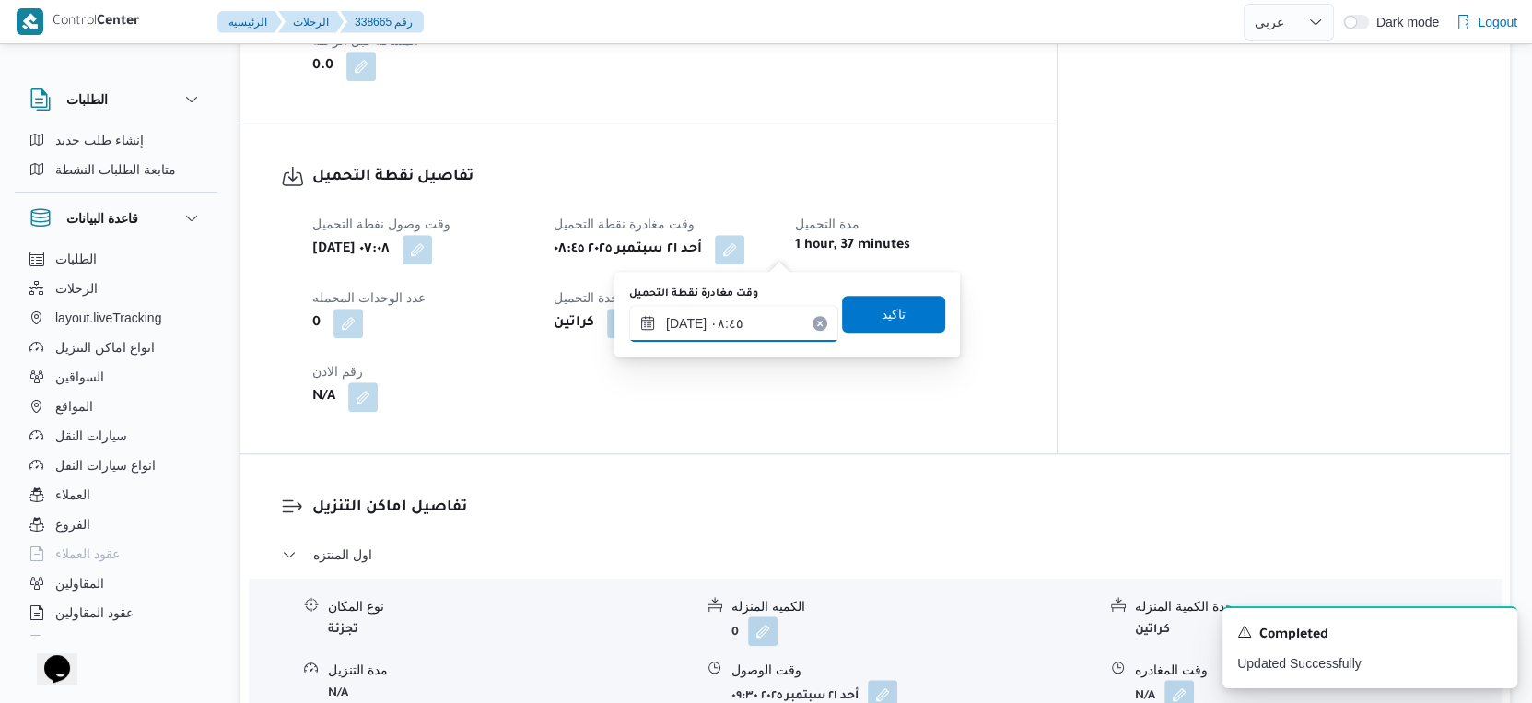
click at [743, 327] on input "٢١/٠٩/٢٠٢٥ ٠٨:٤٥" at bounding box center [733, 323] width 209 height 37
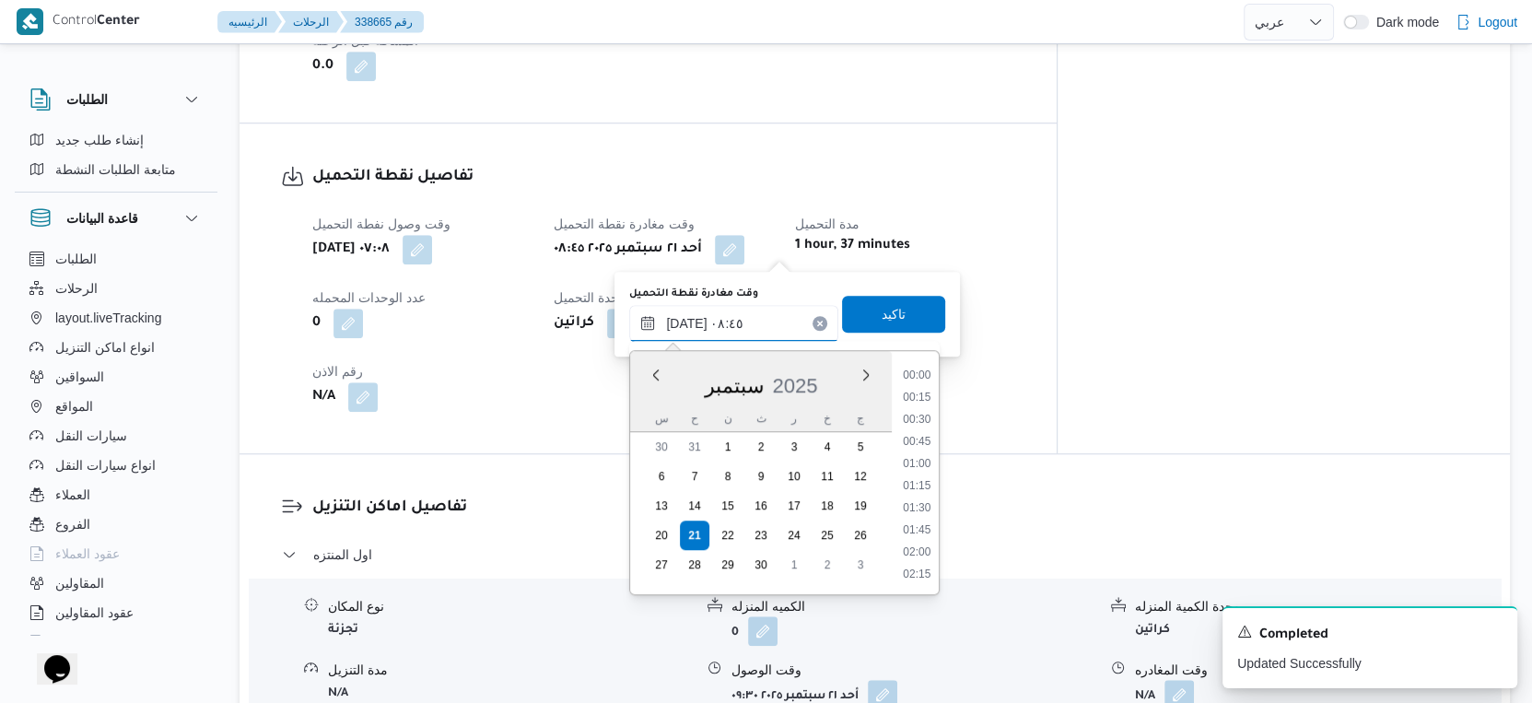
scroll to position [661, 0]
click at [929, 533] on li "09:15" at bounding box center [917, 531] width 42 height 18
type input "٢١/٠٩/٢٠٢٥ ٠٩:١٥"
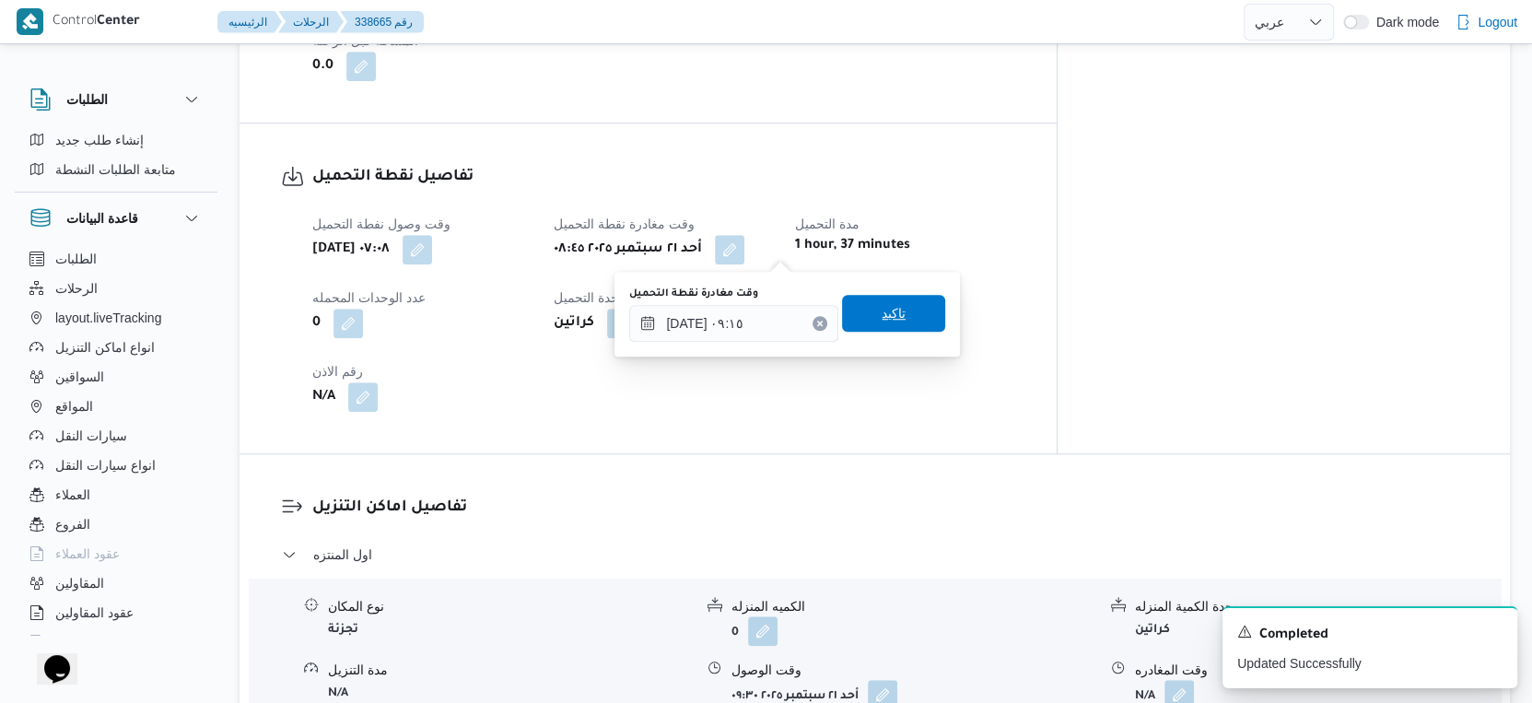
click at [899, 317] on span "تاكيد" at bounding box center [893, 313] width 103 height 37
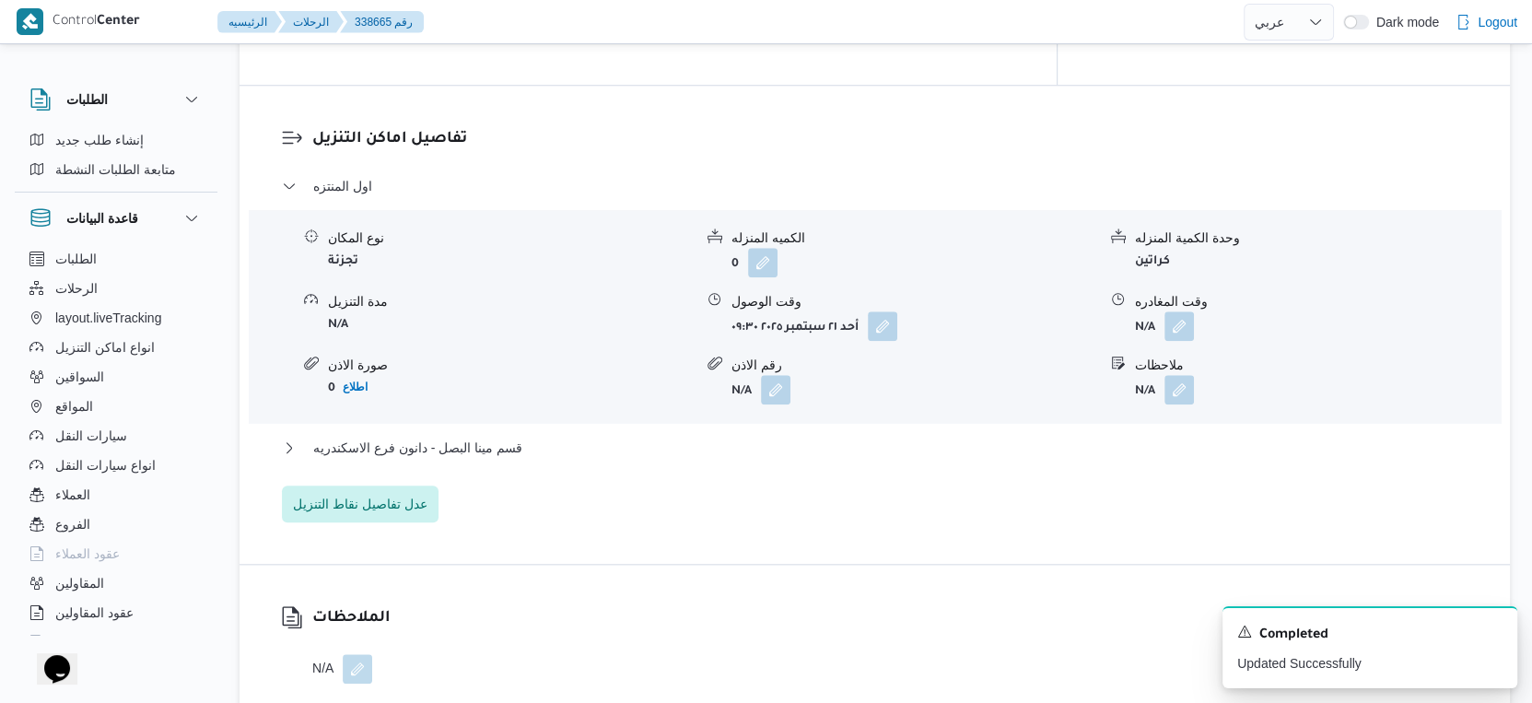
scroll to position [1536, 0]
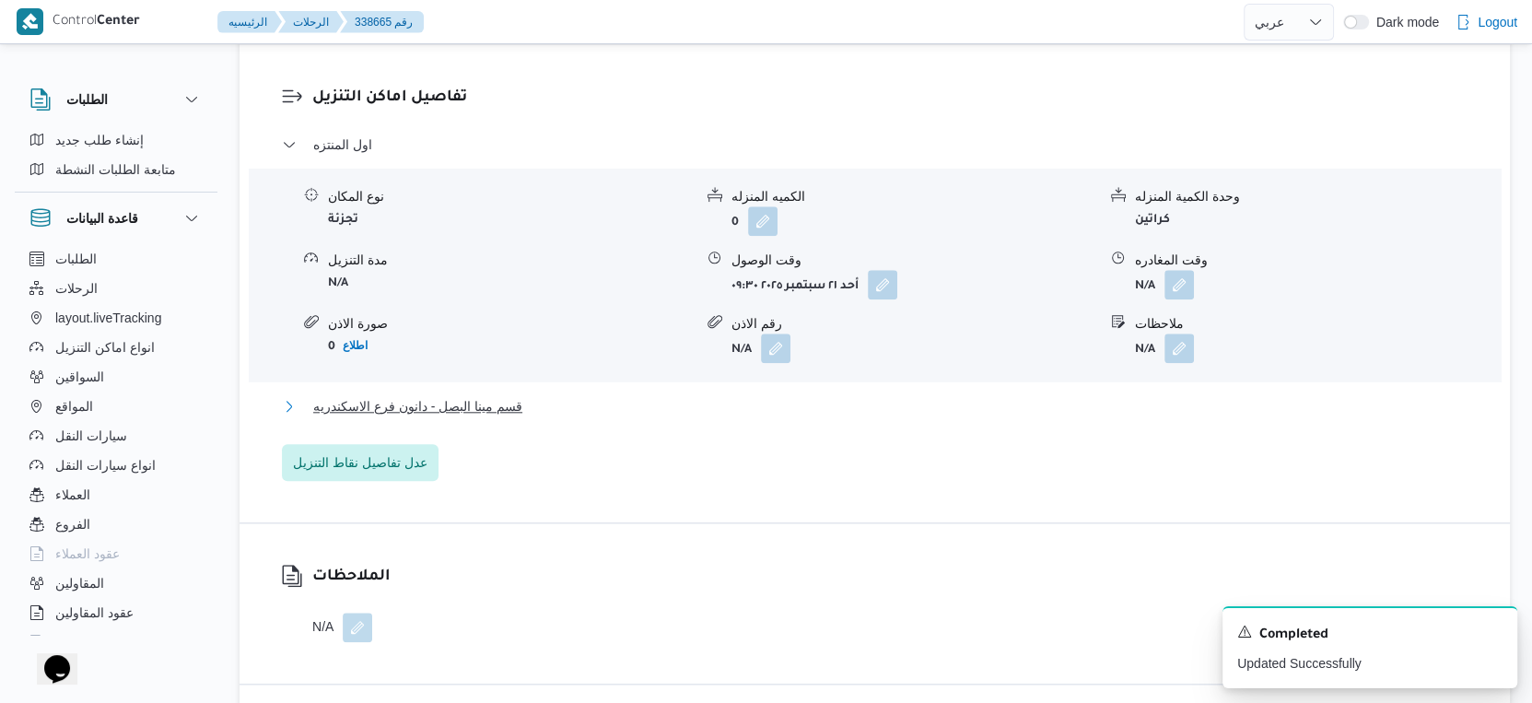
click at [575, 405] on button "قسم مينا البصل - دانون فرع الاسكندريه" at bounding box center [875, 406] width 1186 height 22
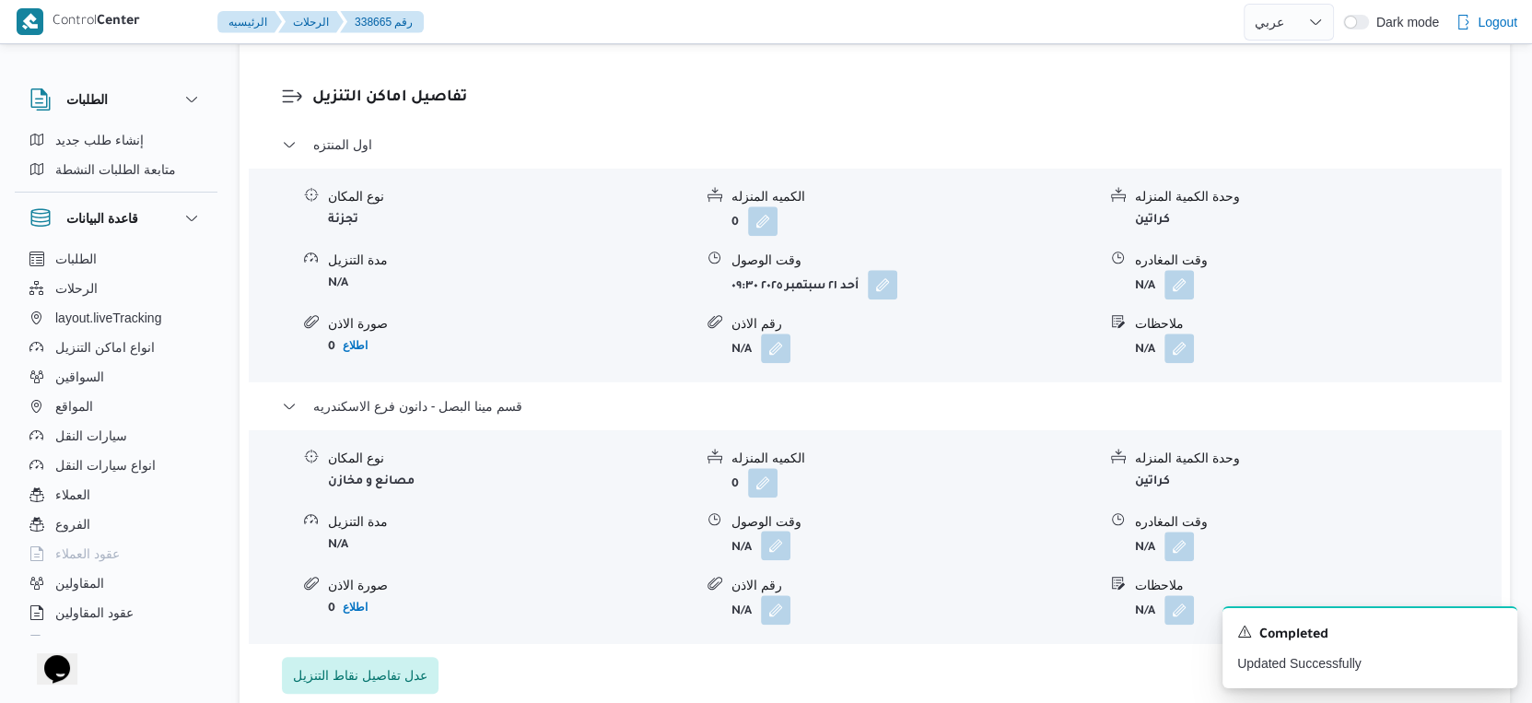
click at [778, 551] on button "button" at bounding box center [775, 545] width 29 height 29
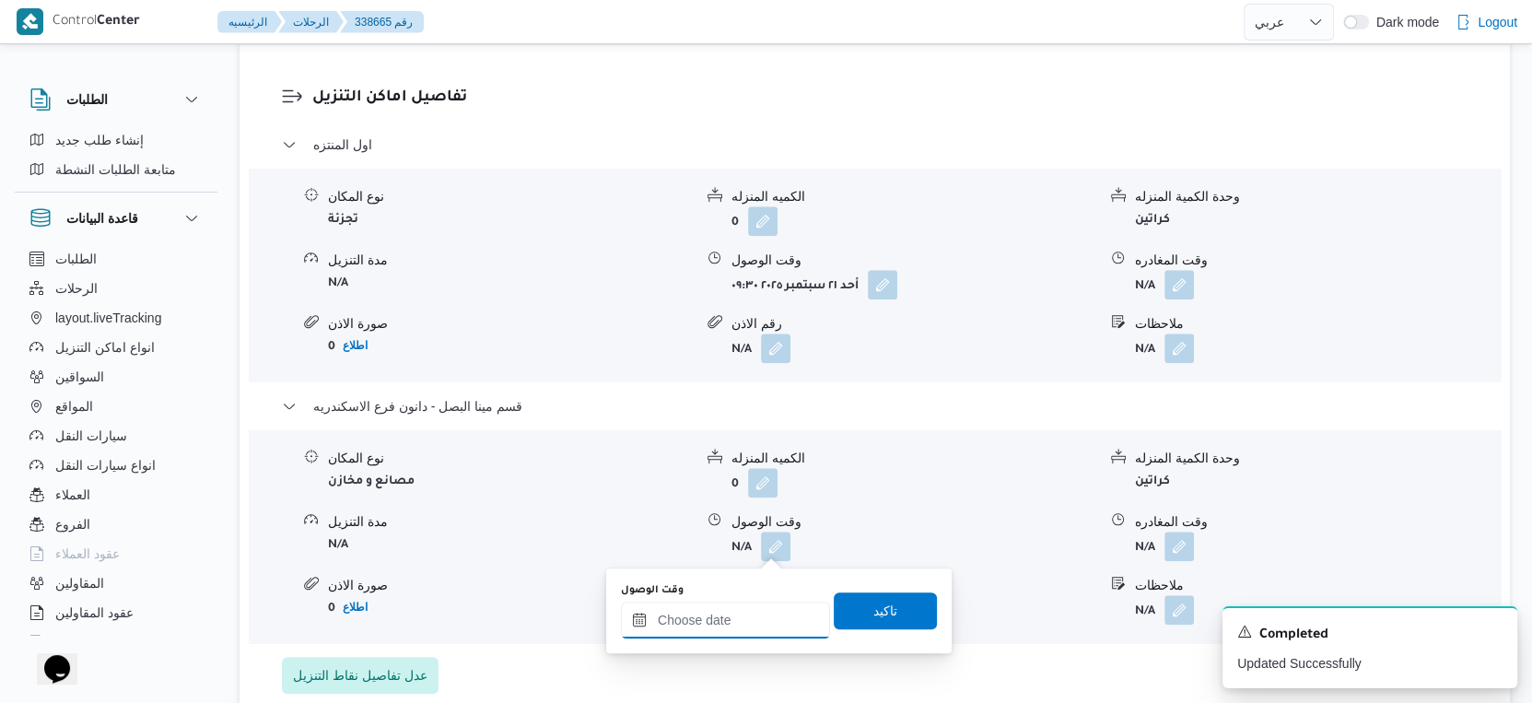
click at [754, 602] on input "وقت الوصول" at bounding box center [725, 620] width 209 height 37
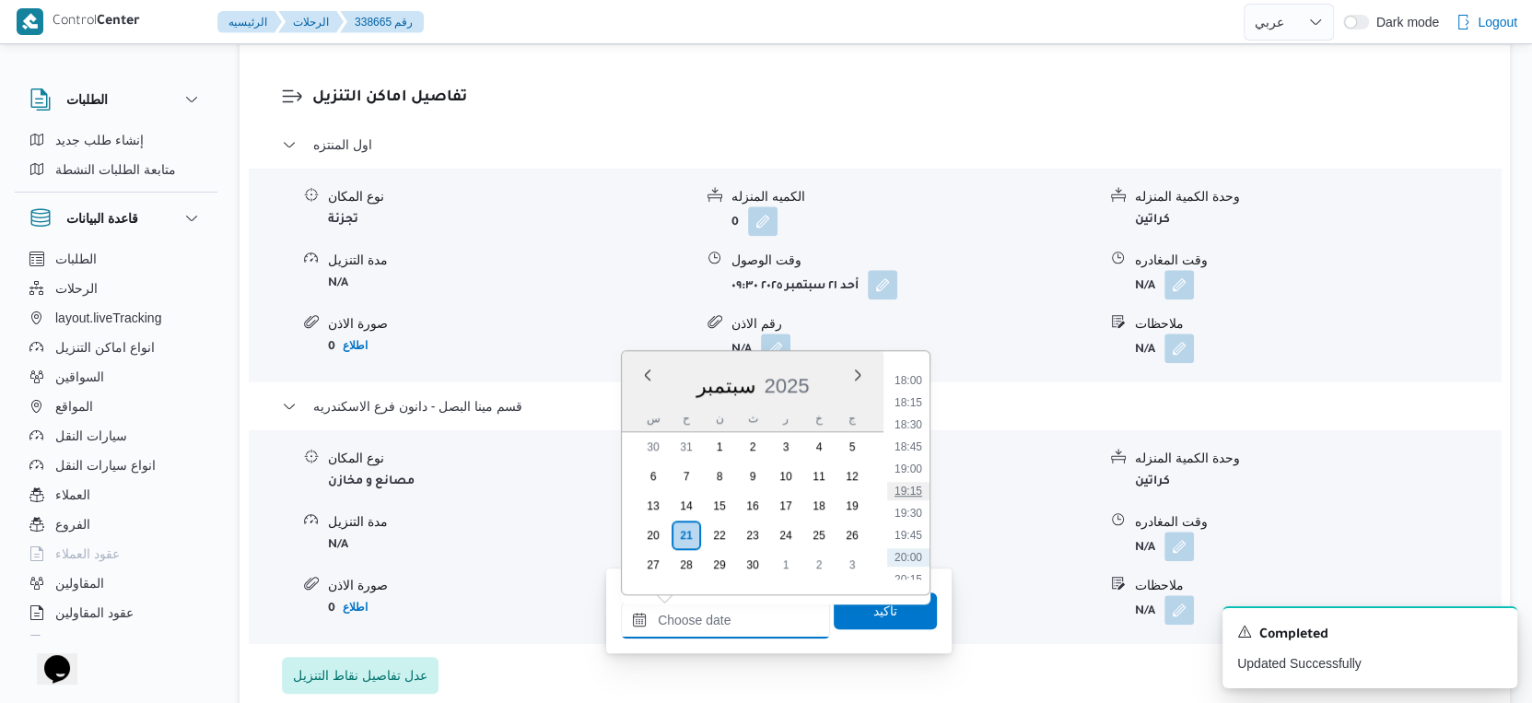
scroll to position [1552, 0]
click at [913, 459] on li "18:30" at bounding box center [908, 459] width 42 height 18
type input "٢١/٠٩/٢٠٢٥ ١٨:٣٠"
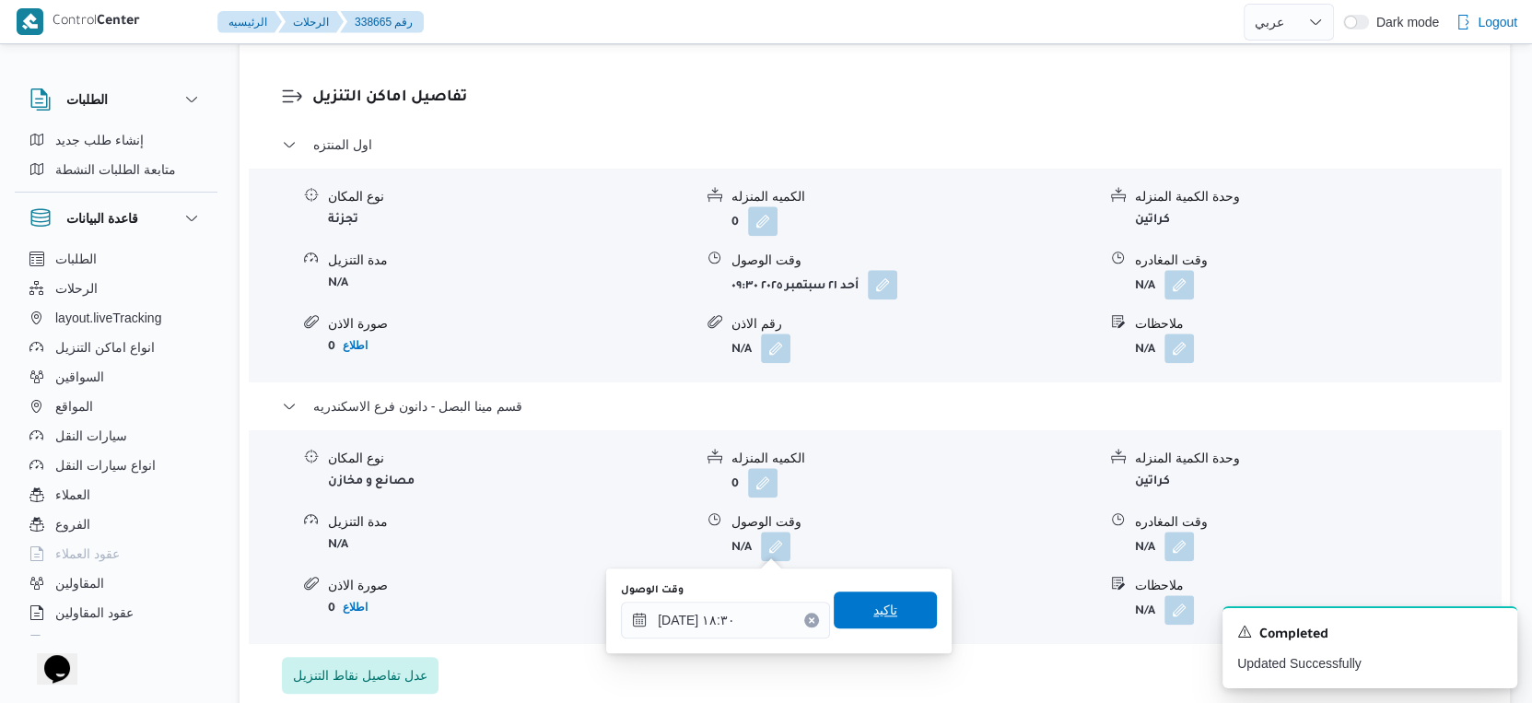
click at [882, 613] on span "تاكيد" at bounding box center [885, 610] width 24 height 22
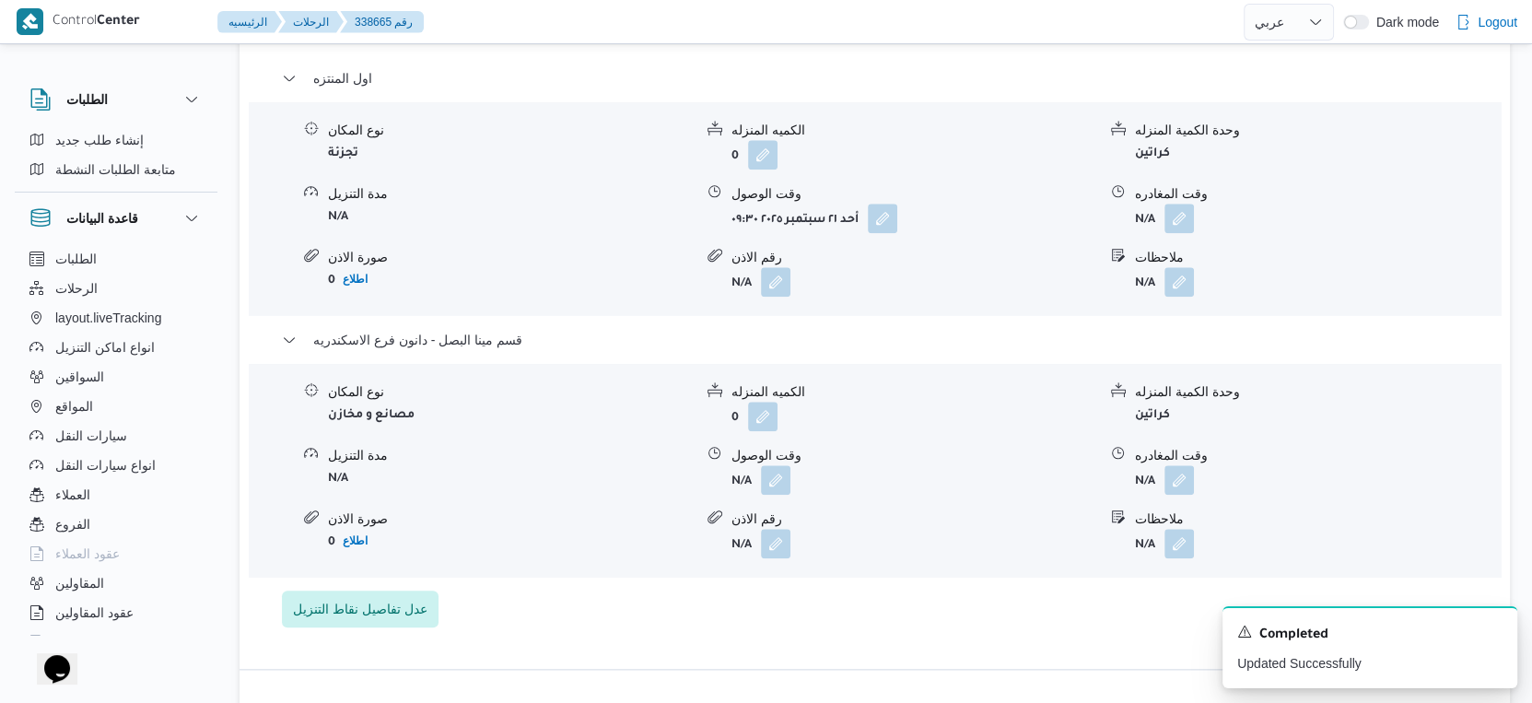
scroll to position [1637, 0]
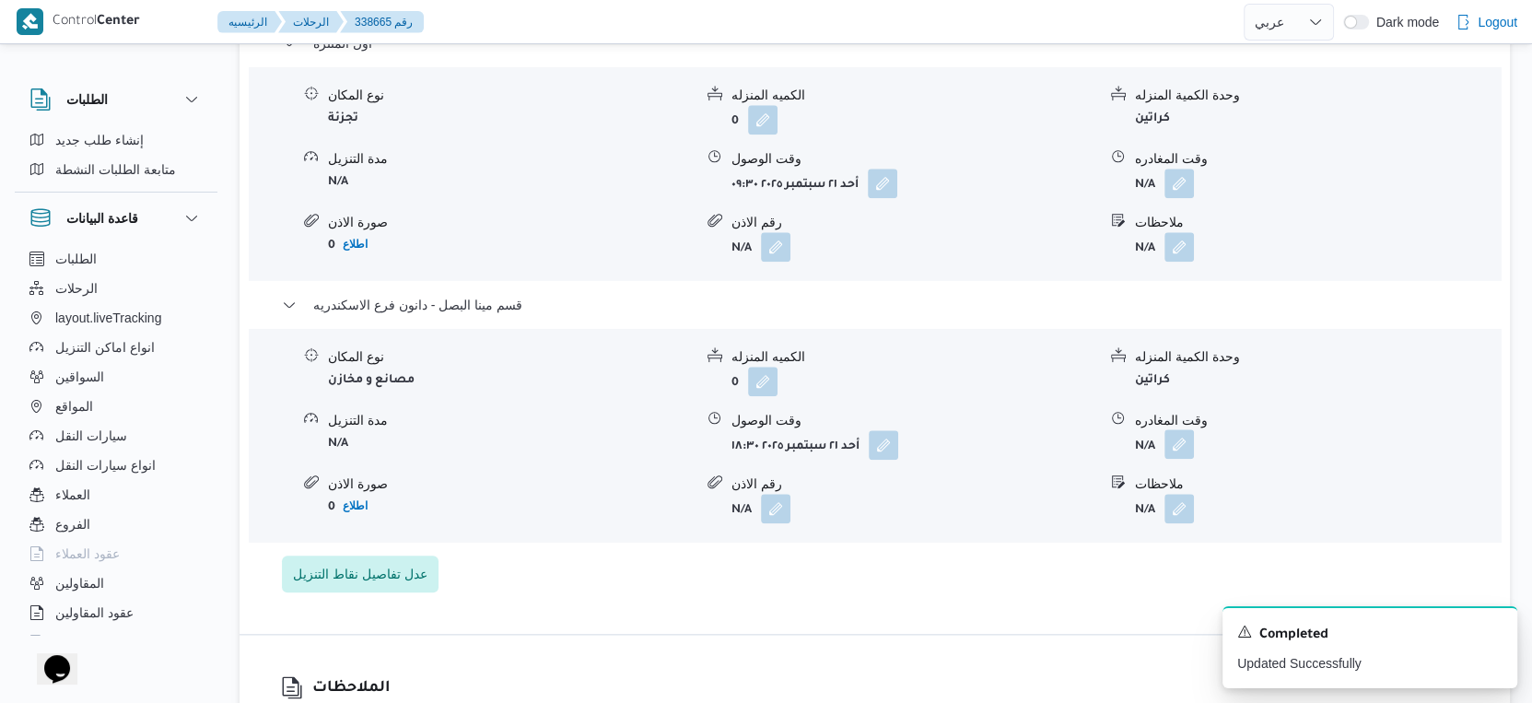
click at [1178, 445] on button "button" at bounding box center [1178, 443] width 29 height 29
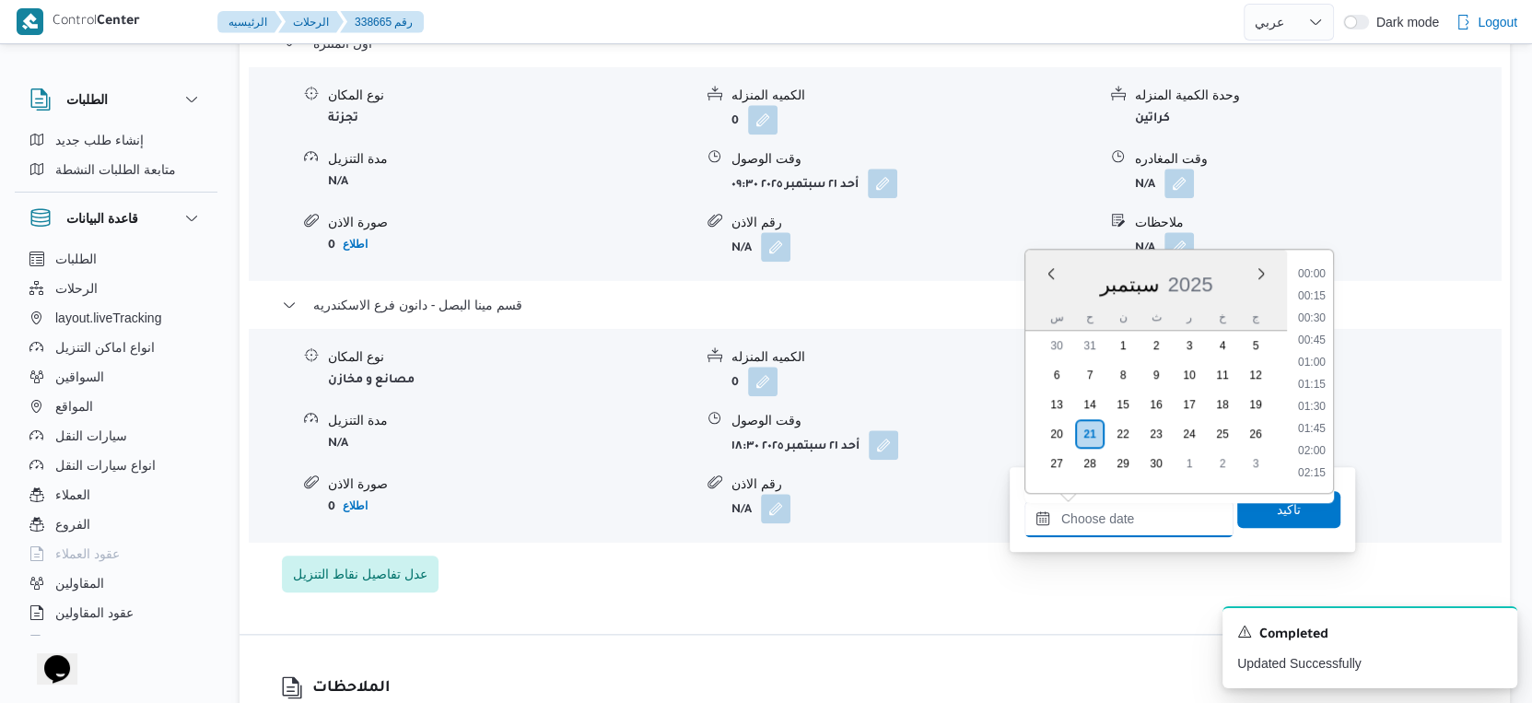
click at [1160, 504] on input "وقت المغادره" at bounding box center [1128, 518] width 209 height 37
click at [1324, 392] on li "19:00" at bounding box center [1312, 401] width 42 height 18
type input "٢١/٠٩/٢٠٢٥ ١٩:٠٠"
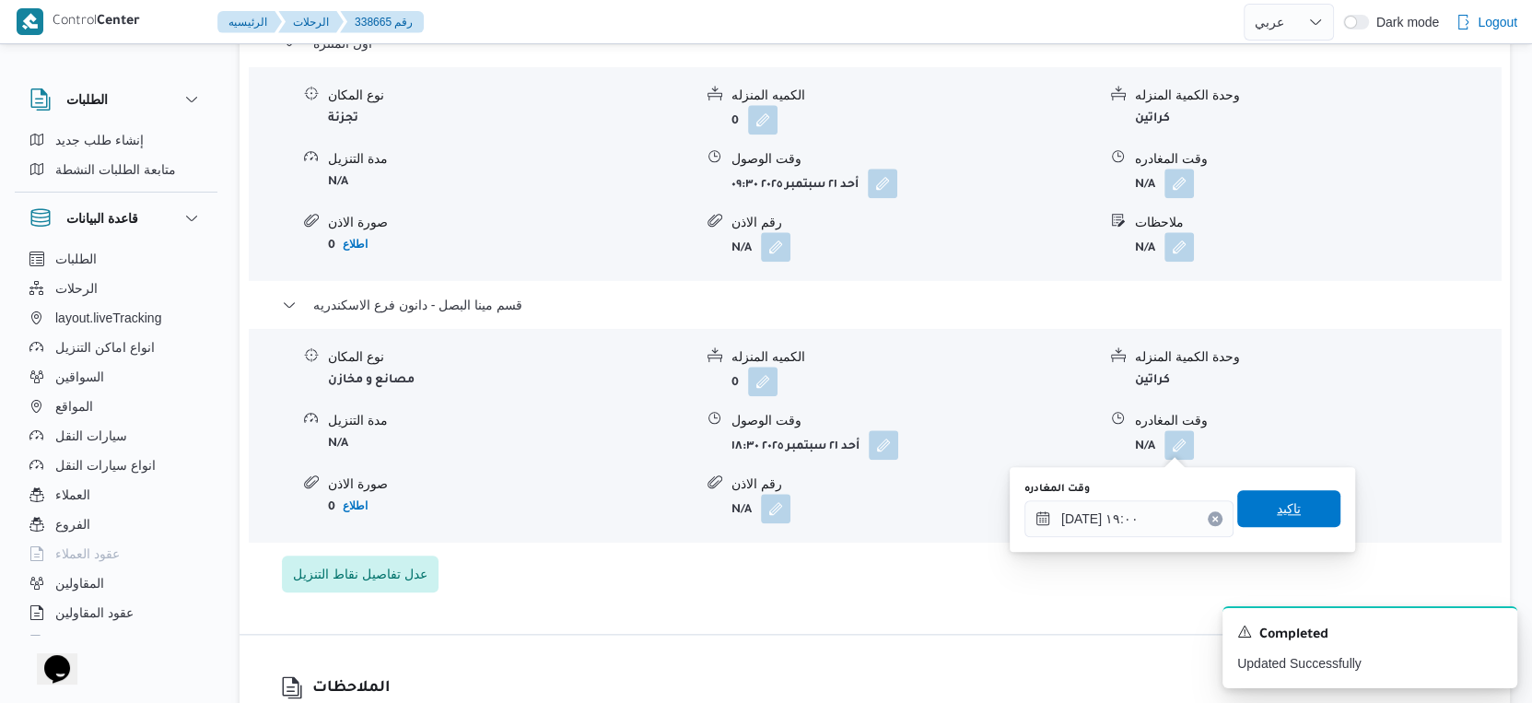
click at [1291, 497] on span "تاكيد" at bounding box center [1288, 508] width 103 height 37
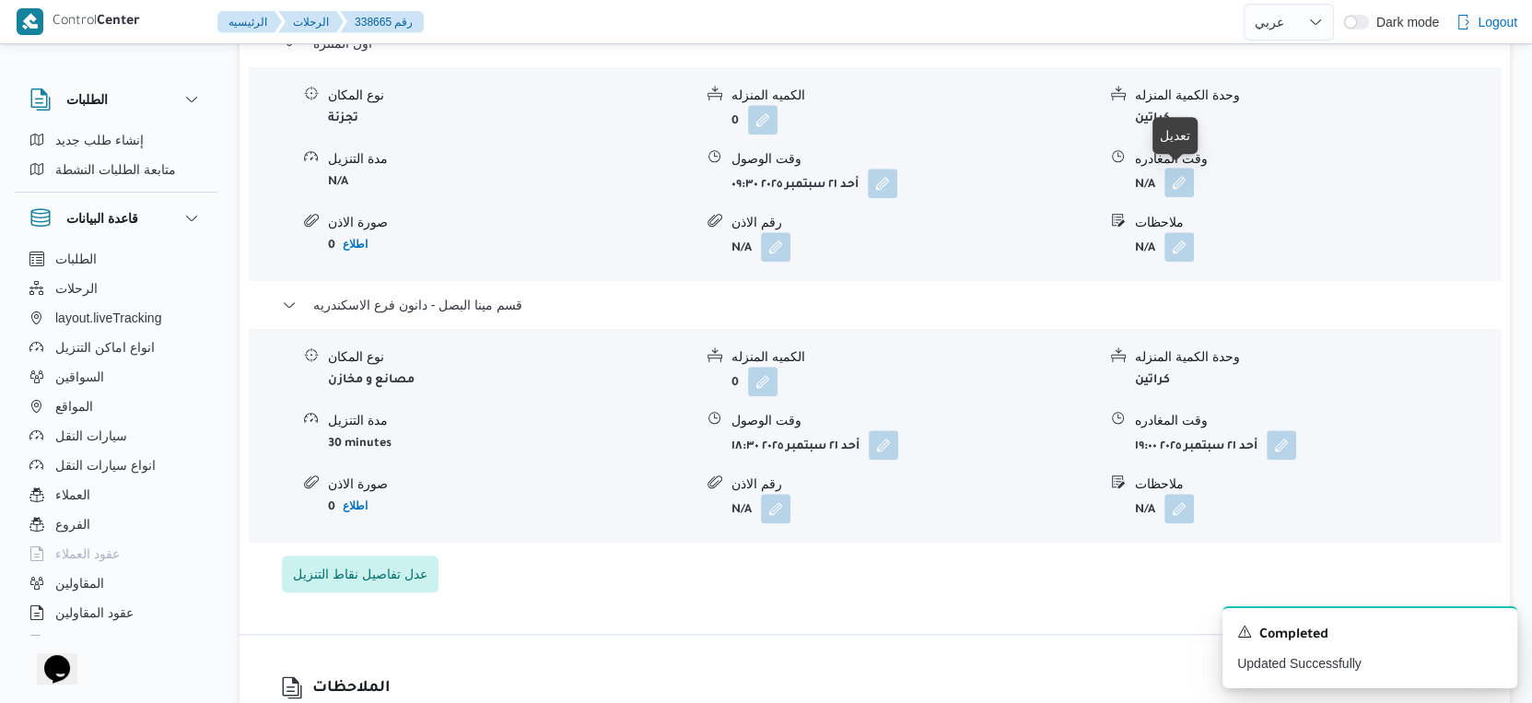
click at [1174, 175] on button "button" at bounding box center [1178, 182] width 29 height 29
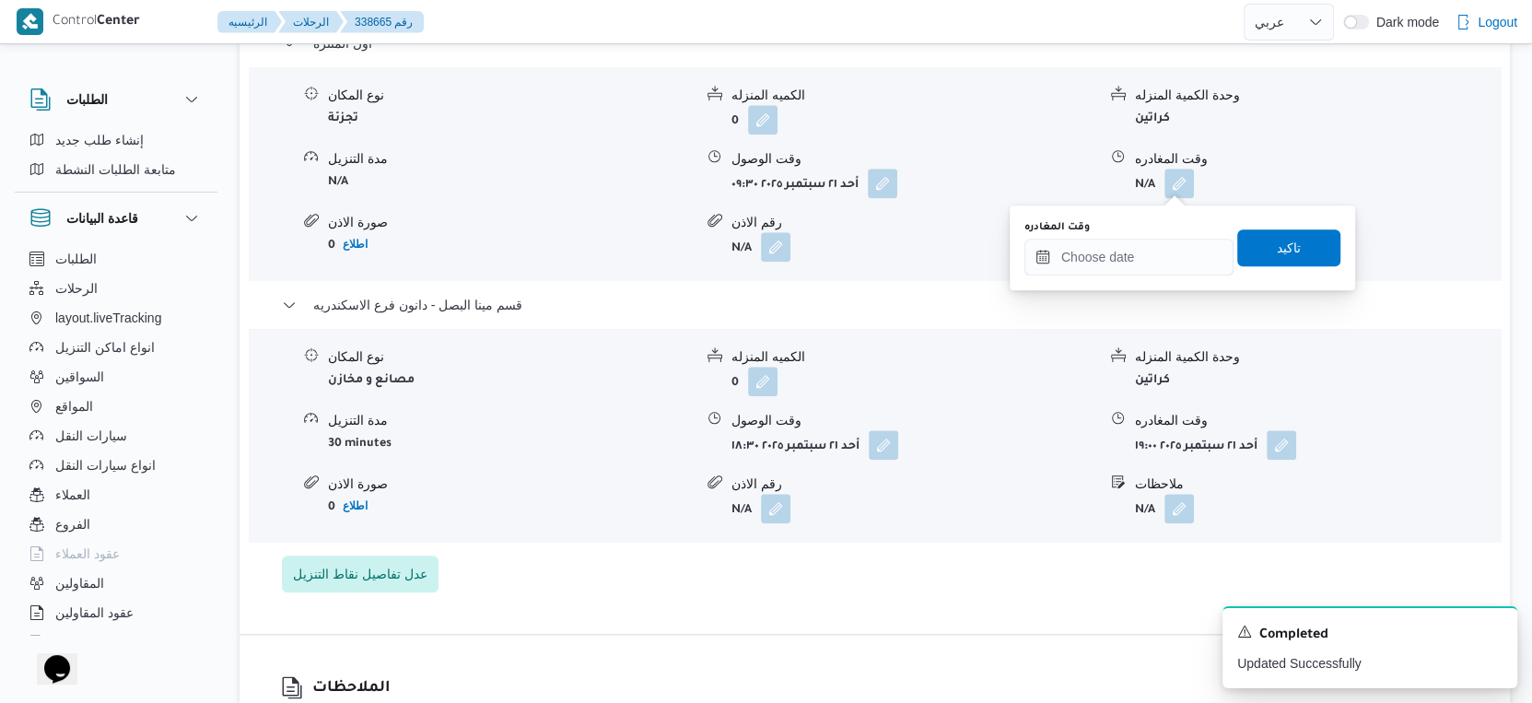
click at [1159, 234] on div "وقت المغادره" at bounding box center [1128, 247] width 209 height 55
click at [1168, 260] on input "وقت المغادره" at bounding box center [1128, 257] width 209 height 37
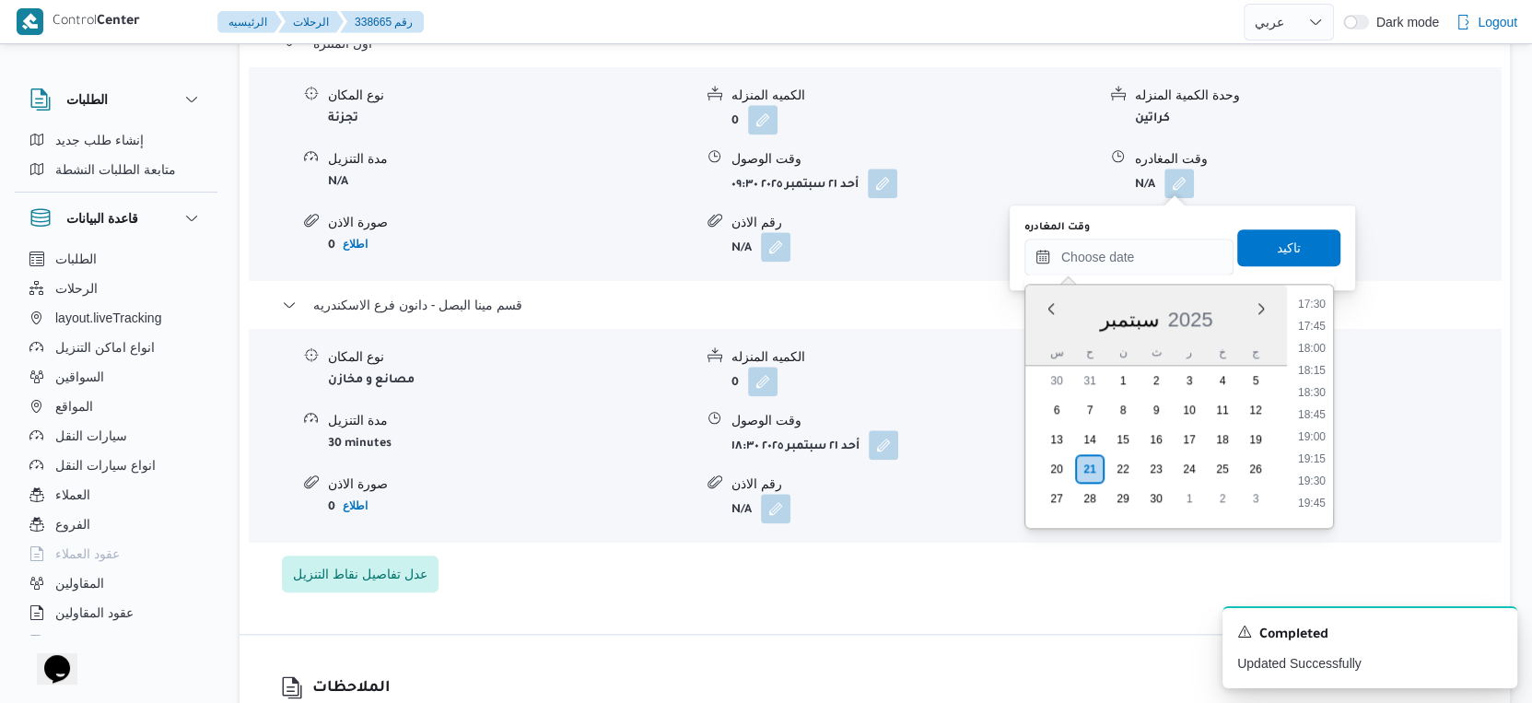
click at [1318, 340] on li "18:00" at bounding box center [1312, 348] width 42 height 18
type input "٢١/٠٩/٢٠٢٥ ١٨:٠٠"
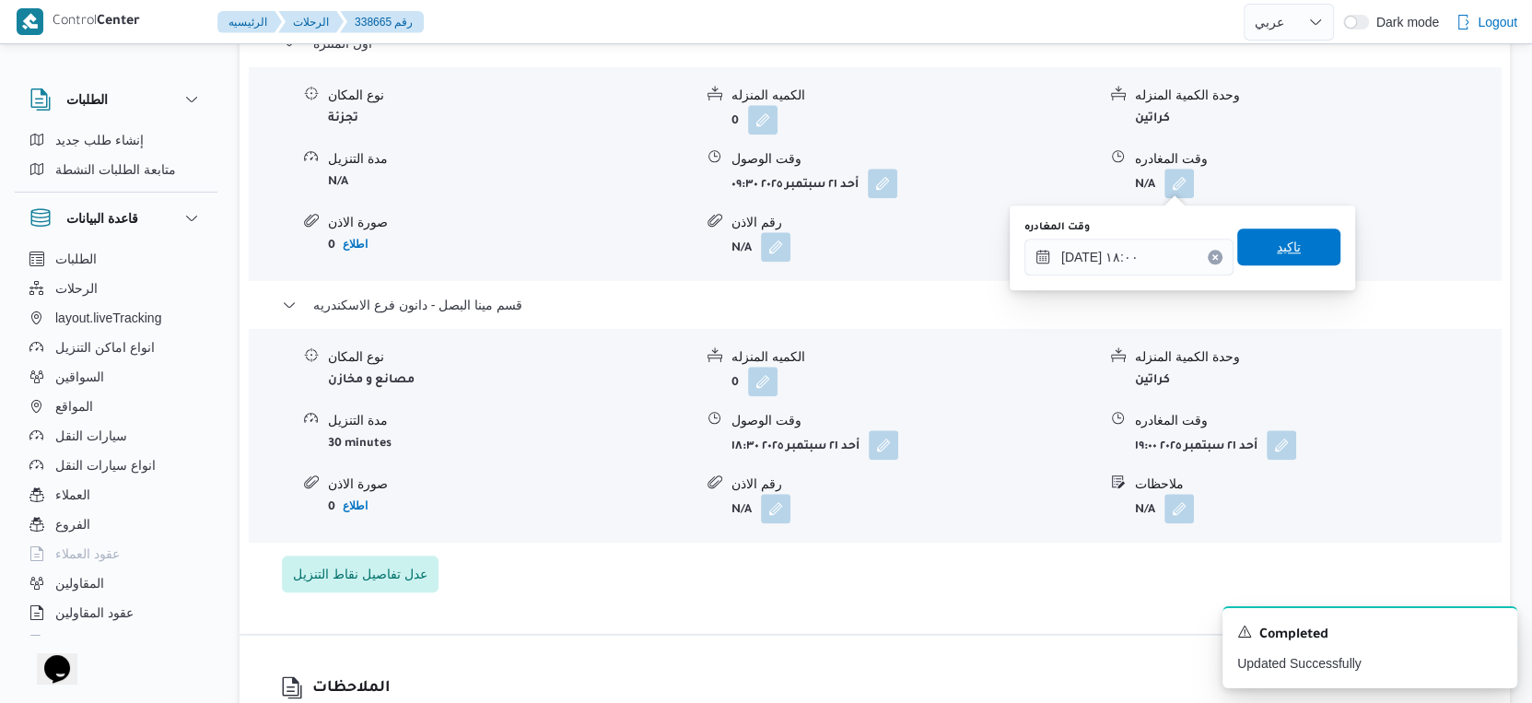
click at [1291, 242] on span "تاكيد" at bounding box center [1288, 246] width 103 height 37
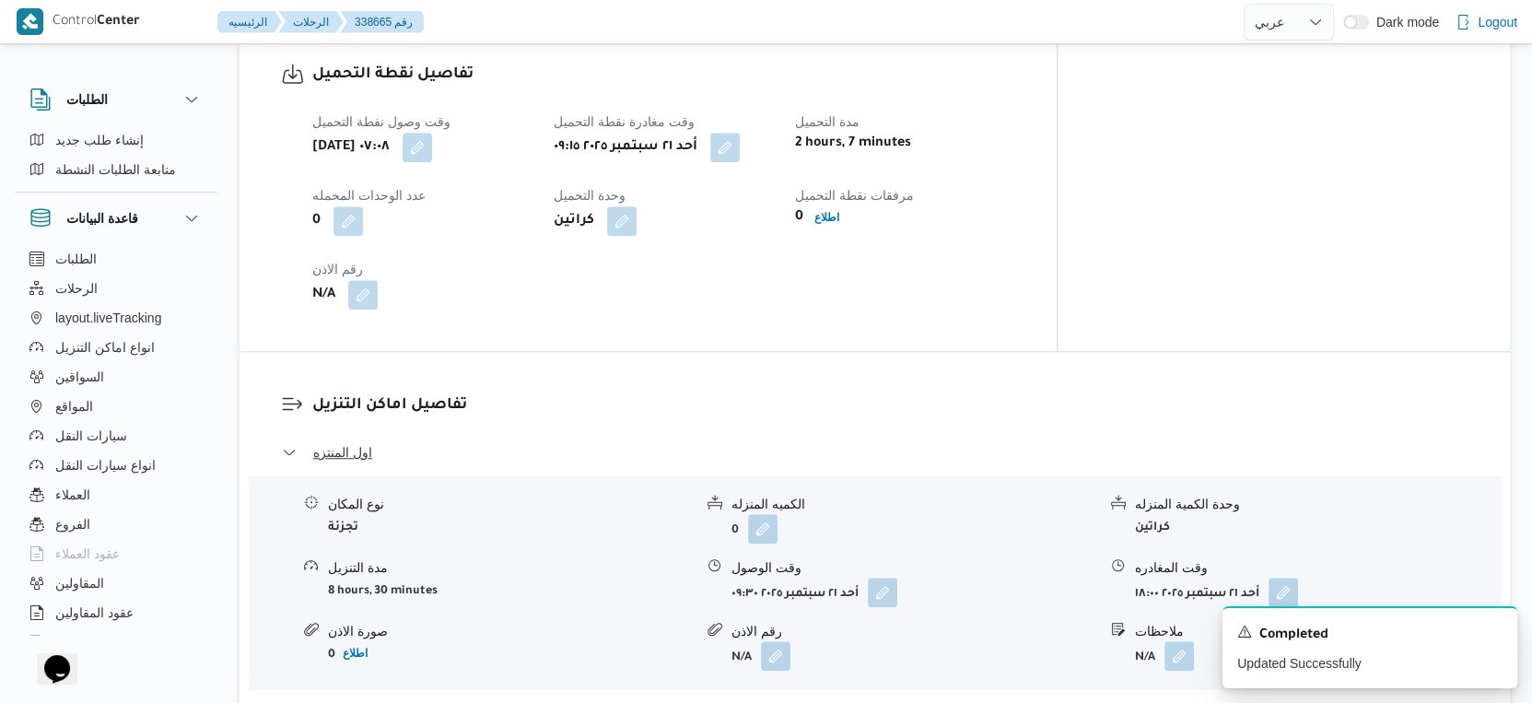
scroll to position [818, 0]
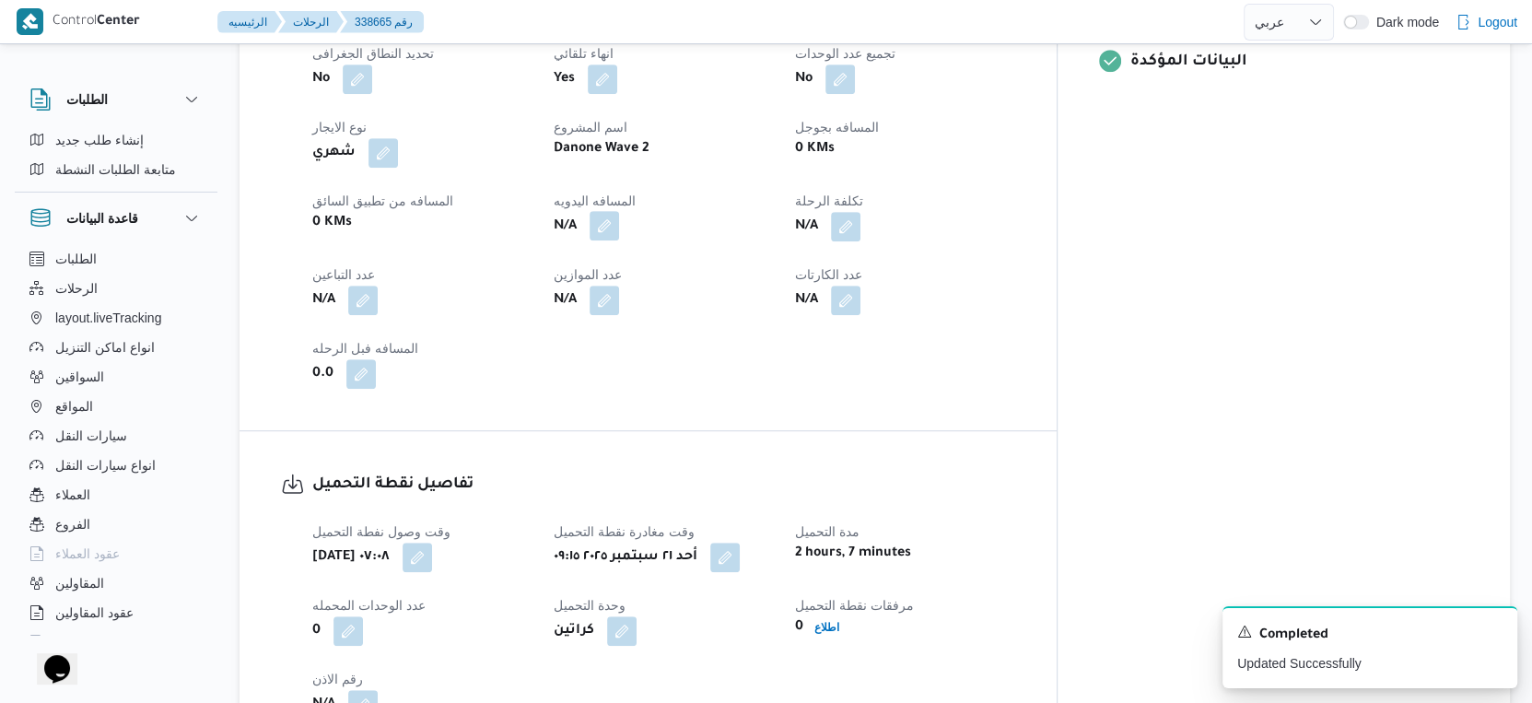
click at [619, 221] on button "button" at bounding box center [604, 225] width 29 height 29
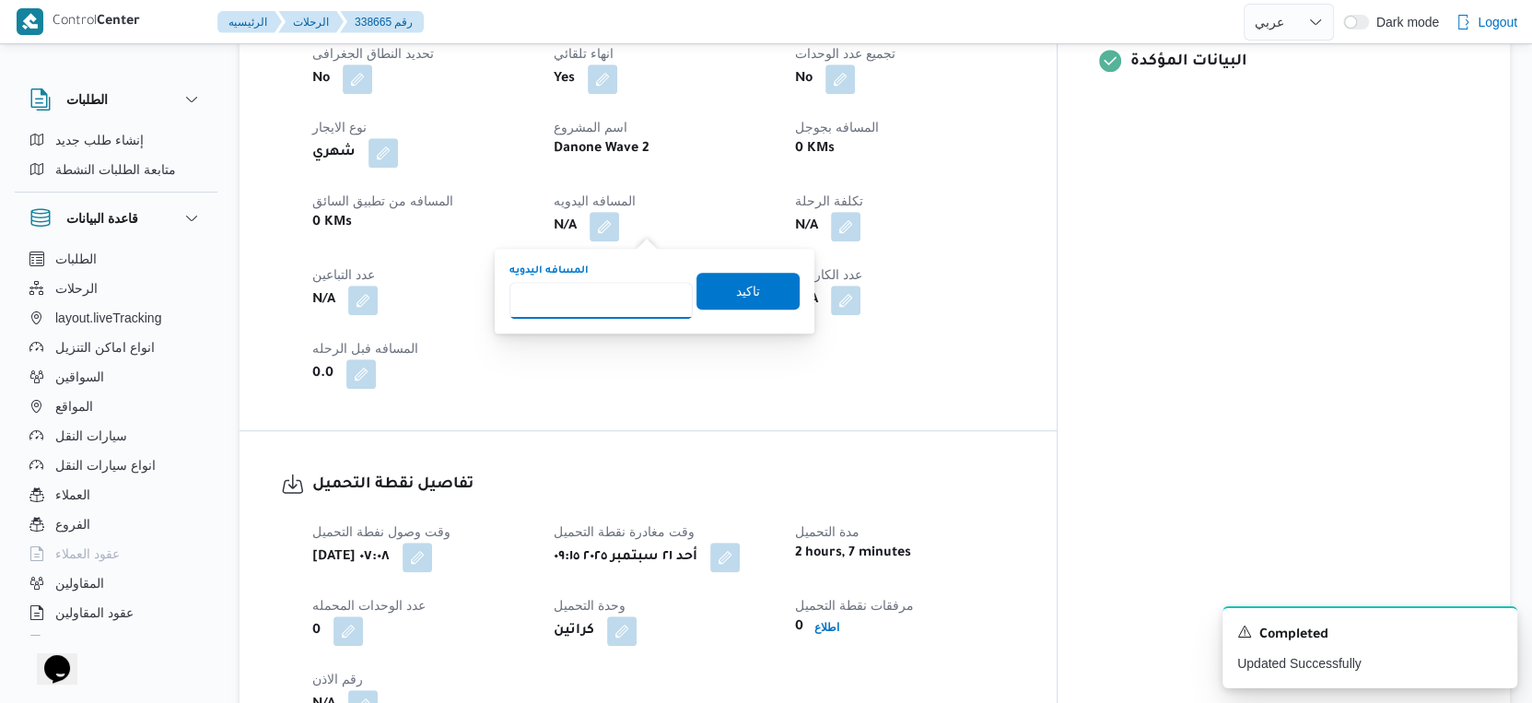
click at [583, 294] on input "المسافه اليدويه" at bounding box center [600, 300] width 183 height 37
type input "99"
click at [747, 292] on span "تاكيد" at bounding box center [747, 290] width 103 height 37
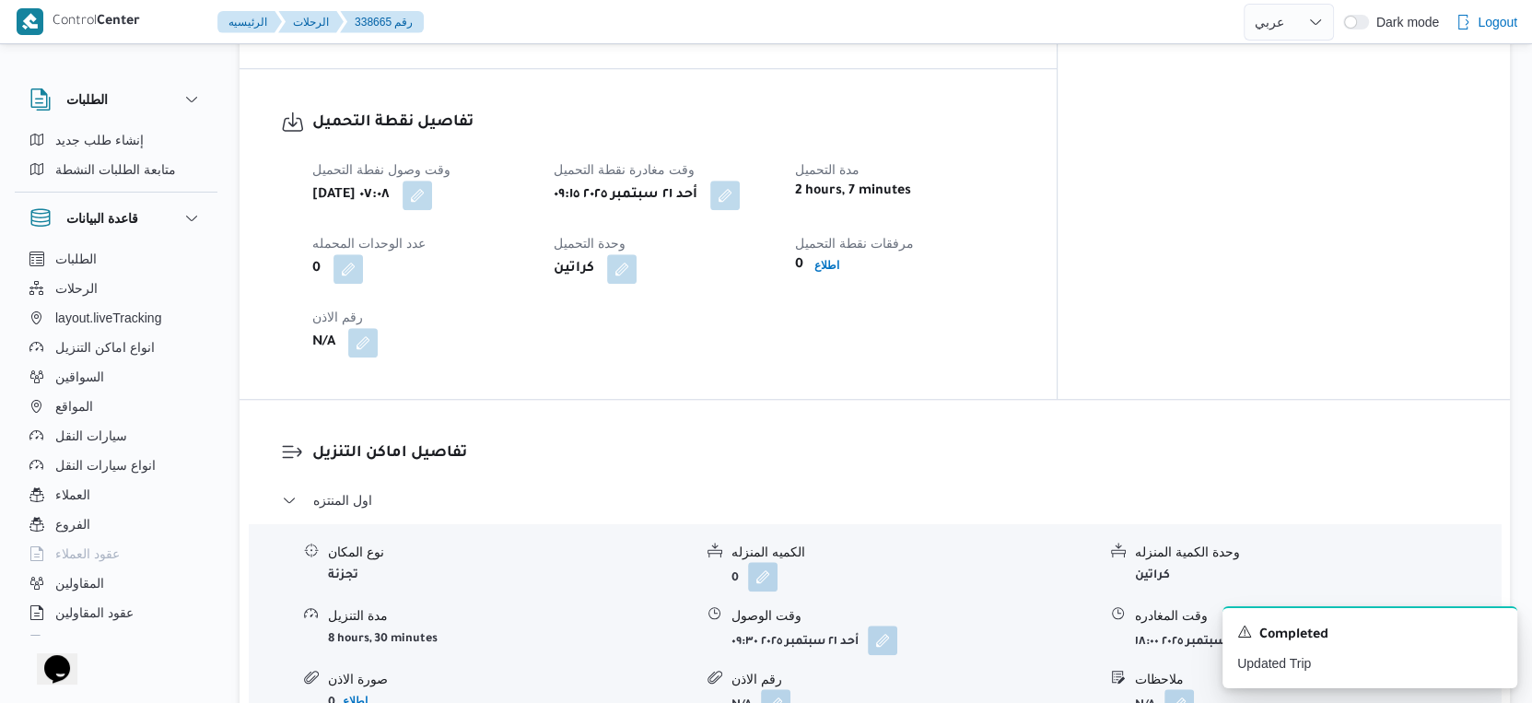
scroll to position [1228, 0]
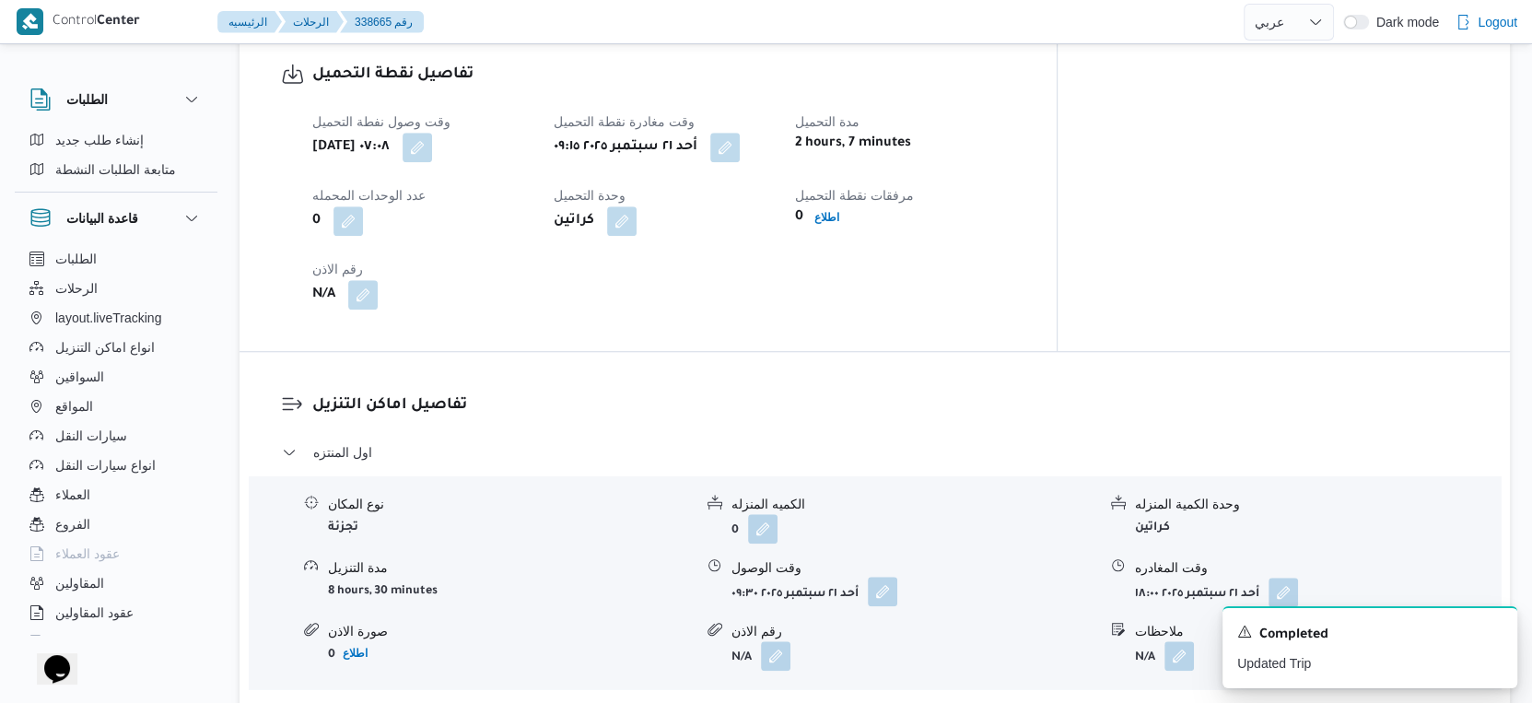
click at [887, 590] on button "button" at bounding box center [882, 591] width 29 height 29
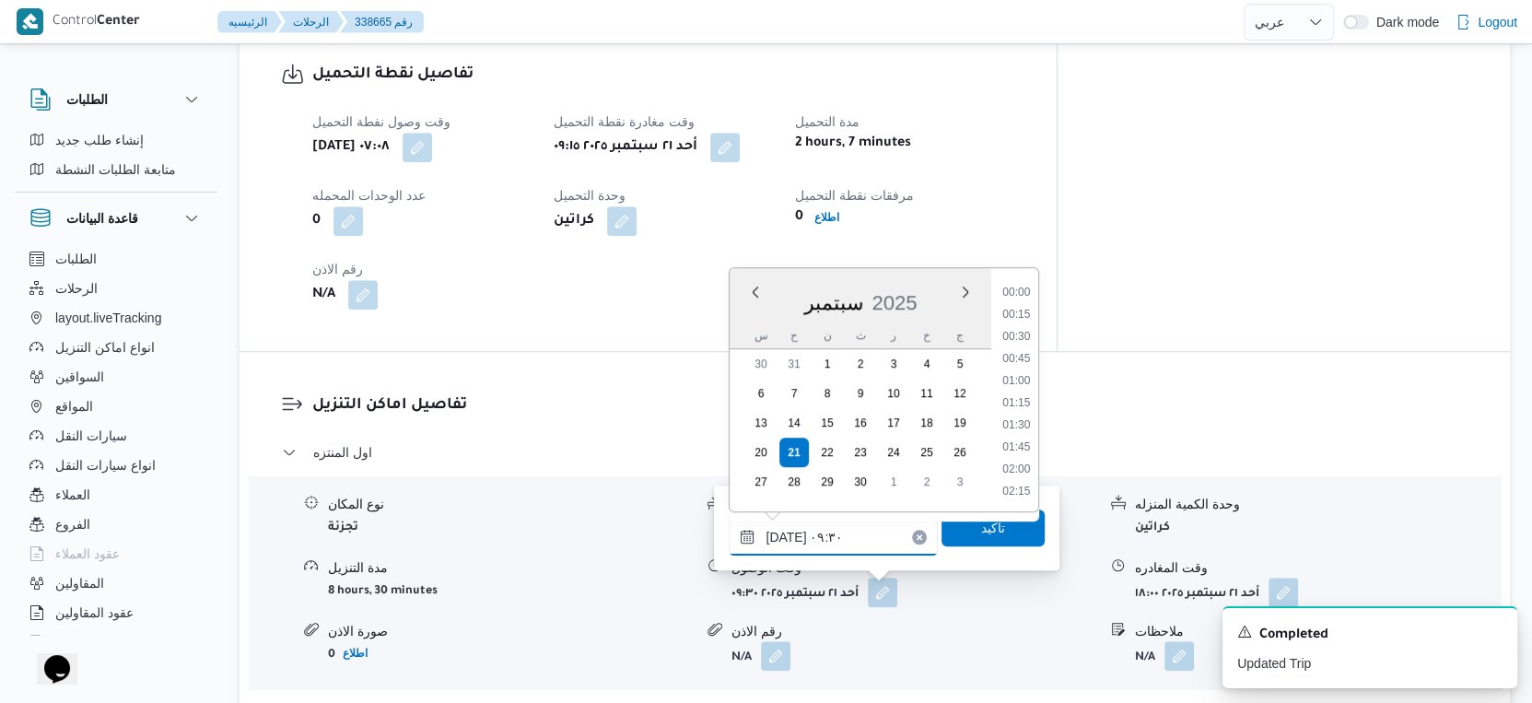
click at [835, 532] on input "٢١/٠٩/٢٠٢٥ ٠٩:٣٠" at bounding box center [833, 537] width 209 height 37
click at [1017, 446] on li "10:00" at bounding box center [1017, 448] width 42 height 18
type input "٢١/٠٩/٢٠٢٥ ١٠:٠٠"
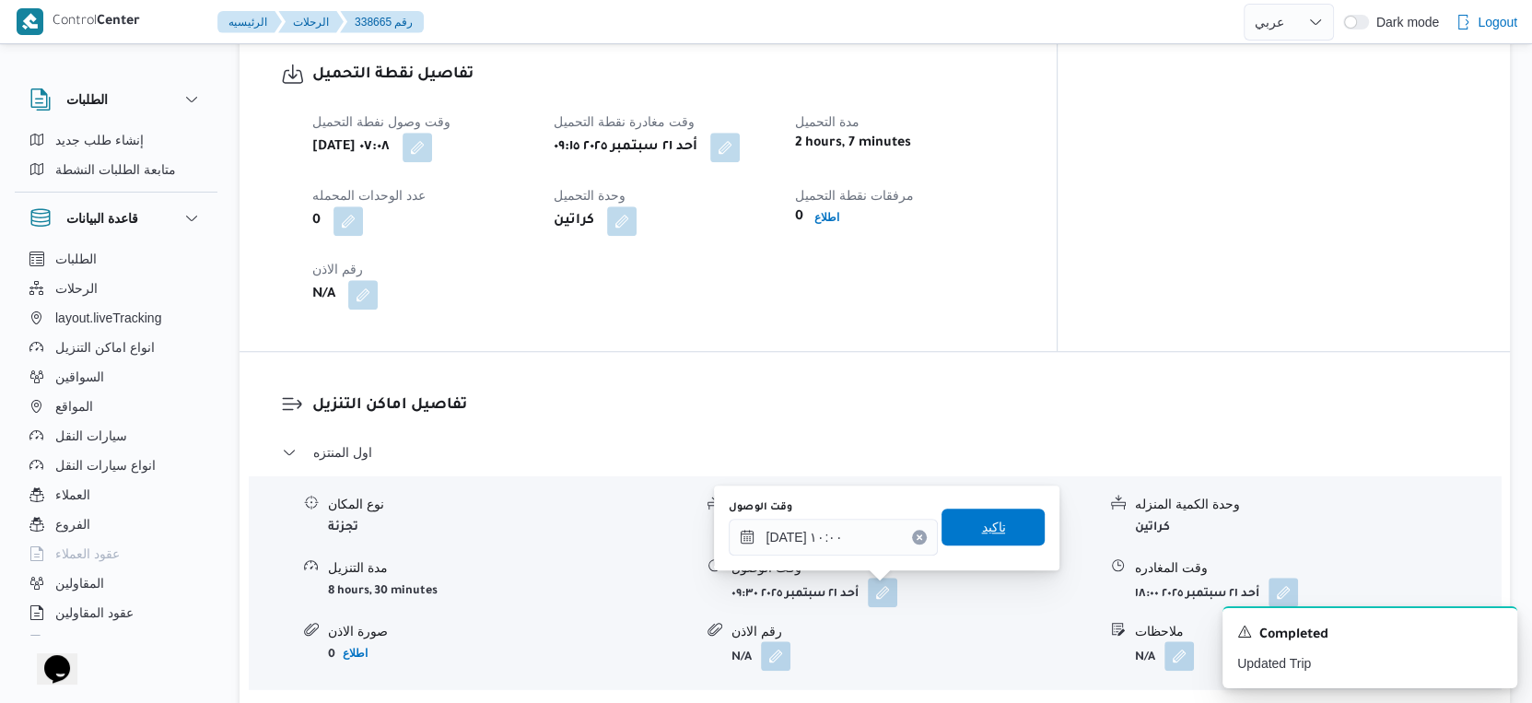
click at [1003, 525] on span "تاكيد" at bounding box center [992, 526] width 103 height 37
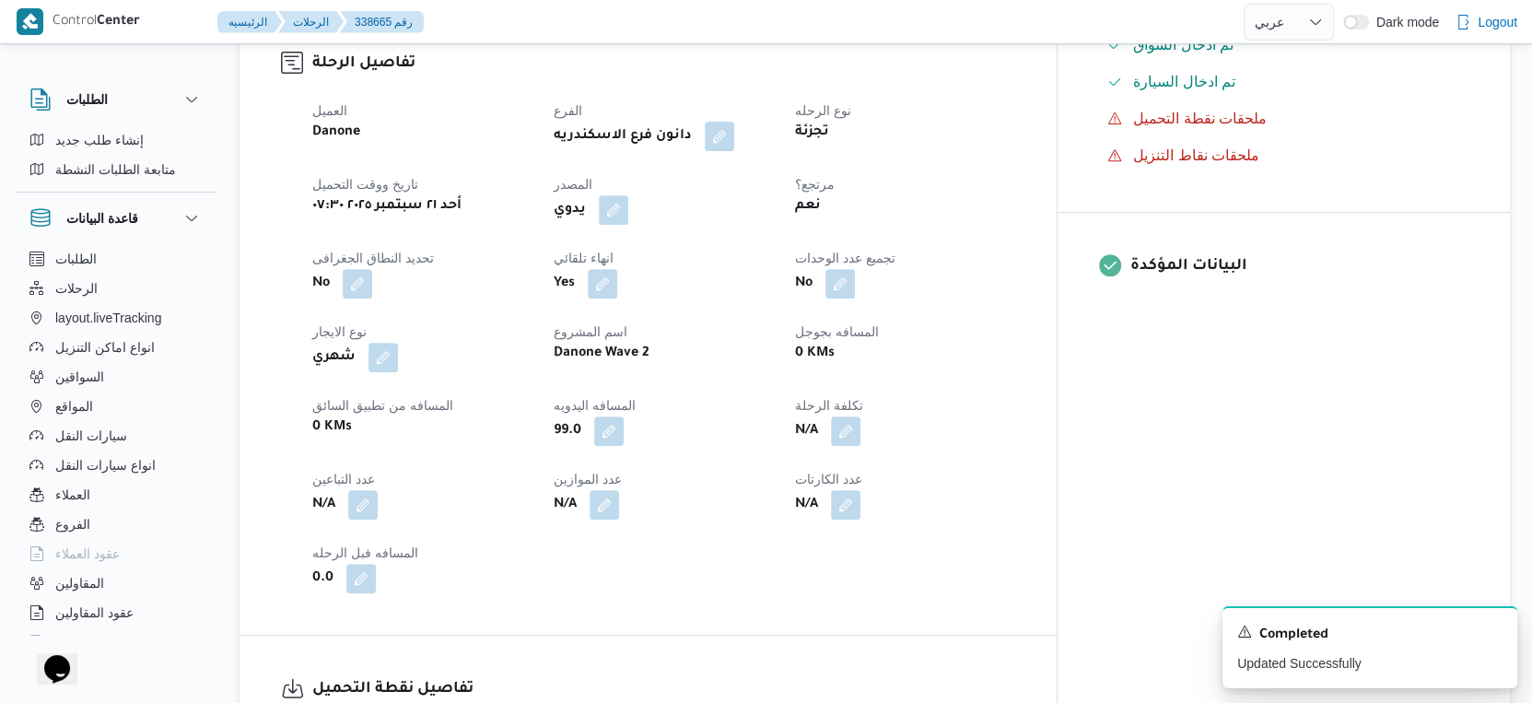
scroll to position [0, 0]
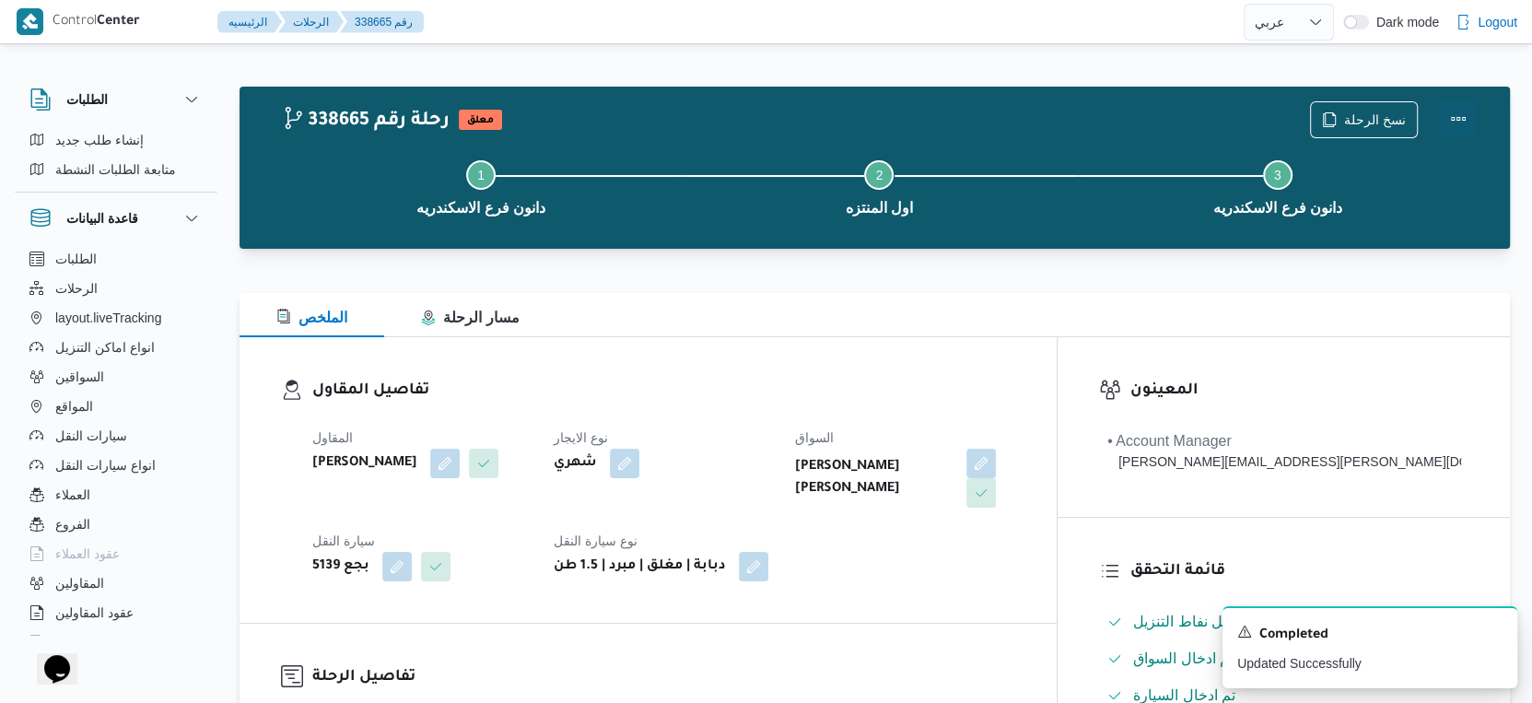
click at [1459, 112] on button "Actions" at bounding box center [1458, 118] width 37 height 37
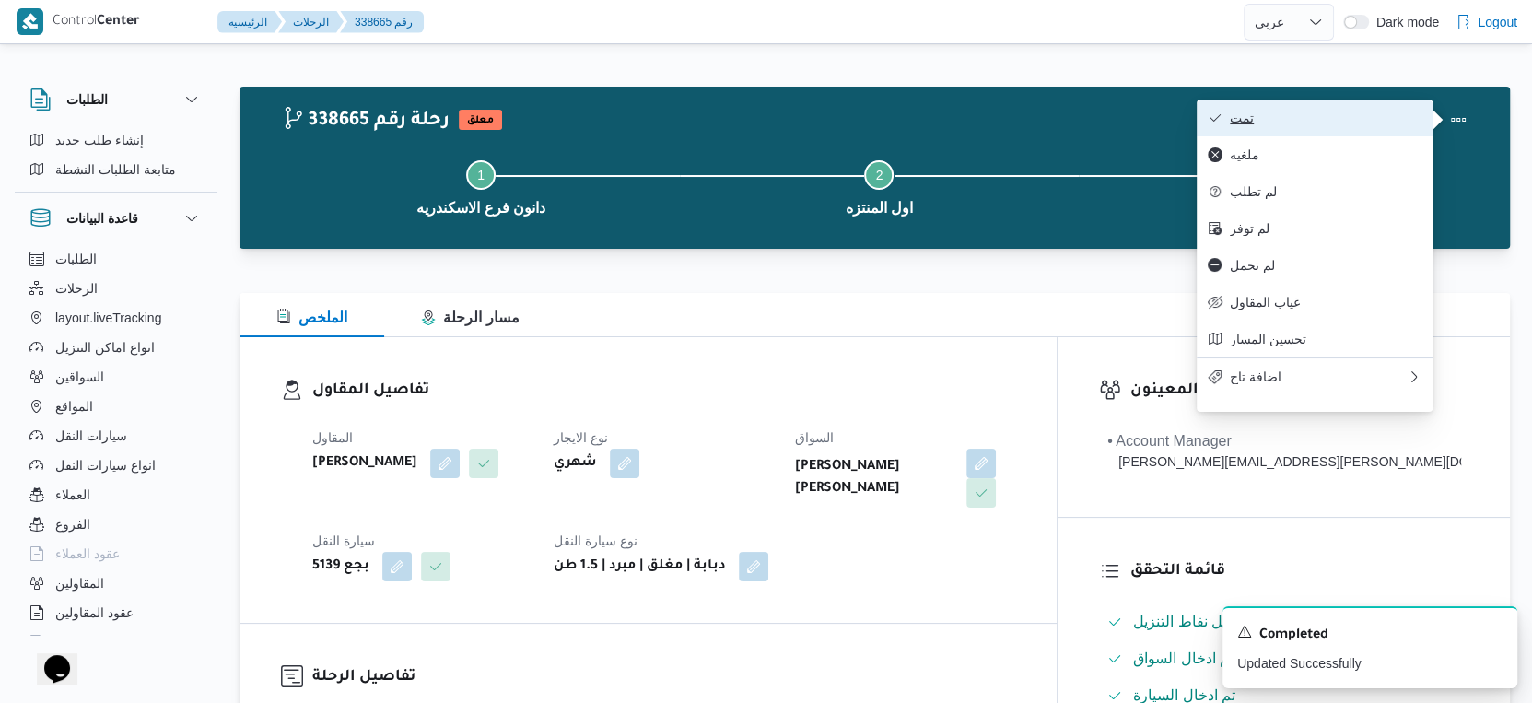
click at [1341, 129] on button "تمت" at bounding box center [1315, 117] width 236 height 37
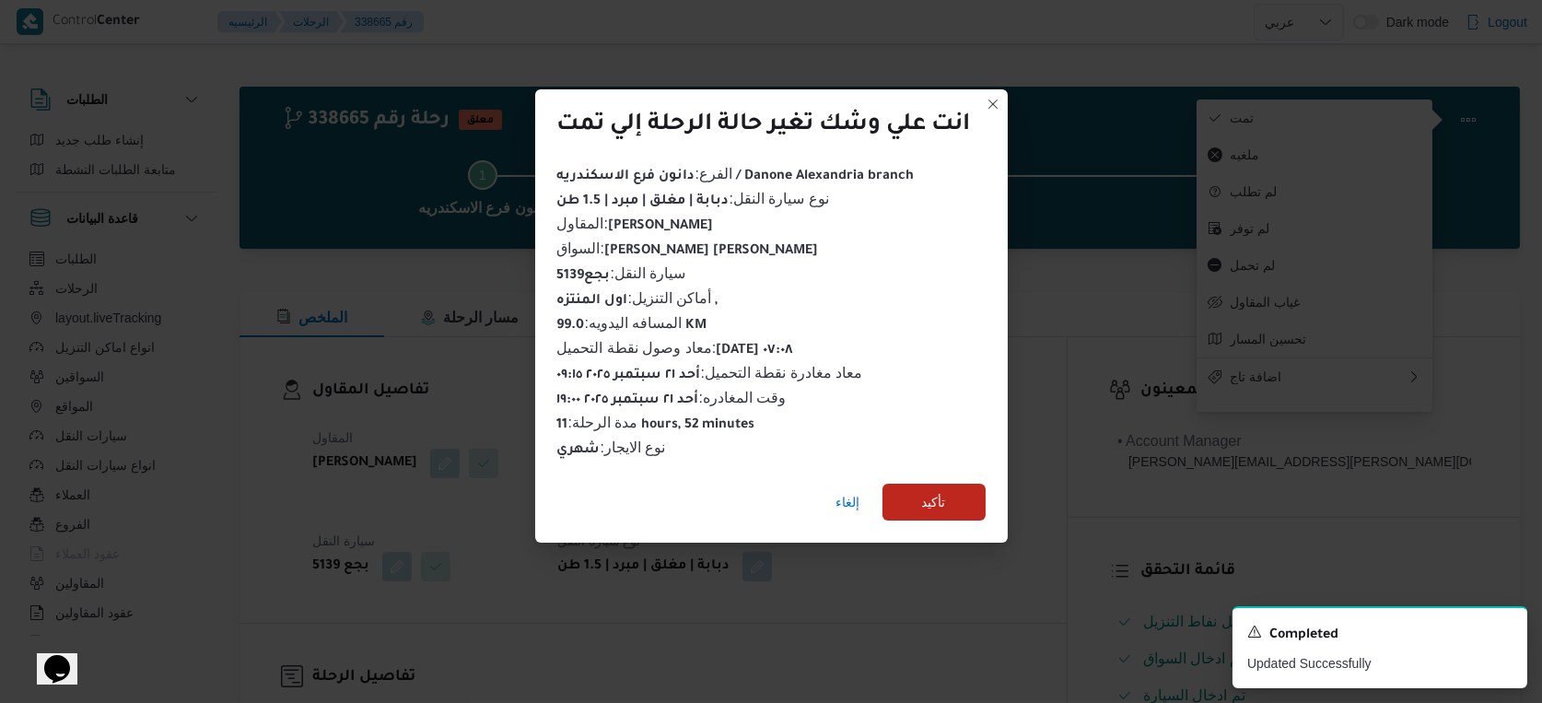
click at [962, 475] on div "إلغاء تأكيد" at bounding box center [771, 506] width 473 height 74
click at [962, 483] on span "تأكيد" at bounding box center [933, 501] width 103 height 37
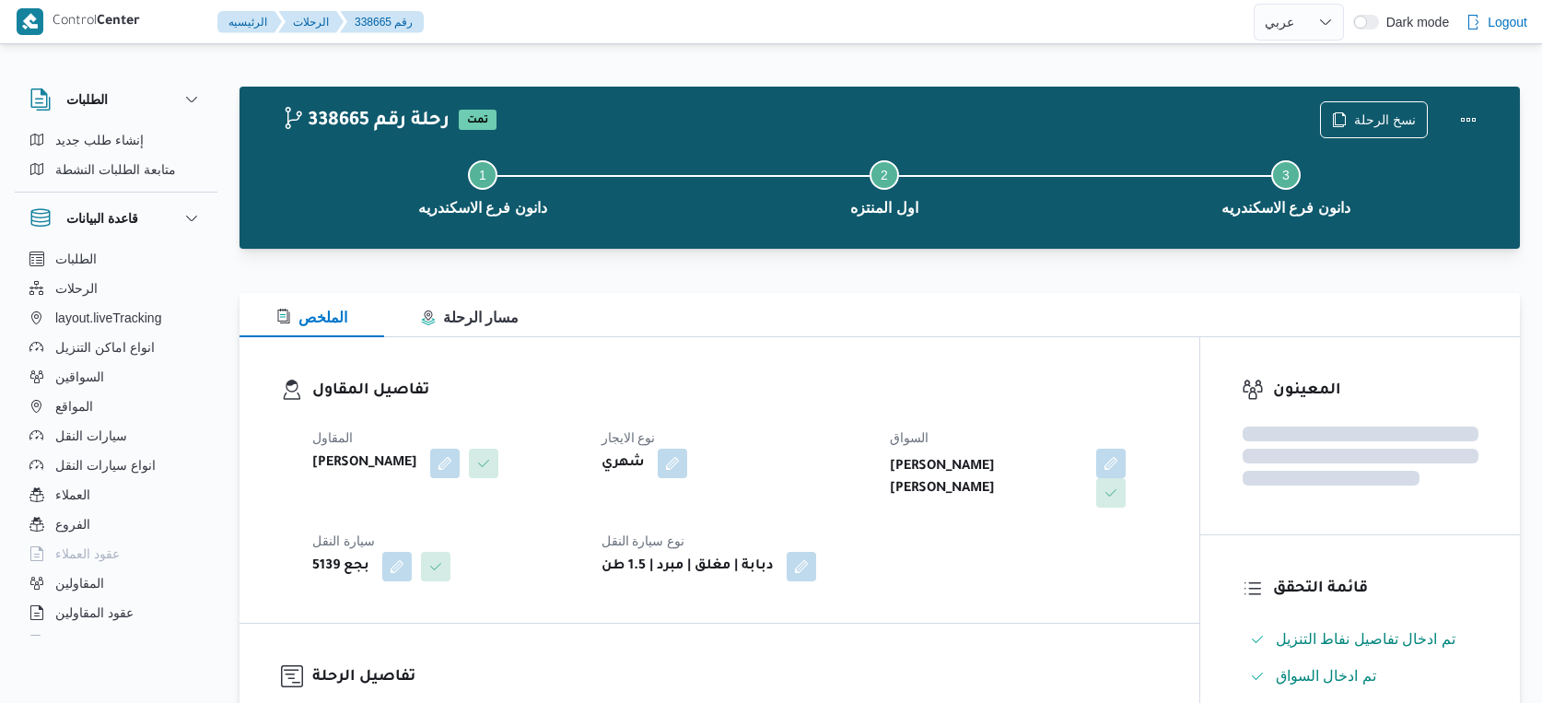
select select "ar"
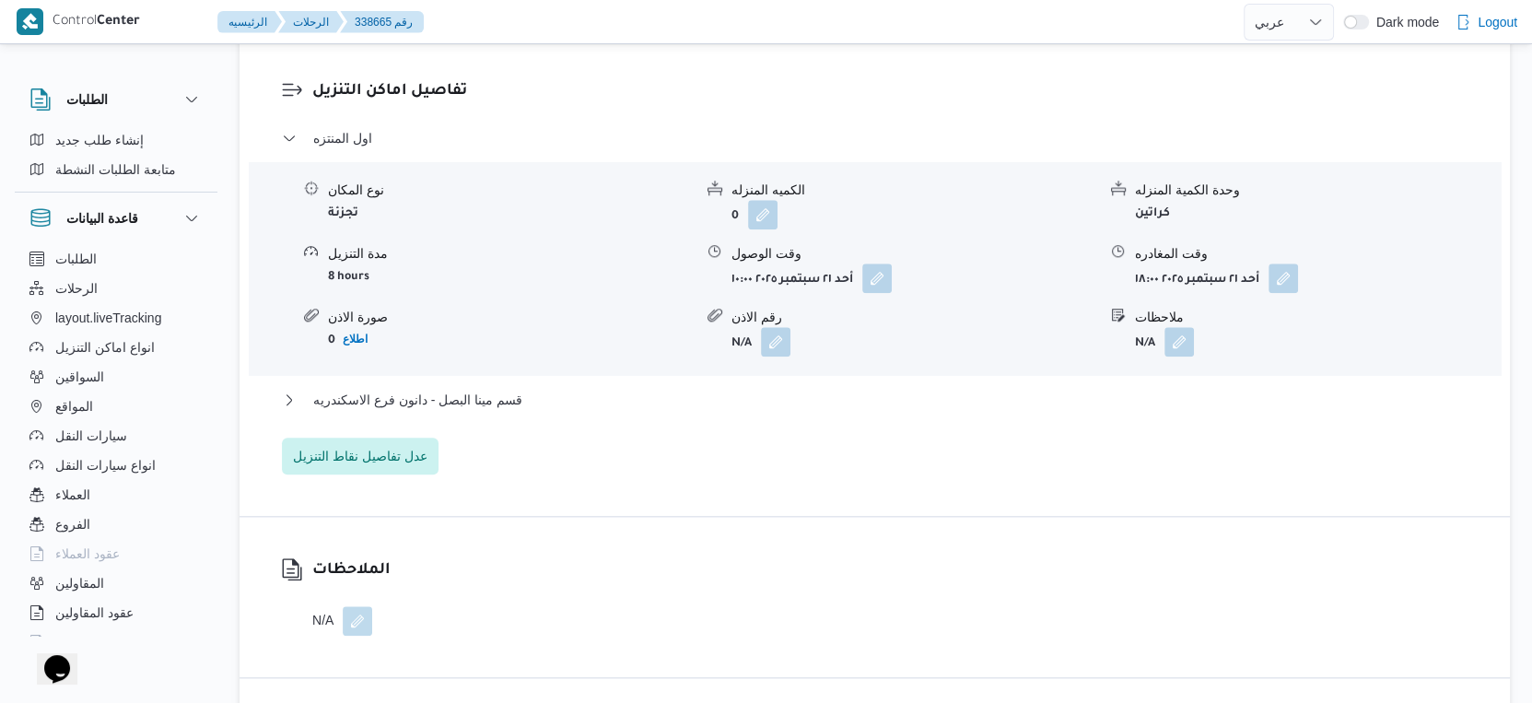
scroll to position [1536, 0]
click at [522, 410] on div "قسم مينا البصل - دانون فرع الاسكندريه" at bounding box center [875, 405] width 1186 height 35
click at [571, 386] on div "اول المنتزه نوع المكان تجزئة الكميه المنزله 0 وحدة الكمية المنزله كراتين مدة ال…" at bounding box center [875, 299] width 1186 height 347
click at [571, 394] on button "قسم مينا البصل - دانون فرع الاسكندريه" at bounding box center [875, 399] width 1186 height 22
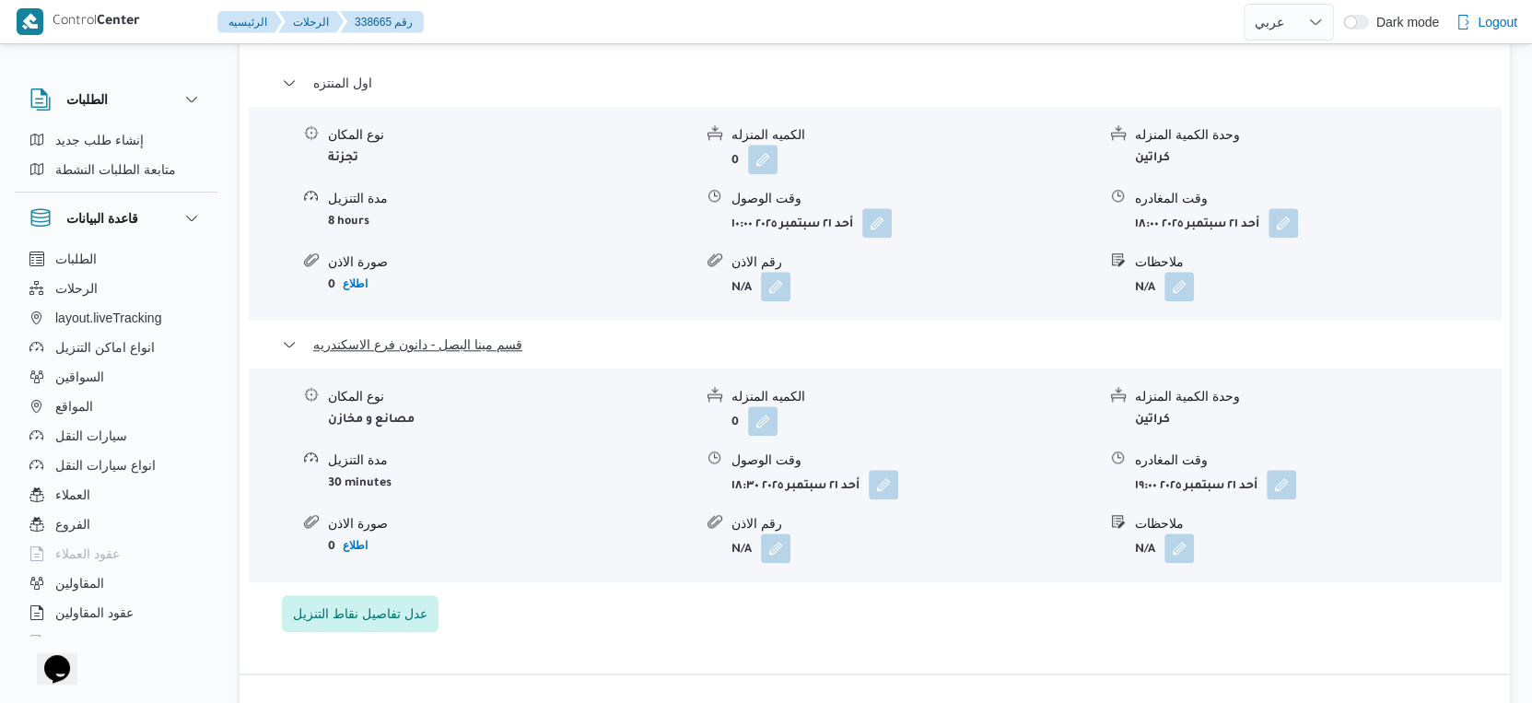
scroll to position [1637, 0]
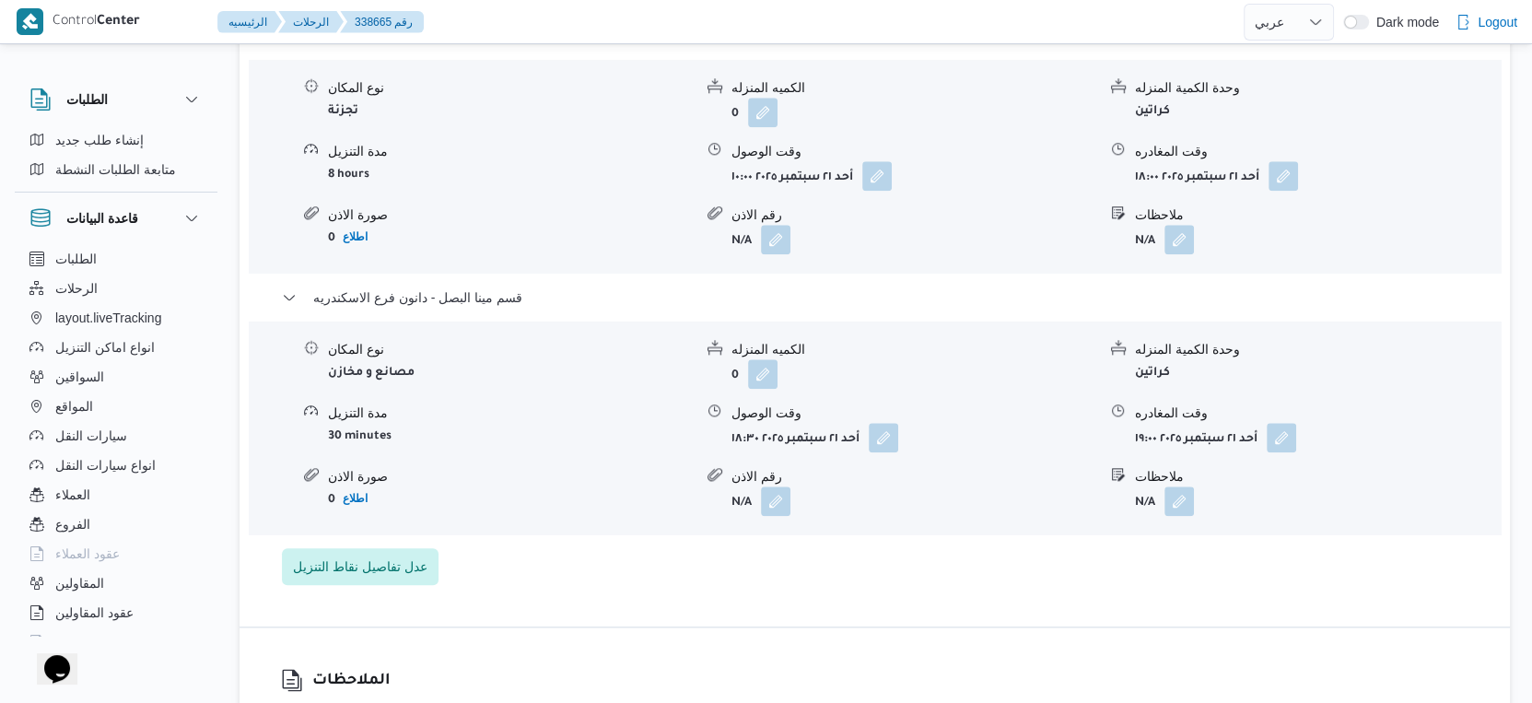
click at [585, 417] on div "مدة التنزيل" at bounding box center [510, 412] width 365 height 19
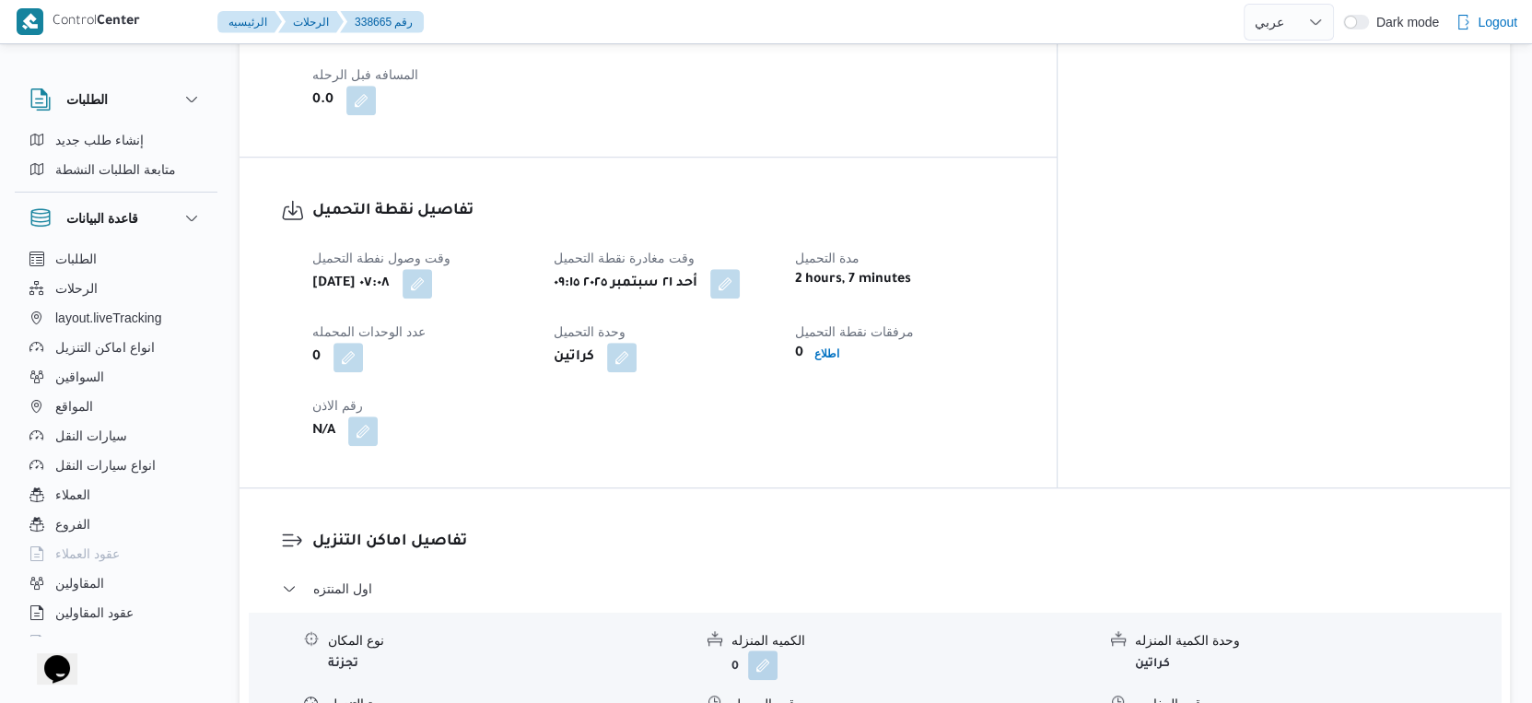
scroll to position [818, 0]
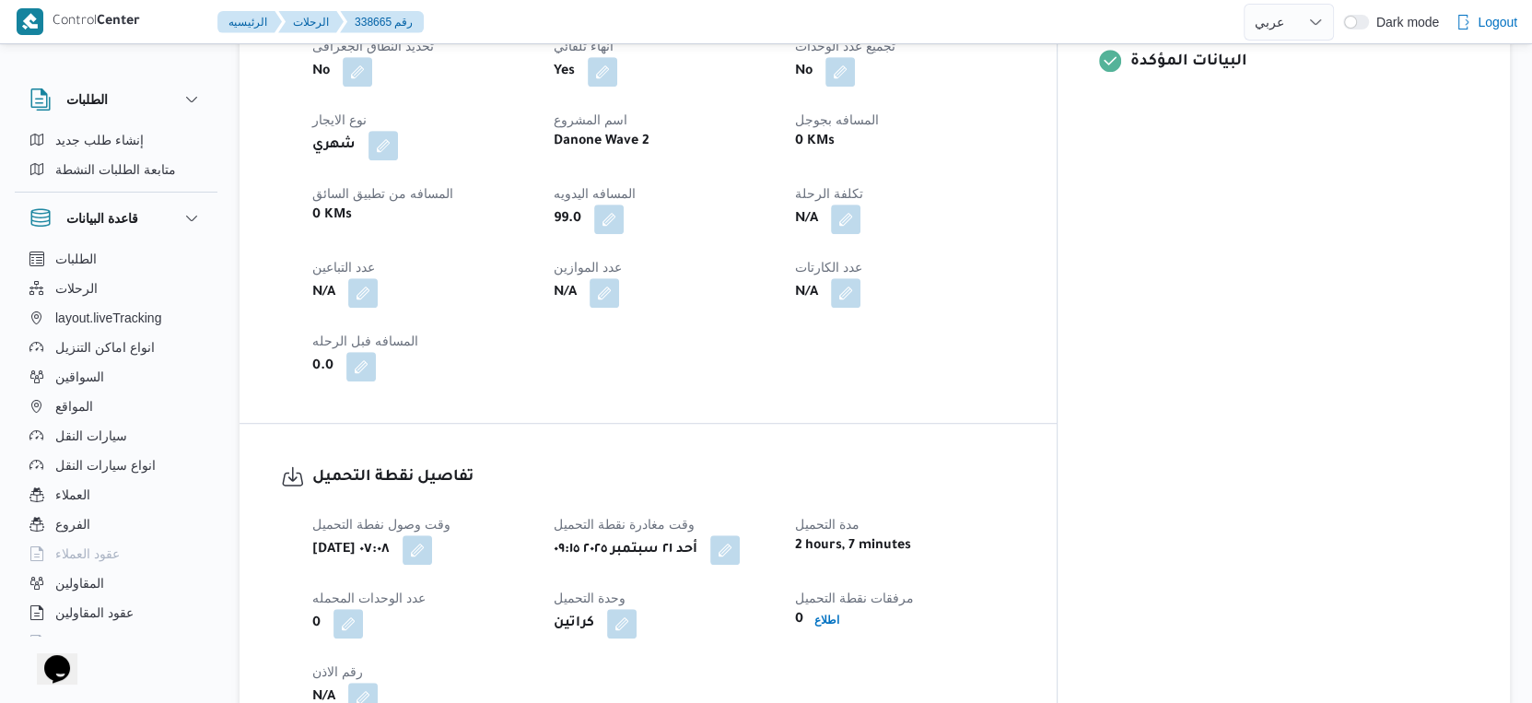
scroll to position [1503, 0]
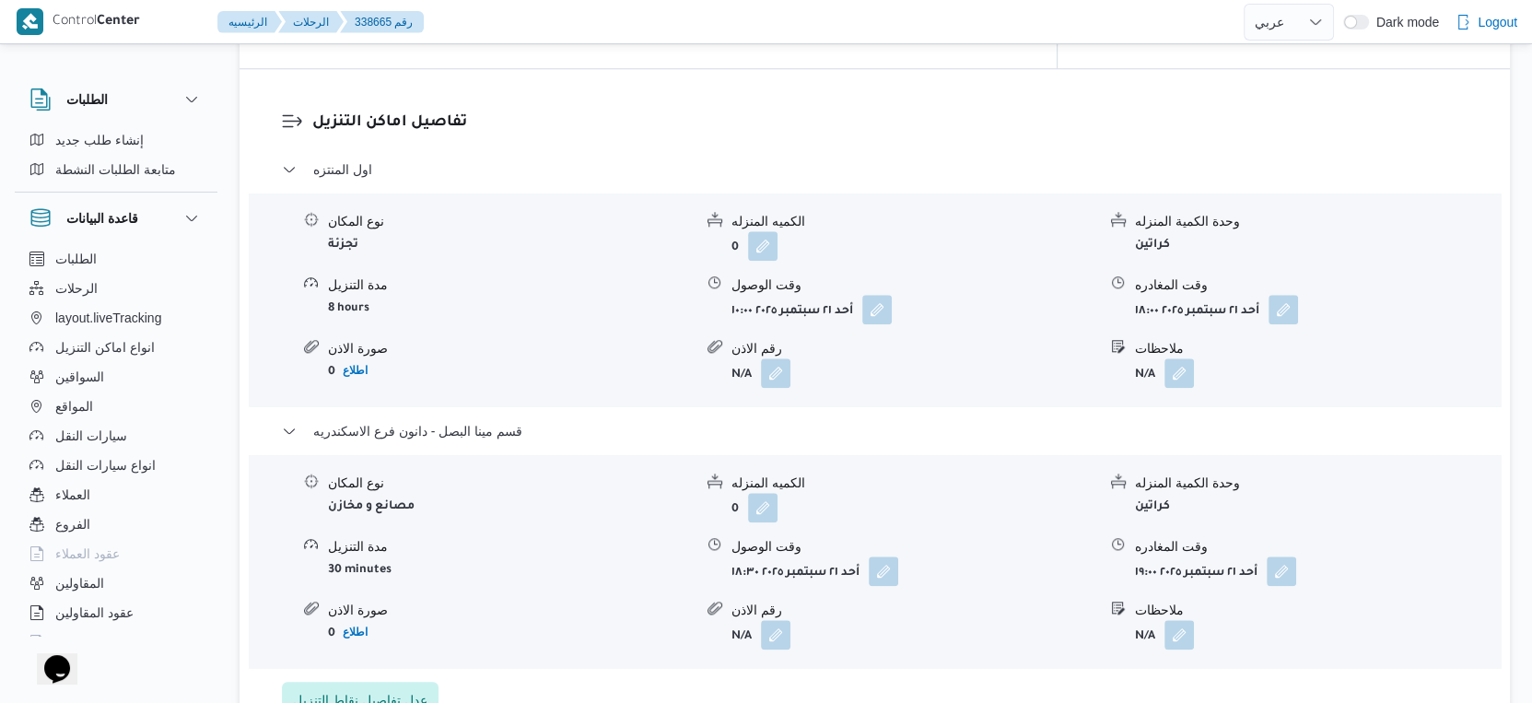
select select "ar"
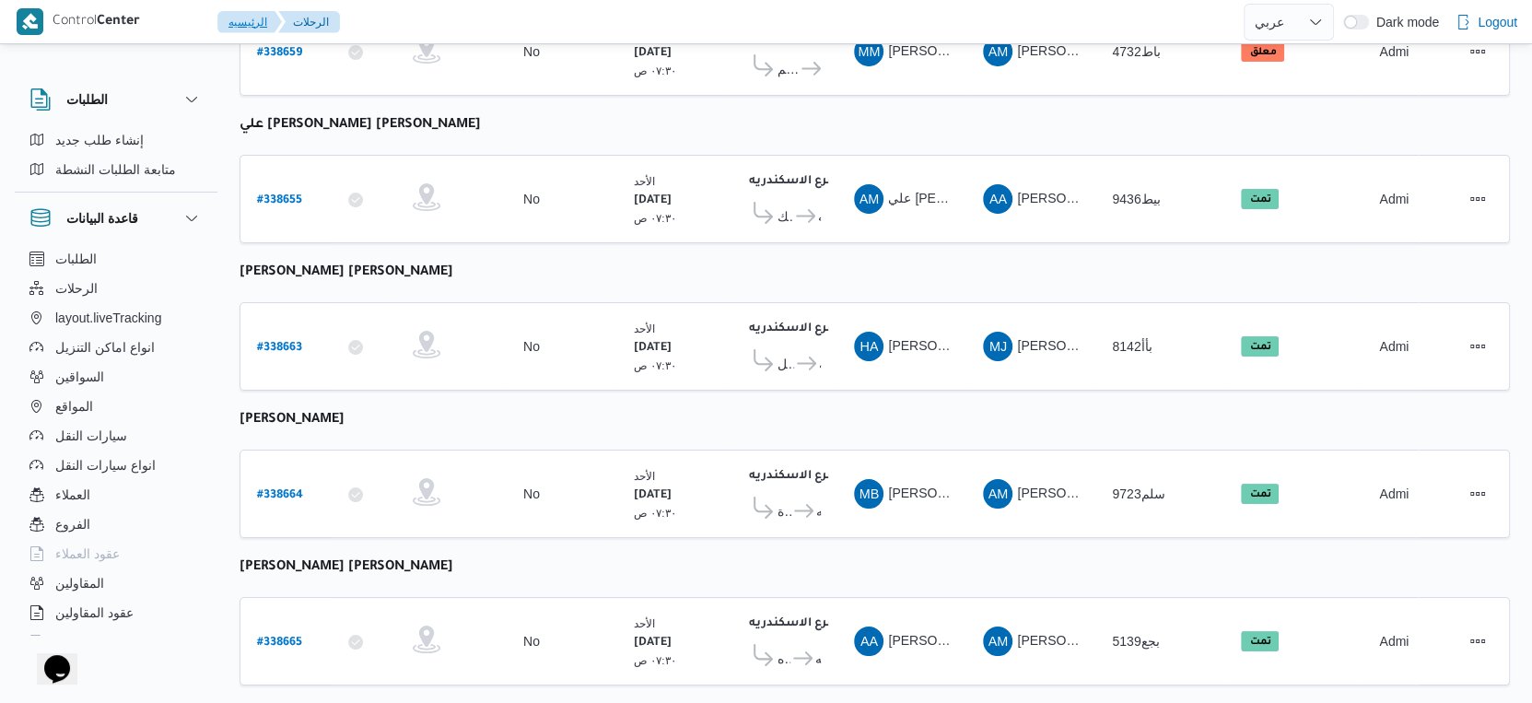
select select "ar"
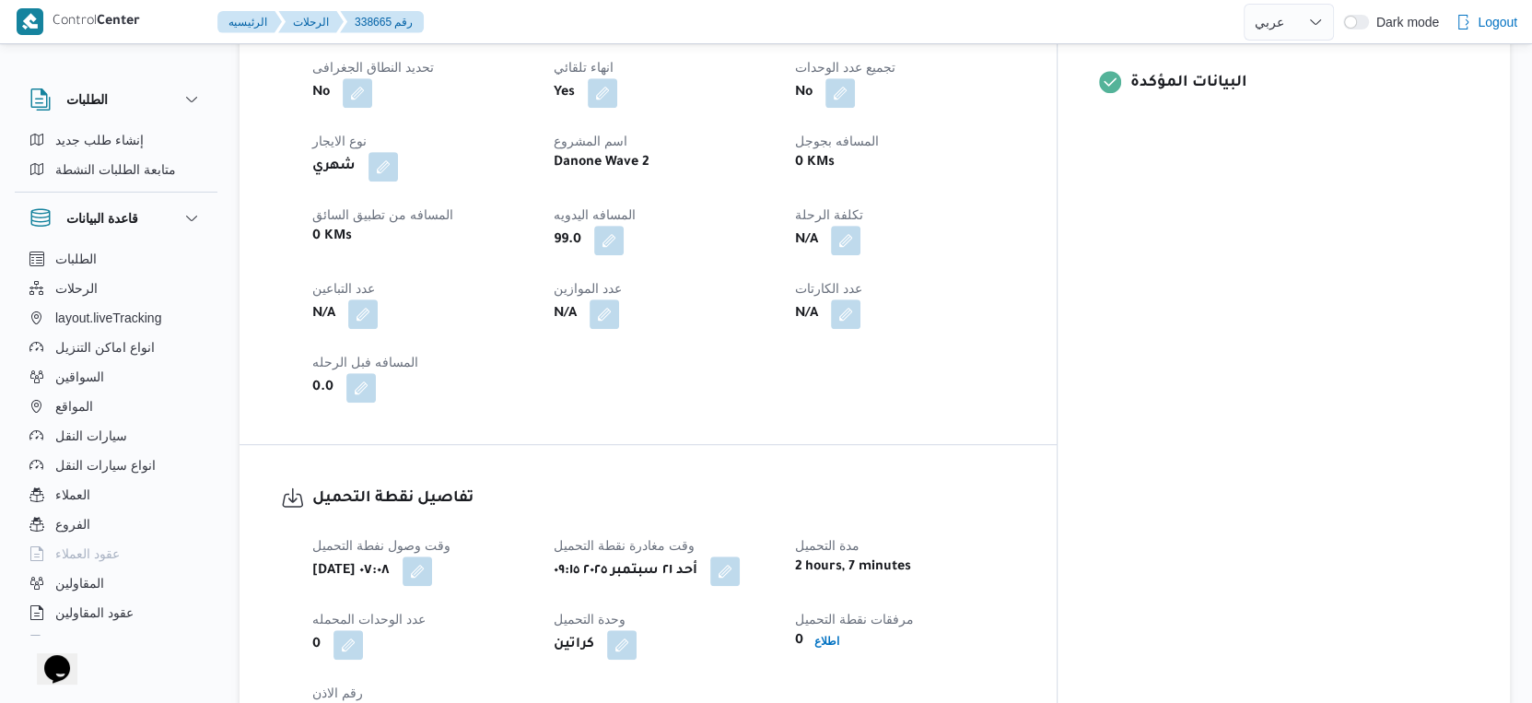
scroll to position [684, 0]
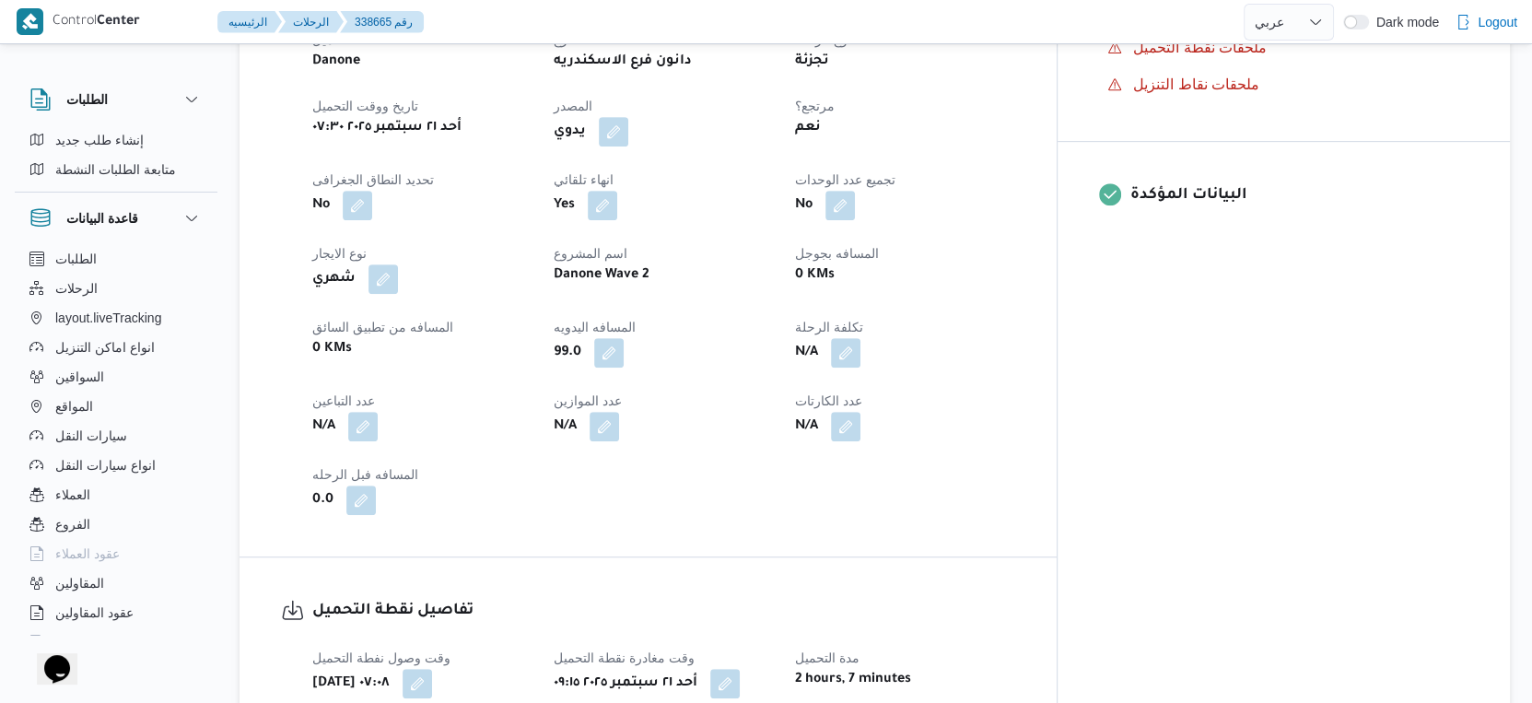
select select "ar"
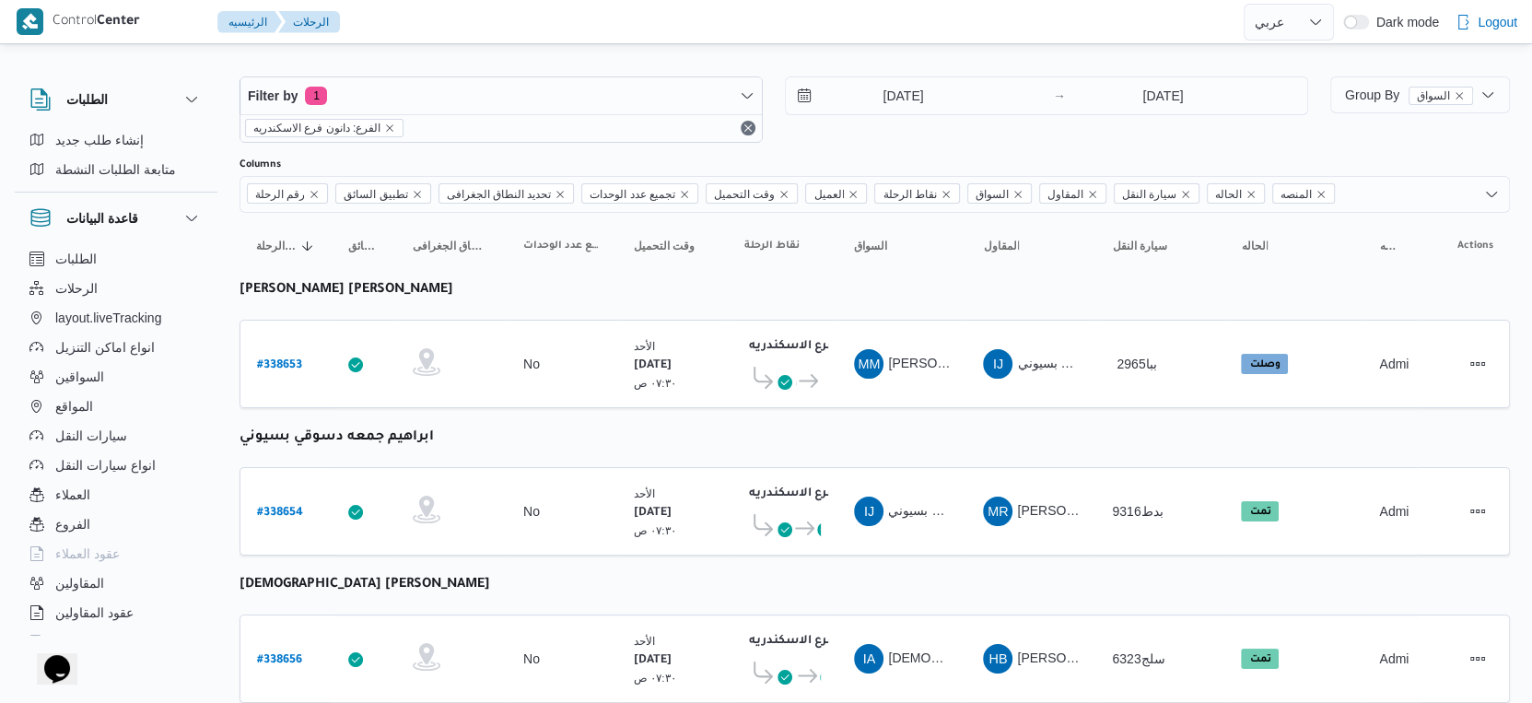
scroll to position [216, 0]
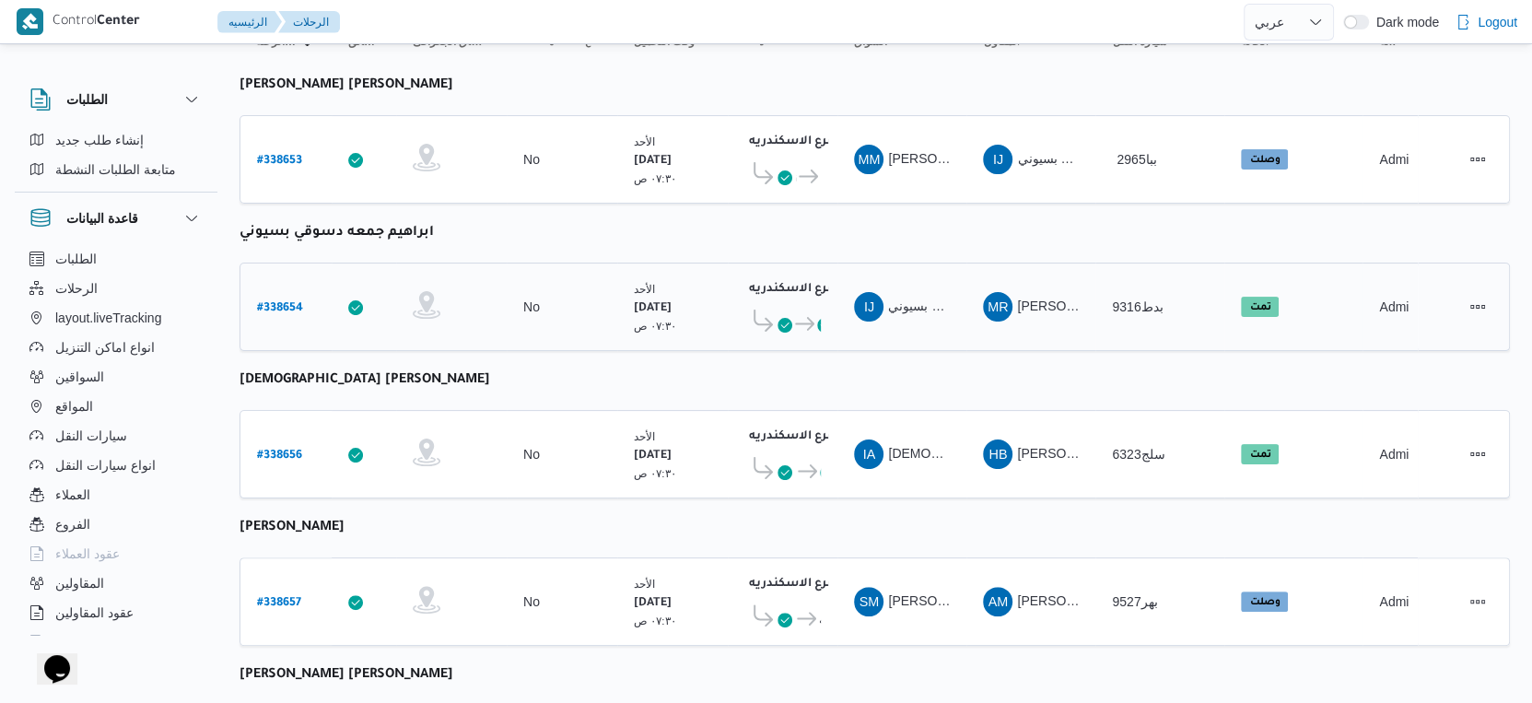
click at [279, 302] on b "# 338654" at bounding box center [280, 308] width 46 height 13
select select "ar"
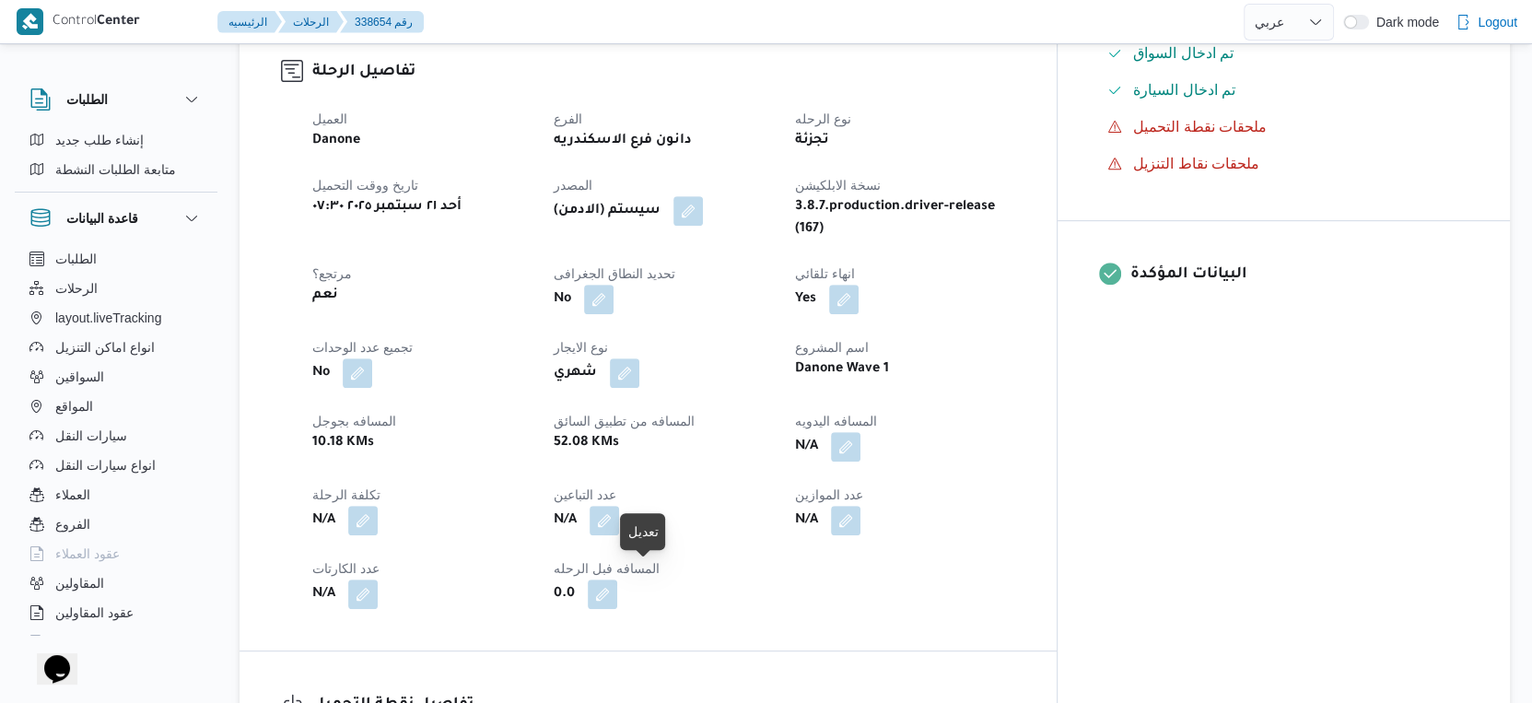
scroll to position [409, 0]
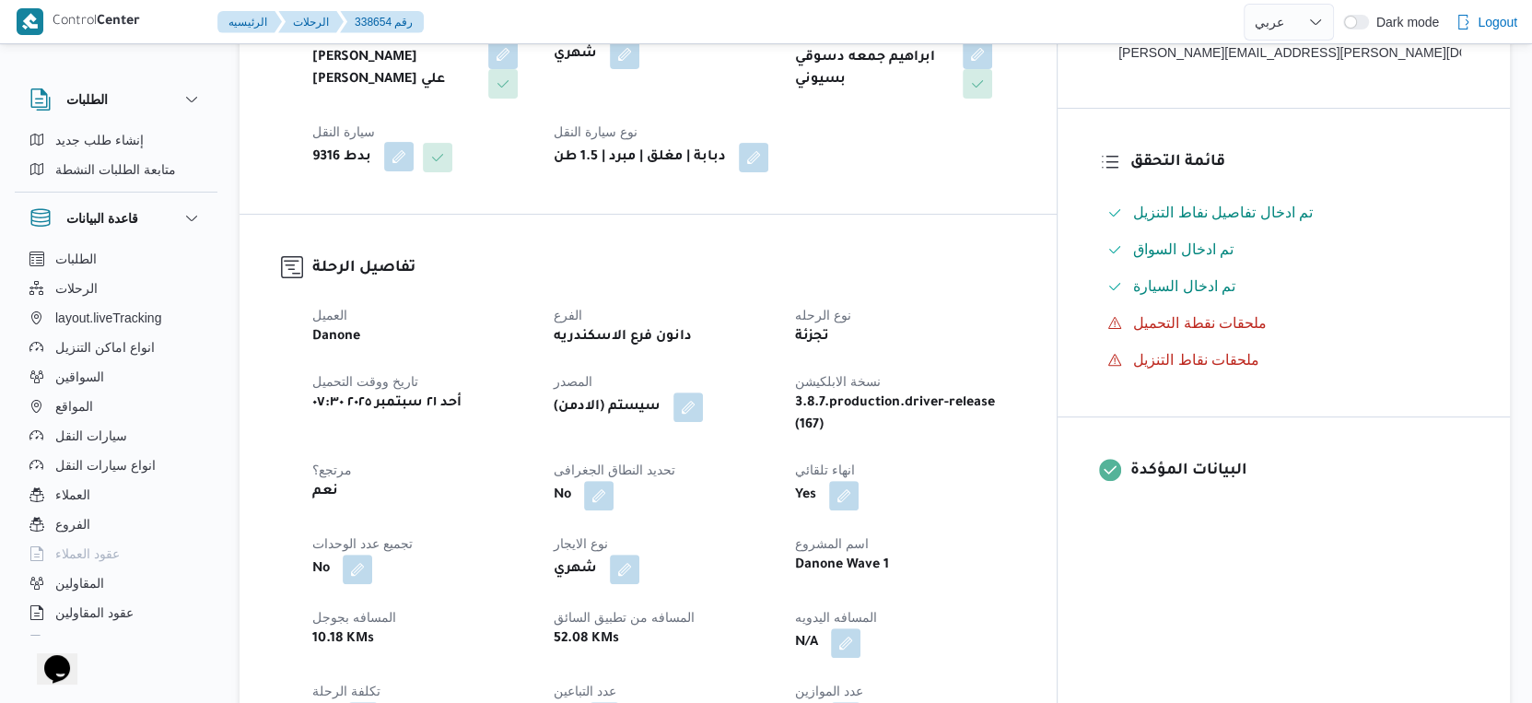
click at [405, 160] on button "button" at bounding box center [398, 156] width 29 height 29
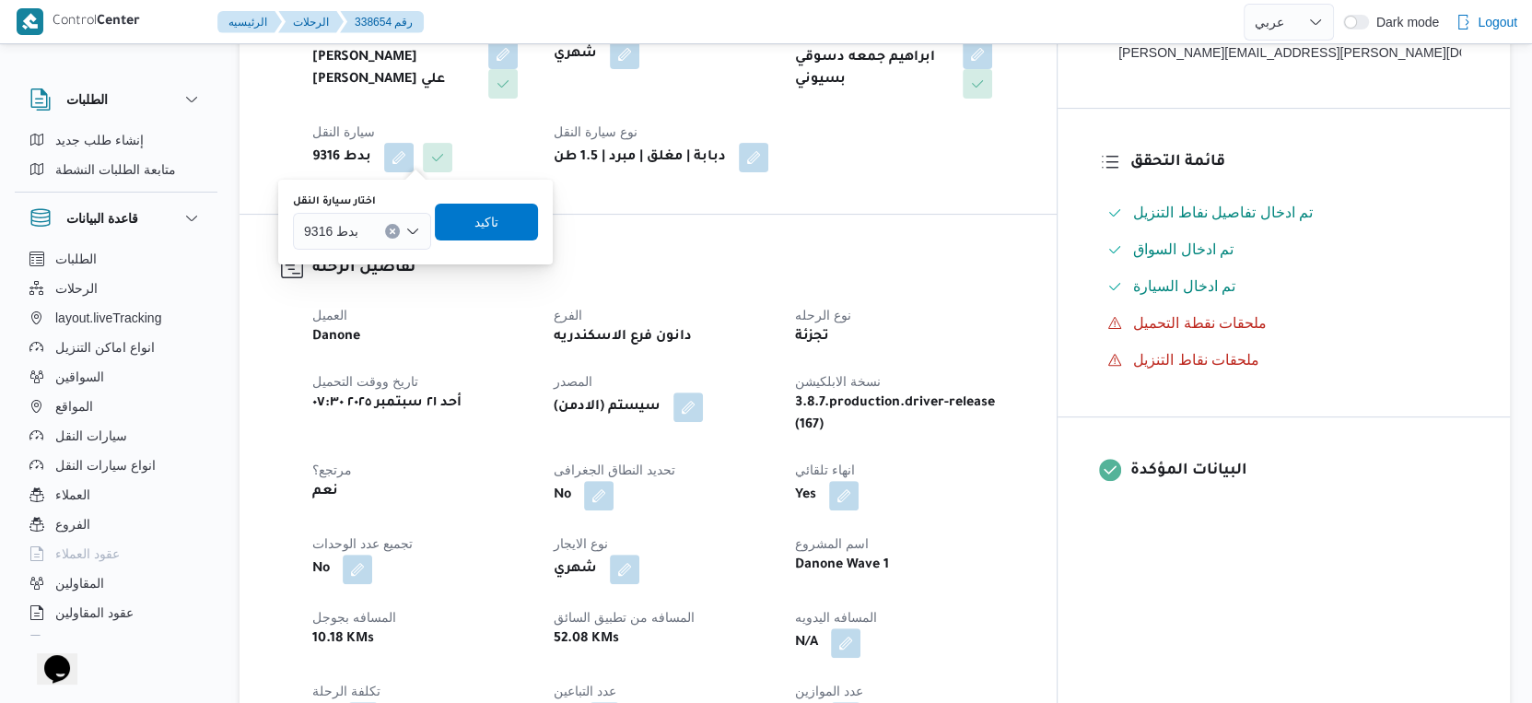
click at [389, 228] on icon "Clear input" at bounding box center [392, 231] width 7 height 7
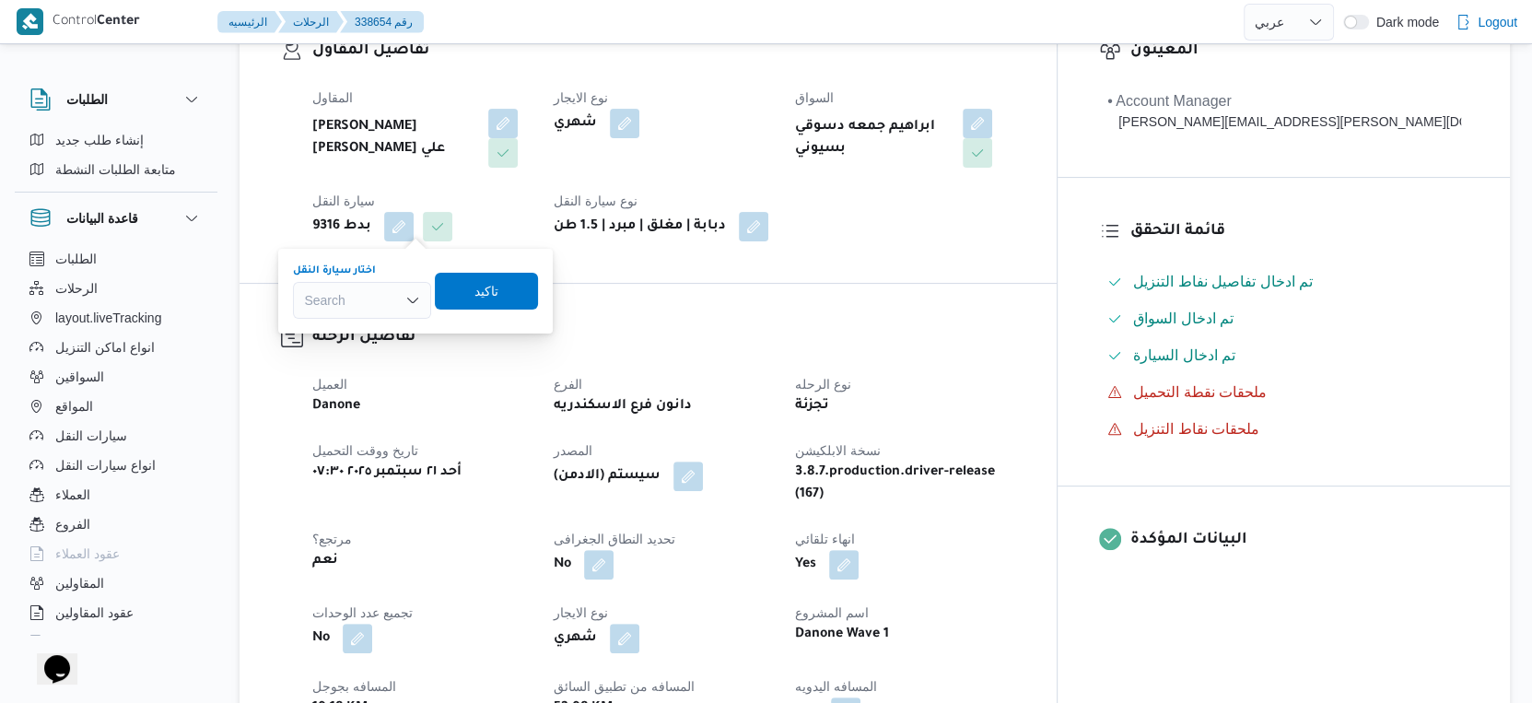
scroll to position [307, 0]
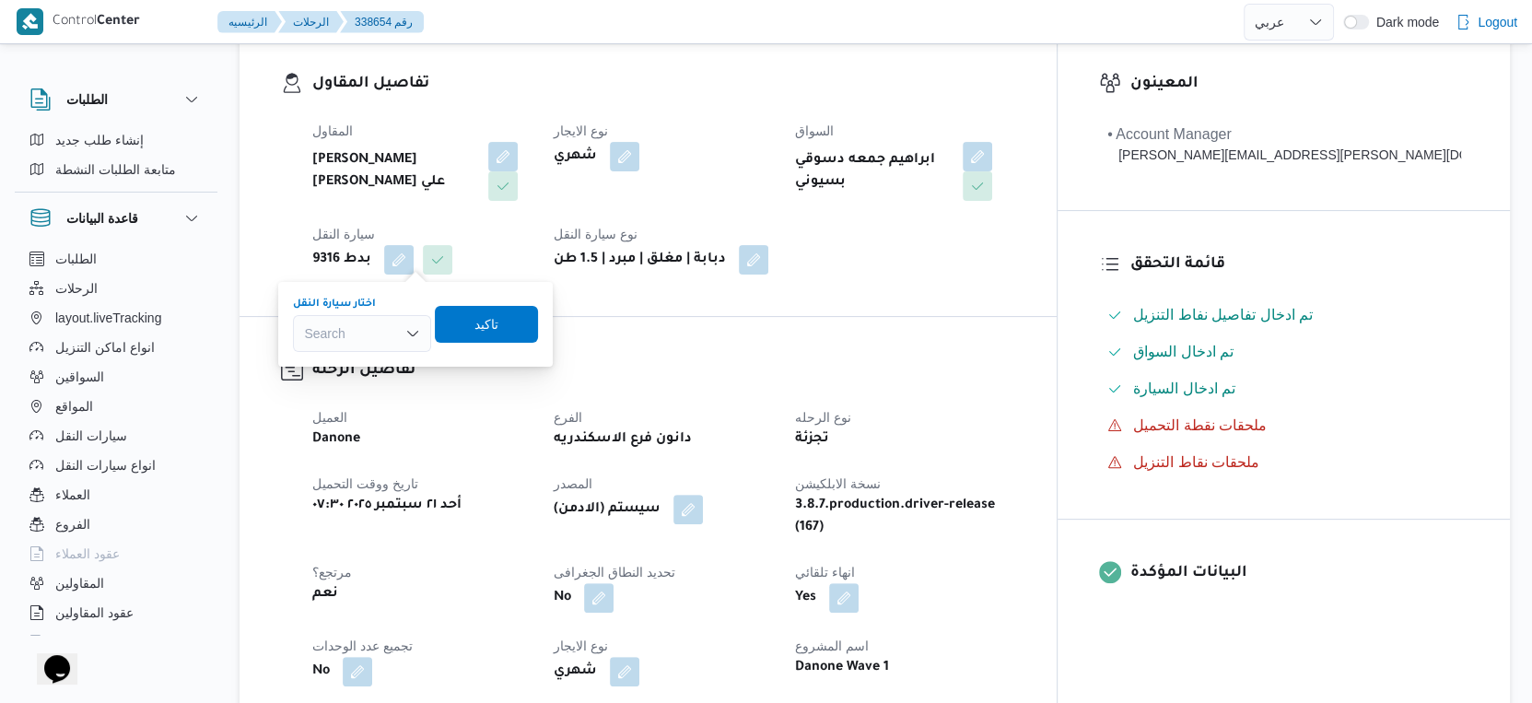
click at [358, 332] on div "Search" at bounding box center [362, 333] width 138 height 37
click at [637, 321] on div "تفاصيل الرحلة العميل Danone الفرع دانون فرع الاسكندريه نوع الرحله تجزئة تاريخ و…" at bounding box center [648, 633] width 817 height 632
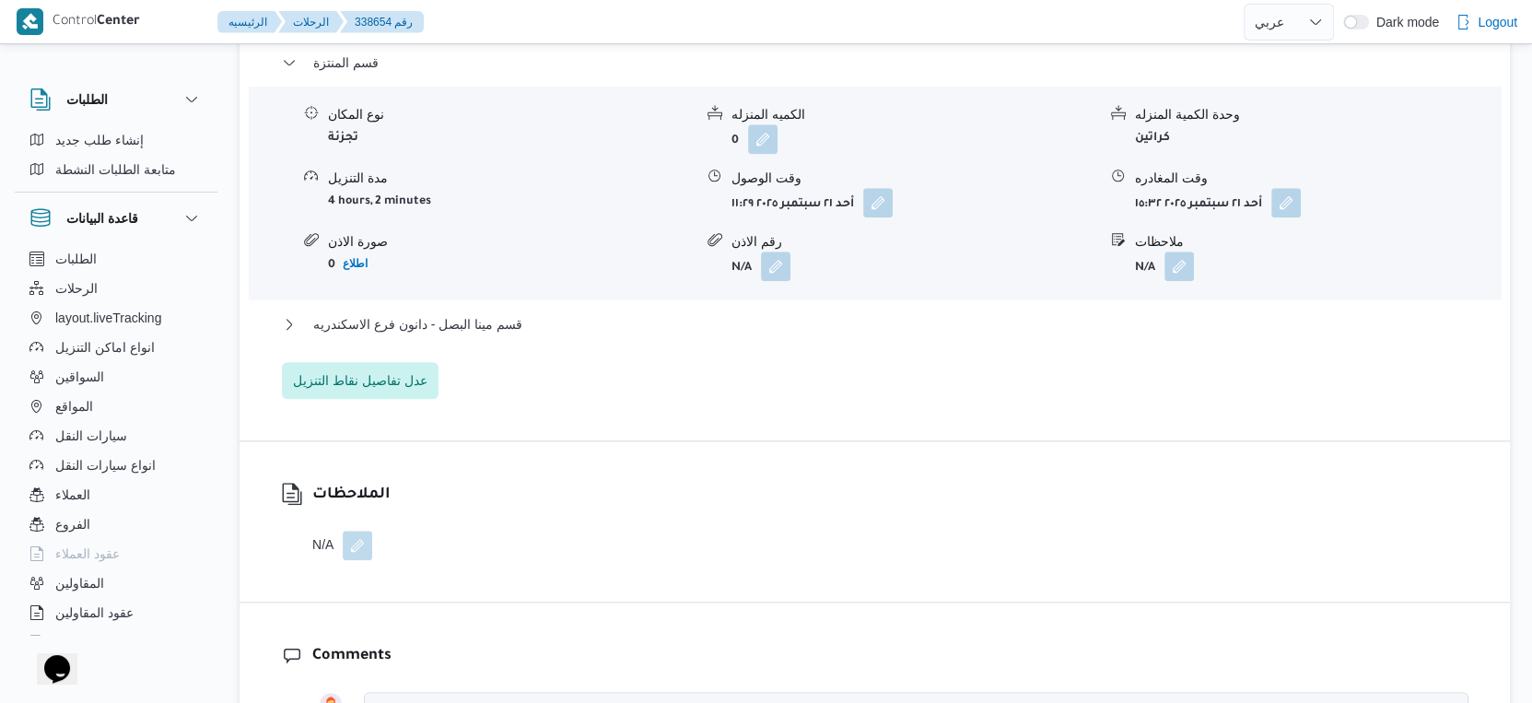
scroll to position [1637, 0]
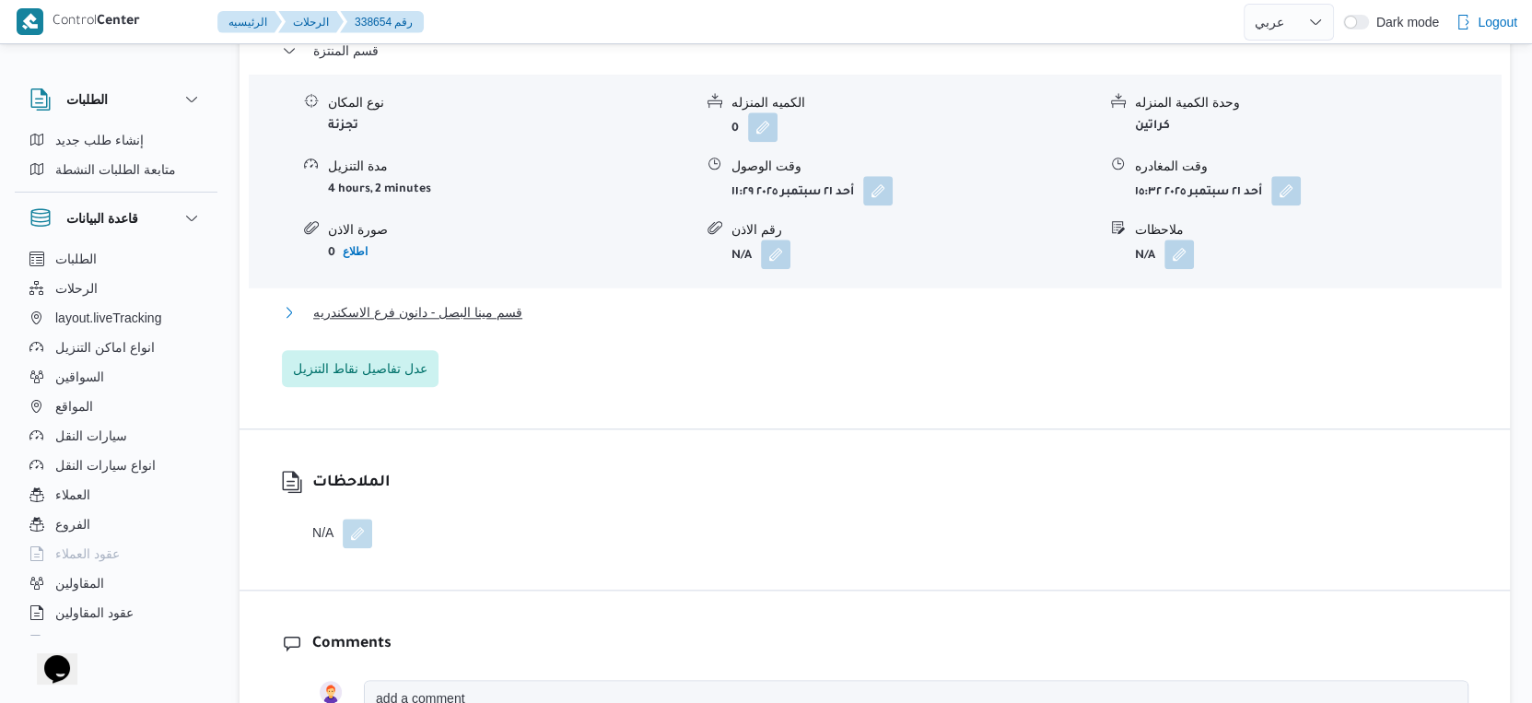
click at [522, 301] on button "قسم مينا البصل - دانون فرع الاسكندريه" at bounding box center [875, 312] width 1186 height 22
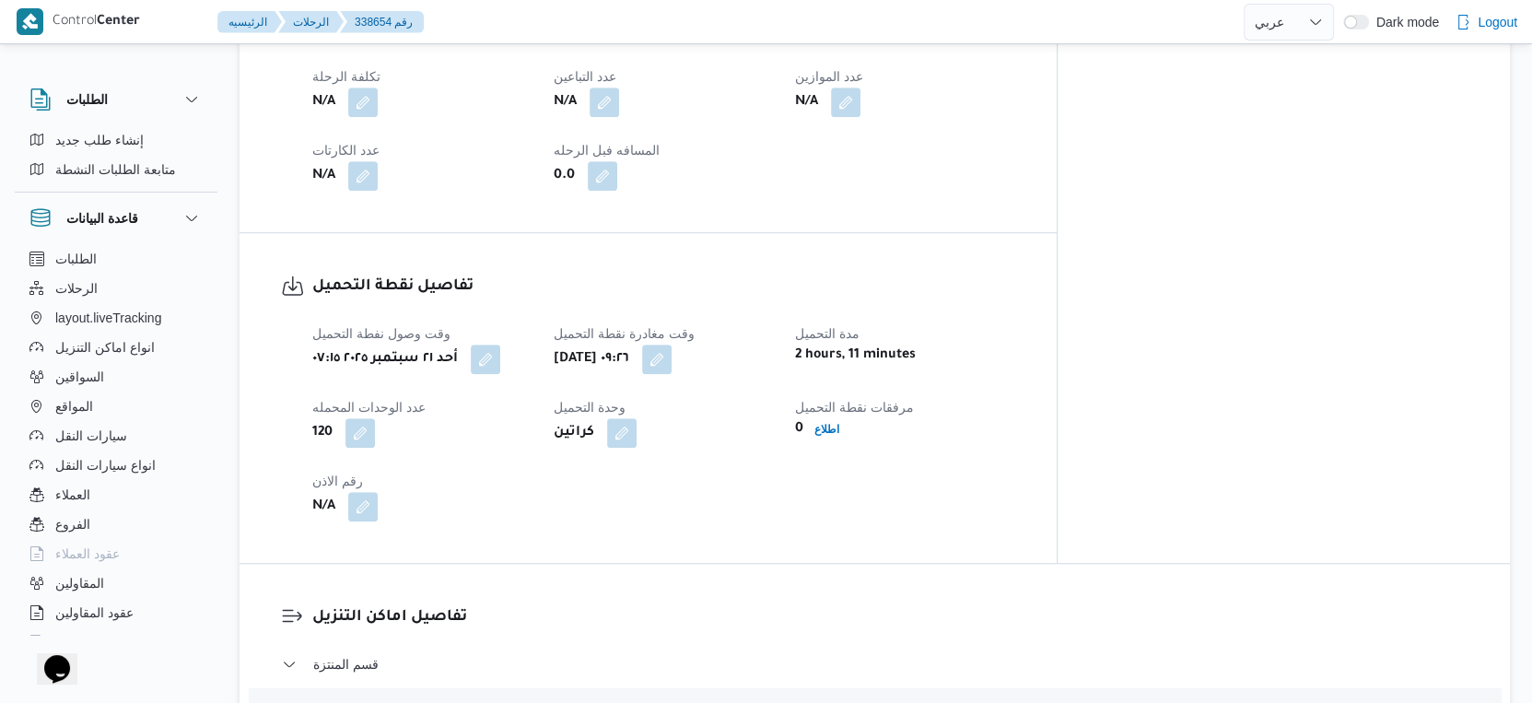
scroll to position [613, 0]
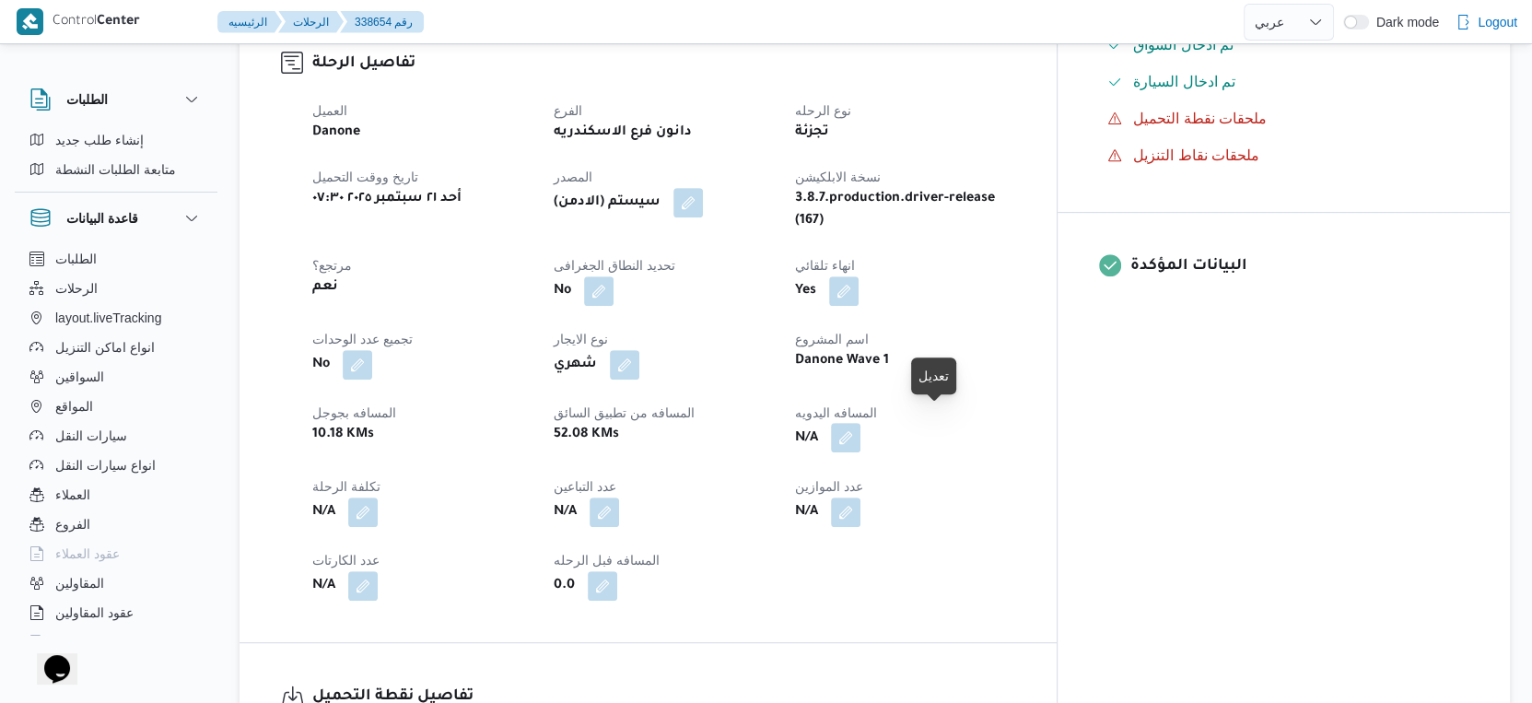
click at [860, 423] on button "button" at bounding box center [845, 437] width 29 height 29
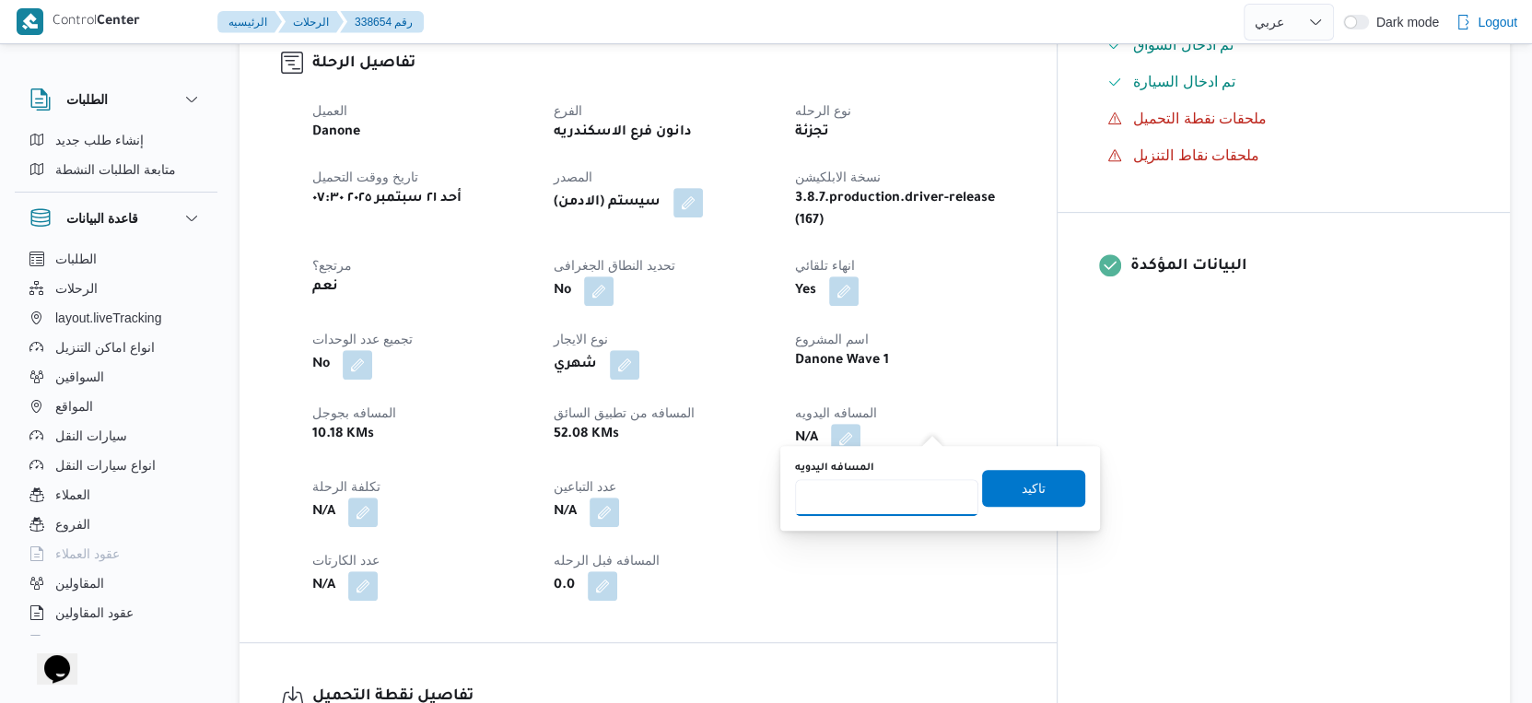
click at [868, 497] on input "المسافه اليدويه" at bounding box center [886, 497] width 183 height 37
type input "44"
click at [1034, 483] on span "تاكيد" at bounding box center [1033, 487] width 103 height 37
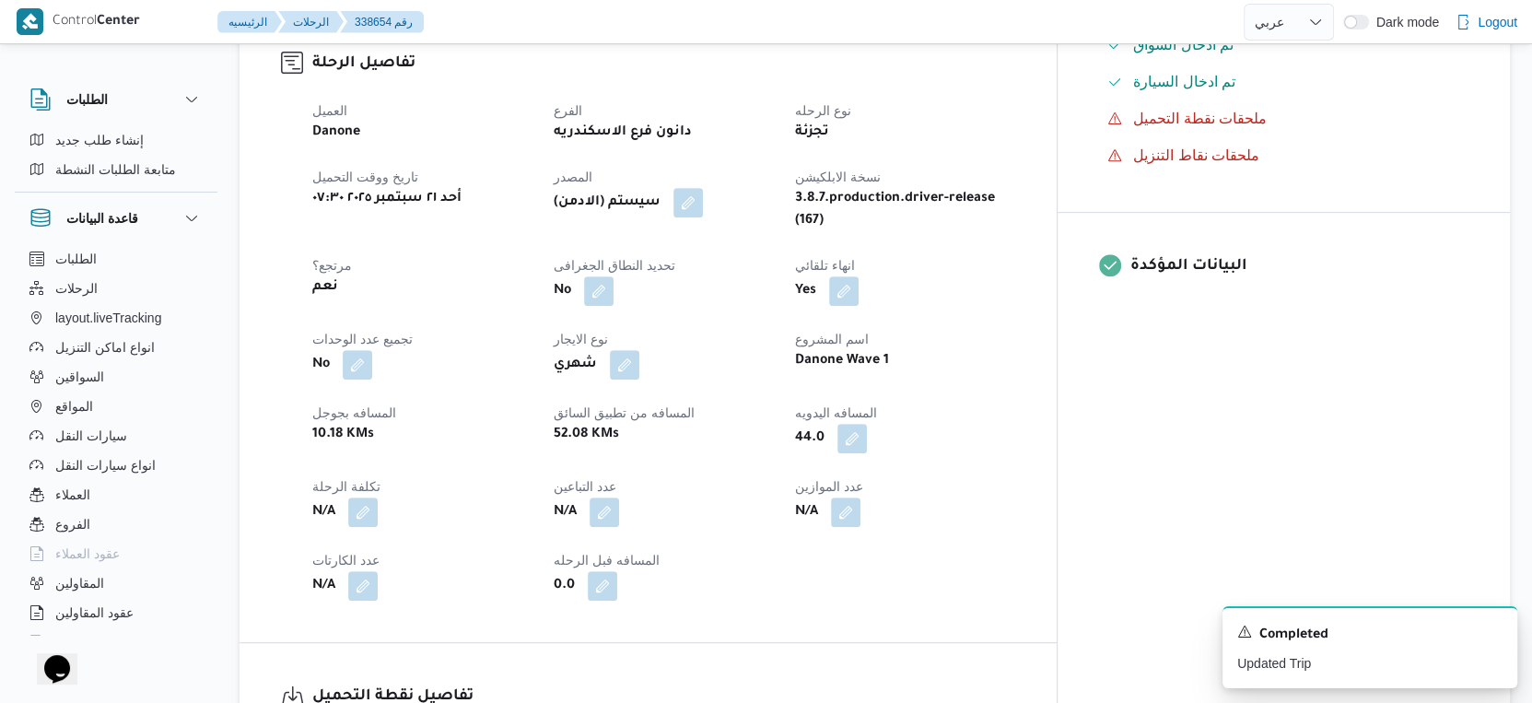
select select "ar"
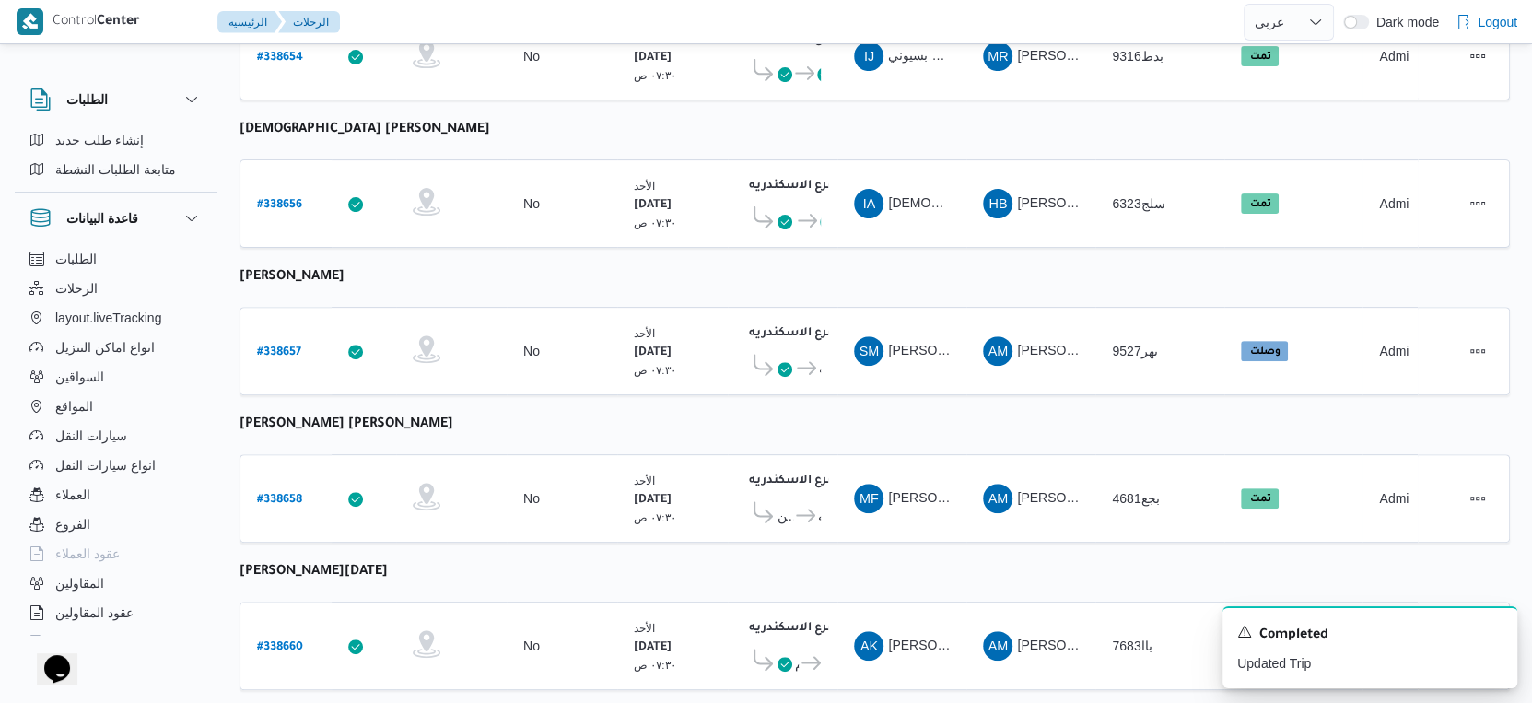
scroll to position [524, 0]
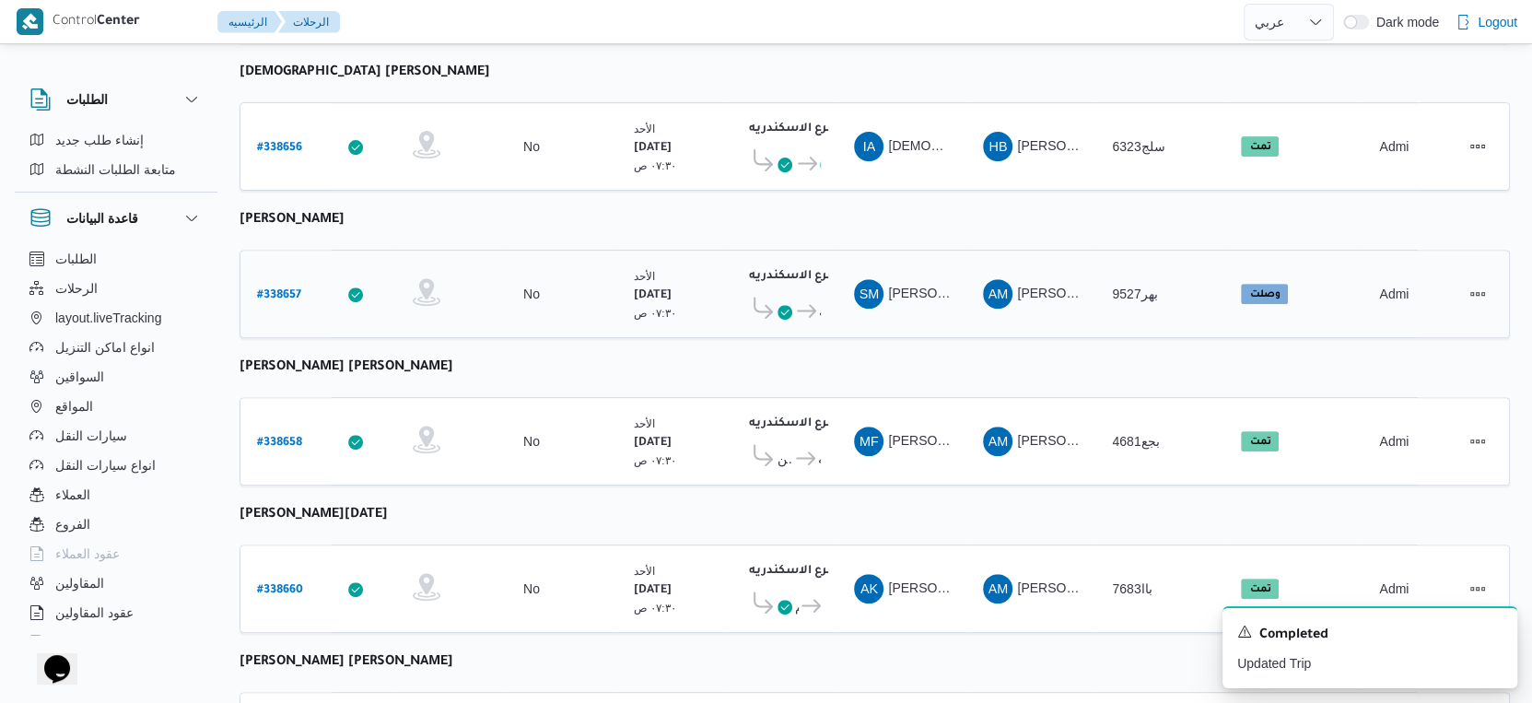
click at [271, 289] on b "# 338657" at bounding box center [279, 295] width 44 height 13
select select "ar"
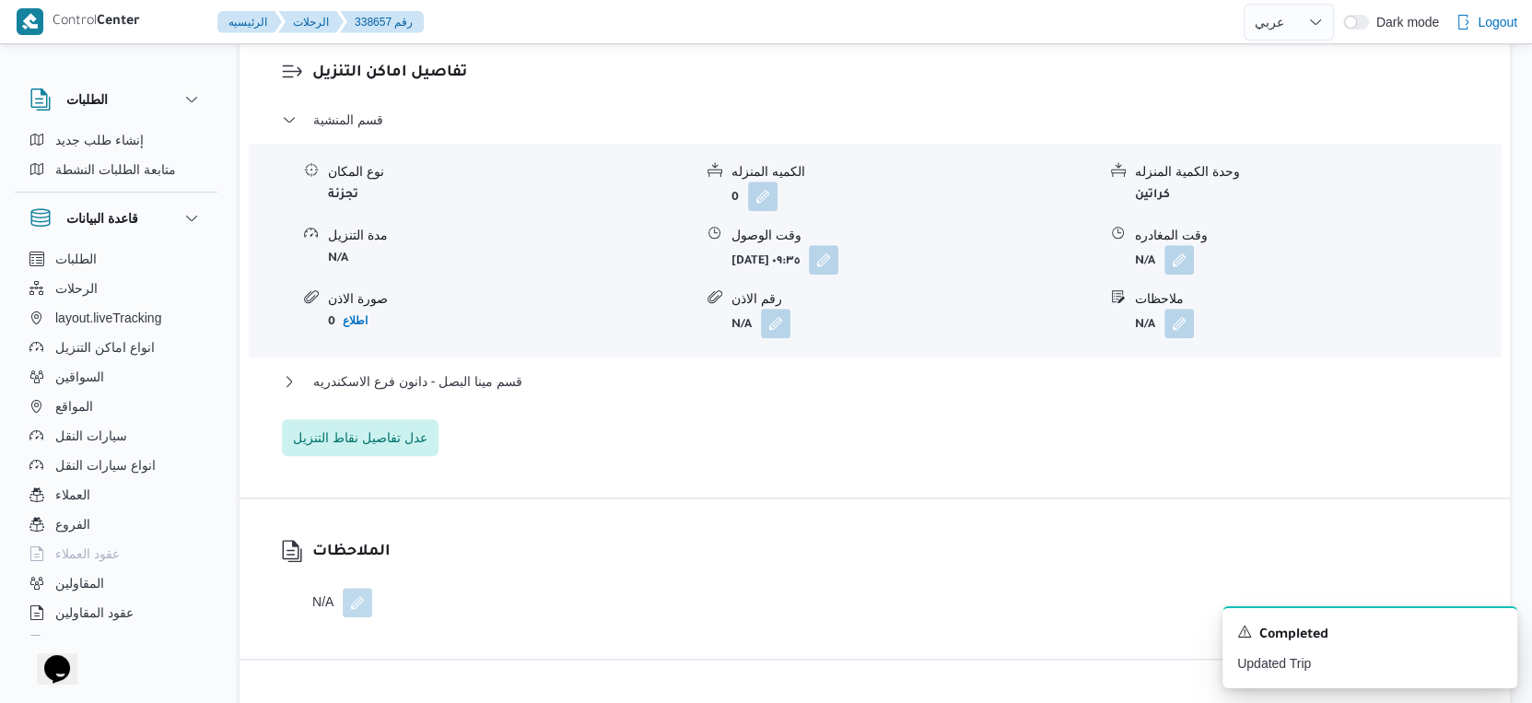
scroll to position [1548, 0]
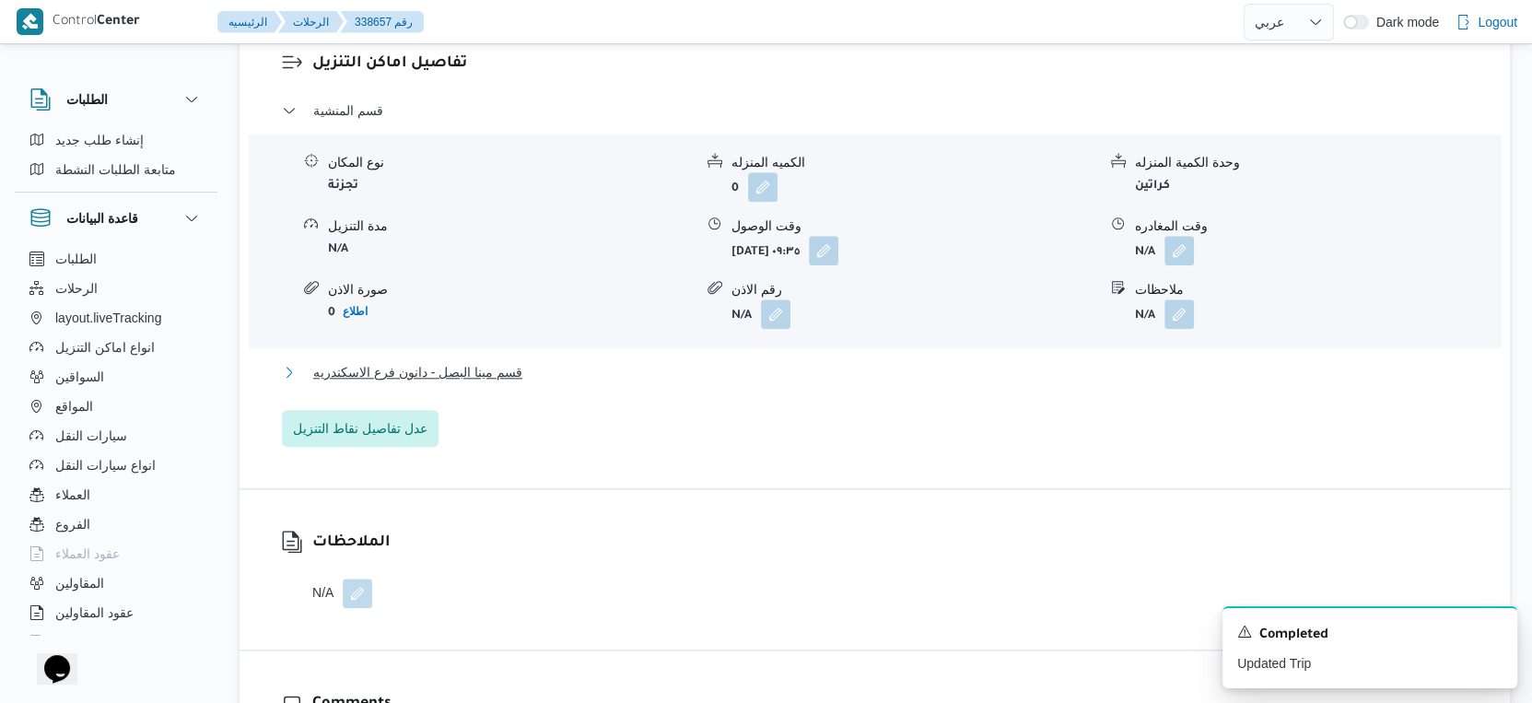
click at [451, 383] on span "قسم مينا البصل - دانون فرع الاسكندريه" at bounding box center [417, 372] width 209 height 22
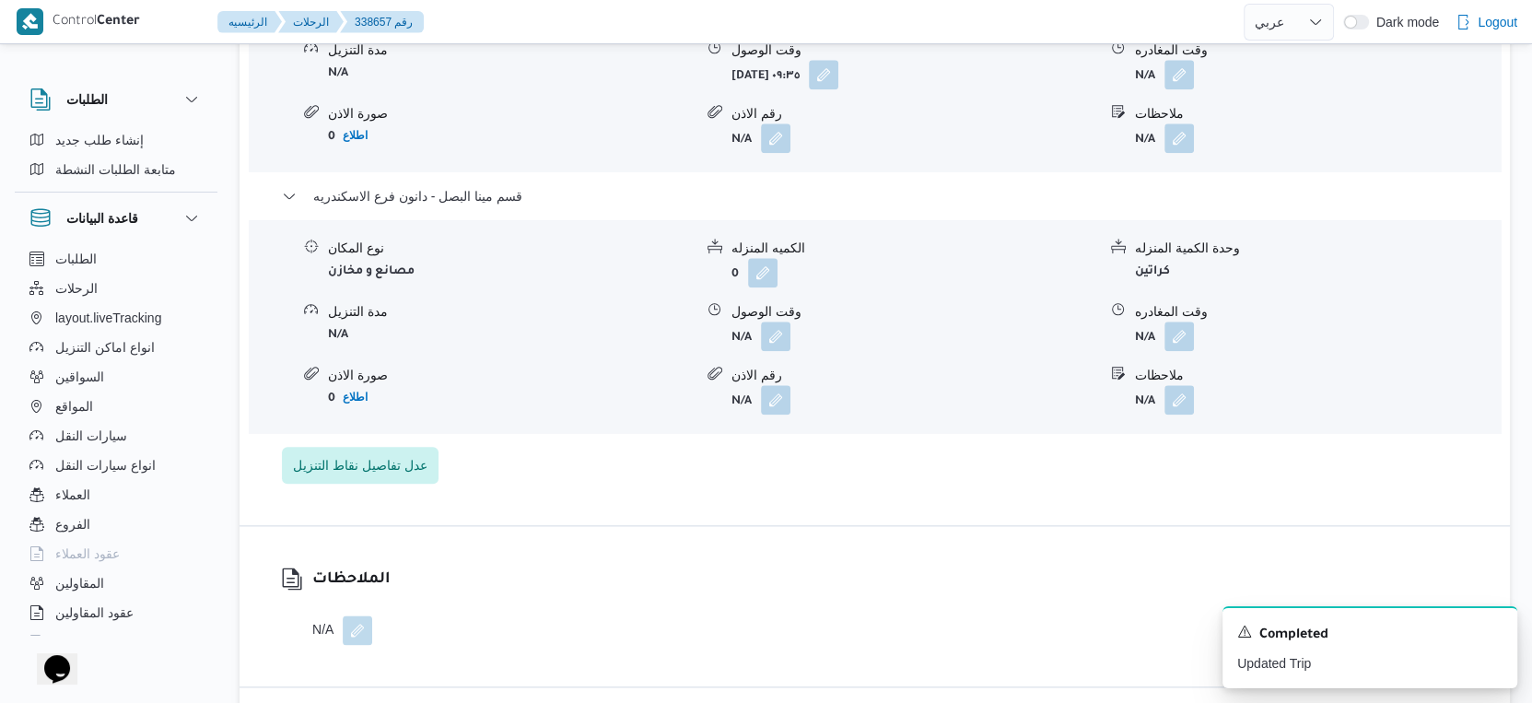
scroll to position [1740, 0]
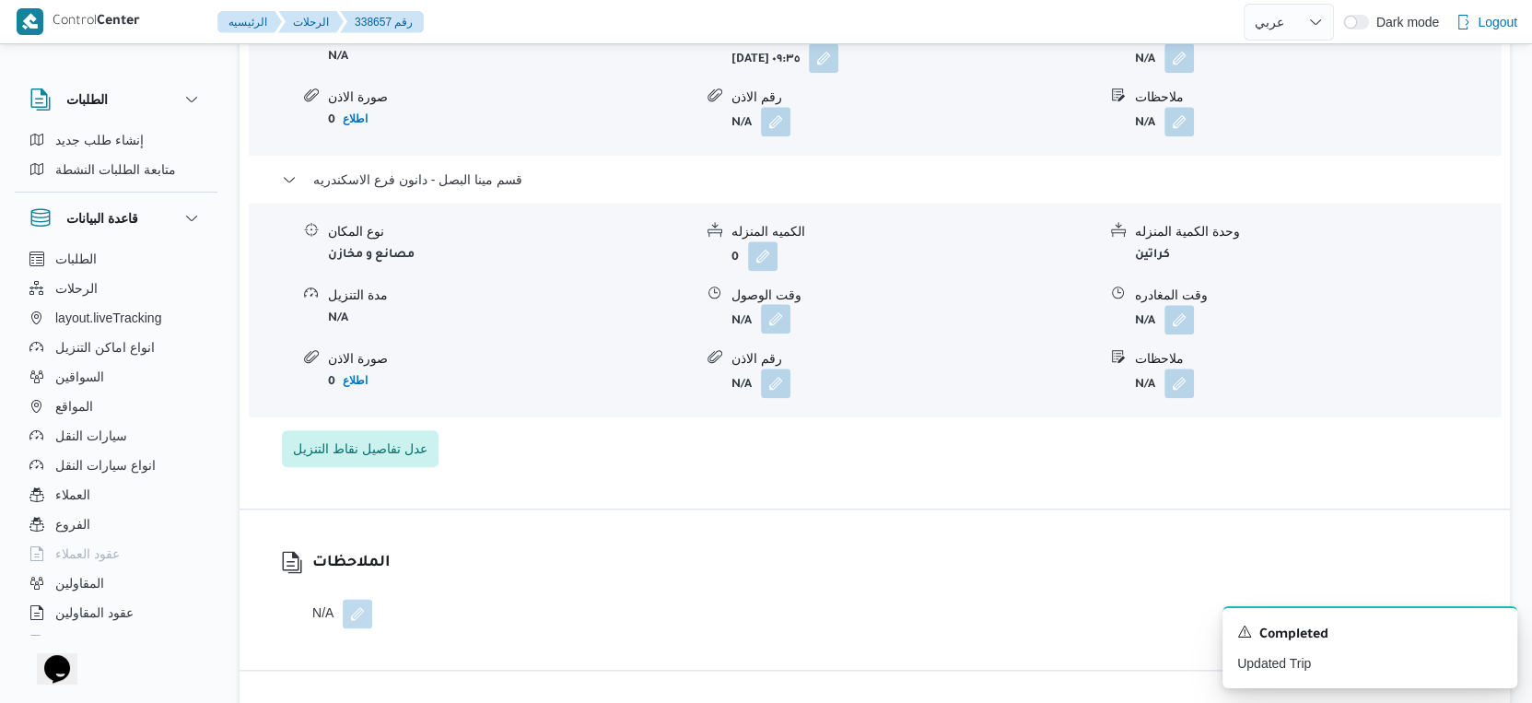
click at [763, 333] on button "button" at bounding box center [775, 318] width 29 height 29
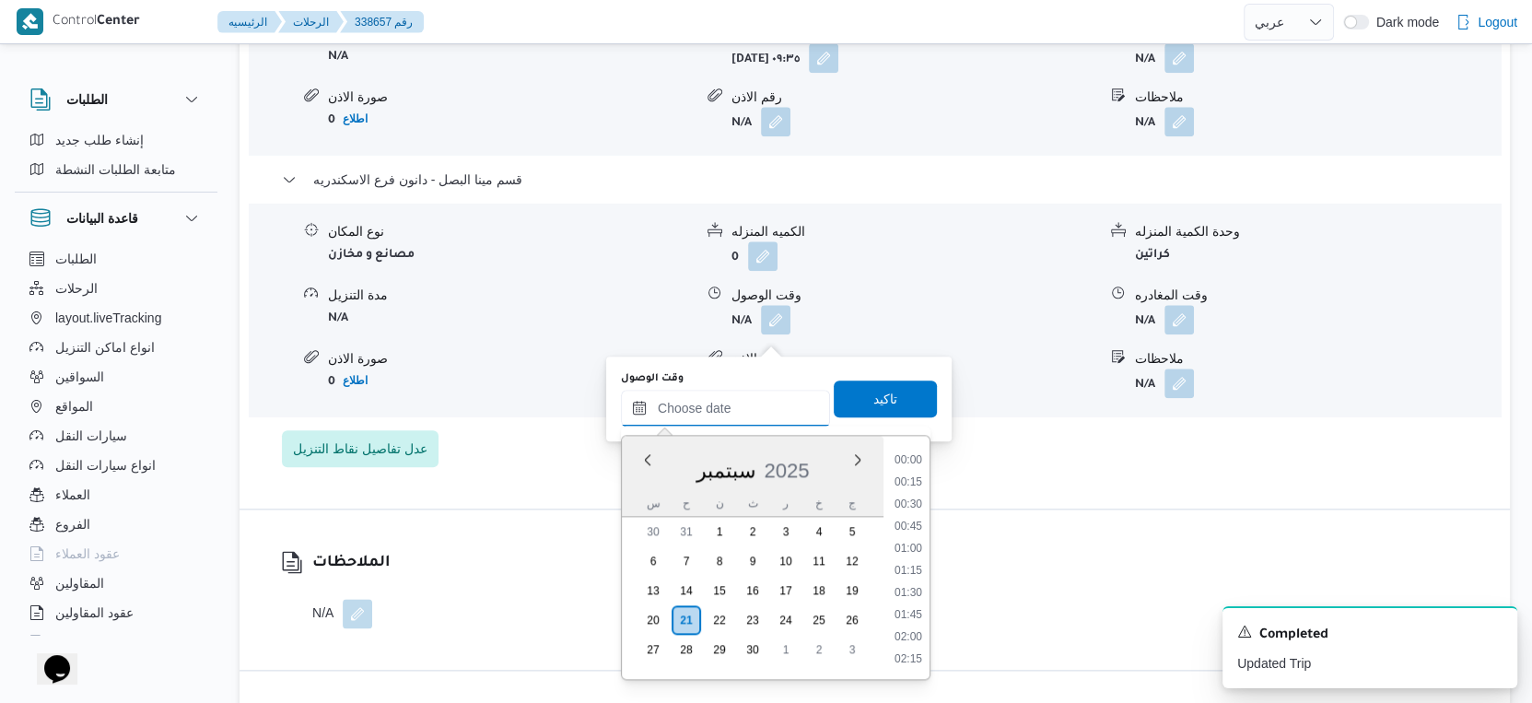
drag, startPoint x: 750, startPoint y: 412, endPoint x: 762, endPoint y: 416, distance: 12.8
click at [750, 412] on input "وقت الوصول" at bounding box center [725, 408] width 209 height 37
click at [909, 569] on li "16:45" at bounding box center [908, 571] width 42 height 18
type input "٢١/٠٩/٢٠٢٥ ١٦:٤٥"
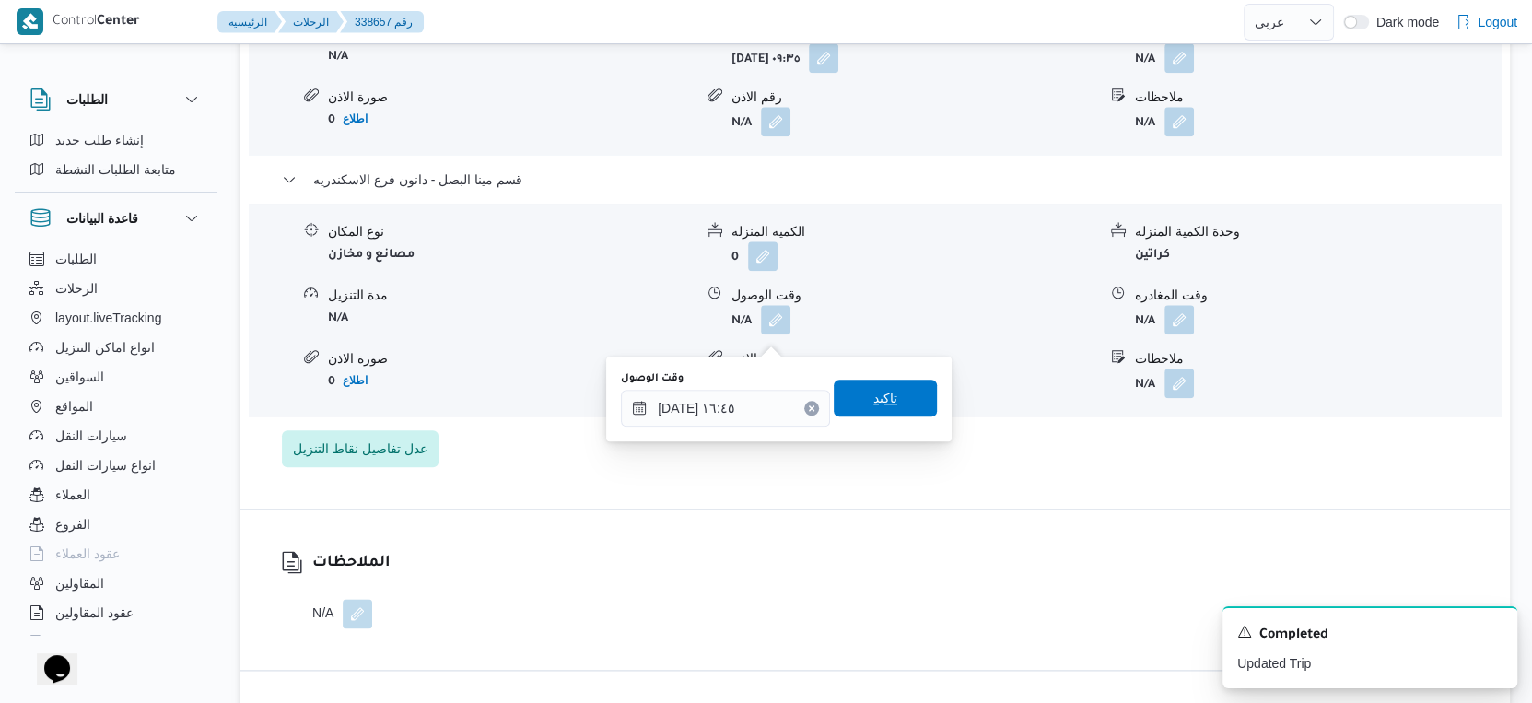
click at [893, 395] on span "تاكيد" at bounding box center [885, 398] width 103 height 37
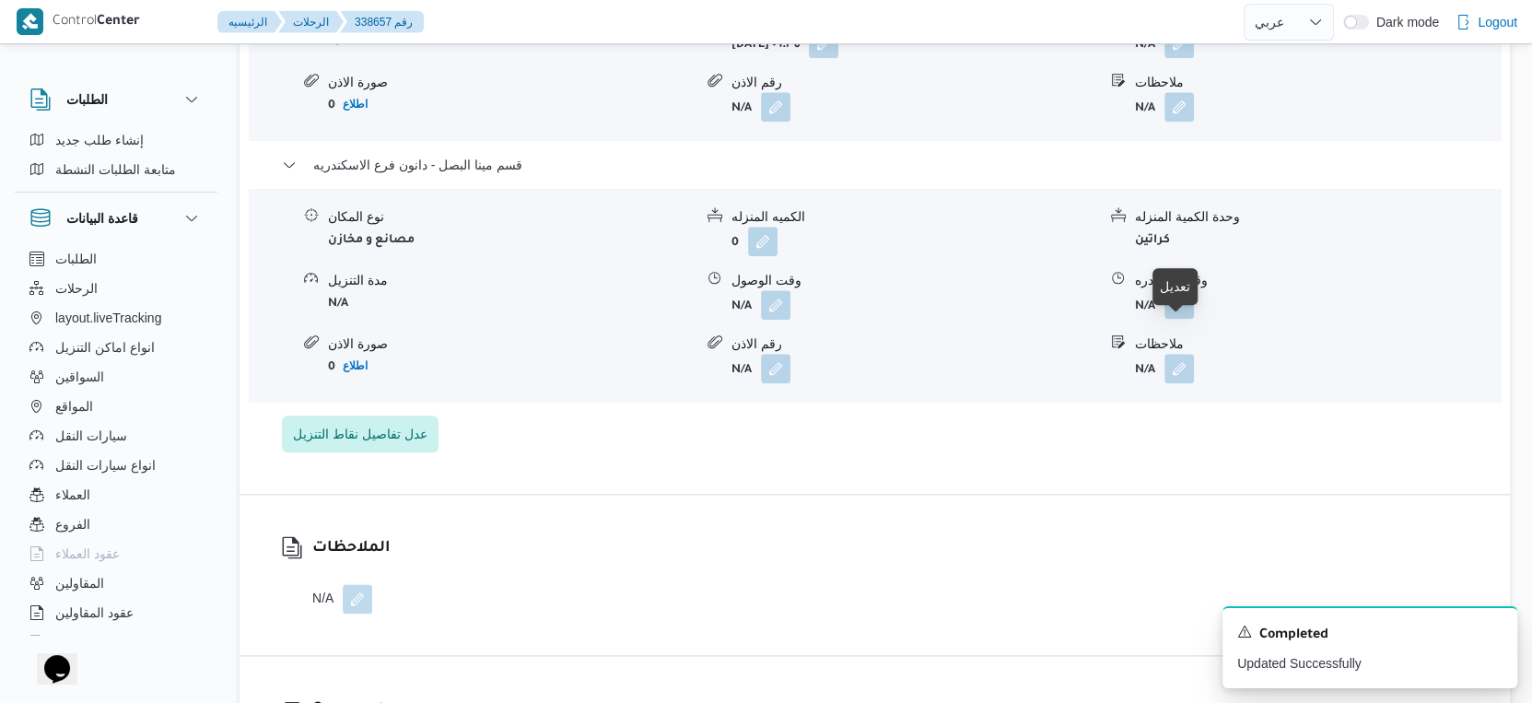
click at [1180, 319] on button "button" at bounding box center [1178, 303] width 29 height 29
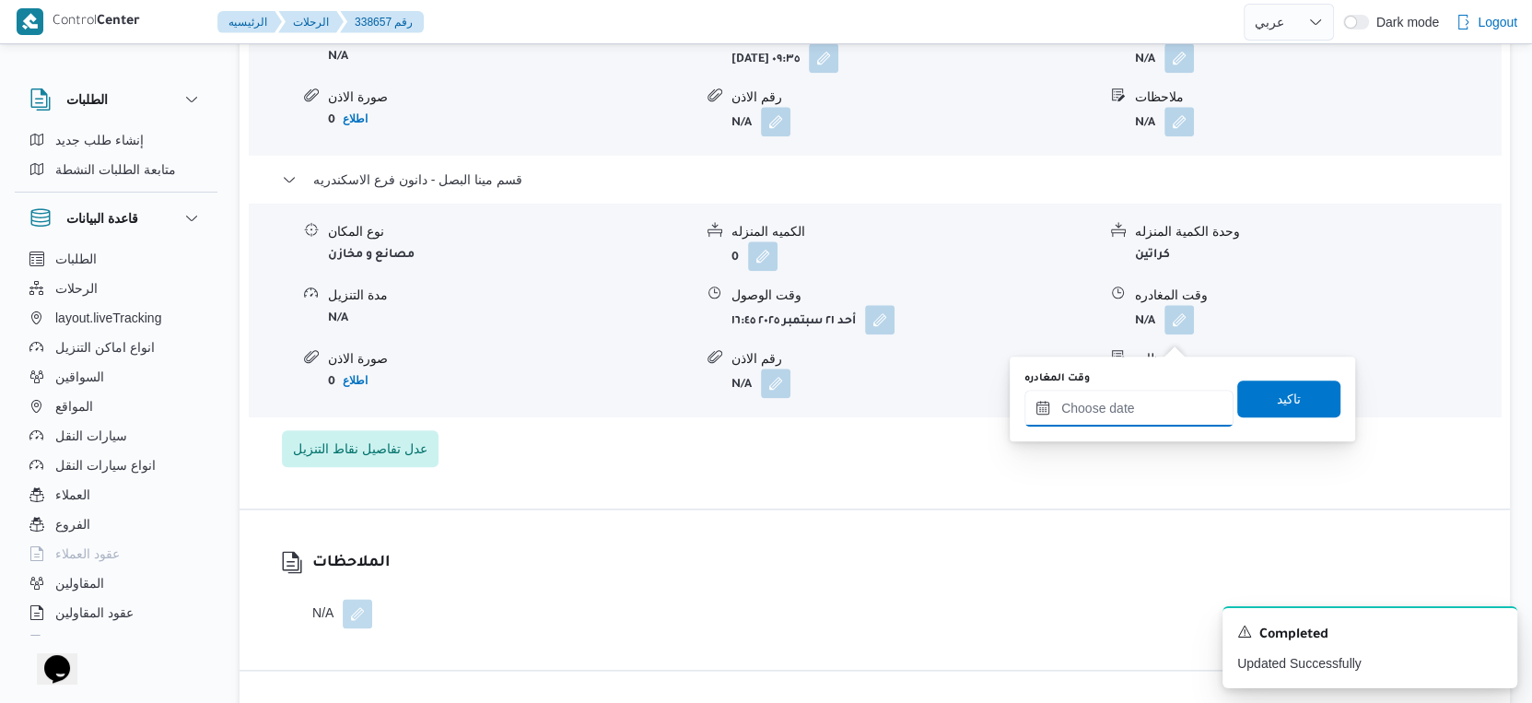
drag, startPoint x: 1177, startPoint y: 340, endPoint x: 1170, endPoint y: 417, distance: 77.7
click at [1143, 400] on input "وقت المغادره" at bounding box center [1128, 408] width 209 height 37
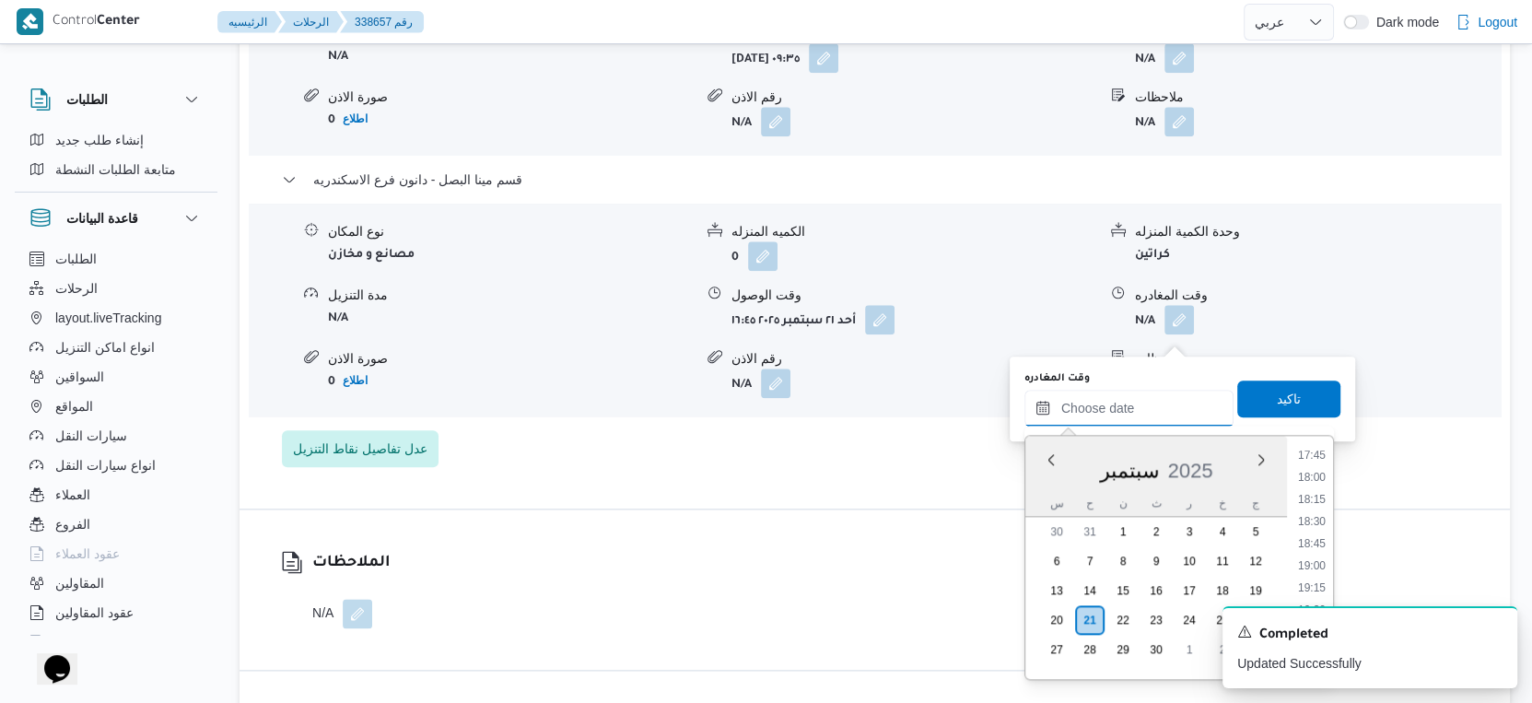
scroll to position [1472, 0]
click at [1315, 514] on li "17:15" at bounding box center [1312, 513] width 42 height 18
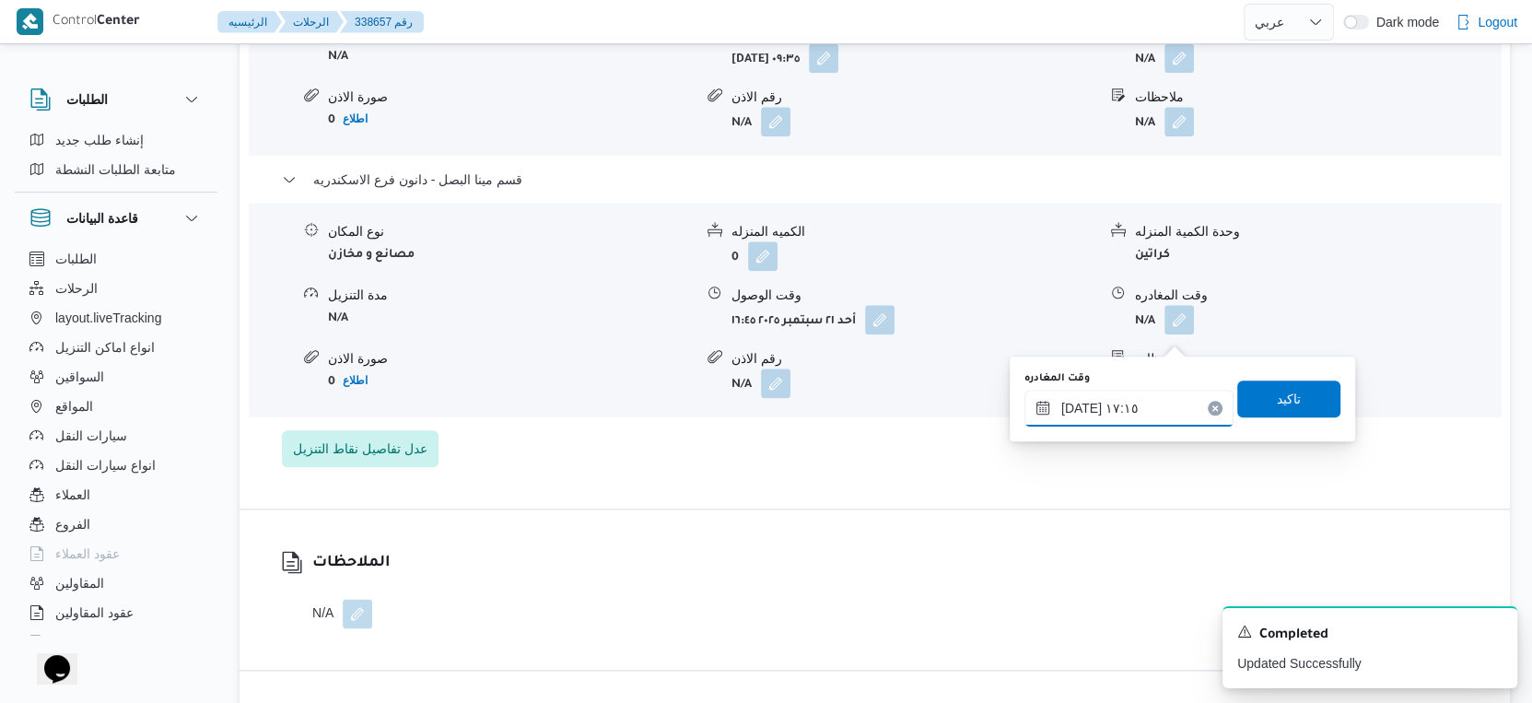
click at [1074, 410] on input "٢١/٠٩/٢٠٢٥ ١٧:١٥" at bounding box center [1128, 408] width 209 height 37
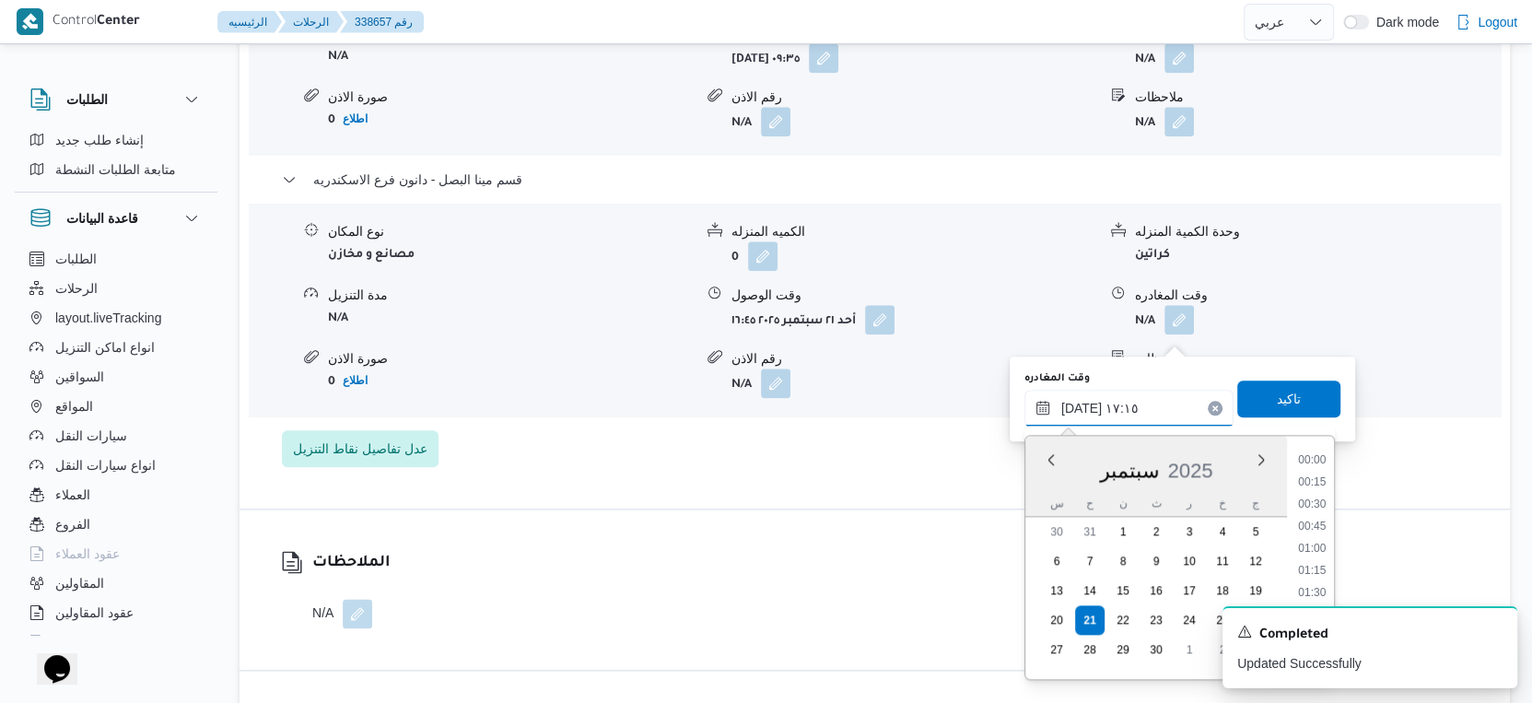
click at [1074, 410] on input "٢١/٠٩/٢٠٢٥ ١٧:١٥" at bounding box center [1128, 408] width 209 height 37
type input "٢١/٠٩/٢٠٢٥ ١٧:١٠"
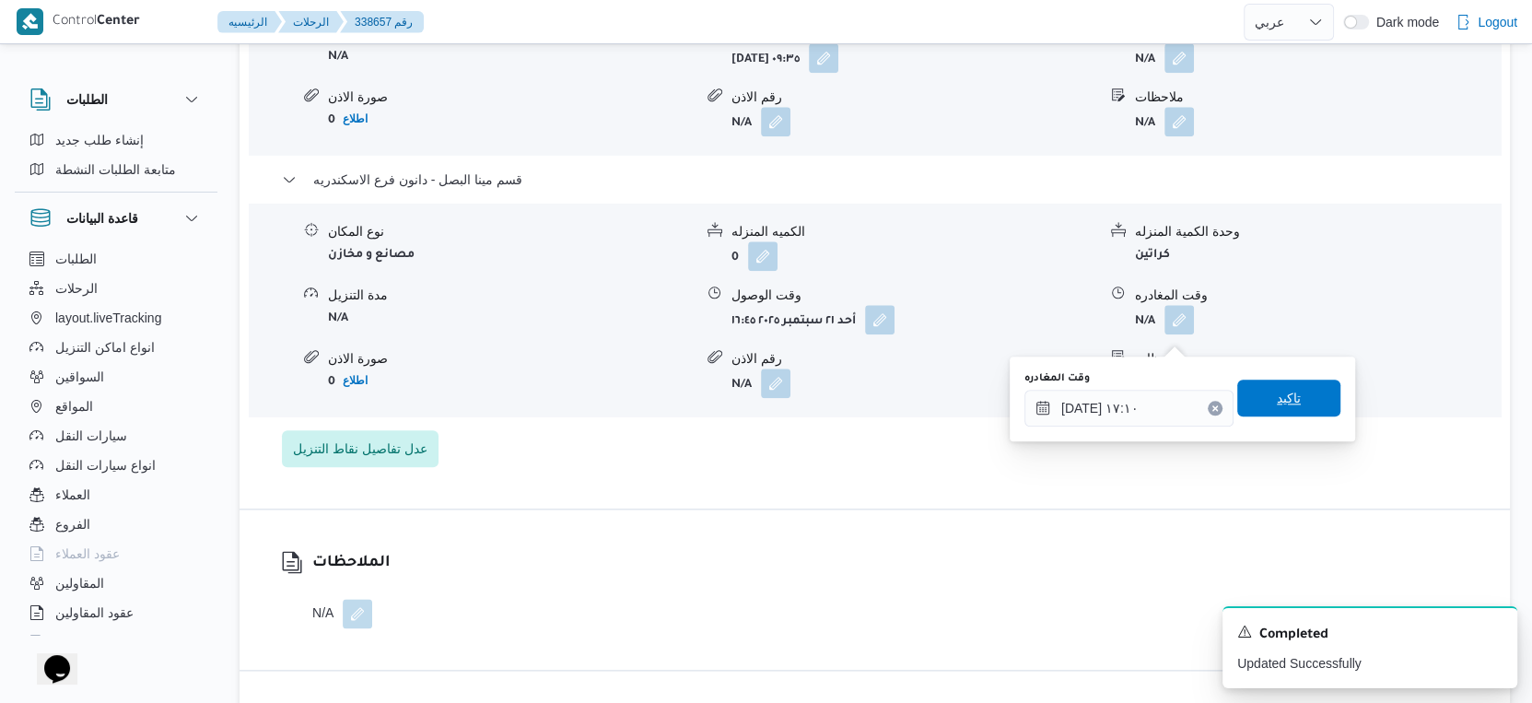
click at [1297, 392] on span "تاكيد" at bounding box center [1288, 398] width 103 height 37
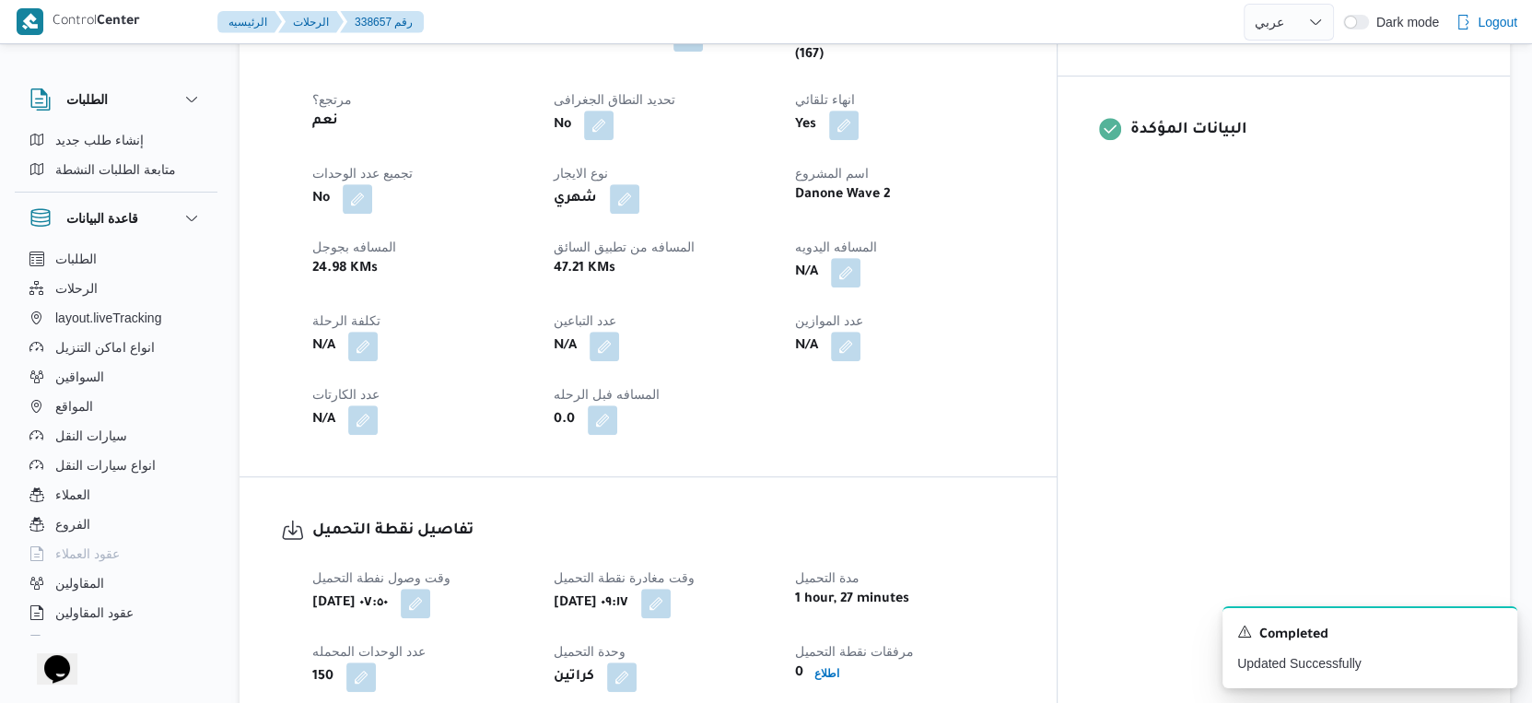
scroll to position [717, 0]
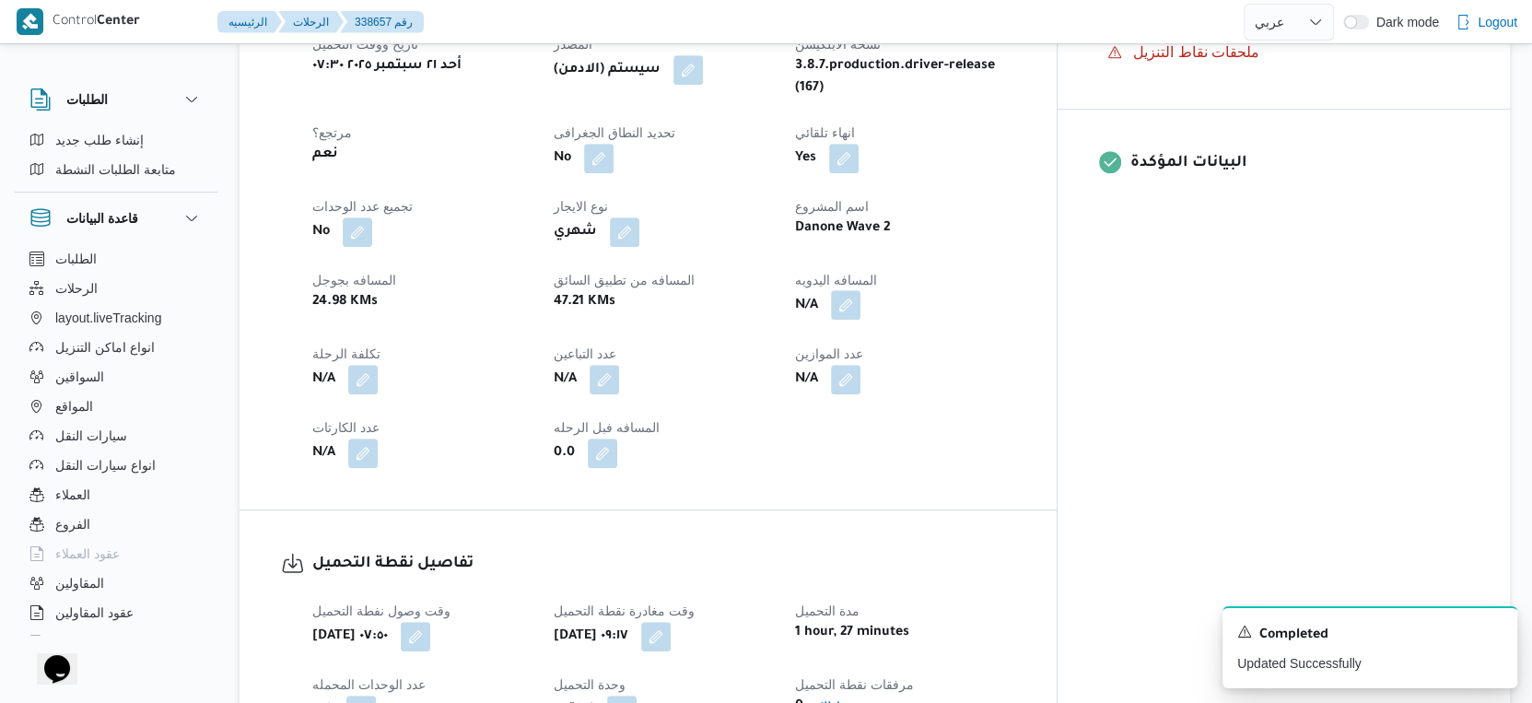
click at [860, 320] on button "button" at bounding box center [845, 304] width 29 height 29
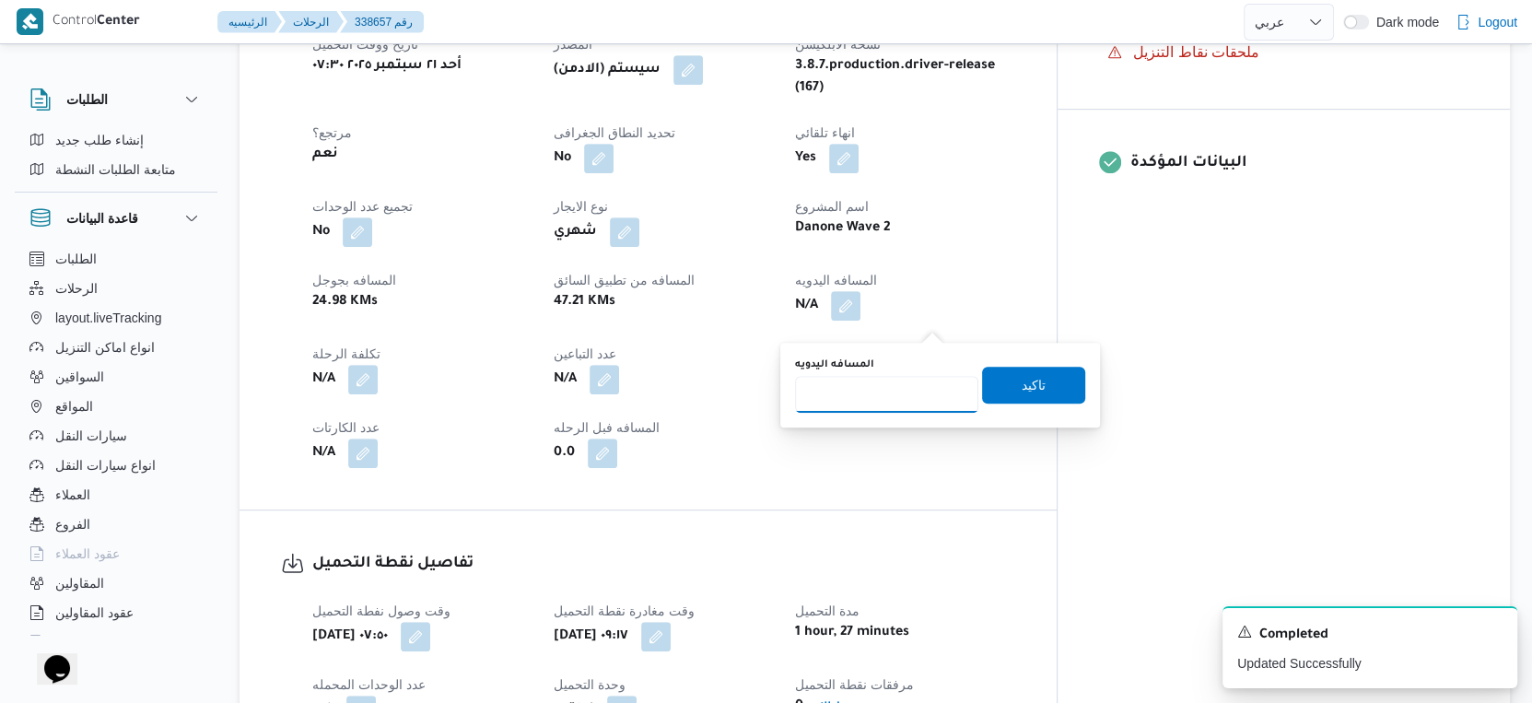
click at [890, 398] on input "المسافه اليدويه" at bounding box center [886, 394] width 183 height 37
type input "25"
click at [1031, 378] on span "تاكيد" at bounding box center [1033, 384] width 103 height 37
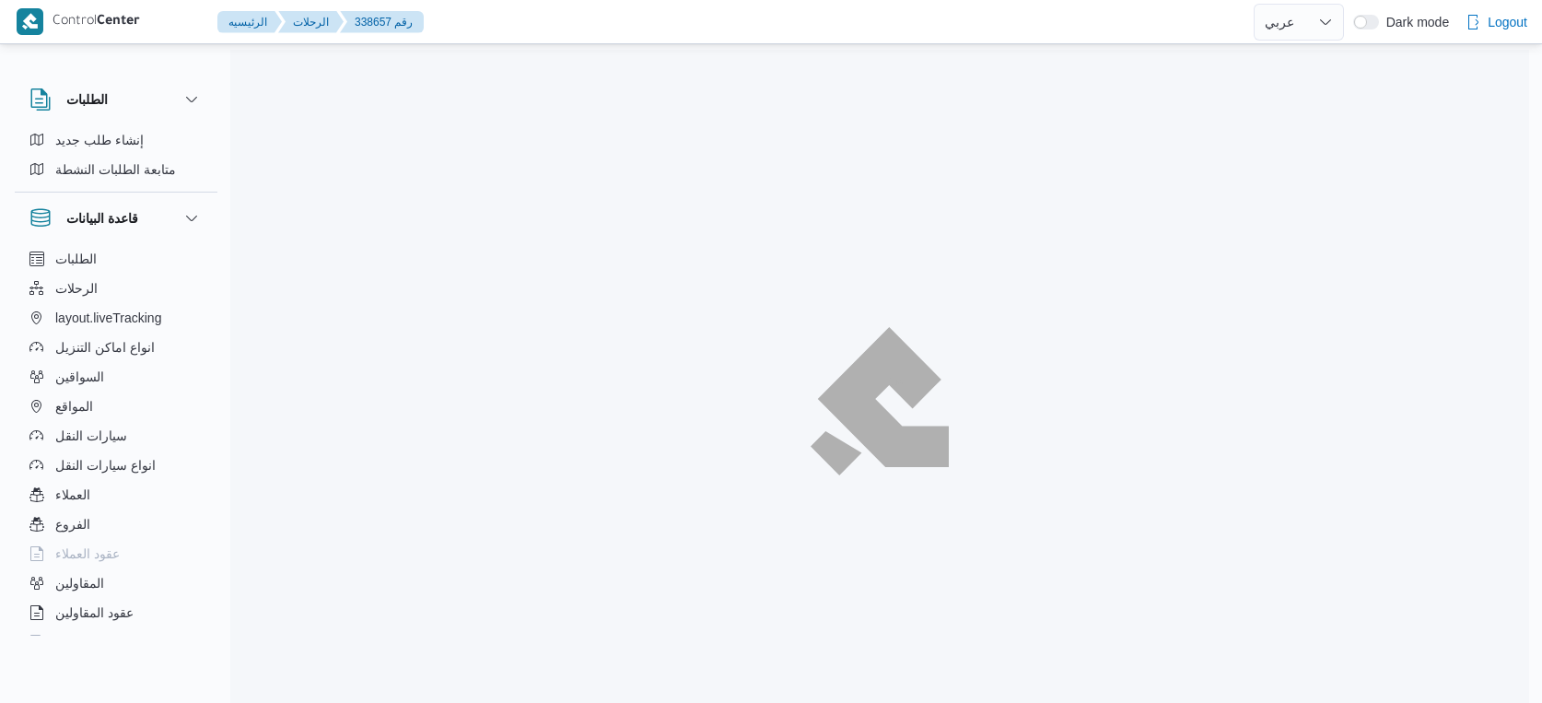
select select "ar"
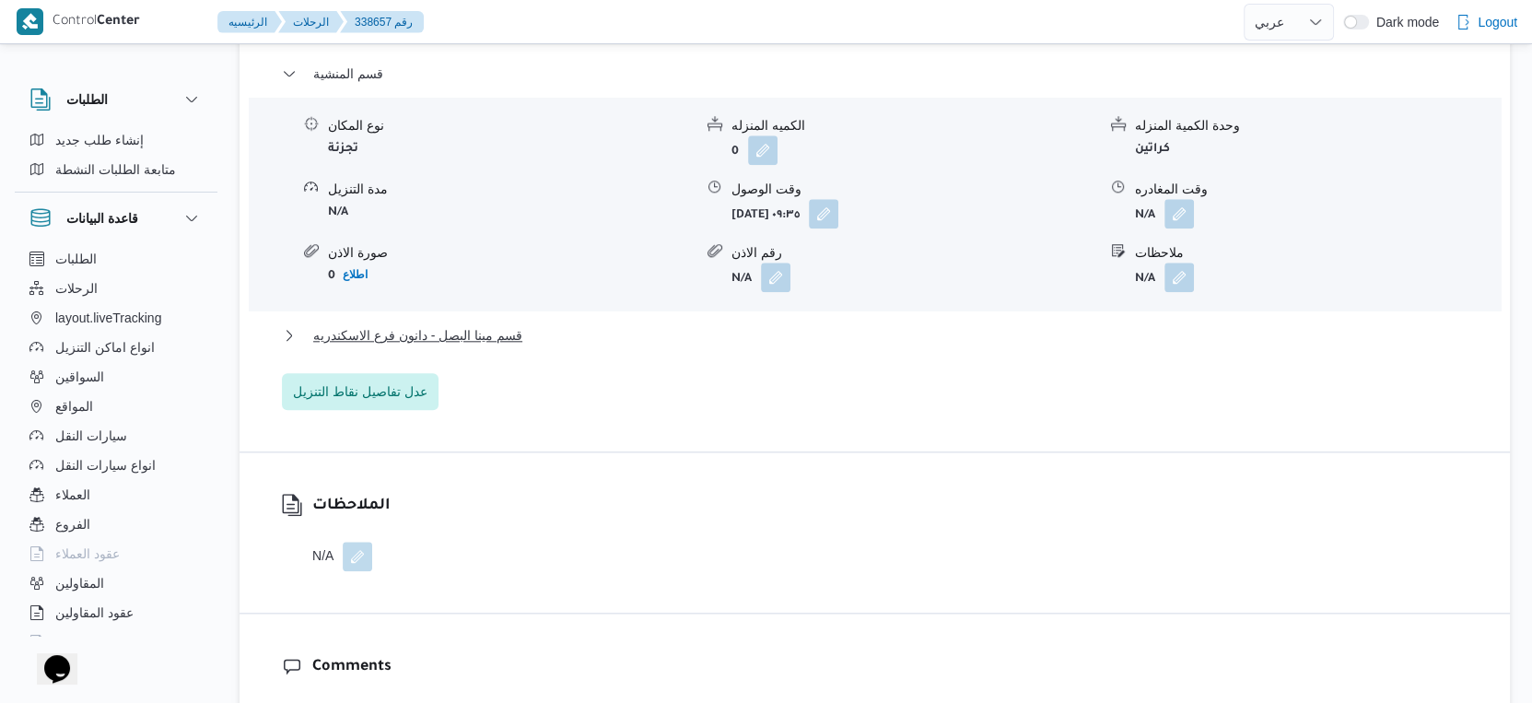
scroll to position [1585, 0]
click at [582, 339] on button "قسم مينا البصل - دانون فرع الاسكندريه" at bounding box center [875, 334] width 1186 height 22
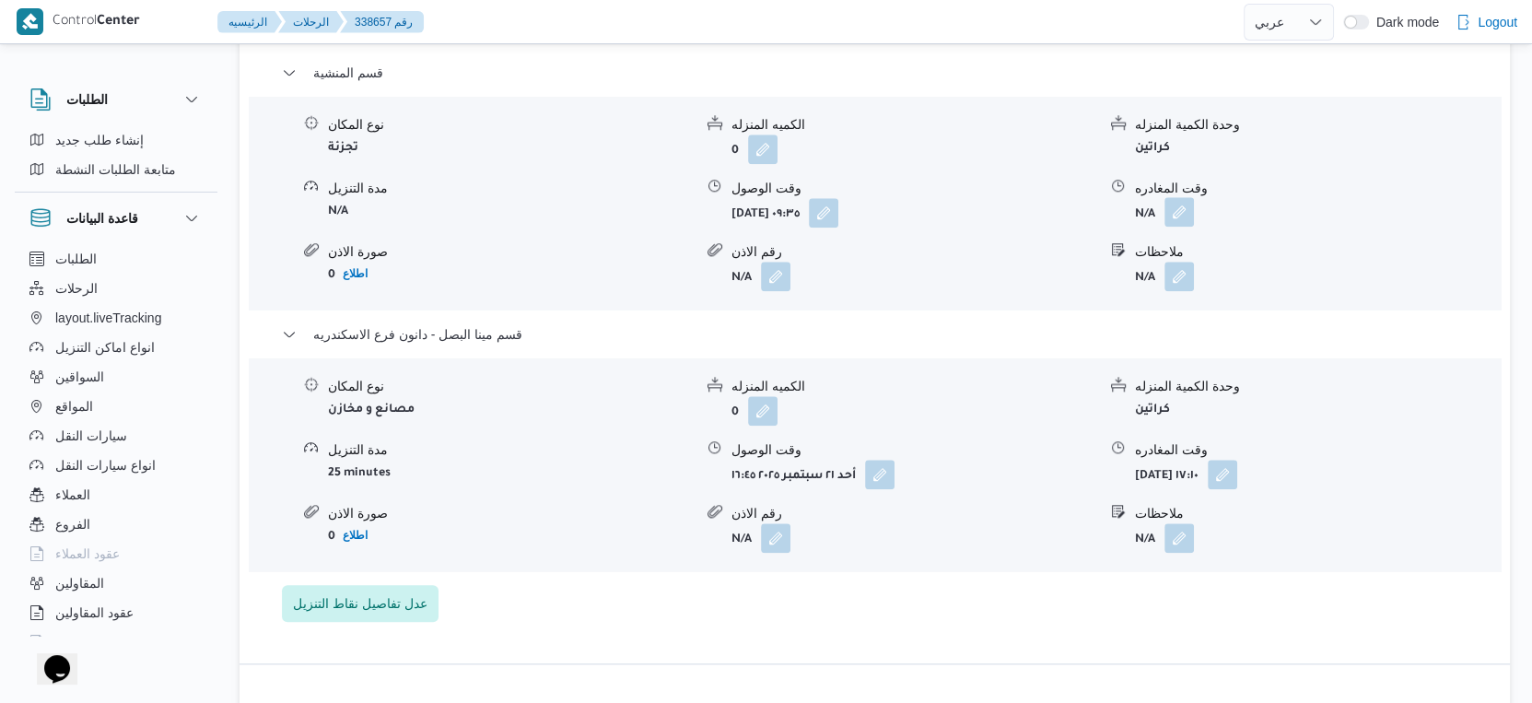
click at [1178, 227] on button "button" at bounding box center [1178, 211] width 29 height 29
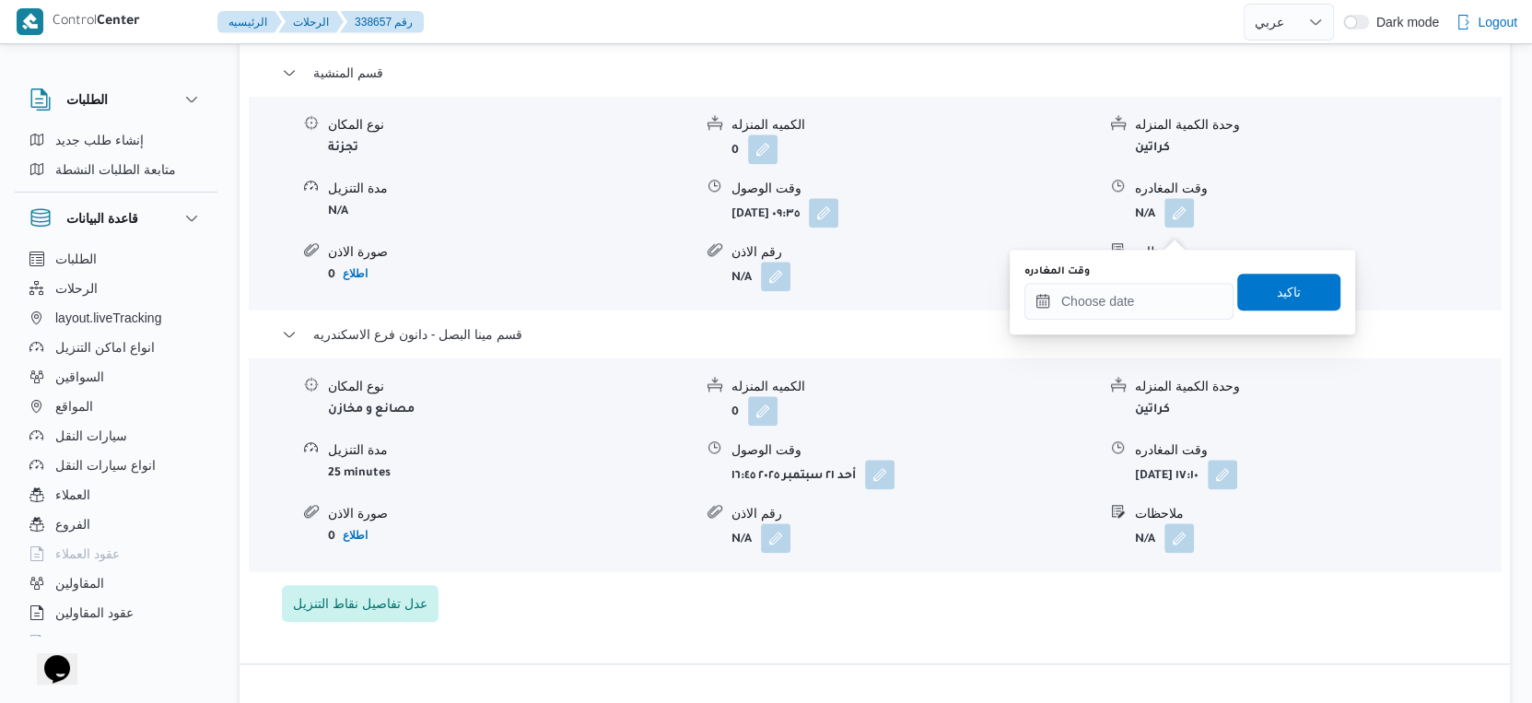
click at [1163, 273] on div "وقت المغادره" at bounding box center [1128, 271] width 209 height 15
click at [1147, 300] on input "وقت المغادره" at bounding box center [1128, 301] width 209 height 37
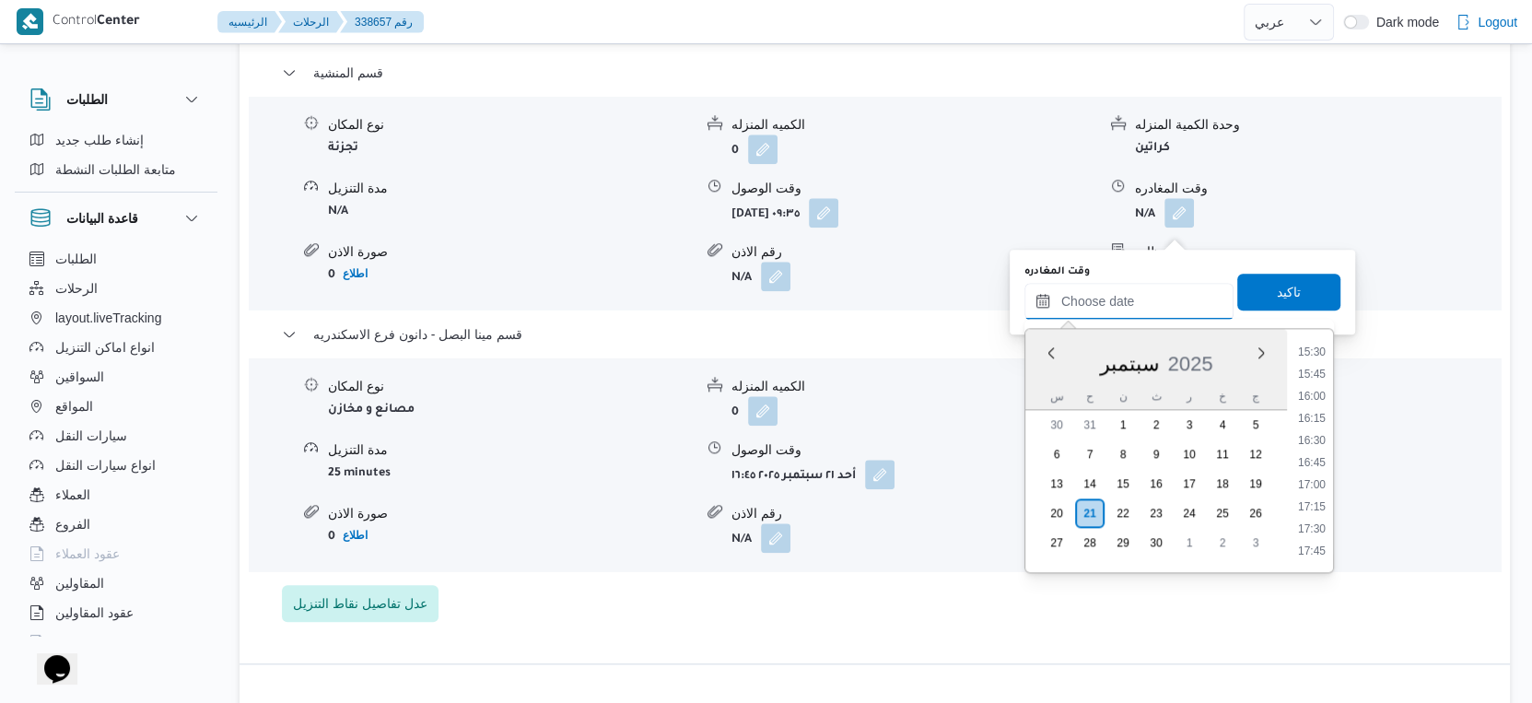
scroll to position [1370, 0]
drag, startPoint x: 1318, startPoint y: 441, endPoint x: 1318, endPoint y: 402, distance: 39.6
click at [1318, 441] on li "16:30" at bounding box center [1312, 442] width 42 height 18
type input "٢١/٠٩/٢٠٢٥ ١٦:٣٠"
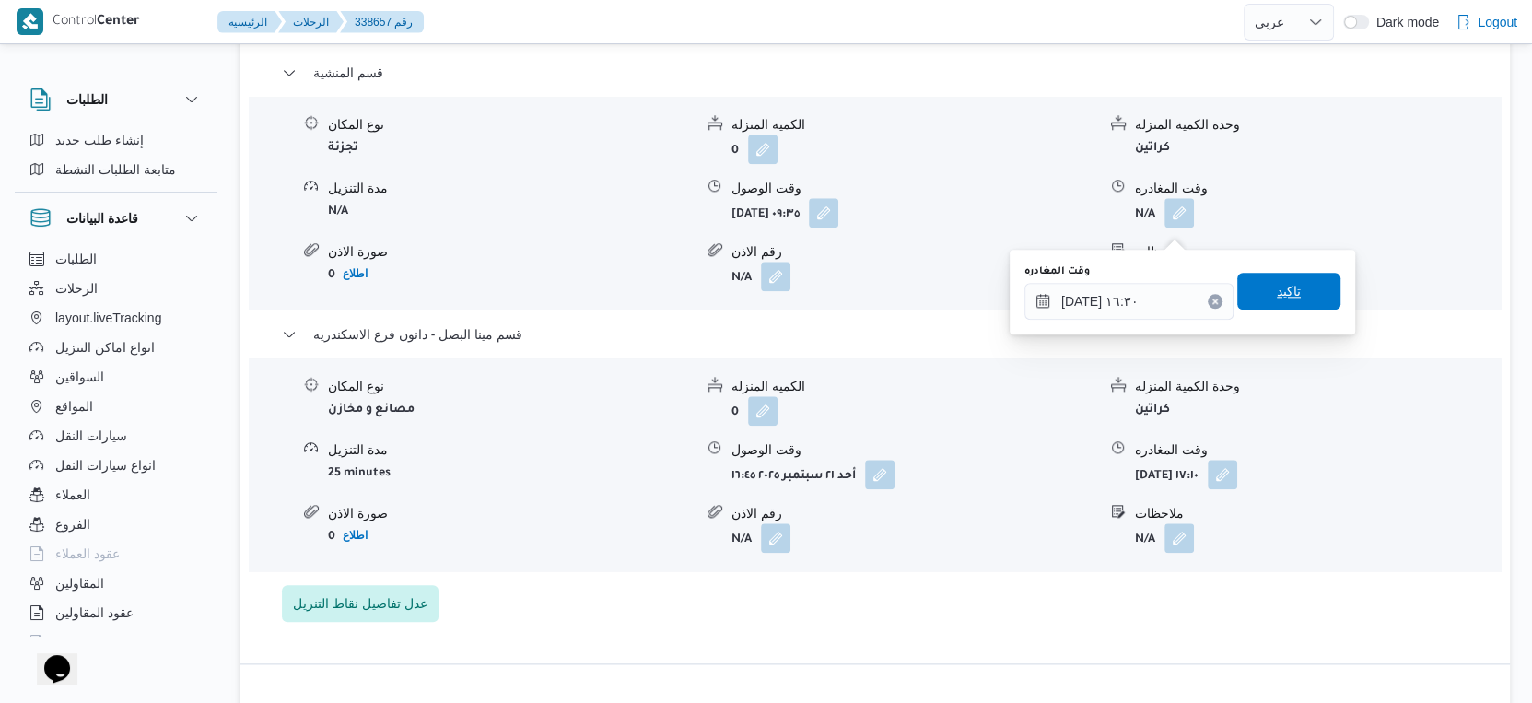
click at [1299, 281] on span "تاكيد" at bounding box center [1288, 291] width 103 height 37
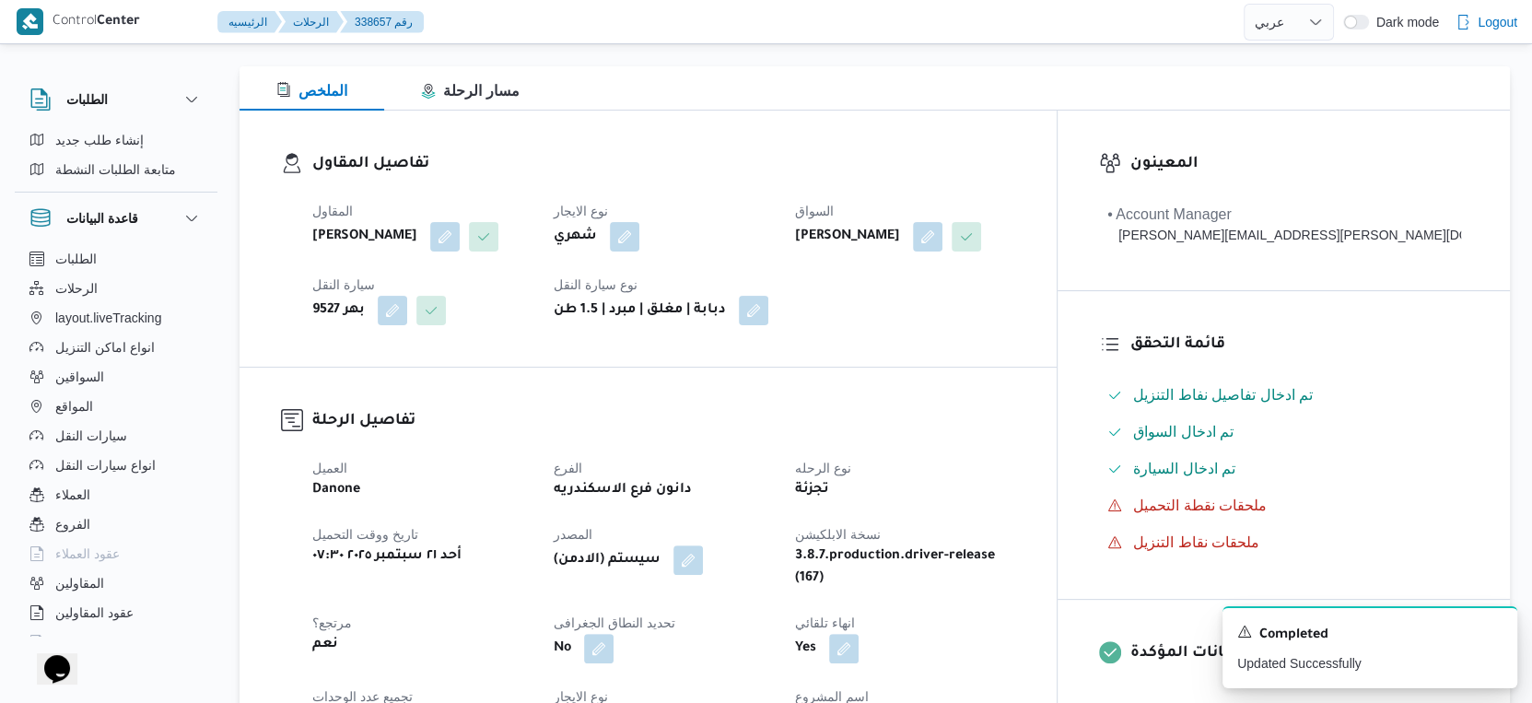
scroll to position [0, 0]
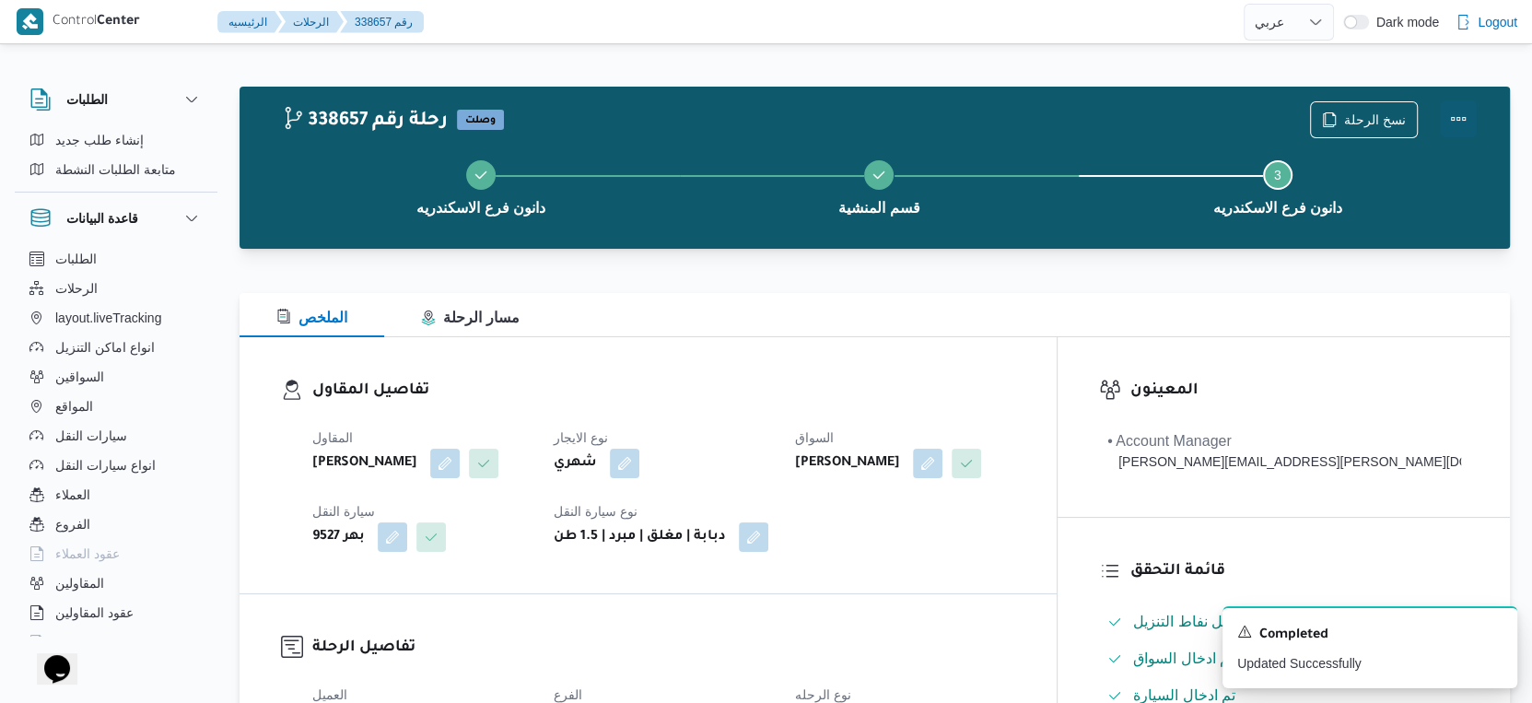
click at [1452, 117] on button "Actions" at bounding box center [1458, 118] width 37 height 37
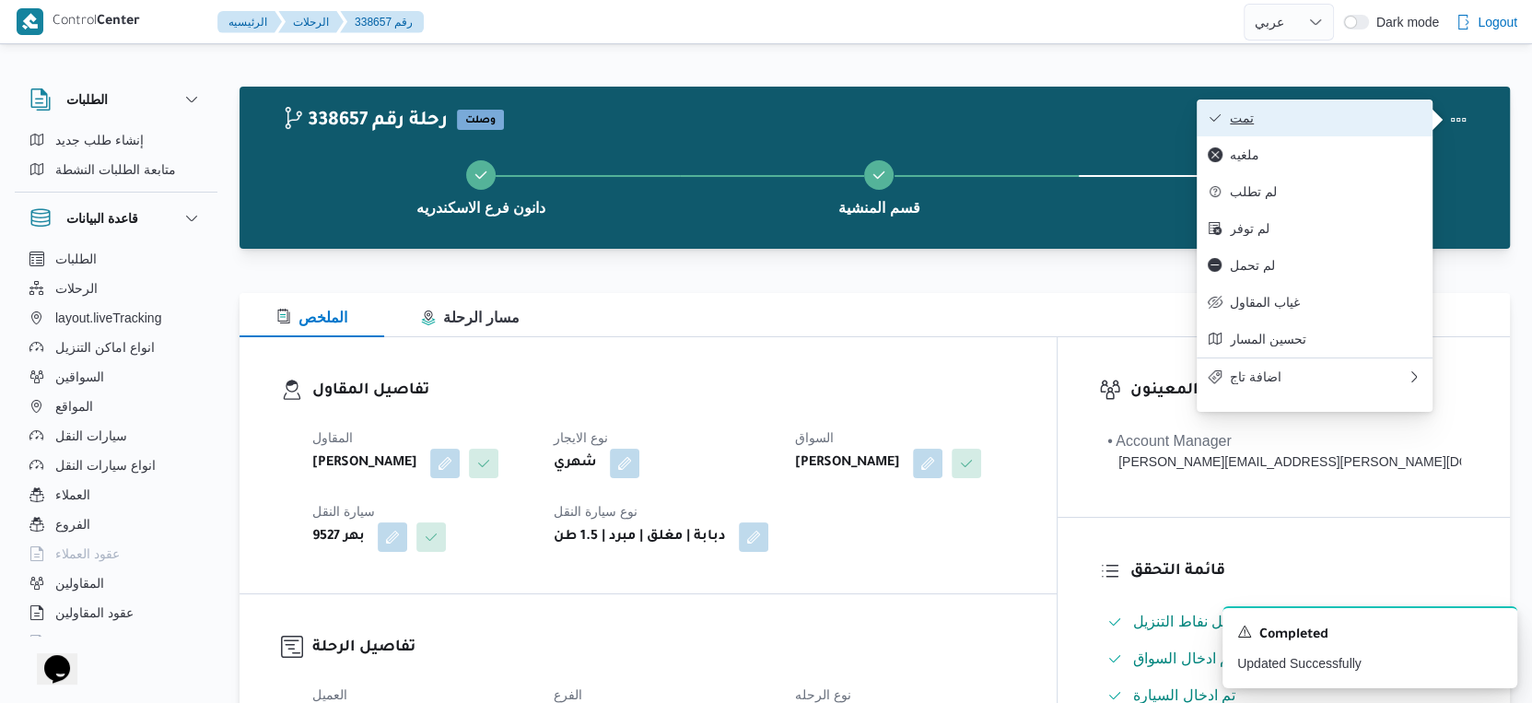
click at [1339, 119] on span "تمت" at bounding box center [1326, 118] width 192 height 15
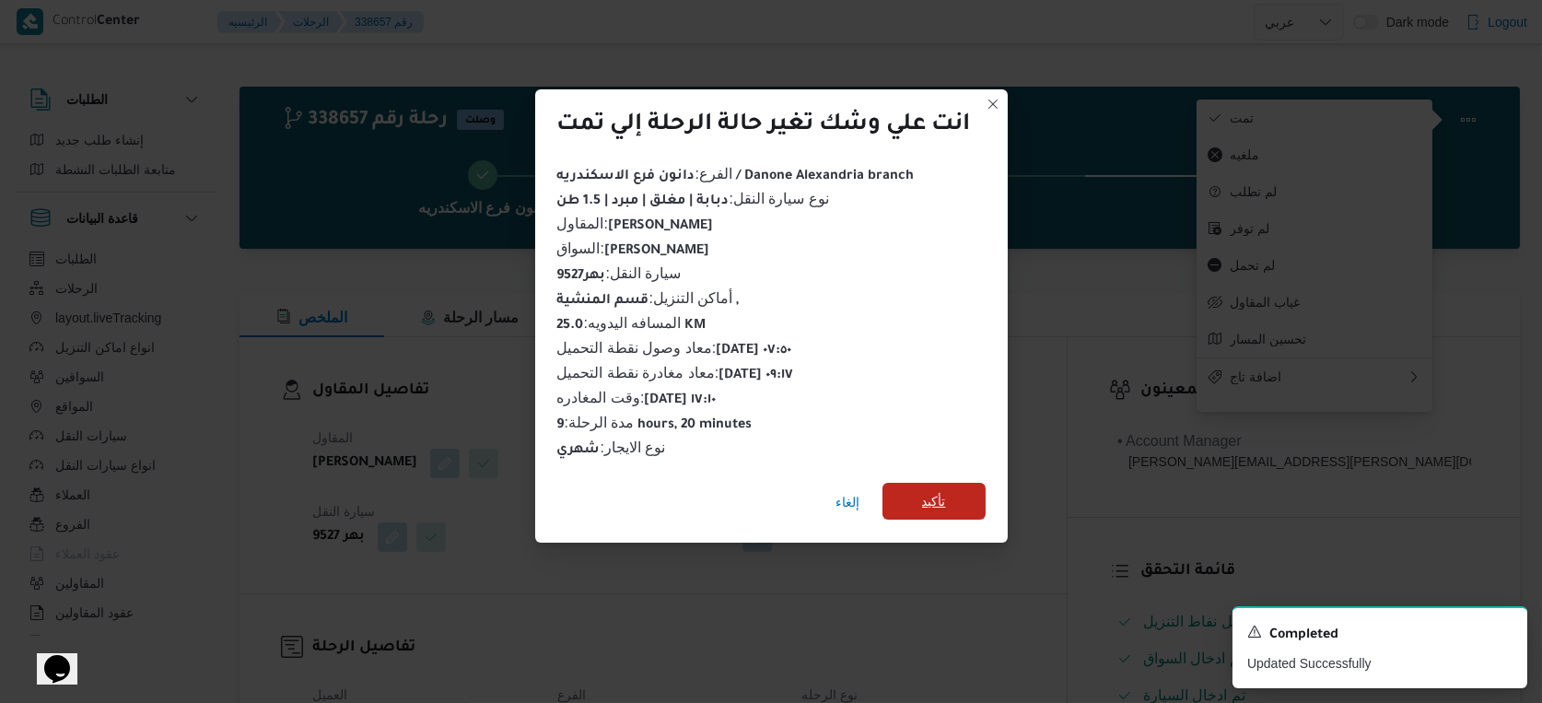
click at [932, 490] on span "تأكيد" at bounding box center [934, 501] width 24 height 22
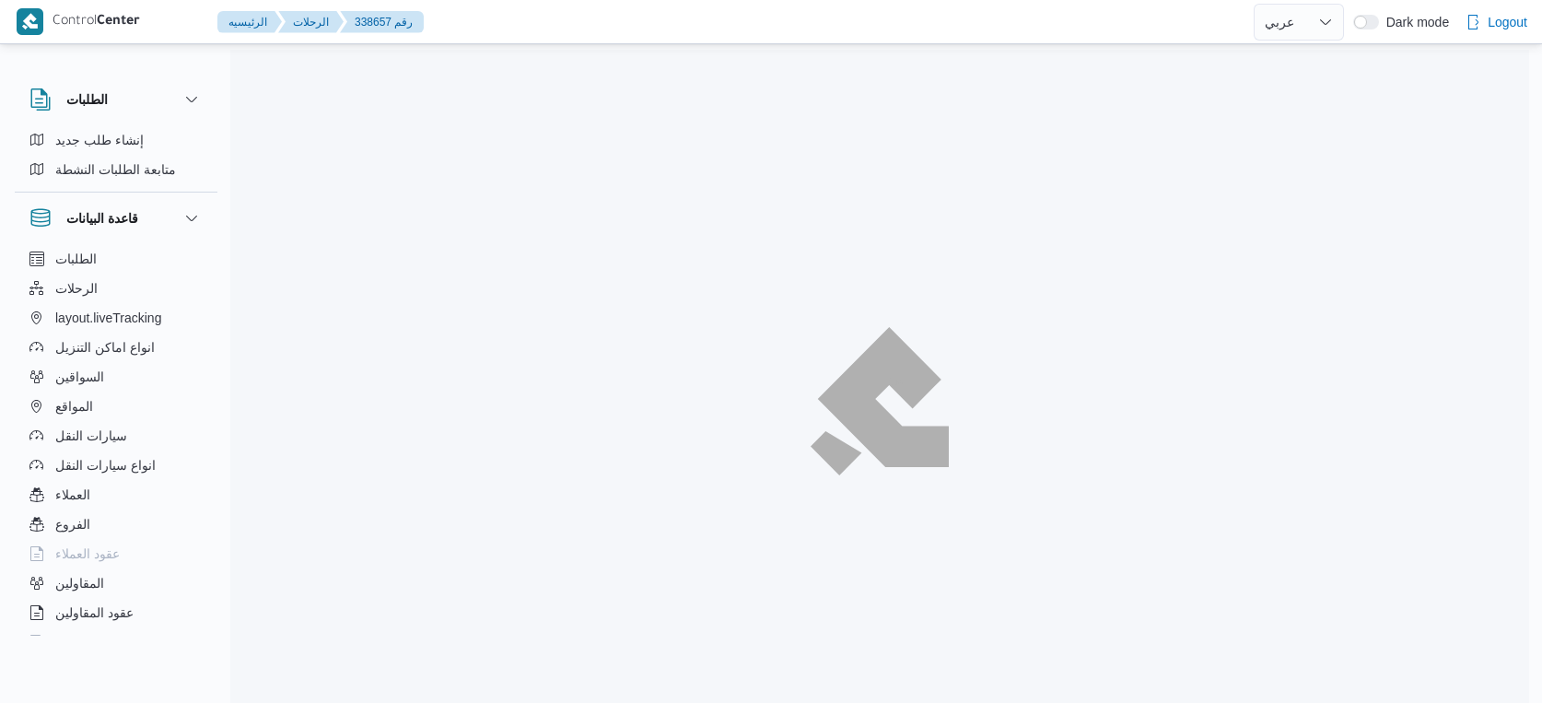
select select "ar"
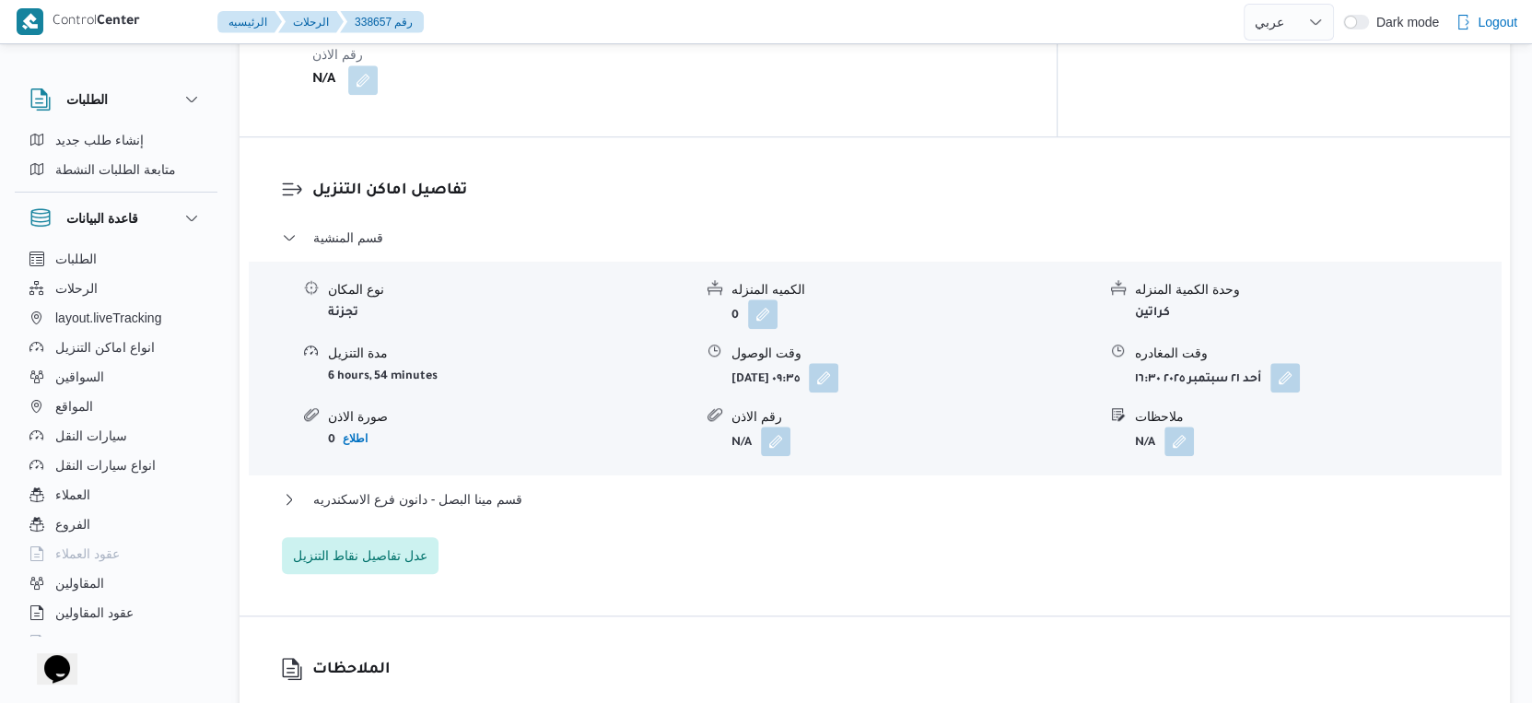
scroll to position [1637, 0]
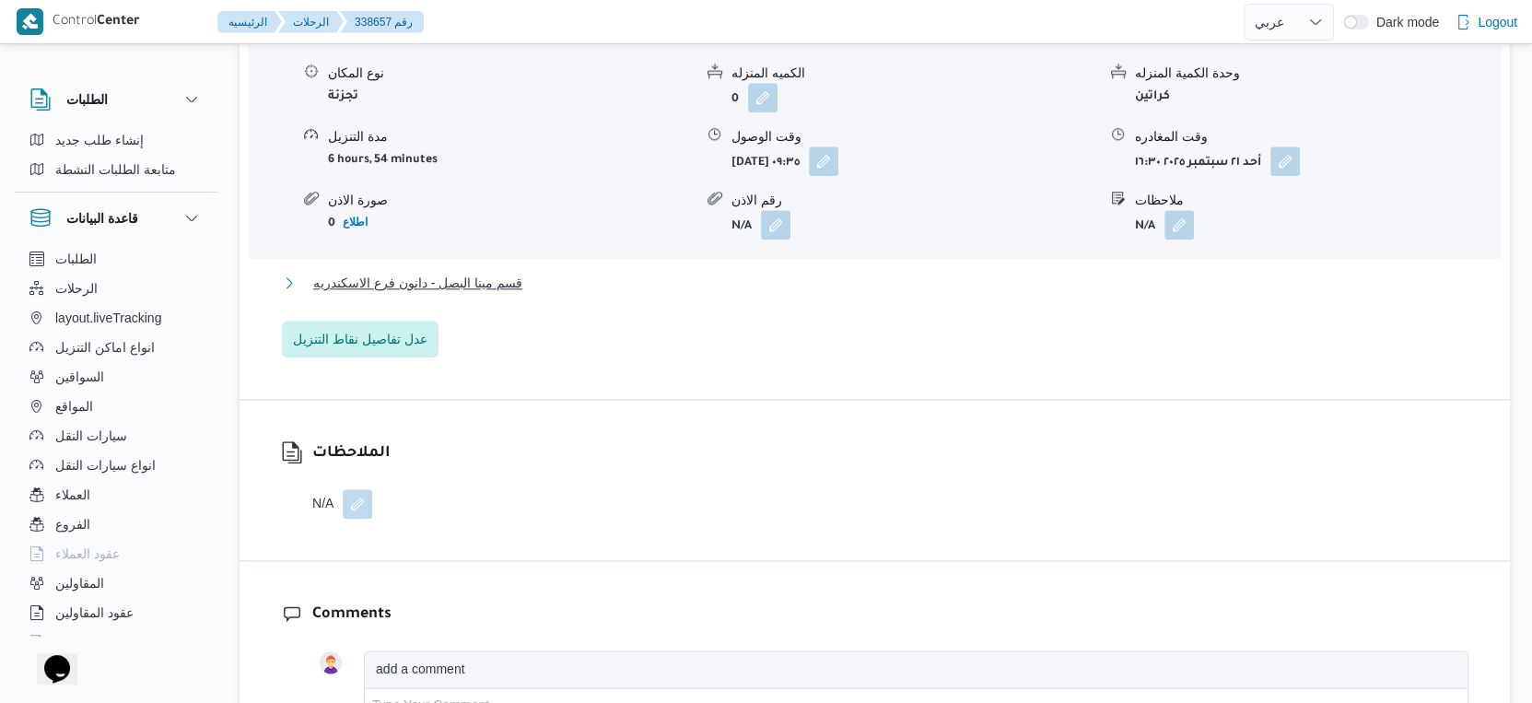
click at [512, 294] on span "قسم مينا البصل - دانون فرع الاسكندريه" at bounding box center [417, 283] width 209 height 22
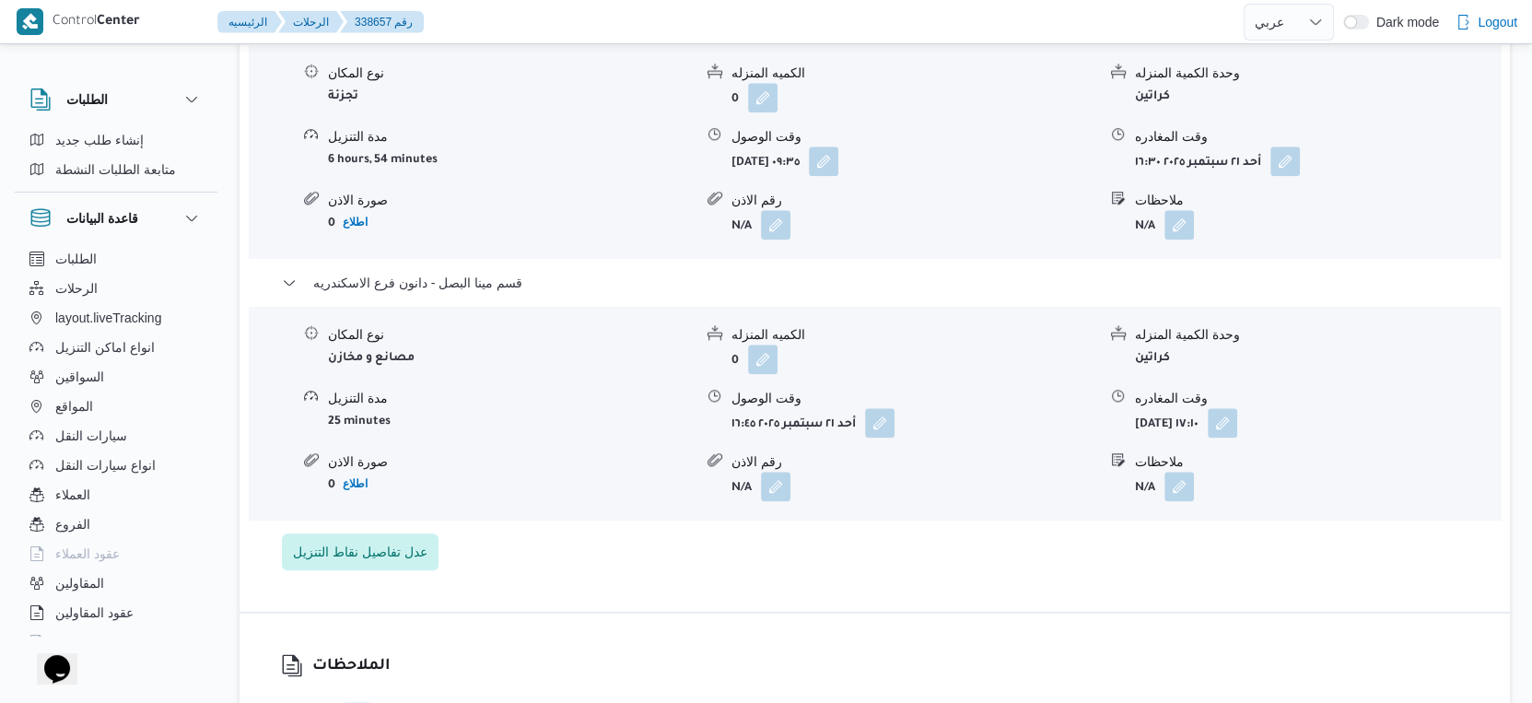
select select "ar"
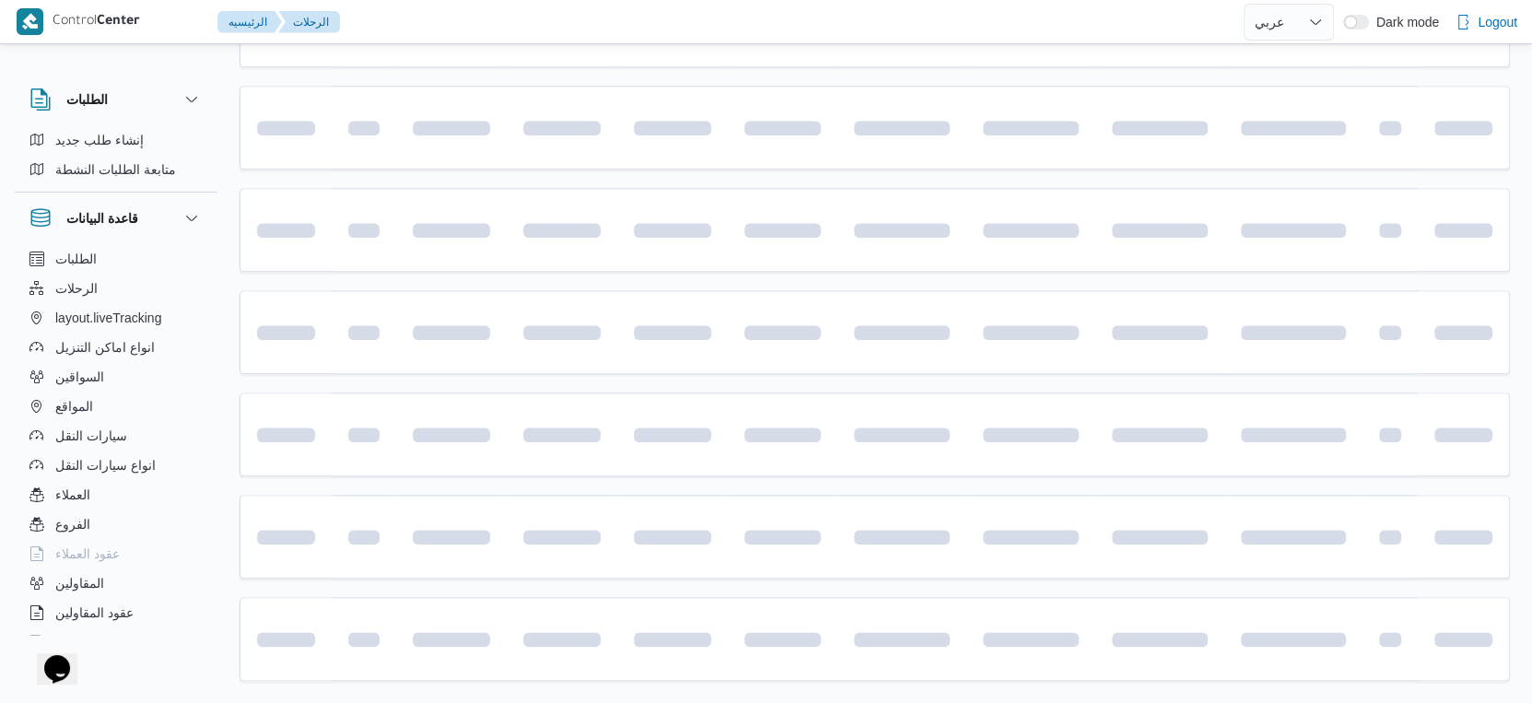
scroll to position [524, 0]
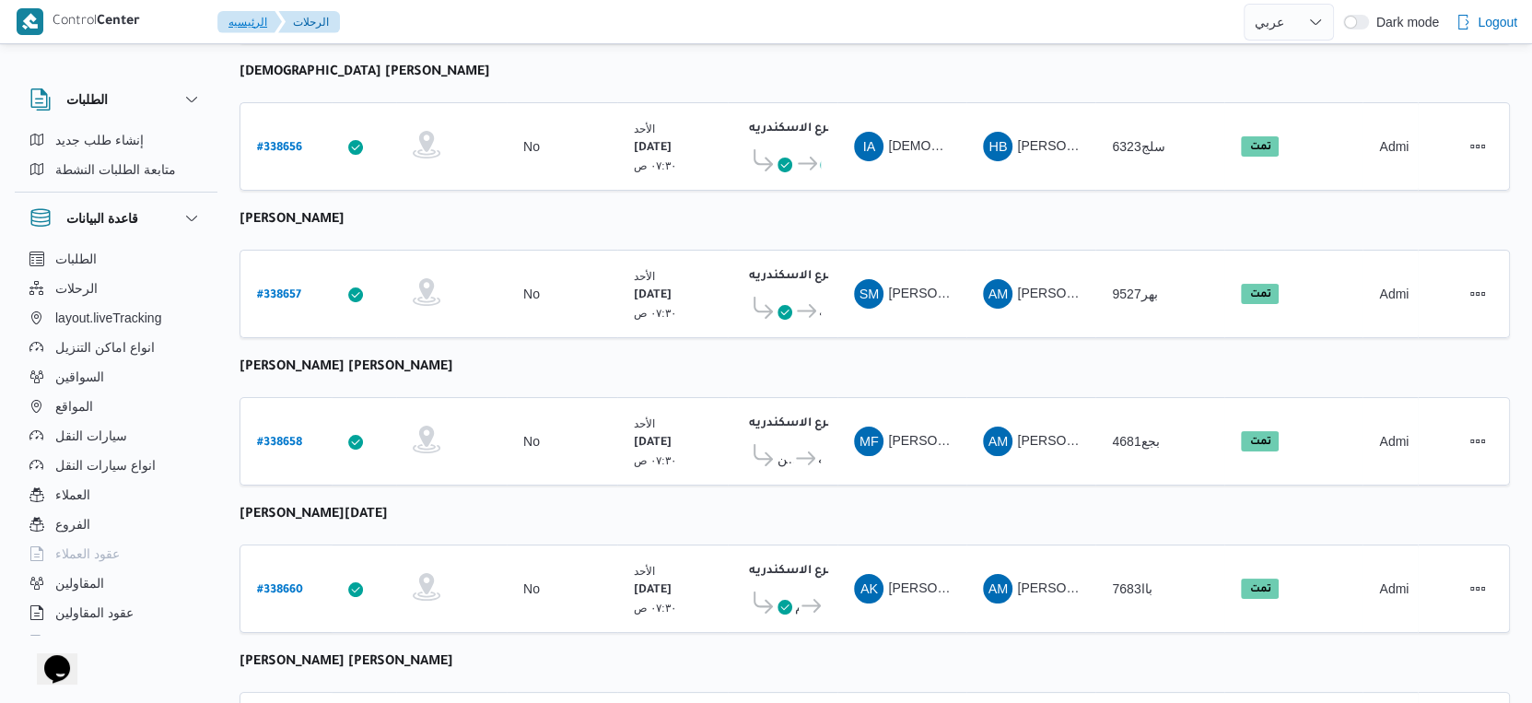
select select "ar"
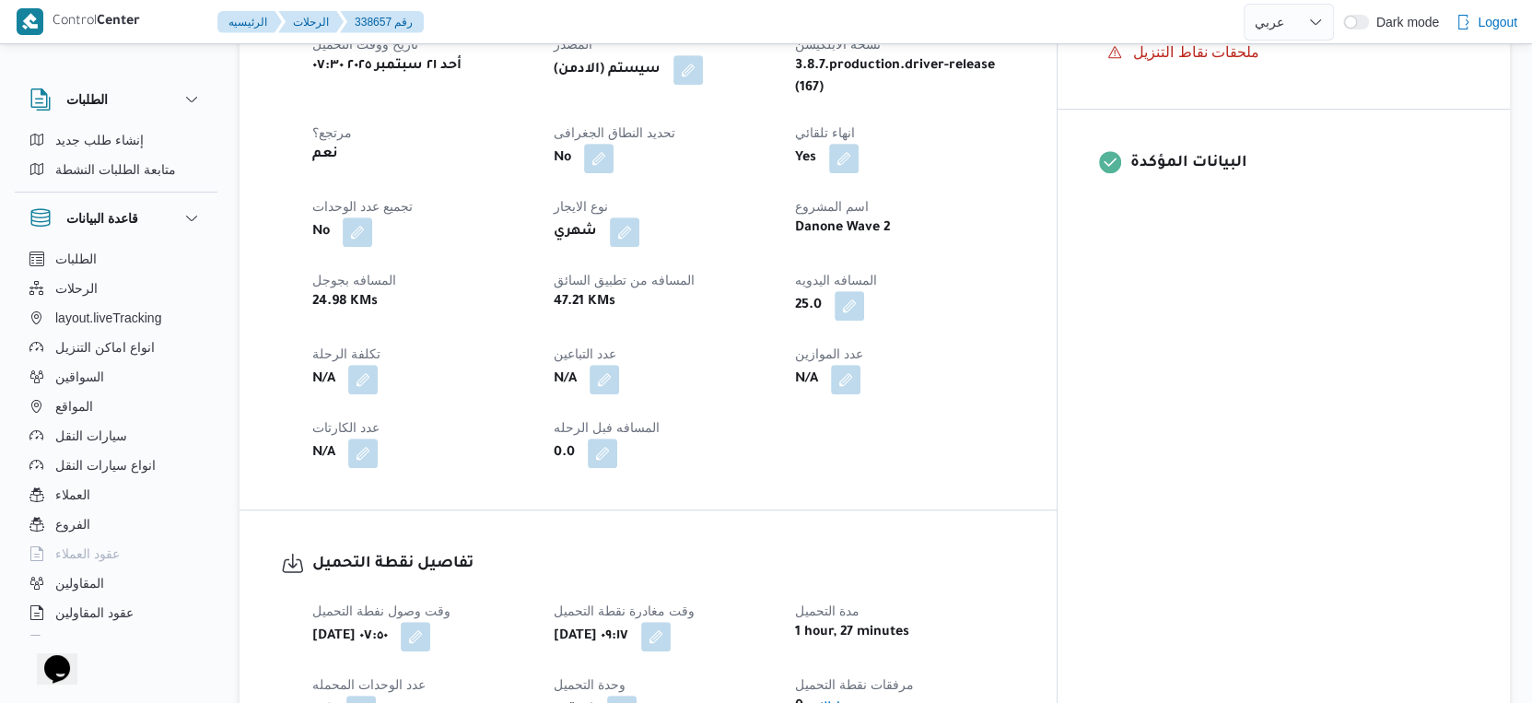
scroll to position [409, 0]
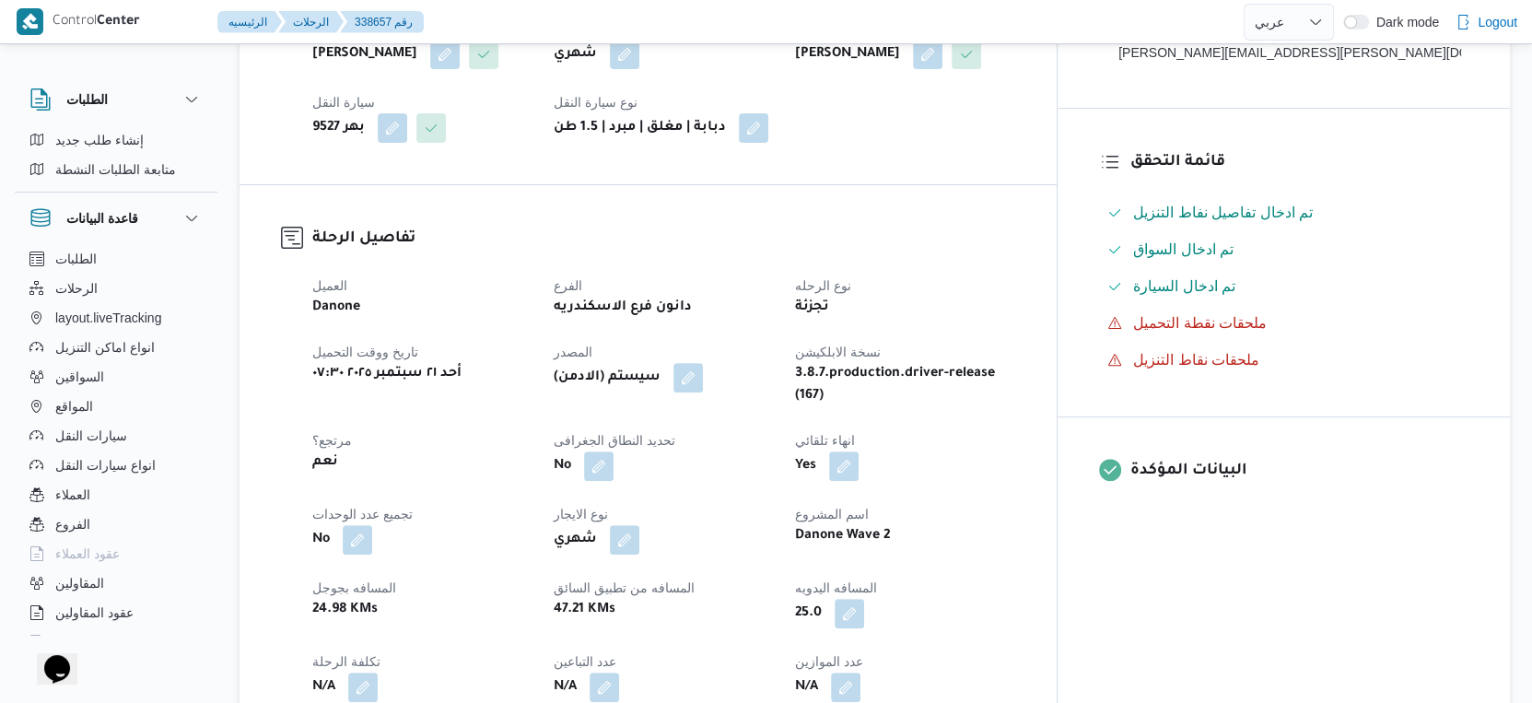
select select "ar"
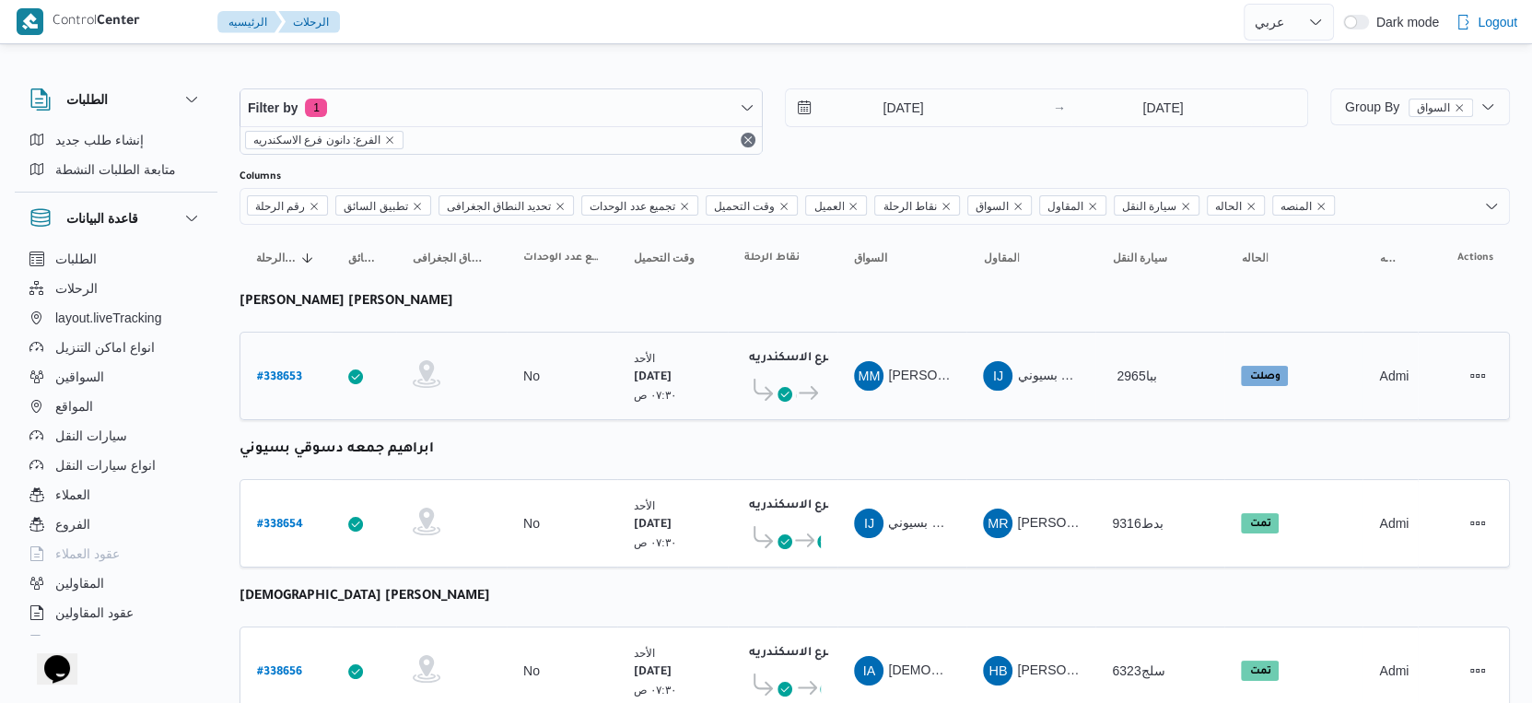
click at [282, 371] on b "# 338653" at bounding box center [279, 377] width 45 height 13
select select "ar"
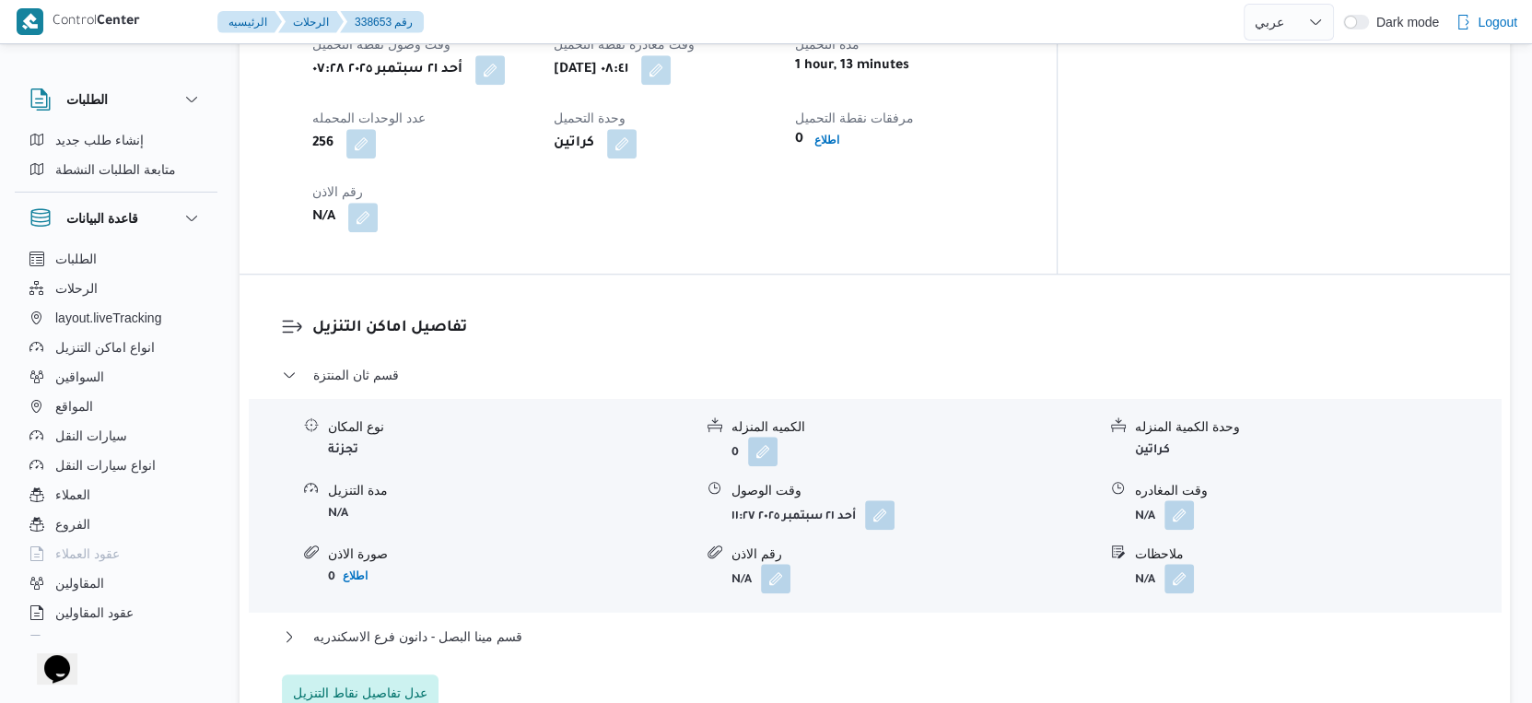
scroll to position [1432, 0]
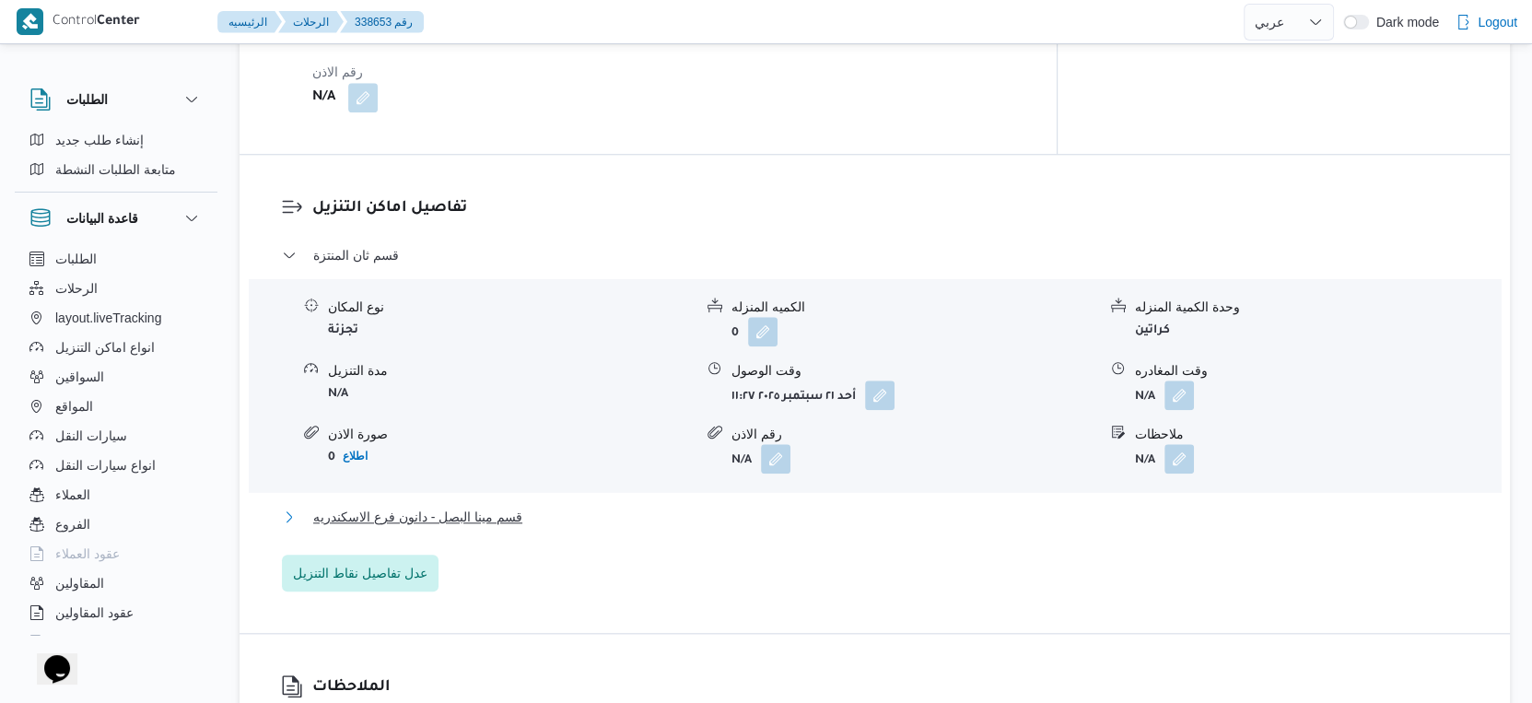
click at [486, 506] on span "قسم مينا البصل - دانون فرع الاسكندريه" at bounding box center [417, 517] width 209 height 22
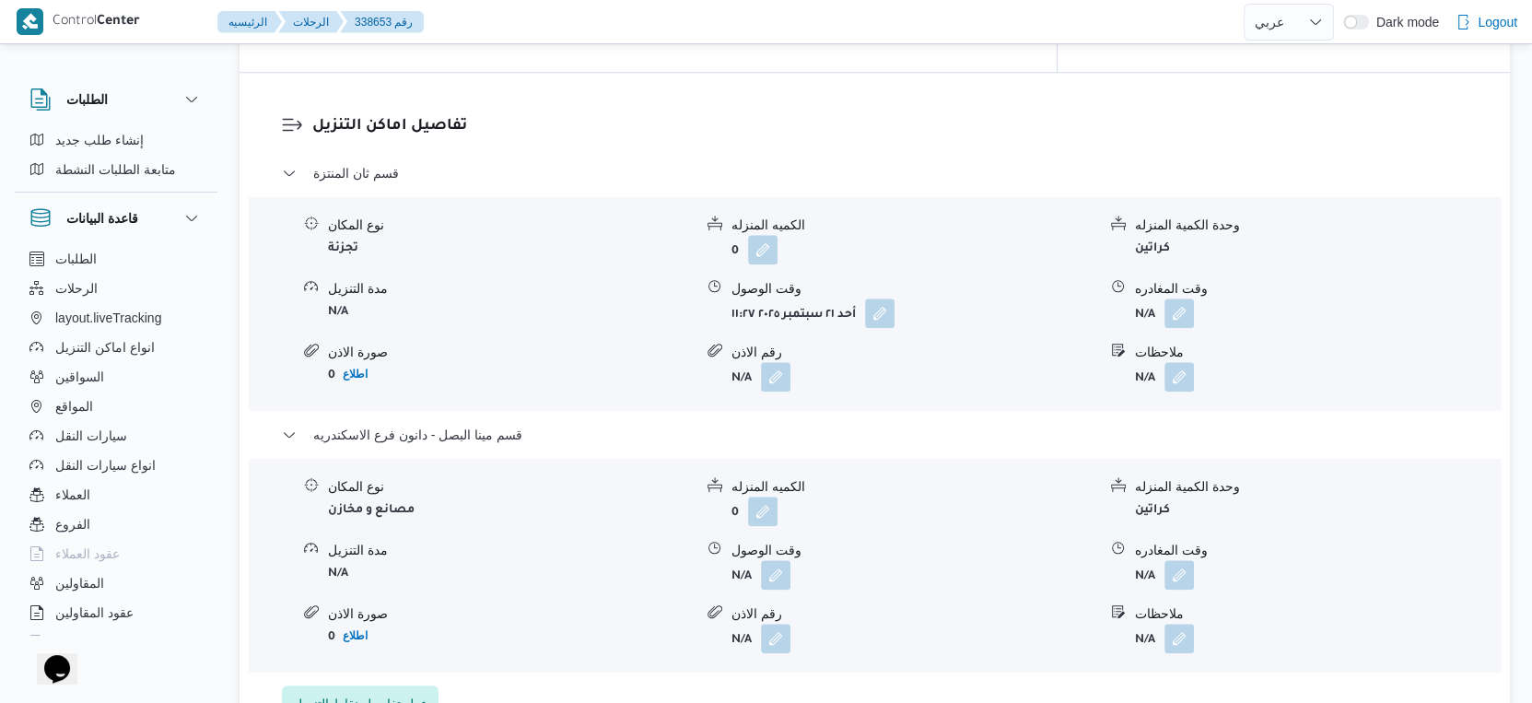
scroll to position [1637, 0]
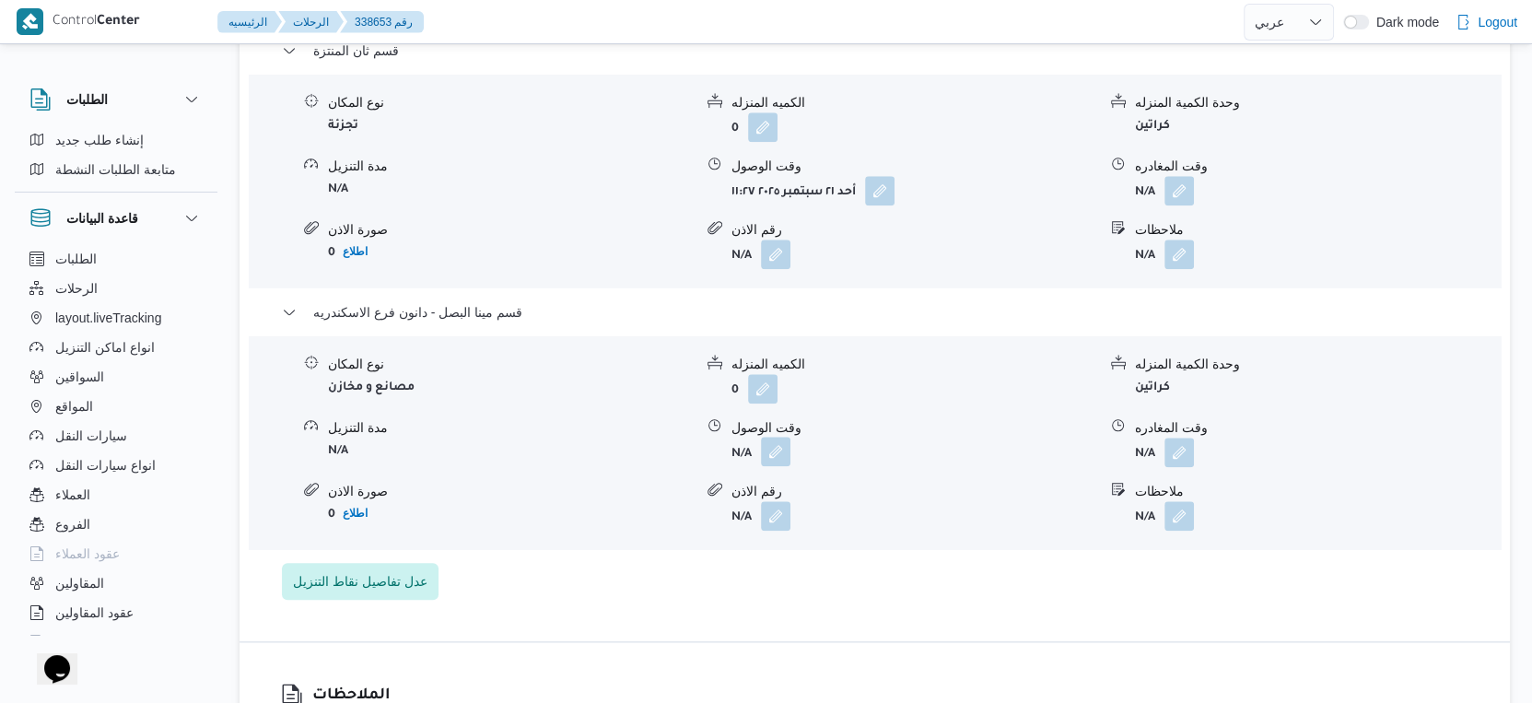
click at [779, 437] on button "button" at bounding box center [775, 451] width 29 height 29
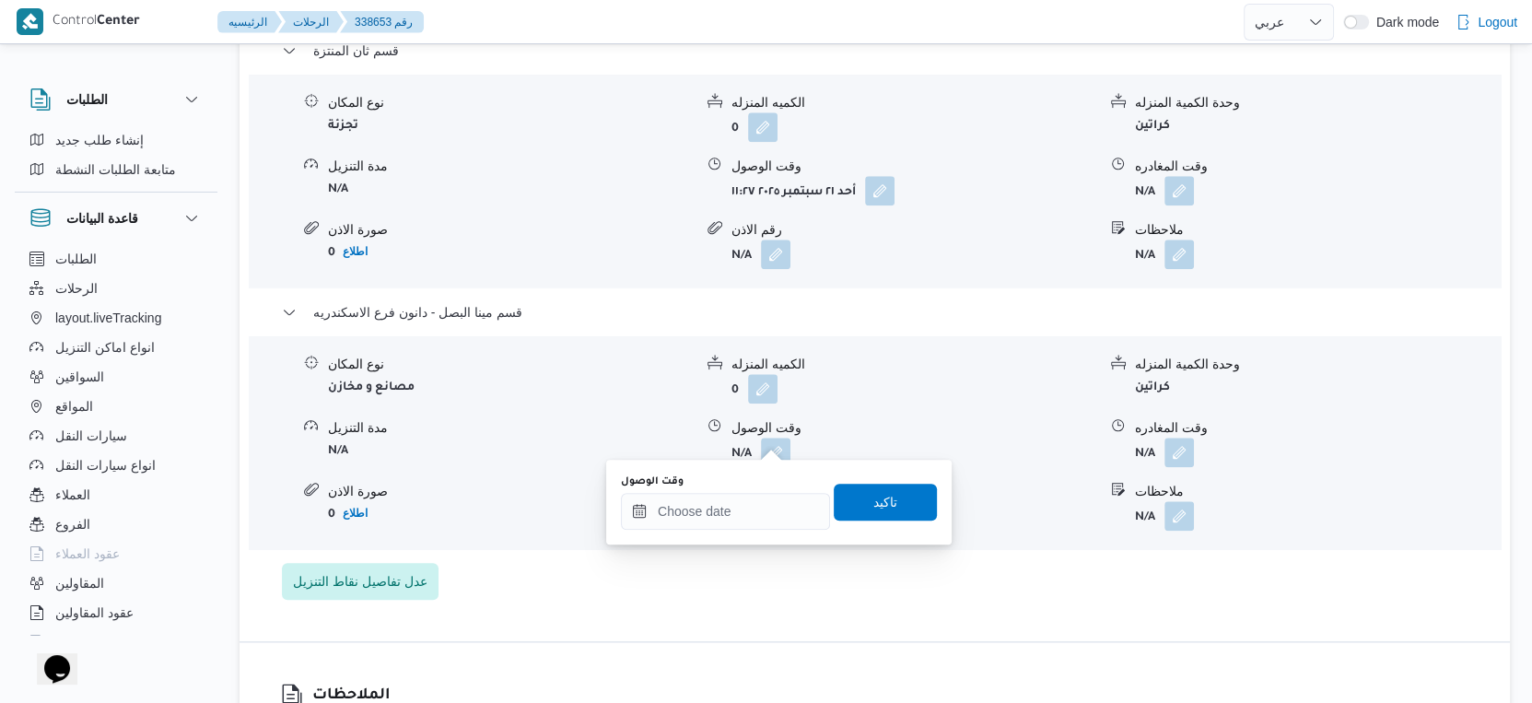
click at [753, 483] on div "وقت الوصول" at bounding box center [725, 481] width 209 height 15
click at [754, 496] on input "وقت الوصول" at bounding box center [725, 511] width 209 height 37
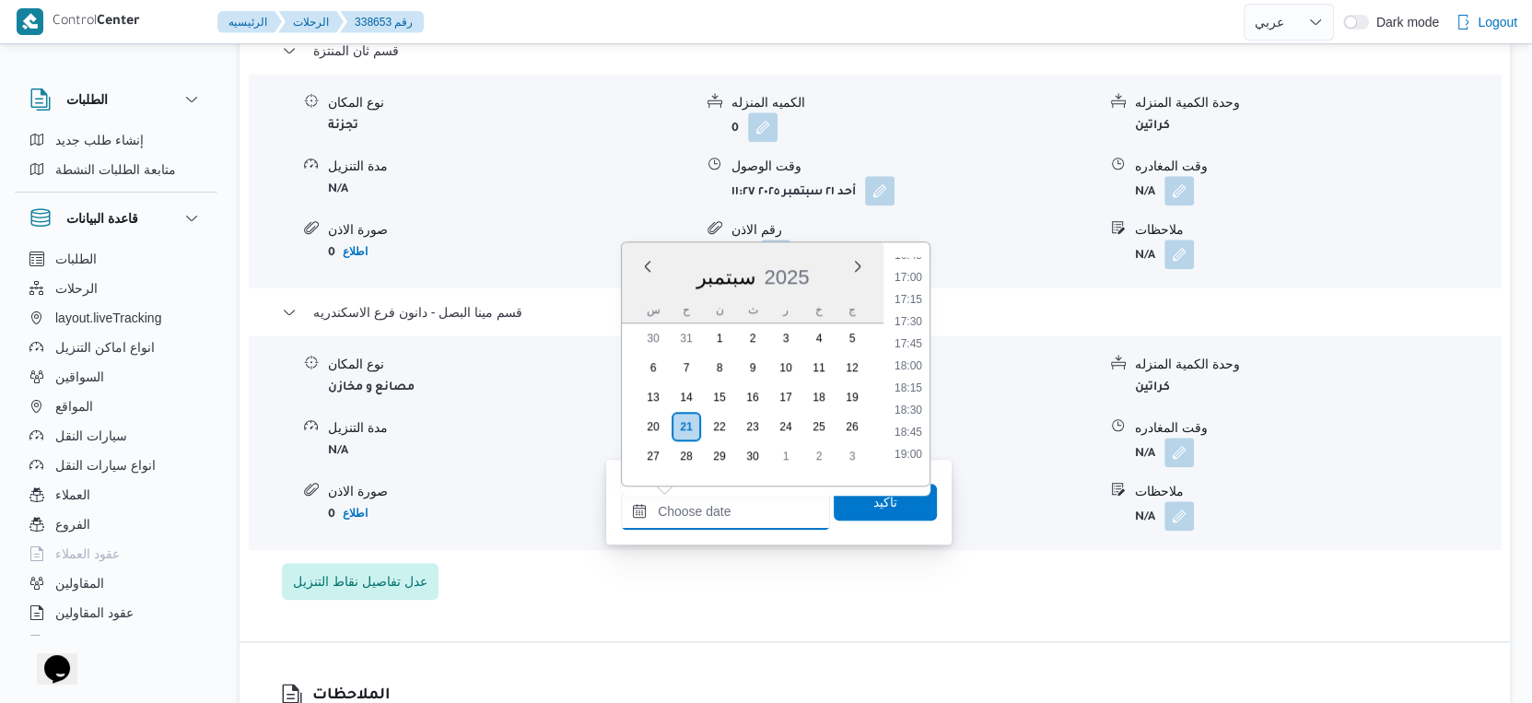
scroll to position [1472, 0]
click at [913, 403] on li "18:15" at bounding box center [908, 408] width 42 height 18
type input "[DATE] ١٨:١٥"
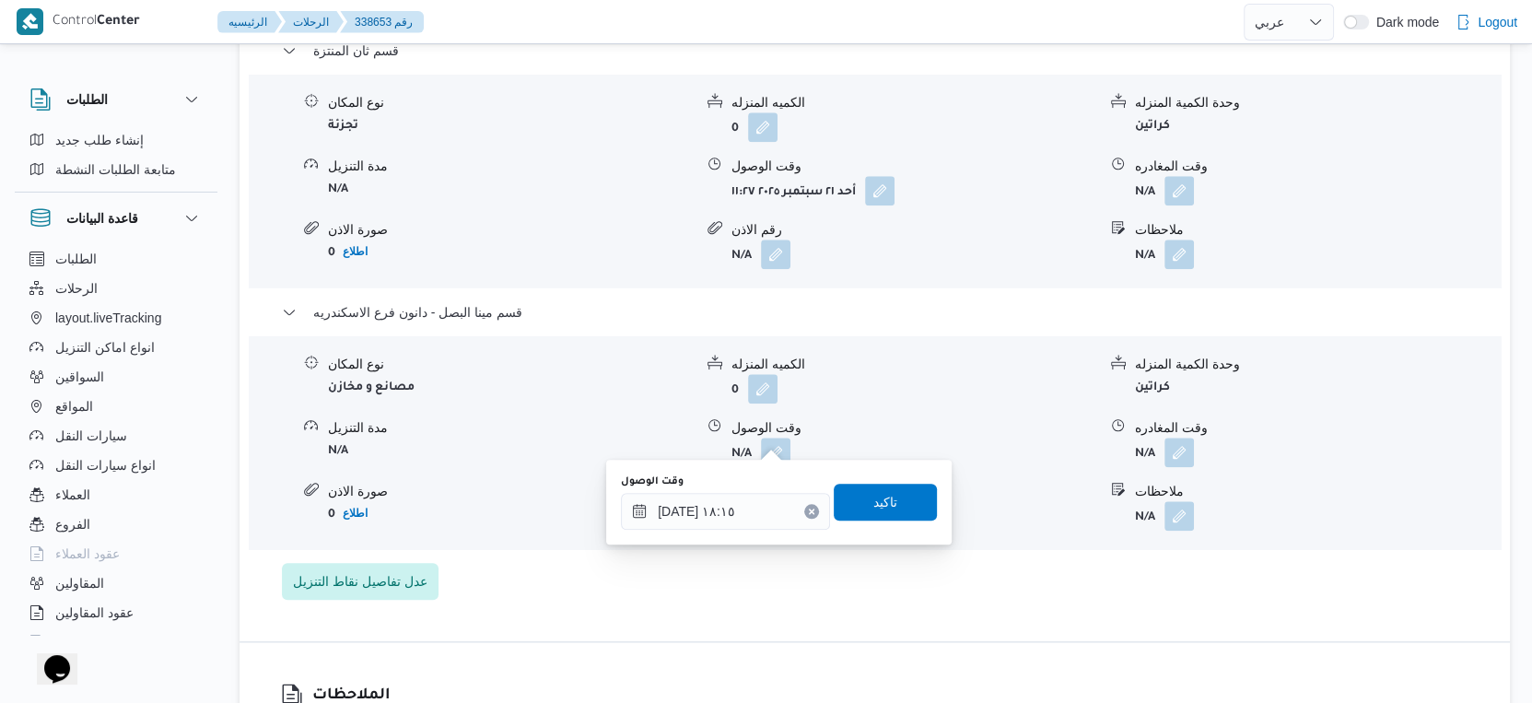
drag, startPoint x: 899, startPoint y: 471, endPoint x: 900, endPoint y: 487, distance: 16.6
click at [899, 478] on div "وقت الوصول [DATE] ١٨:١٥ تاكيد" at bounding box center [779, 502] width 320 height 59
click at [900, 487] on span "تاكيد" at bounding box center [885, 501] width 103 height 37
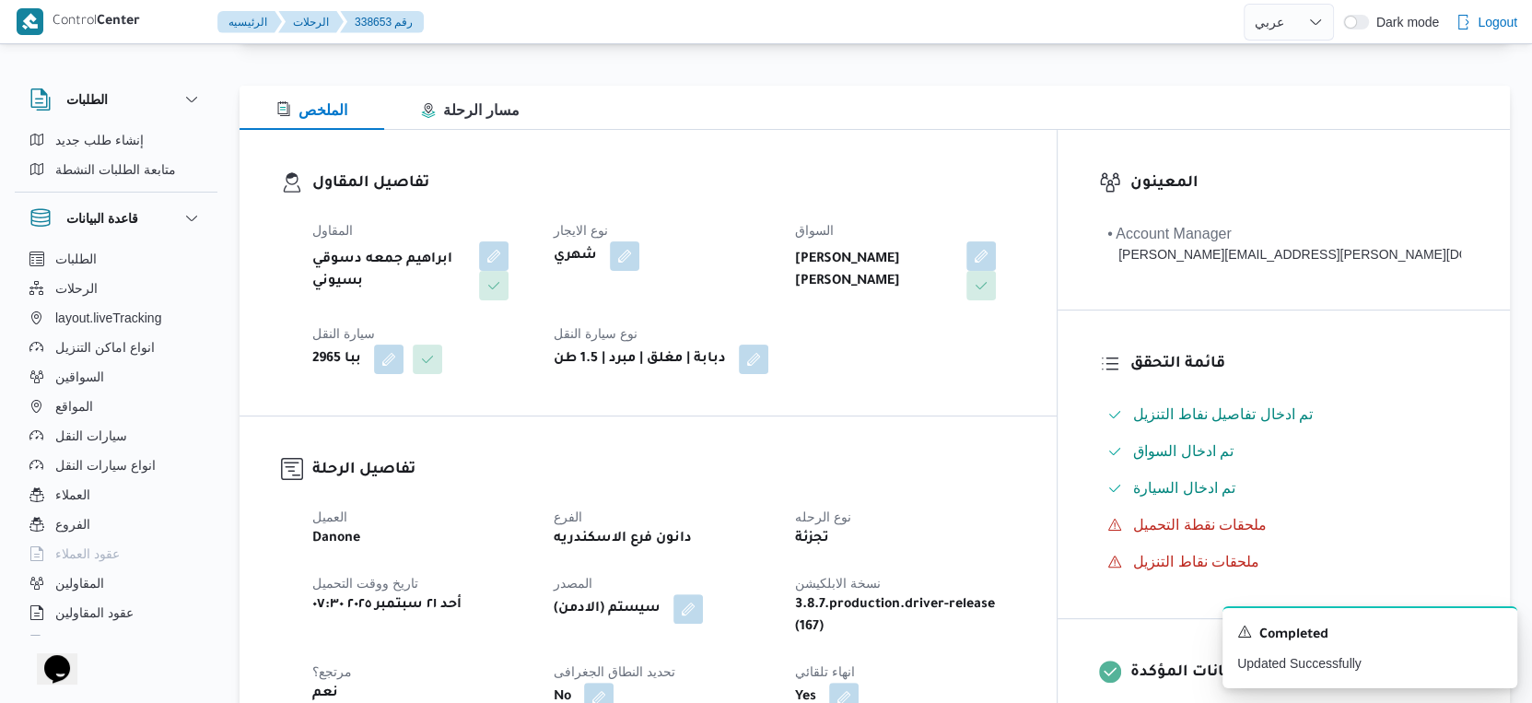
scroll to position [204, 0]
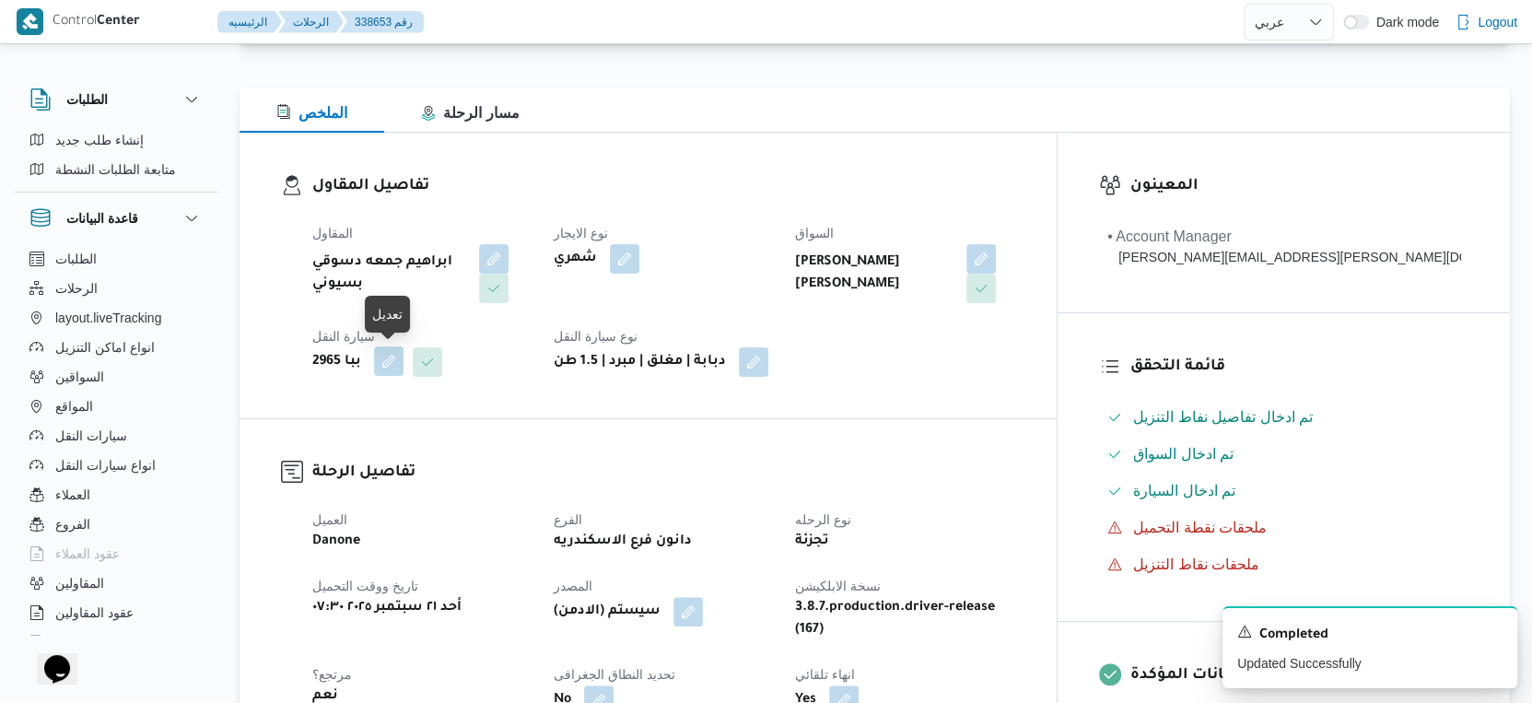
click at [386, 357] on button "button" at bounding box center [388, 360] width 29 height 29
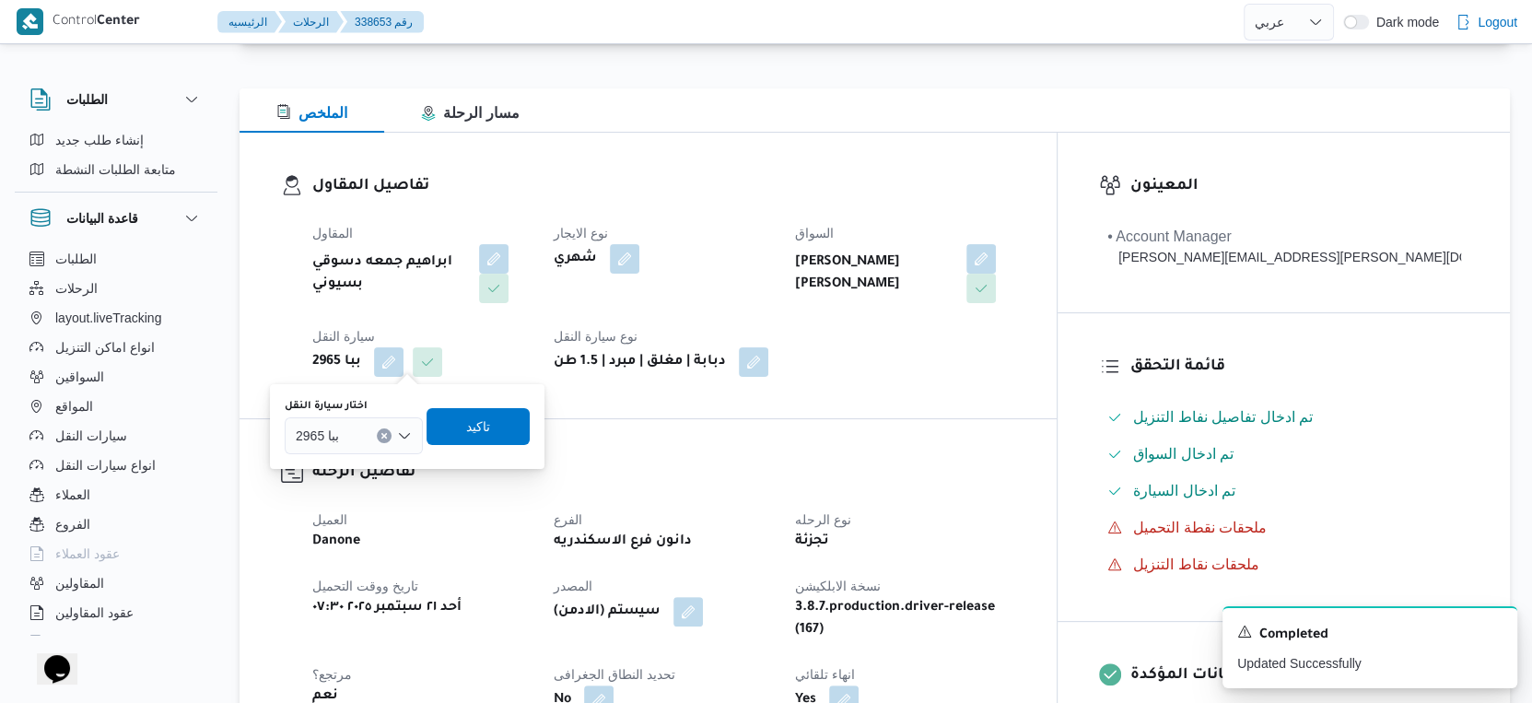
click at [380, 430] on button "Clear input" at bounding box center [384, 435] width 15 height 15
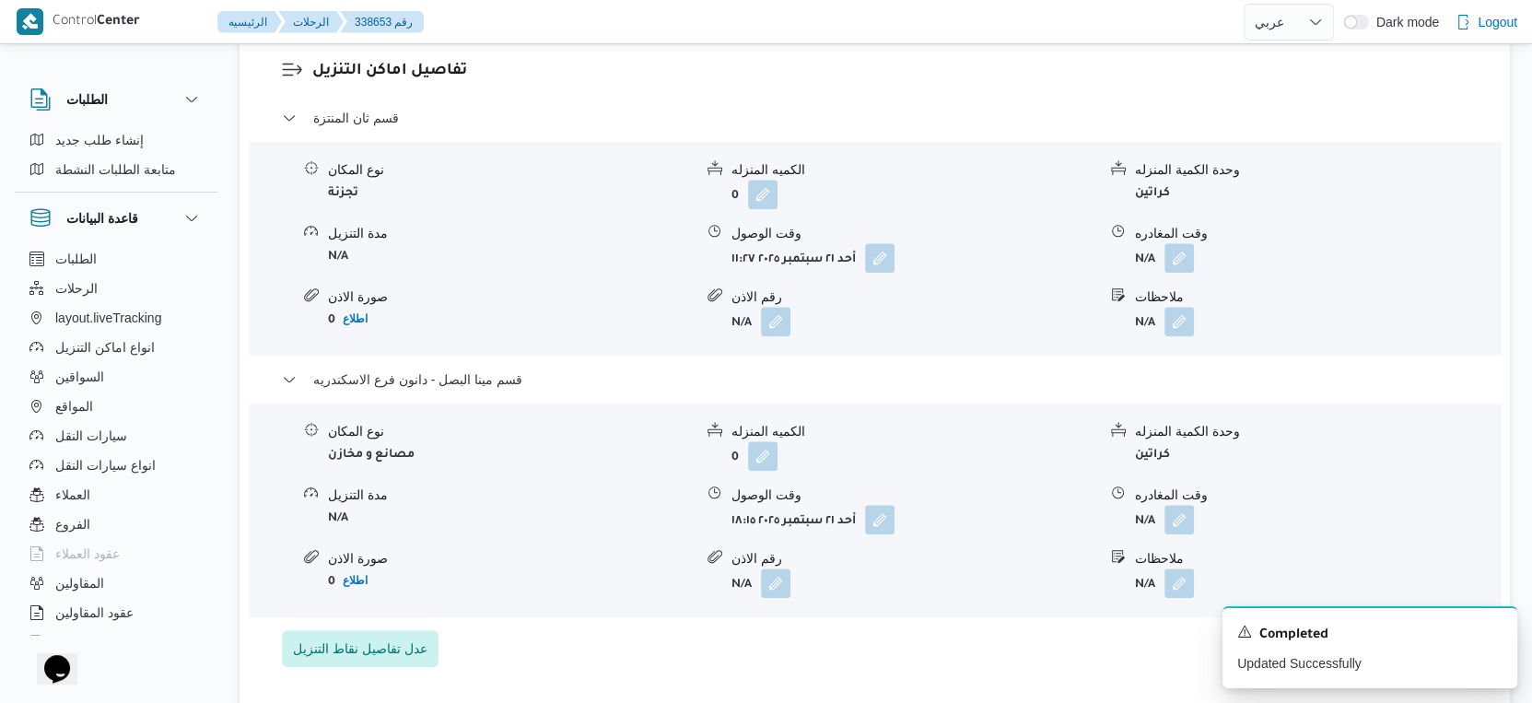
scroll to position [1536, 0]
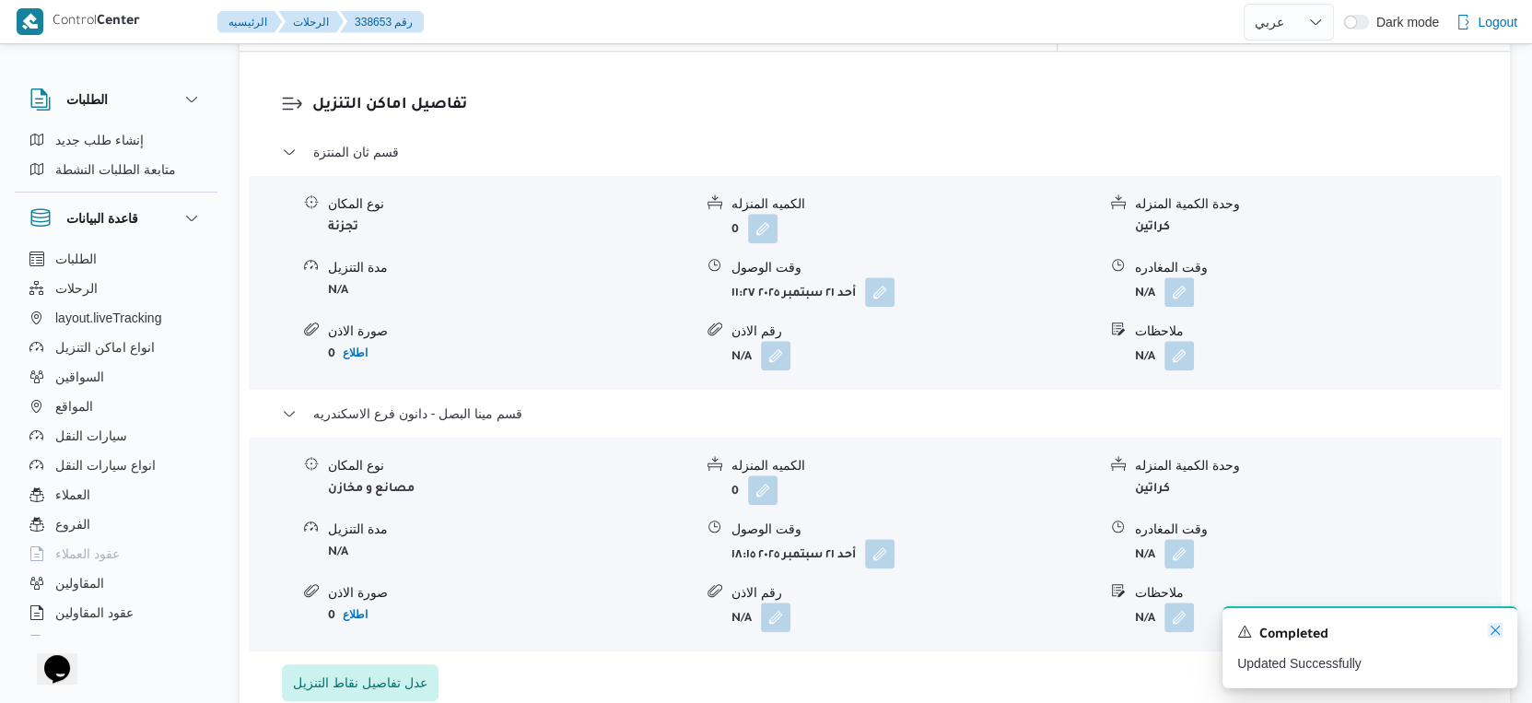
click at [1497, 626] on icon "Dismiss toast" at bounding box center [1495, 630] width 15 height 15
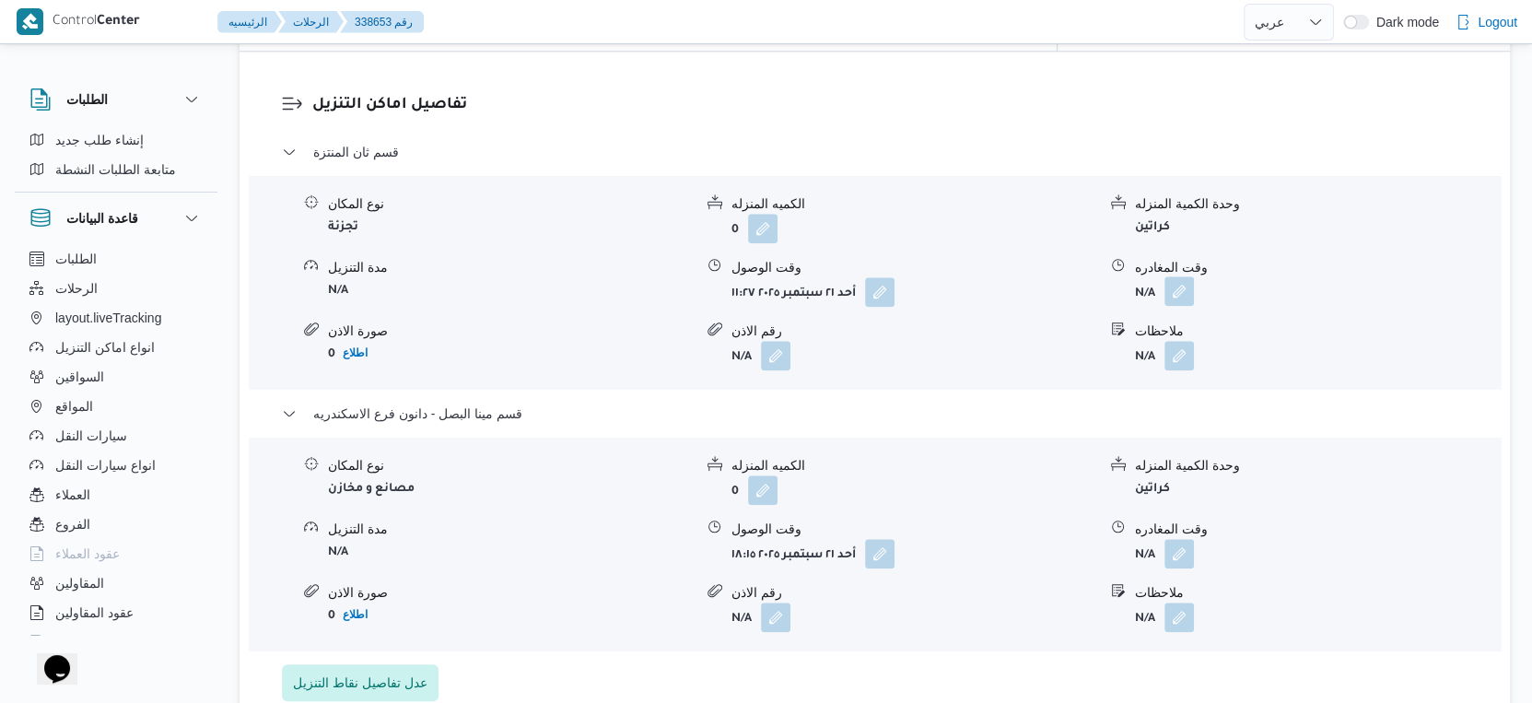
click at [1174, 280] on button "button" at bounding box center [1178, 290] width 29 height 29
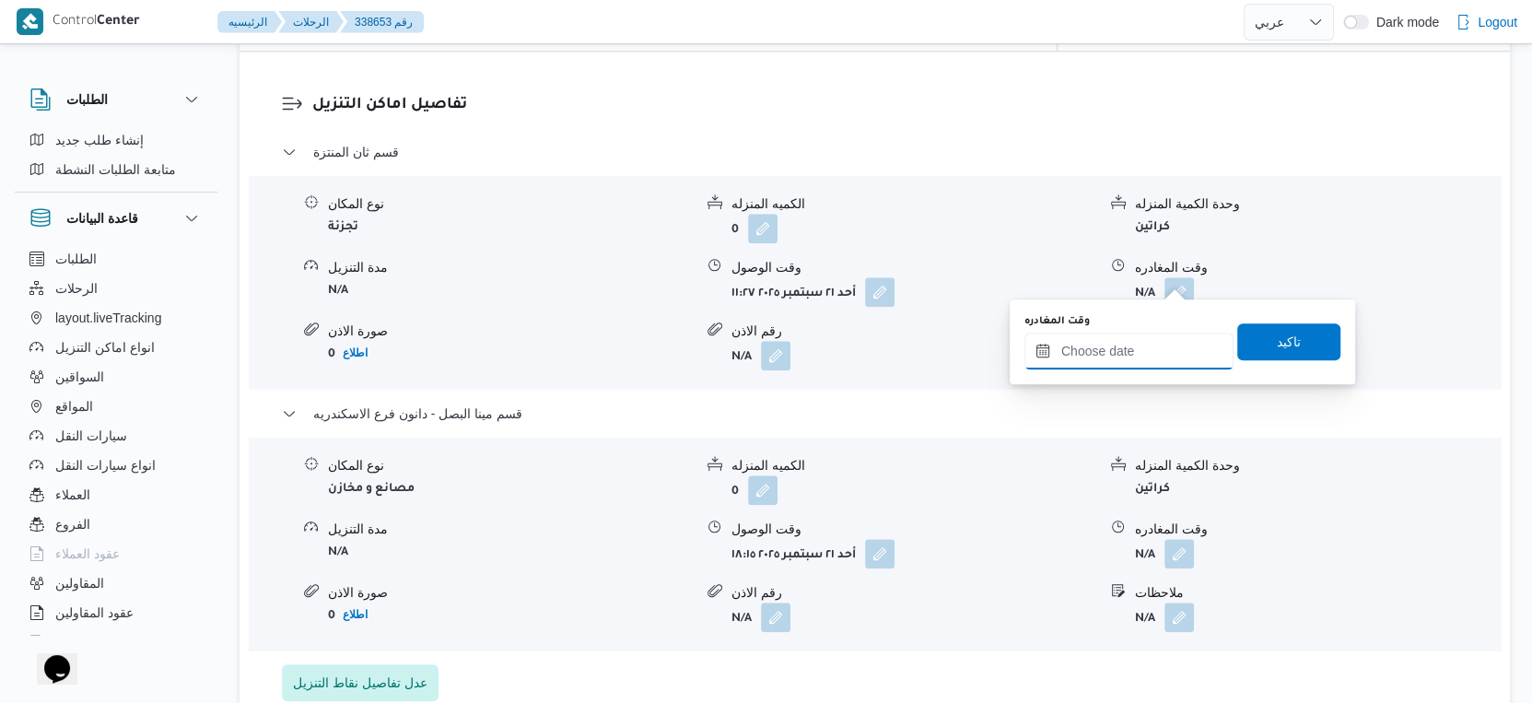
drag, startPoint x: 1147, startPoint y: 332, endPoint x: 1150, endPoint y: 347, distance: 15.9
click at [1147, 333] on input "وقت المغادره" at bounding box center [1128, 351] width 209 height 37
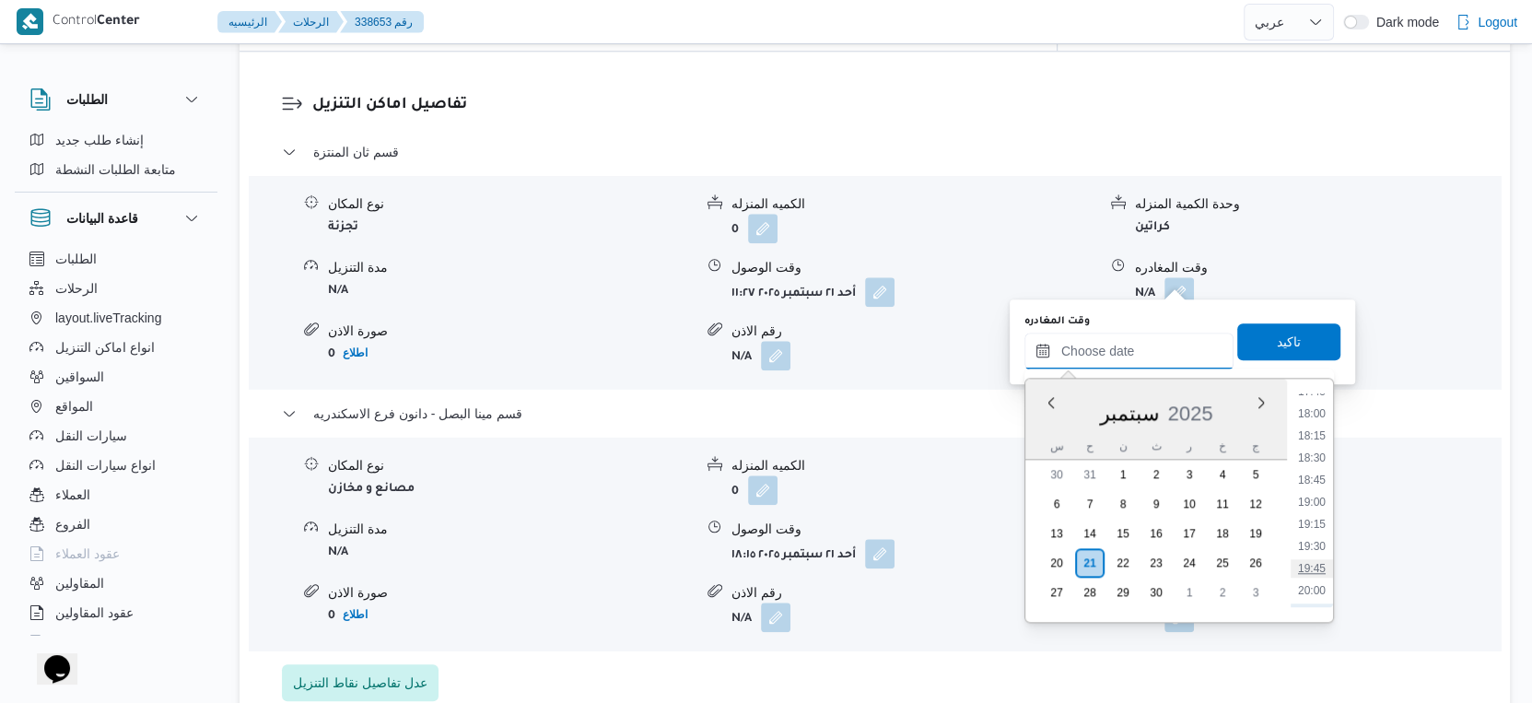
scroll to position [1472, 0]
click at [1312, 495] on li "17:45" at bounding box center [1312, 500] width 42 height 18
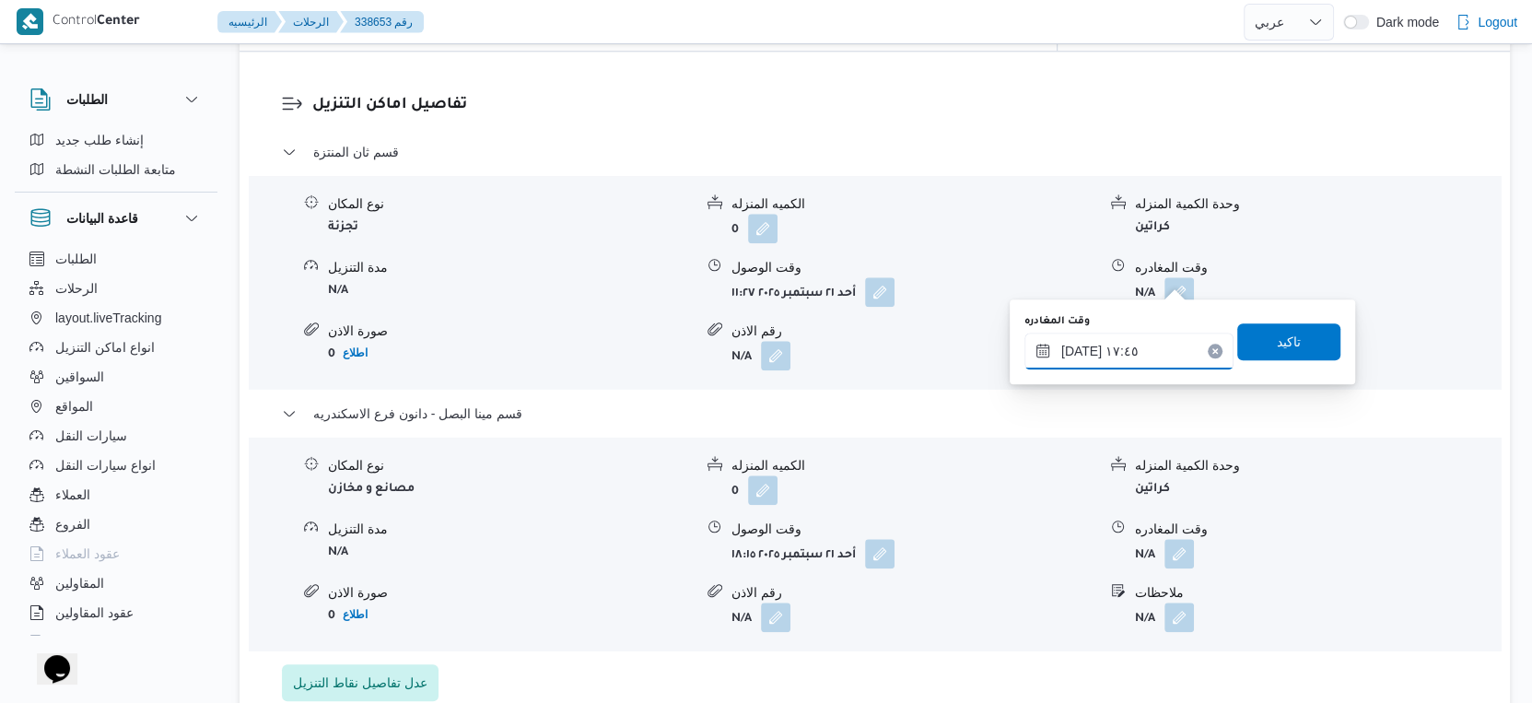
click at [1128, 349] on input "٢١/٠٩/٢٠٢٥ ١٧:٤٥" at bounding box center [1128, 351] width 209 height 37
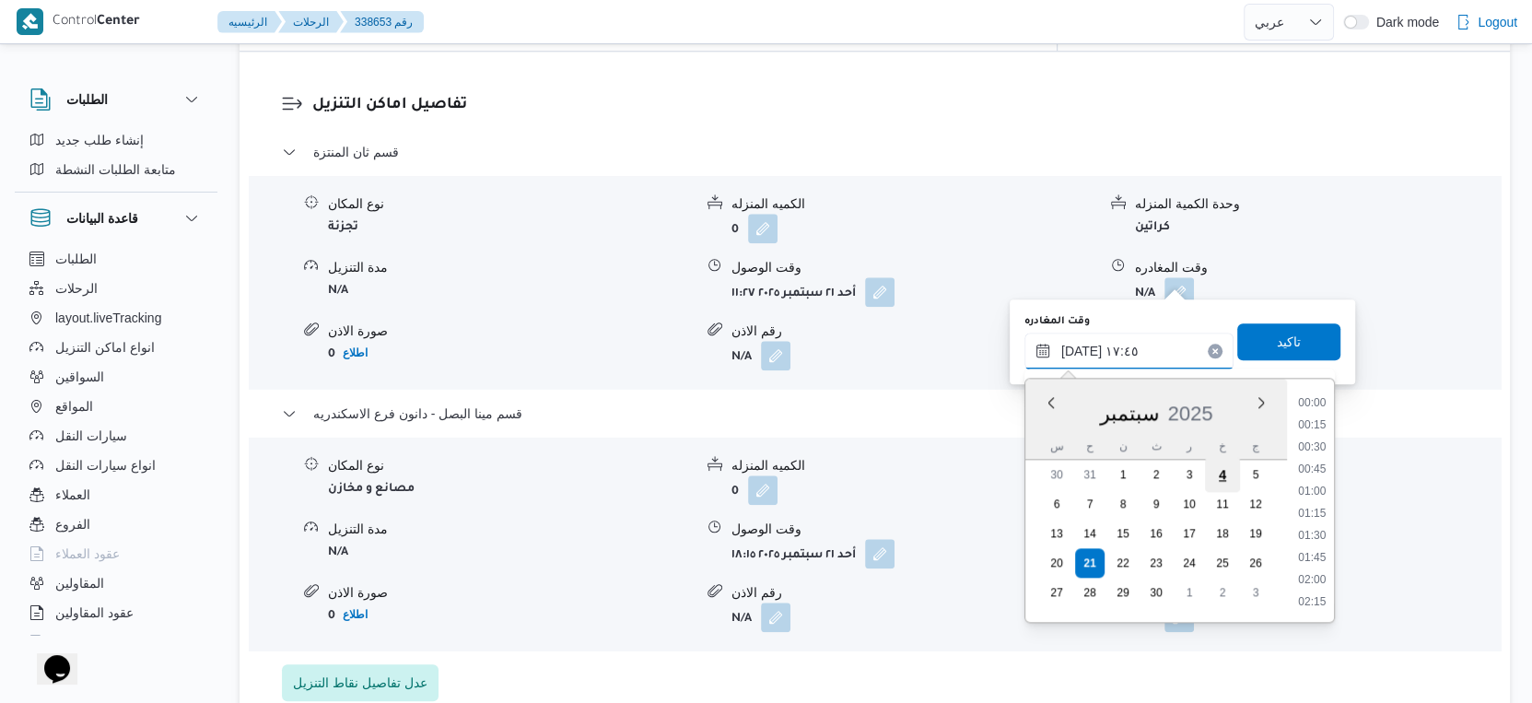
scroll to position [1455, 0]
click at [1311, 496] on li "17:30" at bounding box center [1312, 494] width 42 height 18
type input "٢١/٠٩/٢٠٢٥ ١٧:٣٠"
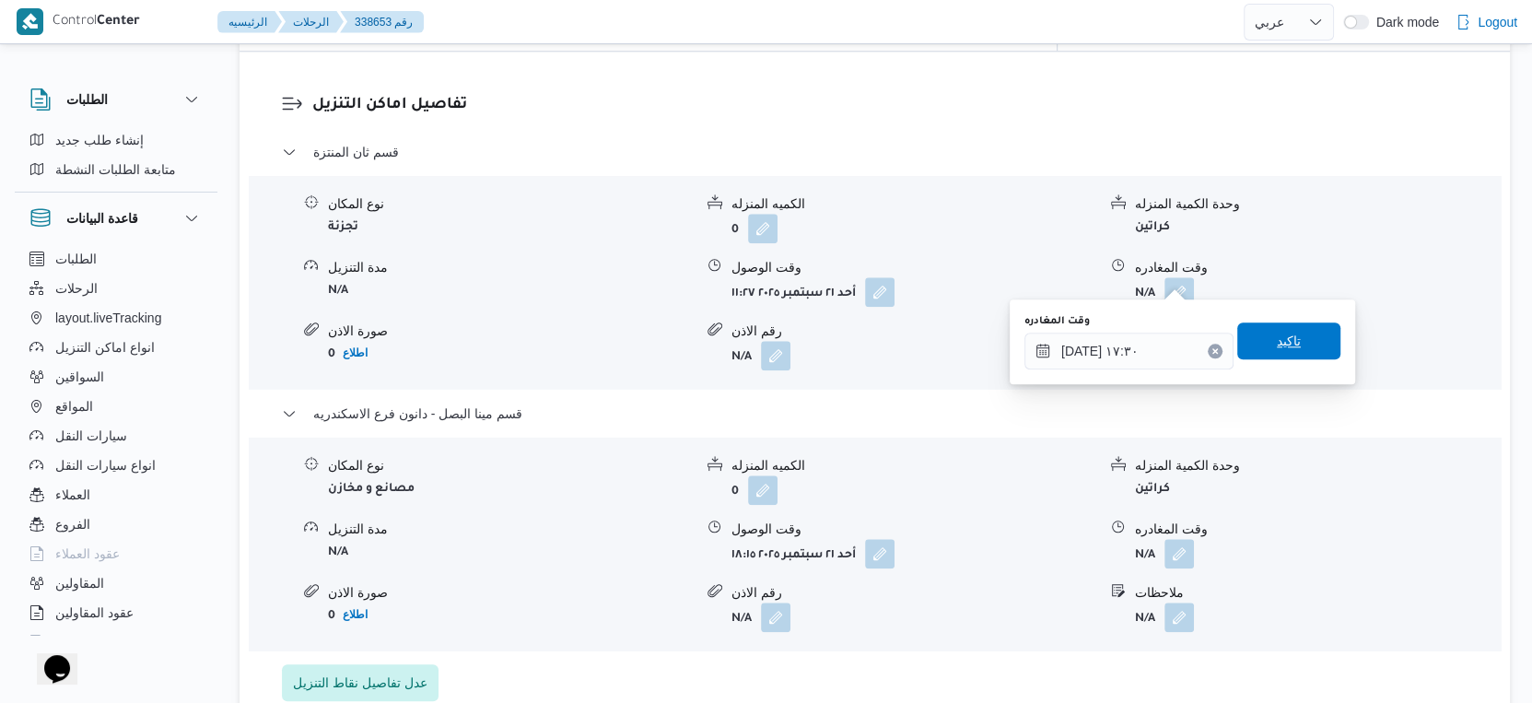
drag, startPoint x: 1283, startPoint y: 313, endPoint x: 1303, endPoint y: 343, distance: 35.3
click at [1284, 320] on div "وقت المغادره ٢١/٠٩/٢٠٢٥ ١٧:٣٠ تاكيد" at bounding box center [1182, 341] width 320 height 59
click at [1303, 343] on span "تاكيد" at bounding box center [1288, 340] width 103 height 37
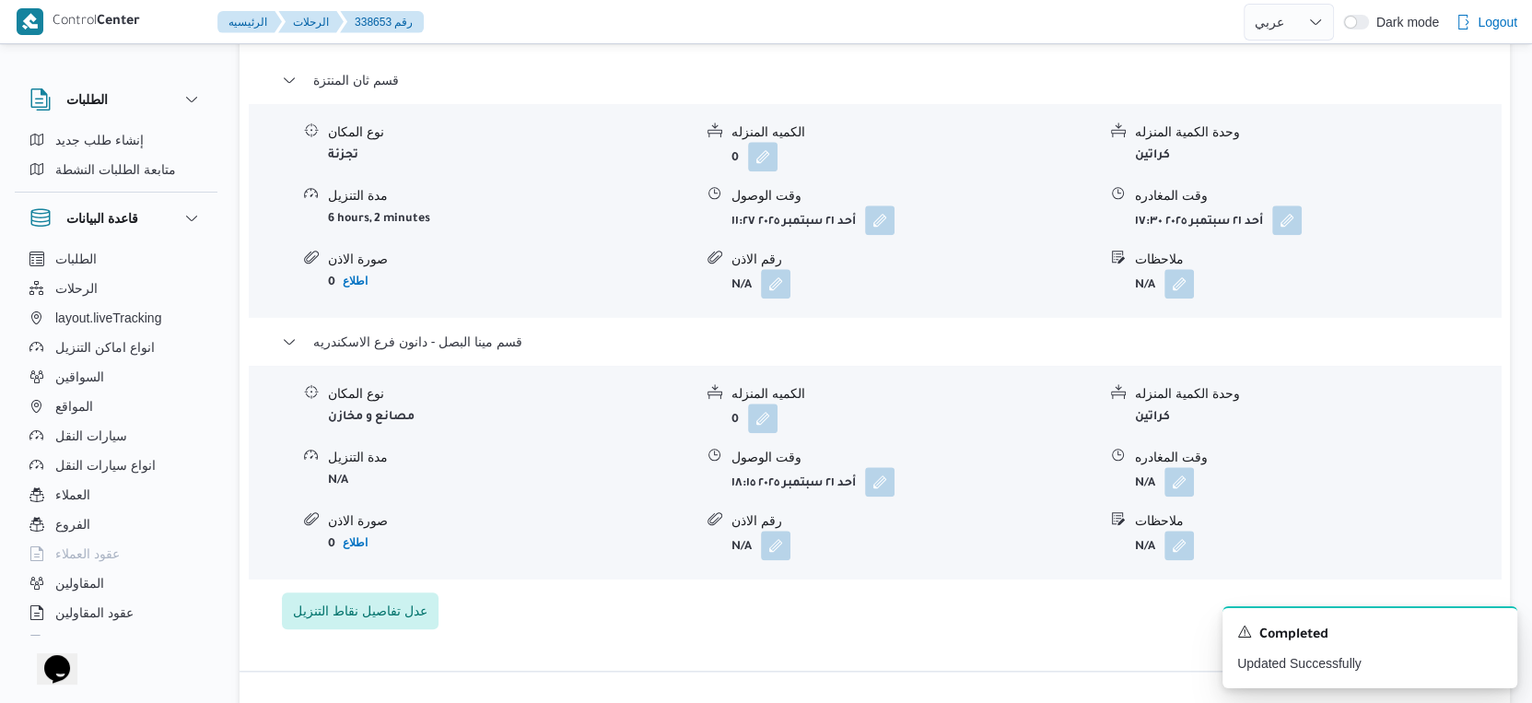
scroll to position [1637, 0]
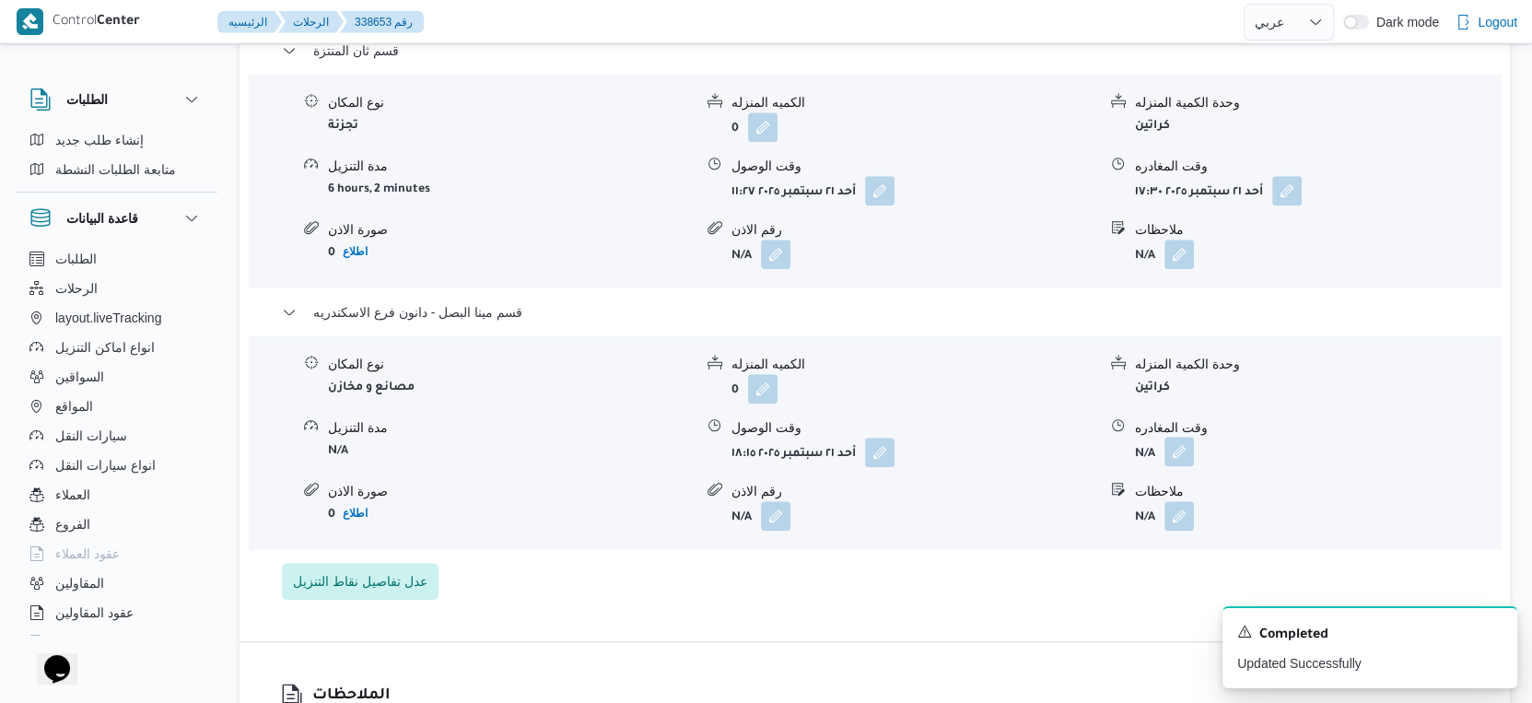
click at [1170, 437] on button "button" at bounding box center [1178, 451] width 29 height 29
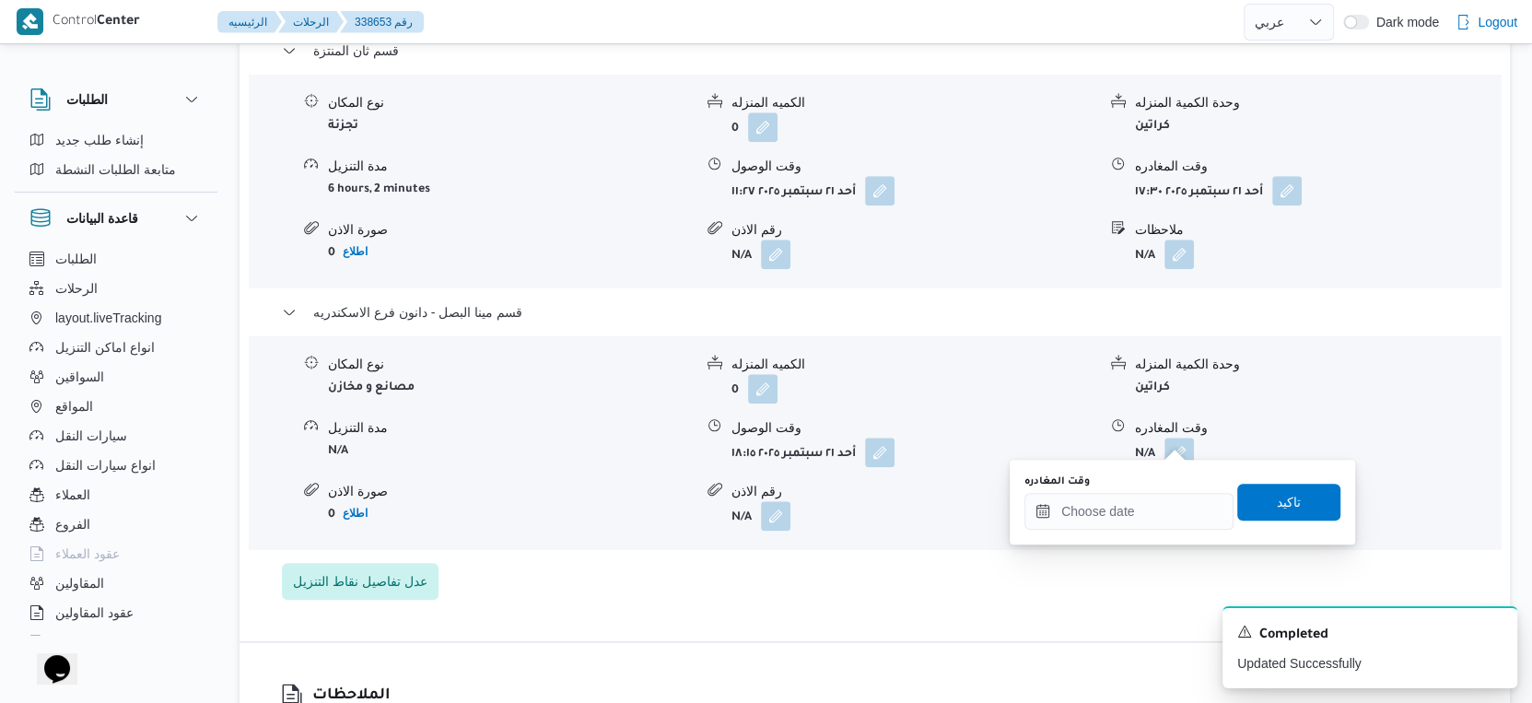
click at [1142, 485] on div "وقت المغادره" at bounding box center [1128, 481] width 209 height 15
drag, startPoint x: 1157, startPoint y: 503, endPoint x: 1182, endPoint y: 497, distance: 25.5
click at [1157, 503] on input "وقت المغادره" at bounding box center [1128, 511] width 209 height 37
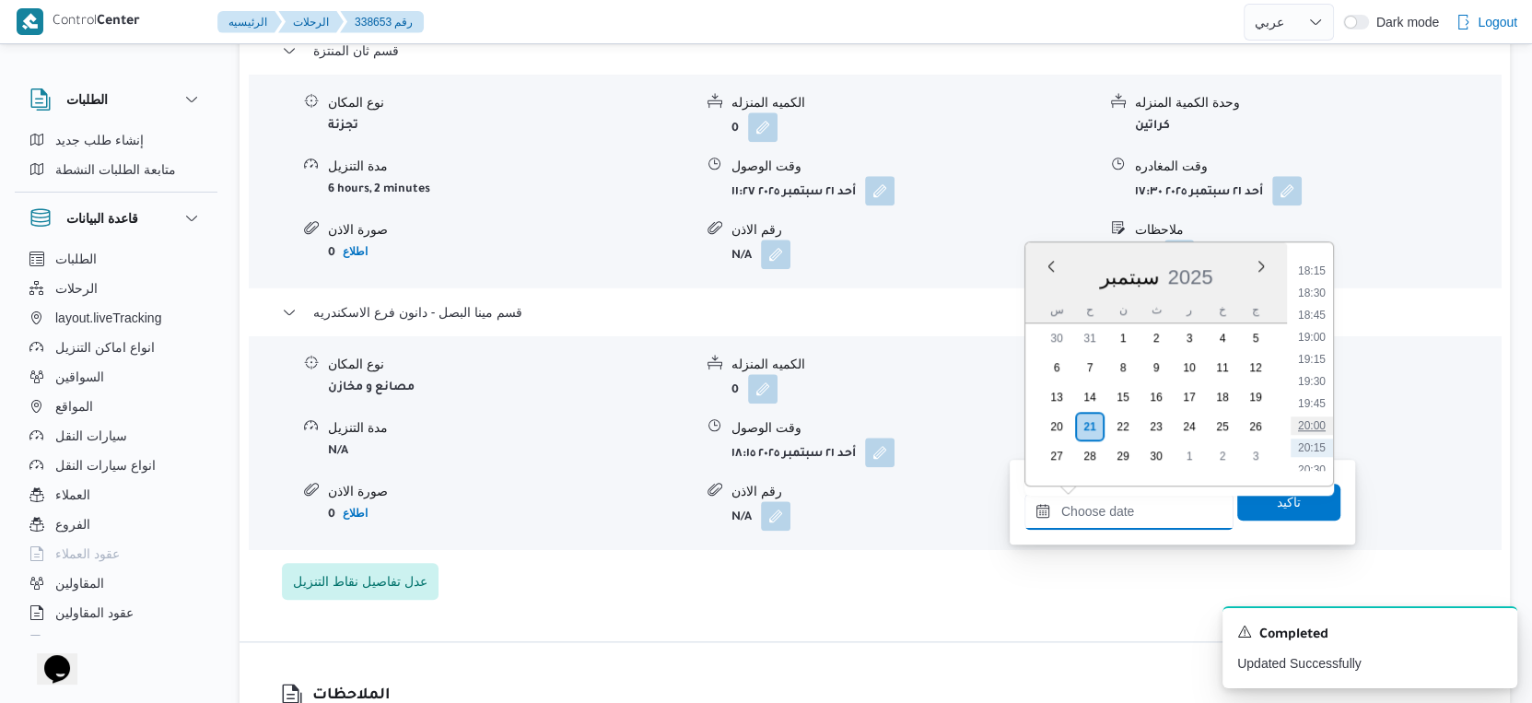
scroll to position [1574, 0]
click at [1319, 324] on li "18:30" at bounding box center [1312, 328] width 42 height 18
type input "٢١/٠٩/٢٠٢٥ ١٨:٣٠"
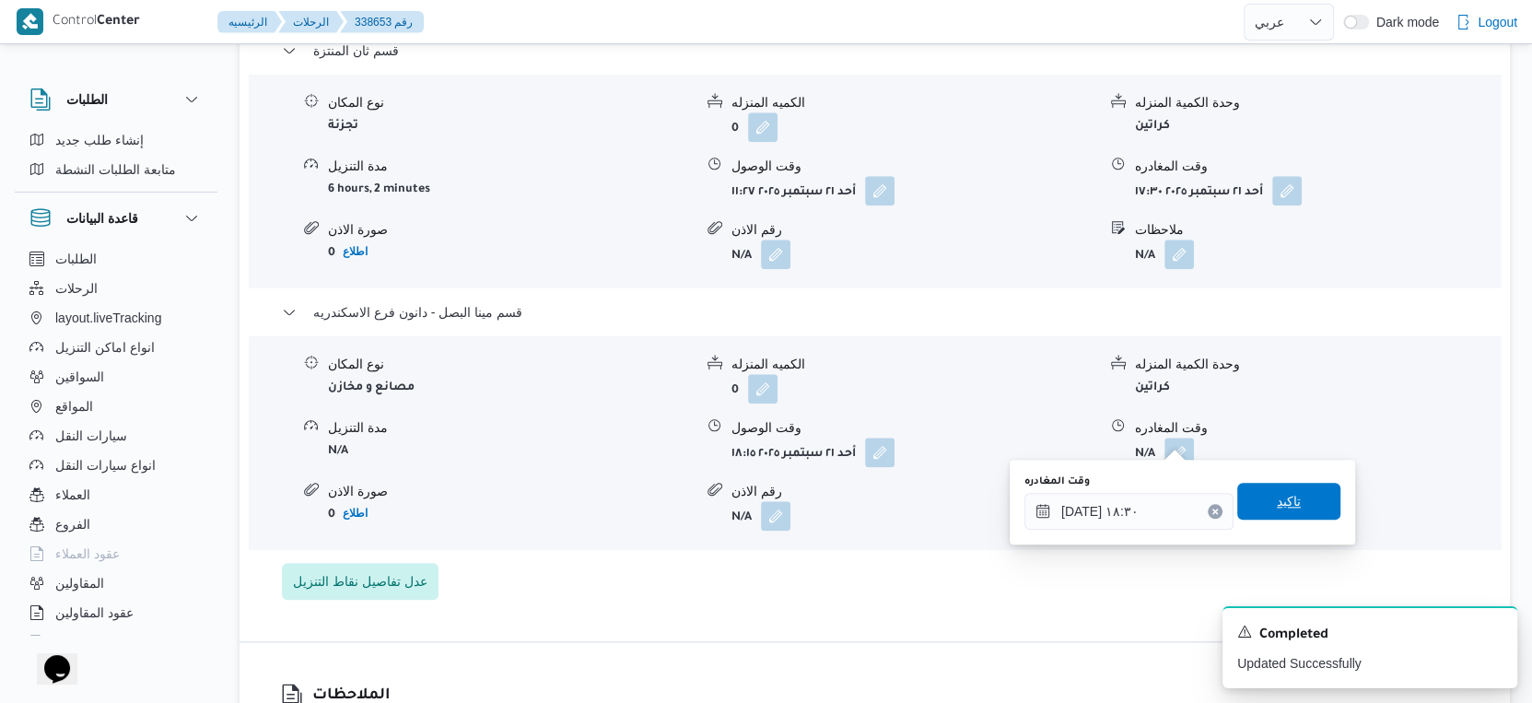
click at [1305, 497] on span "تاكيد" at bounding box center [1288, 501] width 103 height 37
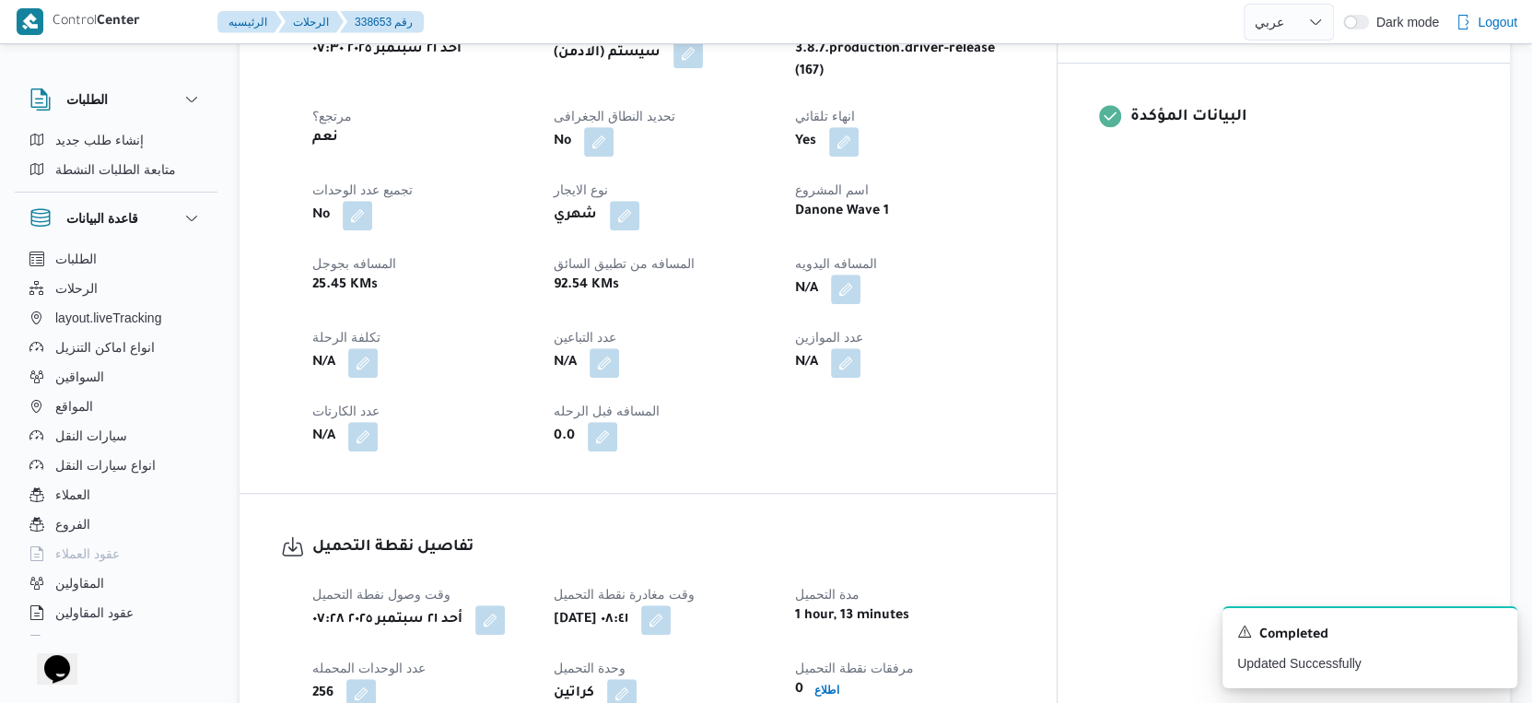
scroll to position [717, 0]
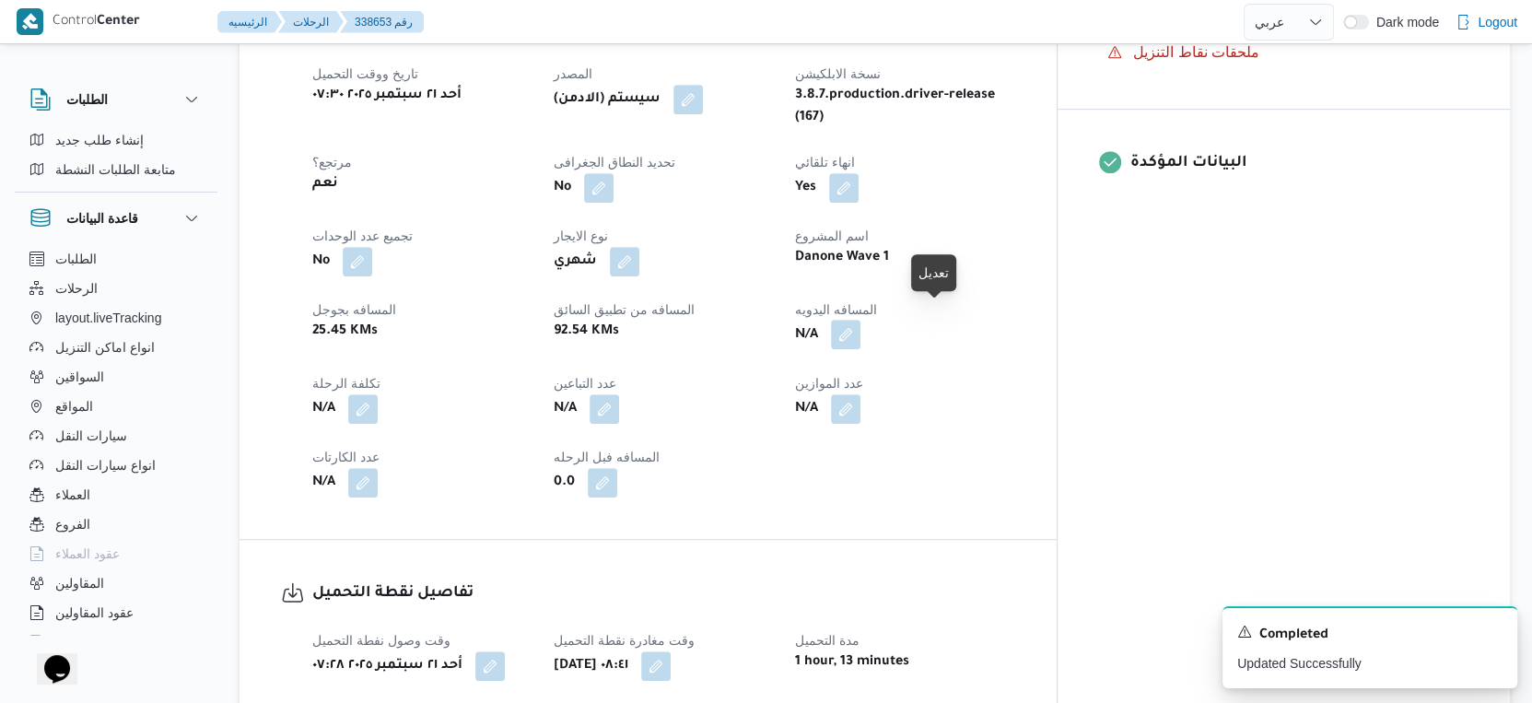
click at [860, 320] on button "button" at bounding box center [845, 334] width 29 height 29
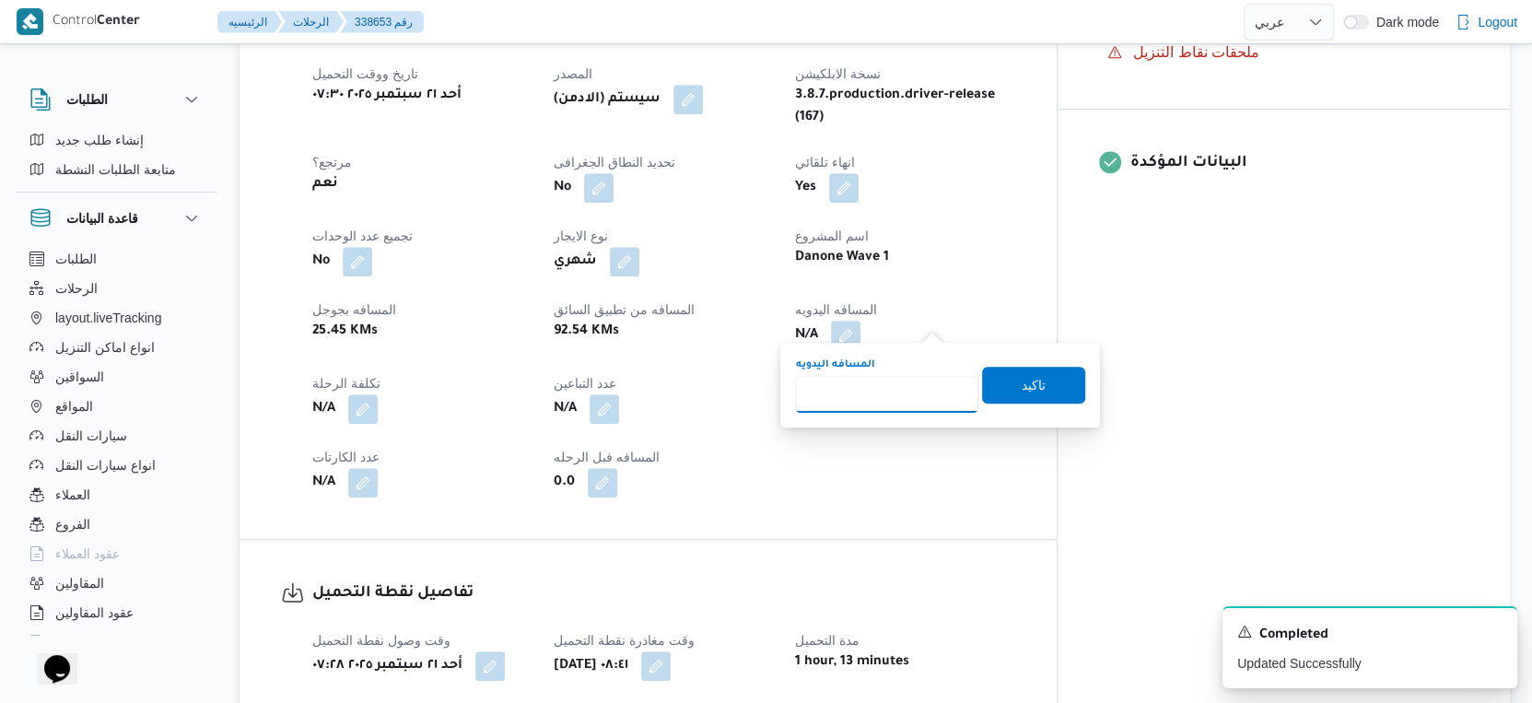
click at [897, 378] on input "المسافه اليدويه" at bounding box center [886, 394] width 183 height 37
type input "43"
click at [1046, 379] on span "تاكيد" at bounding box center [1033, 384] width 103 height 37
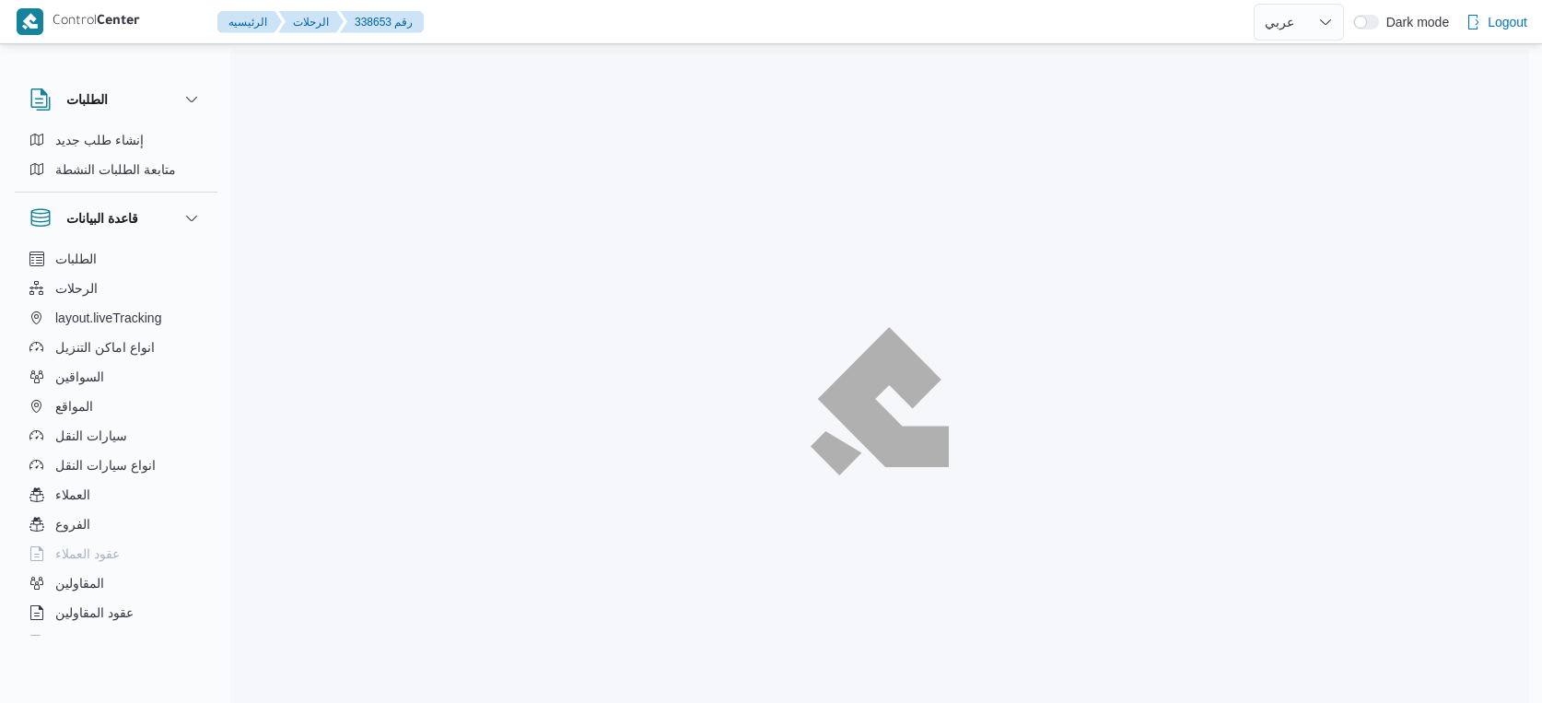
select select "ar"
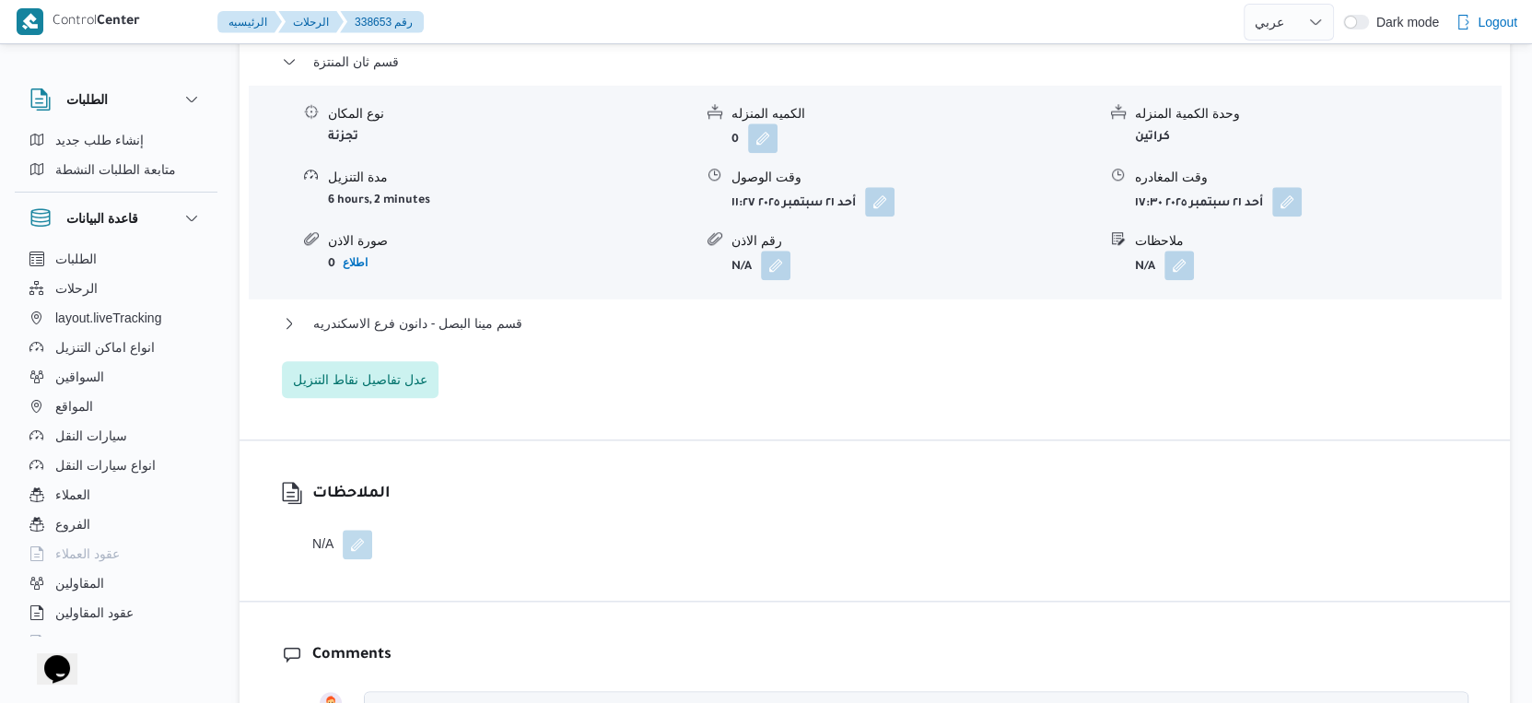
scroll to position [1637, 0]
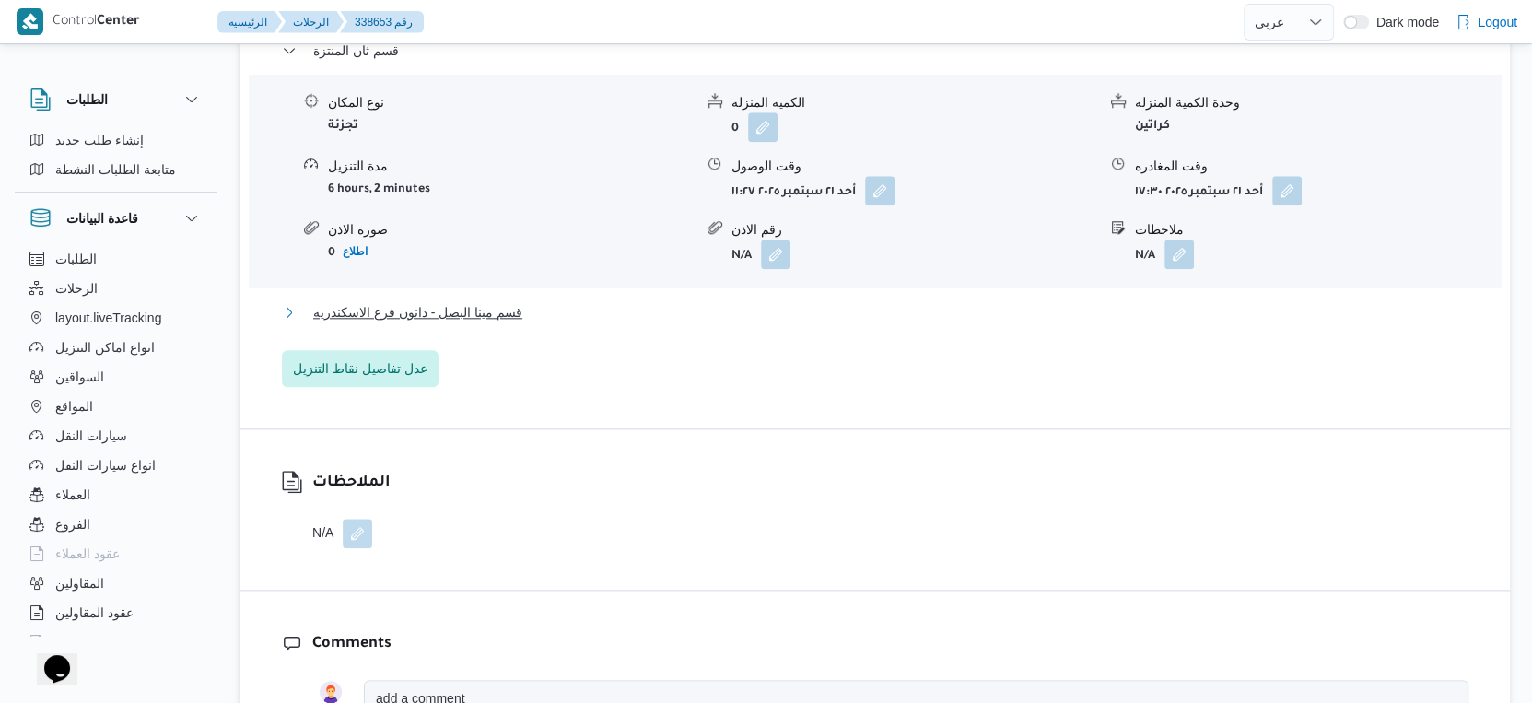
click at [494, 301] on span "قسم مينا البصل - دانون فرع الاسكندريه" at bounding box center [417, 312] width 209 height 22
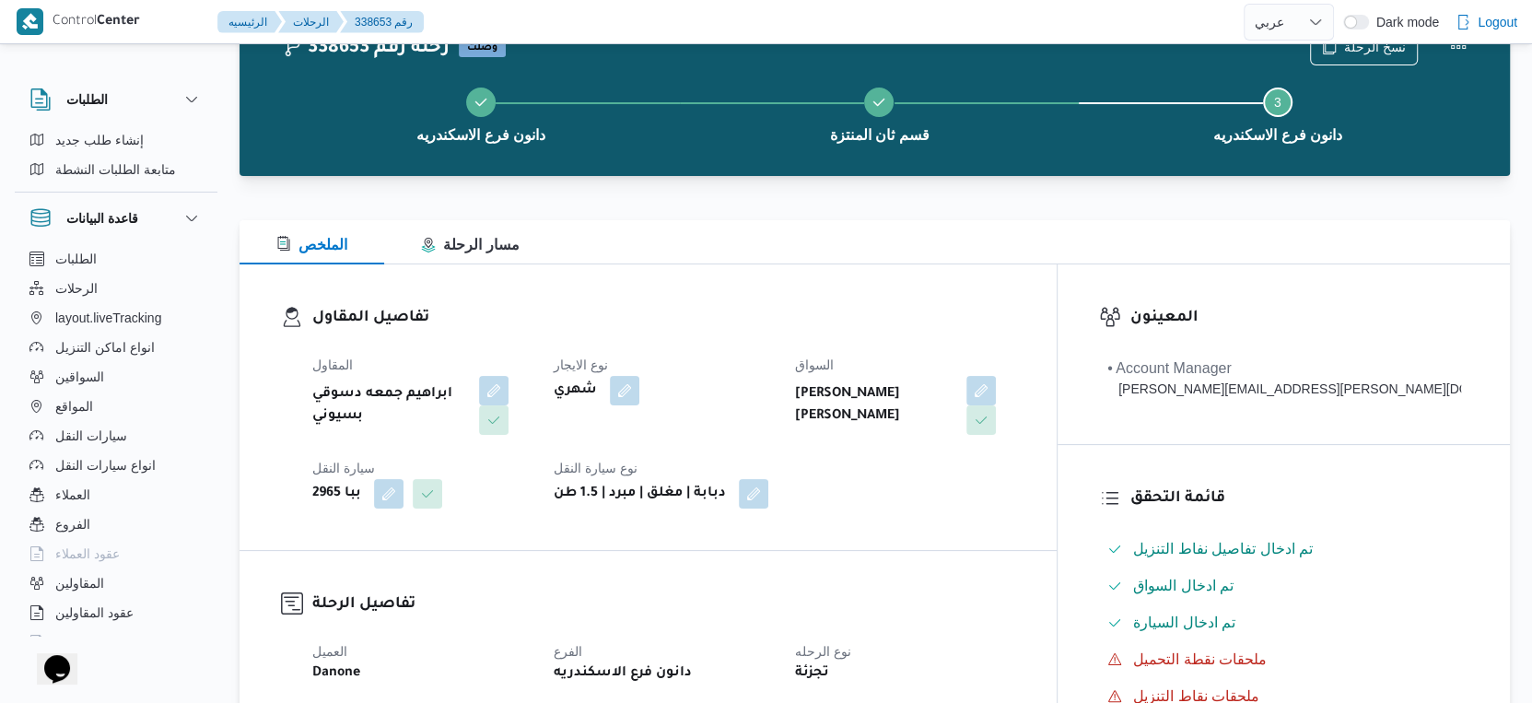
scroll to position [0, 0]
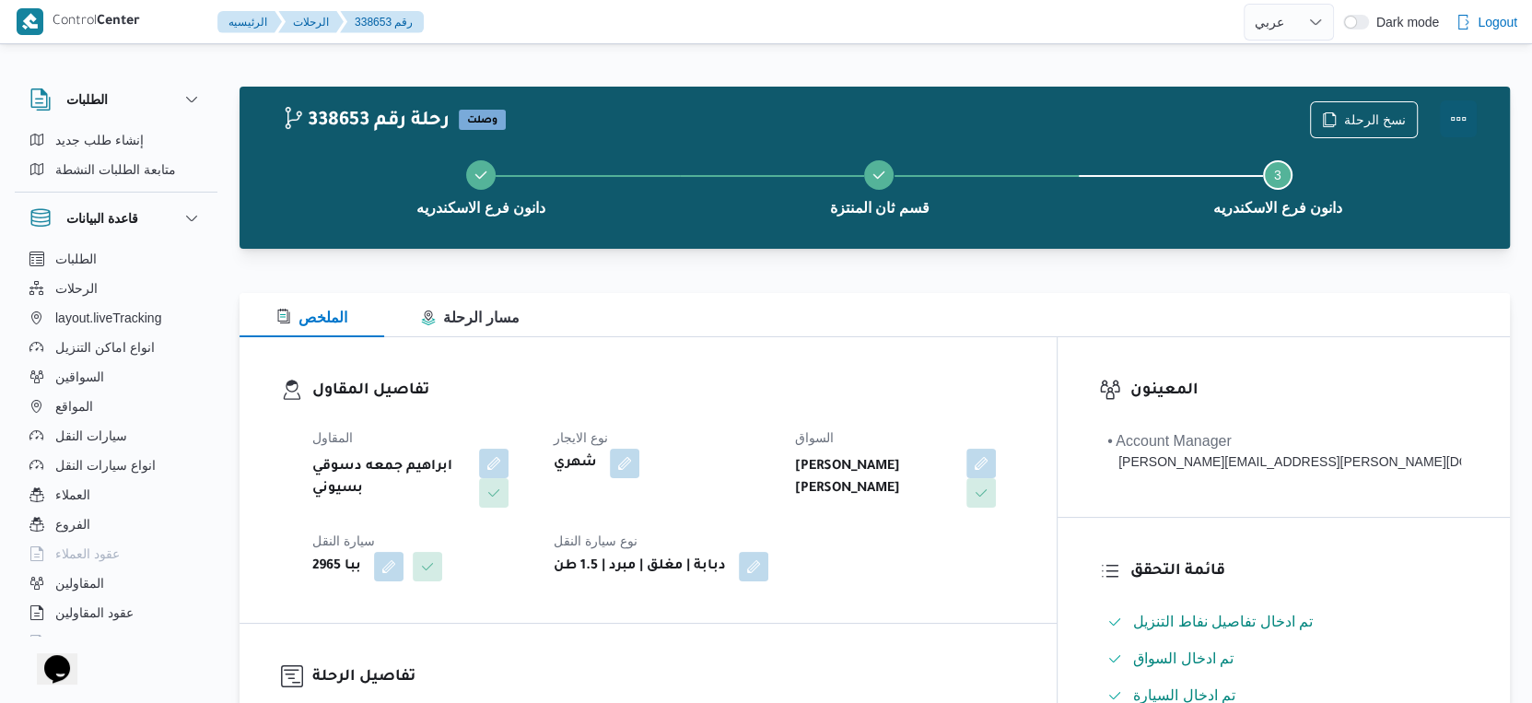
click at [1465, 114] on button "Actions" at bounding box center [1458, 118] width 37 height 37
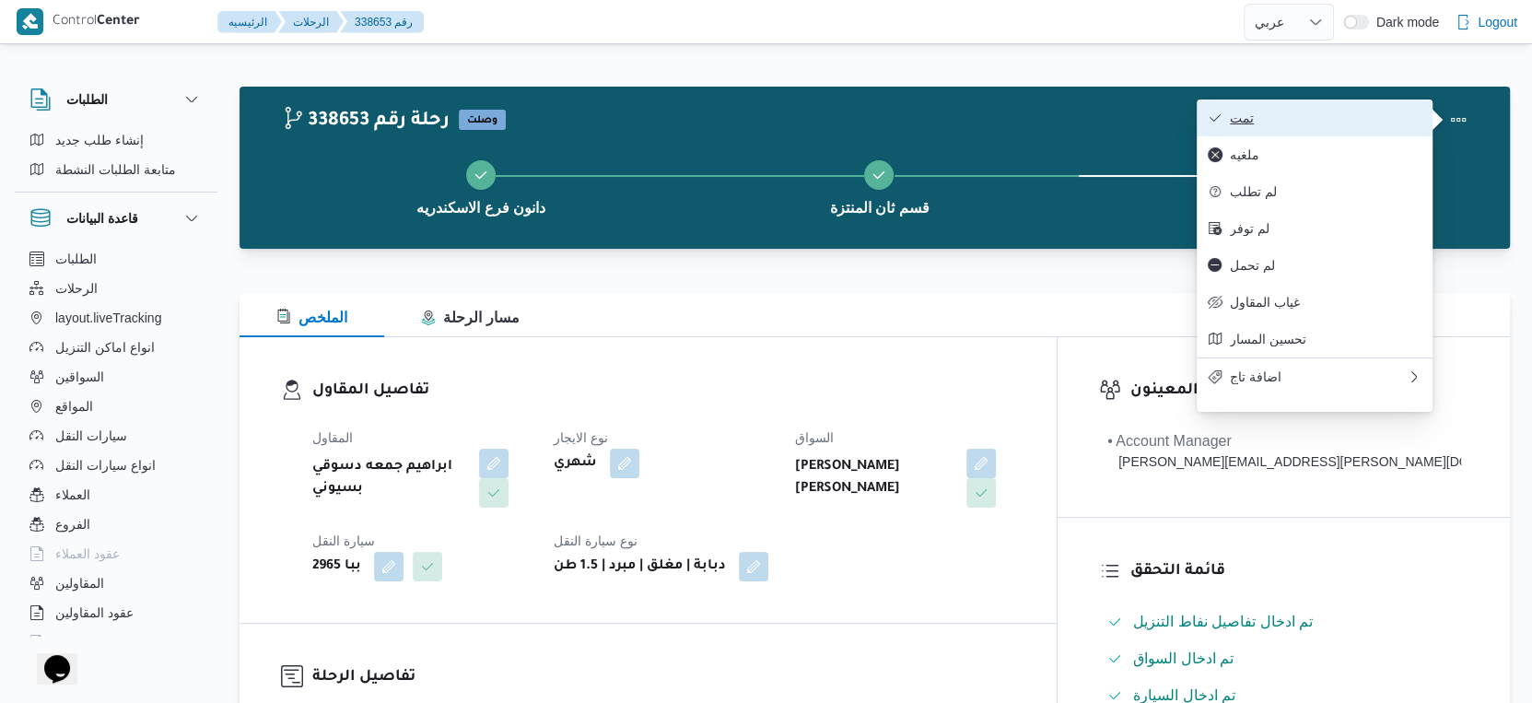
click at [1343, 123] on span "تمت" at bounding box center [1326, 118] width 192 height 15
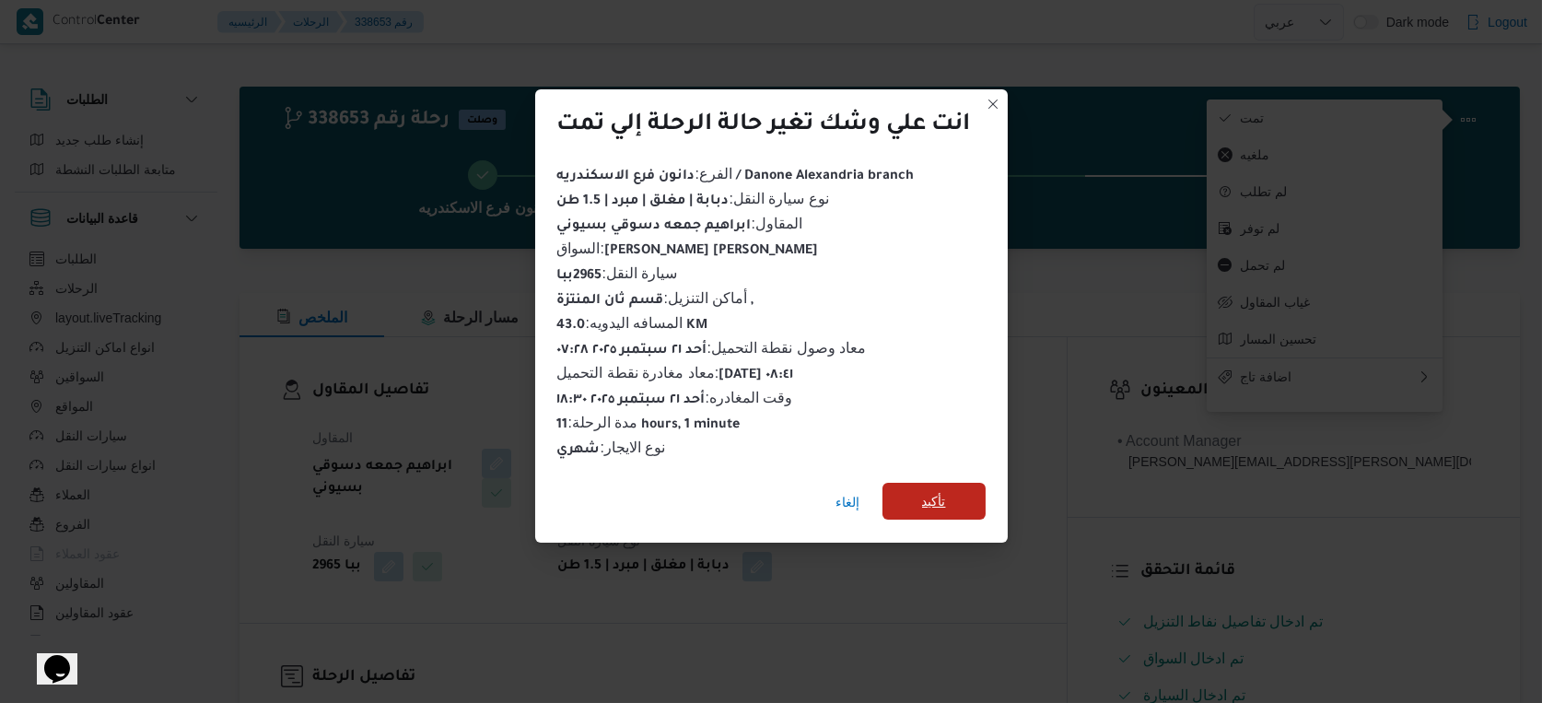
click at [958, 485] on span "تأكيد" at bounding box center [933, 501] width 103 height 37
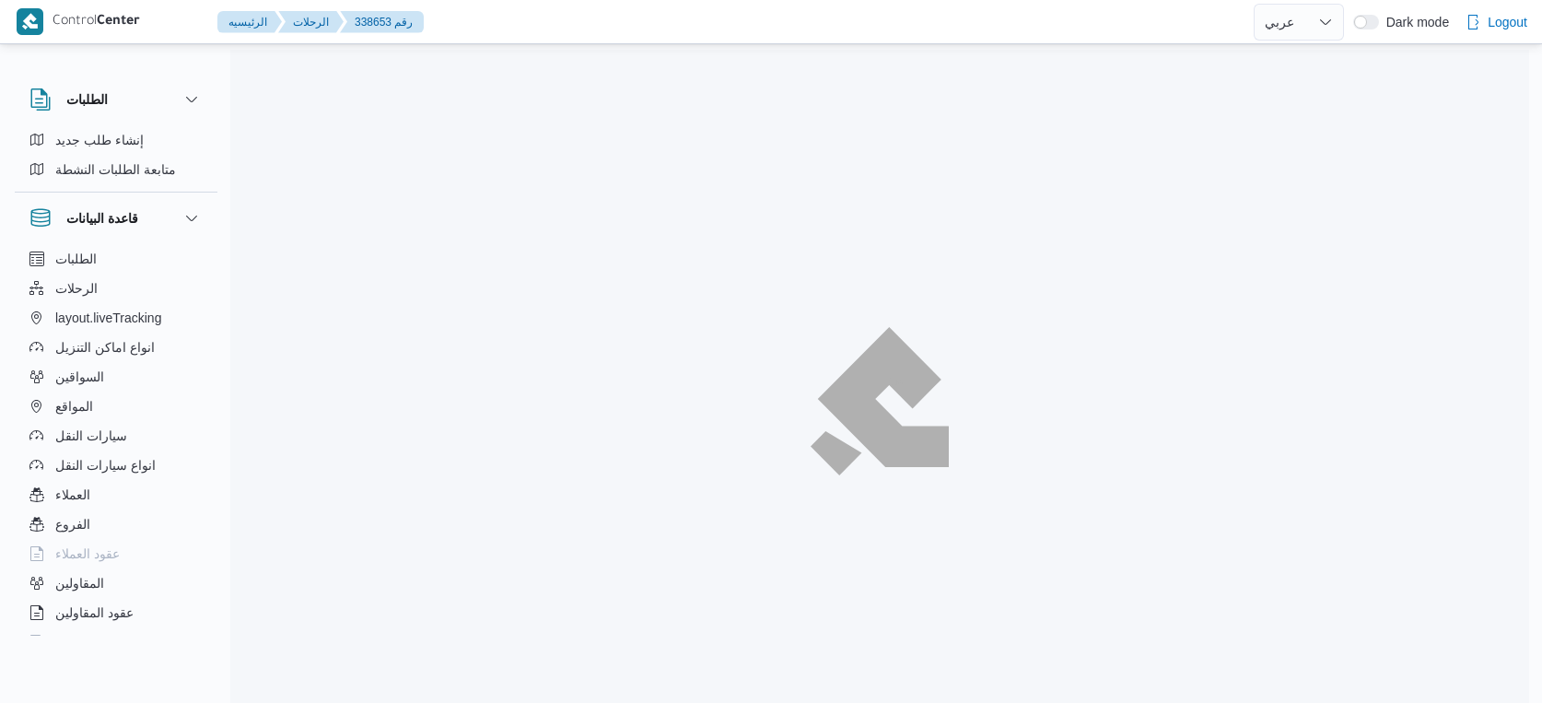
select select "ar"
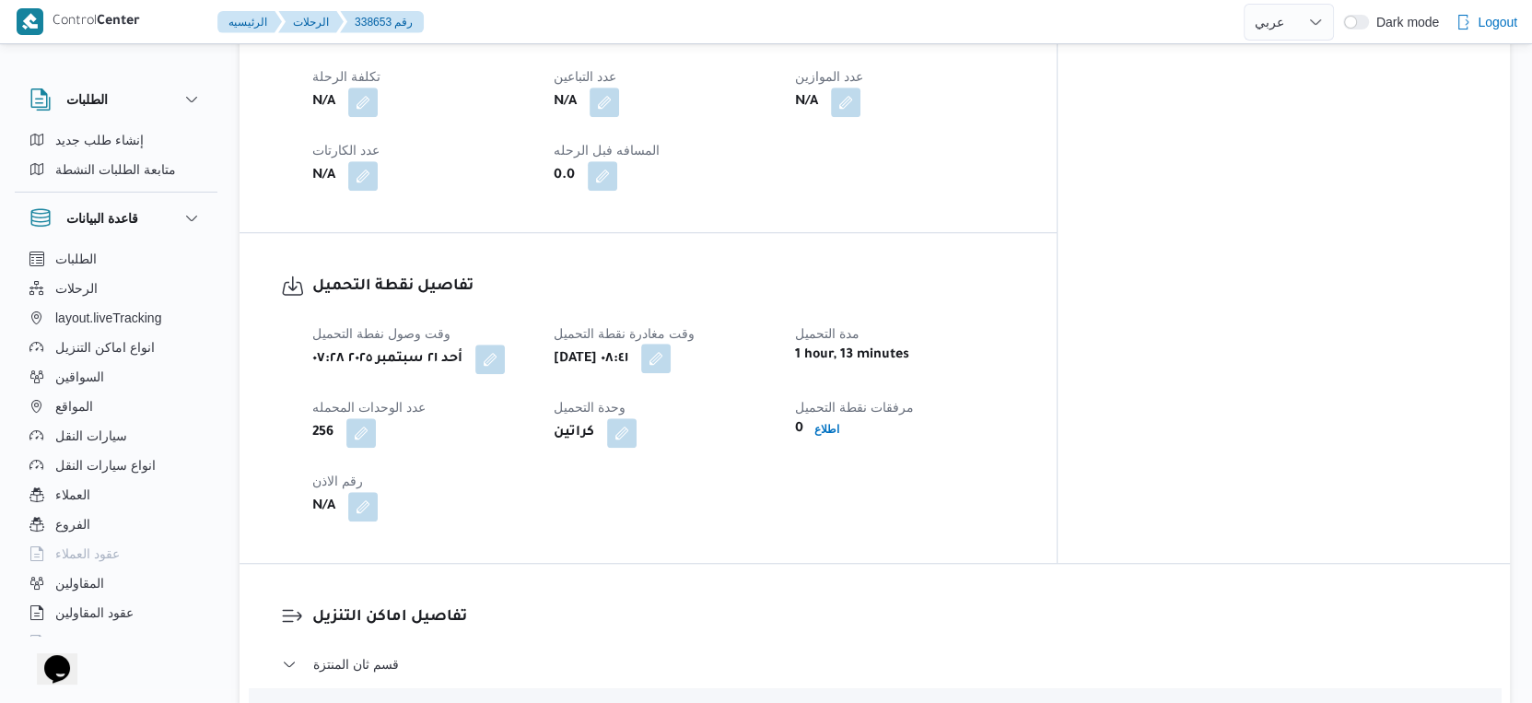
scroll to position [1432, 0]
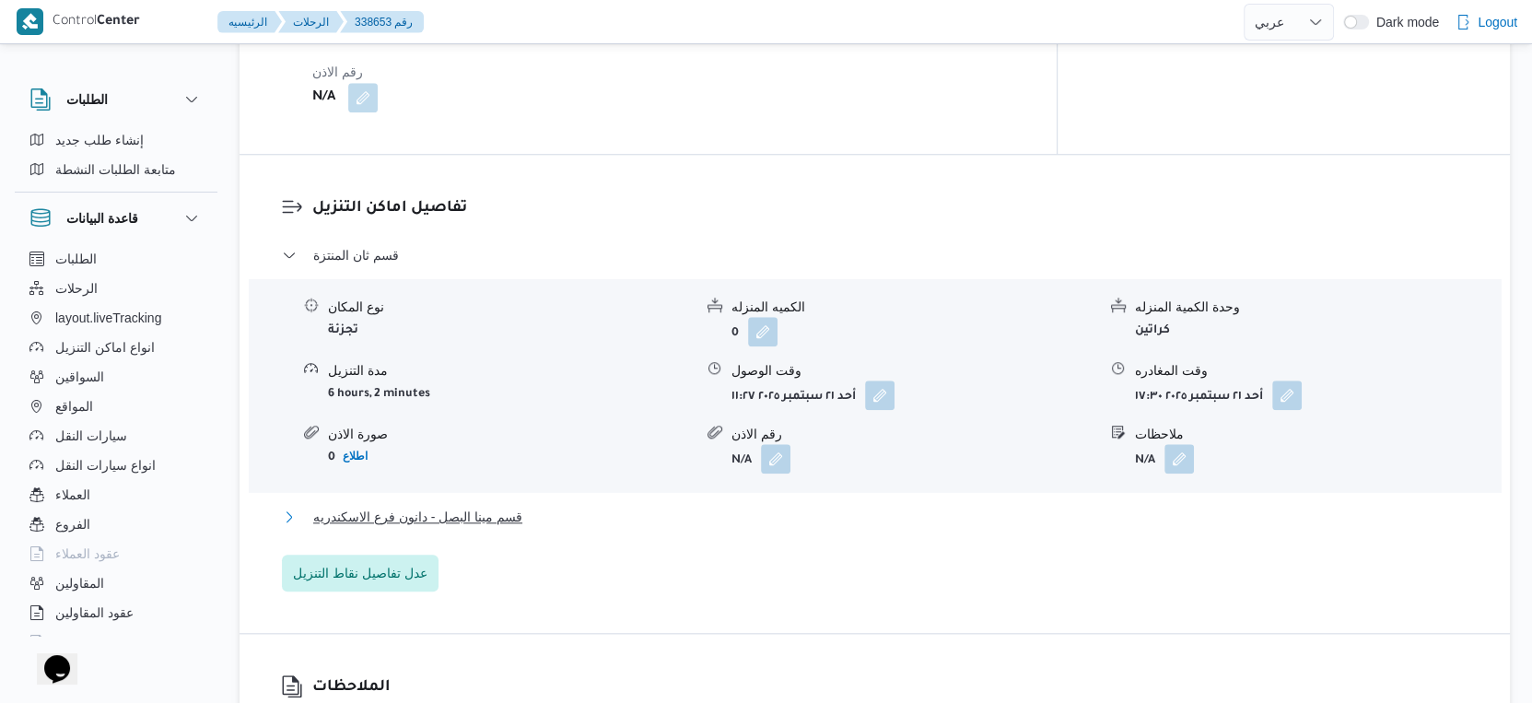
click at [572, 506] on button "قسم مينا البصل - دانون فرع الاسكندريه" at bounding box center [875, 517] width 1186 height 22
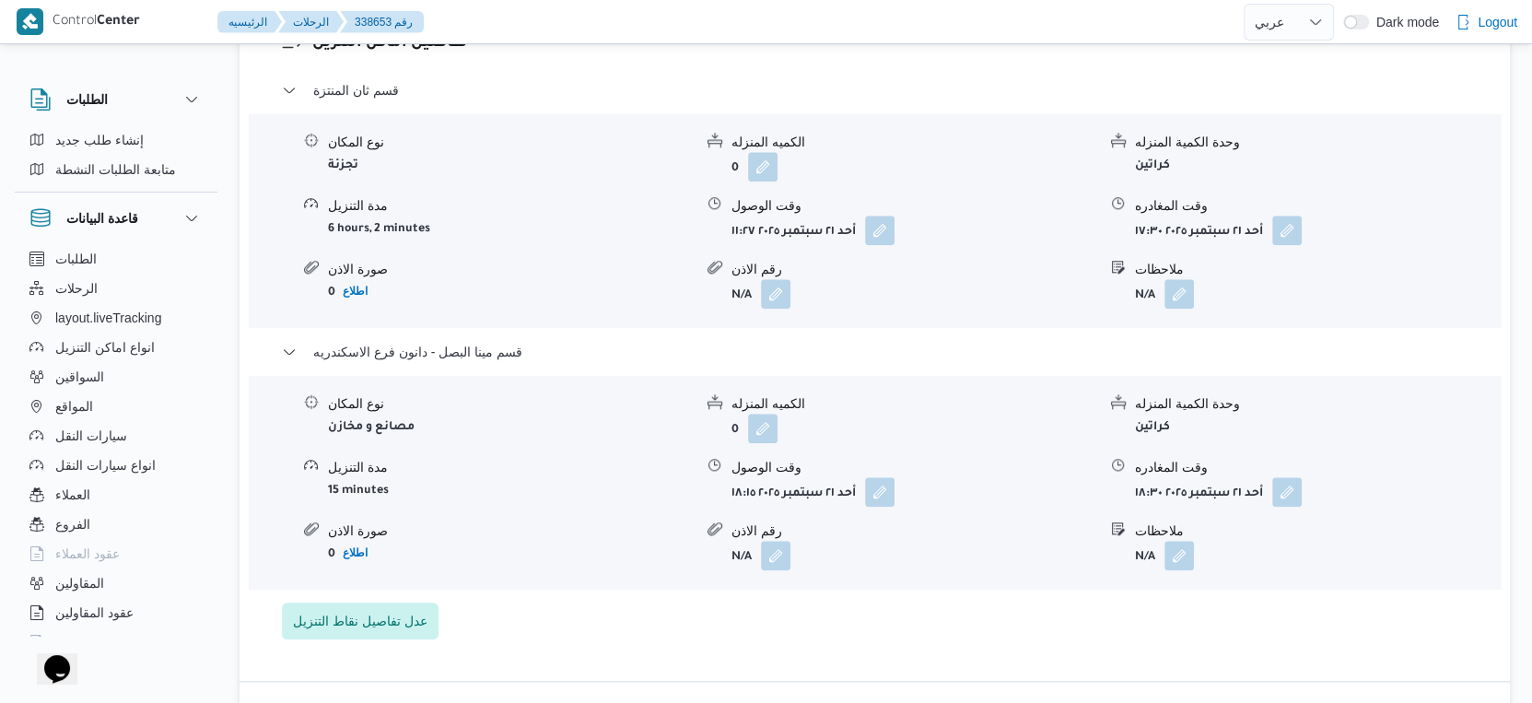
scroll to position [1637, 0]
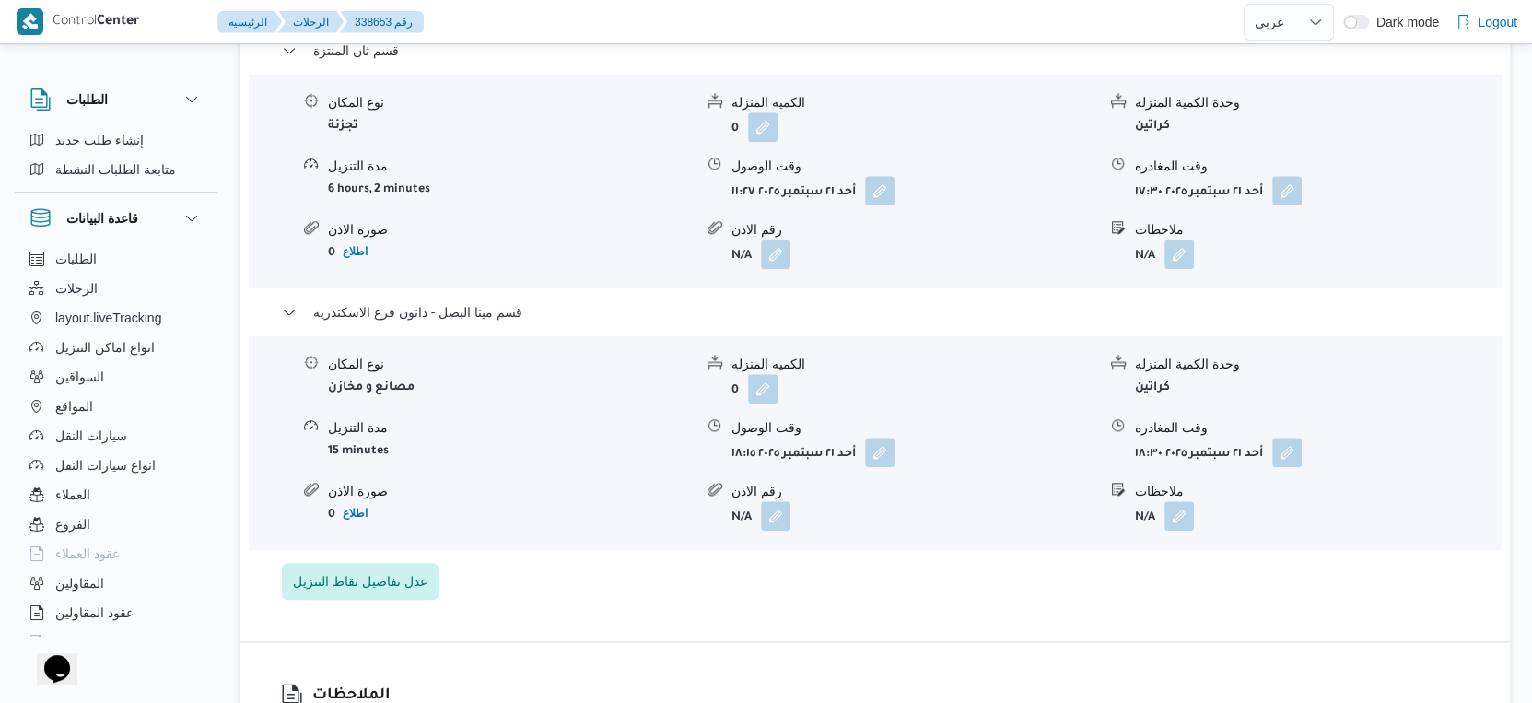
select select "ar"
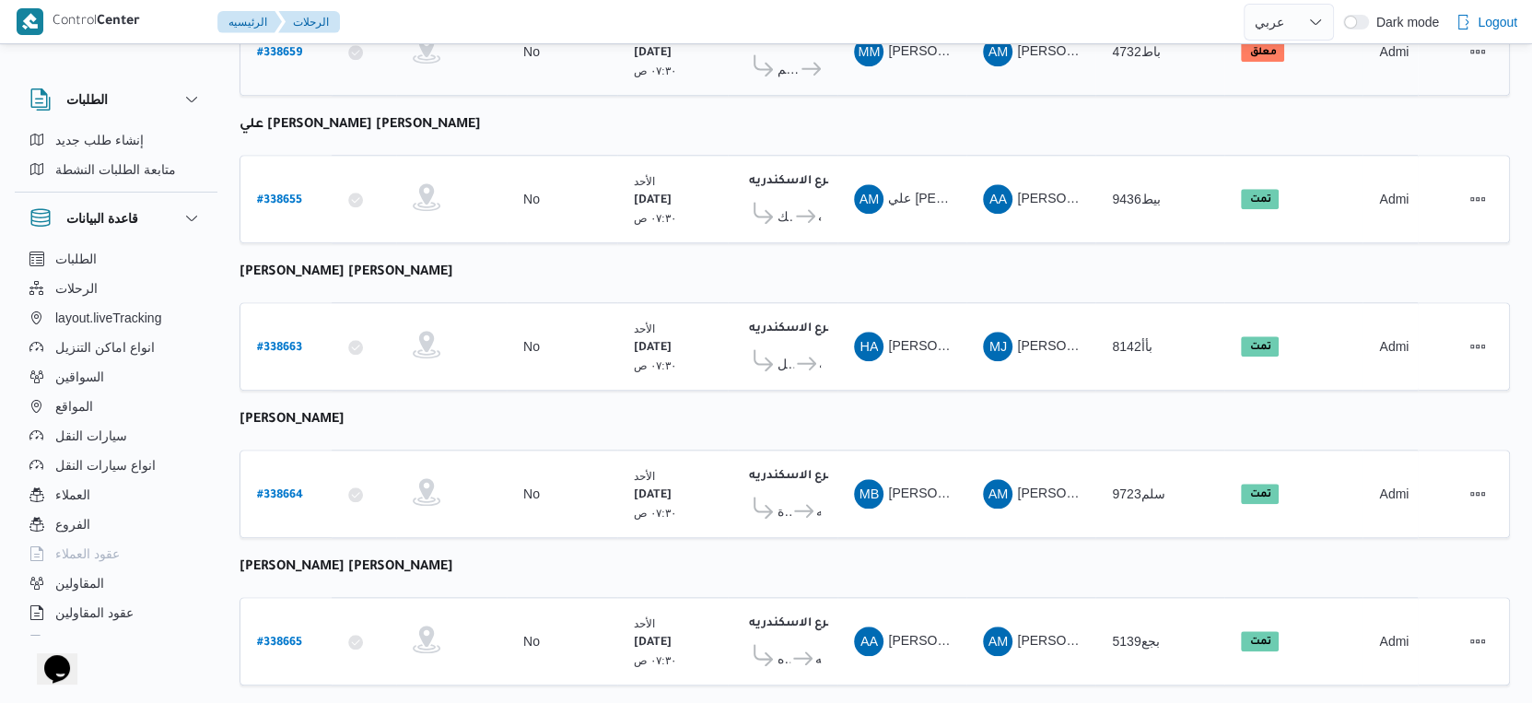
scroll to position [1197, 0]
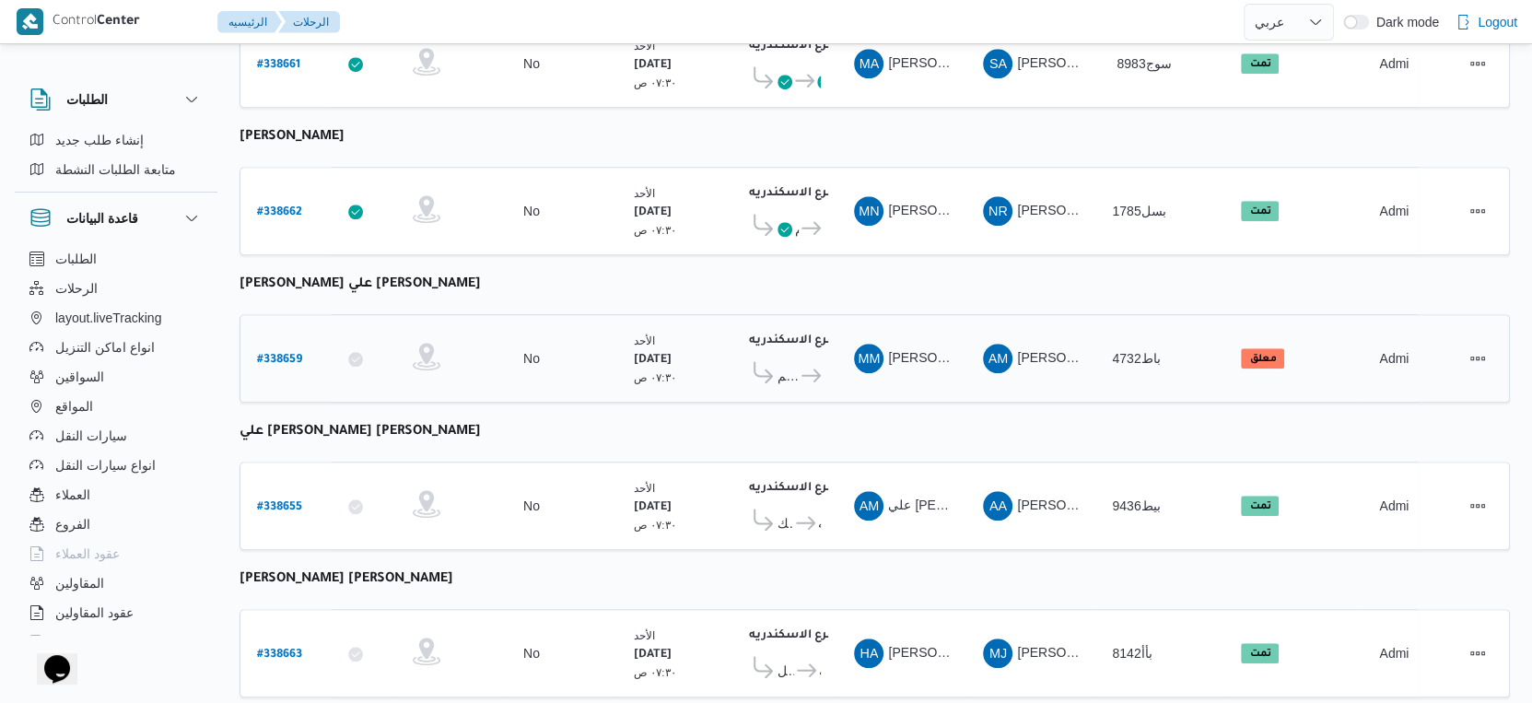
click at [804, 368] on icon at bounding box center [810, 375] width 19 height 14
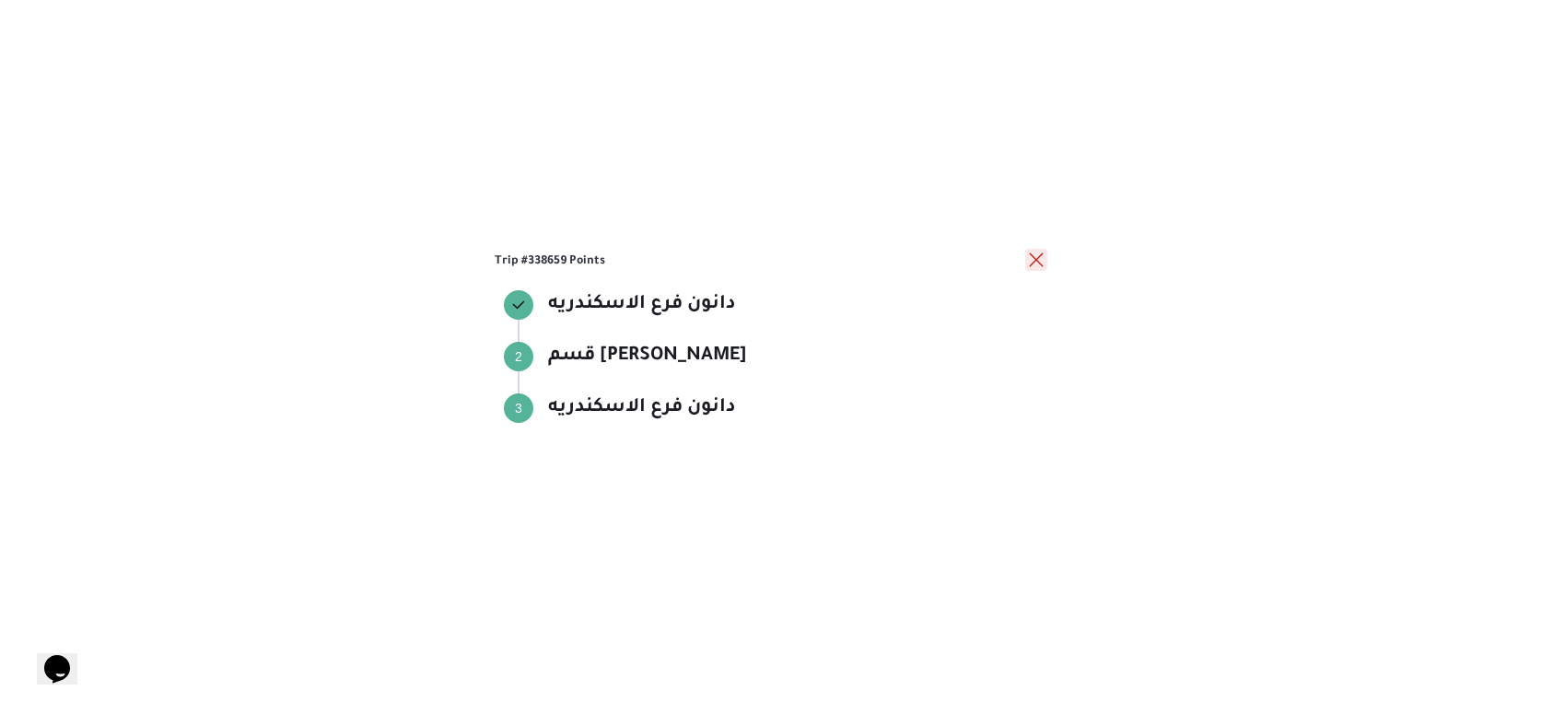
click at [1036, 262] on button "close" at bounding box center [1036, 260] width 22 height 22
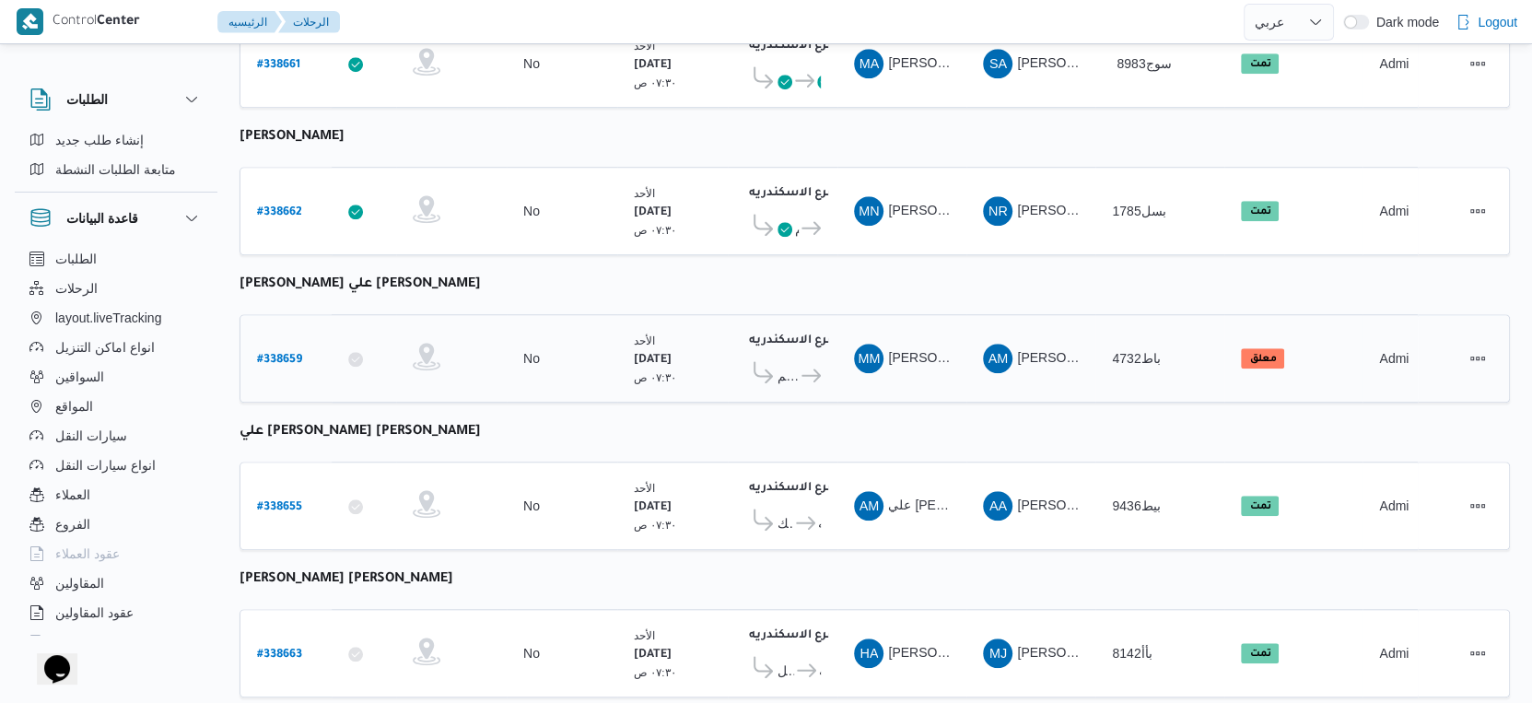
click at [282, 354] on b "# 338659" at bounding box center [279, 360] width 45 height 13
select select "ar"
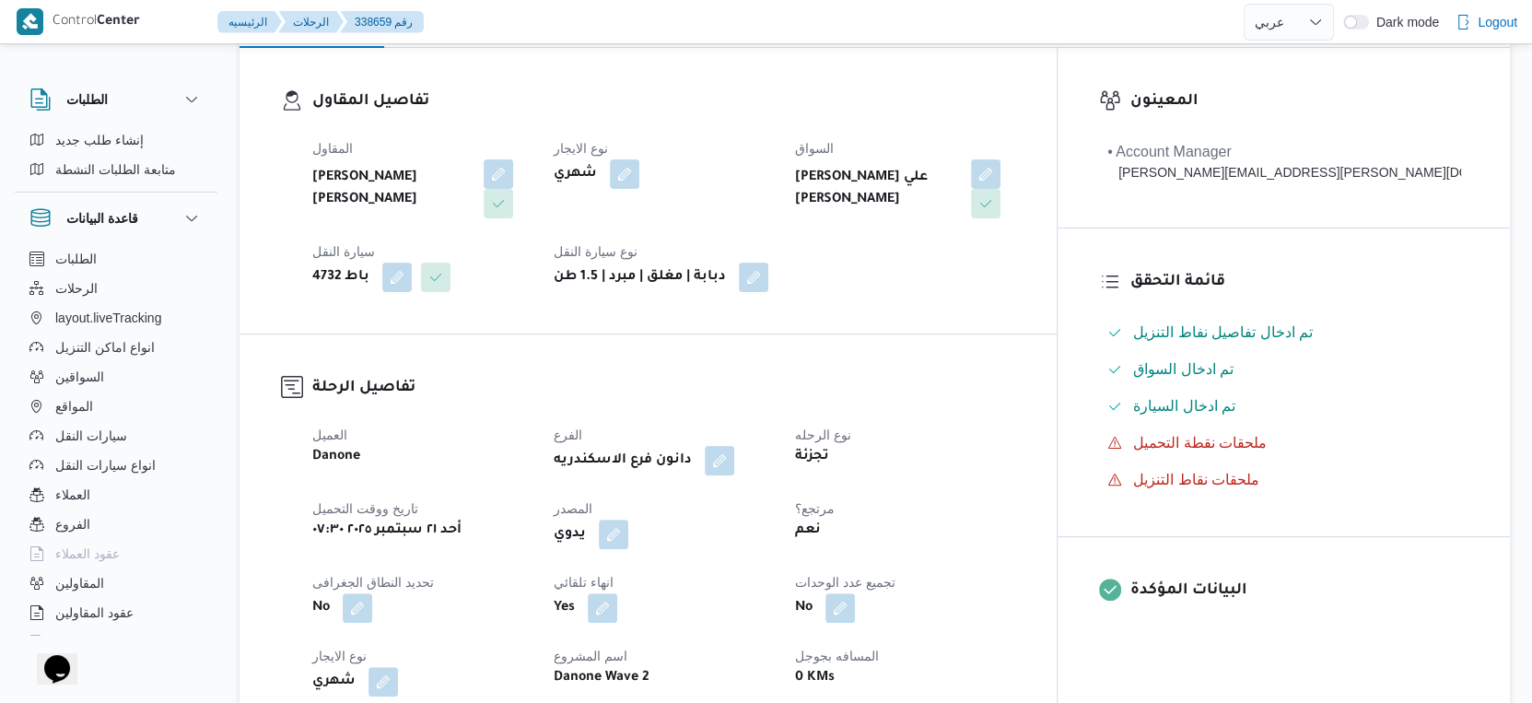
scroll to position [70, 0]
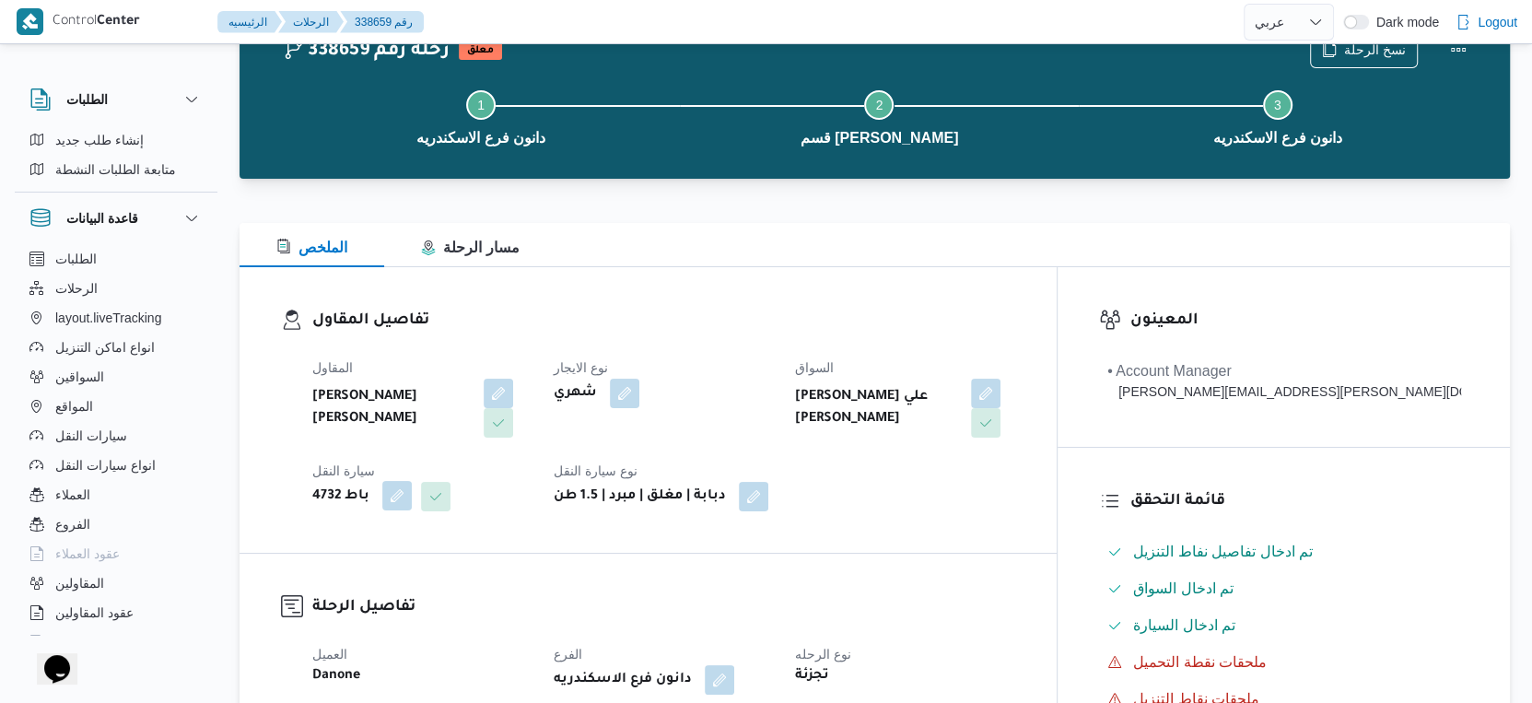
click at [392, 499] on button "button" at bounding box center [396, 495] width 29 height 29
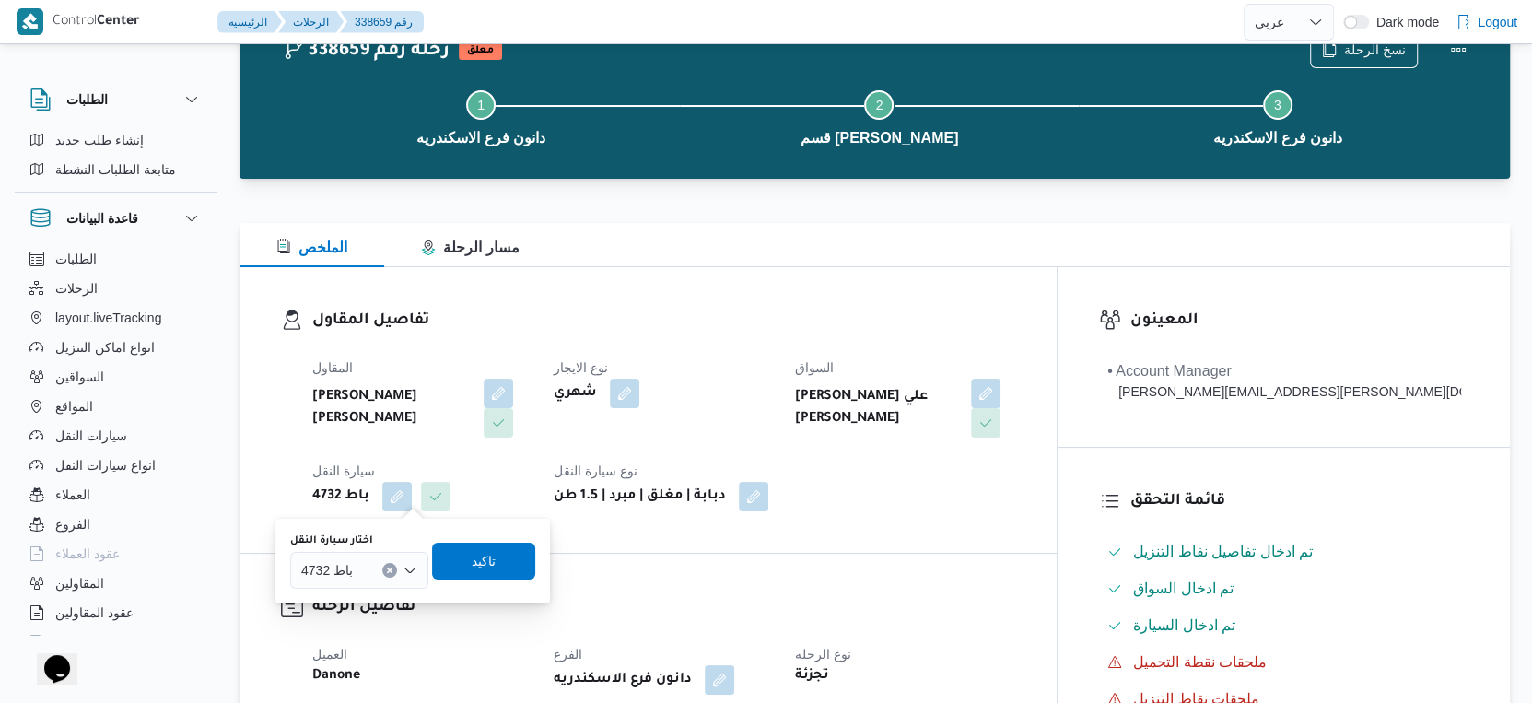
click at [385, 567] on button "Clear input" at bounding box center [389, 570] width 15 height 15
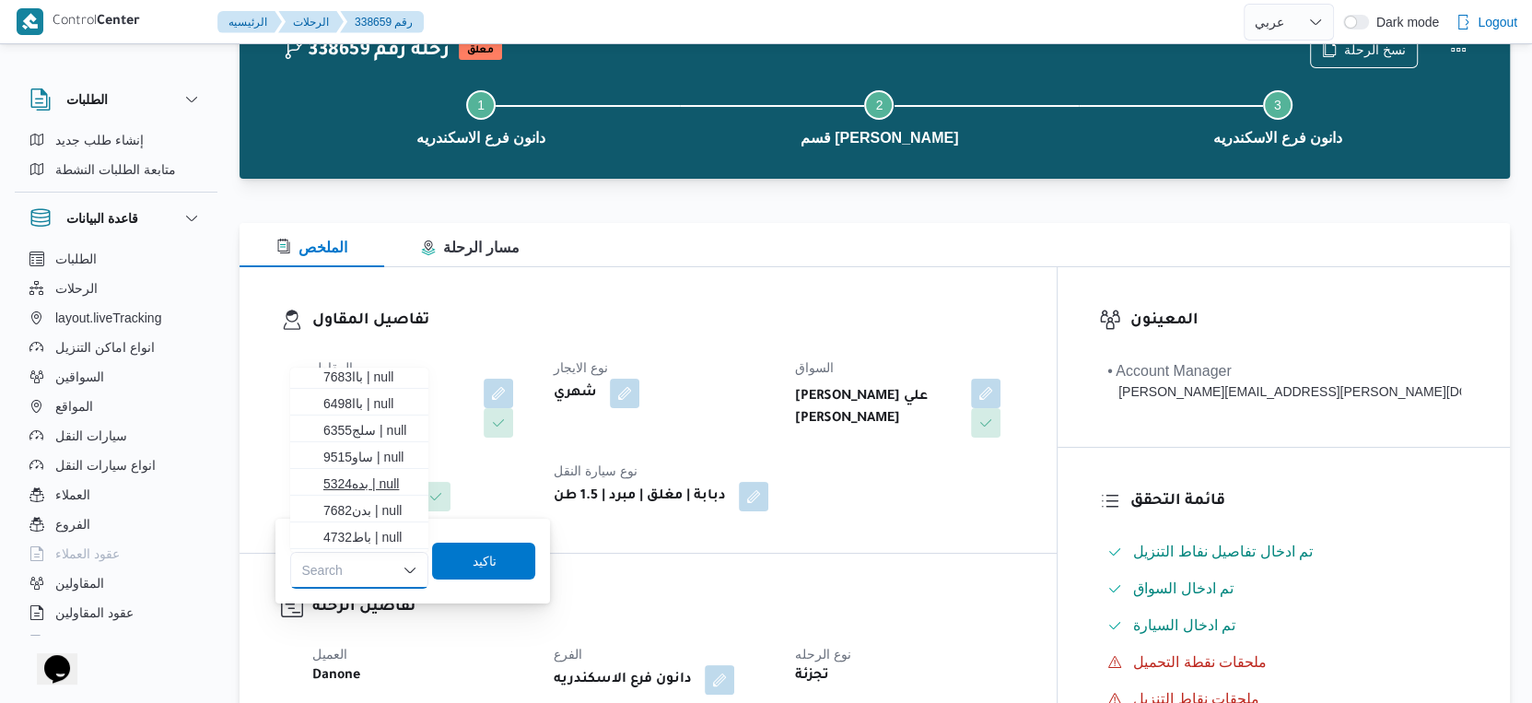
scroll to position [0, 0]
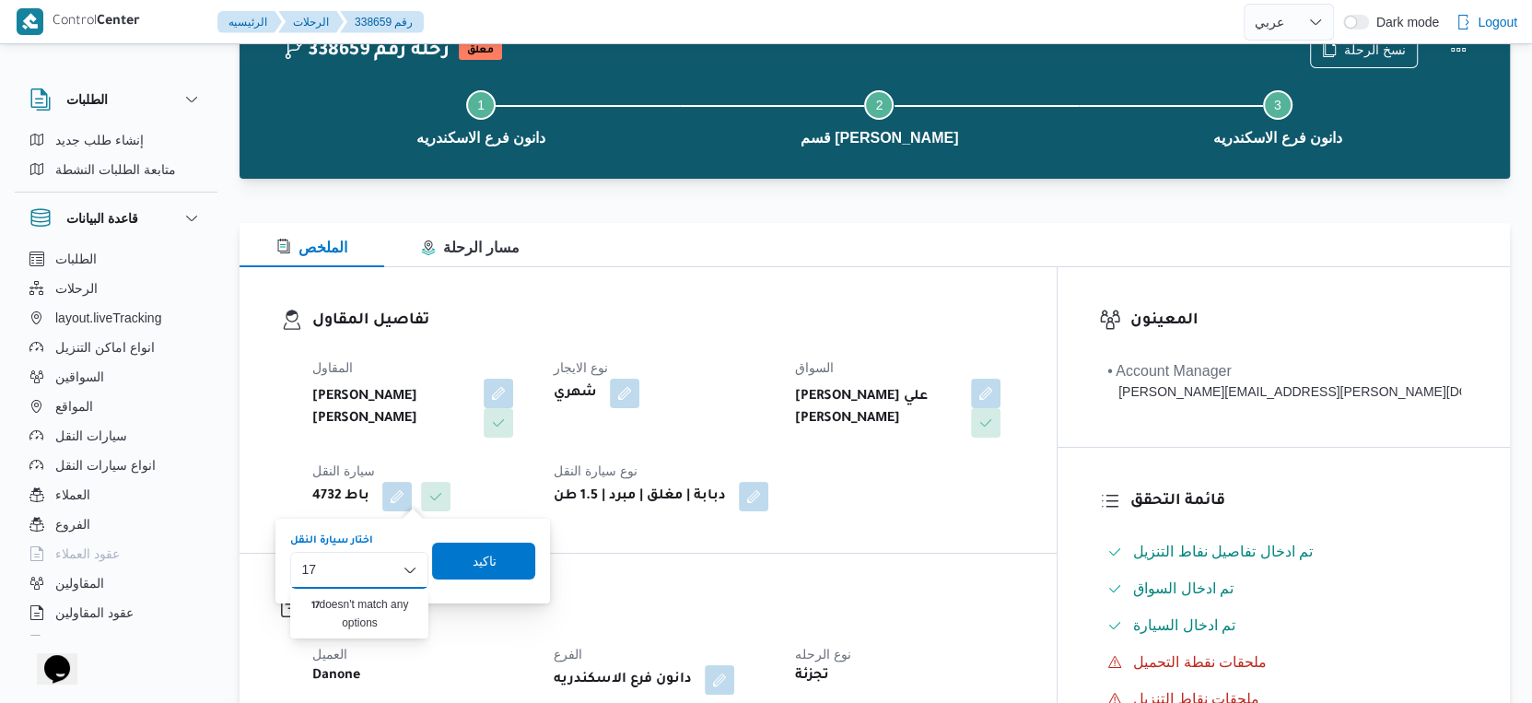
click at [306, 574] on input "17" at bounding box center [309, 570] width 16 height 22
type input "17"
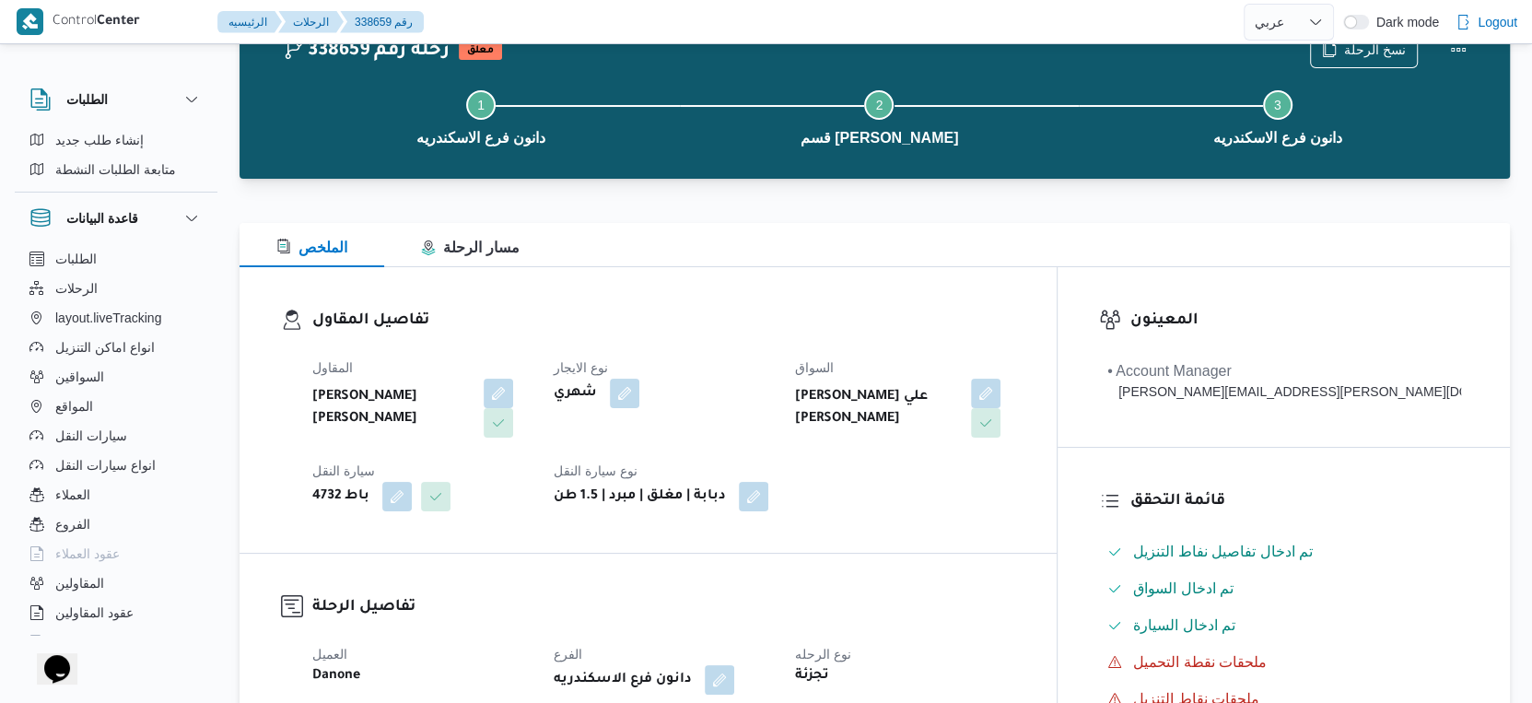
select select "ar"
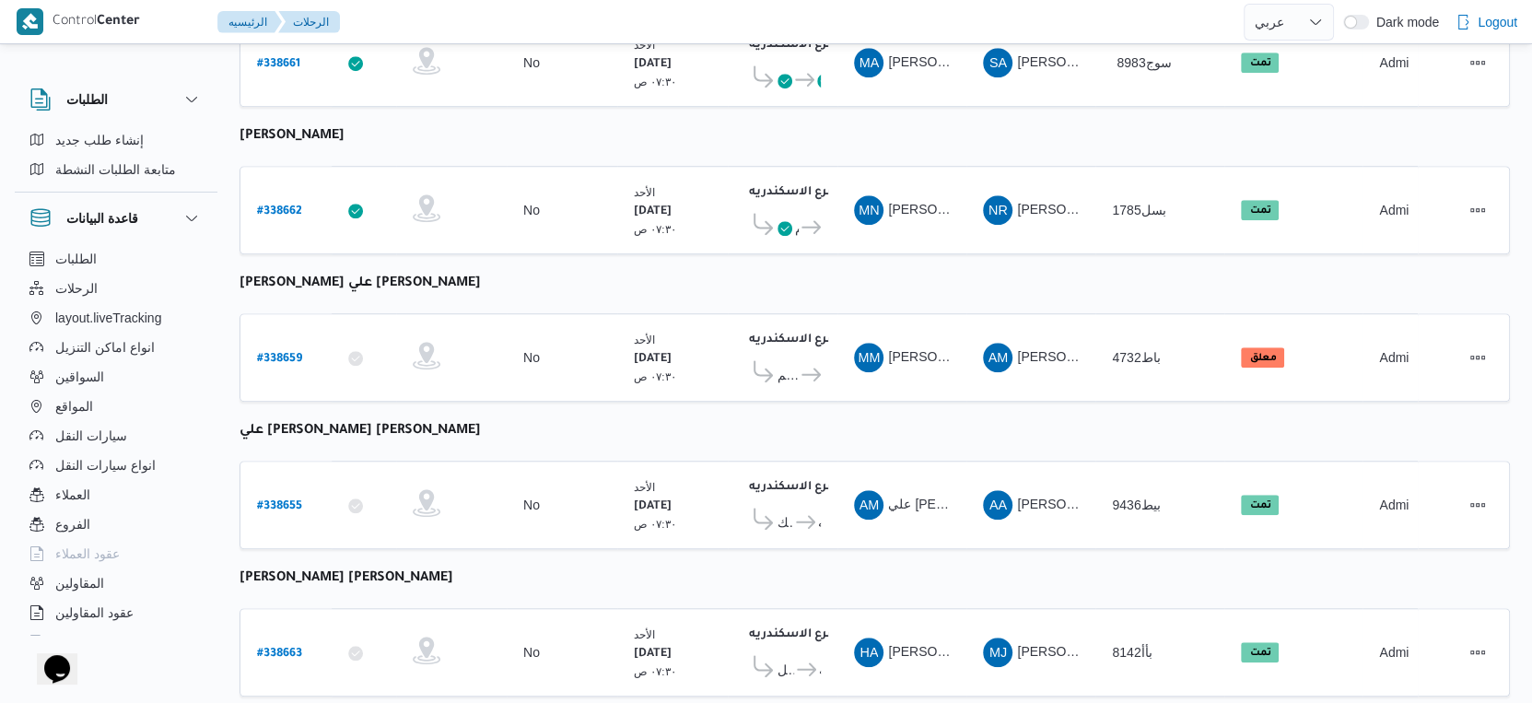
scroll to position [1197, 0]
click at [281, 354] on b "# 338659" at bounding box center [279, 360] width 45 height 13
select select "ar"
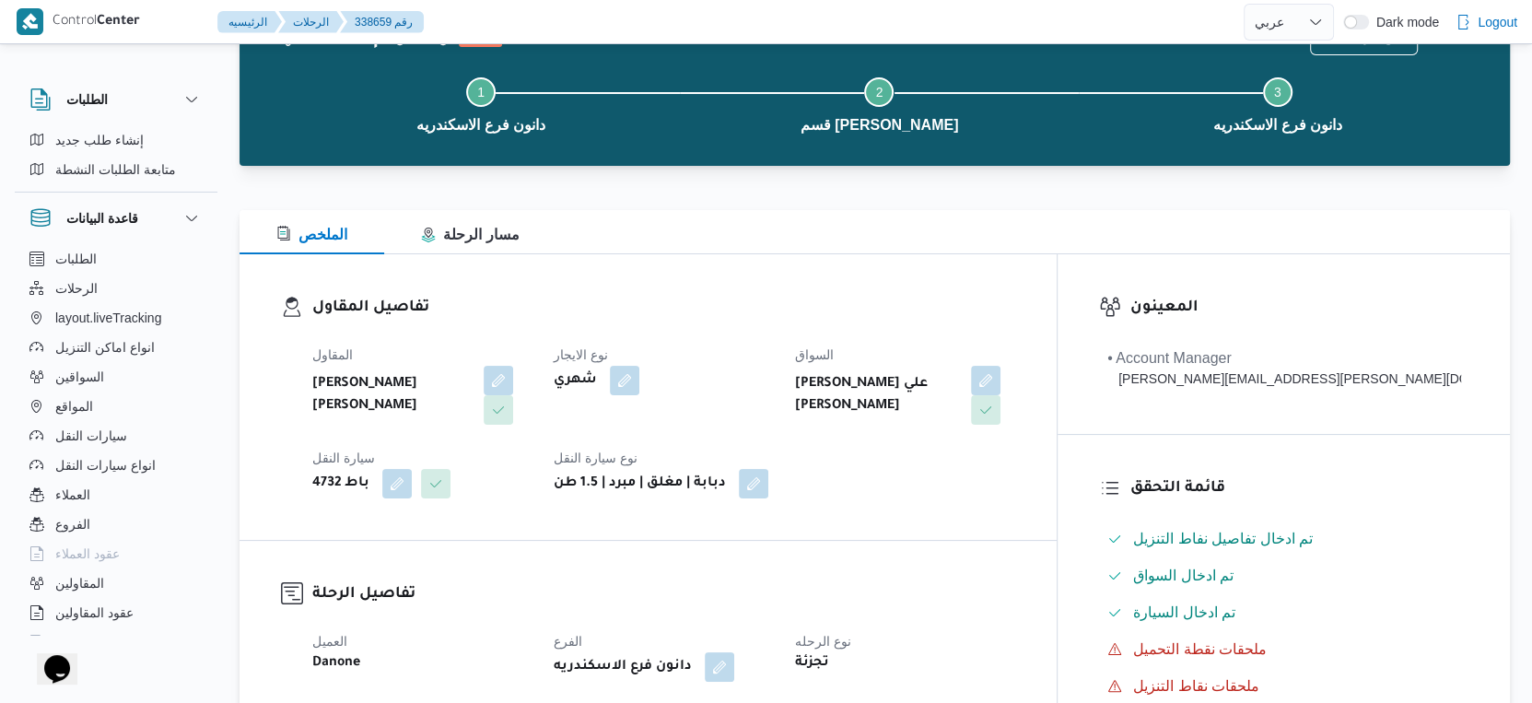
scroll to position [70, 0]
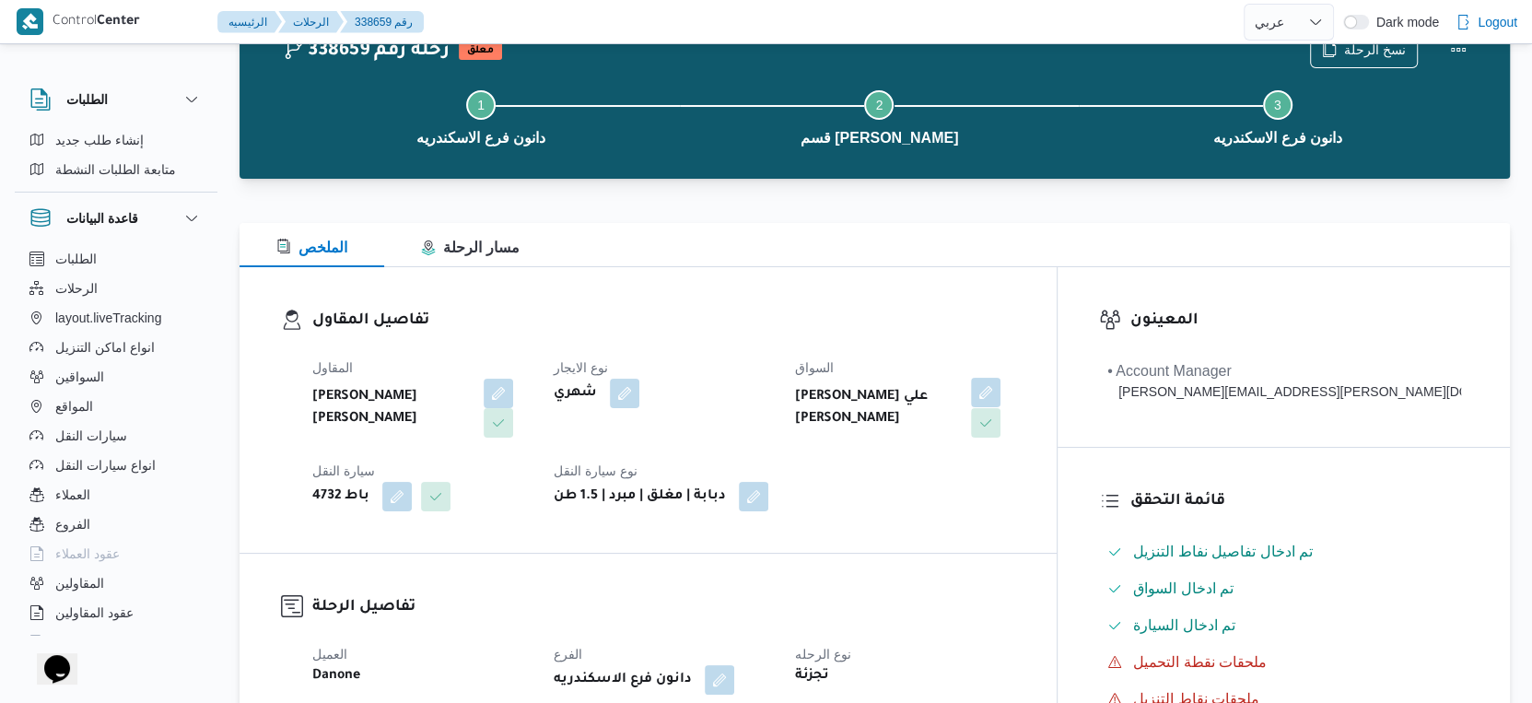
click at [1000, 399] on button "button" at bounding box center [985, 392] width 29 height 29
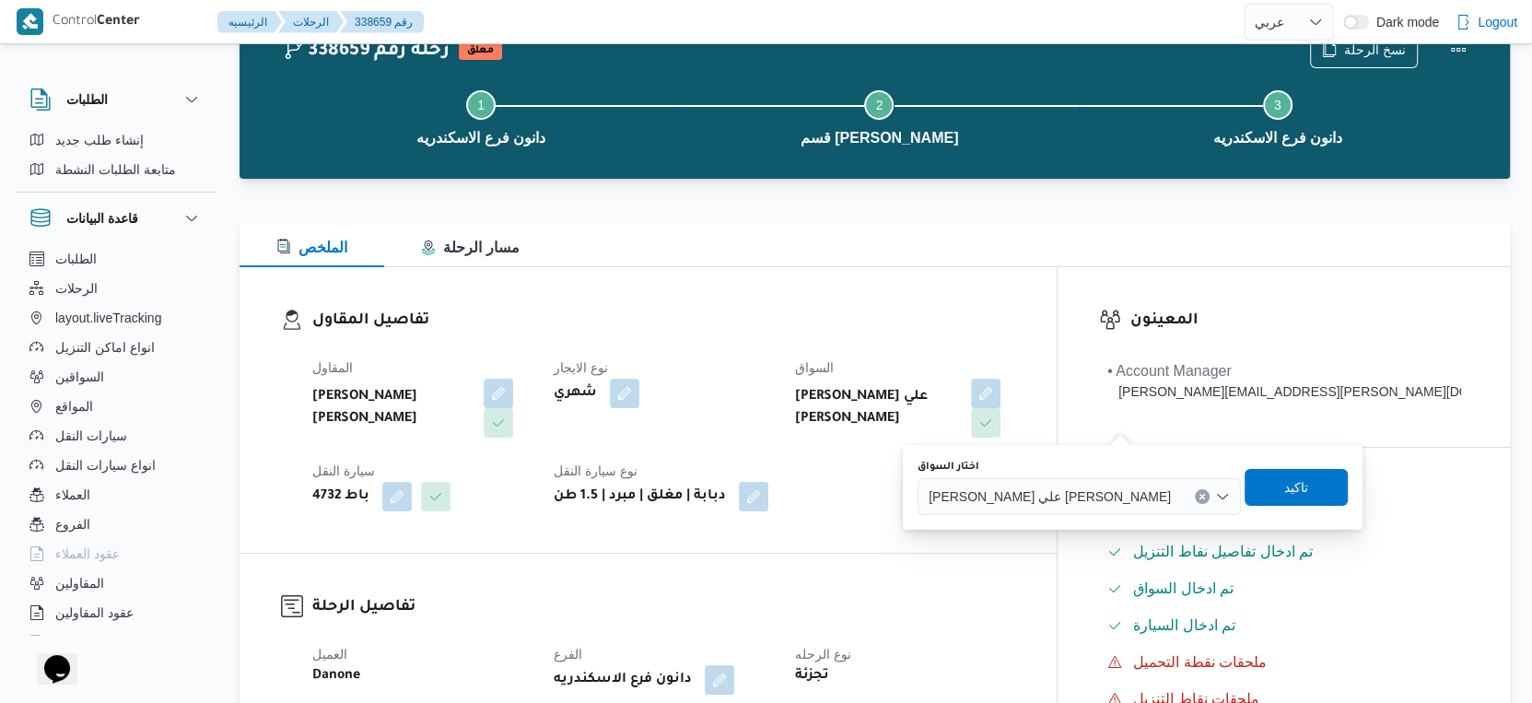
click at [1195, 494] on button "Clear input" at bounding box center [1202, 496] width 15 height 15
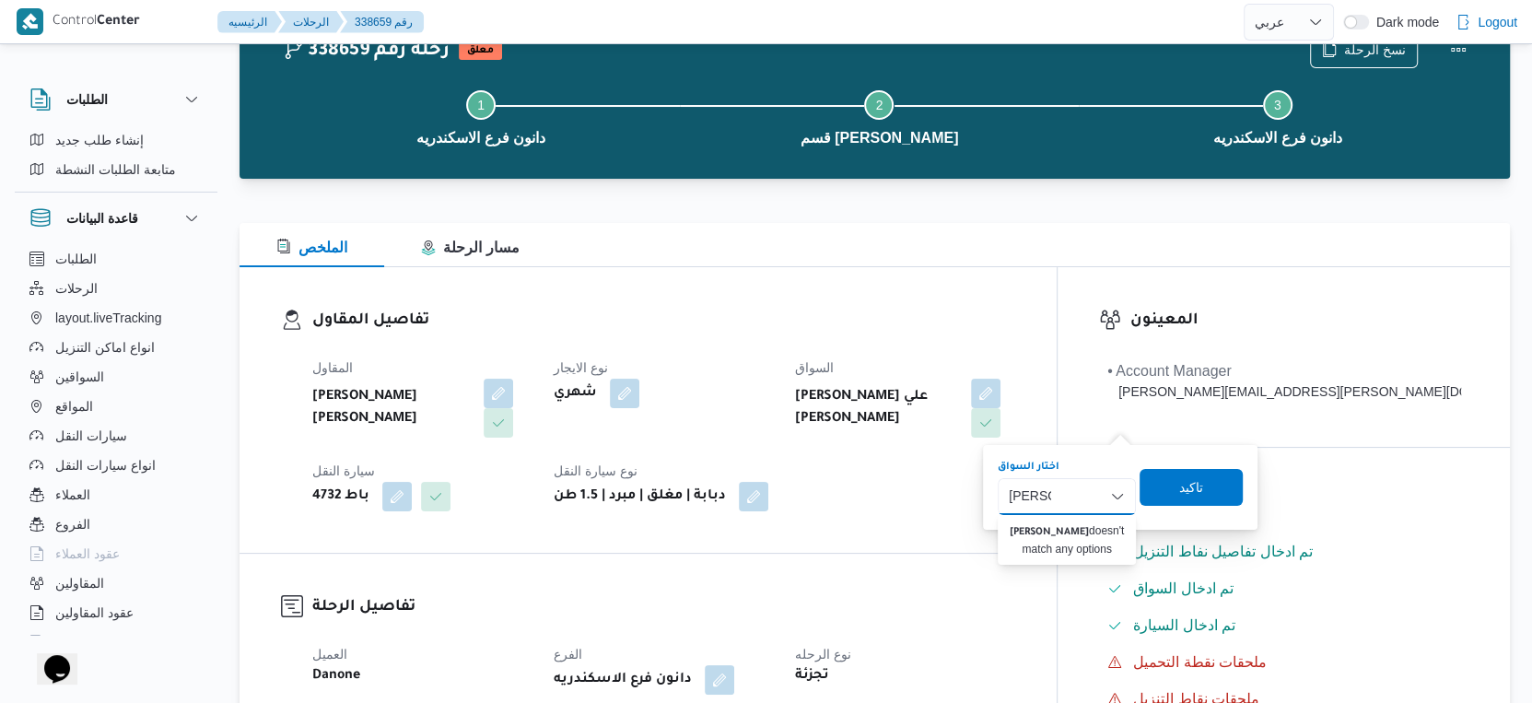
type input "محمد نا"
click at [1072, 497] on div "محمد نا محمد نا Combo box. Selected. محمد نا. Selected. Combo box input. Search…" at bounding box center [1067, 496] width 138 height 37
click at [929, 506] on div "المقاول احمد محمد عبدالعاطي عطاالله نصر الله نوع الايجار شهري السواق محمد محمود…" at bounding box center [663, 433] width 725 height 177
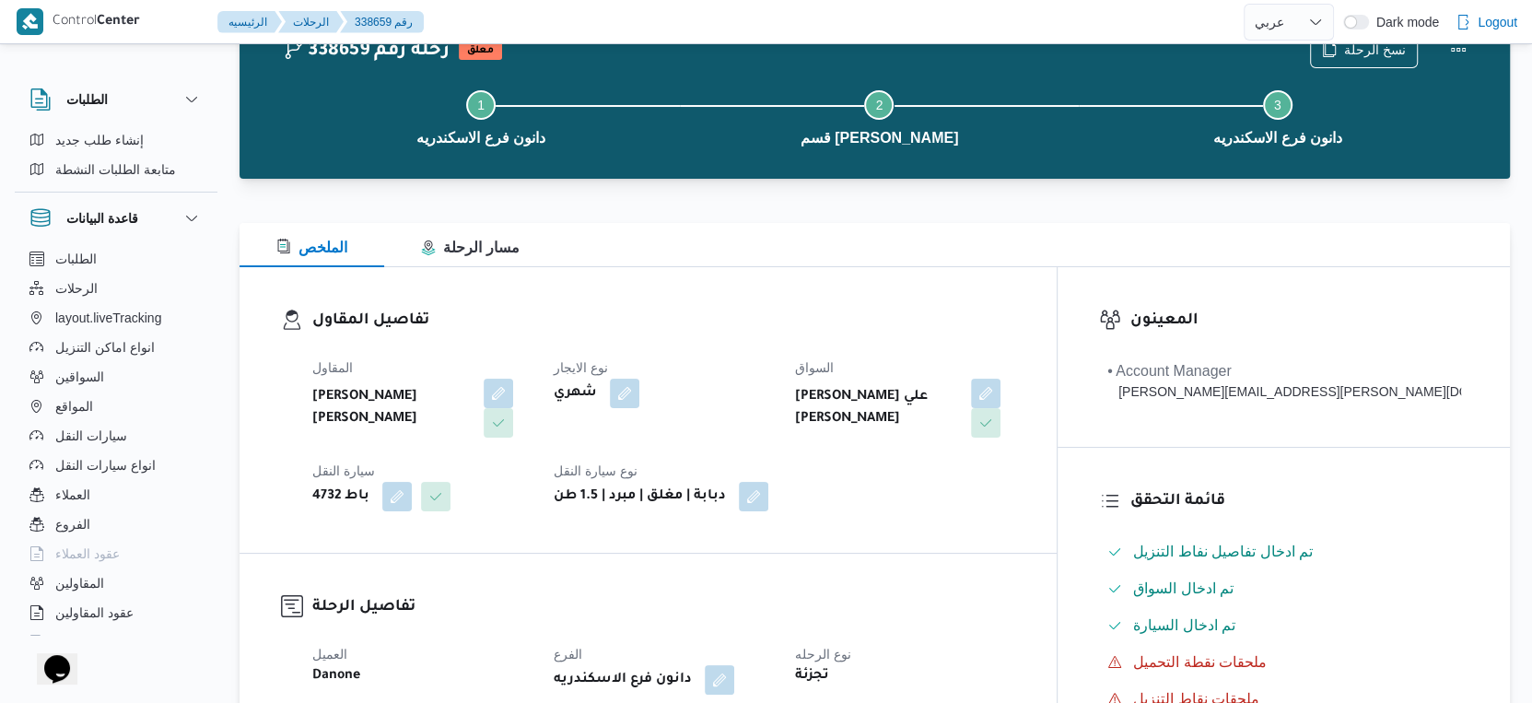
select select "ar"
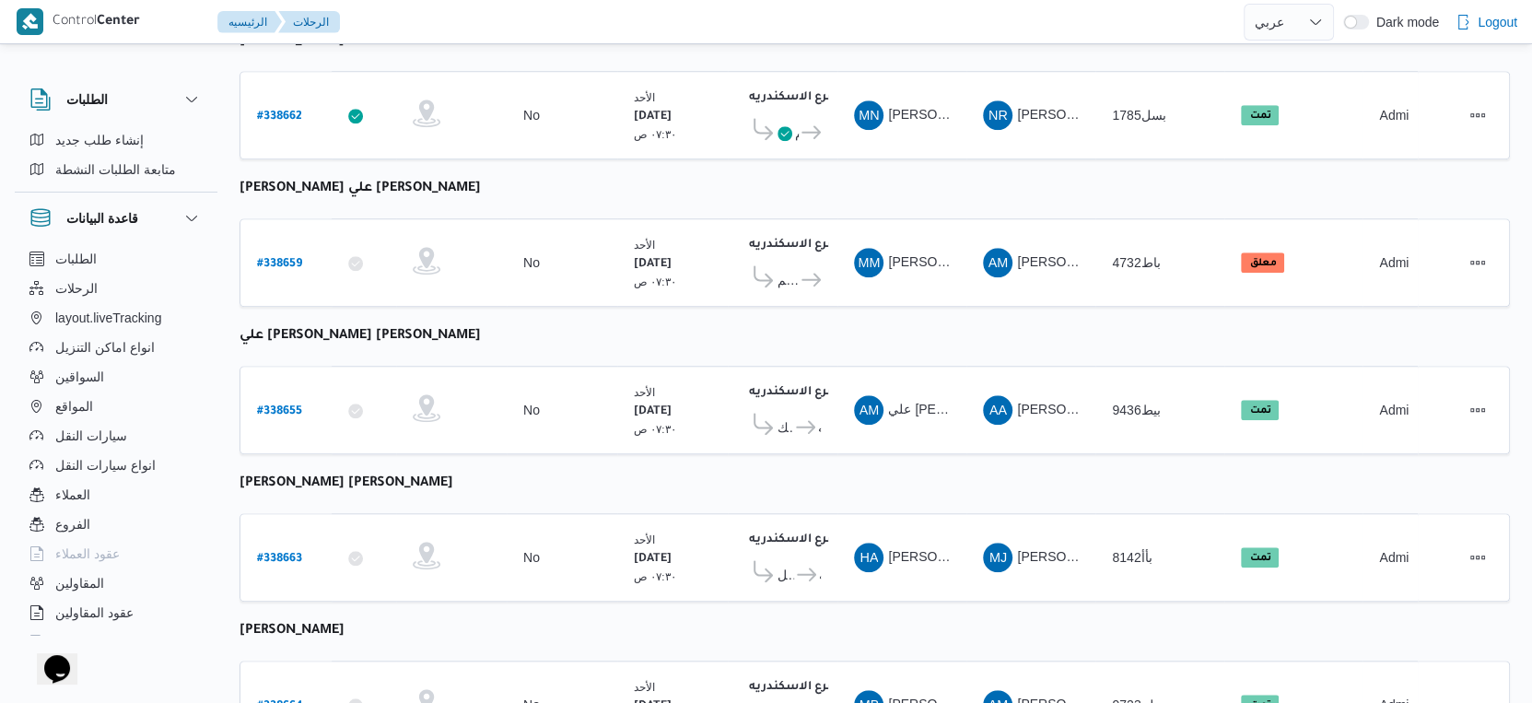
scroll to position [1093, 0]
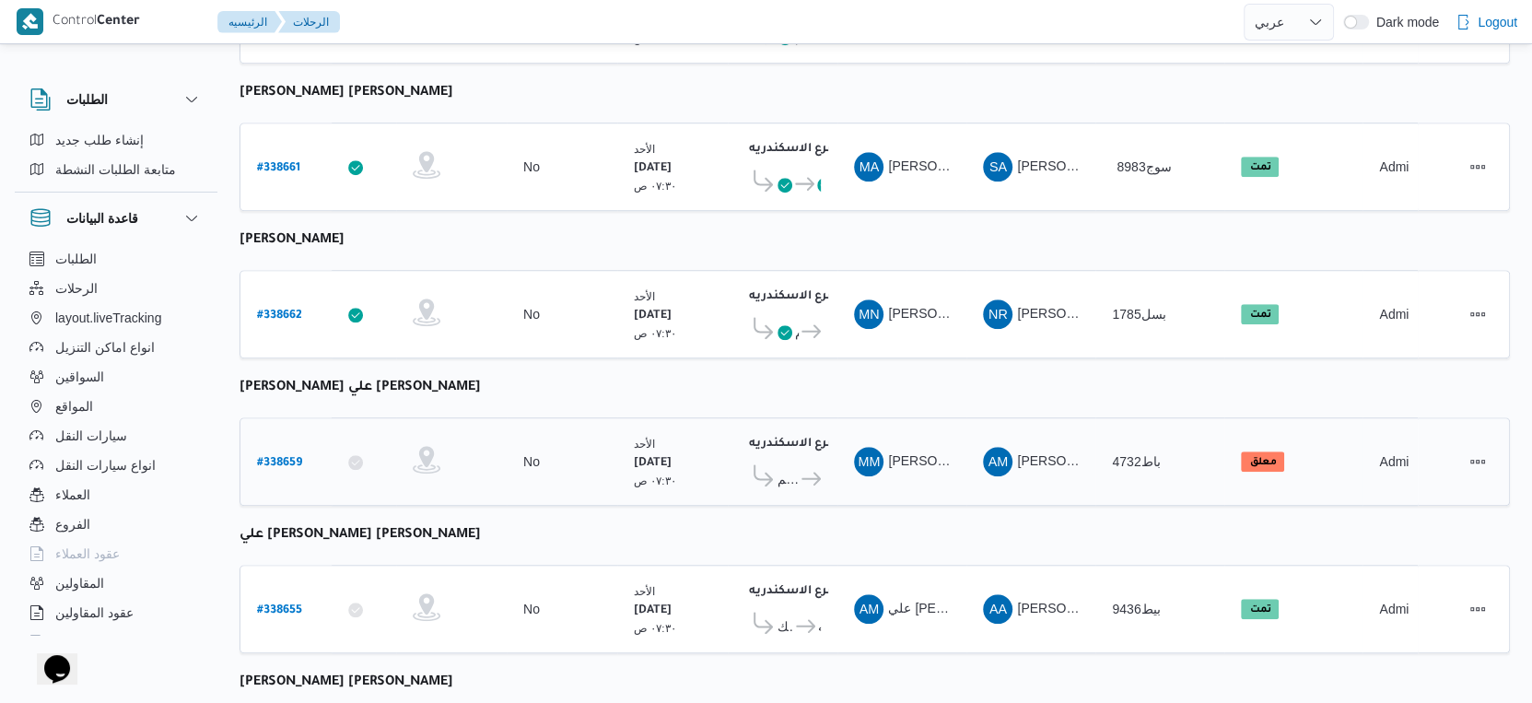
click at [270, 457] on b "# 338659" at bounding box center [279, 463] width 45 height 13
select select "ar"
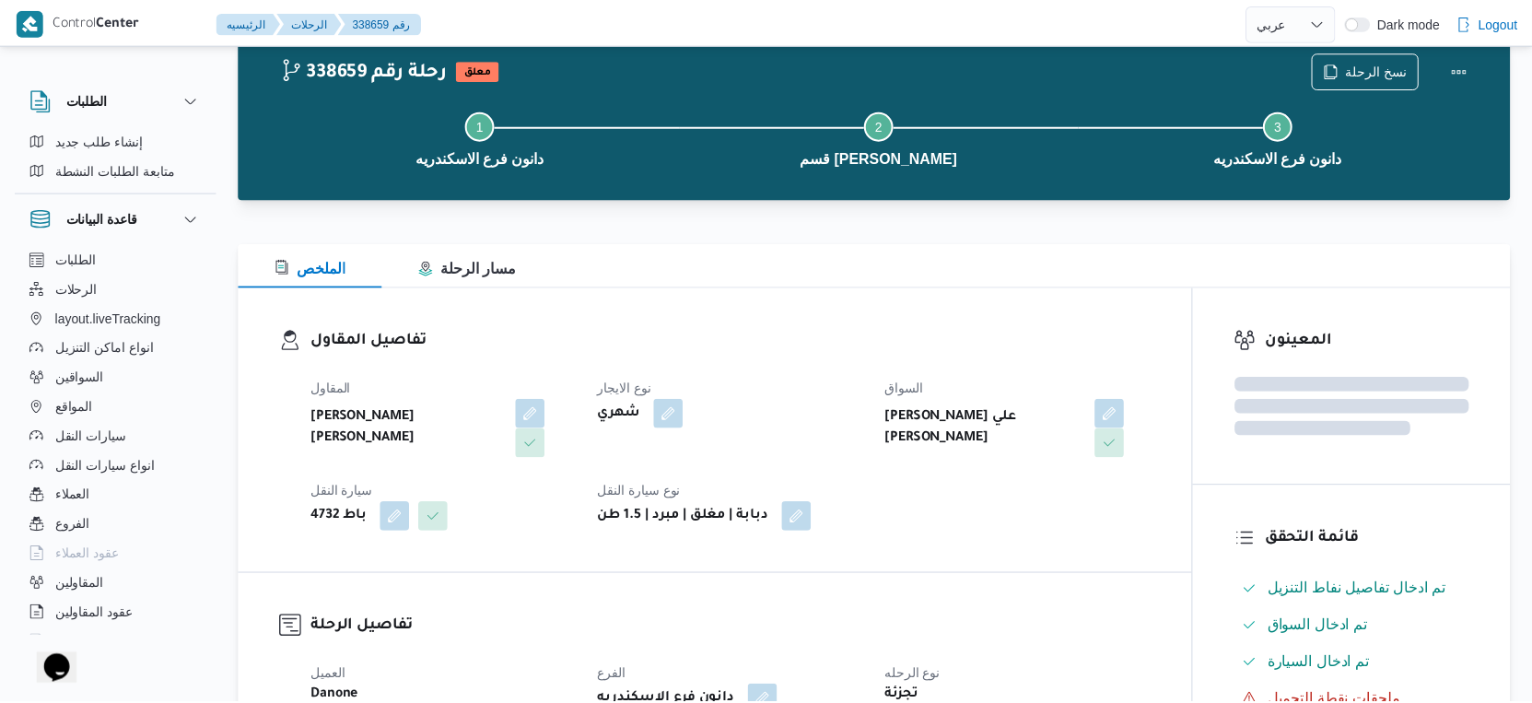
scroll to position [1093, 0]
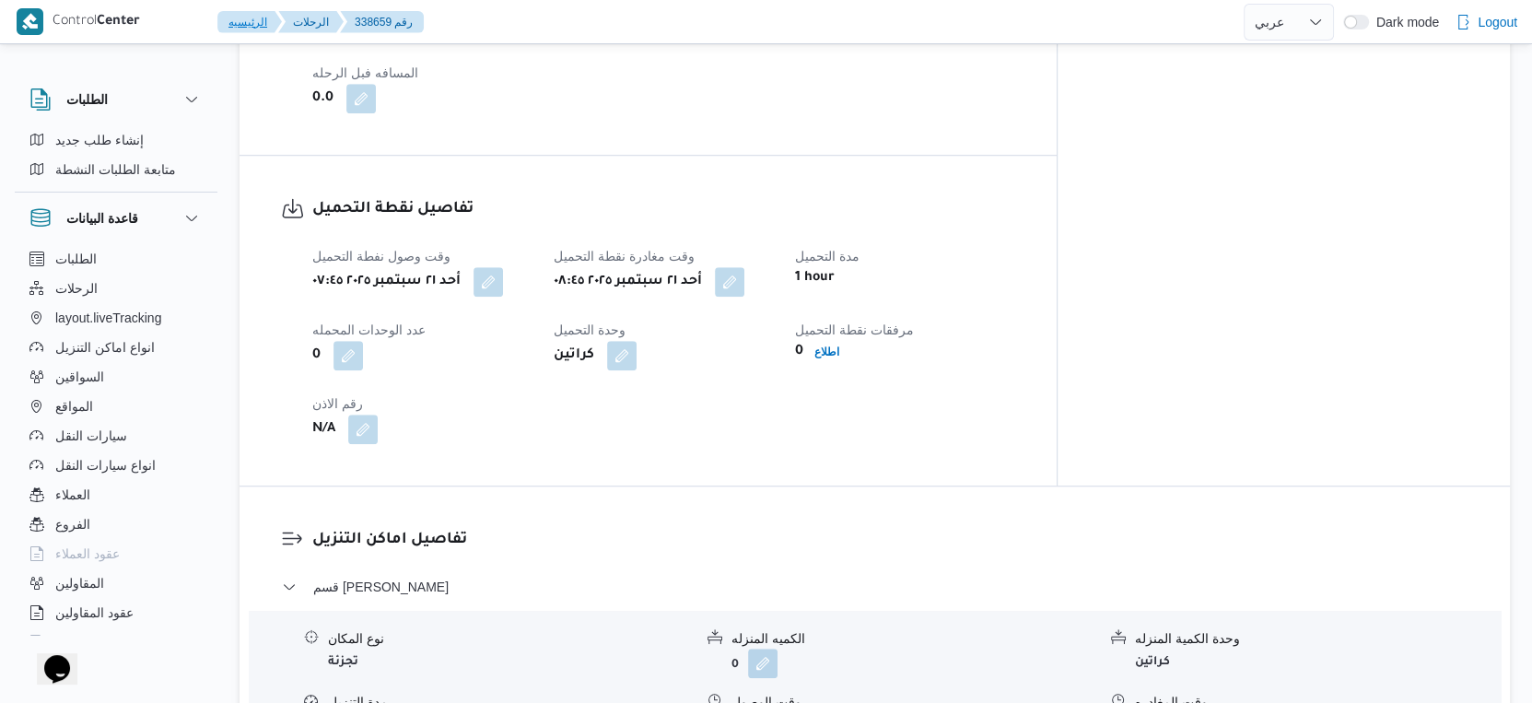
select select "ar"
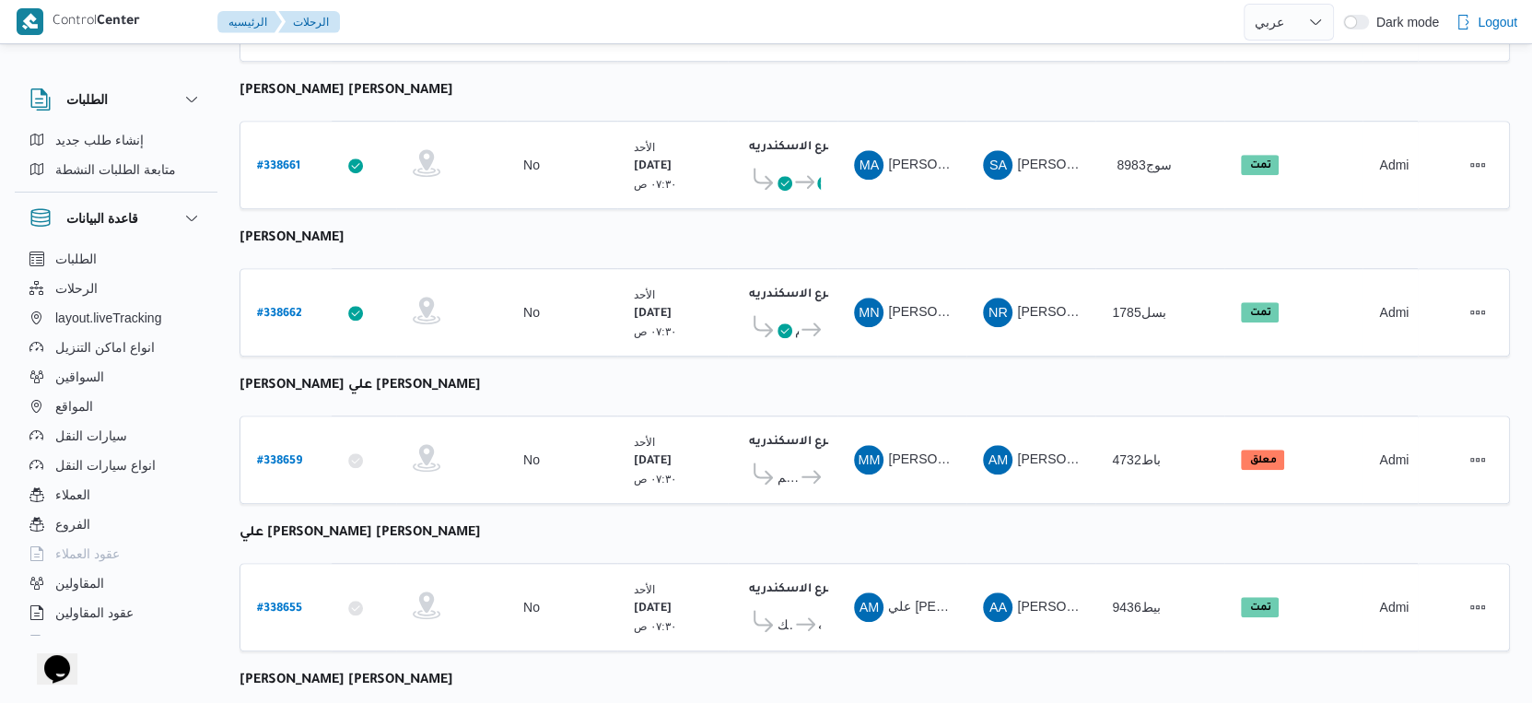
scroll to position [1093, 0]
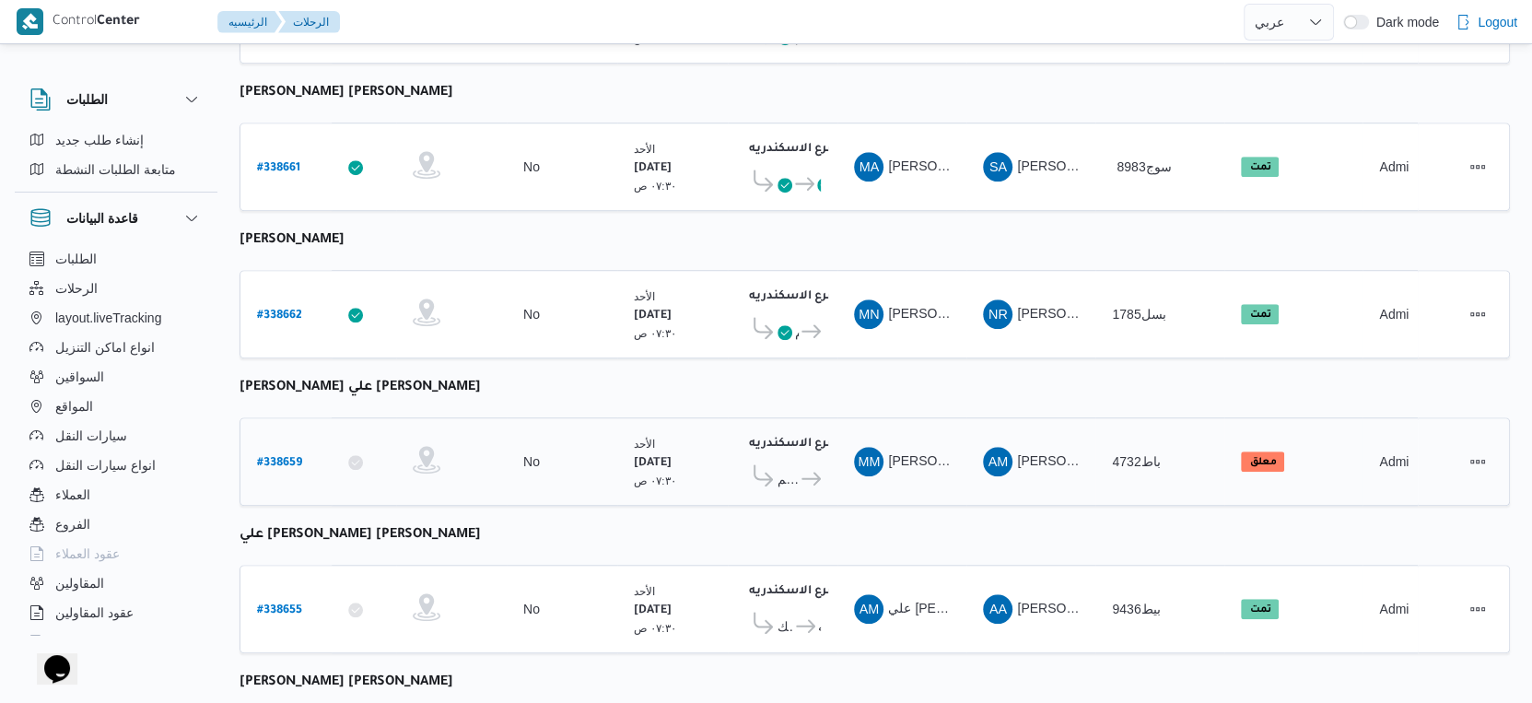
click at [271, 457] on b "# 338659" at bounding box center [279, 463] width 45 height 13
select select "ar"
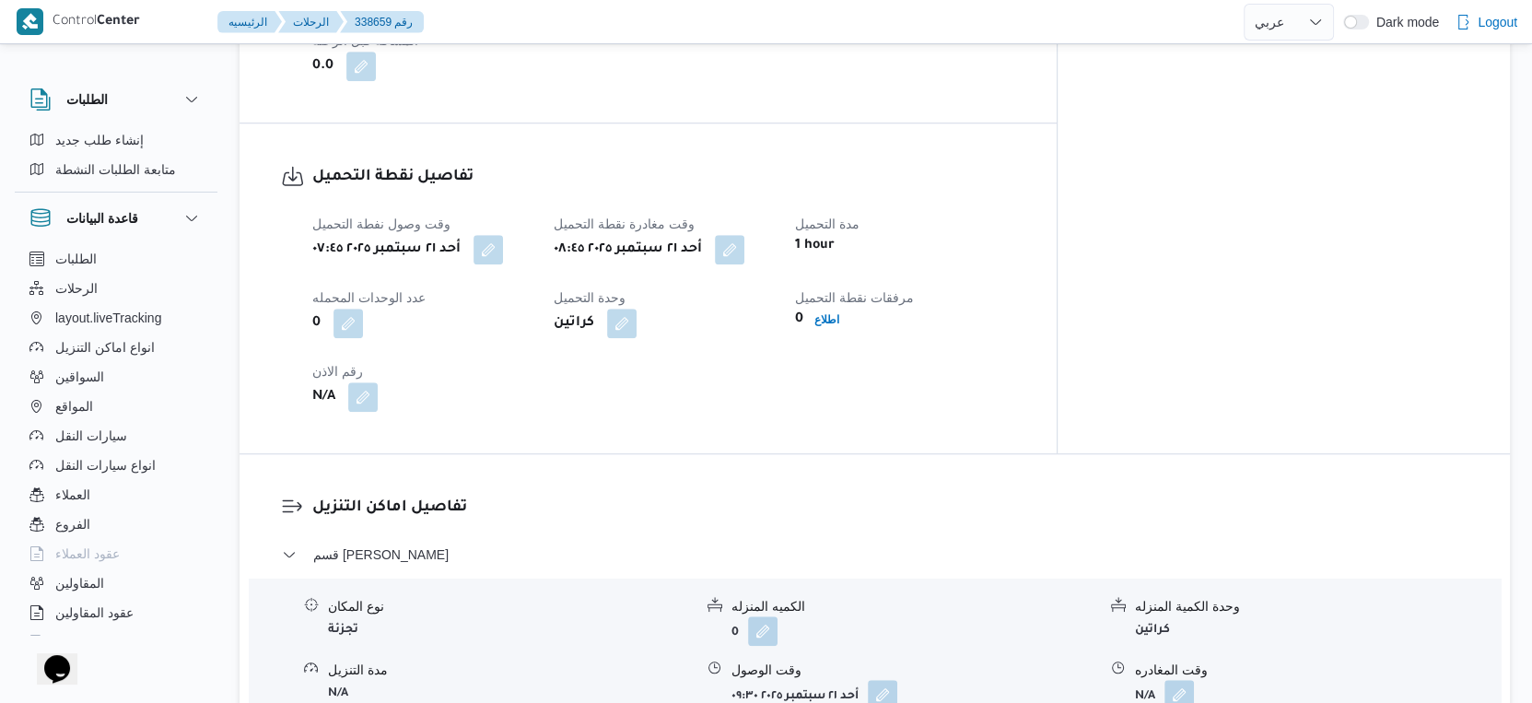
scroll to position [1228, 0]
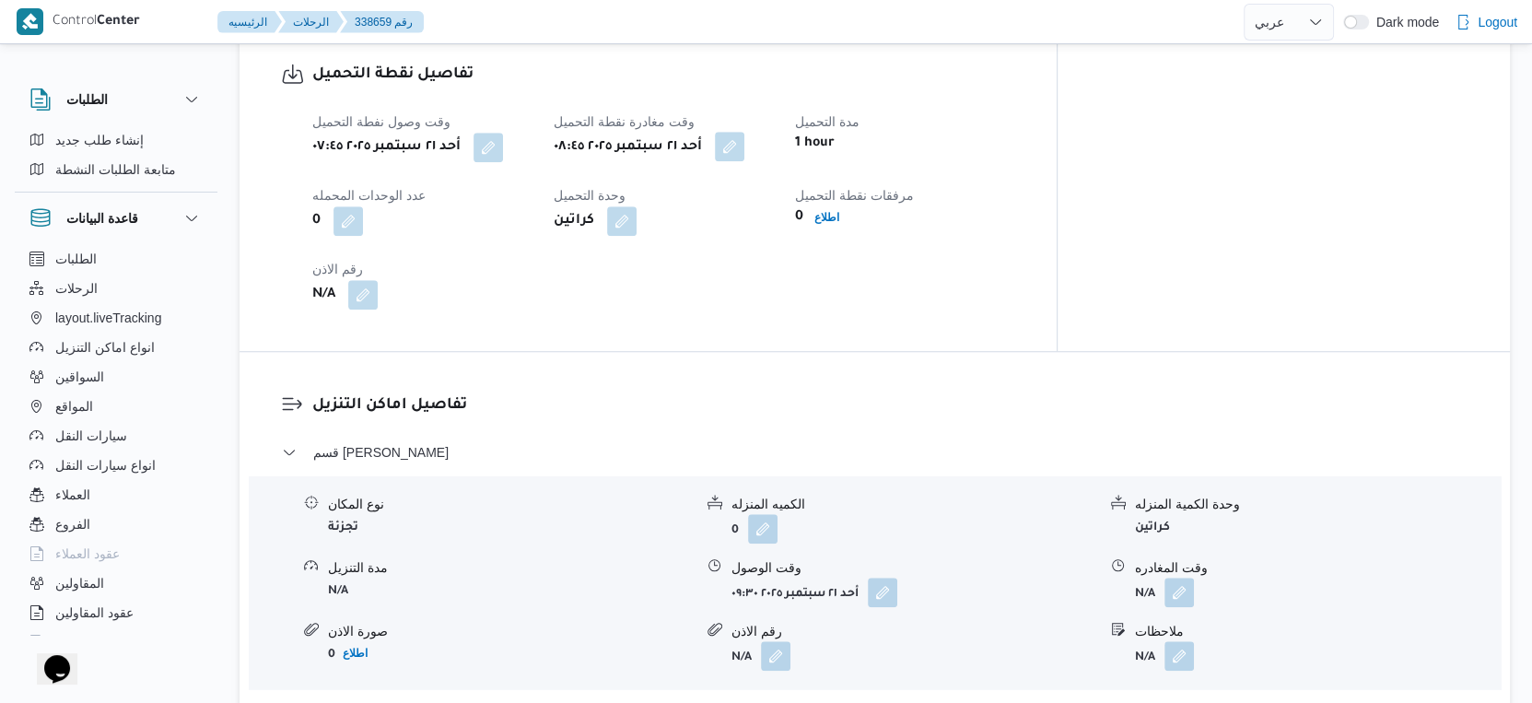
click at [744, 153] on button "button" at bounding box center [729, 146] width 29 height 29
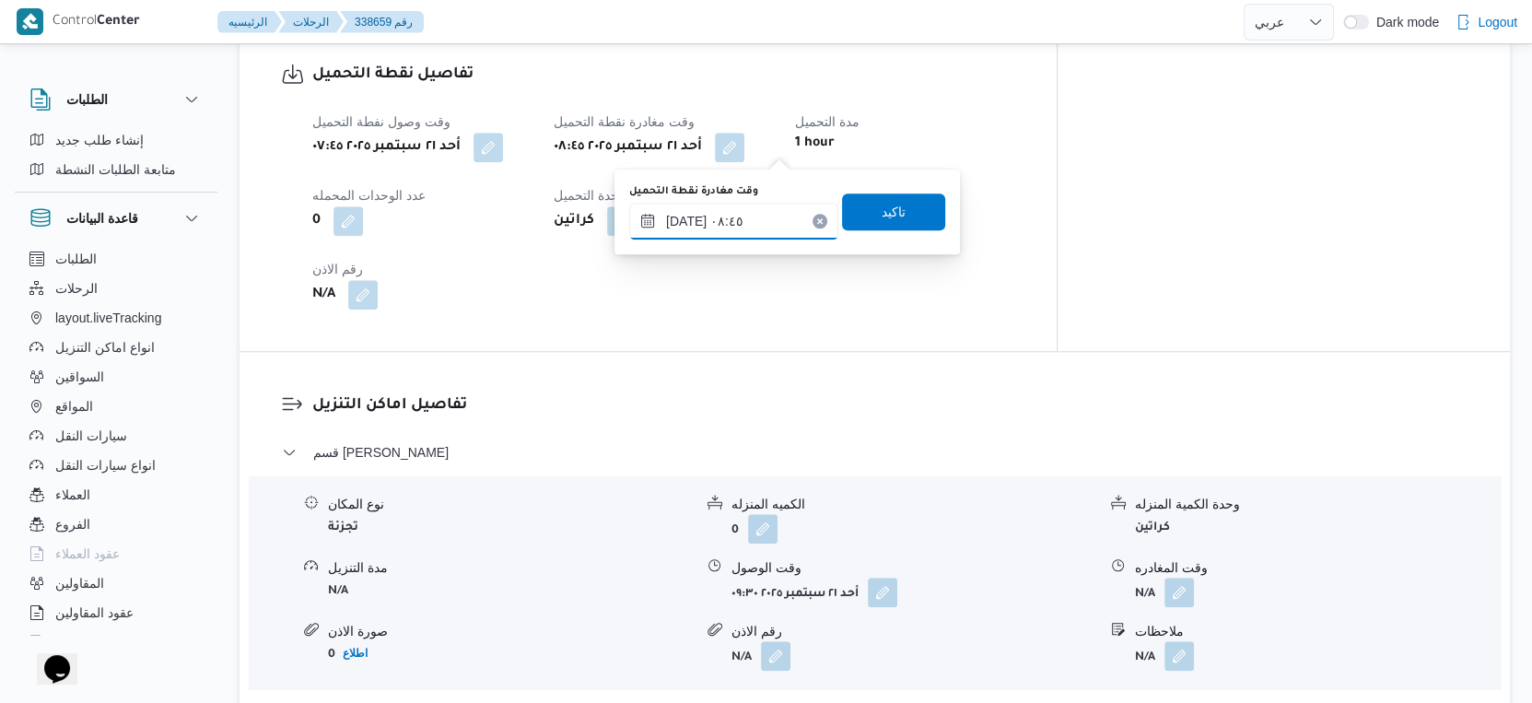
click at [759, 203] on input "٢١/٠٩/٢٠٢٥ ٠٨:٤٥" at bounding box center [733, 221] width 209 height 37
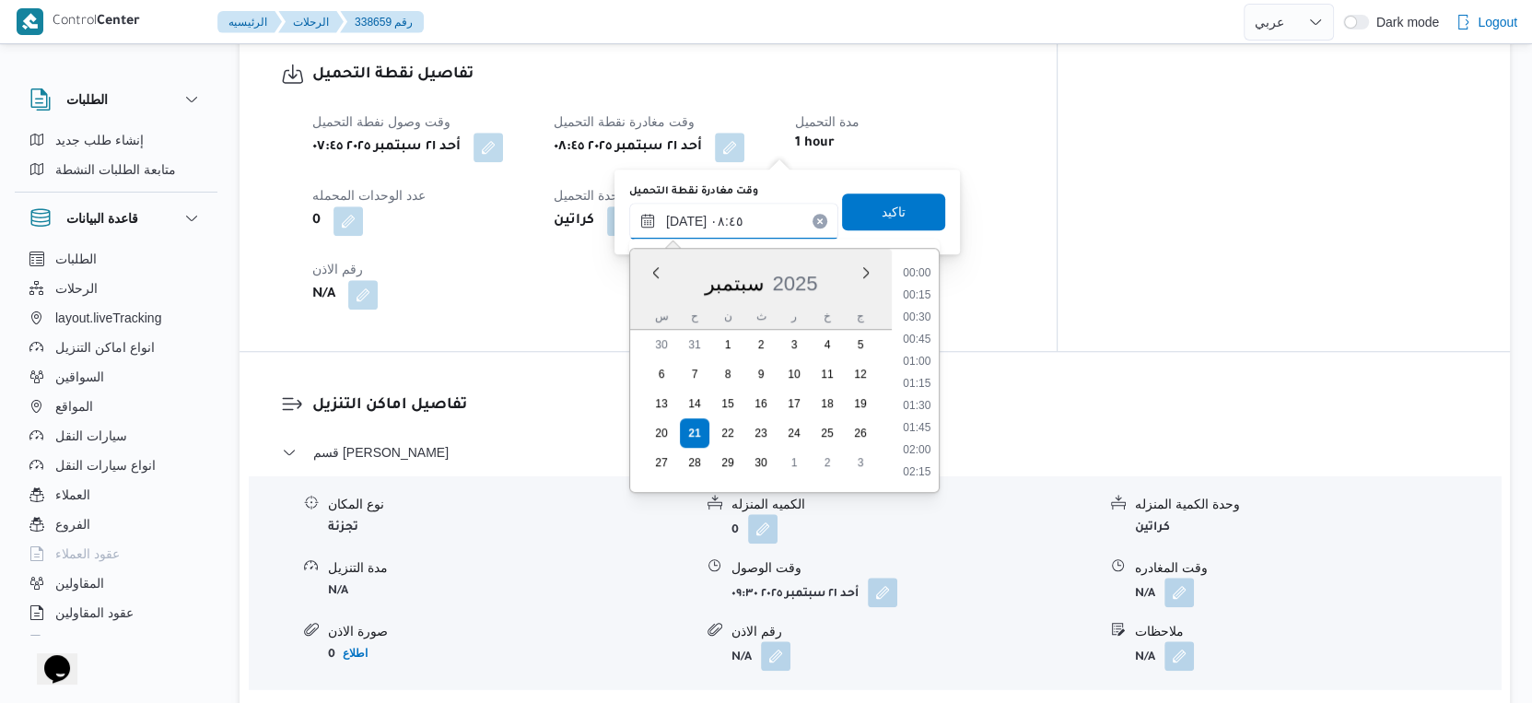
scroll to position [661, 0]
click at [761, 217] on input "٢١/٠٩/٢٠٢٥ ٠٨:٤٥" at bounding box center [733, 221] width 209 height 37
click at [927, 428] on li "09:15" at bounding box center [917, 429] width 42 height 18
type input "٢١/٠٩/٢٠٢٥ ٠٩:١٥"
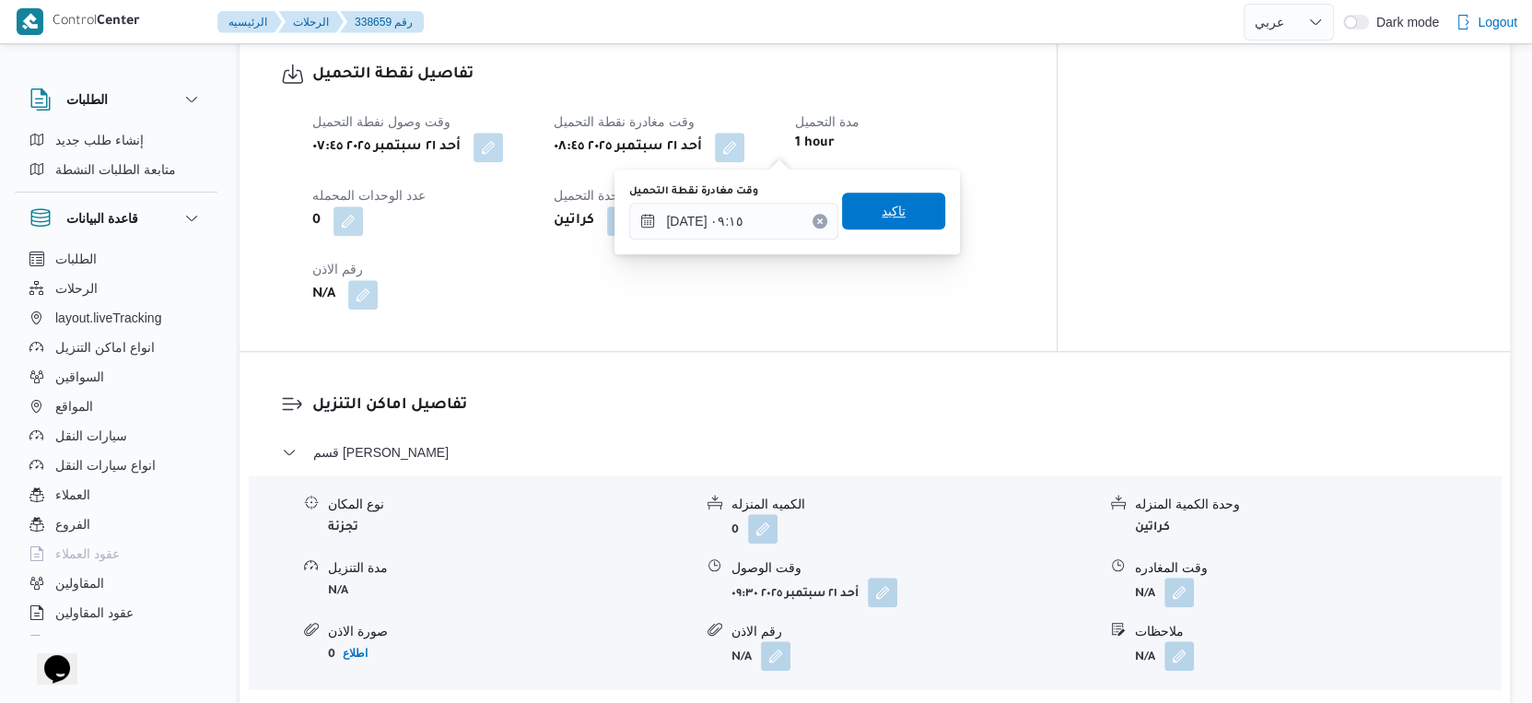
click at [893, 204] on span "تاكيد" at bounding box center [893, 211] width 103 height 37
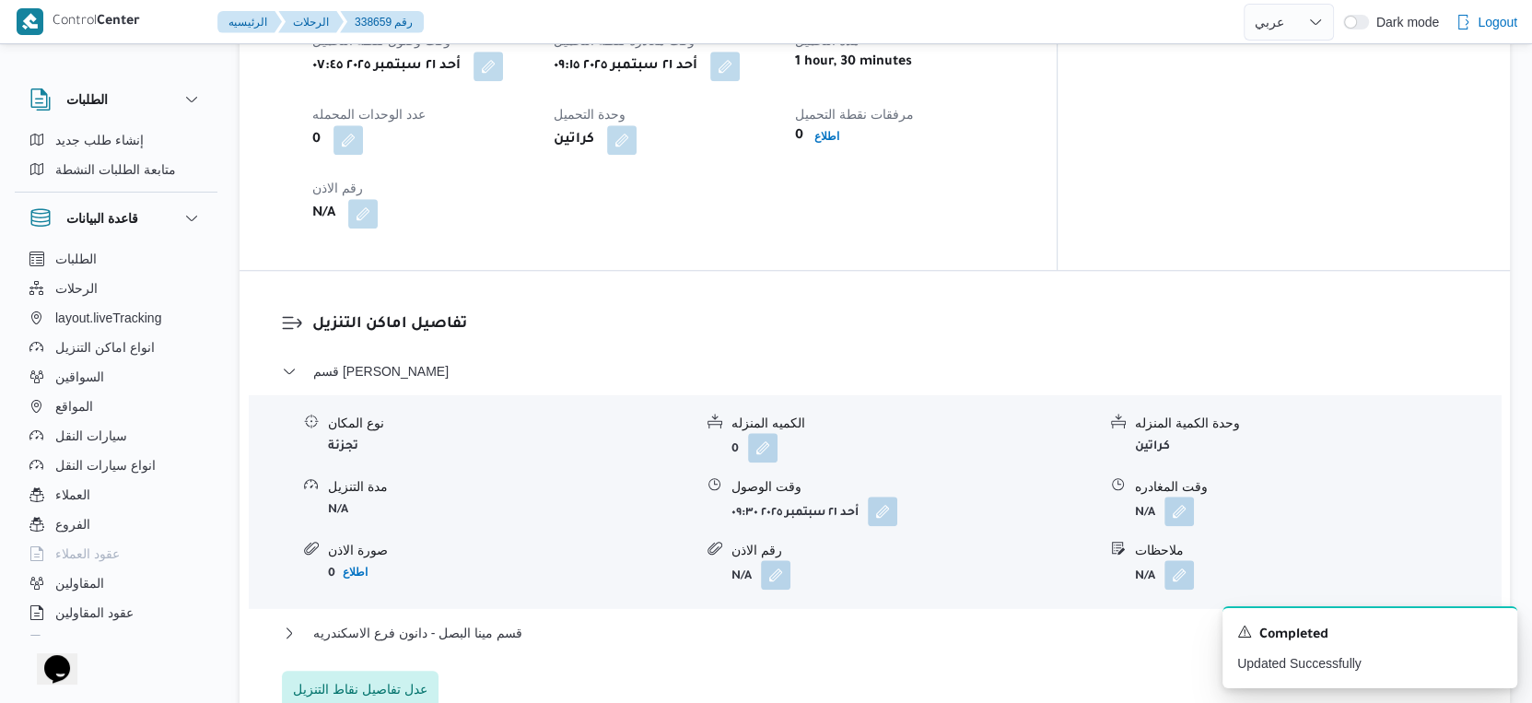
scroll to position [1432, 0]
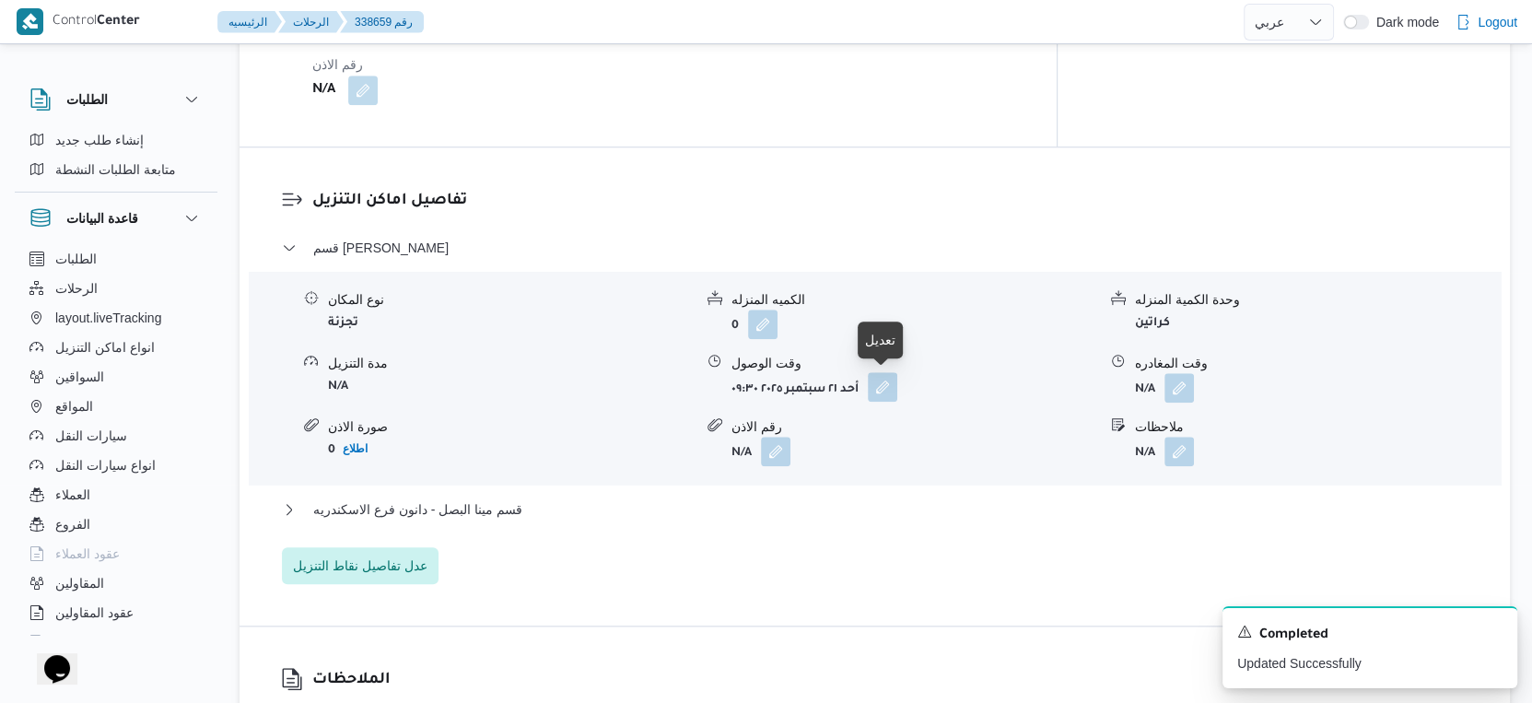
click at [879, 389] on button "button" at bounding box center [882, 386] width 29 height 29
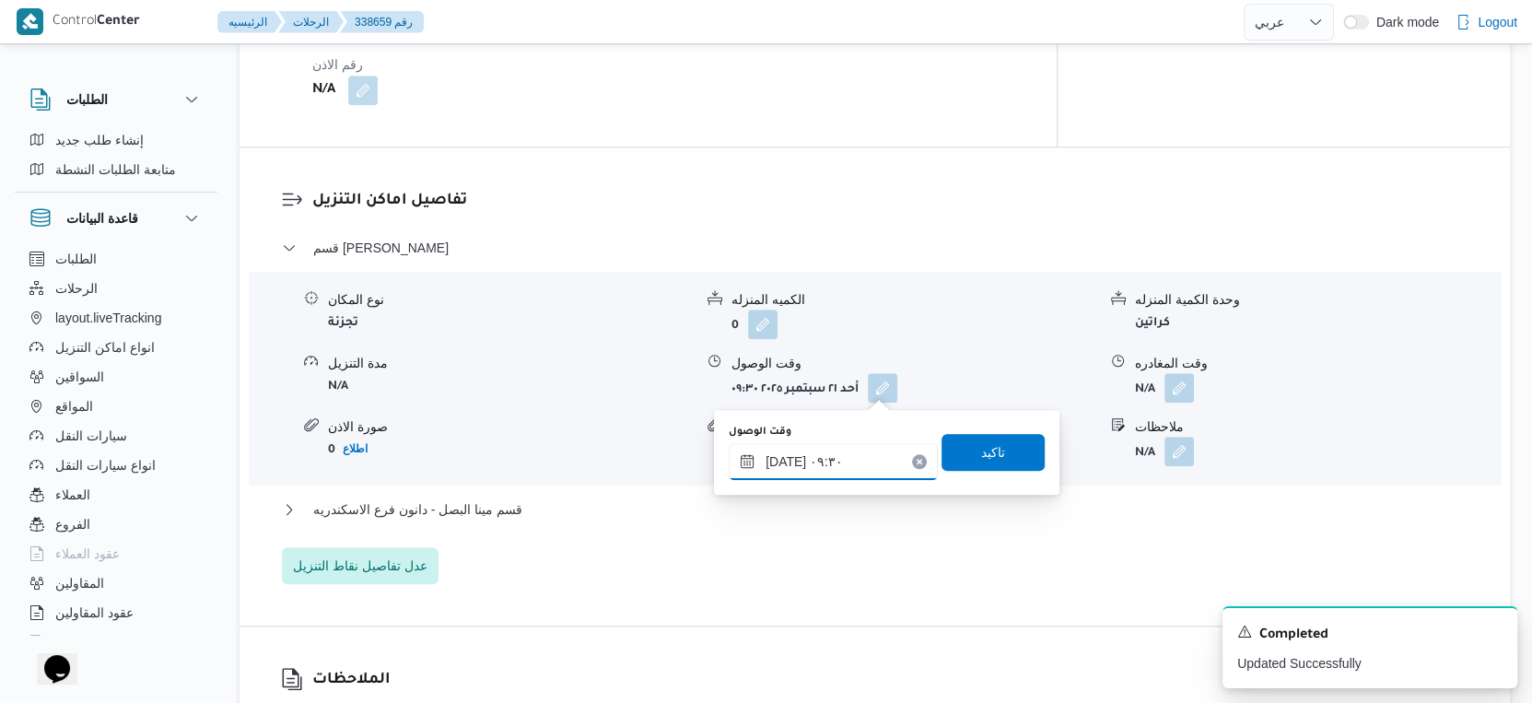
click at [863, 460] on input "٢١/٠٩/٢٠٢٥ ٠٩:٣٠" at bounding box center [833, 461] width 209 height 37
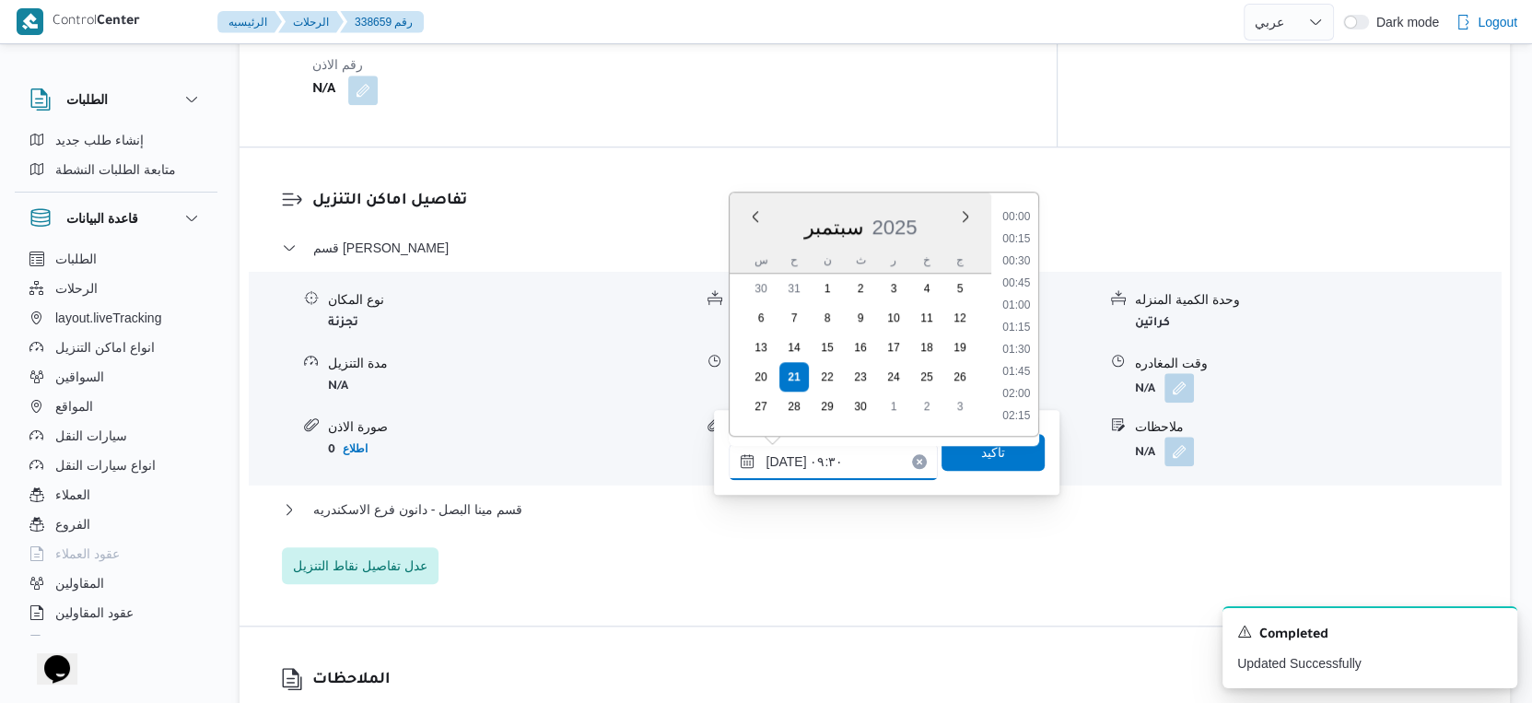
scroll to position [728, 0]
click at [1019, 353] on li "09:45" at bounding box center [1017, 351] width 42 height 18
type input "٢١/٠٩/٢٠٢٥ ٠٩:٤٥"
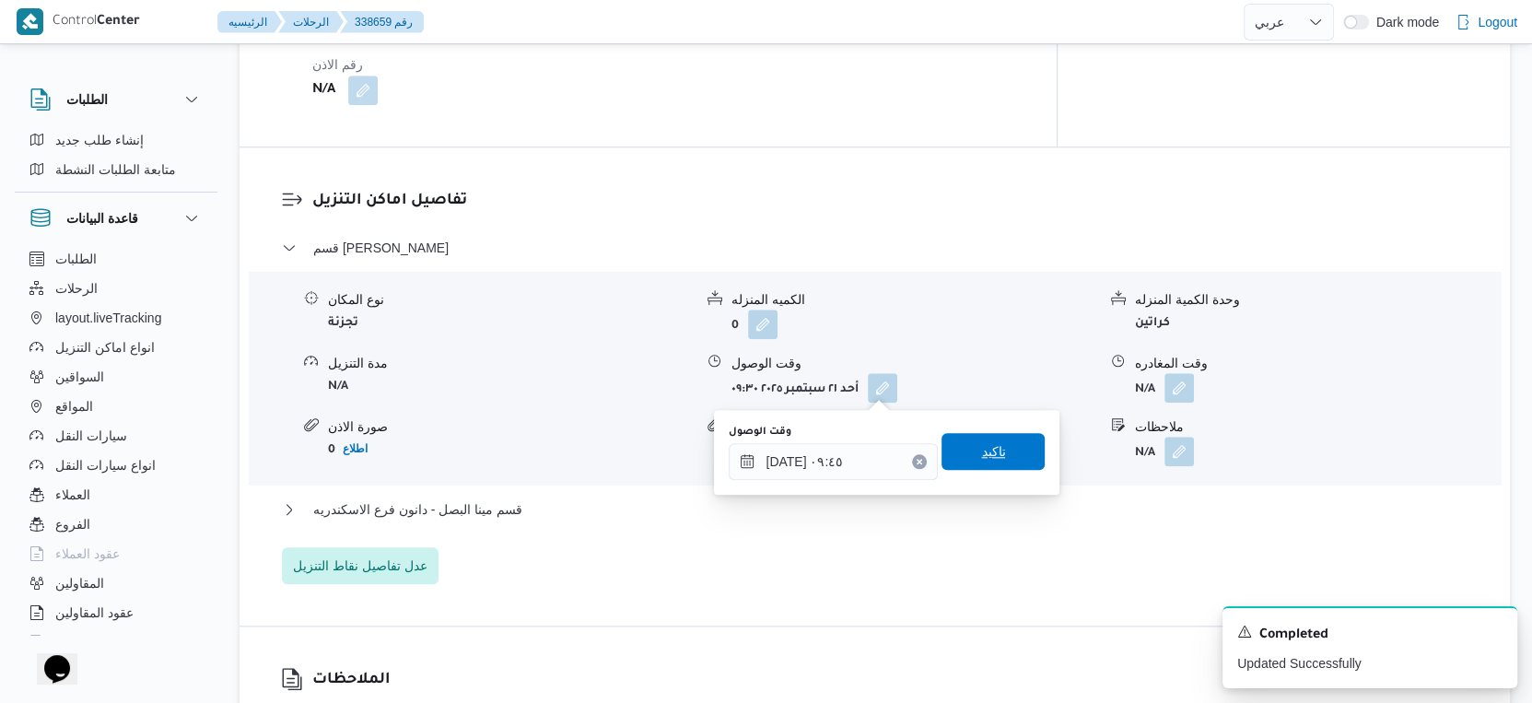
click at [1000, 450] on span "تاكيد" at bounding box center [992, 451] width 103 height 37
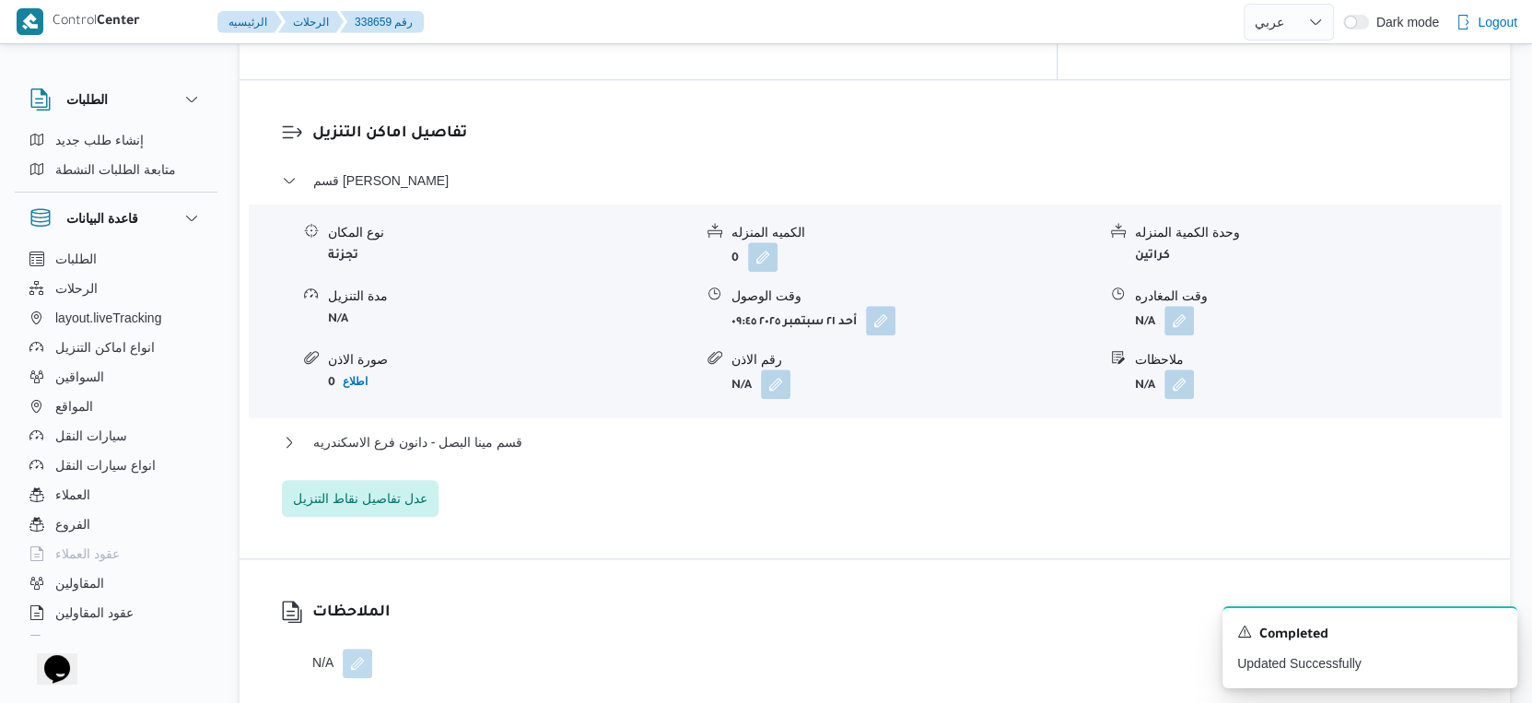
scroll to position [1536, 0]
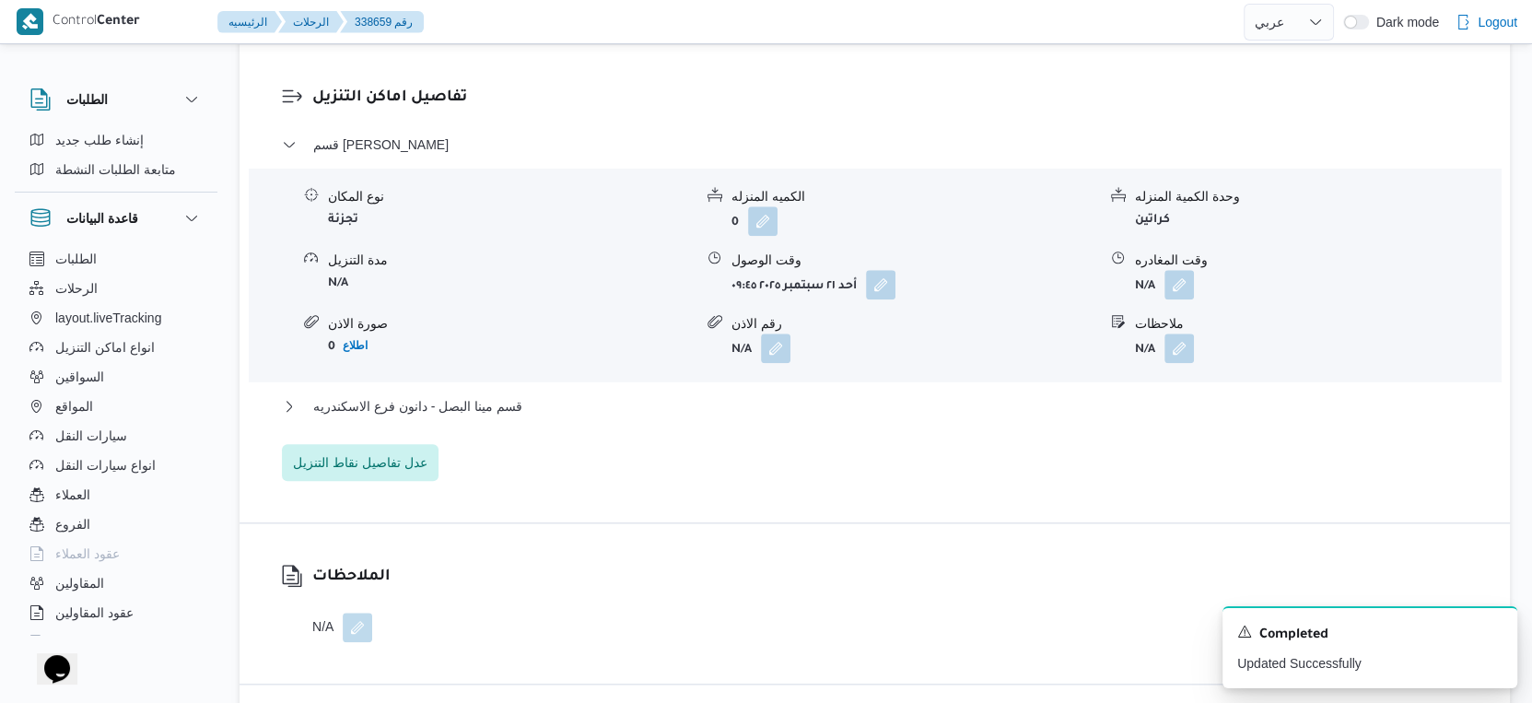
drag, startPoint x: 533, startPoint y: 383, endPoint x: 554, endPoint y: 432, distance: 52.9
click at [534, 391] on div "قسم سيدى جابر نوع المكان تجزئة الكميه المنزله 0 وحدة الكمية المنزله كراتين مدة …" at bounding box center [875, 307] width 1186 height 347
click at [554, 432] on div "قسم سيدى جابر نوع المكان تجزئة الكميه المنزله 0 وحدة الكمية المنزله كراتين مدة …" at bounding box center [875, 307] width 1186 height 347
click at [561, 412] on button "قسم مينا البصل - دانون فرع الاسكندريه" at bounding box center [875, 406] width 1186 height 22
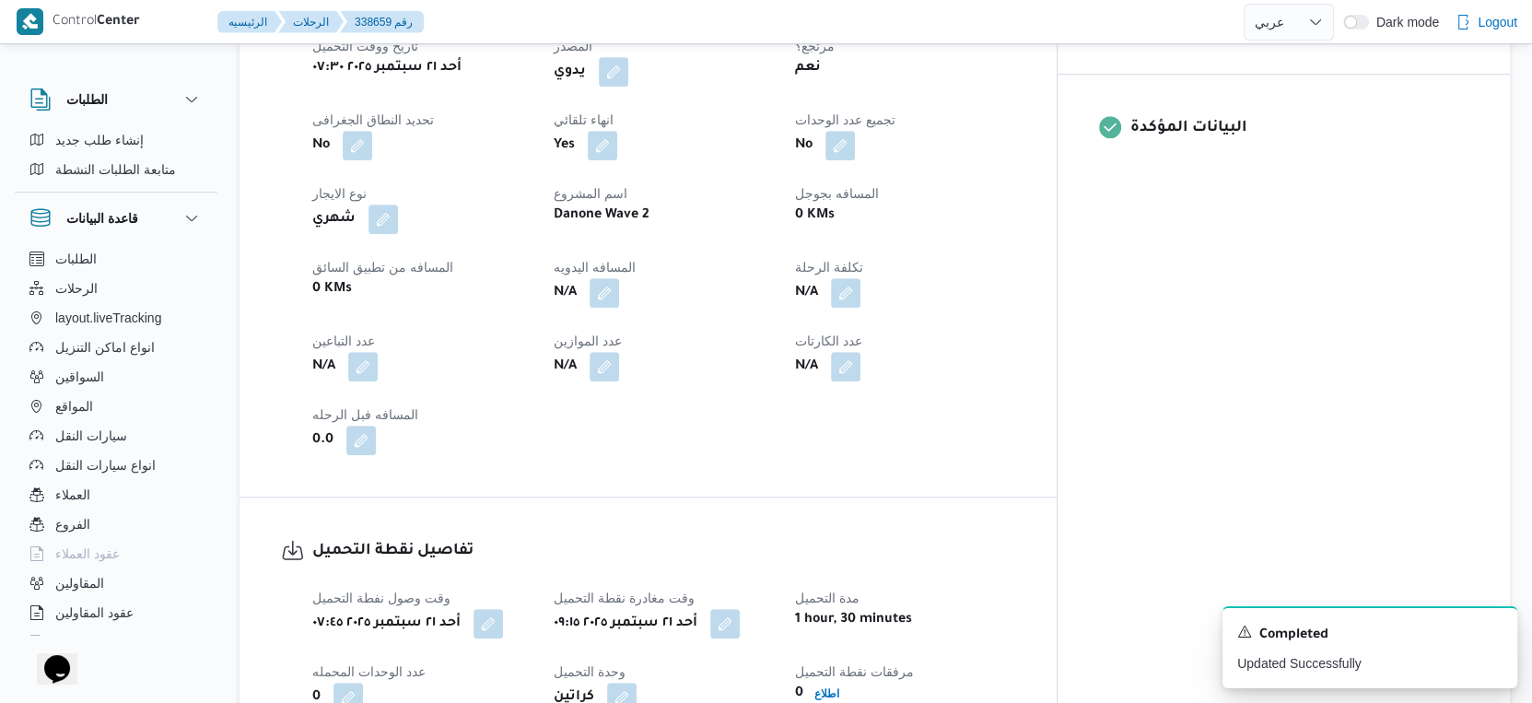
scroll to position [717, 0]
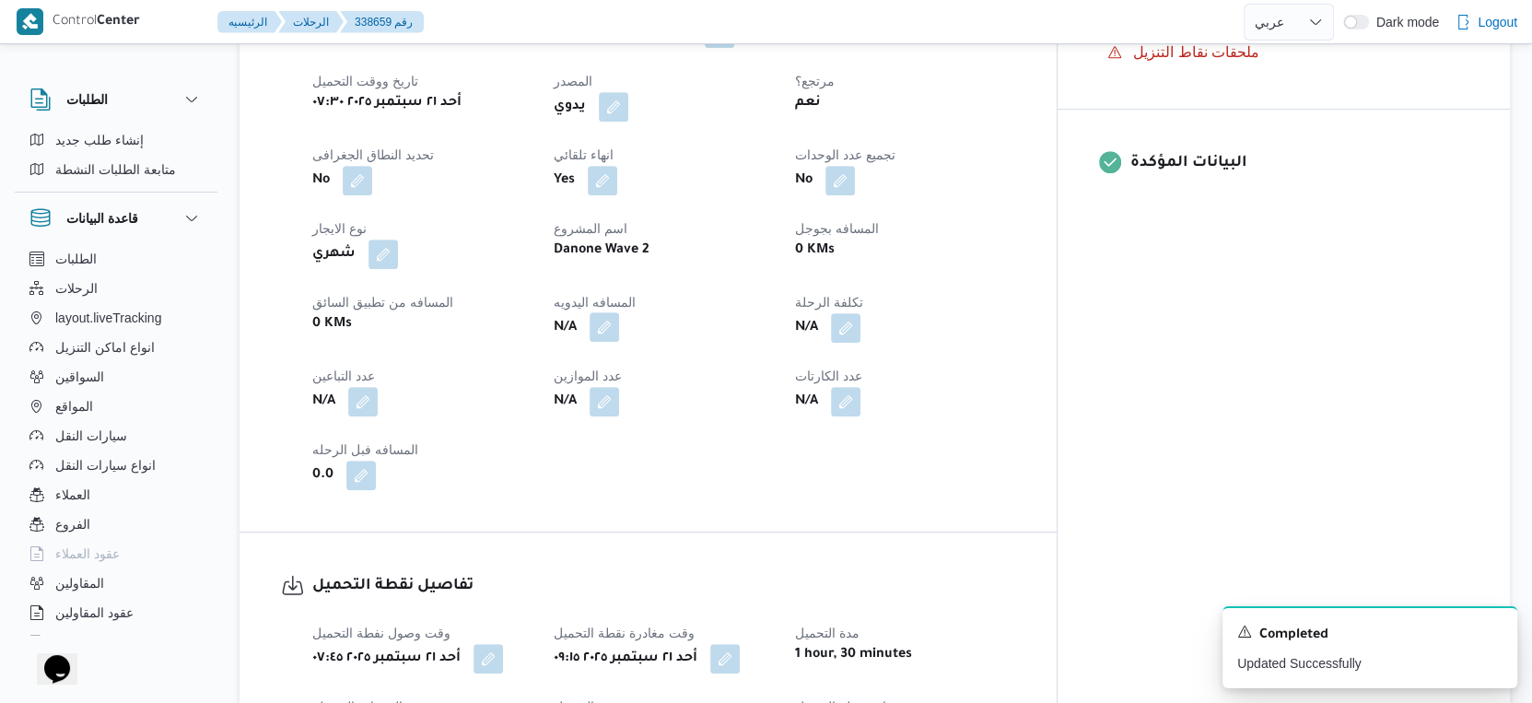
click at [619, 325] on button "button" at bounding box center [604, 326] width 29 height 29
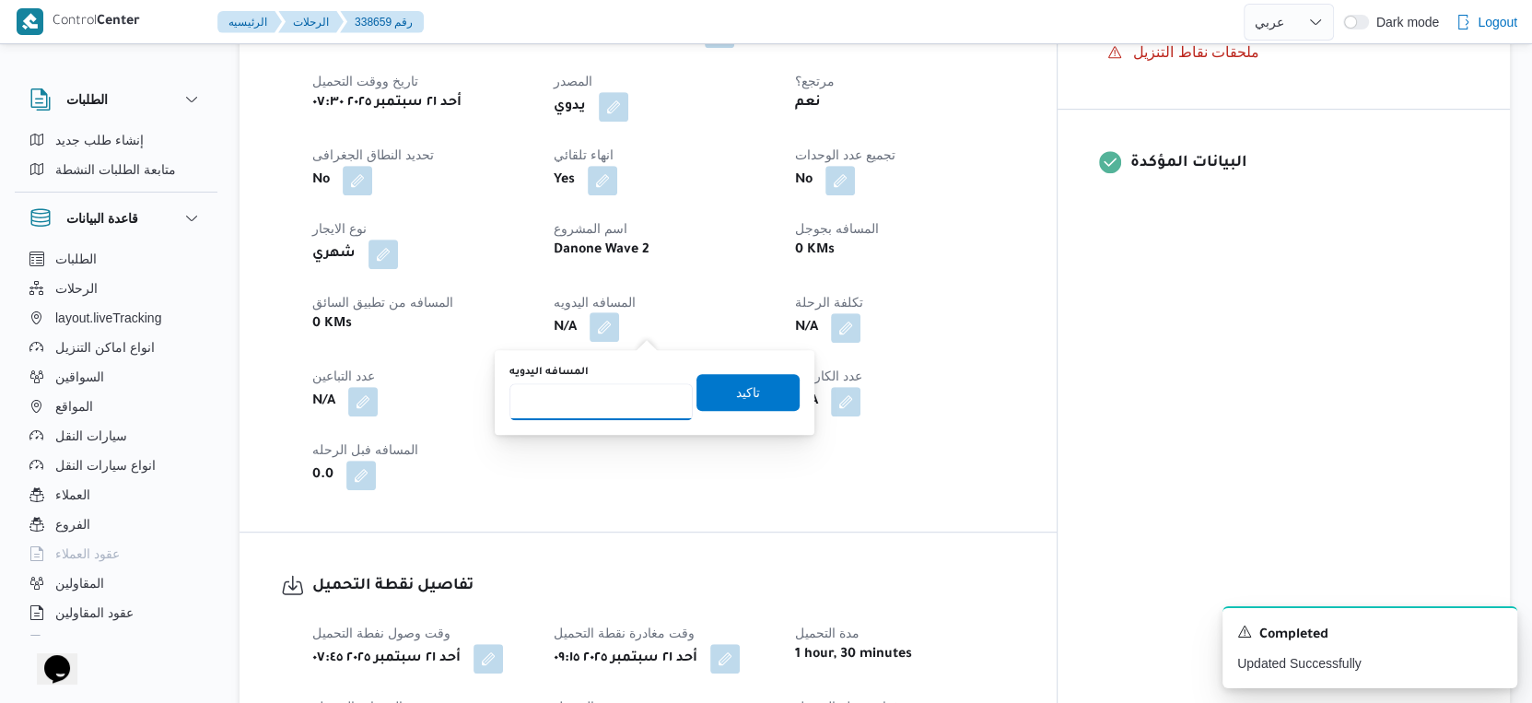
click at [608, 398] on input "المسافه اليدويه" at bounding box center [600, 401] width 183 height 37
type input "42"
click at [766, 394] on span "تاكيد" at bounding box center [747, 391] width 103 height 37
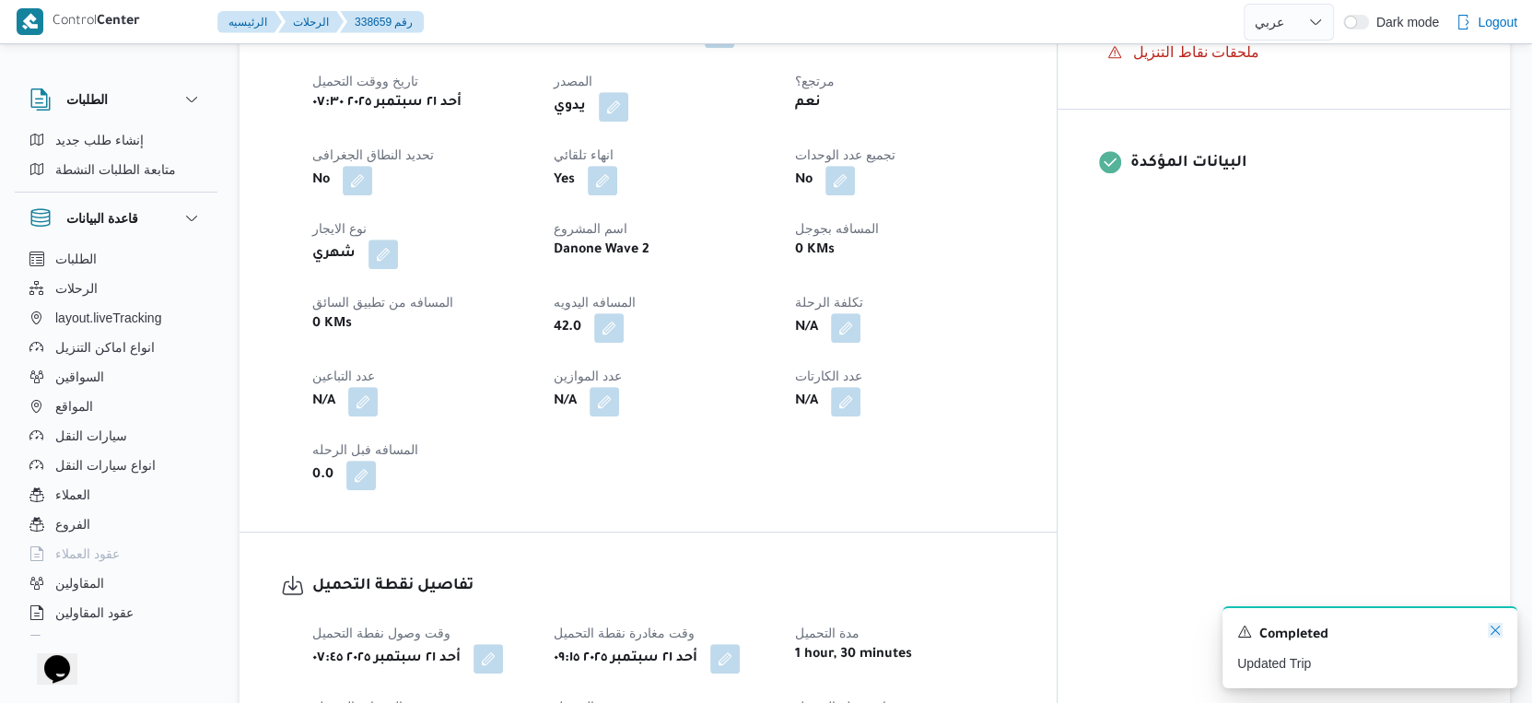
click at [1490, 635] on icon "Dismiss toast" at bounding box center [1495, 630] width 15 height 15
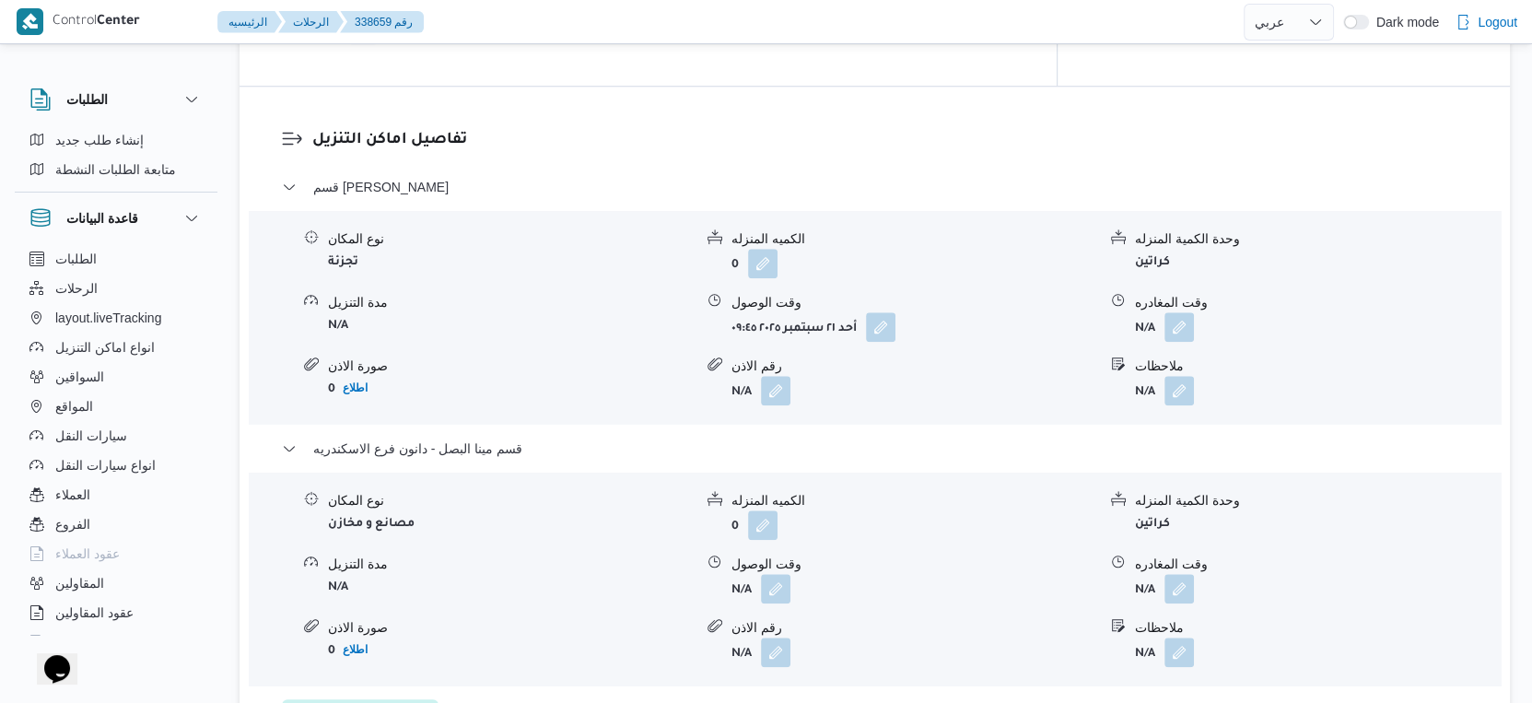
scroll to position [1536, 0]
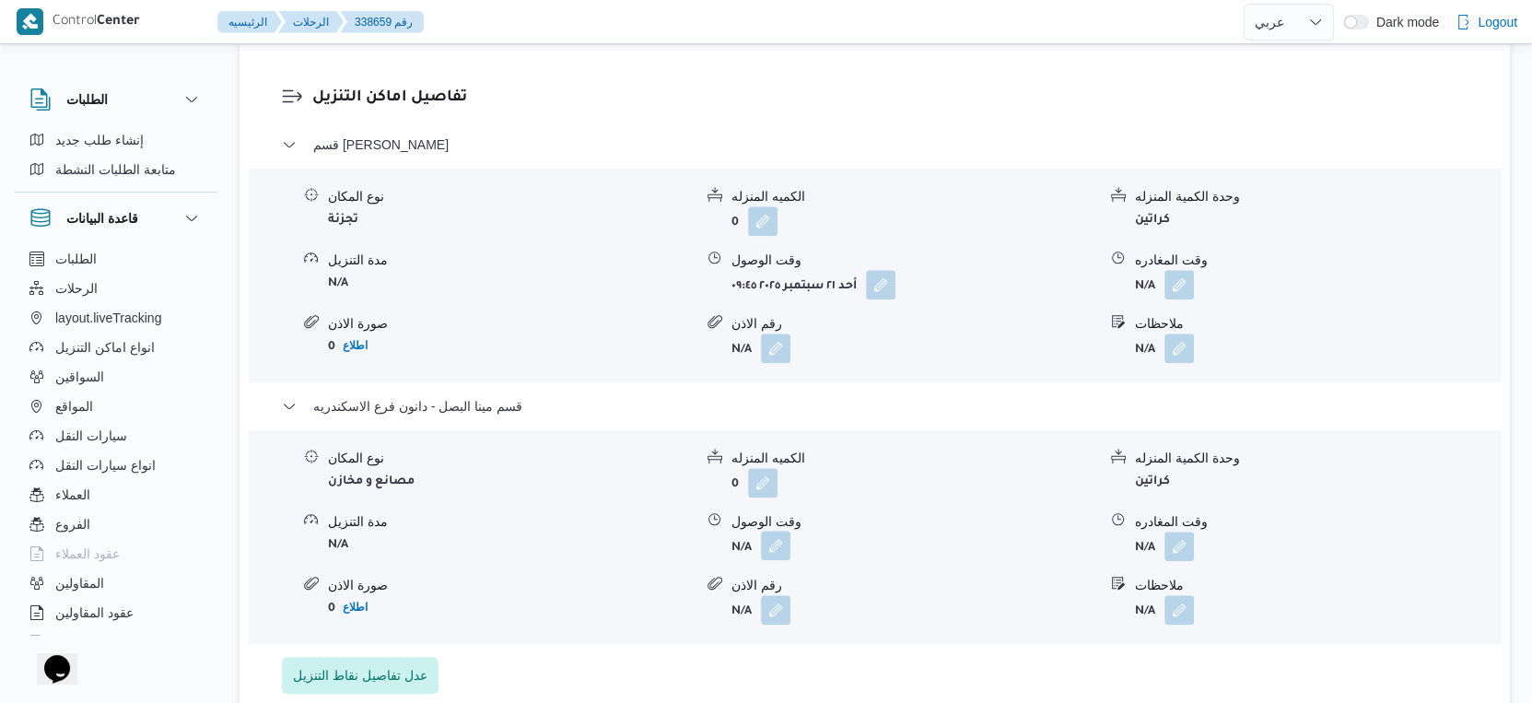
click at [771, 541] on button "button" at bounding box center [775, 545] width 29 height 29
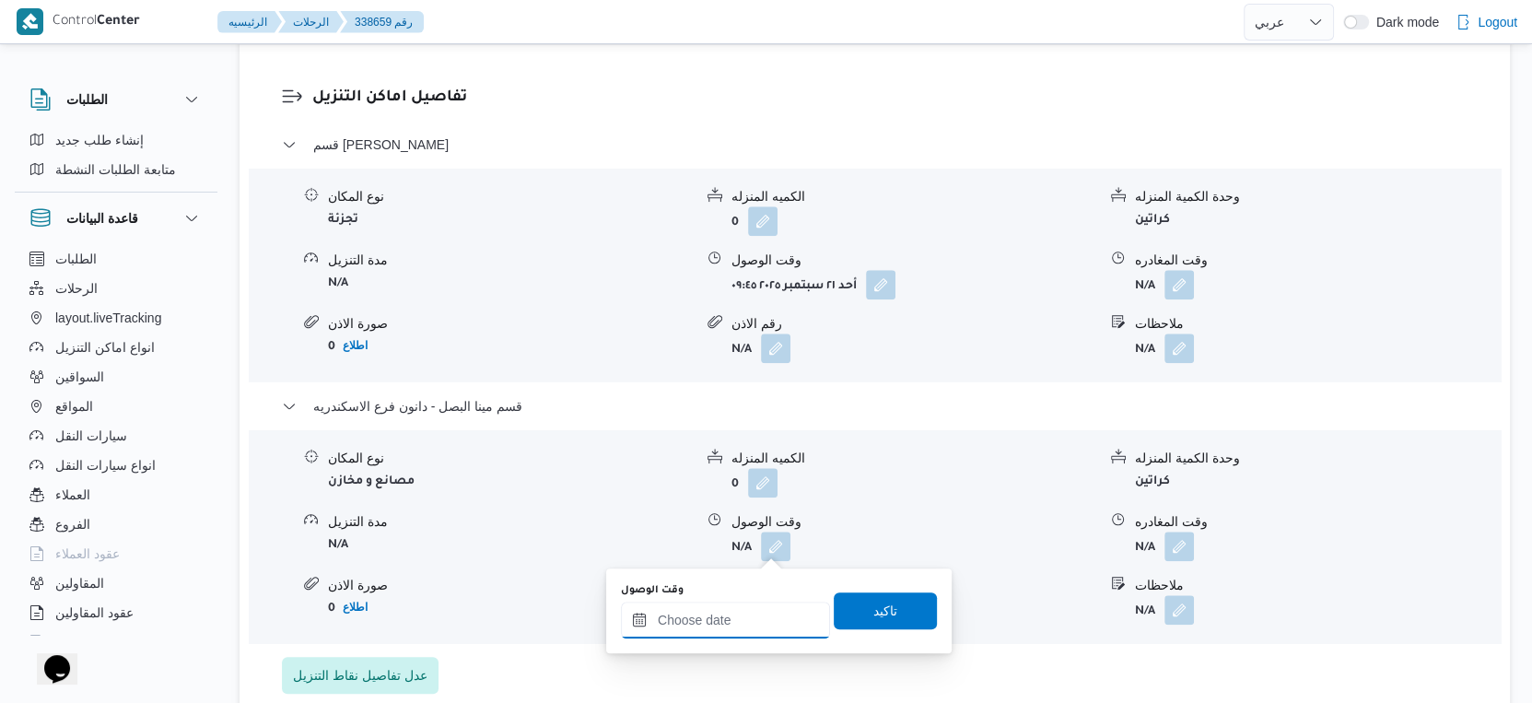
click at [736, 626] on input "وقت الوصول" at bounding box center [725, 620] width 209 height 37
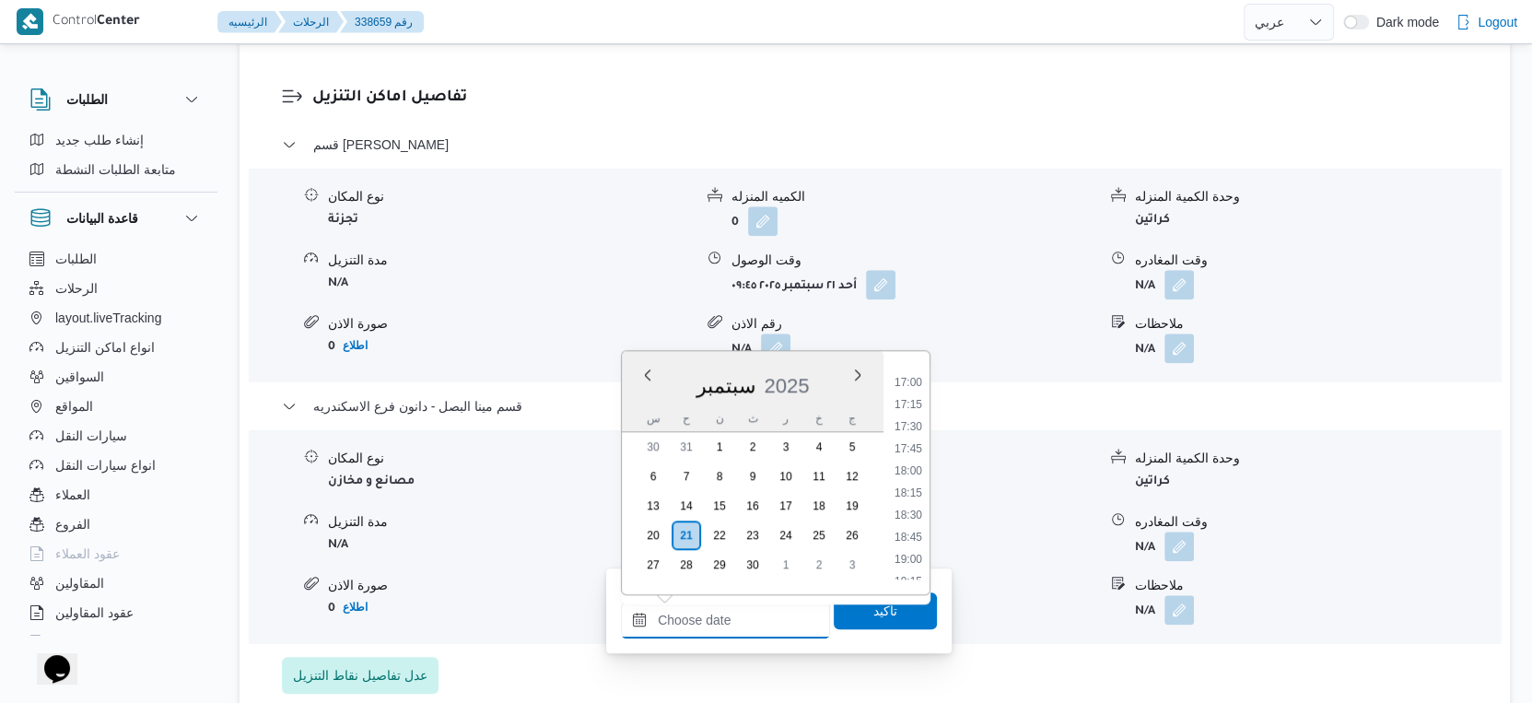
scroll to position [1494, 0]
click at [911, 554] on li "19:00" at bounding box center [908, 561] width 42 height 18
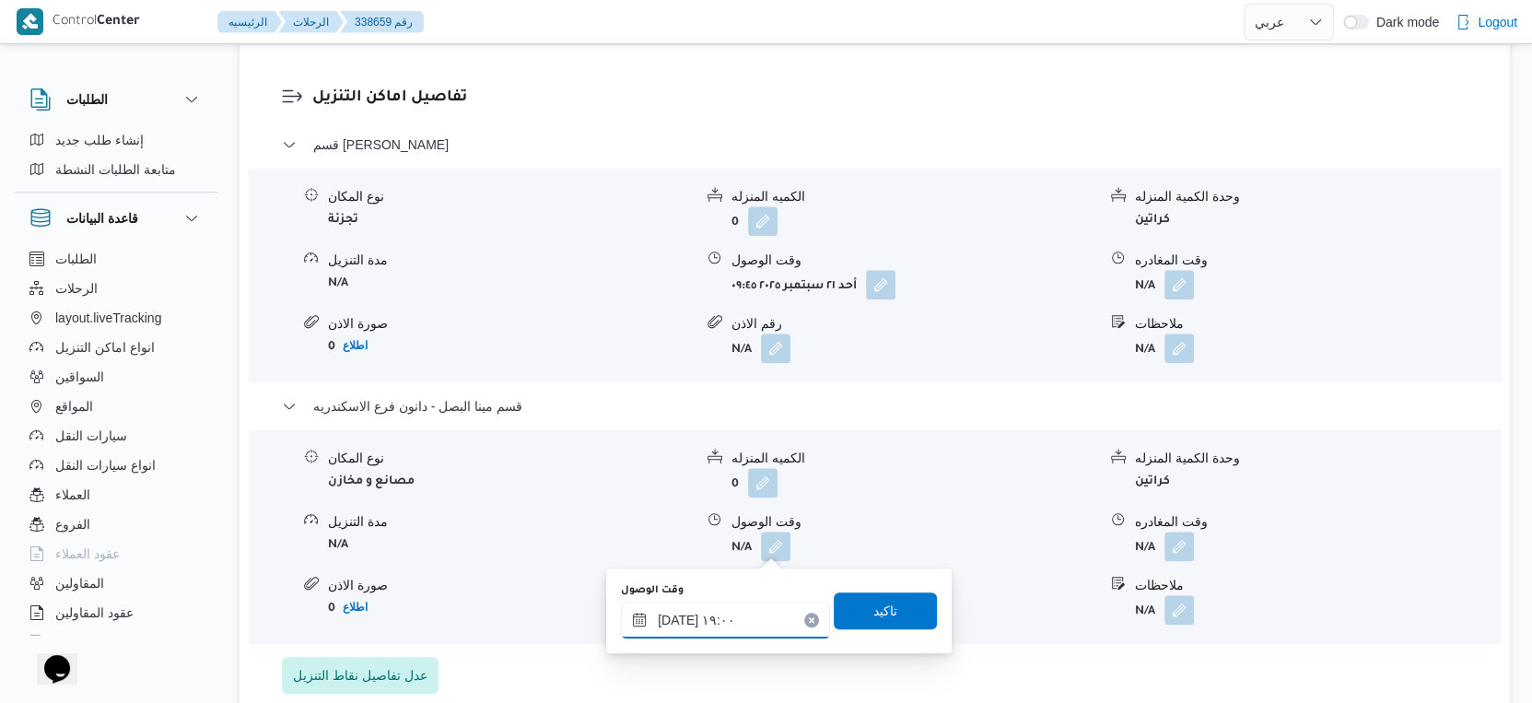
click at [672, 618] on input "٢١/٠٩/٢٠٢٥ ١٩:٠٠" at bounding box center [725, 620] width 209 height 37
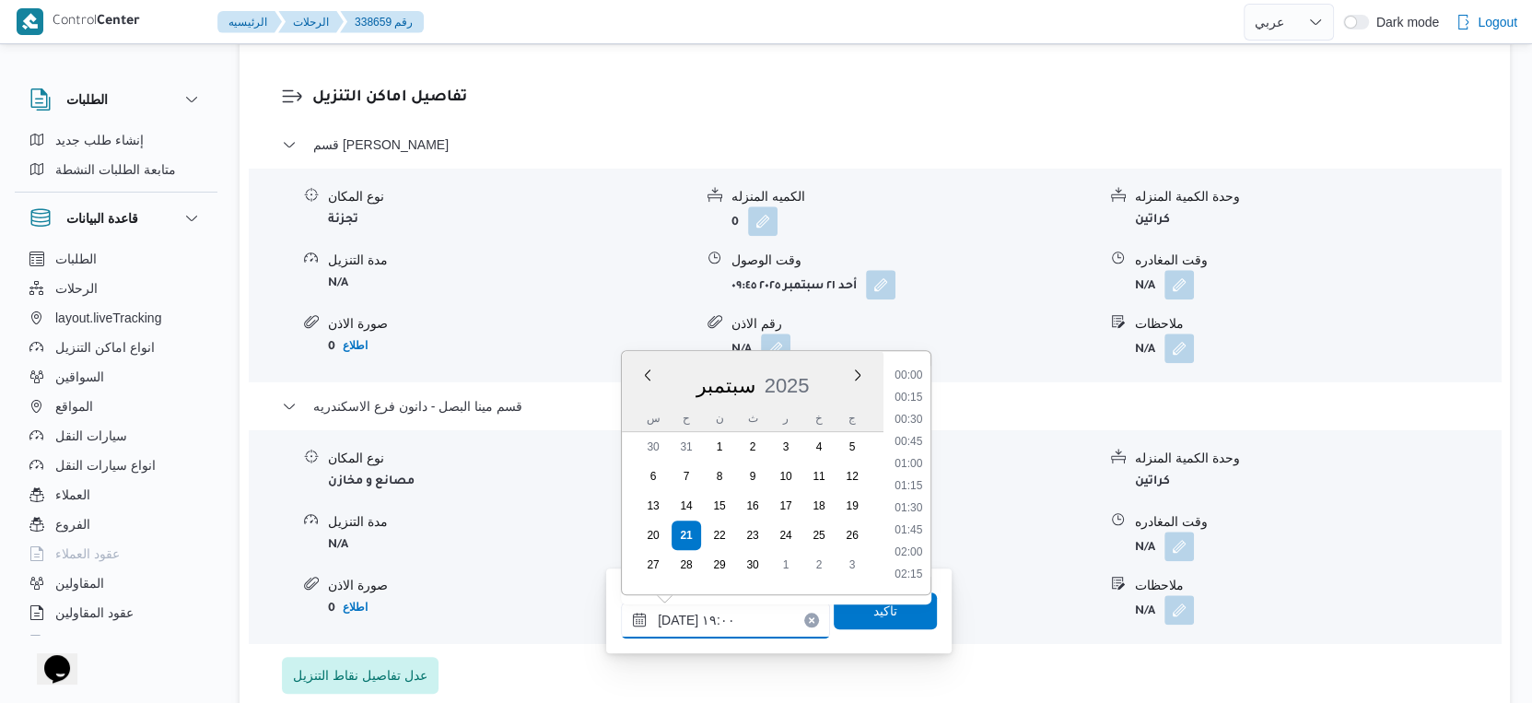
scroll to position [1566, 0]
type input "٢١/٠٩/٢٠٢٥ ١٩:٢٥"
click at [873, 609] on span "تاكيد" at bounding box center [885, 610] width 24 height 22
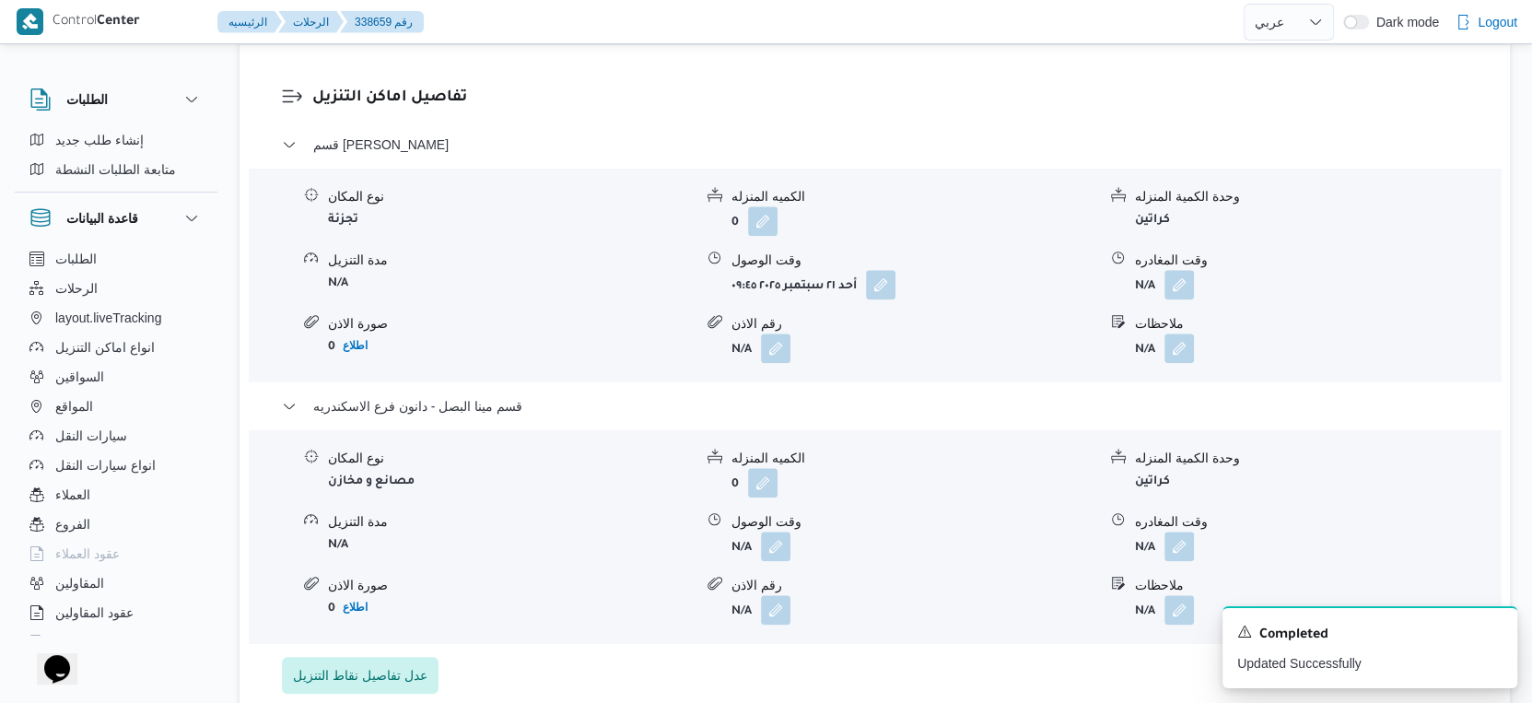
scroll to position [1637, 0]
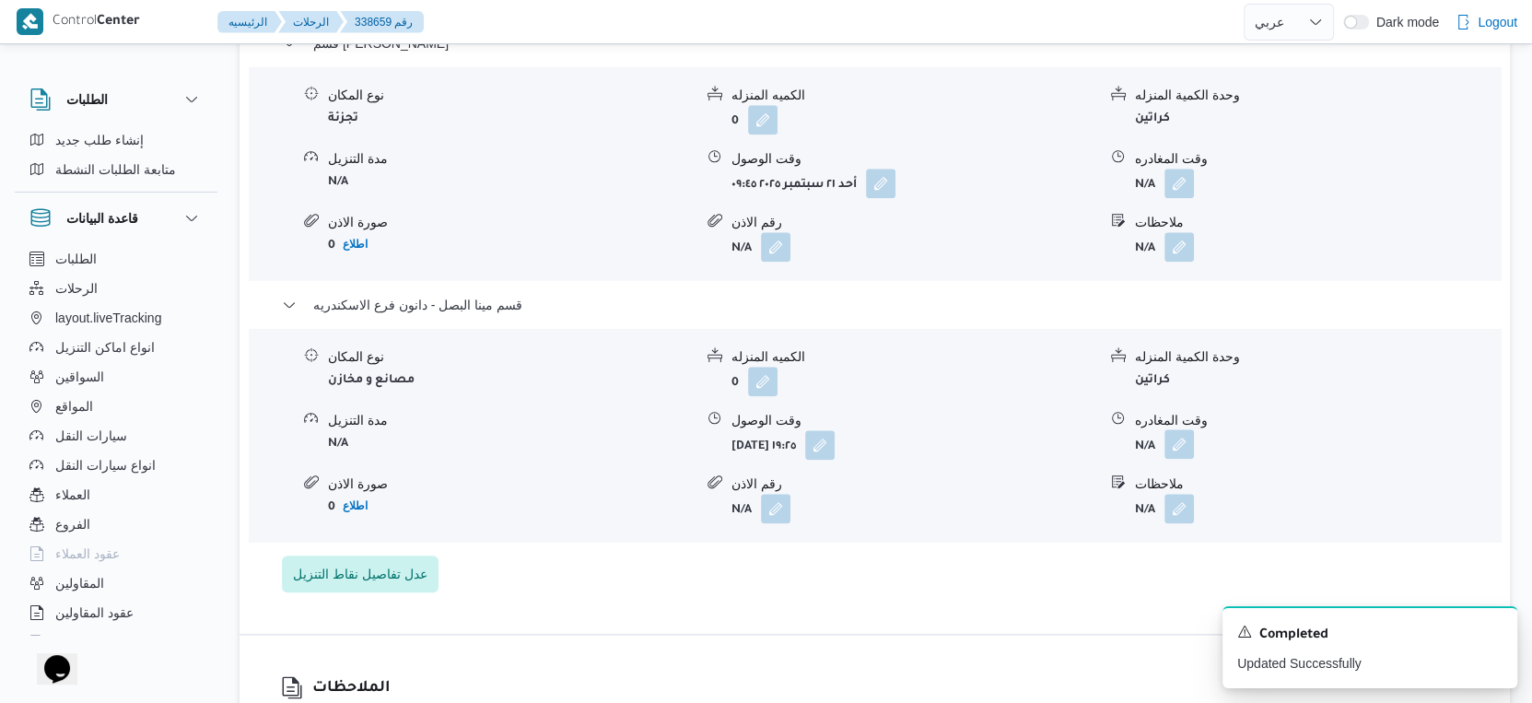
click at [1186, 443] on button "button" at bounding box center [1178, 443] width 29 height 29
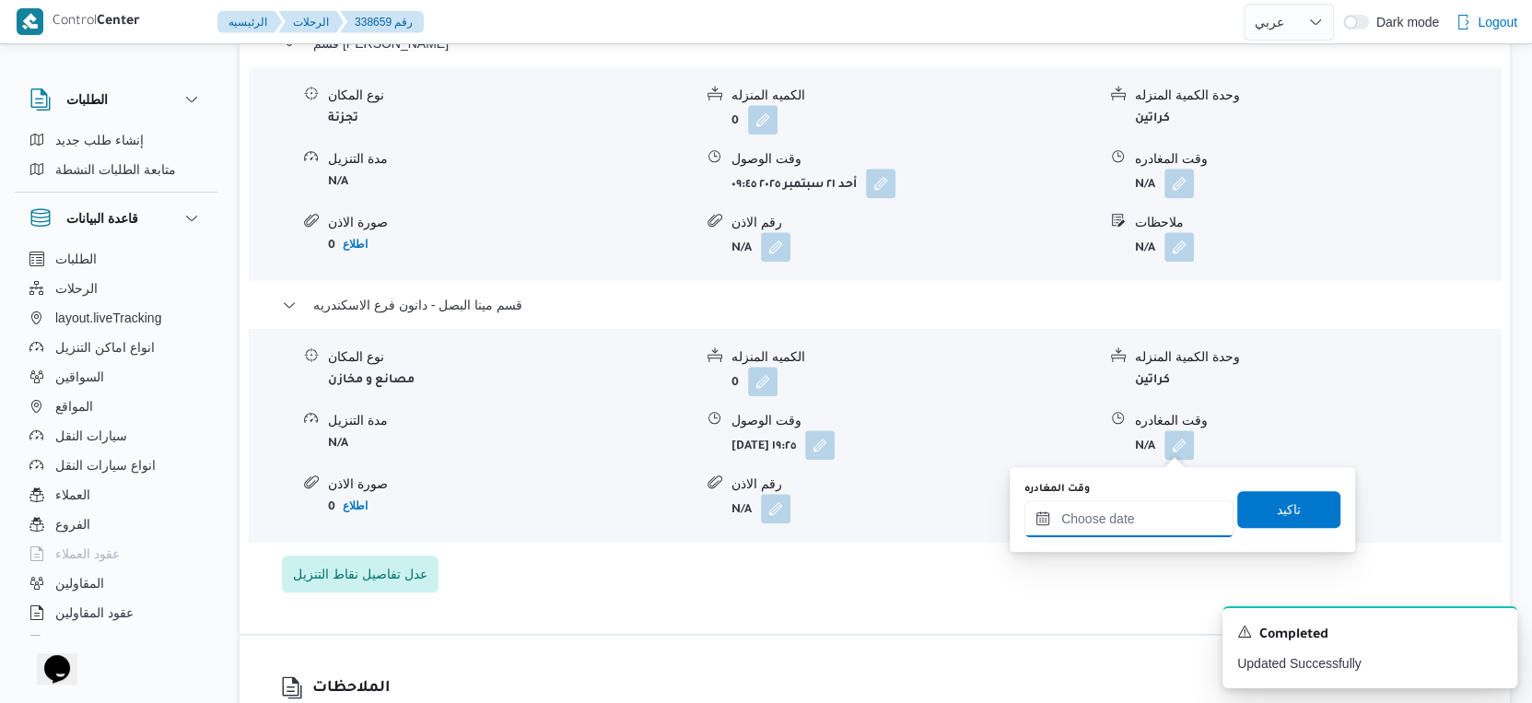
click at [1152, 532] on input "وقت المغادره" at bounding box center [1128, 518] width 209 height 37
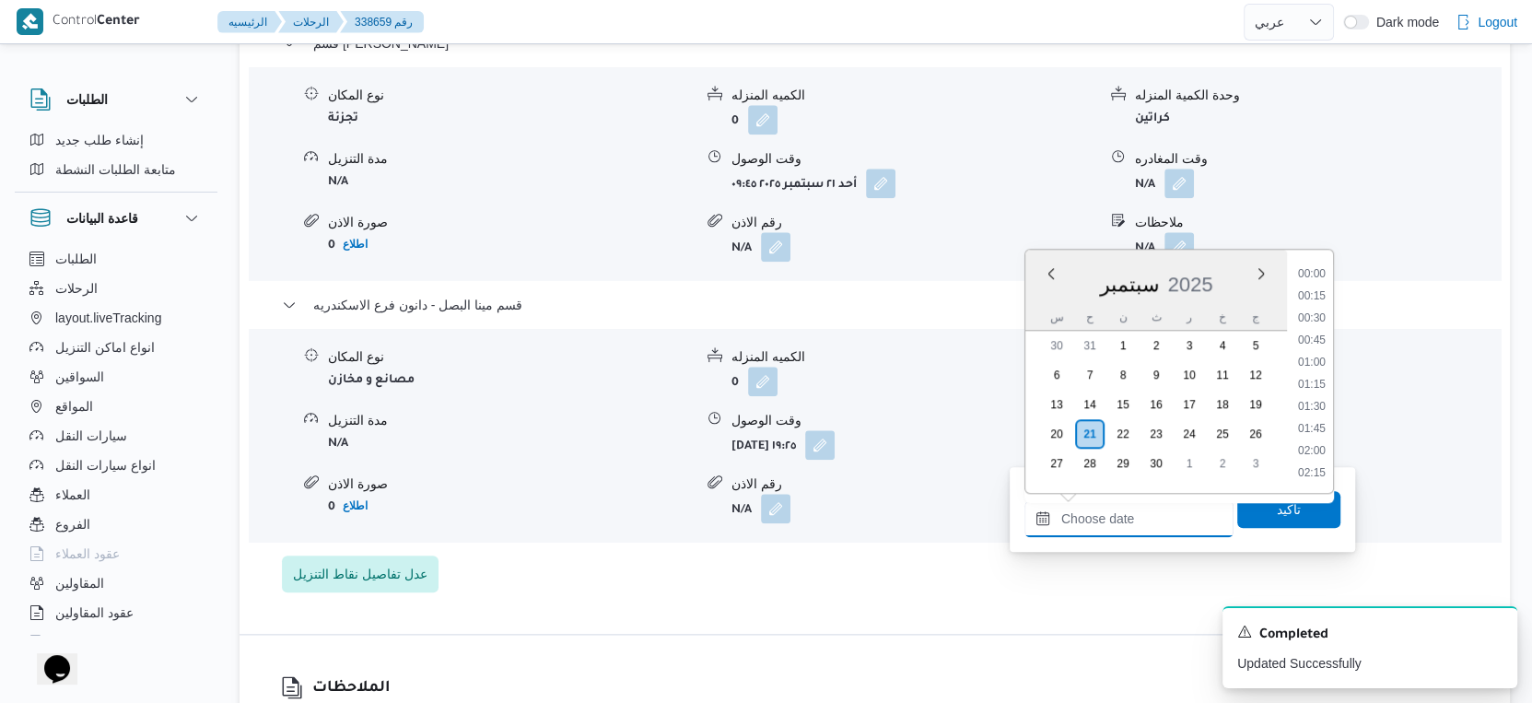
scroll to position [1699, 0]
click at [1315, 321] on li "19:45" at bounding box center [1312, 321] width 42 height 18
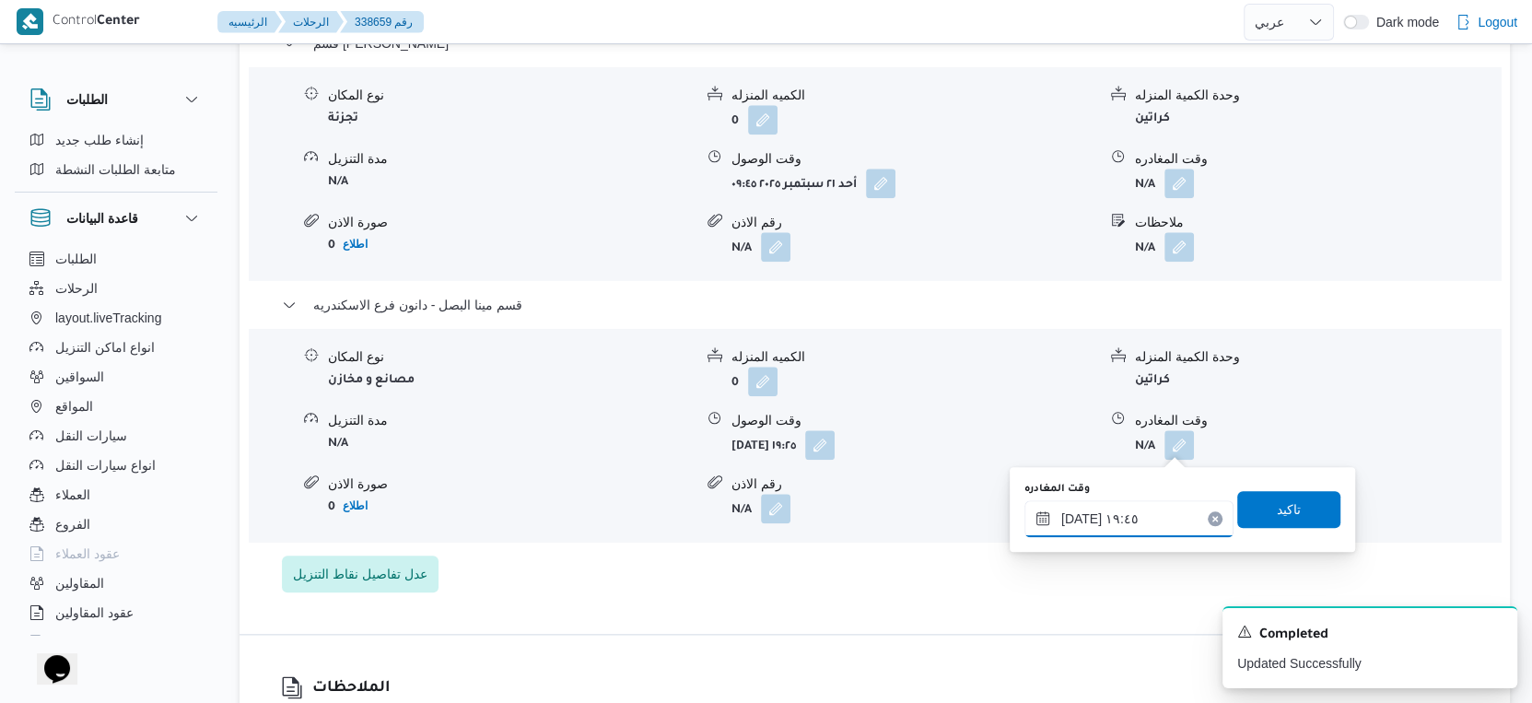
click at [1076, 516] on input "٢١/٠٩/٢٠٢٥ ١٩:٤٥" at bounding box center [1128, 518] width 209 height 37
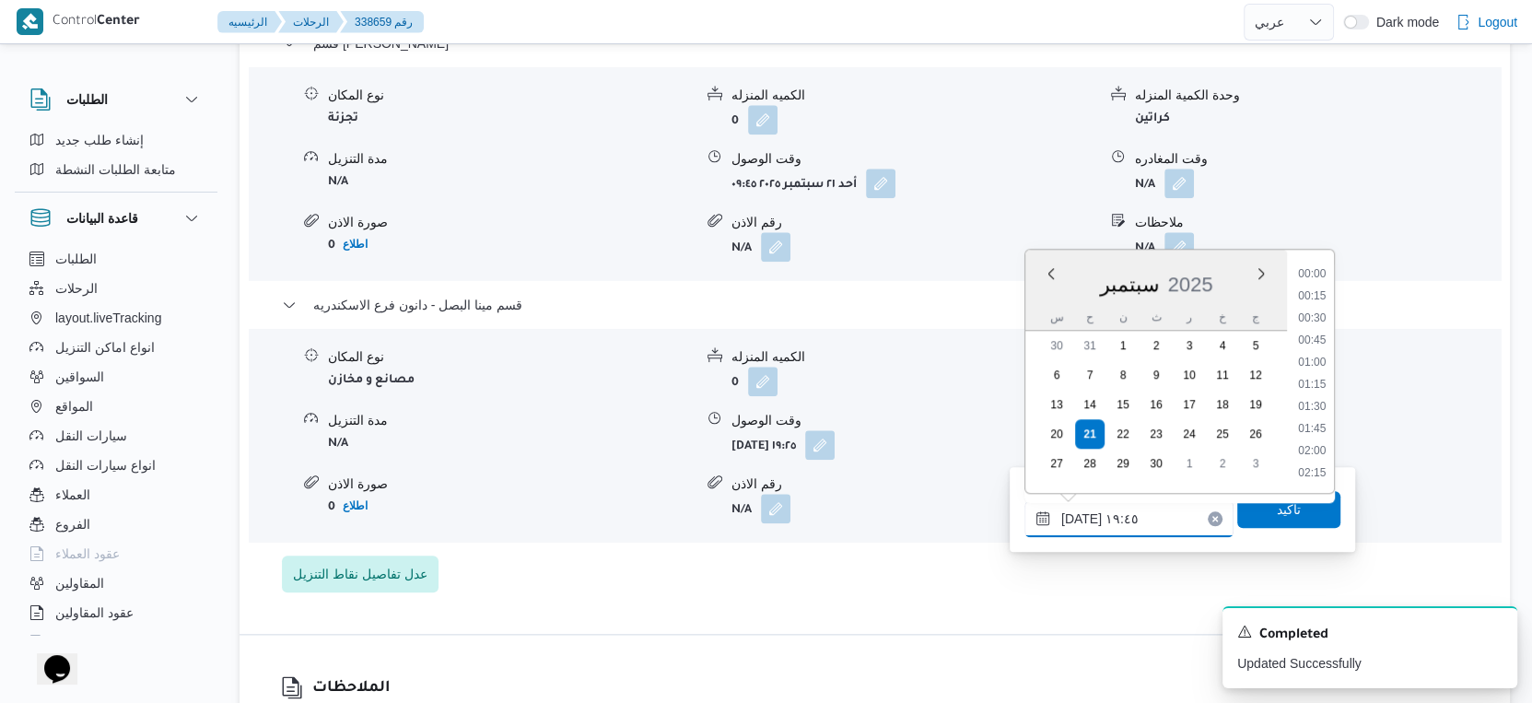
scroll to position [1631, 0]
click at [1076, 516] on input "٢١/٠٩/٢٠٢٥ ١٩:٤٥" at bounding box center [1128, 518] width 209 height 37
type input "٢١/٠٩/٢٠٢٥ ١٩:٤٠"
click at [1277, 506] on span "تاكيد" at bounding box center [1289, 508] width 24 height 22
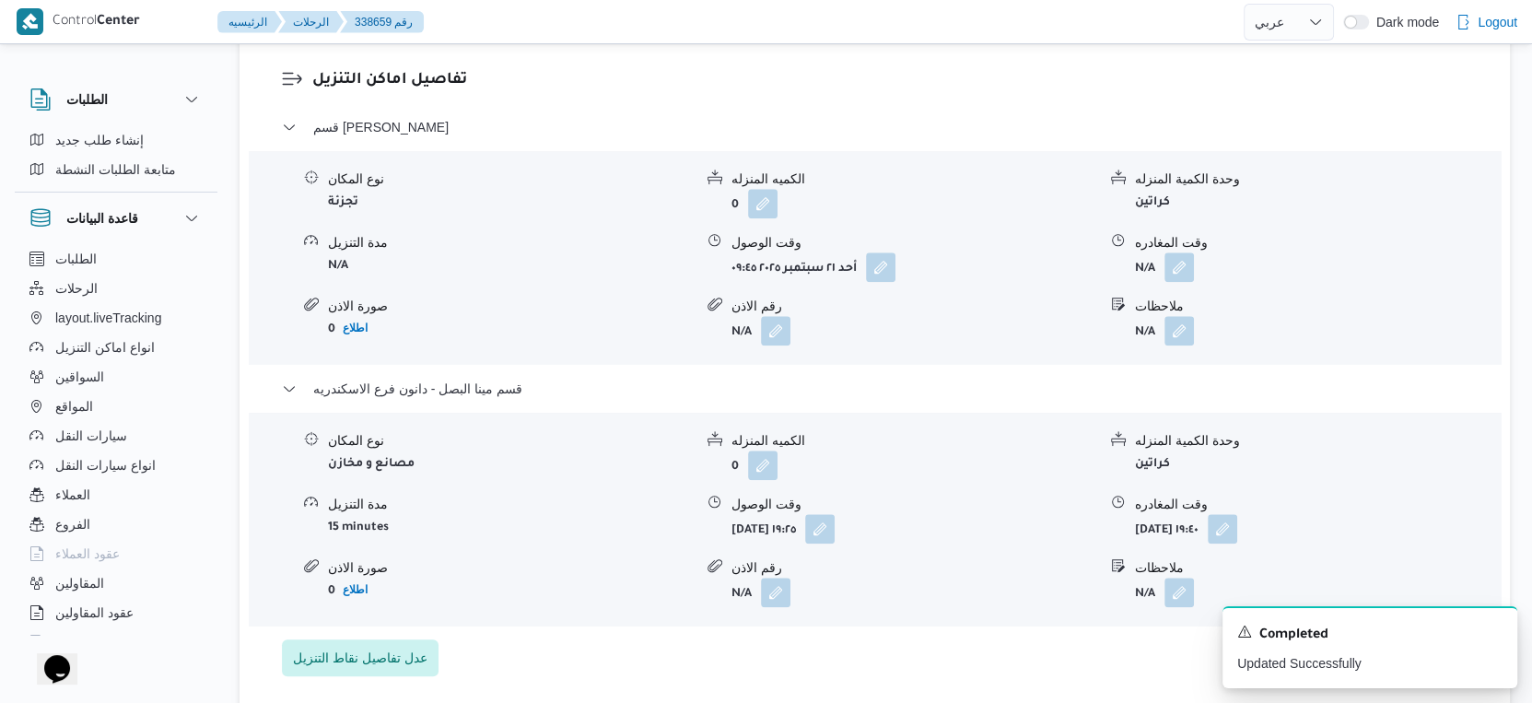
scroll to position [1432, 0]
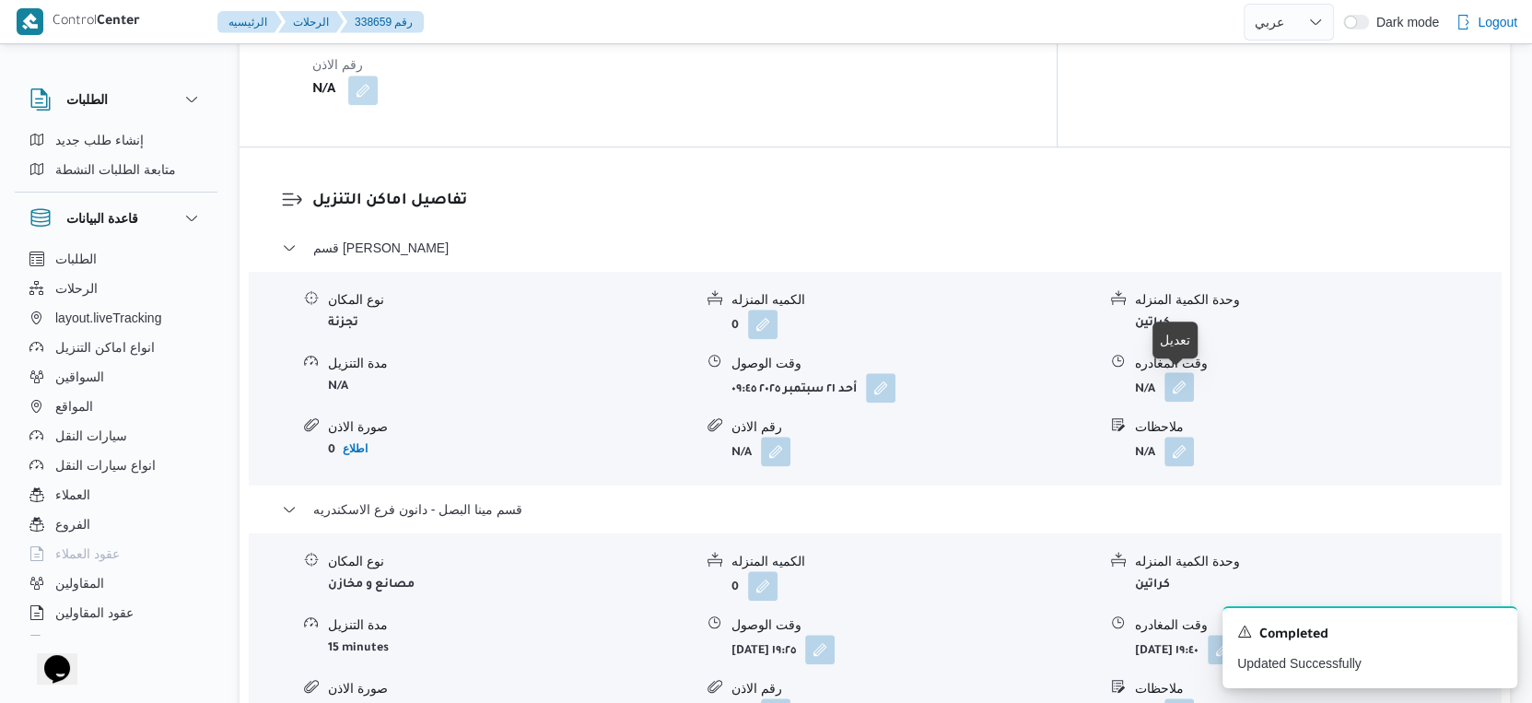
click at [1174, 393] on button "button" at bounding box center [1178, 386] width 29 height 29
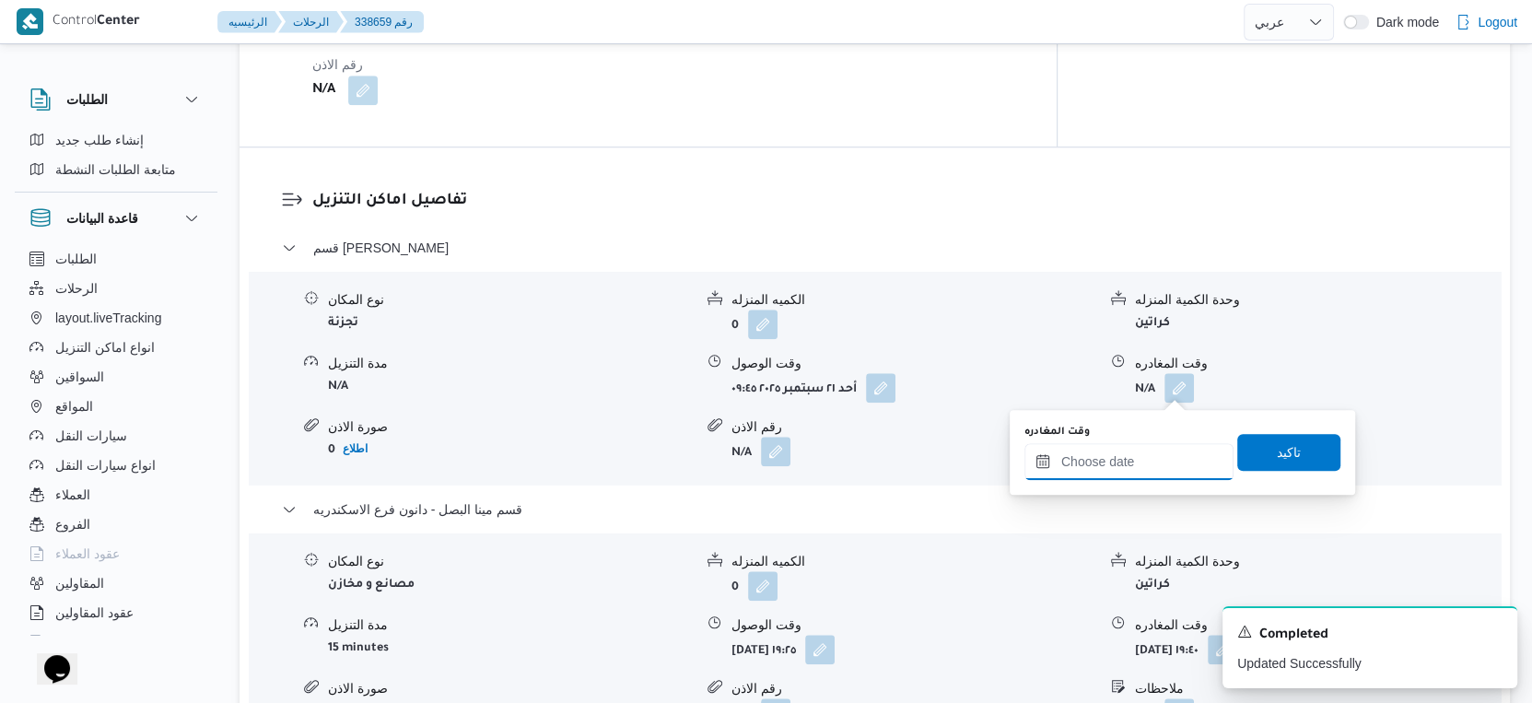
click at [1164, 453] on input "وقت المغادره" at bounding box center [1128, 461] width 209 height 37
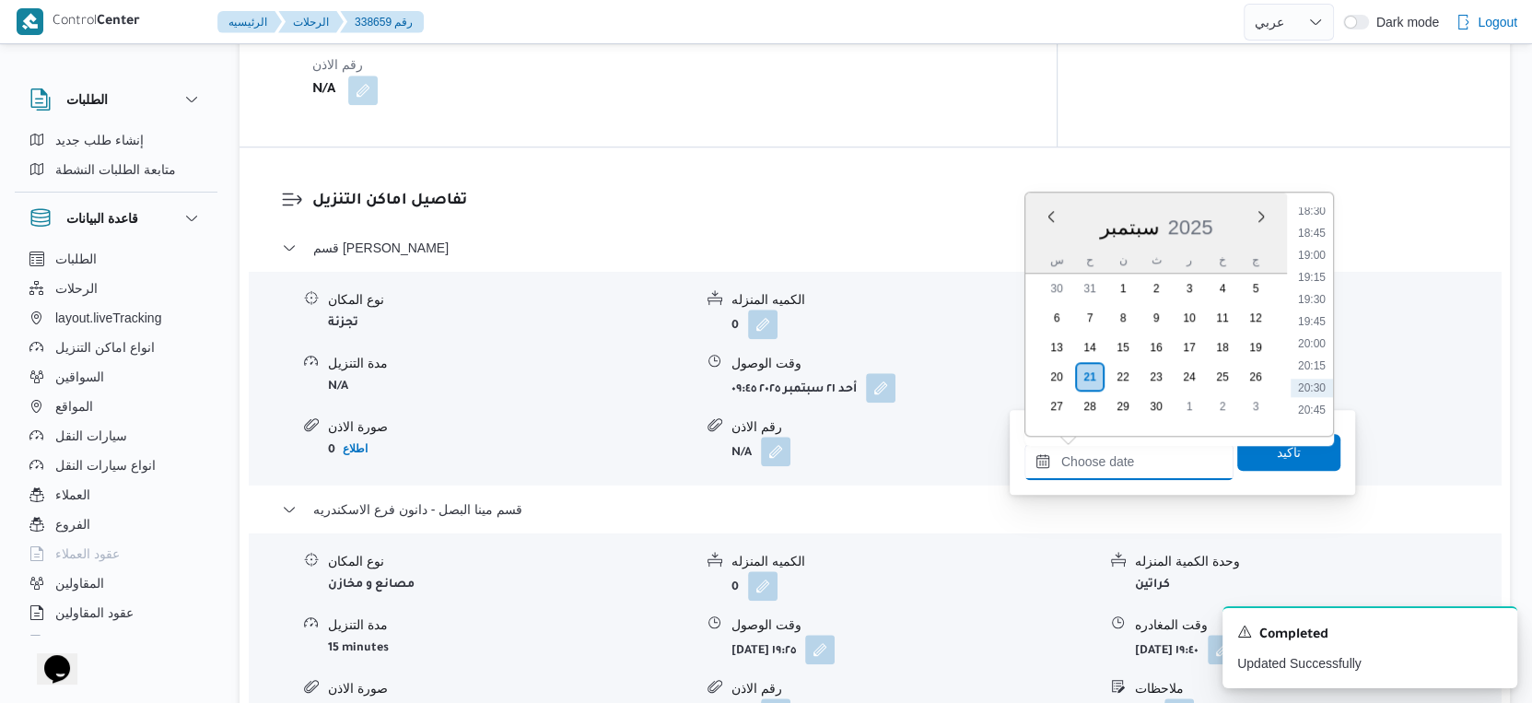
scroll to position [1597, 0]
click at [1325, 293] on li "19:00" at bounding box center [1312, 299] width 42 height 18
type input "٢١/٠٩/٢٠٢٥ ١٩:٠٠"
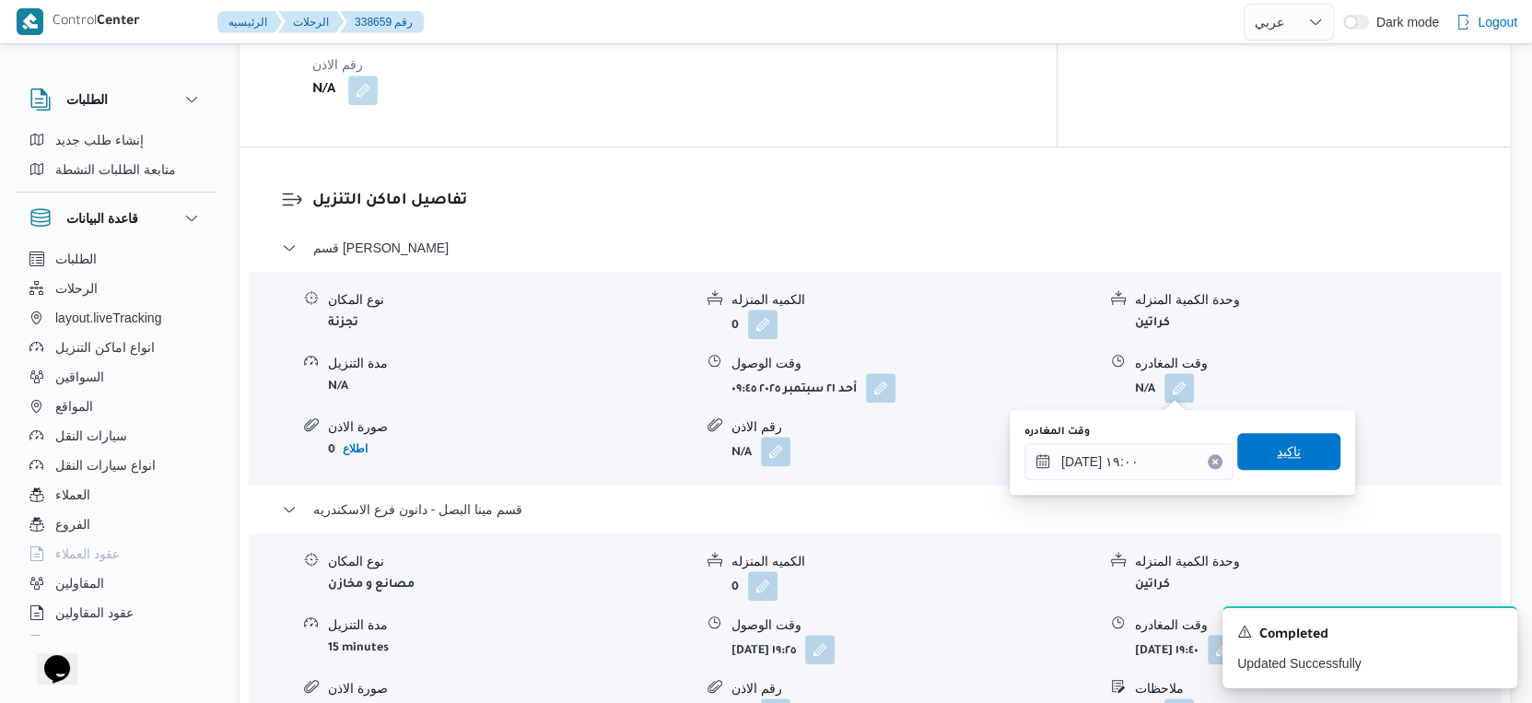
click at [1300, 437] on span "تاكيد" at bounding box center [1288, 451] width 103 height 37
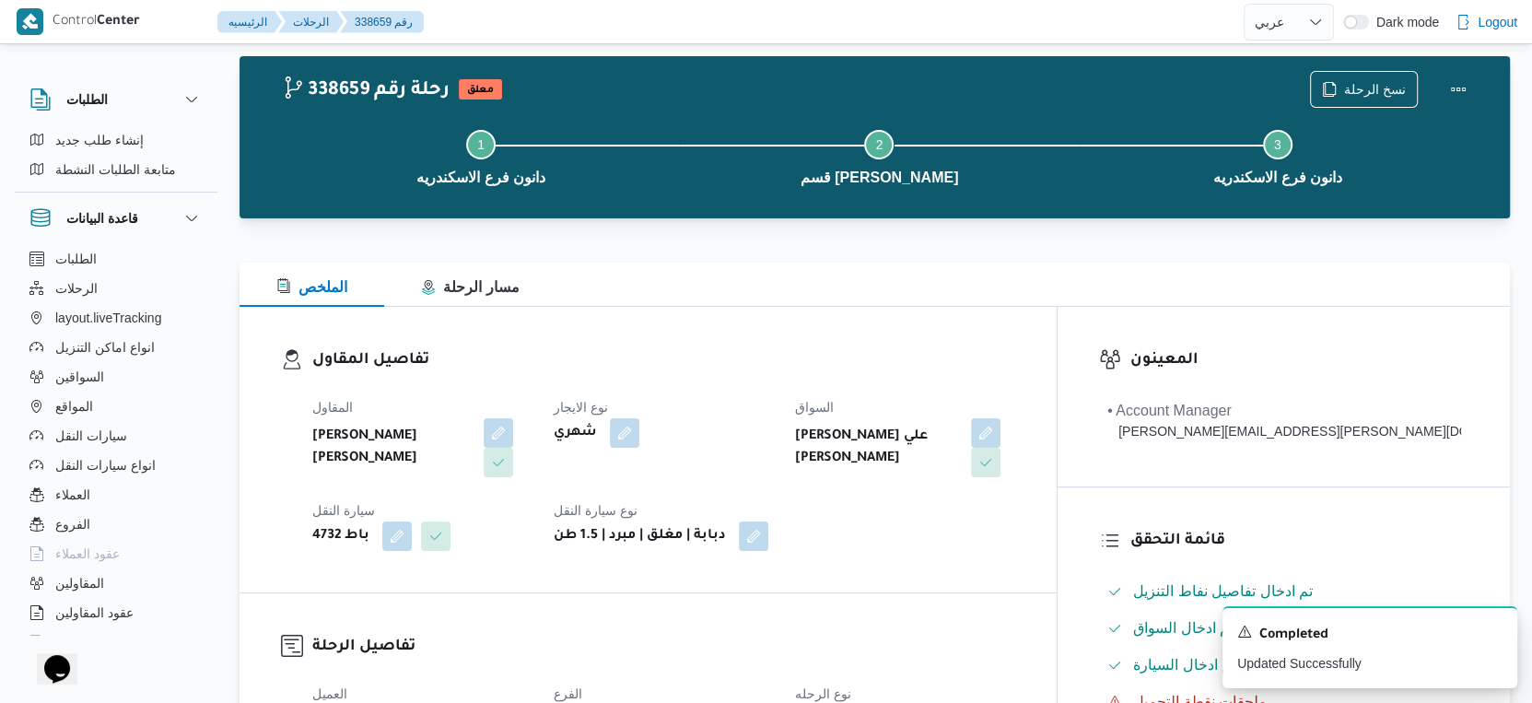
scroll to position [0, 0]
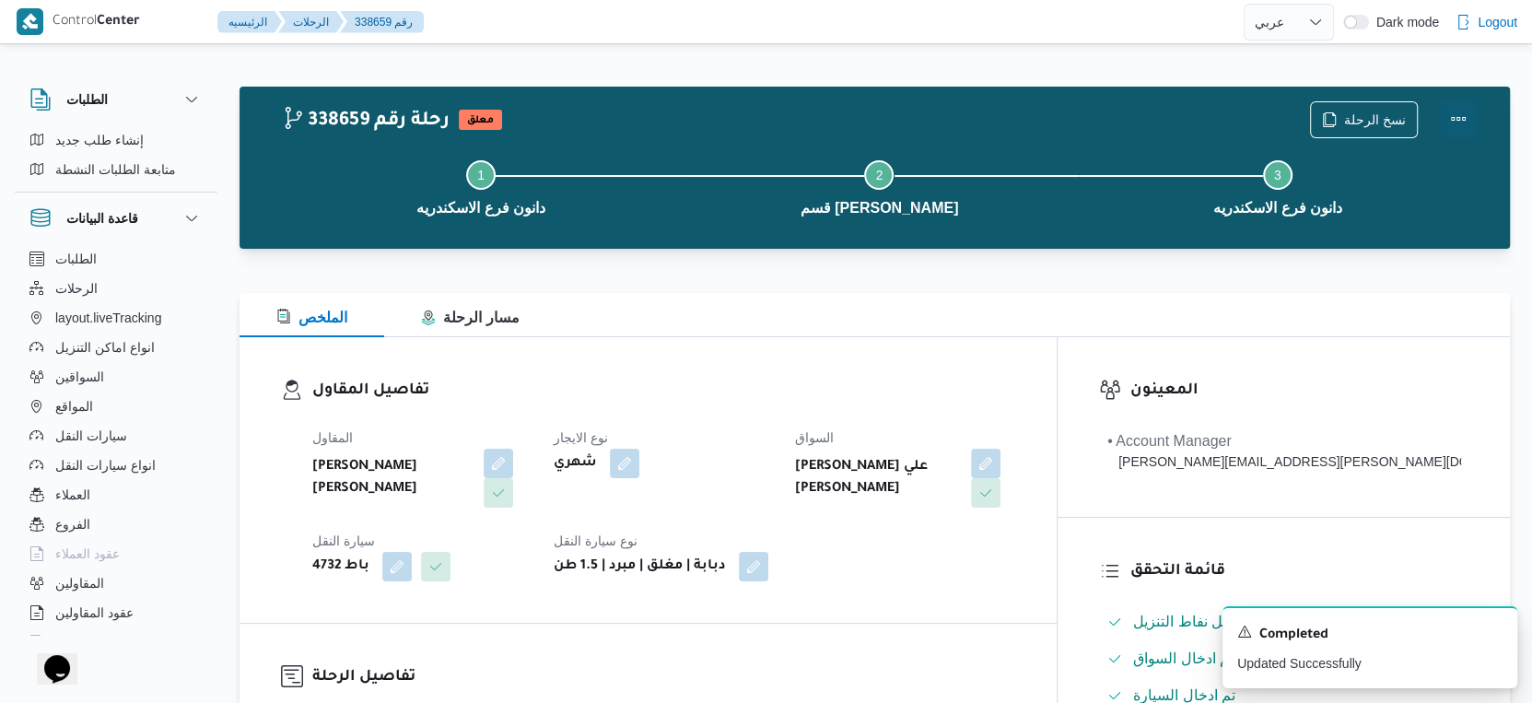
click at [1460, 114] on button "Actions" at bounding box center [1458, 118] width 37 height 37
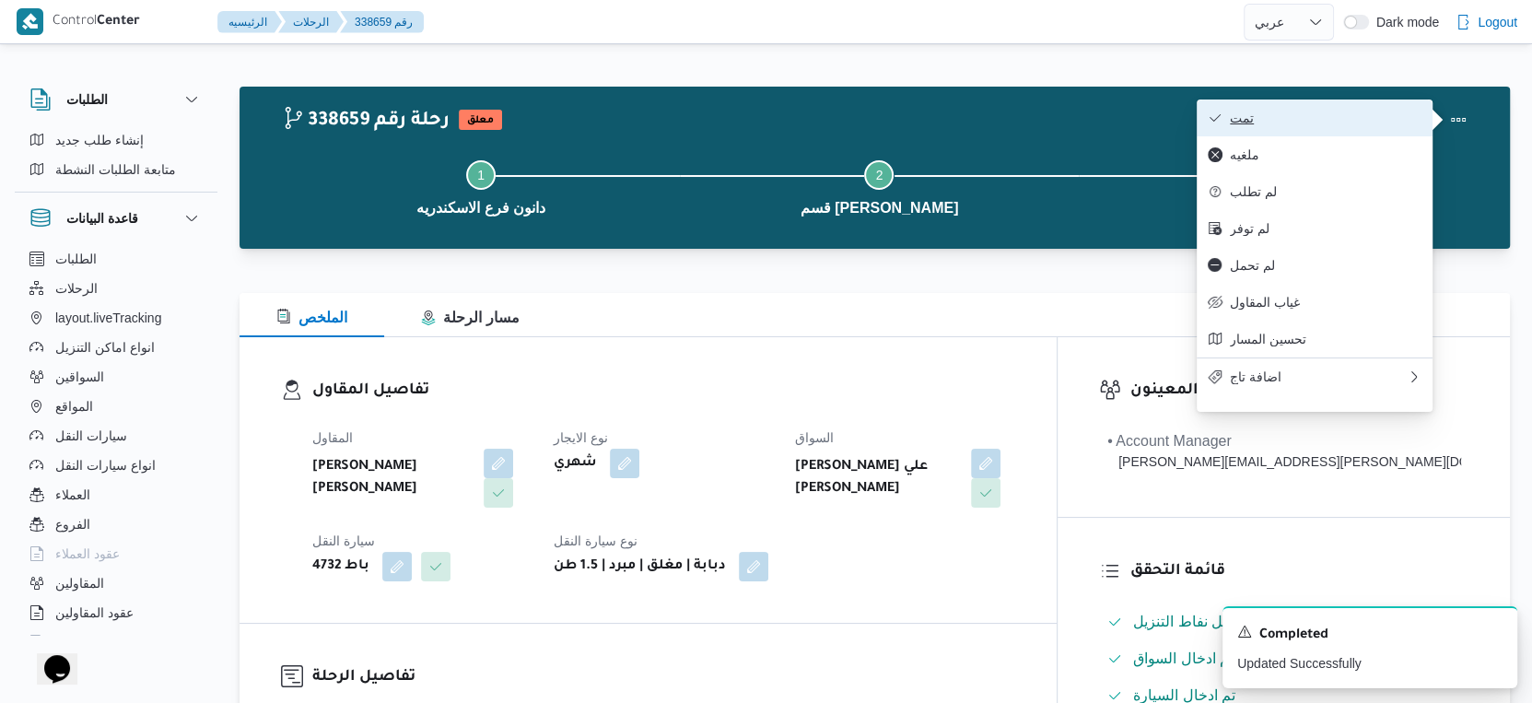
click at [1273, 122] on span "تمت" at bounding box center [1326, 118] width 192 height 15
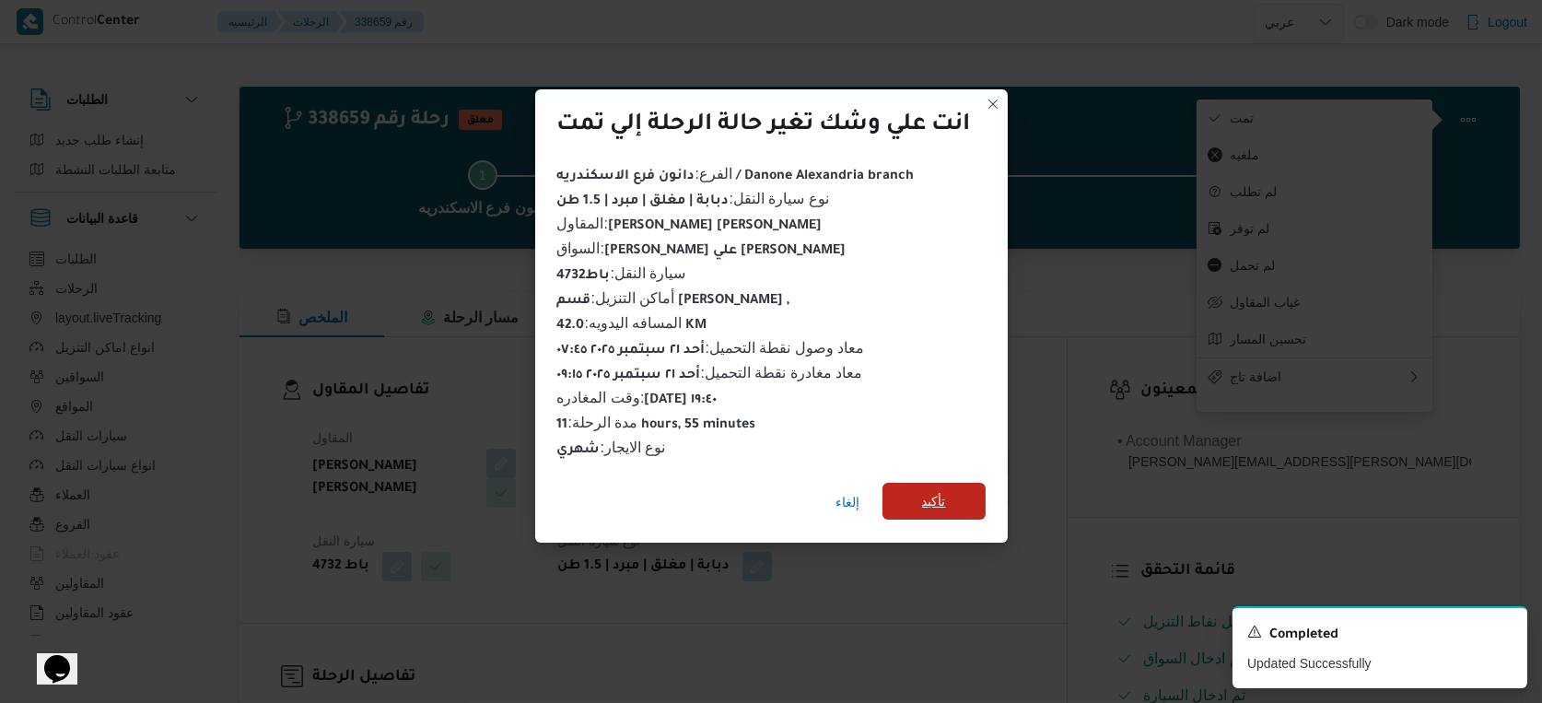
click at [950, 498] on span "تأكيد" at bounding box center [933, 501] width 103 height 37
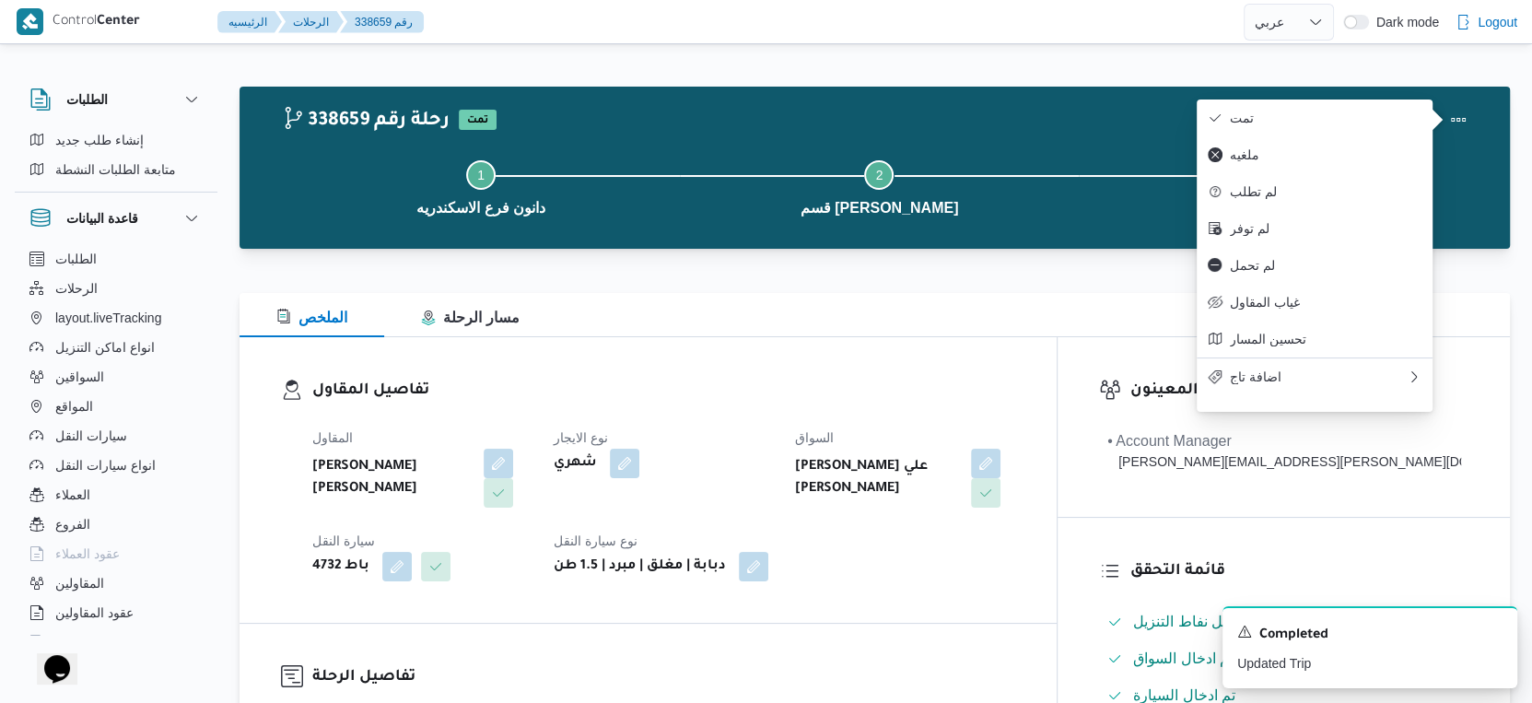
click at [667, 342] on div "تفاصيل المقاول المقاول احمد محمد عبدالعاطي عطاالله نصر الله نوع الايجار شهري ال…" at bounding box center [648, 480] width 817 height 286
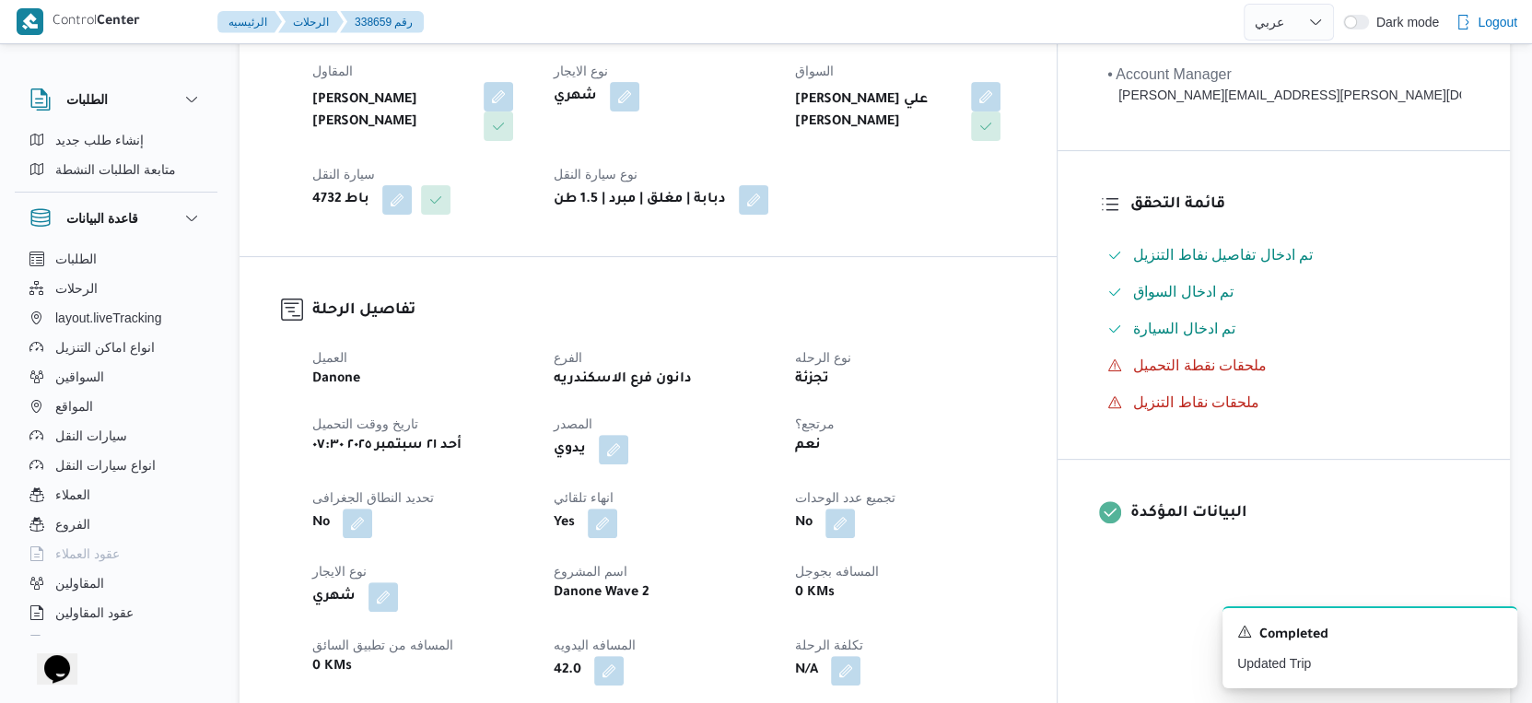
scroll to position [613, 0]
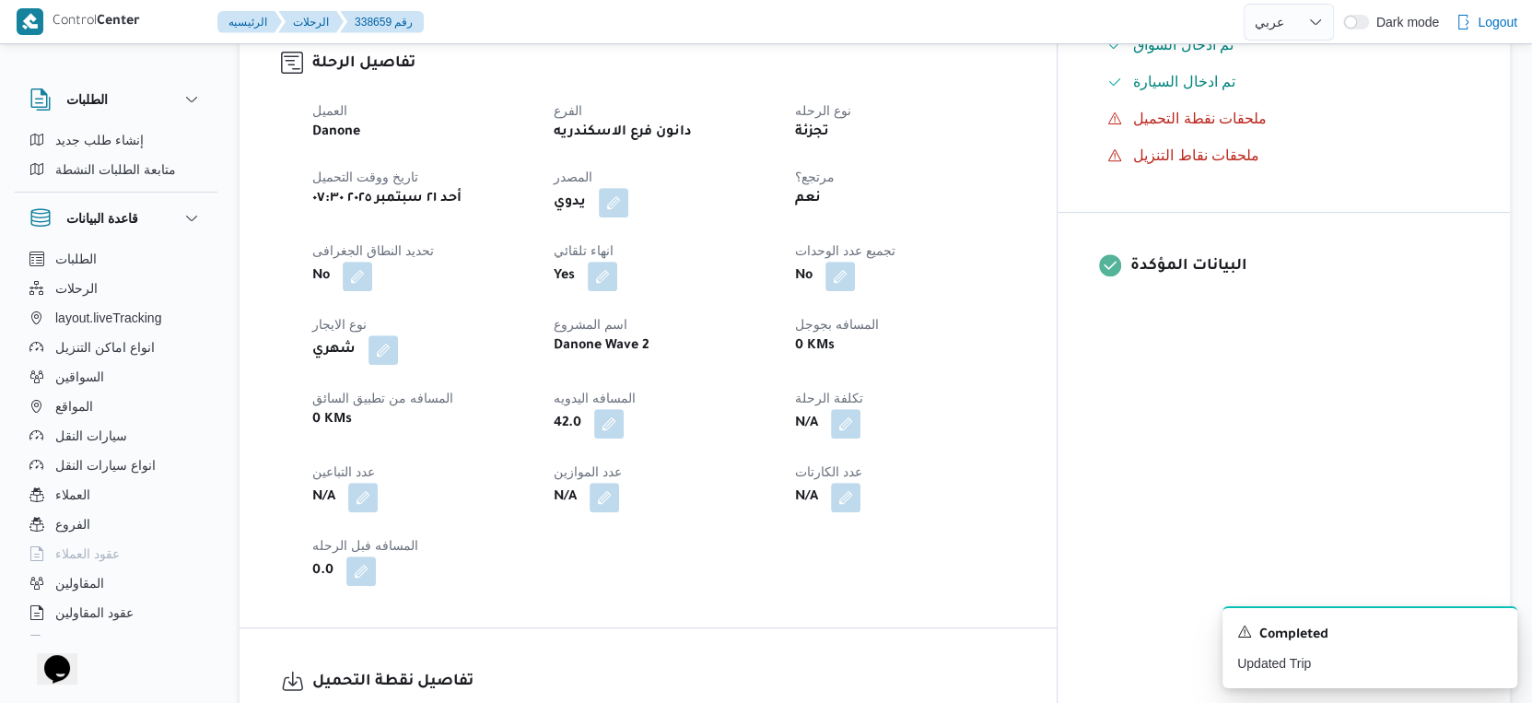
select select "ar"
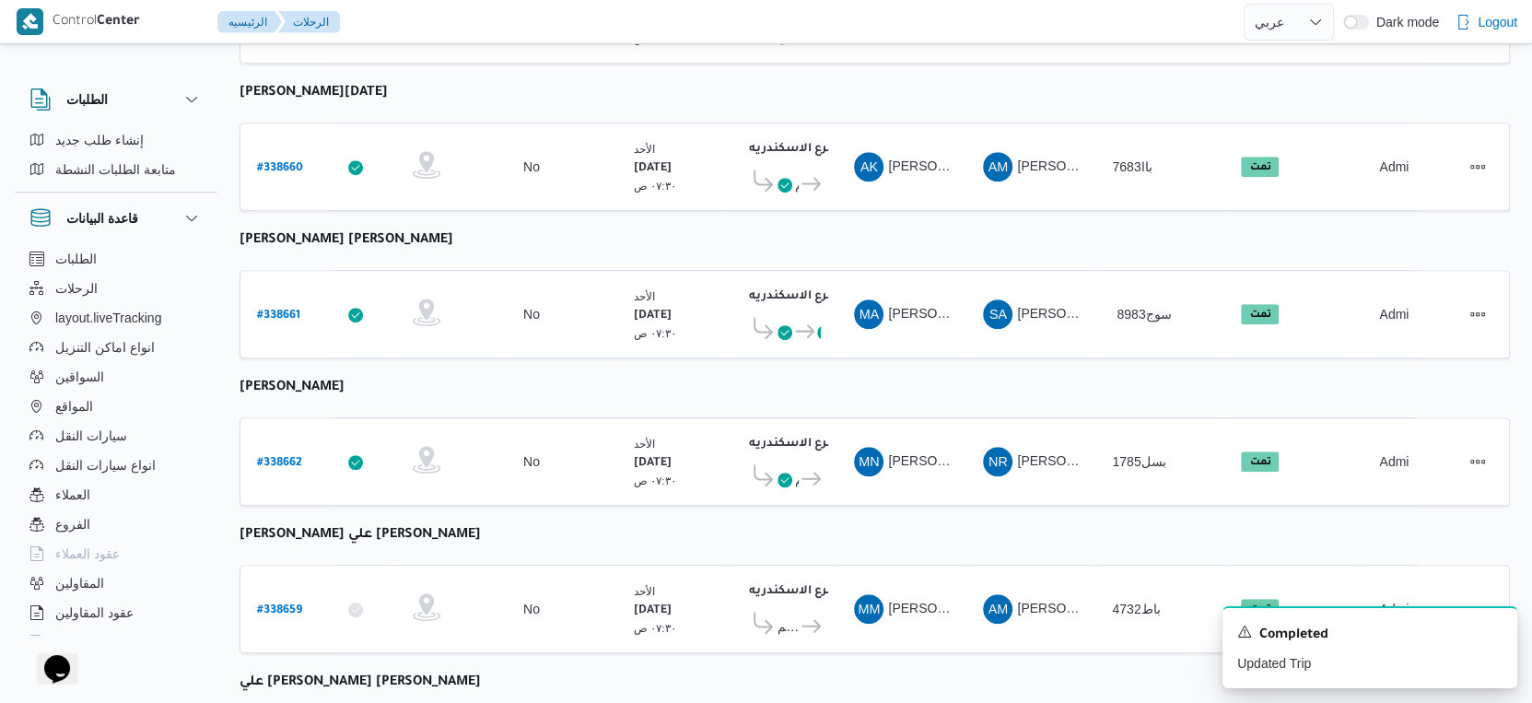
scroll to position [1240, 0]
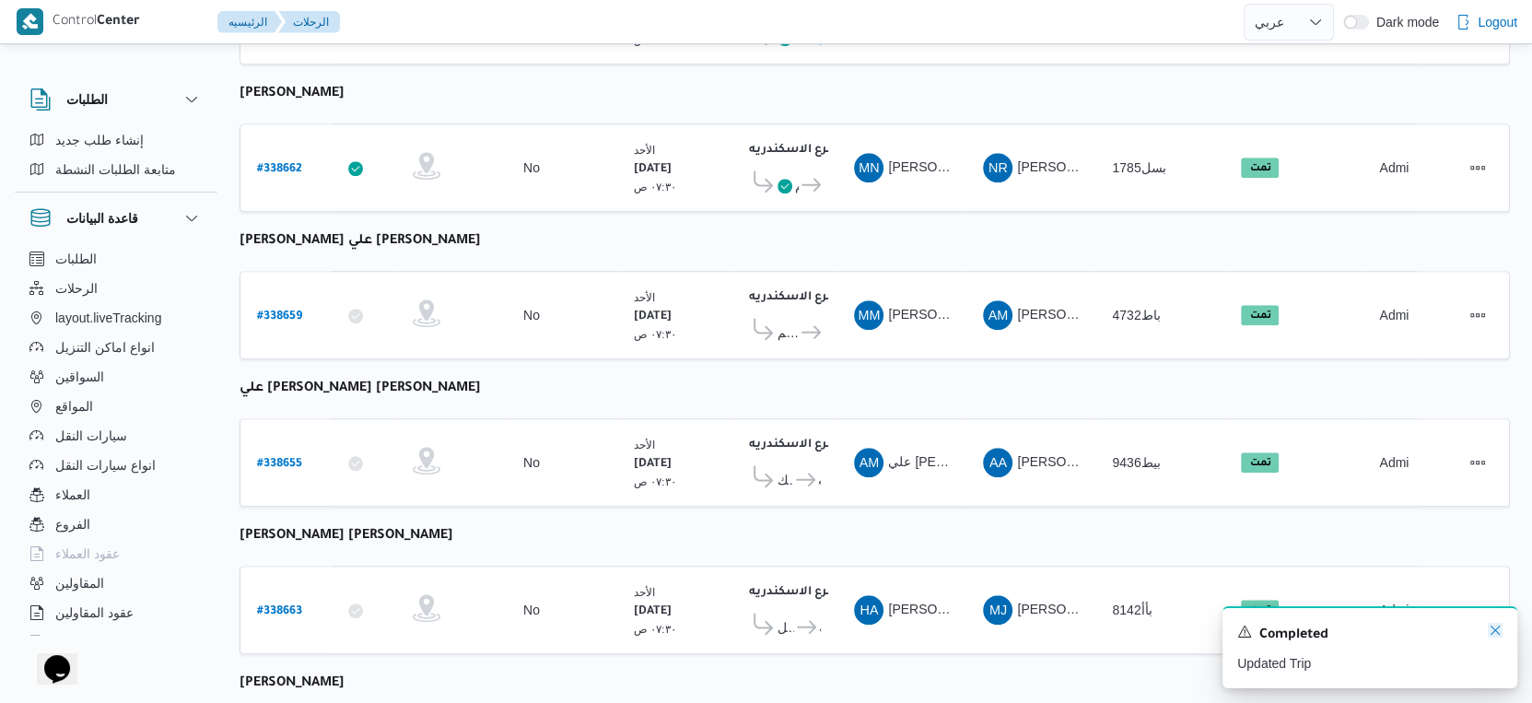
click at [1493, 627] on icon "Dismiss toast" at bounding box center [1495, 630] width 15 height 15
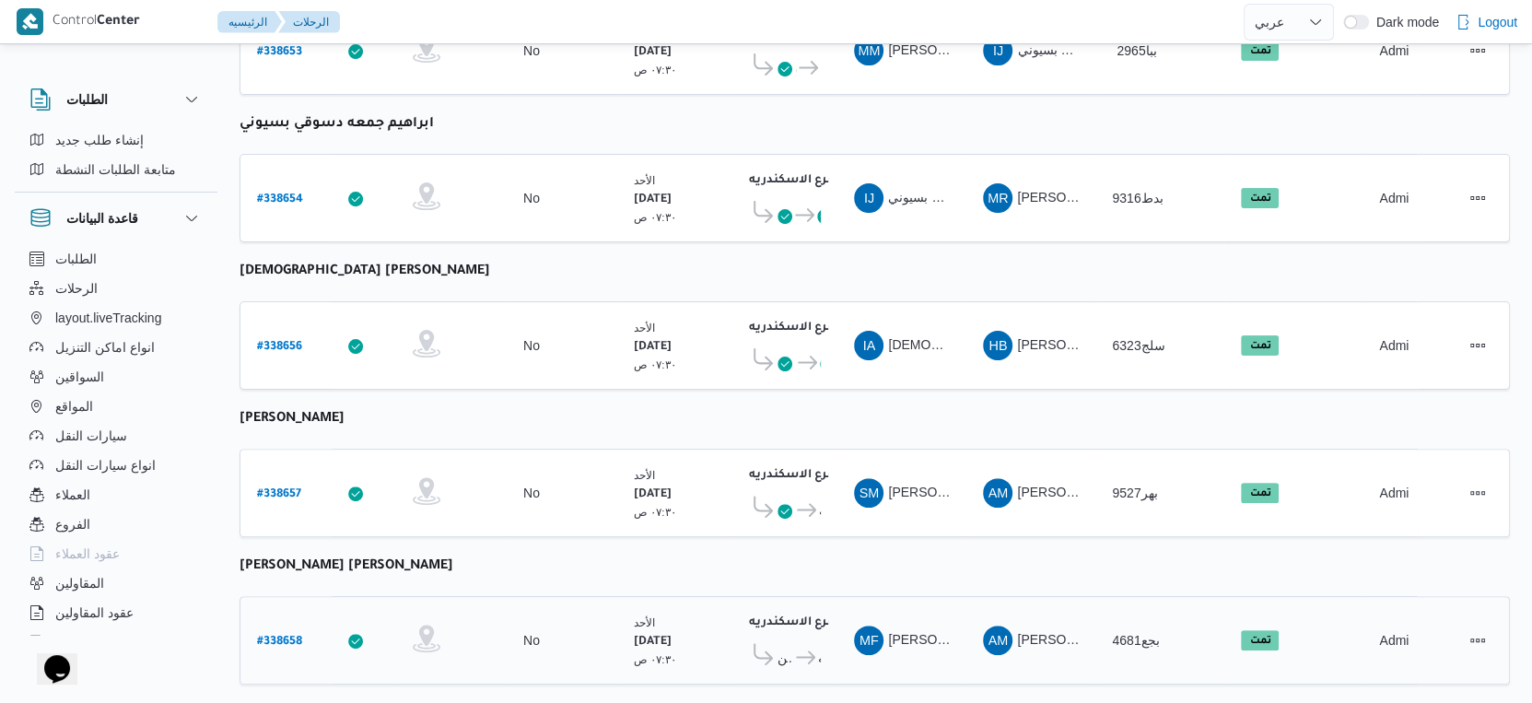
scroll to position [70, 0]
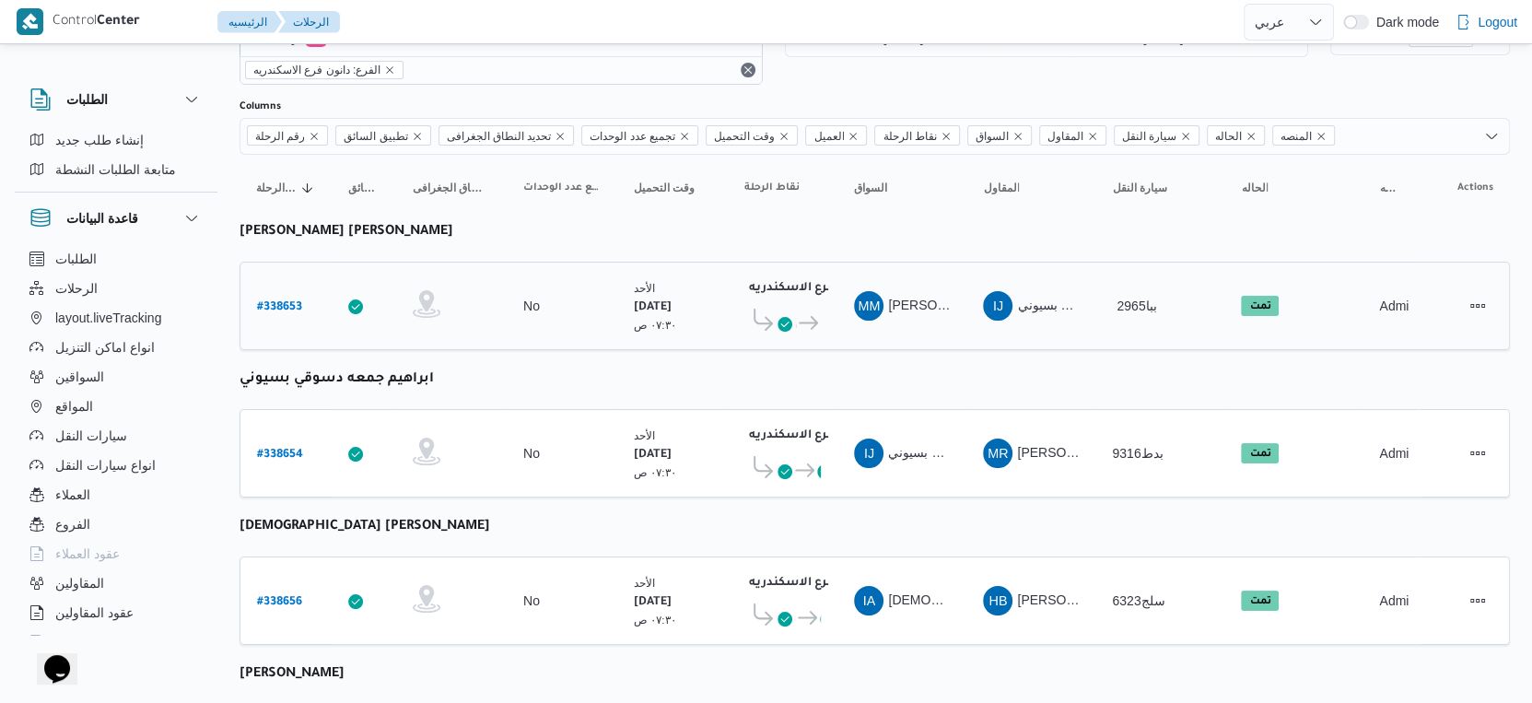
click at [282, 301] on b "# 338653" at bounding box center [279, 307] width 45 height 13
select select "ar"
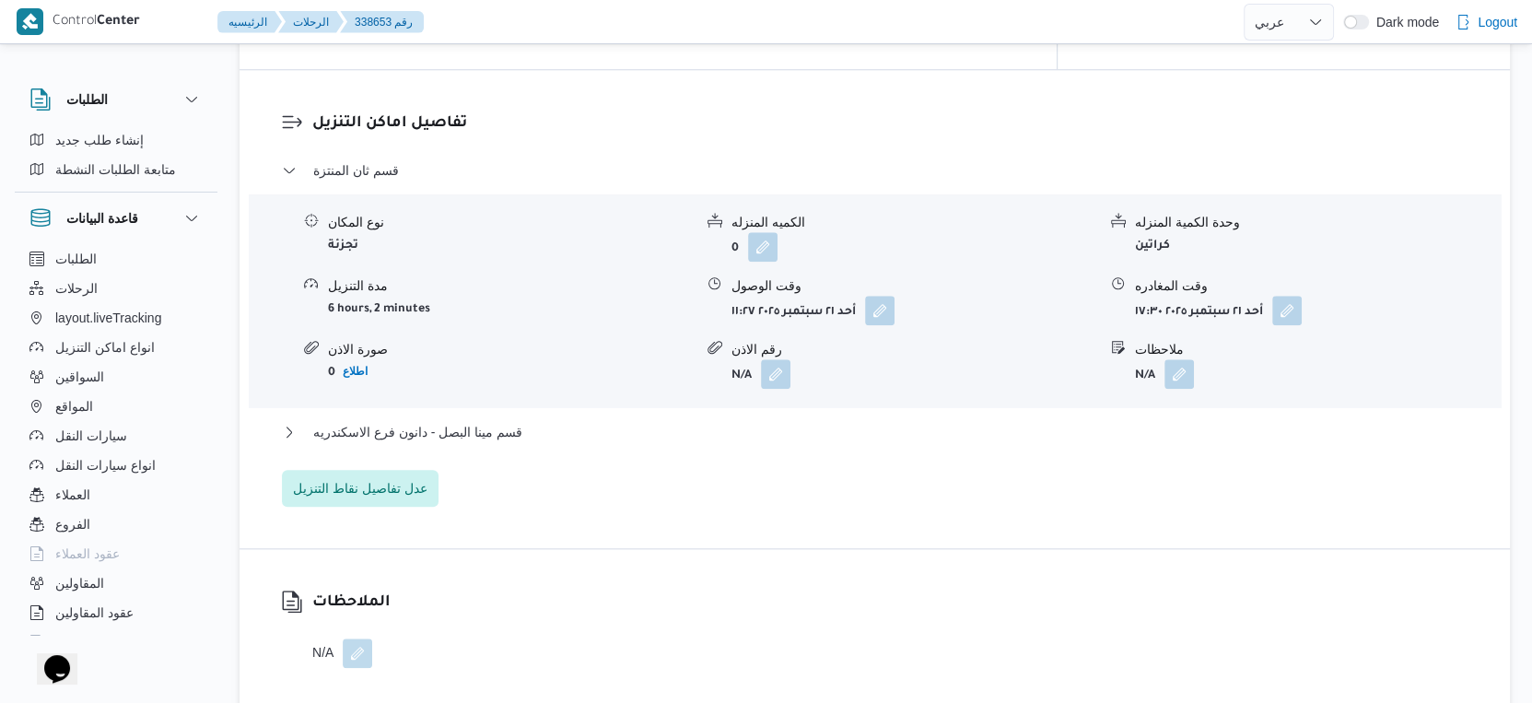
scroll to position [1536, 0]
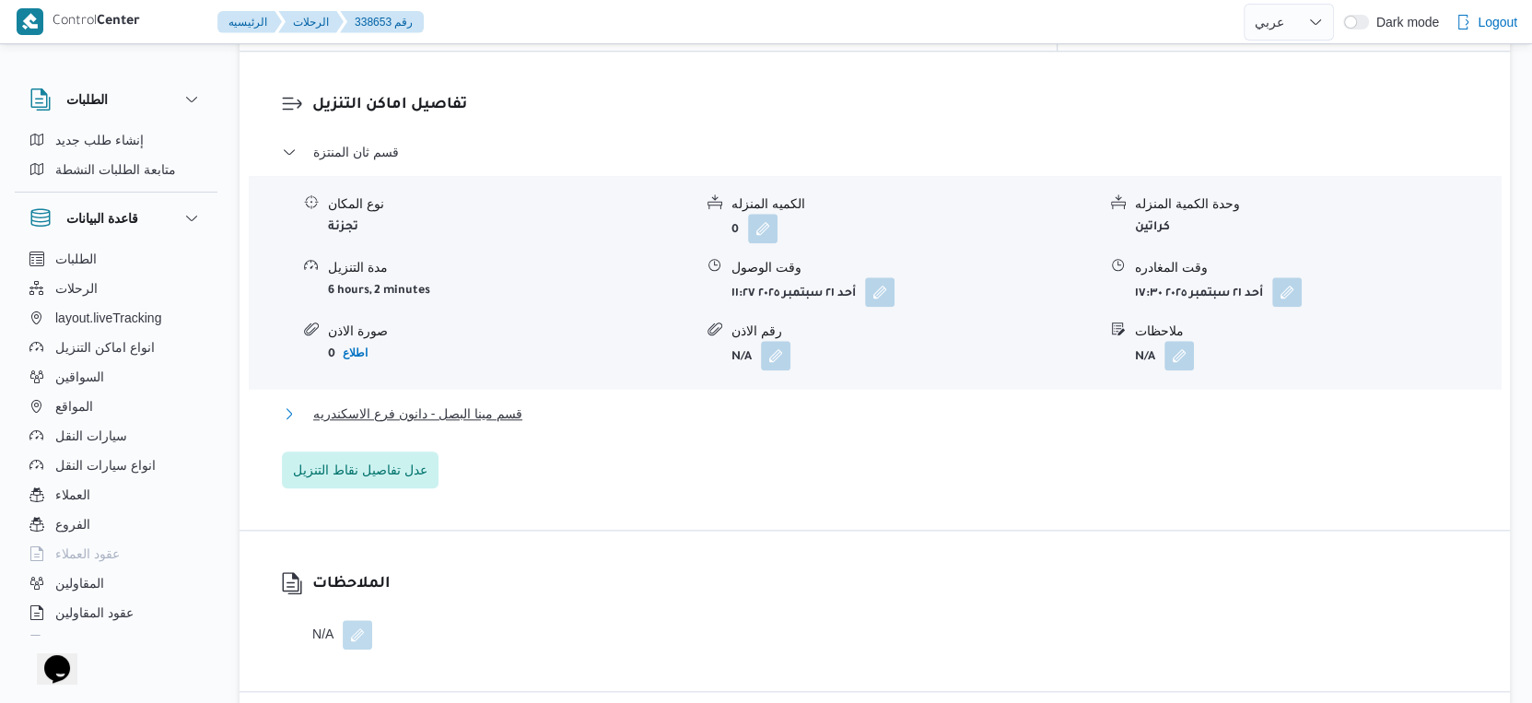
click at [493, 403] on span "قسم مينا البصل - دانون فرع الاسكندريه" at bounding box center [417, 414] width 209 height 22
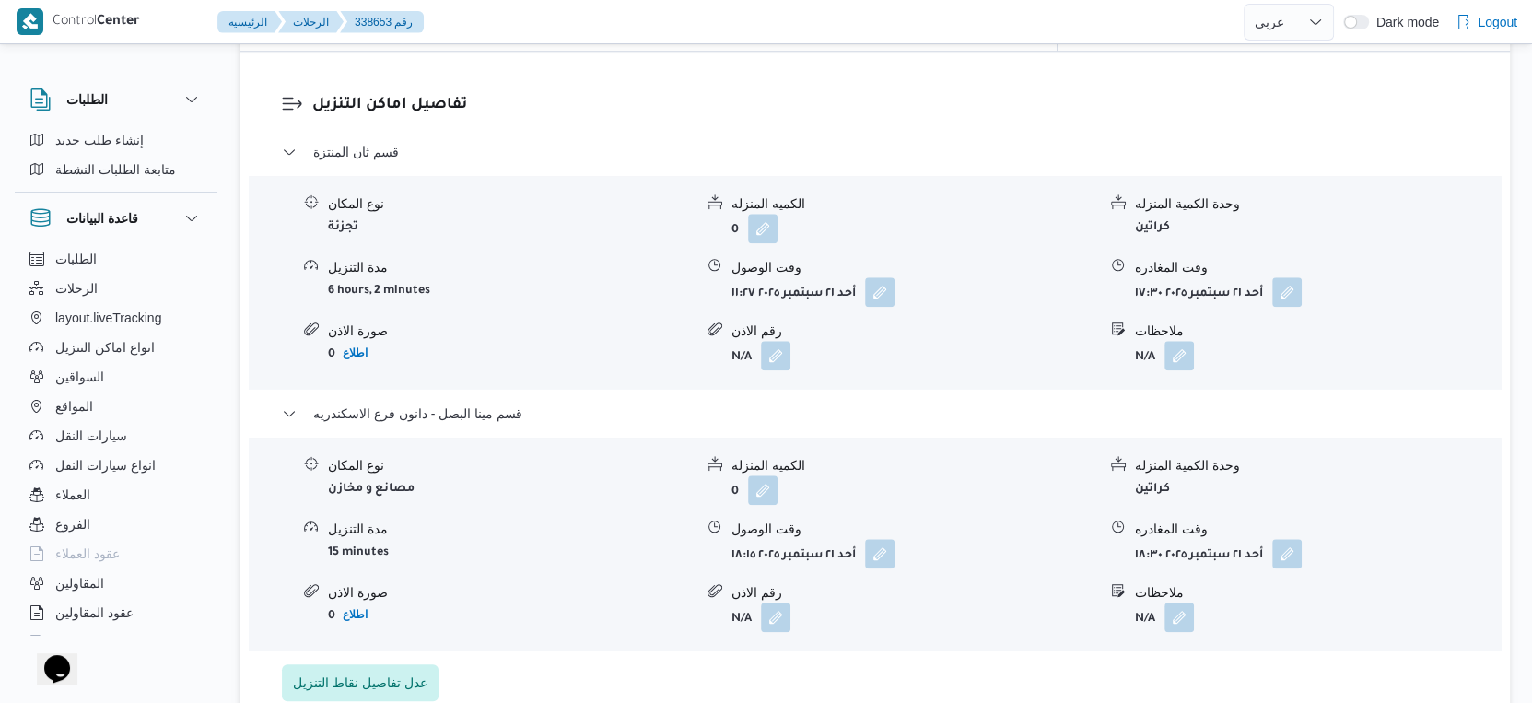
select select "ar"
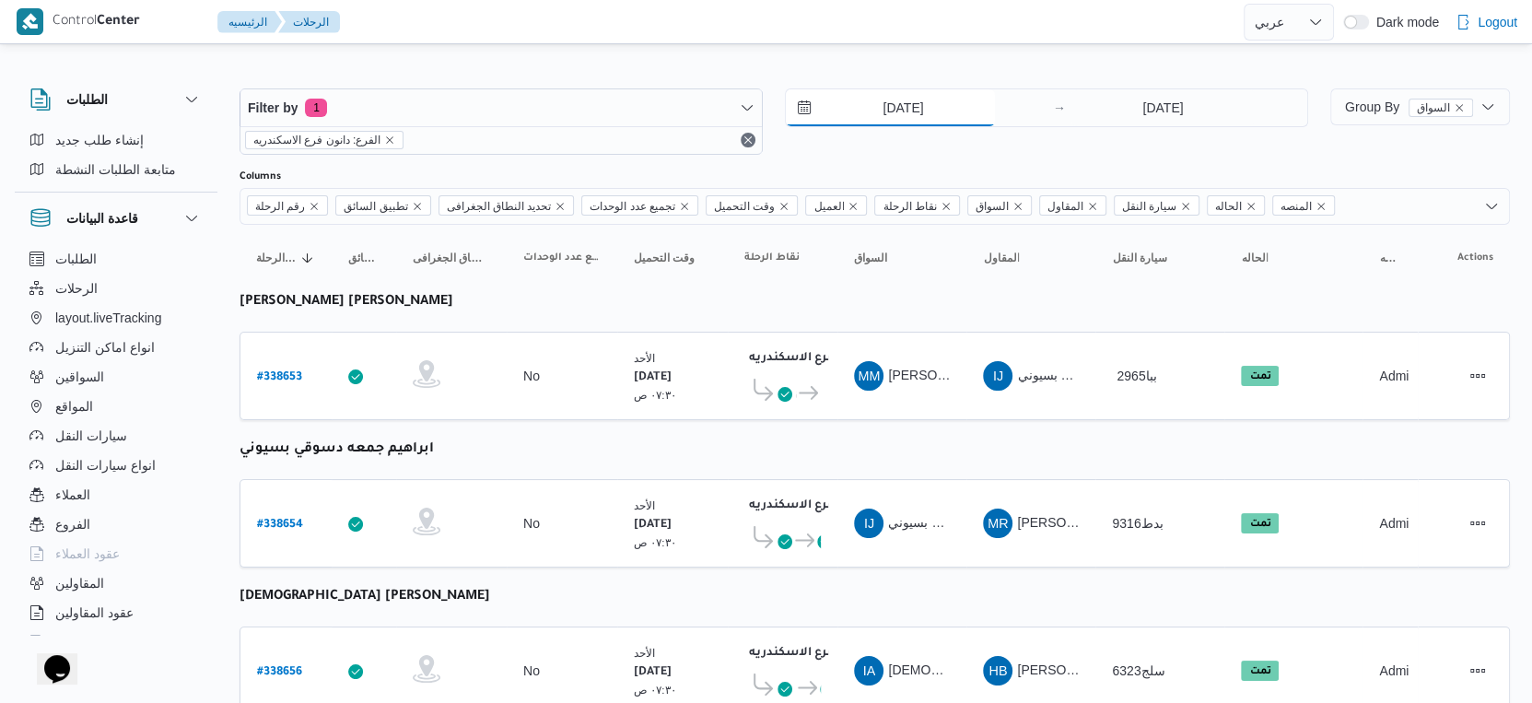
click at [902, 109] on input "[DATE]" at bounding box center [890, 107] width 209 height 37
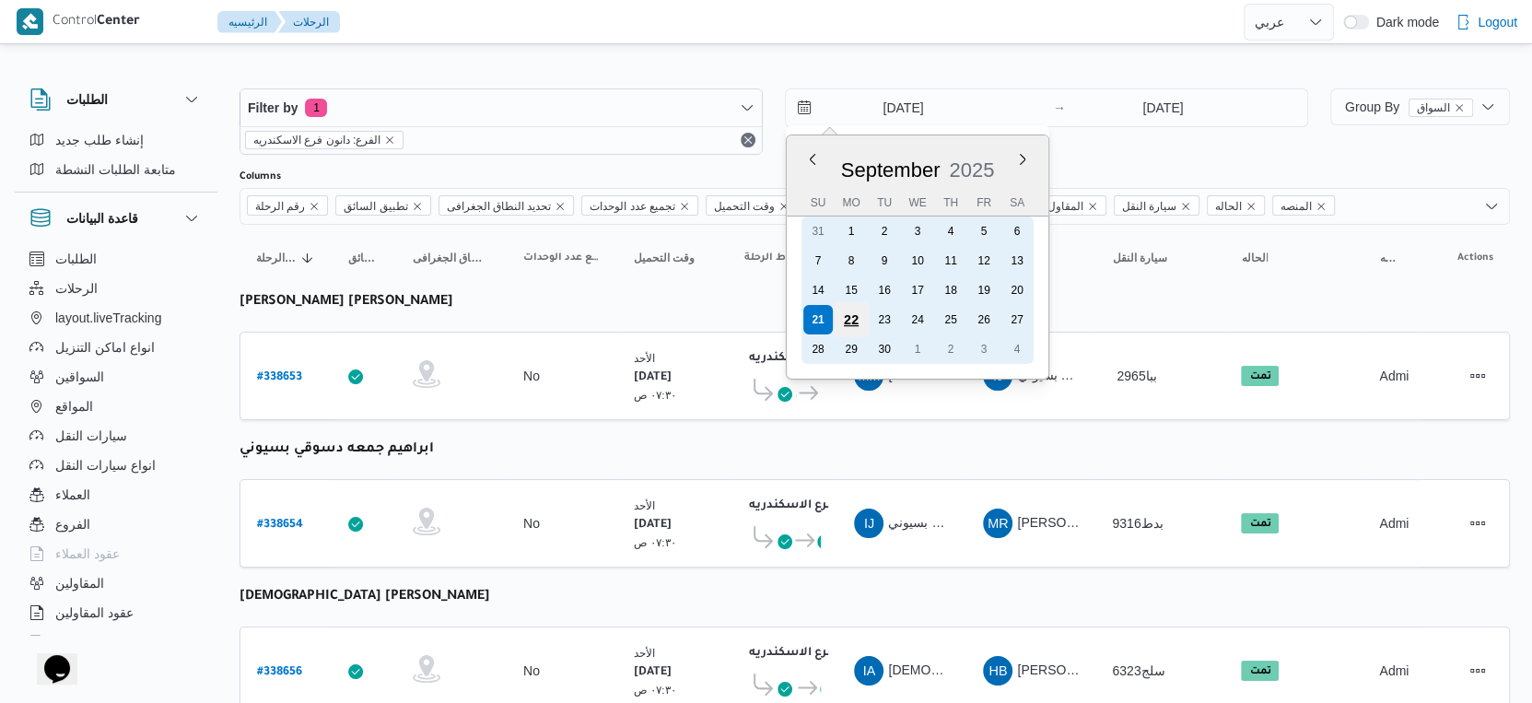
click at [854, 321] on div "22" at bounding box center [851, 319] width 35 height 35
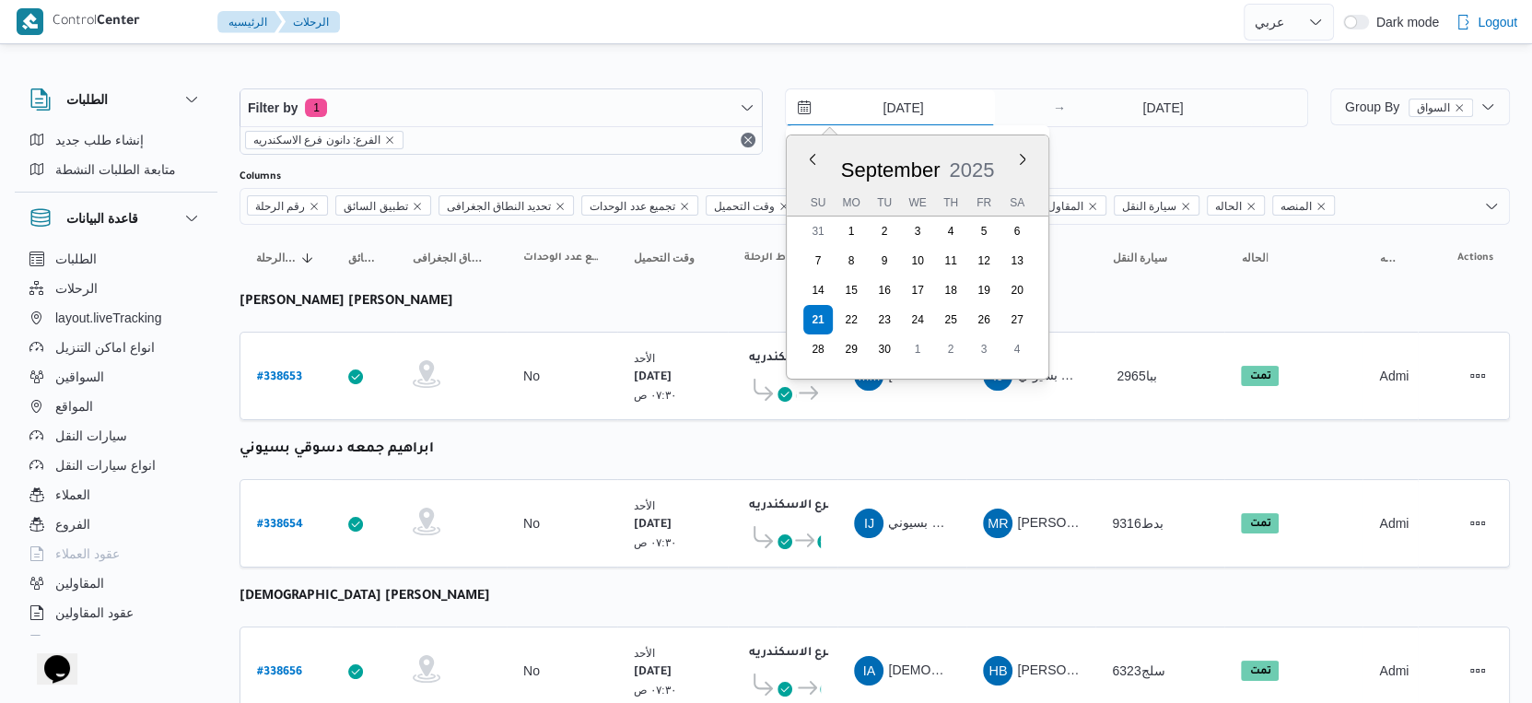
type input "22/9/2025"
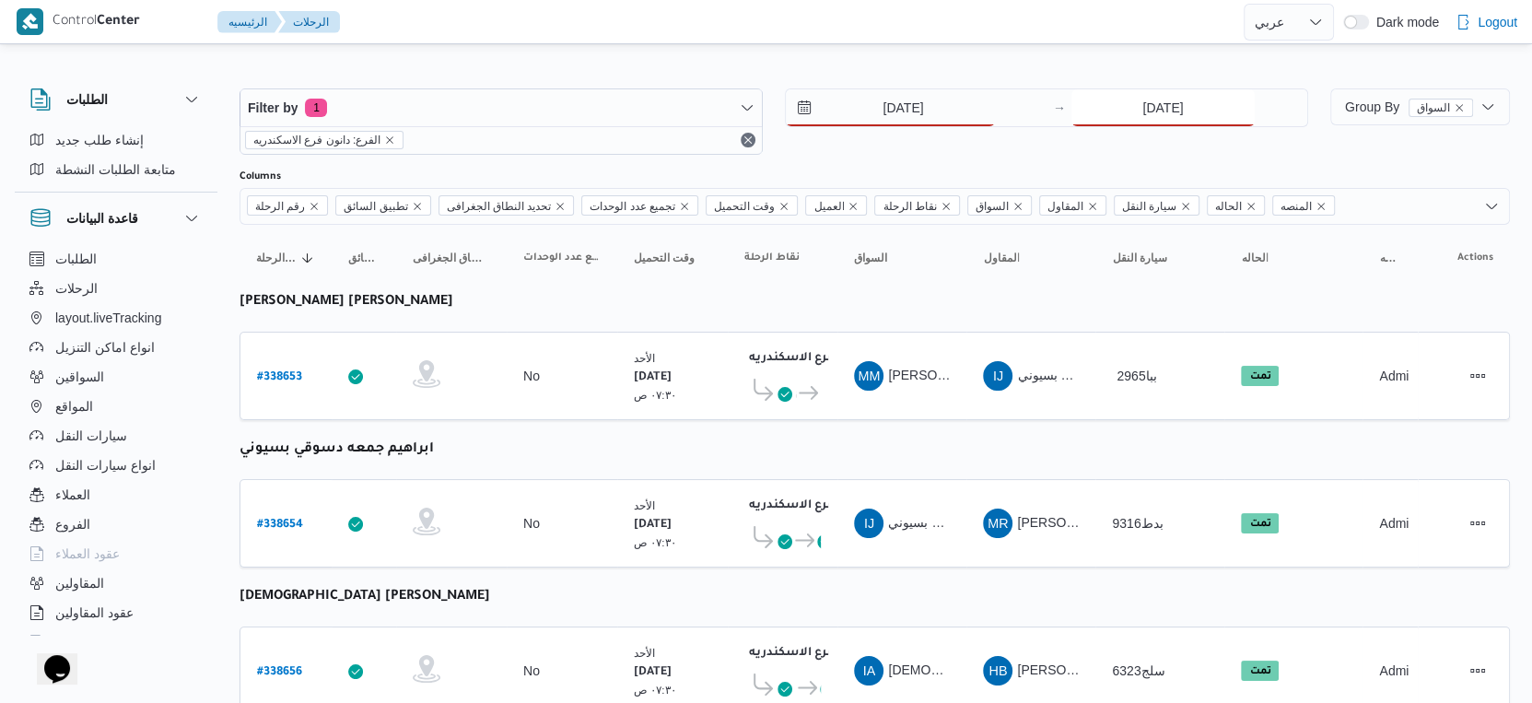
click at [1166, 106] on input "[DATE]" at bounding box center [1162, 107] width 183 height 37
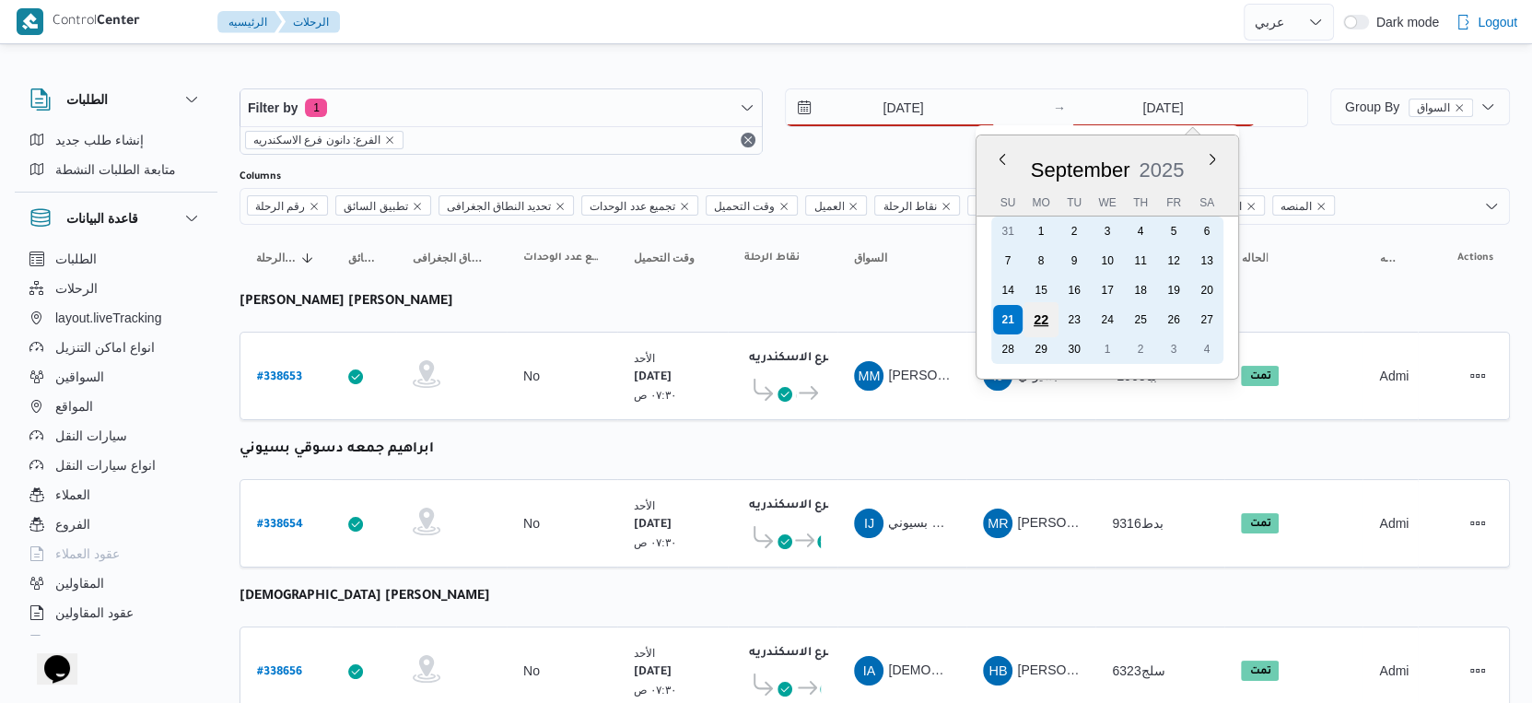
click at [1047, 317] on div "22" at bounding box center [1040, 319] width 35 height 35
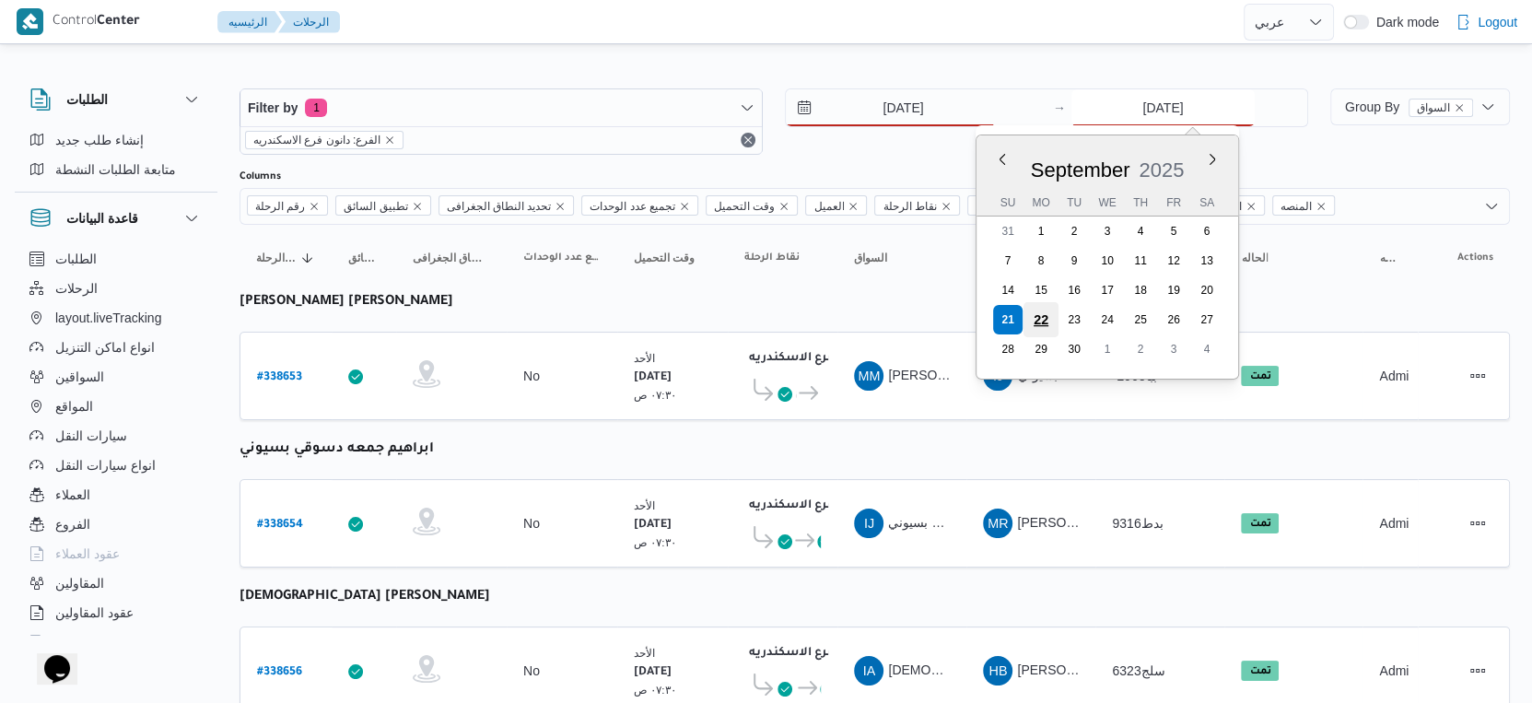
type input "22/9/2025"
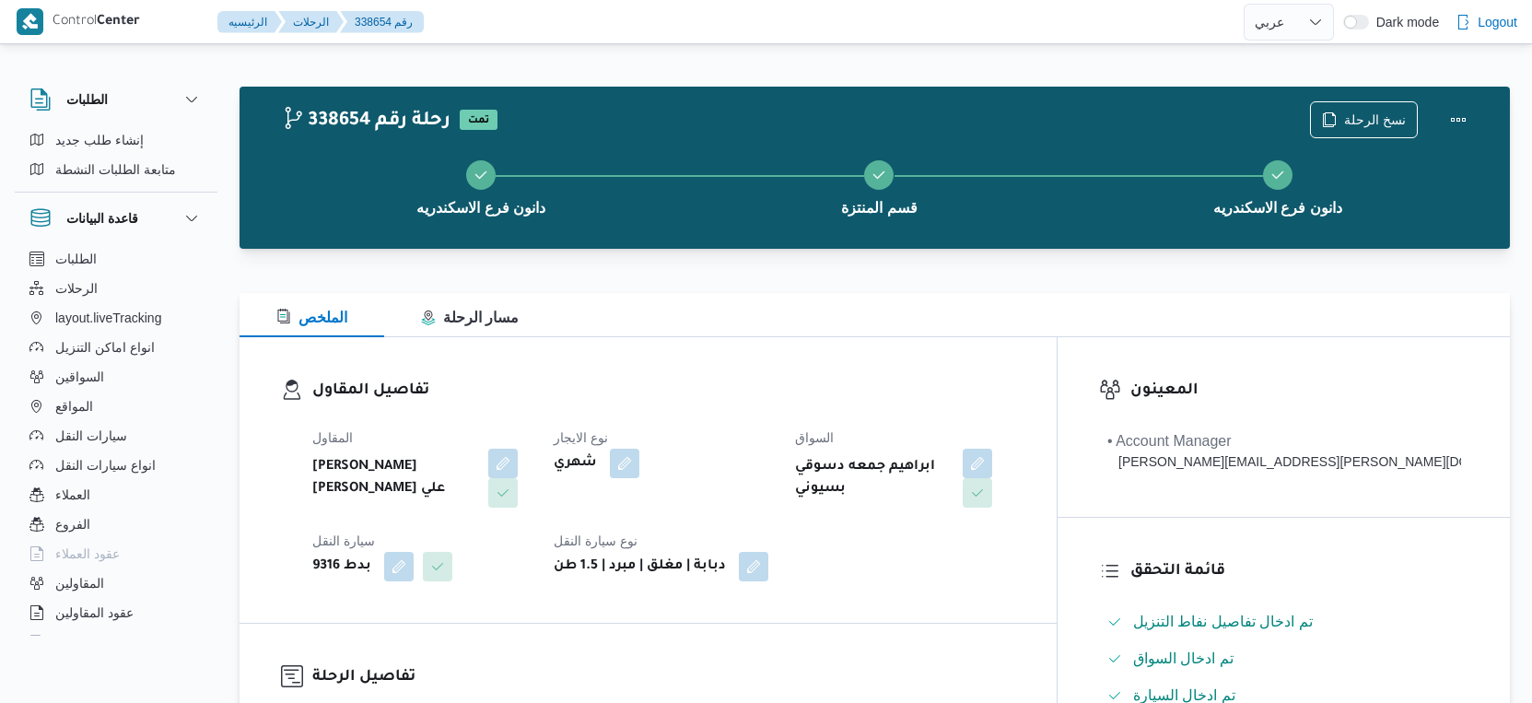
select select "ar"
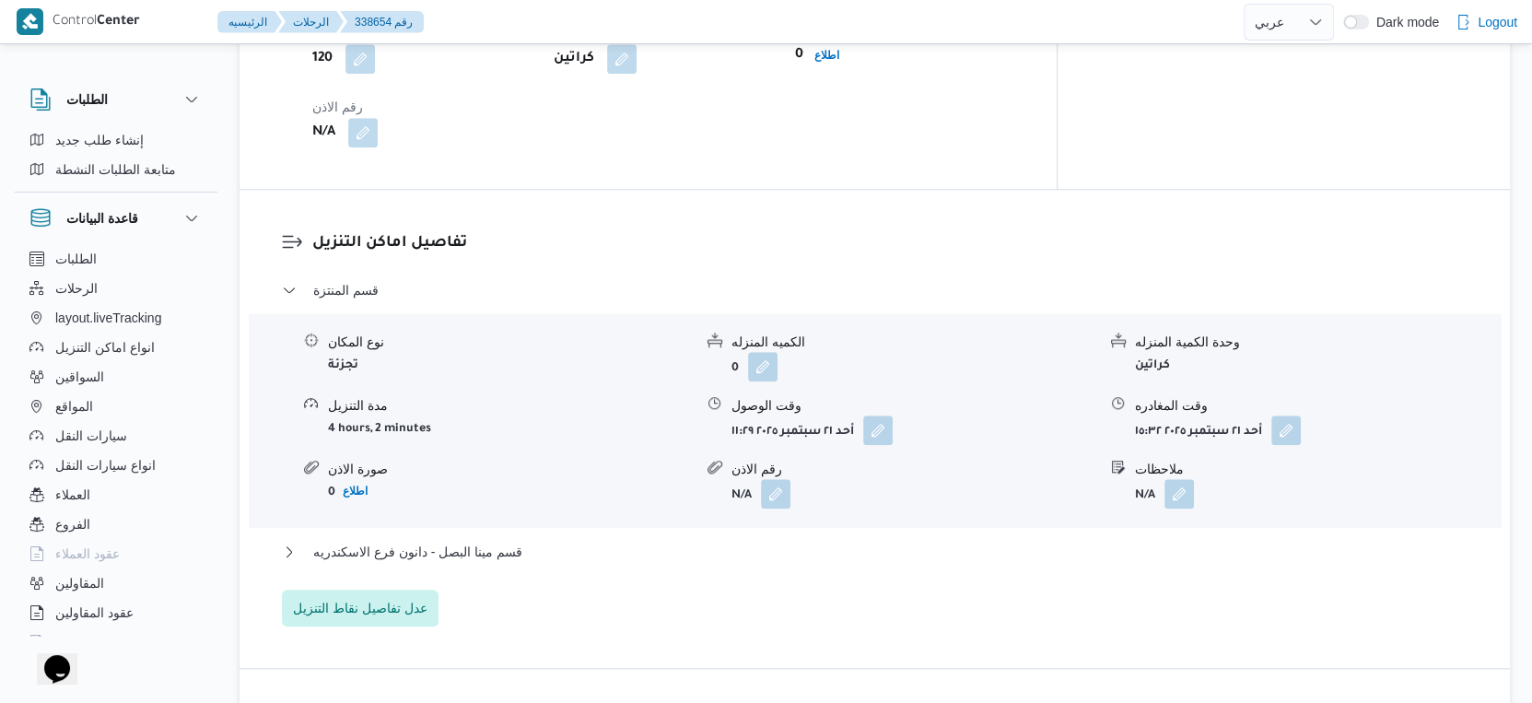
scroll to position [1842, 0]
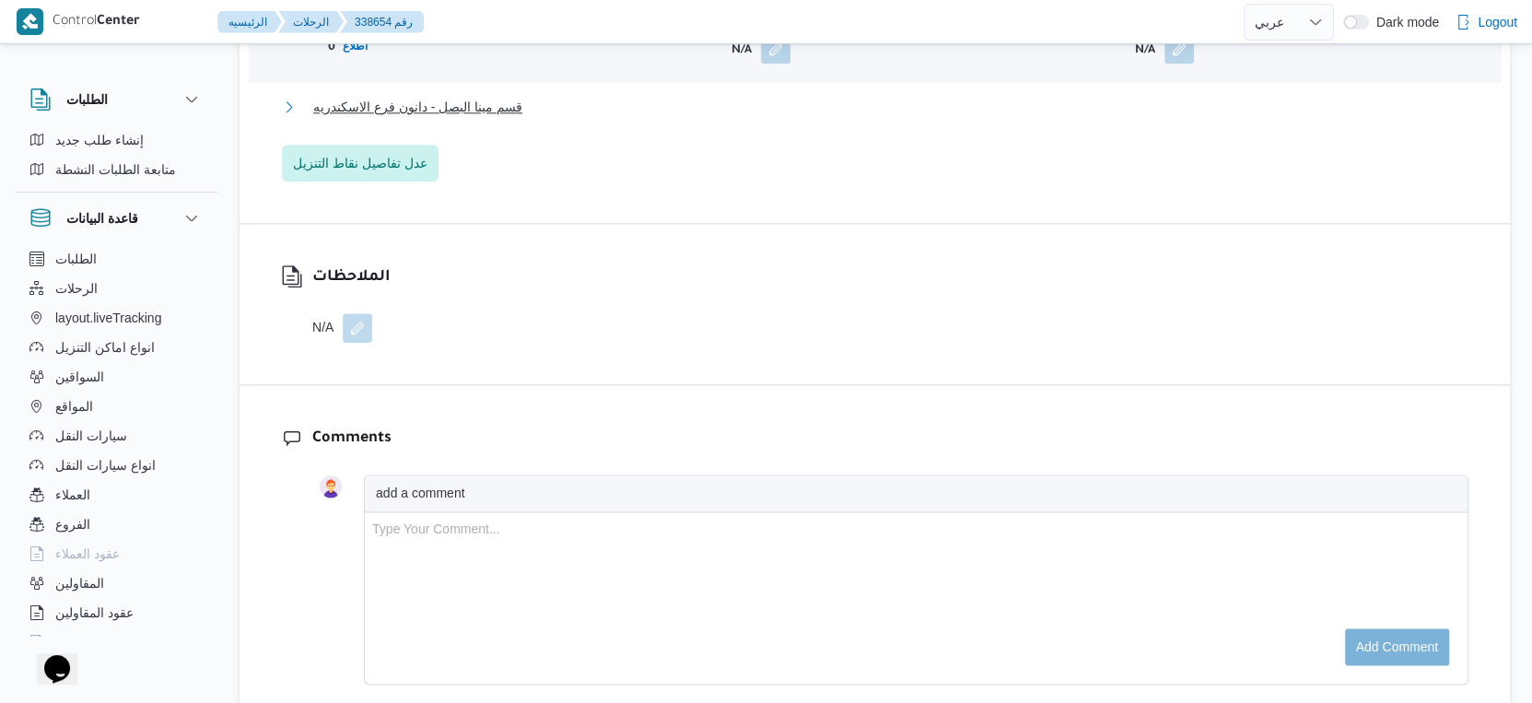
click at [514, 99] on span "قسم مينا البصل - دانون فرع الاسكندريه" at bounding box center [417, 107] width 209 height 22
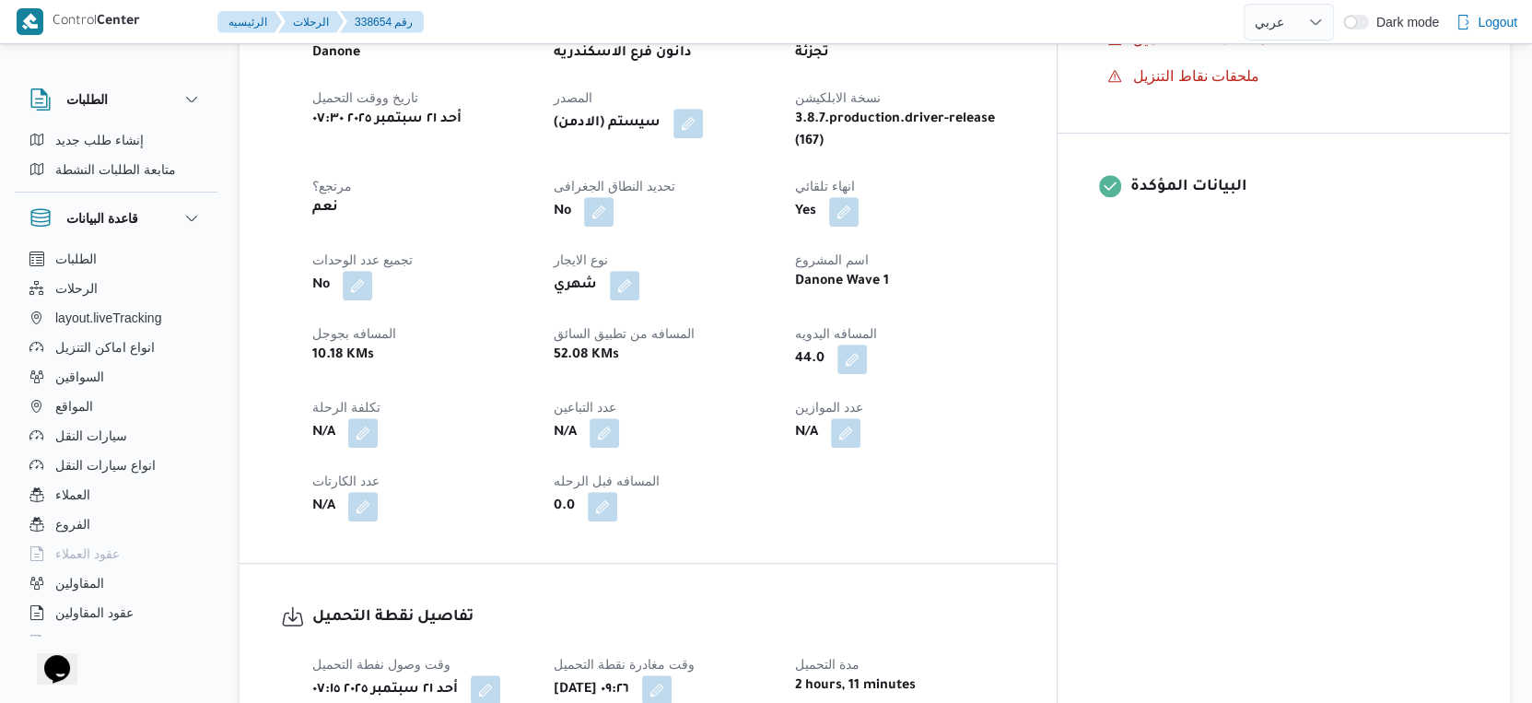
scroll to position [717, 0]
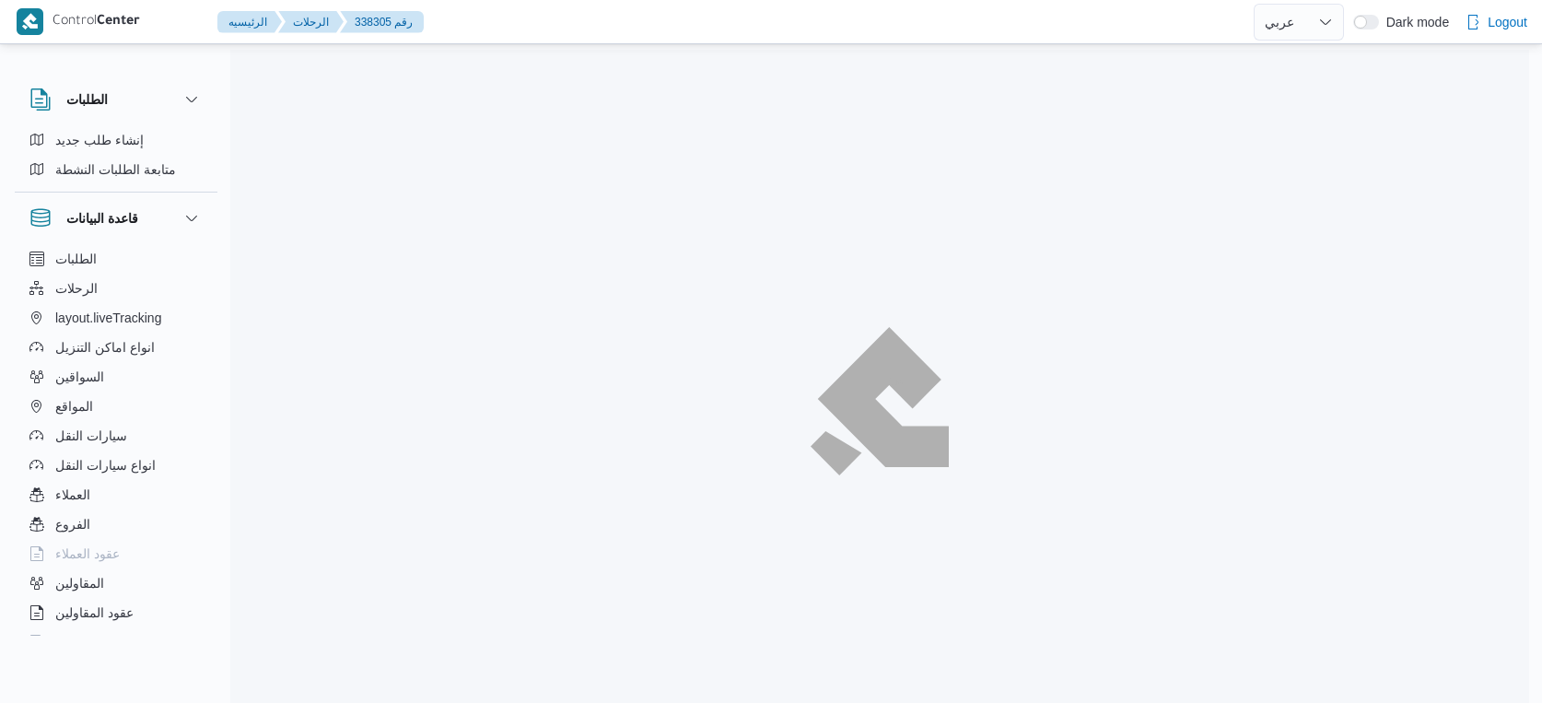
select select "ar"
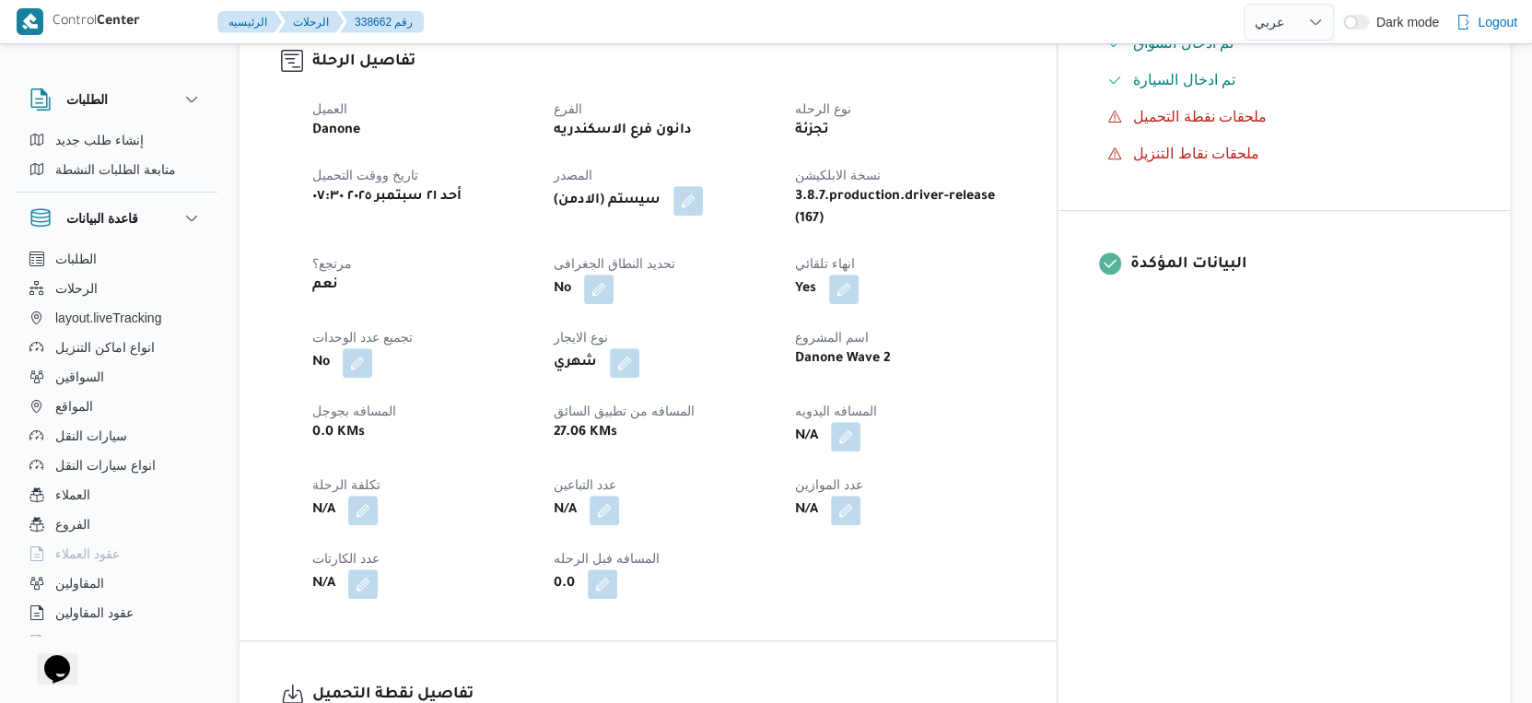
scroll to position [613, 0]
click at [860, 423] on button "button" at bounding box center [845, 437] width 29 height 29
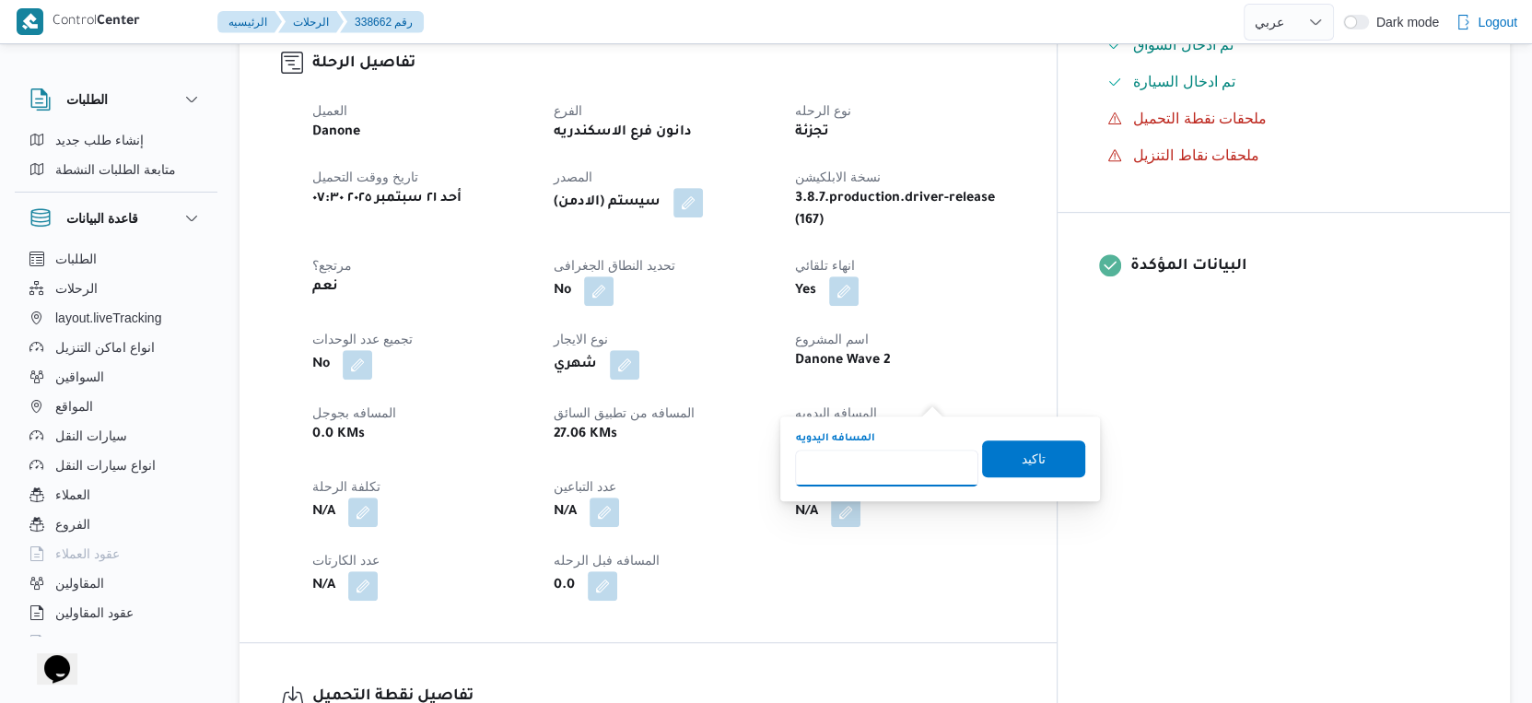
click at [881, 475] on input "المسافه اليدويه" at bounding box center [886, 468] width 183 height 37
type input "28"
click at [1032, 460] on span "تاكيد" at bounding box center [1033, 457] width 103 height 37
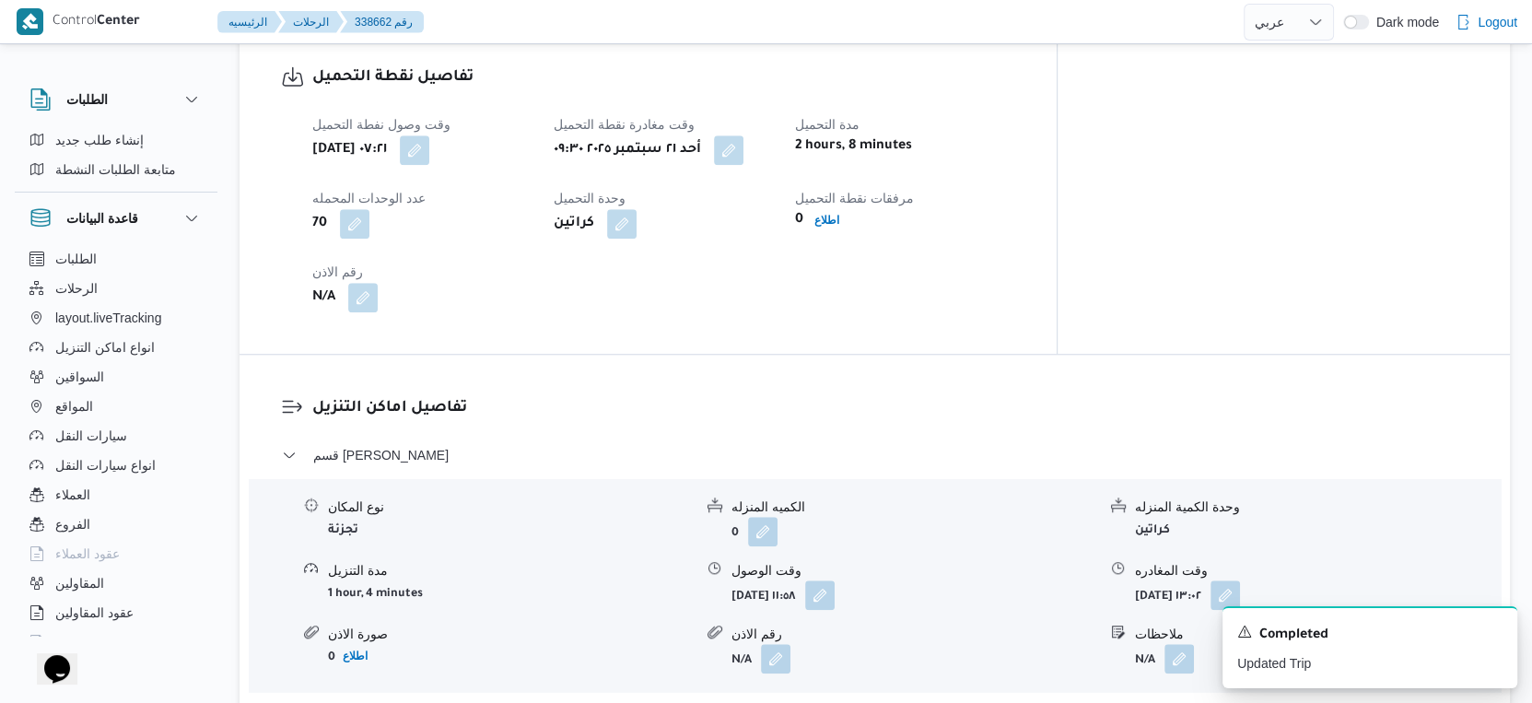
scroll to position [1637, 0]
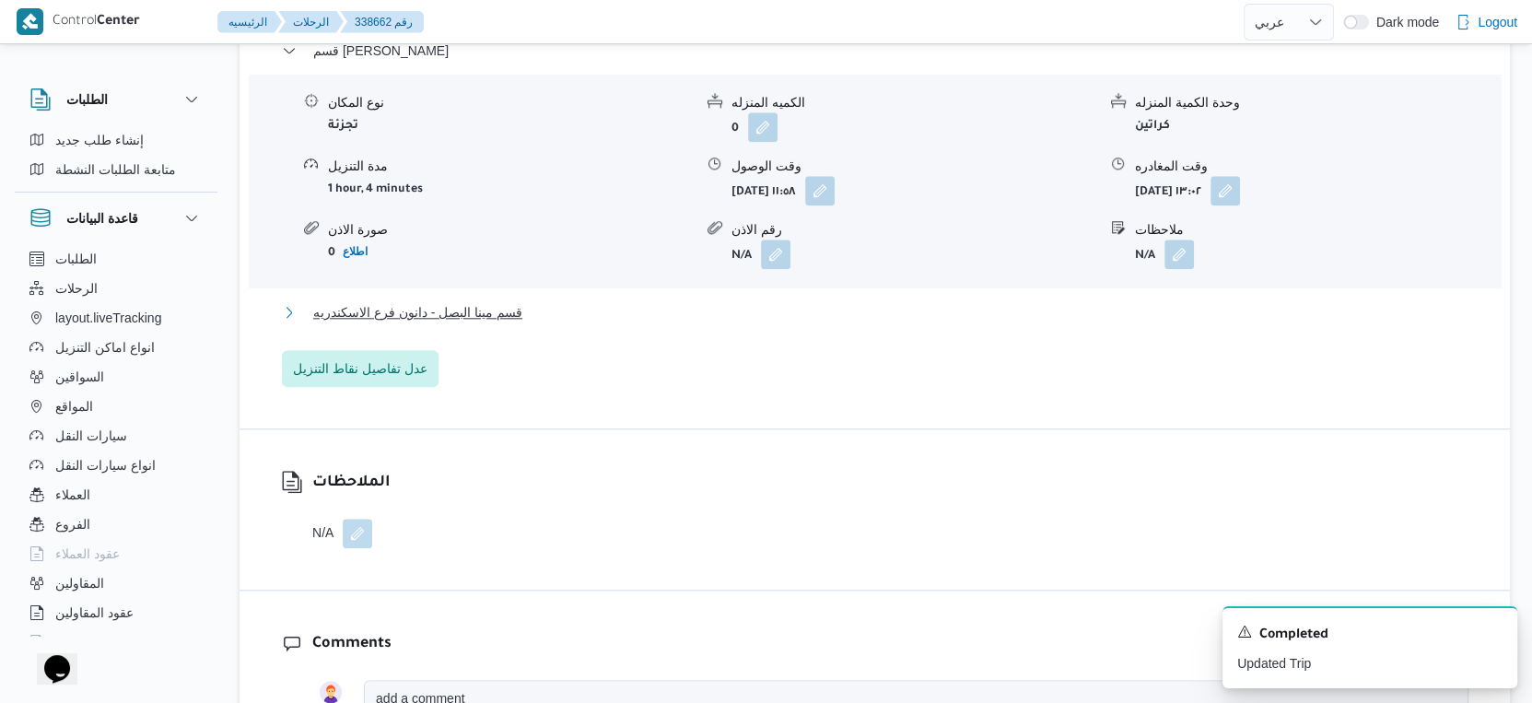
click at [528, 301] on button "قسم مينا البصل - دانون فرع الاسكندريه" at bounding box center [875, 312] width 1186 height 22
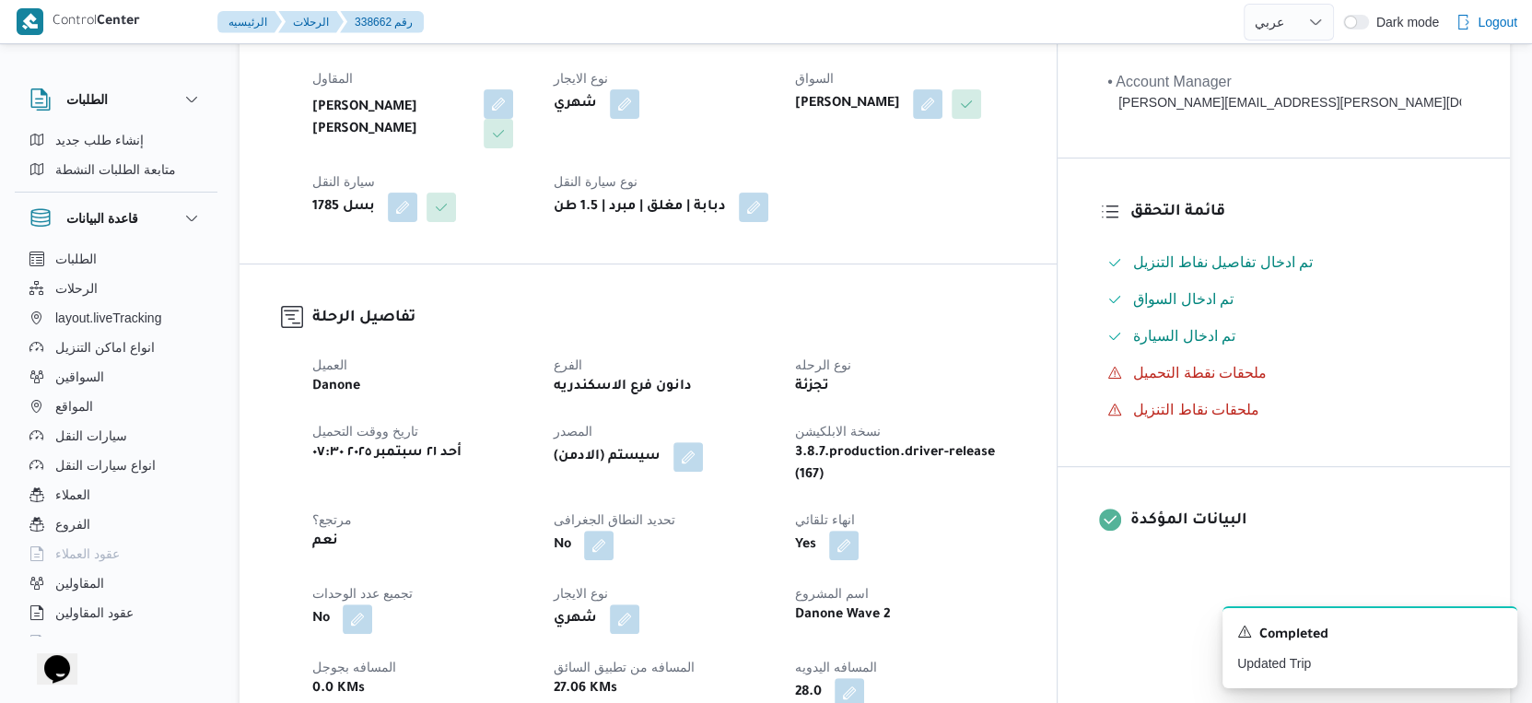
scroll to position [307, 0]
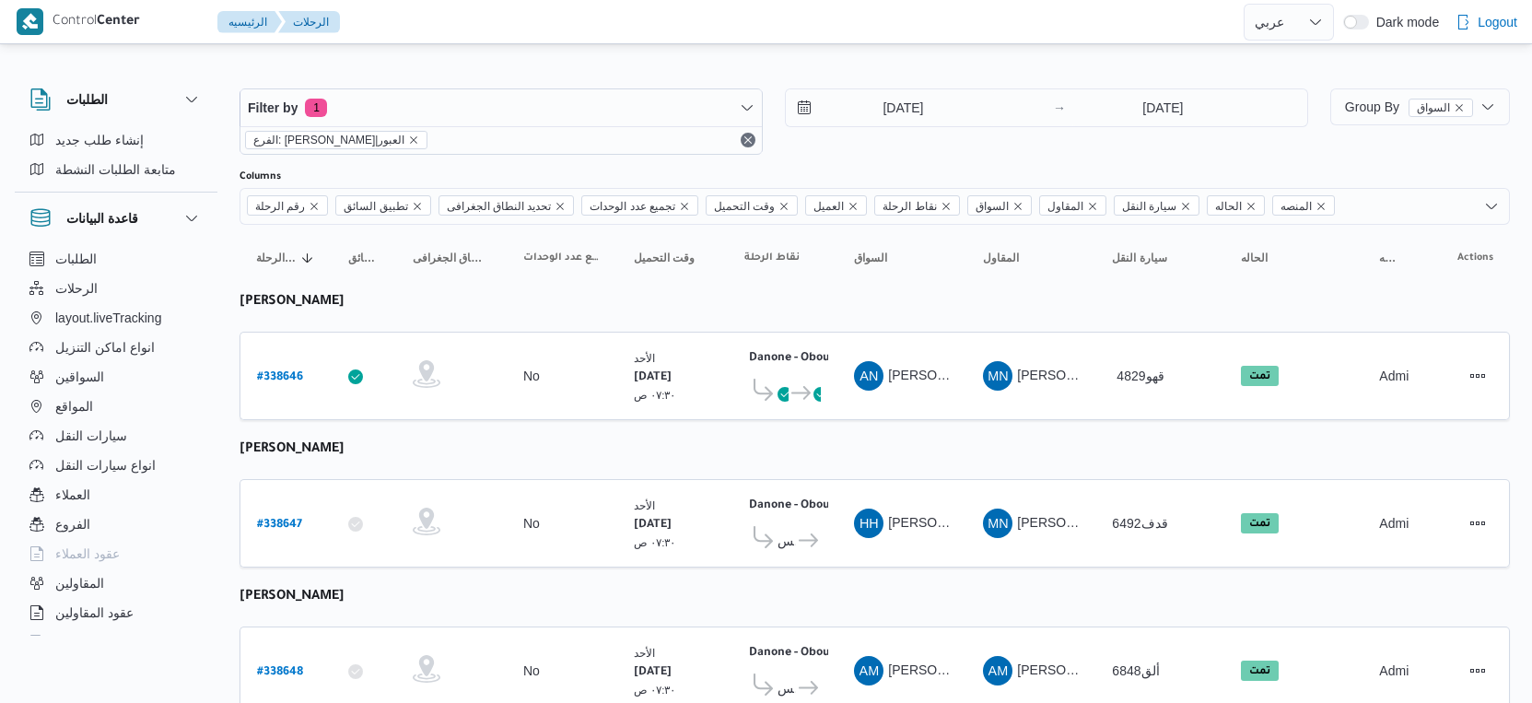
select select "ar"
click at [925, 119] on input "[DATE]" at bounding box center [890, 107] width 209 height 37
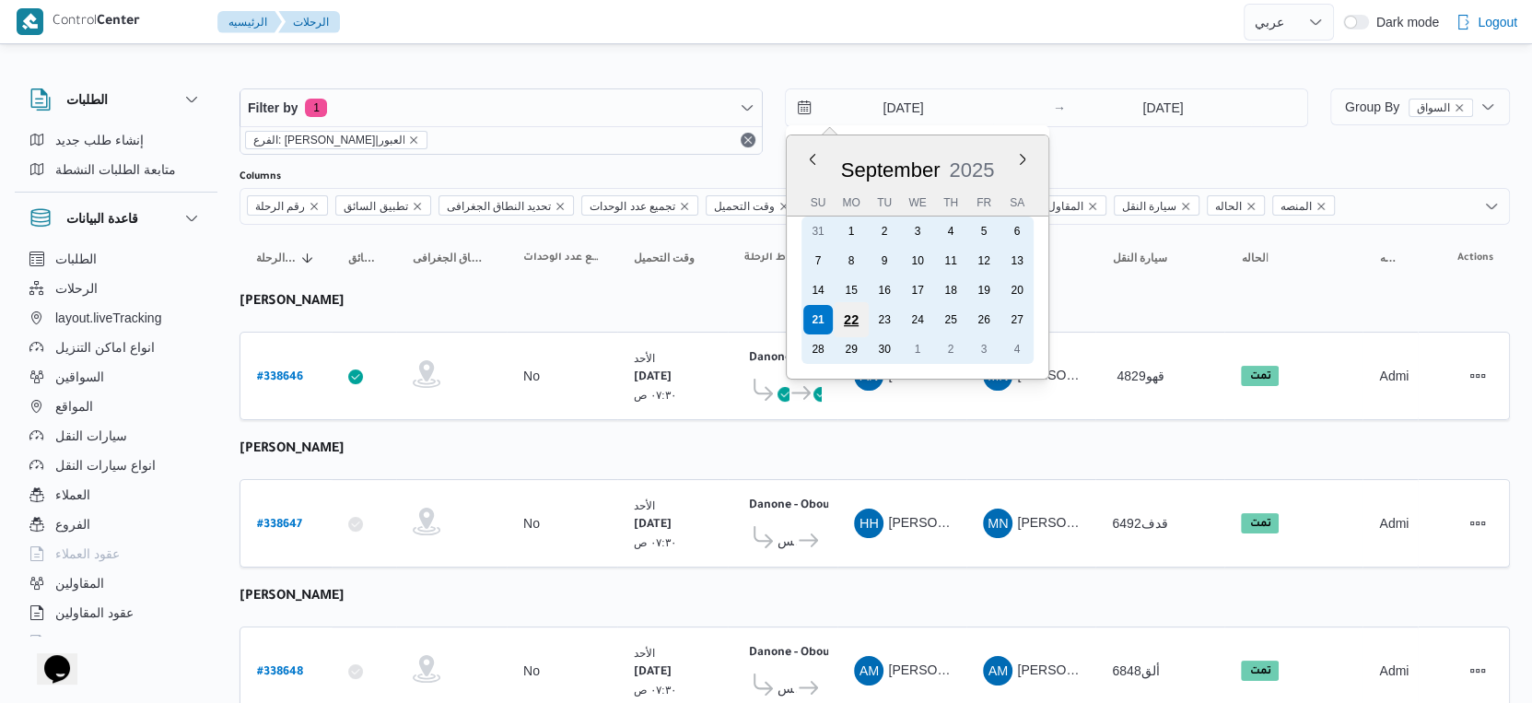
click at [855, 314] on div "22" at bounding box center [851, 319] width 35 height 35
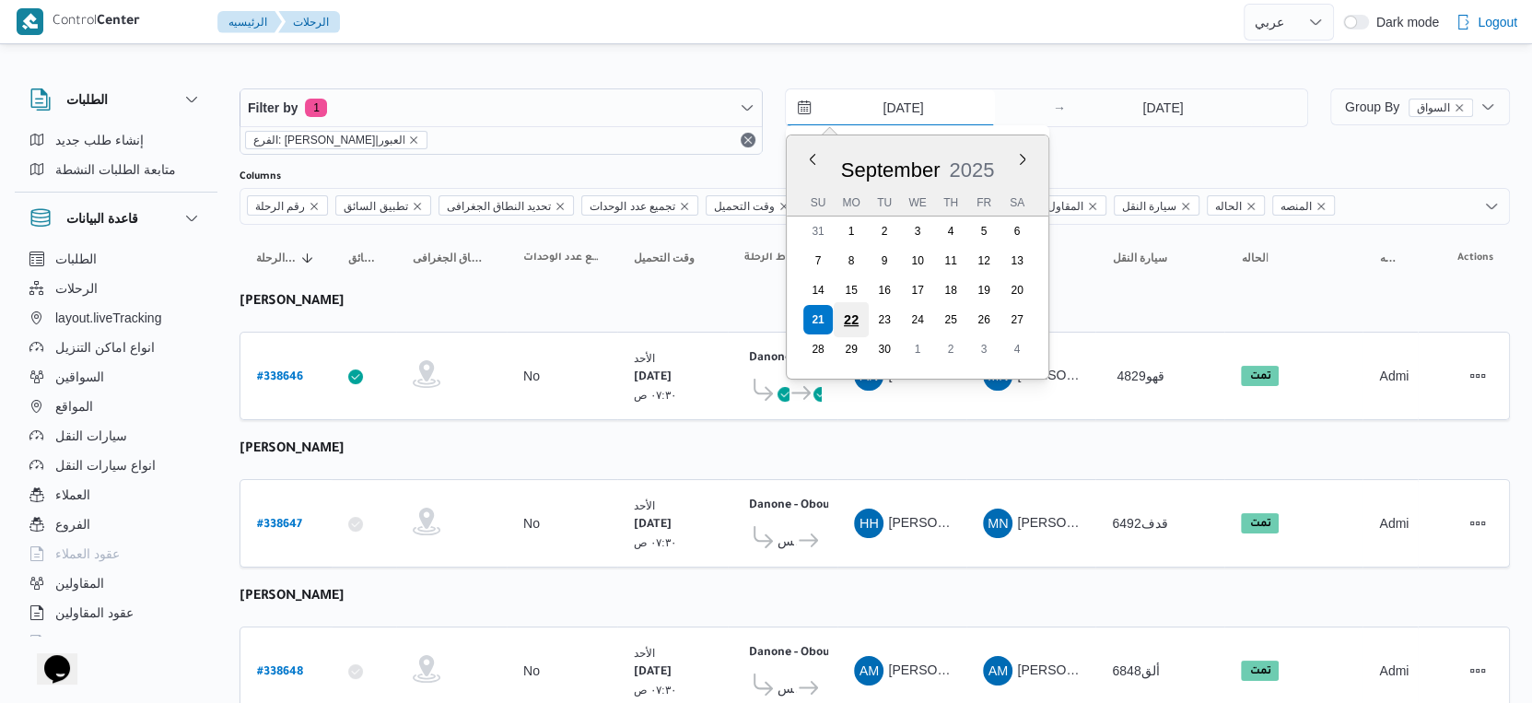
type input "22/9/2025"
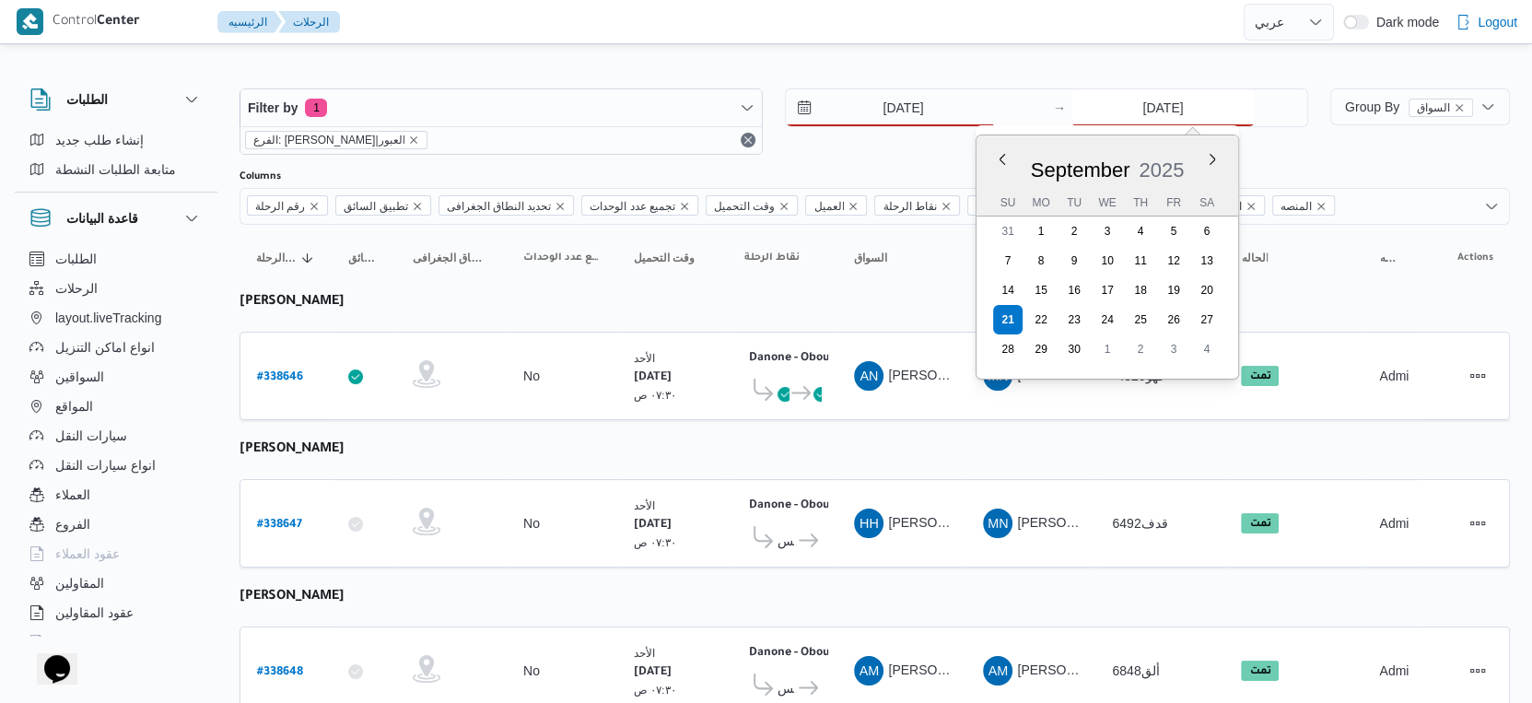
click at [1158, 117] on input "[DATE]" at bounding box center [1162, 107] width 183 height 37
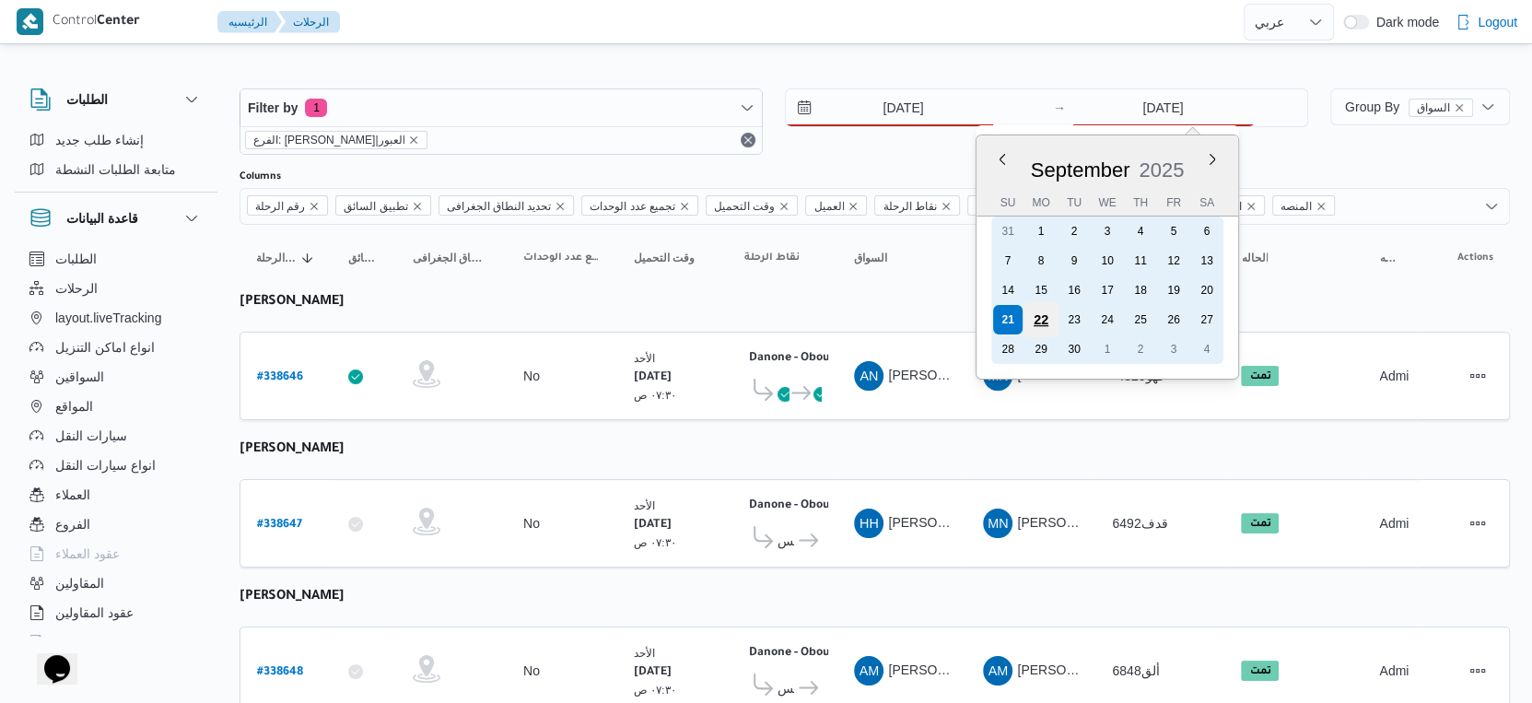
click at [1035, 314] on div "22" at bounding box center [1040, 319] width 35 height 35
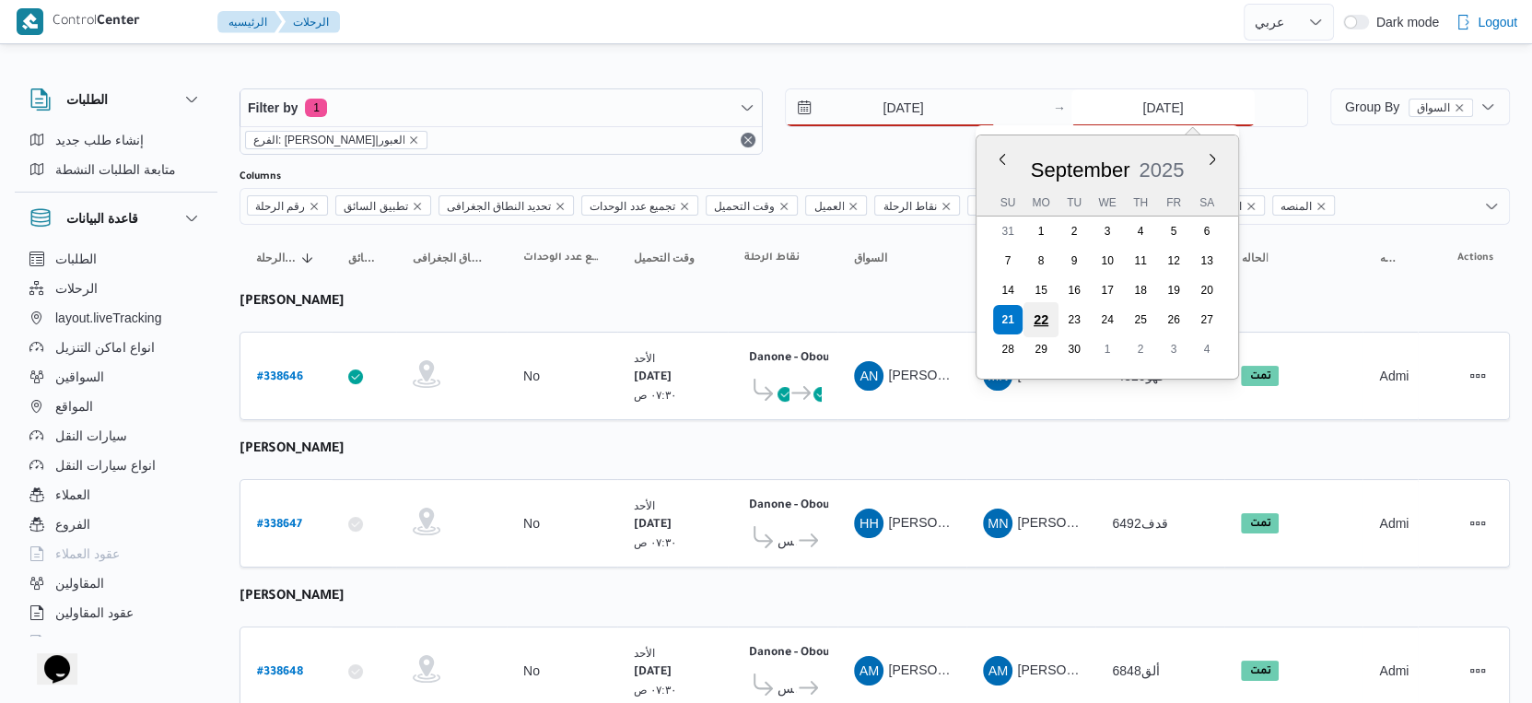
type input "22/9/2025"
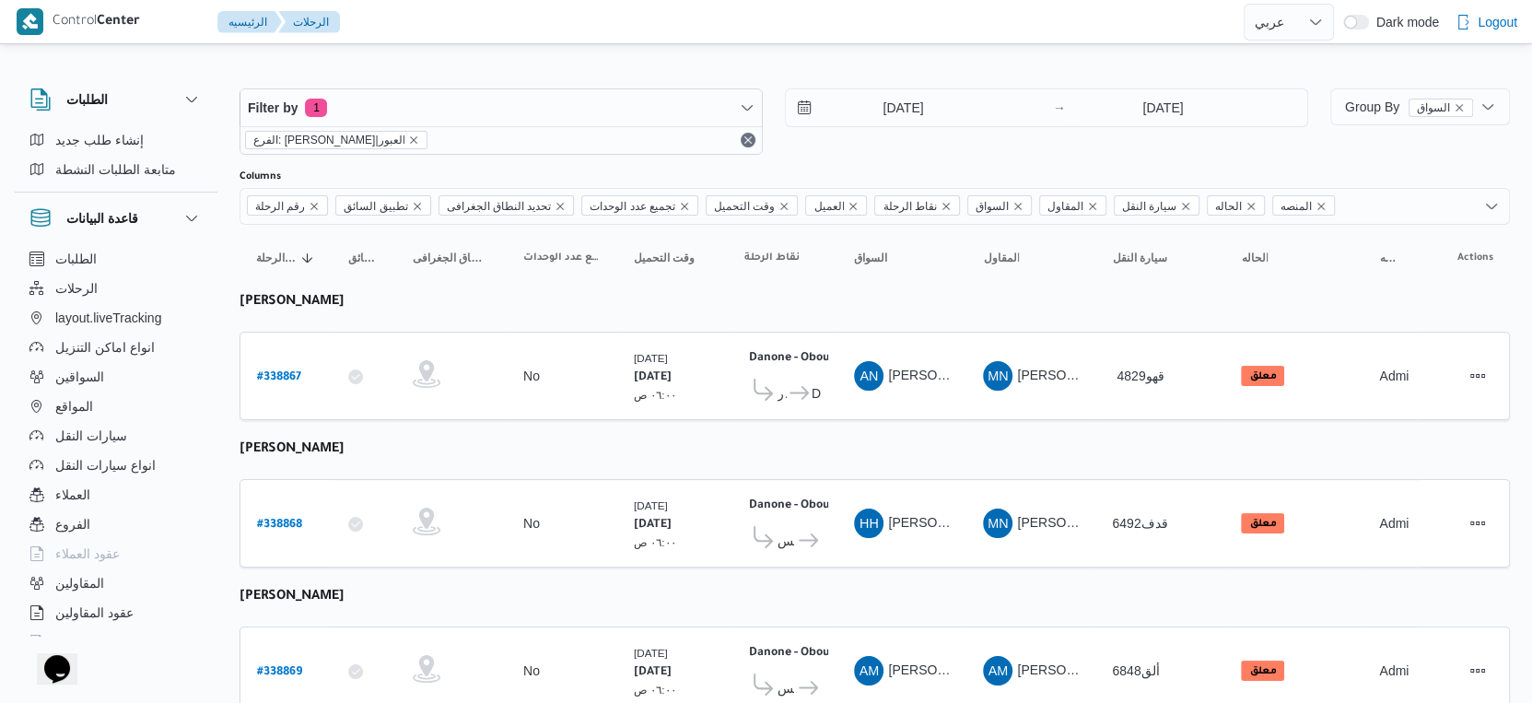
click at [846, 398] on td "السواق AN عماد نجيب عبدالظاهر جاويش" at bounding box center [901, 376] width 129 height 88
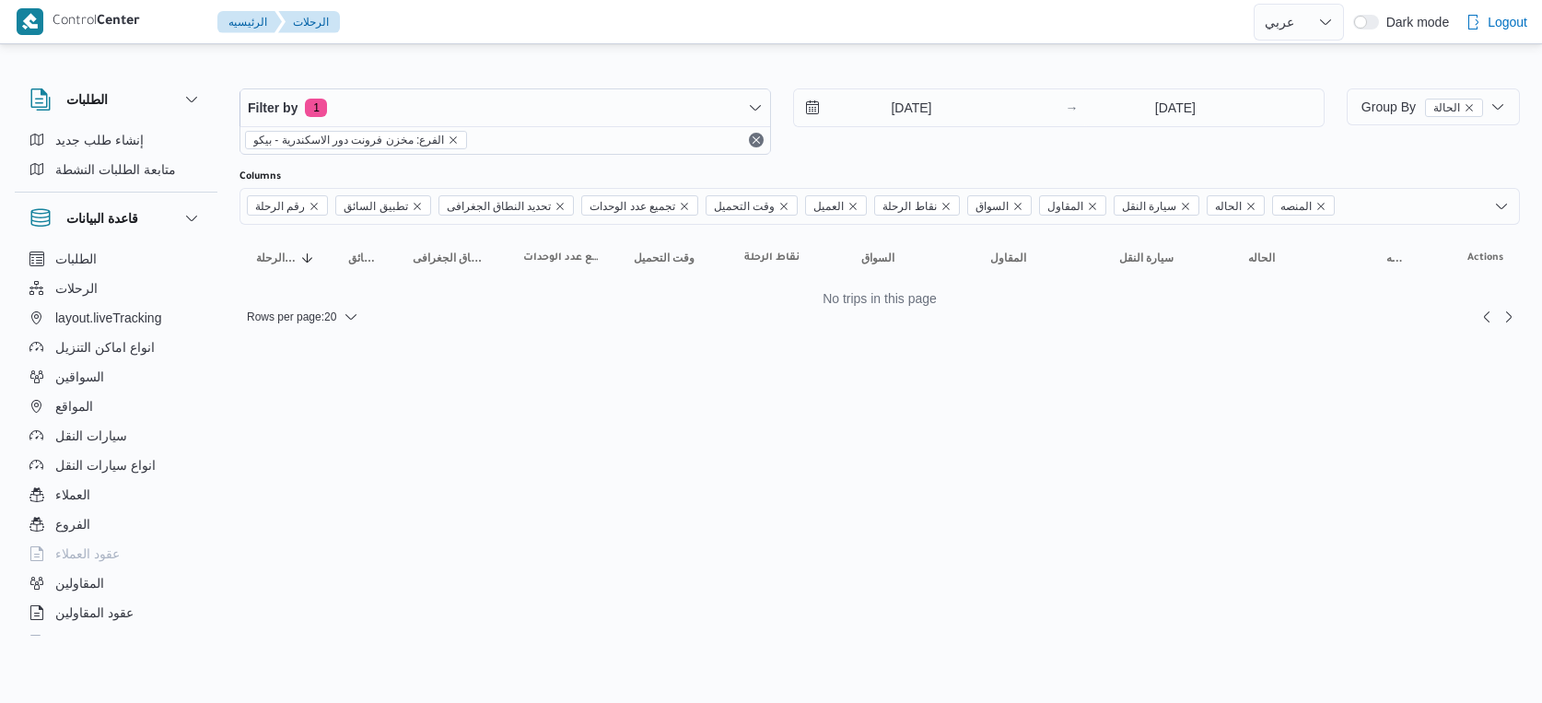
select select "ar"
click at [941, 114] on input "[DATE]" at bounding box center [898, 107] width 209 height 37
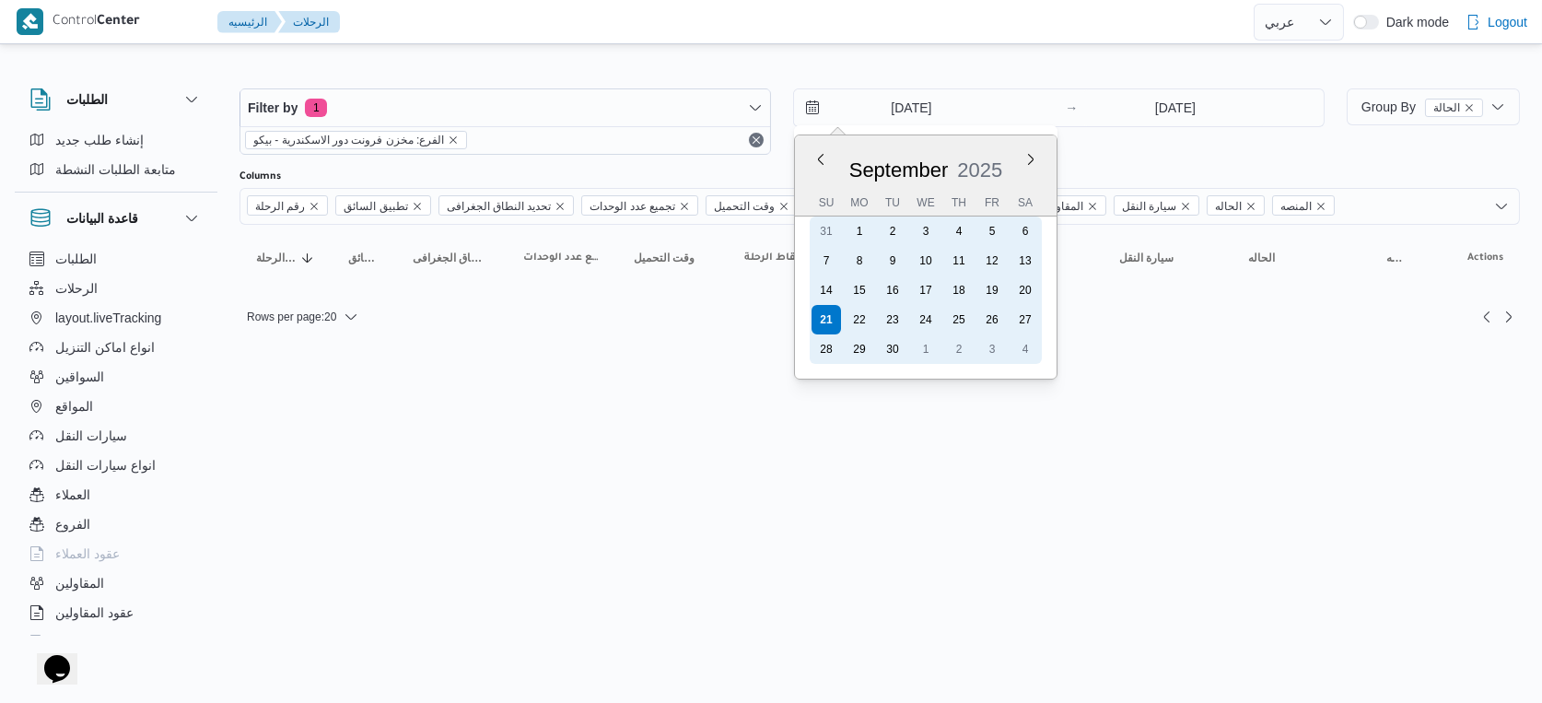
drag, startPoint x: 861, startPoint y: 311, endPoint x: 1151, endPoint y: 142, distance: 336.0
click at [861, 310] on div "22" at bounding box center [859, 319] width 29 height 29
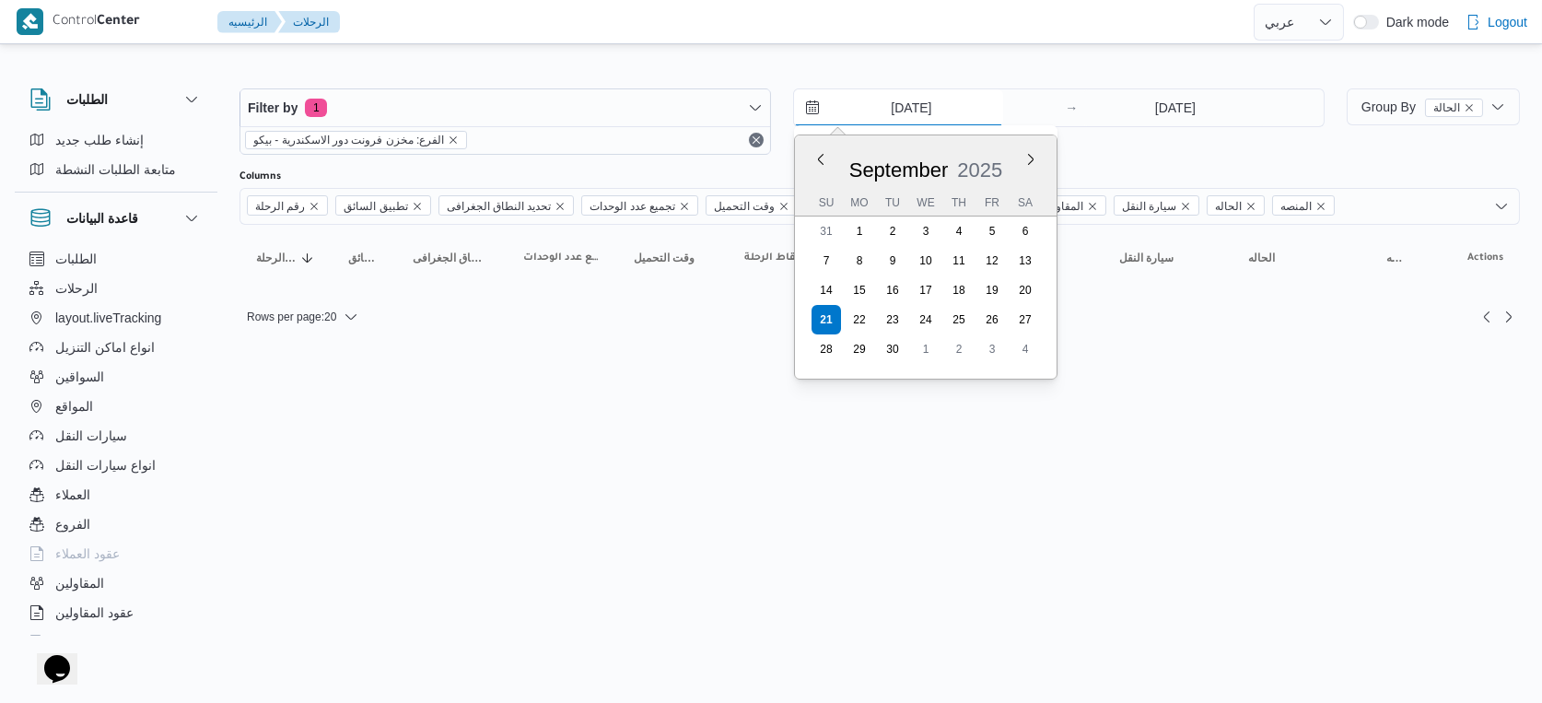
type input "[DATE]"
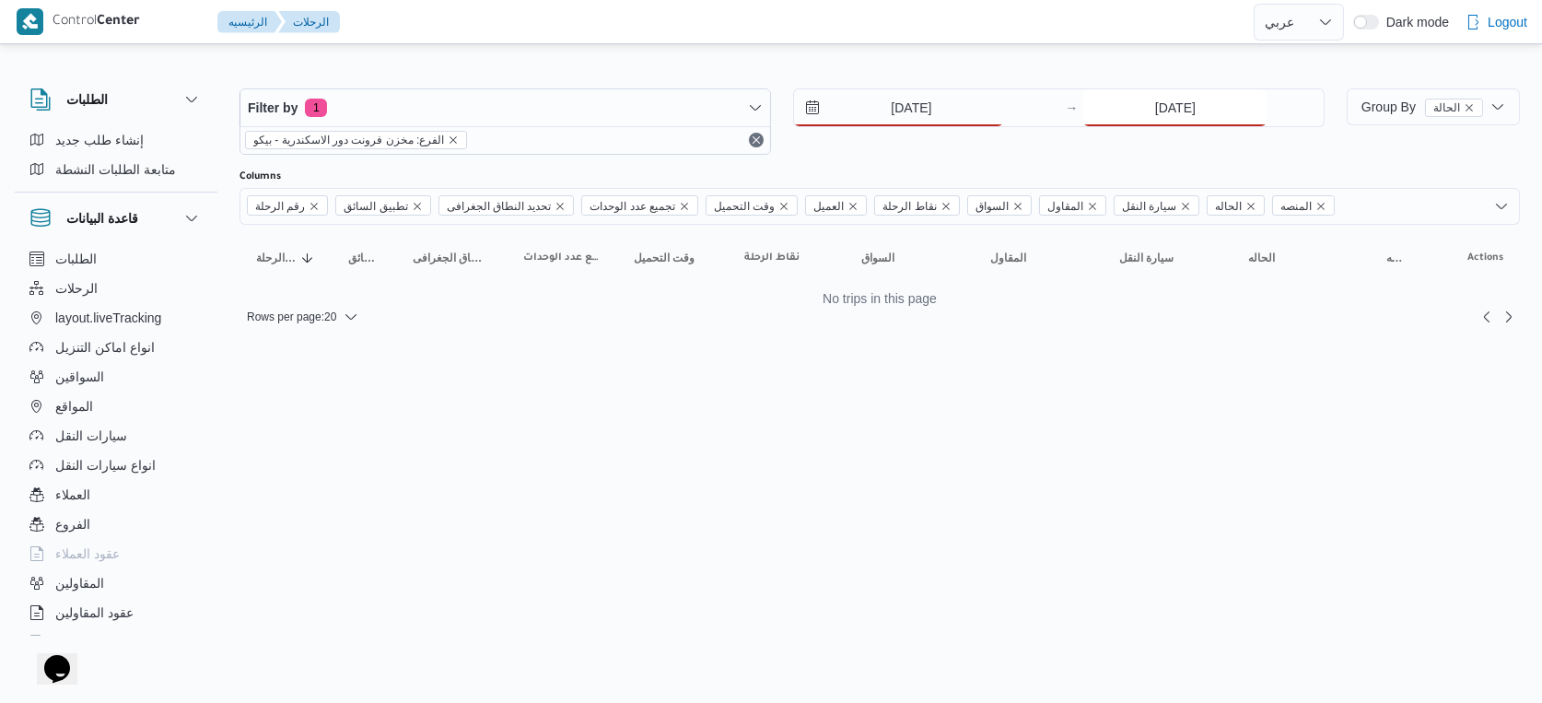
click at [1174, 119] on input "[DATE]" at bounding box center [1174, 107] width 183 height 37
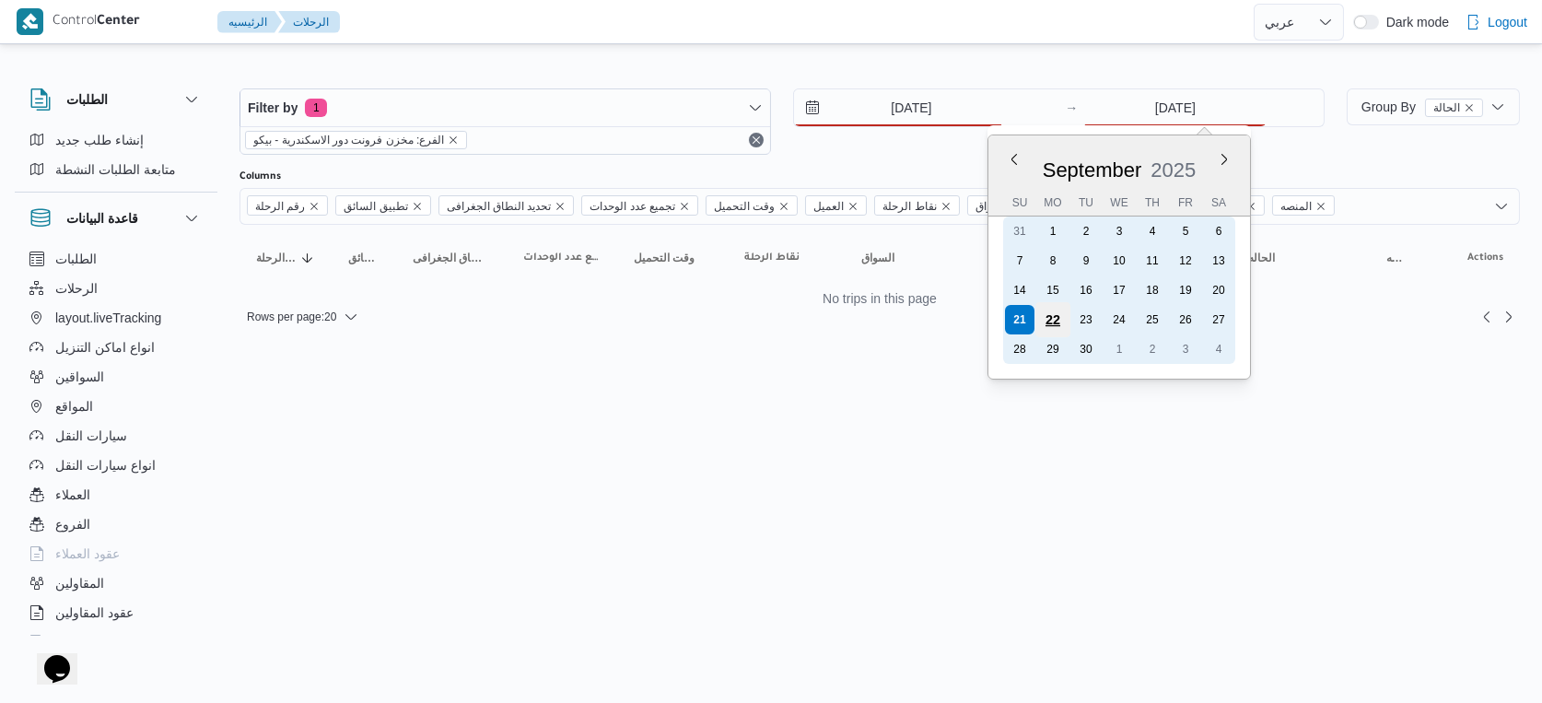
click at [1058, 314] on div "22" at bounding box center [1052, 319] width 35 height 35
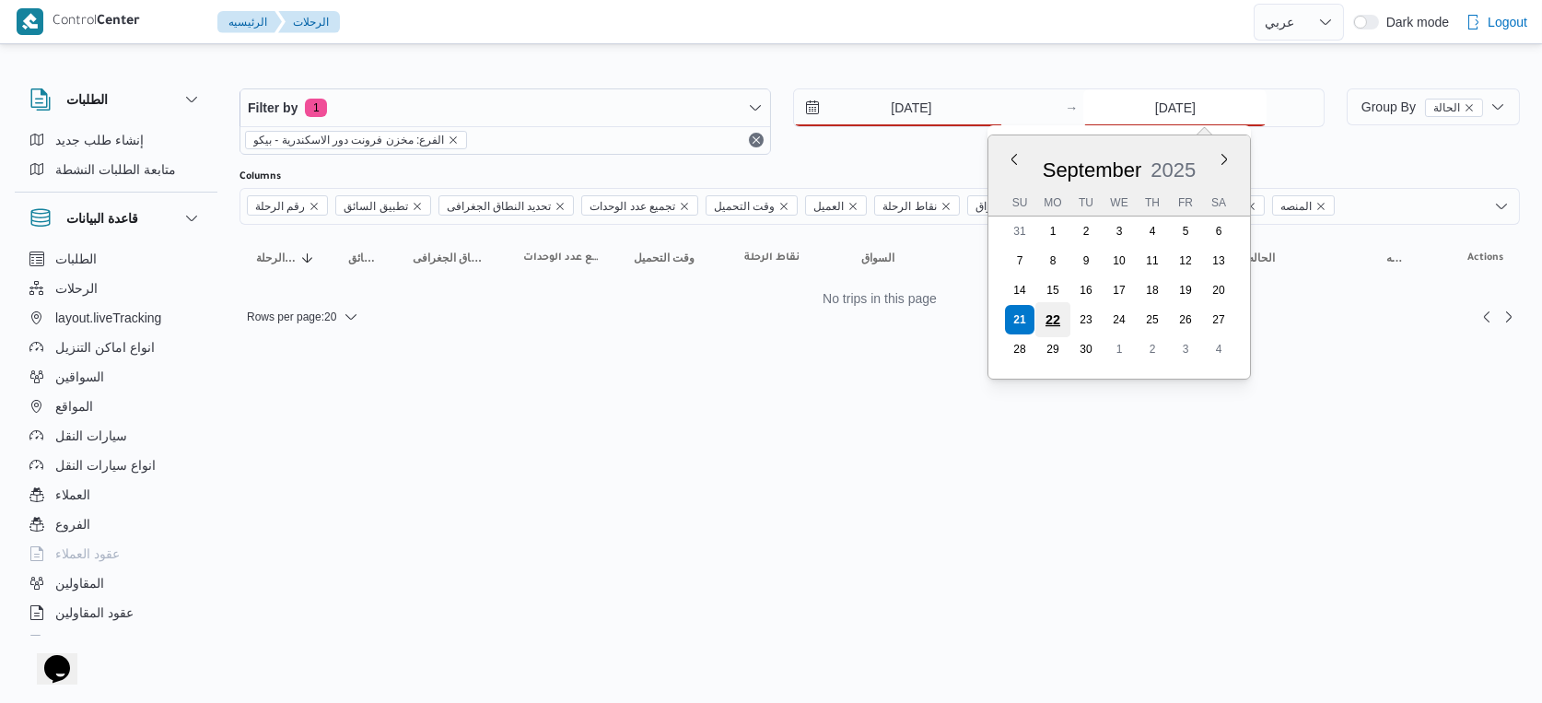
type input "[DATE]"
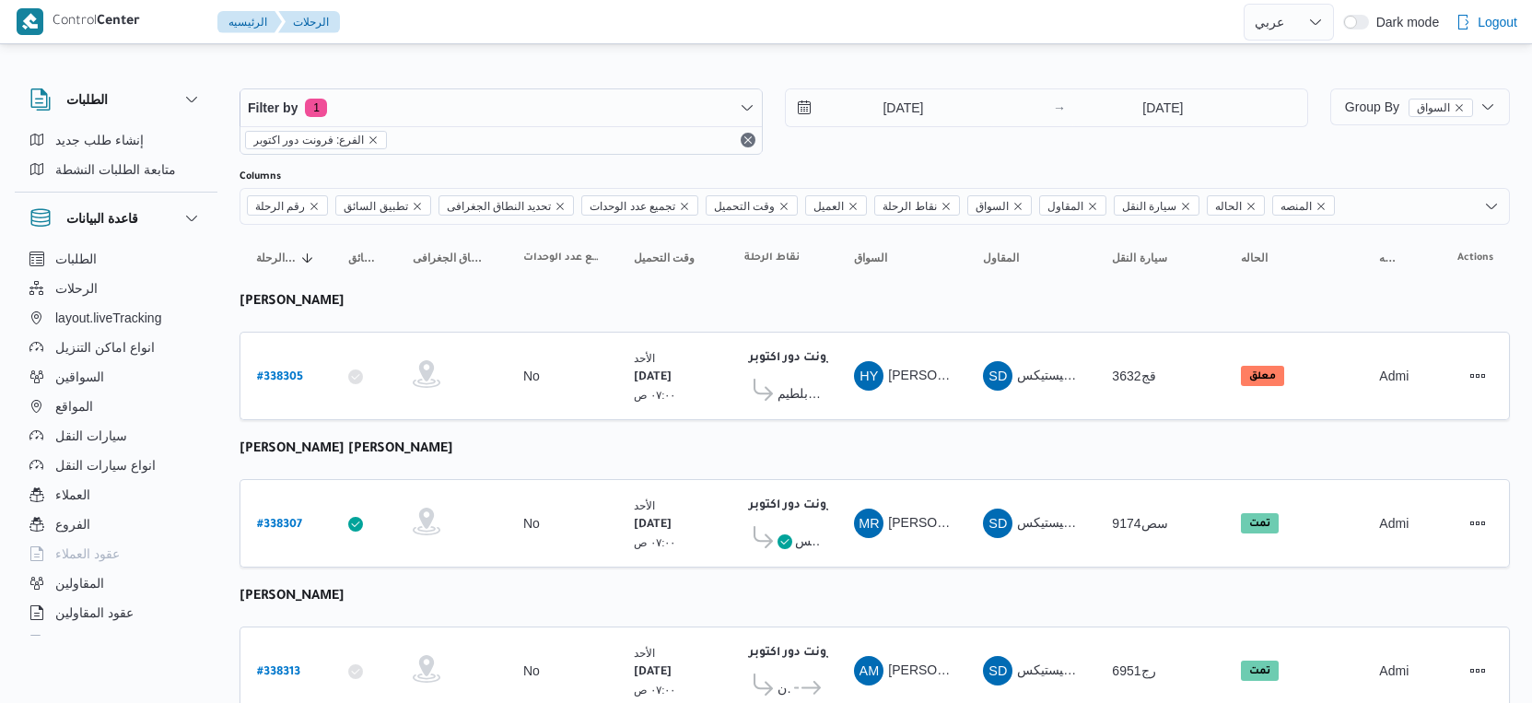
select select "ar"
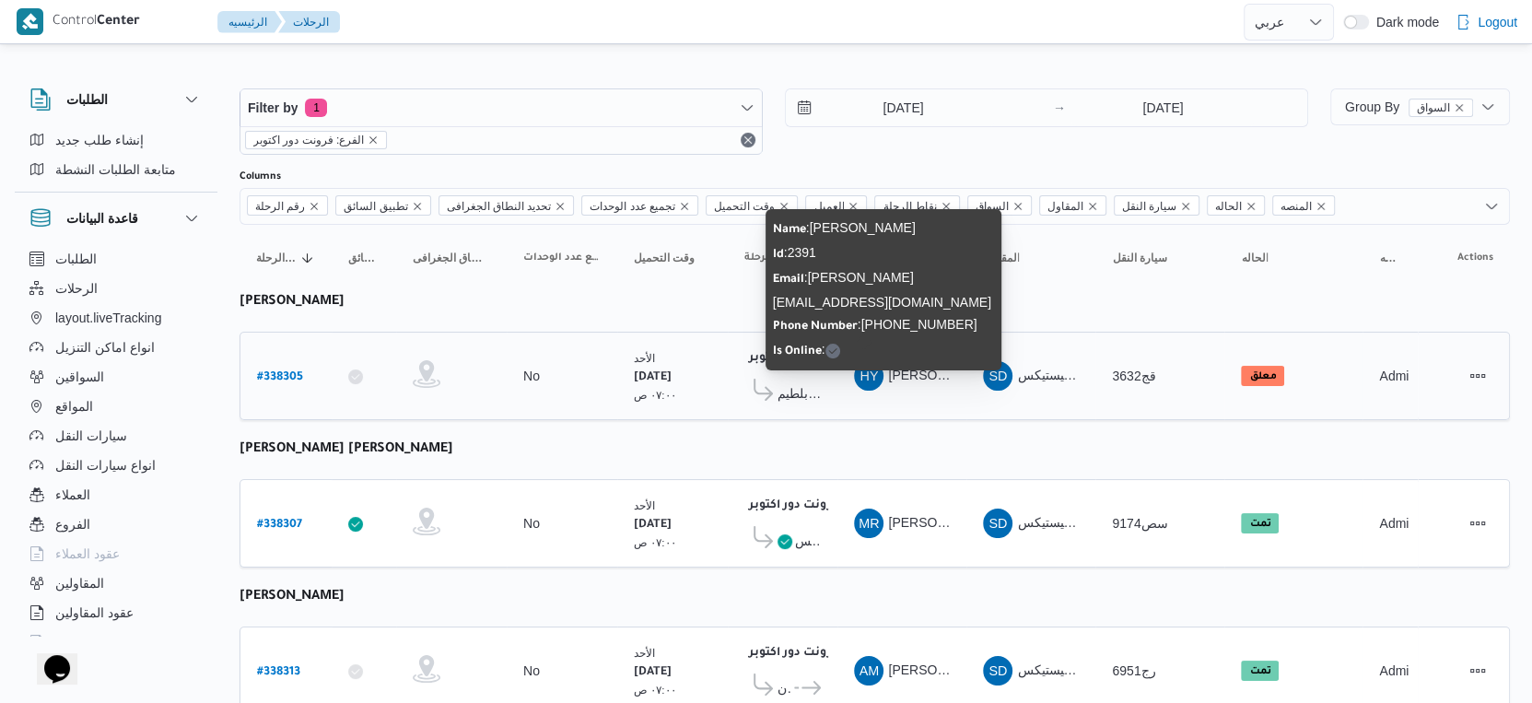
scroll to position [63, 0]
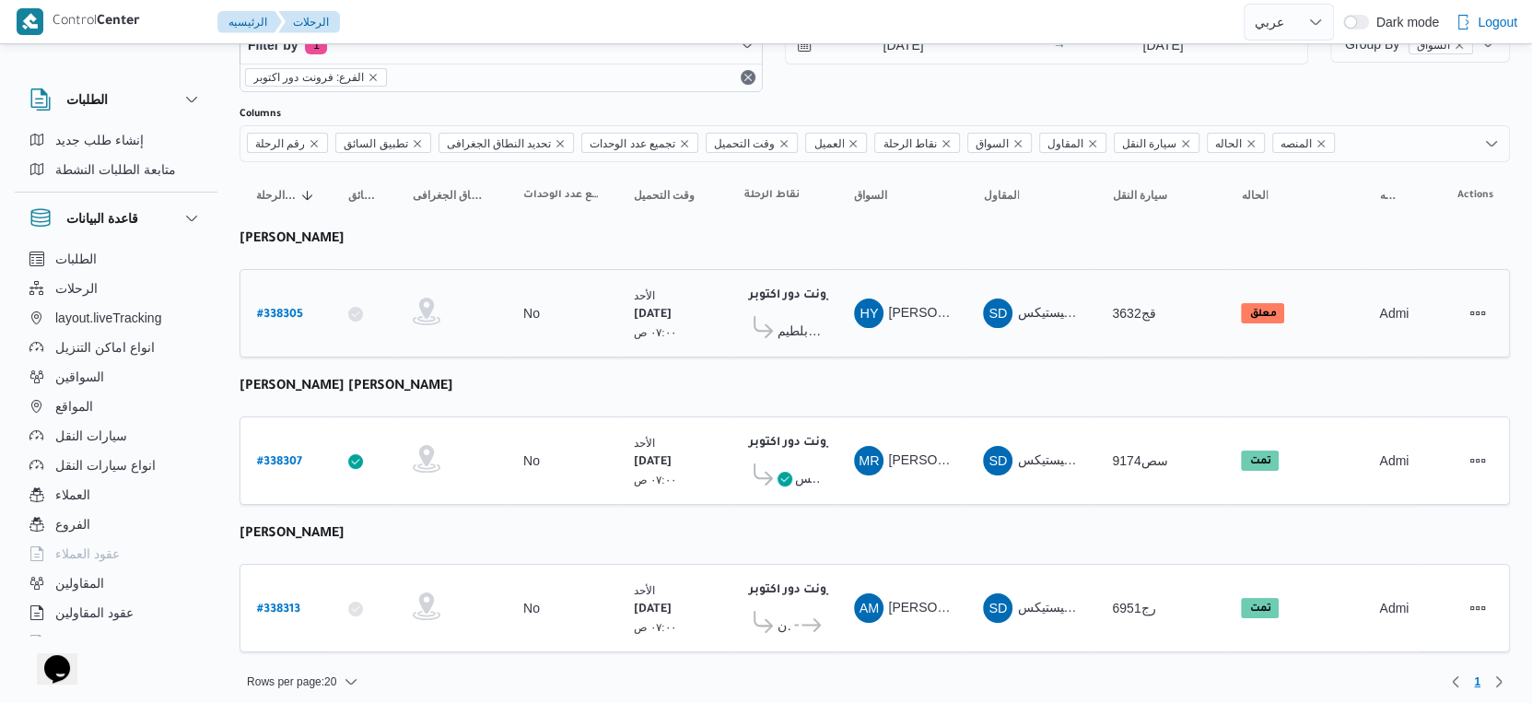
click at [796, 321] on span "كارفور بلطيم - [GEOGRAPHIC_DATA]" at bounding box center [798, 331] width 43 height 22
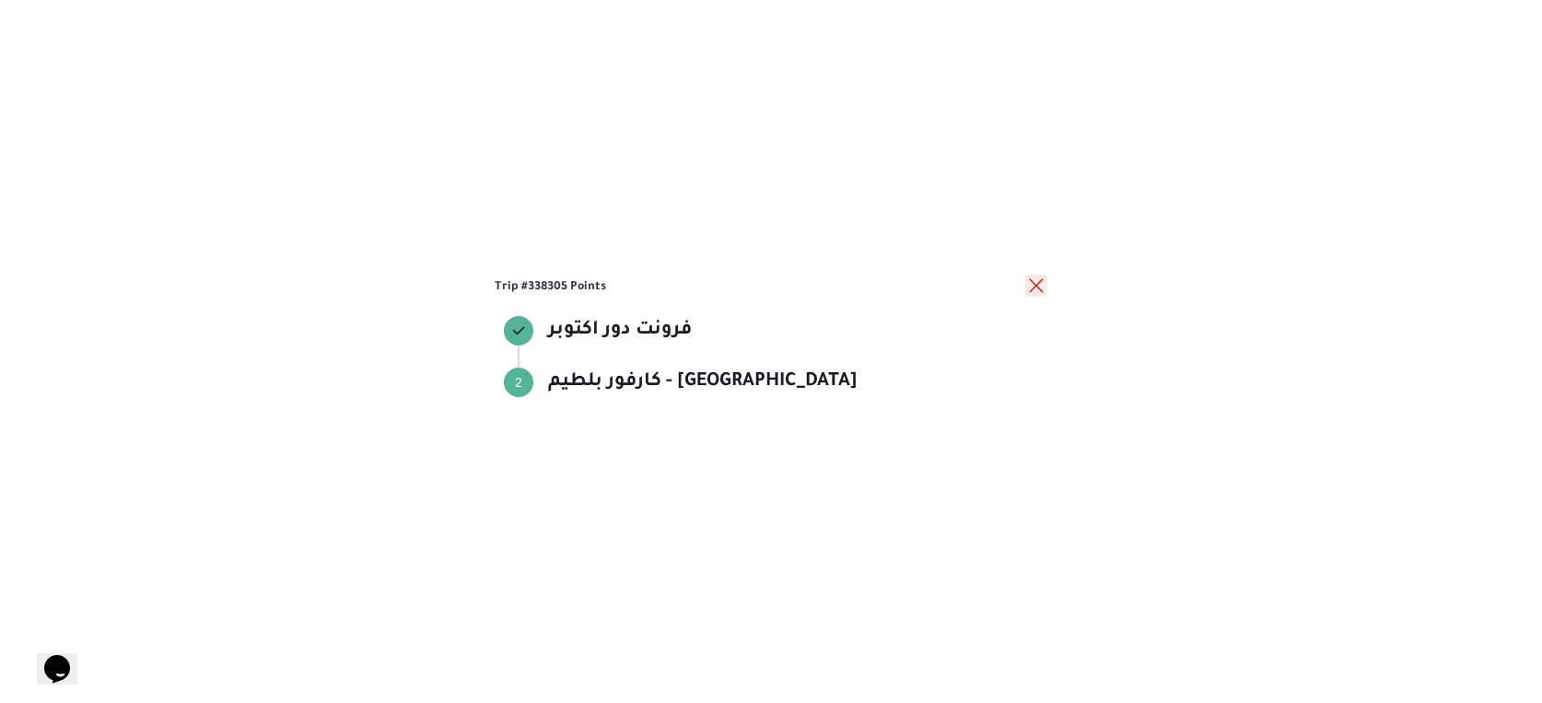
click at [1036, 286] on button "close" at bounding box center [1036, 286] width 22 height 22
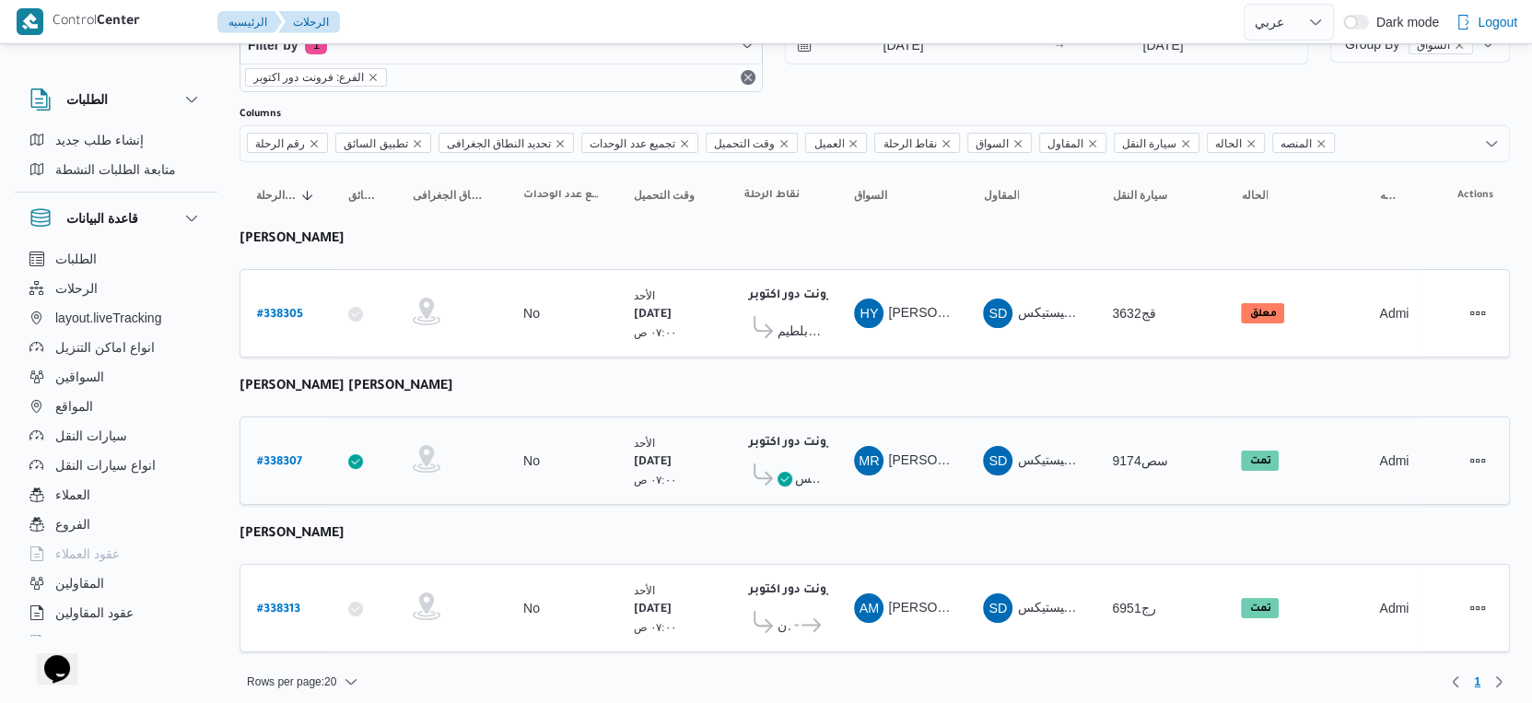
click at [295, 456] on b "# 338307" at bounding box center [279, 462] width 45 height 13
select select "ar"
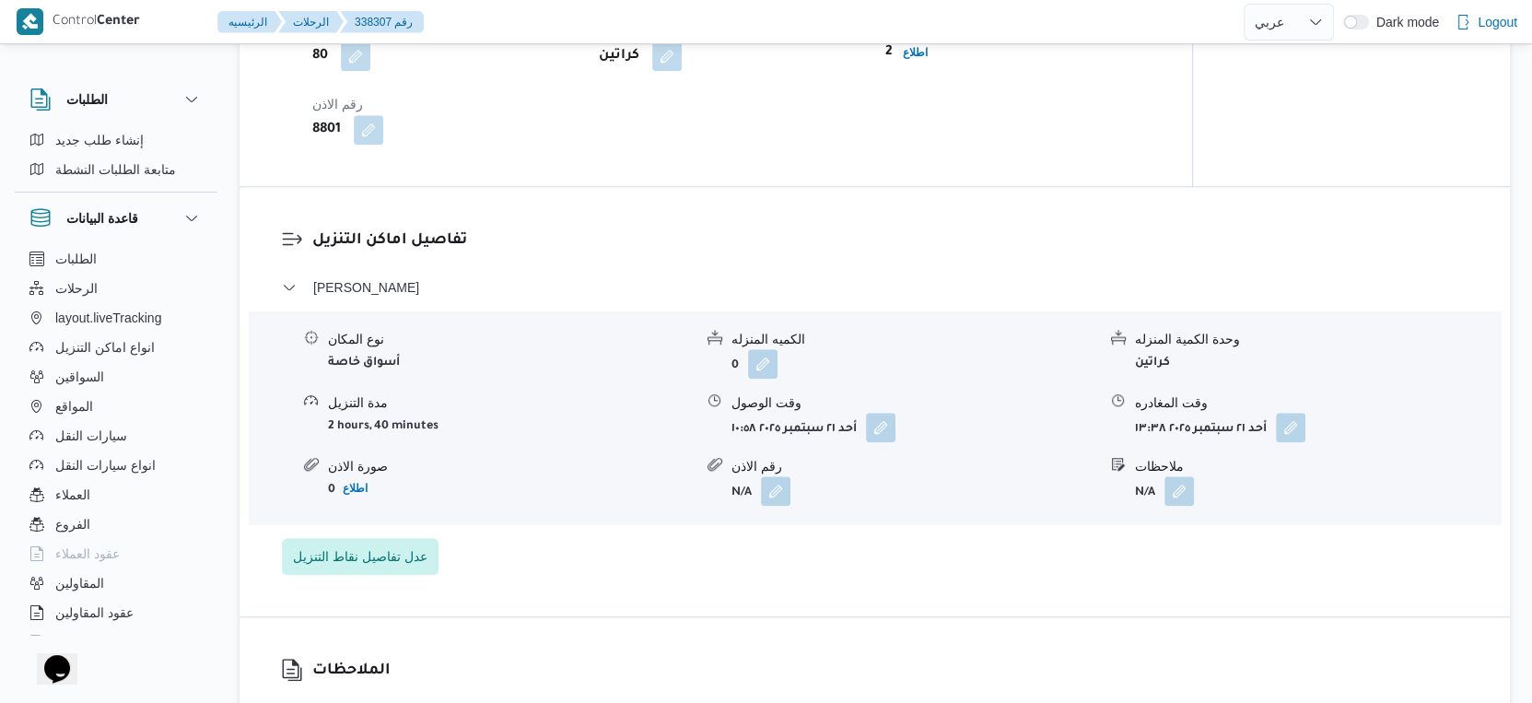
scroll to position [1432, 0]
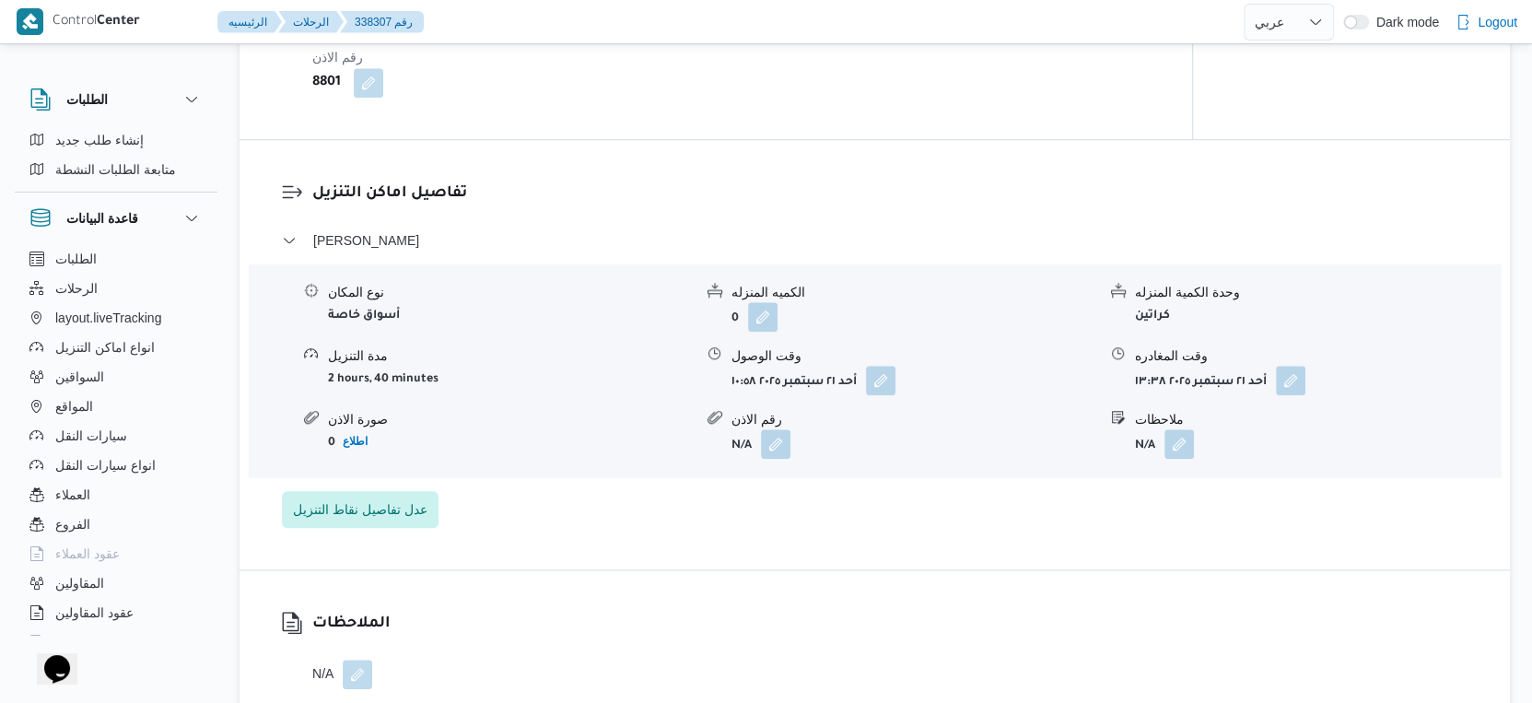
select select "ar"
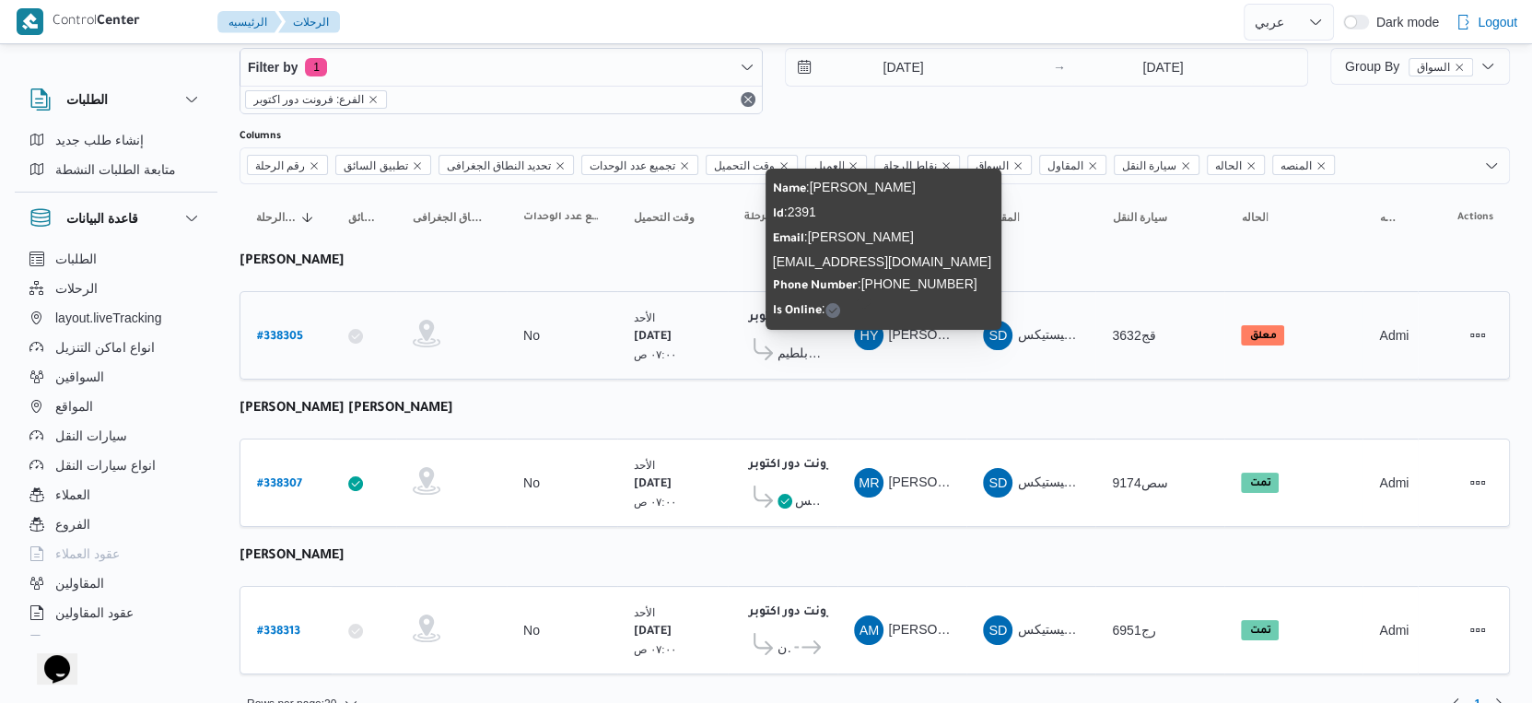
scroll to position [63, 0]
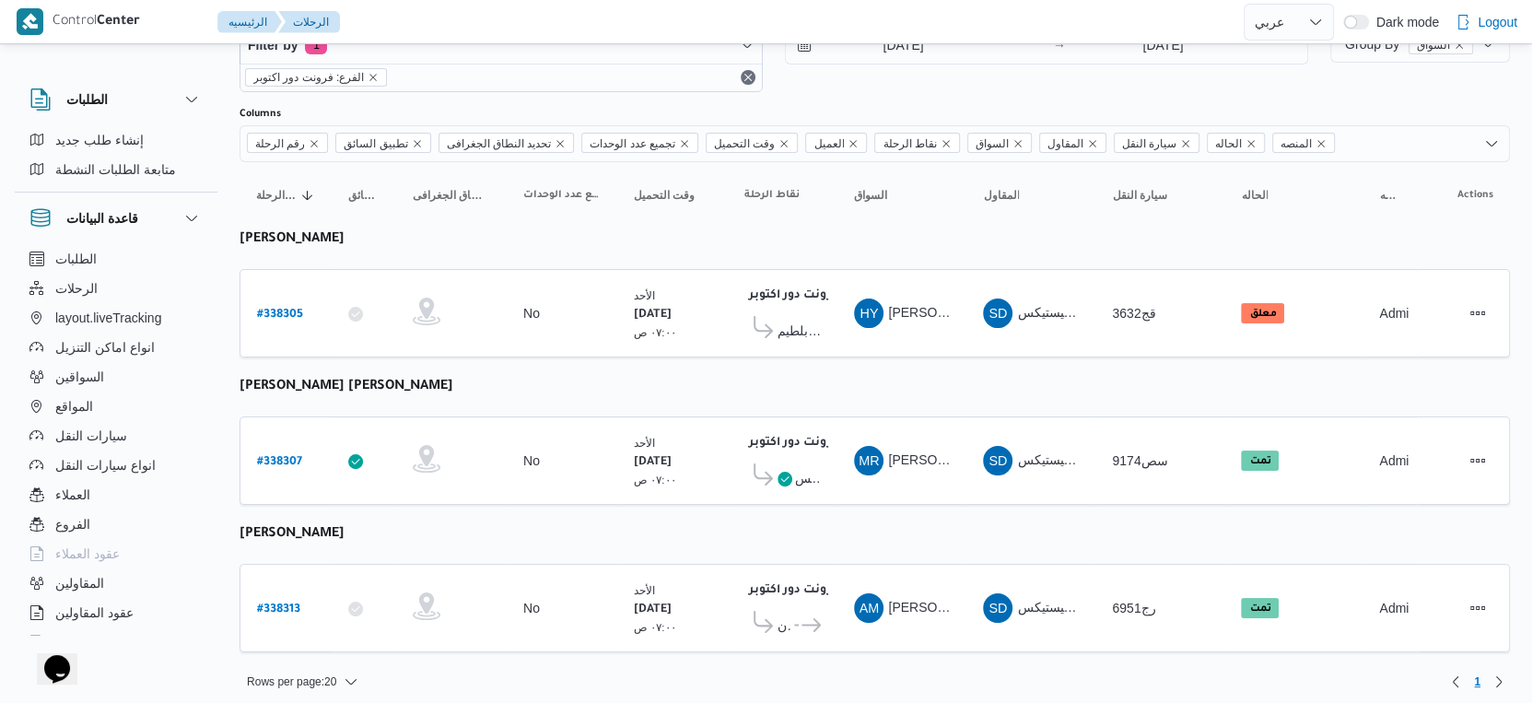
click at [831, 368] on table "رقم الرحلة Click to sort in ascending order تطبيق السائق Click to sort in ascen…" at bounding box center [875, 416] width 1270 height 508
click at [805, 329] on span "كارفور بلطيم - [GEOGRAPHIC_DATA]" at bounding box center [798, 331] width 43 height 22
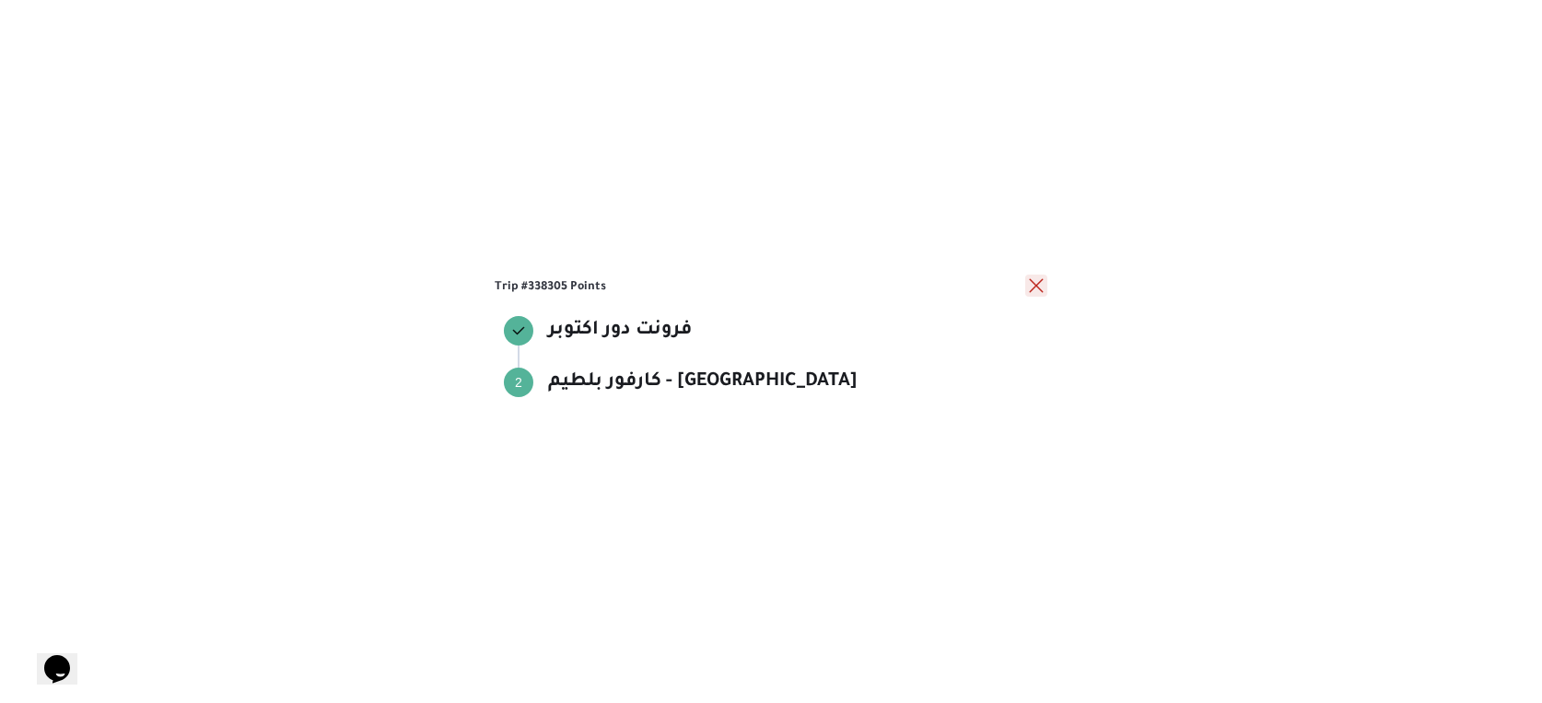
click at [1029, 284] on button "close" at bounding box center [1036, 286] width 22 height 22
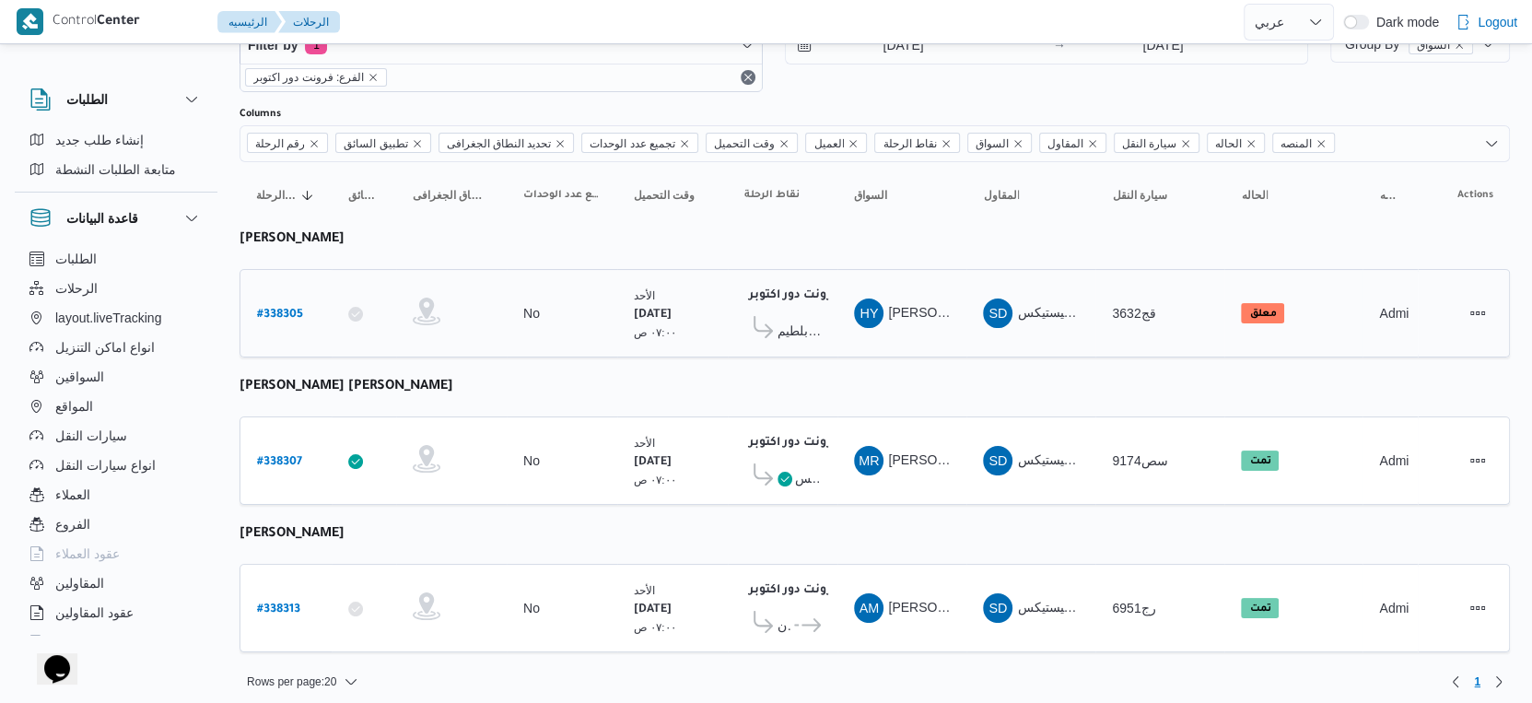
click at [293, 309] on b "# 338305" at bounding box center [280, 315] width 46 height 13
select select "ar"
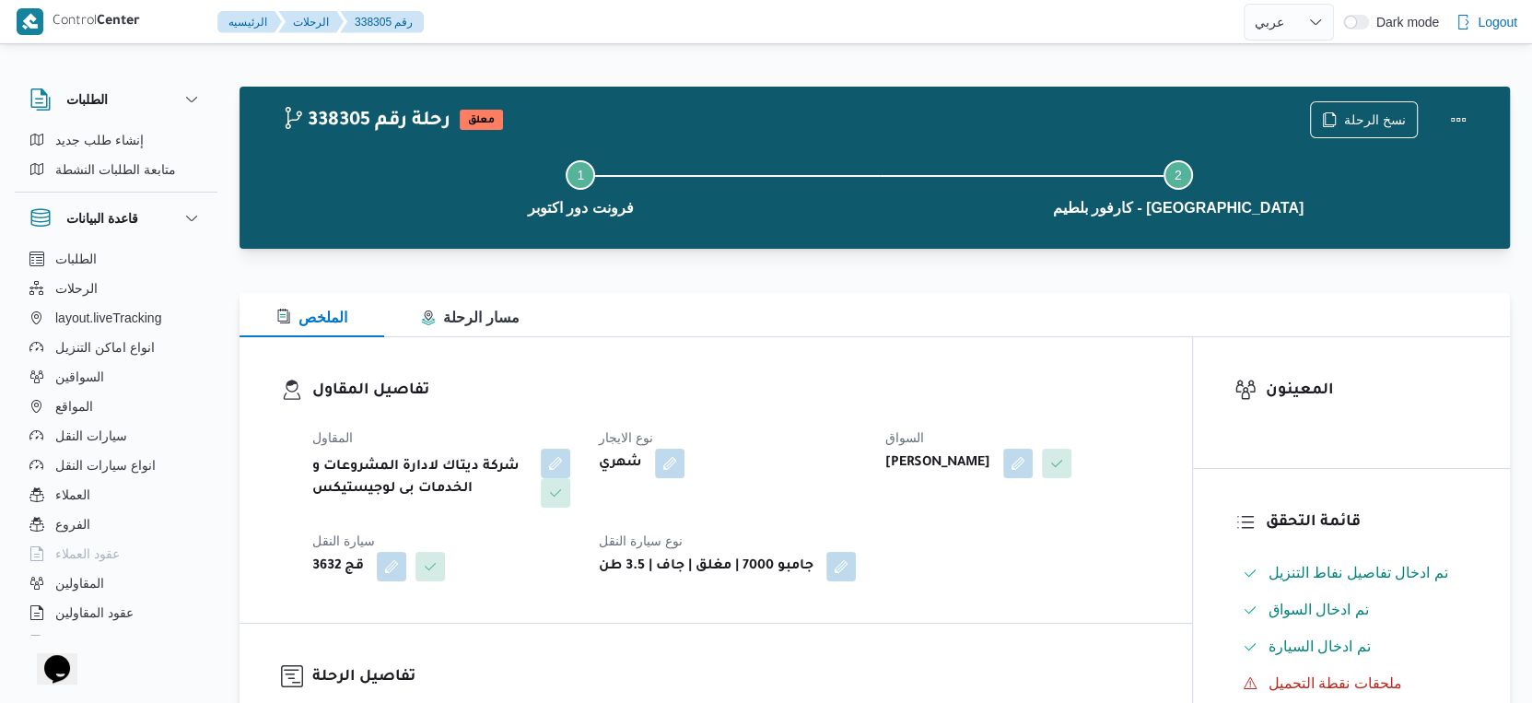
select select "ar"
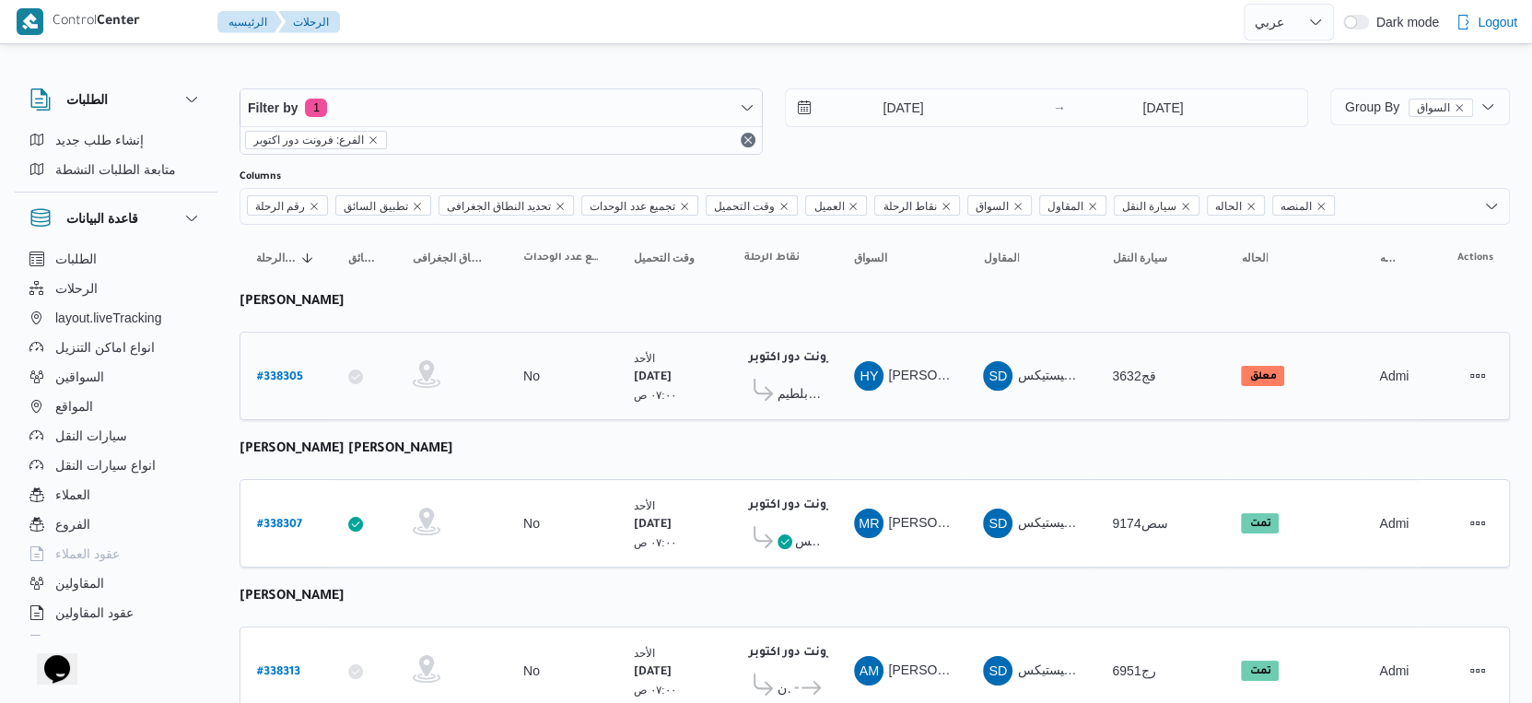
click at [281, 371] on b "# 338305" at bounding box center [280, 377] width 46 height 13
select select "ar"
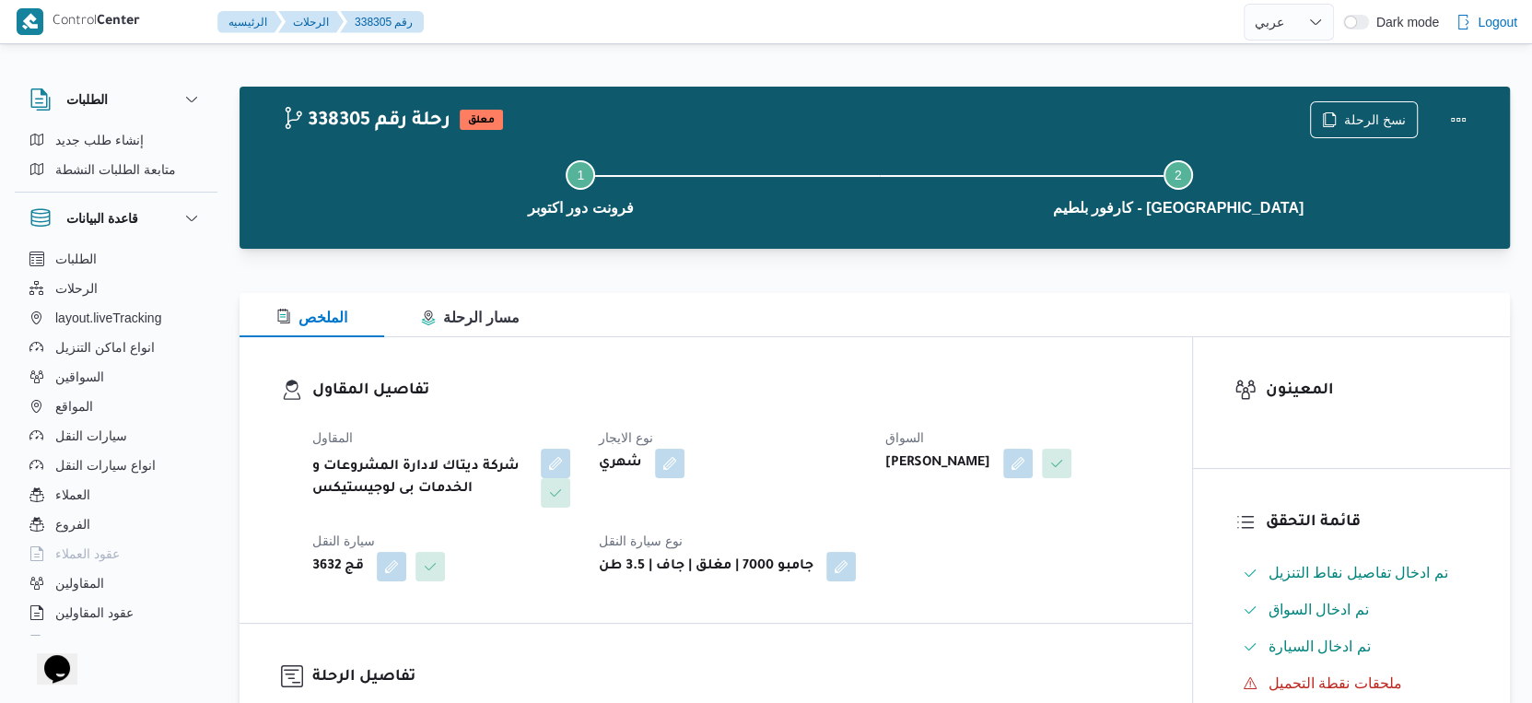
scroll to position [511, 0]
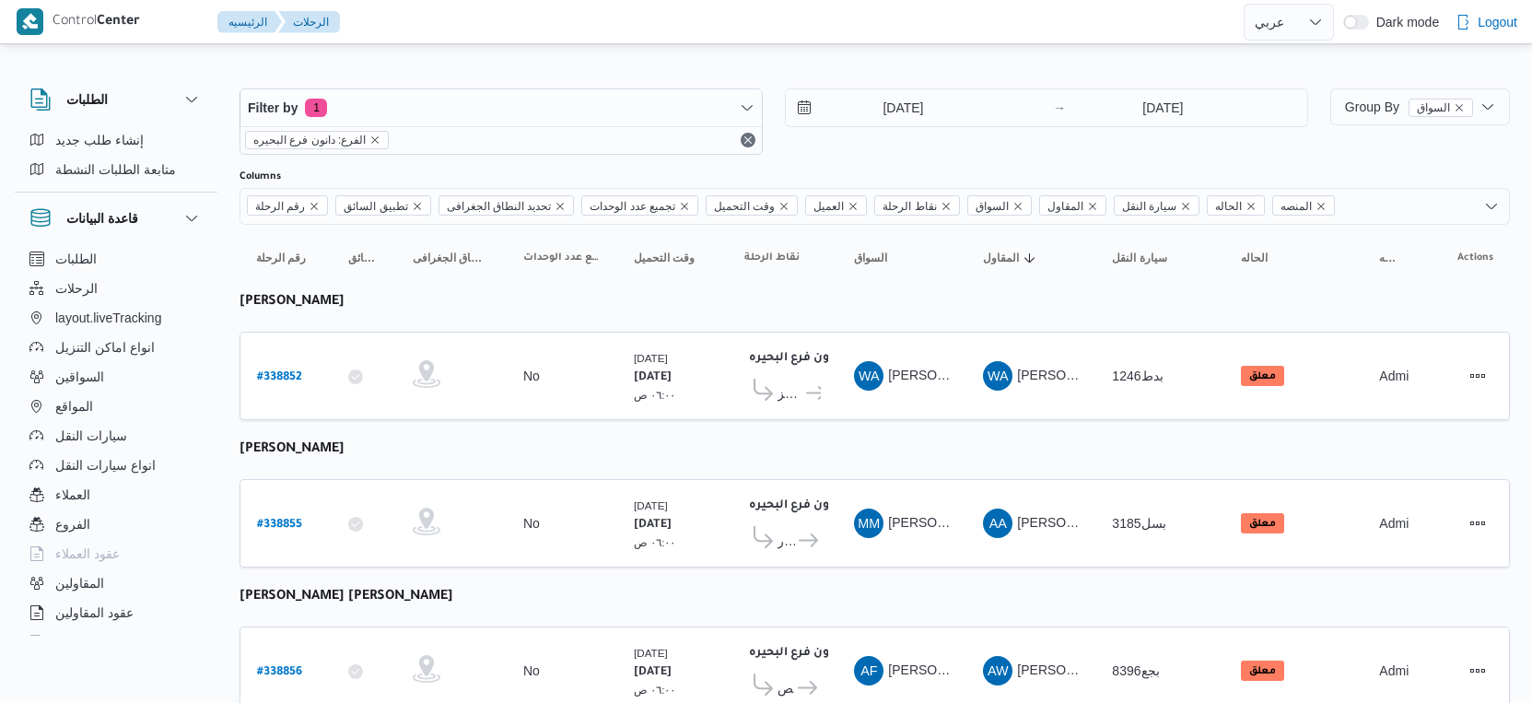
select select "ar"
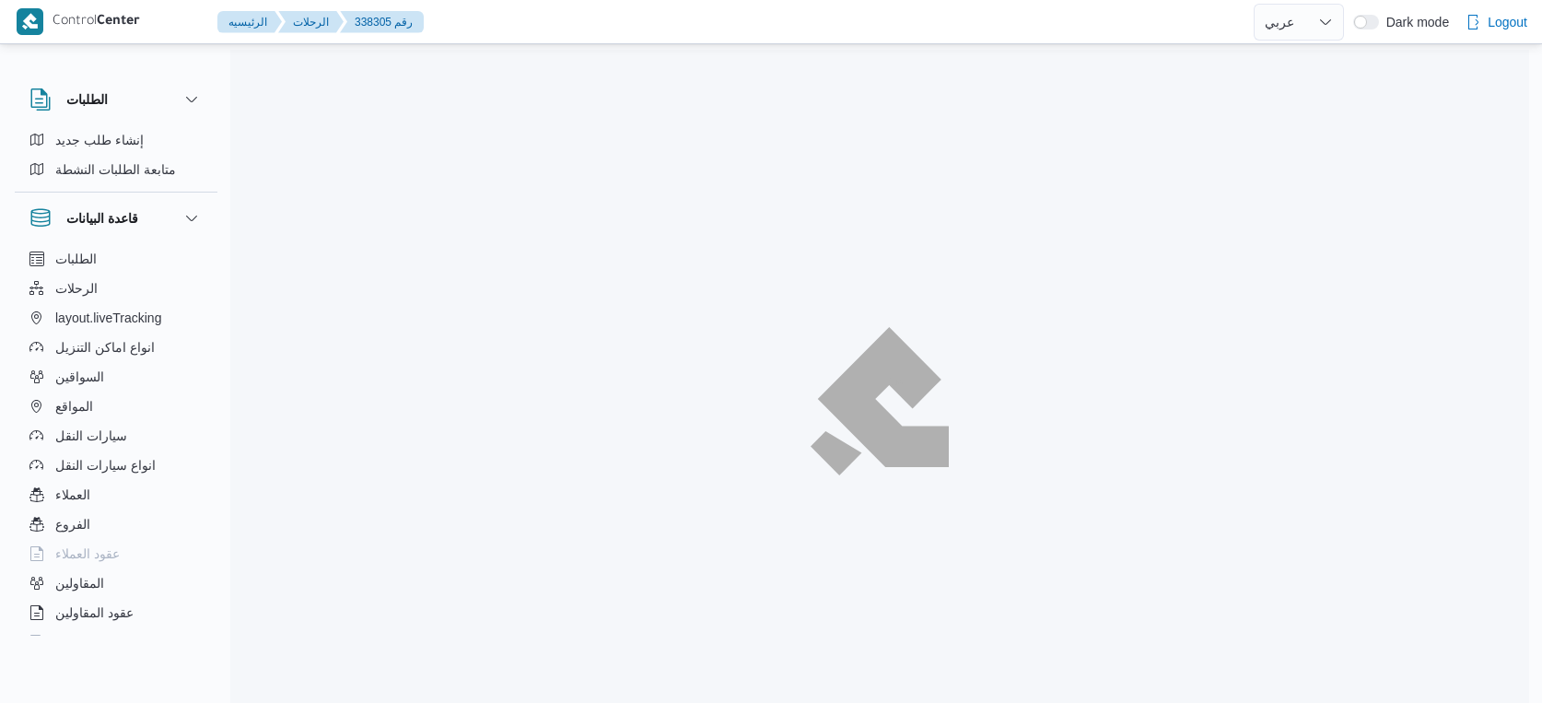
select select "ar"
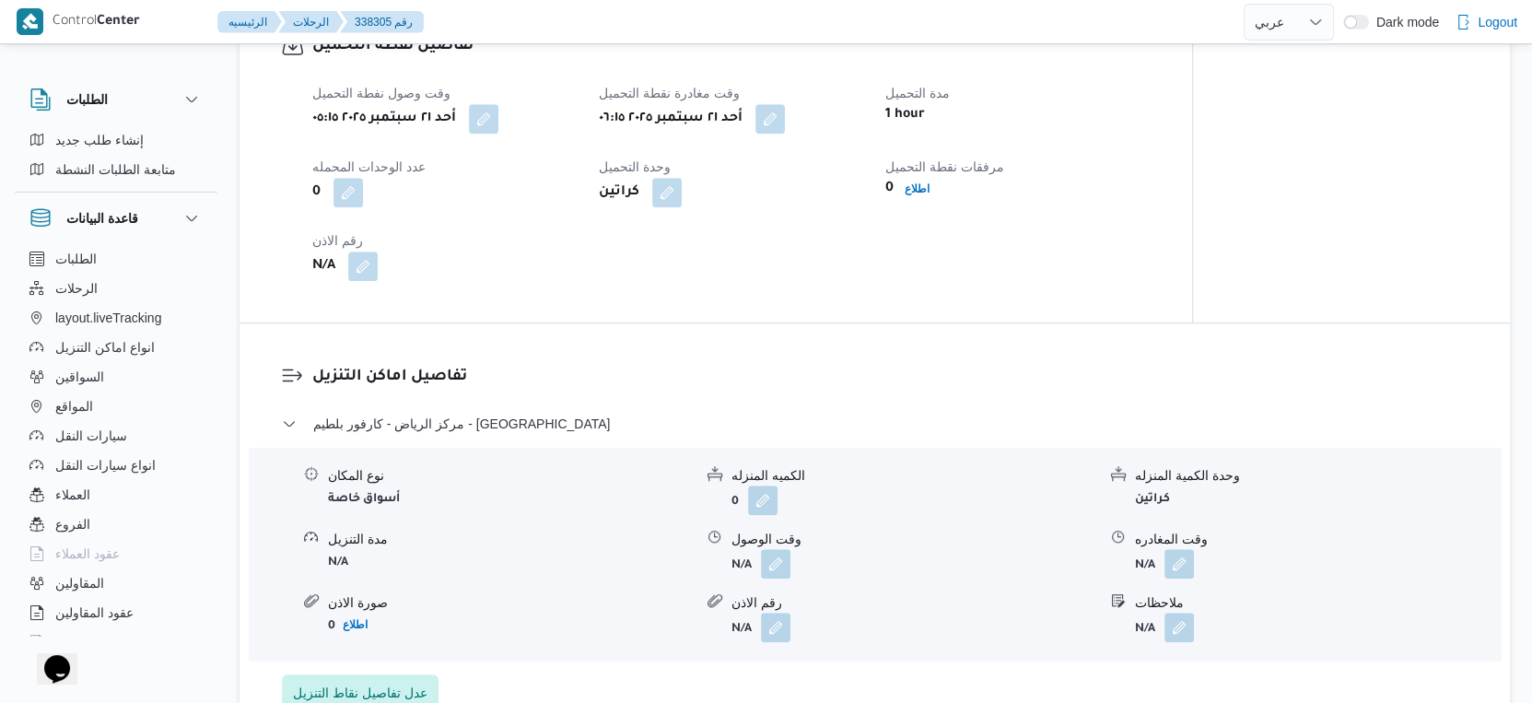
scroll to position [1278, 0]
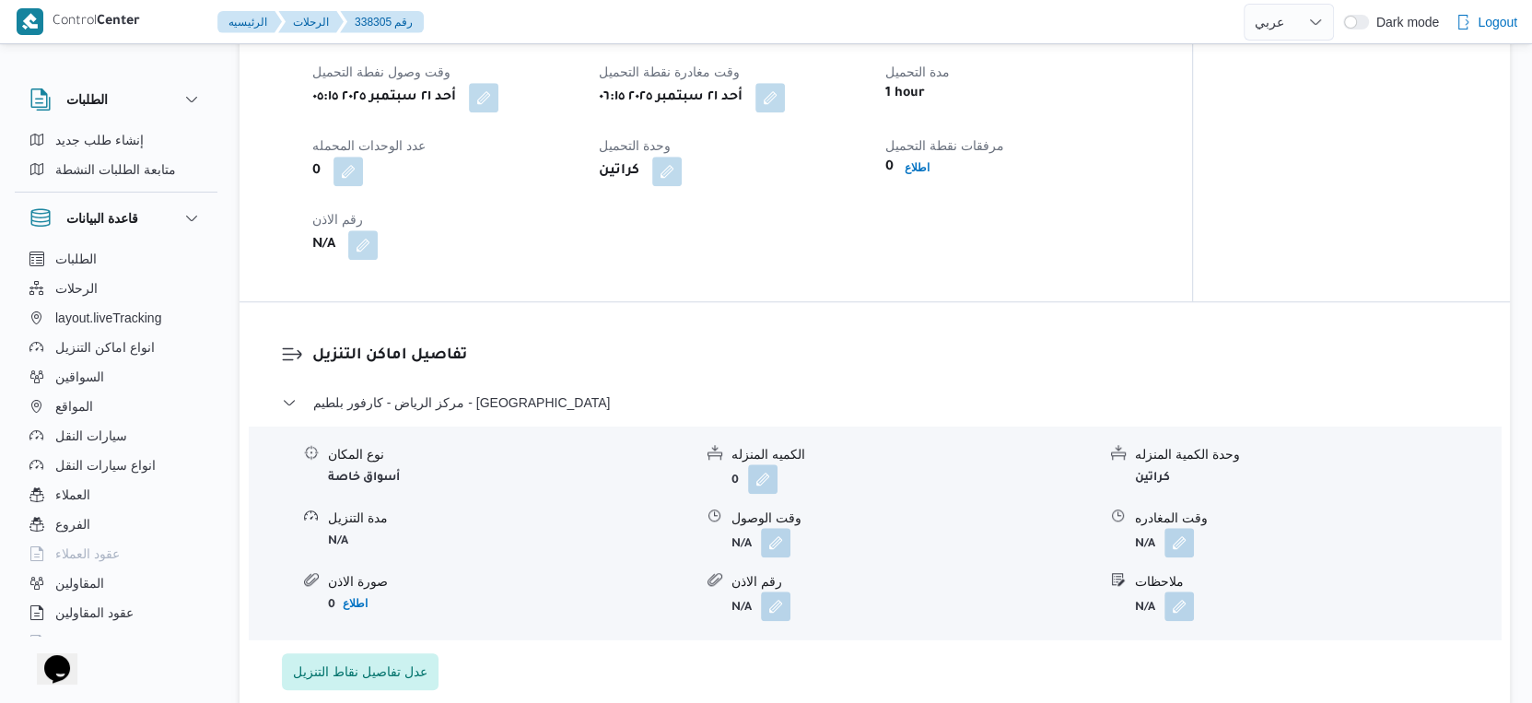
select select "ar"
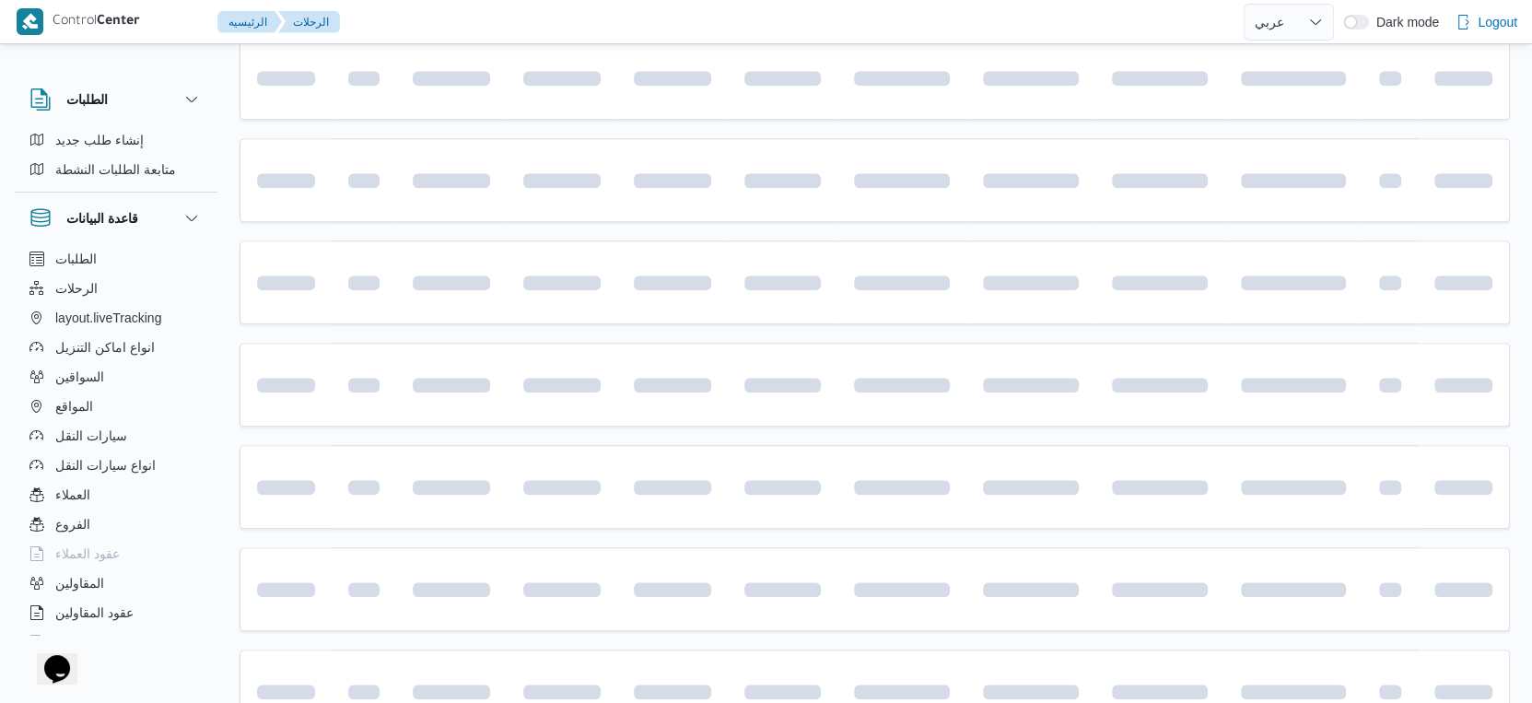
scroll to position [63, 0]
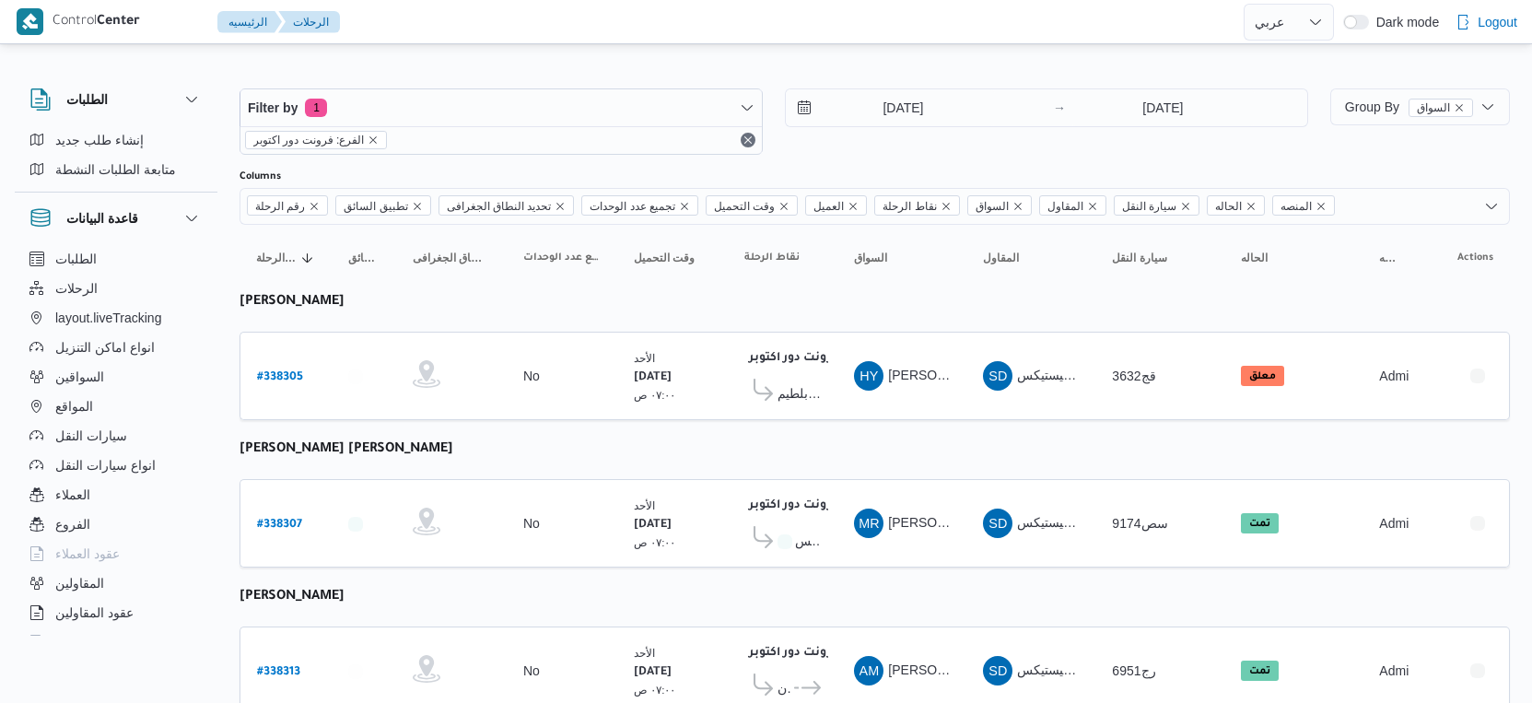
select select "ar"
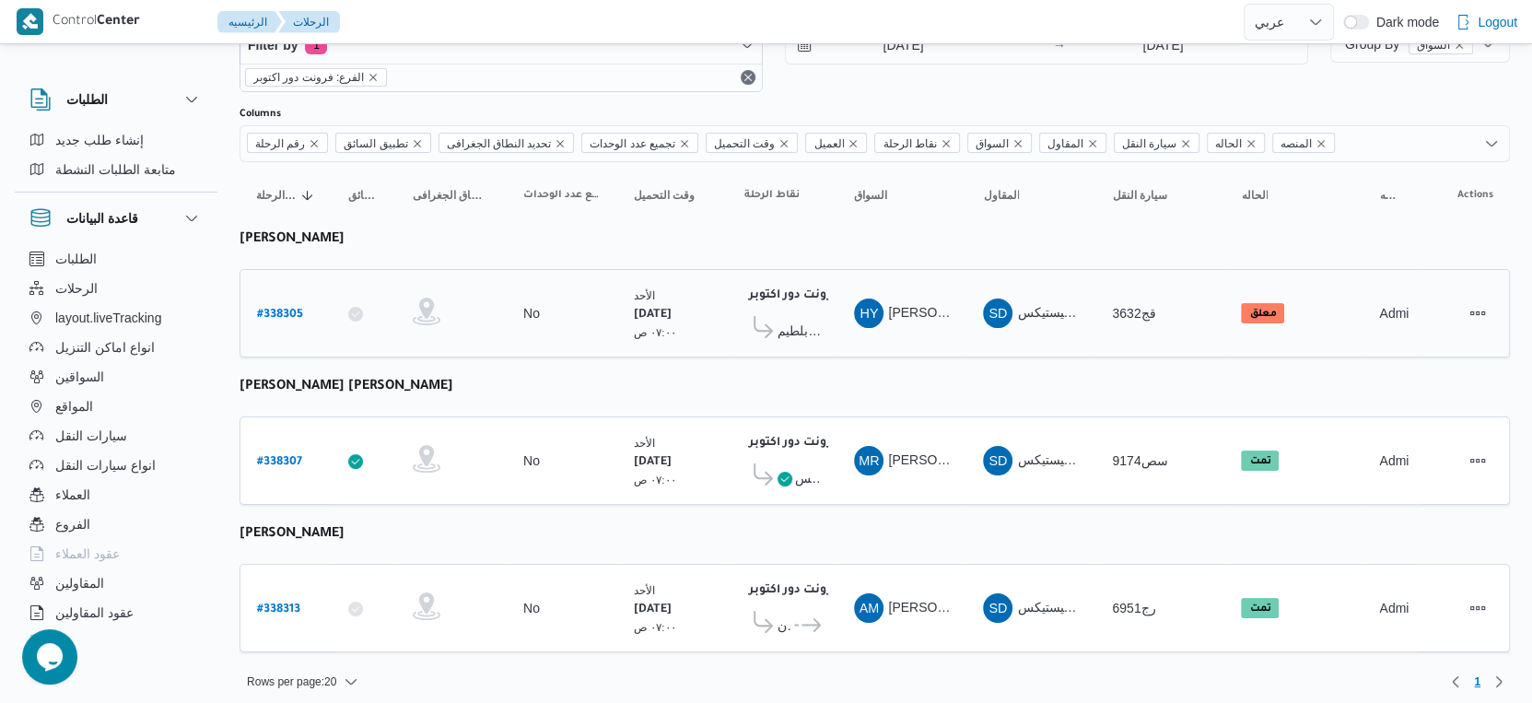
click at [293, 309] on b "# 338305" at bounding box center [280, 315] width 46 height 13
select select "ar"
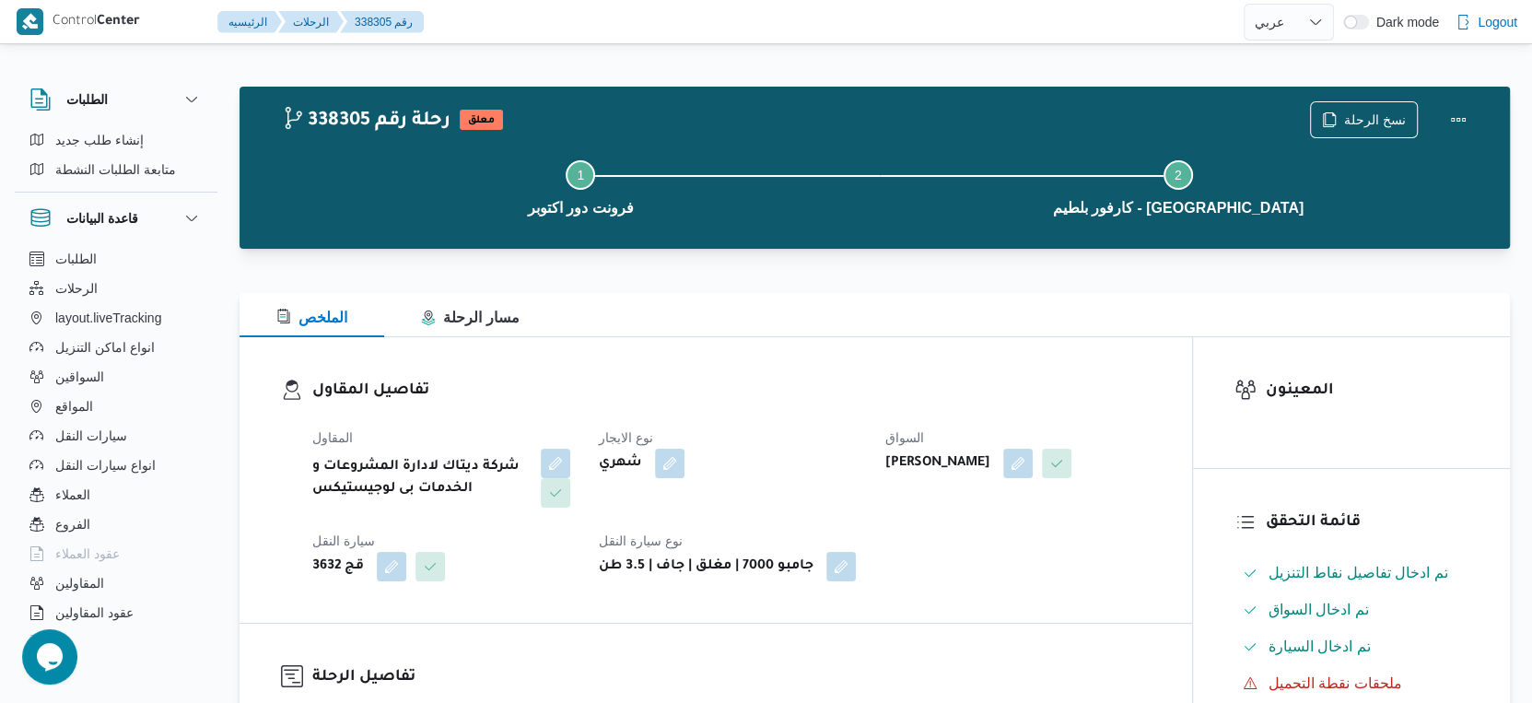
select select "ar"
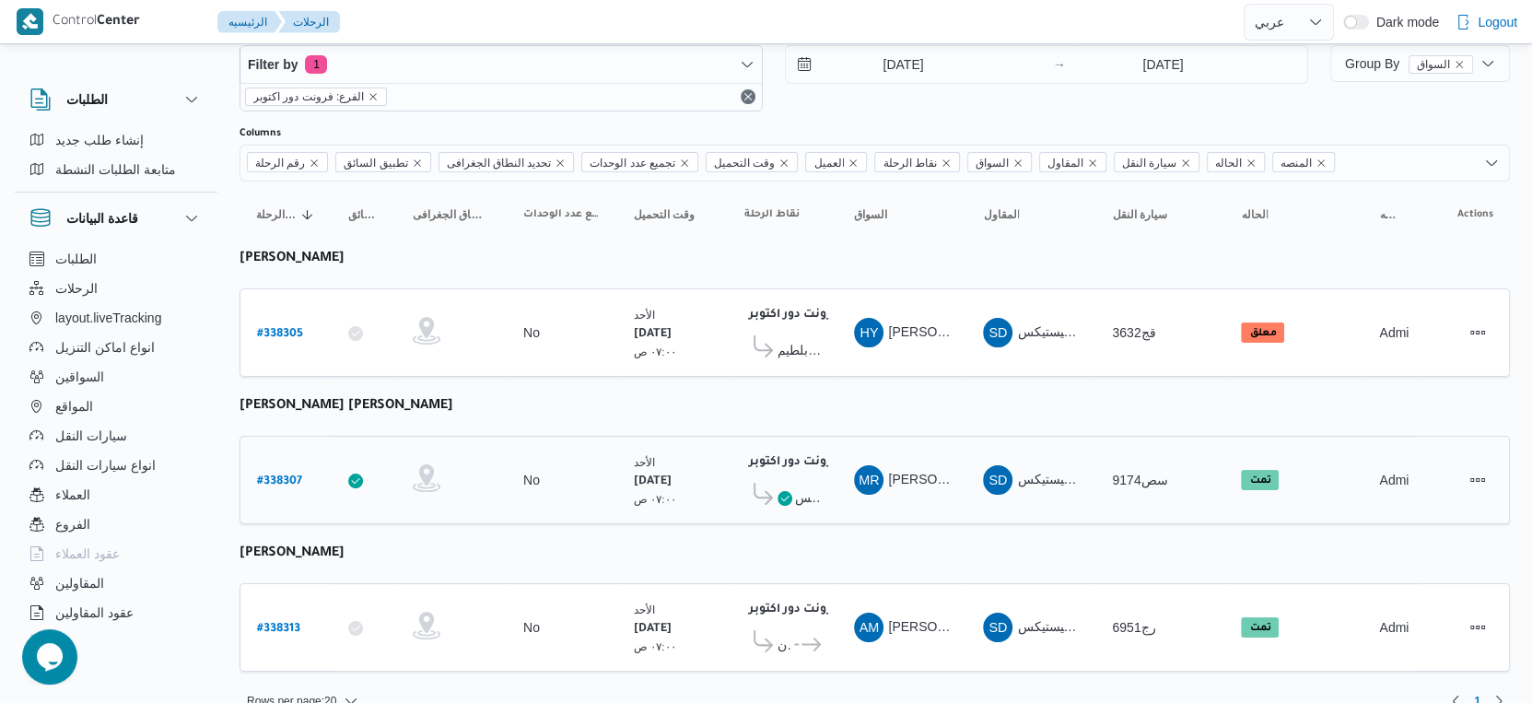
scroll to position [63, 0]
